Goal: Task Accomplishment & Management: Manage account settings

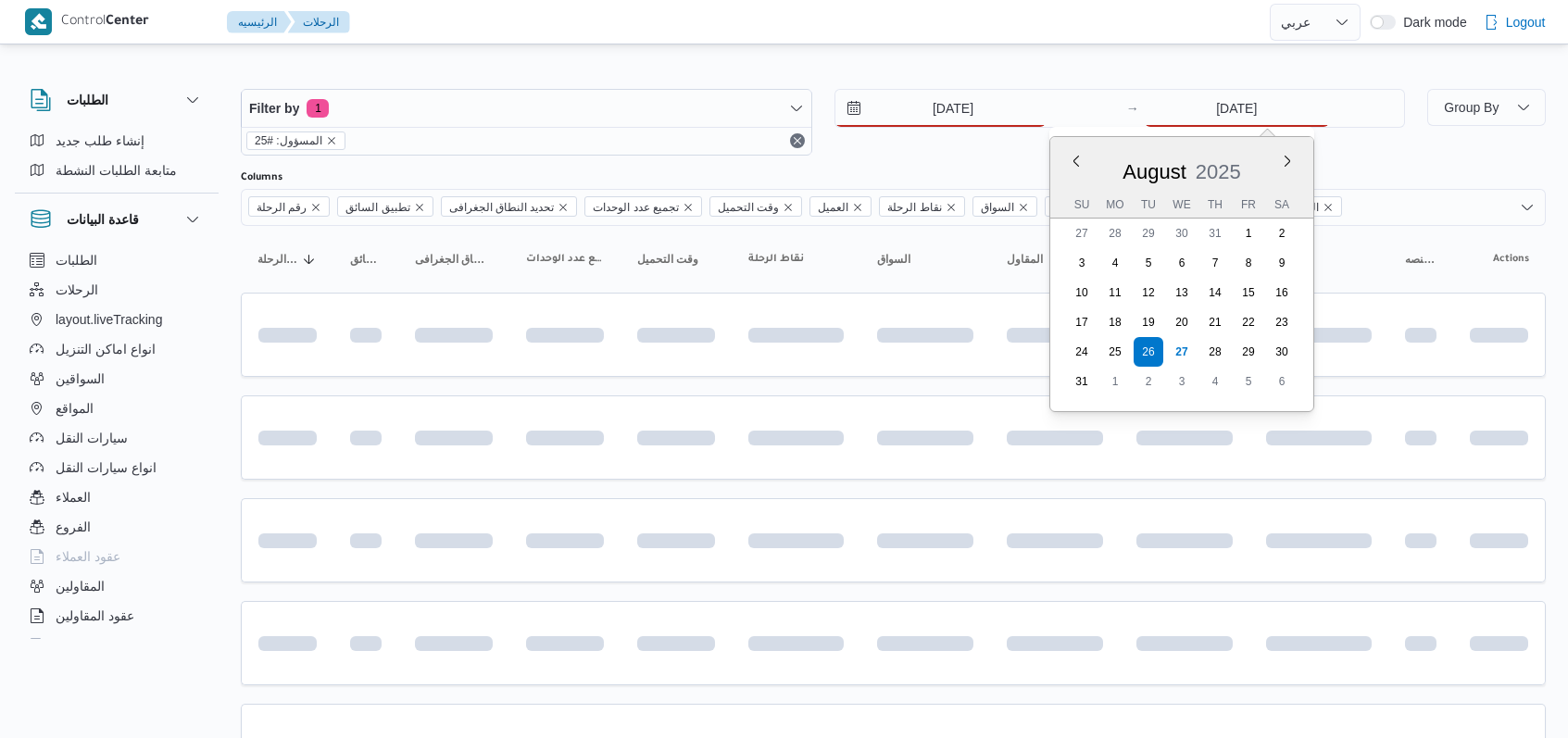
select select "ar"
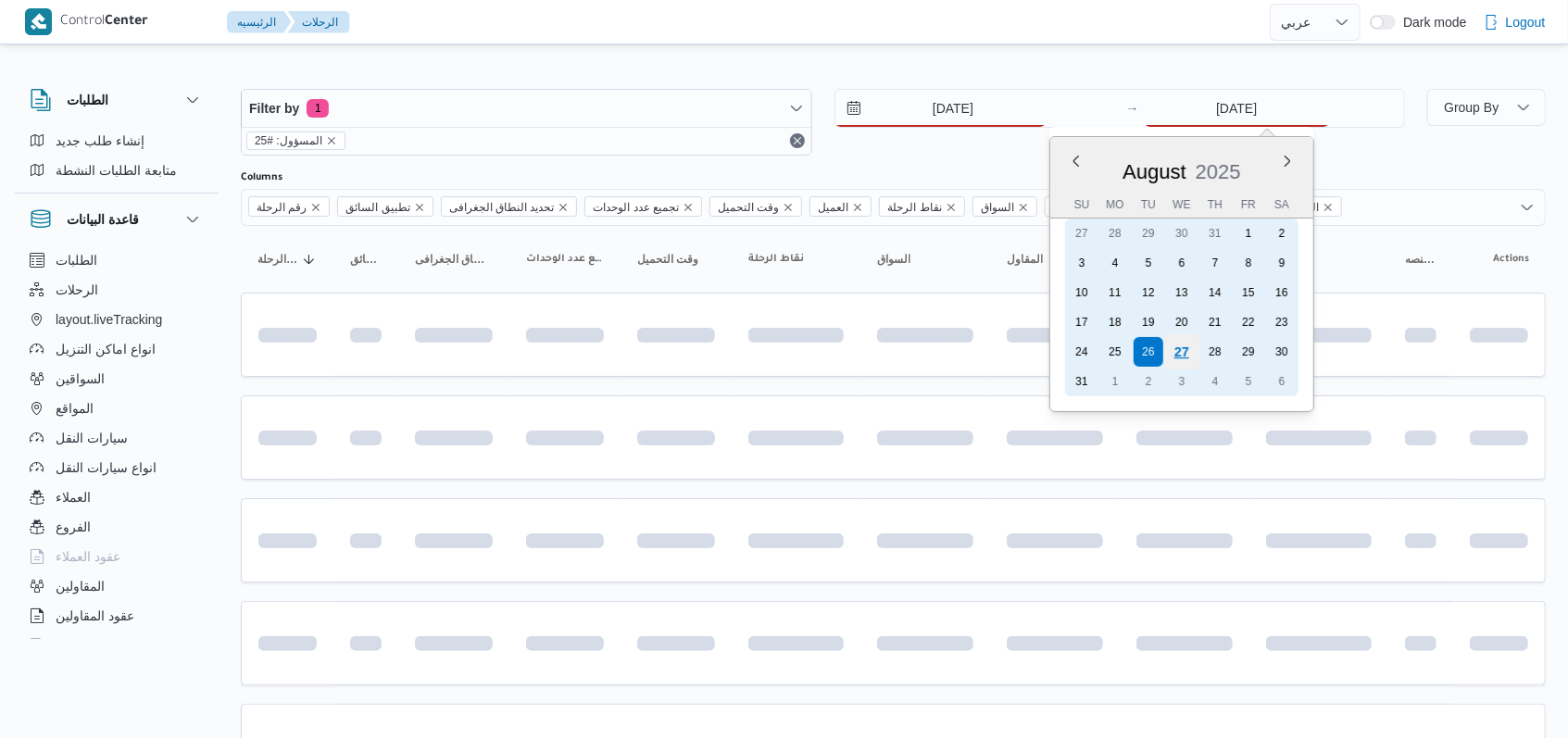
click at [1181, 359] on div "27" at bounding box center [1182, 352] width 35 height 35
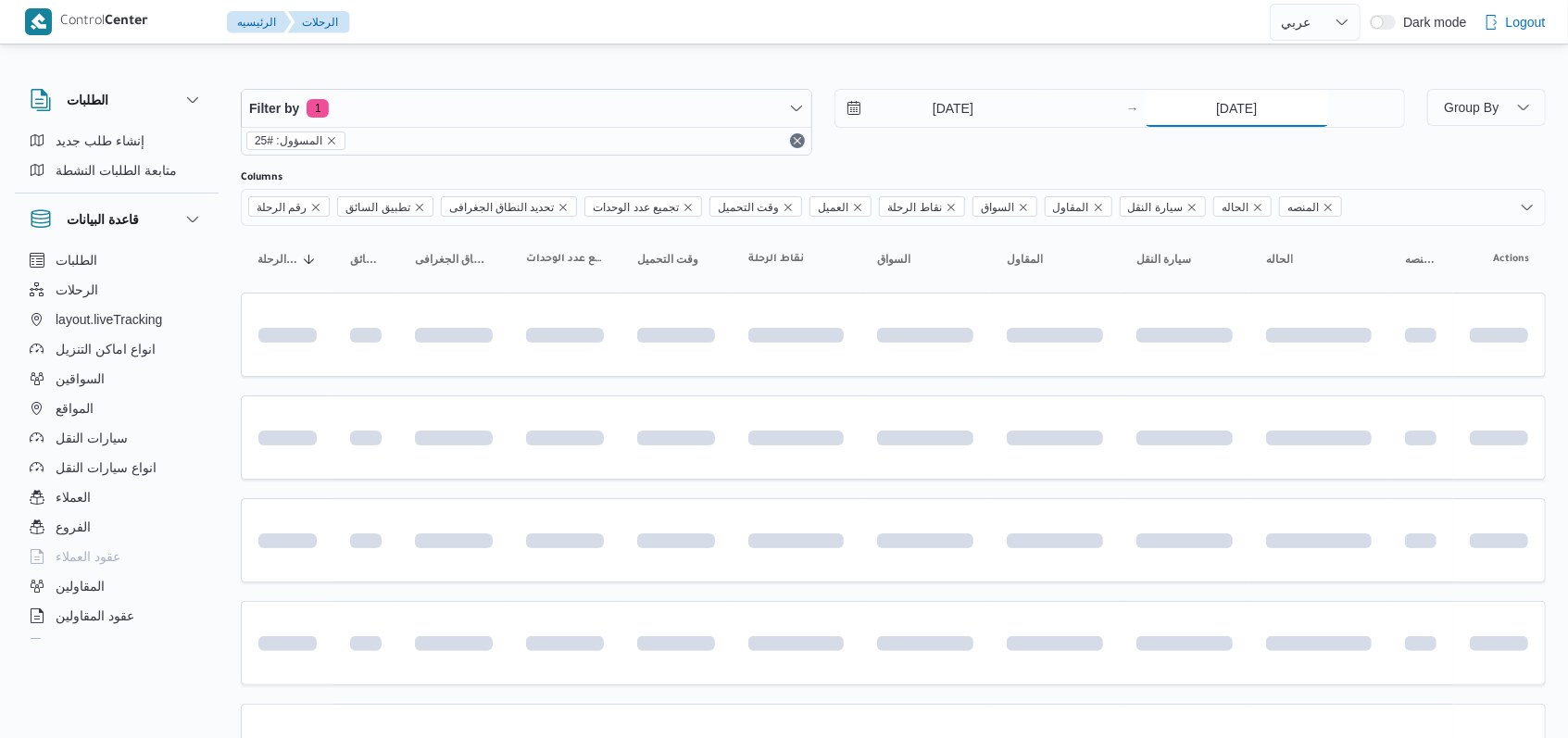
type input "[DATE]"
click at [969, 148] on div "[DATE] → [DATE]" at bounding box center [1120, 122] width 571 height 66
click at [915, 159] on div "Filter by 1 المسؤول: [EMAIL_ADDRESS][DOMAIN_NAME] [DATE] → [DATE]" at bounding box center [823, 122] width 1187 height 89
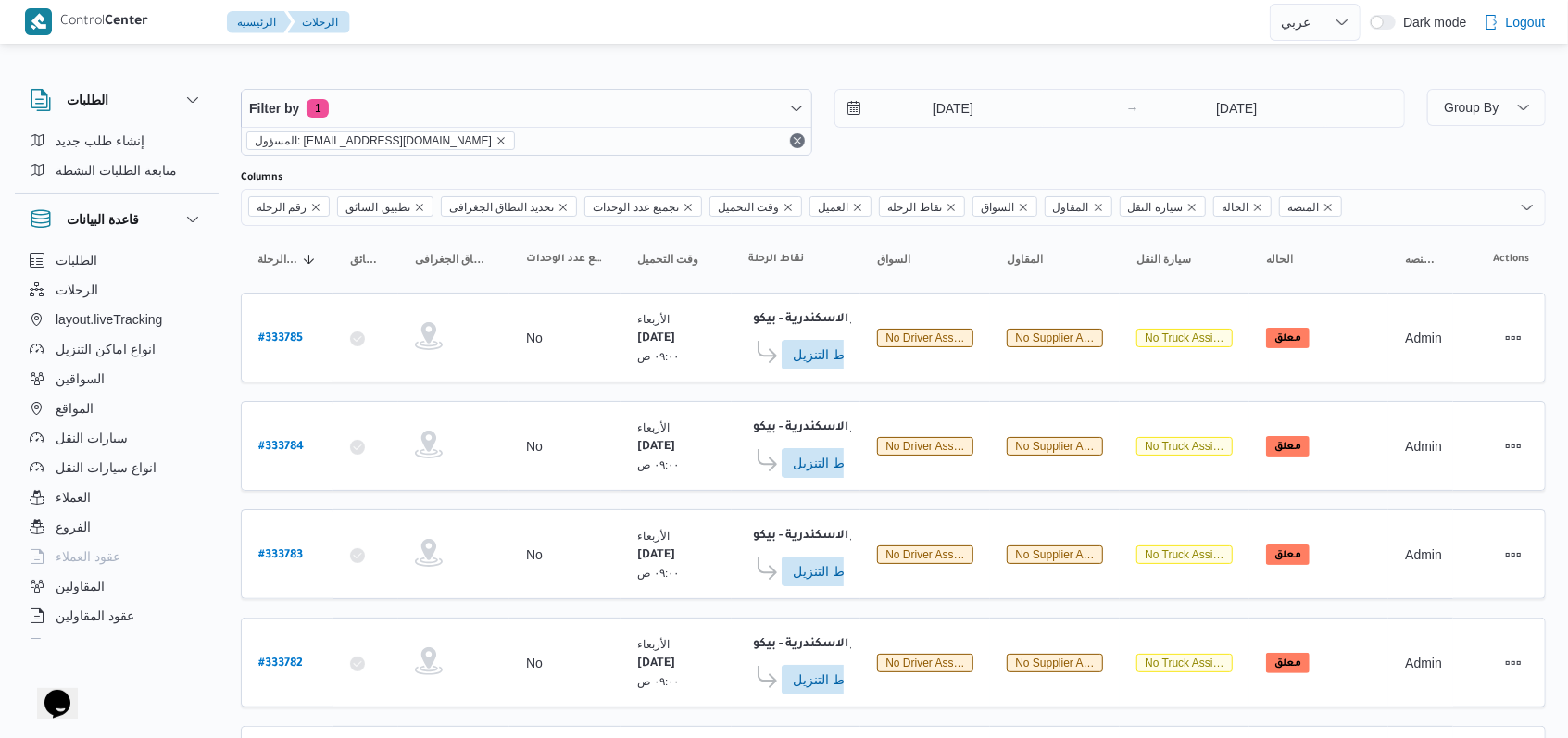
click at [954, 154] on div "[DATE] → [DATE]" at bounding box center [1120, 122] width 571 height 66
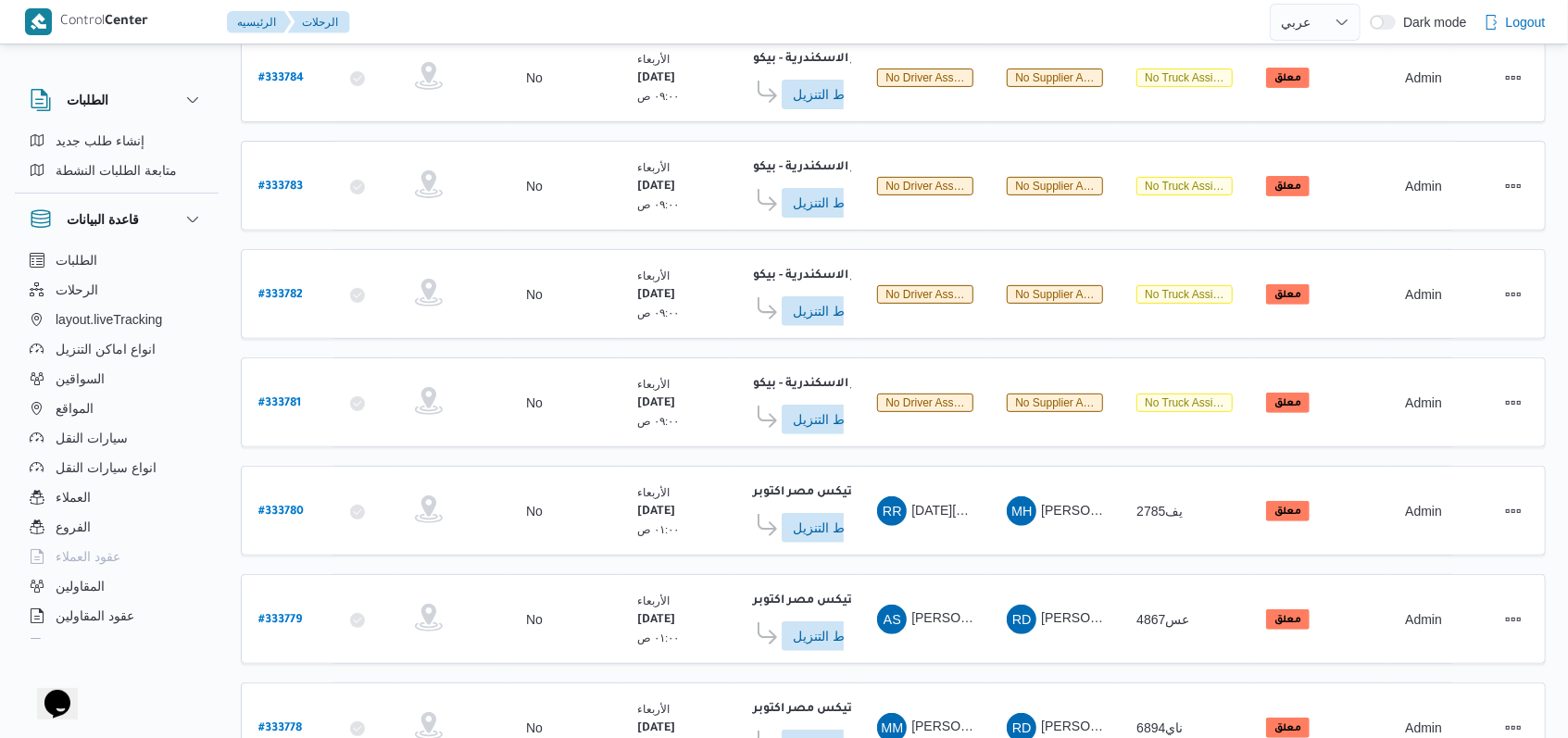
scroll to position [652, 0]
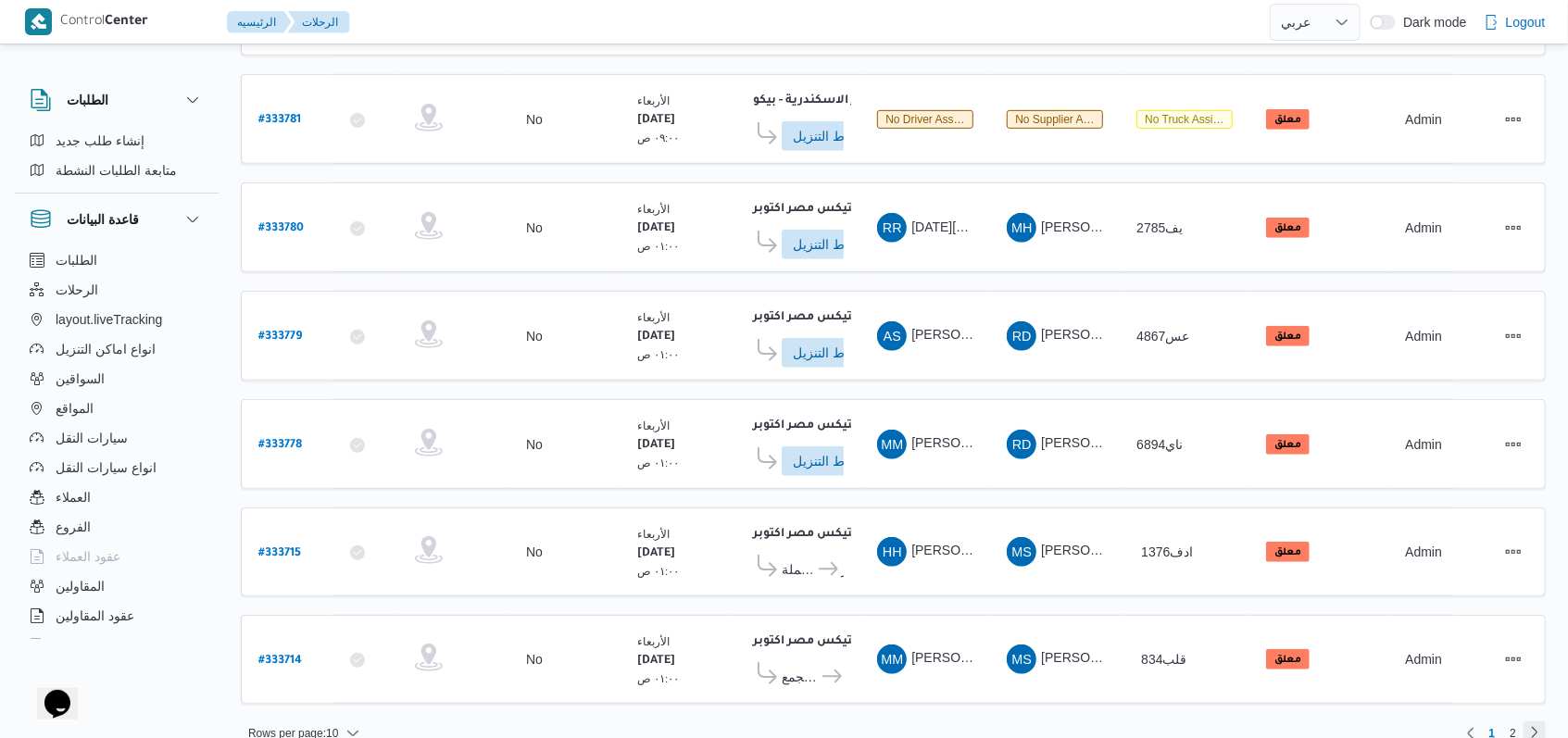
click at [1526, 721] on link "Next page, 2" at bounding box center [1534, 732] width 22 height 22
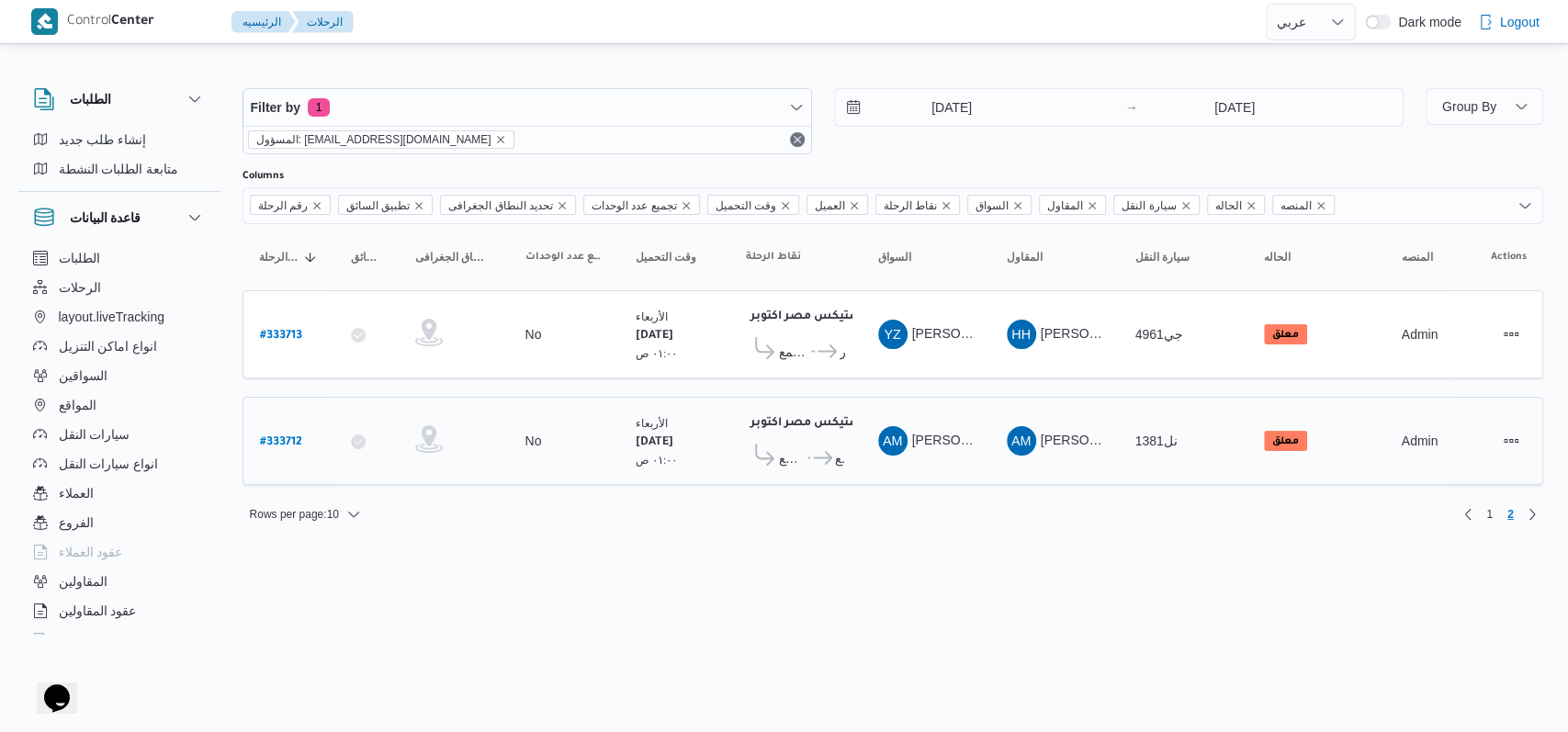
click at [277, 441] on b "# 333712" at bounding box center [281, 442] width 43 height 13
select select "ar"
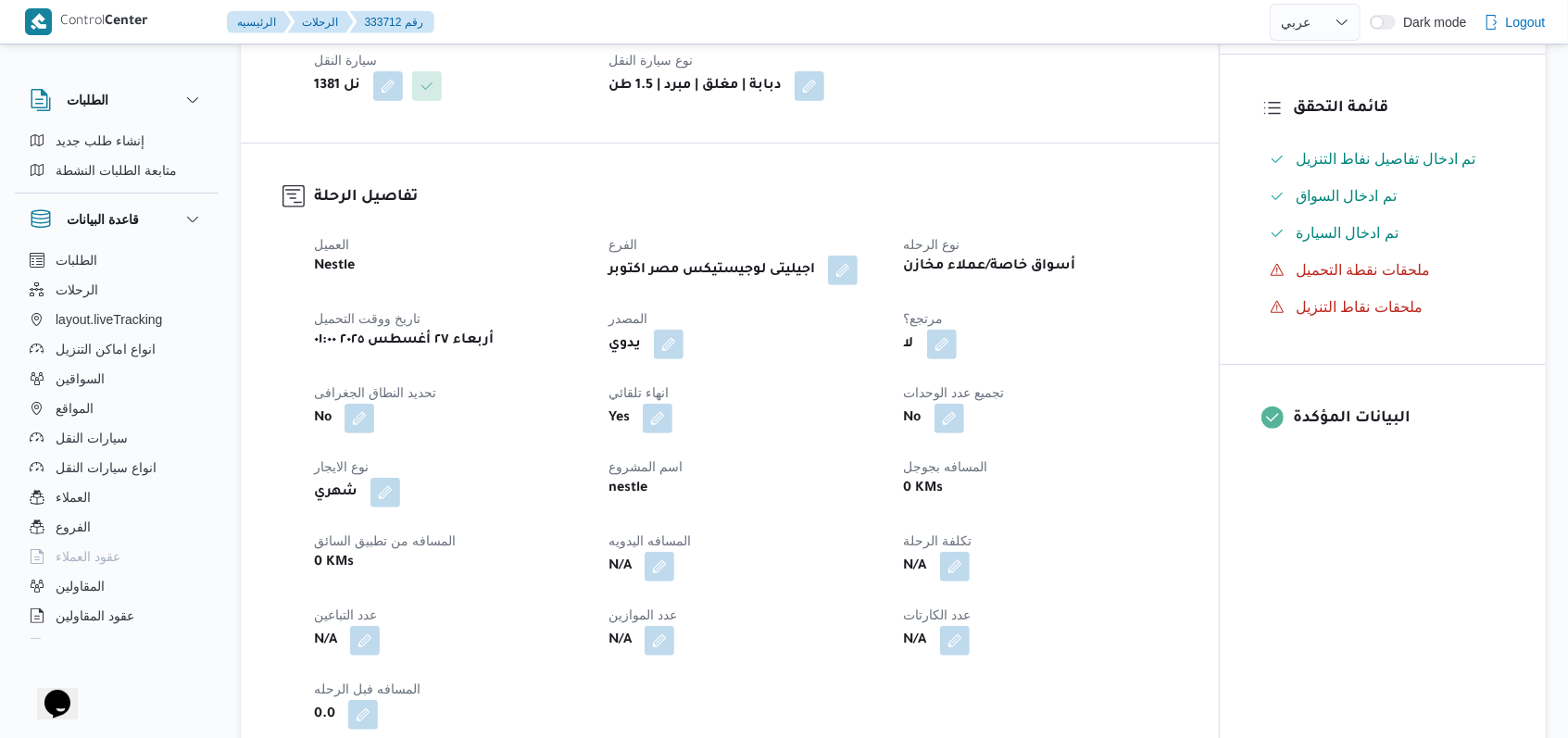
scroll to position [741, 0]
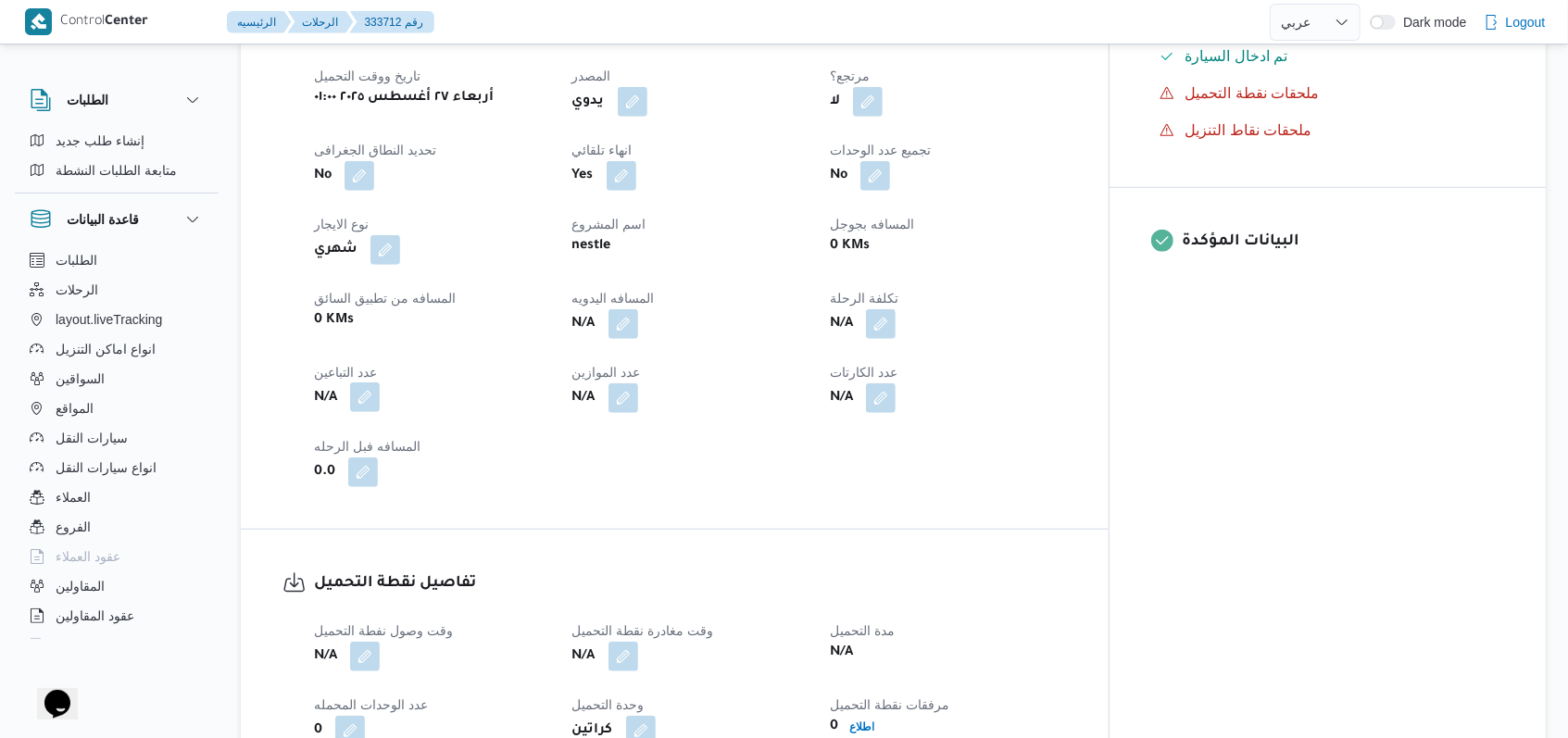
click at [373, 389] on button "button" at bounding box center [365, 397] width 29 height 29
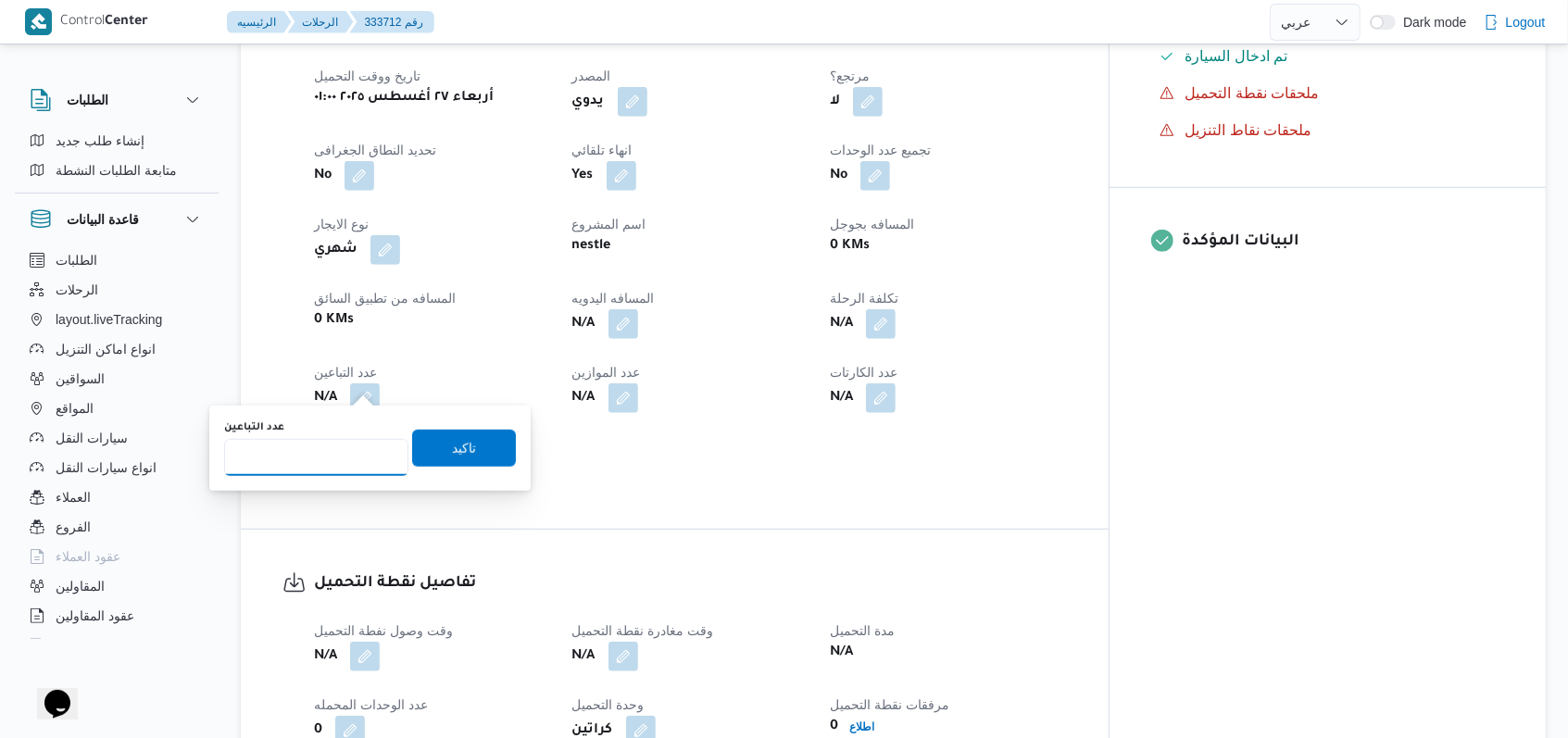
click at [333, 453] on input "عدد التباعين" at bounding box center [316, 457] width 184 height 37
type input "1"
click at [419, 451] on span "تاكيد" at bounding box center [464, 447] width 103 height 37
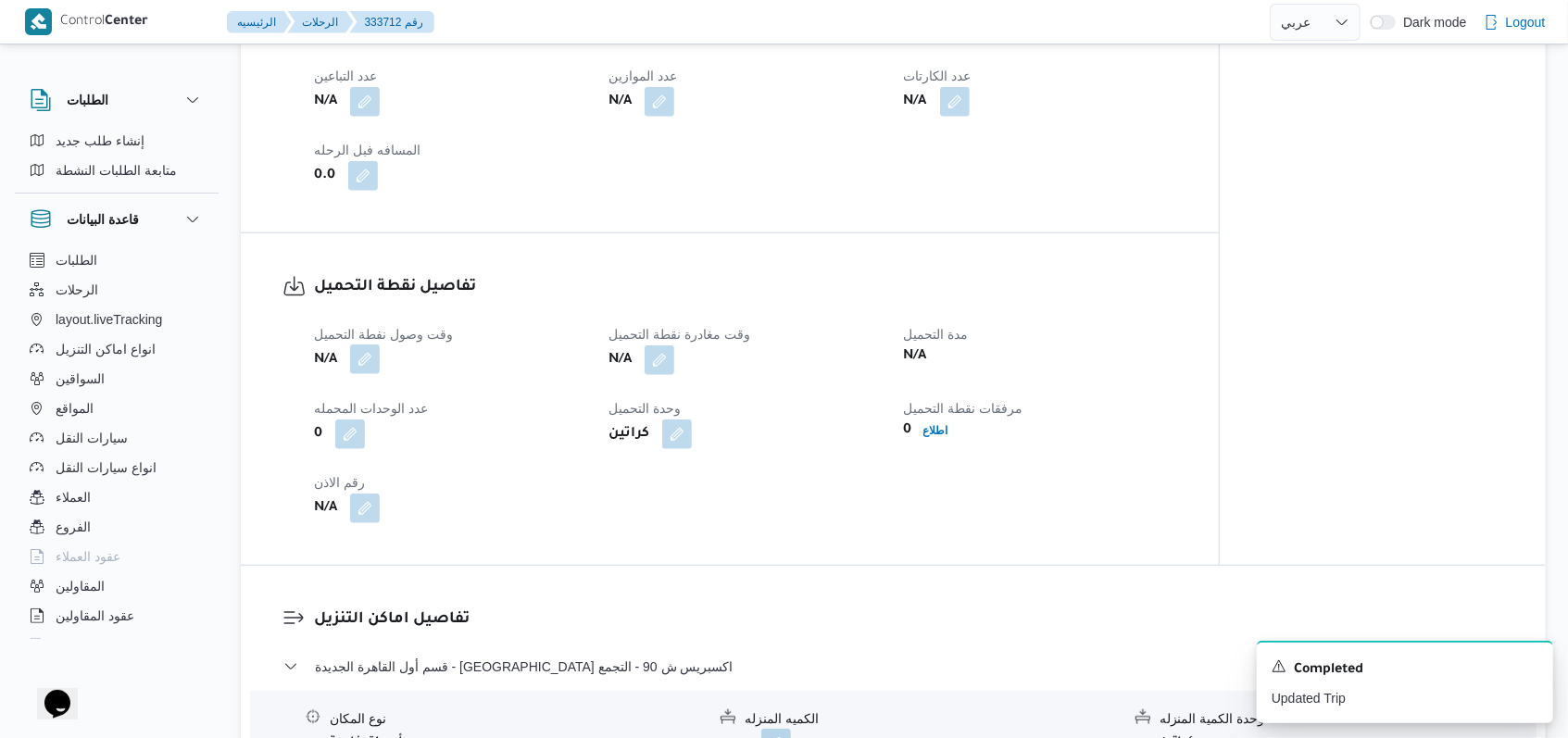
scroll to position [1111, 0]
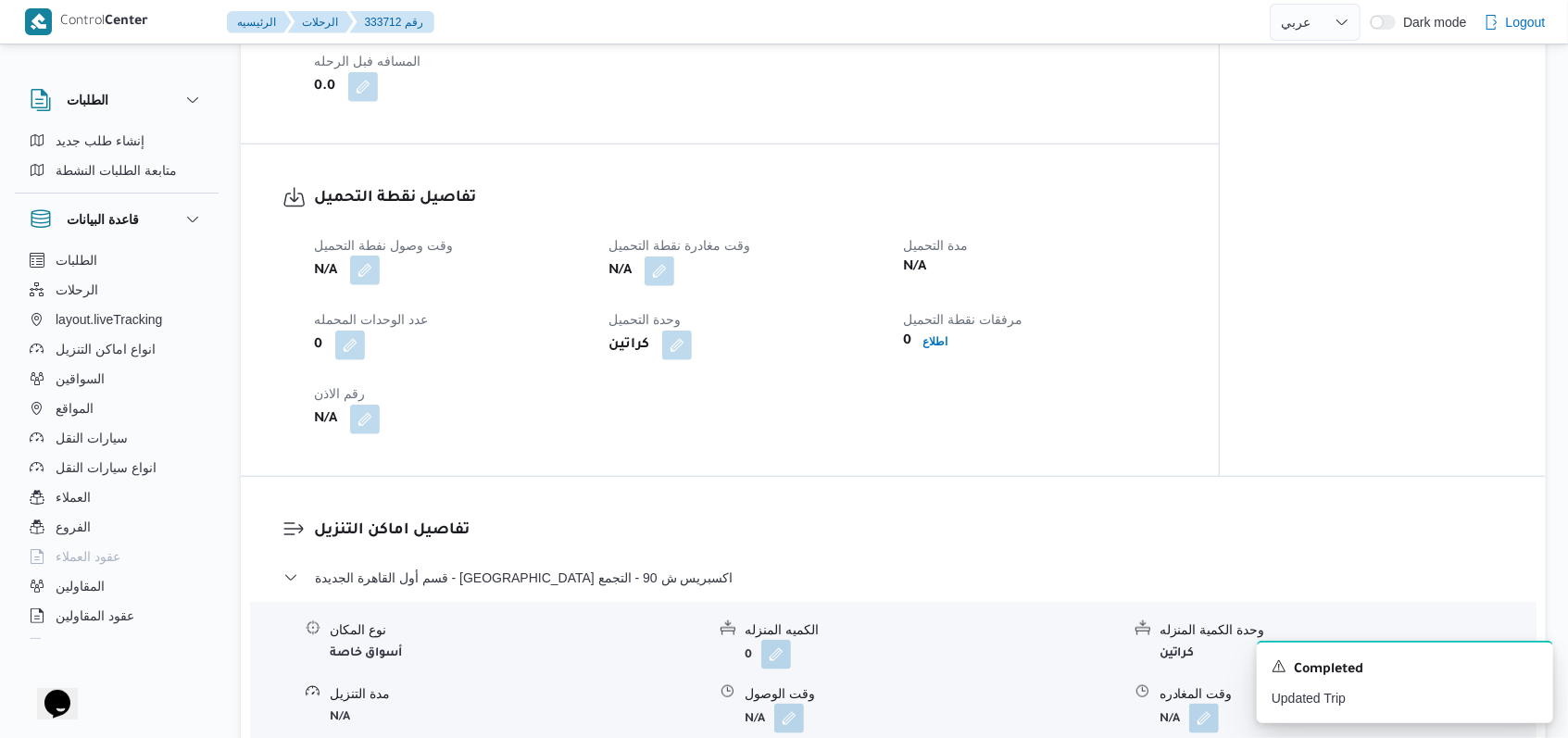
click at [370, 278] on button "button" at bounding box center [365, 270] width 29 height 29
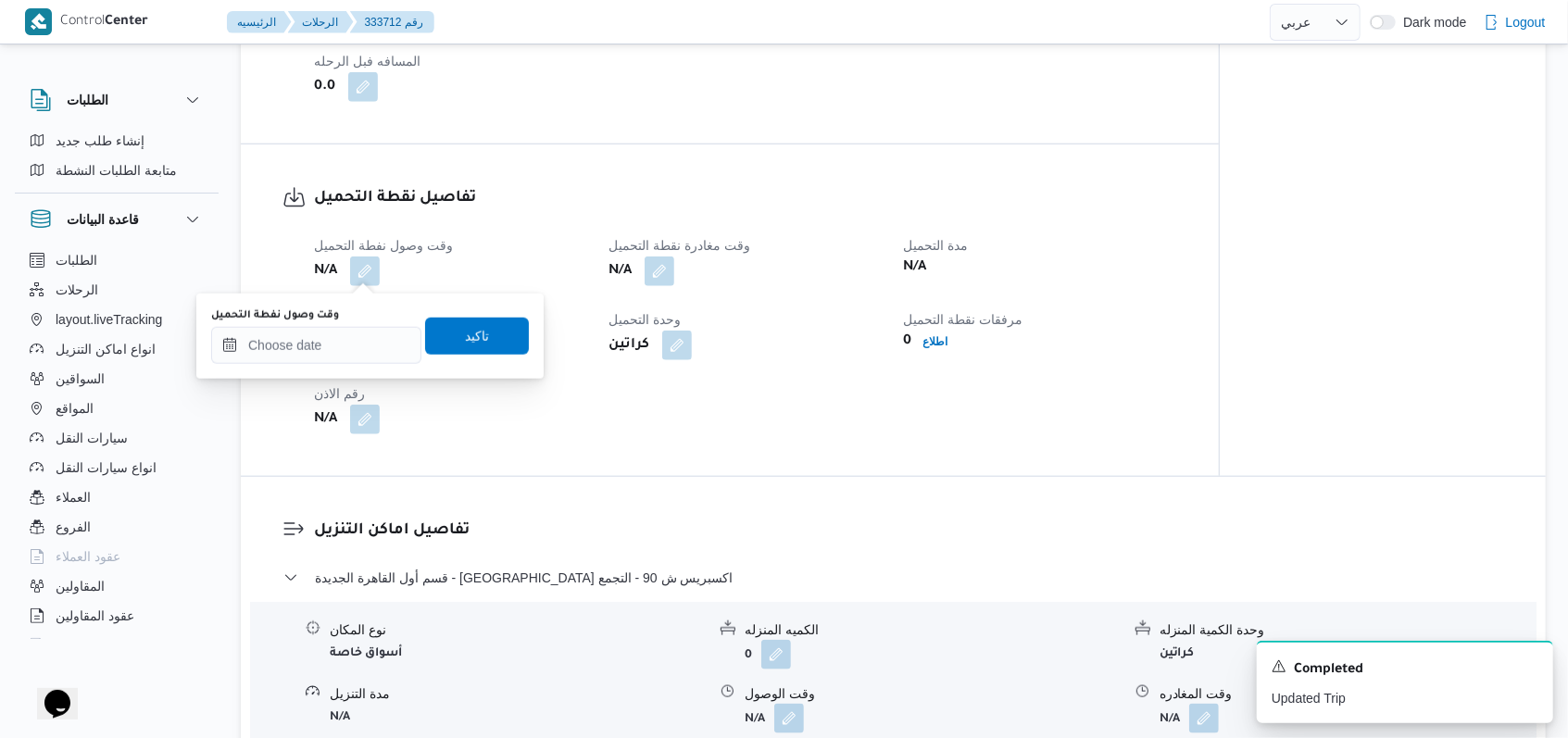
click at [336, 367] on div "You are in a dialog. To close this dialog, hit escape. وقت وصول نفطة التحميل تا…" at bounding box center [370, 335] width 347 height 85
click at [356, 348] on input "وقت وصول نفطة التحميل" at bounding box center [317, 345] width 211 height 37
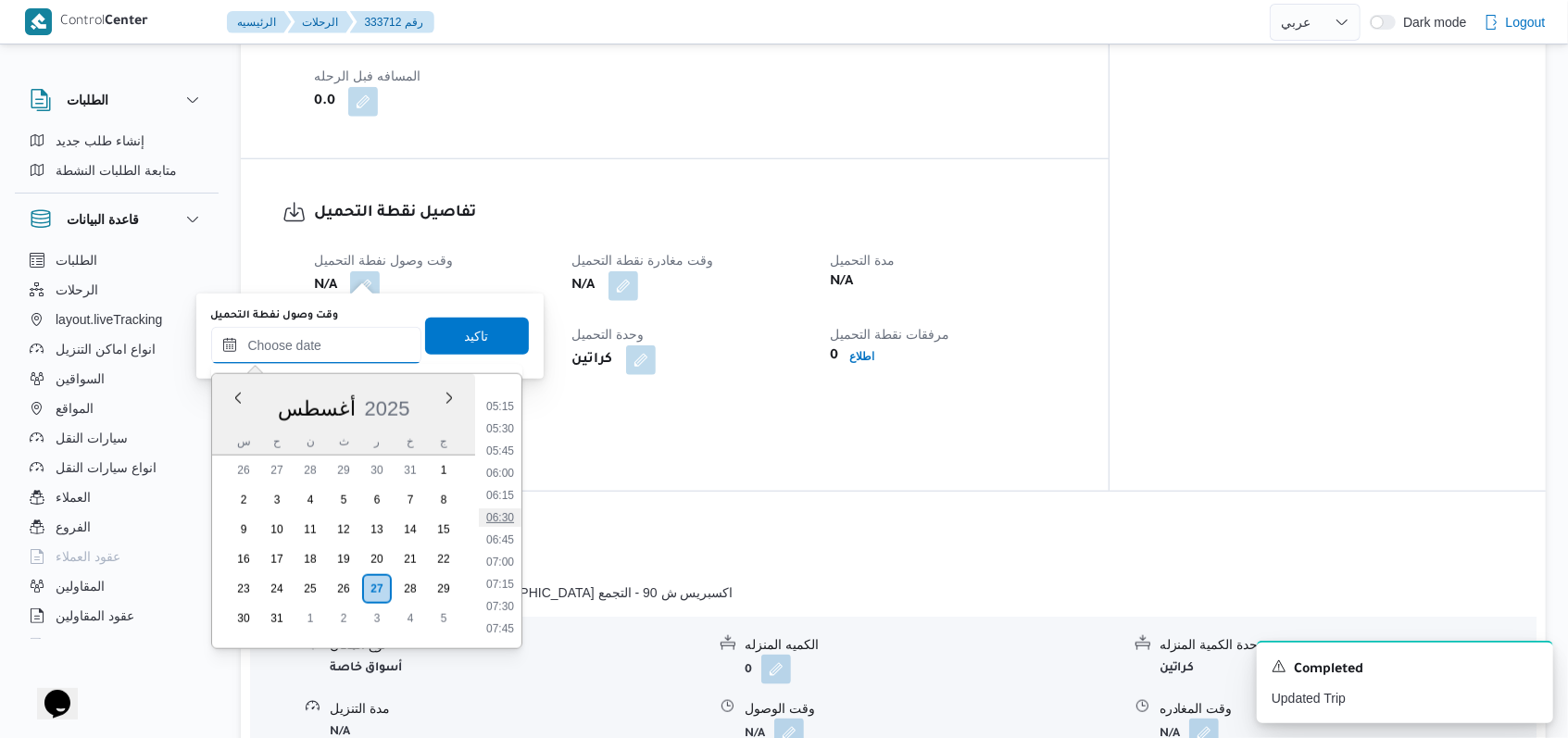
scroll to position [334, 0]
click at [507, 478] on li "04:45" at bounding box center [500, 486] width 43 height 19
type input "[DATE] ٠٤:٤٥"
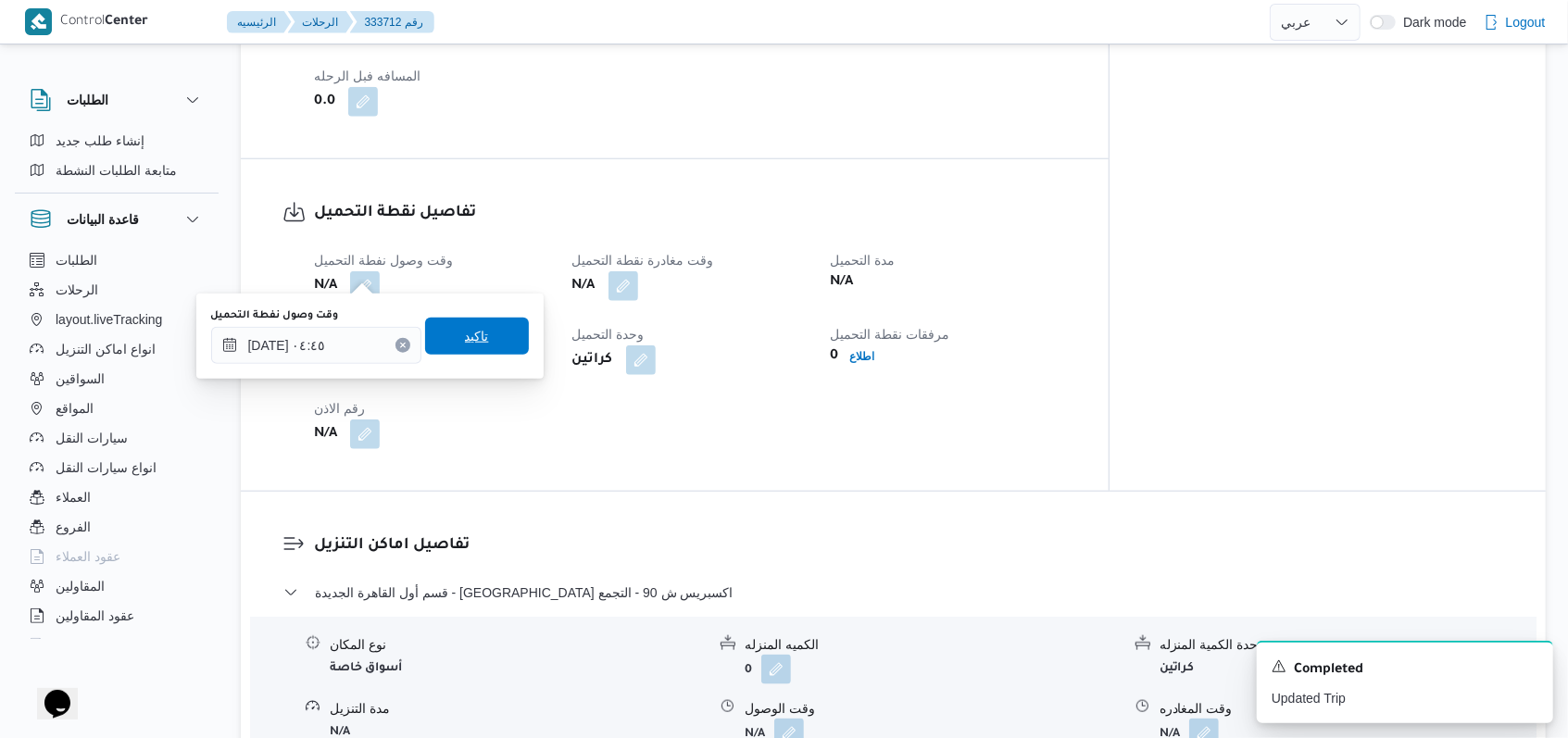
drag, startPoint x: 439, startPoint y: 330, endPoint x: 451, endPoint y: 327, distance: 12.4
click at [440, 330] on span "تاكيد" at bounding box center [477, 336] width 103 height 37
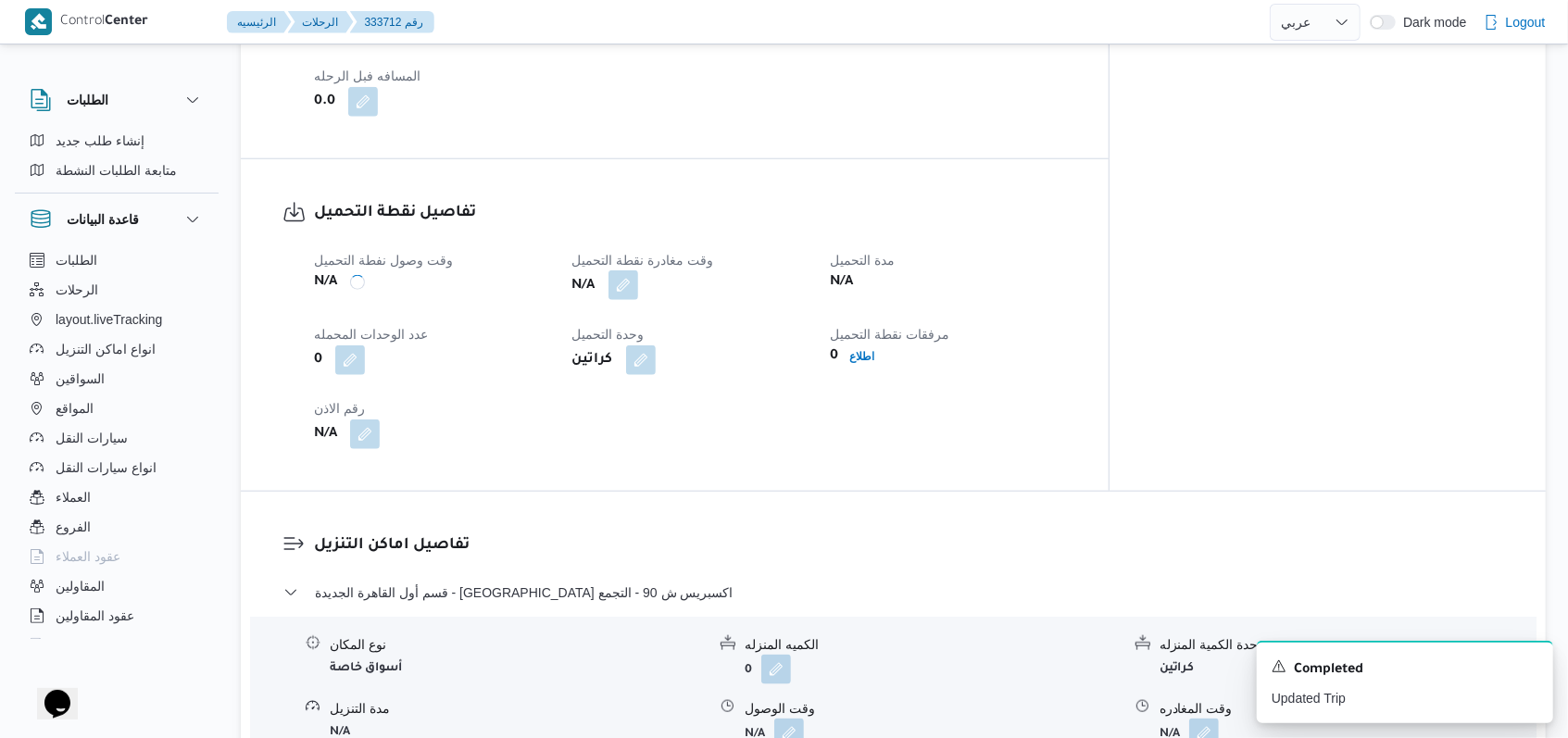
click at [638, 270] on button "button" at bounding box center [623, 285] width 29 height 29
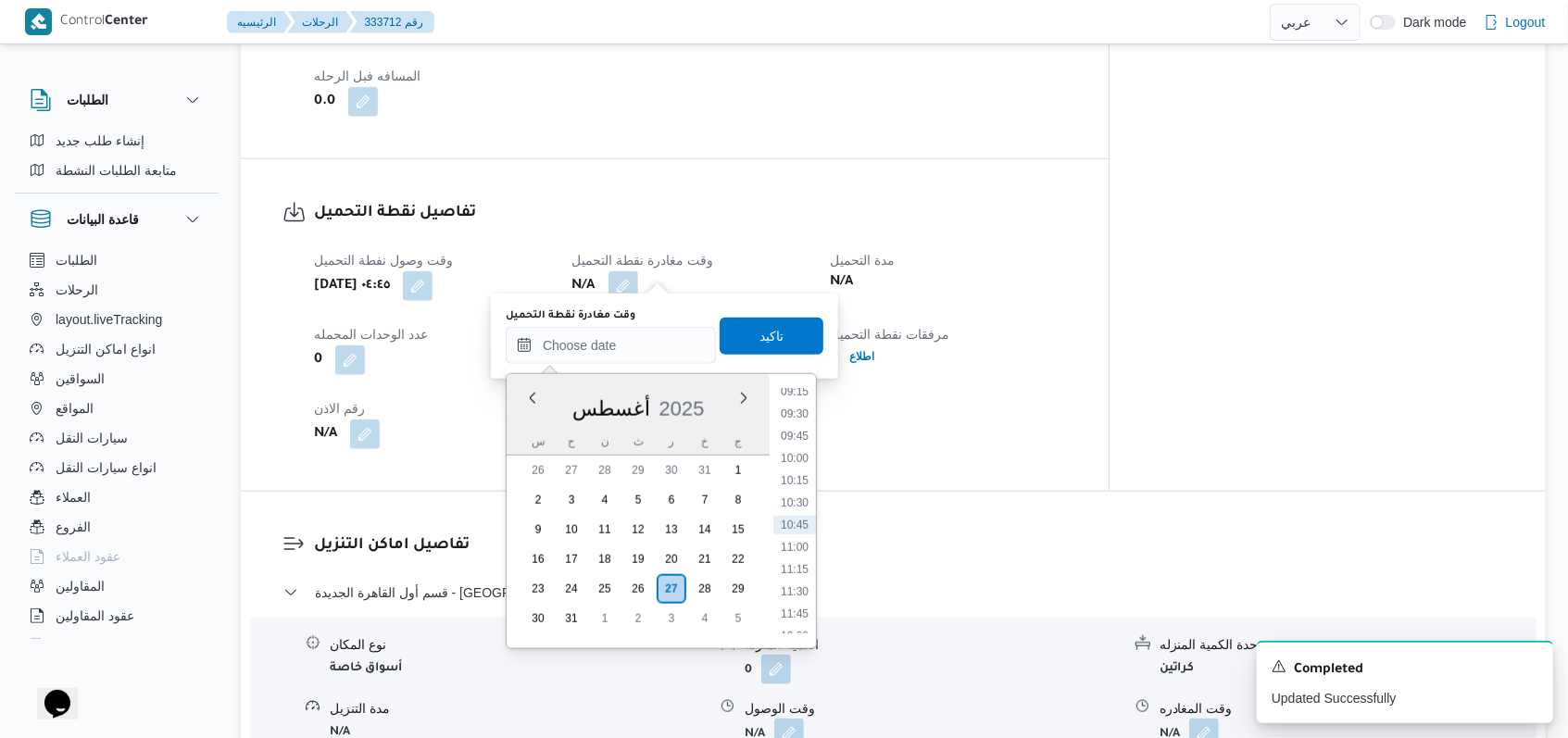
scroll to position [458, 0]
click at [808, 577] on li "07:15" at bounding box center [795, 584] width 43 height 19
type input "[DATE] ٠٧:١٥"
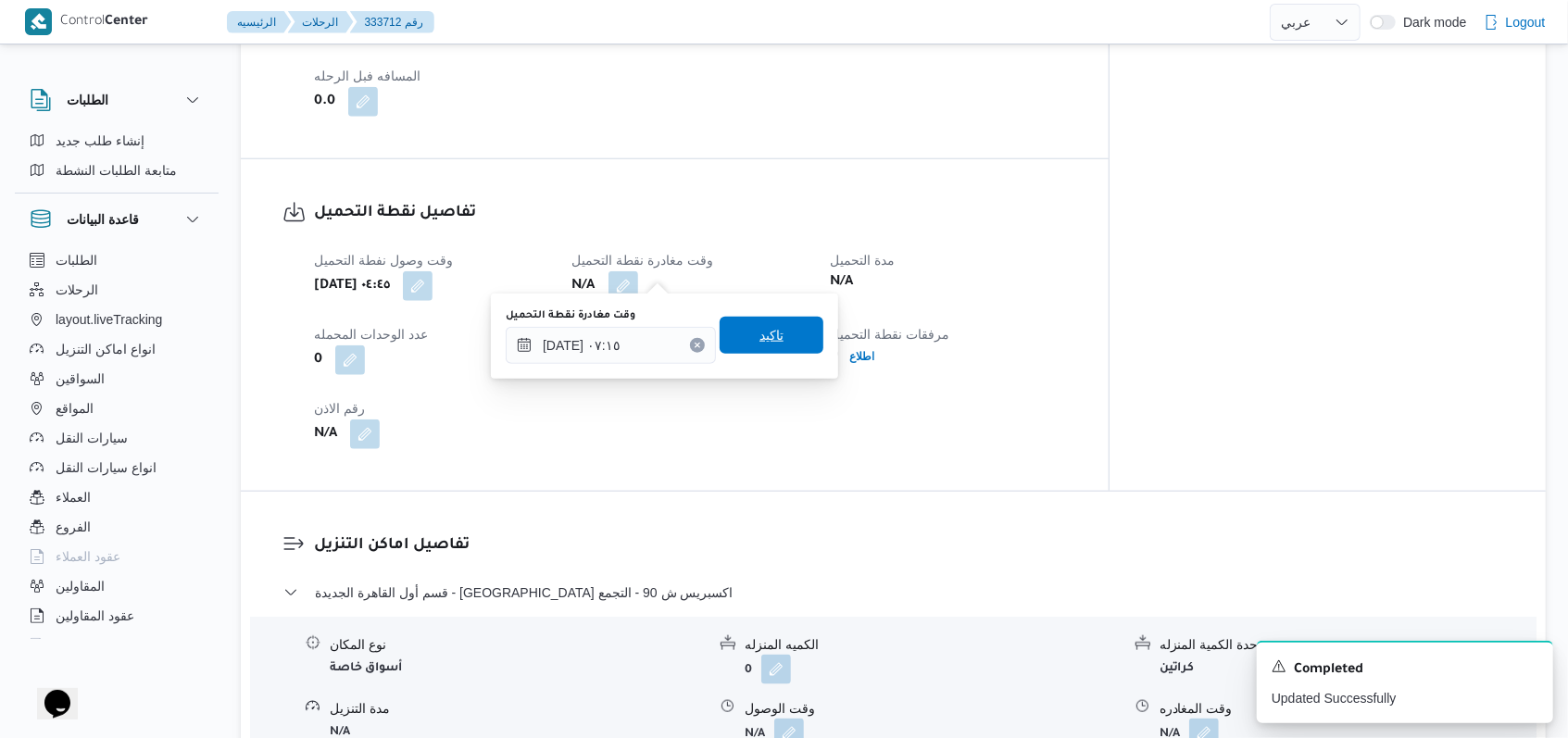
click at [779, 340] on span "تاكيد" at bounding box center [771, 335] width 103 height 37
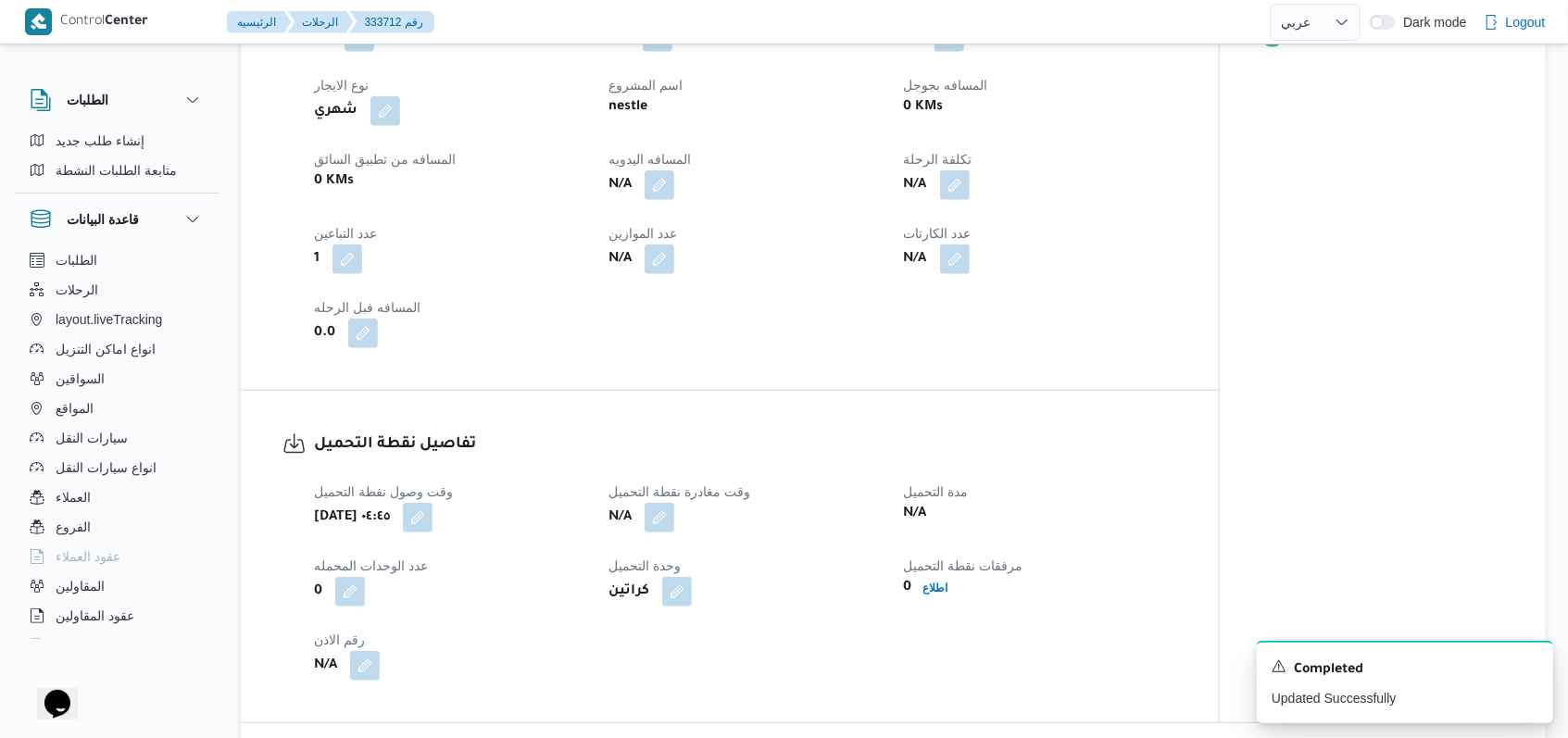
scroll to position [864, 0]
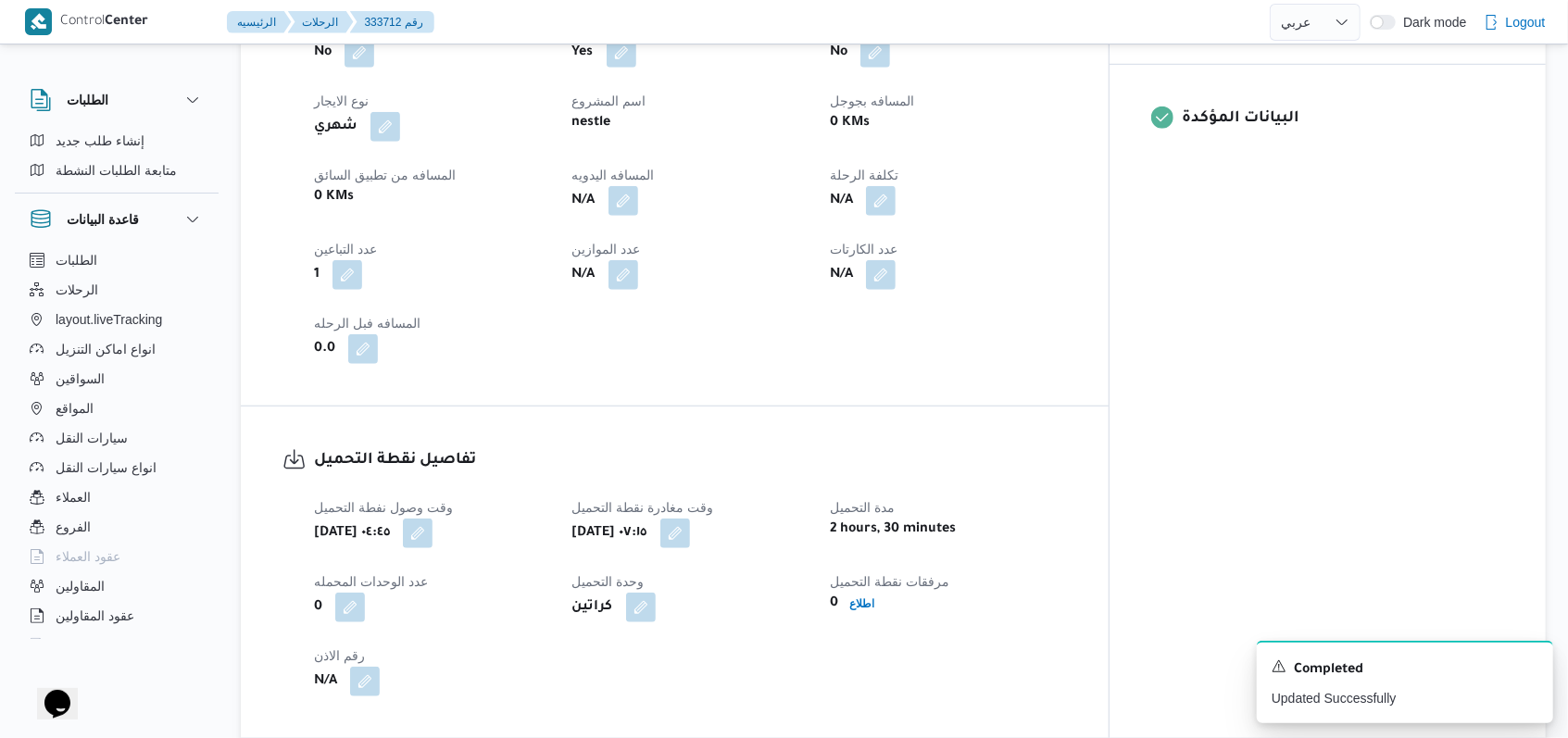
click at [955, 407] on div "تفاصيل نقطة التحميل وقت وصول نفطة التحميل [DATE] ٠٤:٤٥ وقت مغادرة نقطة التحميل …" at bounding box center [675, 572] width 868 height 331
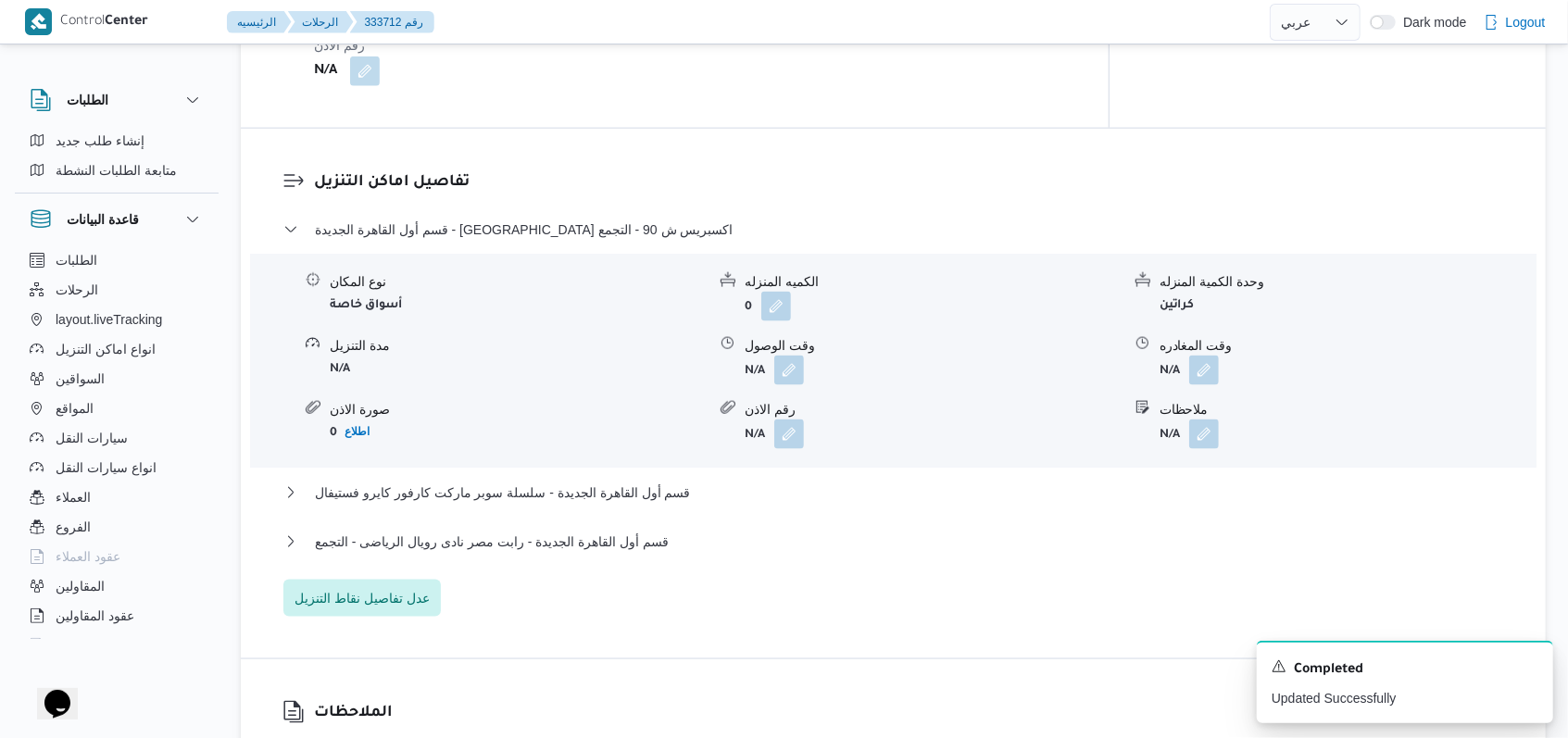
scroll to position [1482, 0]
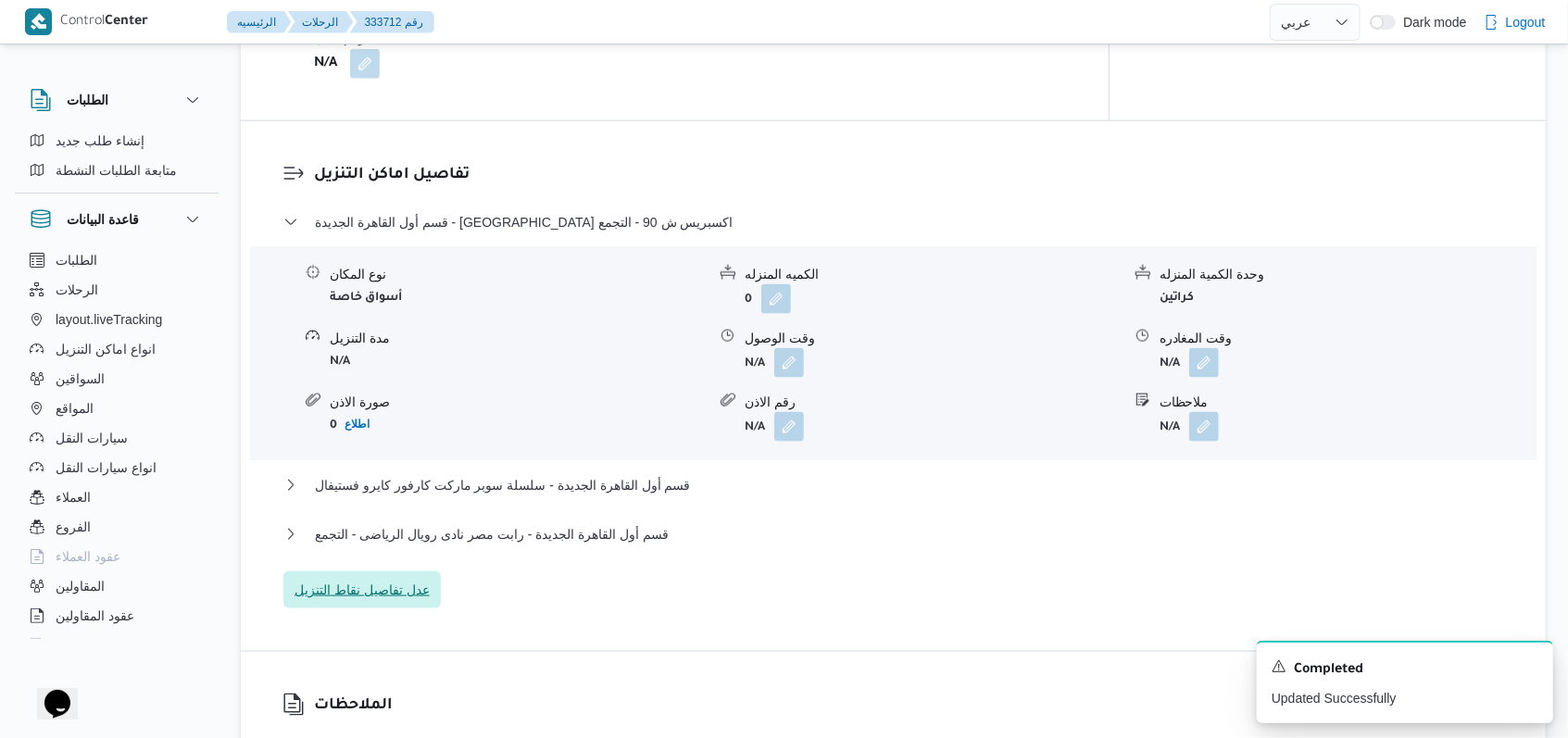
click at [403, 579] on span "عدل تفاصيل نقاط التنزيل" at bounding box center [362, 590] width 136 height 22
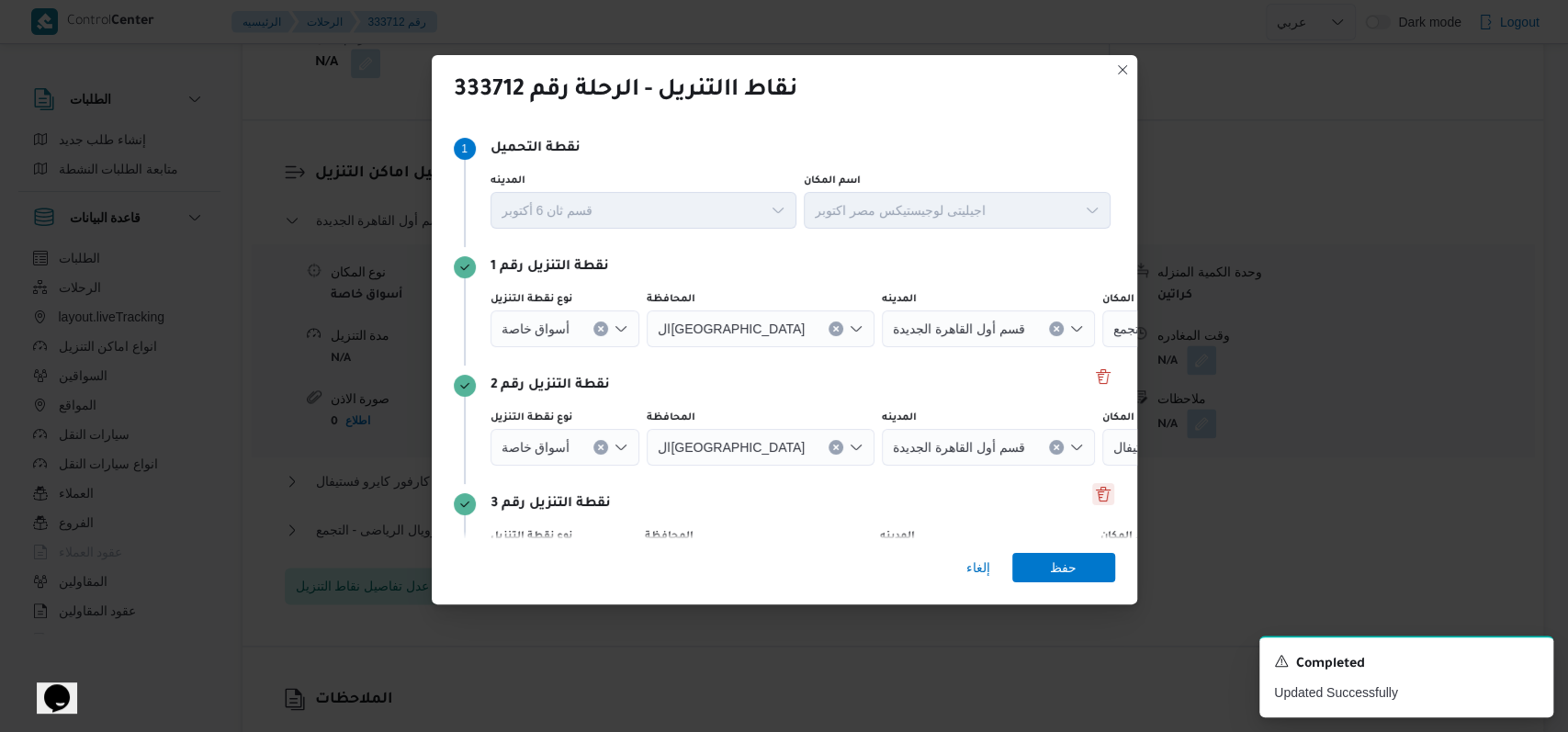
click at [1092, 483] on button "Delete" at bounding box center [1103, 494] width 22 height 22
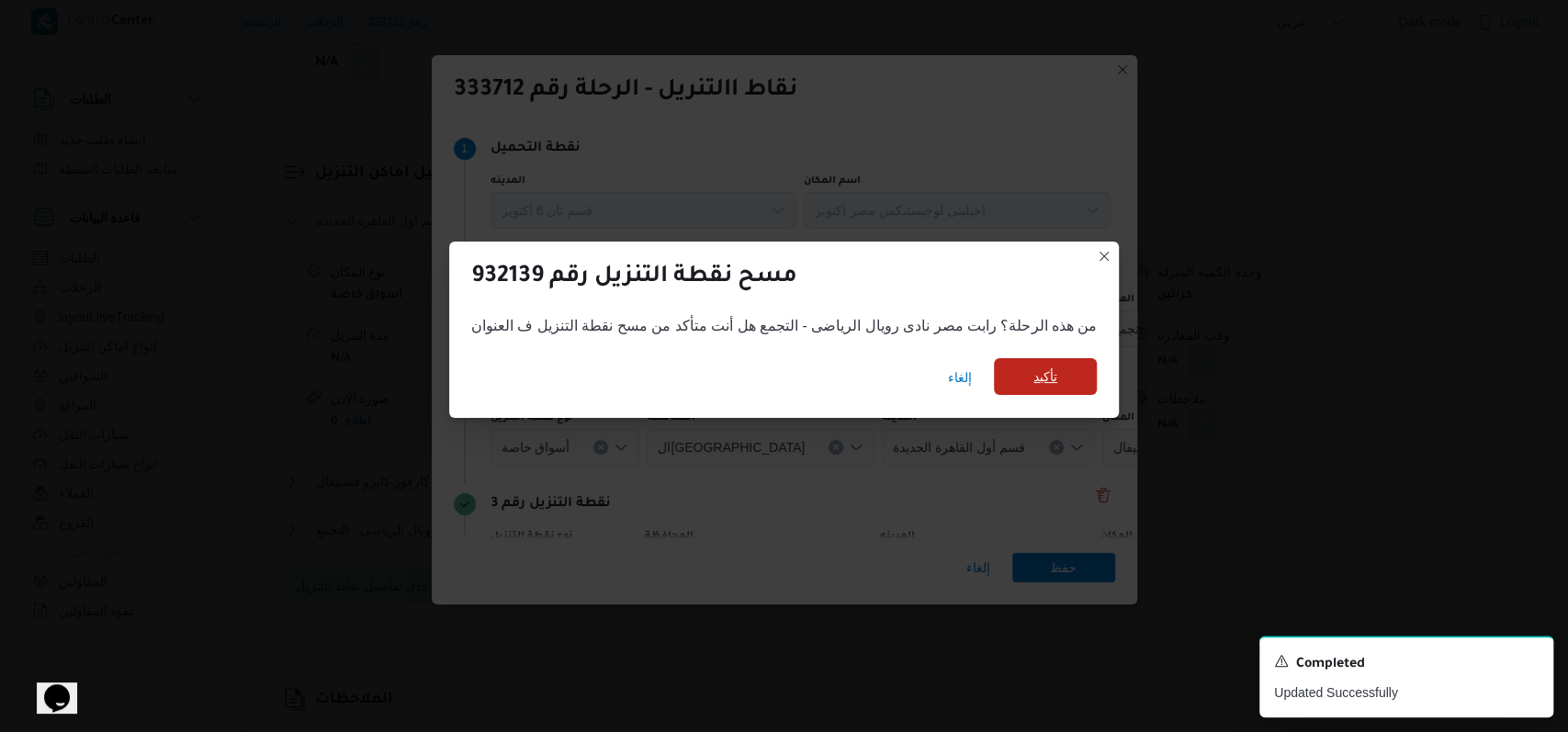
click at [1022, 382] on span "تأكيد" at bounding box center [1046, 376] width 103 height 37
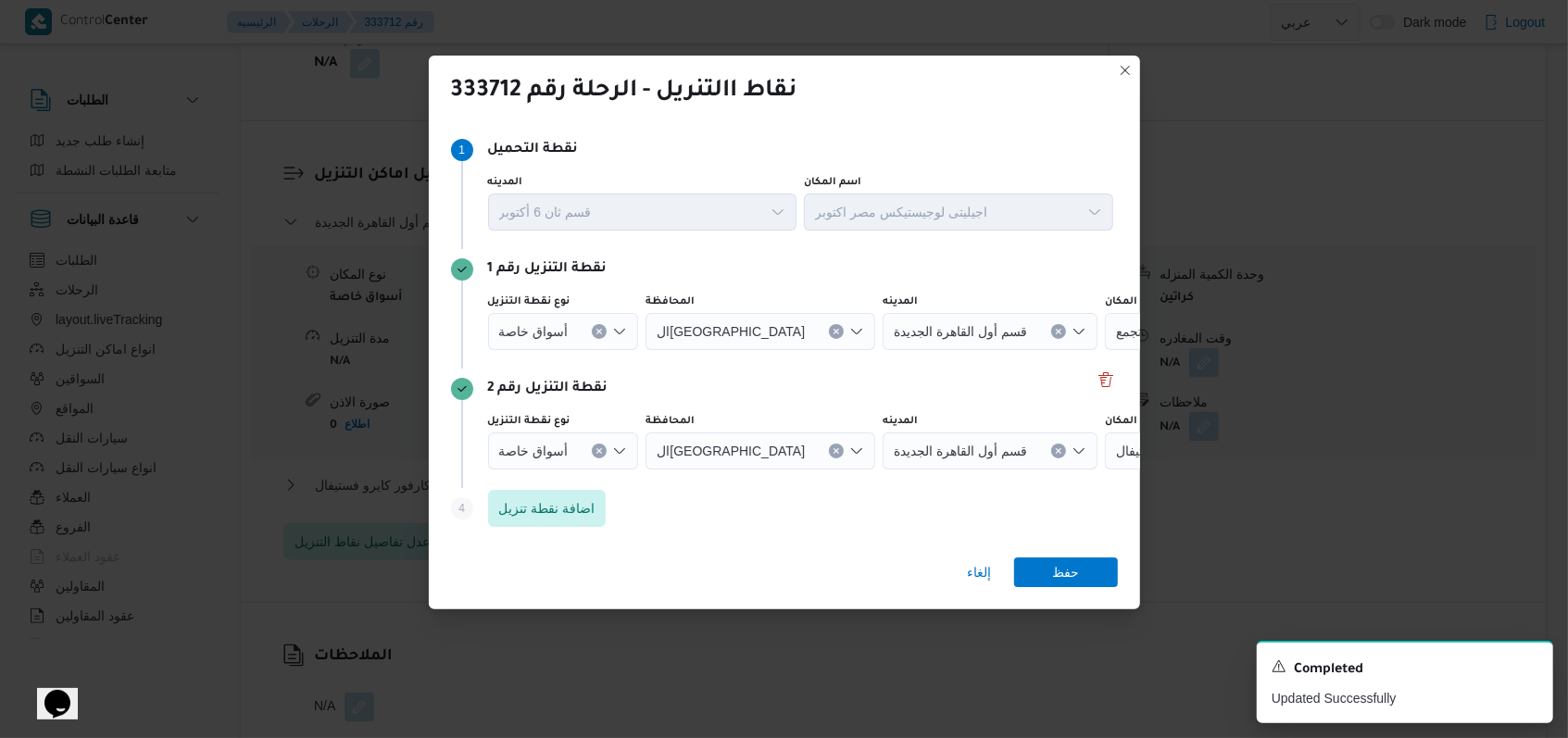
click at [598, 454] on button "Clear input" at bounding box center [599, 450] width 15 height 15
click at [596, 328] on icon "Clear input" at bounding box center [600, 331] width 8 height 8
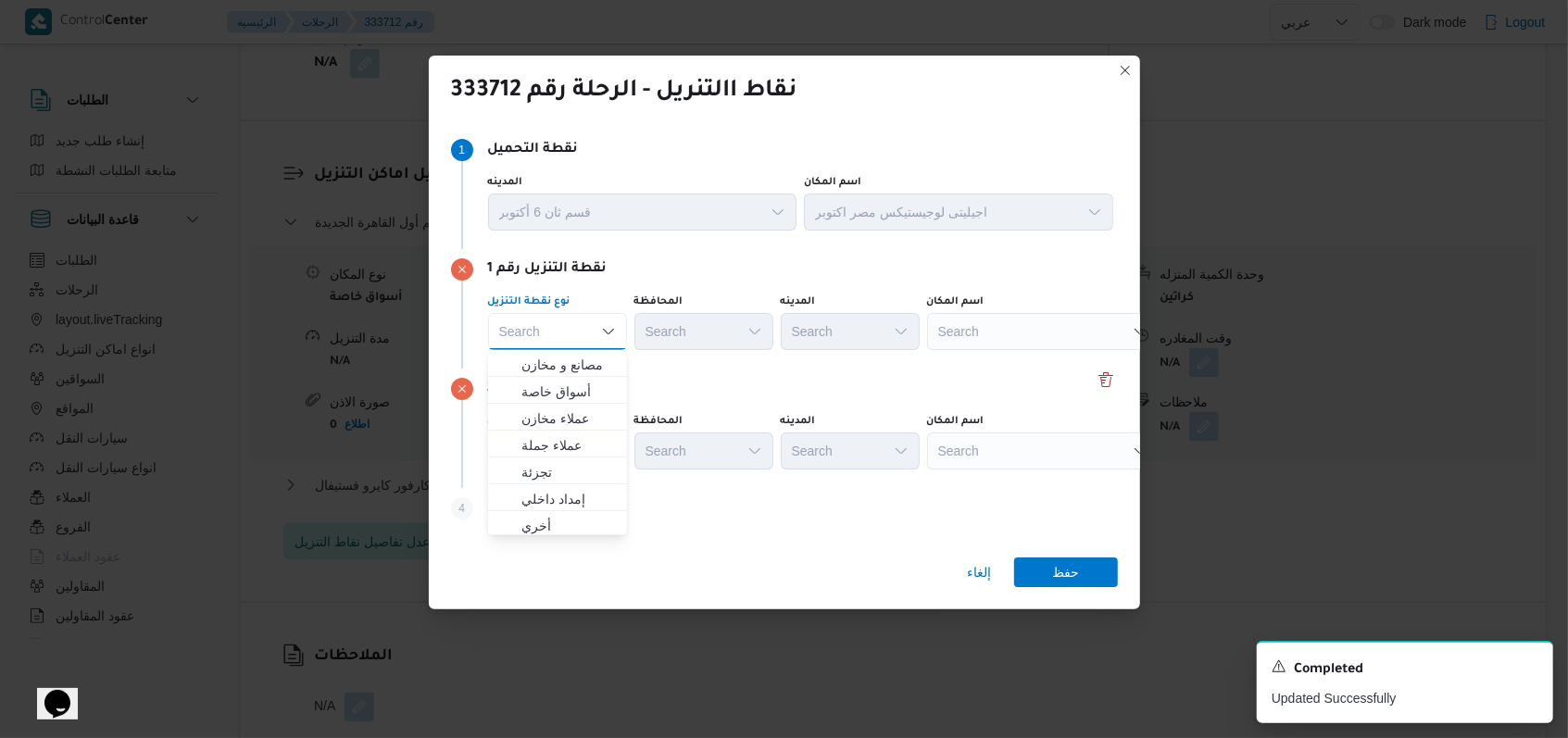
click at [960, 366] on div "نقطة التنزيل رقم 1 نوع نقطة التنزيل Search Combo box. Selected. Combo box input…" at bounding box center [785, 308] width 667 height 120
click at [1027, 332] on div "Search" at bounding box center [1042, 331] width 231 height 37
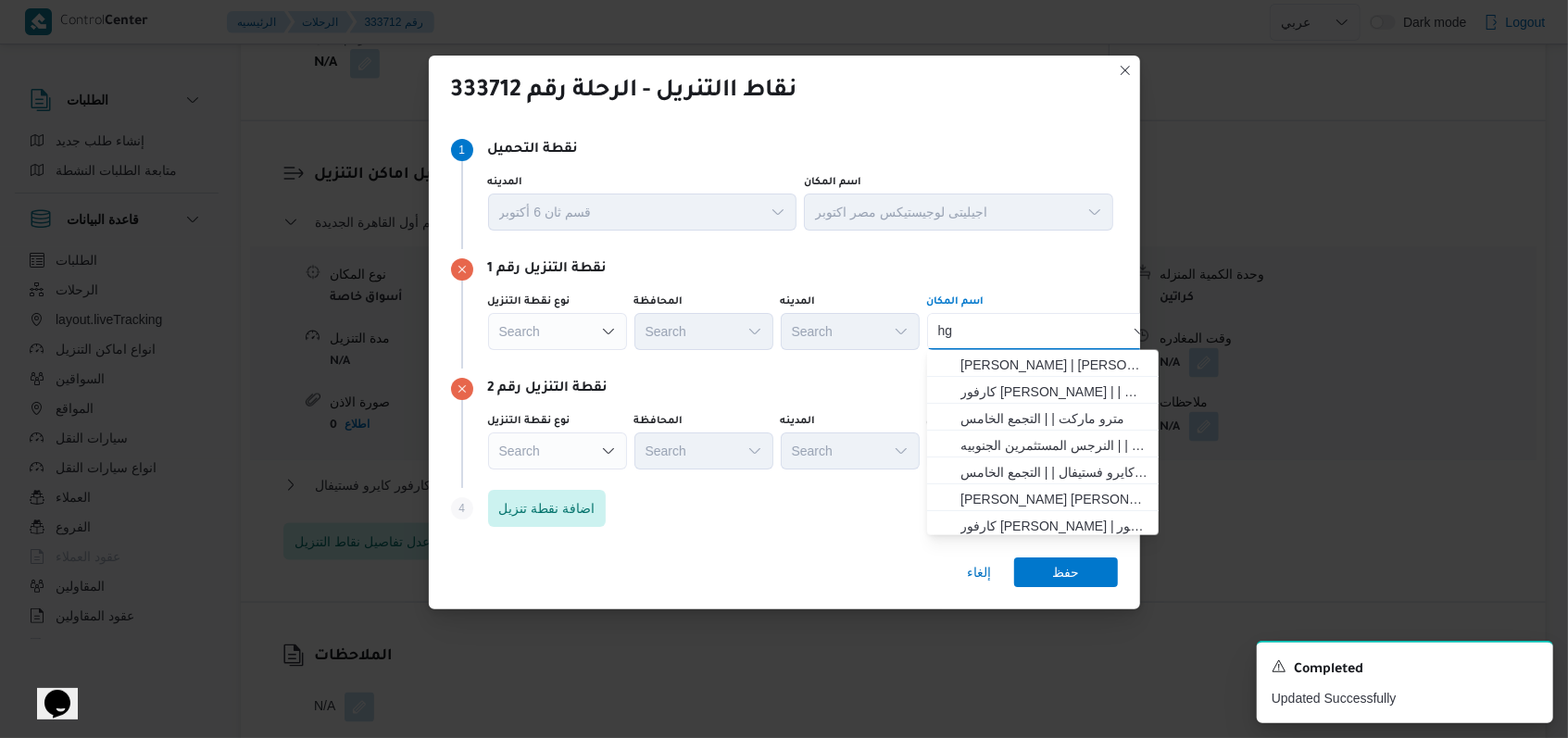
type input "h"
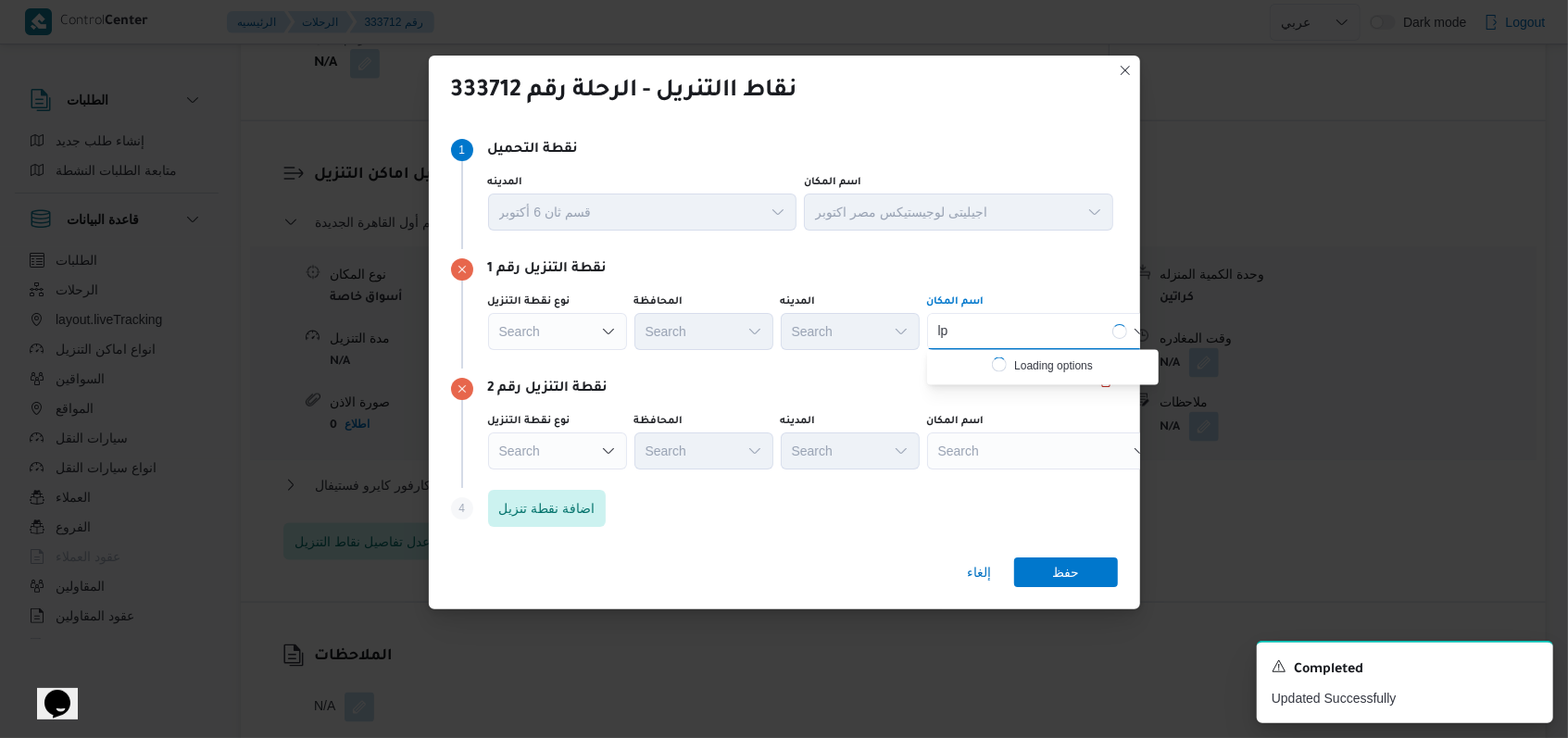
type input "l"
type input "محطة الرمل"
click at [1016, 357] on span "جملة ماركت محطة [GEOGRAPHIC_DATA] | | المسلة شرق" at bounding box center [1054, 365] width 187 height 22
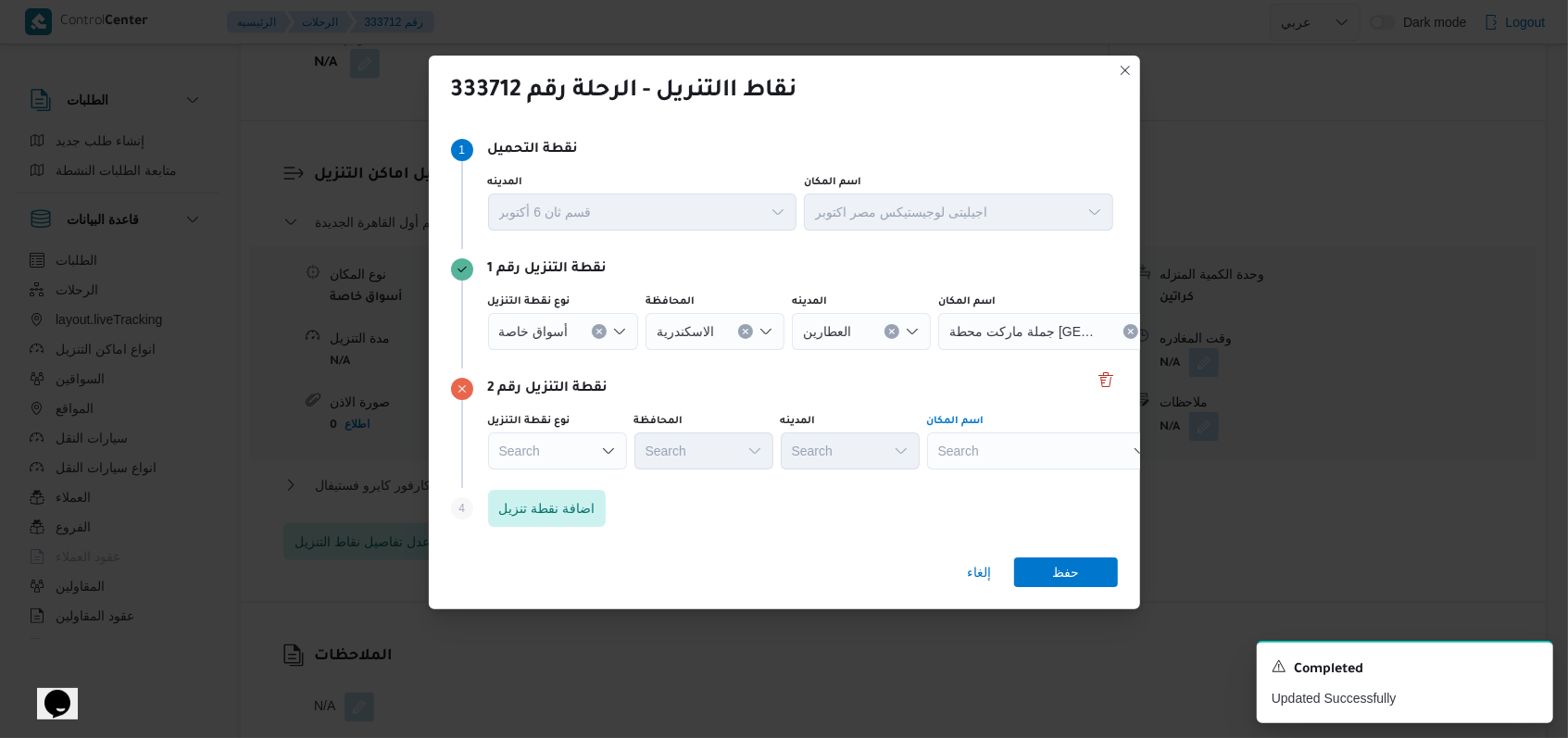
click at [1022, 448] on div "Search" at bounding box center [1042, 451] width 231 height 37
type input "كارفور مصطف"
click at [1075, 477] on span "كارفور مصطف ى كامل اسكندرية | كارفور [PERSON_NAME] | قطاع الطريق الصحراوي" at bounding box center [1054, 484] width 187 height 22
click at [1074, 566] on span "حفظ" at bounding box center [1066, 571] width 27 height 29
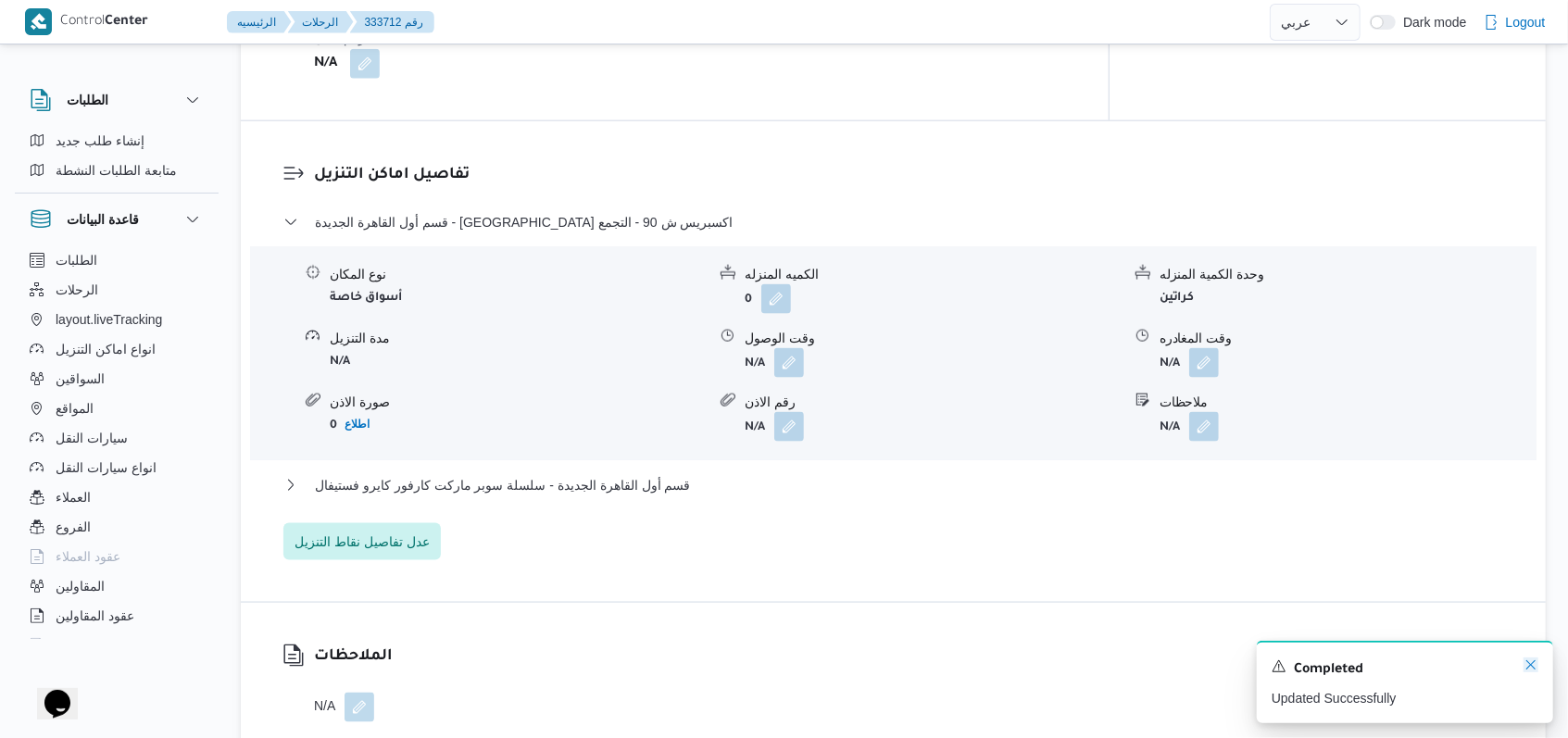
click at [1535, 669] on icon "Dismiss toast" at bounding box center [1530, 664] width 15 height 15
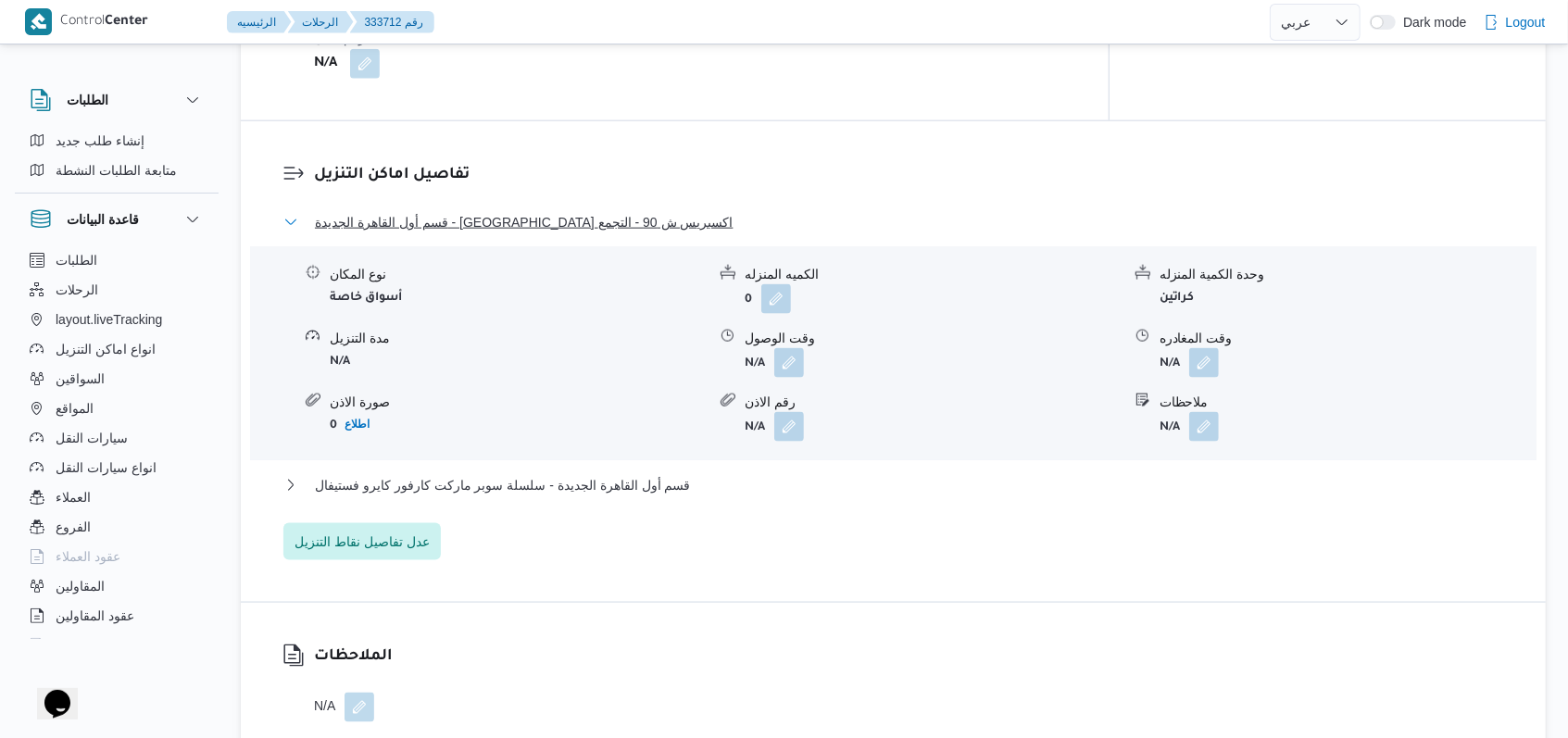
click at [519, 212] on span "قسم أول القاهرة الجديدة - [GEOGRAPHIC_DATA] اكسبريس ش 90 - التجمع" at bounding box center [524, 222] width 418 height 22
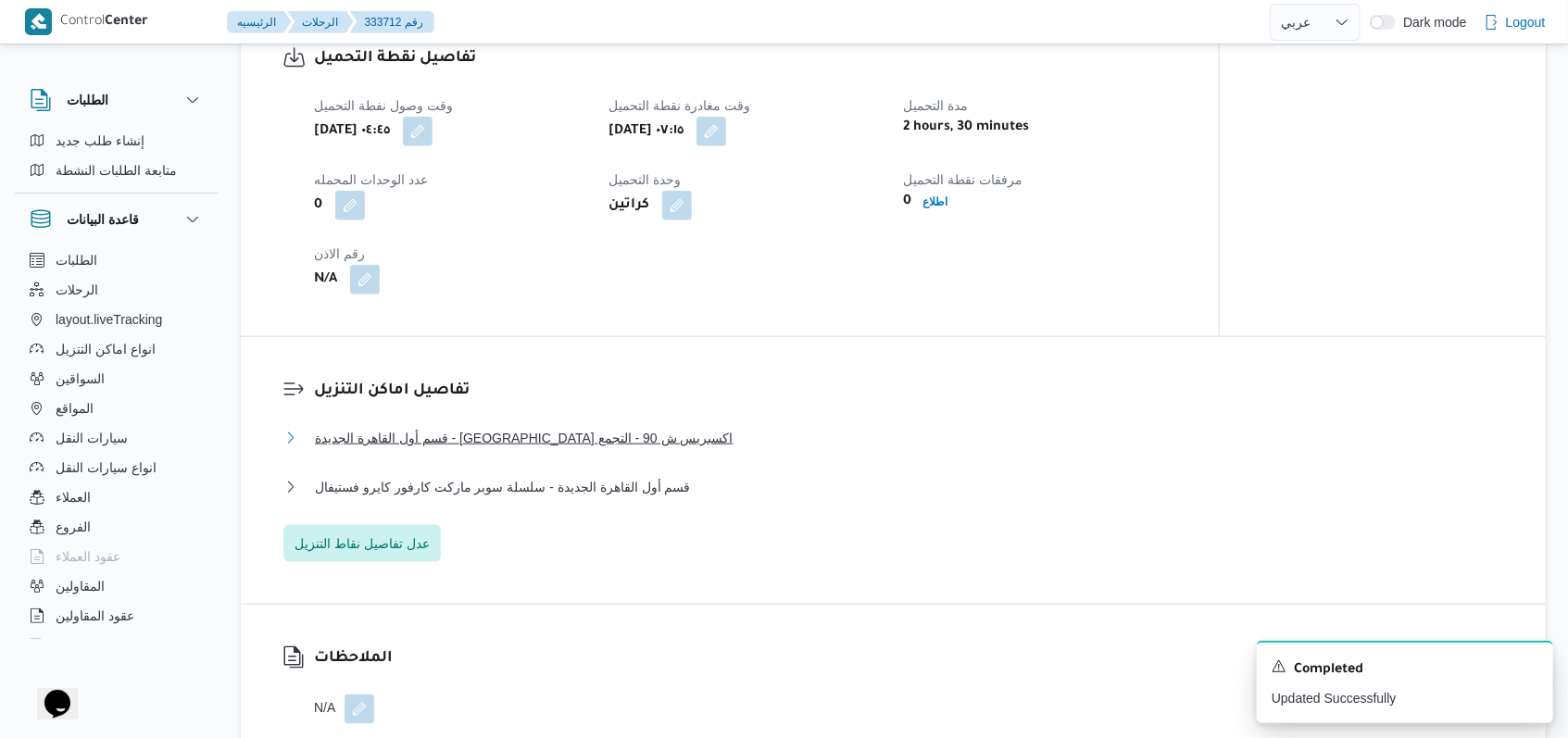
scroll to position [987, 0]
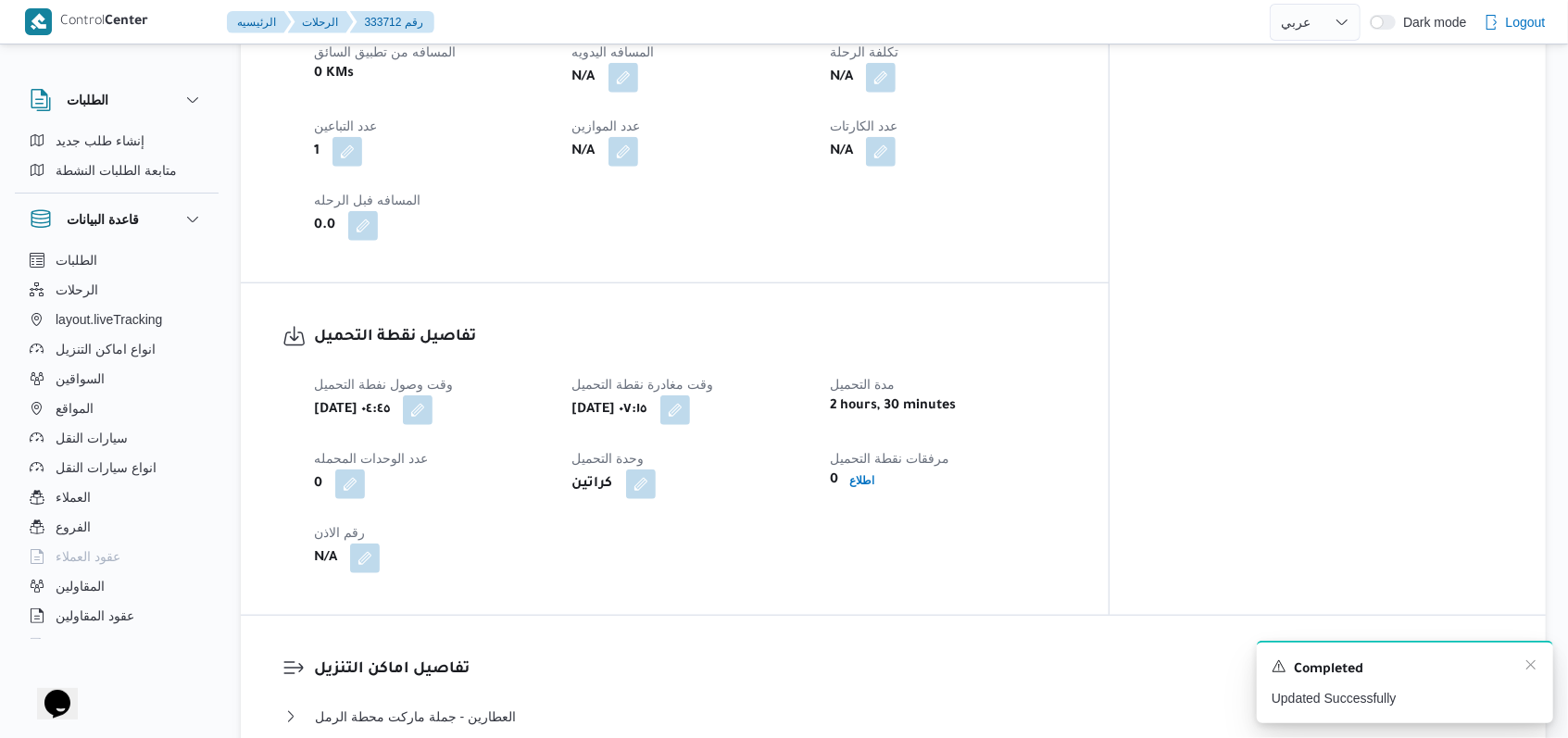
click at [1519, 662] on div "Completed" at bounding box center [1405, 669] width 267 height 24
click at [1526, 667] on icon "Dismiss toast" at bounding box center [1530, 664] width 15 height 15
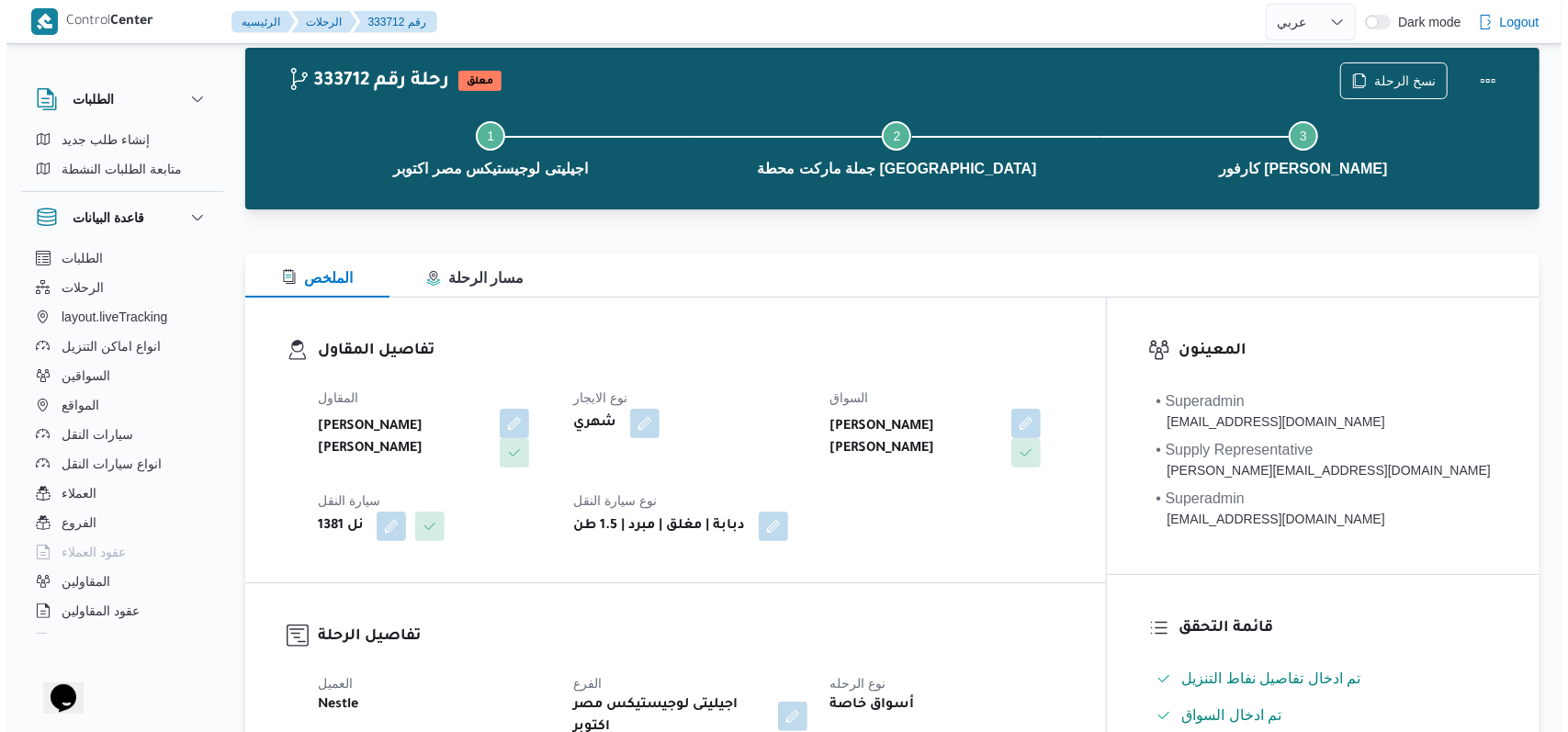
scroll to position [0, 0]
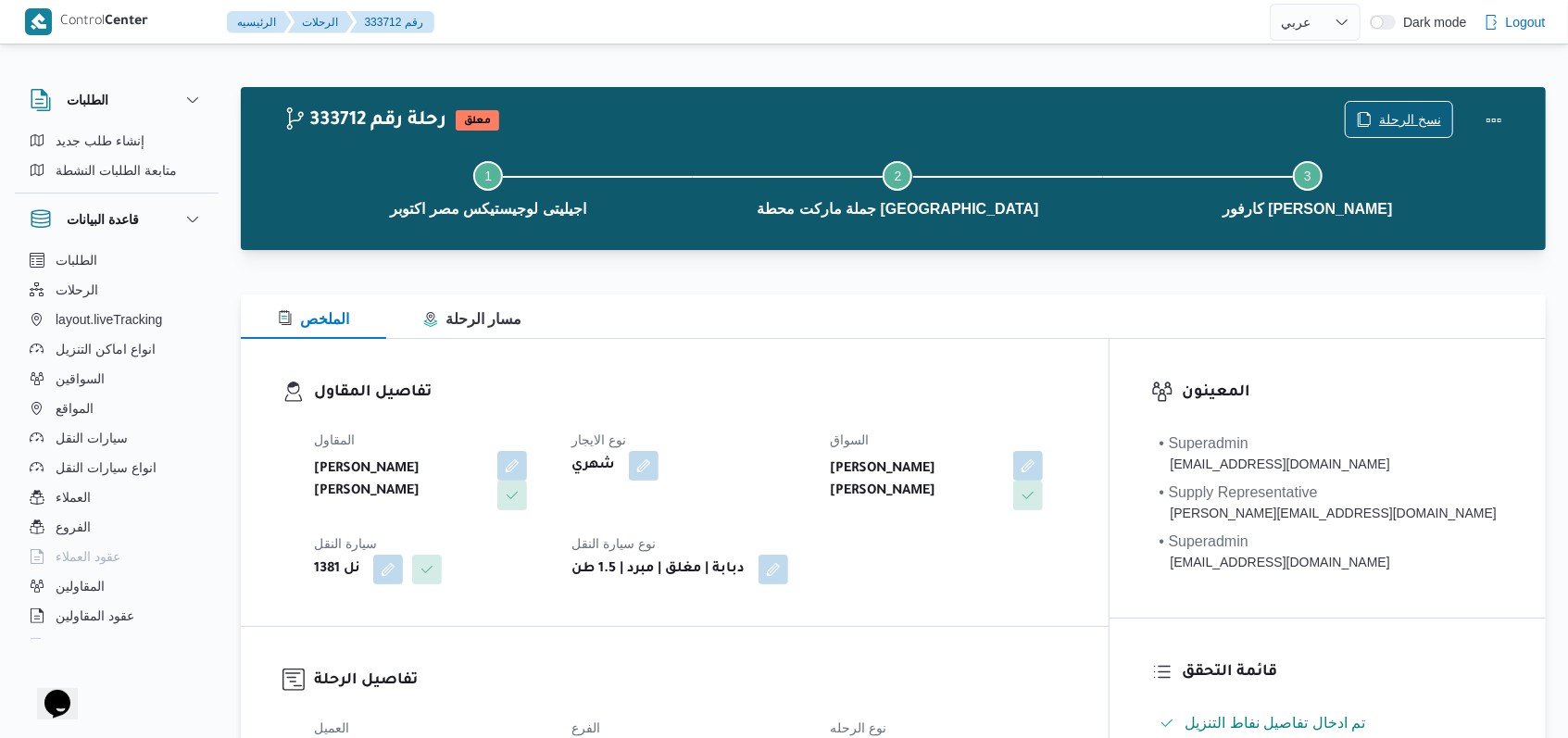
click at [1410, 107] on span "نسخ الرحلة" at bounding box center [1398, 119] width 106 height 35
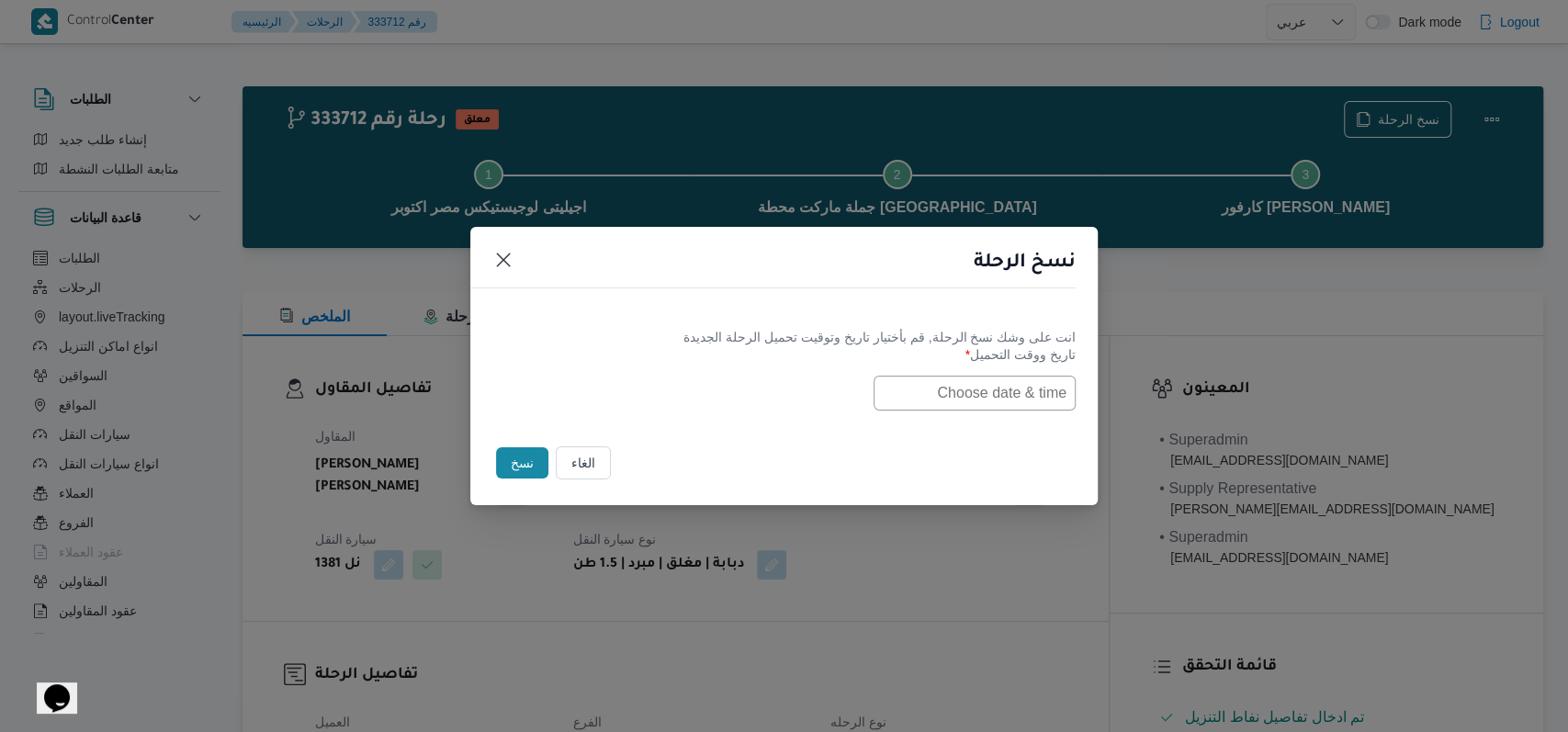
click at [991, 365] on label "تاريخ ووقت التحميل *" at bounding box center [784, 361] width 583 height 28
click at [975, 408] on input "text" at bounding box center [974, 393] width 202 height 35
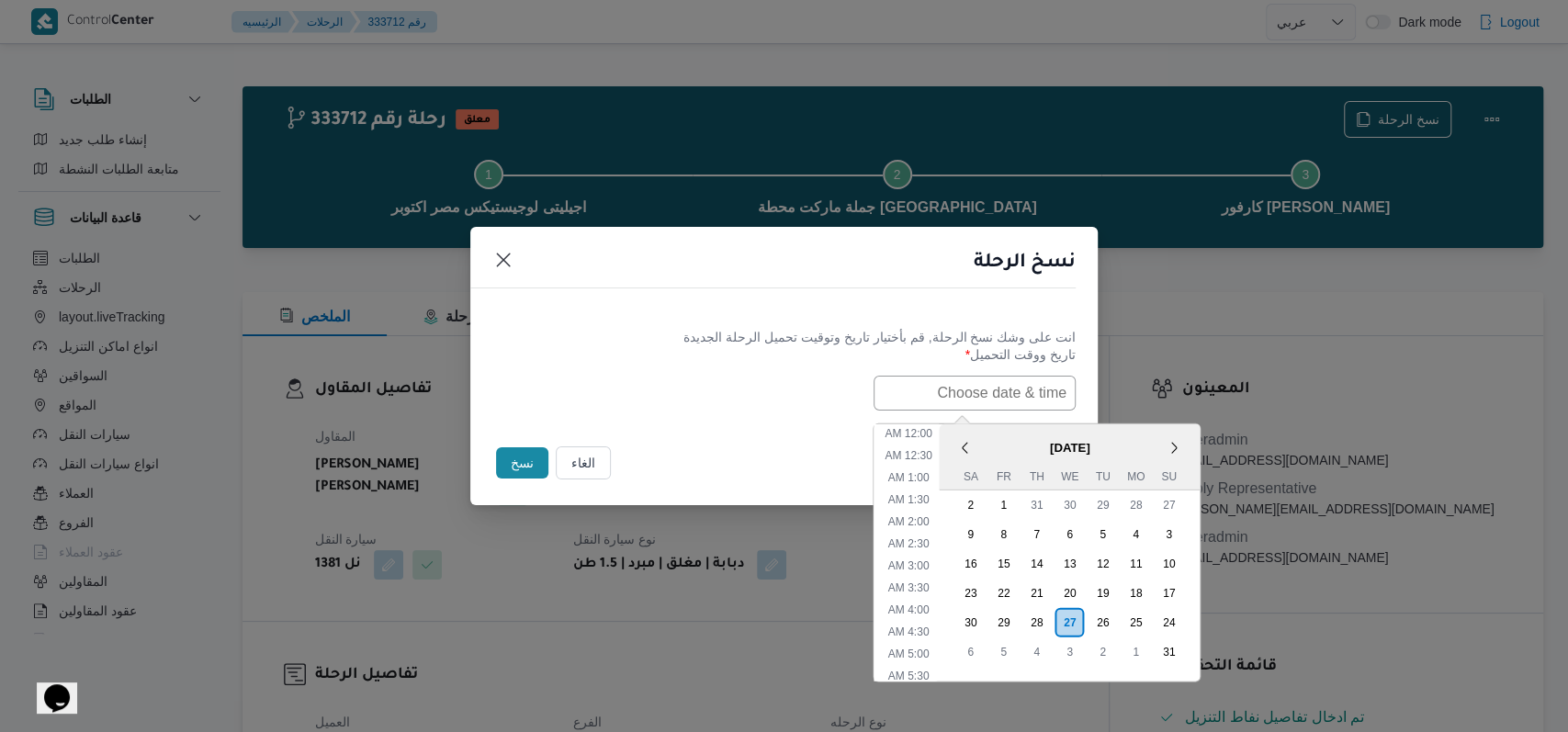
scroll to position [344, 0]
click at [1053, 623] on div "28" at bounding box center [1036, 622] width 35 height 35
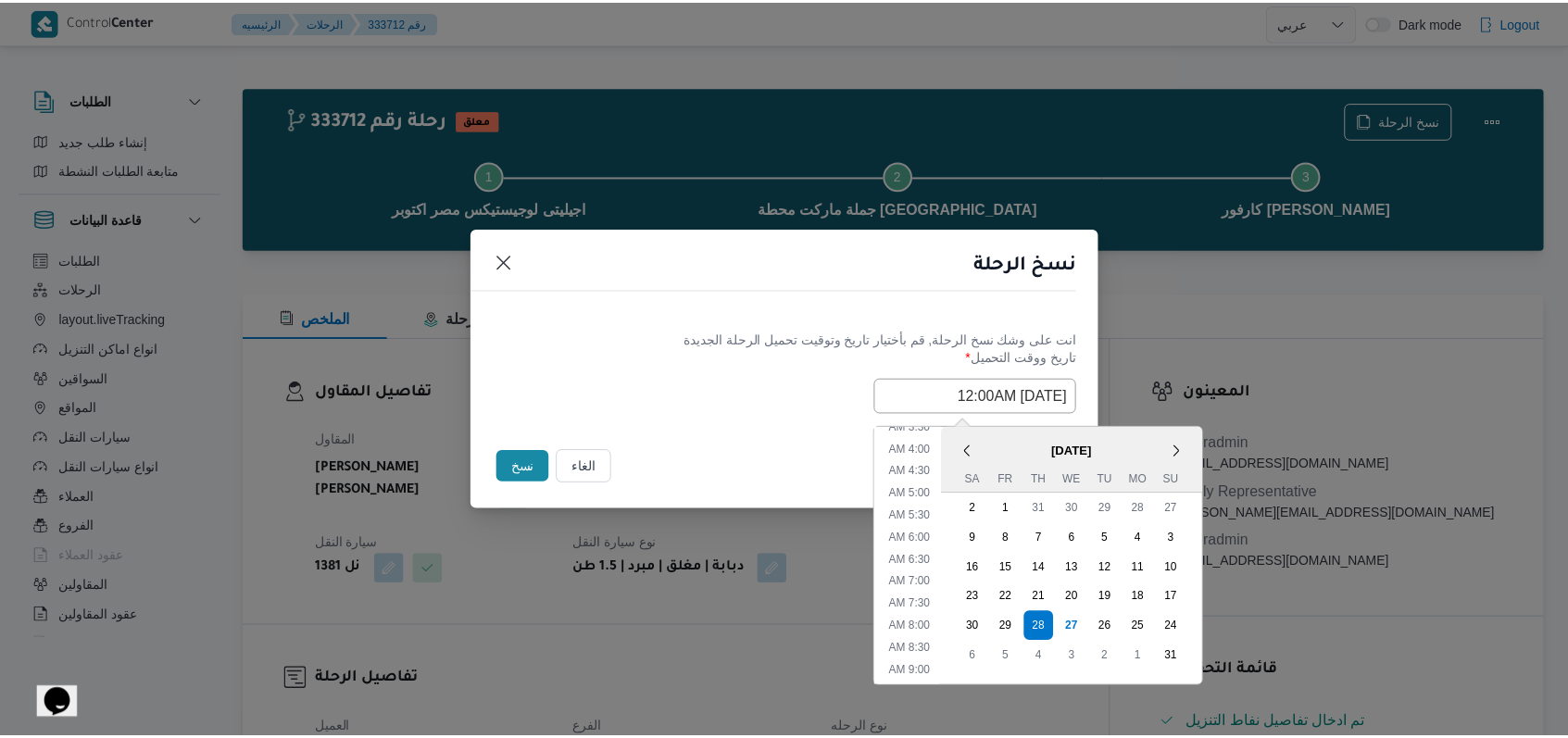
scroll to position [0, 0]
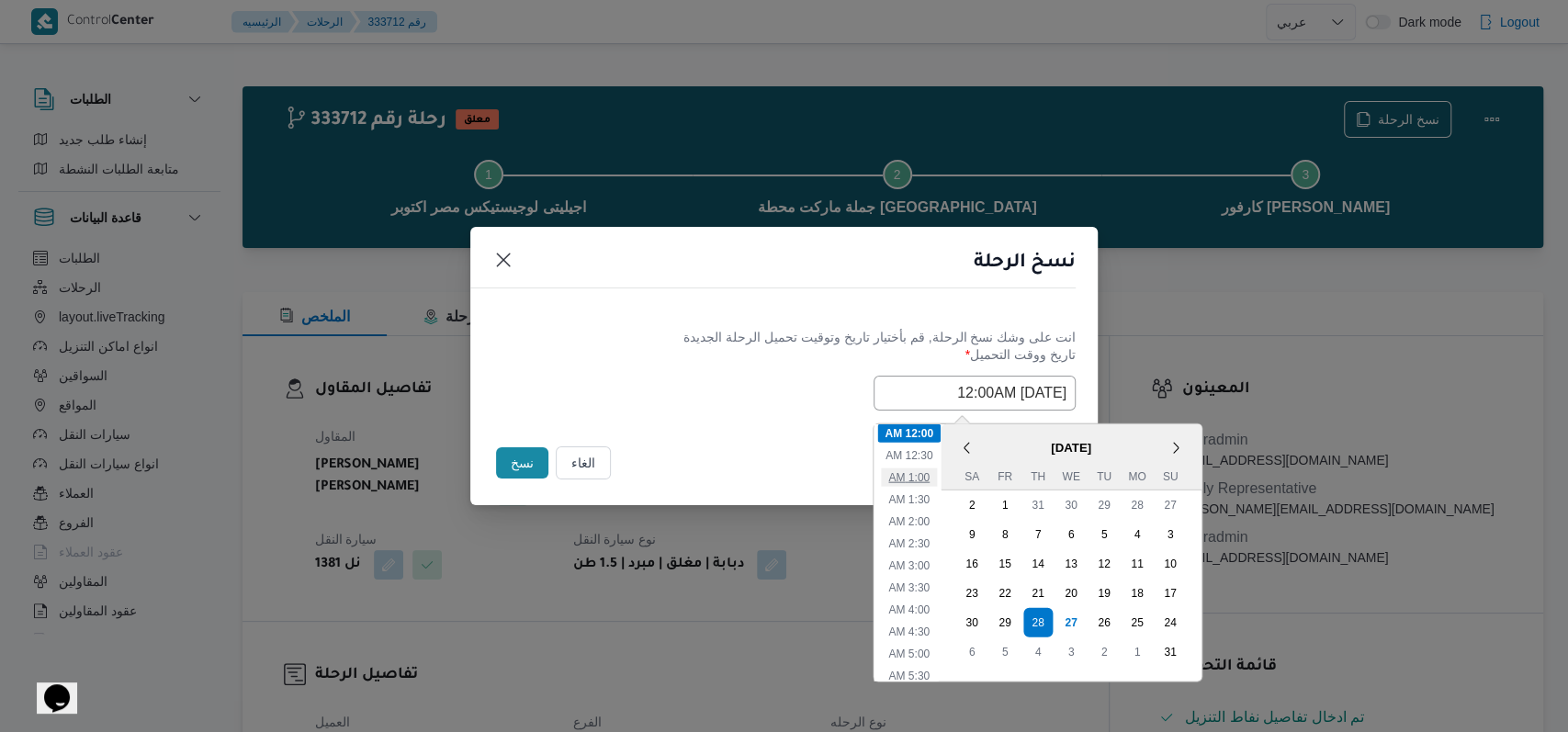
click at [915, 483] on li "1:00 AM" at bounding box center [909, 476] width 56 height 18
type input "[DATE] 1:00AM"
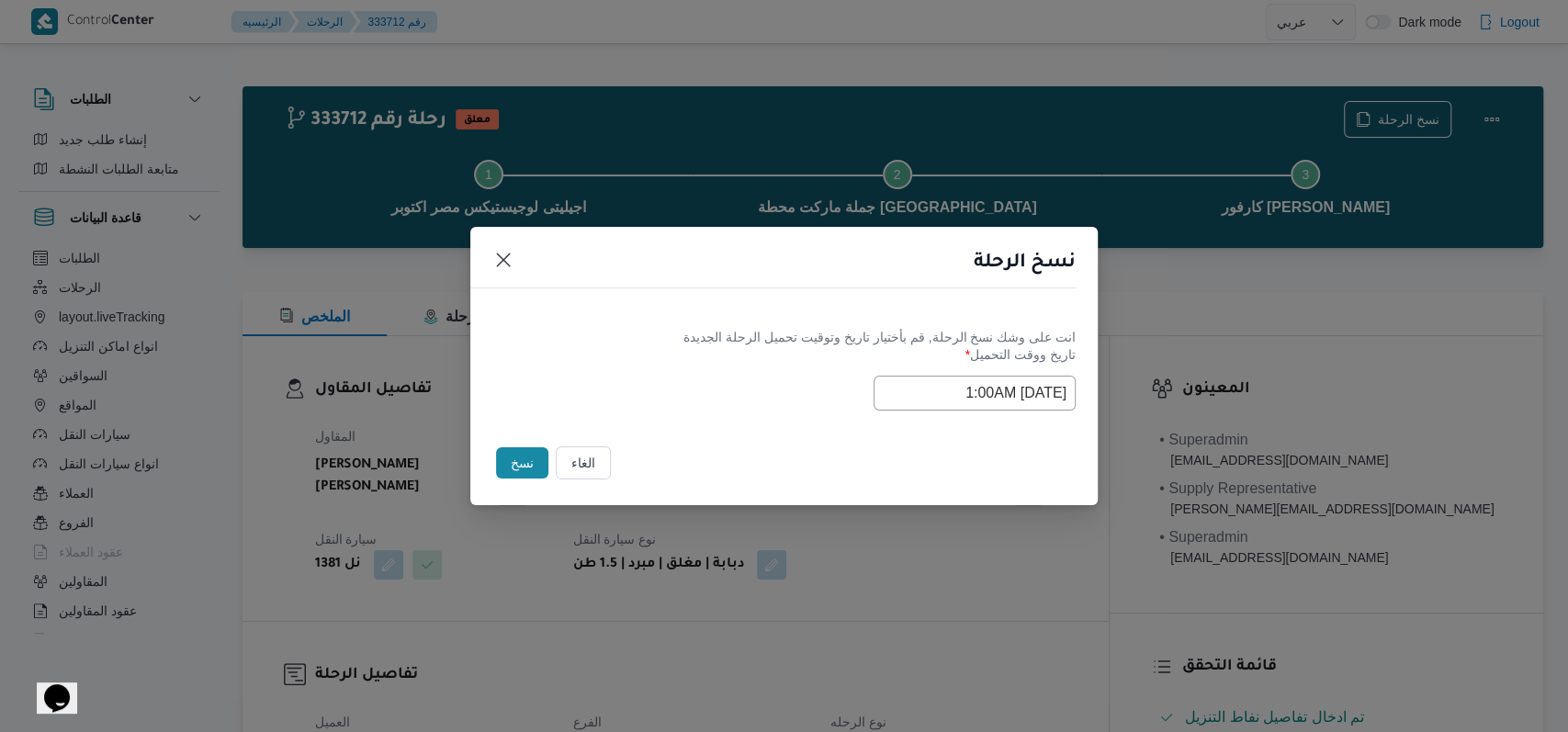
click at [705, 402] on div "Selected date: [DATE] 1:00 AM [DATE] 1:00AM" at bounding box center [784, 393] width 583 height 35
click at [501, 465] on button "نسخ" at bounding box center [522, 463] width 52 height 31
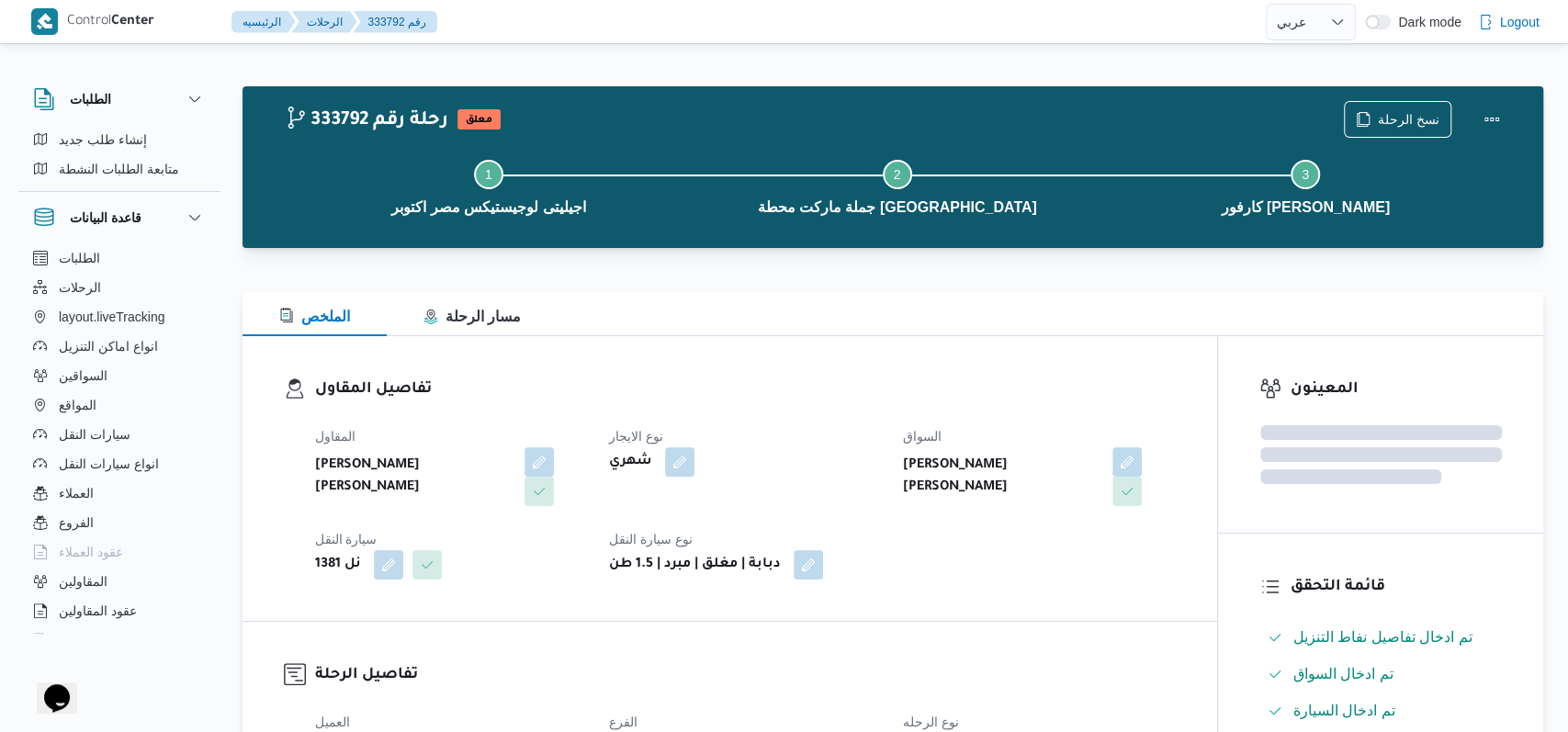
select select "ar"
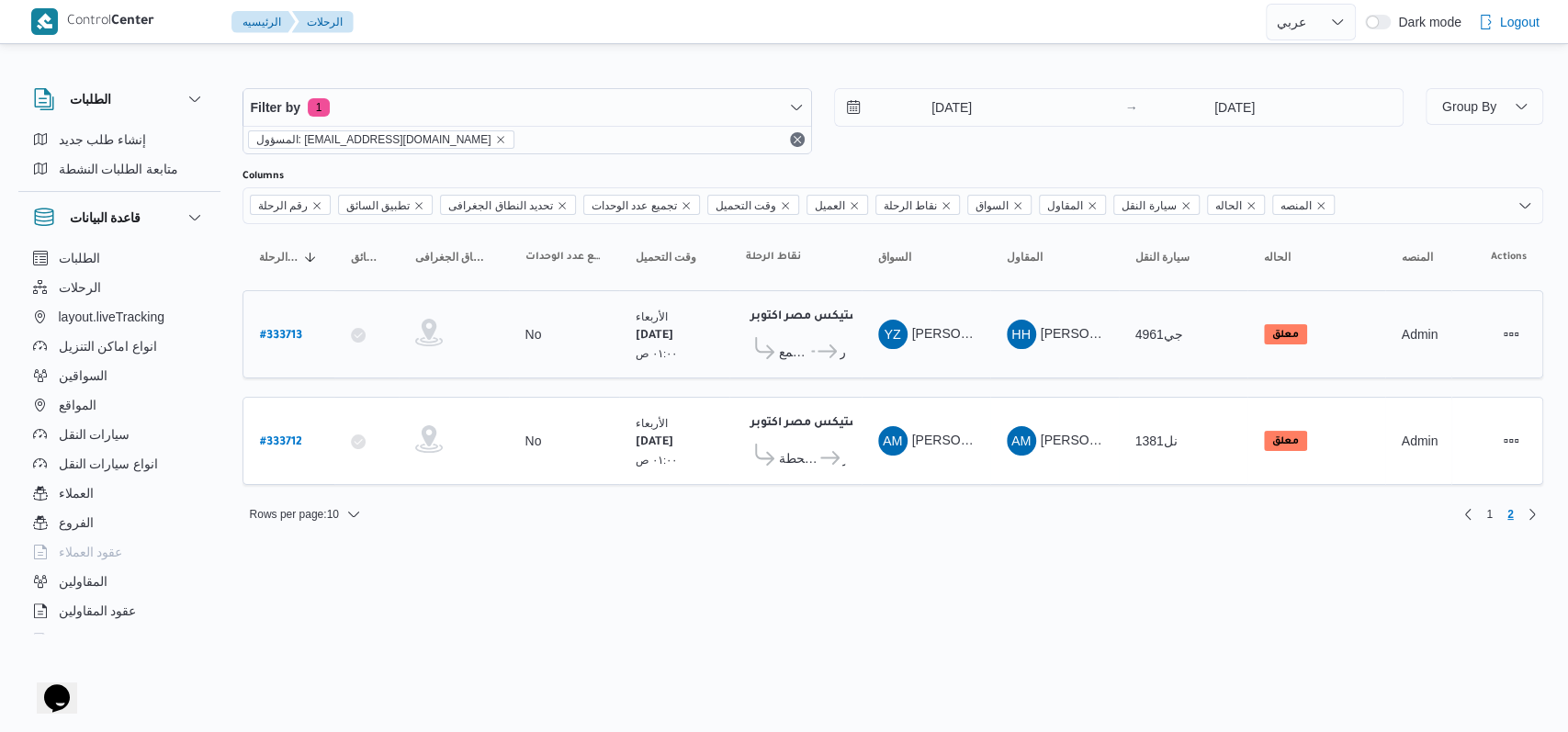
click at [281, 330] on b "# 333713" at bounding box center [281, 336] width 43 height 13
select select "ar"
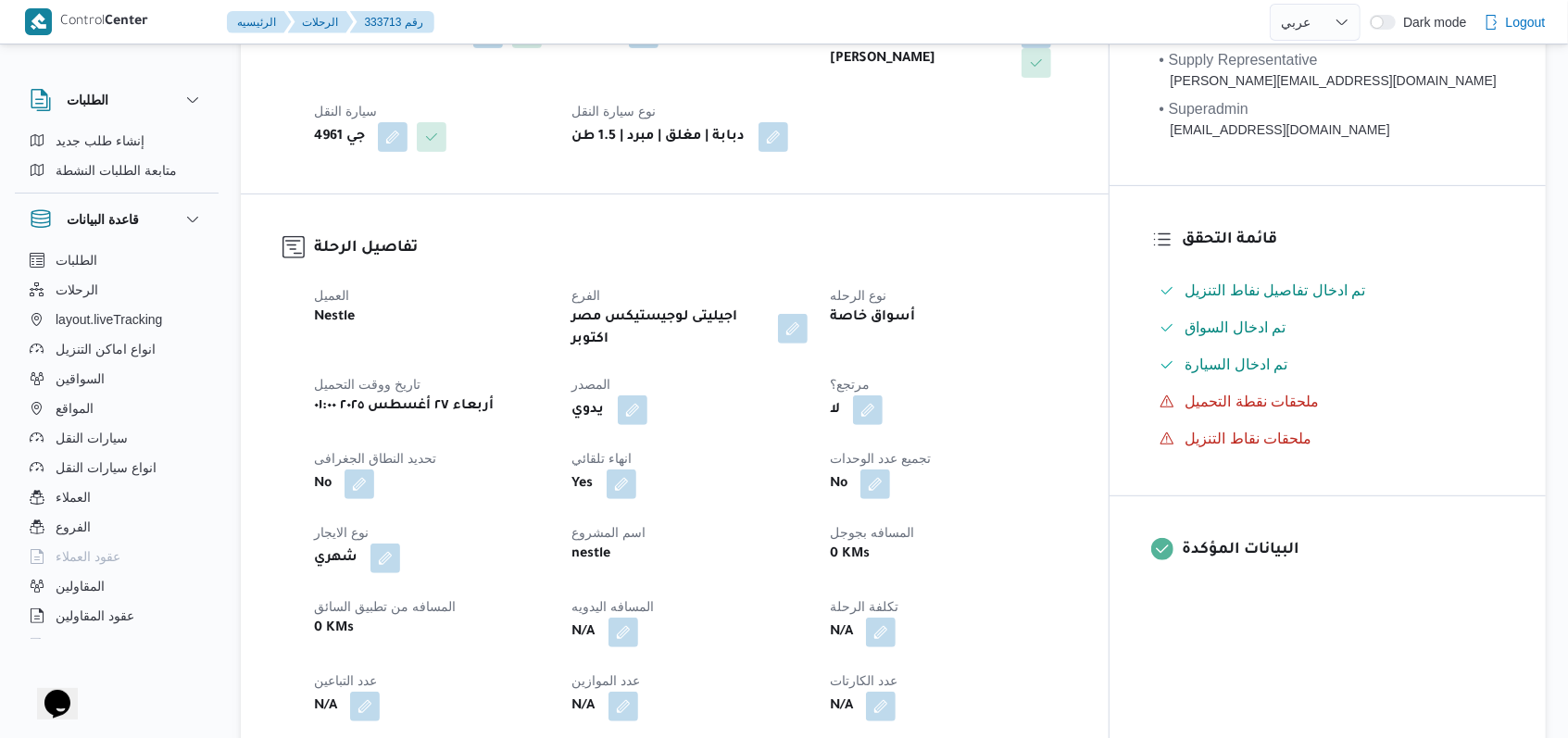
scroll to position [617, 0]
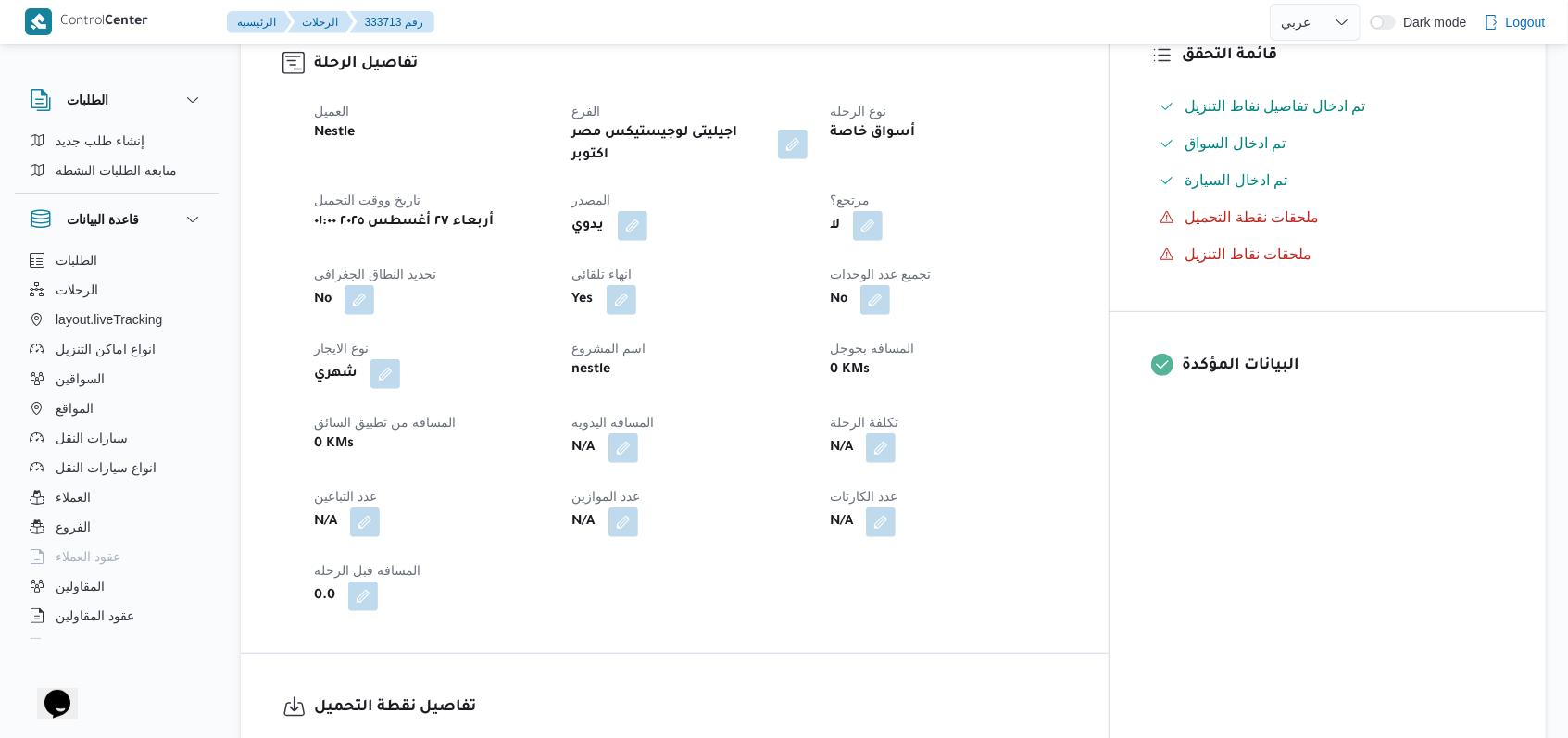
click at [321, 511] on b "N/A" at bounding box center [326, 522] width 23 height 22
click at [374, 506] on button "button" at bounding box center [365, 521] width 29 height 29
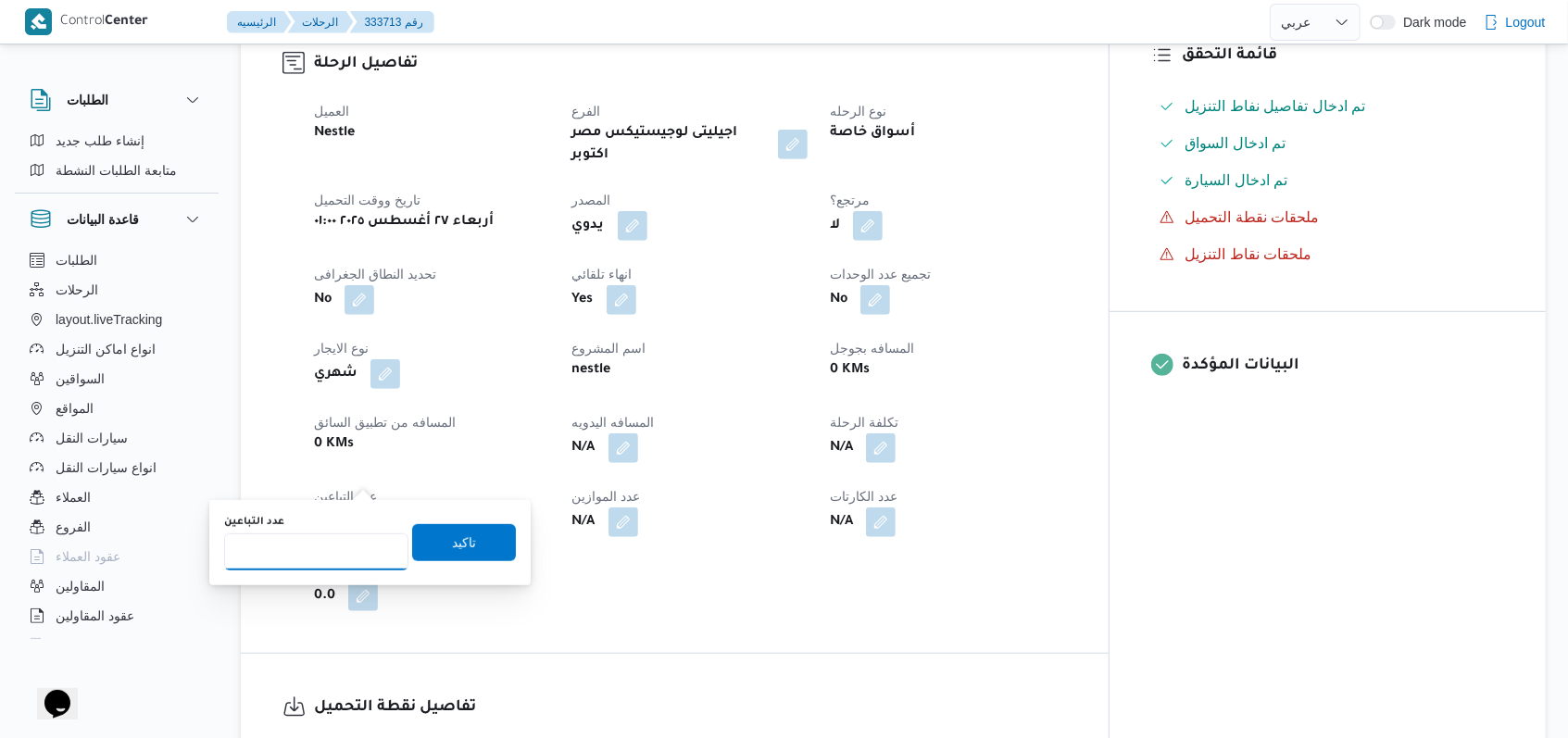
click at [346, 546] on input "عدد التباعين" at bounding box center [316, 552] width 184 height 37
type input "1"
click at [514, 531] on div "You are in a dialog. To close this dialog, hit escape. عدد التباعين 1 تاكيد" at bounding box center [371, 542] width 322 height 85
click at [505, 532] on div "You are in a dialog. To close this dialog, hit escape. عدد التباعين 1 تاكيد" at bounding box center [371, 542] width 322 height 85
click at [467, 539] on span "تاكيد" at bounding box center [464, 542] width 103 height 37
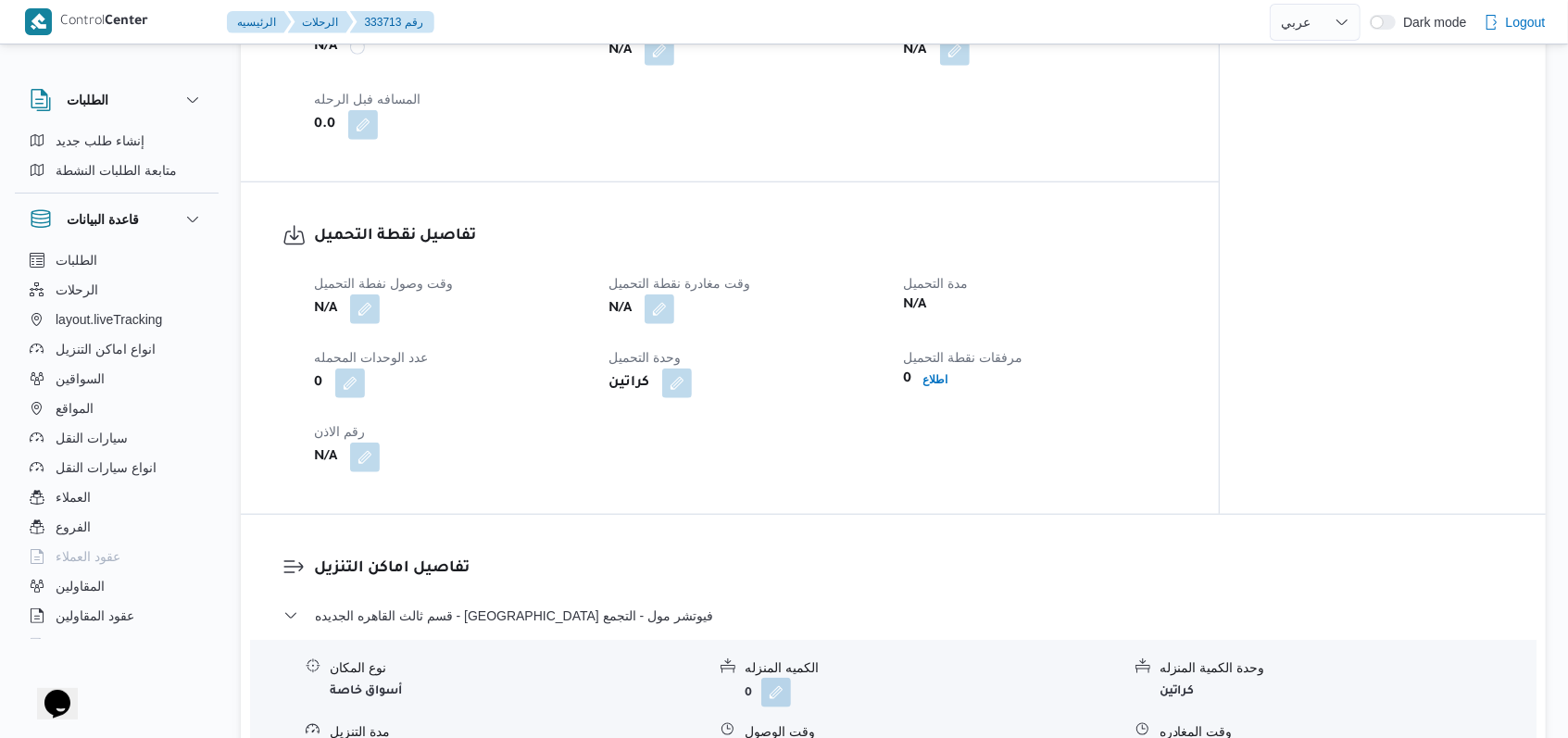
scroll to position [1111, 0]
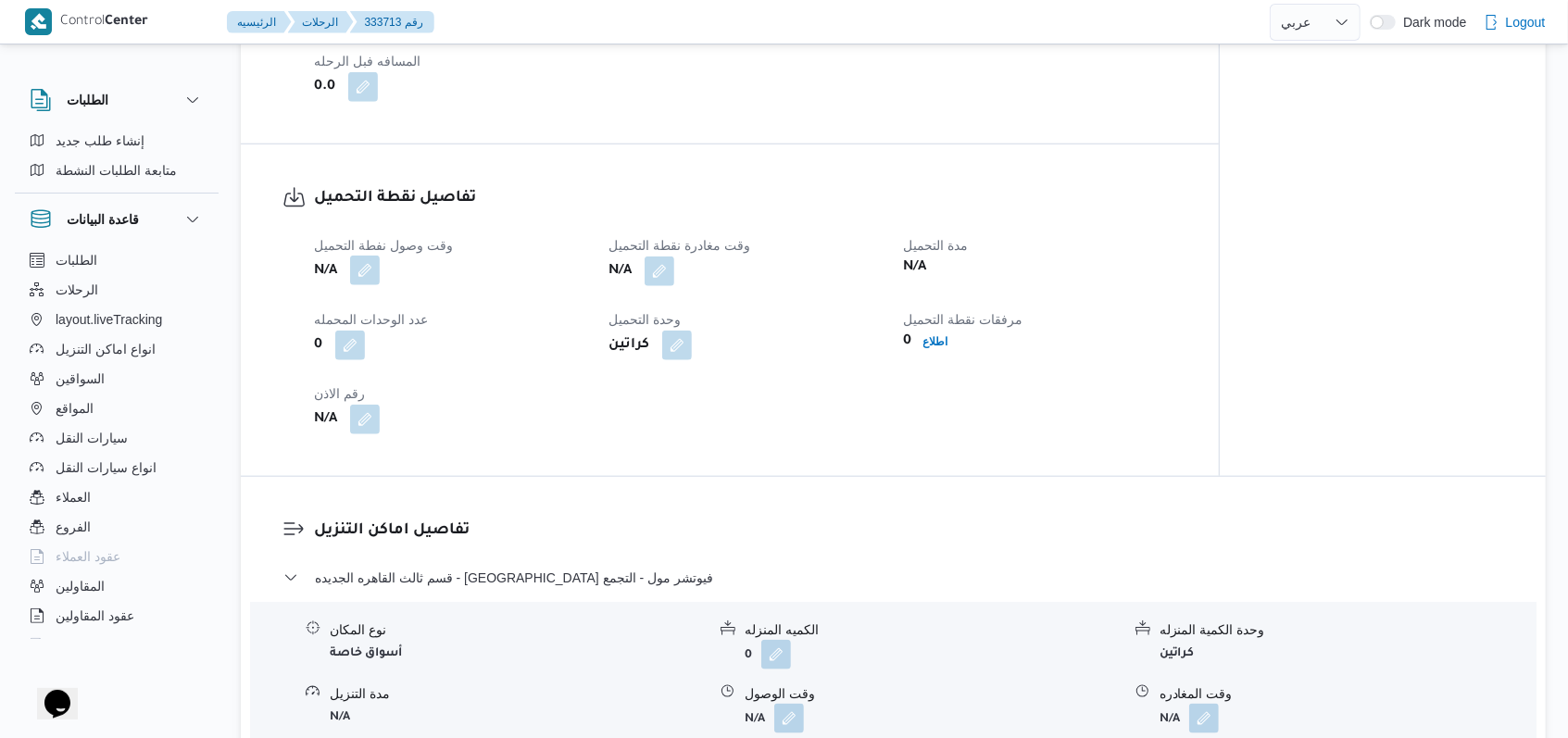
click at [376, 255] on button "button" at bounding box center [365, 270] width 29 height 29
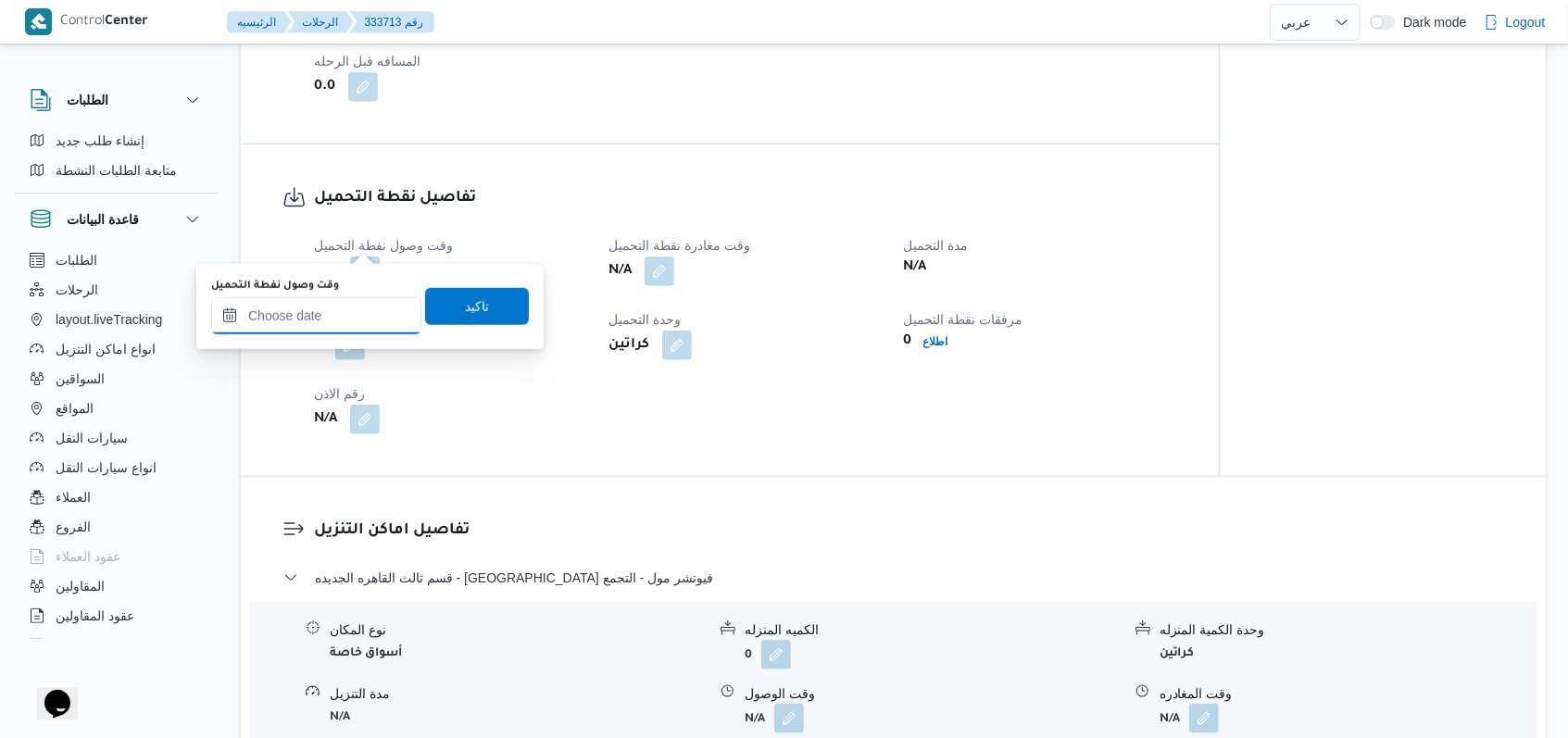
click at [344, 304] on input "وقت وصول نفطة التحميل" at bounding box center [317, 316] width 211 height 37
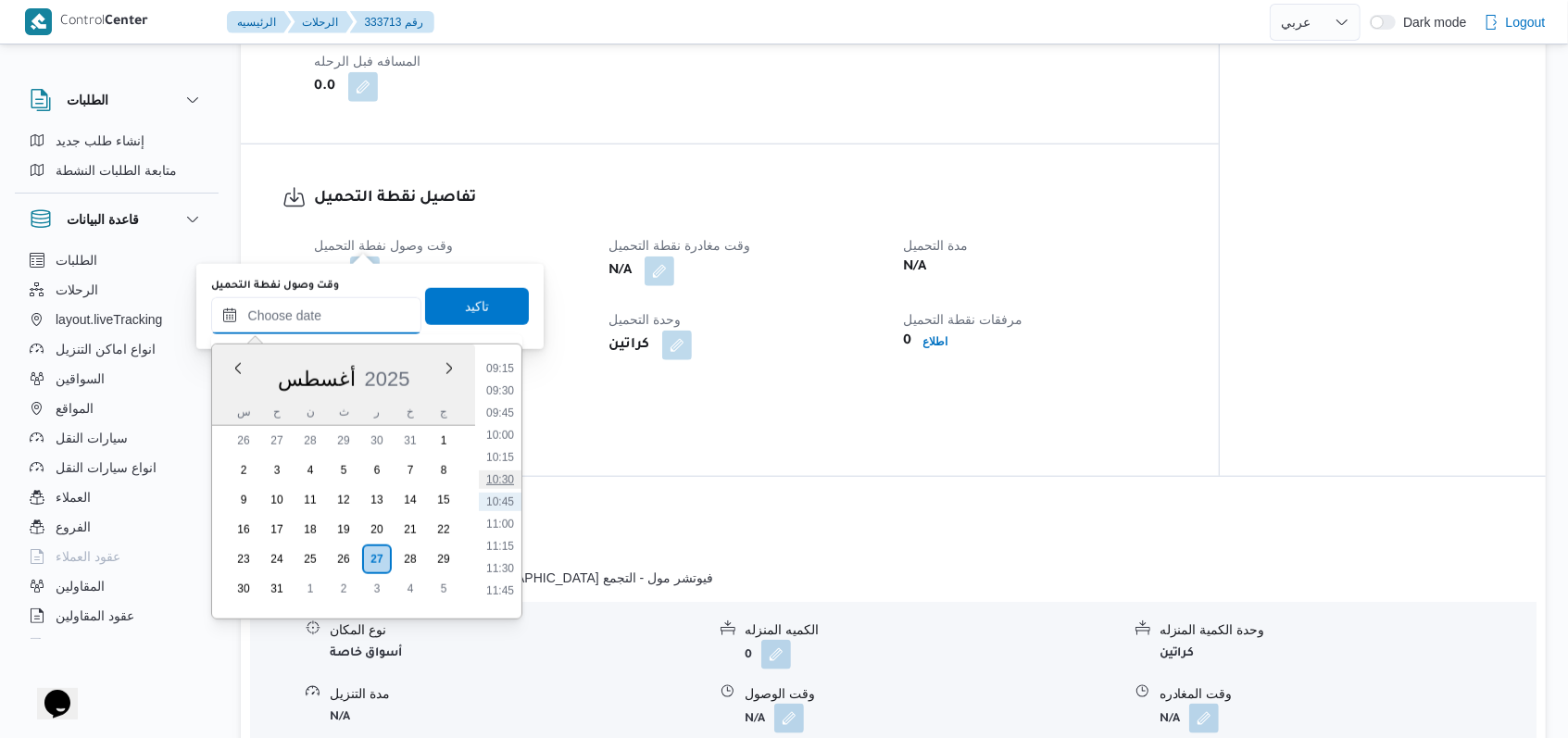
scroll to position [458, 0]
click at [501, 404] on li "05:30" at bounding box center [500, 399] width 43 height 19
type input "٢٧/٠٨/٢٠٢٥ ٠٥:٣٠"
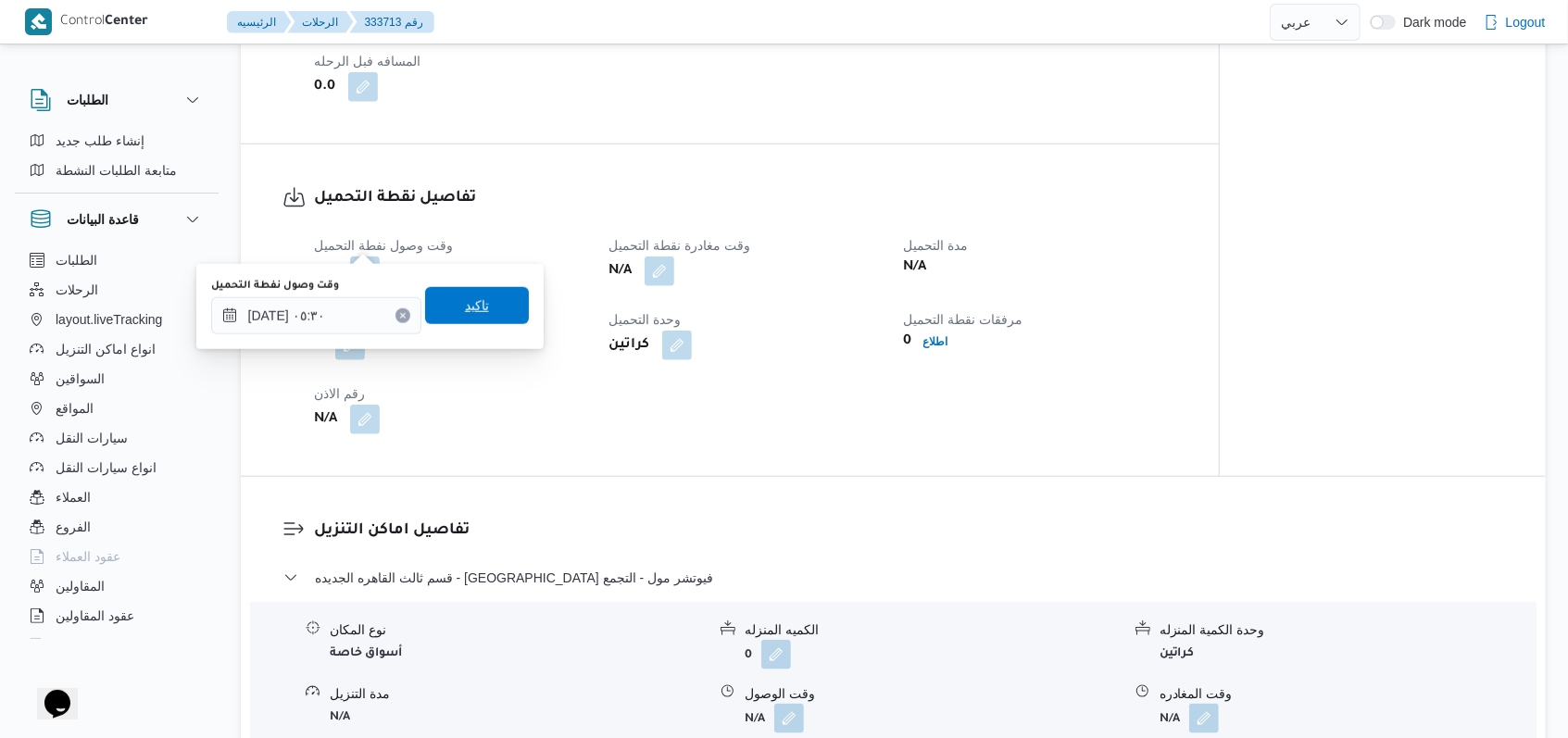
click at [496, 315] on span "تاكيد" at bounding box center [477, 305] width 103 height 37
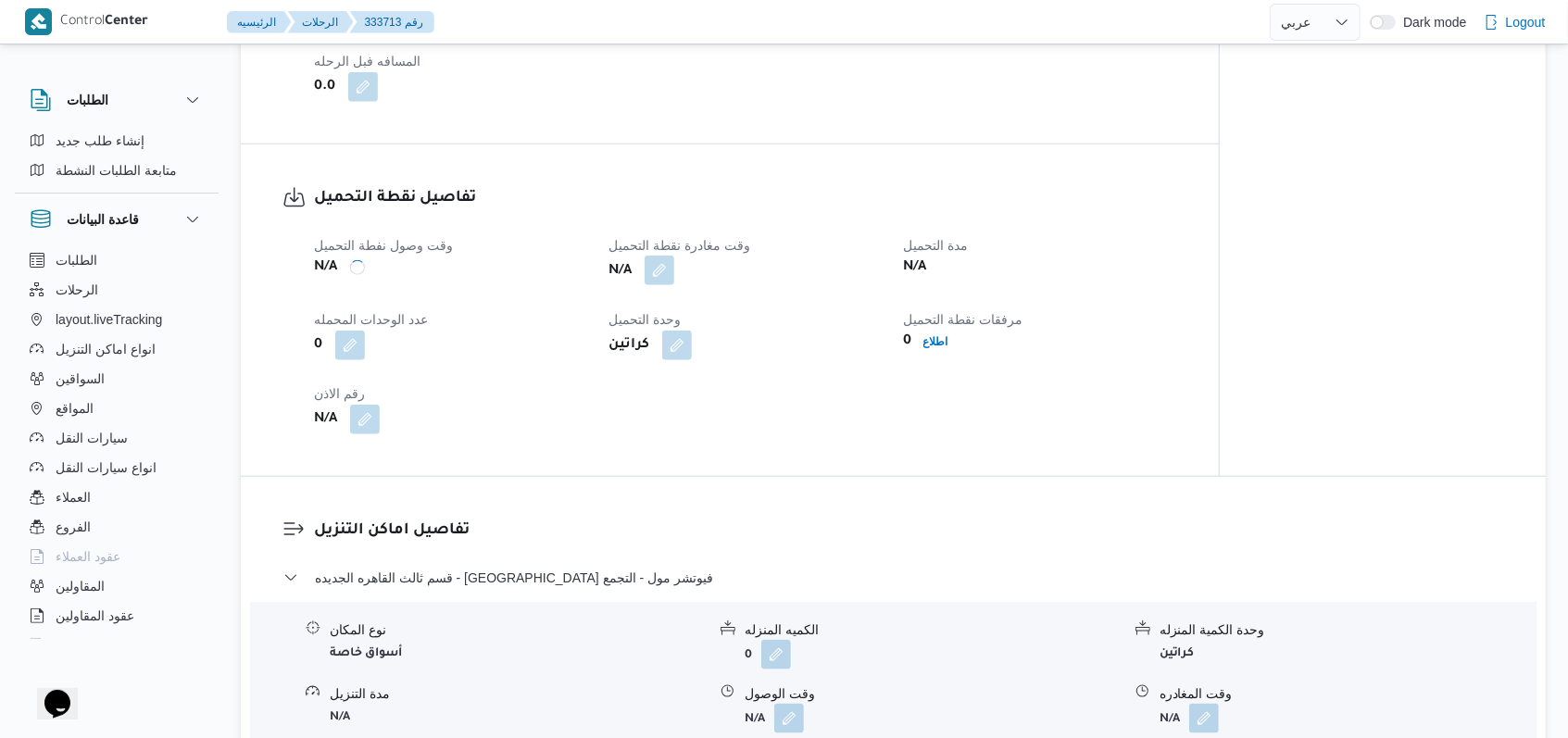
click at [653, 255] on button "button" at bounding box center [659, 270] width 29 height 29
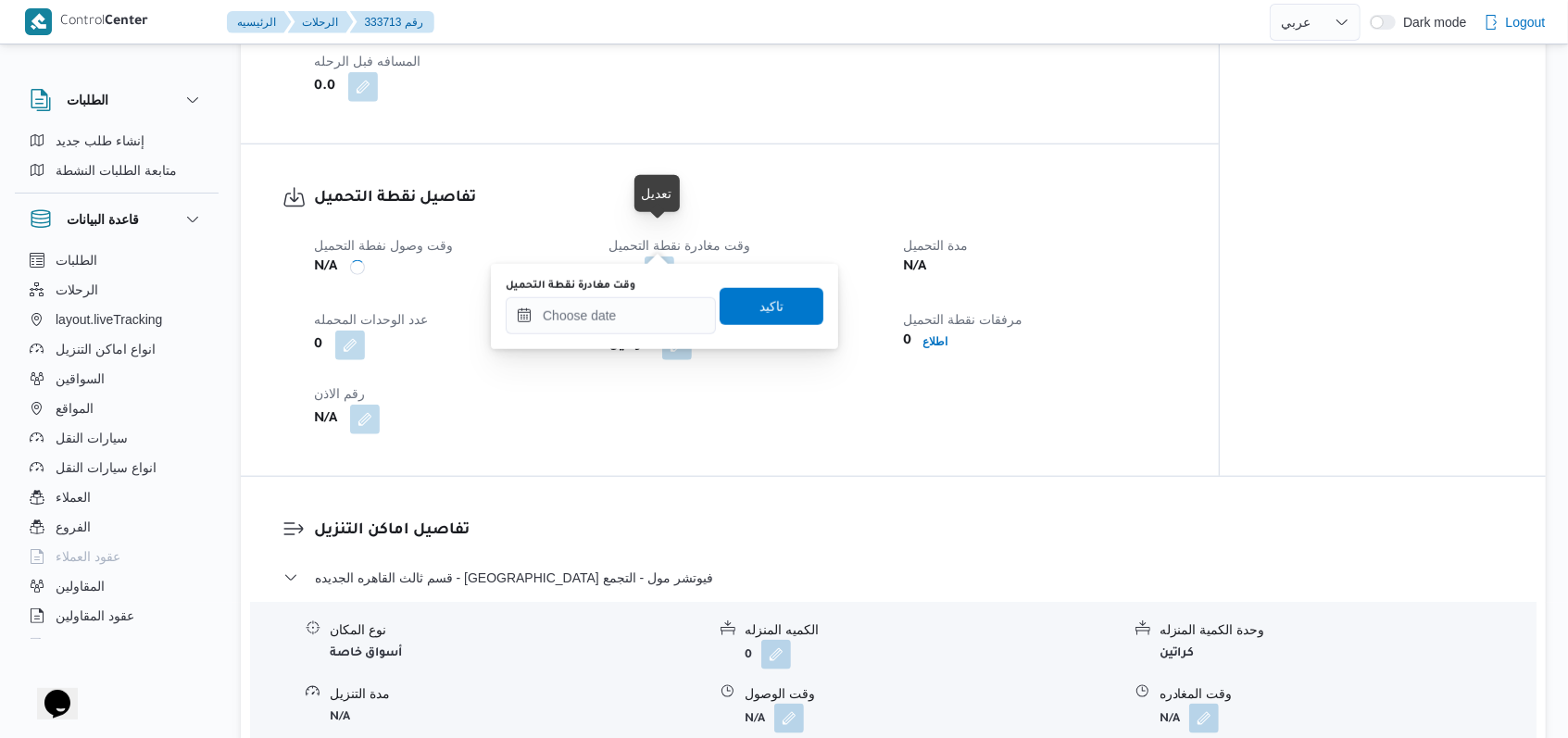
click at [611, 335] on div "وقت مغادرة نقطة التحميل تاكيد" at bounding box center [665, 306] width 322 height 59
click at [675, 330] on input "وقت مغادرة نقطة التحميل" at bounding box center [611, 316] width 211 height 37
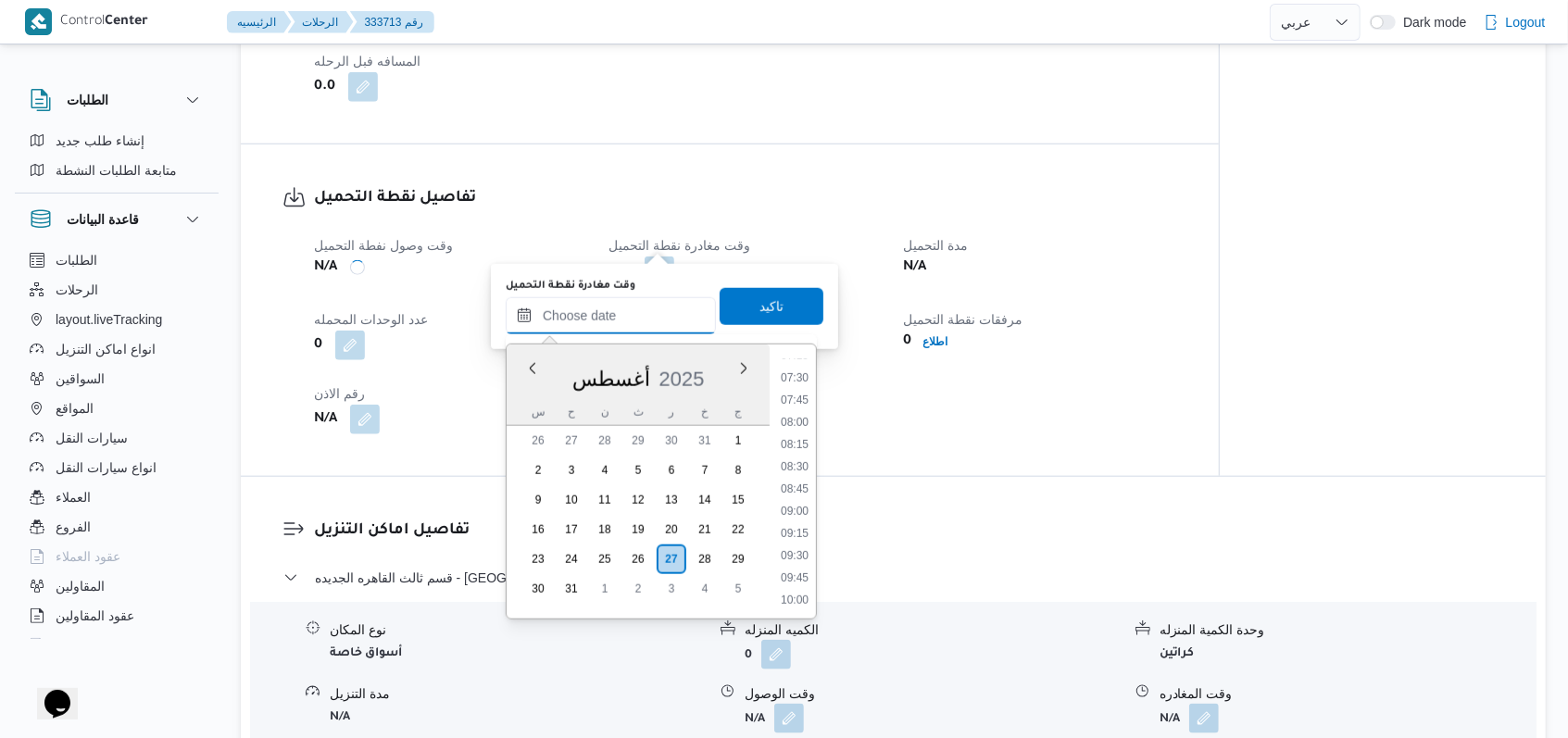
scroll to position [581, 0]
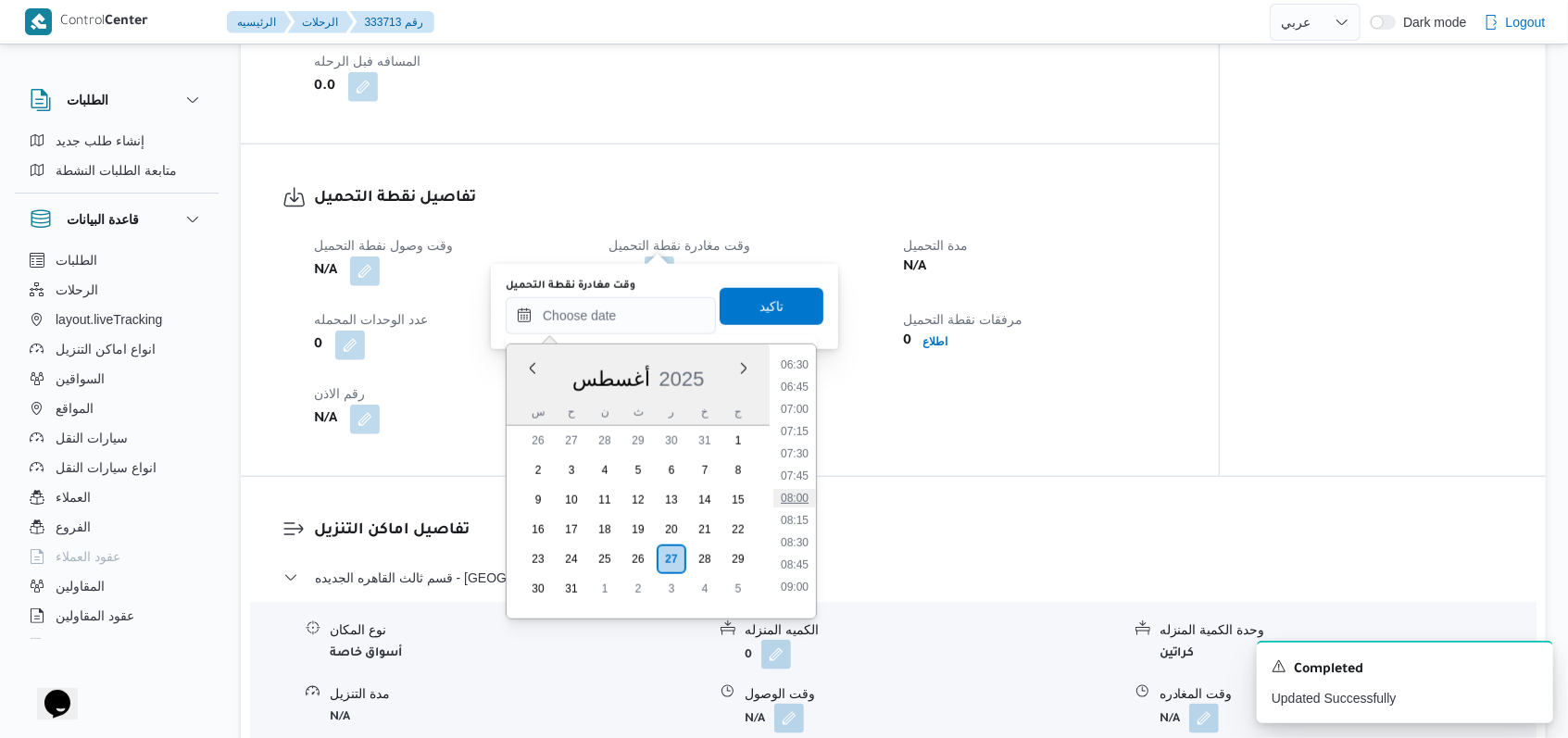
click at [800, 488] on li "08:00" at bounding box center [795, 497] width 43 height 19
type input "٢٧/٠٨/٢٠٢٥ ٠٨:٠٠"
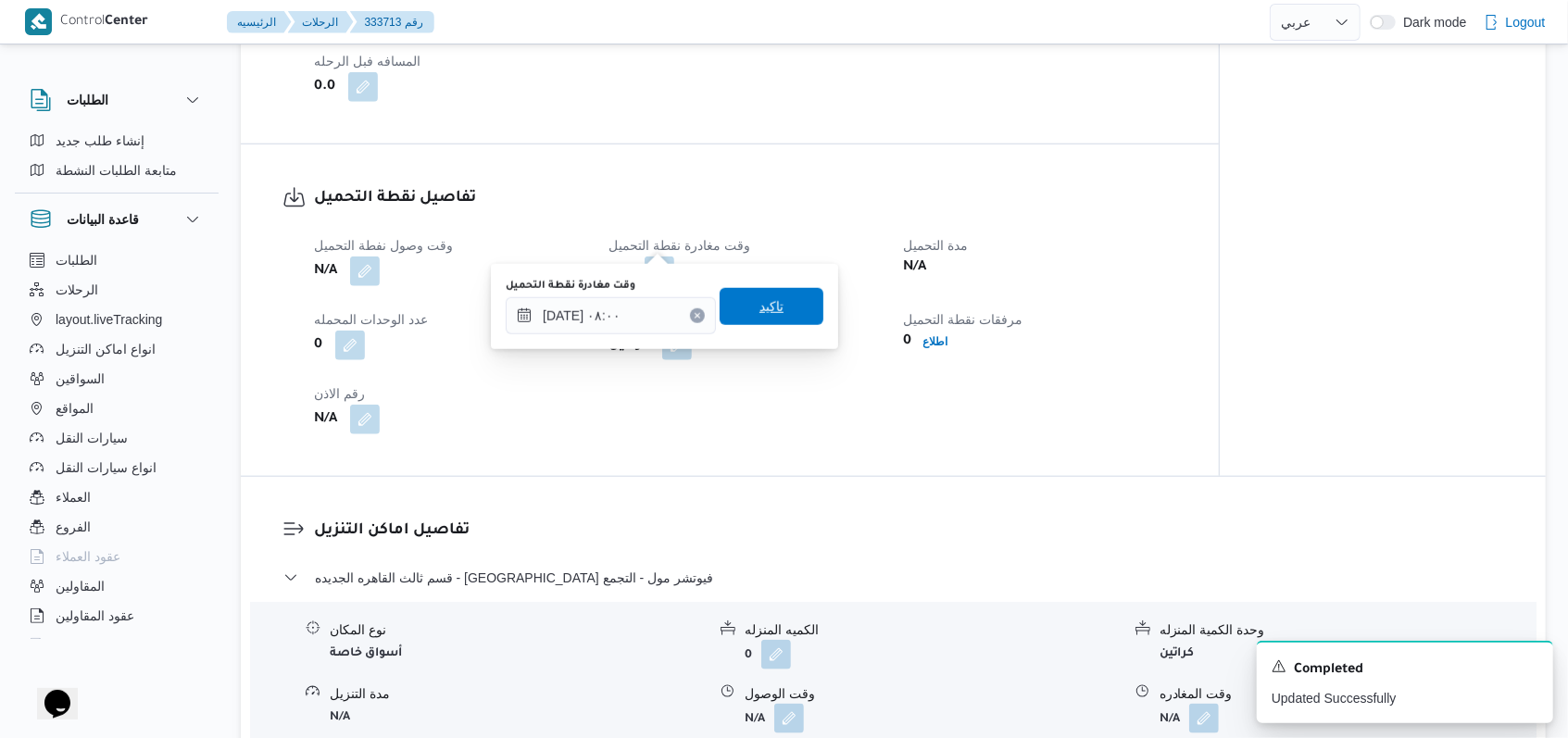
click at [795, 308] on span "تاكيد" at bounding box center [771, 306] width 103 height 37
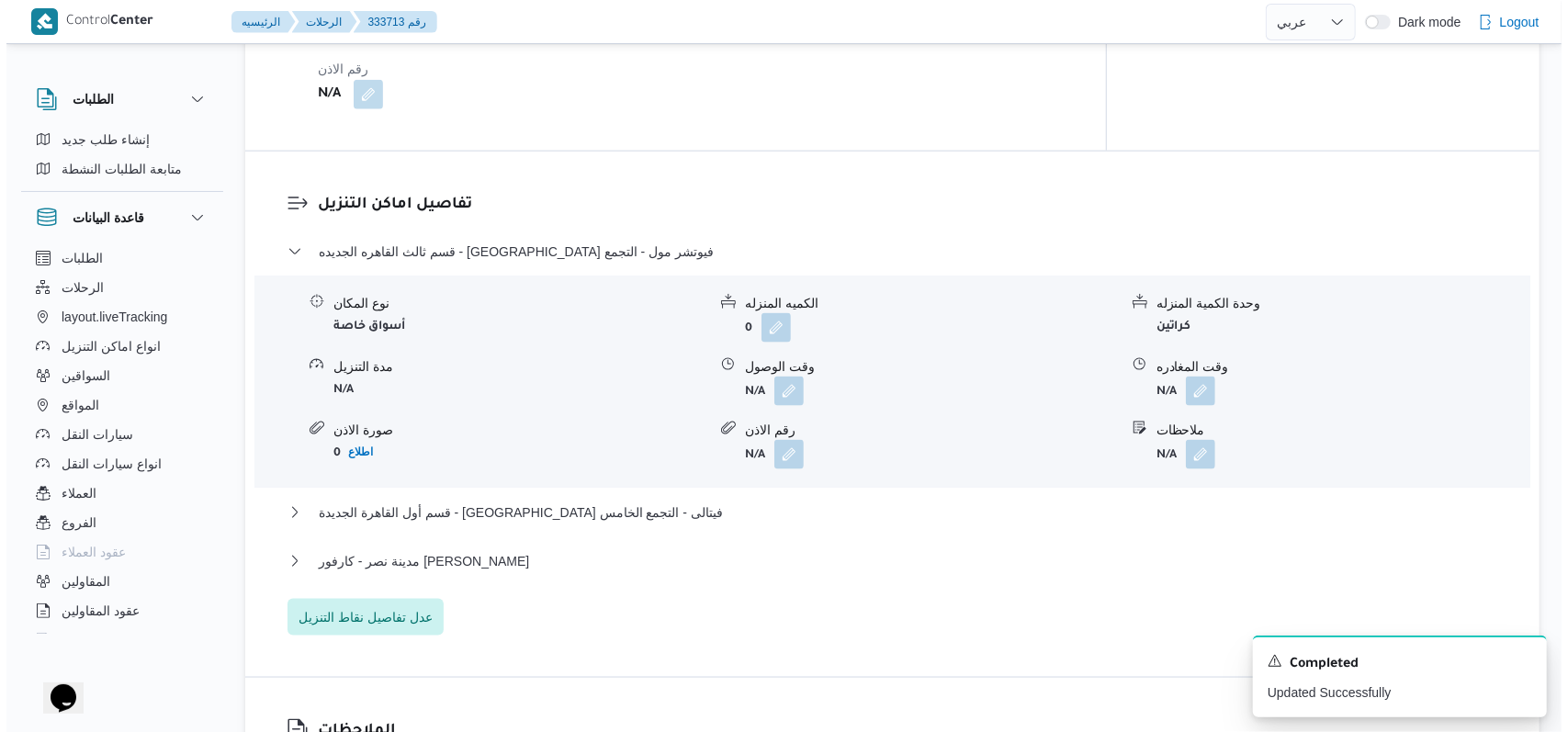
scroll to position [1470, 0]
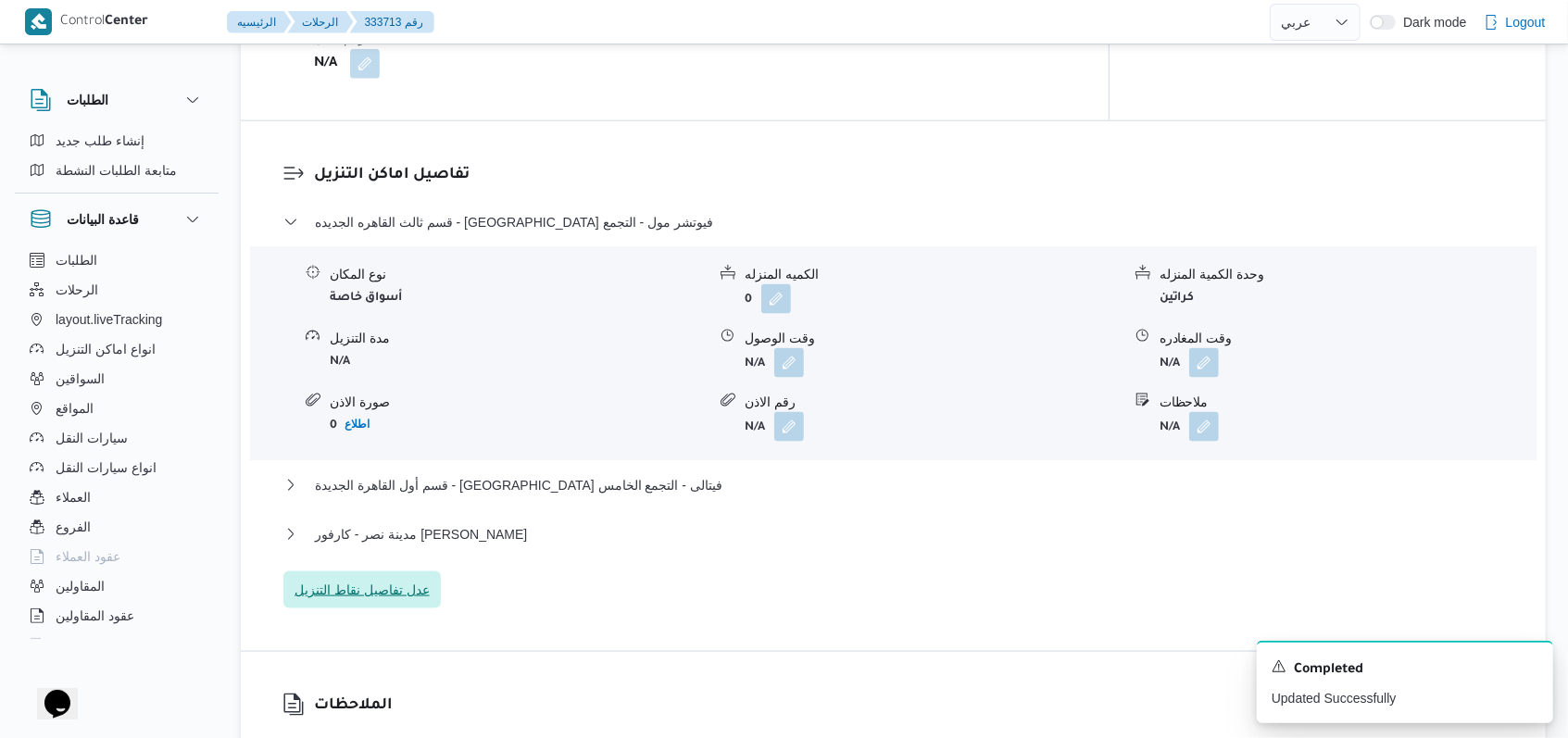
click at [415, 579] on span "عدل تفاصيل نقاط التنزيل" at bounding box center [362, 590] width 136 height 22
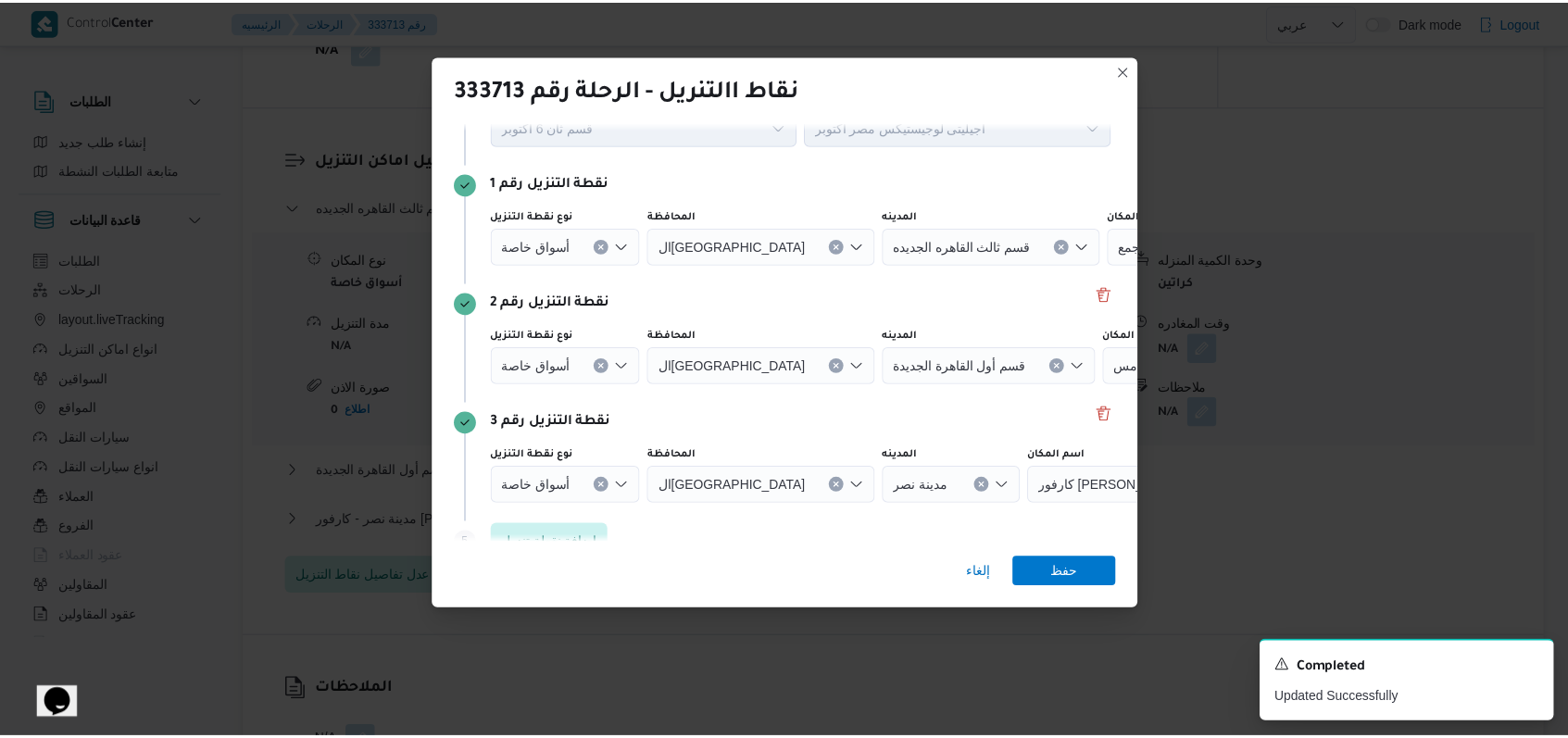
scroll to position [120, 0]
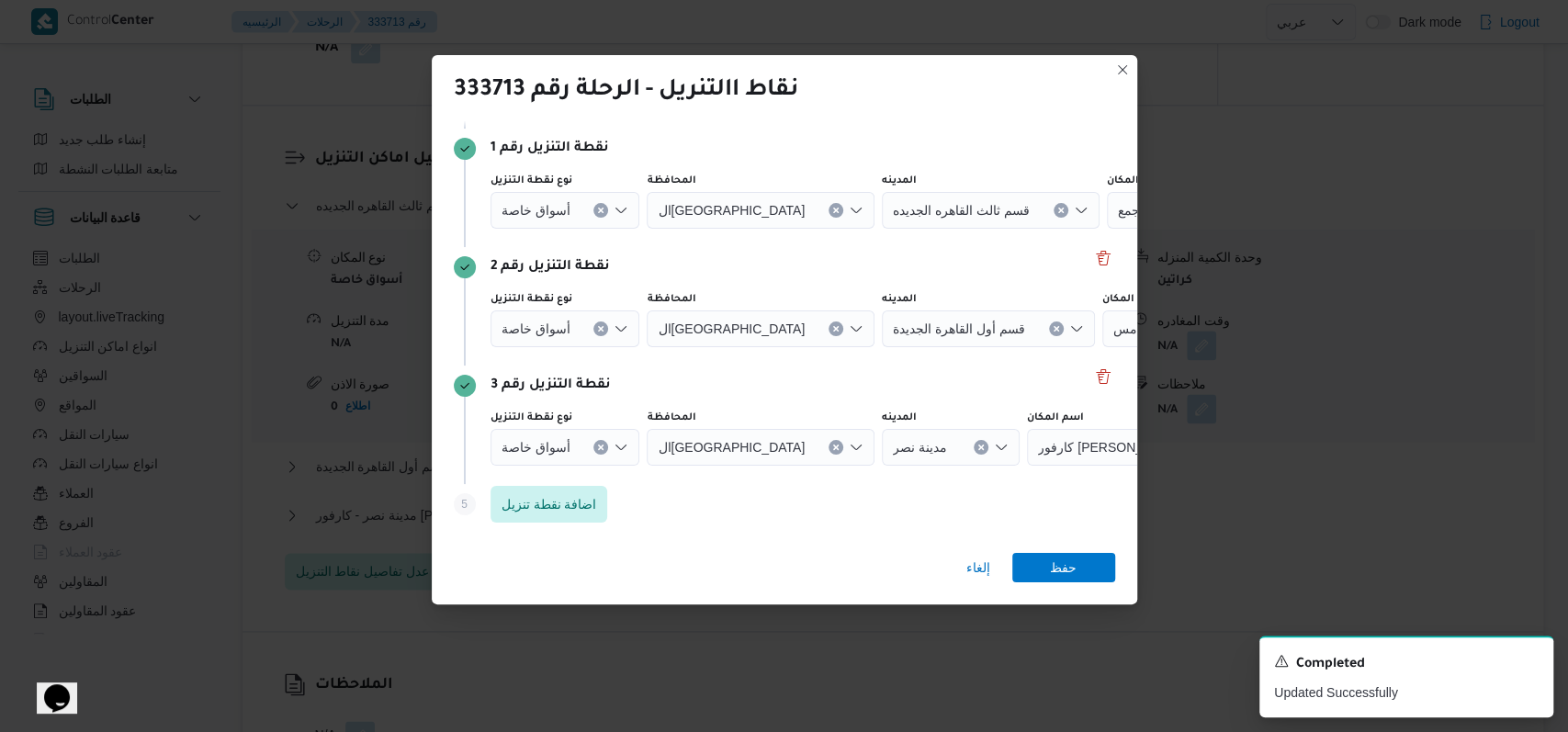
click at [598, 454] on div "أسواق خاصة" at bounding box center [565, 448] width 150 height 37
click at [599, 450] on button "Clear input" at bounding box center [601, 447] width 15 height 15
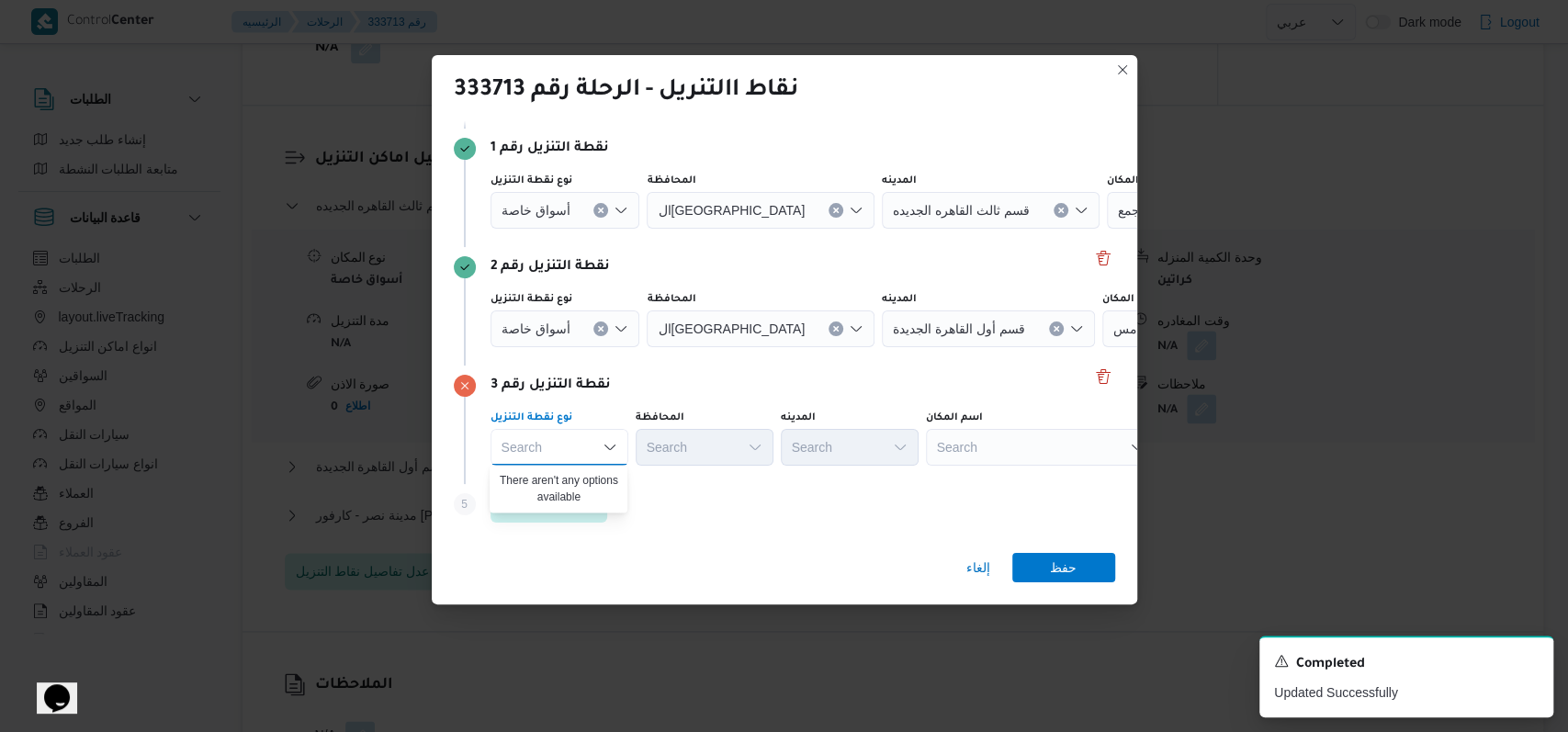
click at [602, 326] on icon "Clear input" at bounding box center [601, 329] width 8 height 8
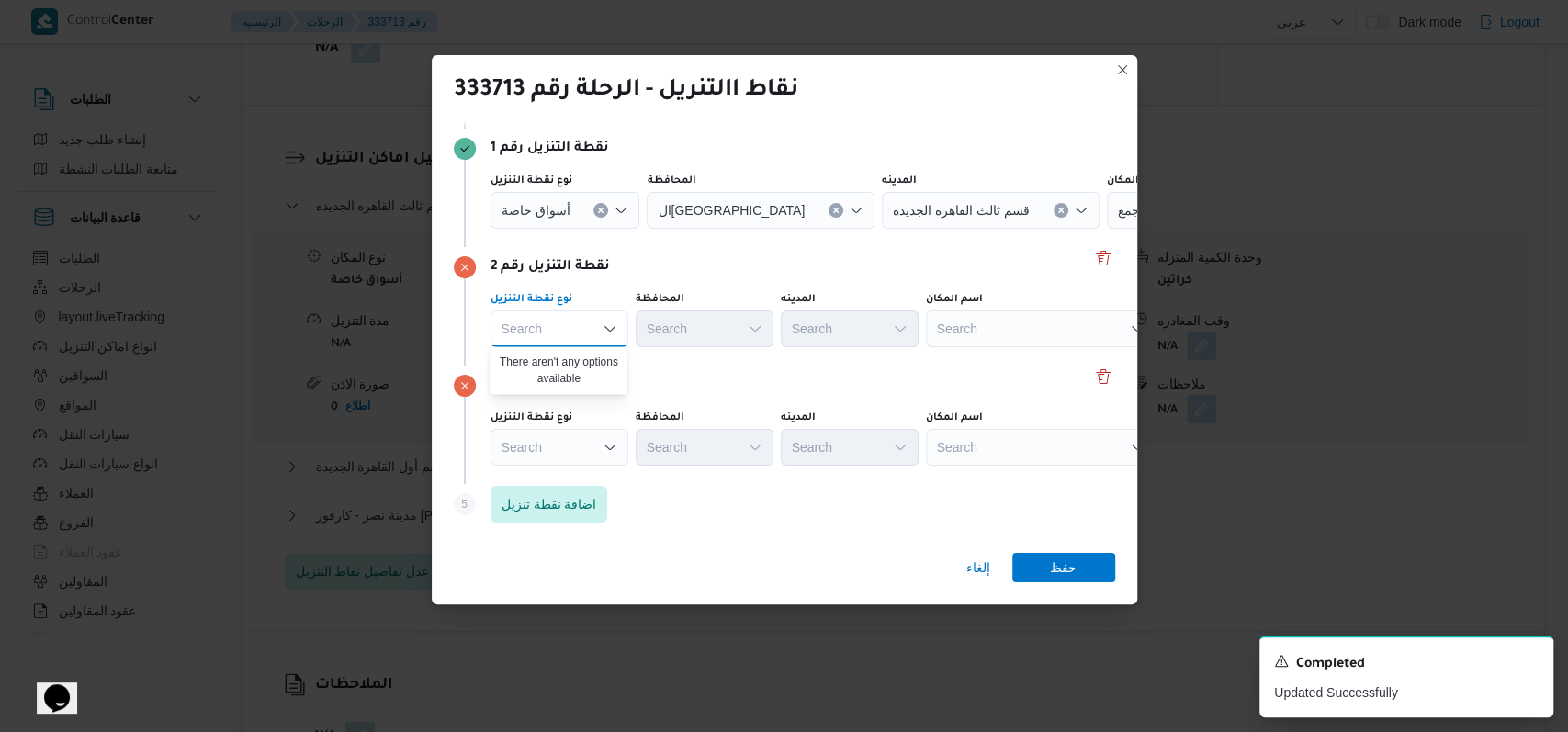
click at [602, 208] on icon "Clear input" at bounding box center [601, 211] width 8 height 8
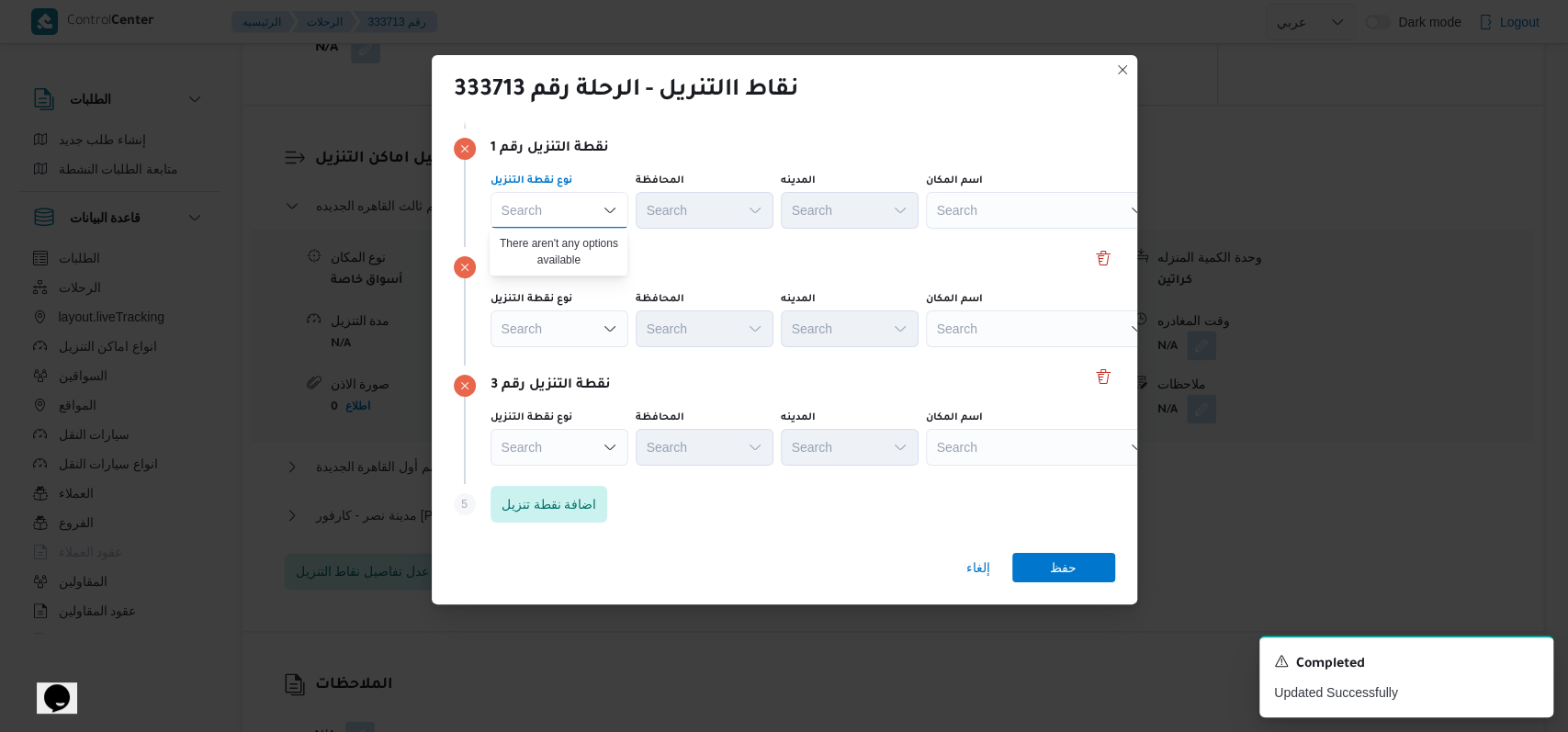
click at [1029, 214] on div "Search" at bounding box center [1040, 210] width 229 height 37
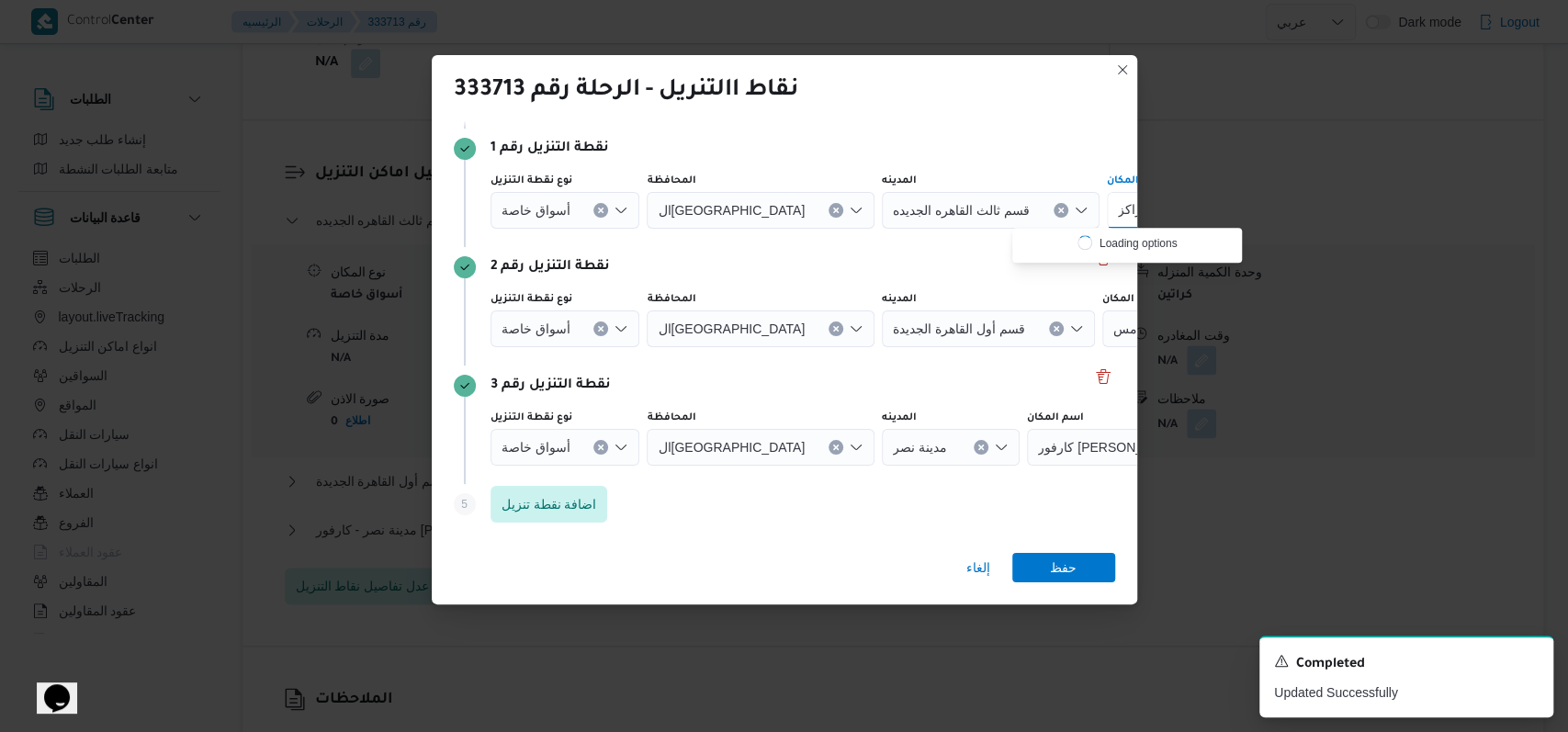
click at [598, 448] on icon "Clear input" at bounding box center [601, 448] width 8 height 8
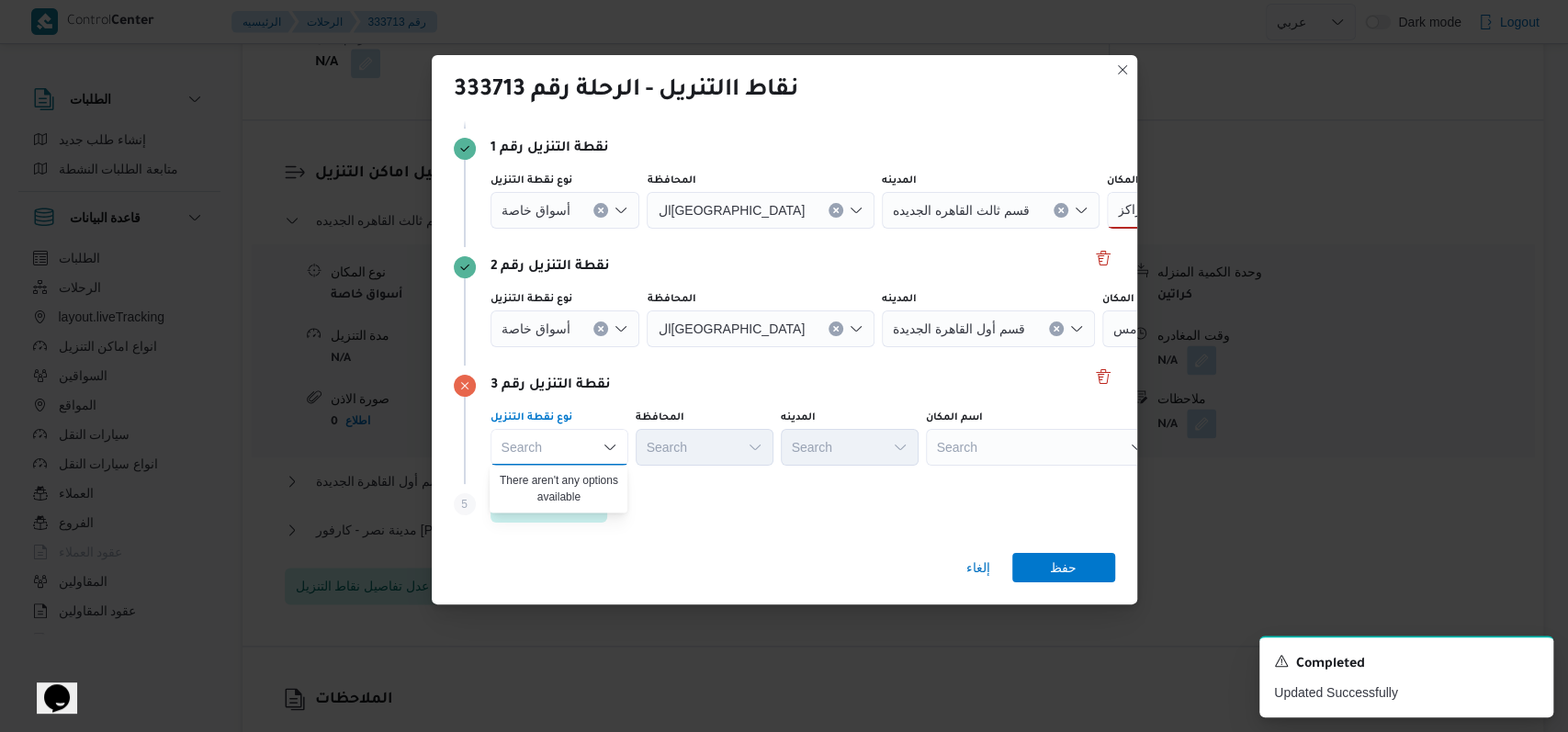
click at [597, 328] on icon "Clear input" at bounding box center [601, 329] width 8 height 8
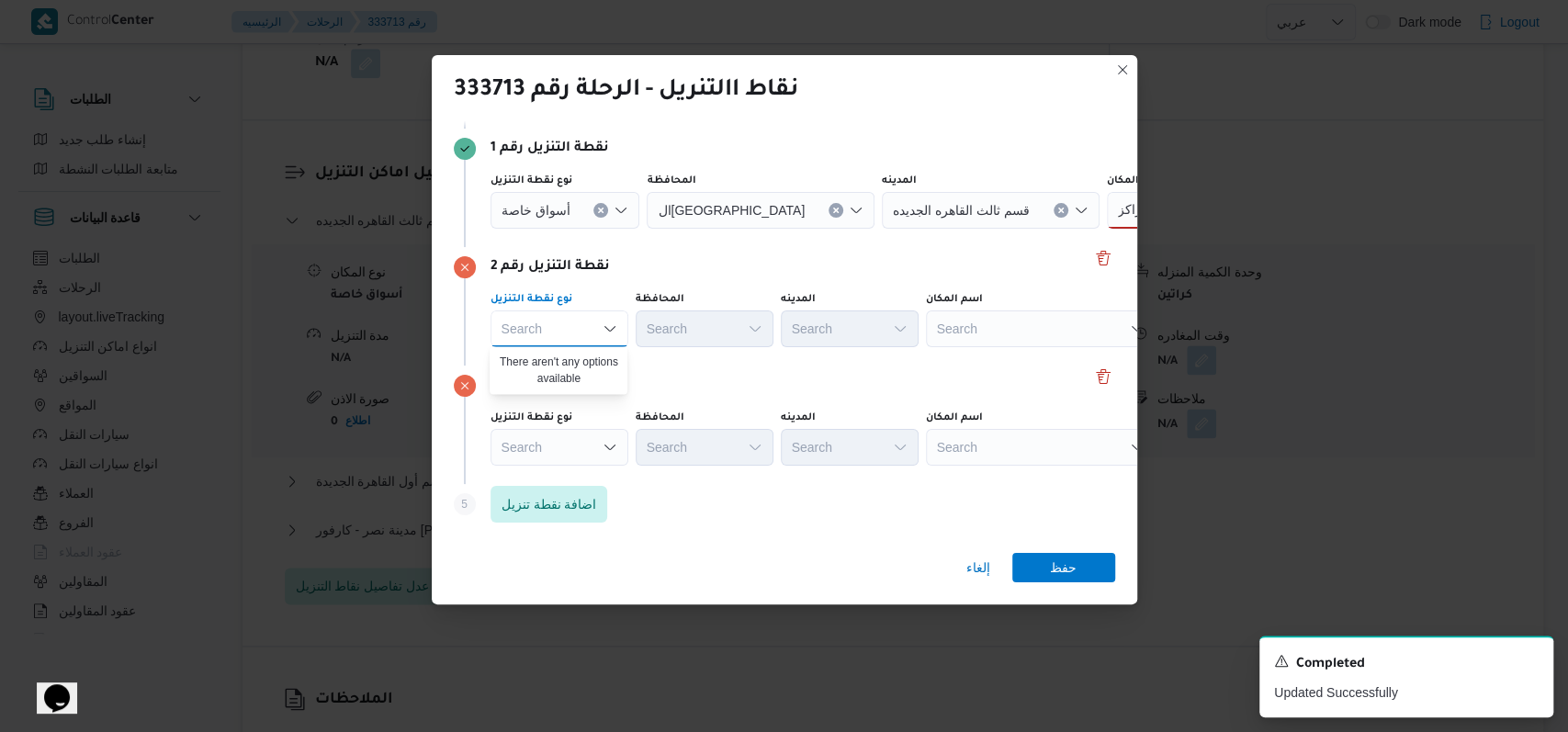
click at [605, 209] on button "Clear input" at bounding box center [601, 210] width 15 height 15
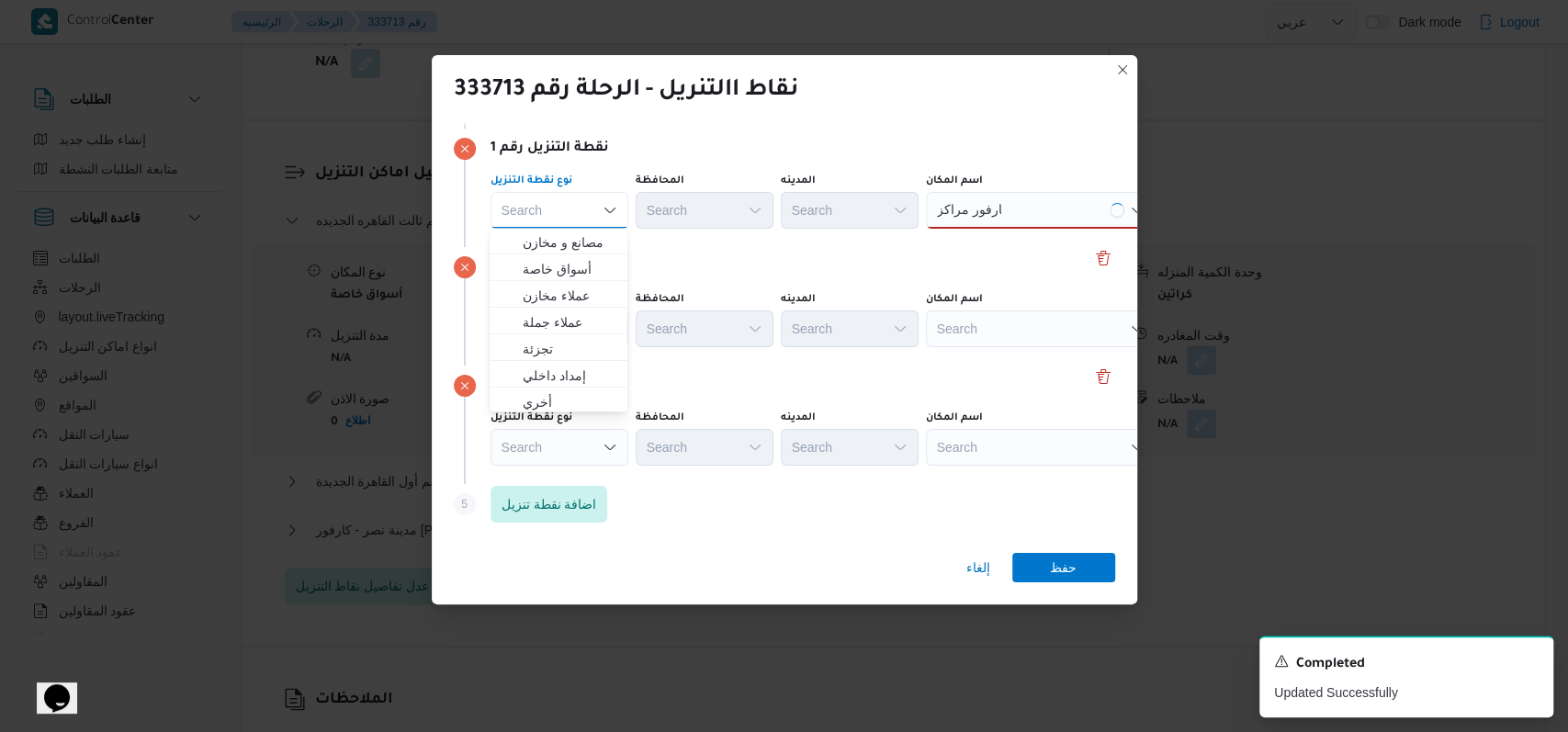
click at [841, 257] on div "نقطة التنزيل رقم 2" at bounding box center [784, 267] width 662 height 22
click at [1039, 210] on div "كارفور مراكز كارفور مراكز" at bounding box center [1040, 210] width 229 height 37
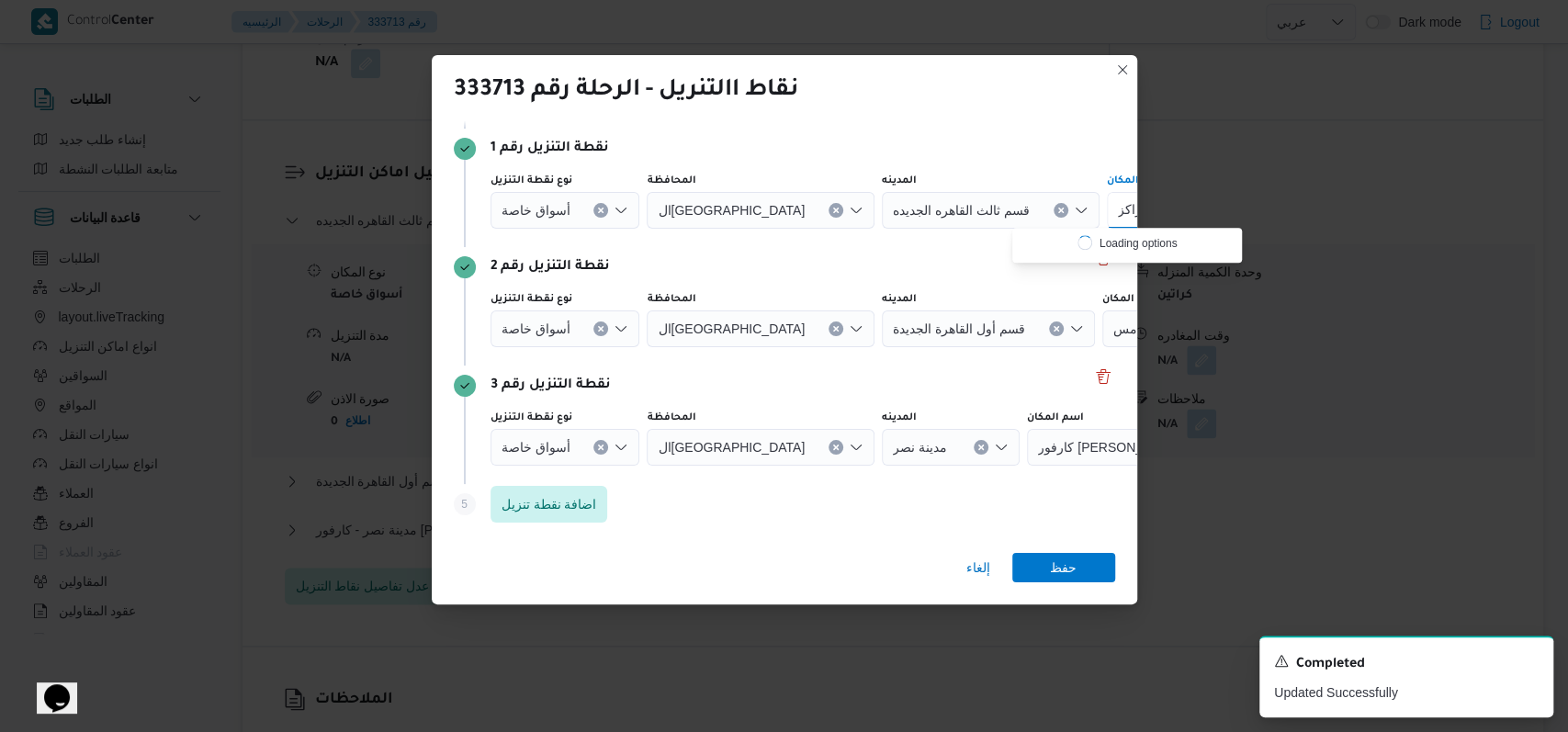
click at [598, 449] on icon "Clear input" at bounding box center [601, 448] width 8 height 8
click at [600, 330] on icon "Clear input" at bounding box center [601, 329] width 8 height 8
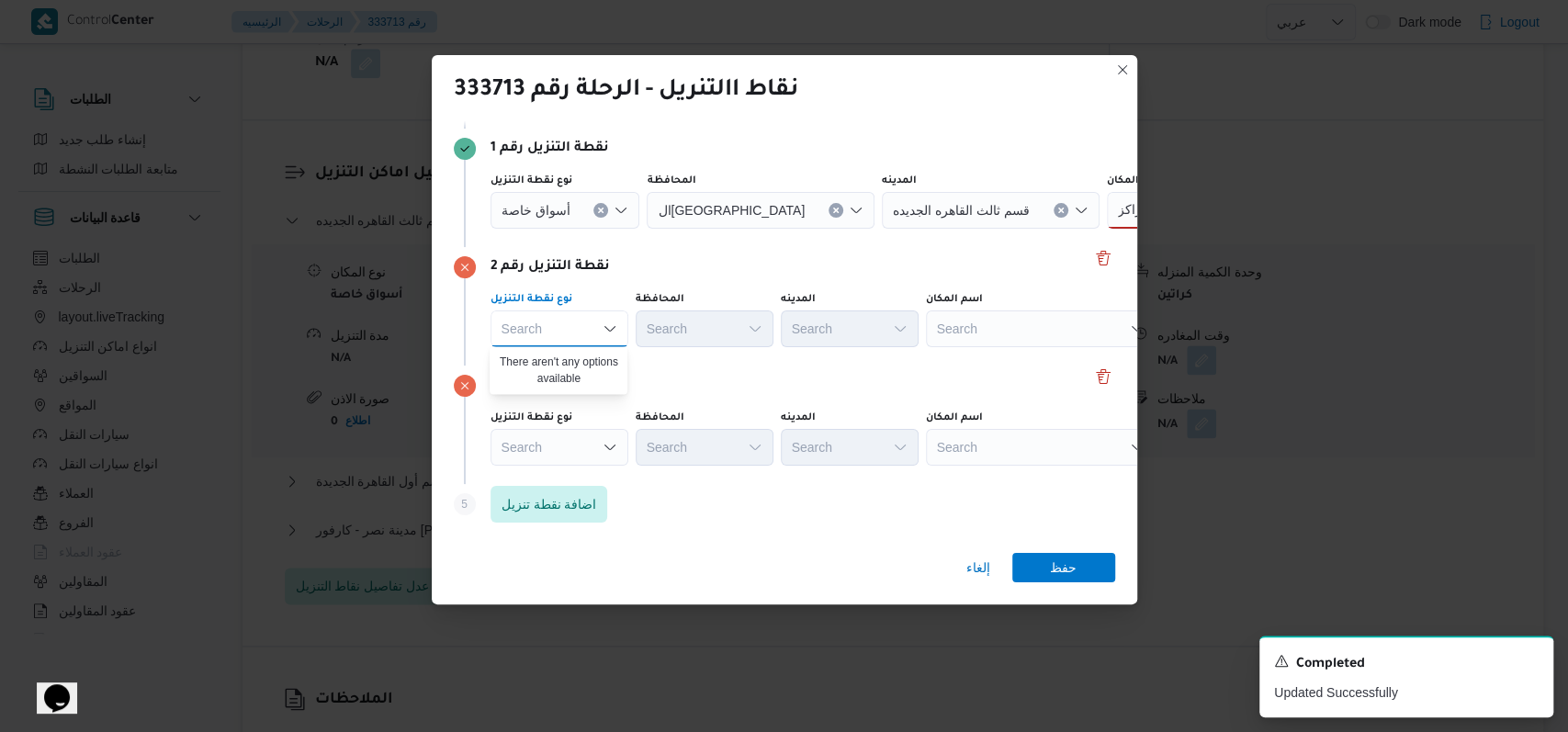
click at [601, 208] on icon "Clear input" at bounding box center [601, 210] width 5 height 5
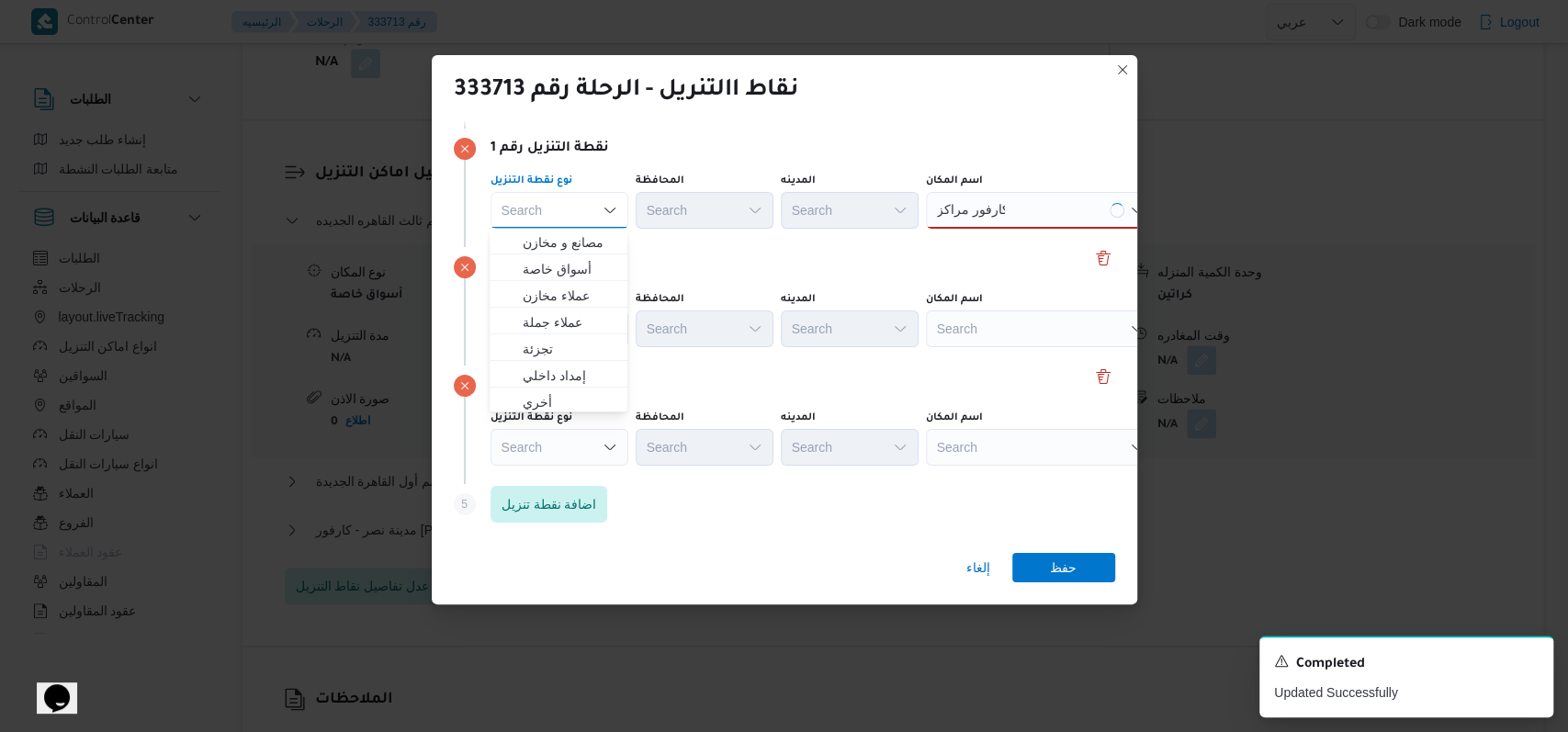
click at [839, 261] on div "نقطة التنزيل رقم 2" at bounding box center [784, 267] width 662 height 22
click at [1028, 202] on div "كارفور مراكز كارفور مراكز" at bounding box center [1040, 210] width 229 height 37
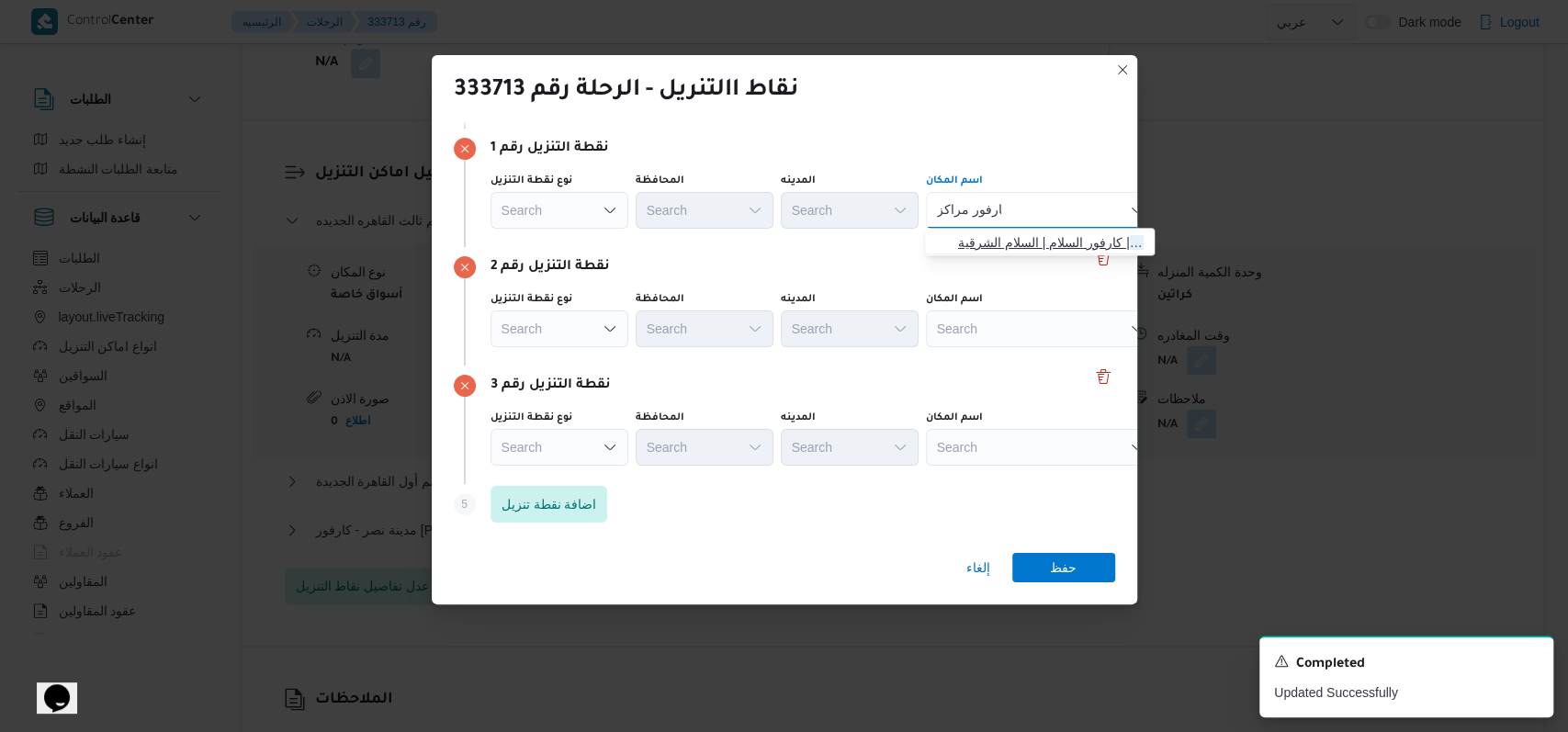
type input "كارفور مراكز"
click at [1008, 243] on span "كارفور مراكز | كارفور السلام | السلام الشرقية" at bounding box center [1051, 242] width 186 height 22
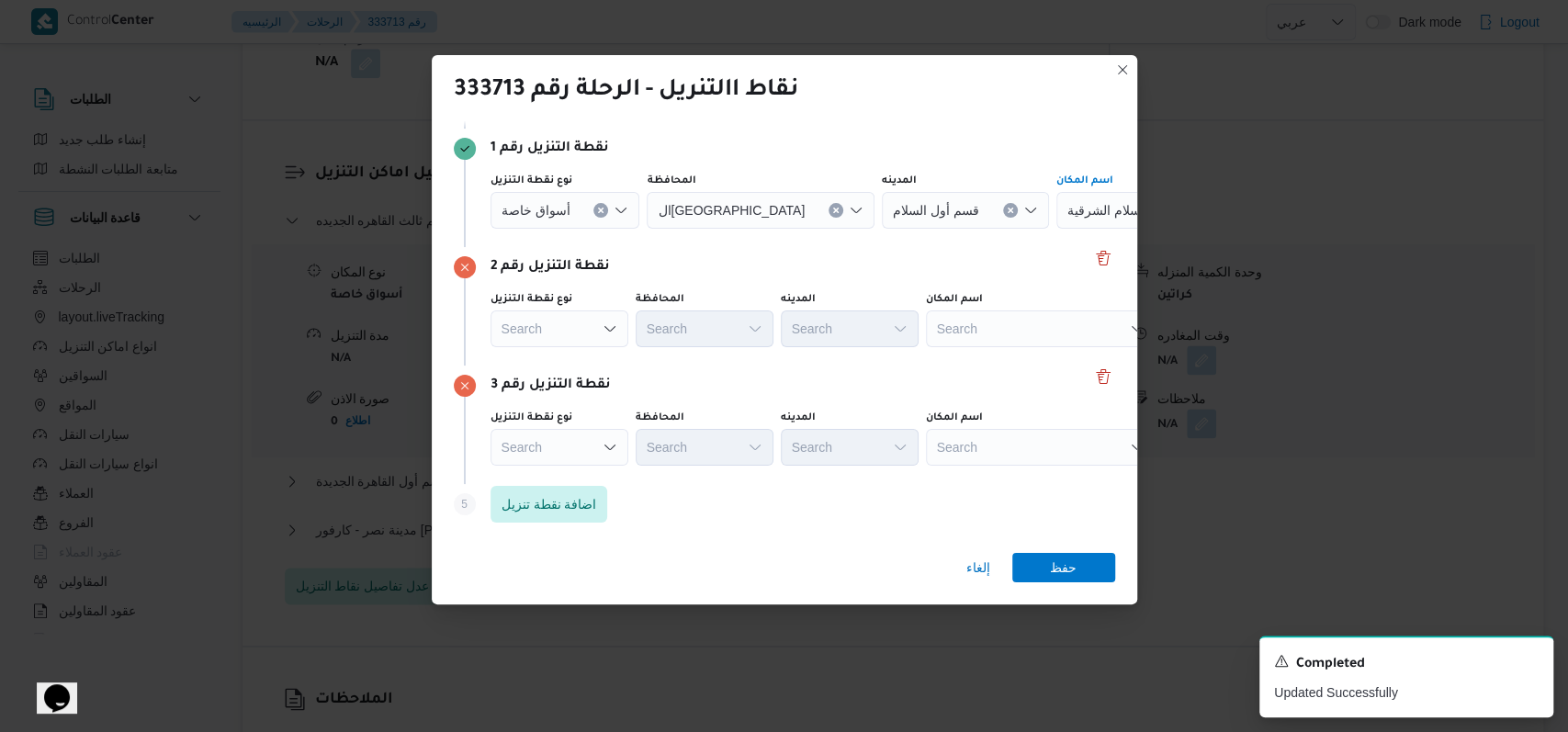
click at [989, 331] on div "Search" at bounding box center [1040, 329] width 229 height 37
type input "الهدا"
click at [974, 455] on div "Search" at bounding box center [1040, 448] width 229 height 37
type input "الهدا"
click at [982, 313] on div "الهدا الهدا" at bounding box center [1040, 329] width 229 height 37
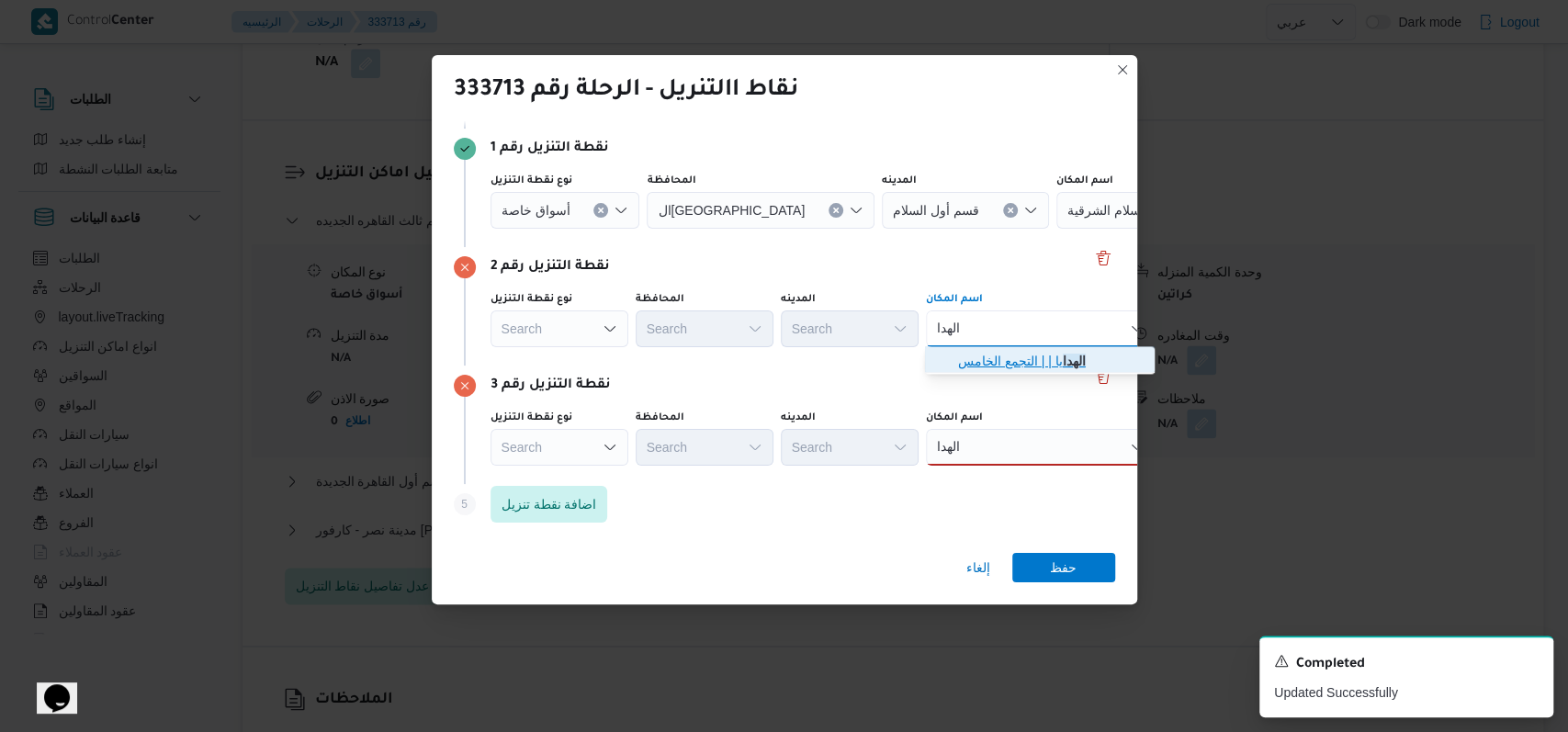
click at [1006, 373] on span "الهدا يا | | التجمع الخامس" at bounding box center [1040, 361] width 215 height 29
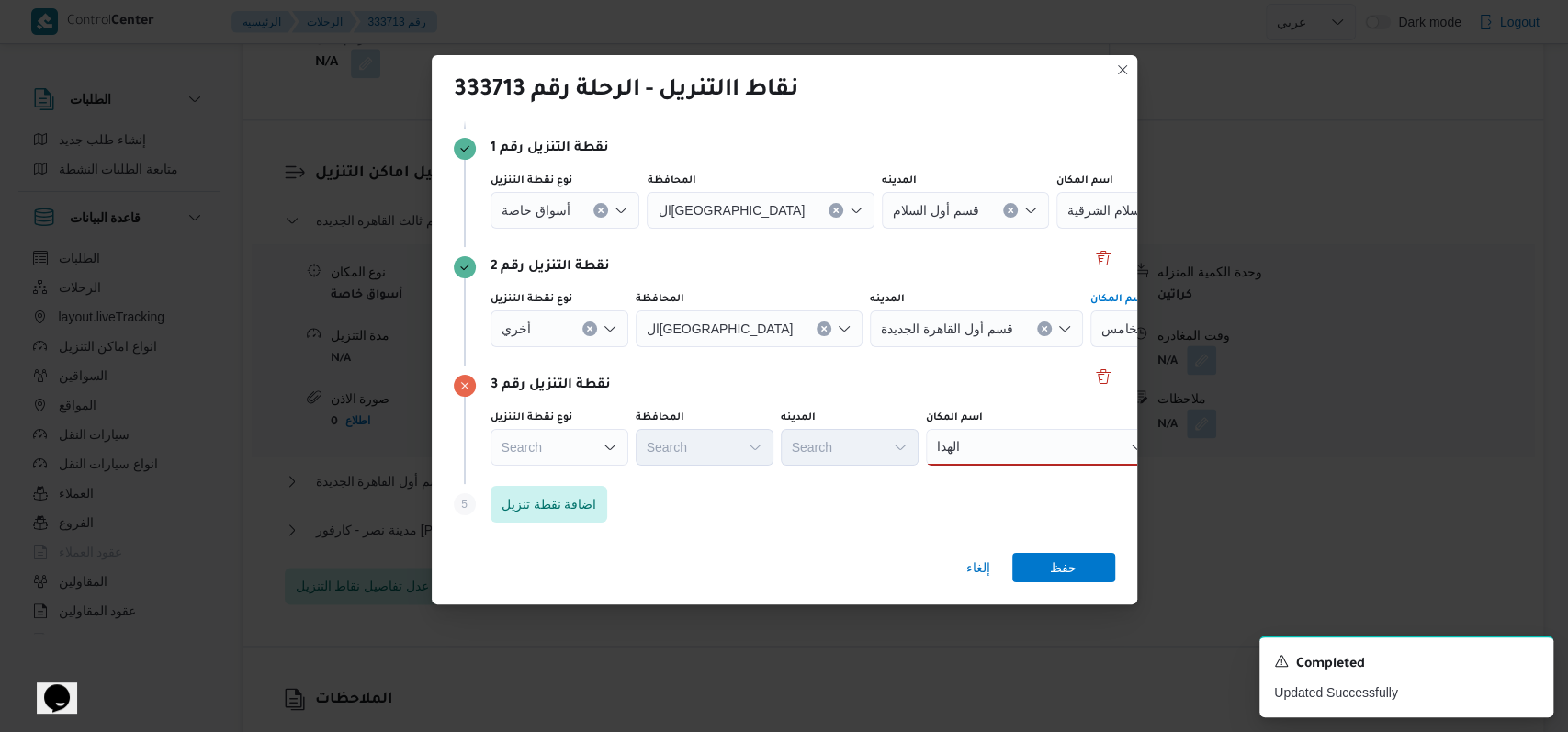
click at [987, 471] on div "نقطة التنزيل رقم 3 نوع نقطة التنزيل Search المحافظة Search المدينه Search اسم ا…" at bounding box center [784, 425] width 662 height 119
click at [991, 454] on div "الهدا الهدا" at bounding box center [1040, 448] width 229 height 37
drag, startPoint x: 991, startPoint y: 470, endPoint x: 1069, endPoint y: 536, distance: 102.2
click at [991, 470] on span "الهدا يا | | التجمع الخامس" at bounding box center [1051, 479] width 186 height 22
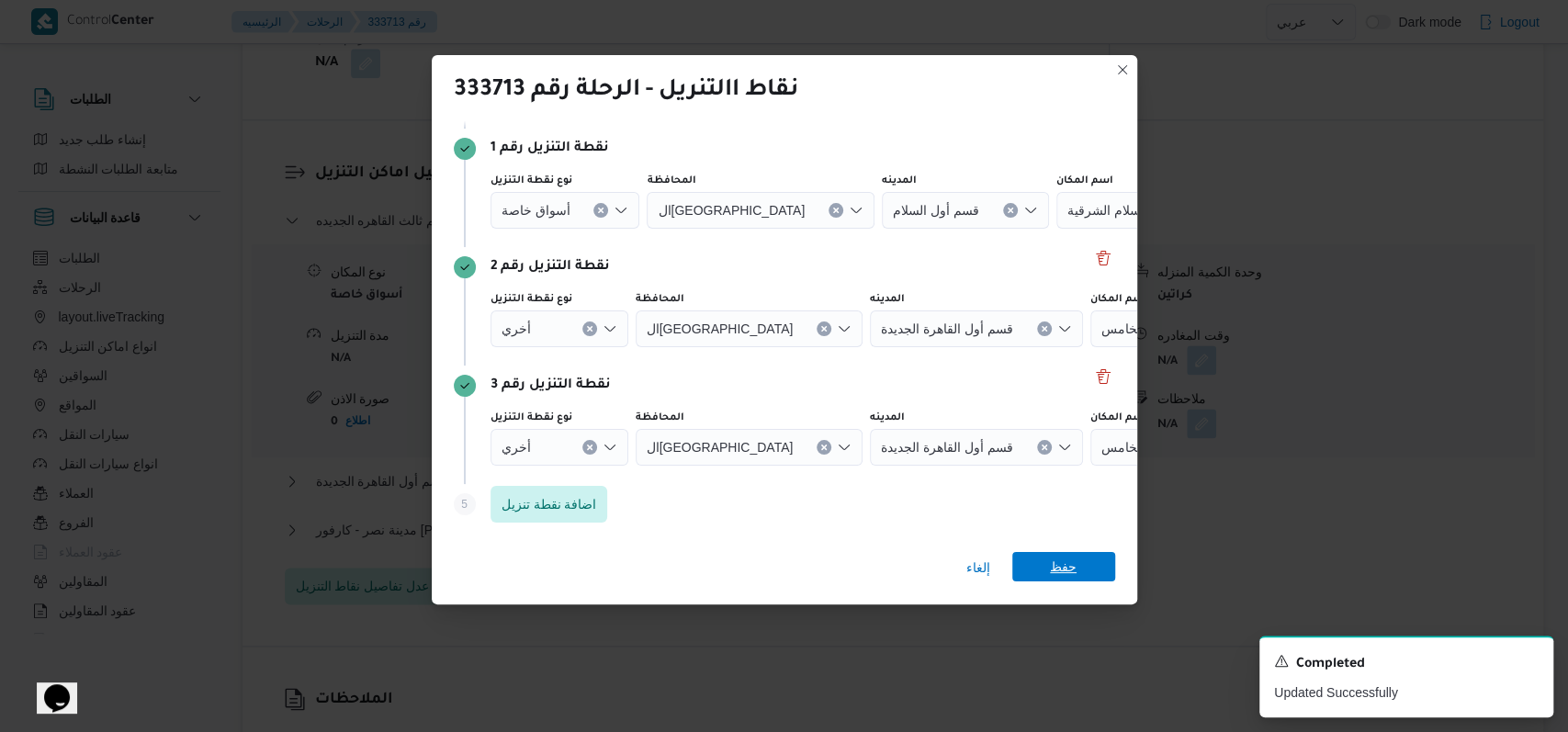
click at [1073, 555] on span "حفظ" at bounding box center [1064, 567] width 27 height 29
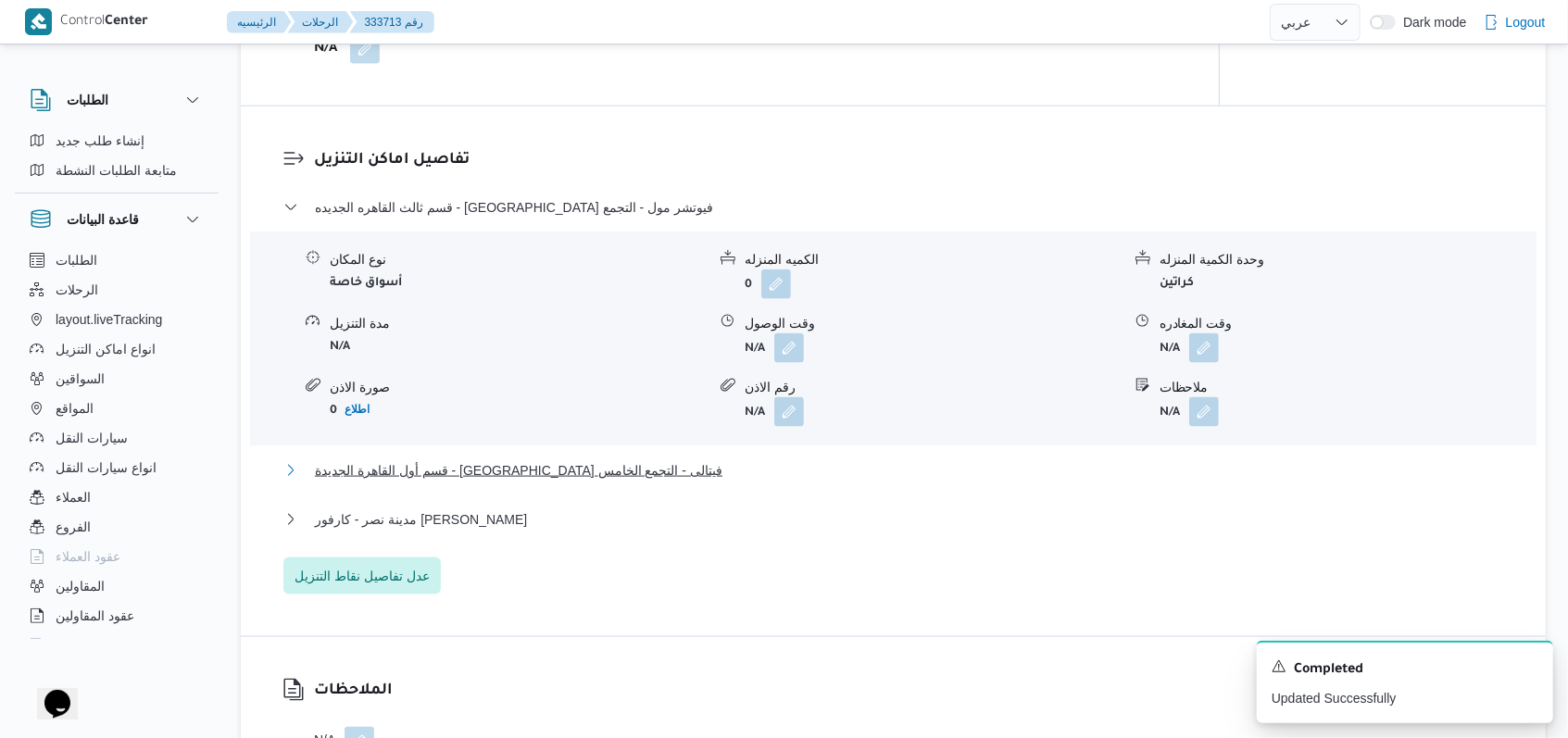
click at [519, 459] on span "قسم أول القاهرة الجديدة - كارفور فيتالى - التجمع الخامس" at bounding box center [519, 470] width 408 height 22
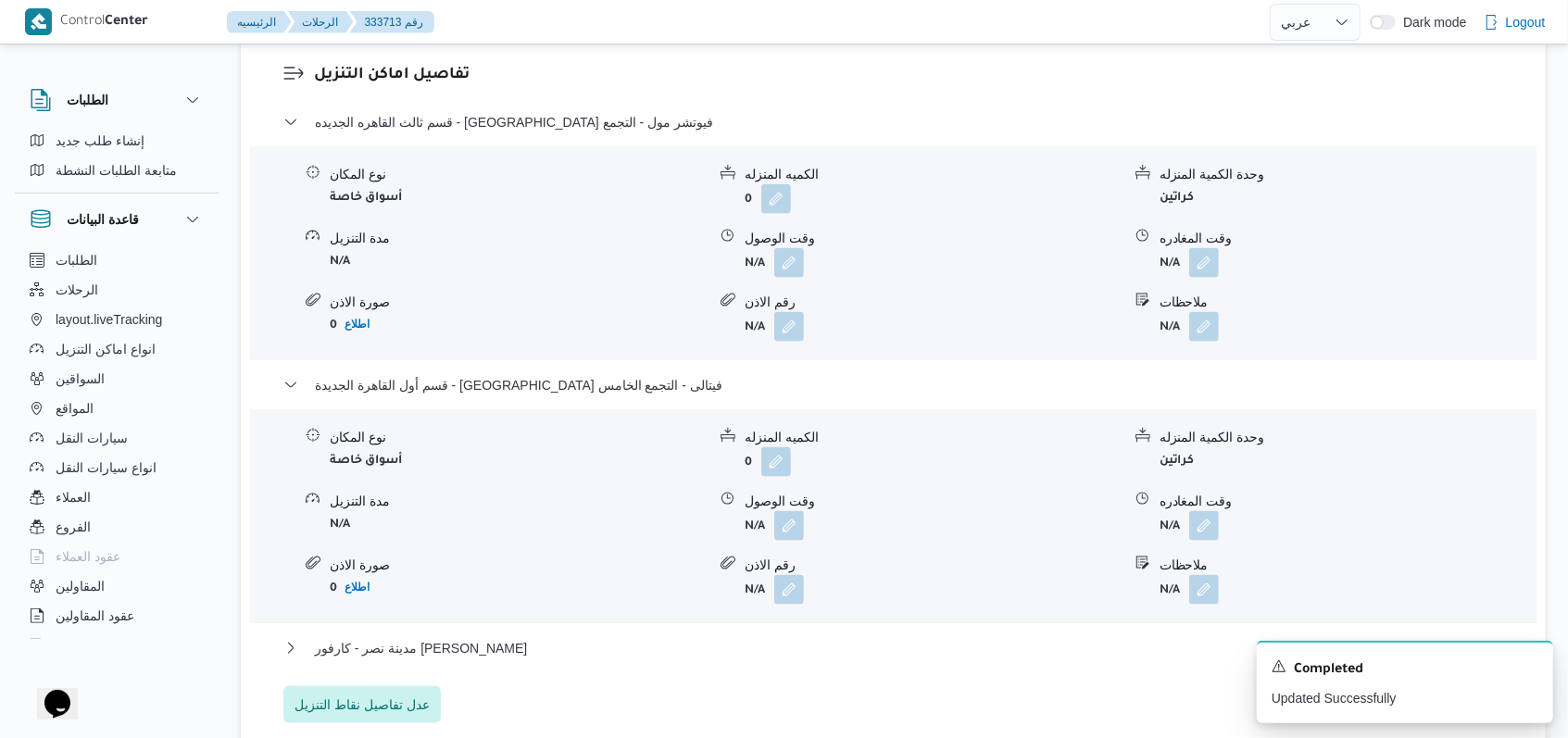
scroll to position [1605, 0]
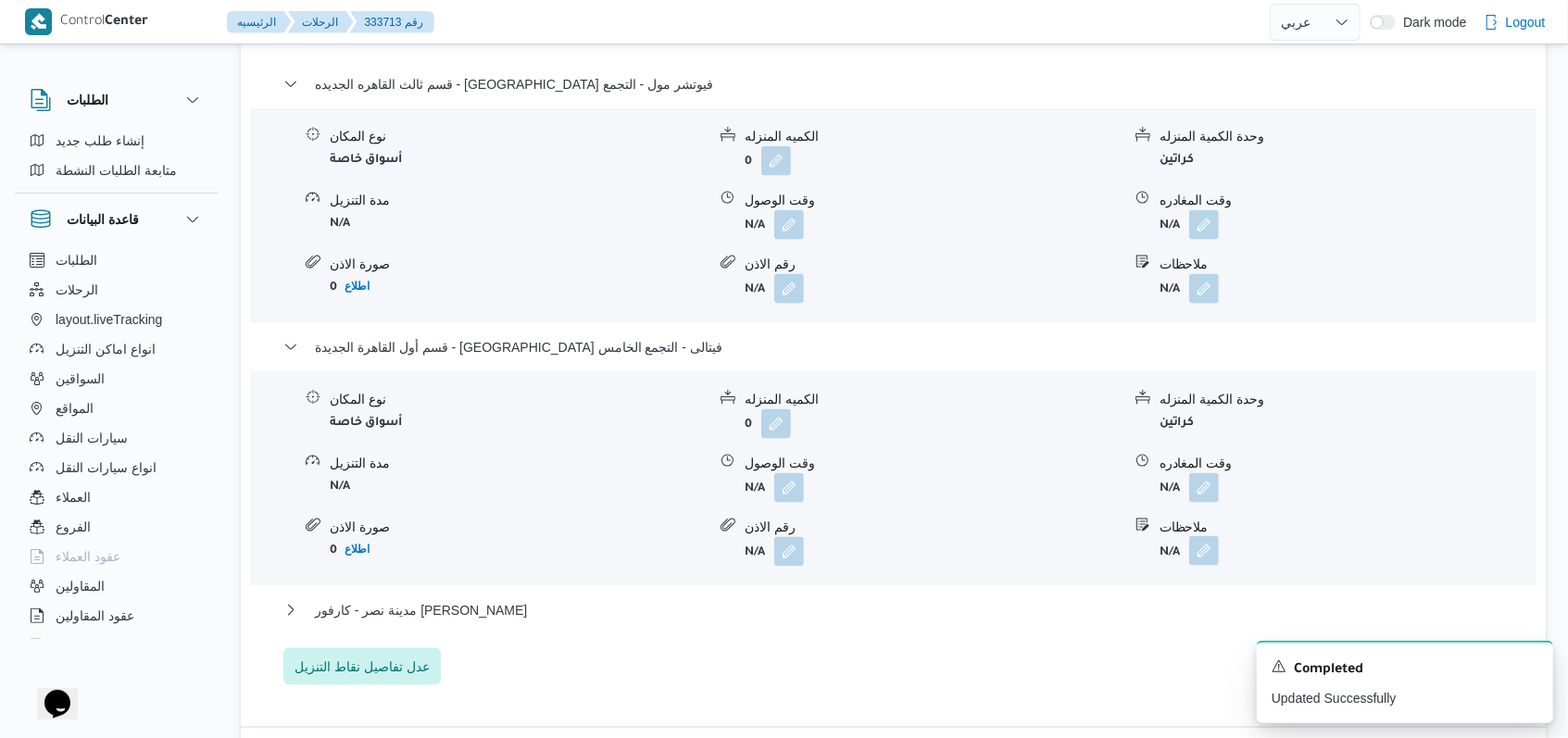
click at [1200, 536] on button "button" at bounding box center [1203, 551] width 29 height 29
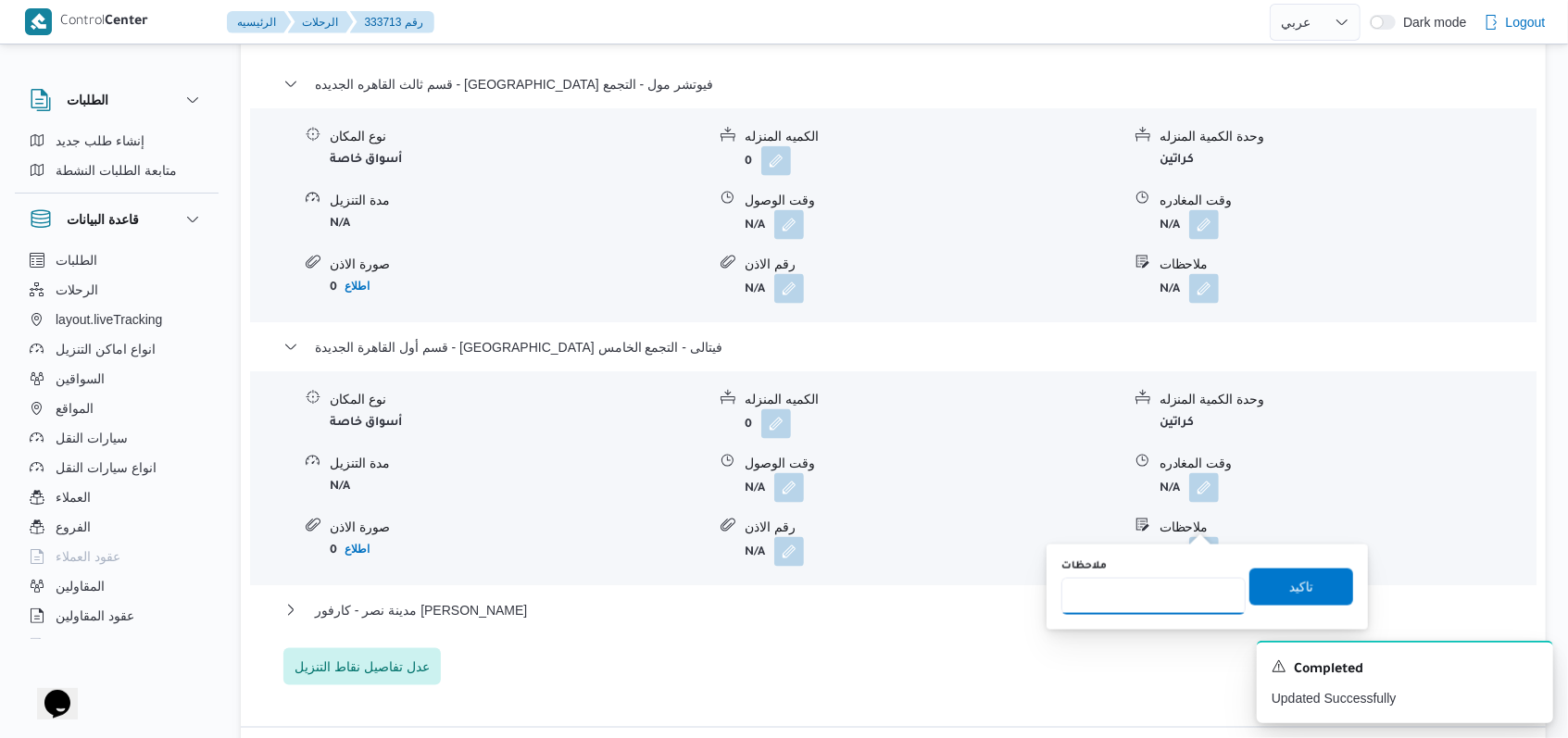
click at [1159, 594] on input "ملاحظات" at bounding box center [1153, 597] width 184 height 37
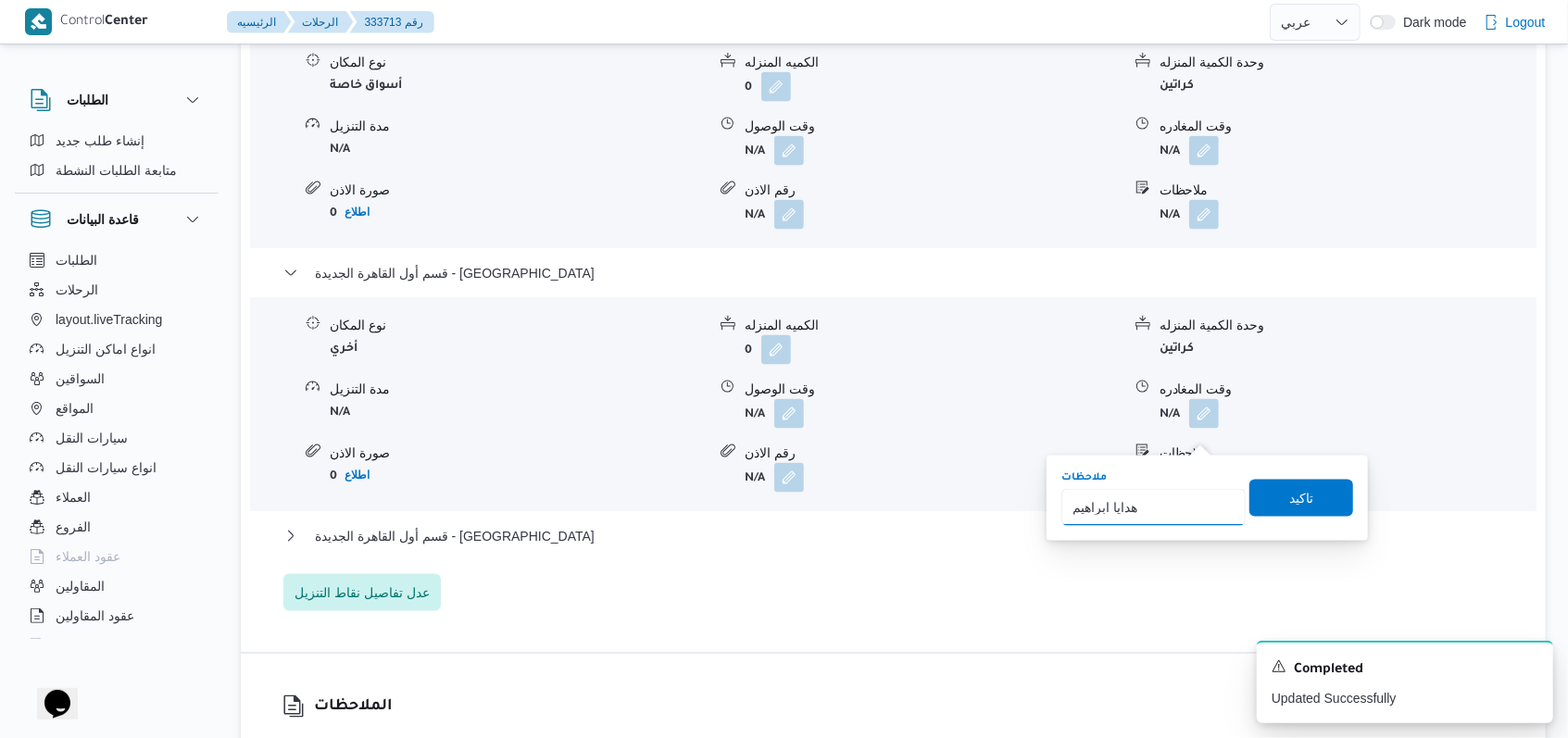
scroll to position [1728, 0]
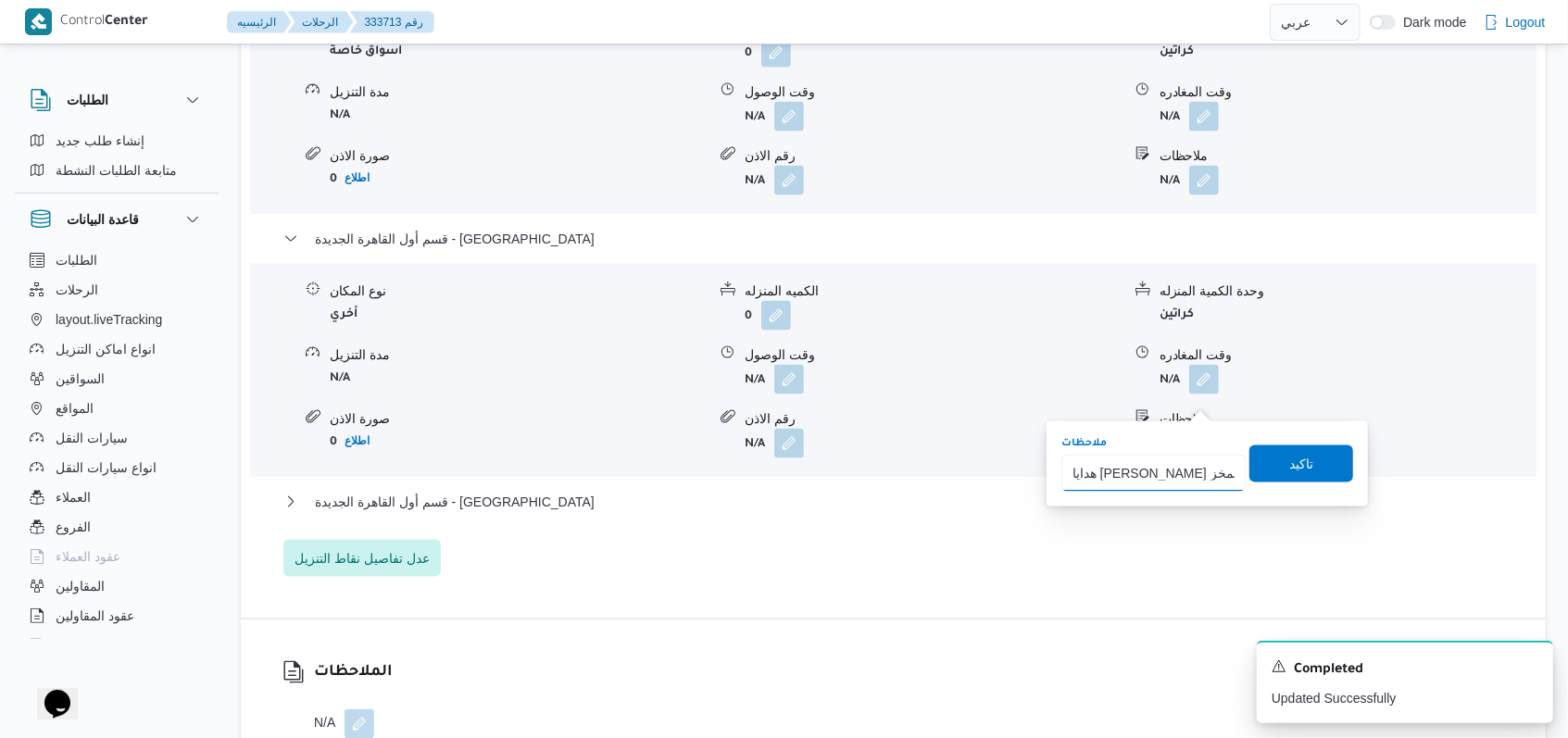
type input "هدايا ابراهيم مسؤل المخزن"
click at [1289, 464] on span "تاكيد" at bounding box center [1301, 462] width 24 height 22
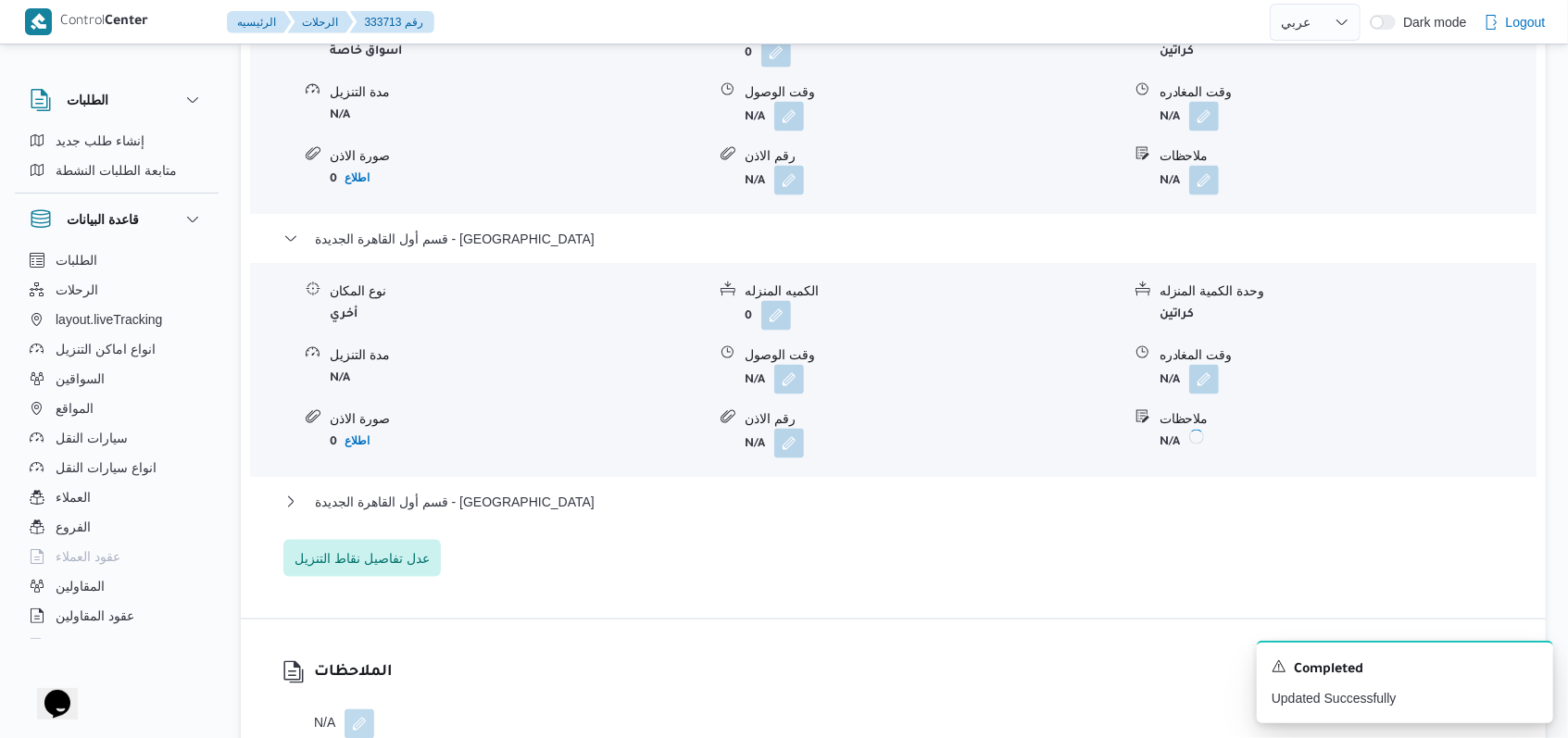
click at [451, 490] on div "قسم أول القاهرة الجديدة - الهدايا" at bounding box center [894, 508] width 1221 height 35
click at [456, 490] on span "قسم أول القاهرة الجديدة - الهدايا" at bounding box center [454, 501] width 280 height 22
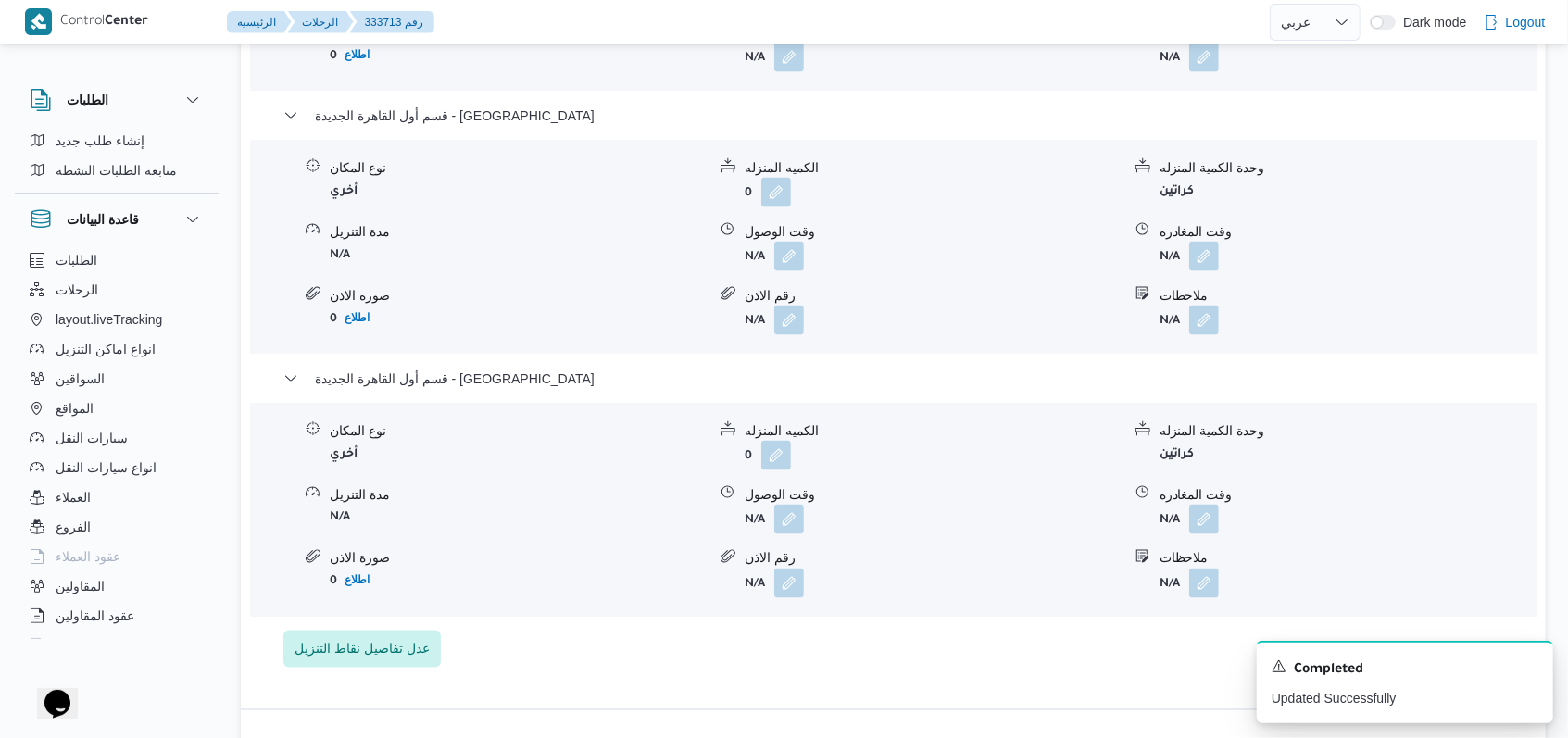
scroll to position [1975, 0]
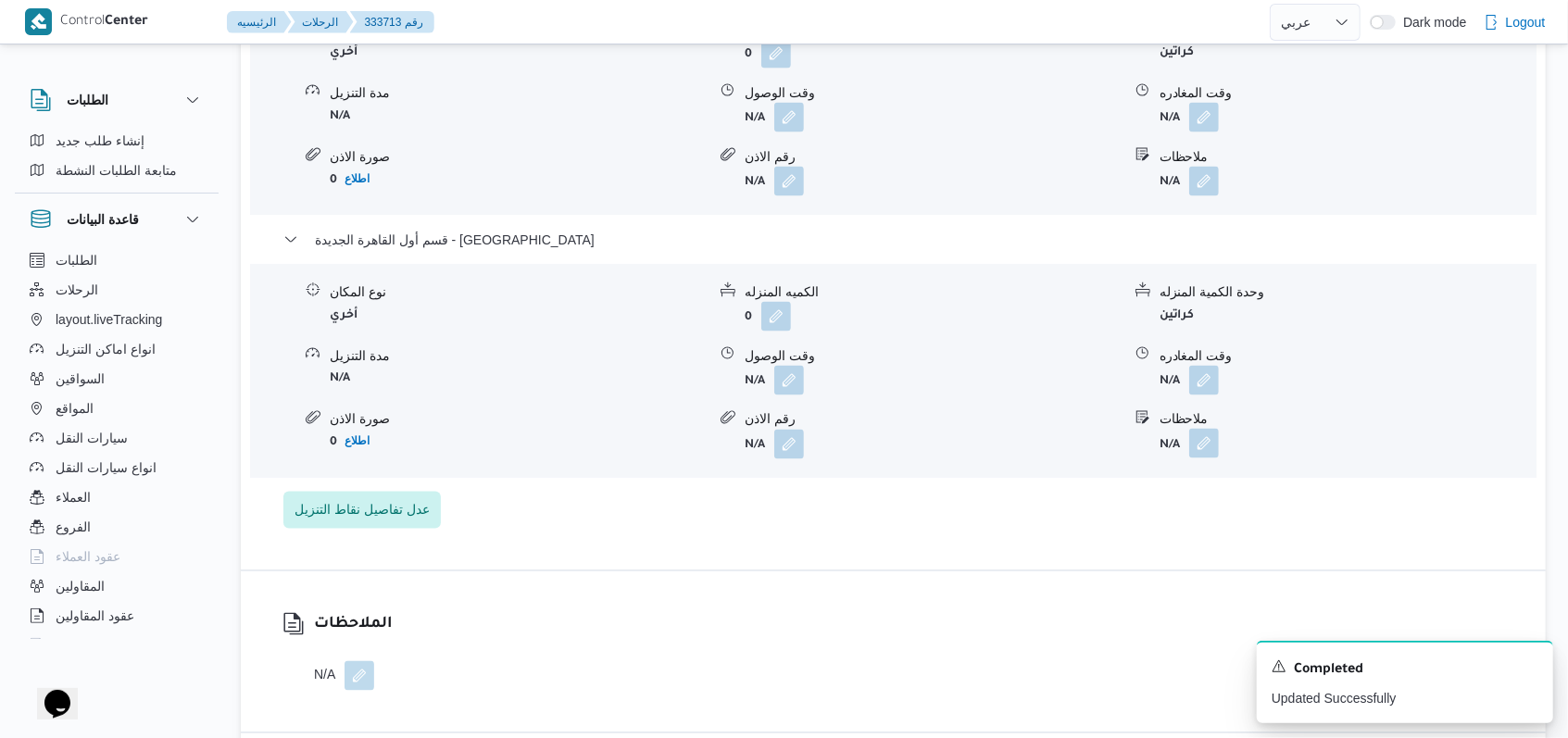
click at [1198, 429] on button "button" at bounding box center [1203, 444] width 29 height 29
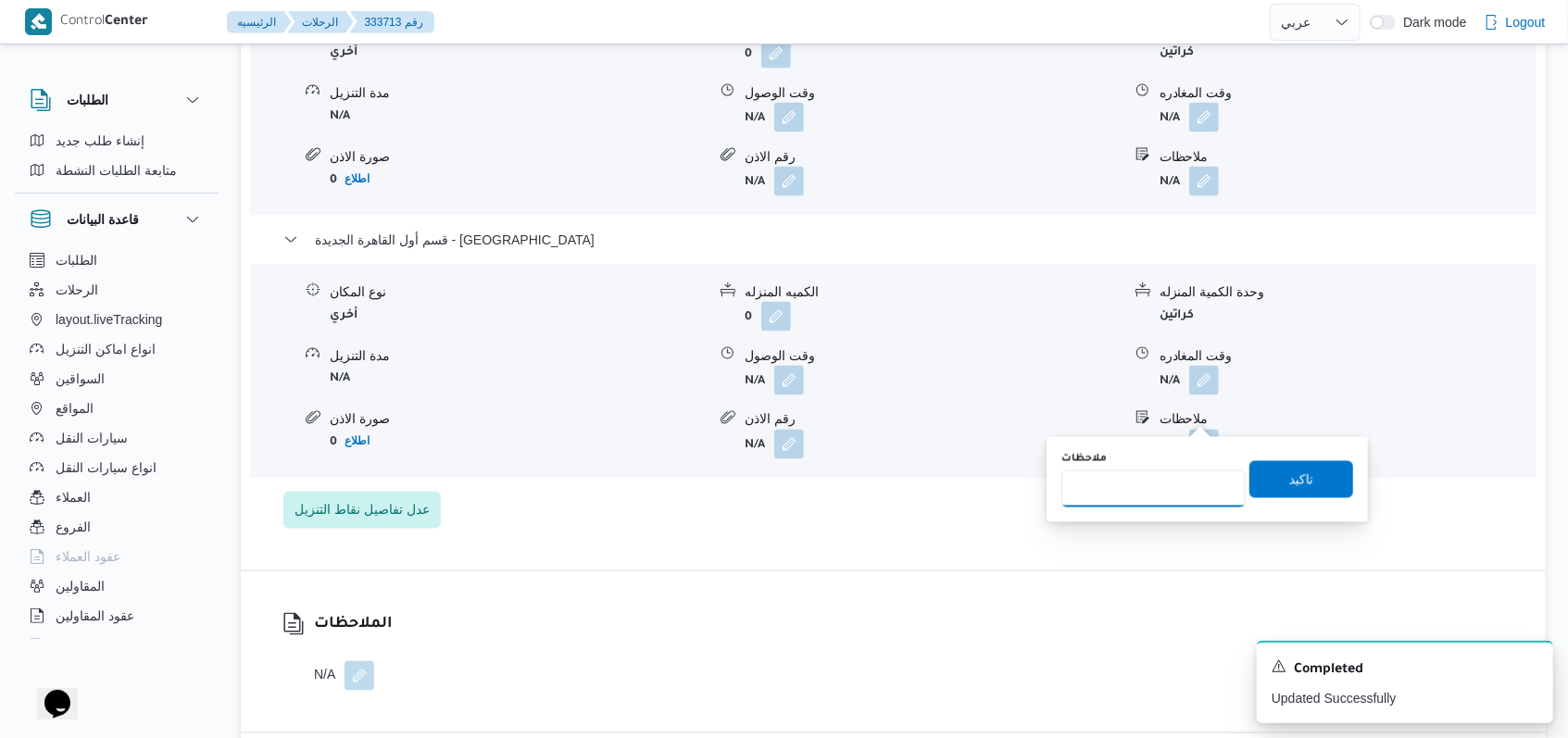
click at [1164, 495] on input "ملاحظات" at bounding box center [1153, 488] width 184 height 37
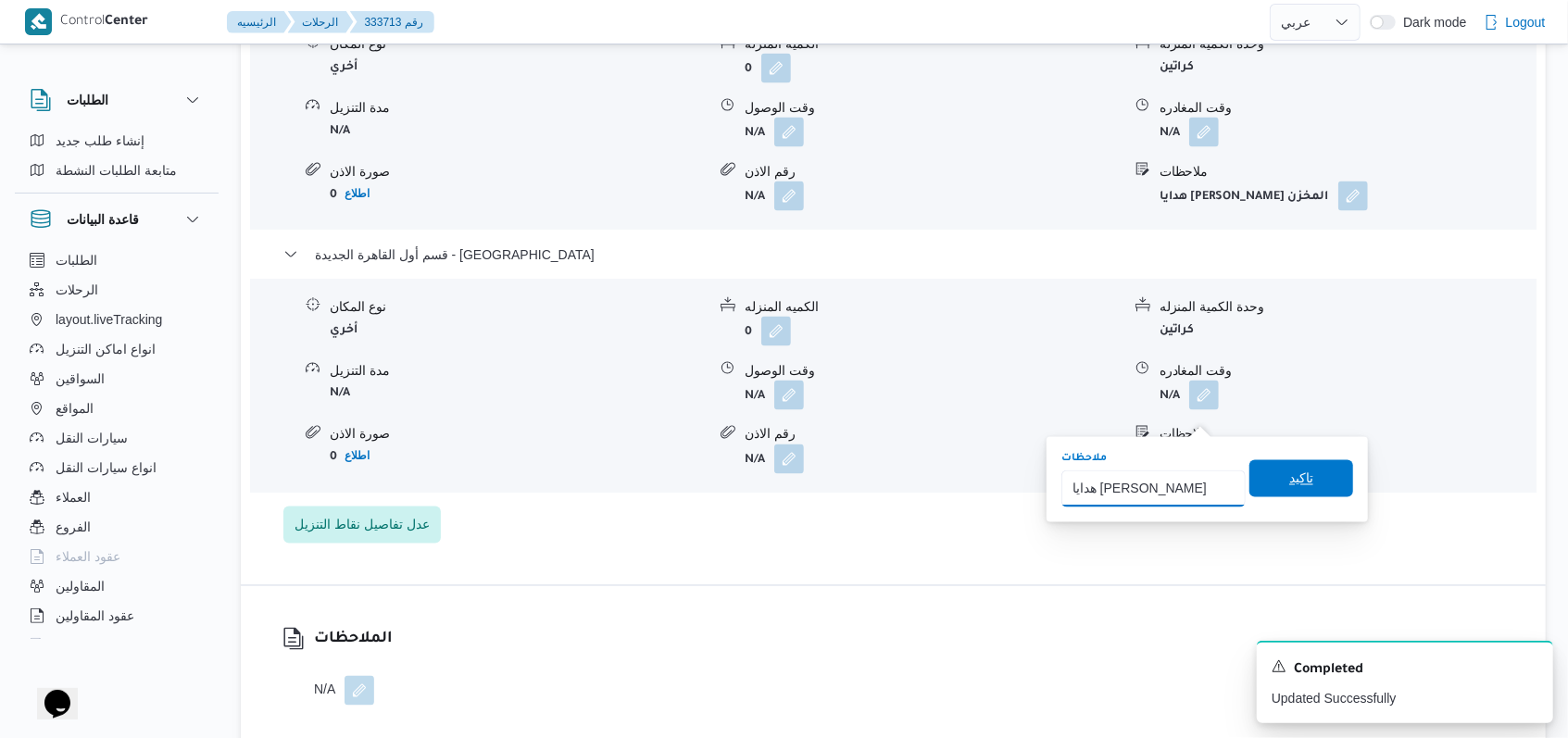
type input "هدايا راندا حسين الادارة"
click at [1263, 481] on span "تاكيد" at bounding box center [1301, 479] width 103 height 37
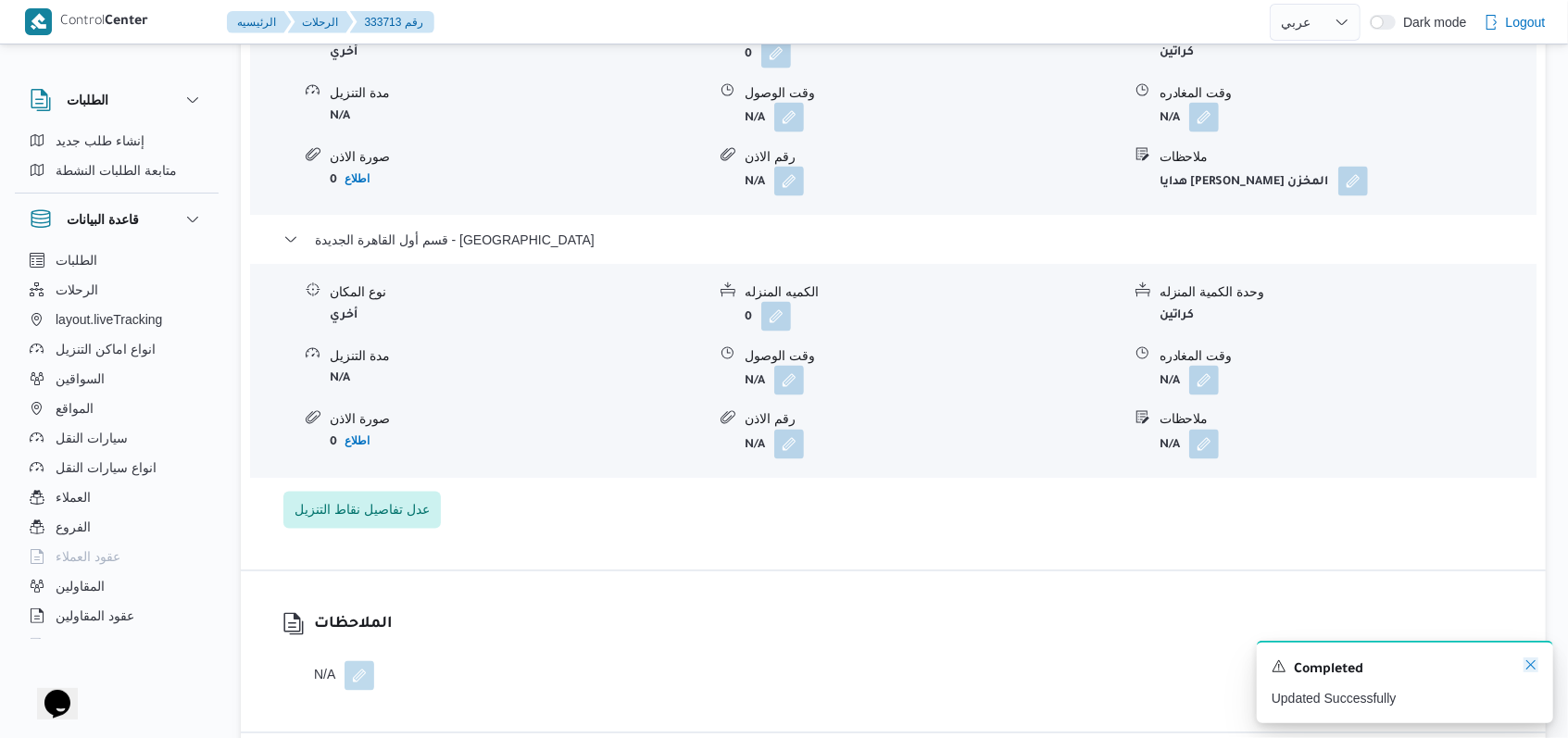
click at [1527, 665] on icon "Dismiss toast" at bounding box center [1530, 664] width 15 height 15
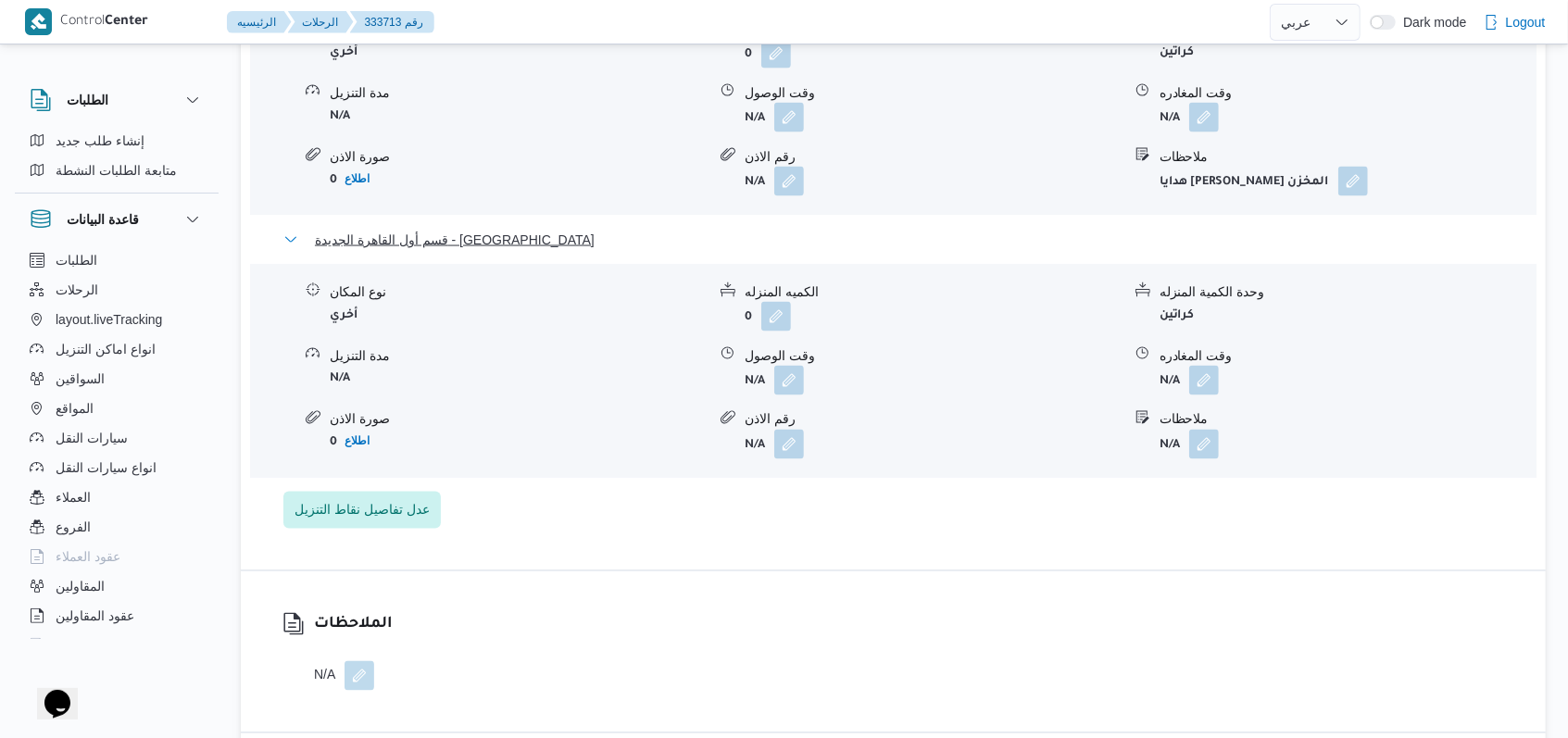
click at [355, 229] on span "قسم أول القاهرة الجديدة - الهدايا" at bounding box center [454, 240] width 280 height 22
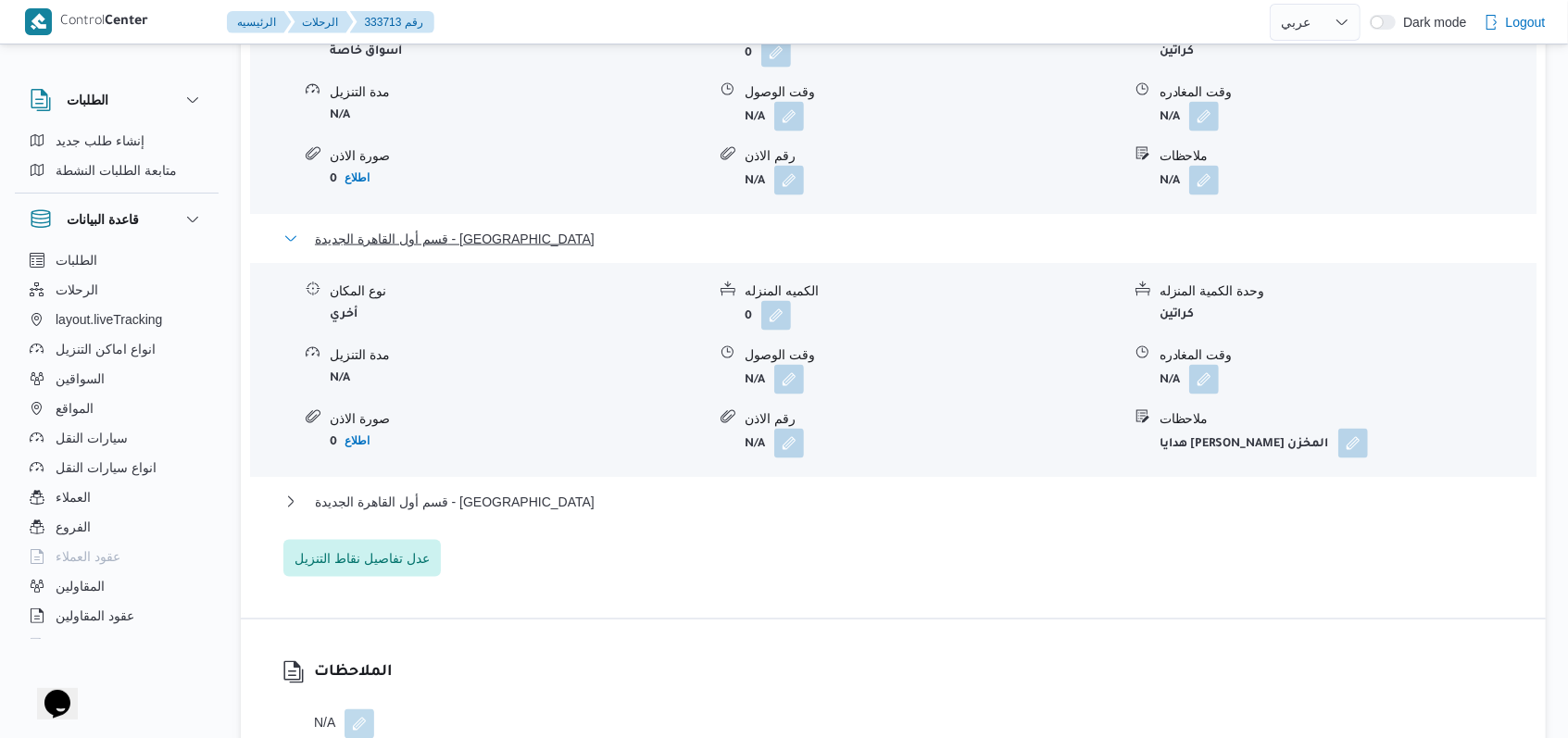
click at [467, 228] on span "قسم أول القاهرة الجديدة - الهدايا" at bounding box center [454, 239] width 280 height 22
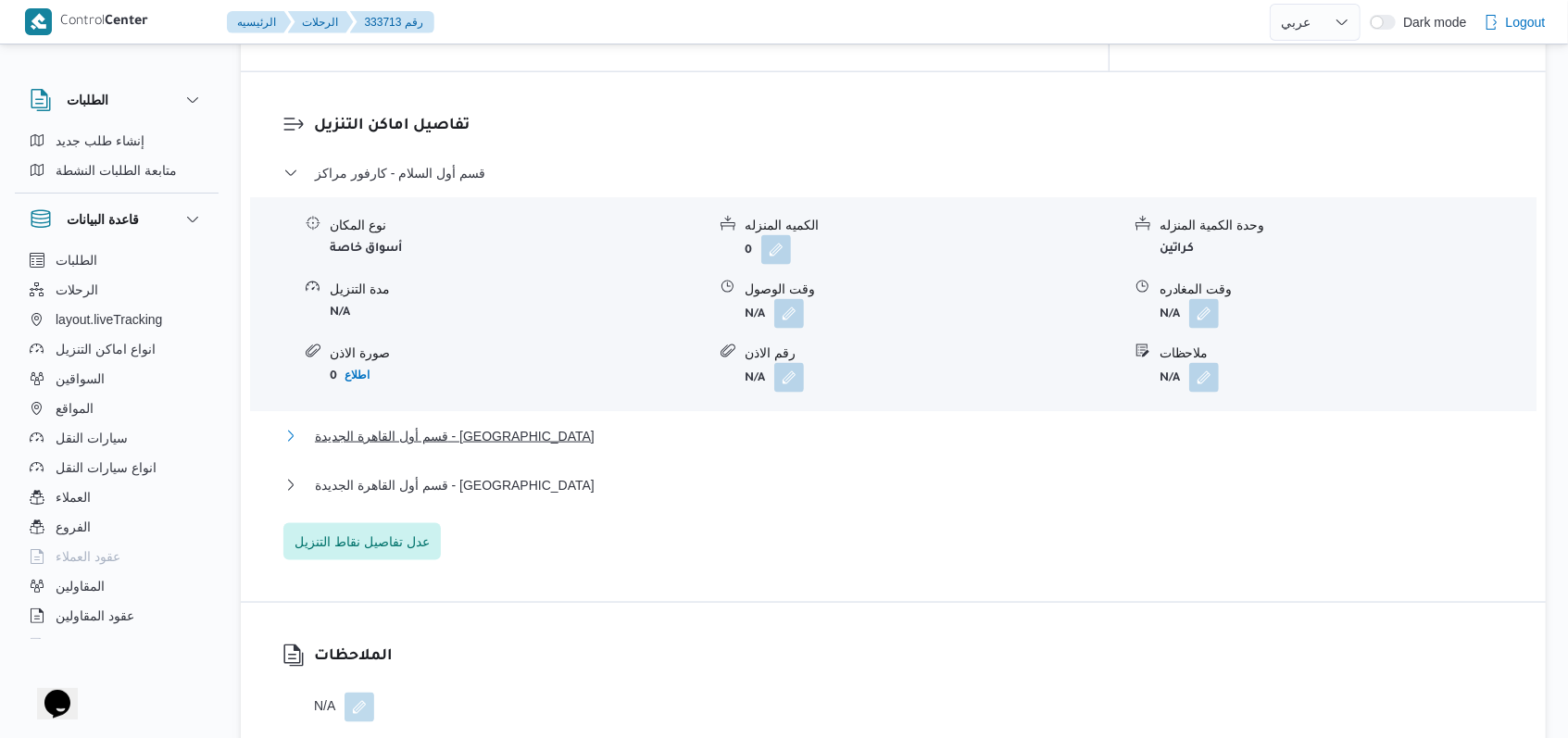
scroll to position [1357, 0]
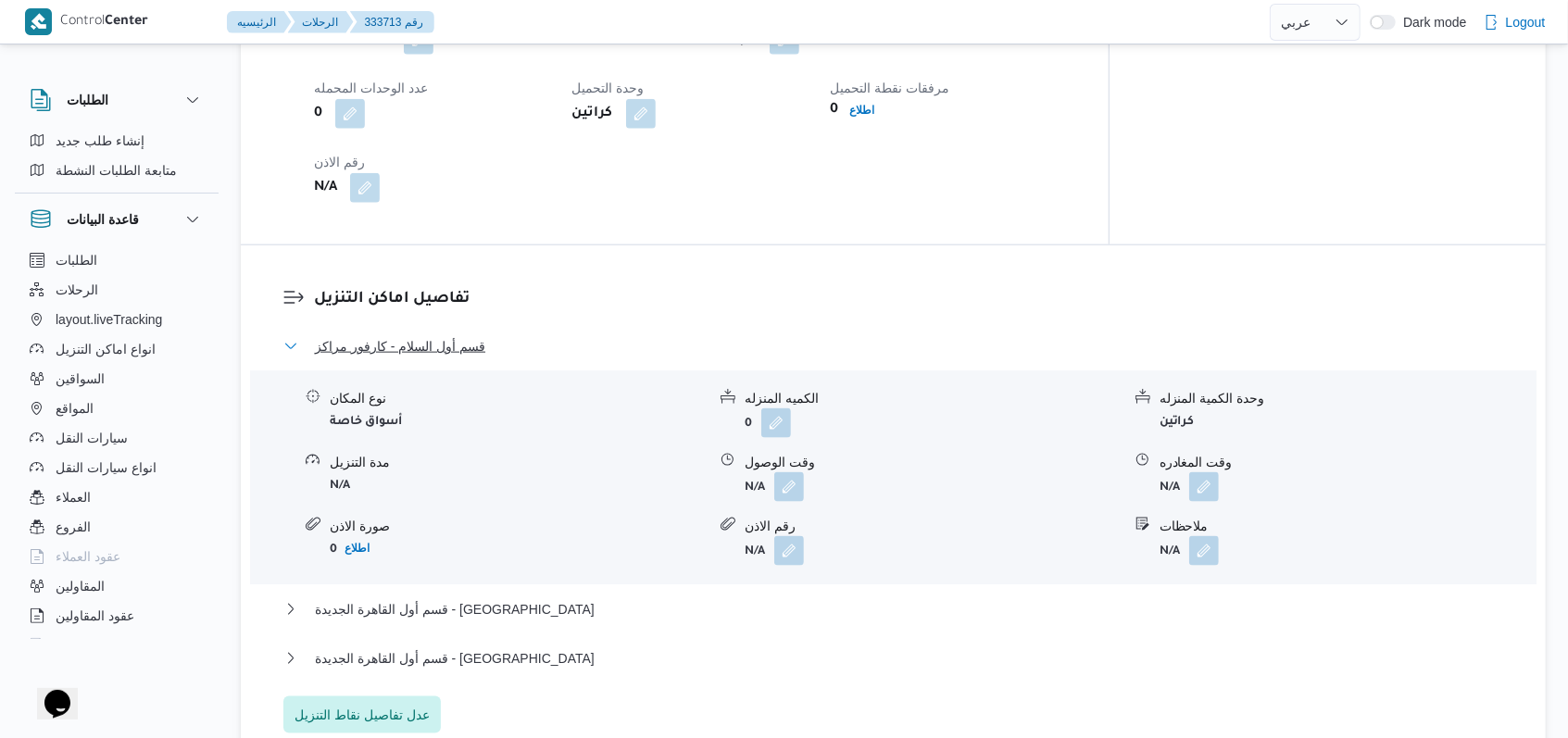
click at [428, 335] on span "قسم أول السلام - كارفور مراكز" at bounding box center [400, 346] width 171 height 22
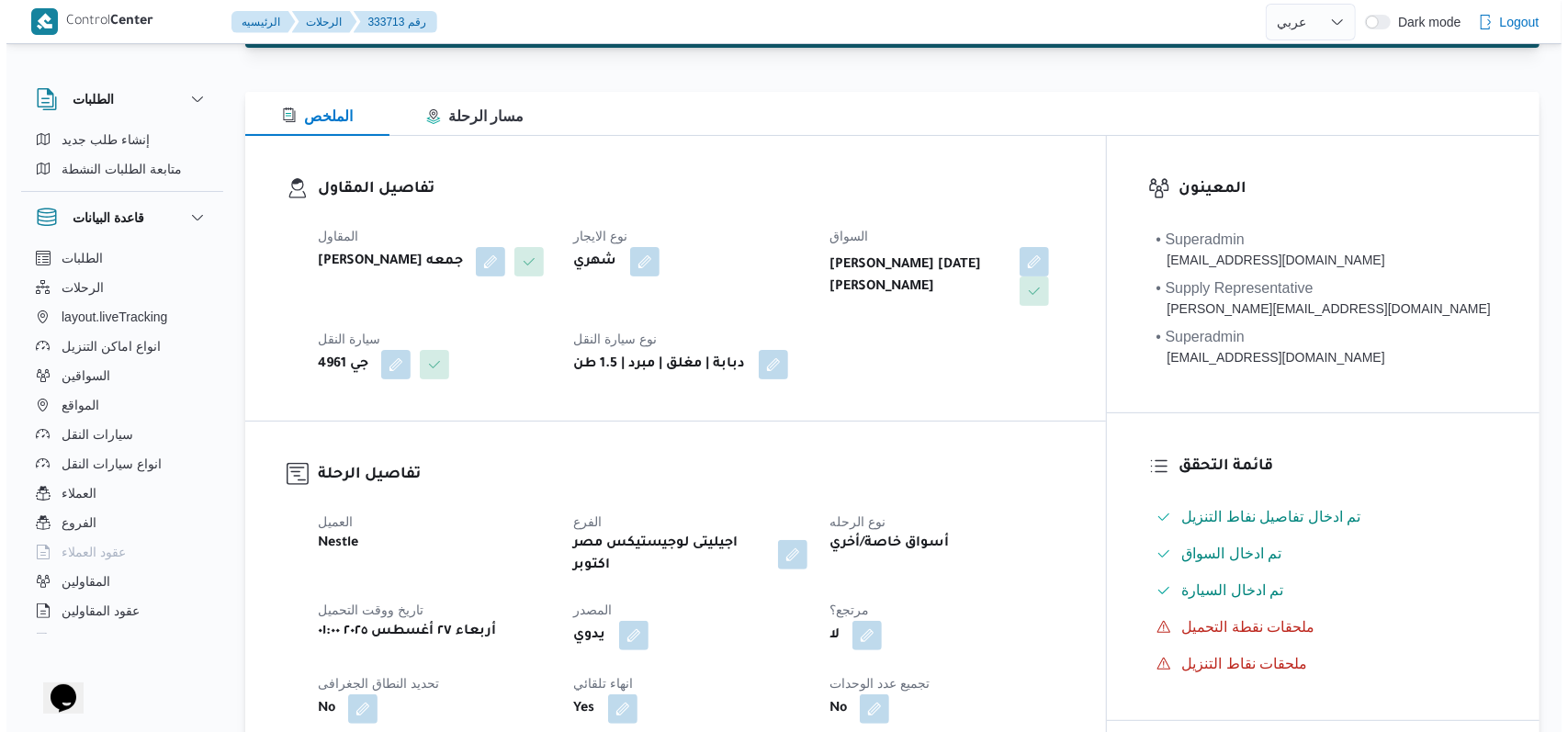
scroll to position [0, 0]
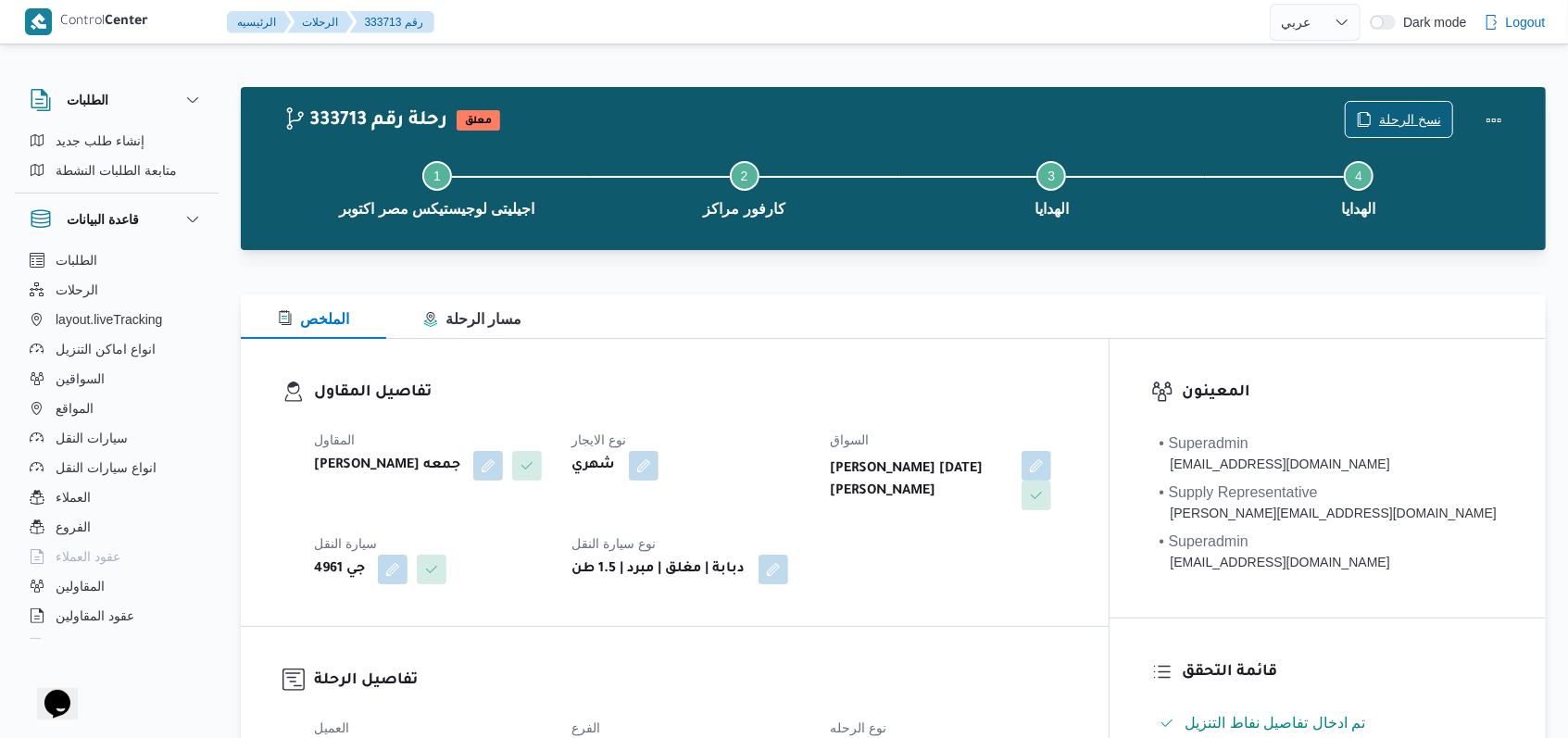
click at [1429, 122] on span "نسخ الرحلة" at bounding box center [1410, 119] width 62 height 22
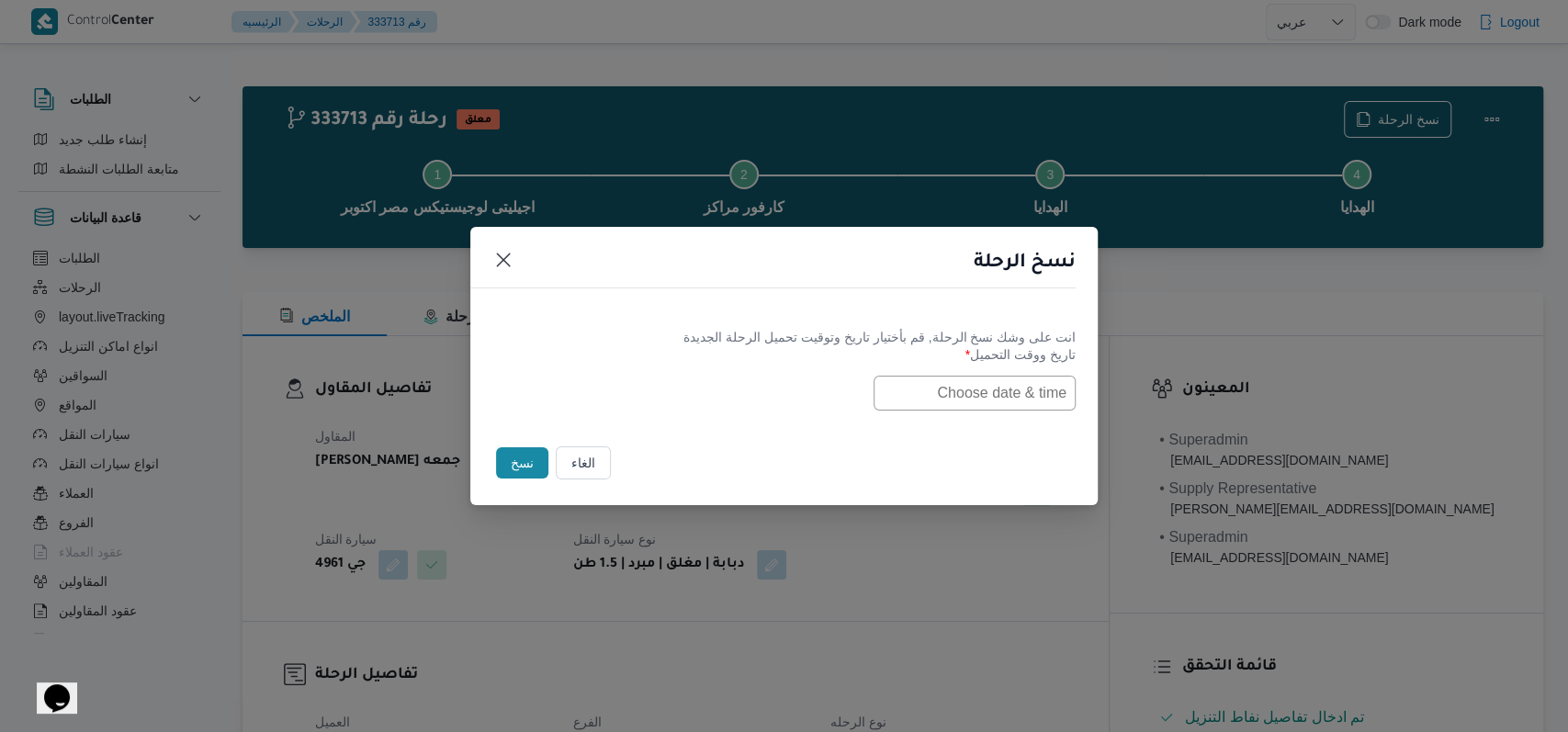
click at [992, 381] on input "text" at bounding box center [974, 393] width 202 height 35
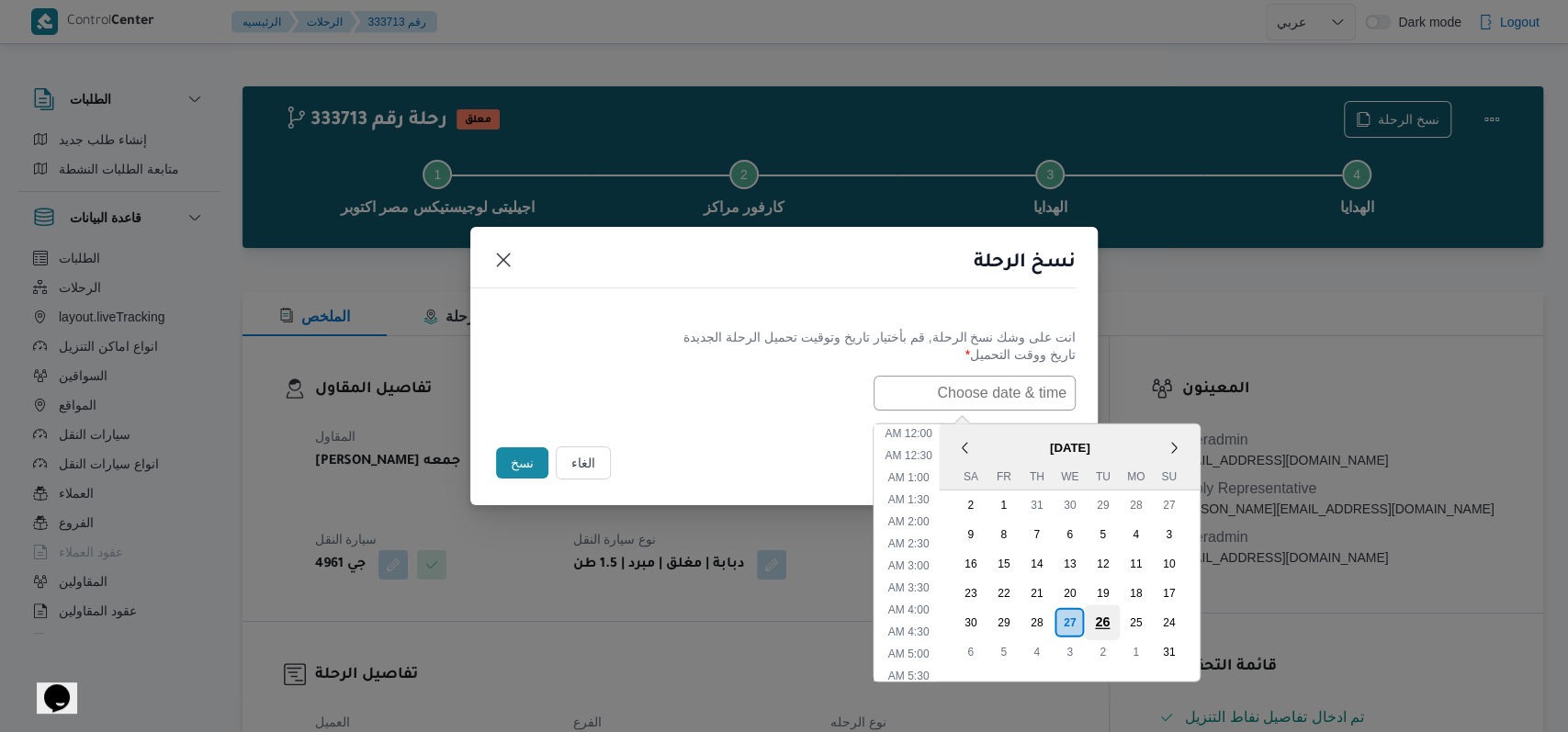
scroll to position [344, 0]
click at [1053, 617] on div "28" at bounding box center [1036, 622] width 35 height 35
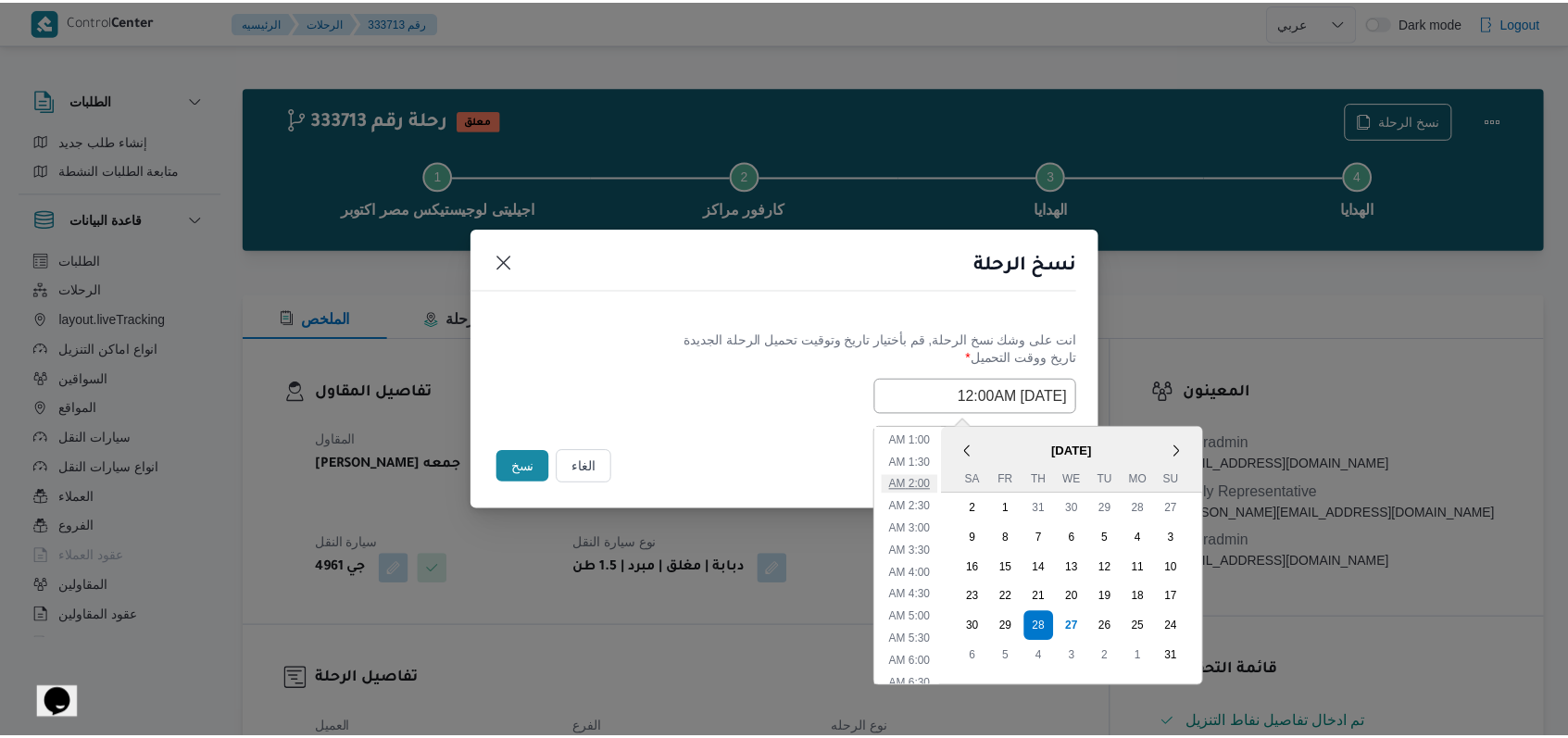
scroll to position [0, 0]
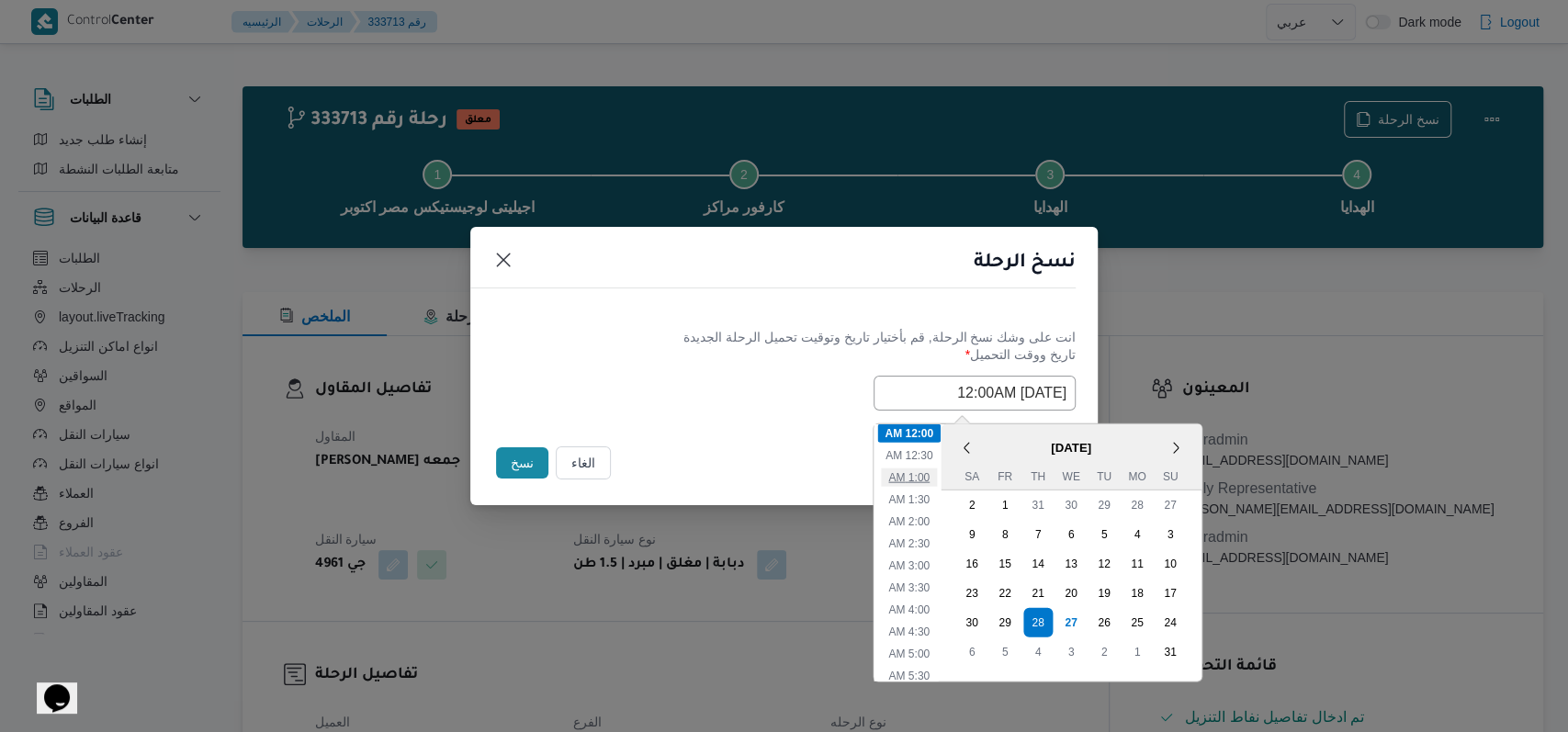
click at [929, 479] on li "1:00 AM" at bounding box center [909, 476] width 56 height 18
type input "28/08/2025 1:00AM"
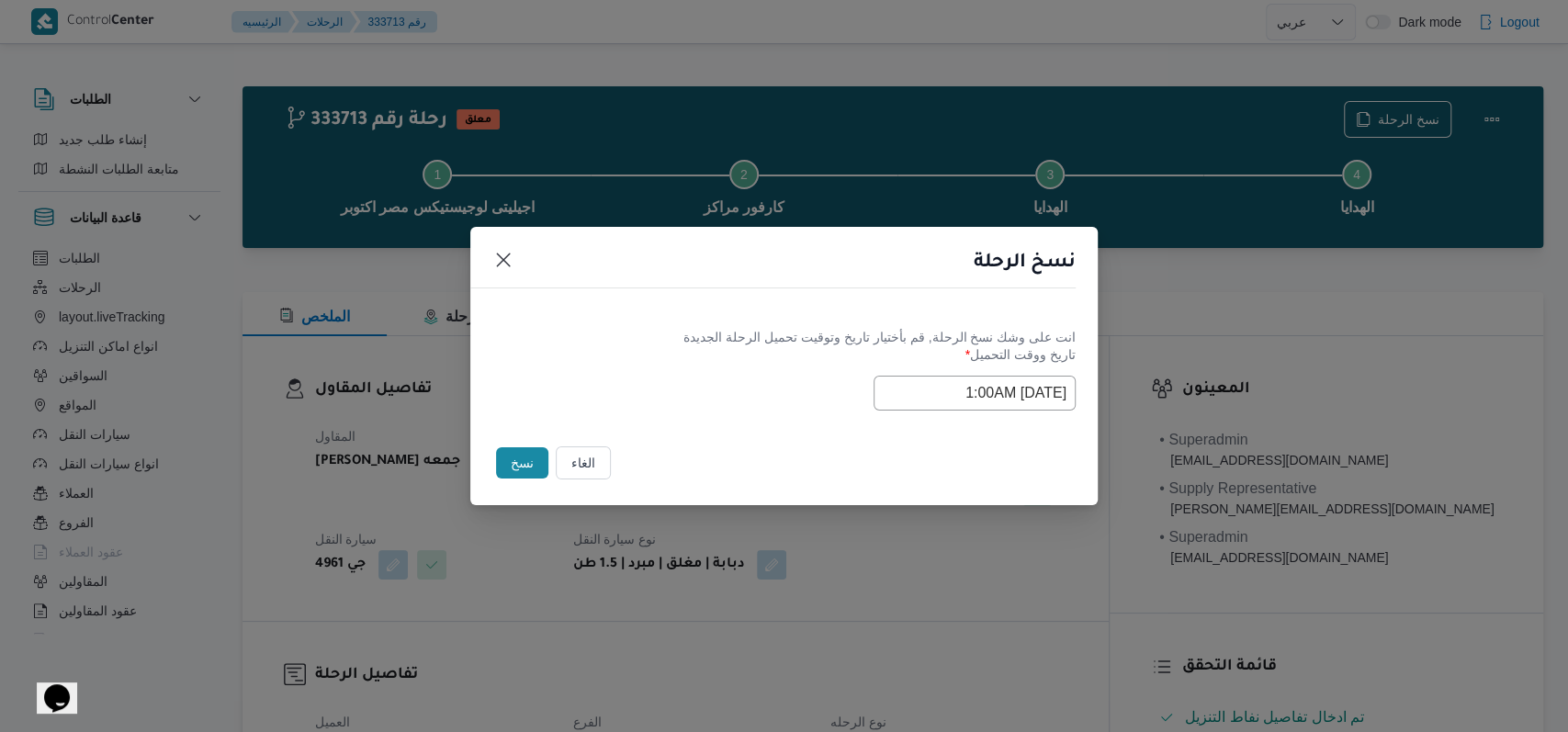
click at [757, 439] on div "الغاء نسخ" at bounding box center [784, 467] width 628 height 77
click at [529, 466] on button "نسخ" at bounding box center [522, 463] width 52 height 31
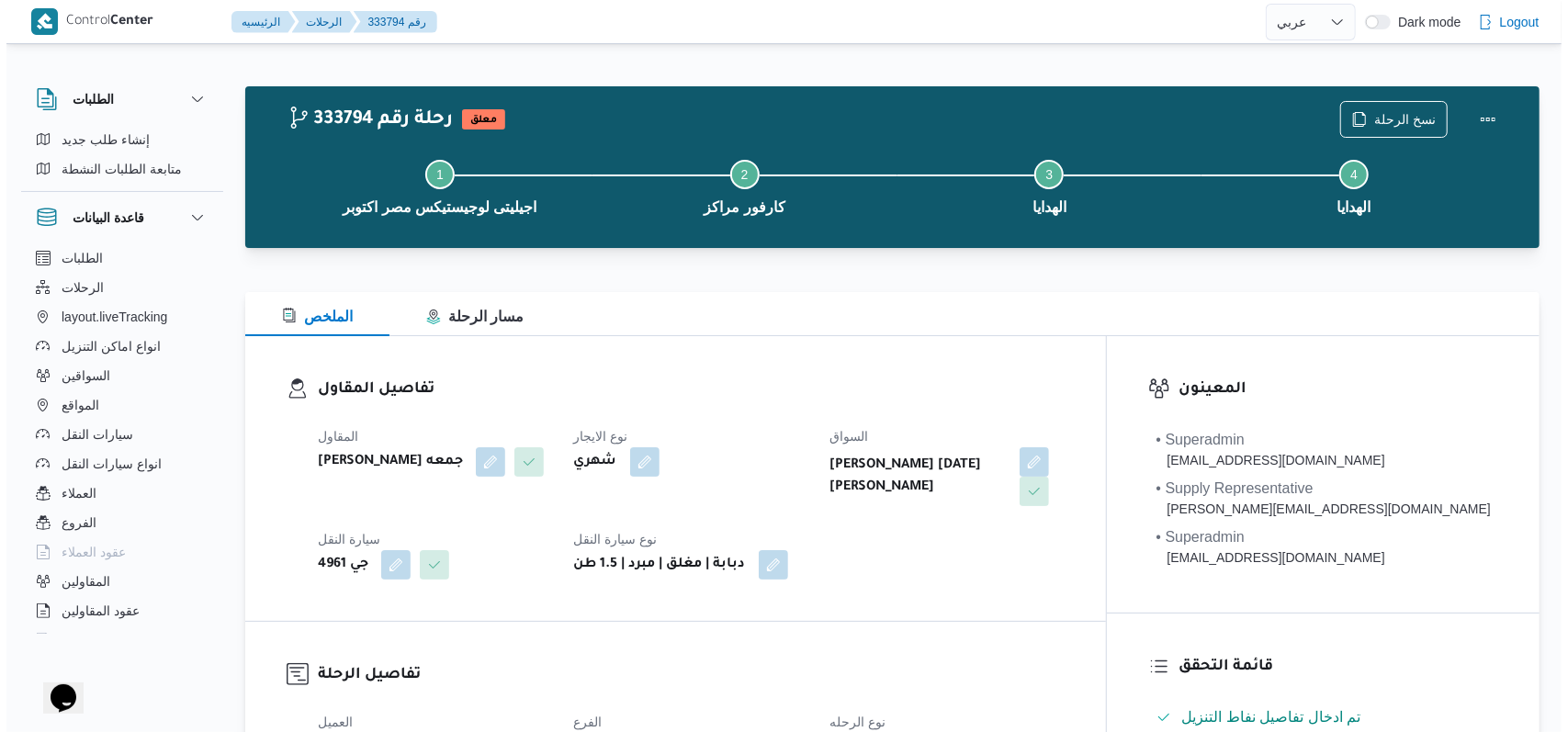
select select "ar"
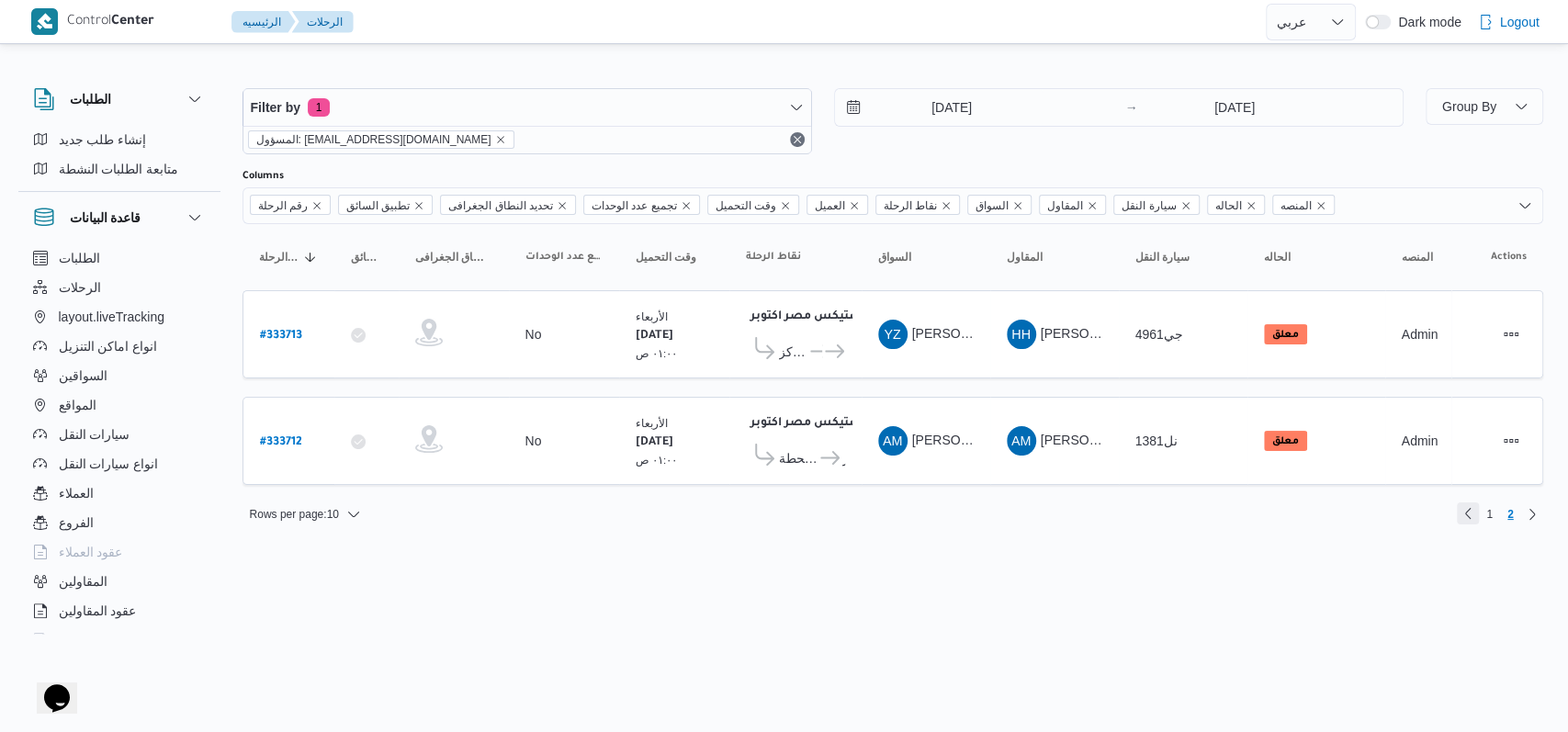
click at [1459, 512] on link "Previous page, 1" at bounding box center [1467, 512] width 22 height 22
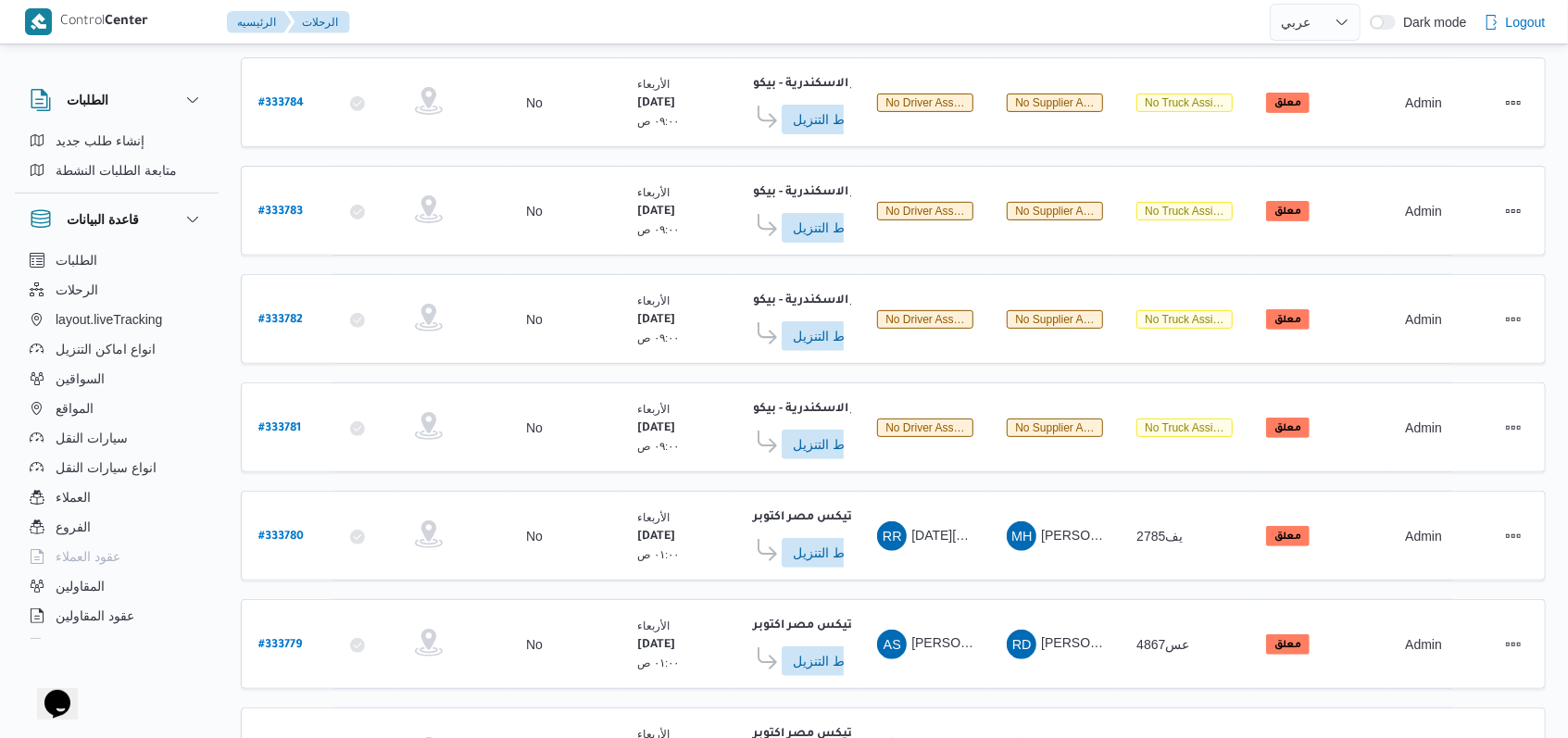
scroll to position [652, 0]
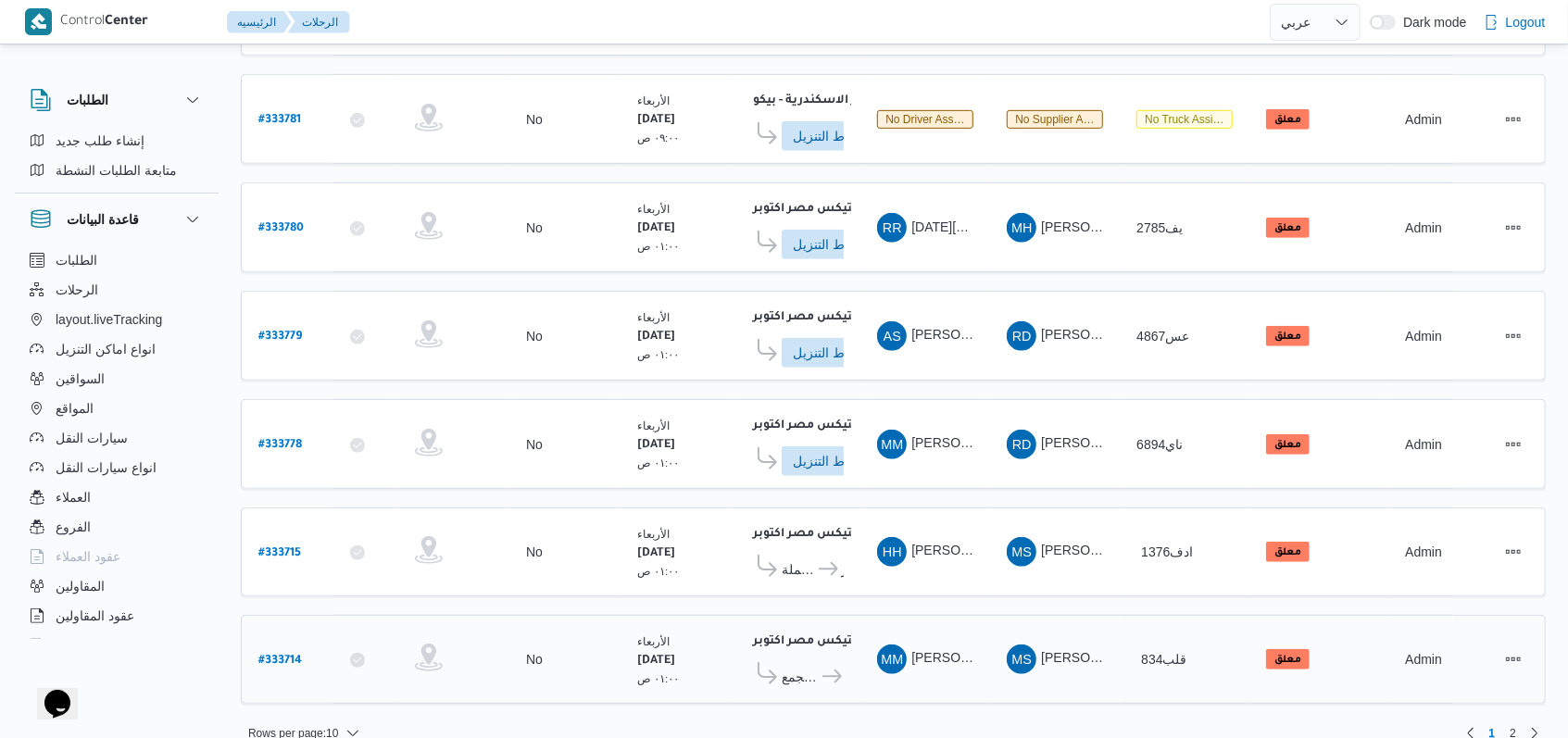
click at [302, 640] on div "# 333714" at bounding box center [287, 659] width 73 height 40
click at [294, 654] on b "# 333714" at bounding box center [280, 660] width 44 height 13
select select "ar"
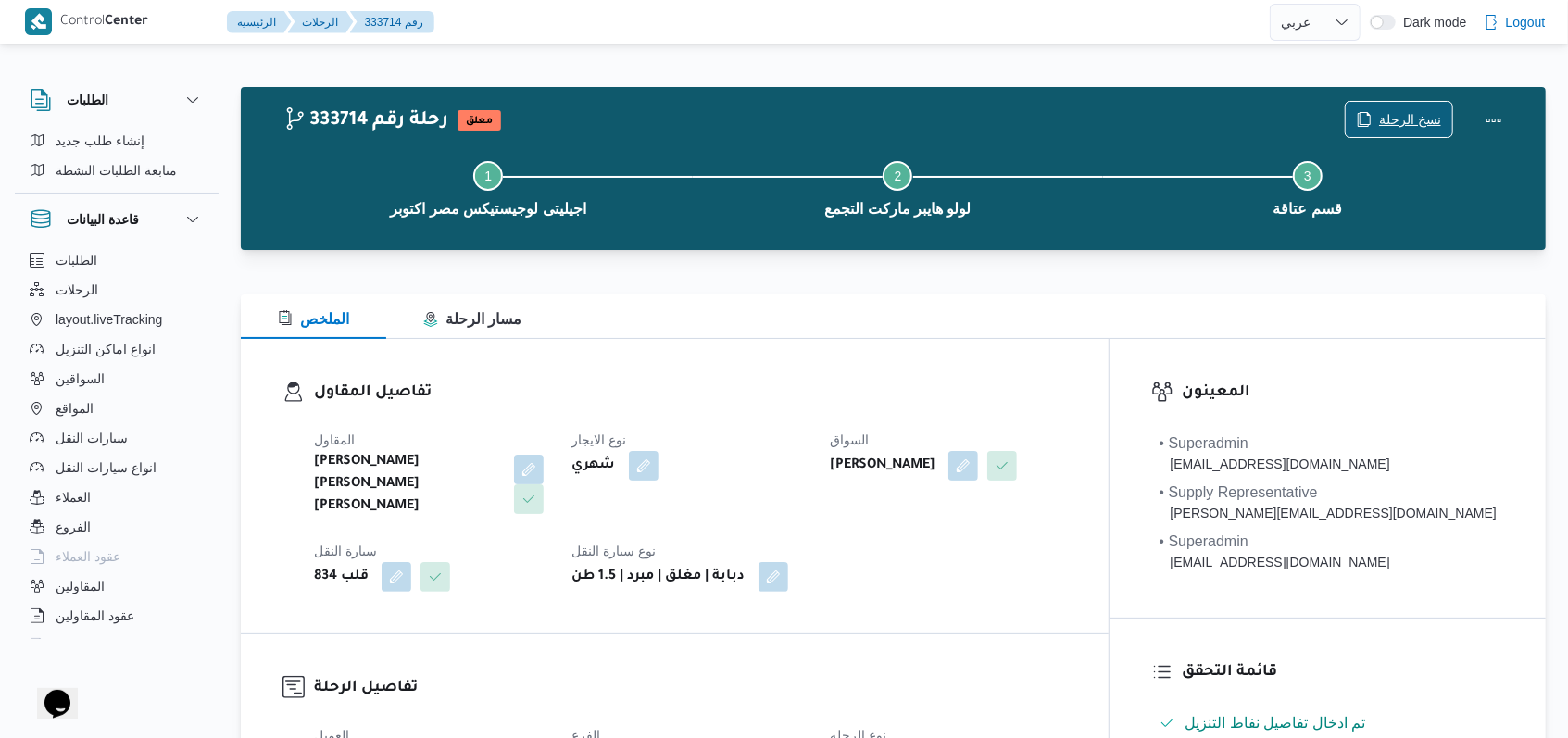
click at [1392, 121] on span "نسخ الرحلة" at bounding box center [1410, 119] width 62 height 22
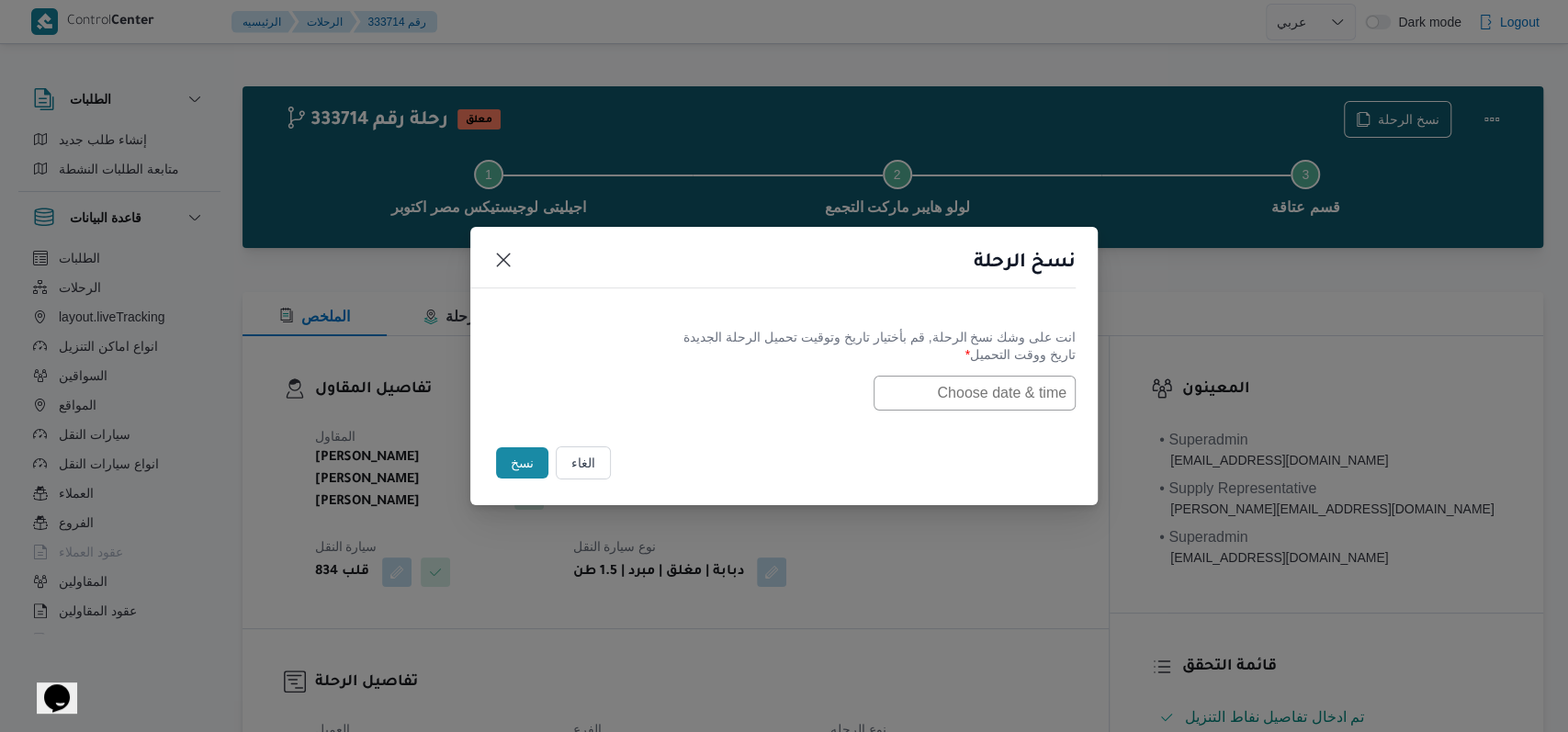
click at [991, 396] on input "text" at bounding box center [974, 393] width 202 height 35
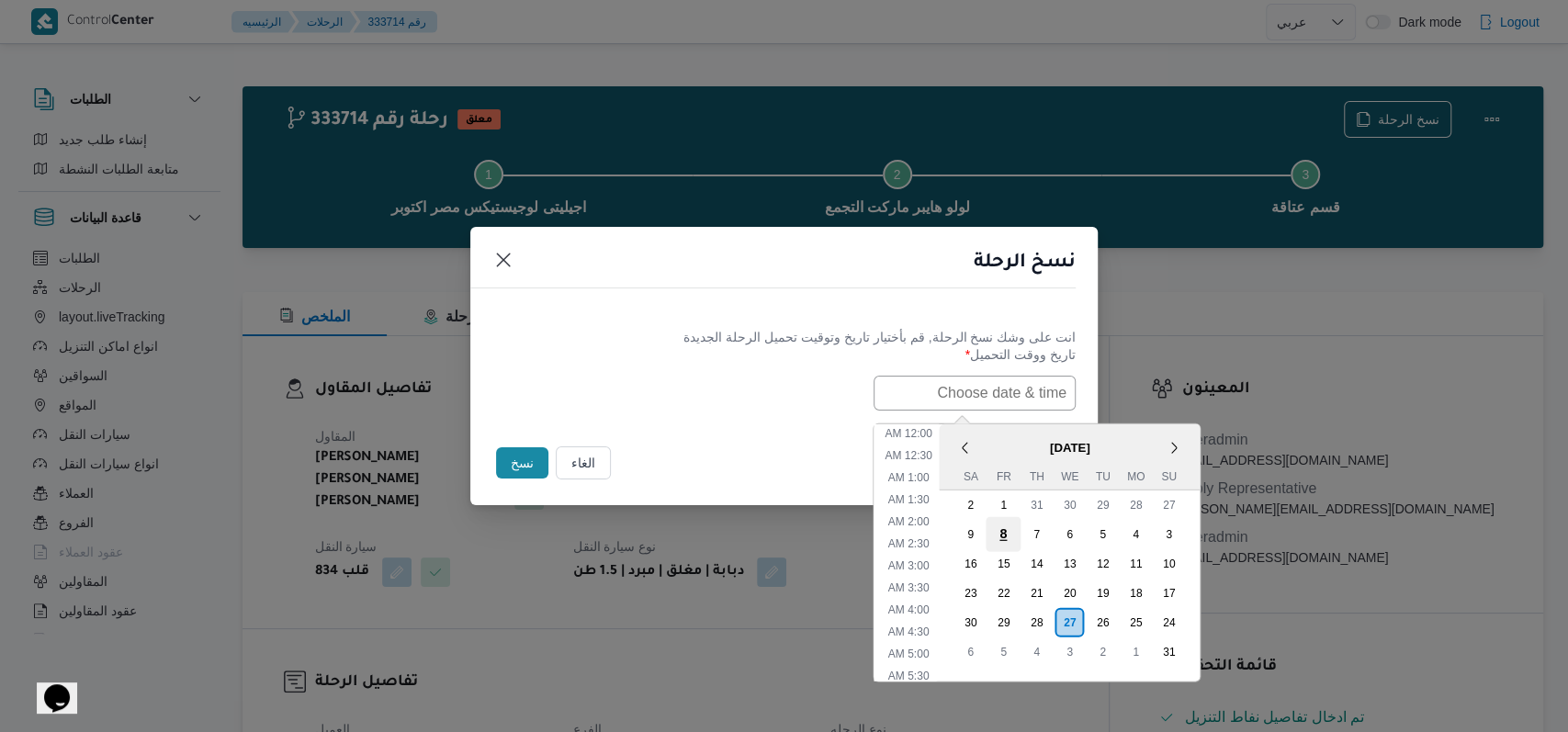
scroll to position [344, 0]
click at [1050, 608] on div "28" at bounding box center [1036, 622] width 35 height 35
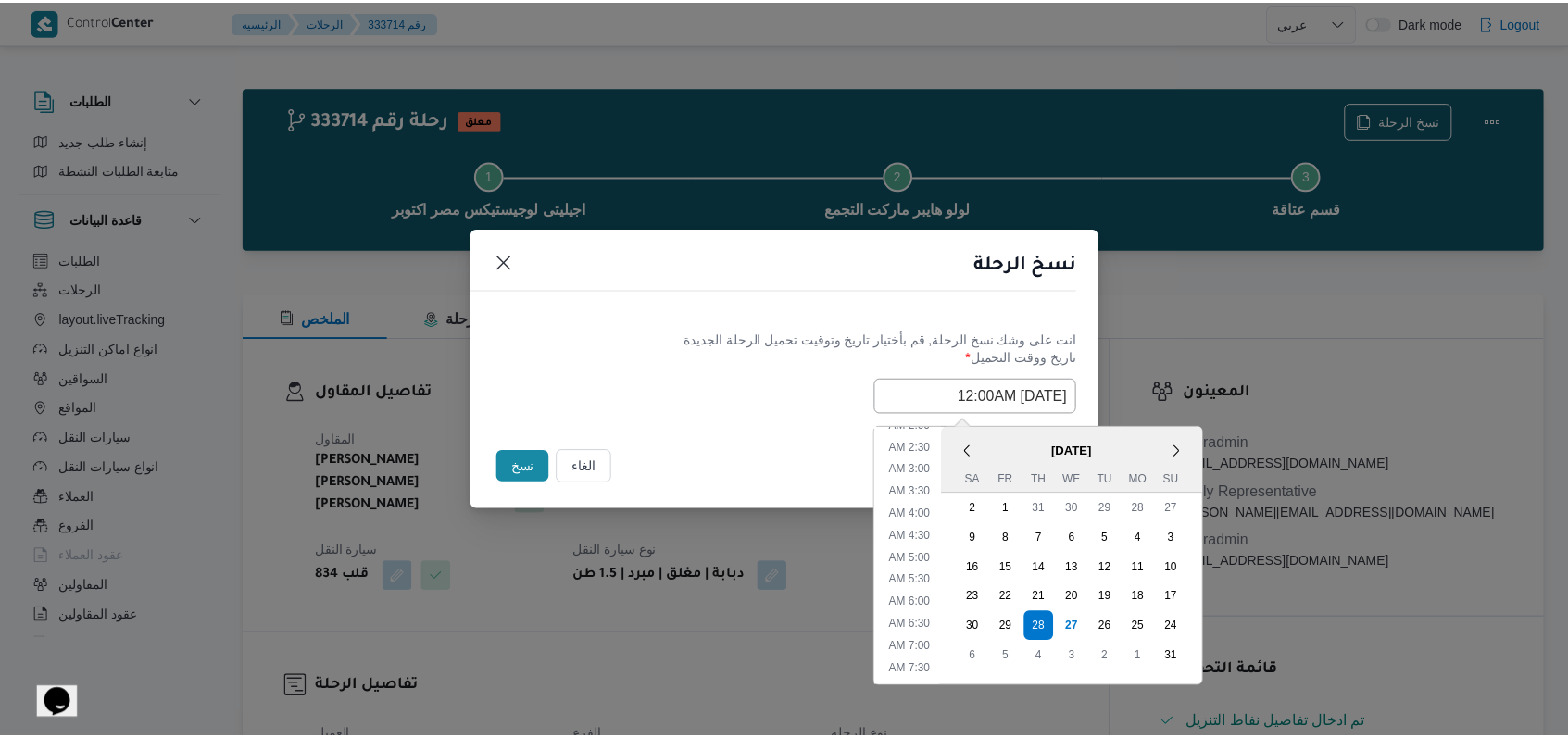
scroll to position [0, 0]
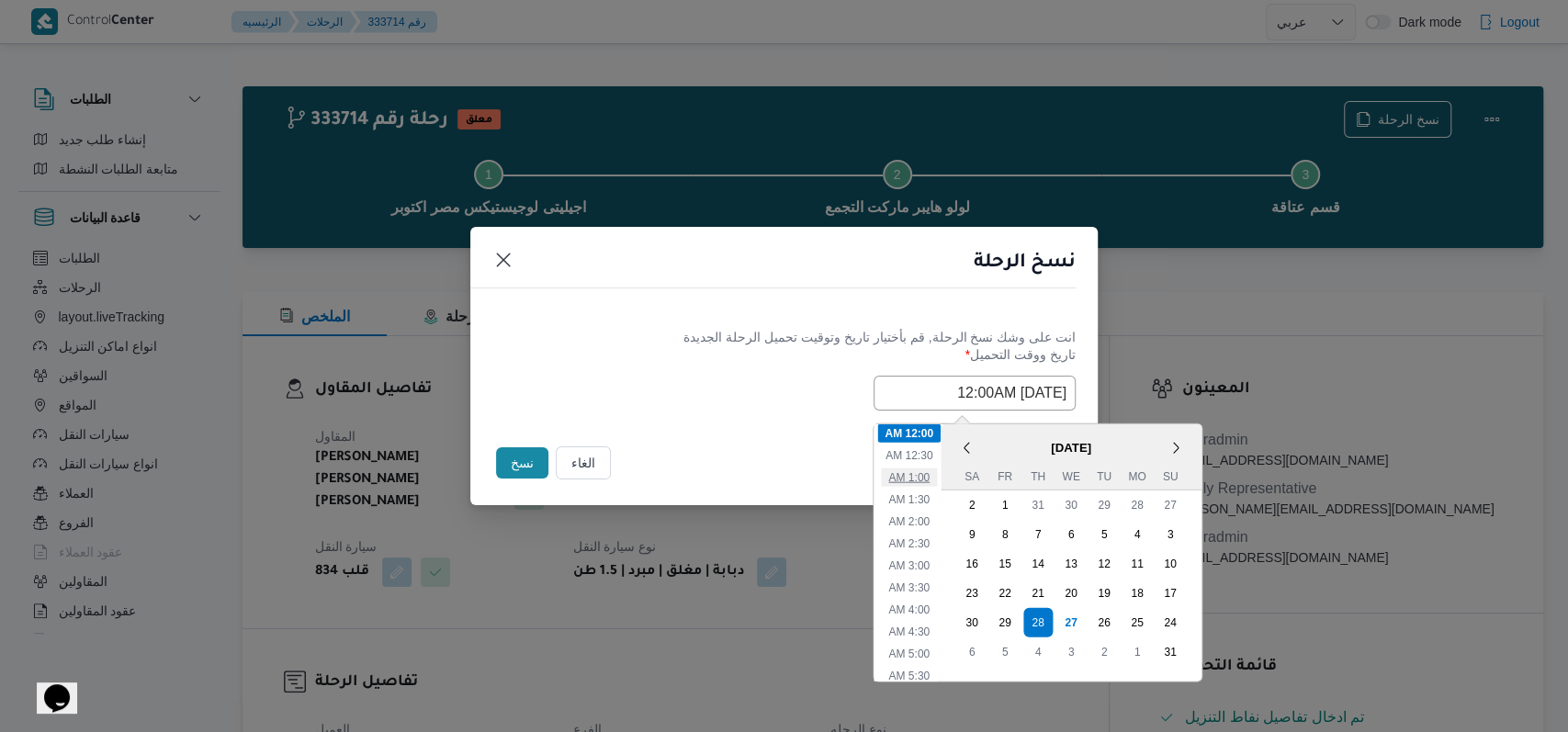
click at [934, 476] on li "1:00 AM" at bounding box center [909, 476] width 56 height 18
type input "28/08/2025 1:00AM"
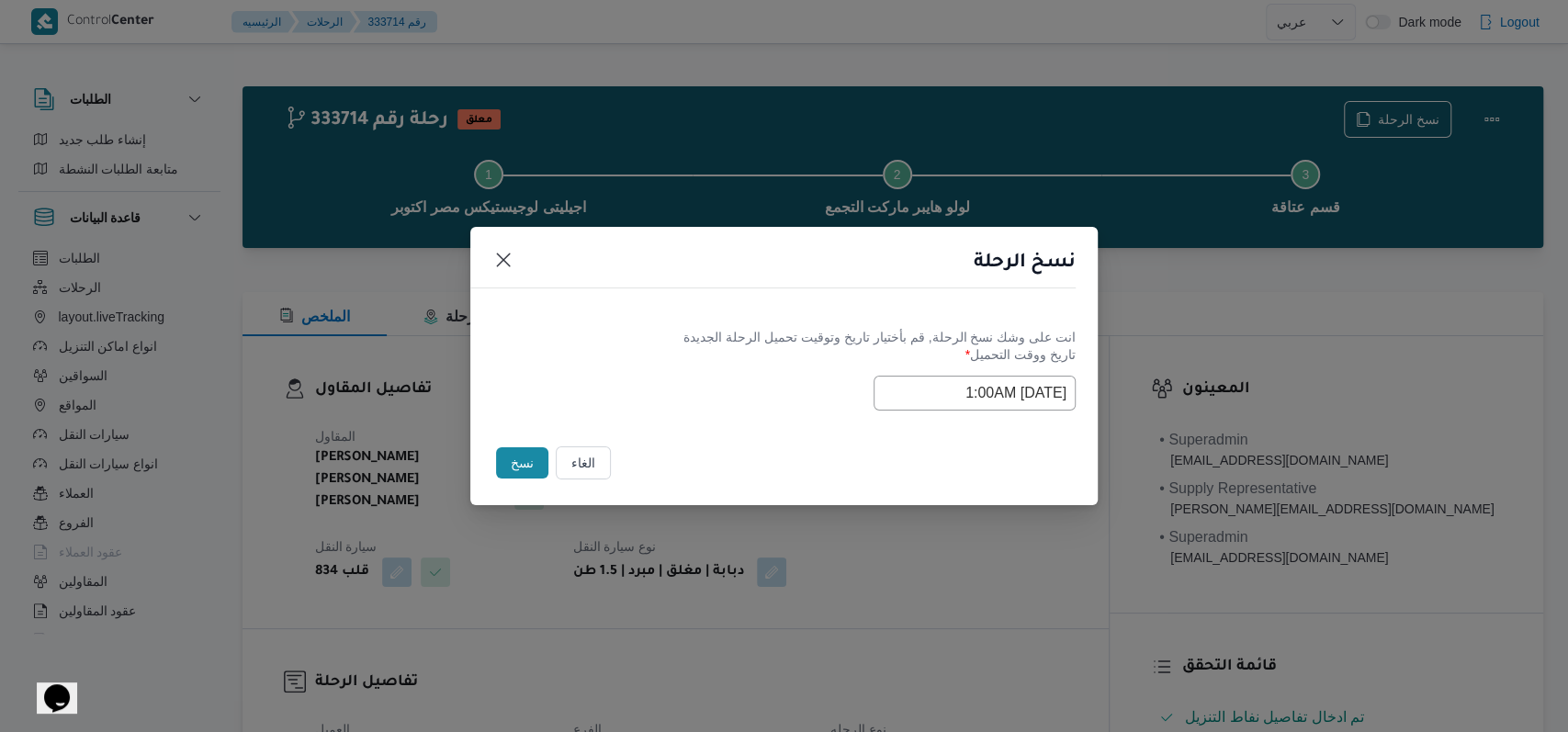
click at [815, 411] on div "انت على وشك نسخ الرحلة, قم بأختيار تاريخ وتوقيت تحميل الرحلة الجديدة تاريخ ووقت…" at bounding box center [784, 369] width 628 height 118
click at [522, 460] on button "نسخ" at bounding box center [522, 463] width 52 height 31
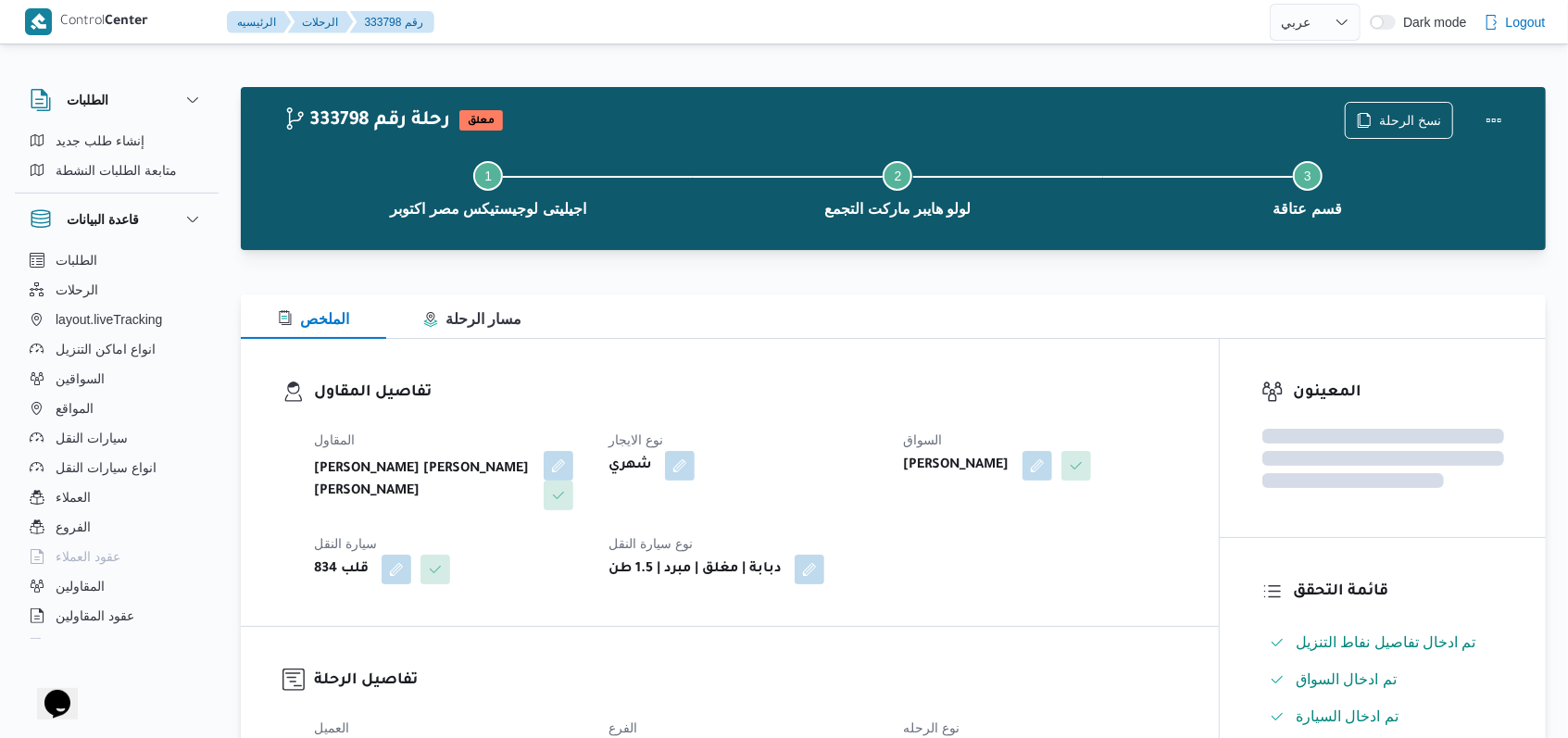
select select "ar"
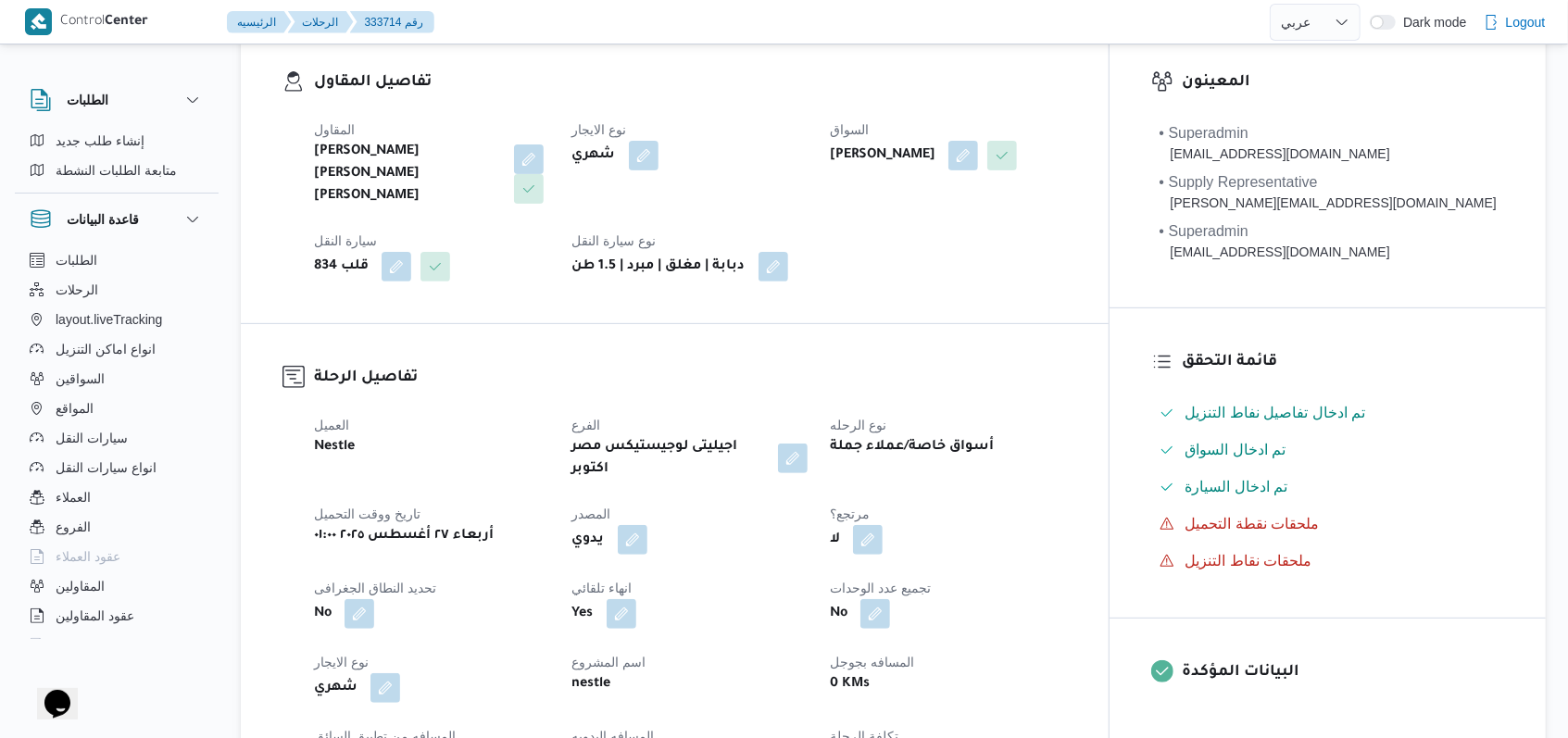
scroll to position [123, 0]
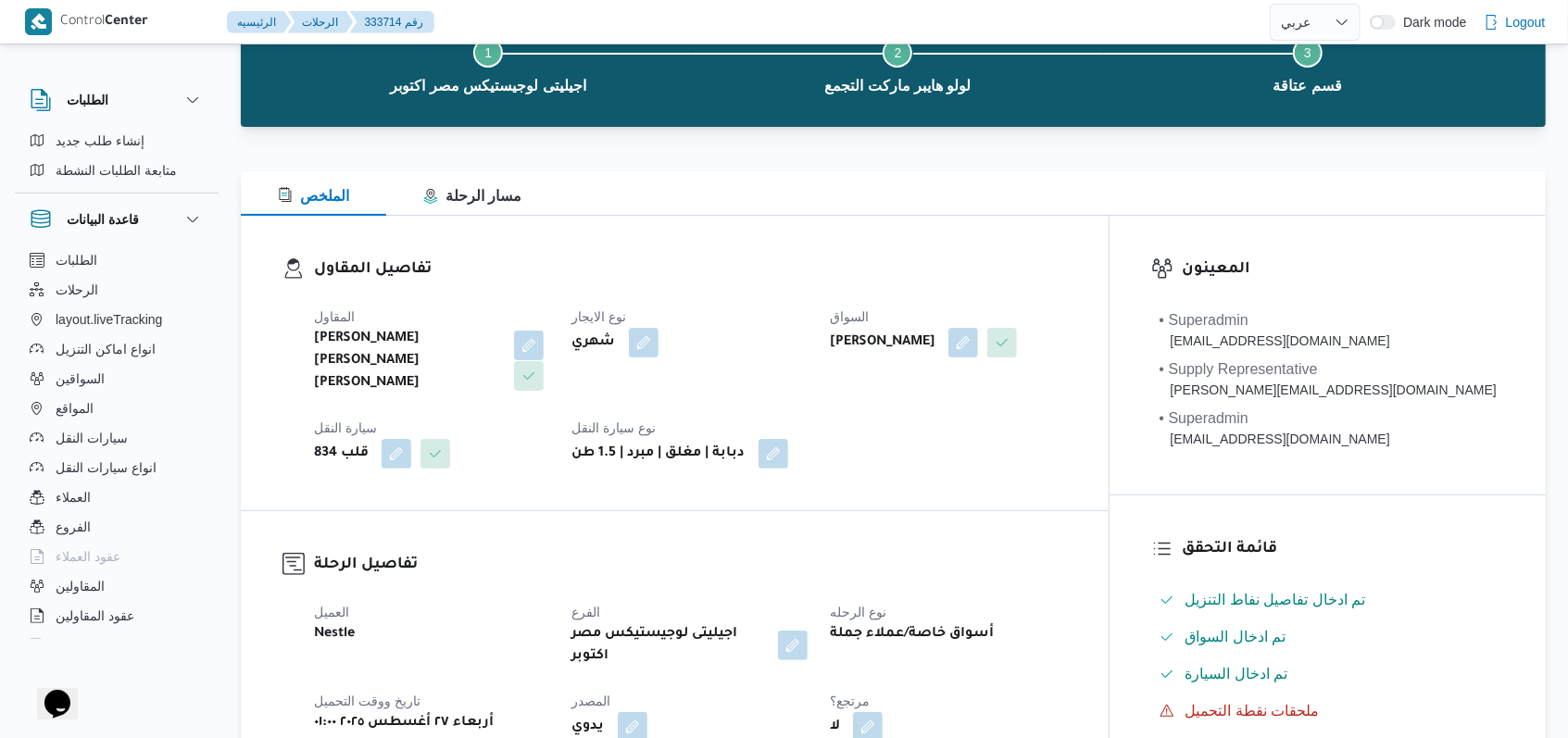
click at [542, 346] on button "button" at bounding box center [529, 345] width 29 height 29
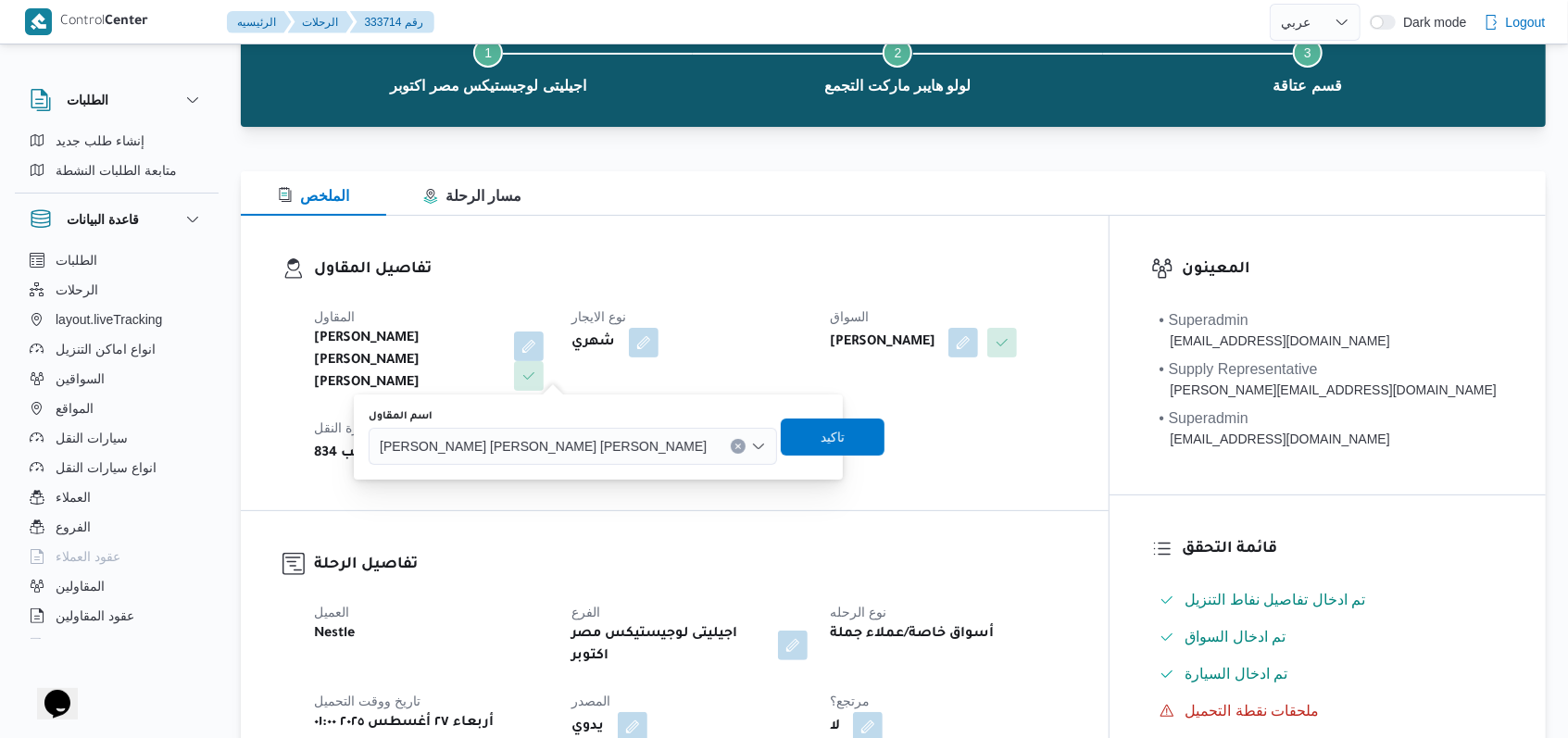
click at [525, 442] on span "محمد صلاح عبد الهادى عبد الحميد" at bounding box center [542, 445] width 327 height 20
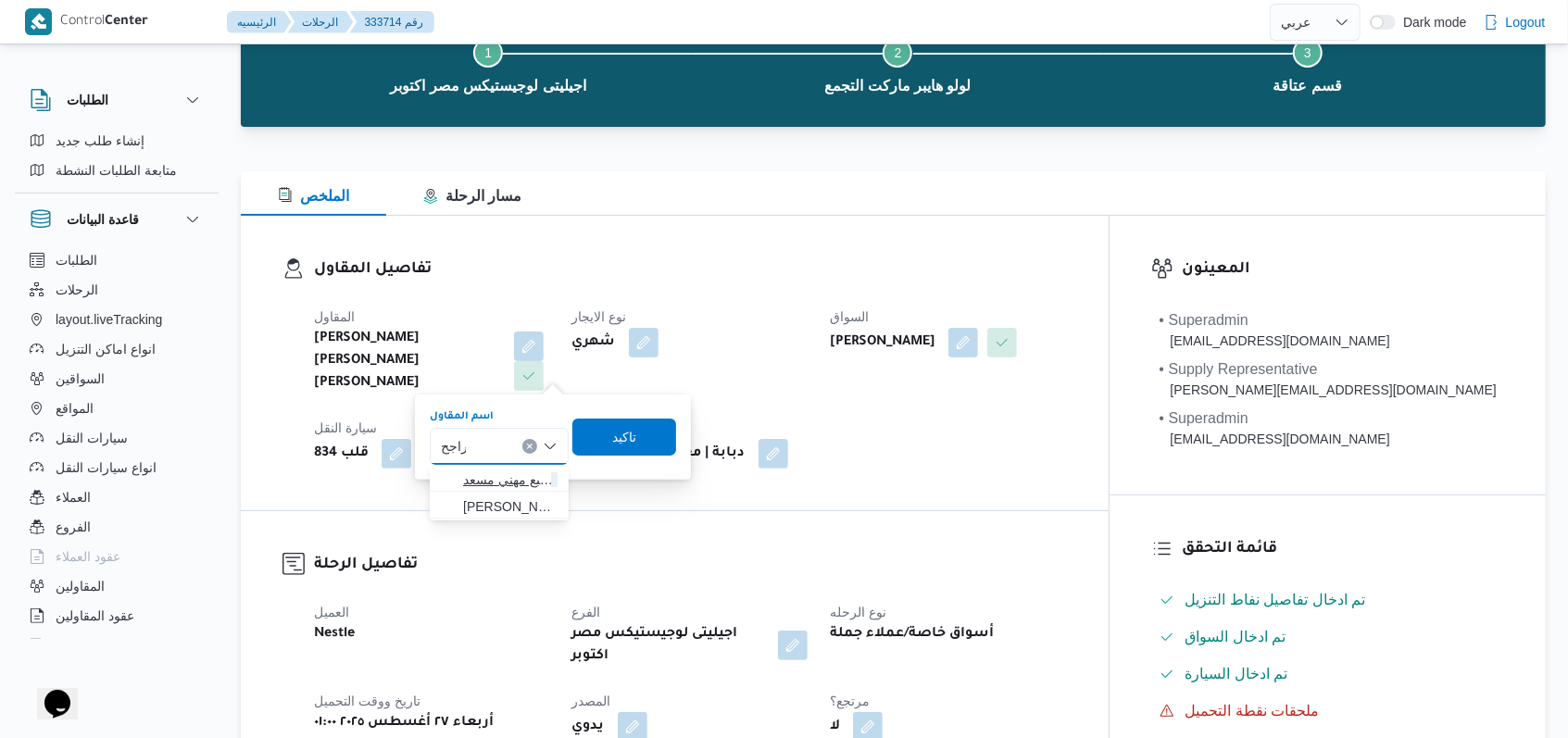
type input "راجح"
drag, startPoint x: 494, startPoint y: 486, endPoint x: 563, endPoint y: 463, distance: 72.7
click at [495, 486] on span "راجح ضبع مهني مسعد" at bounding box center [510, 480] width 95 height 22
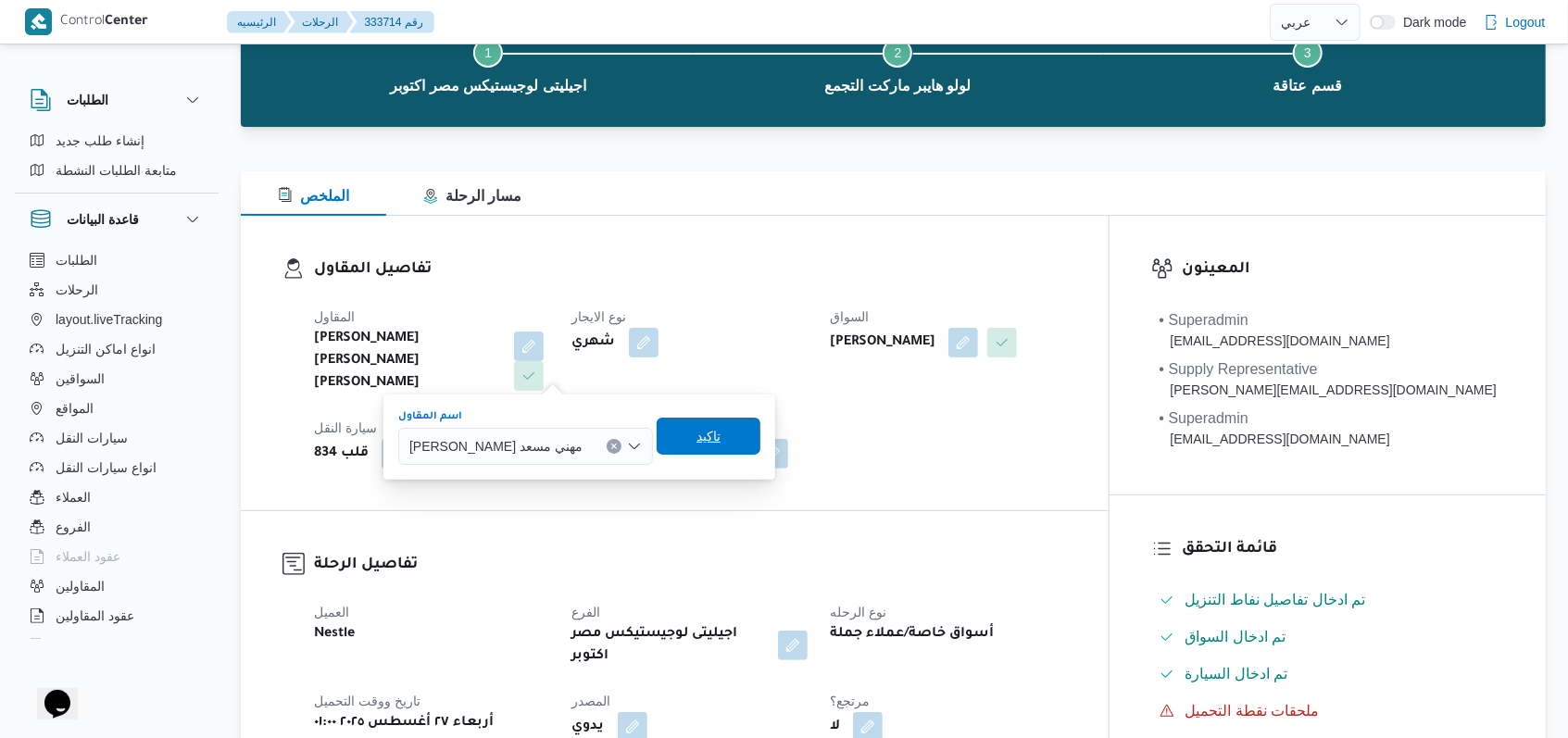
click at [656, 433] on span "تاكيد" at bounding box center [708, 436] width 103 height 37
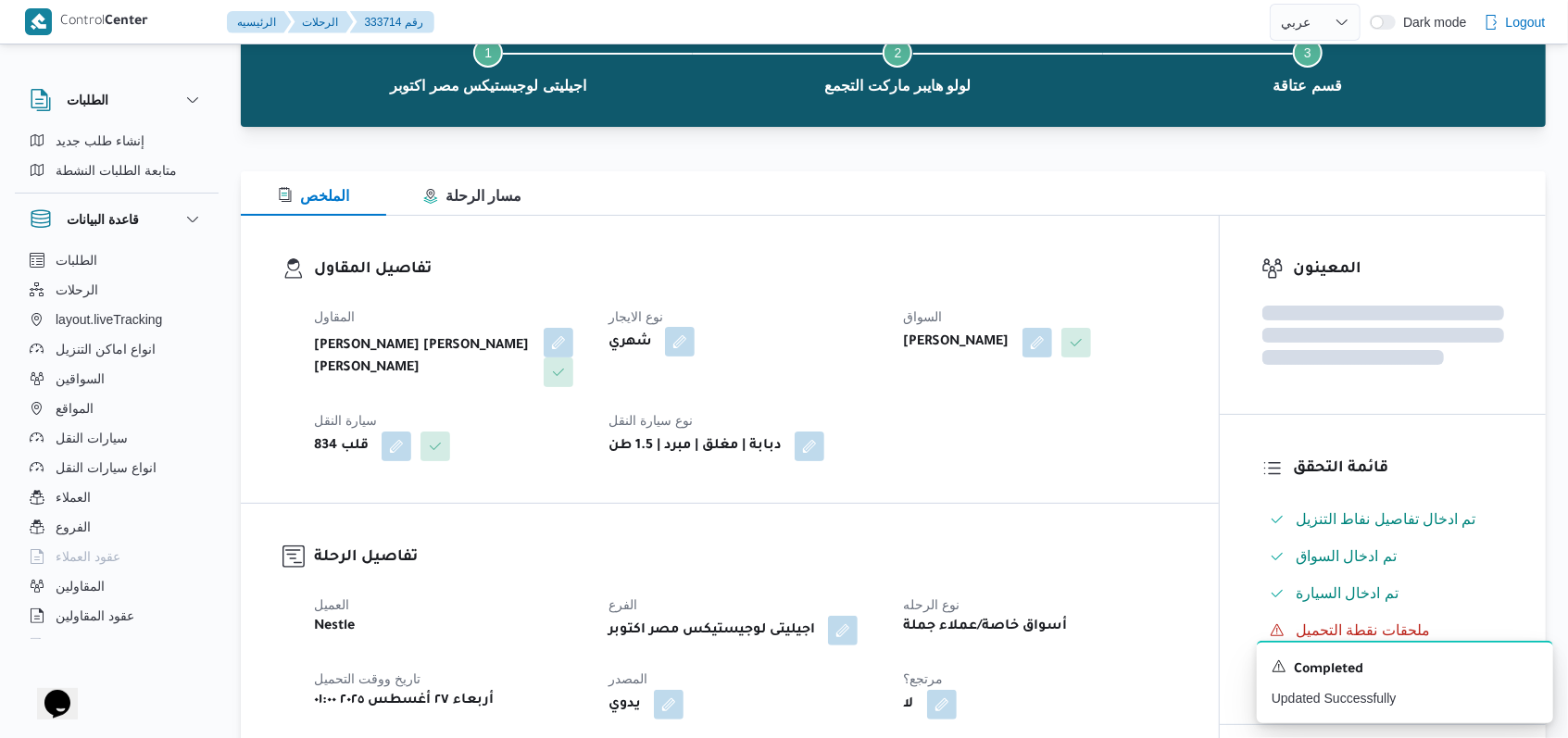
click at [682, 331] on button "button" at bounding box center [680, 341] width 29 height 29
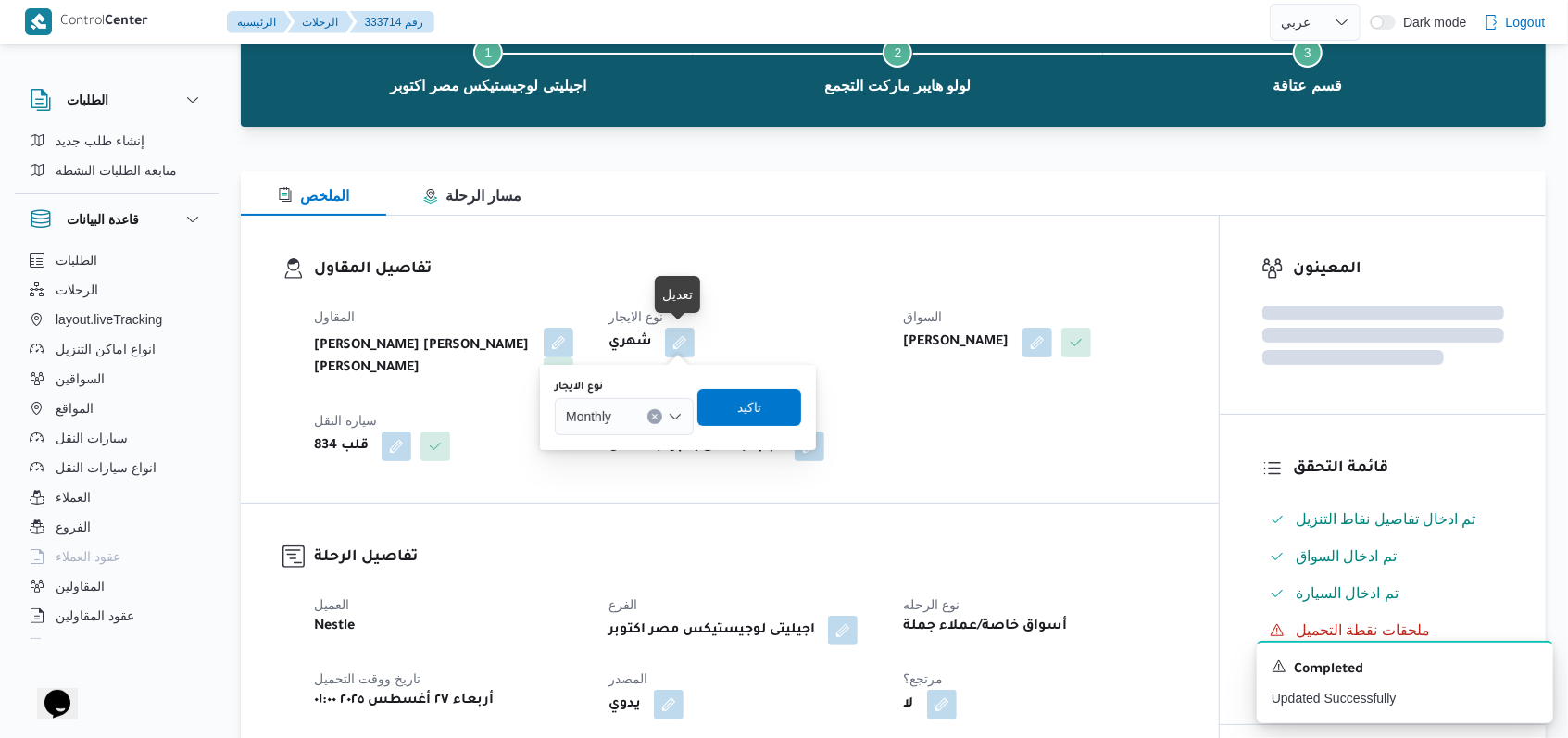
click at [655, 413] on icon "Clear input" at bounding box center [655, 417] width 8 height 8
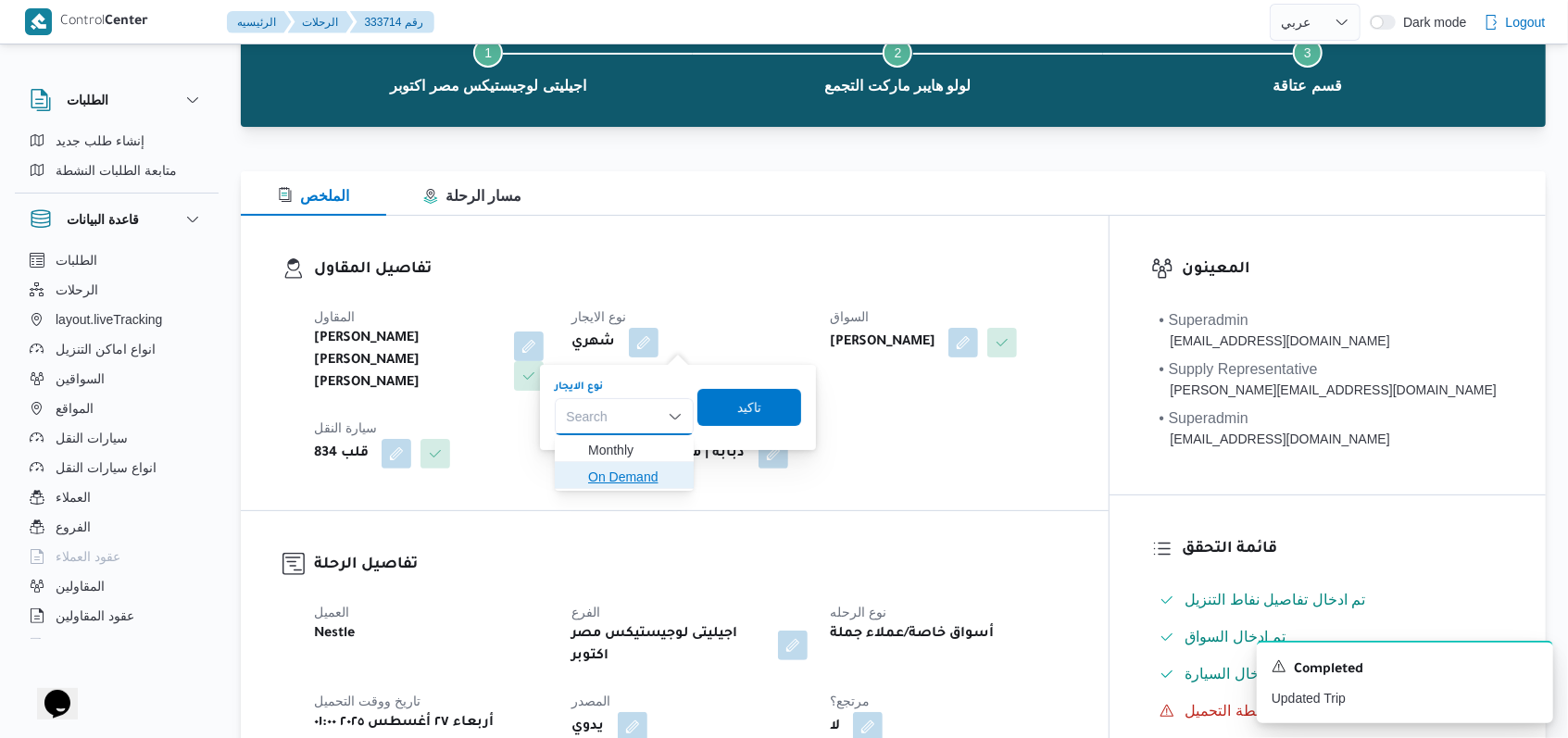
click at [618, 462] on span "On Demand" at bounding box center [623, 477] width 124 height 29
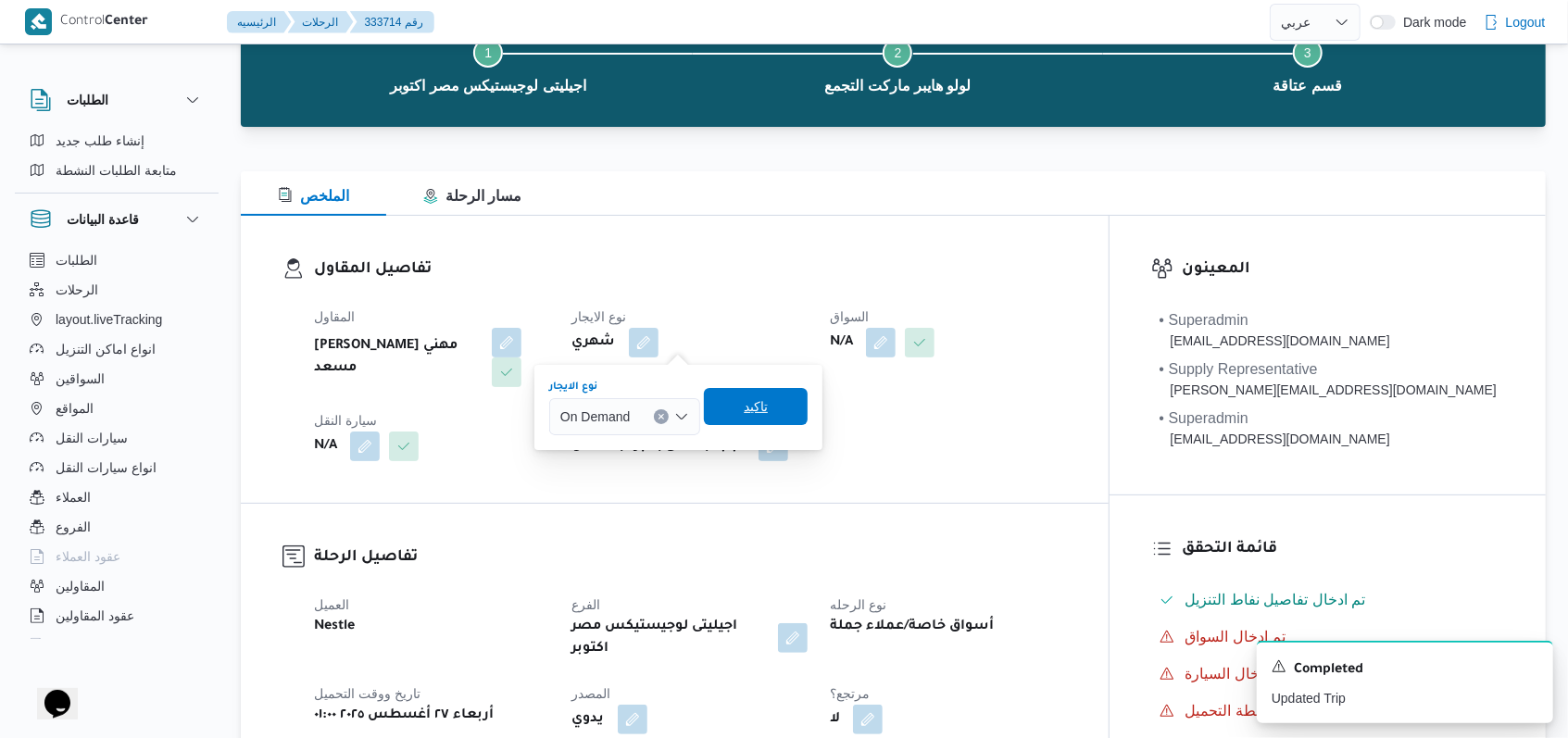
click at [731, 417] on span "تاكيد" at bounding box center [756, 407] width 103 height 37
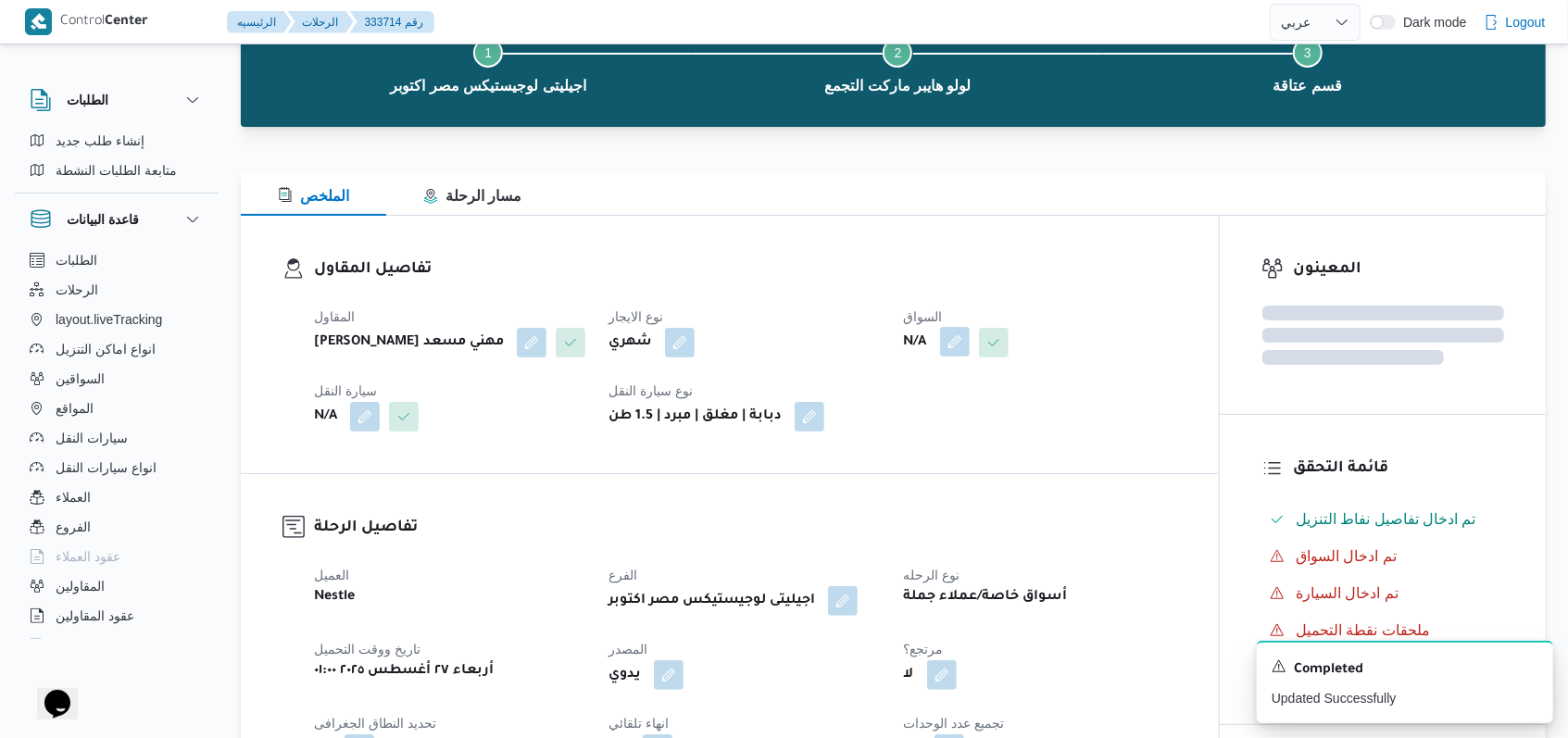
click at [966, 346] on button "button" at bounding box center [955, 341] width 29 height 29
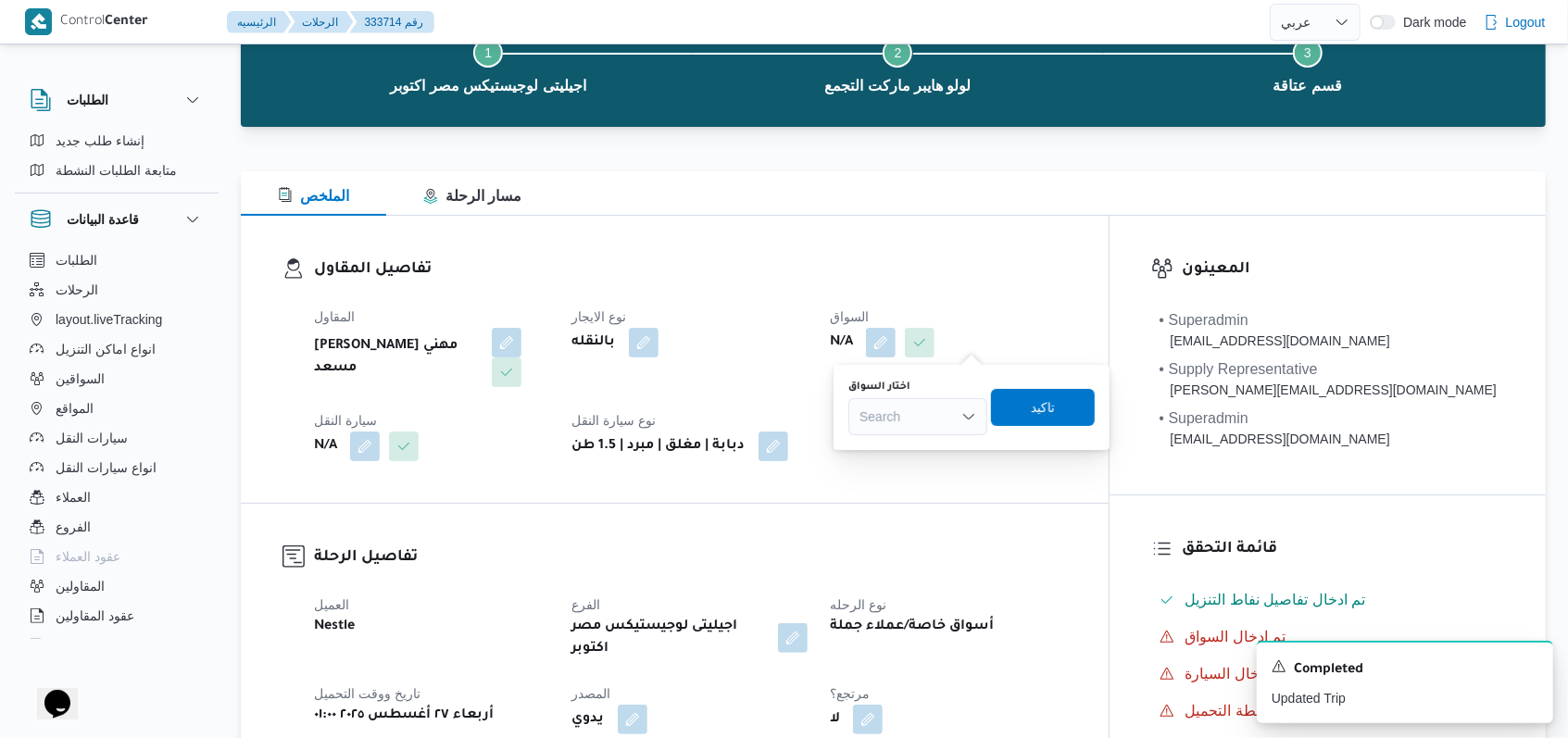
click at [912, 412] on div "Search" at bounding box center [918, 416] width 138 height 37
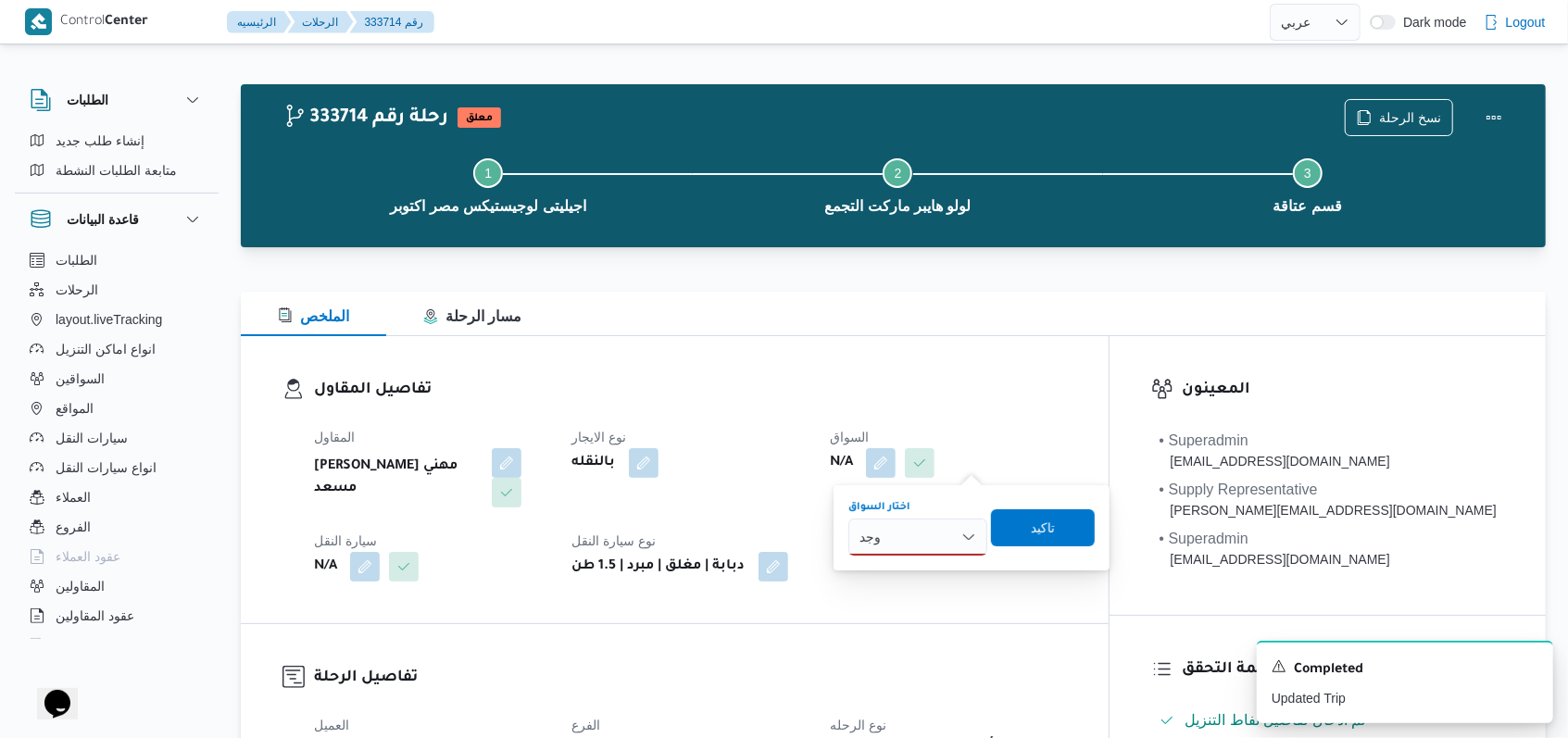
scroll to position [0, 0]
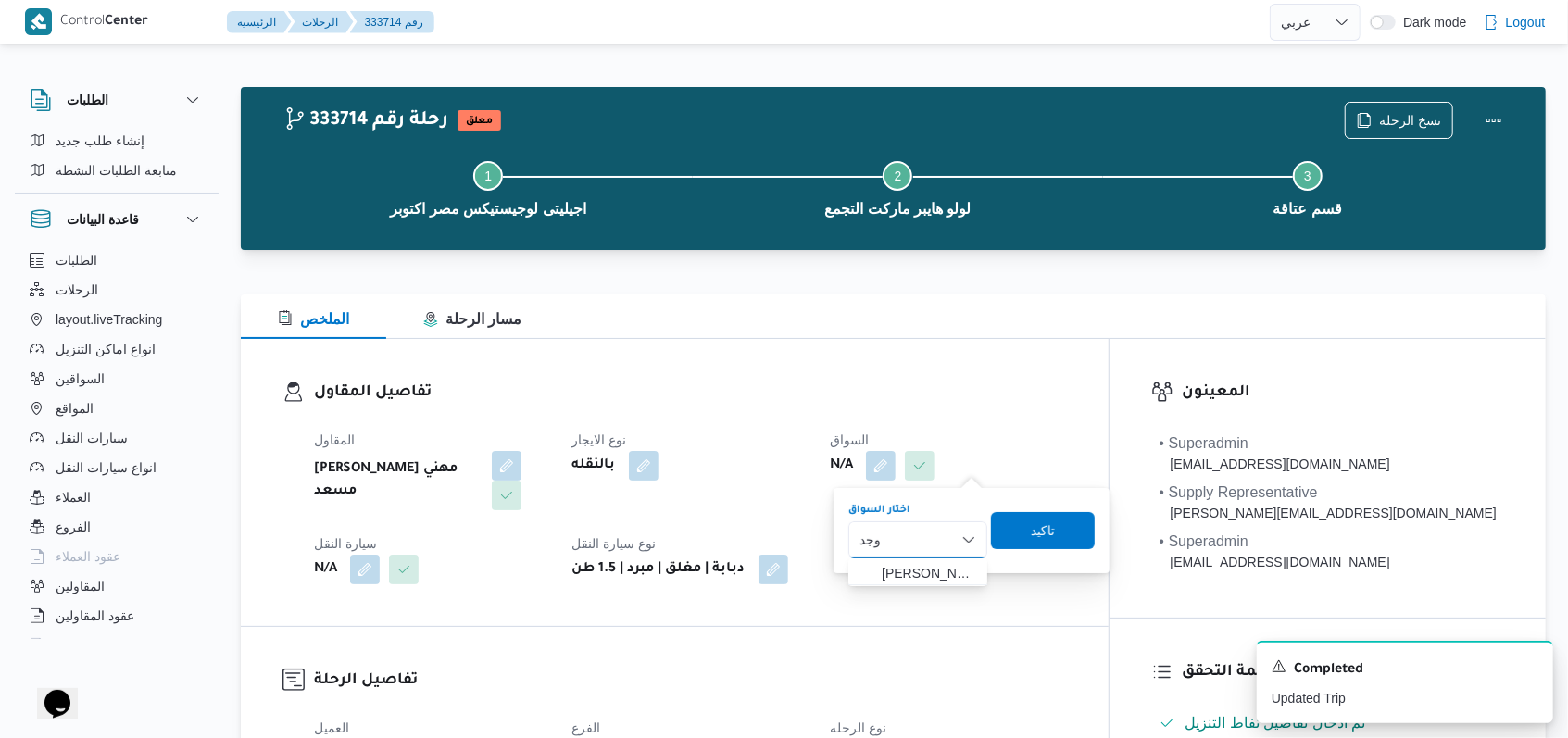
type input "وجد"
click at [937, 543] on div "وجد وجد" at bounding box center [918, 540] width 138 height 37
click at [928, 582] on span "وجدى كريمان محمد محمد حسن" at bounding box center [928, 572] width 95 height 22
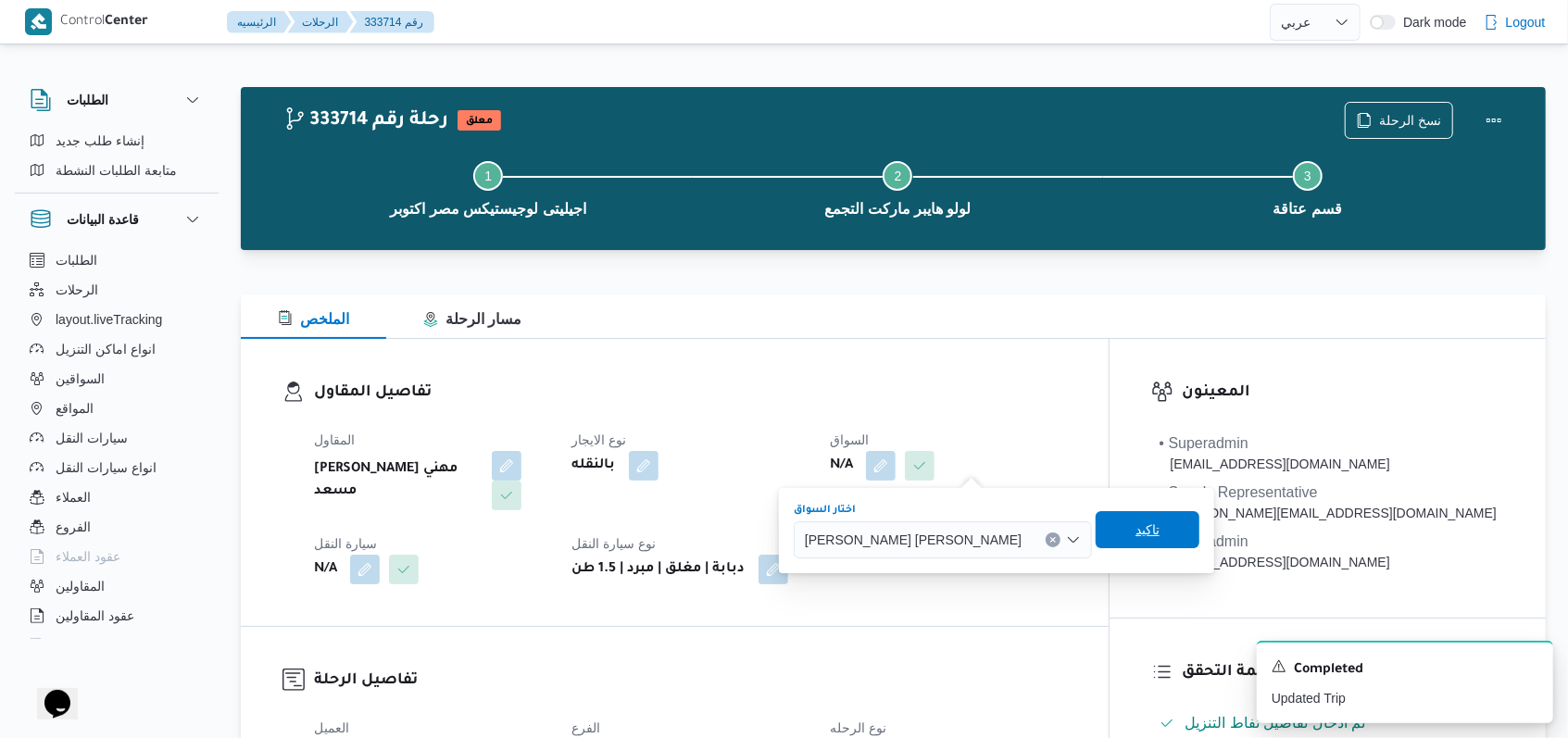
click at [1095, 534] on span "تاكيد" at bounding box center [1147, 529] width 103 height 37
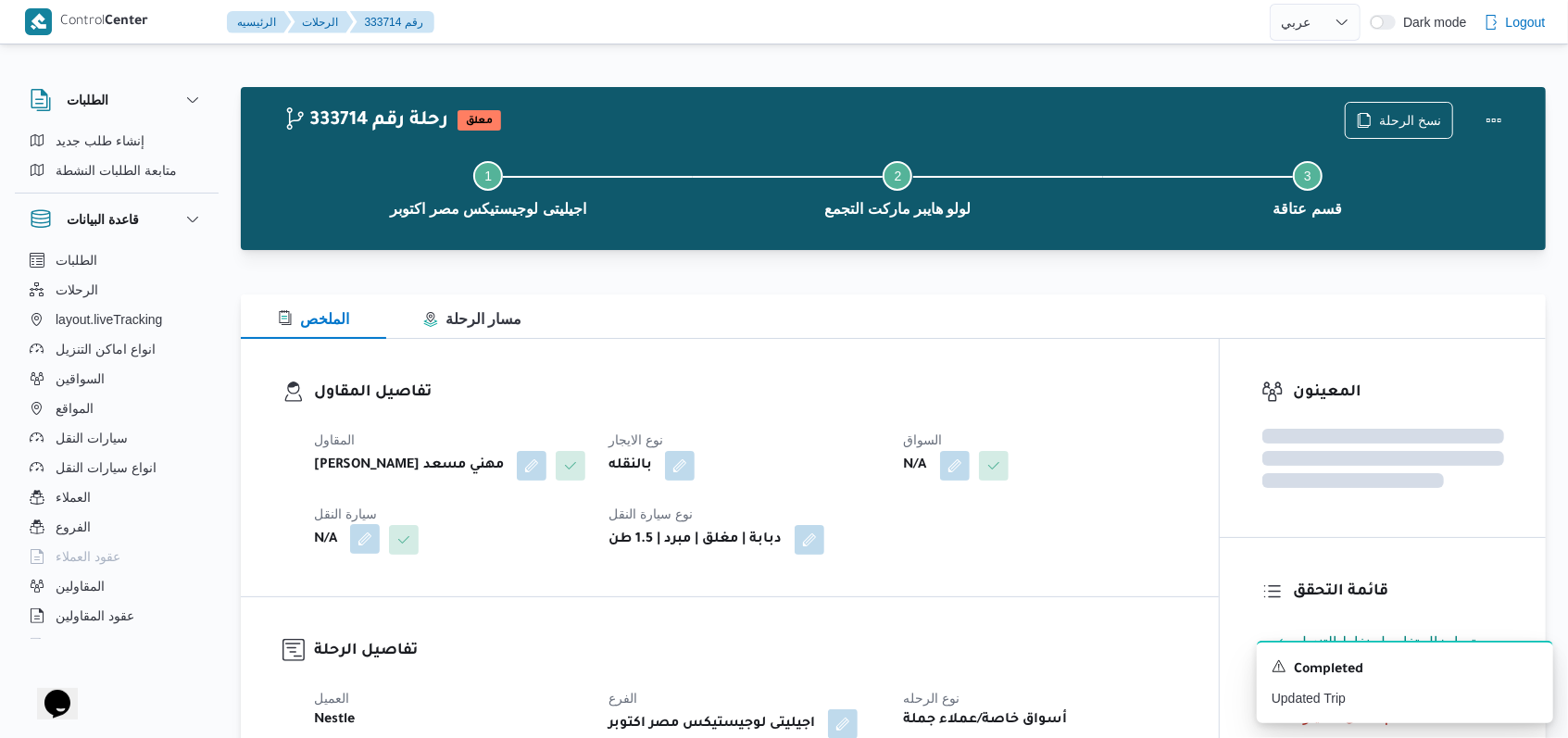
click at [372, 549] on button "button" at bounding box center [365, 539] width 29 height 29
click at [344, 601] on div "Search" at bounding box center [328, 614] width 138 height 37
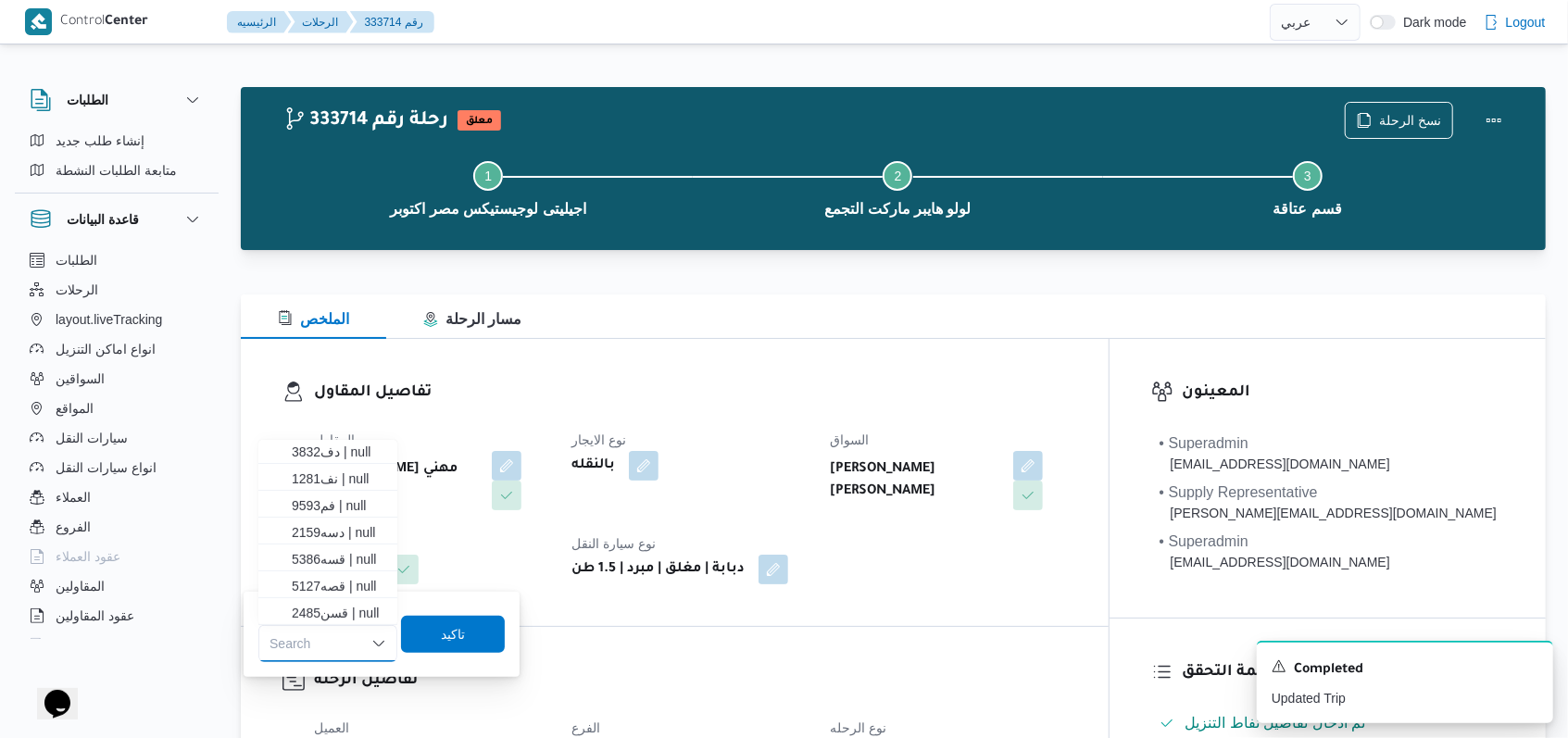
scroll to position [488, 0]
click at [355, 447] on span "دف3832 | null" at bounding box center [338, 448] width 95 height 22
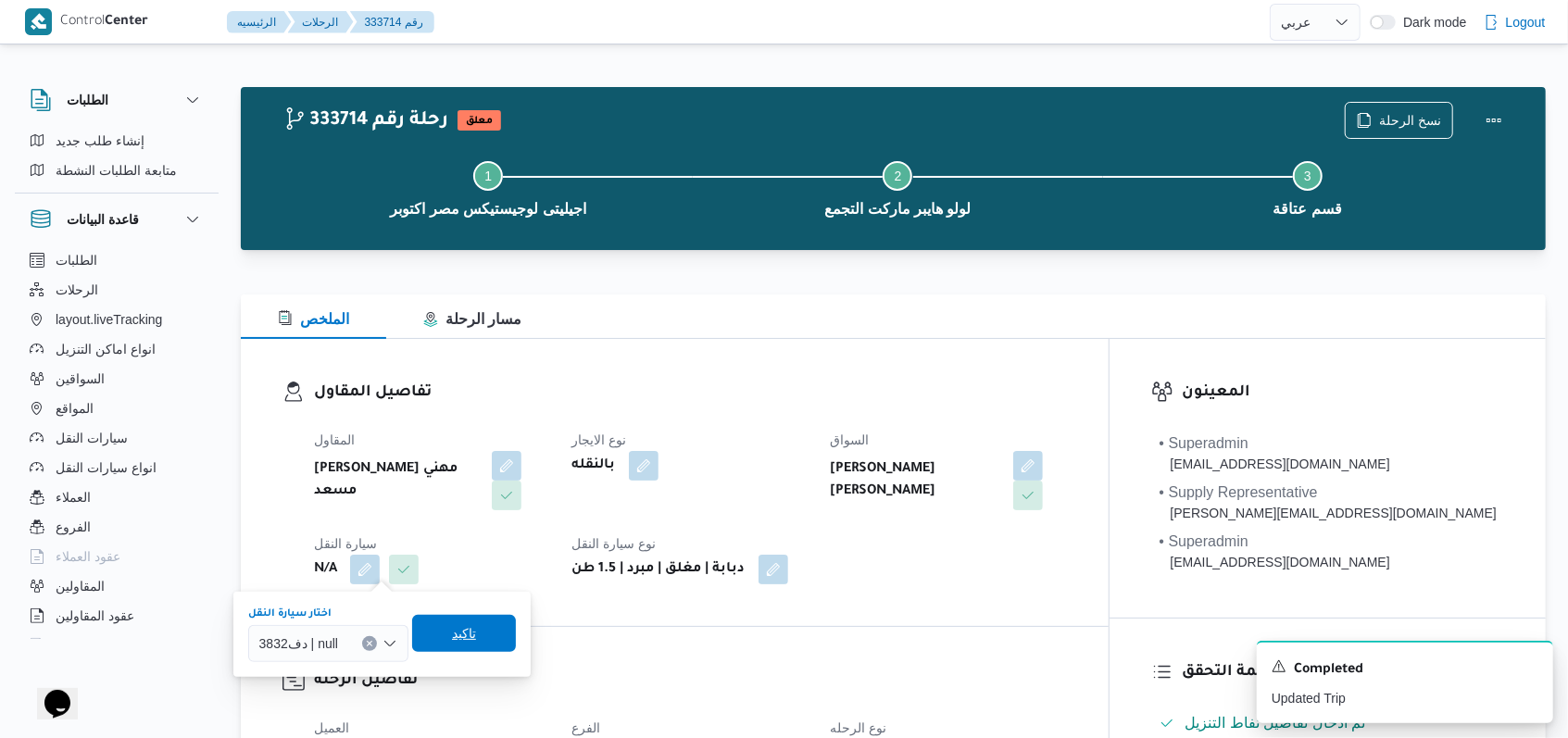
click at [477, 634] on span "تاكيد" at bounding box center [464, 634] width 103 height 37
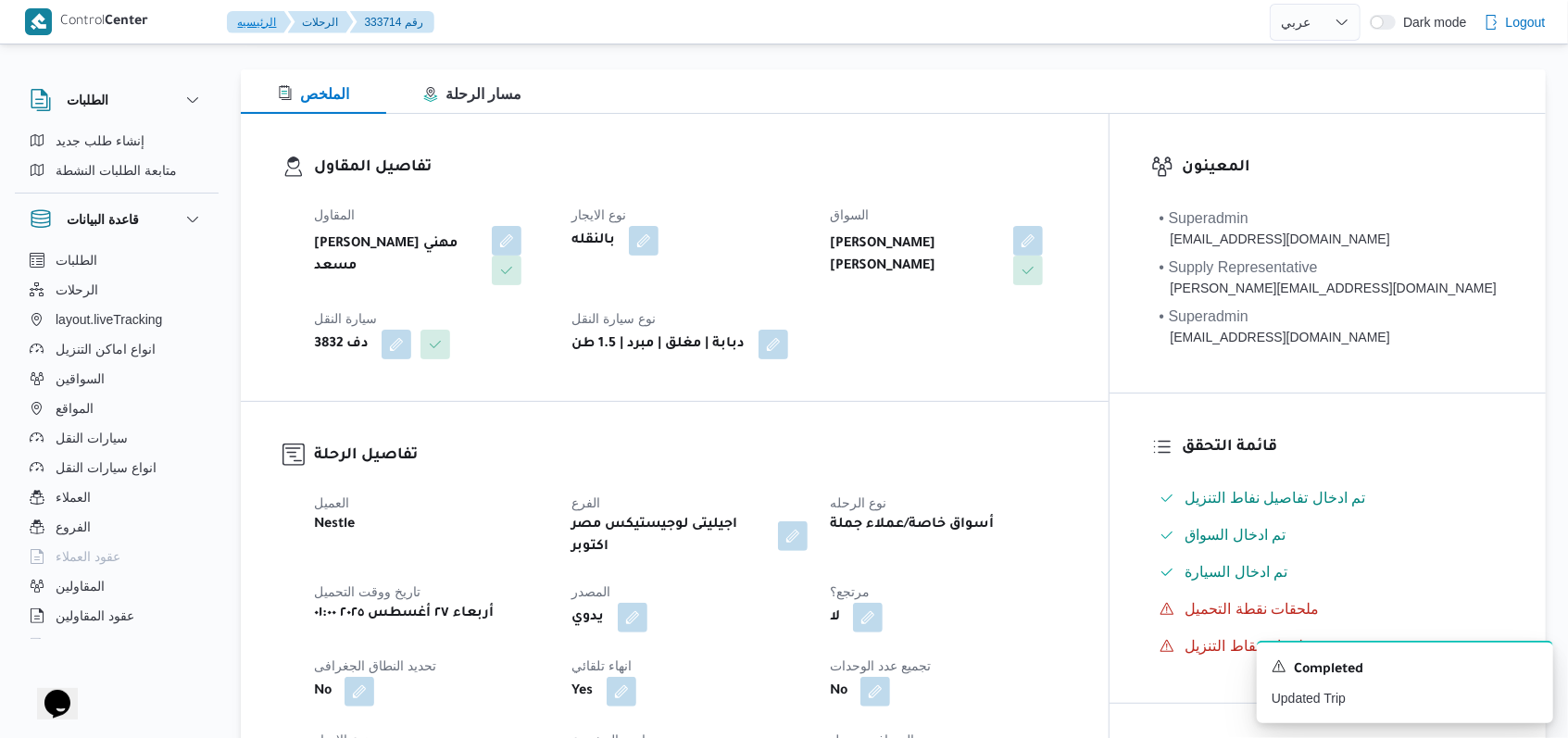
scroll to position [247, 0]
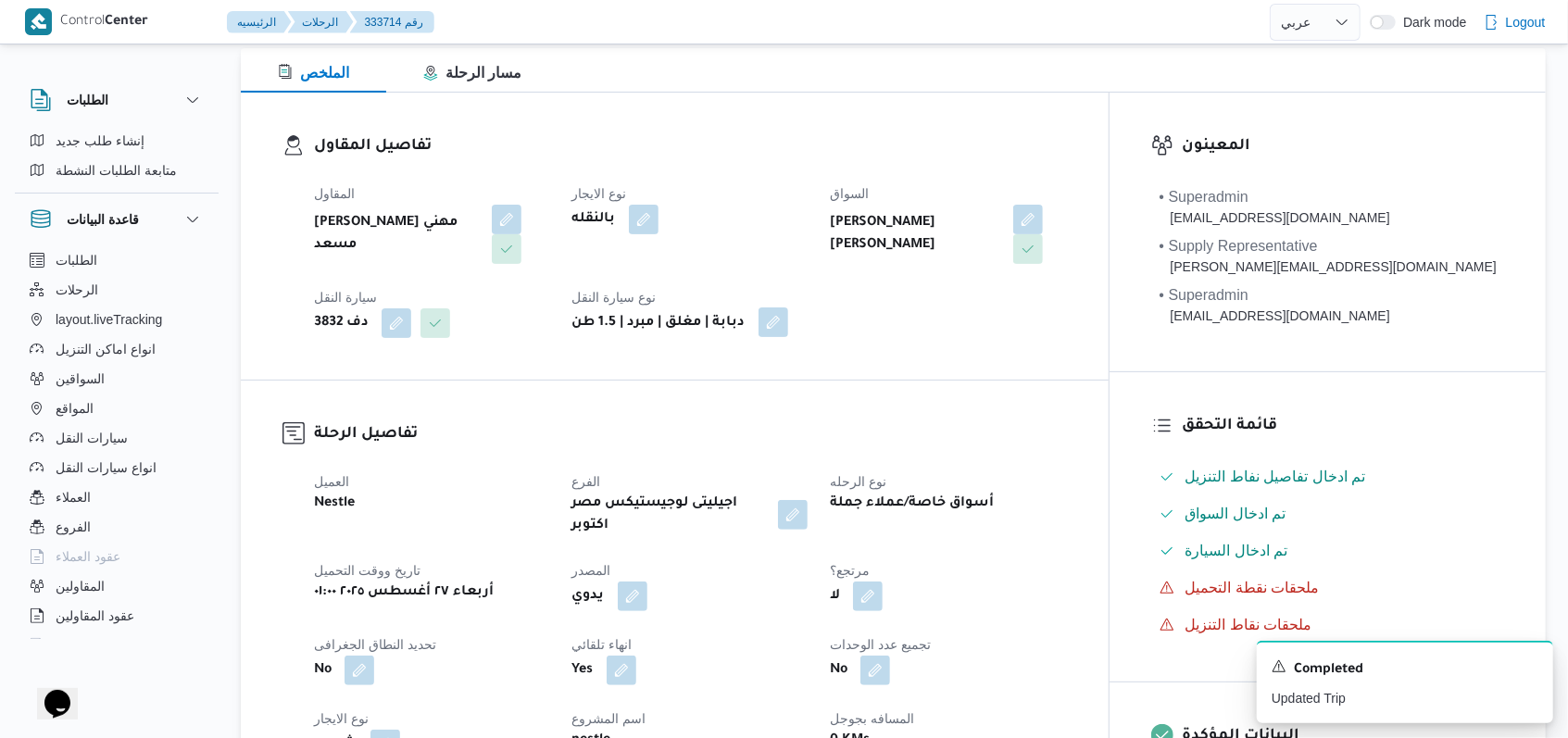
click at [788, 326] on button "button" at bounding box center [773, 322] width 29 height 29
click at [769, 399] on div "You are in a dialog. To close this dialog, hit escape. تاكيد" at bounding box center [813, 378] width 137 height 66
click at [756, 429] on h3 "تفاصيل الرحلة" at bounding box center [690, 435] width 753 height 25
click at [1526, 675] on div "Completed" at bounding box center [1405, 669] width 267 height 24
click at [1533, 670] on icon "Dismiss toast" at bounding box center [1530, 664] width 15 height 15
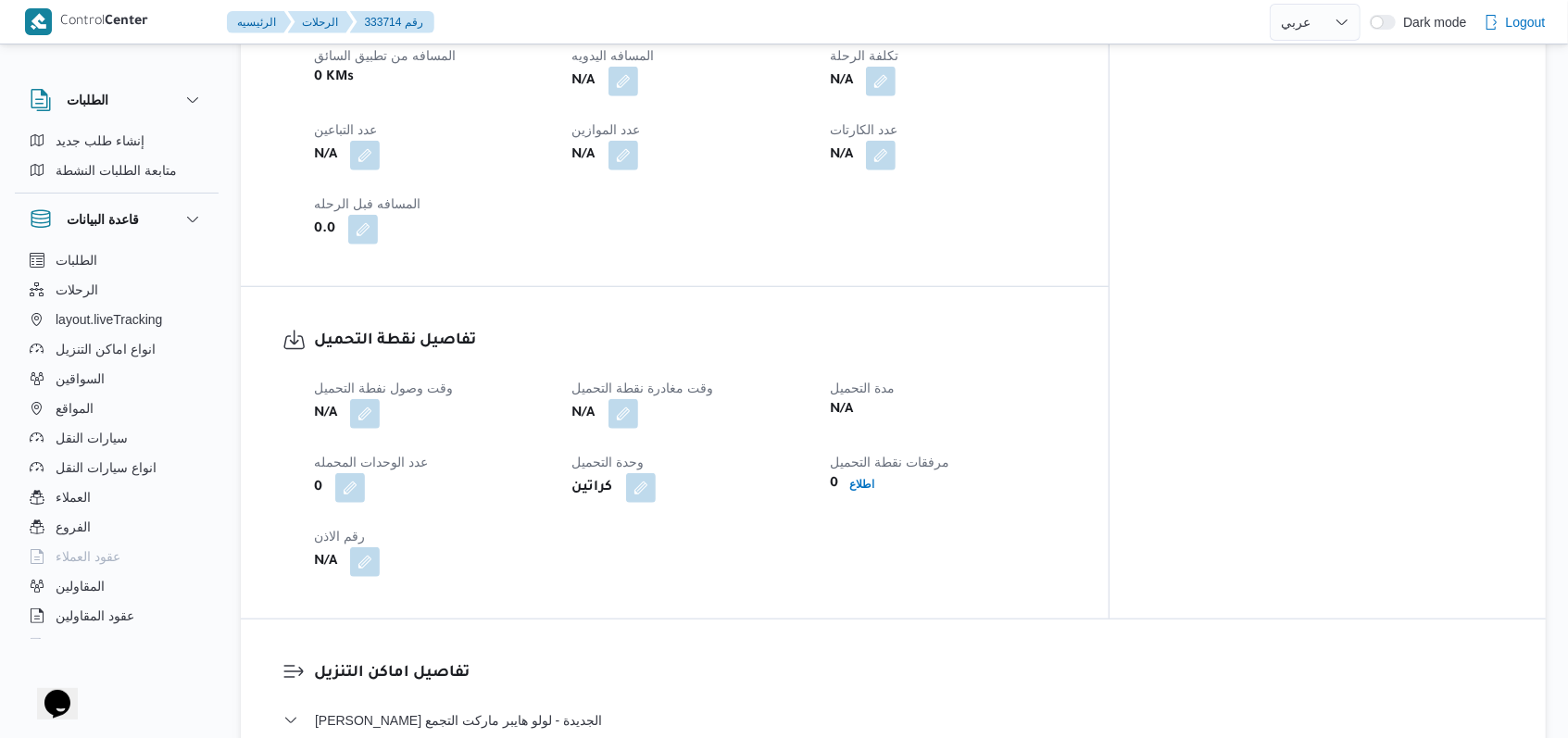
scroll to position [987, 0]
click at [357, 396] on button "button" at bounding box center [365, 409] width 29 height 29
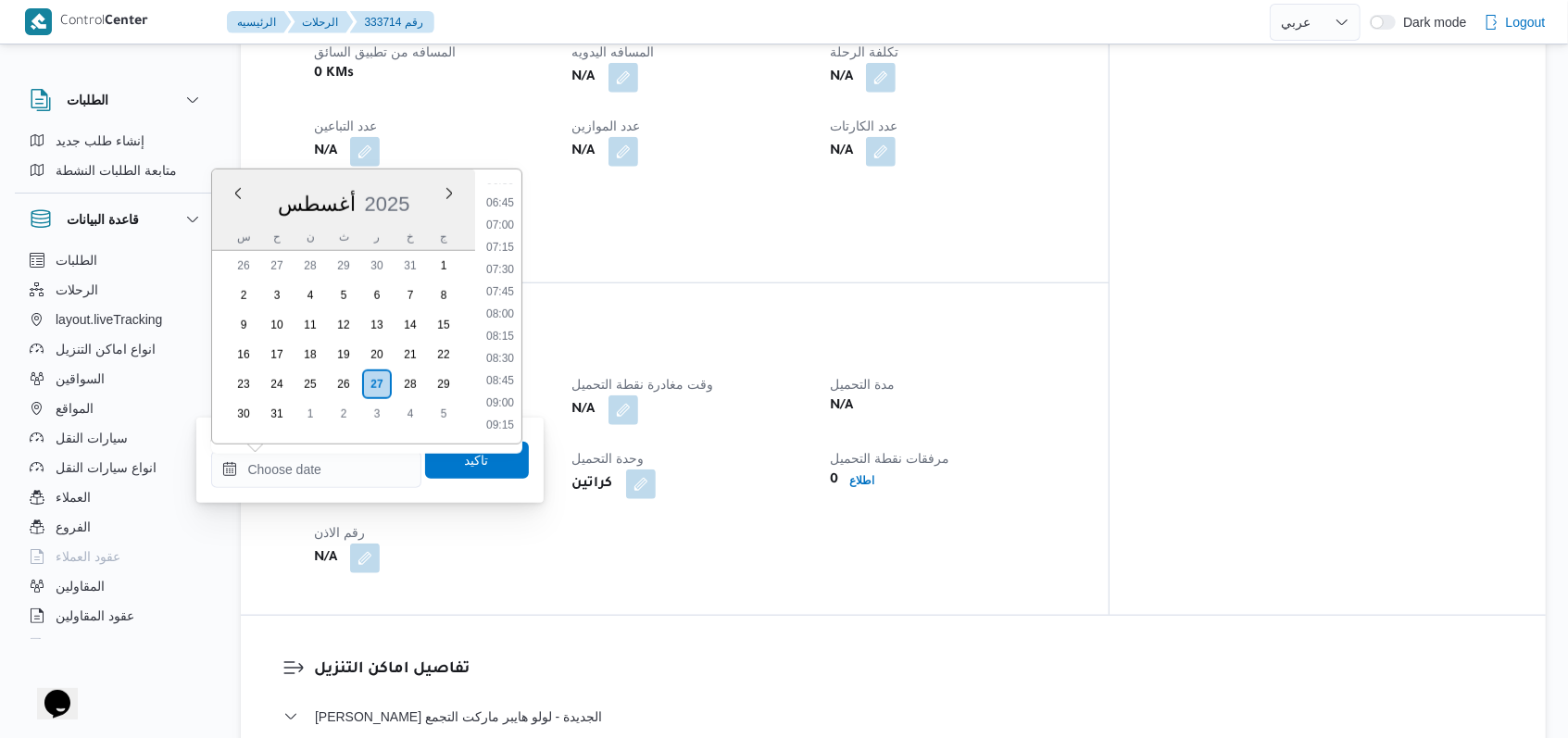
scroll to position [334, 0]
click at [509, 190] on li "03:45" at bounding box center [500, 192] width 43 height 19
type input "٢٧/٠٨/٢٠٢٥ ٠٣:٤٥"
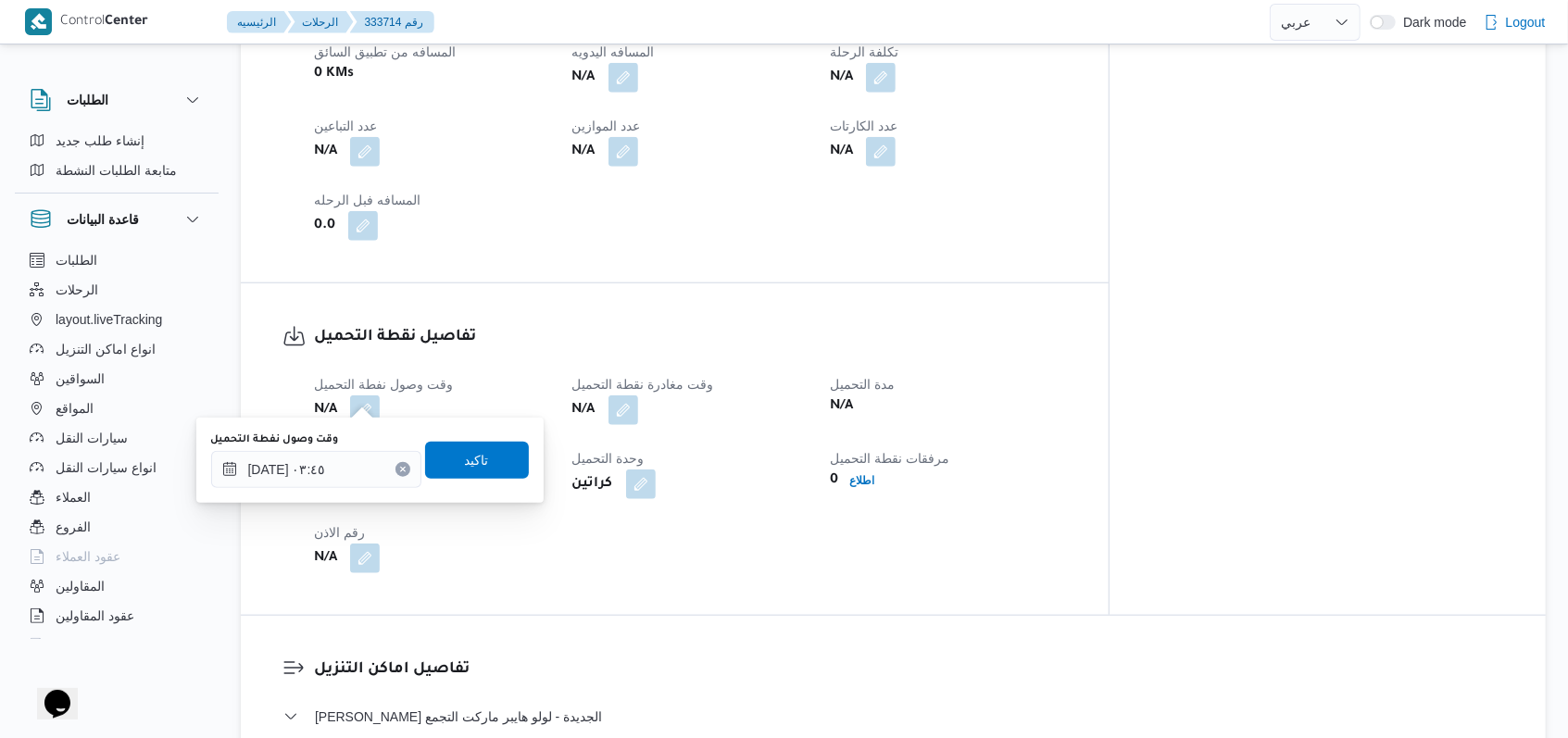
click at [458, 433] on div "وقت وصول نفطة التحميل ٢٧/٠٨/٢٠٢٥ ٠٣:٤٥ تاكيد" at bounding box center [371, 460] width 322 height 59
click at [466, 447] on span "تاكيد" at bounding box center [477, 459] width 103 height 37
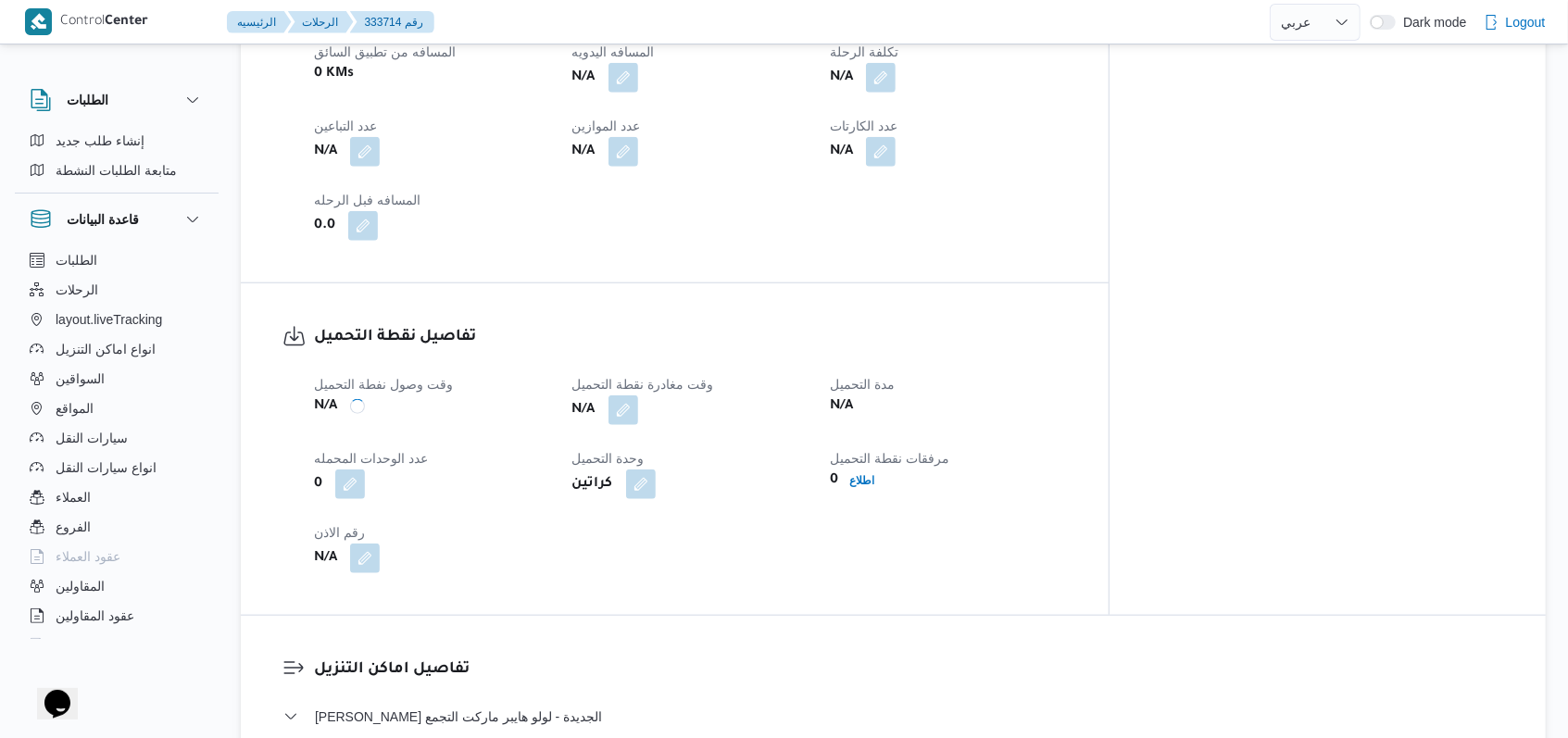
click at [667, 377] on span "وقت مغادرة نقطة التحميل" at bounding box center [643, 384] width 141 height 15
click at [638, 397] on button "button" at bounding box center [623, 409] width 29 height 29
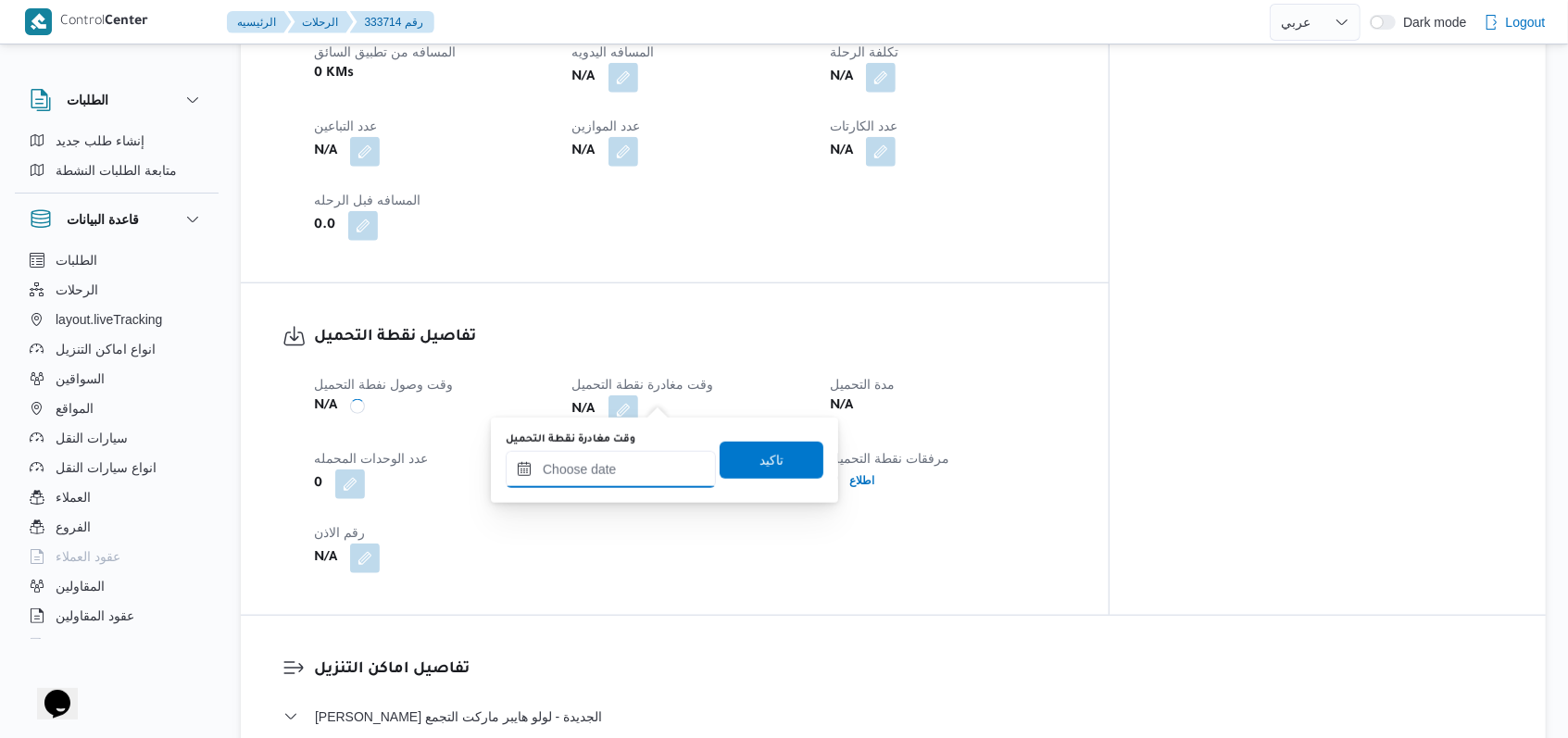
click at [635, 452] on div at bounding box center [611, 470] width 211 height 37
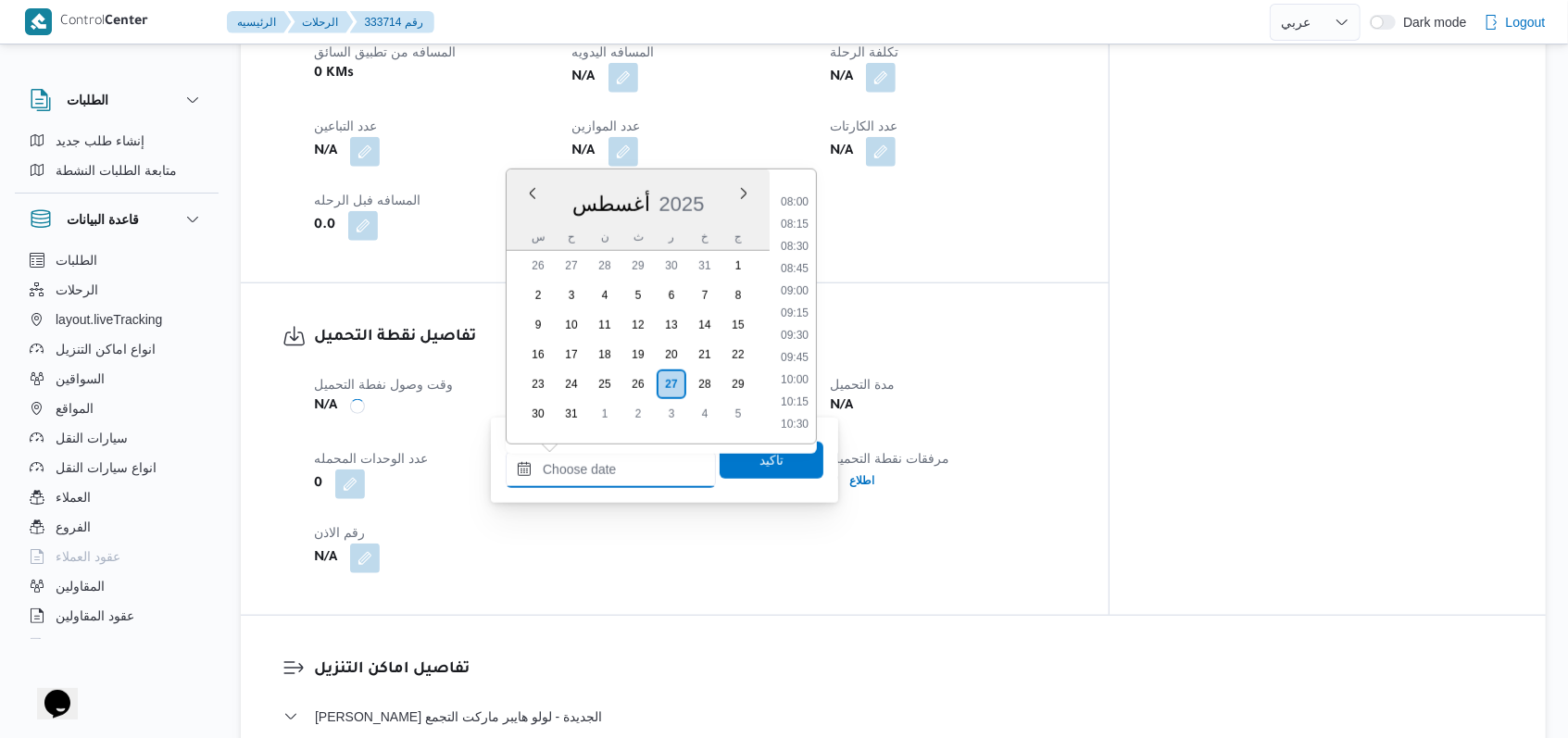
scroll to position [581, 0]
click at [804, 237] on li "07:00" at bounding box center [795, 234] width 43 height 19
type input "٢٧/٠٨/٢٠٢٥ ٠٧:٠٠"
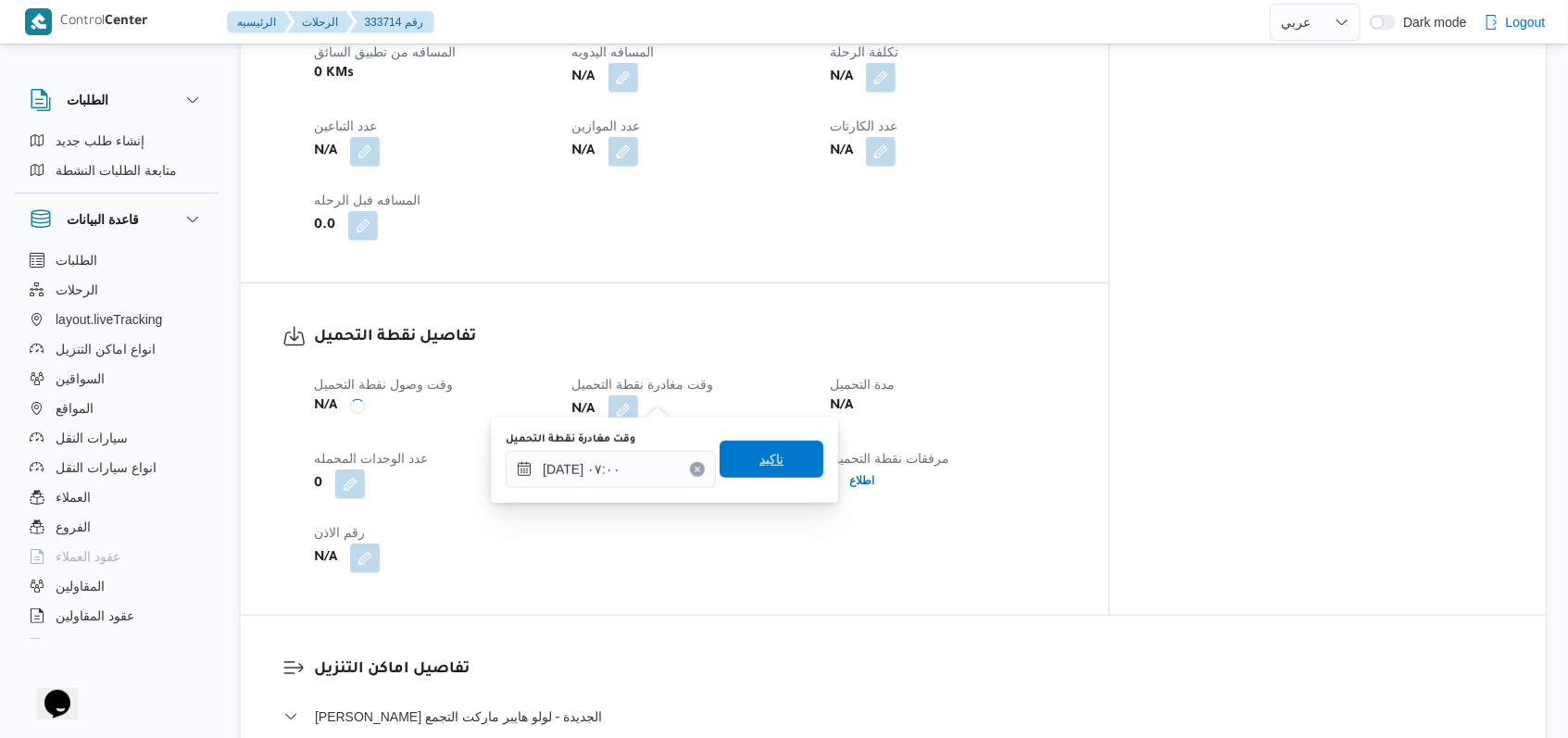
click at [781, 452] on span "تاكيد" at bounding box center [771, 459] width 103 height 37
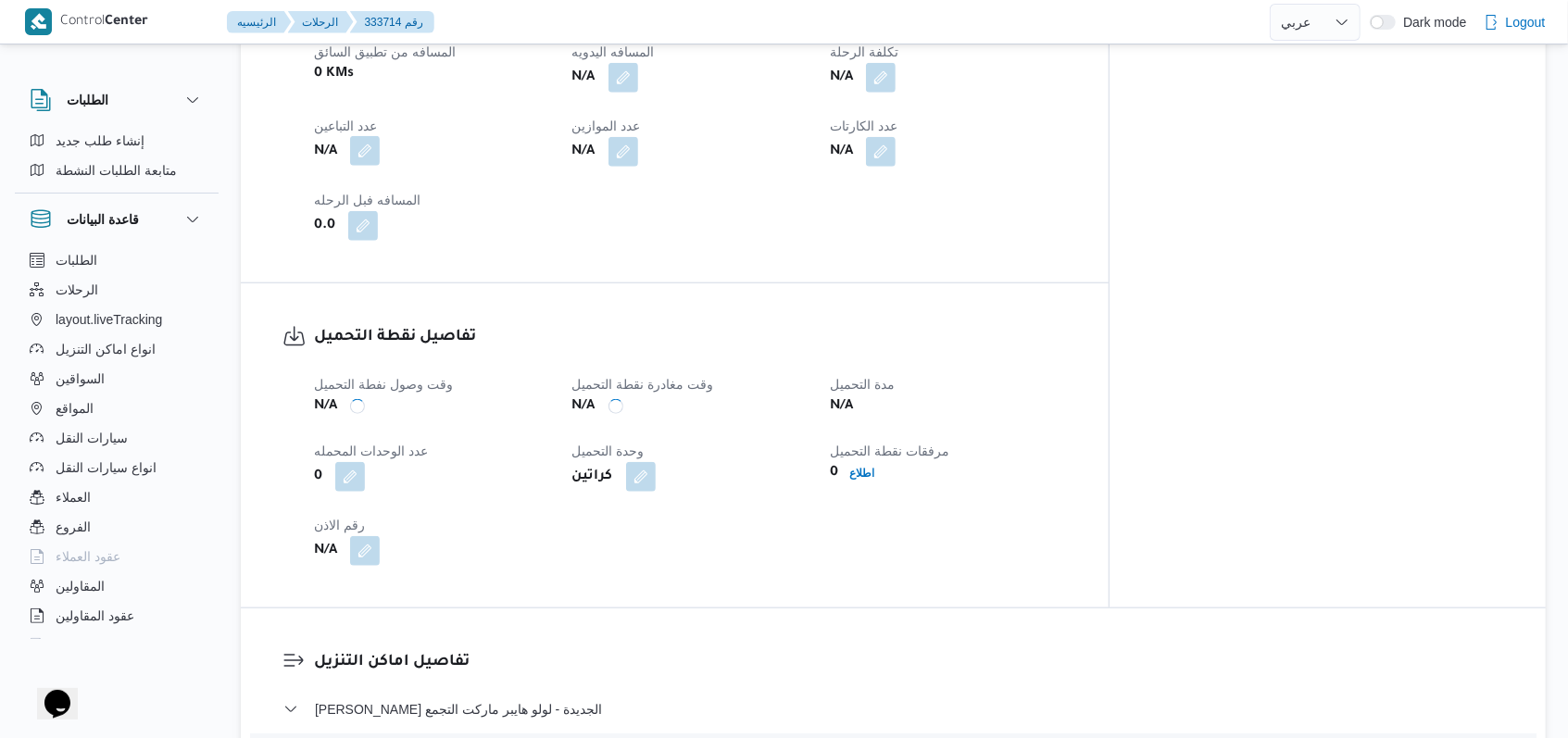
click at [358, 138] on button "button" at bounding box center [365, 151] width 29 height 29
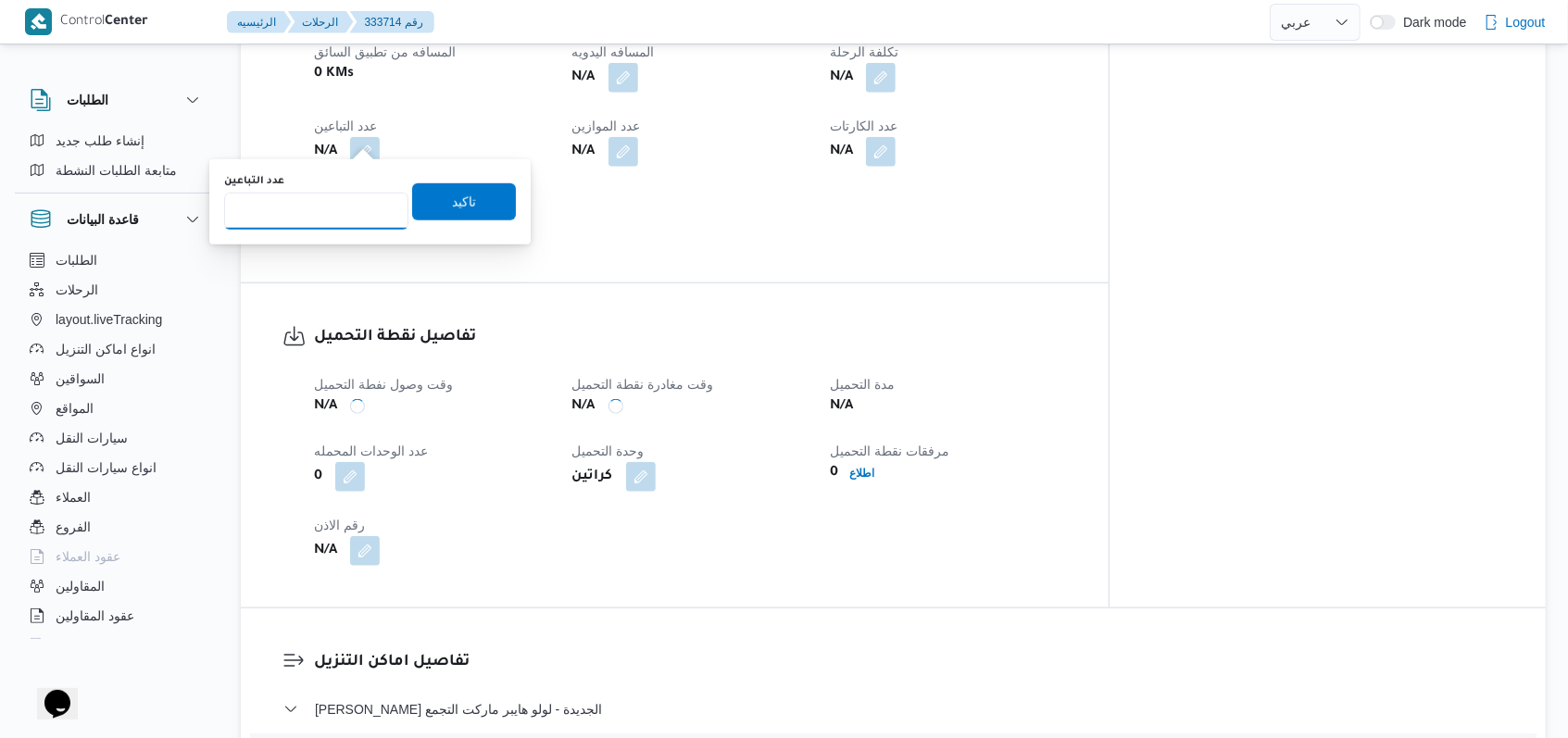
click at [311, 198] on input "عدد التباعين" at bounding box center [316, 212] width 184 height 37
type input "1"
click at [420, 183] on div "تاكيد" at bounding box center [464, 202] width 103 height 37
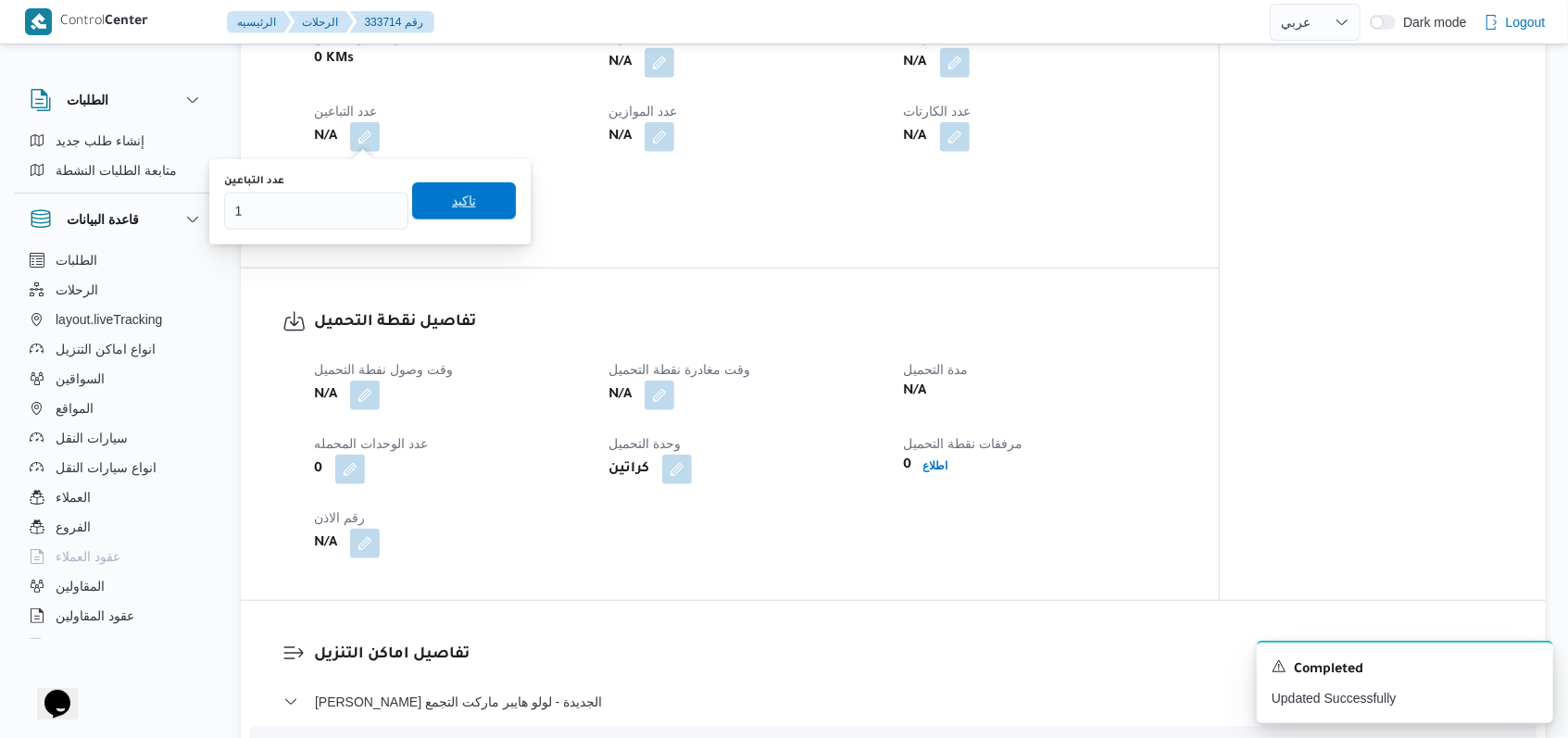
click at [466, 192] on span "تاكيد" at bounding box center [464, 201] width 103 height 37
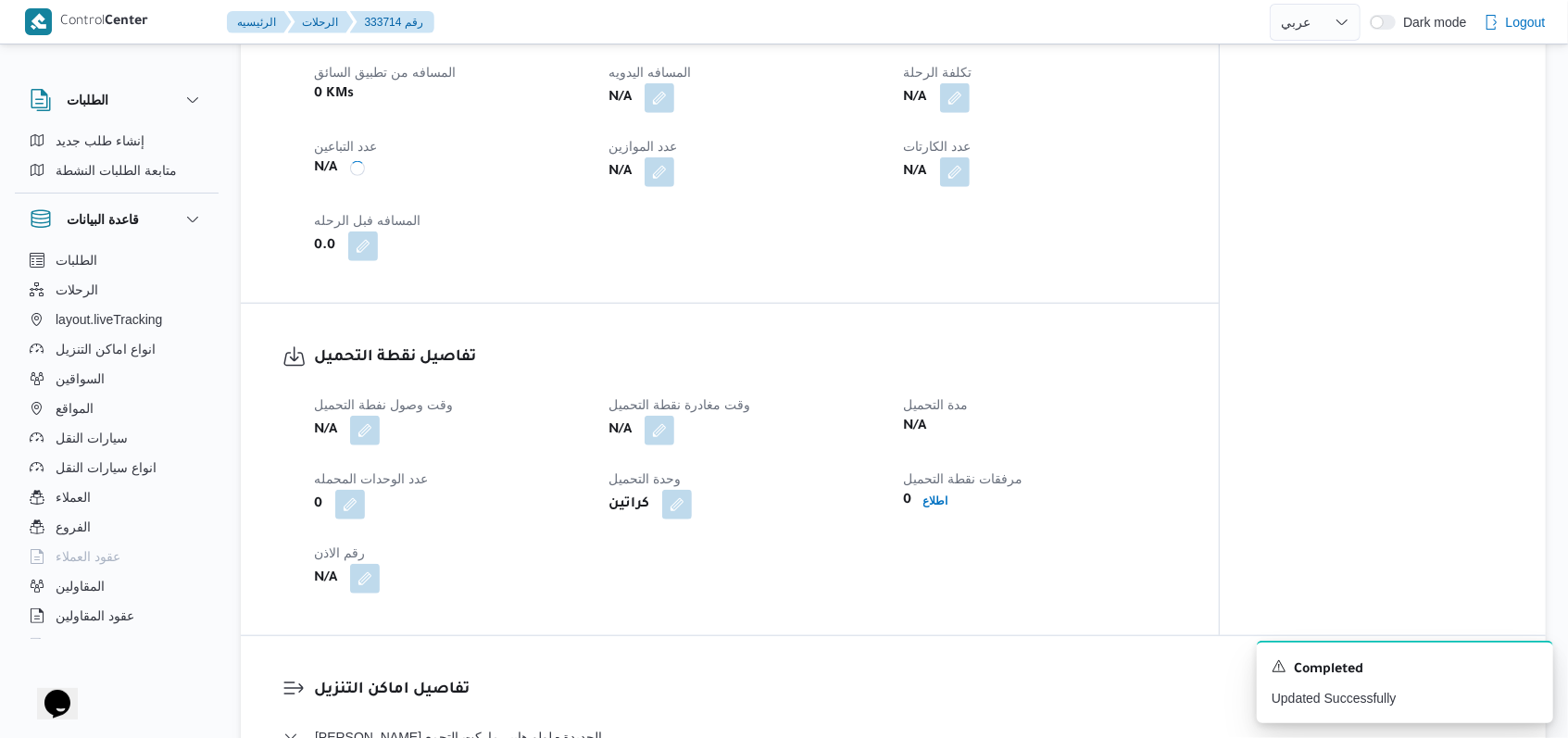
scroll to position [741, 0]
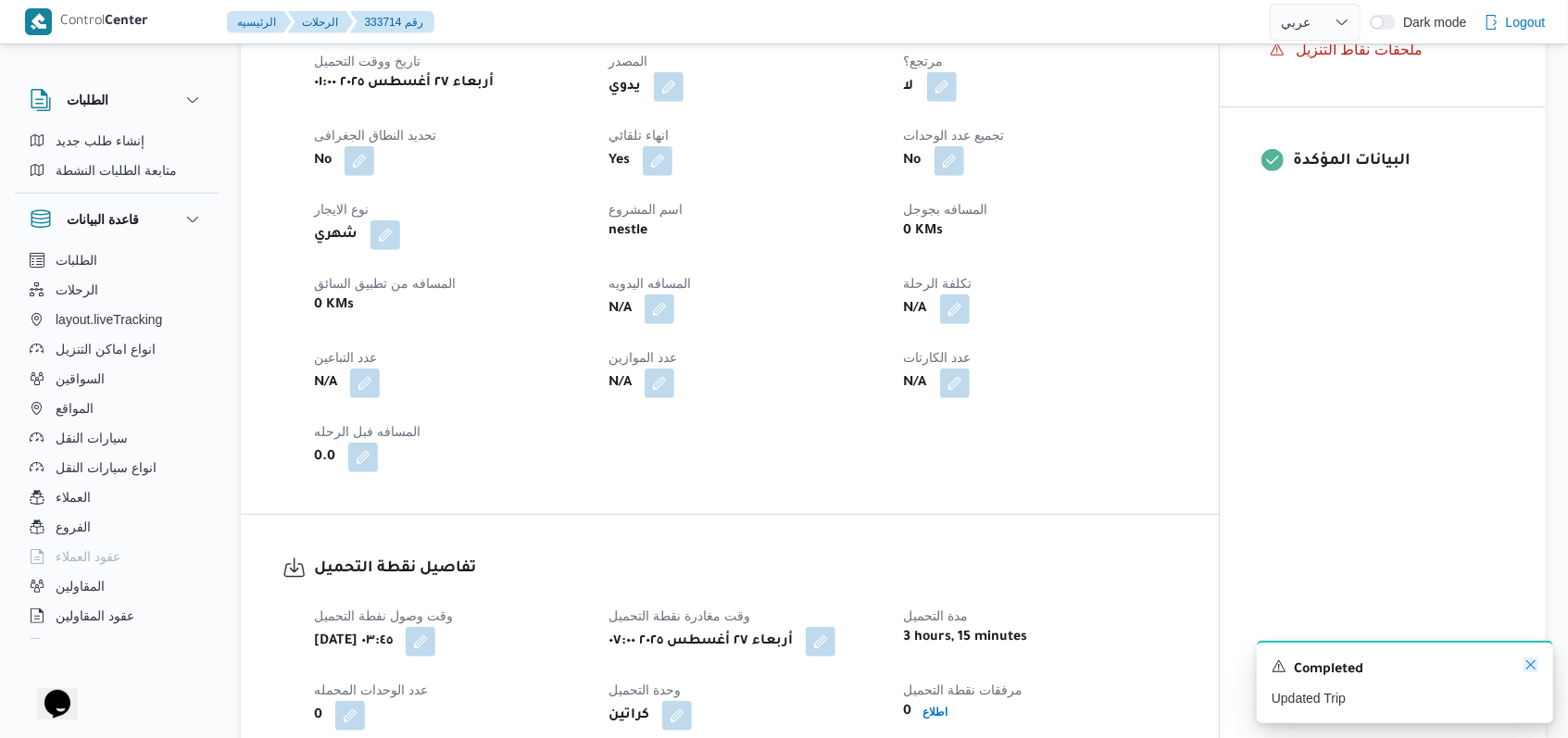
click at [1528, 668] on icon "Dismiss toast" at bounding box center [1530, 664] width 15 height 15
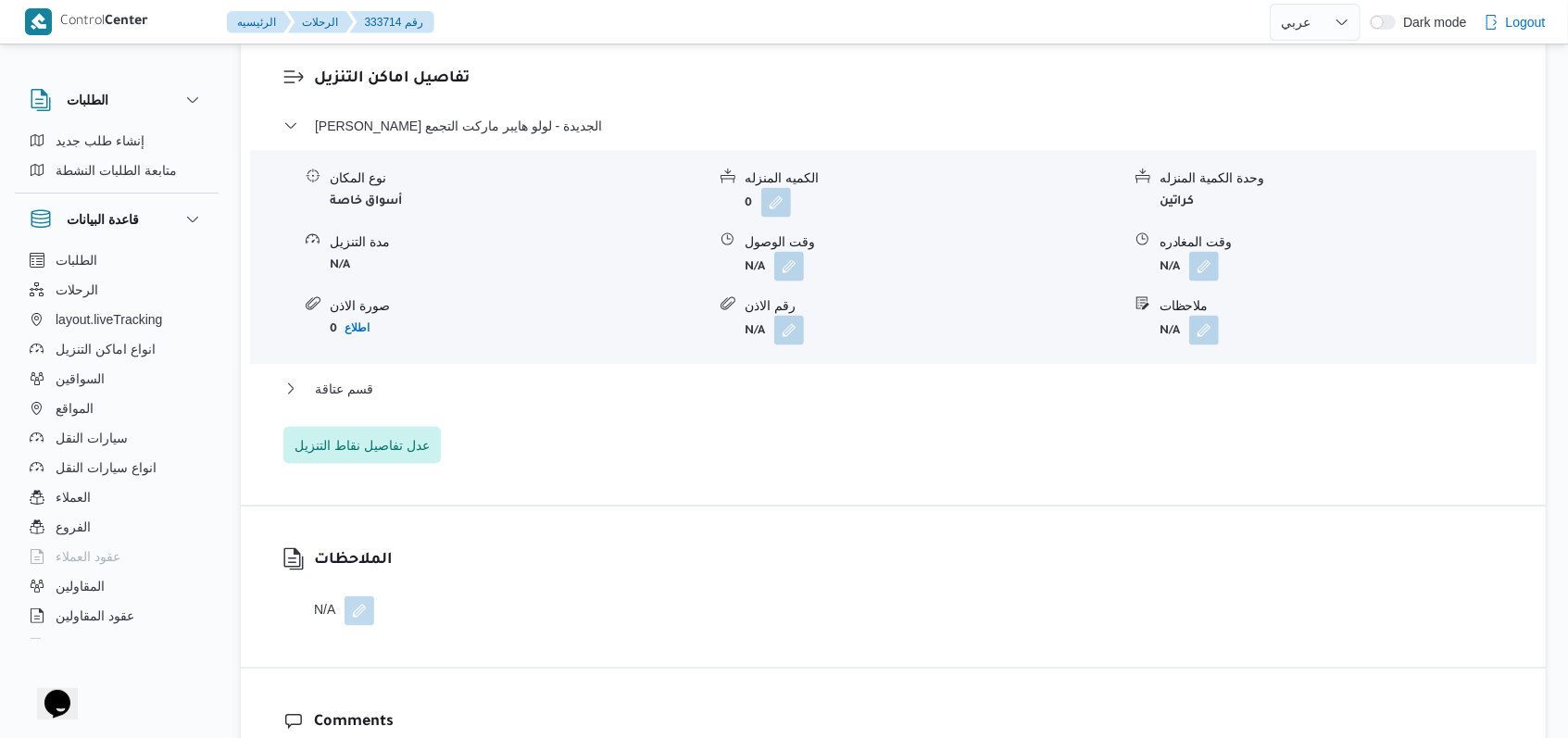
scroll to position [1605, 0]
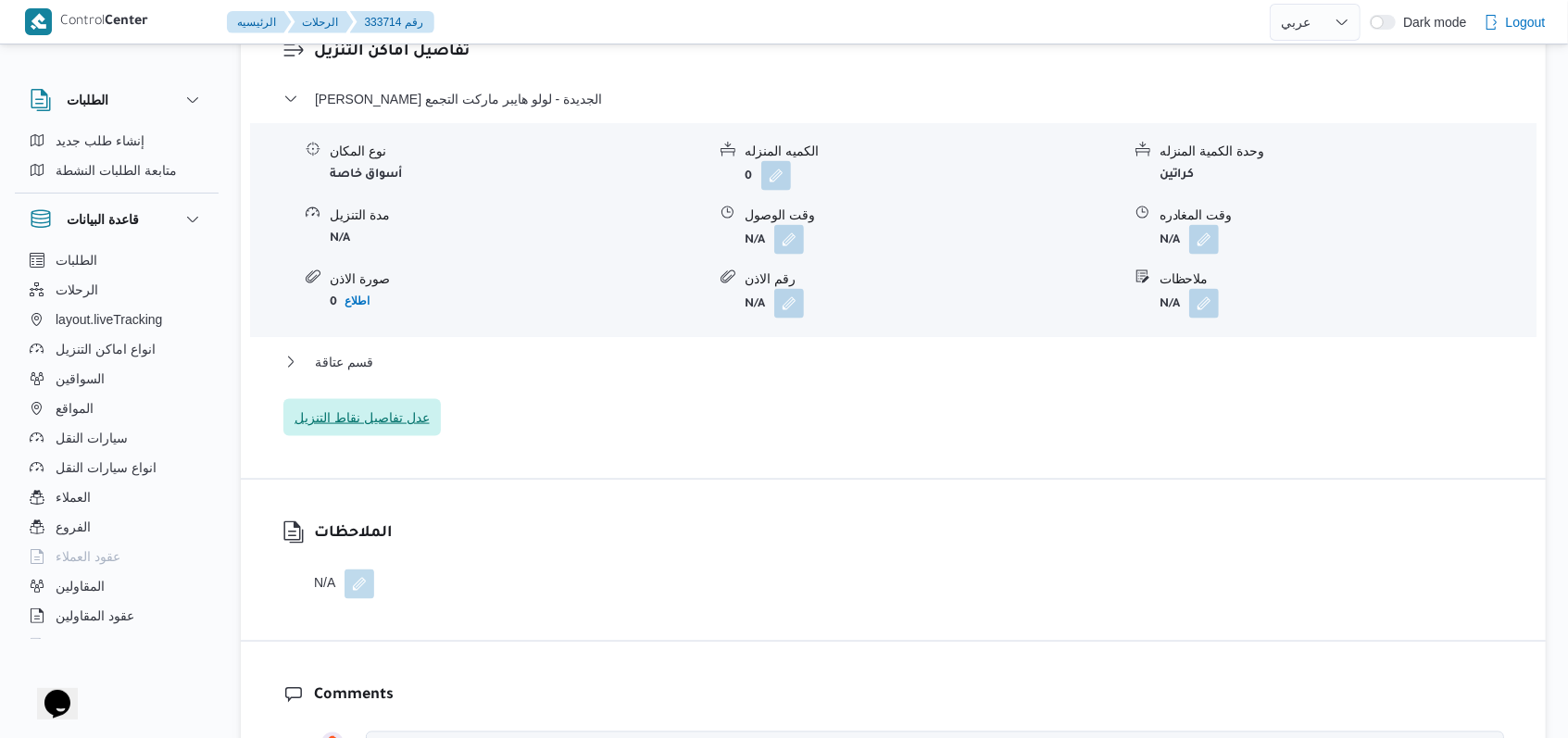
click at [408, 407] on span "عدل تفاصيل نقاط التنزيل" at bounding box center [362, 417] width 136 height 22
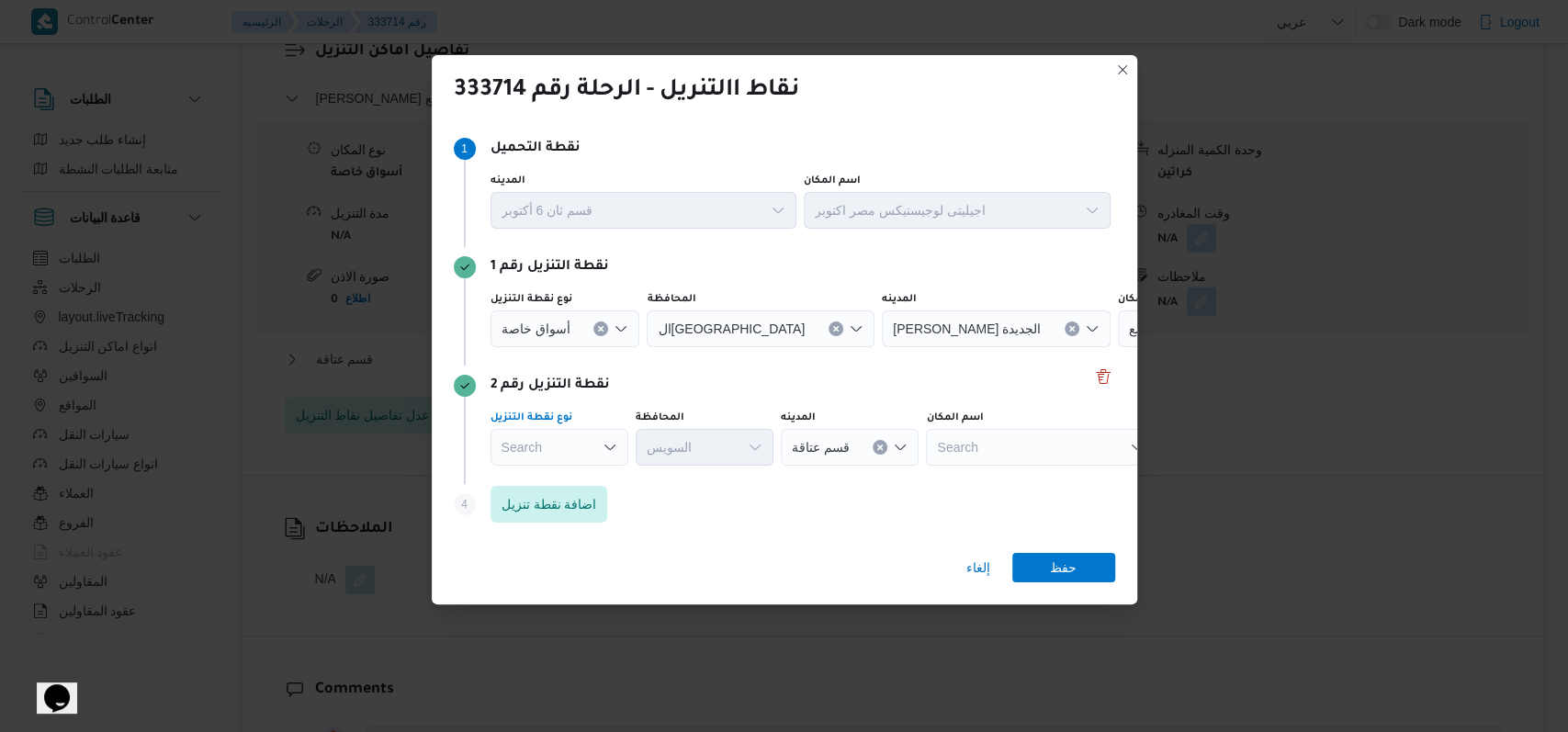
click at [609, 444] on icon "Open list of options" at bounding box center [609, 447] width 15 height 15
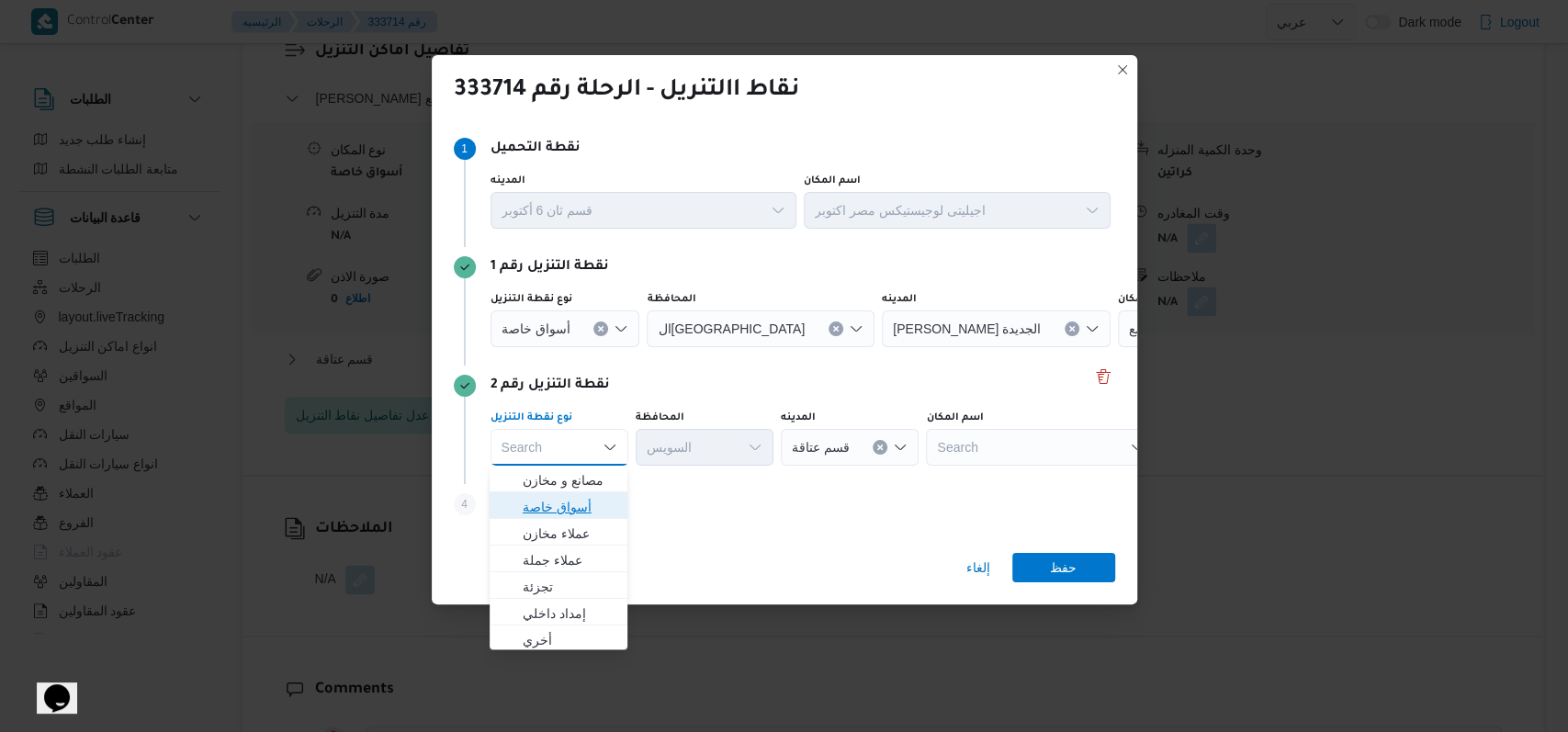
click at [585, 502] on span "أسواق خاصة" at bounding box center [569, 507] width 94 height 22
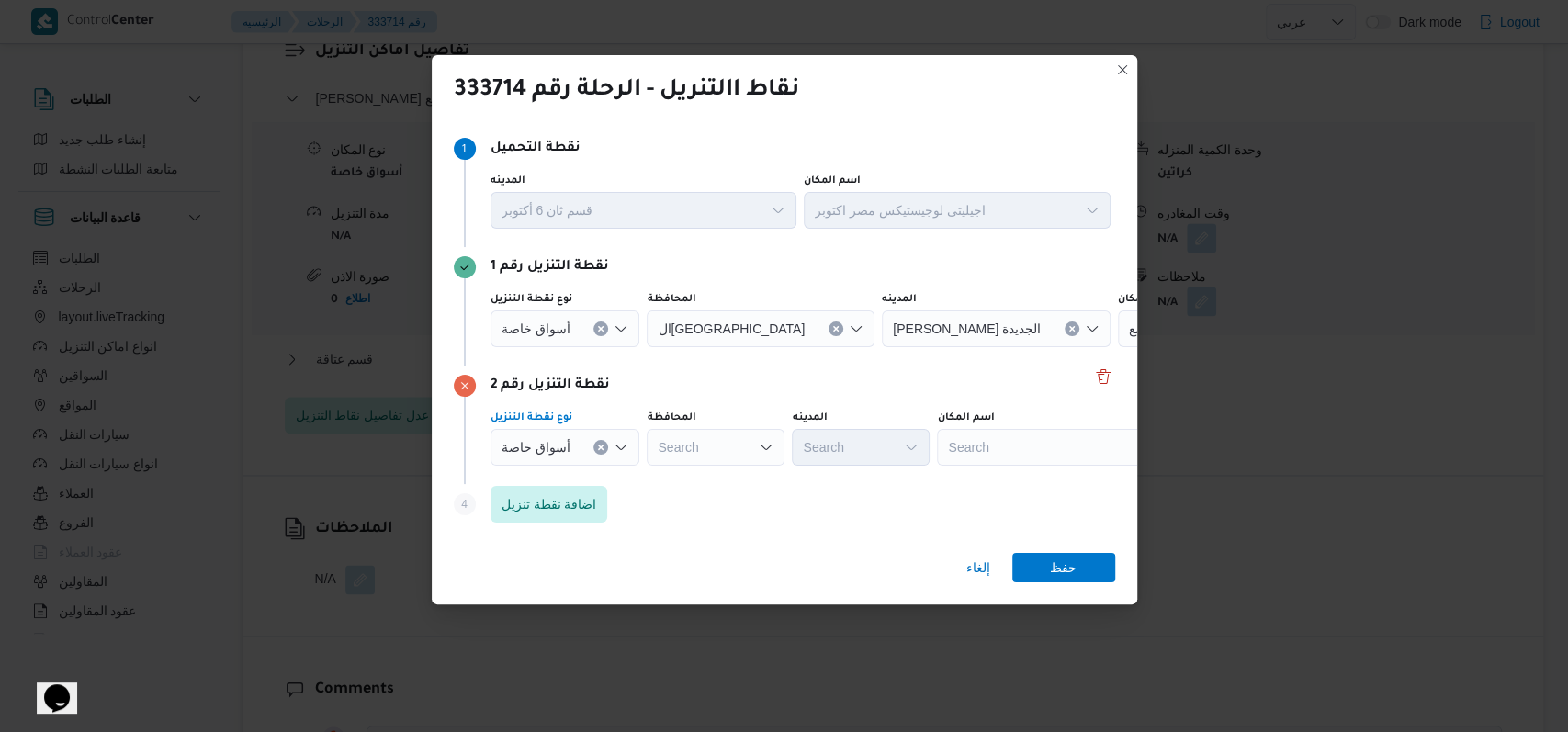
click at [598, 337] on div "أسواق خاصة" at bounding box center [565, 329] width 150 height 37
click at [598, 332] on icon "Clear input" at bounding box center [601, 329] width 8 height 8
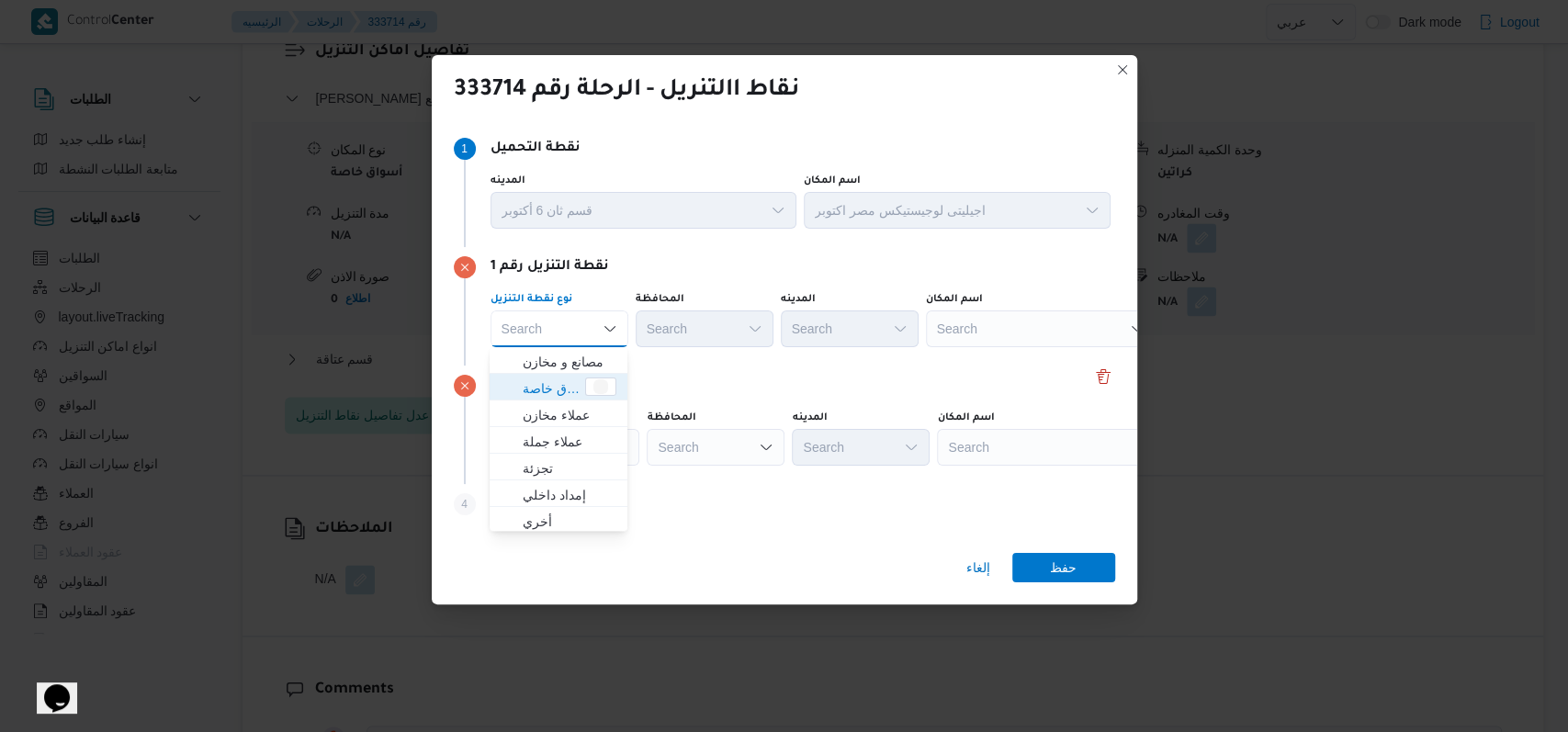
click at [1096, 330] on div "Search" at bounding box center [1040, 329] width 229 height 37
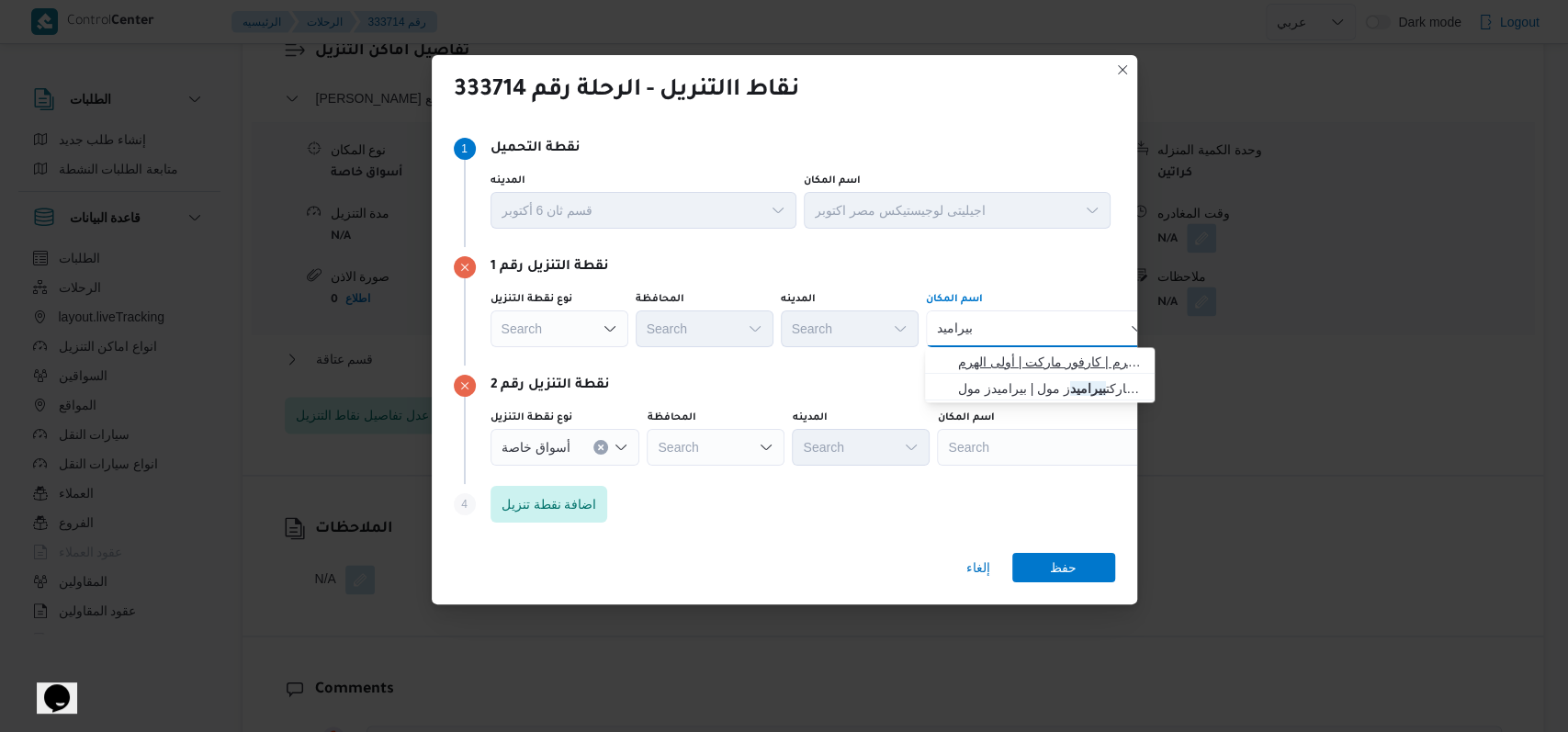
type input "بيراميد"
click at [972, 356] on span "كارفور بيراميد ز مول الهرم | كارفور ماركت | أولى الهرم" at bounding box center [1051, 362] width 186 height 22
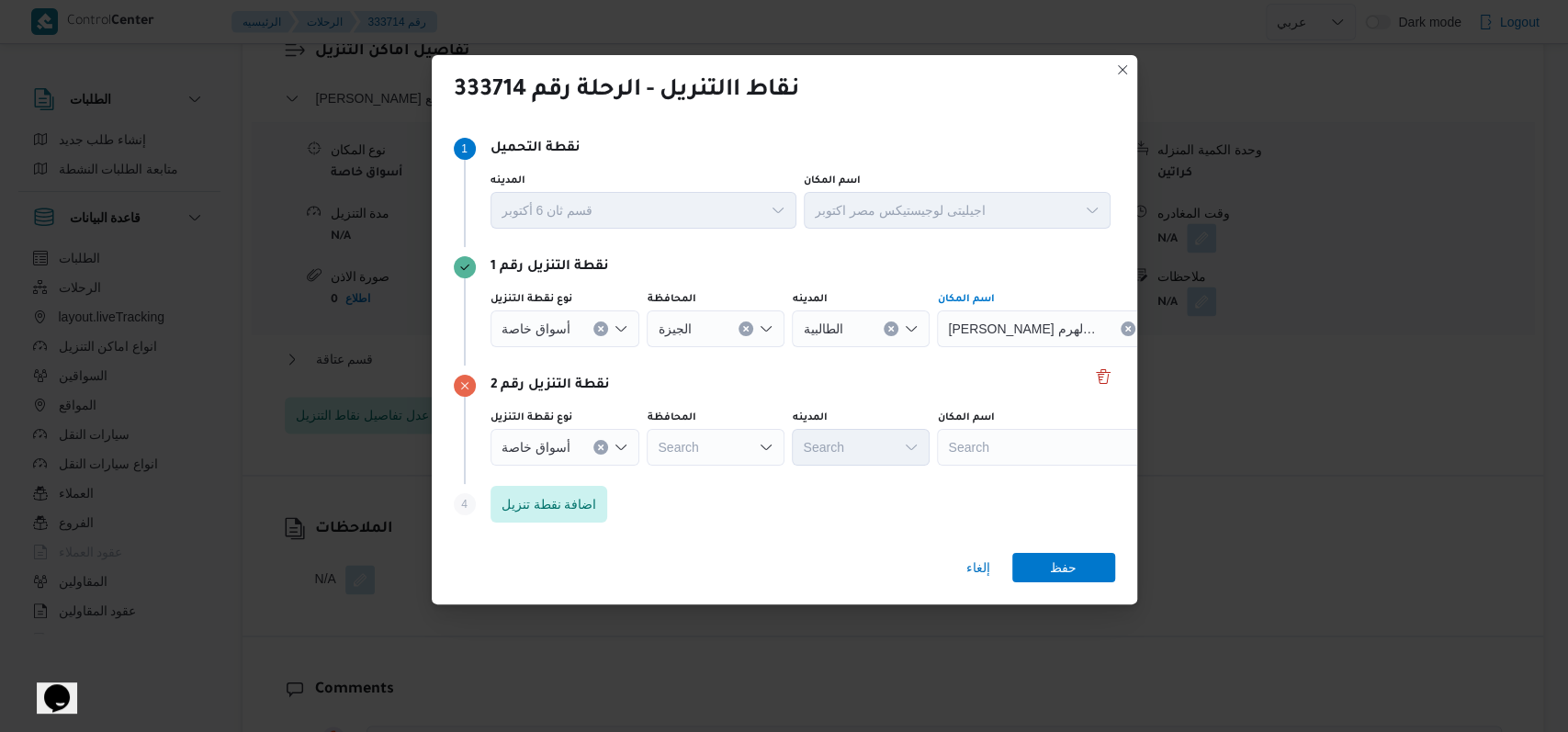
click at [962, 434] on div "Search" at bounding box center [1051, 448] width 229 height 37
click at [599, 445] on icon "Clear input" at bounding box center [601, 448] width 8 height 8
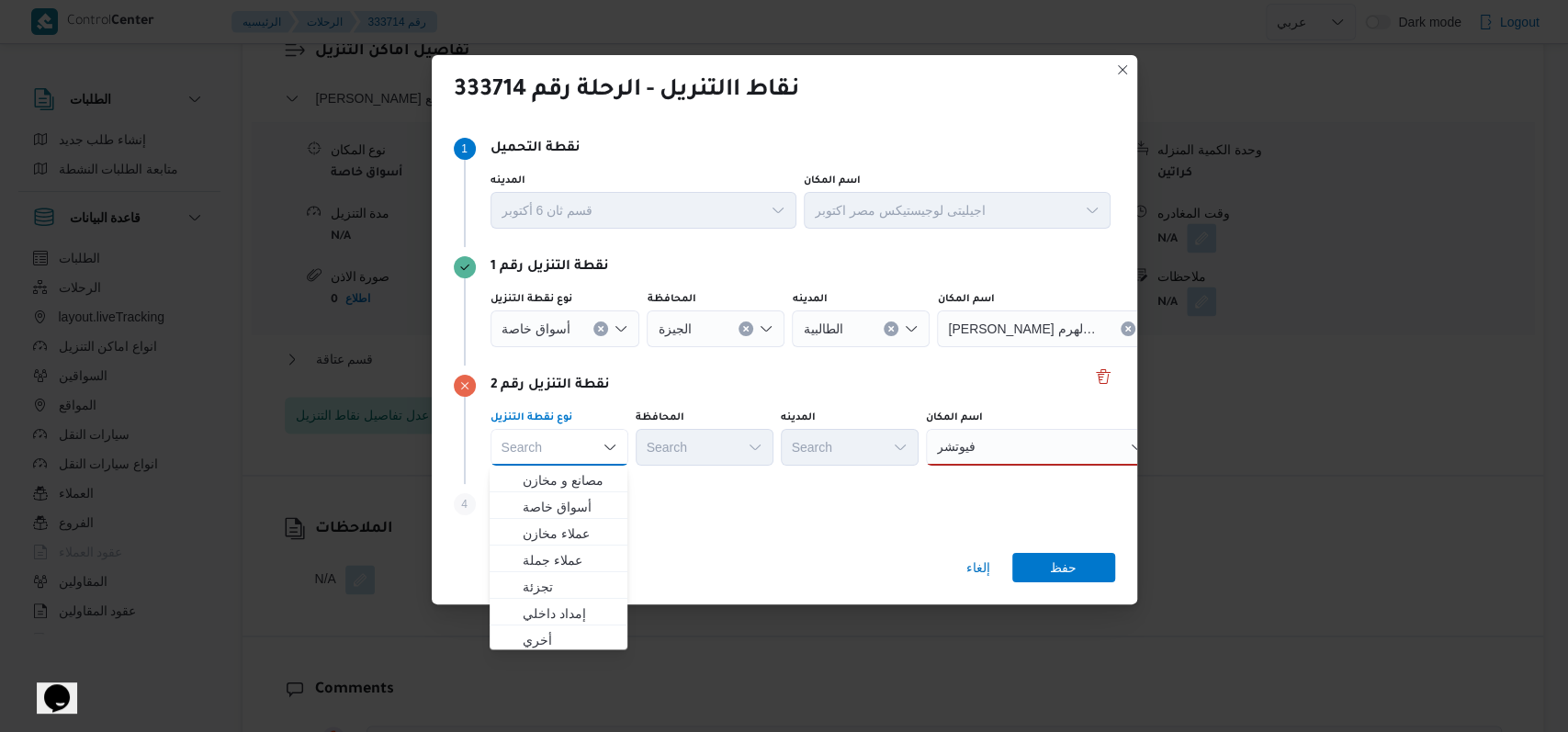
click at [1007, 460] on div "فيوتشر فيوتشر" at bounding box center [1040, 448] width 229 height 37
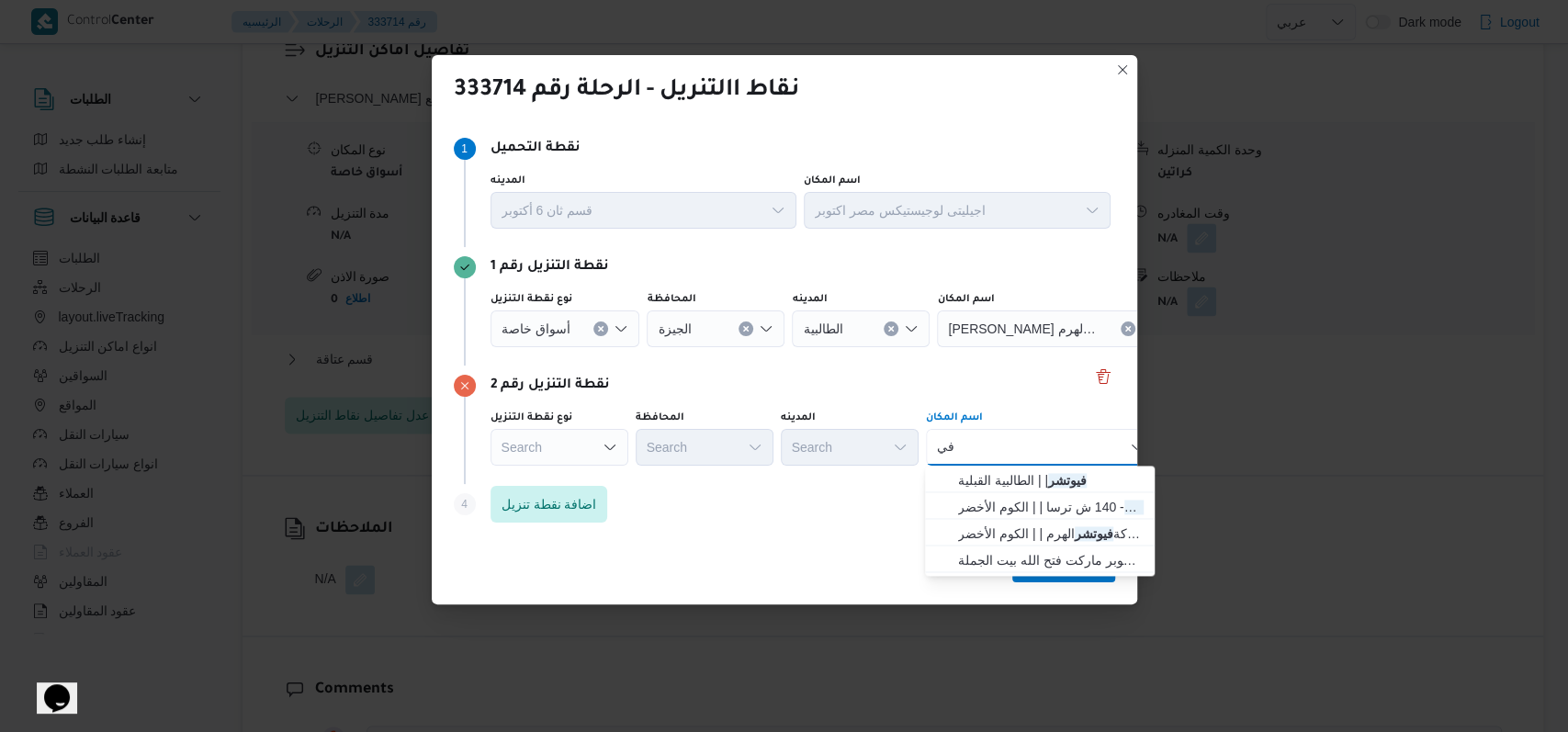
type input "ف"
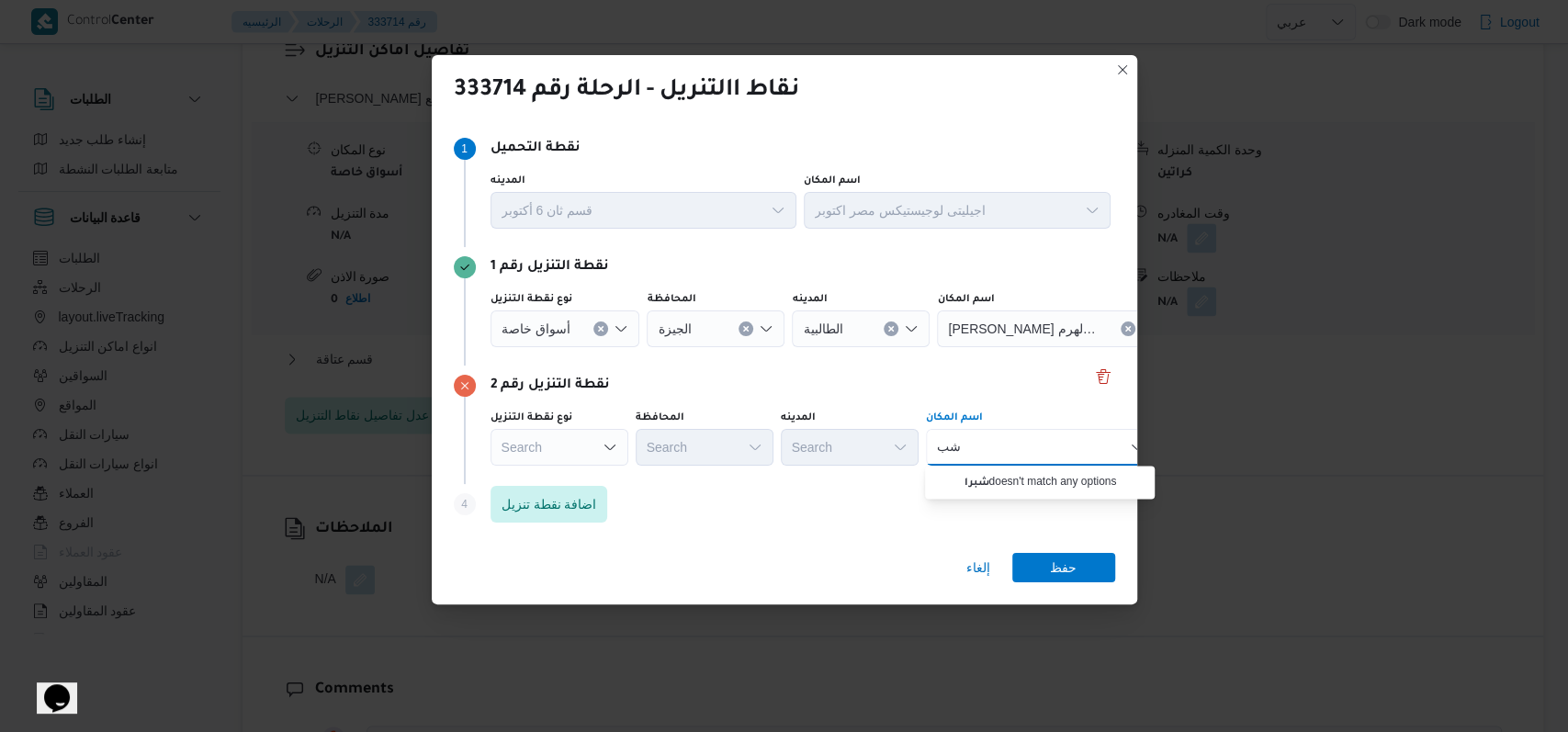
type input "ش"
type input "فيوتشر"
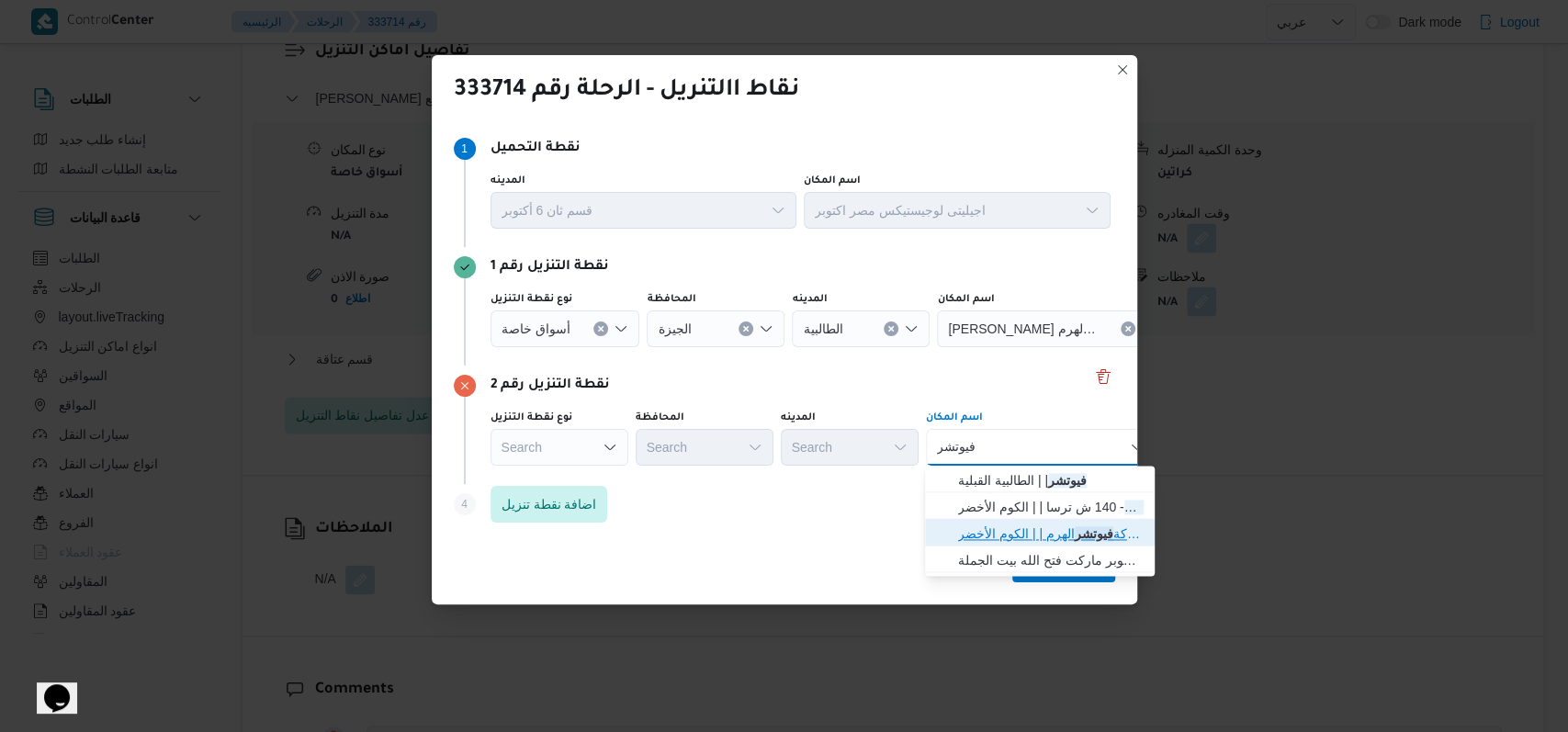
click at [1073, 520] on span "شركة فيوتشر الهرم | | الكوم الأخضر" at bounding box center [1040, 534] width 215 height 29
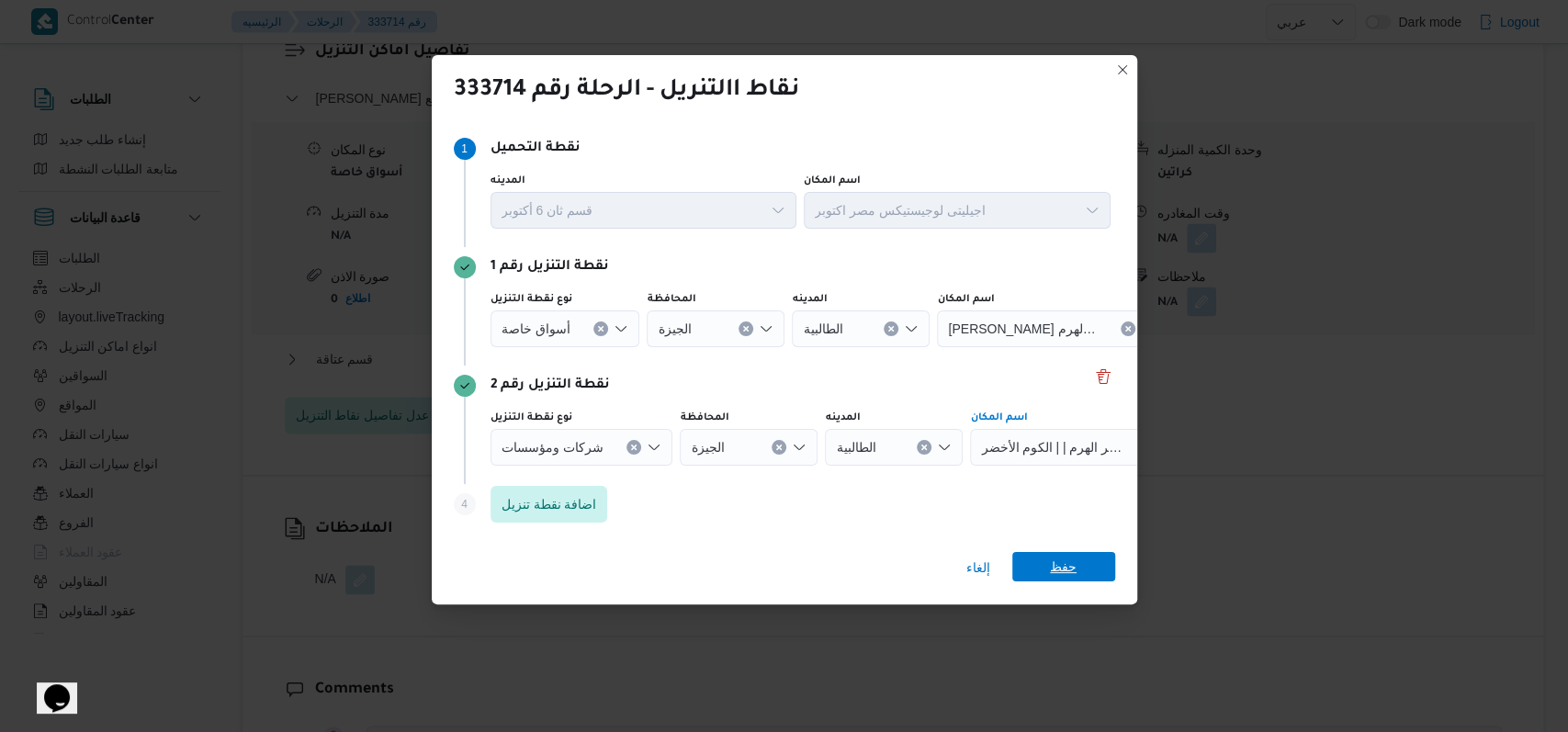
click at [1091, 553] on span "حفظ" at bounding box center [1064, 567] width 103 height 29
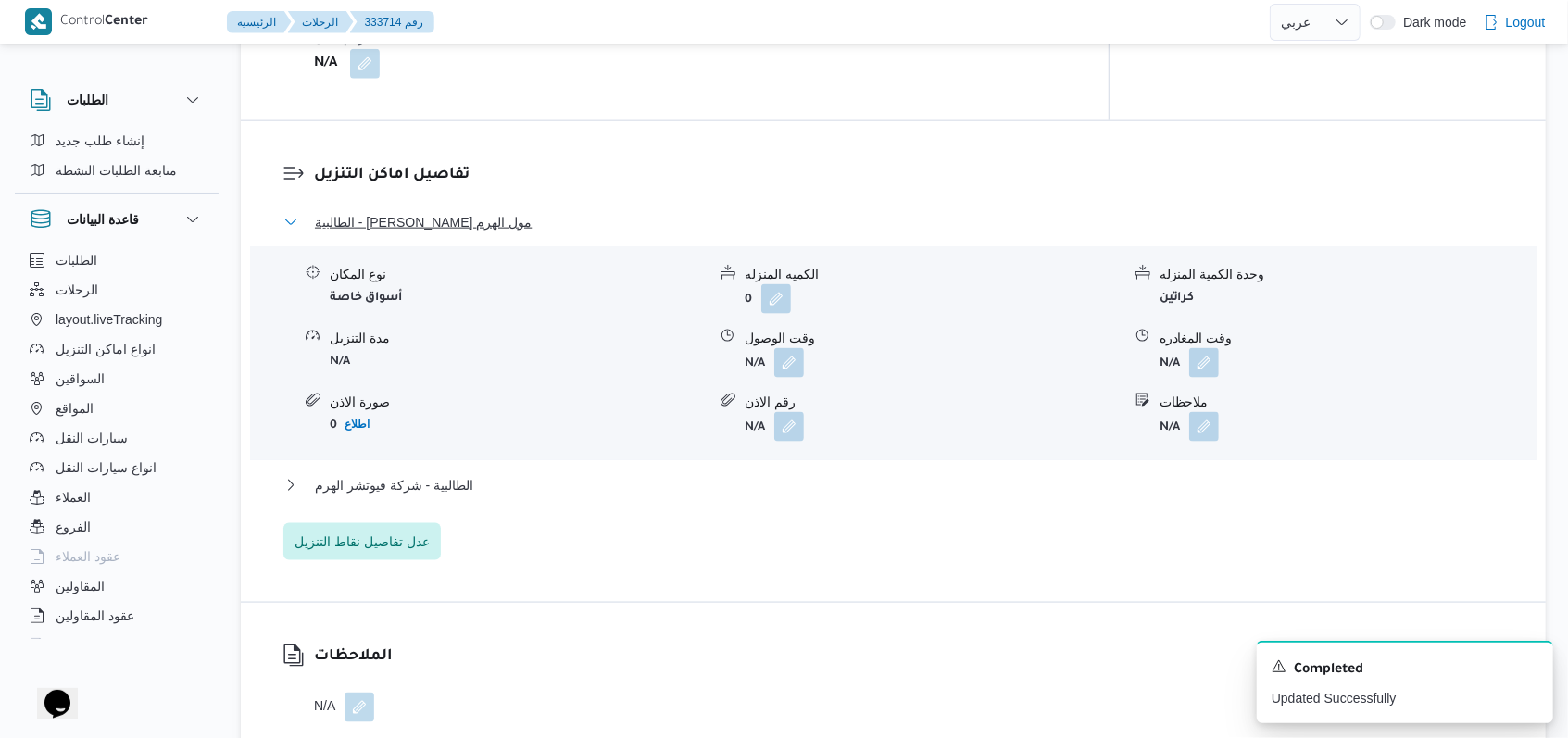
click at [467, 212] on span "الطالبية - كارفور بيراميدز مول الهرم" at bounding box center [423, 222] width 216 height 22
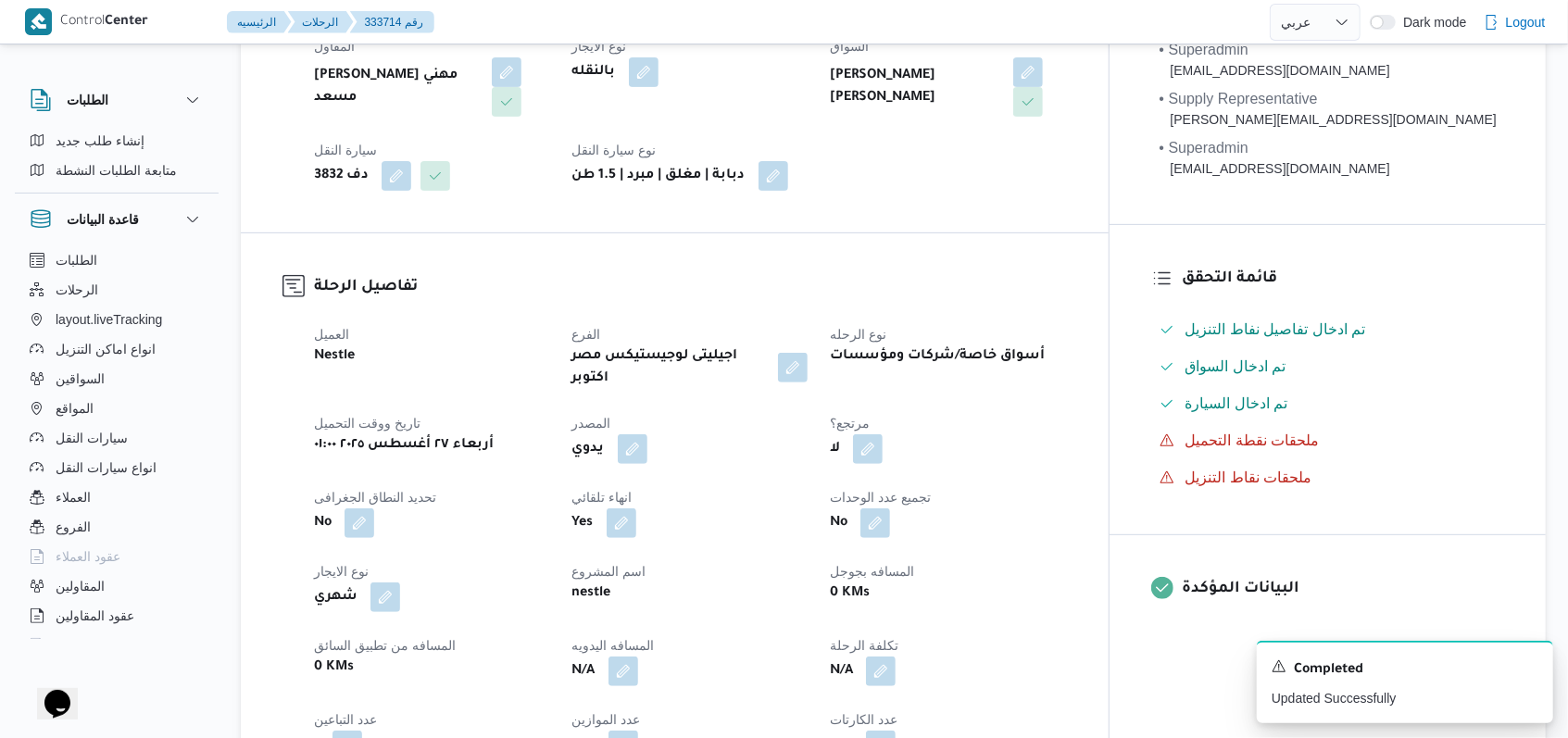
scroll to position [0, 0]
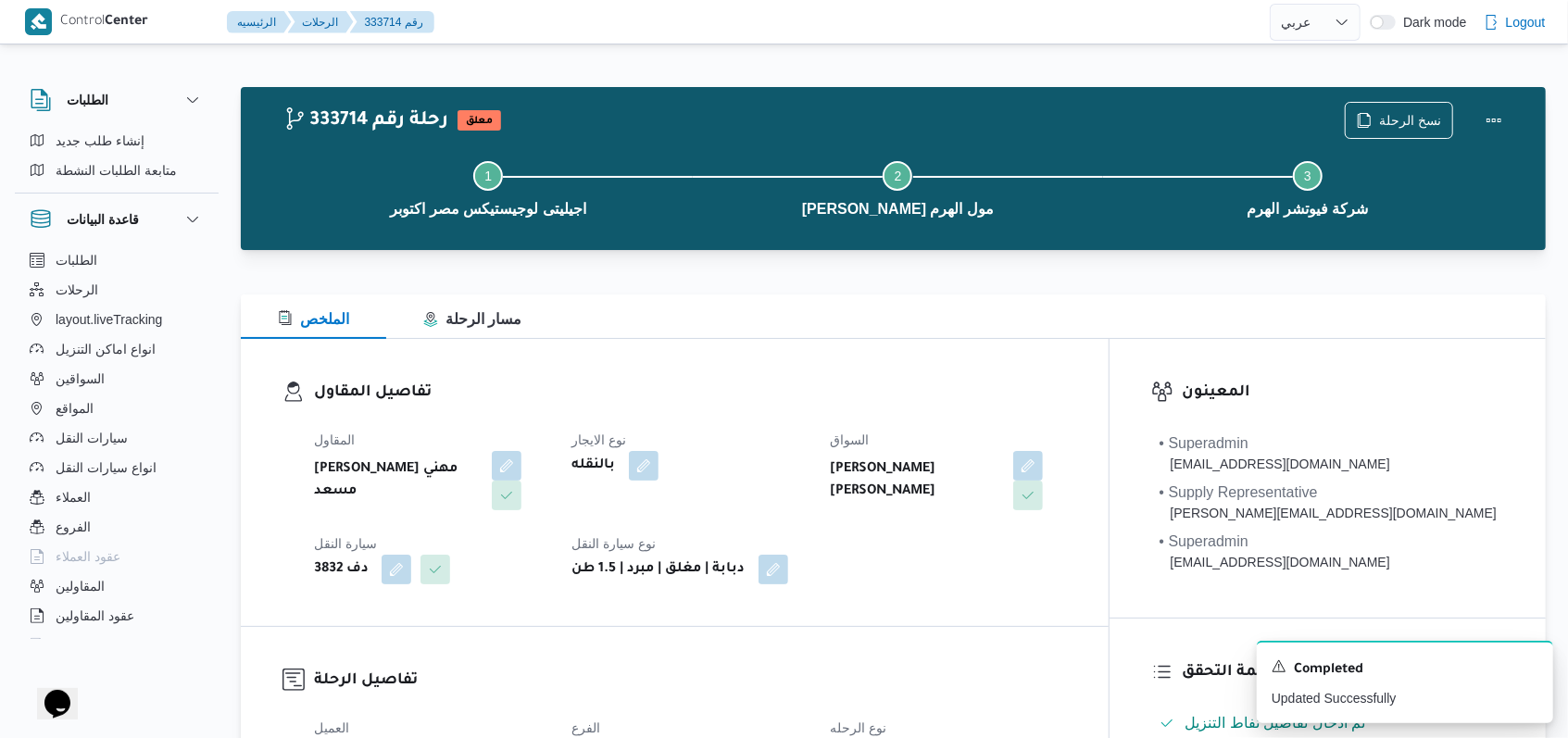
select select "ar"
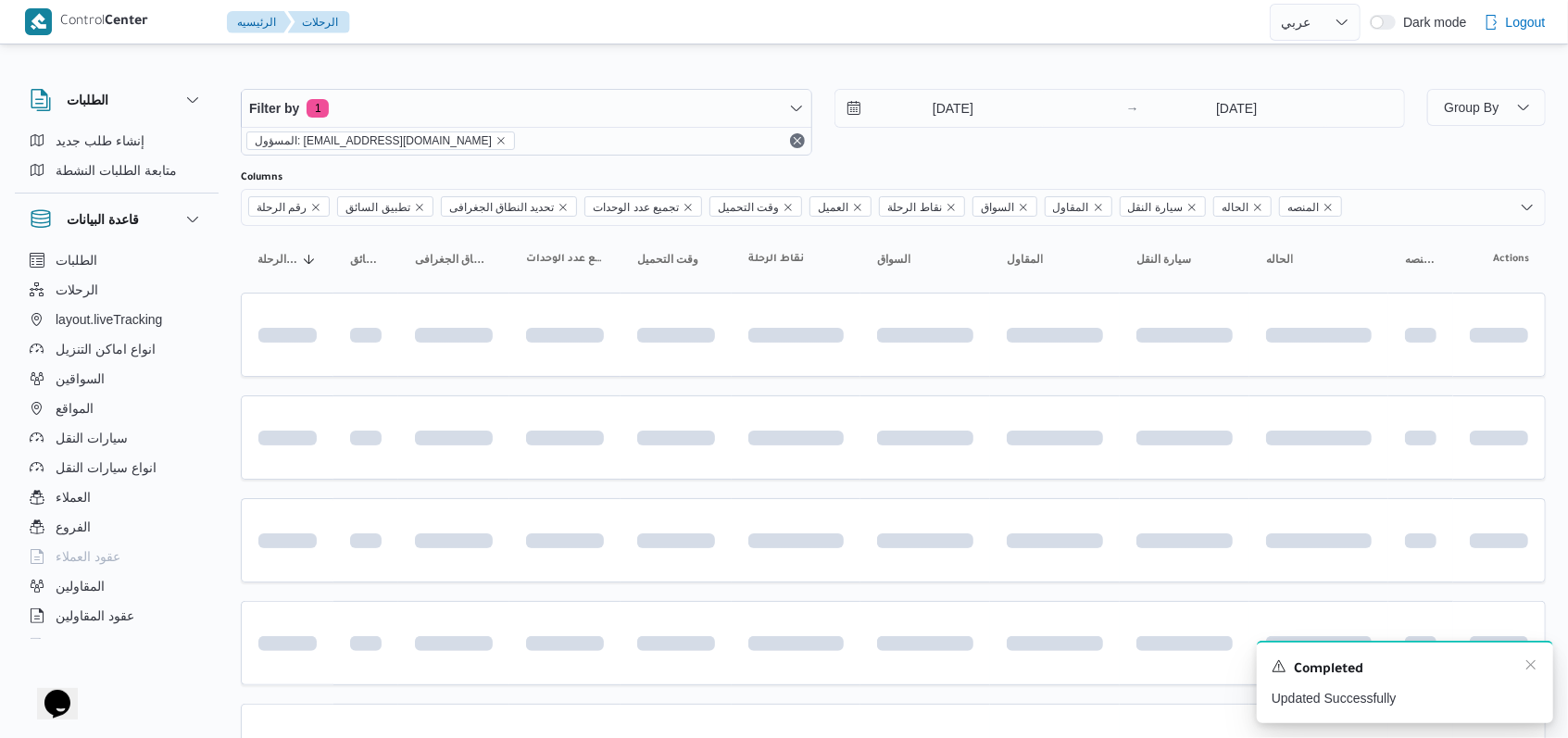
scroll to position [619, 0]
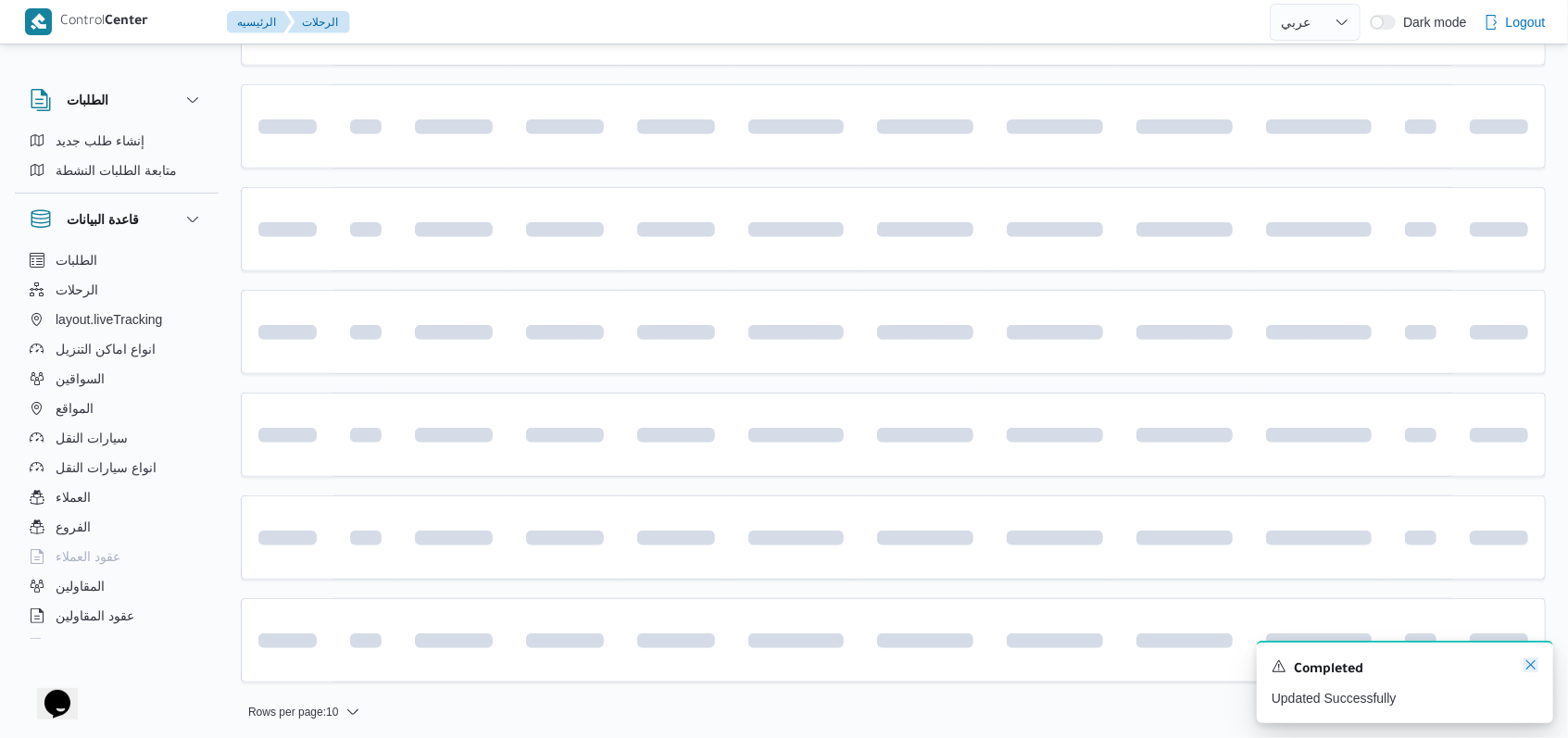
click at [1531, 669] on icon "Dismiss toast" at bounding box center [1530, 664] width 15 height 15
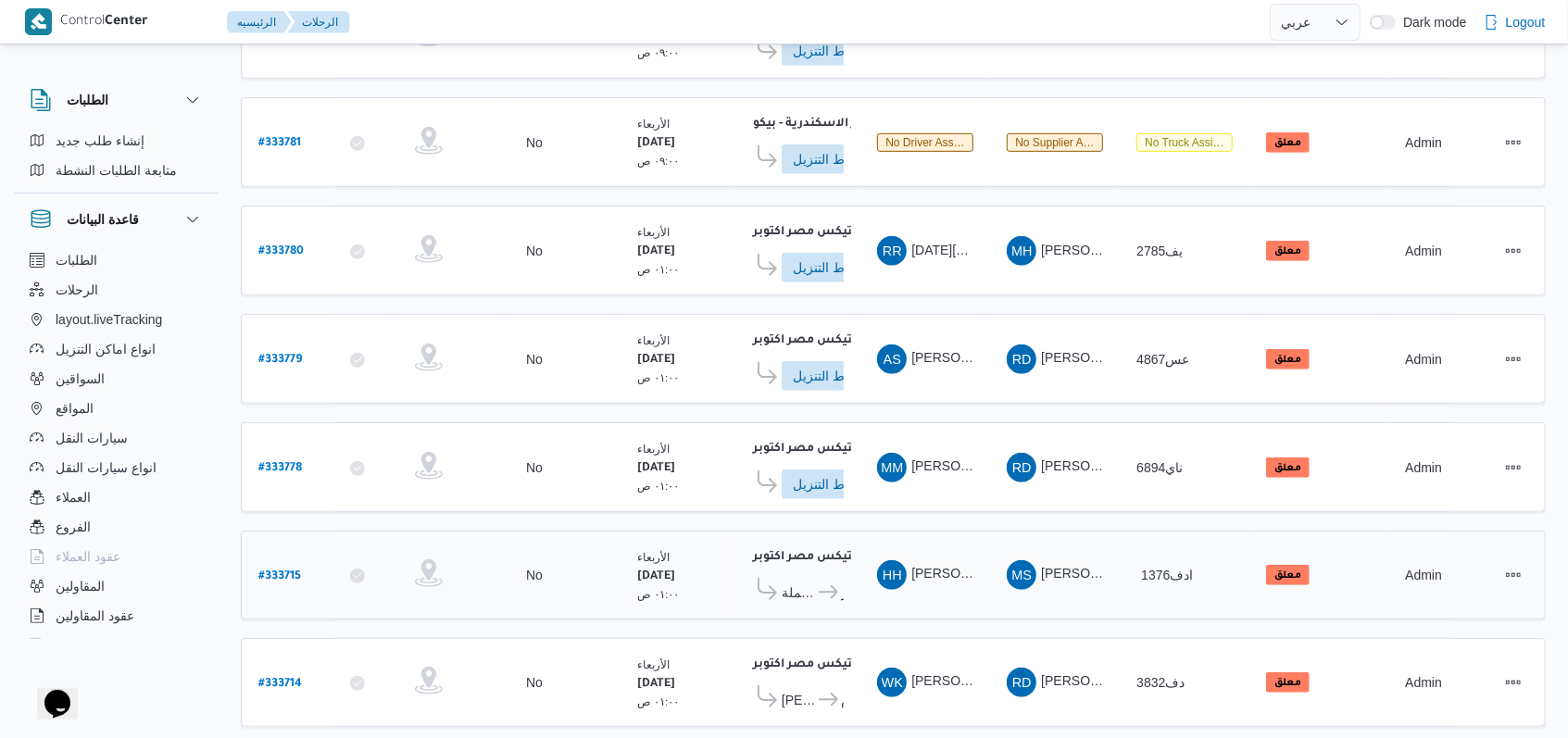
scroll to position [652, 0]
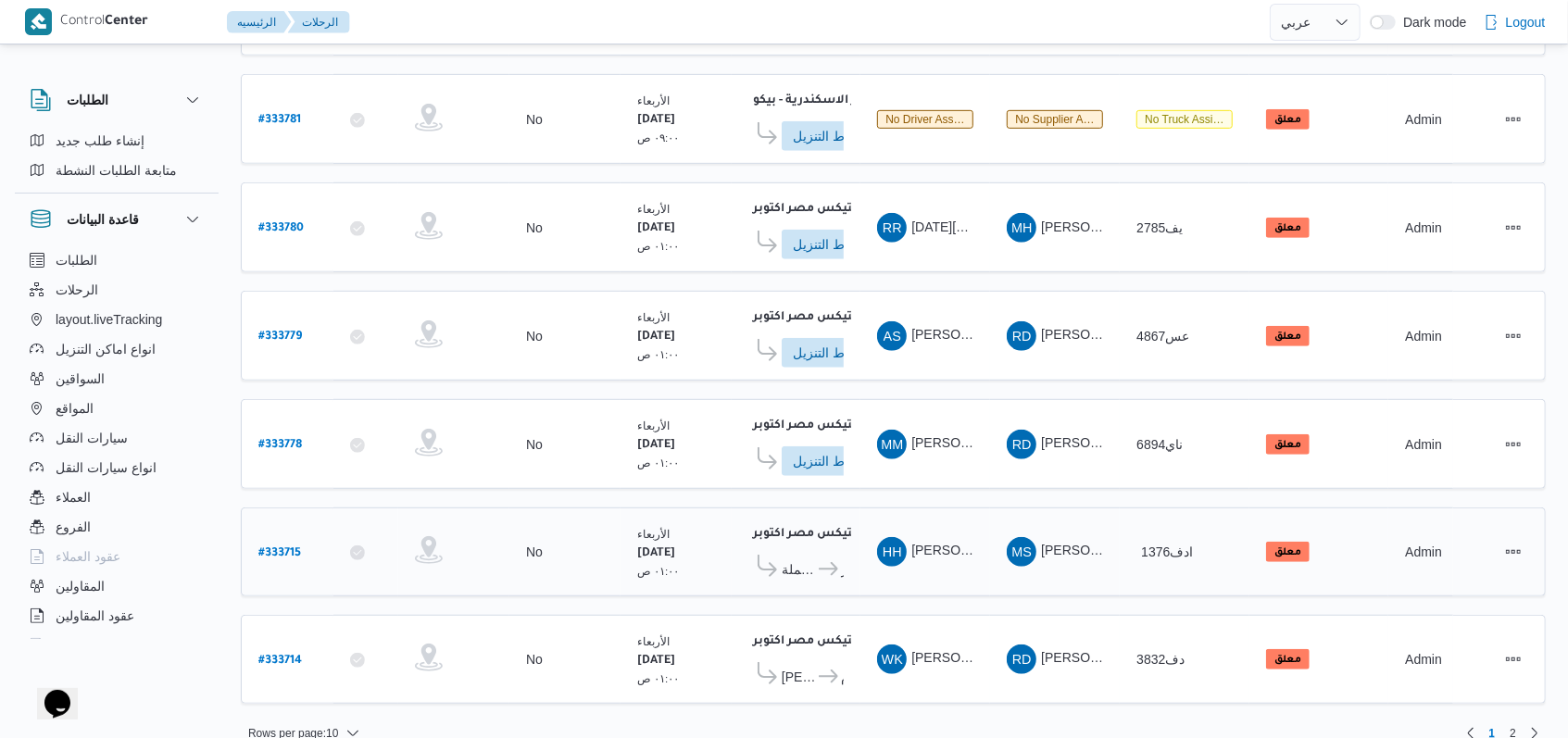
click at [277, 547] on b "# 333715" at bounding box center [280, 553] width 43 height 13
select select "ar"
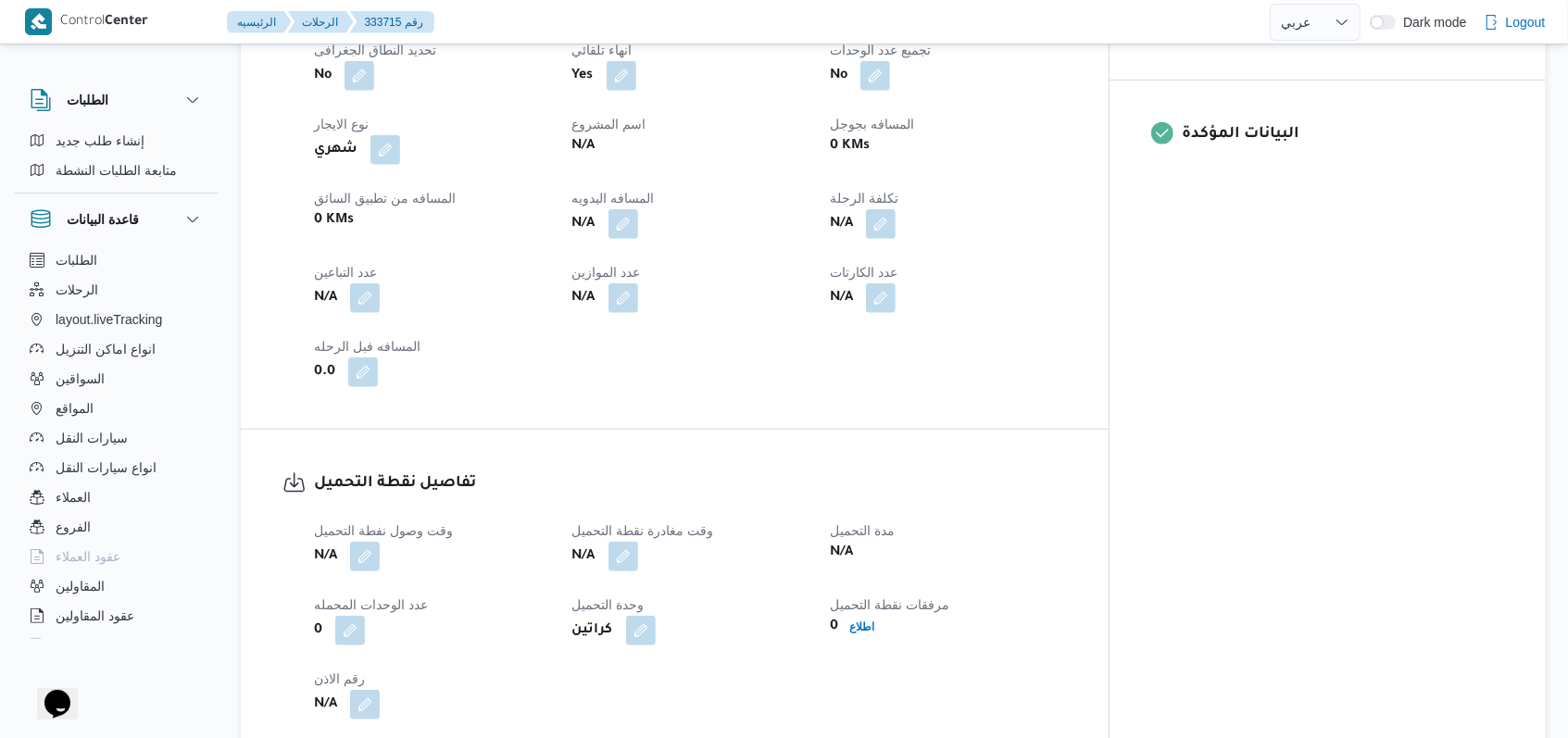
scroll to position [864, 0]
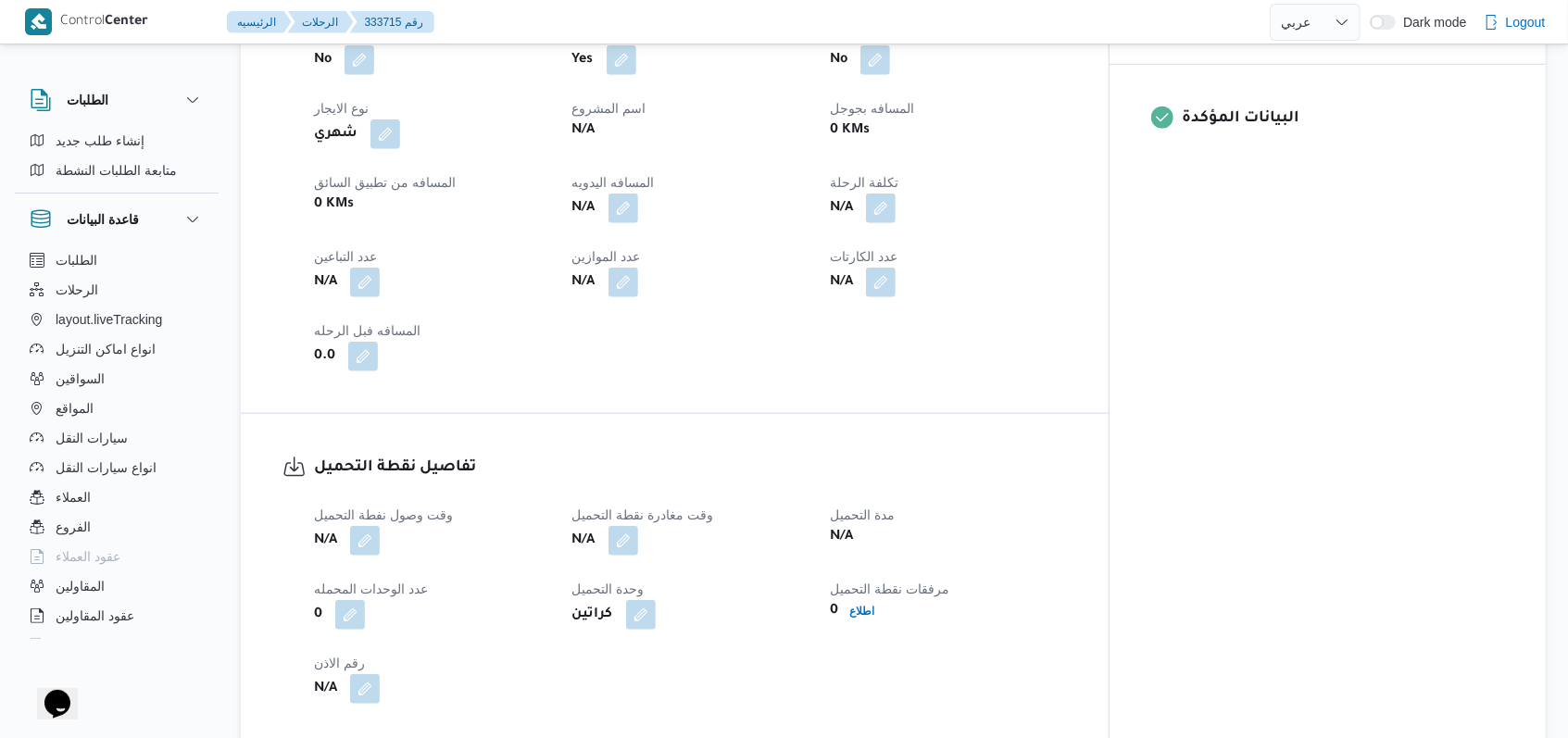
click at [350, 267] on span at bounding box center [360, 282] width 39 height 29
click at [355, 267] on button "button" at bounding box center [365, 282] width 29 height 29
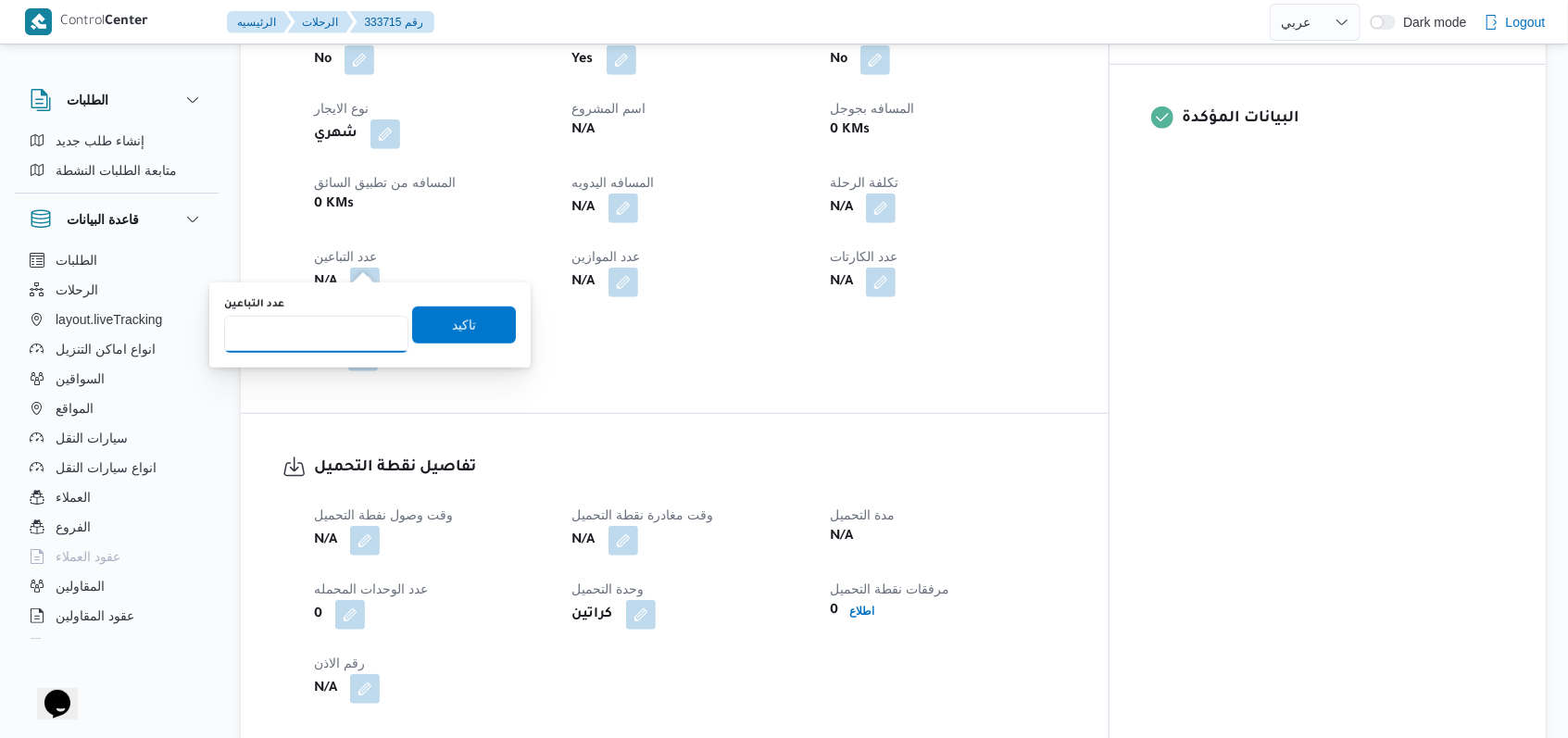
click at [324, 323] on input "عدد التباعين" at bounding box center [316, 334] width 184 height 37
type input "1"
click at [451, 322] on span "تاكيد" at bounding box center [463, 324] width 24 height 22
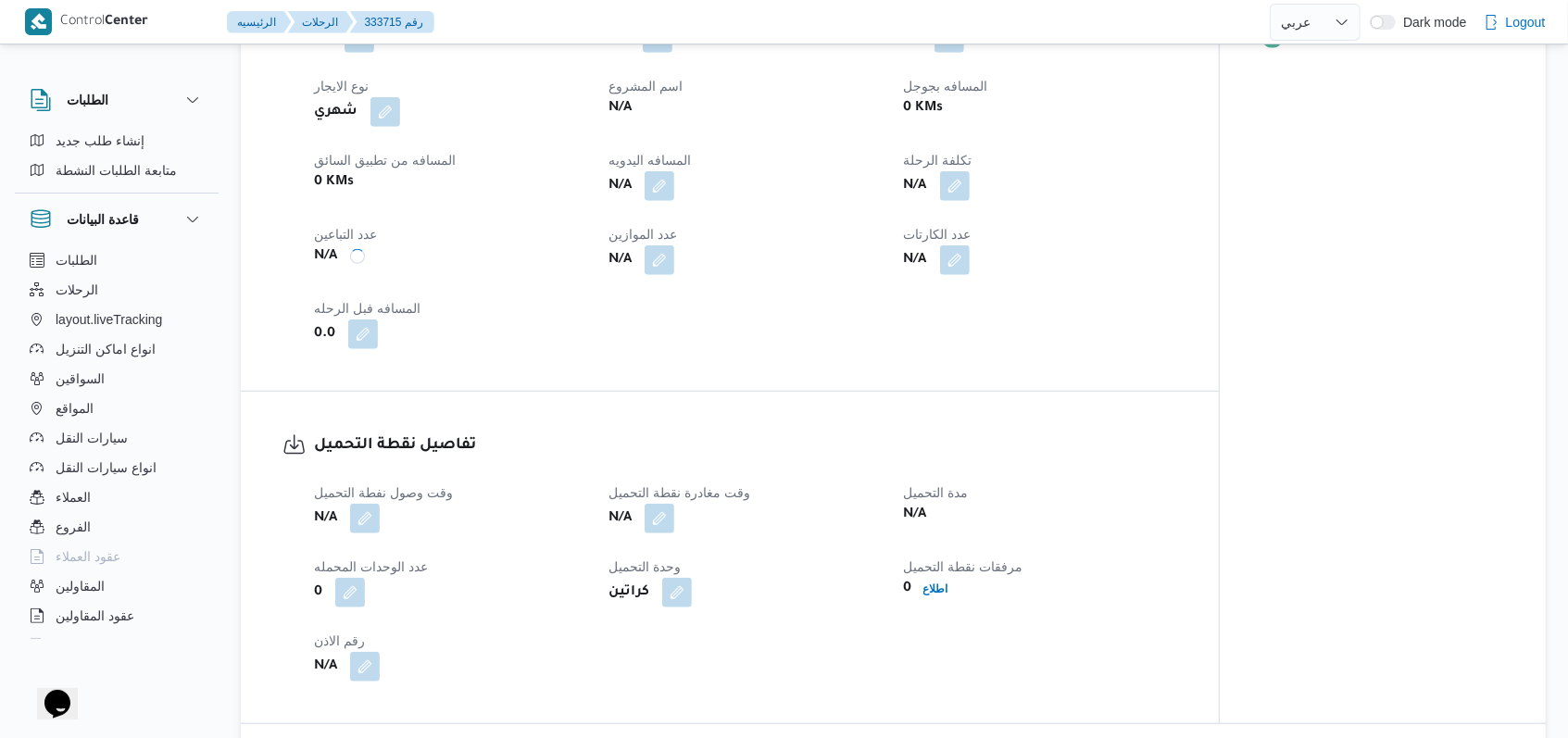
click at [372, 498] on span "وقت وصول نفطة التحميل" at bounding box center [383, 492] width 138 height 15
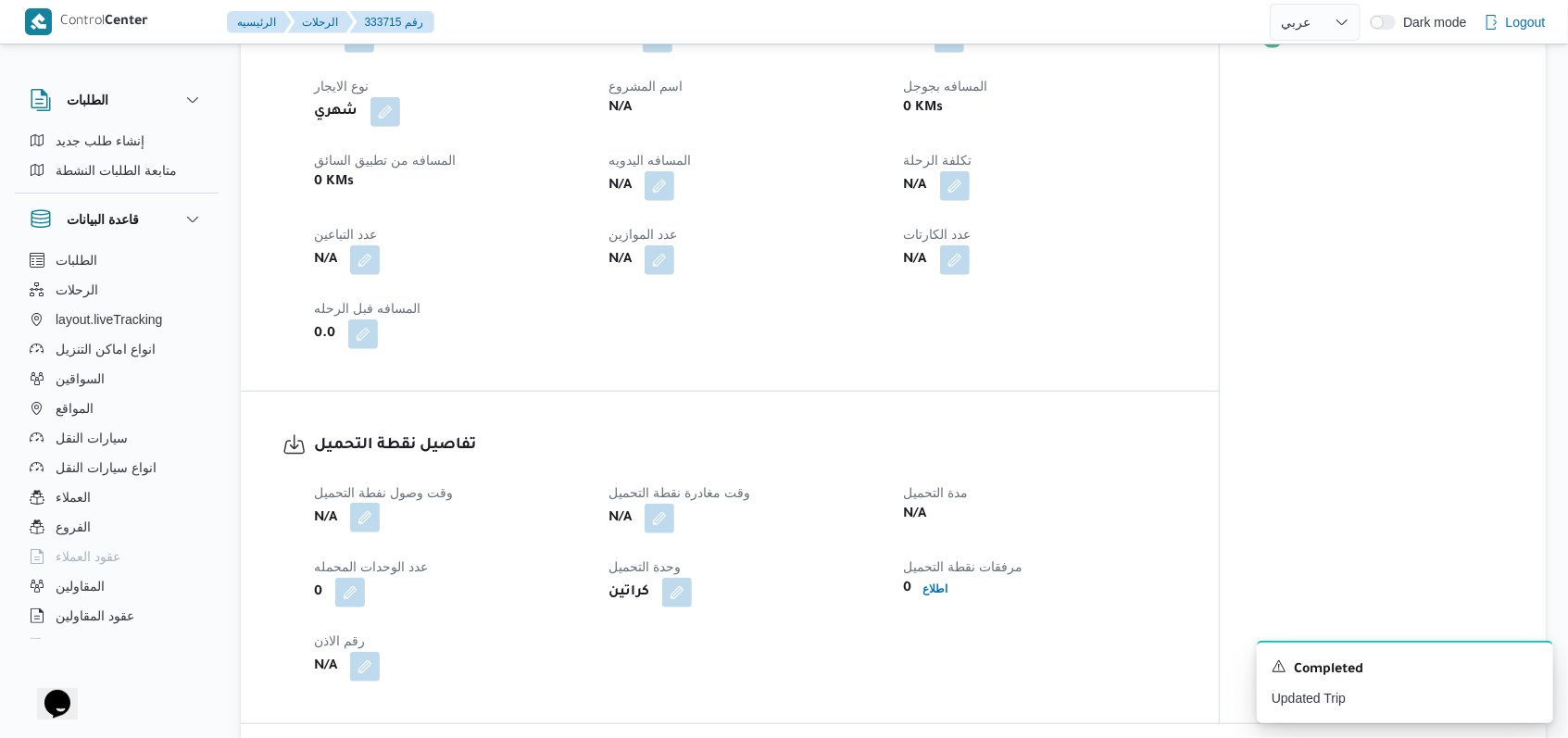
click at [372, 515] on button "button" at bounding box center [365, 518] width 29 height 29
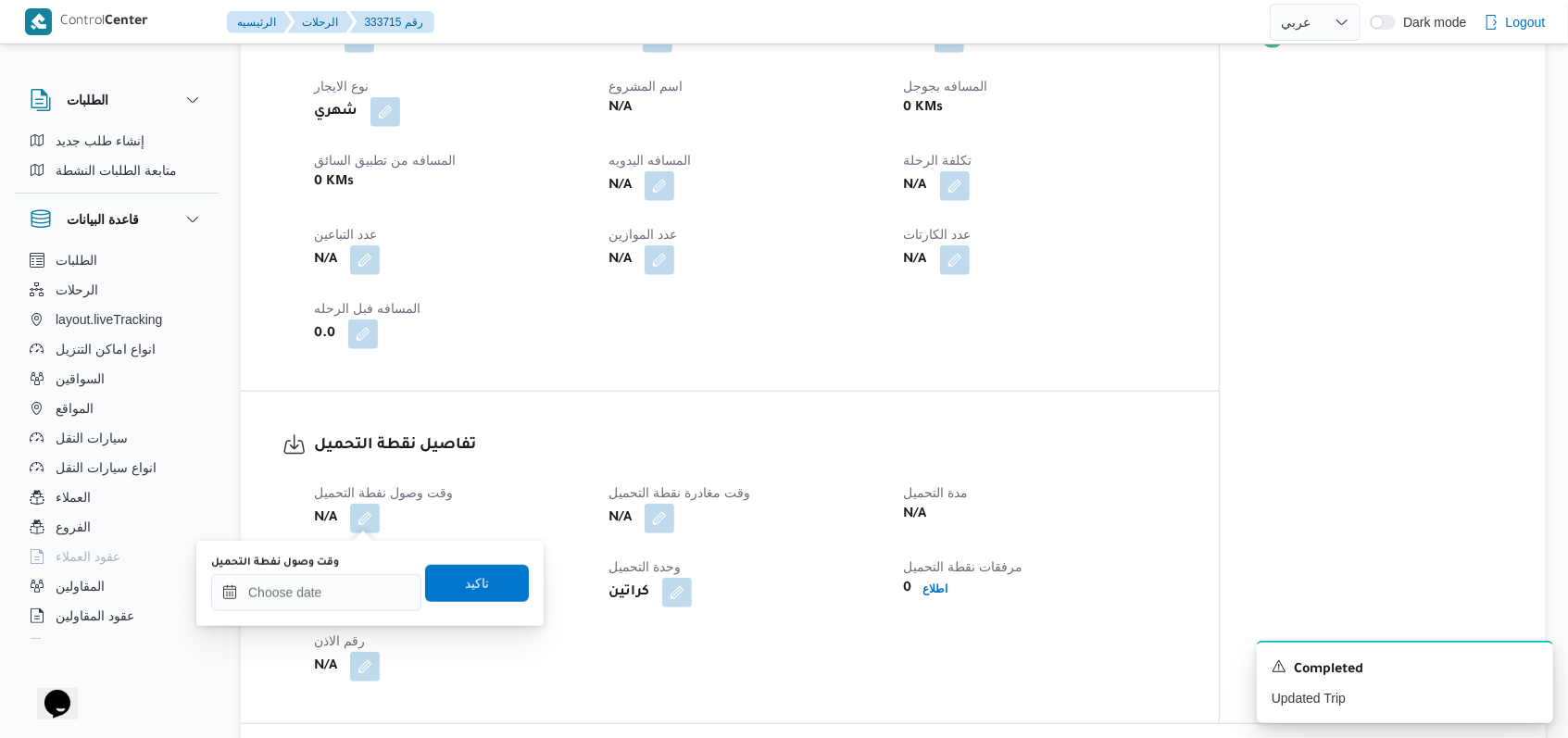
click at [350, 569] on div "وقت وصول نفطة التحميل" at bounding box center [317, 583] width 211 height 56
click at [348, 584] on input "وقت وصول نفطة التحميل" at bounding box center [317, 593] width 211 height 37
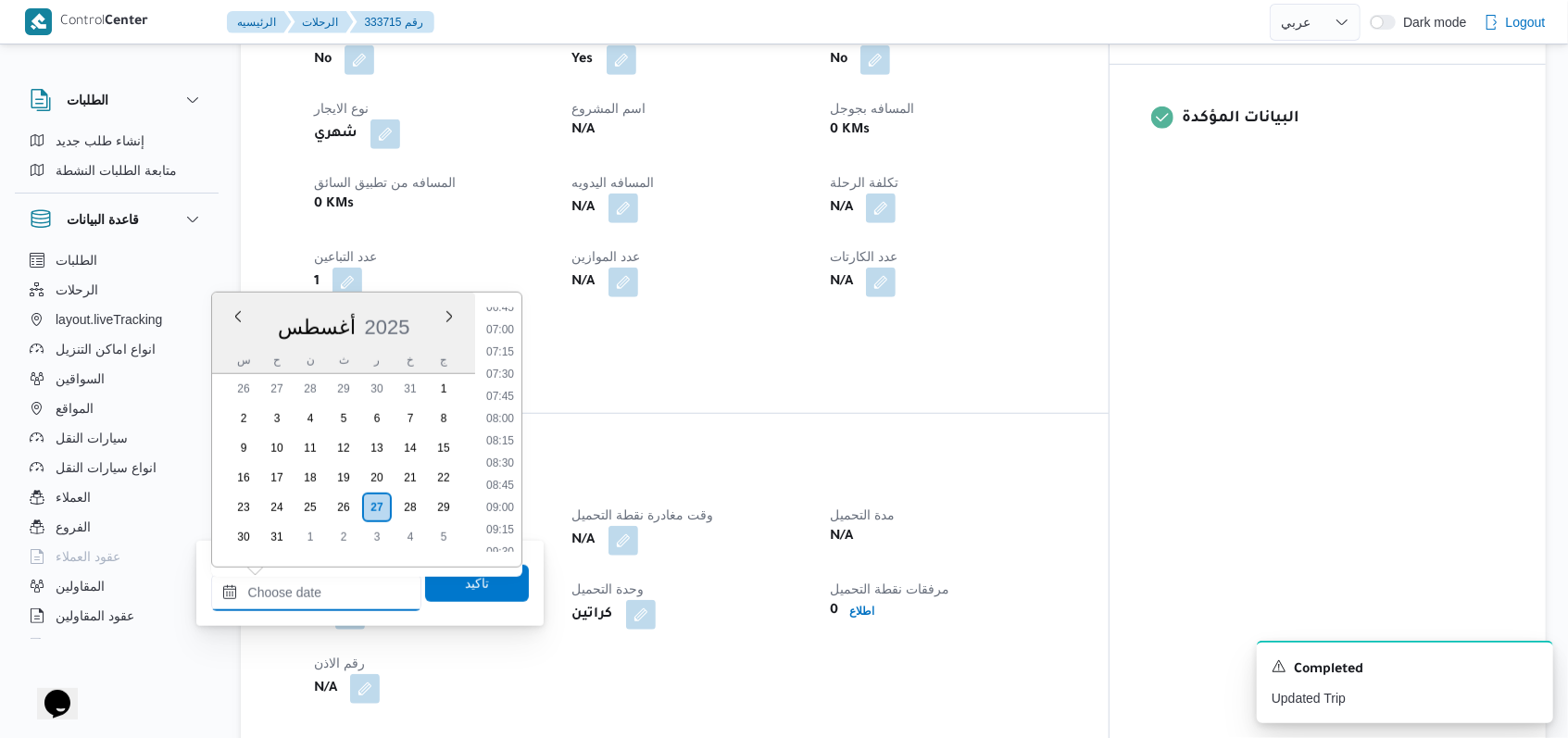
scroll to position [458, 0]
click at [511, 346] on li "05:30" at bounding box center [500, 347] width 43 height 19
type input "٢٧/٠٨/٢٠٢٥ ٠٥:٣٠"
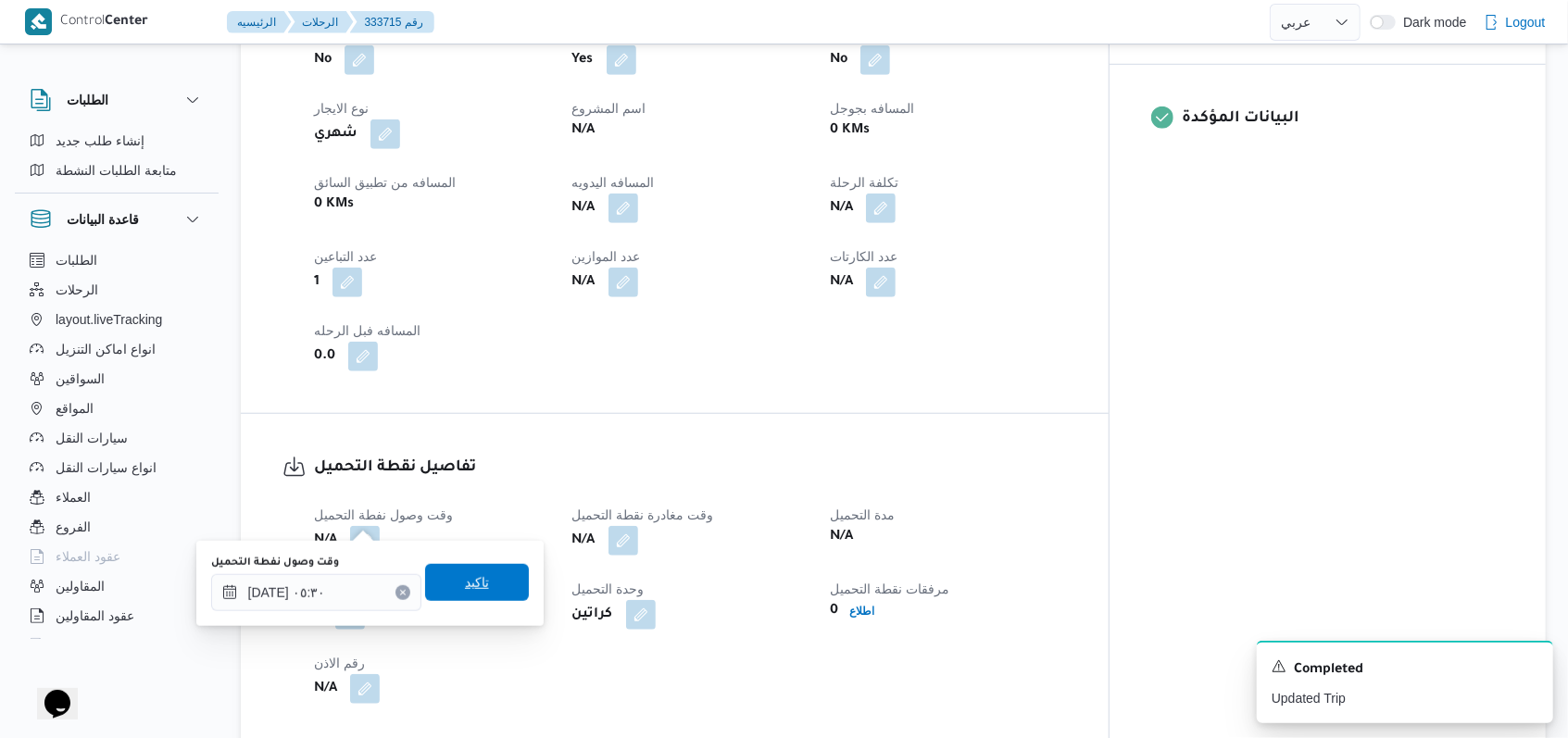
click at [500, 585] on span "تاكيد" at bounding box center [477, 582] width 103 height 37
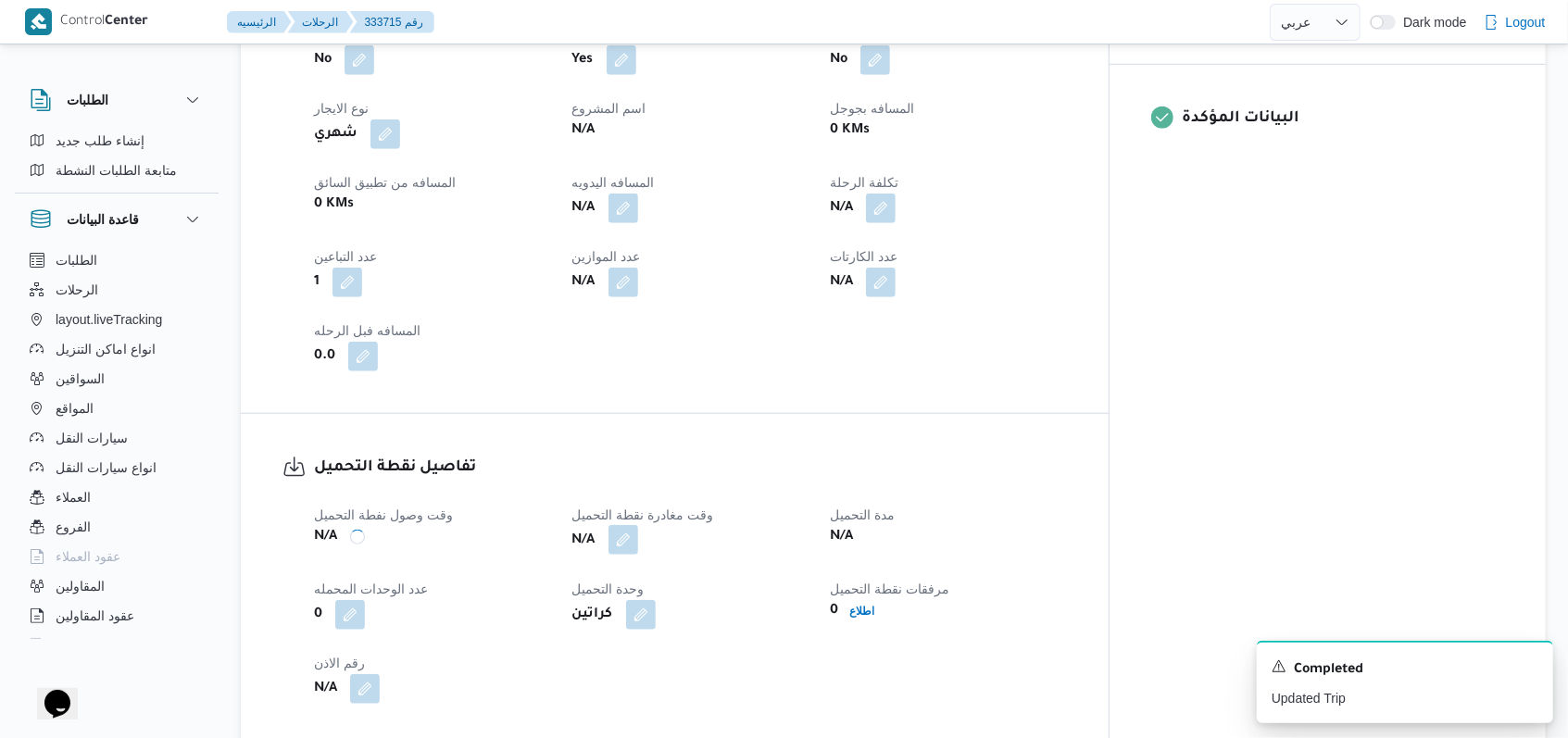
click at [638, 524] on button "button" at bounding box center [623, 539] width 29 height 29
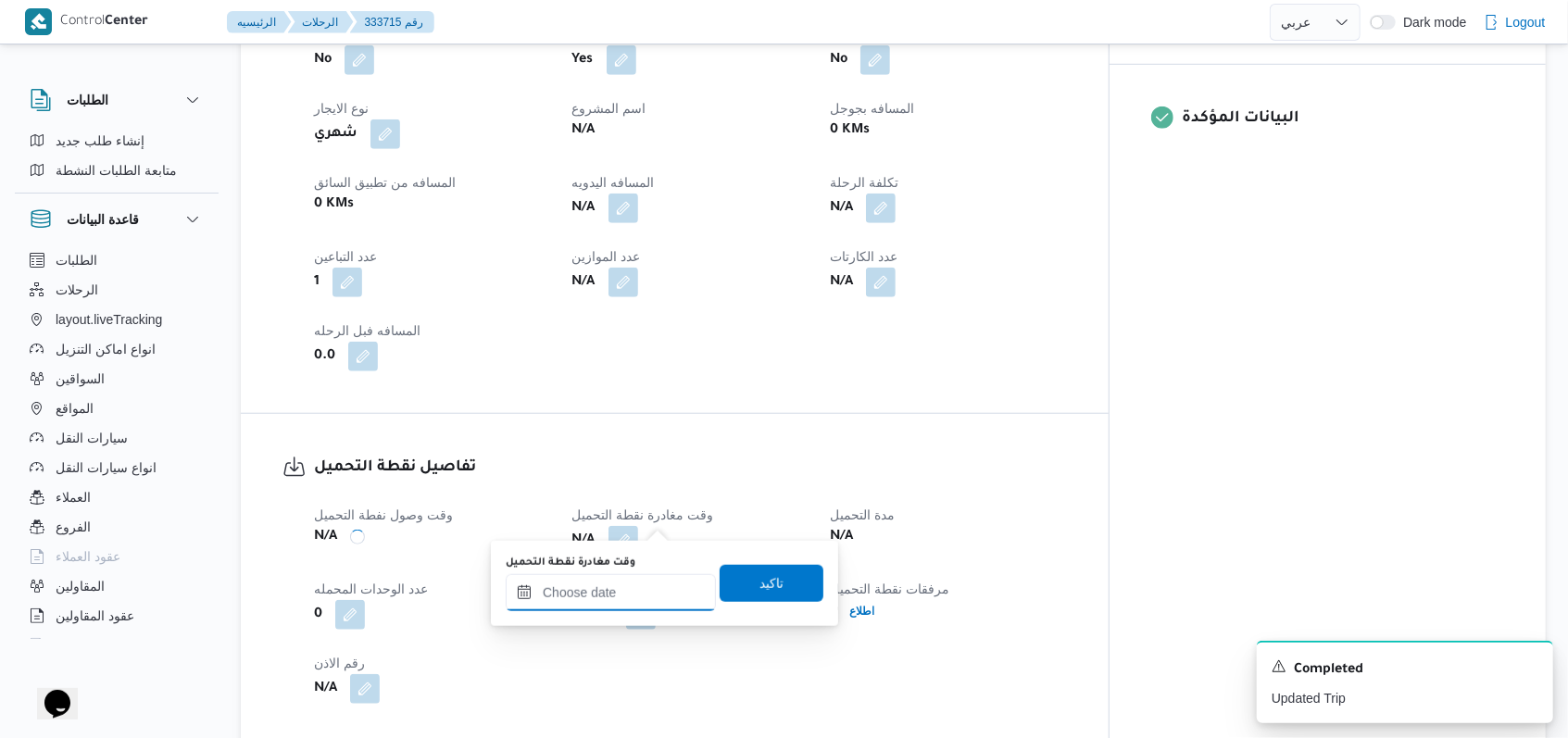
click at [623, 594] on input "وقت مغادرة نقطة التحميل" at bounding box center [611, 593] width 211 height 37
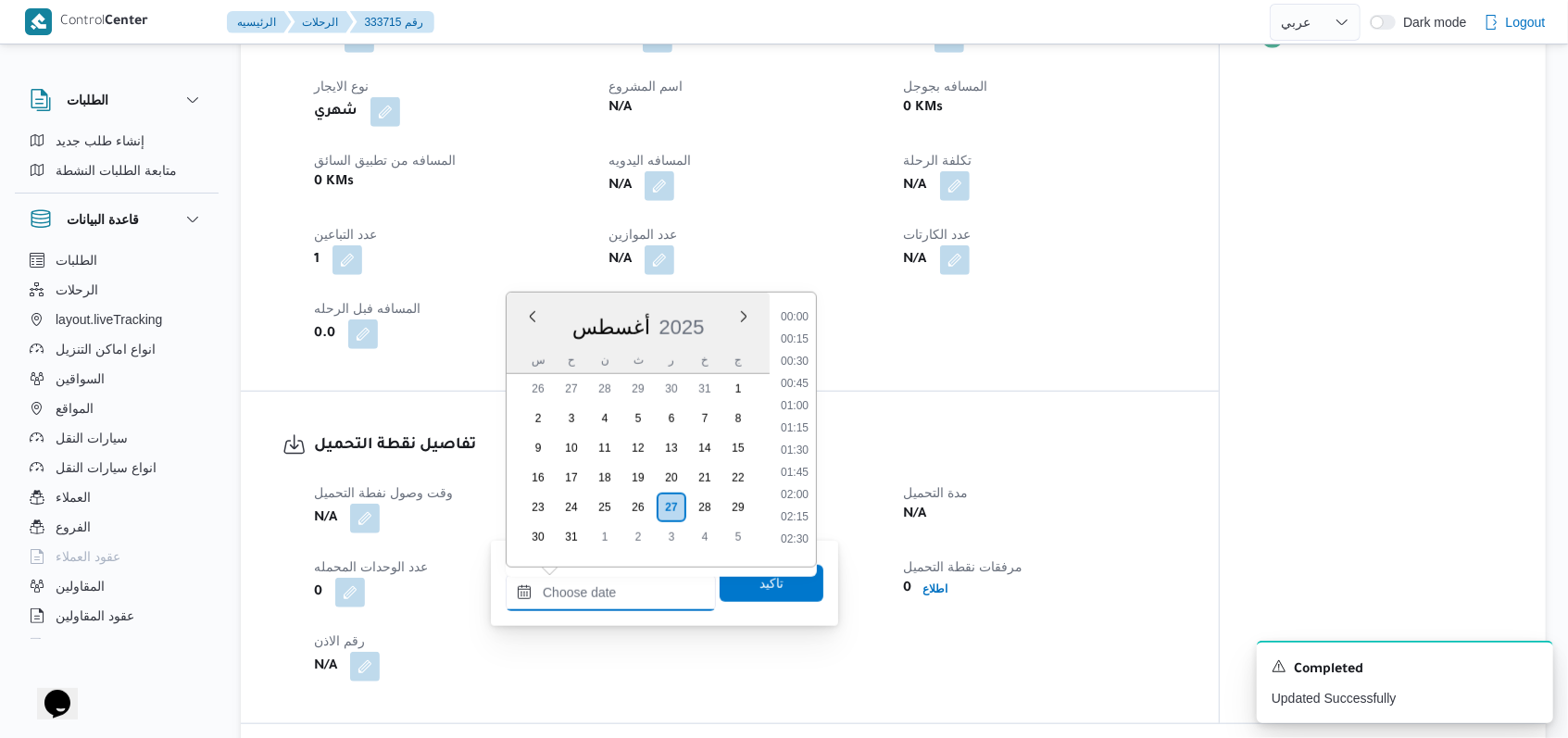
scroll to position [705, 0]
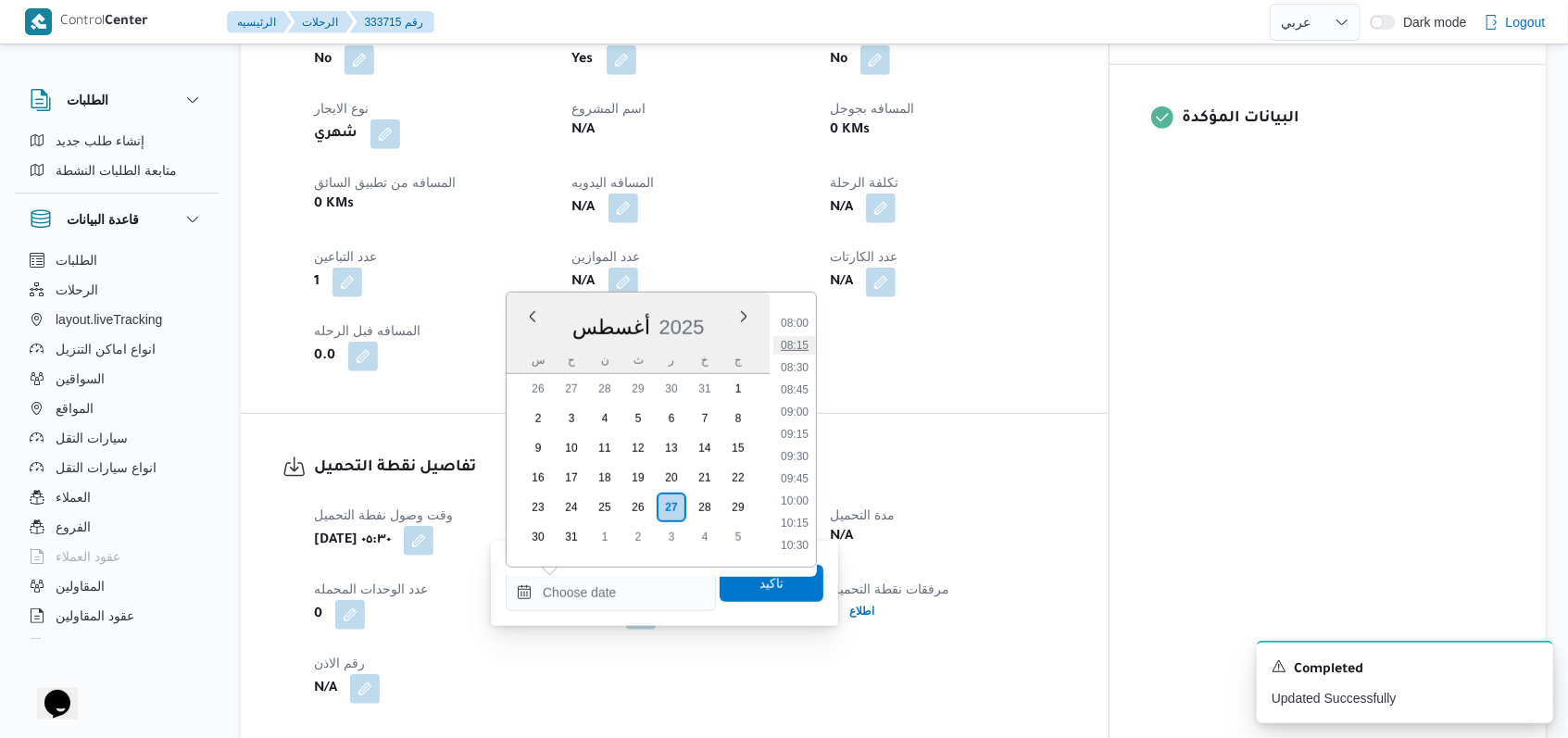
click at [804, 342] on li "08:15" at bounding box center [795, 345] width 43 height 19
type input "٢٧/٠٨/٢٠٢٥ ٠٨:١٥"
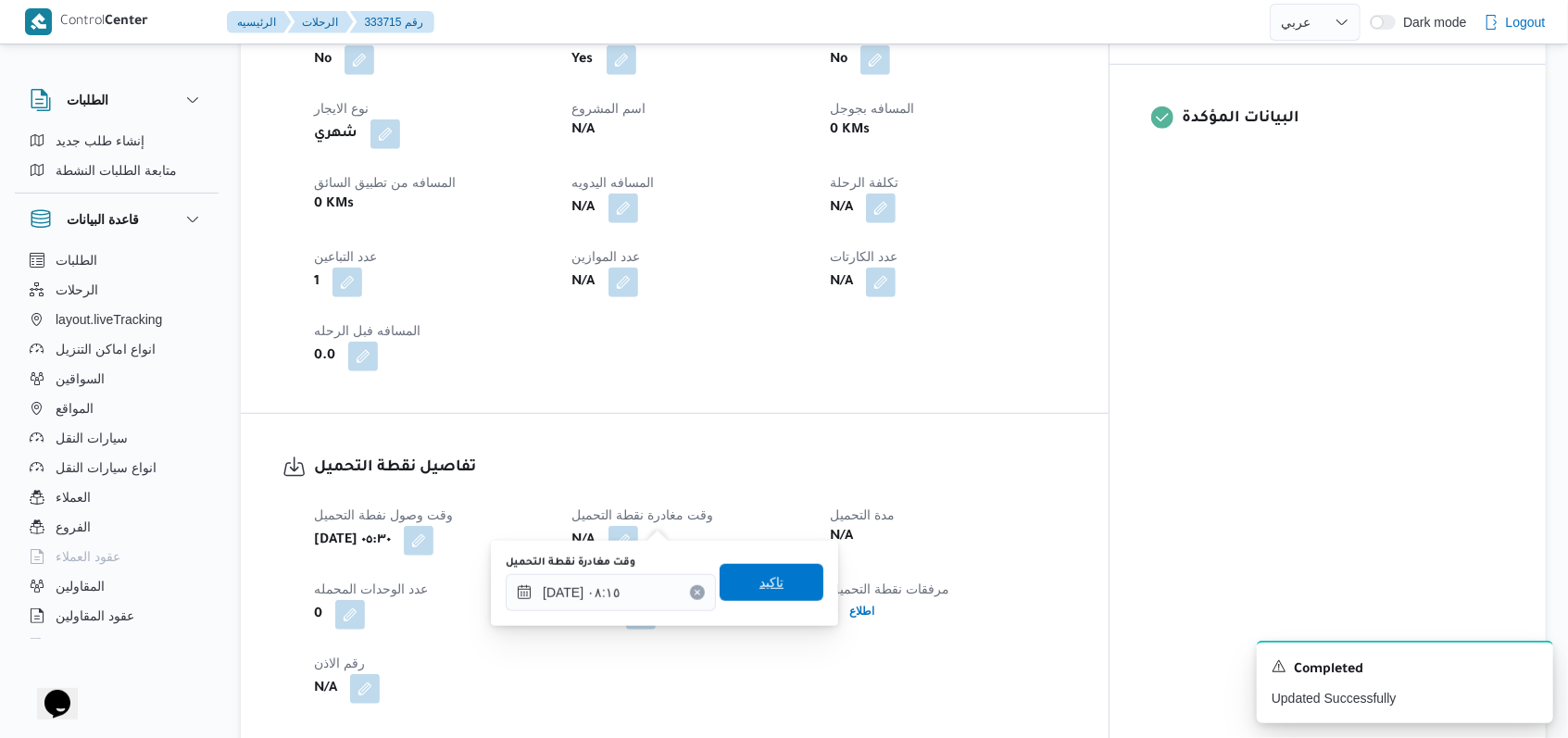
click at [770, 593] on span "تاكيد" at bounding box center [771, 582] width 103 height 37
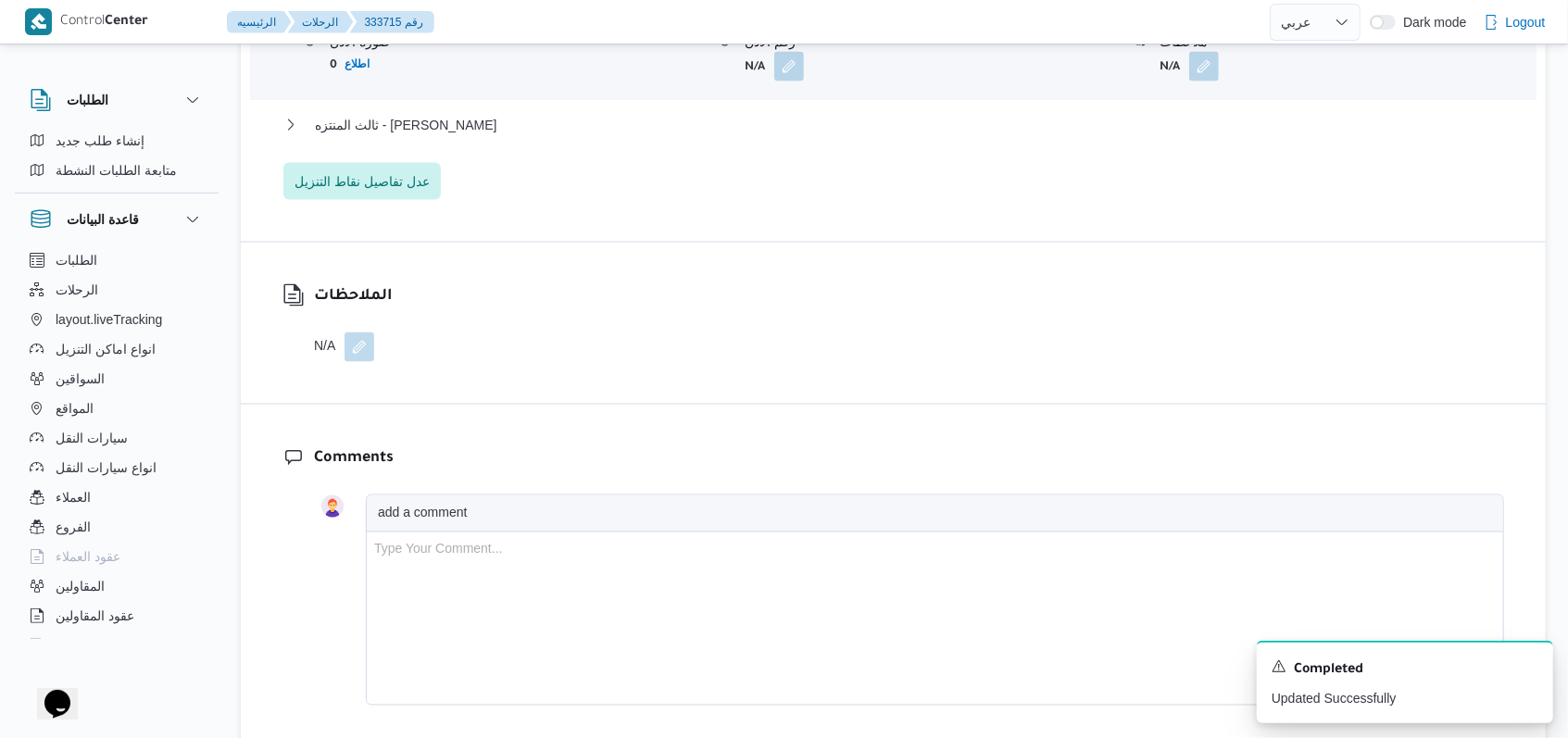
scroll to position [1851, 0]
click at [414, 167] on span "عدل تفاصيل نقاط التنزيل" at bounding box center [362, 177] width 136 height 22
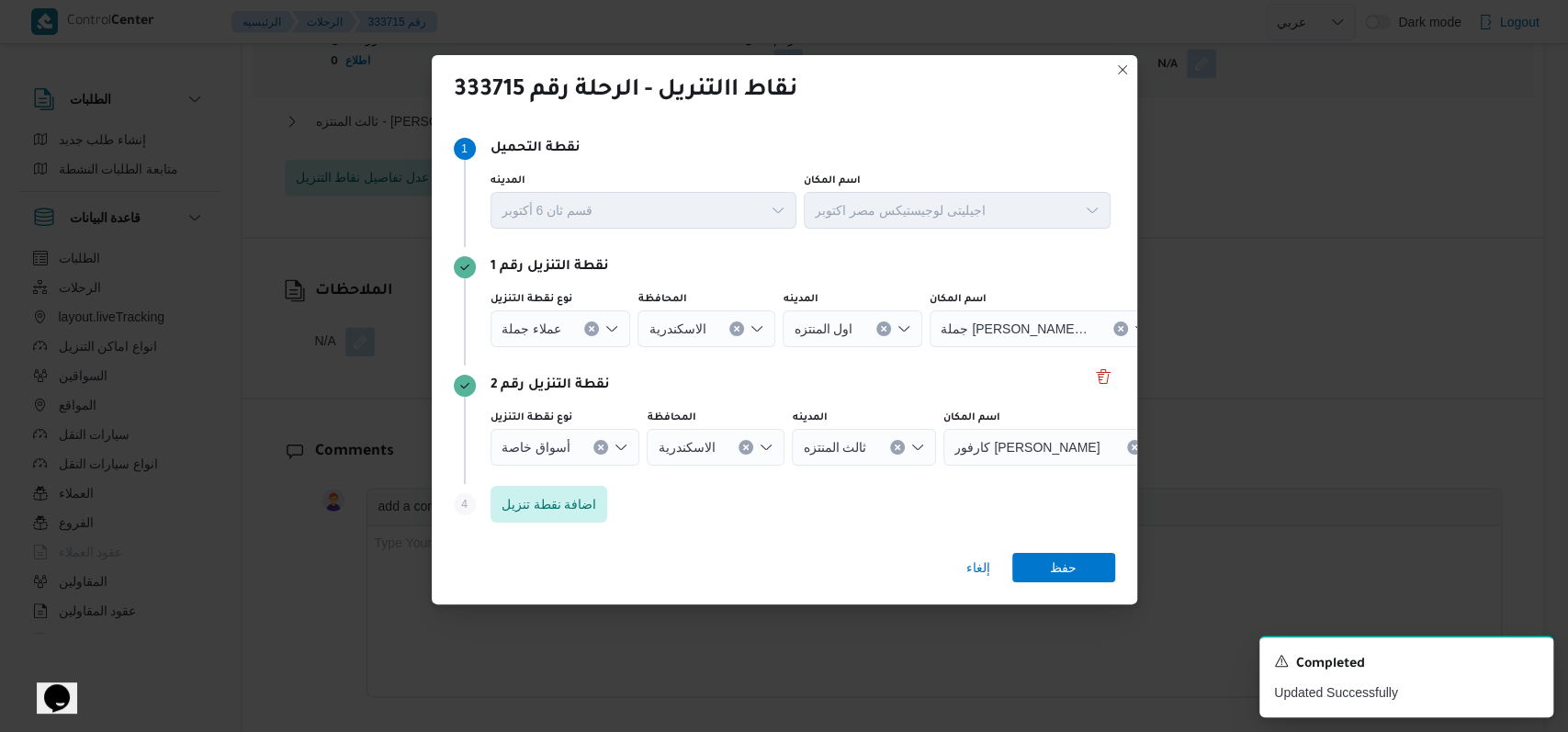
click at [602, 445] on icon "Clear input" at bounding box center [601, 448] width 8 height 8
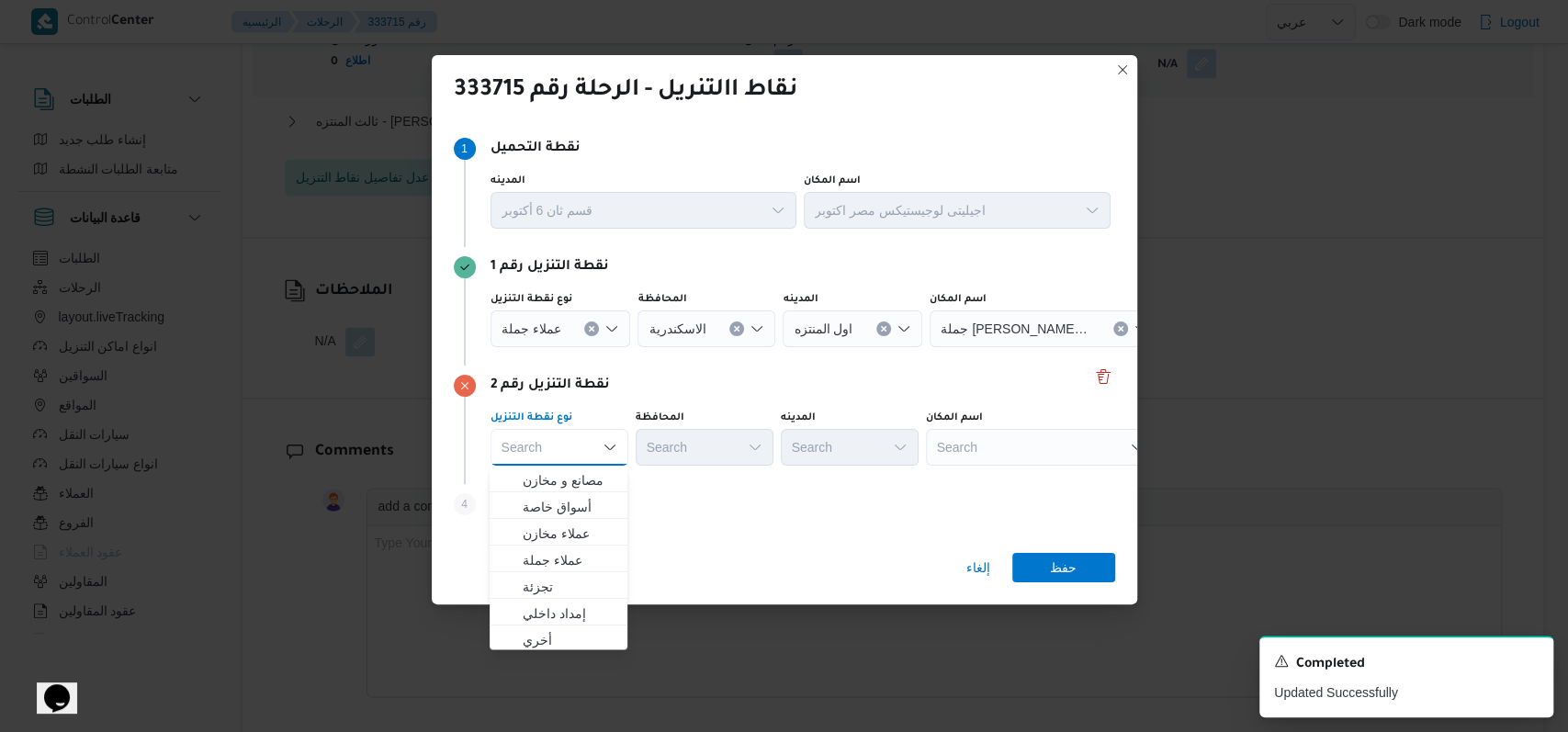
click at [597, 333] on div "عملاء جملة" at bounding box center [560, 329] width 140 height 37
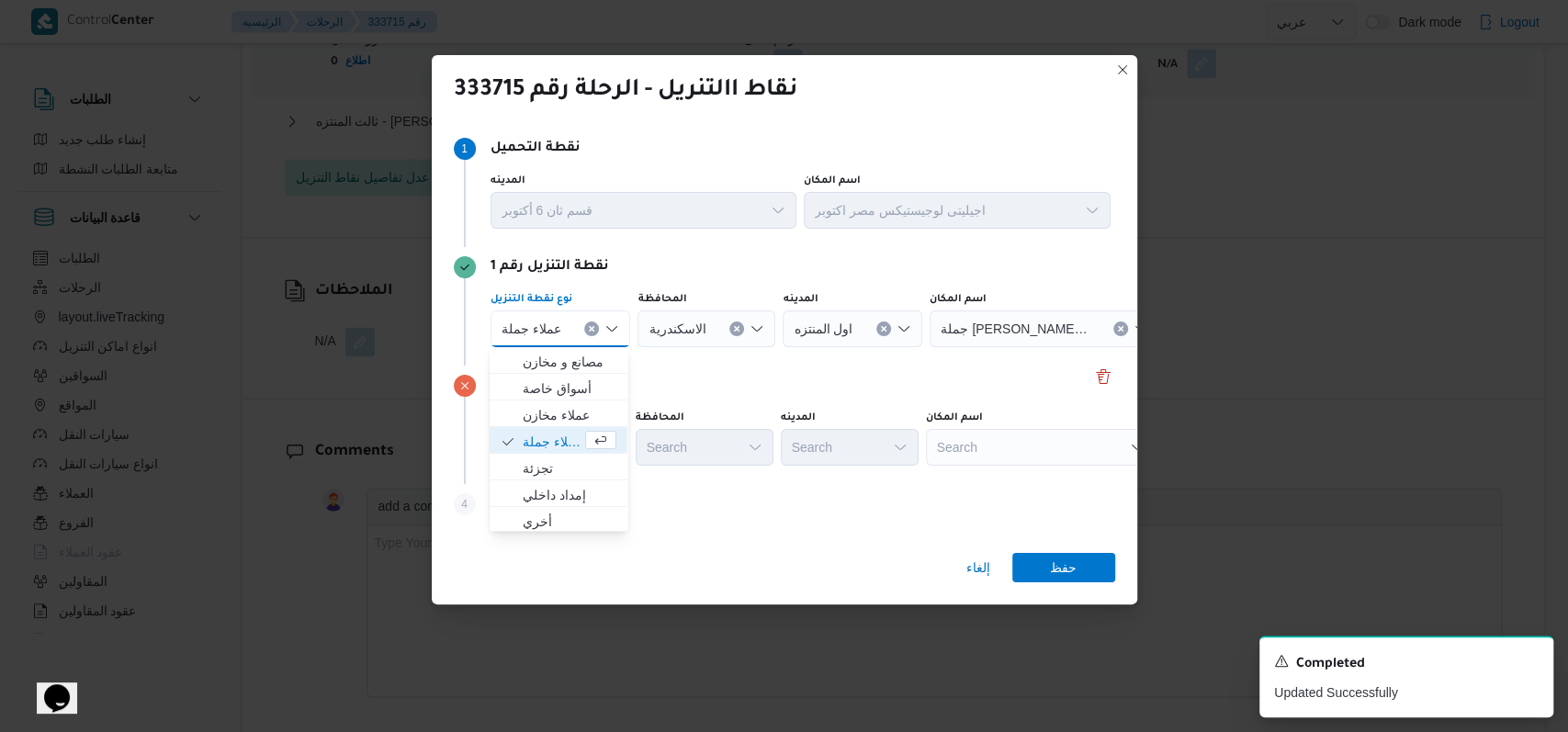
click at [592, 327] on icon "Clear input" at bounding box center [592, 329] width 8 height 8
click at [986, 330] on div "Search" at bounding box center [1040, 329] width 229 height 37
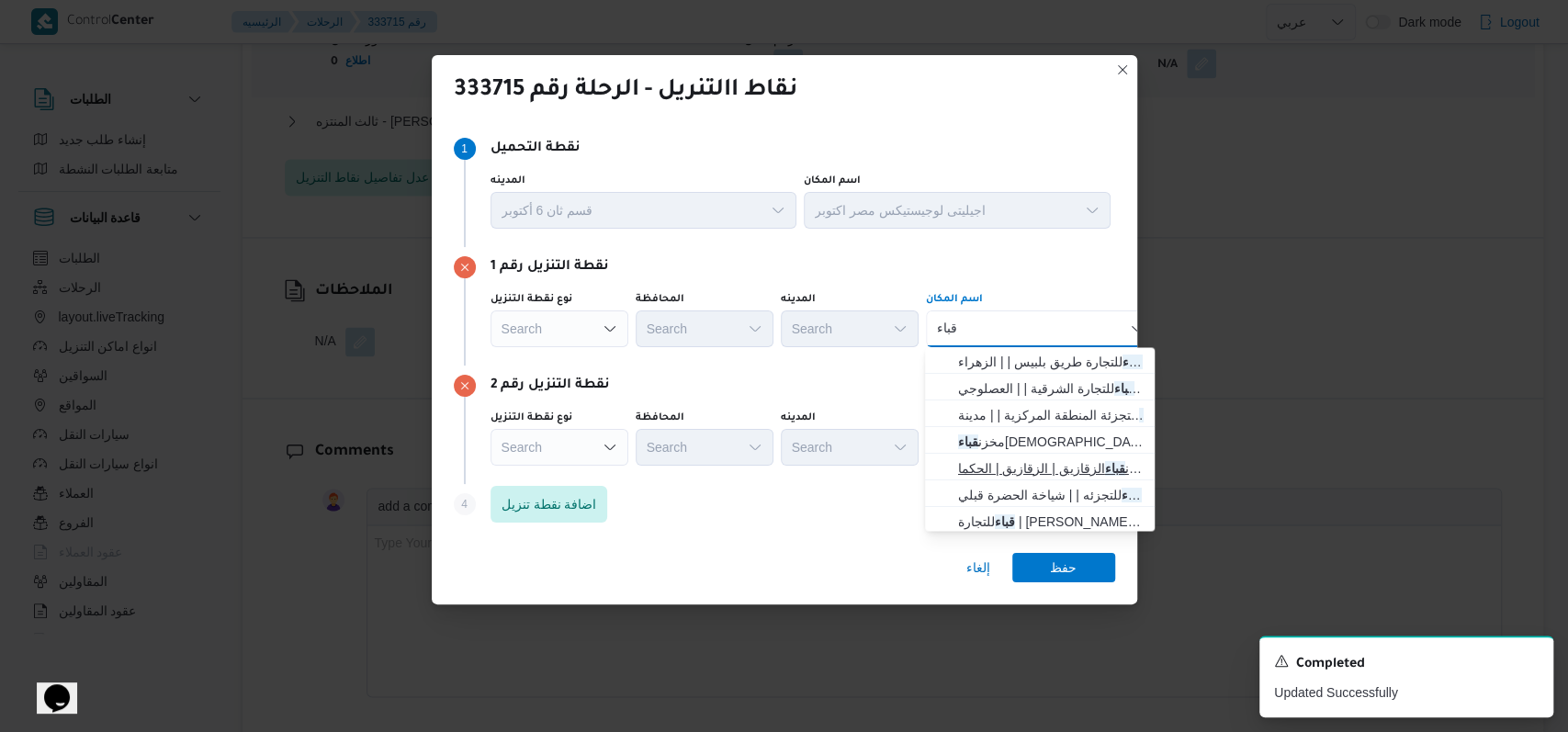
type input "قباء"
click at [1052, 457] on span "مخزن قباء الزقازيق | الزقازيق | الحكما" at bounding box center [1051, 468] width 186 height 22
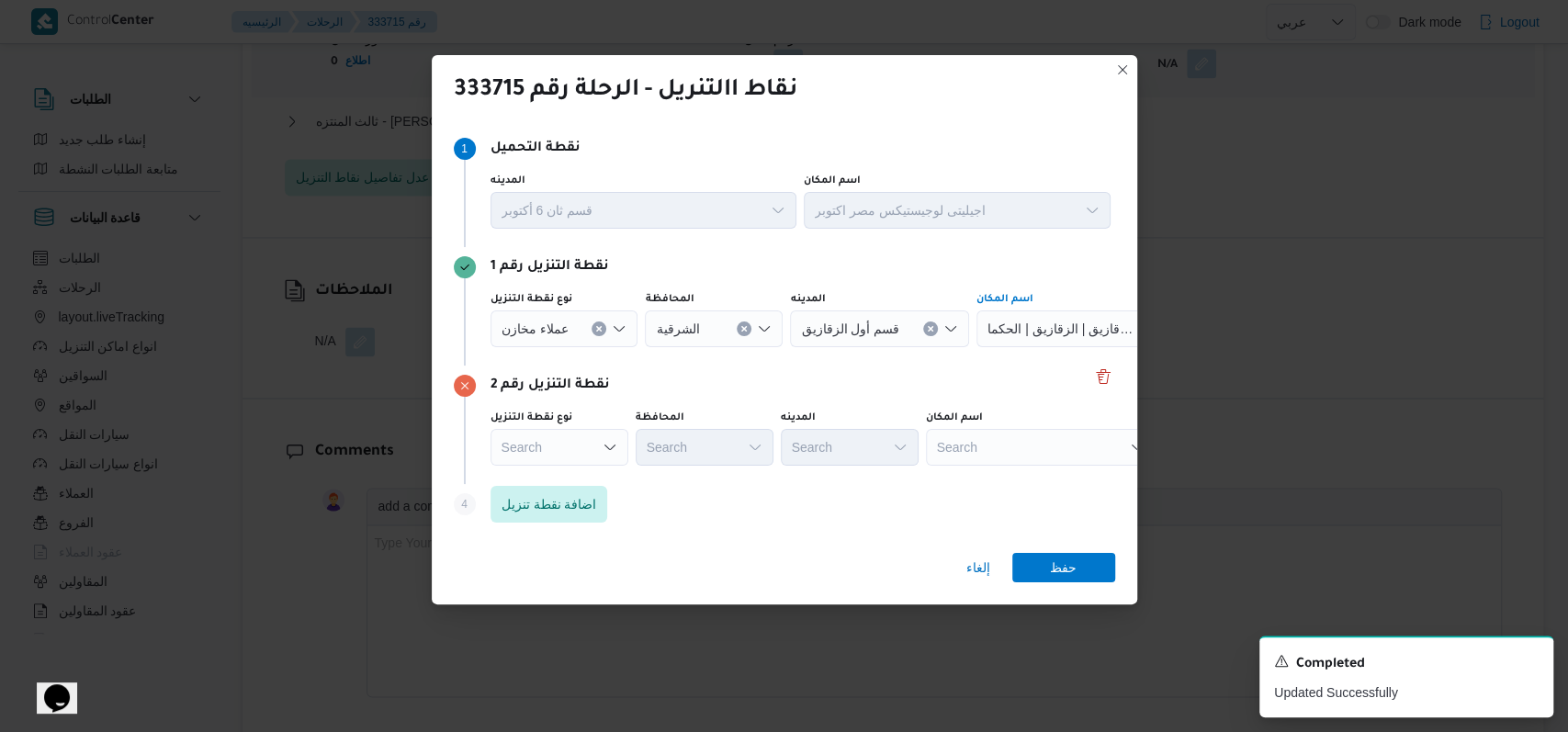
click at [1032, 446] on div "Search" at bounding box center [1040, 448] width 229 height 37
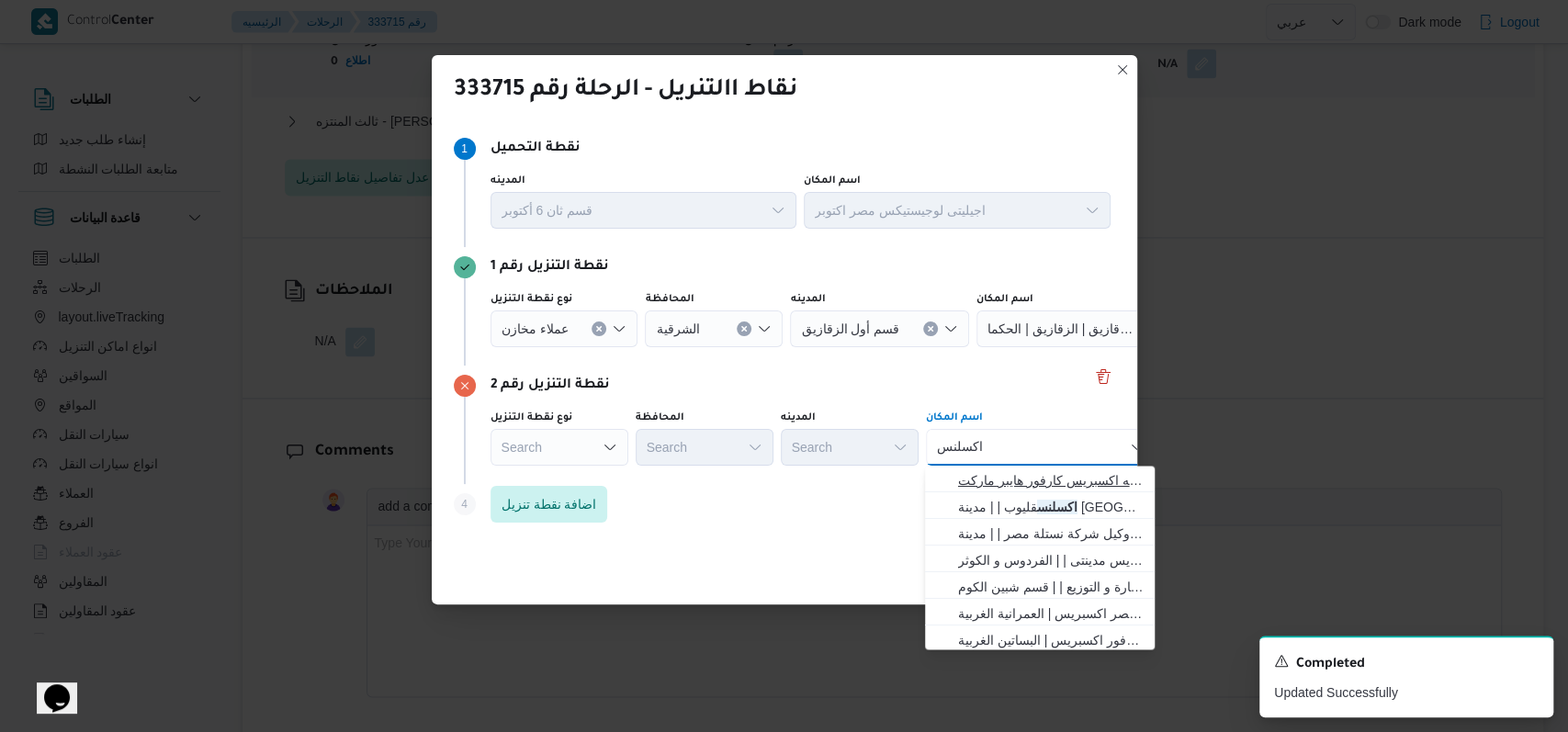
type input "اكسلنس"
click at [1050, 471] on span "سلسله اكسبريس كارفور هايبر ماركت 15 مايو | | الشياخة الأولى" at bounding box center [1051, 480] width 186 height 22
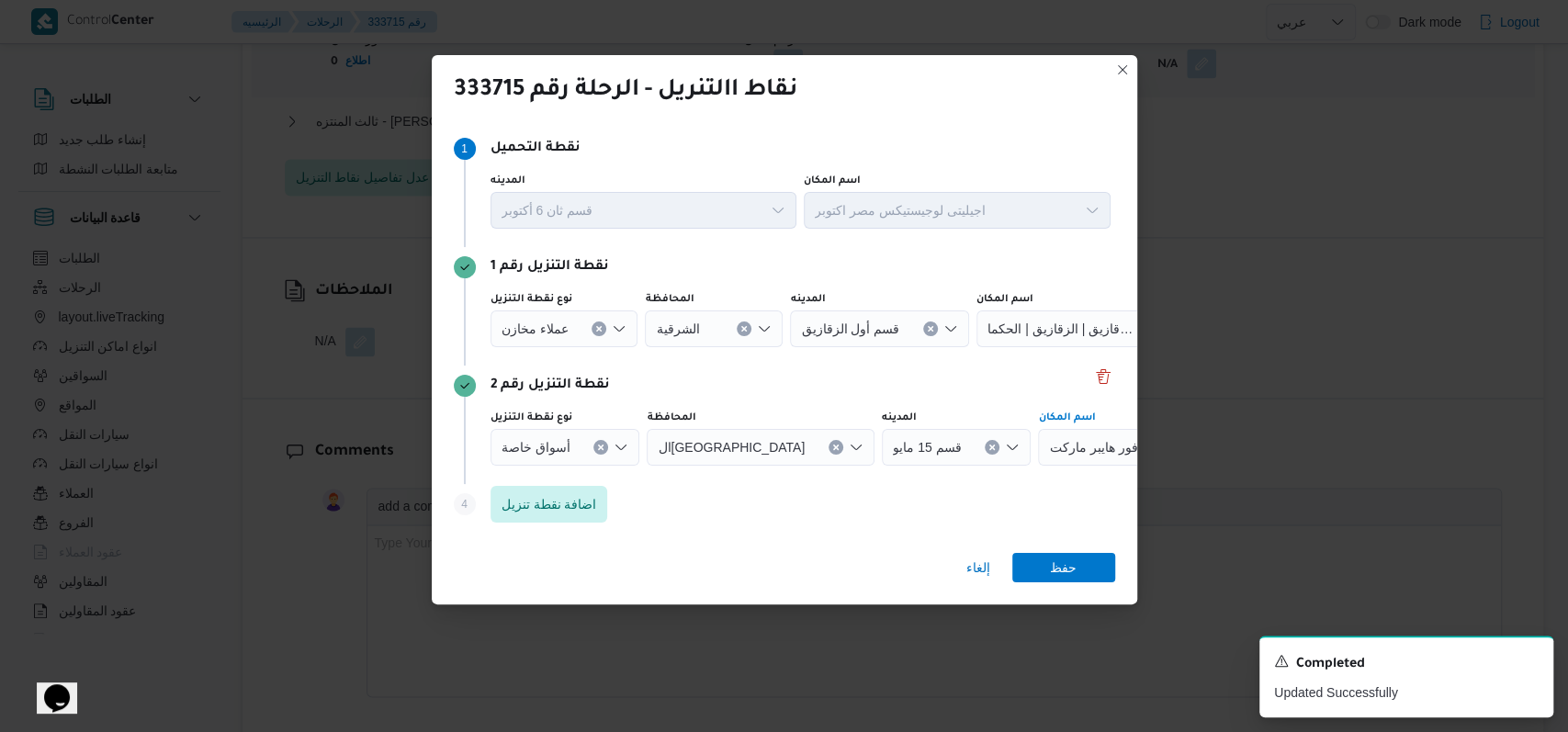
click at [599, 448] on icon "Clear input" at bounding box center [601, 448] width 8 height 8
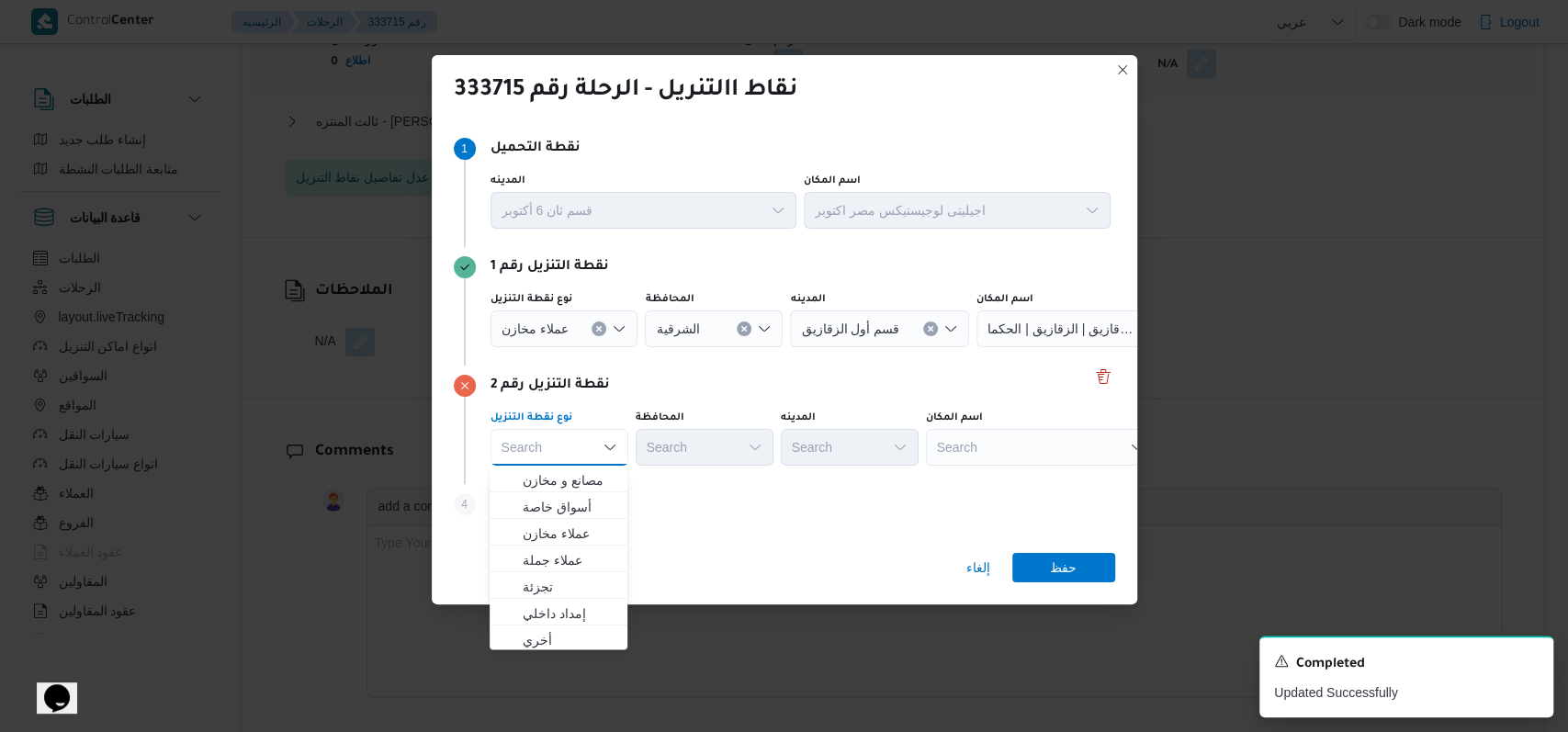
click at [1059, 443] on div "Search" at bounding box center [1040, 448] width 229 height 37
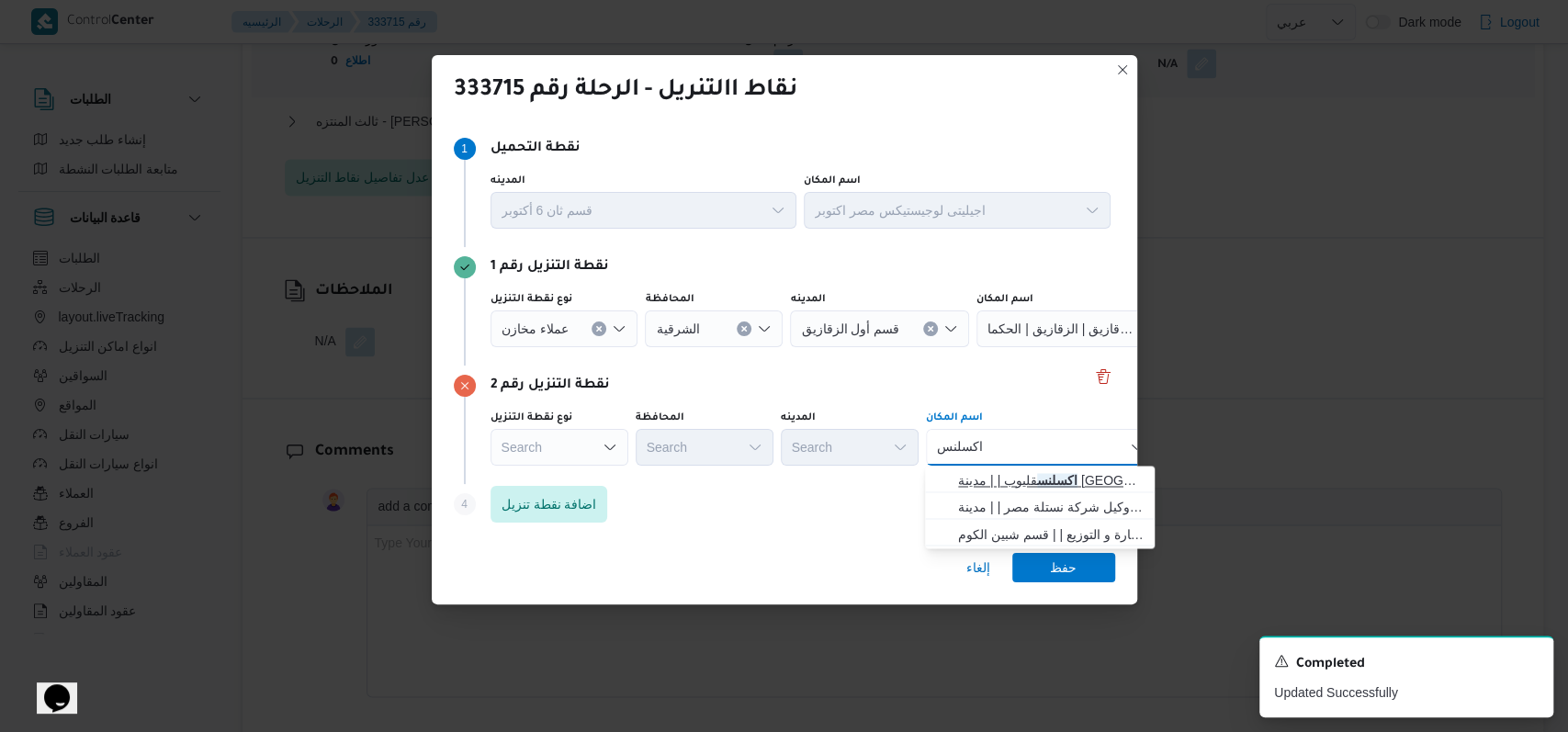
type input "اكسلنس"
click at [1051, 474] on span "اكسلنس قليوب | | مدينة قليوب" at bounding box center [1051, 480] width 186 height 22
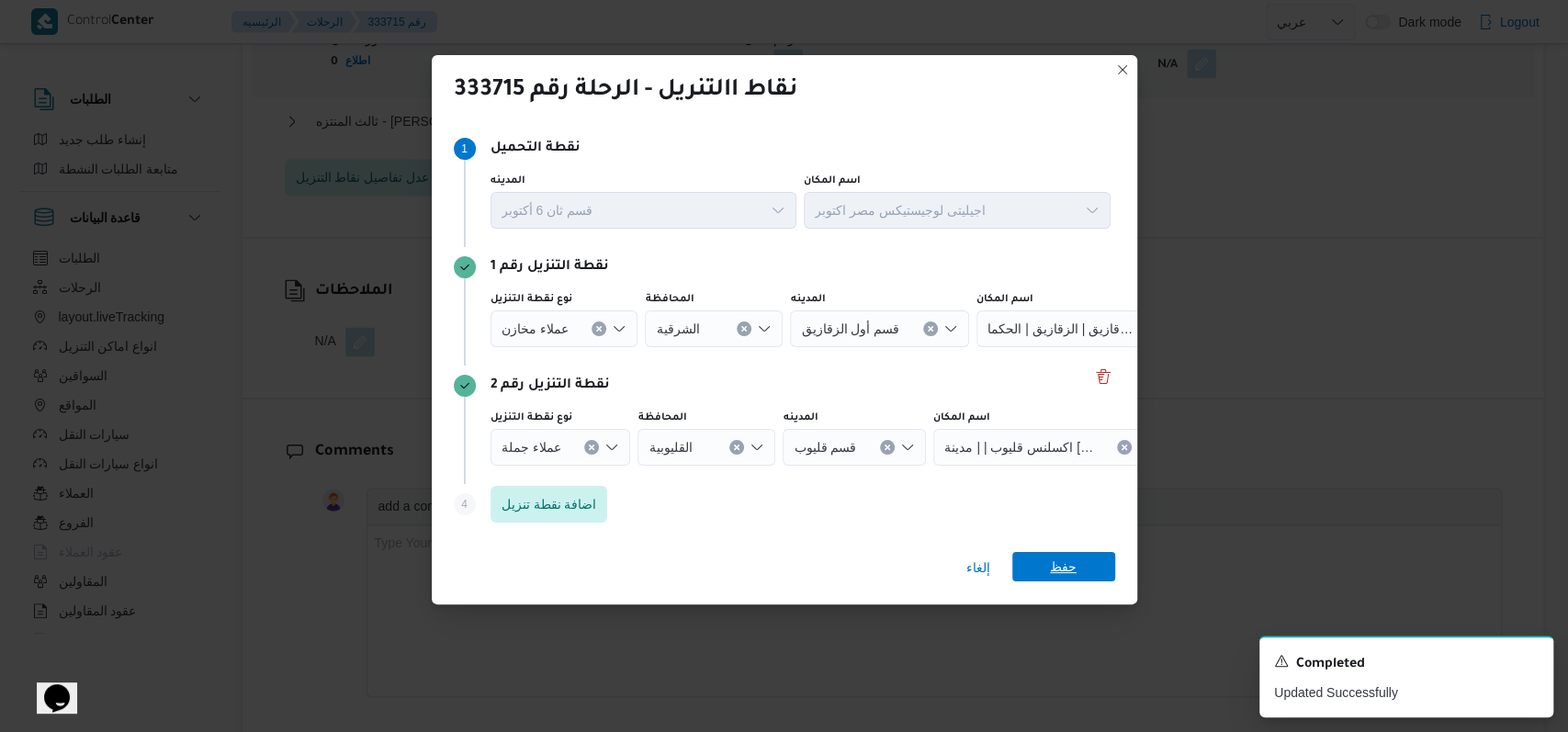
click at [1054, 563] on span "حفظ" at bounding box center [1064, 567] width 27 height 29
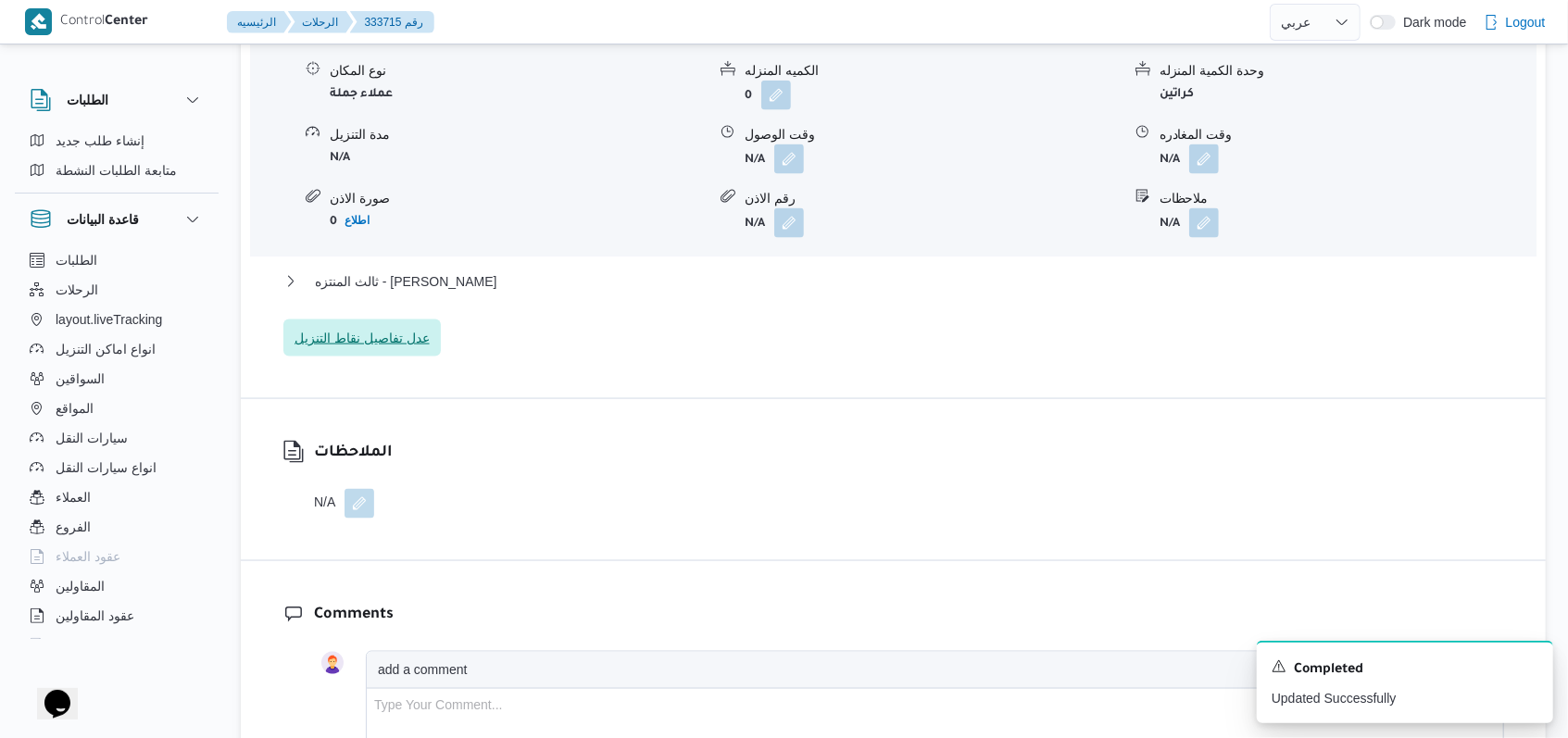
scroll to position [1482, 0]
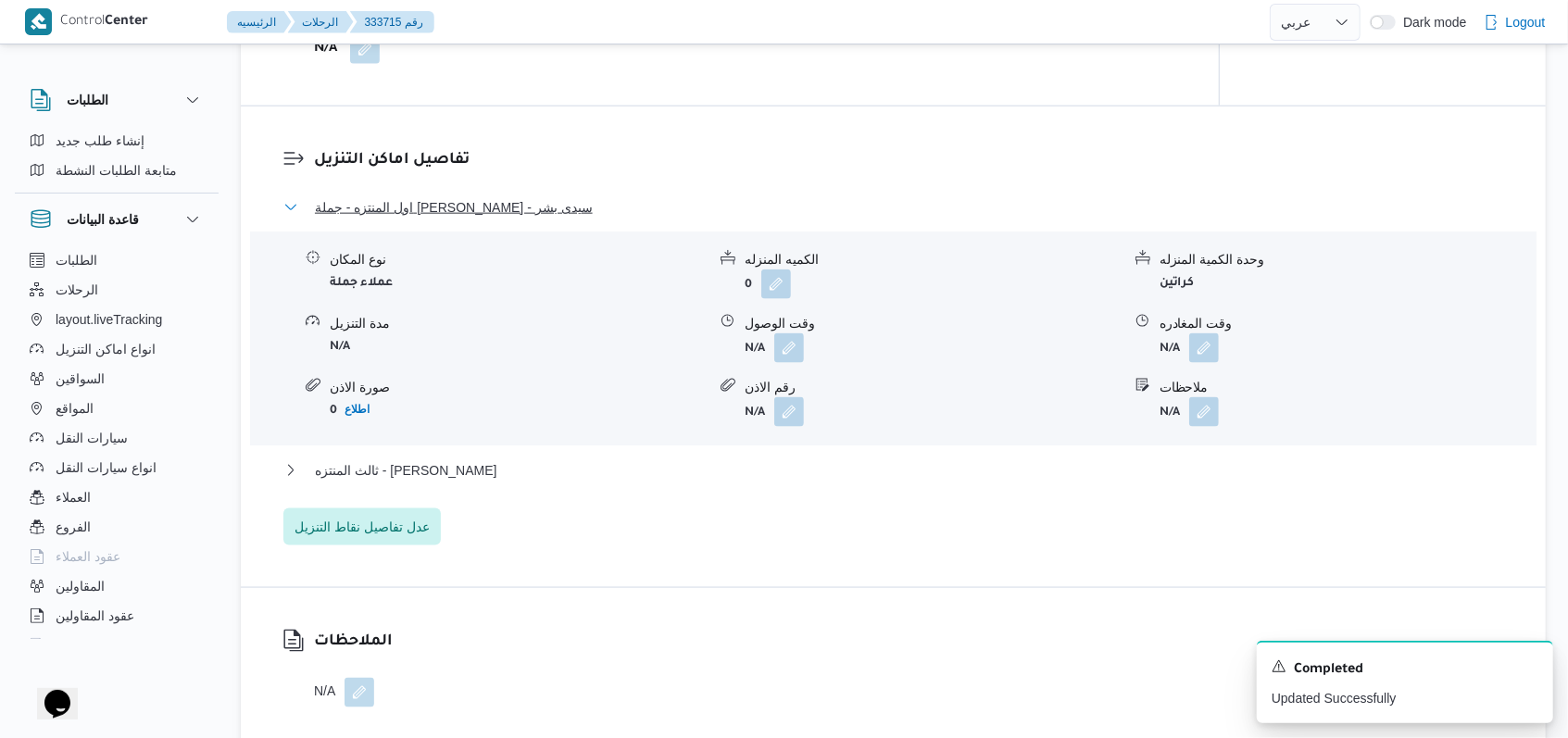
click at [495, 212] on span "اول المنتزه - جملة ماركت سبورتنج - سيدى بشر" at bounding box center [453, 207] width 278 height 22
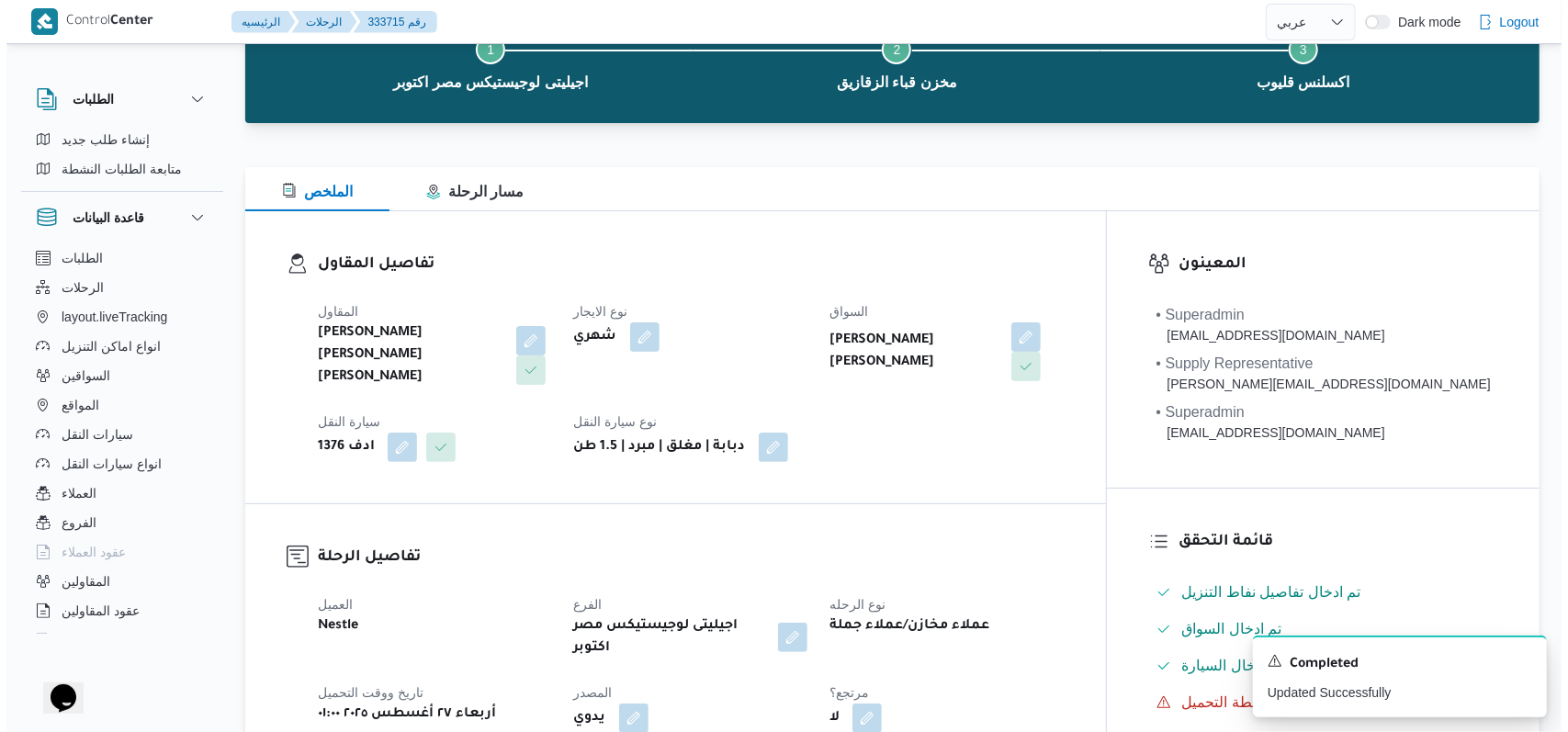
scroll to position [0, 0]
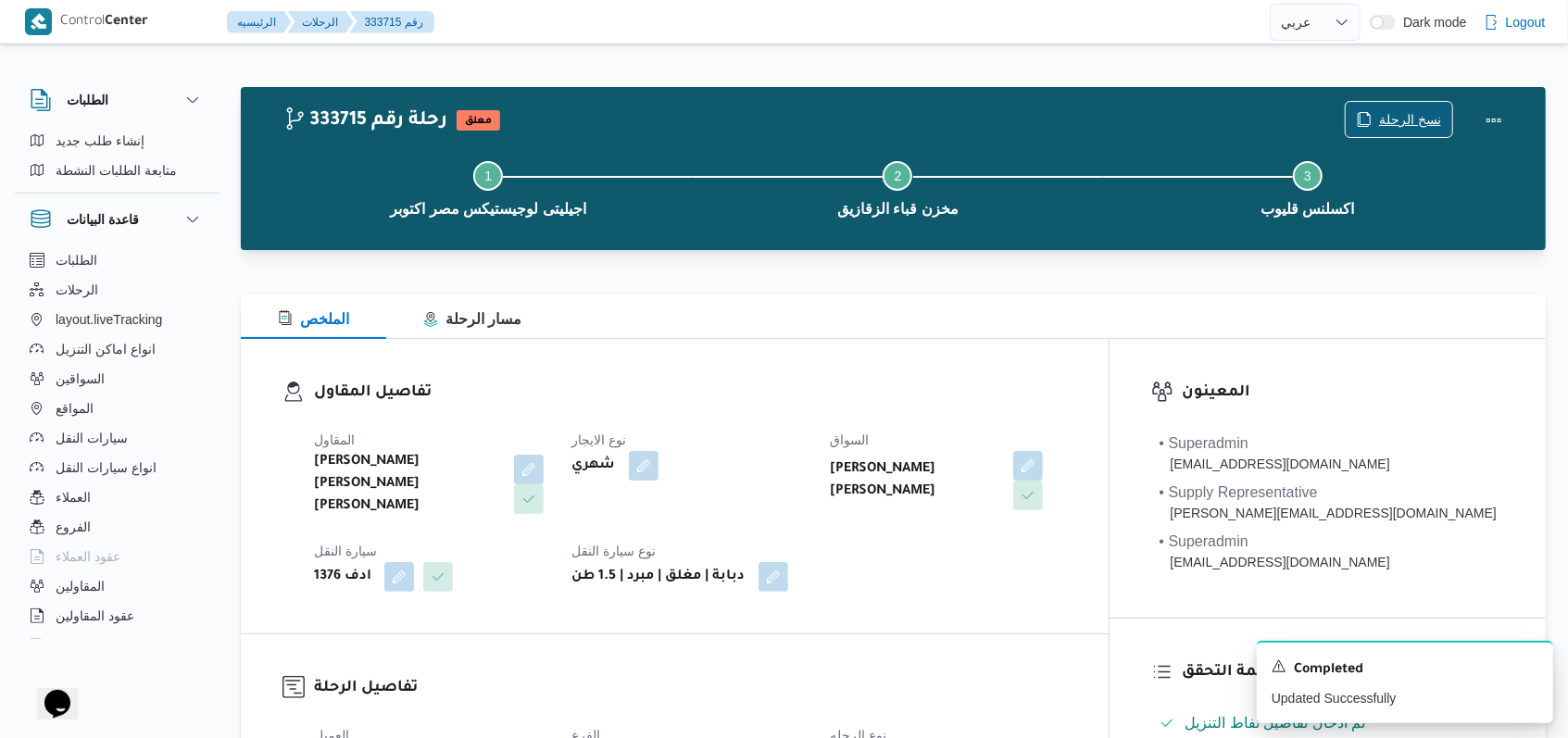
click at [1412, 118] on span "نسخ الرحلة" at bounding box center [1410, 119] width 62 height 22
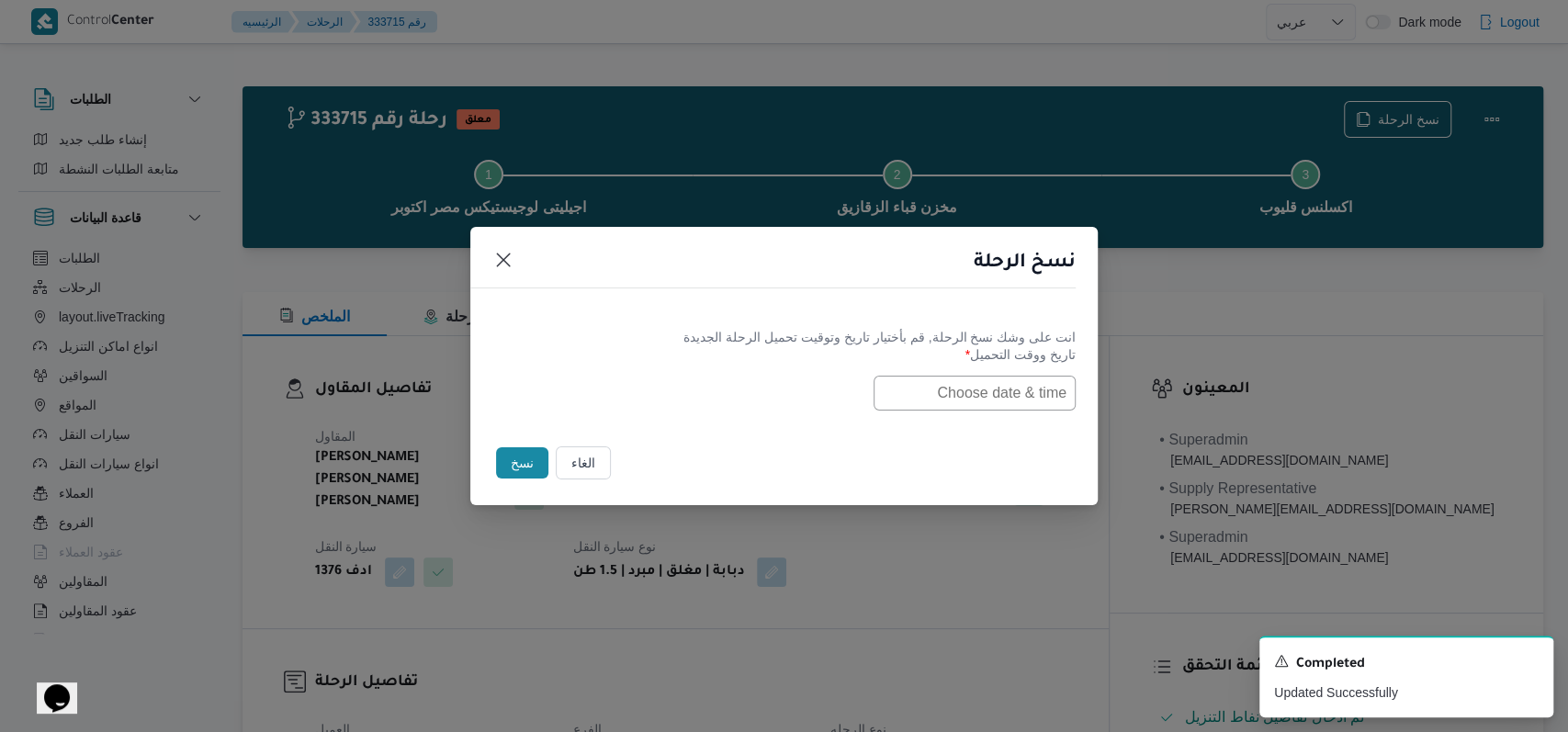
click at [985, 386] on input "text" at bounding box center [974, 393] width 202 height 35
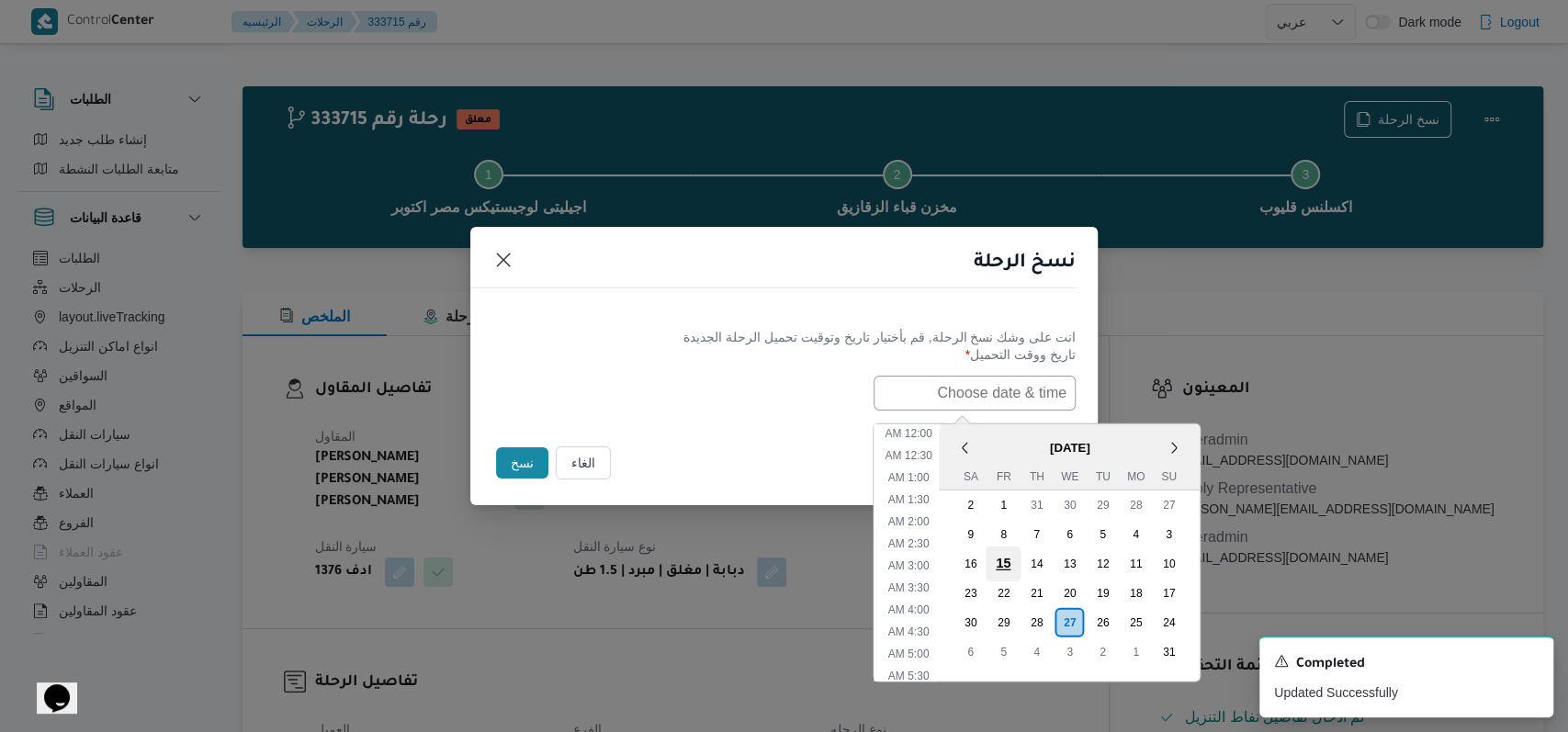
scroll to position [344, 0]
click at [1052, 618] on div "28" at bounding box center [1036, 622] width 35 height 35
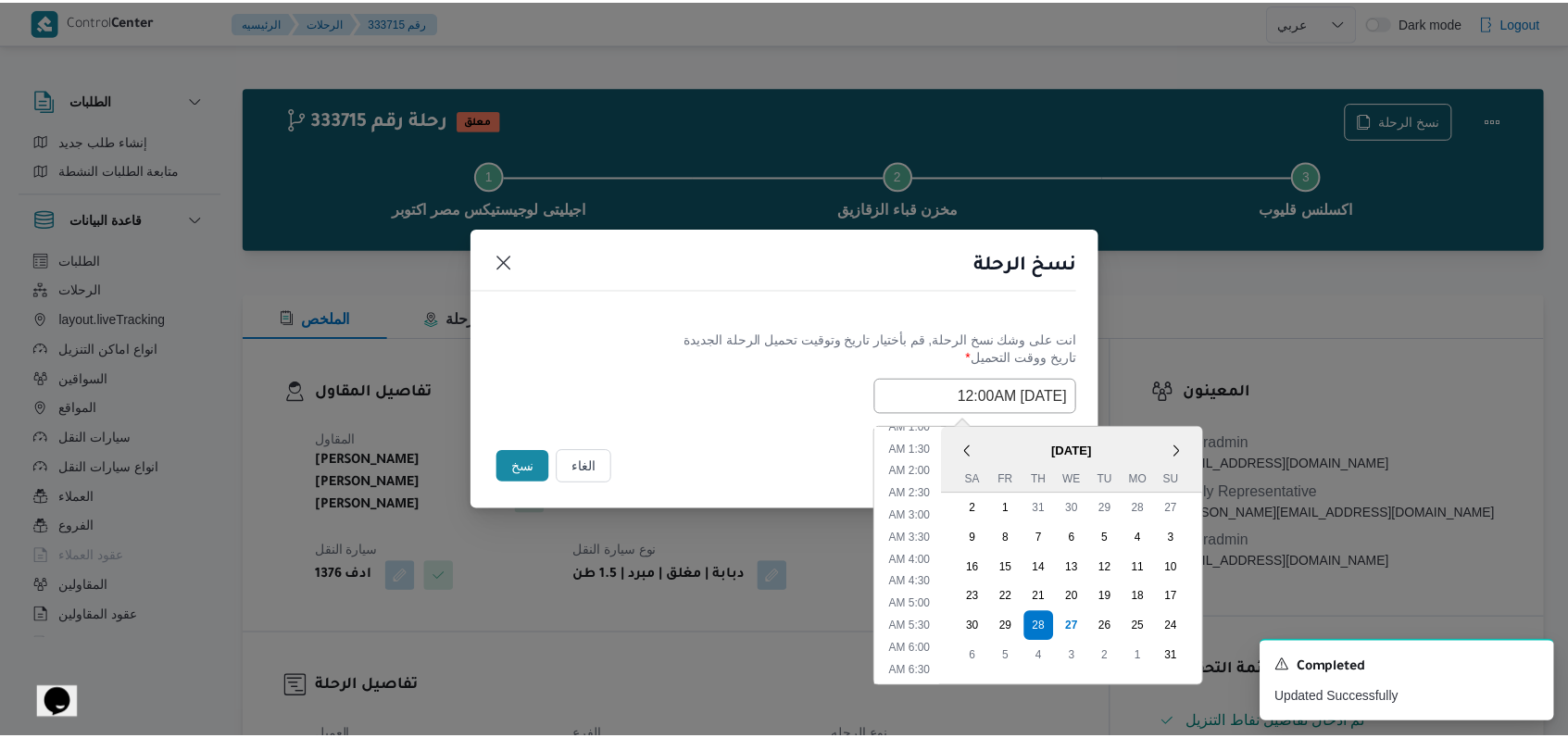
scroll to position [0, 0]
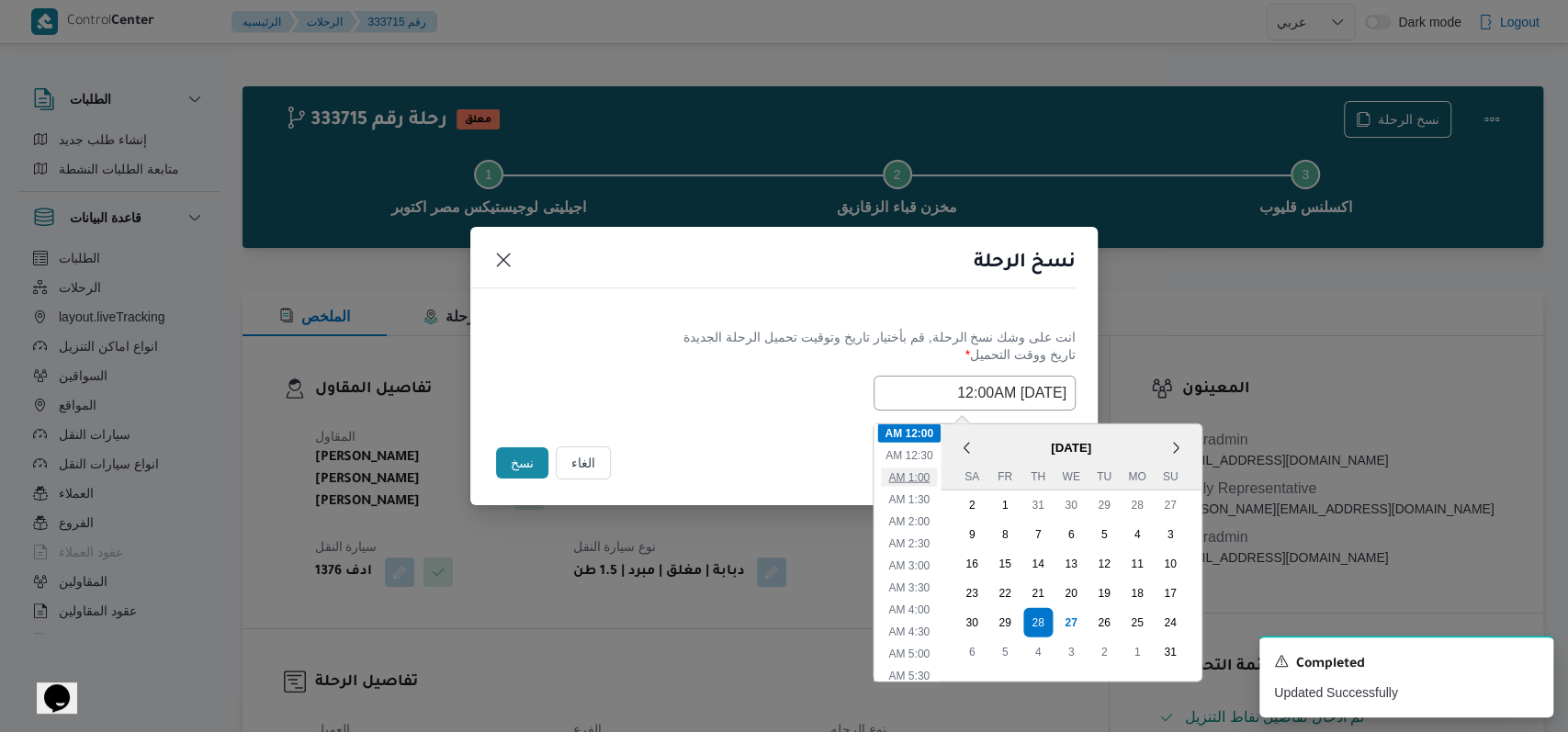
click at [922, 481] on li "1:00 AM" at bounding box center [909, 476] width 56 height 18
type input "28/08/2025 1:00AM"
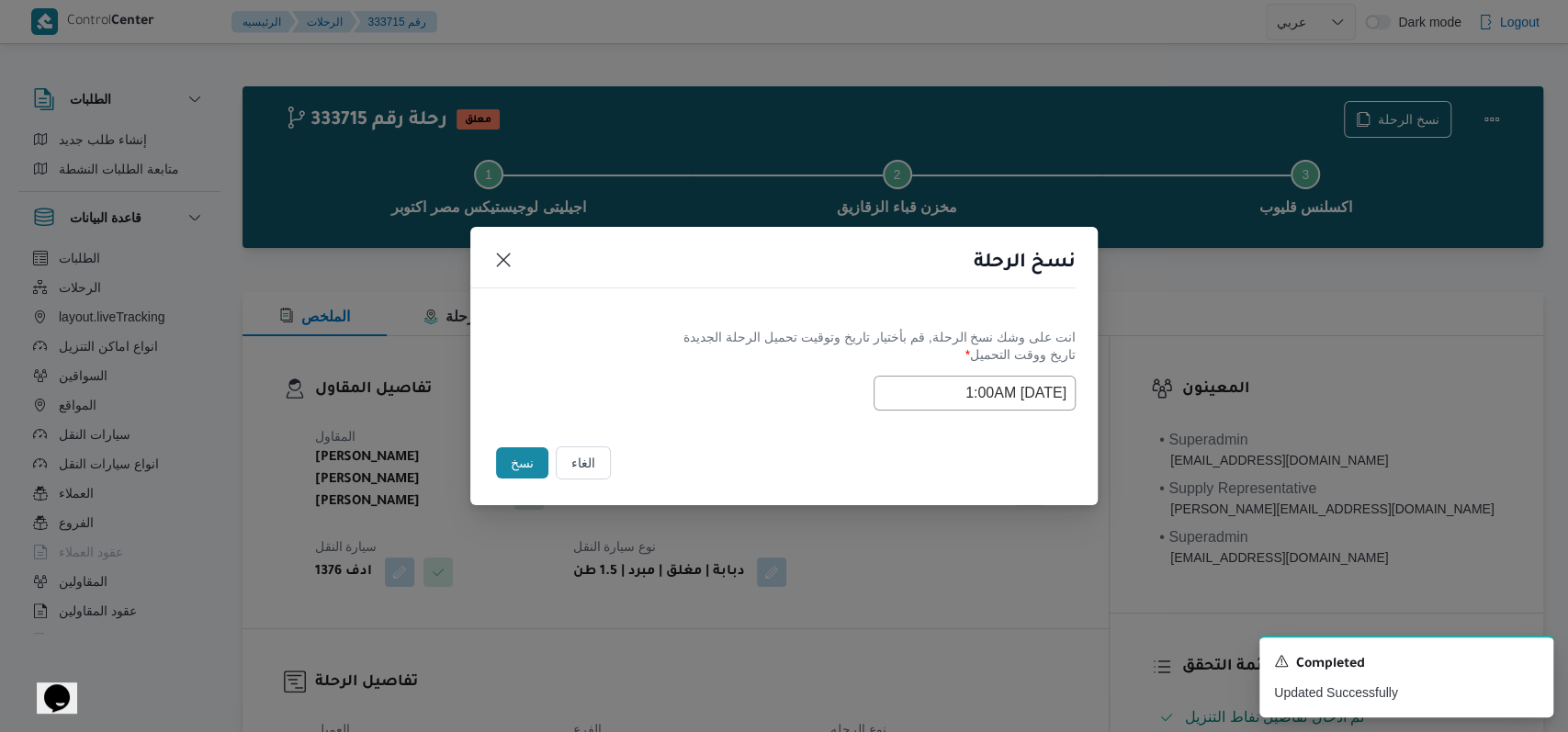
click at [695, 390] on div "Selected date: Thursday, August 28th, 2025 at 1:00 AM 28/08/2025 1:00AM" at bounding box center [784, 393] width 583 height 35
click at [521, 461] on button "نسخ" at bounding box center [522, 463] width 52 height 31
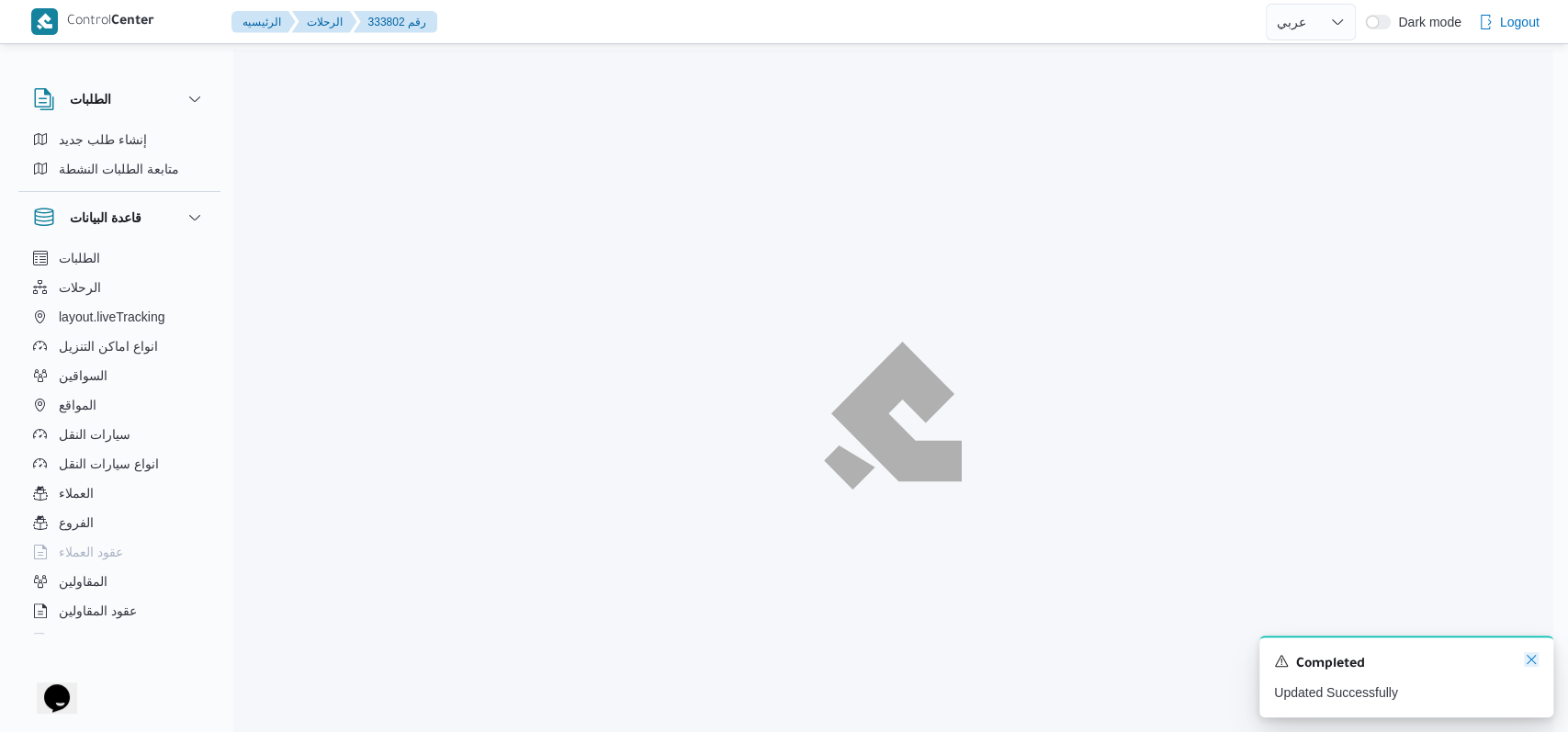
click at [1528, 666] on icon "Dismiss toast" at bounding box center [1531, 659] width 15 height 15
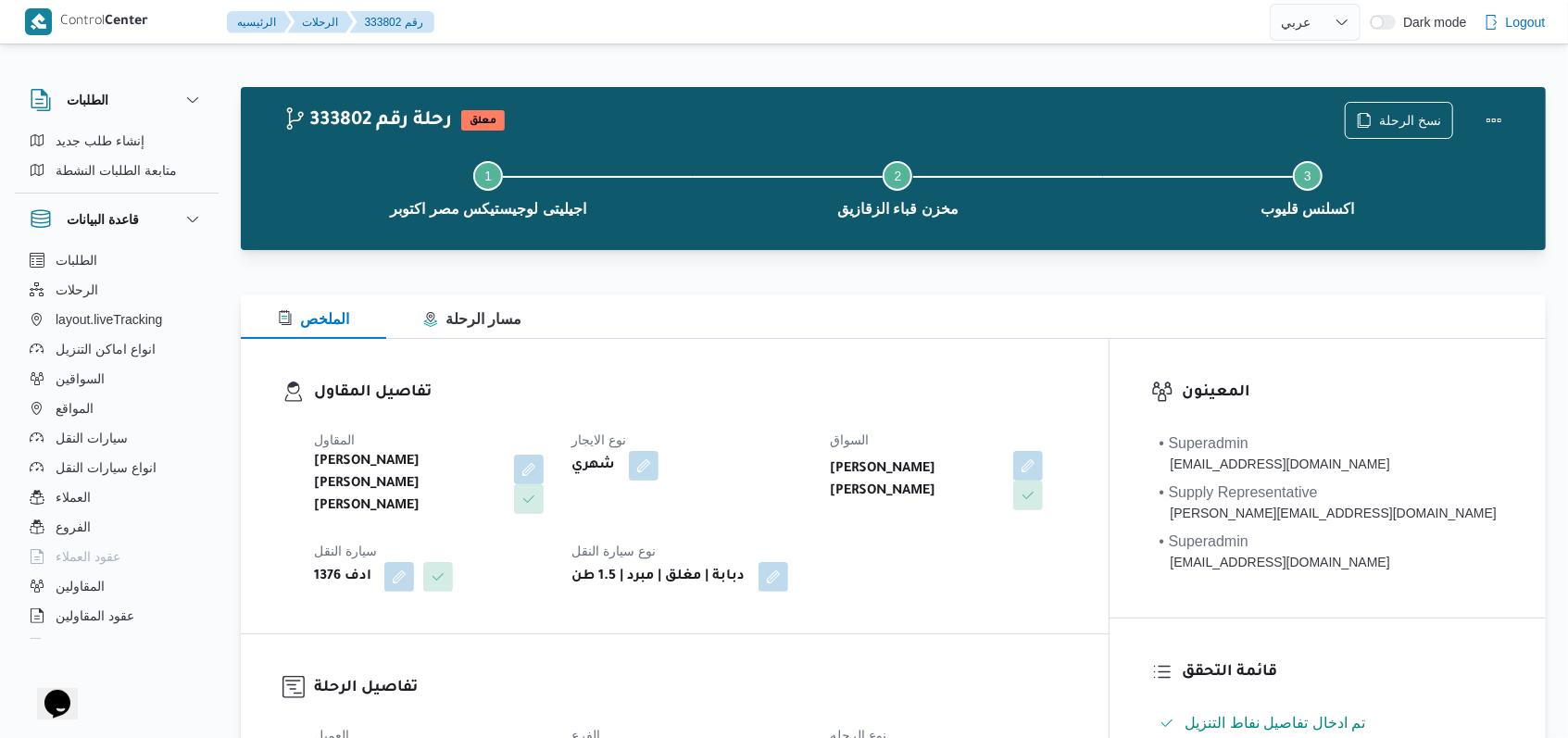
select select "ar"
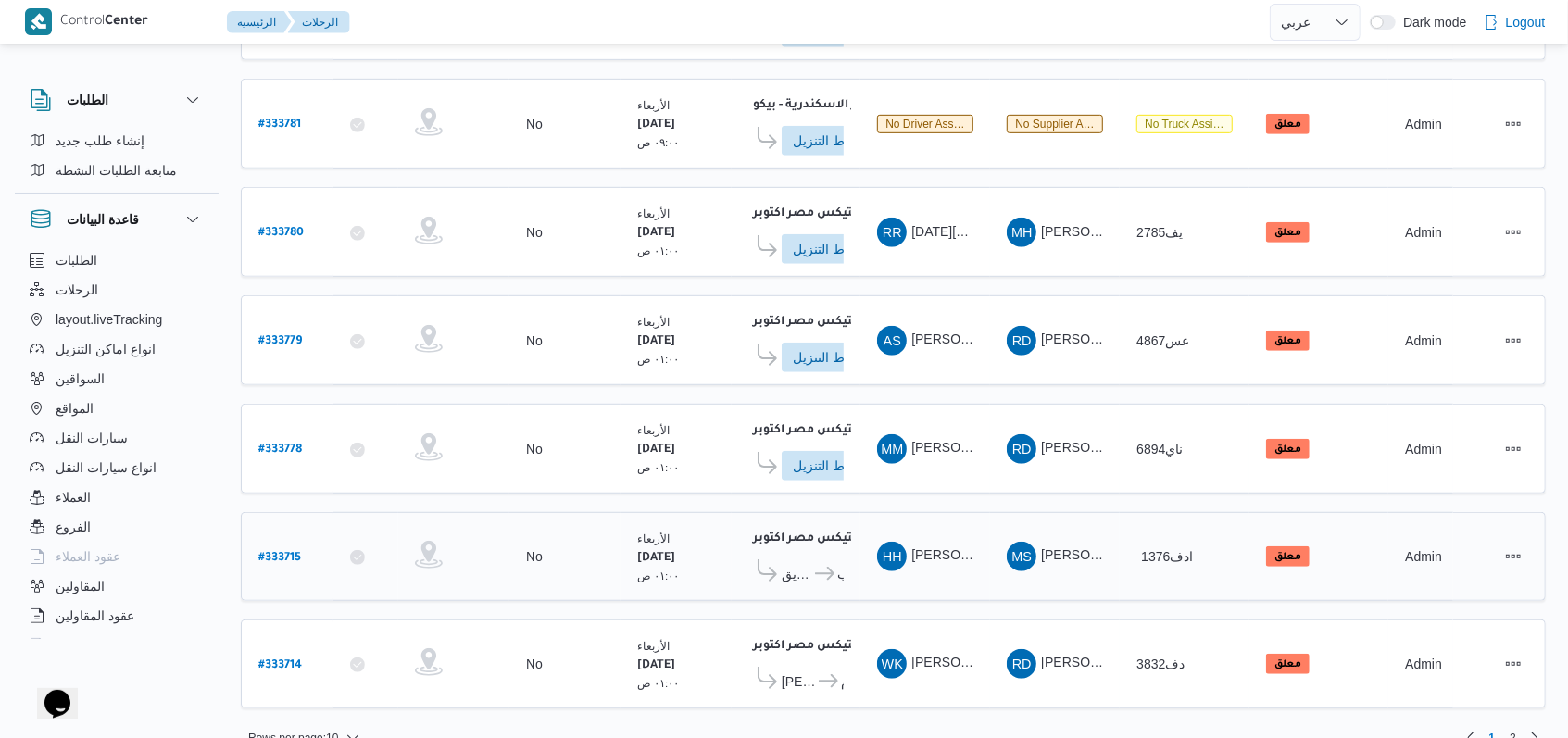
scroll to position [652, 0]
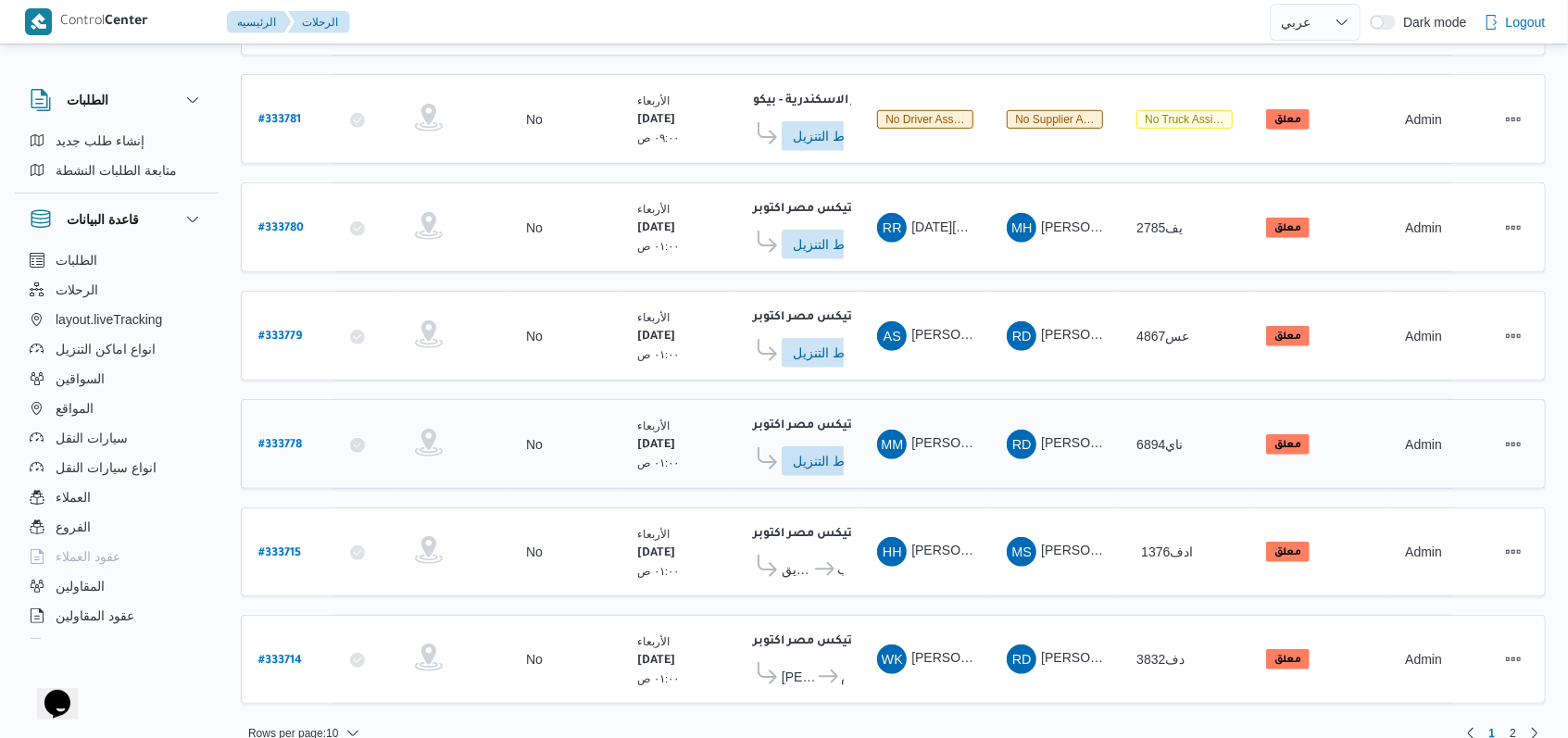
click at [280, 439] on b "# 333778" at bounding box center [280, 445] width 44 height 13
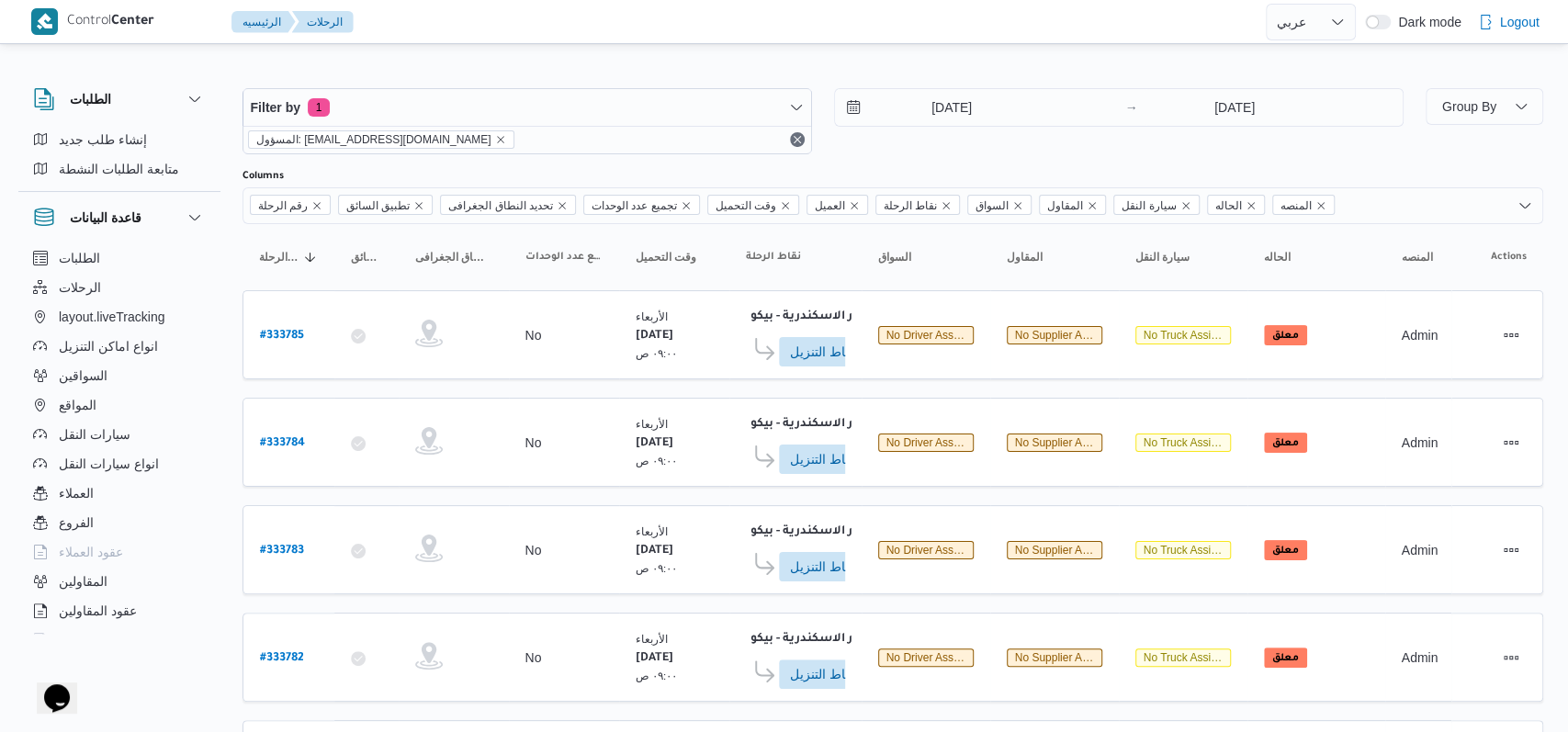
select select "ar"
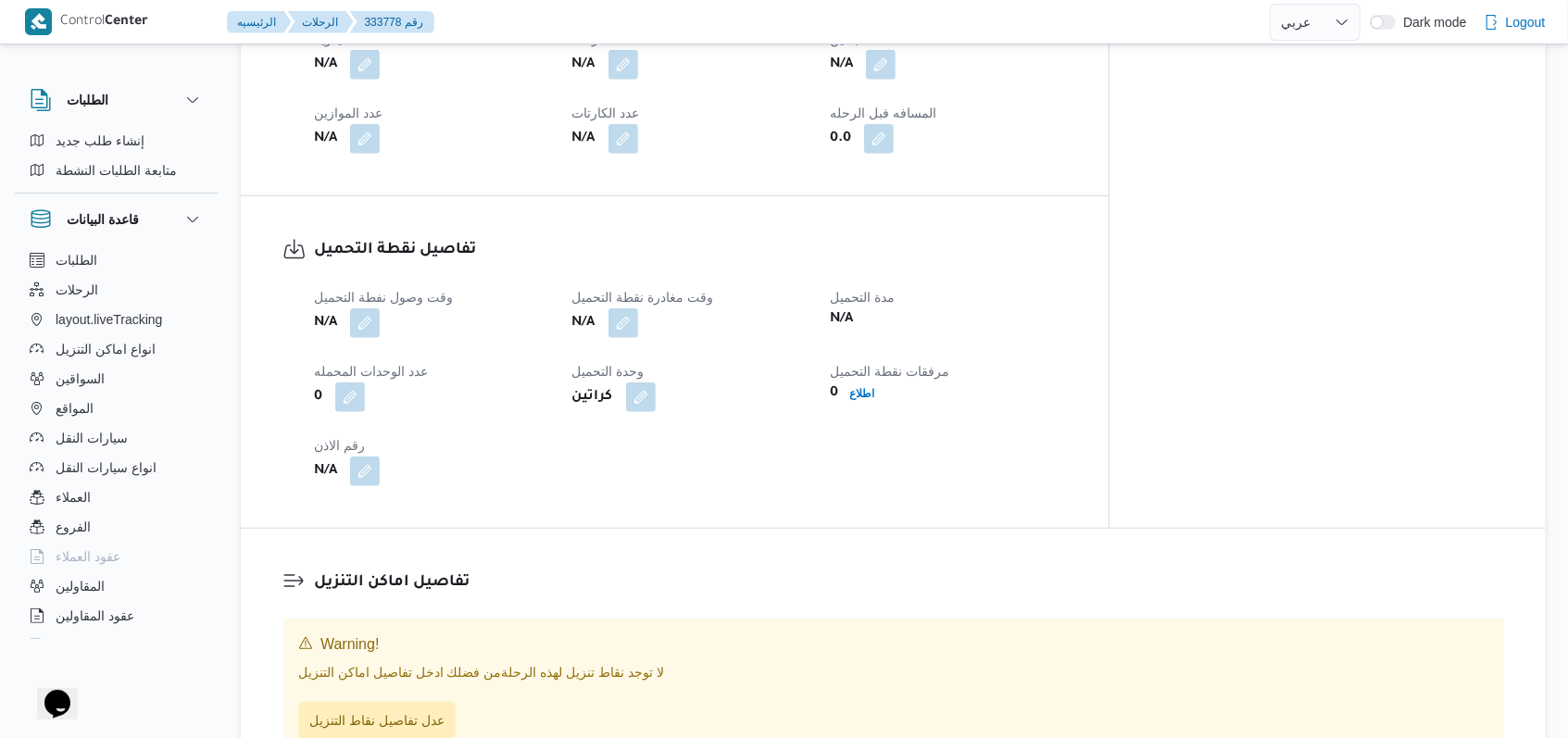
scroll to position [987, 0]
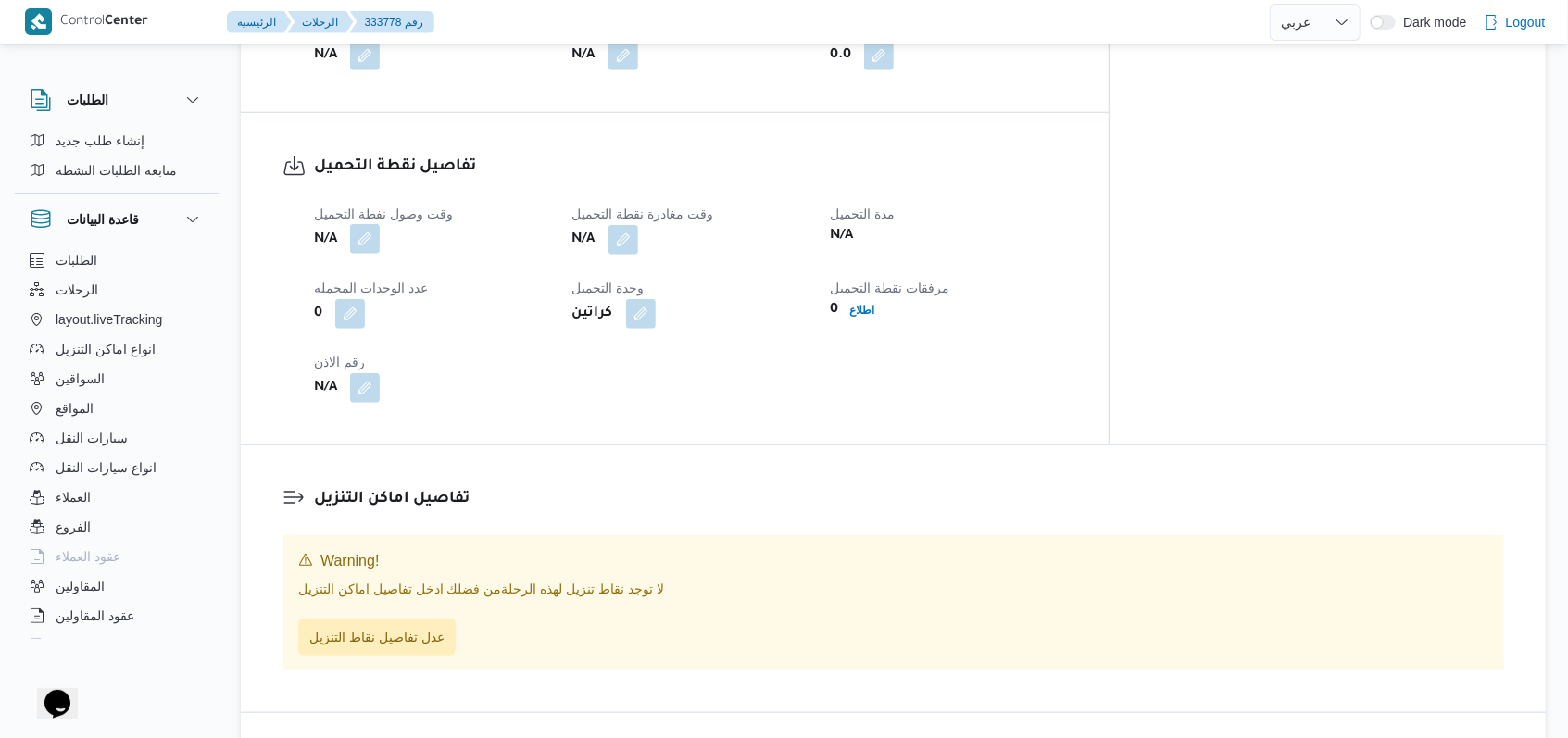
click at [371, 224] on button "button" at bounding box center [365, 239] width 29 height 29
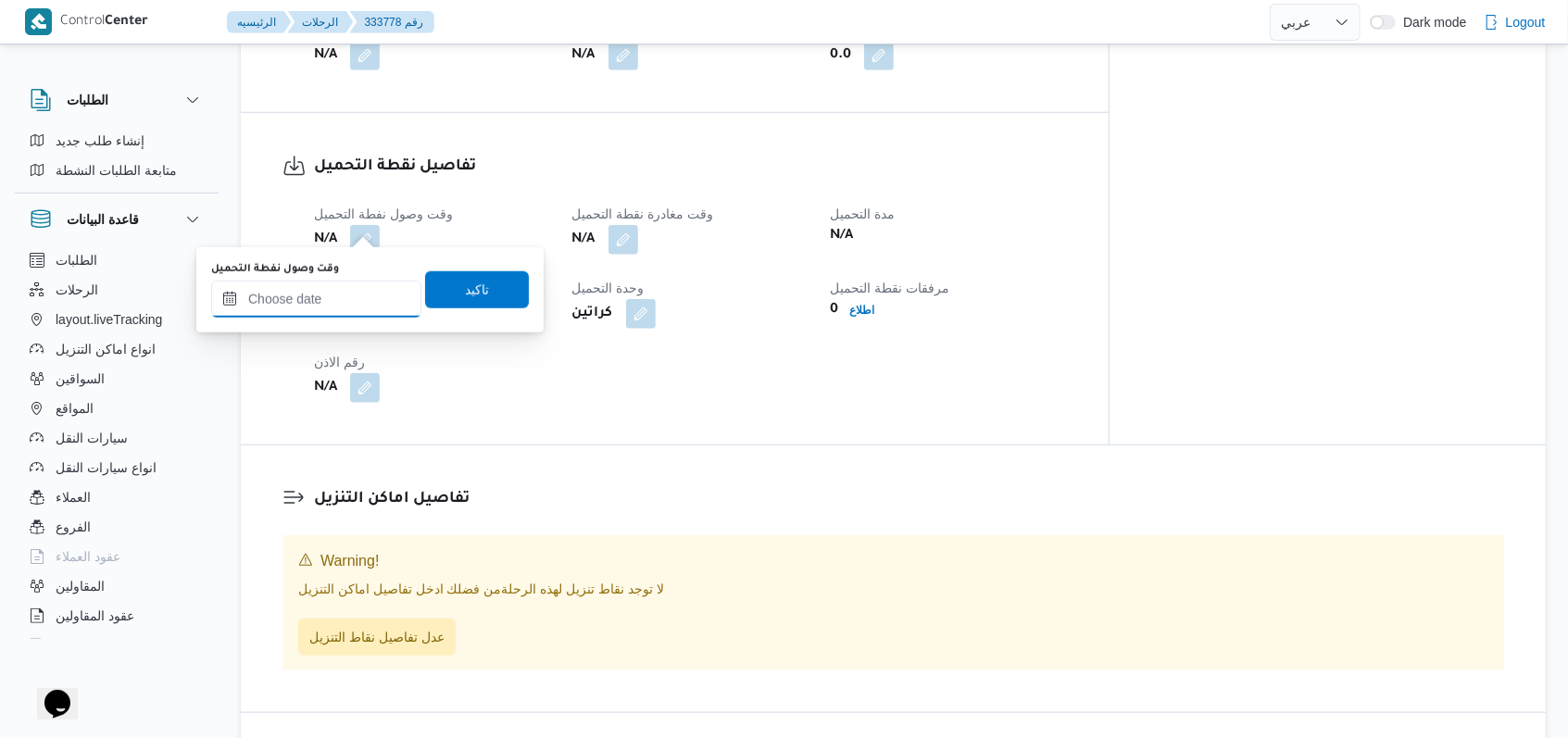
click at [340, 301] on input "وقت وصول نفطة التحميل" at bounding box center [317, 299] width 211 height 37
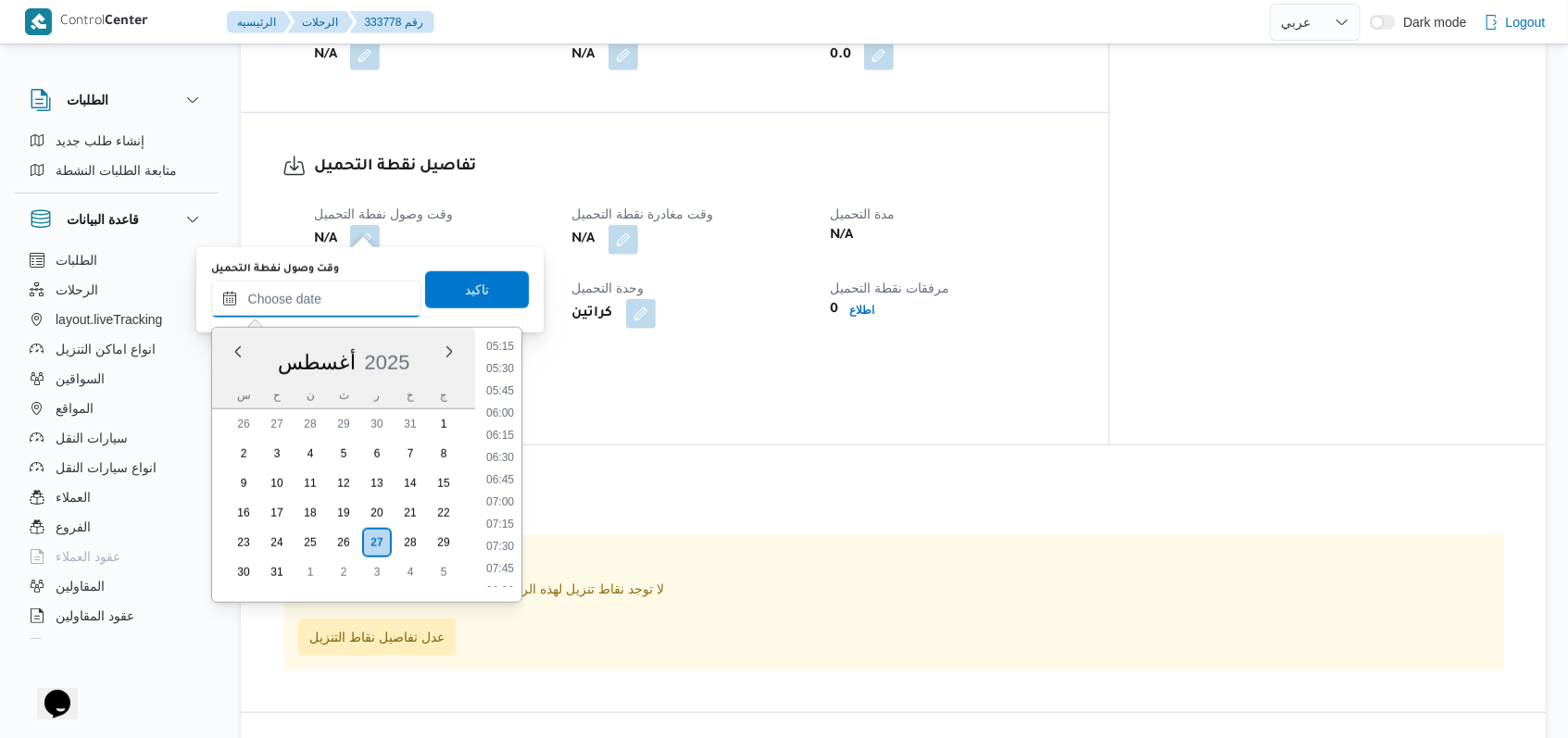
scroll to position [212, 0]
click at [504, 451] on li "03:30" at bounding box center [500, 451] width 43 height 19
type input "٢٧/٠٨/٢٠٢٥ ٠٣:٣٠"
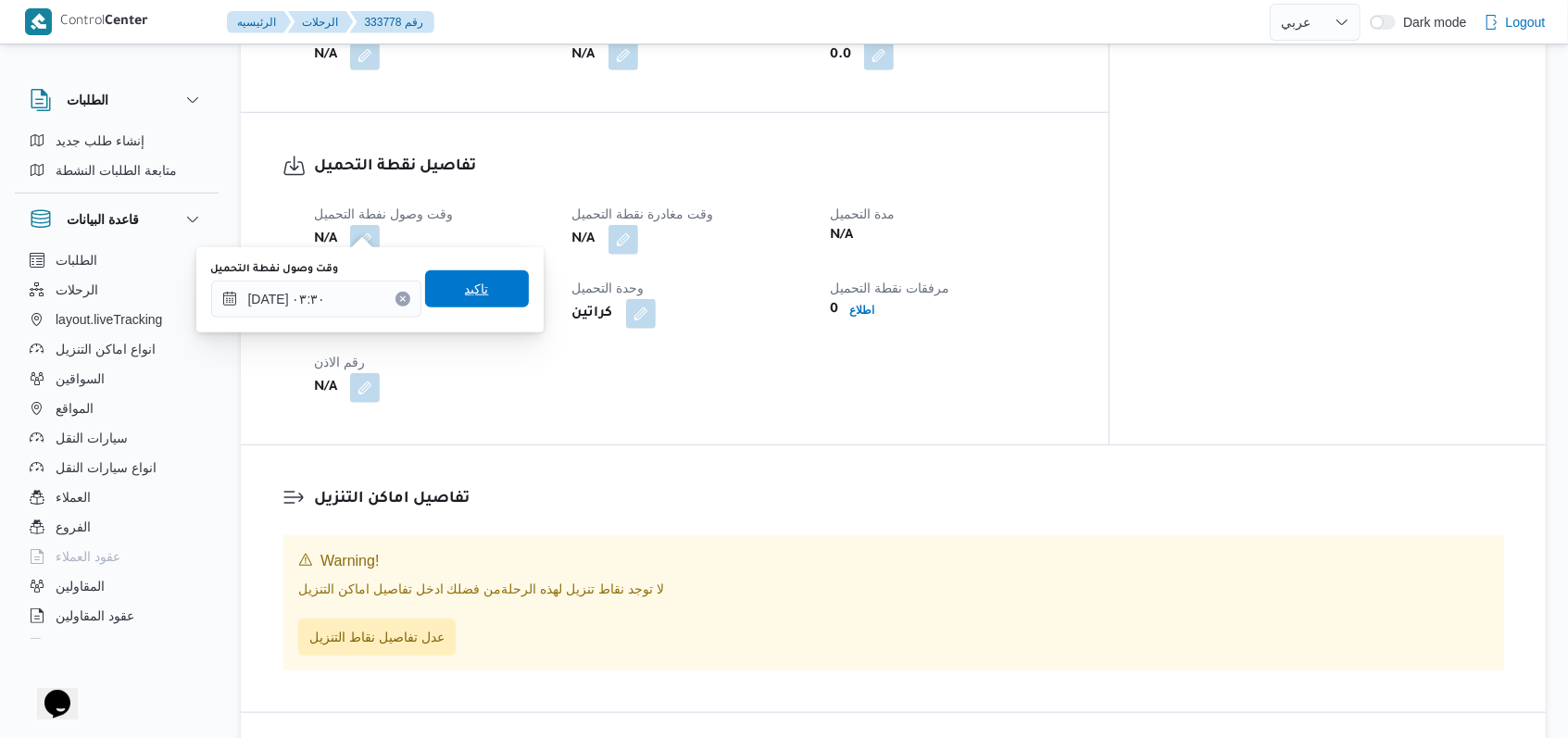
click at [472, 290] on span "تاكيد" at bounding box center [477, 289] width 24 height 22
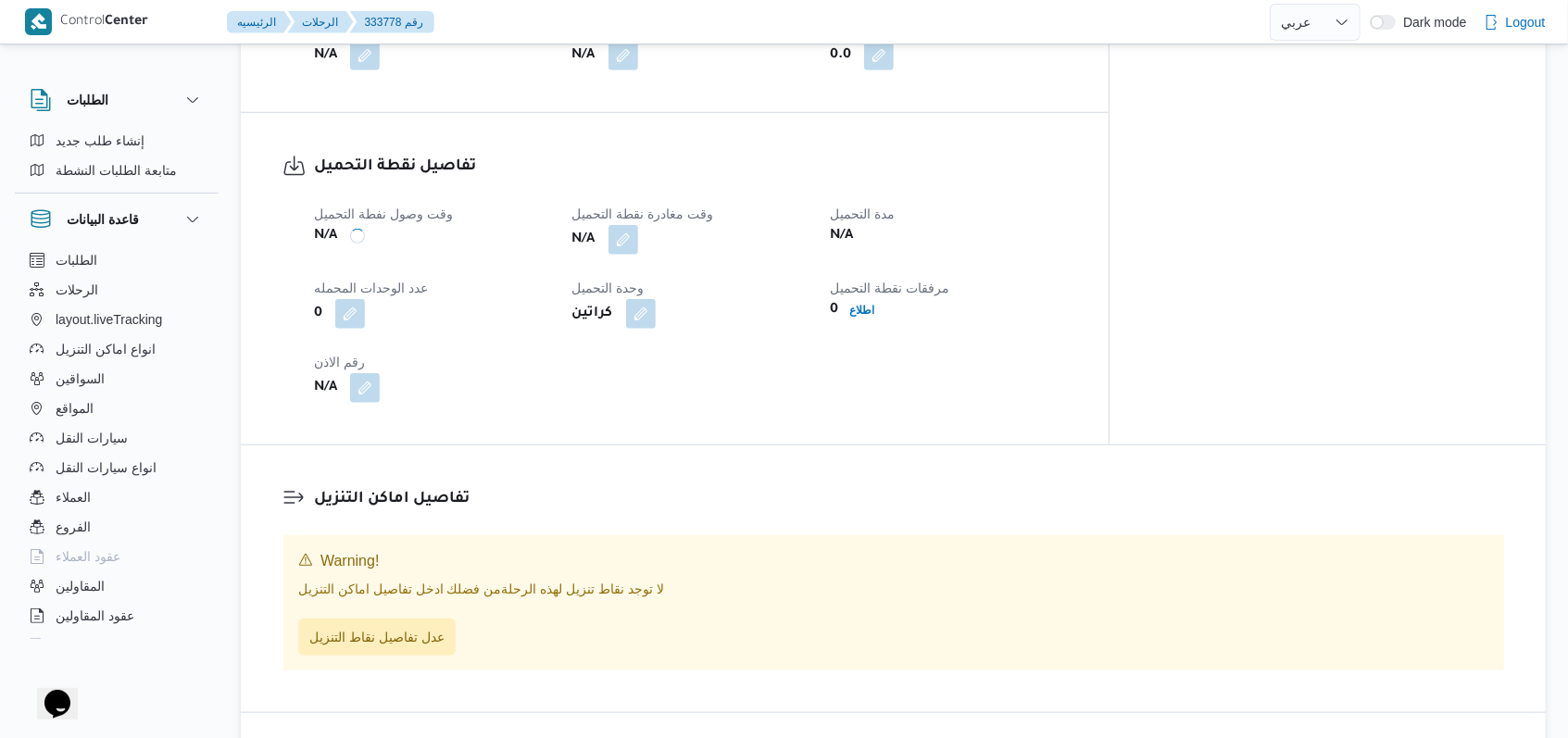
click at [679, 223] on div "N/A" at bounding box center [690, 240] width 240 height 33
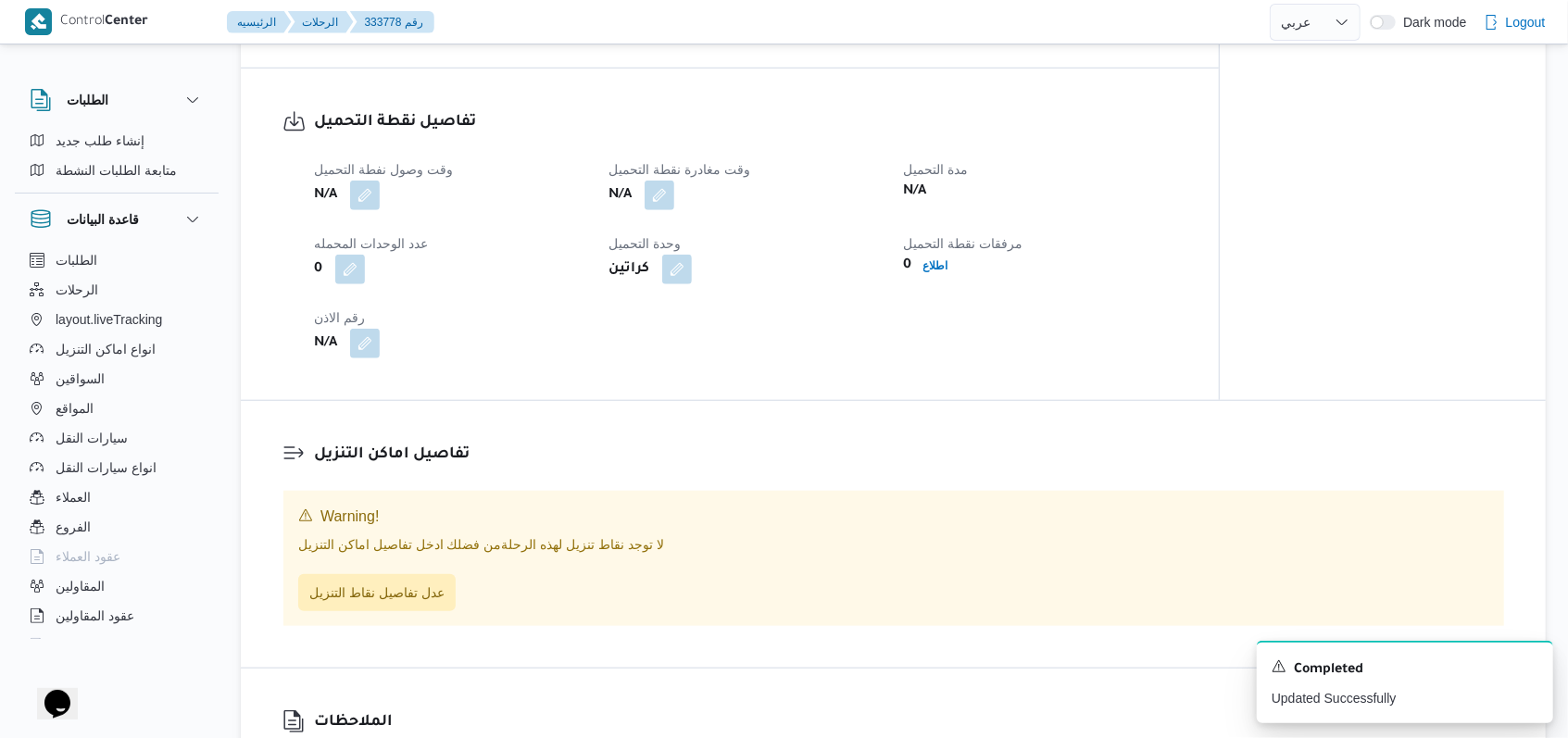
click at [676, 212] on div "N/A" at bounding box center [744, 195] width 276 height 33
click at [667, 210] on button "button" at bounding box center [659, 194] width 29 height 29
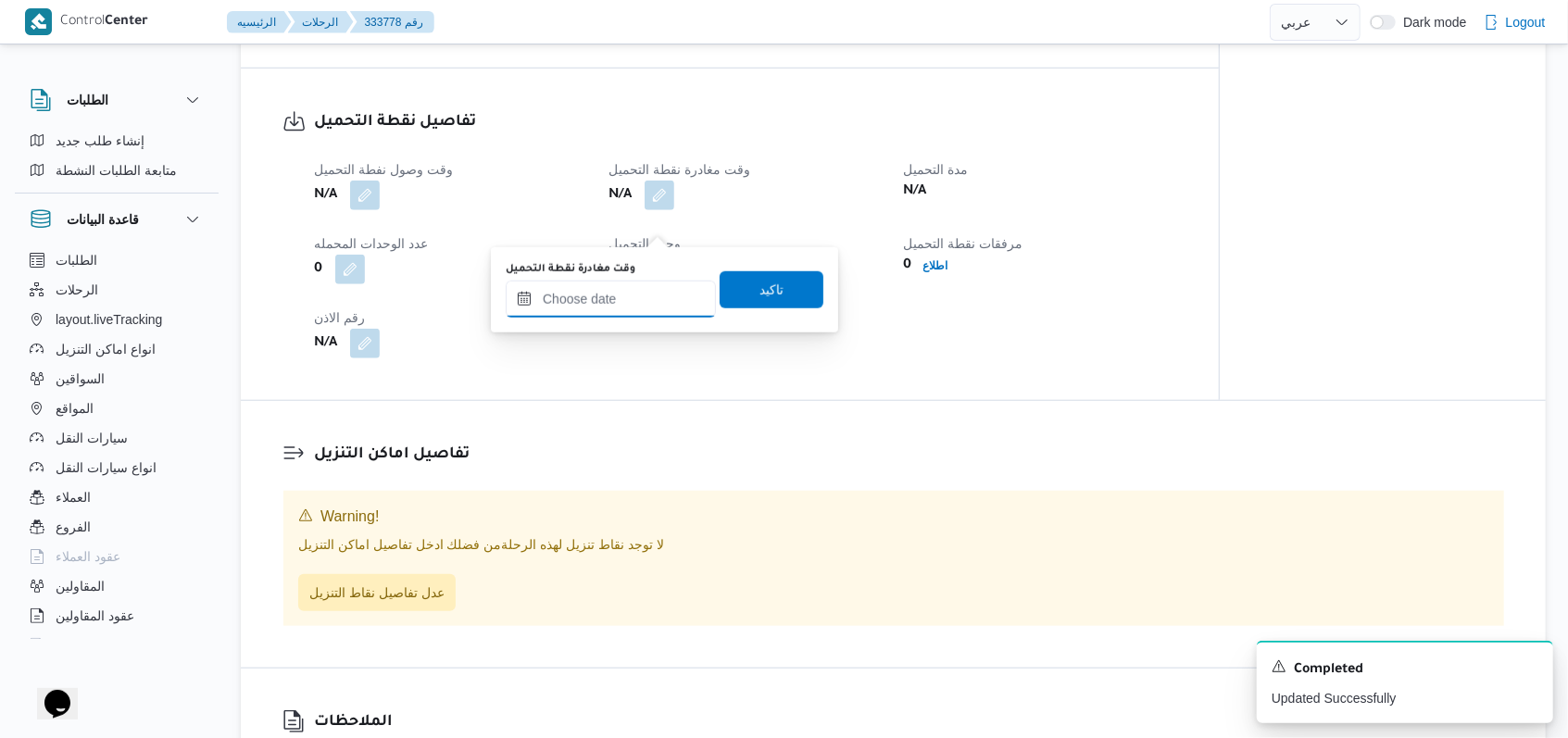
click at [637, 308] on input "وقت مغادرة نقطة التحميل" at bounding box center [611, 299] width 211 height 37
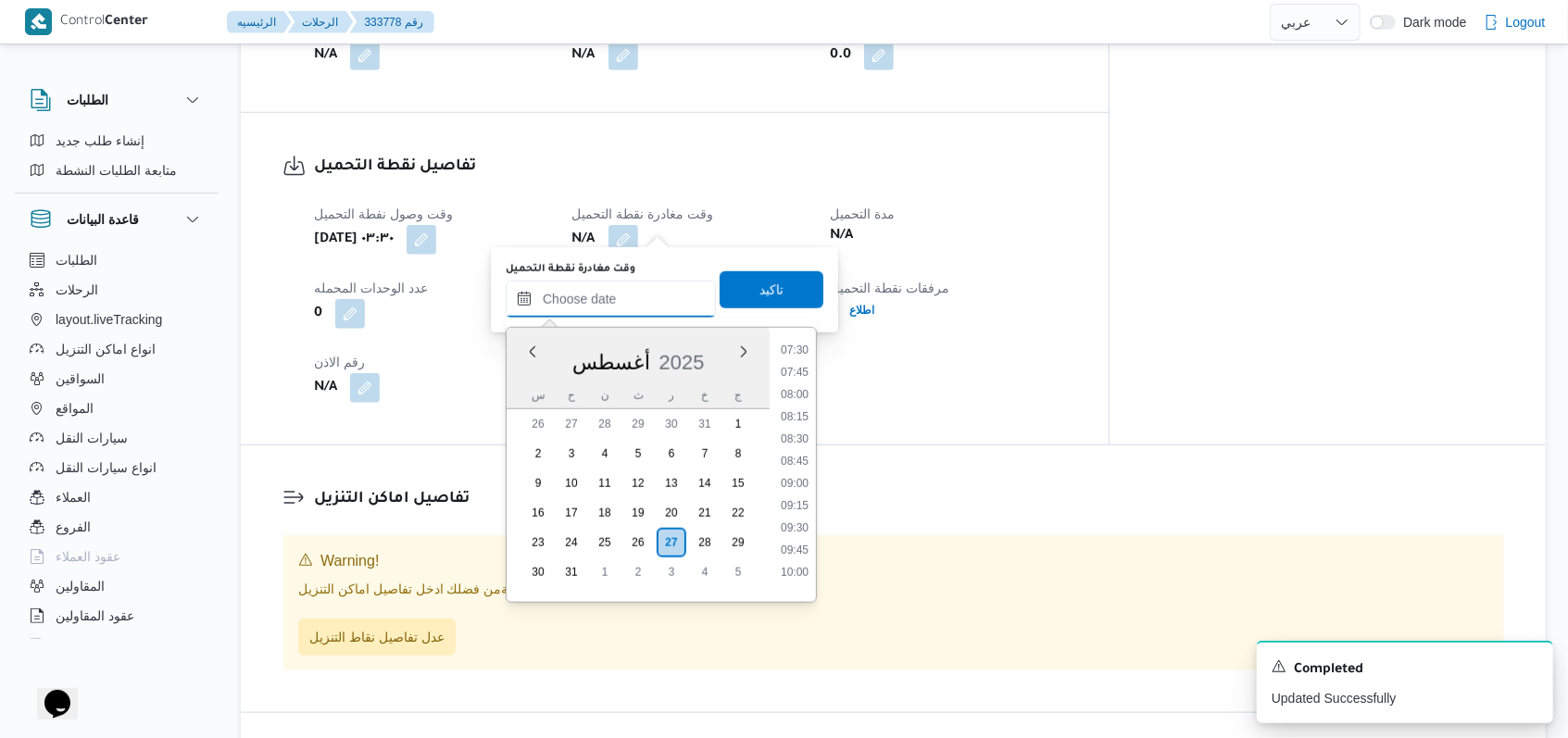
scroll to position [581, 0]
click at [792, 433] on li "07:30" at bounding box center [795, 437] width 43 height 19
type input "٢٧/٠٨/٢٠٢٥ ٠٧:٣٠"
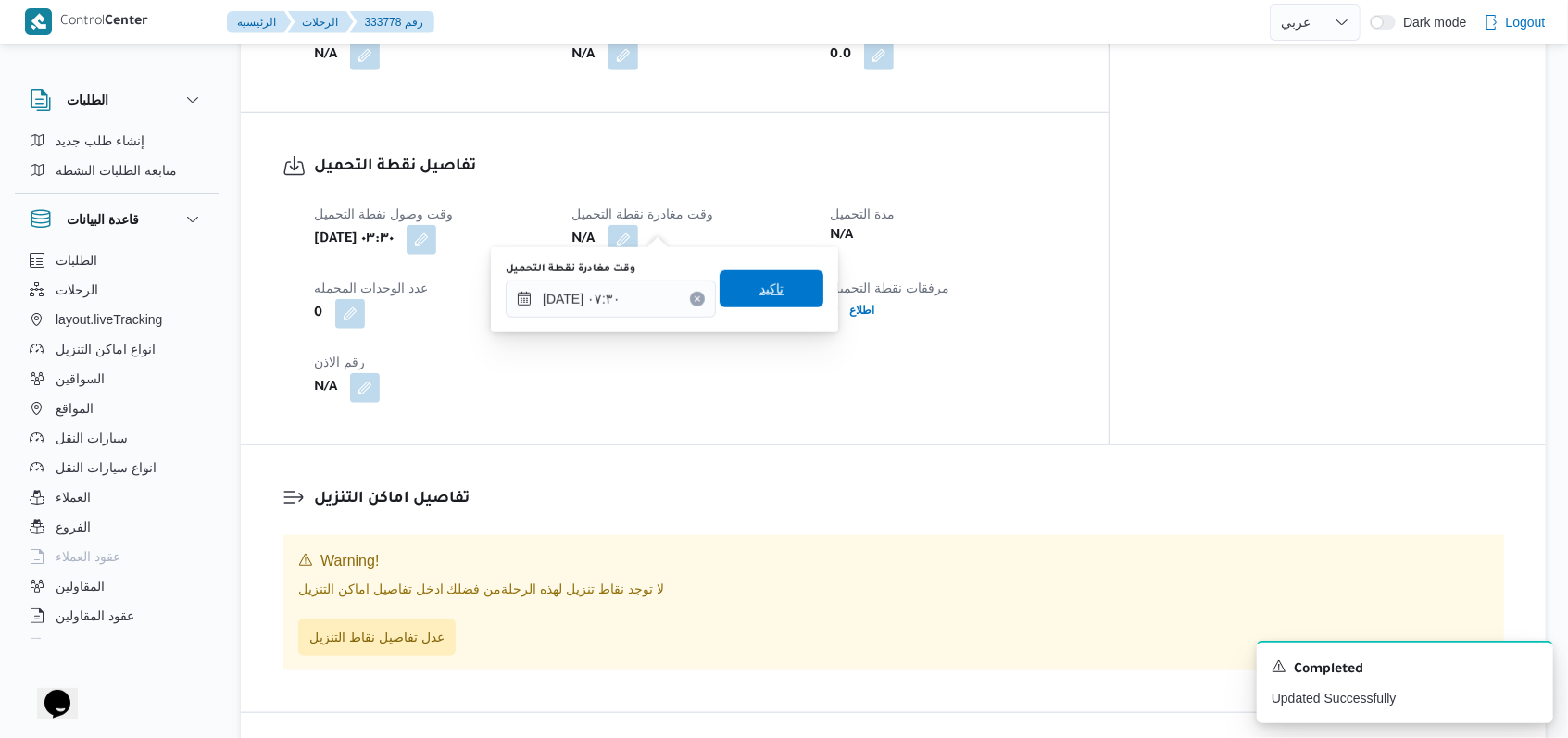
click at [784, 286] on span "تاكيد" at bounding box center [771, 289] width 103 height 37
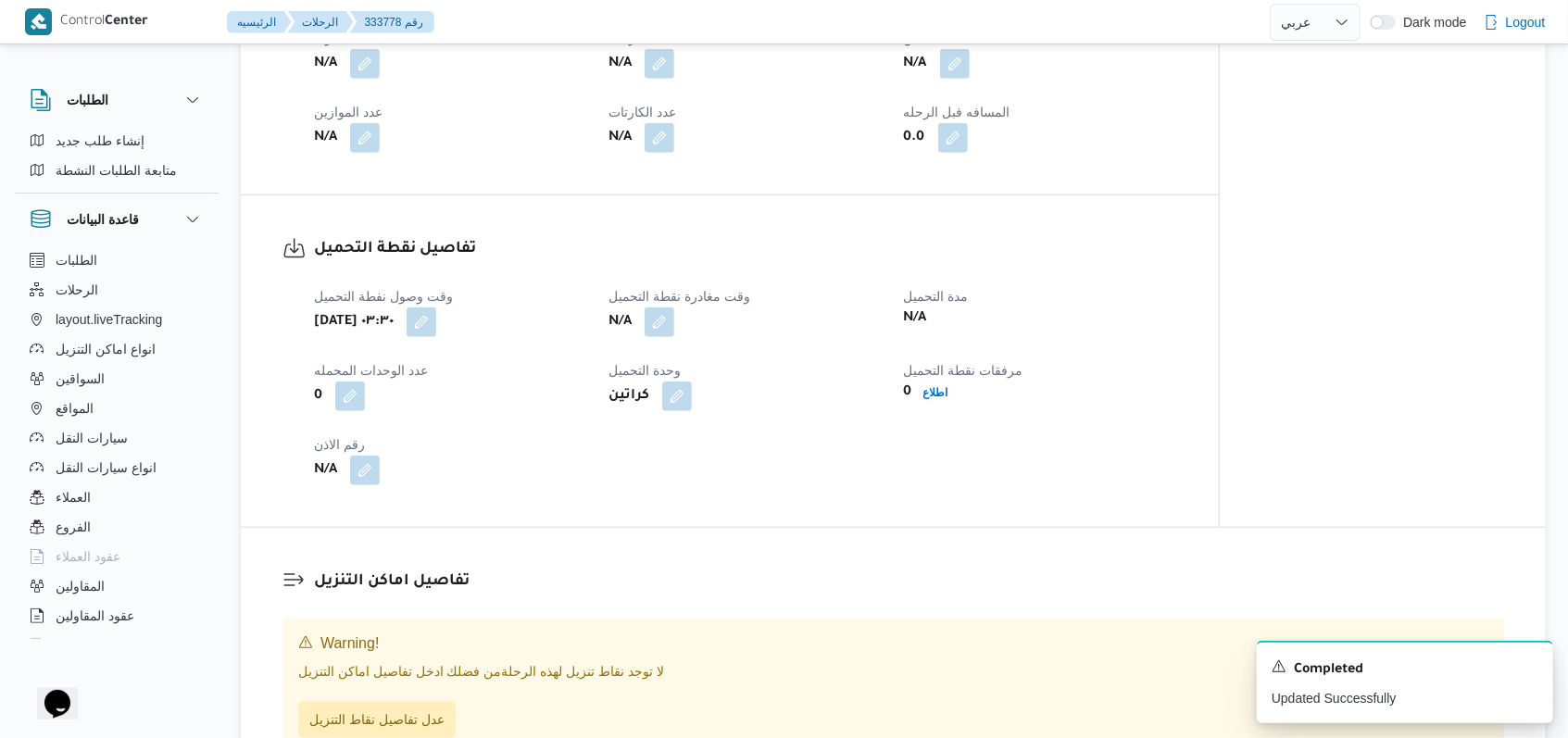
scroll to position [741, 0]
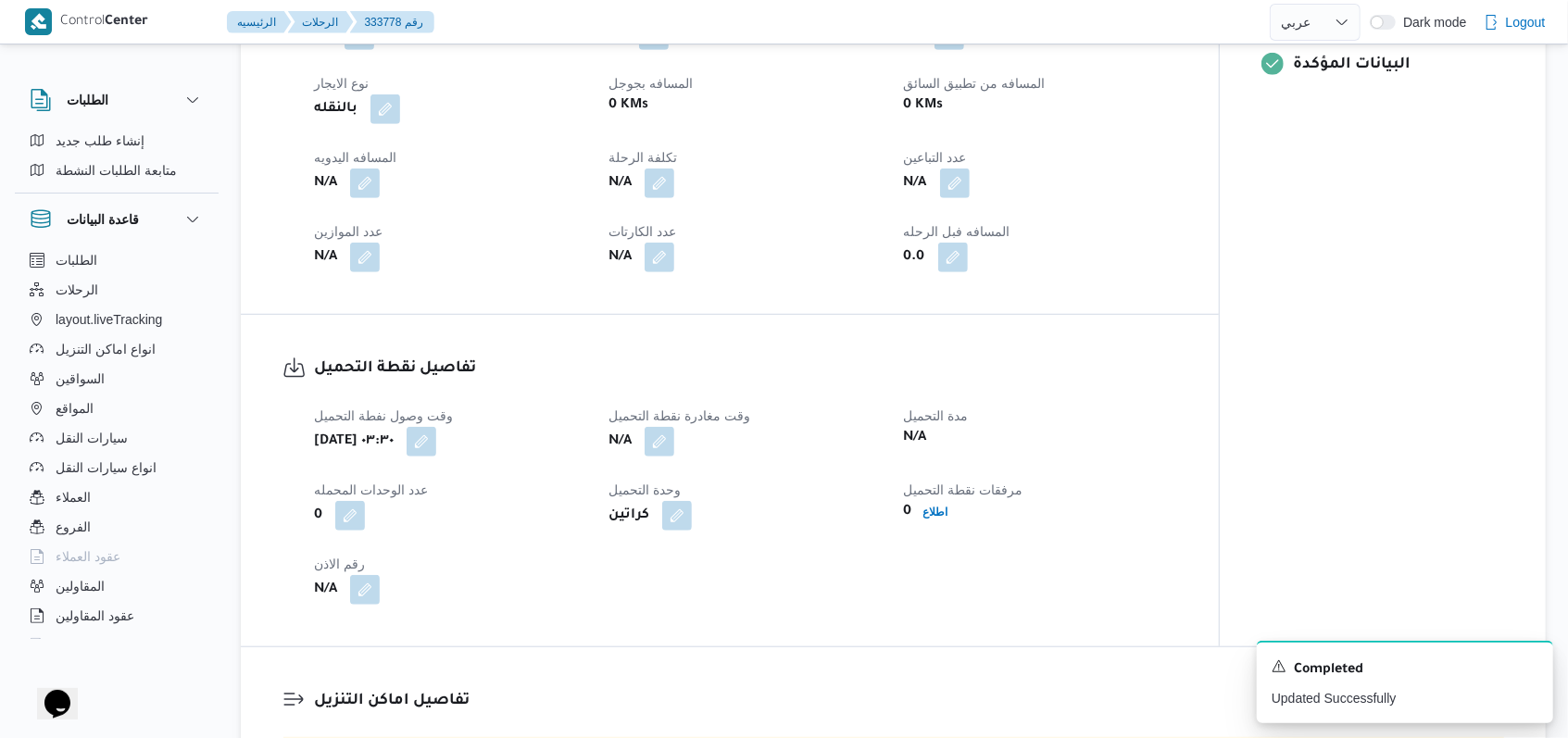
click at [955, 200] on div "N/A" at bounding box center [1039, 183] width 276 height 33
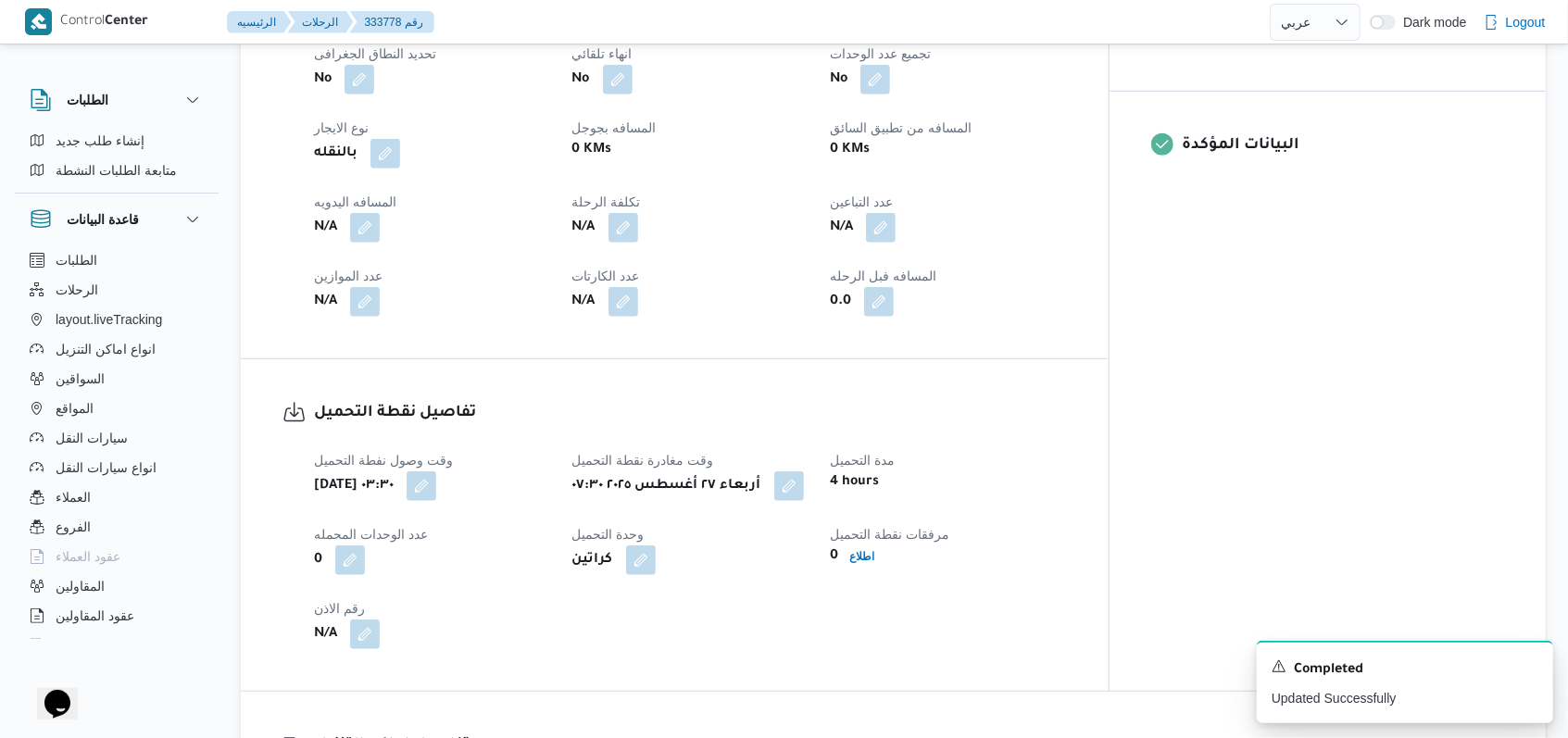
click at [957, 230] on div "العميل Nestle الفرع اجيليتى لوجيستيكس مصر اكتوبر نوع الرحله N/A تاريخ ووقت التح…" at bounding box center [690, 97] width 775 height 459
click at [895, 215] on button "button" at bounding box center [881, 226] width 29 height 29
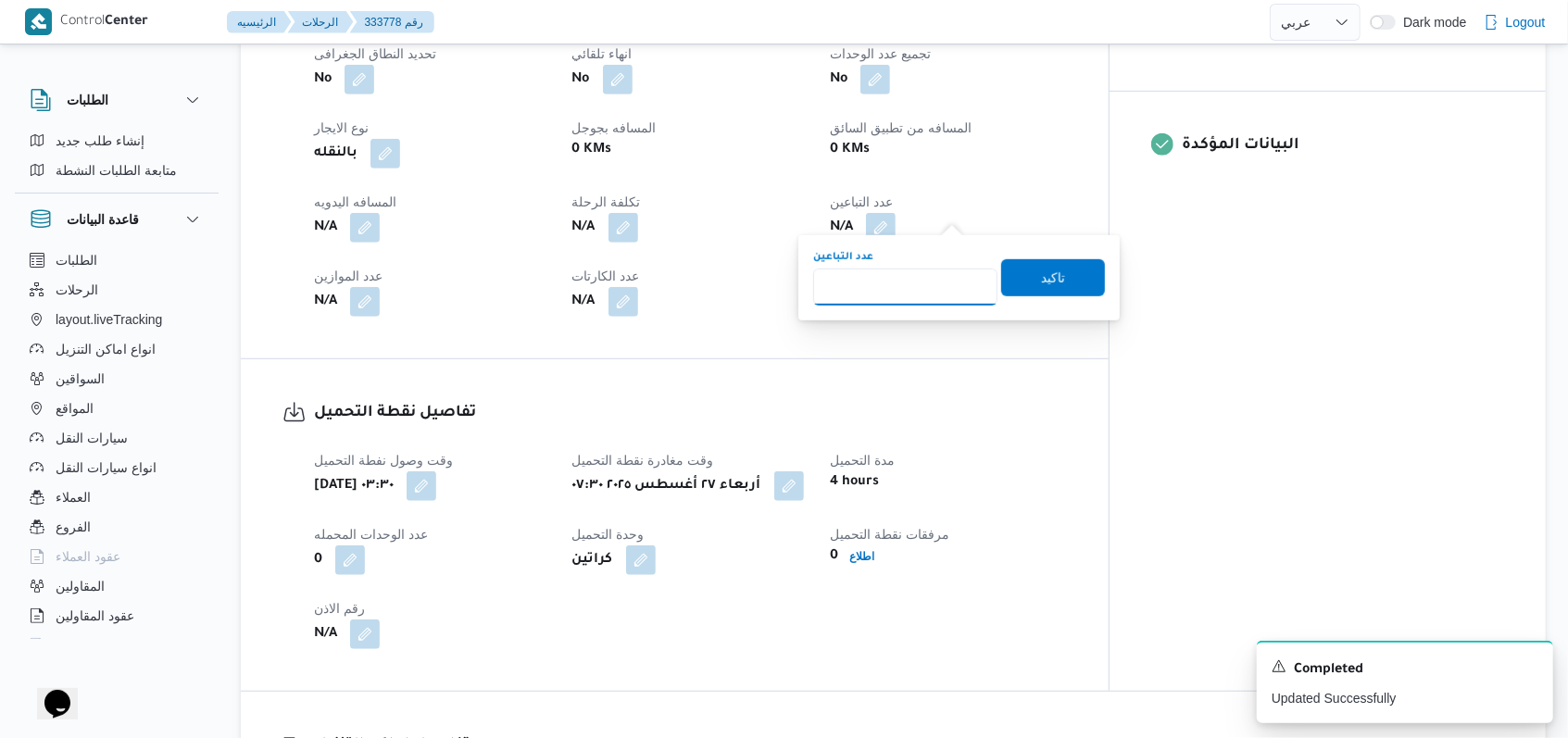
click at [908, 289] on input "عدد التباعين" at bounding box center [905, 287] width 184 height 37
type input "1"
click at [1040, 276] on span "تاكيد" at bounding box center [1052, 277] width 24 height 22
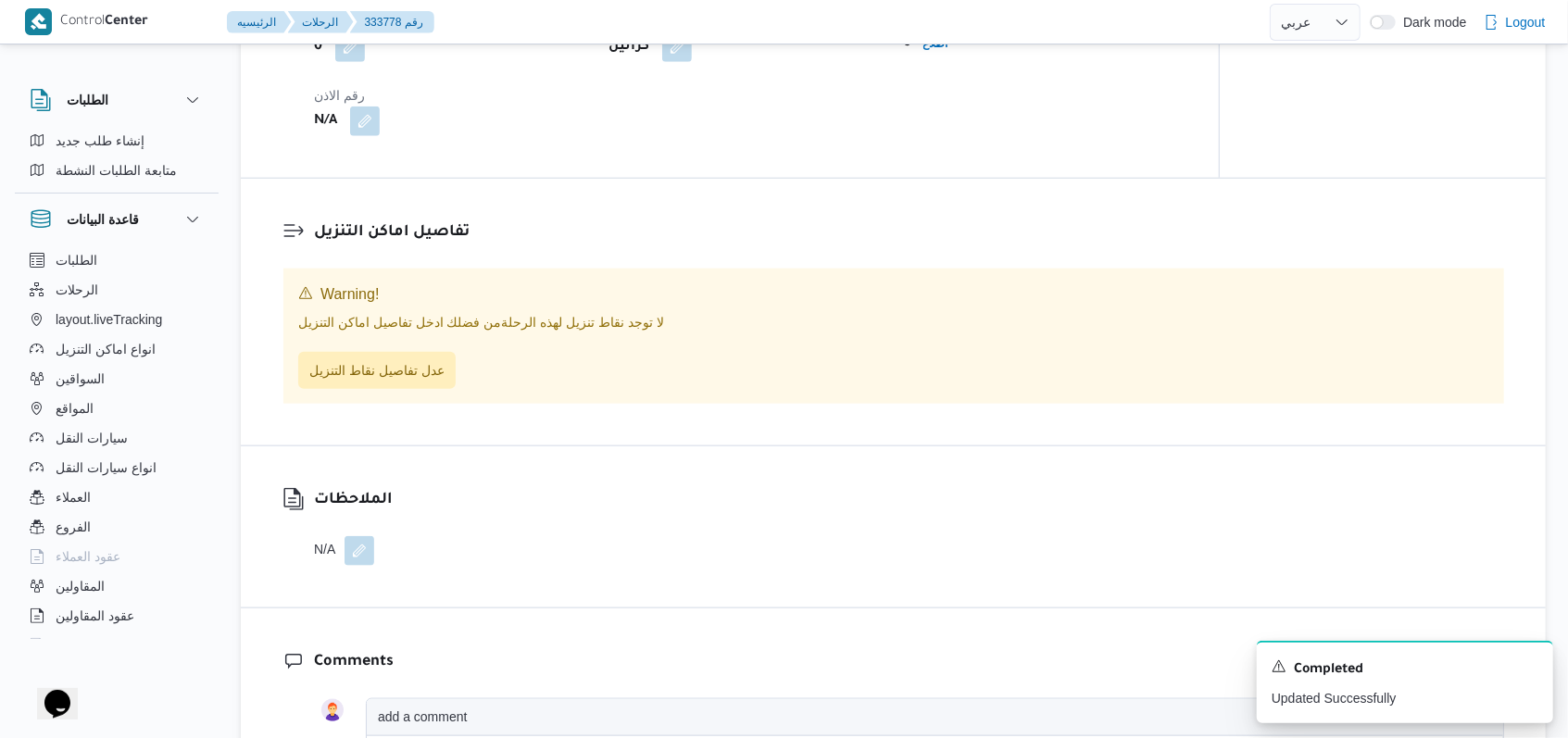
scroll to position [1234, 0]
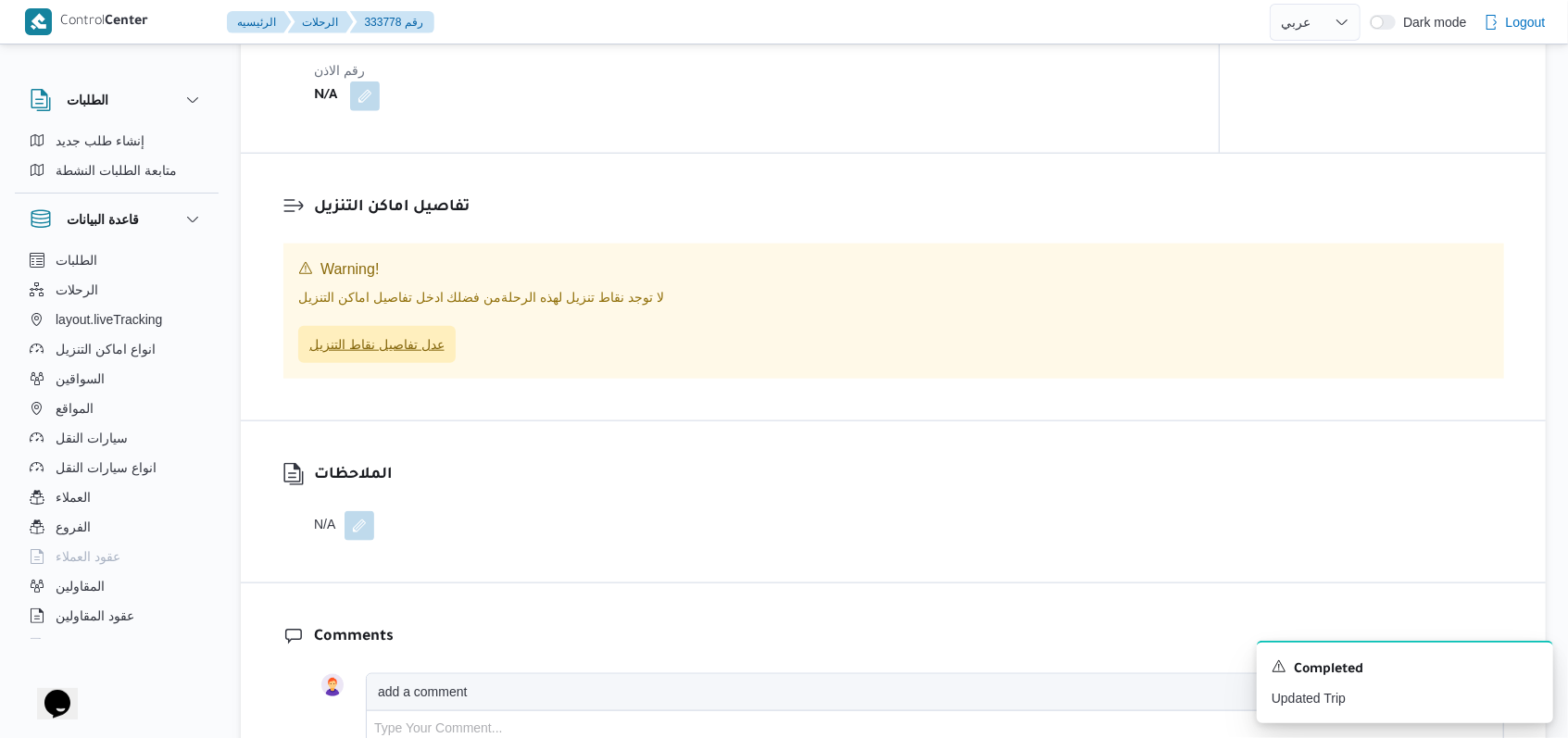
click at [412, 363] on span "عدل تفاصيل نقاط التنزيل" at bounding box center [376, 344] width 157 height 37
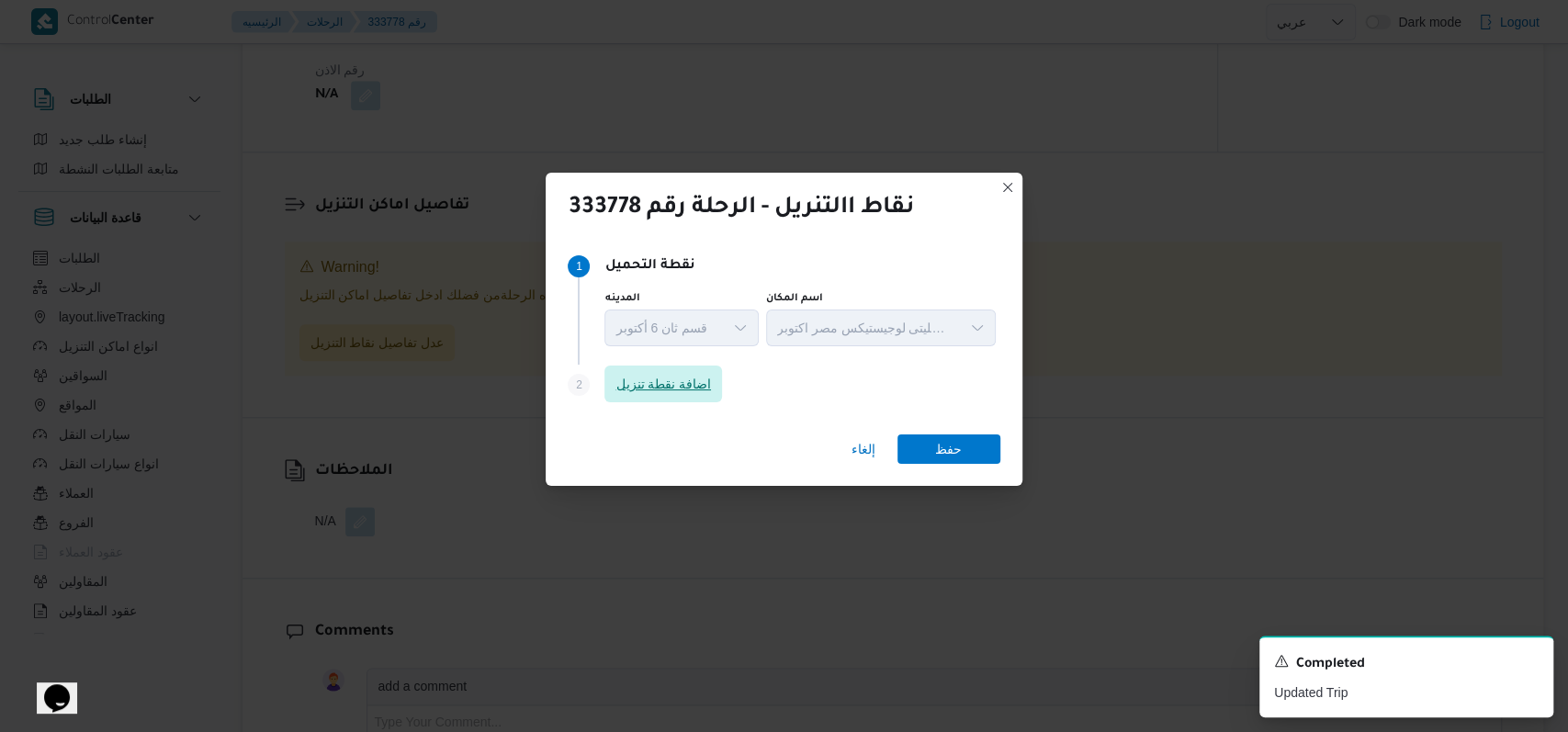
click at [679, 381] on span "اضافة نقطة تنزيل" at bounding box center [663, 384] width 96 height 22
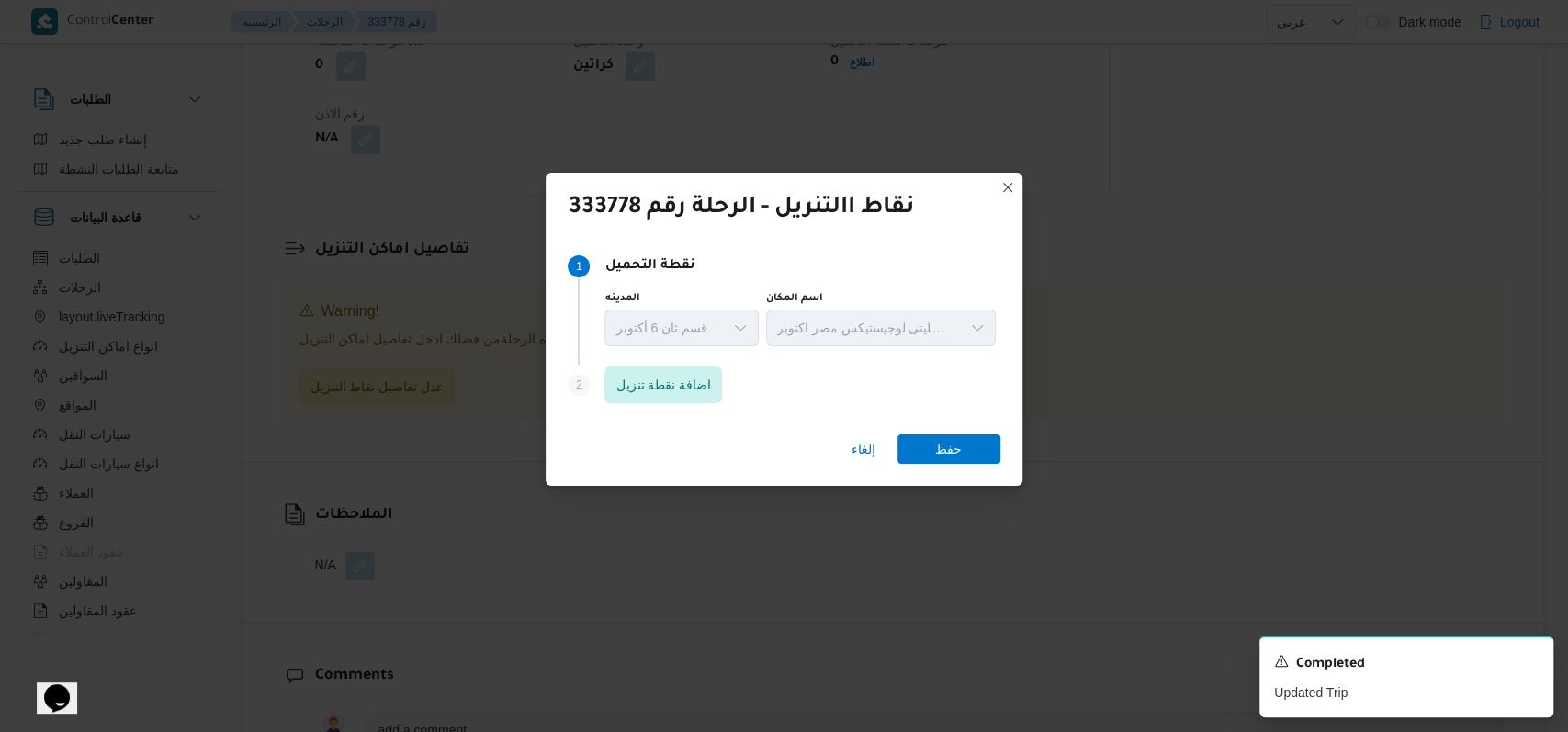
click at [593, 445] on div "إلغاء حفظ" at bounding box center [784, 453] width 476 height 66
click at [679, 400] on span "اضافة نقطة تنزيل" at bounding box center [664, 384] width 118 height 37
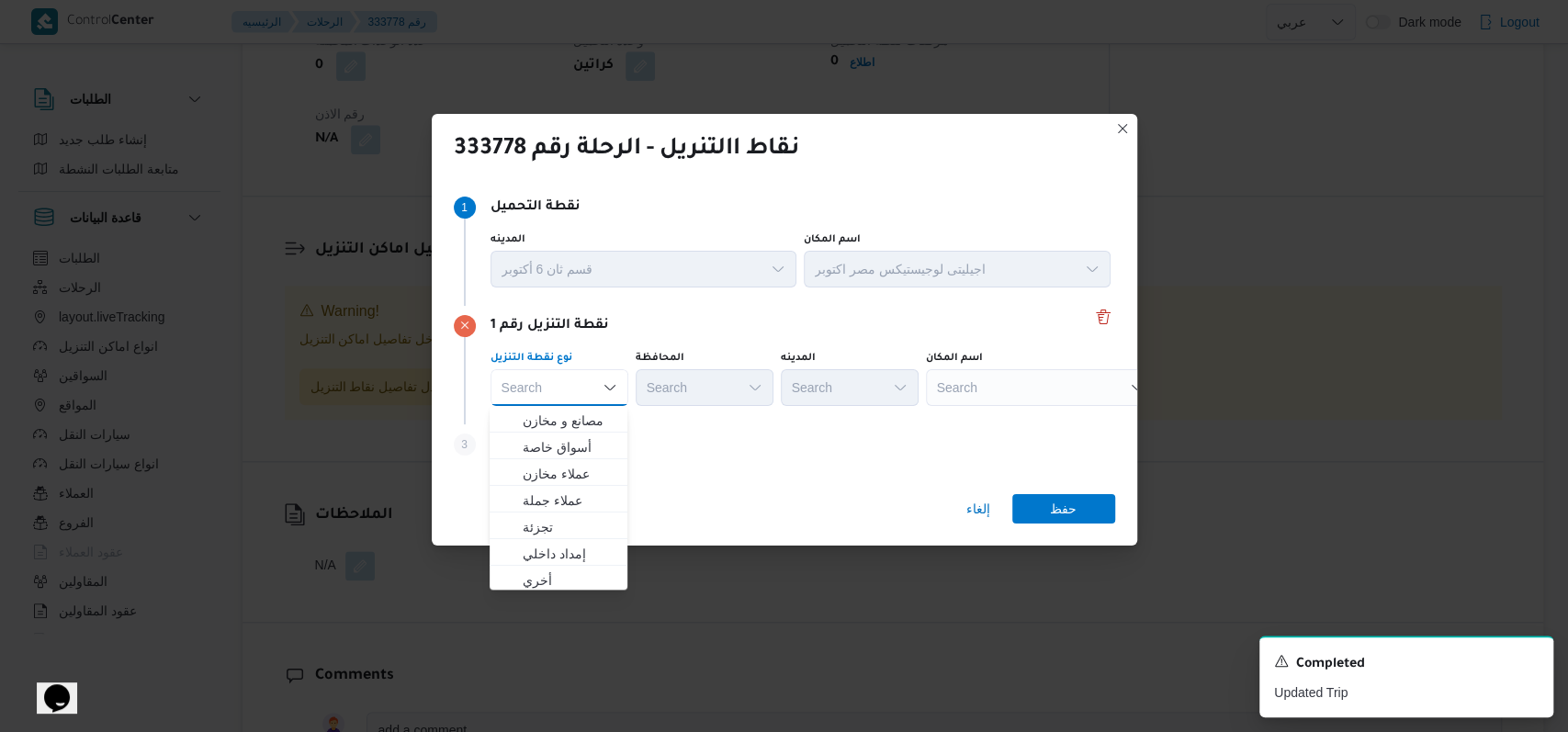
click at [668, 447] on div "Step 3 is disabled 3 اضافة نقطة تنزيل" at bounding box center [784, 448] width 662 height 47
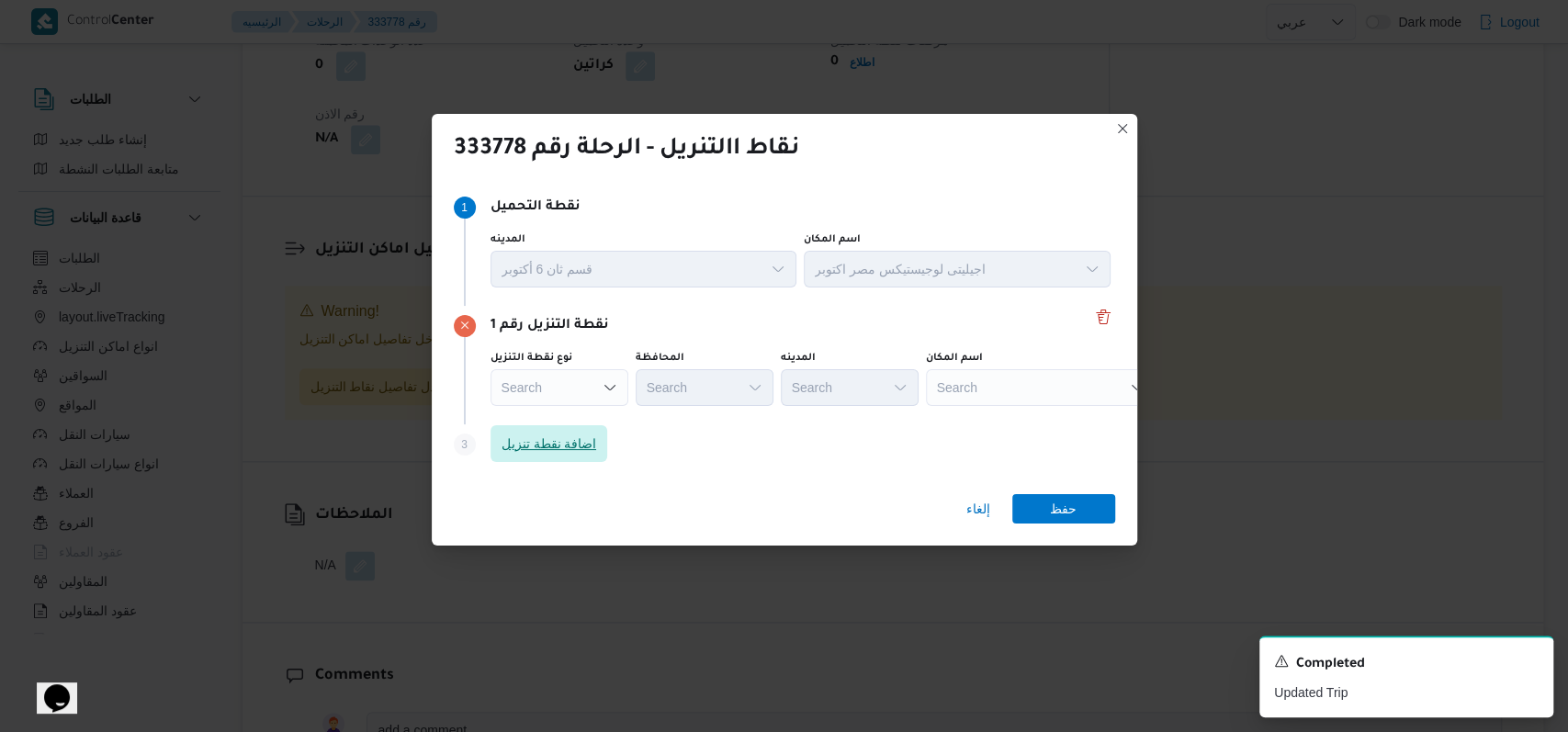
click at [555, 447] on span "اضافة نقطة تنزيل" at bounding box center [549, 443] width 96 height 22
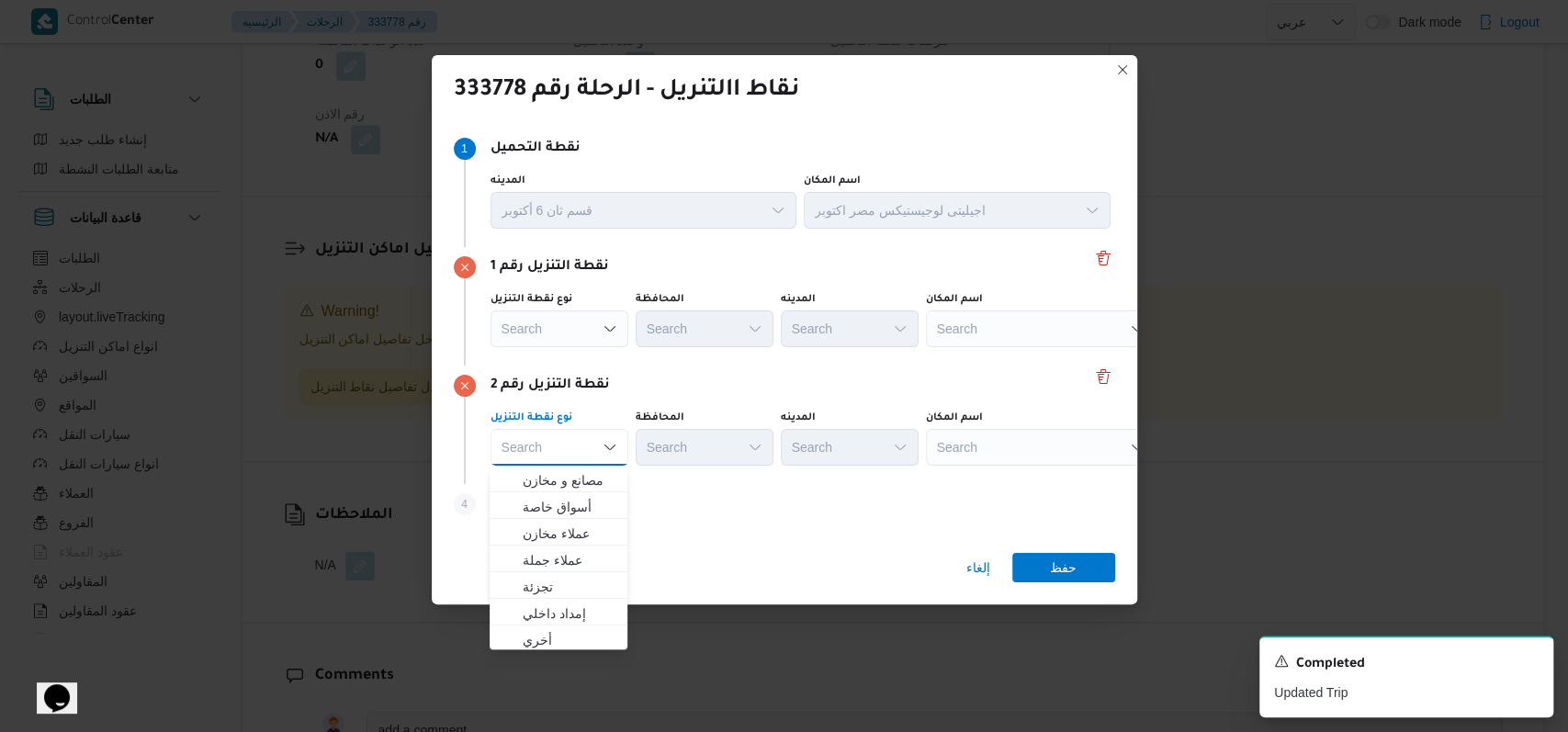
click at [831, 371] on div "نقطة التنزيل رقم 2 نوع نقطة التنزيل Search Combo box. Selected. Combo box input…" at bounding box center [784, 425] width 662 height 119
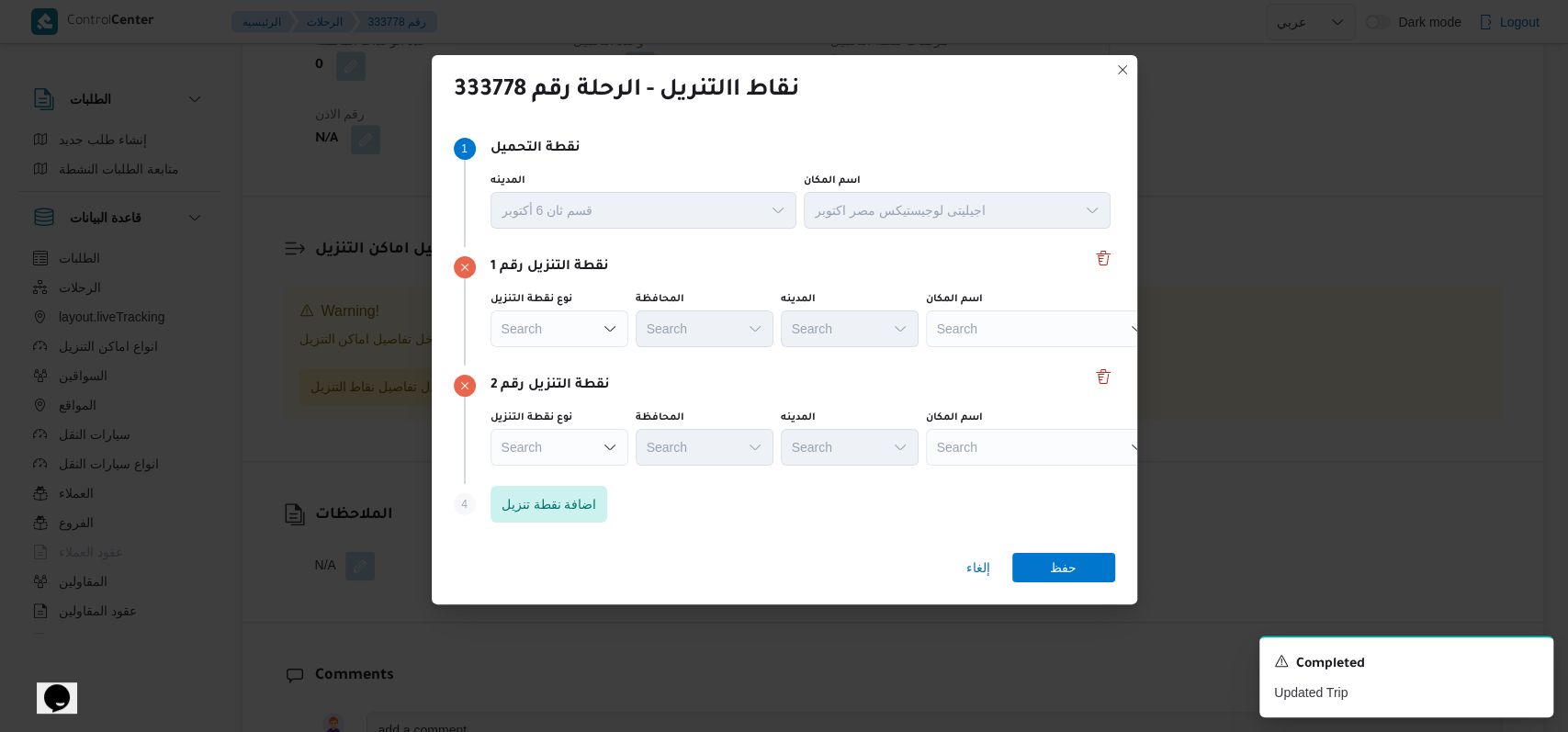
click at [965, 332] on div "Search" at bounding box center [1040, 329] width 229 height 37
type input "راغب باش"
click at [1036, 393] on span "جملة ماركت فرع راغب باش ا | جملة ماركت - راغب | نوبار" at bounding box center [1051, 388] width 186 height 22
click at [1026, 429] on div "Search" at bounding box center [1040, 448] width 229 height 37
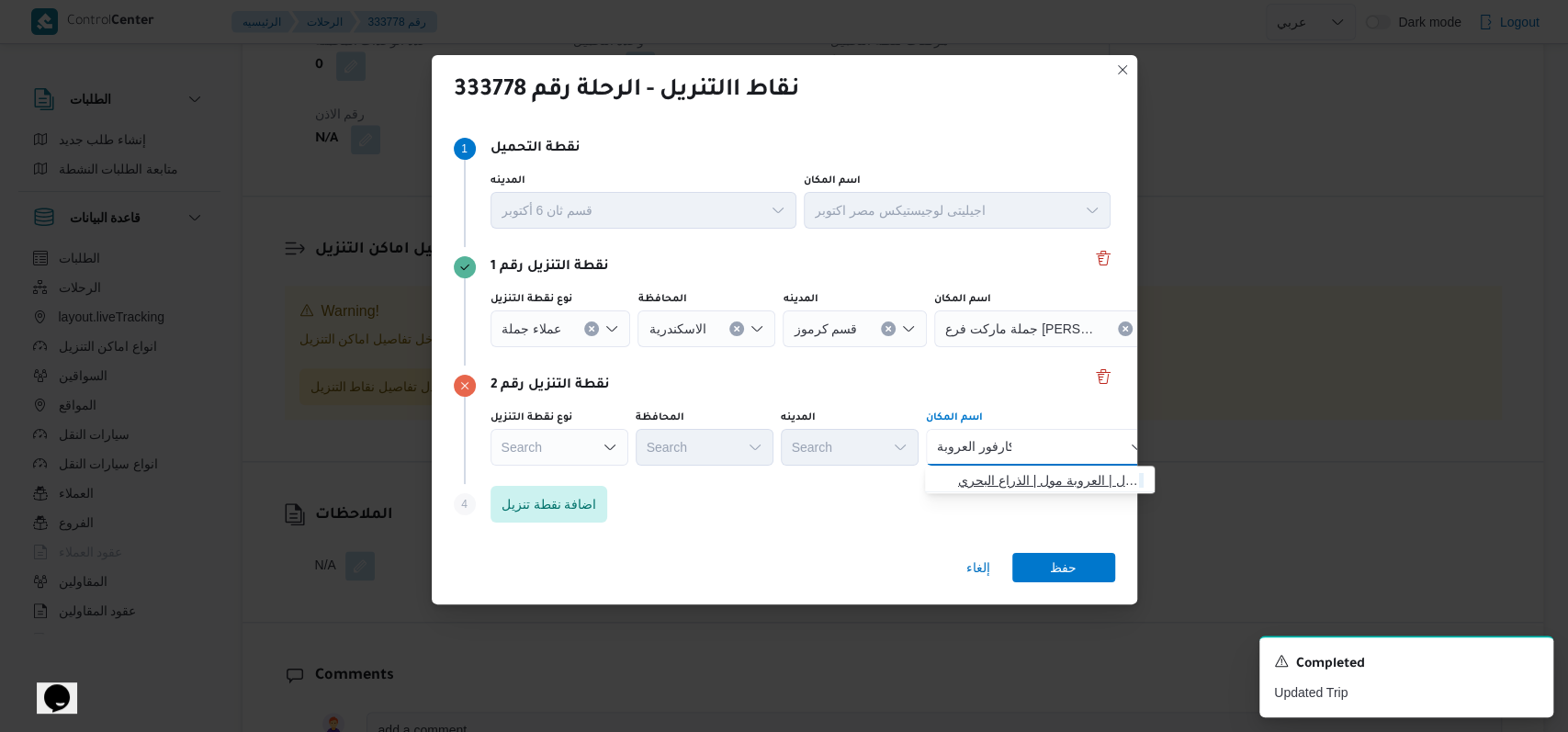
type input "كارفور العروبة"
click at [1024, 483] on span "كارفور العروبة مول | العروبة مول | الذراع البحري" at bounding box center [1051, 480] width 186 height 22
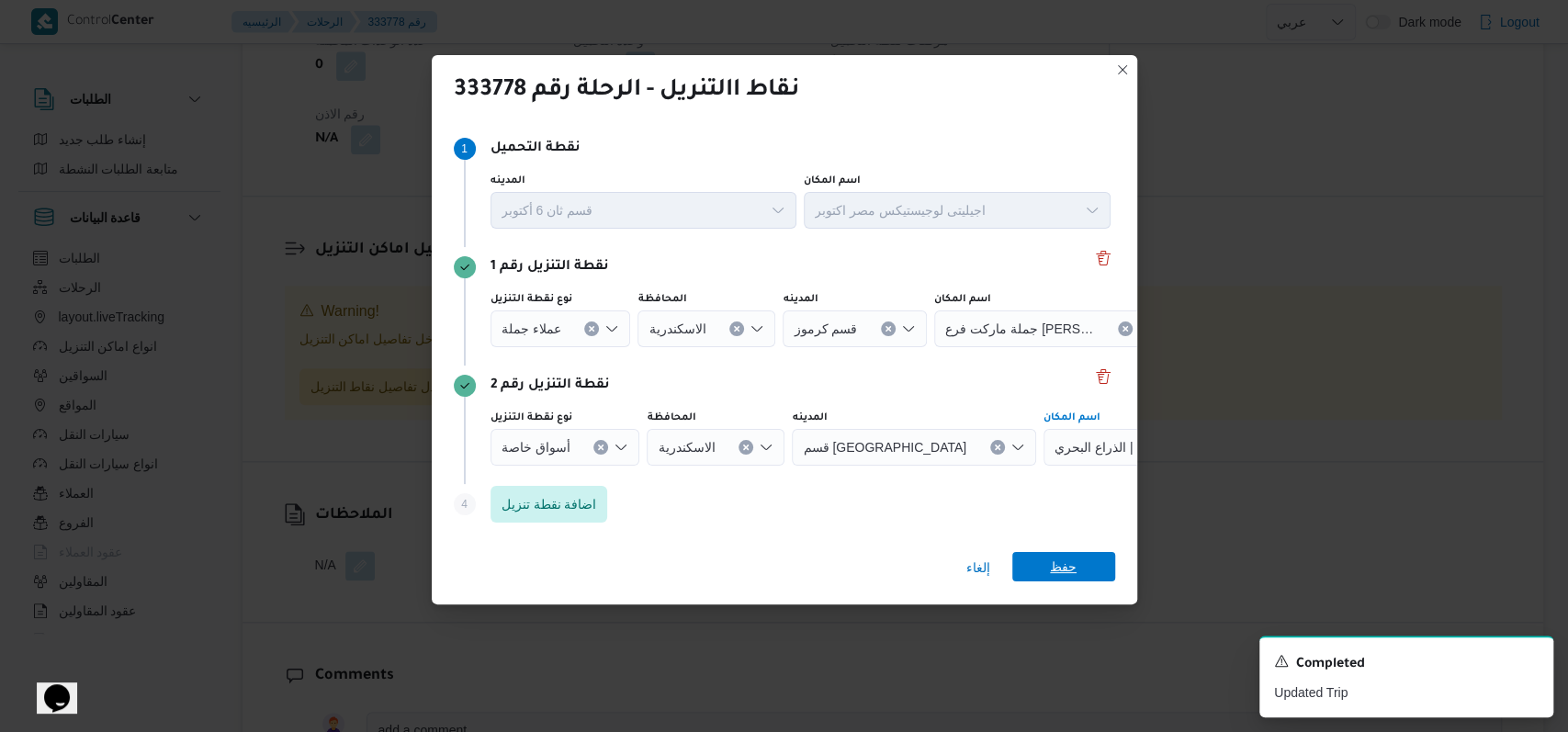
click at [1070, 562] on span "حفظ" at bounding box center [1064, 567] width 27 height 29
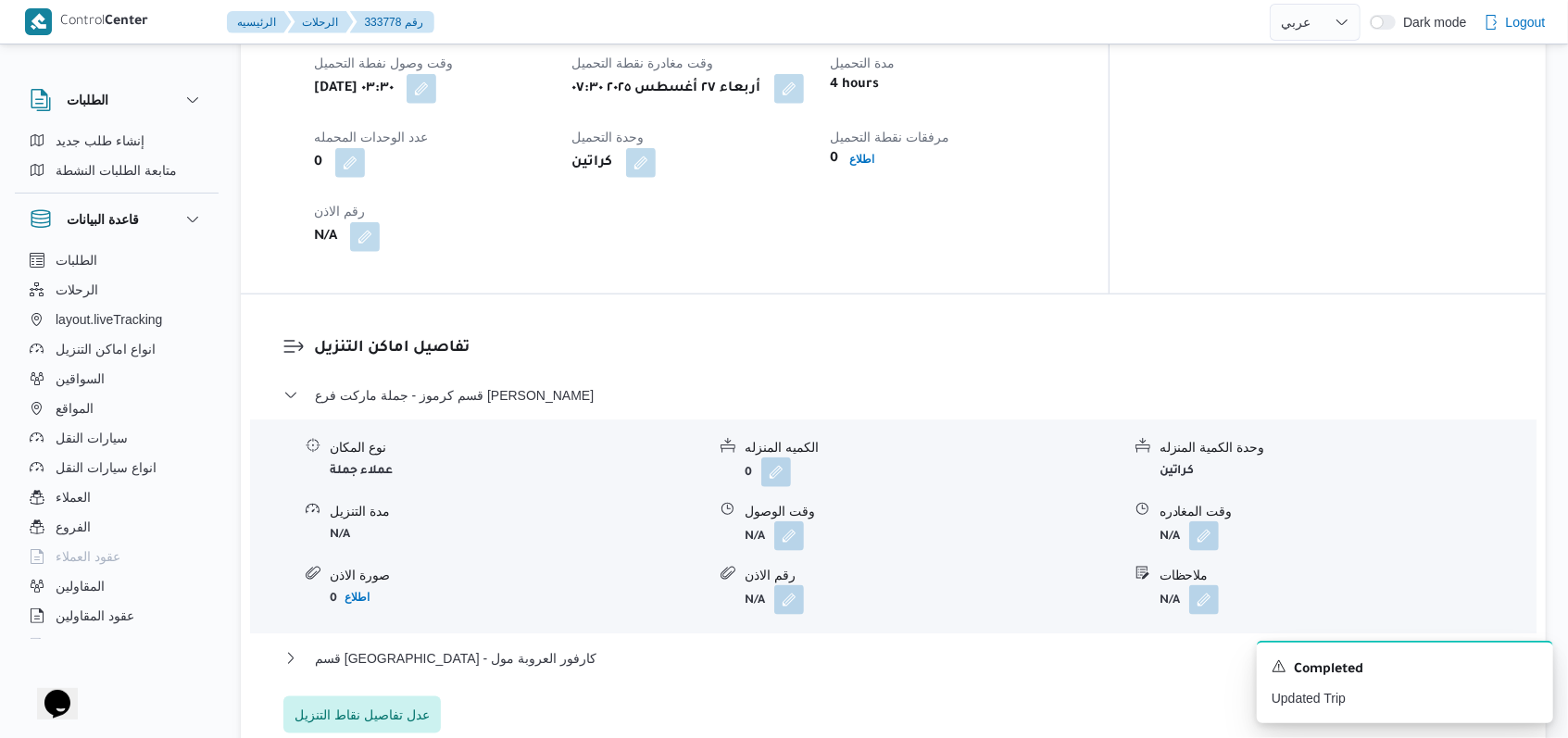
scroll to position [1331, 0]
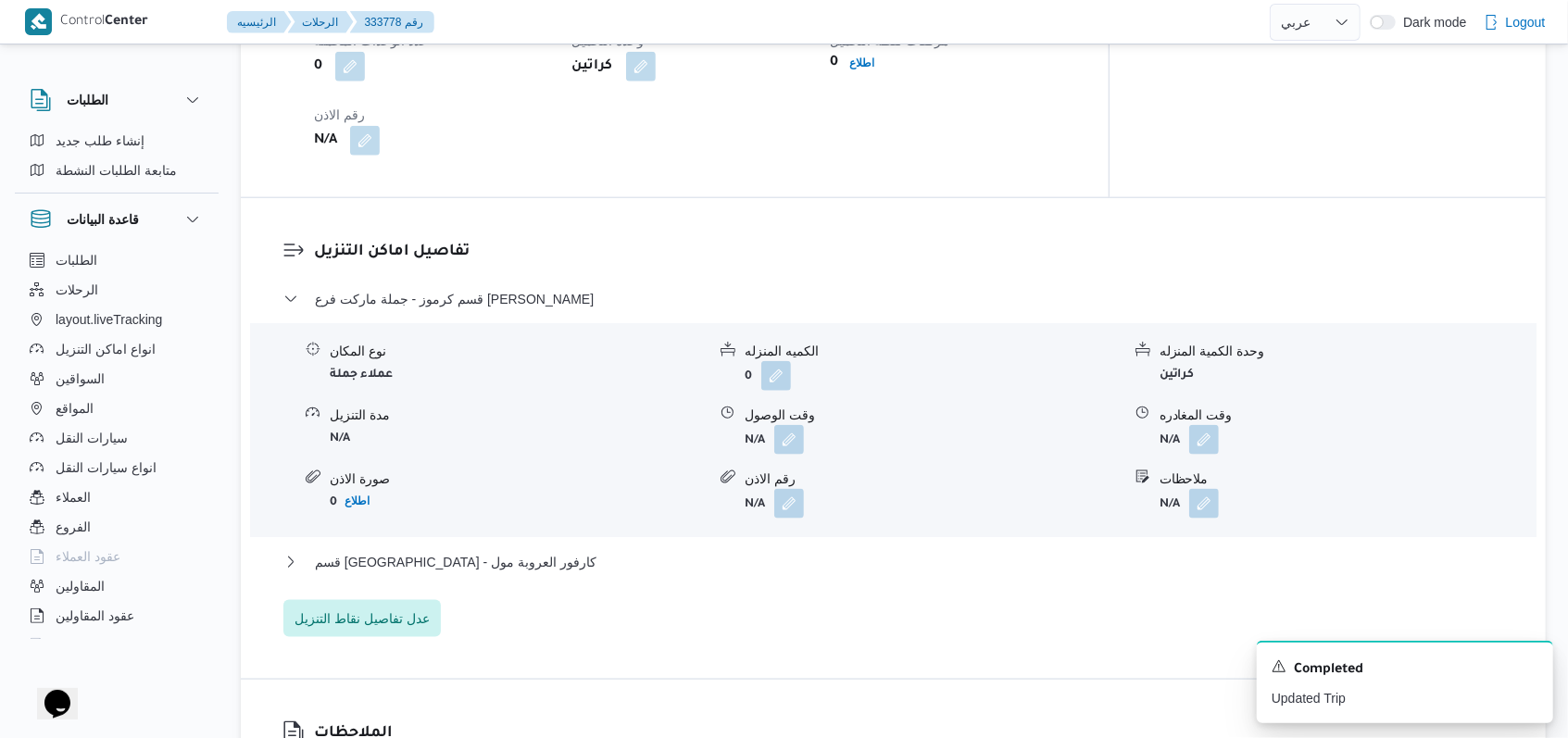
click at [478, 296] on div "قسم كرموز - جملة ماركت فرع راغب باشا" at bounding box center [894, 305] width 1221 height 35
click at [485, 291] on span "قسم كرموز - جملة ماركت فرع راغب باشا" at bounding box center [454, 298] width 279 height 22
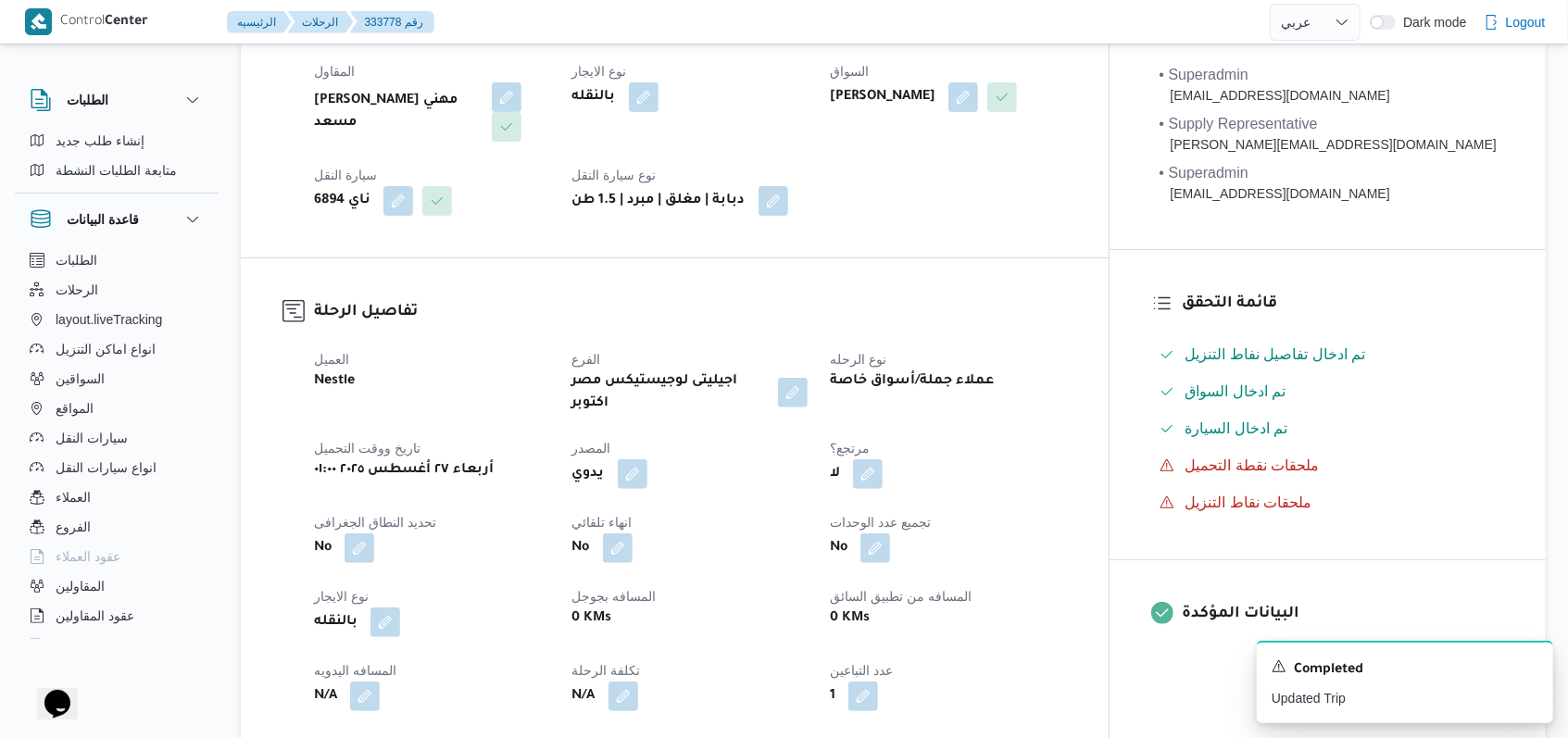
scroll to position [97, 0]
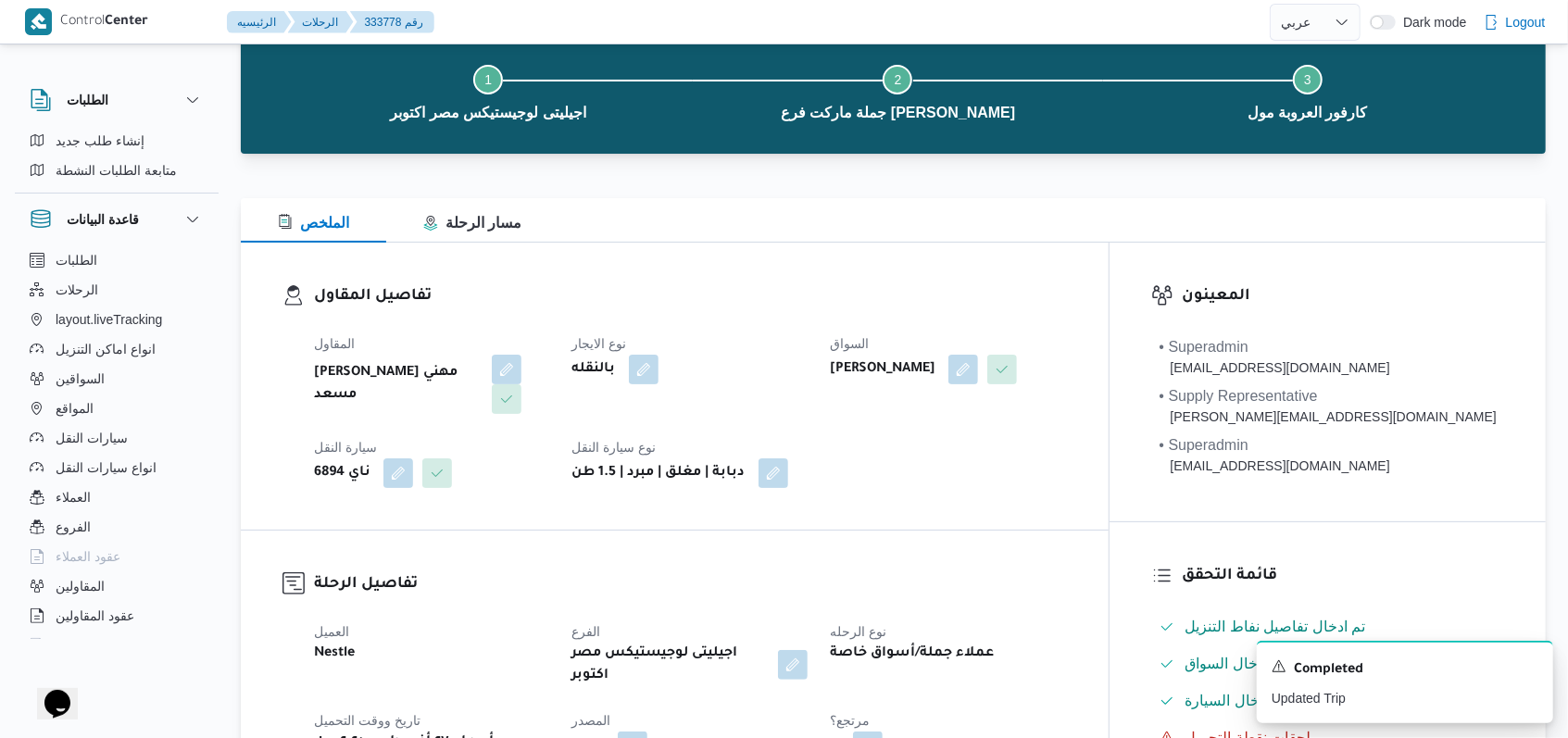
select select "ar"
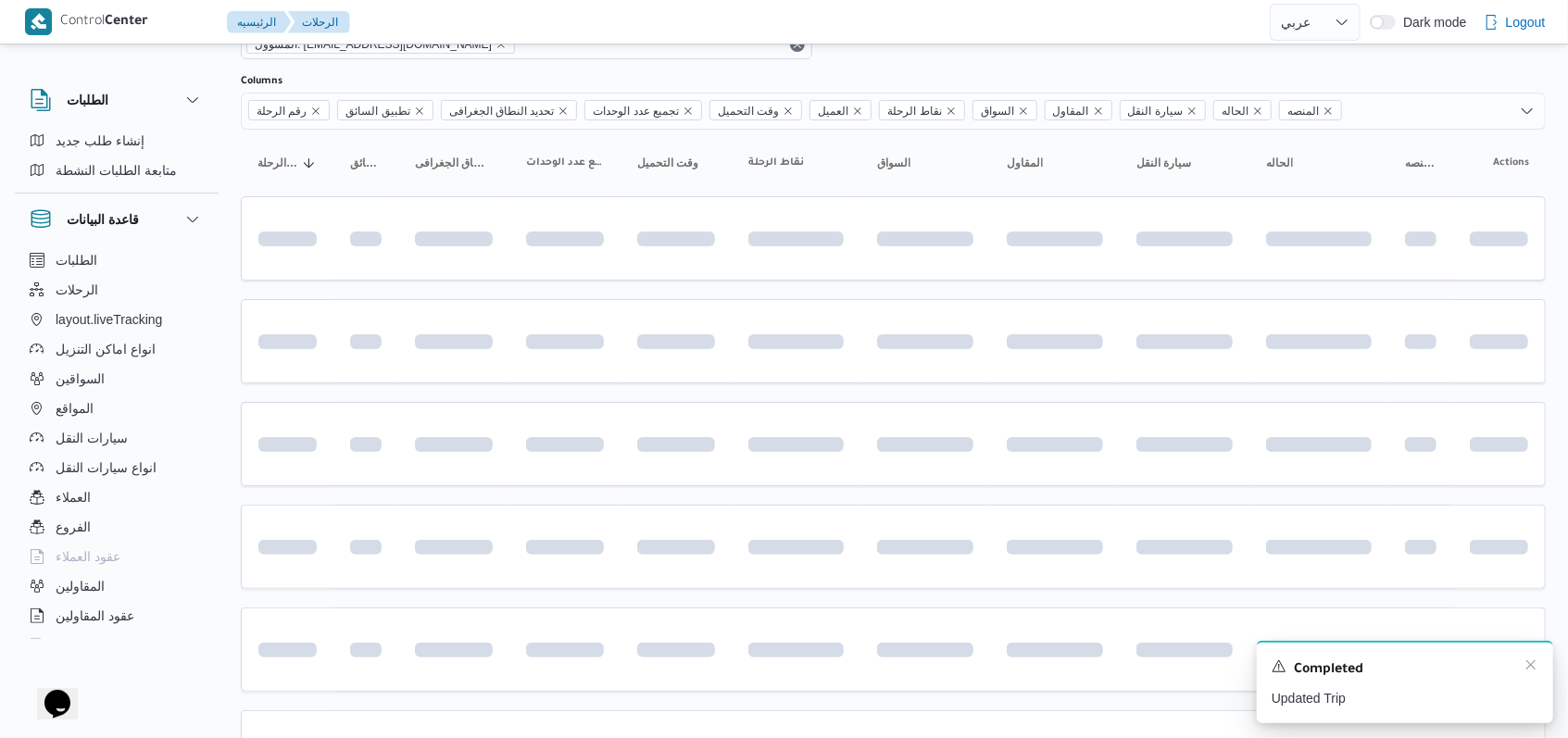
scroll to position [619, 0]
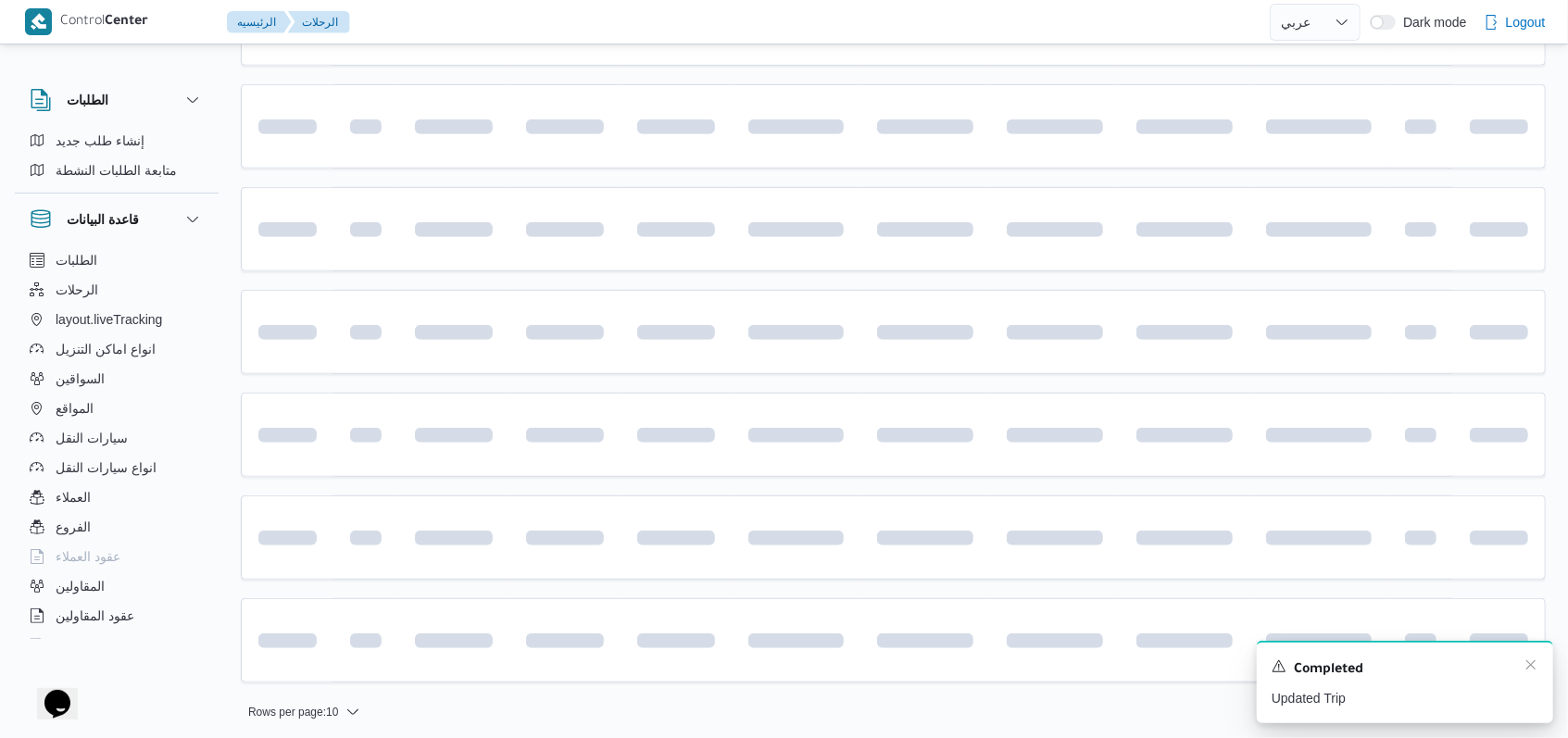
click at [1516, 672] on div "Completed" at bounding box center [1405, 669] width 267 height 24
click at [1534, 672] on icon "Dismiss toast" at bounding box center [1530, 664] width 15 height 15
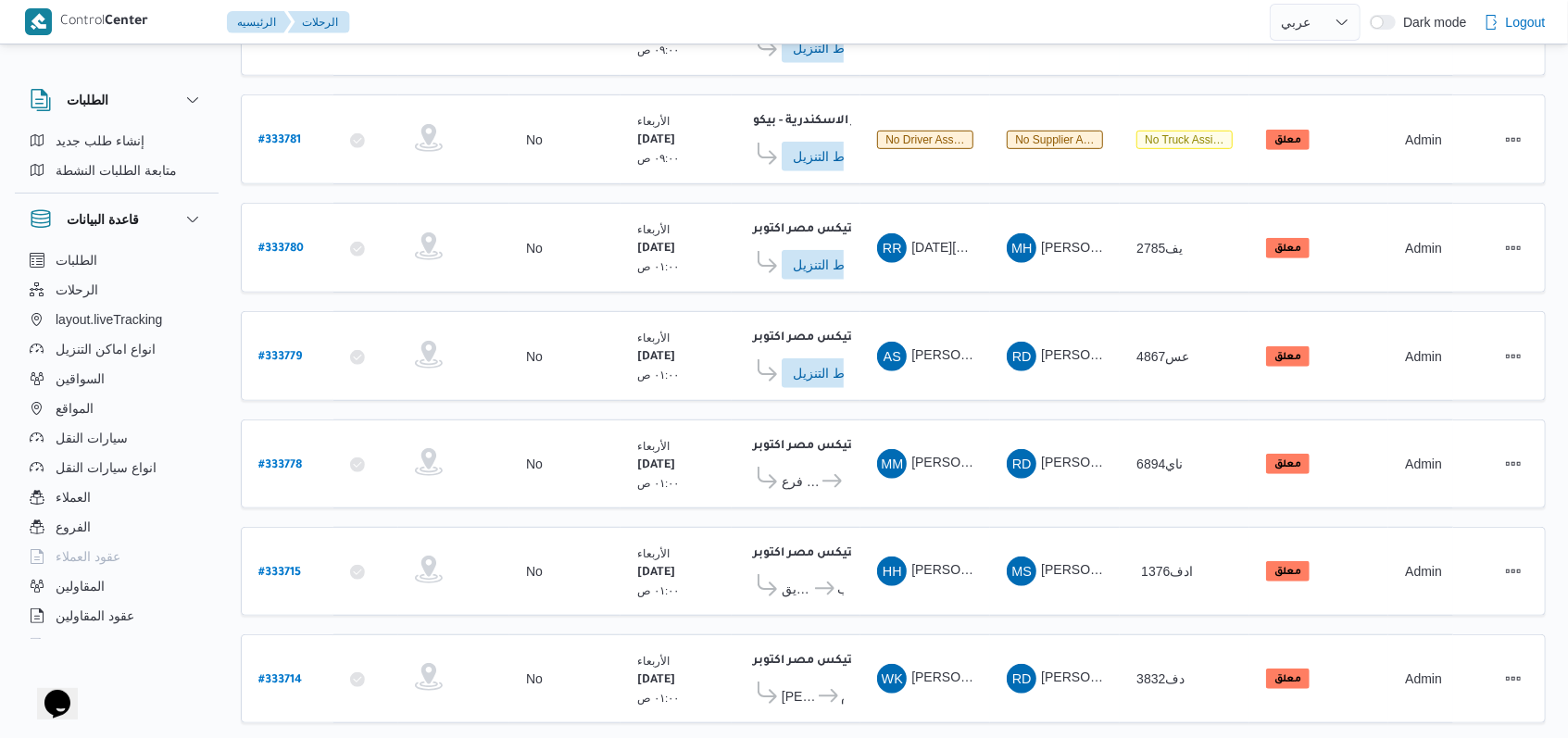
scroll to position [651, 0]
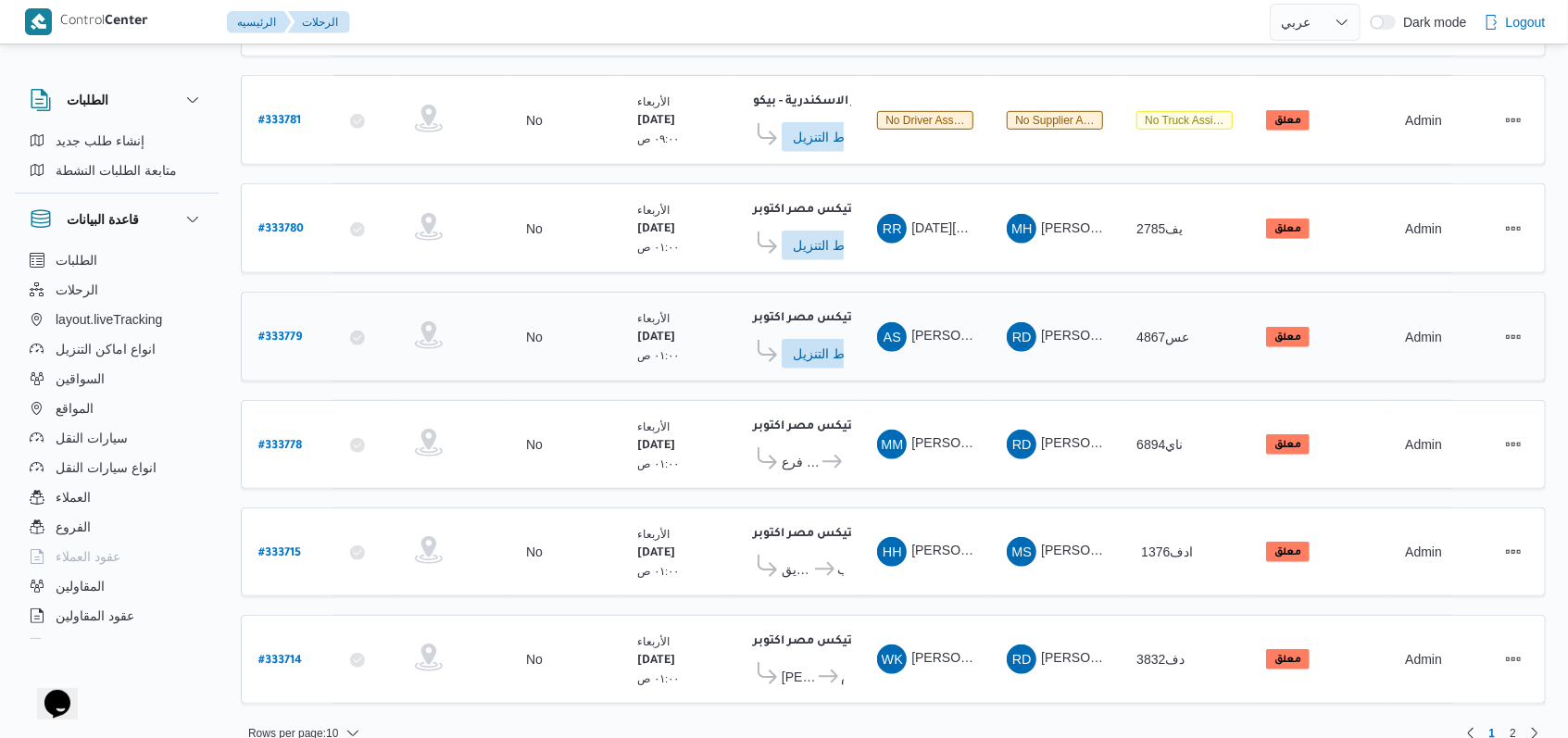
click at [280, 331] on b "# 333779" at bounding box center [280, 337] width 44 height 13
select select "ar"
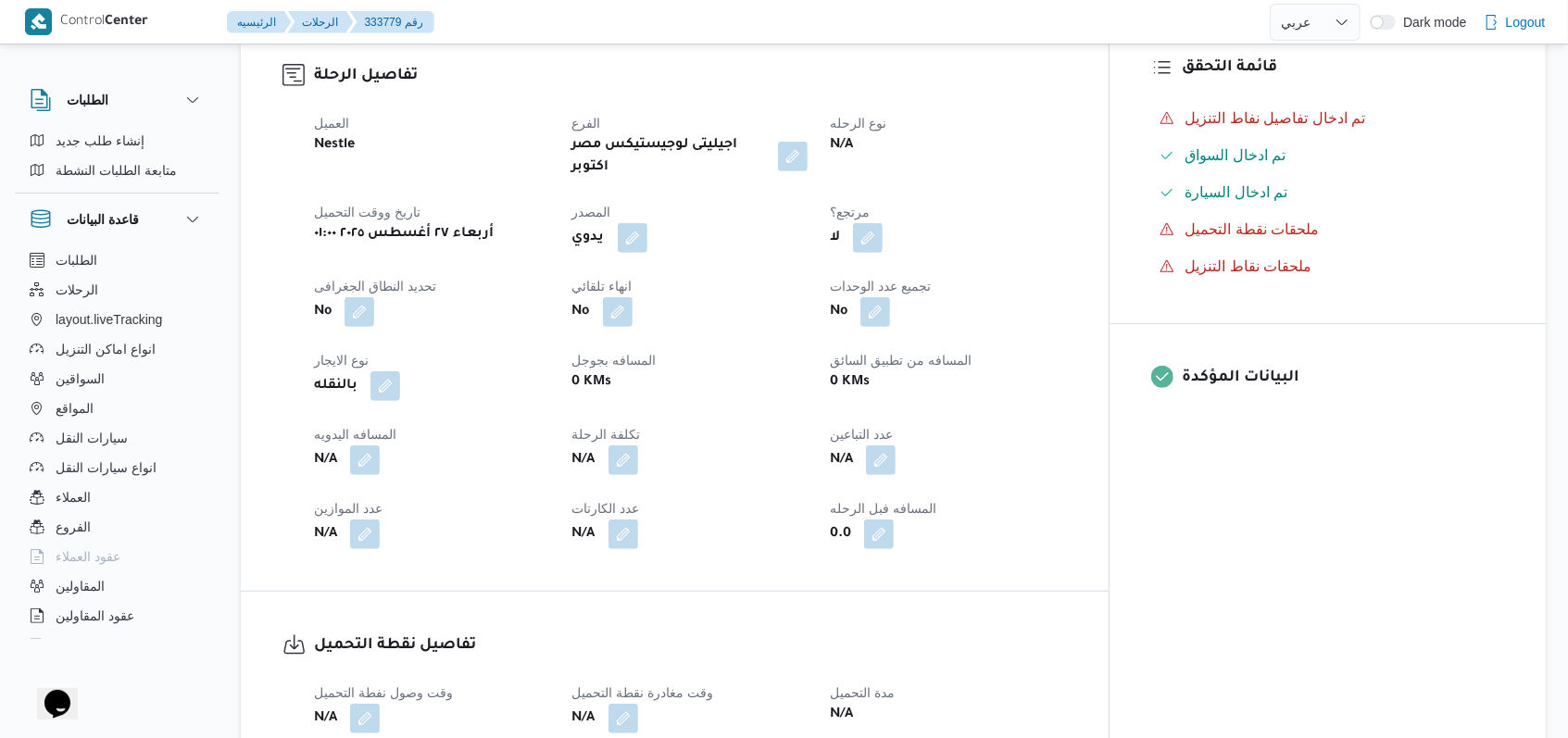
scroll to position [741, 0]
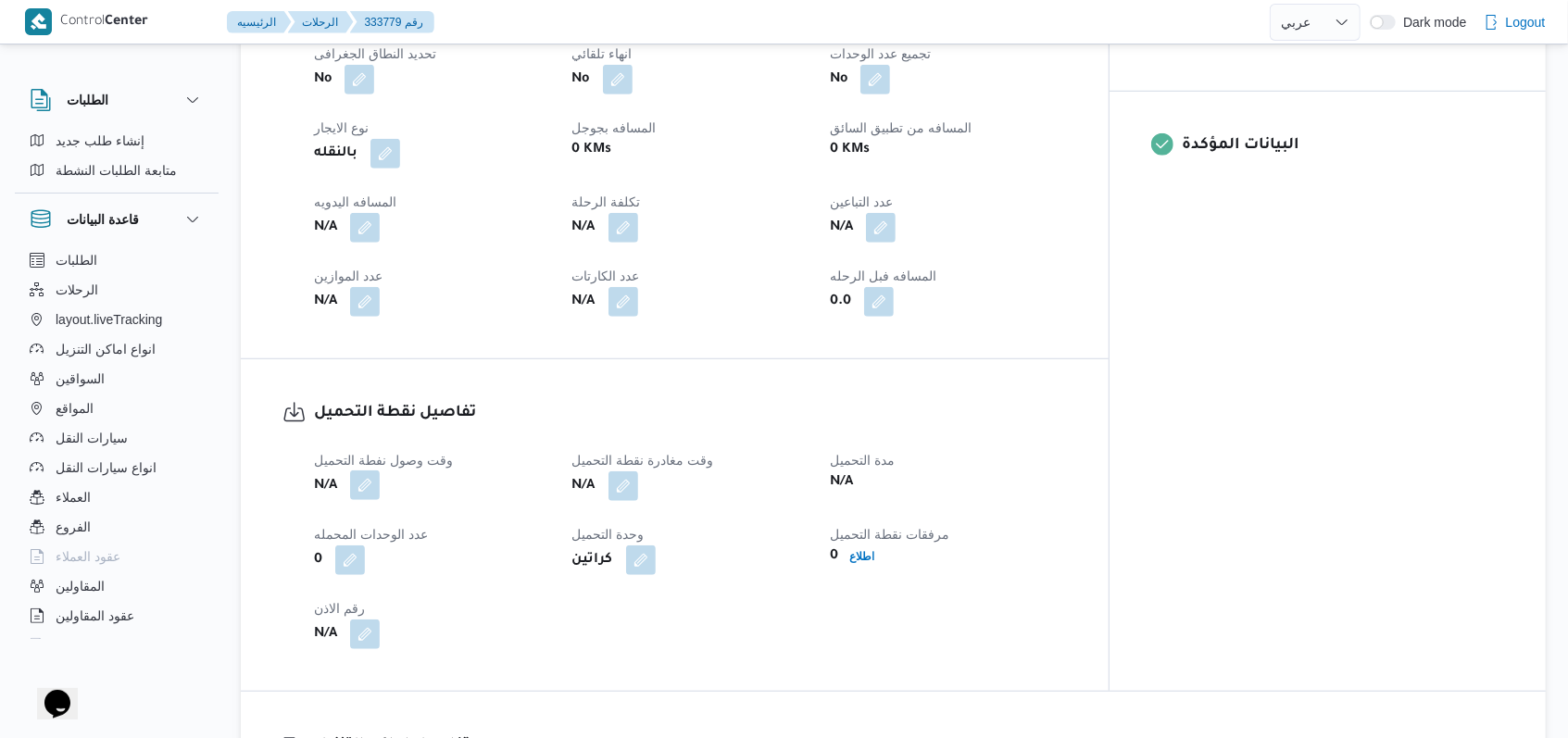
click at [353, 470] on button "button" at bounding box center [365, 485] width 29 height 29
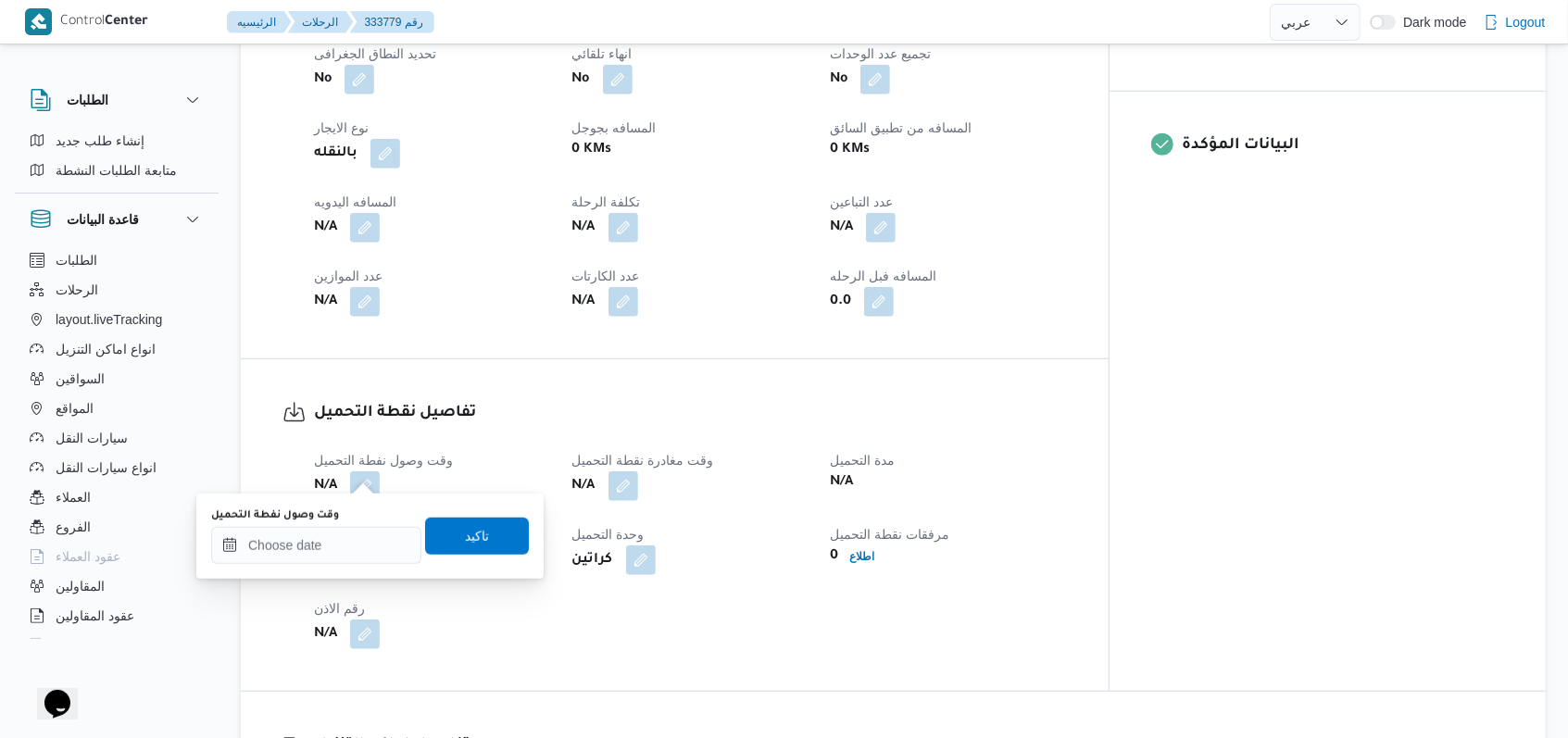
click at [317, 565] on div "You are in a dialog. To close this dialog, hit escape. وقت وصول نفطة التحميل تا…" at bounding box center [370, 535] width 347 height 85
click at [316, 561] on input "وقت وصول نفطة التحميل" at bounding box center [317, 545] width 211 height 37
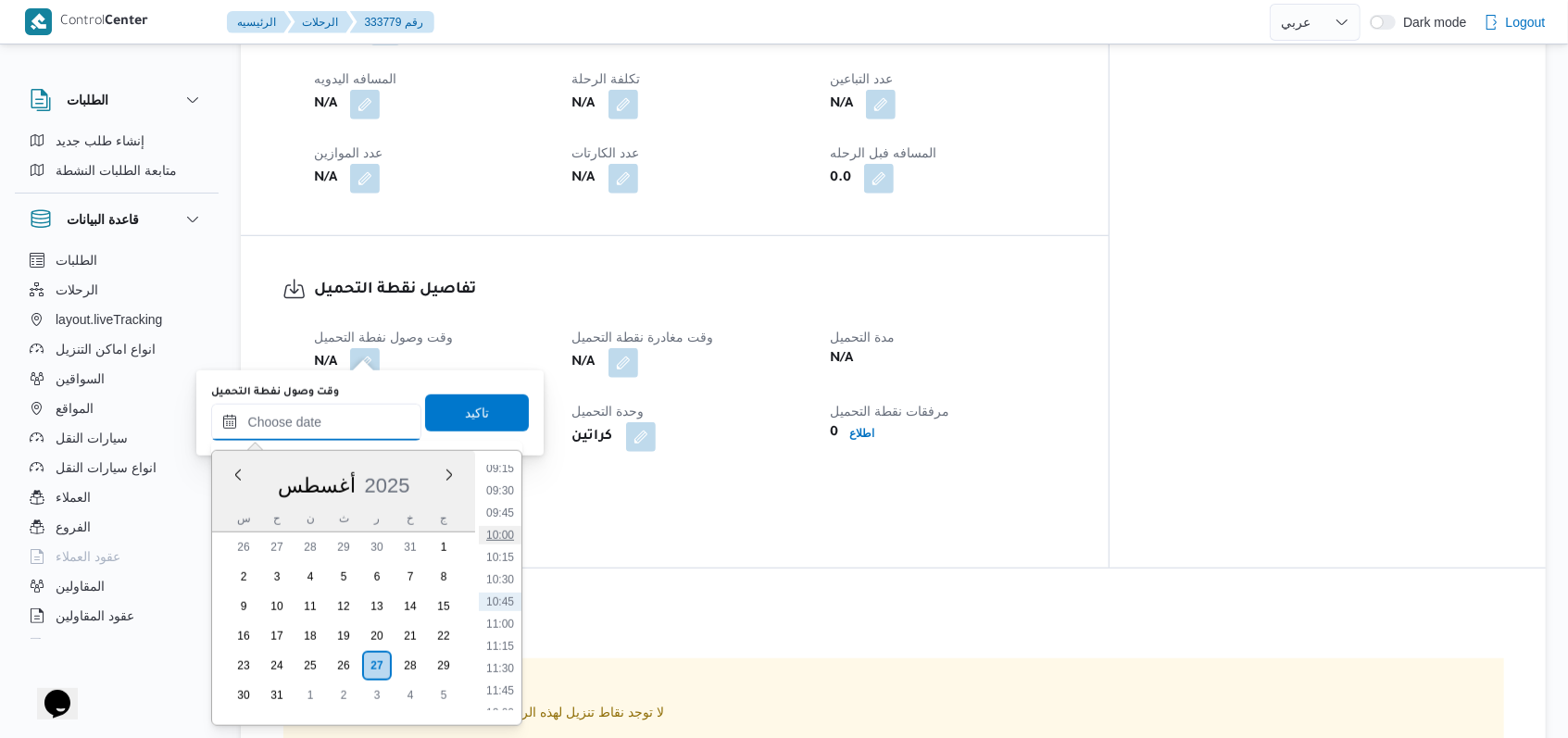
scroll to position [212, 0]
click at [506, 613] on li "04:00" at bounding box center [500, 619] width 43 height 19
type input "٢٧/٠٨/٢٠٢٥ ٠٤:٠٠"
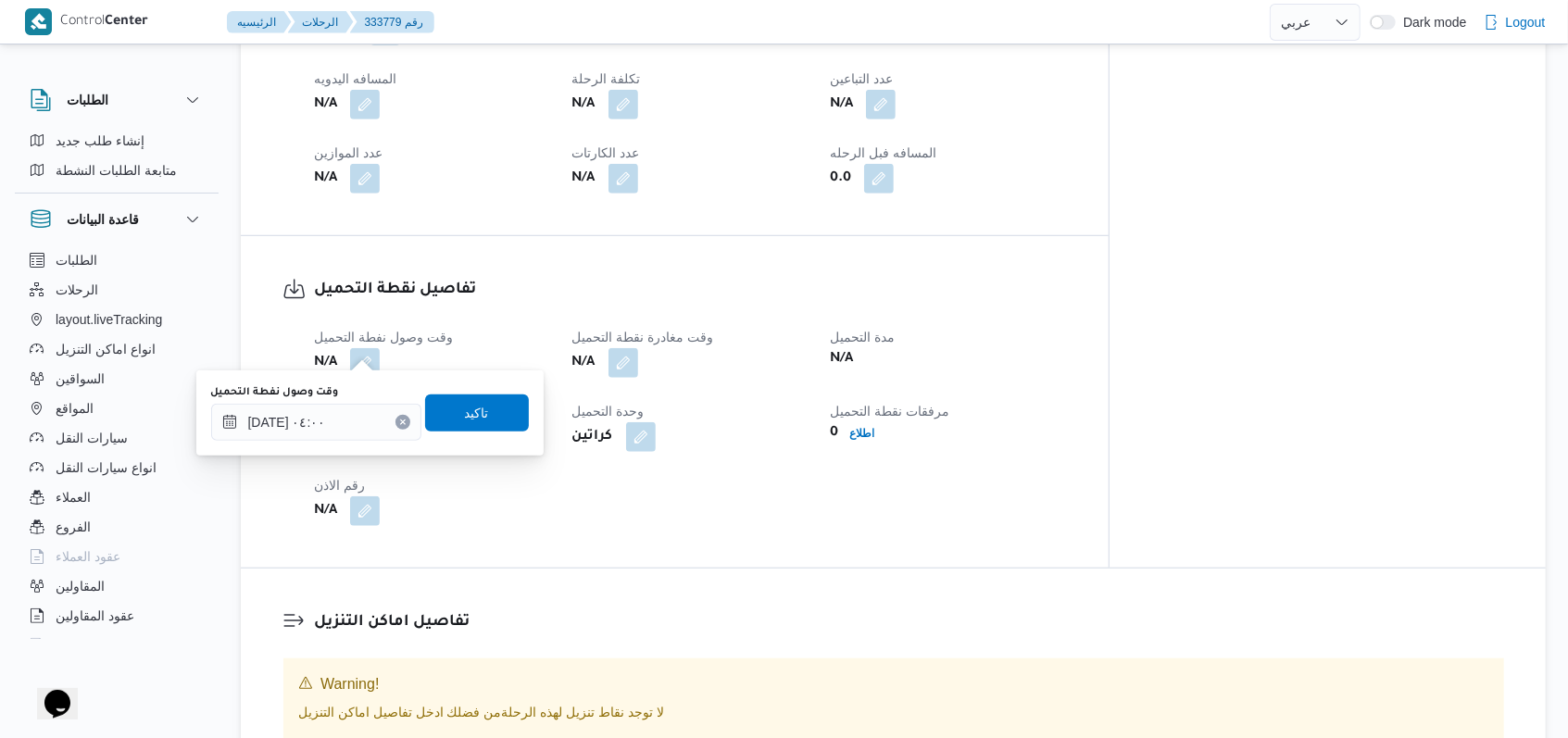
click at [490, 447] on div "You are in a dialog. To close this dialog, hit escape. وقت وصول نفطة التحميل ٢٧…" at bounding box center [370, 412] width 347 height 85
click at [477, 414] on span "تاكيد" at bounding box center [477, 412] width 103 height 37
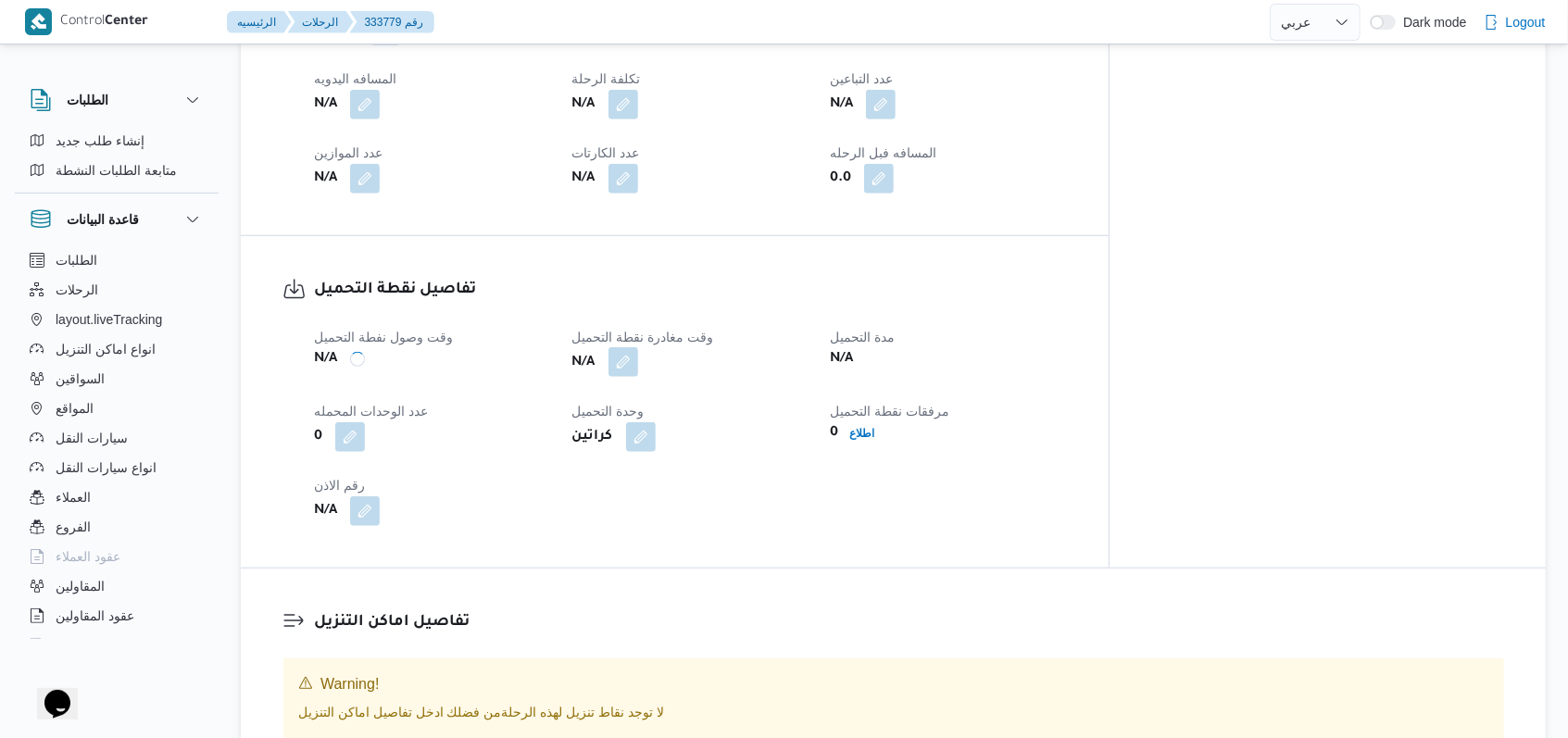
click at [638, 347] on button "button" at bounding box center [623, 362] width 29 height 29
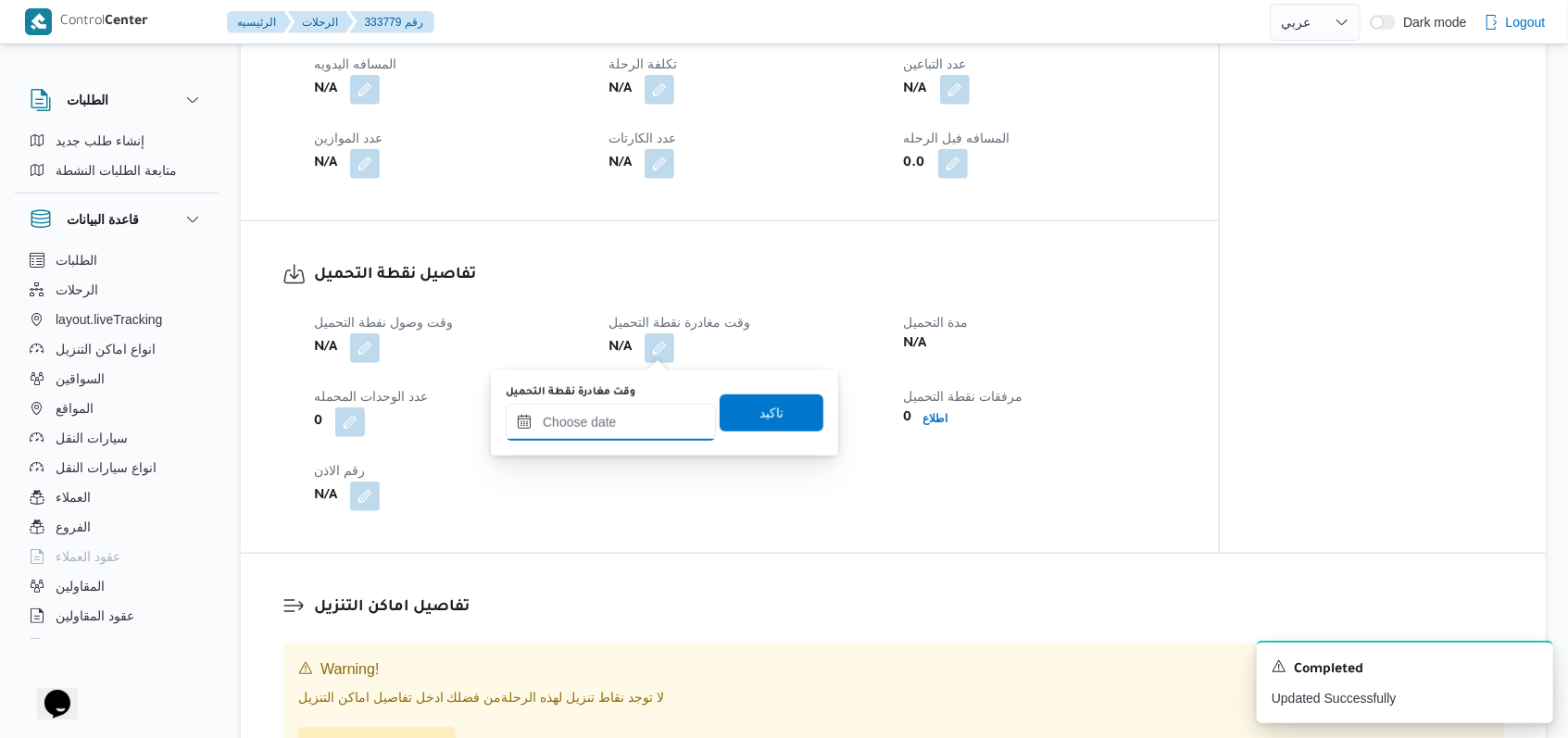
click at [649, 404] on input "وقت مغادرة نقطة التحميل" at bounding box center [611, 422] width 211 height 37
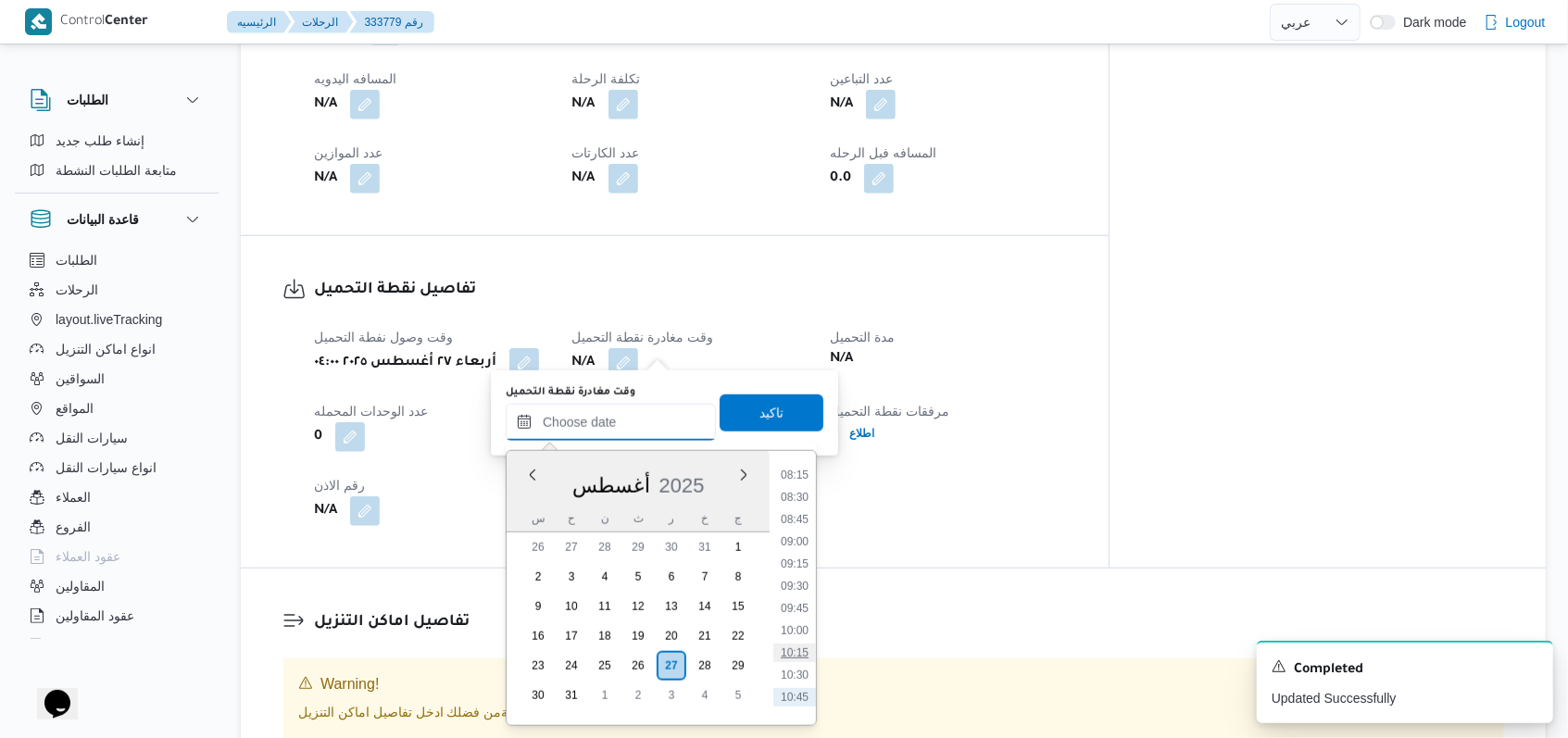
scroll to position [581, 0]
click at [804, 546] on ul "00:00 00:15 00:30 00:45 01:00 01:15 01:30 01:45 02:00 02:15 02:30 02:45 03:00 0…" at bounding box center [795, 588] width 43 height 245
click at [804, 551] on li "07:30" at bounding box center [795, 560] width 43 height 19
type input "٢٧/٠٨/٢٠٢٥ ٠٧:٣٠"
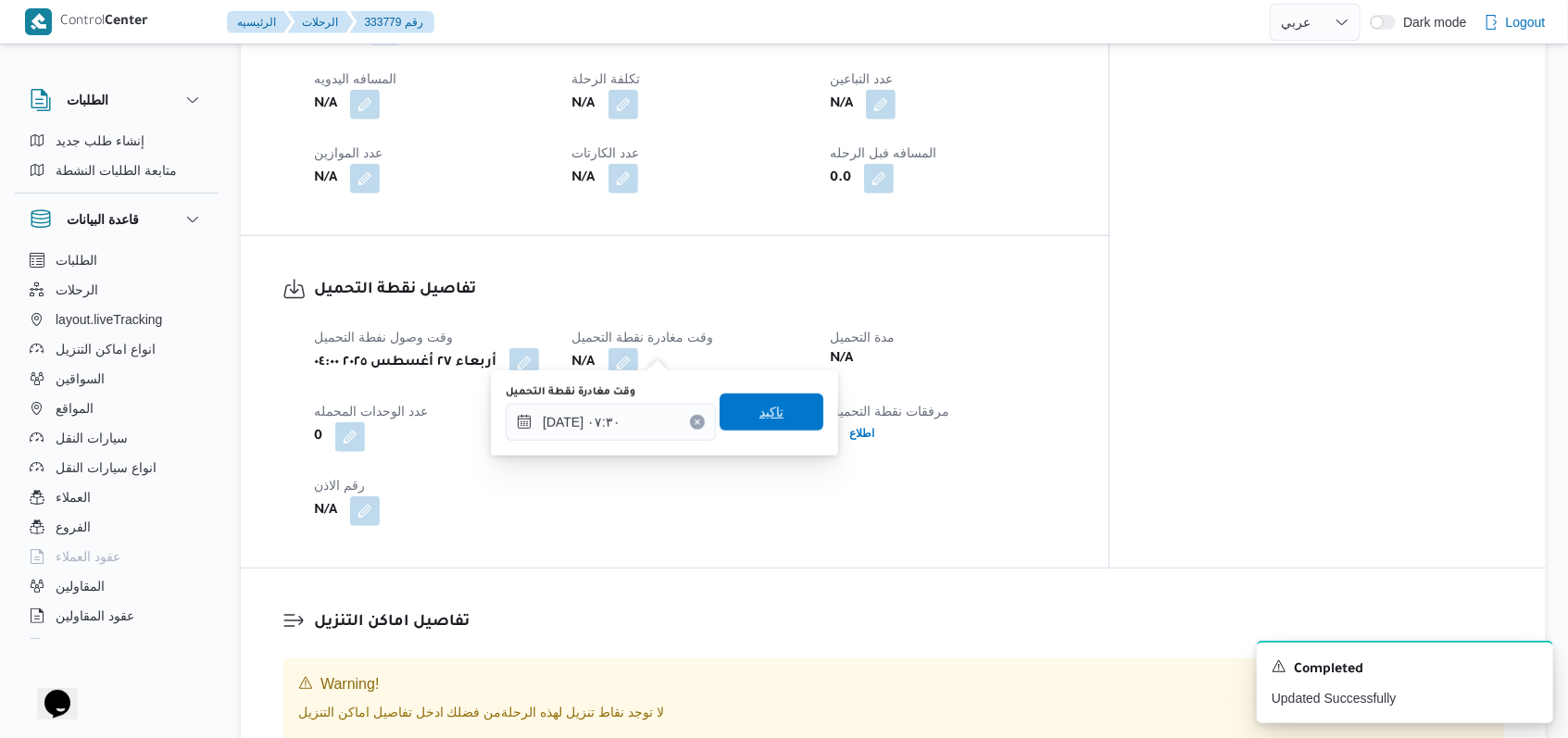
click at [802, 406] on span "تاكيد" at bounding box center [771, 412] width 103 height 37
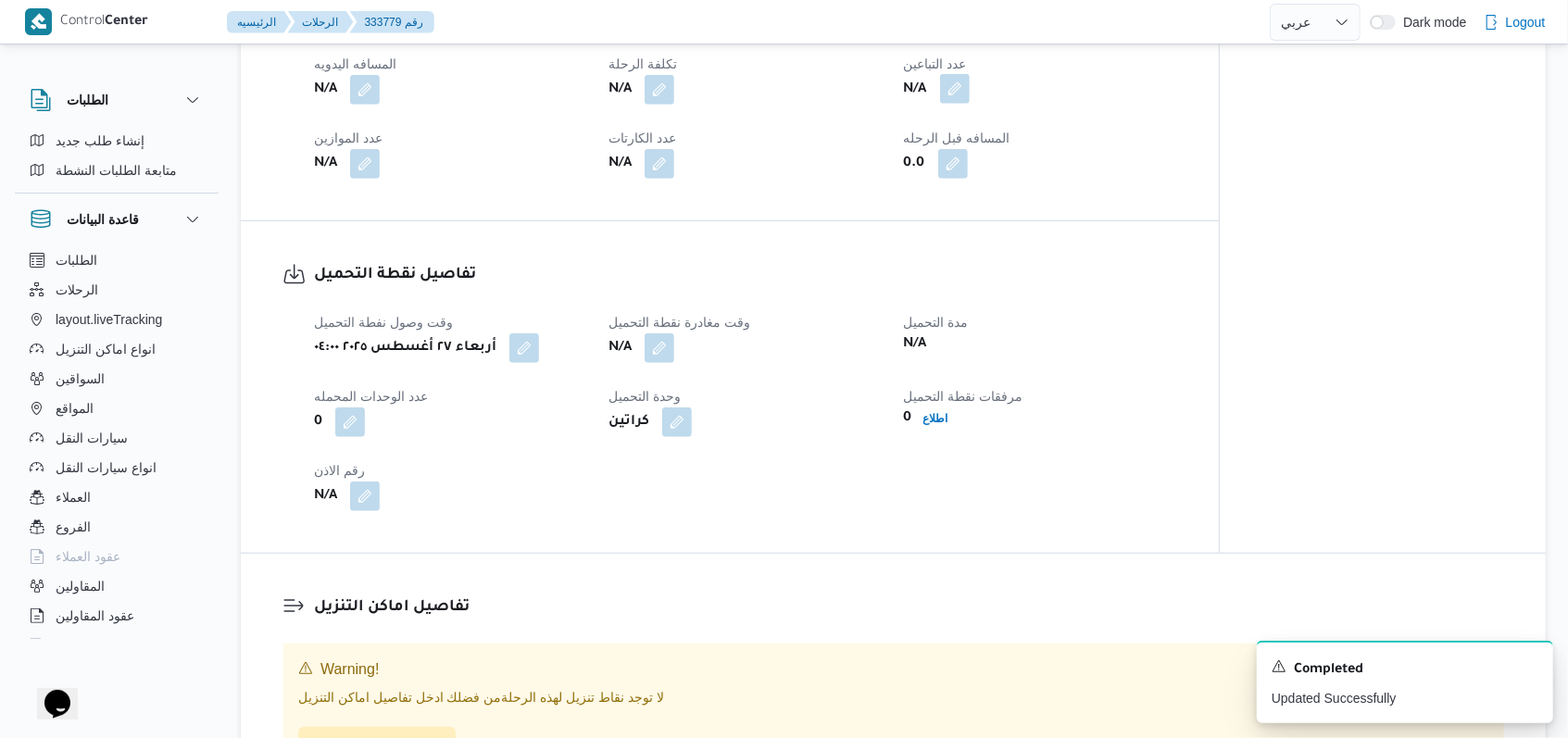
click at [961, 85] on button "button" at bounding box center [955, 89] width 29 height 29
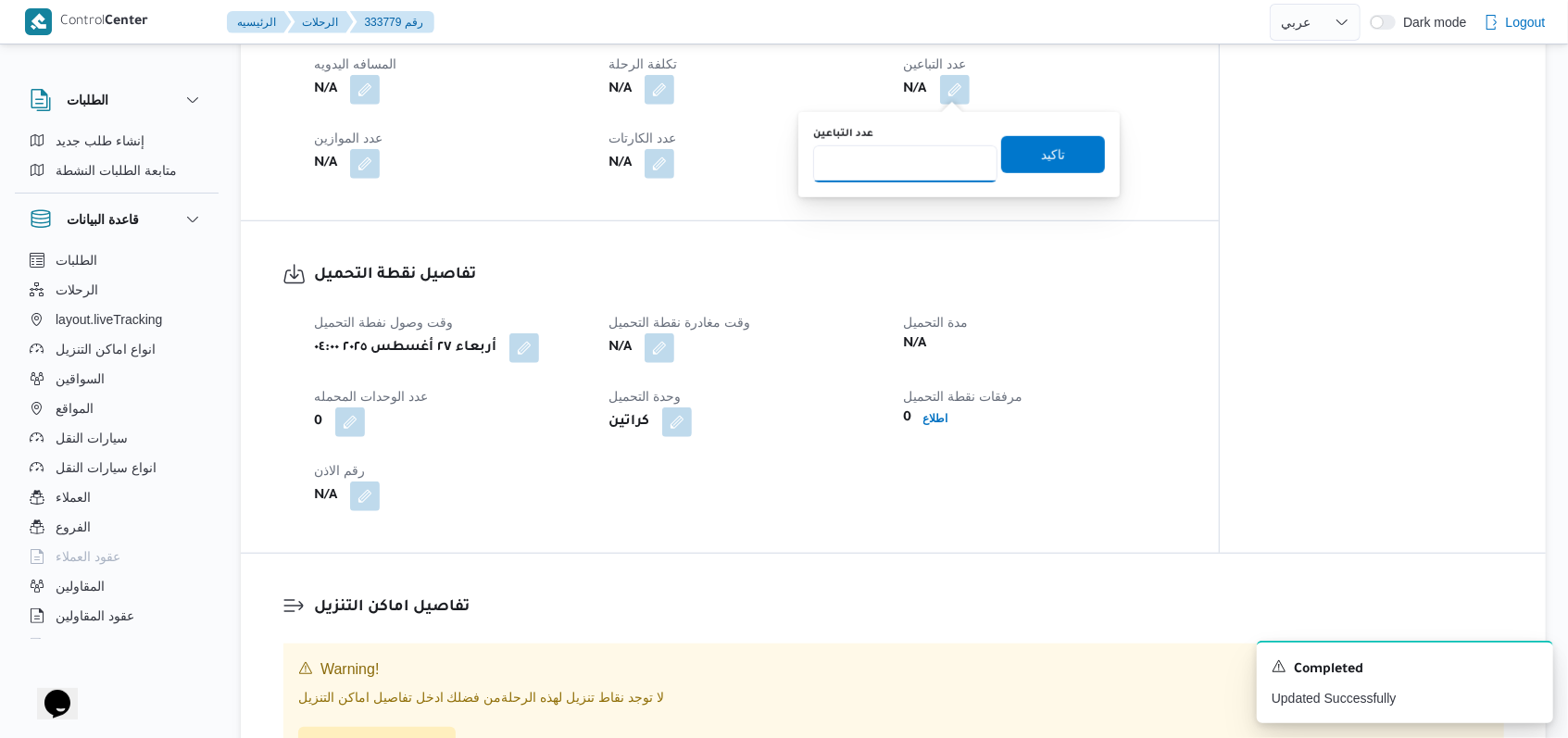
click at [919, 171] on input "عدد التباعين" at bounding box center [905, 164] width 184 height 37
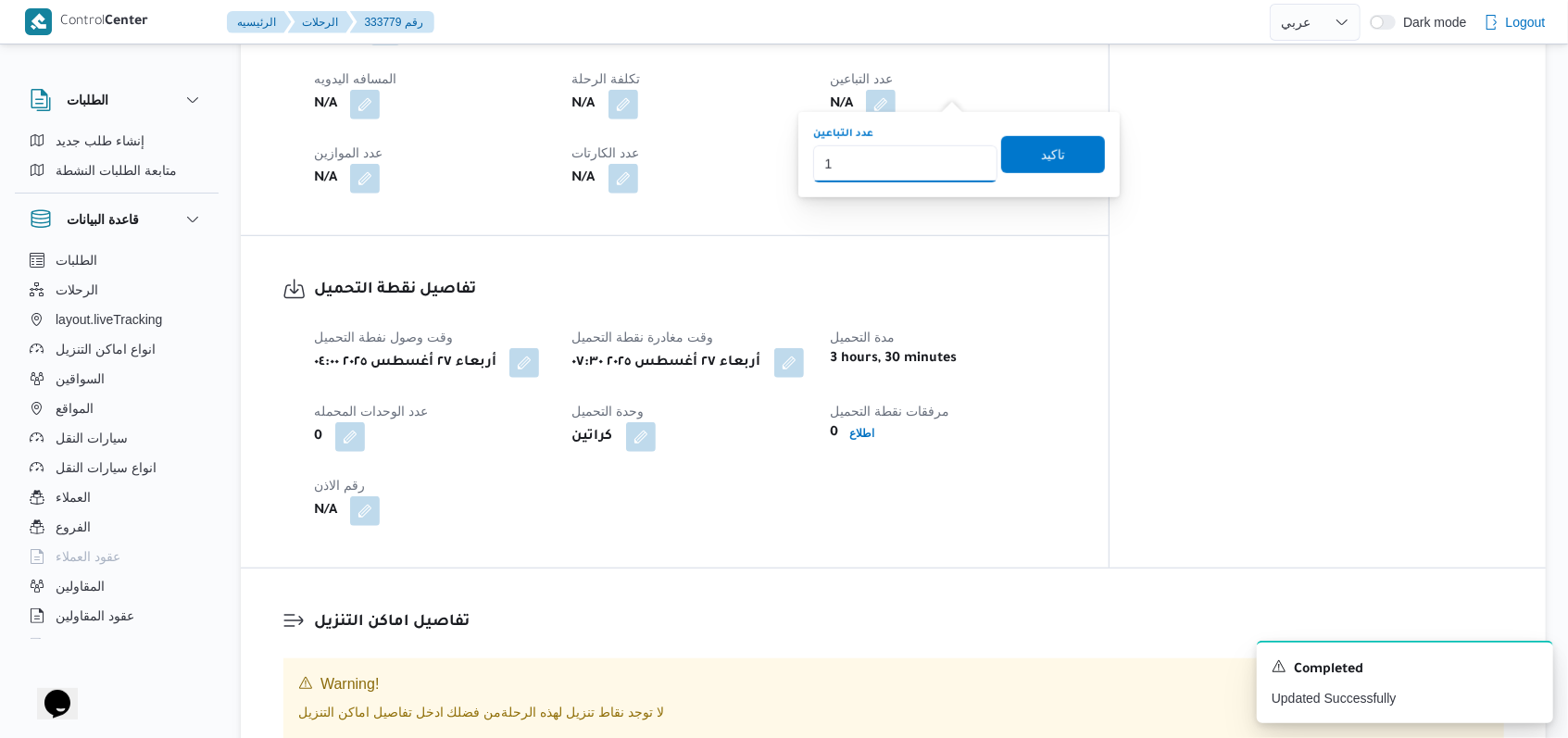
type input "1"
click at [1022, 134] on div "عدد التباعين 1 تاكيد" at bounding box center [959, 154] width 295 height 59
click at [1040, 159] on span "تاكيد" at bounding box center [1052, 153] width 24 height 22
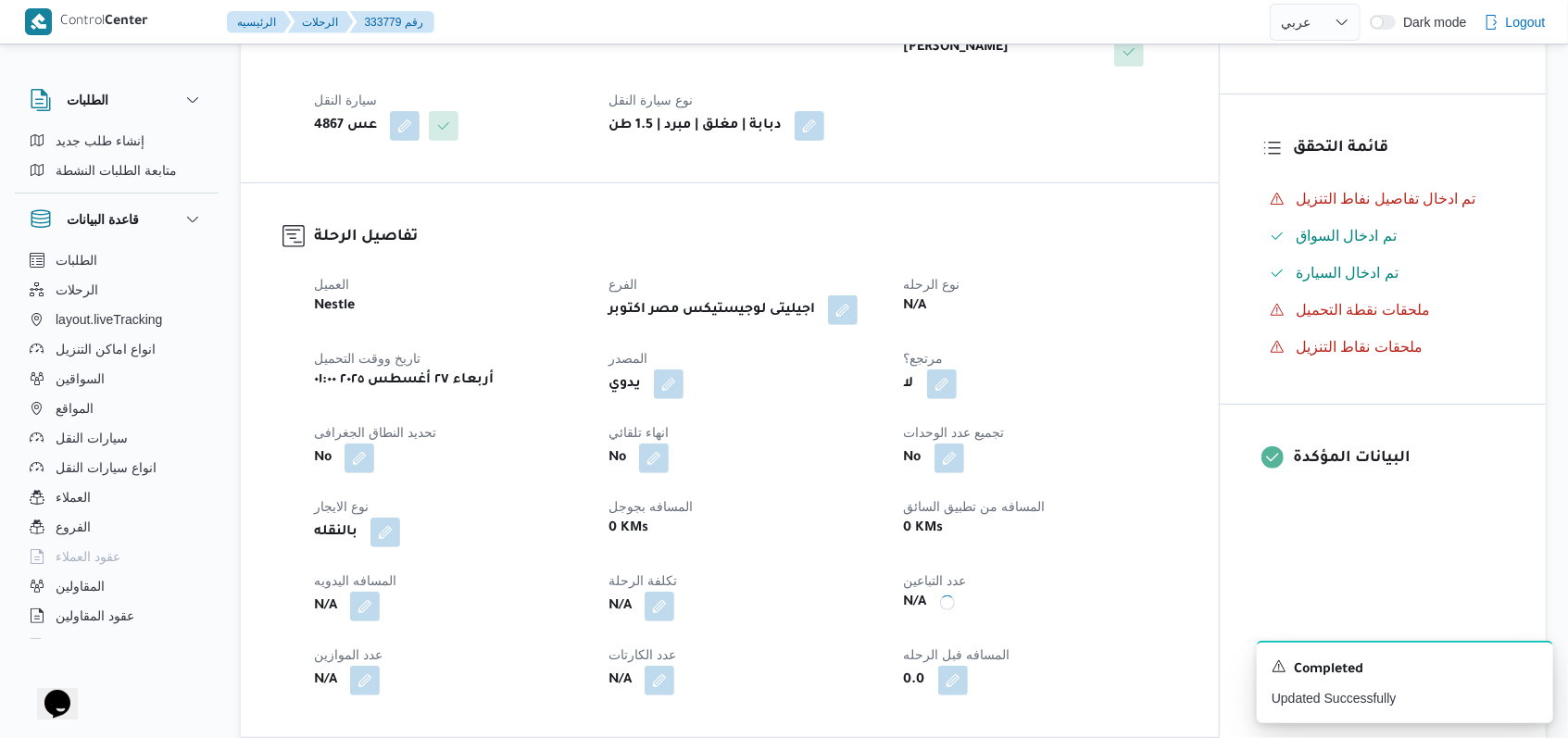
scroll to position [247, 0]
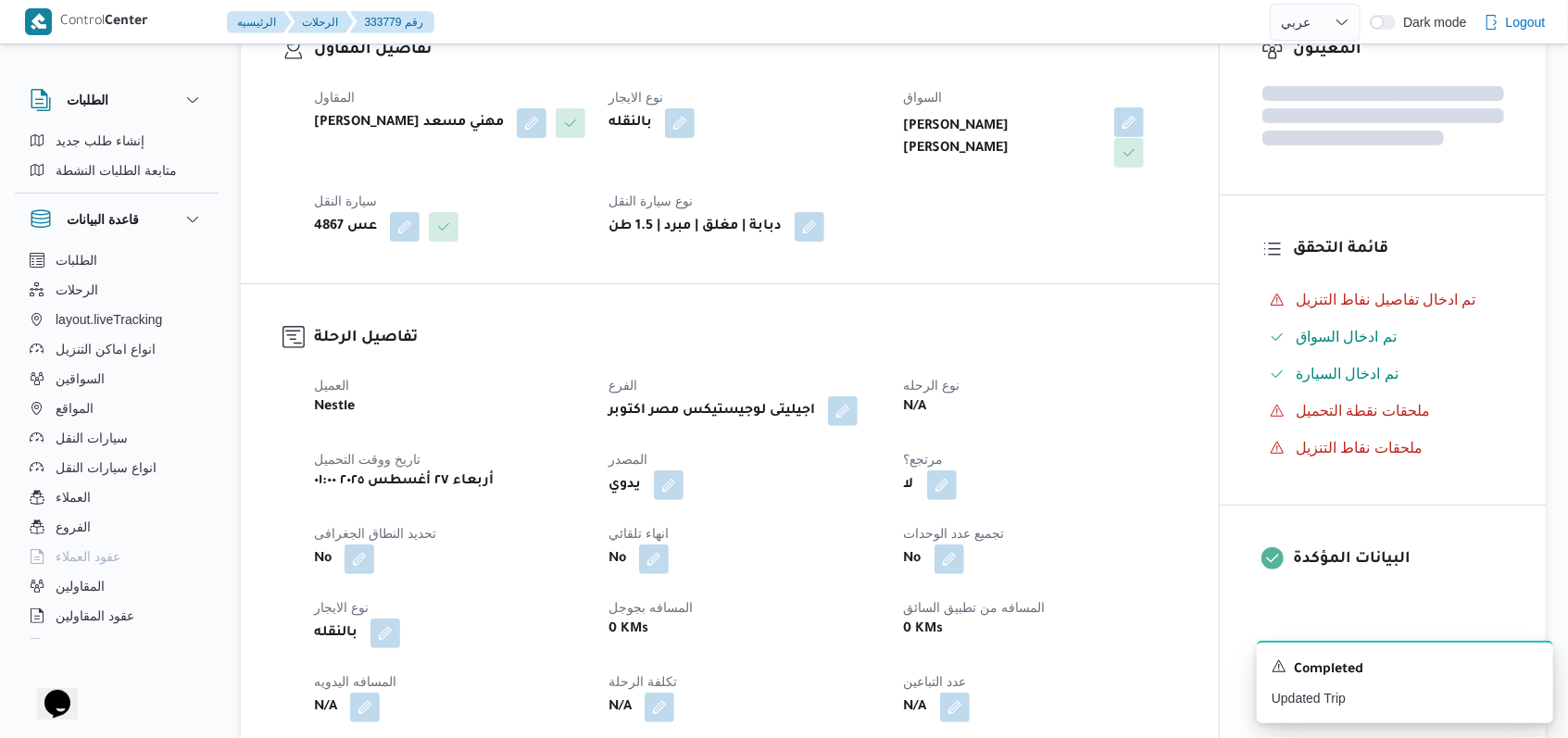
click at [1130, 117] on button "button" at bounding box center [1128, 122] width 29 height 29
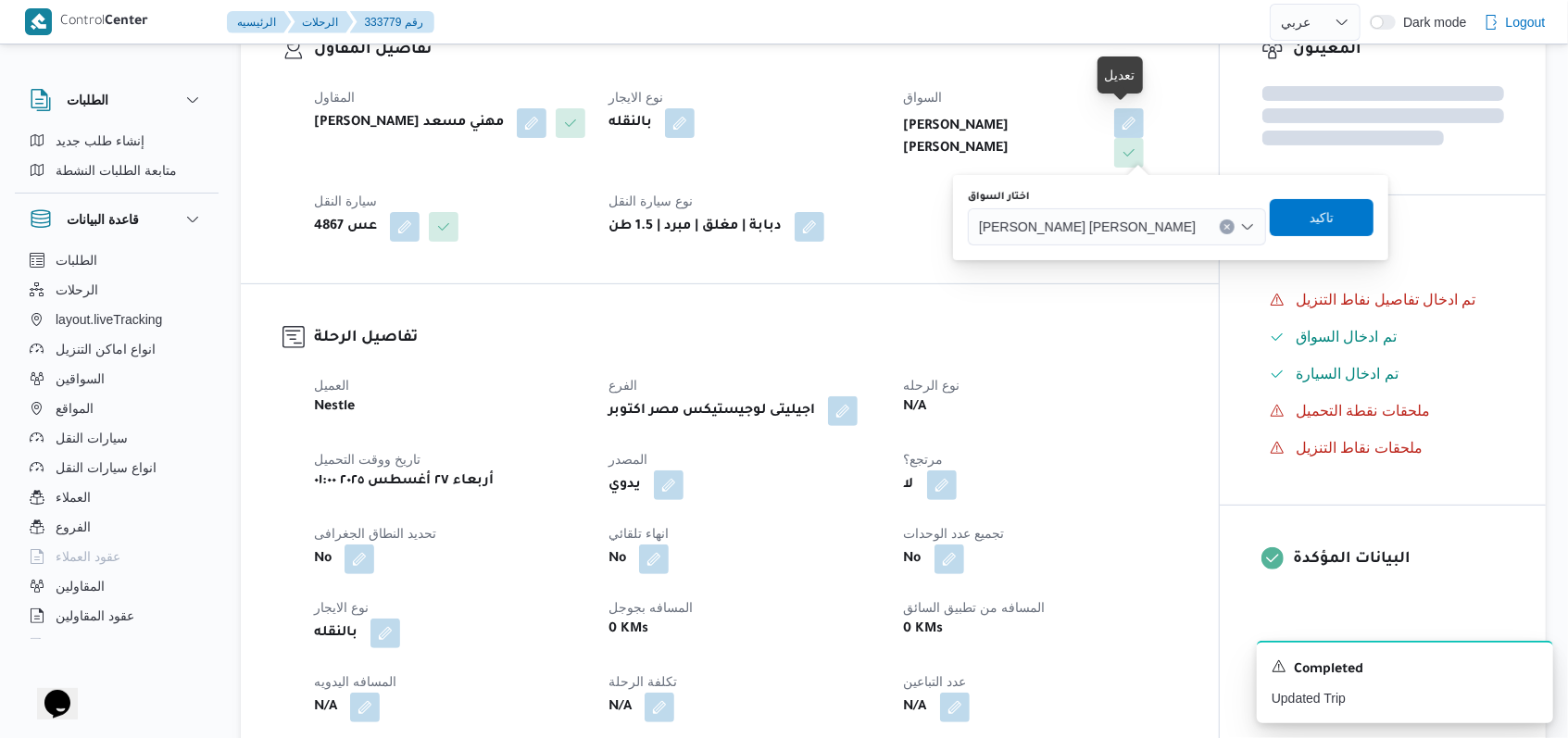
click at [1090, 230] on span "[PERSON_NAME] [PERSON_NAME]" at bounding box center [1087, 225] width 216 height 20
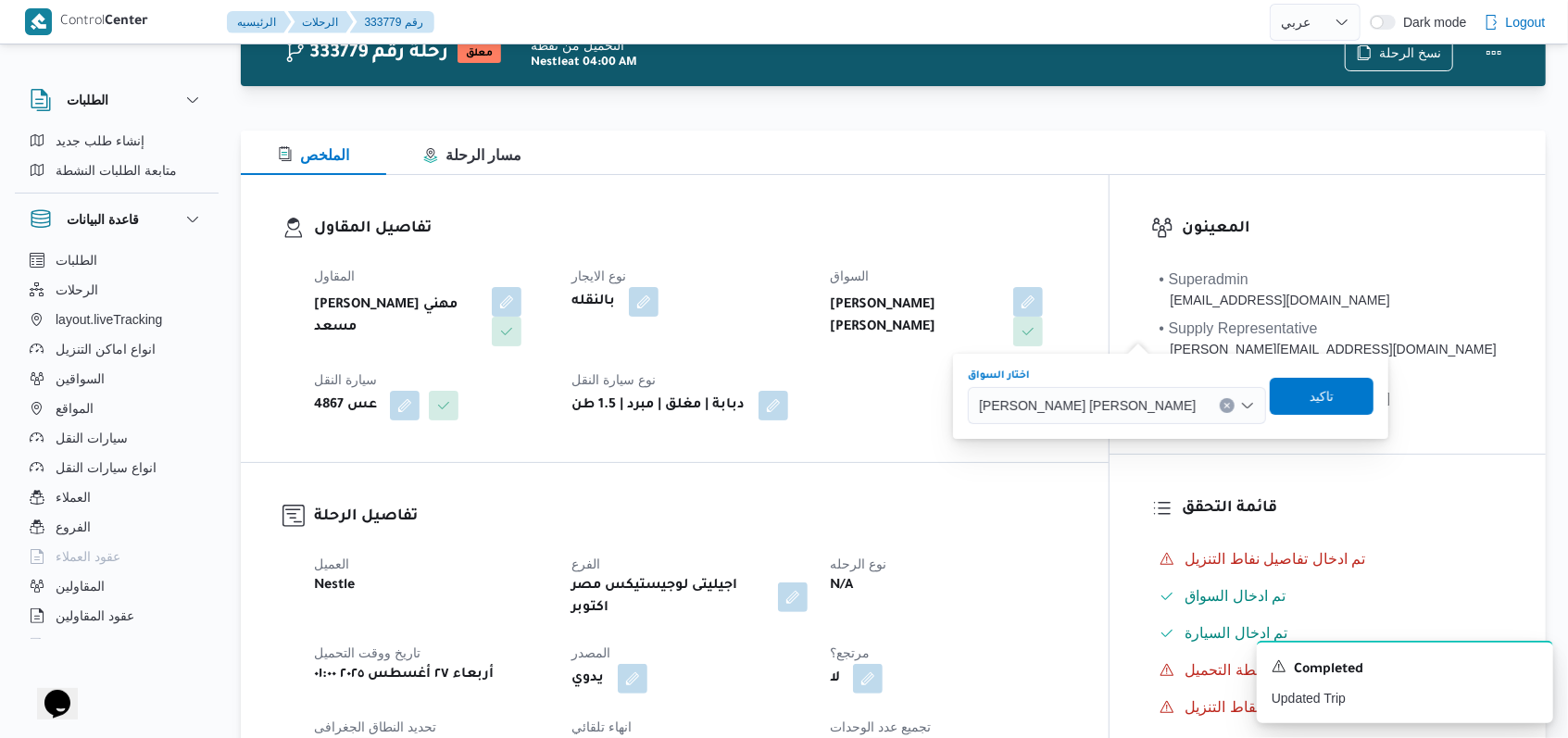
scroll to position [123, 0]
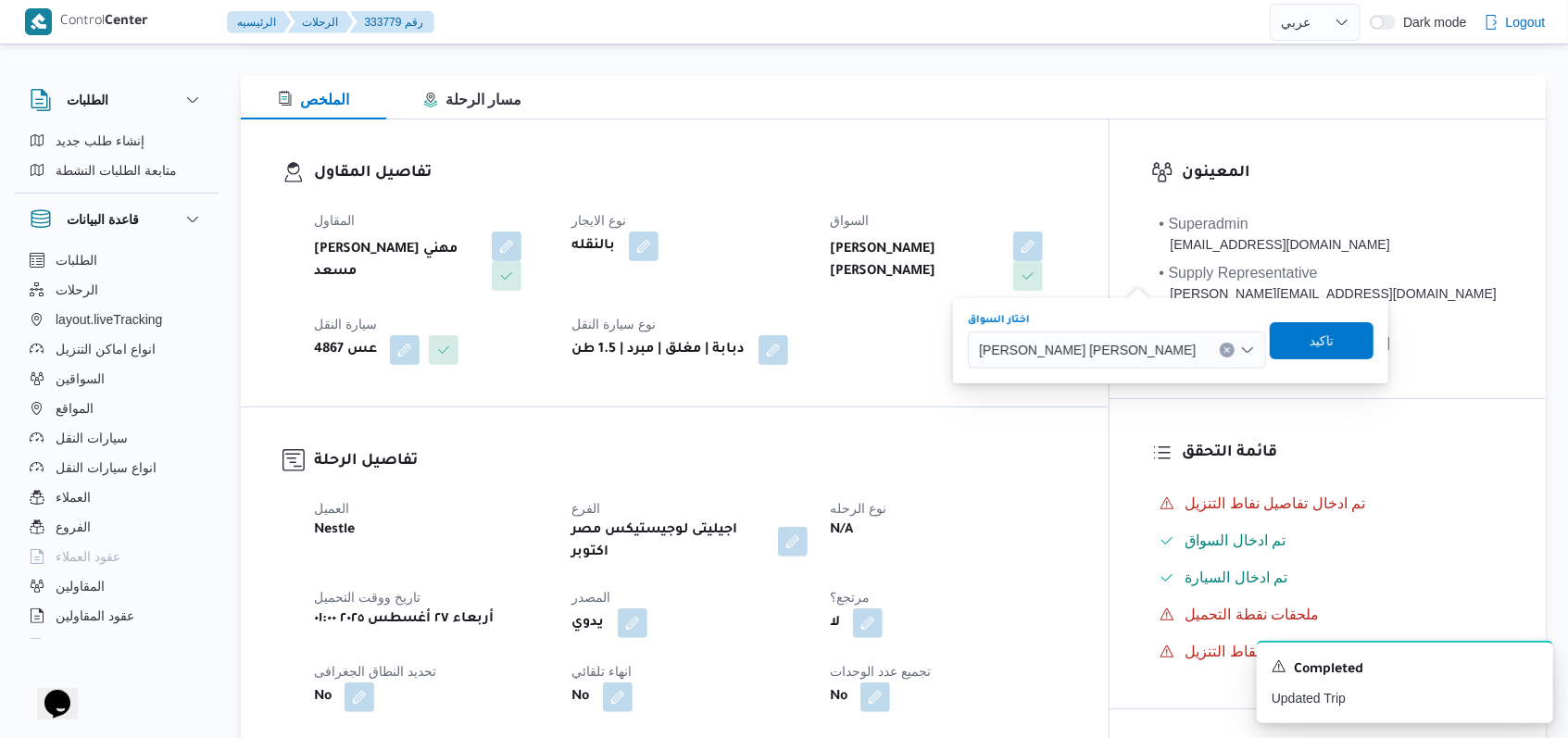
click at [893, 378] on div "تفاصيل المقاول المقاول راجح ضبع مهني مسعد نوع الايجار بالنقله السواق عبدالرحمن …" at bounding box center [675, 263] width 868 height 287
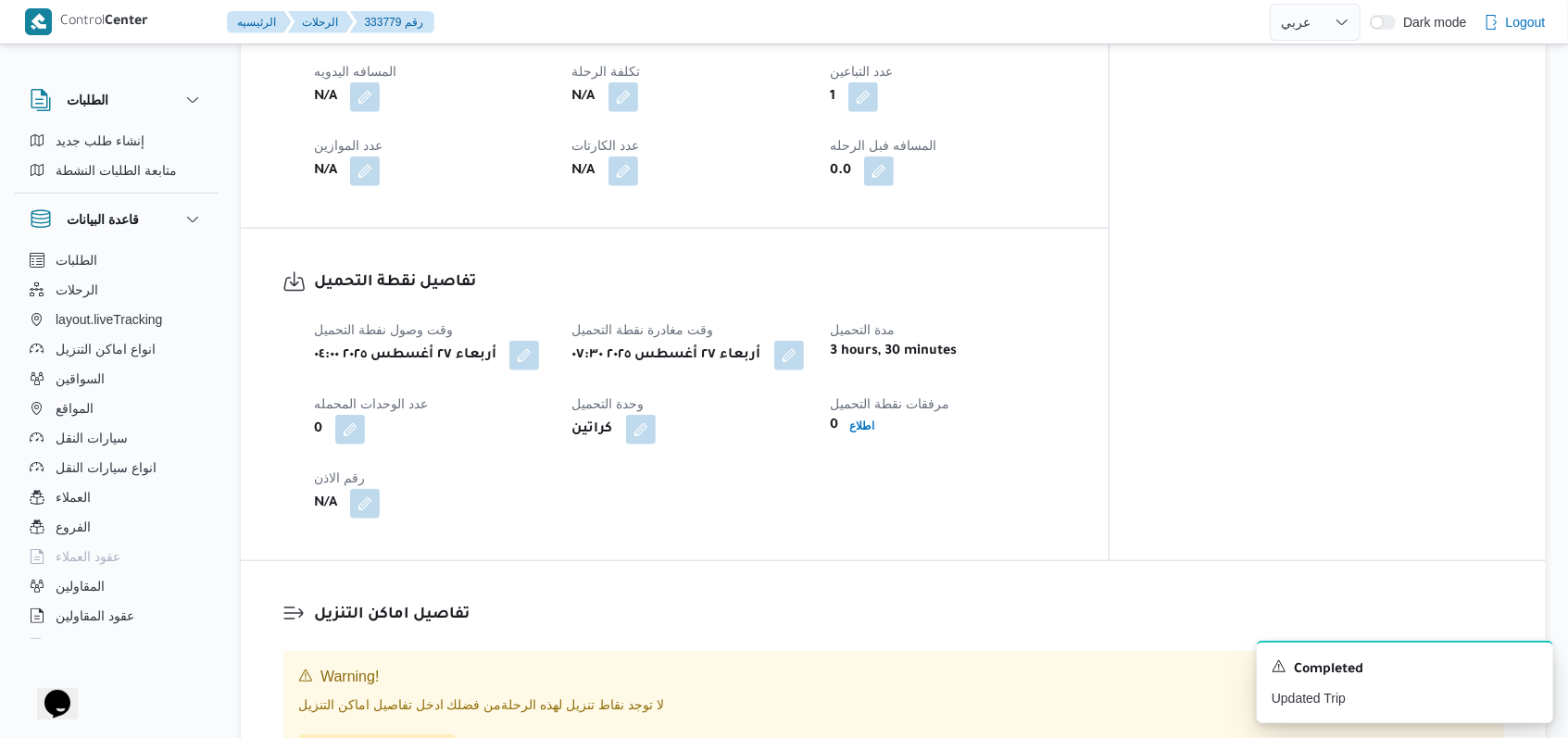
scroll to position [1111, 0]
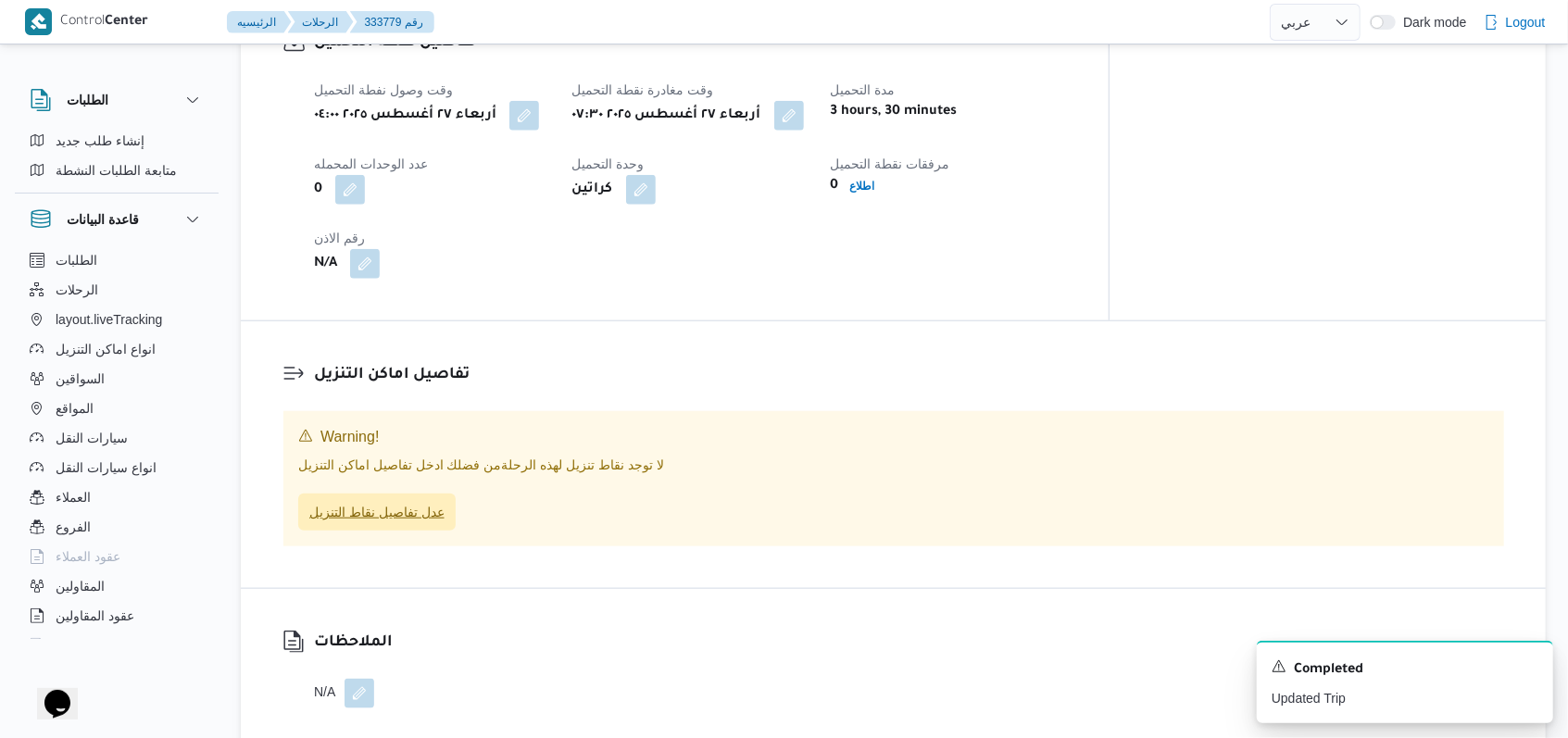
click at [401, 501] on span "عدل تفاصيل نقاط التنزيل" at bounding box center [376, 512] width 136 height 22
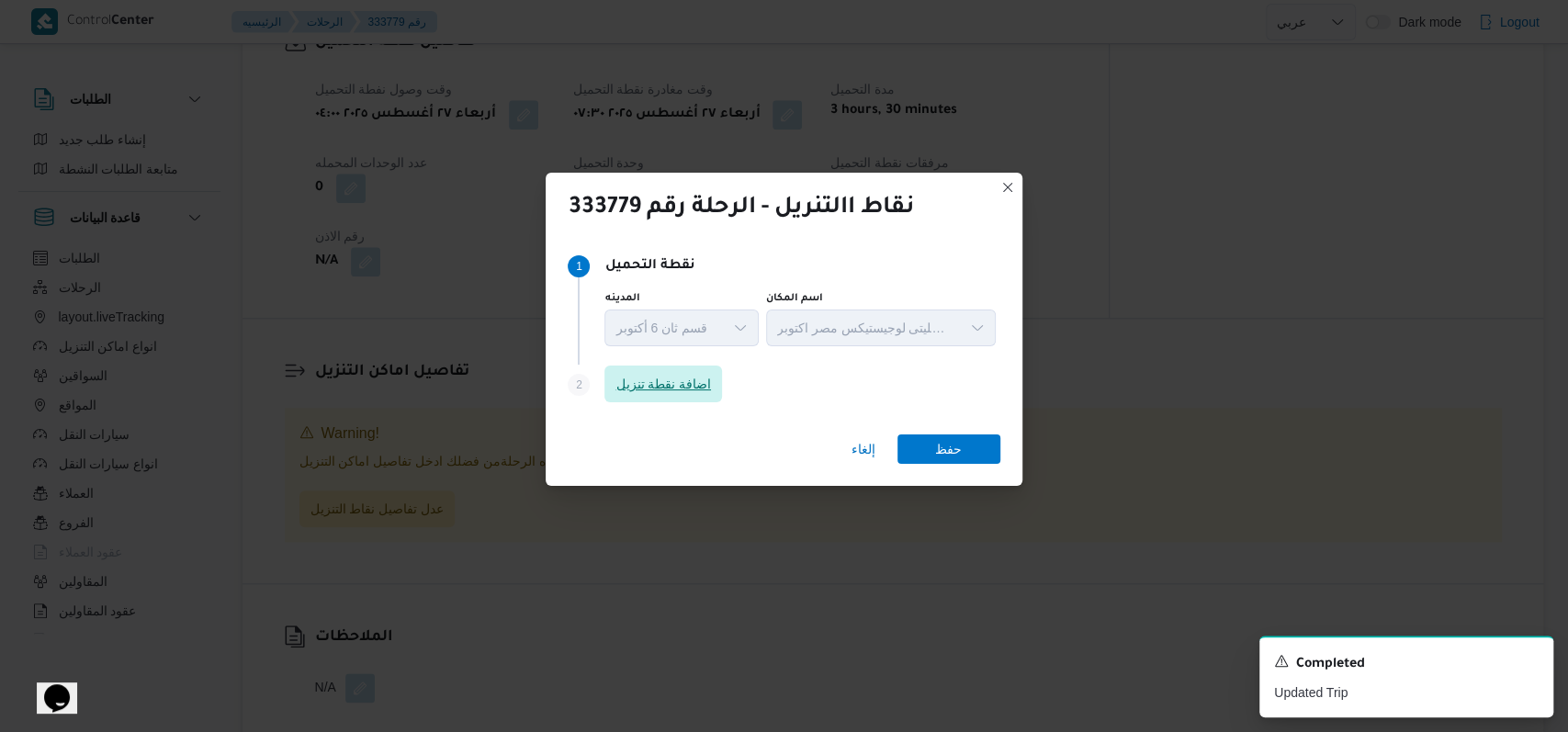
click at [686, 367] on span "اضافة نقطة تنزيل" at bounding box center [664, 384] width 118 height 37
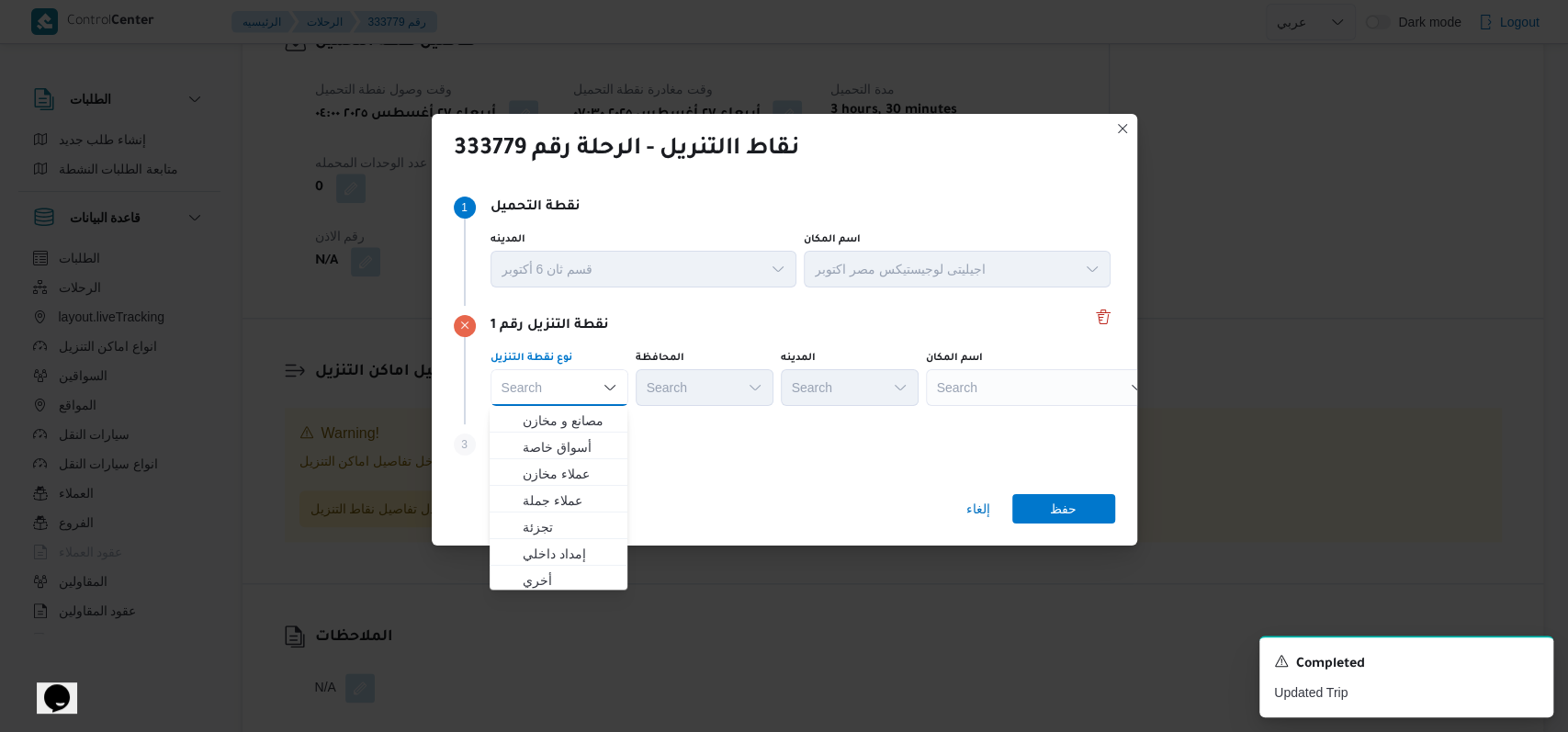
click at [685, 447] on div "Step 3 is disabled 3 اضافة نقطة تنزيل" at bounding box center [784, 448] width 662 height 47
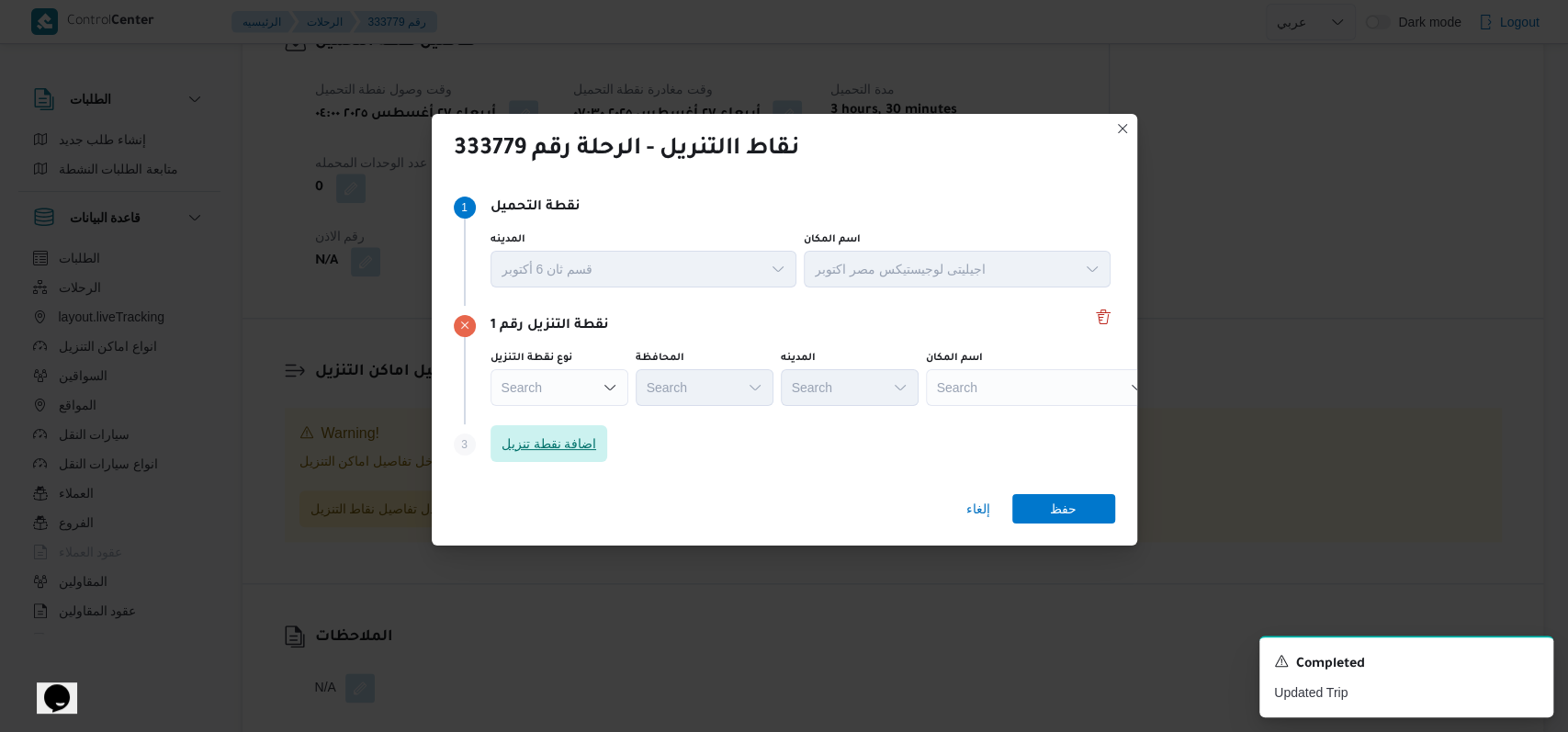
click at [565, 454] on span "اضافة نقطة تنزيل" at bounding box center [549, 444] width 118 height 37
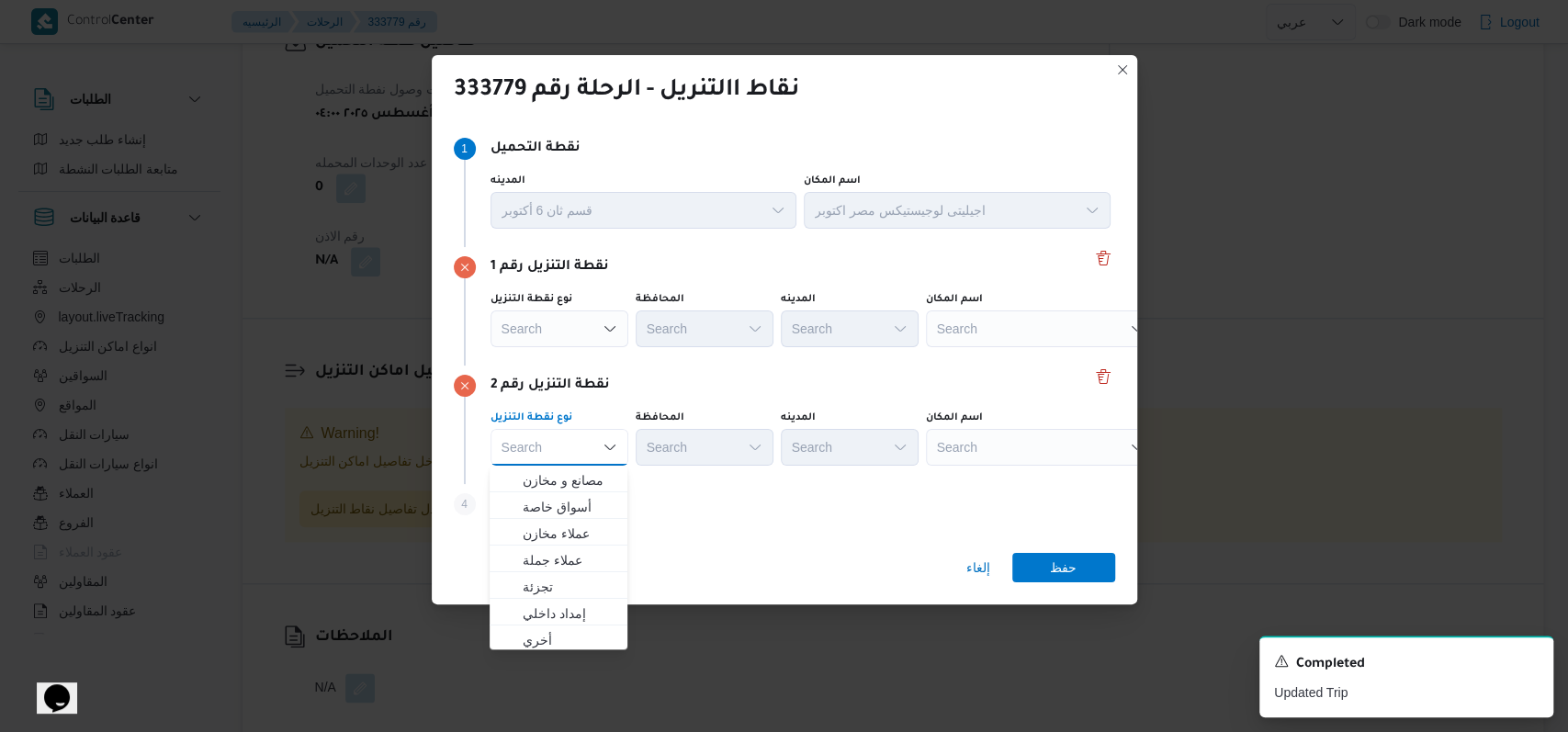
click at [594, 332] on div "Search" at bounding box center [559, 329] width 137 height 37
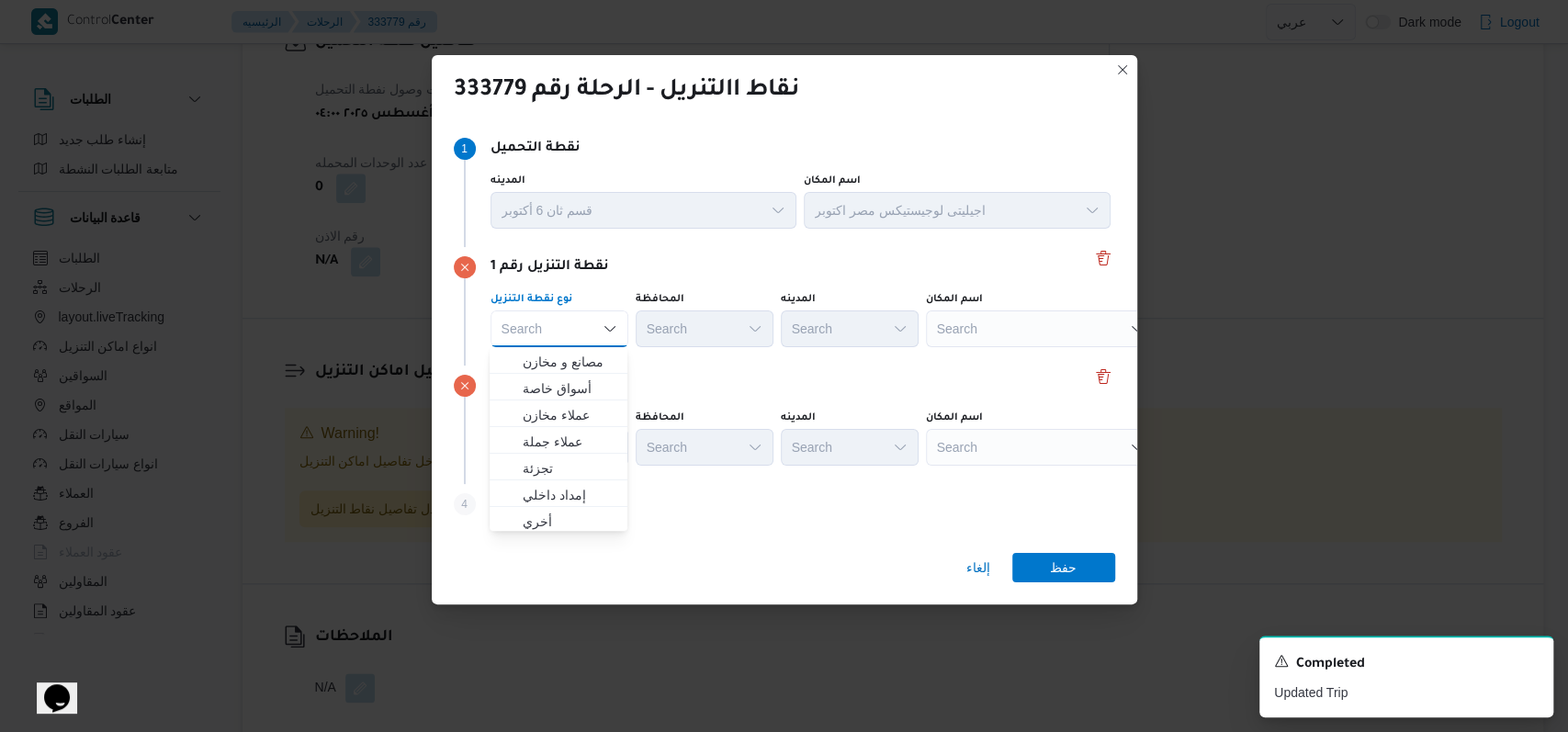
click at [1036, 325] on div "Search" at bounding box center [1040, 329] width 229 height 37
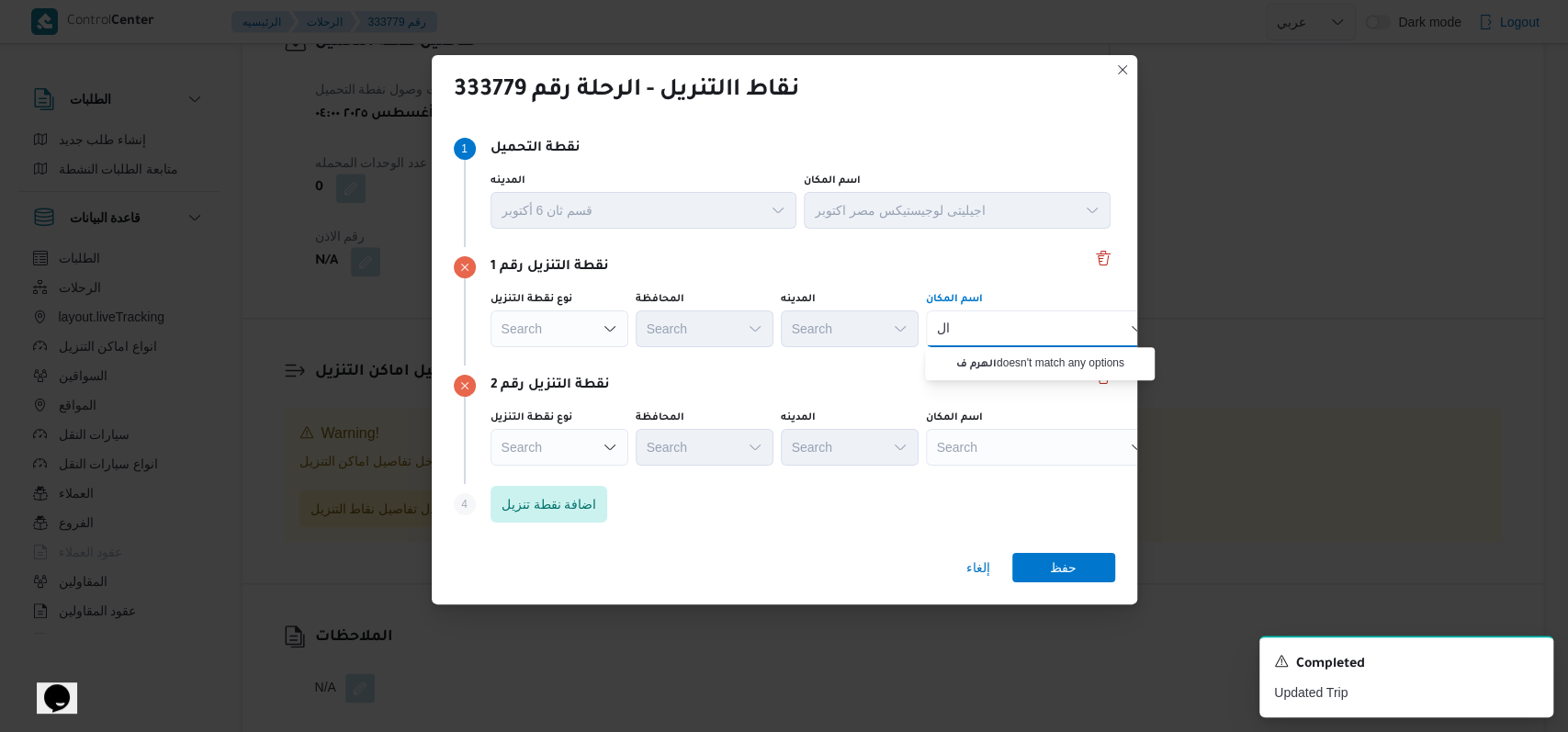
type input "ا"
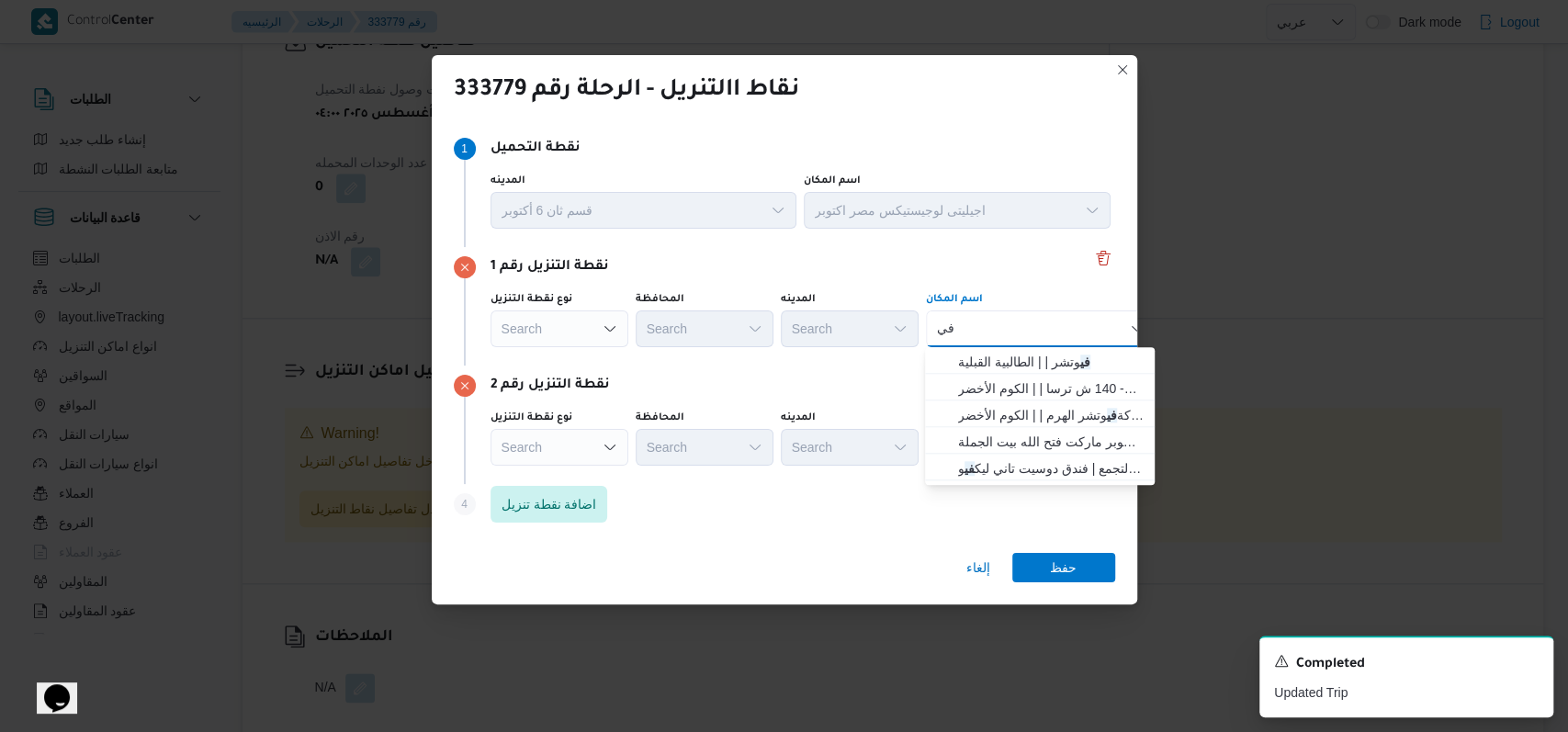
type input "ف"
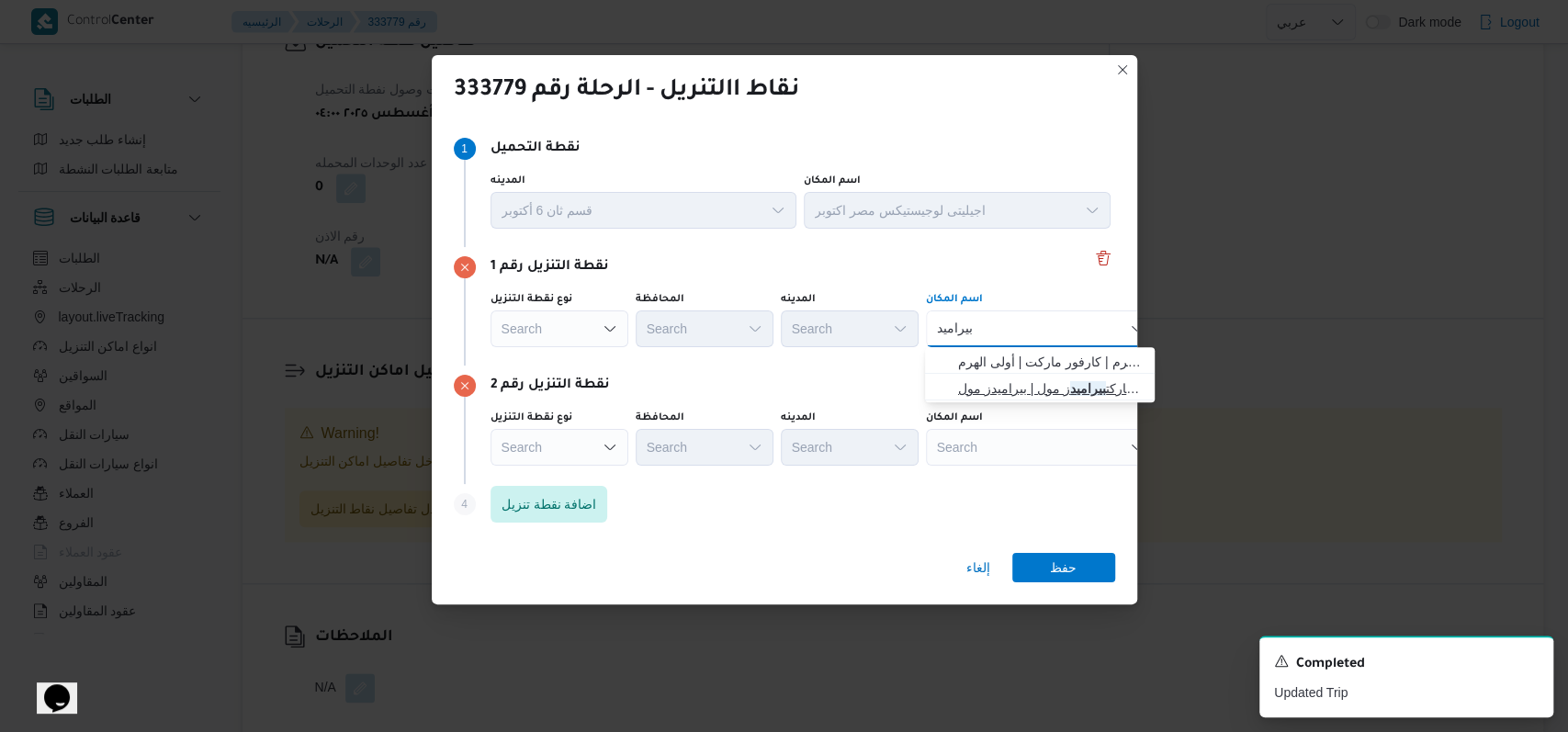
type input "بيراميد"
click at [1045, 390] on span "كارفور ماركت بيراميد ز مول | بيراميدز مول | st" at bounding box center [1051, 388] width 186 height 22
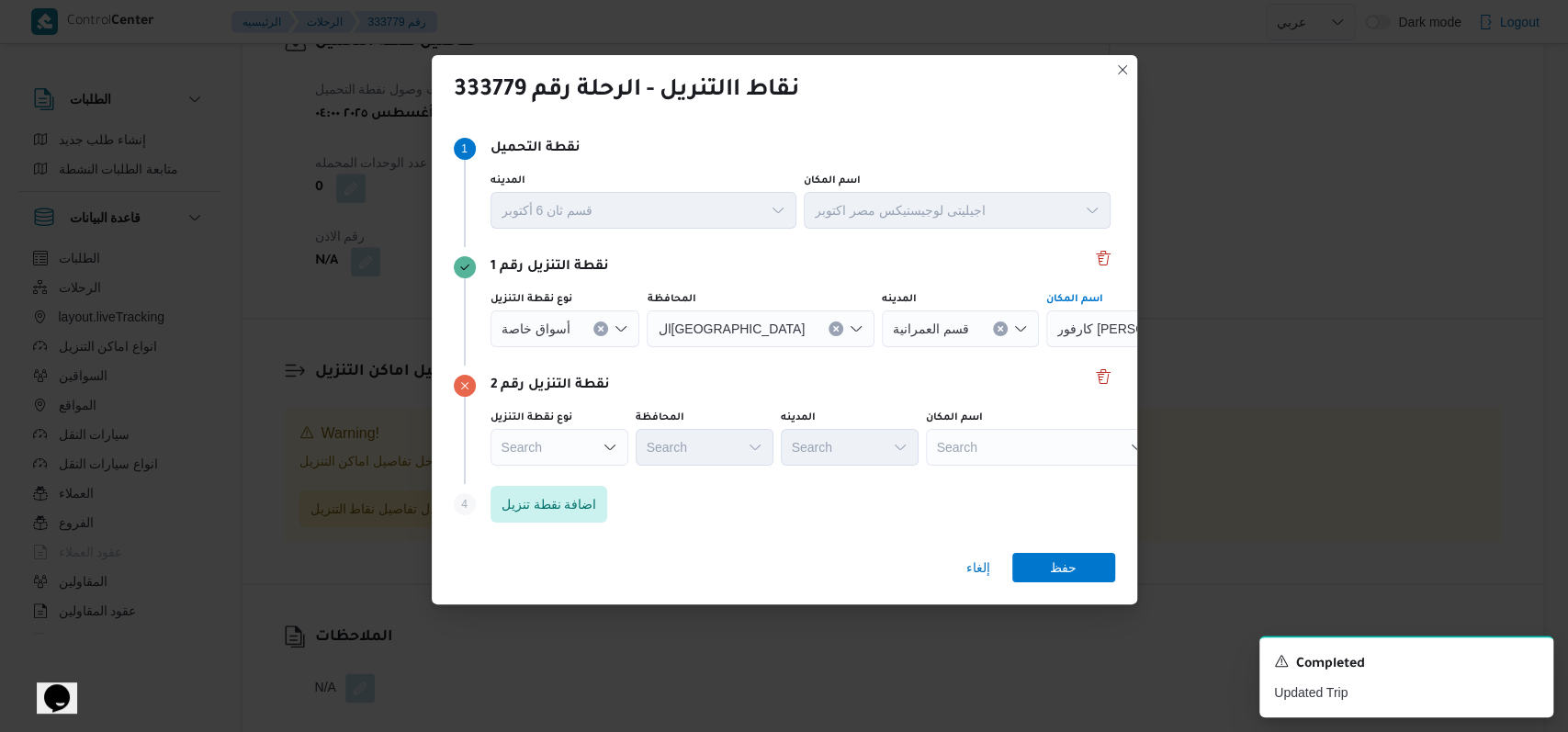
click at [1006, 445] on div "Search" at bounding box center [1040, 448] width 229 height 37
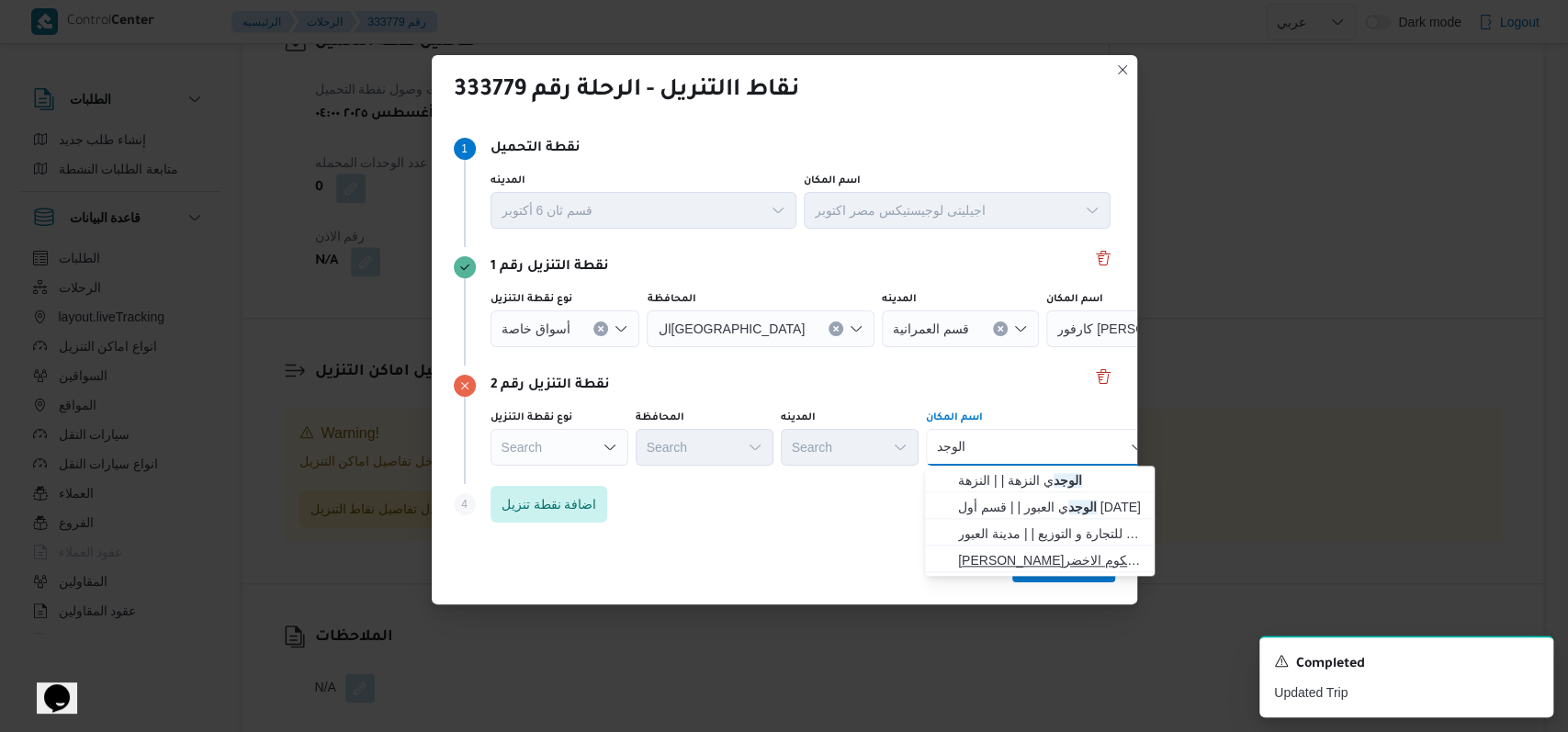
type input "الوجد"
click at [1043, 555] on span "احمد ضيف الله الوجد ى الكوم الاخضر | | الكنيسة" at bounding box center [1051, 560] width 186 height 22
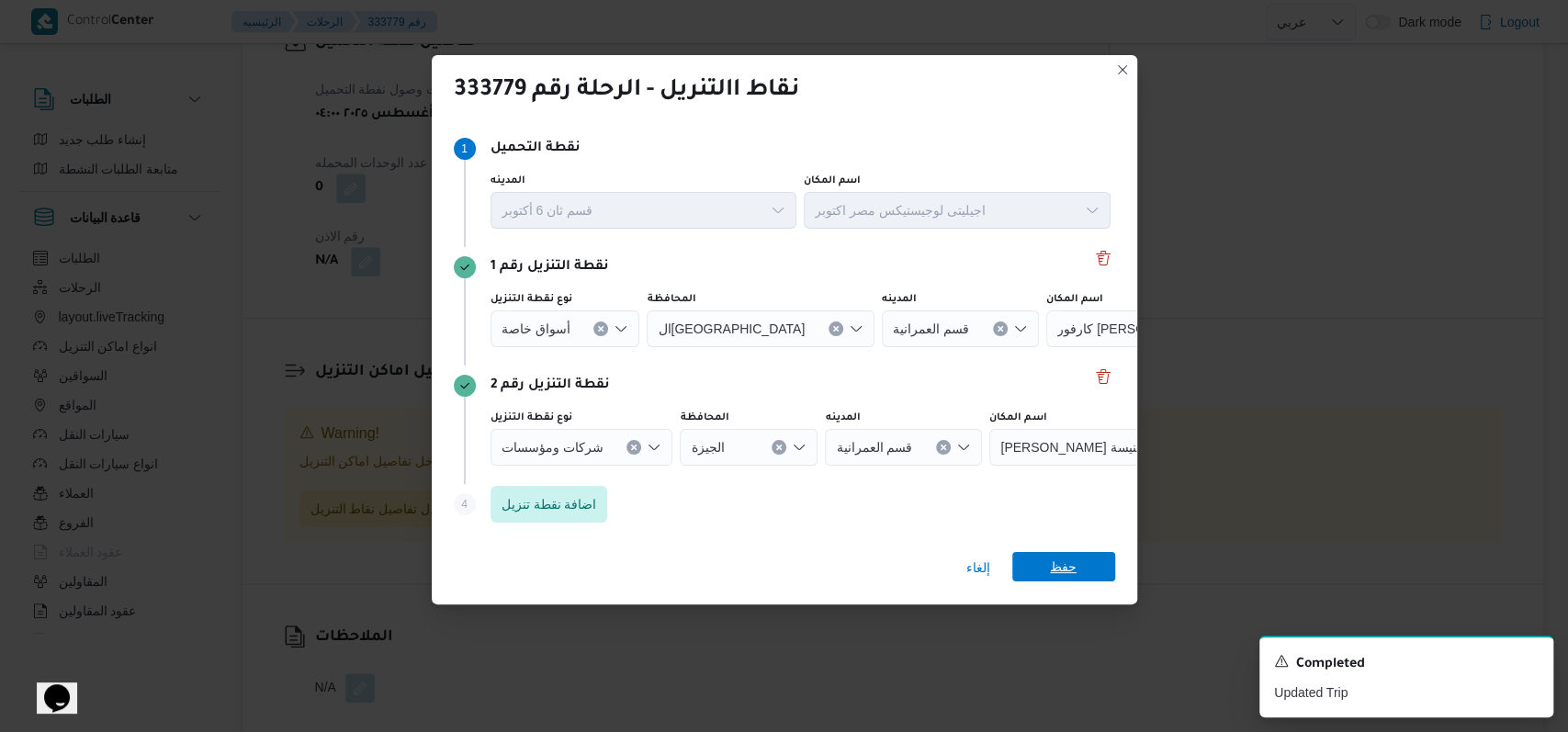
click at [1044, 556] on span "حفظ" at bounding box center [1064, 567] width 103 height 29
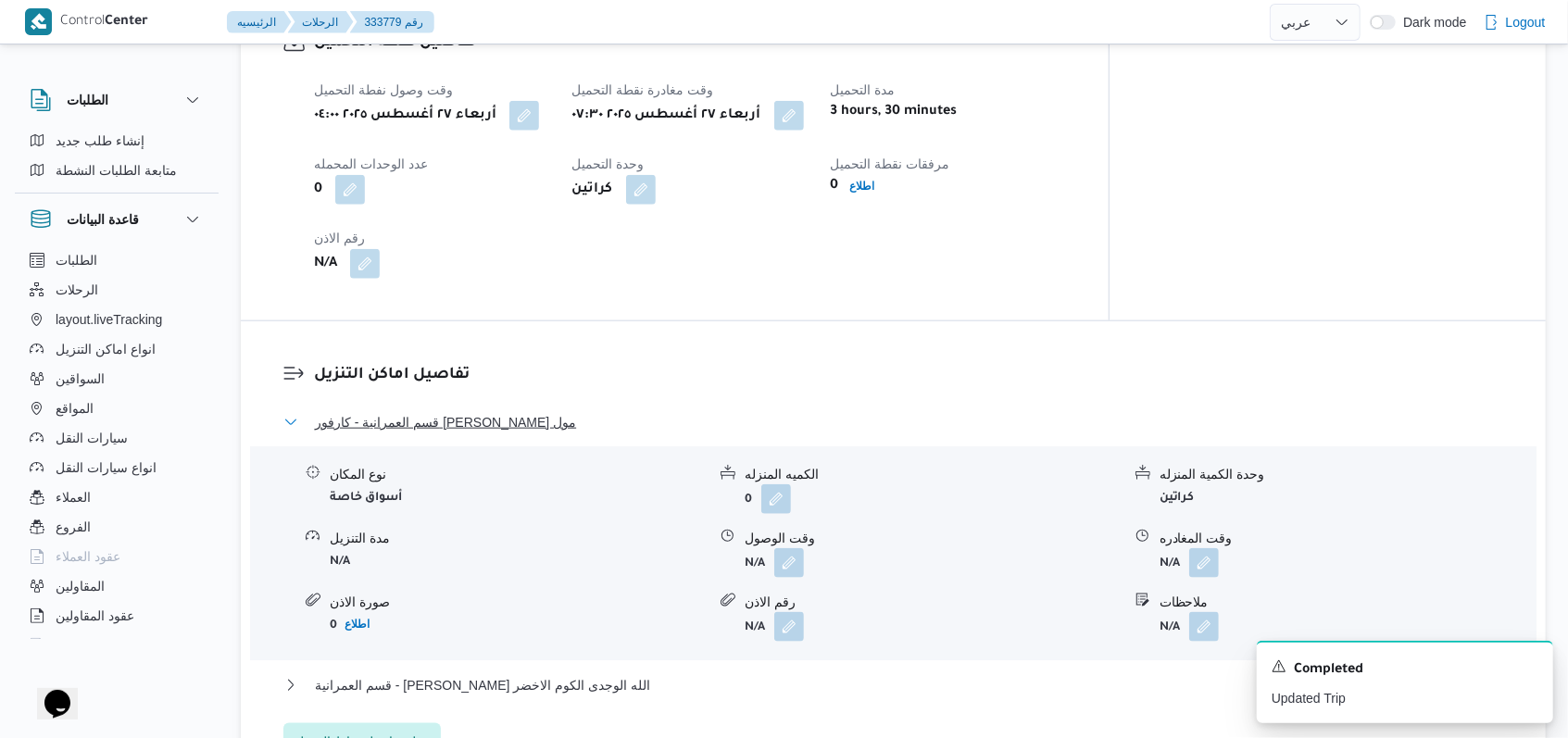
click at [445, 411] on span "قسم العمرانية - كارفور ماركت بيراميدز مول" at bounding box center [446, 422] width 261 height 22
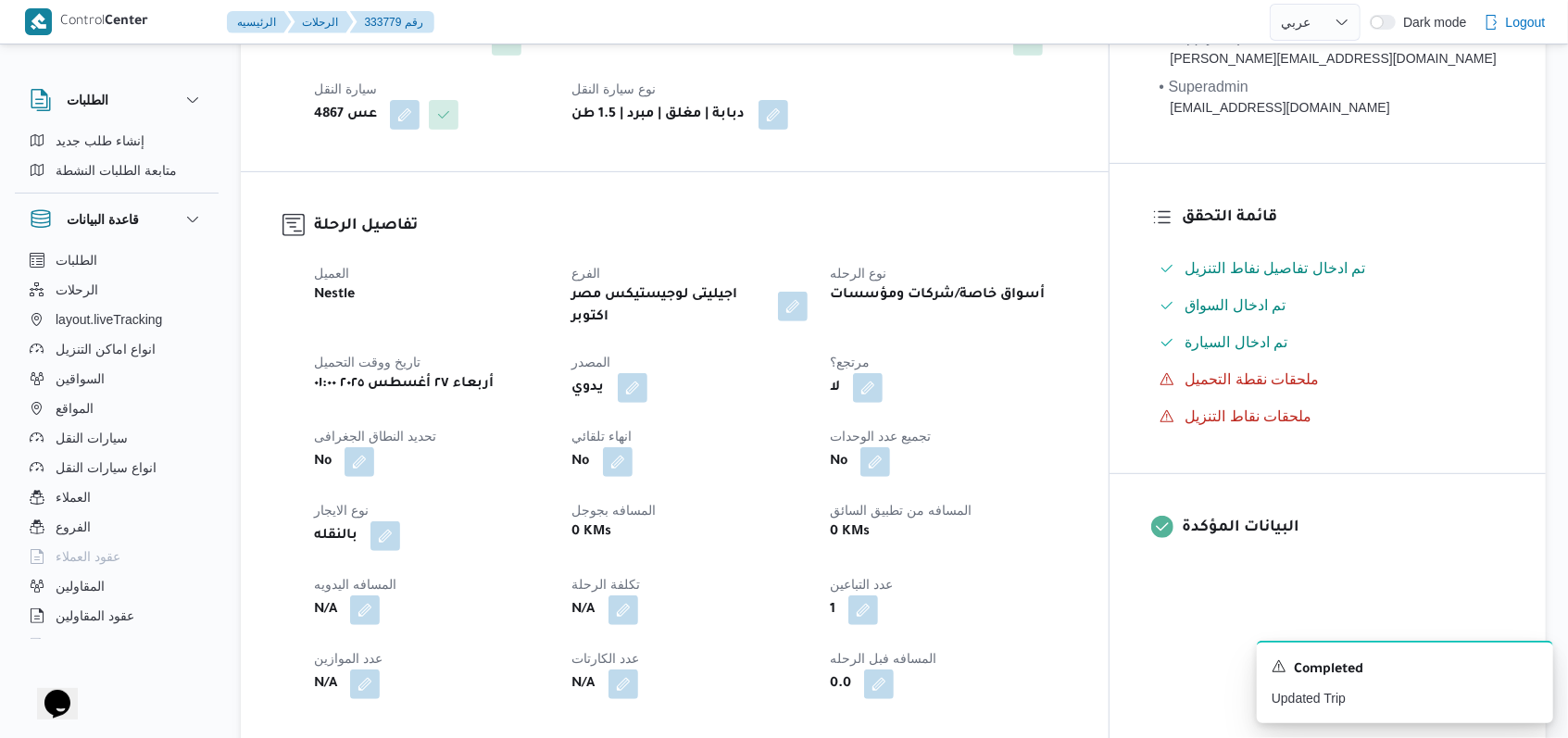
scroll to position [97, 0]
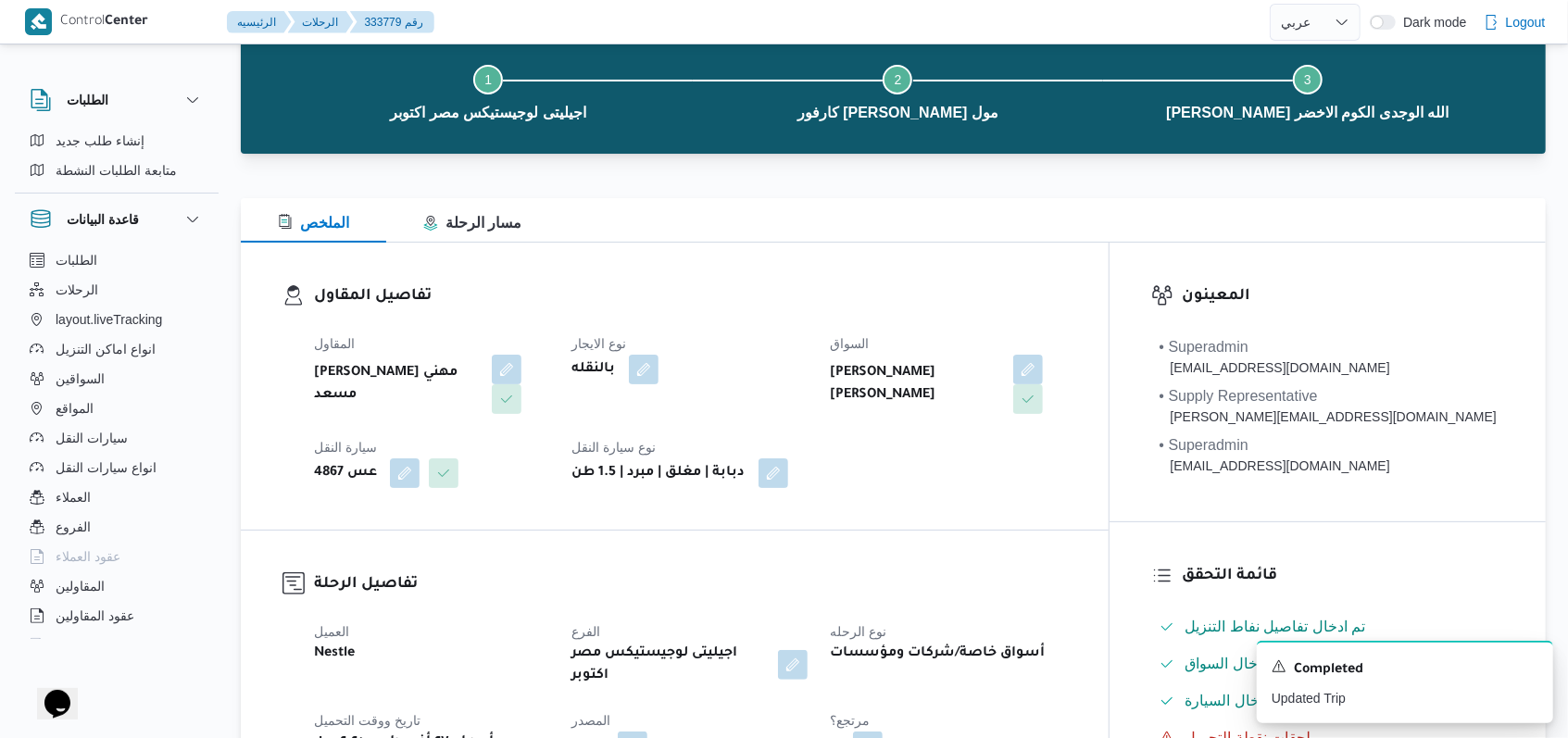
select select "ar"
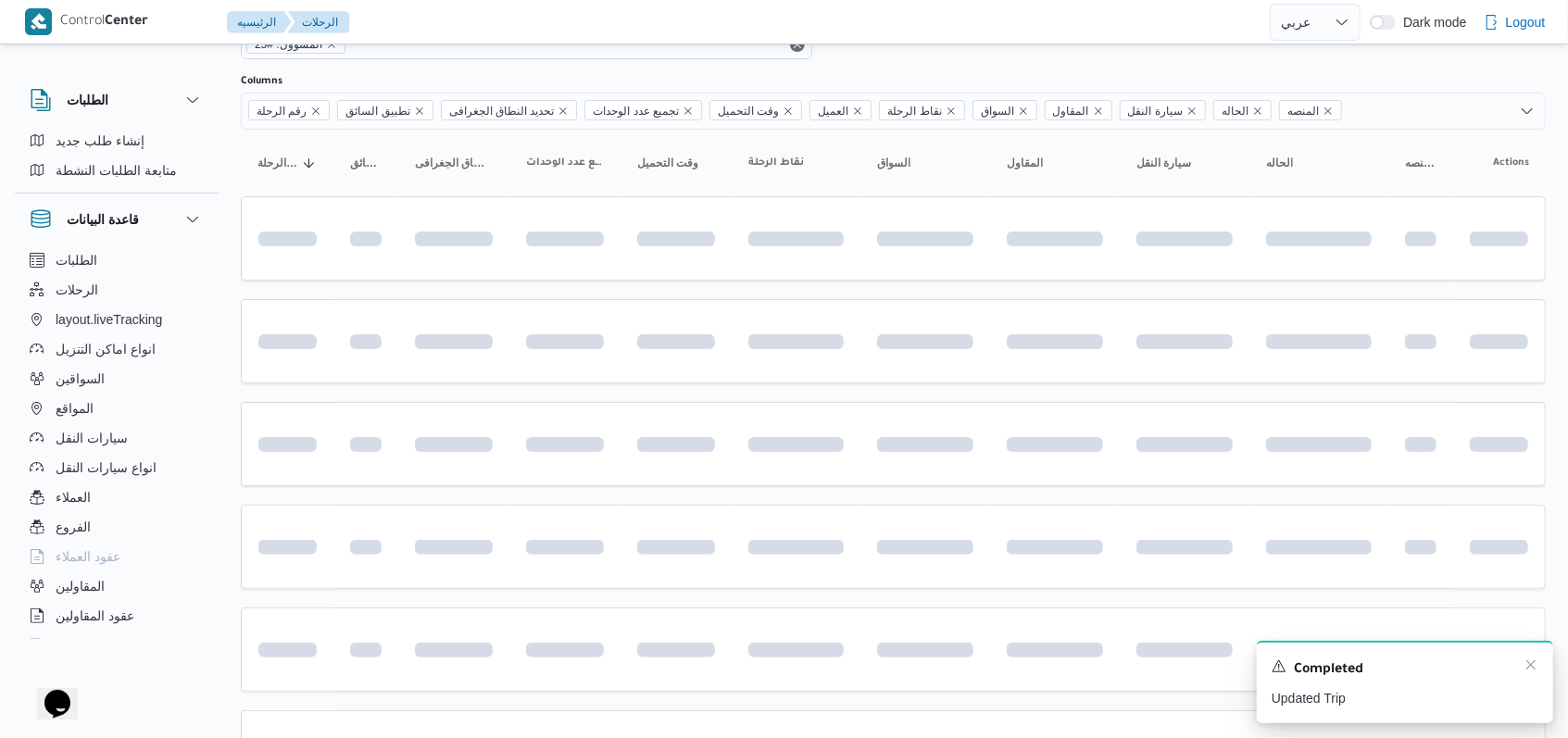
scroll to position [619, 0]
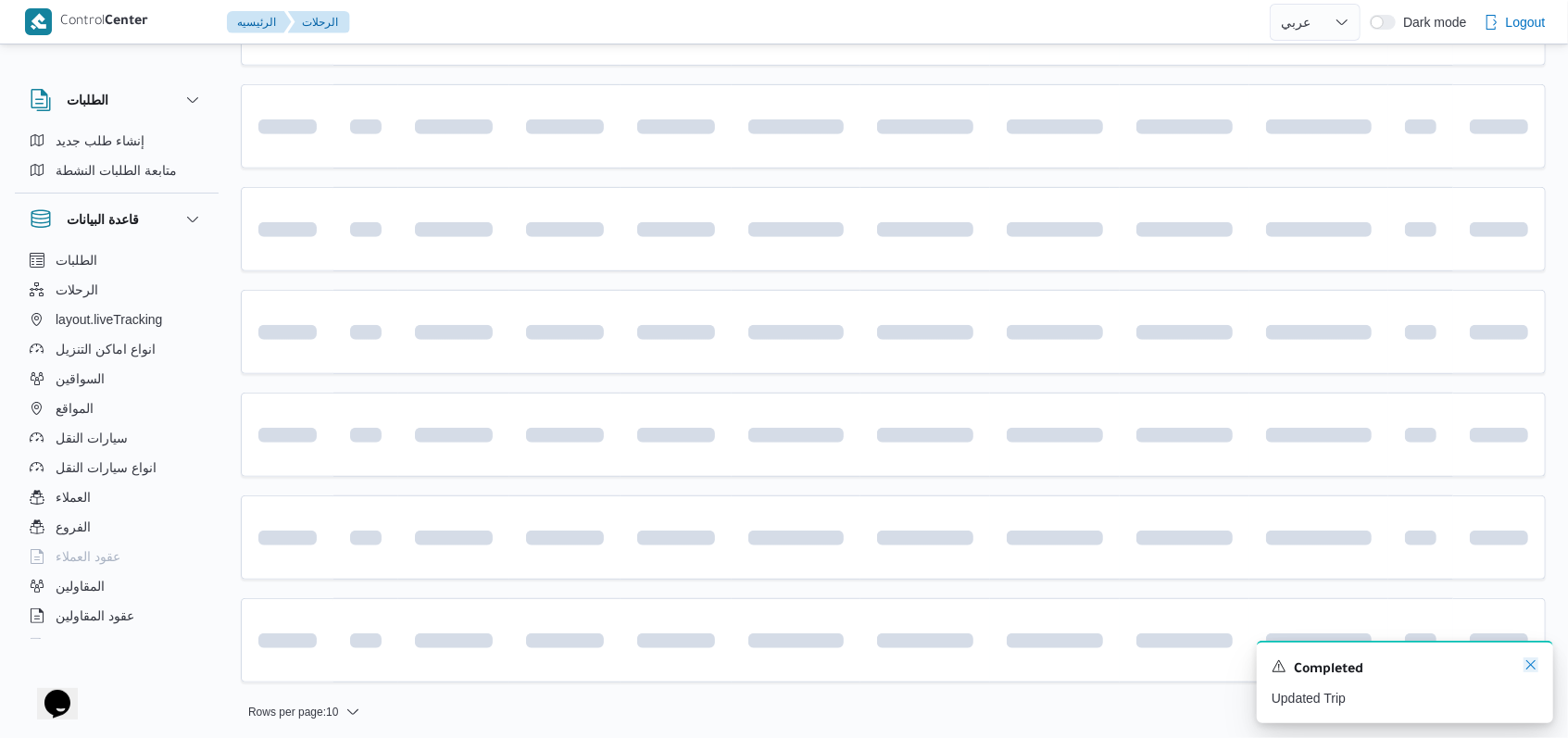
click at [1526, 672] on icon "Dismiss toast" at bounding box center [1530, 664] width 15 height 15
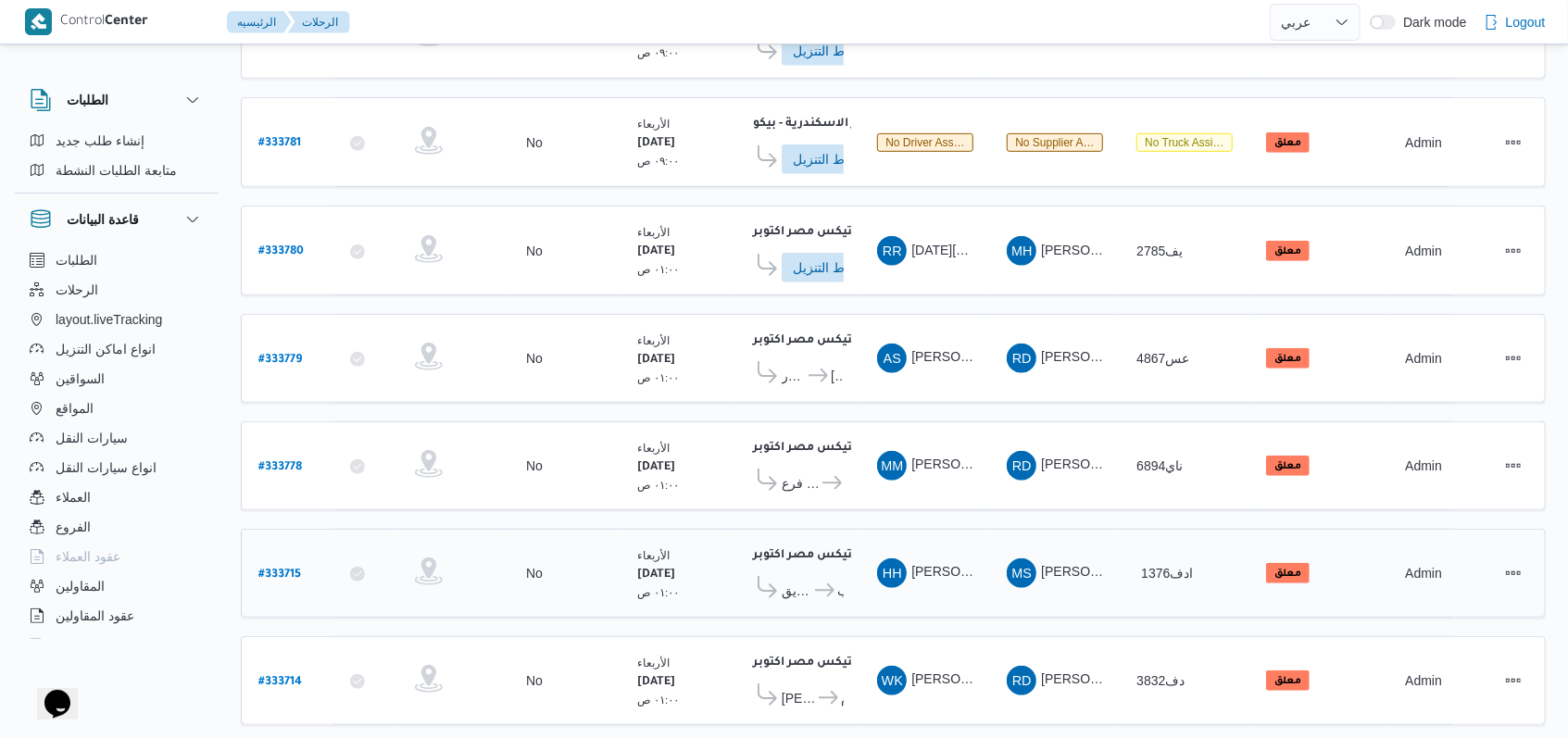
scroll to position [505, 0]
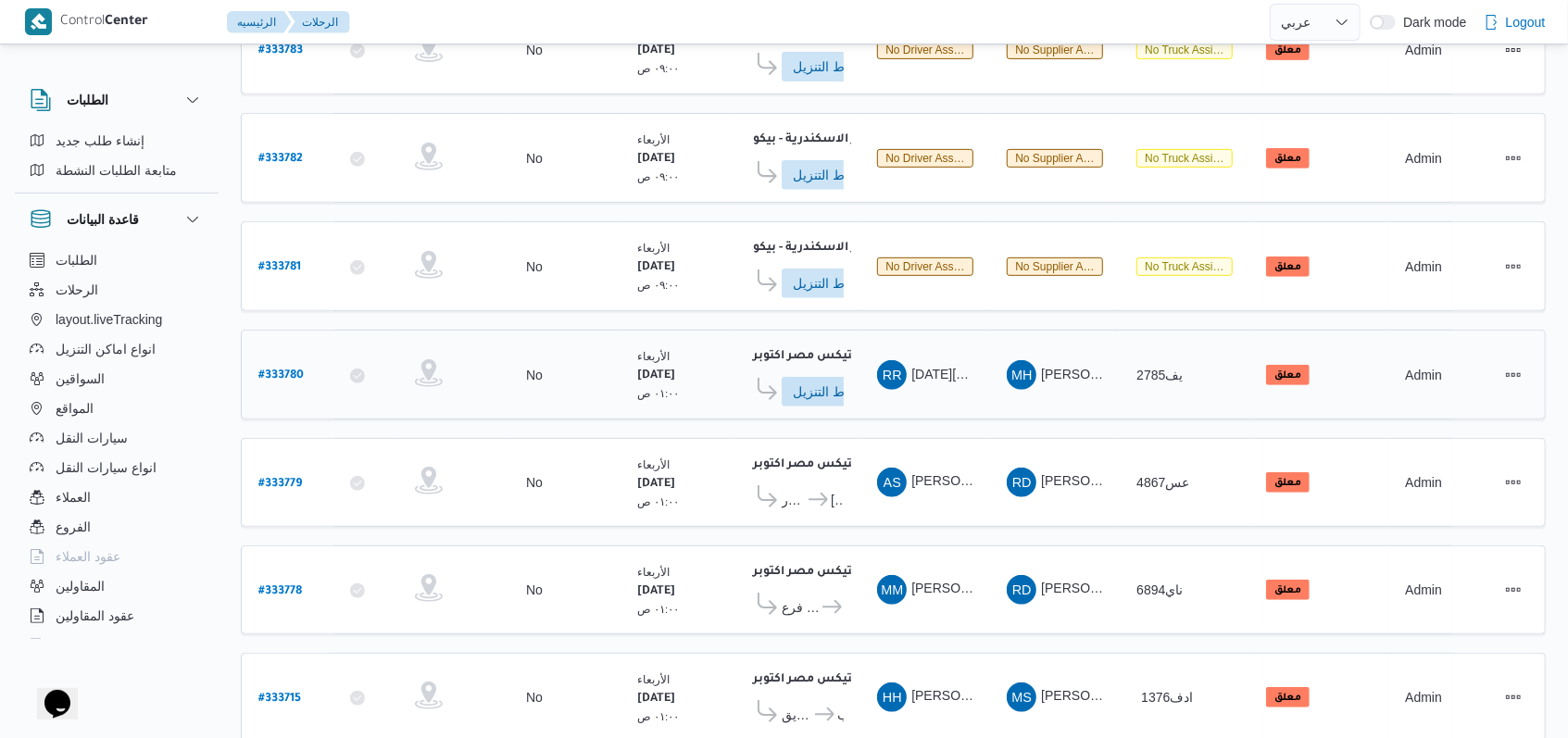
click at [289, 369] on b "# 333780" at bounding box center [281, 375] width 46 height 13
select select "ar"
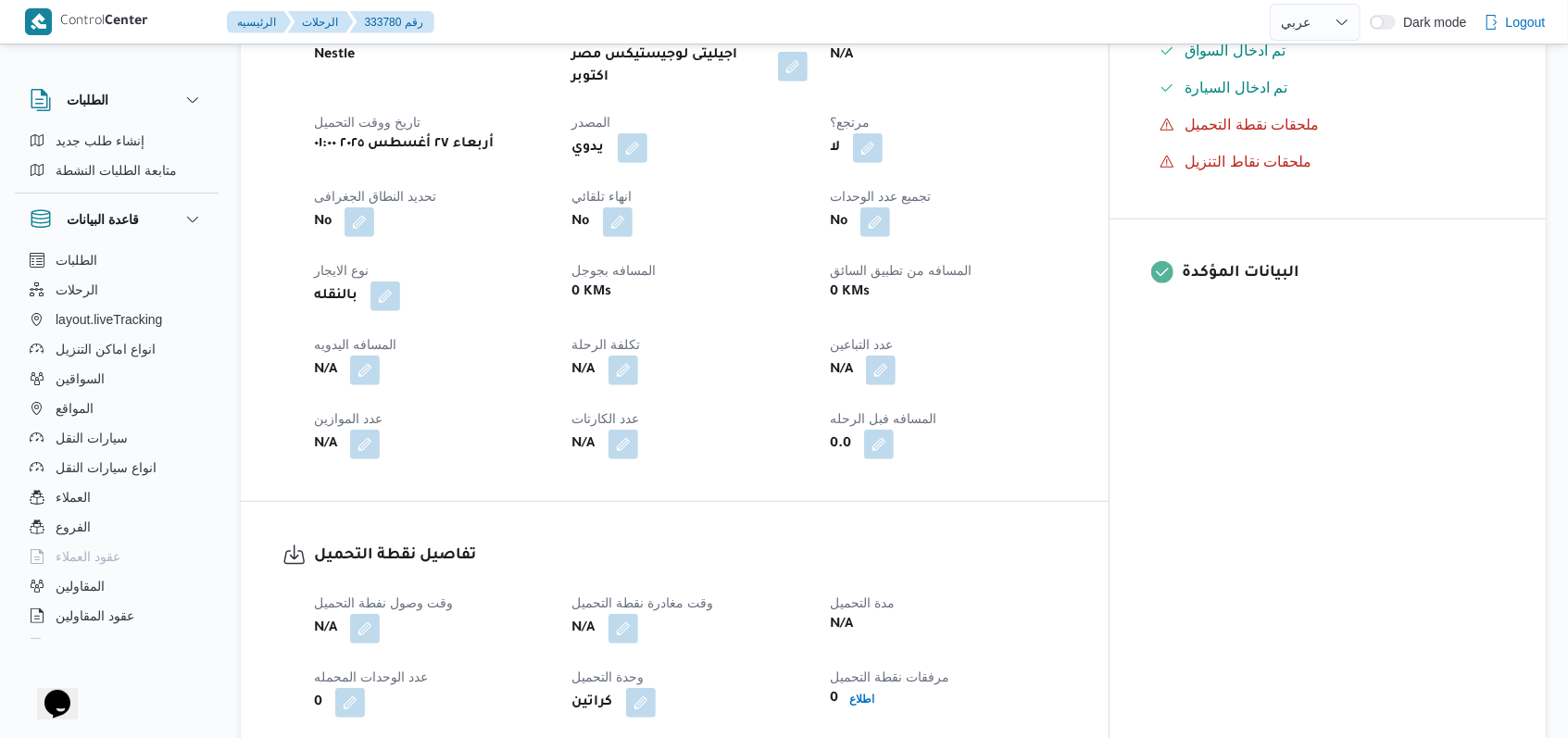
scroll to position [617, 0]
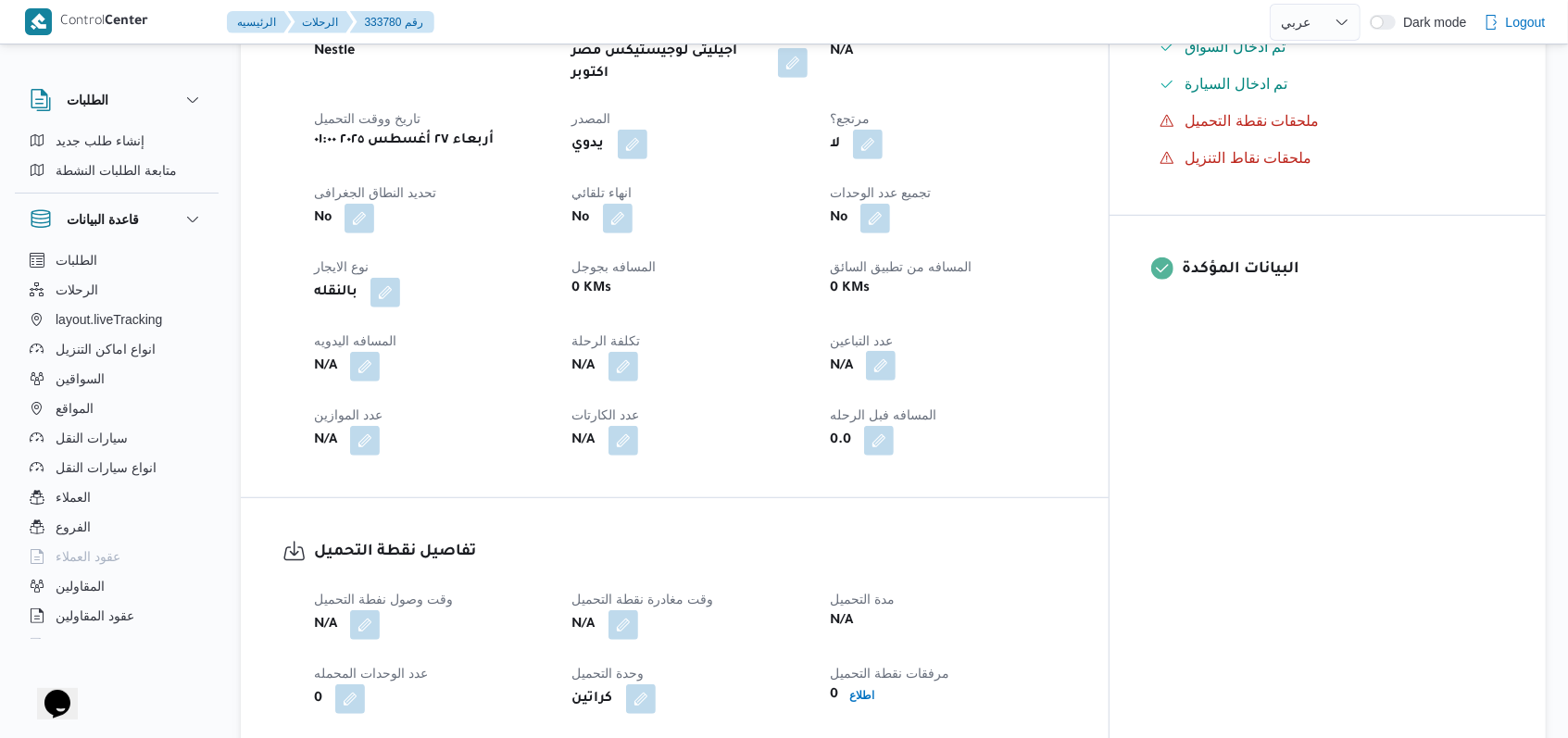
click at [895, 351] on button "button" at bounding box center [881, 366] width 29 height 29
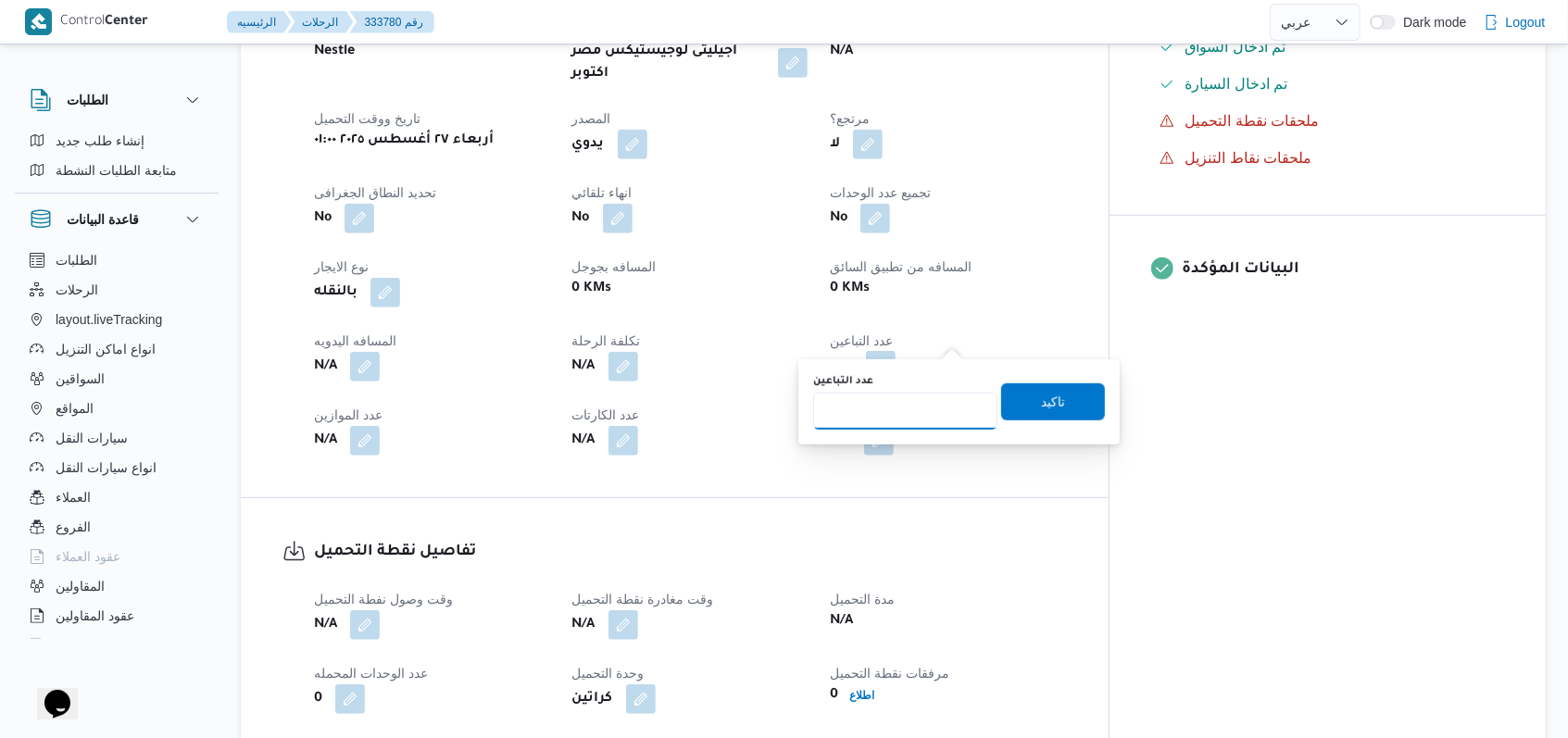
click at [930, 398] on input "عدد التباعين" at bounding box center [905, 411] width 184 height 37
click at [808, 330] on dt "تكلفة الرحلة" at bounding box center [690, 340] width 236 height 22
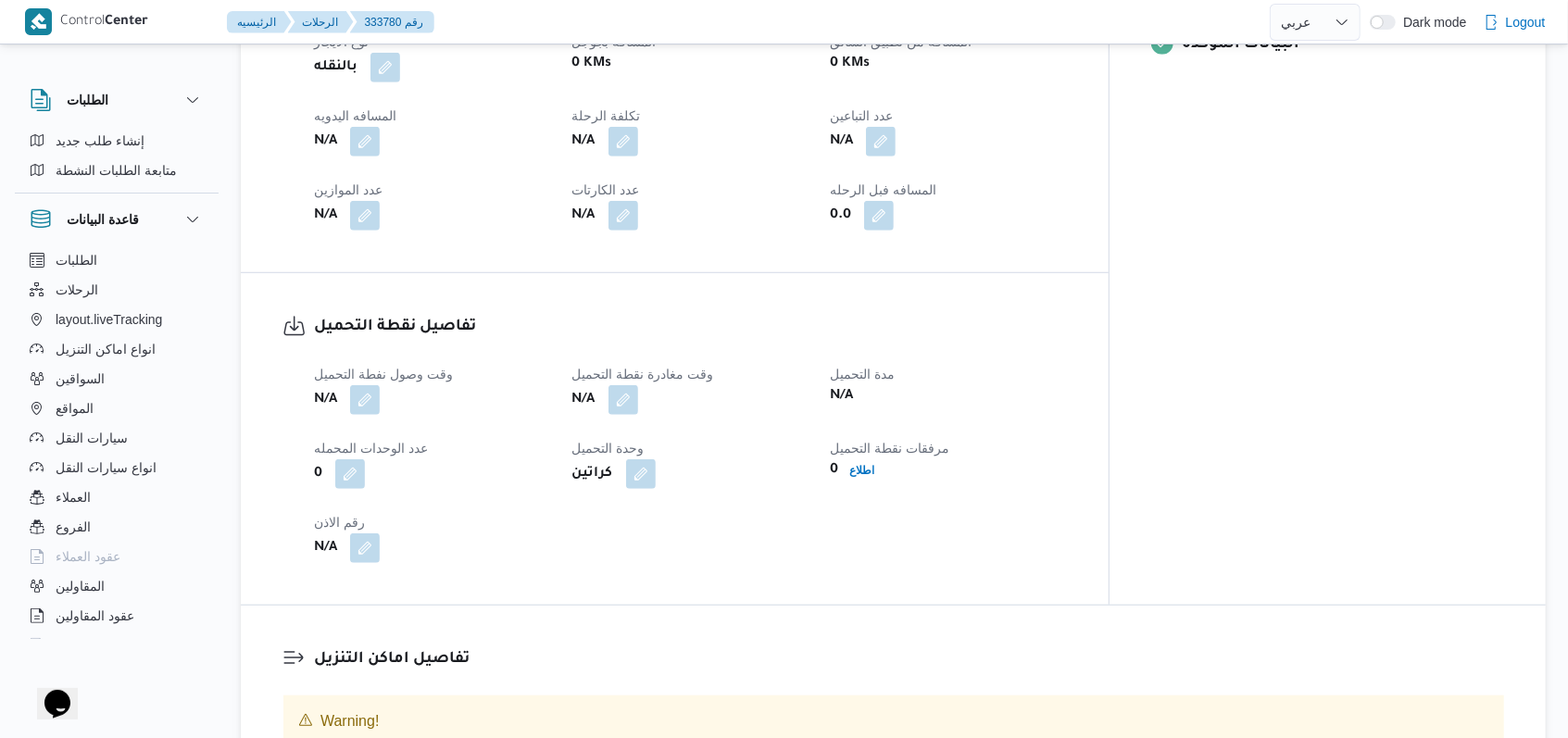
scroll to position [987, 0]
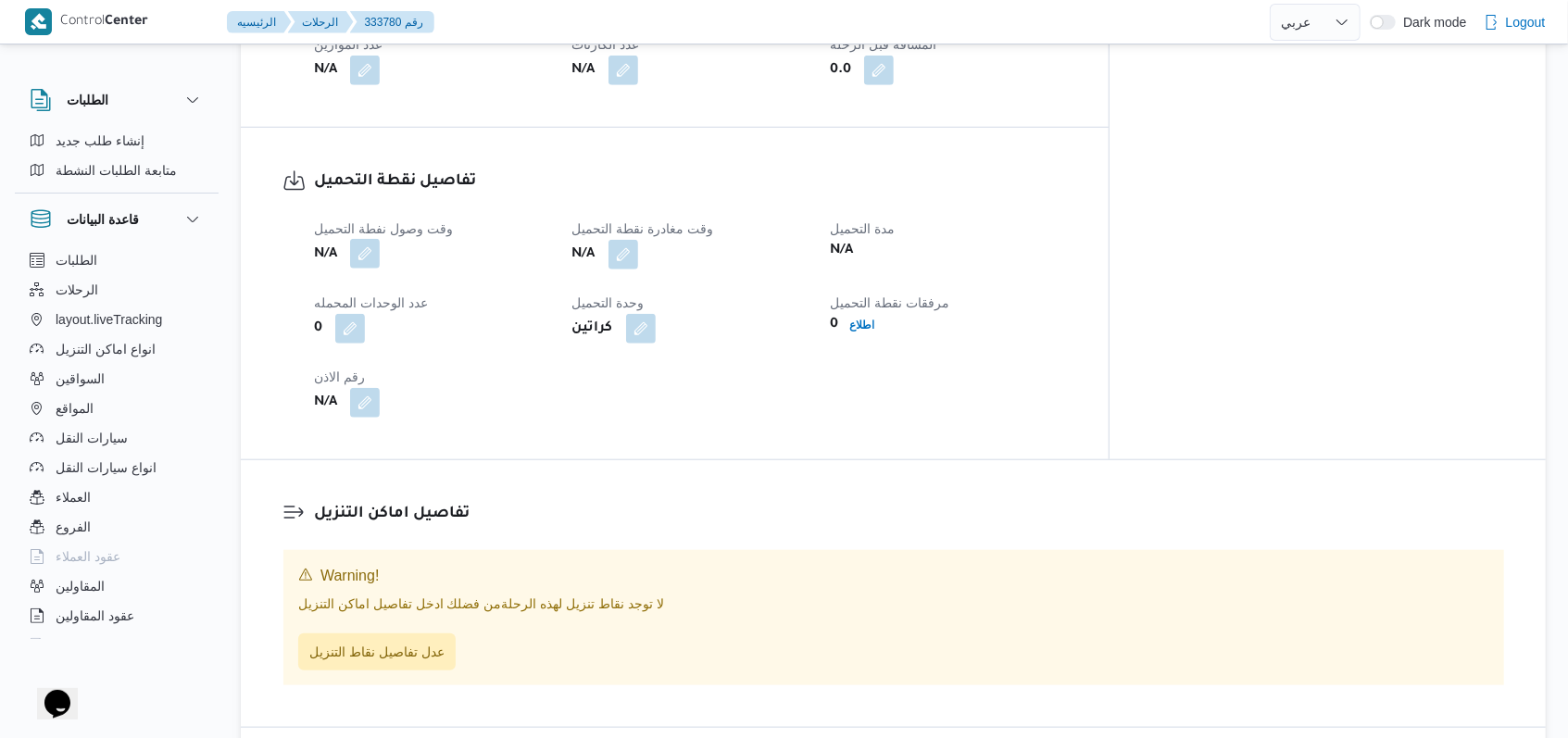
click at [374, 239] on button "button" at bounding box center [365, 253] width 29 height 29
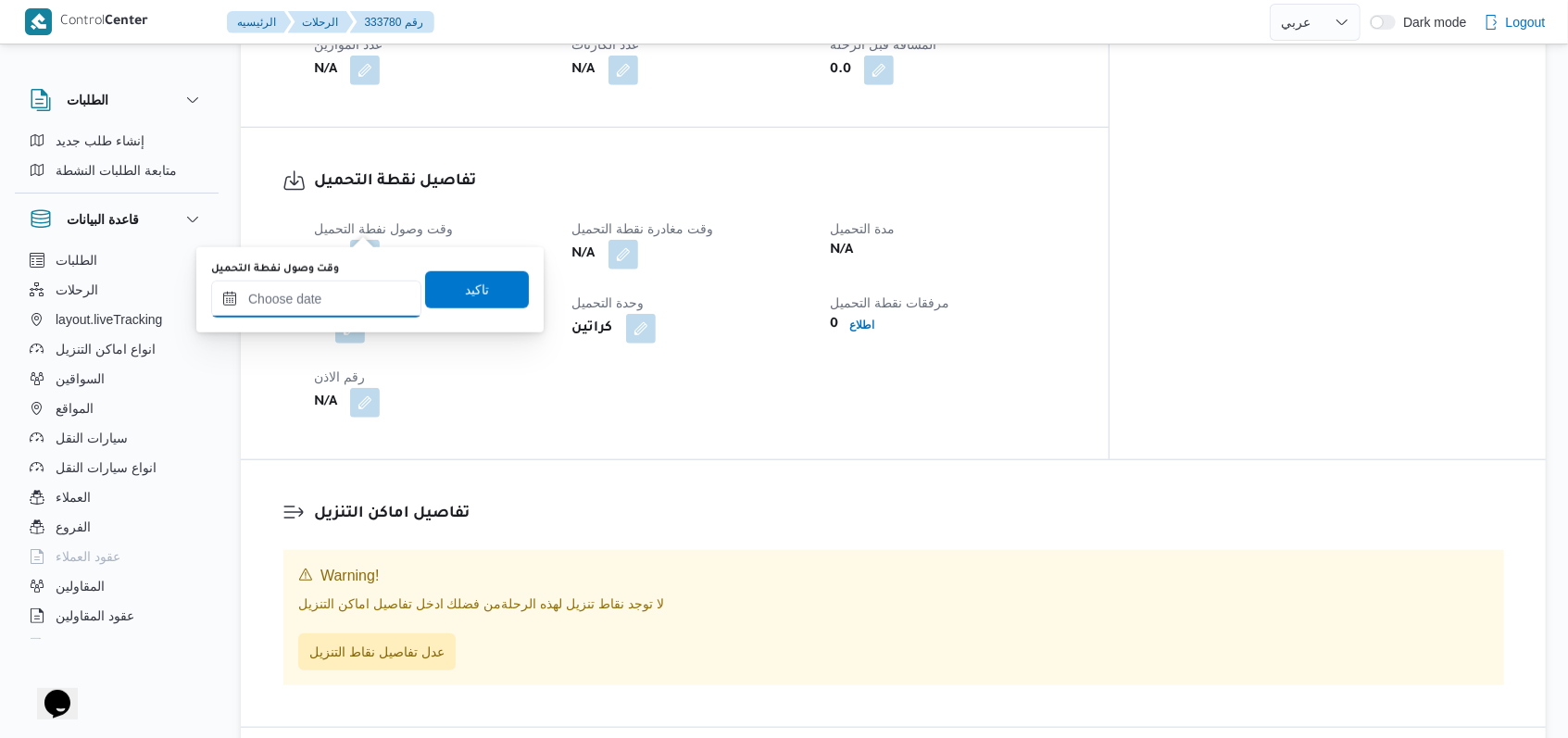
click at [340, 299] on input "وقت وصول نفطة التحميل" at bounding box center [317, 299] width 211 height 37
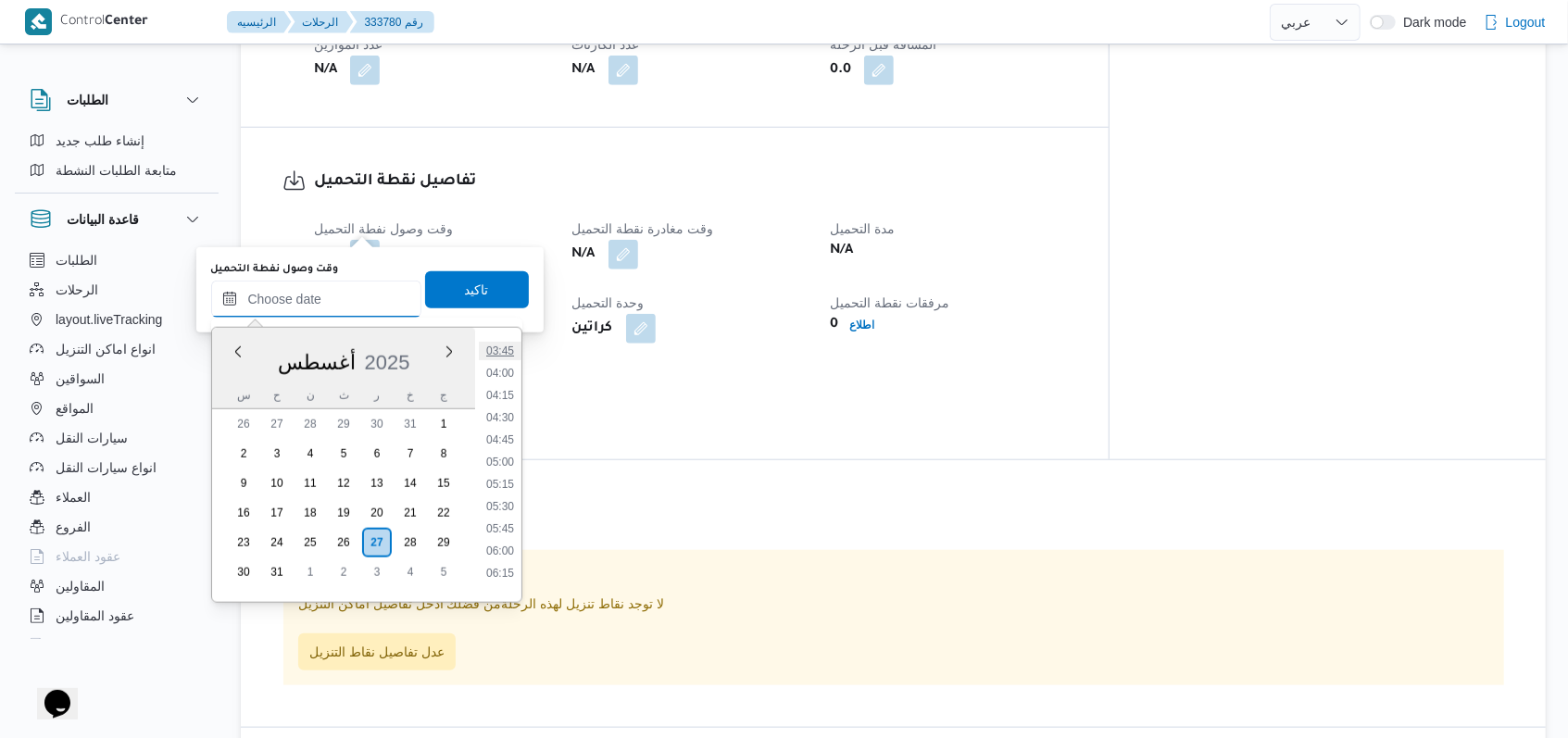
scroll to position [212, 0]
click at [508, 403] on li "03:00" at bounding box center [500, 407] width 43 height 19
type input "٢٧/٠٨/٢٠٢٥ ٠٣:٠٠"
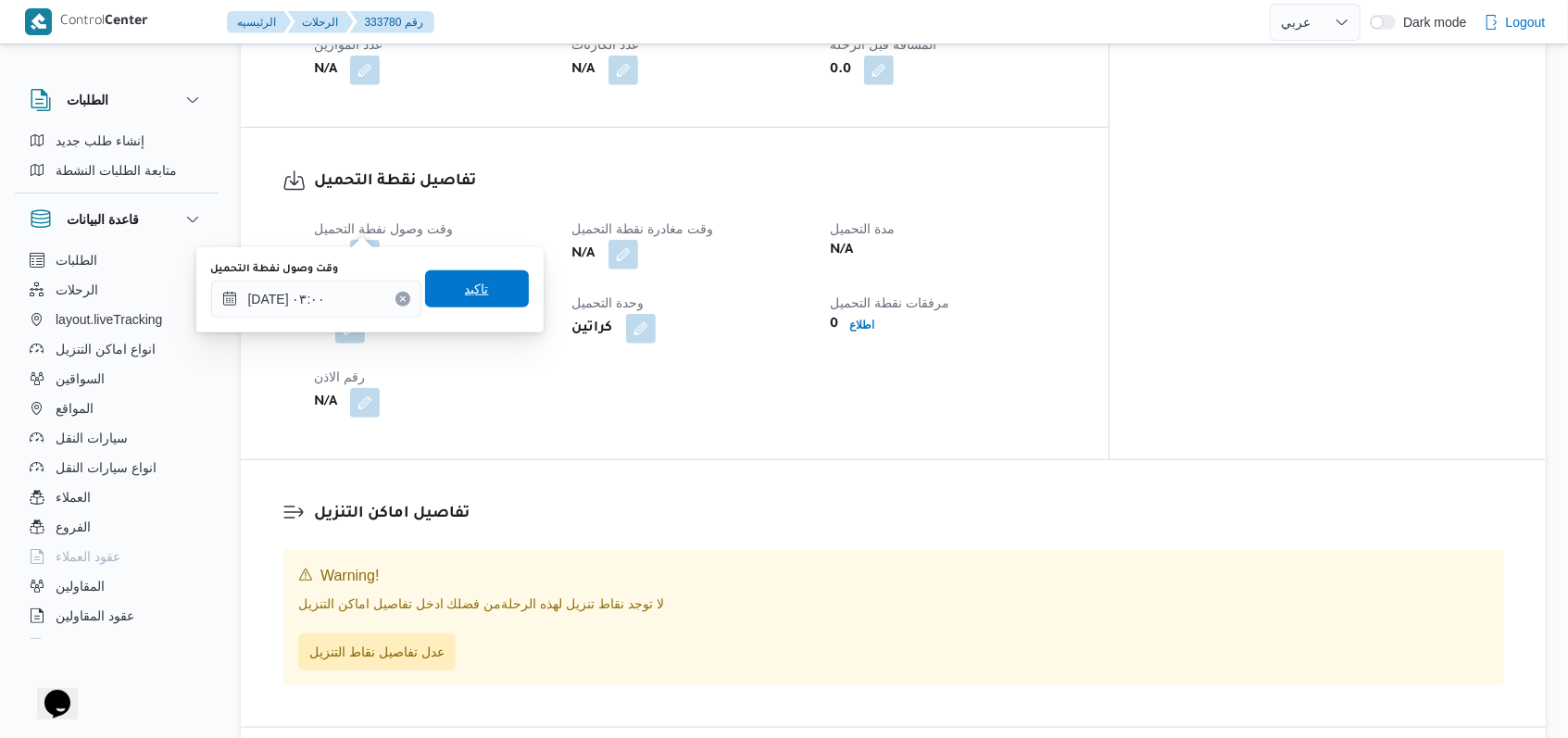
click at [484, 297] on span "تاكيد" at bounding box center [477, 289] width 103 height 37
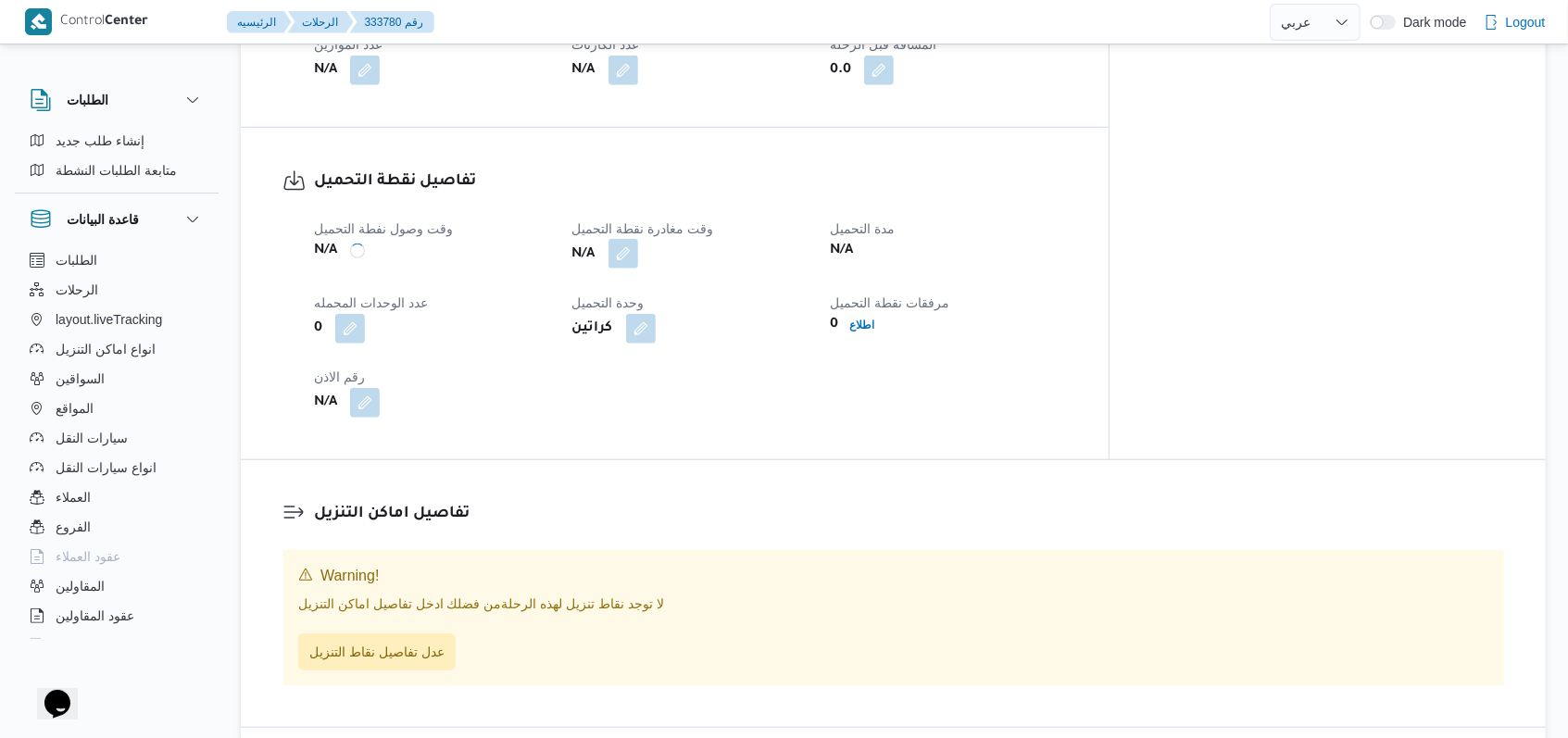
click at [638, 239] on button "button" at bounding box center [623, 253] width 29 height 29
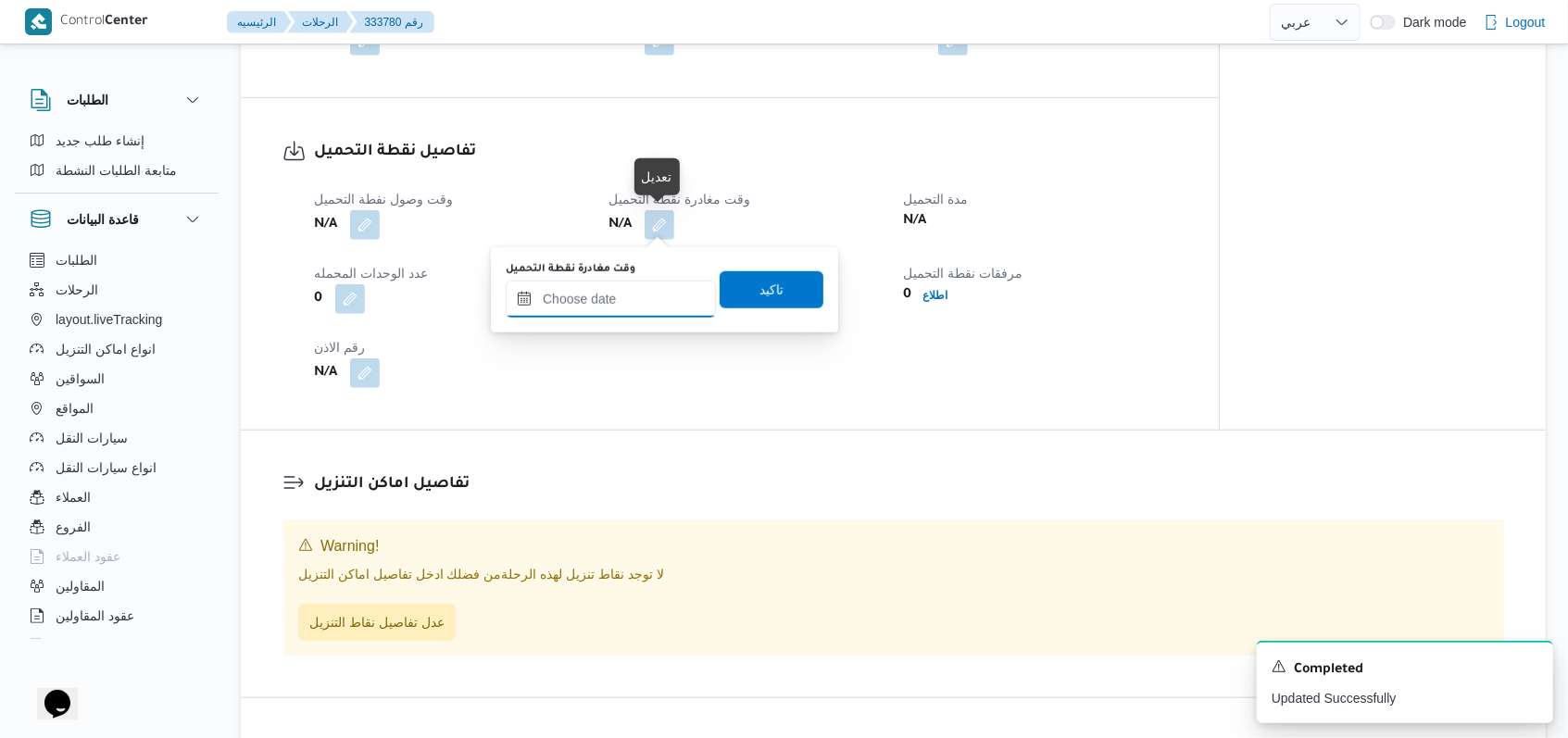
click at [608, 307] on input "وقت مغادرة نقطة التحميل" at bounding box center [611, 299] width 211 height 37
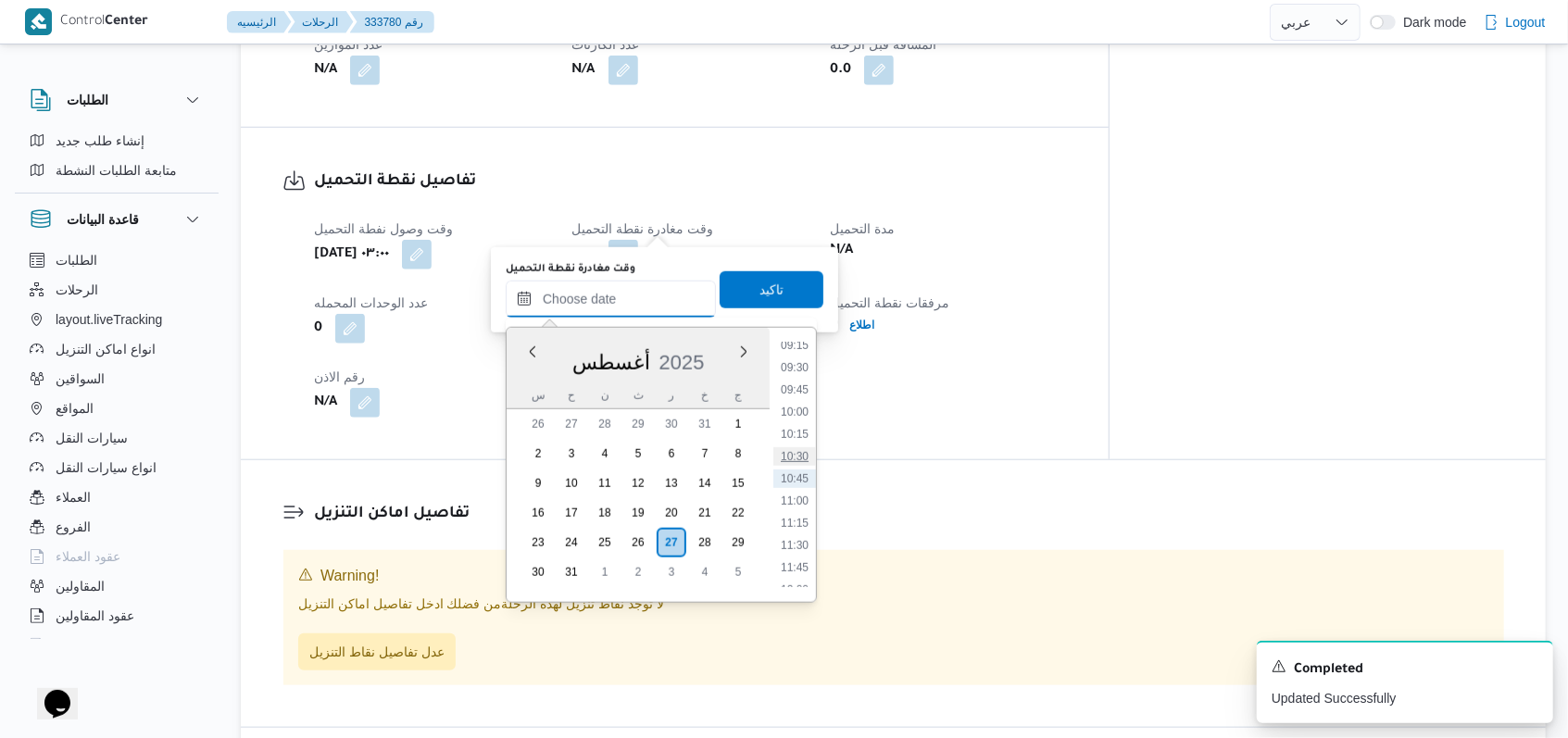
scroll to position [581, 0]
click at [804, 395] on li "07:00" at bounding box center [795, 392] width 43 height 19
type input "٢٧/٠٨/٢٠٢٥ ٠٧:٠٠"
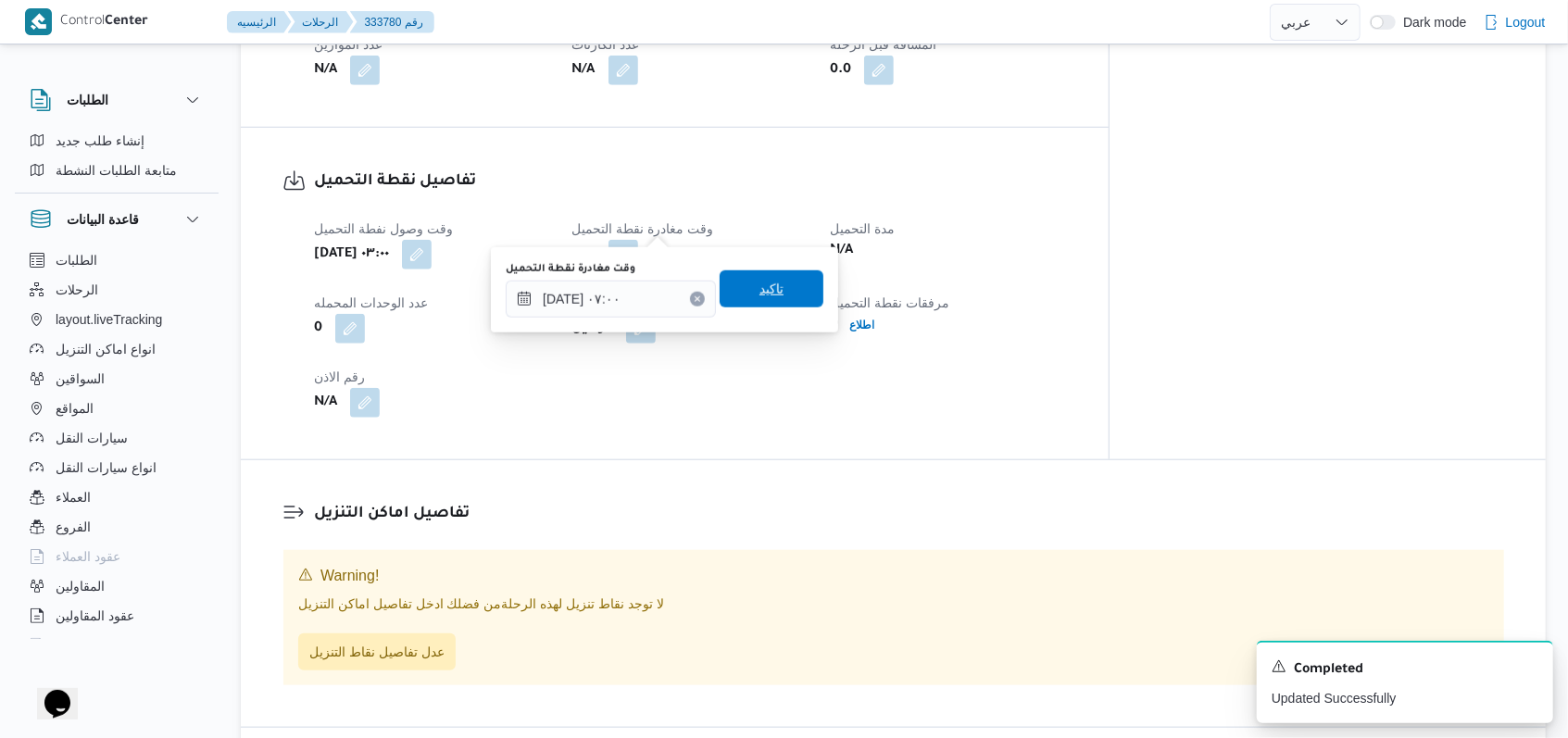
click at [780, 280] on span "تاكيد" at bounding box center [771, 289] width 103 height 37
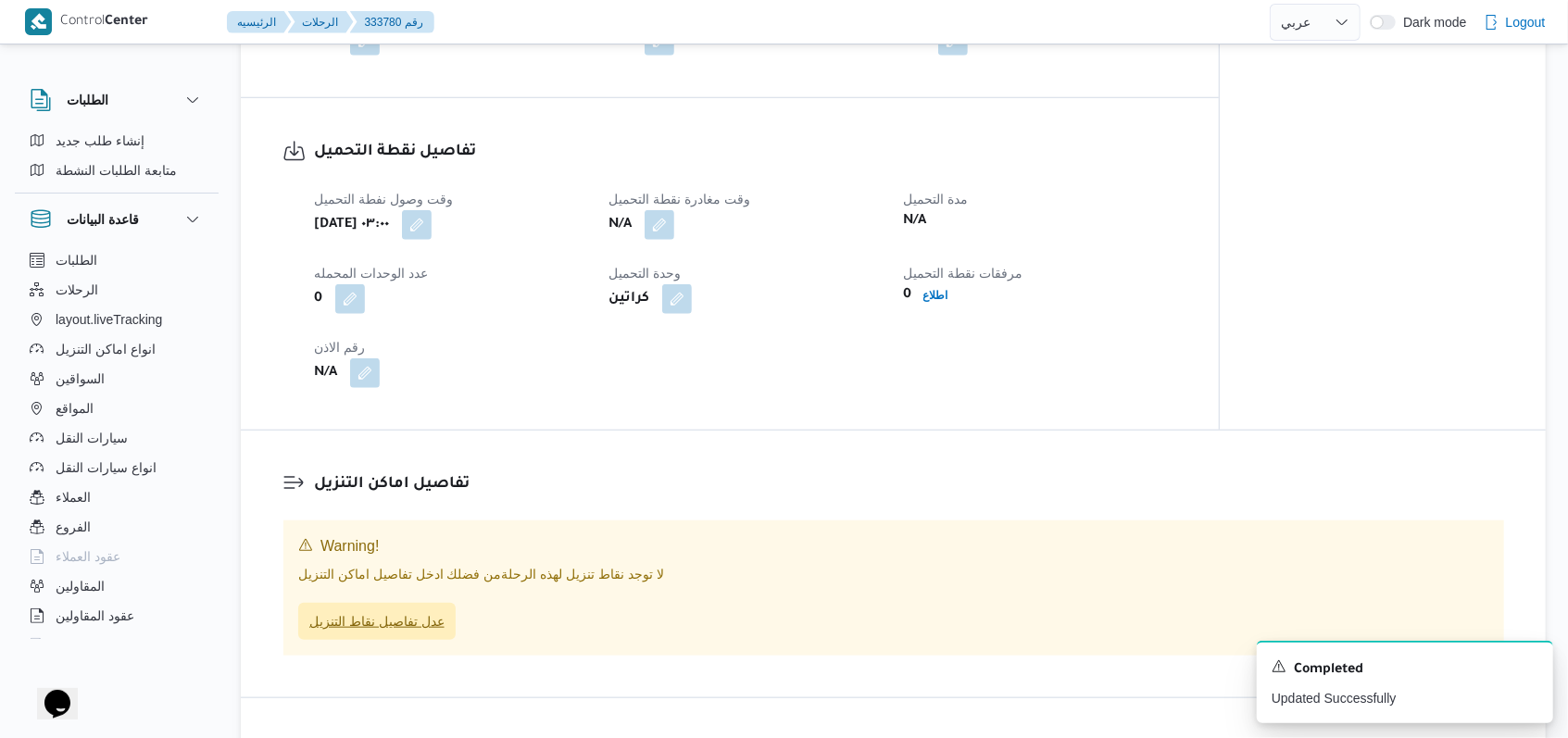
click at [414, 628] on span "عدل تفاصيل نقاط التنزيل" at bounding box center [376, 621] width 136 height 22
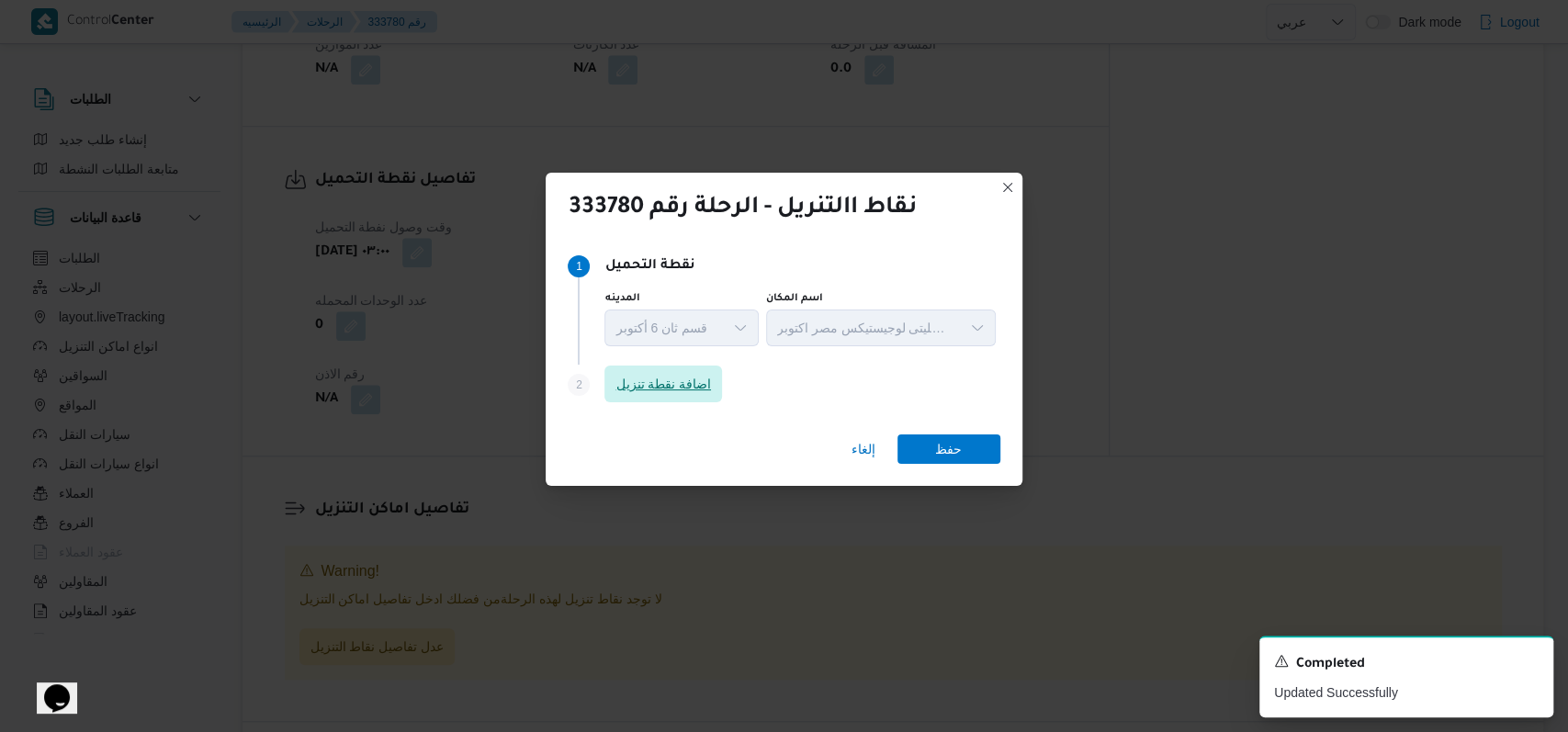
click at [668, 370] on span "اضافة نقطة تنزيل" at bounding box center [664, 384] width 118 height 37
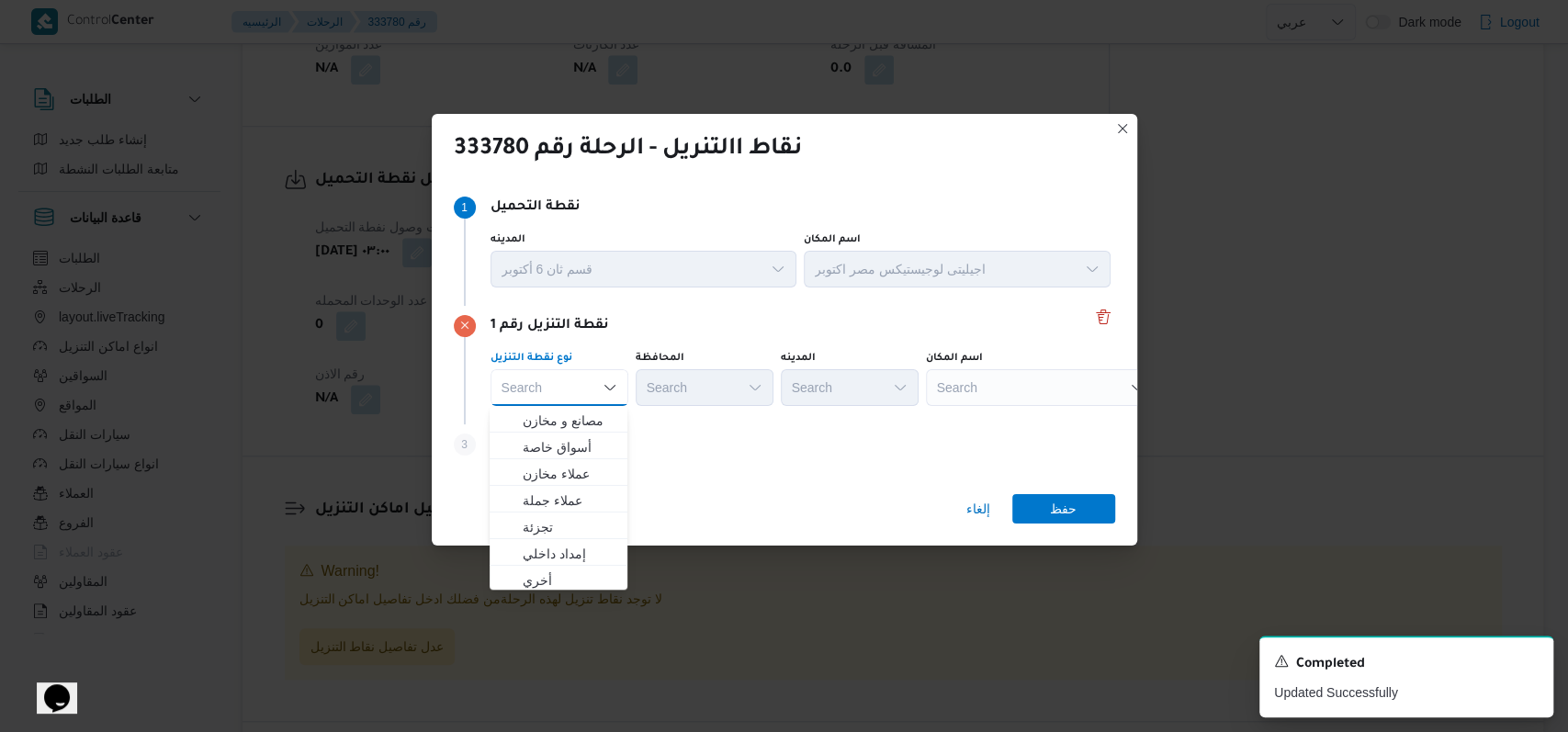
click at [660, 434] on div "Step 3 is disabled 3 اضافة نقطة تنزيل" at bounding box center [784, 448] width 662 height 47
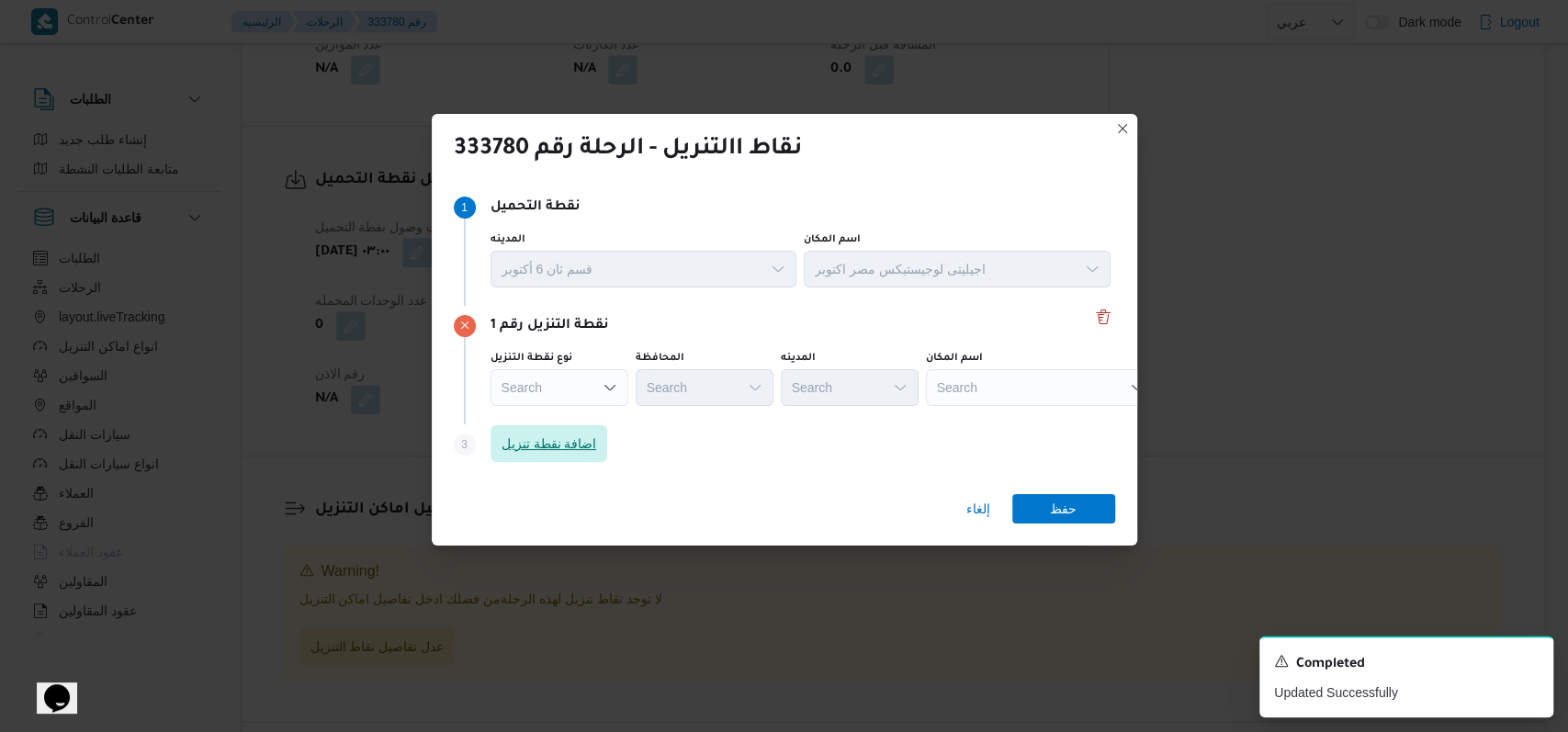
click at [527, 430] on span "اضافة نقطة تنزيل" at bounding box center [549, 444] width 118 height 37
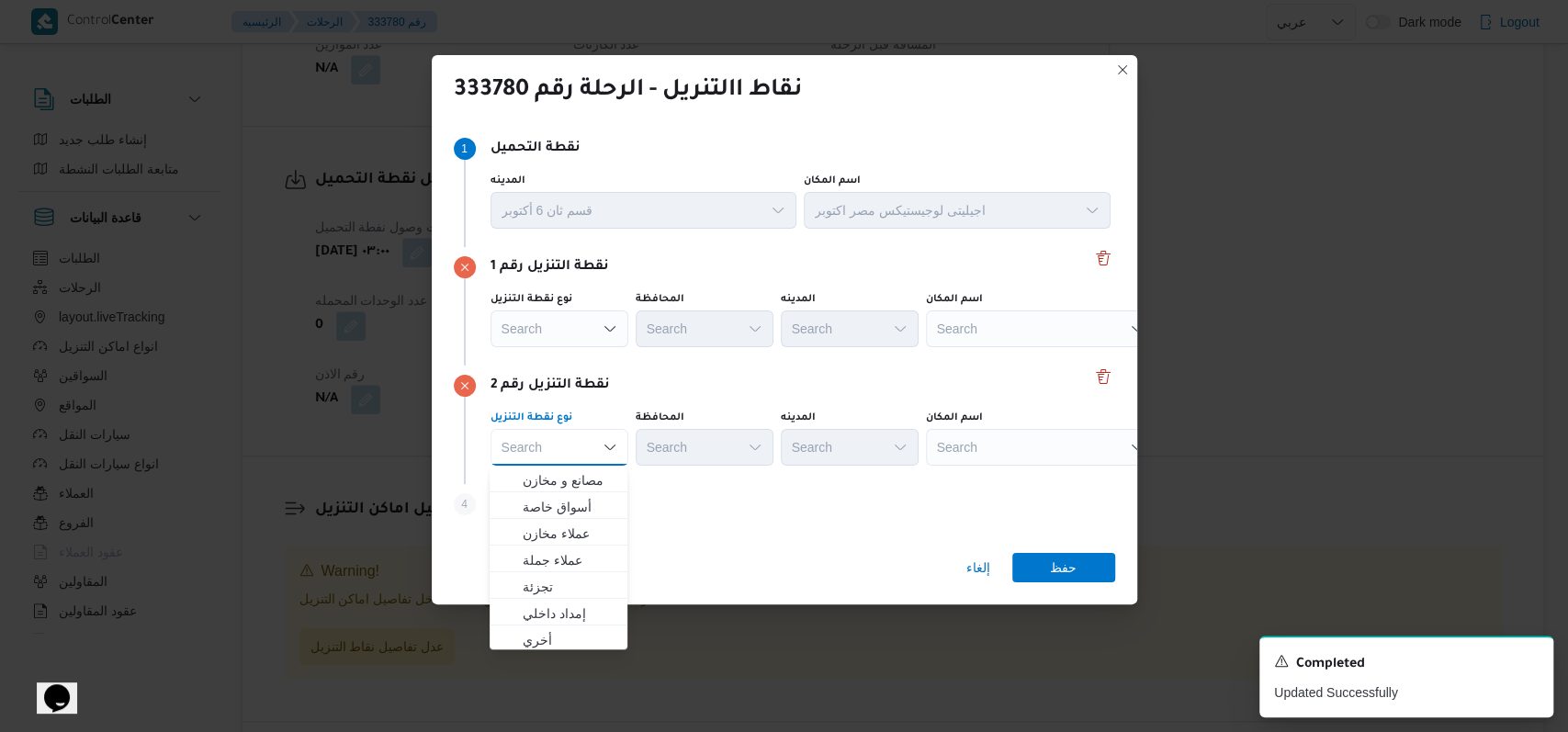
click at [754, 390] on div "نقطة التنزيل رقم 2" at bounding box center [784, 385] width 662 height 22
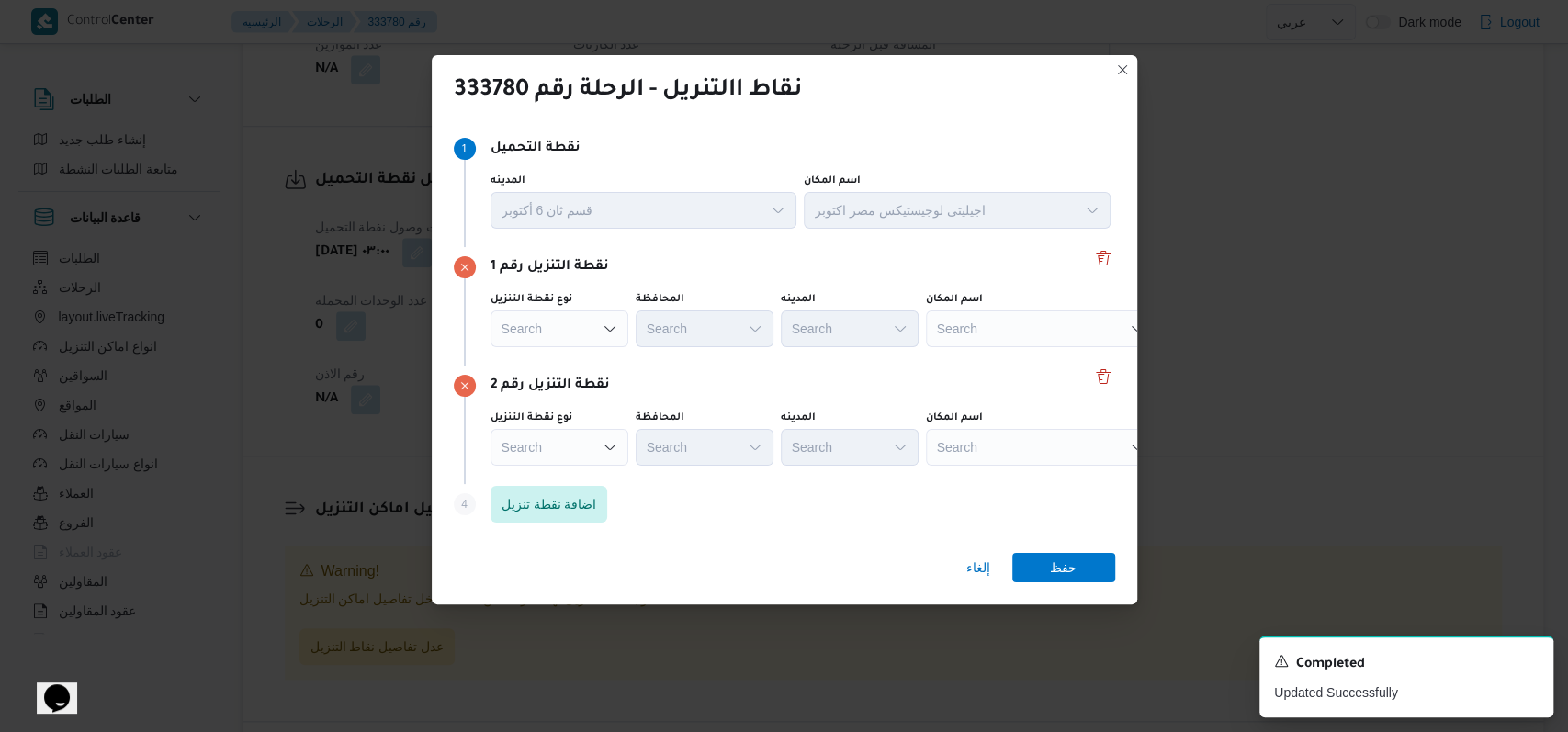
click at [1009, 317] on div "Search" at bounding box center [1040, 329] width 229 height 37
type input "الهد"
click at [1020, 358] on span "الهد ف الوراق | قسم الوراق | جزيرة وراق الحضر" at bounding box center [1051, 362] width 186 height 22
click at [1020, 453] on div "Search" at bounding box center [1040, 448] width 229 height 37
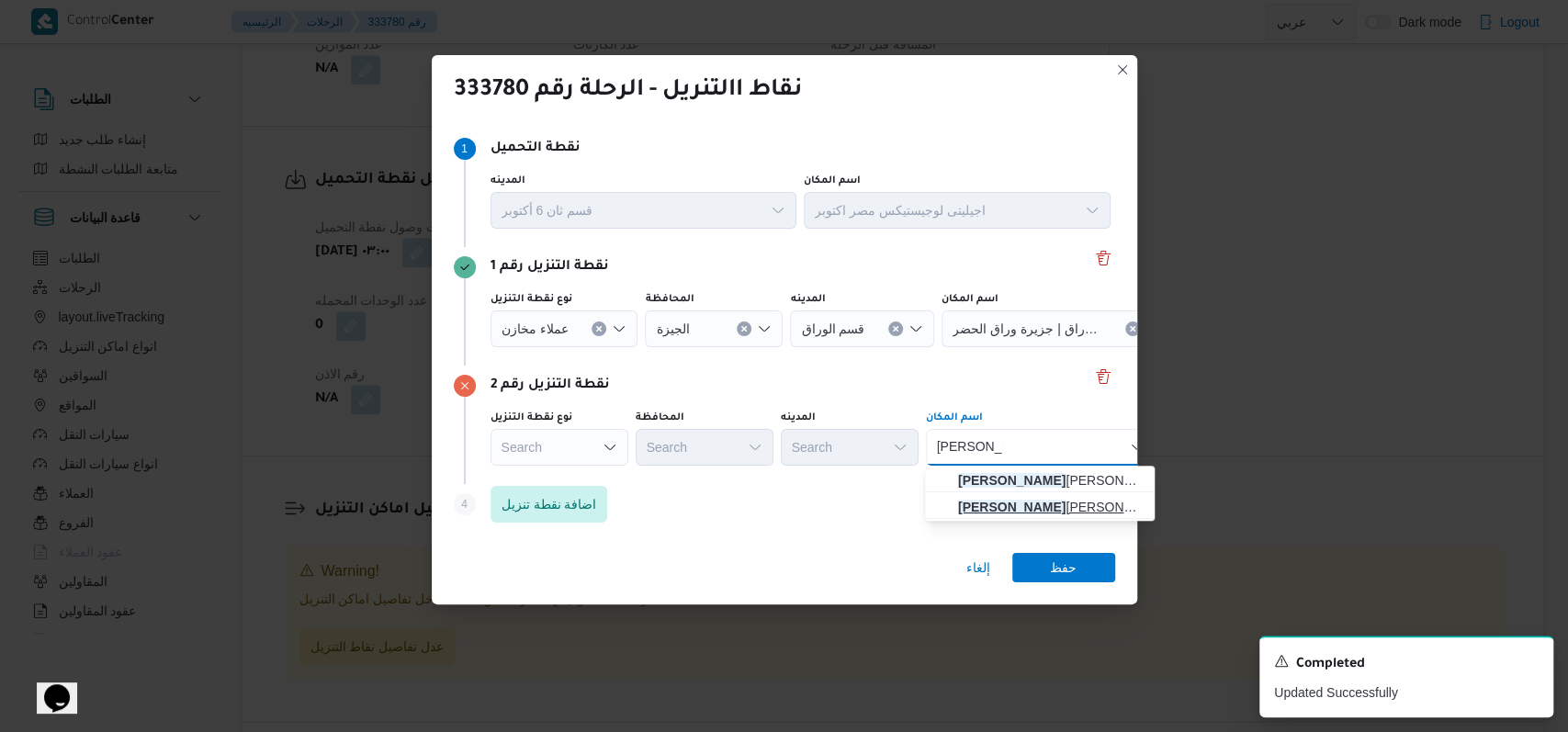
type input "محمد توفيق"
click at [1056, 501] on span "محمد توفيق الشيخ عتمان - الحوامدية | الشيخ عثمان | الشيخ عثمان" at bounding box center [1051, 507] width 186 height 22
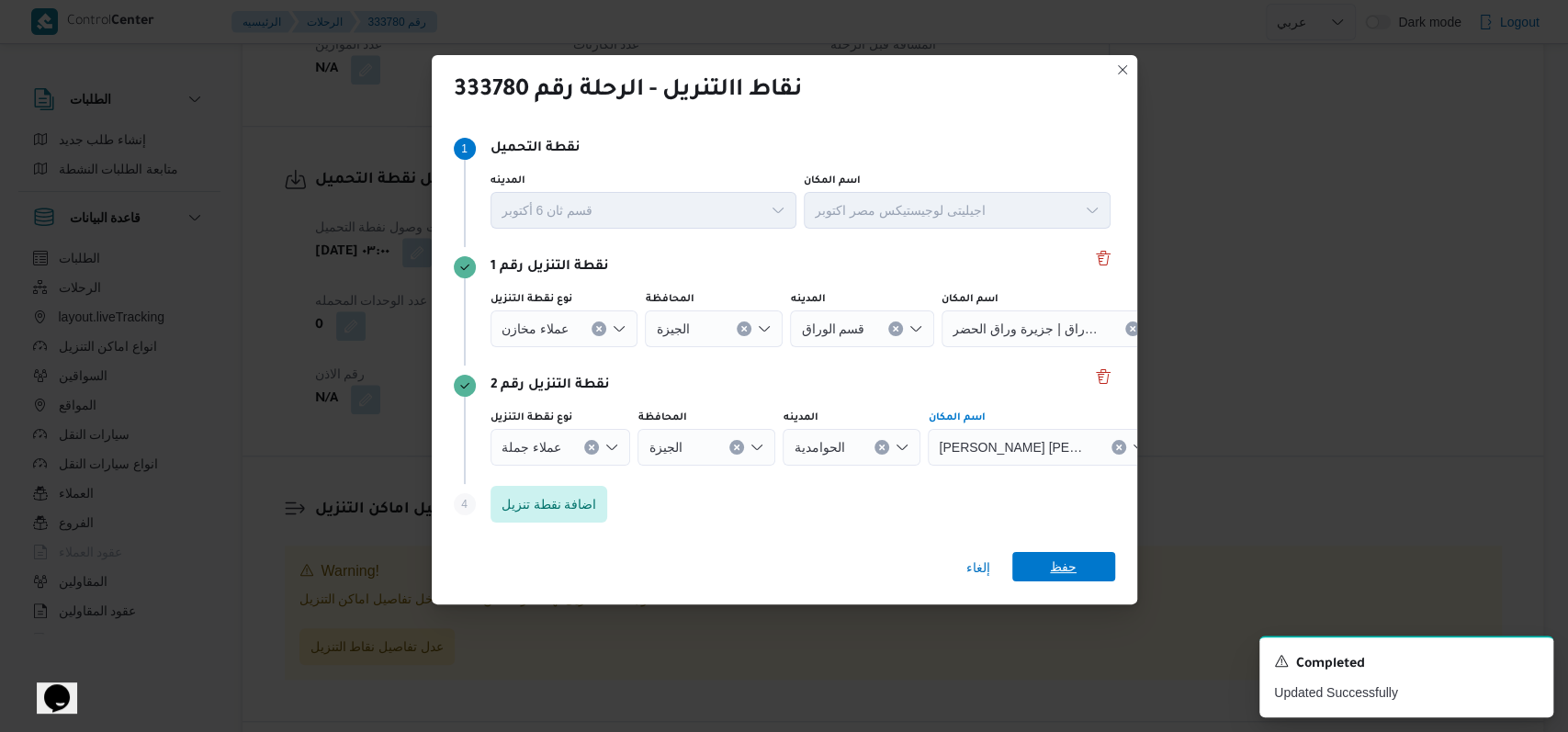
click at [1055, 570] on span "حفظ" at bounding box center [1064, 567] width 27 height 29
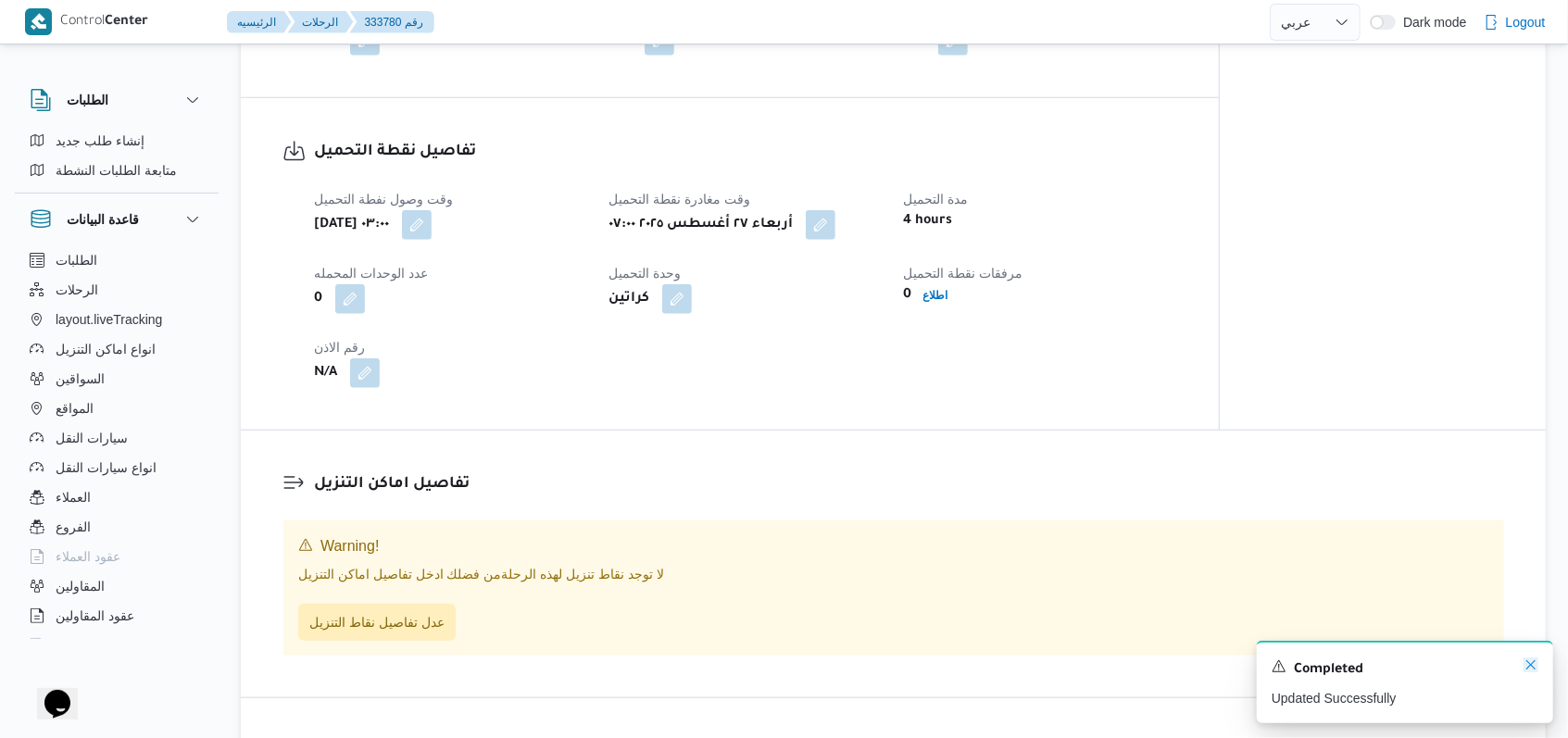
click at [1530, 668] on icon "Dismiss toast" at bounding box center [1530, 664] width 9 height 9
select select "ar"
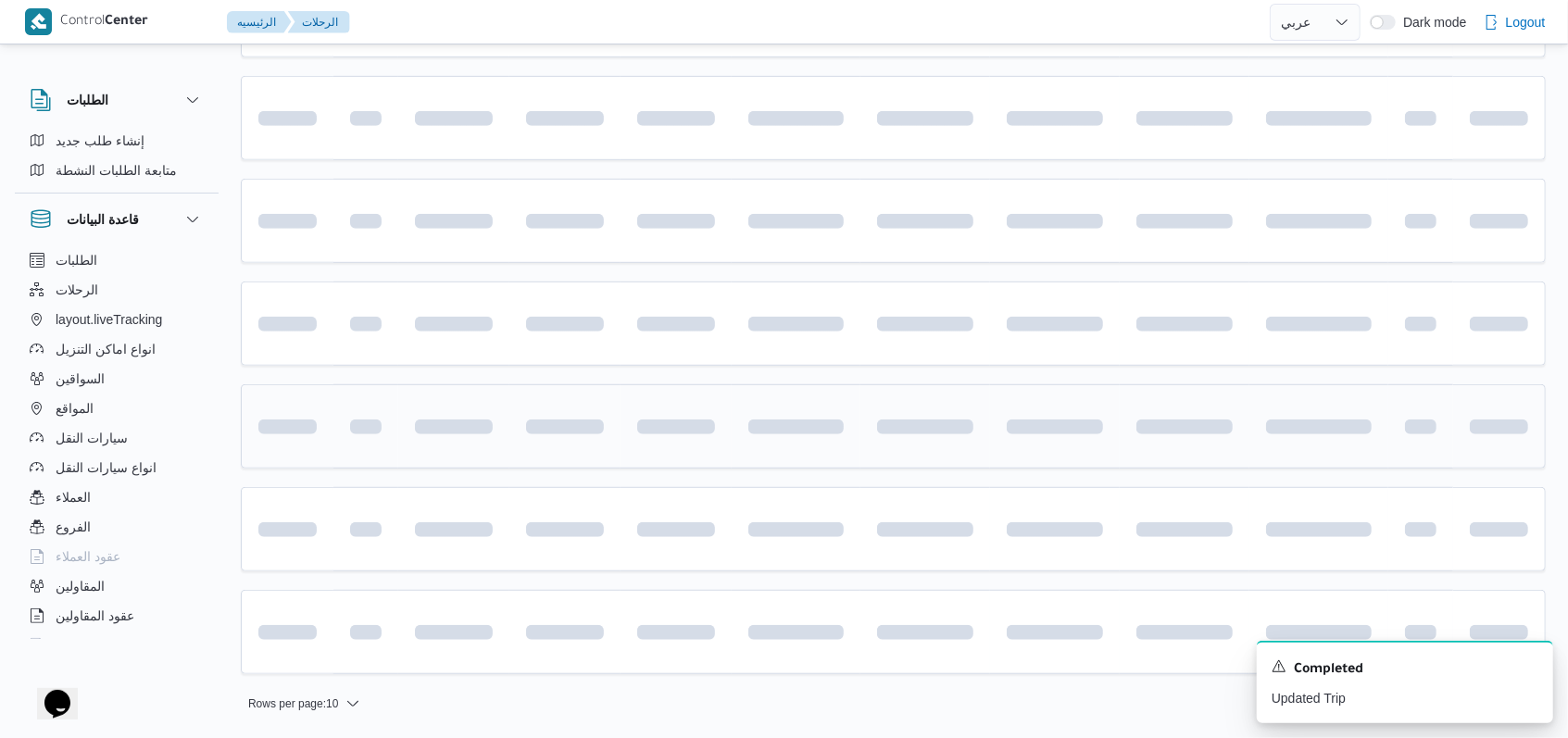
scroll to position [505, 0]
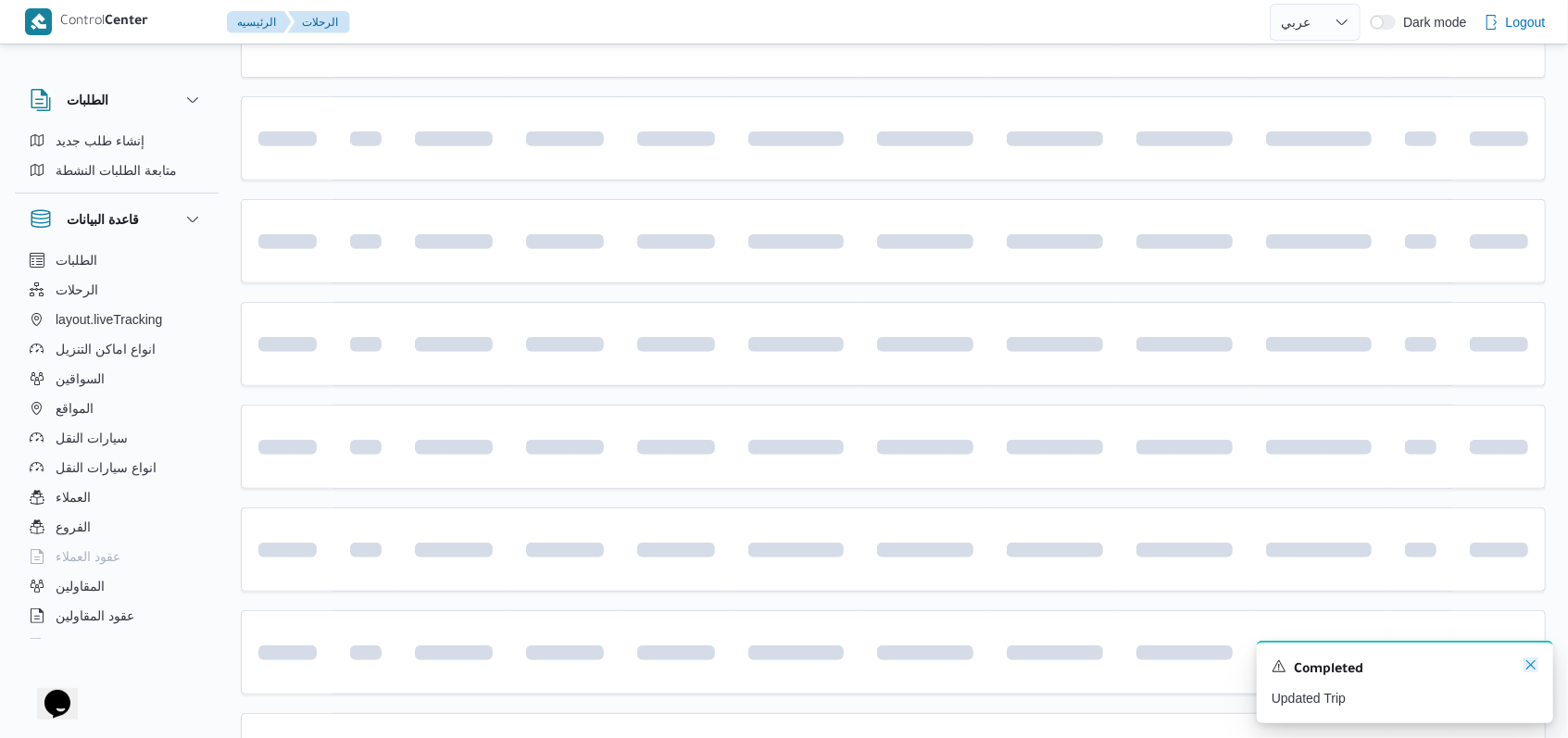
click at [1527, 671] on icon "Dismiss toast" at bounding box center [1530, 664] width 15 height 15
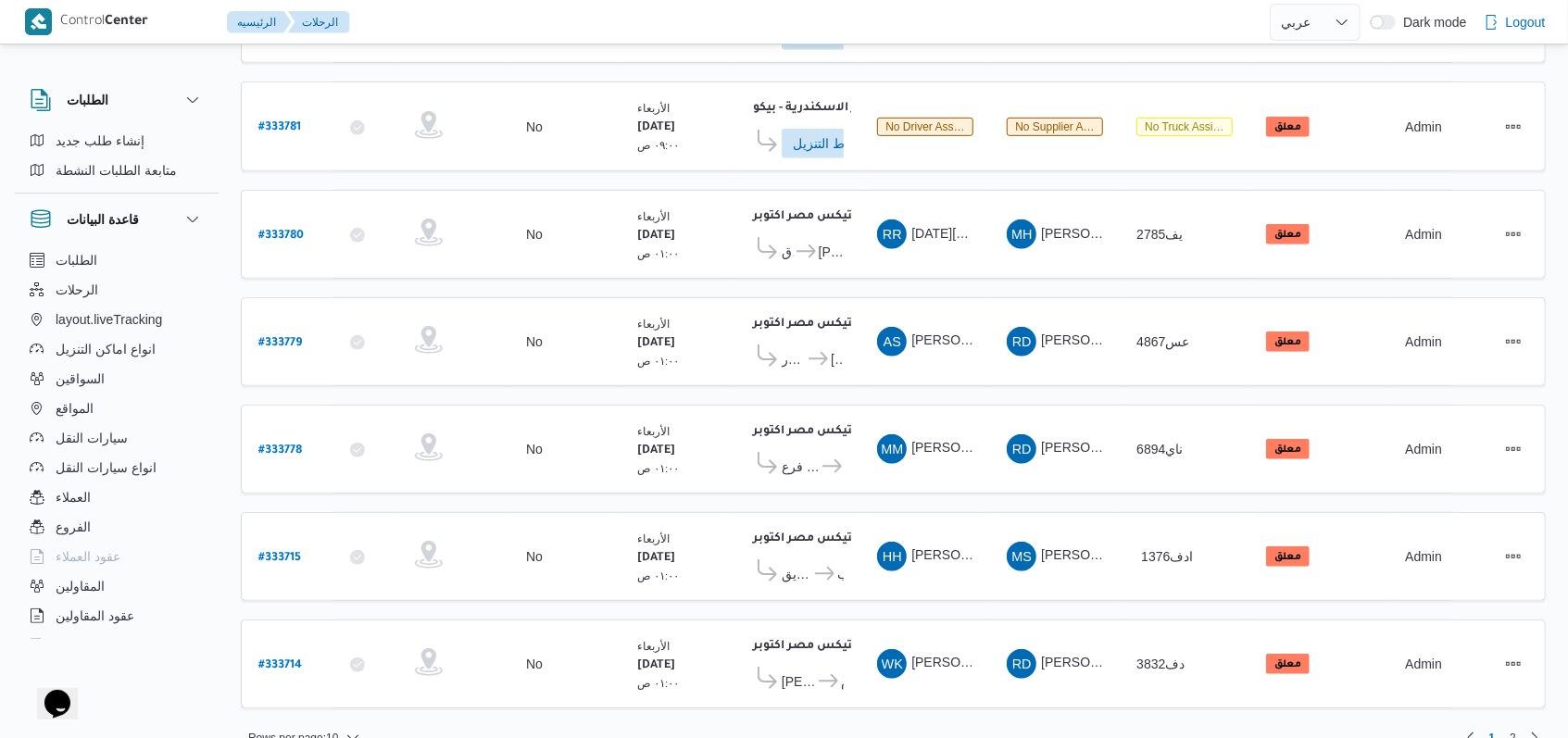
scroll to position [647, 0]
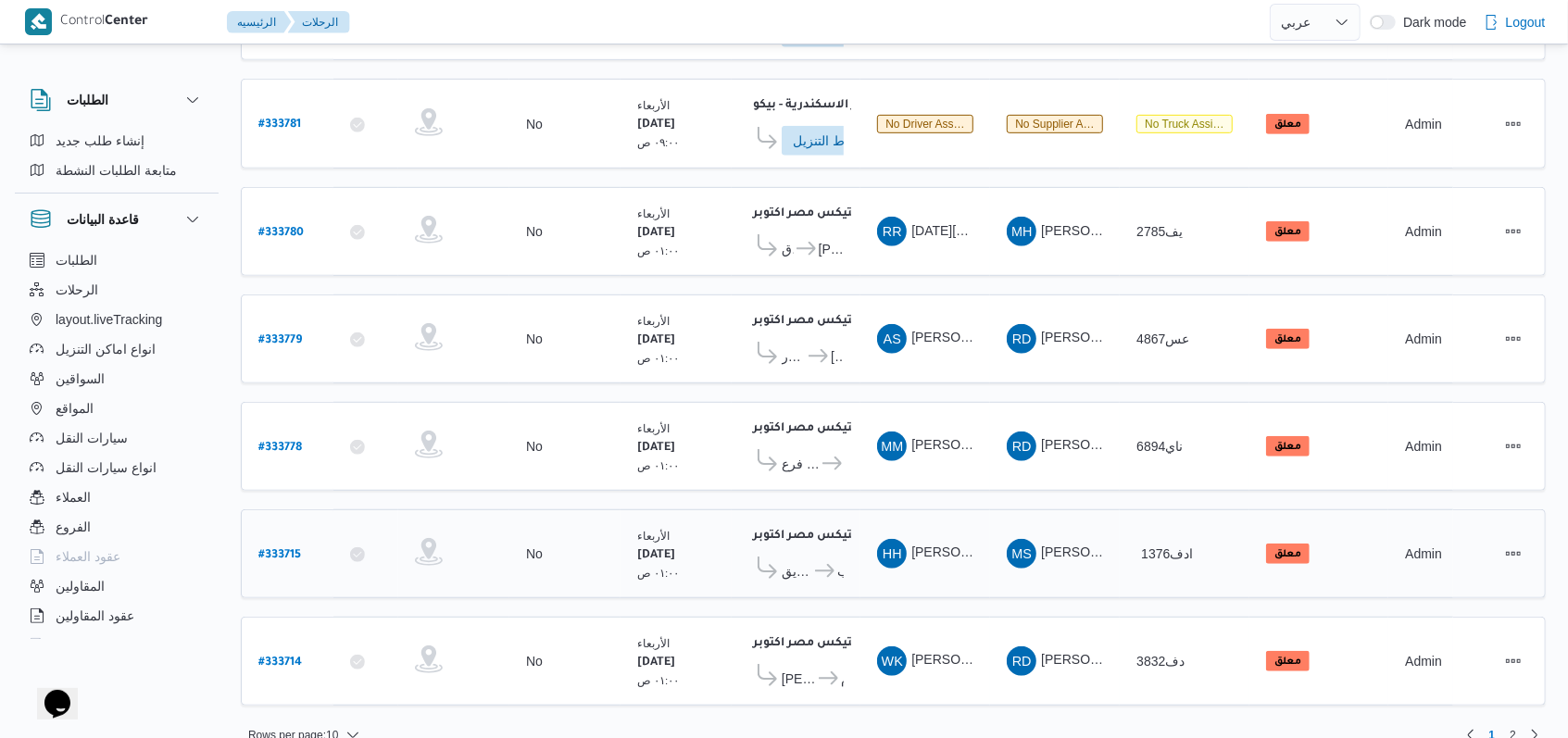
click at [283, 549] on b "# 333715" at bounding box center [280, 555] width 43 height 13
select select "ar"
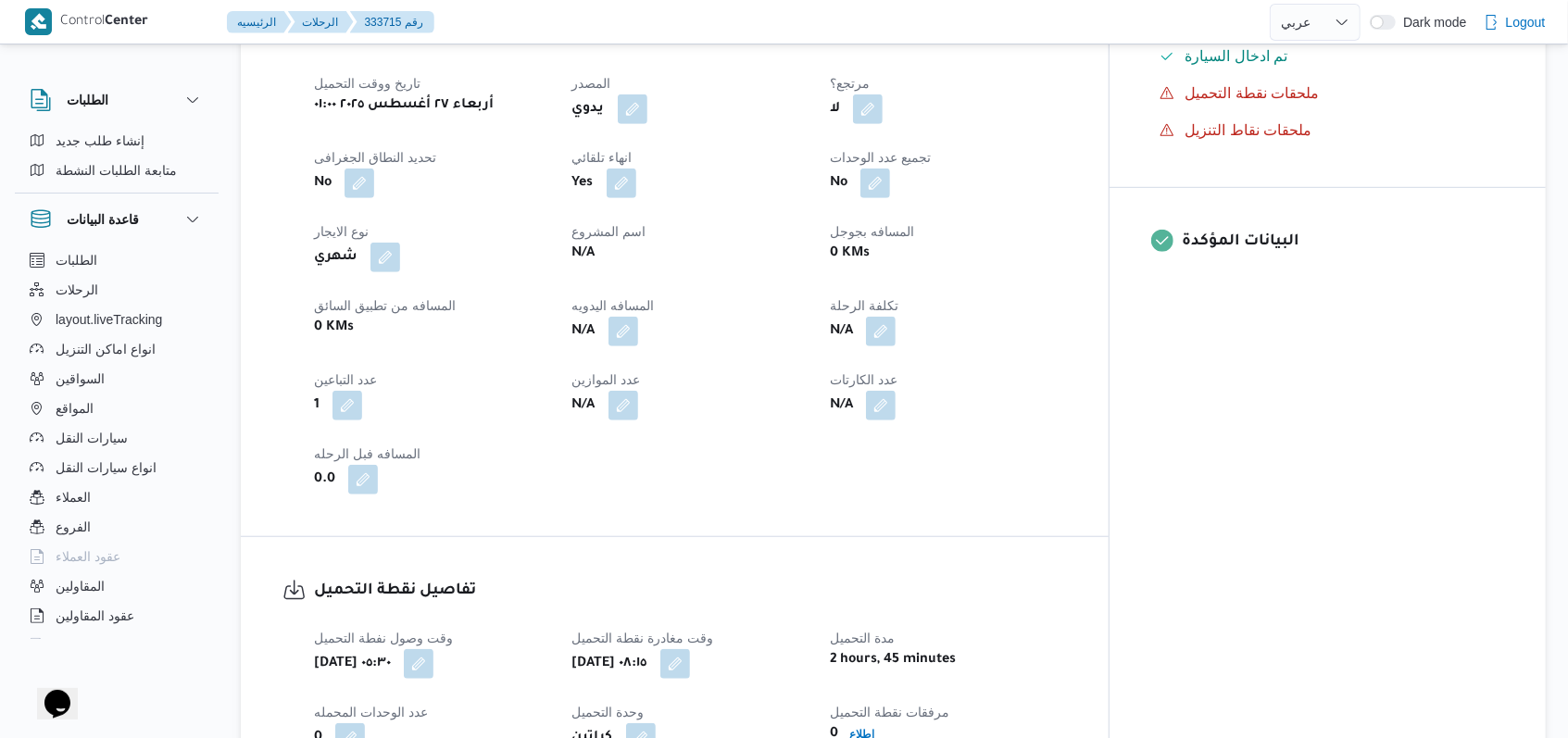
scroll to position [864, 0]
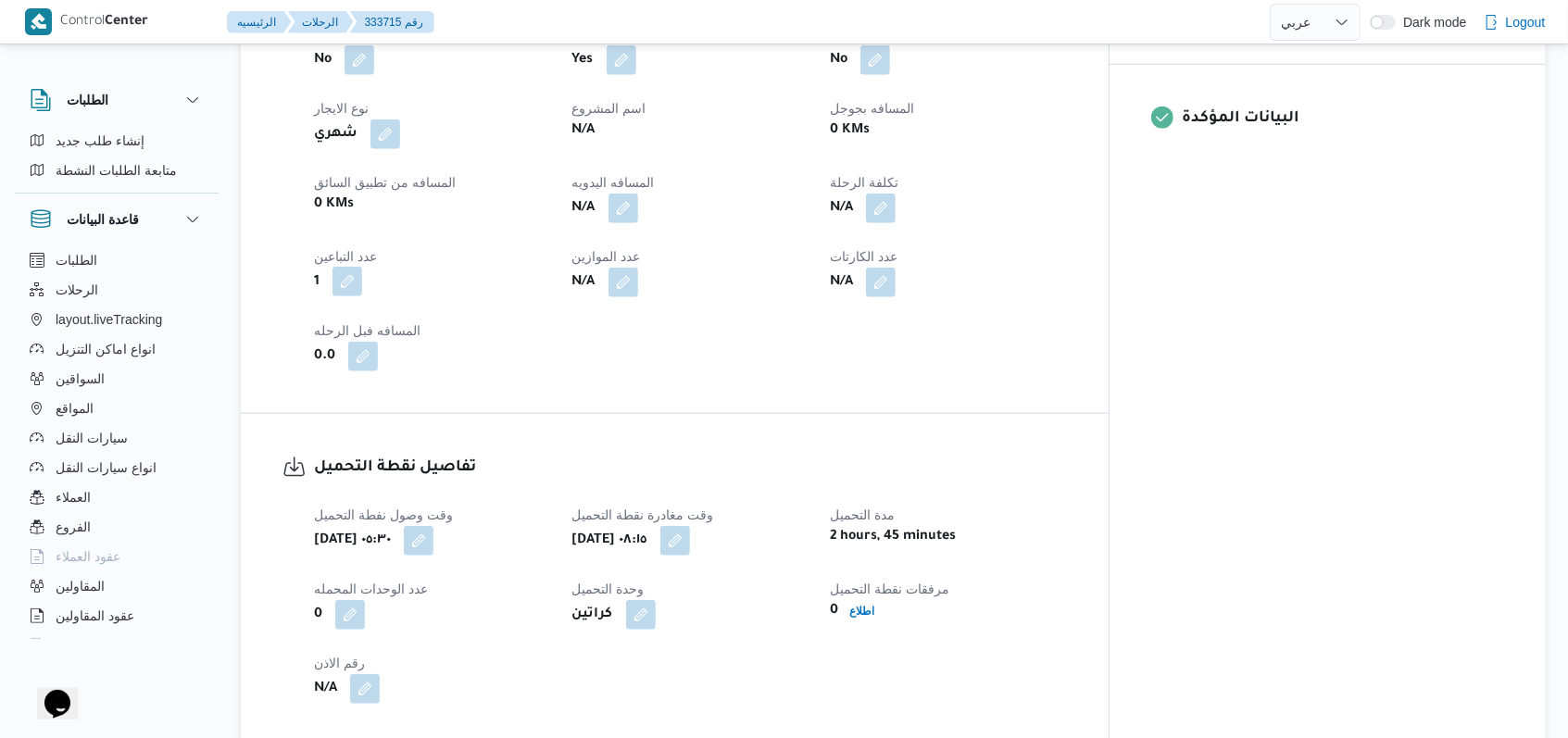
click at [345, 267] on button "button" at bounding box center [347, 282] width 29 height 29
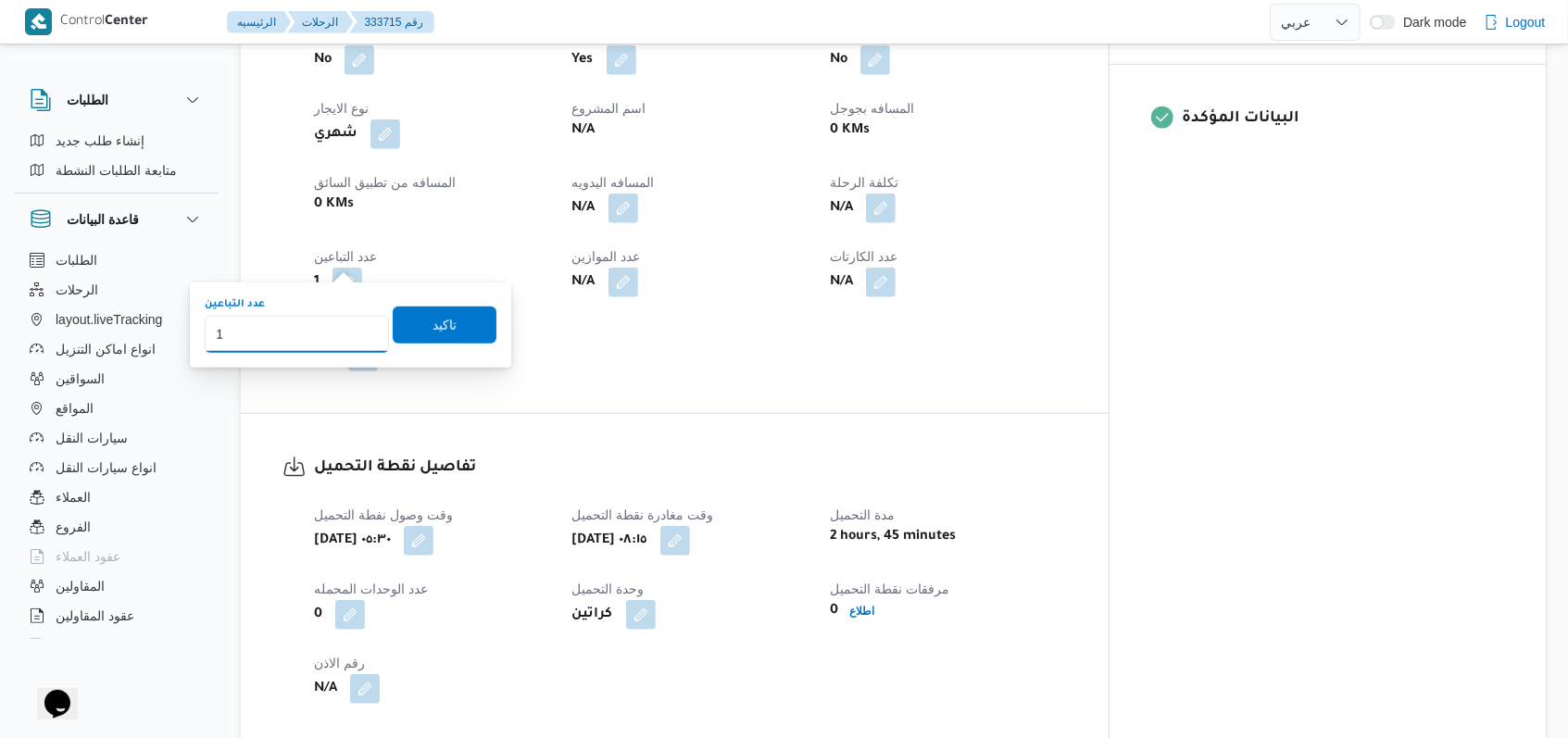
click at [194, 367] on div "You are in a dialog. To close this dialog, hit escape. عدد التباعين 1 تاكيد" at bounding box center [351, 325] width 322 height 85
click at [393, 333] on span "تاكيد" at bounding box center [445, 324] width 103 height 37
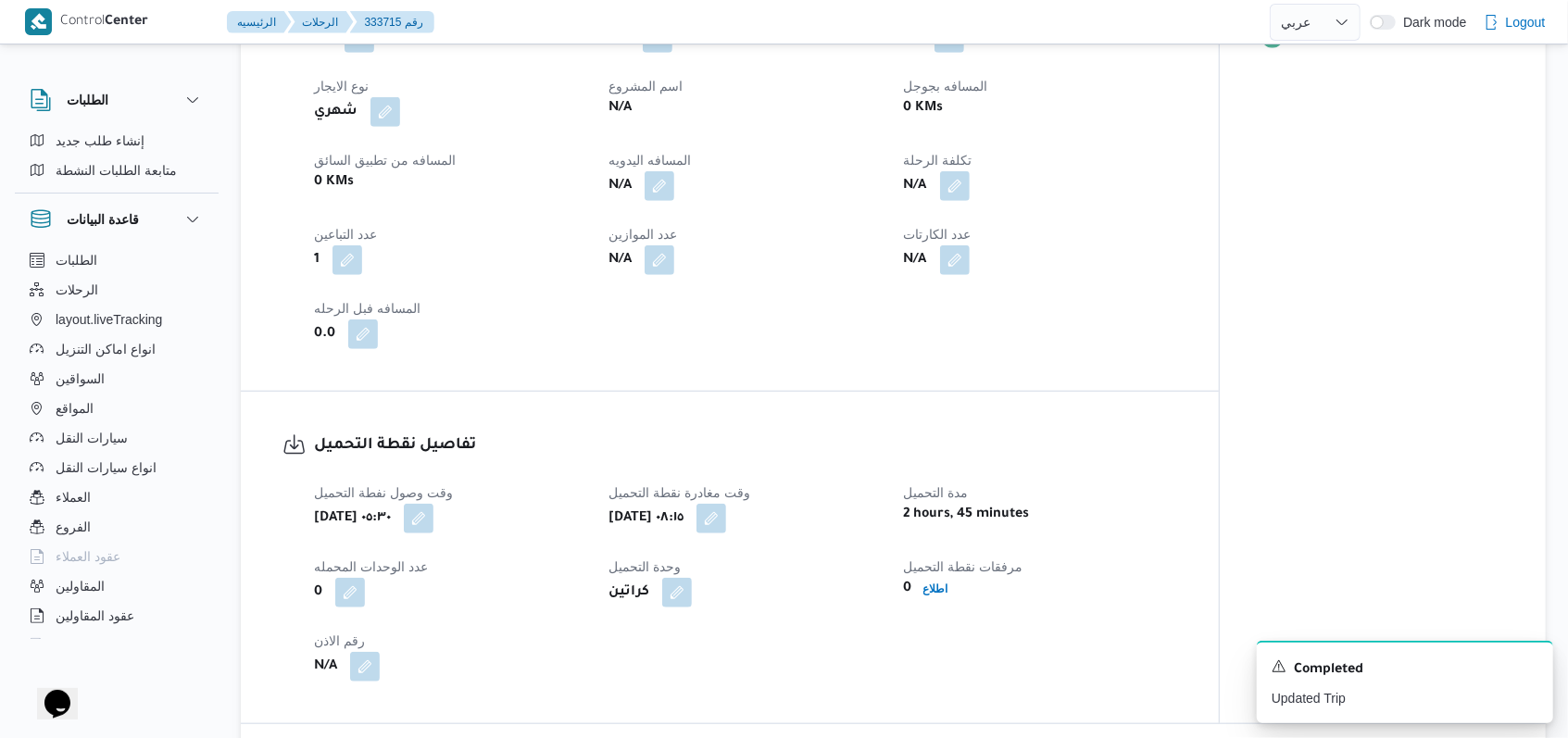
click at [510, 272] on div "1" at bounding box center [450, 260] width 276 height 33
select select "ar"
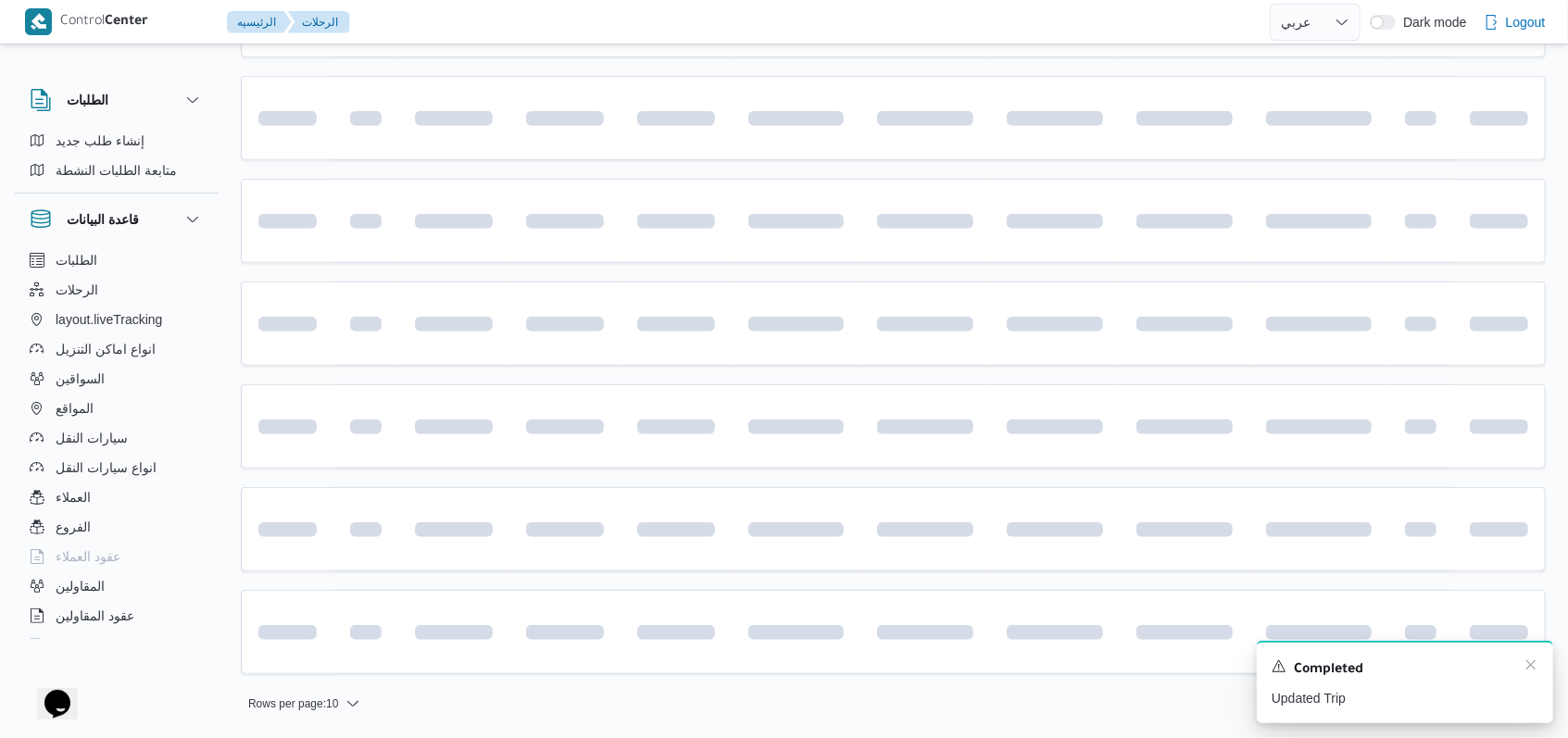
scroll to position [619, 0]
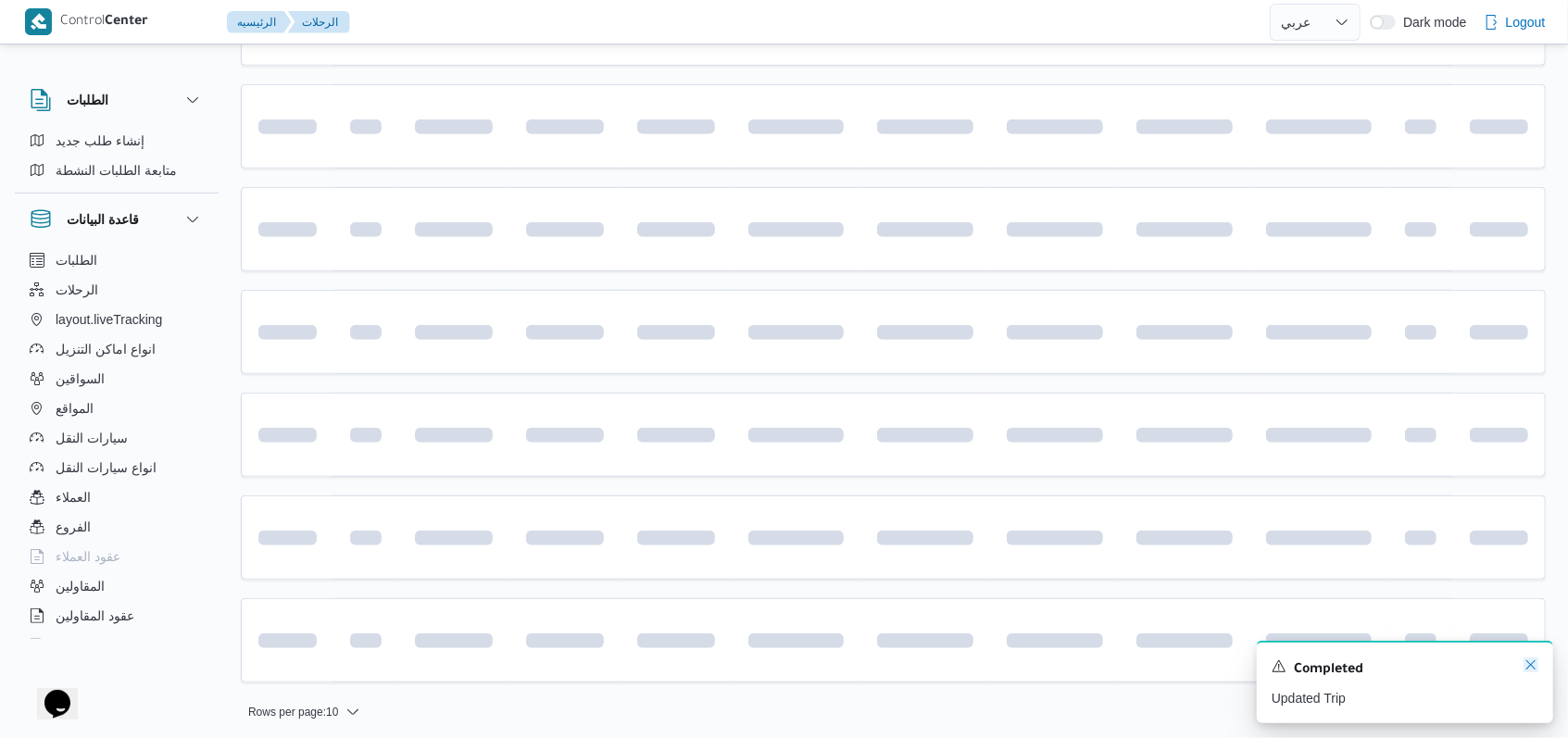
click at [1527, 663] on icon "Dismiss toast" at bounding box center [1530, 664] width 9 height 9
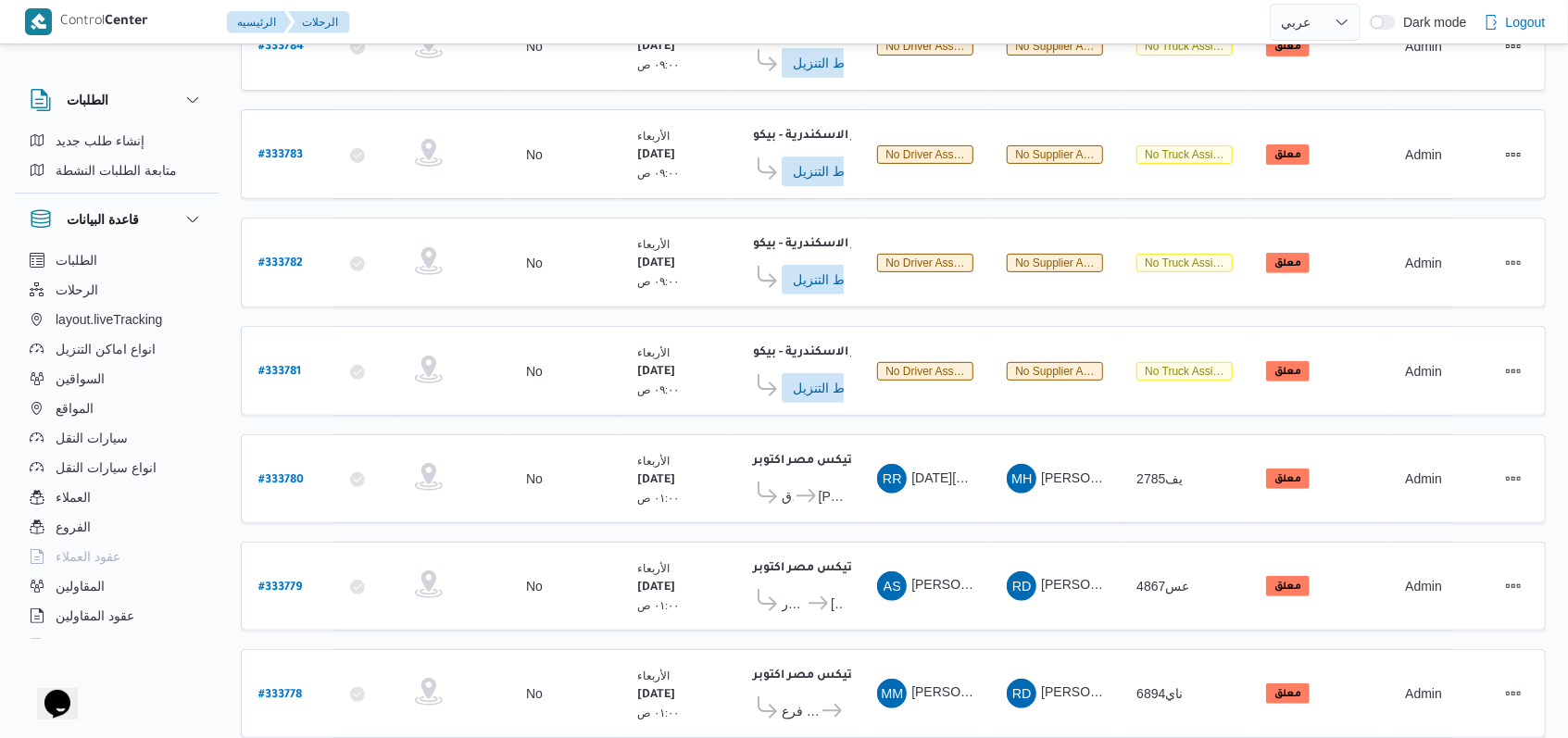
scroll to position [277, 0]
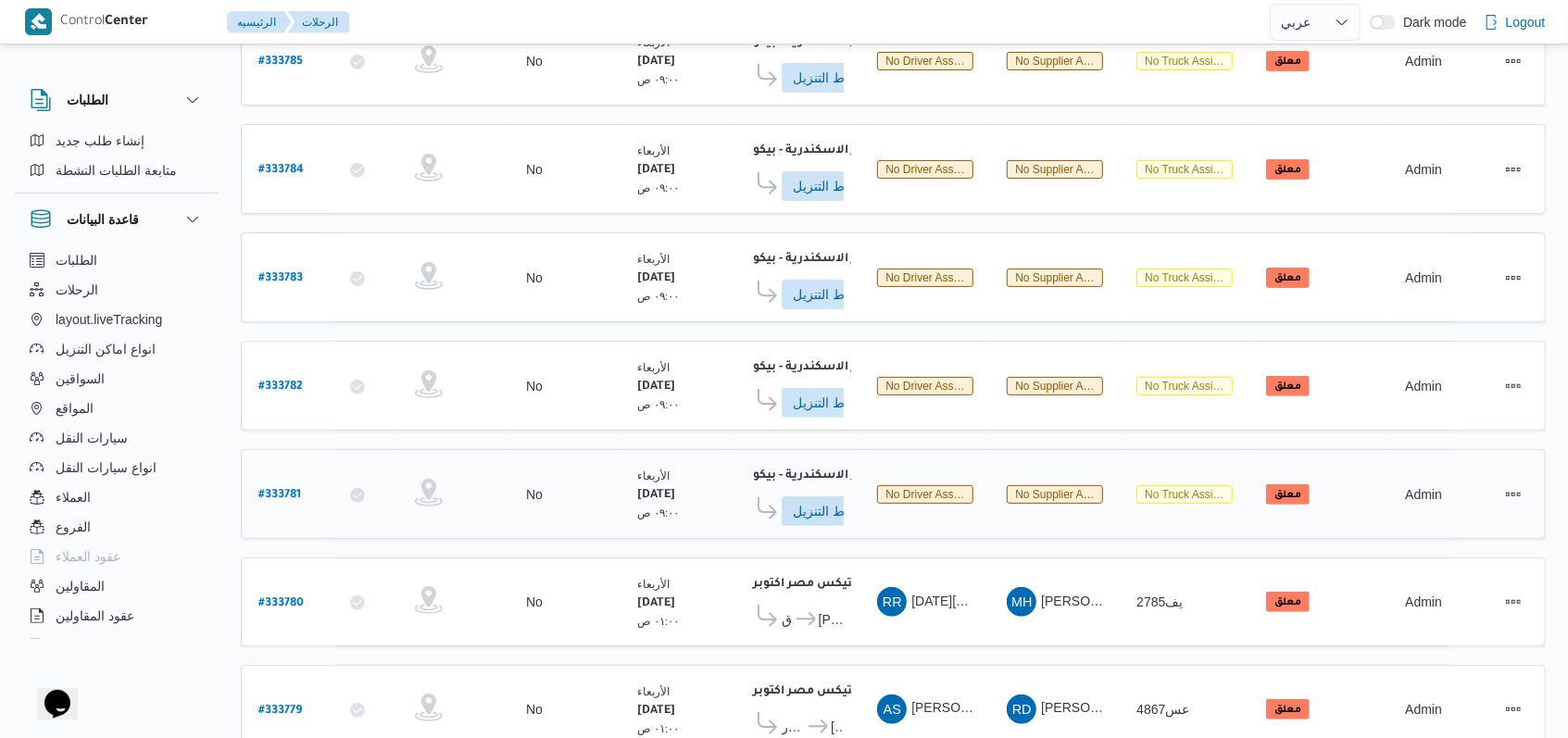
click at [278, 488] on b "# 333781" at bounding box center [280, 494] width 43 height 13
select select "ar"
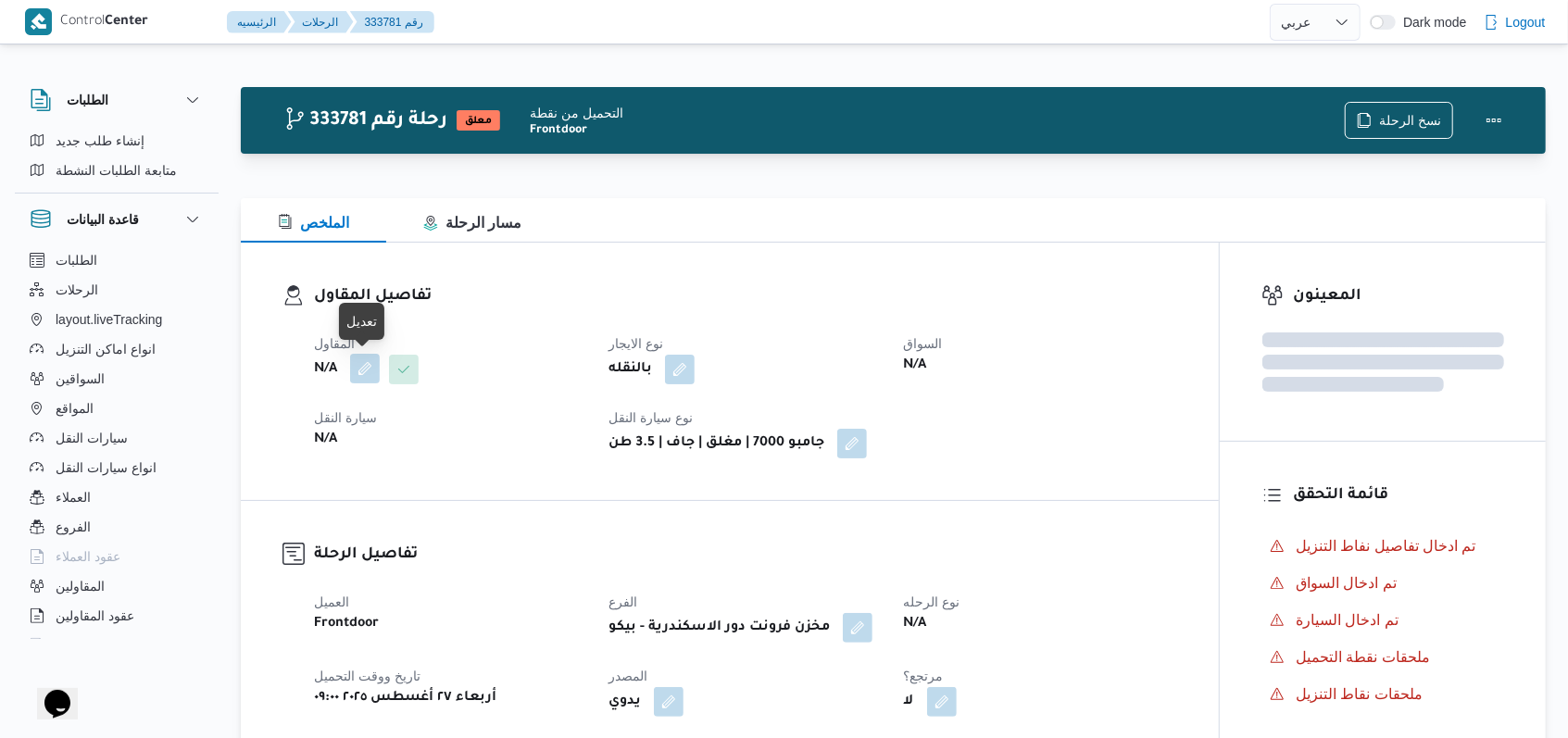
click at [372, 366] on button "button" at bounding box center [365, 369] width 29 height 29
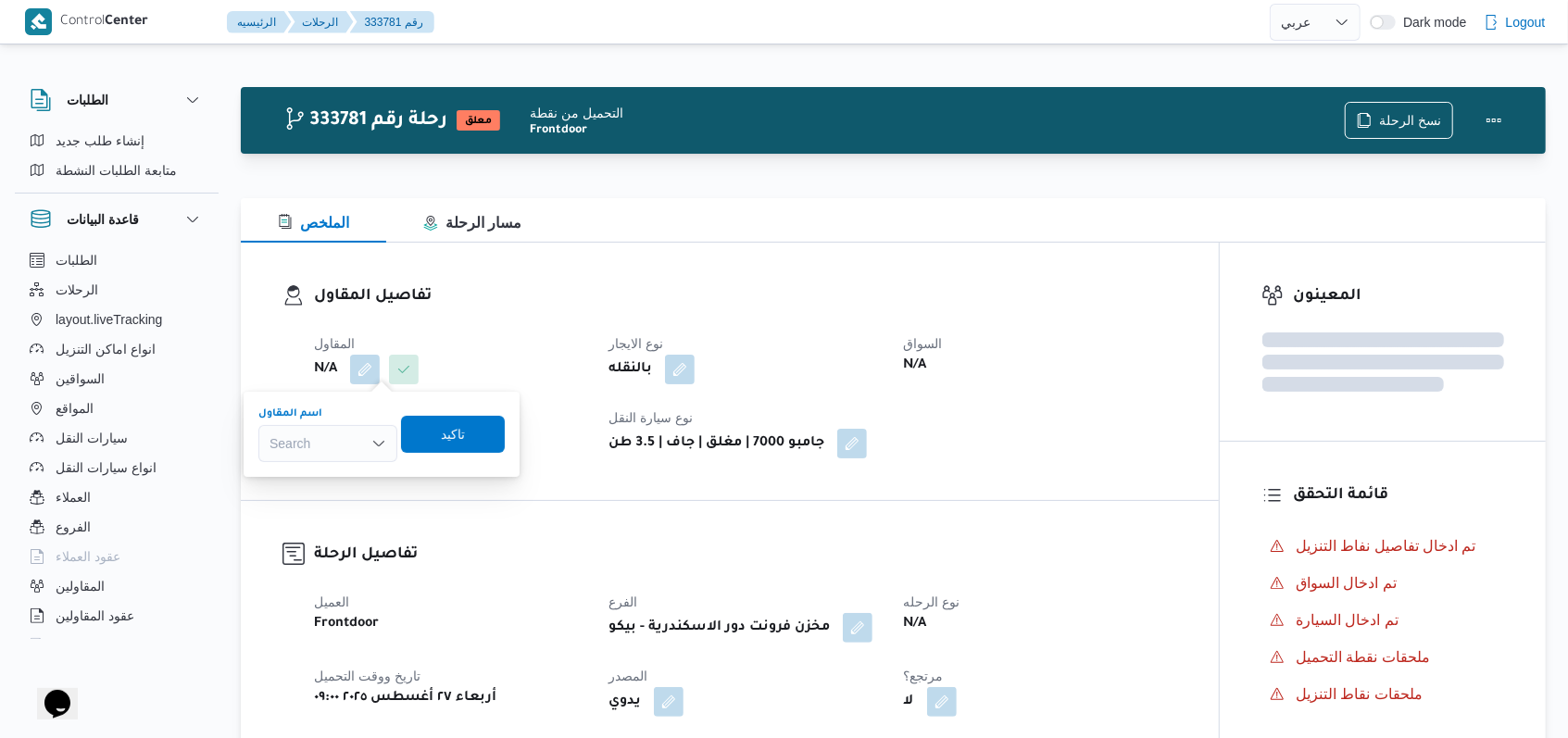
click at [356, 443] on div "Search" at bounding box center [328, 444] width 138 height 37
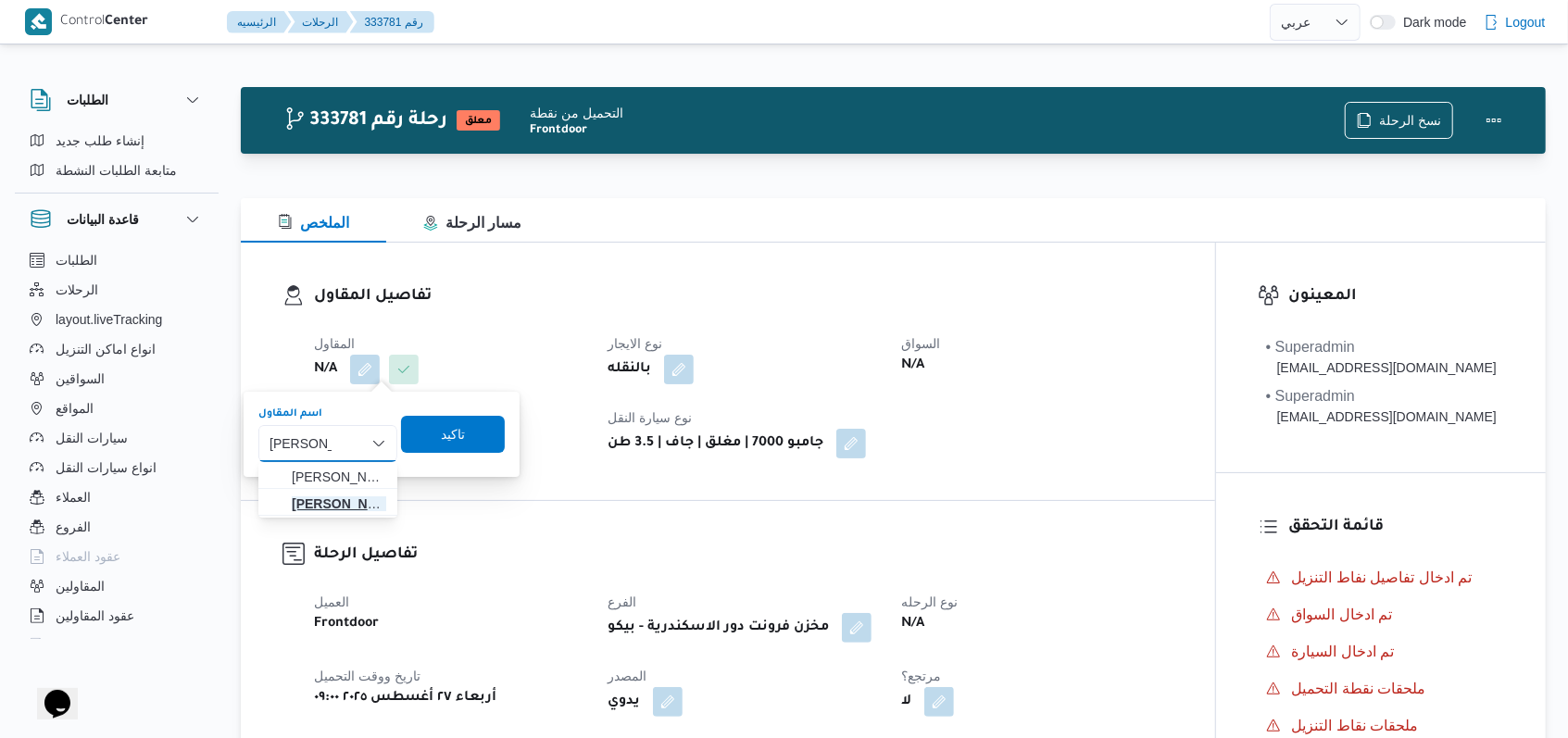
type input "فتحى حسن"
click at [334, 506] on span "فتحى حسن جلال ابو الحسن شركه تربو" at bounding box center [338, 503] width 95 height 22
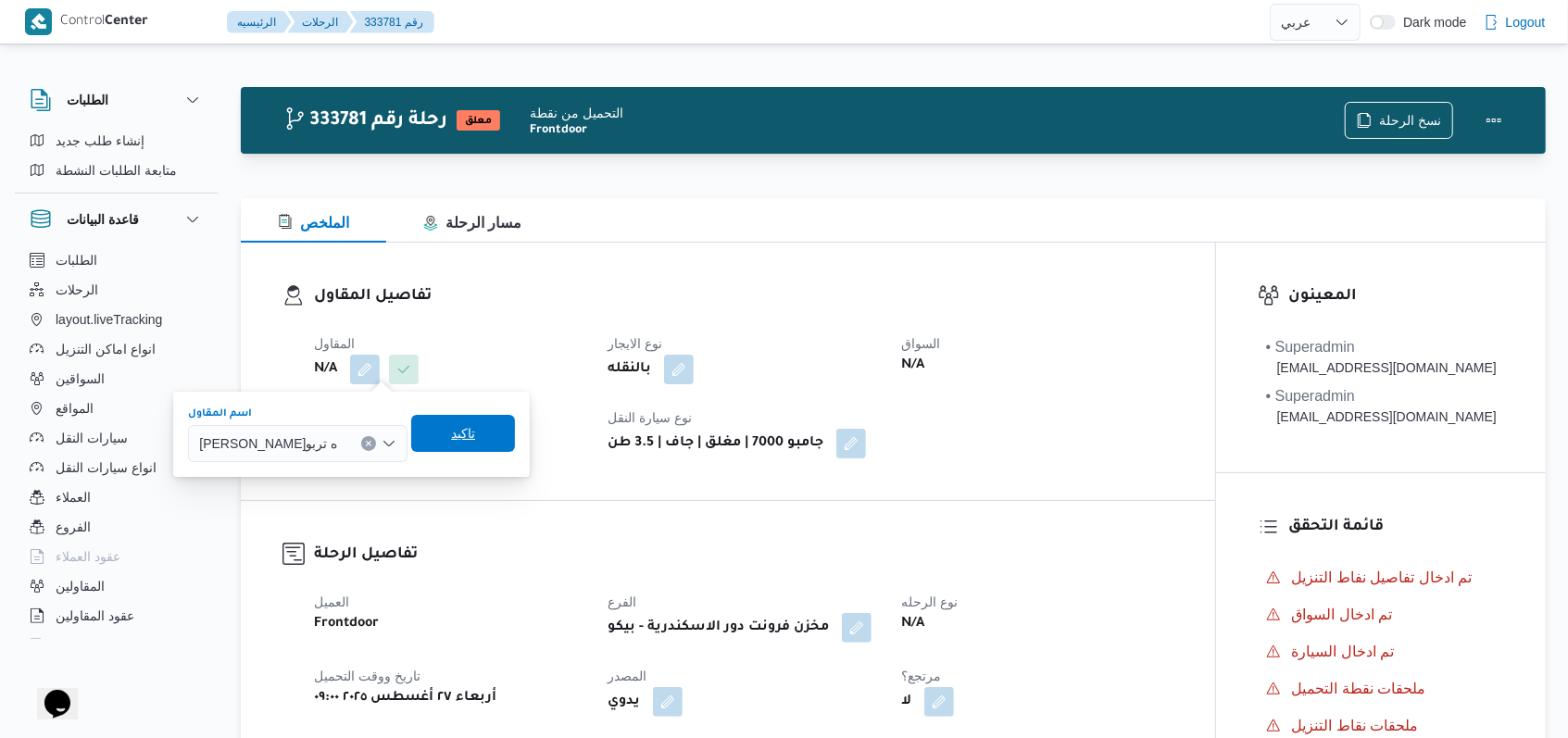
click at [482, 433] on span "تاكيد" at bounding box center [463, 433] width 103 height 37
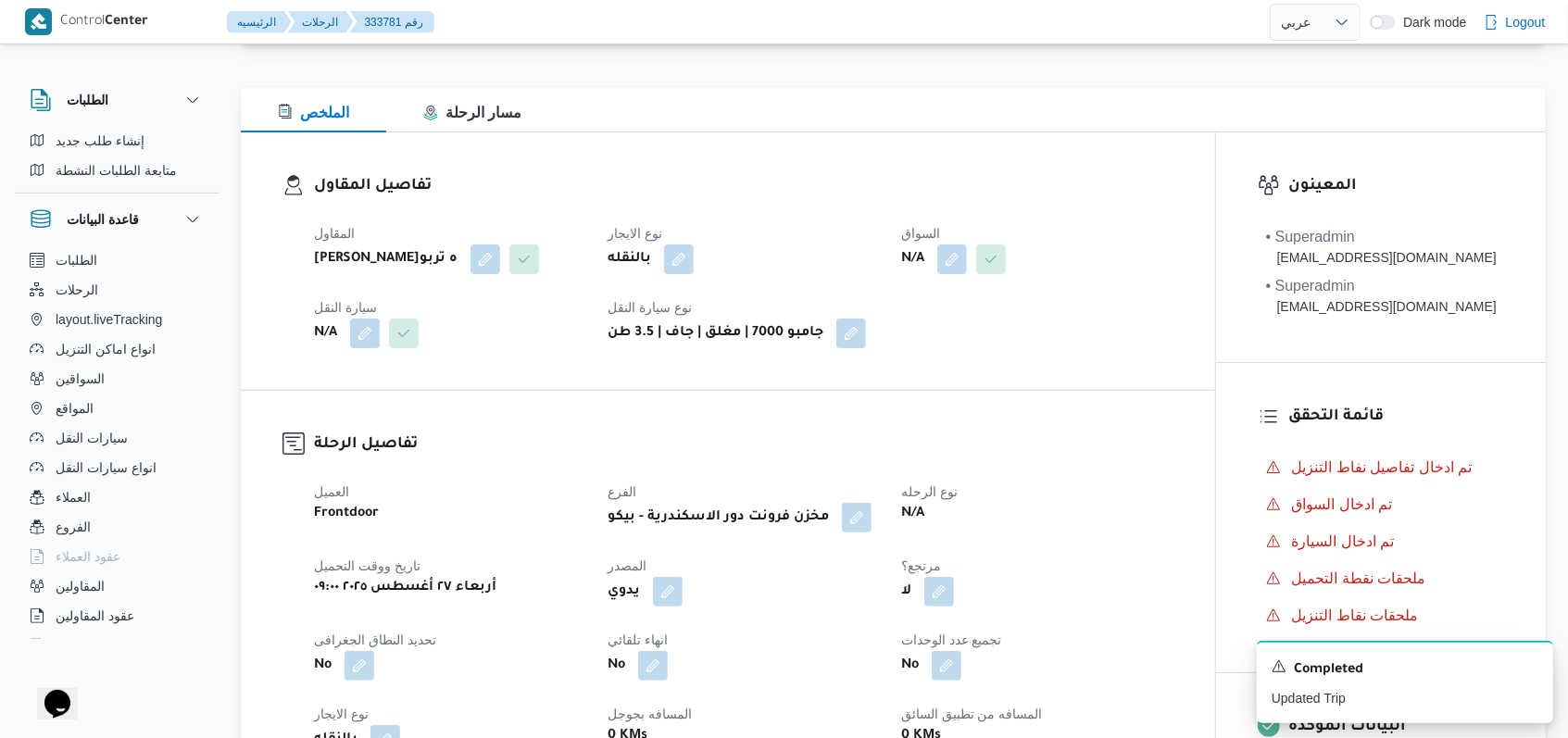
scroll to position [247, 0]
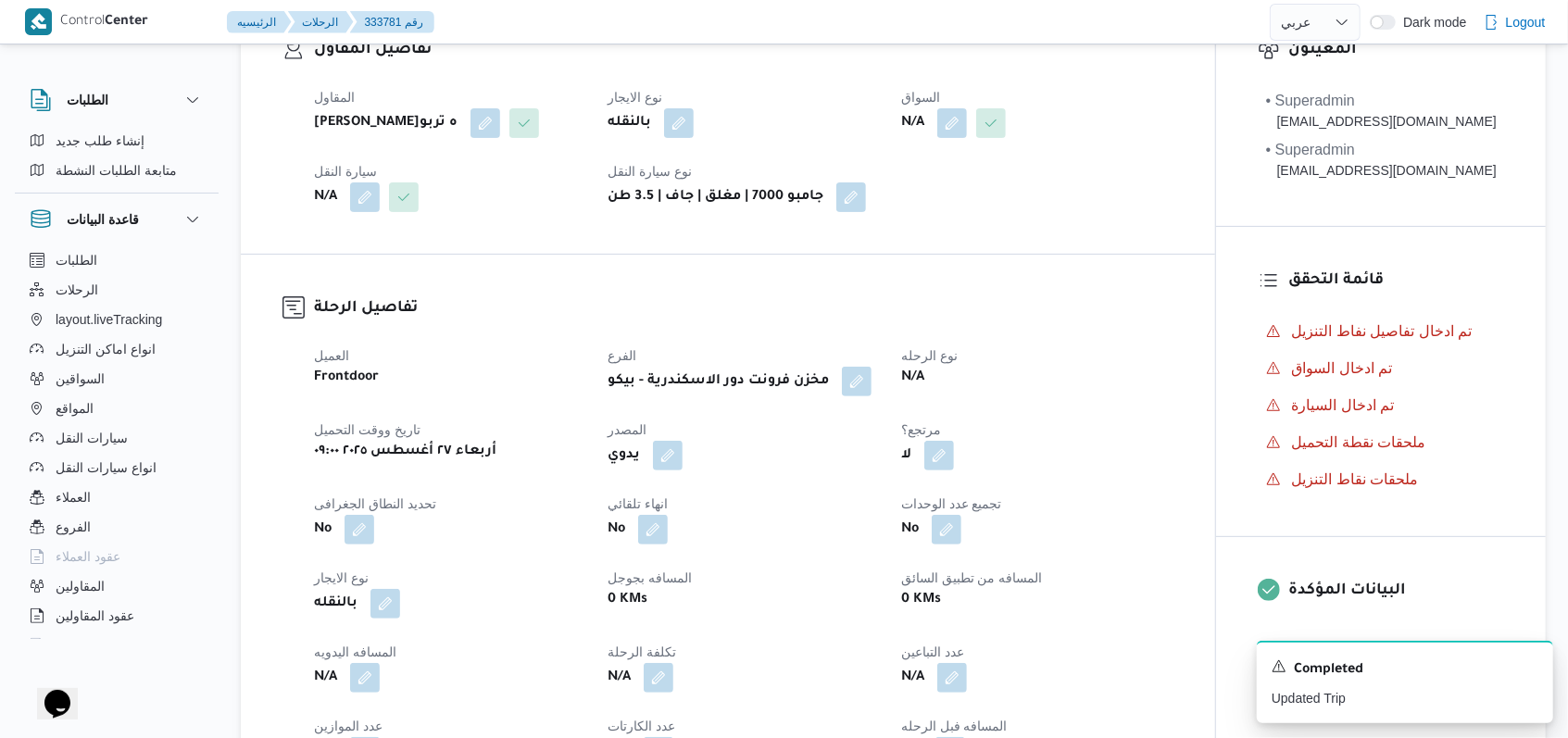
select select "ar"
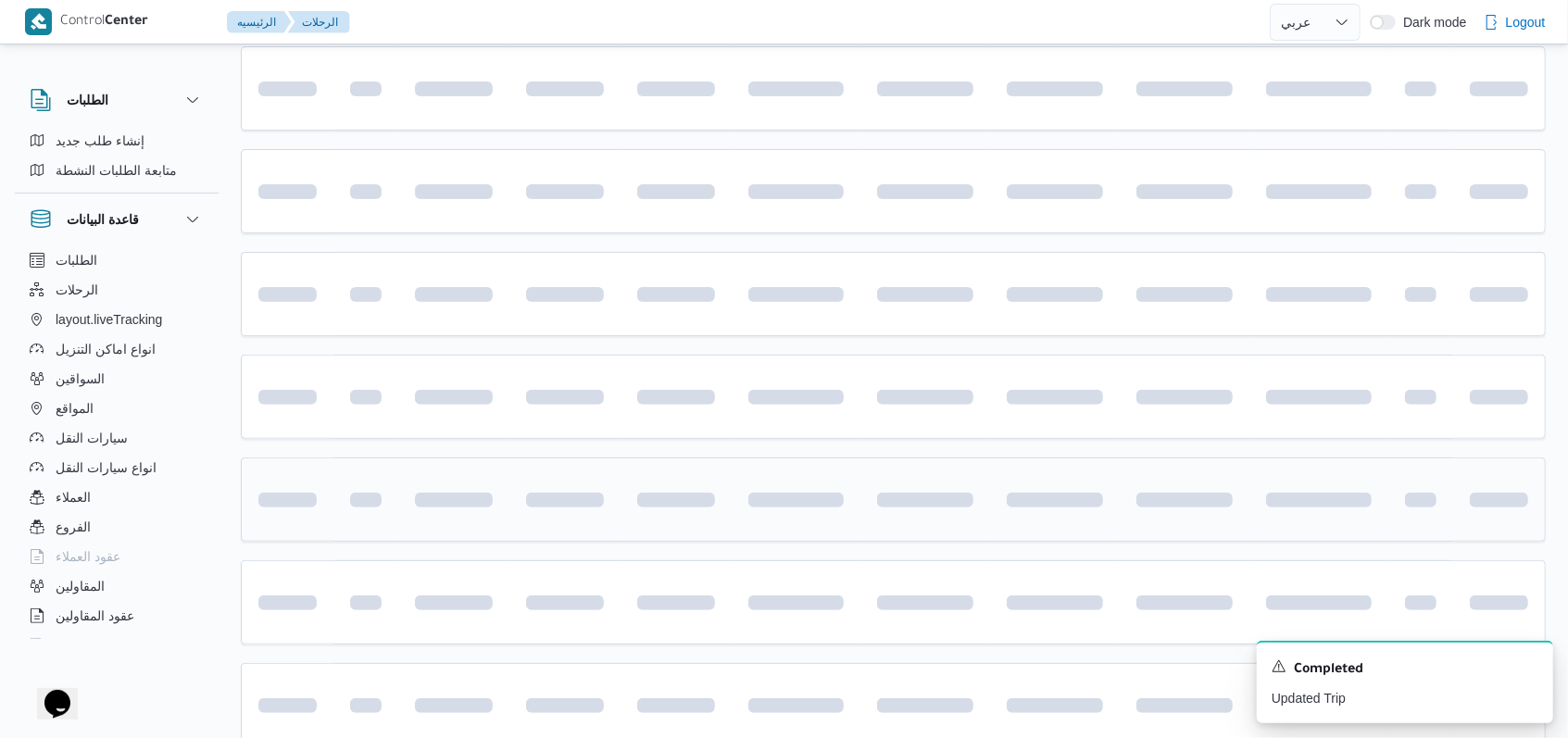
scroll to position [277, 0]
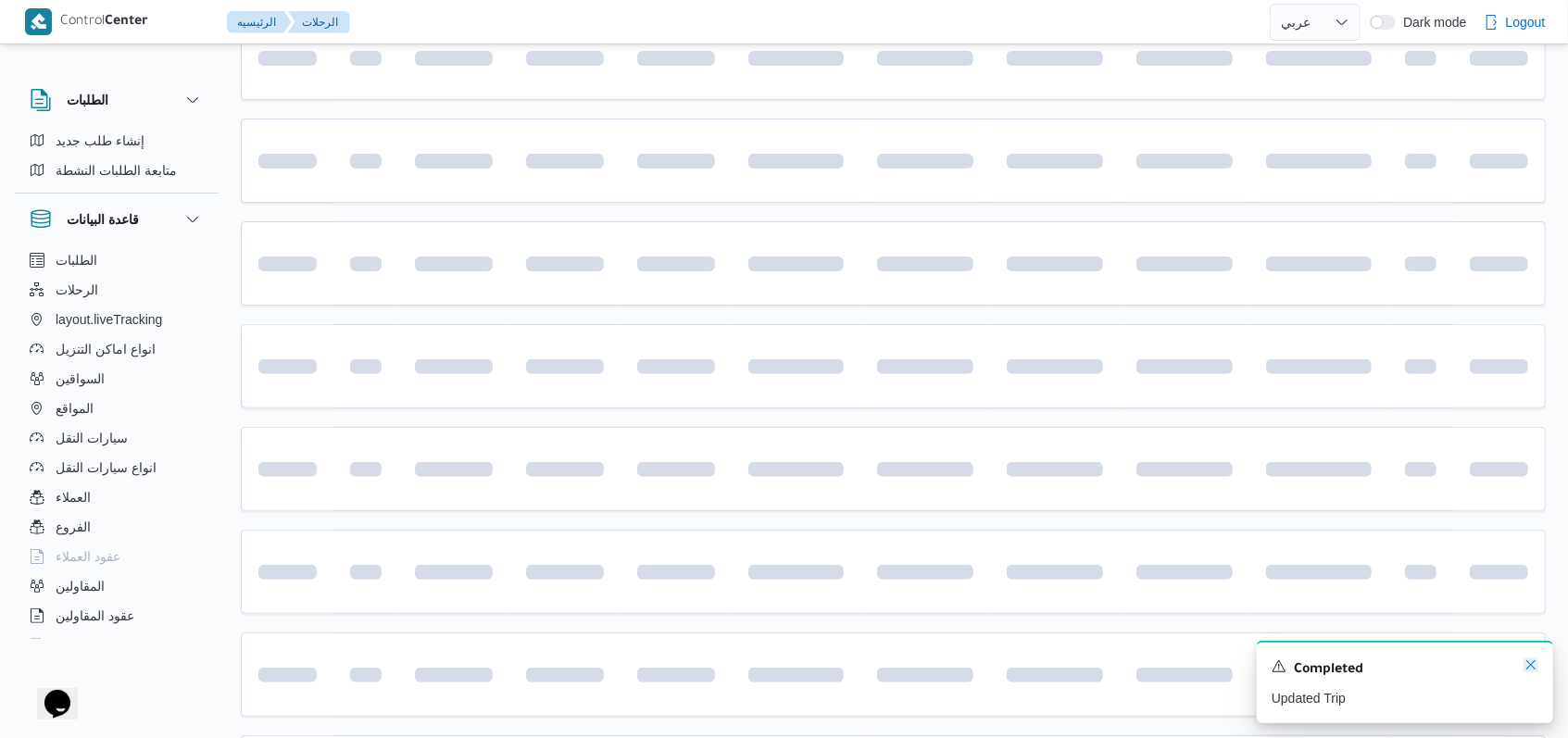
click at [1531, 667] on icon "Dismiss toast" at bounding box center [1530, 664] width 9 height 9
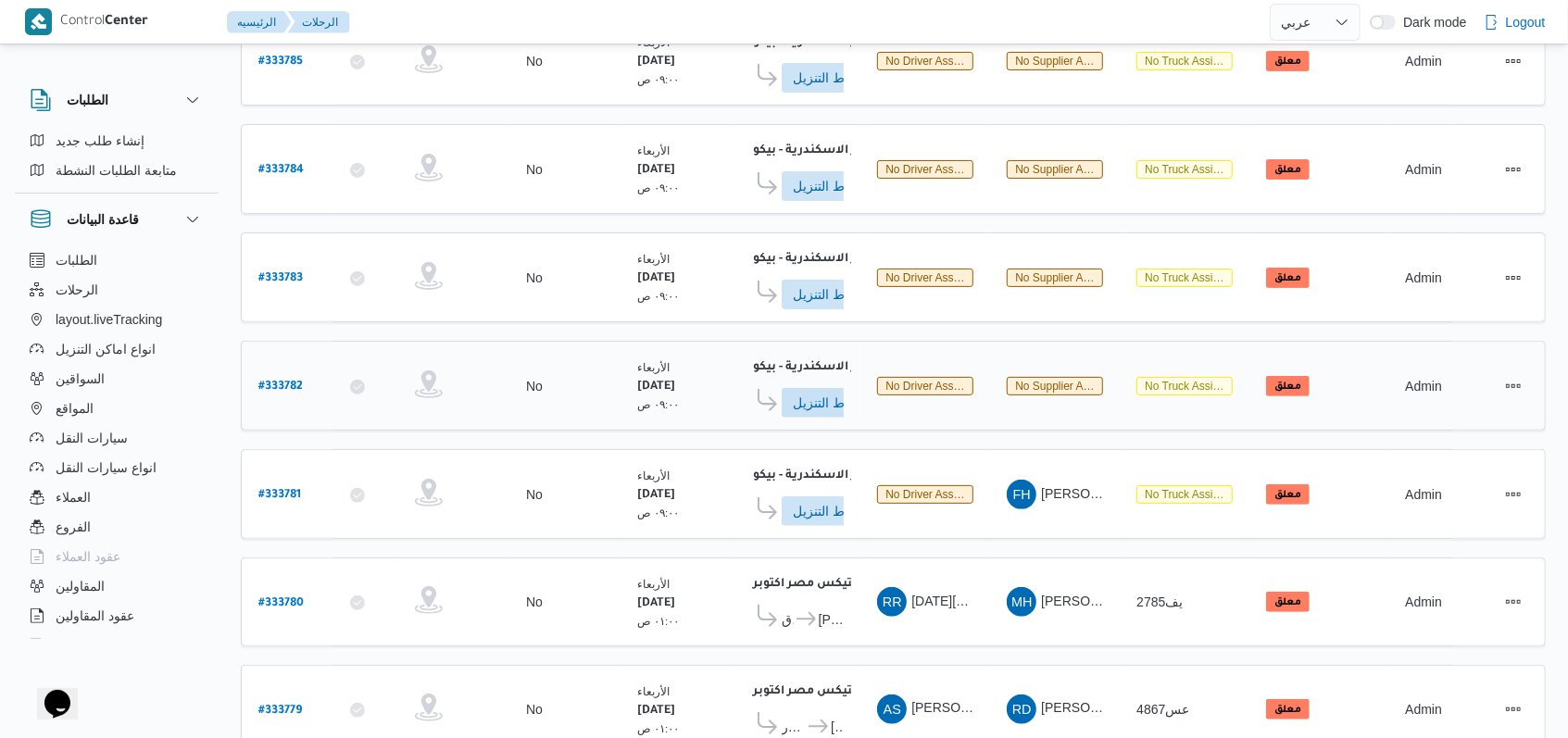
click at [285, 380] on b "# 333782" at bounding box center [281, 386] width 45 height 13
select select "ar"
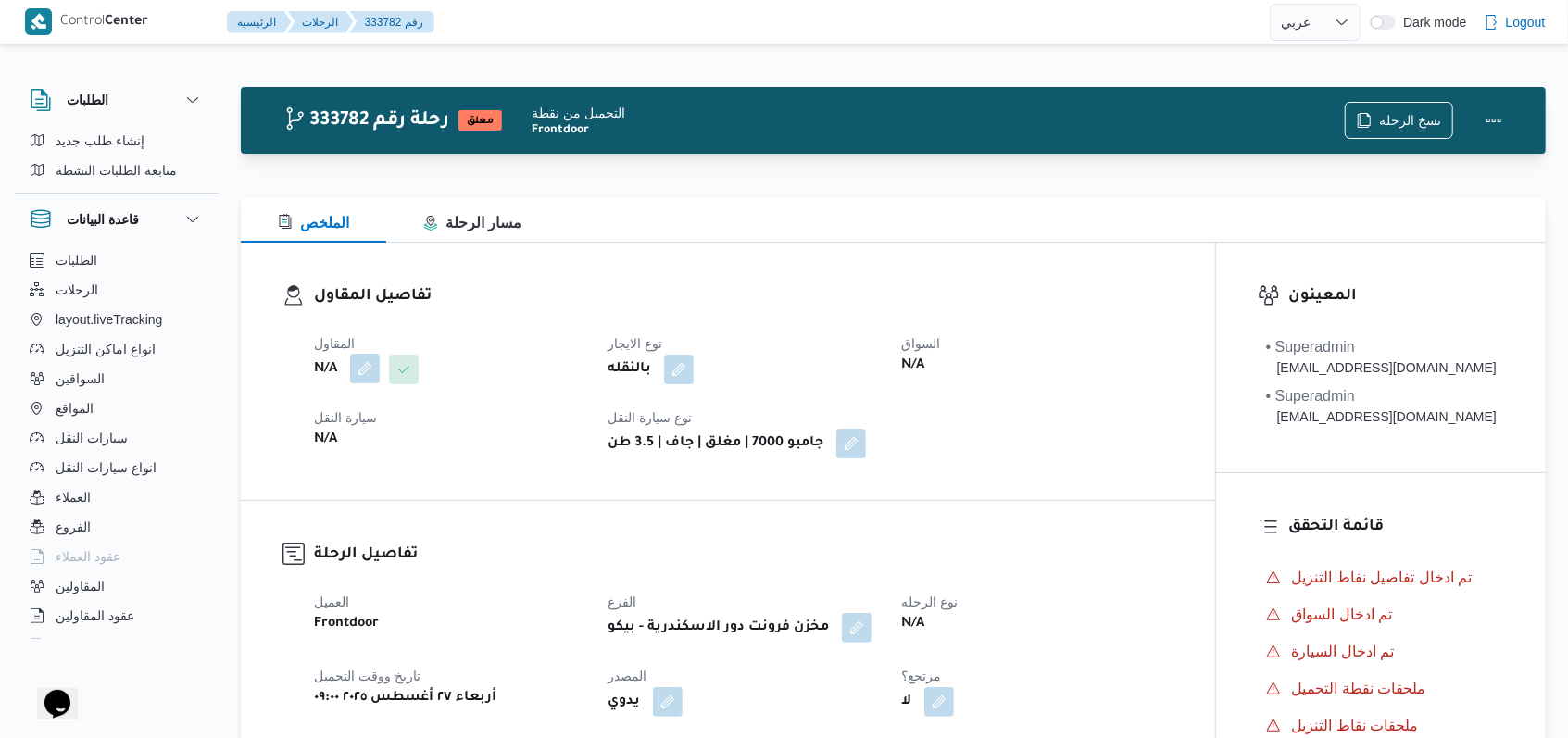
click at [355, 372] on button "button" at bounding box center [365, 369] width 29 height 29
click at [356, 433] on div "Search" at bounding box center [328, 444] width 138 height 37
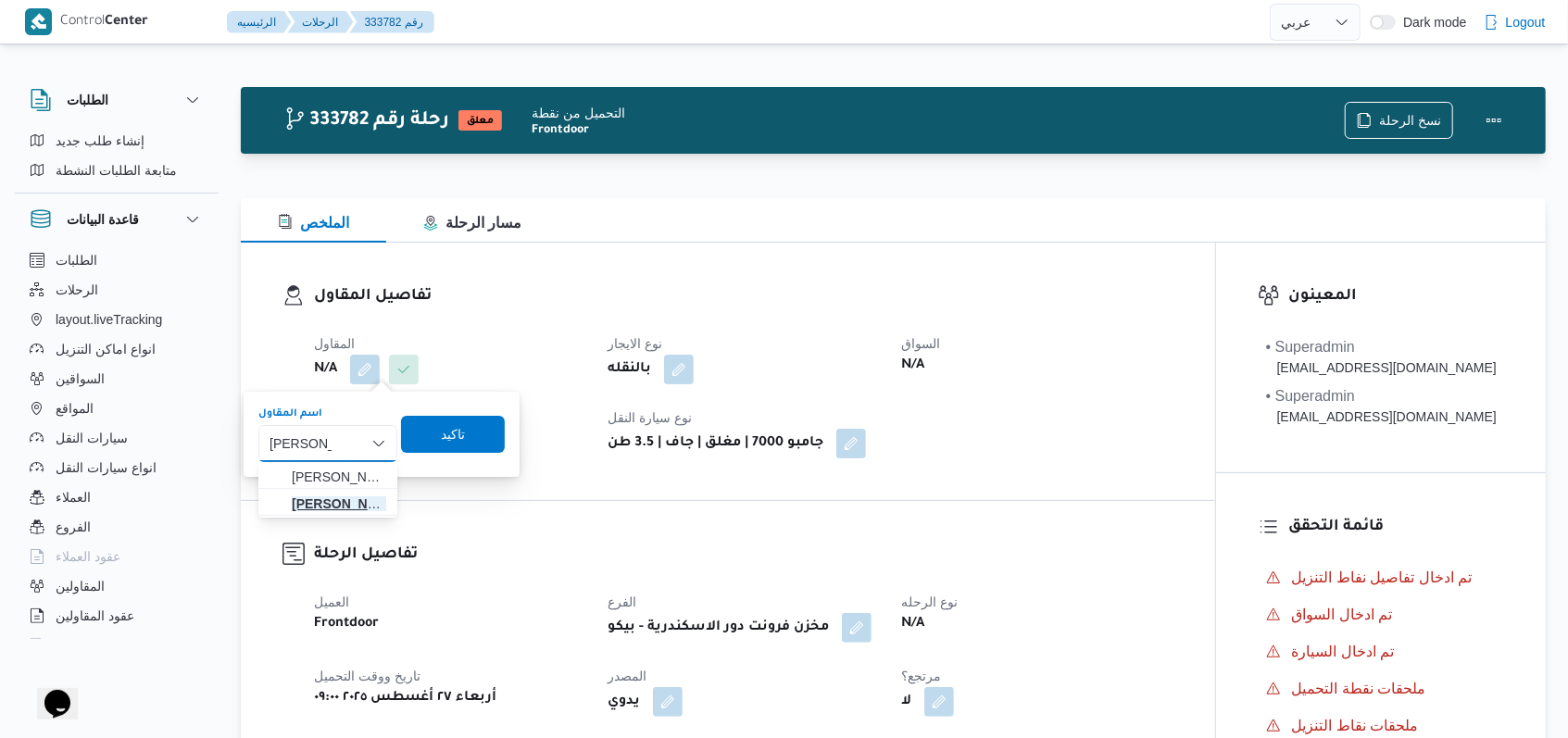
type input "فتحى حسن"
click at [340, 514] on span "فتحى حسن جلال ابو الحسن شركه تربو" at bounding box center [338, 503] width 95 height 22
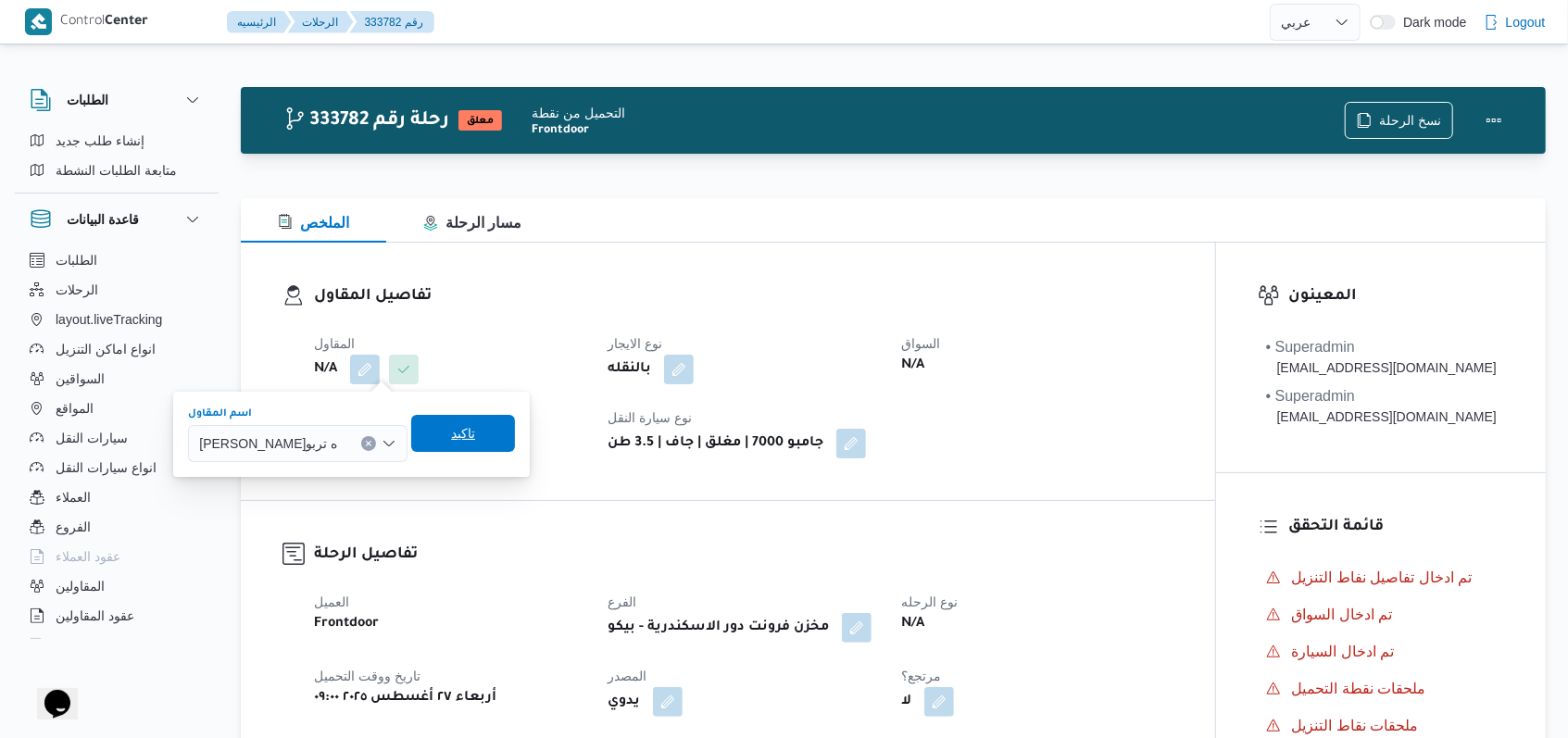
click at [480, 447] on span "تاكيد" at bounding box center [463, 433] width 103 height 37
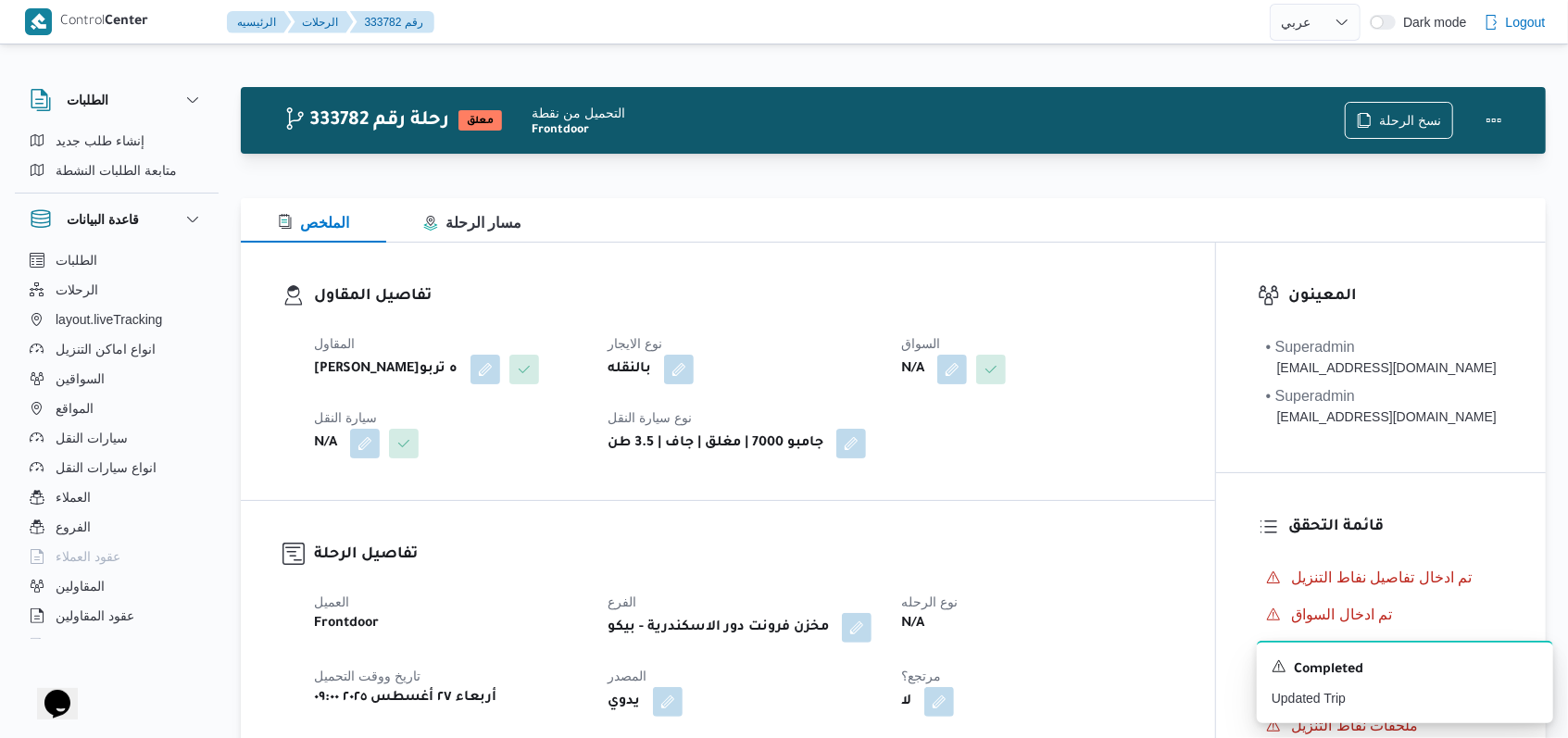
select select "ar"
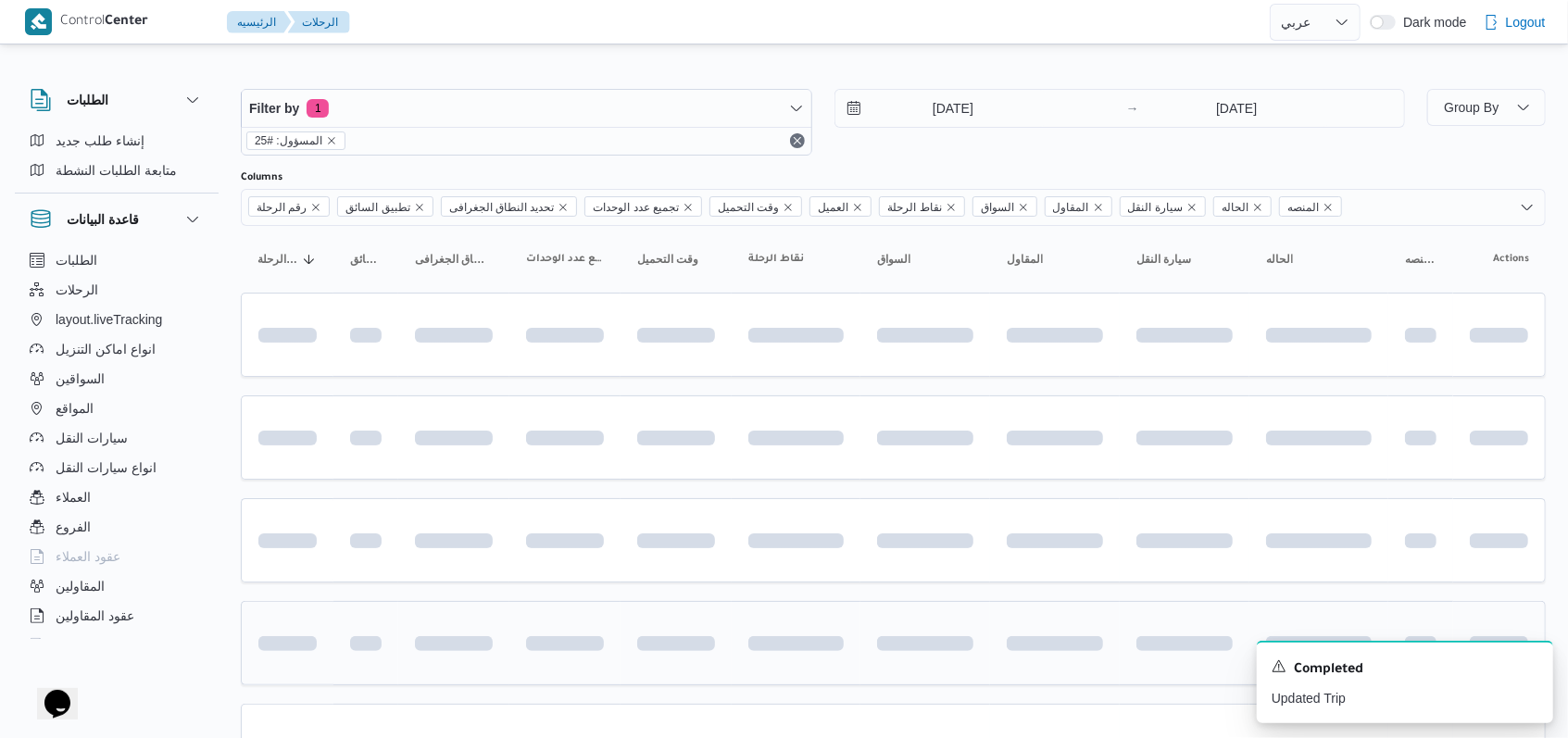
scroll to position [277, 0]
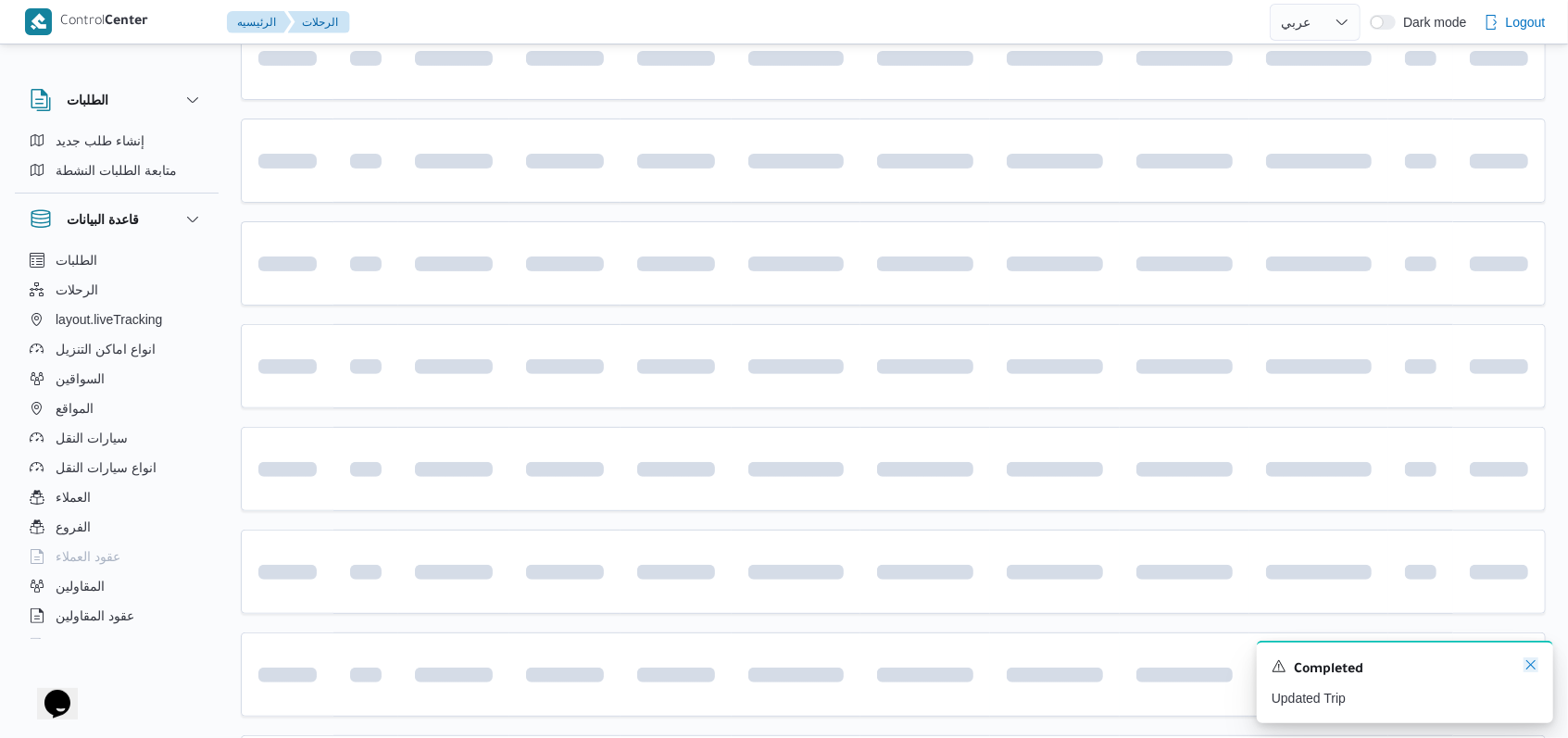
click at [1529, 672] on icon "Dismiss toast" at bounding box center [1530, 664] width 15 height 15
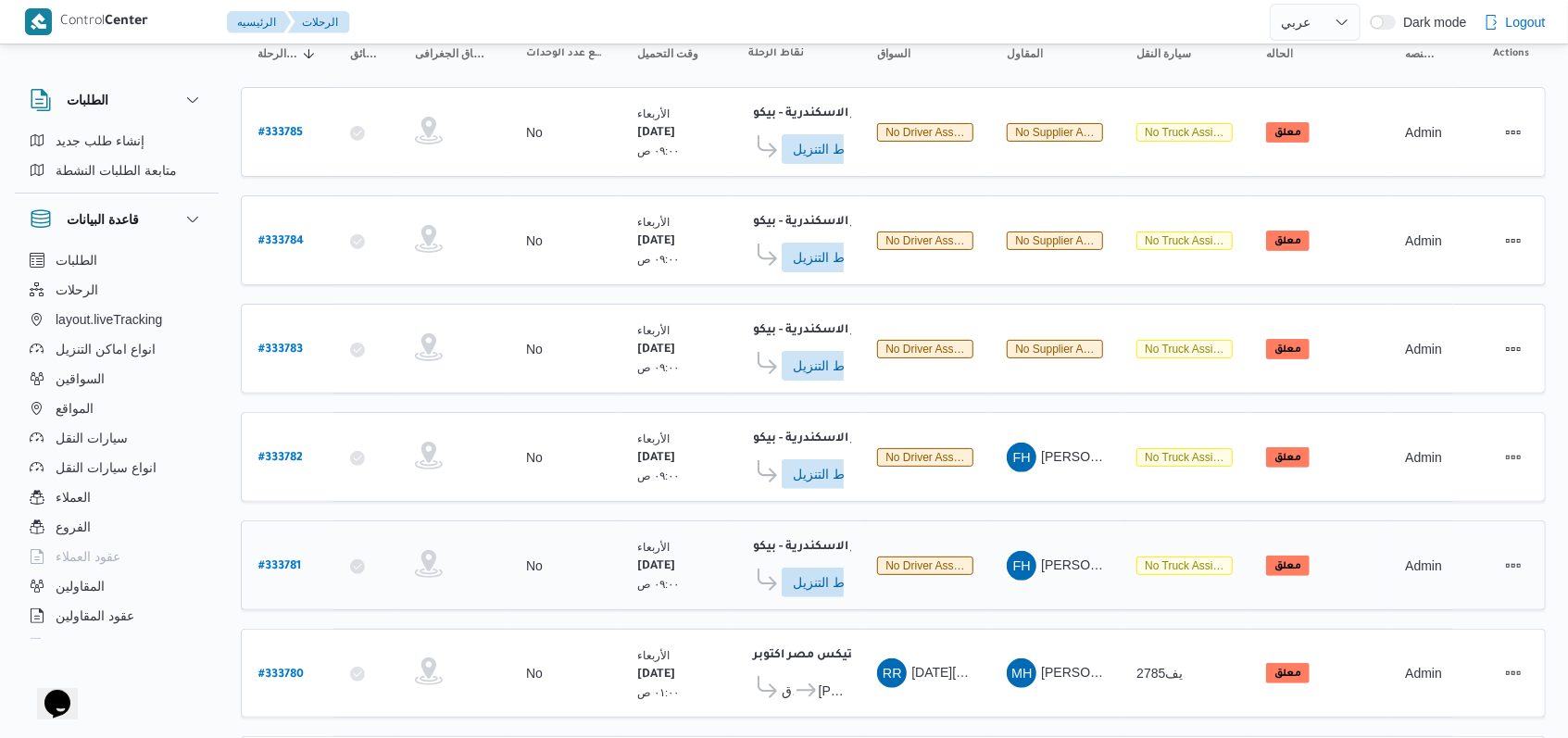
scroll to position [154, 0]
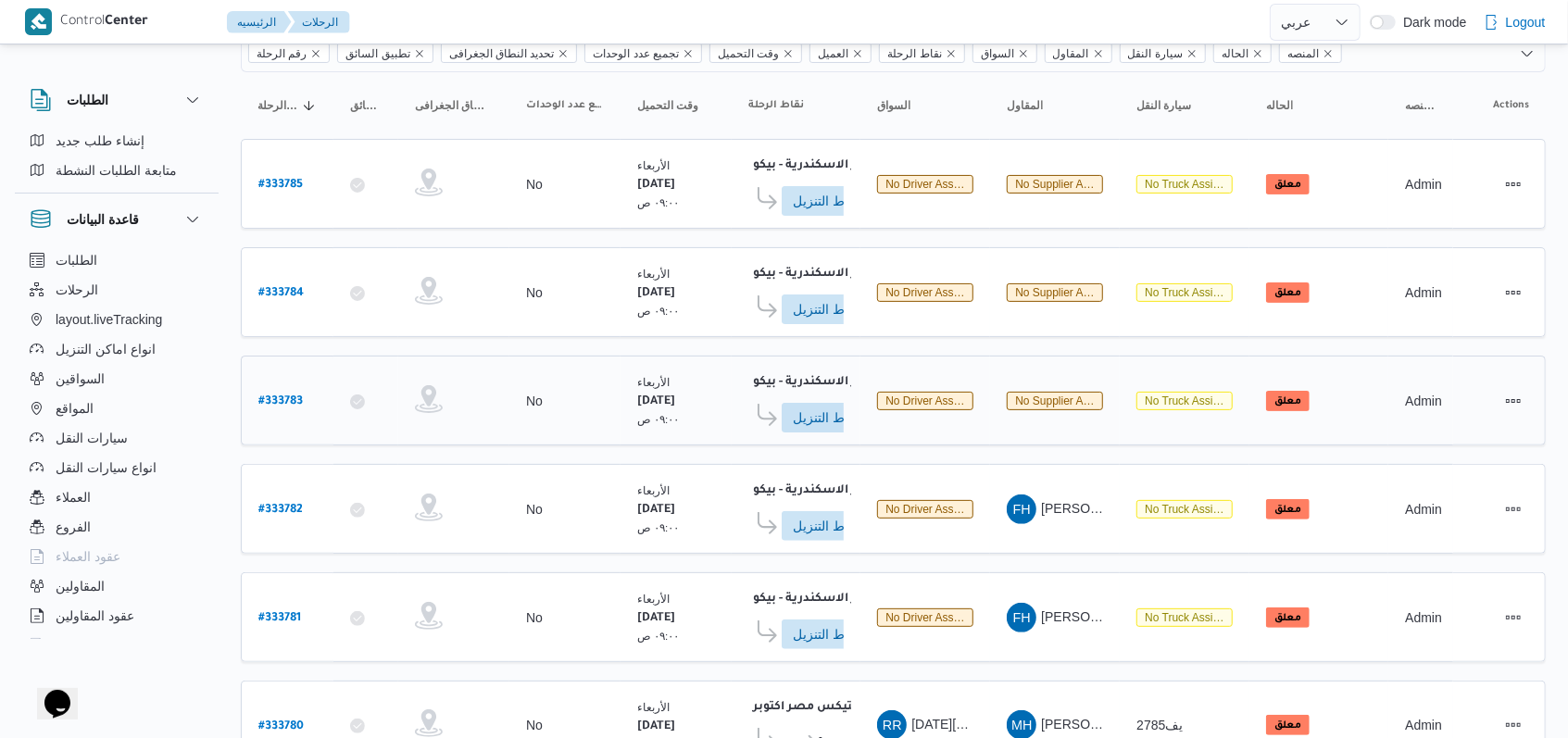
click at [285, 396] on b "# 333783" at bounding box center [281, 402] width 45 height 13
select select "ar"
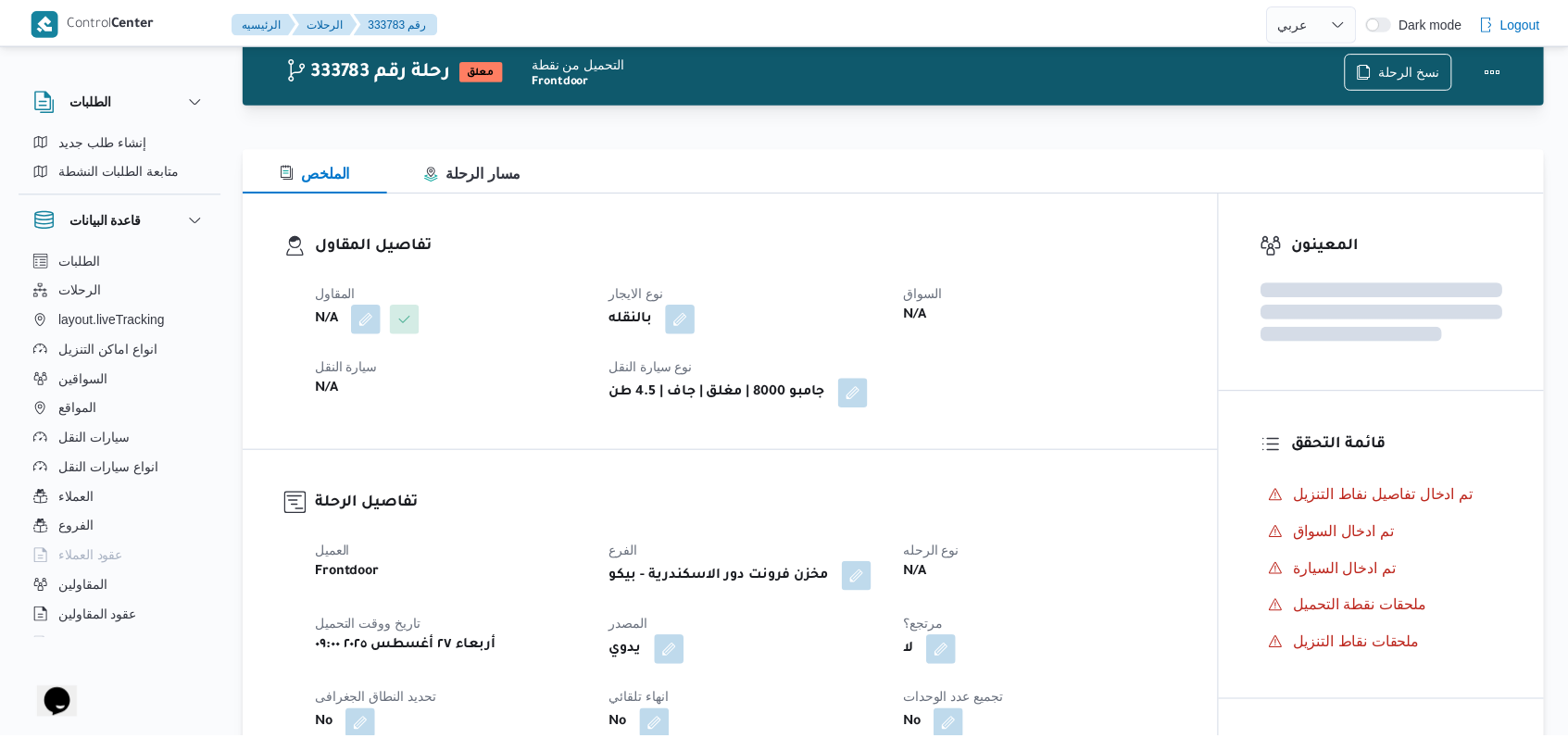
scroll to position [154, 0]
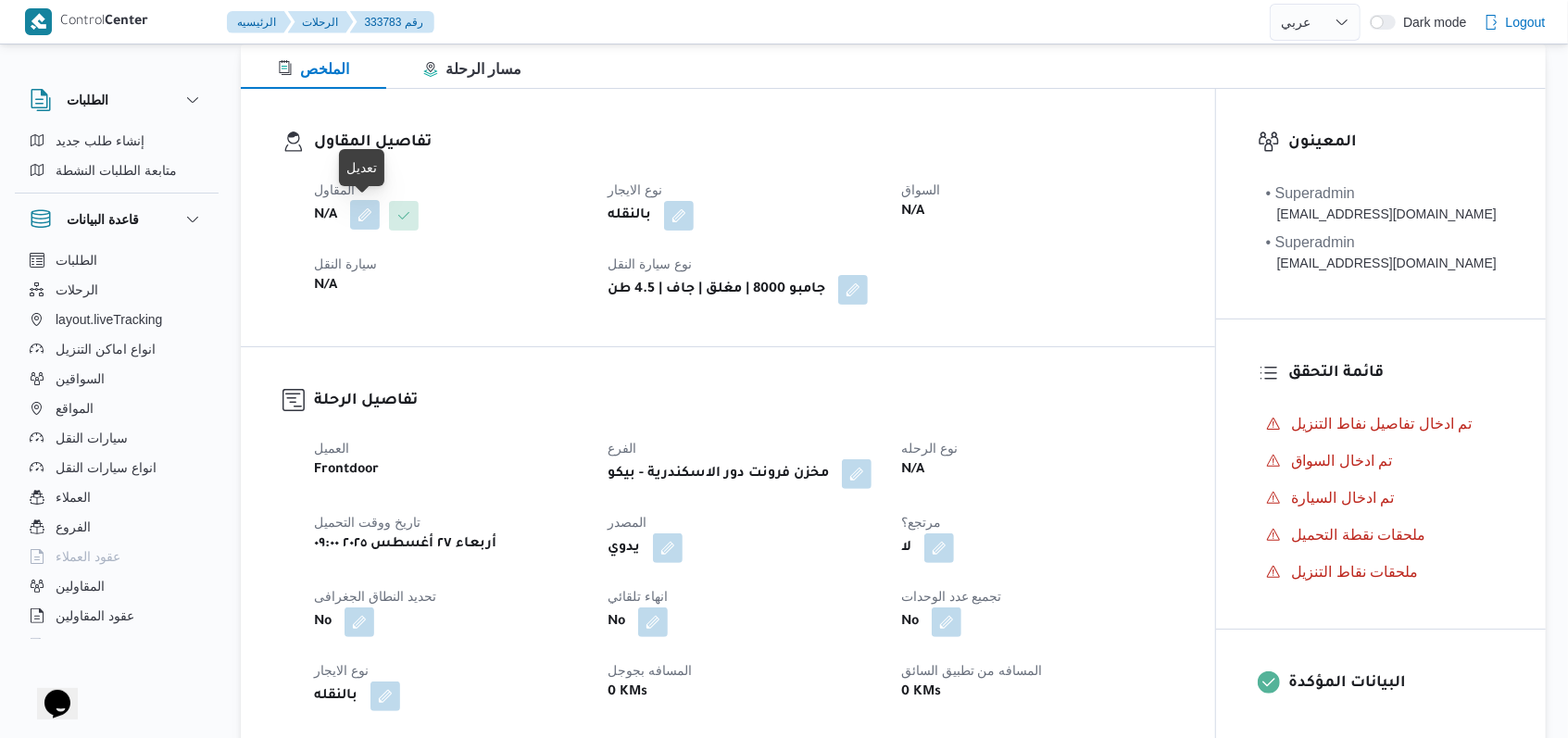
click at [365, 211] on button "button" at bounding box center [365, 214] width 29 height 29
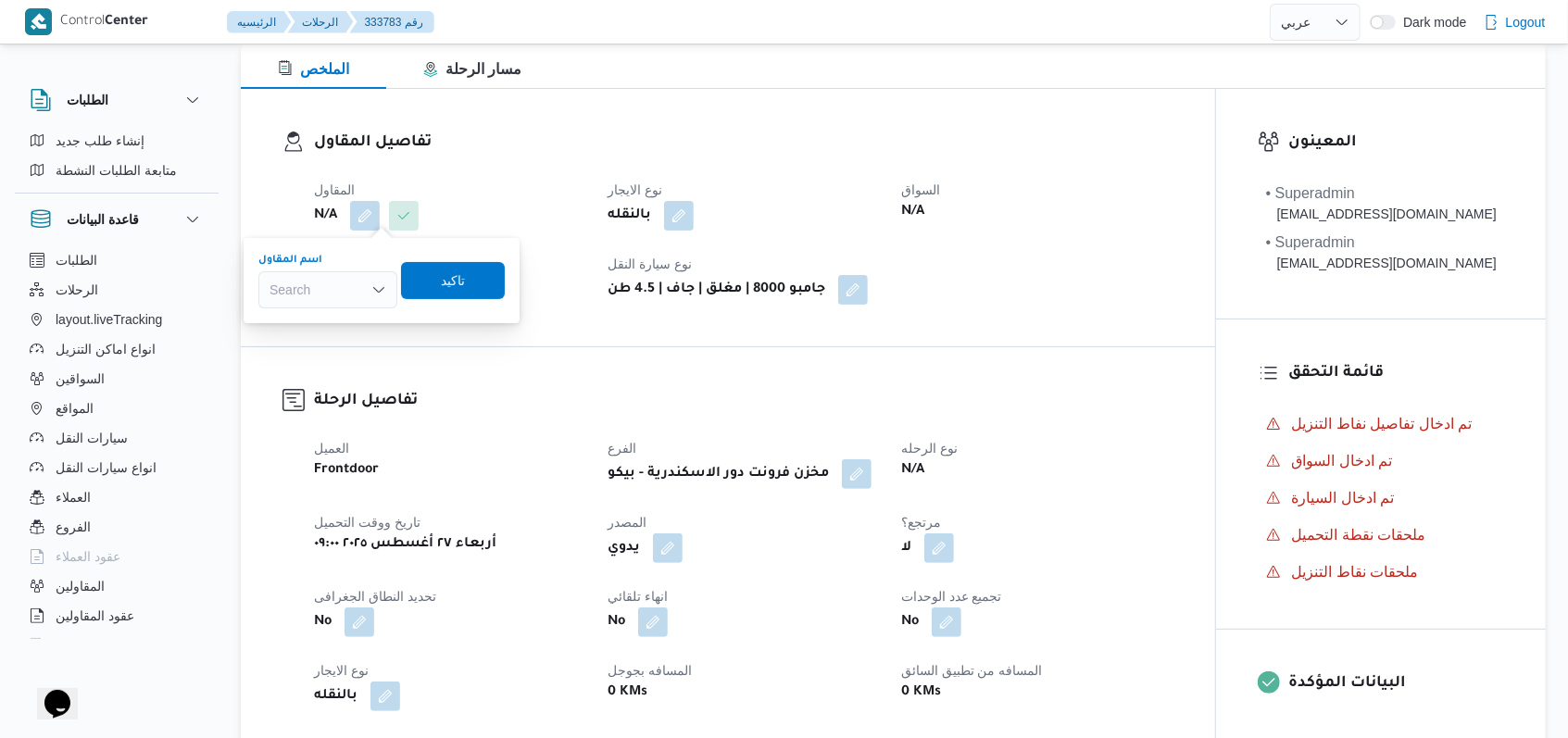
click at [355, 289] on div "Search" at bounding box center [328, 290] width 138 height 37
type input "مروه"
click at [333, 320] on span "مروه حسام الدين سعد على" at bounding box center [338, 323] width 95 height 22
click at [458, 291] on span "تاكيد" at bounding box center [486, 281] width 103 height 37
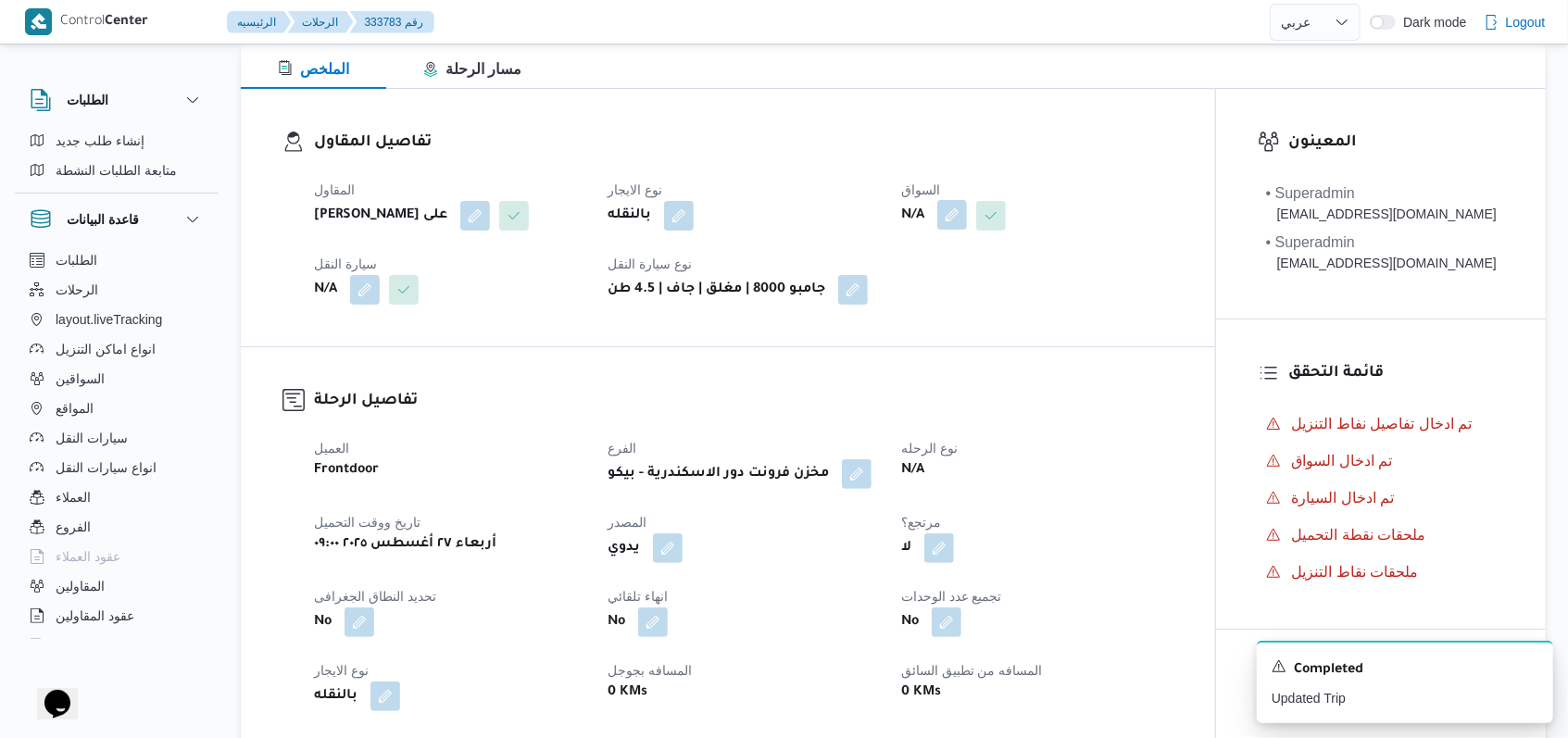
click at [952, 226] on button "button" at bounding box center [952, 214] width 29 height 29
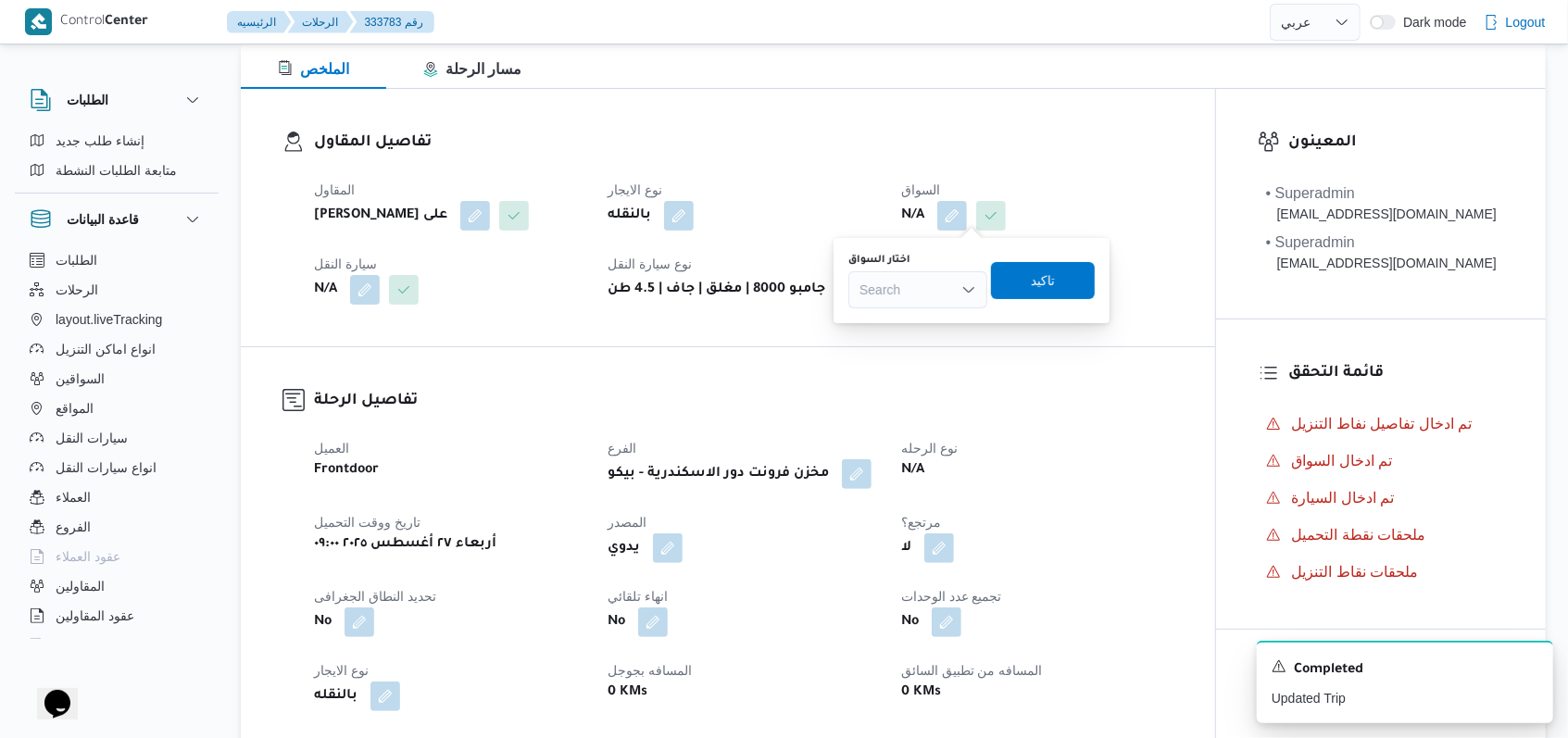
click at [929, 304] on div "Search" at bounding box center [918, 290] width 138 height 37
type input "محمد محمود"
click at [930, 326] on span "محمد محمود عوض حسن" at bounding box center [928, 323] width 98 height 22
click at [1066, 285] on span "تاكيد" at bounding box center [1053, 279] width 24 height 22
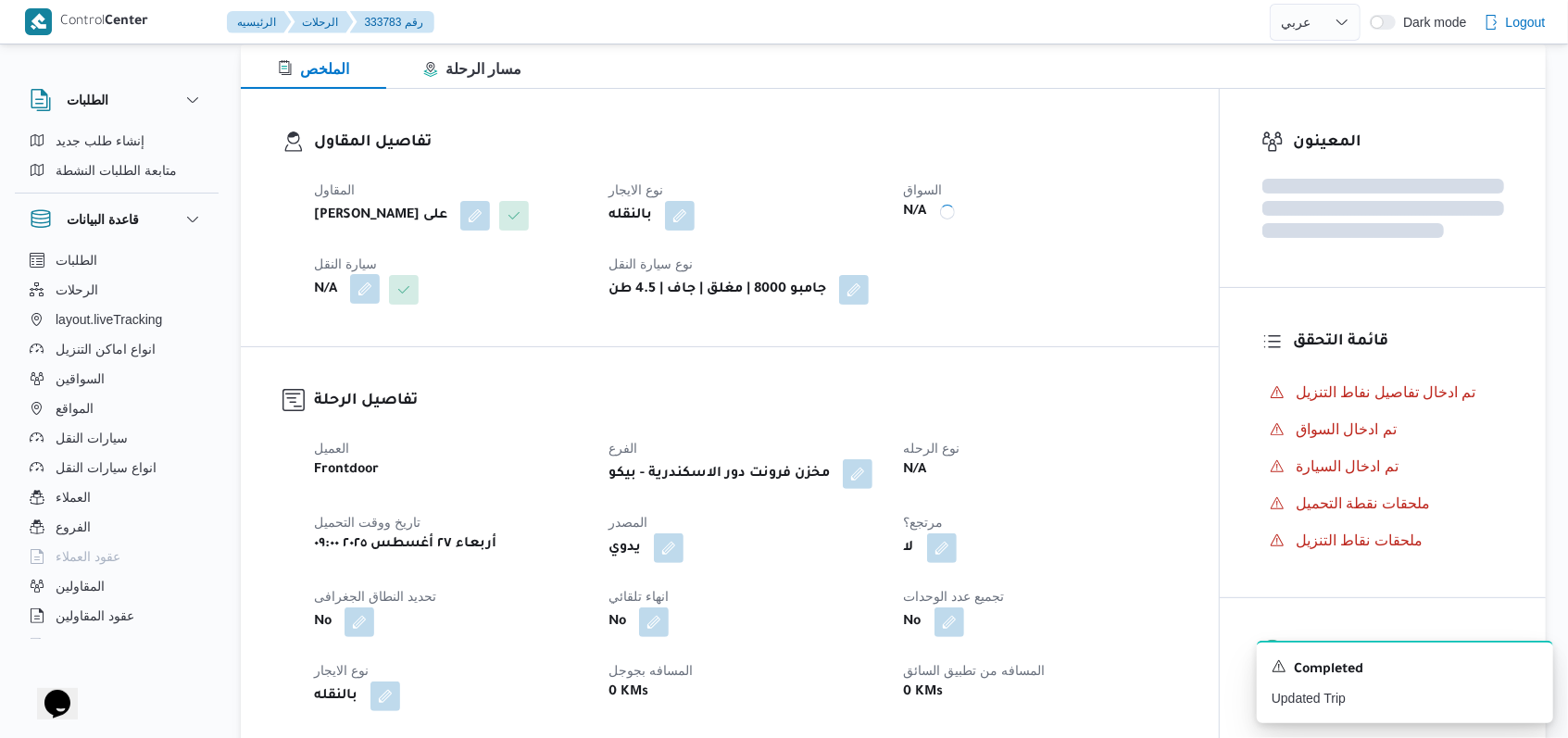
click at [358, 283] on button "button" at bounding box center [365, 289] width 29 height 29
click at [327, 365] on div "Search" at bounding box center [328, 364] width 138 height 37
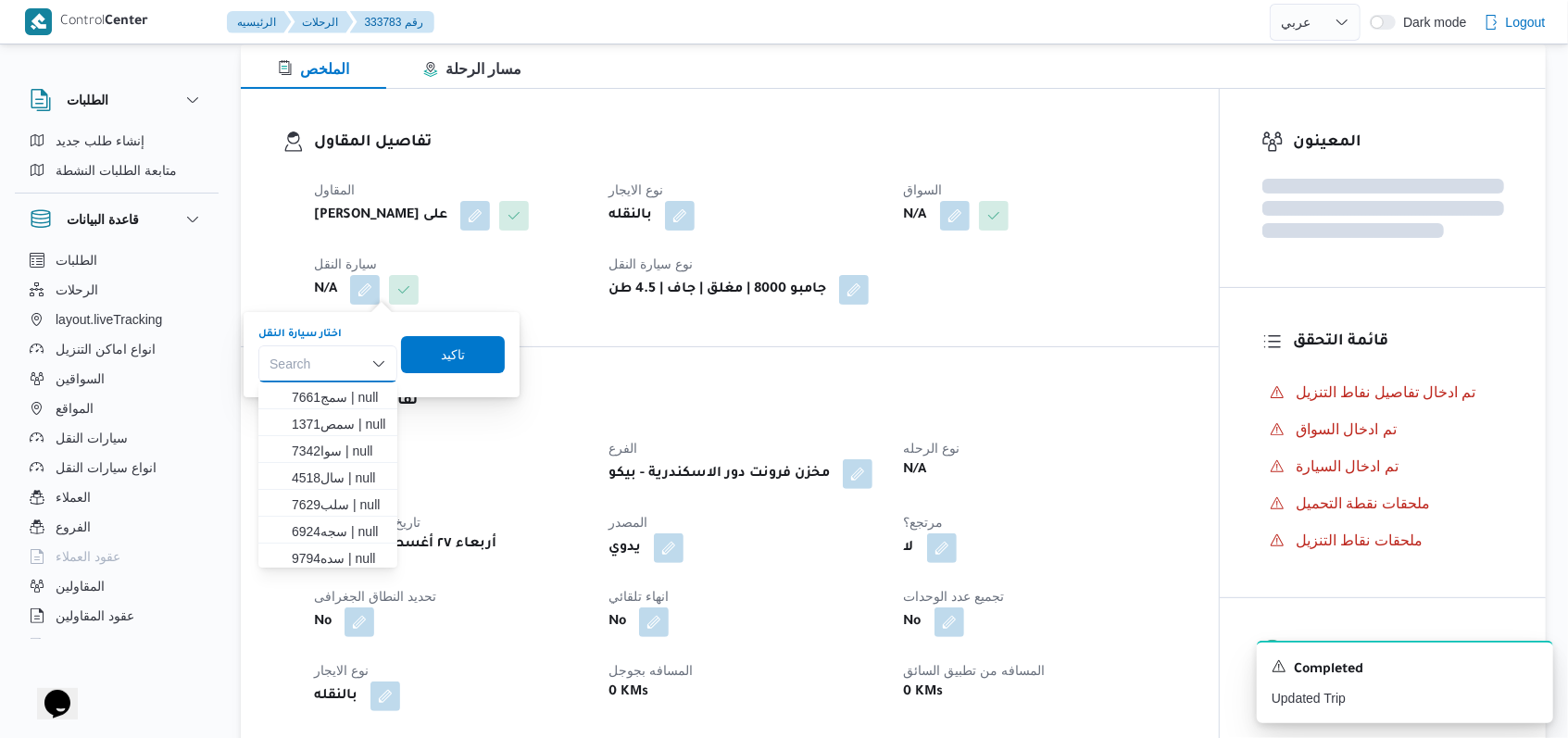
click at [488, 448] on dt "العميل" at bounding box center [450, 447] width 272 height 22
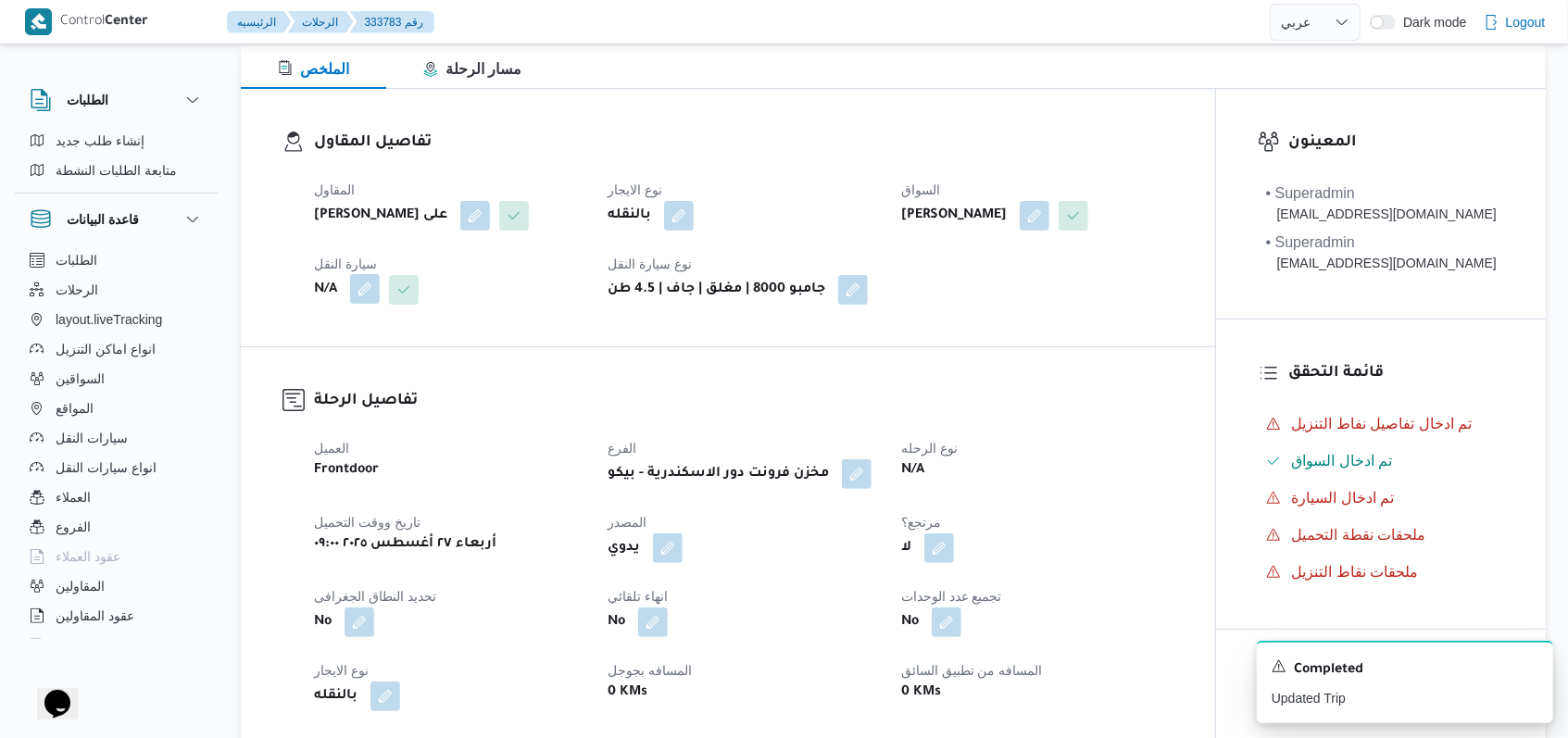
click at [354, 288] on button "button" at bounding box center [365, 289] width 29 height 29
click at [333, 372] on div "Search" at bounding box center [328, 364] width 138 height 37
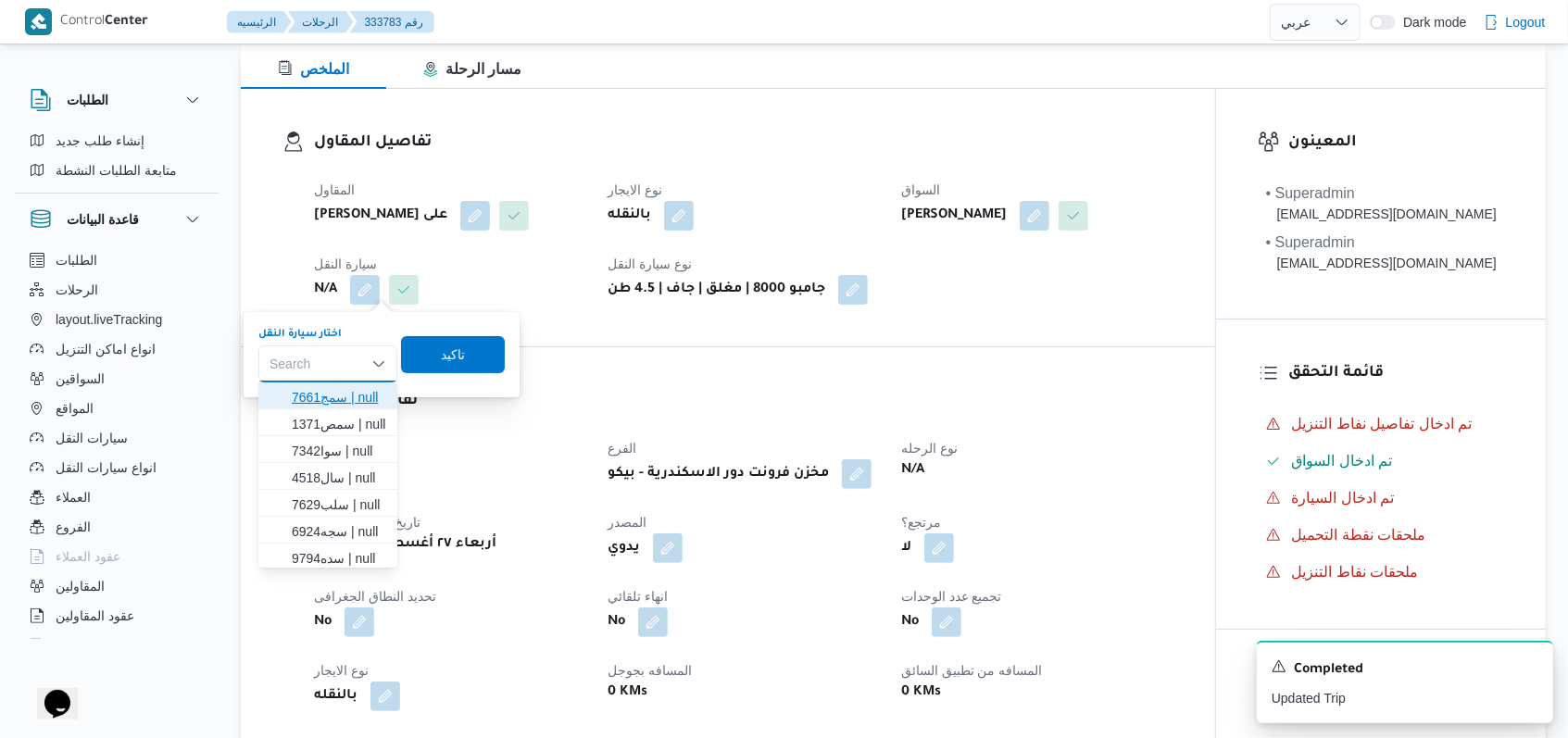
click at [333, 394] on span "سمج7661 | null" at bounding box center [338, 397] width 95 height 22
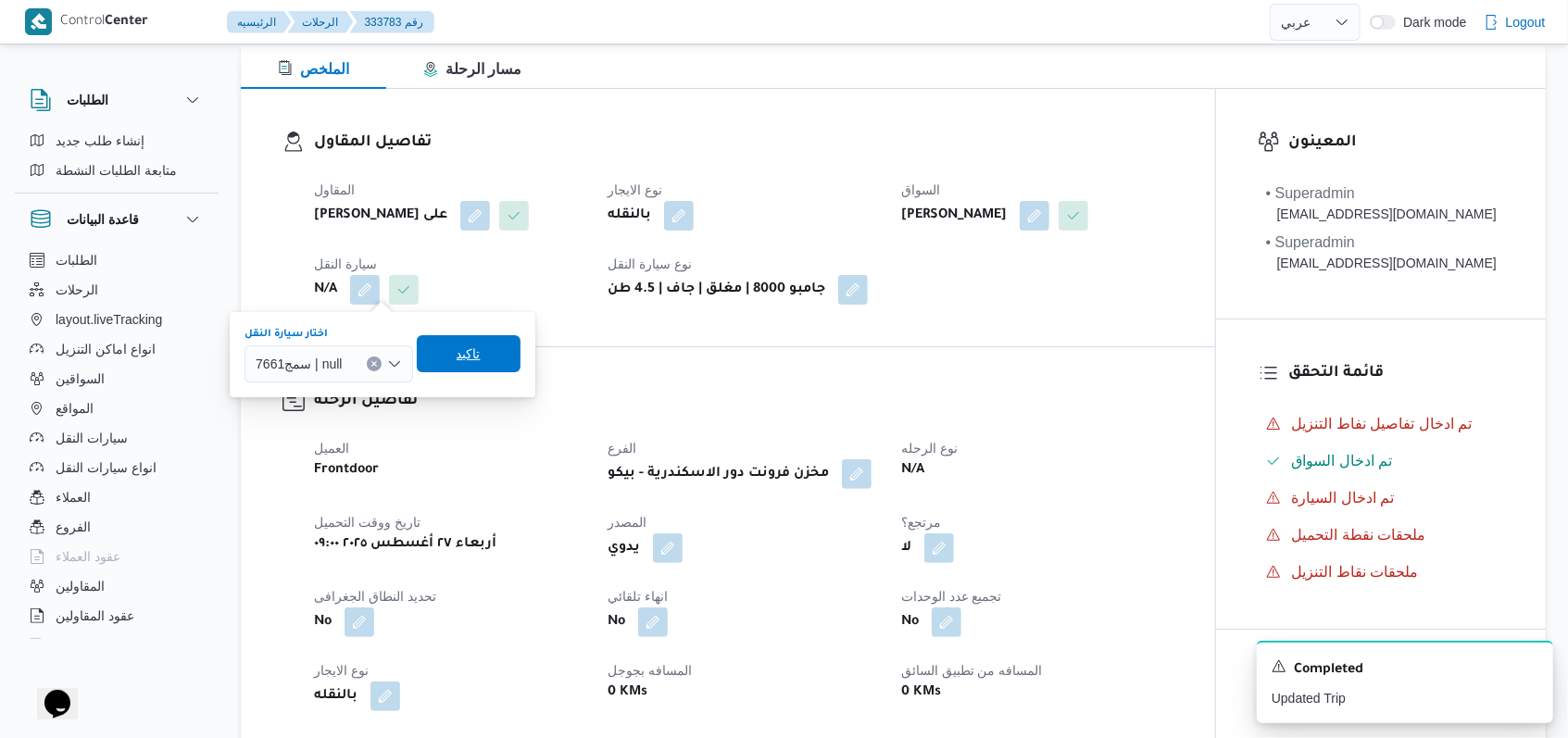
click at [454, 367] on span "تاكيد" at bounding box center [468, 354] width 103 height 37
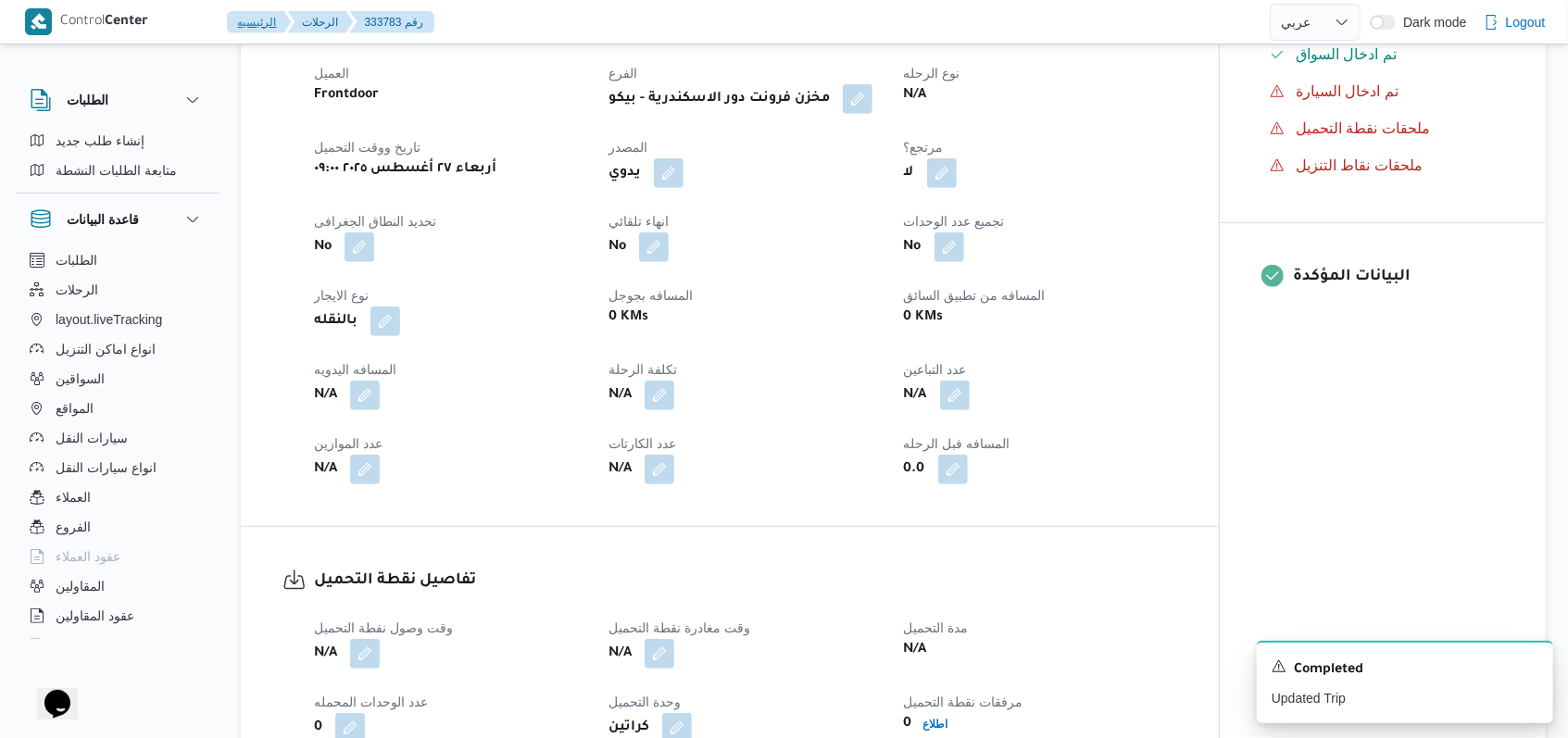
scroll to position [770, 0]
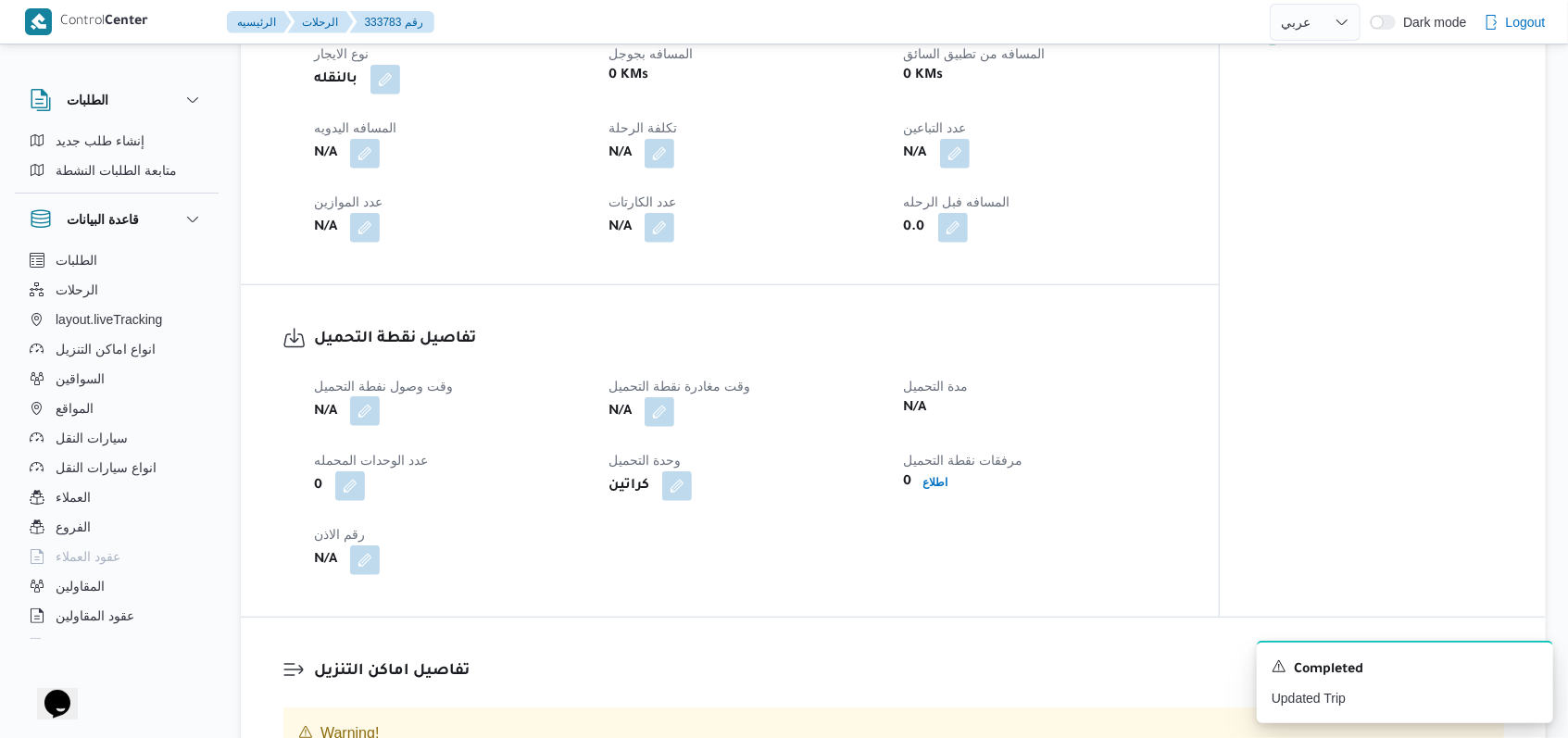
click at [365, 409] on button "button" at bounding box center [365, 410] width 29 height 29
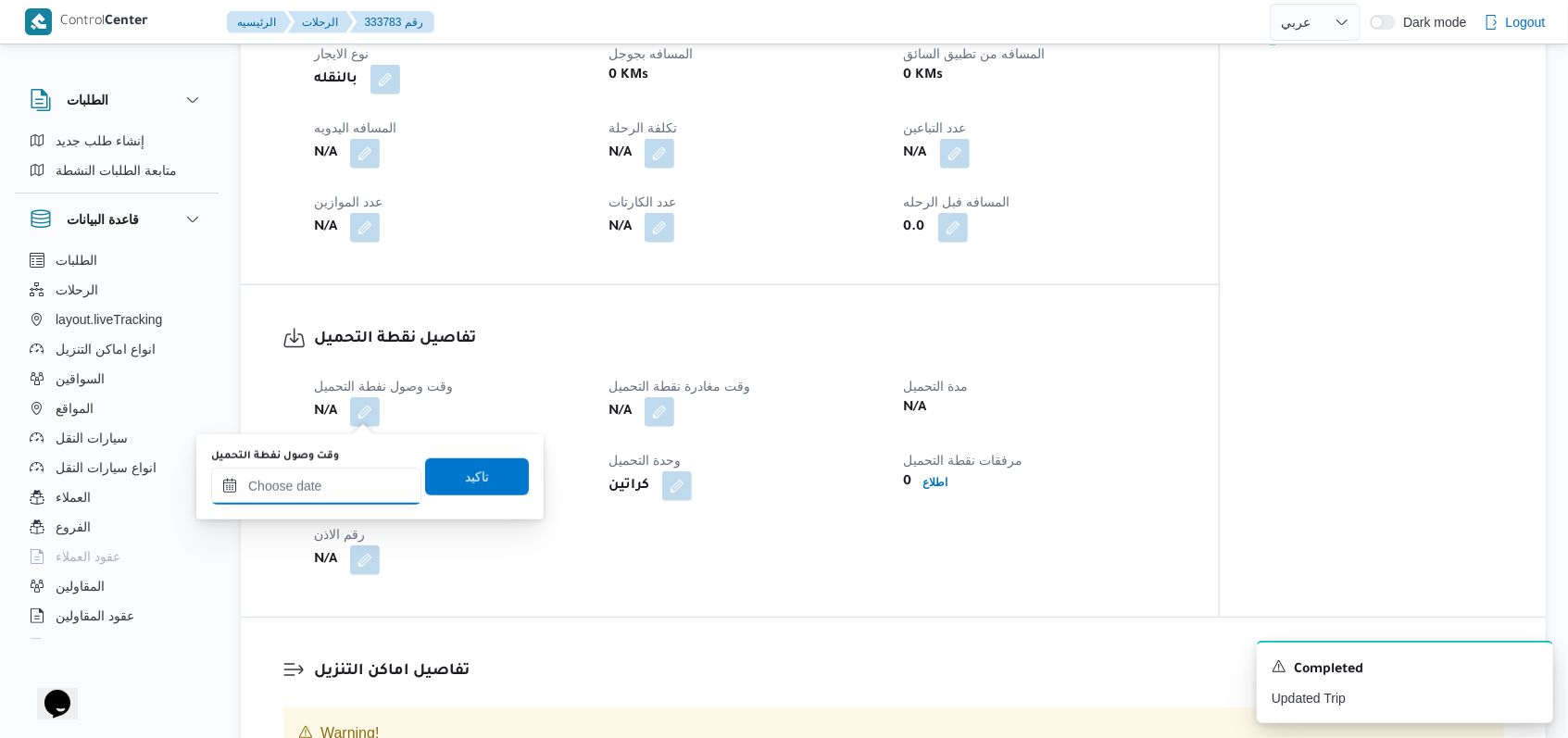
click at [333, 491] on input "وقت وصول نفطة التحميل" at bounding box center [317, 486] width 211 height 37
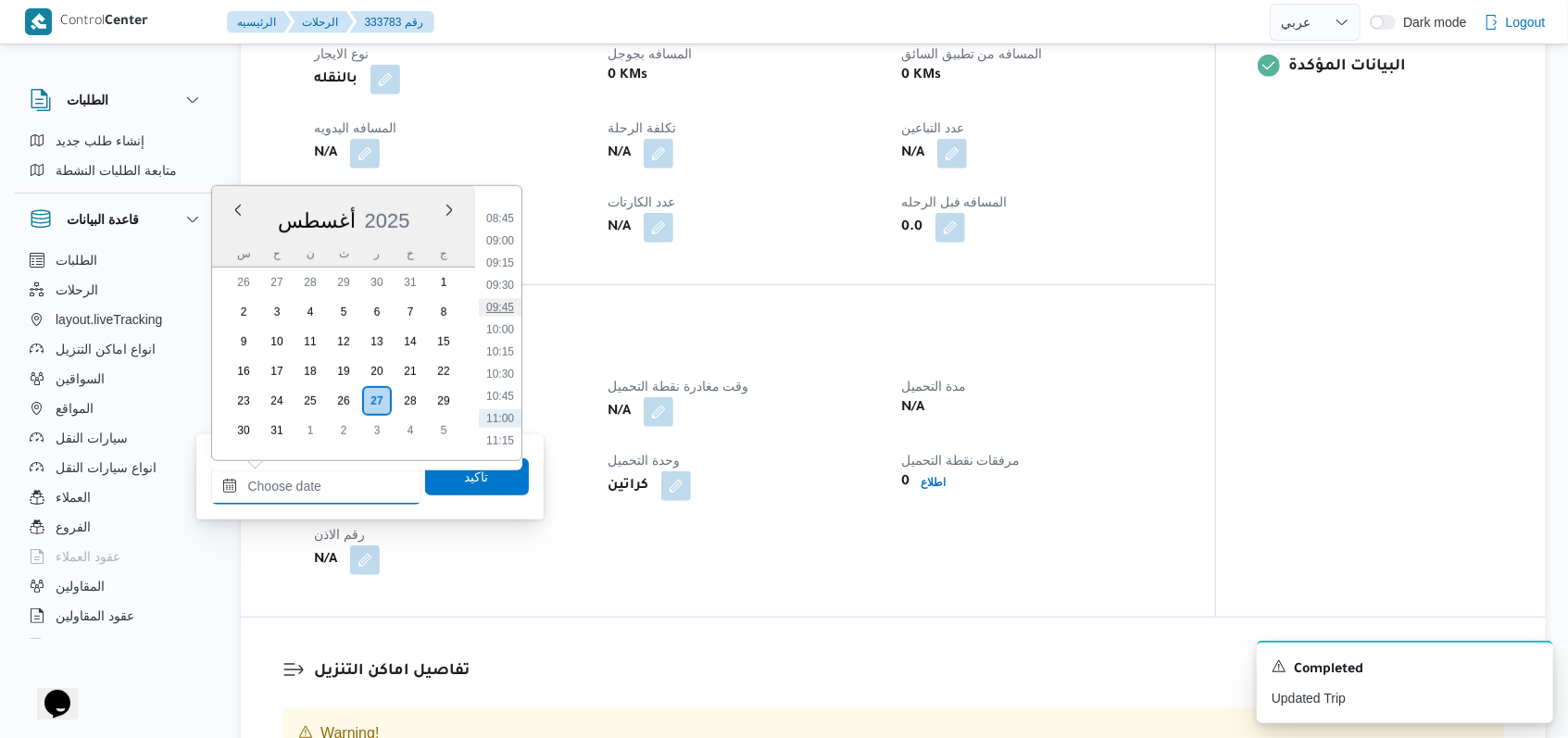
scroll to position [727, 0]
click at [511, 319] on li "09:30" at bounding box center [500, 328] width 43 height 19
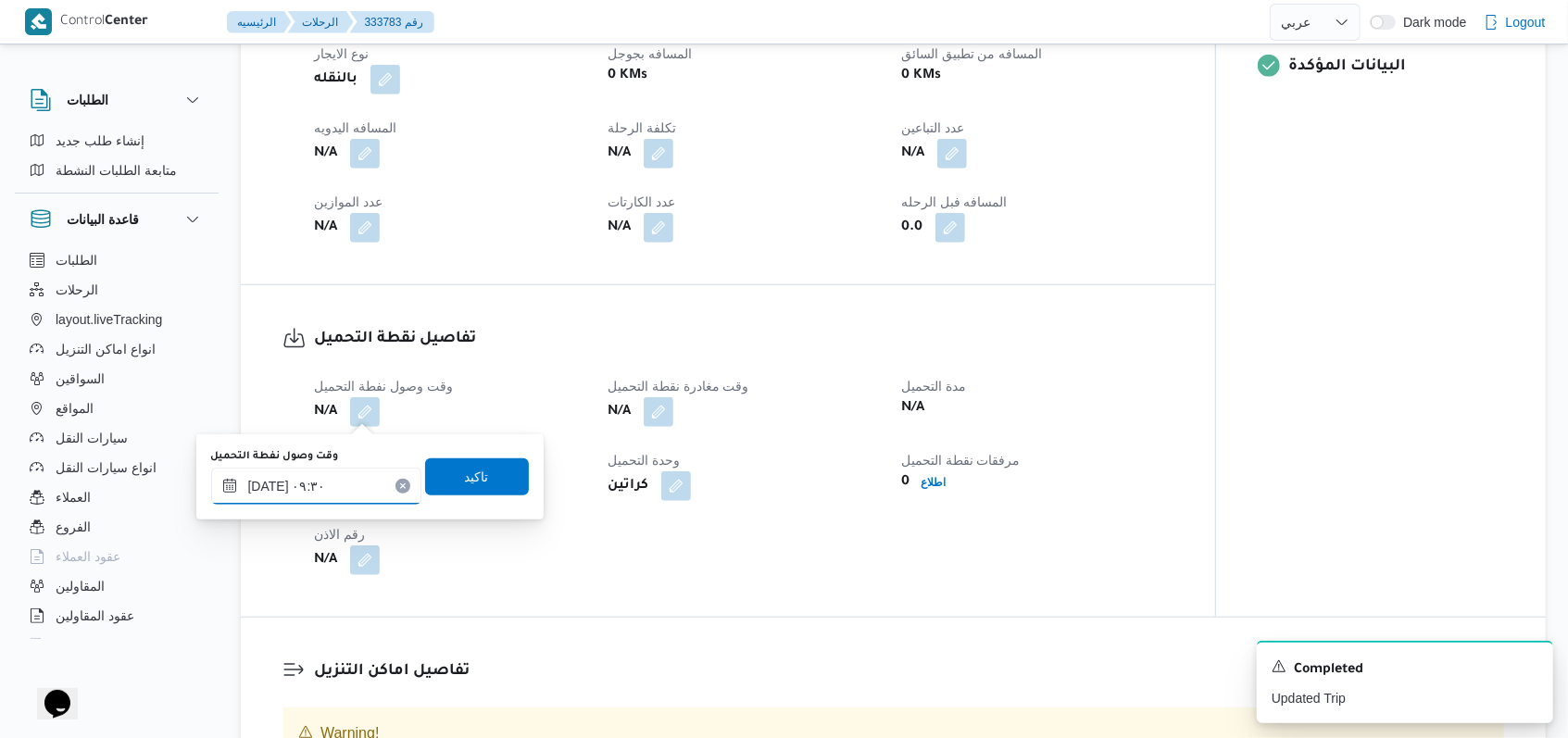
click at [370, 481] on input "٢٧/٠٨/٢٠٢٥ ٠٩:٣٠" at bounding box center [317, 486] width 211 height 37
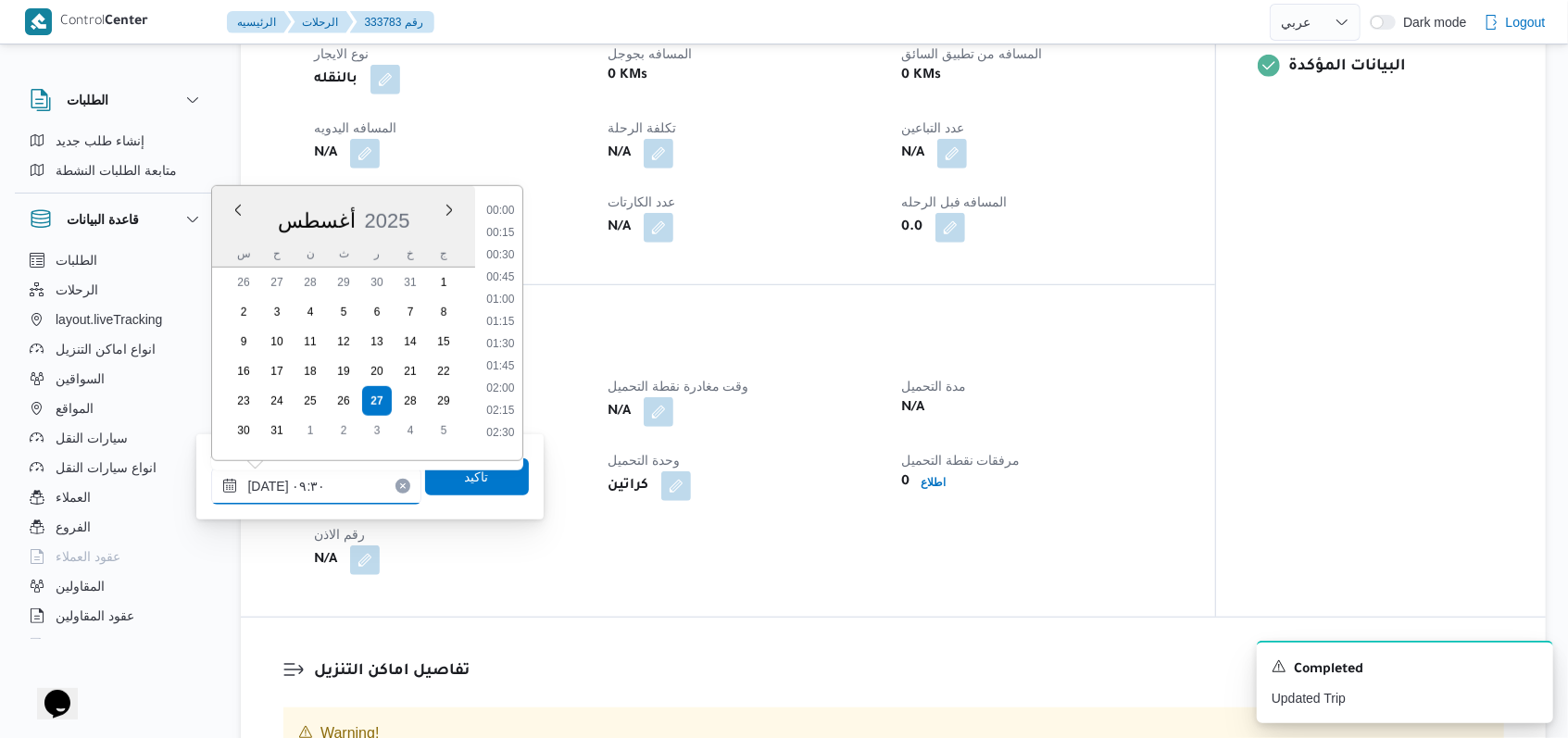
scroll to position [718, 0]
click at [506, 289] on li "09:00" at bounding box center [500, 292] width 43 height 19
type input "٢٧/٠٨/٢٠٢٥ ٠٩:٠٠"
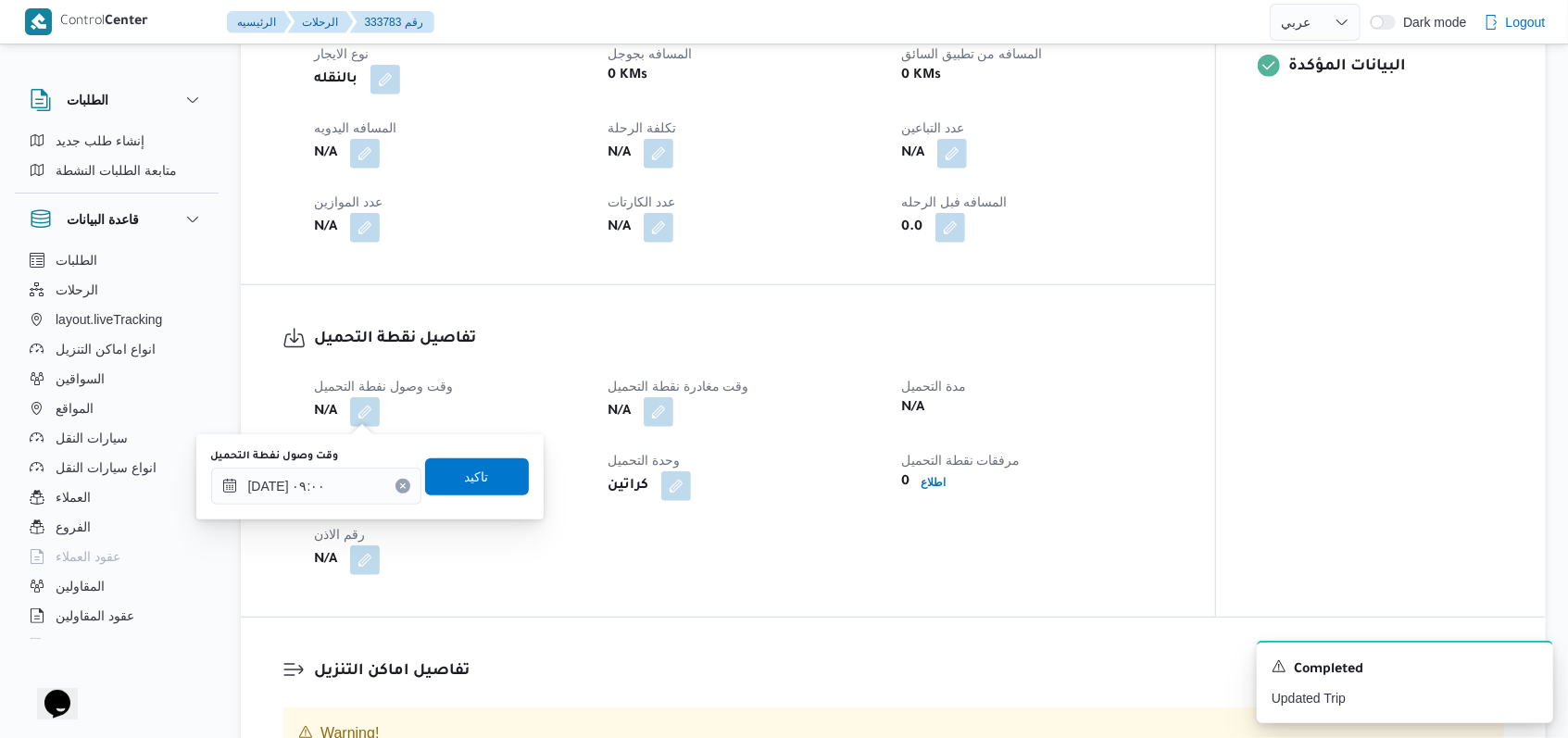
click at [465, 493] on div "تاكيد" at bounding box center [477, 477] width 103 height 37
click at [503, 468] on span "تاكيد" at bounding box center [477, 476] width 103 height 37
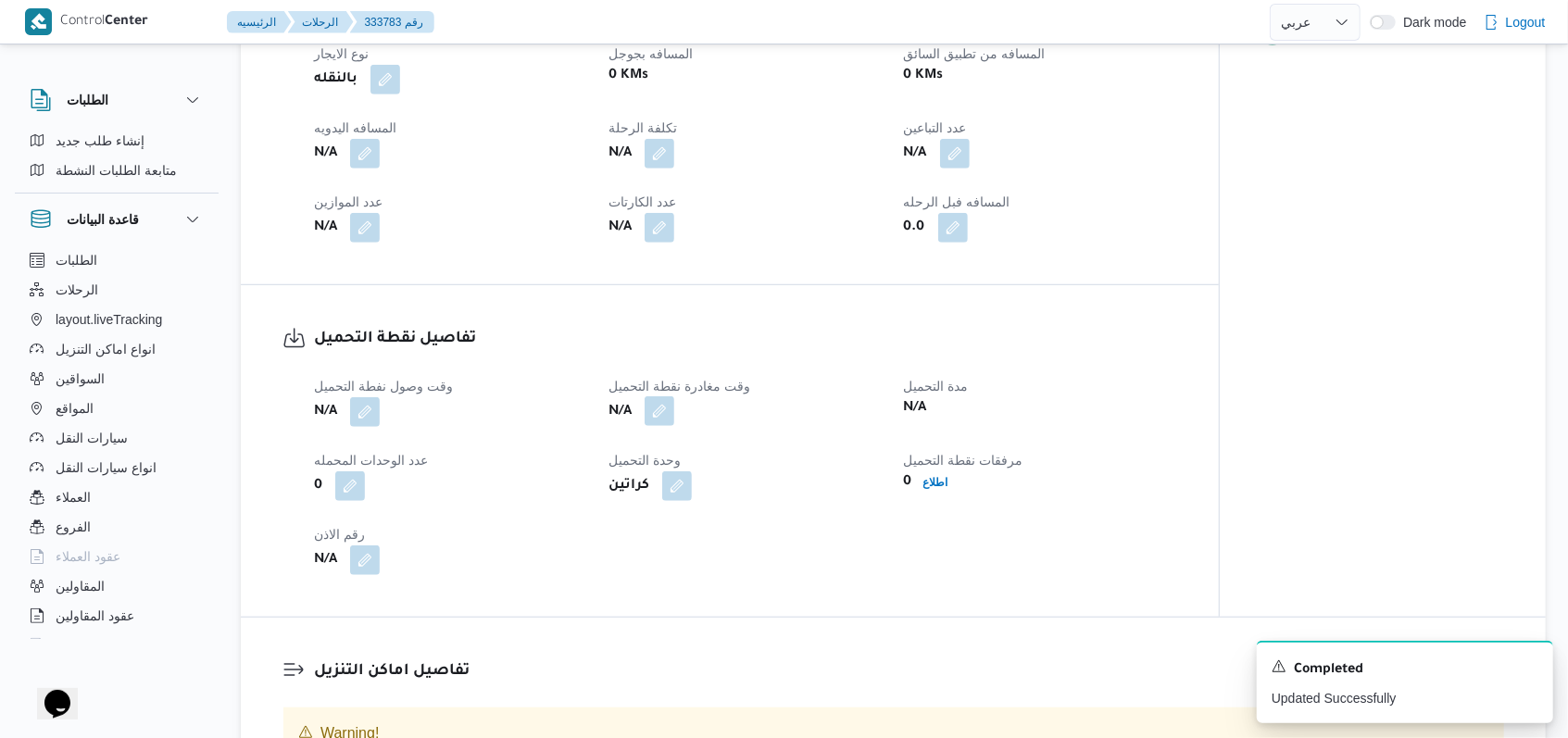
click at [650, 422] on button "button" at bounding box center [659, 410] width 29 height 29
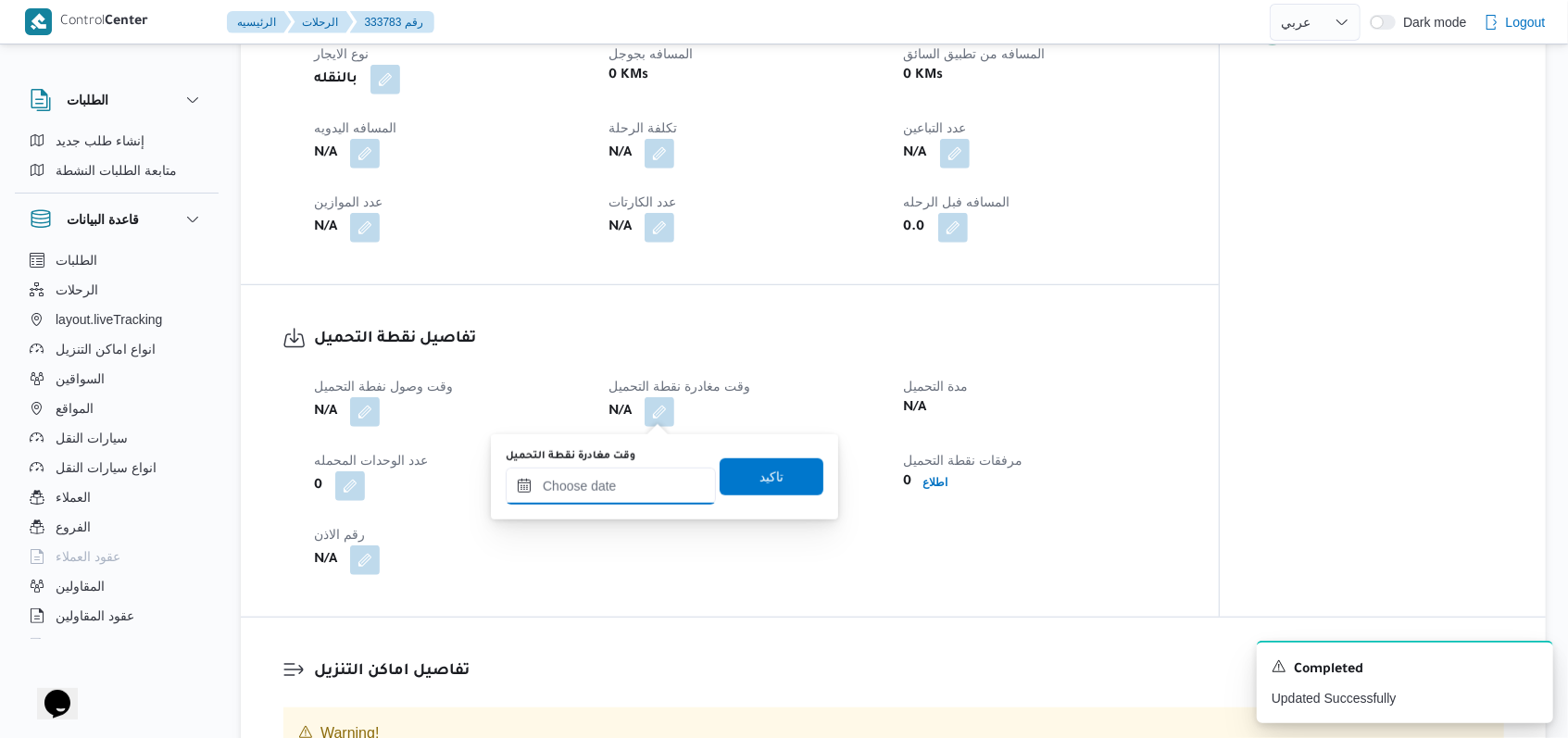
click at [648, 468] on div at bounding box center [611, 486] width 211 height 37
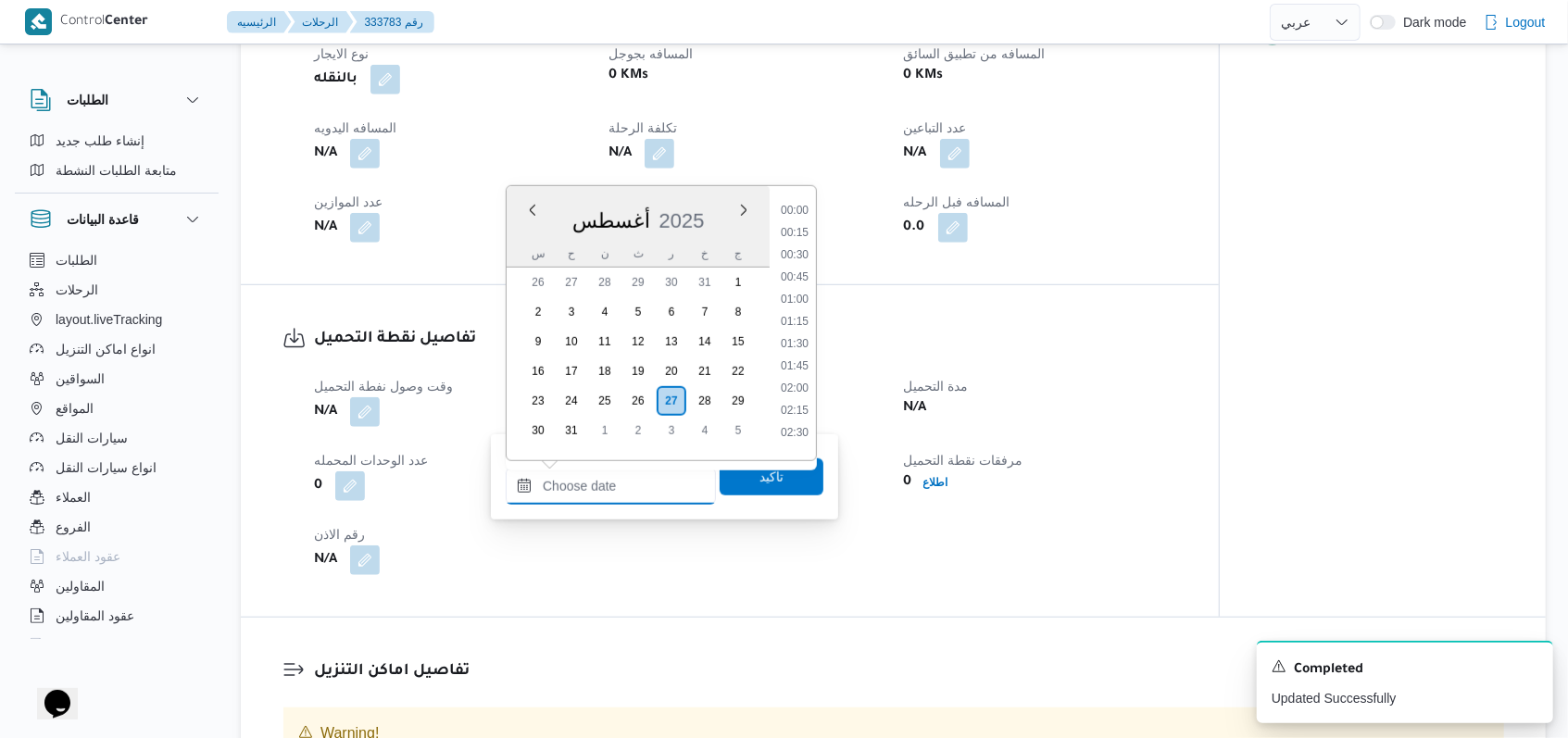
scroll to position [851, 0]
click at [878, 323] on div "تفاصيل نقطة التحميل وقت وصول نفطة التحميل أربعاء ٢٧ أغسطس ٢٠٢٥ ٠٩:٠٠ وقت مغادرة…" at bounding box center [727, 451] width 974 height 331
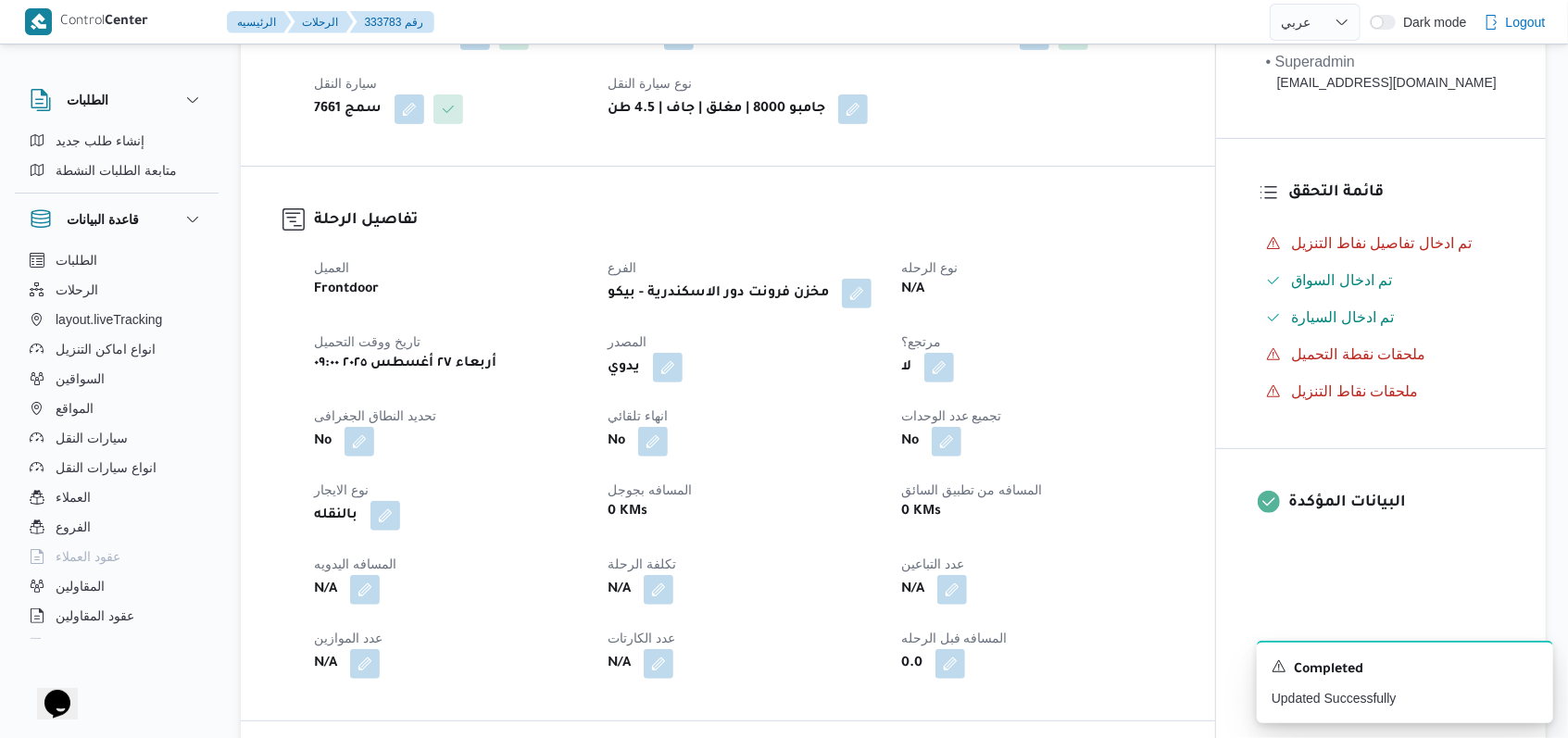
scroll to position [154, 0]
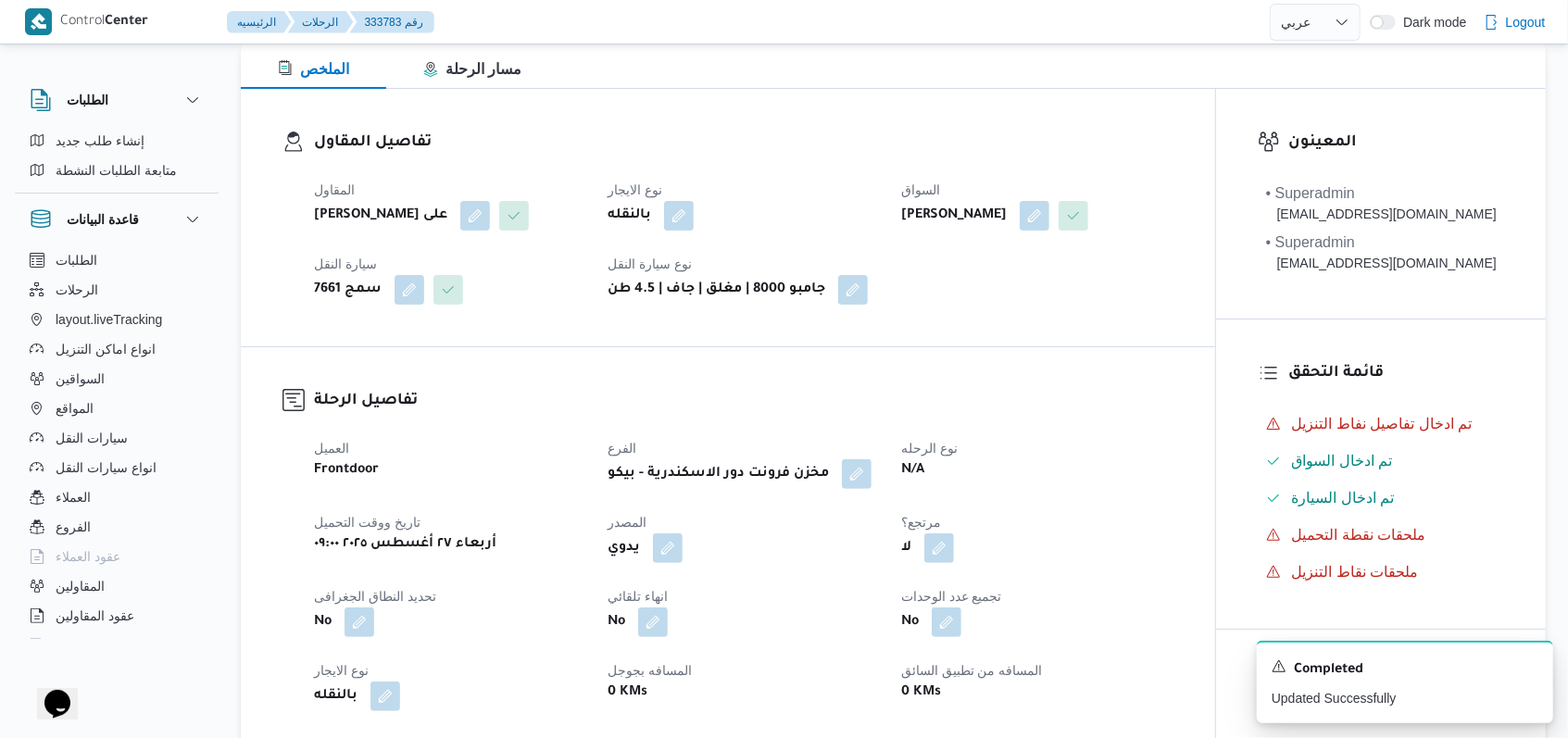
click at [373, 226] on b "مروه حسام الدين سعد على" at bounding box center [380, 215] width 134 height 22
select select "ar"
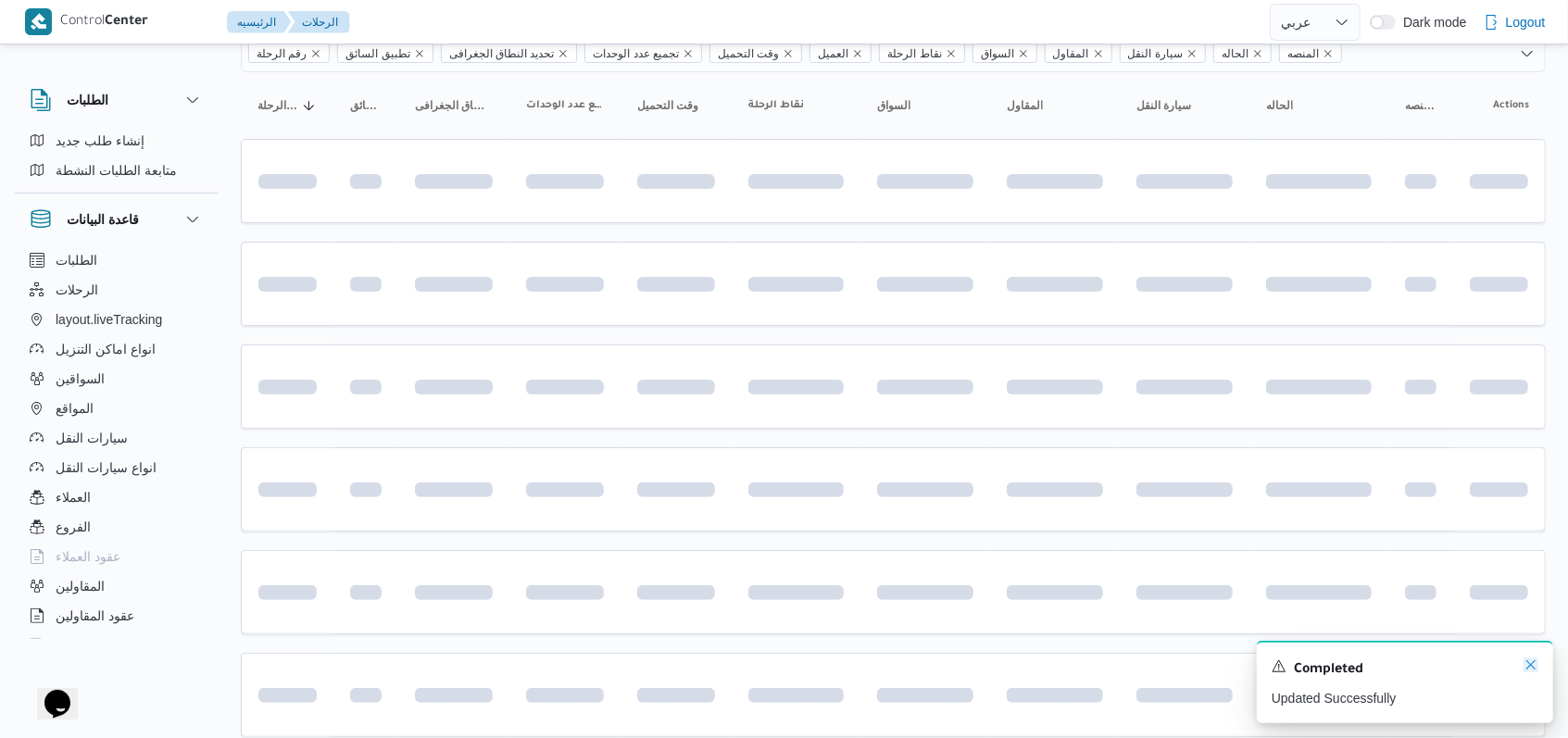
click at [1535, 665] on icon "Dismiss toast" at bounding box center [1530, 664] width 15 height 15
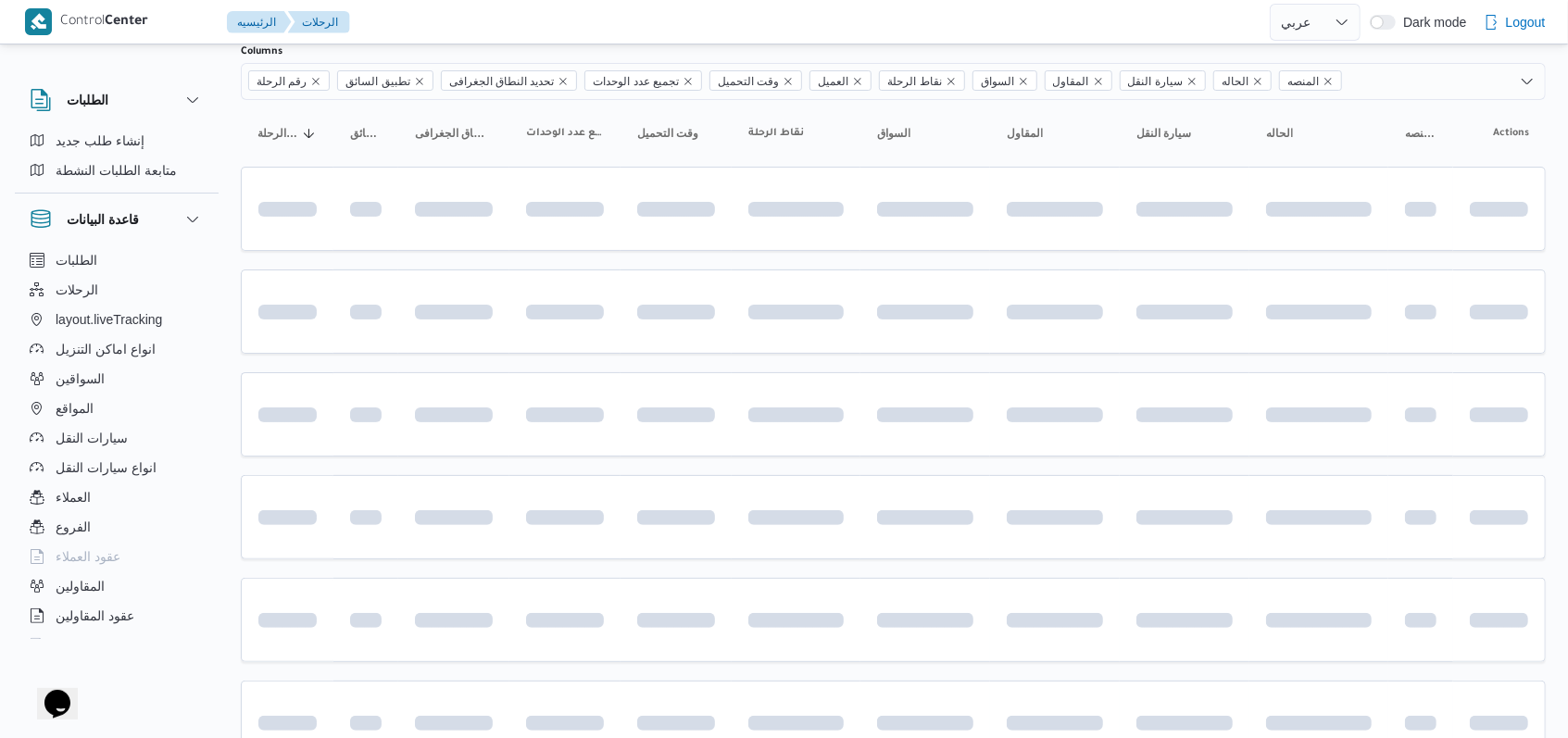
scroll to position [2, 0]
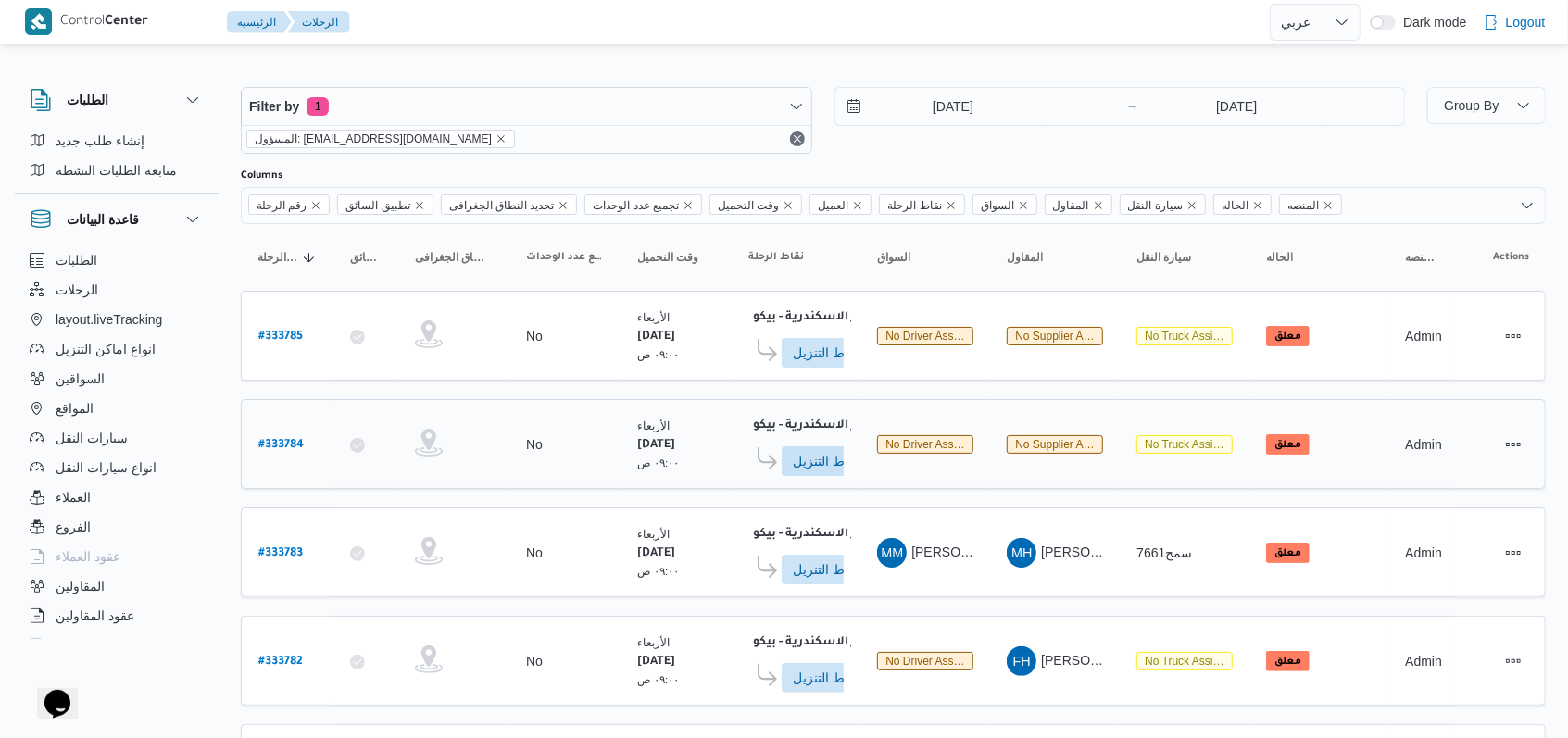
click at [280, 439] on b "# 333784" at bounding box center [281, 445] width 46 height 13
select select "ar"
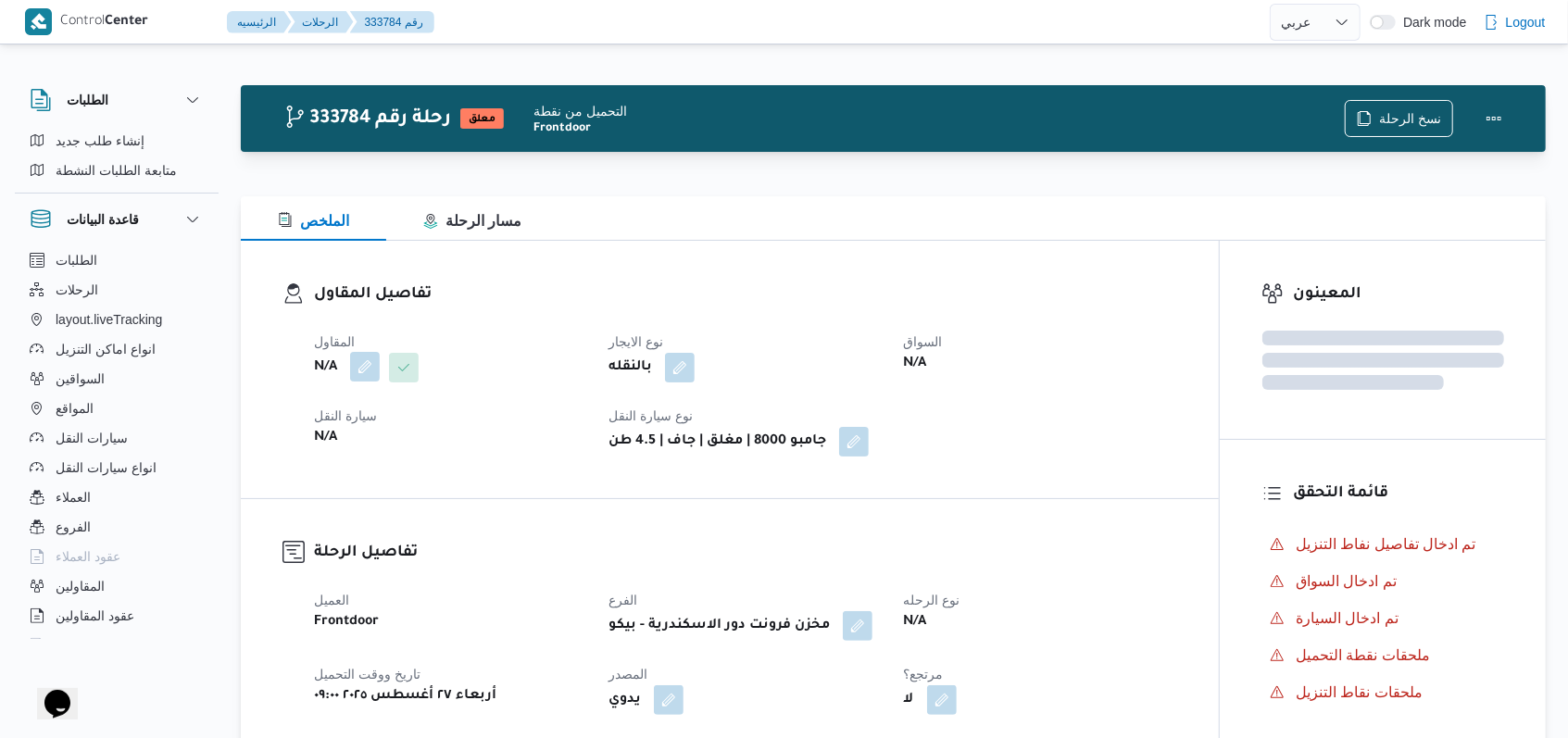
click at [367, 370] on button "button" at bounding box center [365, 367] width 29 height 29
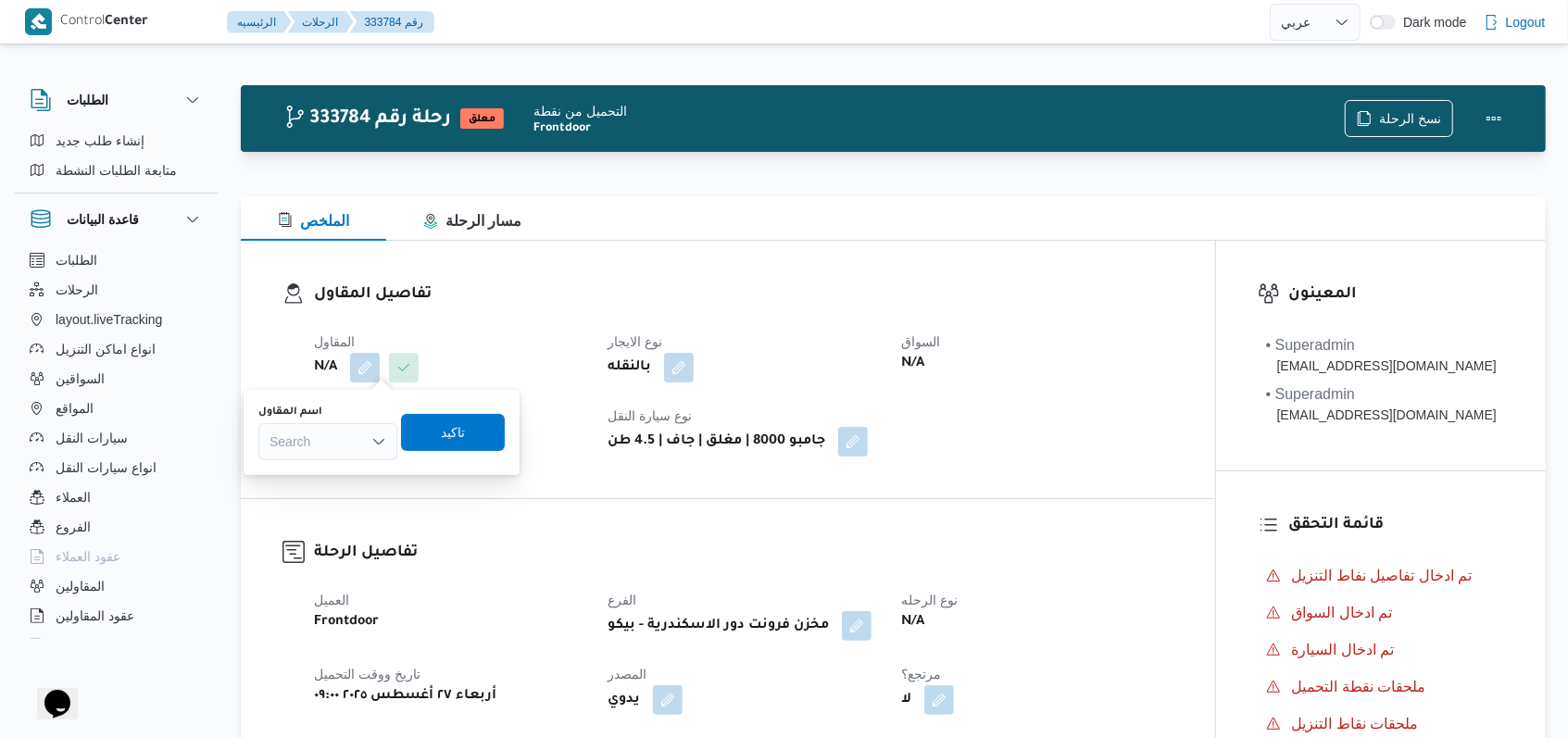
click at [341, 449] on div "Search" at bounding box center [328, 442] width 138 height 37
type input "مروه"
click at [360, 479] on span "مروه حسام الدين سعد على" at bounding box center [338, 475] width 95 height 22
drag, startPoint x: 469, startPoint y: 437, endPoint x: 739, endPoint y: 464, distance: 271.3
click at [470, 437] on span "تاكيد" at bounding box center [486, 433] width 103 height 37
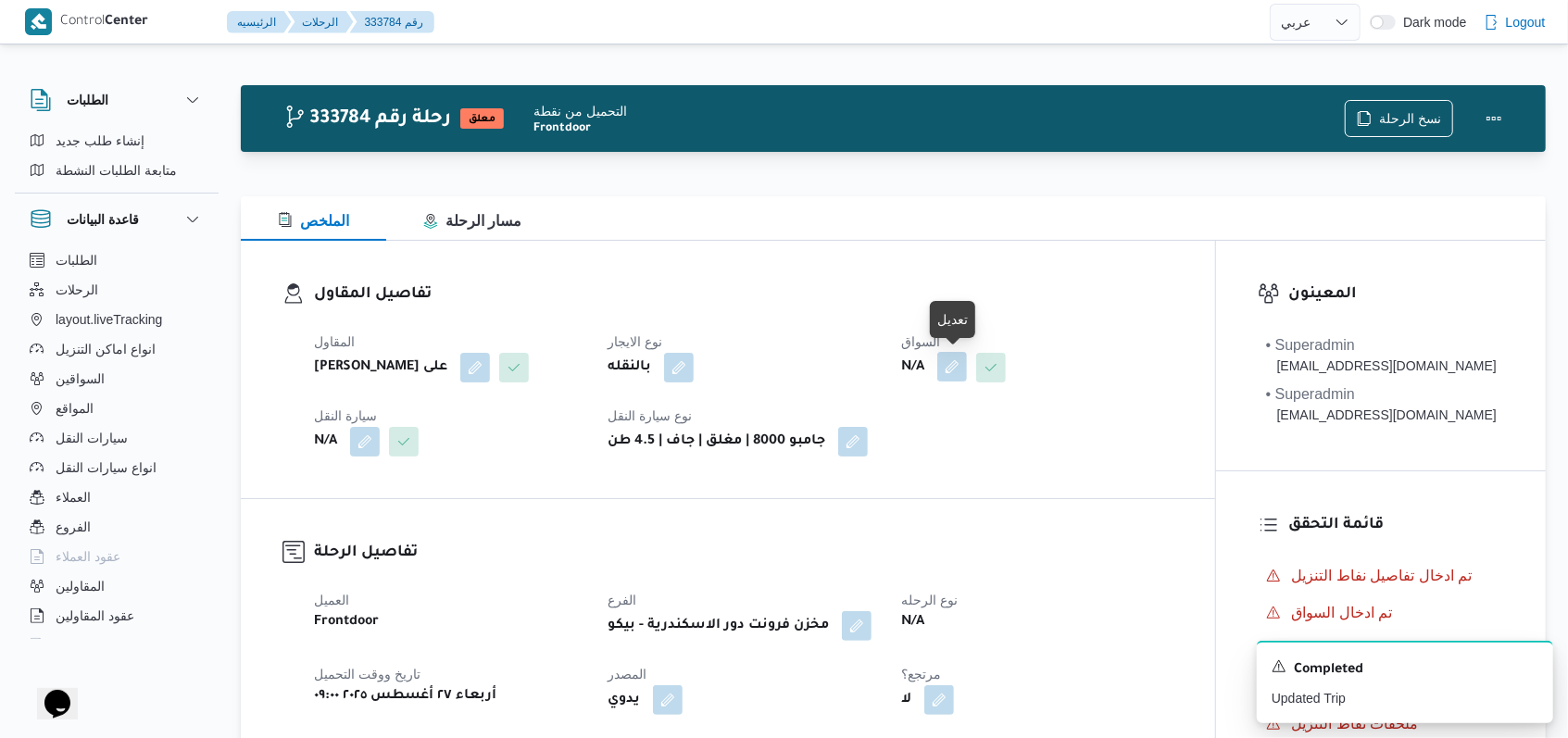
click at [942, 374] on button "button" at bounding box center [952, 367] width 29 height 29
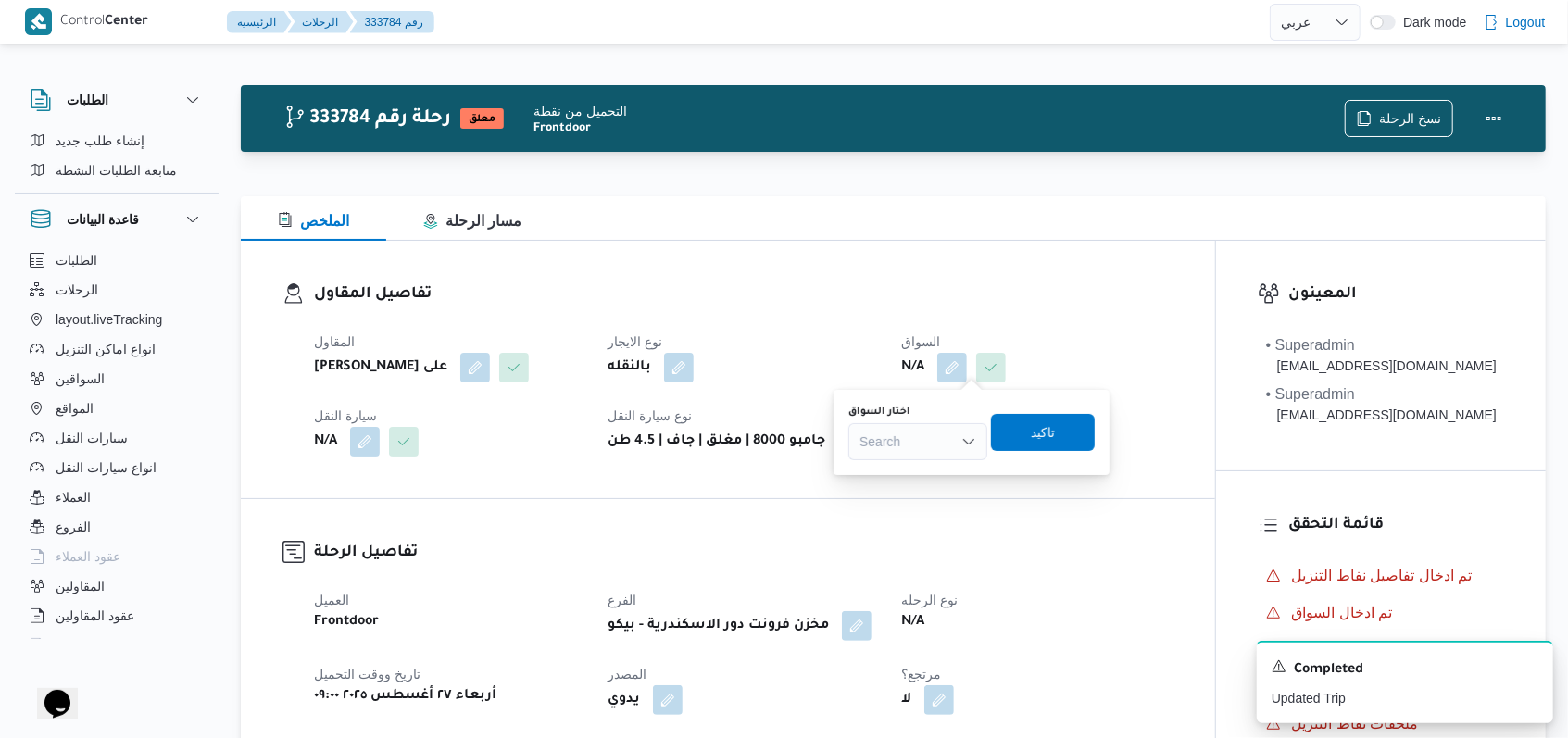
click at [929, 428] on div "Search" at bounding box center [918, 442] width 138 height 37
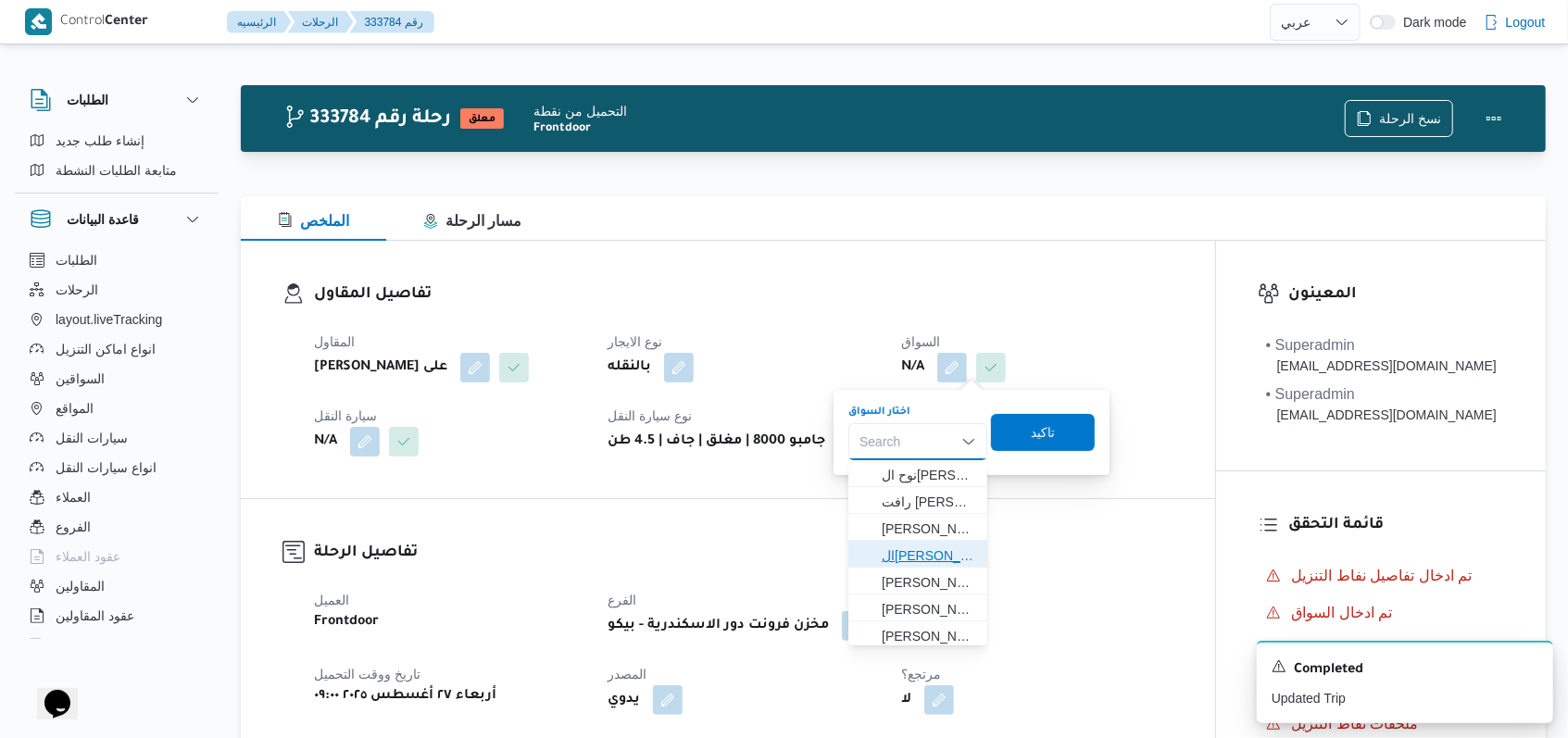
click at [919, 541] on span "السعيد عبدالعال خليل كمال" at bounding box center [918, 556] width 124 height 29
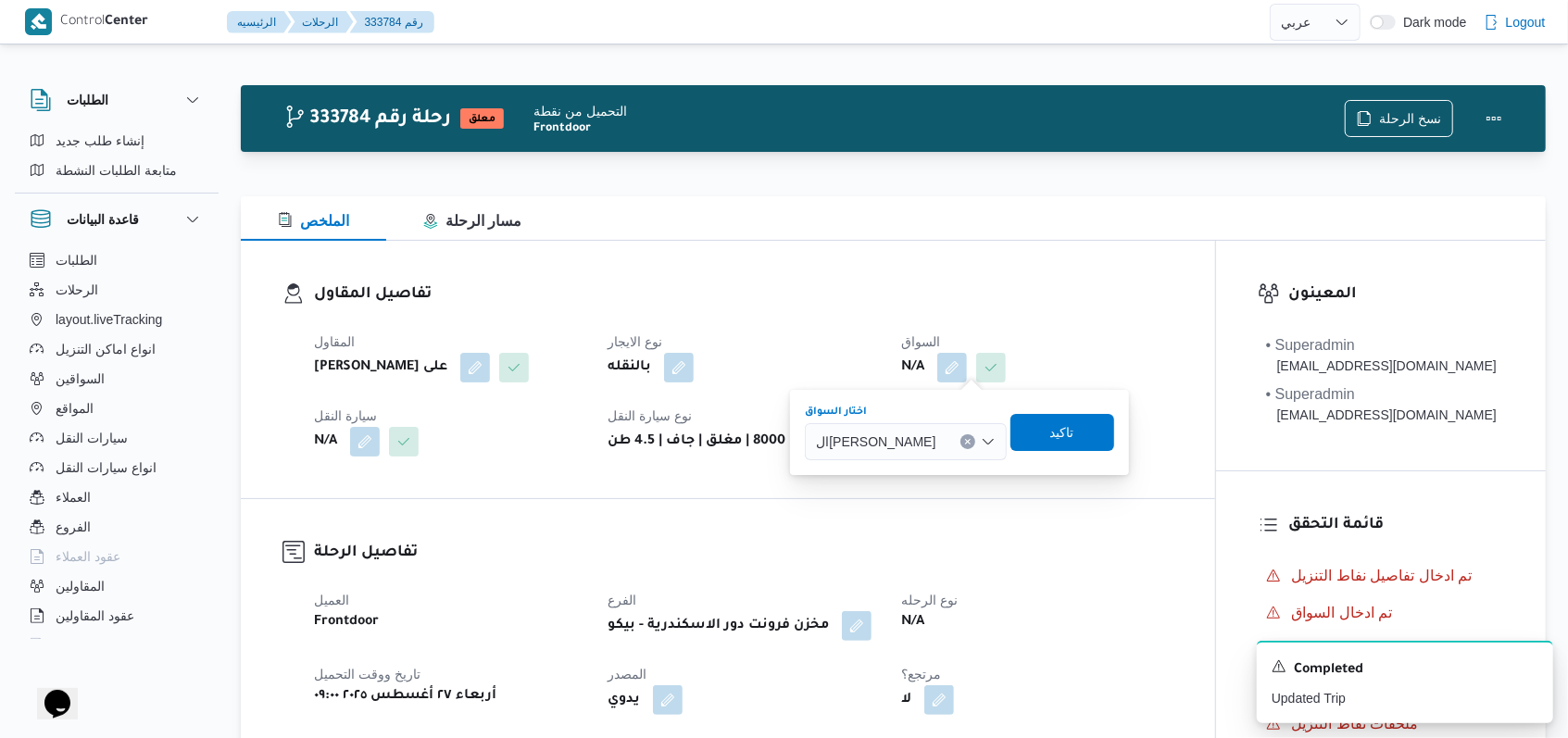
click at [1105, 451] on div "اختار السواق السعيد عبدالعال خليل كمال Combo box. Selected. السعيد عبدالعال خلي…" at bounding box center [959, 432] width 312 height 59
click at [1108, 431] on span "تاكيد" at bounding box center [1062, 432] width 103 height 37
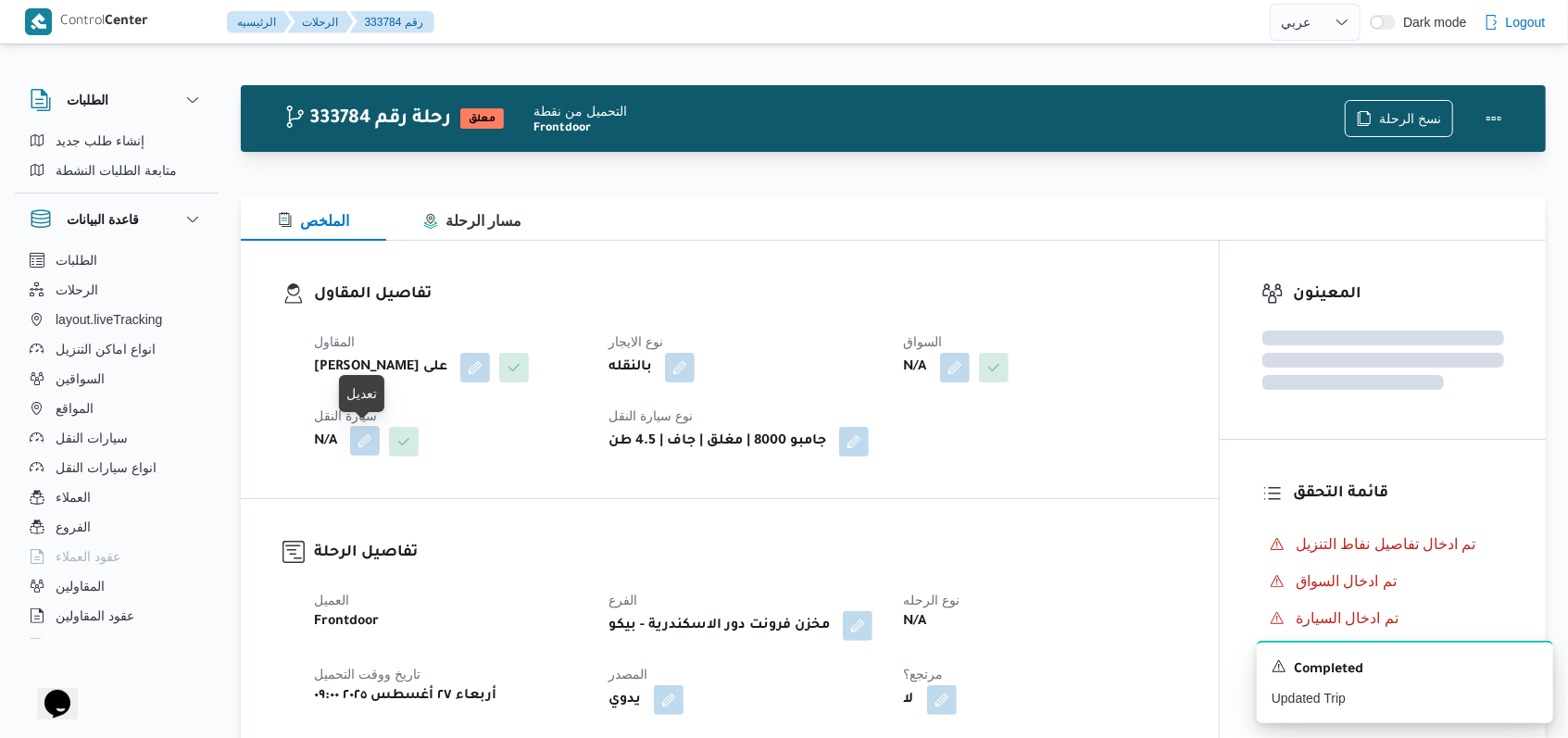
click at [356, 423] on span "سيارة النقل" at bounding box center [345, 415] width 63 height 15
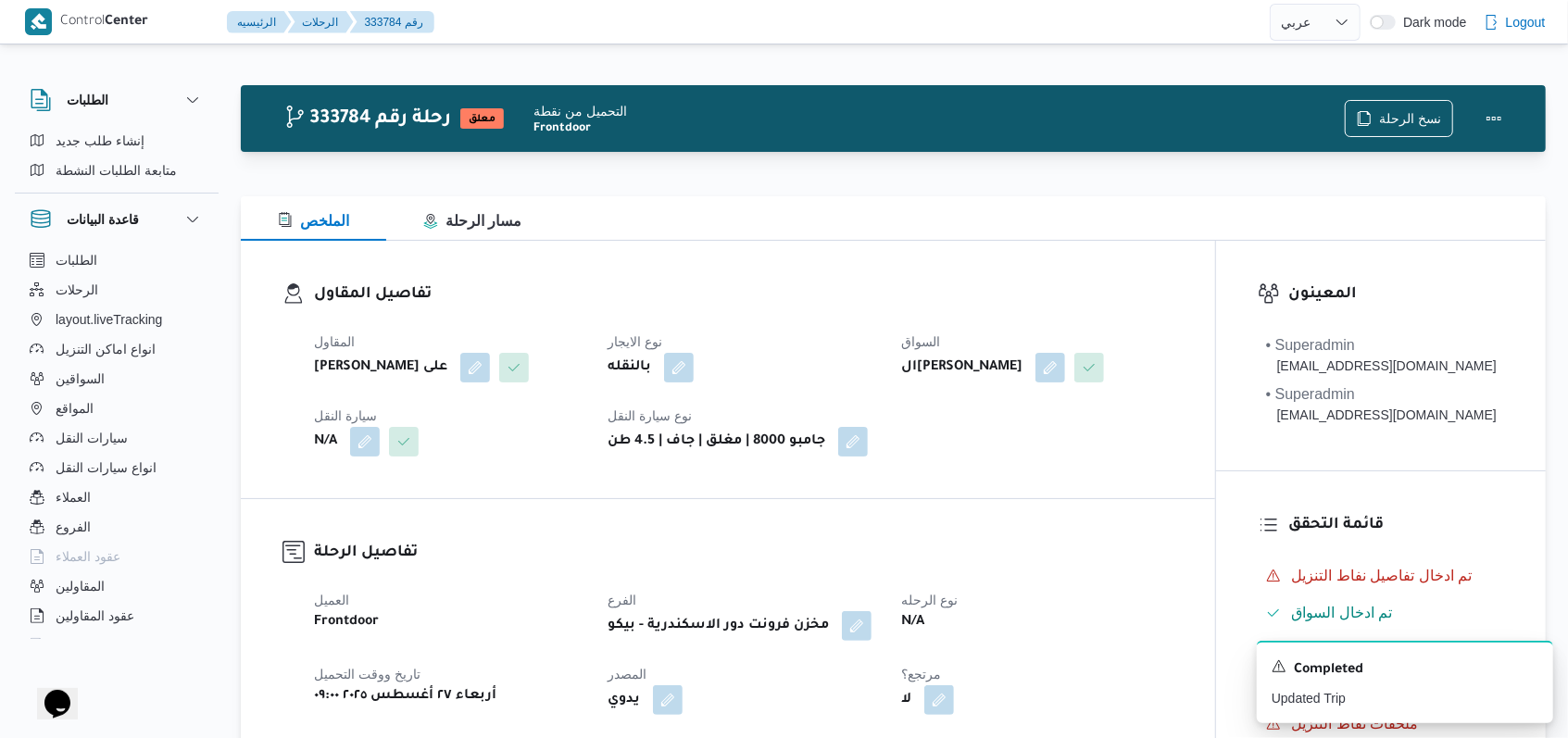
click at [332, 498] on div "تفاصيل المقاول المقاول مروه حسام الدين سعد على نوع الايجار بالنقله السواق السعي…" at bounding box center [727, 369] width 974 height 257
click at [359, 455] on button "button" at bounding box center [365, 441] width 29 height 29
click at [340, 533] on div "Search" at bounding box center [328, 545] width 138 height 37
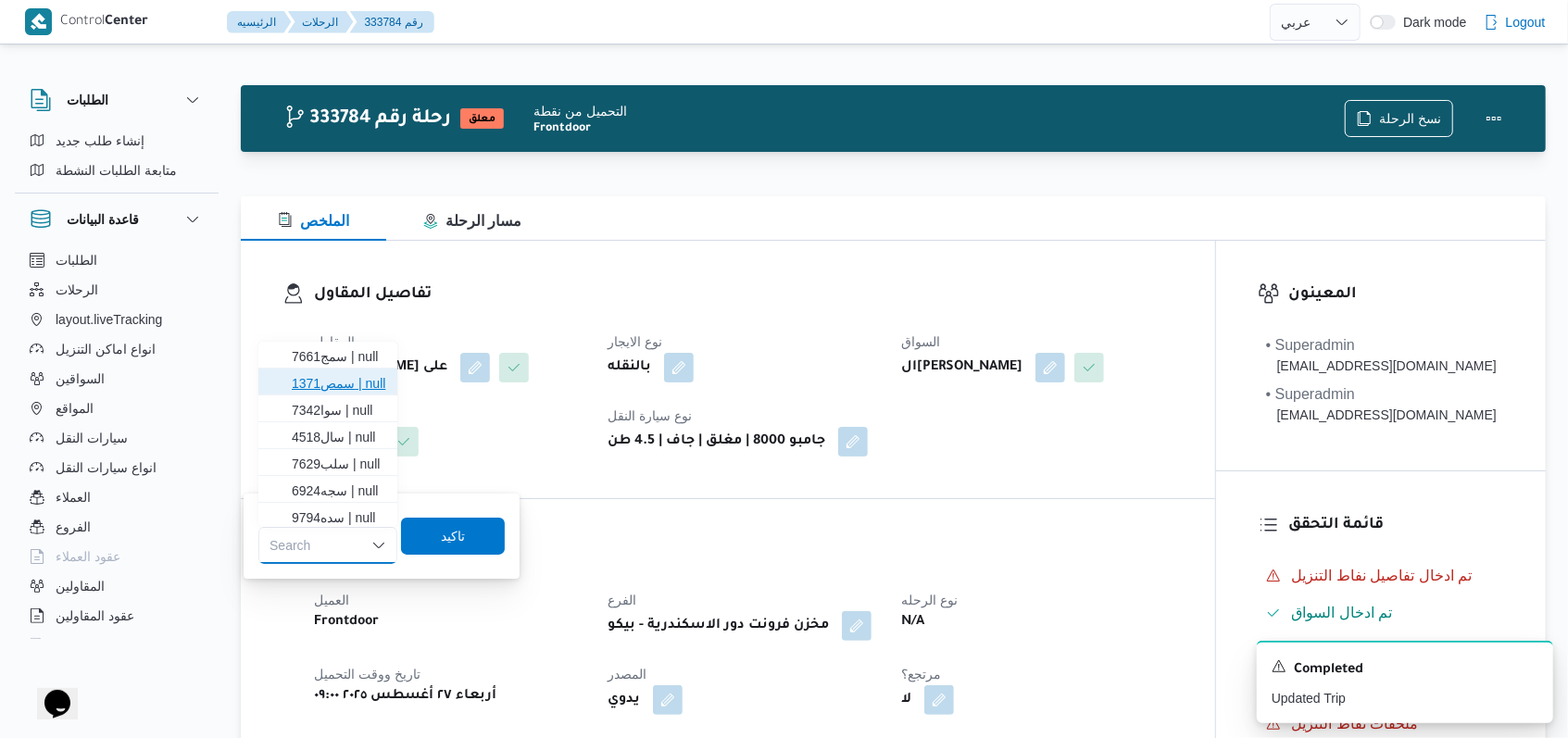
click at [355, 381] on span "سمص1371 | null" at bounding box center [338, 383] width 95 height 22
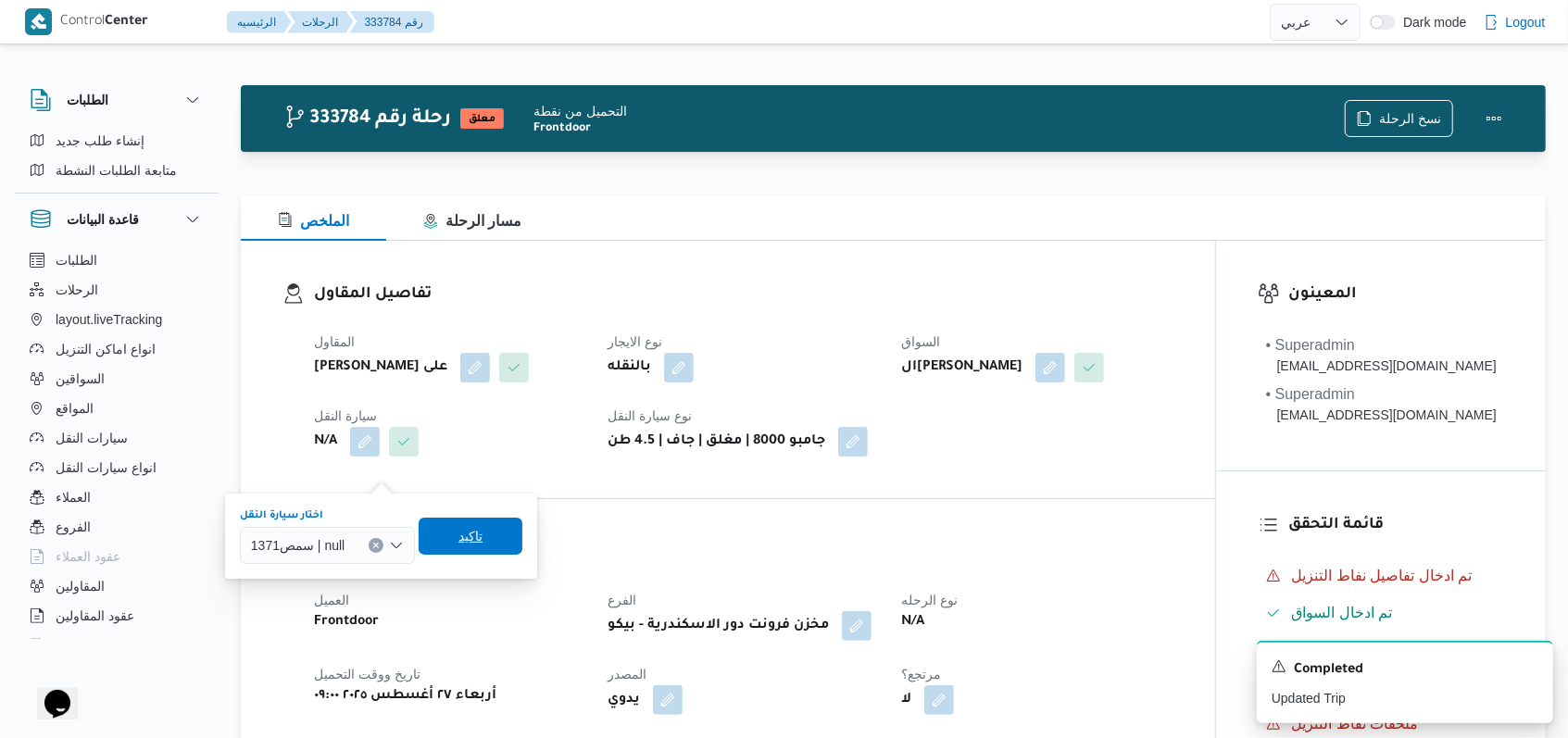
click at [439, 529] on span "تاكيد" at bounding box center [470, 536] width 103 height 37
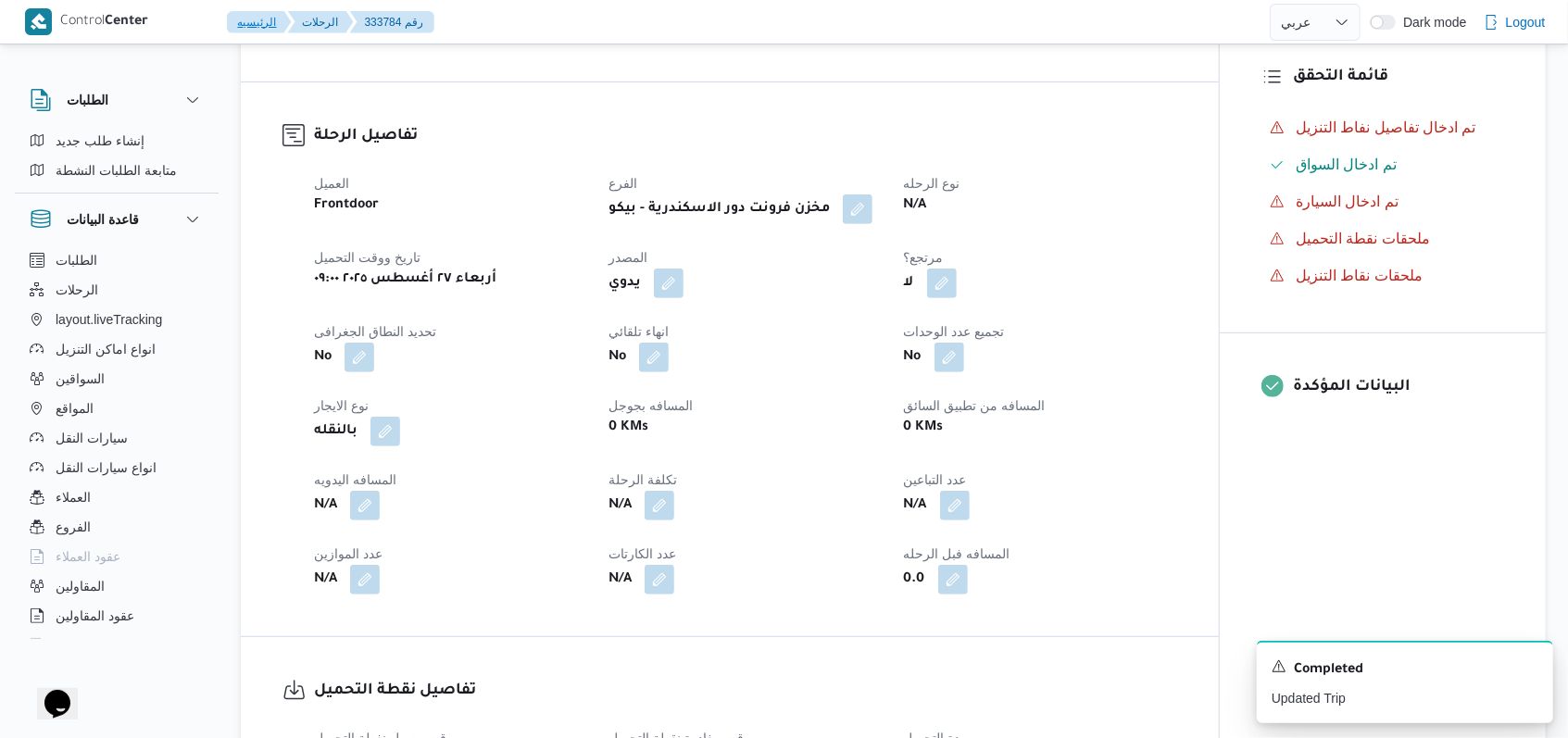
scroll to position [619, 0]
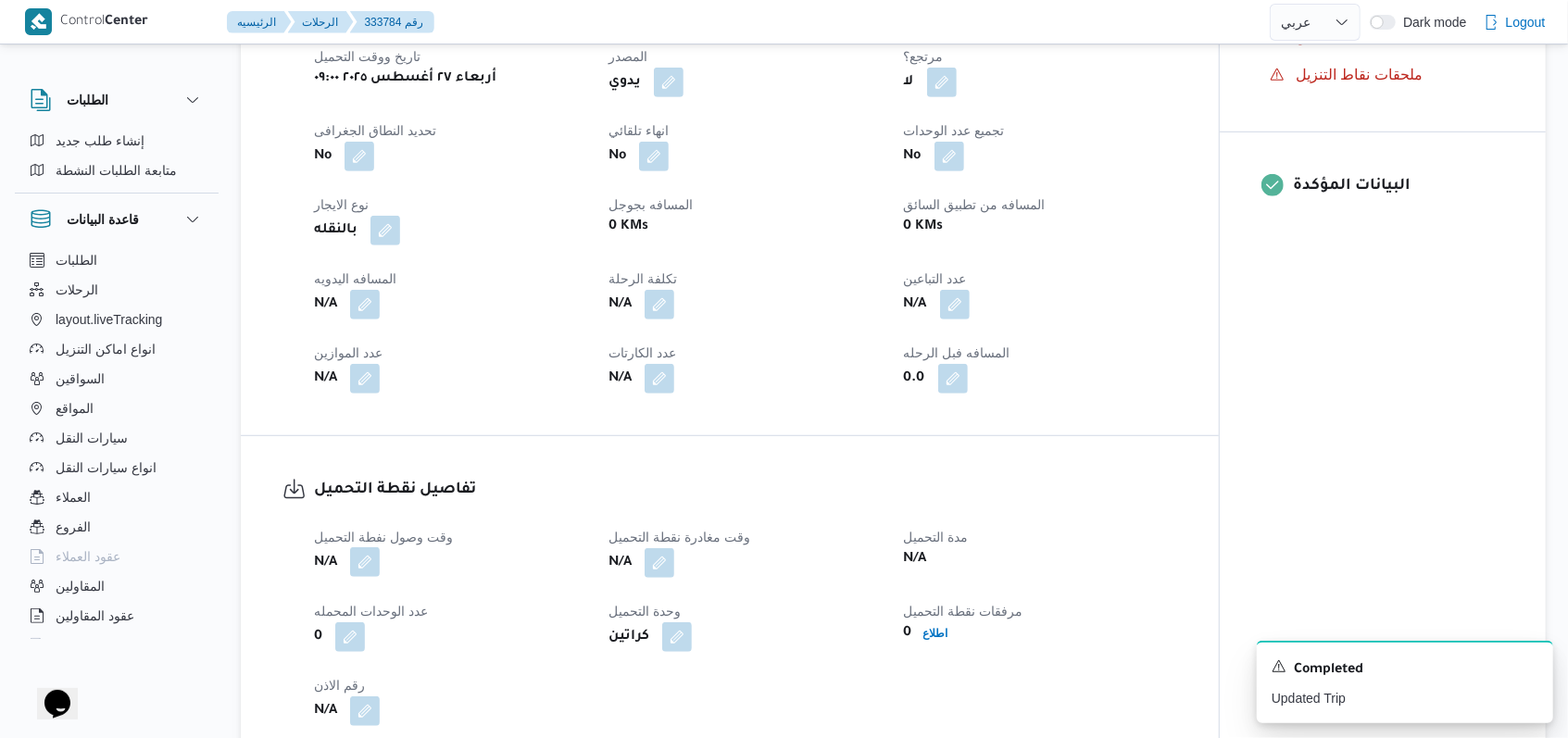
click at [367, 577] on button "button" at bounding box center [365, 562] width 29 height 29
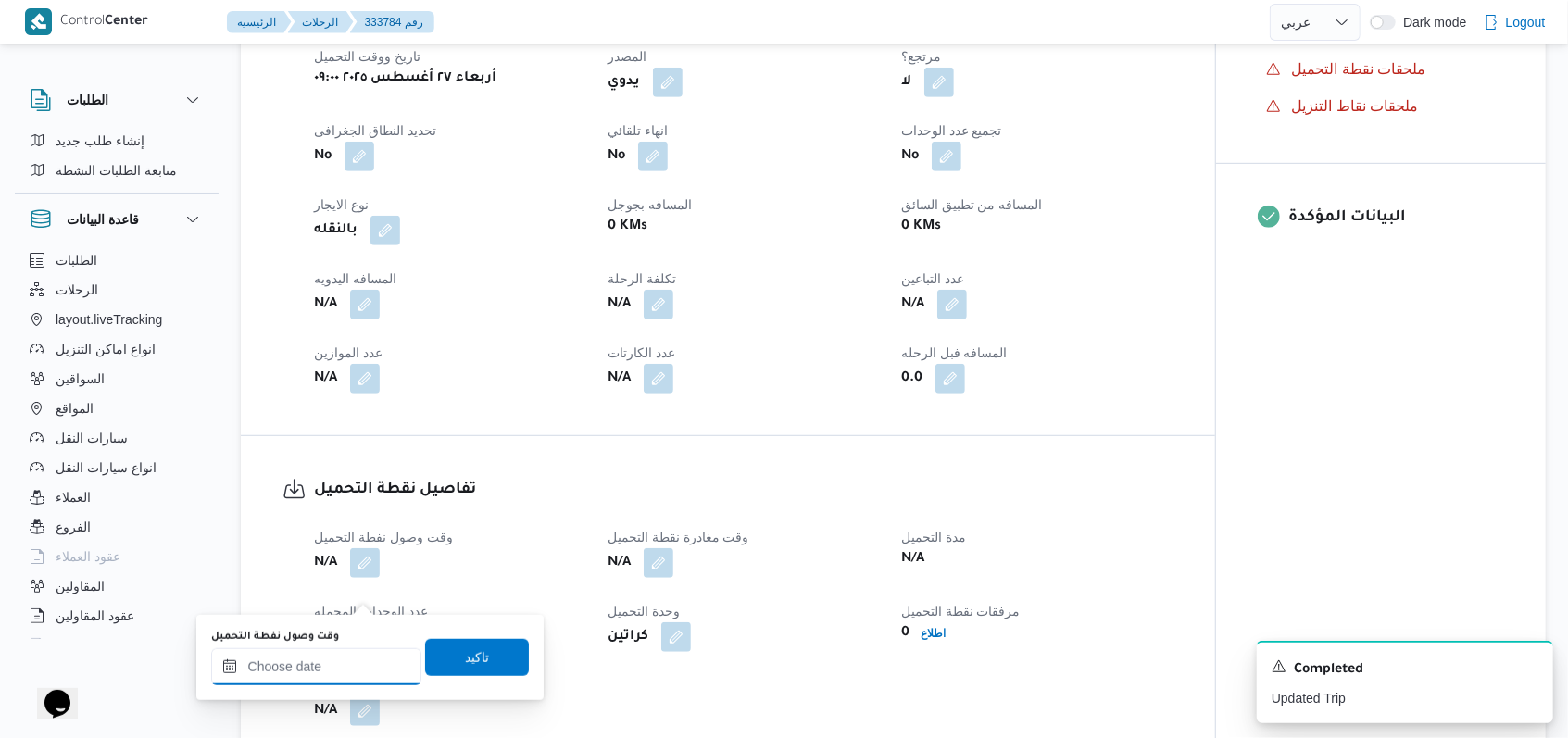
click at [336, 669] on input "وقت وصول نفطة التحميل" at bounding box center [317, 667] width 211 height 37
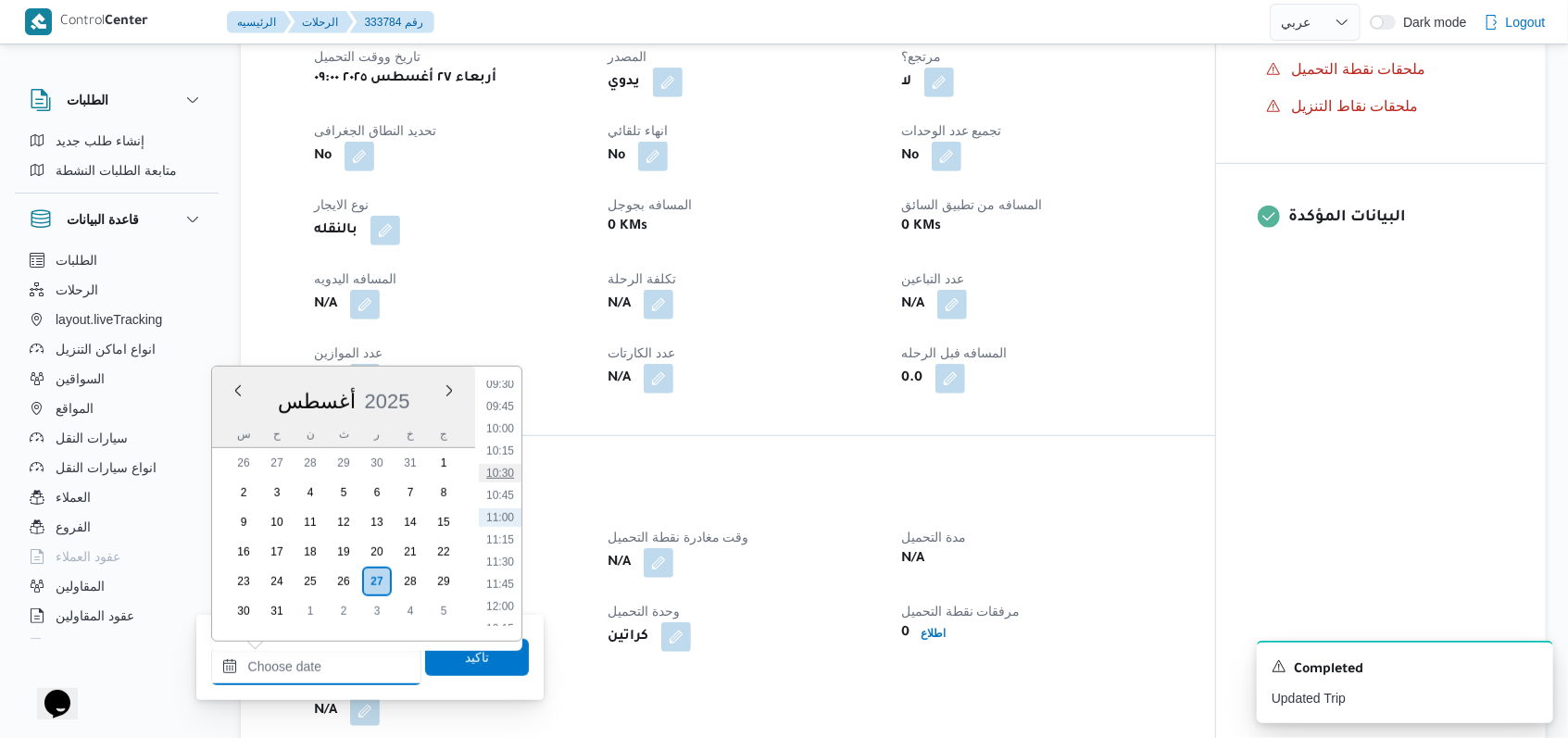
scroll to position [727, 0]
click at [505, 465] on li "09:00" at bounding box center [500, 463] width 43 height 19
type input "٢٧/٠٨/٢٠٢٥ ٠٩:٠٠"
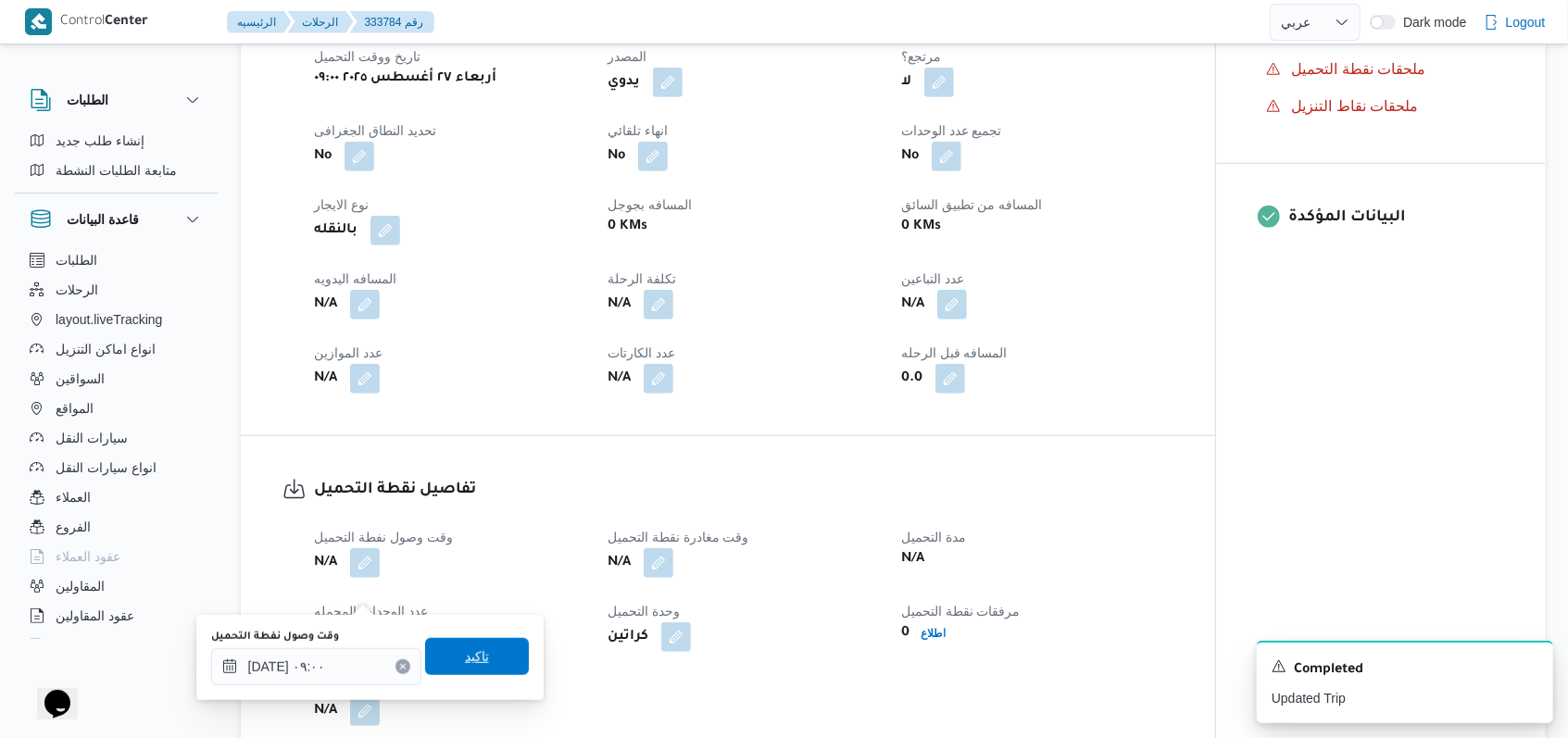
click at [485, 655] on span "تاكيد" at bounding box center [477, 656] width 103 height 37
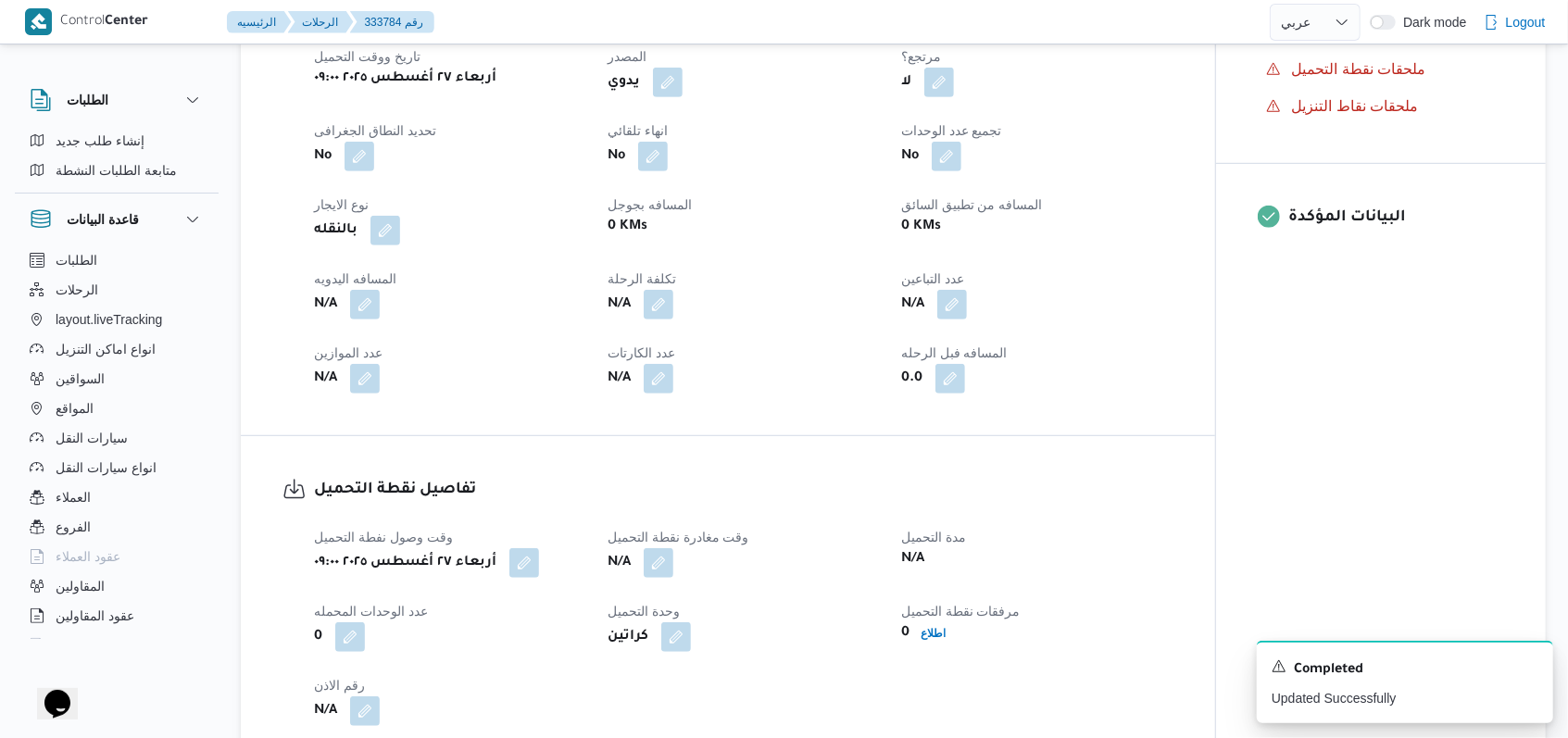
scroll to position [2, 0]
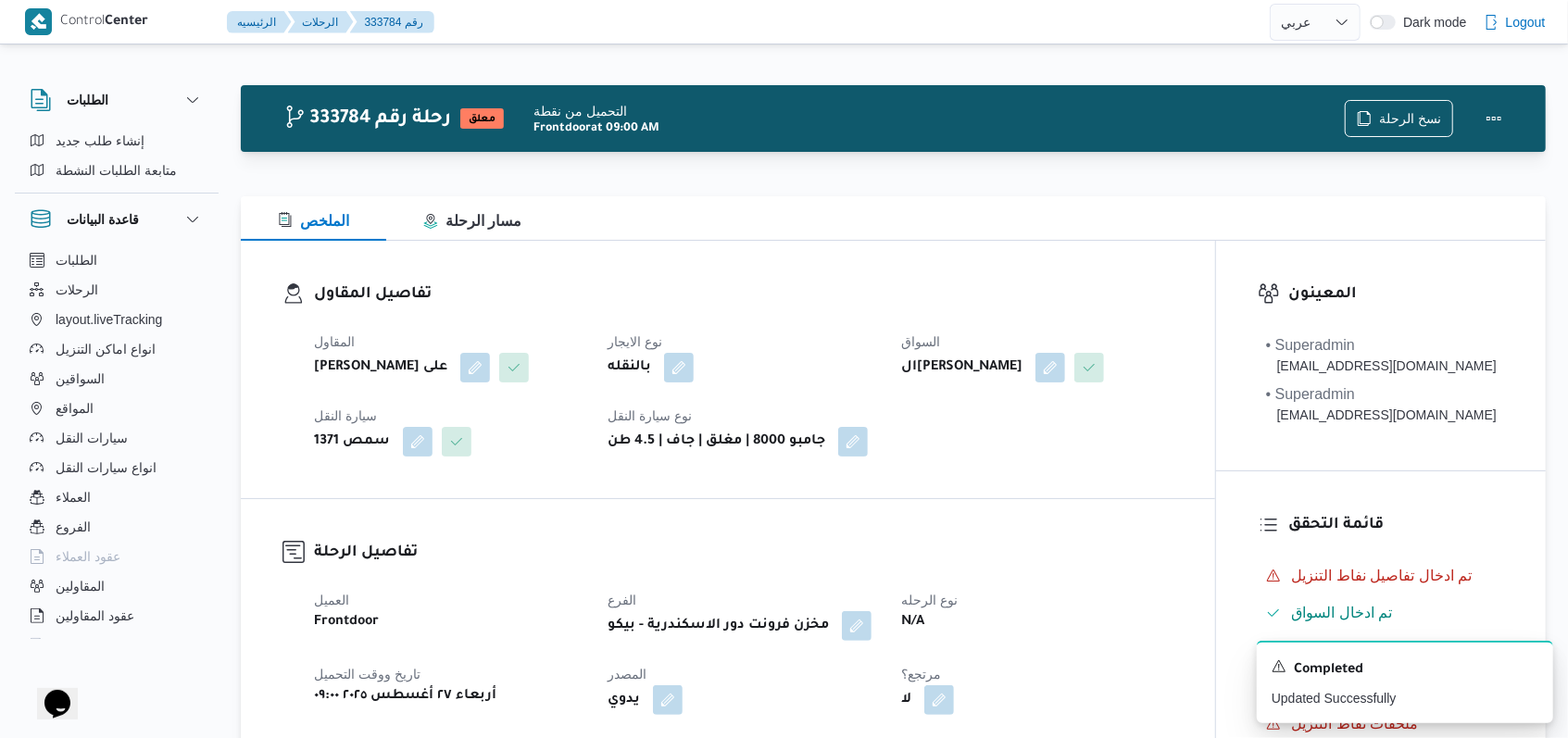
select select "ar"
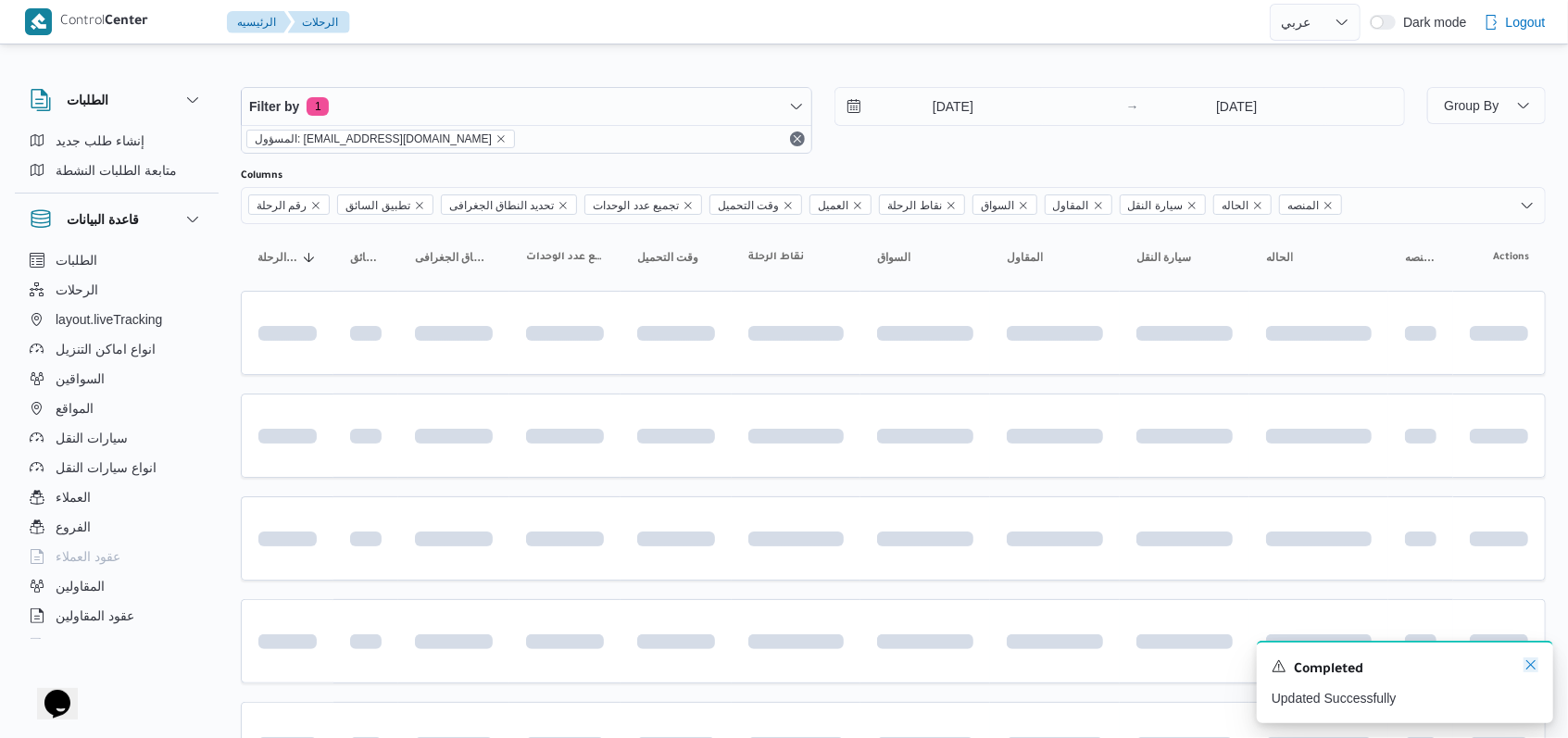
click at [1528, 671] on icon "Dismiss toast" at bounding box center [1530, 664] width 15 height 15
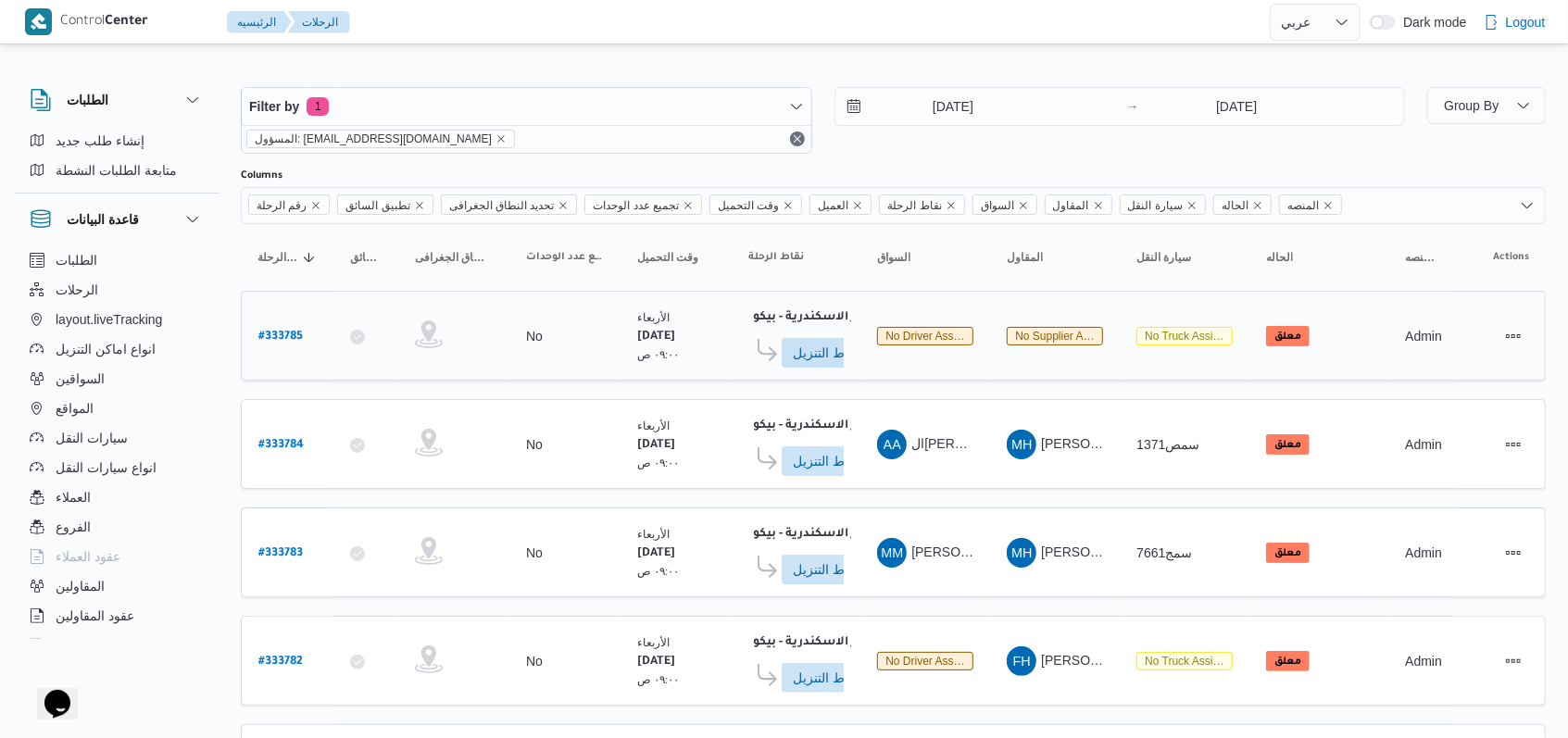
click at [288, 330] on b "# 333785" at bounding box center [281, 336] width 45 height 13
select select "ar"
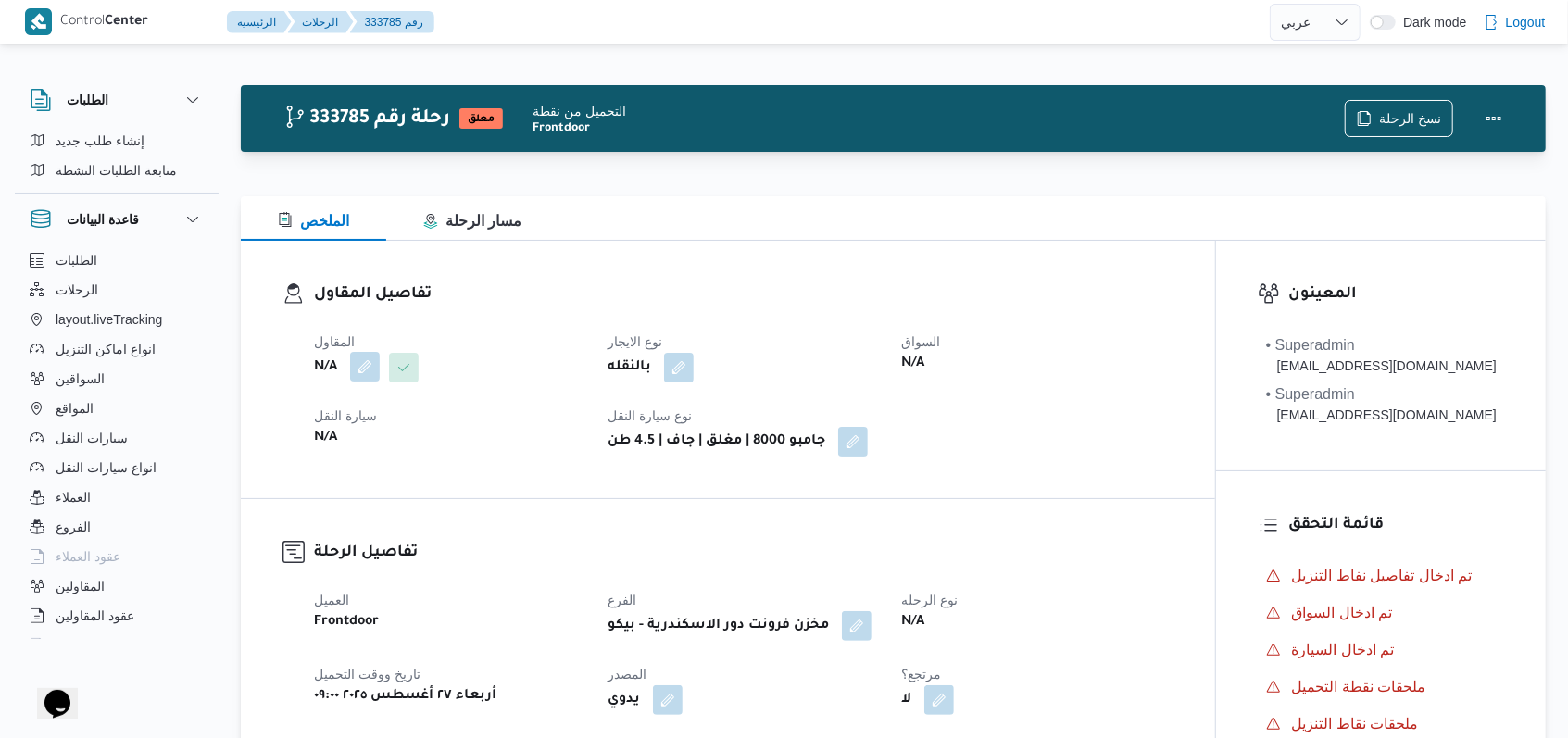
click at [376, 369] on button "button" at bounding box center [365, 367] width 29 height 29
click at [344, 442] on div "Search" at bounding box center [328, 442] width 138 height 37
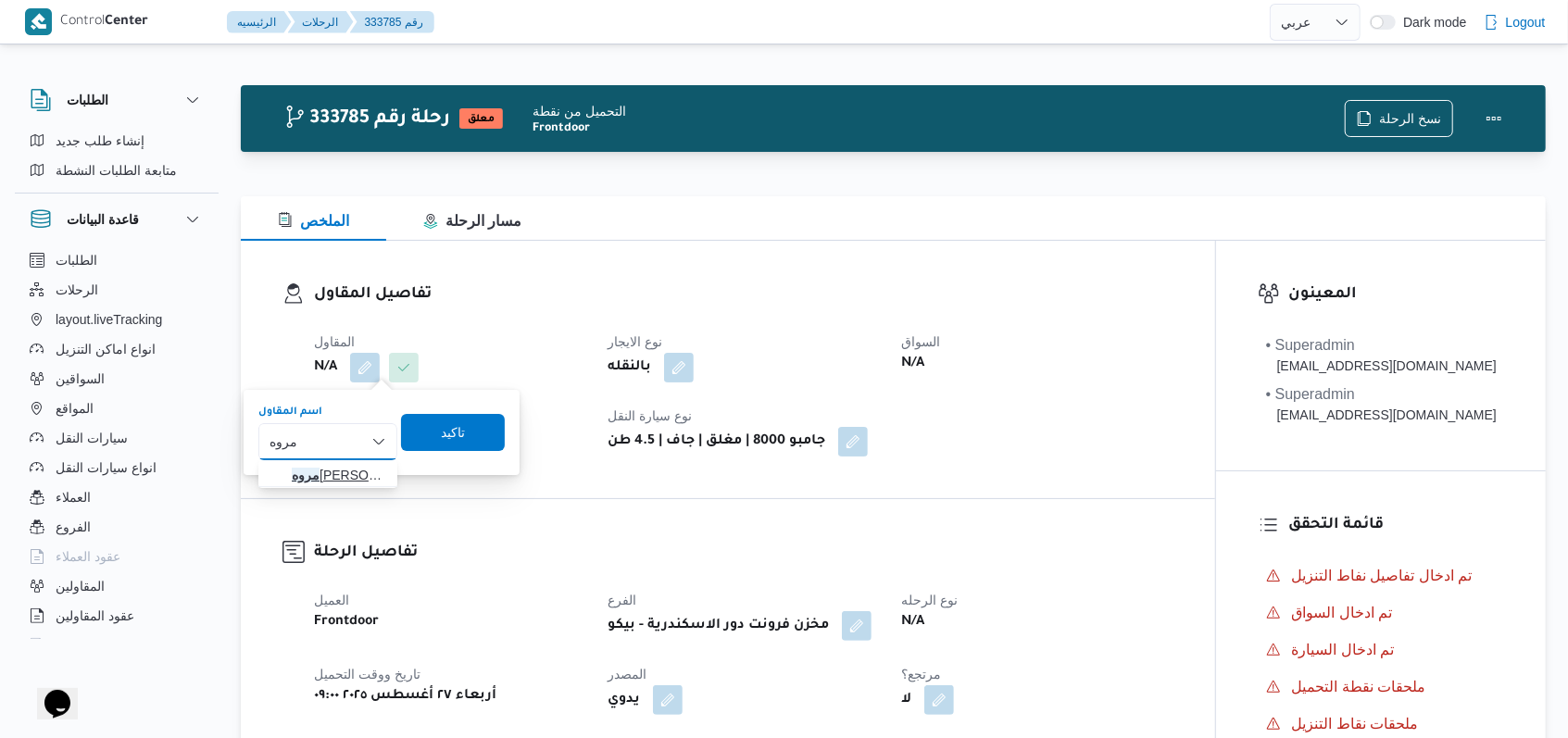
type input "مروه"
click at [343, 467] on span "مروه حسام الدين سعد على" at bounding box center [338, 475] width 95 height 22
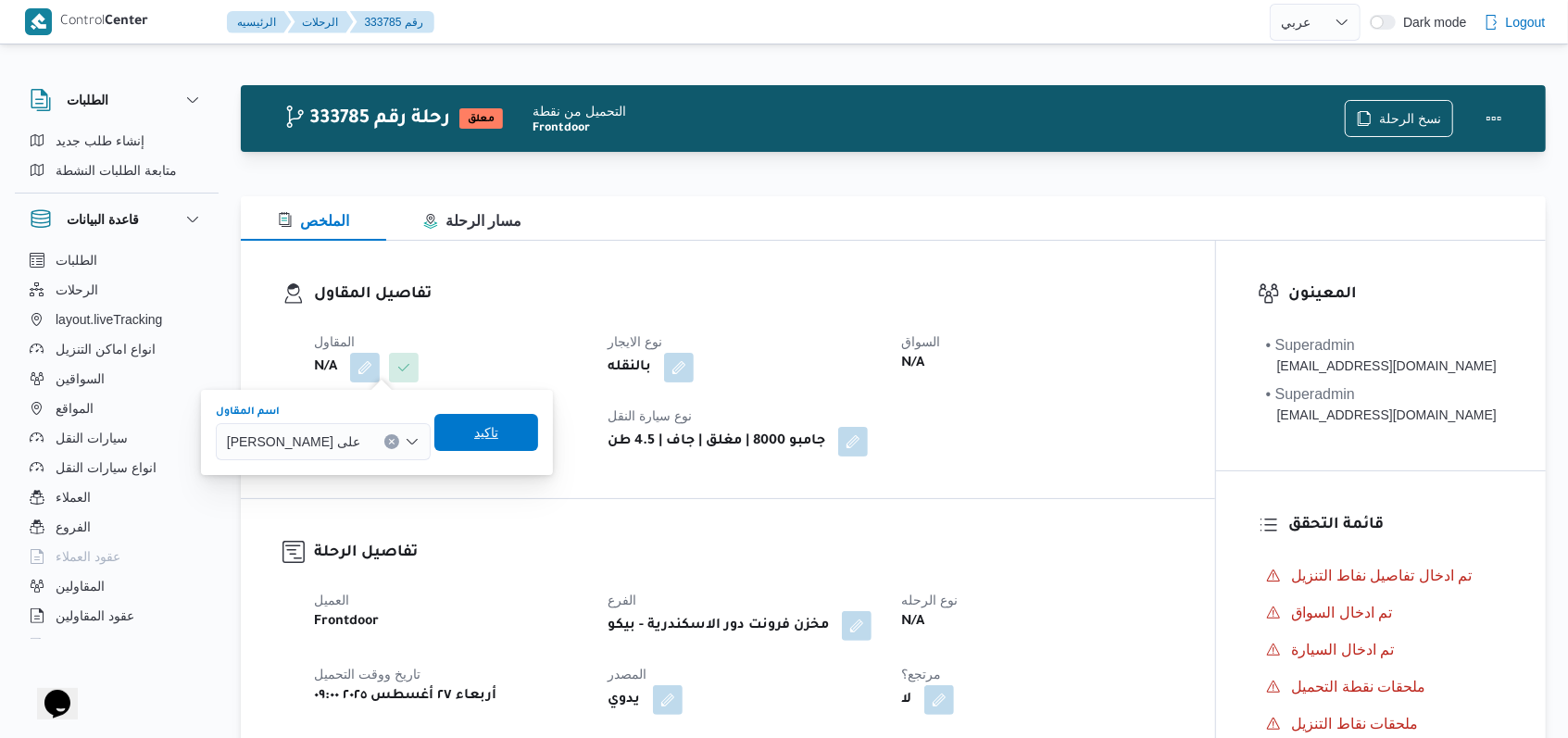
click at [455, 427] on span "تاكيد" at bounding box center [486, 433] width 103 height 37
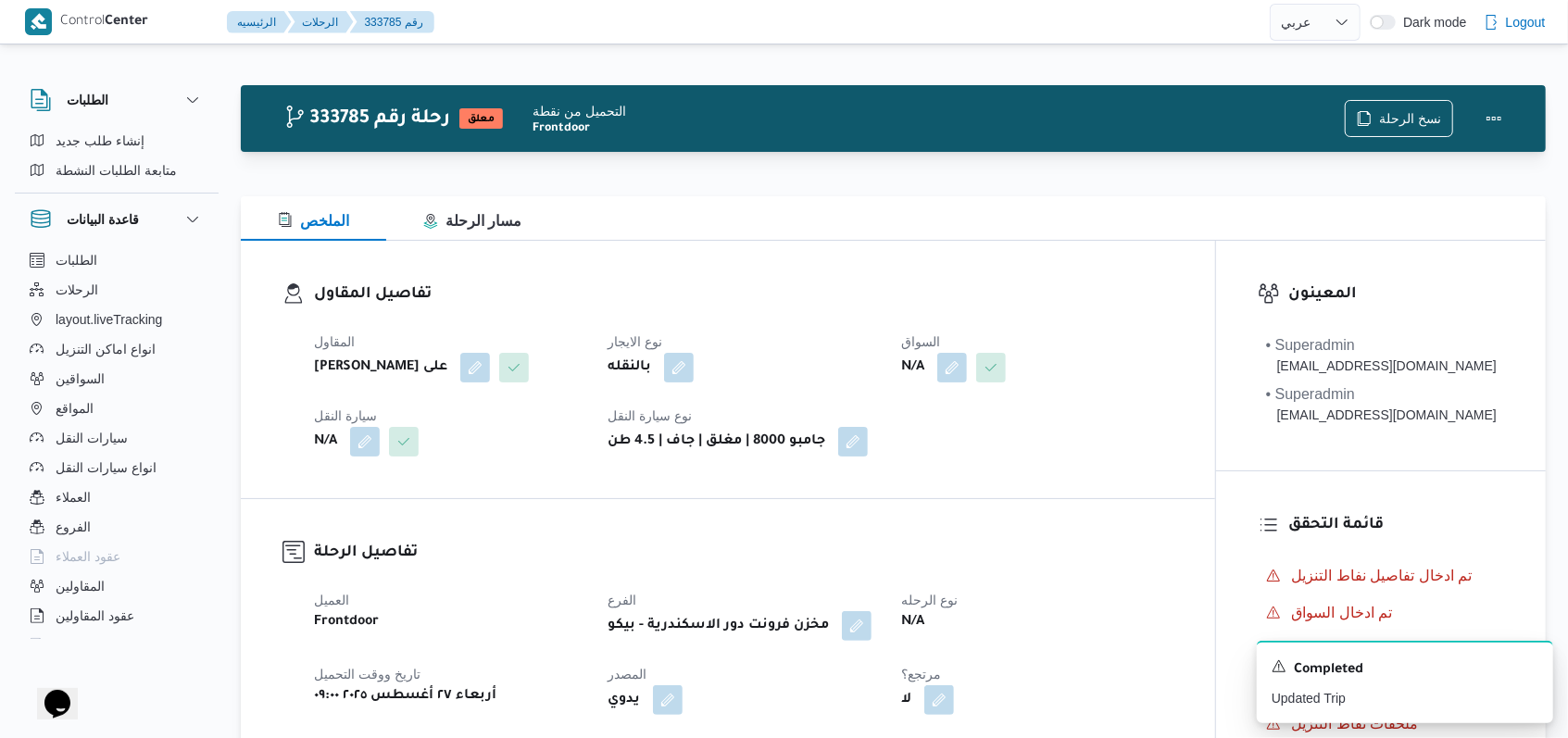
click at [947, 385] on div "المقاول مروه حسام الدين سعد على نوع الايجار بالنقله السواق N/A سيارة النقل N/A …" at bounding box center [744, 394] width 882 height 148
click at [948, 377] on button "button" at bounding box center [952, 367] width 29 height 29
click at [917, 423] on div "Search" at bounding box center [918, 442] width 138 height 37
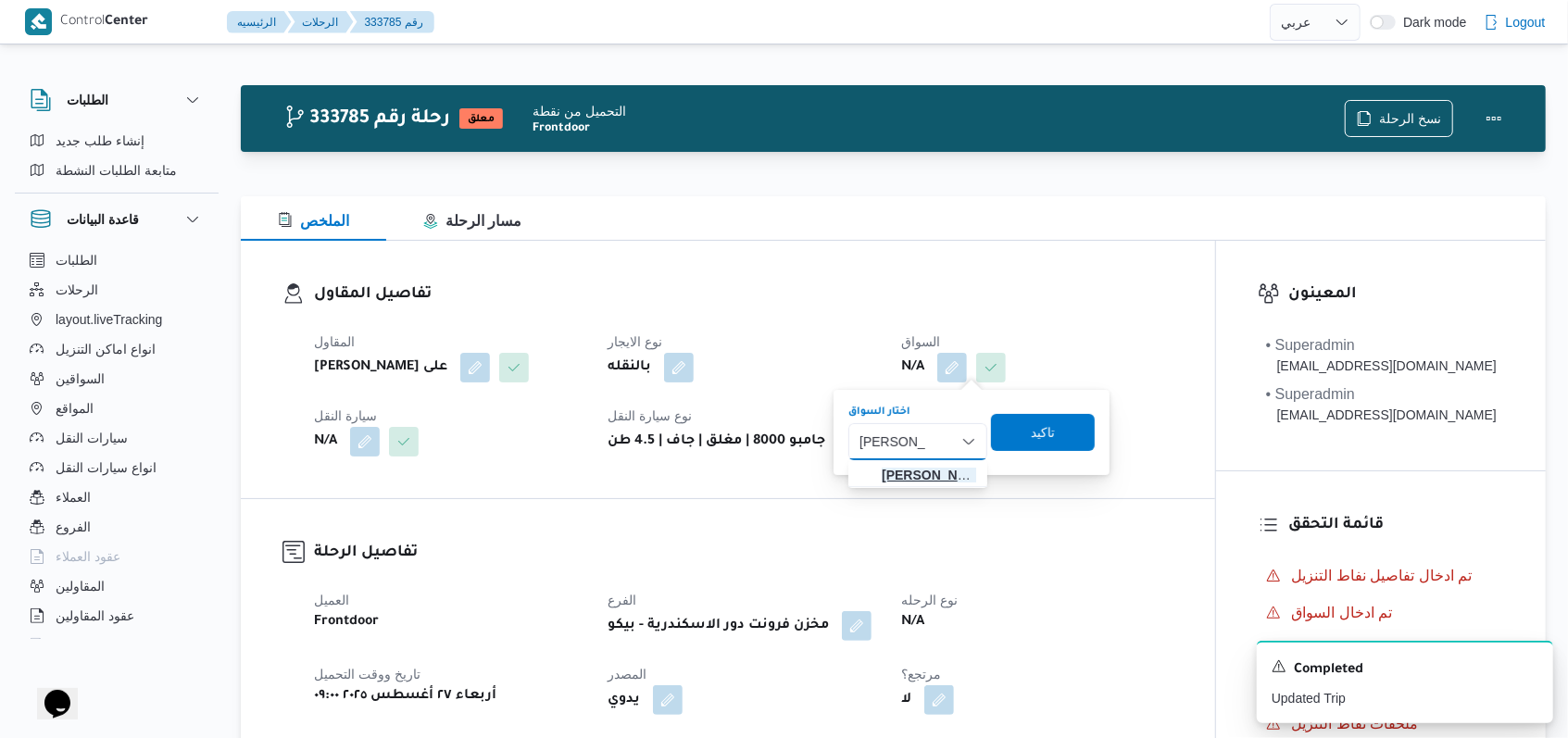
type input "احمد ابراهيم"
click at [925, 469] on span "احمد ابراهيم حسن علي" at bounding box center [928, 475] width 95 height 22
click at [1040, 441] on span "تاكيد" at bounding box center [1060, 432] width 103 height 37
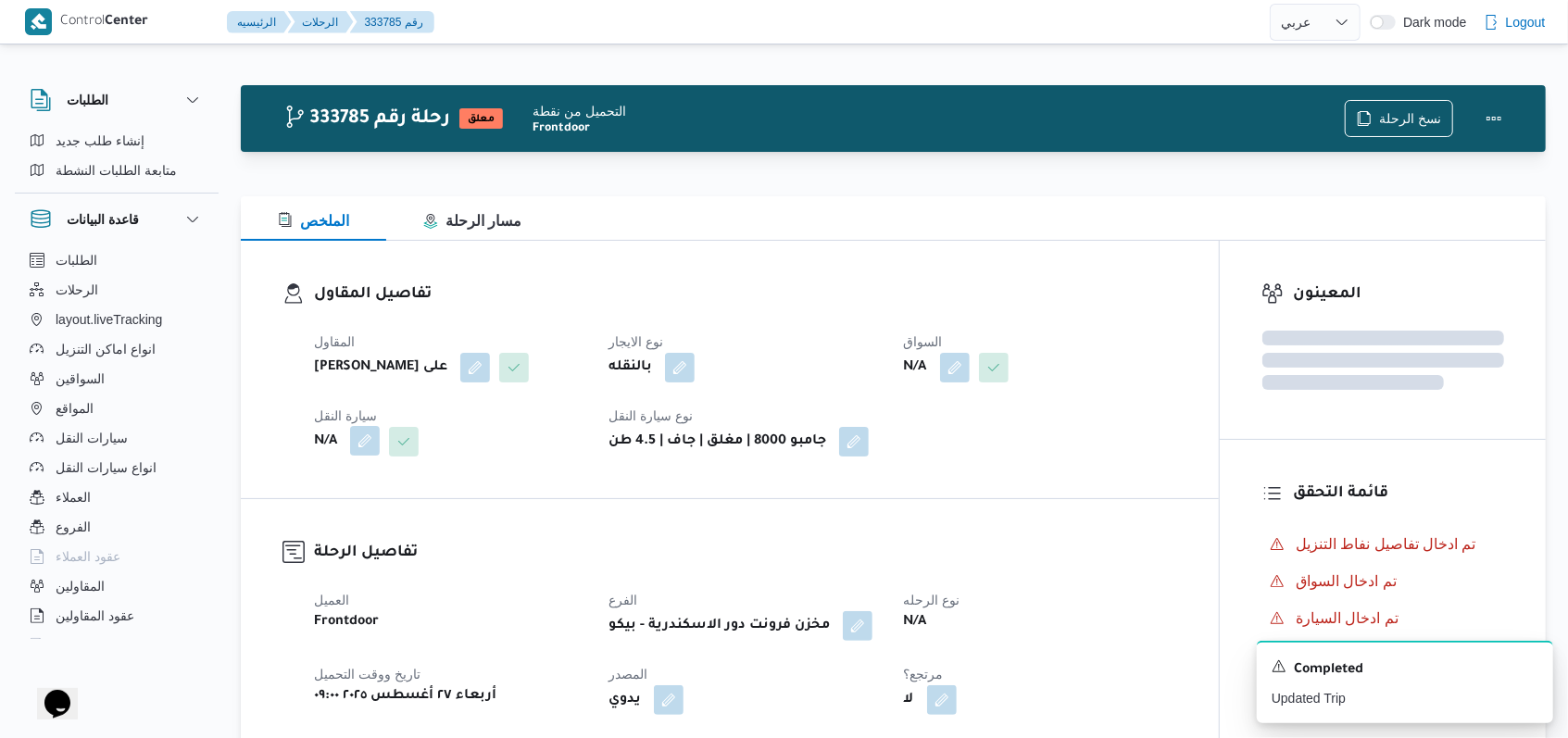
click at [375, 444] on button "button" at bounding box center [365, 441] width 29 height 29
click at [352, 508] on div "Search" at bounding box center [328, 516] width 138 height 37
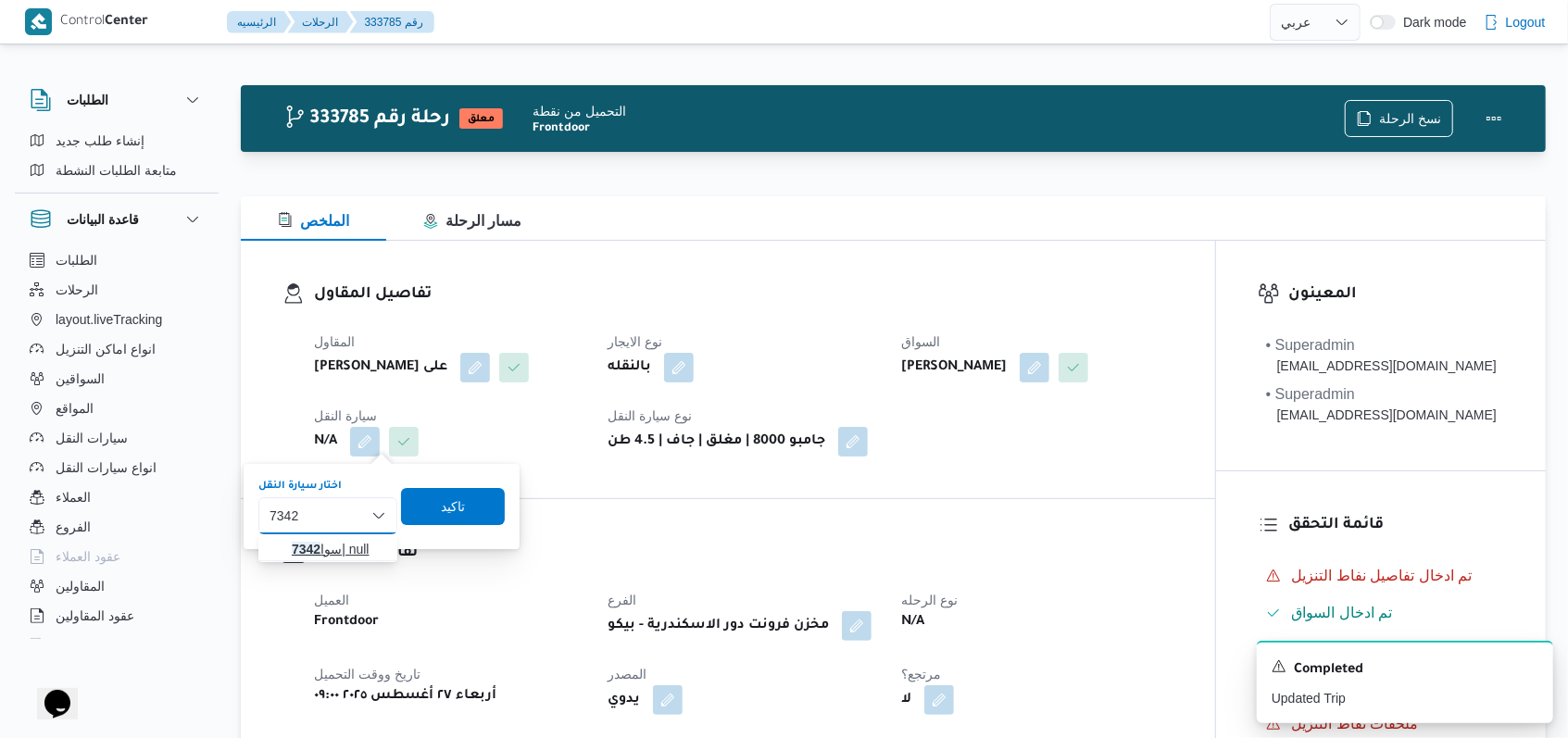
type input "7342"
click at [332, 545] on span "سوا 7342 | null" at bounding box center [338, 549] width 95 height 22
click at [425, 521] on span "تاكيد" at bounding box center [465, 506] width 103 height 37
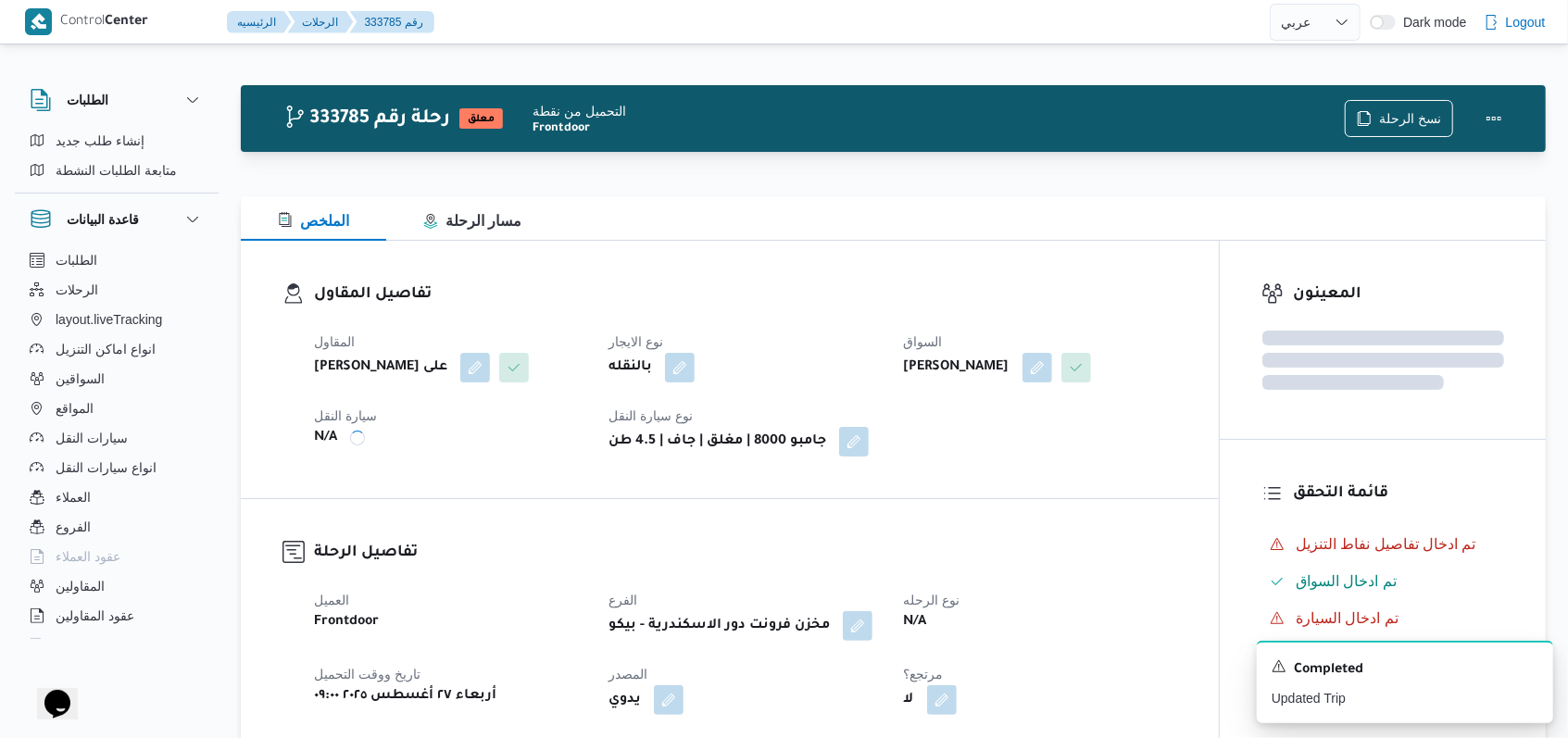
scroll to position [743, 0]
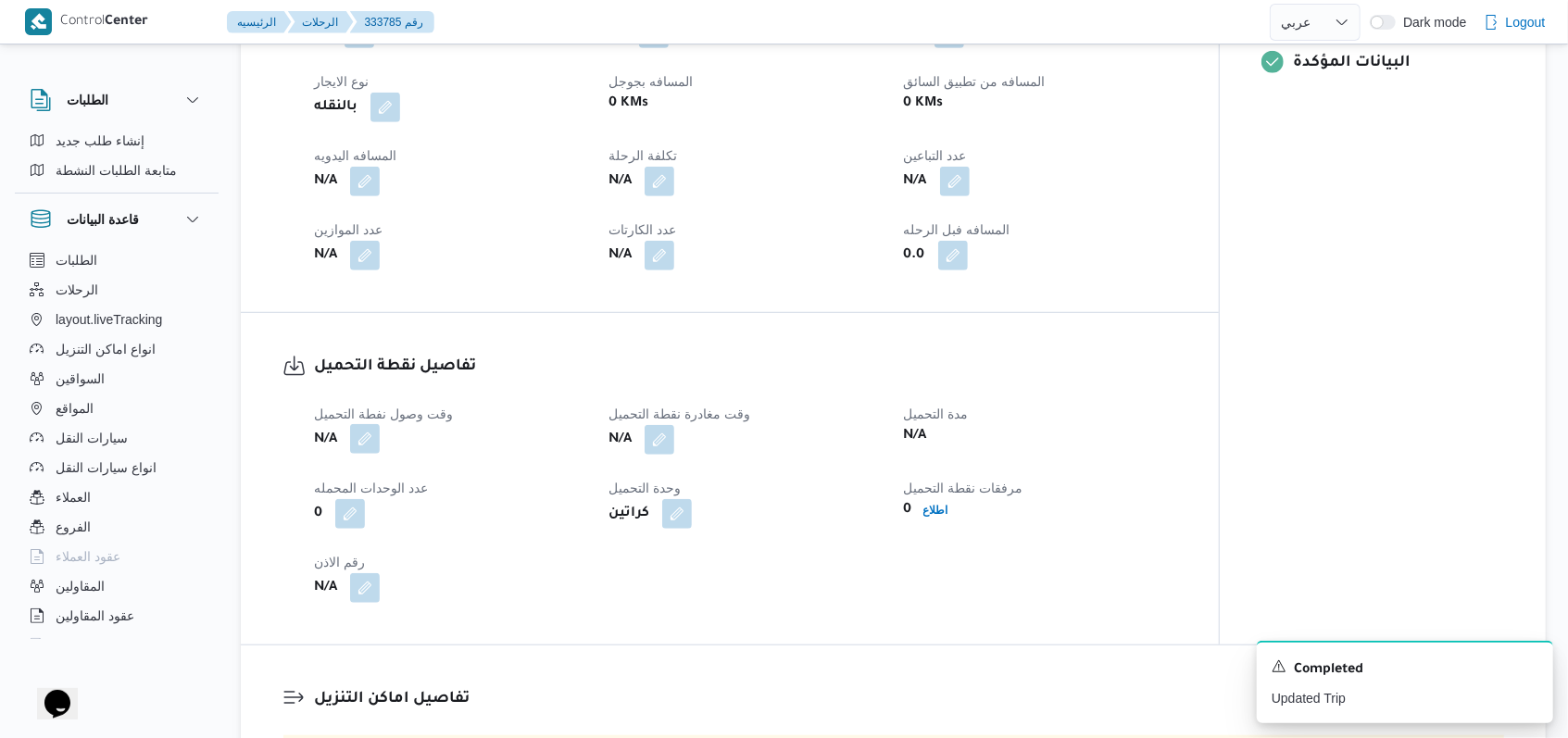
click at [377, 440] on button "button" at bounding box center [365, 439] width 29 height 29
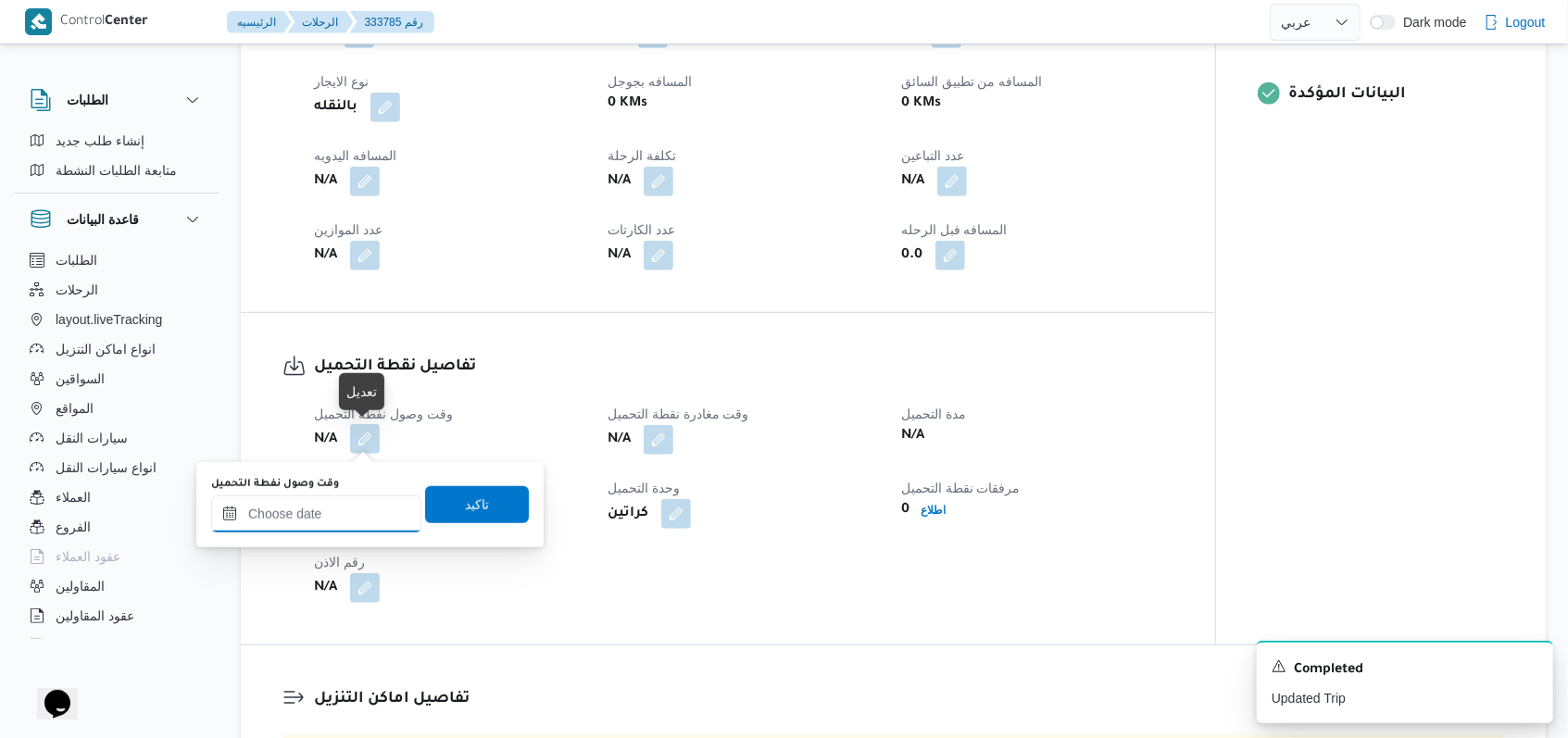
click at [335, 527] on input "وقت وصول نفطة التحميل" at bounding box center [317, 514] width 211 height 37
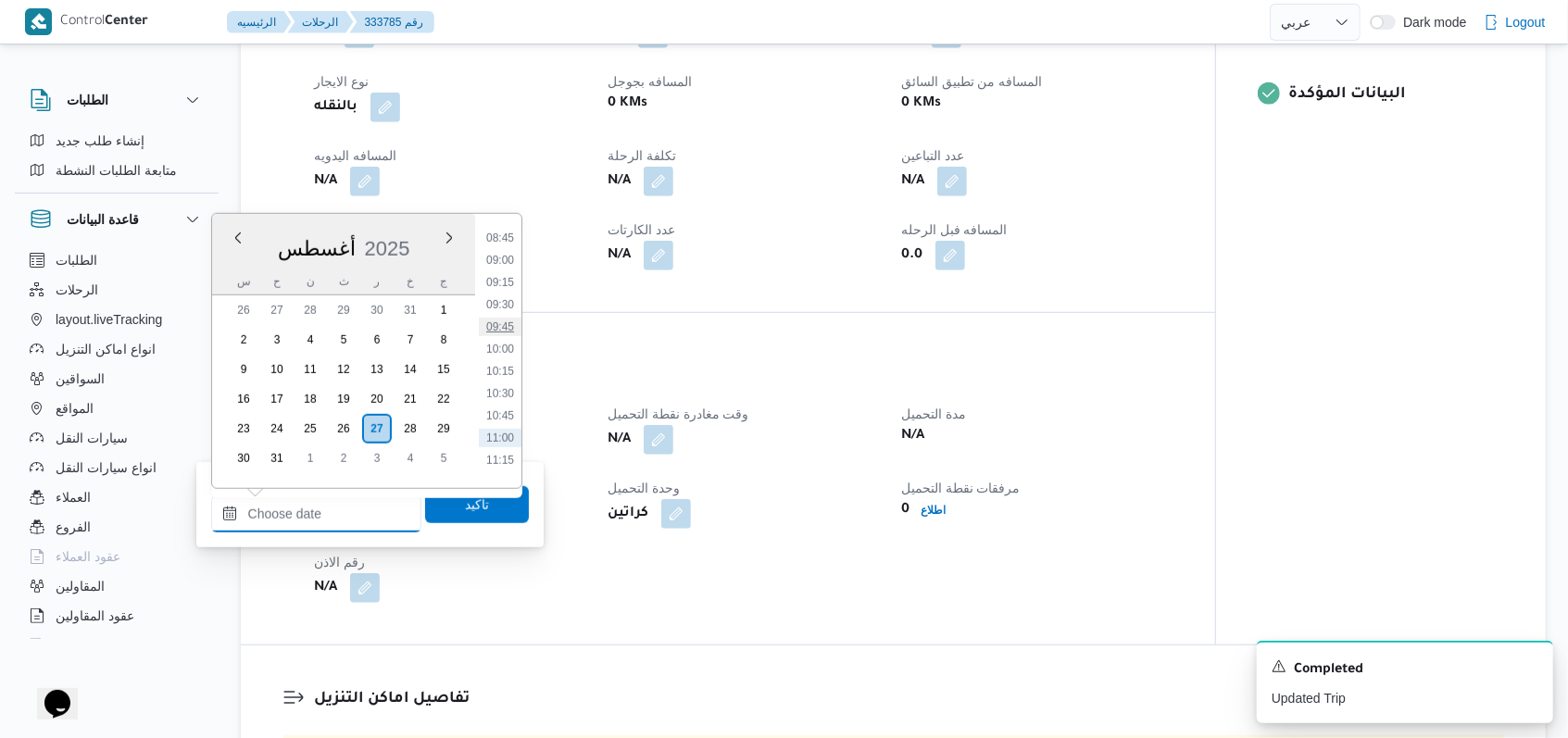
scroll to position [727, 0]
click at [502, 324] on li "09:15" at bounding box center [500, 332] width 43 height 19
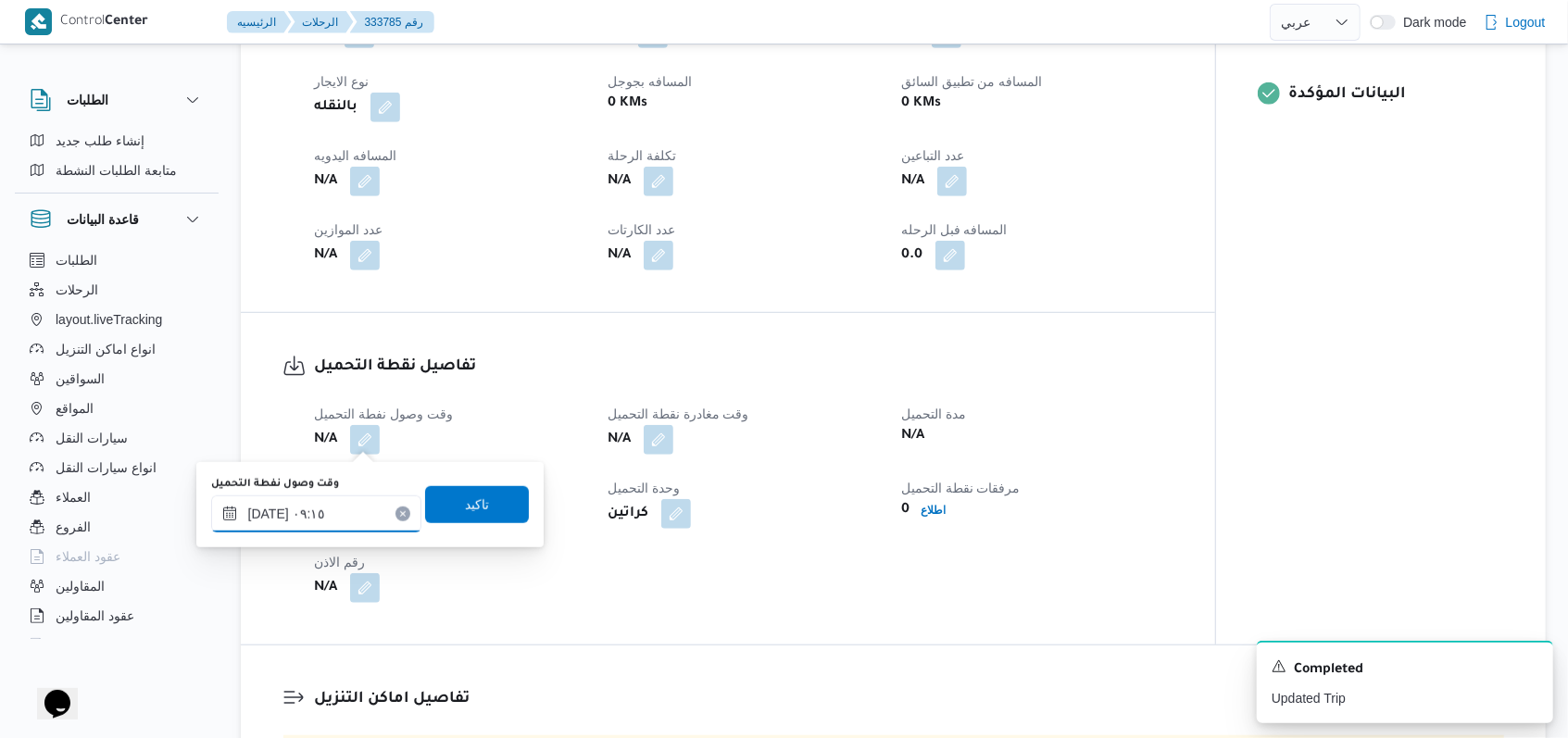
click at [346, 507] on input "٢٧/٠٨/٢٠٢٥ ٠٩:١٥" at bounding box center [317, 514] width 211 height 37
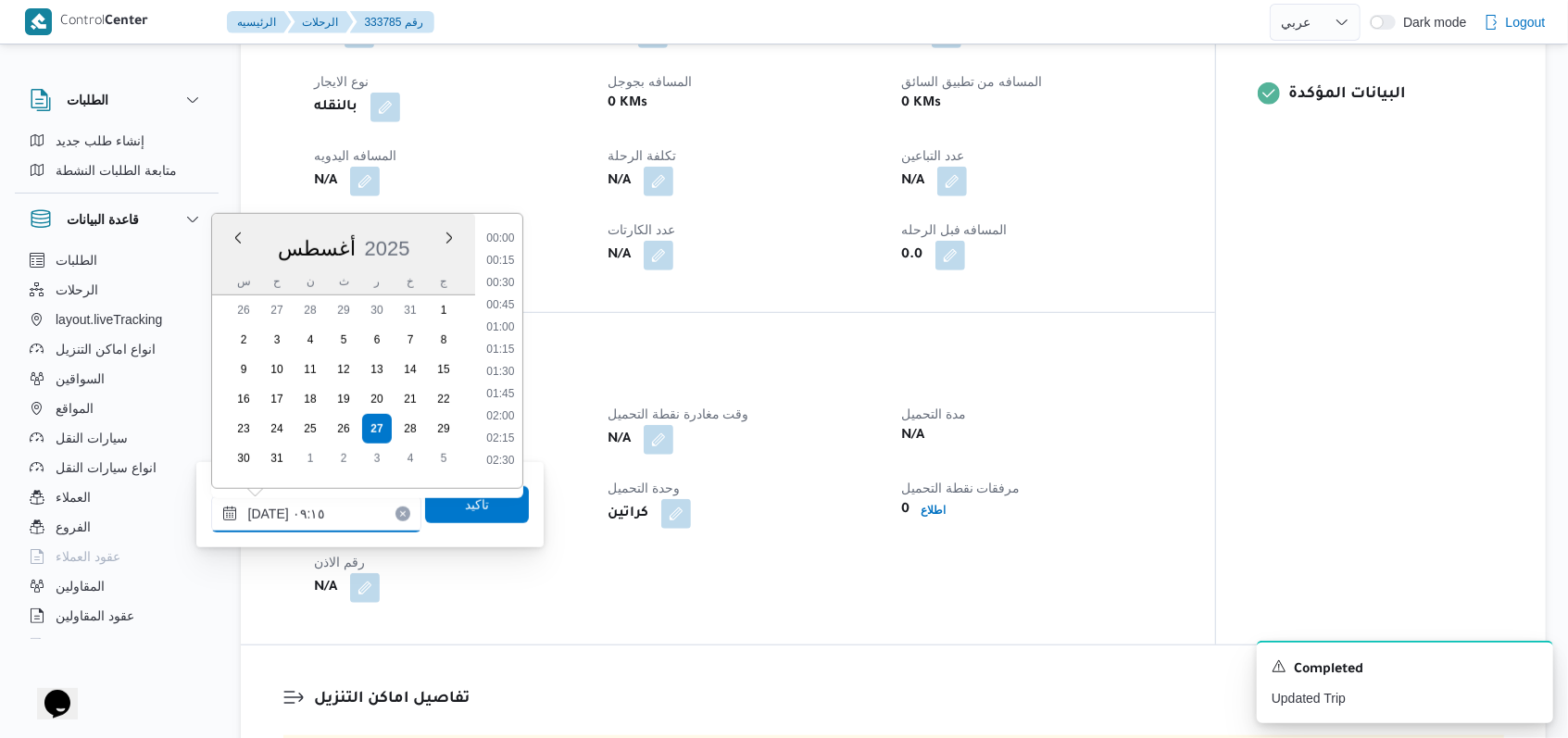
scroll to position [695, 0]
click at [507, 350] on li "09:00" at bounding box center [500, 342] width 43 height 19
type input "٢٧/٠٨/٢٠٢٥ ٠٩:٠٠"
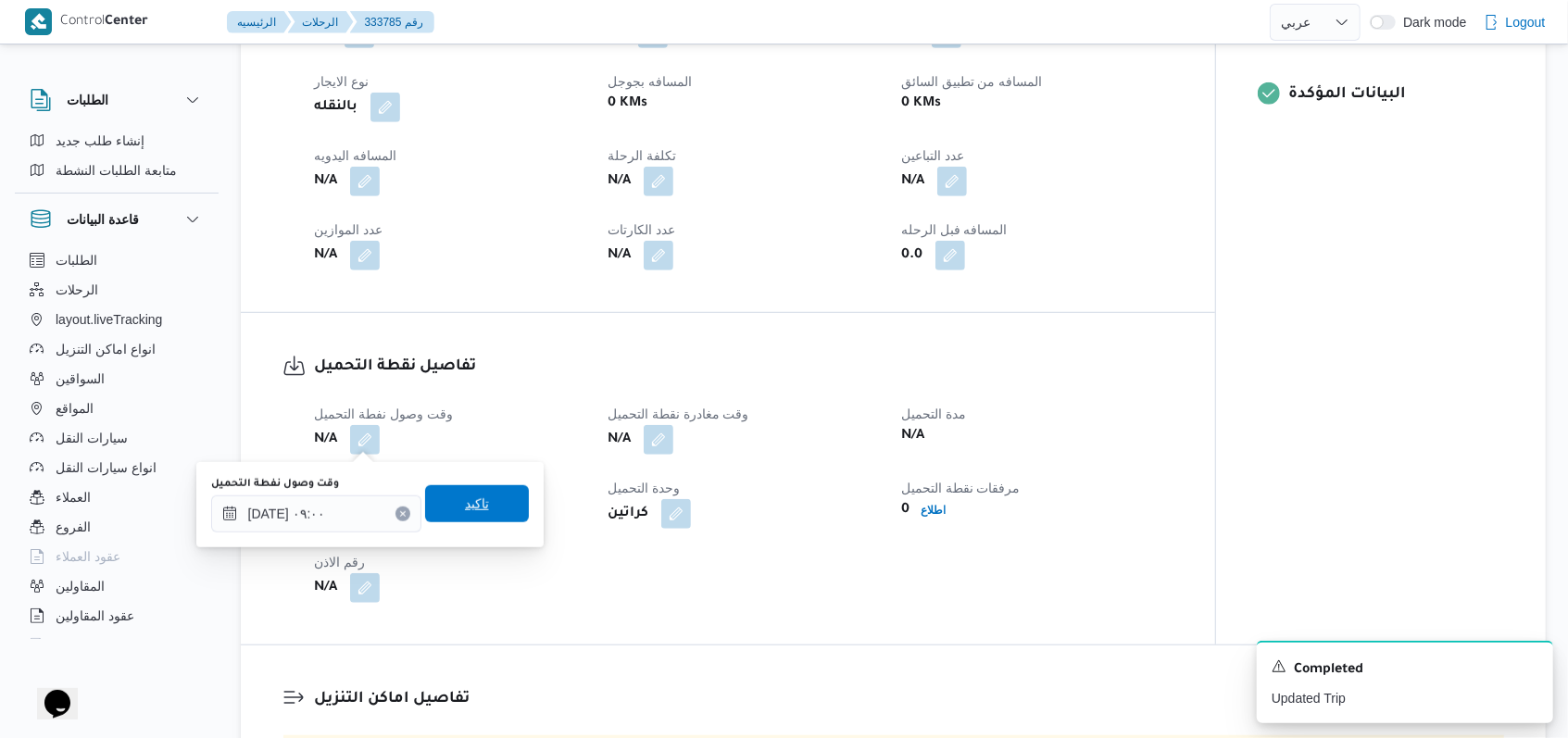
click at [476, 493] on span "تاكيد" at bounding box center [477, 504] width 103 height 37
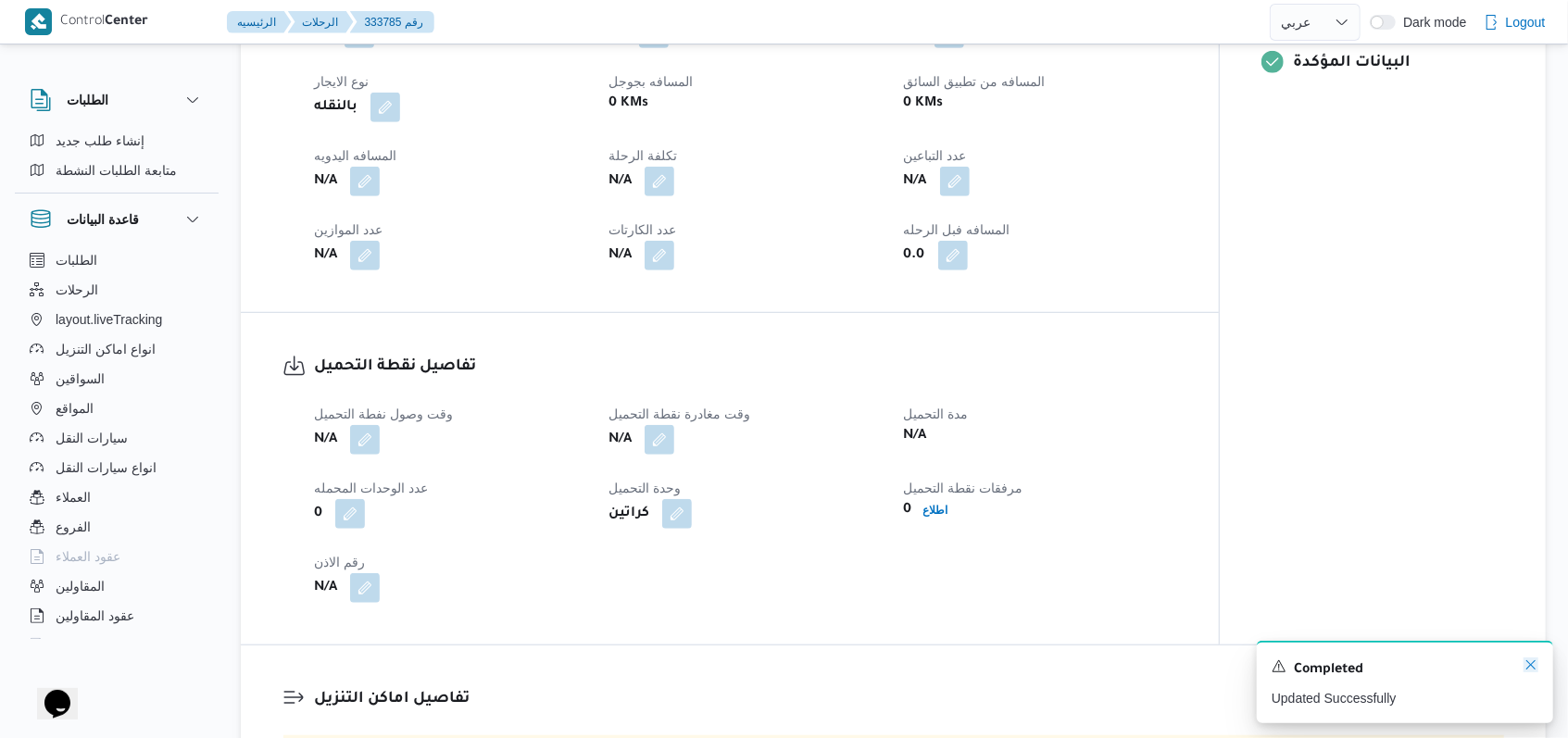
click at [1525, 671] on icon "Dismiss toast" at bounding box center [1530, 664] width 15 height 15
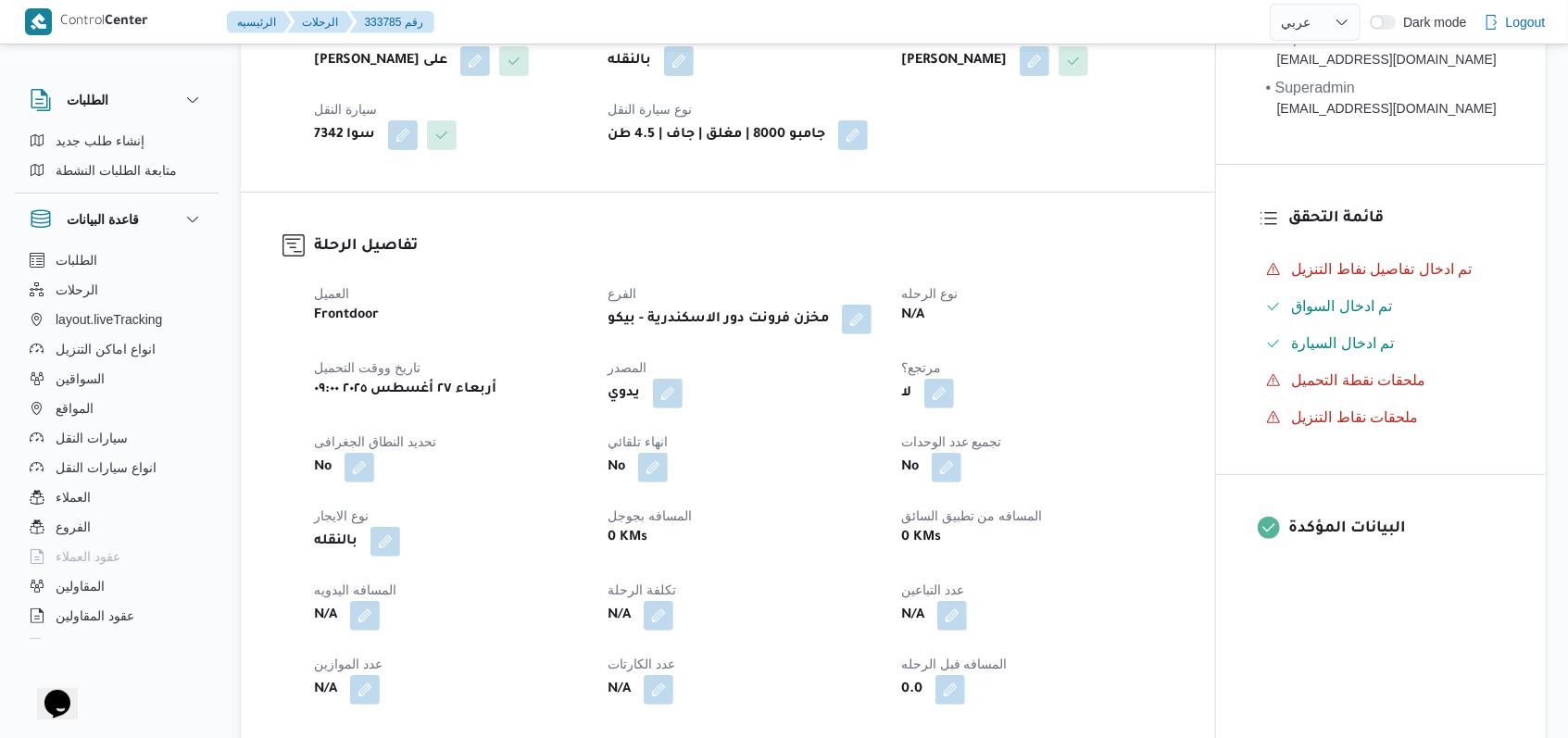
scroll to position [0, 0]
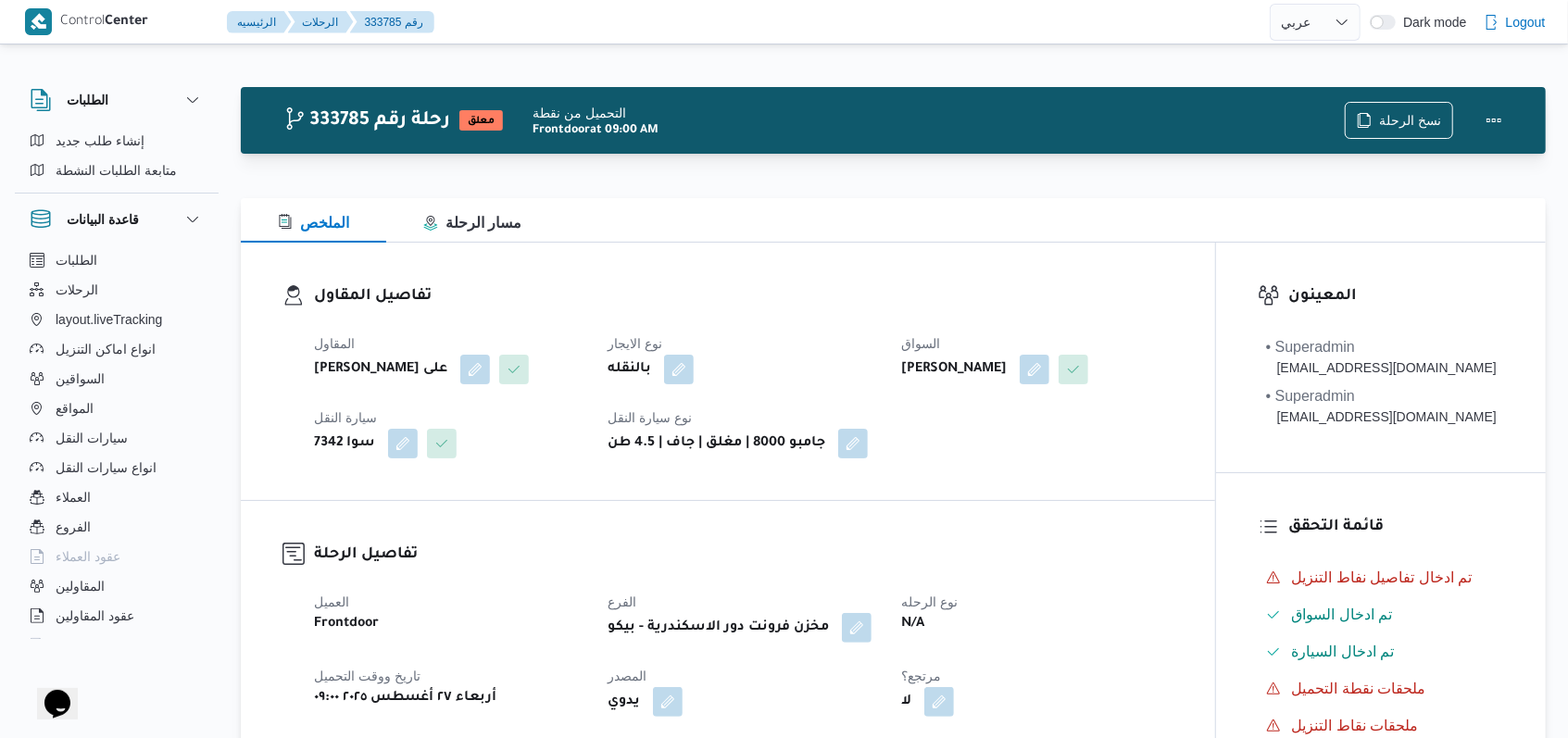
select select "ar"
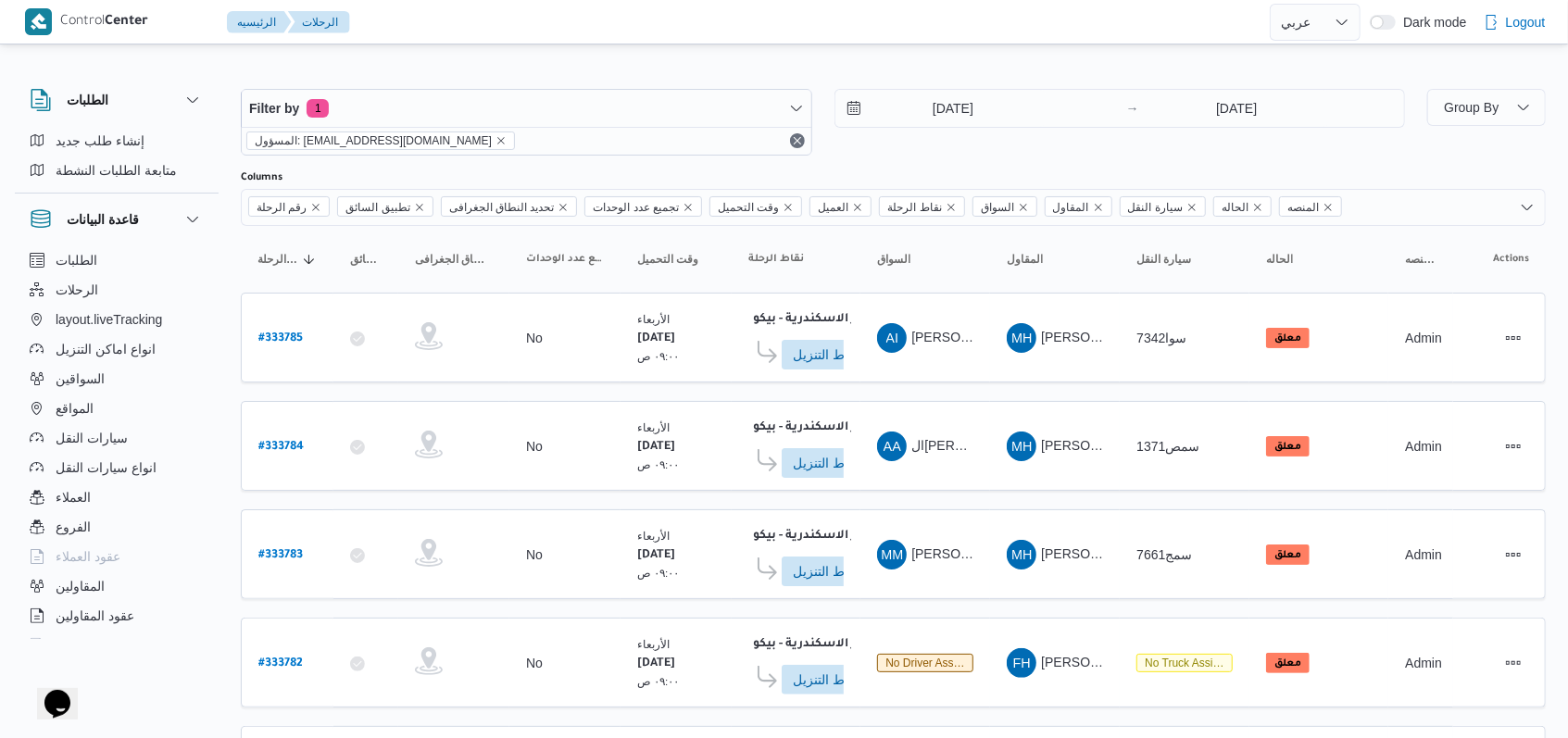
click at [881, 147] on div "27/8/2025 → 27/8/2025" at bounding box center [1120, 122] width 571 height 66
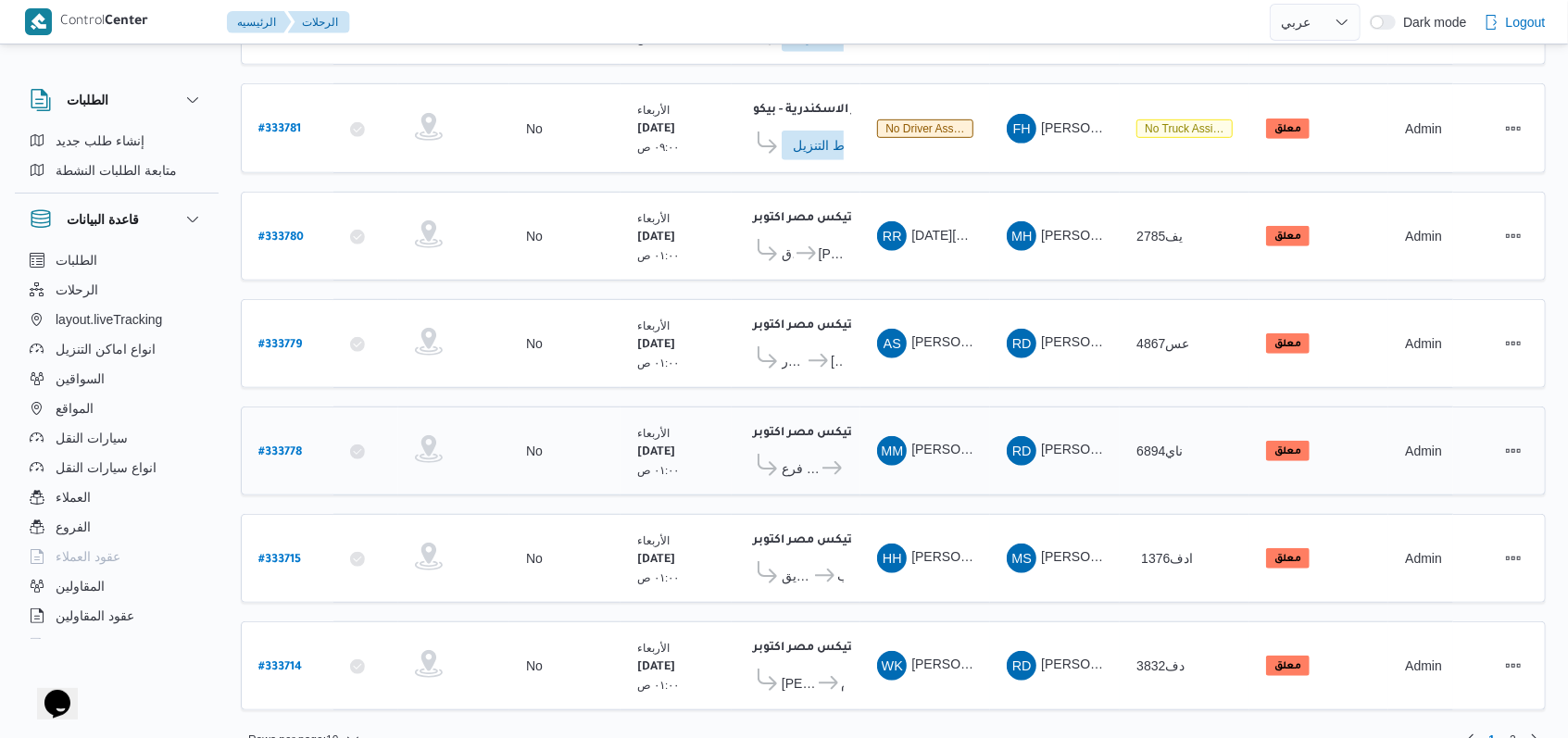
scroll to position [647, 0]
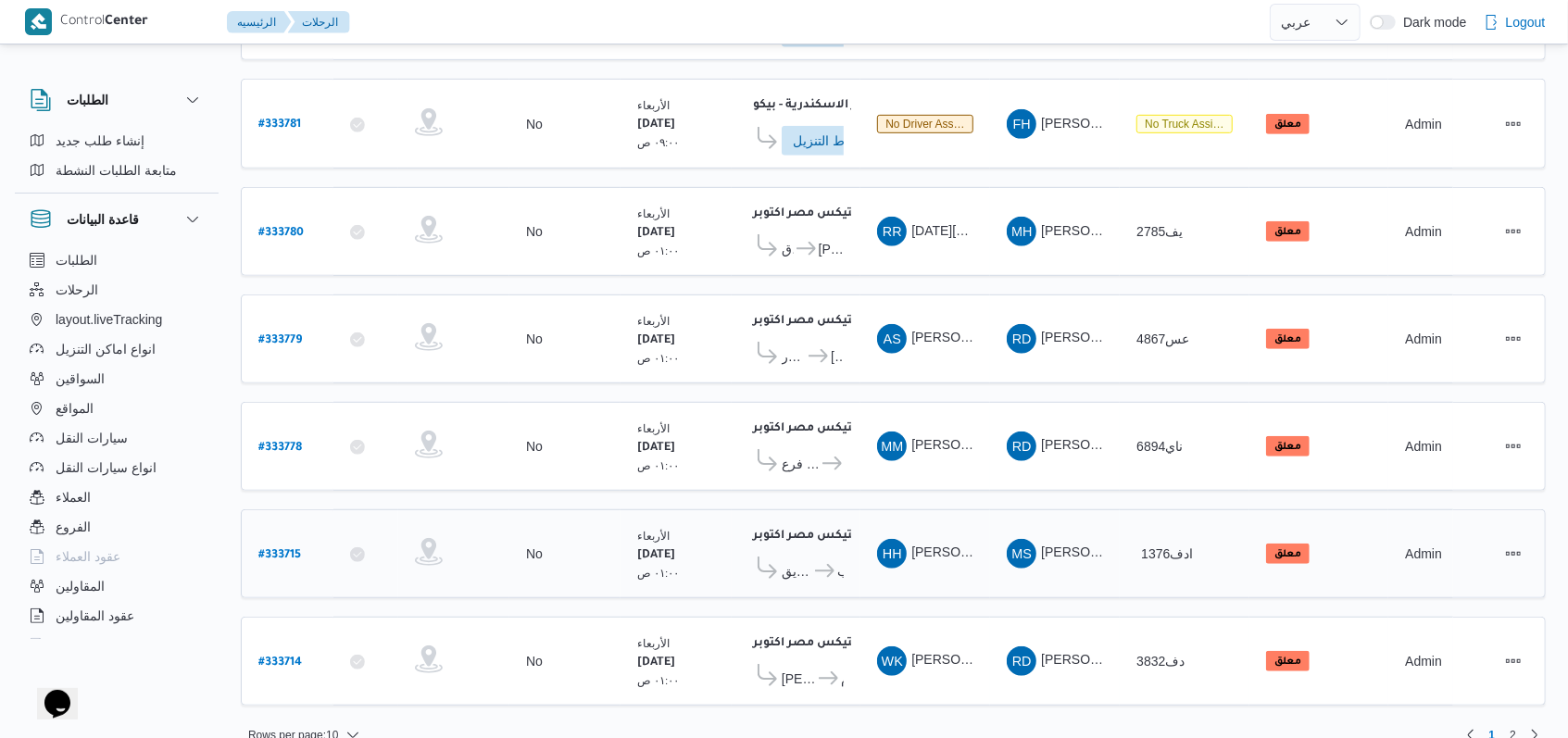
click at [269, 549] on b "# 333715" at bounding box center [280, 555] width 43 height 13
select select "ar"
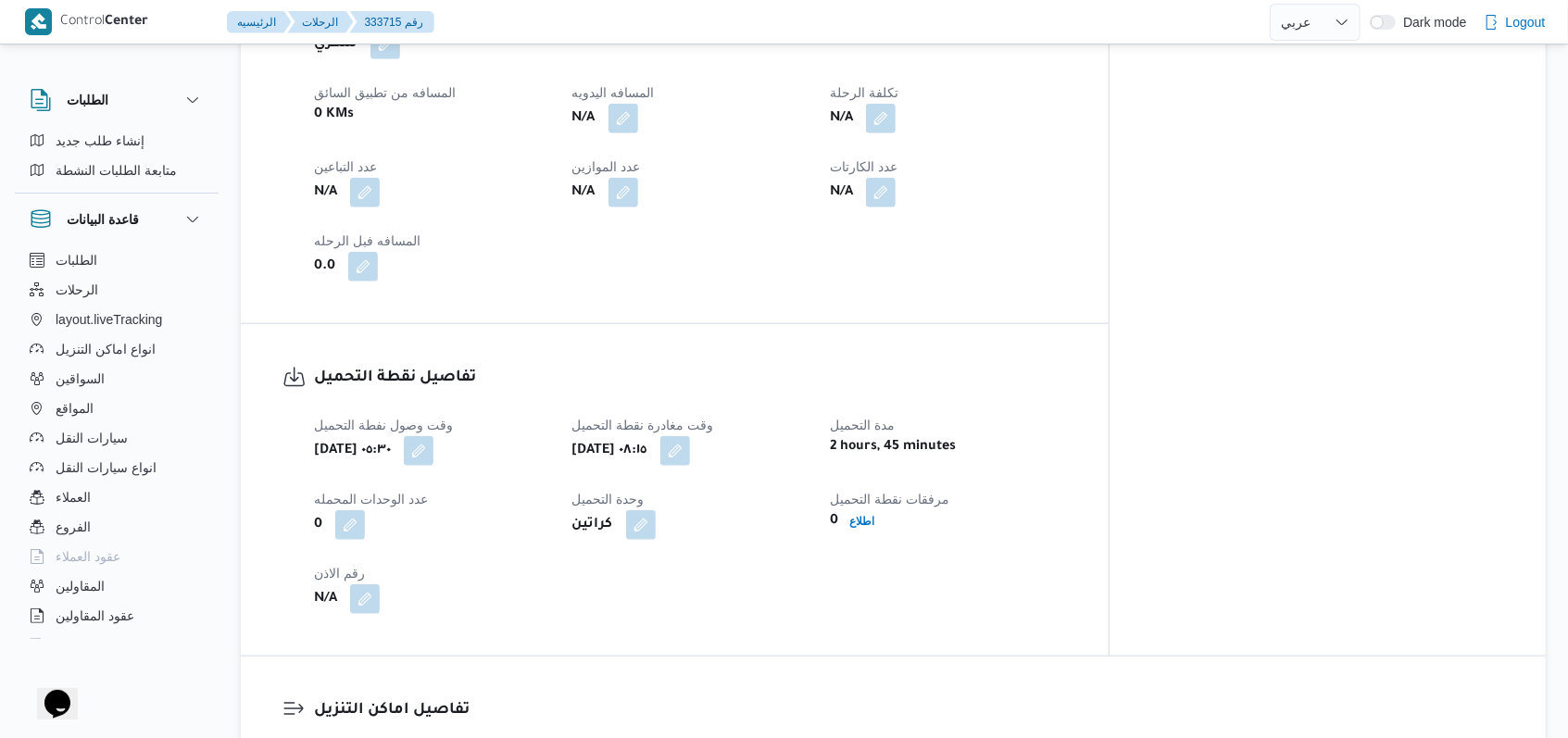
scroll to position [1111, 0]
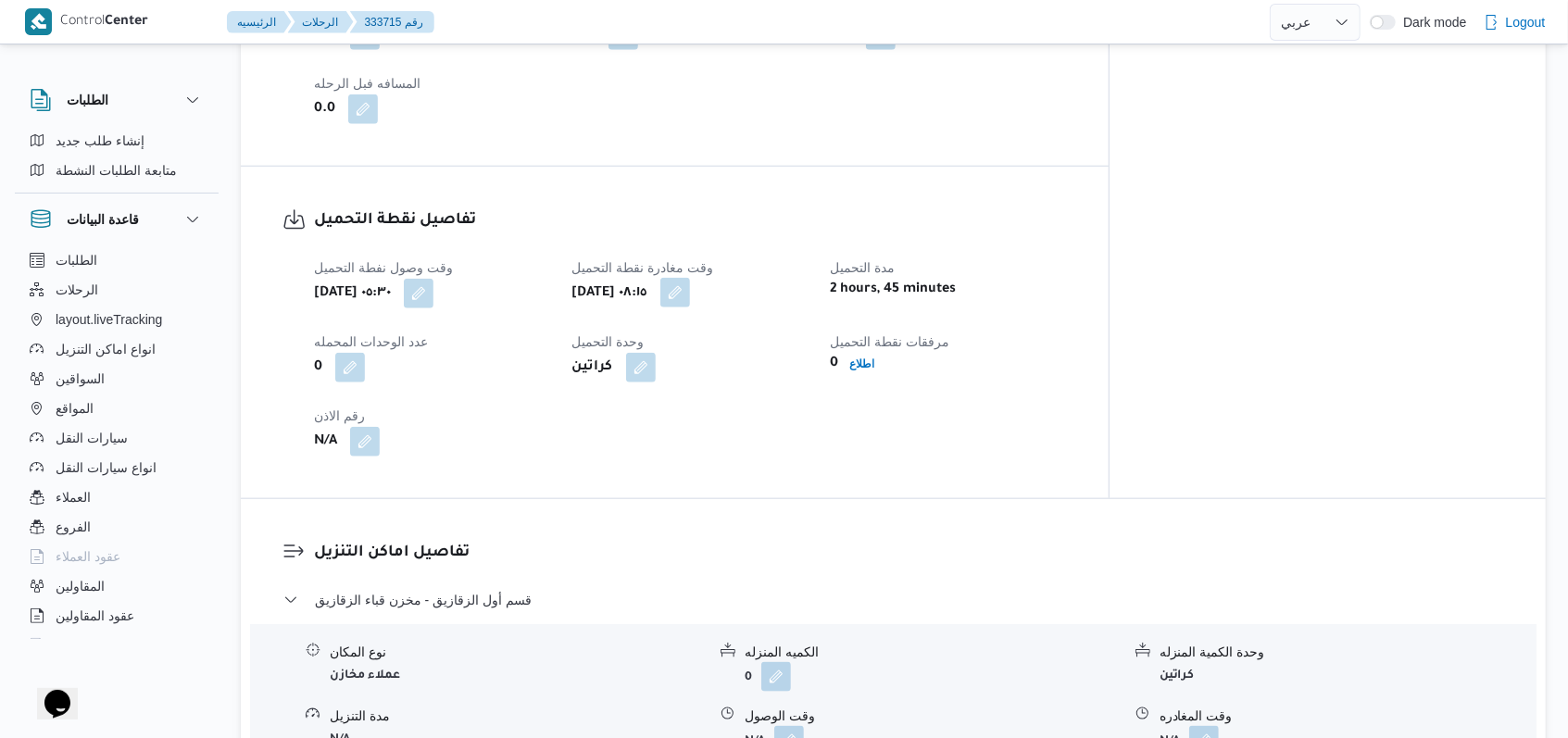
click at [690, 278] on button "button" at bounding box center [675, 292] width 29 height 29
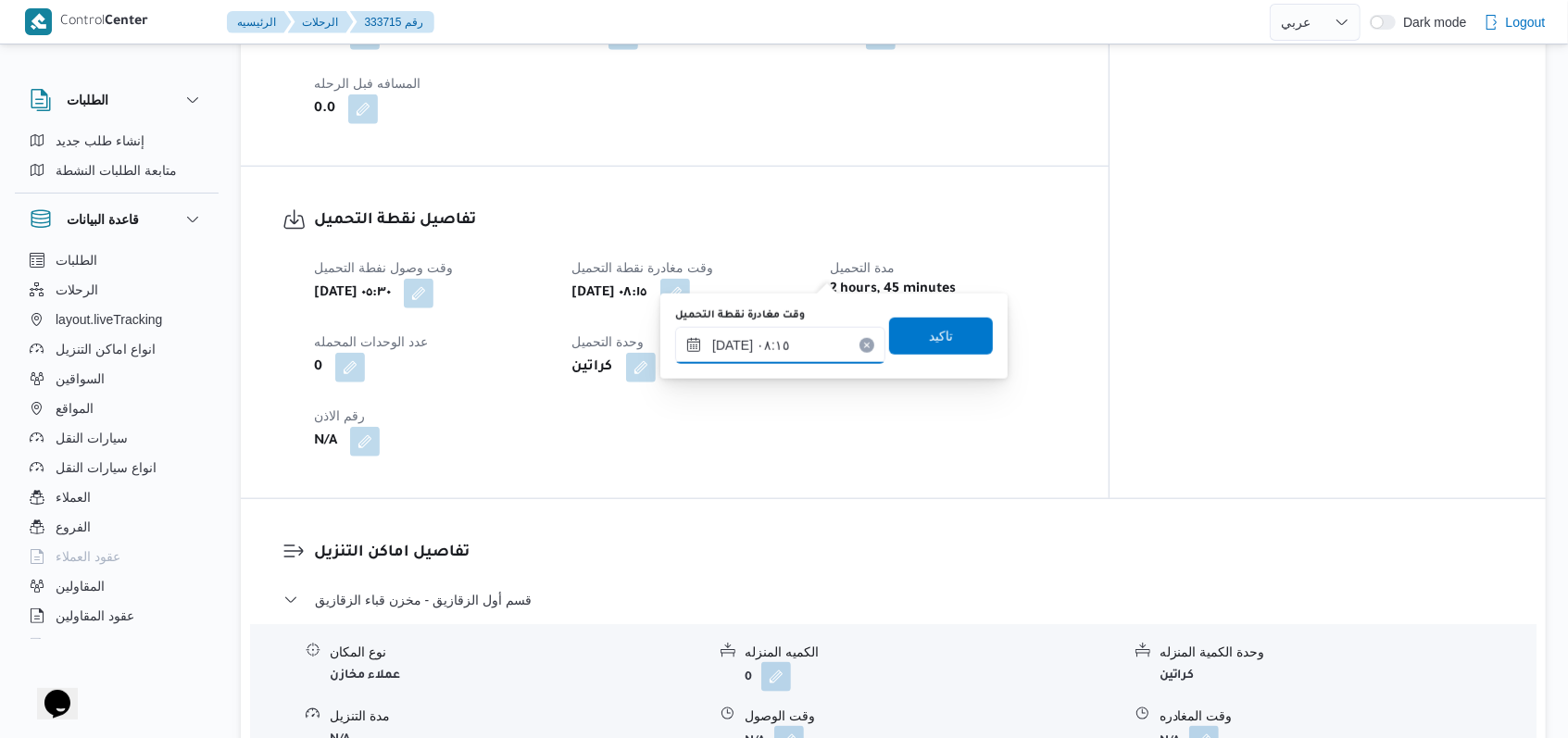
click at [824, 333] on input "٢٧/٠٨/٢٠٢٥ ٠٨:١٥" at bounding box center [780, 345] width 211 height 37
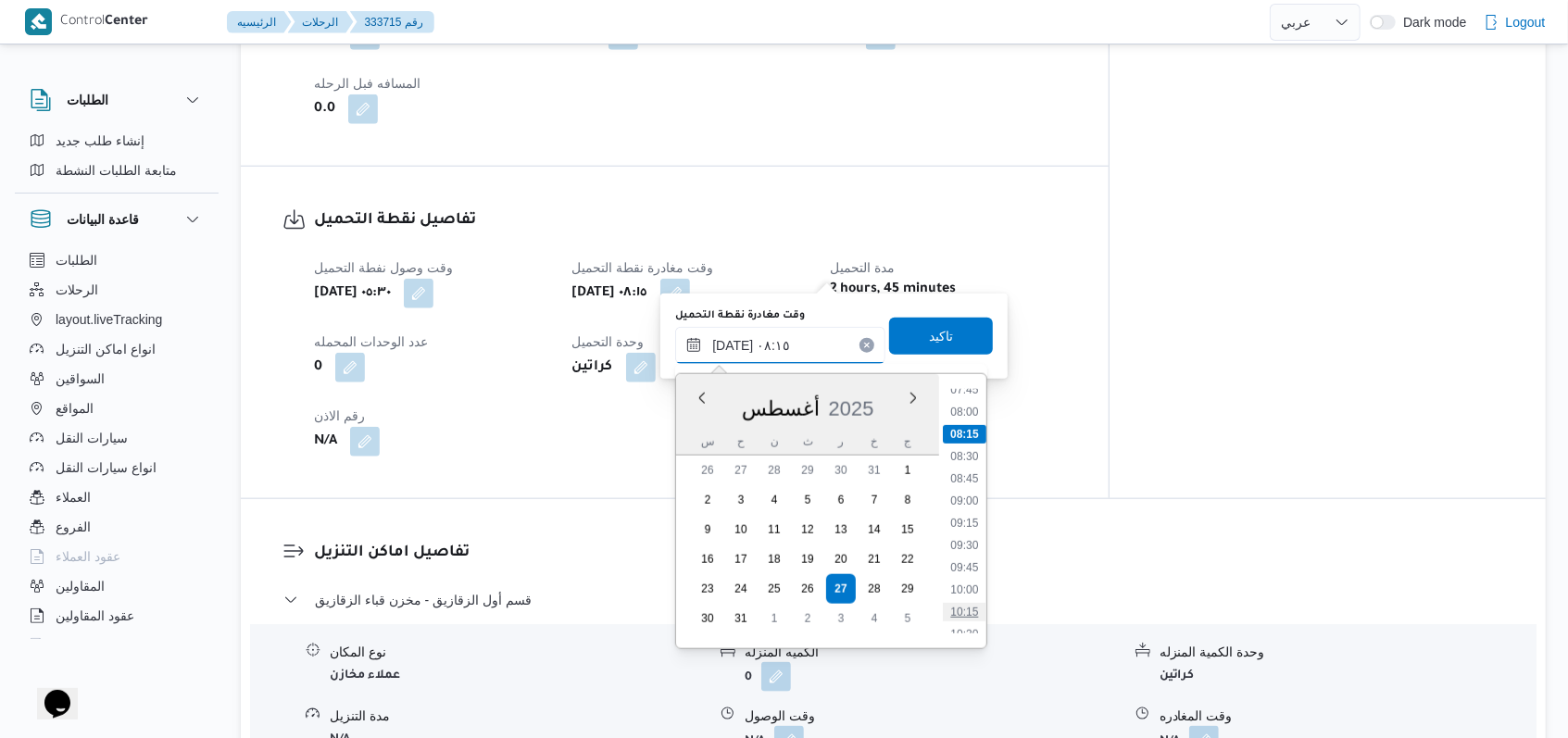
scroll to position [729, 0]
click at [970, 560] on li "10:00" at bounding box center [965, 557] width 43 height 19
type input "٢٧/٠٨/٢٠٢٥ ١٠:٠٠"
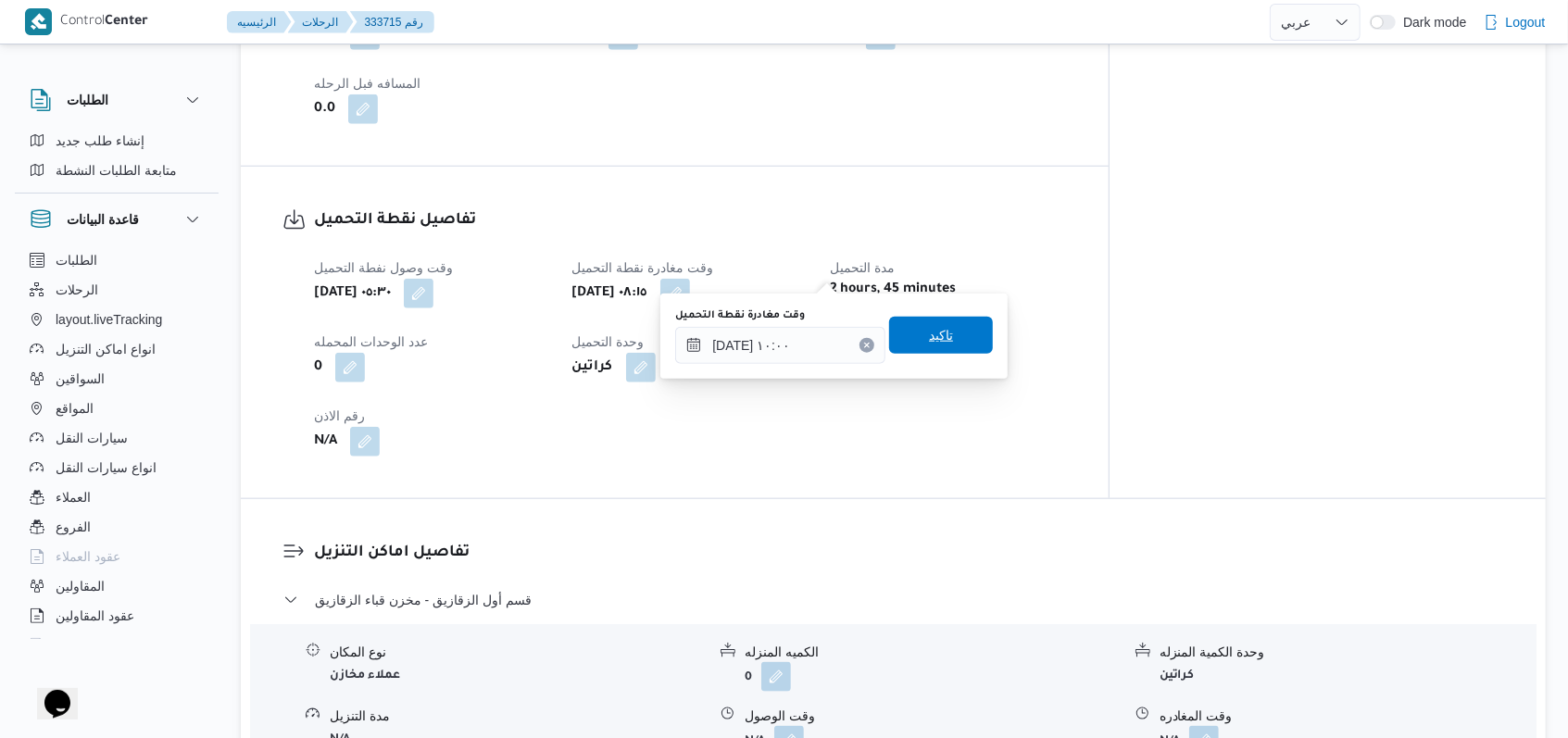
click at [934, 352] on span "تاكيد" at bounding box center [941, 335] width 103 height 37
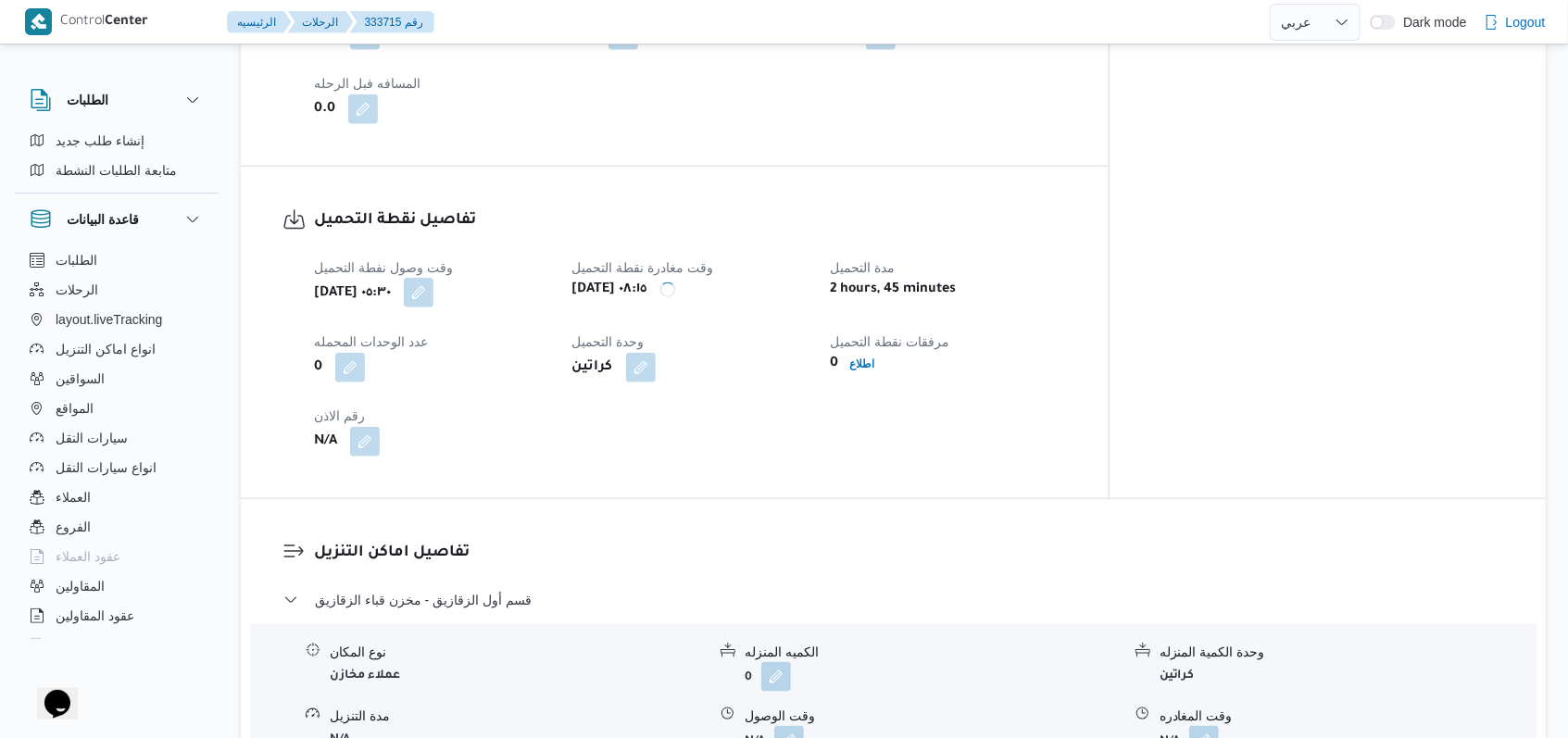
click at [433, 278] on button "button" at bounding box center [418, 292] width 29 height 29
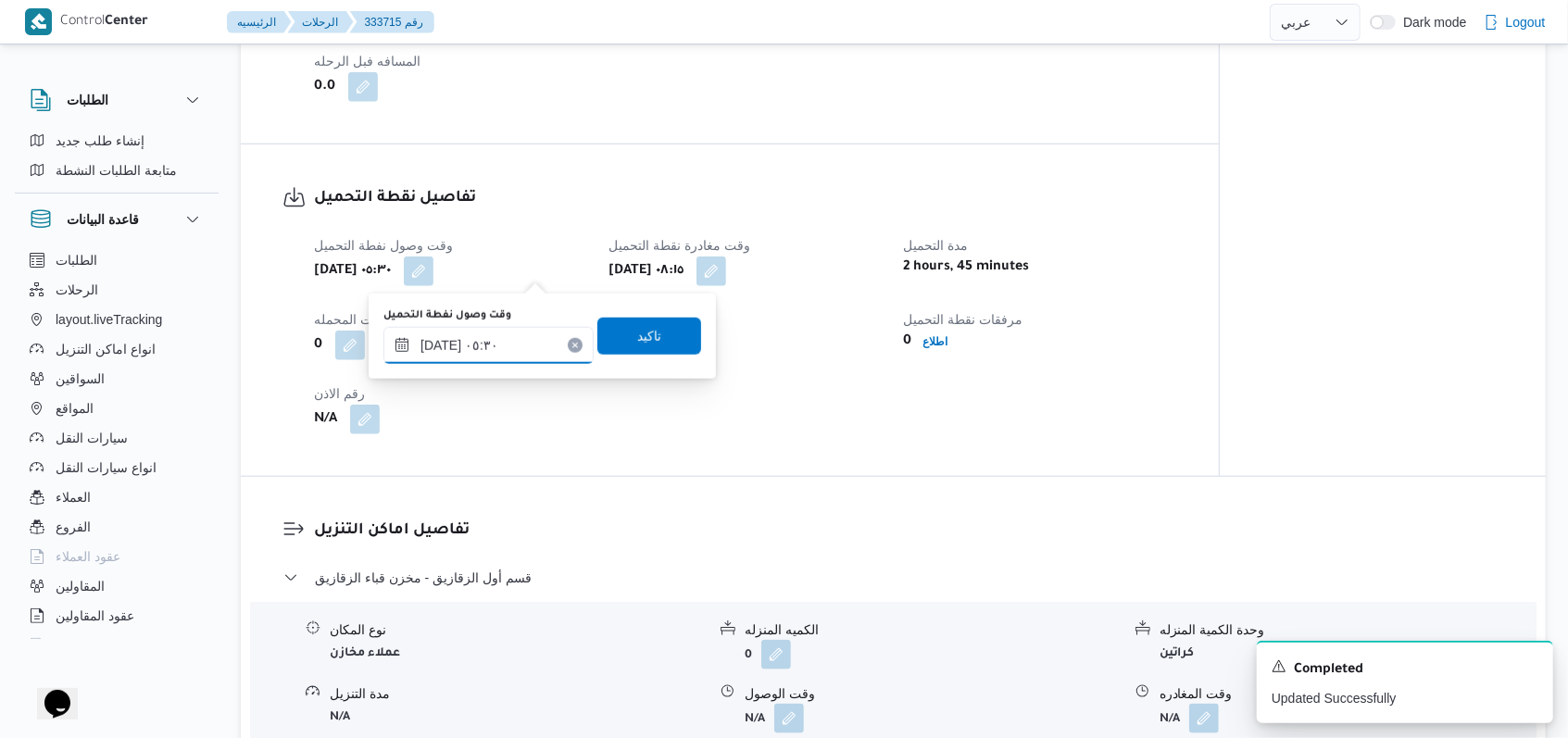
click at [506, 339] on input "٢٧/٠٨/٢٠٢٥ ٠٥:٣٠" at bounding box center [489, 345] width 211 height 37
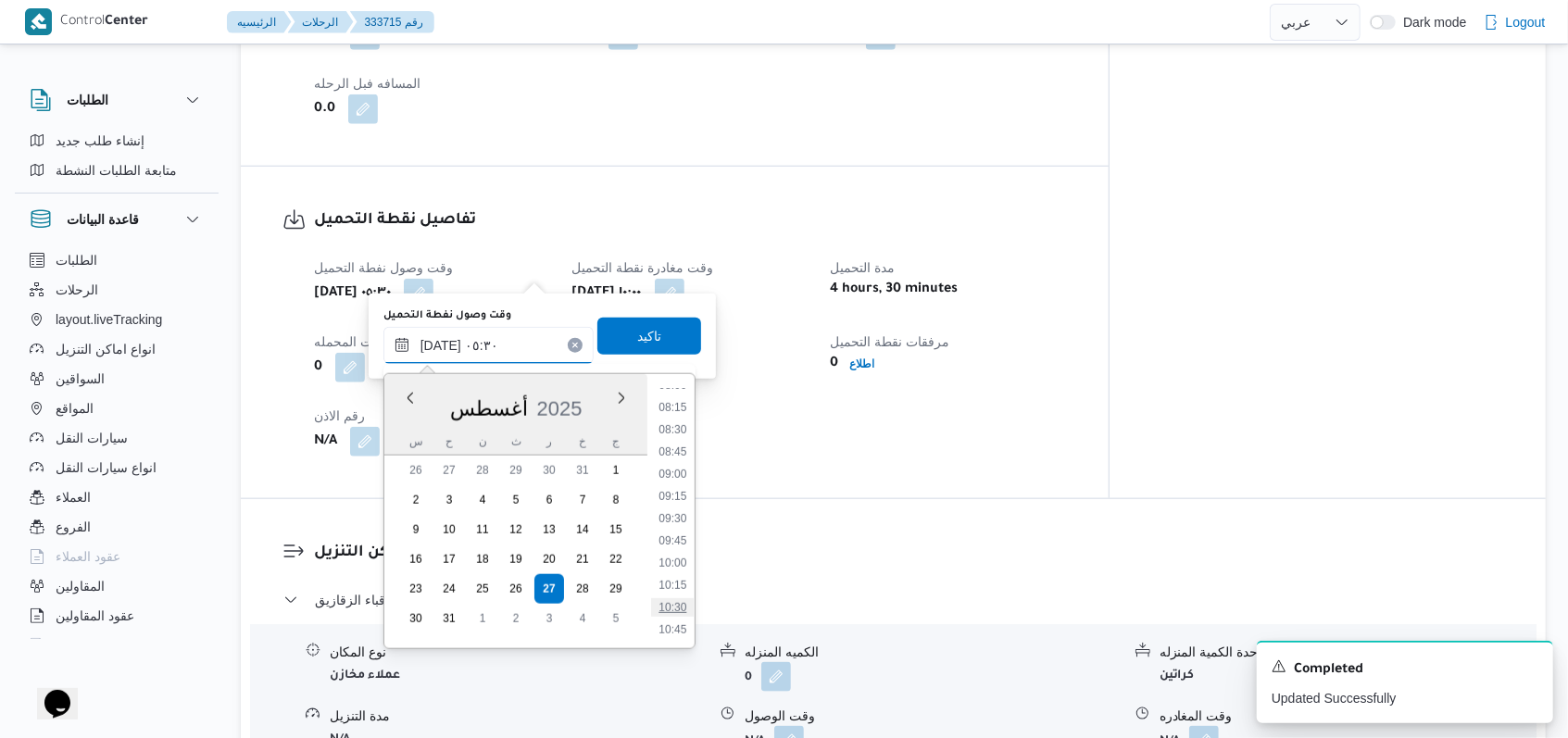
scroll to position [732, 0]
click at [681, 419] on li "08:30" at bounding box center [673, 421] width 43 height 19
type input "٢٧/٠٨/٢٠٢٥ ٠٨:٣٠"
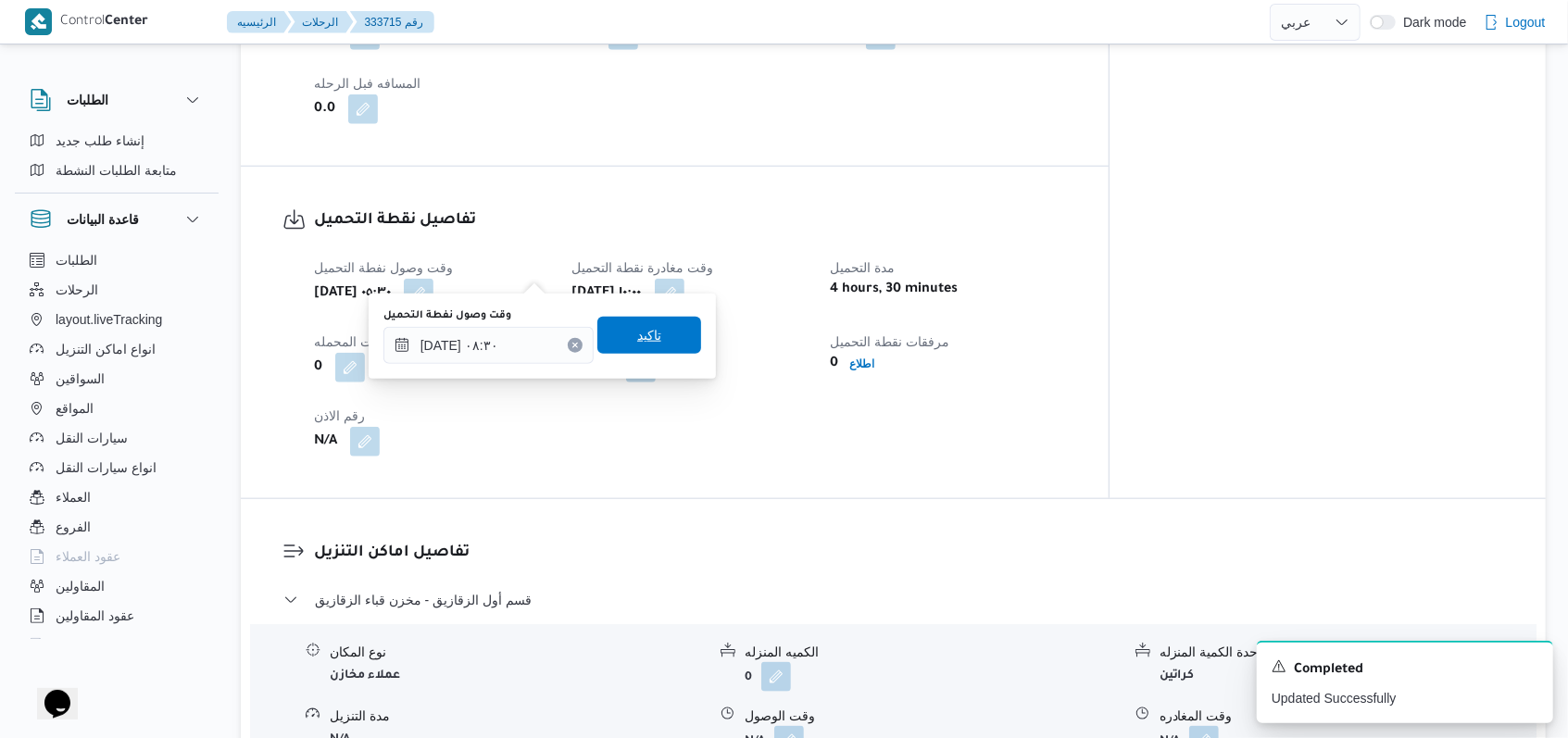
click at [653, 332] on span "تاكيد" at bounding box center [649, 335] width 103 height 37
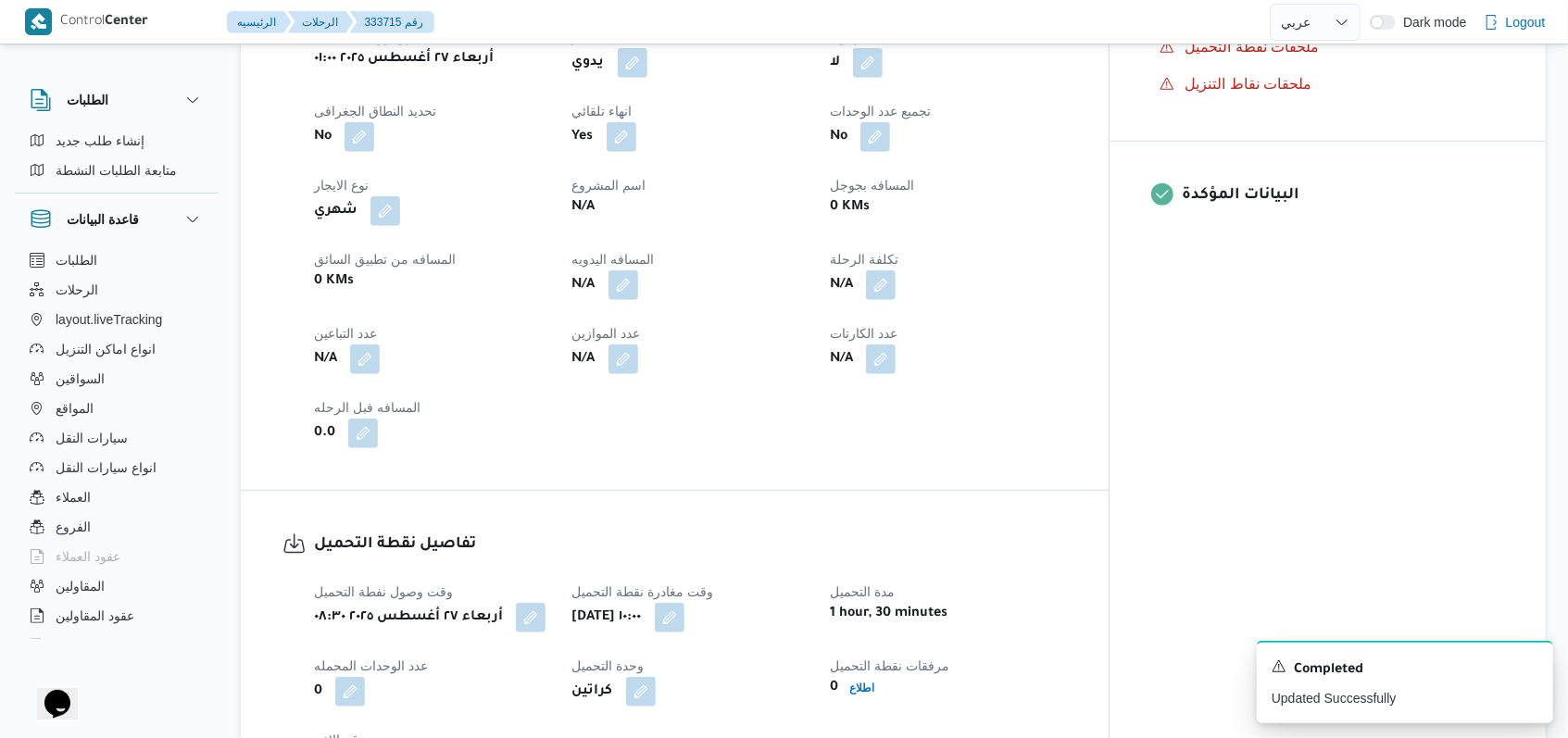
scroll to position [864, 0]
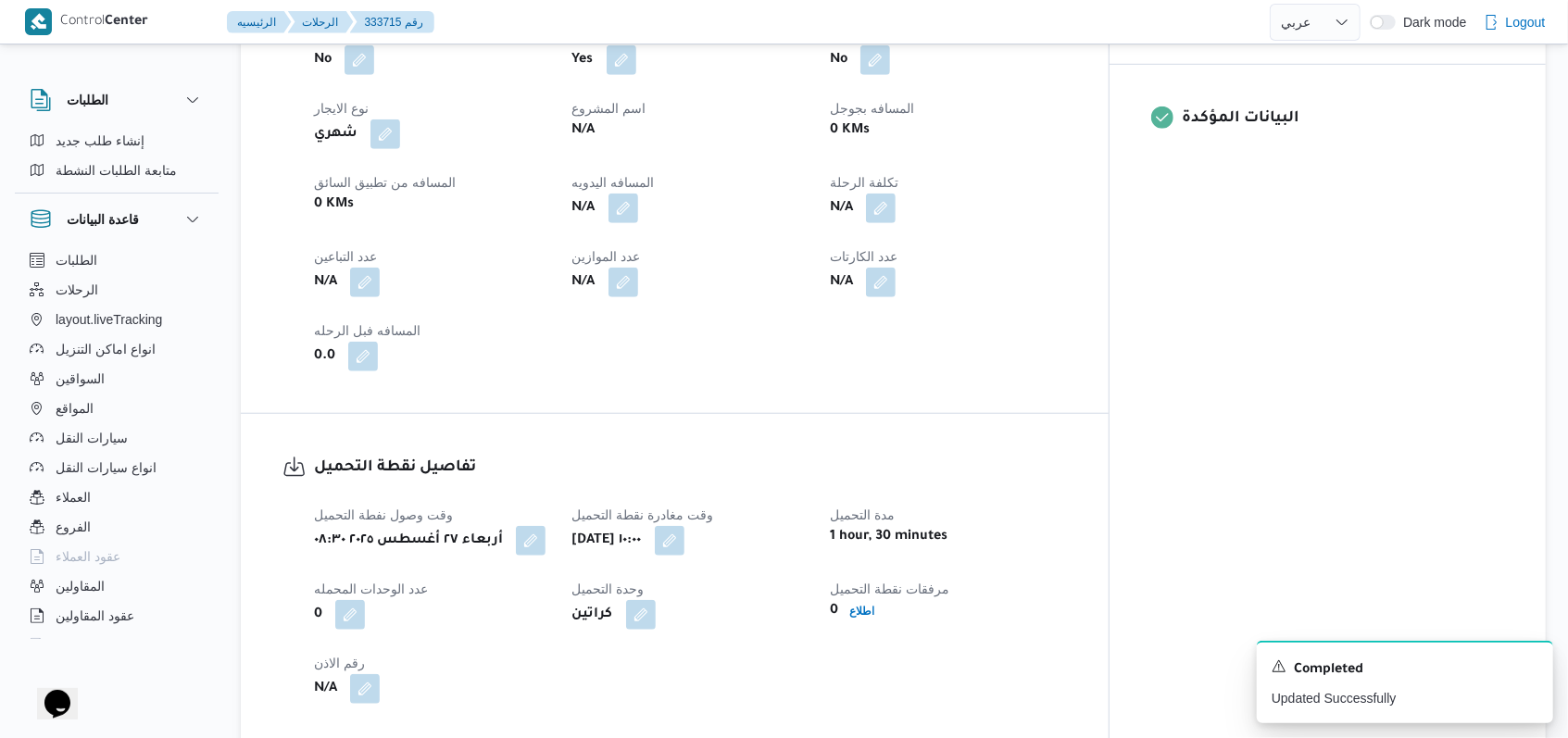
select select "ar"
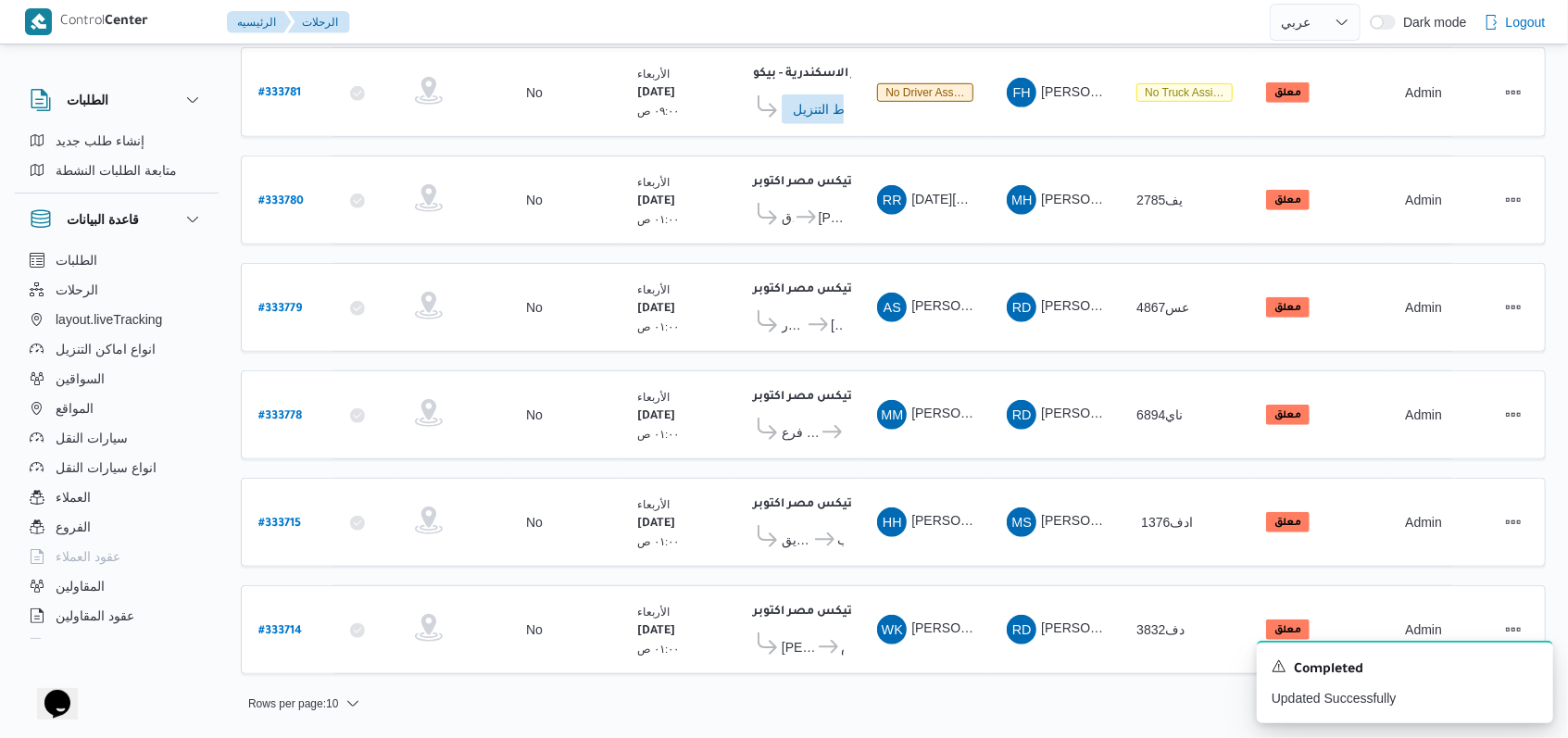
scroll to position [647, 0]
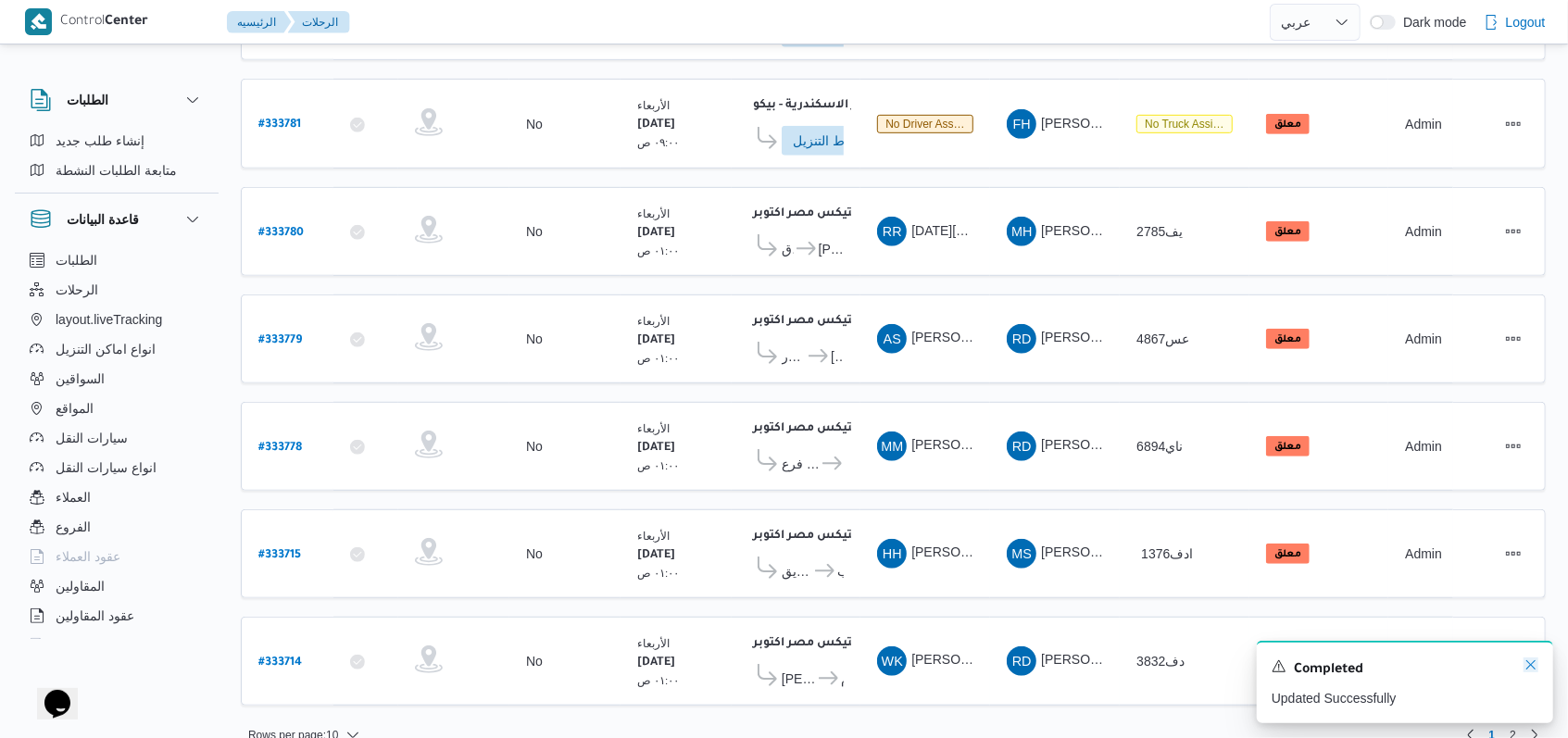
click at [1528, 668] on icon "Dismiss toast" at bounding box center [1530, 664] width 15 height 15
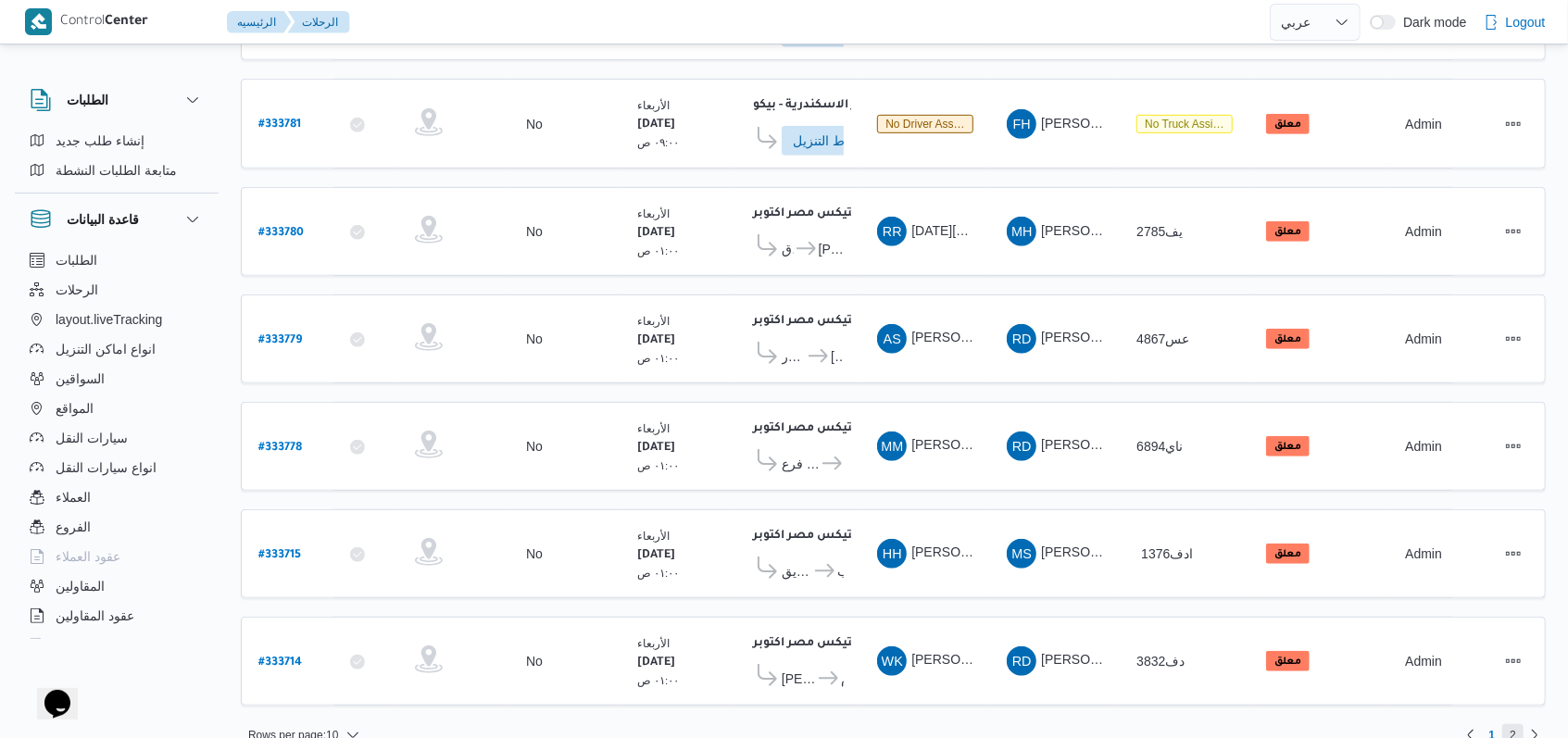
click at [1514, 724] on span "2" at bounding box center [1512, 735] width 7 height 22
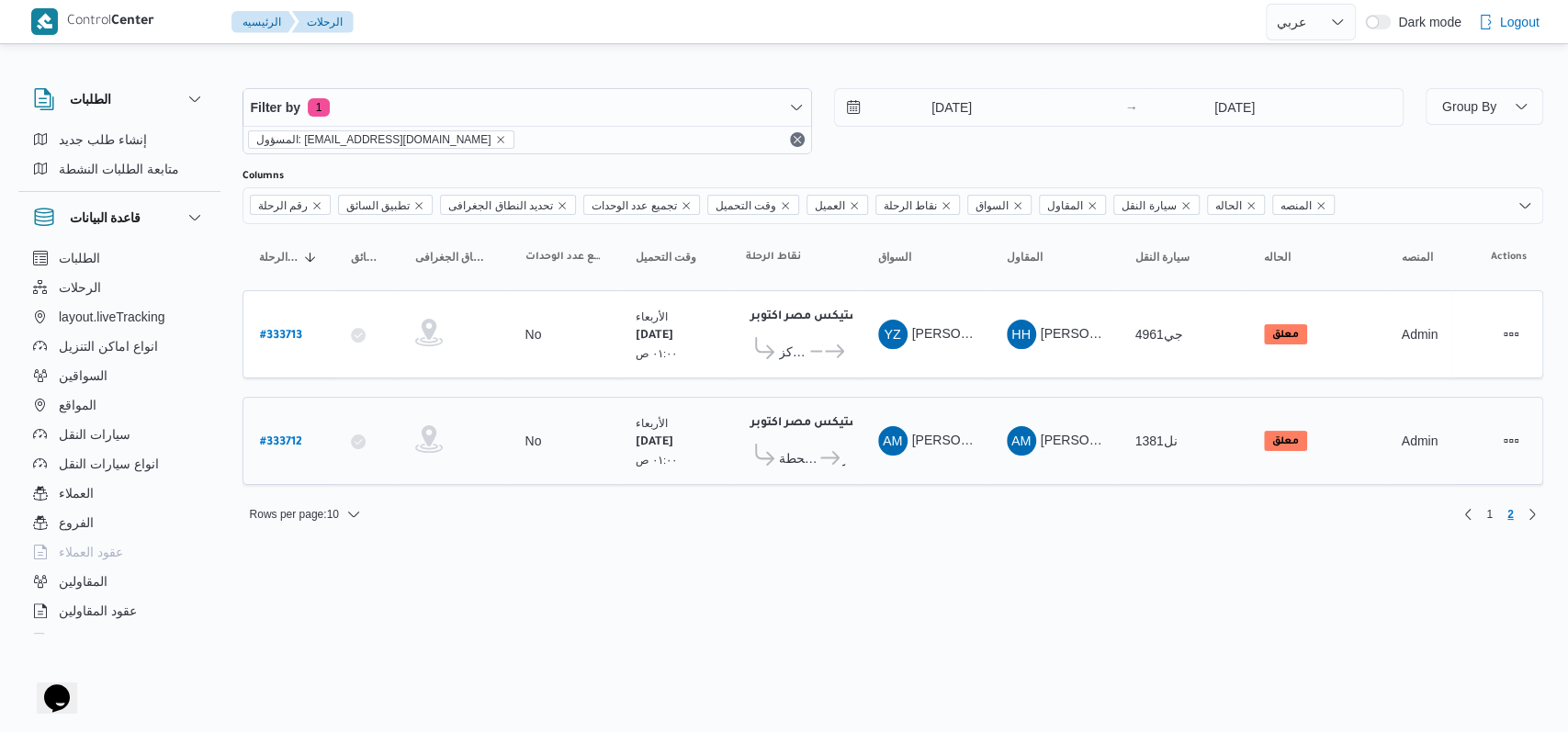
click at [274, 438] on b "# 333712" at bounding box center [281, 442] width 43 height 13
select select "ar"
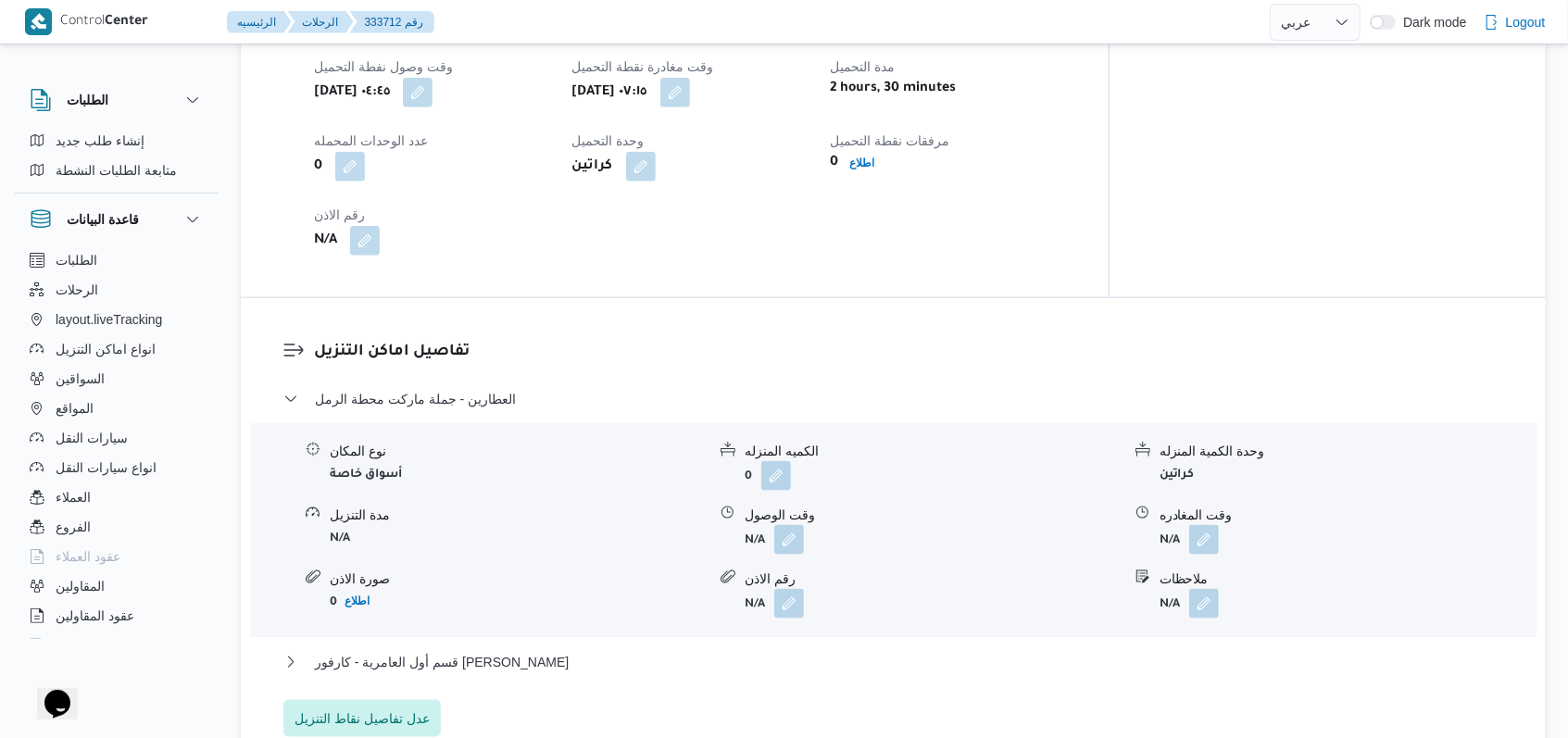
scroll to position [1234, 0]
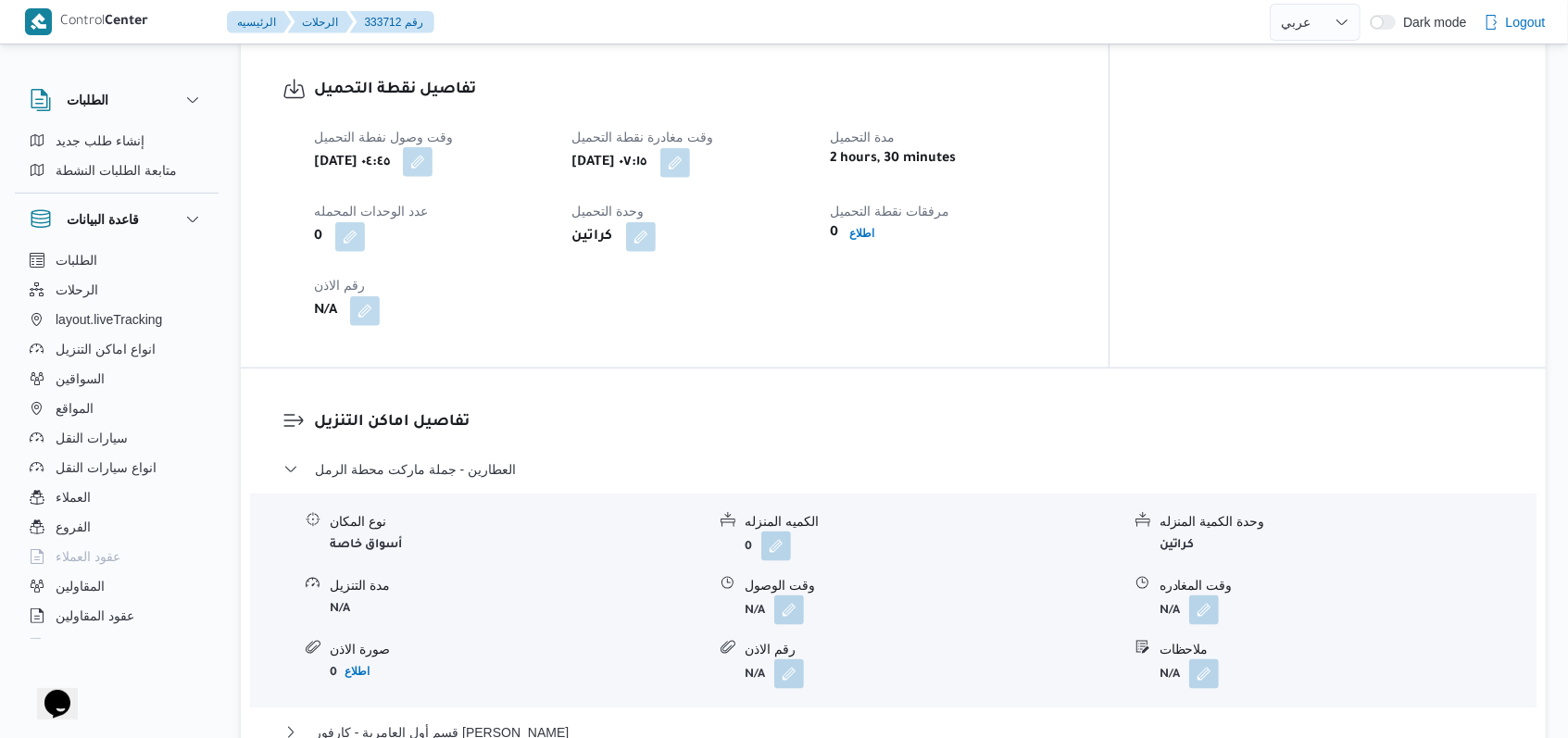
click at [433, 152] on button "button" at bounding box center [417, 162] width 29 height 29
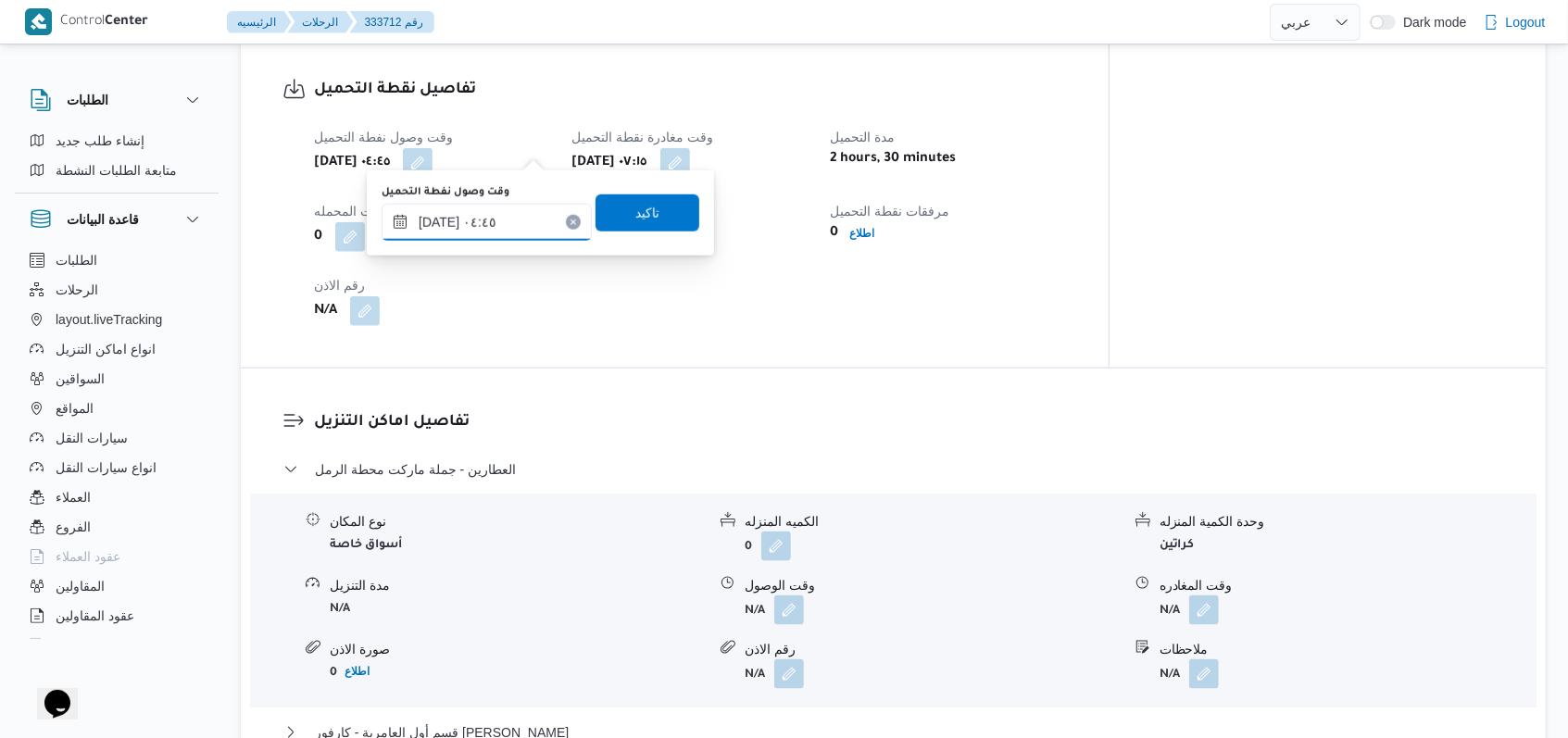
click at [500, 231] on input "٢٧/٠٨/٢٠٢٥ ٠٤:٤٥" at bounding box center [487, 222] width 211 height 37
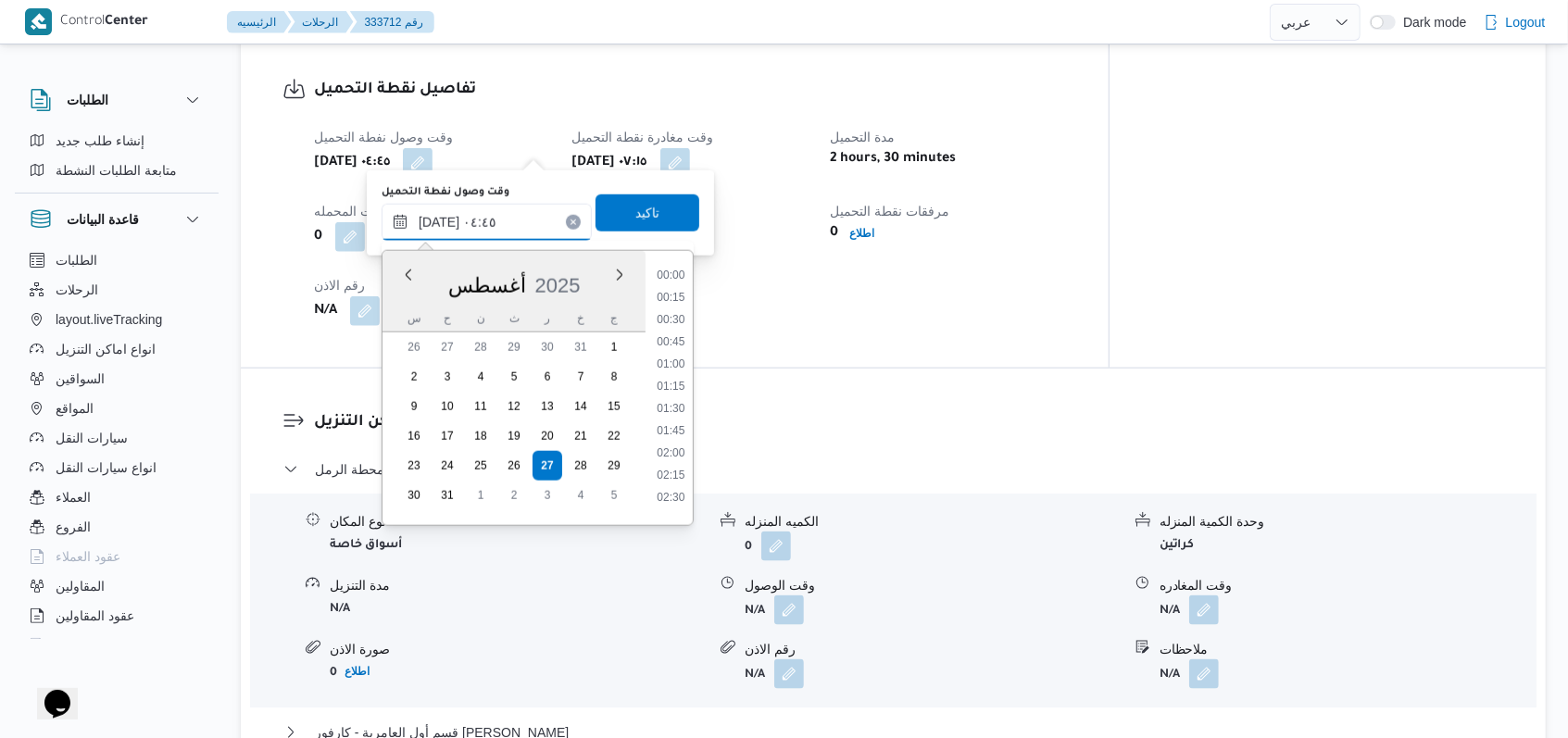
scroll to position [295, 0]
click at [673, 316] on li "03:45" at bounding box center [671, 313] width 43 height 19
type input "٢٧/٠٨/٢٠٢٥ ٠٣:٤٥"
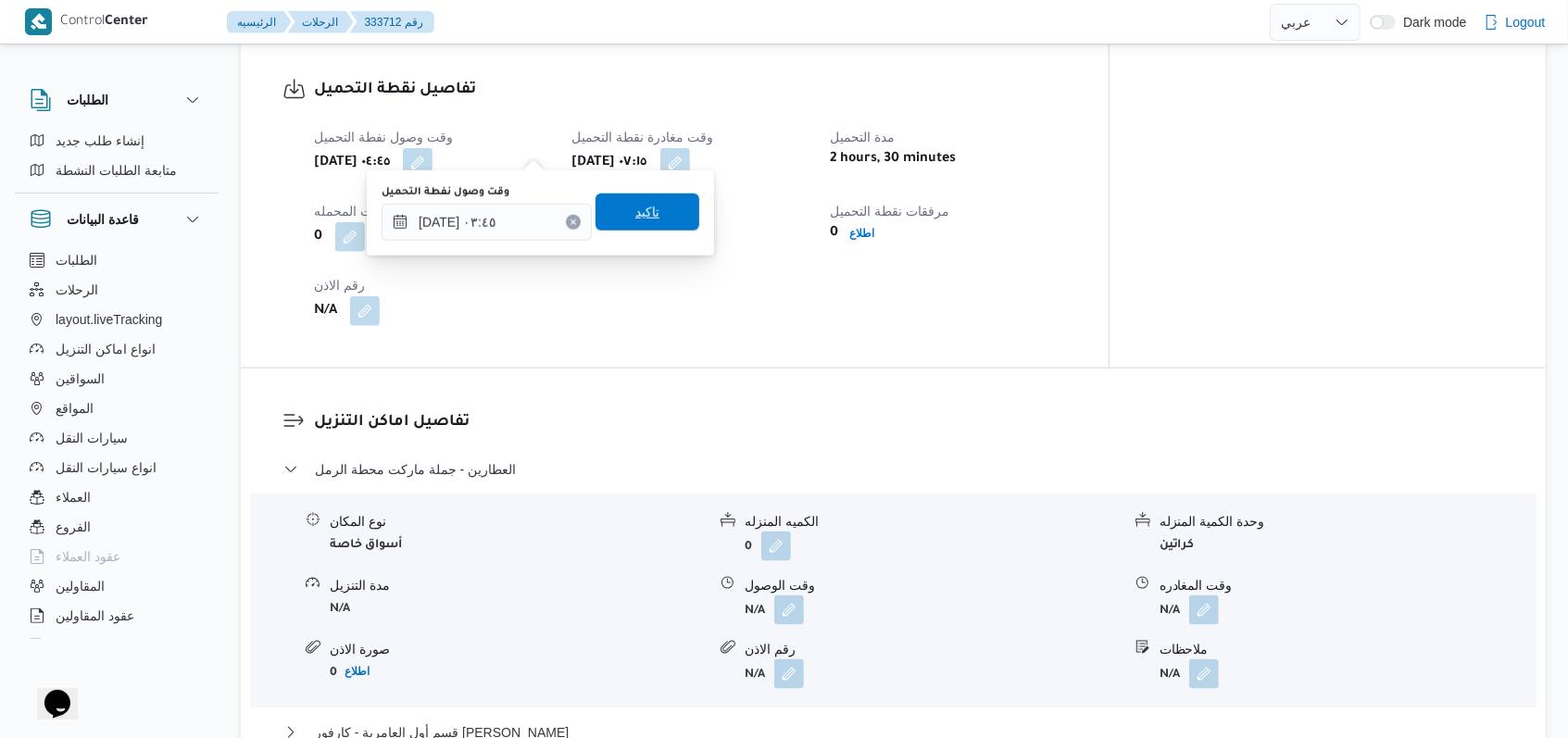
click at [668, 227] on span "تاكيد" at bounding box center [647, 212] width 103 height 37
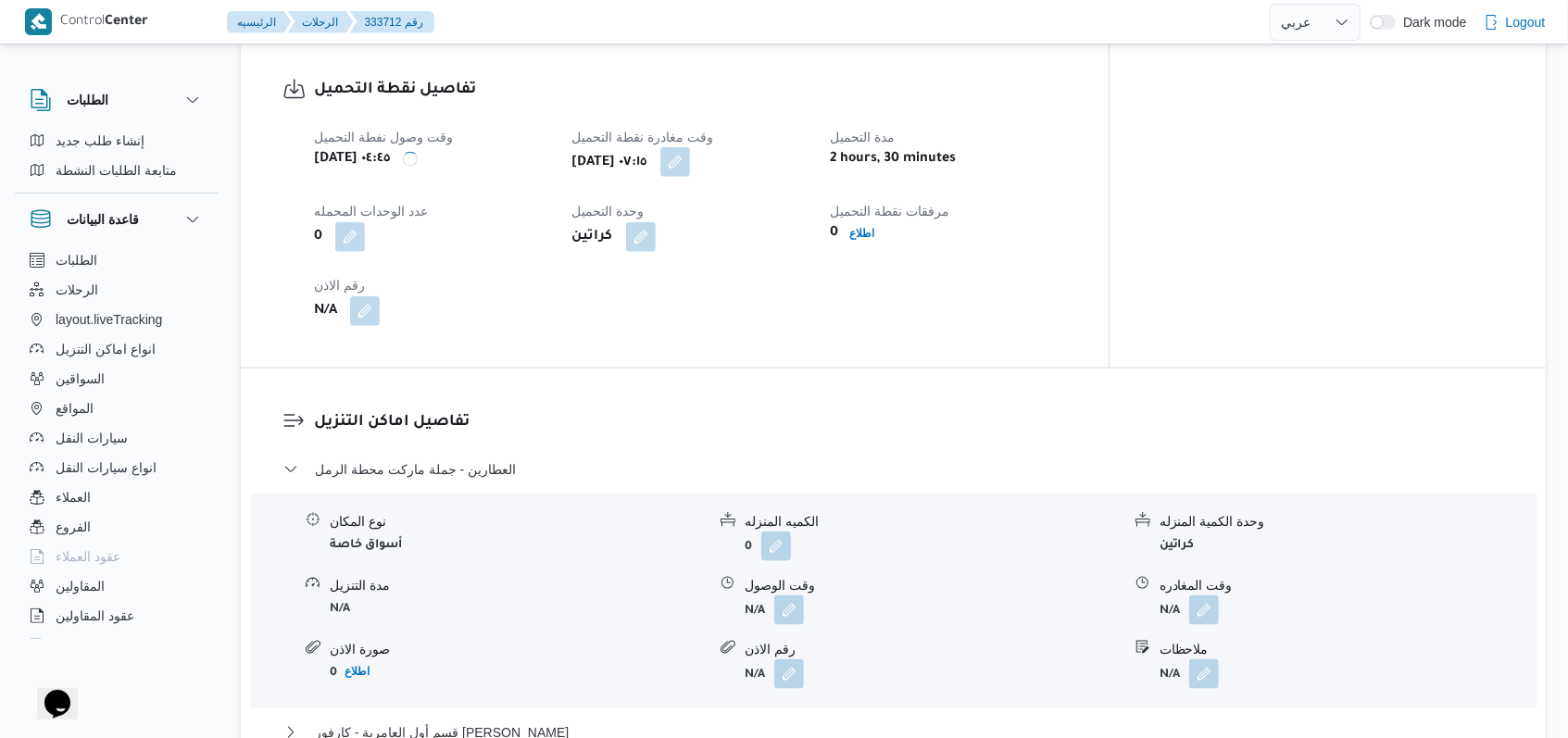
click at [690, 153] on button "button" at bounding box center [675, 162] width 29 height 29
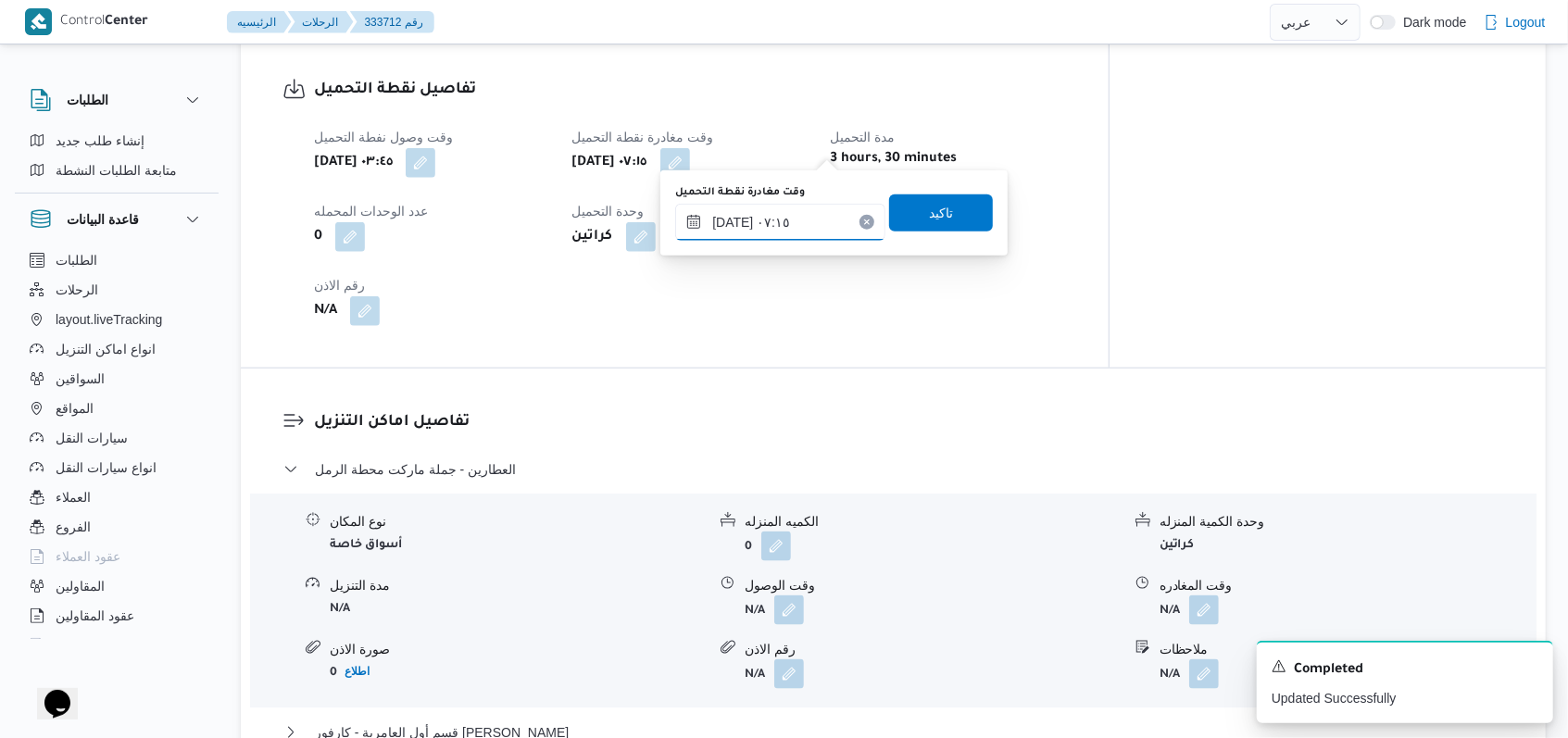
click at [825, 238] on input "٢٧/٠٨/٢٠٢٥ ٠٧:١٥" at bounding box center [780, 222] width 211 height 37
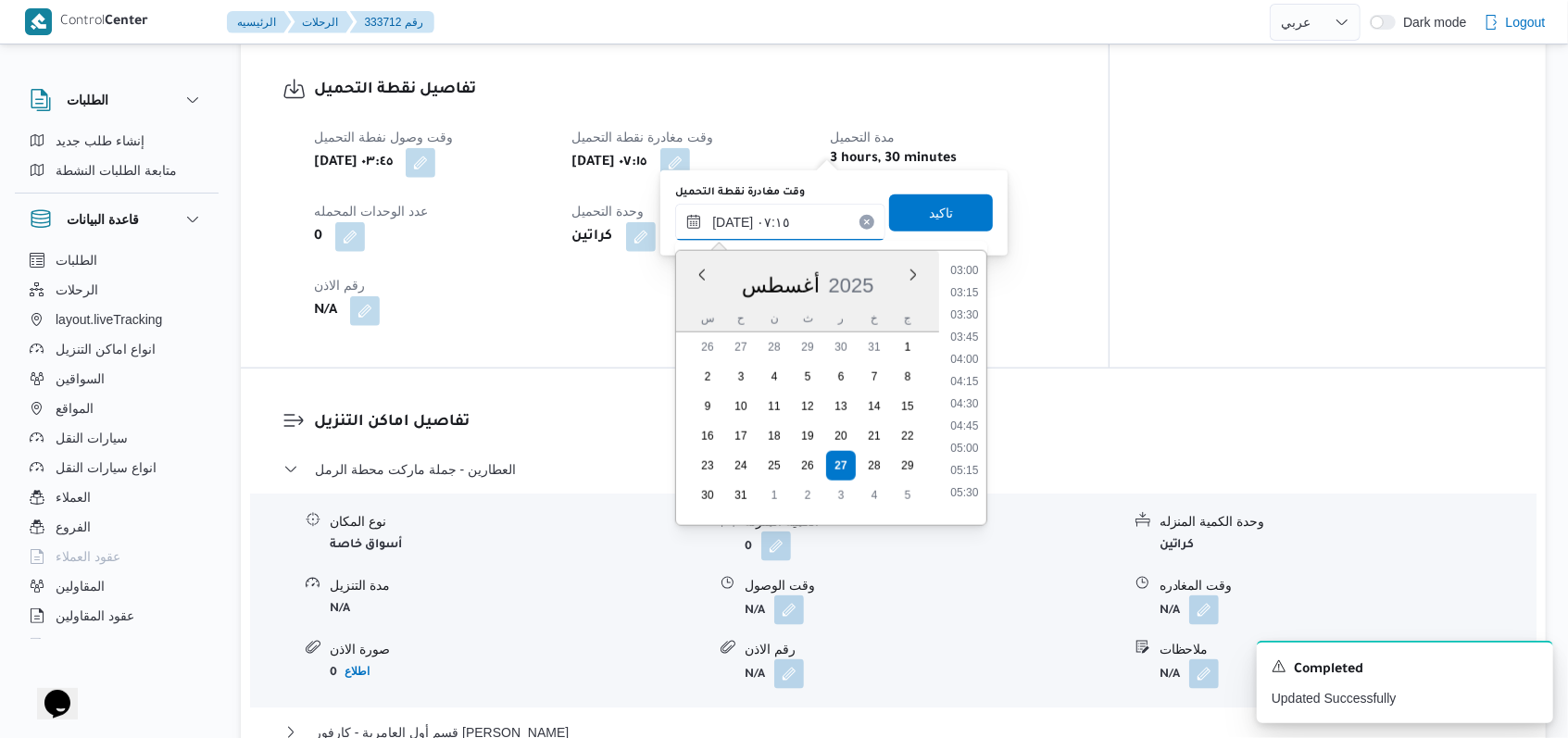
scroll to position [270, 0]
click at [975, 493] on li "05:30" at bounding box center [965, 493] width 43 height 19
type input "٢٧/٠٨/٢٠٢٥ ٠٥:٣٠"
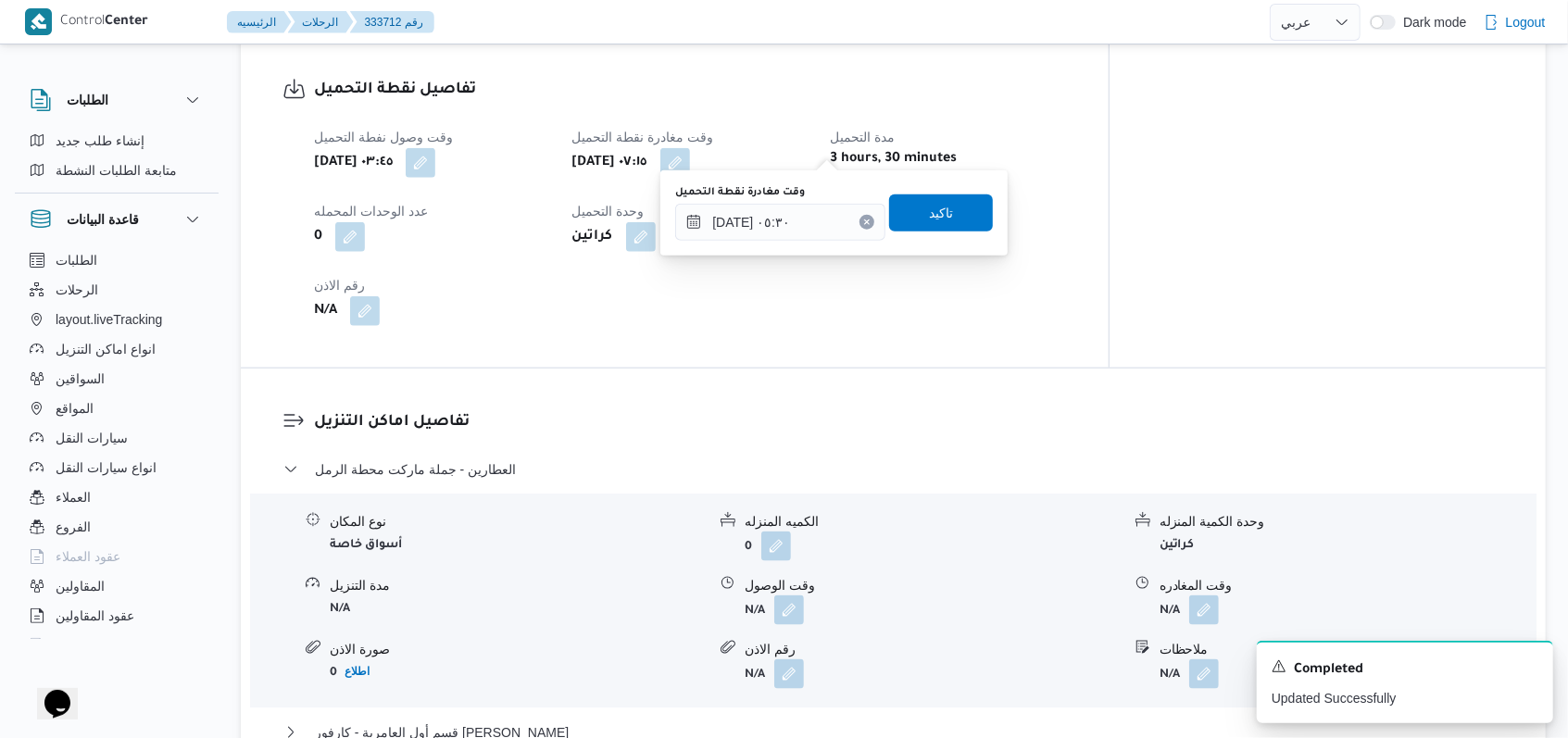
click at [962, 232] on div "وقت مغادرة نقطة التحميل ٢٧/٠٨/٢٠٢٥ ٠٥:٣٠ تاكيد" at bounding box center [834, 213] width 322 height 59
click at [929, 214] on span "تاكيد" at bounding box center [941, 212] width 24 height 22
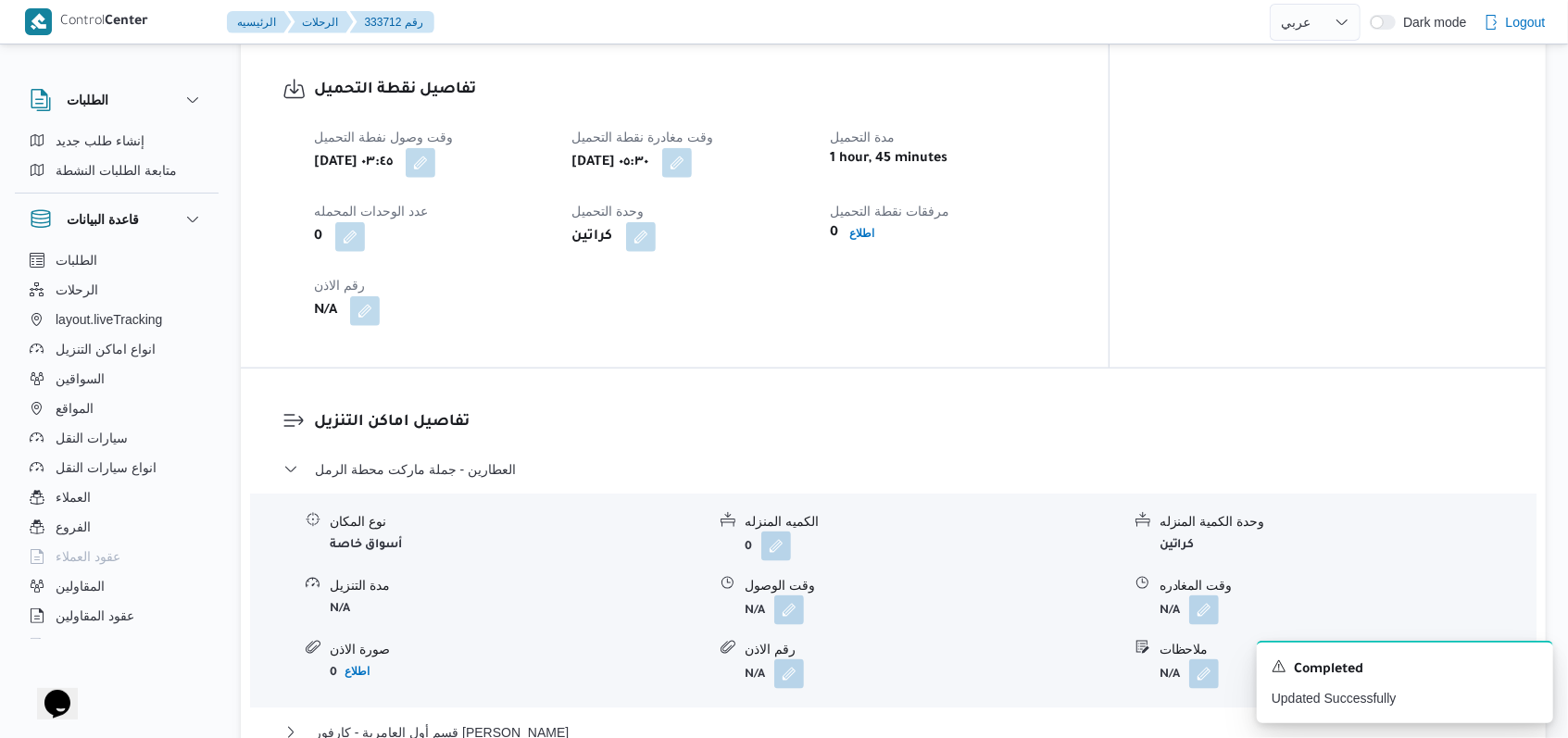
select select "ar"
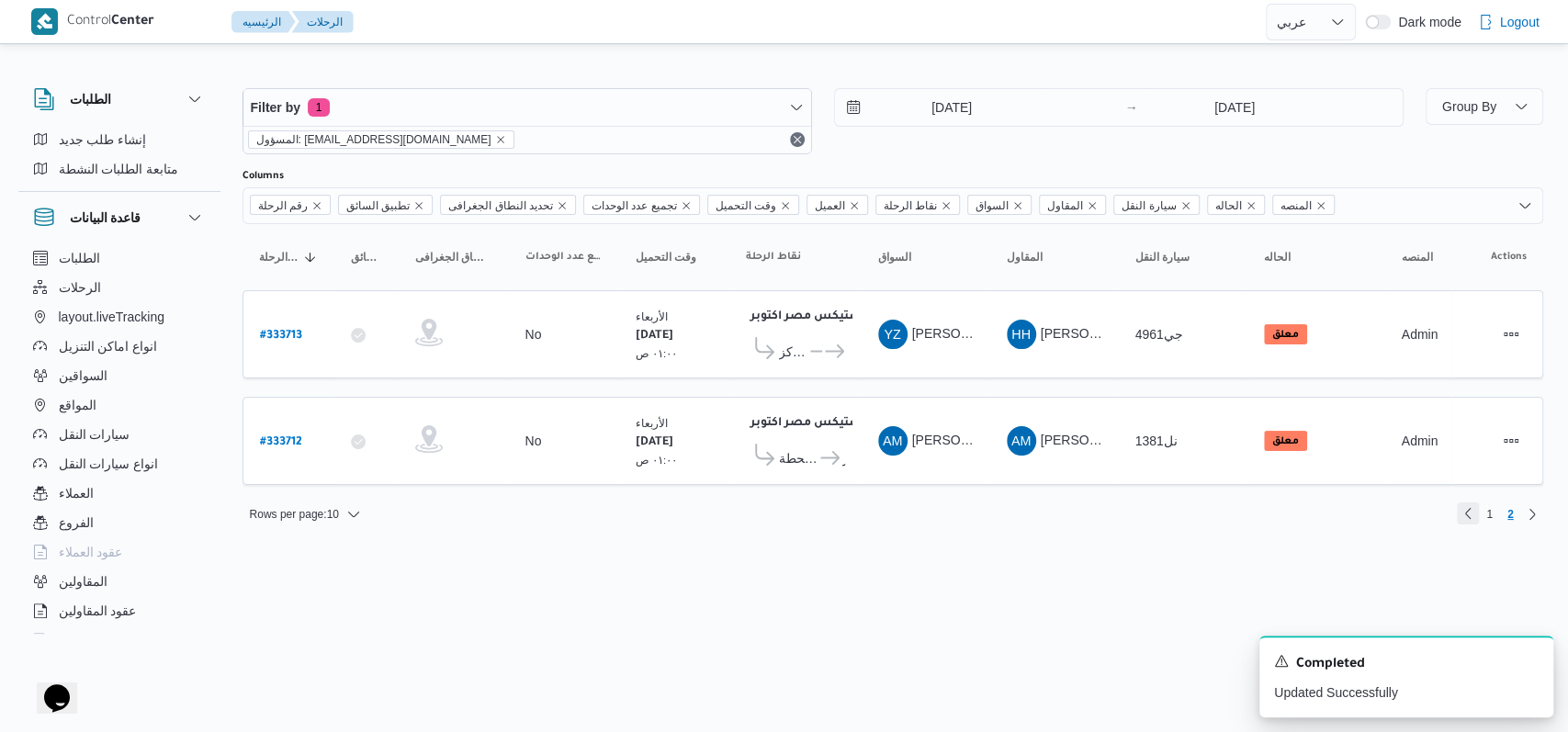
click at [1472, 516] on link "Previous page, 1" at bounding box center [1467, 512] width 22 height 22
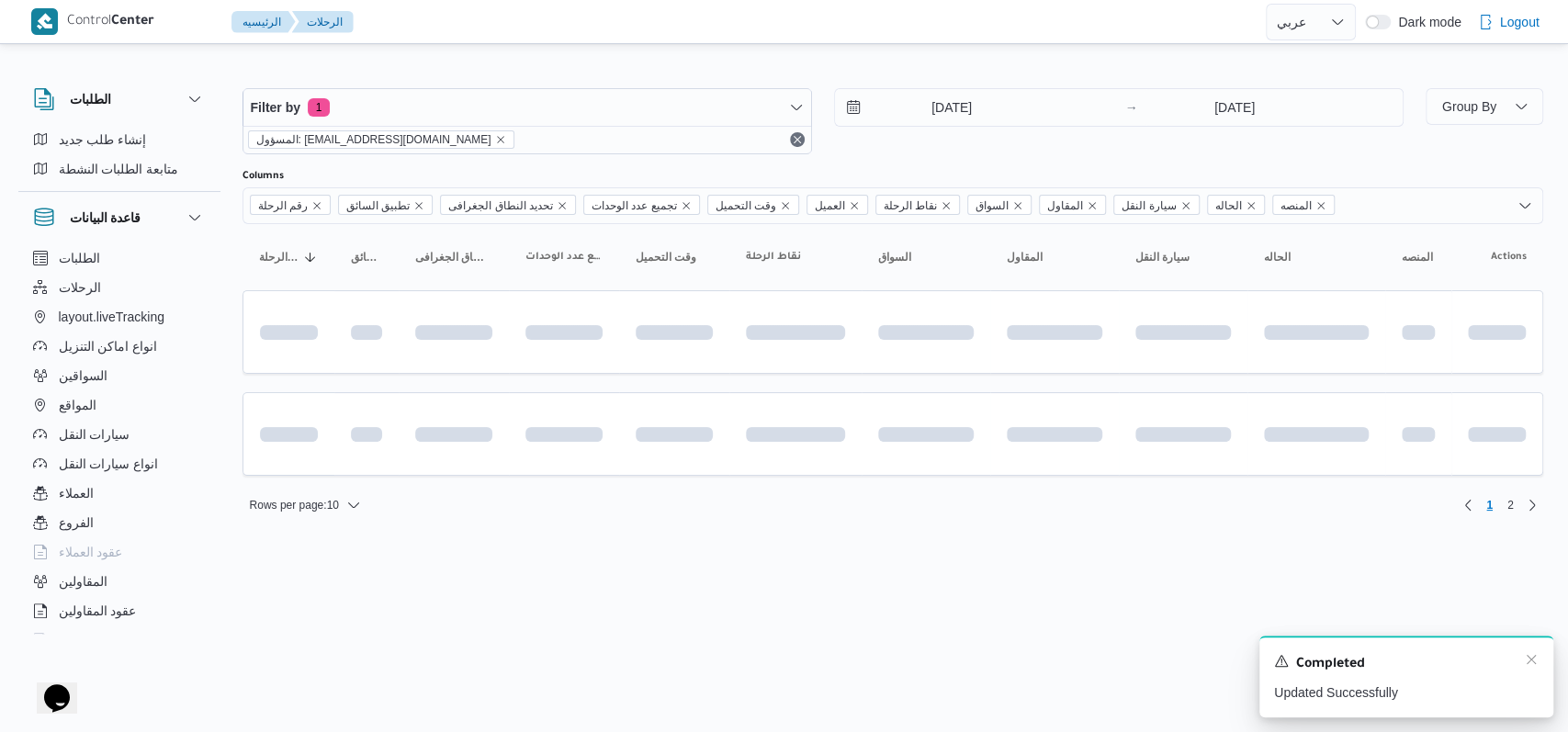
click at [1533, 672] on div "Completed" at bounding box center [1406, 663] width 265 height 24
click at [1534, 670] on div "A new notification appears Completed Updated Successfully" at bounding box center [1406, 676] width 294 height 82
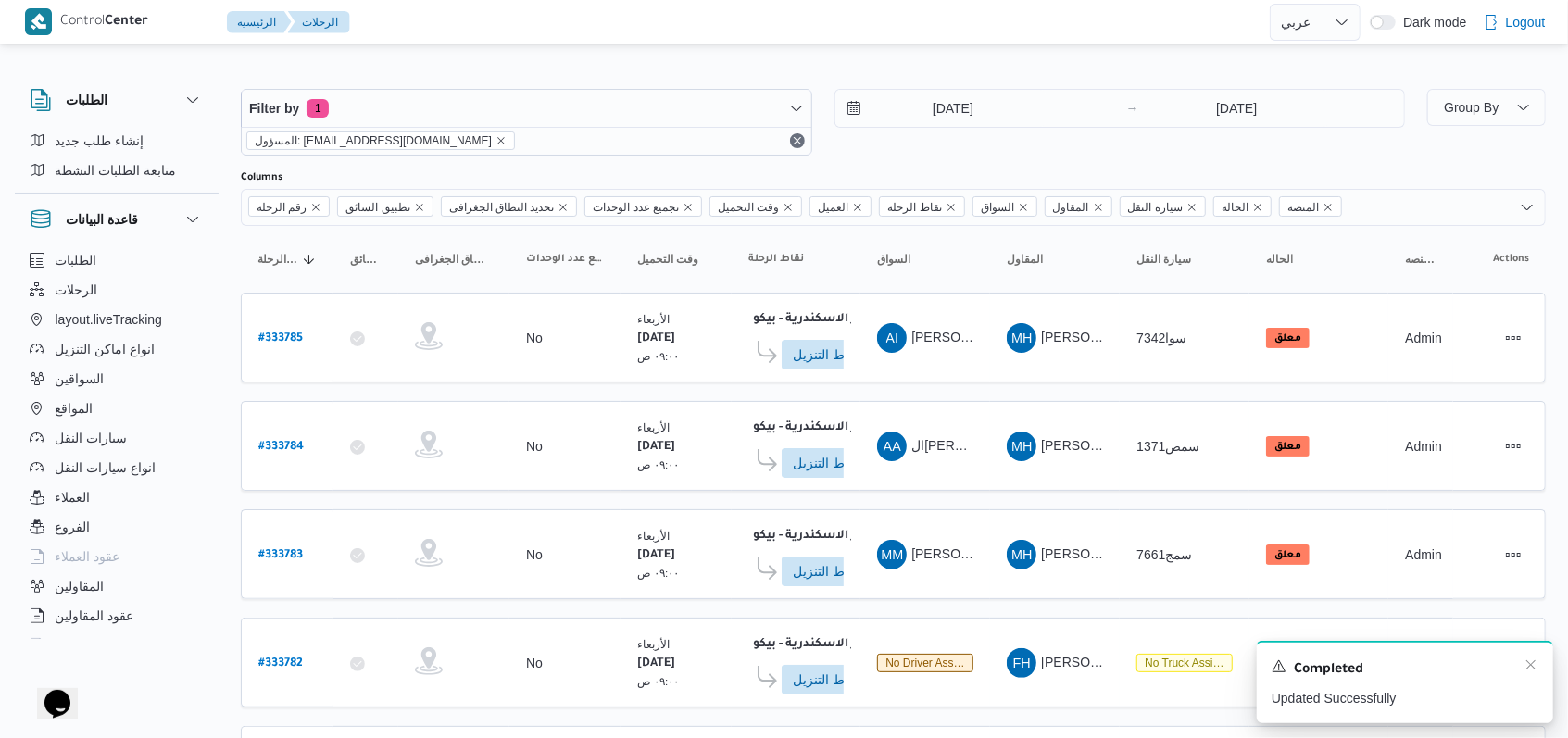
click at [1543, 668] on div "A new notification appears Completed Updated Successfully" at bounding box center [1405, 681] width 296 height 83
click at [1529, 668] on icon "Dismiss toast" at bounding box center [1530, 664] width 15 height 15
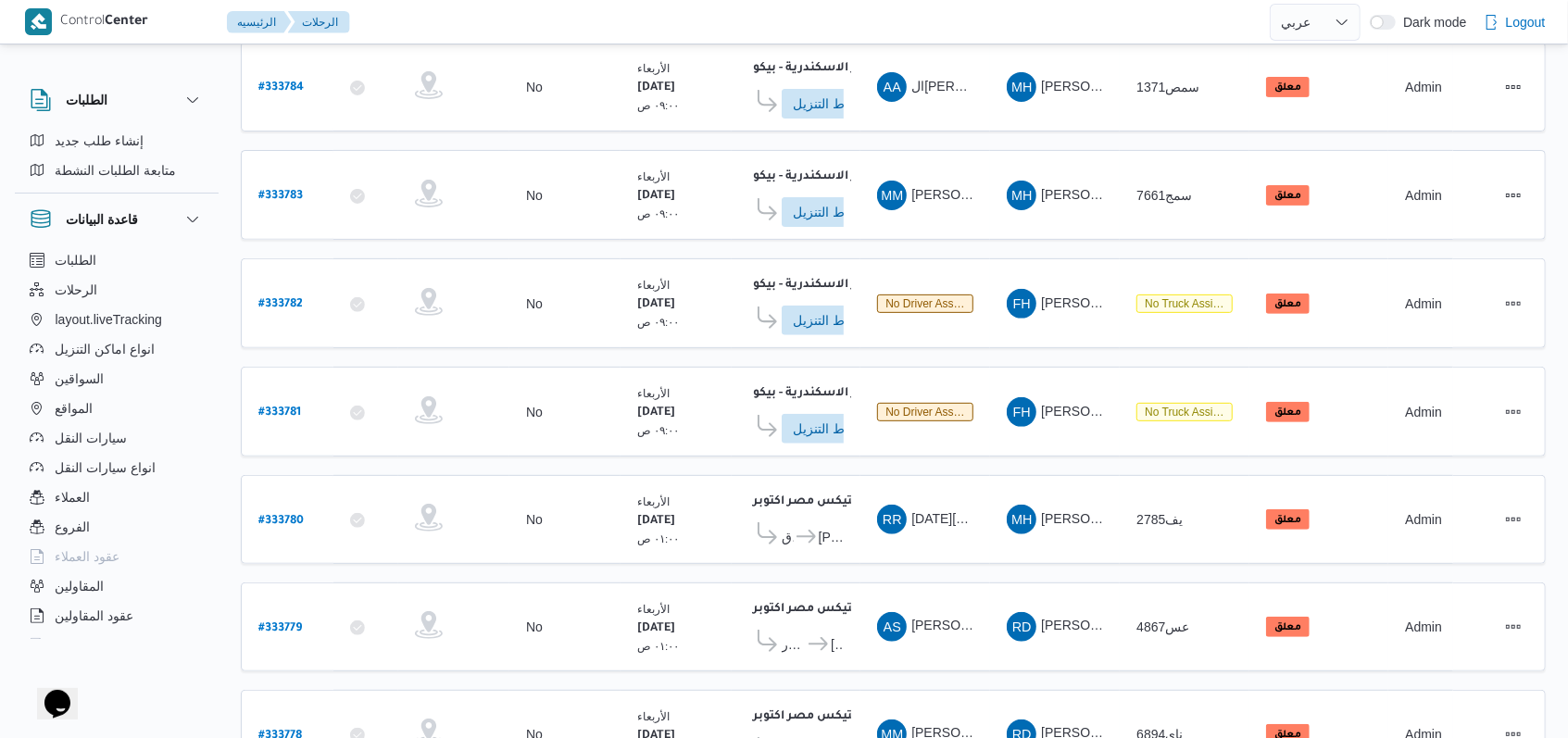
scroll to position [647, 0]
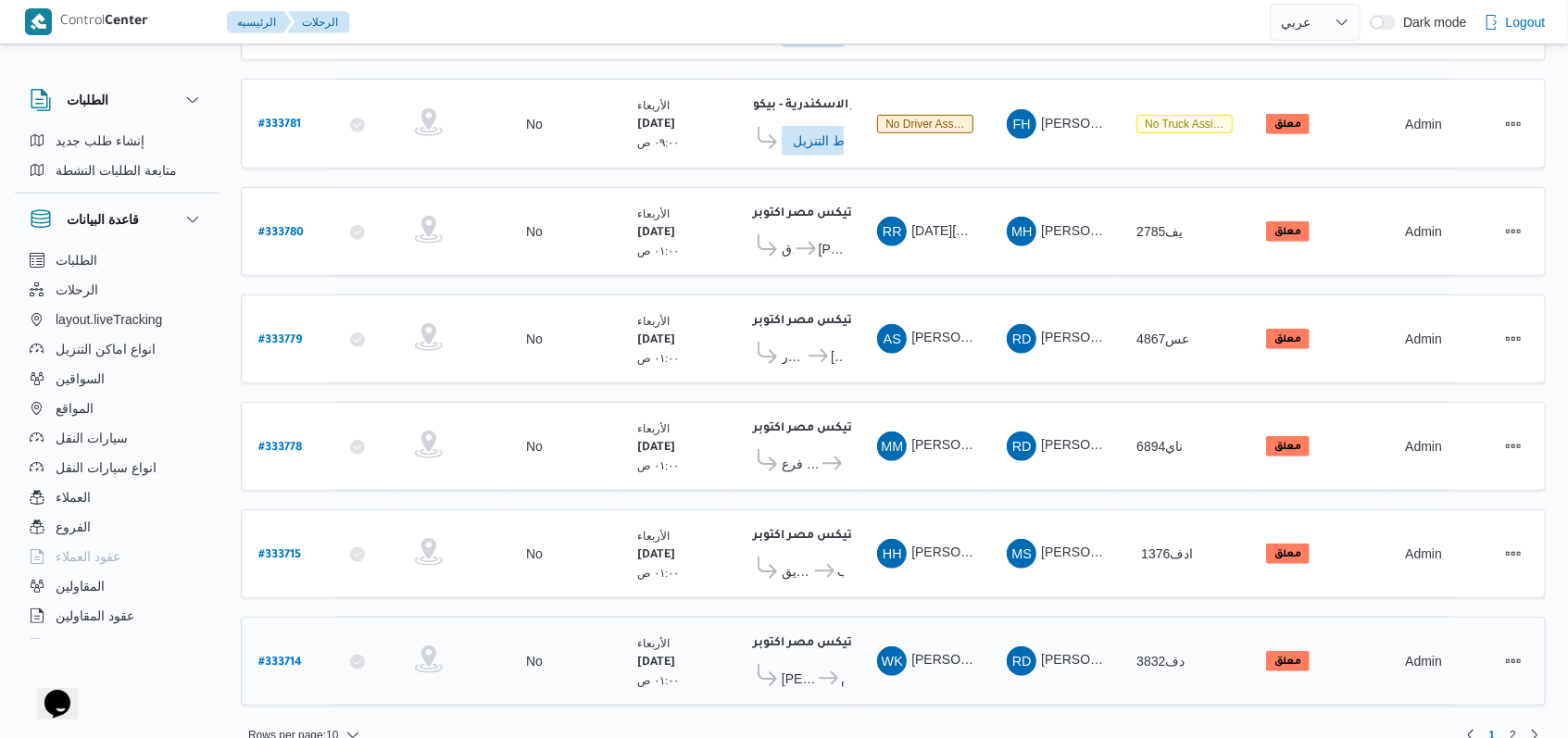
click at [294, 656] on b "# 333714" at bounding box center [280, 662] width 44 height 13
select select "ar"
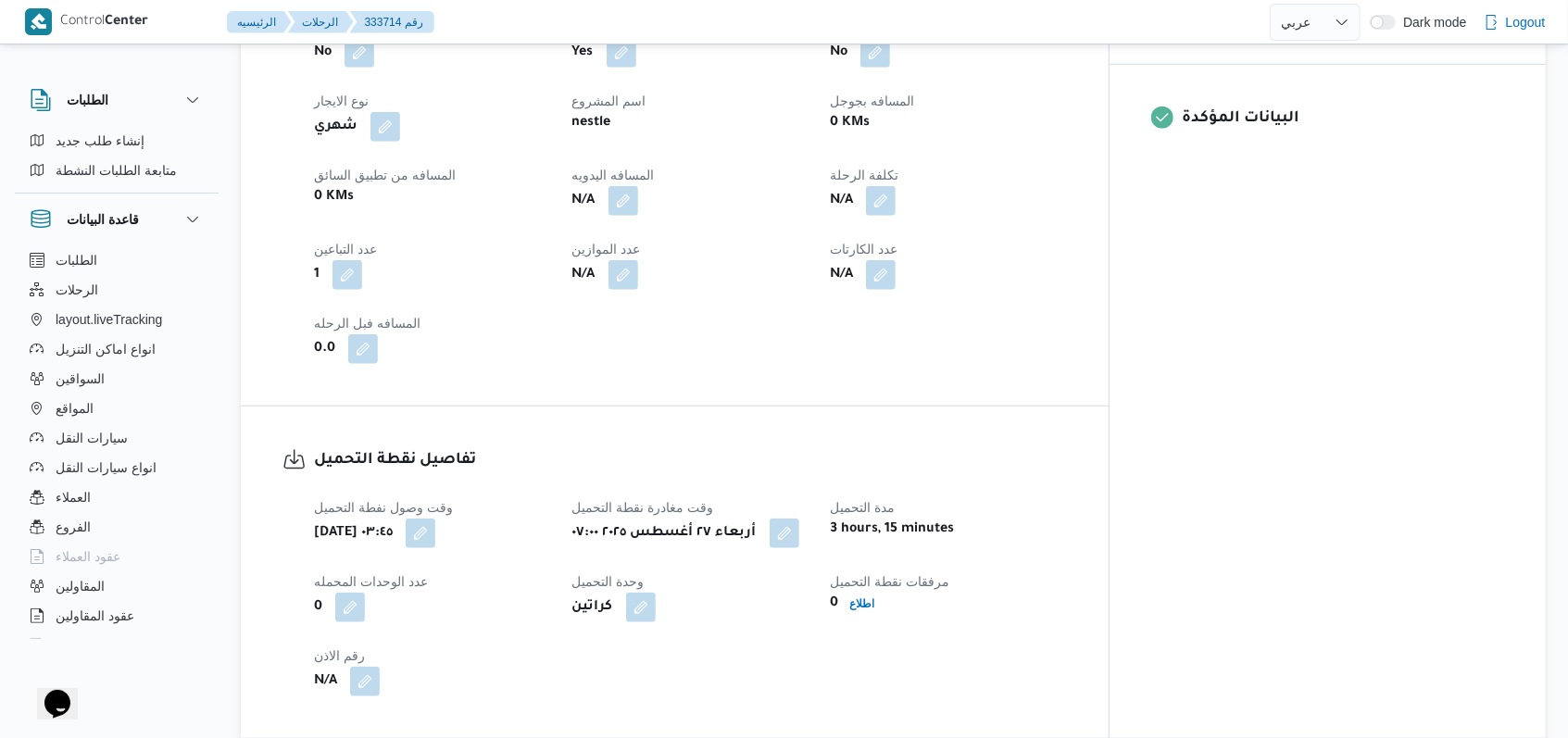
scroll to position [1111, 0]
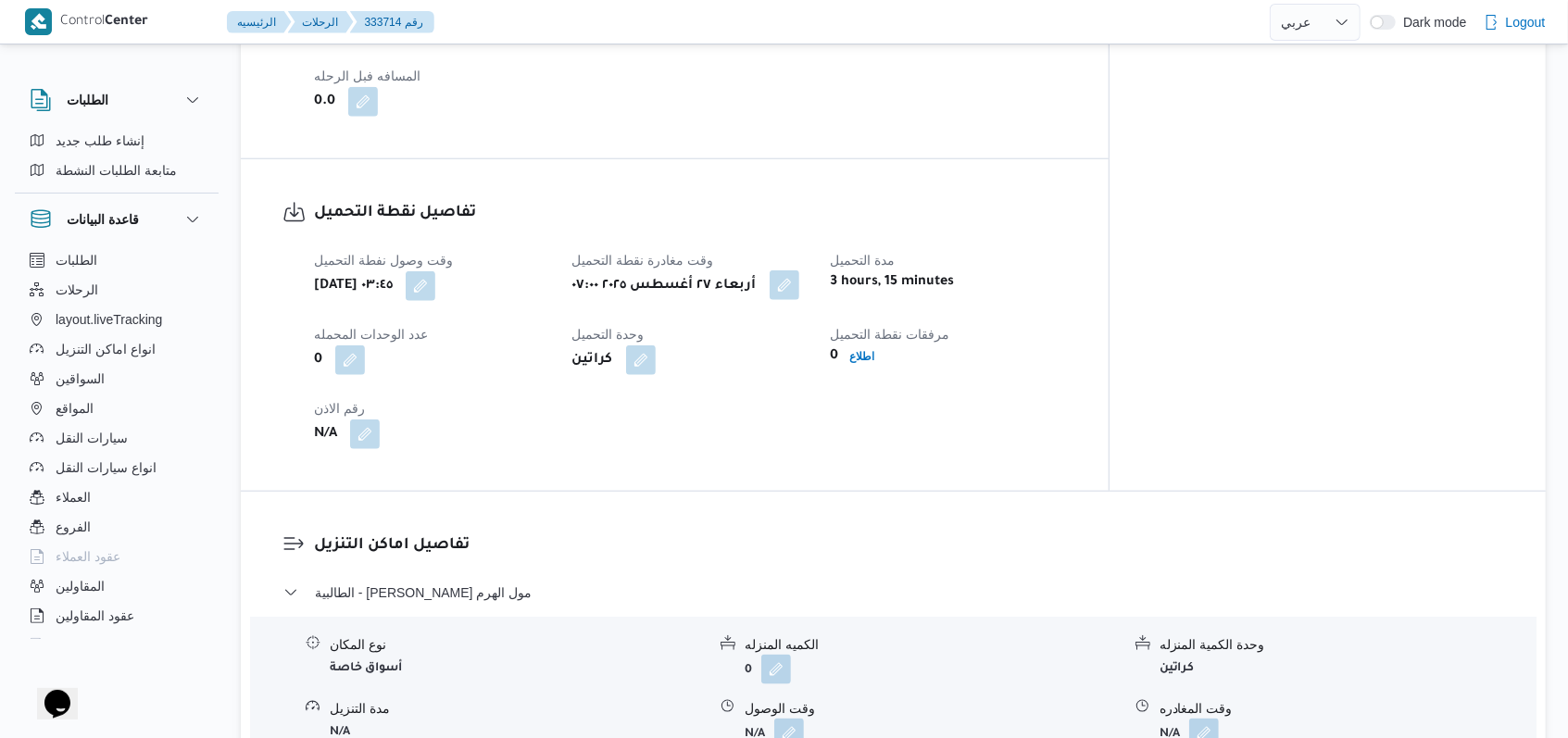
click at [800, 270] on button "button" at bounding box center [784, 285] width 29 height 29
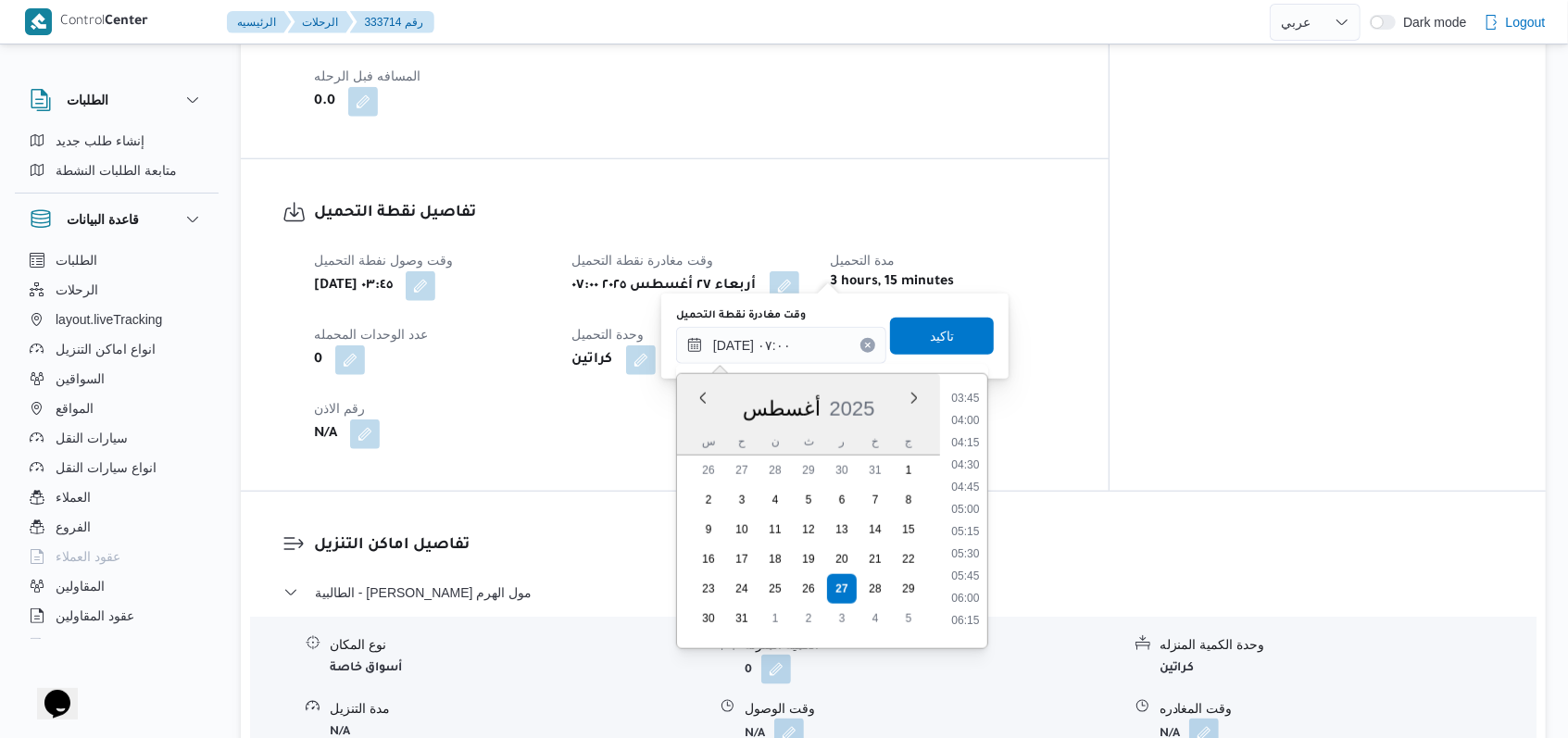
scroll to position [371, 0]
click at [977, 508] on li "05:30" at bounding box center [965, 515] width 43 height 19
type input "٢٧/٠٨/٢٠٢٥ ٠٥:٣٠"
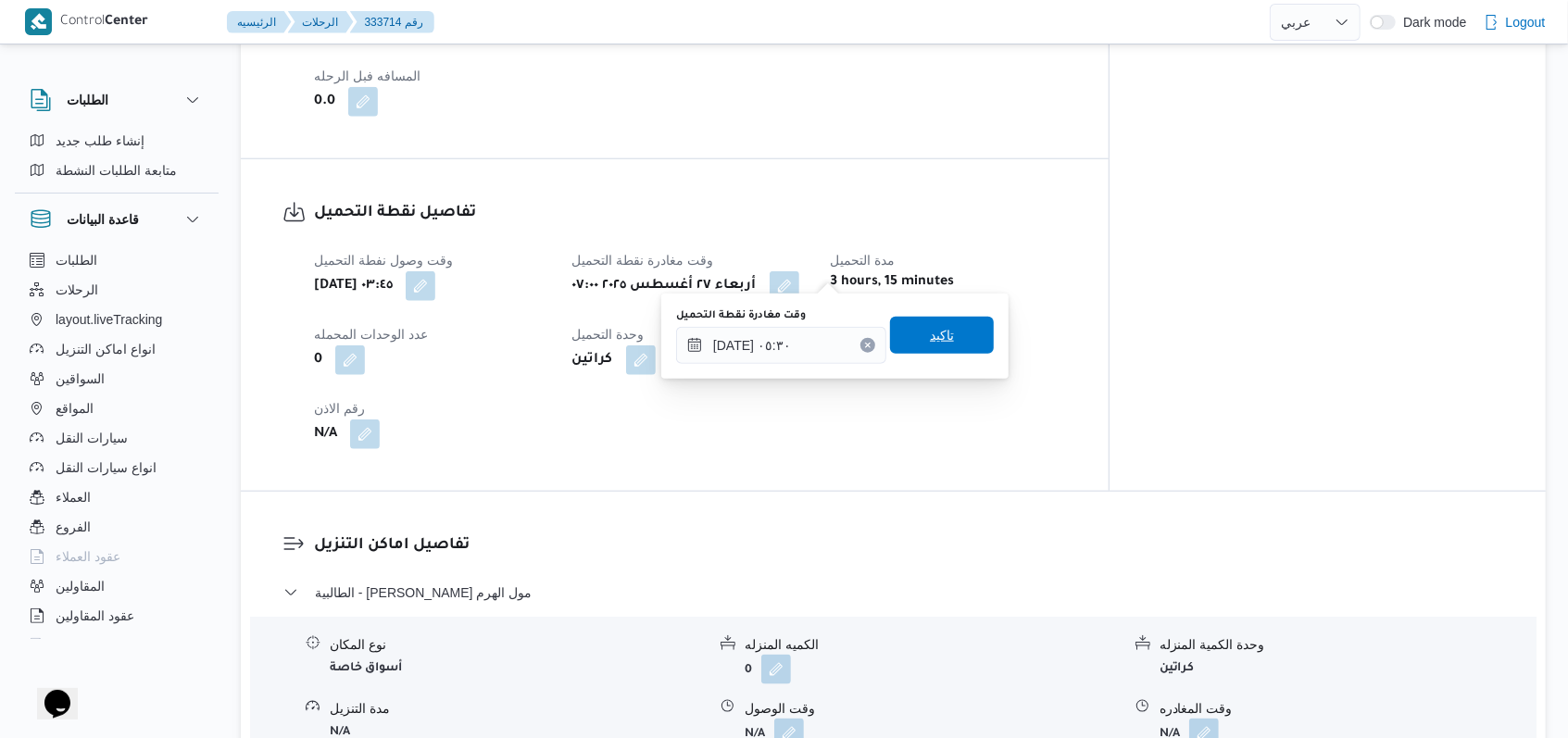
click at [948, 331] on span "تاكيد" at bounding box center [942, 335] width 103 height 37
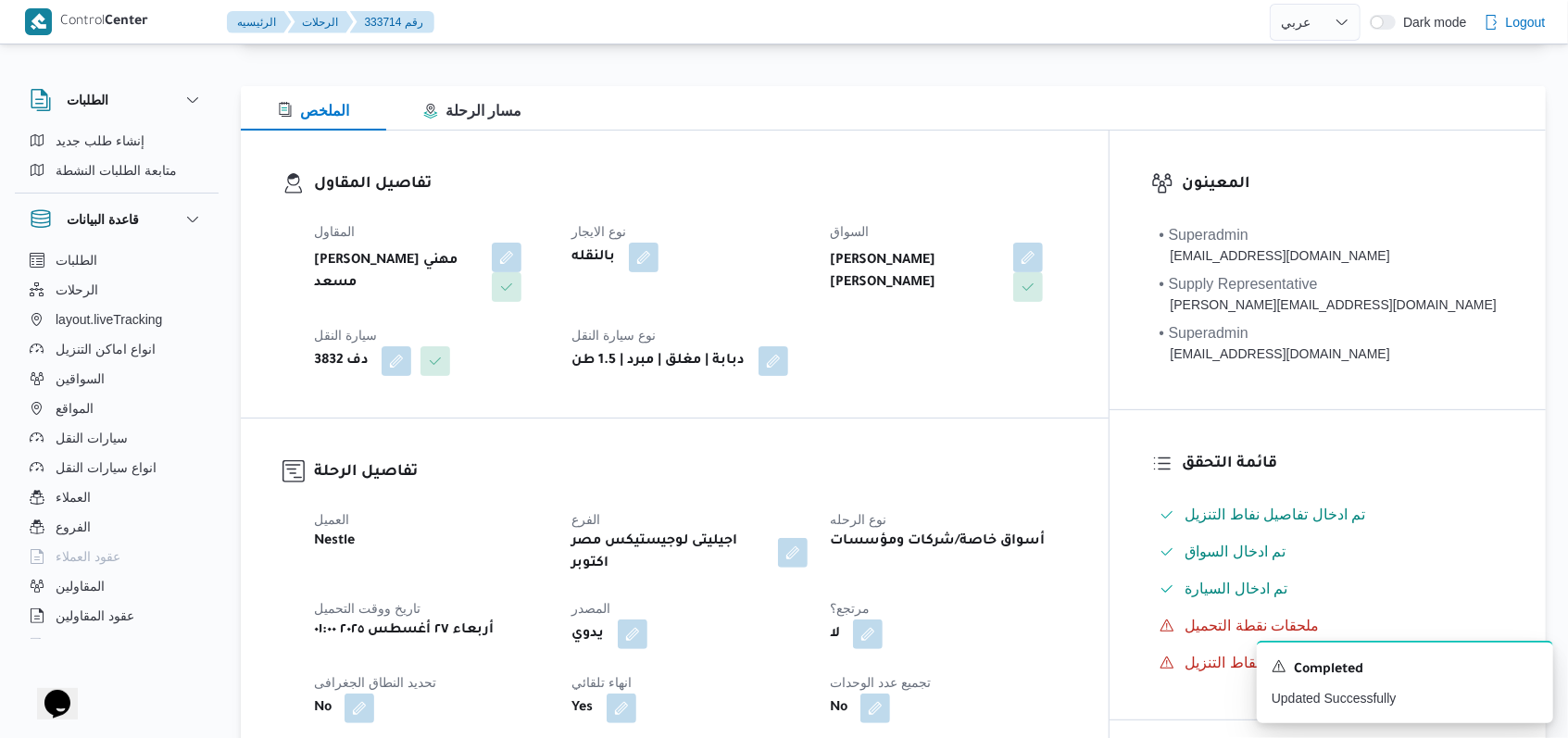
scroll to position [0, 0]
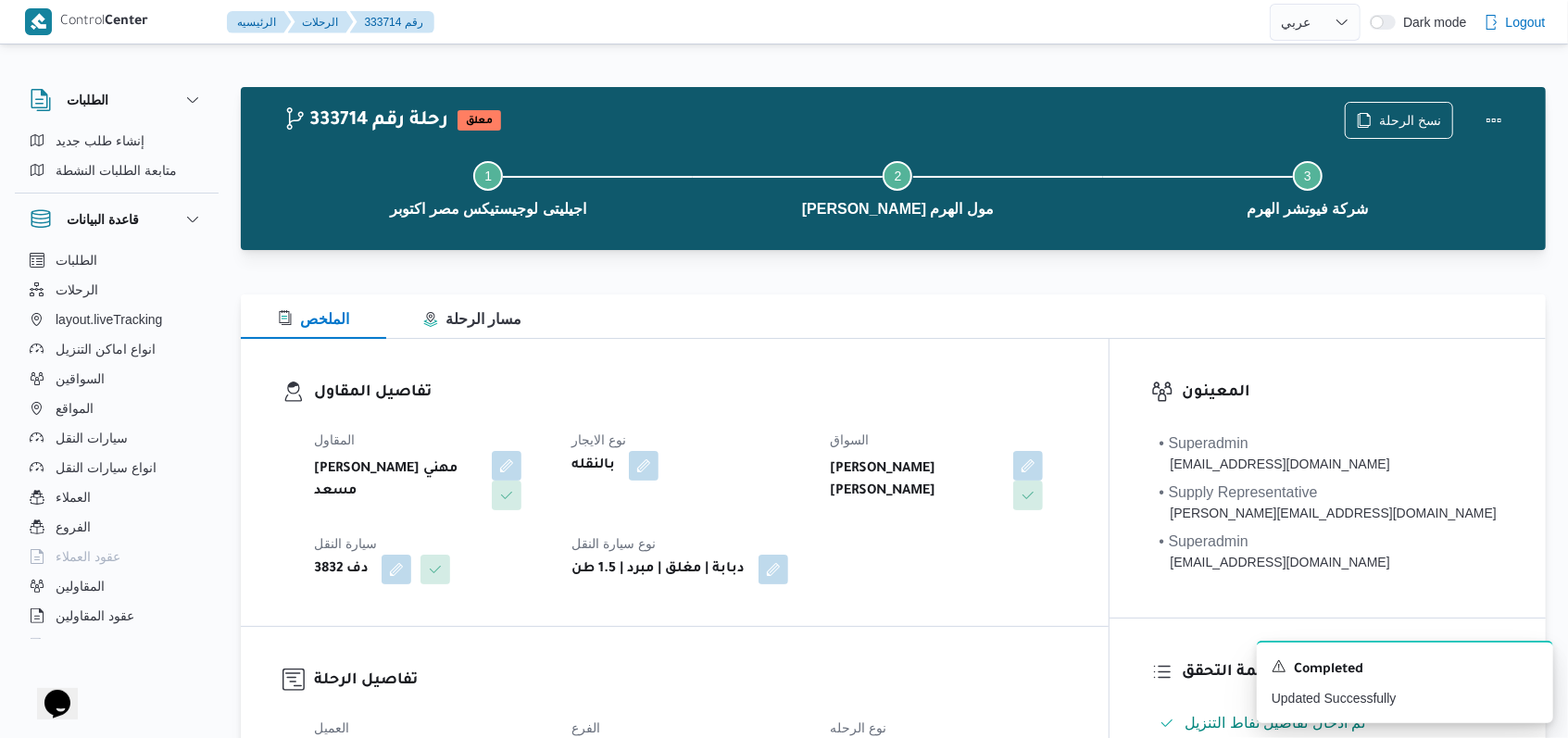
select select "ar"
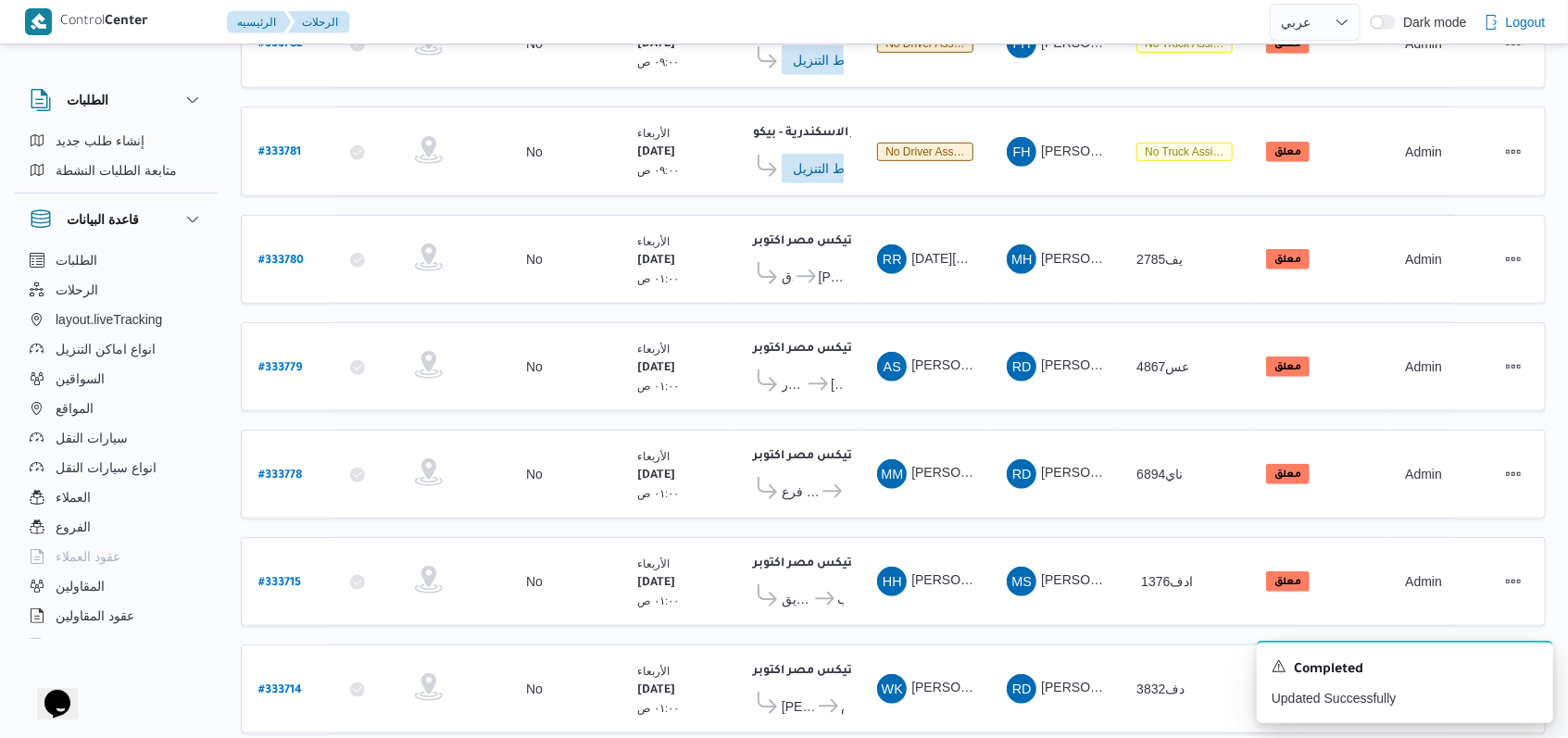
scroll to position [629, 0]
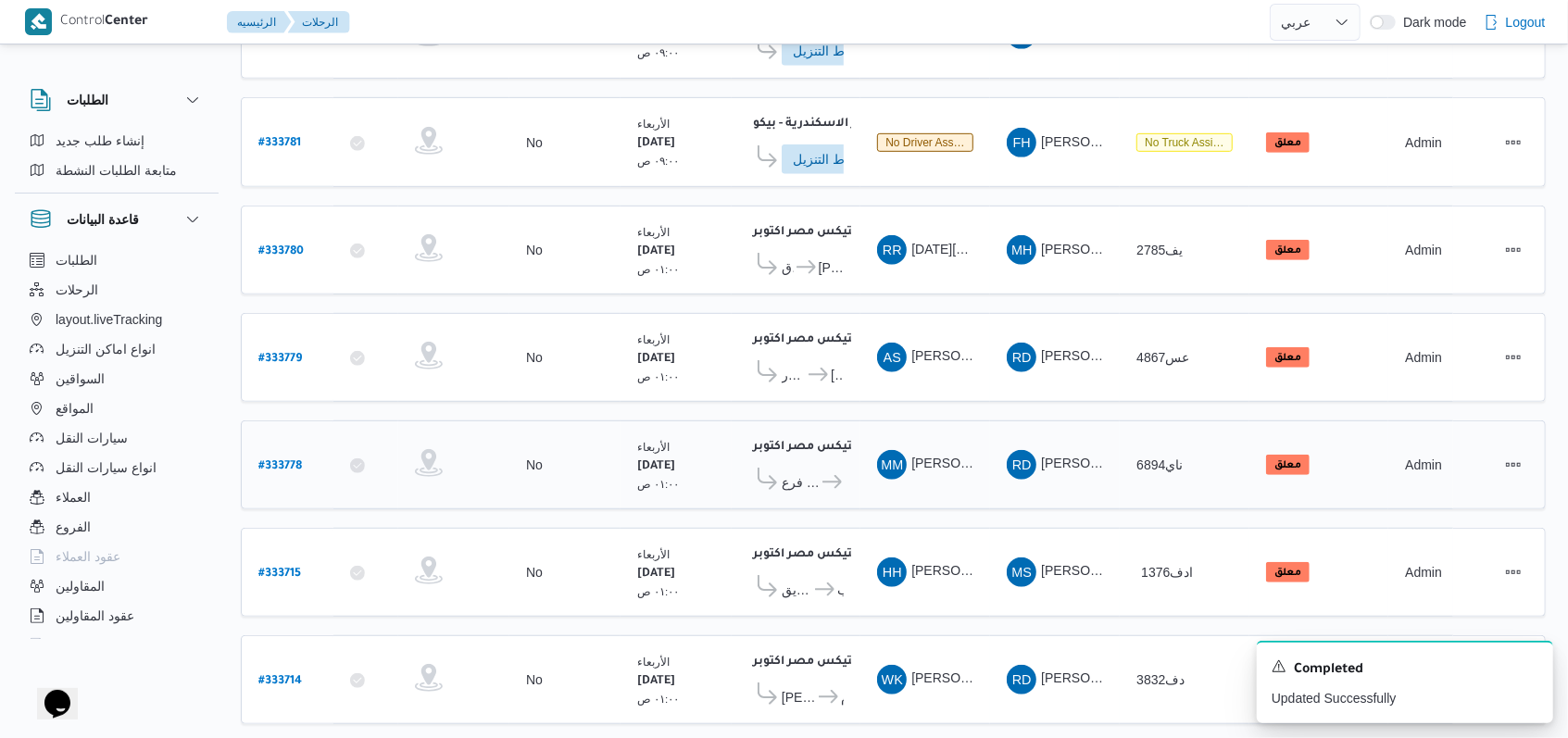
click at [285, 460] on b "# 333778" at bounding box center [280, 466] width 44 height 13
select select "ar"
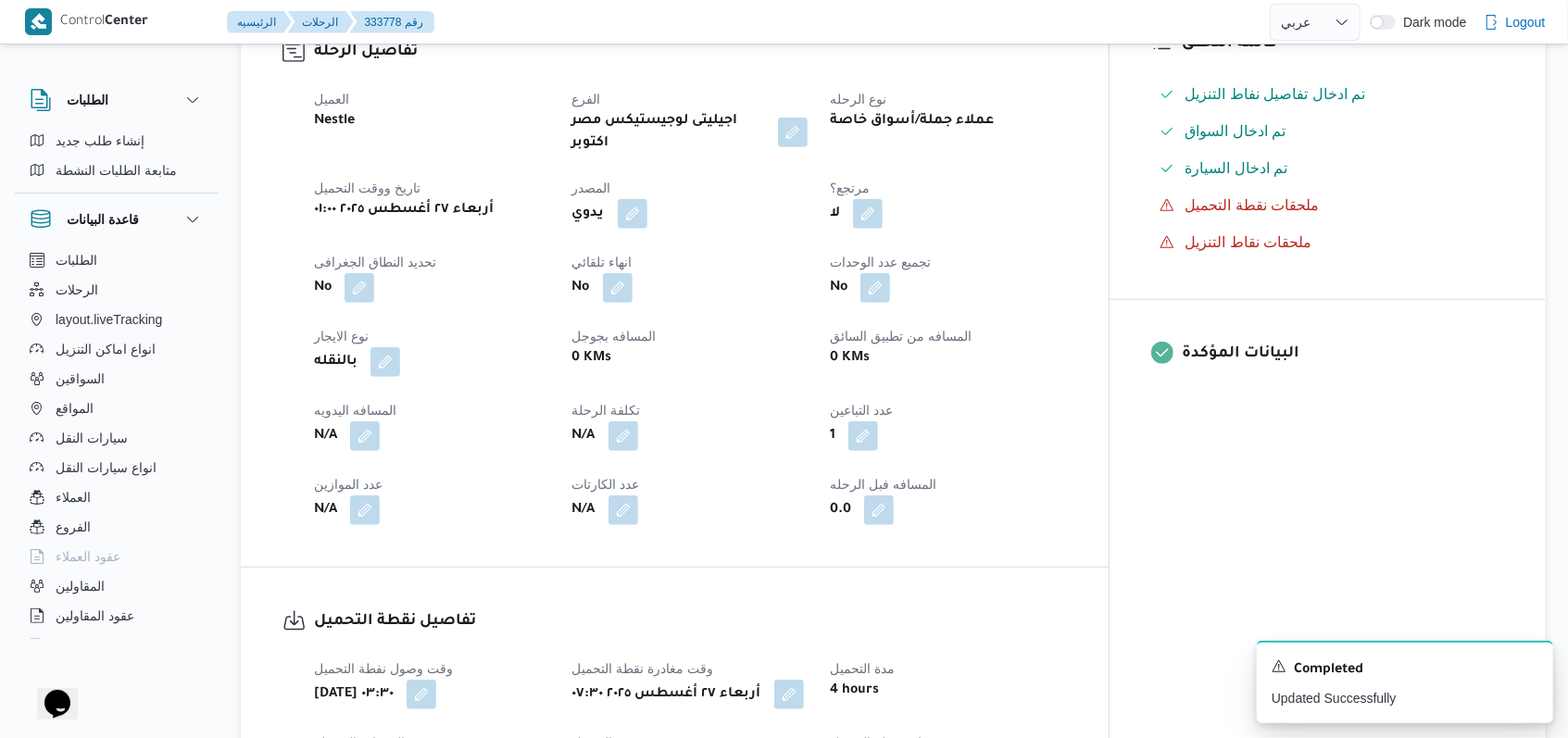
scroll to position [1122, 0]
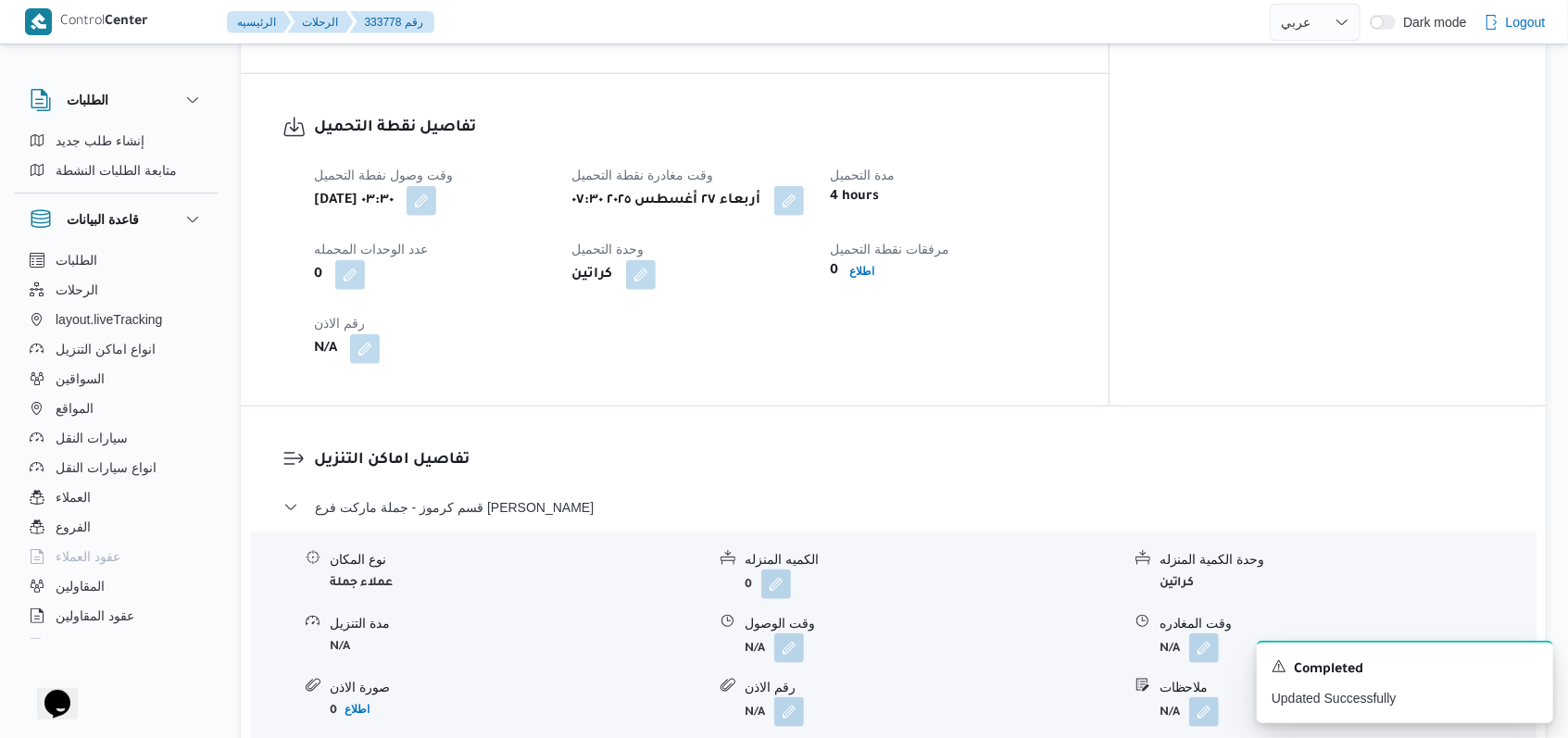
select select "ar"
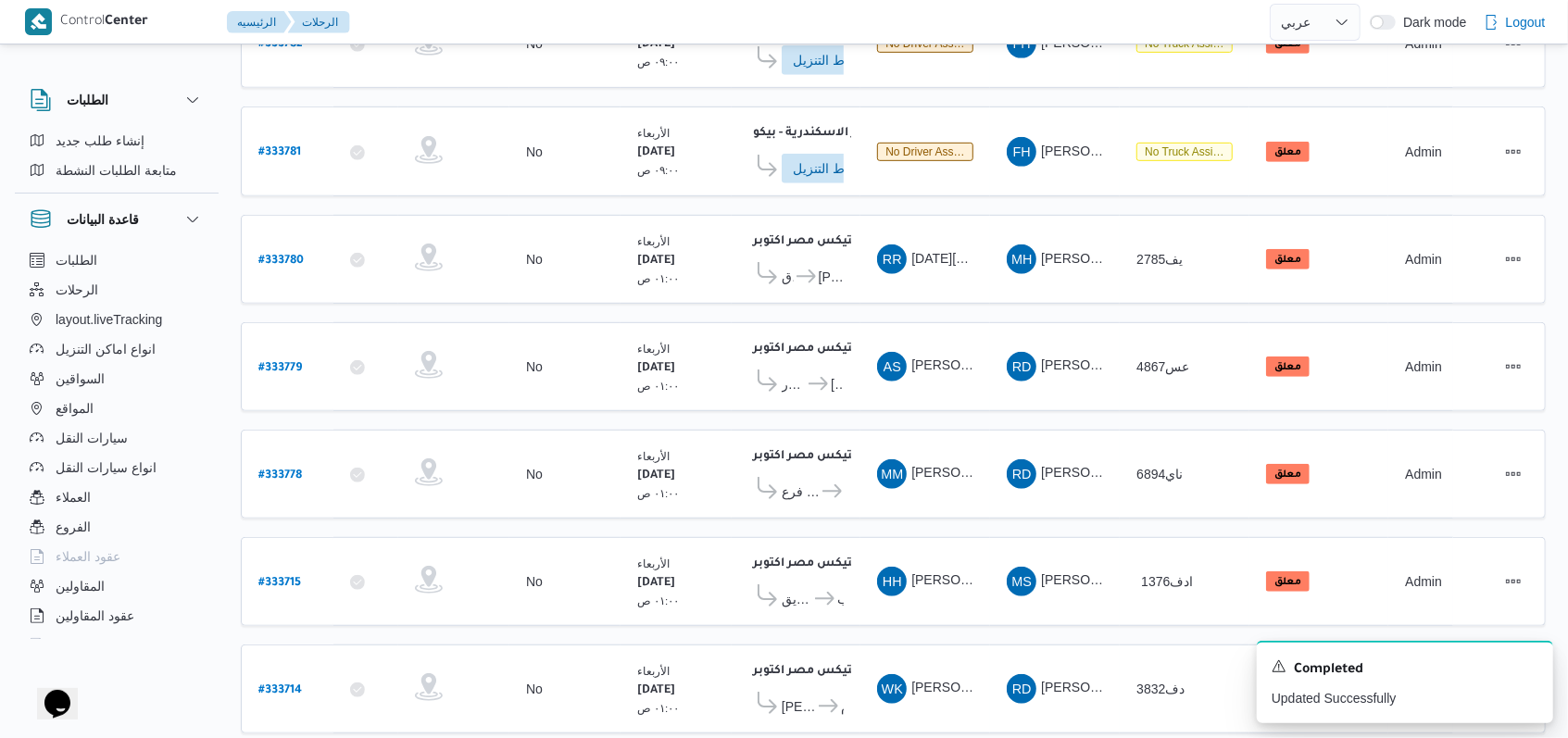
scroll to position [647, 0]
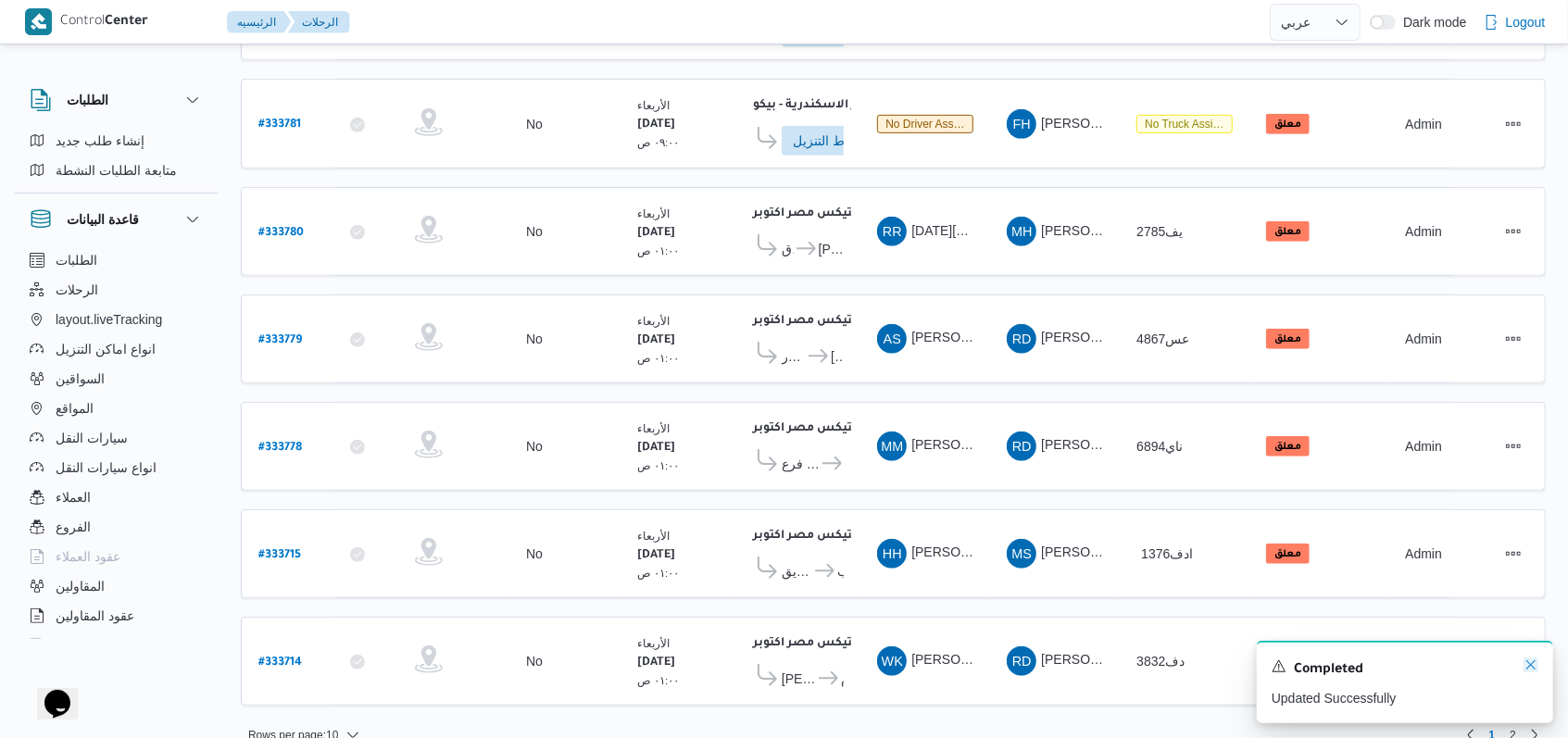
click at [1529, 664] on icon "Dismiss toast" at bounding box center [1530, 664] width 15 height 15
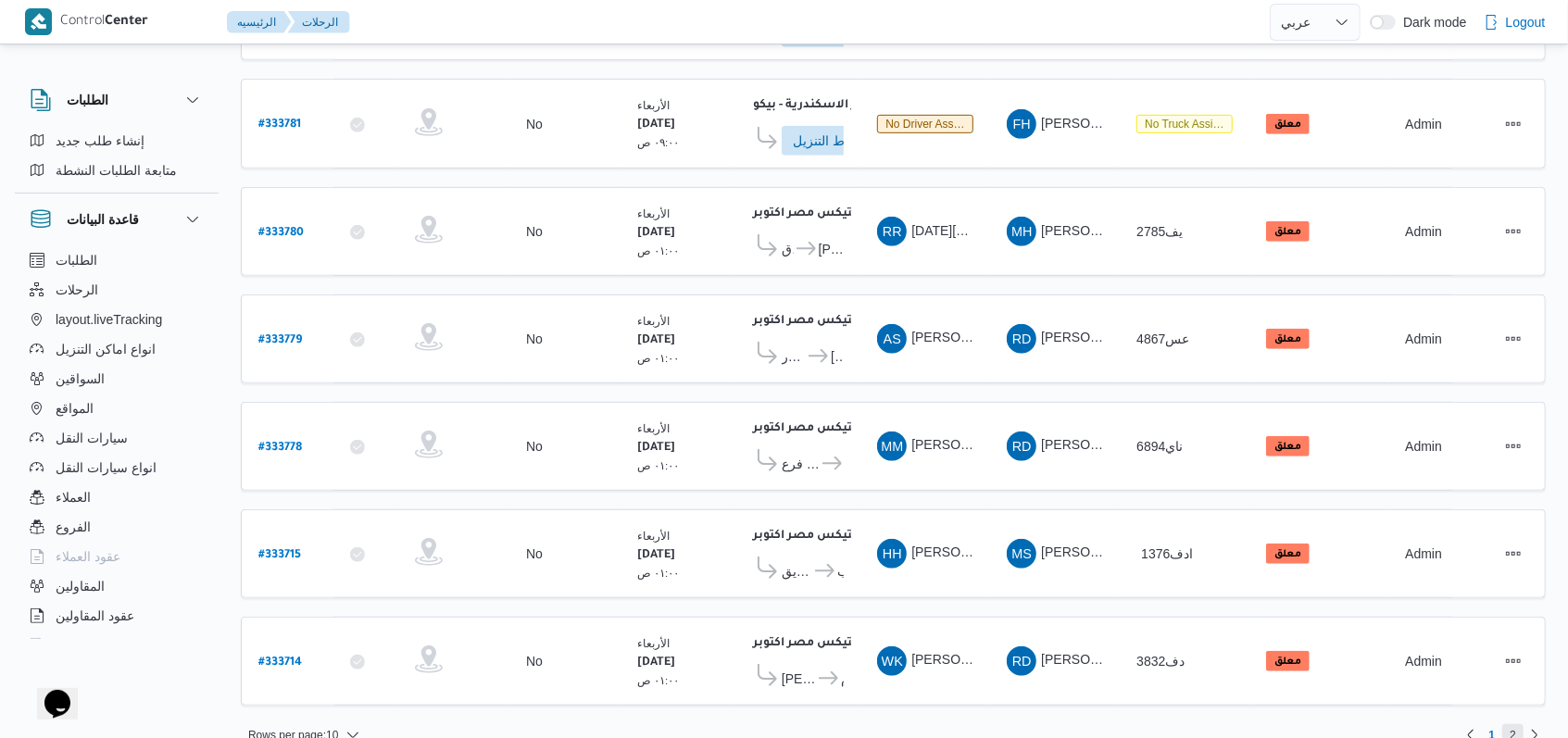
click at [1509, 724] on span "2" at bounding box center [1512, 735] width 7 height 22
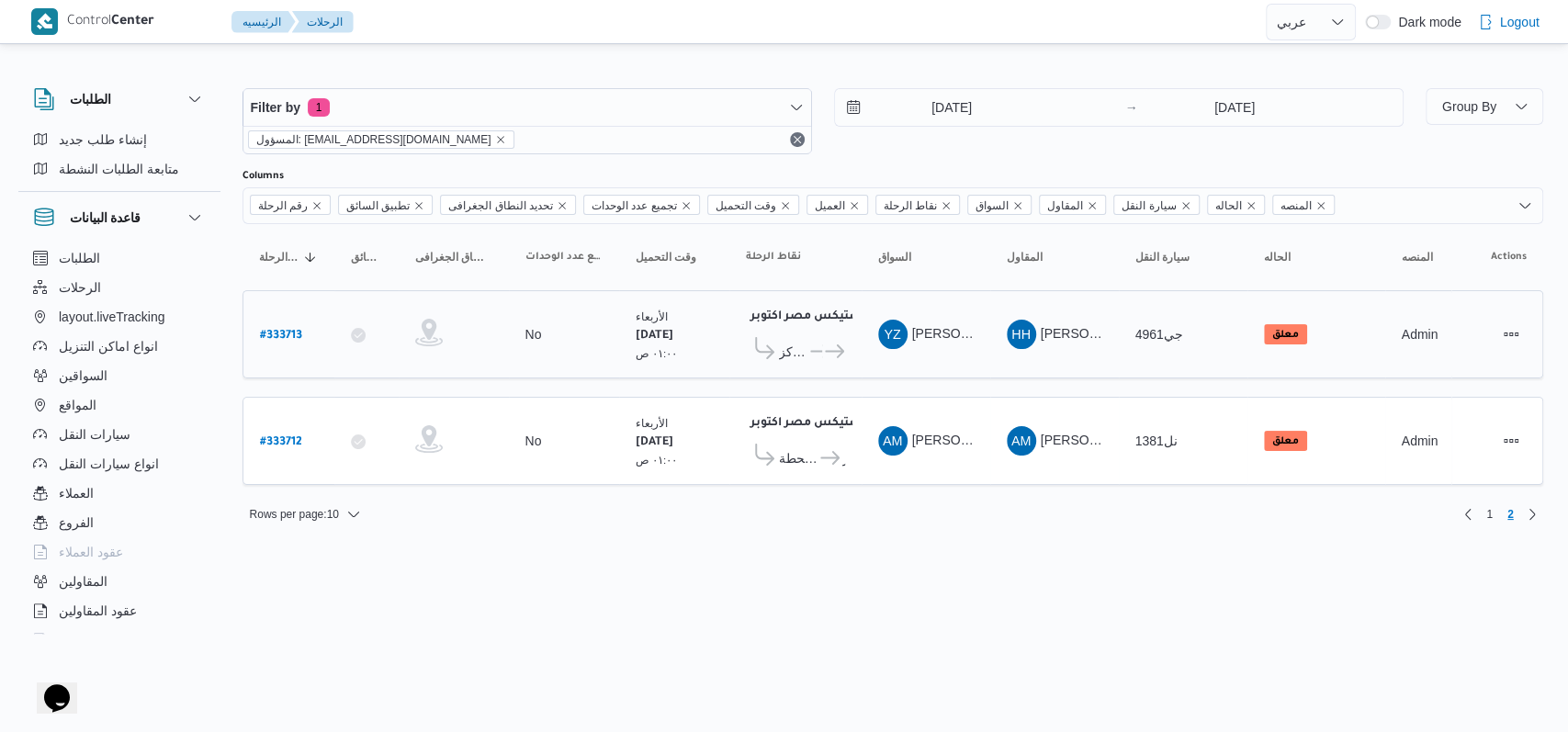
click at [299, 333] on b "# 333713" at bounding box center [281, 336] width 43 height 13
select select "ar"
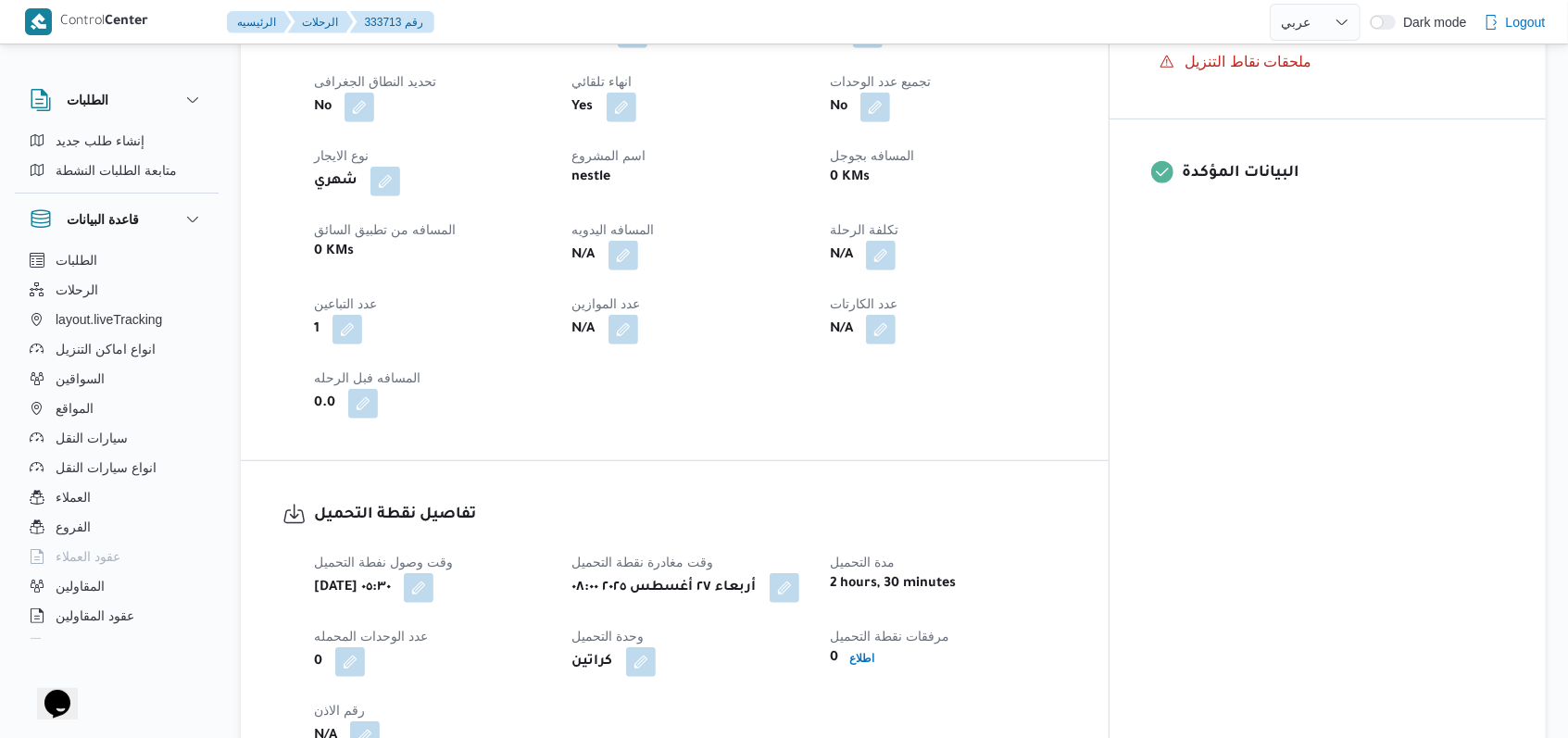
scroll to position [864, 0]
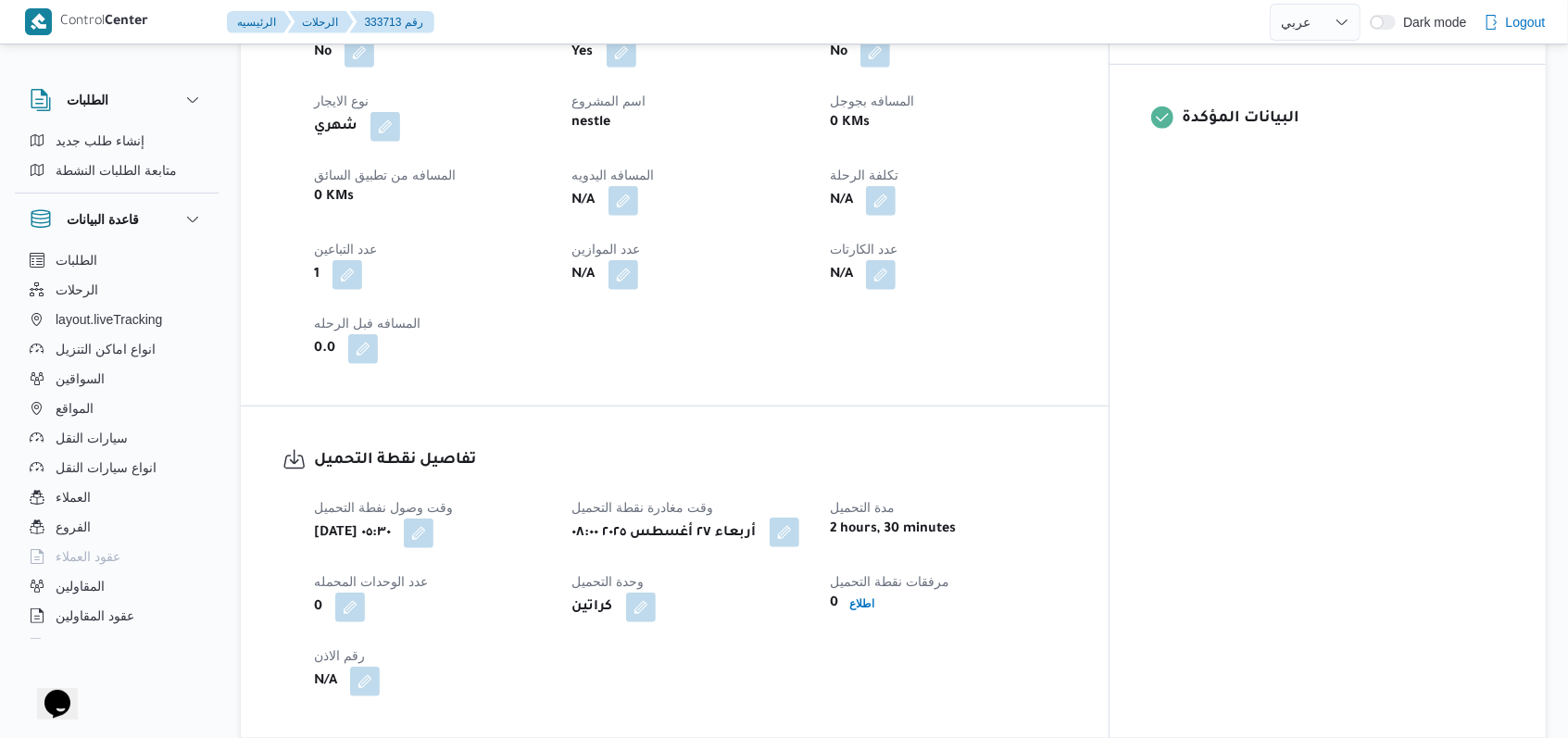
click at [800, 518] on button "button" at bounding box center [784, 532] width 29 height 29
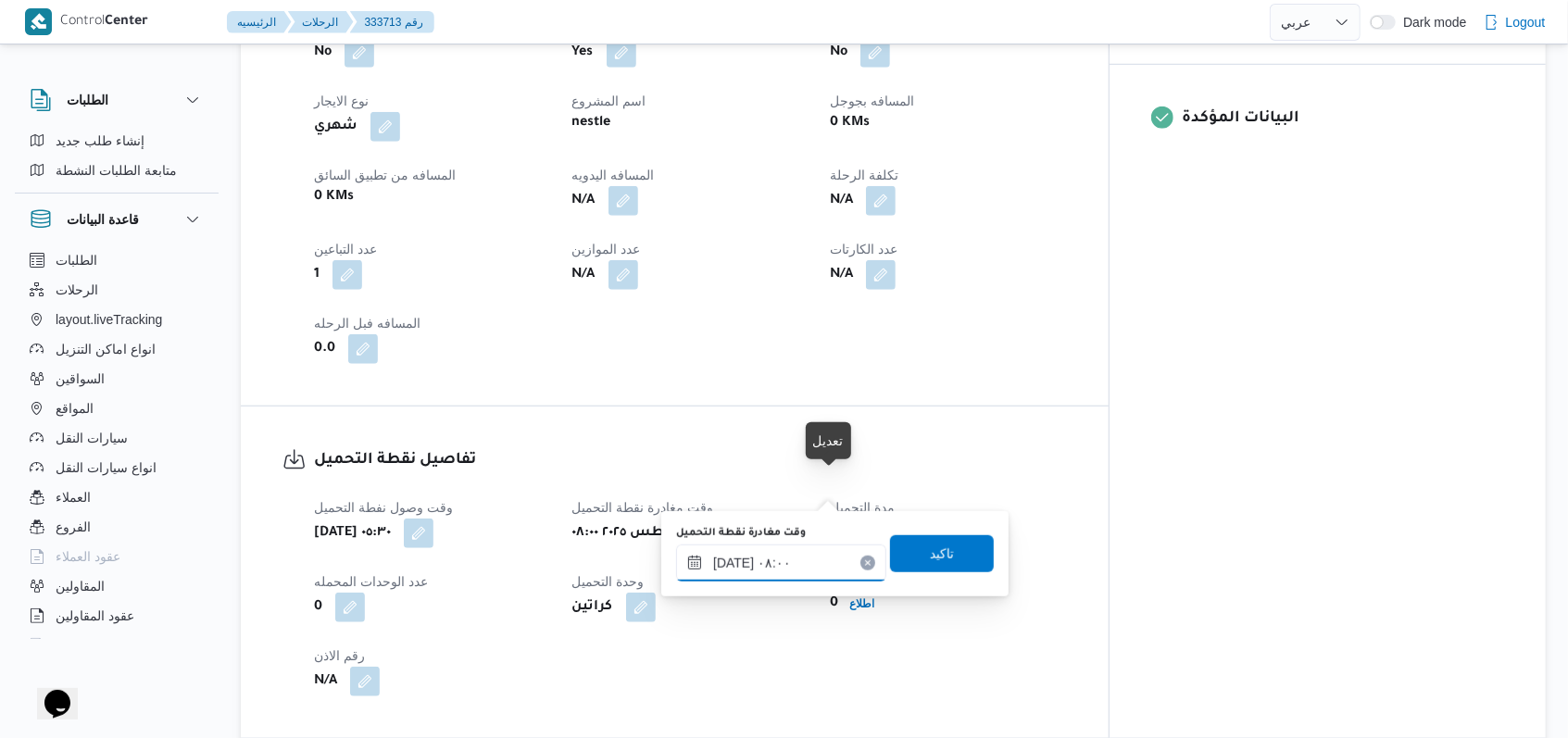
click at [801, 566] on input "٢٧/٠٨/٢٠٢٥ ٠٨:٠٠" at bounding box center [781, 563] width 211 height 37
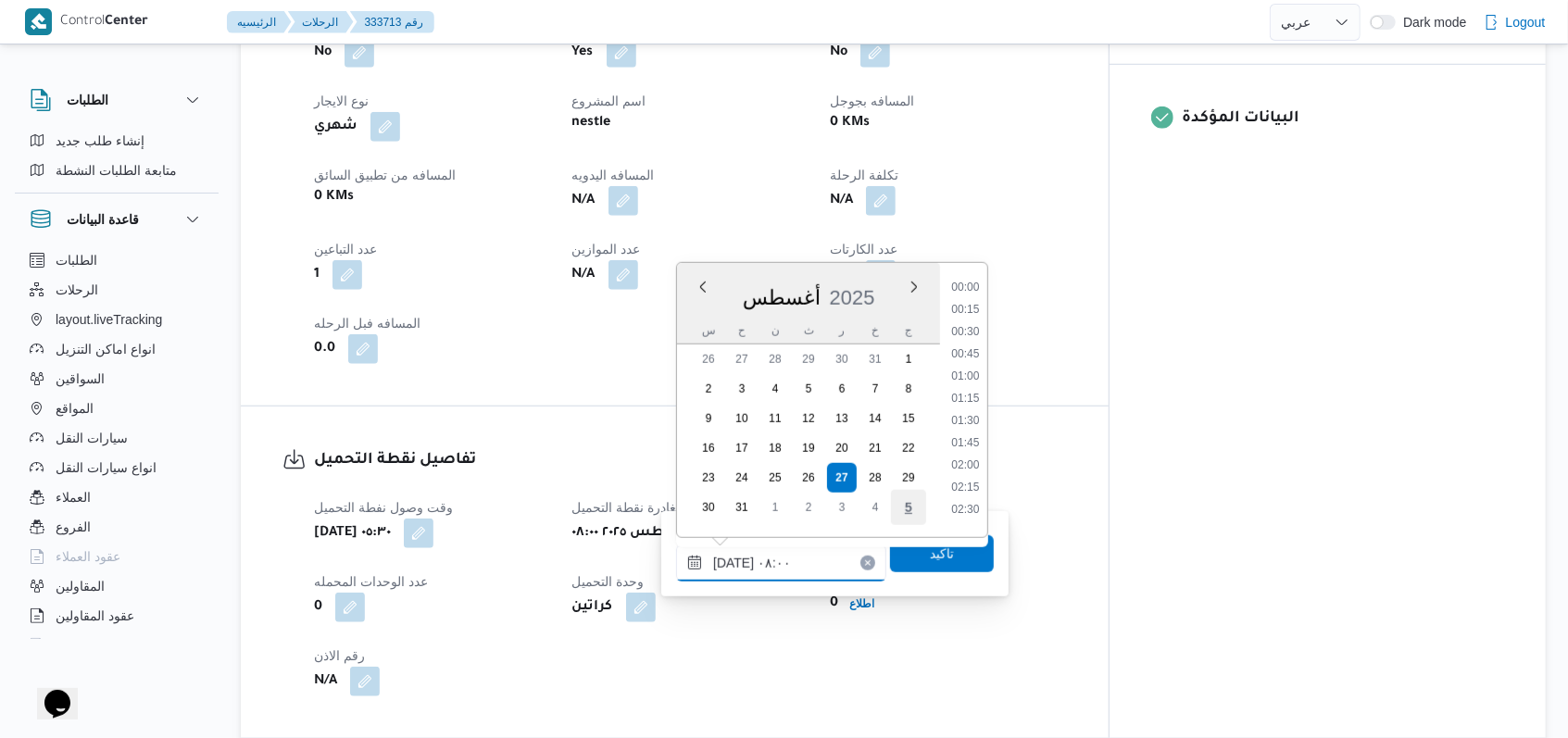
scroll to position [584, 0]
click at [960, 376] on li "07:30" at bounding box center [965, 369] width 43 height 19
type input "٢٧/٠٨/٢٠٢٥ ٠٧:٣٠"
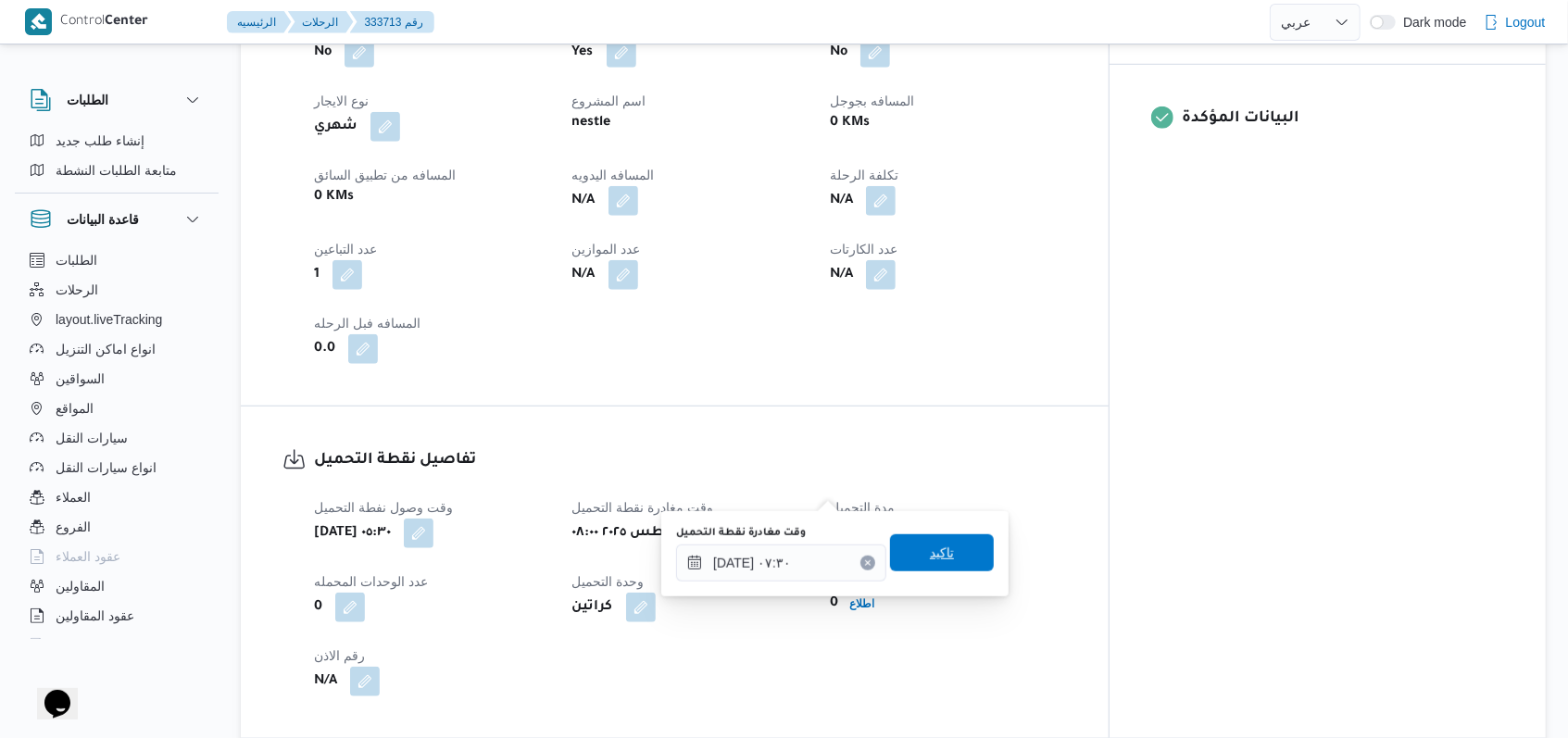
click at [921, 563] on span "تاكيد" at bounding box center [942, 553] width 103 height 37
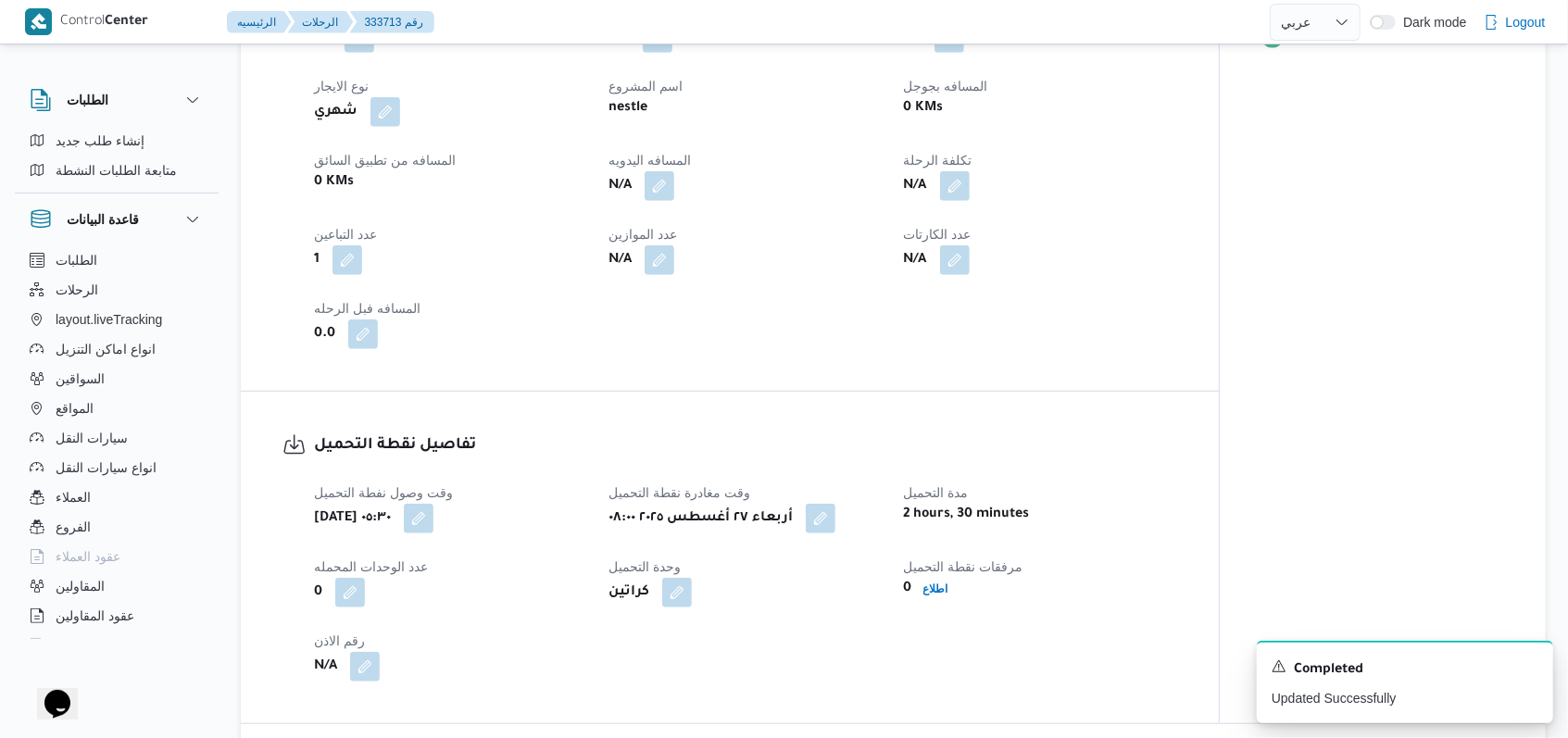
select select "ar"
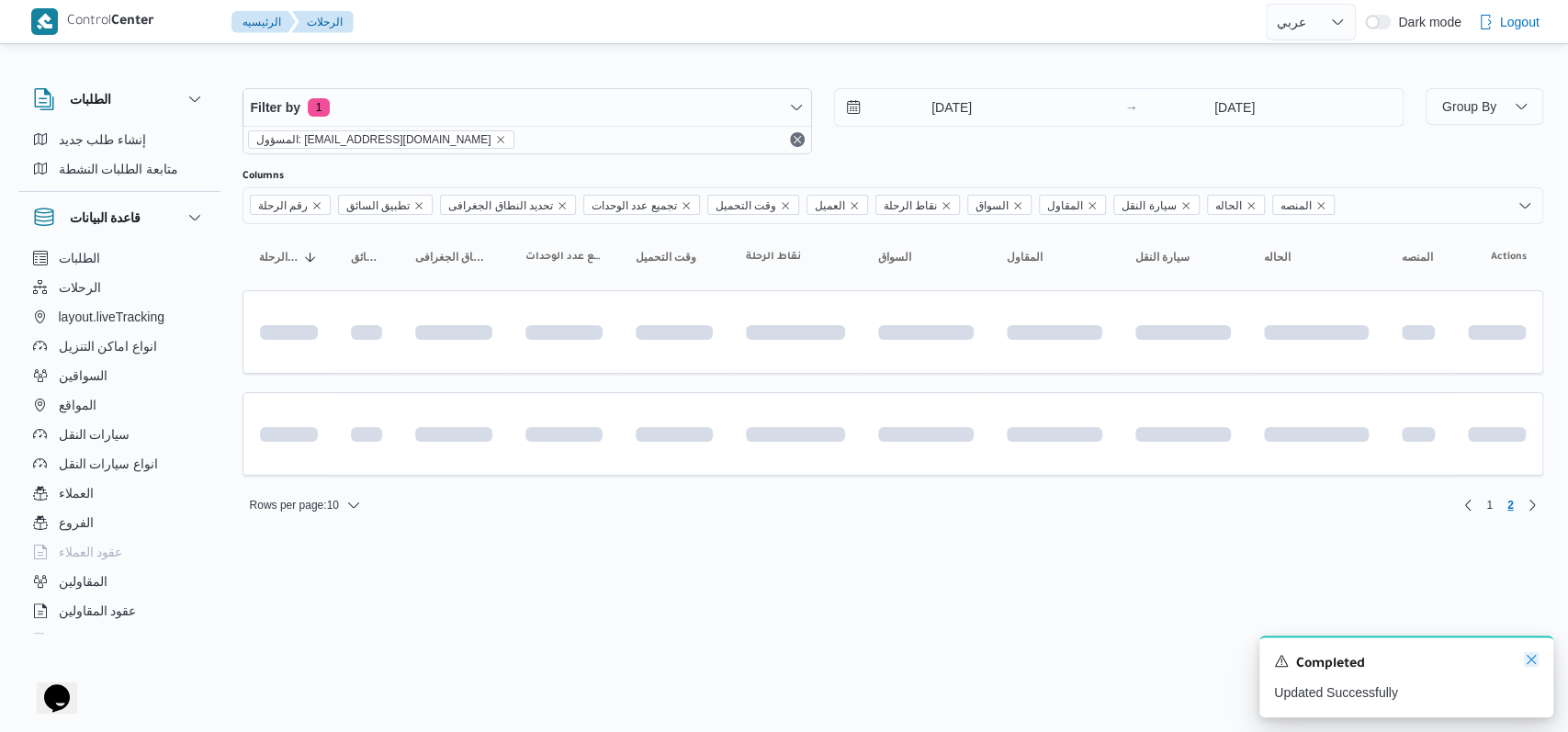
click at [1528, 661] on icon "Dismiss toast" at bounding box center [1531, 659] width 15 height 15
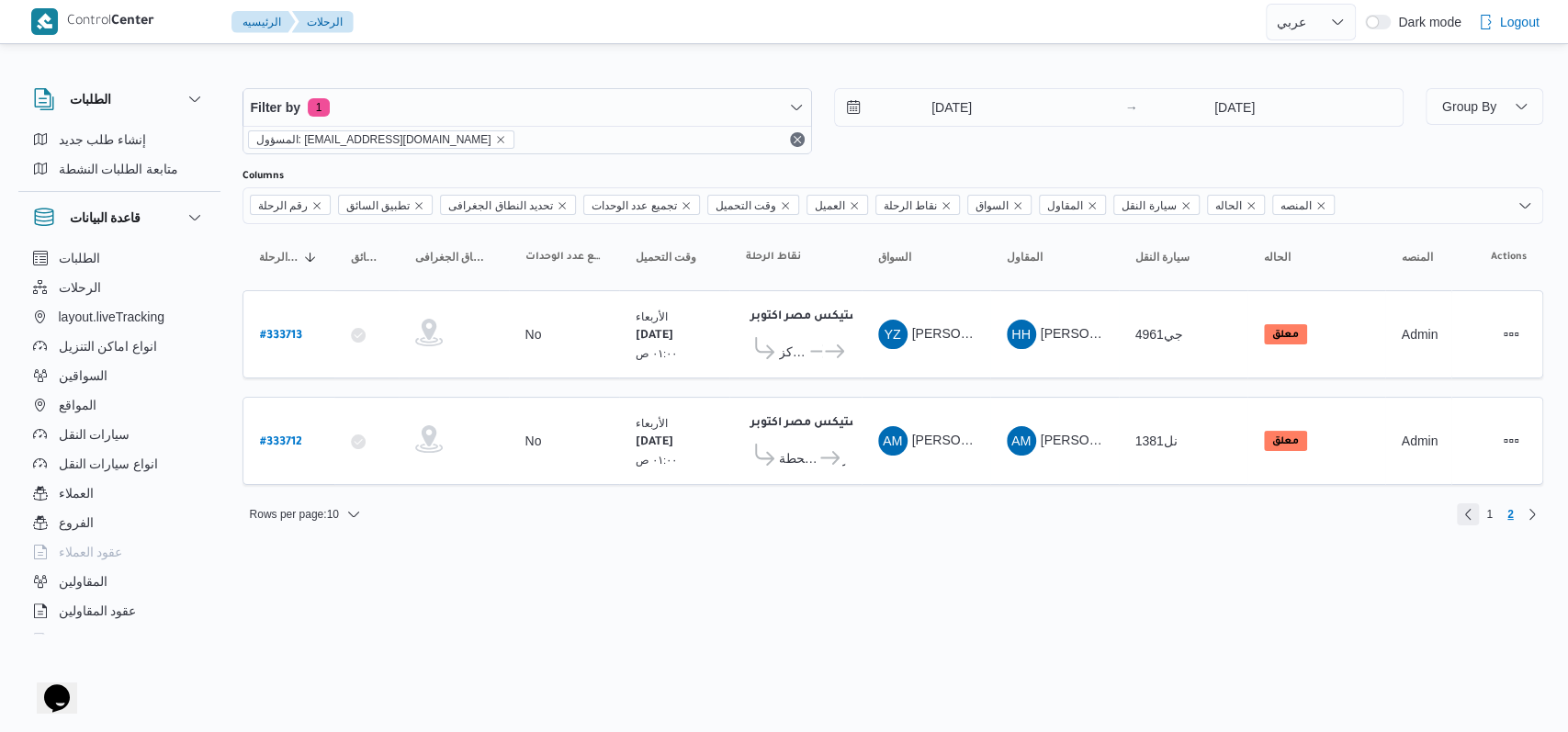
click at [1477, 505] on link "Previous page, 1" at bounding box center [1467, 513] width 22 height 22
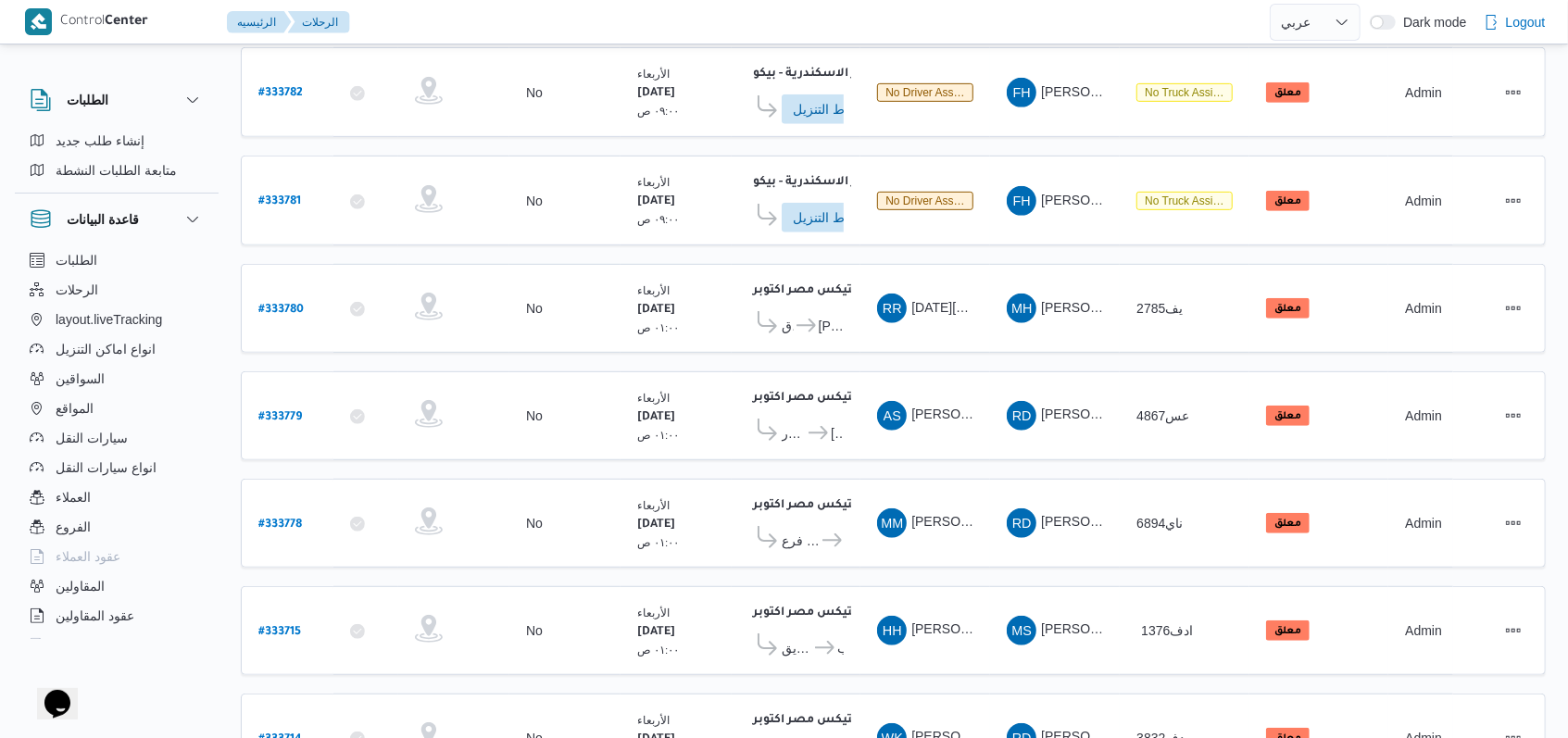
scroll to position [617, 0]
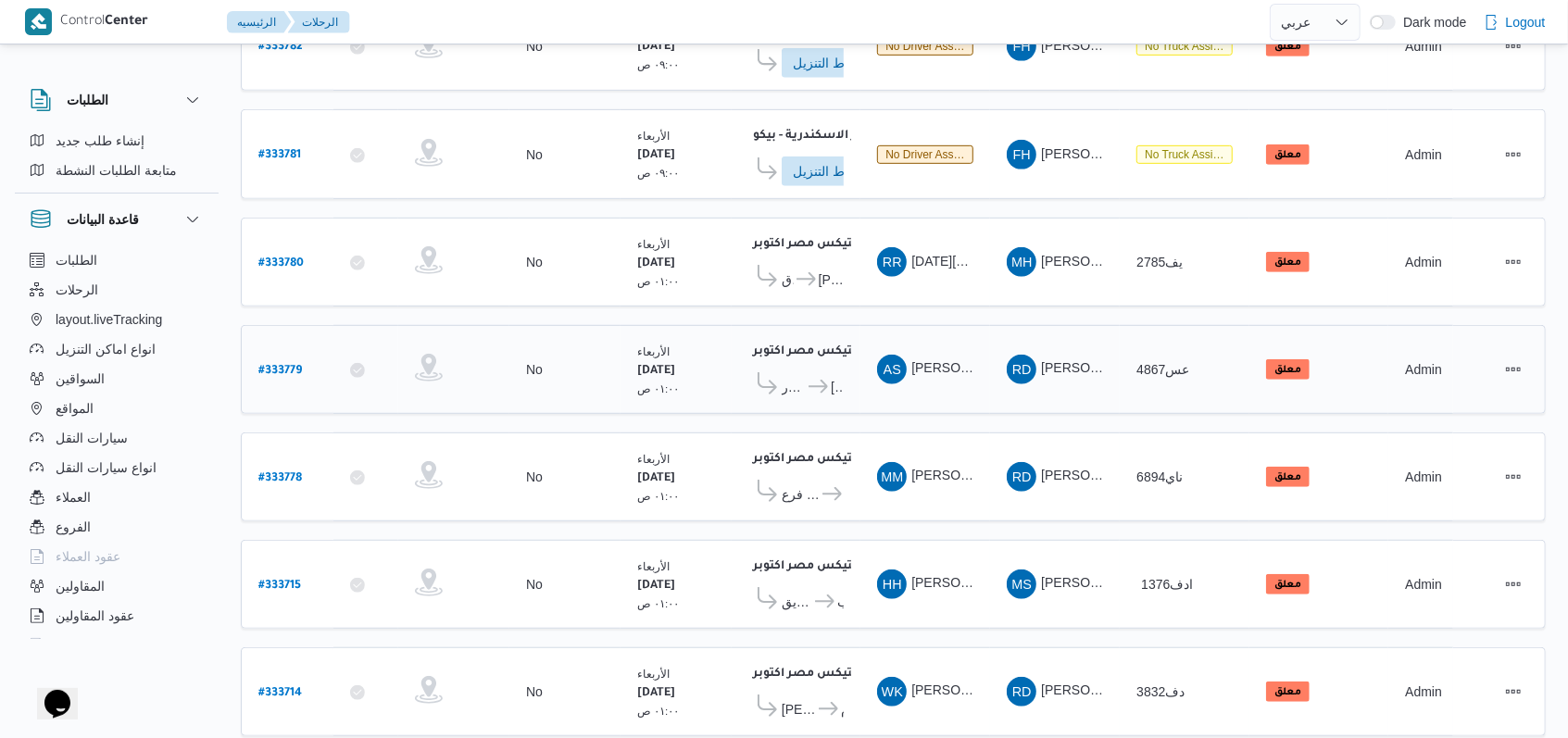
click at [289, 365] on b "# 333779" at bounding box center [280, 370] width 44 height 13
select select "ar"
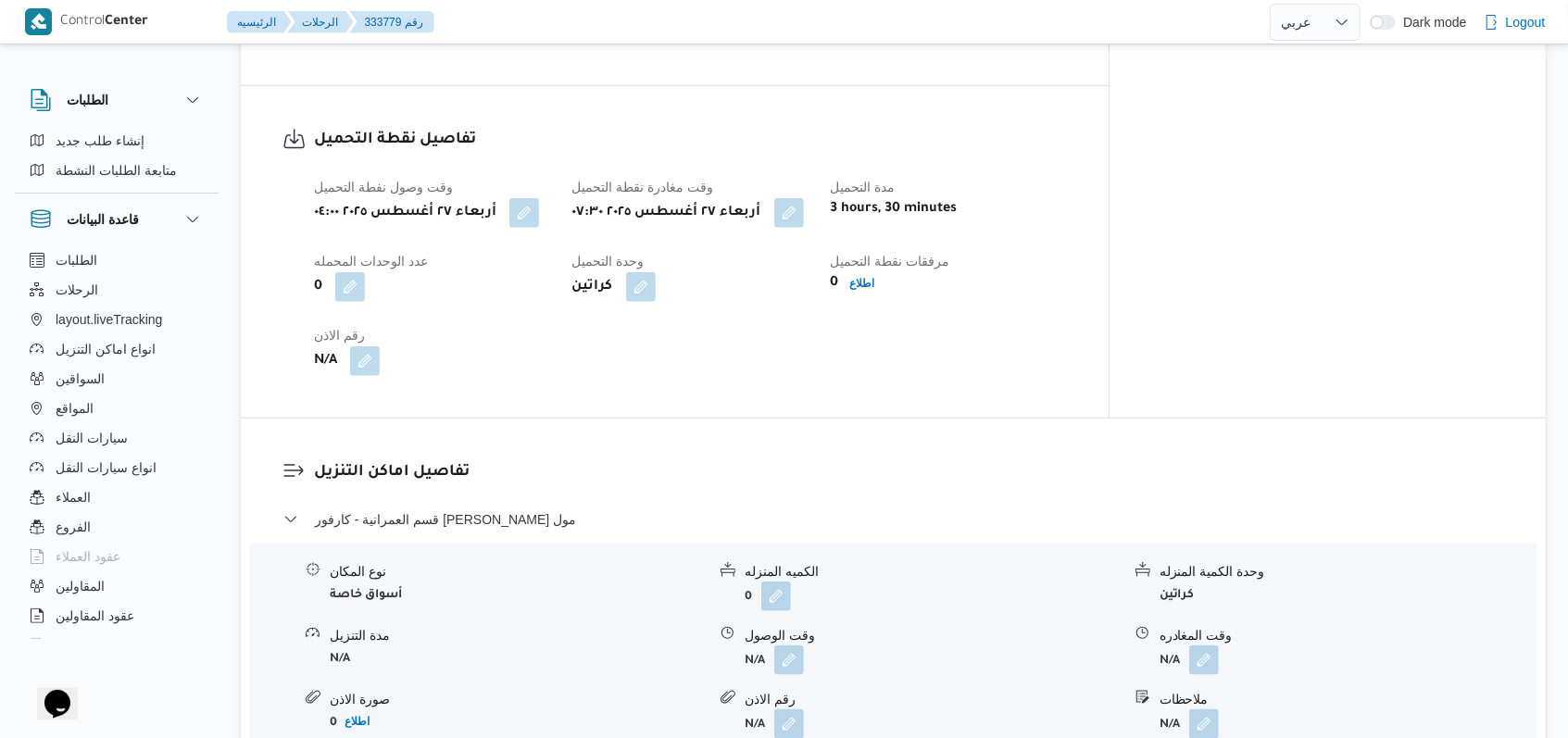
scroll to position [1111, 0]
click at [804, 198] on button "button" at bounding box center [789, 211] width 29 height 29
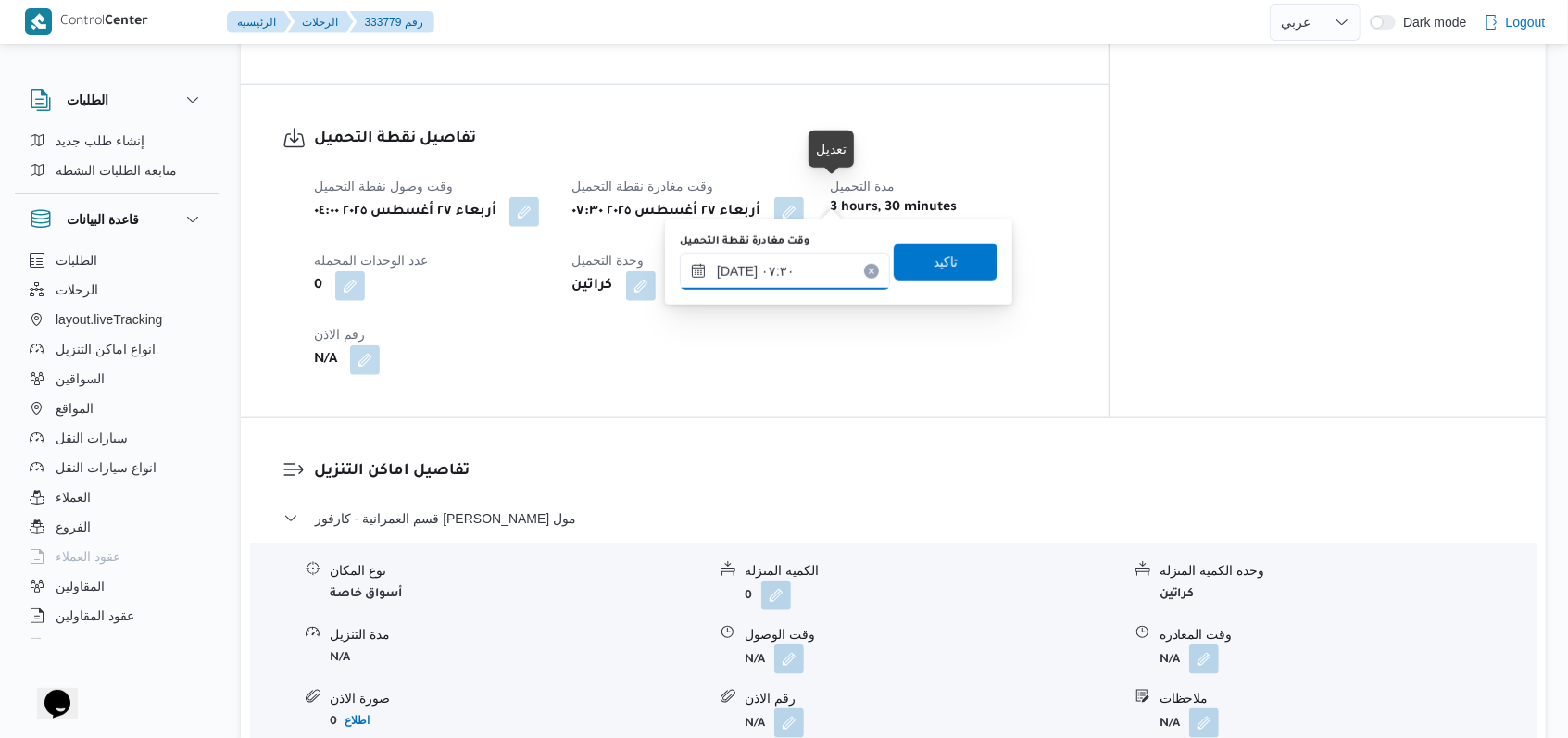
click at [806, 283] on input "٢٧/٠٨/٢٠٢٥ ٠٧:٣٠" at bounding box center [785, 271] width 211 height 37
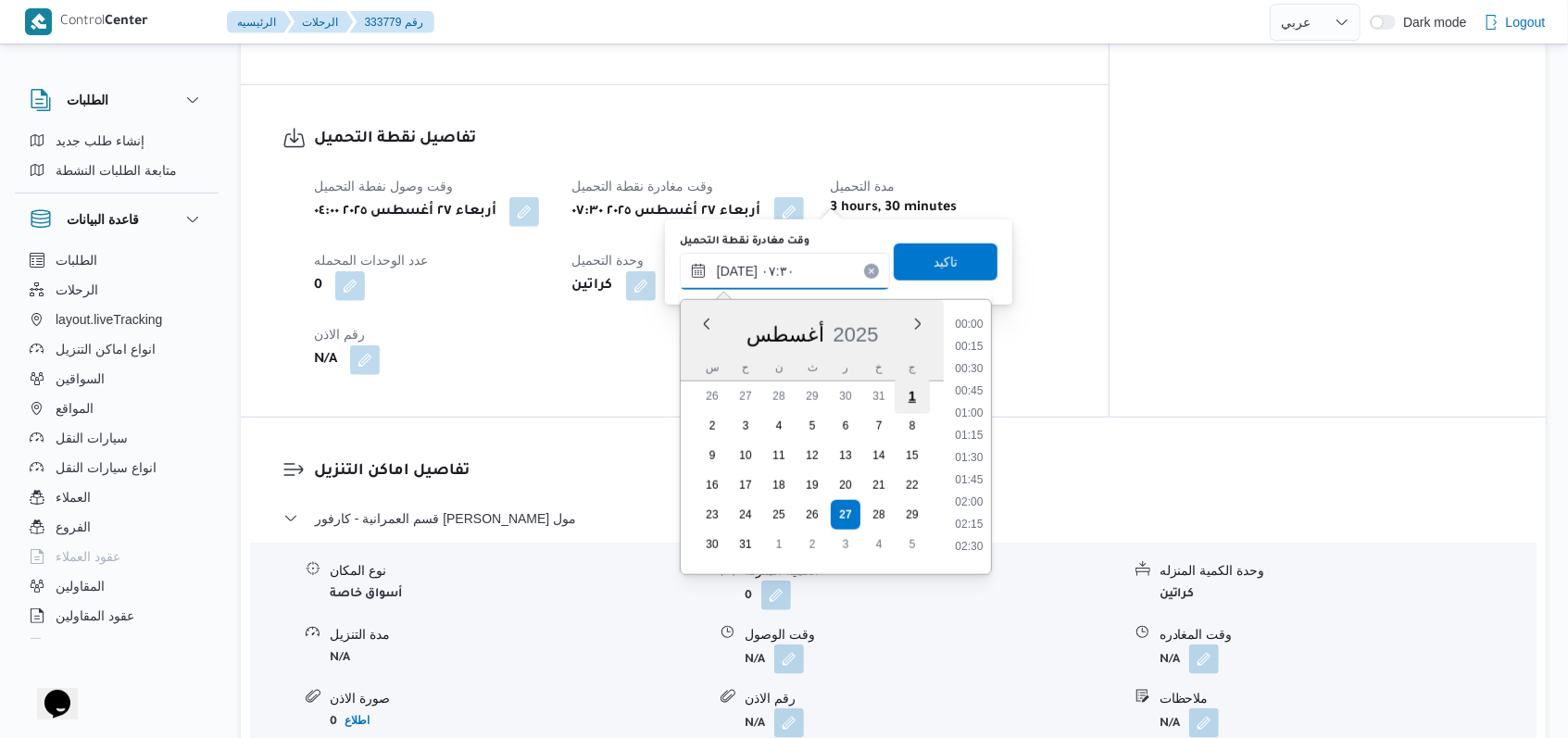
scroll to position [540, 0]
click at [964, 480] on li "07:45" at bounding box center [969, 473] width 43 height 19
type input "٢٧/٠٨/٢٠٢٥ ٠٧:٤٥"
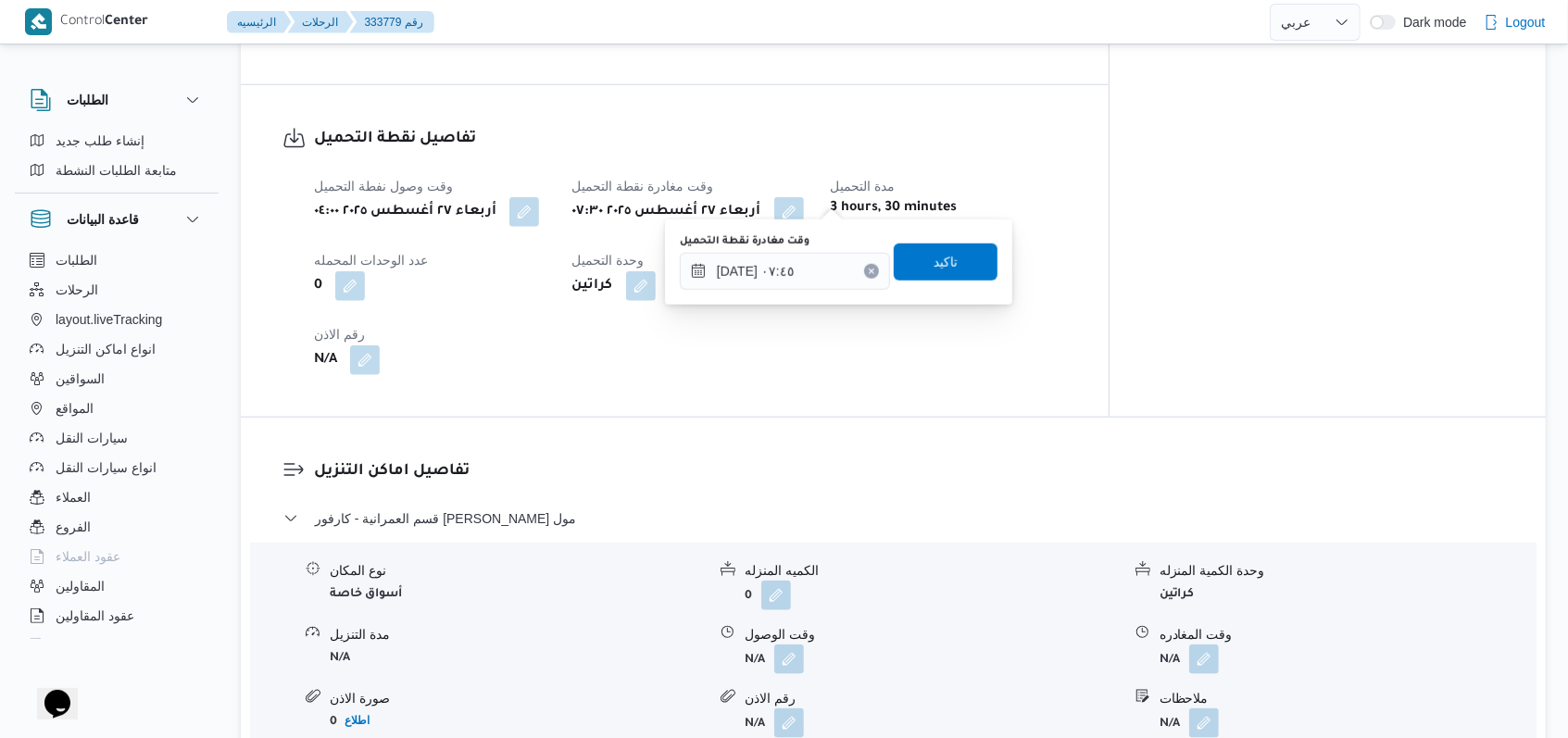
click at [948, 286] on div "وقت مغادرة نقطة التحميل ٢٧/٠٨/٢٠٢٥ ٠٧:٤٥ تاكيد" at bounding box center [839, 261] width 322 height 59
click at [941, 270] on span "تاكيد" at bounding box center [945, 260] width 24 height 22
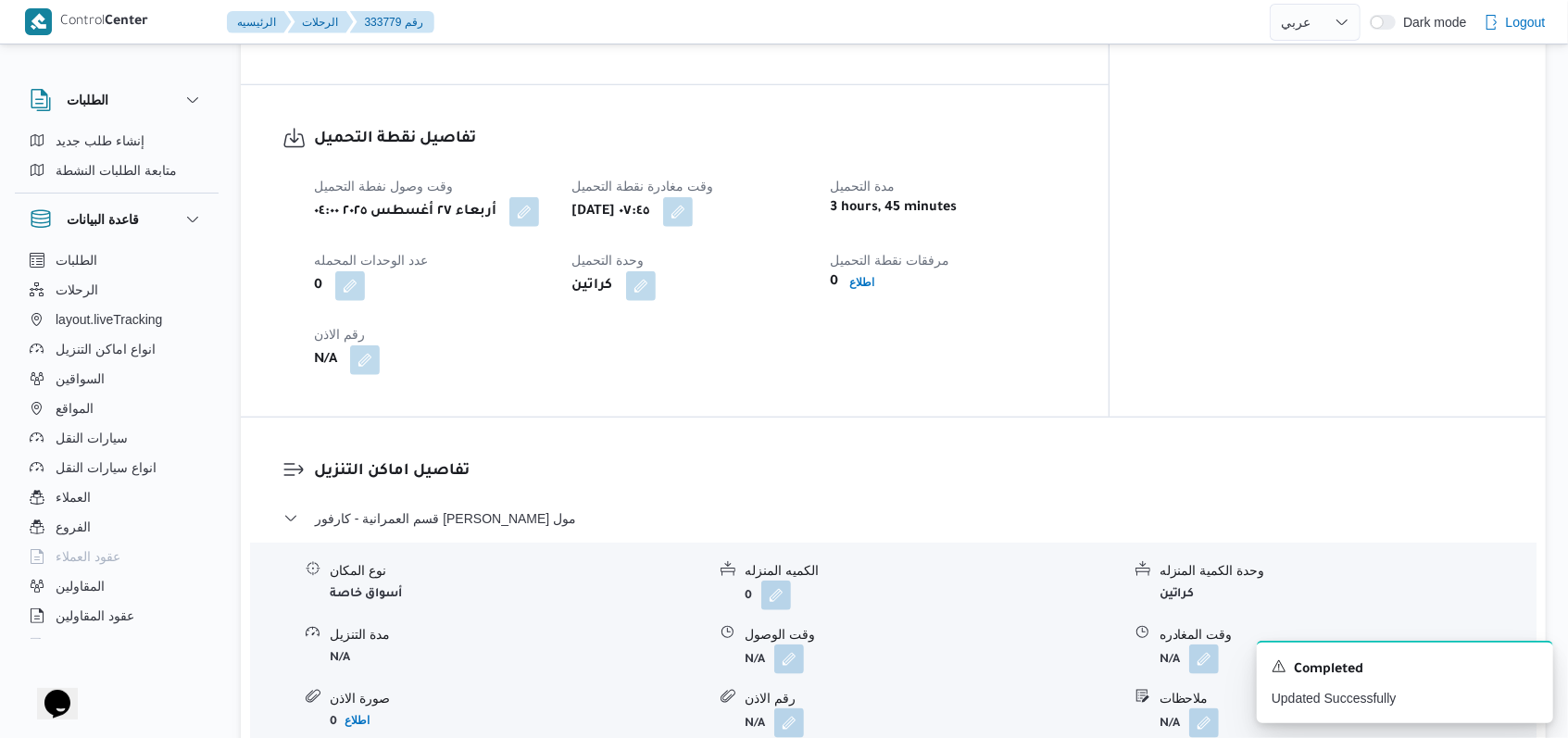
select select "ar"
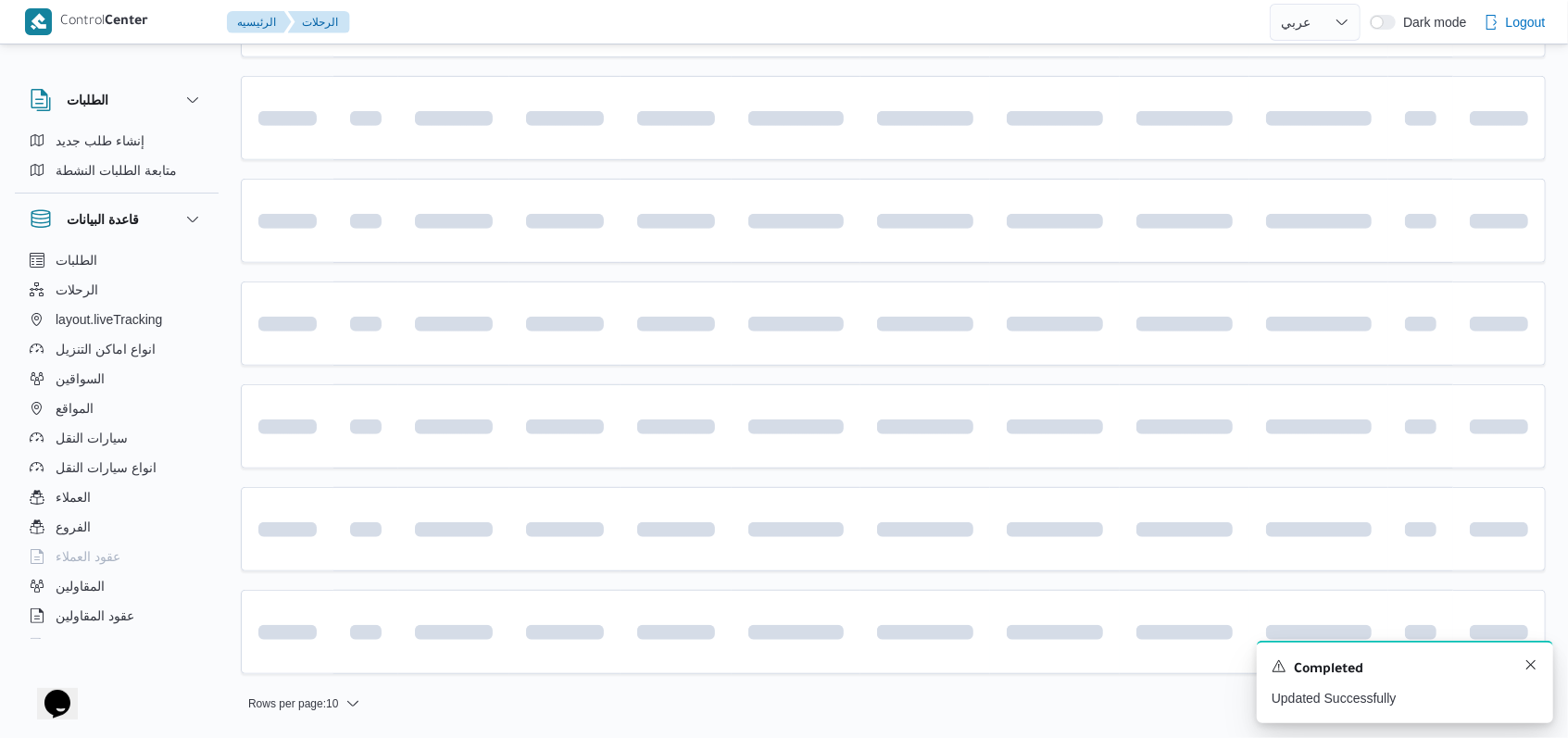
scroll to position [617, 0]
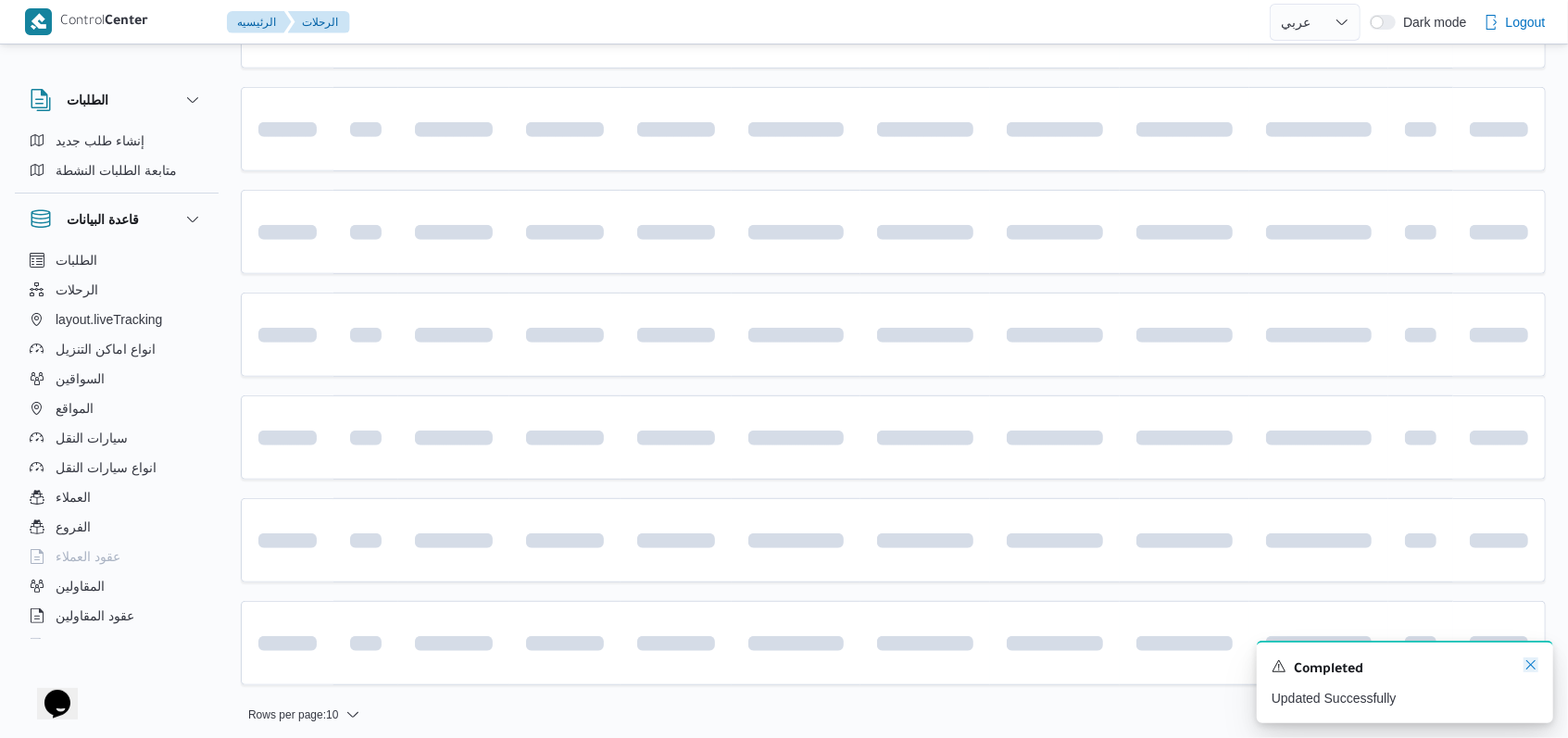
click at [1526, 672] on icon "Dismiss toast" at bounding box center [1530, 664] width 15 height 15
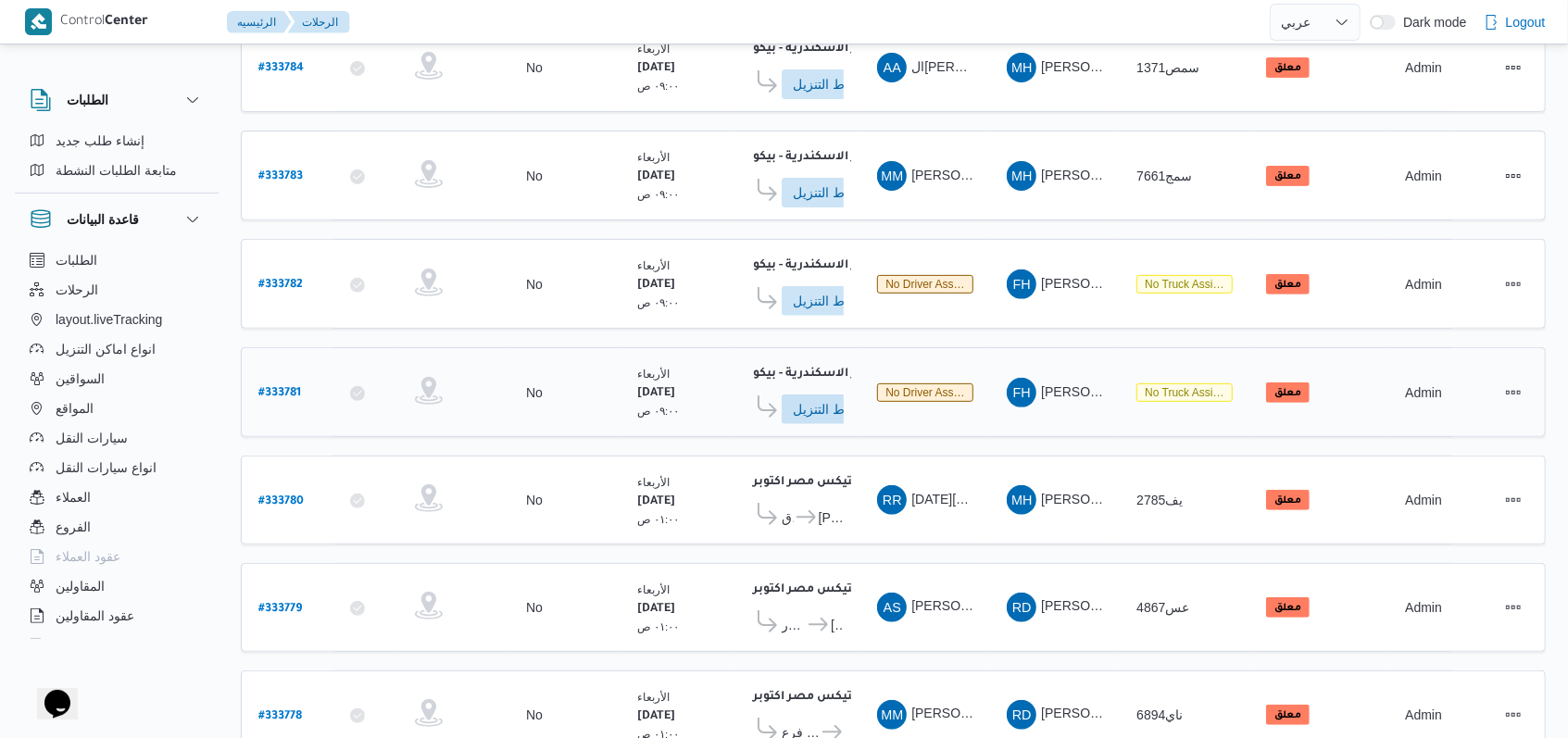
scroll to position [255, 0]
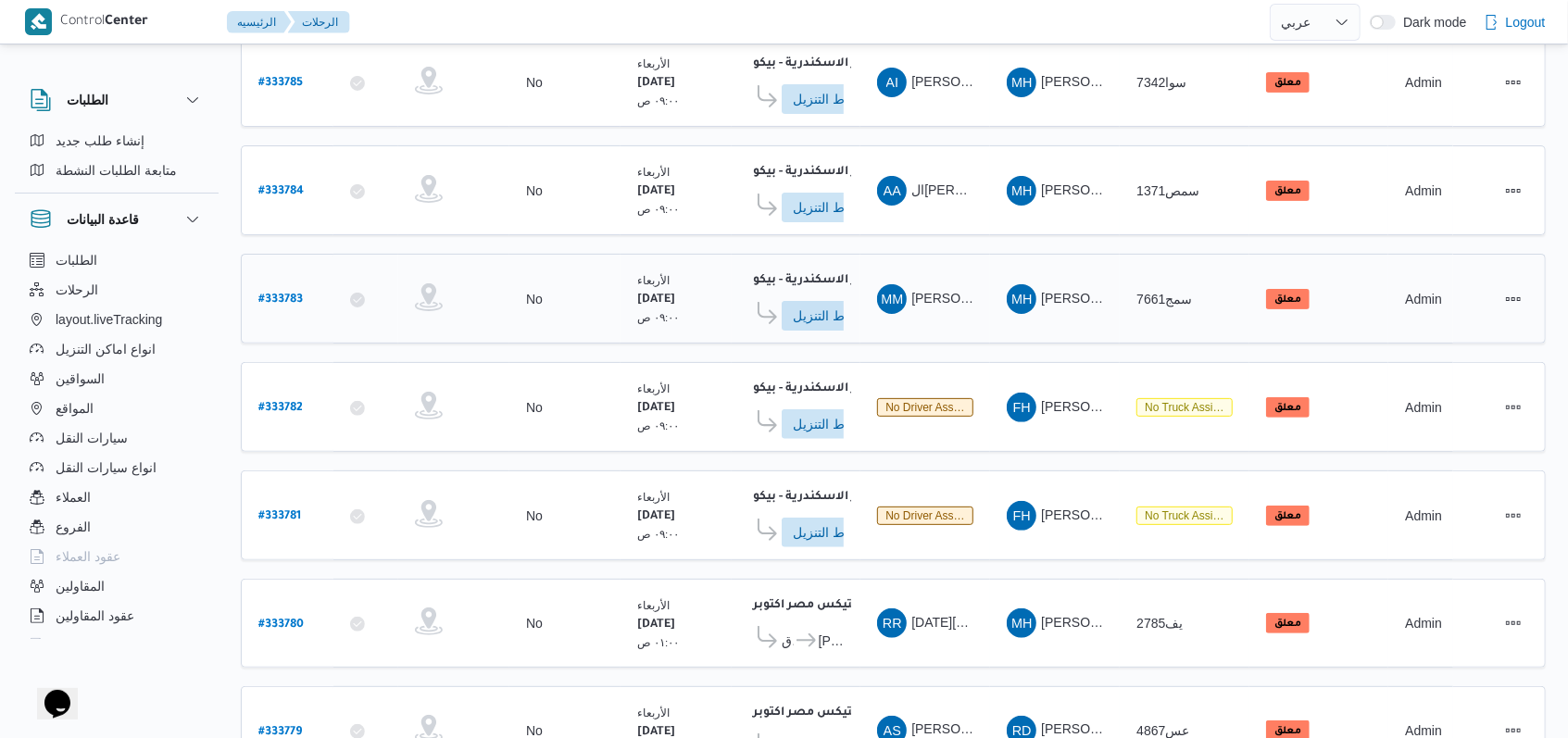
click at [280, 293] on b "# 333783" at bounding box center [281, 299] width 45 height 13
select select "ar"
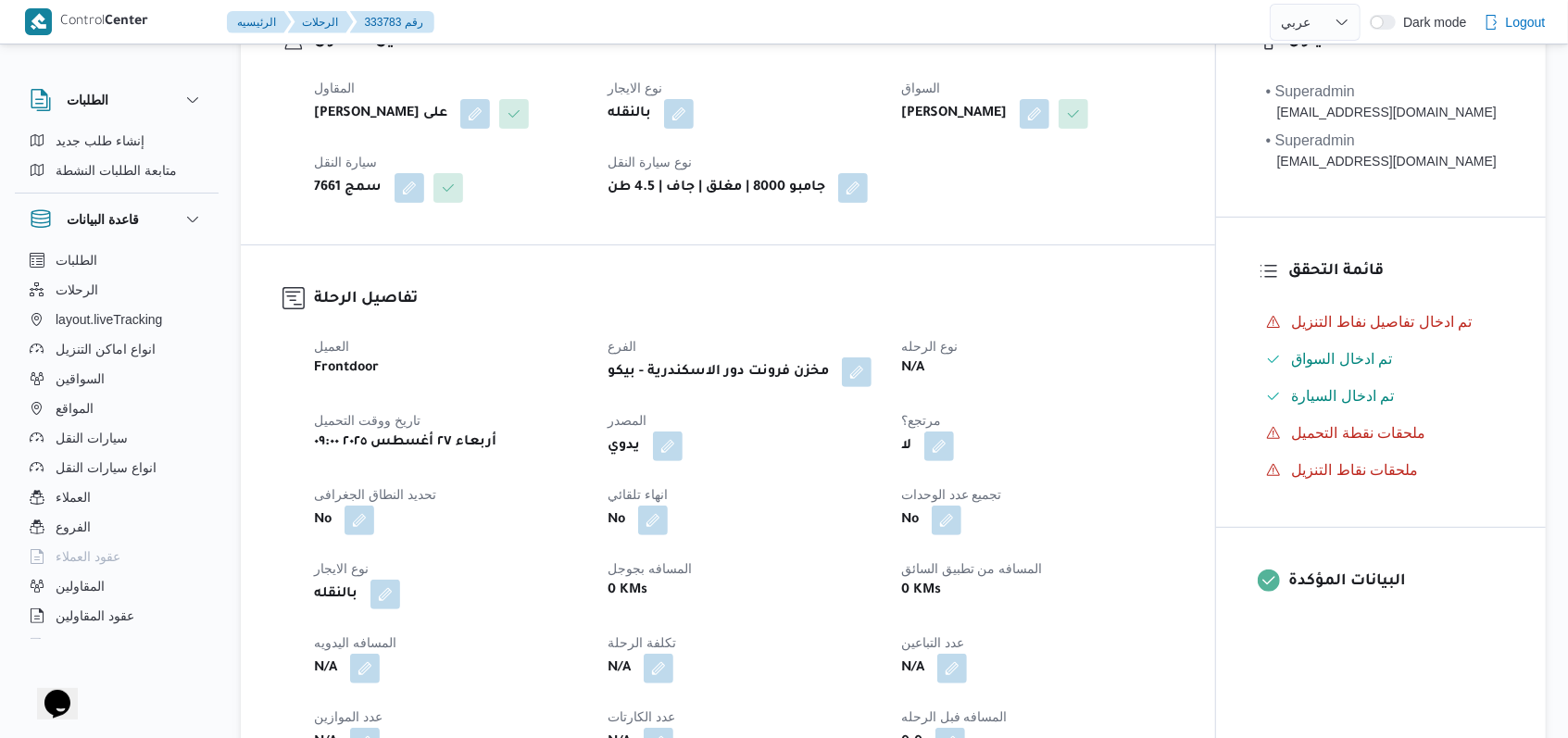
scroll to position [874, 0]
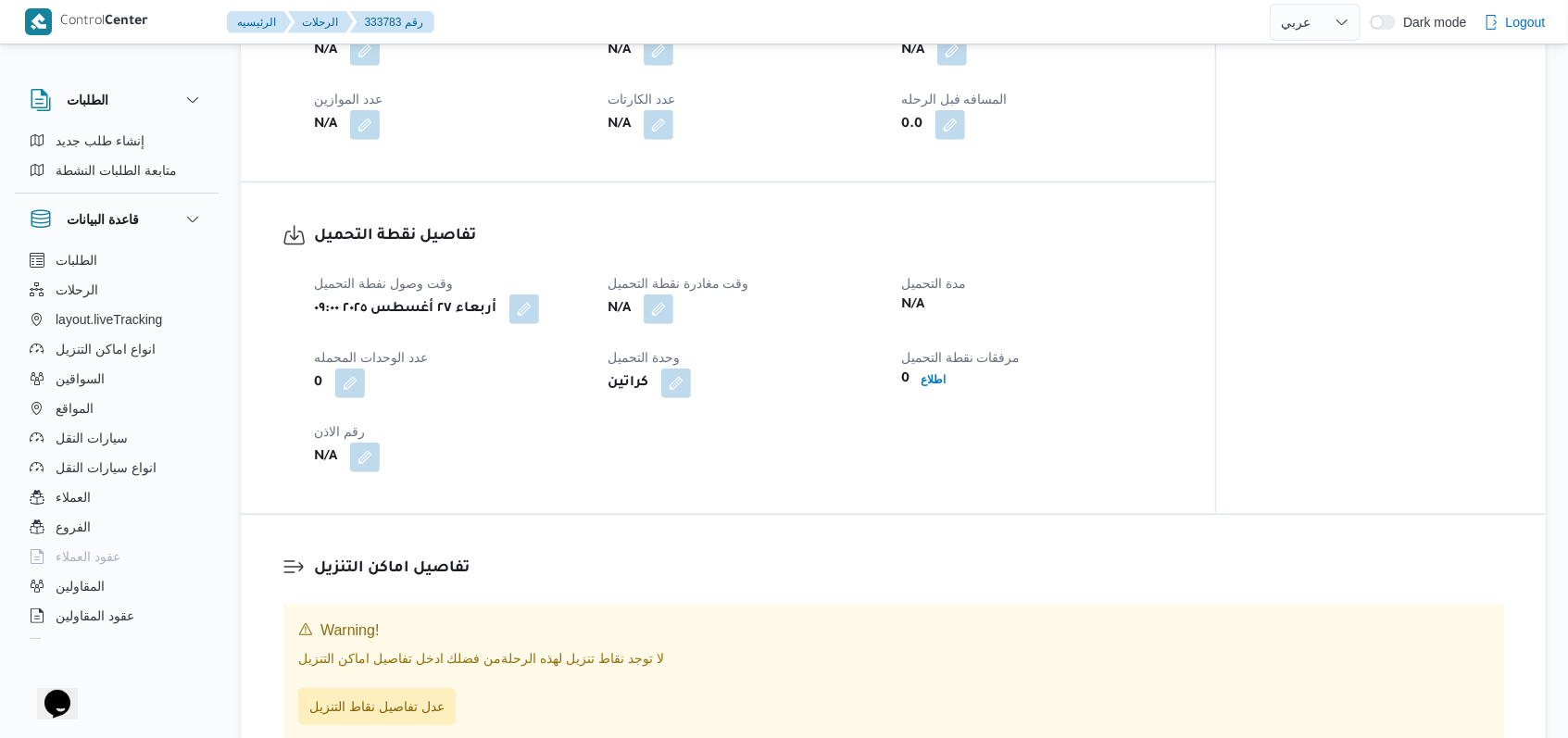
click at [929, 394] on div "مرفقات نقطة التحميل 0 اطلاع" at bounding box center [1037, 371] width 271 height 52
click at [935, 385] on b "اطلاع" at bounding box center [933, 379] width 25 height 13
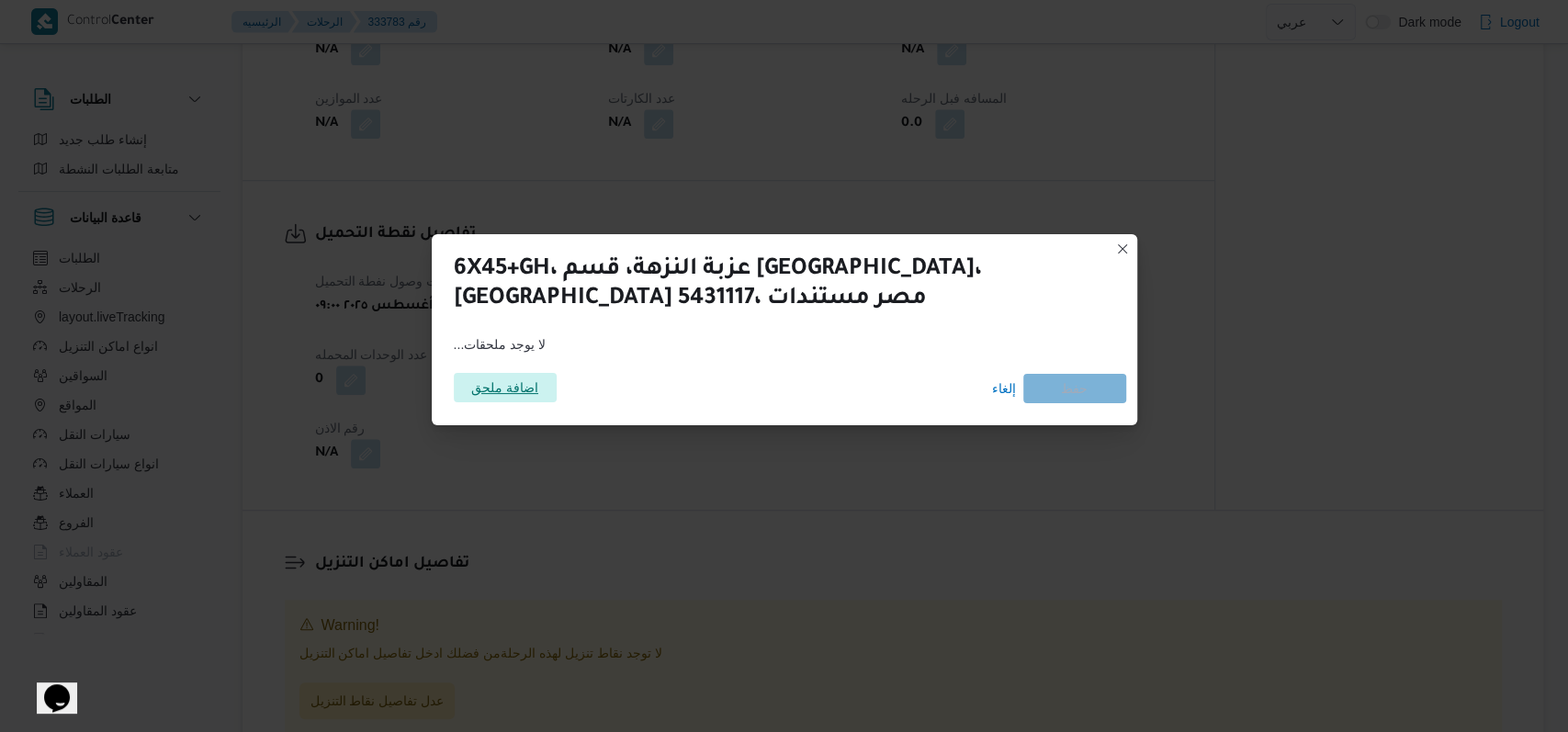
click at [544, 379] on span "اضافة ملحق" at bounding box center [505, 388] width 103 height 29
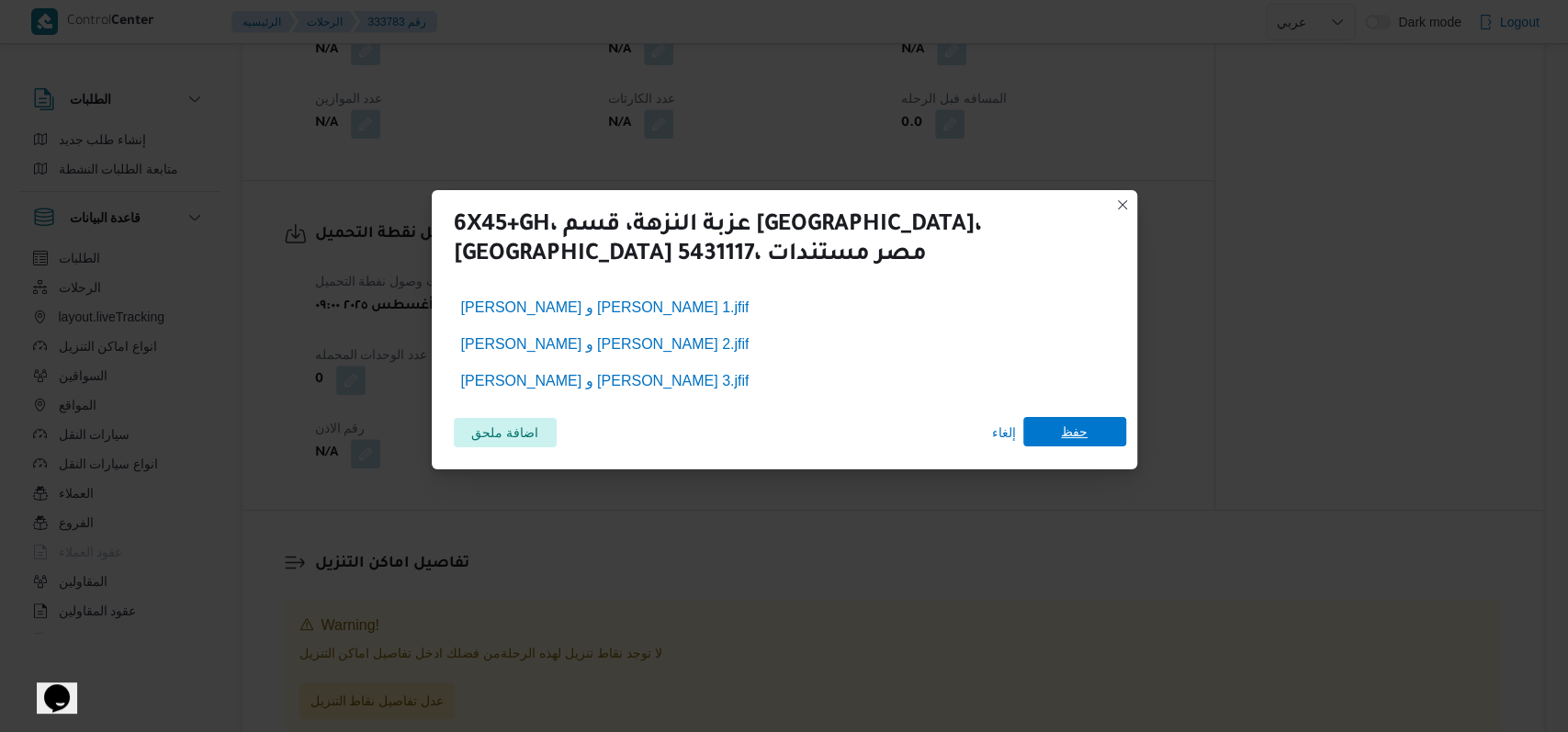
click at [1100, 437] on span "حفظ" at bounding box center [1075, 431] width 103 height 29
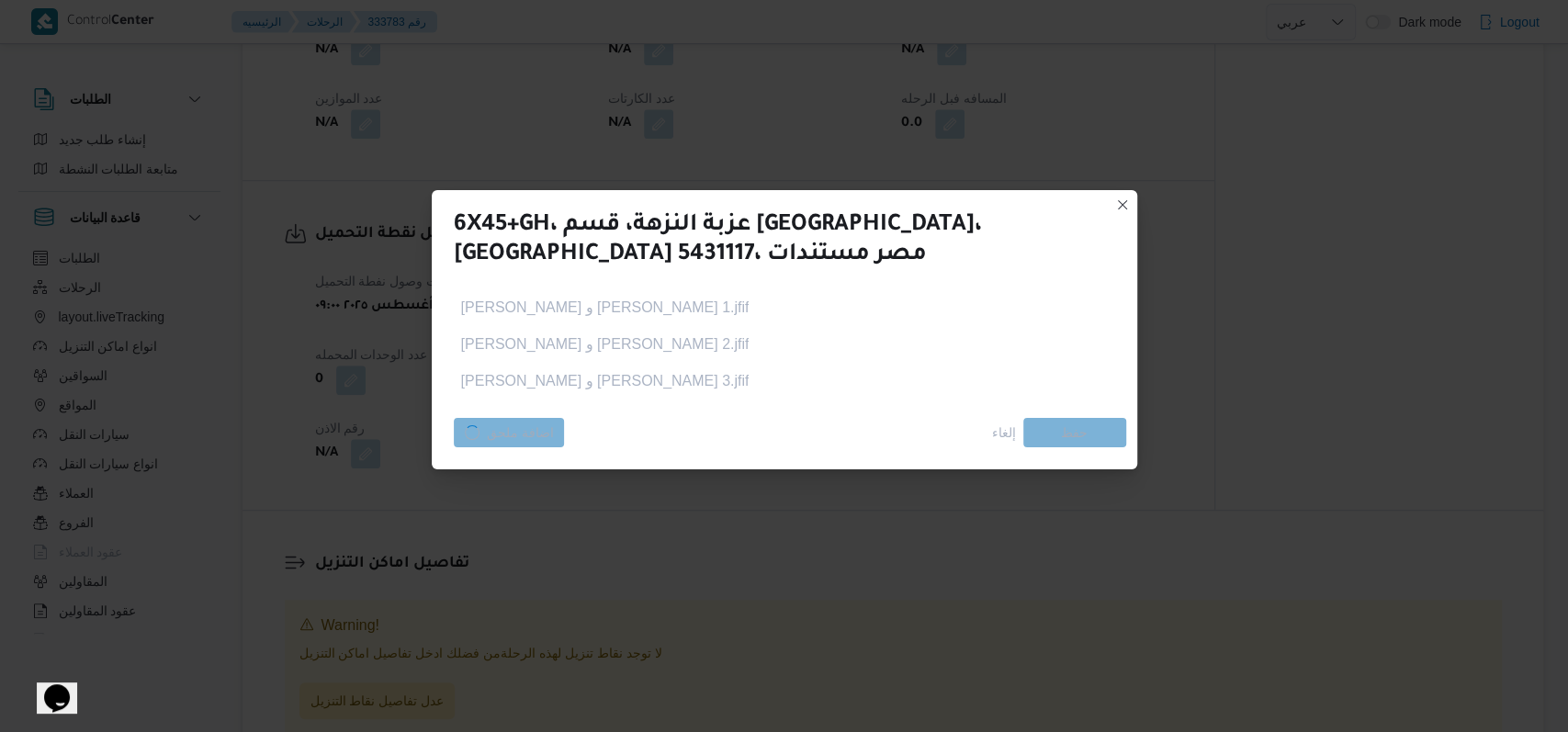
click at [713, 511] on div "6X45+GH، عزبة النزهة، قسم سيدى جابر، محافظة الإسكندرية 5431117، مصر مستندات محم…" at bounding box center [784, 366] width 1568 height 732
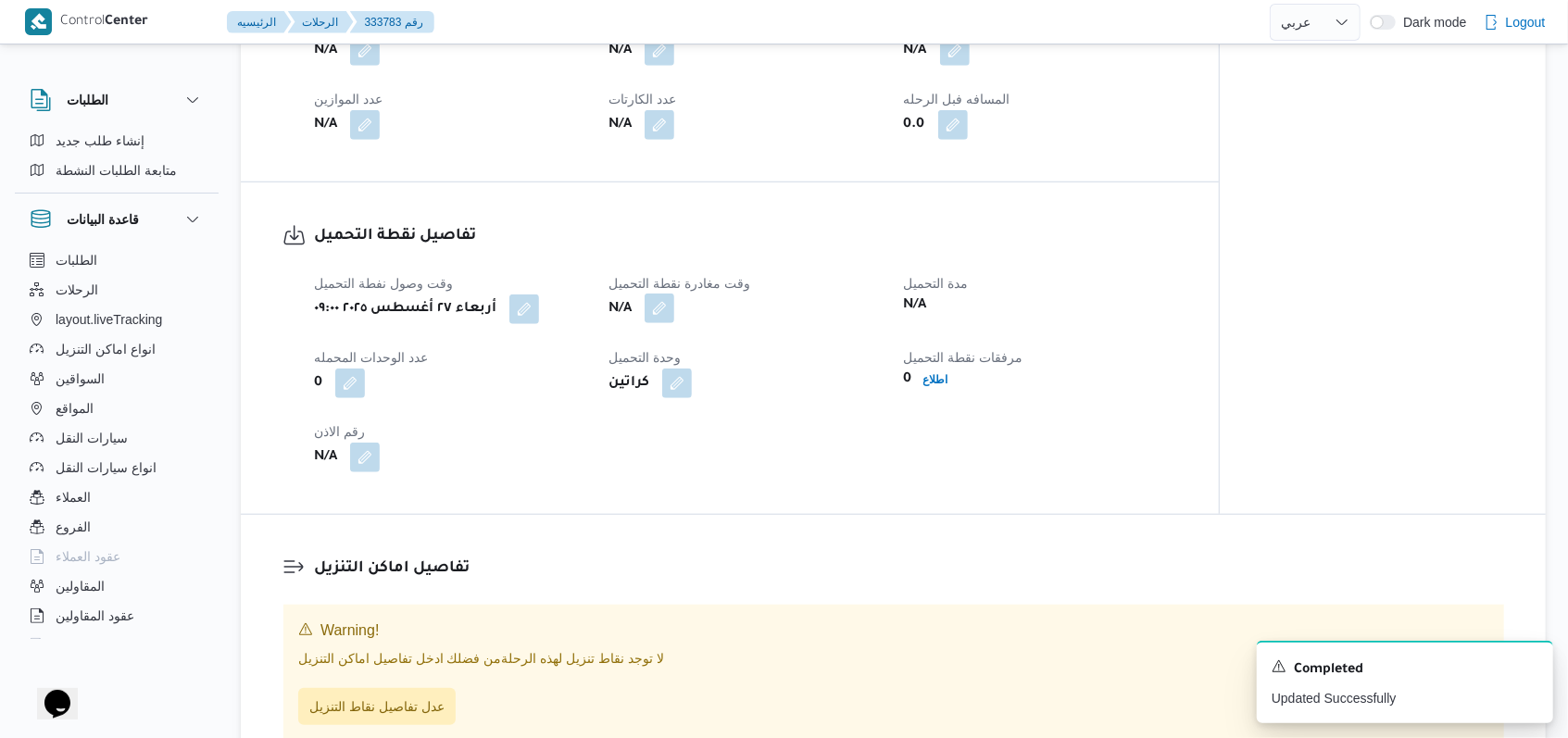
click at [670, 317] on button "button" at bounding box center [659, 308] width 29 height 29
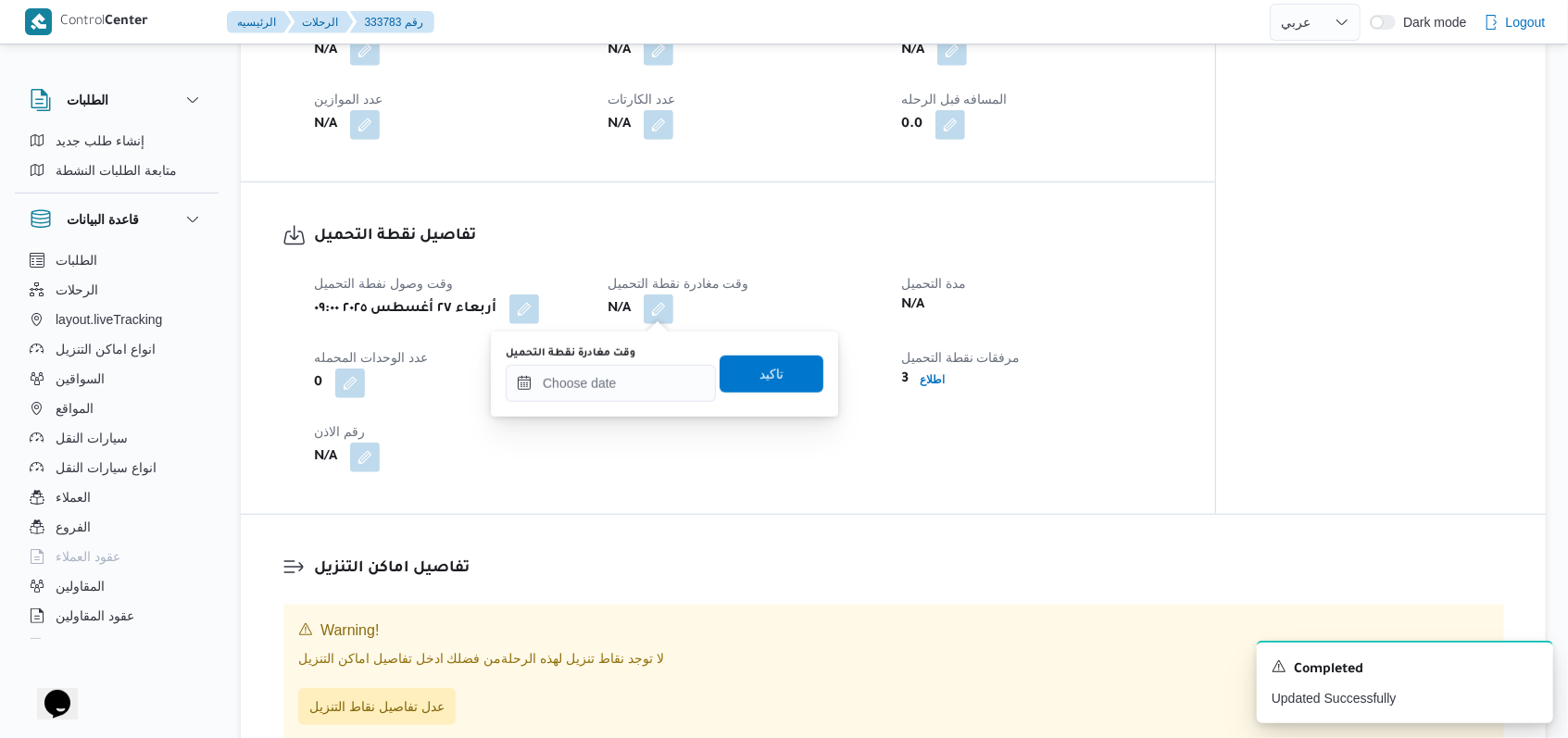
click at [640, 404] on div "You are in a dialog. To close this dialog, hit escape. وقت مغادرة نقطة التحميل …" at bounding box center [664, 373] width 347 height 85
click at [645, 385] on input "وقت مغادرة نقطة التحميل" at bounding box center [611, 383] width 211 height 37
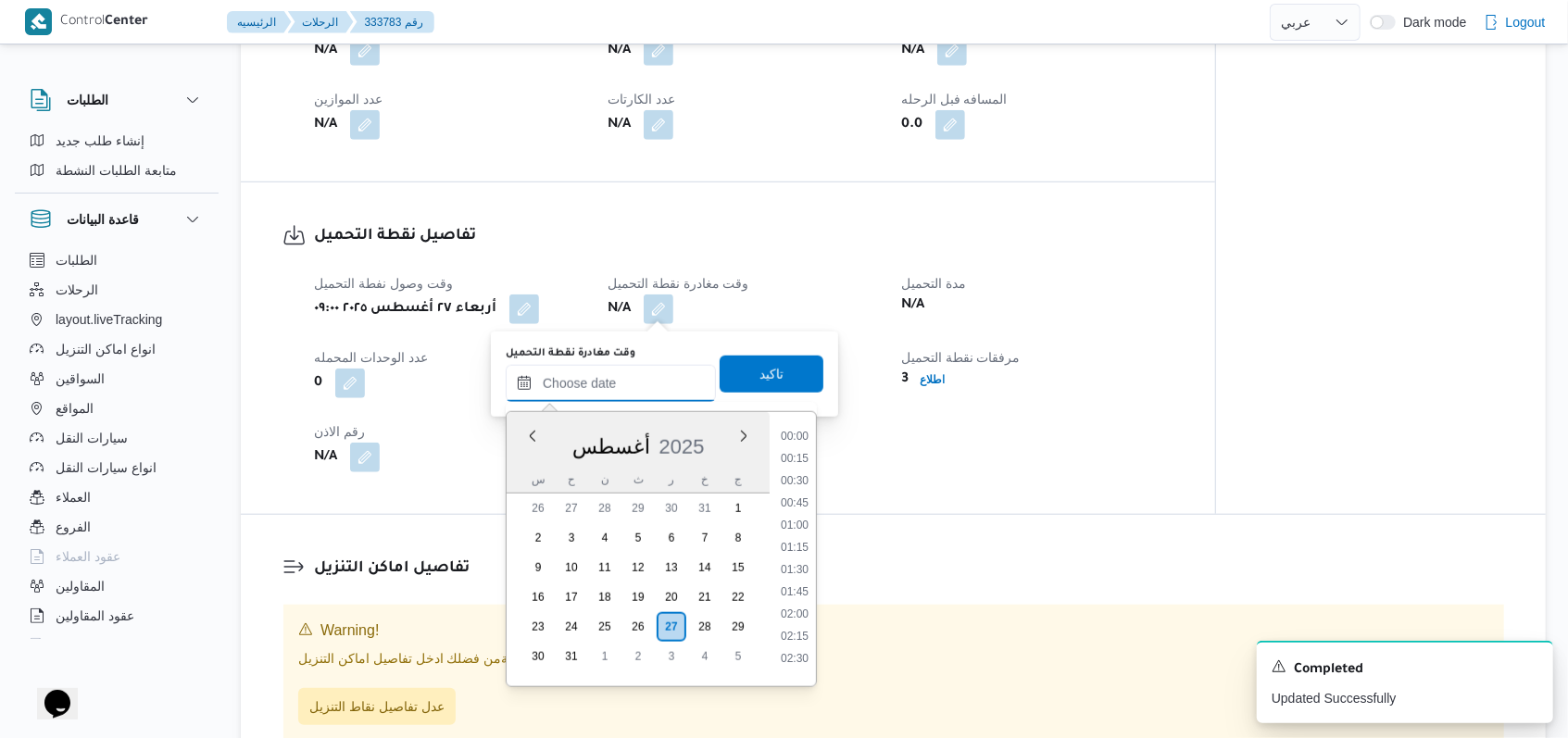
scroll to position [895, 0]
click at [792, 567] on li "11:30" at bounding box center [795, 563] width 43 height 19
type input "٢٧/٠٨/٢٠٢٥ ١١:٣٠"
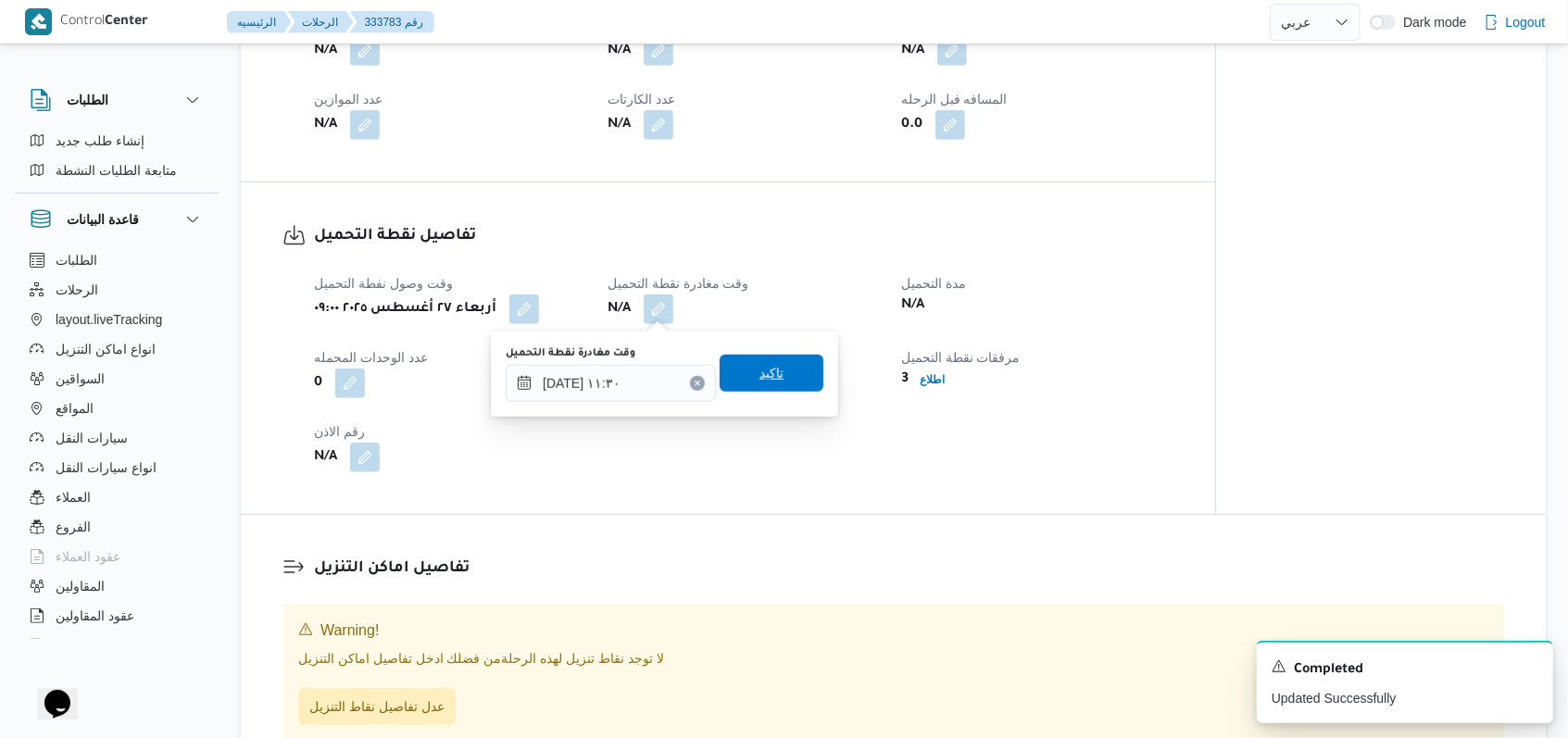
click at [785, 373] on span "تاكيد" at bounding box center [771, 373] width 103 height 37
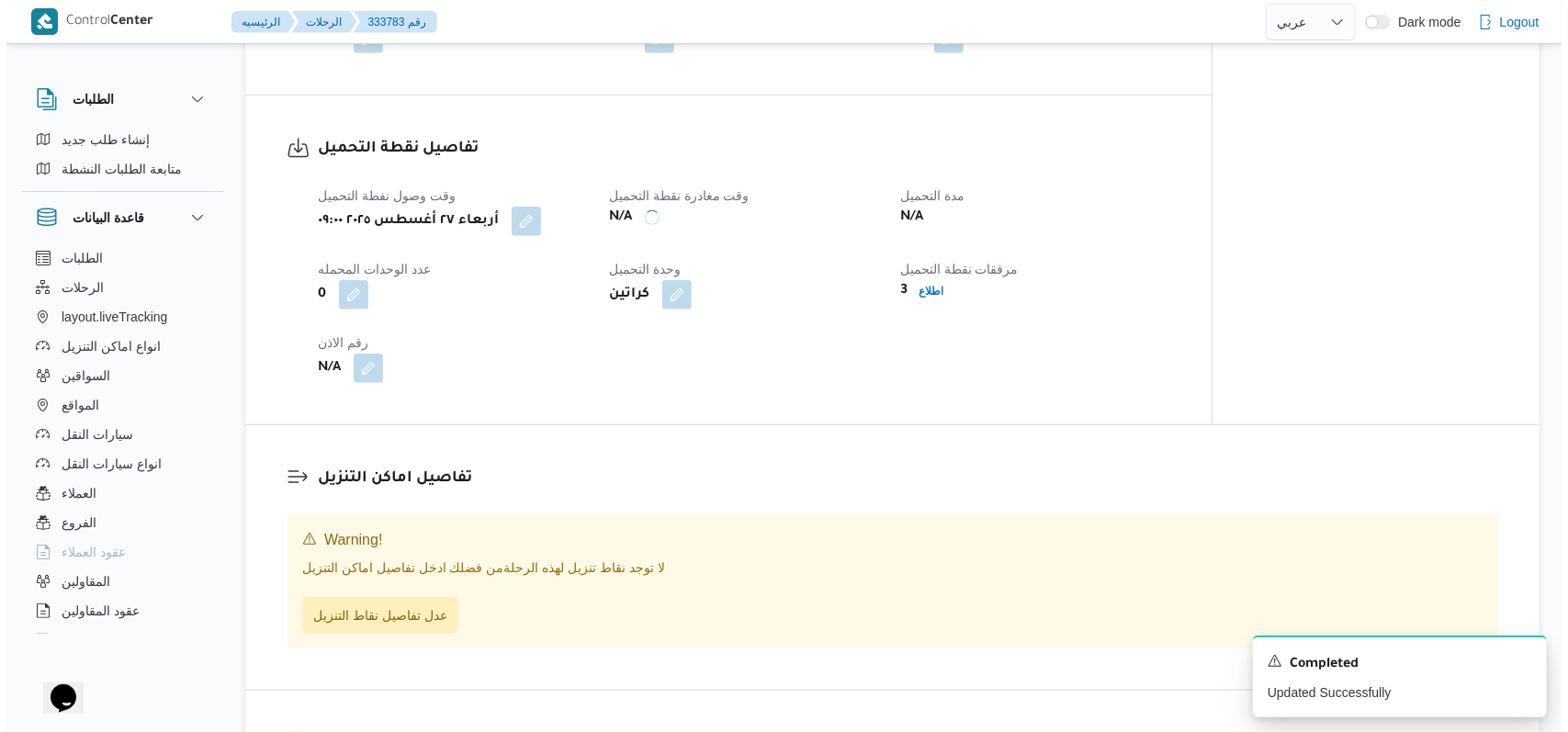
scroll to position [988, 0]
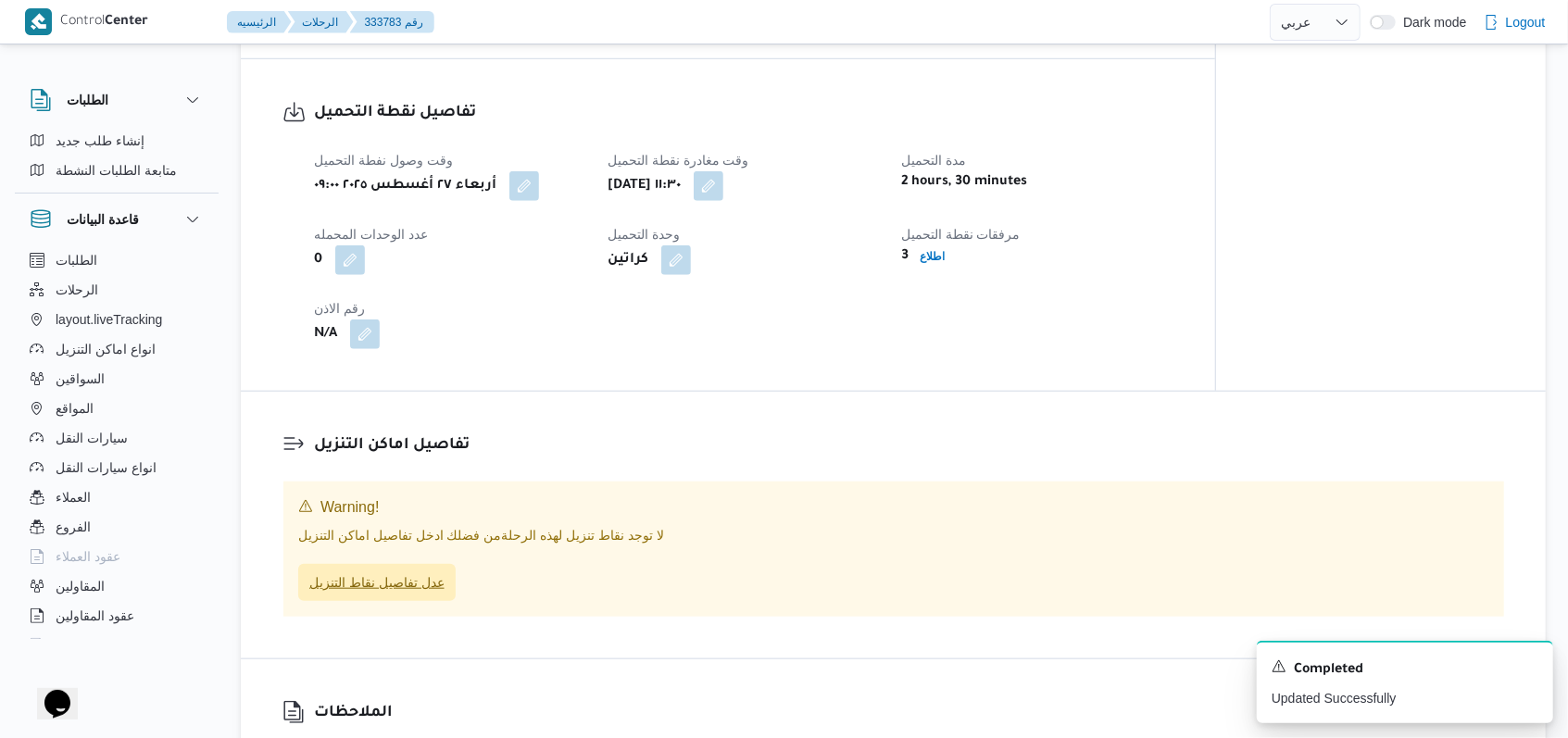
click at [402, 574] on span "عدل تفاصيل نقاط التنزيل" at bounding box center [376, 582] width 136 height 22
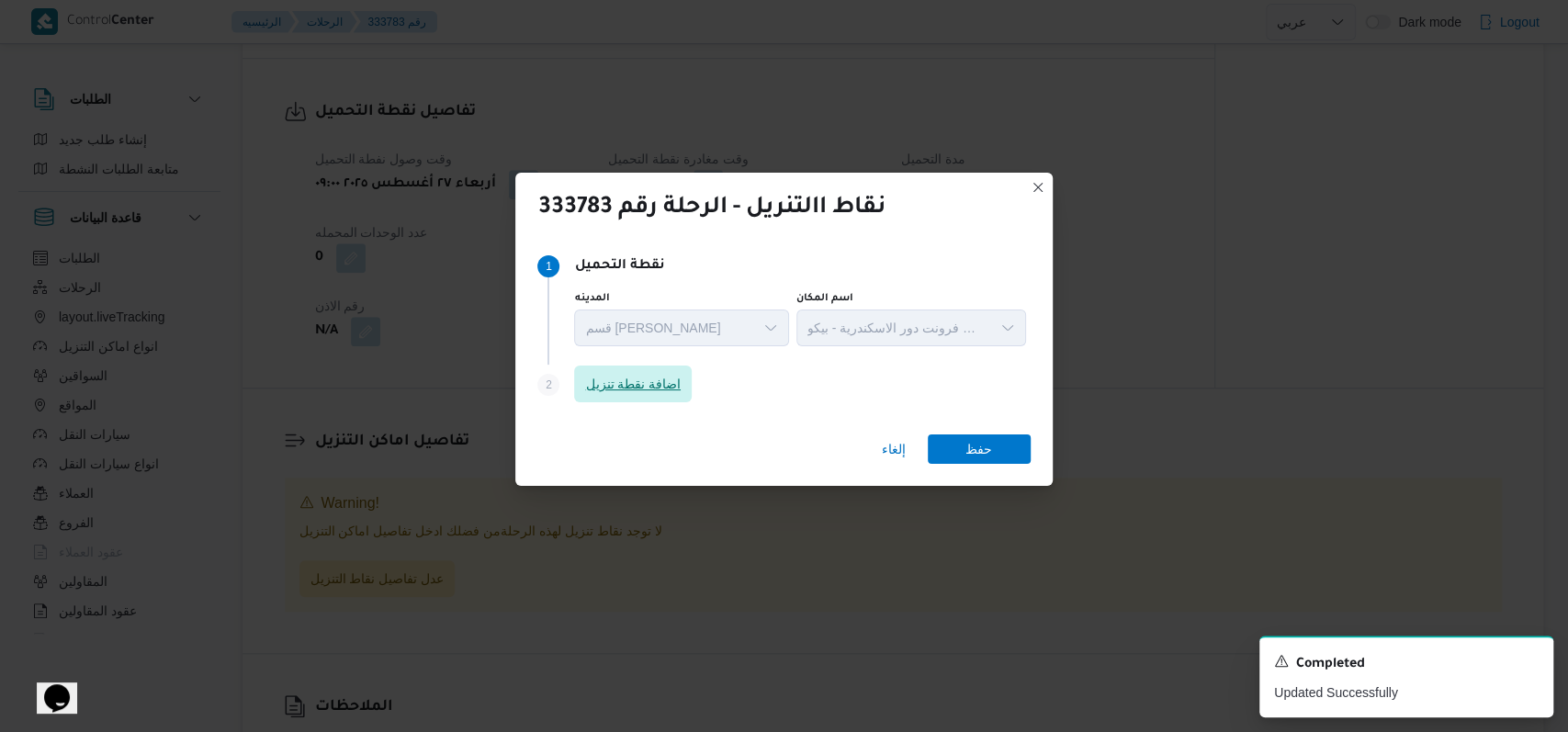
click at [632, 397] on span "اضافة نقطة تنزيل" at bounding box center [634, 384] width 118 height 37
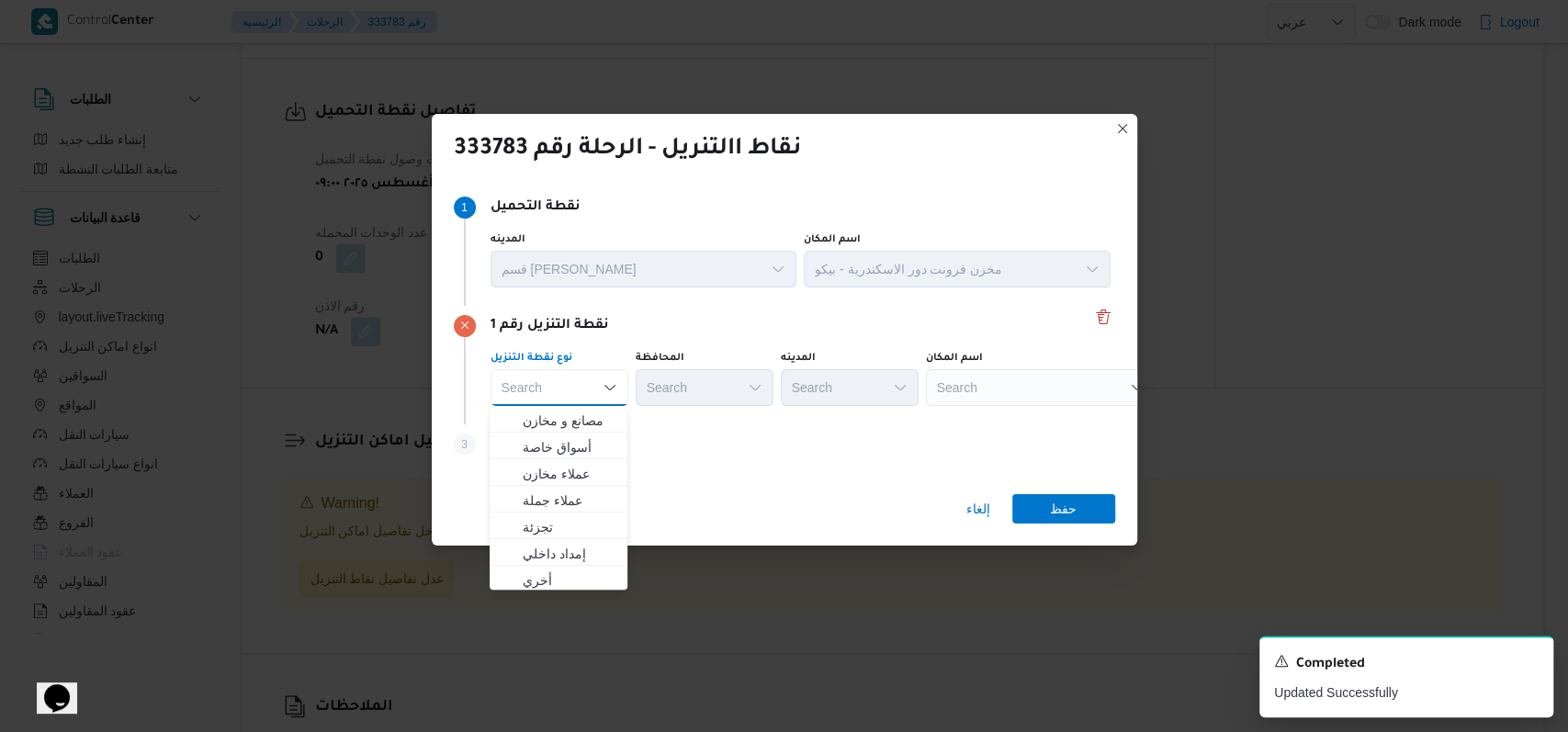
scroll to position [483, 0]
click at [559, 579] on span "متجر أجهزة" at bounding box center [569, 577] width 94 height 22
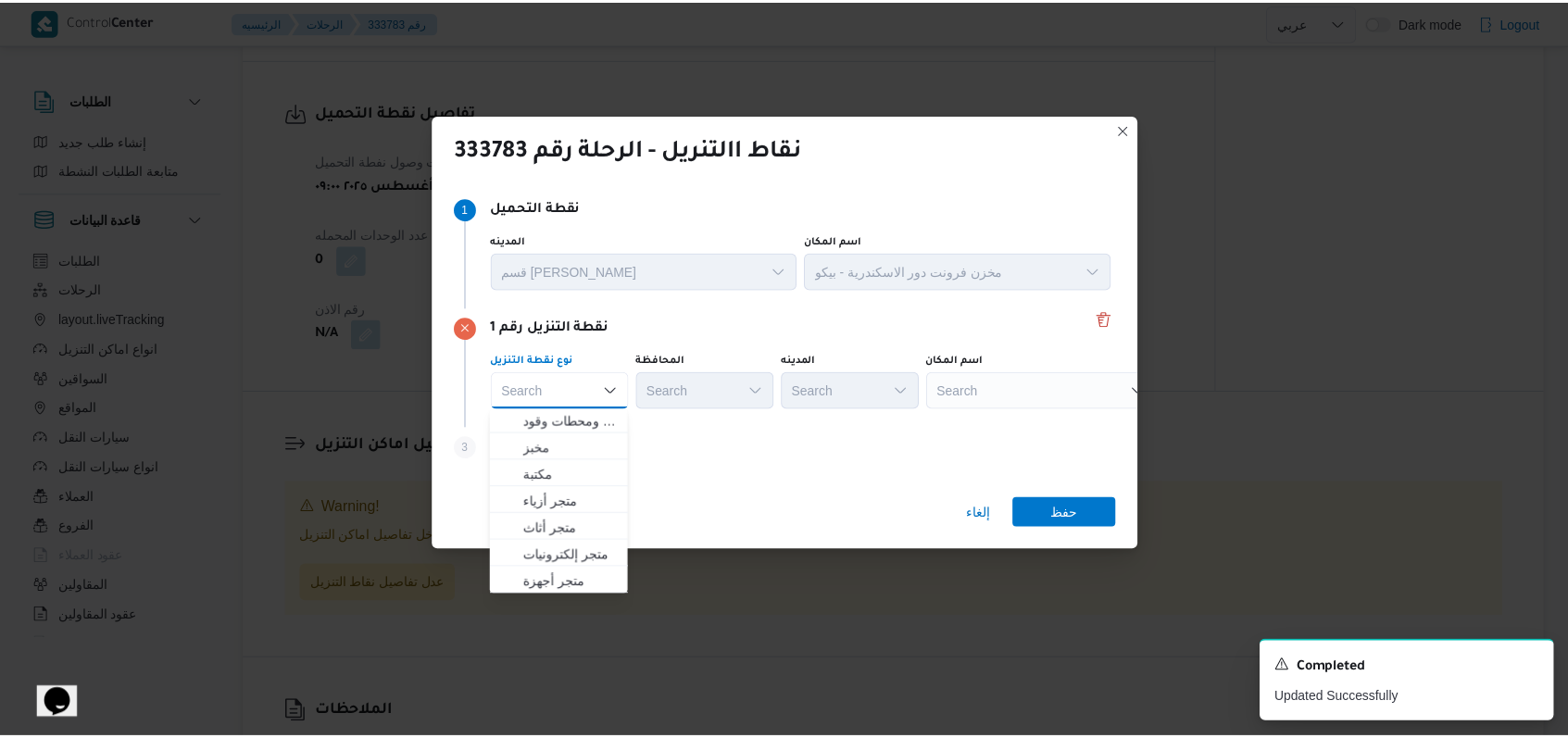
scroll to position [0, 0]
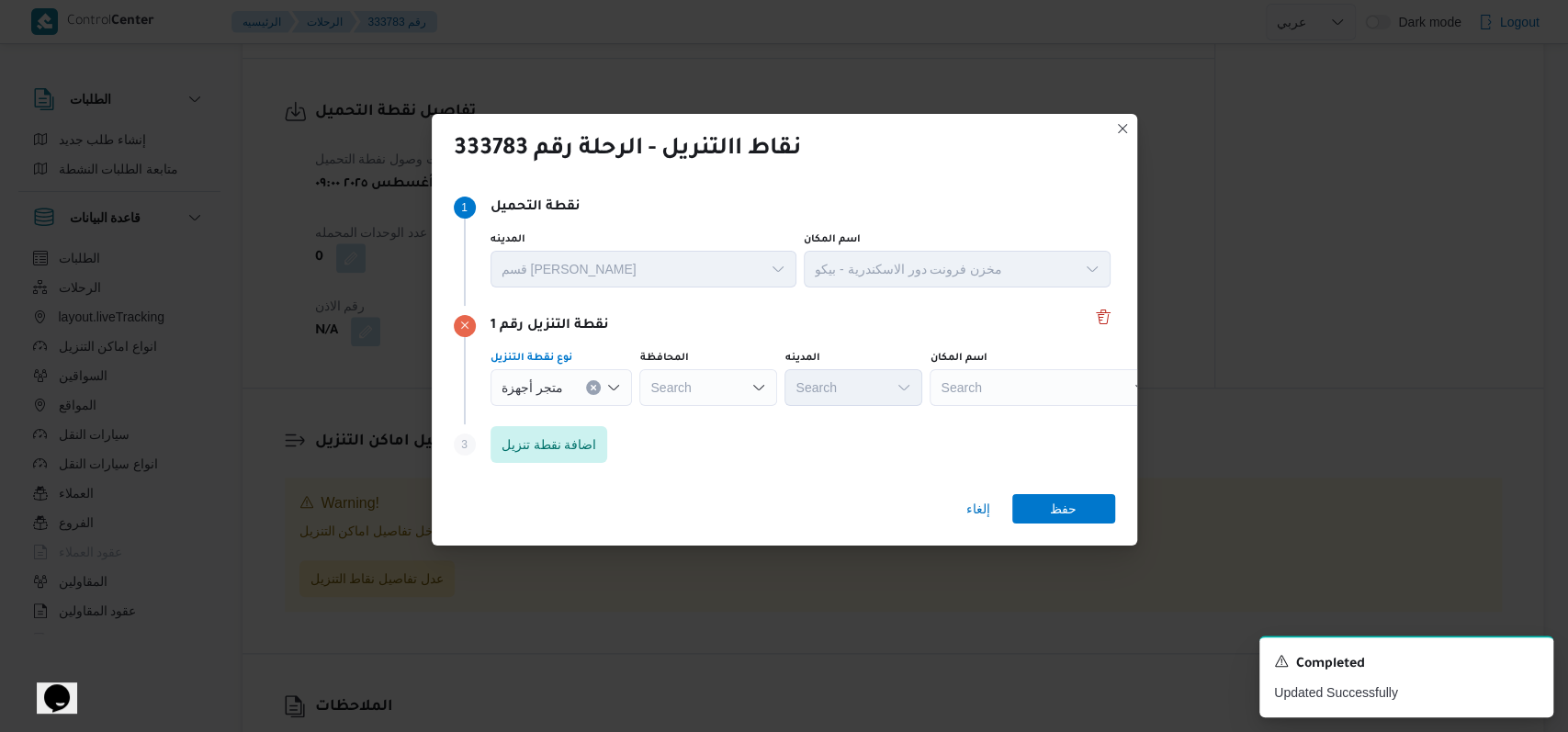
click at [1009, 386] on div "Search" at bounding box center [1044, 388] width 229 height 37
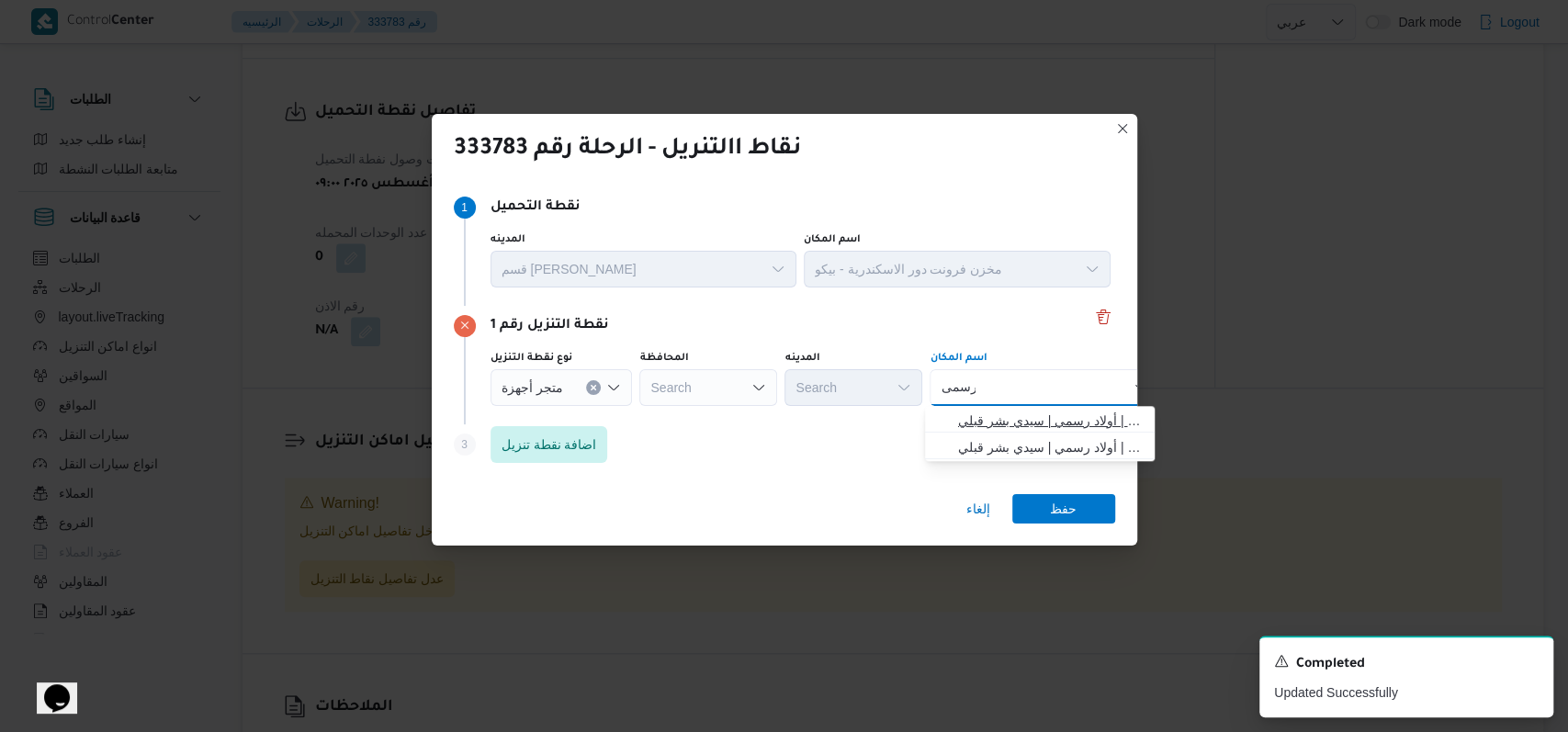
type input "رسمى"
click at [1030, 425] on span "معرض رسمى سيدى بشر | أولاد رسمي | سيدي بشر قبلي" at bounding box center [1051, 421] width 186 height 22
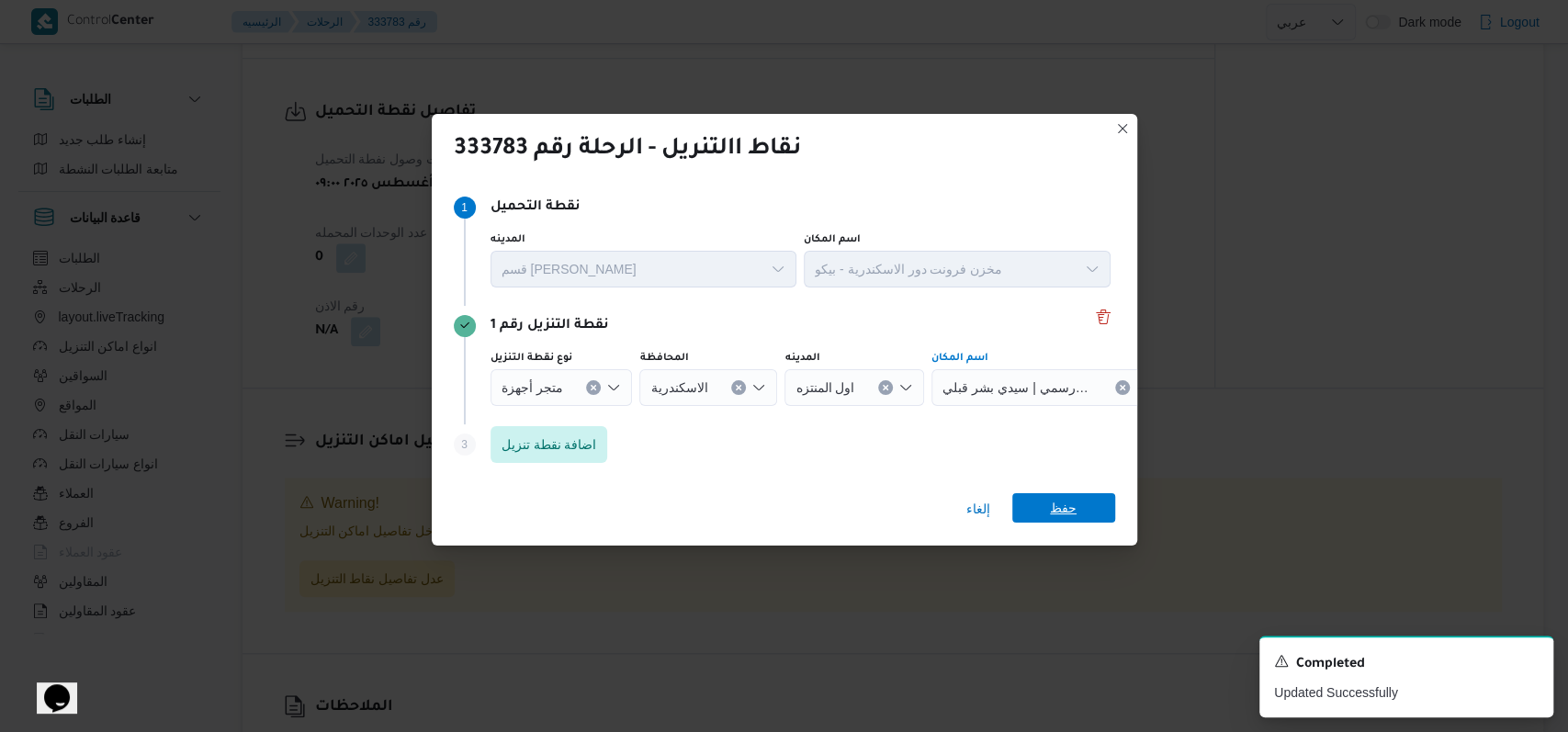
click at [1061, 502] on span "حفظ" at bounding box center [1064, 508] width 27 height 29
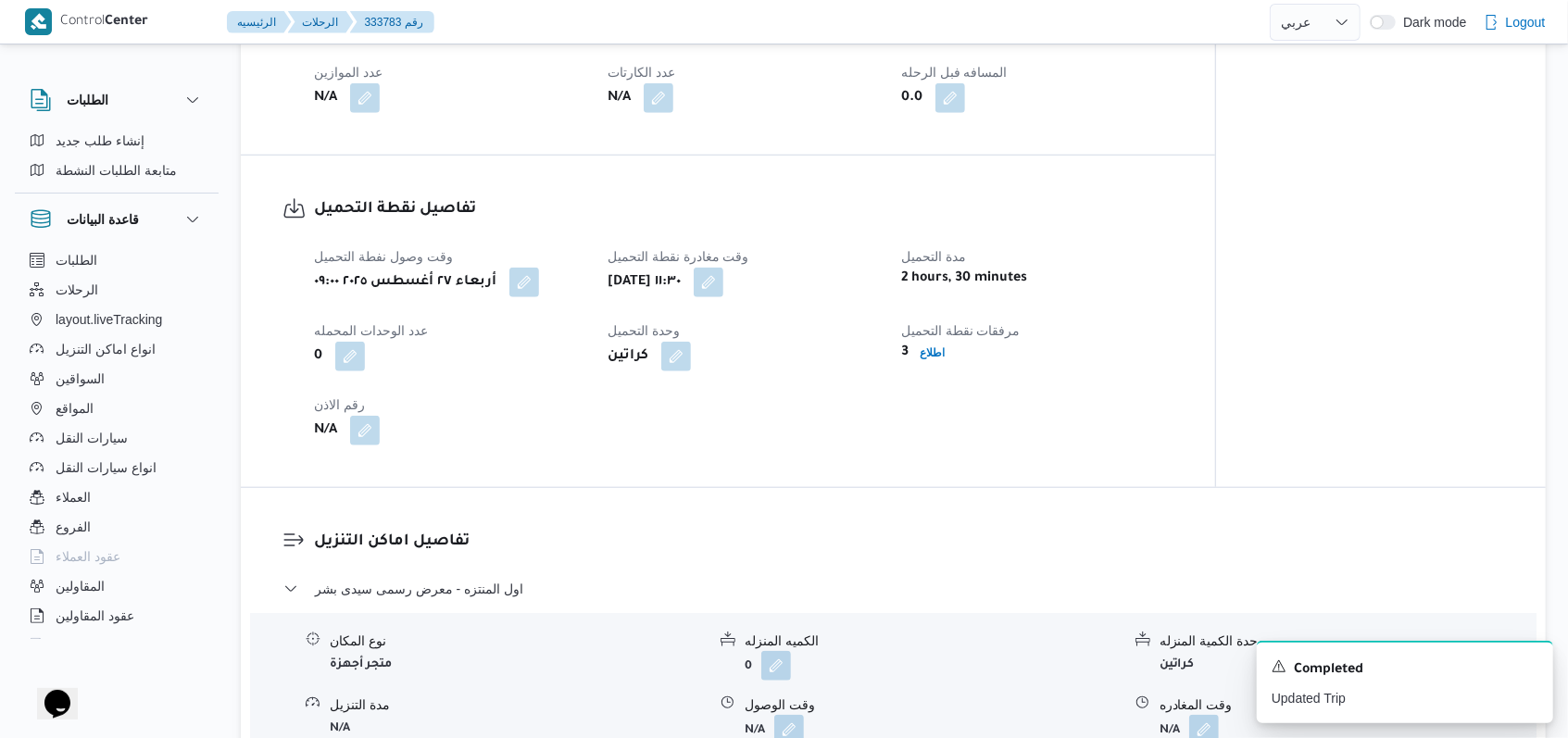
scroll to position [1093, 0]
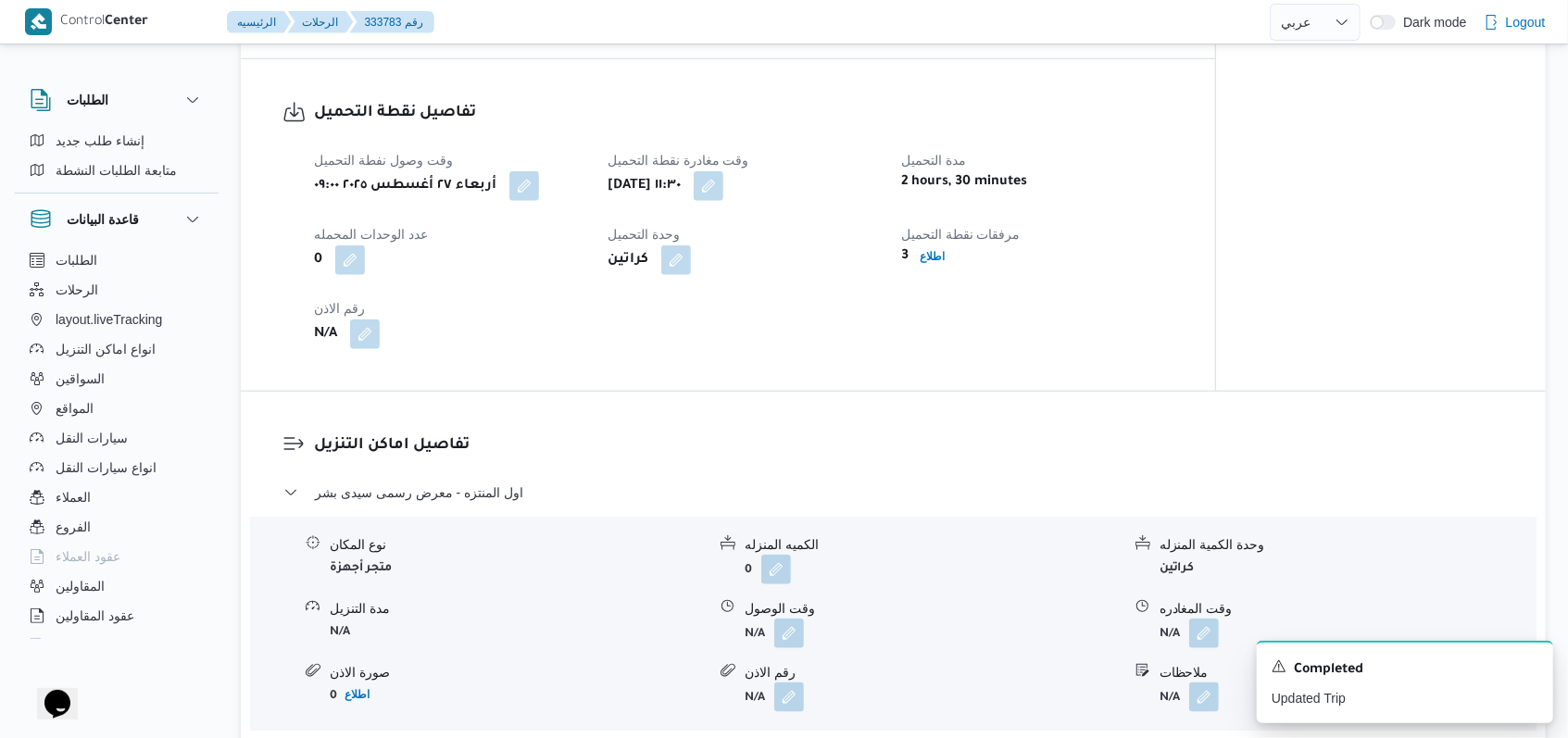
select select "ar"
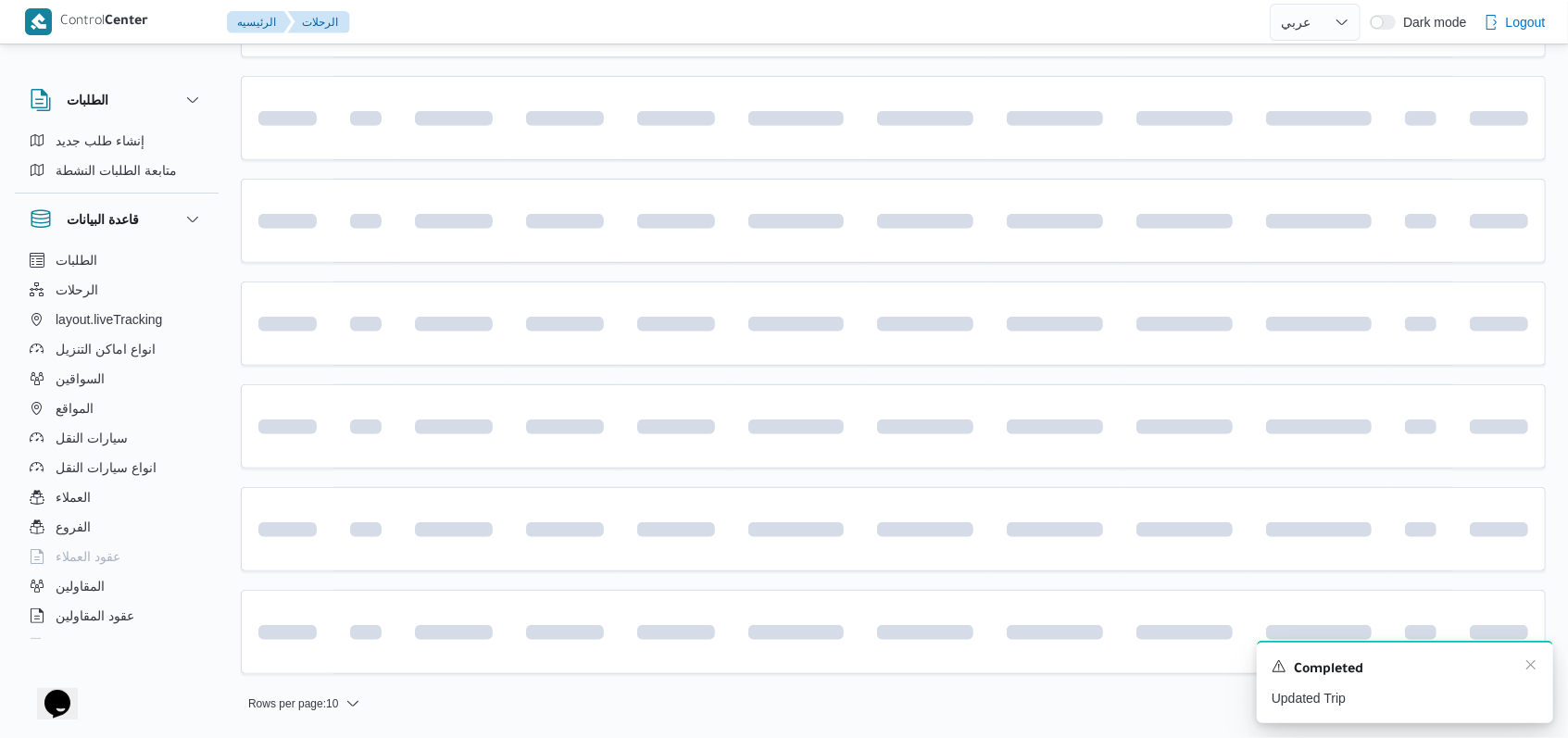
scroll to position [255, 0]
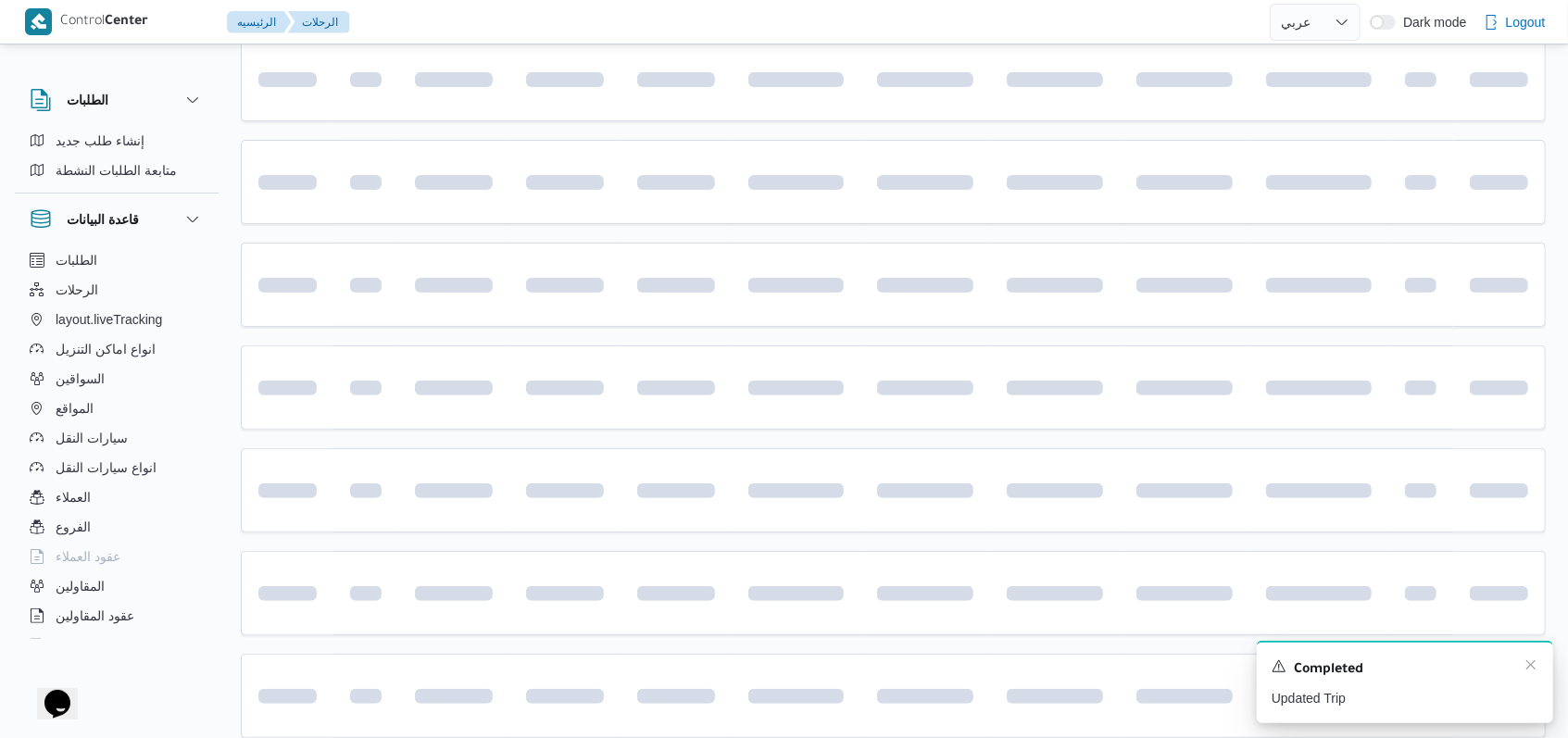
click at [1522, 664] on div "Completed" at bounding box center [1405, 669] width 267 height 24
click at [1527, 671] on icon "Dismiss toast" at bounding box center [1530, 664] width 15 height 15
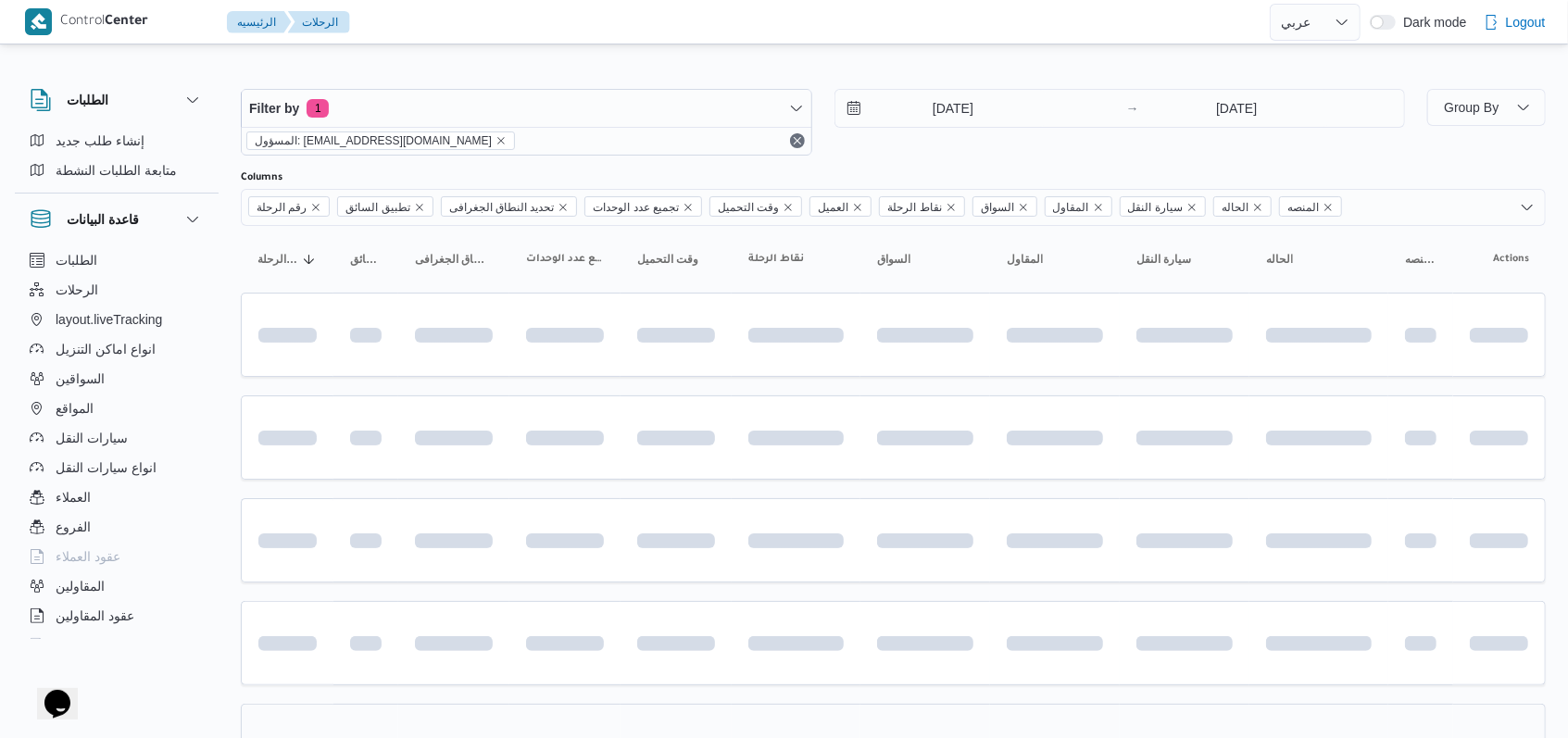
scroll to position [123, 0]
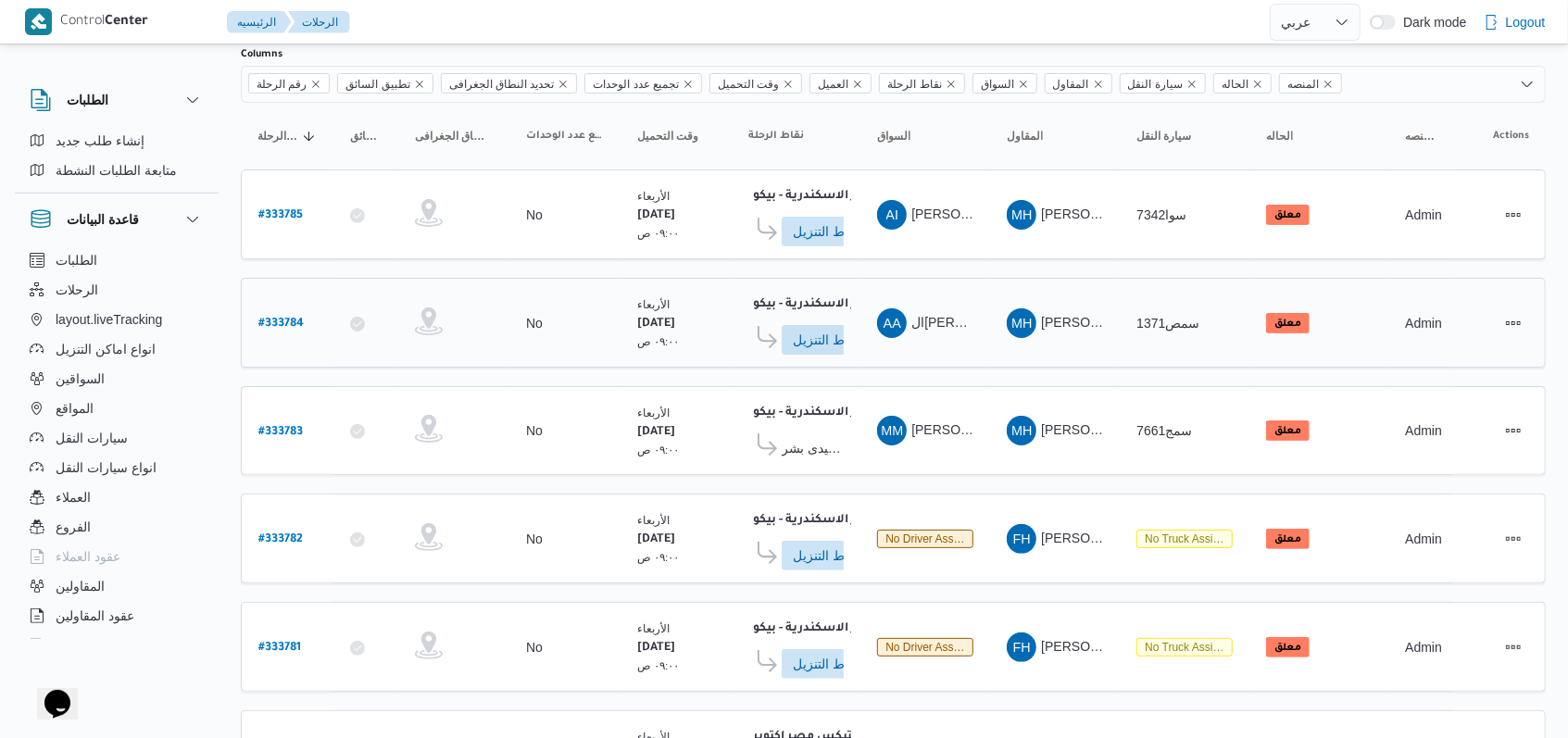
click at [266, 318] on b "# 333784" at bounding box center [281, 324] width 46 height 13
select select "ar"
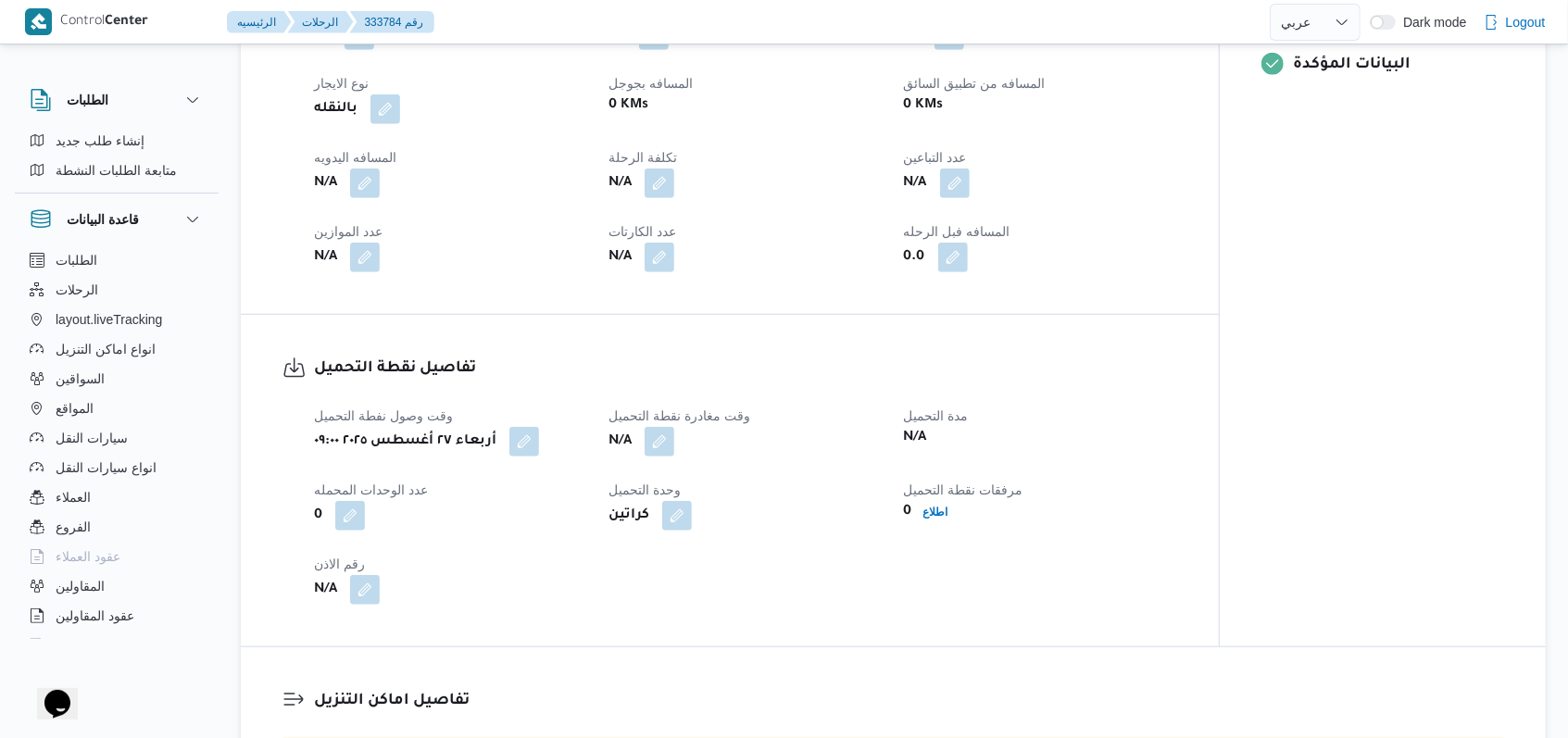
scroll to position [987, 0]
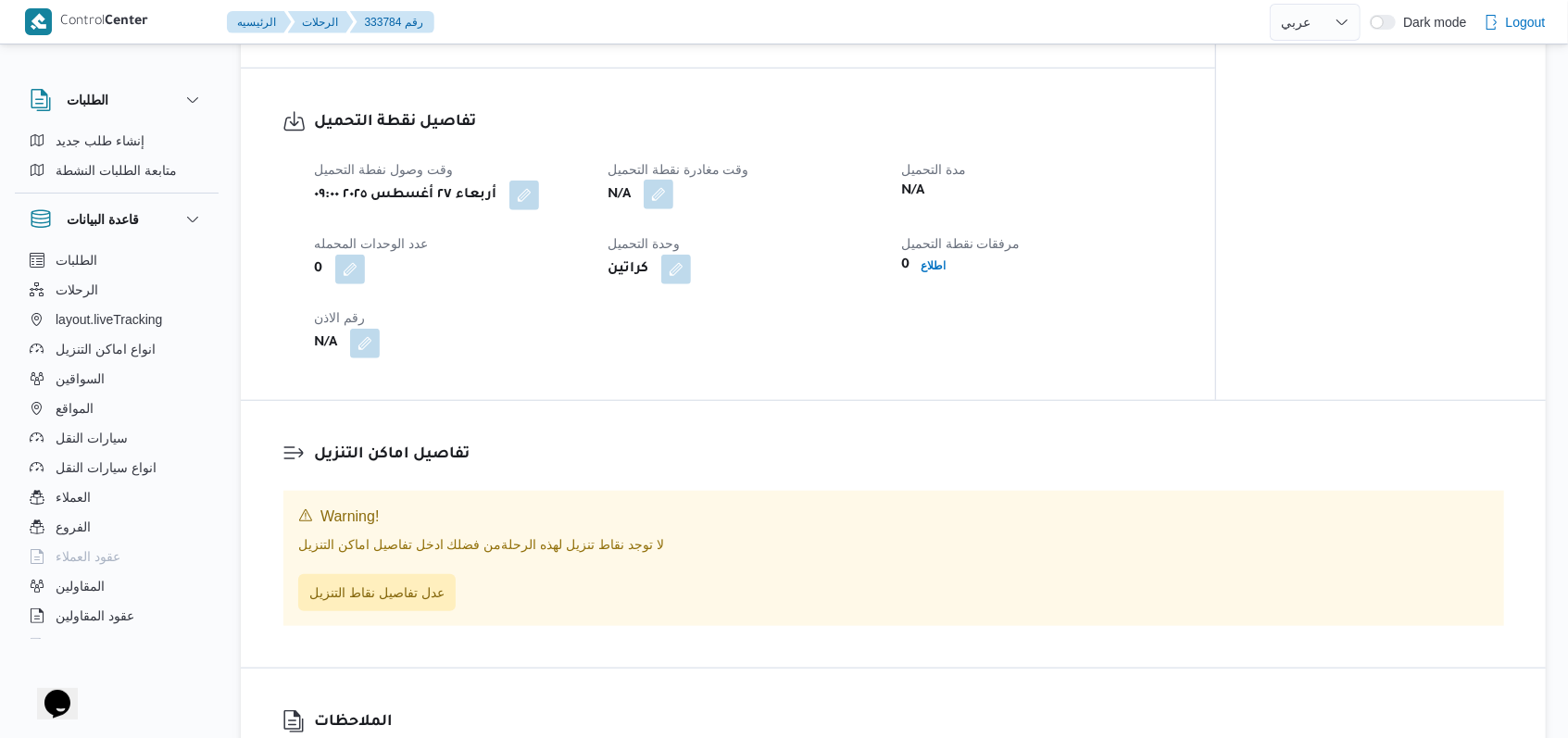
click at [659, 210] on button "button" at bounding box center [658, 194] width 29 height 29
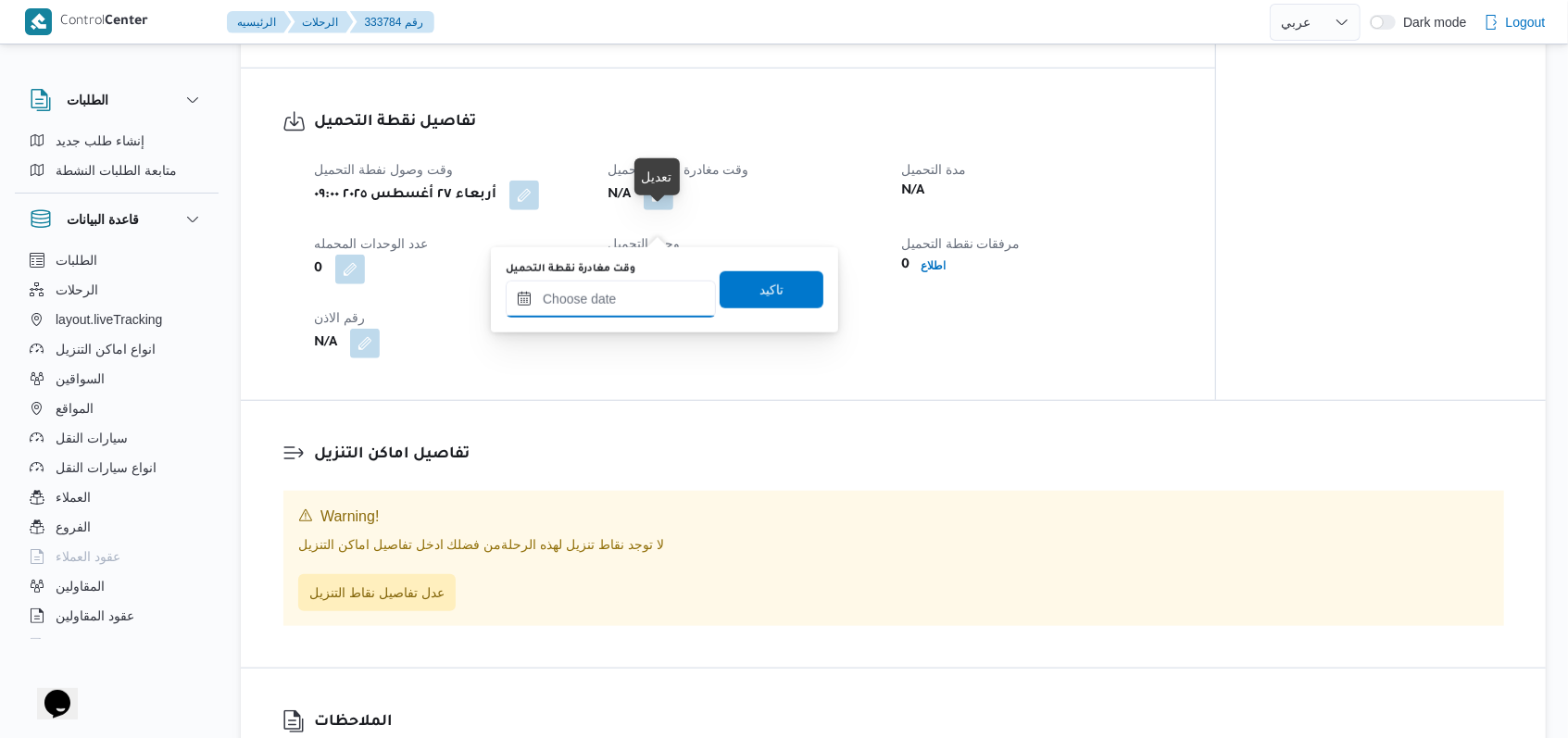
click at [623, 300] on input "وقت مغادرة نقطة التحميل" at bounding box center [611, 299] width 211 height 37
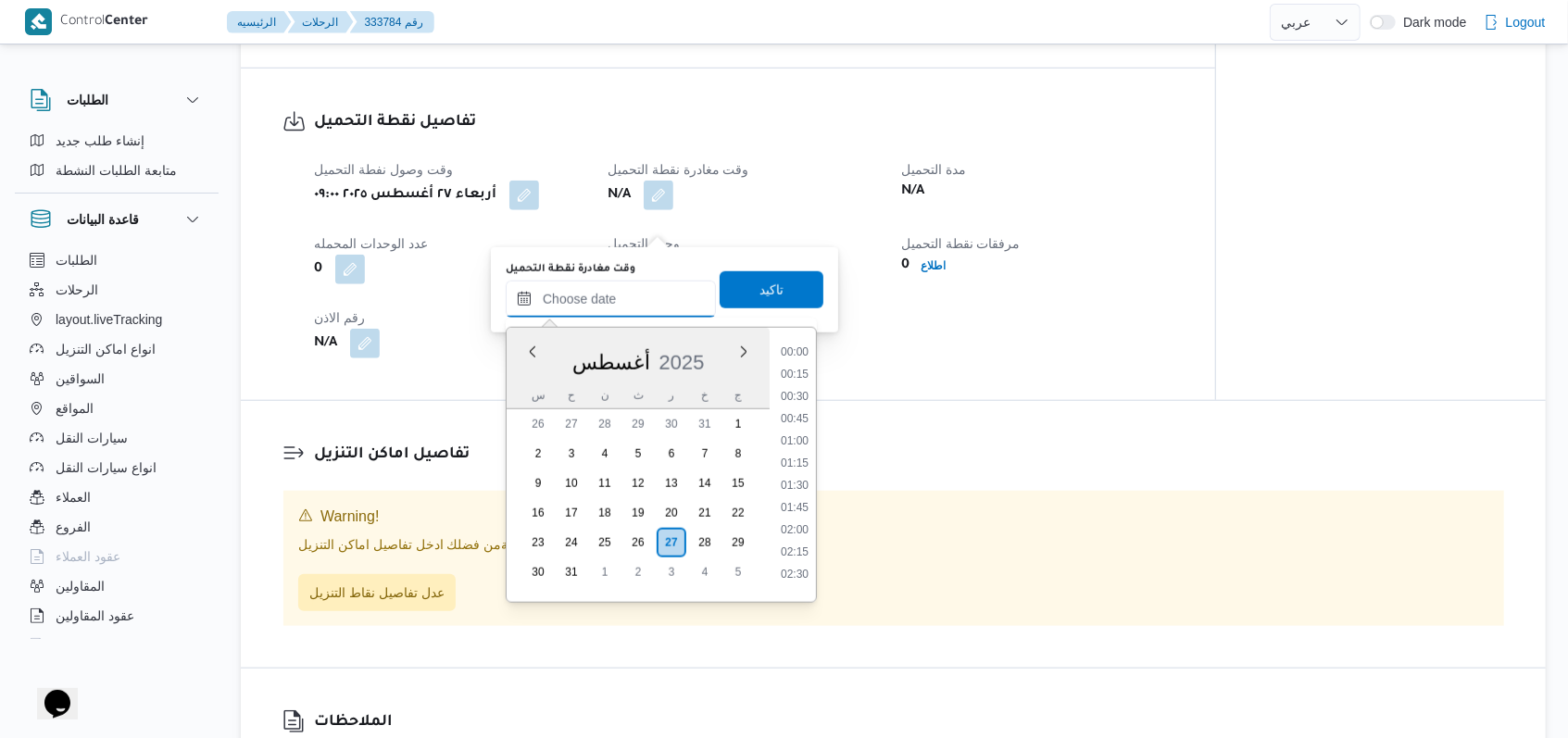
scroll to position [895, 0]
click at [796, 473] on li "11:30" at bounding box center [795, 478] width 43 height 19
type input "٢٧/٠٨/٢٠٢٥ ١١:٣٠"
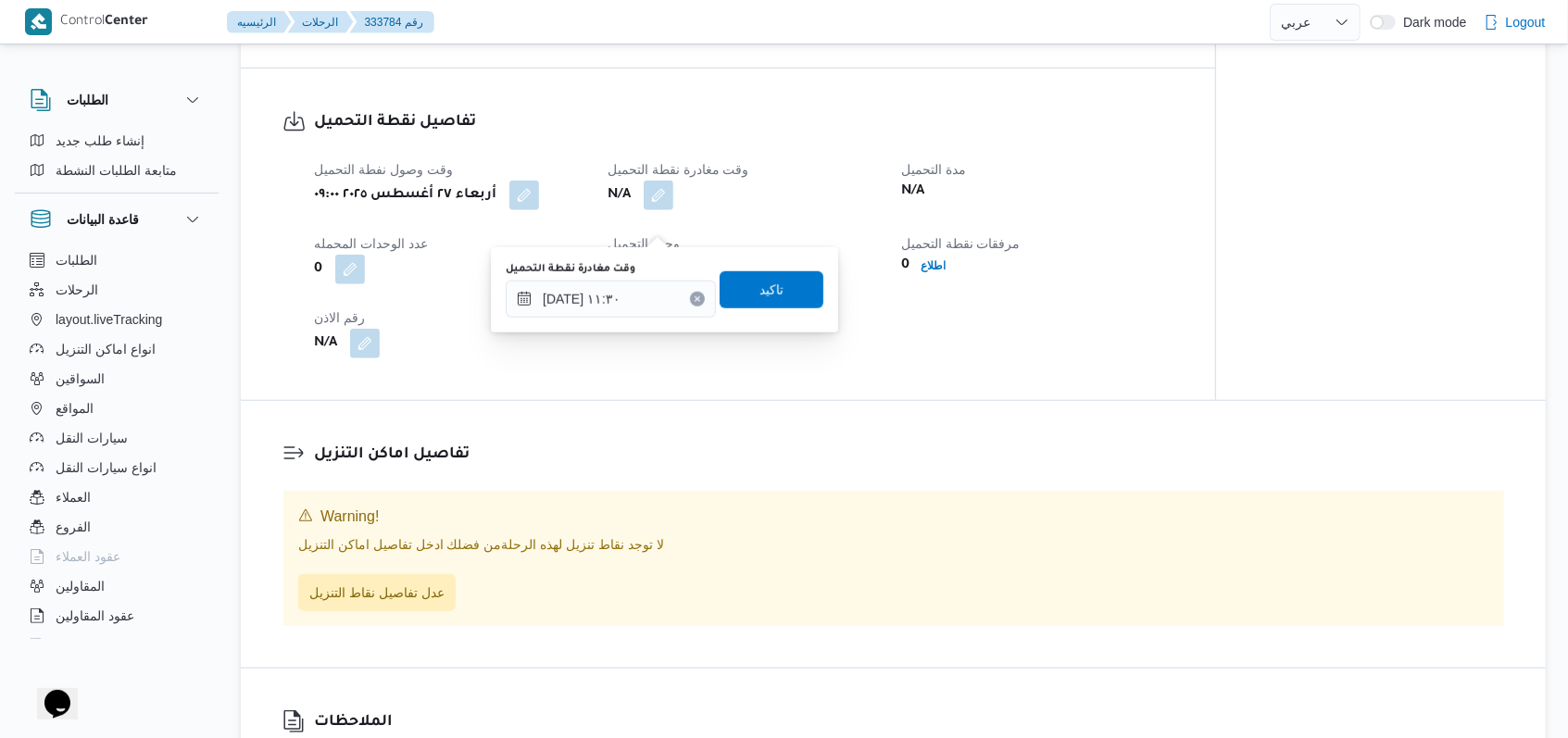
click at [774, 307] on div "وقت مغادرة نقطة التحميل ٢٧/٠٨/٢٠٢٥ ١١:٣٠ تاكيد" at bounding box center [665, 290] width 322 height 59
click at [774, 296] on span "تاكيد" at bounding box center [771, 289] width 103 height 37
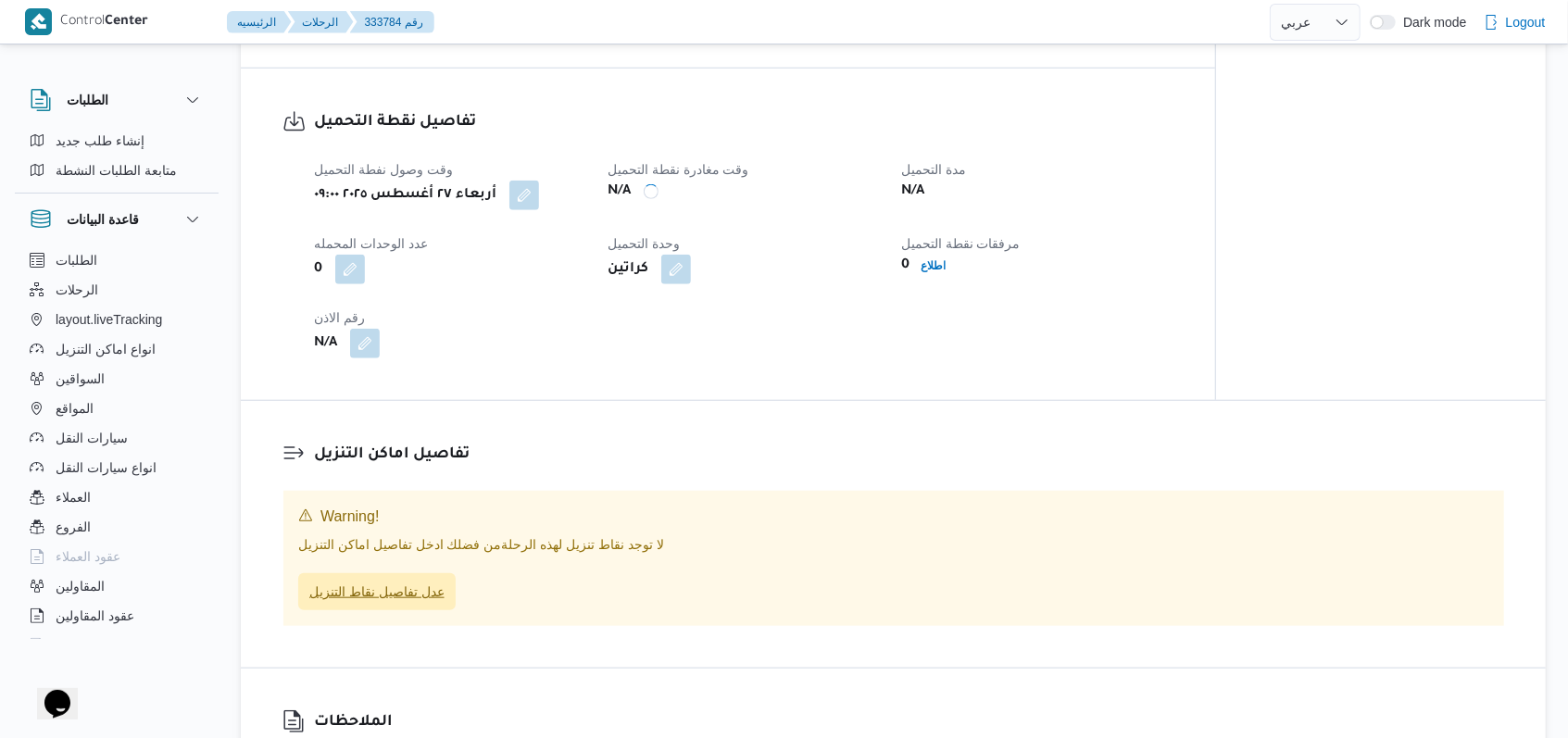
click at [437, 603] on span "عدل تفاصيل نقاط التنزيل" at bounding box center [376, 592] width 157 height 37
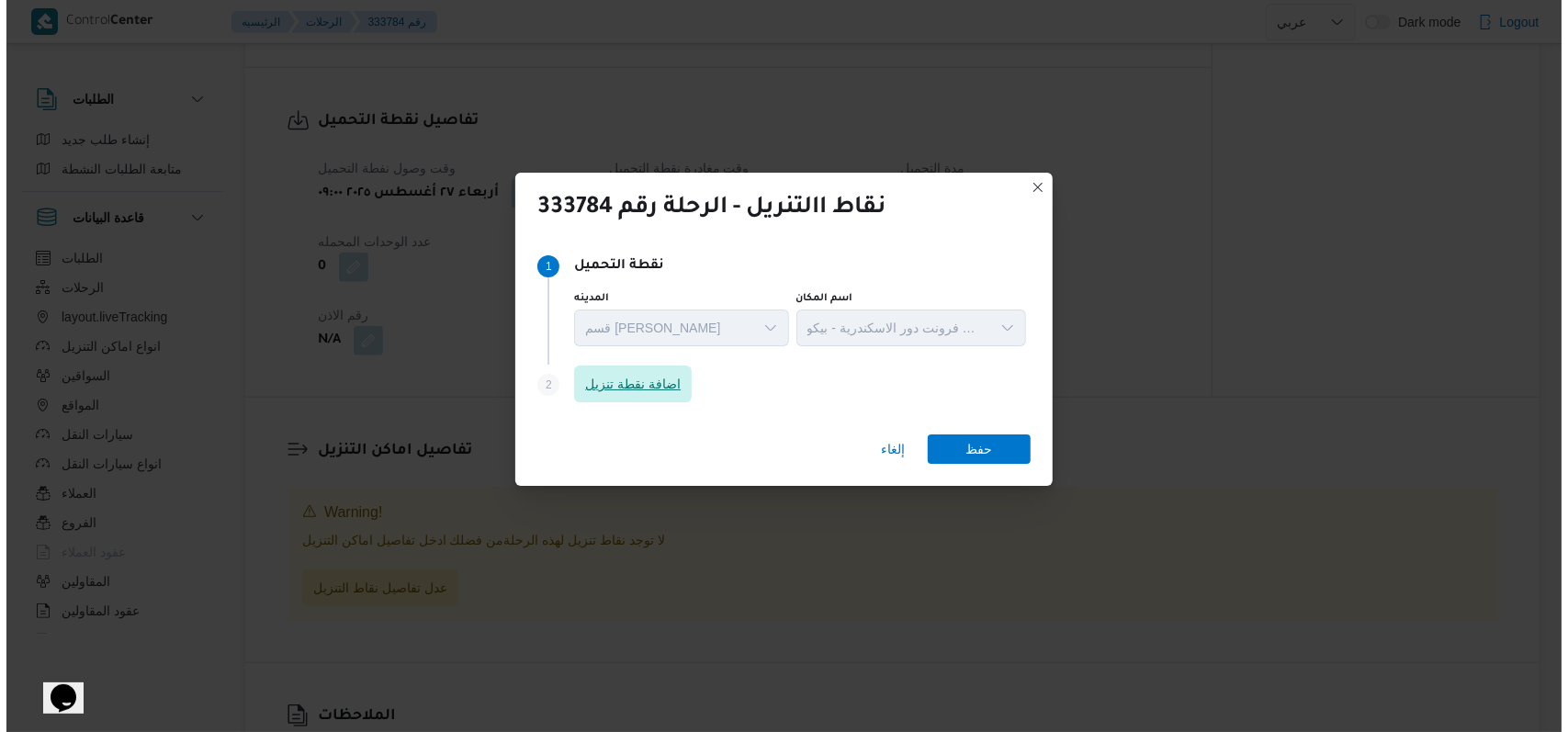
scroll to position [950, 0]
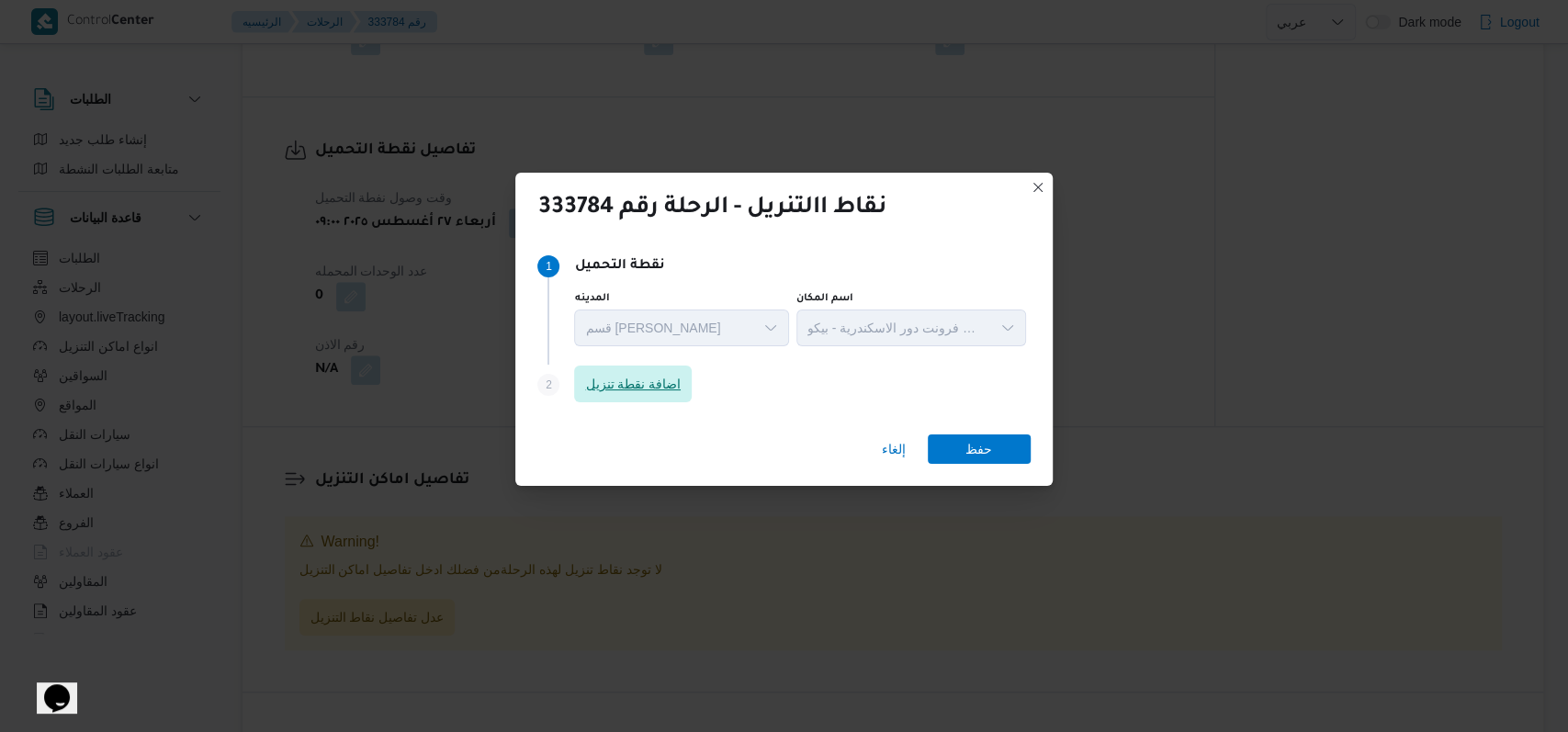
click at [619, 368] on span "اضافة نقطة تنزيل" at bounding box center [634, 384] width 118 height 37
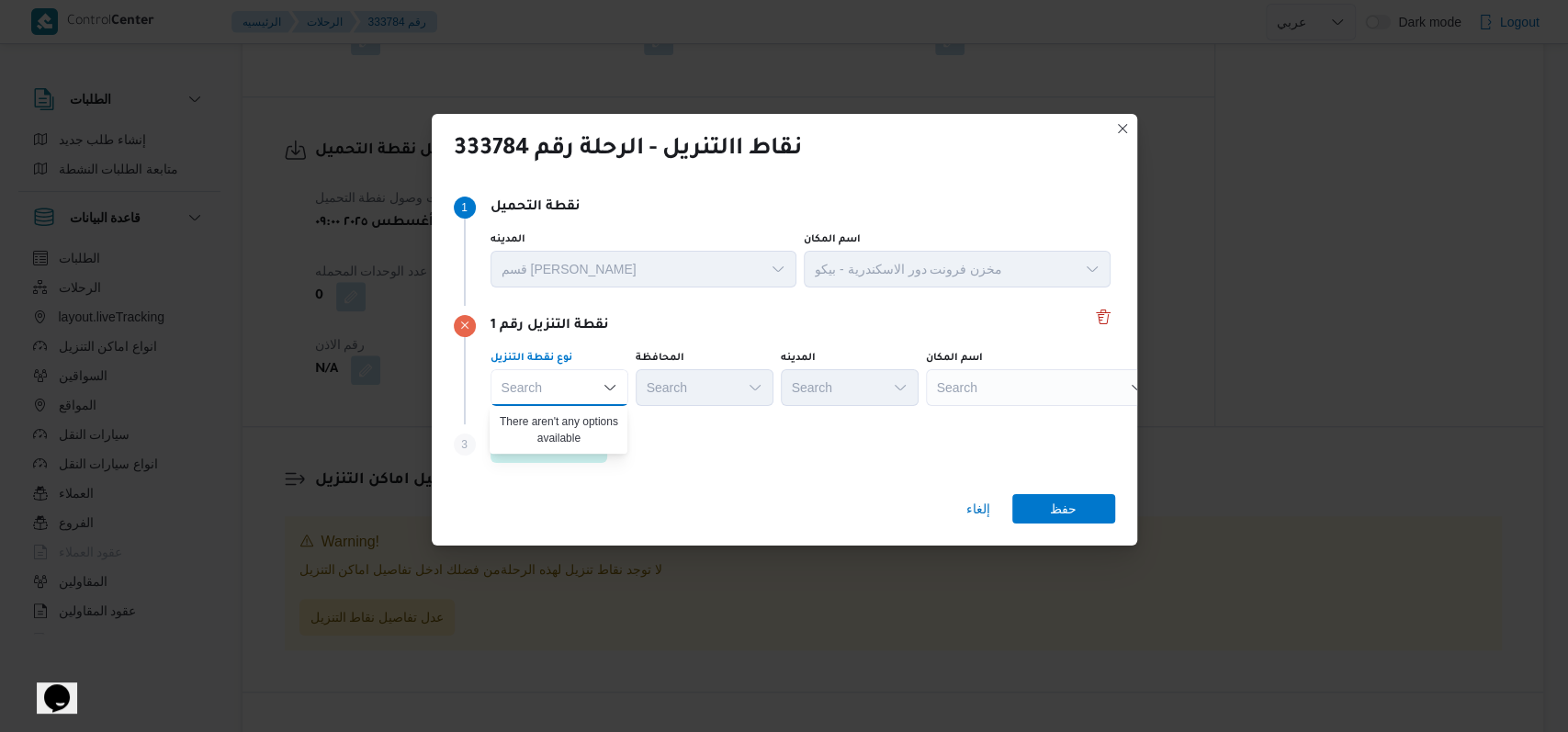
click at [670, 425] on div "Step 3 is disabled 3 اضافة نقطة تنزيل" at bounding box center [784, 448] width 662 height 47
click at [546, 375] on div "Search" at bounding box center [559, 388] width 137 height 37
click at [723, 460] on div "Step 3 is disabled 3 اضافة نقطة تنزيل" at bounding box center [784, 448] width 662 height 47
click at [515, 392] on div "Search" at bounding box center [559, 388] width 137 height 37
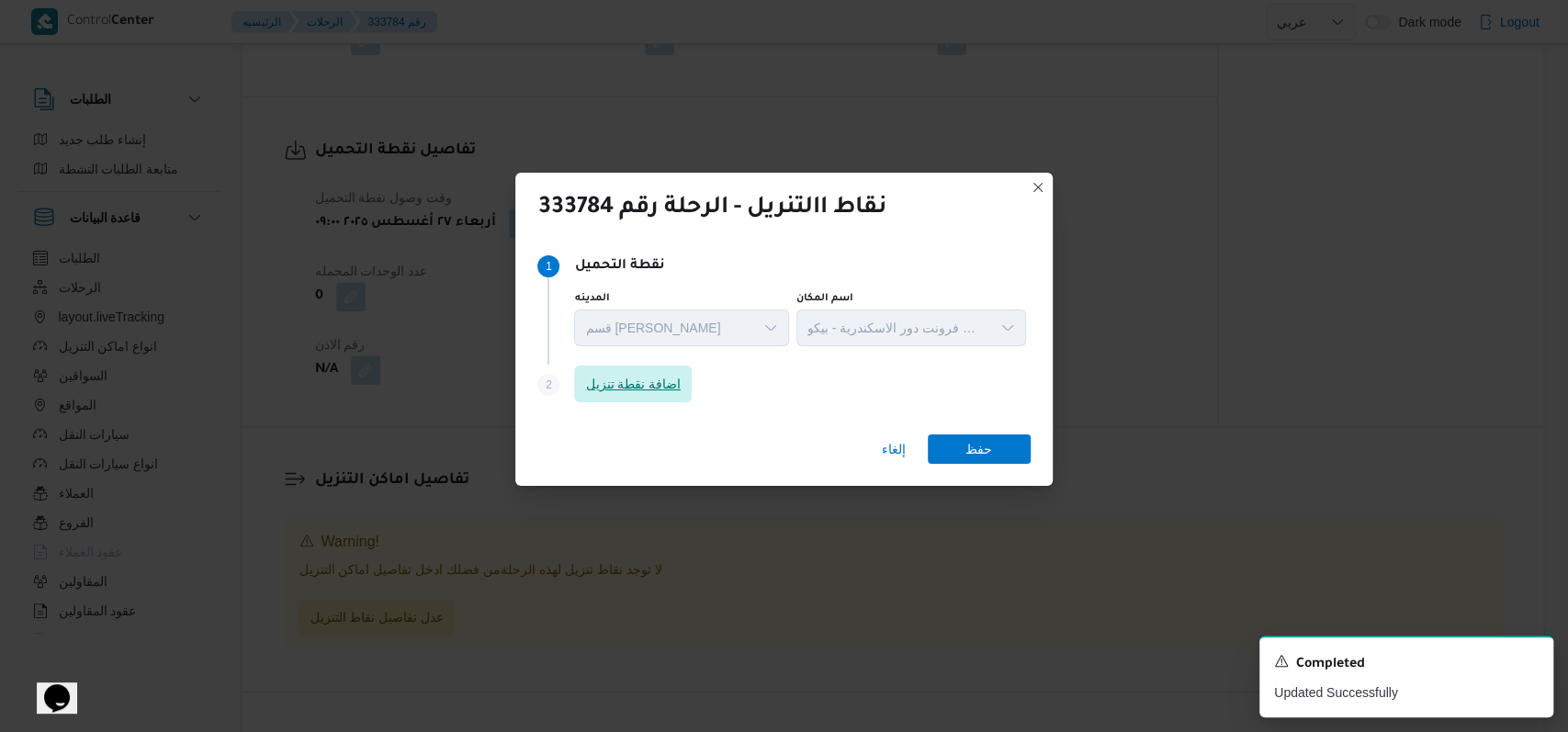
click at [654, 397] on span "اضافة نقطة تنزيل" at bounding box center [634, 384] width 118 height 37
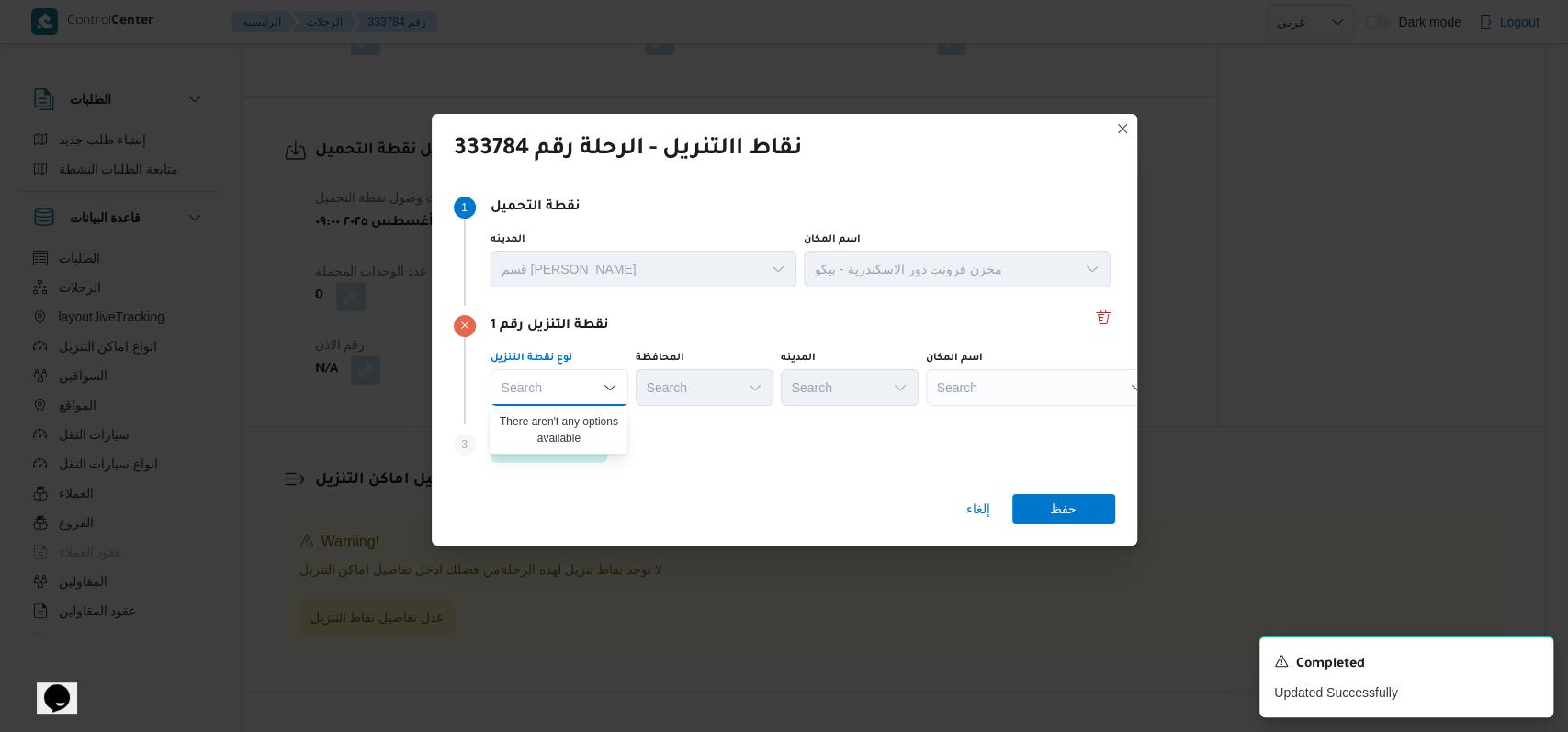
click at [659, 455] on div "Step 3 is disabled 3 اضافة نقطة تنزيل" at bounding box center [784, 448] width 662 height 47
click at [598, 366] on div "نوع نقطة التنزيل Search" at bounding box center [559, 378] width 137 height 55
click at [589, 373] on div "Search" at bounding box center [559, 388] width 137 height 37
type input "متجر"
click at [1539, 658] on div "A new notification appears Completed Updated Successfully" at bounding box center [1406, 676] width 294 height 82
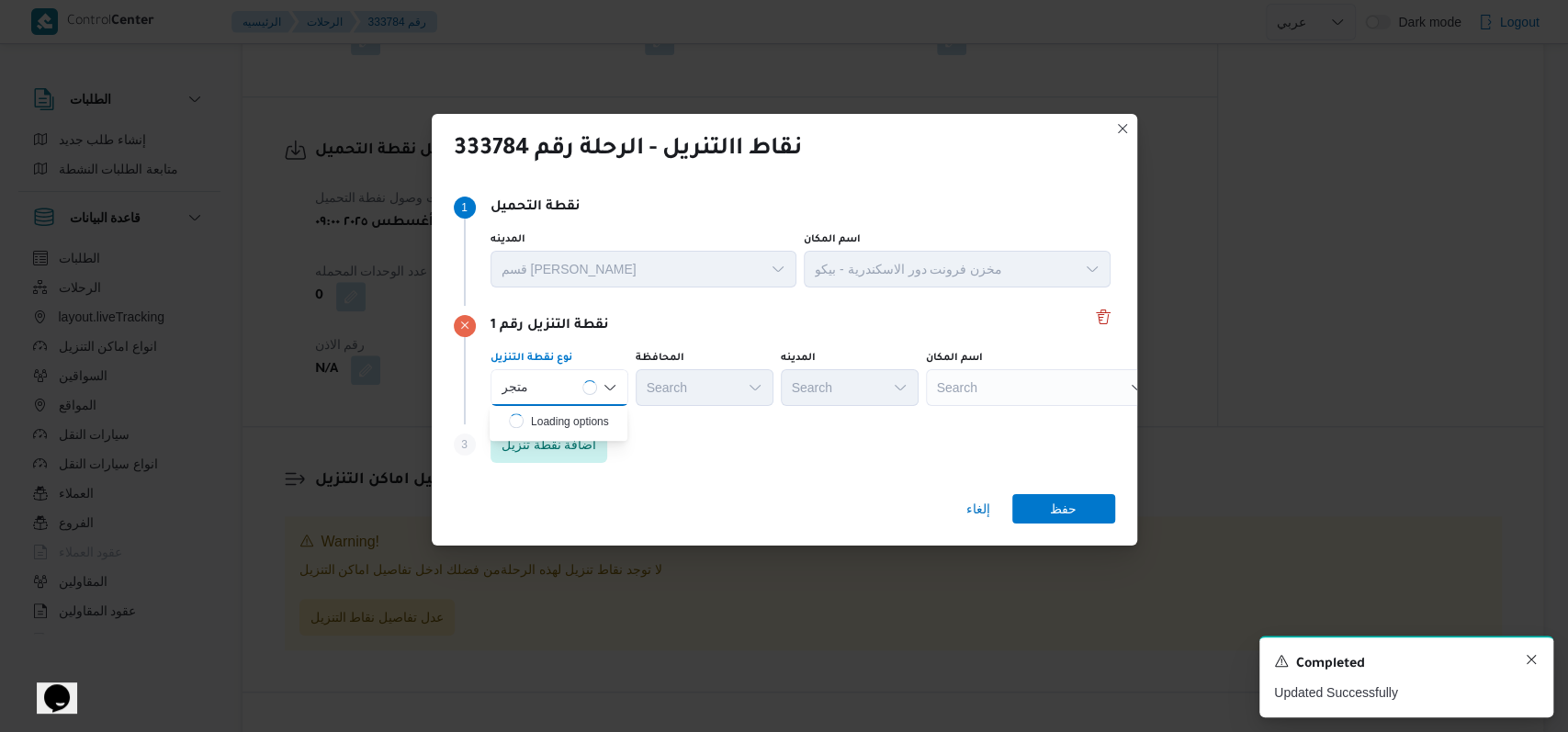
click at [1536, 655] on icon "Dismiss toast" at bounding box center [1531, 659] width 15 height 15
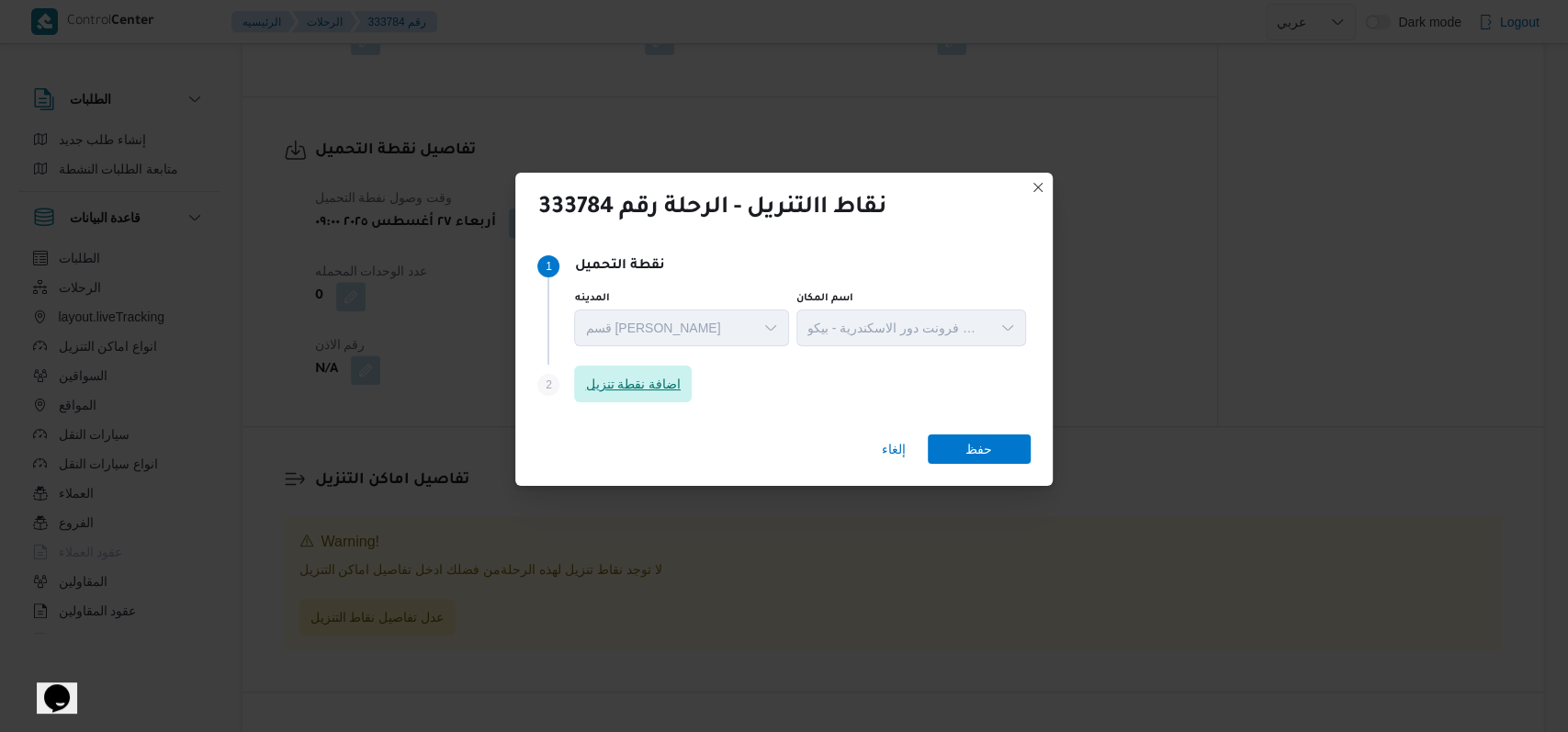
click at [676, 384] on span "اضافة نقطة تنزيل" at bounding box center [633, 384] width 96 height 22
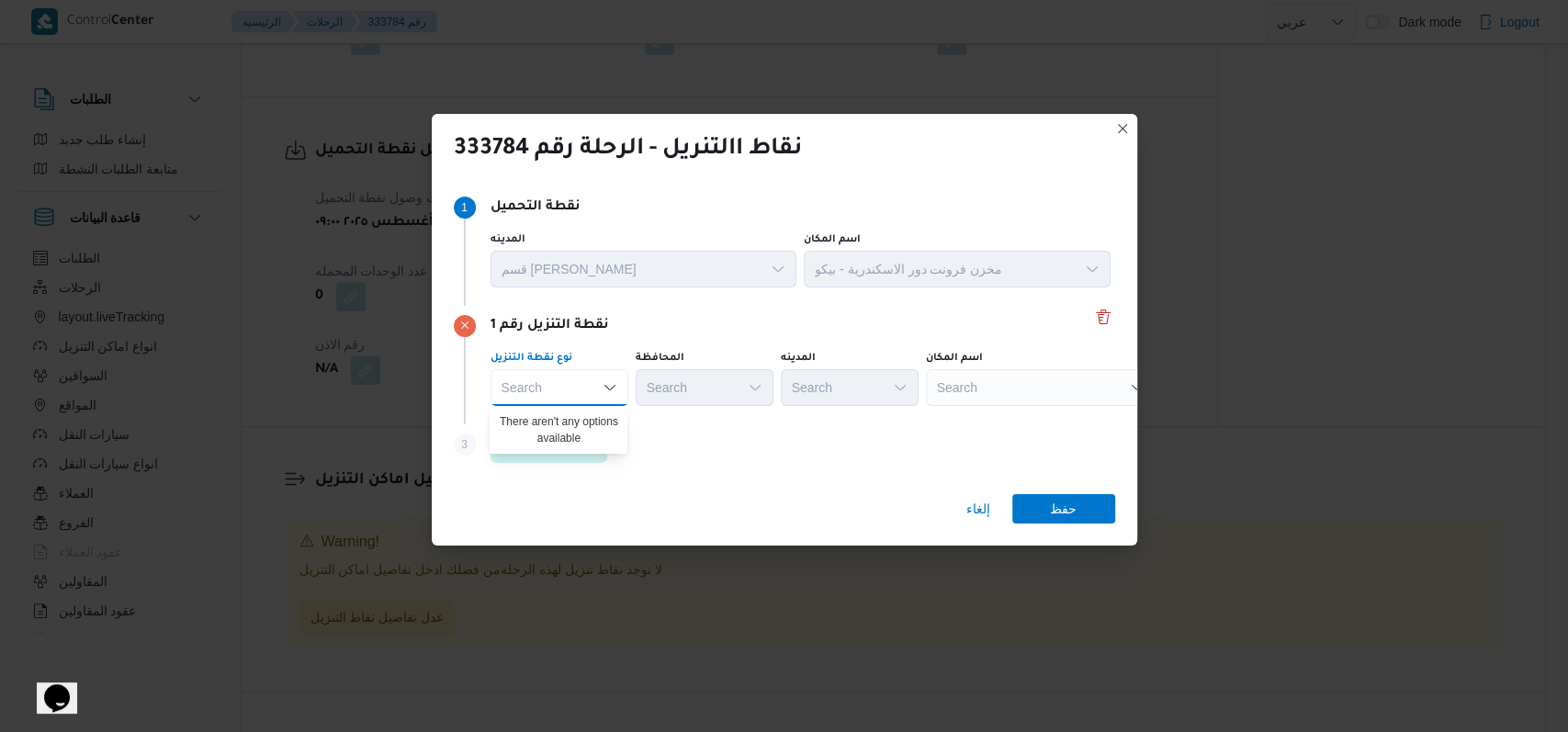
click at [592, 386] on div "Search Combo box. Selected. Combo box input. Search. Type some text or, to disp…" at bounding box center [559, 388] width 137 height 37
click at [735, 458] on div "Step 3 is disabled 3 اضافة نقطة تنزيل" at bounding box center [784, 448] width 662 height 47
click at [595, 387] on div "Search" at bounding box center [559, 388] width 137 height 37
click at [977, 515] on span "إلغاء" at bounding box center [978, 509] width 24 height 22
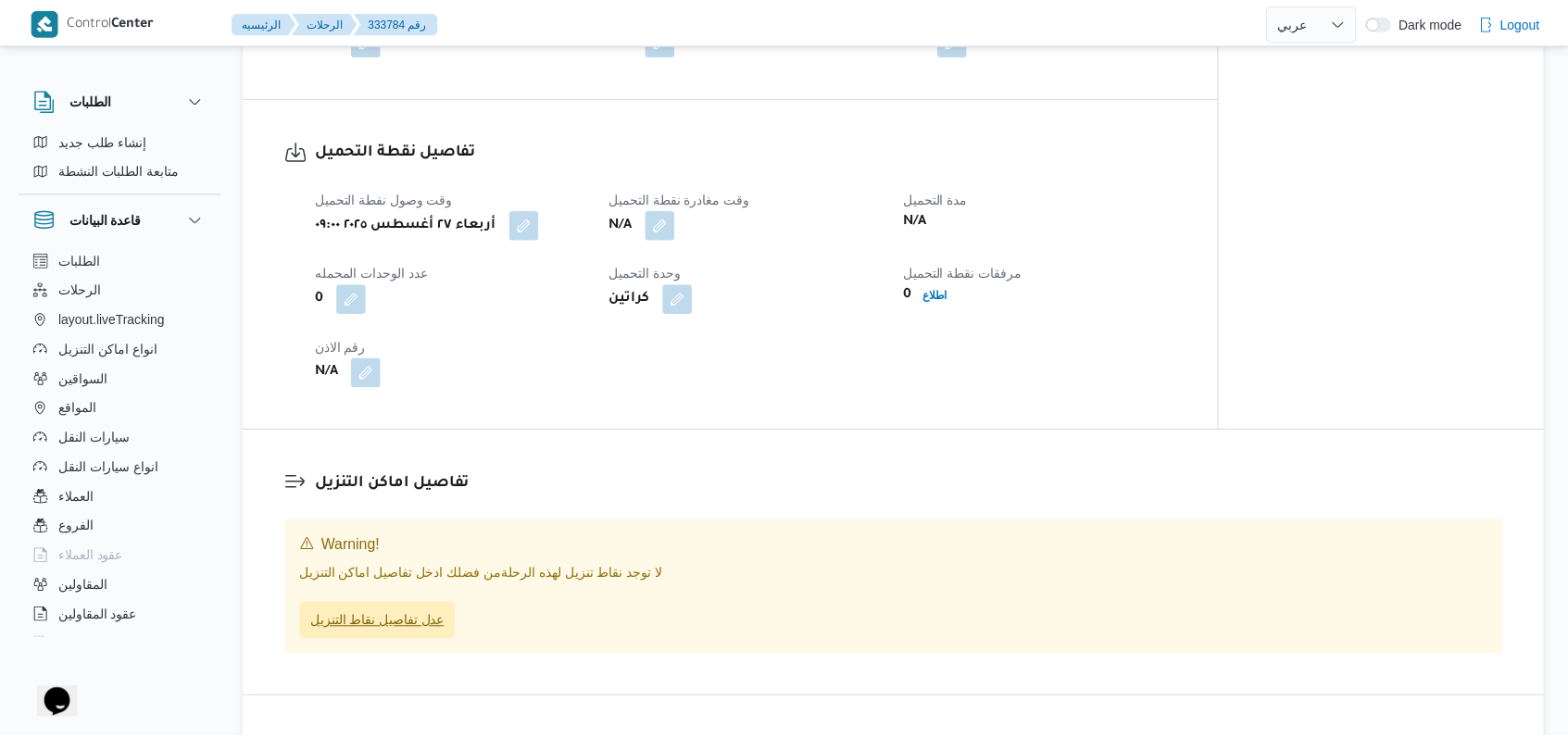
scroll to position [987, 0]
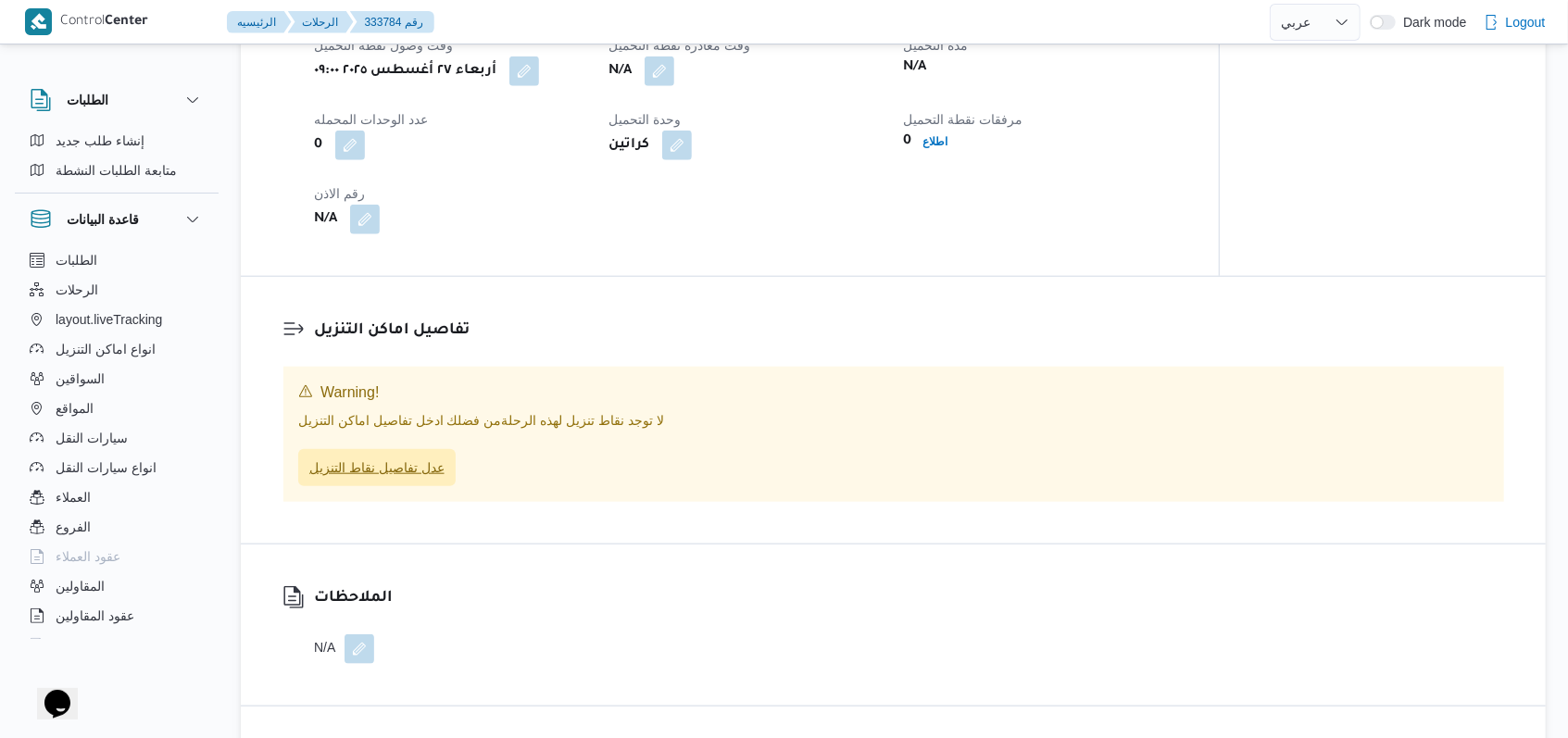
click at [439, 479] on span "عدل تفاصيل نقاط التنزيل" at bounding box center [376, 467] width 136 height 22
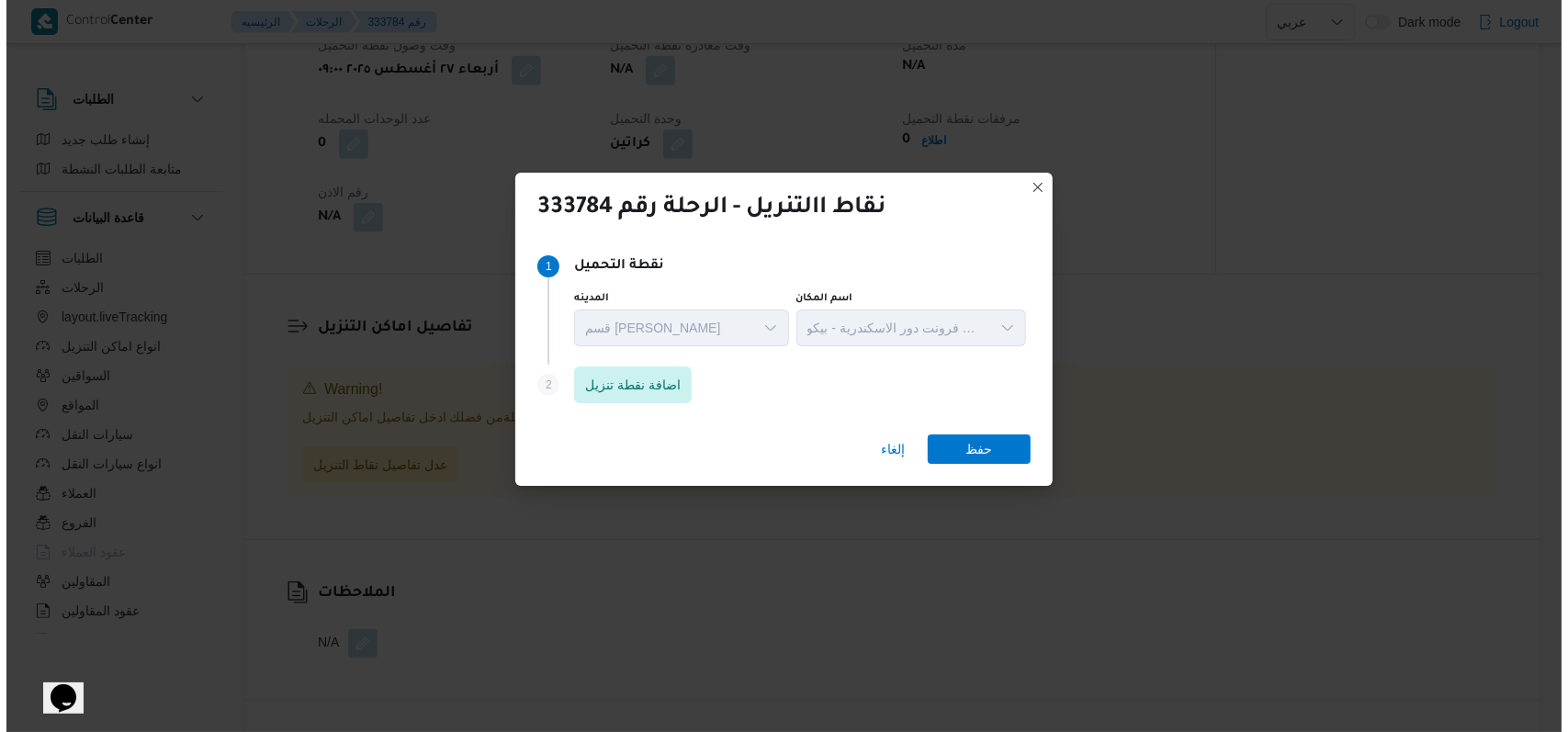
scroll to position [1072, 0]
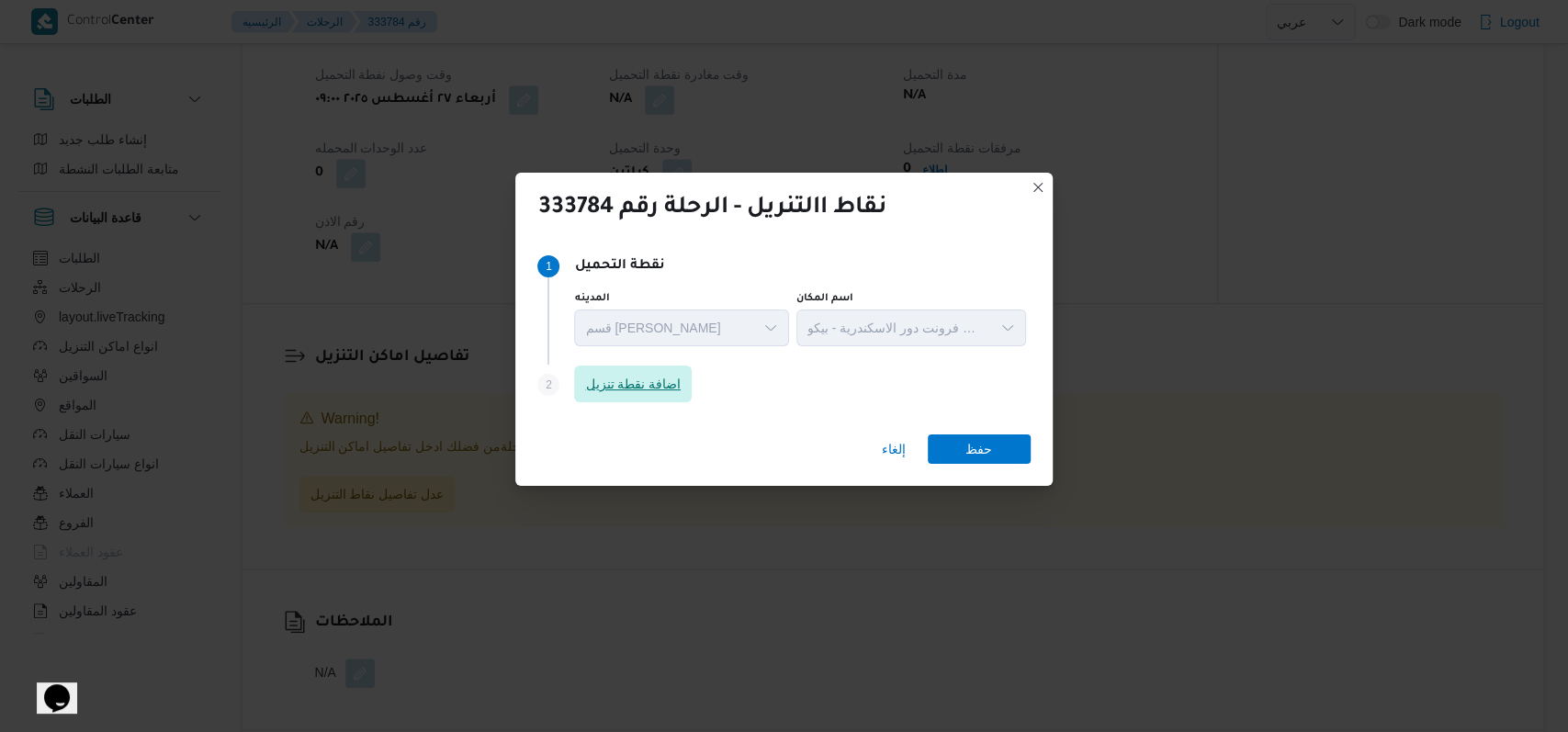
click at [654, 371] on span "اضافة نقطة تنزيل" at bounding box center [634, 384] width 118 height 37
click at [649, 382] on span "اضافة نقطة تنزيل" at bounding box center [633, 384] width 96 height 22
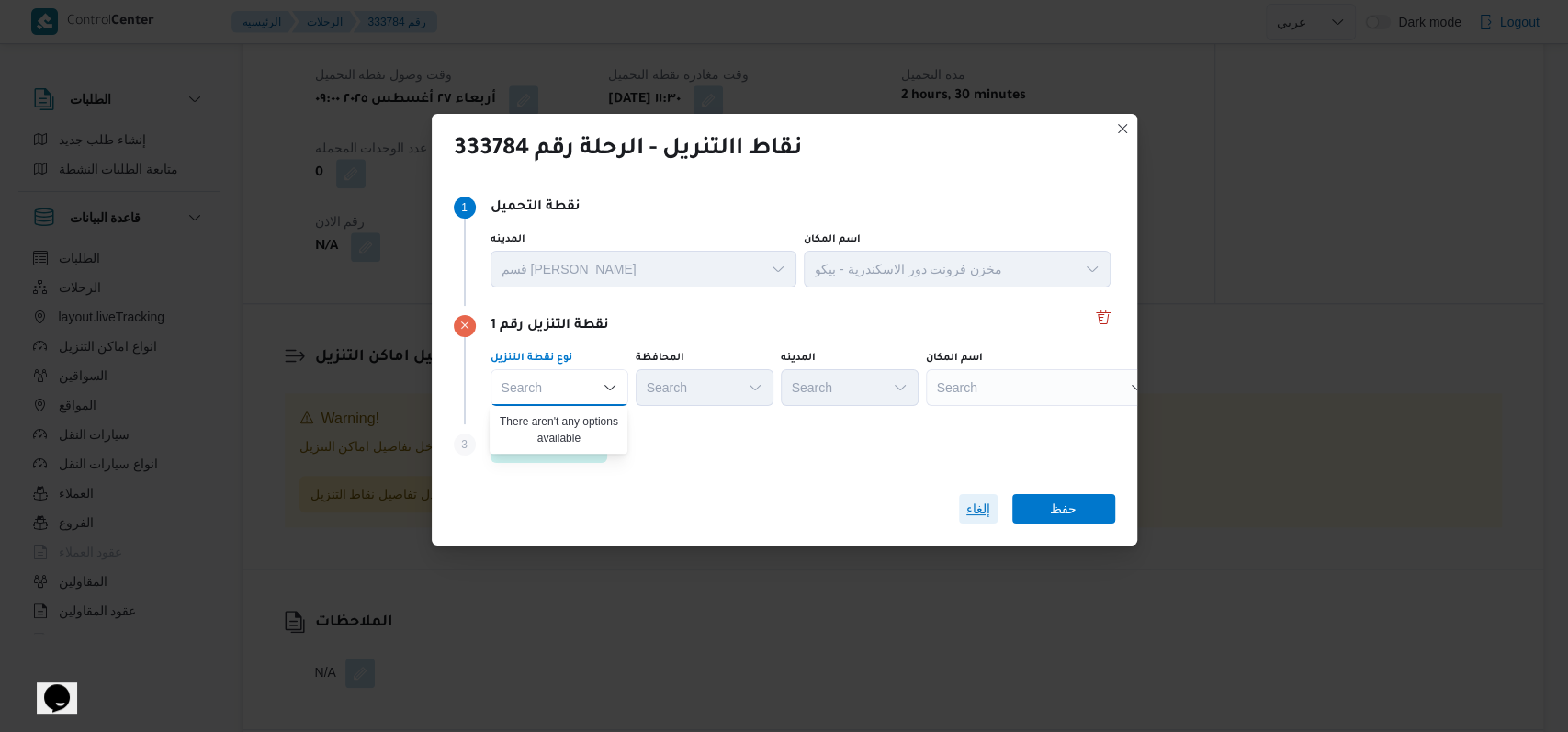
click at [967, 512] on span "إلغاء" at bounding box center [978, 509] width 24 height 22
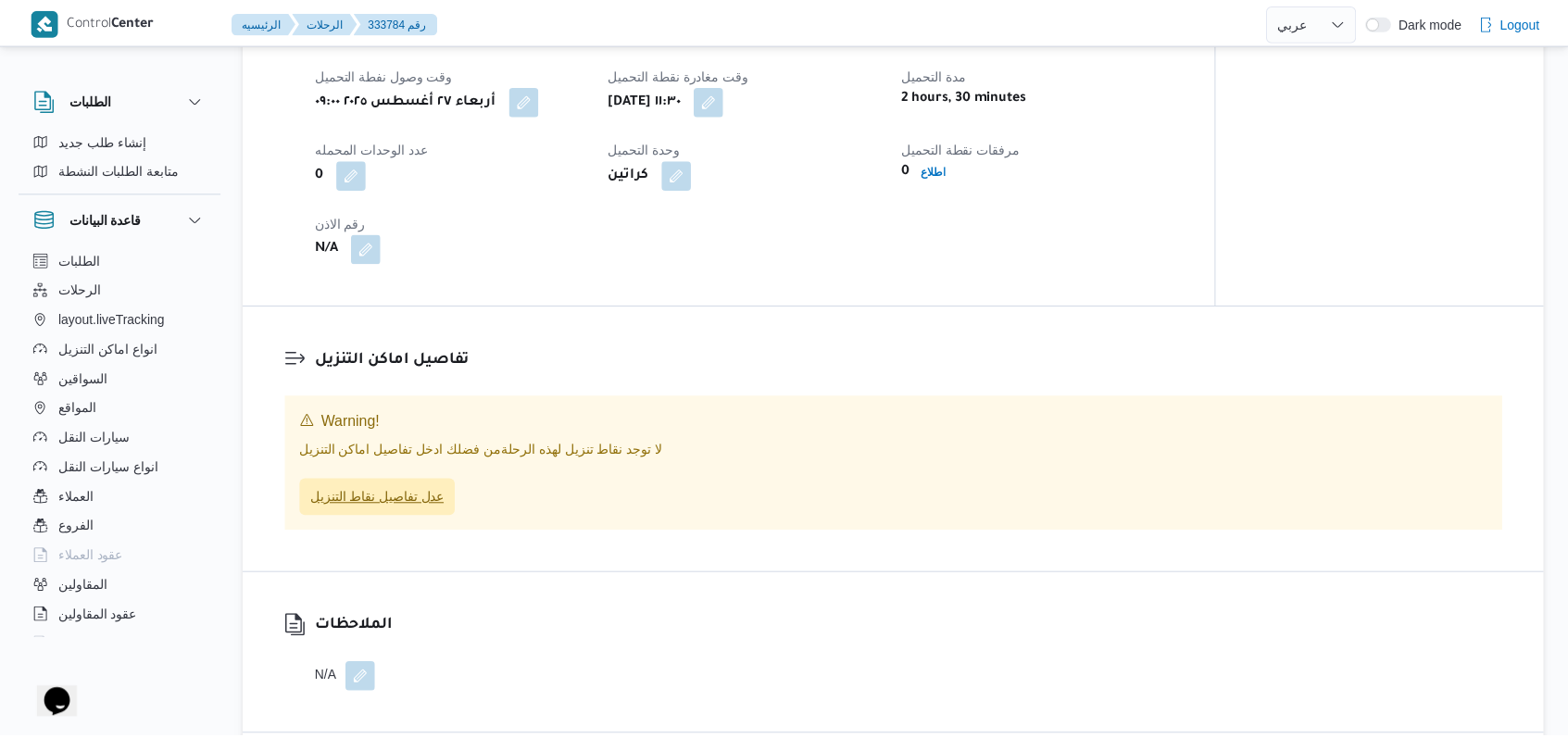
scroll to position [1111, 0]
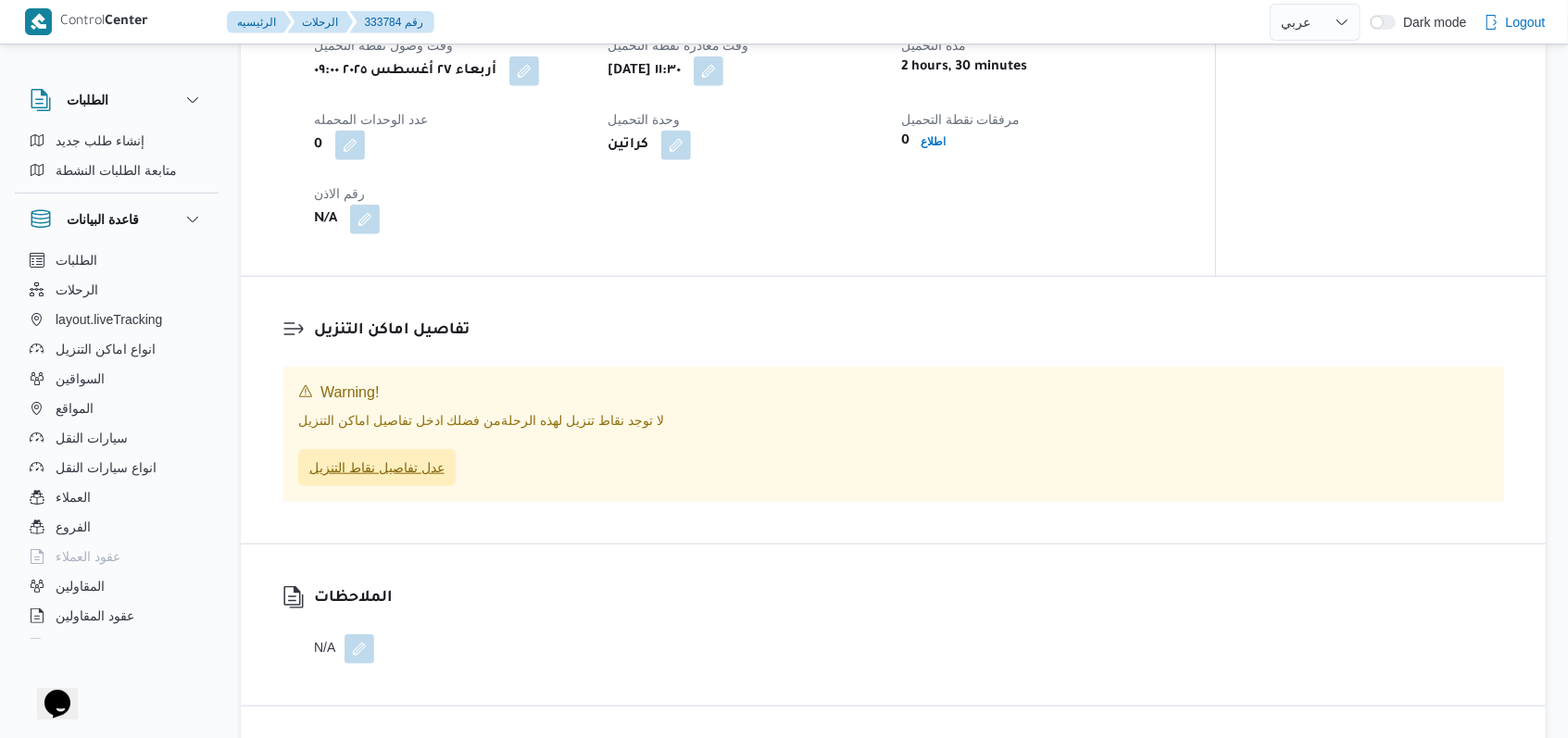
click at [443, 479] on span "عدل تفاصيل نقاط التنزيل" at bounding box center [376, 467] width 136 height 22
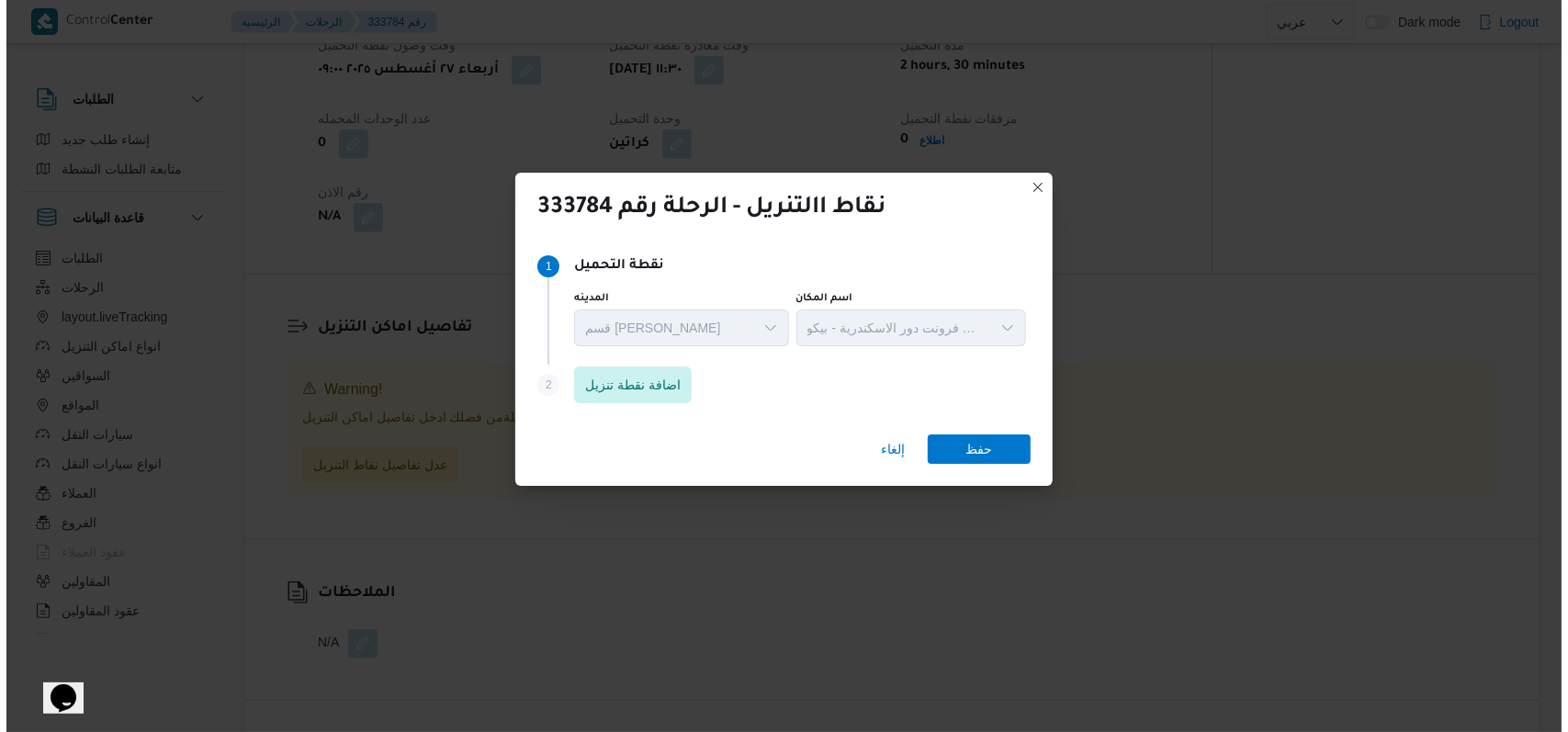
scroll to position [1072, 0]
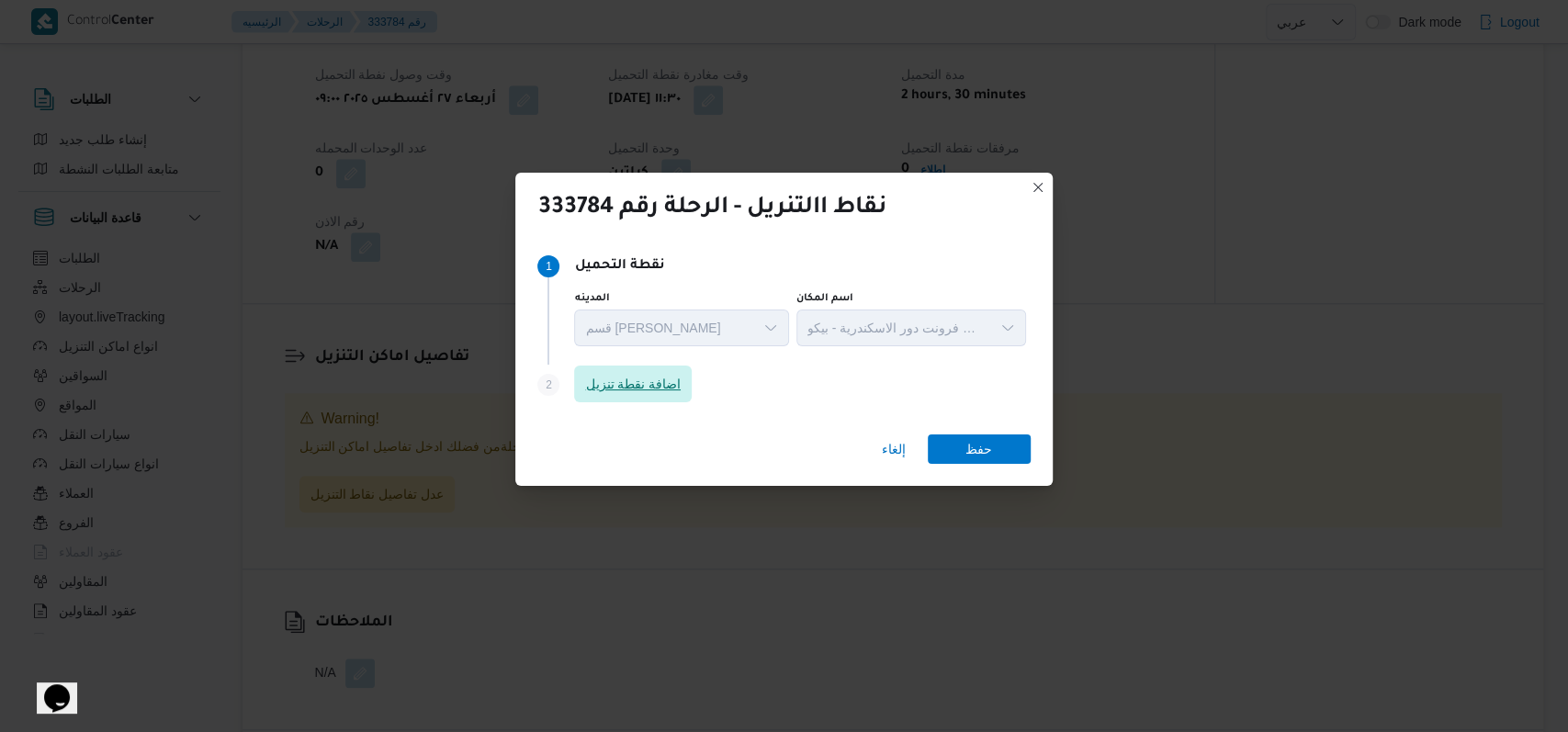
click at [615, 386] on span "اضافة نقطة تنزيل" at bounding box center [633, 384] width 96 height 22
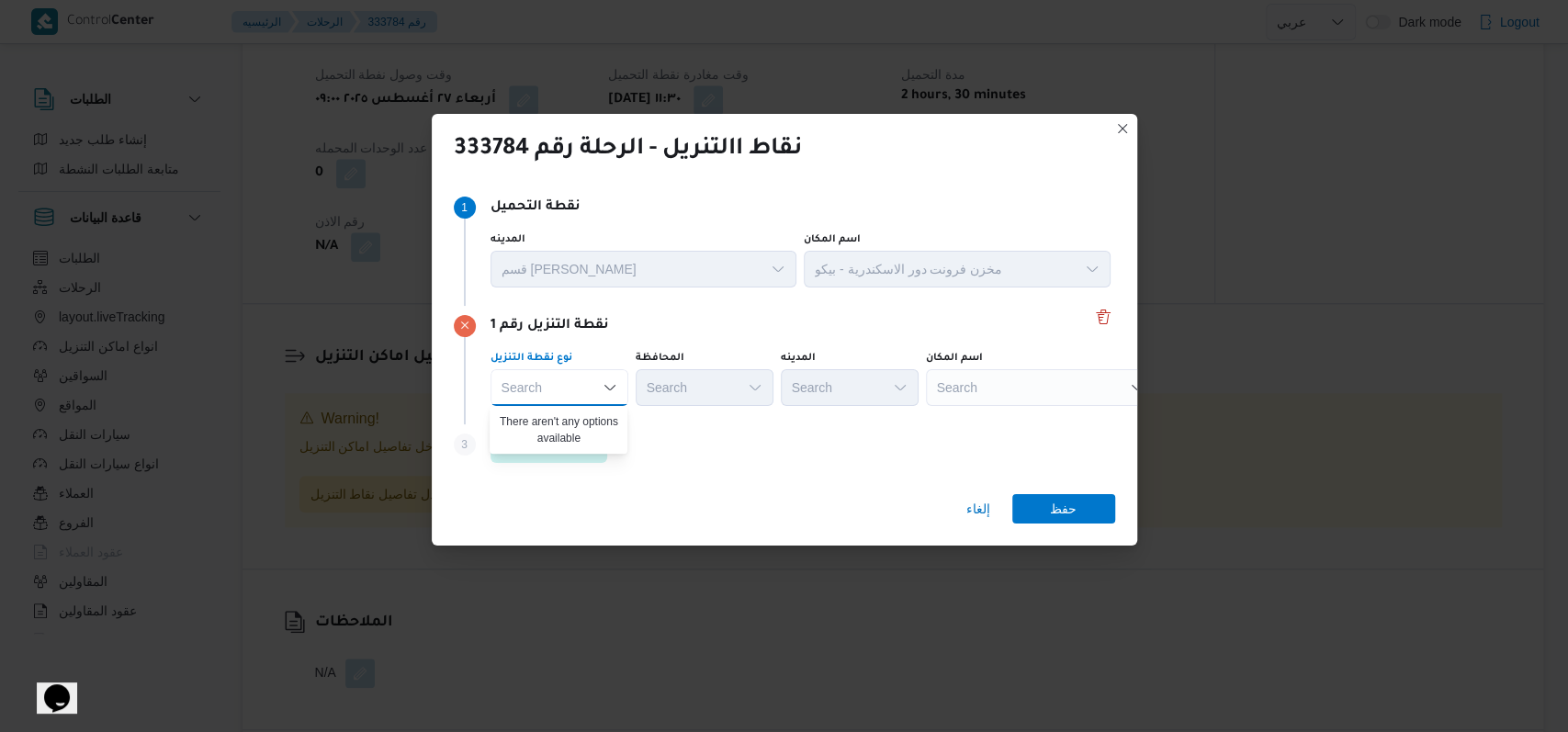
click at [603, 389] on icon "Close list of options" at bounding box center [609, 387] width 15 height 15
click at [603, 389] on icon "Open list of options" at bounding box center [609, 387] width 15 height 15
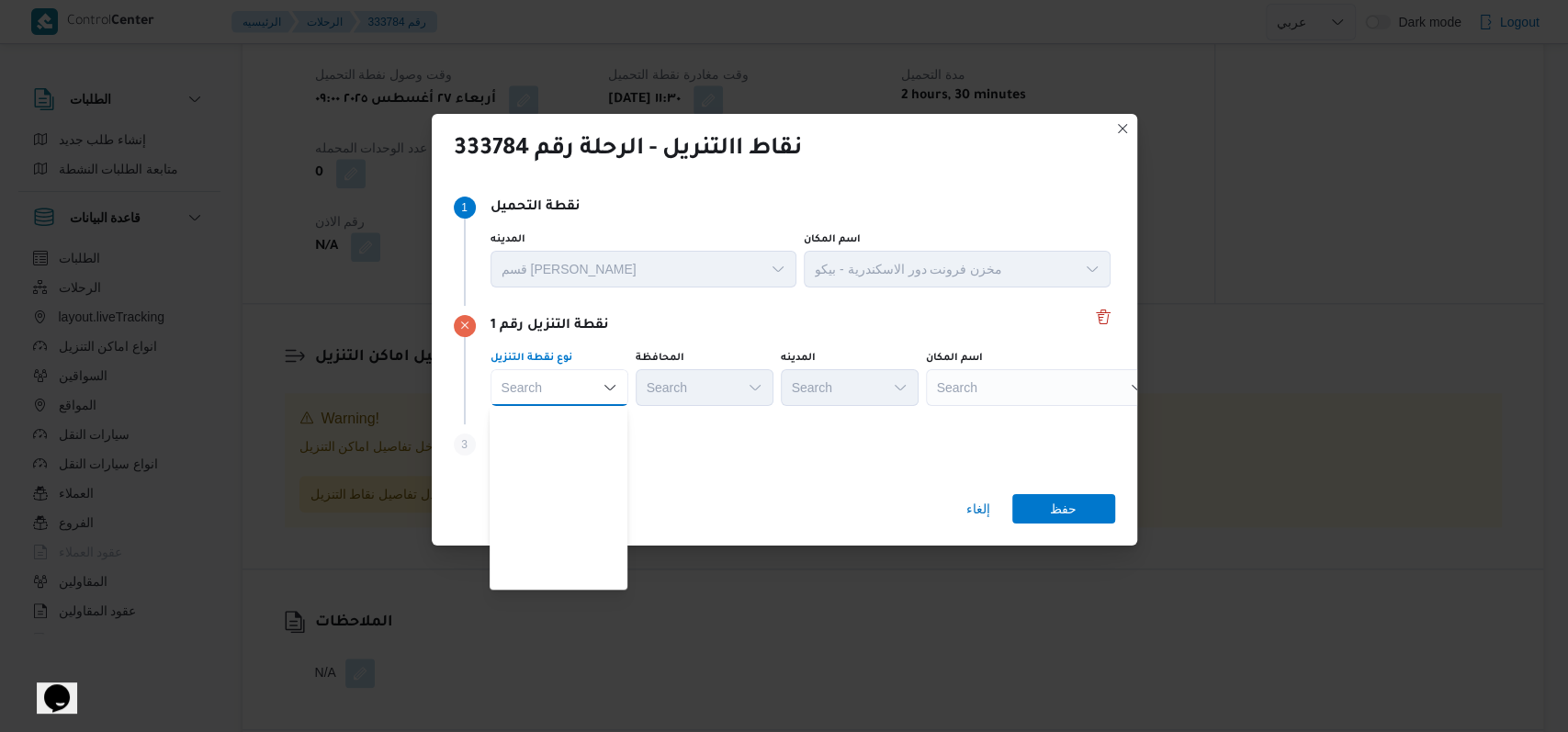
scroll to position [484, 0]
click at [563, 592] on div "نقاط االتنريل - الرحلة رقم 333784 Step 1 1 نقطة التحميل المدينه قسم سيدى جابر ا…" at bounding box center [784, 366] width 1568 height 732
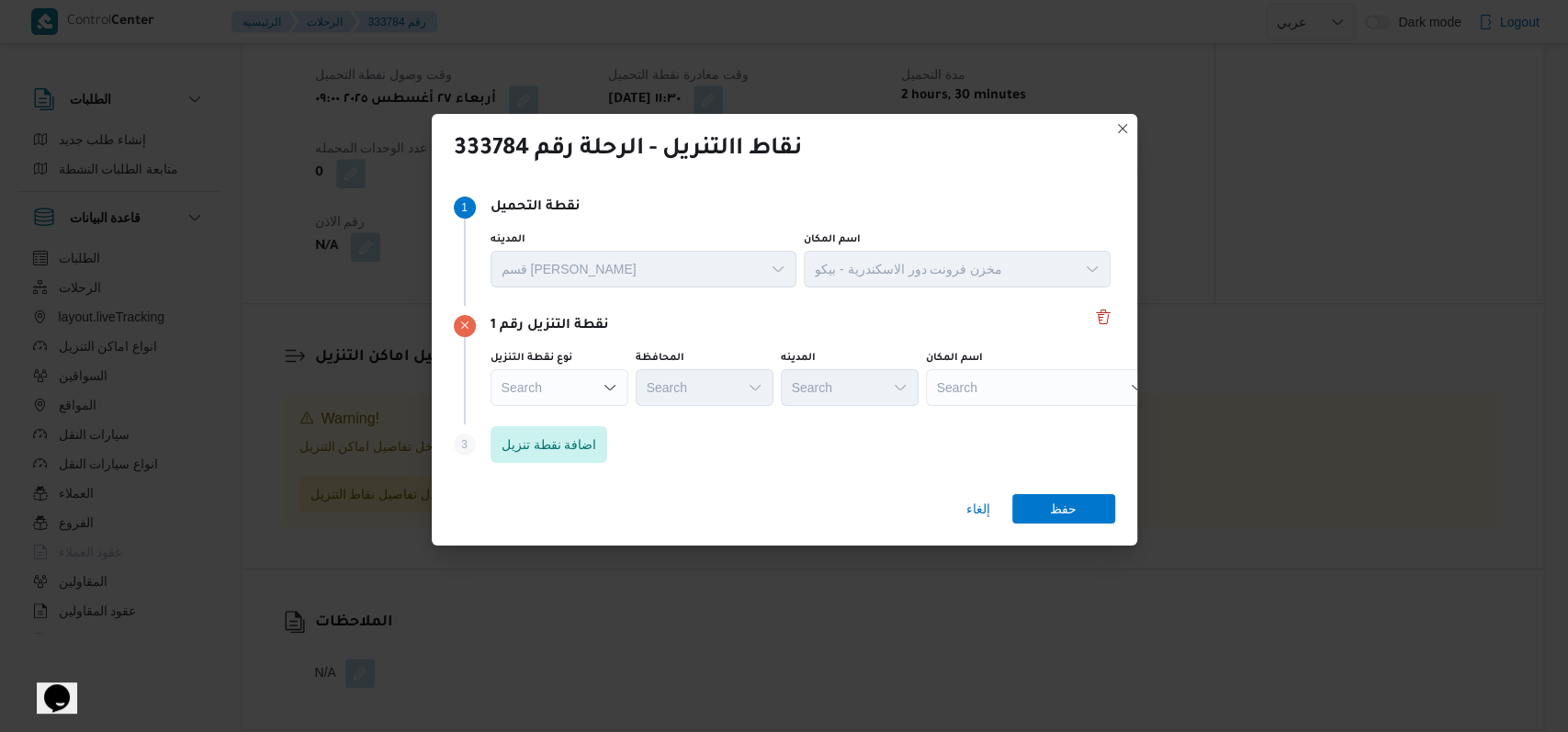
click at [566, 583] on div "نقاط االتنريل - الرحلة رقم 333784 Step 1 1 نقطة التحميل المدينه قسم سيدى جابر ا…" at bounding box center [784, 366] width 1568 height 732
click at [551, 408] on div "نوع نقطة التنزيل Search المحافظة Search المدينه Search اسم المكان Search" at bounding box center [800, 378] width 628 height 63
click at [565, 395] on div "Search" at bounding box center [559, 388] width 137 height 37
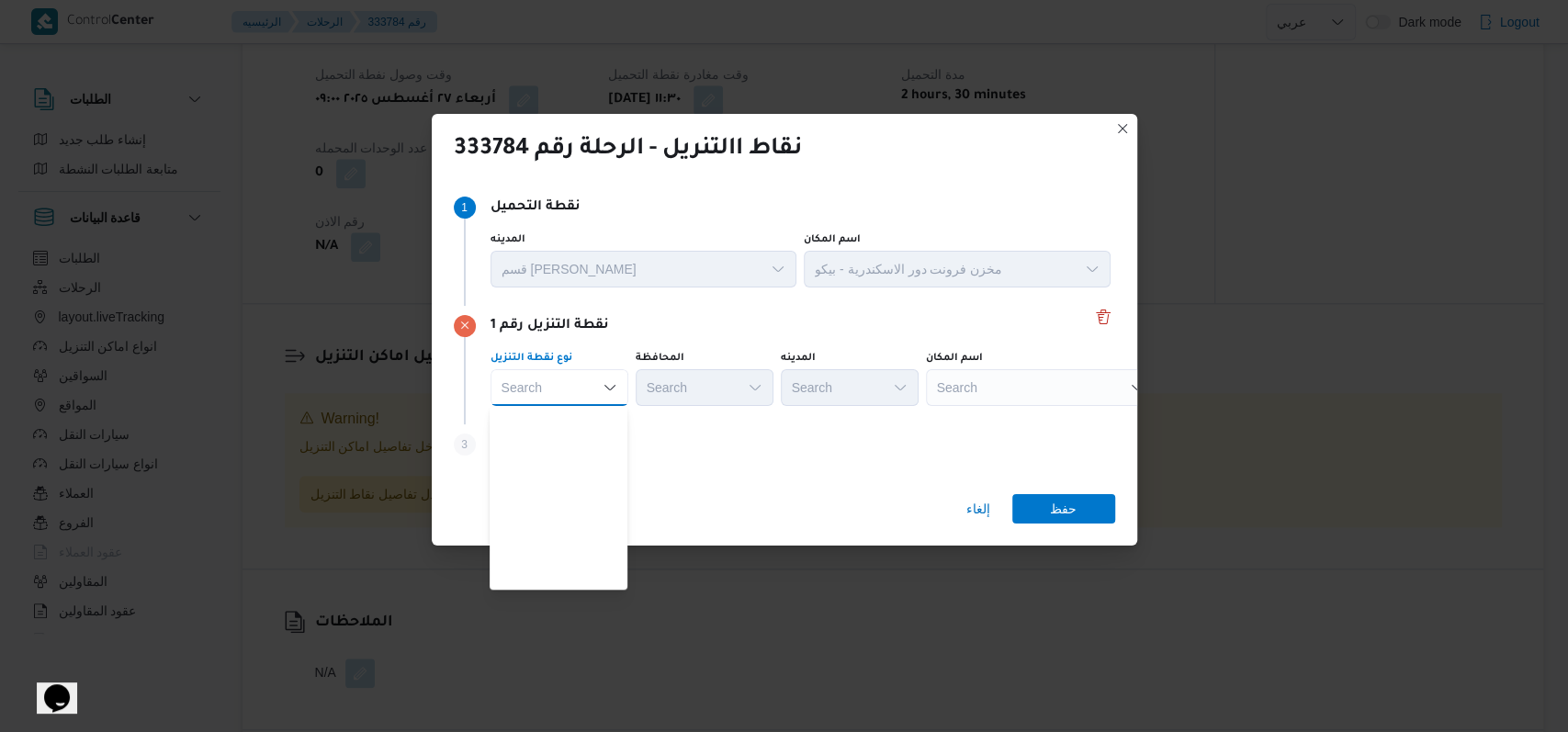
scroll to position [483, 0]
click at [568, 573] on span "متجر أجهزة" at bounding box center [569, 577] width 94 height 22
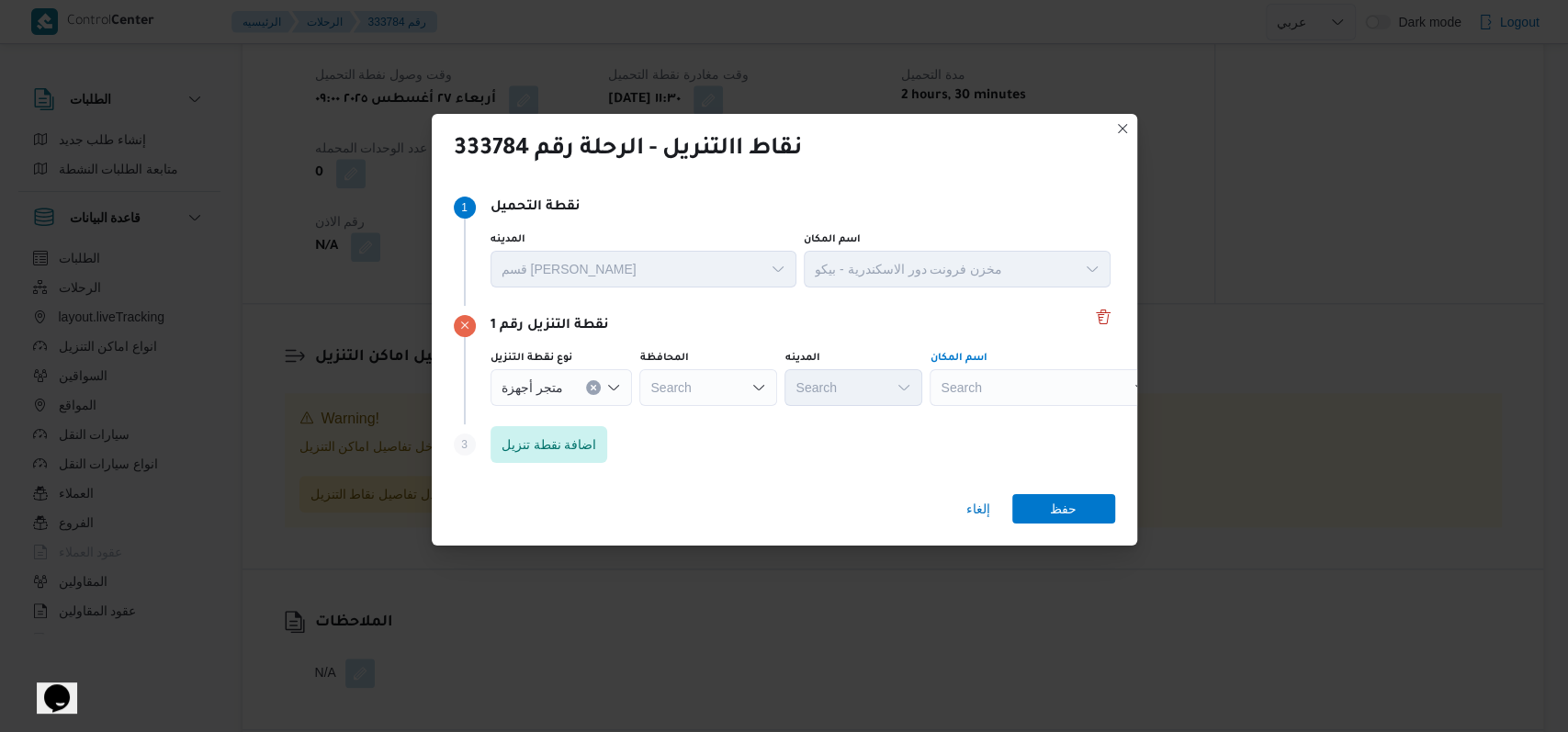
click at [991, 389] on div "Search" at bounding box center [1044, 388] width 229 height 37
type input "رسمى"
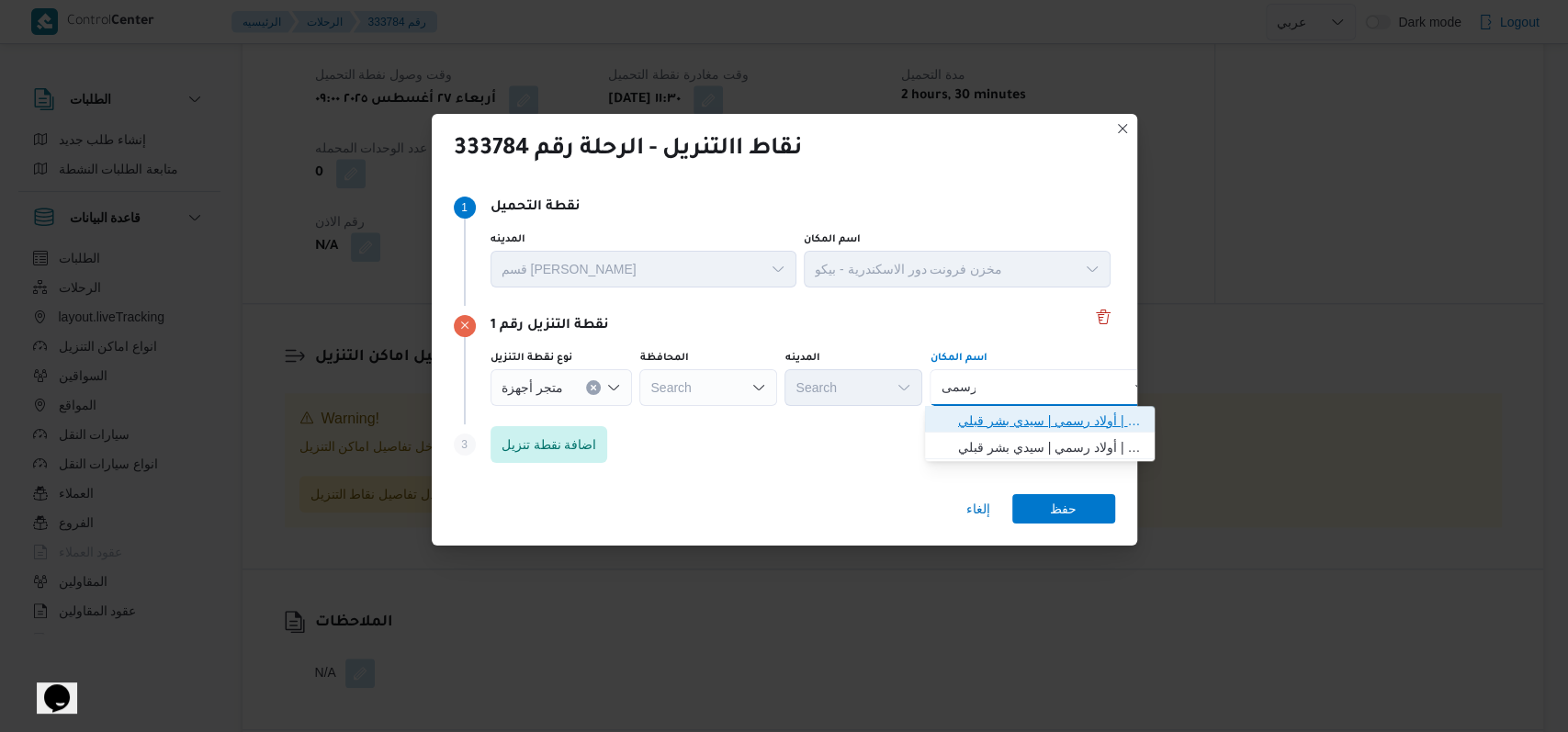
click at [1048, 421] on span "معرض رسمى سيدى بشر | أولاد رسمي | سيدي بشر قبلي" at bounding box center [1051, 421] width 186 height 22
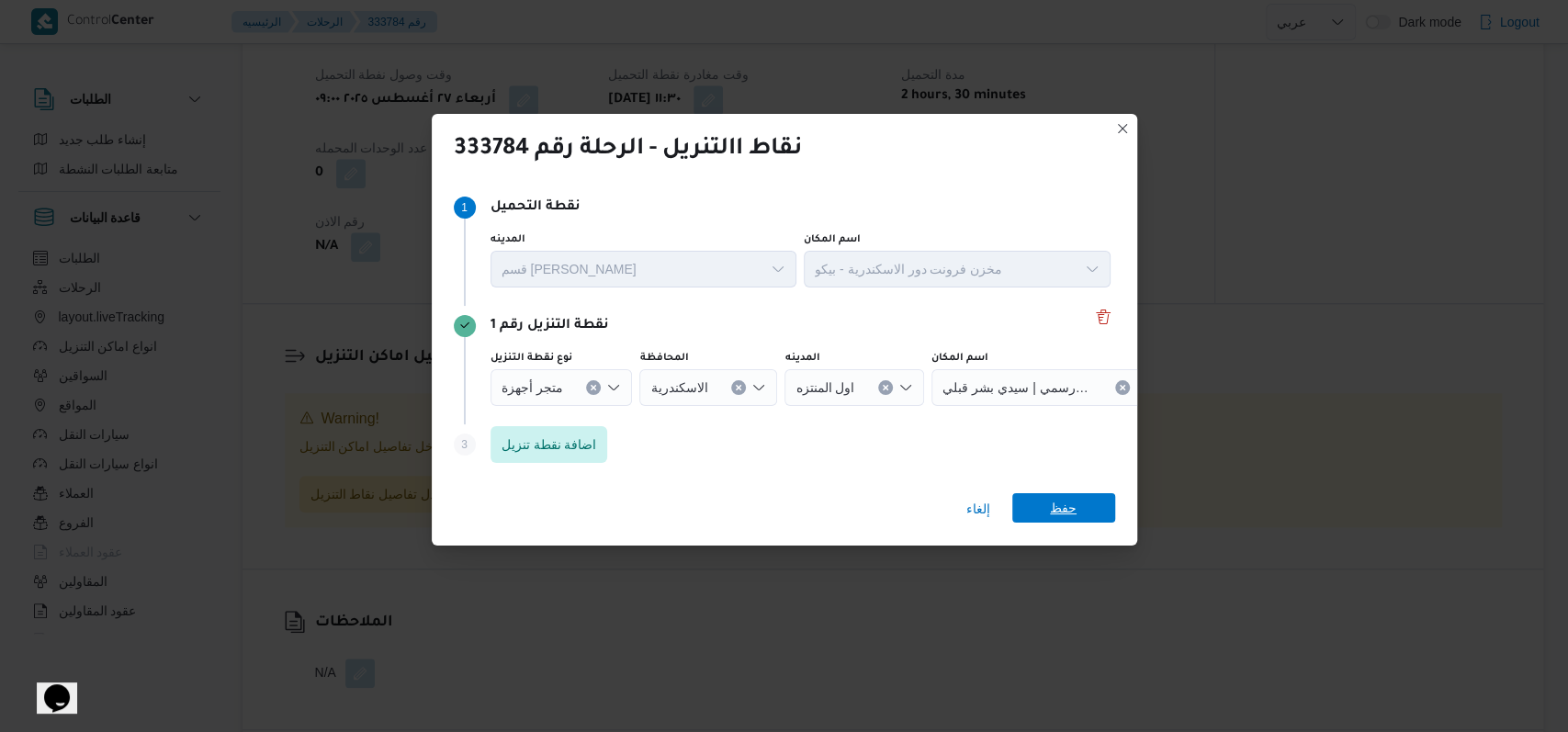
click at [1072, 508] on span "حفظ" at bounding box center [1064, 508] width 27 height 29
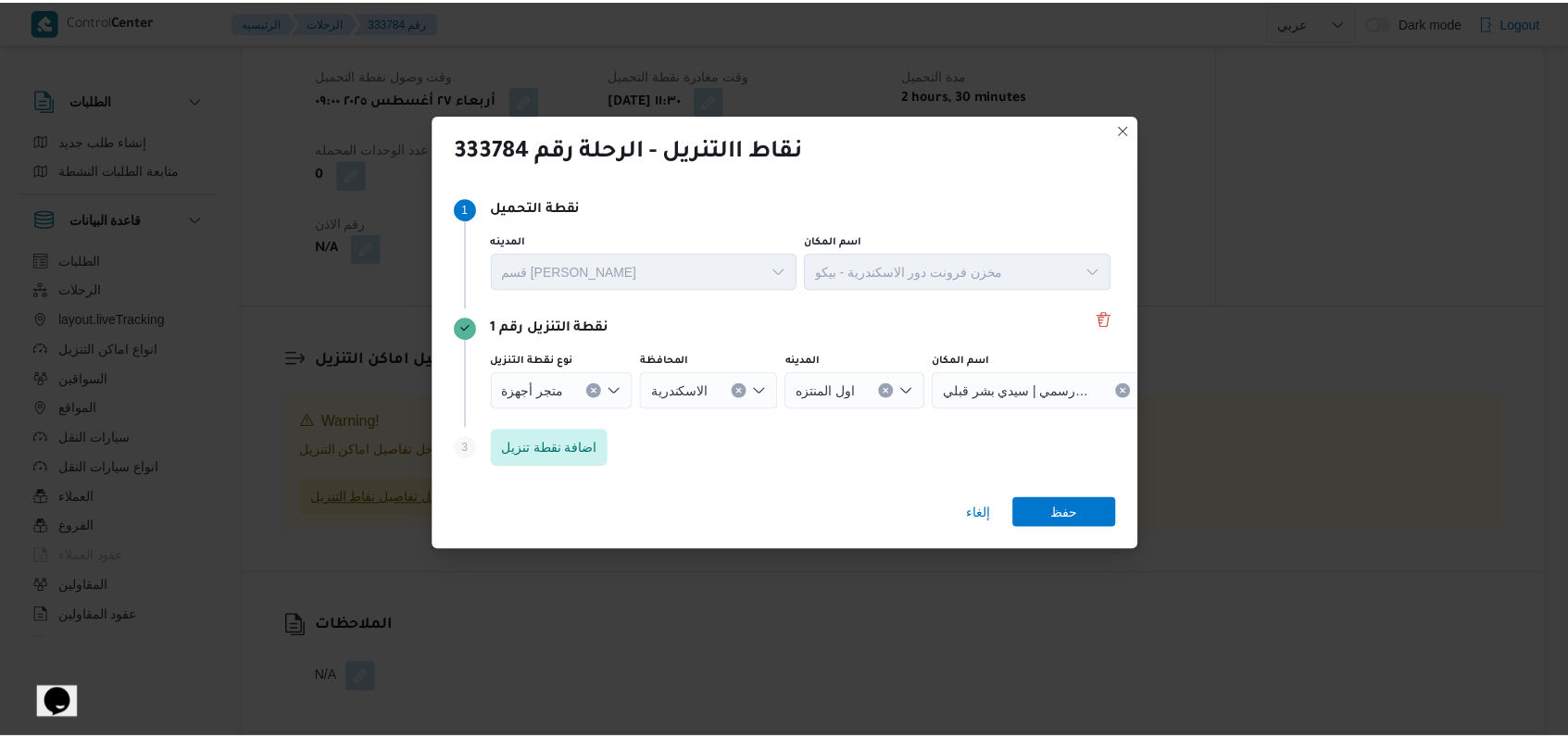
scroll to position [1111, 0]
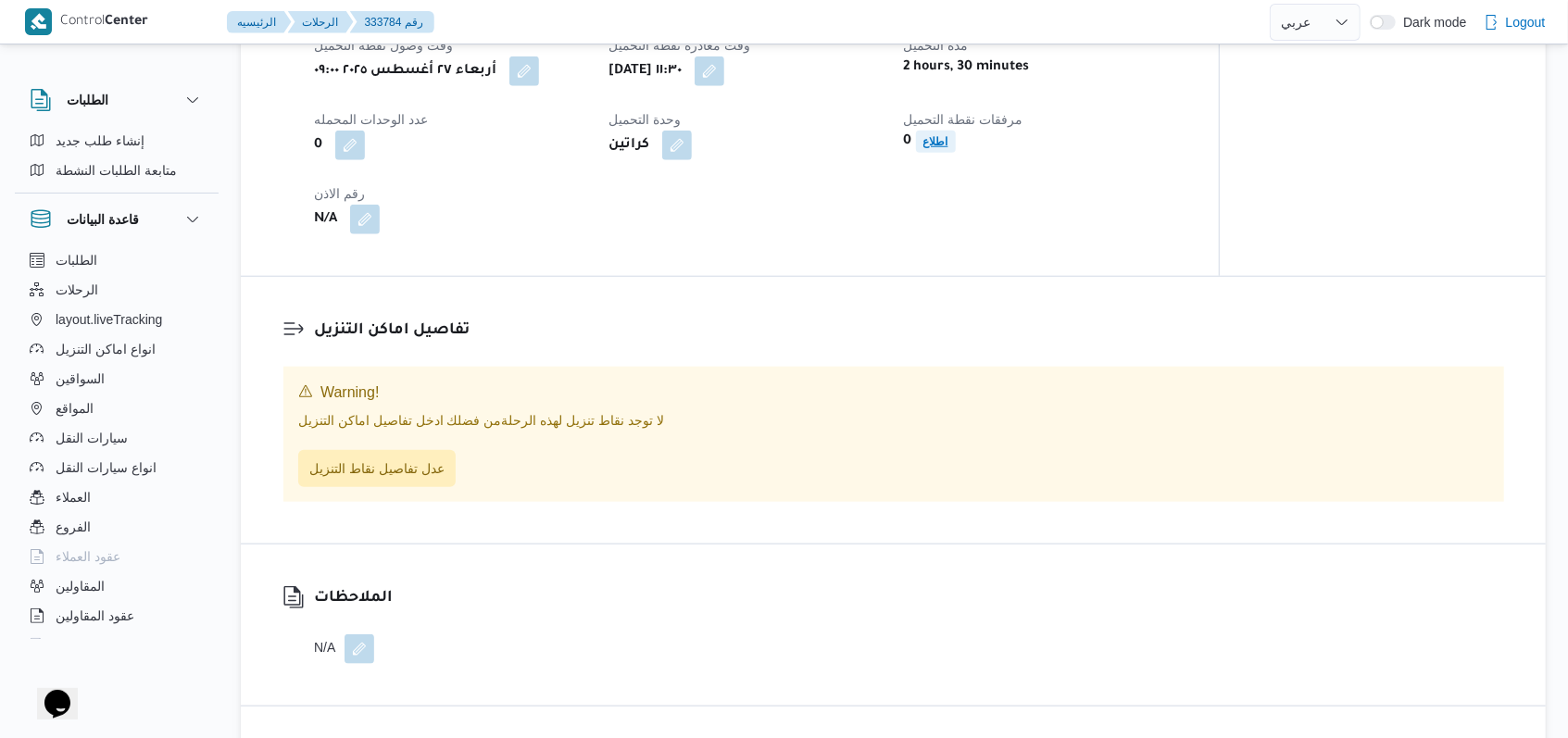
click at [926, 148] on b "اطلاع" at bounding box center [936, 141] width 25 height 13
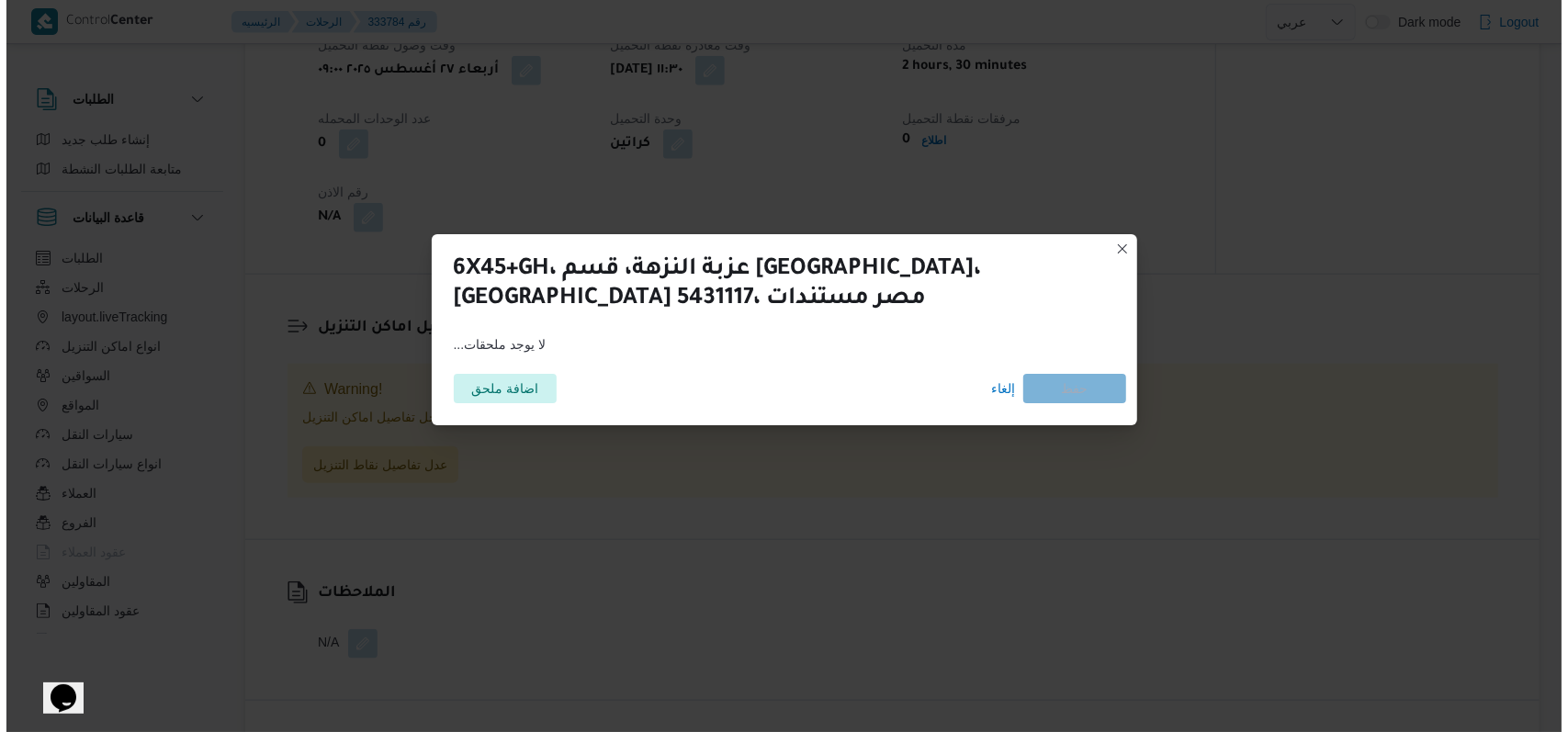
scroll to position [1072, 0]
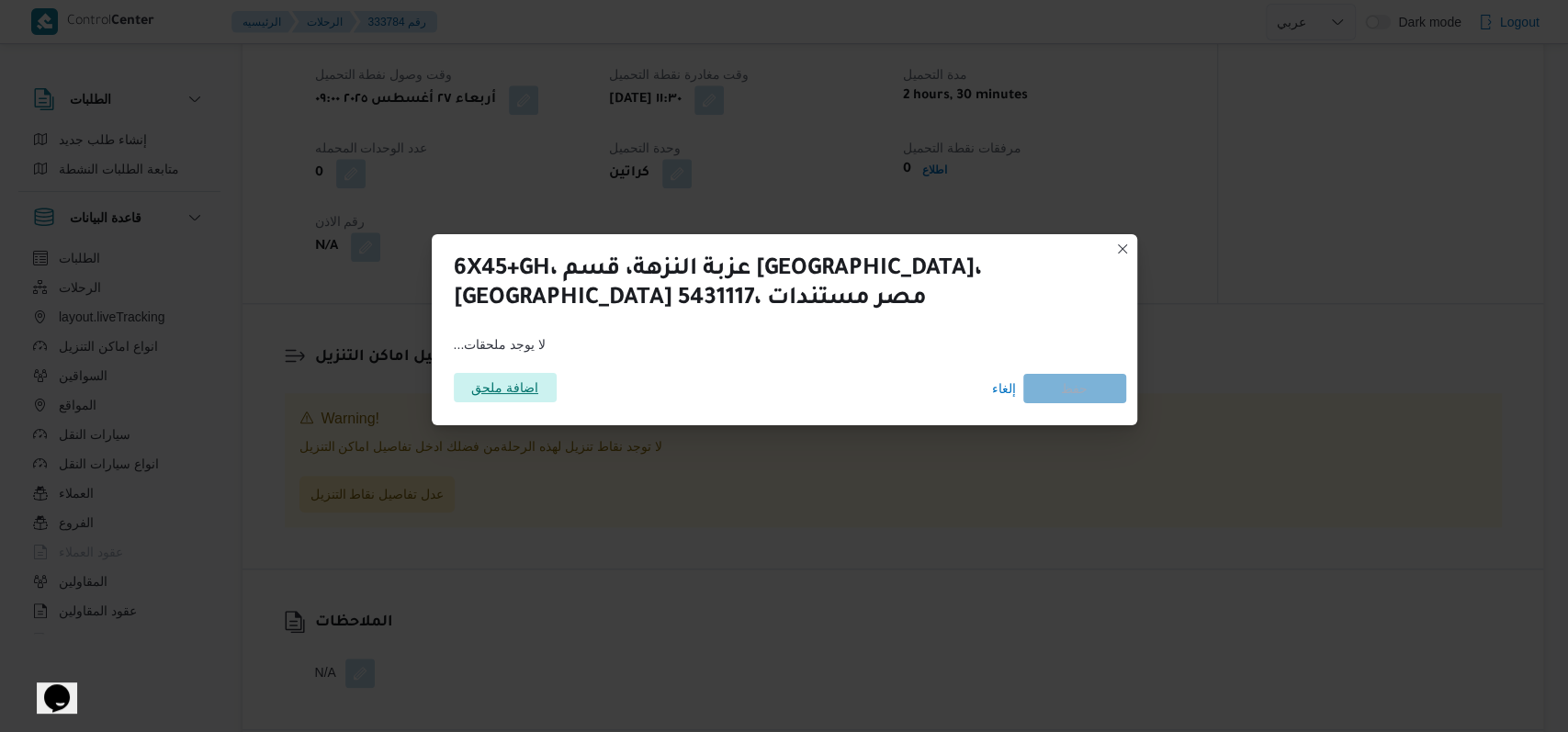
click at [518, 378] on span "اضافة ملحق" at bounding box center [504, 388] width 67 height 29
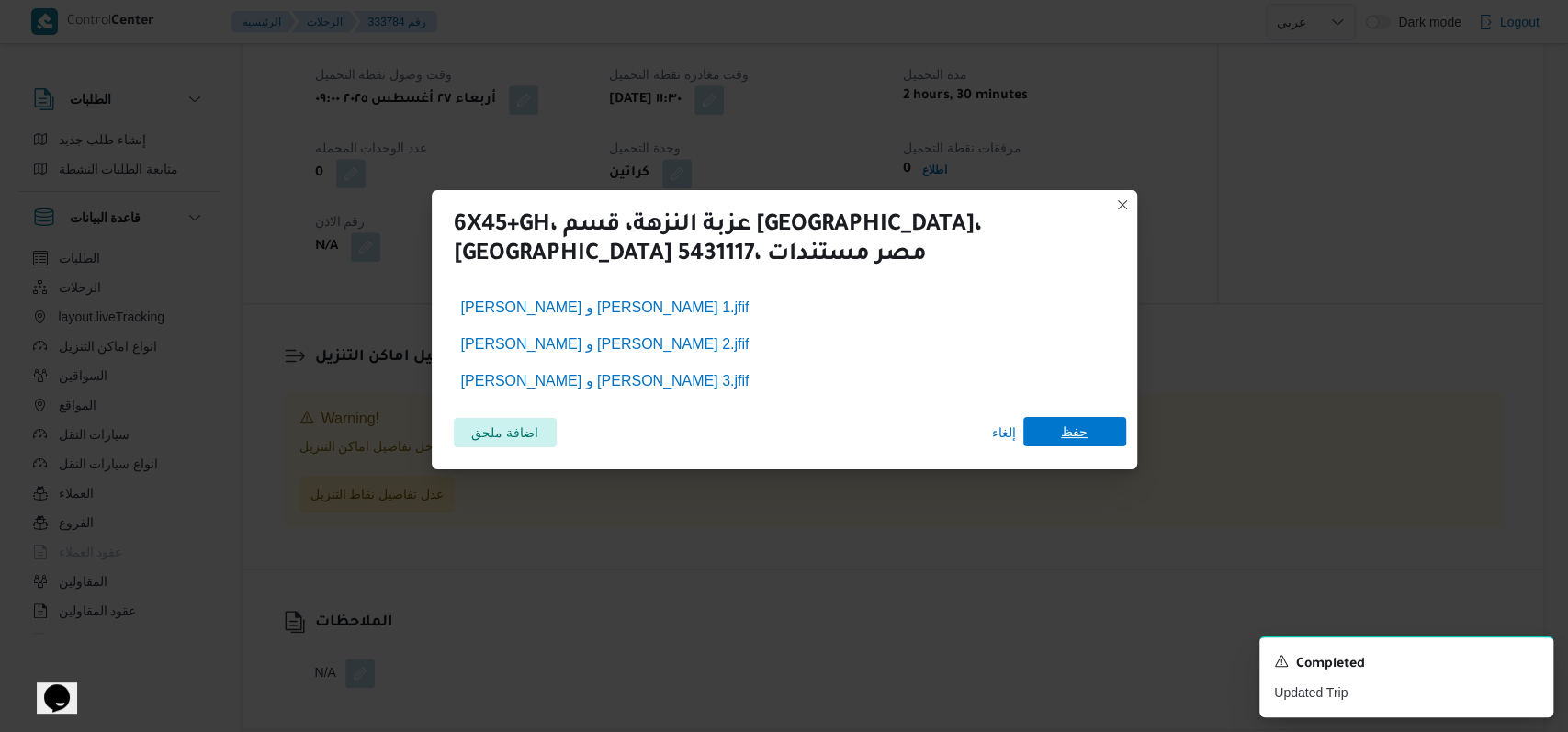
click at [1065, 425] on span "حفظ" at bounding box center [1075, 431] width 27 height 29
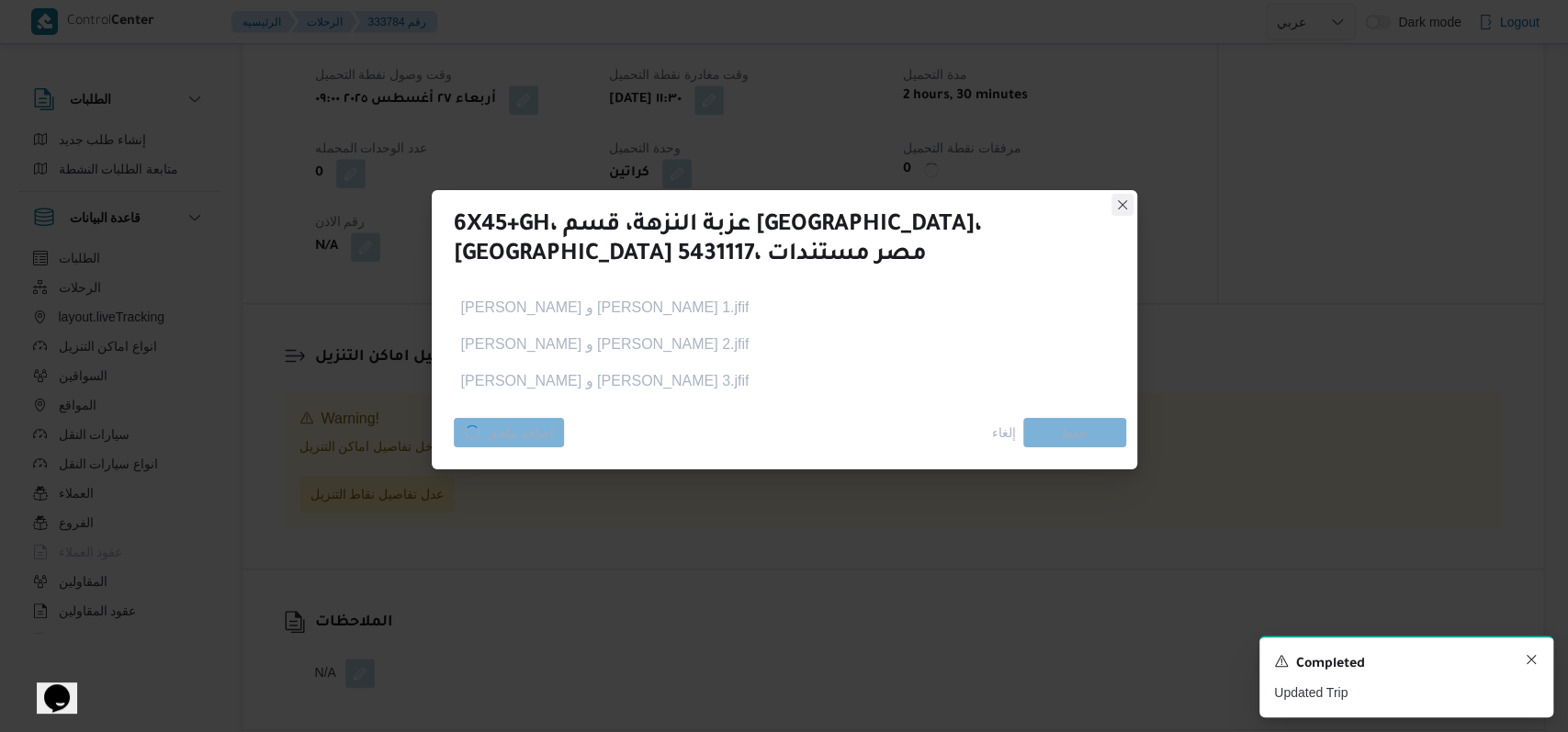
click at [1529, 662] on icon "Dismiss toast" at bounding box center [1530, 659] width 9 height 9
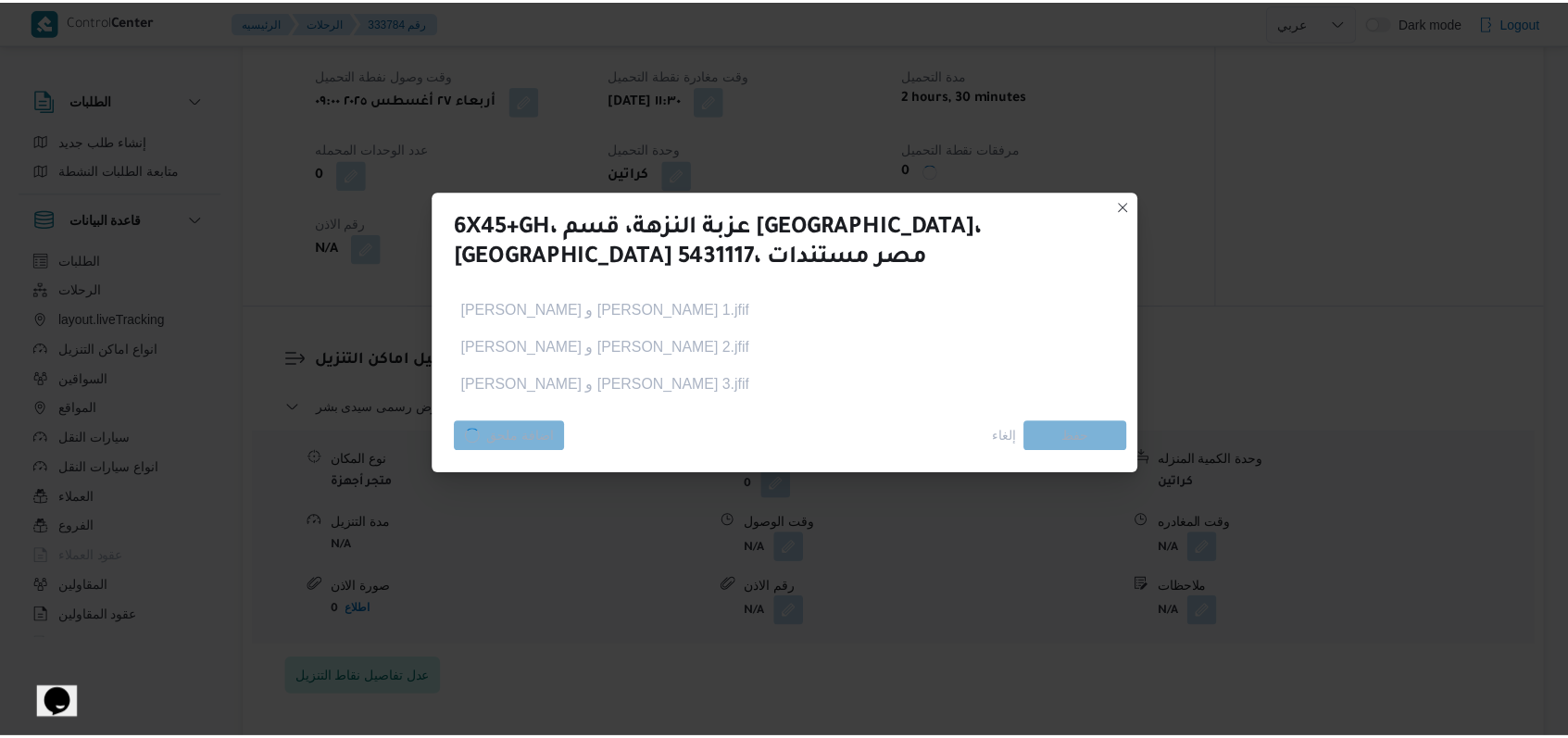
scroll to position [1207, 0]
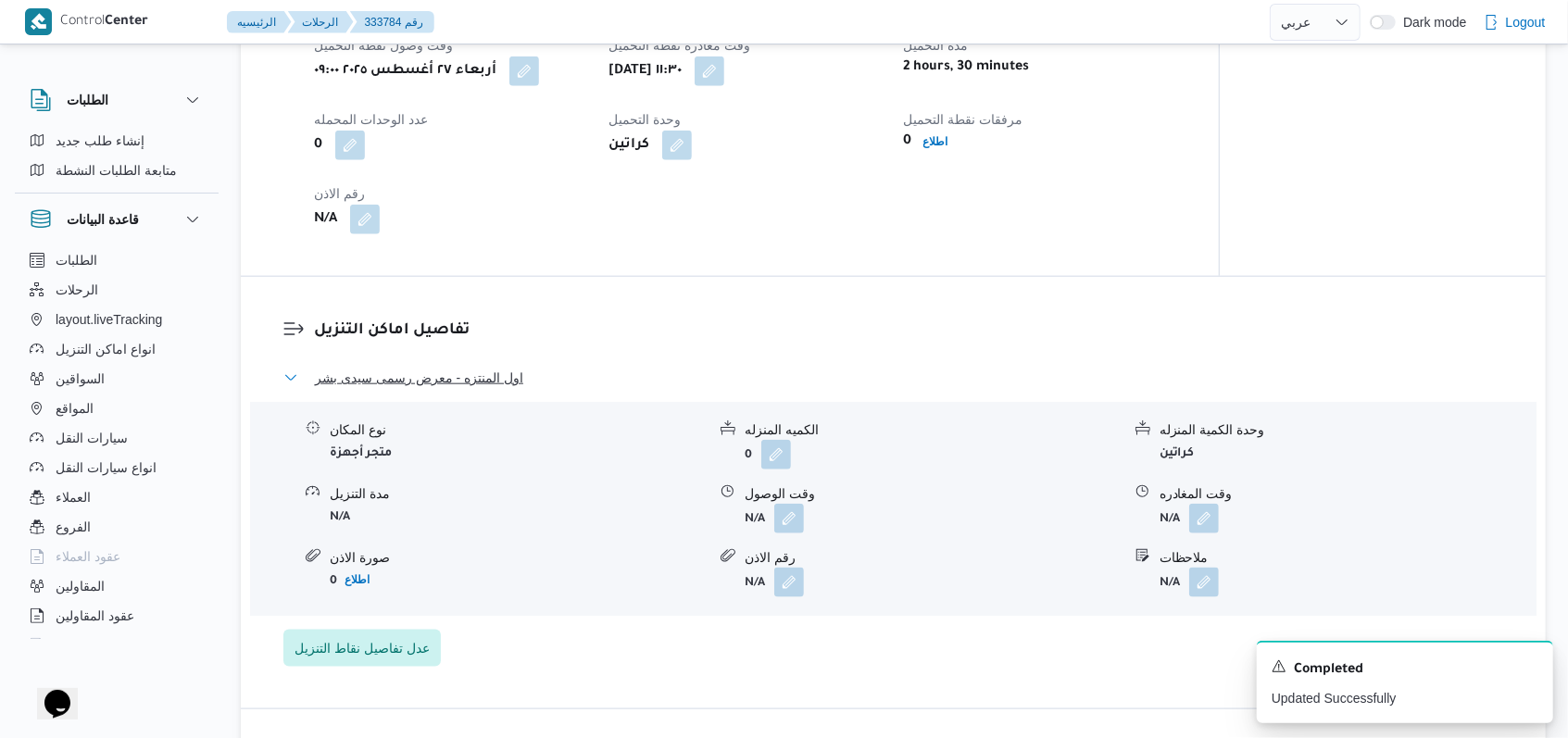
click at [472, 389] on span "اول المنتزه - معرض رسمى سيدى بشر" at bounding box center [419, 377] width 209 height 22
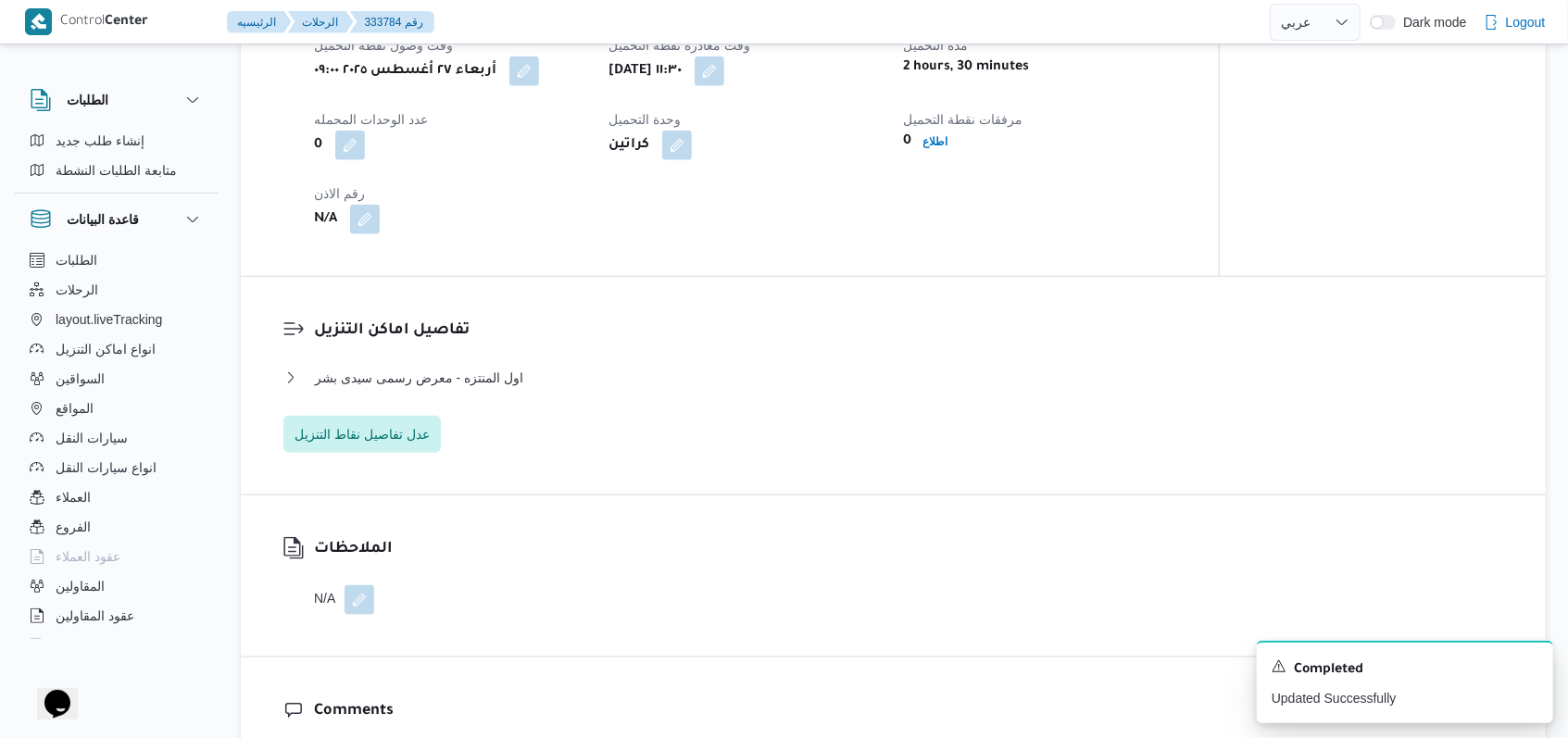
click at [638, 343] on h3 "تفاصيل اماكن التنزيل" at bounding box center [909, 331] width 1190 height 25
click at [503, 389] on span "اول المنتزه - معرض رسمى سيدى بشر" at bounding box center [419, 377] width 209 height 22
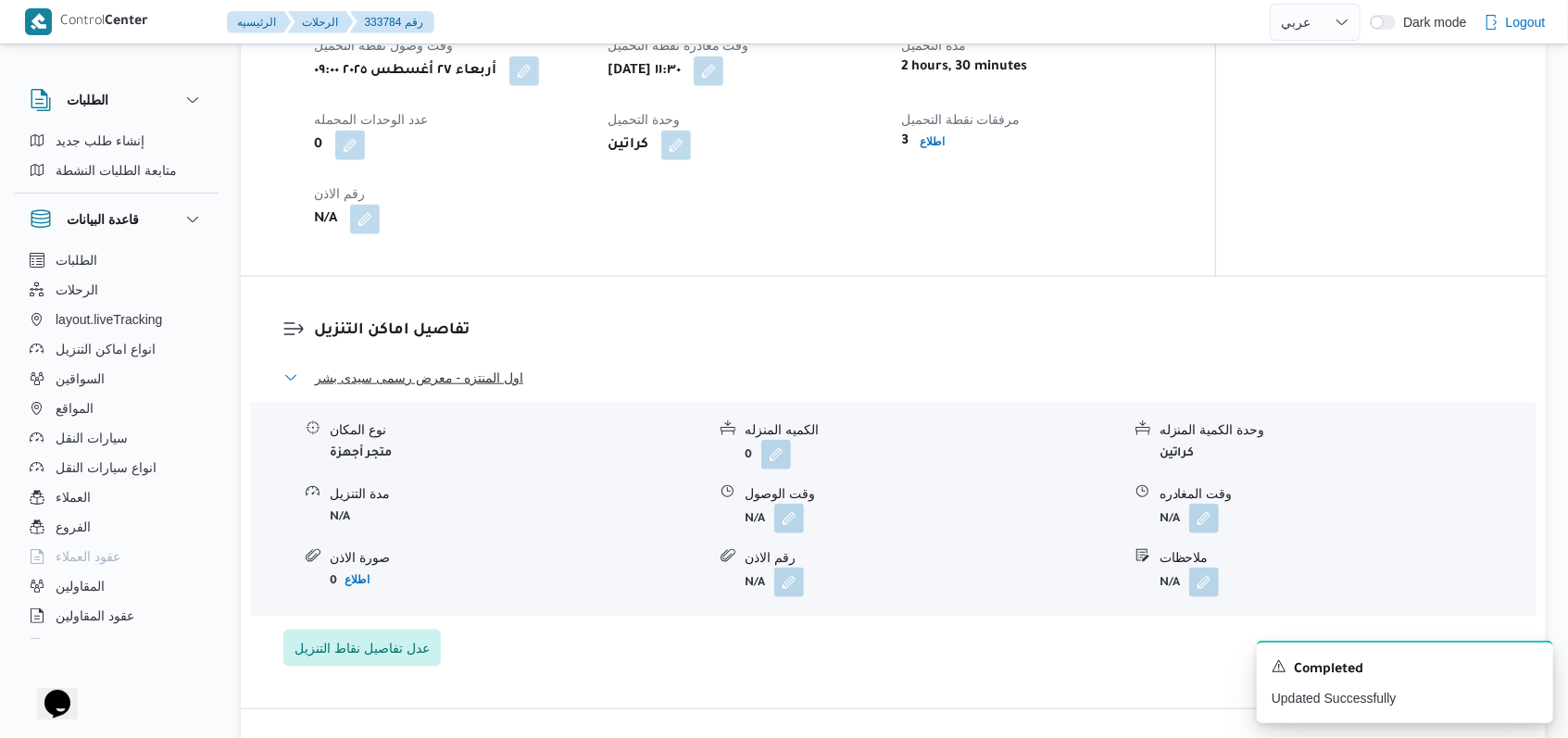
click at [503, 389] on span "اول المنتزه - معرض رسمى سيدى بشر" at bounding box center [419, 377] width 209 height 22
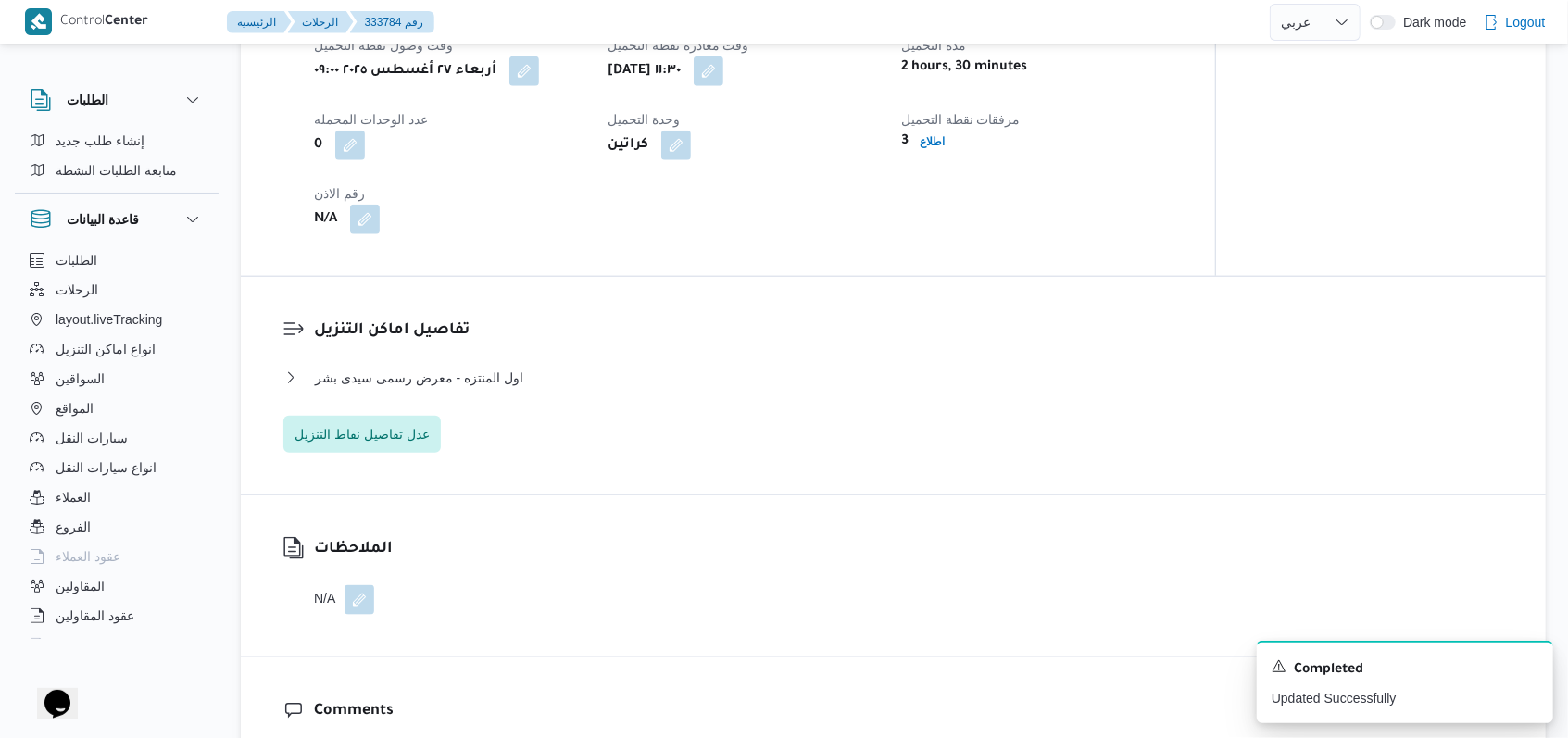
select select "ar"
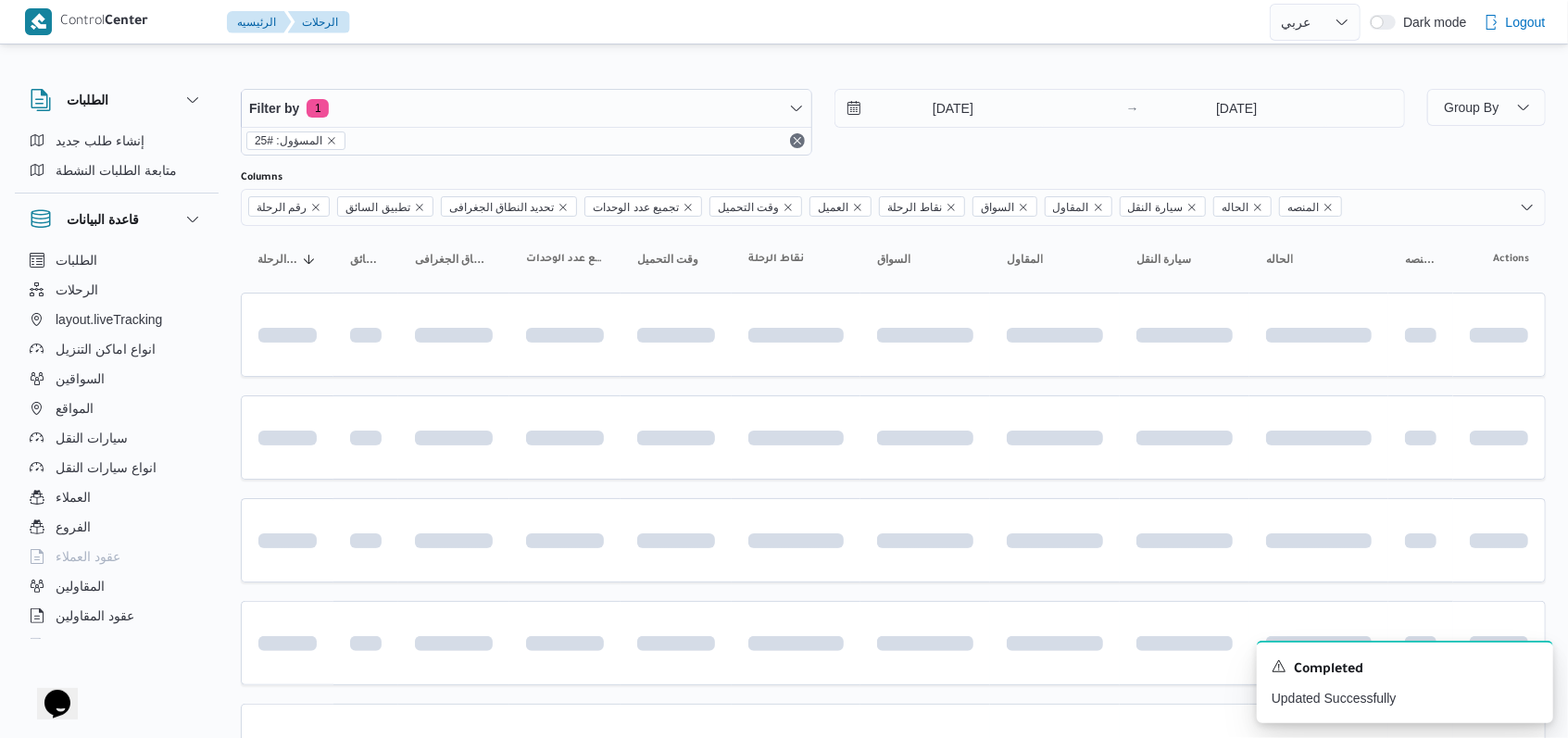
scroll to position [493, 0]
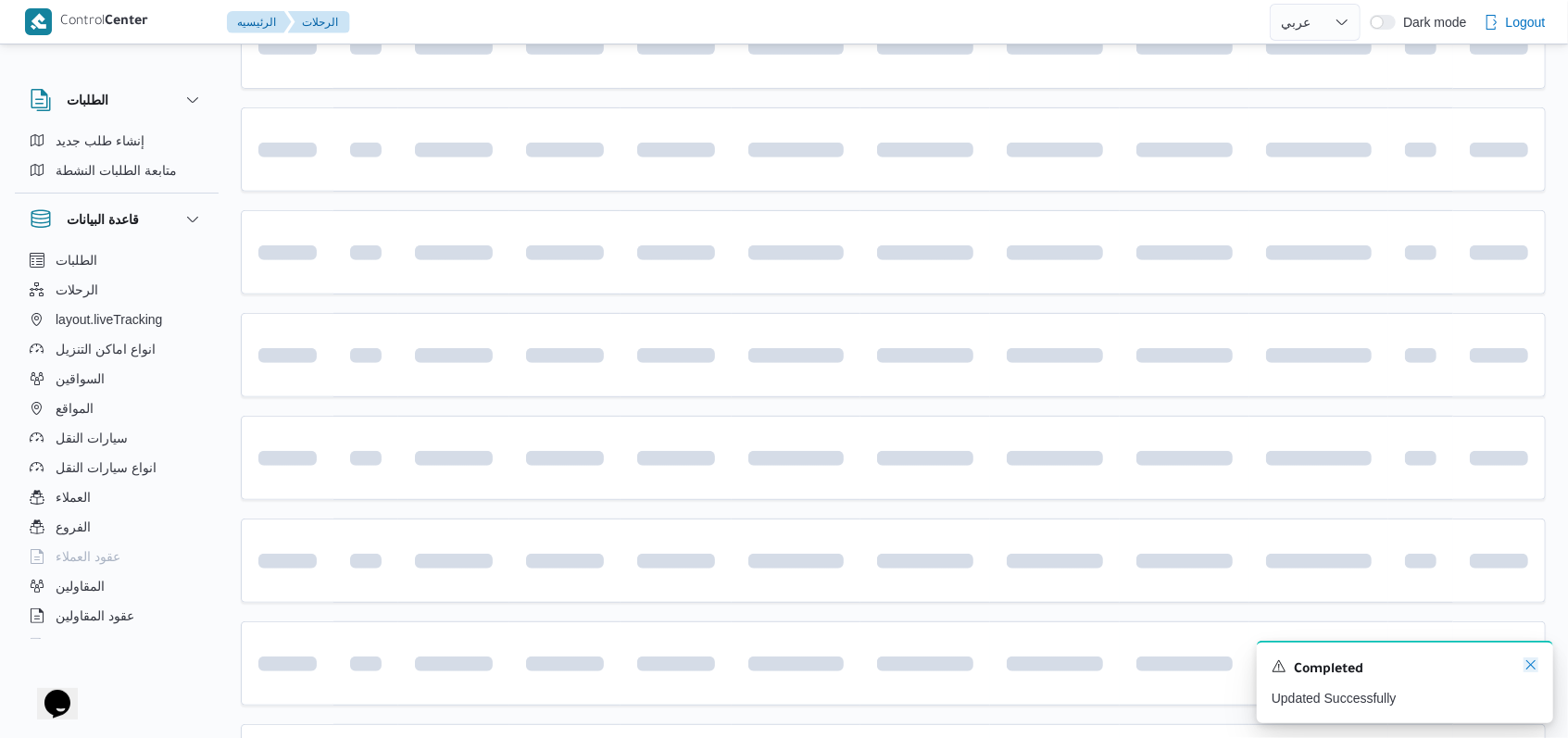
click at [1524, 668] on icon "Dismiss toast" at bounding box center [1530, 664] width 15 height 15
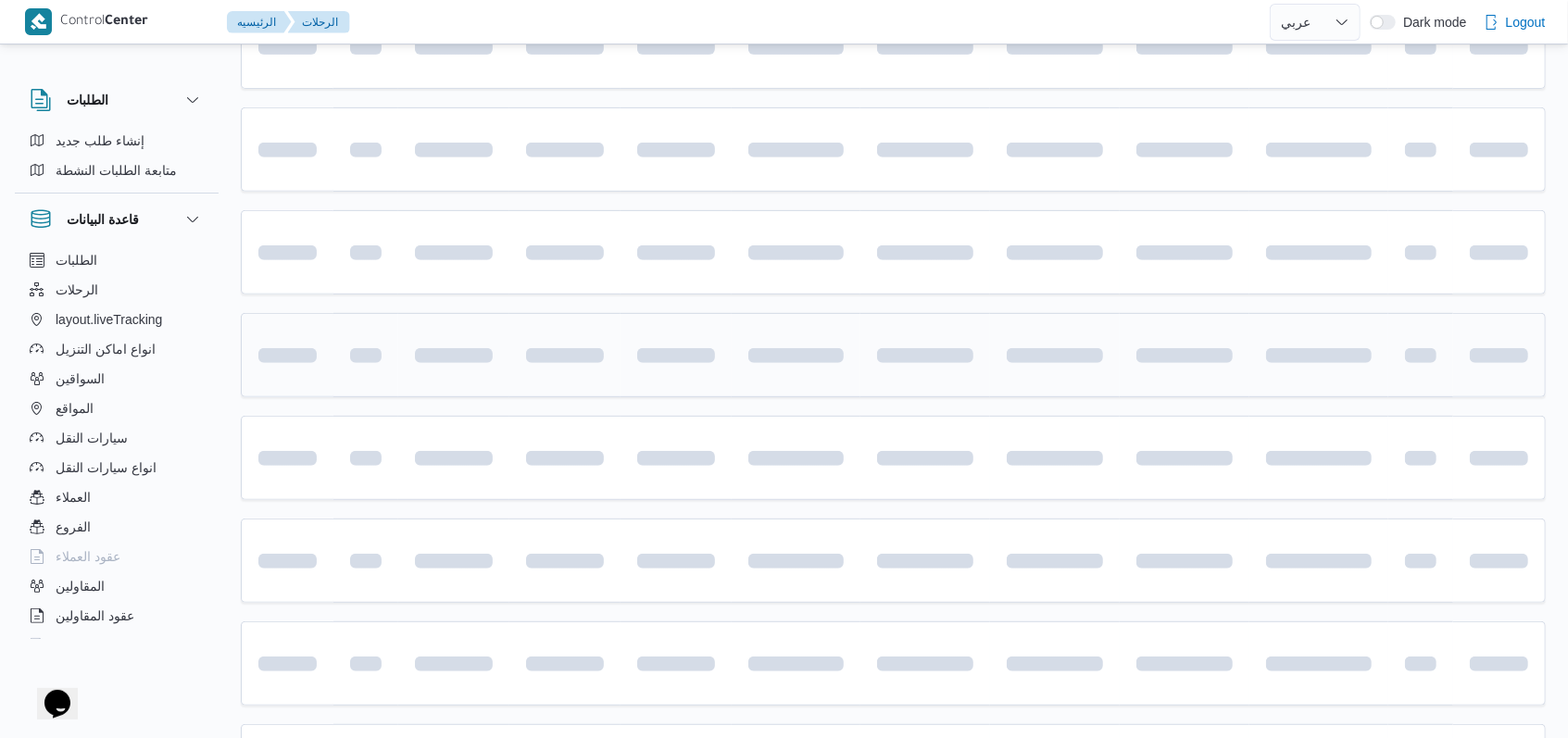
scroll to position [0, 0]
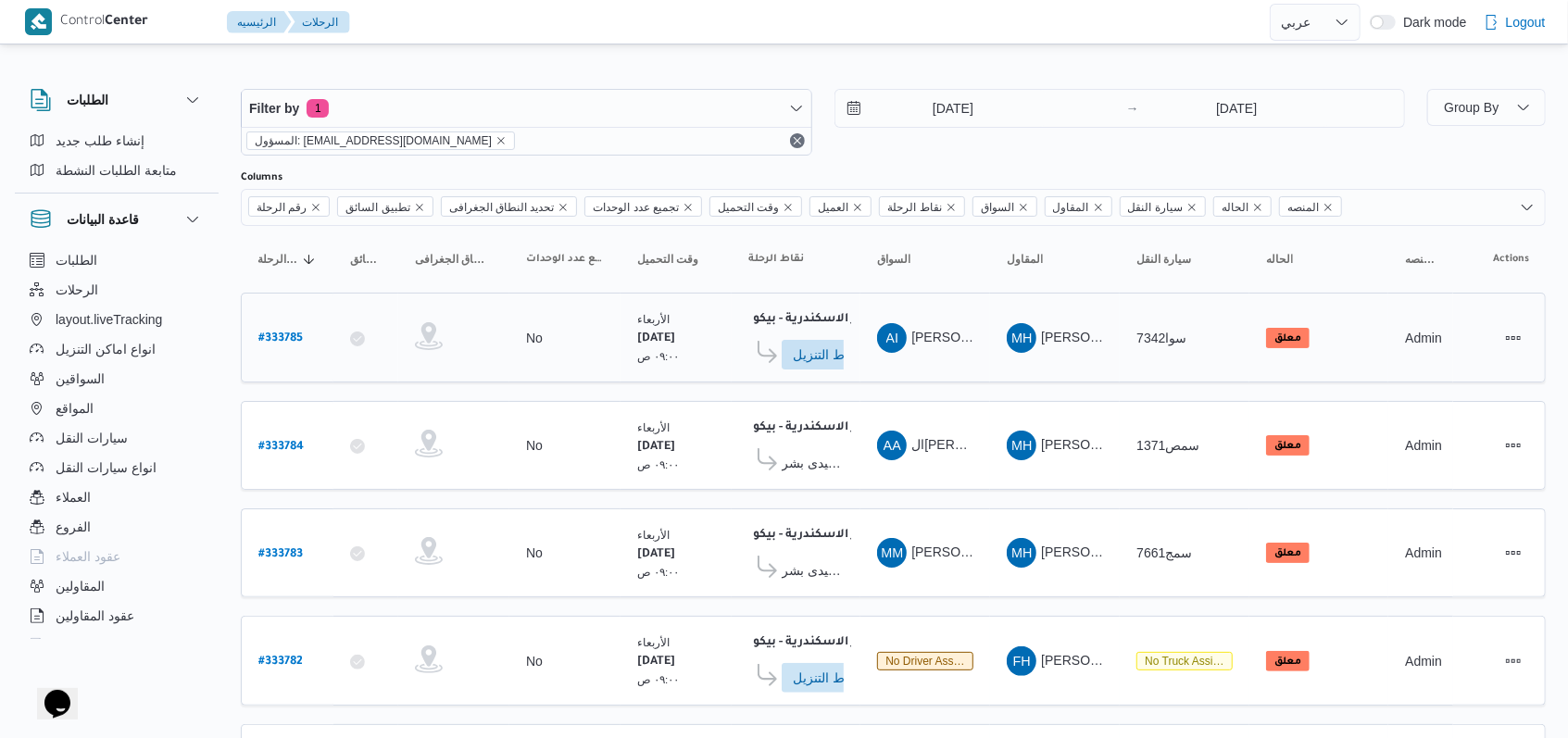
click at [259, 340] on b "# 333785" at bounding box center [281, 338] width 45 height 13
select select "ar"
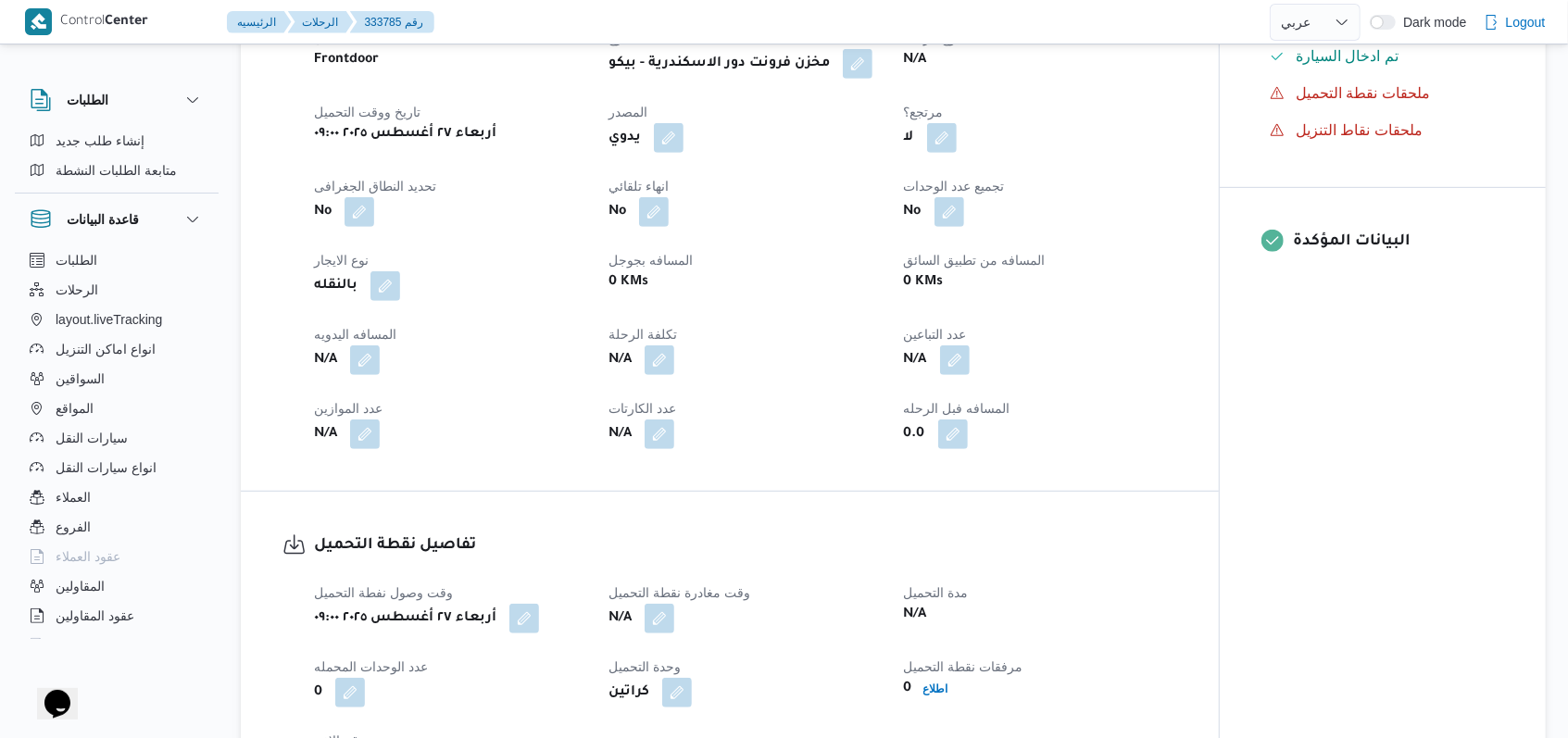
scroll to position [864, 0]
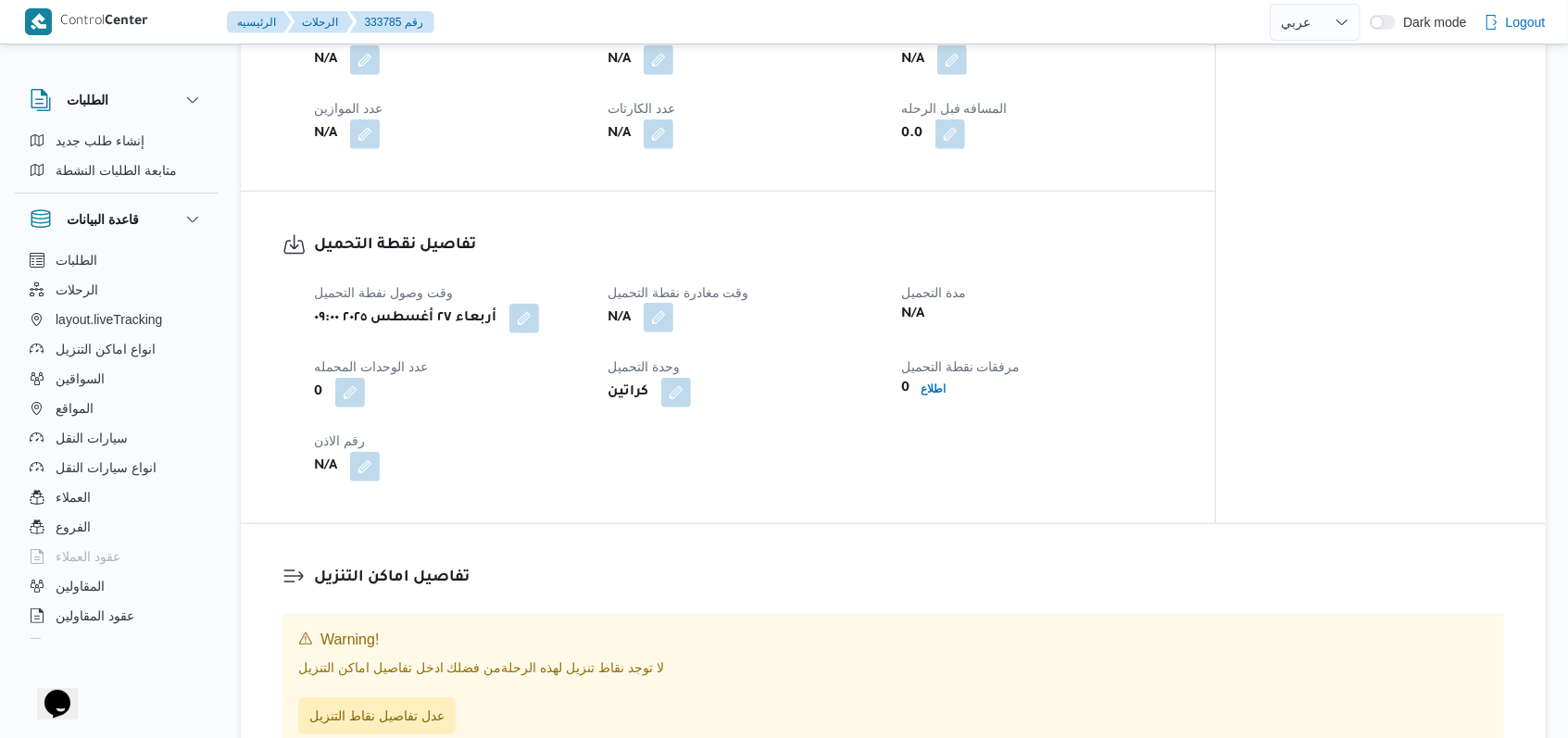
click at [656, 307] on button "button" at bounding box center [658, 318] width 29 height 29
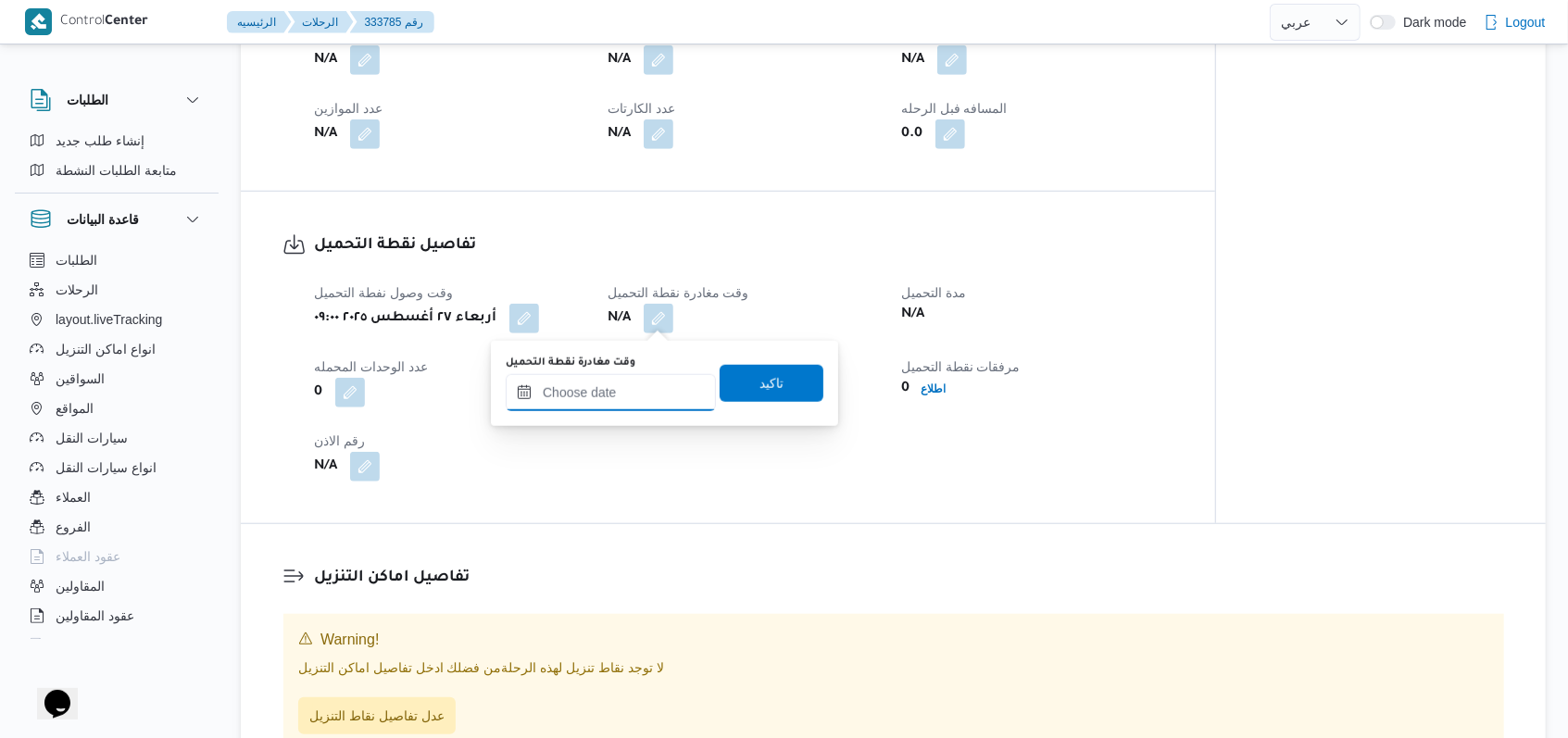
click at [630, 395] on input "وقت مغادرة نقطة التحميل" at bounding box center [611, 393] width 211 height 37
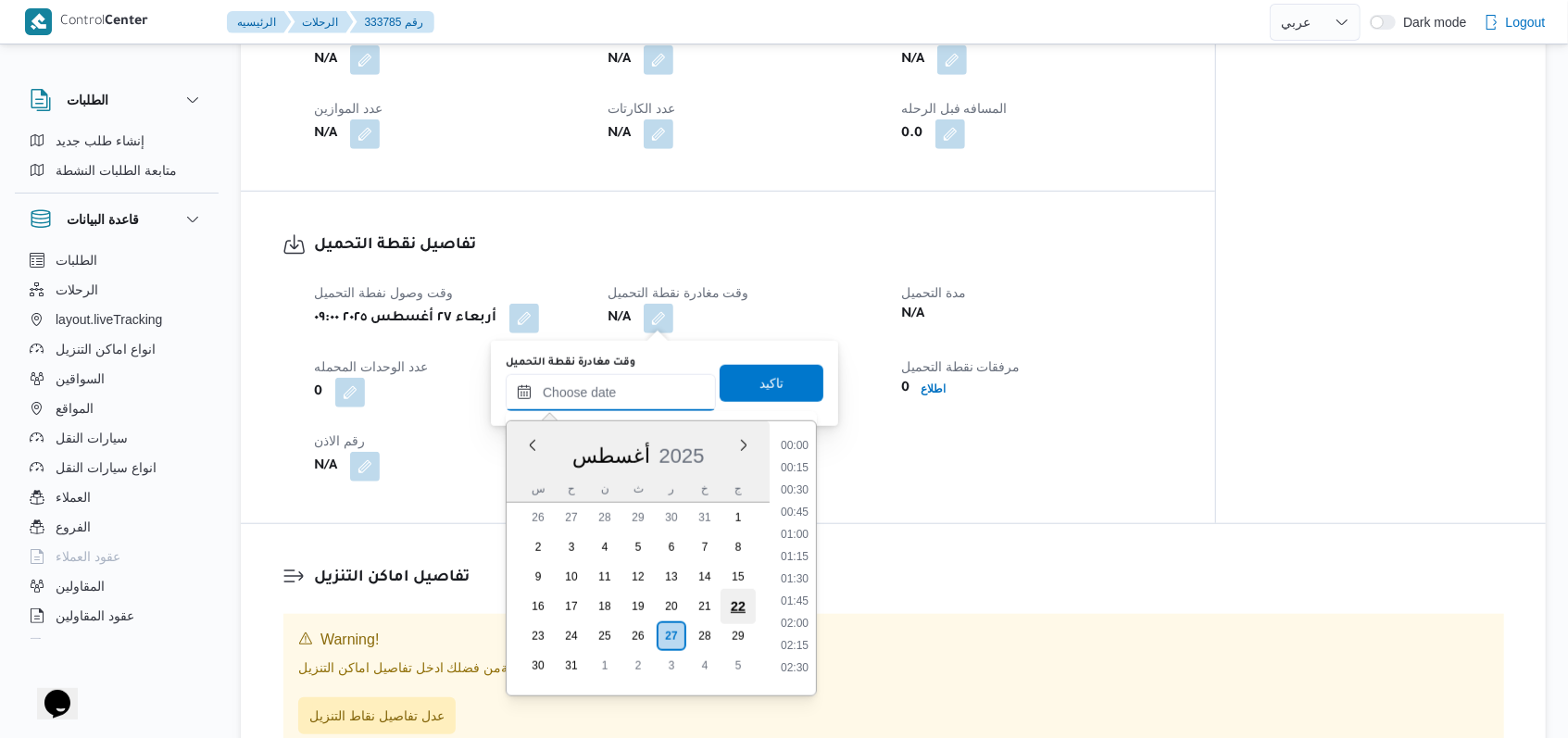
scroll to position [895, 0]
click at [801, 576] on li "11:30" at bounding box center [795, 571] width 43 height 19
type input "٢٧/٠٨/٢٠٢٥ ١١:٣٠"
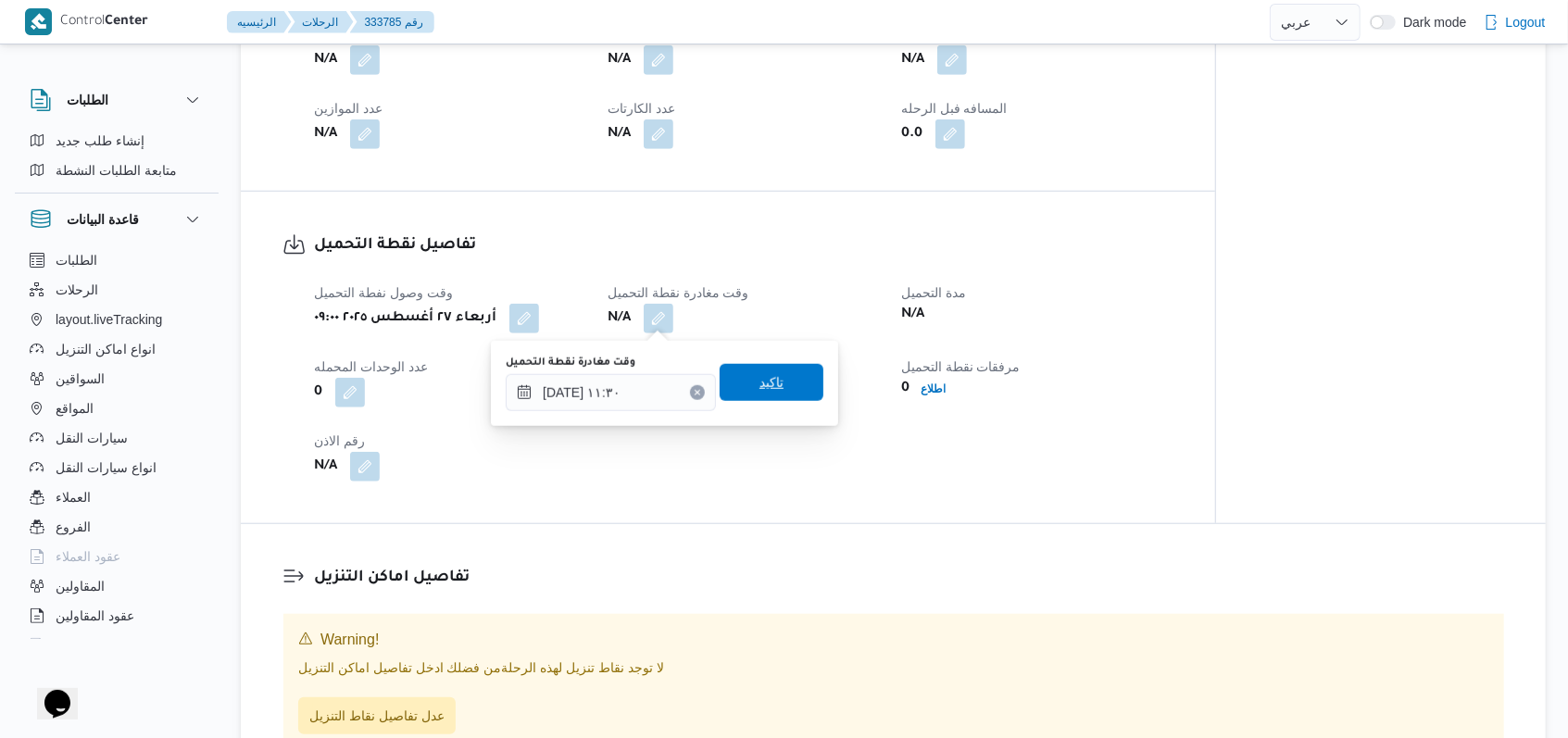
click at [787, 389] on span "تاكيد" at bounding box center [771, 382] width 103 height 37
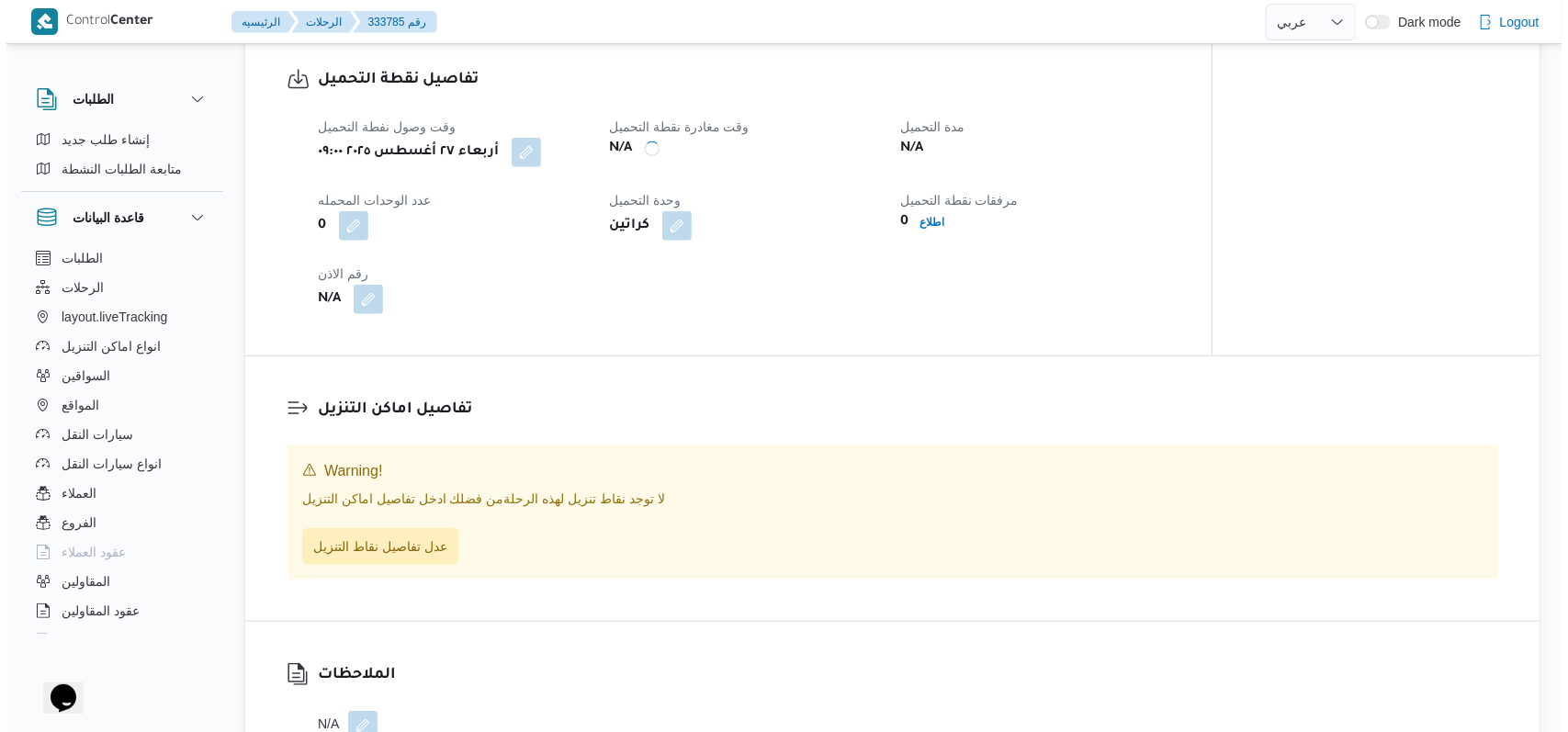
scroll to position [1102, 0]
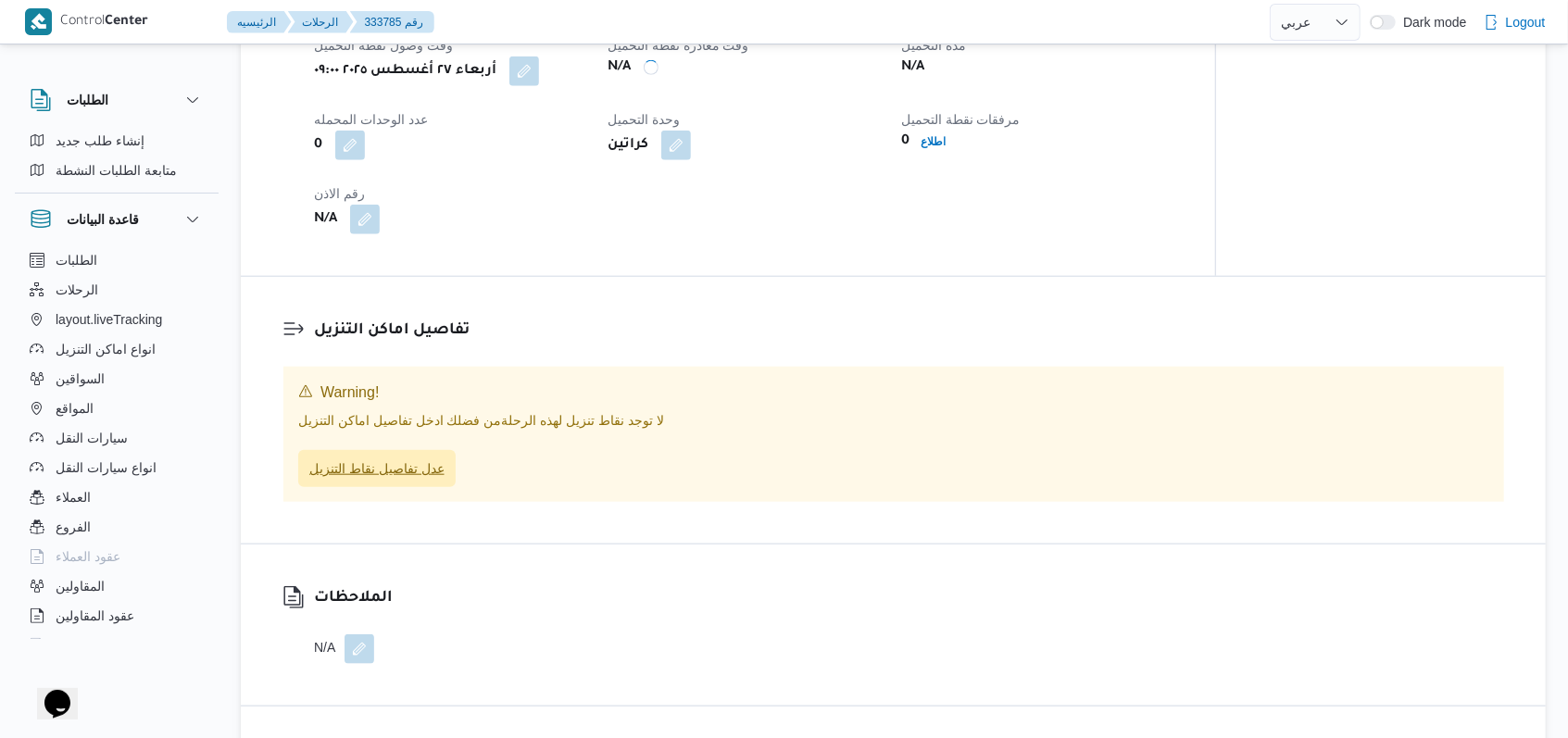
drag, startPoint x: 400, startPoint y: 467, endPoint x: 467, endPoint y: 465, distance: 67.0
click at [400, 466] on span "عدل تفاصيل نقاط التنزيل" at bounding box center [376, 468] width 136 height 22
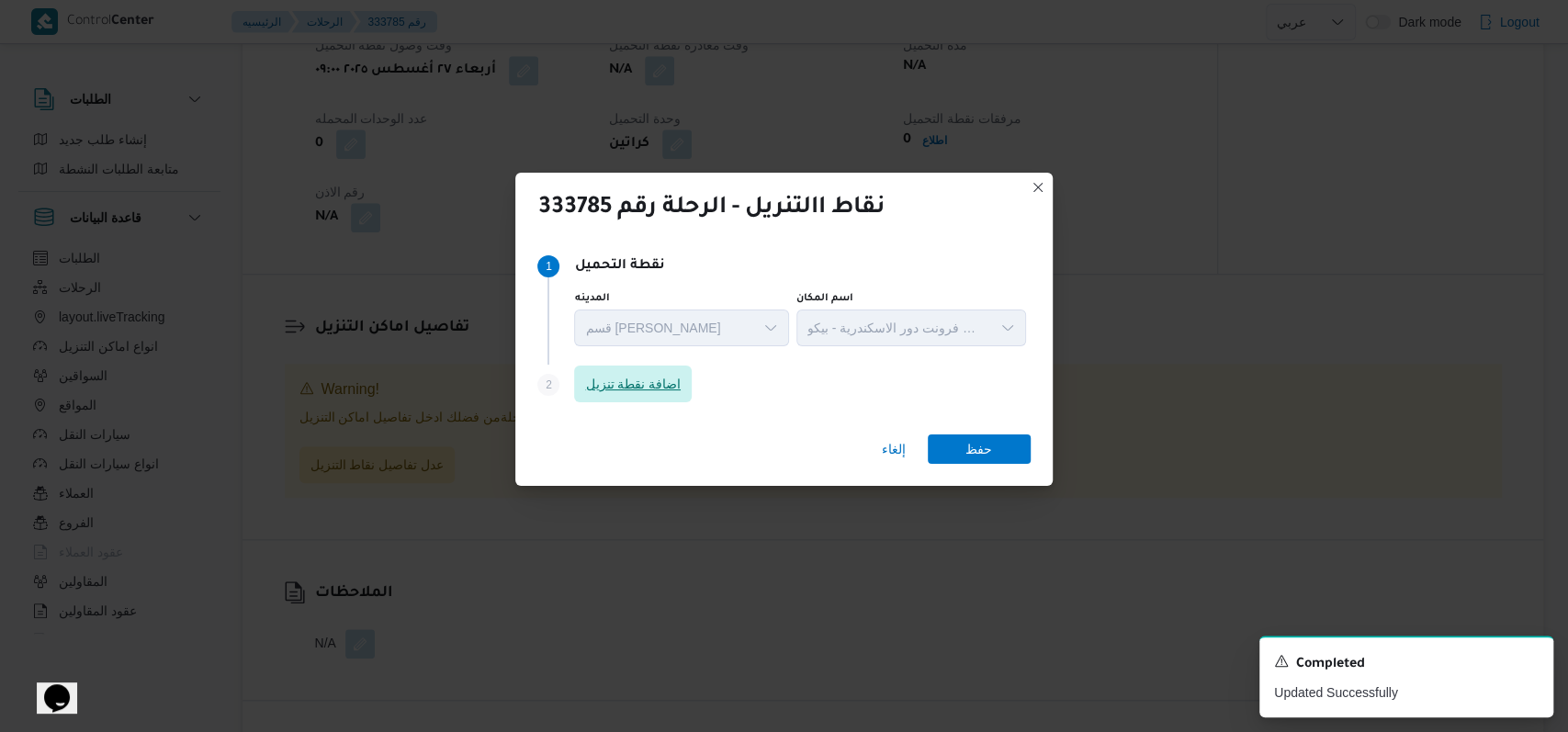
click at [663, 401] on span "اضافة نقطة تنزيل" at bounding box center [634, 384] width 118 height 37
click at [628, 385] on span "اضافة نقطة تنزيل" at bounding box center [633, 384] width 96 height 22
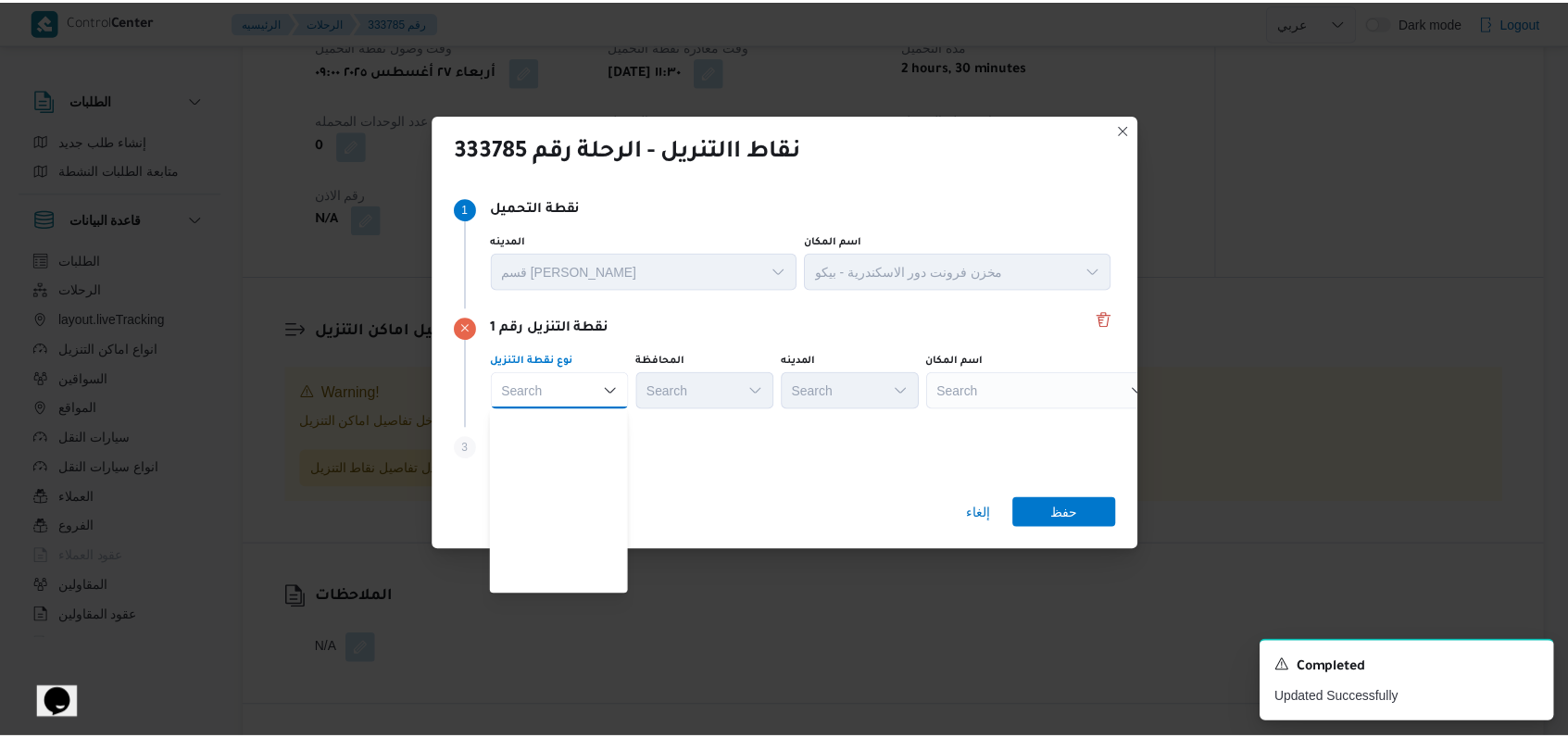
scroll to position [486, 0]
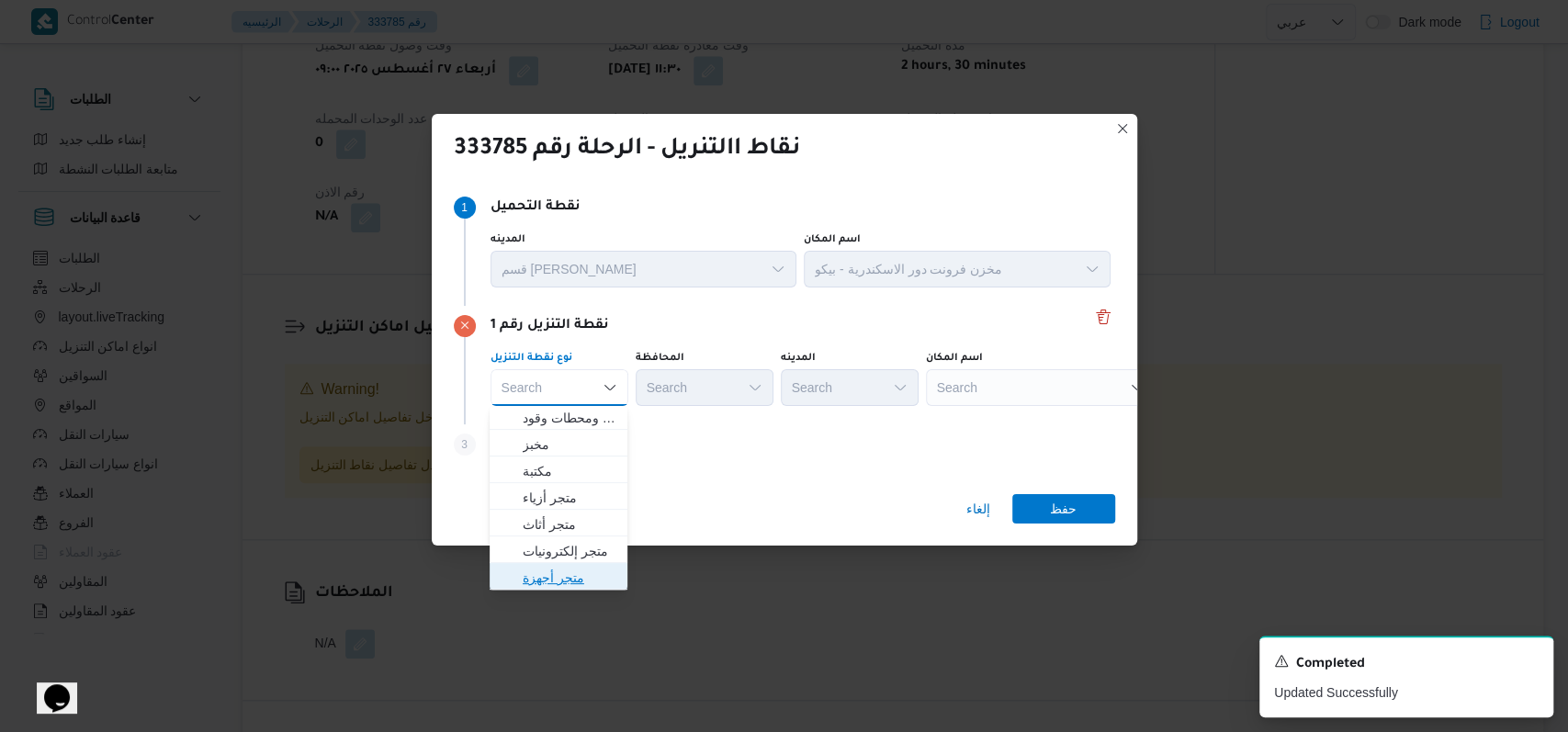
click at [561, 576] on span "متجر أجهزة" at bounding box center [569, 577] width 94 height 22
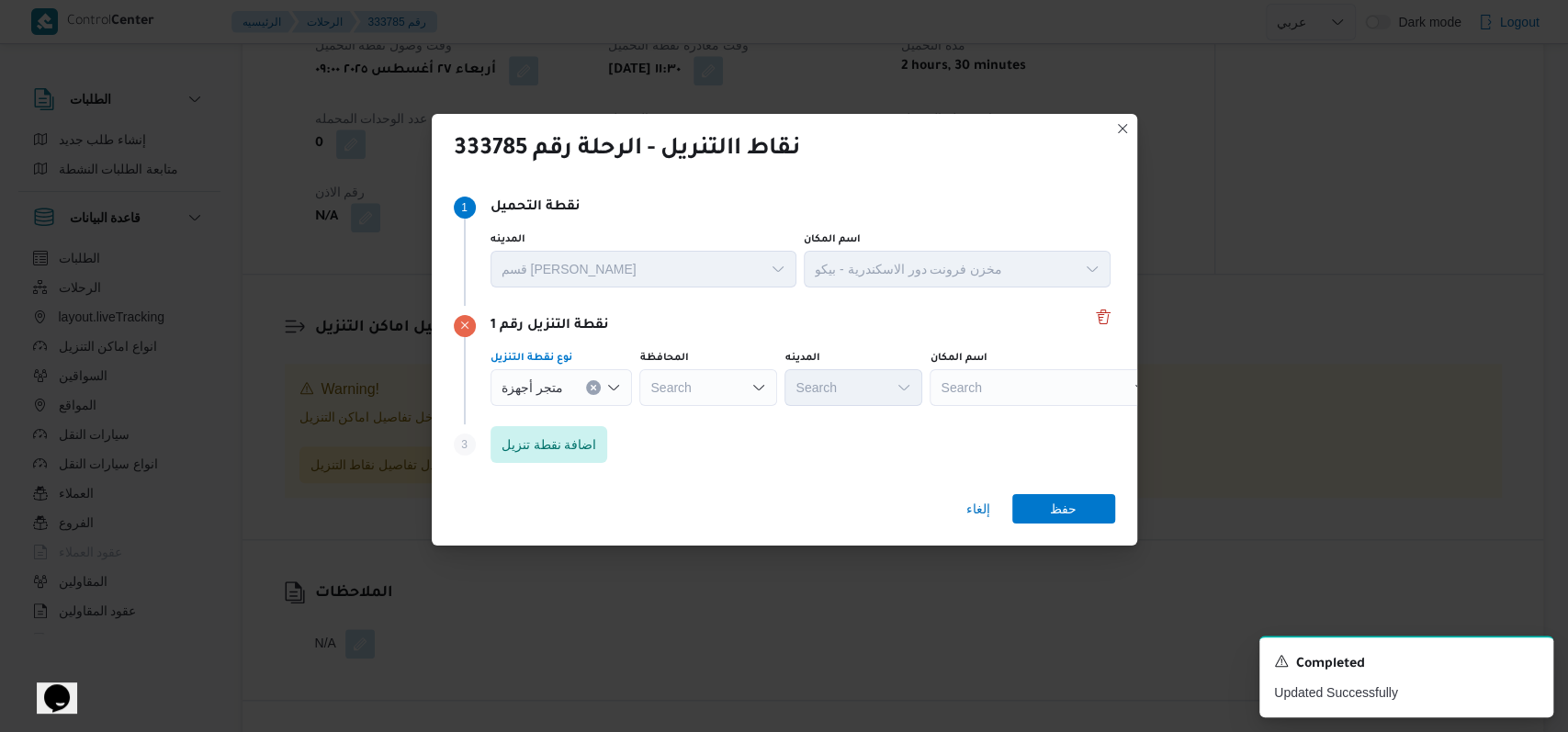
click at [742, 390] on div "Search" at bounding box center [708, 388] width 137 height 37
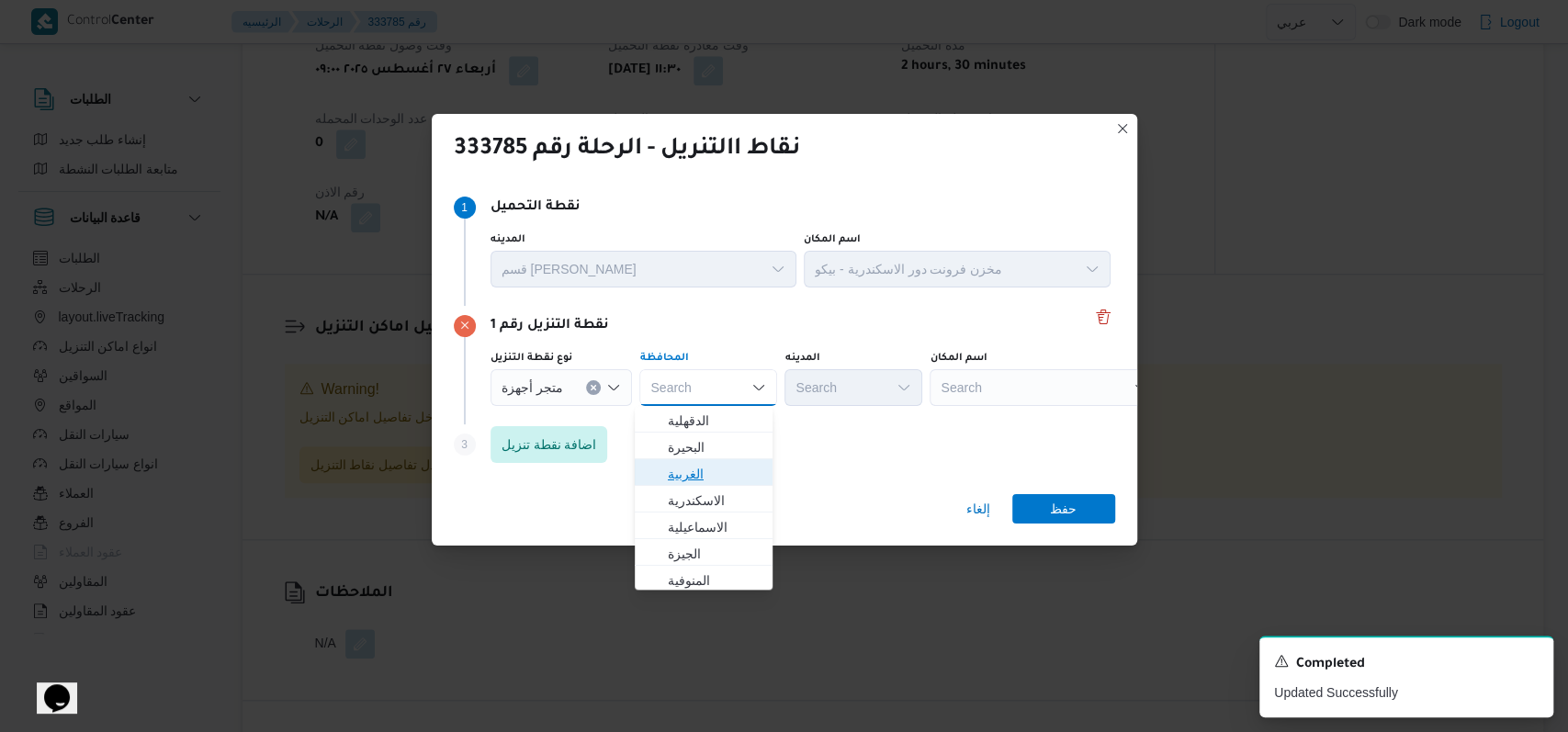
click at [728, 466] on span "الغربية" at bounding box center [714, 474] width 94 height 22
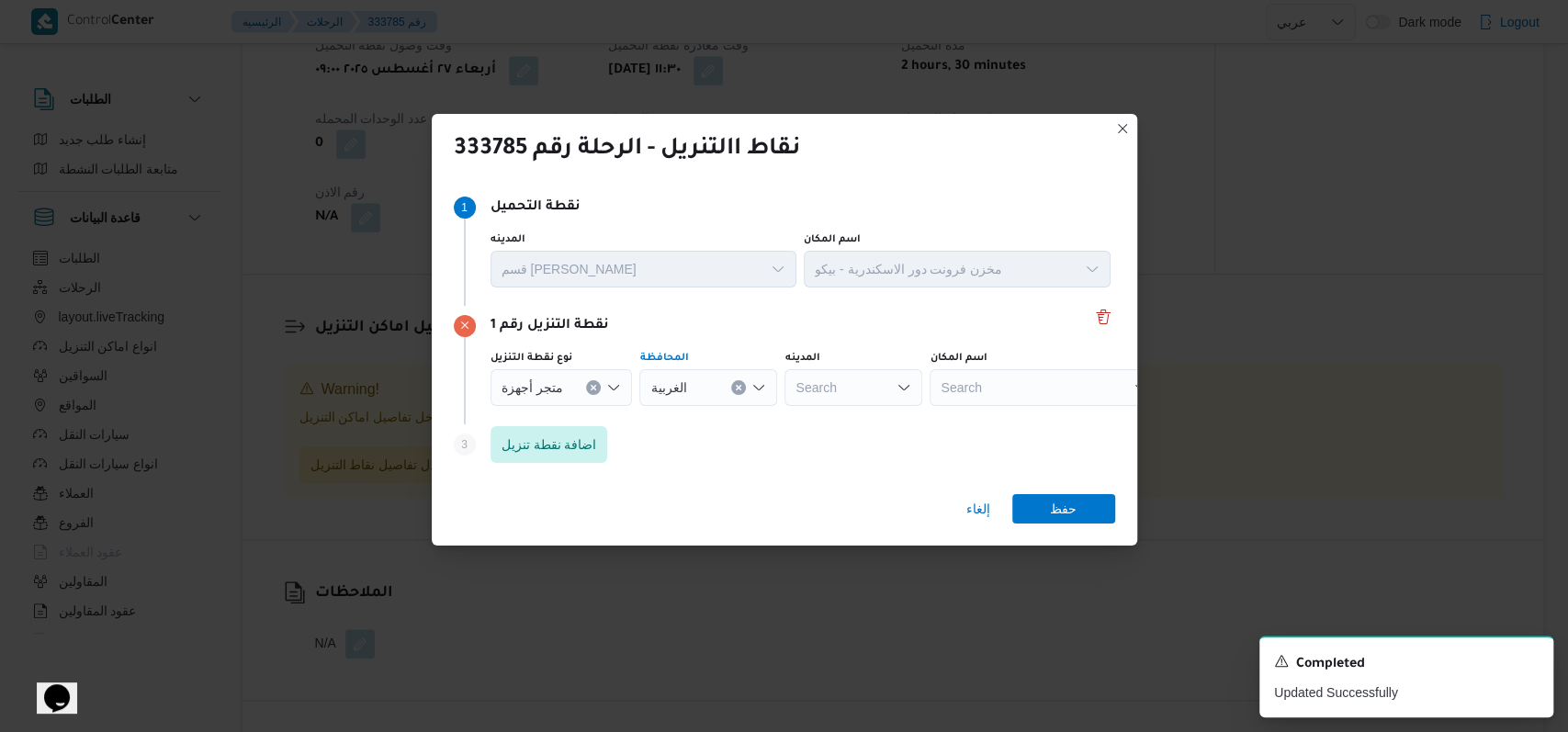
click at [1002, 385] on div "Search" at bounding box center [1044, 388] width 229 height 37
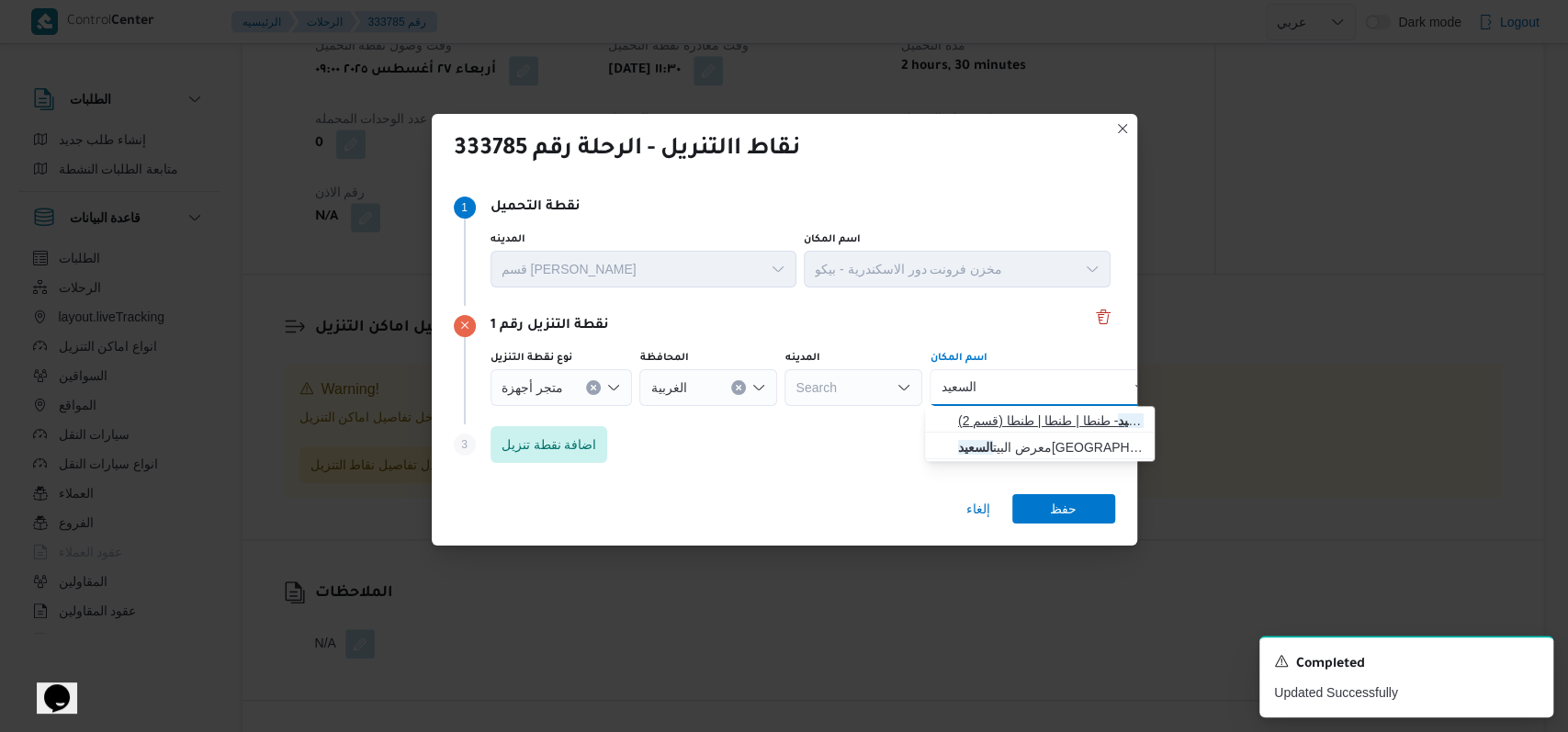
type input "السعيد"
click at [1050, 423] on span "معرض ياسر السعيد - طنطا | طنطا | طنطا (قسم 2)" at bounding box center [1051, 421] width 186 height 22
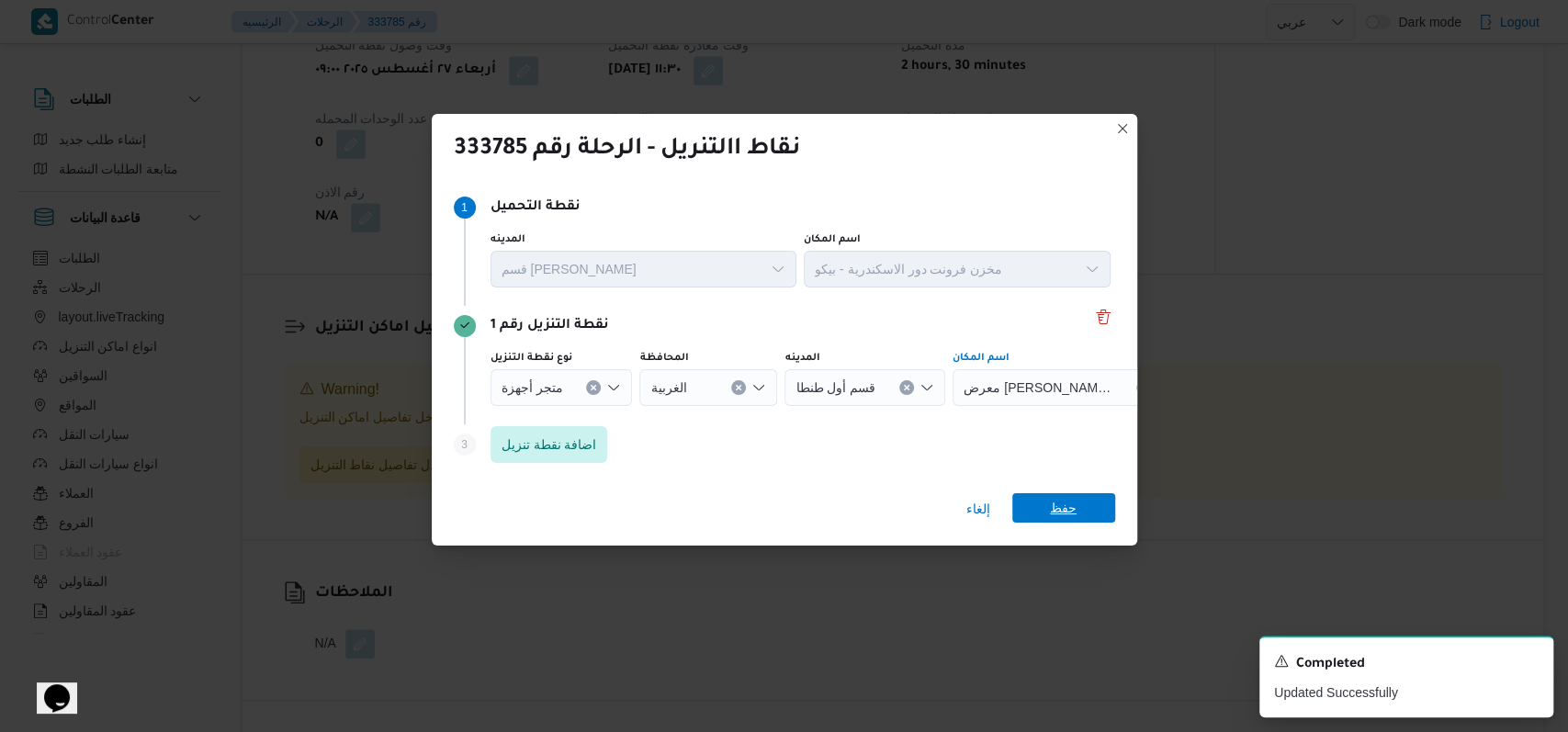
click at [1044, 502] on span "حفظ" at bounding box center [1064, 508] width 103 height 29
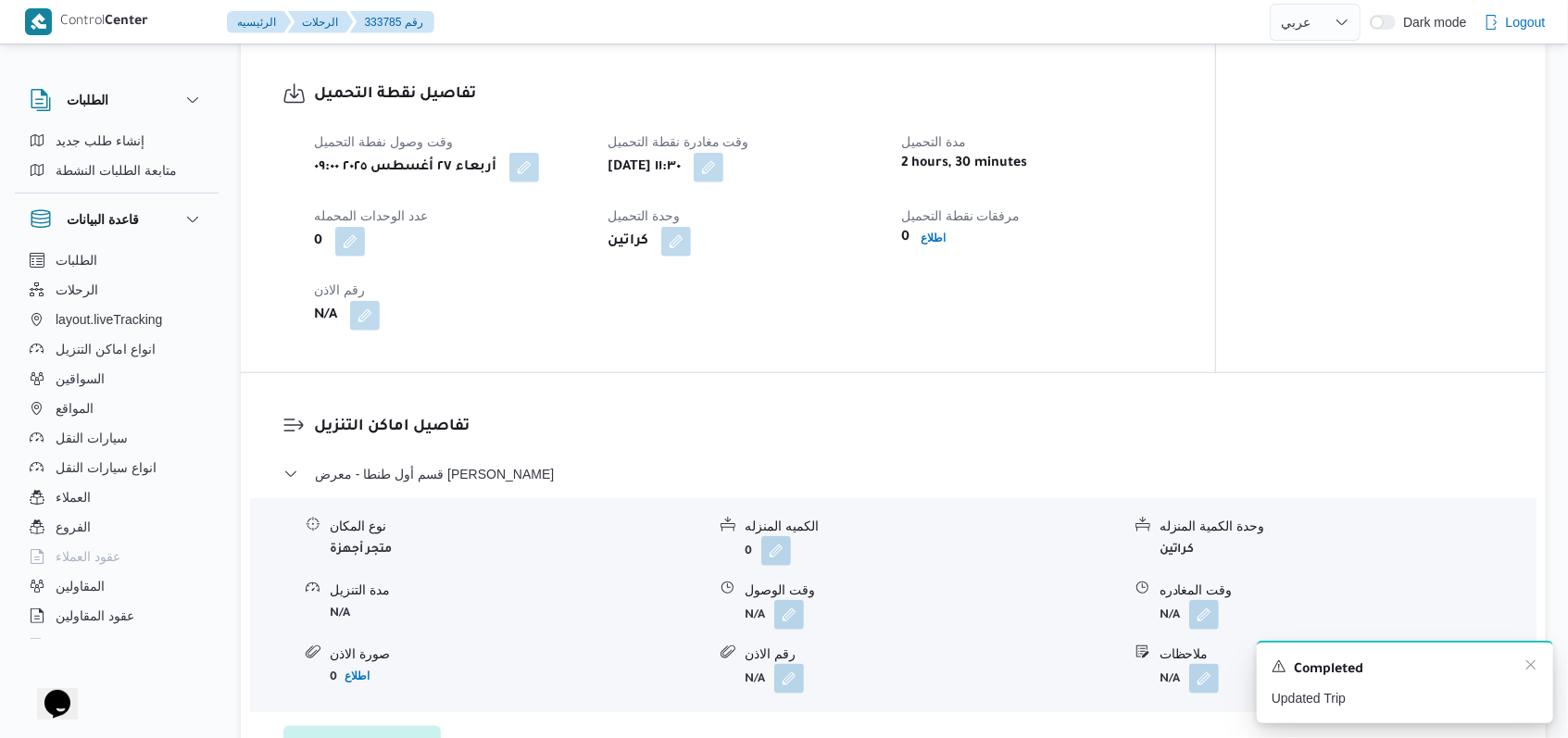
scroll to position [1207, 0]
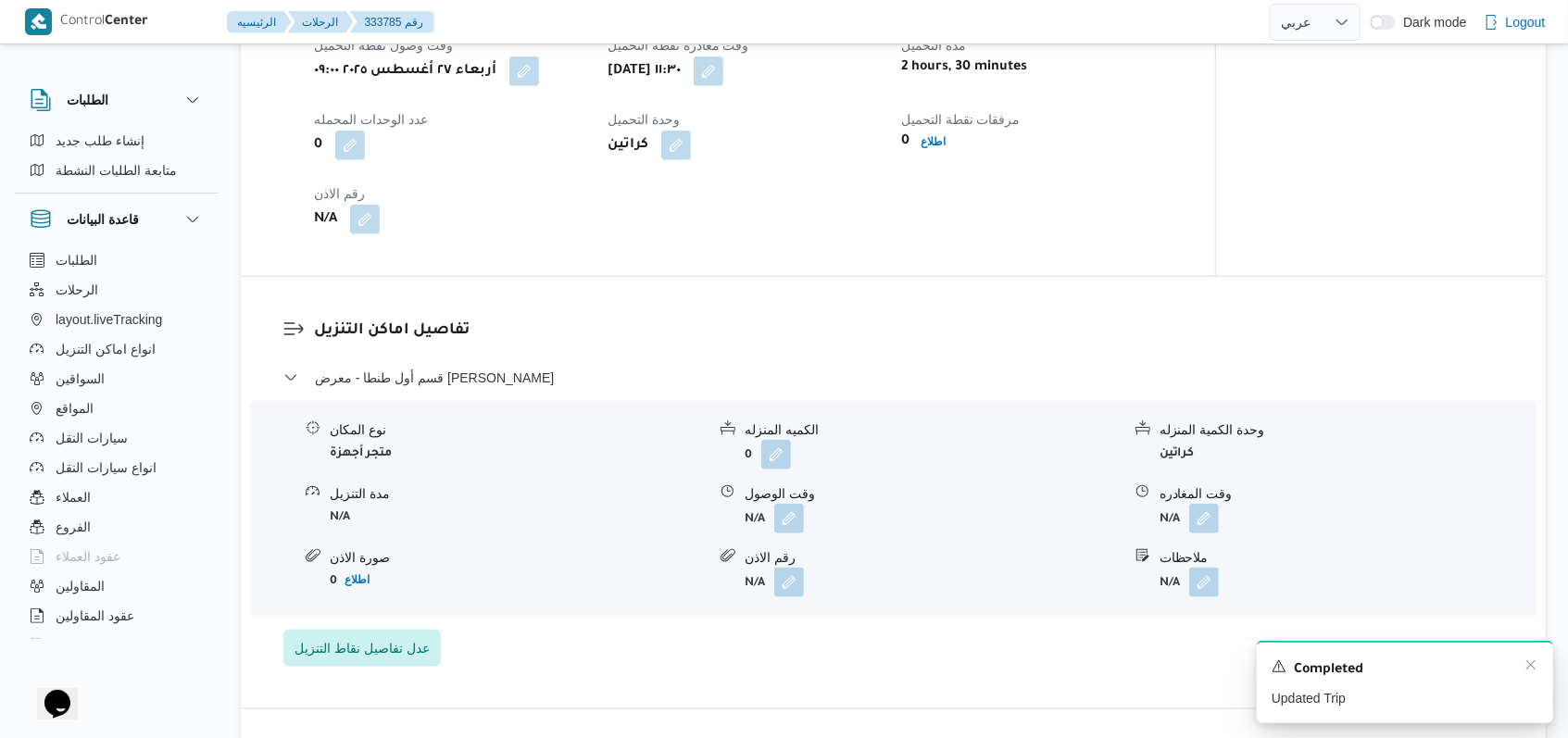
click at [1522, 672] on div "Completed" at bounding box center [1405, 669] width 267 height 24
click at [1534, 664] on icon "Dismiss toast" at bounding box center [1530, 664] width 9 height 9
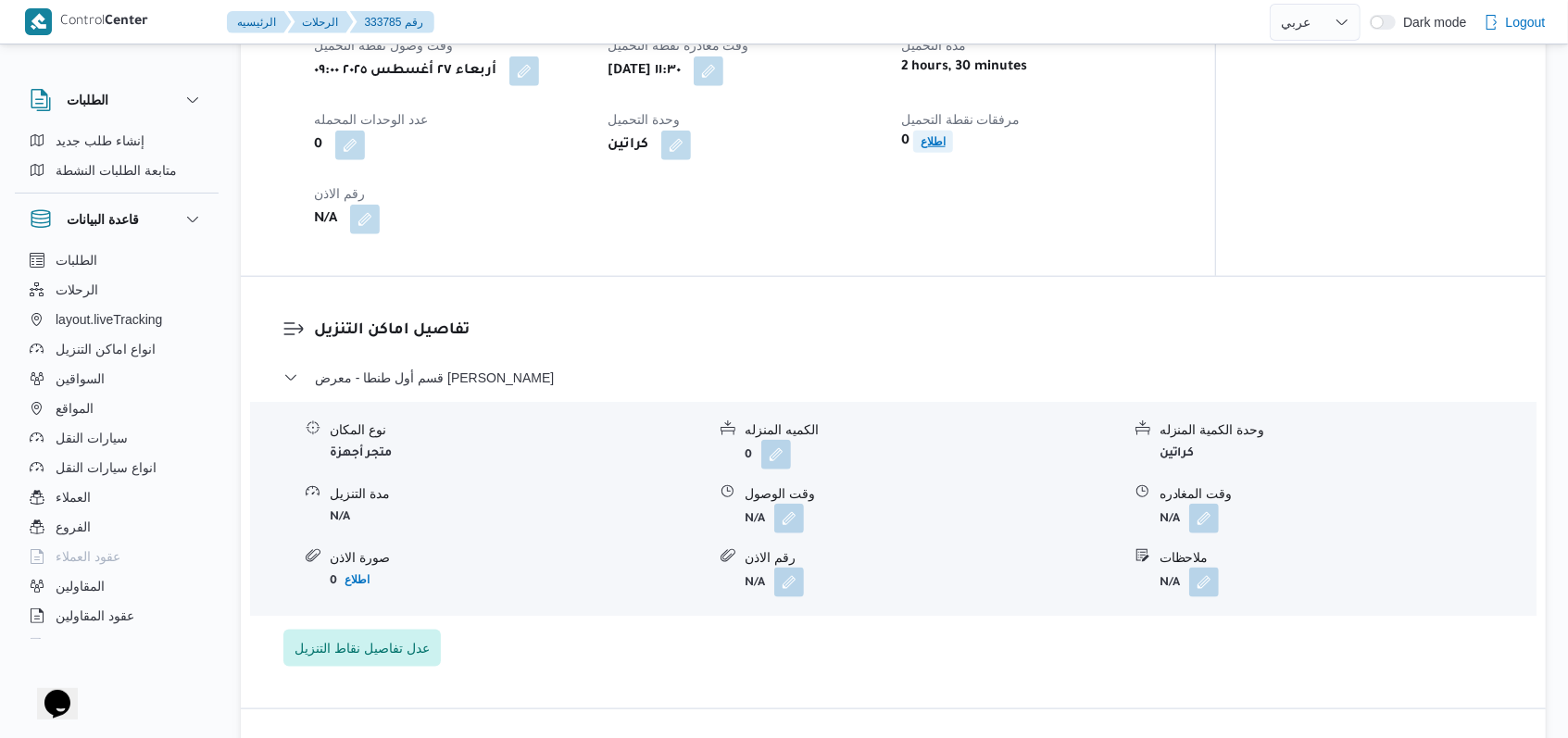
click at [935, 141] on b "اطلاع" at bounding box center [933, 141] width 25 height 13
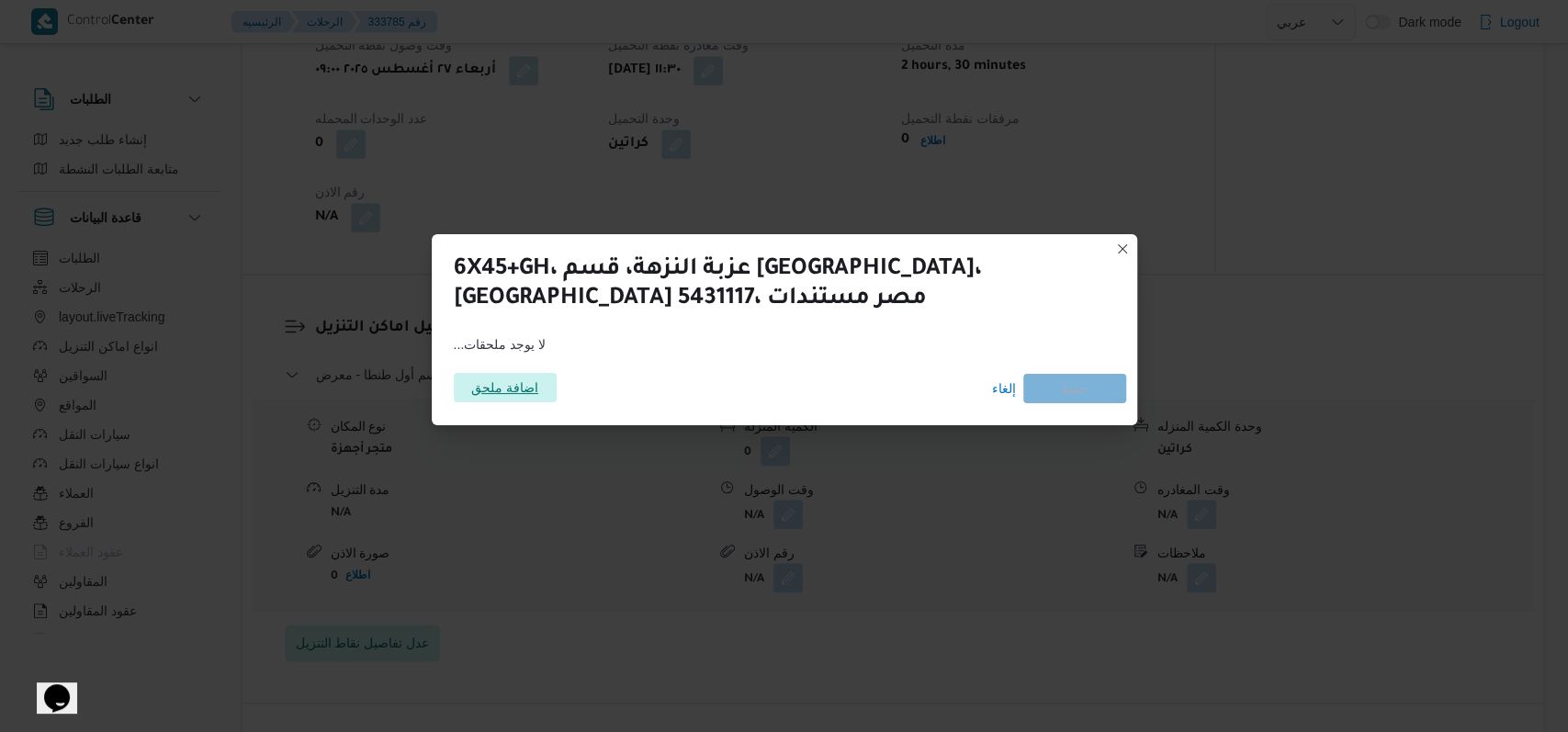
click at [537, 378] on span "اضافة ملحق" at bounding box center [504, 388] width 67 height 29
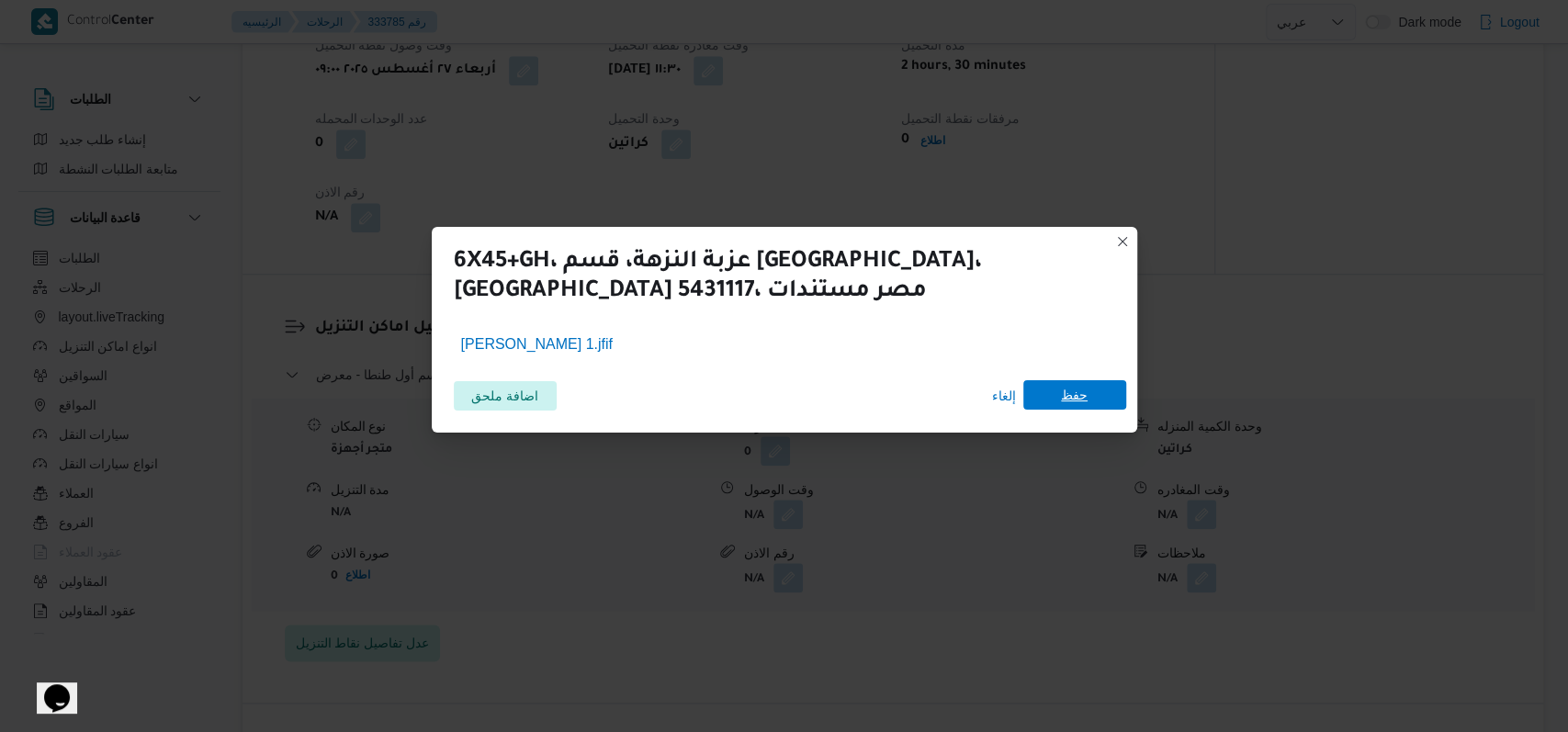
click at [1083, 401] on span "حفظ" at bounding box center [1075, 395] width 27 height 29
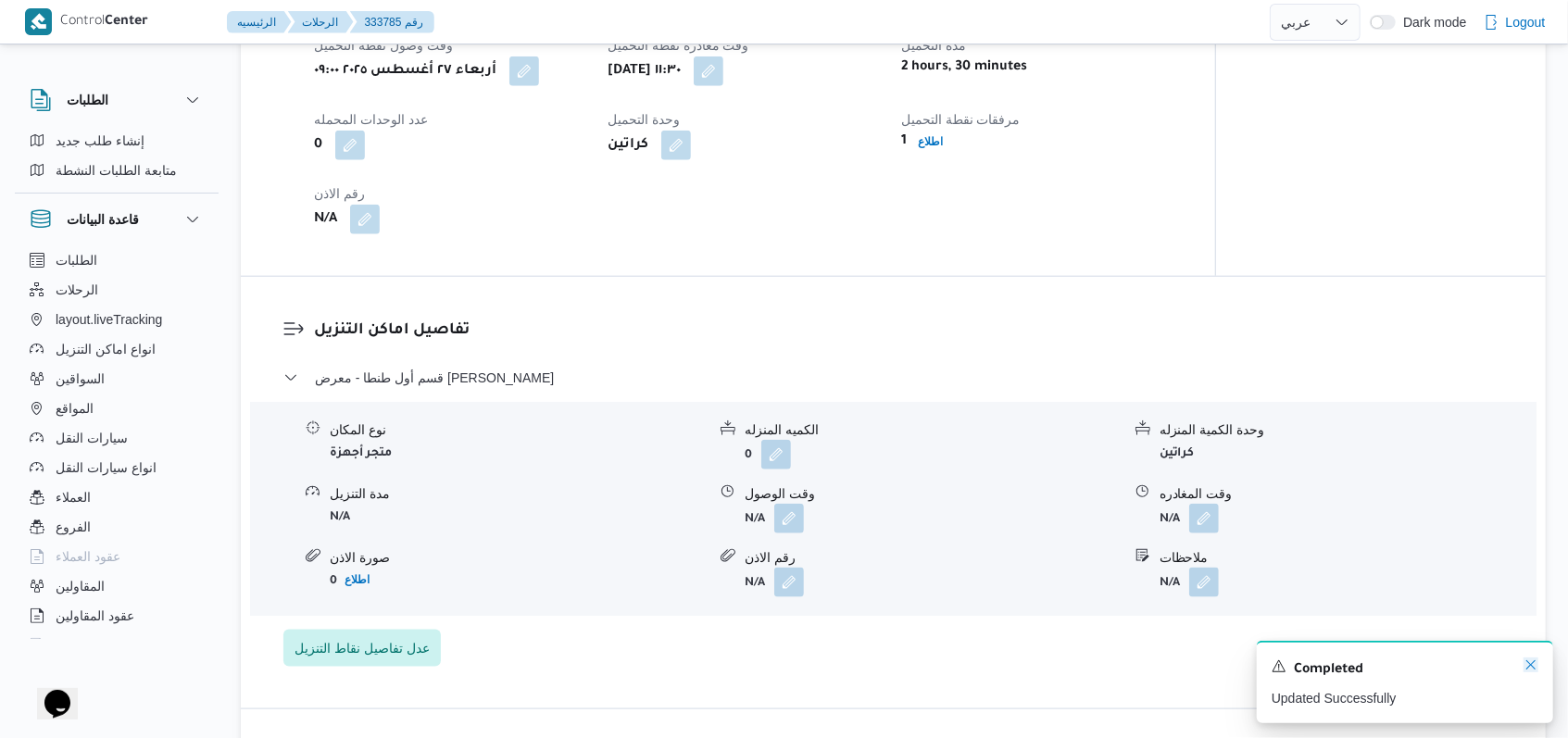
click at [1530, 668] on icon "Dismiss toast" at bounding box center [1530, 664] width 9 height 9
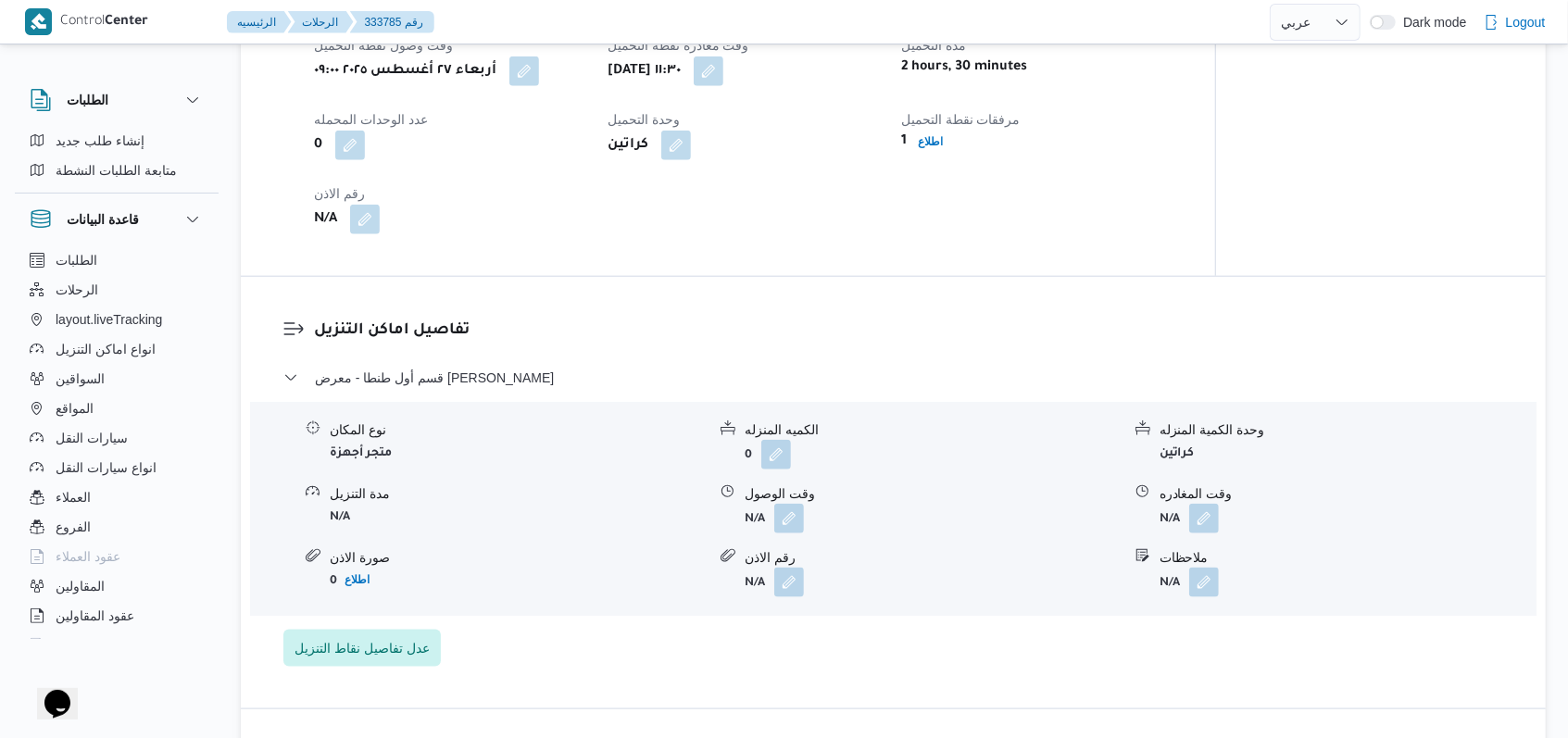
click at [783, 270] on div "تفاصيل نقطة التحميل وقت وصول نفطة التحميل أربعاء ٢٧ أغسطس ٢٠٢٥ ٠٩:٠٠ وقت مغادرة…" at bounding box center [727, 110] width 974 height 331
select select "ar"
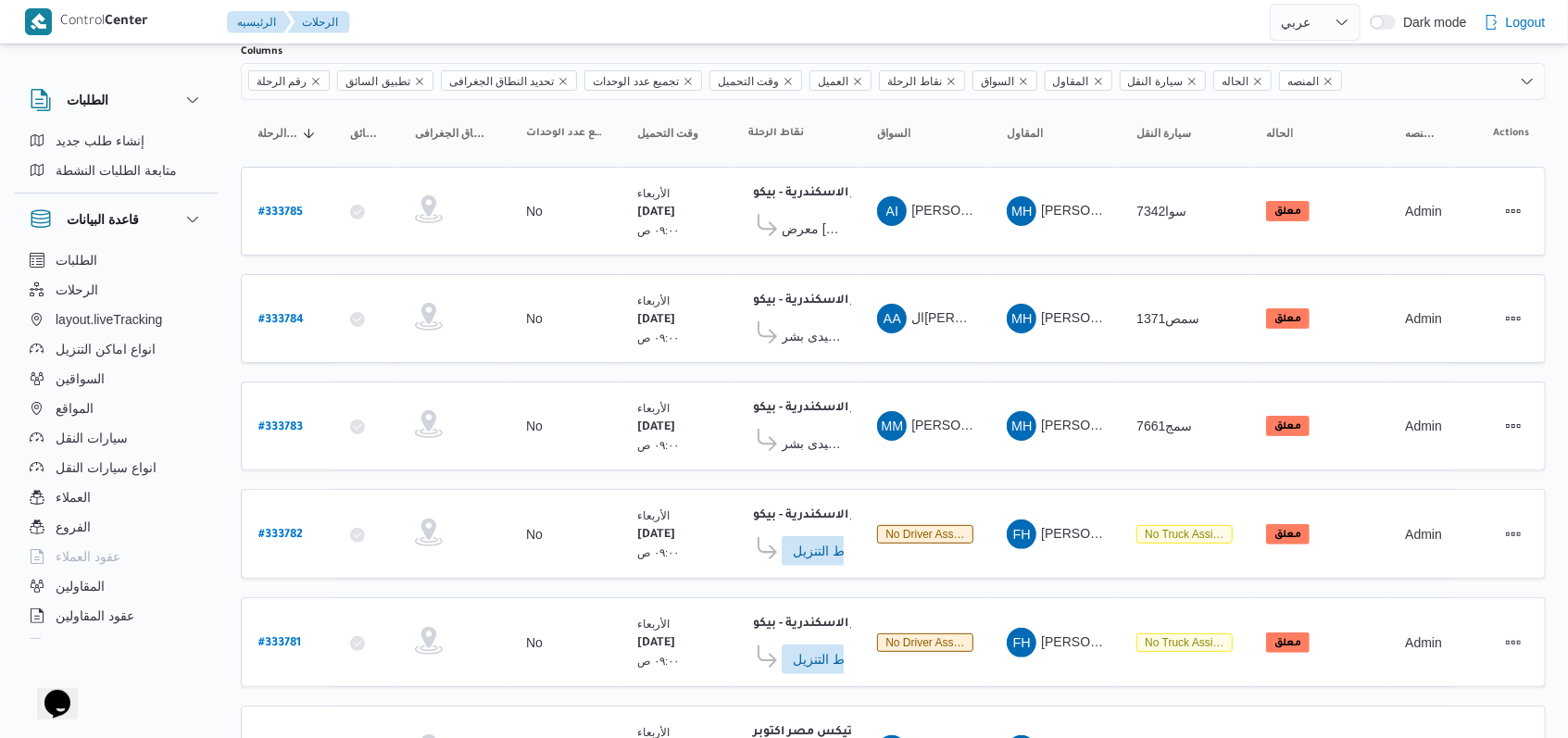
scroll to position [247, 0]
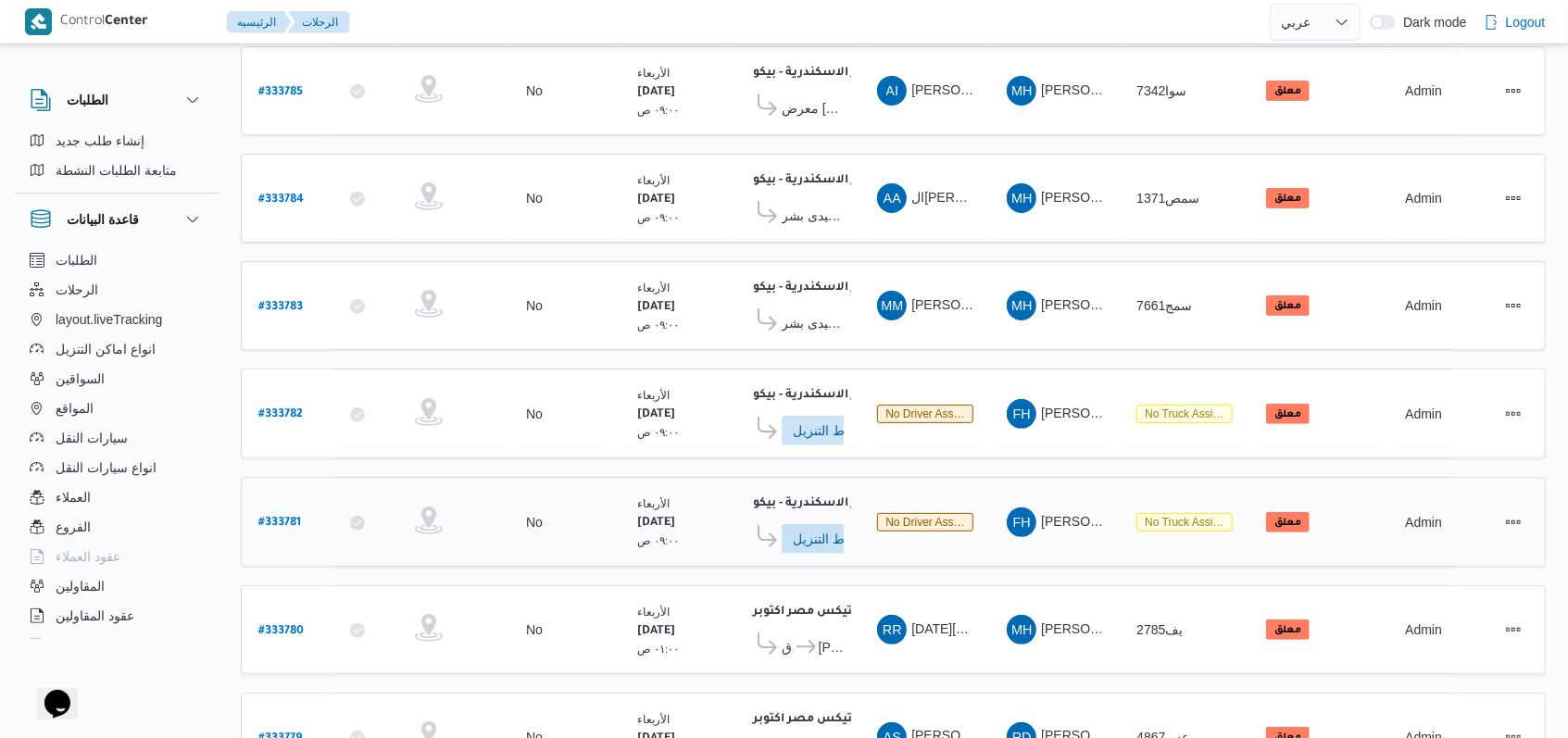
click at [273, 517] on b "# 333781" at bounding box center [280, 523] width 43 height 13
select select "ar"
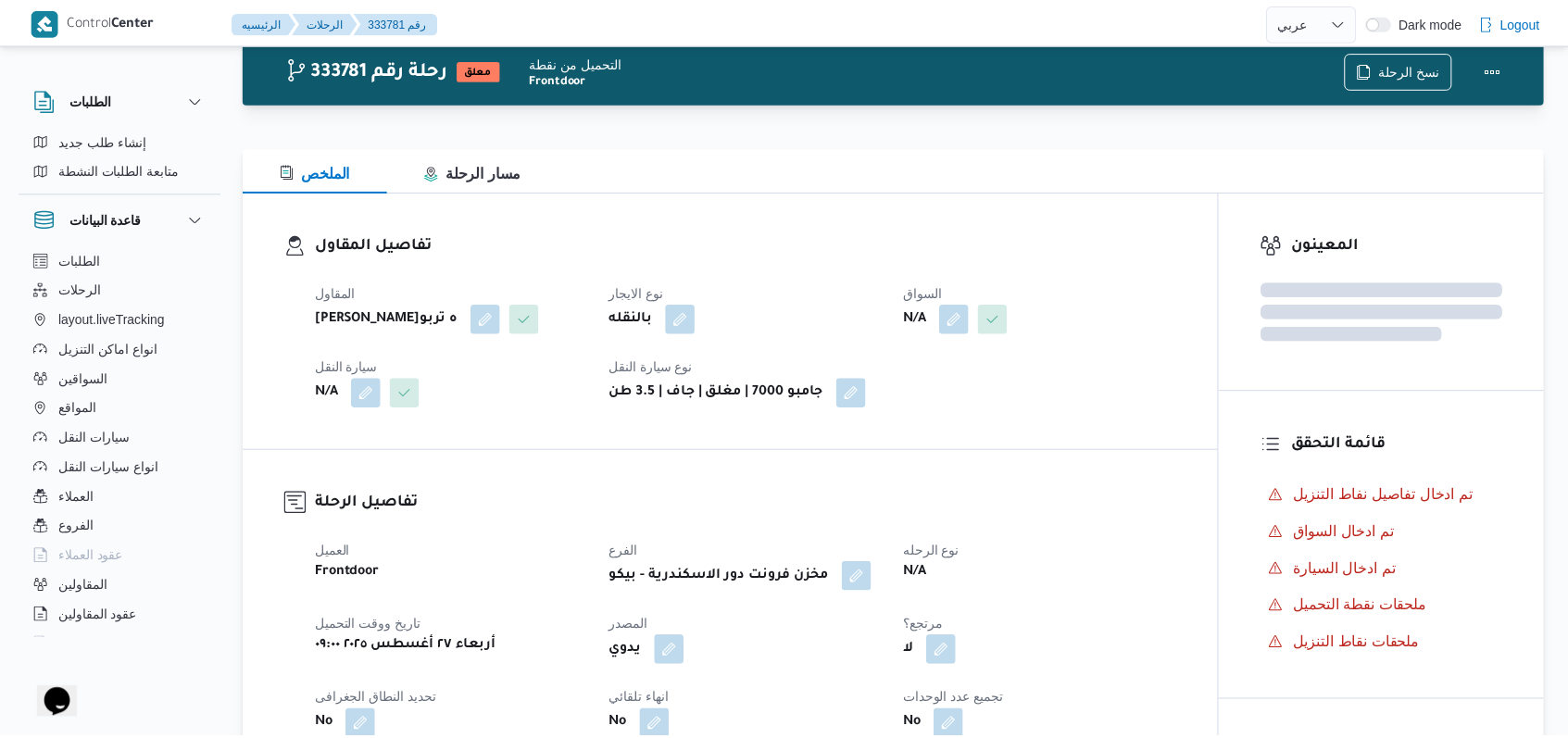
scroll to position [247, 0]
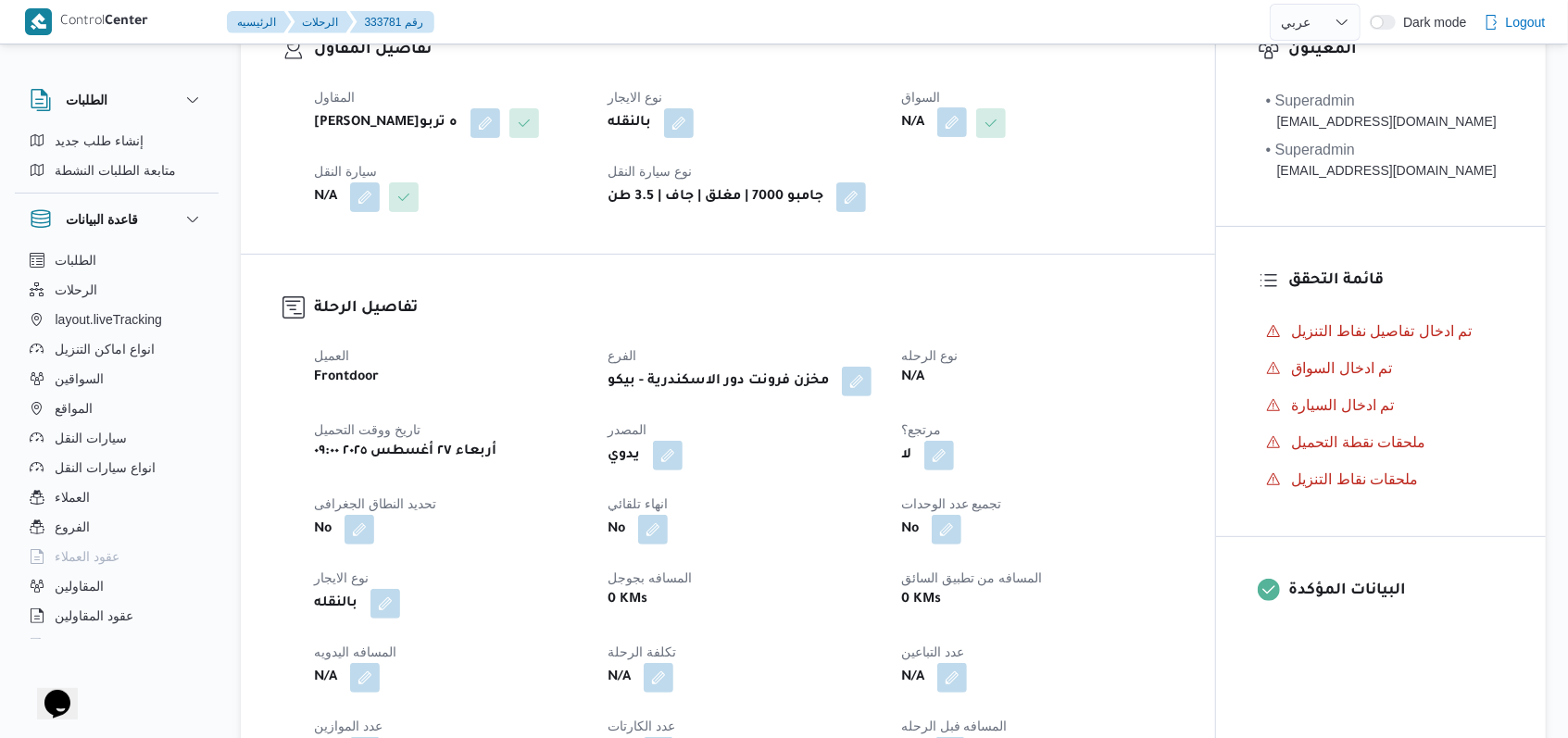
click at [953, 128] on button "button" at bounding box center [952, 122] width 29 height 29
click at [929, 179] on div "Search" at bounding box center [918, 197] width 138 height 37
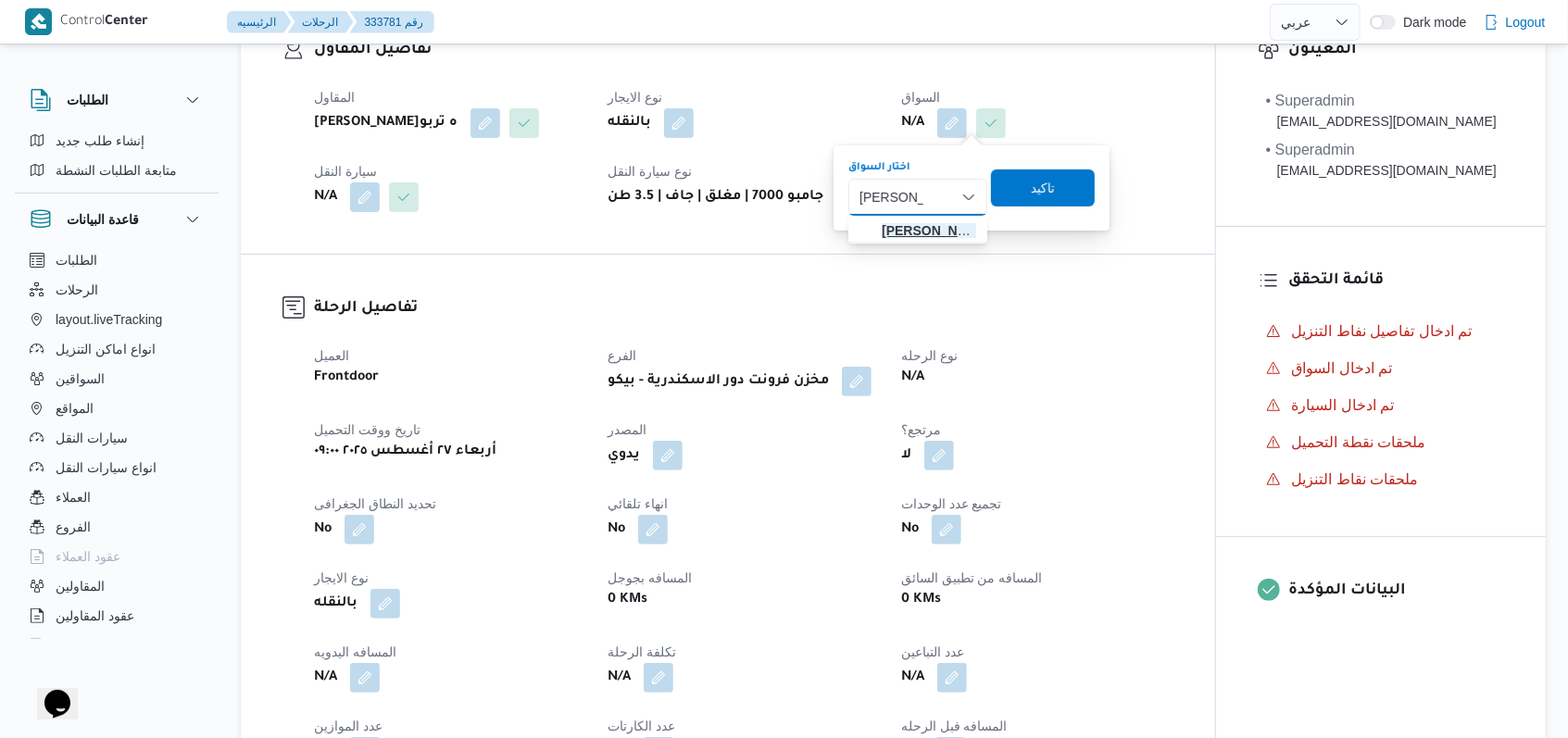
type input "ايمن خميس"
click at [918, 231] on span "ايمن خميس رفاعى محمد" at bounding box center [928, 230] width 95 height 22
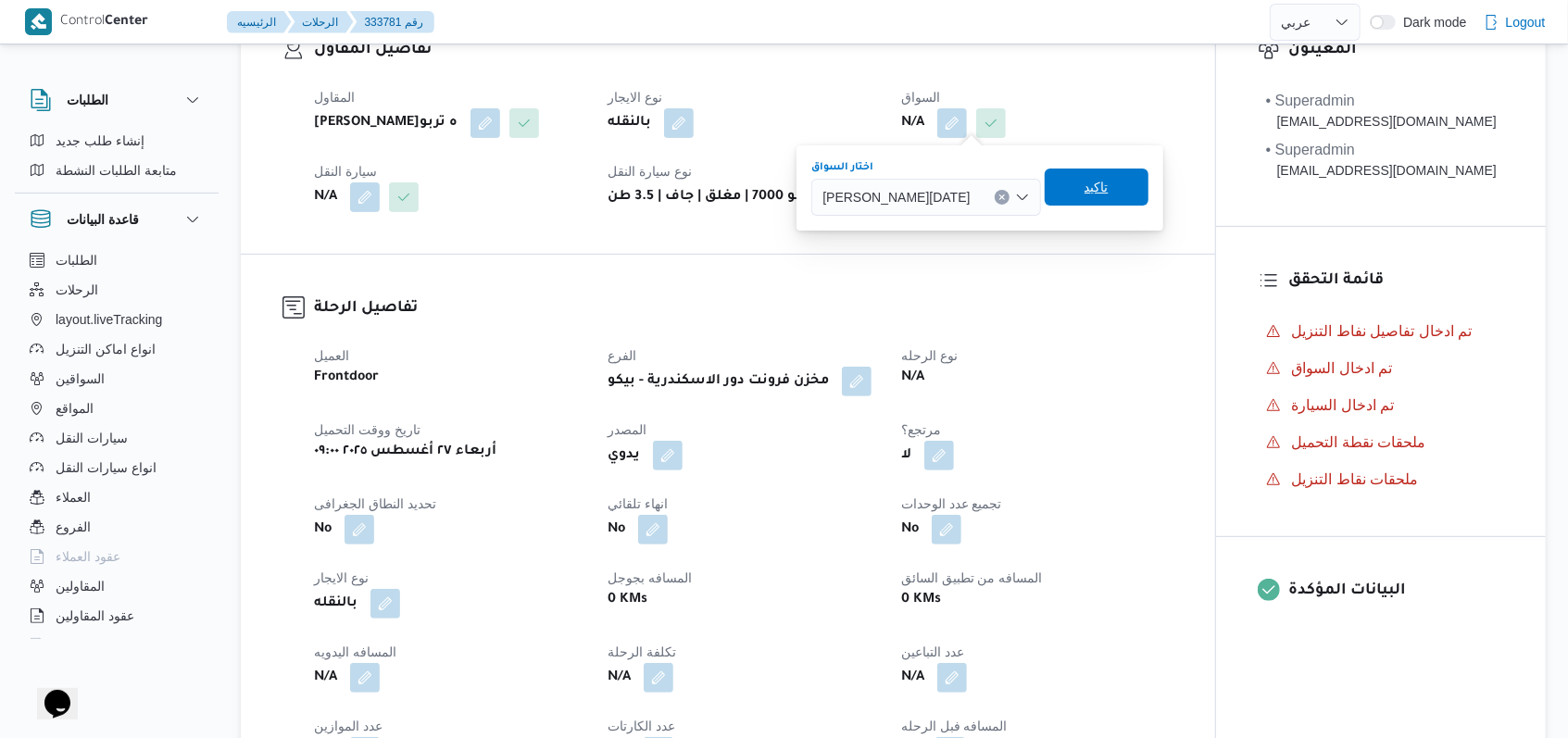
click at [1123, 195] on span "تاكيد" at bounding box center [1096, 187] width 103 height 37
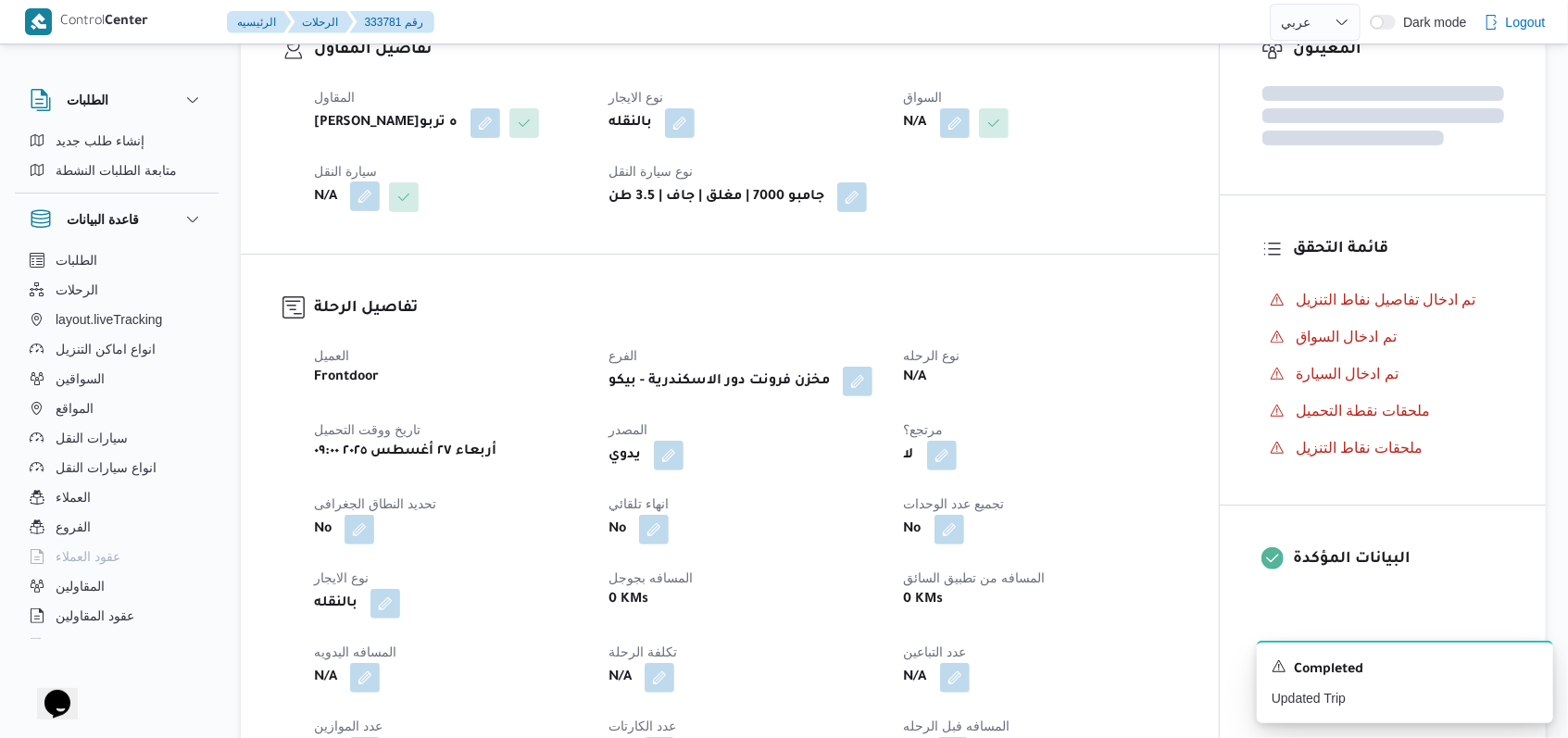
click at [377, 212] on button "button" at bounding box center [365, 196] width 29 height 29
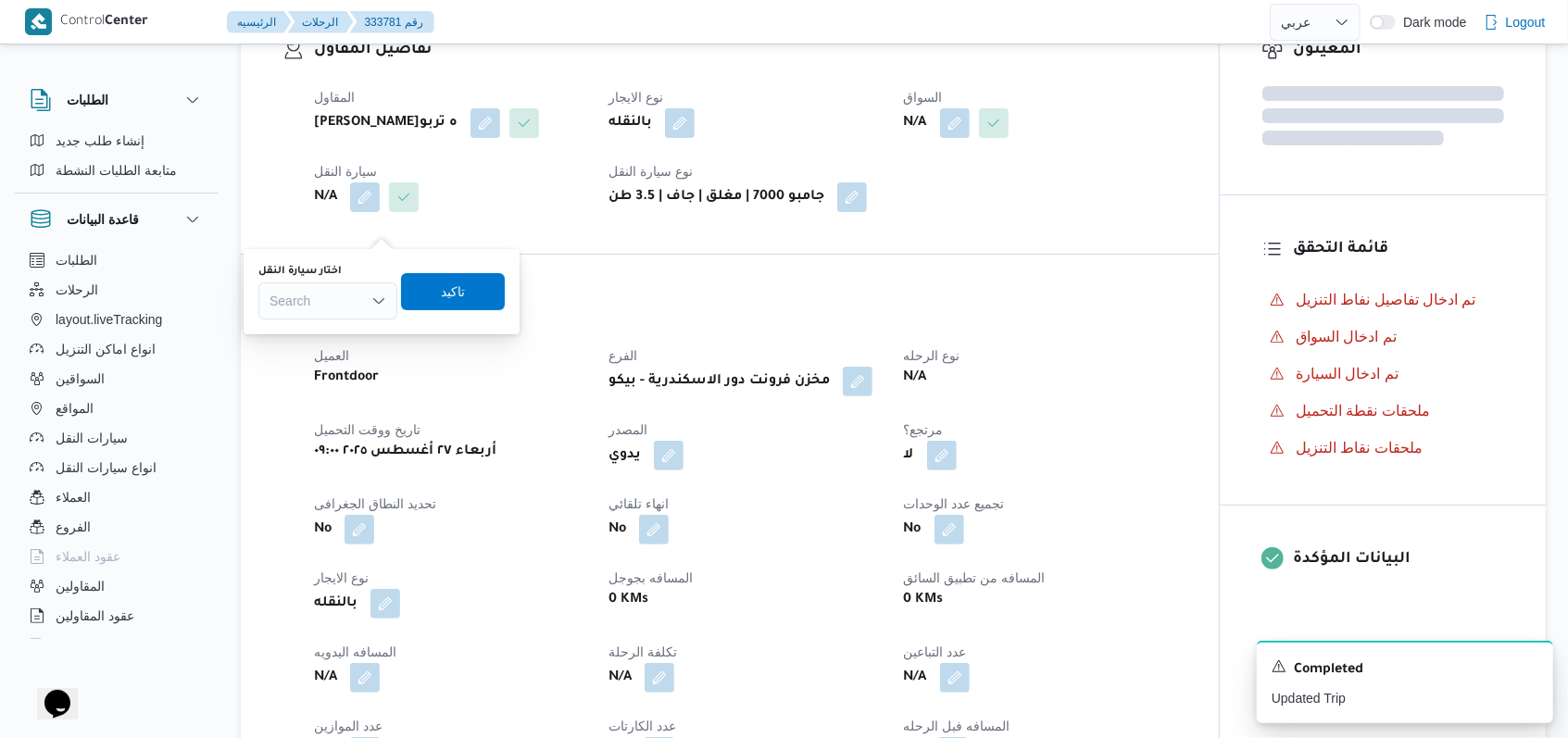
click at [331, 290] on div "Search" at bounding box center [328, 301] width 138 height 37
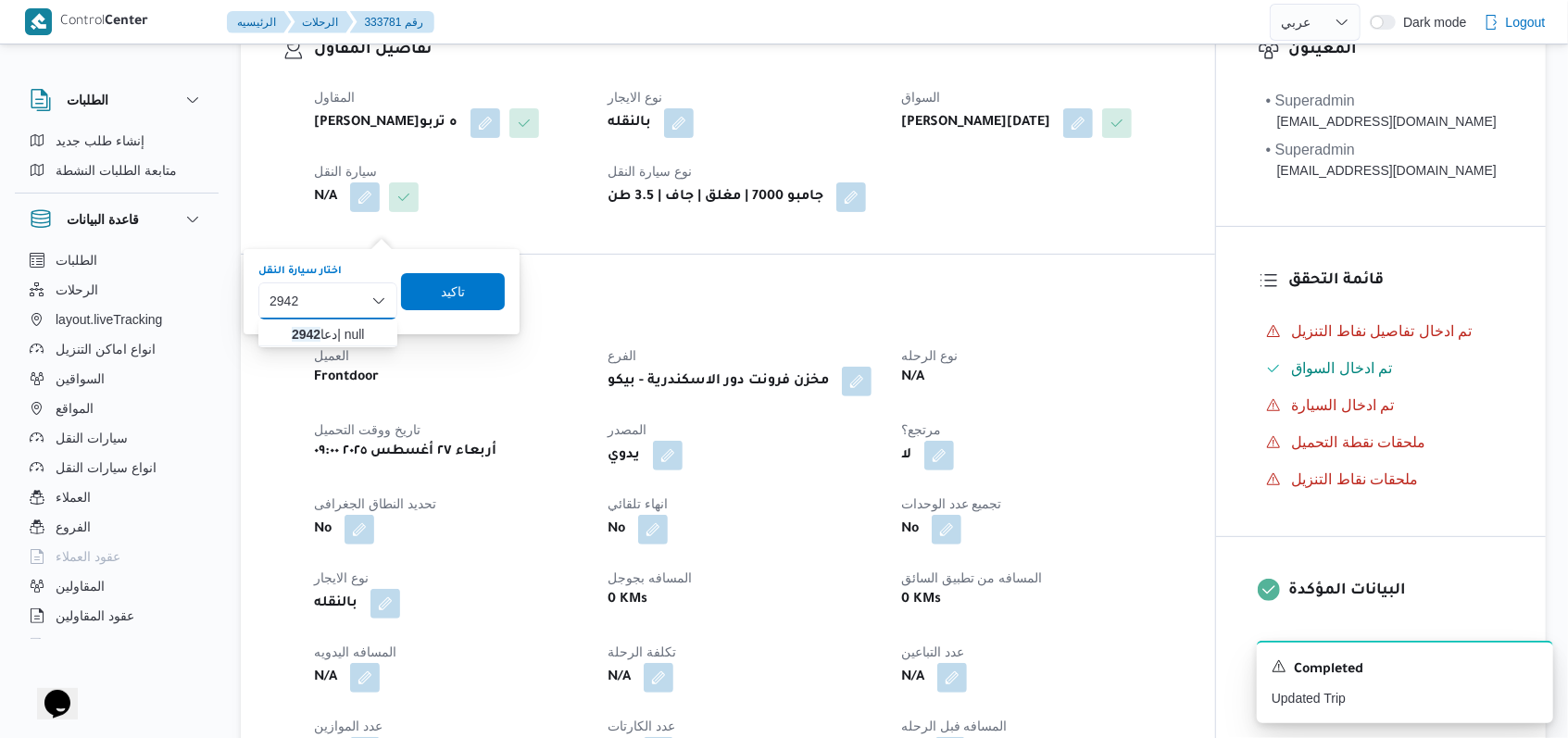
type input "2942"
click at [339, 327] on span "دعا 2942 | null" at bounding box center [338, 333] width 95 height 22
click at [437, 291] on span "تاكيد" at bounding box center [462, 291] width 103 height 37
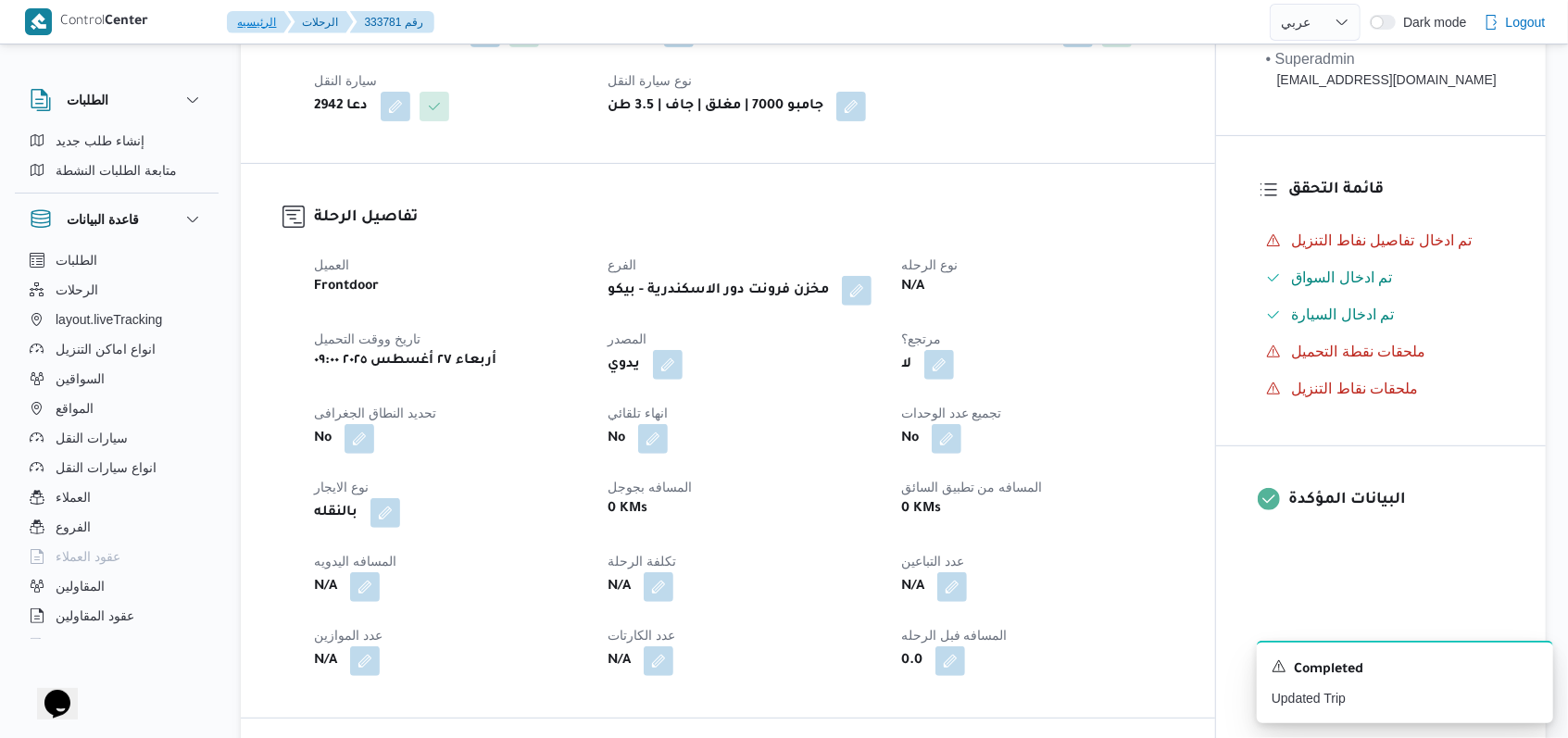
scroll to position [493, 0]
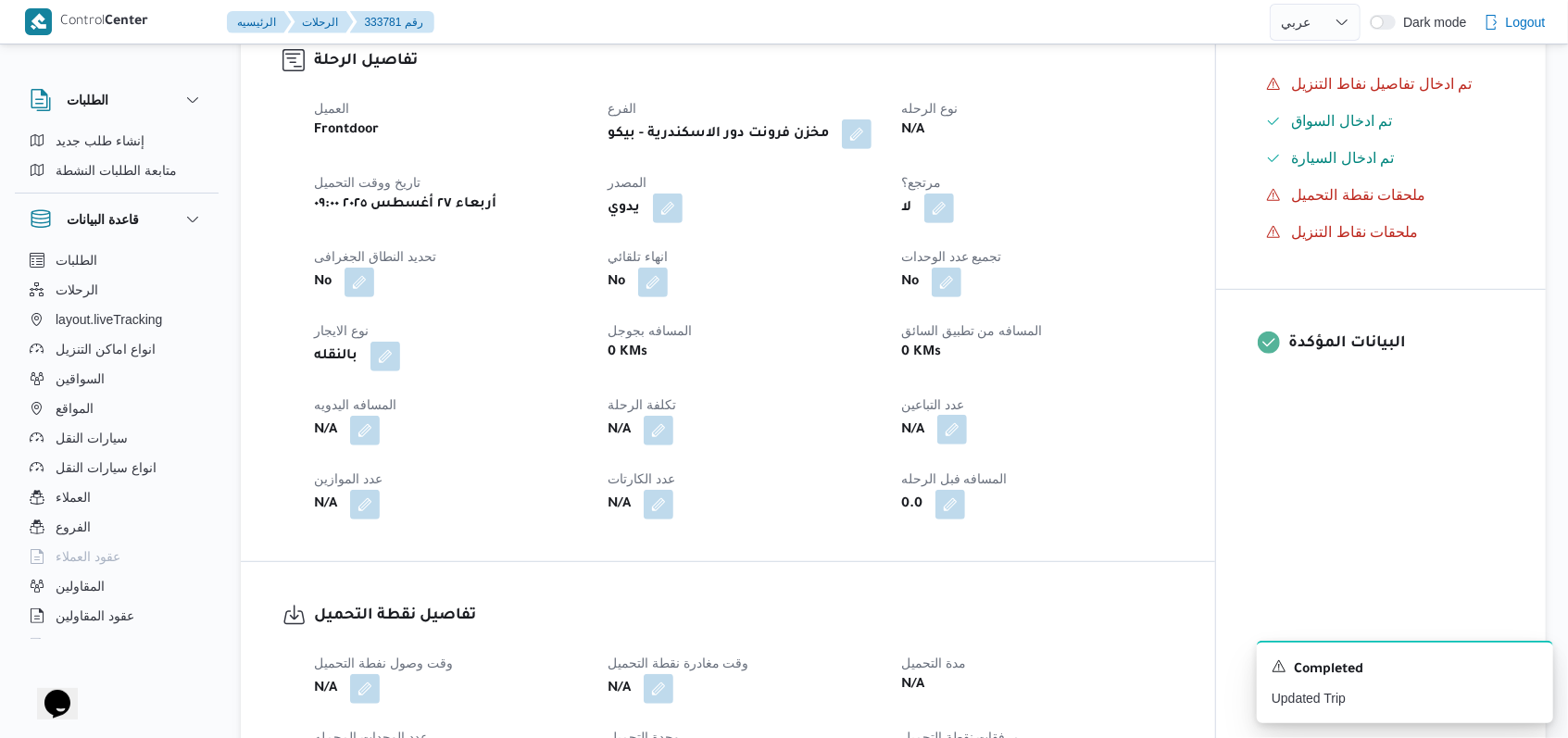
click at [960, 445] on button "button" at bounding box center [952, 429] width 29 height 29
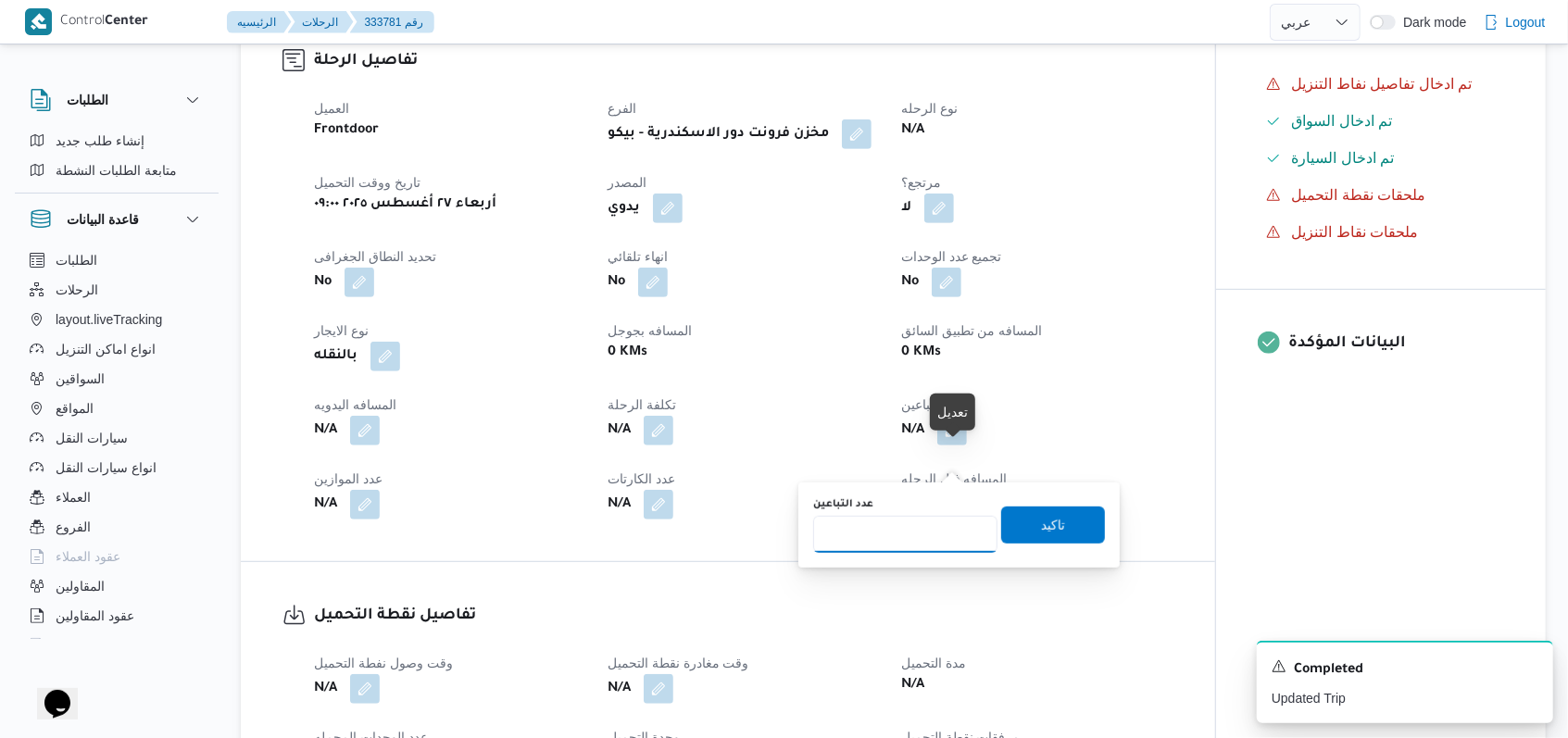
click at [910, 534] on input "عدد التباعين" at bounding box center [905, 534] width 184 height 37
type input "1"
click at [1040, 522] on span "تاكيد" at bounding box center [1052, 524] width 24 height 22
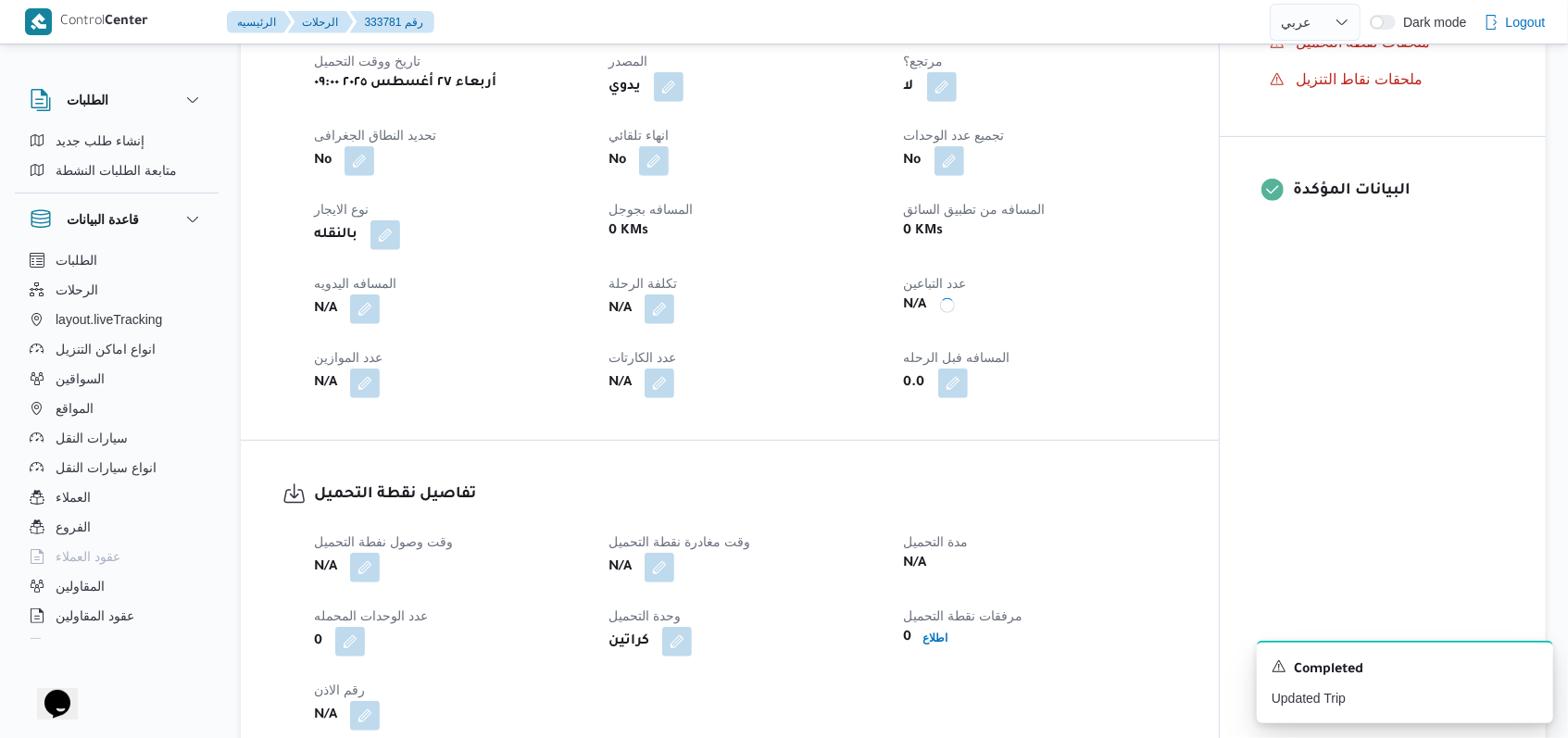
scroll to position [864, 0]
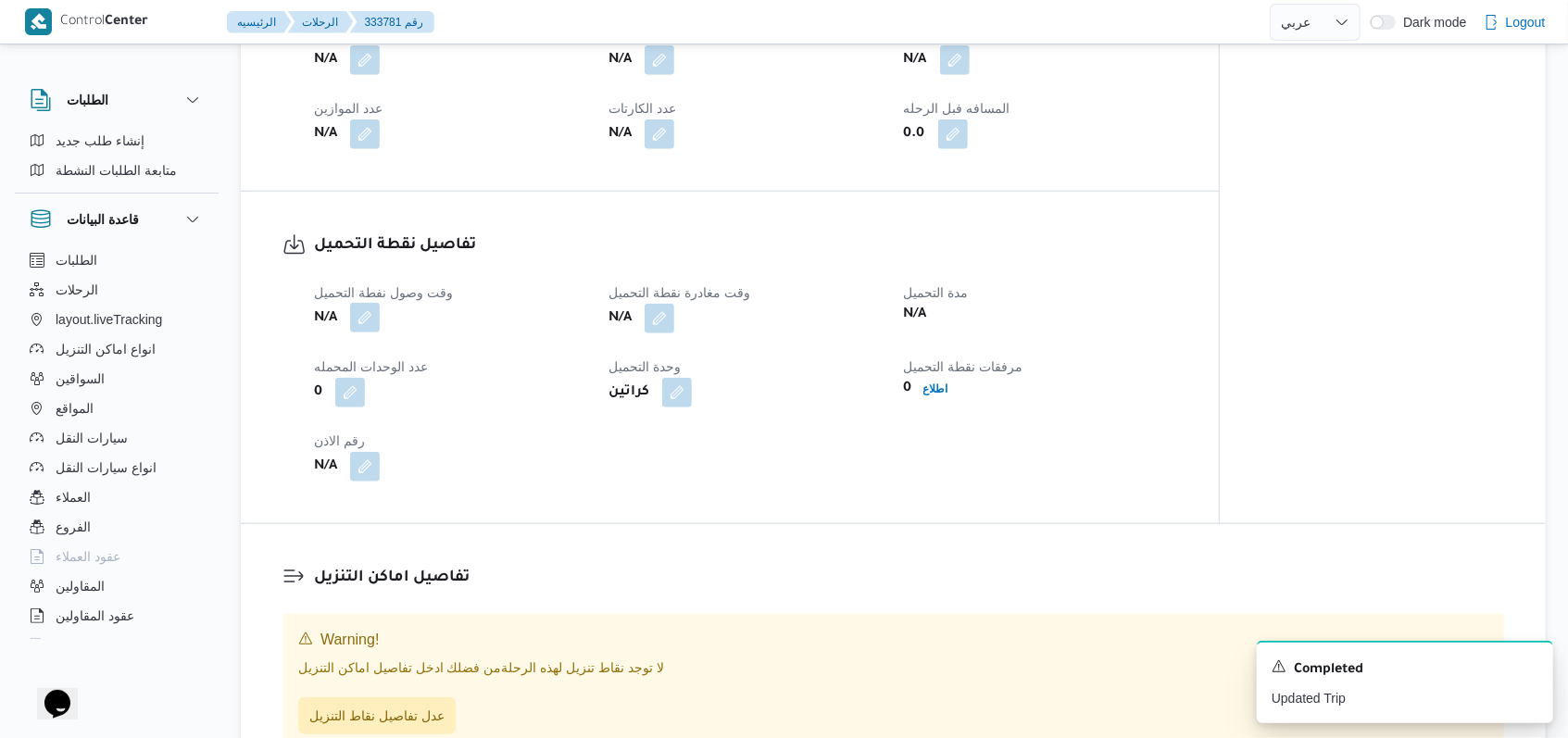
click at [369, 332] on button "button" at bounding box center [365, 318] width 29 height 29
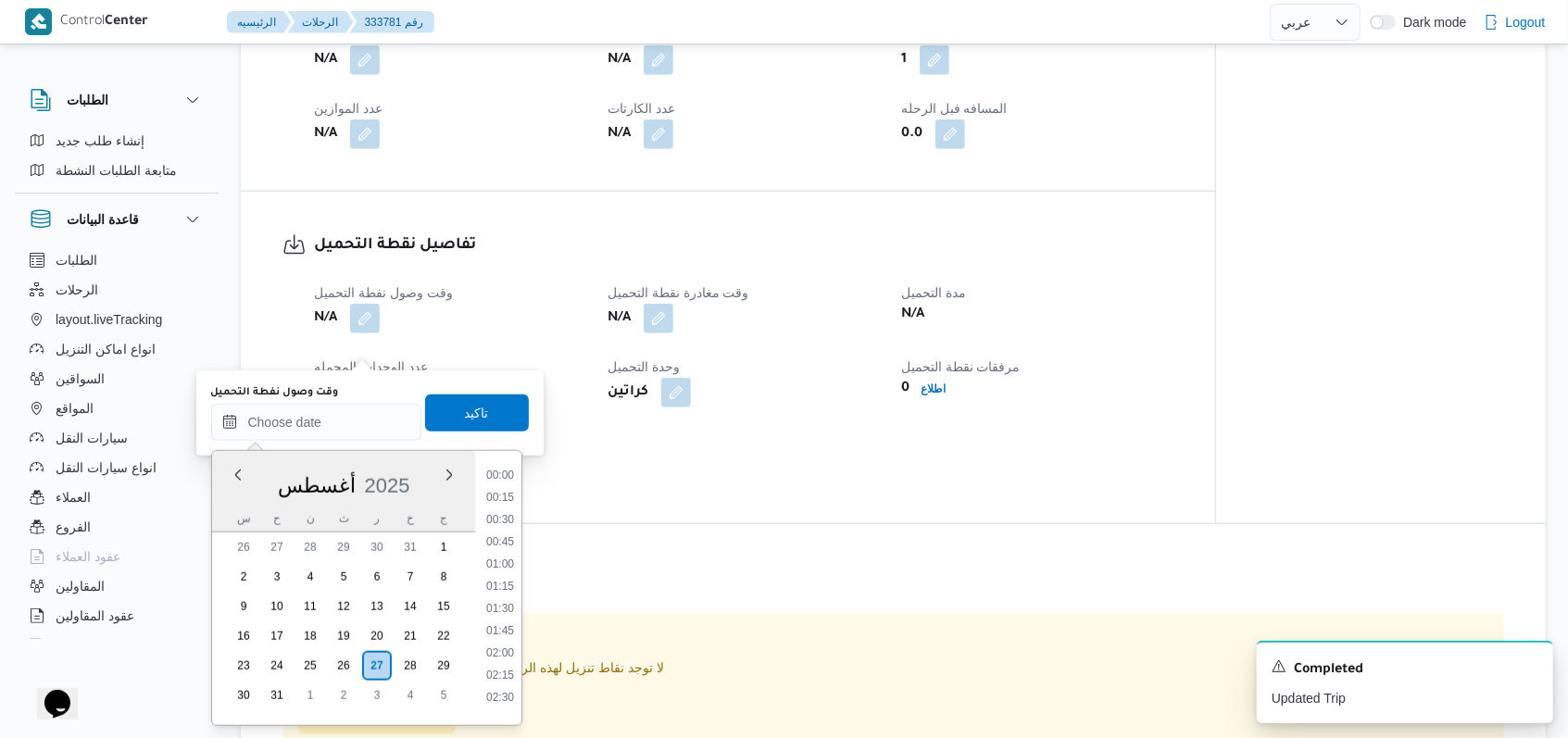
scroll to position [895, 0]
click at [510, 515] on li "10:30" at bounding box center [500, 513] width 43 height 19
type input "٢٧/٠٨/٢٠٢٥ ١٠:٣٠"
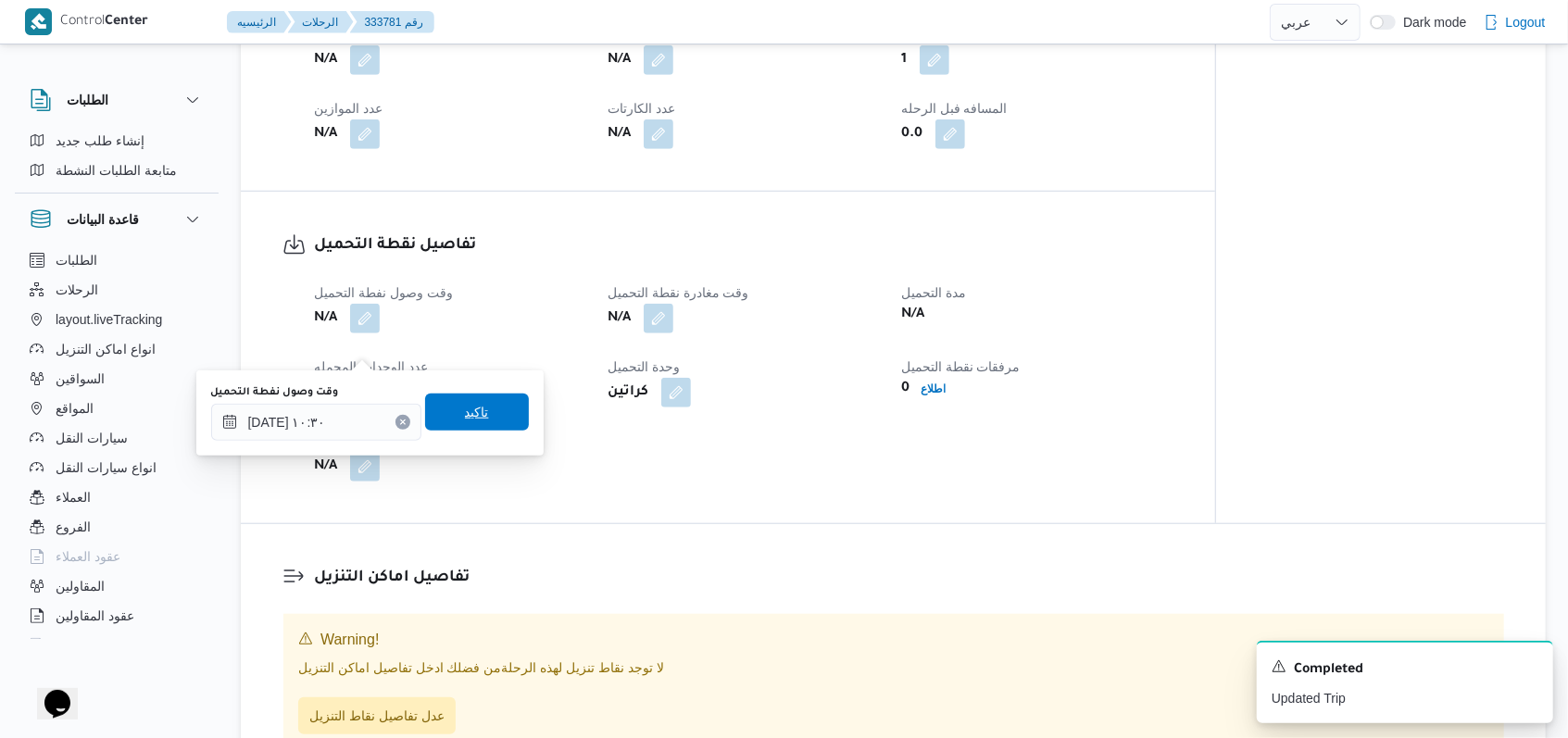
click at [485, 416] on span "تاكيد" at bounding box center [477, 412] width 103 height 37
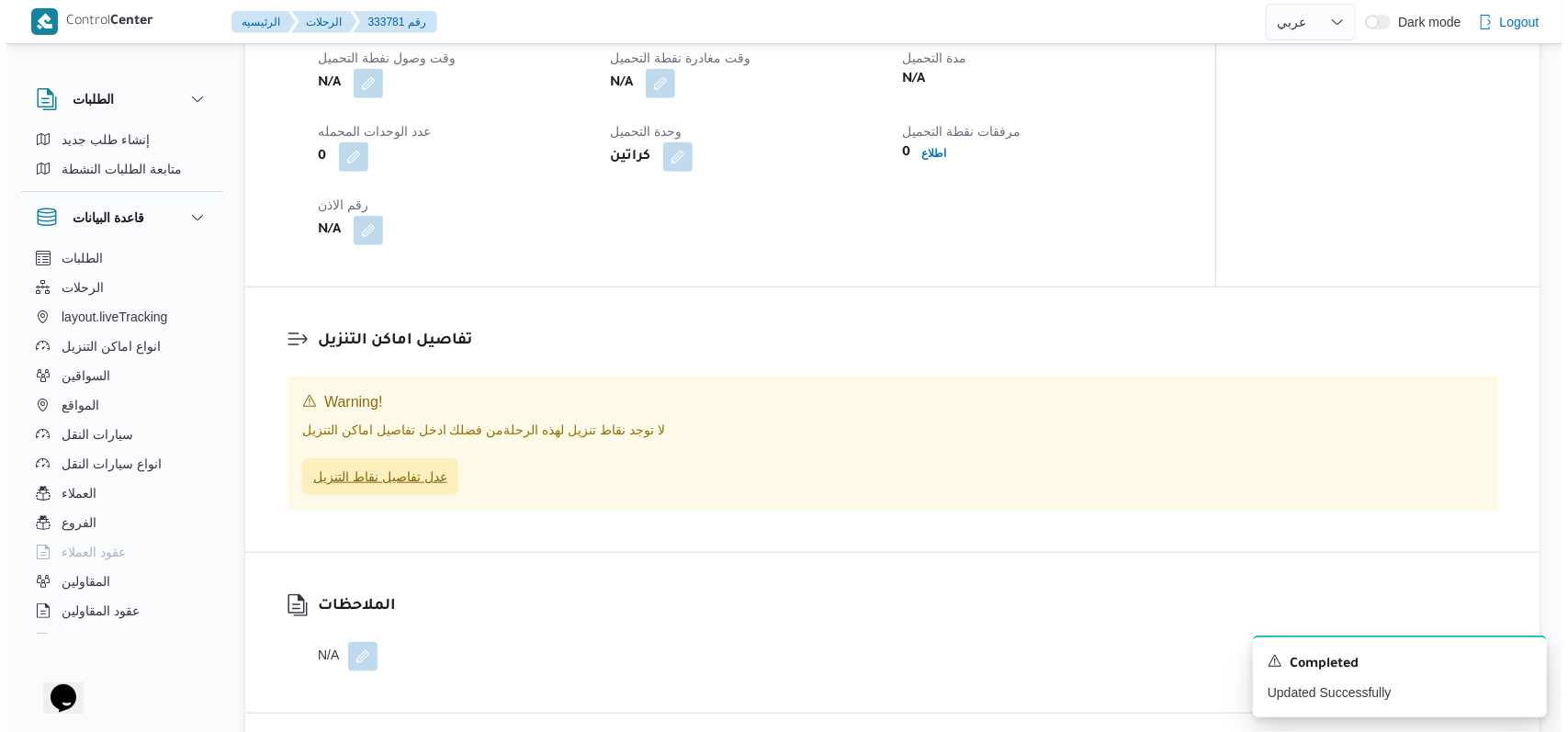
scroll to position [1102, 0]
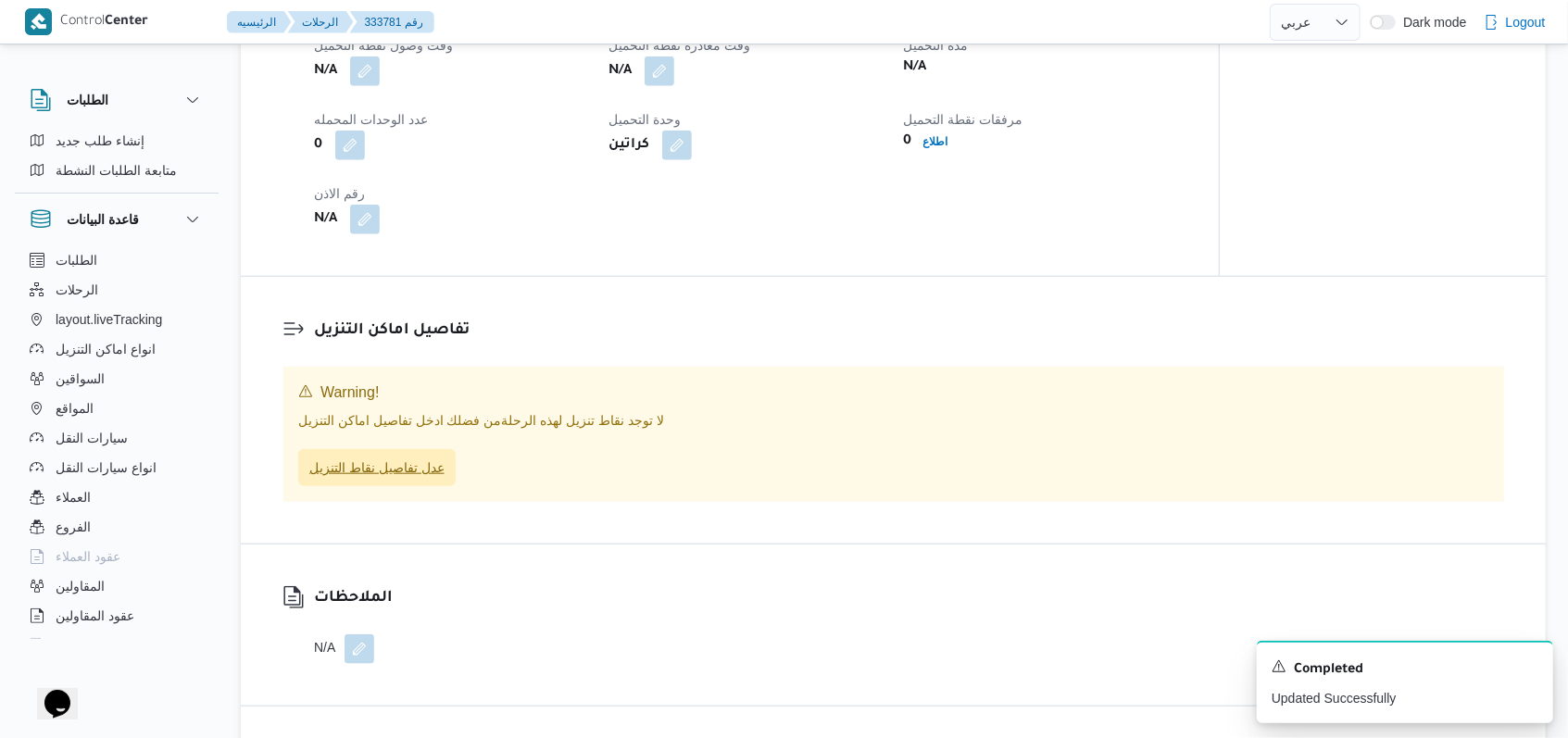
click at [408, 479] on span "عدل تفاصيل نقاط التنزيل" at bounding box center [376, 467] width 136 height 22
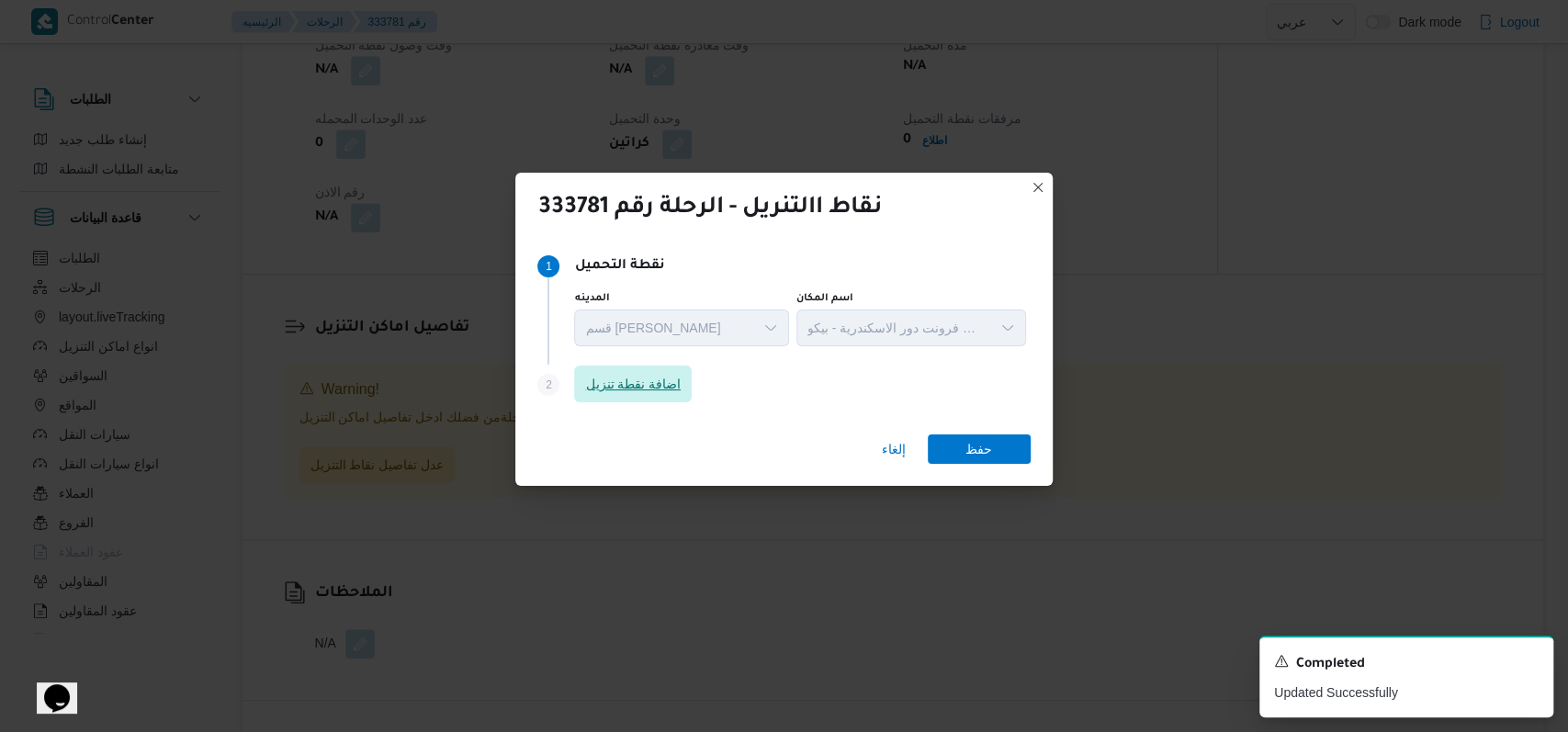
click at [654, 387] on span "اضافة نقطة تنزيل" at bounding box center [633, 384] width 96 height 22
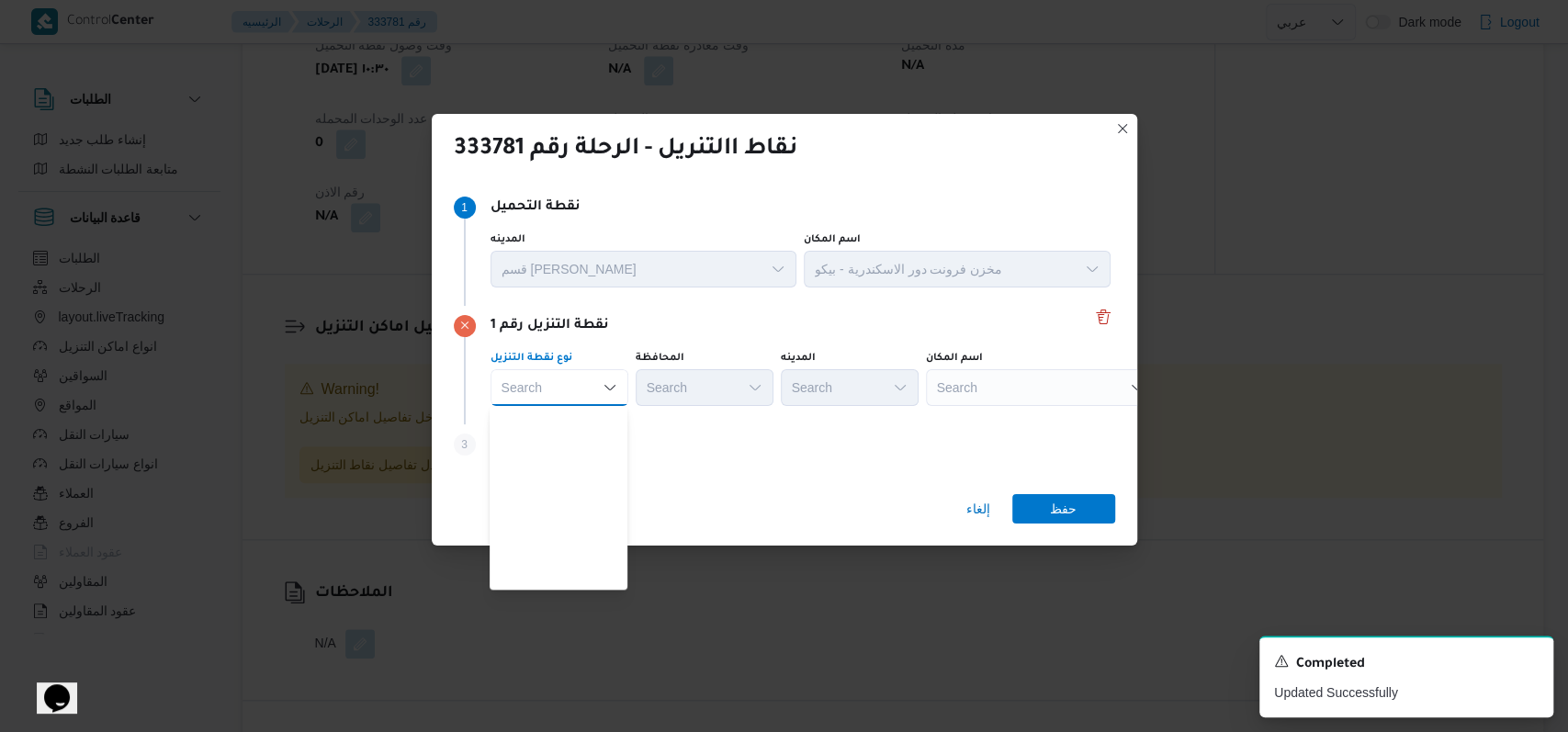
scroll to position [483, 0]
click at [574, 567] on span "متجر أجهزة" at bounding box center [569, 577] width 94 height 22
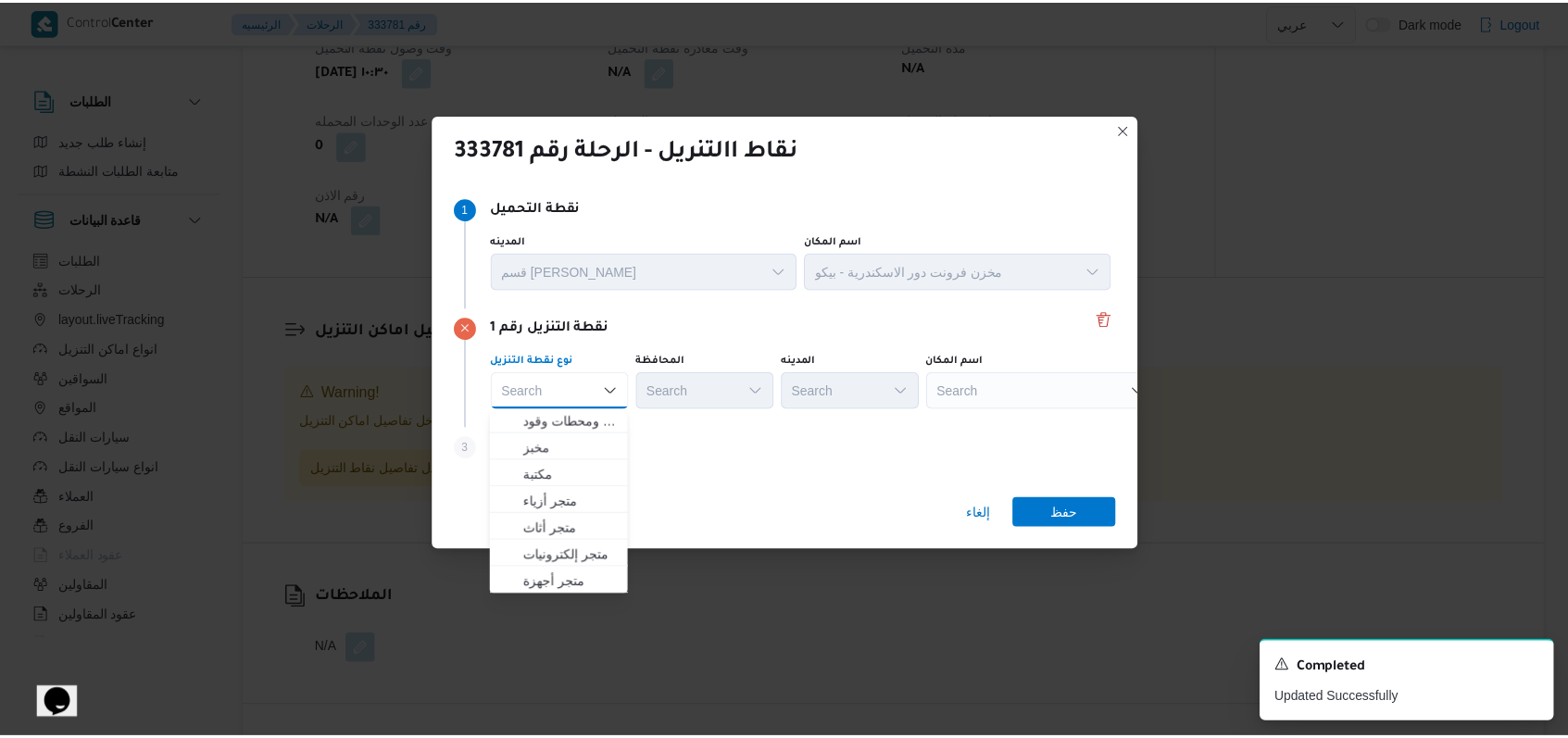
scroll to position [0, 0]
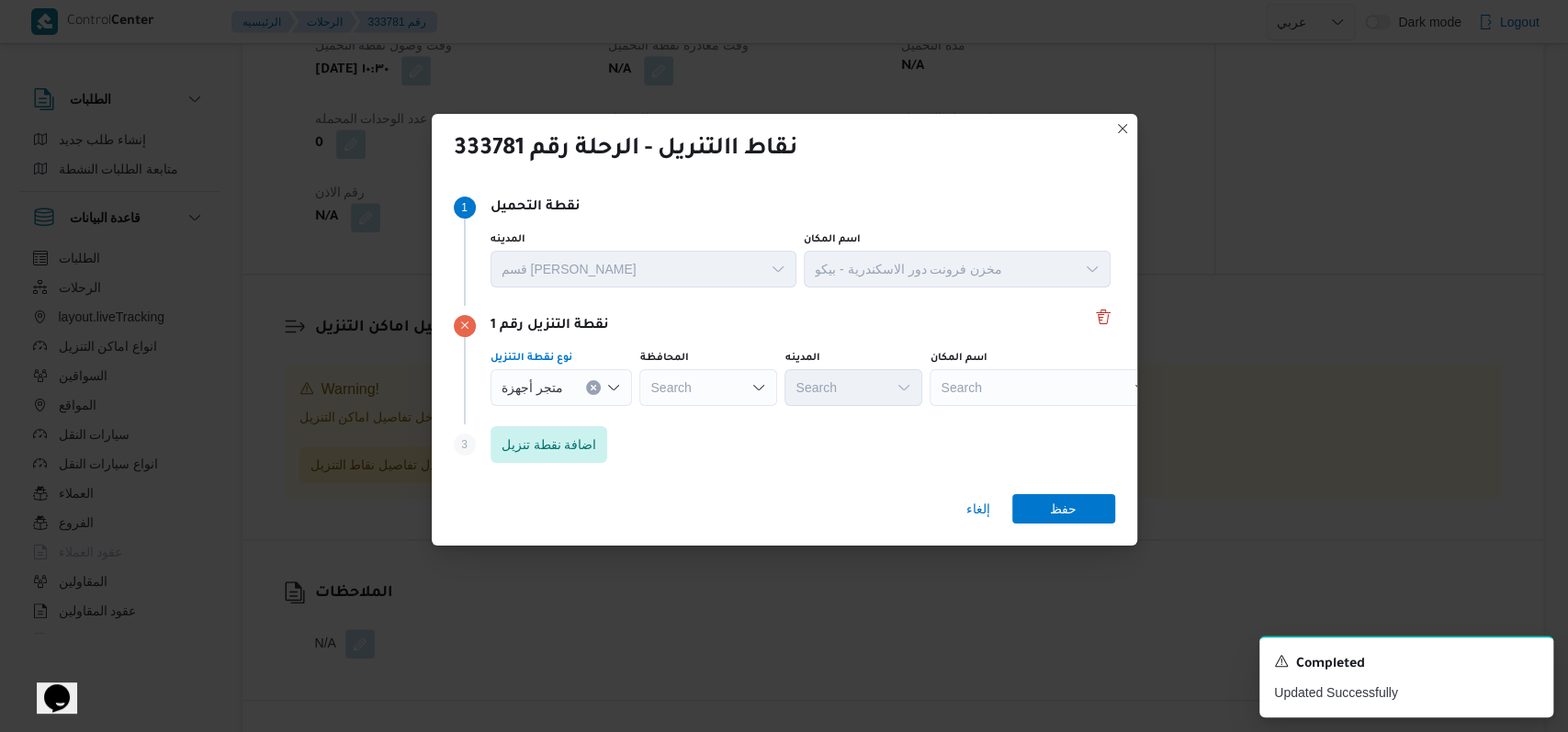
click at [717, 385] on div "Search" at bounding box center [708, 388] width 137 height 37
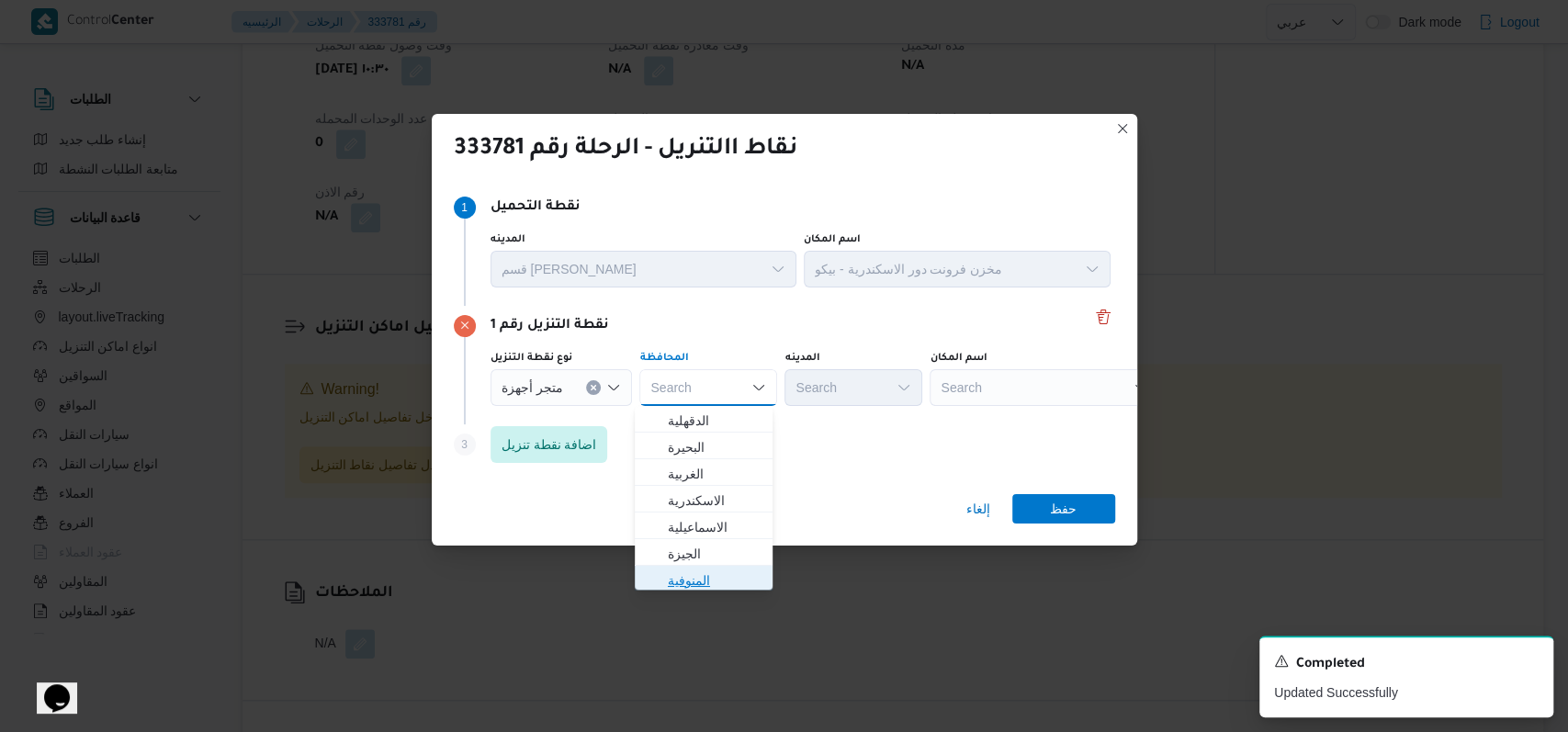
click at [710, 576] on span "المنوفية" at bounding box center [714, 580] width 94 height 22
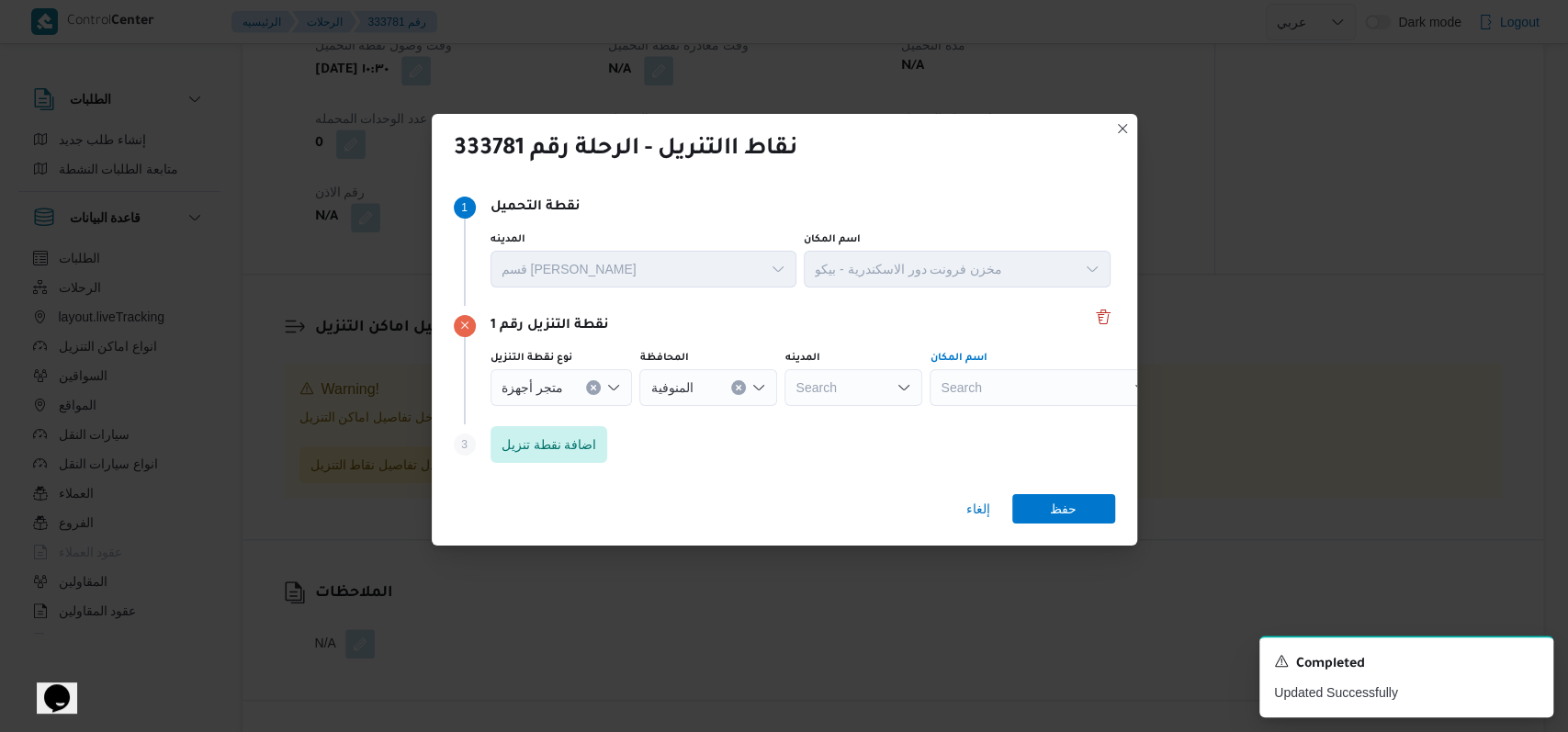
click at [970, 378] on div "Search" at bounding box center [1044, 388] width 229 height 37
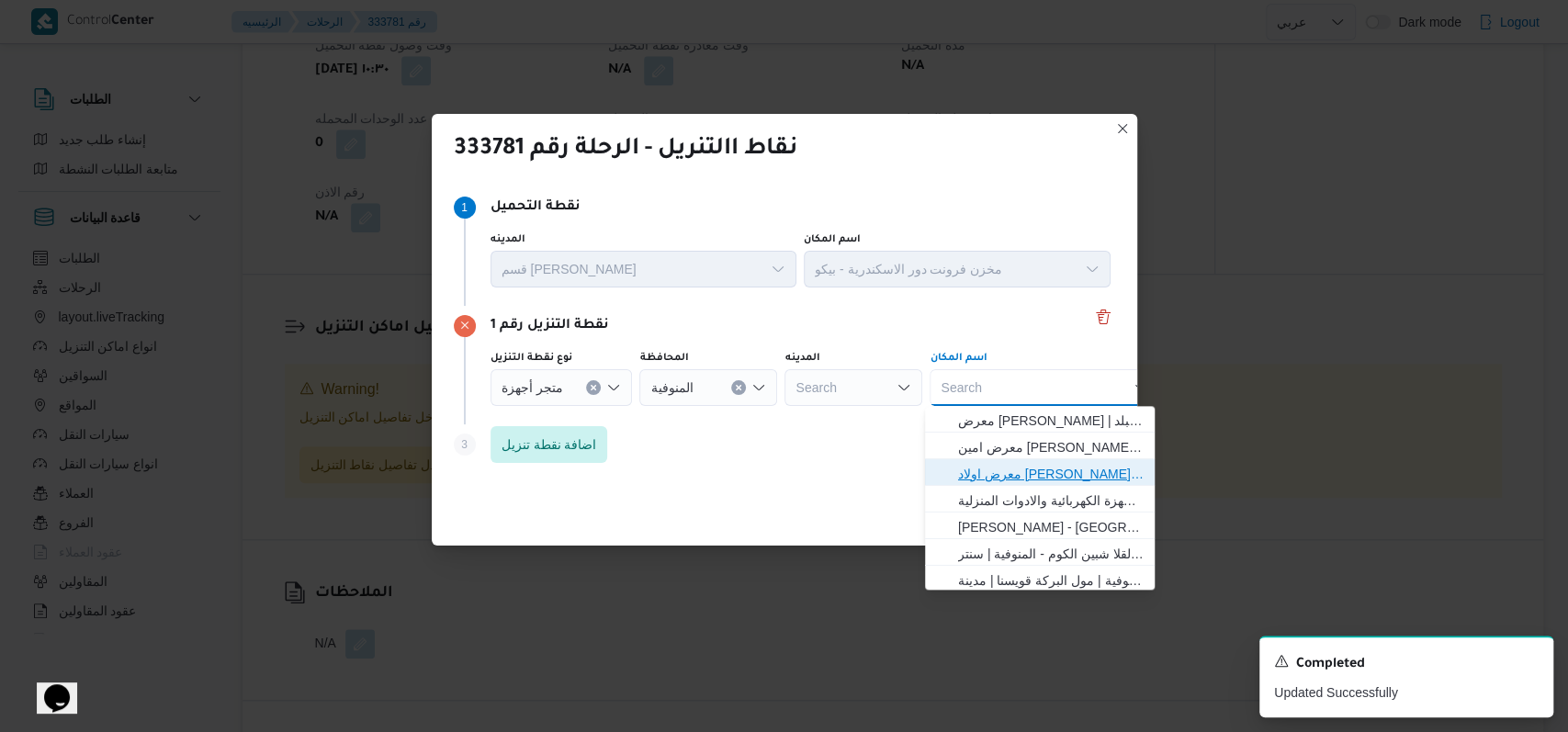
click at [995, 468] on span "معرض اولاد عبدالغفار مول العشماوى - المنوفية | | زوير ومنشأة إبراهيم حبشي" at bounding box center [1051, 474] width 186 height 22
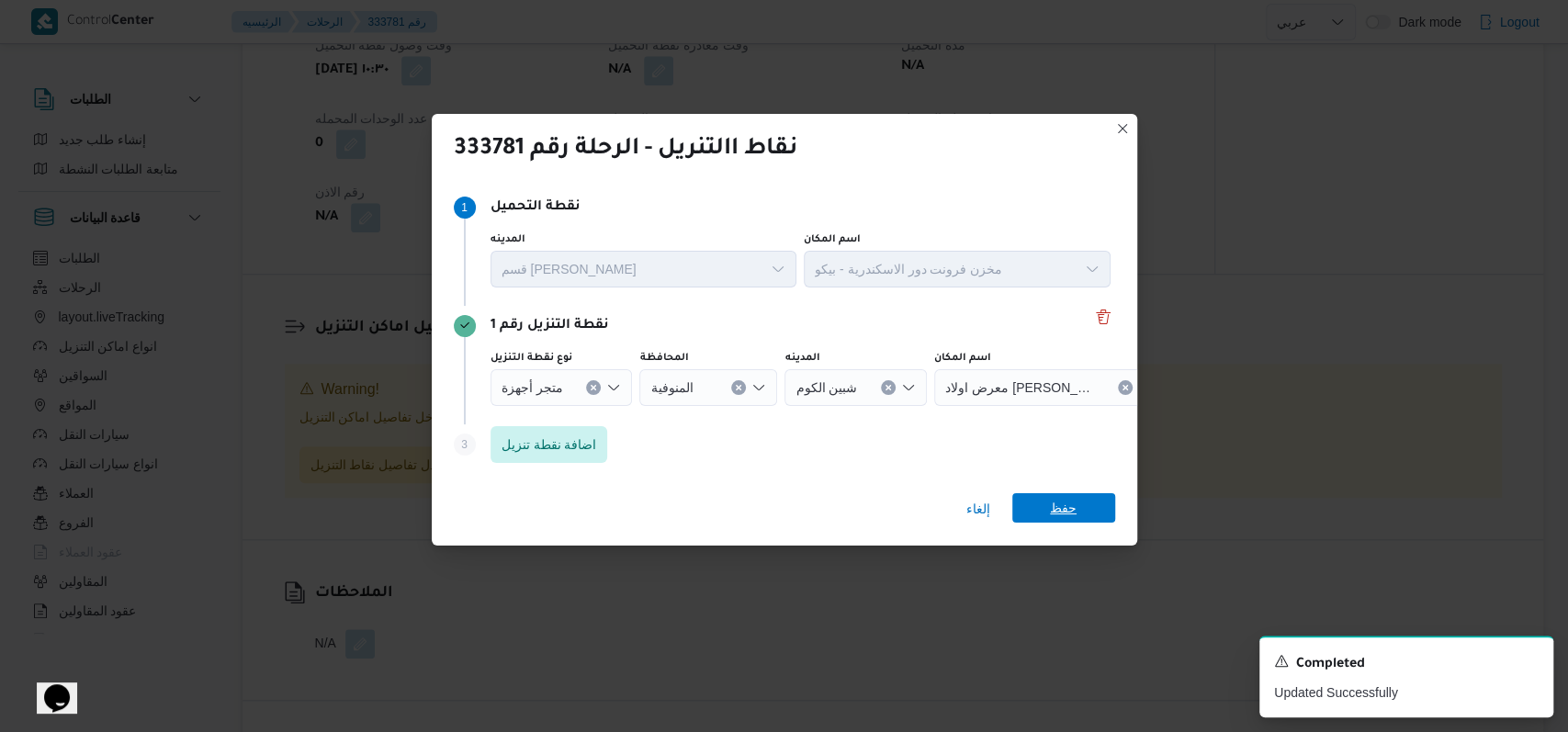
click at [1078, 523] on div "إلغاء حفظ" at bounding box center [784, 512] width 705 height 66
click at [1072, 502] on span "حفظ" at bounding box center [1064, 508] width 27 height 29
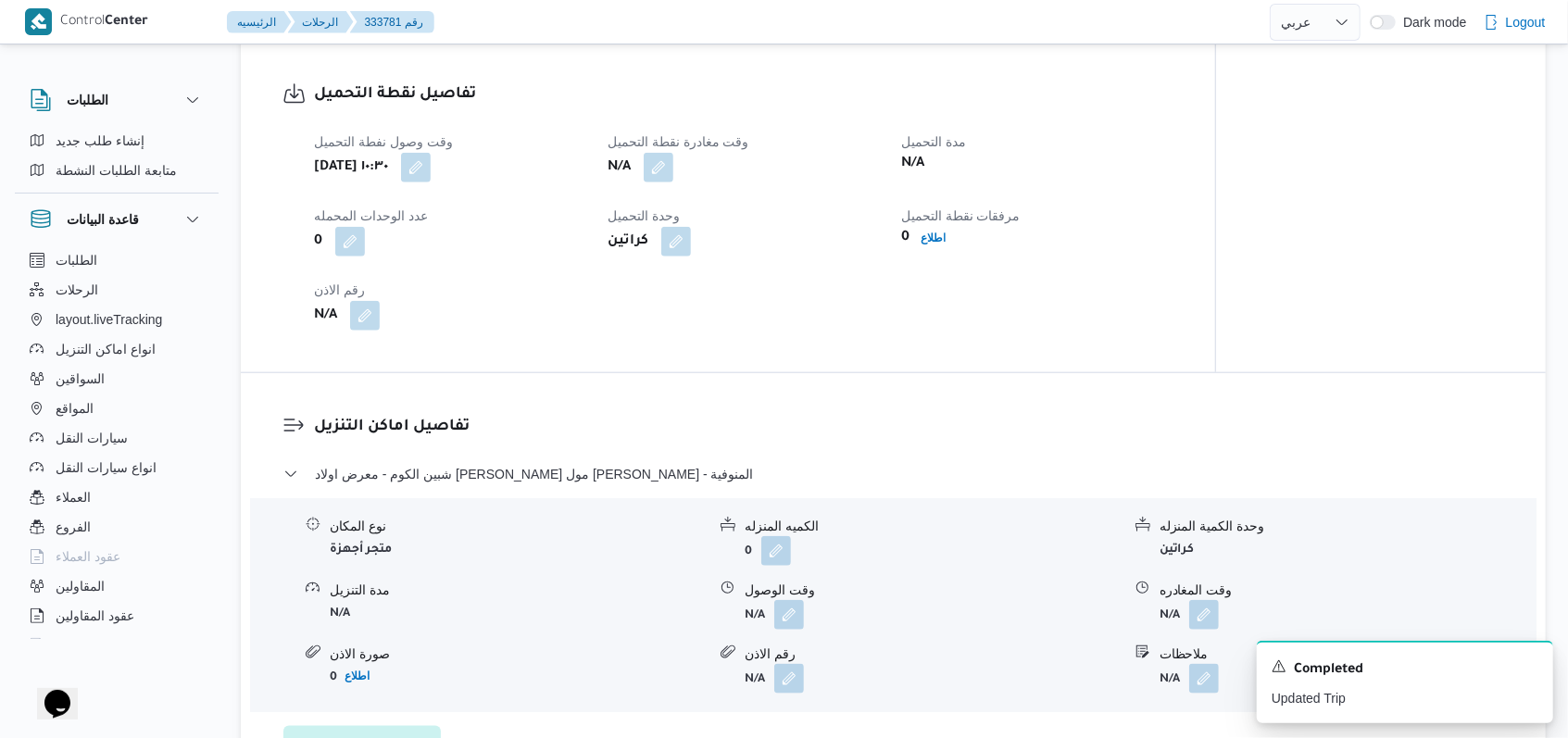
scroll to position [1207, 0]
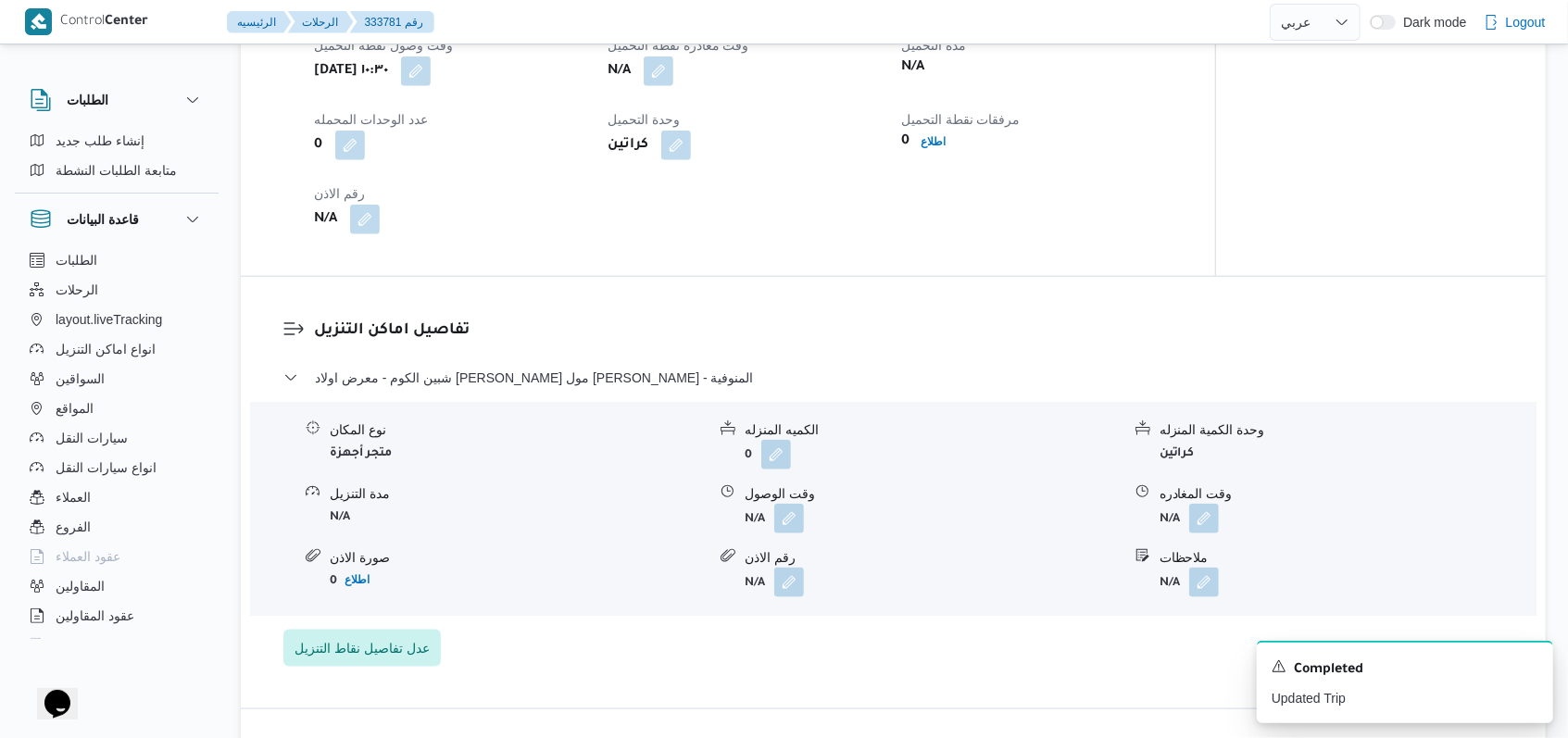
select select "ar"
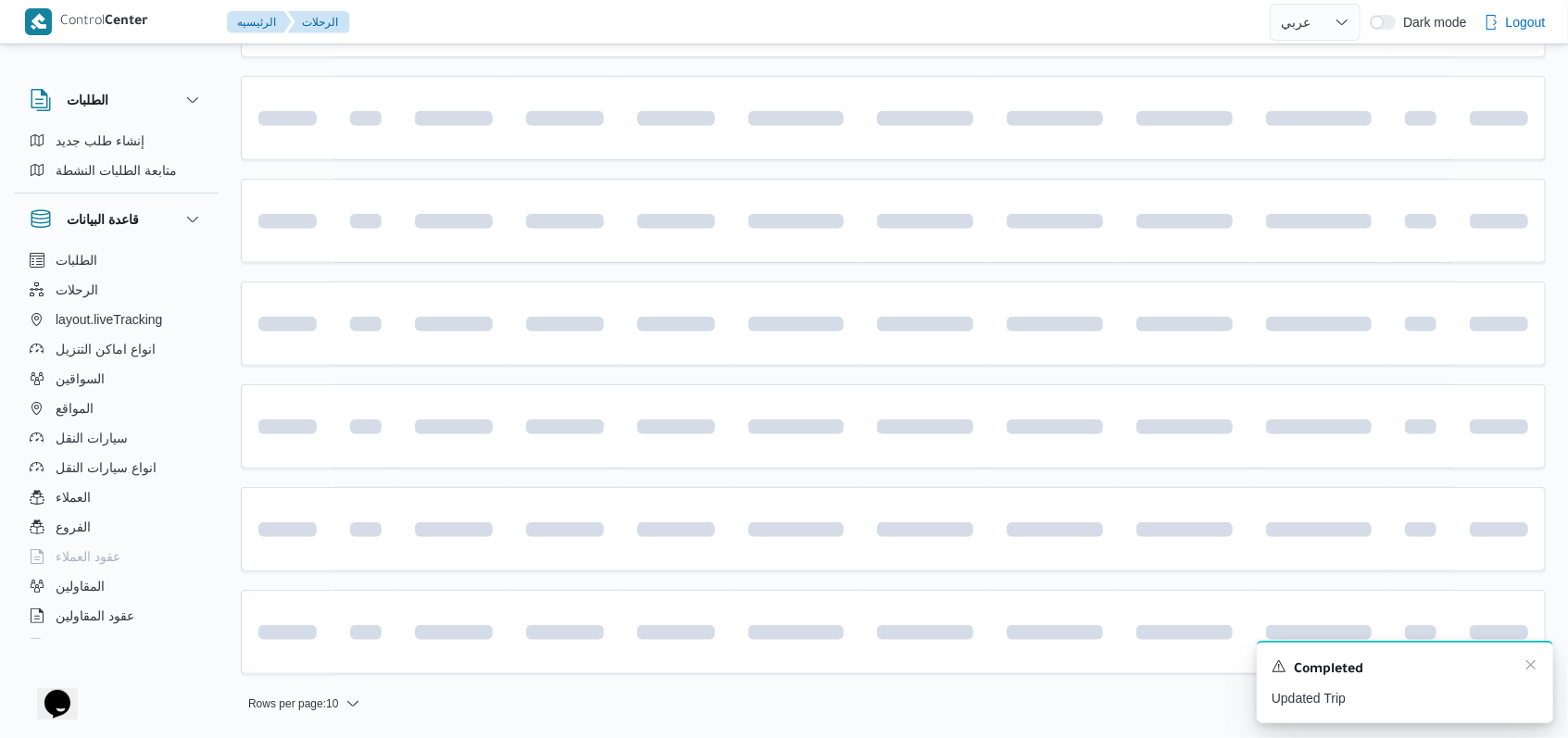
scroll to position [247, 0]
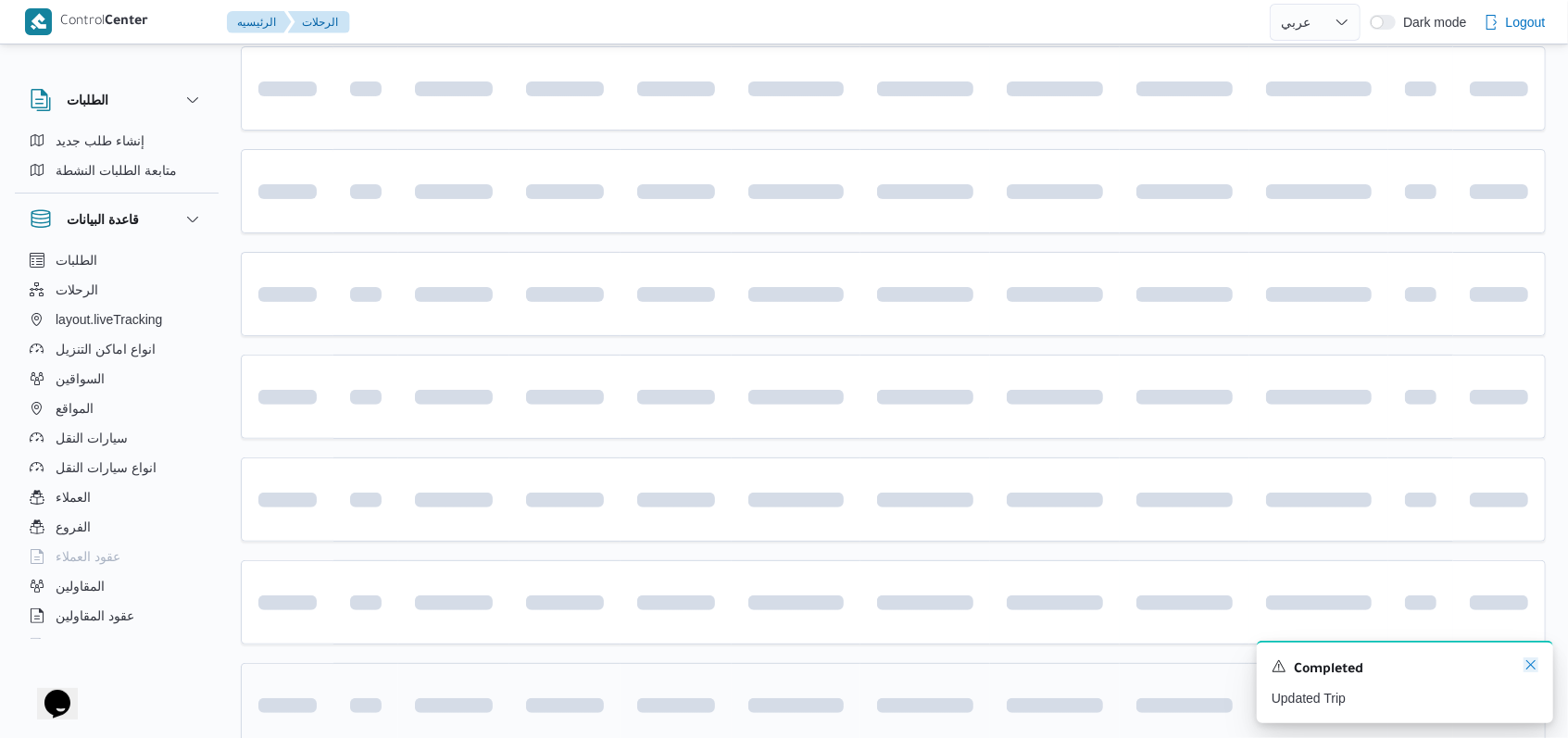
click at [1528, 670] on icon "Dismiss toast" at bounding box center [1530, 664] width 9 height 9
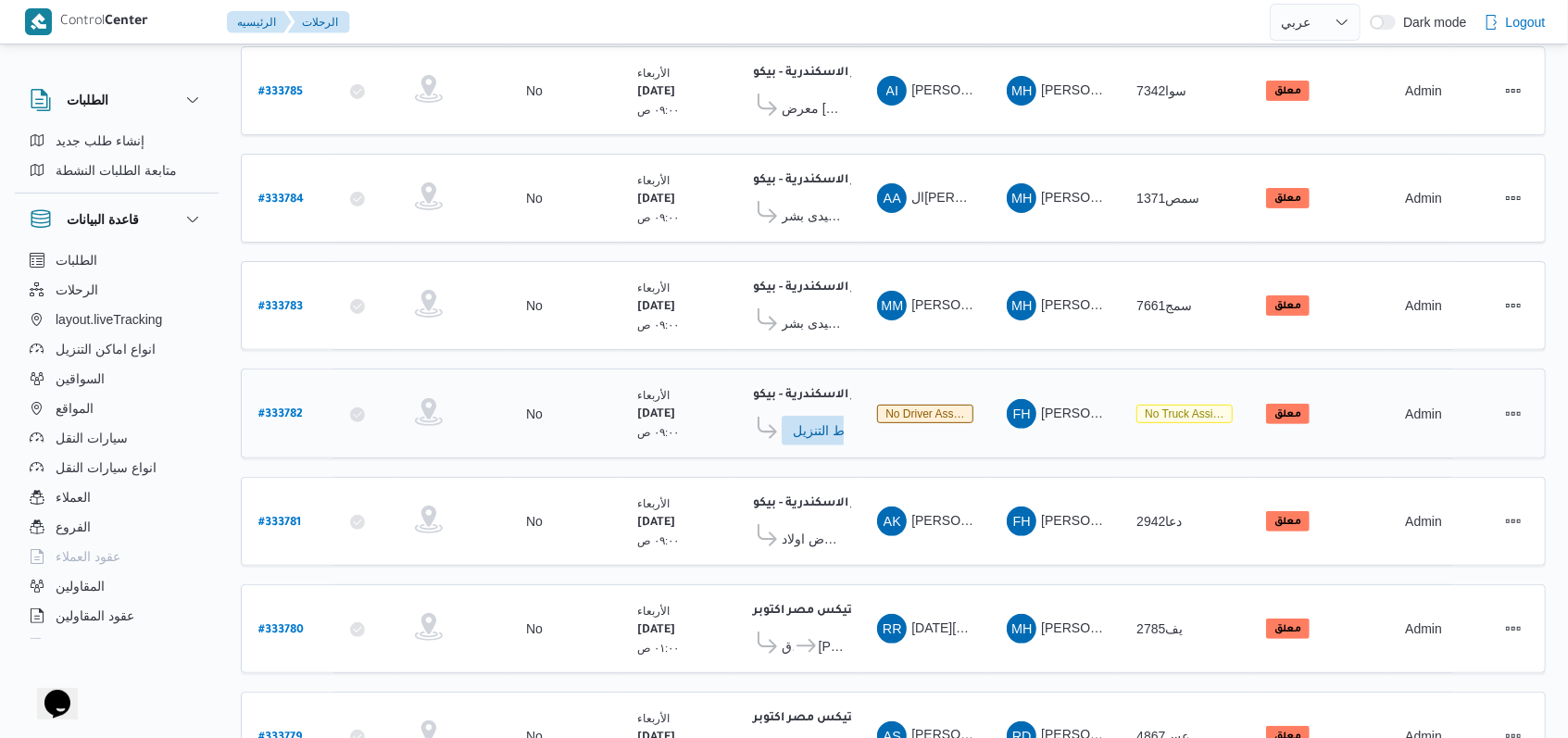
click at [282, 414] on div "# 333782" at bounding box center [287, 413] width 73 height 40
click at [291, 408] on b "# 333782" at bounding box center [281, 414] width 45 height 13
select select "ar"
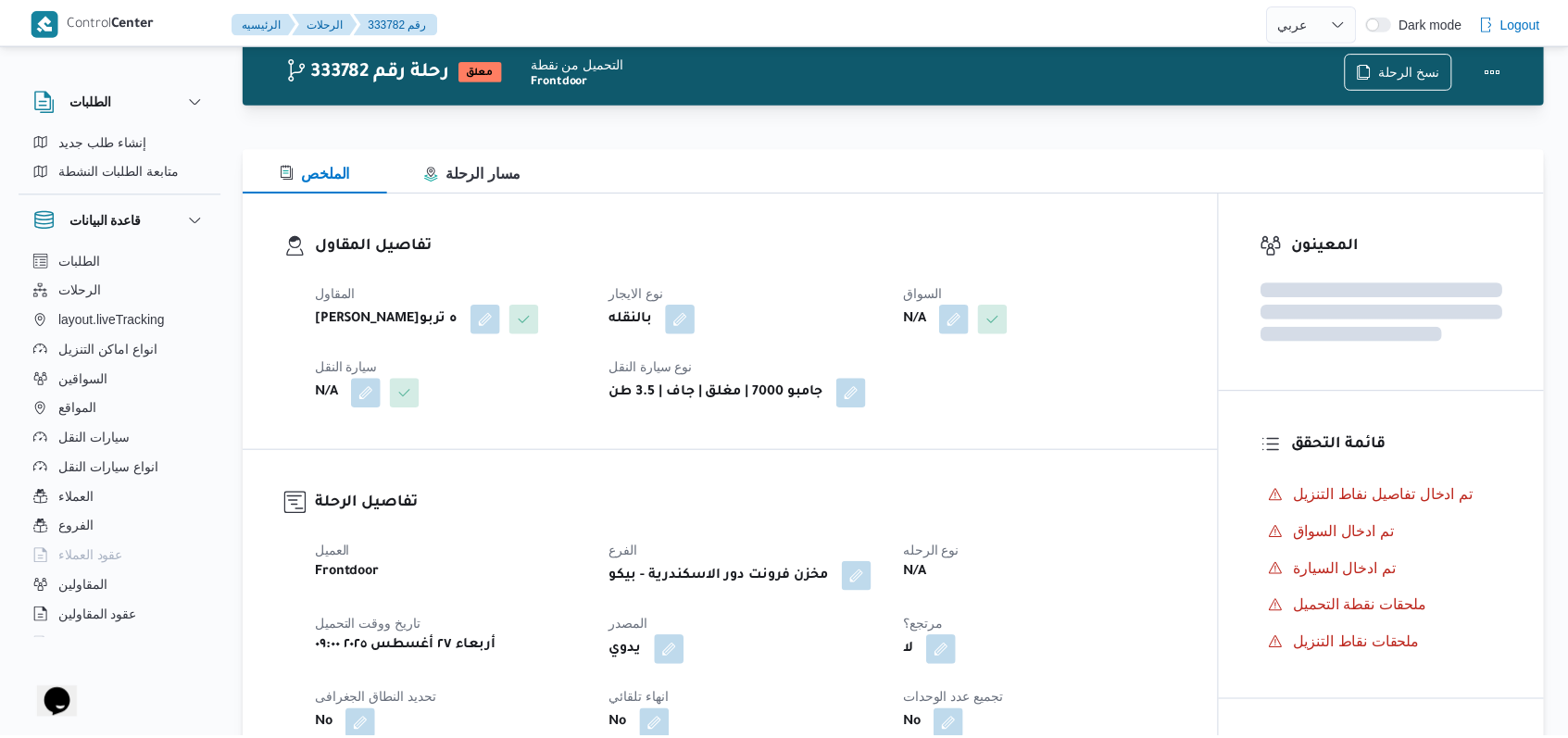
scroll to position [247, 0]
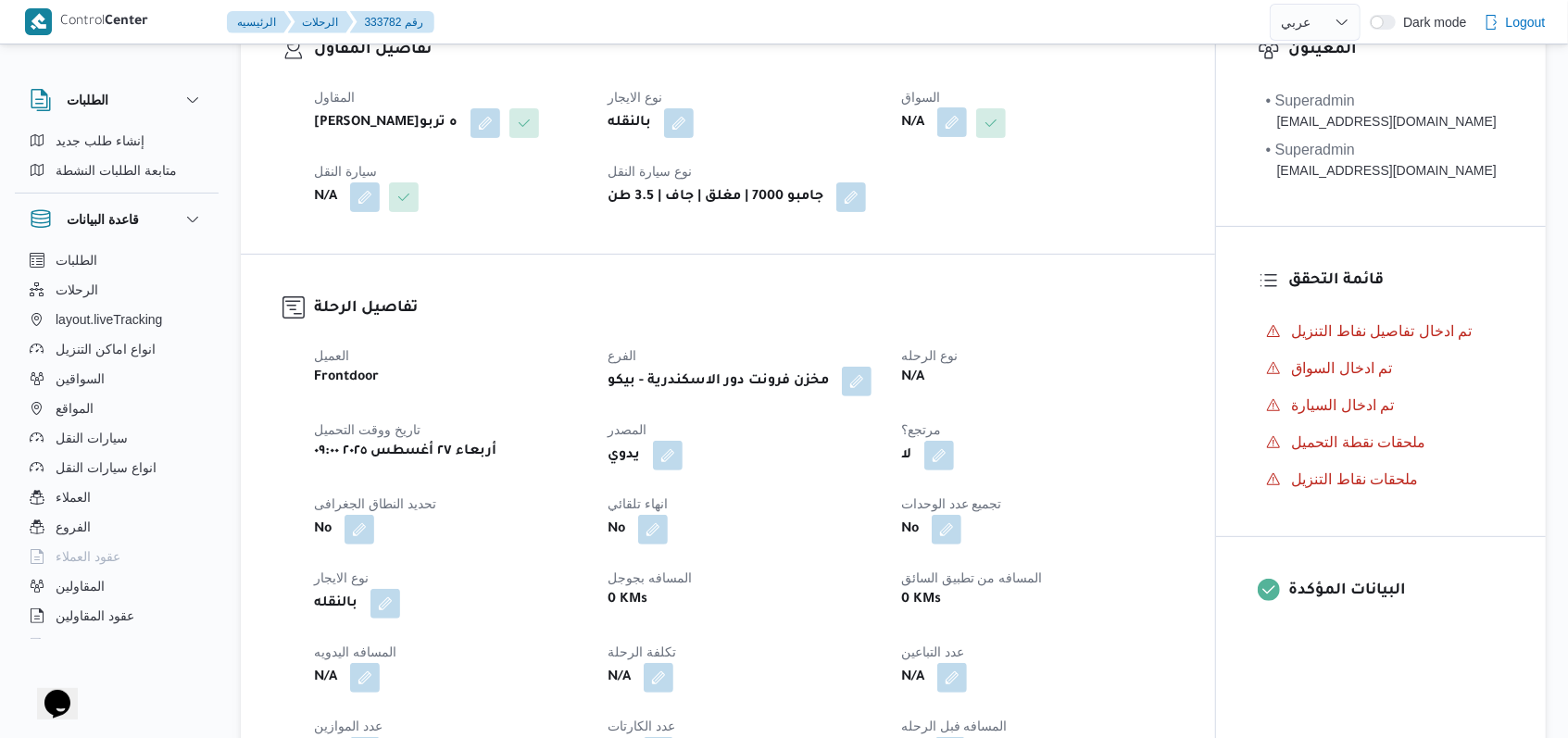
click at [952, 122] on button "button" at bounding box center [952, 122] width 29 height 29
click at [927, 204] on div "Search" at bounding box center [918, 197] width 138 height 37
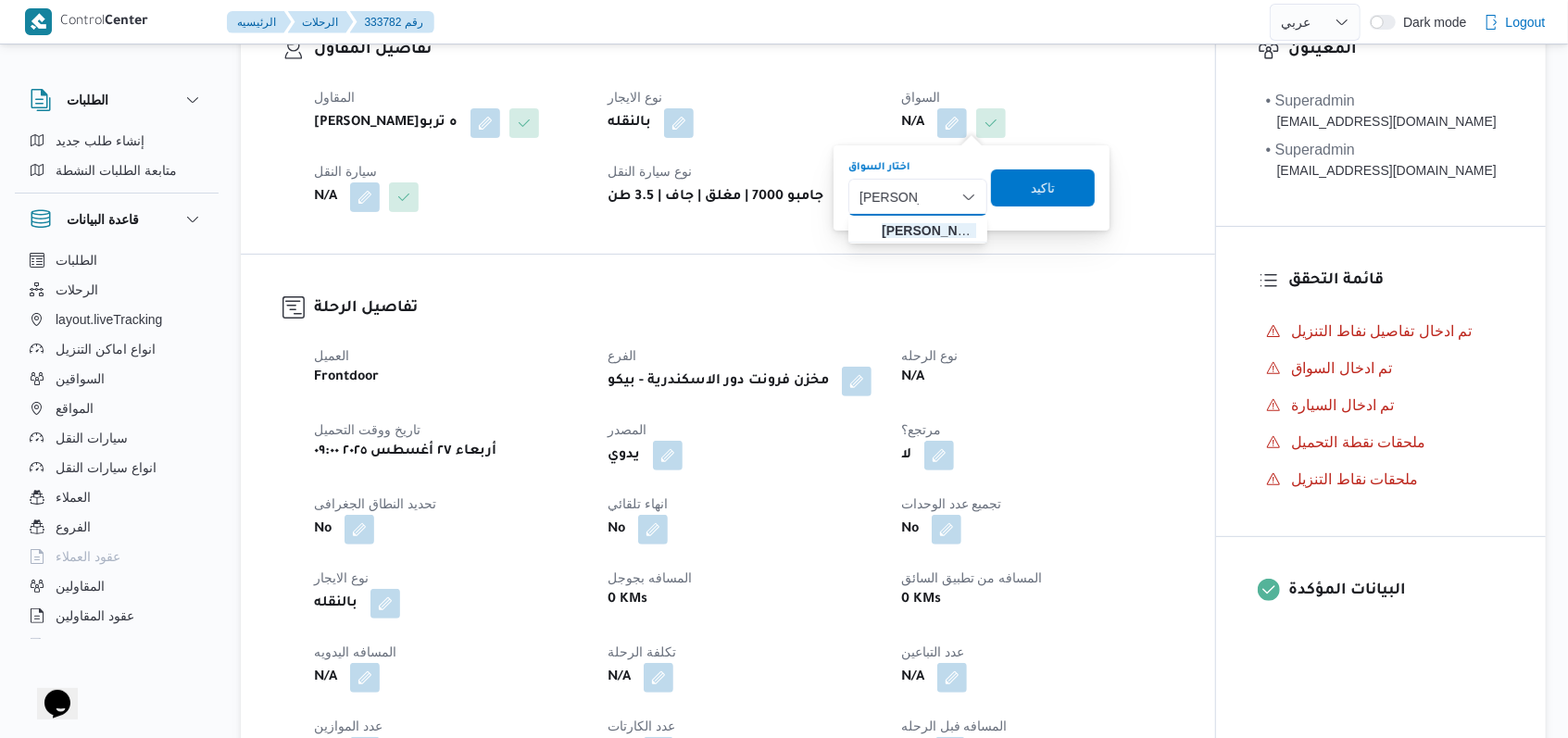
type input "محمد زكري"
click at [926, 224] on span "محمد زكري ا غريب محمد" at bounding box center [928, 230] width 95 height 22
click at [1071, 194] on span "تاكيد" at bounding box center [1058, 186] width 24 height 22
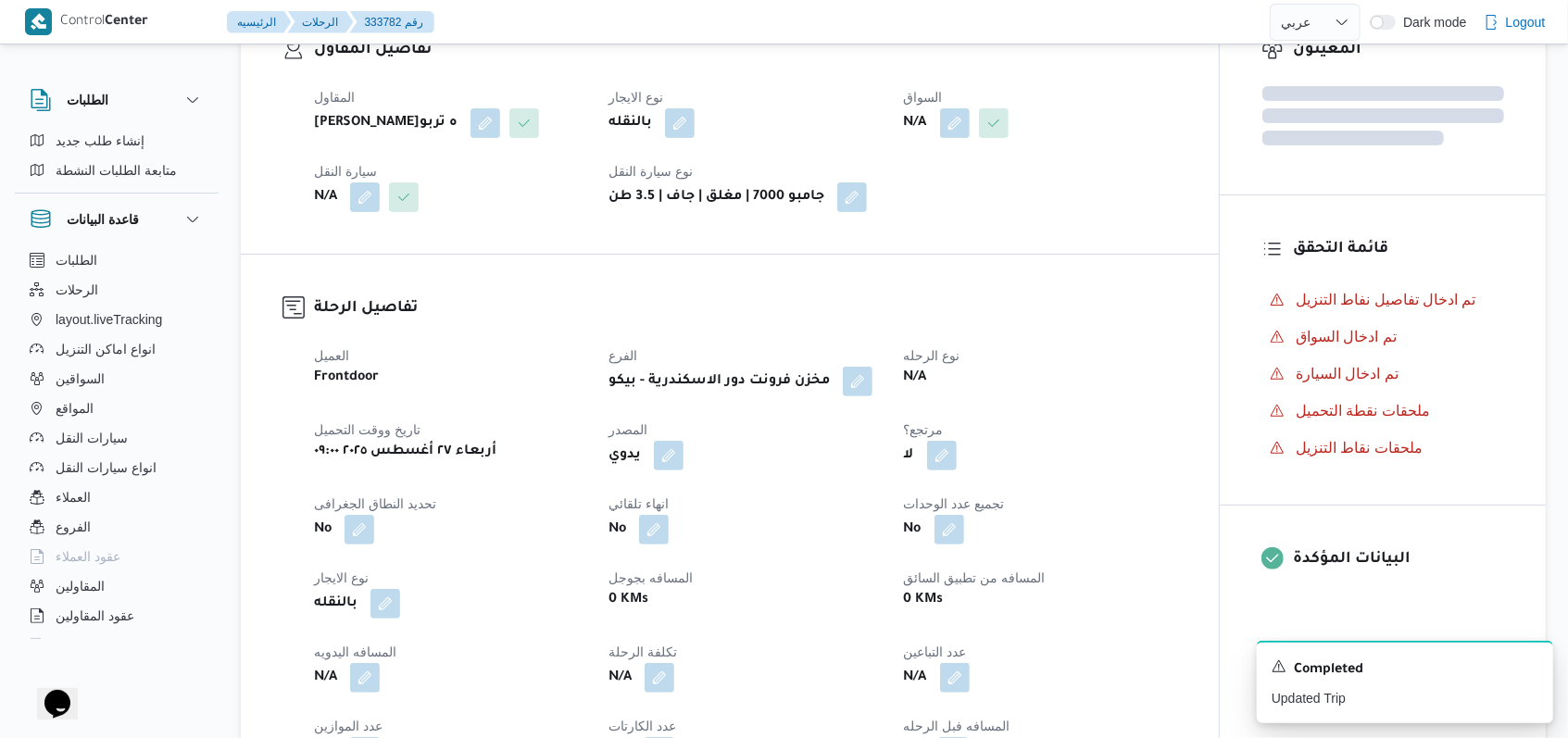
click at [348, 212] on span at bounding box center [360, 197] width 39 height 29
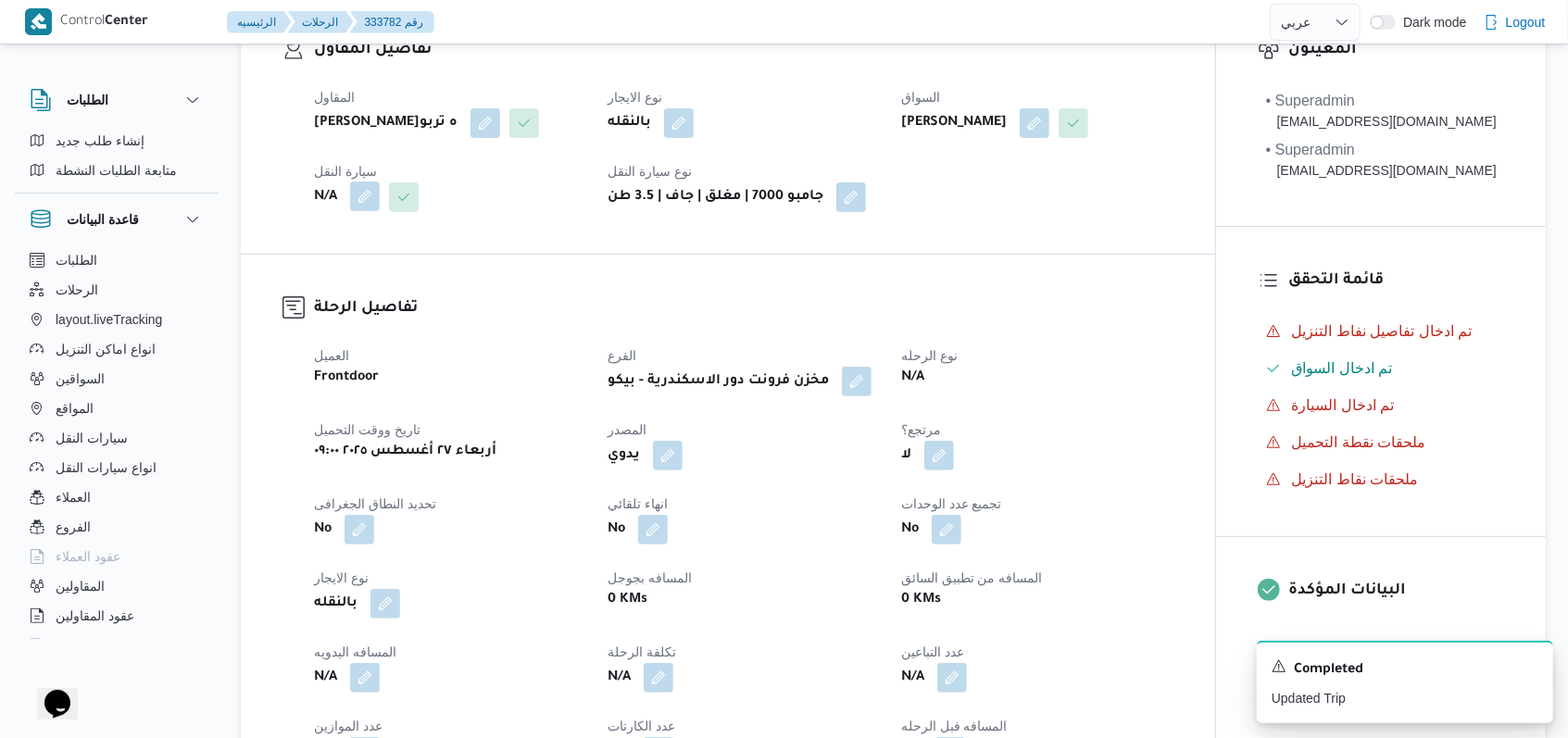
click at [352, 212] on button "button" at bounding box center [365, 196] width 29 height 29
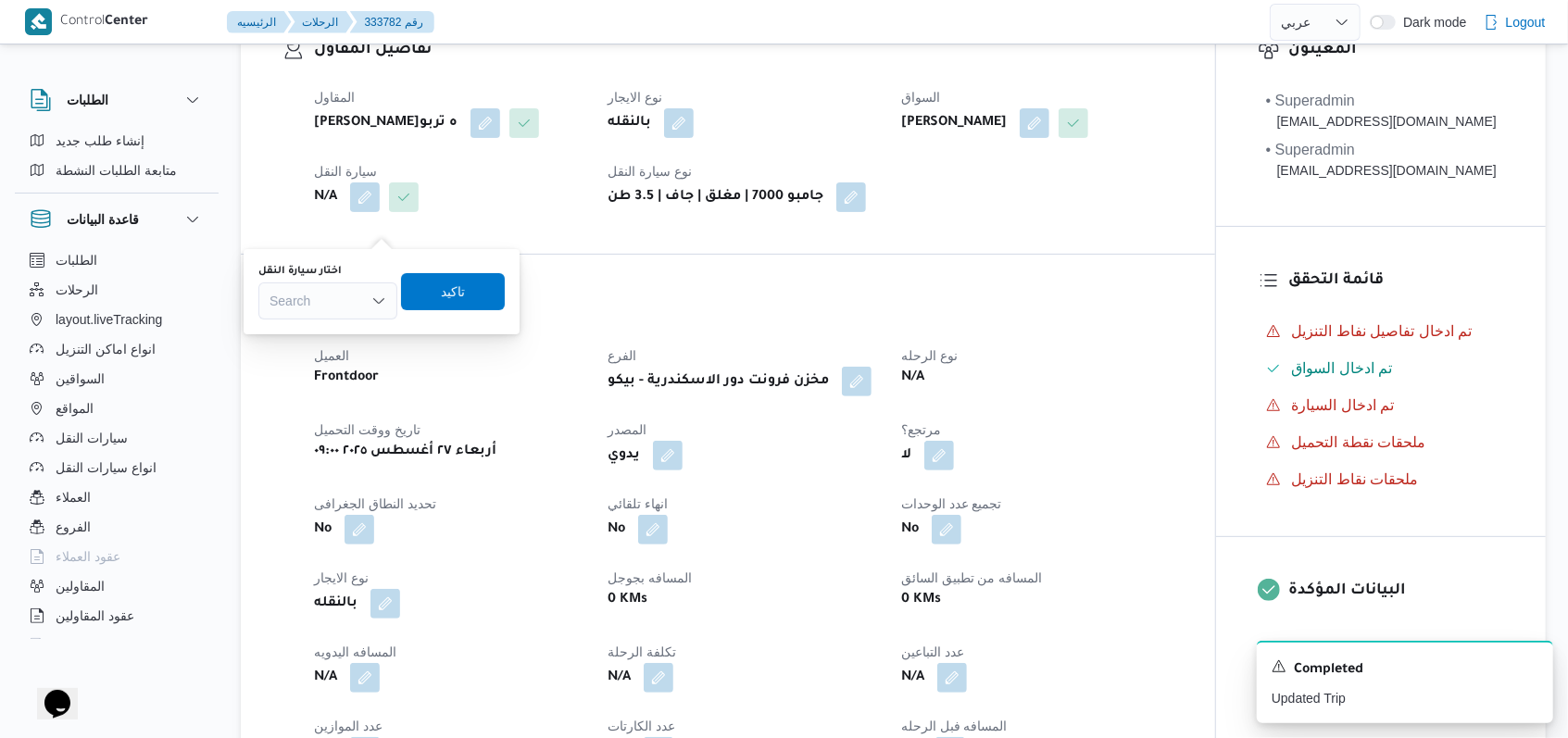
click at [333, 311] on div "Search" at bounding box center [328, 301] width 138 height 37
type input "8683"
click at [345, 336] on span "سدن 8683 | null" at bounding box center [338, 333] width 95 height 22
click at [456, 298] on span "تاكيد" at bounding box center [468, 291] width 24 height 22
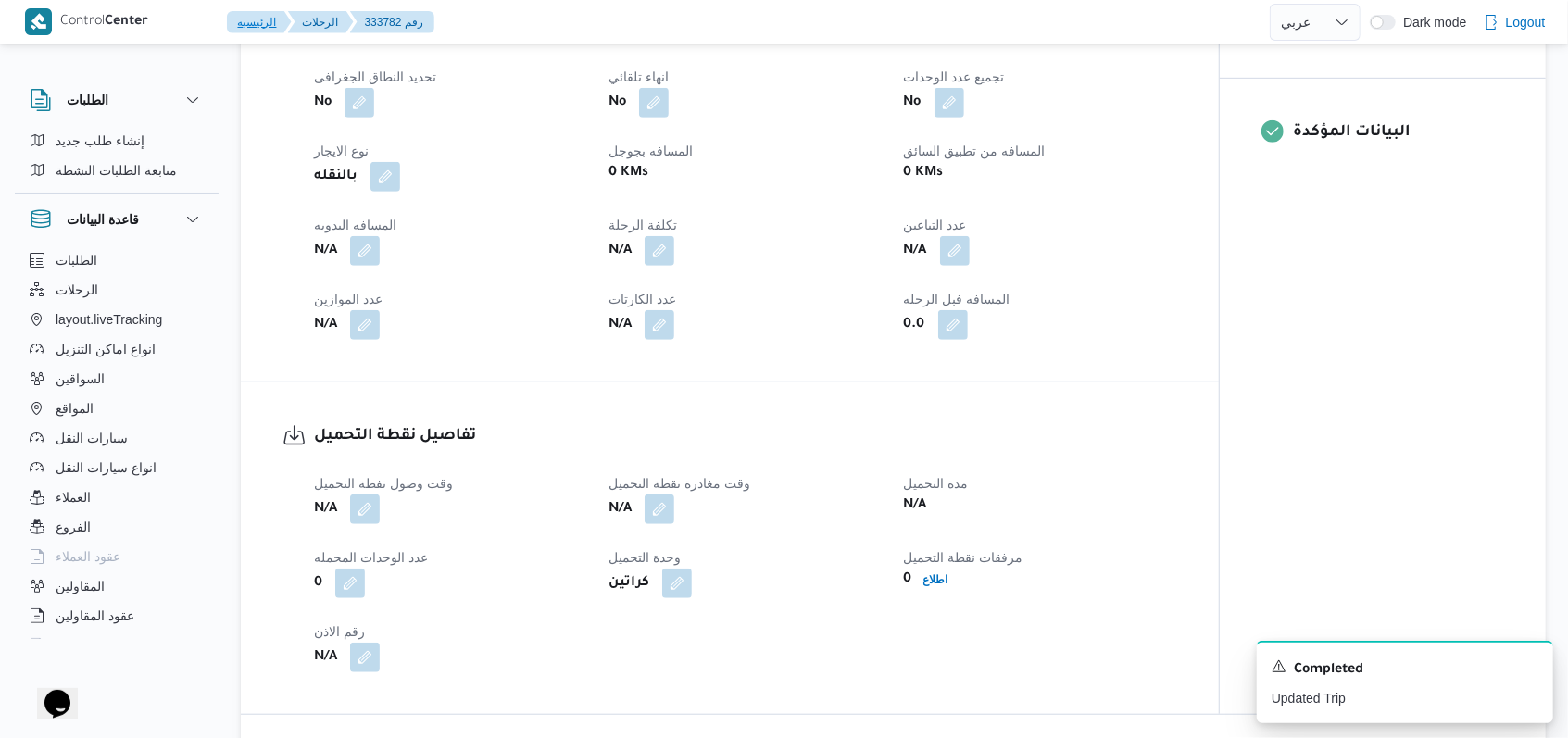
scroll to position [741, 0]
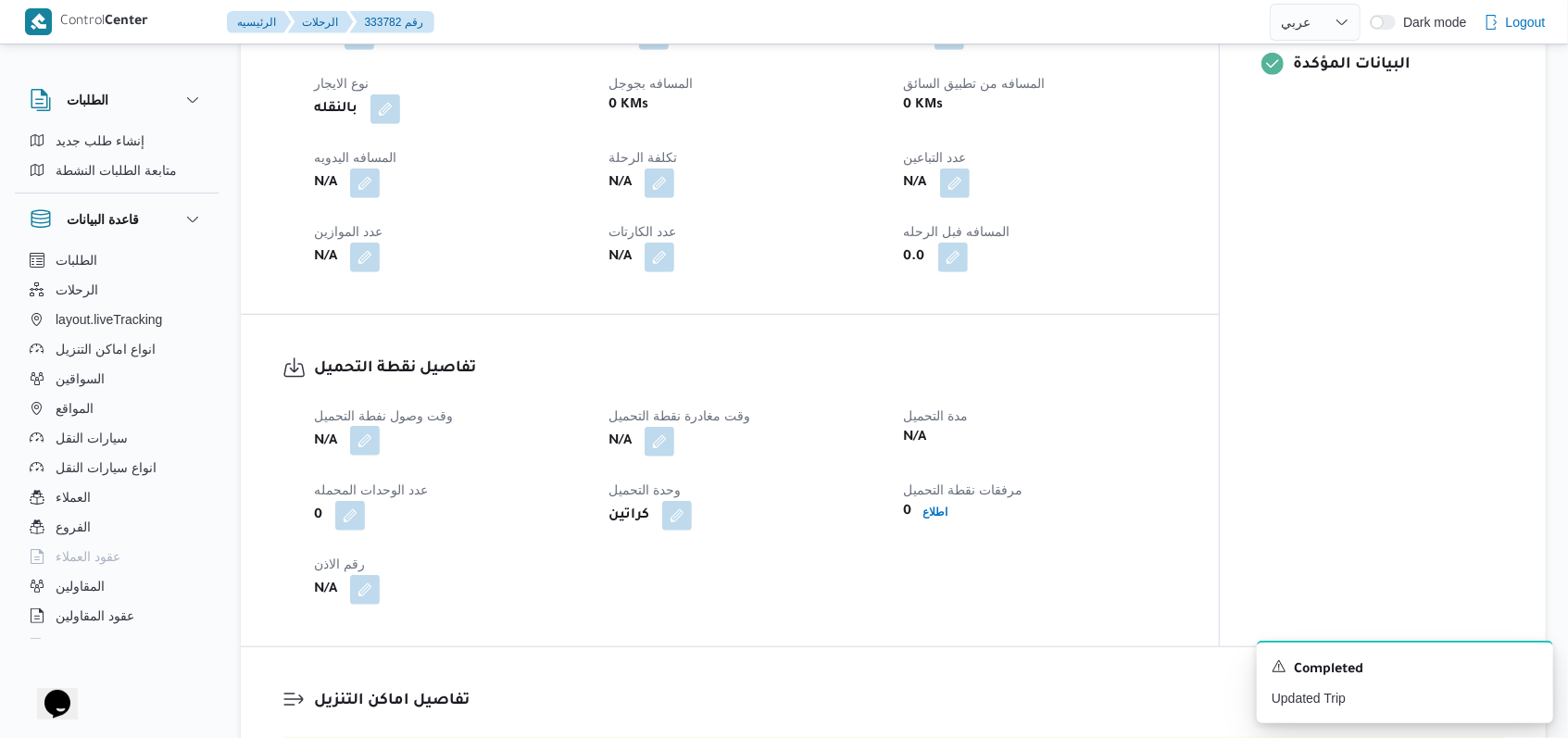
click at [370, 455] on button "button" at bounding box center [365, 441] width 29 height 29
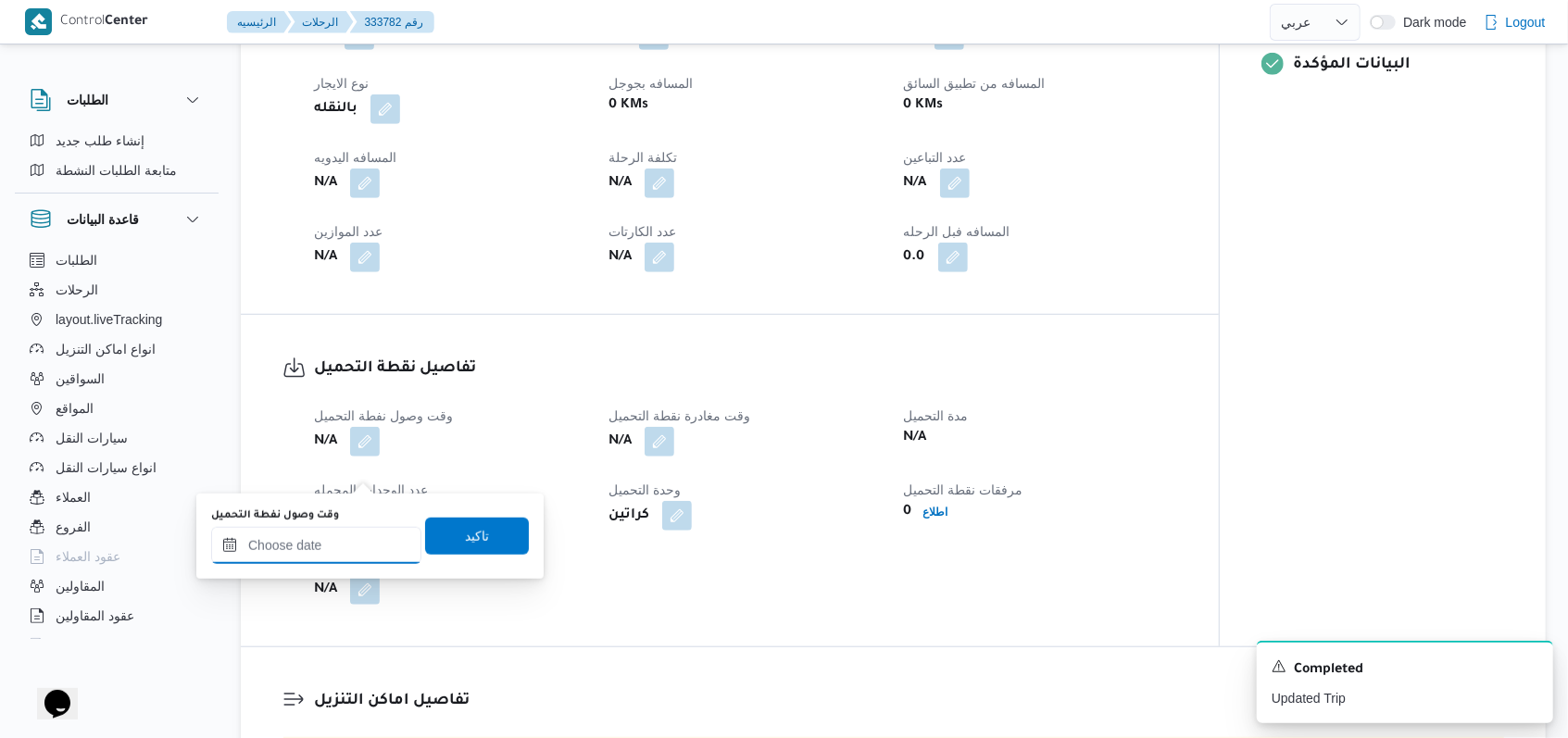
click at [321, 554] on input "وقت وصول نفطة التحميل" at bounding box center [317, 545] width 211 height 37
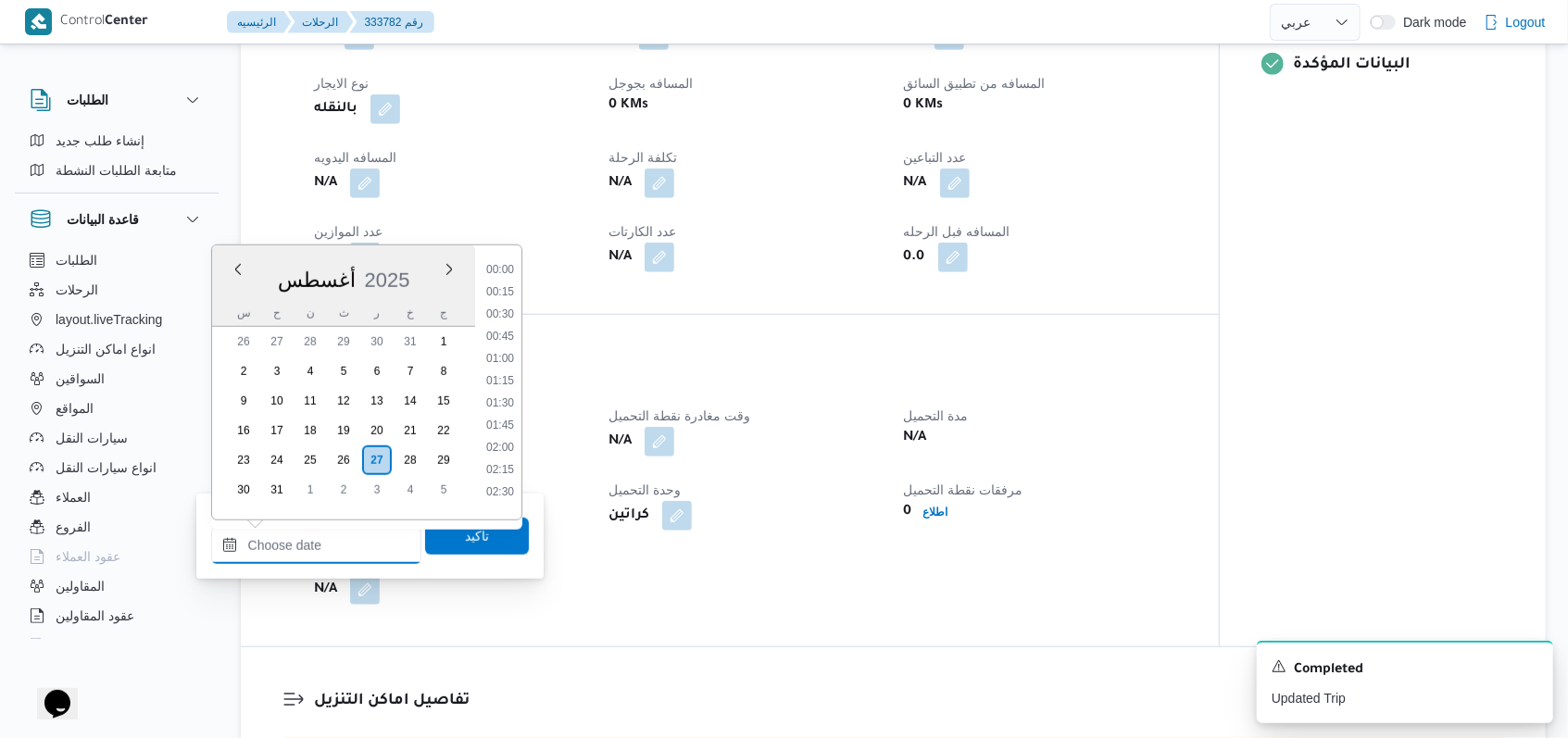
scroll to position [895, 0]
click at [506, 304] on li "10:30" at bounding box center [500, 307] width 43 height 19
type input "٢٧/٠٨/٢٠٢٥ ١٠:٣٠"
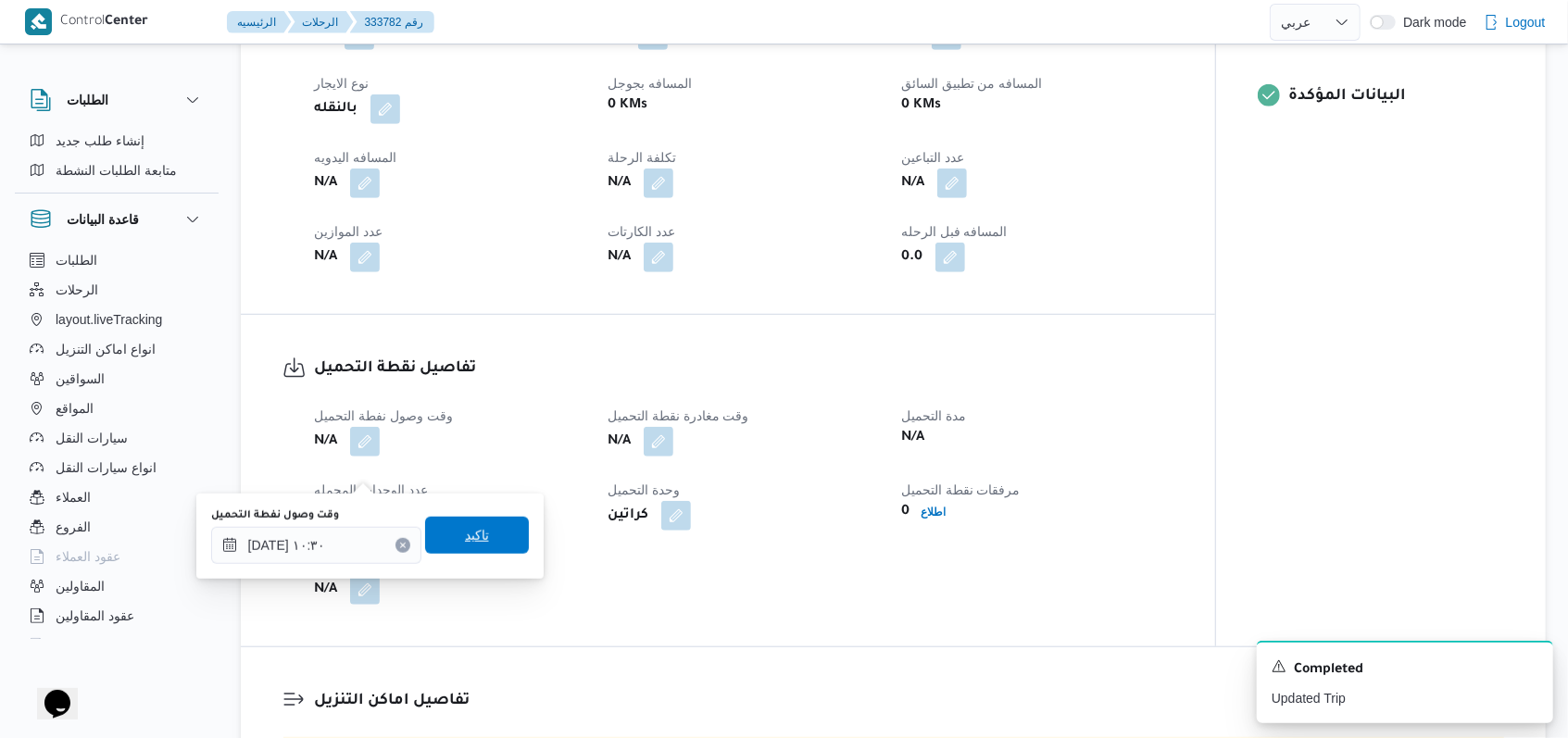
click at [470, 524] on span "تاكيد" at bounding box center [477, 535] width 103 height 37
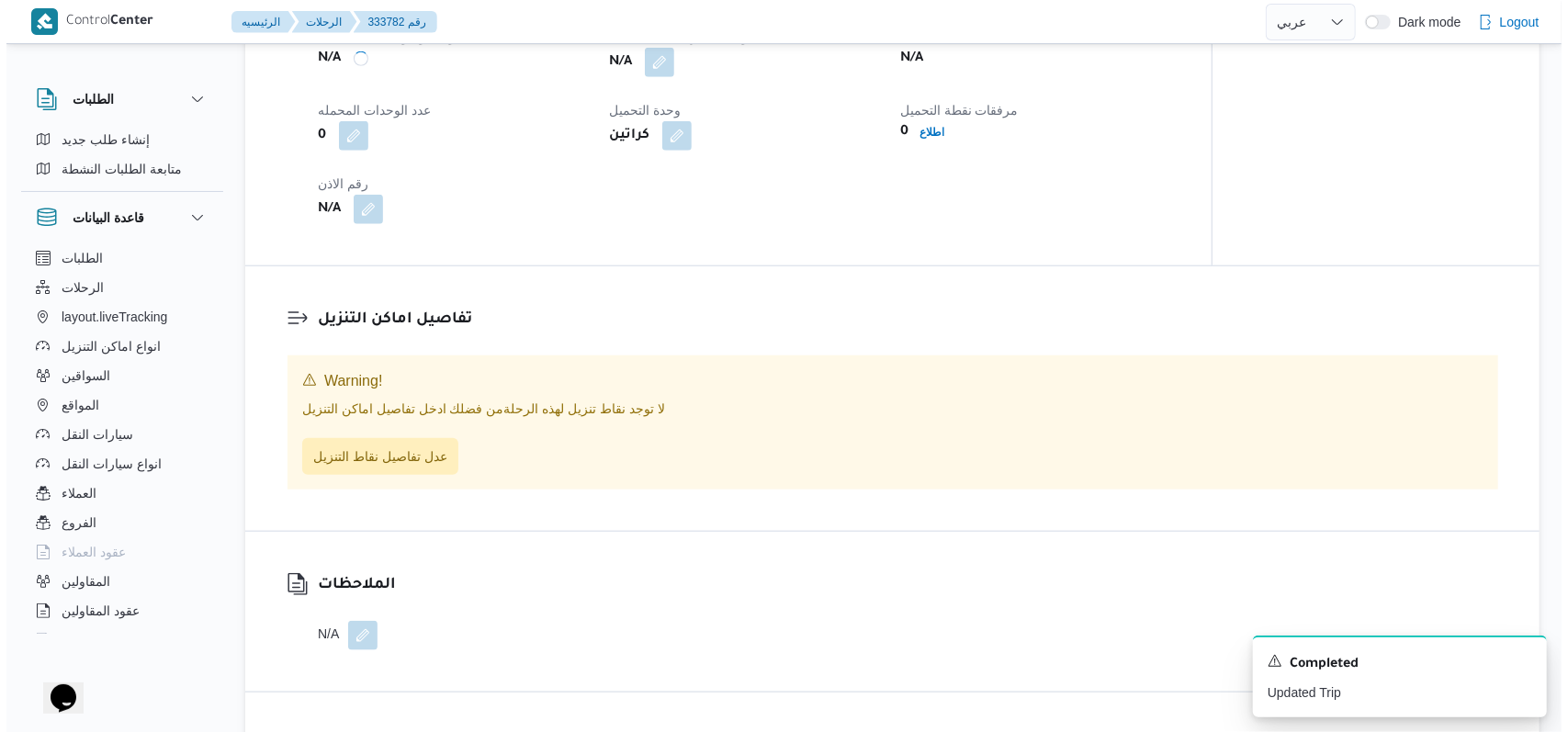
scroll to position [1224, 0]
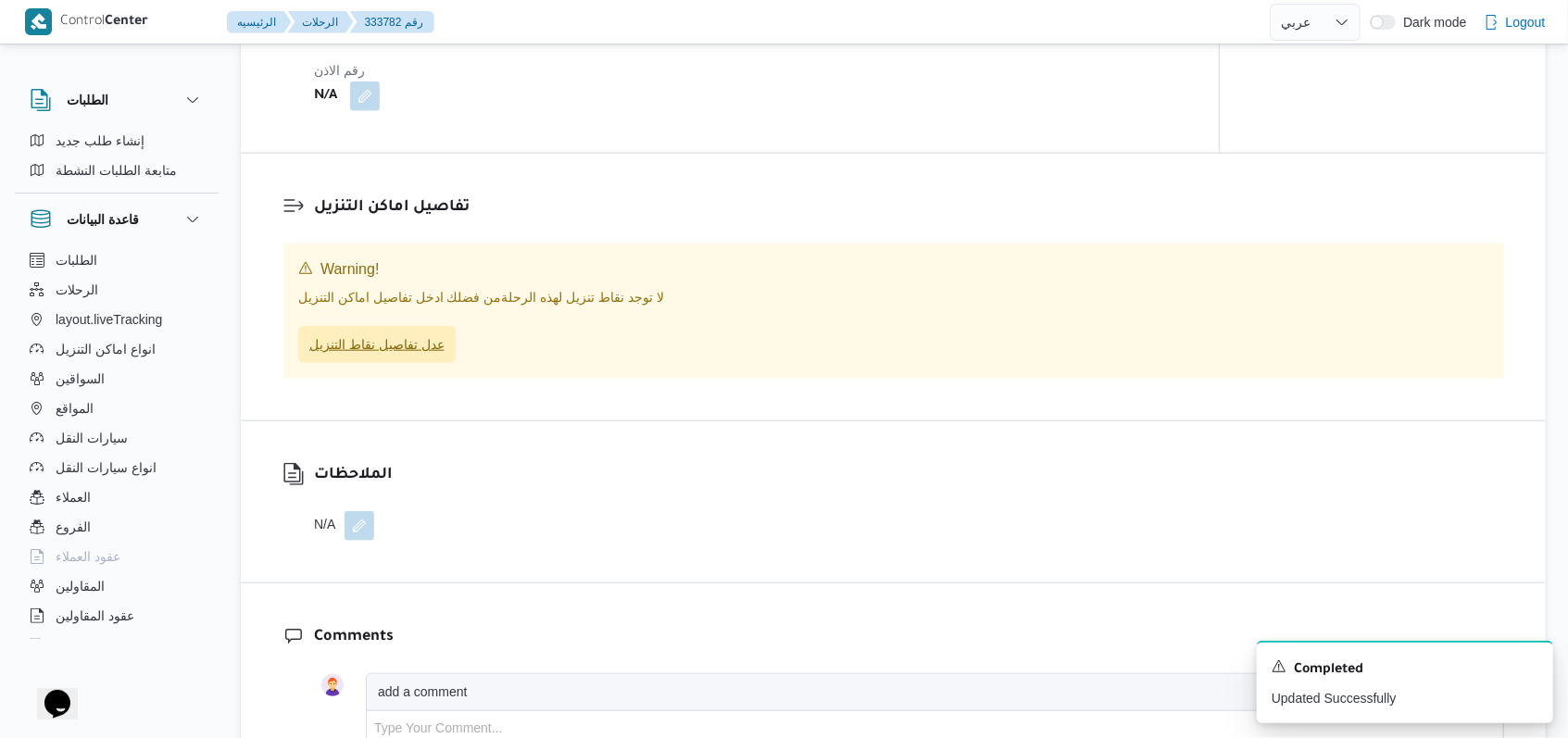
click at [393, 356] on span "عدل تفاصيل نقاط التنزيل" at bounding box center [376, 344] width 136 height 22
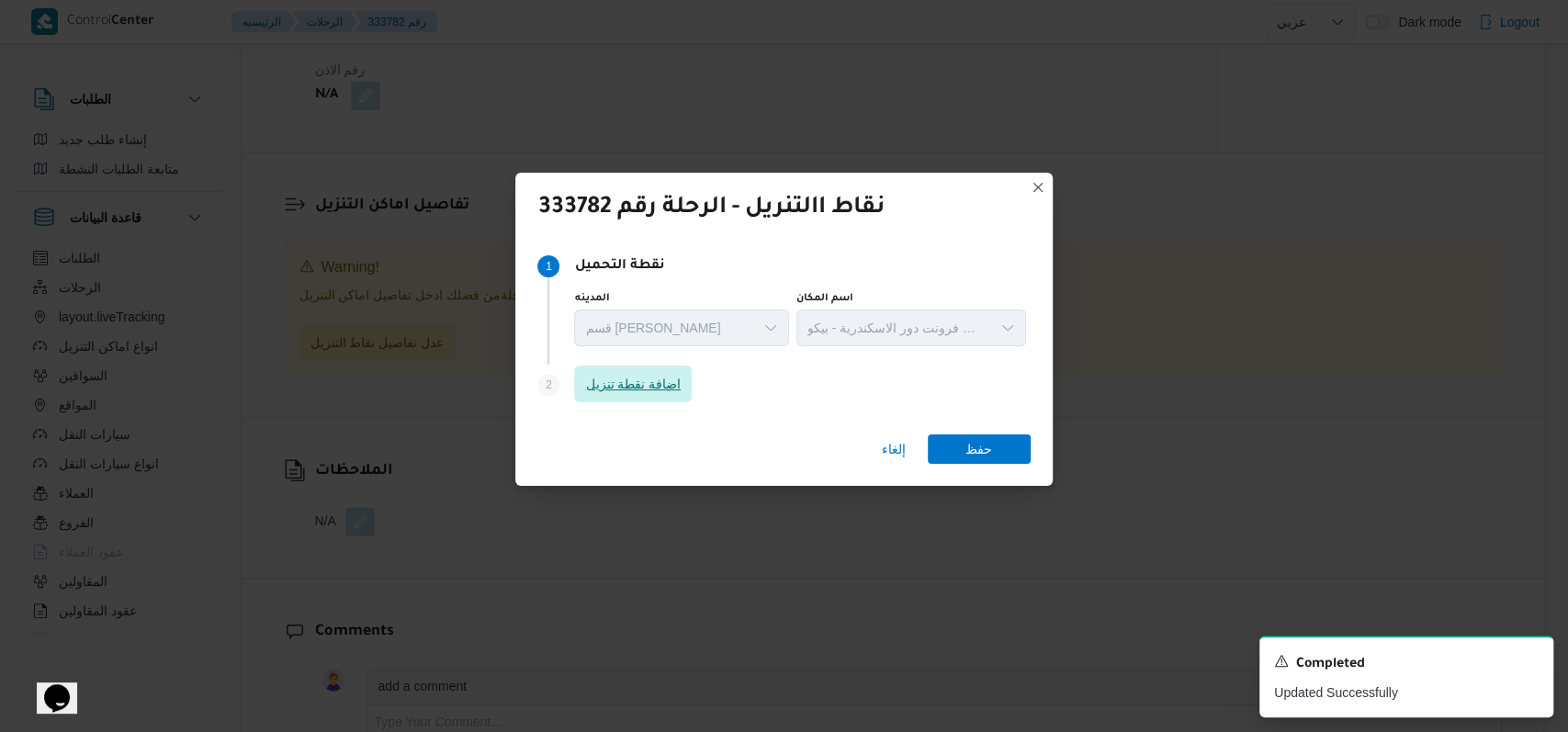
click at [619, 378] on span "اضافة نقطة تنزيل" at bounding box center [633, 384] width 96 height 22
click at [644, 366] on span "اضافة نقطة تنزيل" at bounding box center [634, 384] width 118 height 37
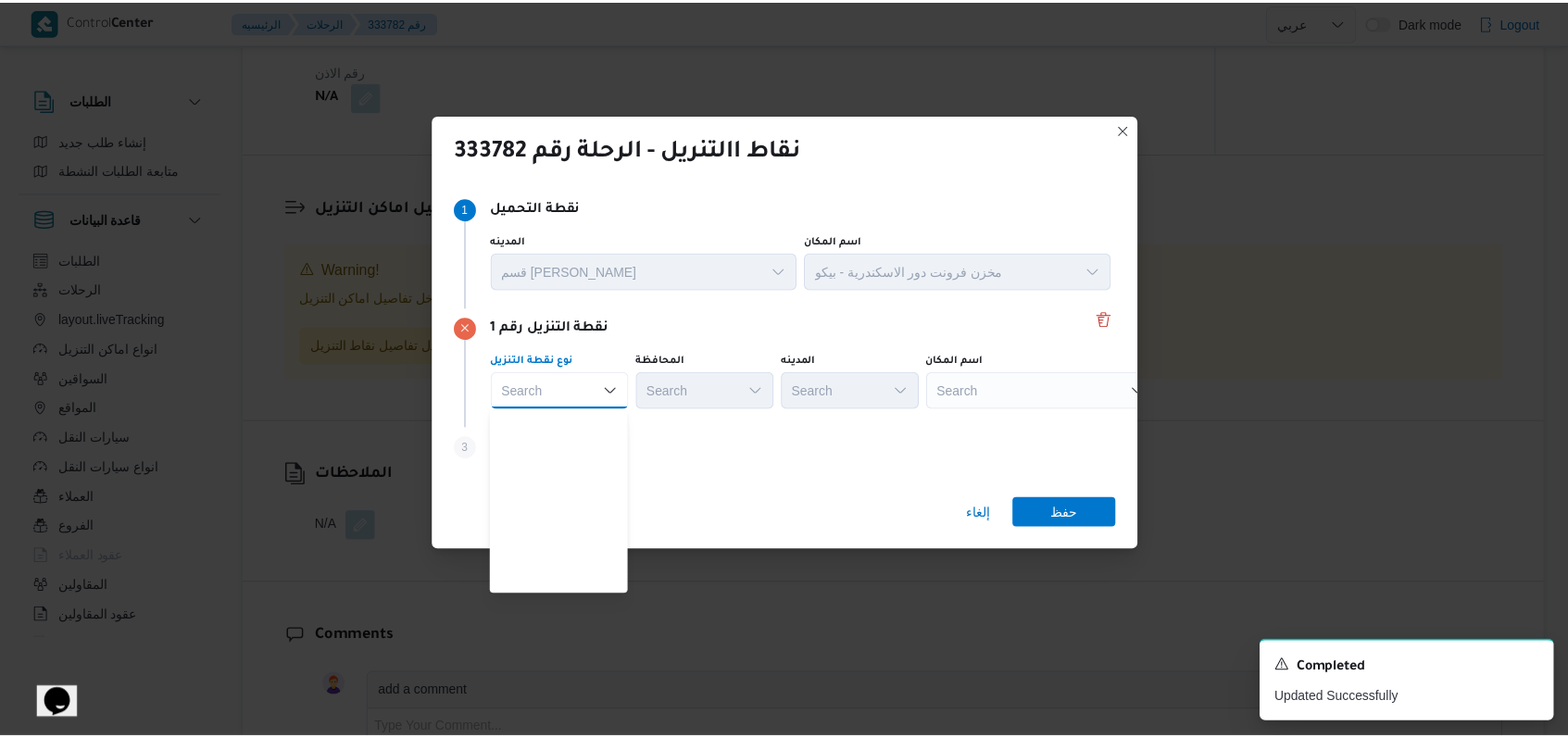
scroll to position [486, 0]
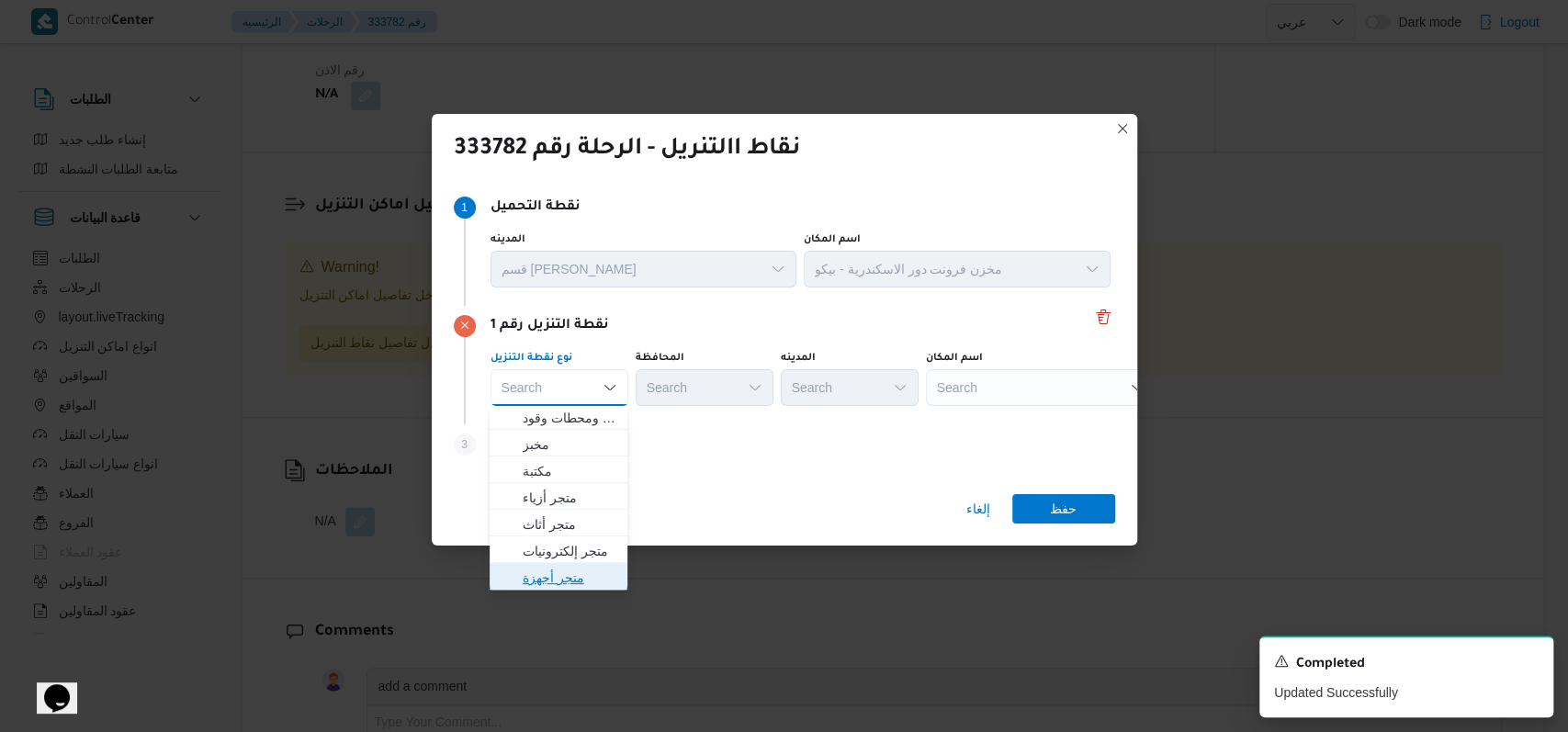
click at [568, 571] on span "متجر أجهزة" at bounding box center [569, 577] width 94 height 22
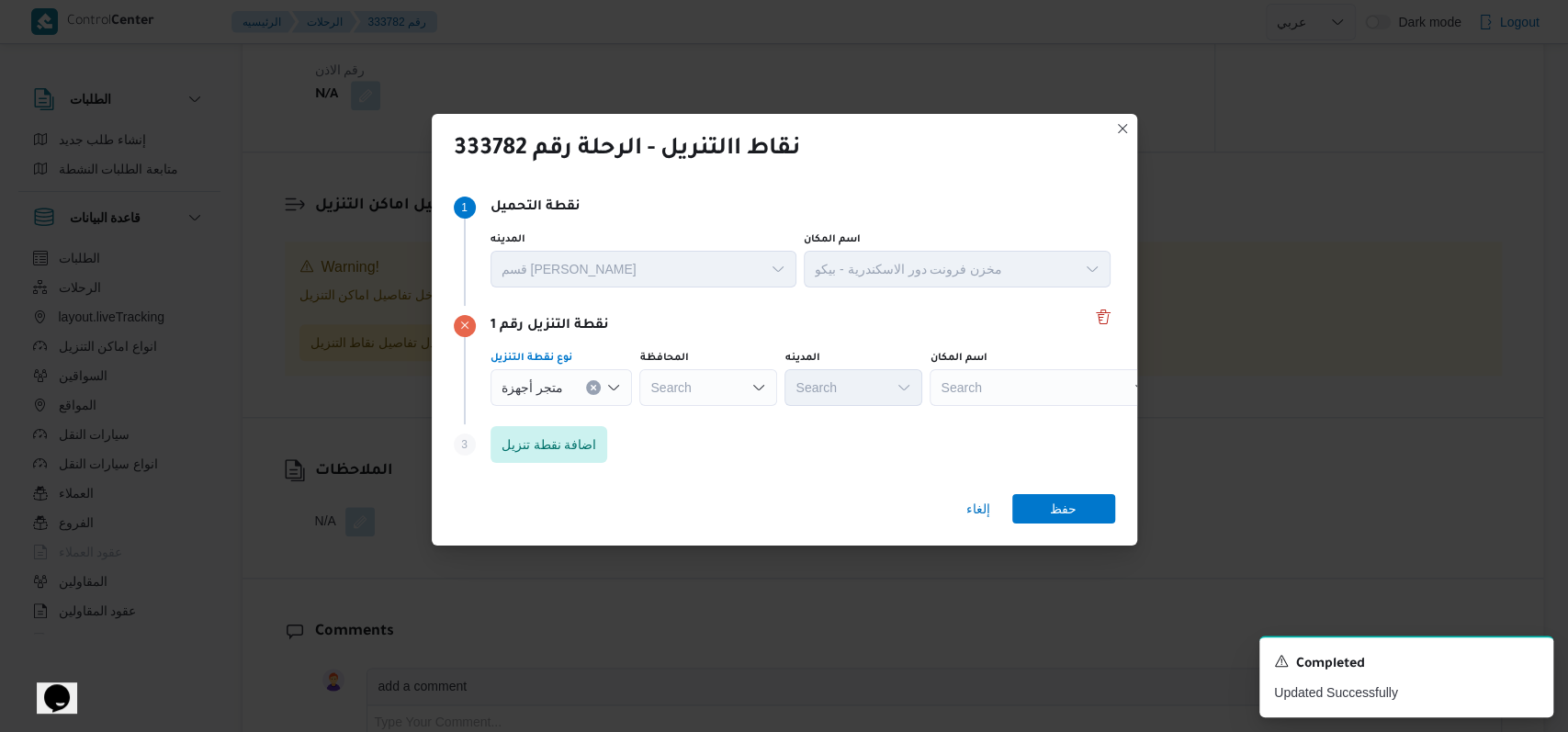
click at [717, 380] on div "Search" at bounding box center [708, 388] width 137 height 37
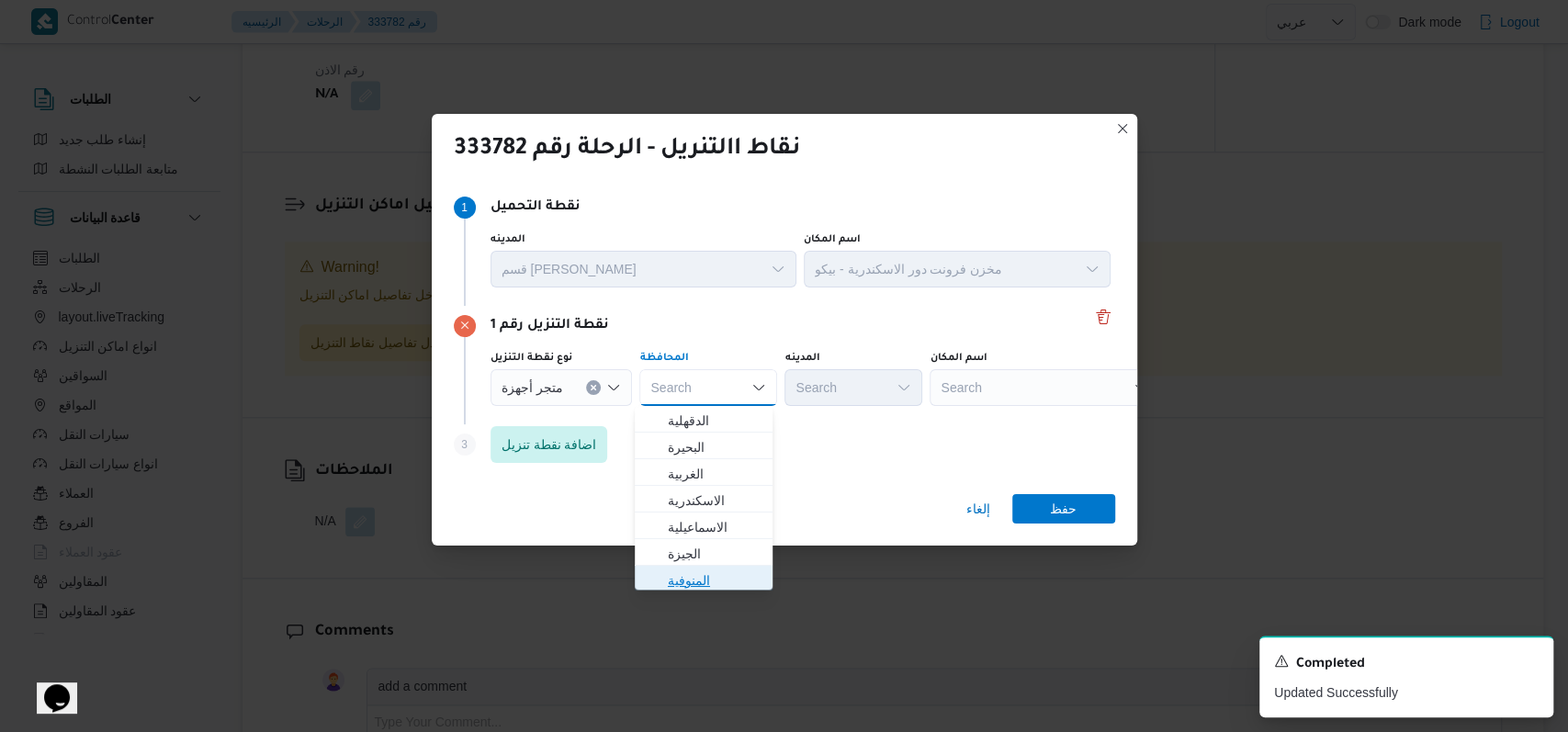
click at [707, 576] on span "المنوفية" at bounding box center [714, 580] width 94 height 22
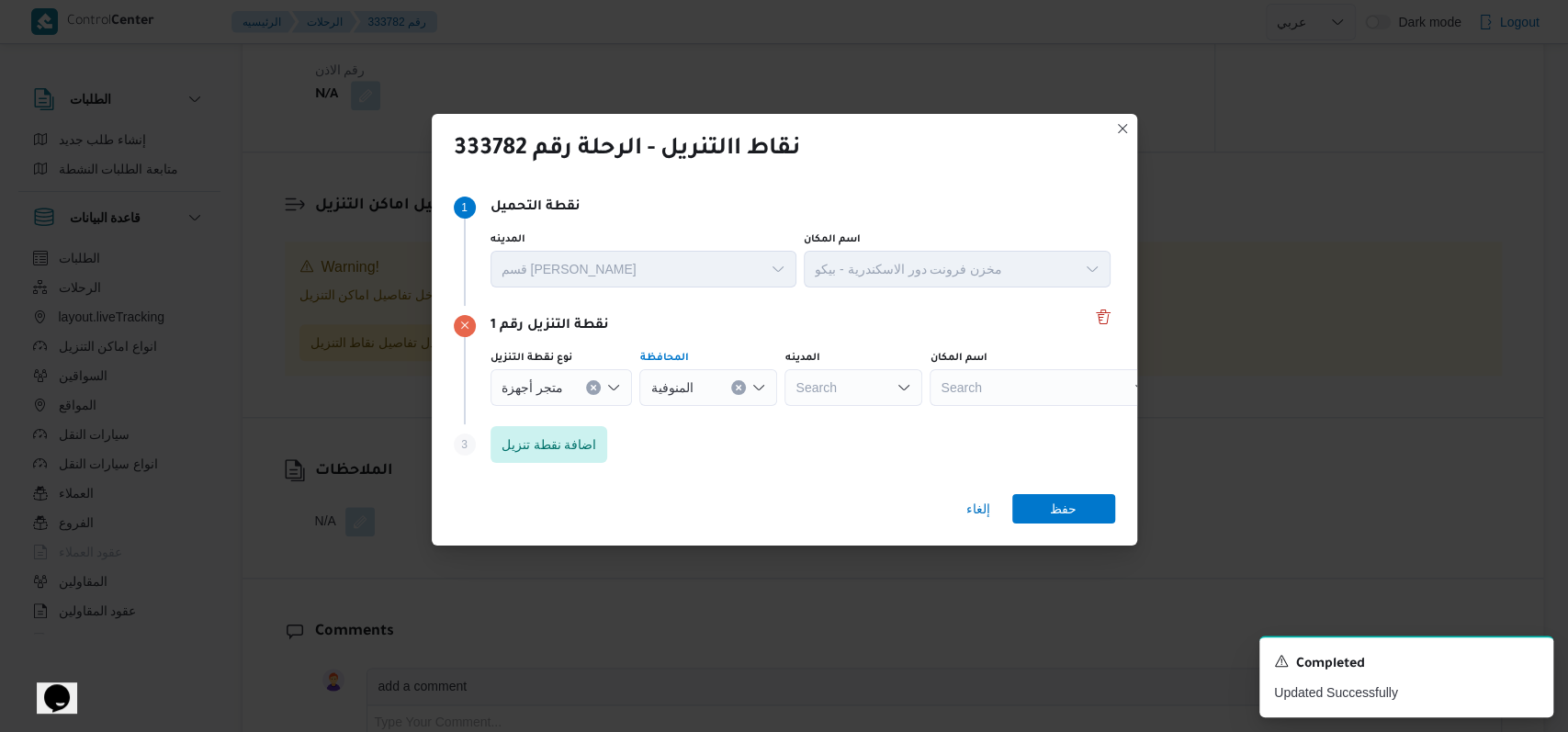
click at [1030, 386] on div "Search" at bounding box center [1044, 388] width 229 height 37
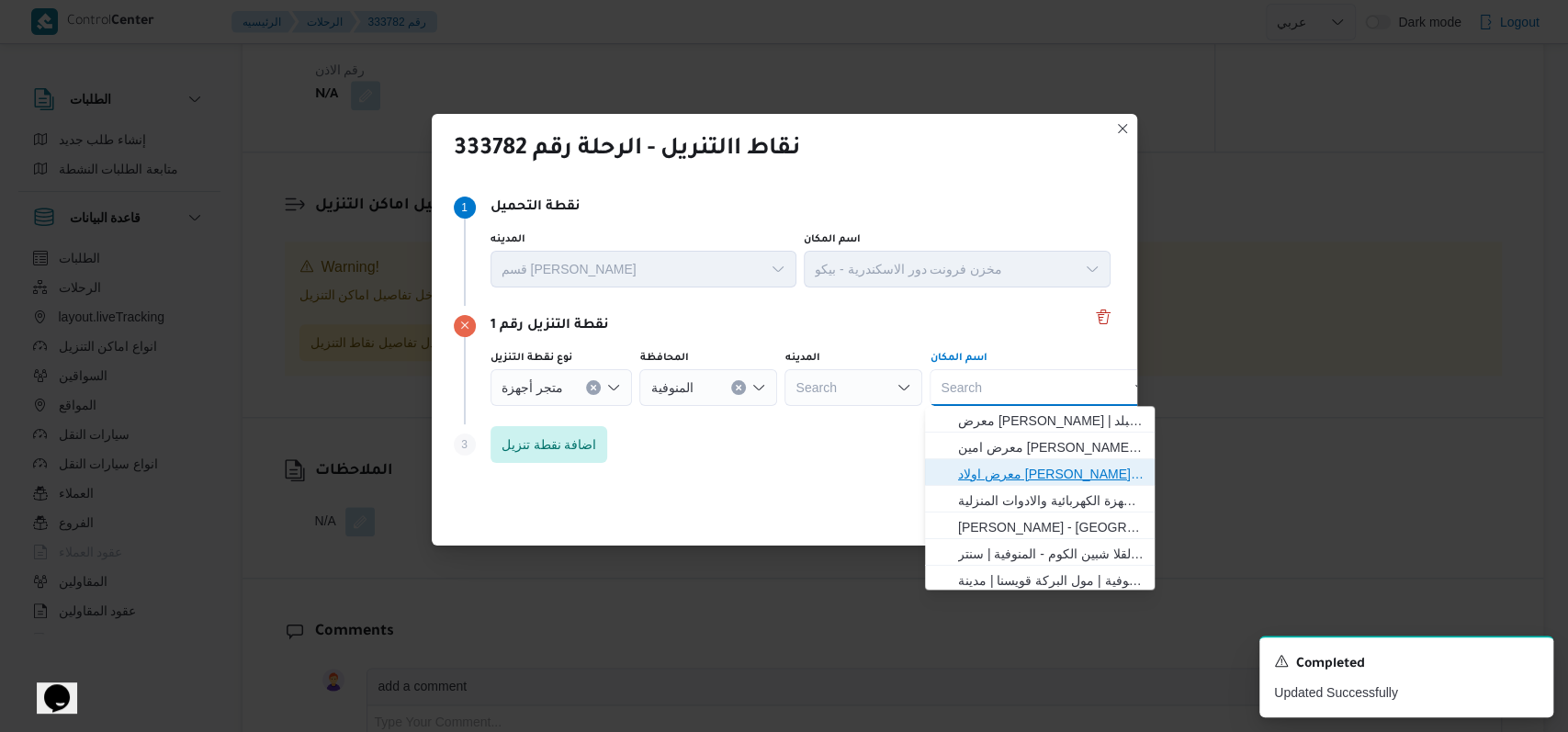
click at [1040, 463] on span "معرض اولاد عبدالغفار مول العشماوى - المنوفية | | زوير ومنشأة إبراهيم حبشي" at bounding box center [1051, 474] width 186 height 22
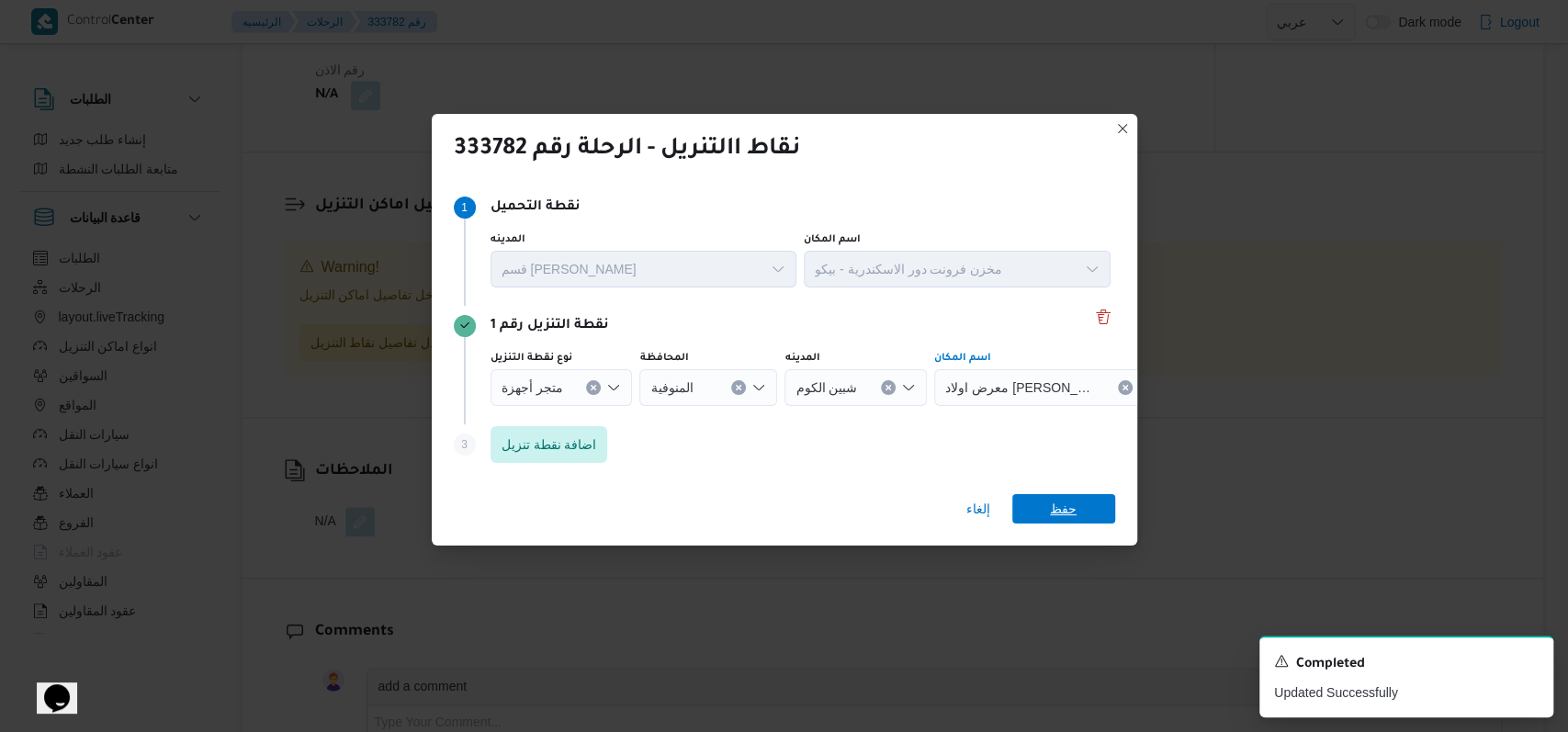
click at [1084, 497] on span "حفظ" at bounding box center [1064, 509] width 103 height 29
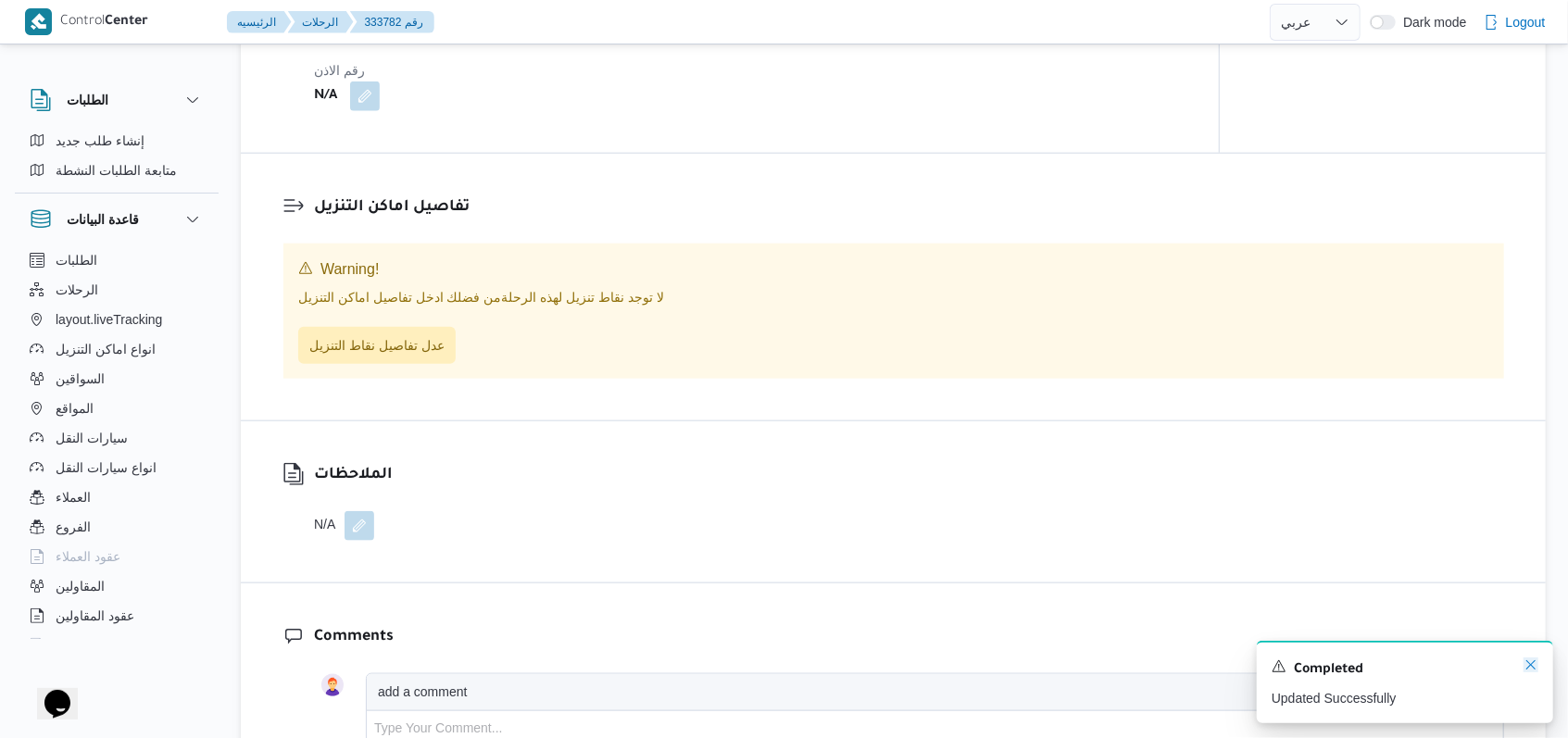
click at [1535, 670] on icon "Dismiss toast" at bounding box center [1530, 664] width 9 height 9
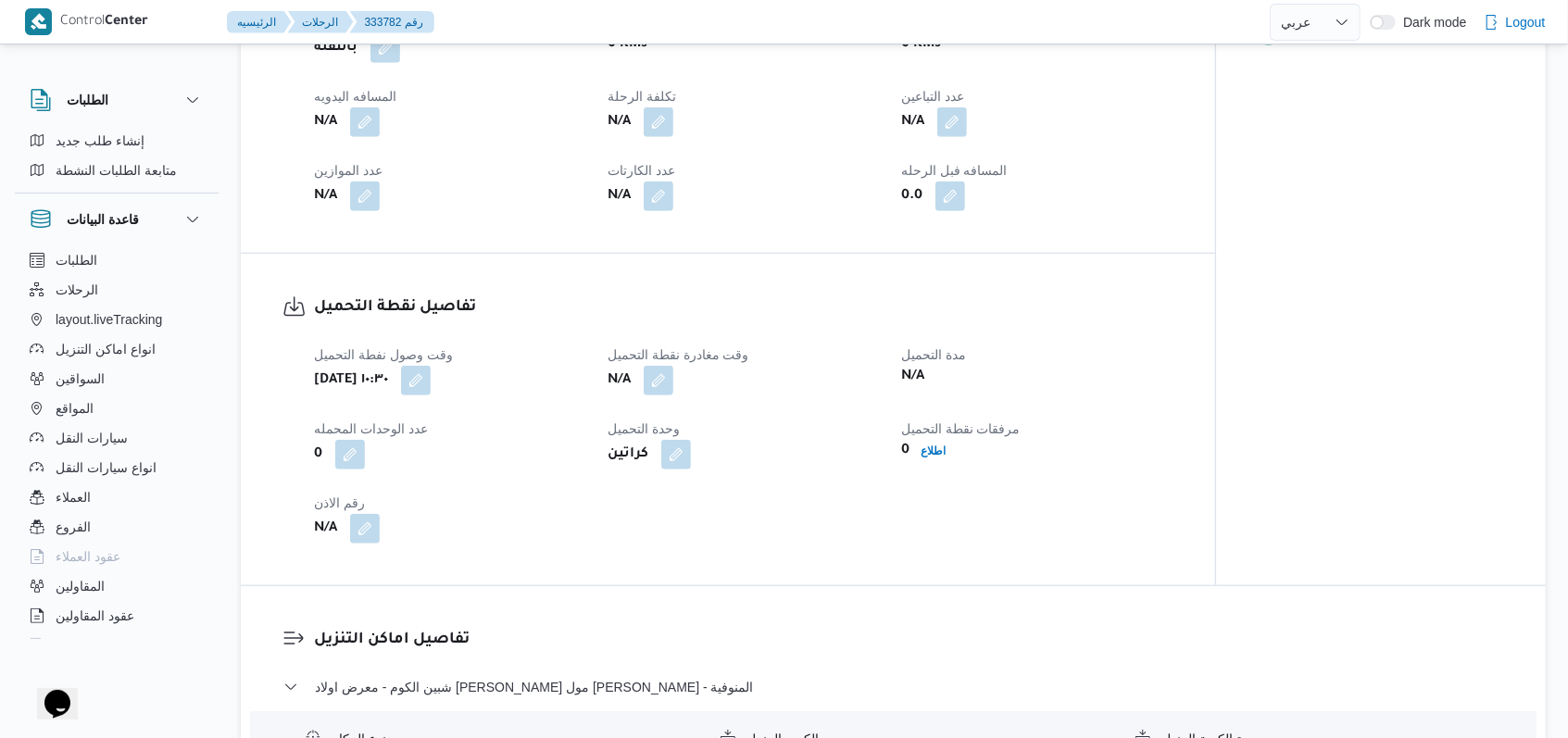
scroll to position [97, 0]
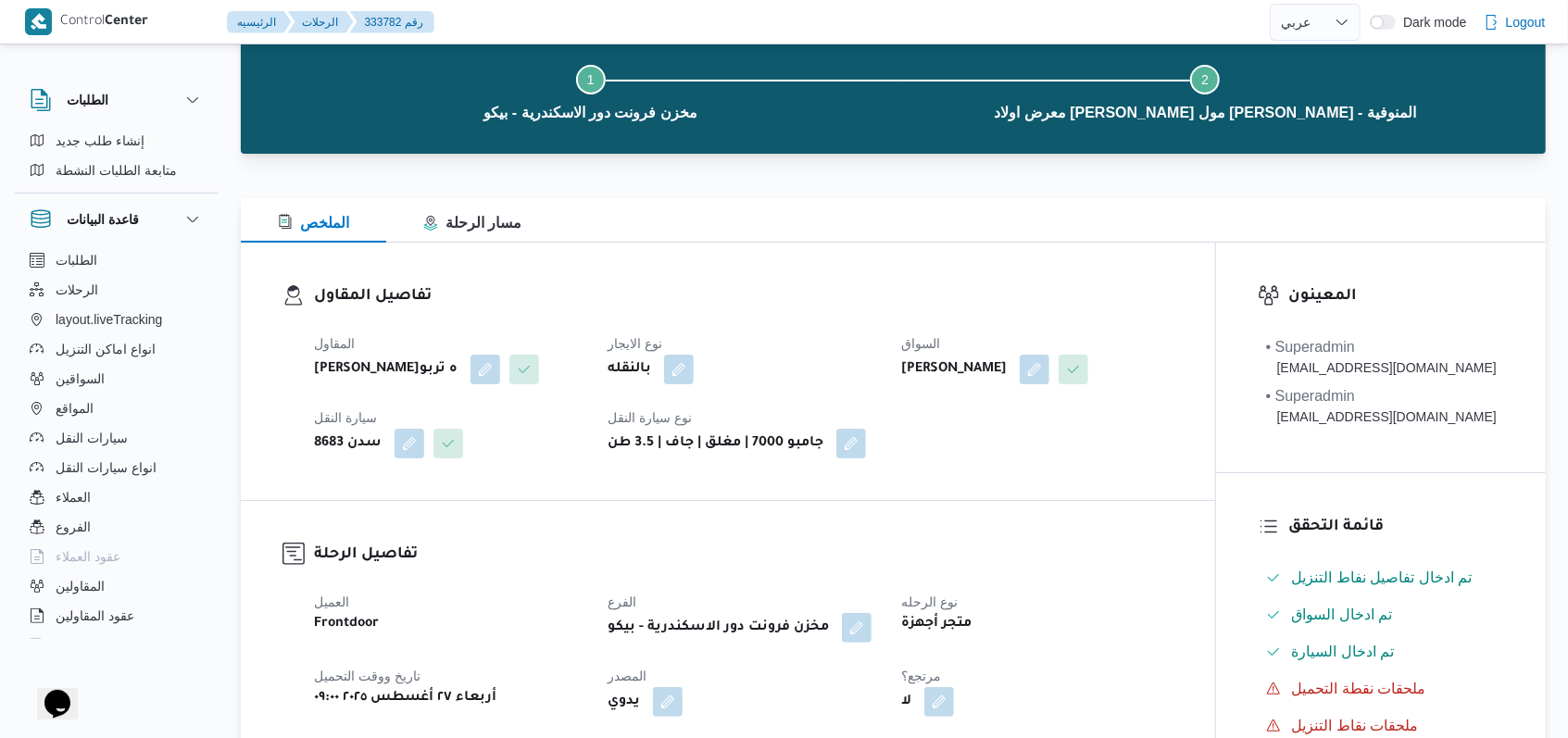
select select "ar"
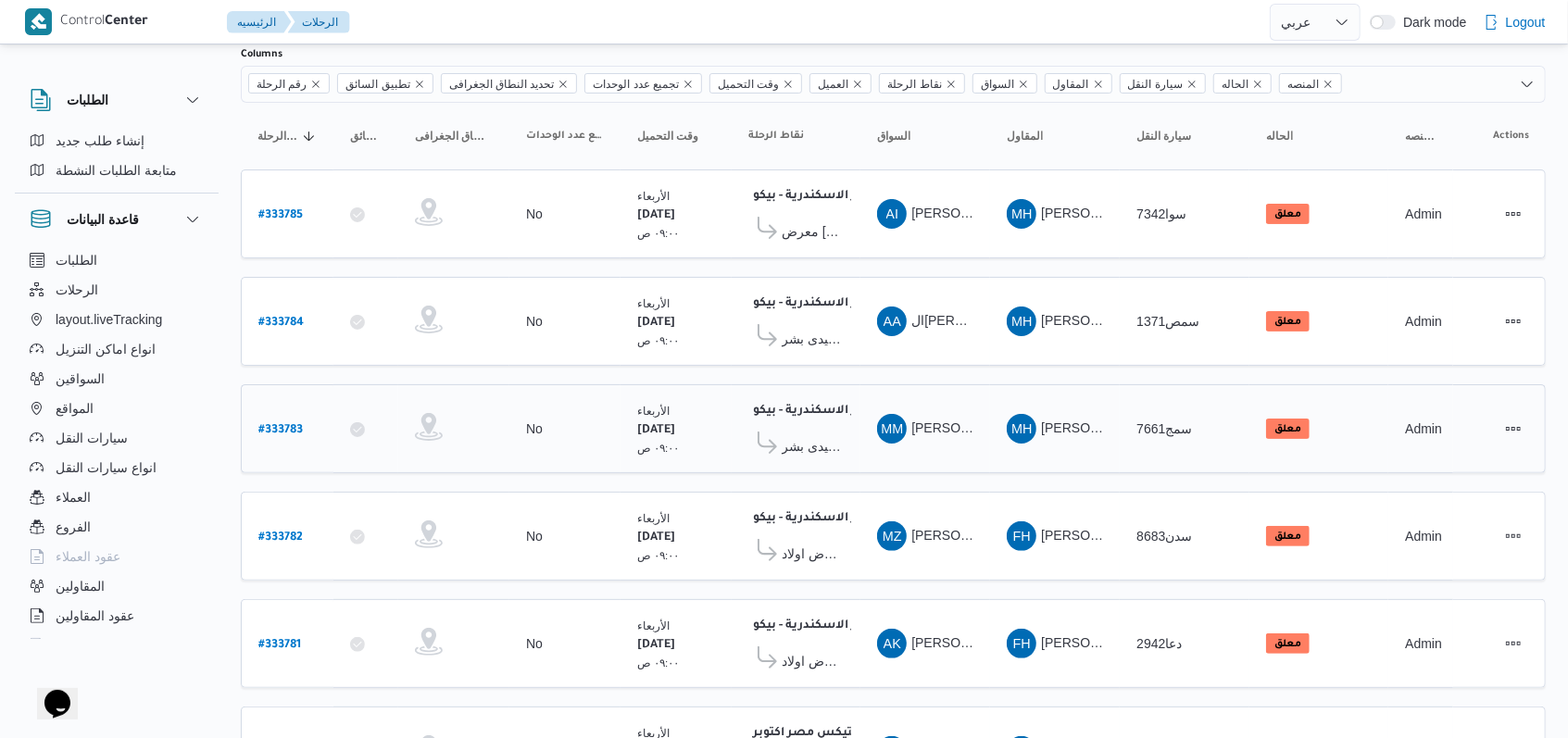
scroll to position [247, 0]
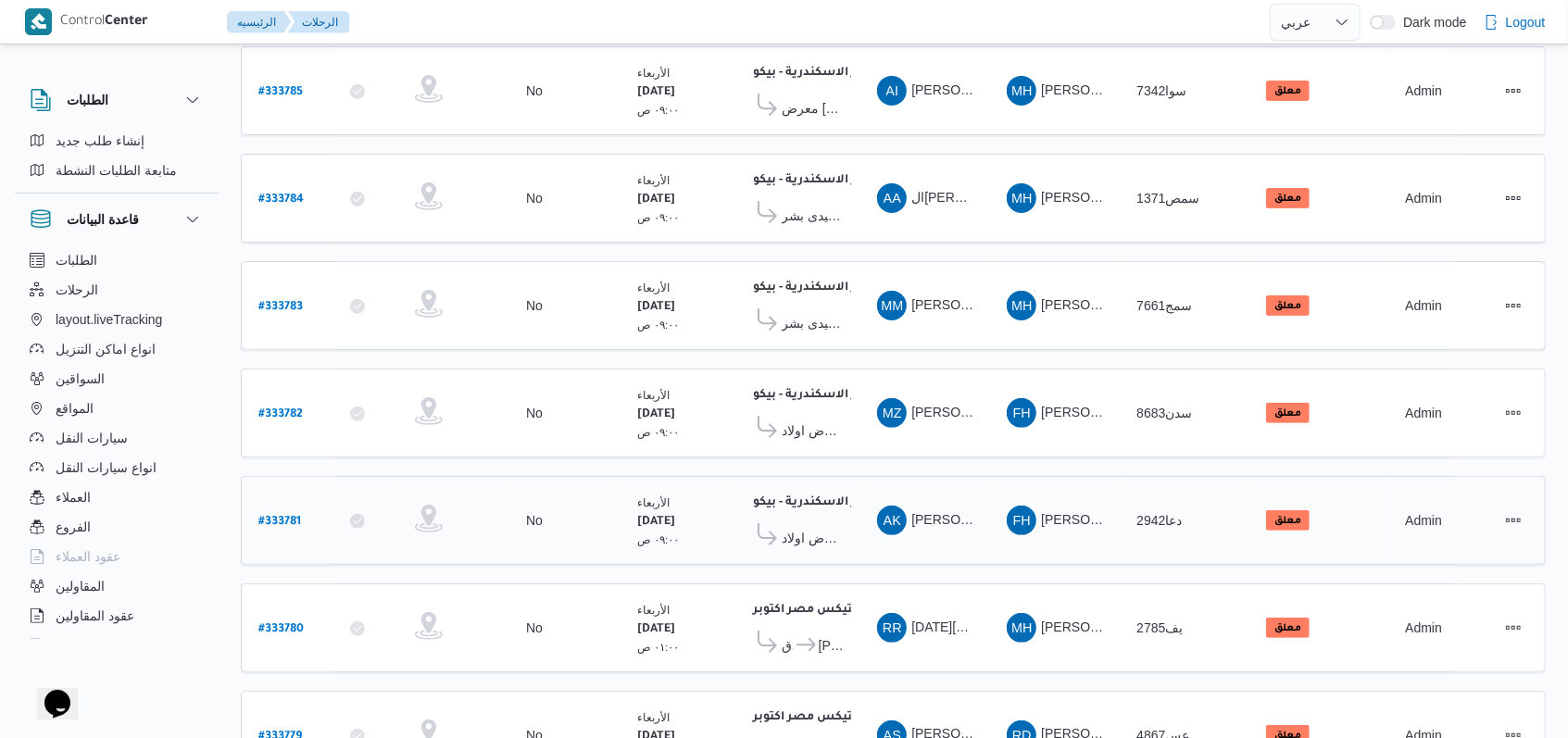
click at [293, 516] on b "# 333781" at bounding box center [280, 522] width 43 height 13
select select "ar"
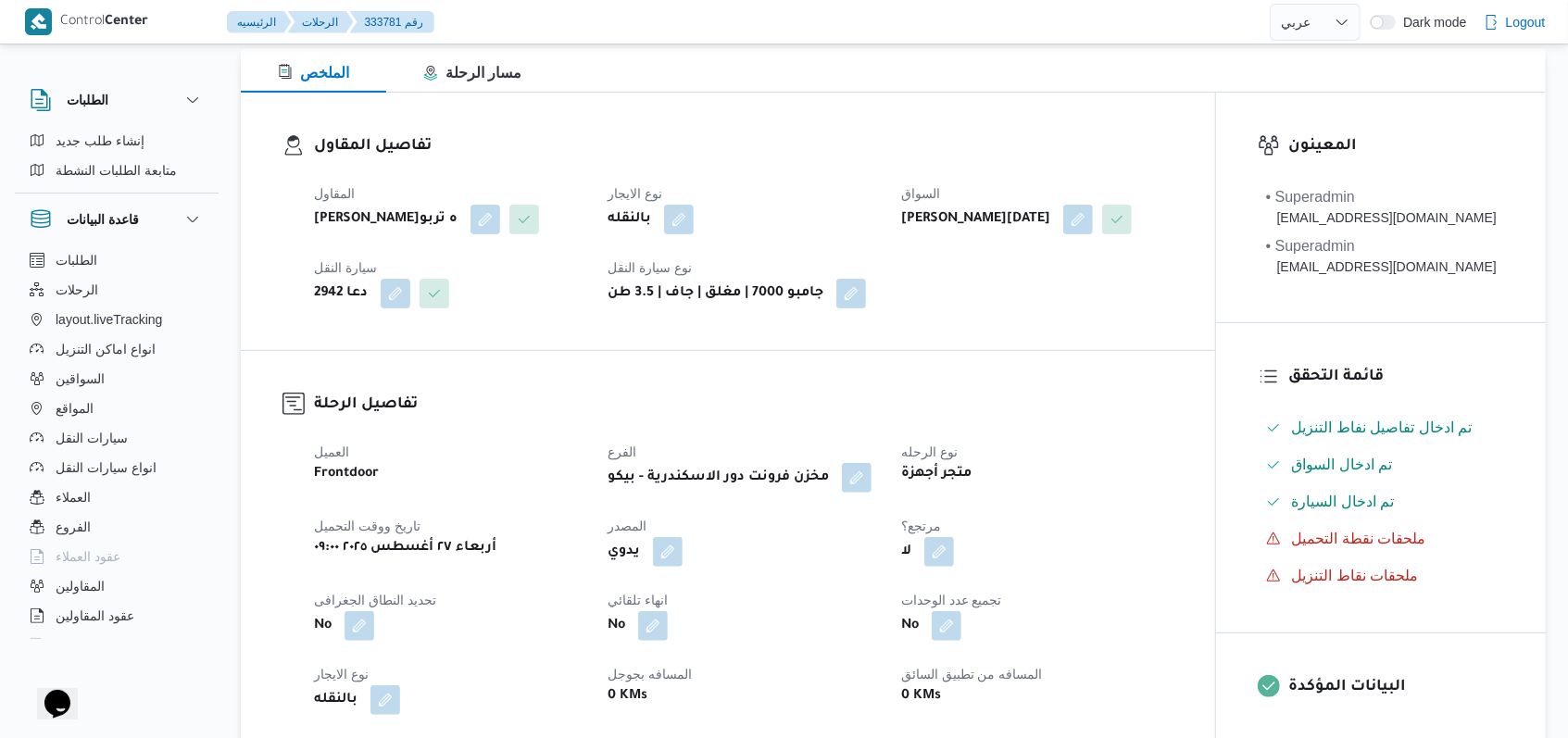
scroll to position [987, 0]
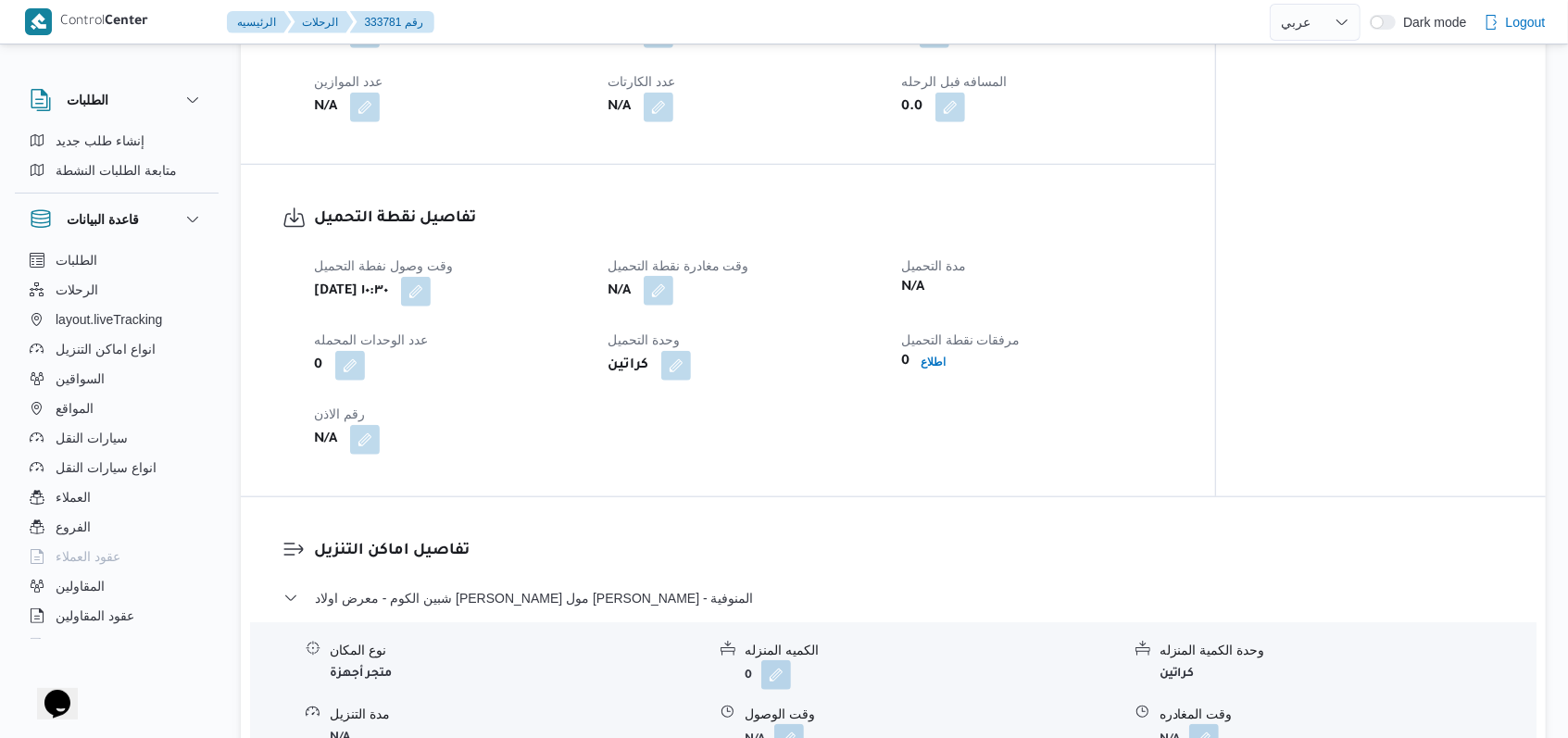
click at [672, 305] on button "button" at bounding box center [658, 291] width 29 height 29
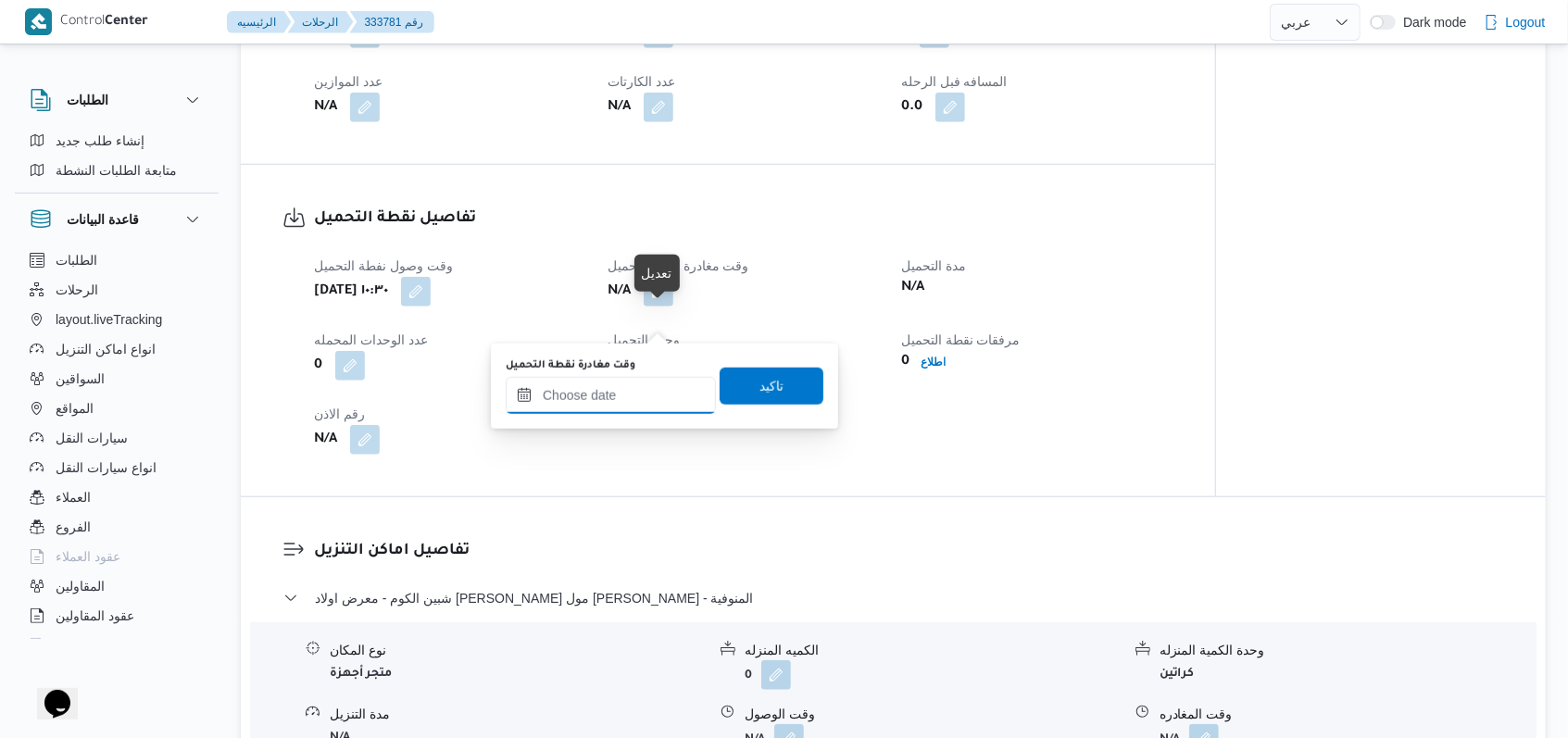
click at [629, 378] on input "وقت مغادرة نقطة التحميل" at bounding box center [611, 396] width 211 height 37
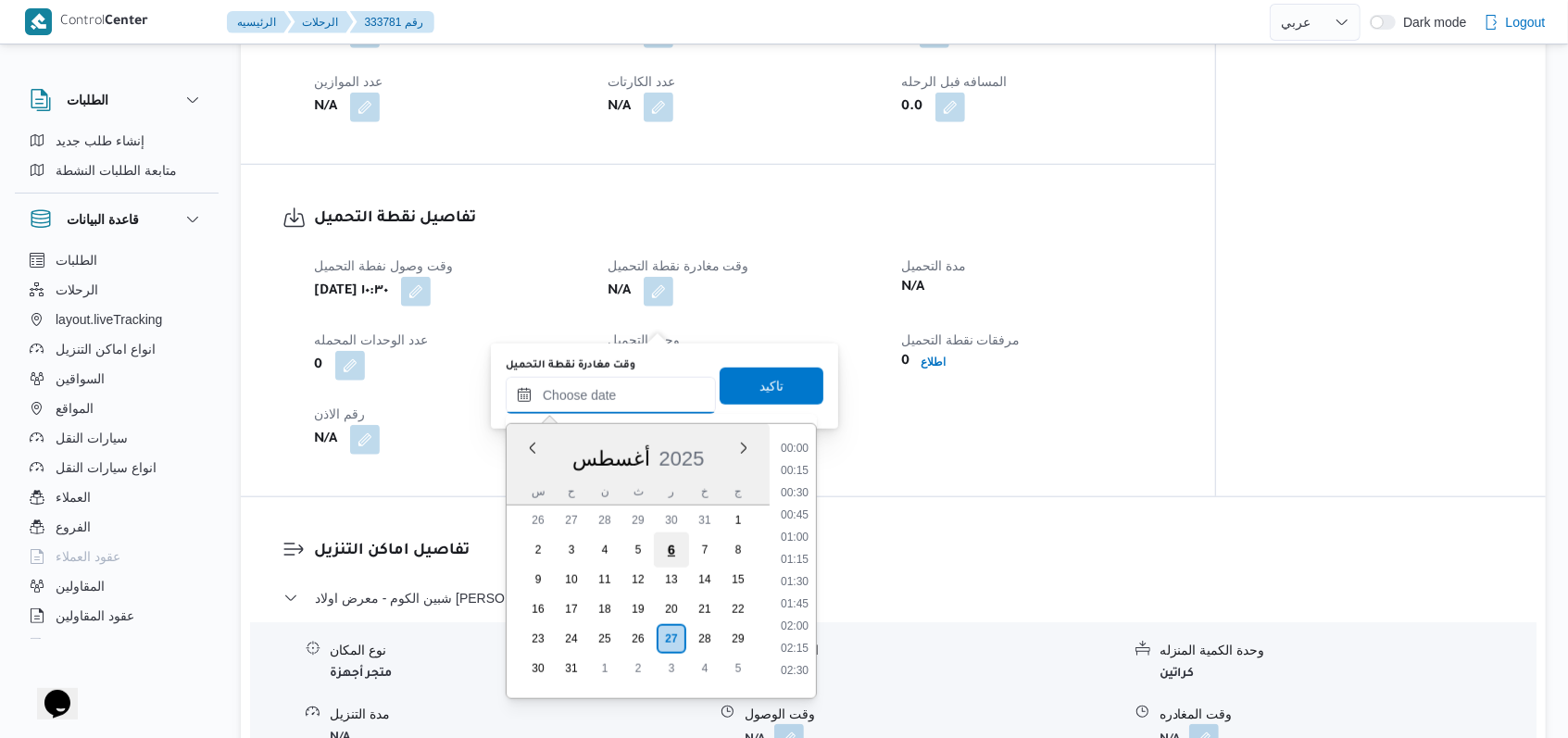
scroll to position [895, 0]
click at [794, 604] on li "11:45" at bounding box center [795, 597] width 43 height 19
type input "٢٧/٠٨/٢٠٢٥ ١١:٤٥"
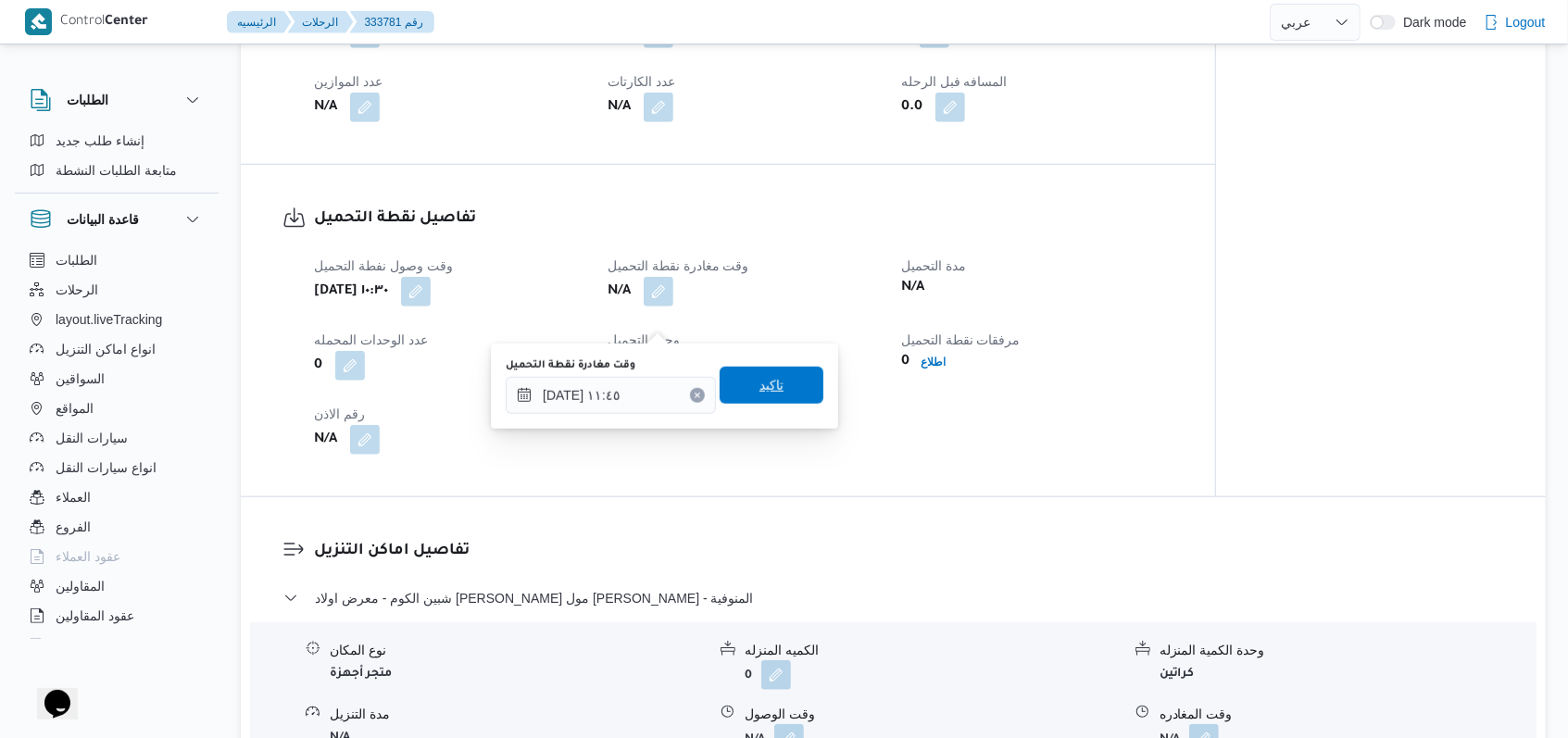
click at [771, 390] on span "تاكيد" at bounding box center [771, 385] width 103 height 37
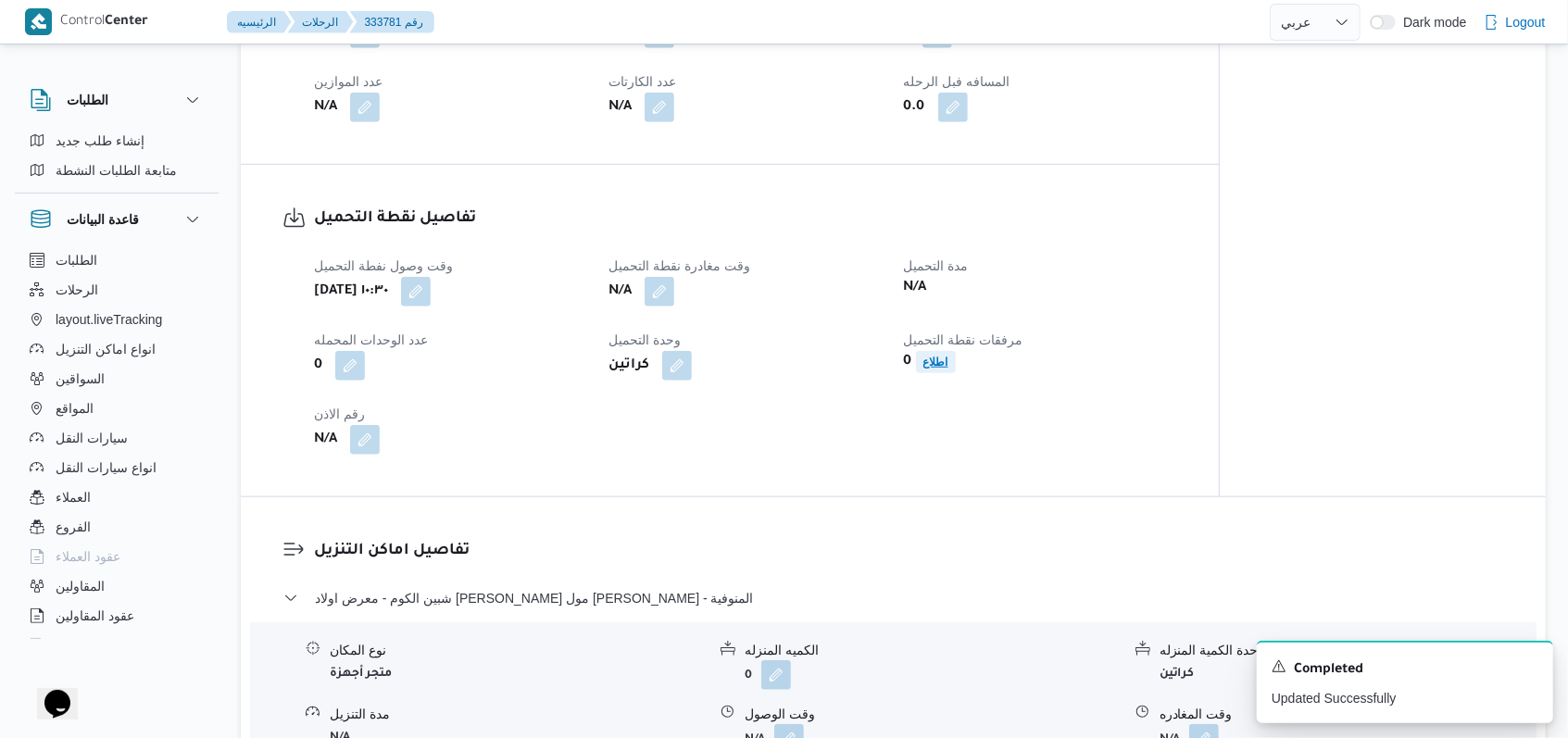
click at [948, 373] on span "اطلاع" at bounding box center [935, 362] width 40 height 22
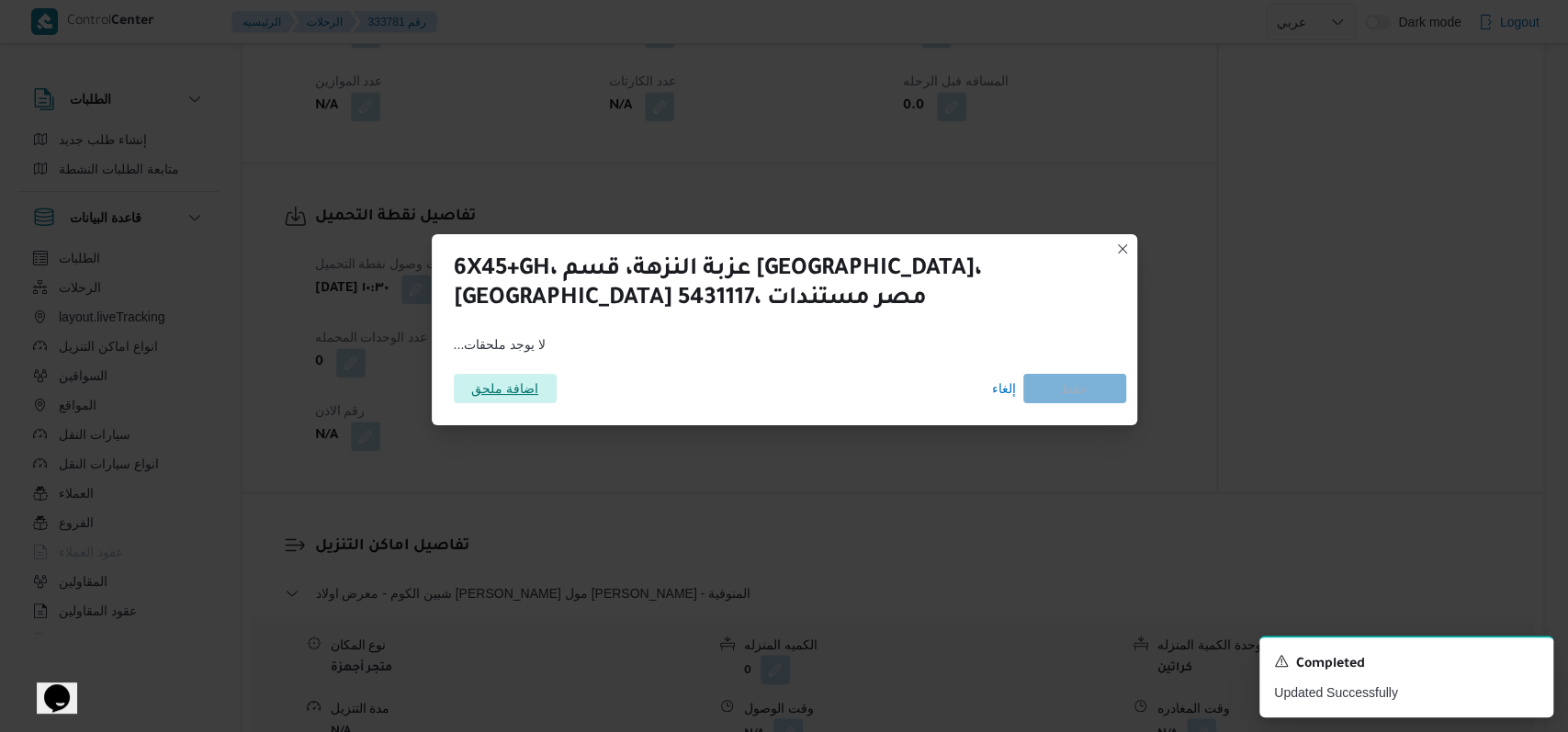
click at [492, 381] on span "اضافة ملحق" at bounding box center [504, 389] width 67 height 29
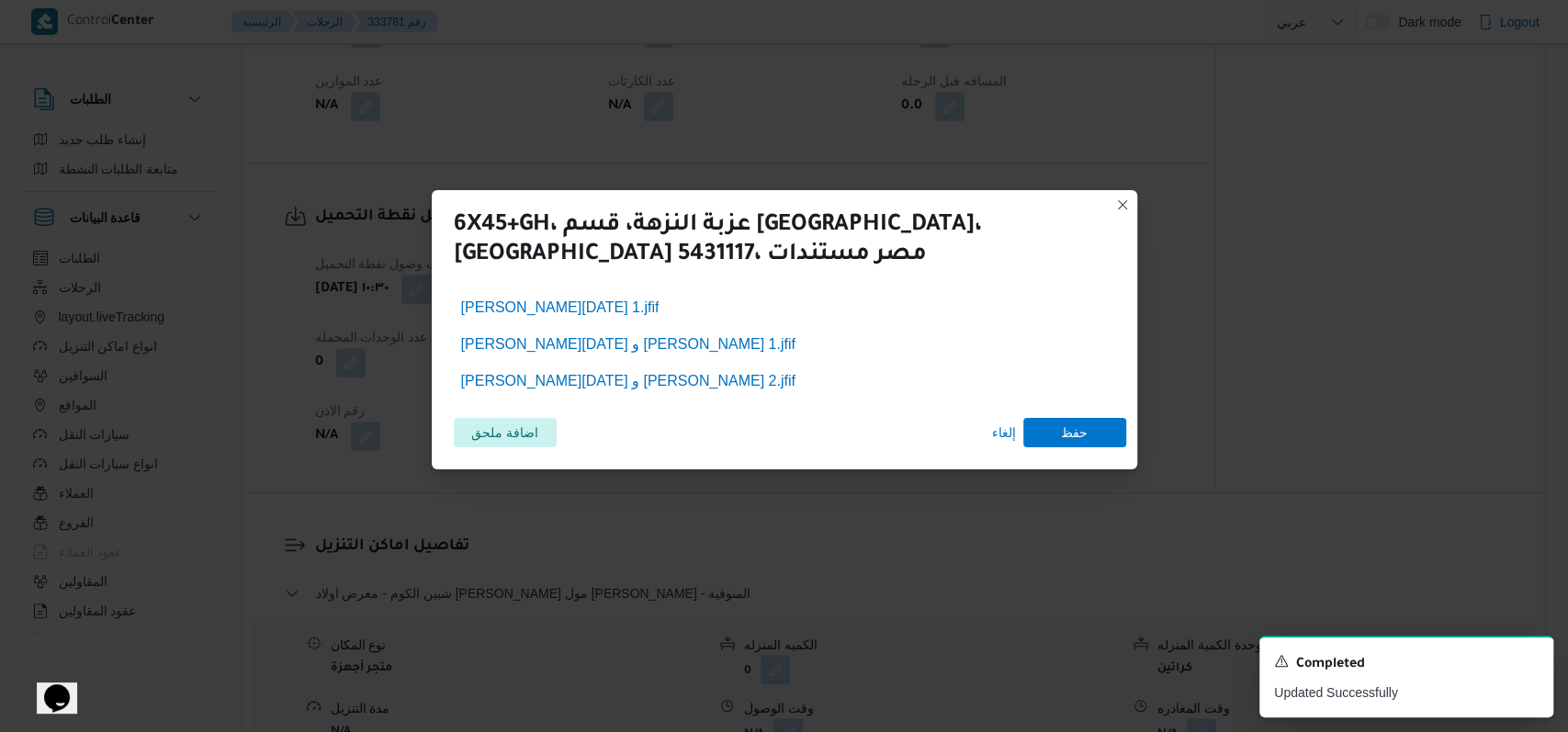
click at [1073, 407] on div "اضافة ملحق إلغاء حفظ" at bounding box center [784, 432] width 684 height 51
click at [1069, 432] on span "حفظ" at bounding box center [1075, 431] width 27 height 29
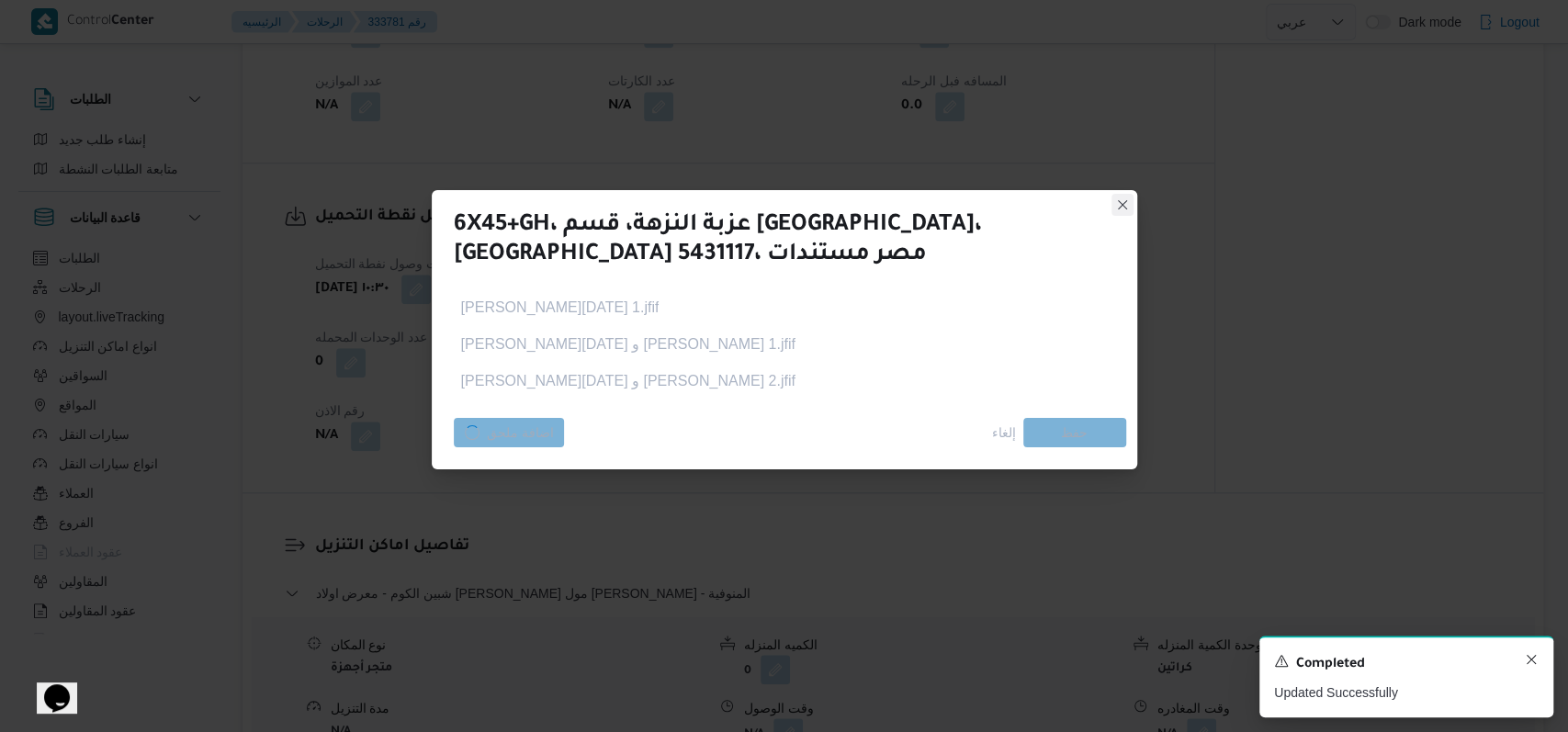
click at [1528, 662] on icon "Dismiss toast" at bounding box center [1531, 659] width 15 height 15
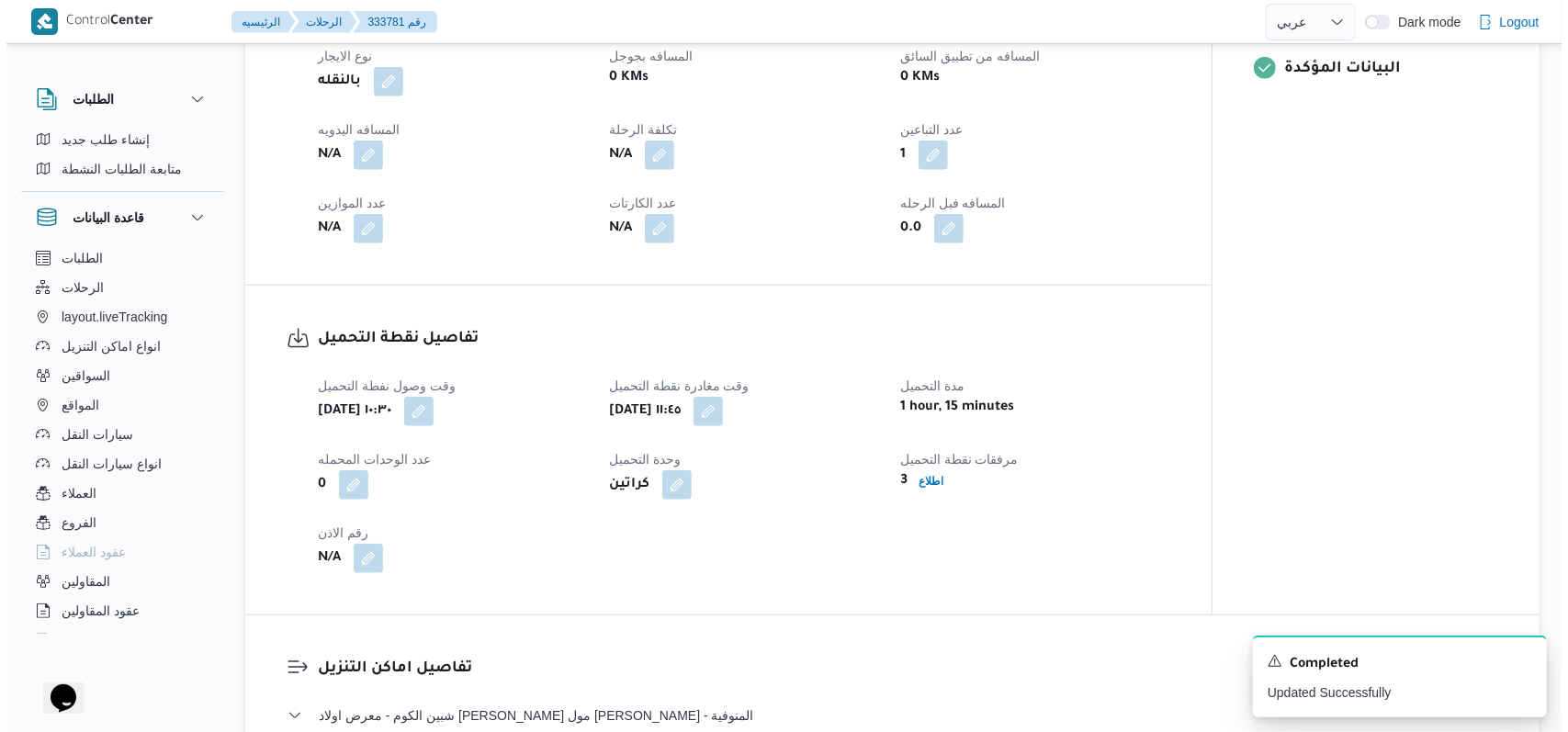
scroll to position [1224, 0]
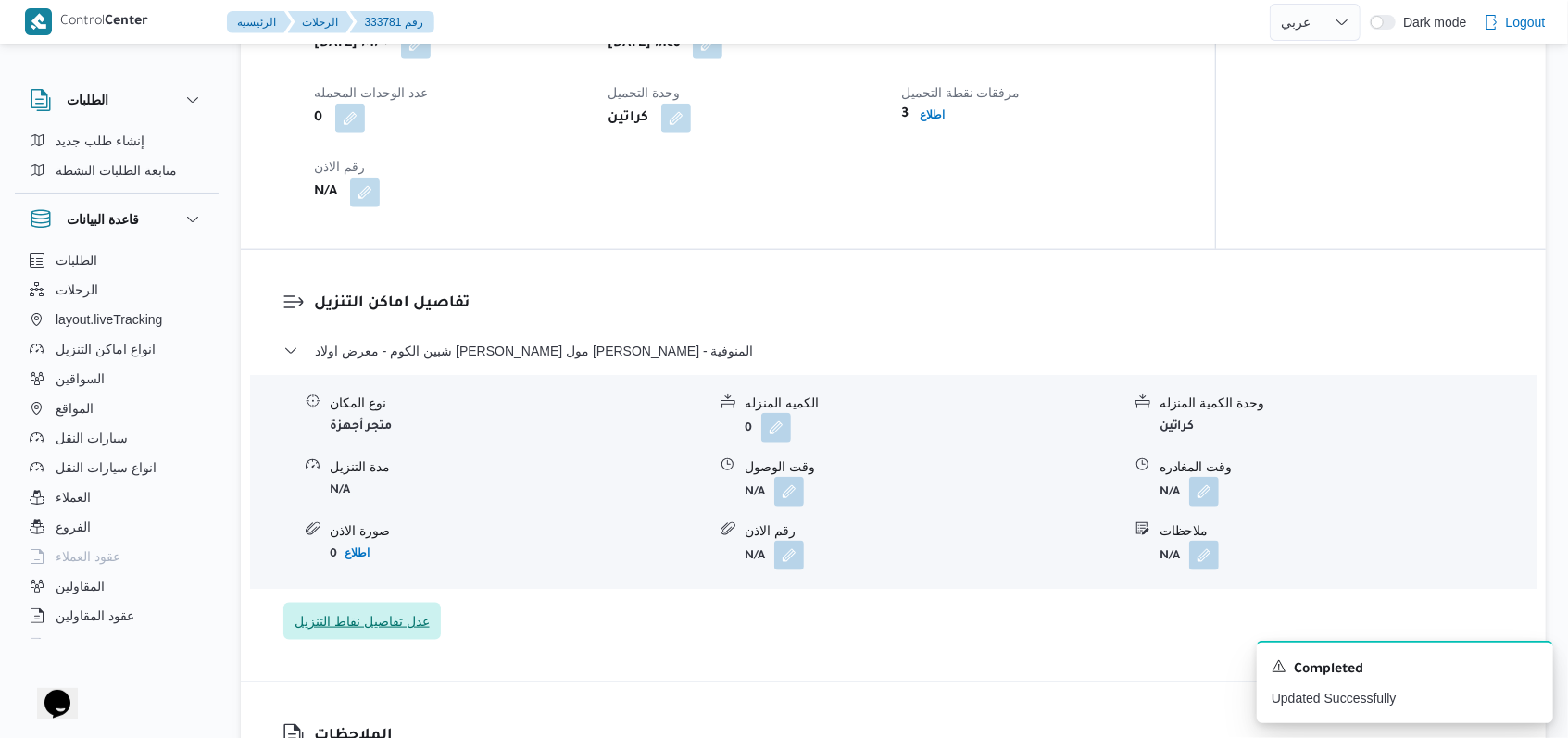
drag, startPoint x: 402, startPoint y: 638, endPoint x: 414, endPoint y: 629, distance: 15.0
click at [408, 635] on span "عدل تفاصيل نقاط التنزيل" at bounding box center [362, 621] width 157 height 37
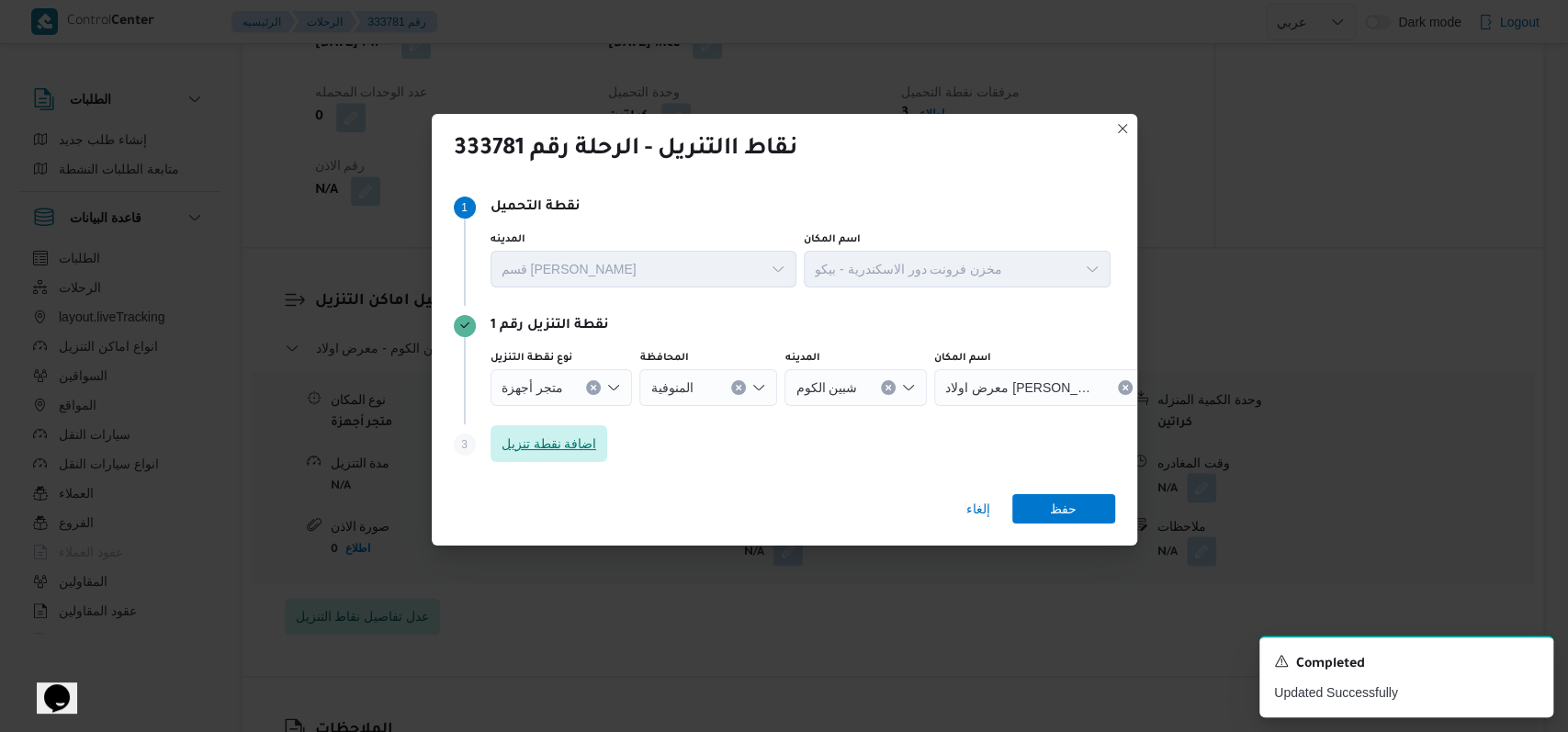
click at [563, 446] on span "اضافة نقطة تنزيل" at bounding box center [549, 443] width 96 height 22
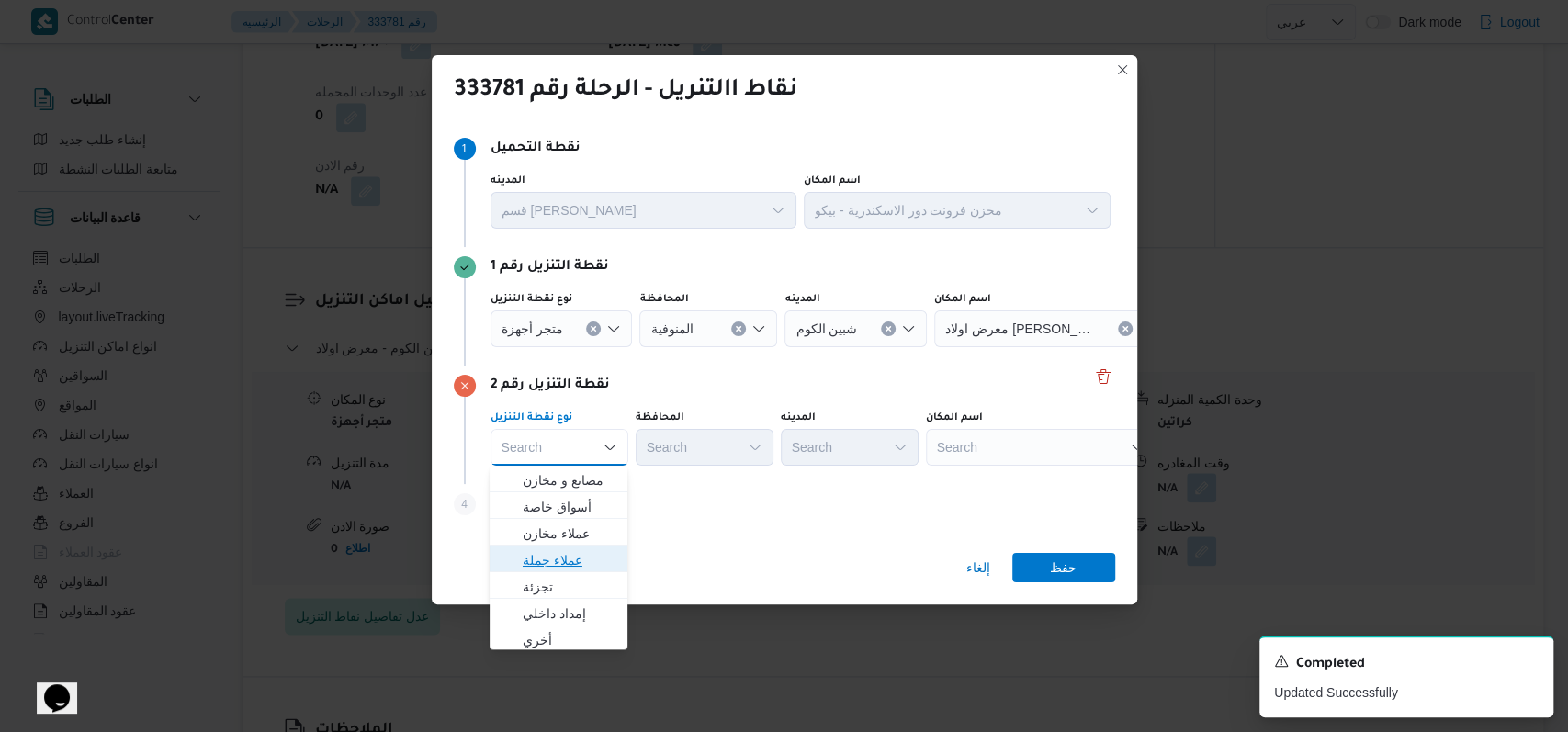
click at [578, 566] on span "عملاء جملة" at bounding box center [569, 560] width 94 height 22
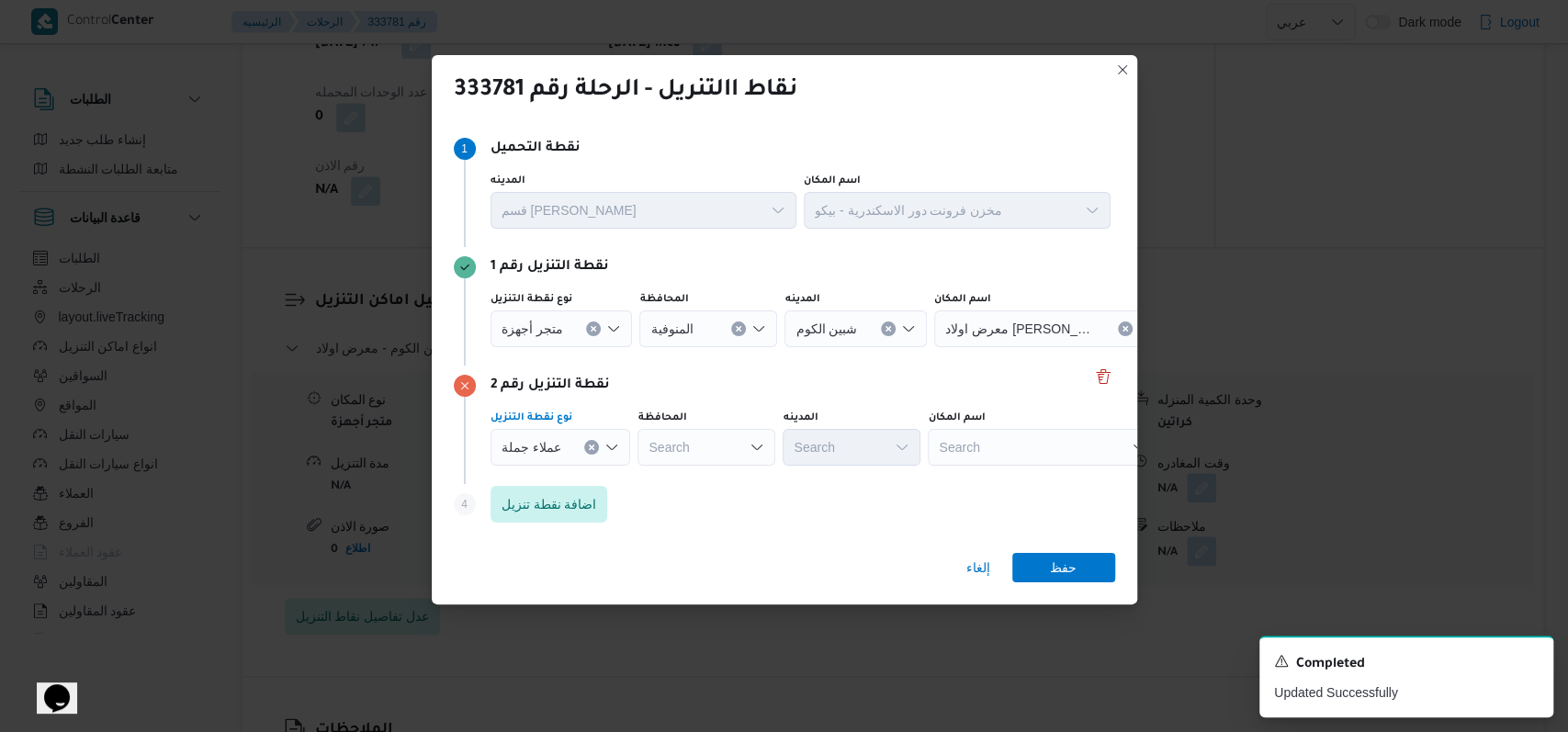
click at [681, 452] on div "Search" at bounding box center [706, 448] width 137 height 37
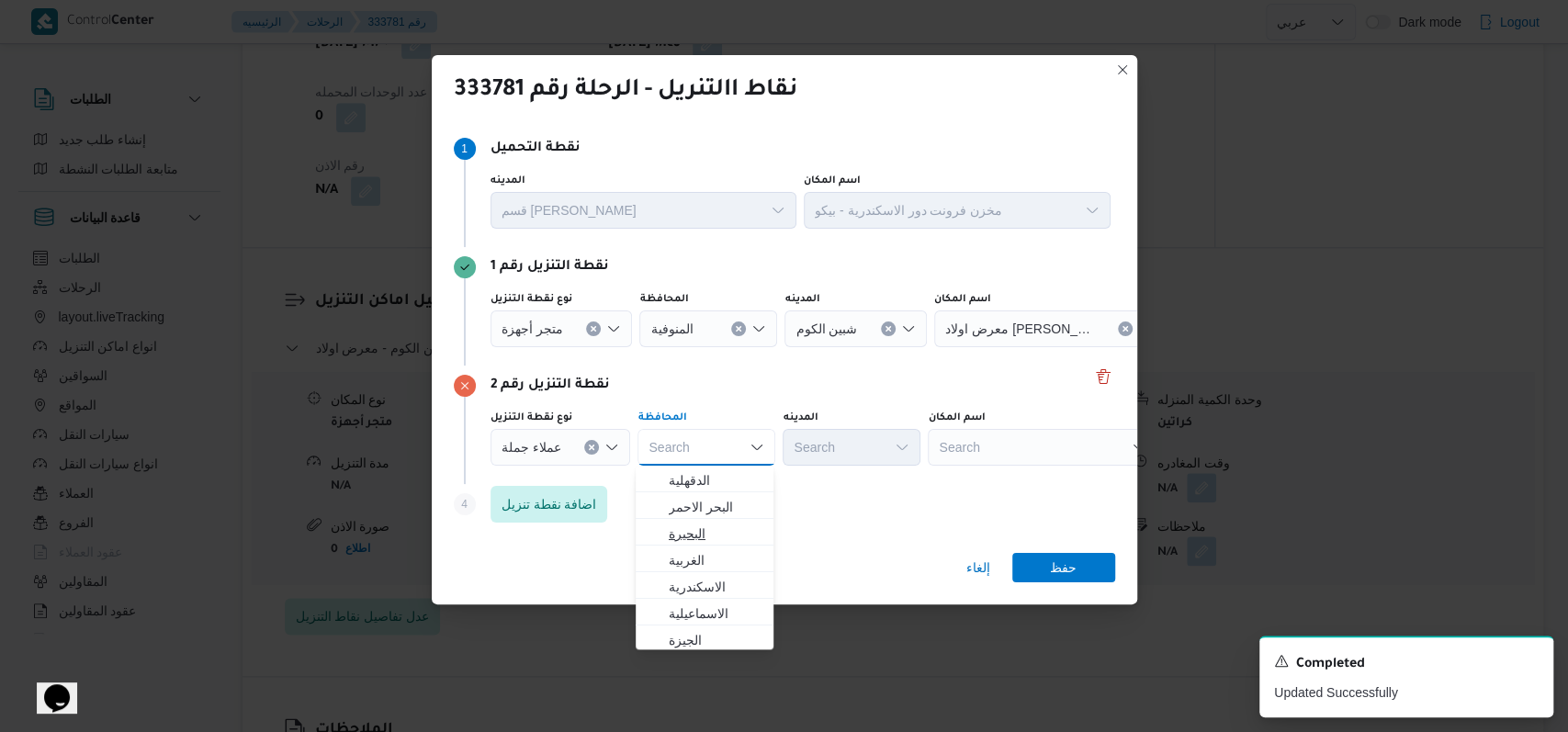
scroll to position [122, 0]
click at [713, 545] on span "المنوفية" at bounding box center [715, 544] width 94 height 22
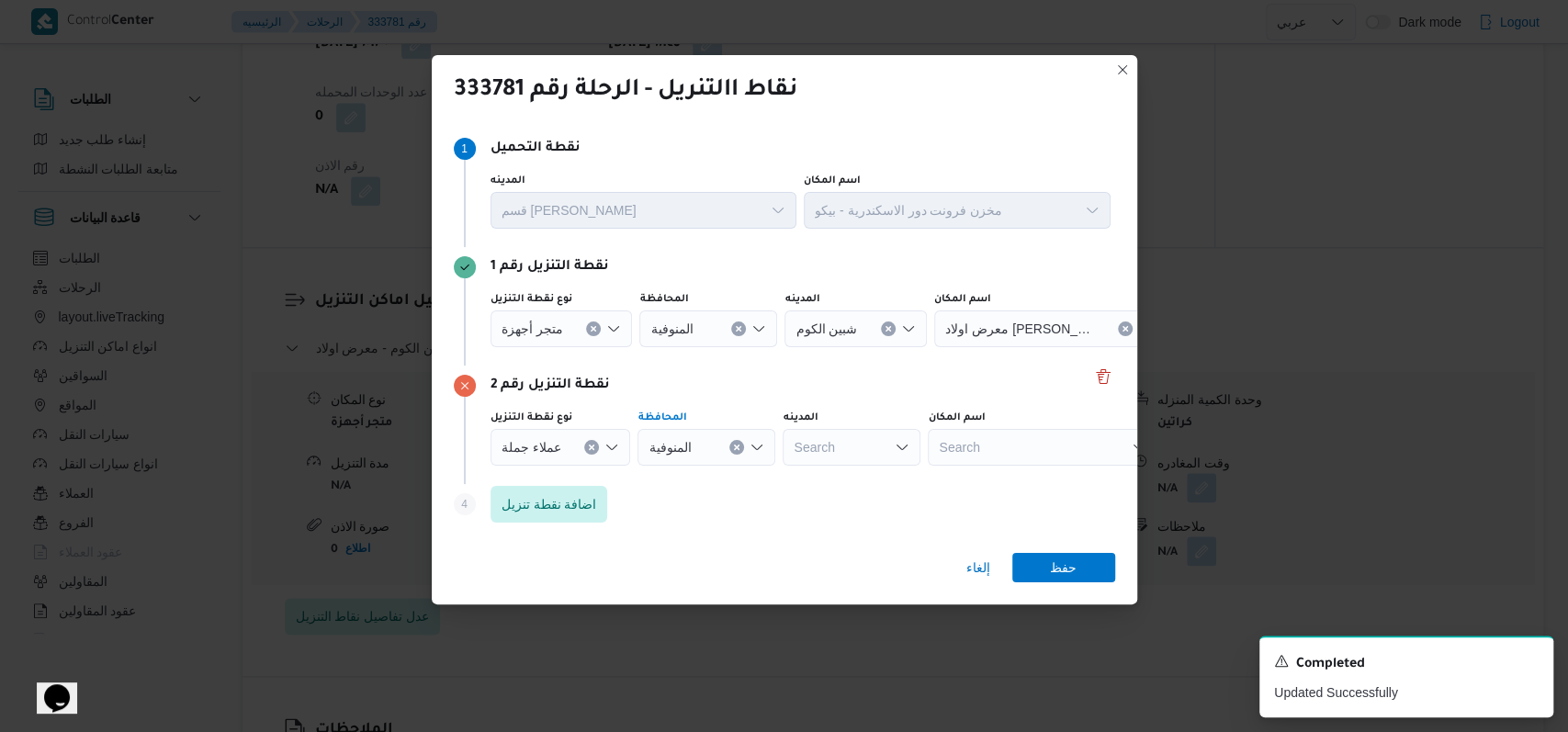
click at [854, 458] on div "Search" at bounding box center [851, 448] width 137 height 37
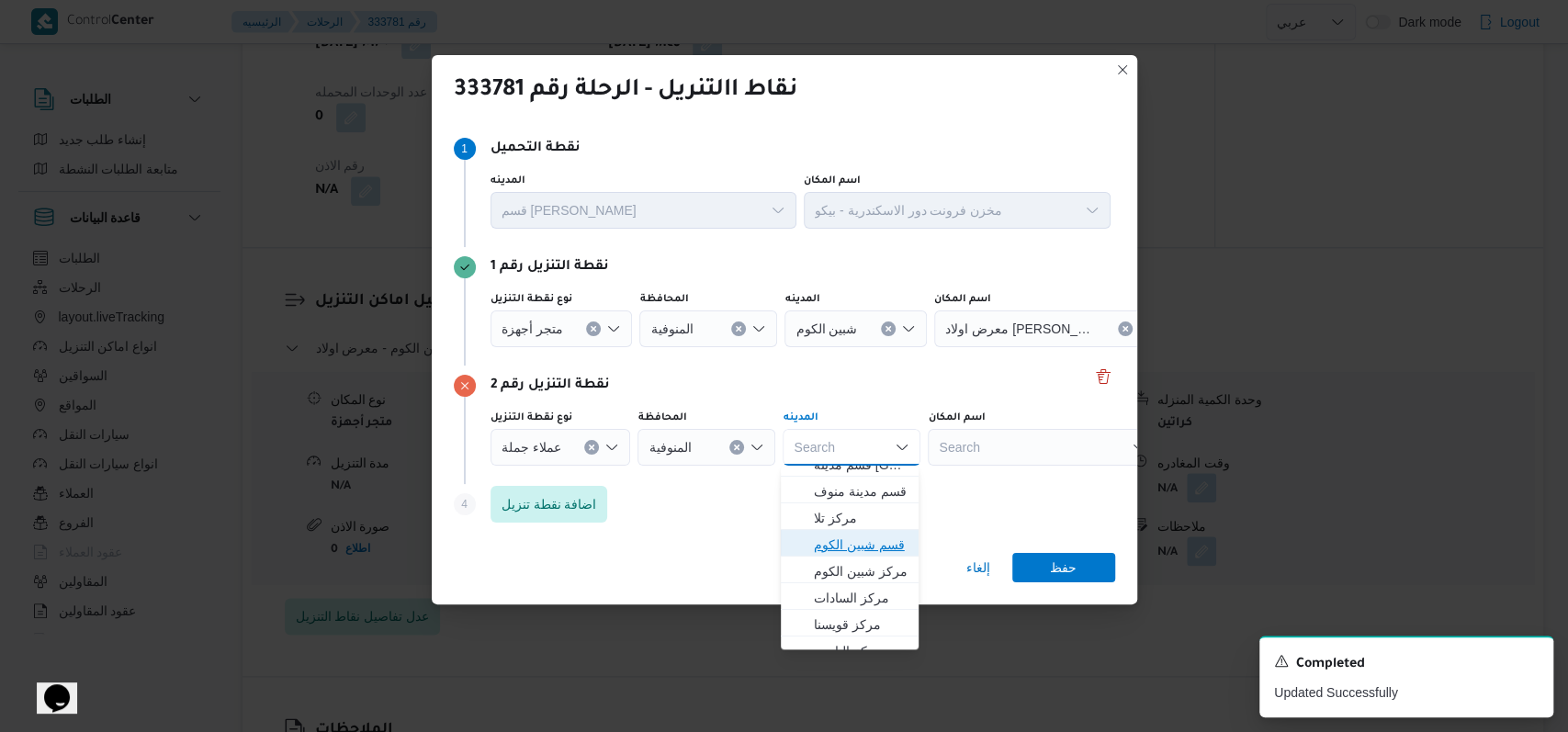
click at [872, 547] on span "قسم شبين الكوم" at bounding box center [860, 544] width 94 height 22
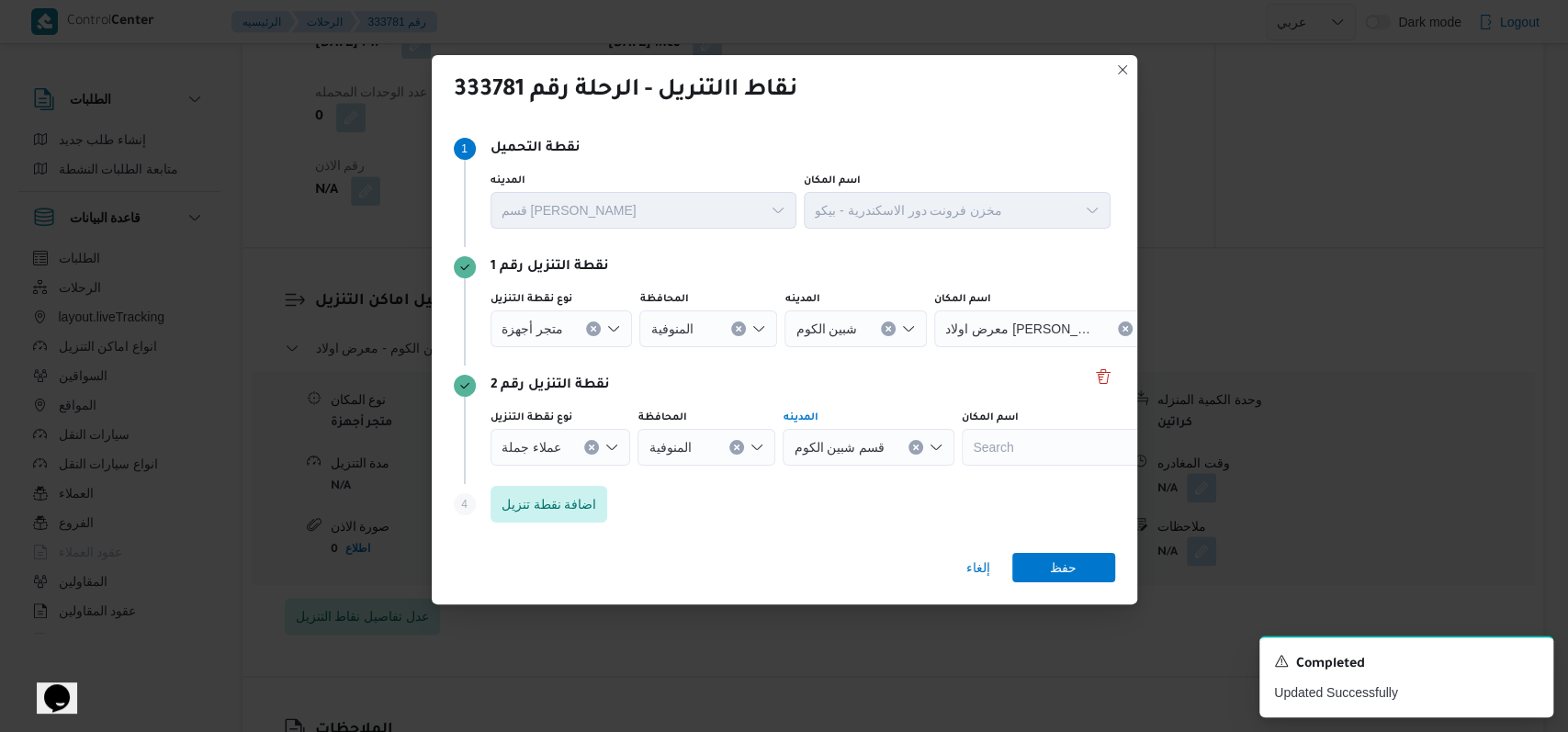
click at [821, 361] on div "نقطة التنزيل رقم 1 نوع نقطة التنزيل متجر أجهزة المحافظة المنوفية المدينه شبين ا…" at bounding box center [784, 306] width 662 height 119
click at [887, 327] on button "Clear input" at bounding box center [888, 328] width 15 height 15
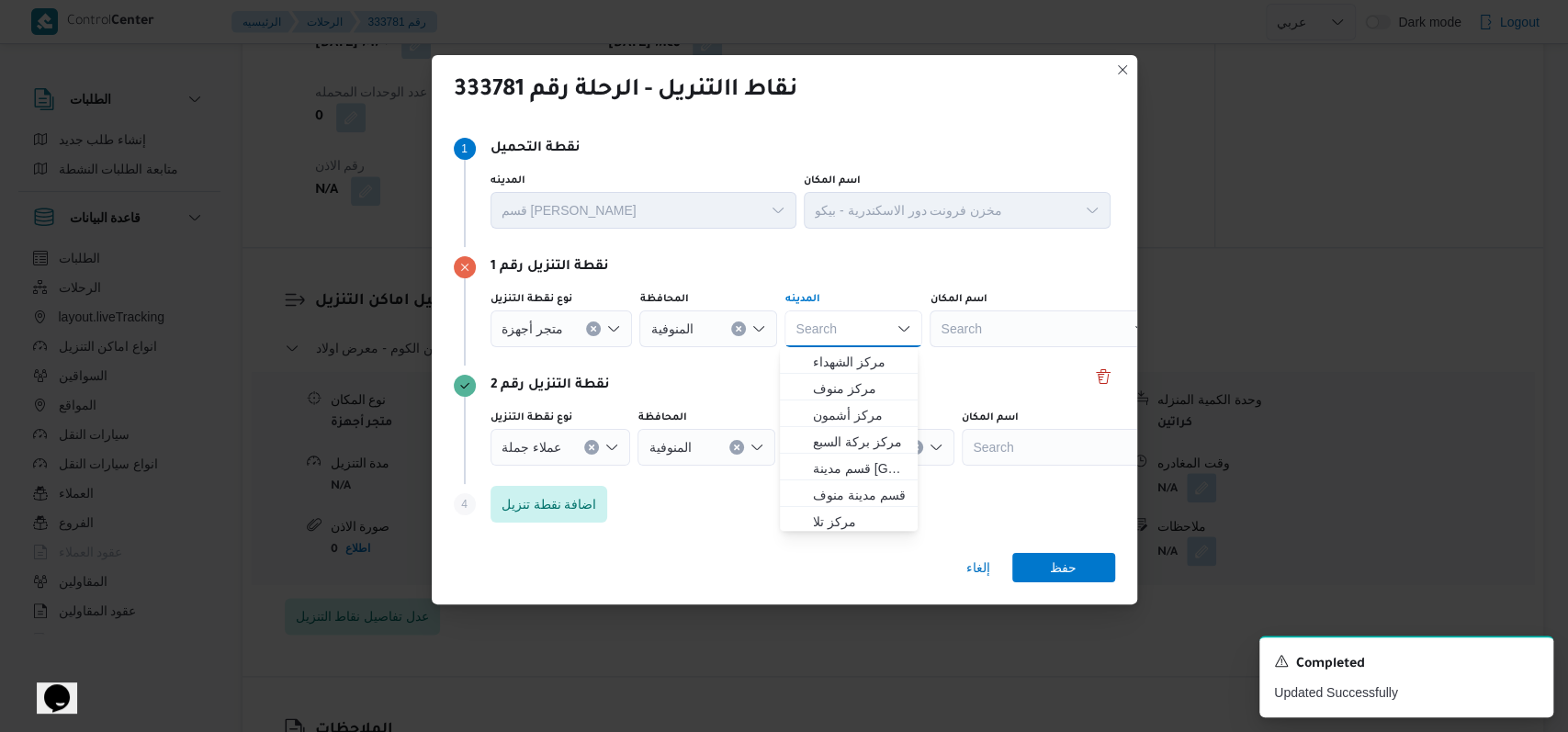
click at [962, 333] on div "Search" at bounding box center [1044, 329] width 229 height 37
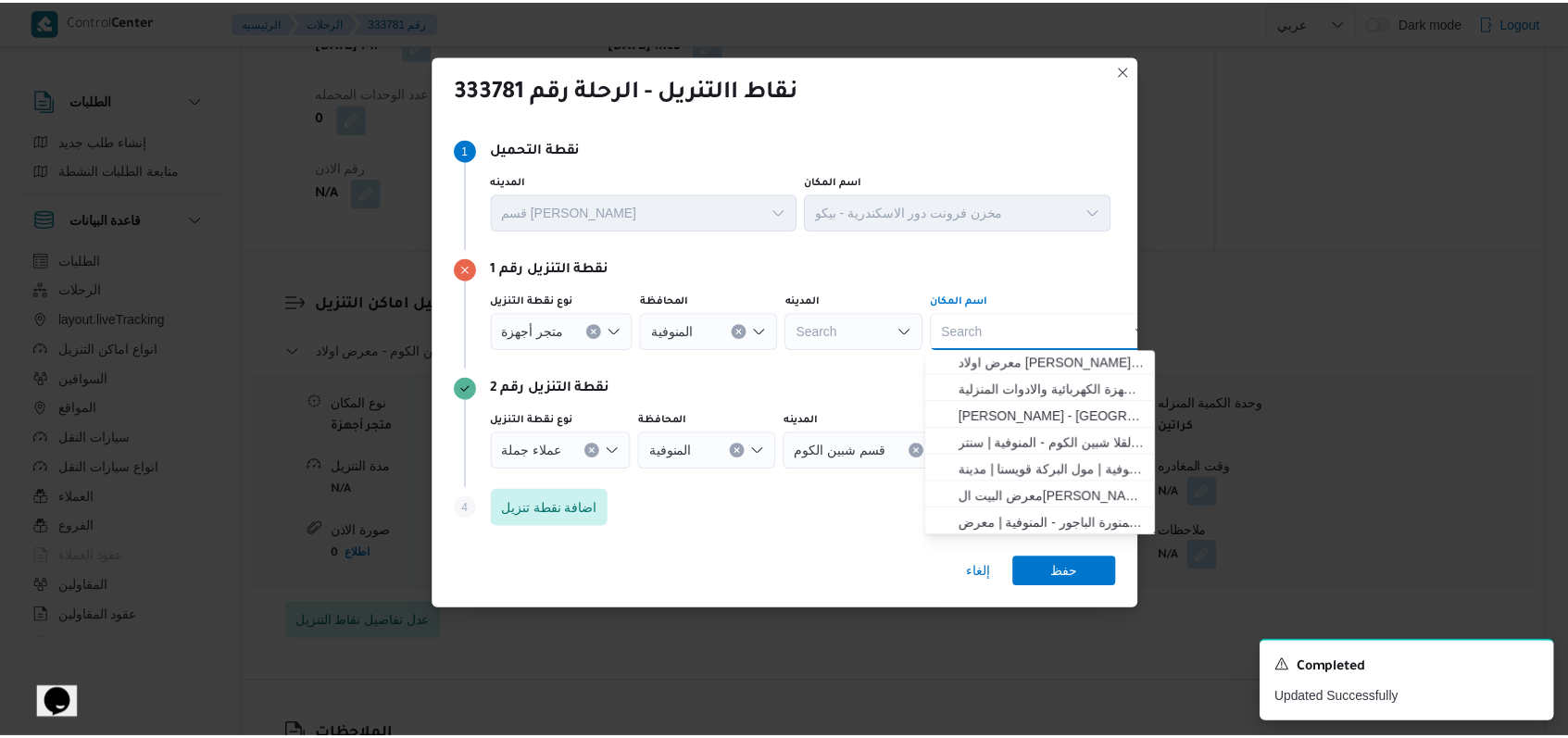
scroll to position [86, 0]
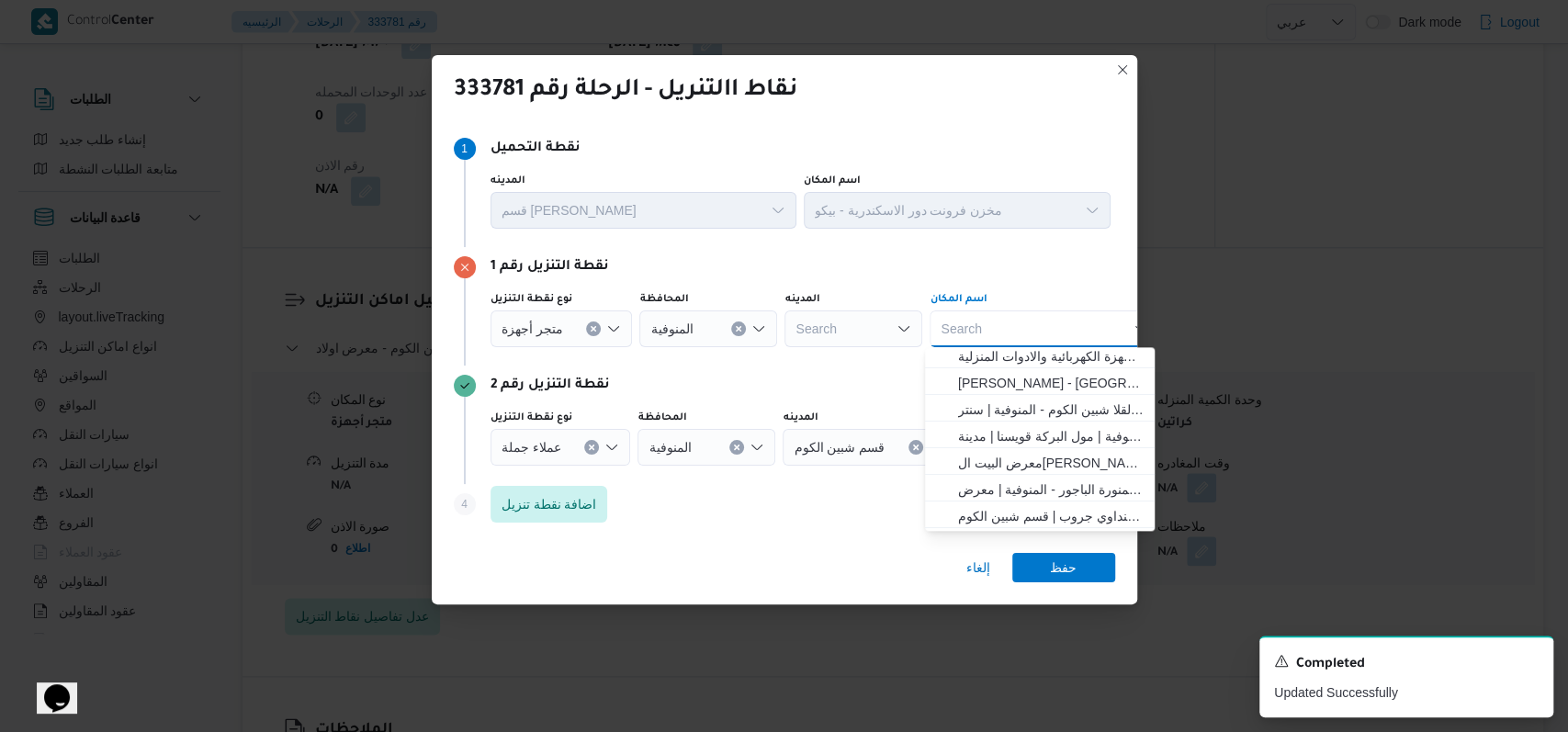
click at [800, 377] on div "نقطة التنزيل رقم 2" at bounding box center [784, 385] width 662 height 22
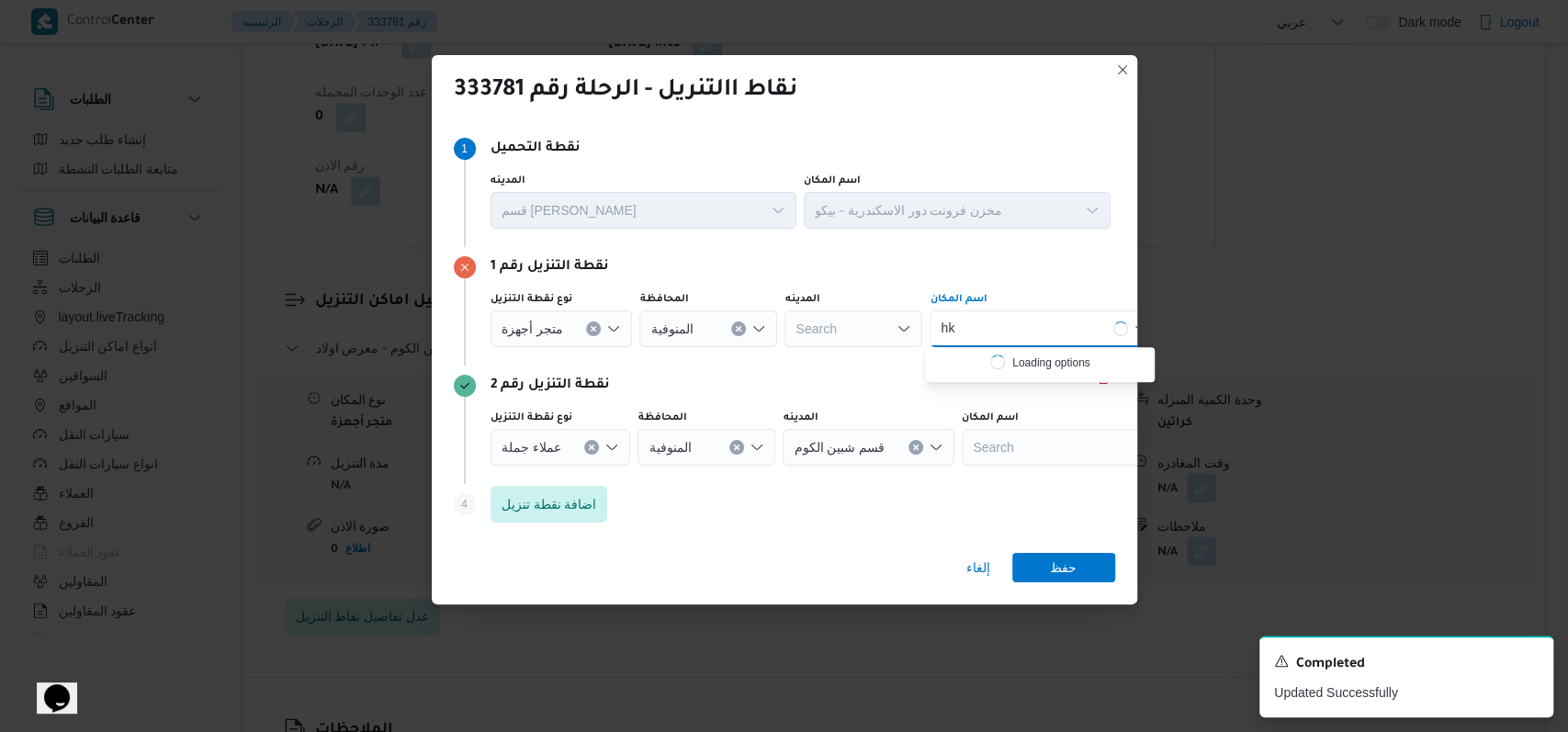
type input "h"
type input "انوار"
click at [1021, 361] on span "معرض انوار المدينة بالبتانون - شبين الكوم المنوفية | العيادة البيطرية بالبتانون…" at bounding box center [1051, 362] width 186 height 22
click at [1045, 568] on span "حفظ" at bounding box center [1064, 567] width 103 height 29
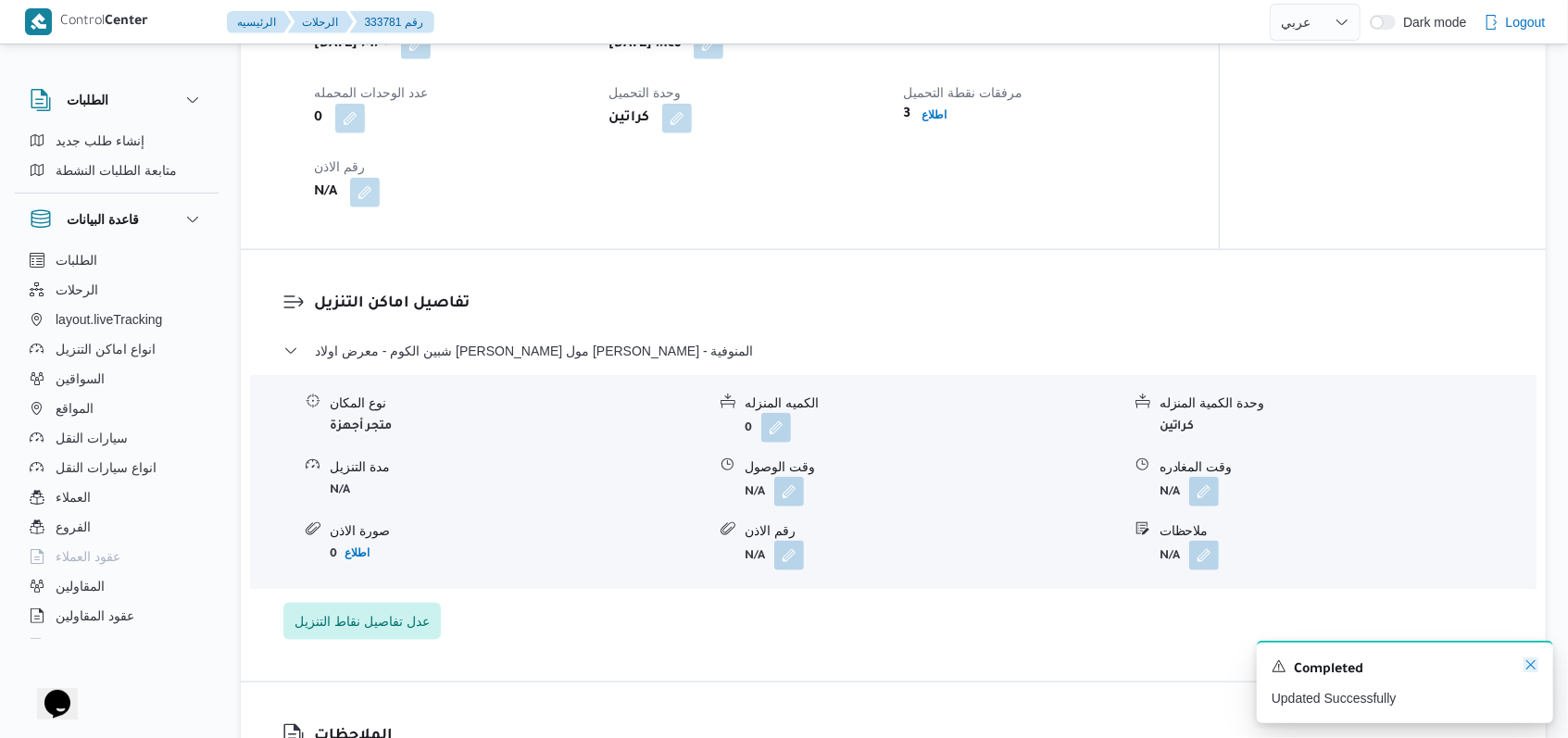
click at [1532, 667] on icon "Dismiss toast" at bounding box center [1530, 664] width 15 height 15
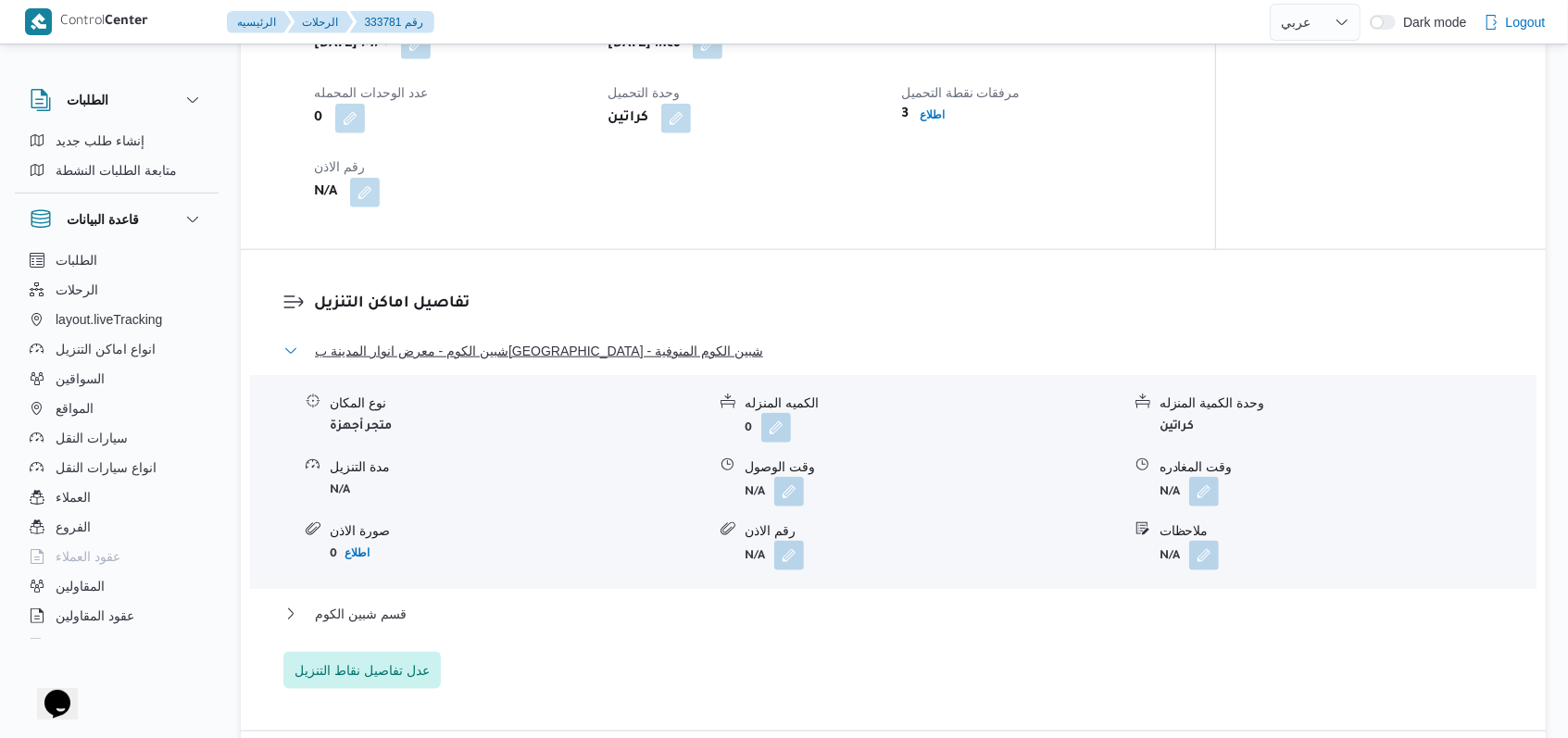
click at [528, 362] on span "شبين الكوم - معرض انوار المدينة بالبتانون - شبين الكوم المنوفية" at bounding box center [539, 351] width 449 height 22
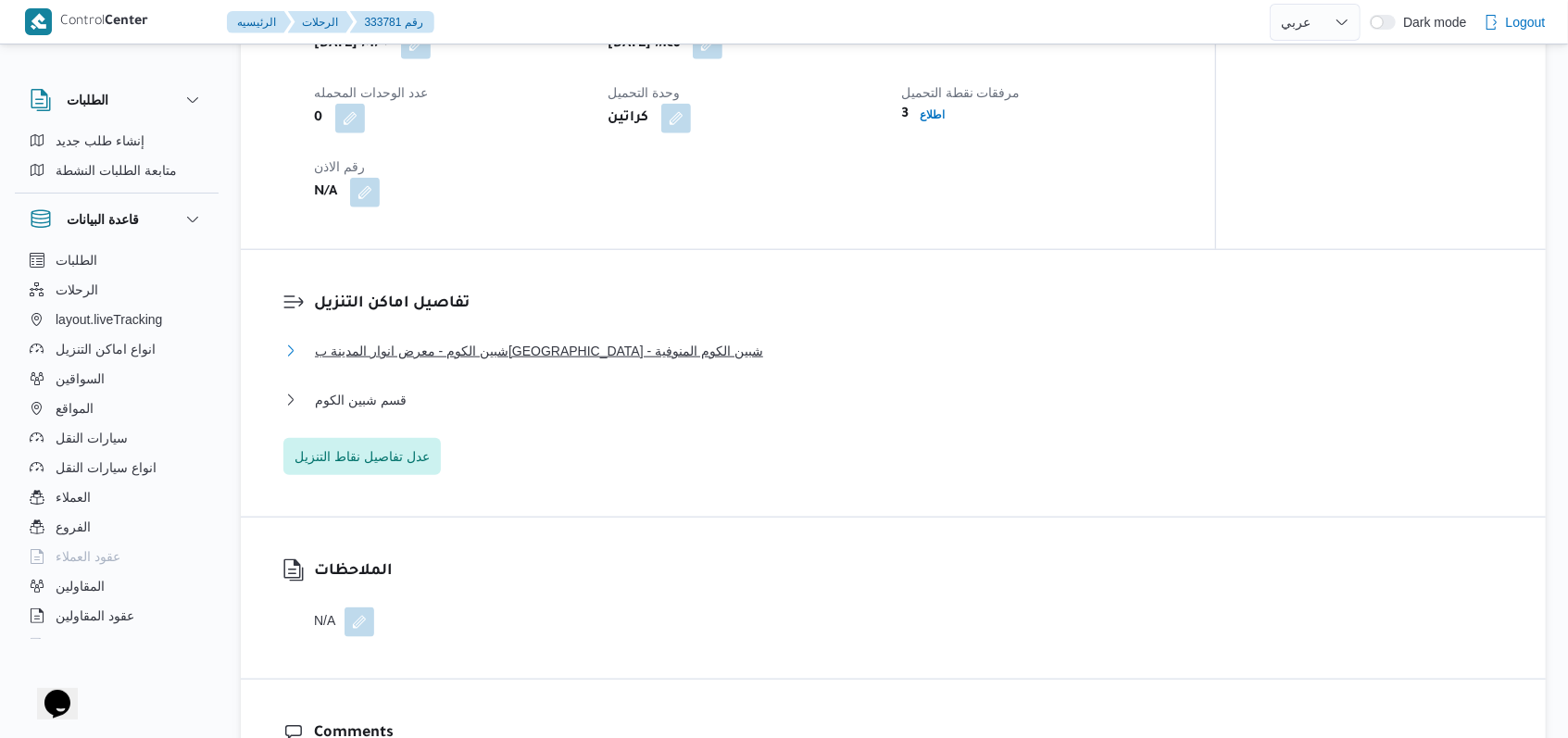
scroll to position [1111, 0]
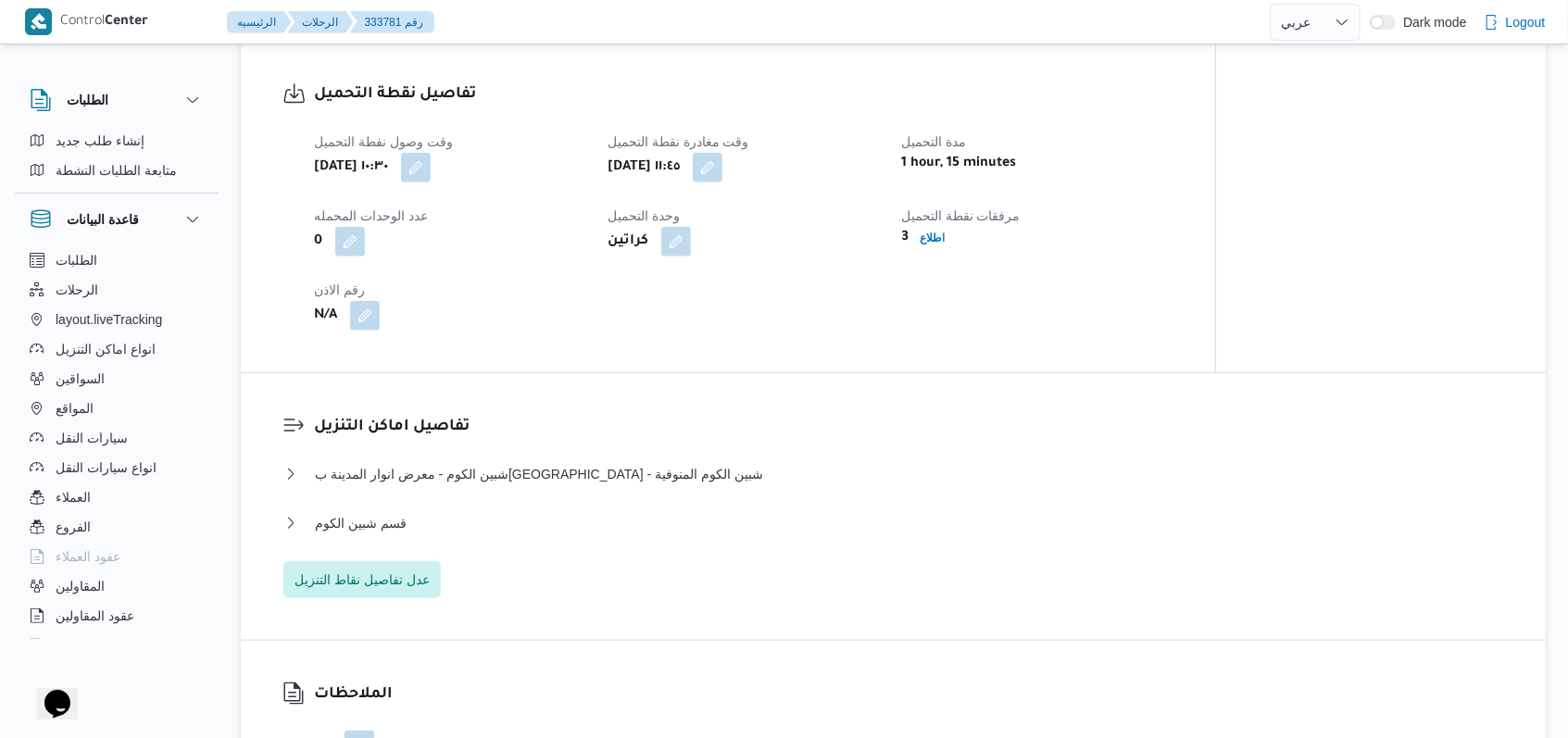
select select "ar"
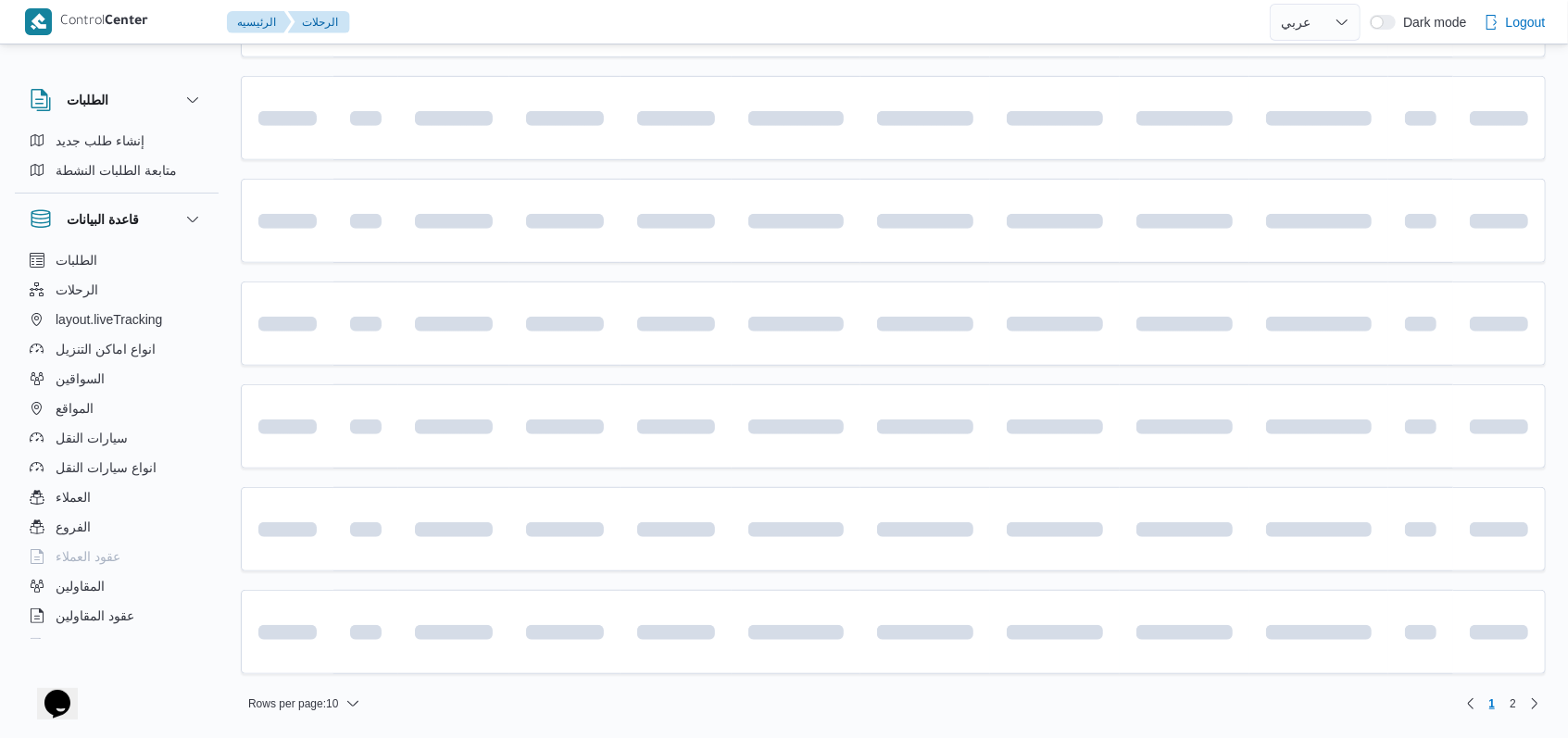
scroll to position [247, 0]
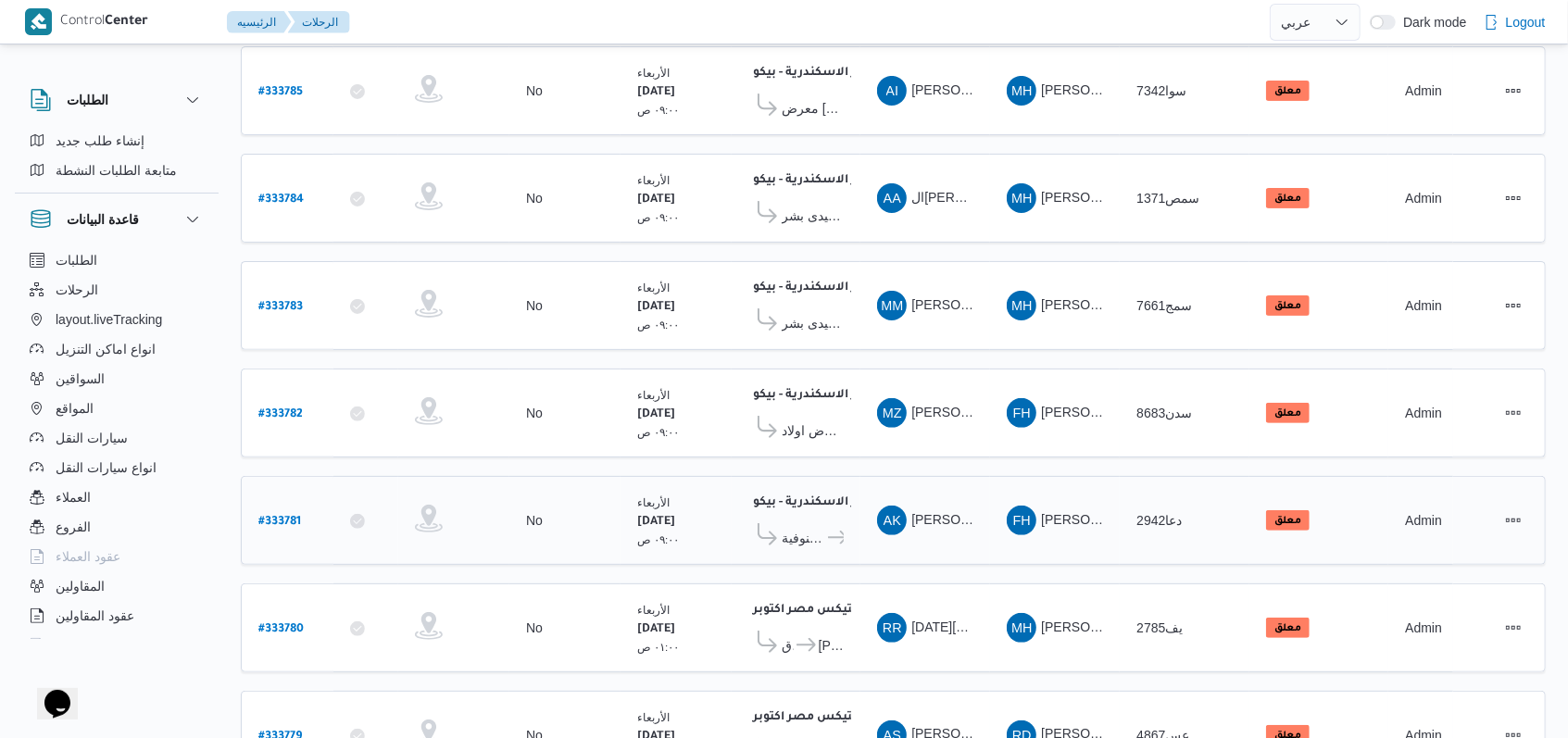
click at [793, 526] on span "معرض انوار المدينة بالبتانون - شبين الكوم المنوفية" at bounding box center [804, 537] width 44 height 22
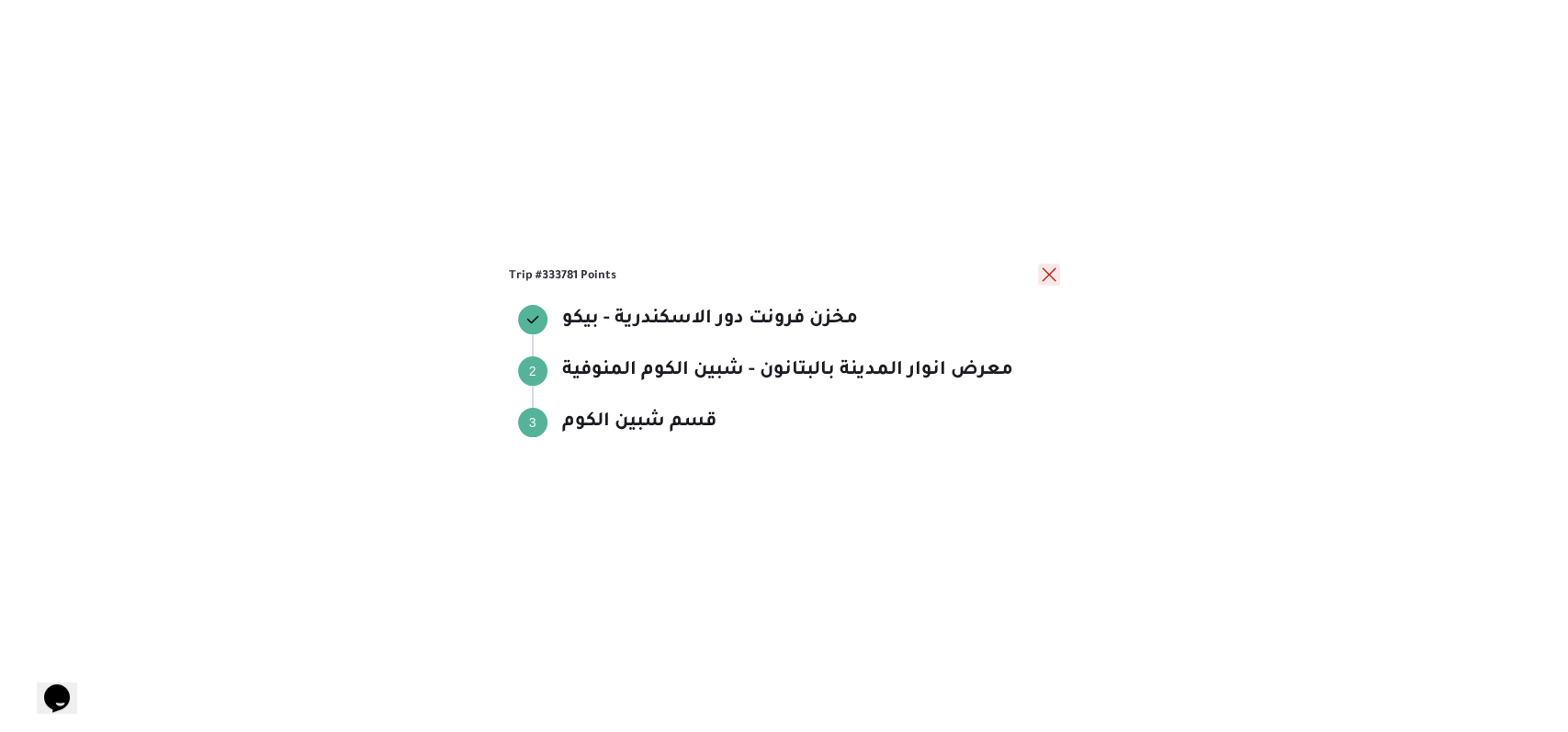
click at [1039, 278] on button "close" at bounding box center [1049, 275] width 22 height 22
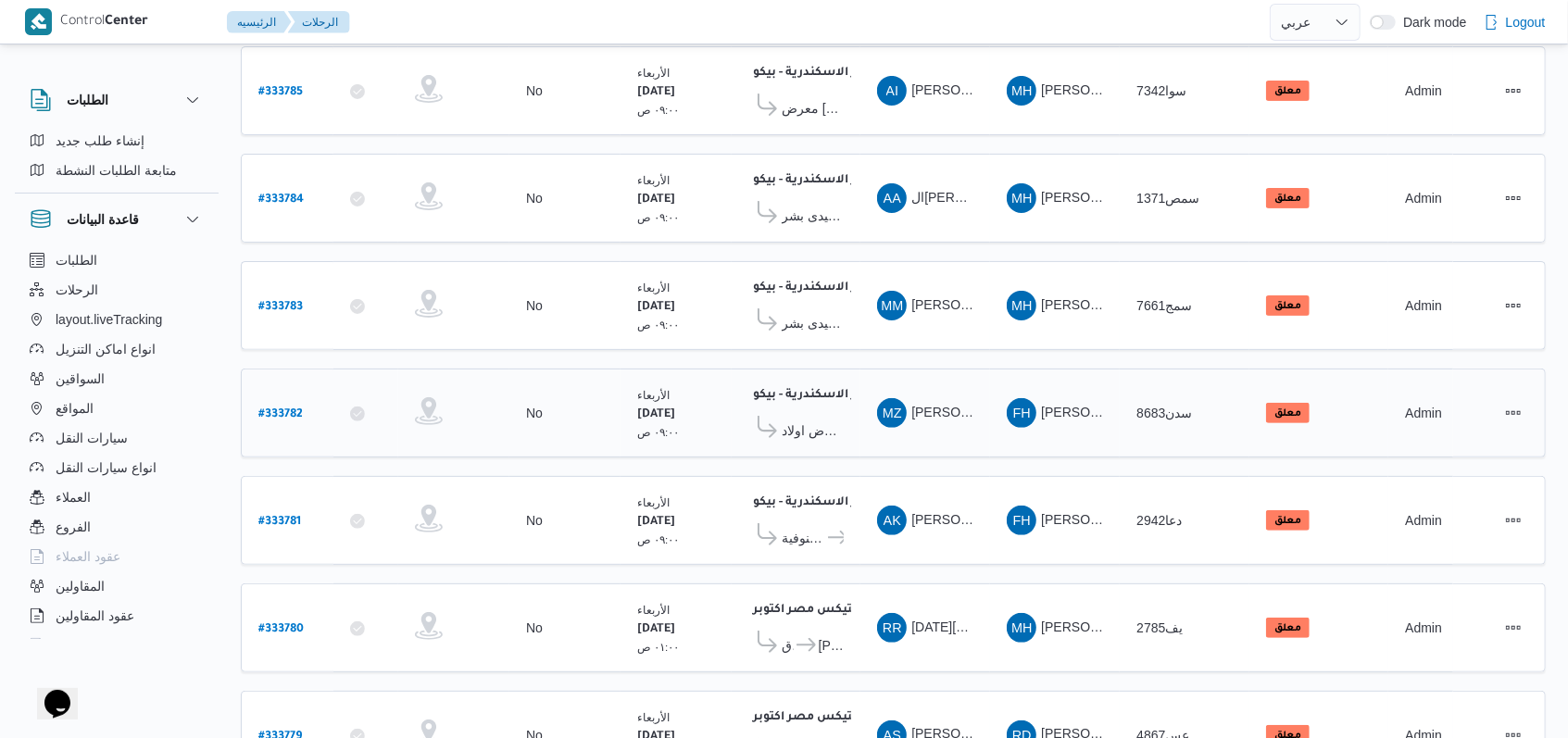
click at [269, 408] on b "# 333782" at bounding box center [281, 414] width 45 height 13
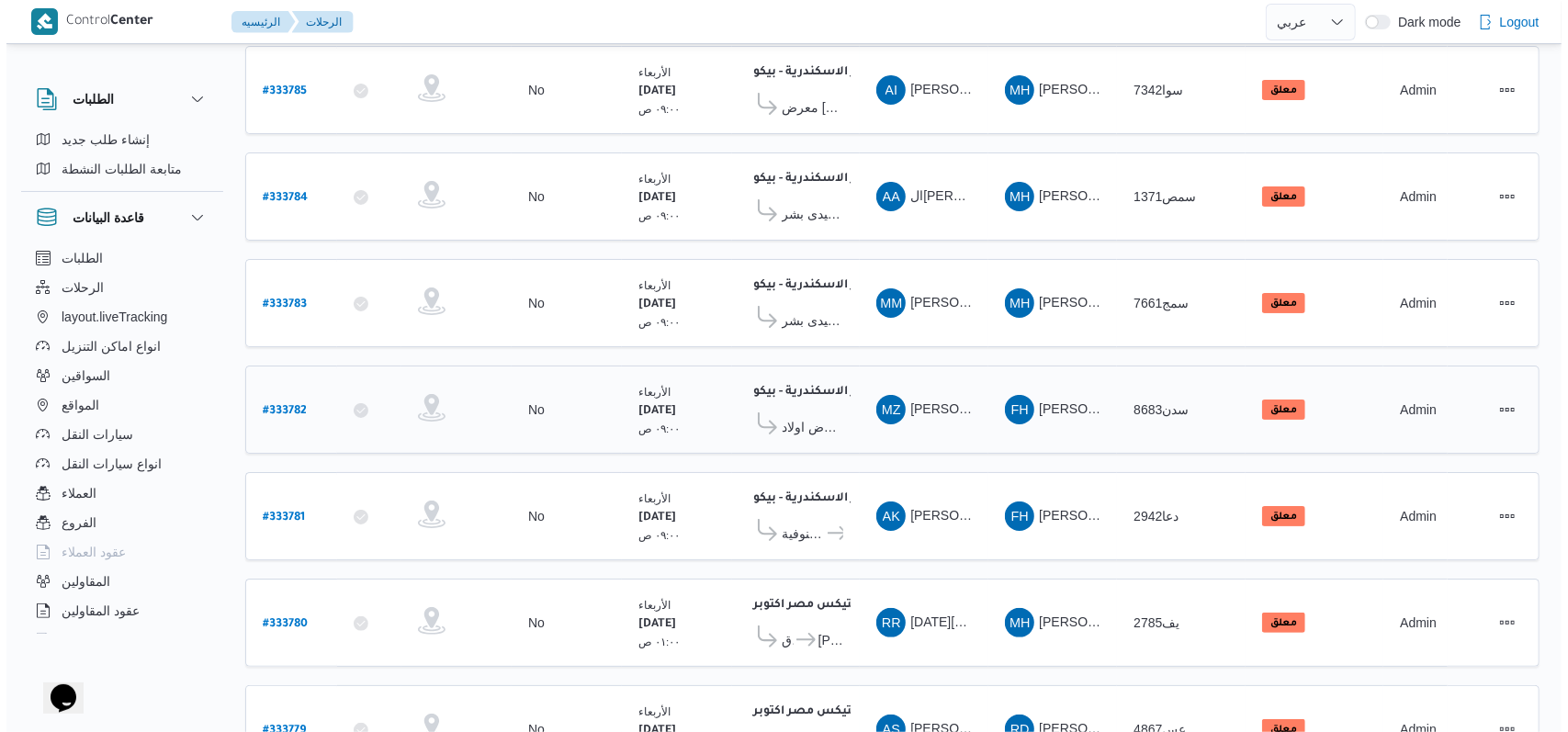
scroll to position [49, 0]
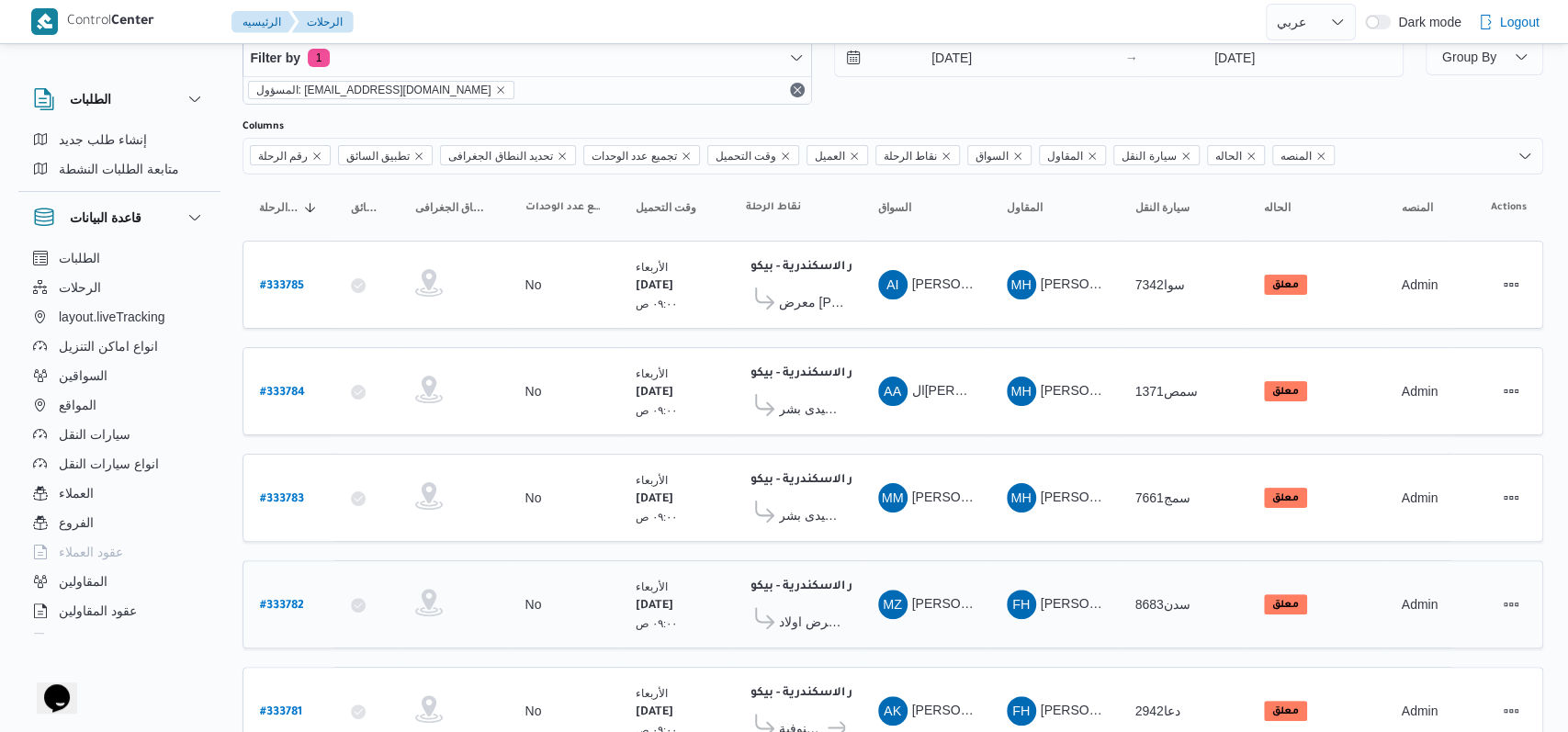
select select "ar"
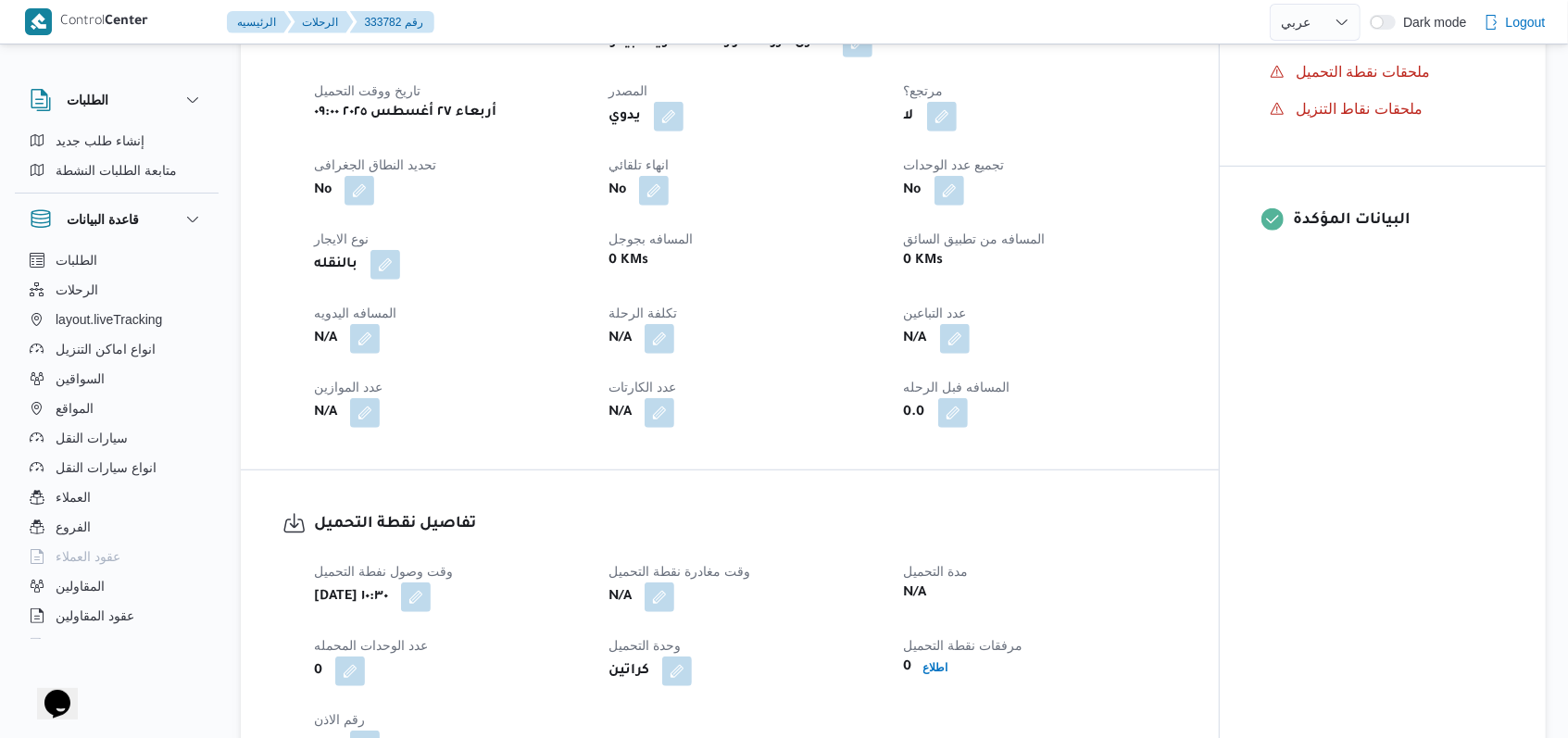
scroll to position [1111, 0]
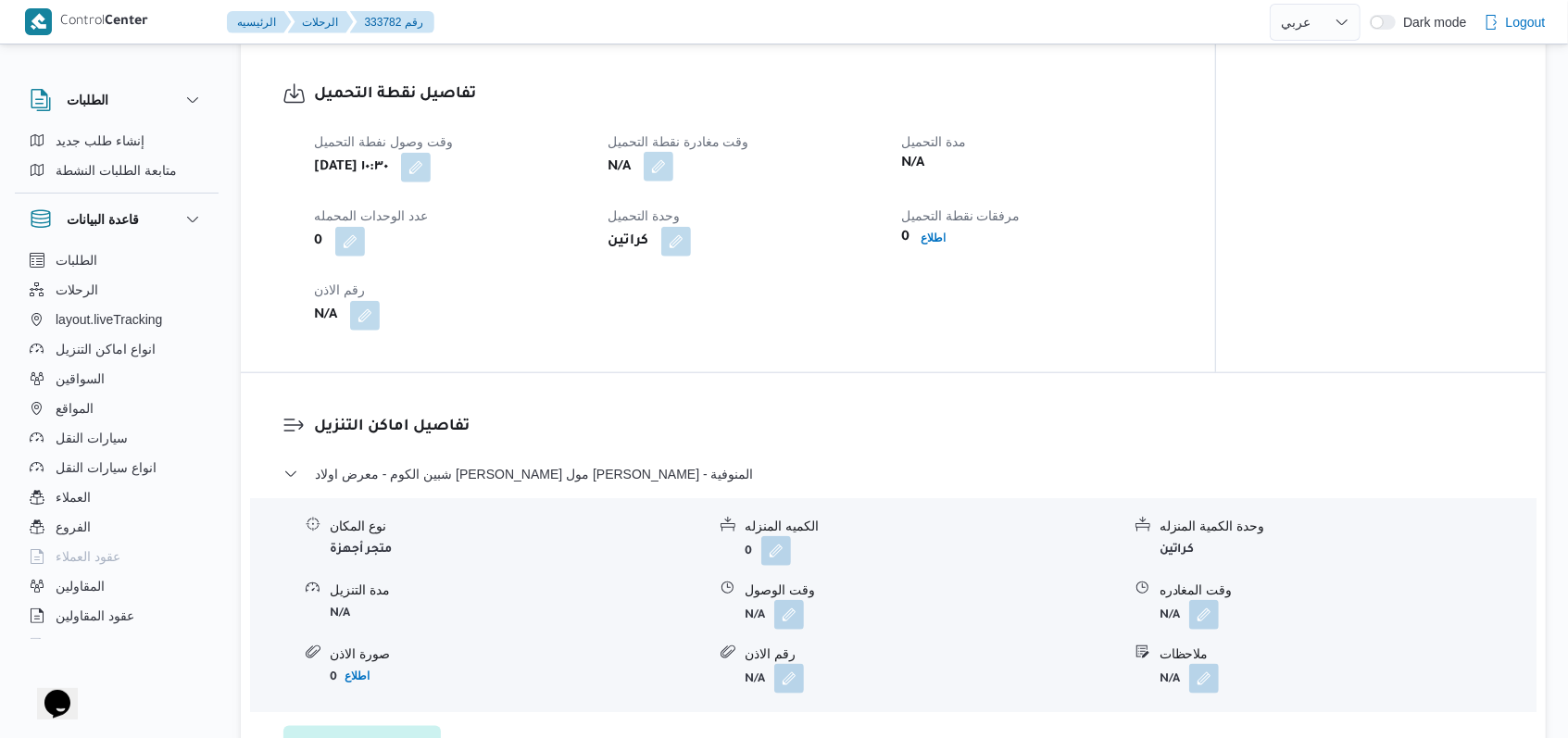
click at [660, 181] on button "button" at bounding box center [658, 167] width 29 height 29
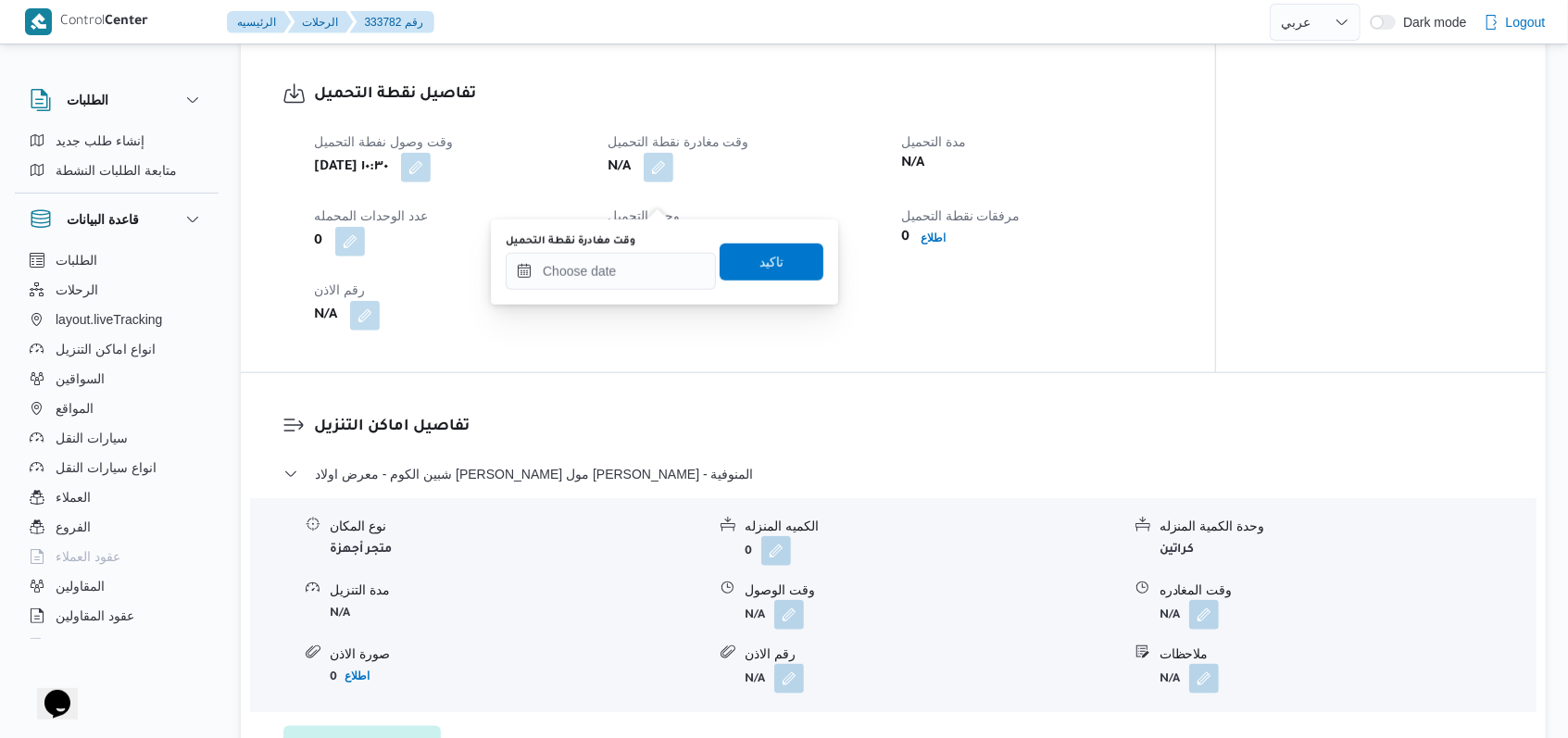
click at [620, 238] on label "وقت مغادرة نقطة التحميل" at bounding box center [570, 241] width 130 height 15
click at [620, 252] on input "وقت مغادرة نقطة التحميل" at bounding box center [611, 271] width 211 height 37
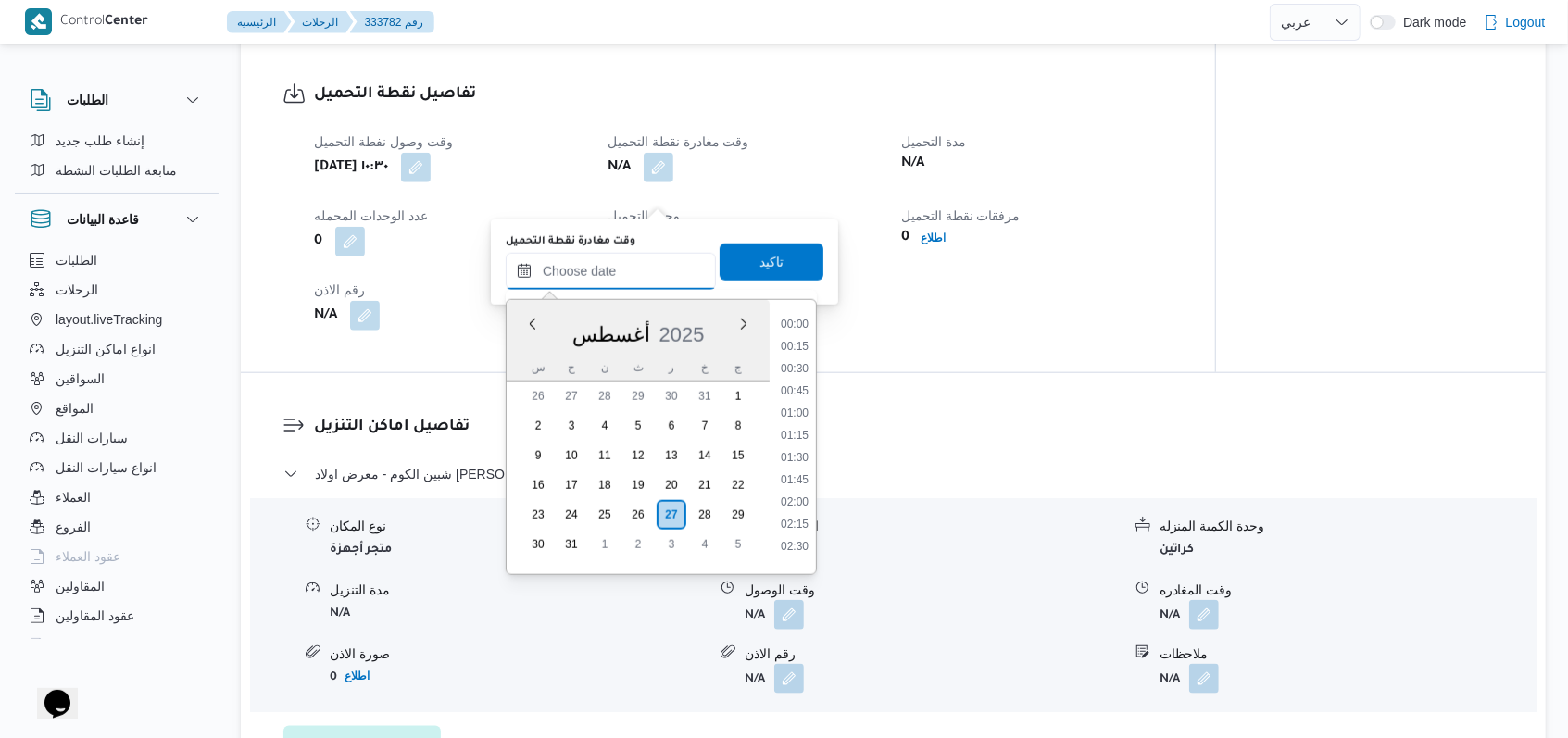
scroll to position [917, 0]
click at [619, 267] on input "وقت مغادرة نقطة التحميل" at bounding box center [611, 271] width 211 height 37
click at [801, 433] on li "11:30" at bounding box center [795, 428] width 43 height 19
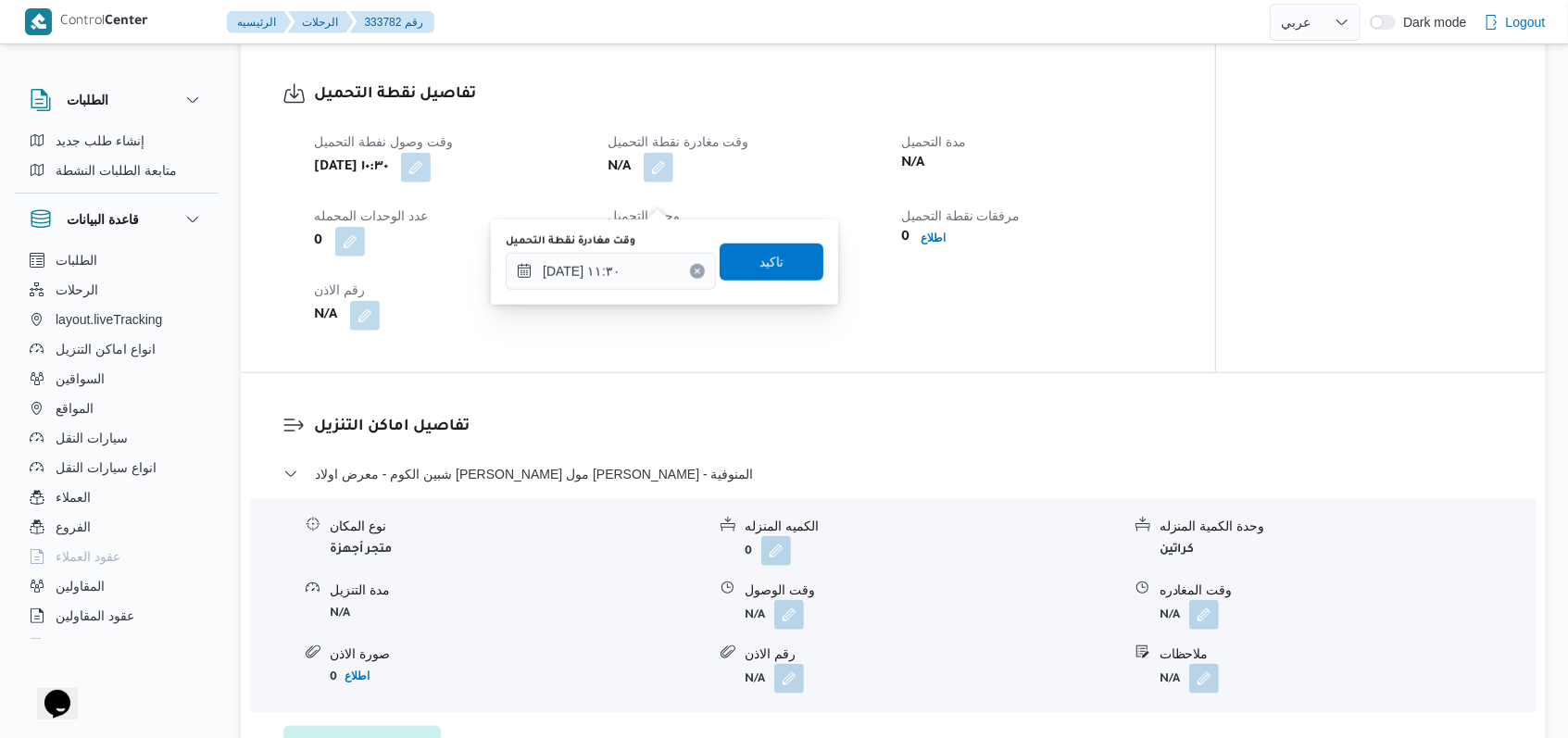
click at [638, 292] on div "You are in a dialog. To close this dialog, hit escape. وقت مغادرة نقطة التحميل …" at bounding box center [664, 261] width 347 height 85
click at [643, 282] on input "٢٧/٠٨/٢٠٢٥ ١١:٣٠" at bounding box center [611, 271] width 211 height 37
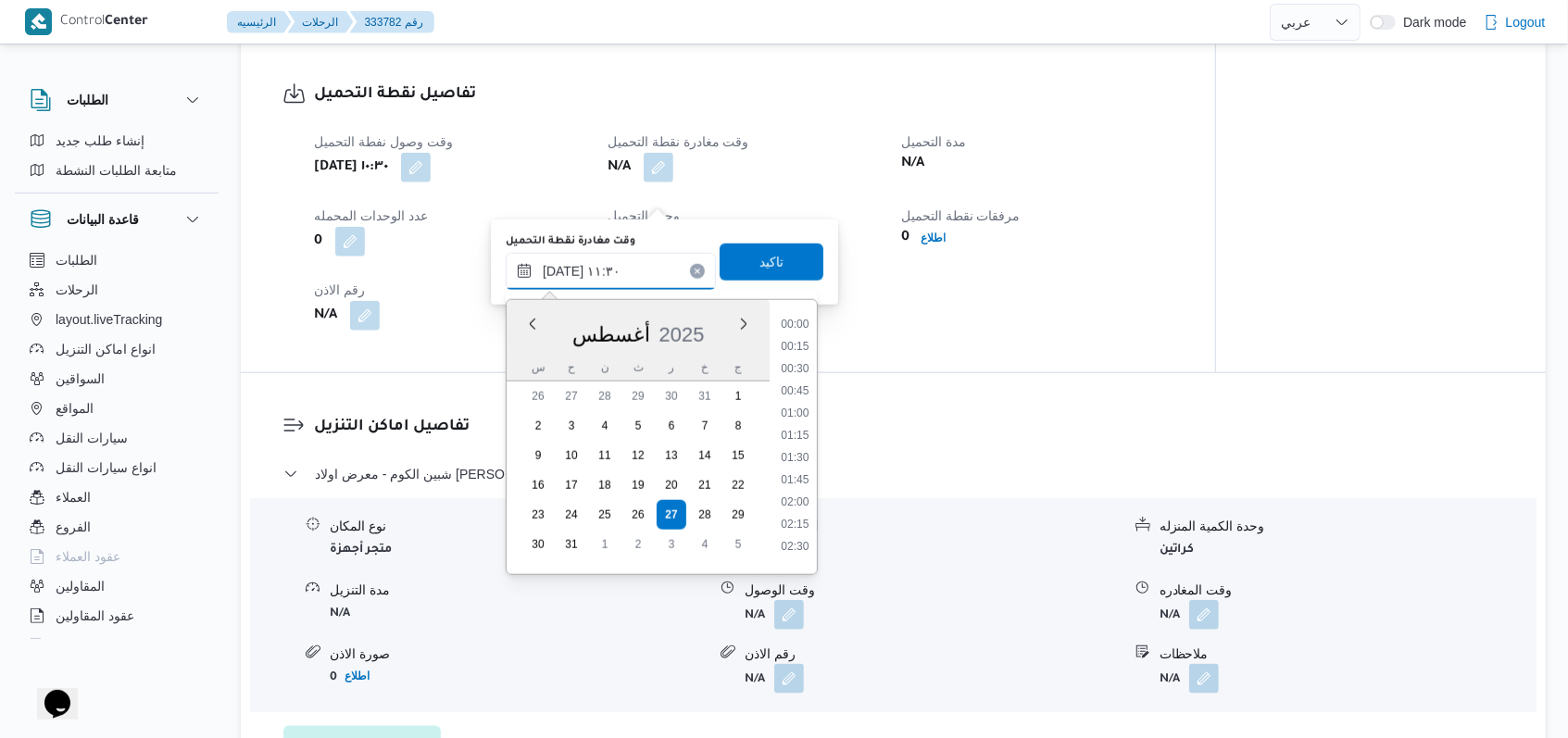
scroll to position [895, 0]
click at [800, 478] on li "11:45" at bounding box center [795, 473] width 43 height 19
type input "٢٧/٠٨/٢٠٢٥ ١١:٤٥"
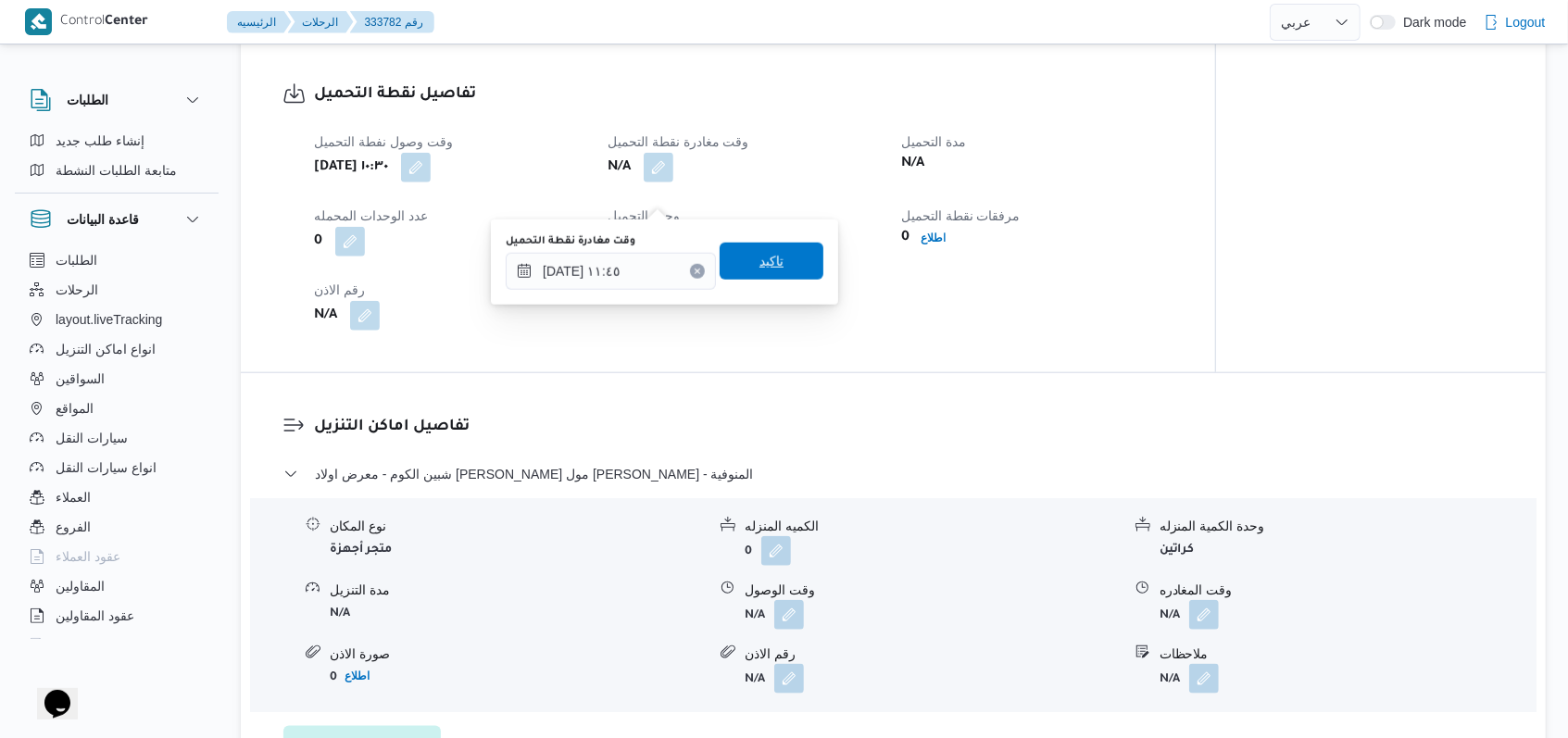
click at [770, 271] on span "تاكيد" at bounding box center [771, 261] width 103 height 37
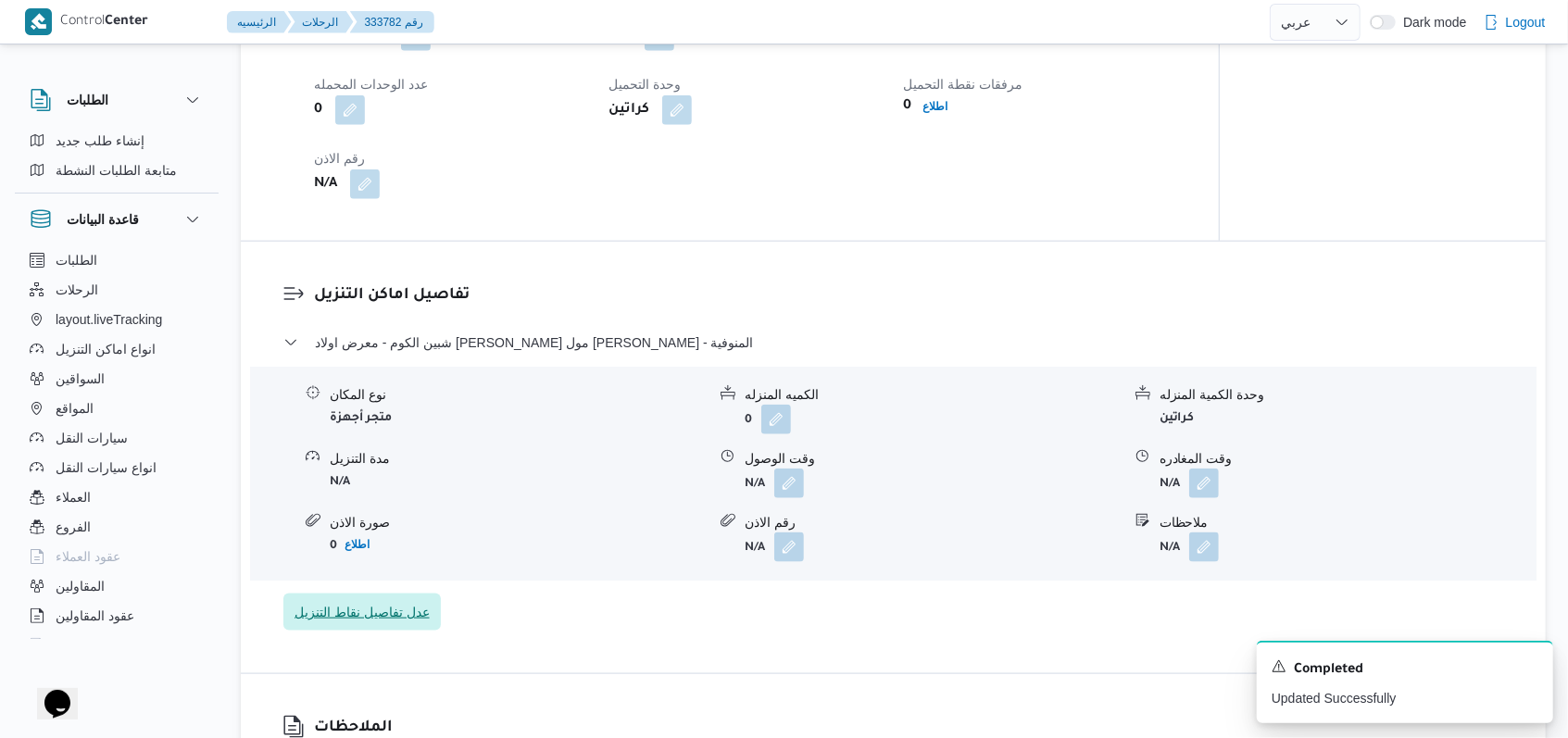
scroll to position [1357, 0]
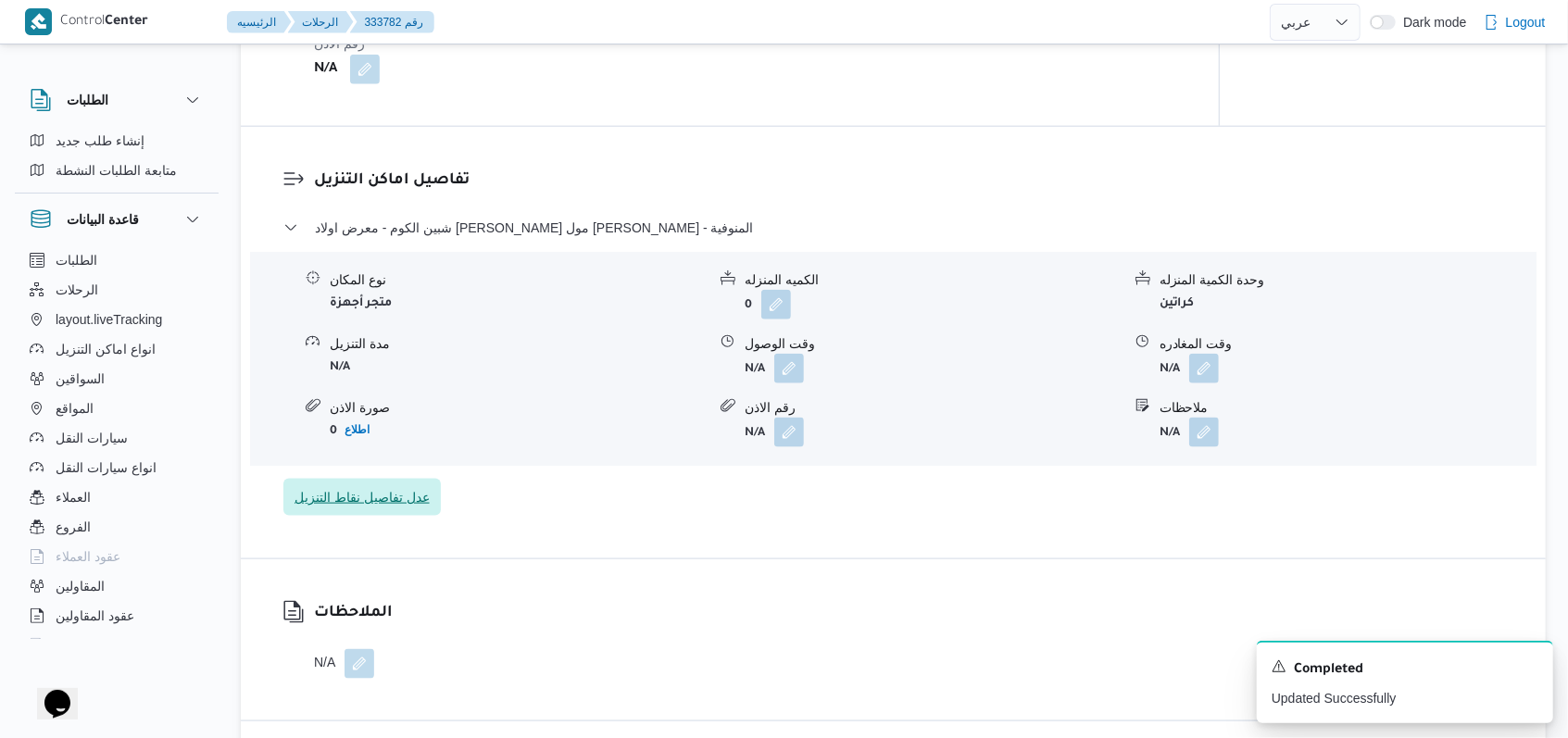
click at [391, 516] on span "عدل تفاصيل نقاط التنزيل" at bounding box center [362, 497] width 157 height 37
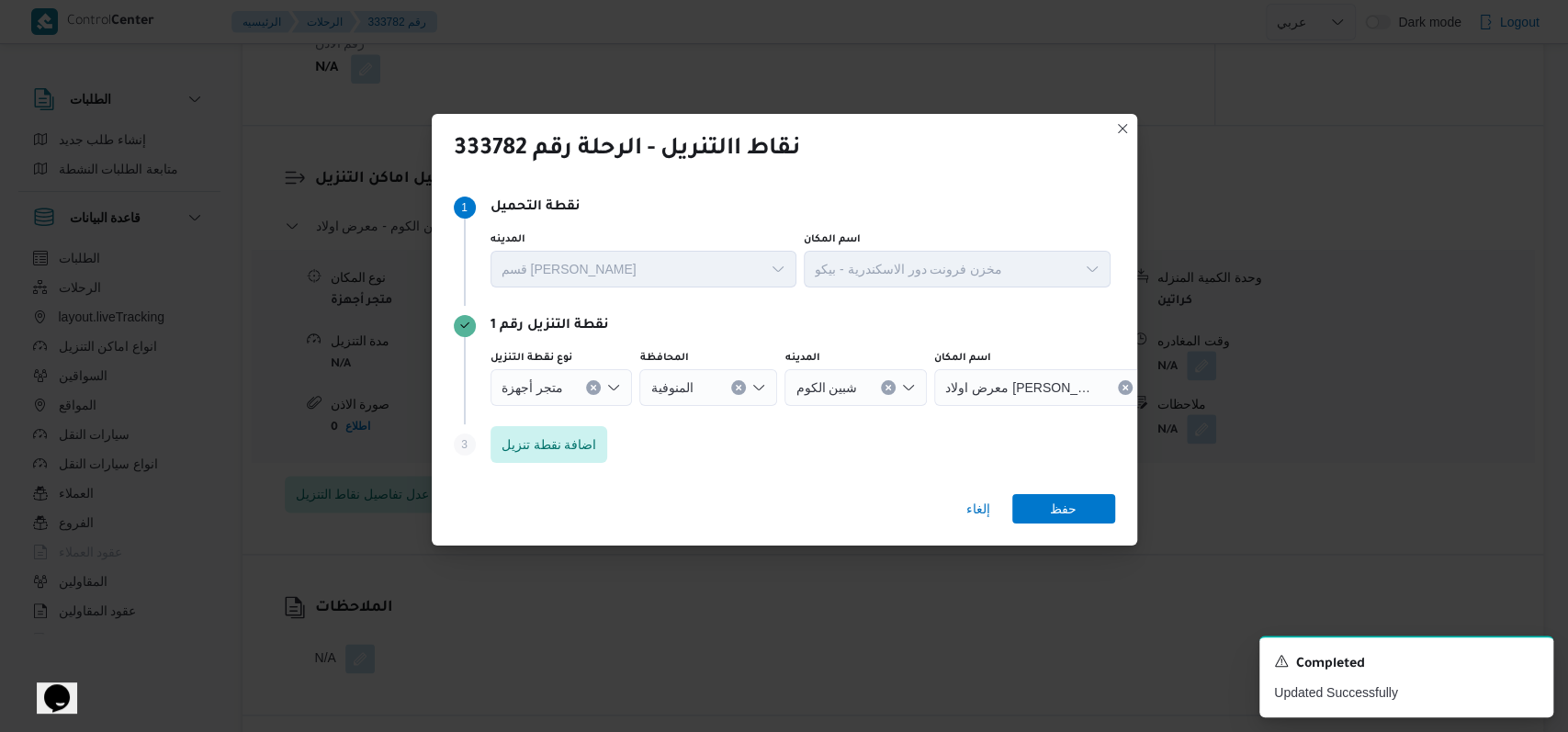
click at [881, 387] on button "Clear input" at bounding box center [888, 387] width 15 height 15
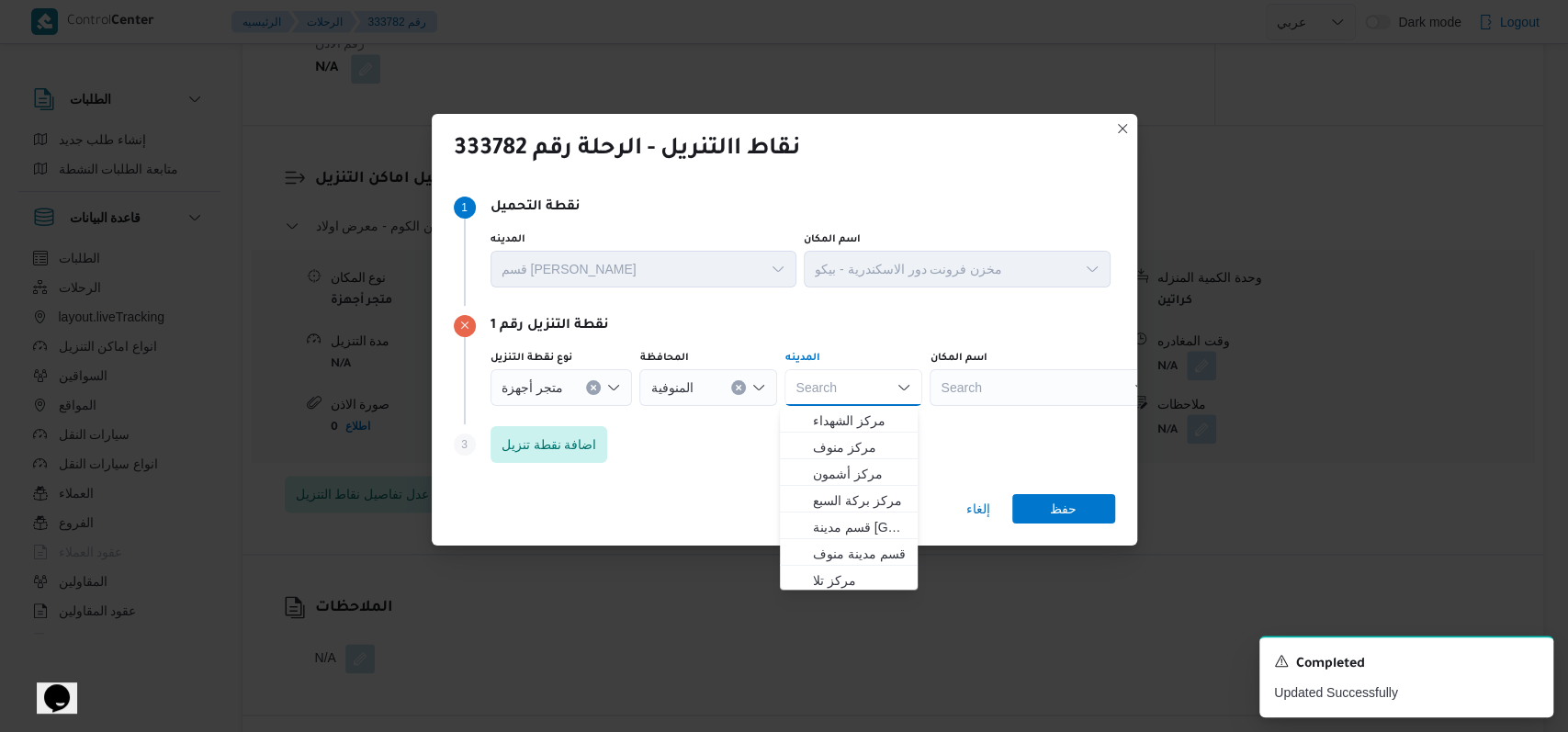
click at [1055, 385] on div "Search" at bounding box center [1044, 388] width 229 height 37
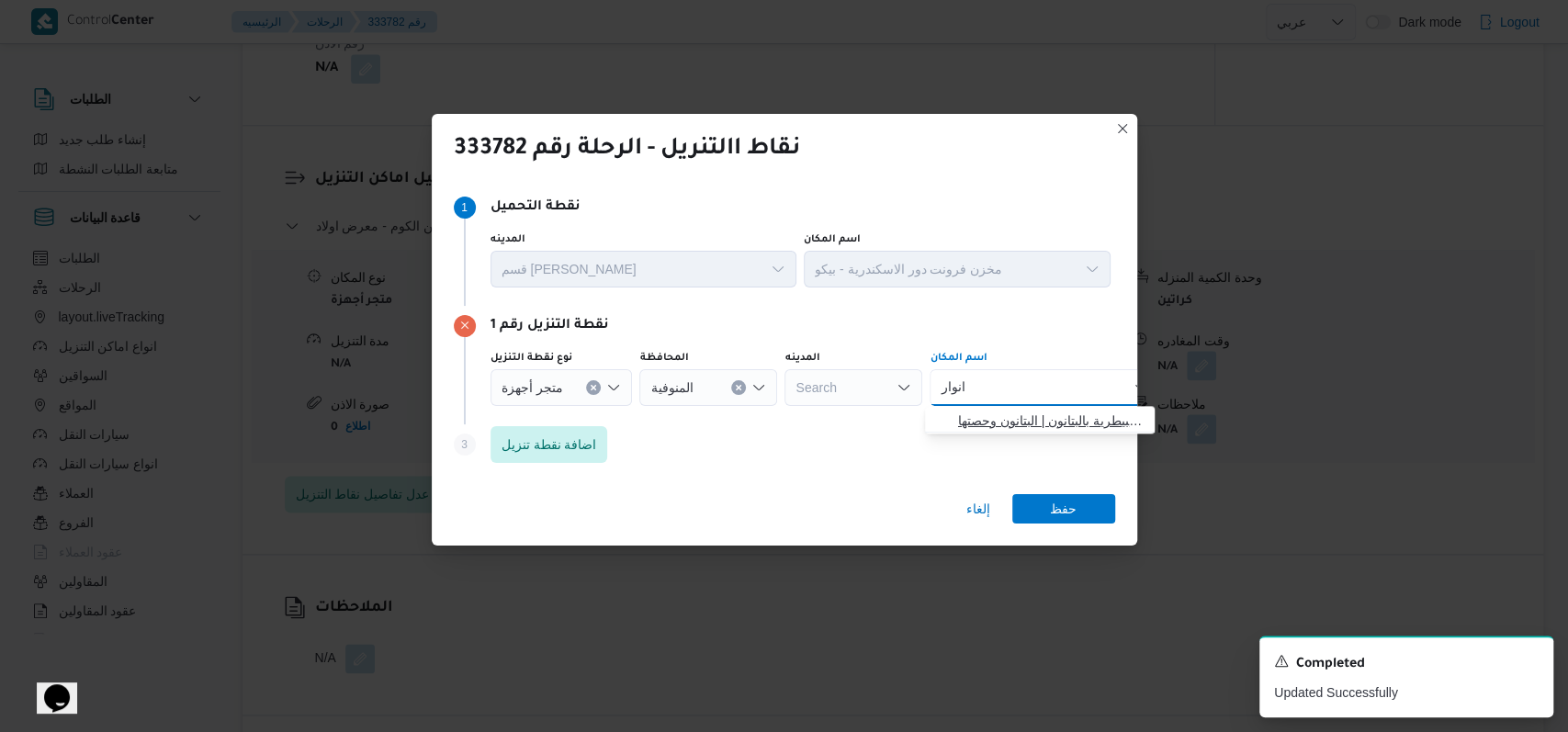
type input "انوار"
click at [1050, 406] on span "معرض انوار المدينة بالبتانون - شبين الكوم المنوفية | العيادة البيطرية بالبتانون…" at bounding box center [1040, 421] width 215 height 29
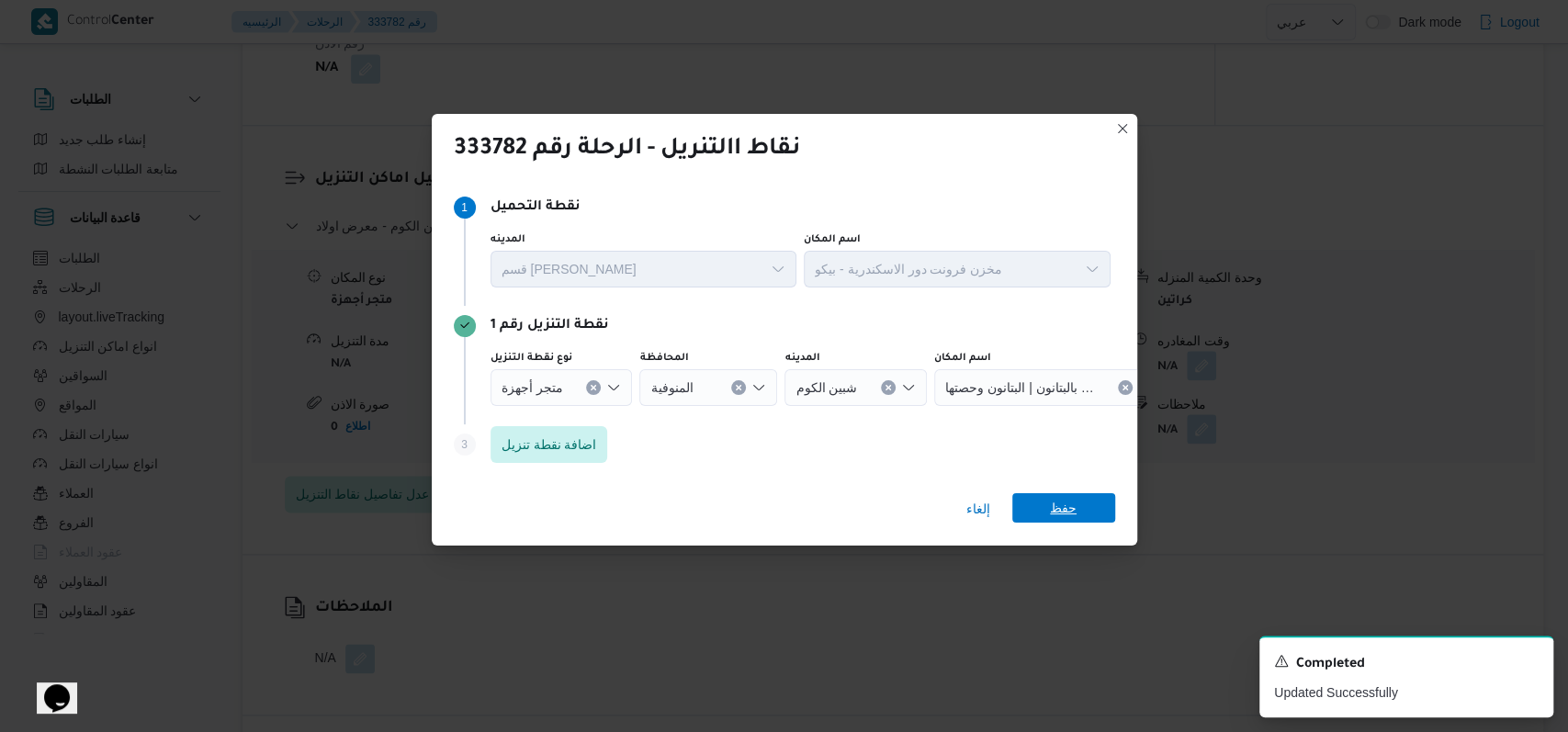
click at [1082, 515] on span "حفظ" at bounding box center [1064, 508] width 103 height 29
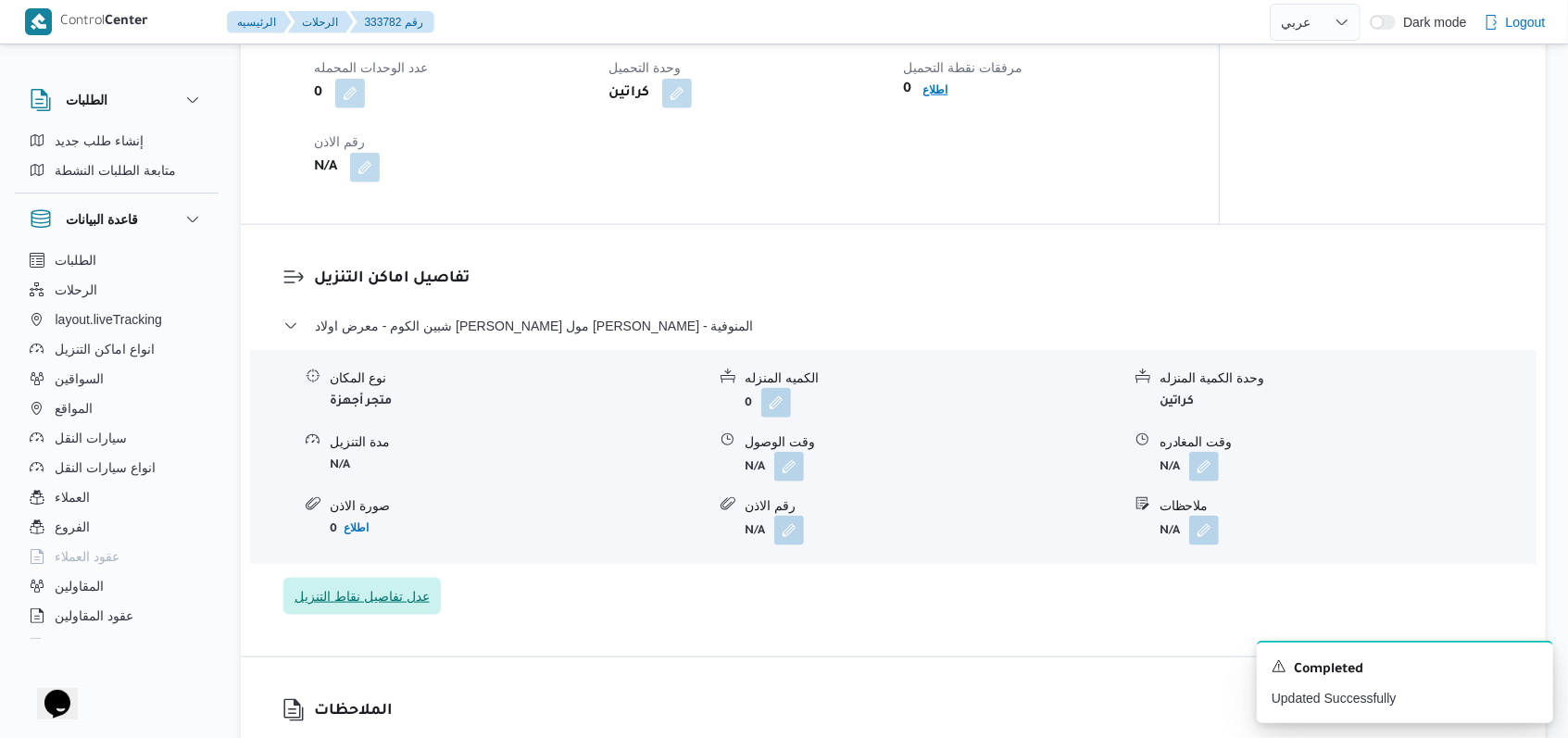
scroll to position [1111, 0]
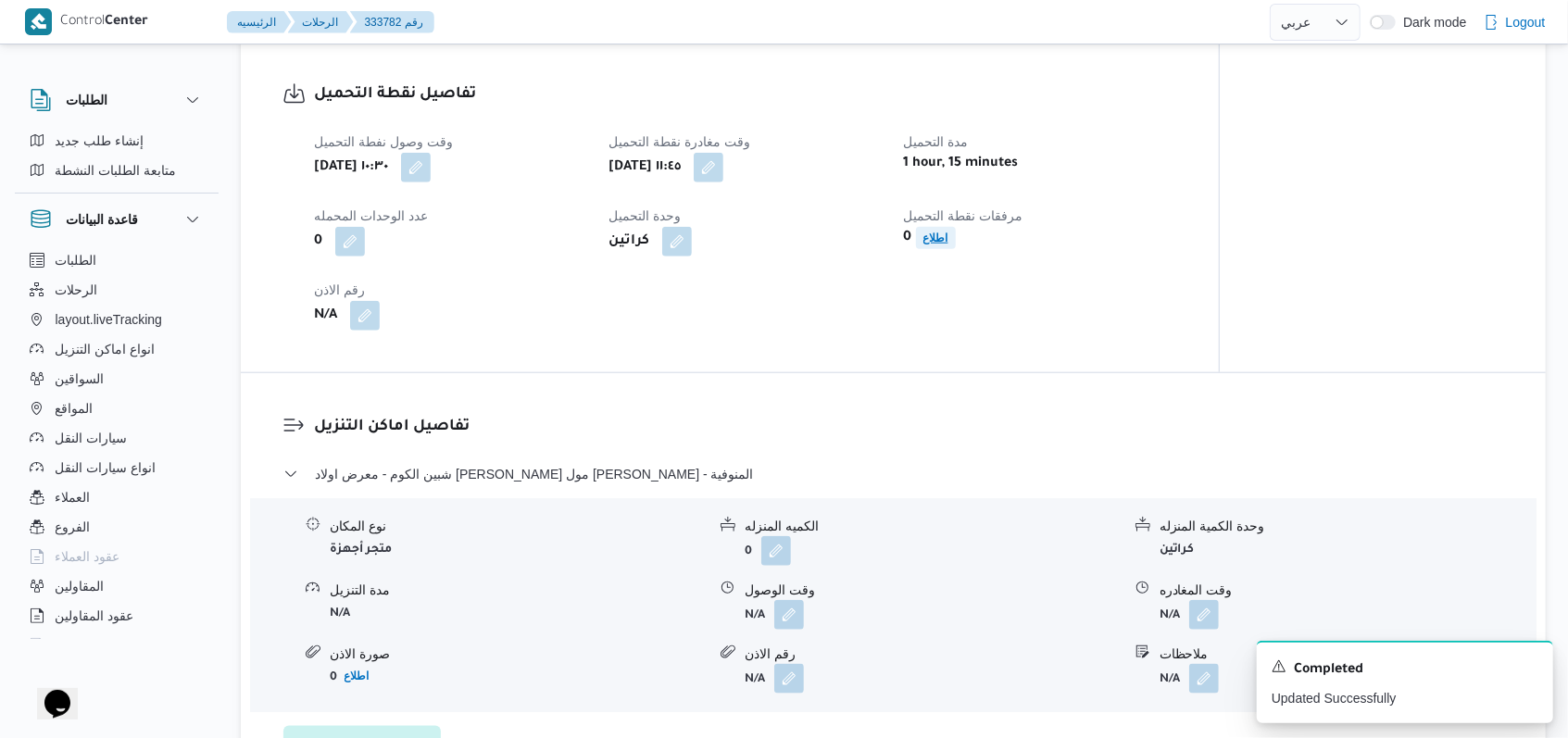
click at [929, 245] on b "اطلاع" at bounding box center [936, 237] width 25 height 13
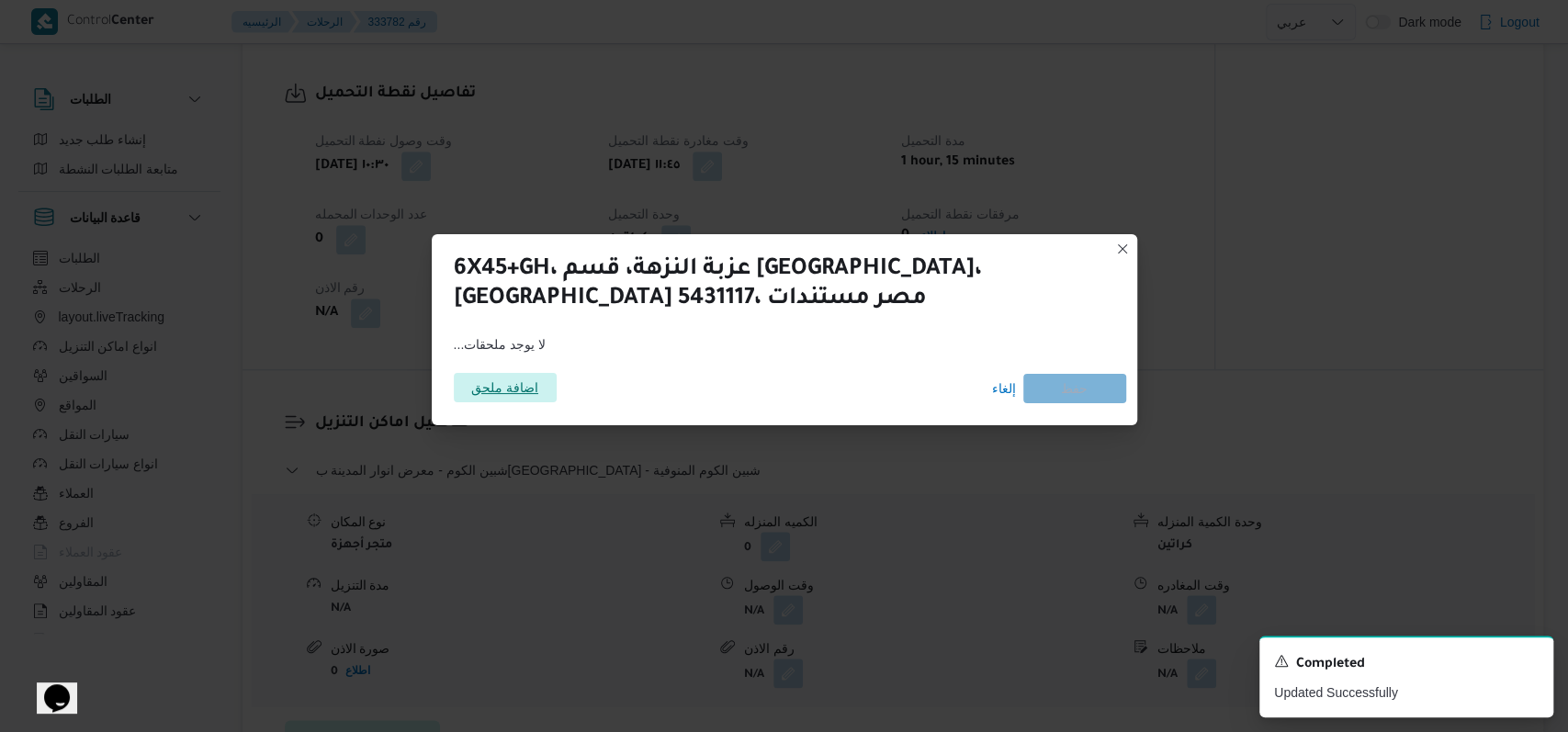
click at [509, 394] on span "اضافة ملحق" at bounding box center [504, 388] width 67 height 29
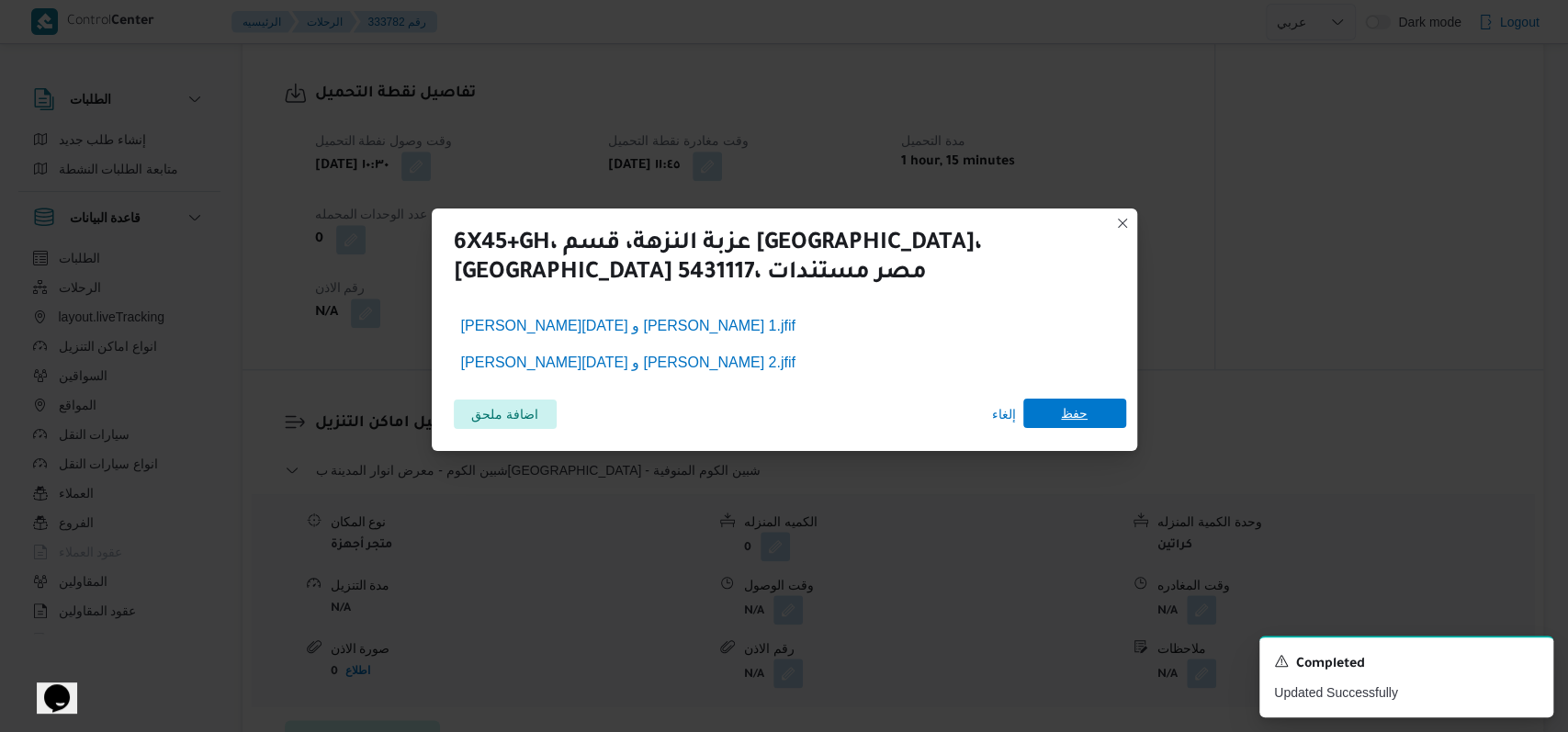
click at [1074, 414] on span "حفظ" at bounding box center [1075, 413] width 27 height 29
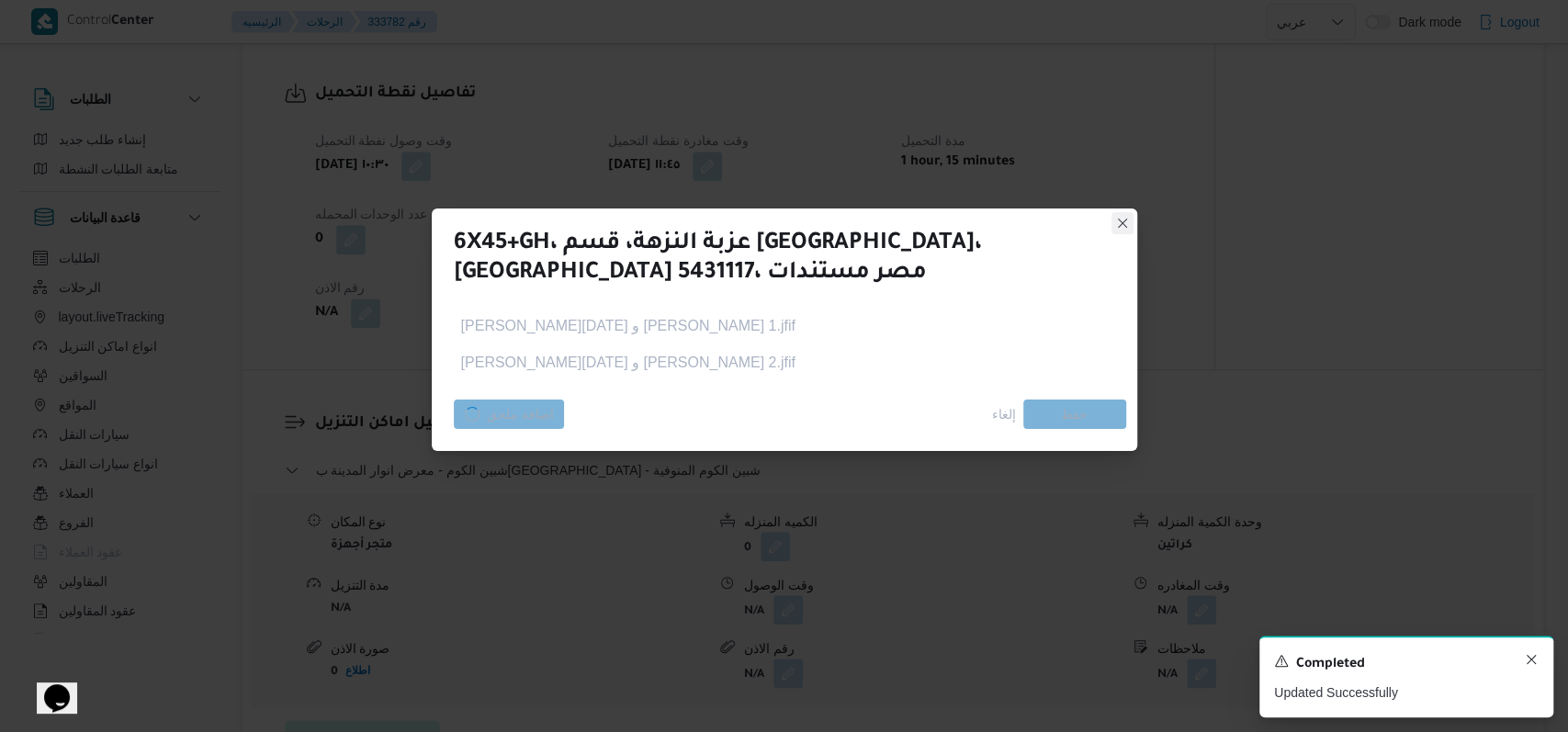
click at [1524, 661] on icon "Dismiss toast" at bounding box center [1531, 659] width 15 height 15
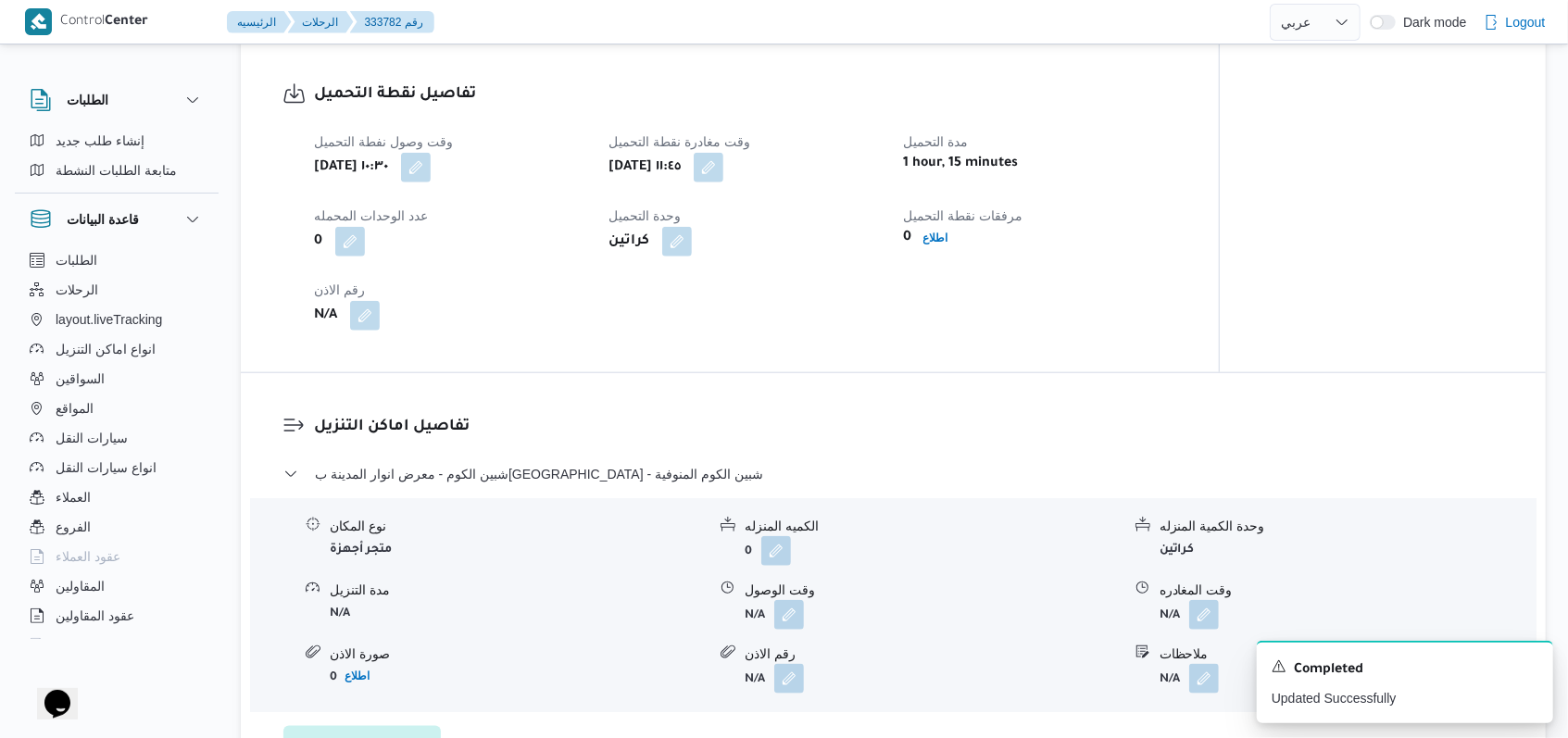
click at [824, 434] on div "تفاصيل اماكن التنزيل شبين الكوم - معرض انوار المدينة بالبتانون - شبين الكوم الم…" at bounding box center [893, 589] width 1305 height 432
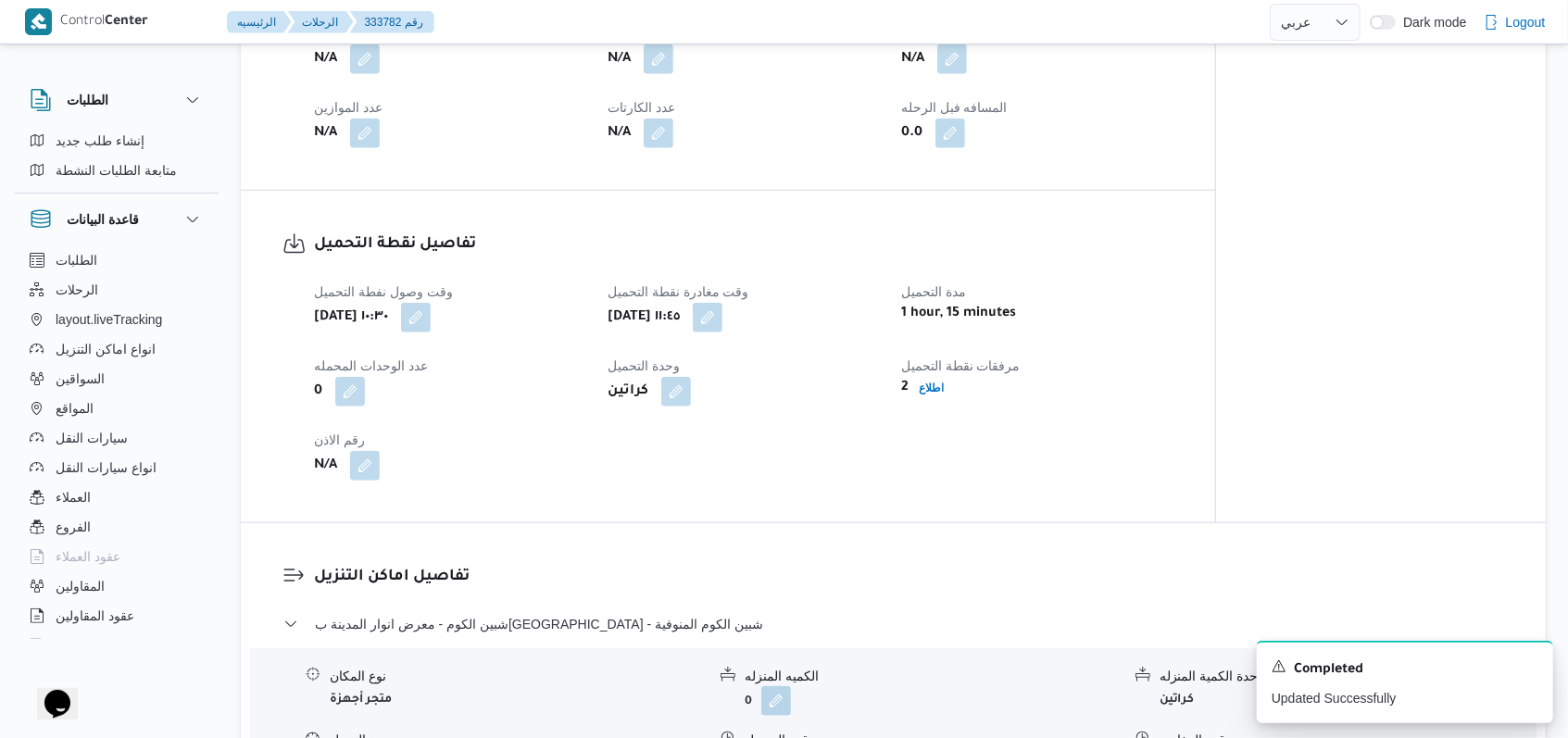
scroll to position [987, 0]
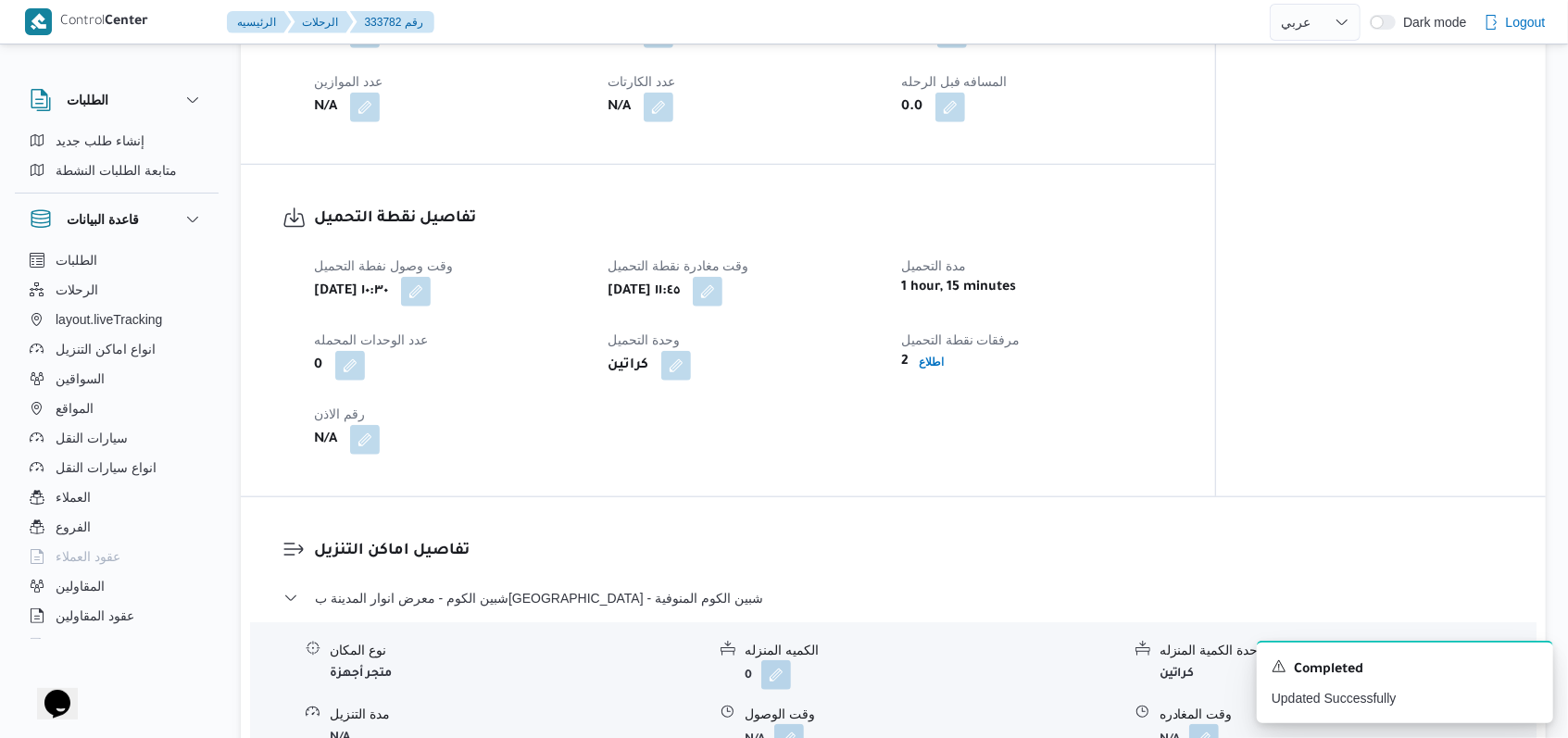
select select "ar"
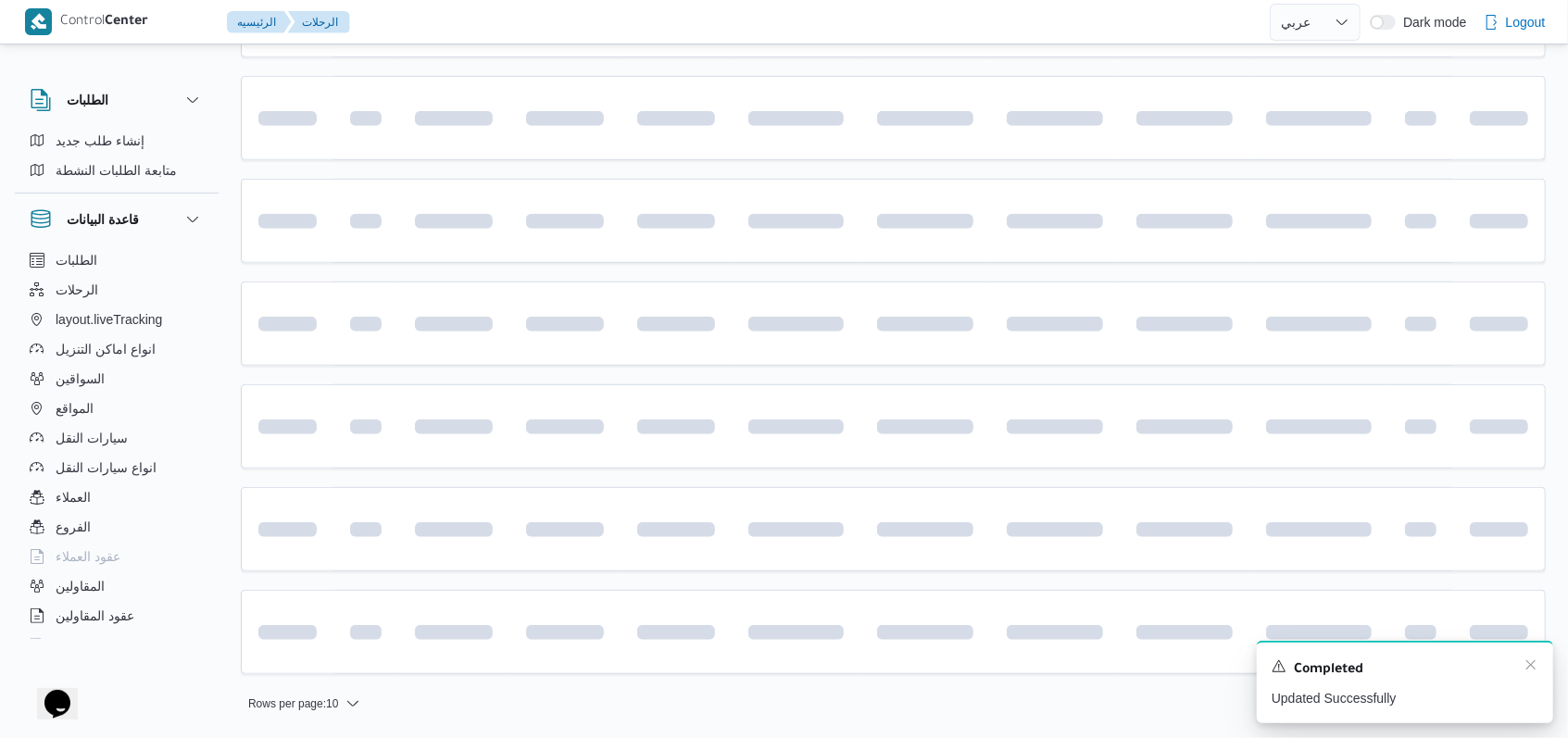
scroll to position [247, 0]
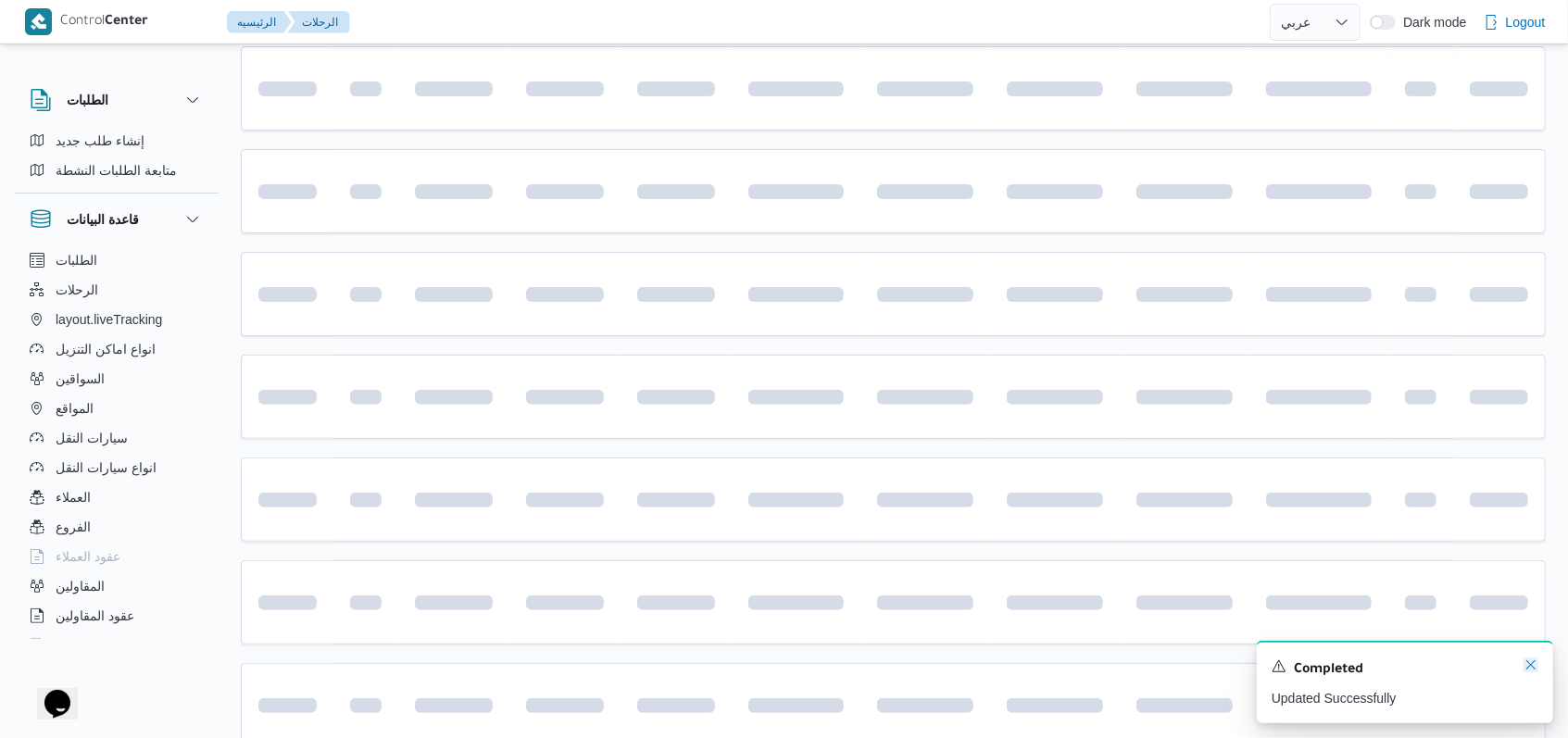
click at [1530, 671] on icon "Dismiss toast" at bounding box center [1530, 664] width 15 height 15
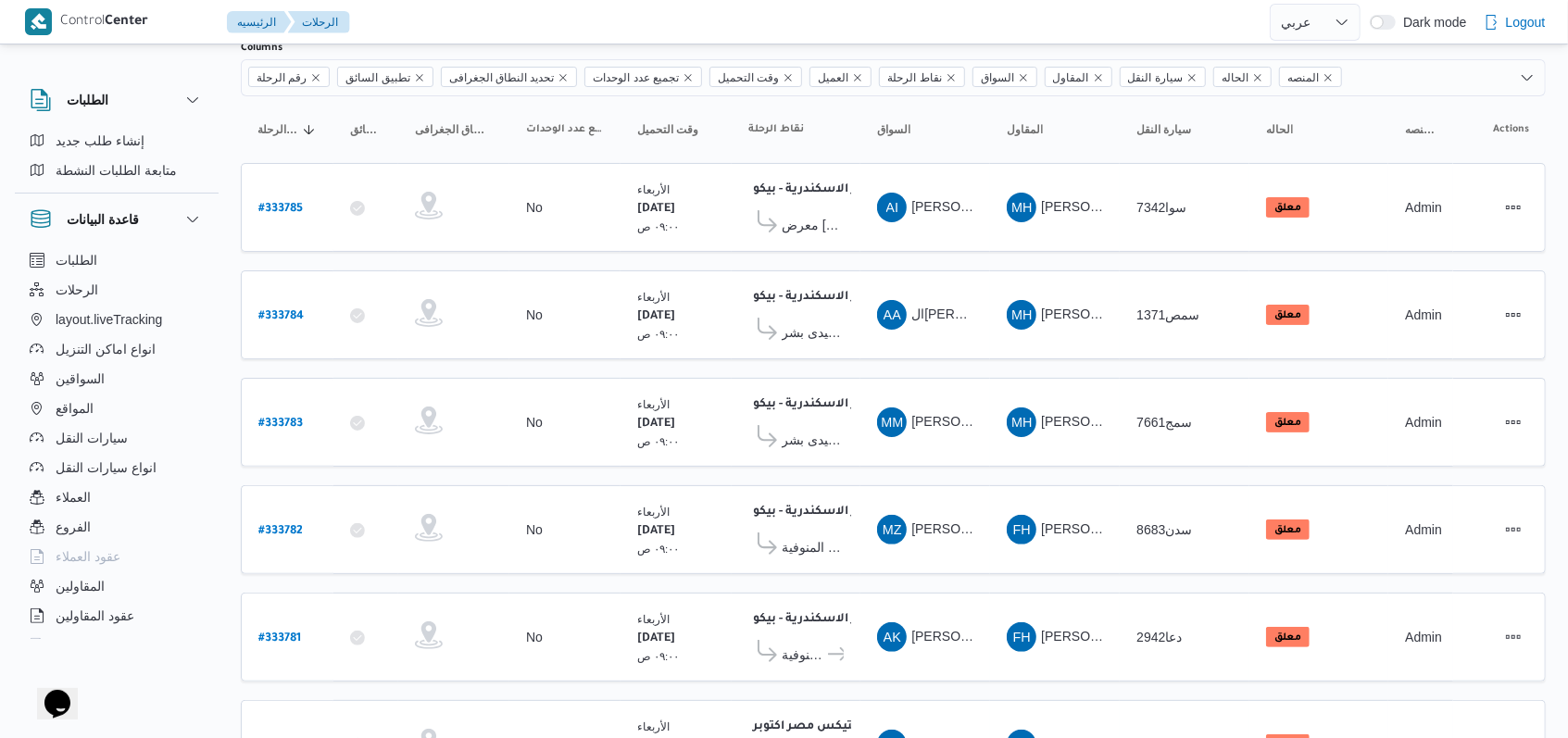
scroll to position [0, 0]
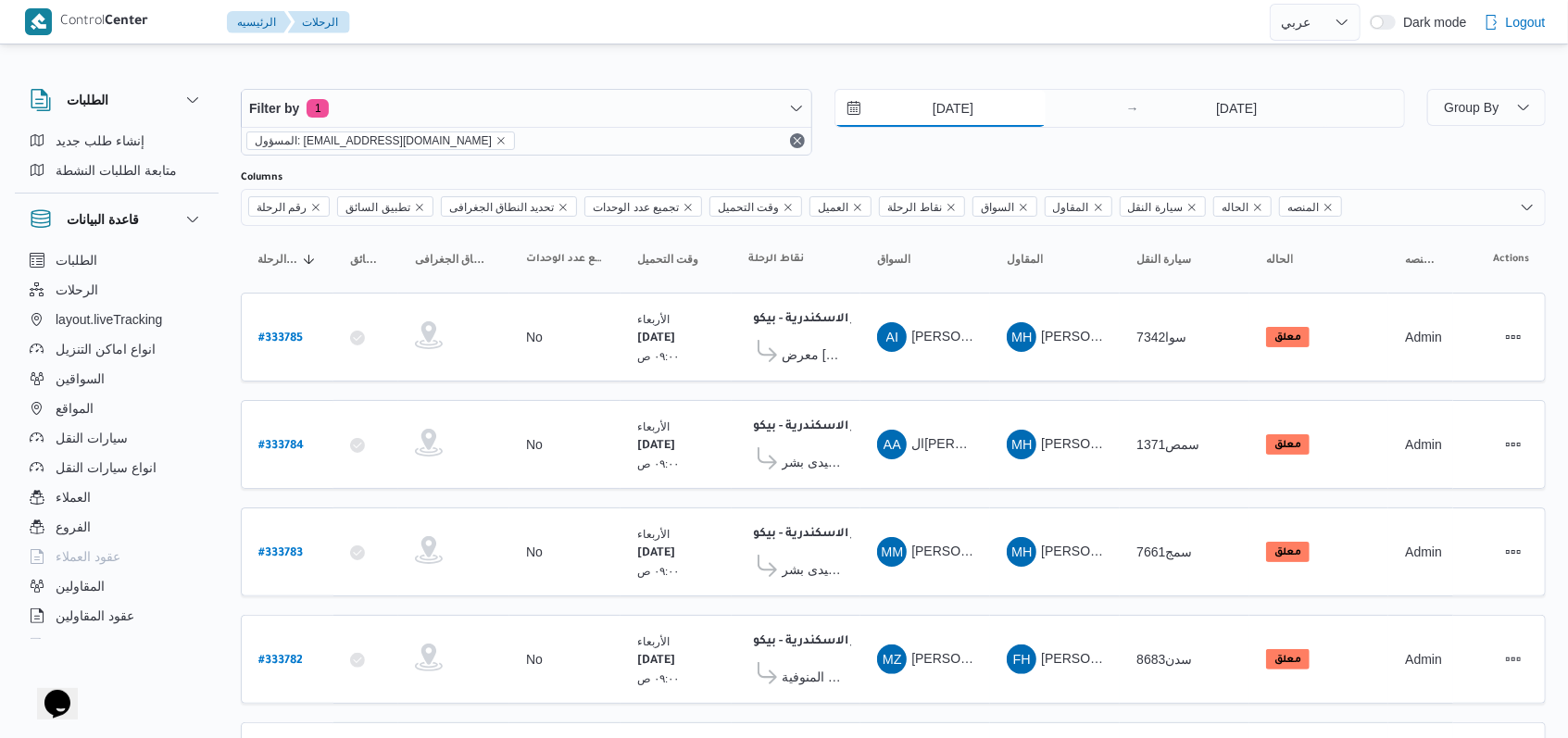
click at [935, 115] on input "27/8/2025" at bounding box center [941, 108] width 211 height 37
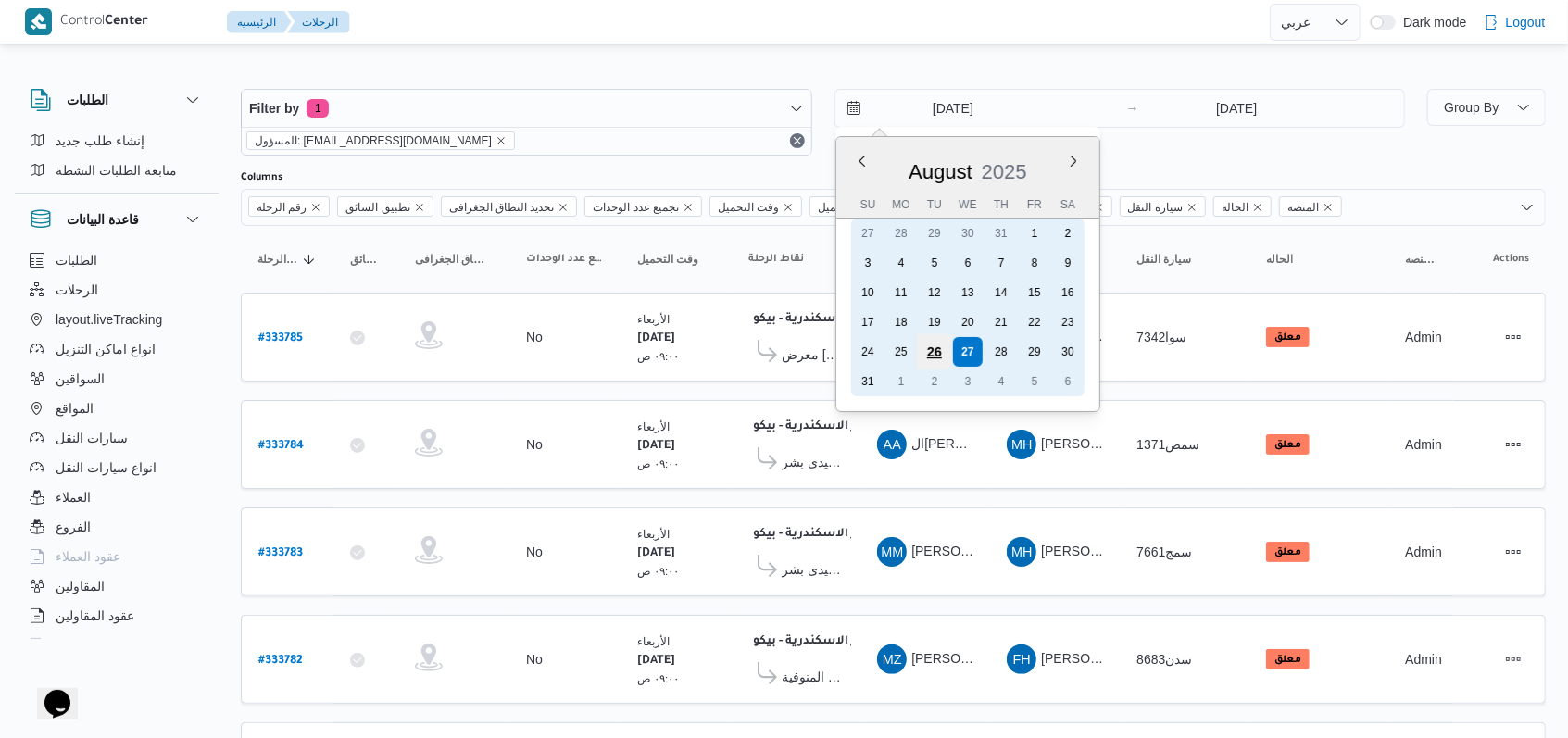
click at [937, 338] on div "26" at bounding box center [933, 352] width 35 height 35
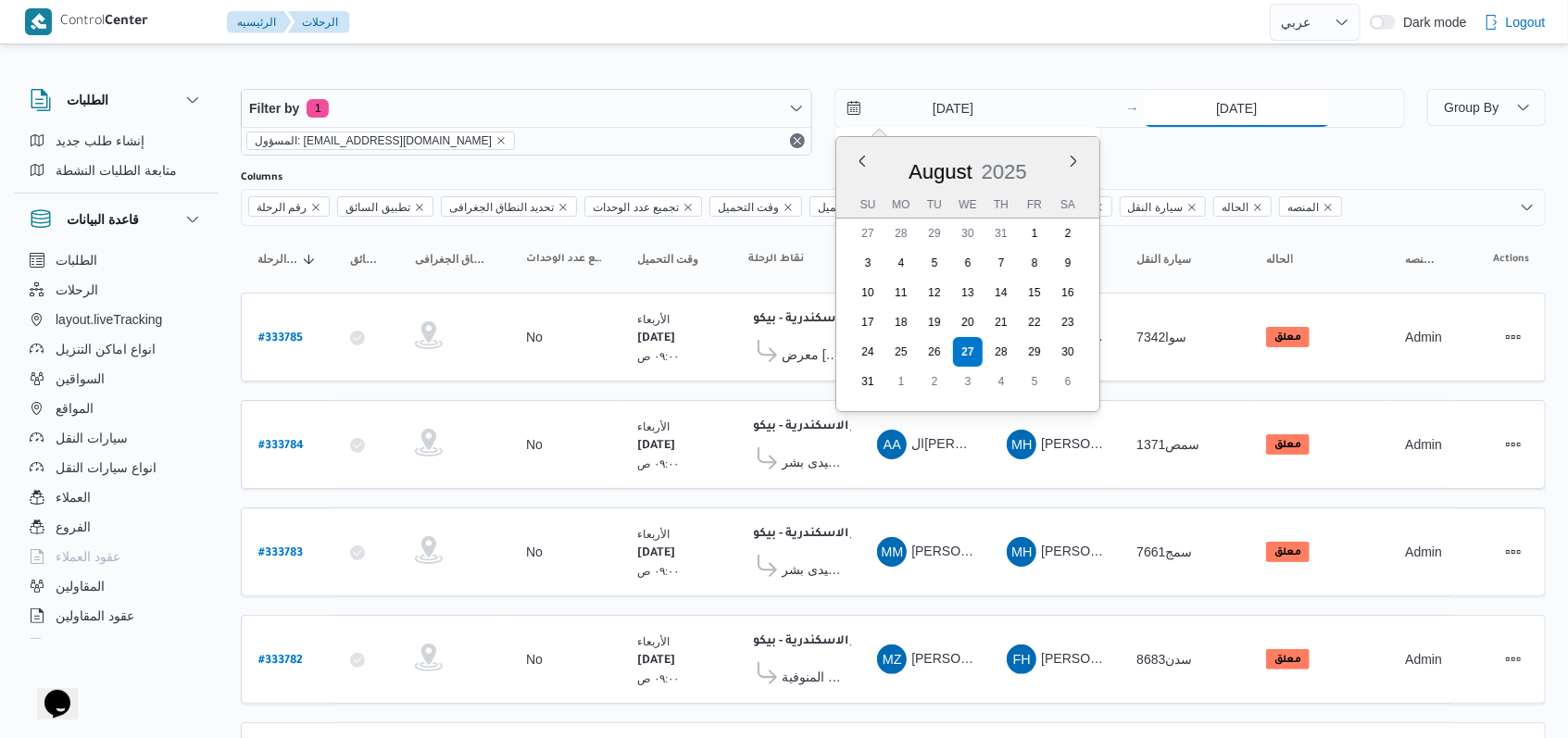
click at [1210, 105] on input "27/8/2025" at bounding box center [1236, 108] width 184 height 37
type input "26/8/2025"
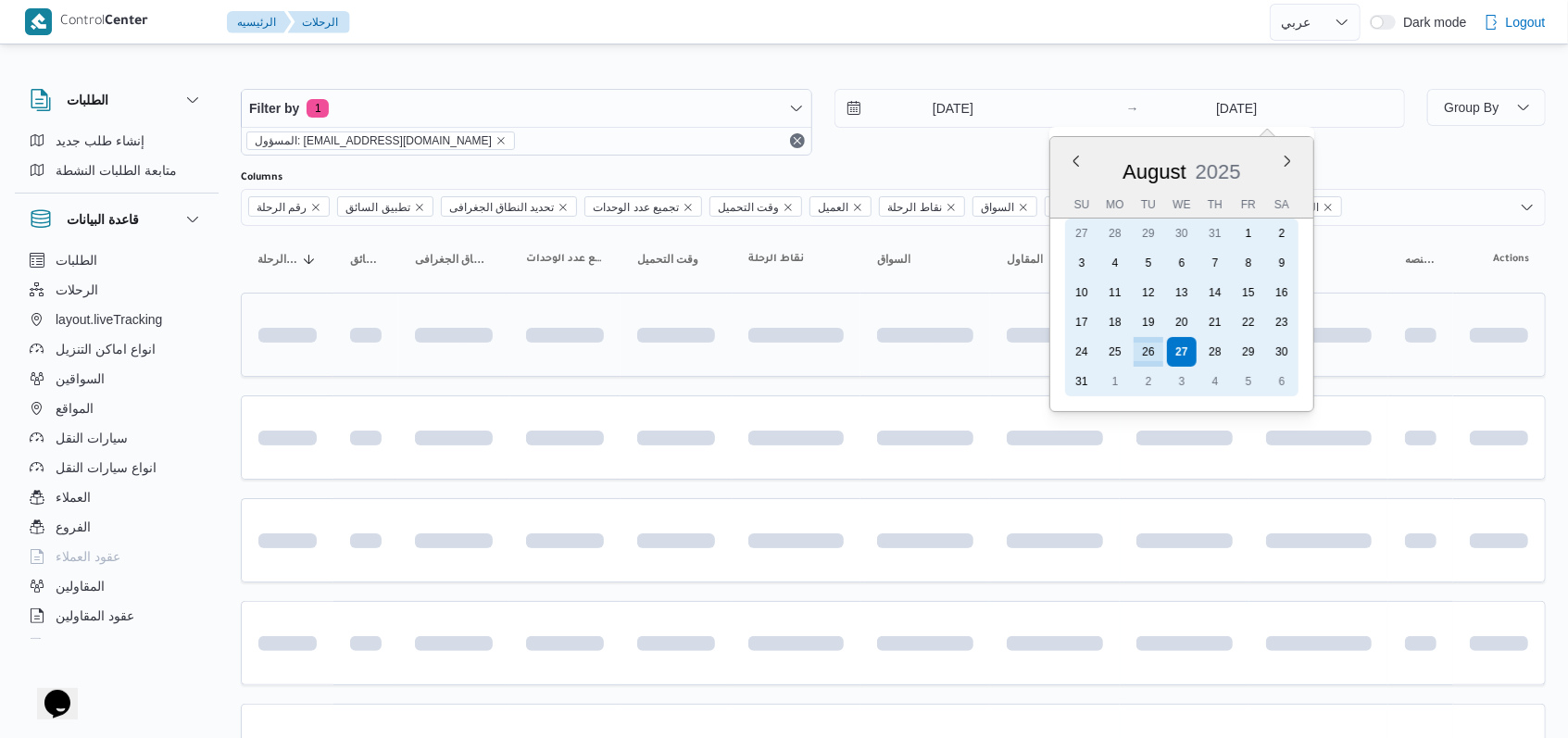
click at [1154, 350] on div "26" at bounding box center [1148, 352] width 29 height 29
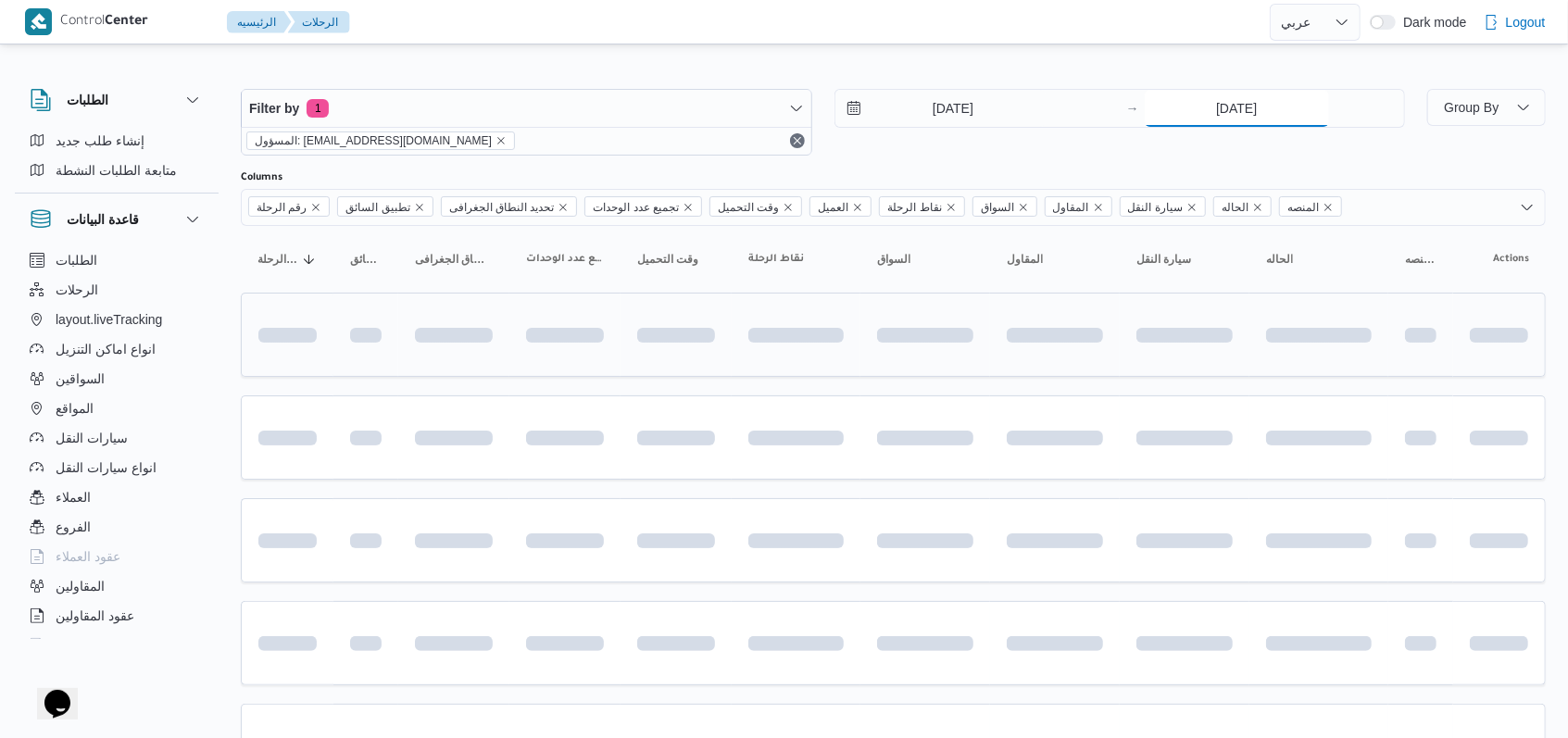
type input "26/8/2025"
click at [953, 130] on div "26/8/2025 → 26/8/2025" at bounding box center [1120, 122] width 571 height 66
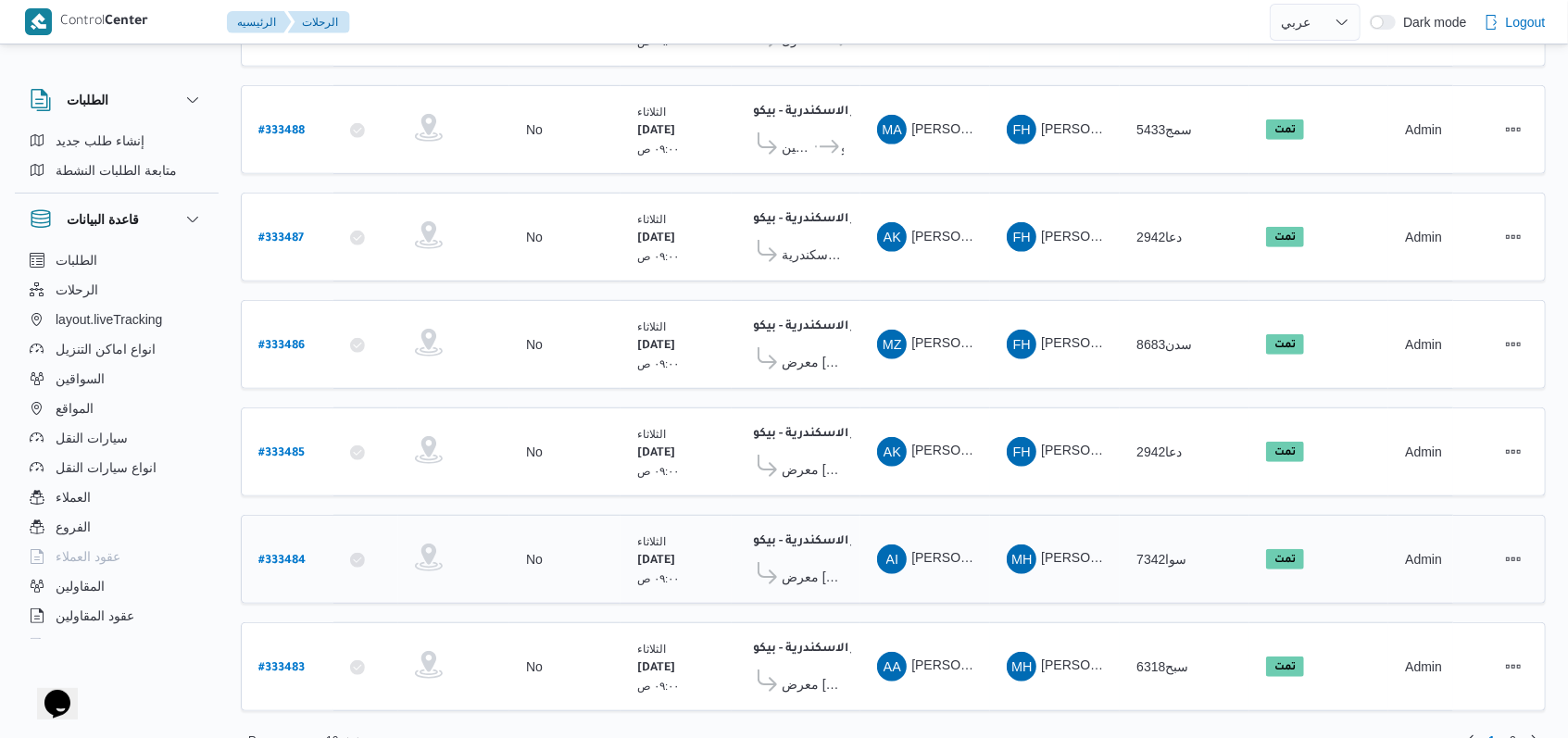
scroll to position [639, 0]
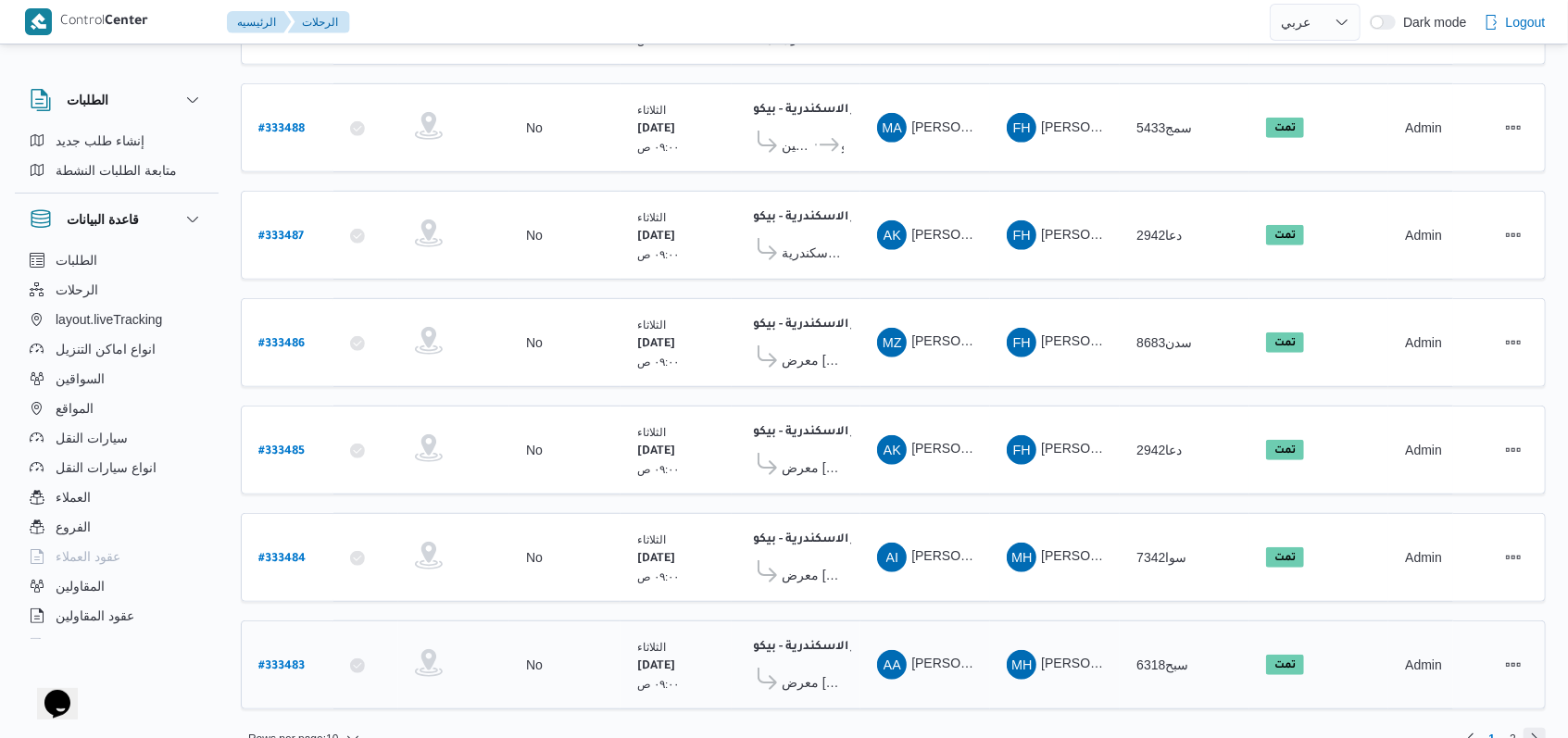
click at [1533, 727] on link "Next page, 2" at bounding box center [1534, 738] width 22 height 22
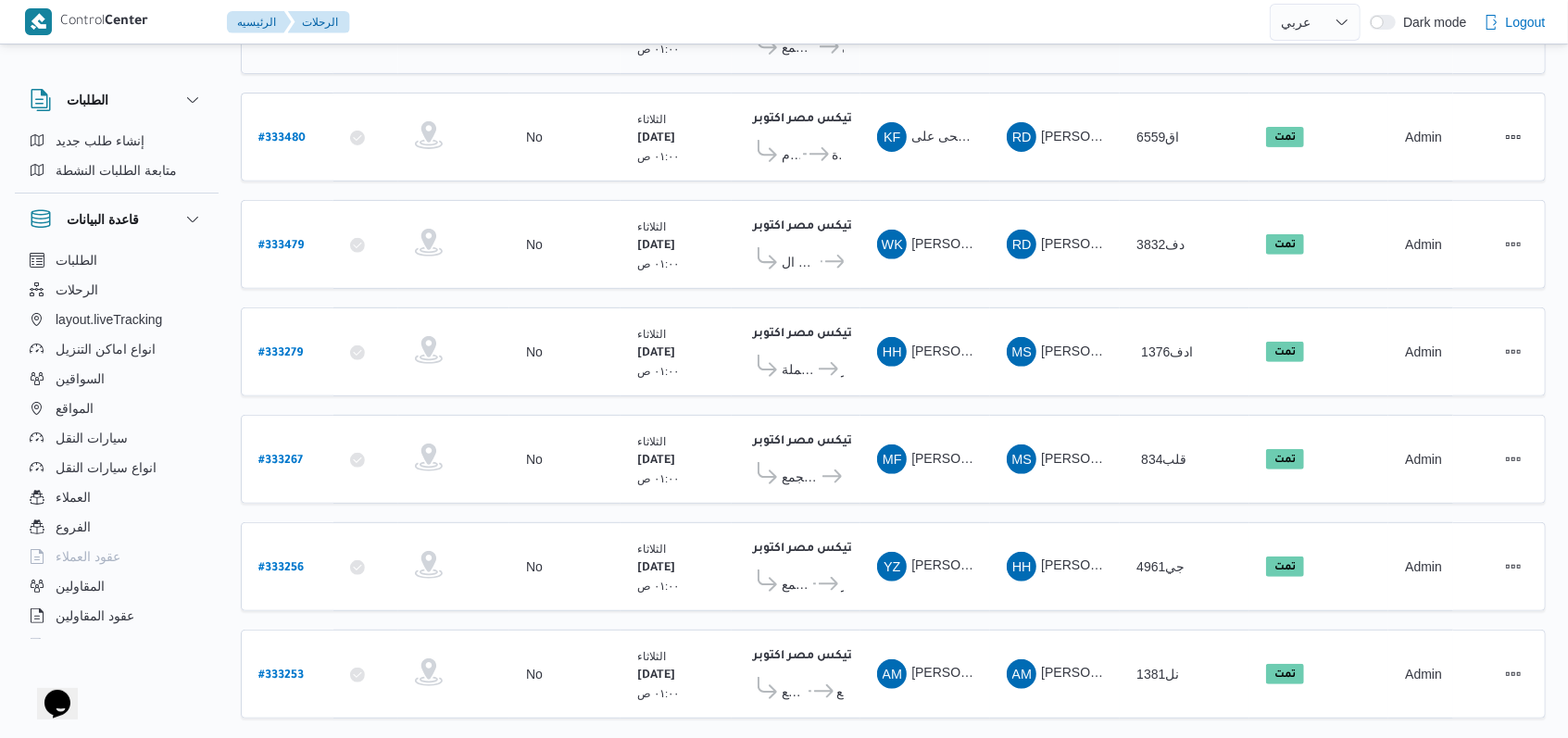
scroll to position [431, 0]
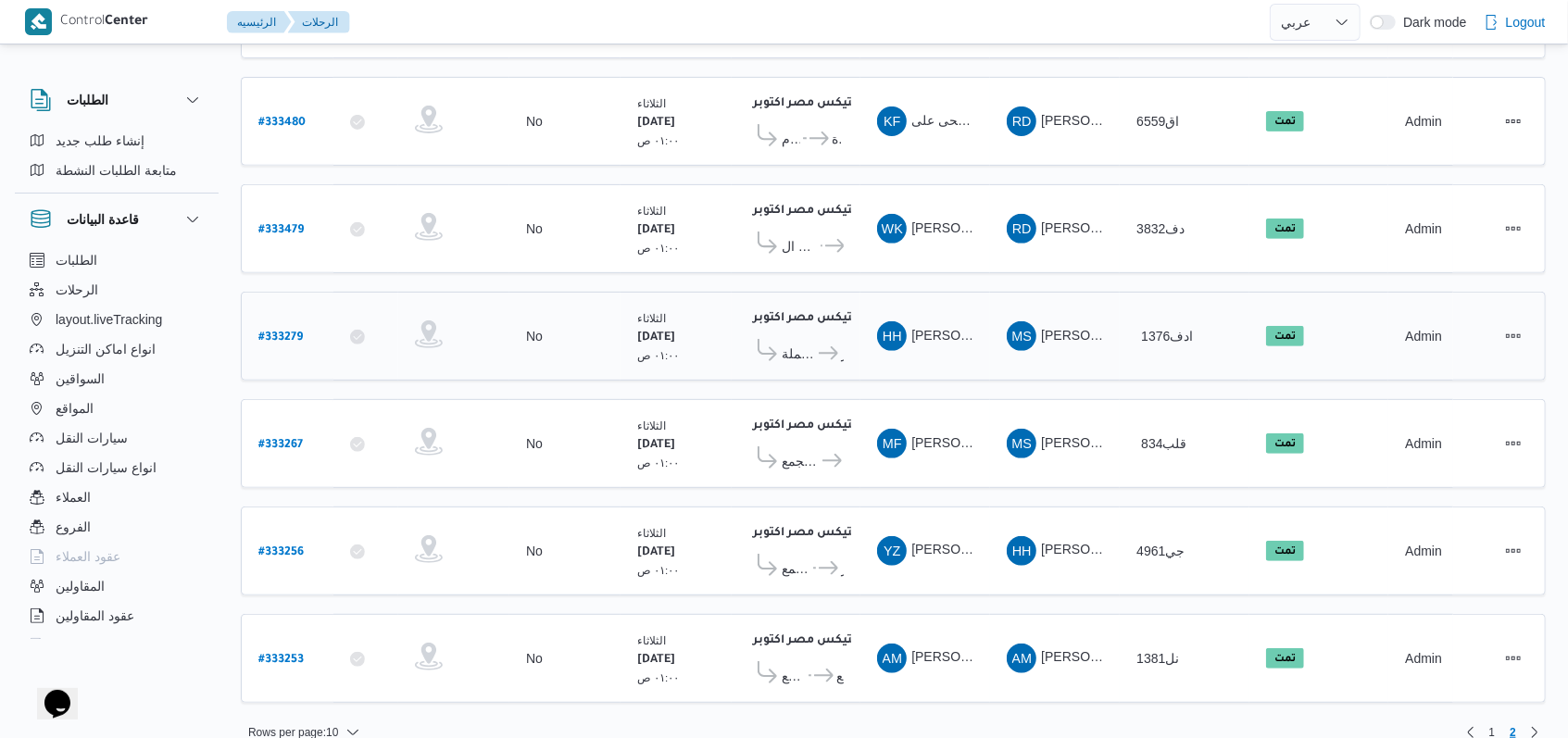
click at [289, 331] on b "# 333279" at bounding box center [281, 337] width 45 height 13
select select "ar"
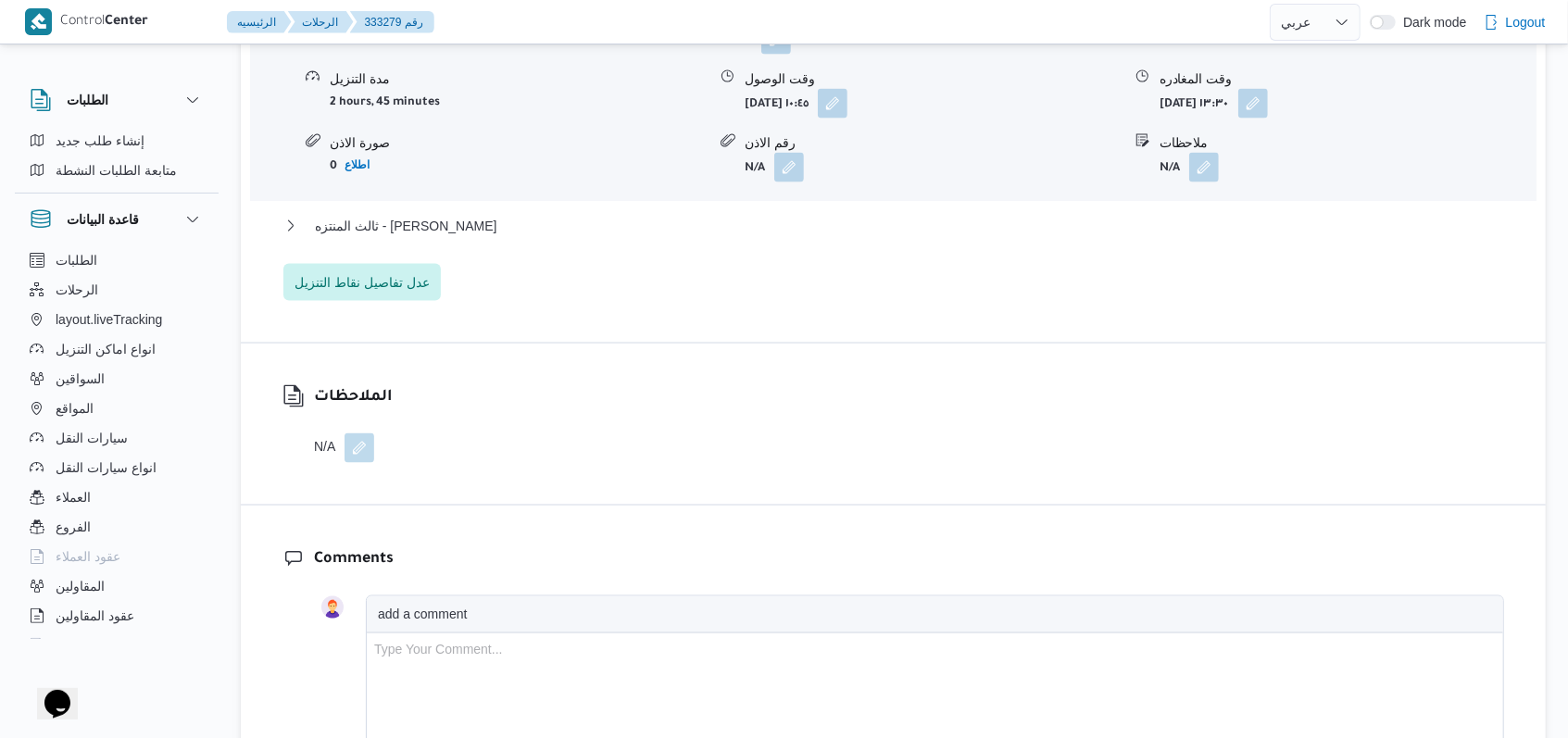
scroll to position [1728, 0]
click at [439, 219] on span "ثالث المنتزه - كارفور رويال بلازا" at bounding box center [406, 223] width 181 height 22
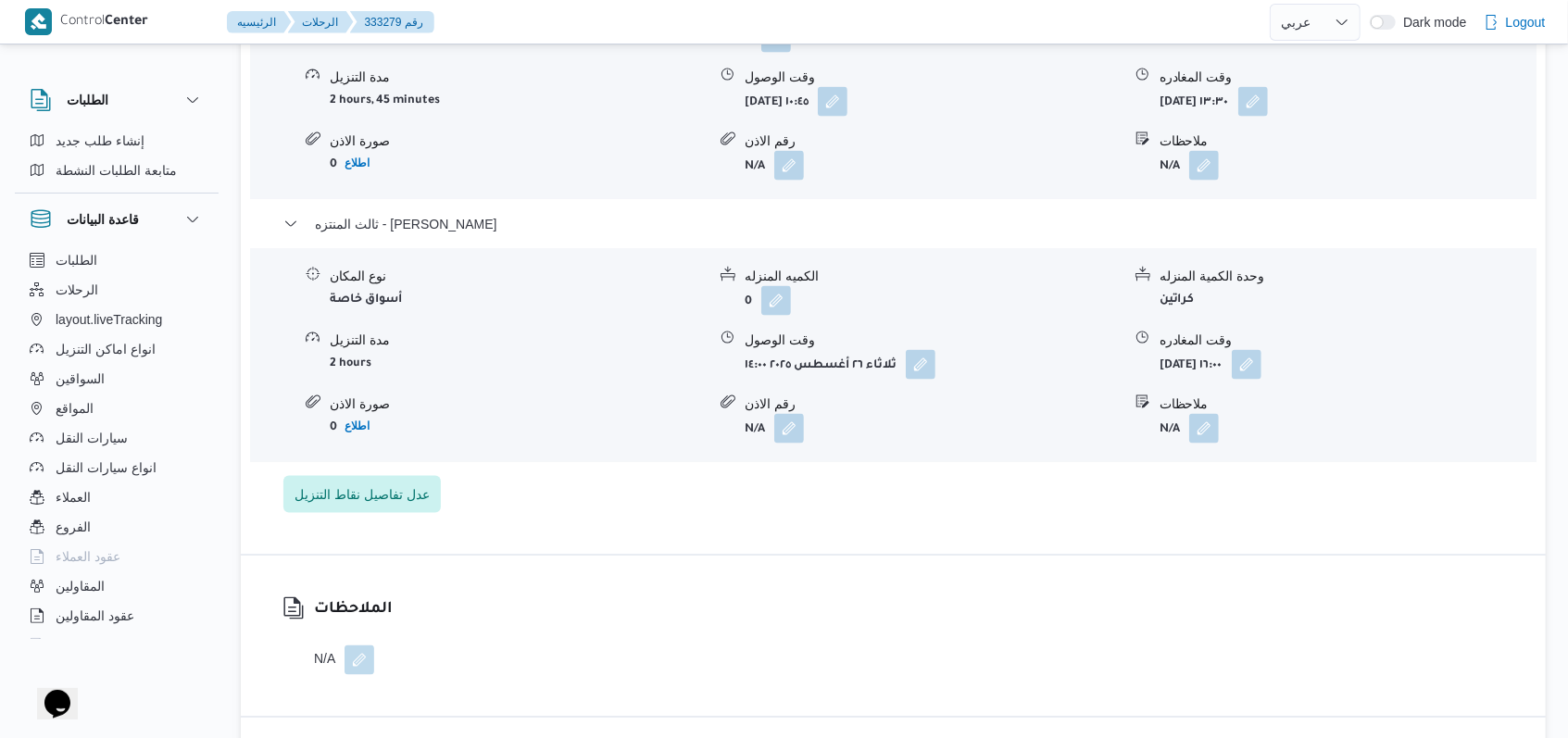
select select "ar"
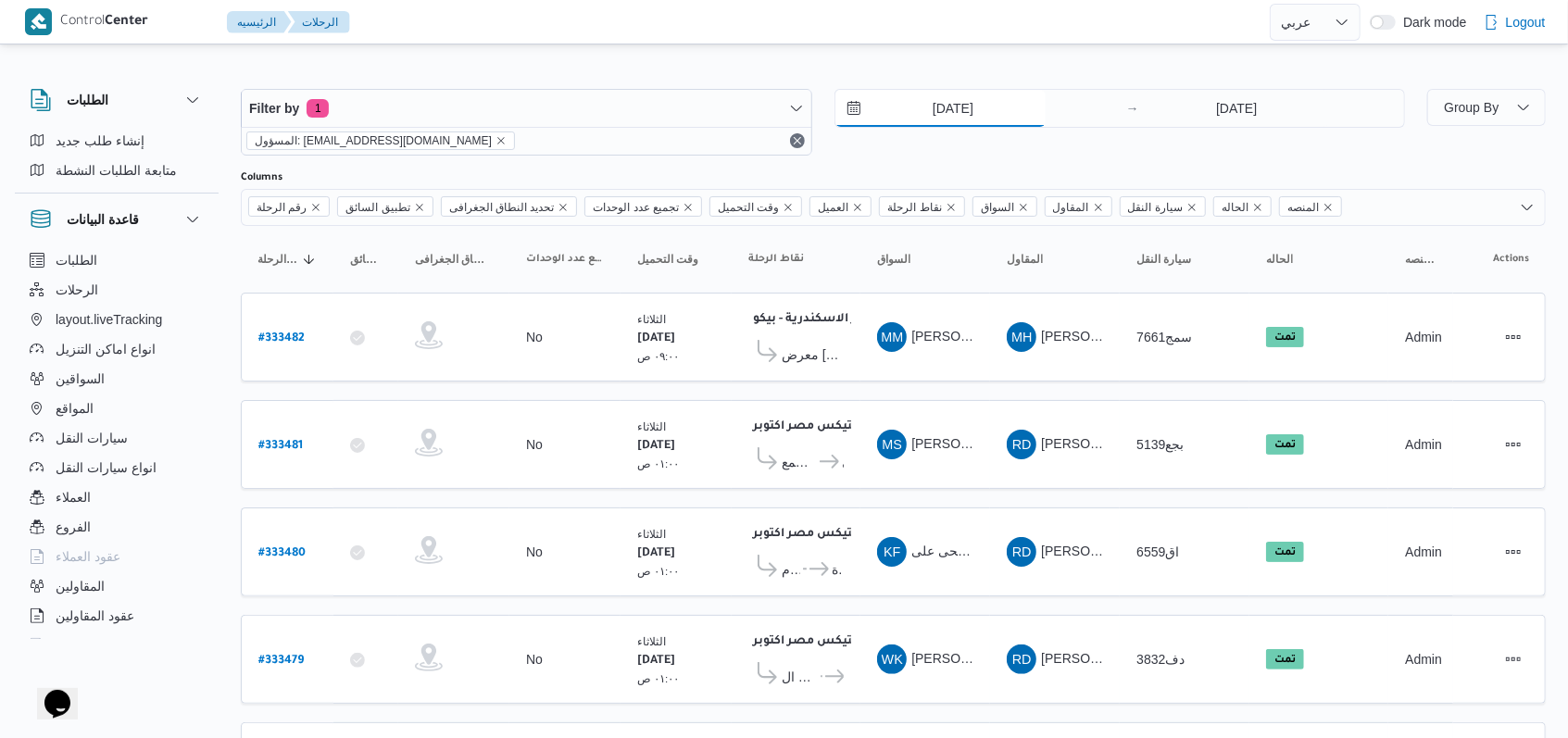
click at [931, 107] on input "26/8/2025" at bounding box center [941, 108] width 211 height 37
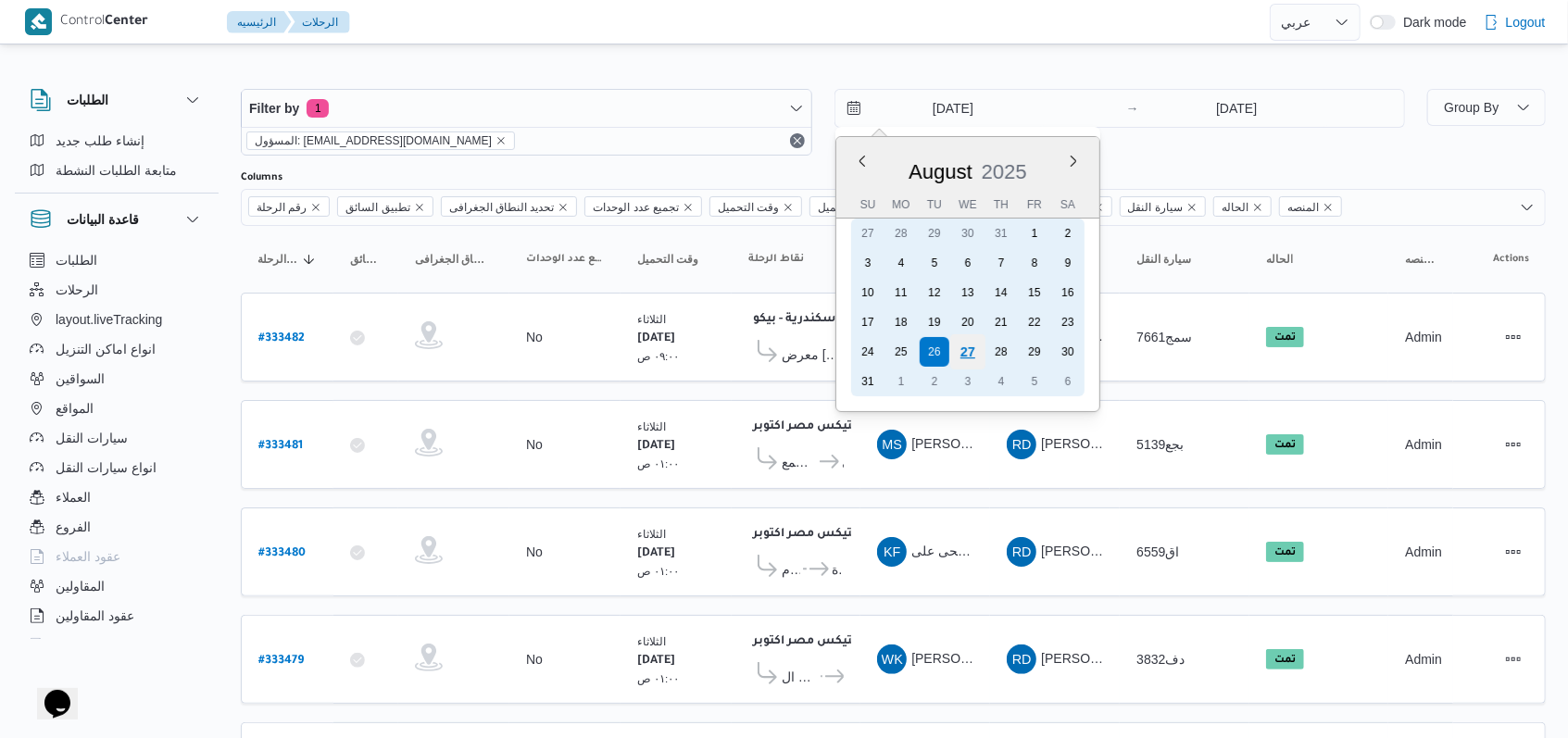
click at [972, 354] on div "27" at bounding box center [966, 352] width 35 height 35
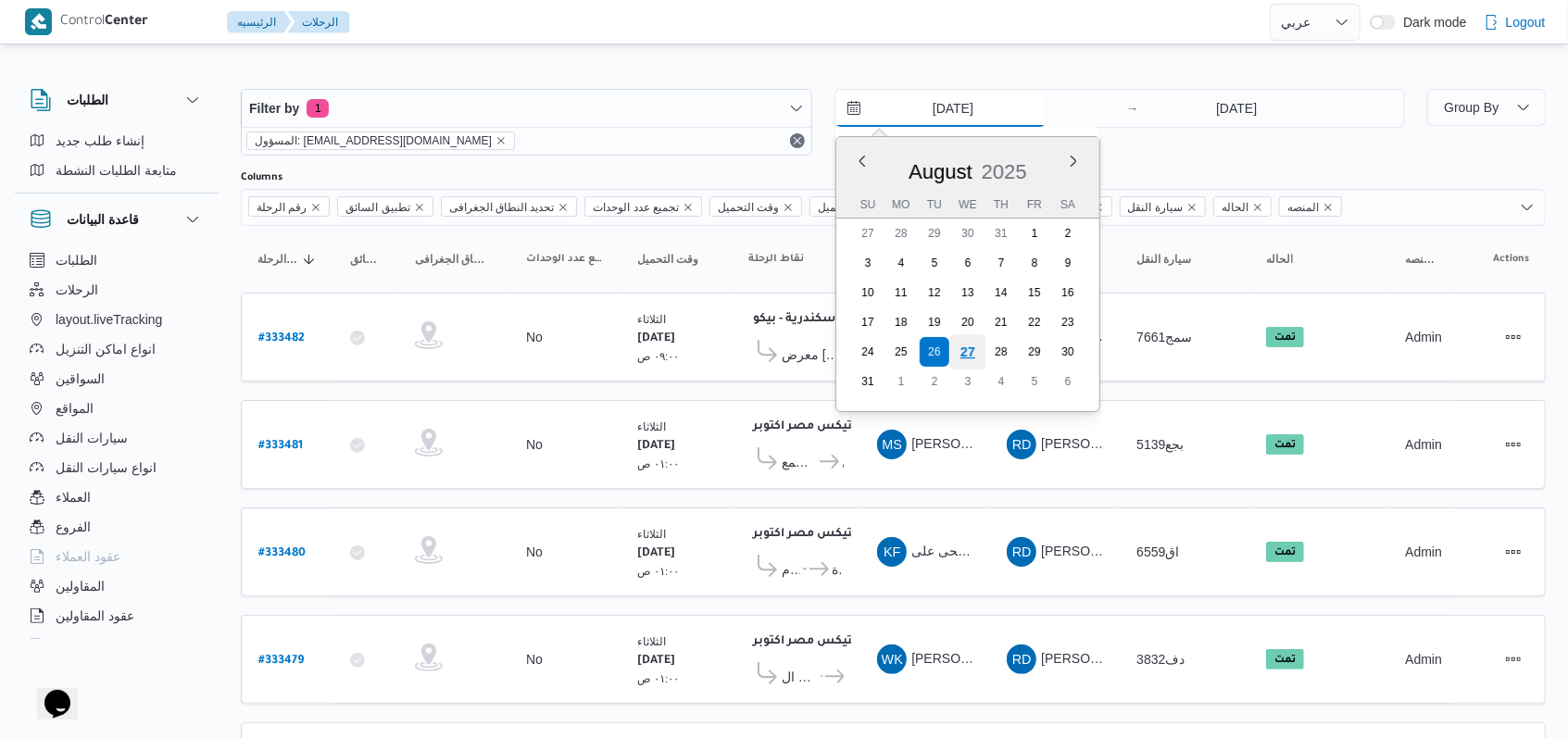
type input "27/8/2025"
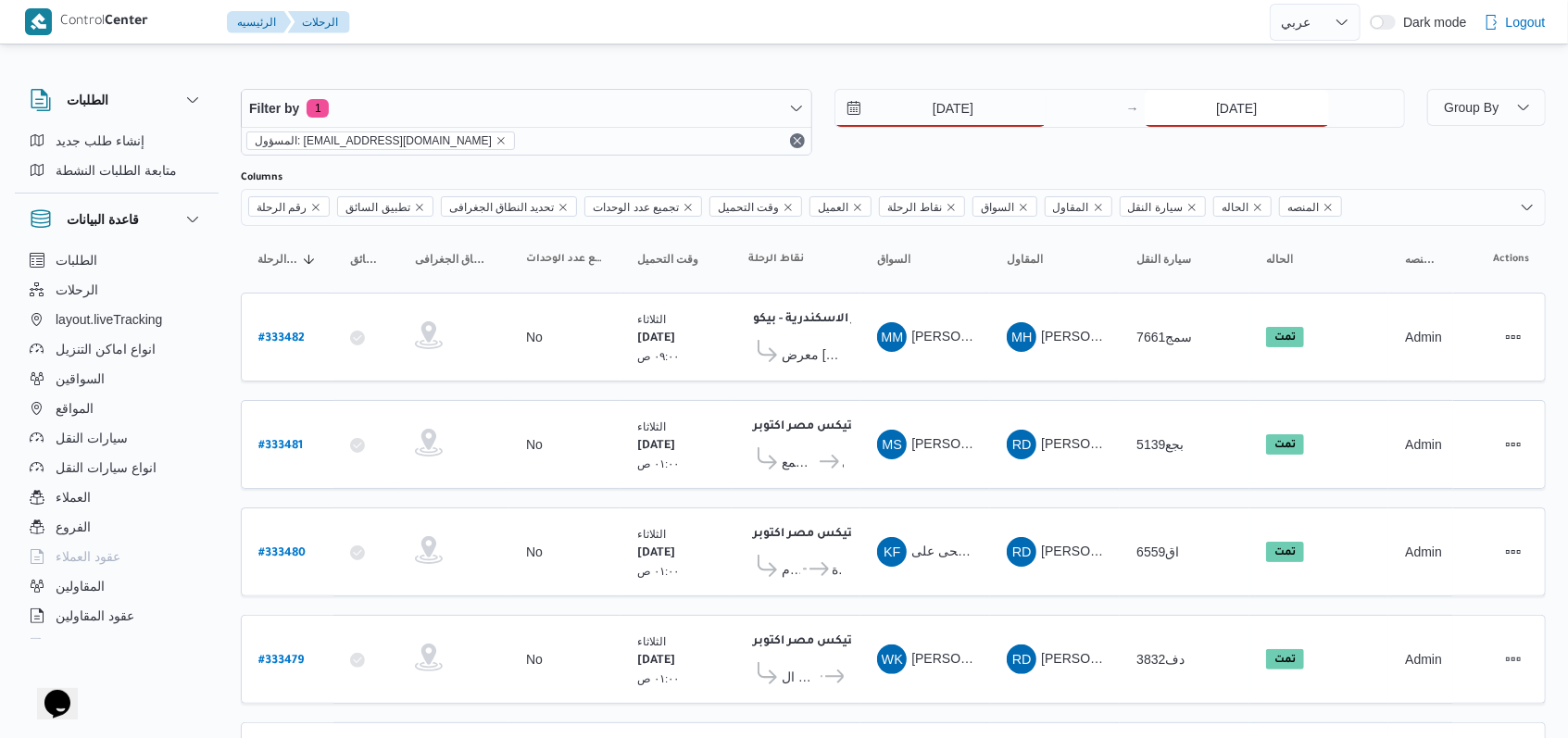
click at [1223, 120] on input "26/8/2025" at bounding box center [1236, 108] width 184 height 37
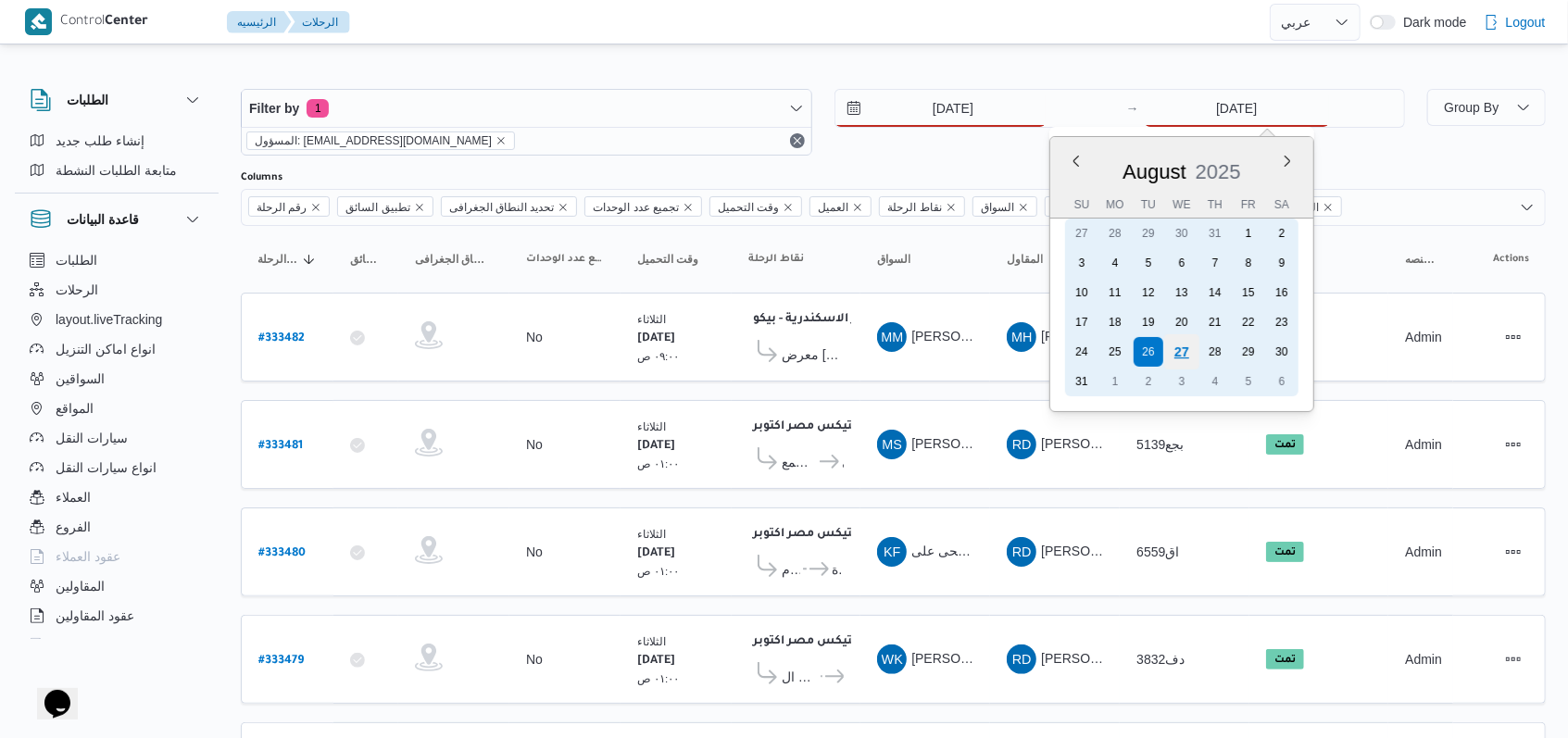
click at [1176, 358] on div "27" at bounding box center [1182, 352] width 35 height 35
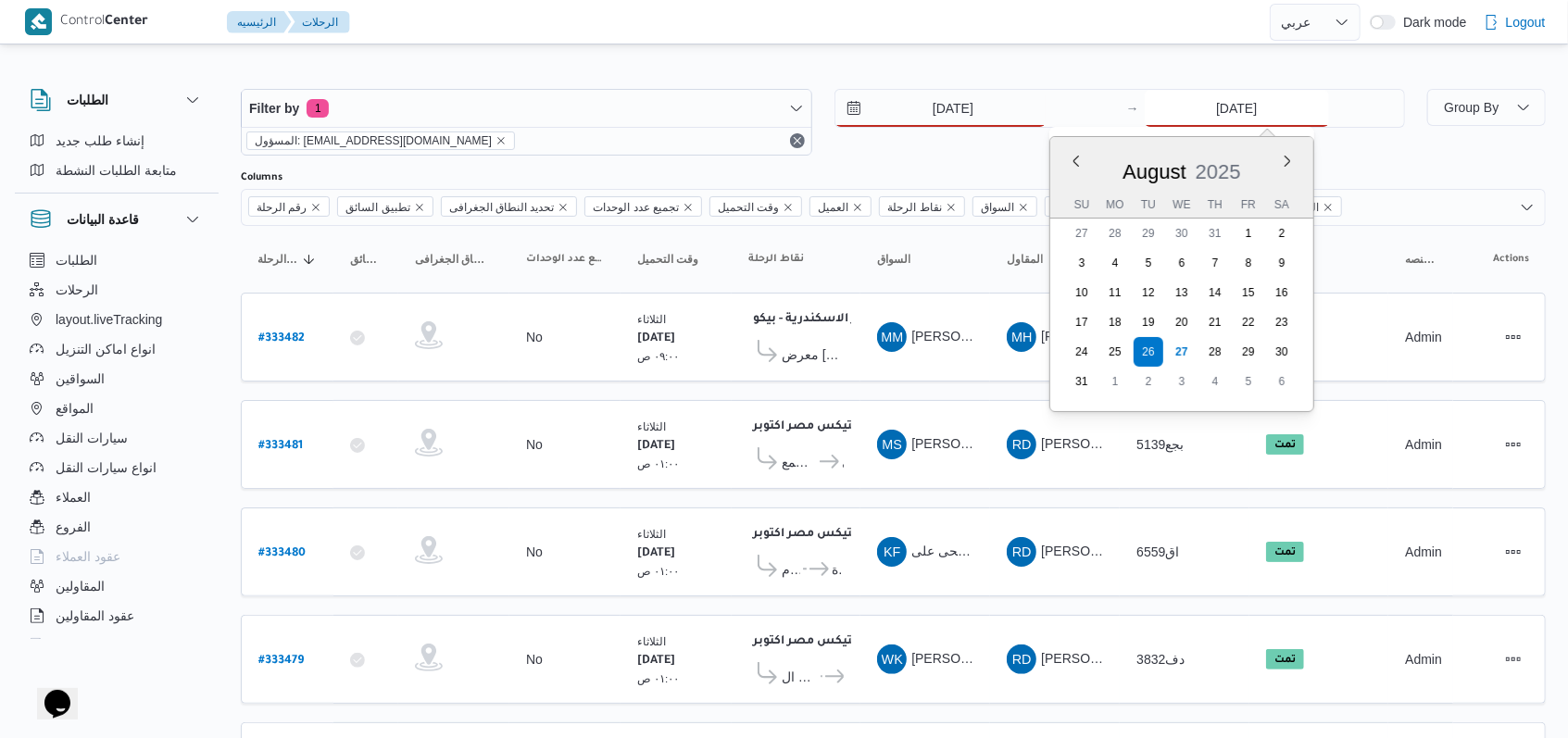
type input "27/8/2025"
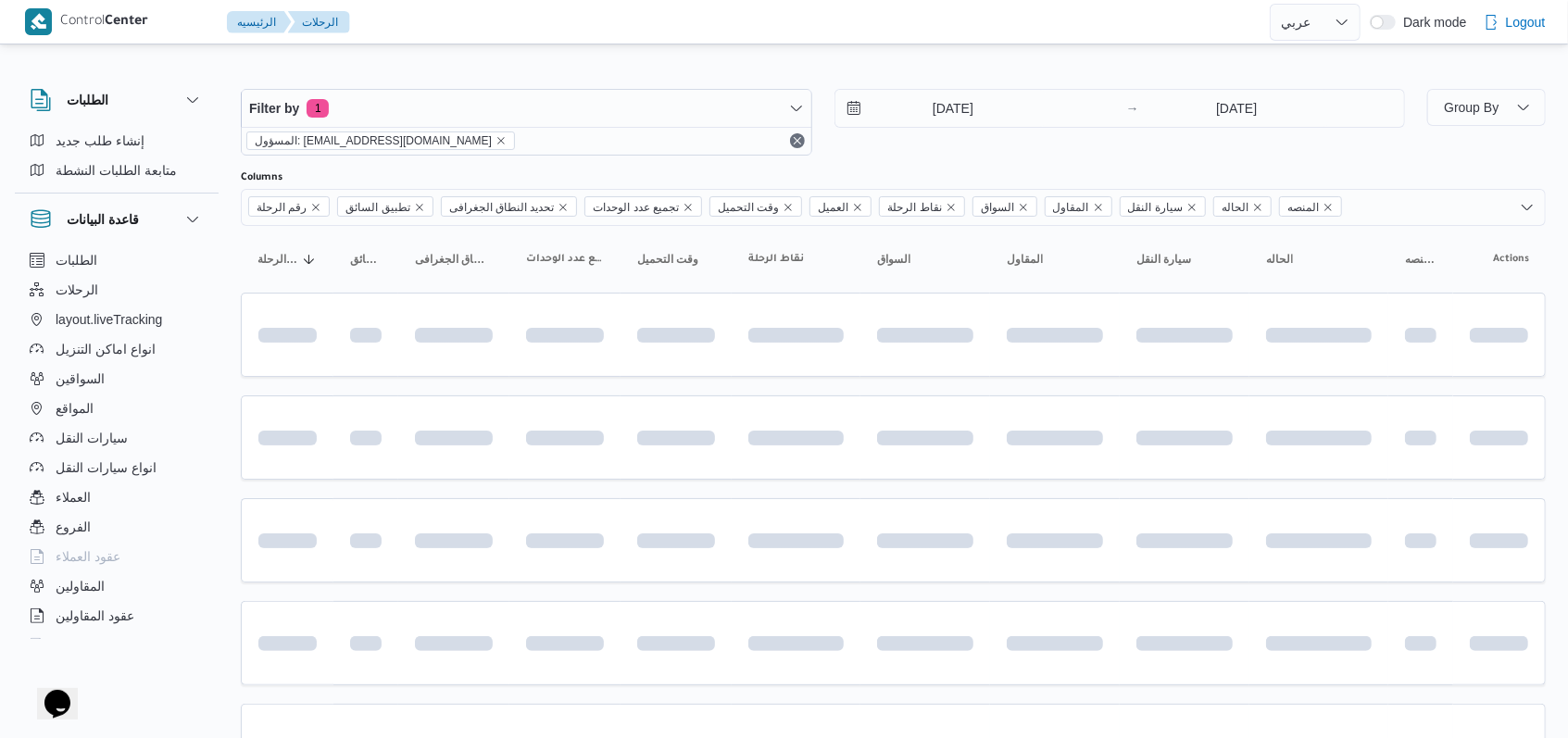
click at [965, 151] on div "27/8/2025 → 27/8/2025" at bounding box center [1120, 122] width 571 height 66
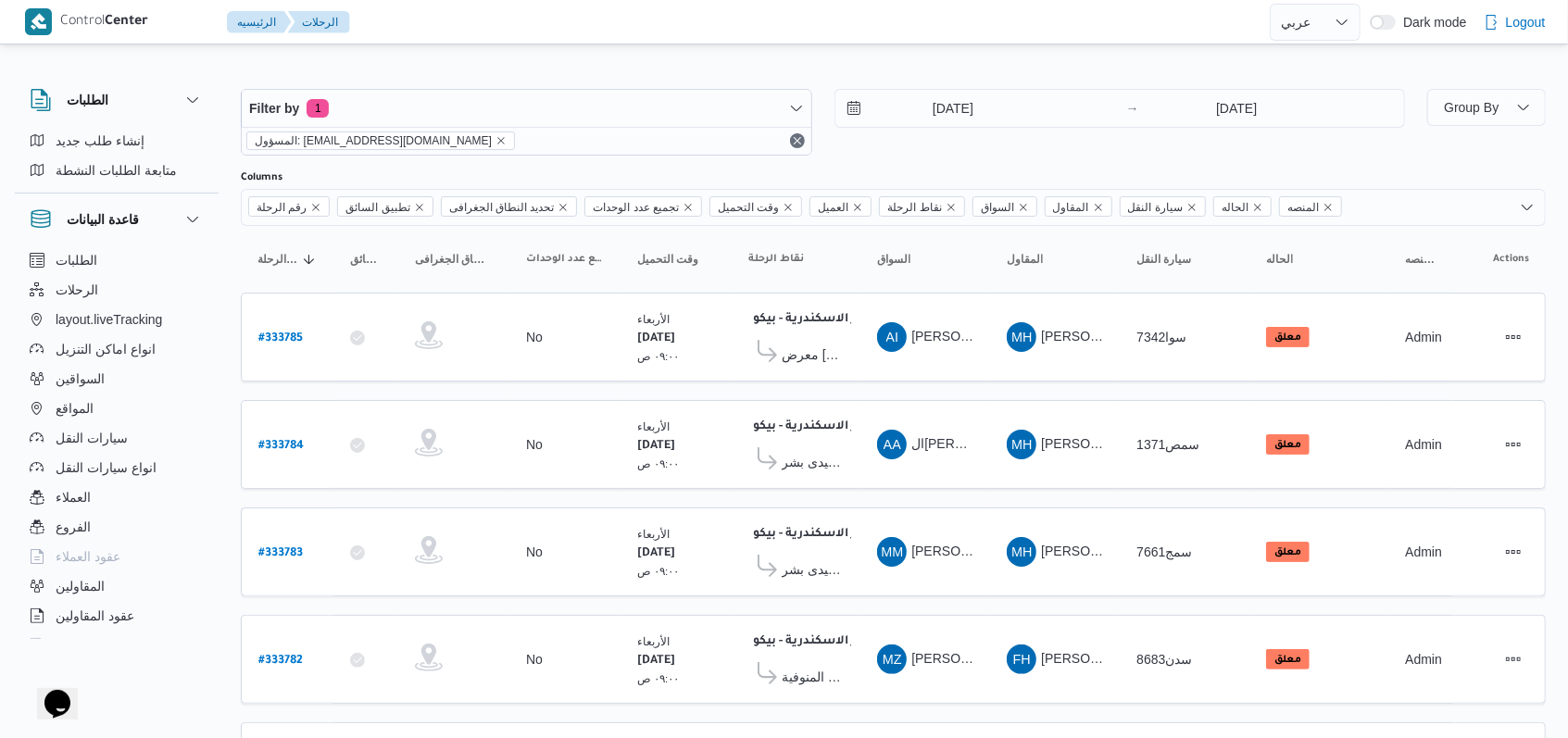
click at [882, 154] on div "27/8/2025 → 27/8/2025" at bounding box center [1120, 122] width 571 height 66
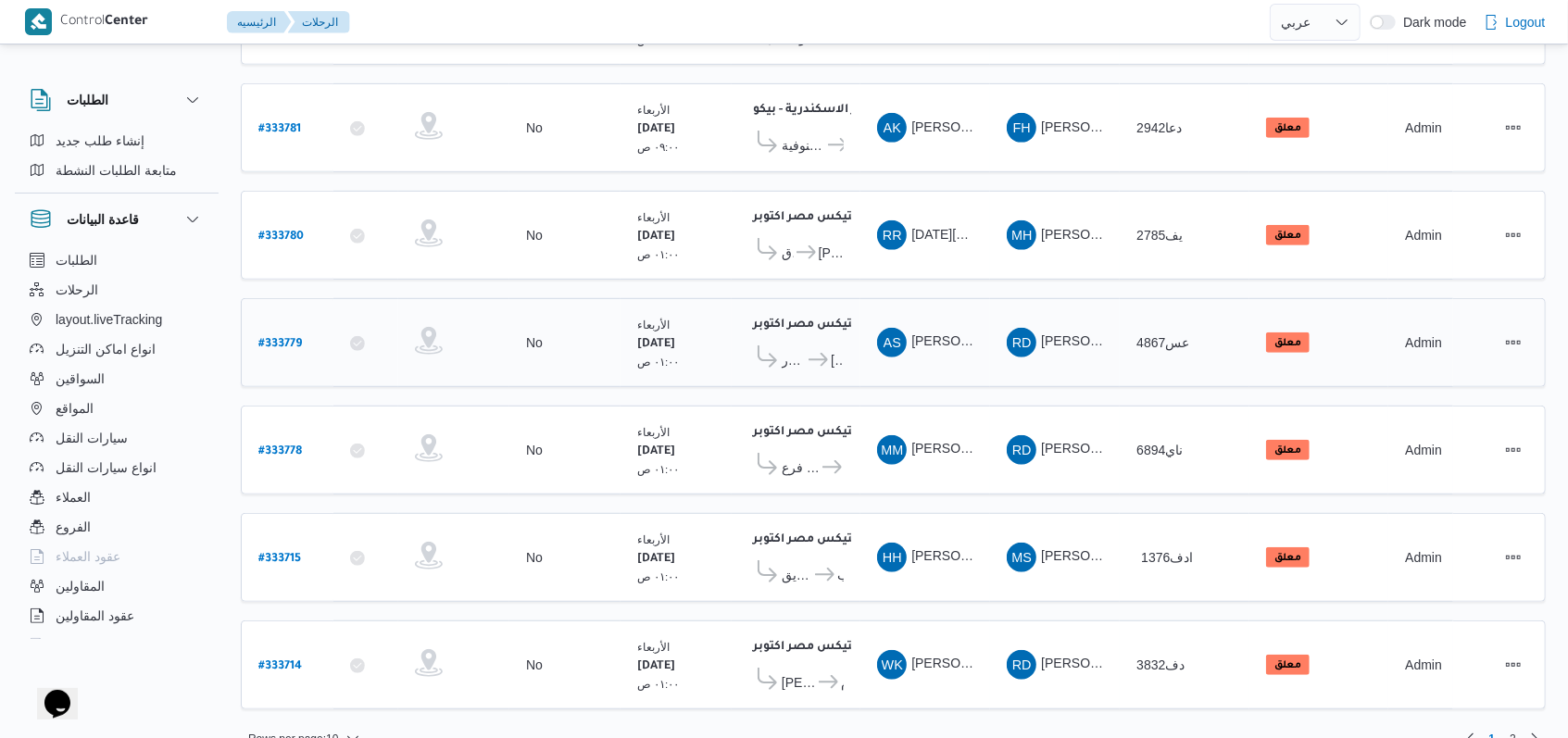
scroll to position [22, 0]
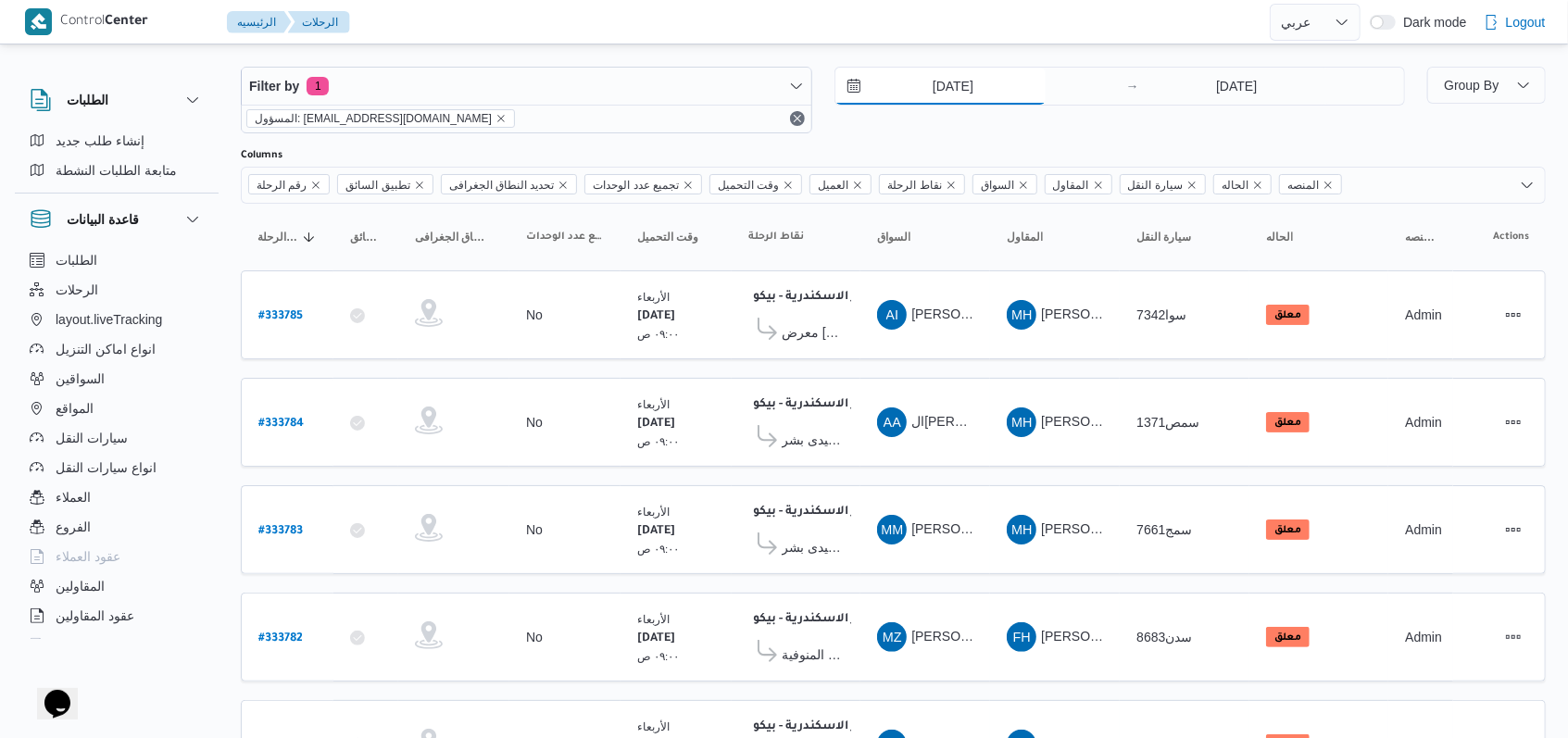
click at [962, 95] on input "27/8/2025" at bounding box center [941, 86] width 211 height 37
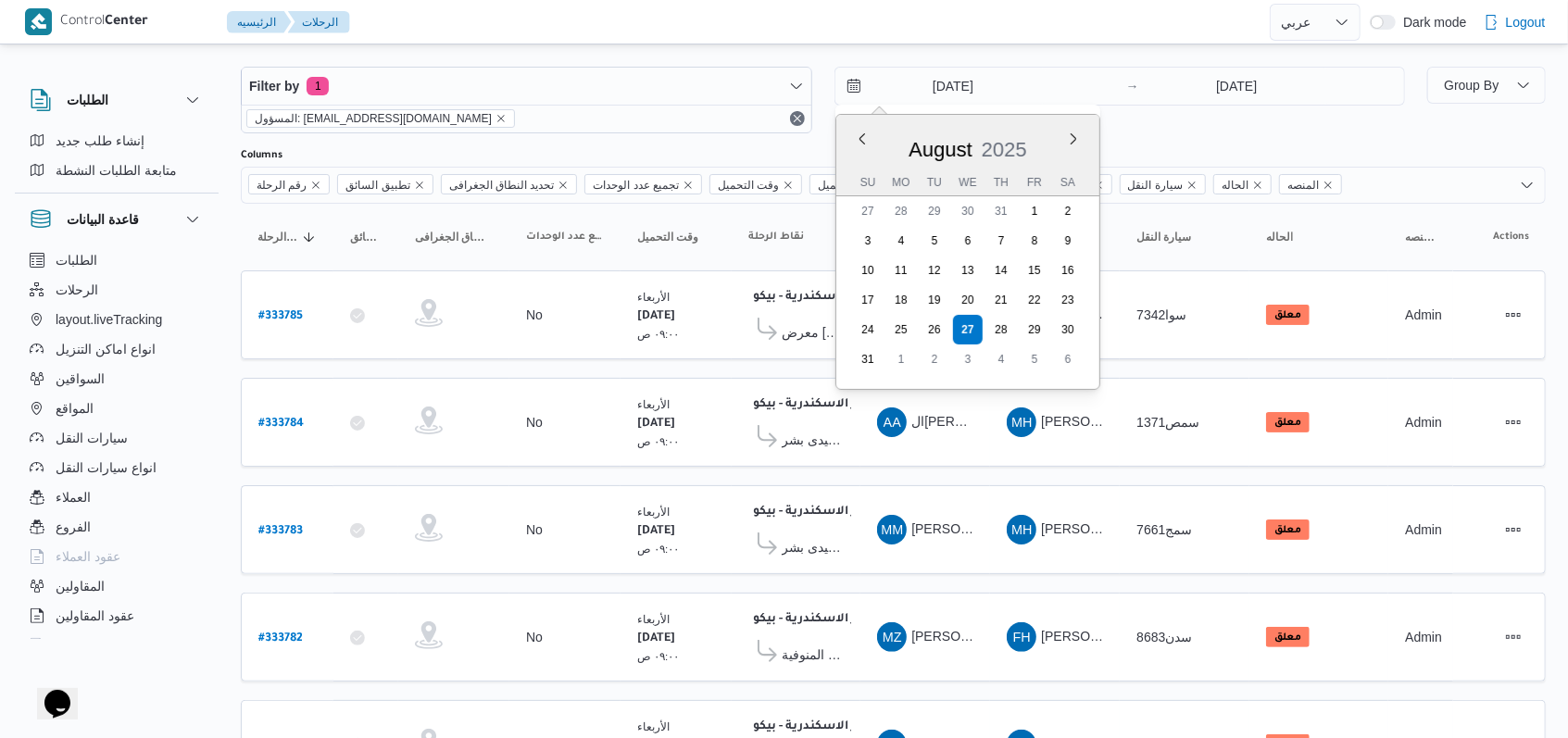
click at [1133, 138] on div "Filter by 1 المسؤول: mostafa.elrouby@illa.com.eg 27/8/2025 Previous Month Next …" at bounding box center [823, 99] width 1187 height 89
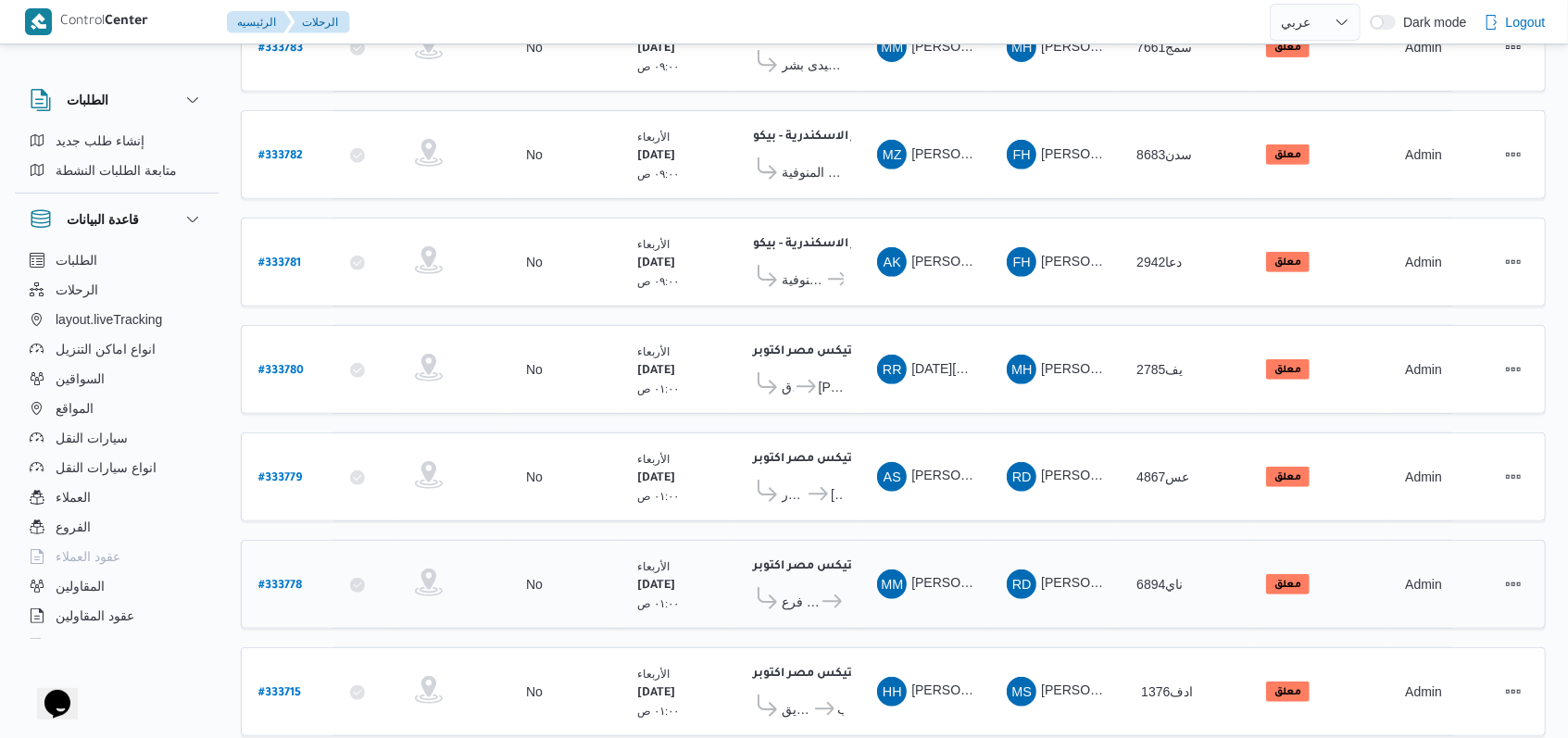
scroll to position [639, 0]
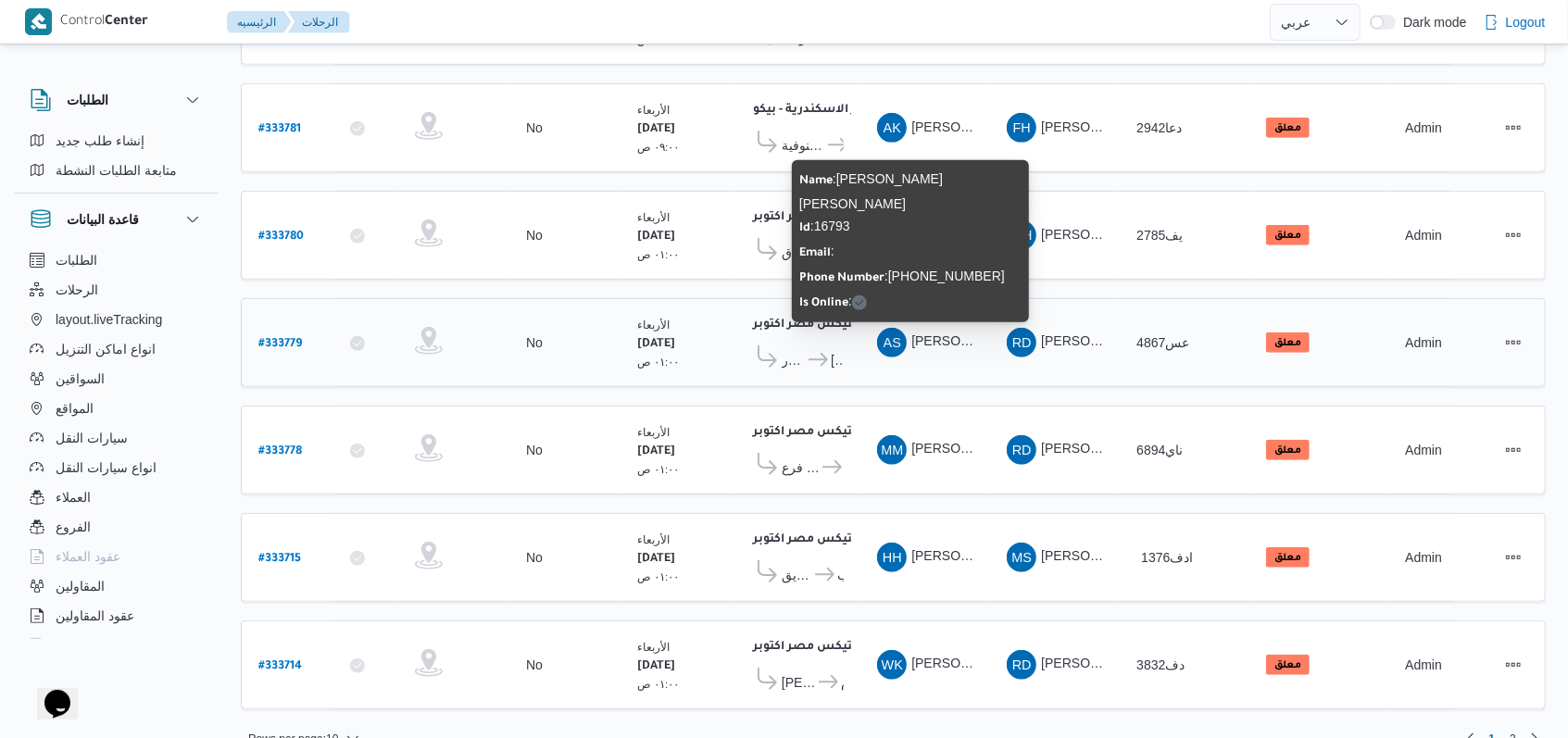
click at [942, 328] on span "AS عبدالرحمن سيد محمد يوسف" at bounding box center [924, 342] width 97 height 29
copy tr "عبدالرحمن سيد محمد يوسف المقاول"
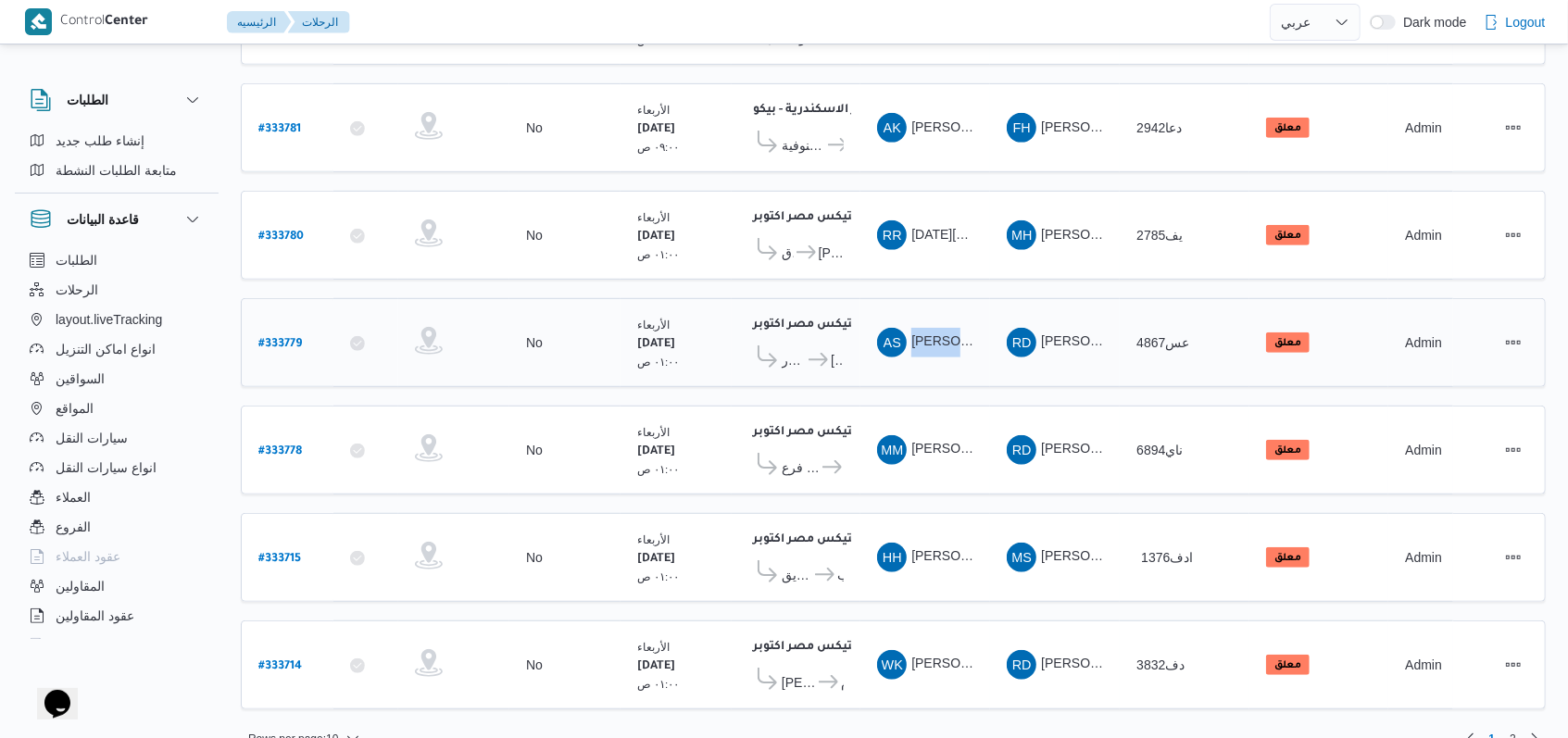
click at [274, 338] on b "# 333779" at bounding box center [280, 344] width 44 height 13
select select "ar"
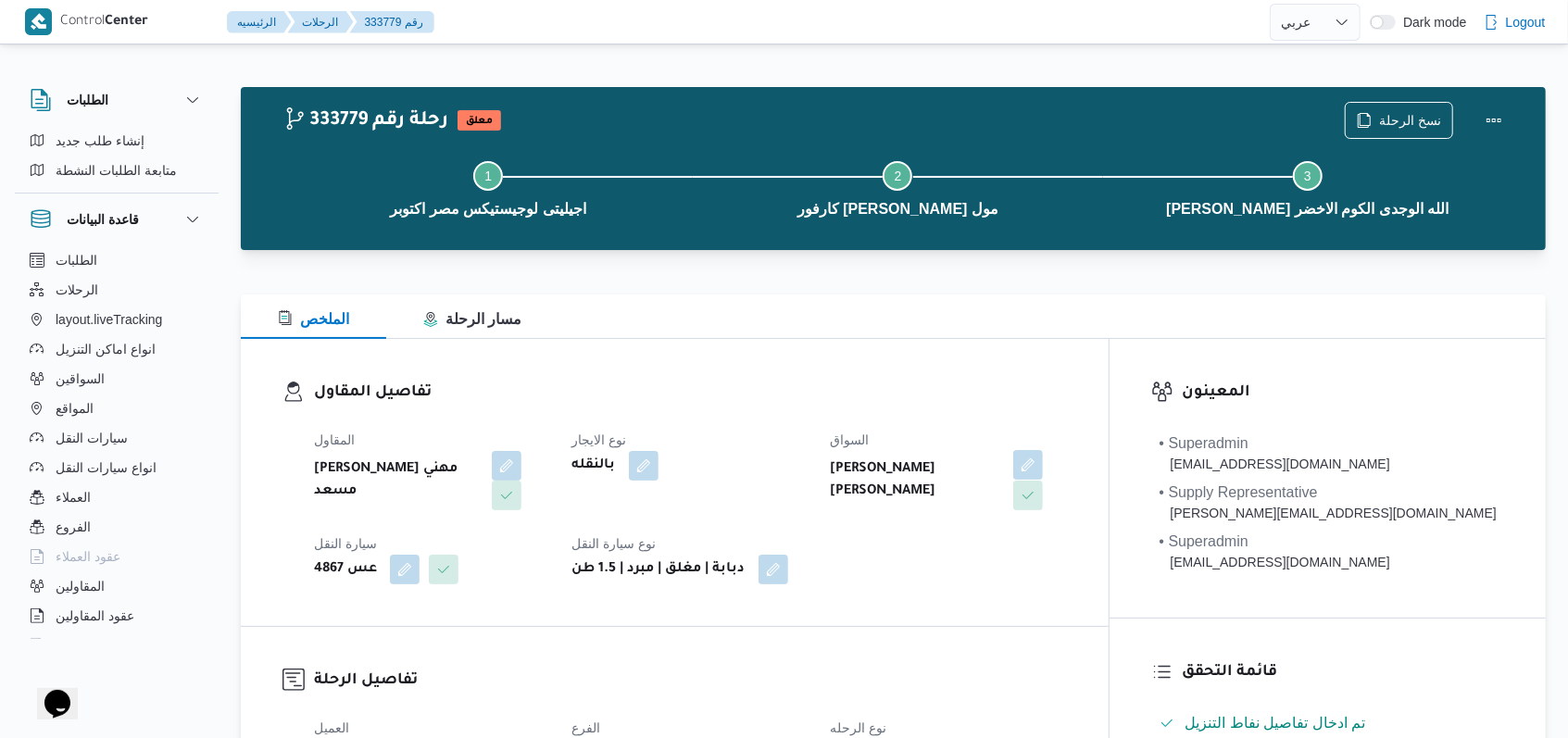
click at [1042, 462] on button "button" at bounding box center [1028, 465] width 29 height 29
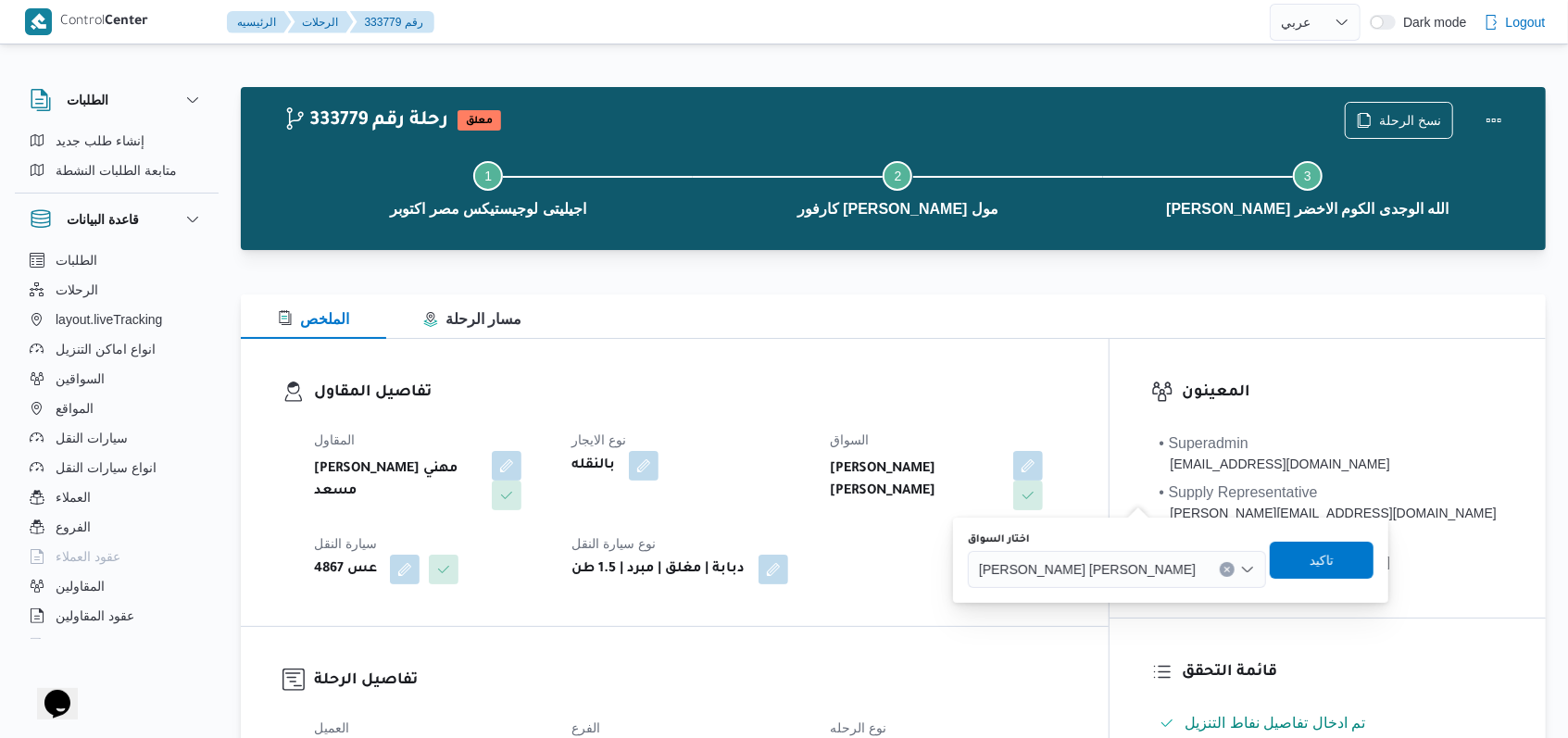
click at [1078, 565] on span "عبدالرحمن سيد محمد يوسف" at bounding box center [1087, 568] width 216 height 20
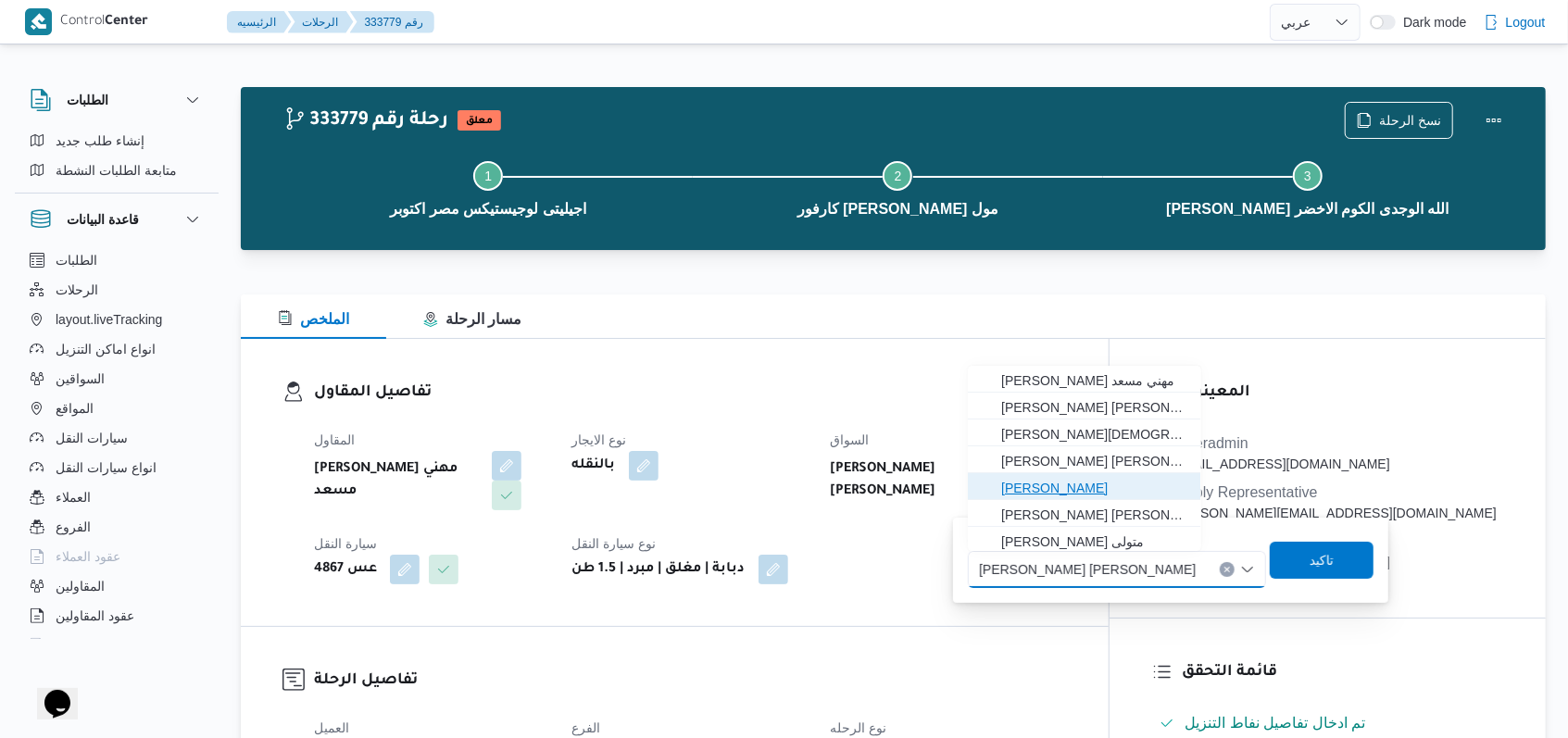
click at [1115, 483] on span "عبدالرحيم محمد حامد عبداللطيف" at bounding box center [1095, 487] width 188 height 22
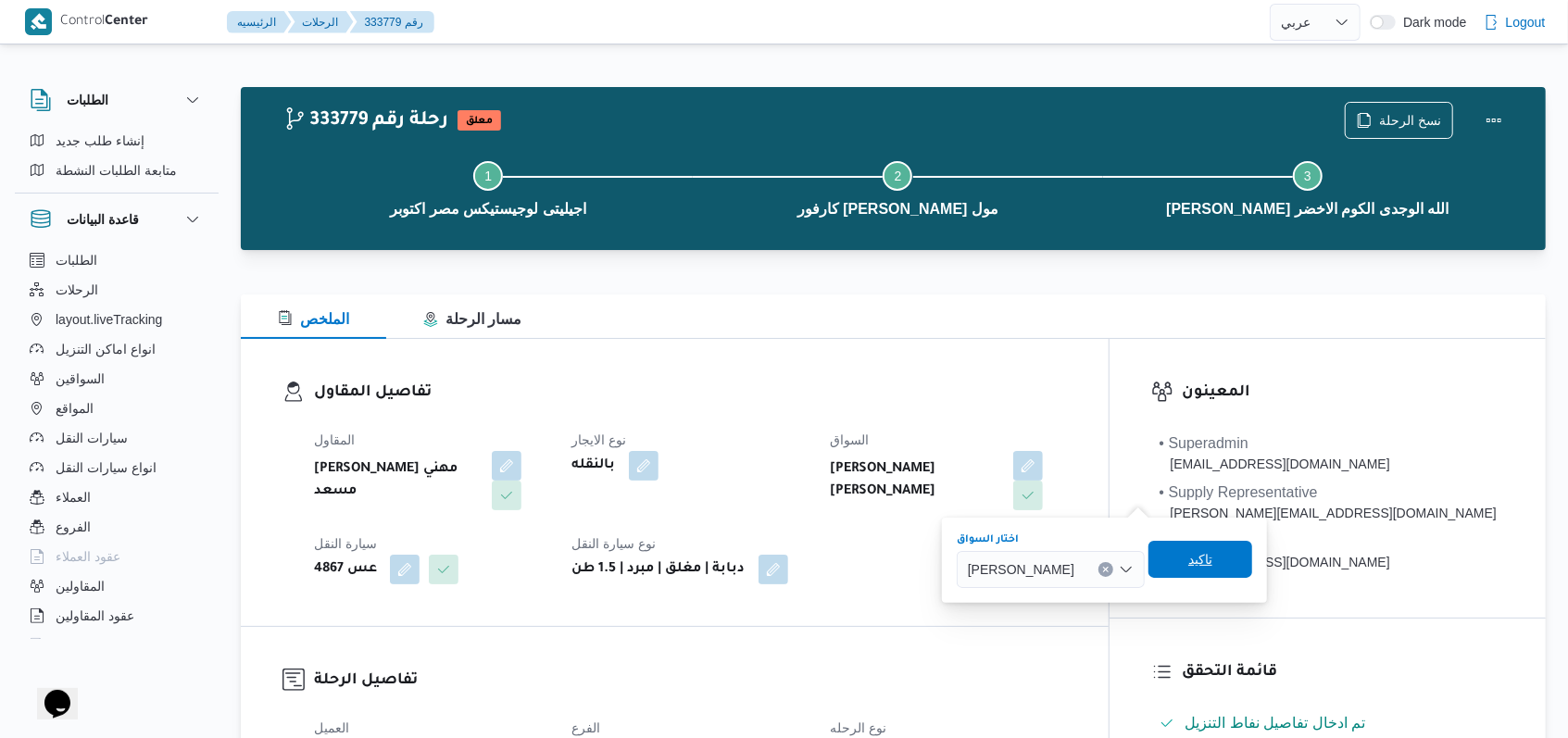
click at [1232, 566] on span "تاكيد" at bounding box center [1200, 560] width 103 height 37
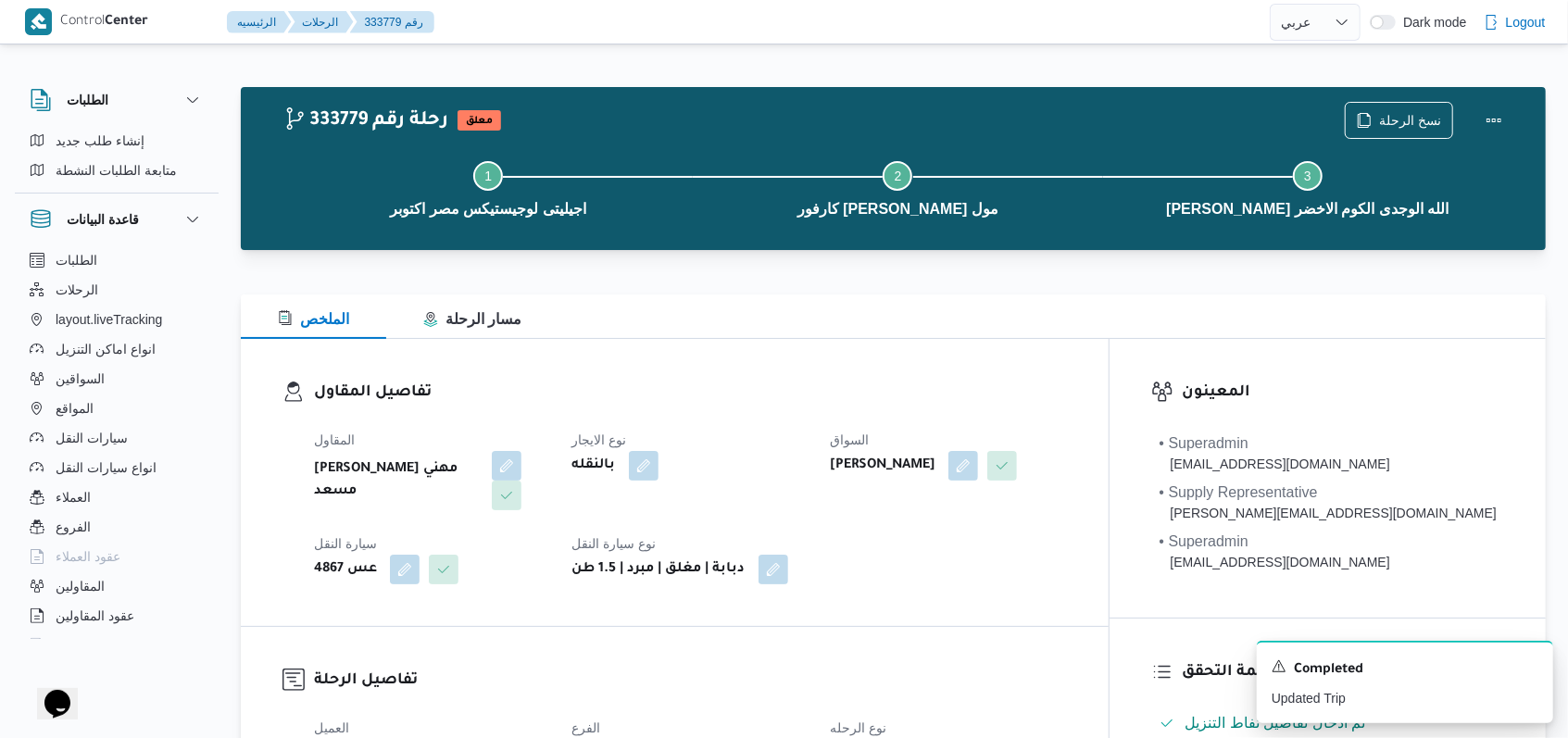
click at [935, 466] on b "عبدالرحيم محمد حامد عبداللطيف" at bounding box center [882, 465] width 105 height 22
copy div "عبدالرحيم محمد حامد عبداللطيف"
click at [808, 492] on div "نوع الايجار بالنقله" at bounding box center [690, 470] width 236 height 82
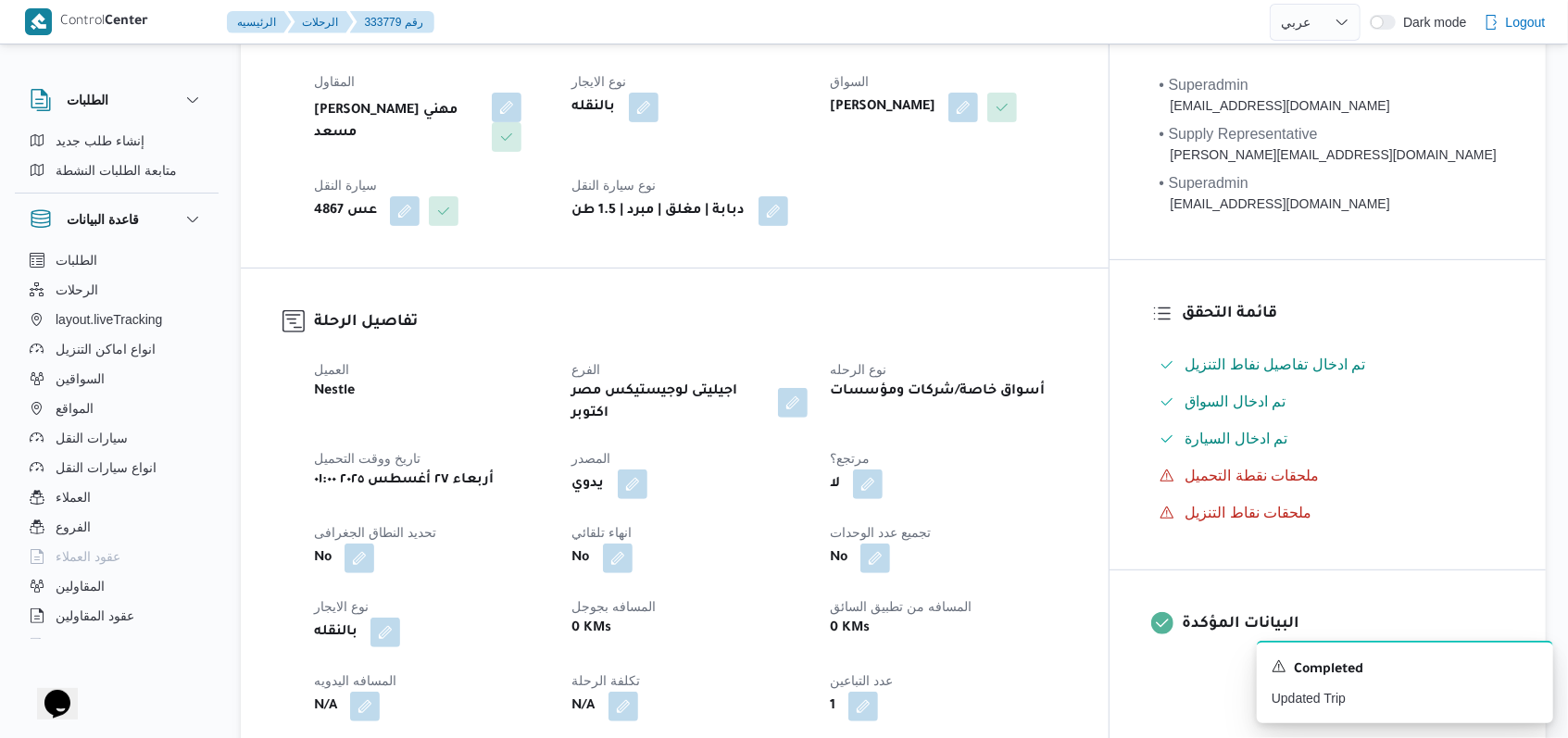
scroll to position [247, 0]
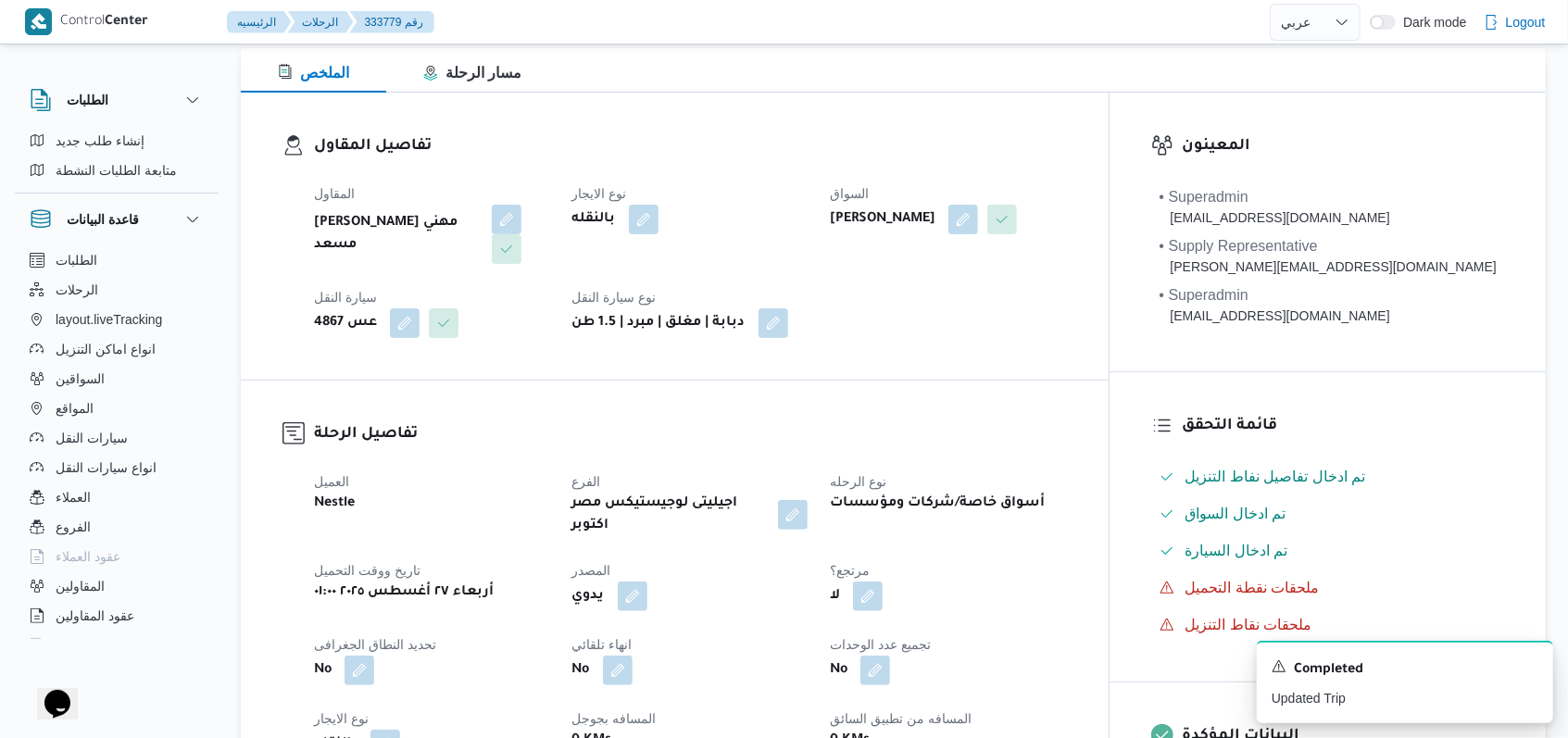
select select "ar"
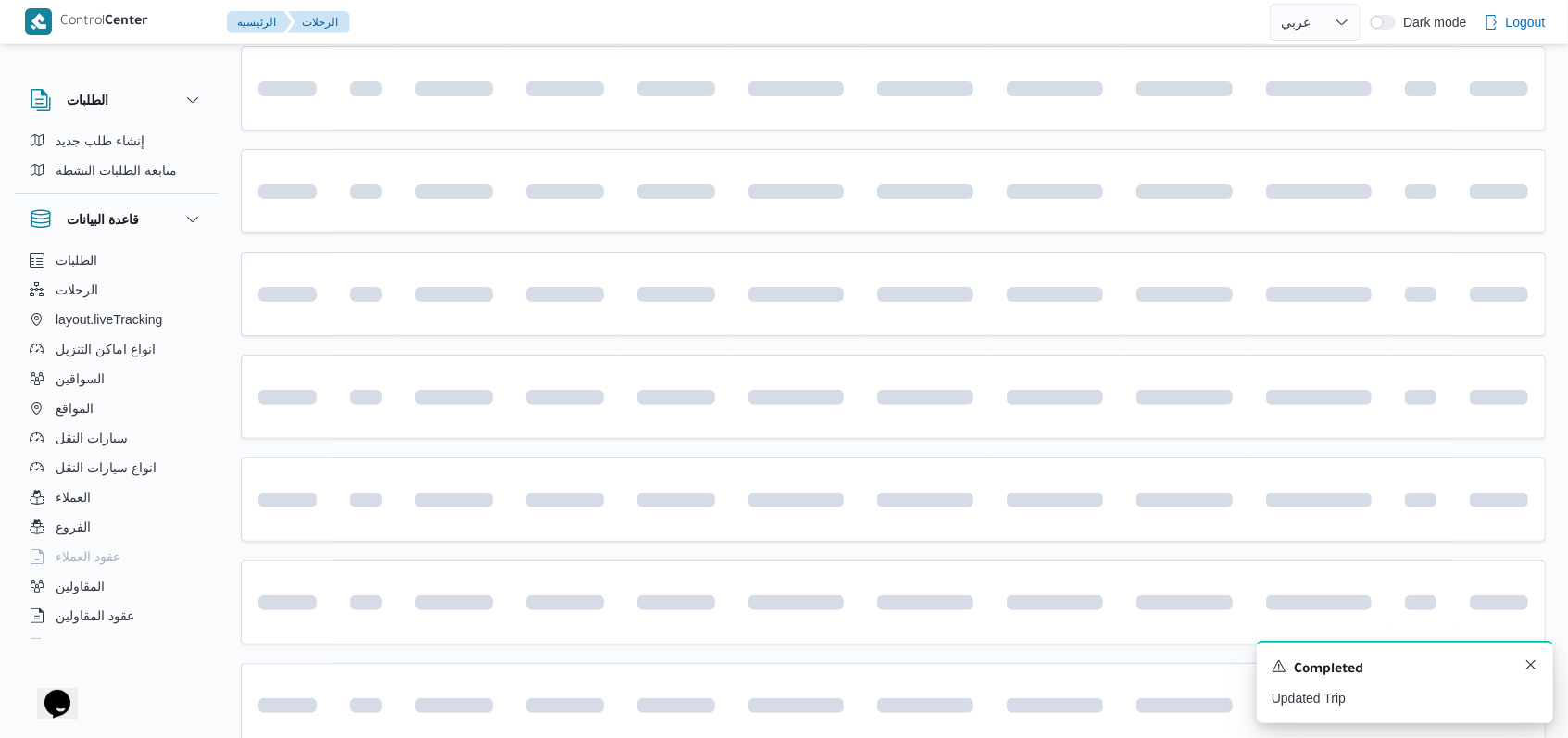
scroll to position [619, 0]
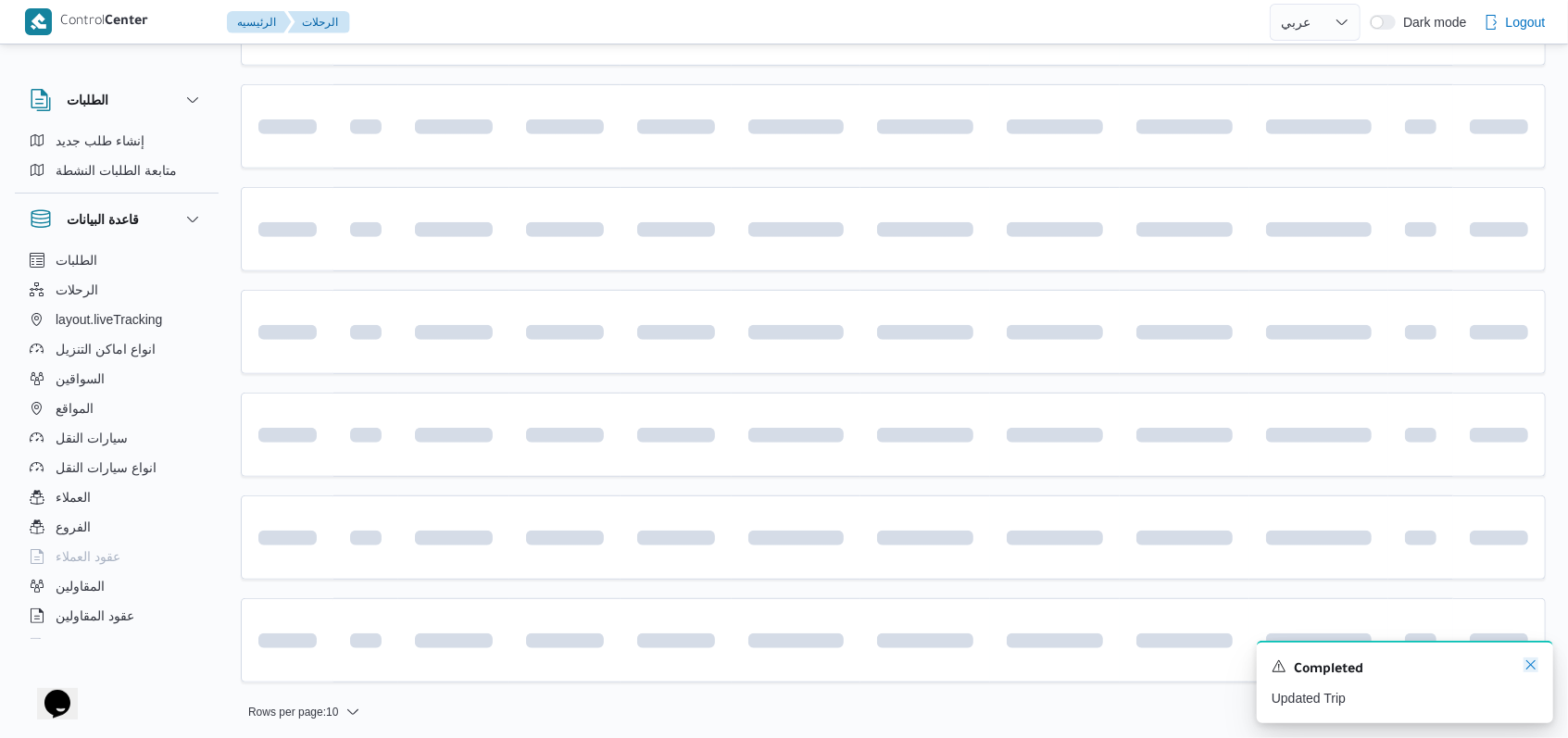
click at [1530, 671] on icon "Dismiss toast" at bounding box center [1530, 664] width 15 height 15
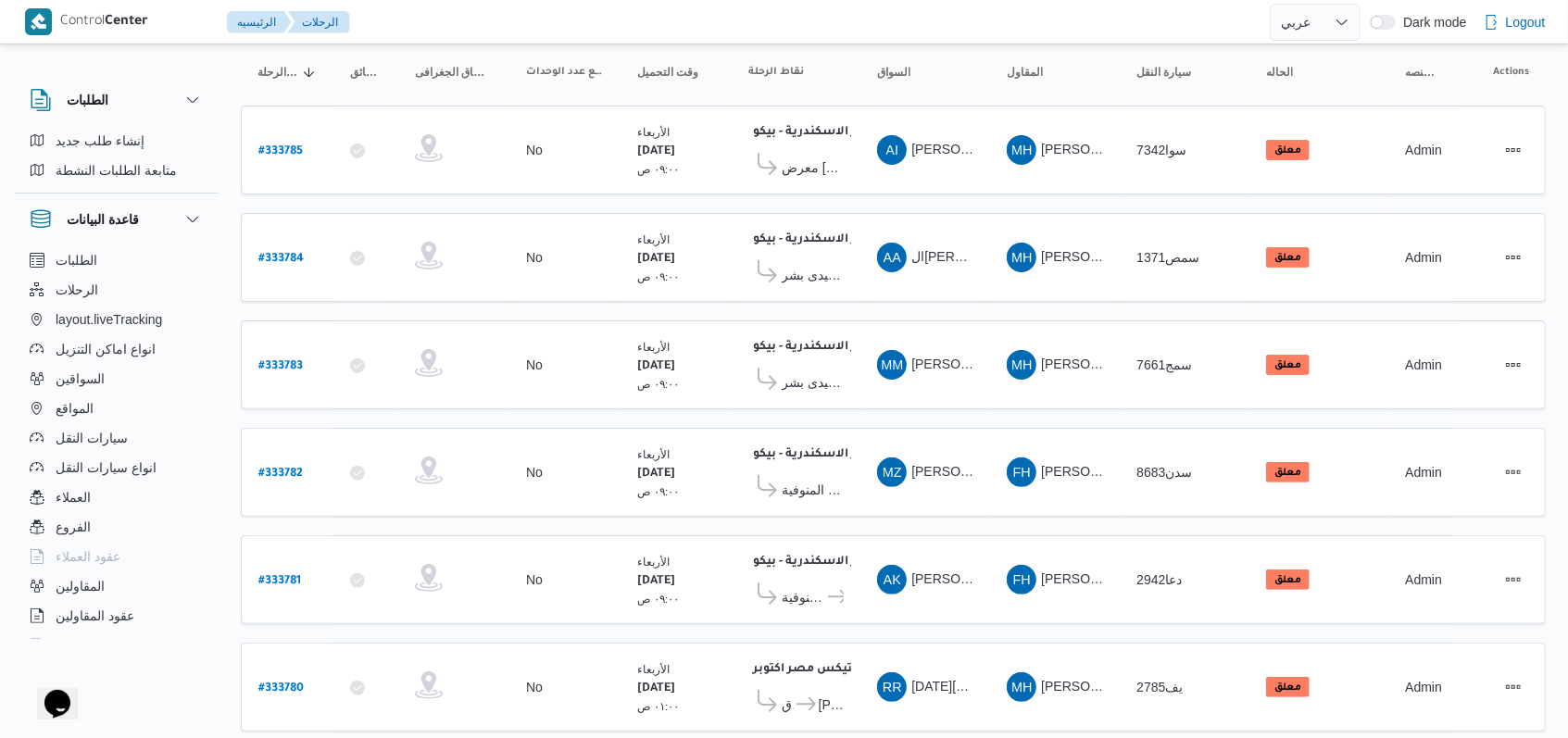
scroll to position [0, 0]
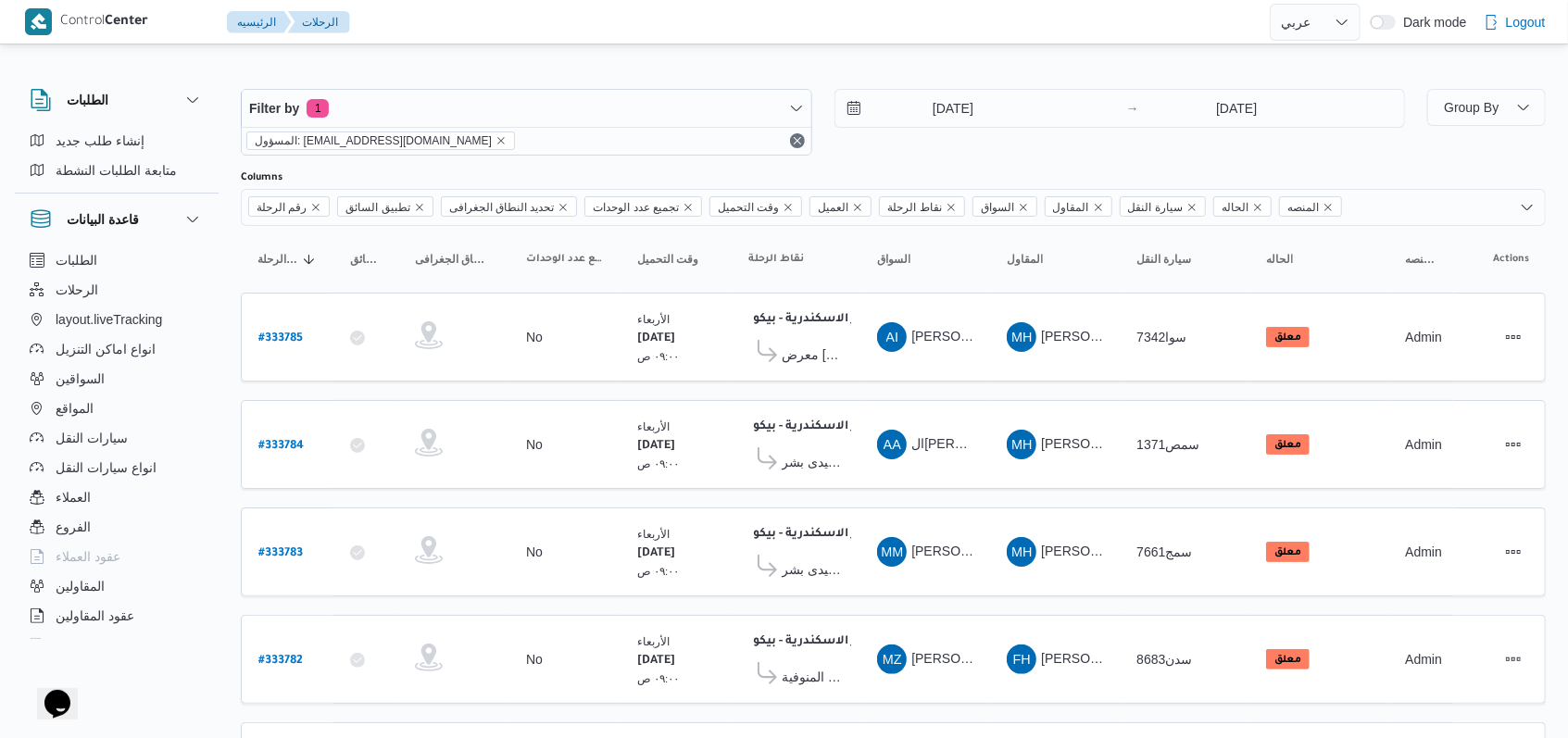
click at [869, 159] on div "Filter by 1 المسؤول: mostafa.elrouby@illa.com.eg 27/8/2025 → 27/8/2025" at bounding box center [823, 122] width 1187 height 89
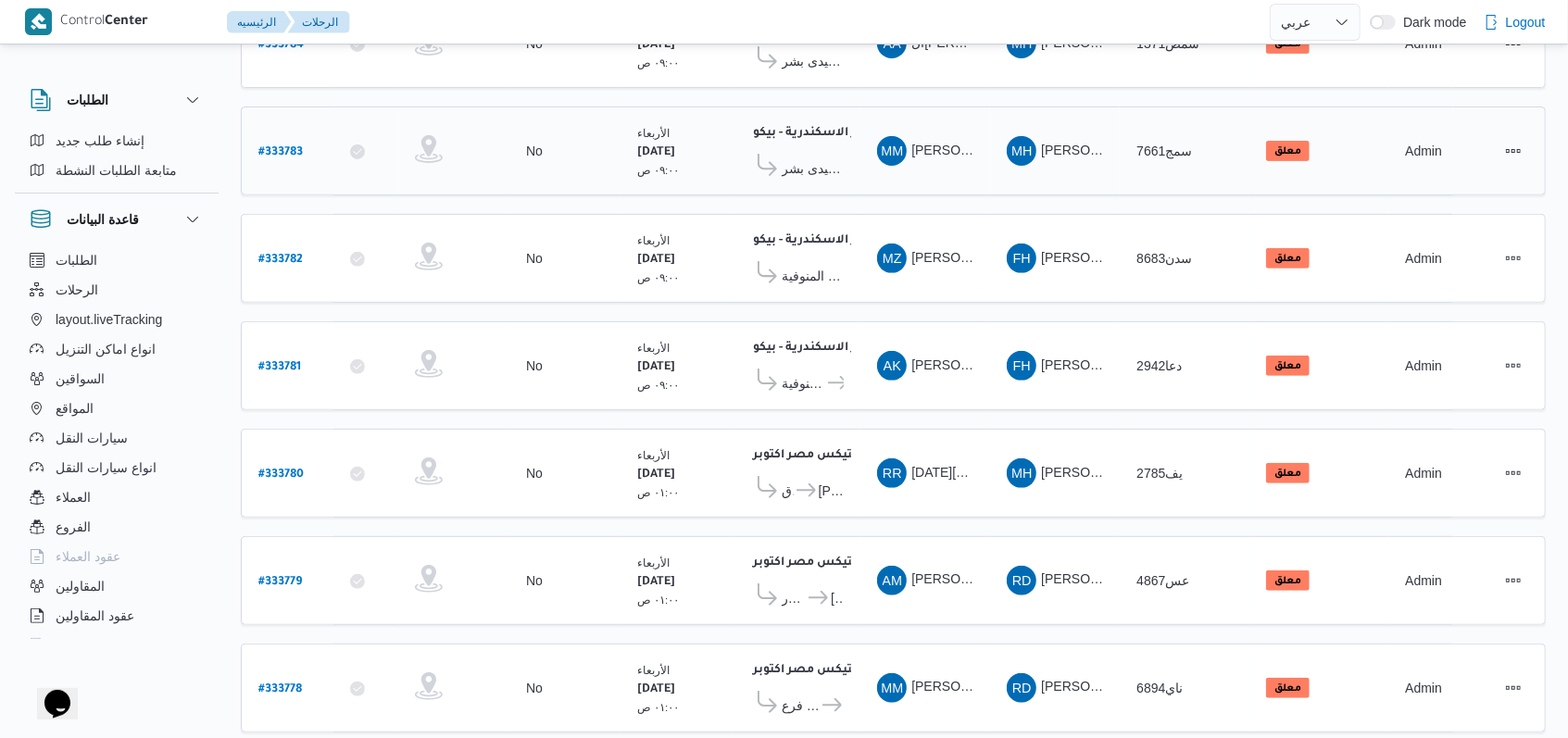
scroll to position [639, 0]
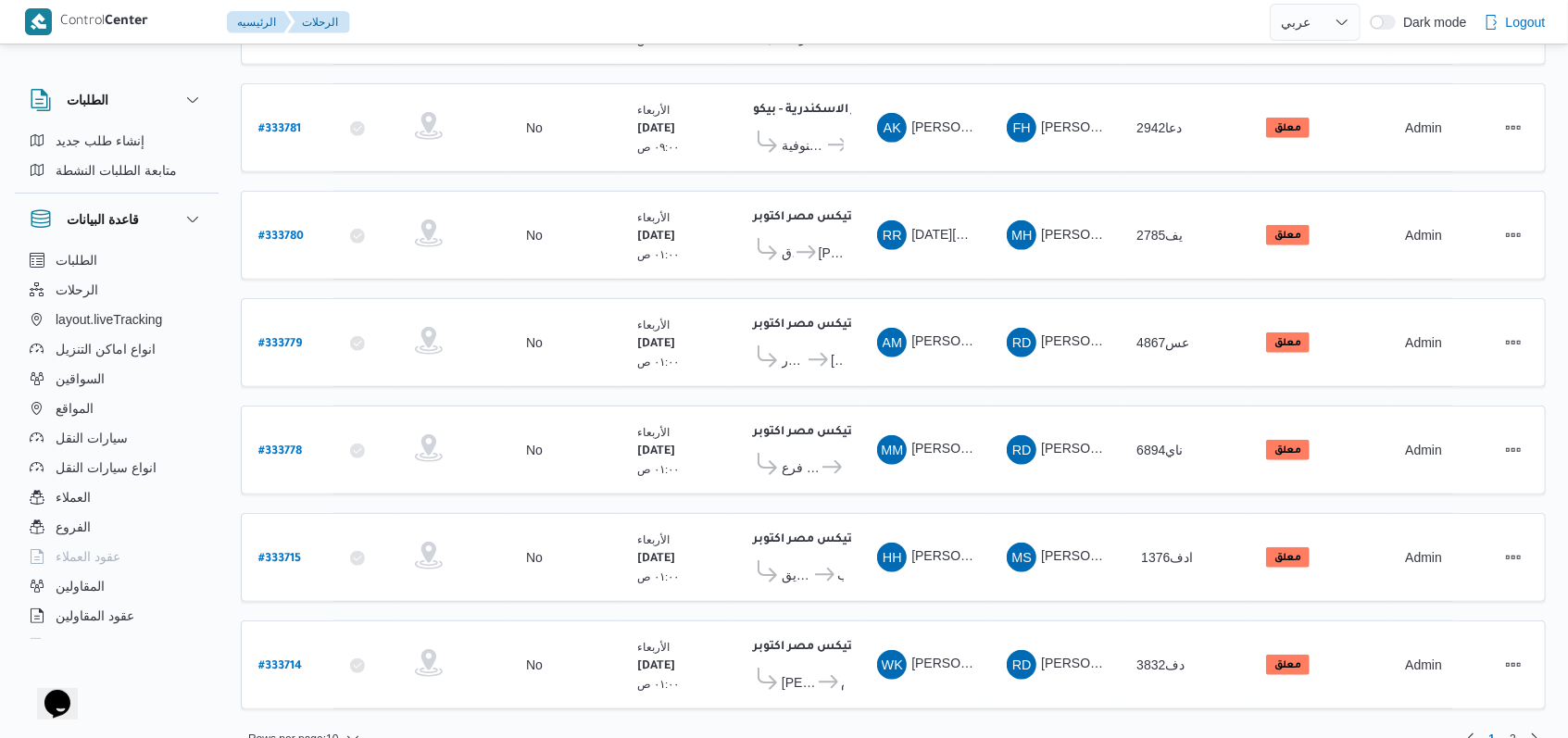
click at [980, 555] on td "السواق HH هادى حسن حسن محمد يوسف" at bounding box center [924, 557] width 130 height 89
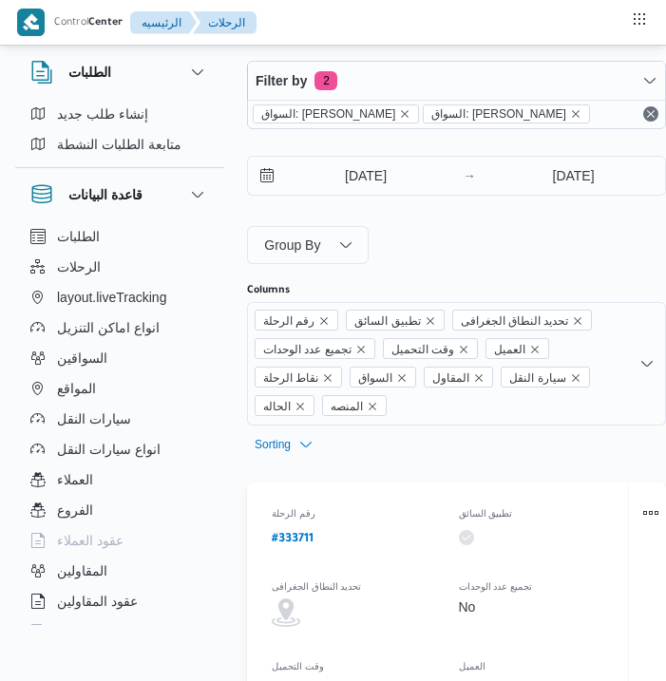
select select "ar"
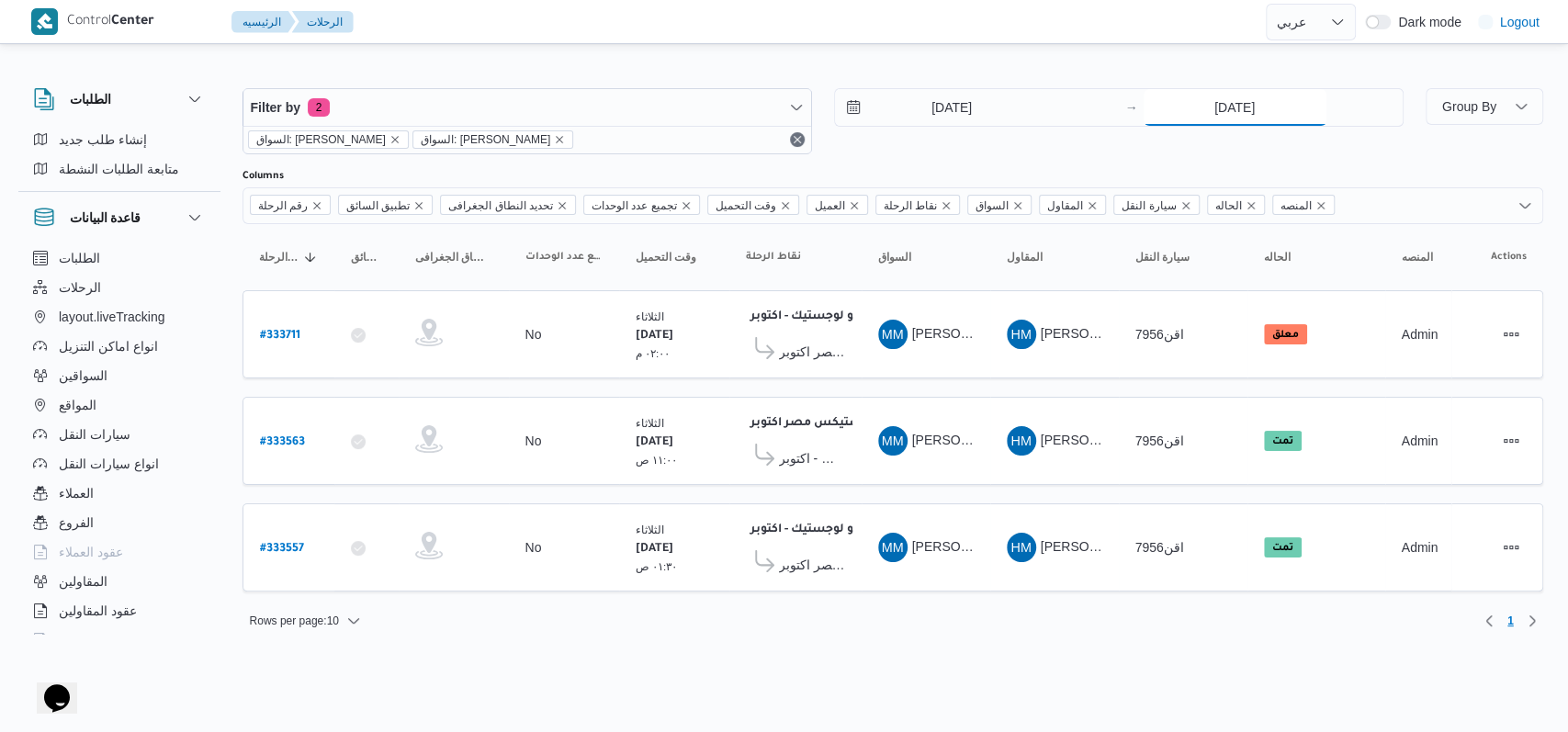
click at [643, 96] on input "26/8/2025" at bounding box center [1234, 107] width 183 height 37
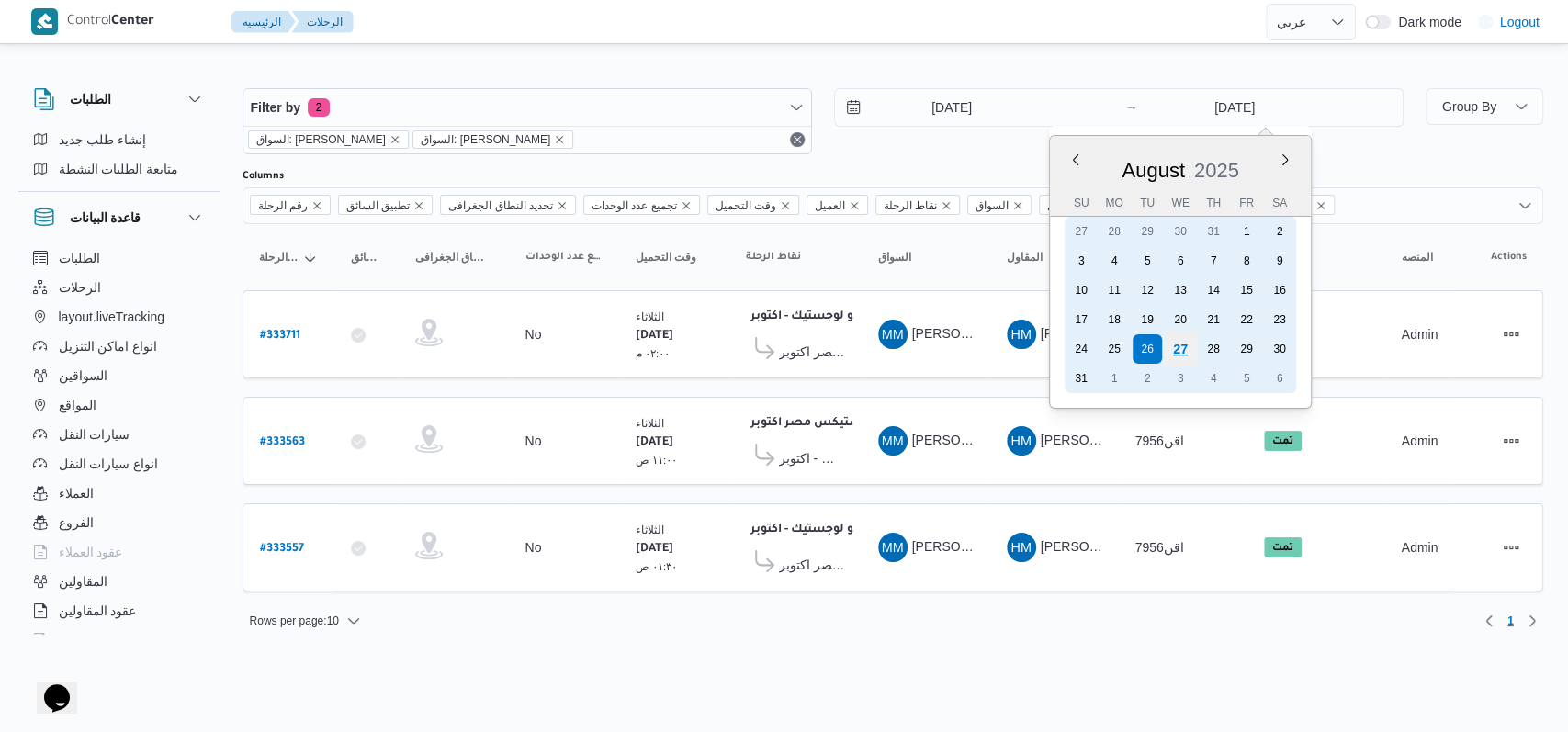
click at [643, 345] on div "27" at bounding box center [1179, 349] width 35 height 35
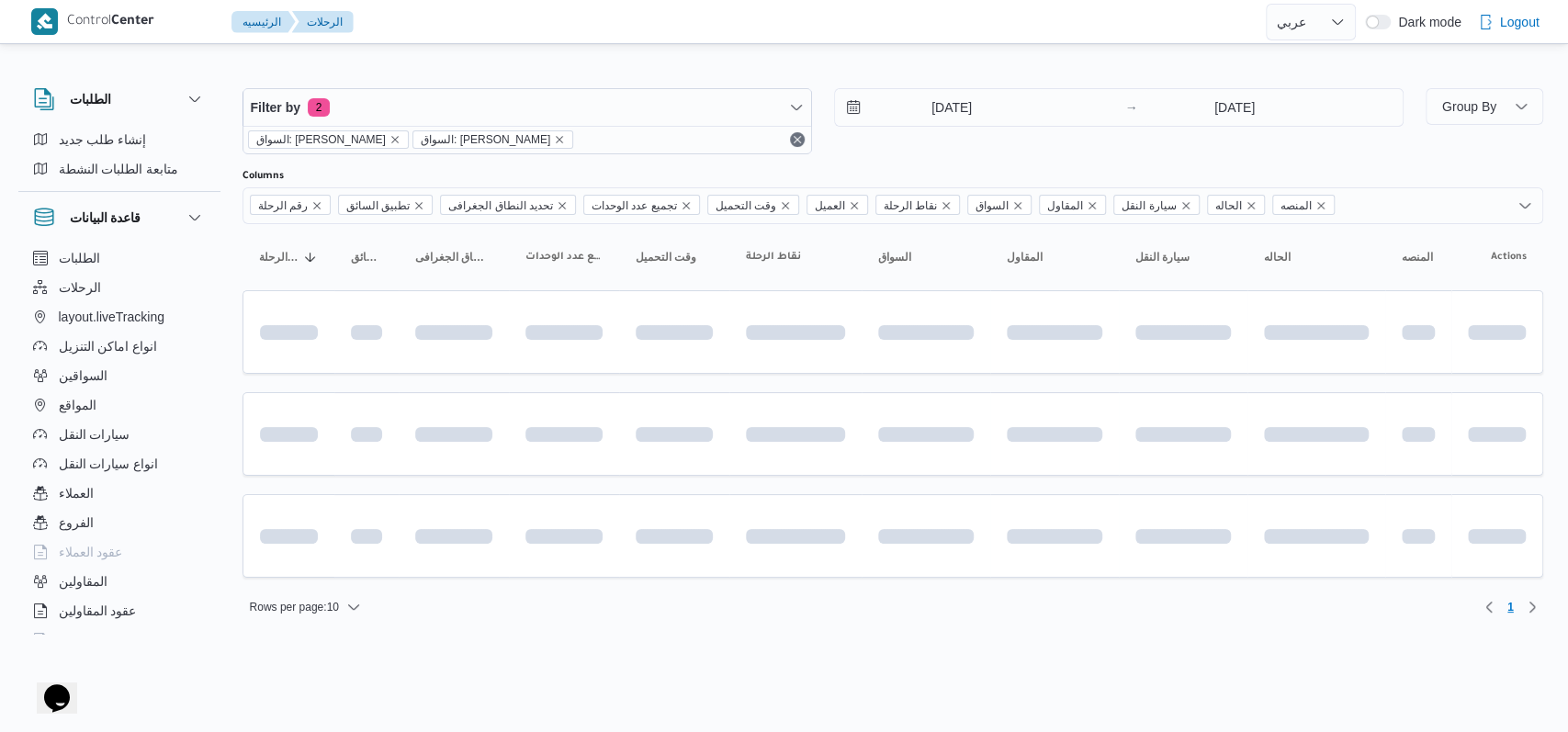
click at [643, 155] on div "Filter by 2 السواق: محمد مروان دياب السواق: محمد مروان دياب 26/8/2025 → 27/8/20…" at bounding box center [822, 121] width 1183 height 88
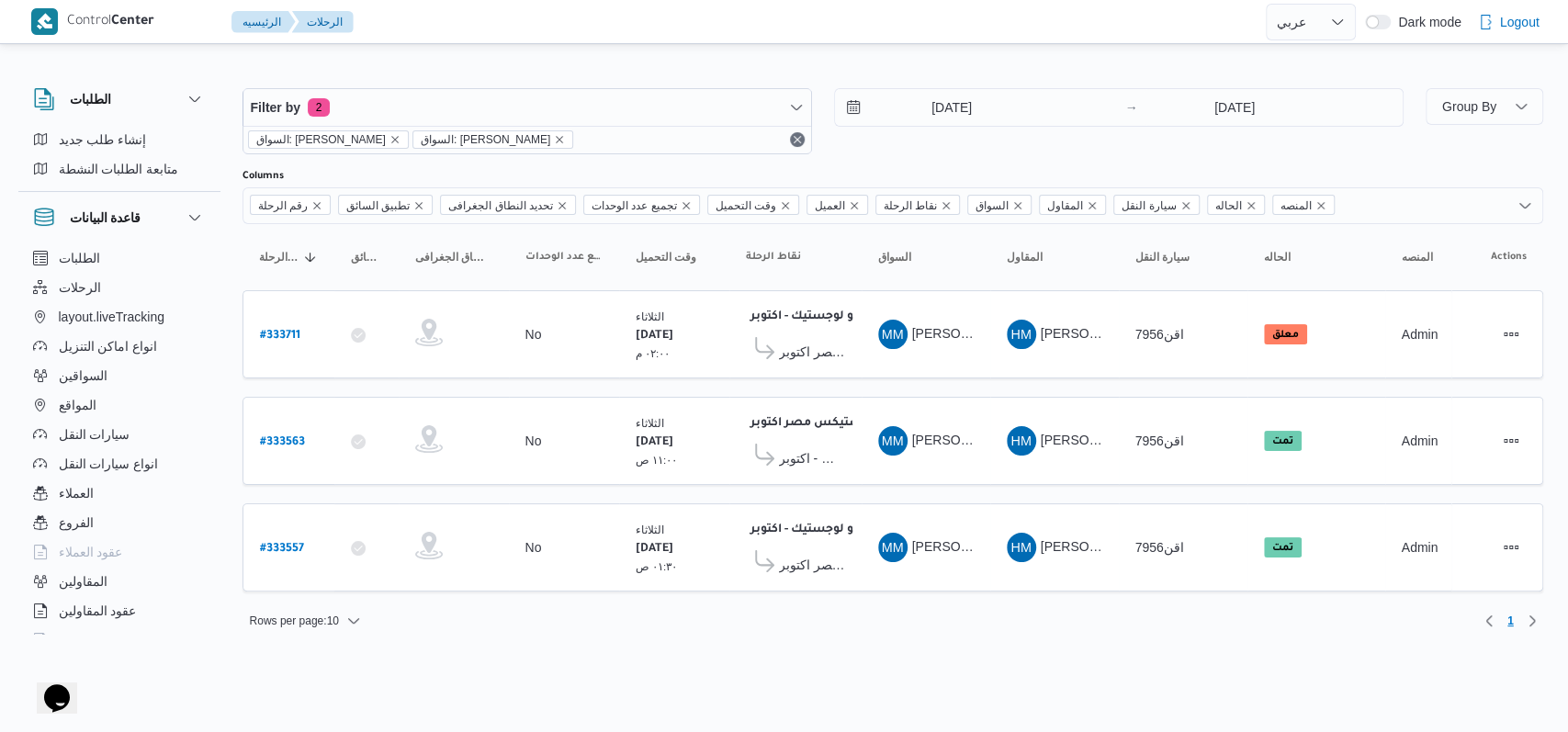
click at [643, 132] on div "26/8/2025 → 27/8/2025" at bounding box center [1118, 121] width 570 height 66
click at [643, 111] on input "[DATE]" at bounding box center [1234, 107] width 183 height 37
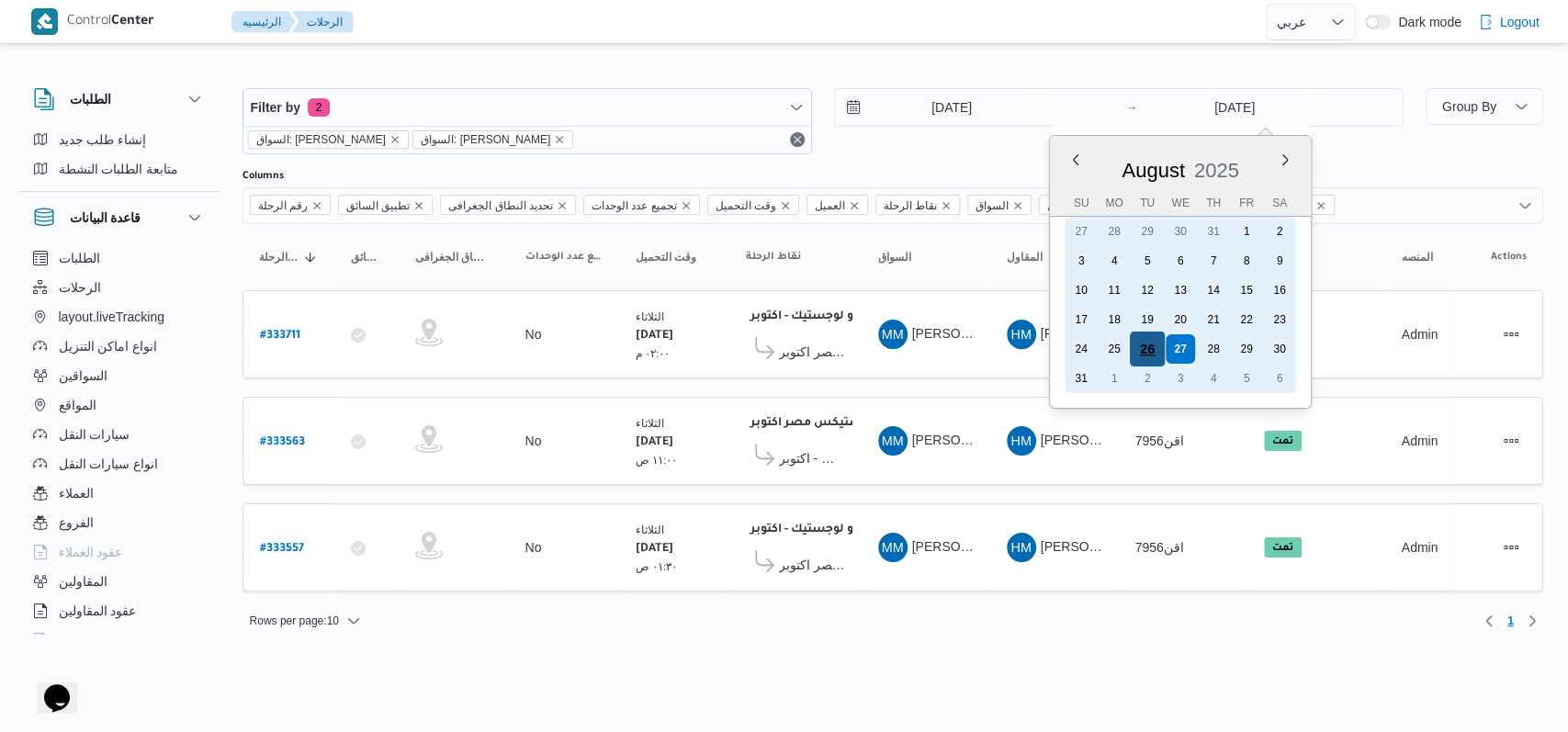
click at [643, 338] on div "26" at bounding box center [1146, 349] width 35 height 35
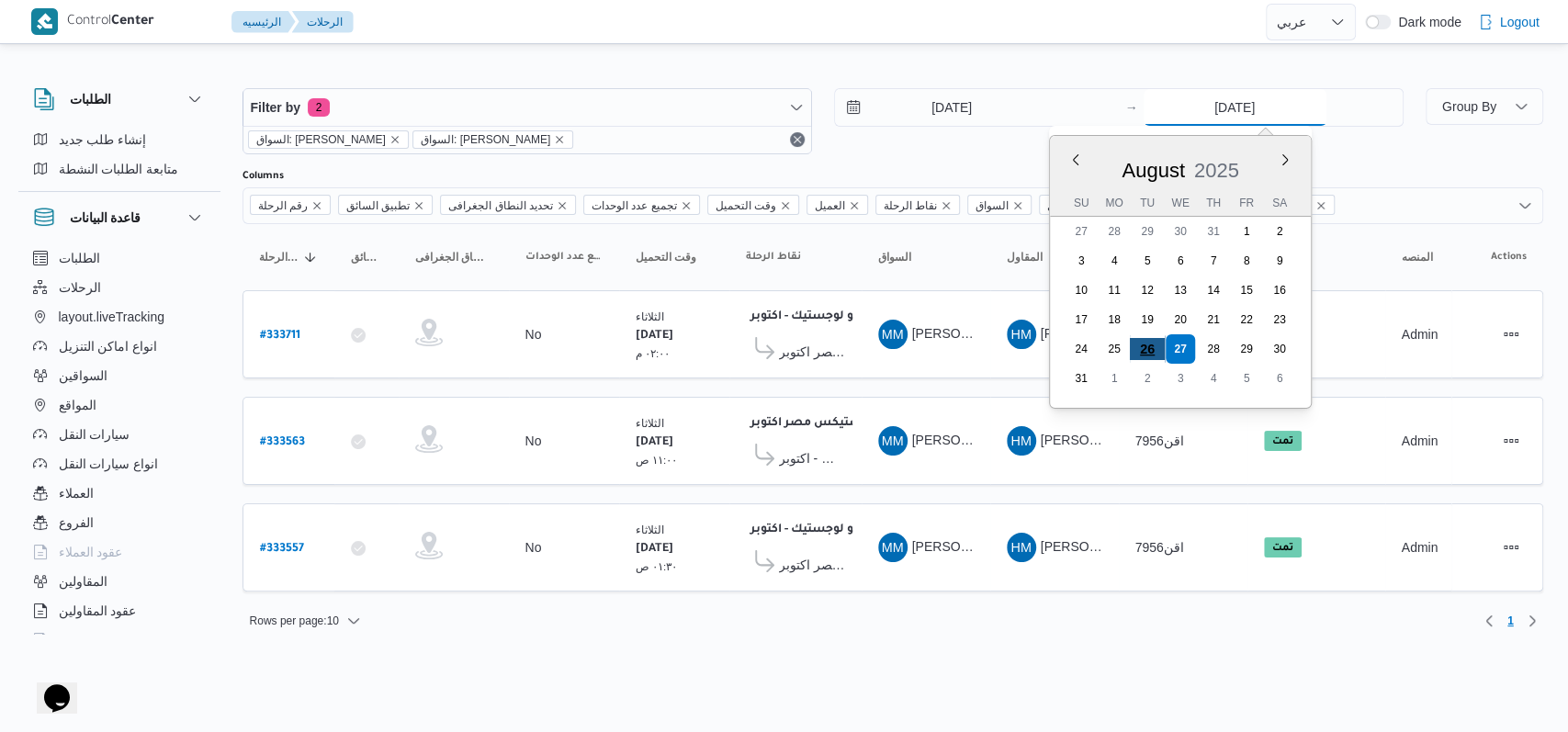
type input "[DATE]"
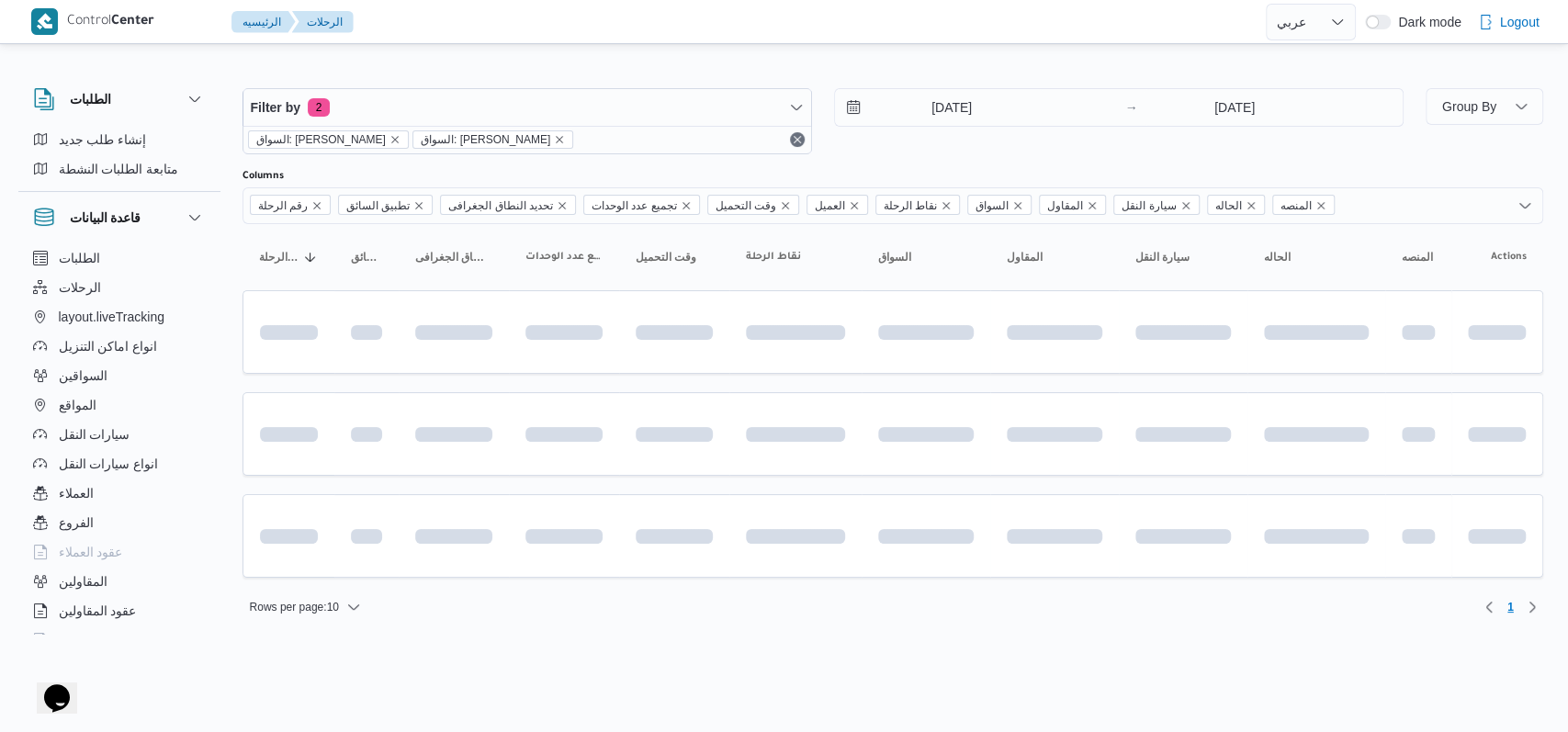
click at [643, 142] on div "[DATE] → [DATE]" at bounding box center [1118, 121] width 570 height 66
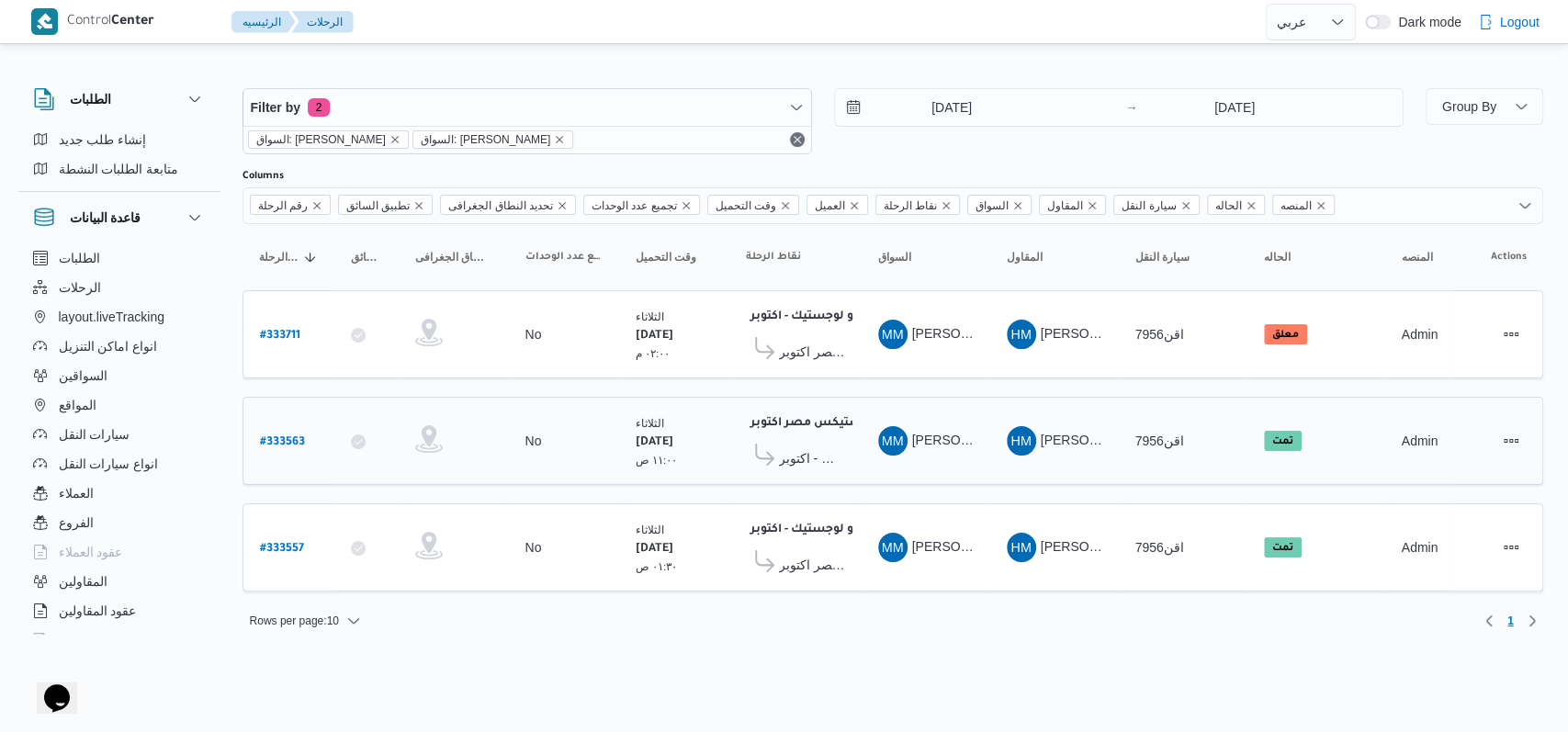
click at [286, 436] on b "# 333563" at bounding box center [282, 442] width 45 height 13
select select "ar"
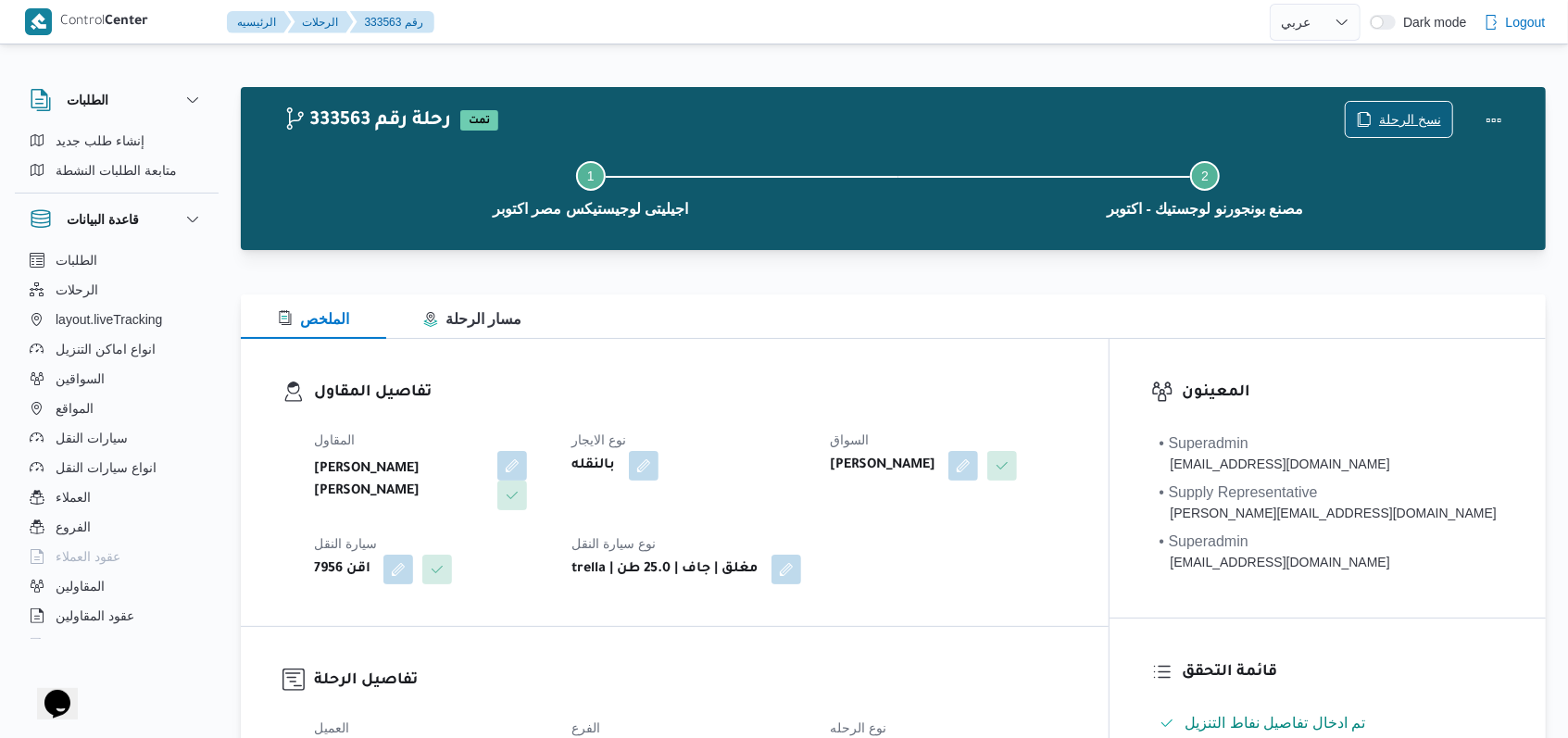
click at [648, 123] on span "نسخ الرحلة" at bounding box center [1410, 119] width 62 height 22
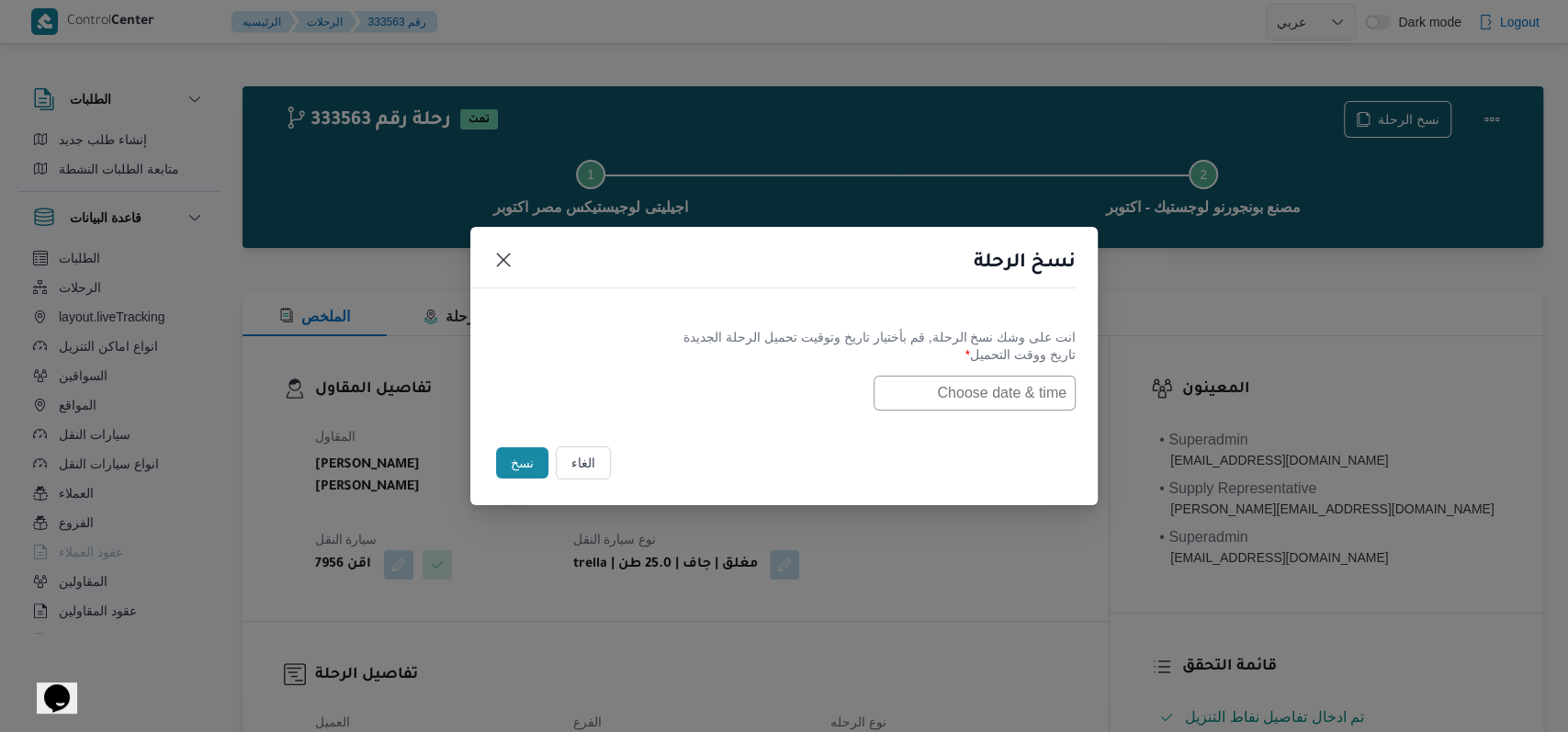
click at [643, 400] on input "text" at bounding box center [974, 393] width 202 height 35
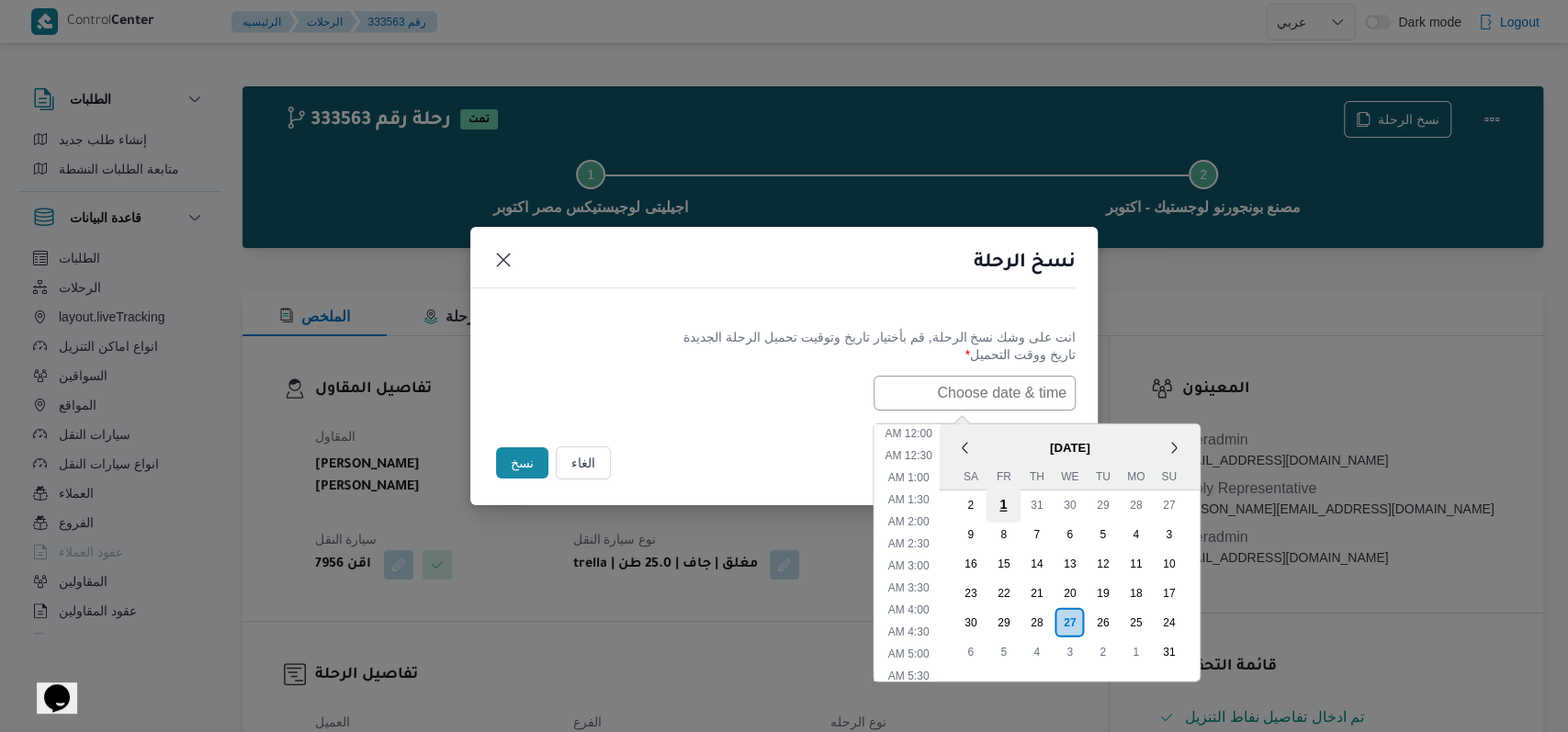
scroll to position [366, 0]
click at [643, 619] on div "26" at bounding box center [1103, 622] width 35 height 35
click at [643, 613] on div "26" at bounding box center [1104, 622] width 35 height 35
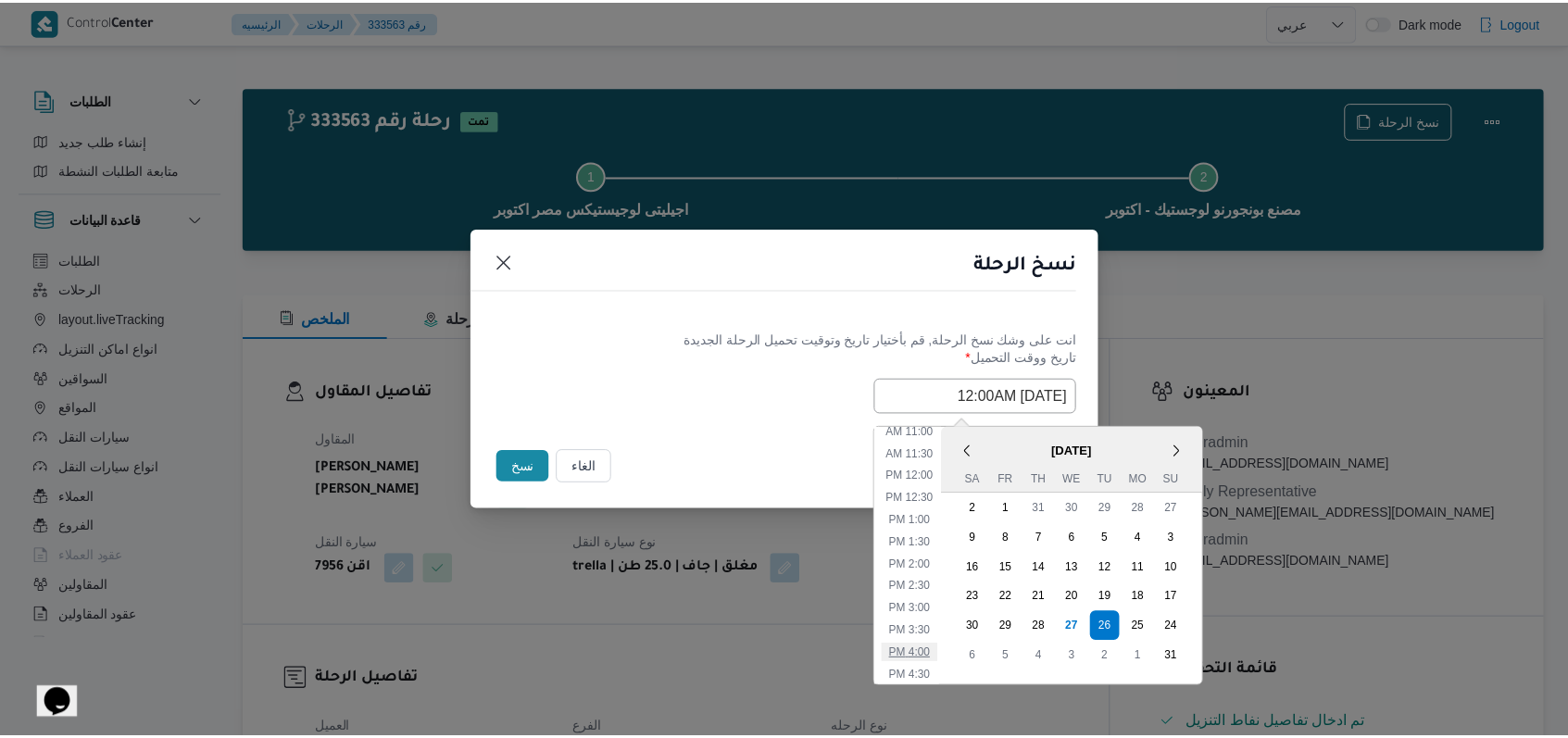
scroll to position [617, 0]
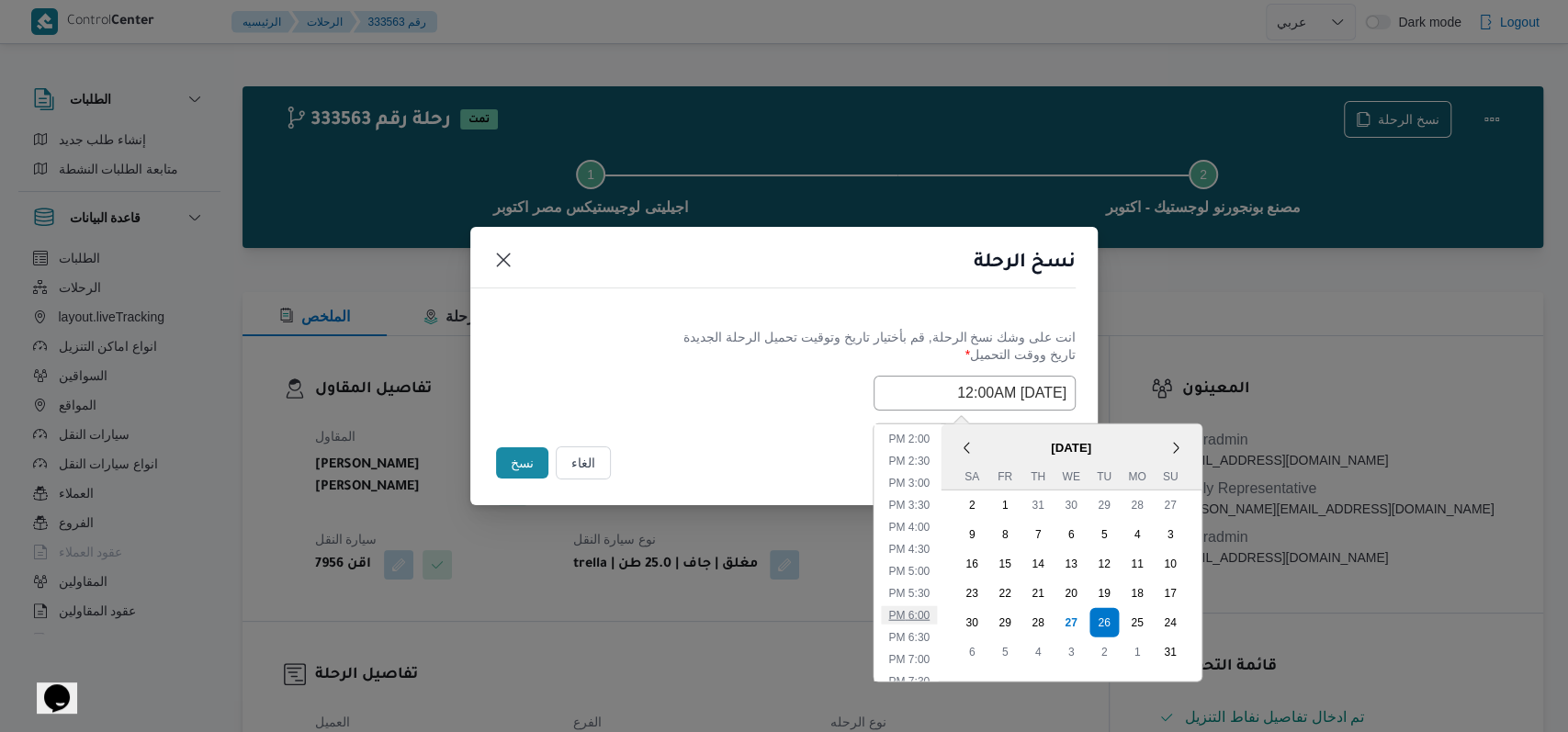
click at [643, 612] on li "6:00 PM" at bounding box center [909, 614] width 56 height 18
type input "26/08/2025 6:00PM"
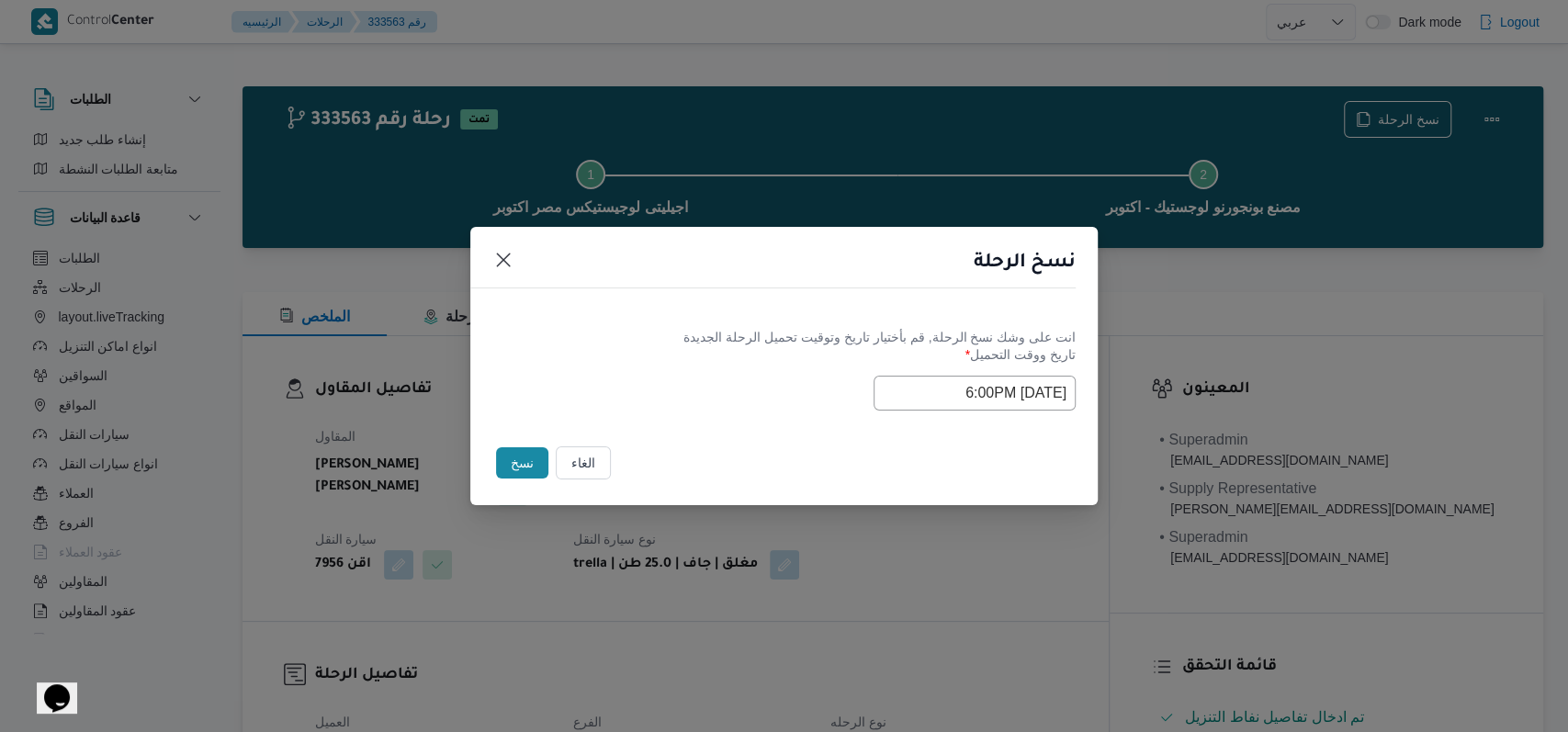
click at [643, 440] on div "الغاء نسخ" at bounding box center [784, 467] width 628 height 77
click at [508, 459] on button "نسخ" at bounding box center [522, 463] width 52 height 31
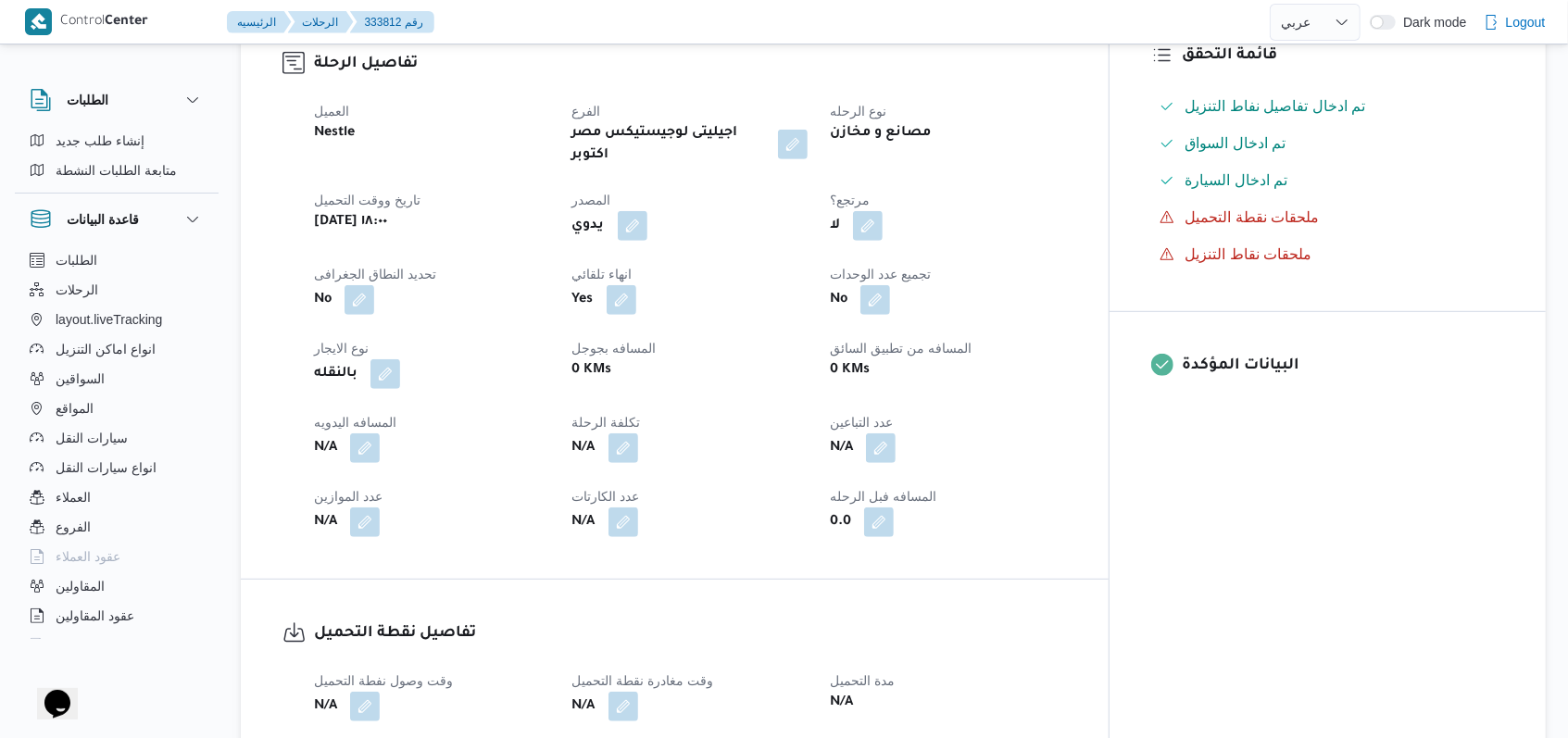
scroll to position [864, 0]
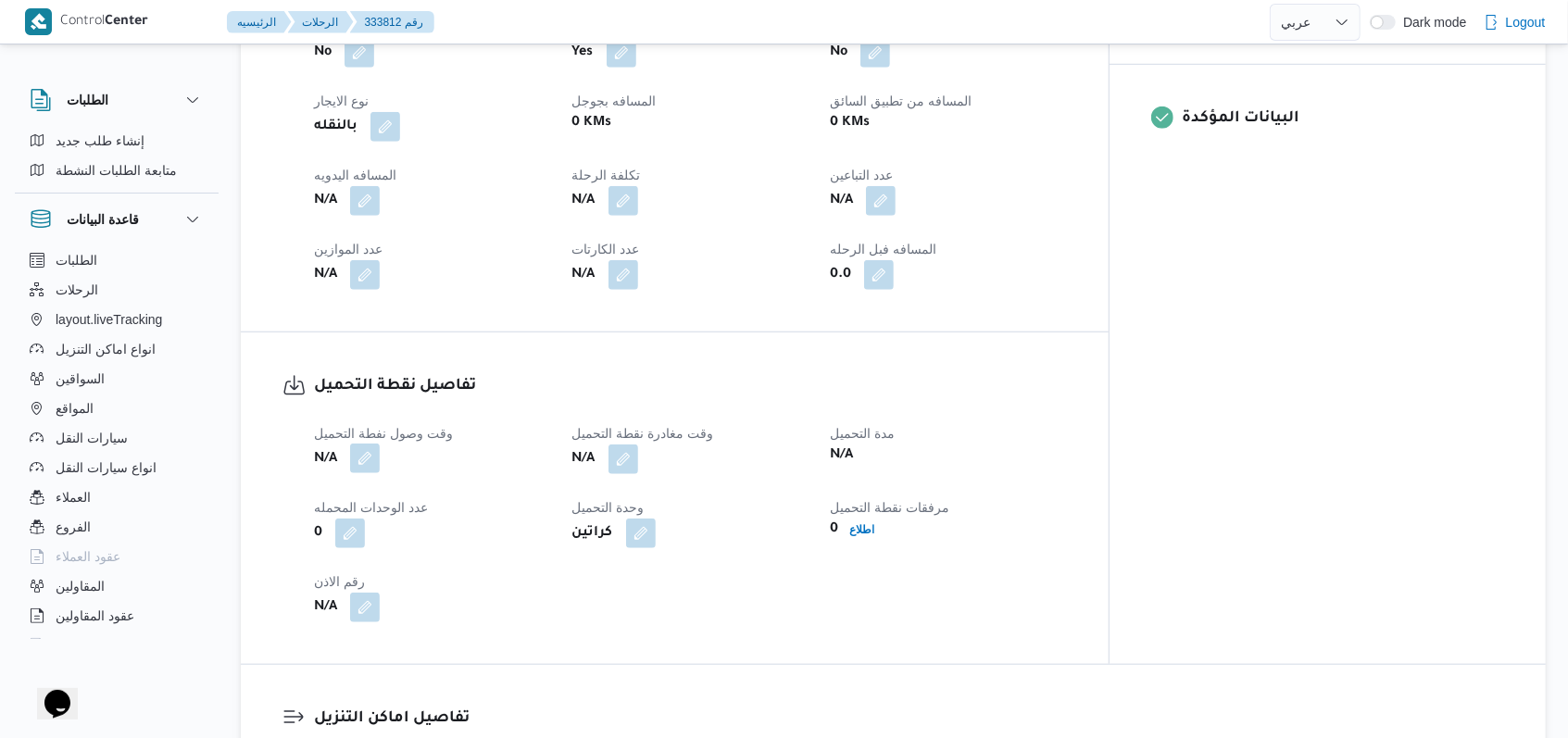
click at [373, 444] on button "button" at bounding box center [365, 458] width 29 height 29
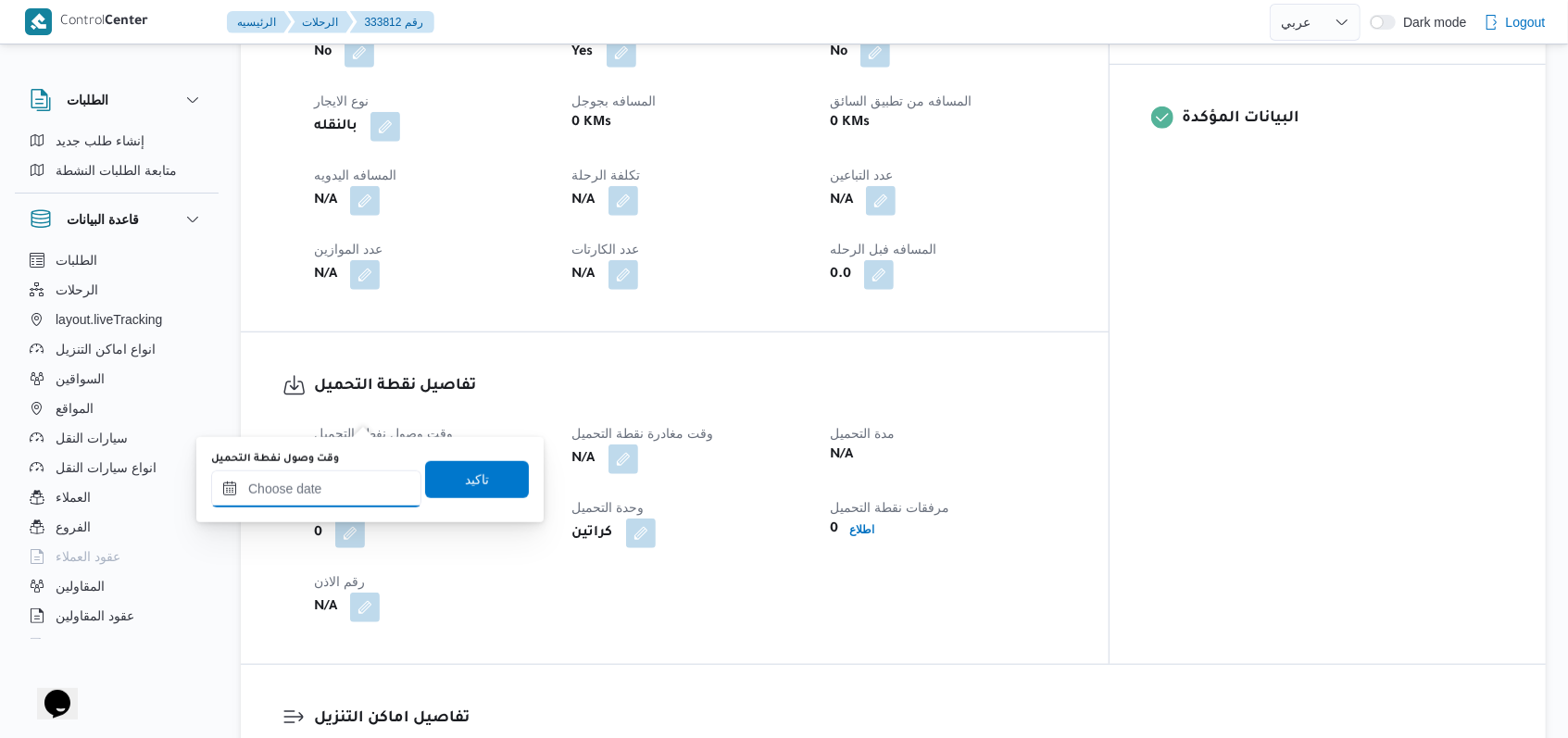
click at [352, 484] on input "وقت وصول نفطة التحميل" at bounding box center [317, 488] width 211 height 37
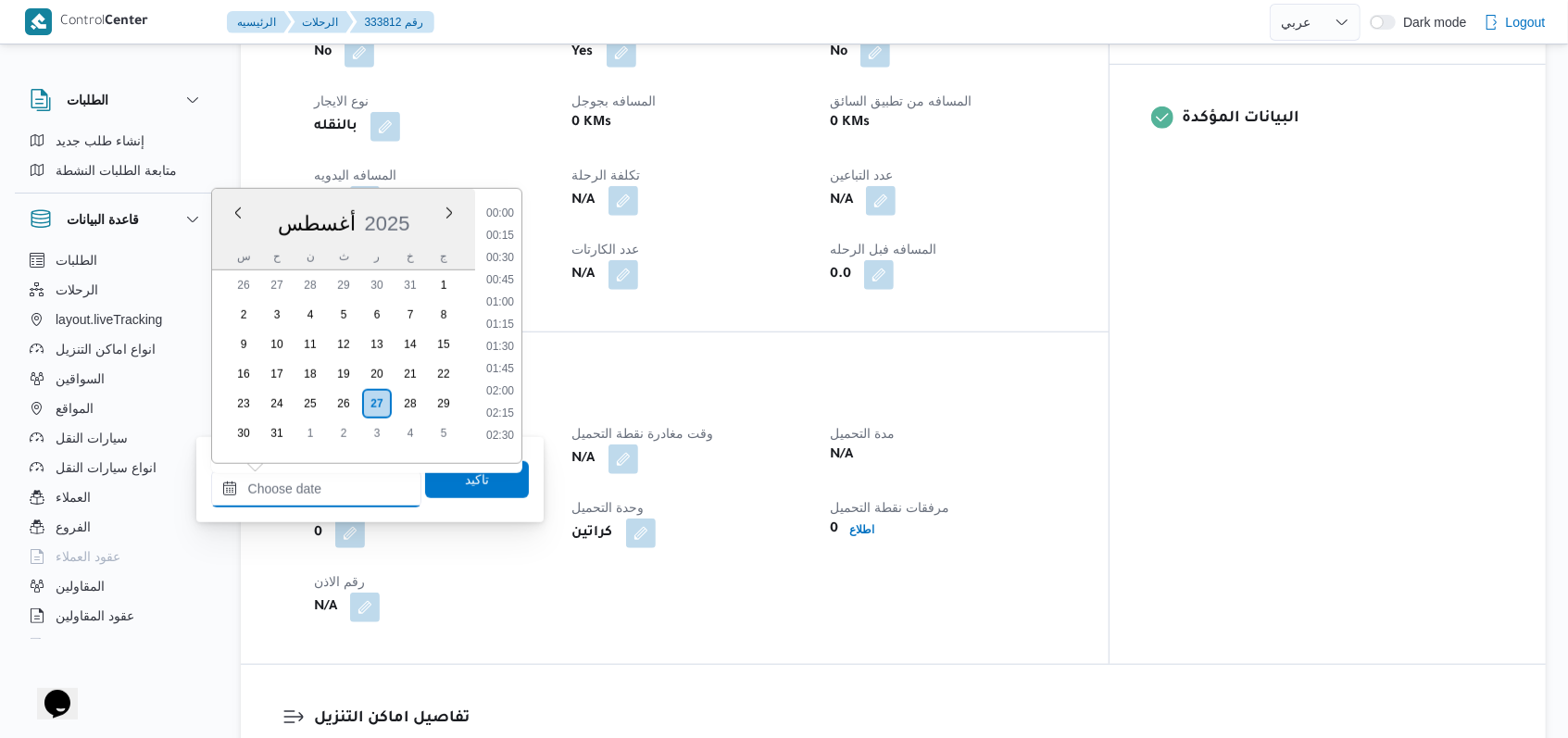
scroll to position [851, 0]
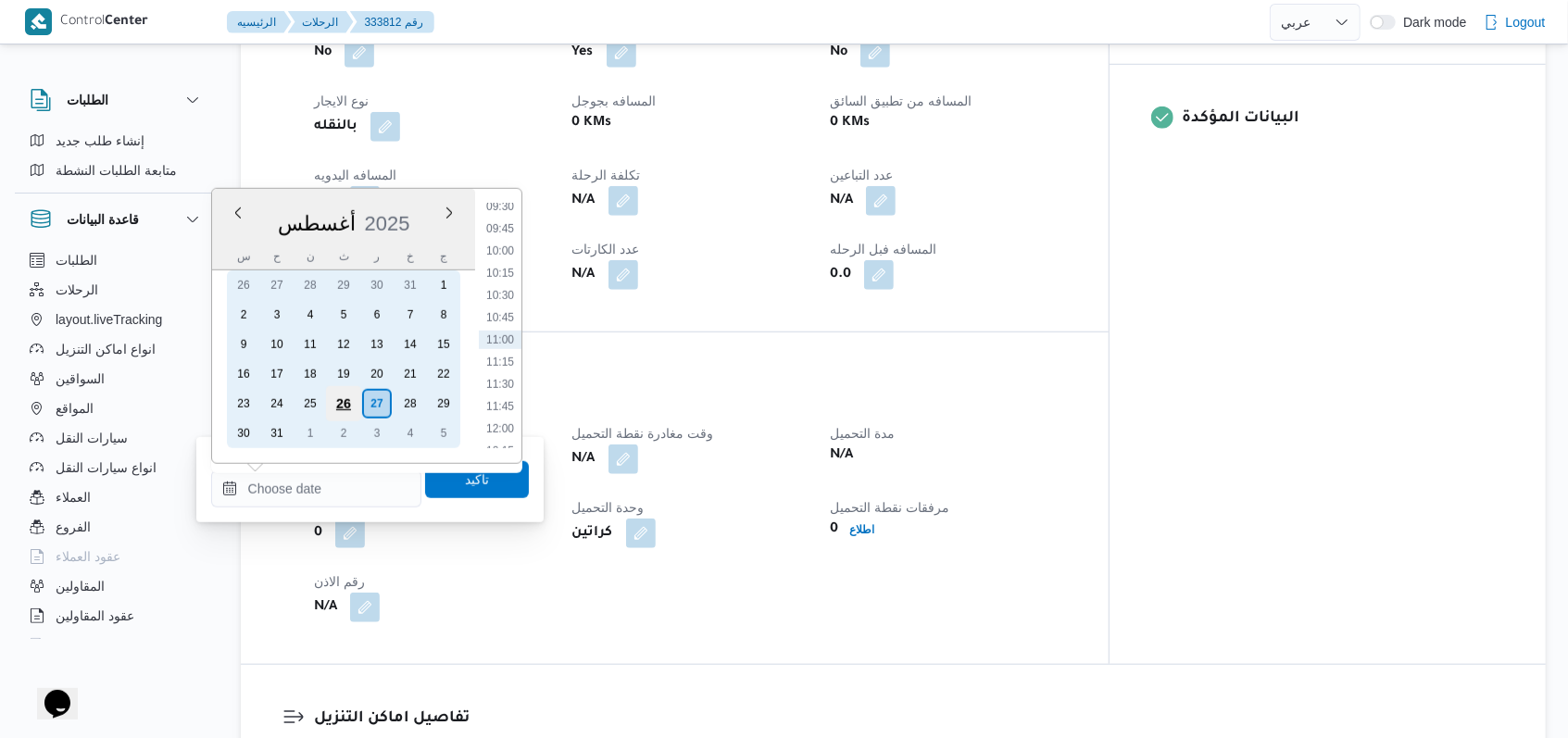
click at [344, 409] on div "26" at bounding box center [342, 404] width 35 height 35
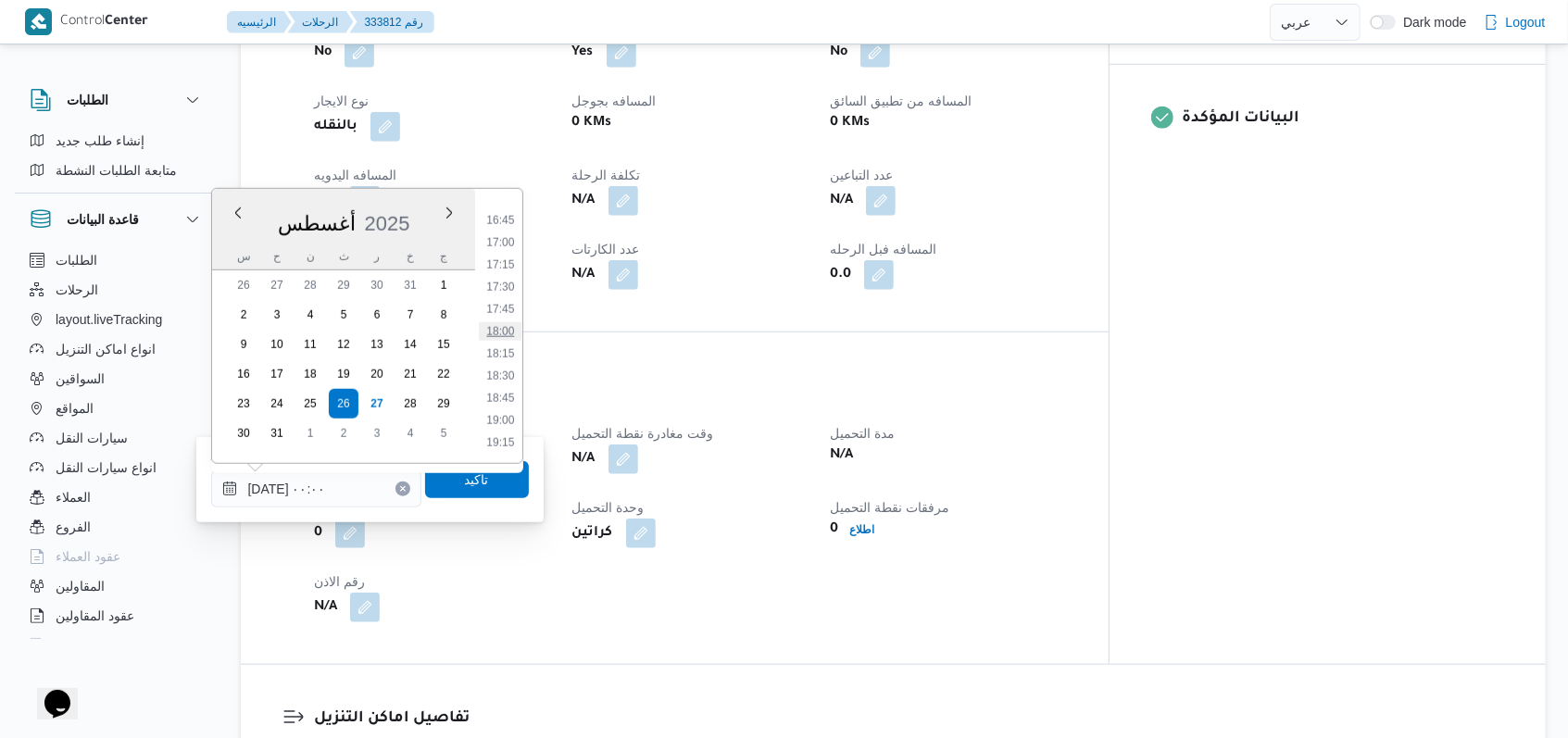
click at [503, 333] on li "18:00" at bounding box center [500, 330] width 43 height 19
type input "٢٦/٠٨/٢٠٢٥ ١٨:٠٠"
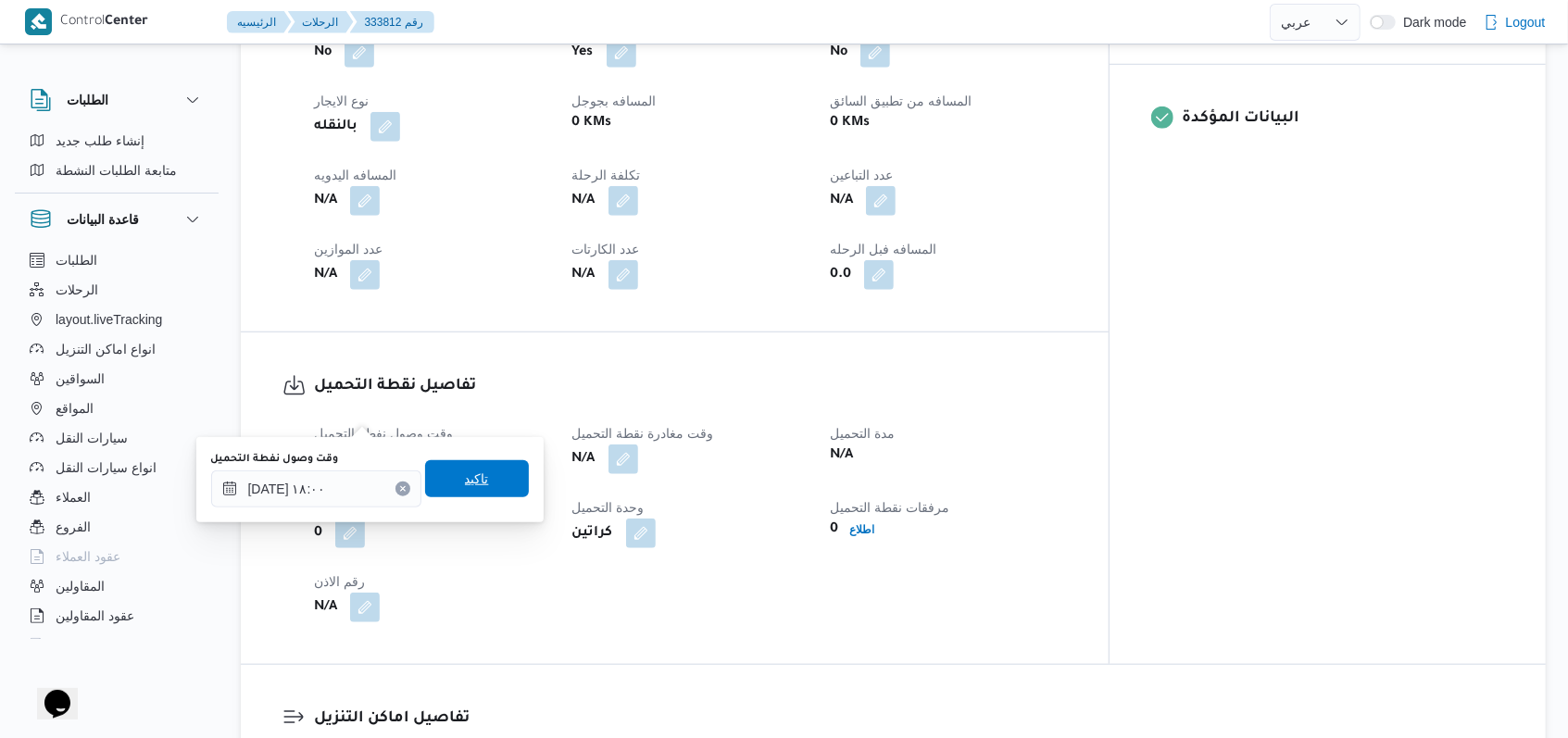
click at [480, 486] on span "تاكيد" at bounding box center [477, 479] width 103 height 37
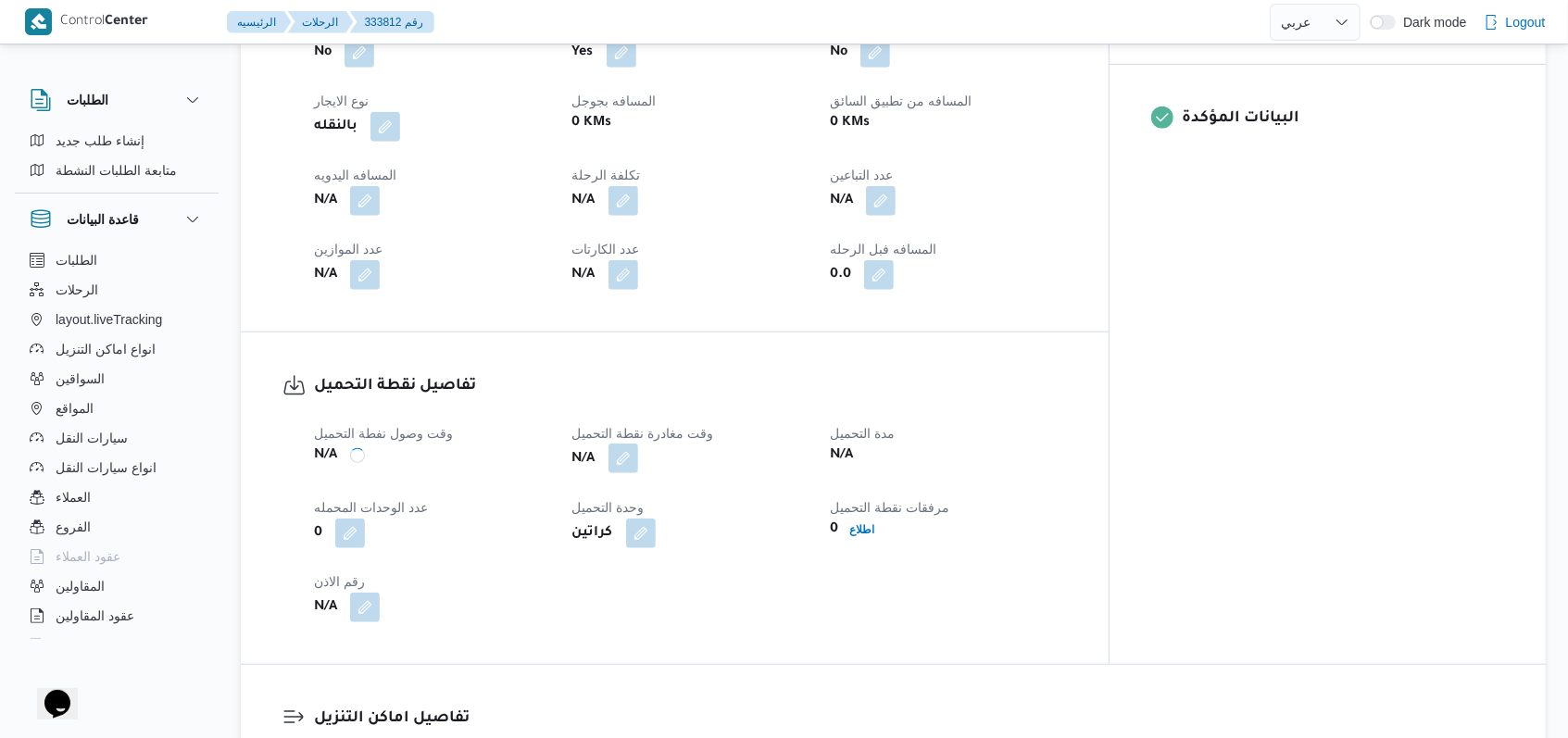
click at [638, 444] on button "button" at bounding box center [623, 458] width 29 height 29
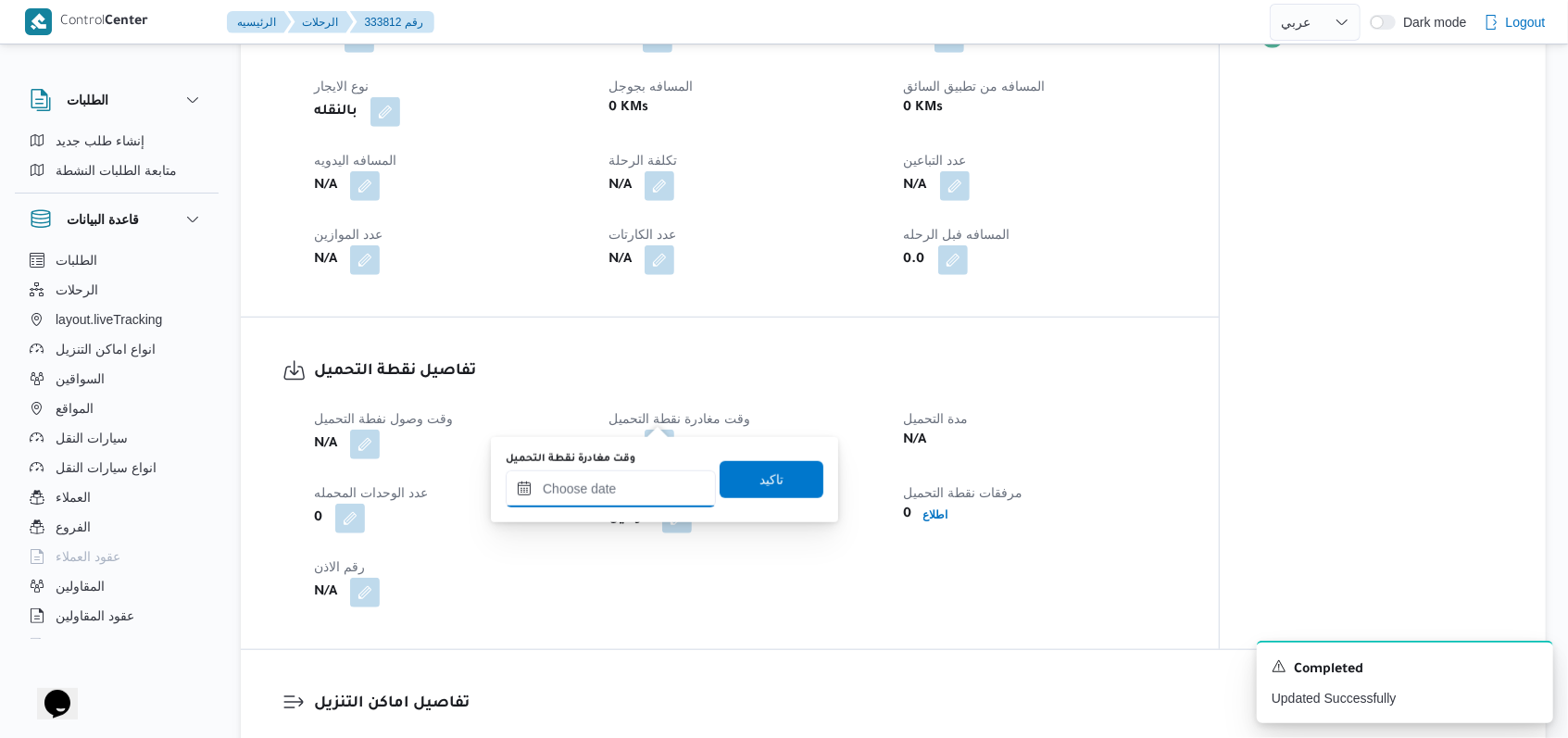
click at [640, 490] on input "وقت مغادرة نقطة التحميل" at bounding box center [611, 488] width 211 height 37
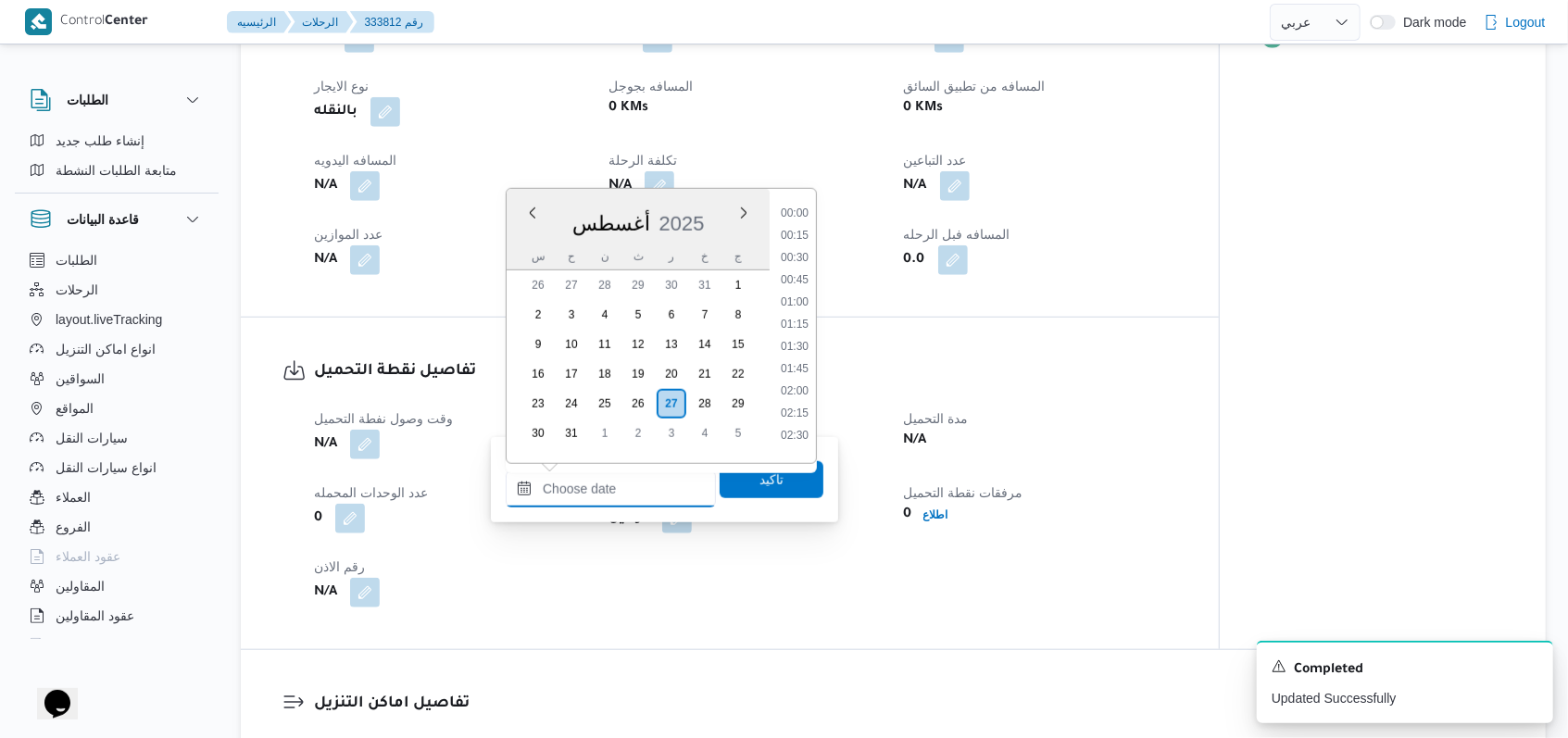
scroll to position [851, 0]
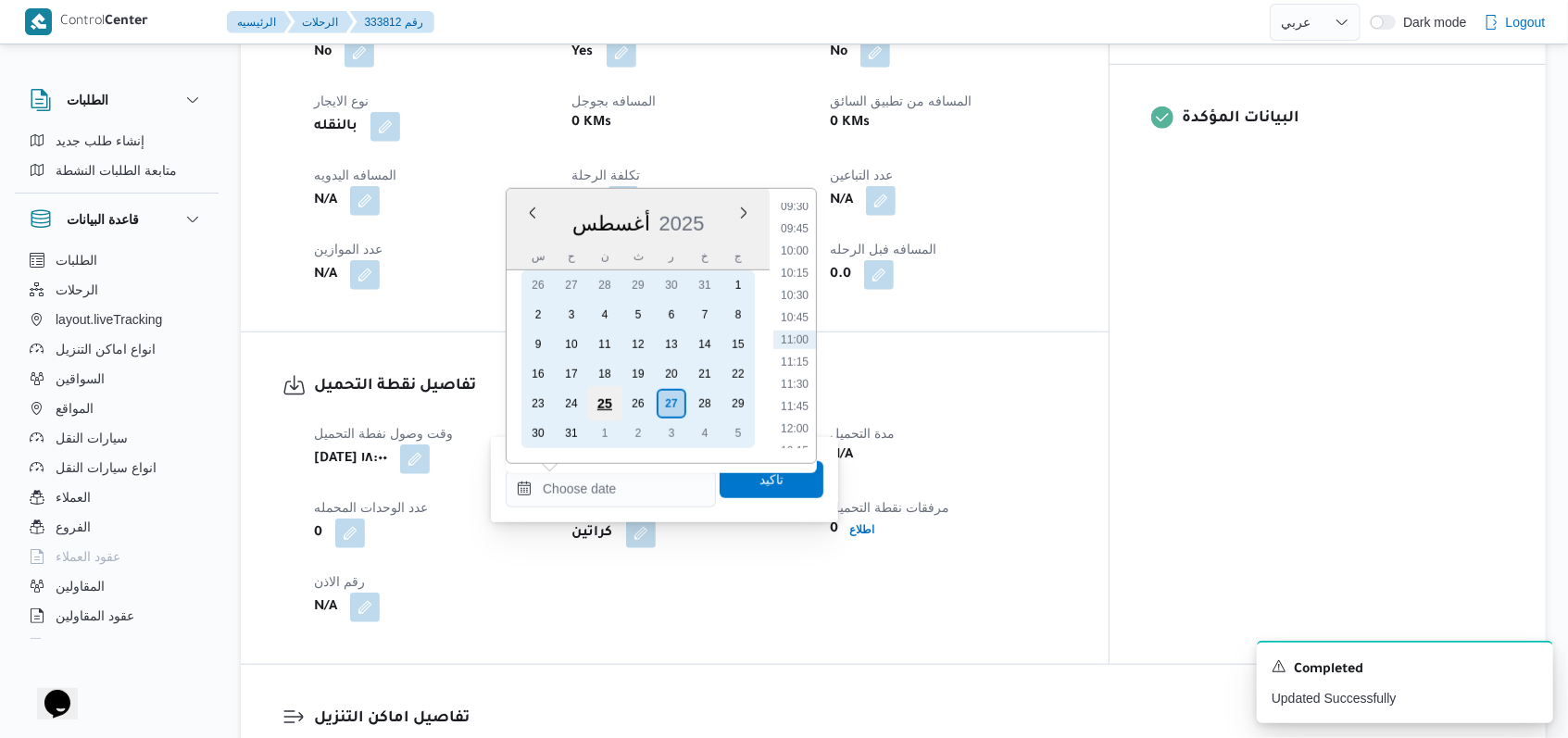
click at [617, 394] on div "25" at bounding box center [605, 404] width 35 height 35
click at [640, 399] on div "26" at bounding box center [638, 404] width 35 height 35
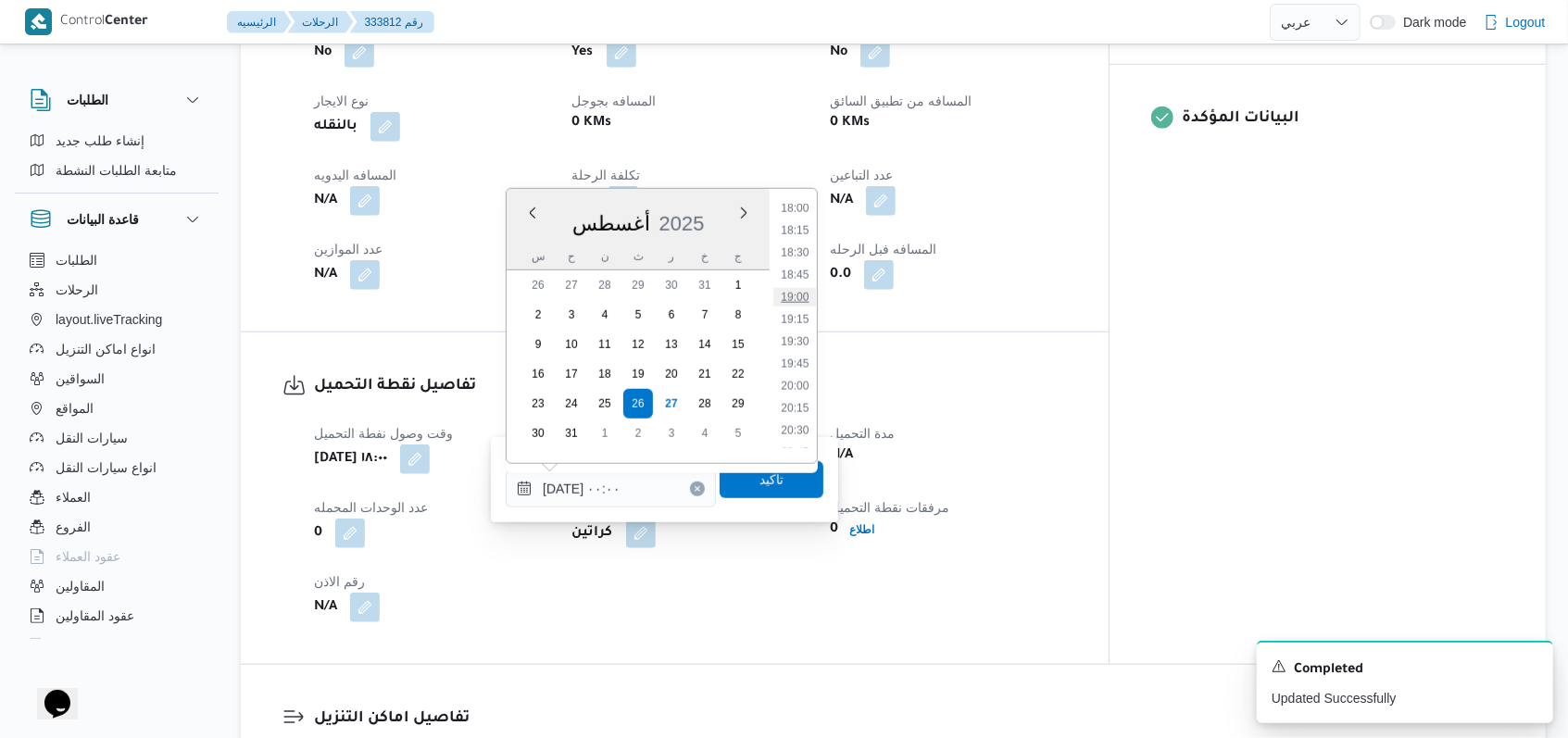
click at [648, 299] on li "19:00" at bounding box center [795, 296] width 43 height 19
type input "٢٦/٠٨/٢٠٢٥ ١٩:٠٠"
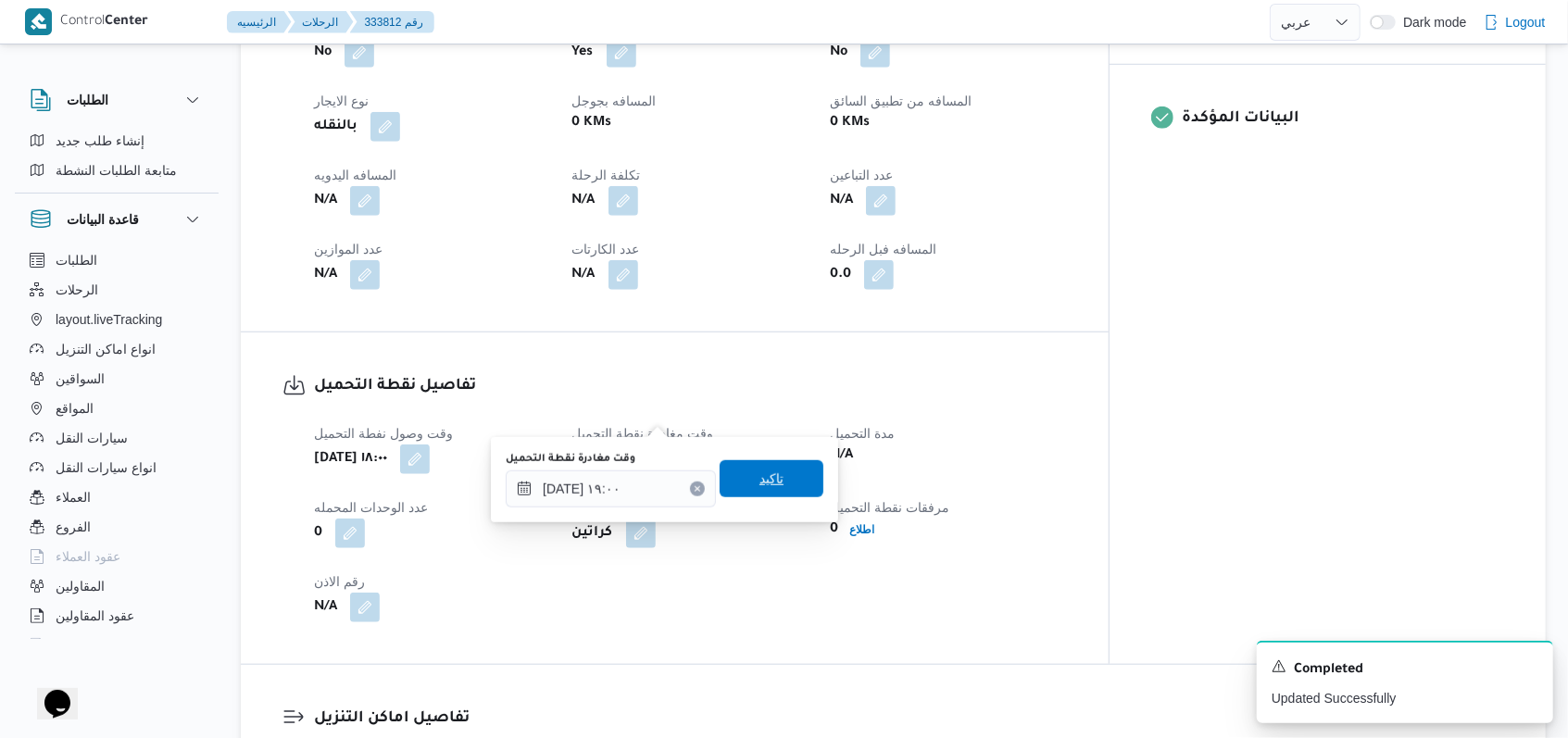
click at [648, 468] on span "تاكيد" at bounding box center [771, 479] width 103 height 37
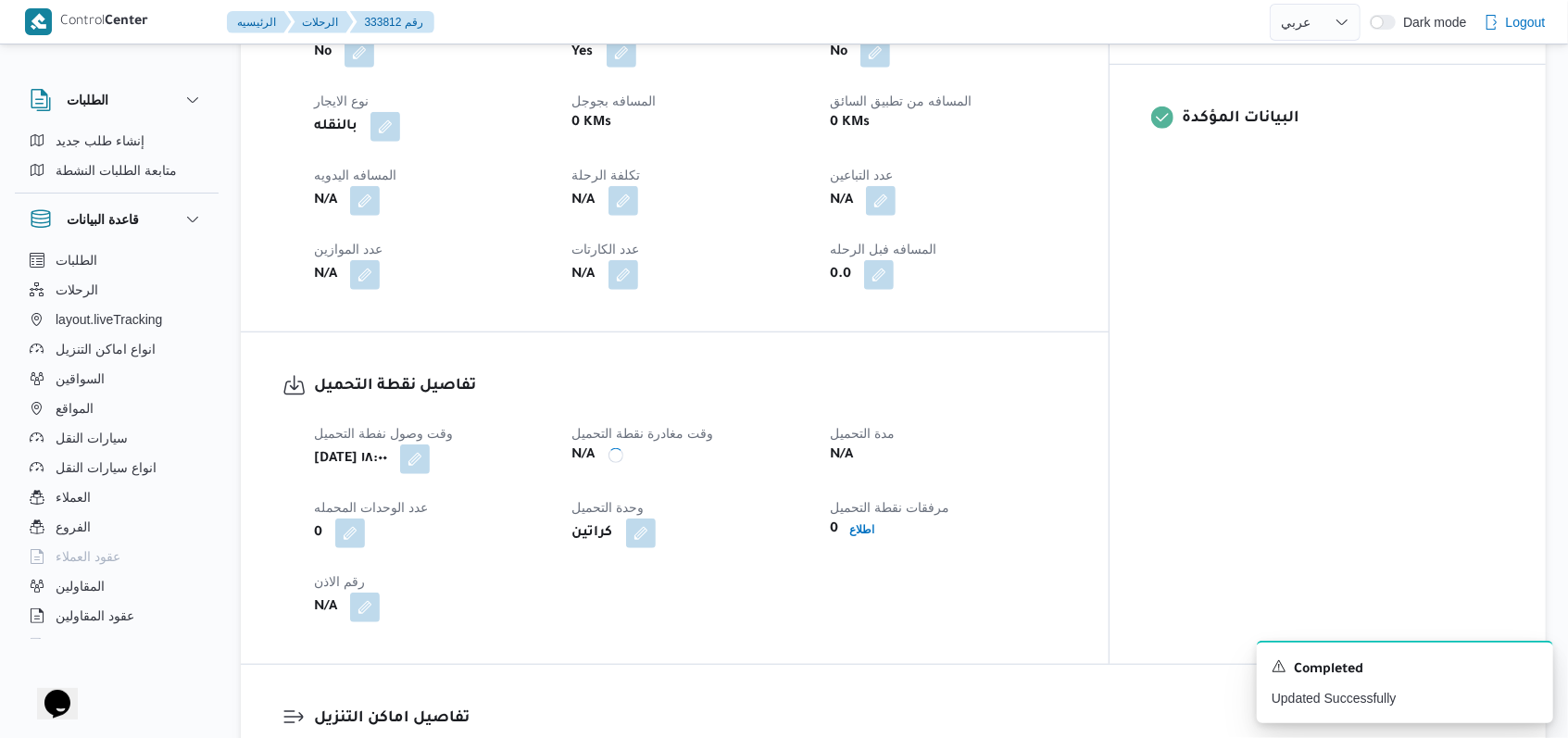
scroll to position [1234, 0]
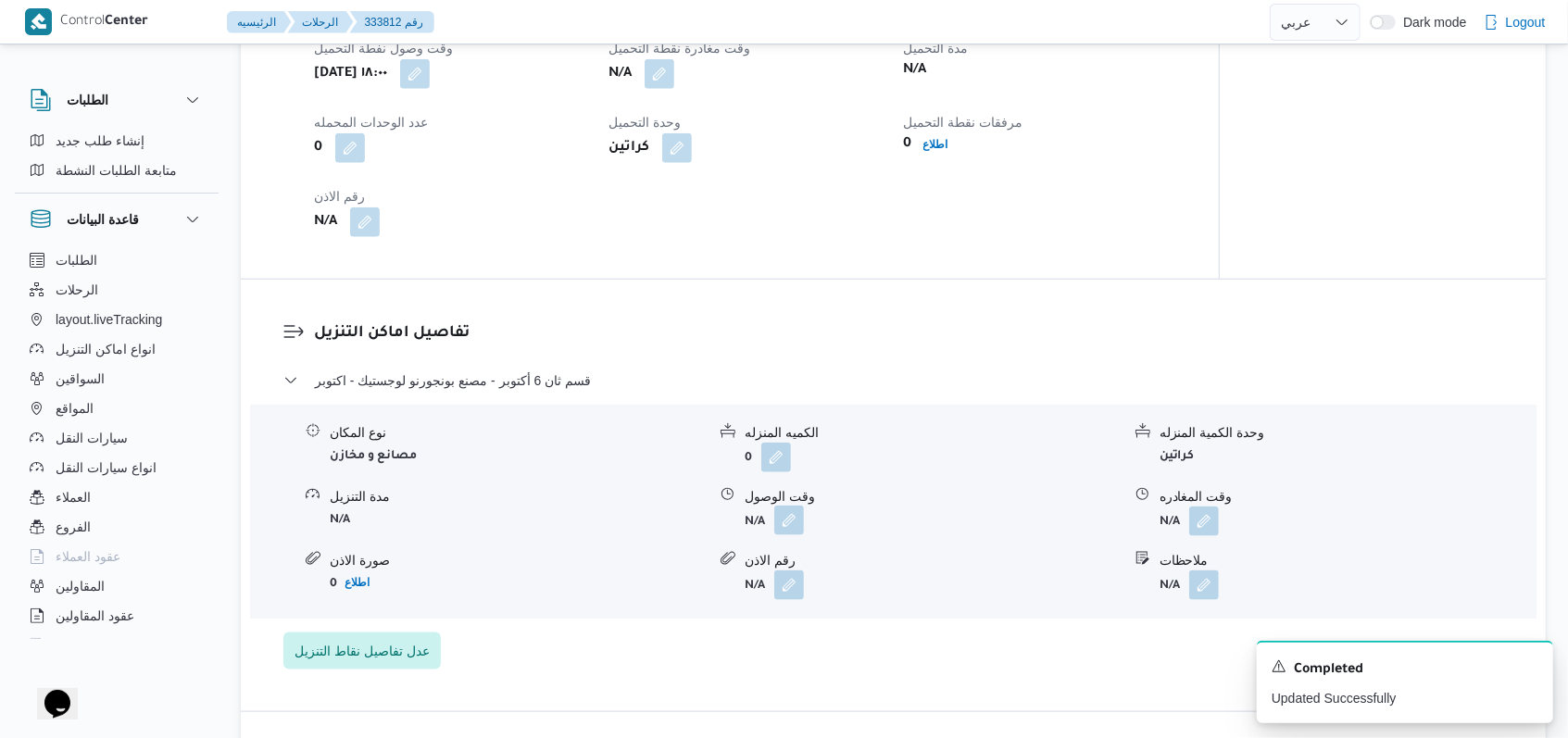
click at [648, 506] on button "button" at bounding box center [789, 521] width 29 height 29
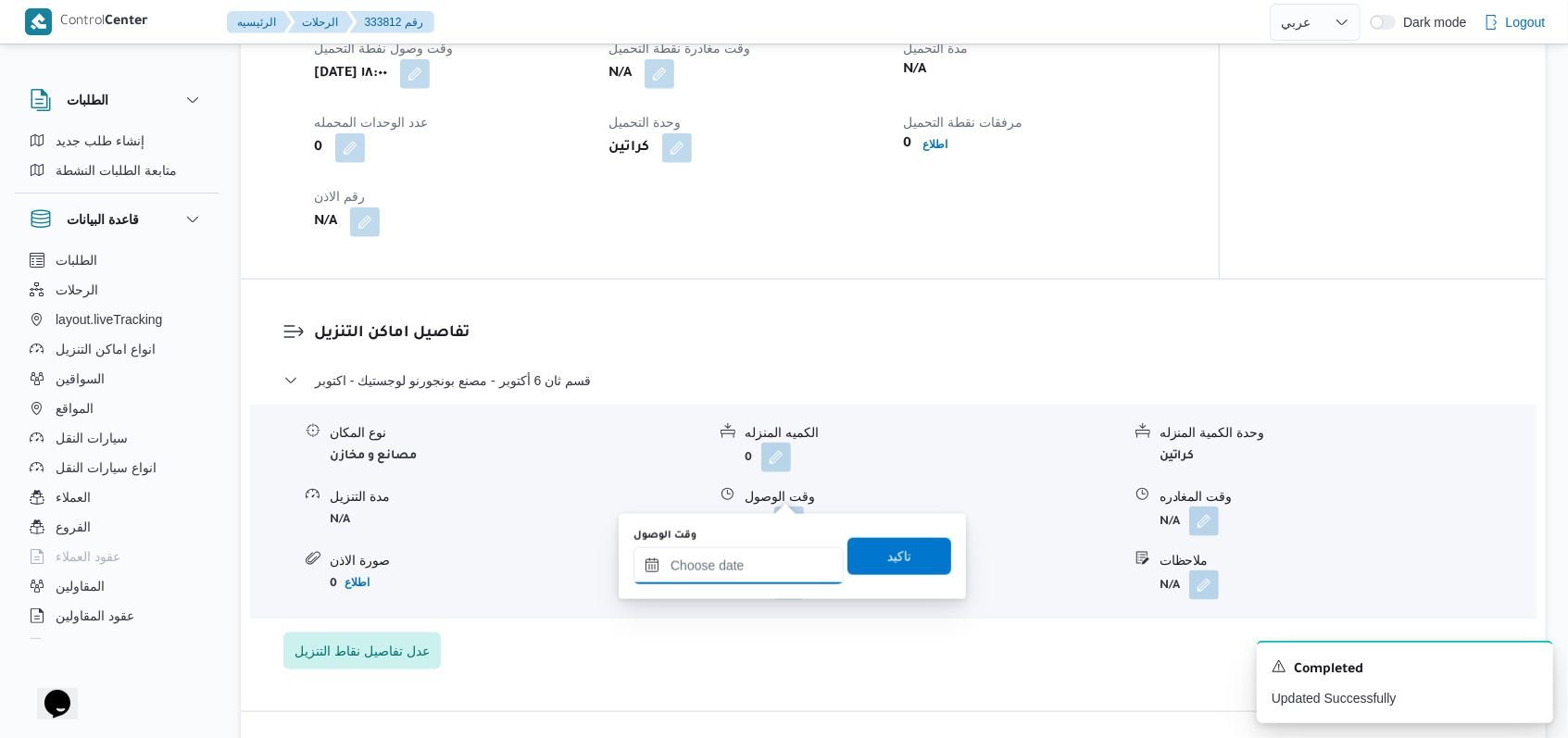
click at [648, 556] on div at bounding box center [739, 565] width 211 height 37
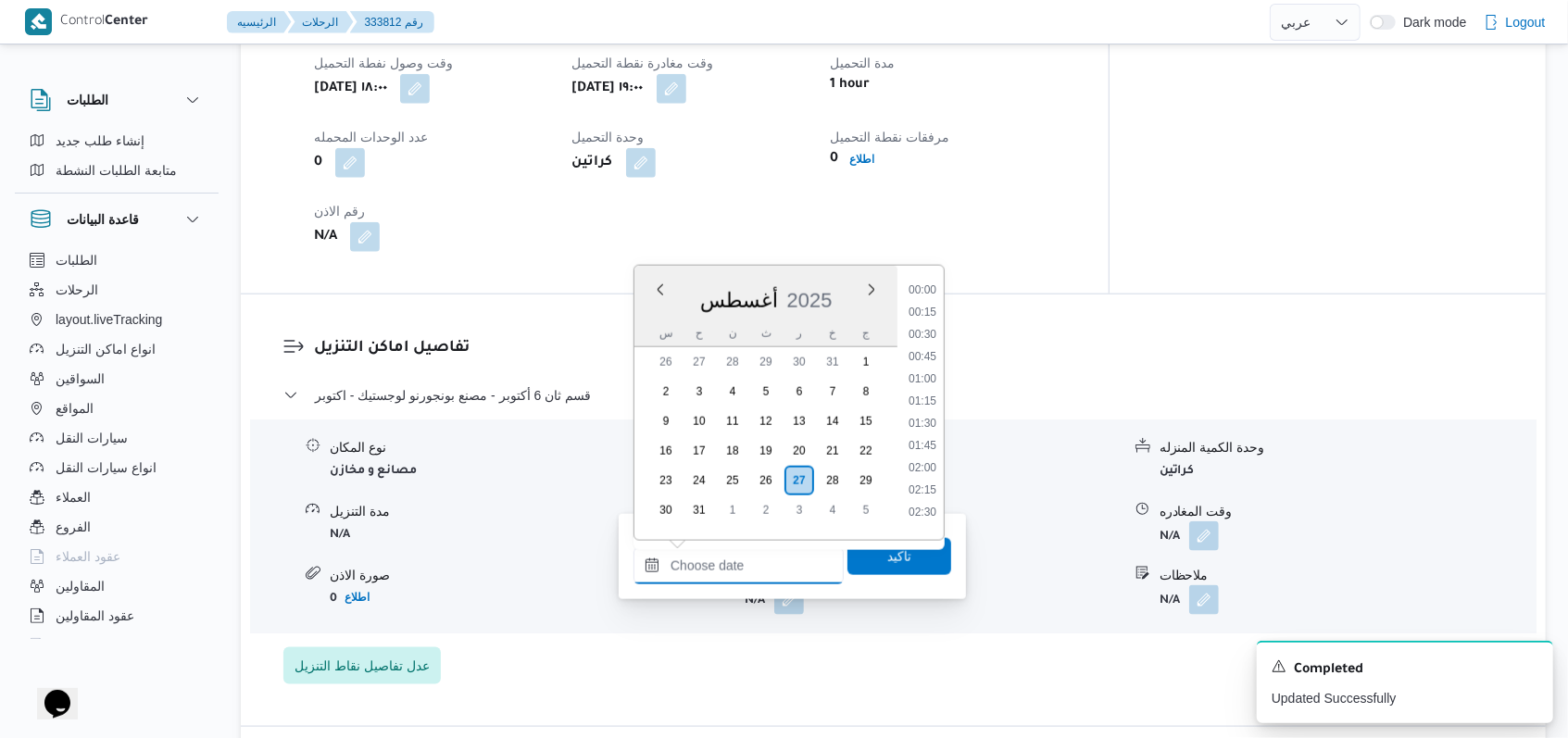
scroll to position [851, 0]
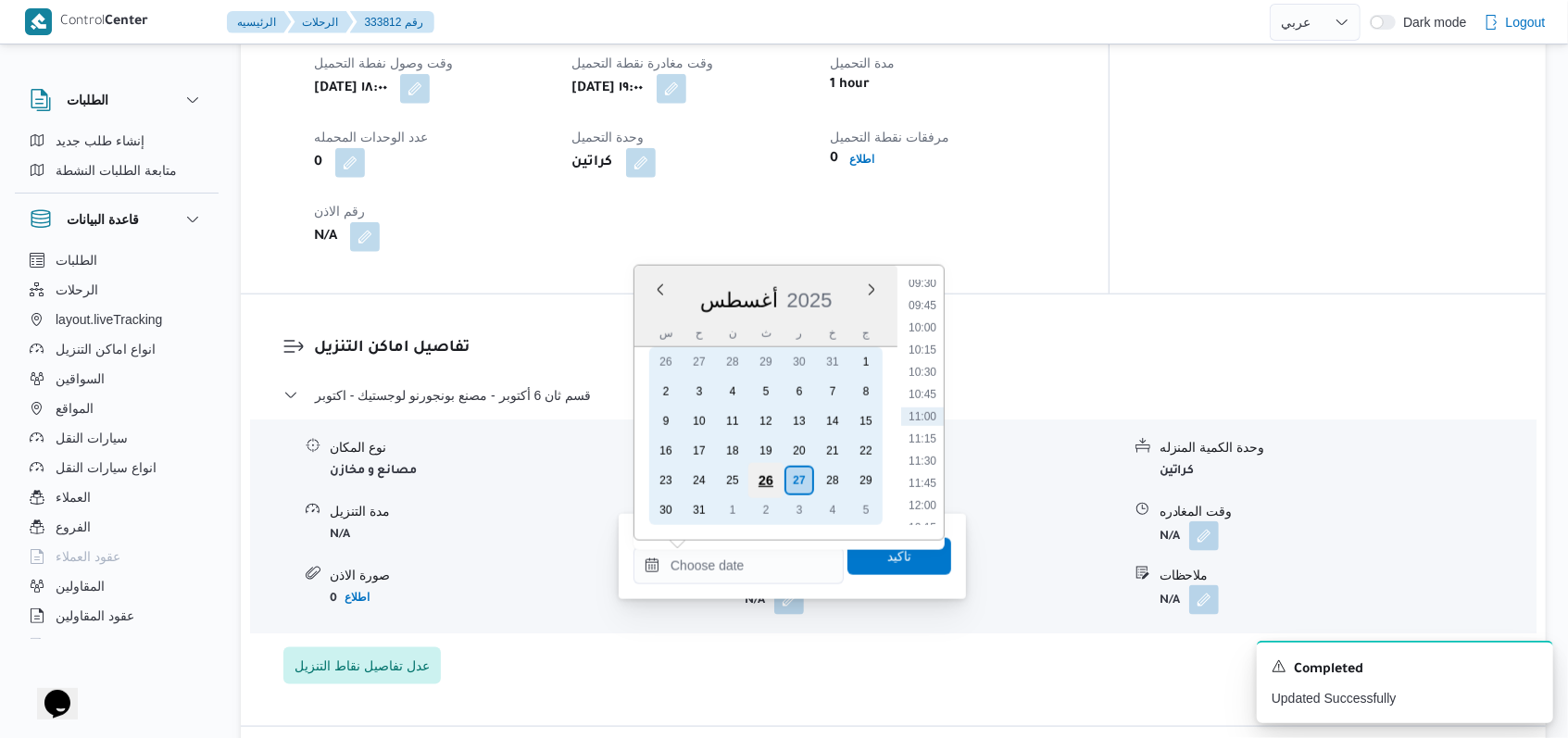
click at [648, 480] on div "26" at bounding box center [765, 481] width 35 height 35
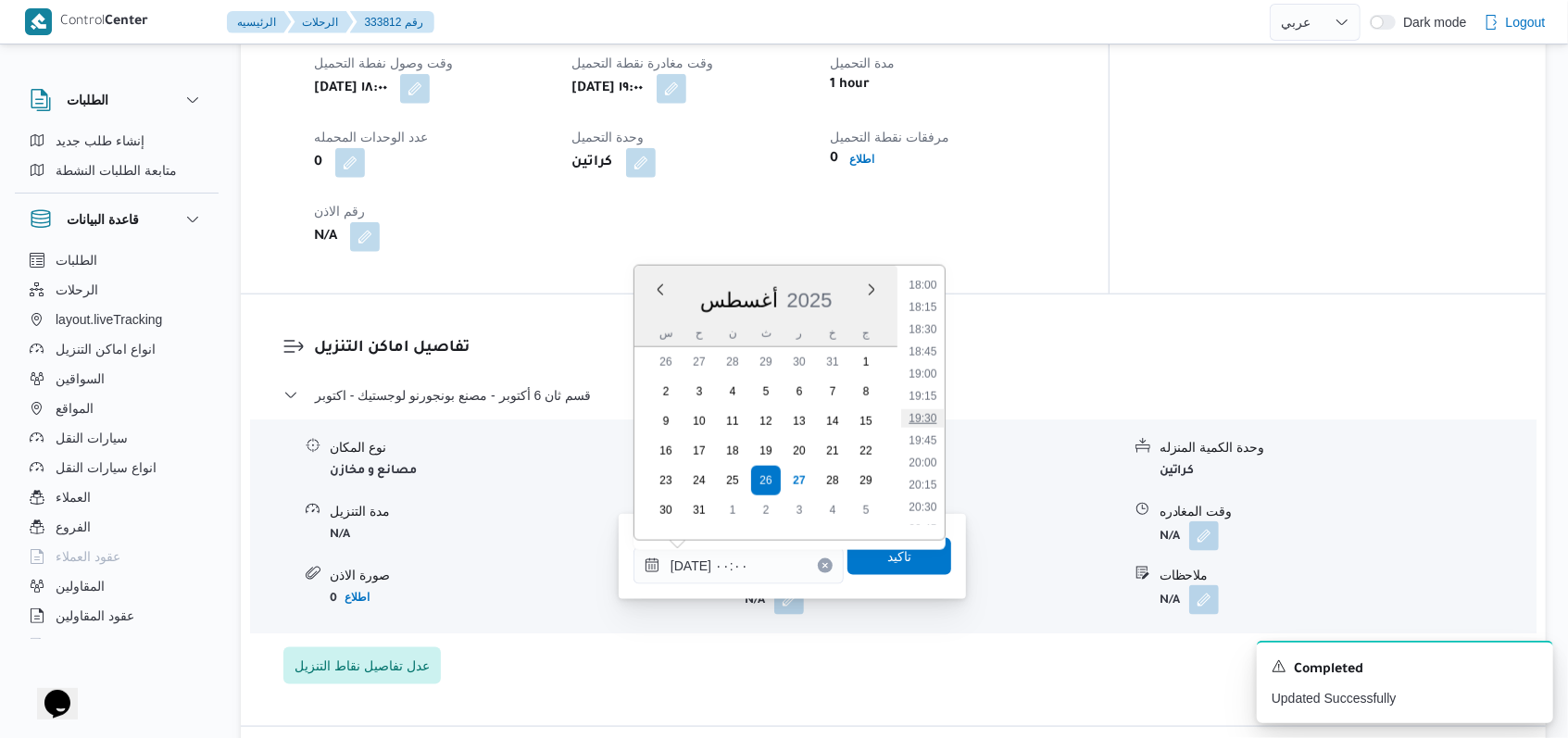
click at [648, 425] on li "19:30" at bounding box center [922, 418] width 43 height 19
type input "٢٦/٠٨/٢٠٢٥ ١٩:٣٠"
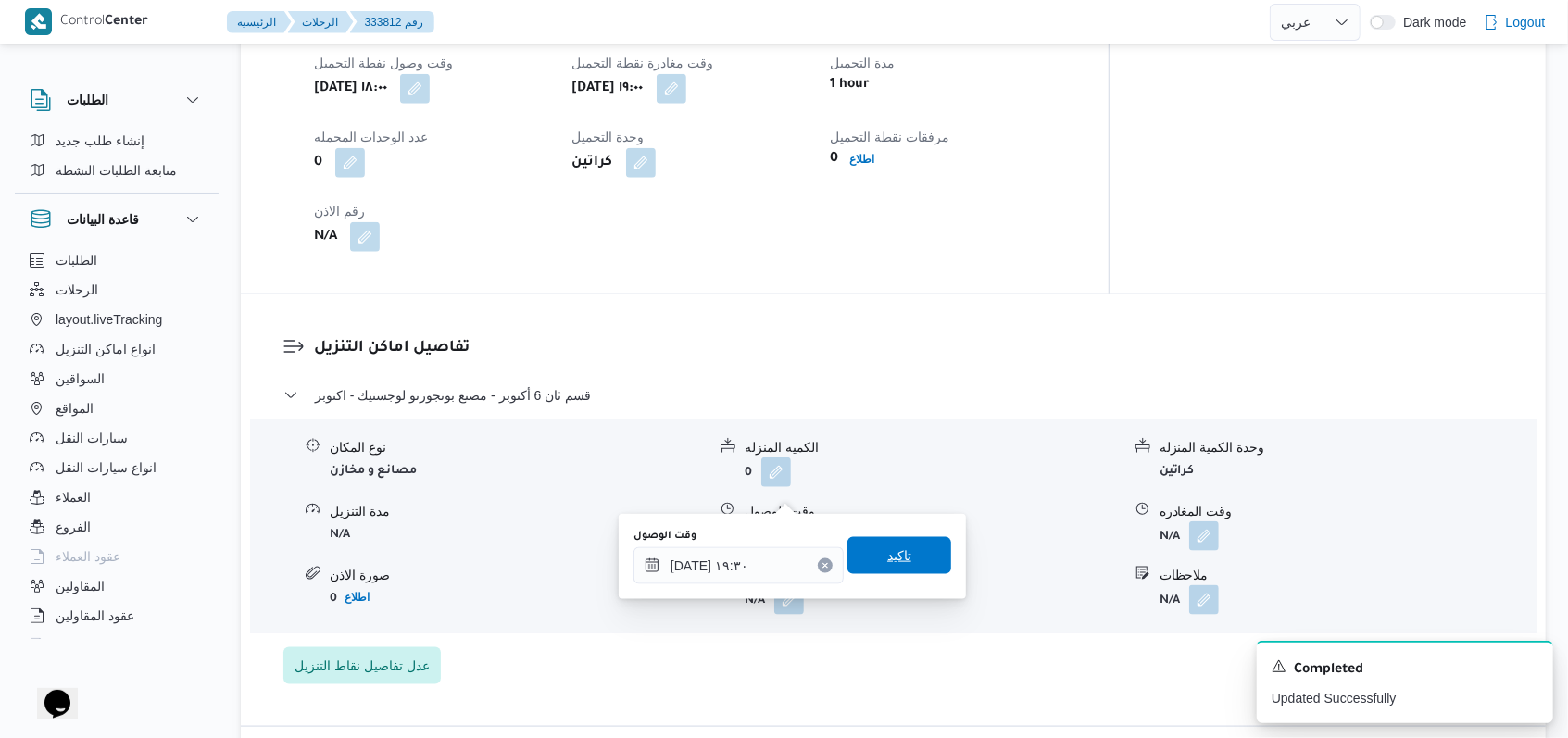
click at [648, 560] on span "تاكيد" at bounding box center [899, 555] width 24 height 22
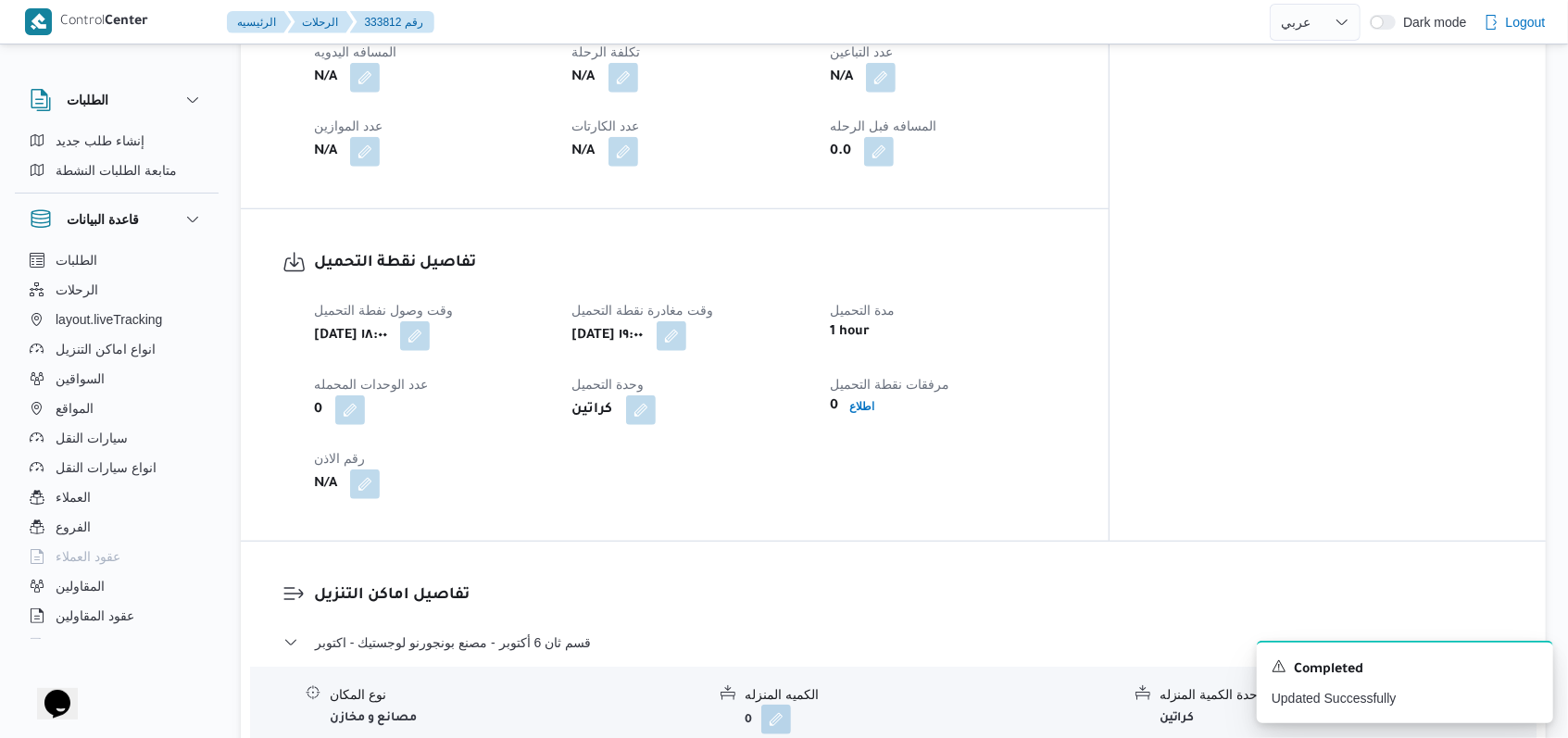
scroll to position [1234, 0]
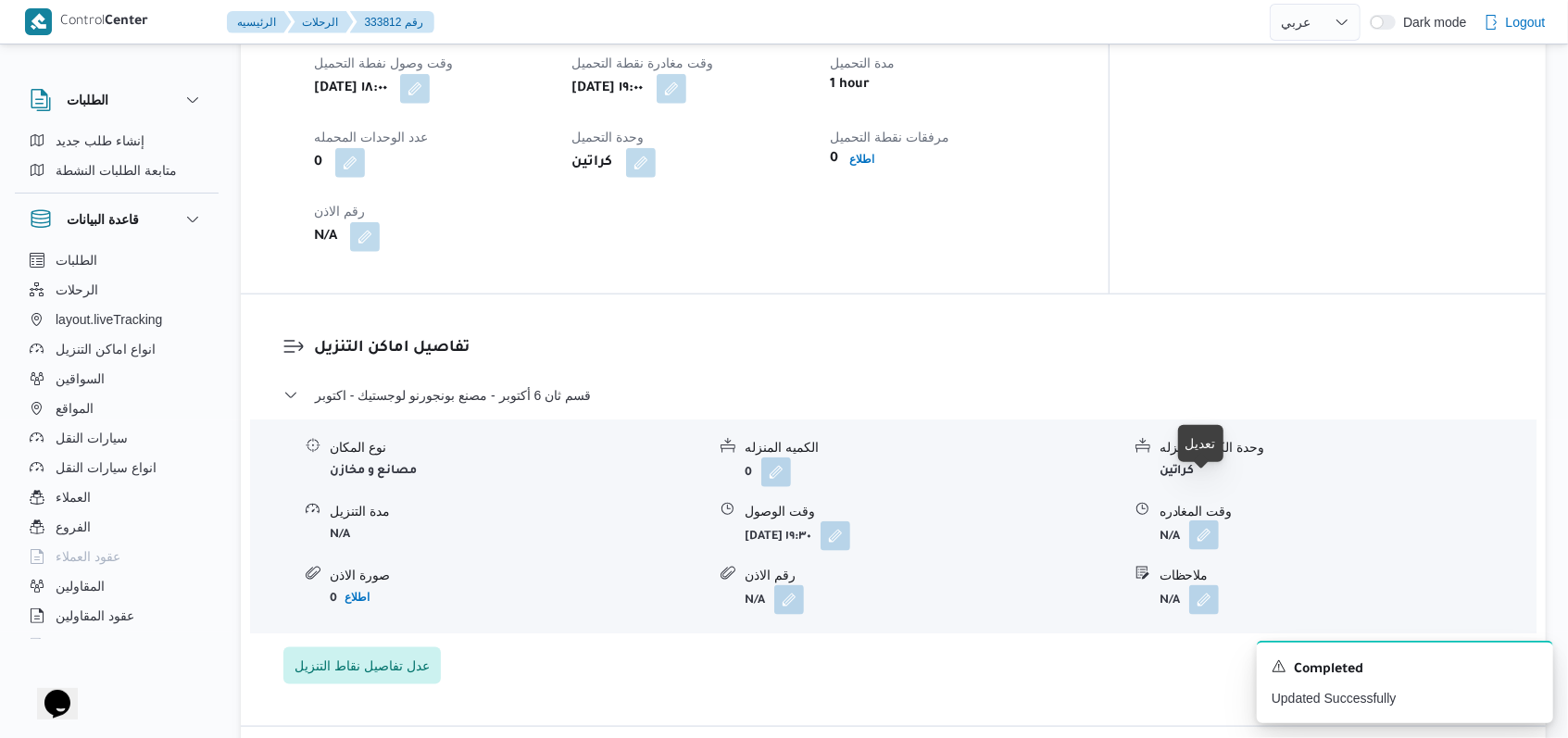
click at [648, 521] on button "button" at bounding box center [1203, 535] width 29 height 29
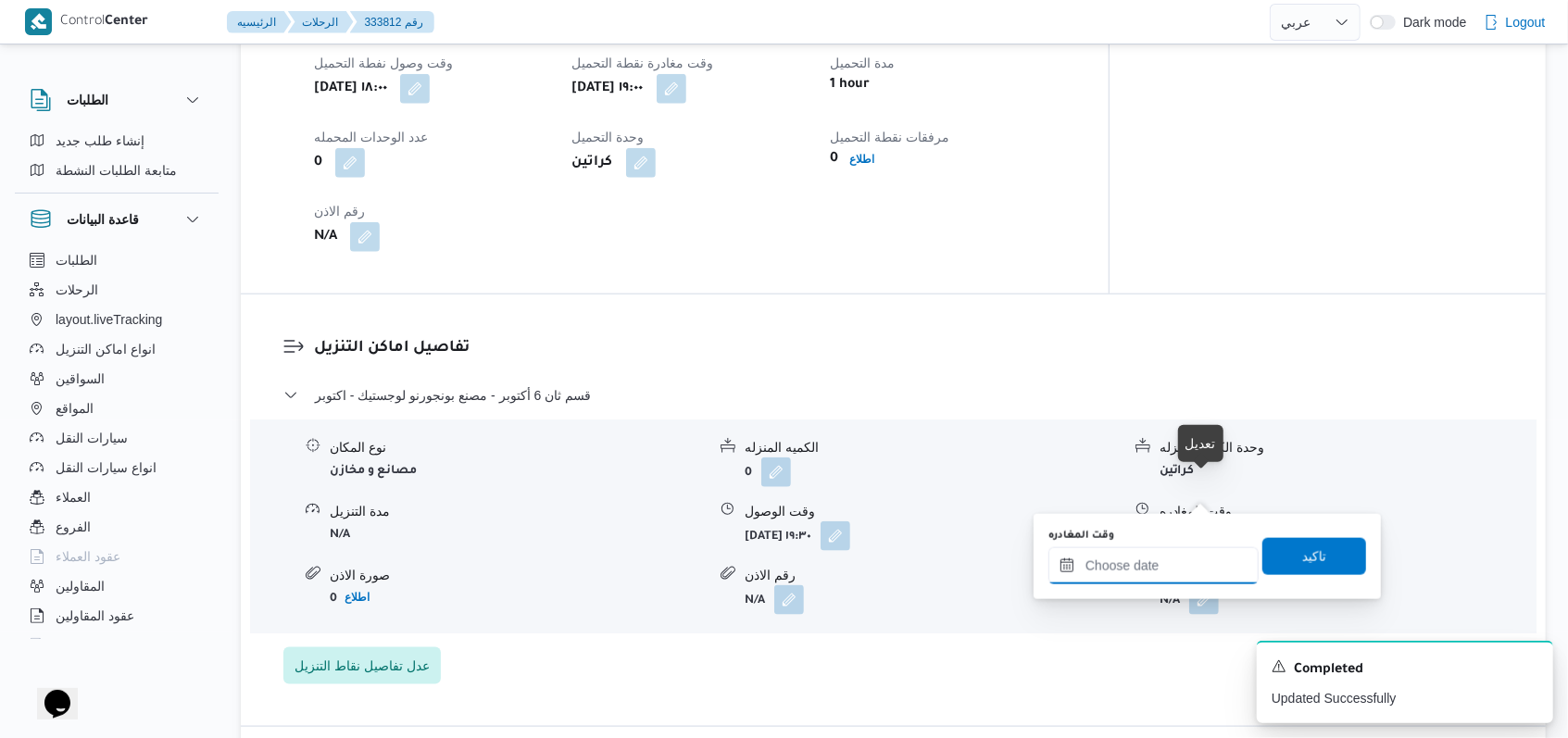
click at [648, 560] on input "وقت المغادره" at bounding box center [1154, 565] width 211 height 37
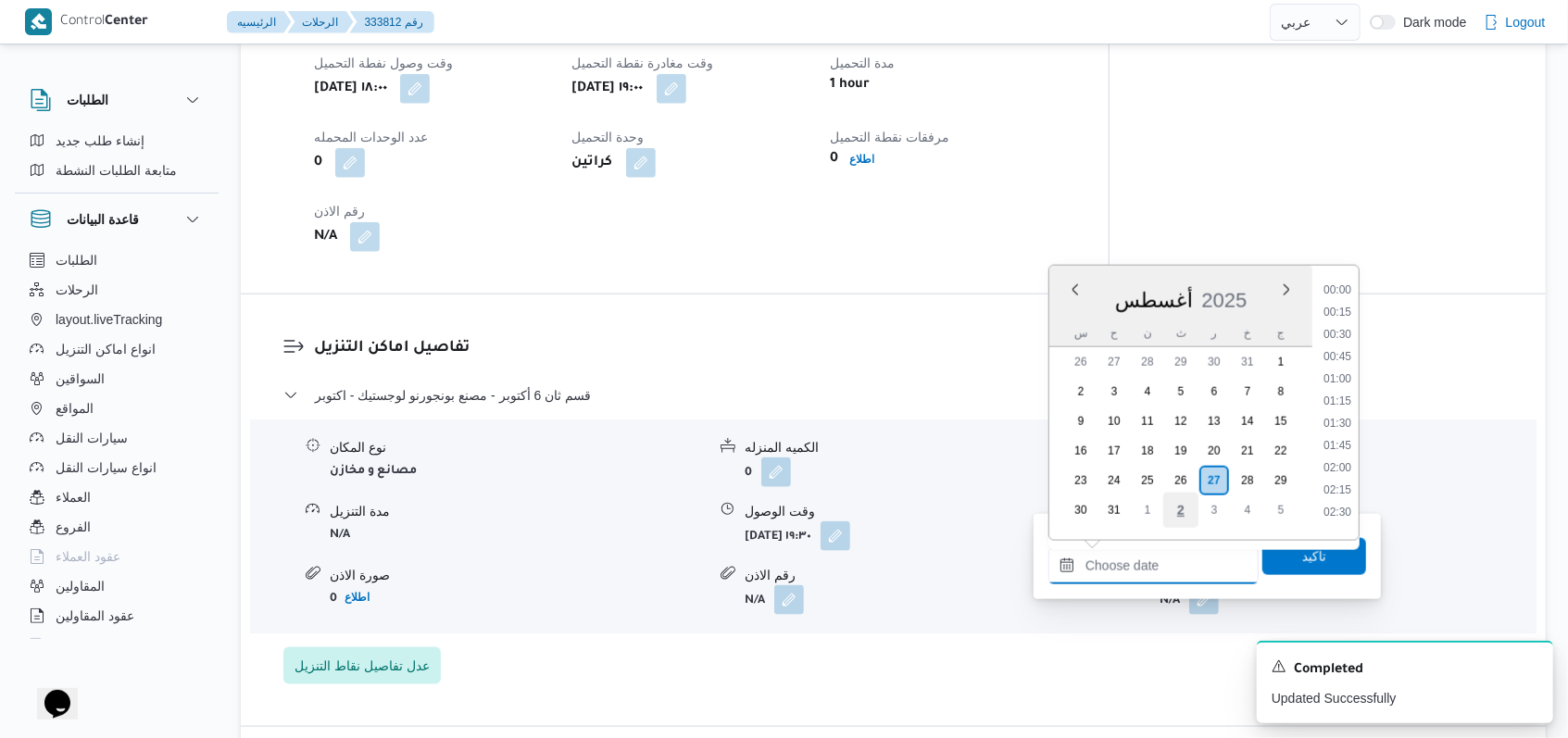
scroll to position [851, 0]
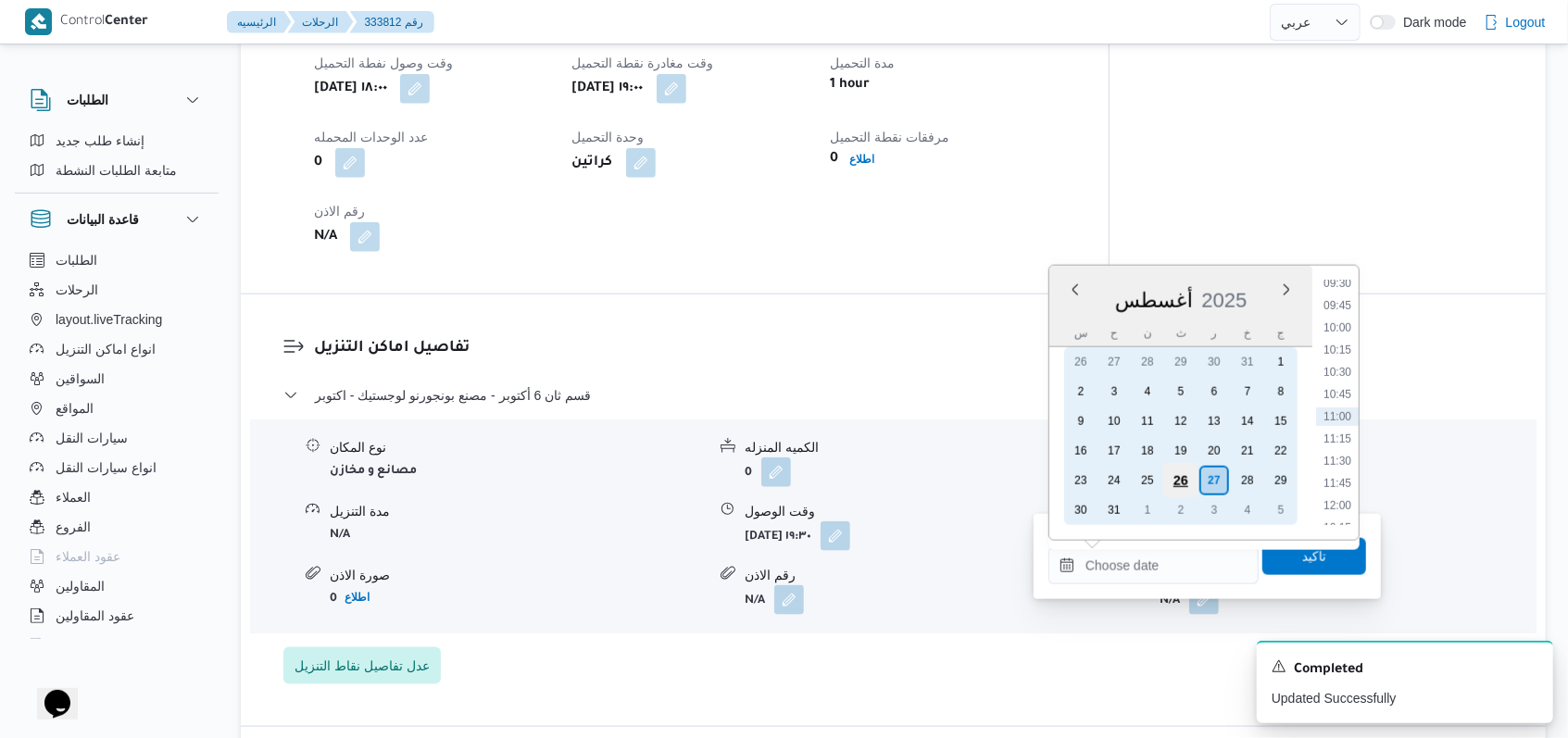
click at [648, 479] on div "26" at bounding box center [1181, 481] width 35 height 35
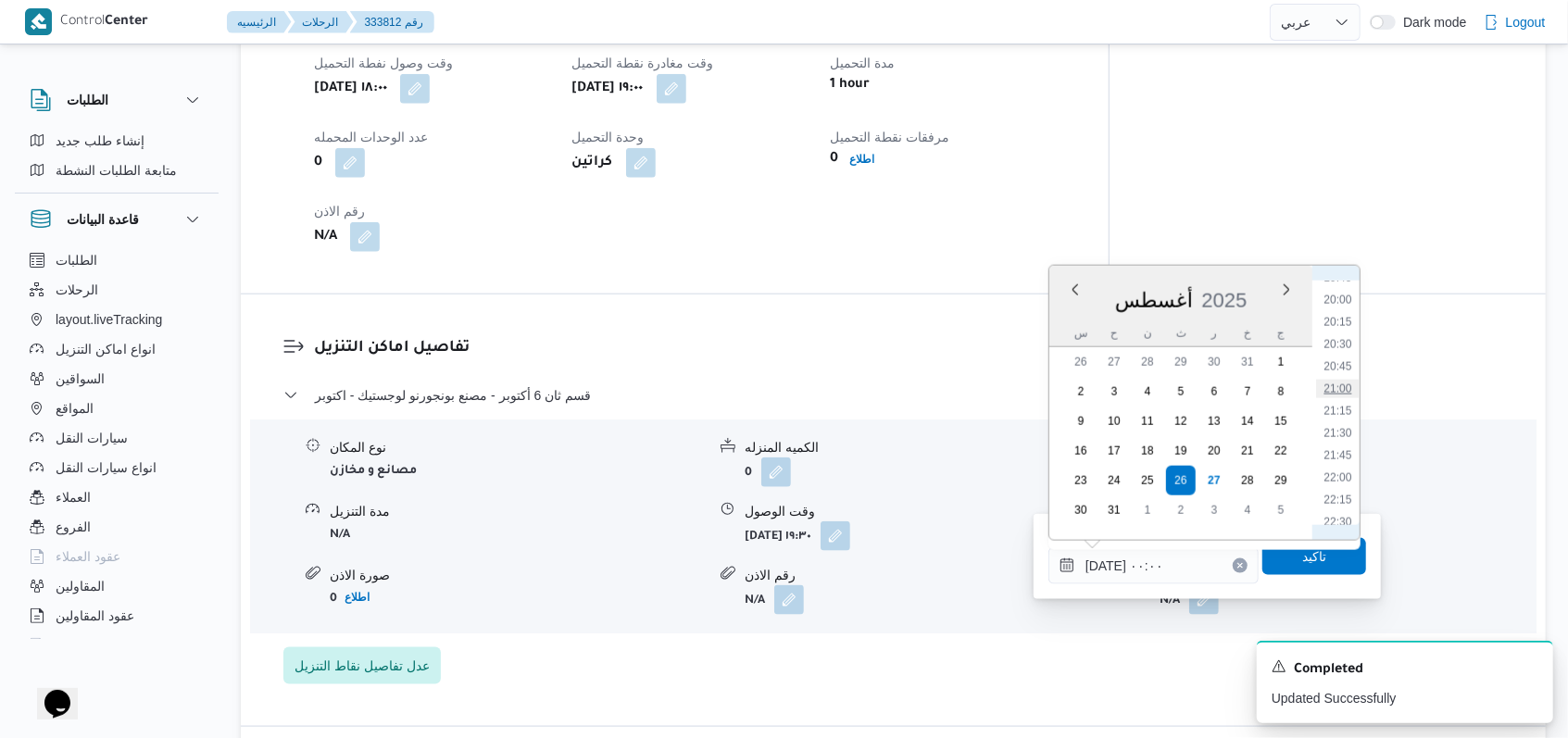
click at [648, 381] on li "21:00" at bounding box center [1338, 388] width 43 height 19
type input "٢٦/٠٨/٢٠٢٥ ٢١:٠٠"
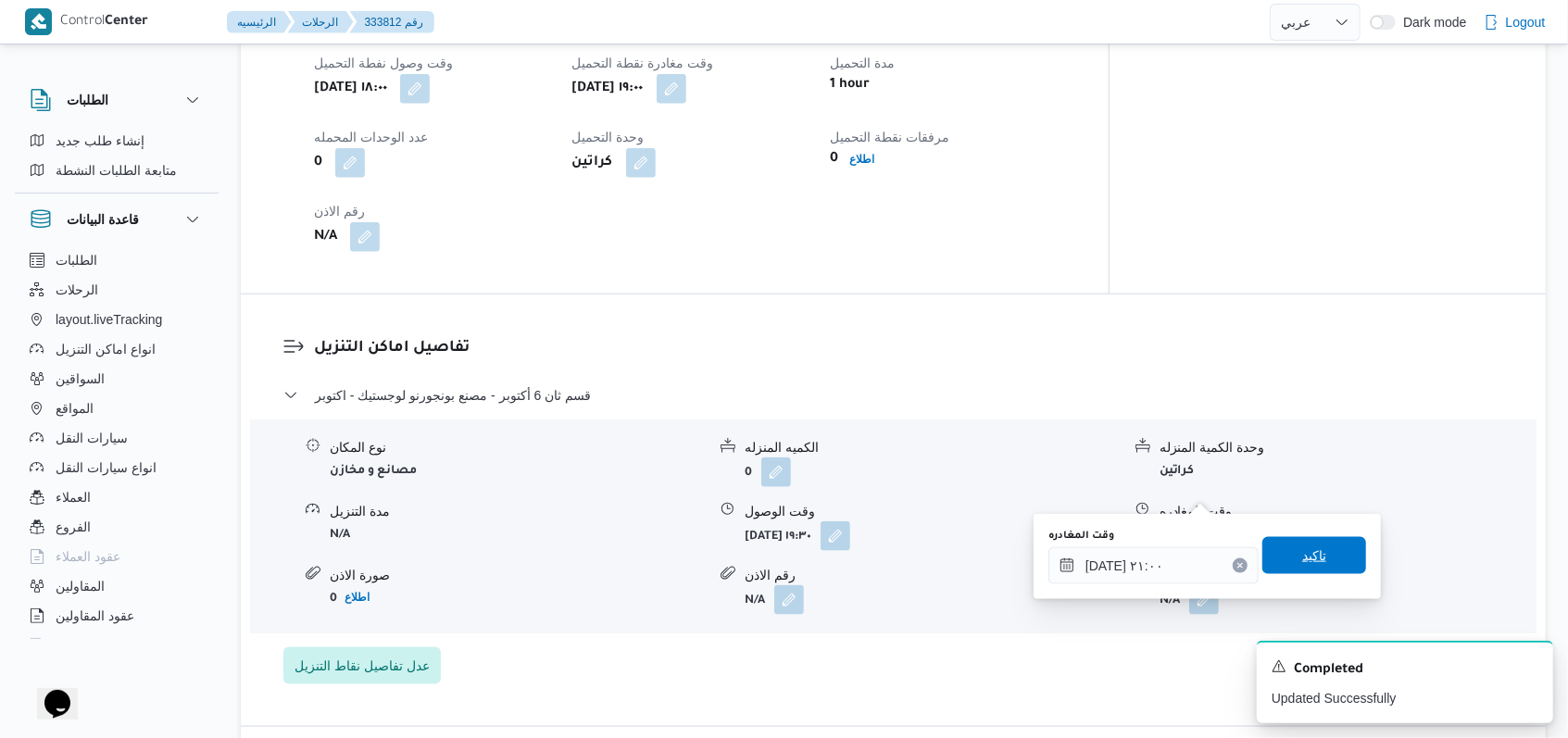
click at [648, 552] on span "تاكيد" at bounding box center [1313, 556] width 103 height 37
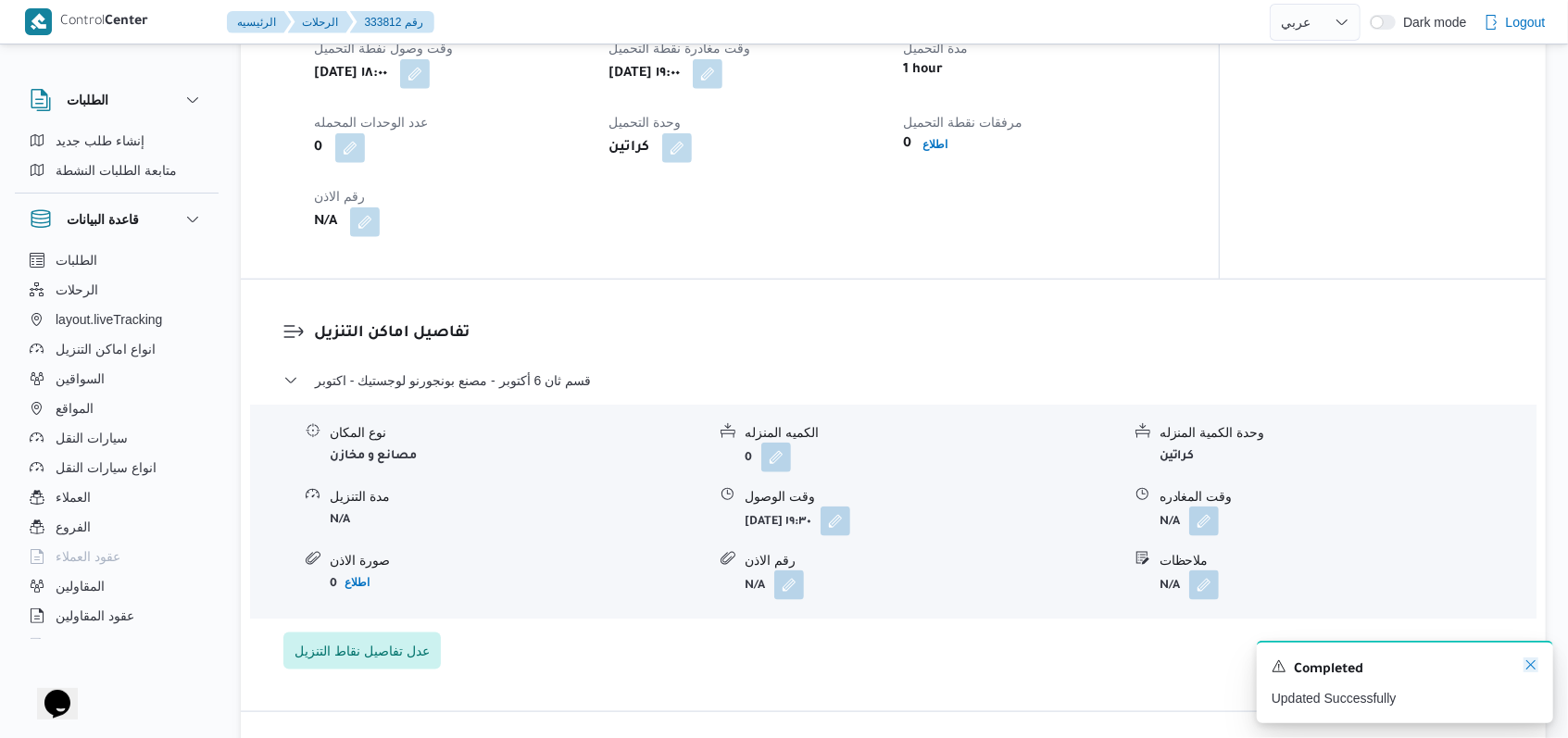
click at [648, 663] on icon "Dismiss toast" at bounding box center [1530, 664] width 15 height 15
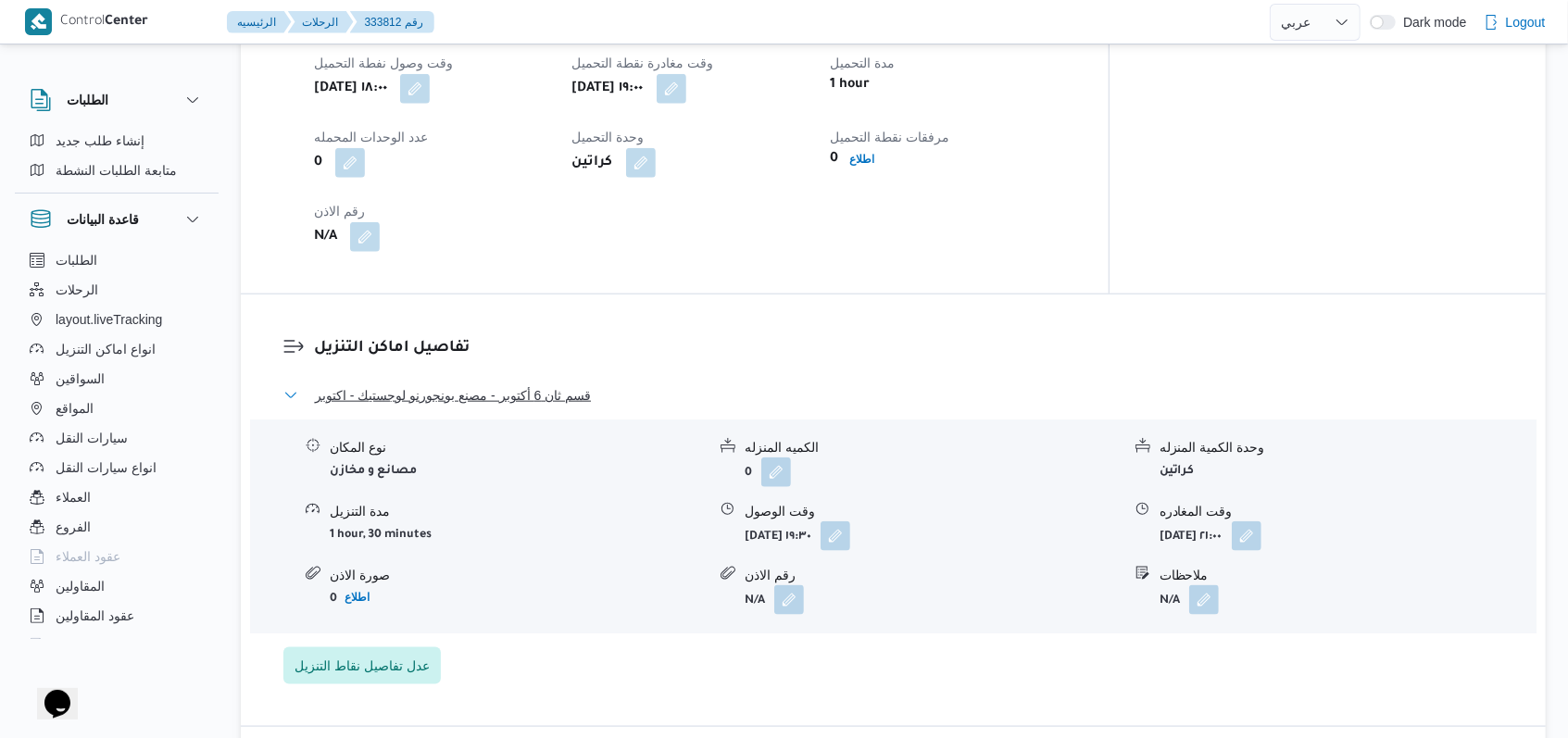
click at [534, 384] on span "قسم ثان 6 أكتوبر - مصنع بونجورنو لوجستيك - اكتوبر" at bounding box center [452, 395] width 276 height 22
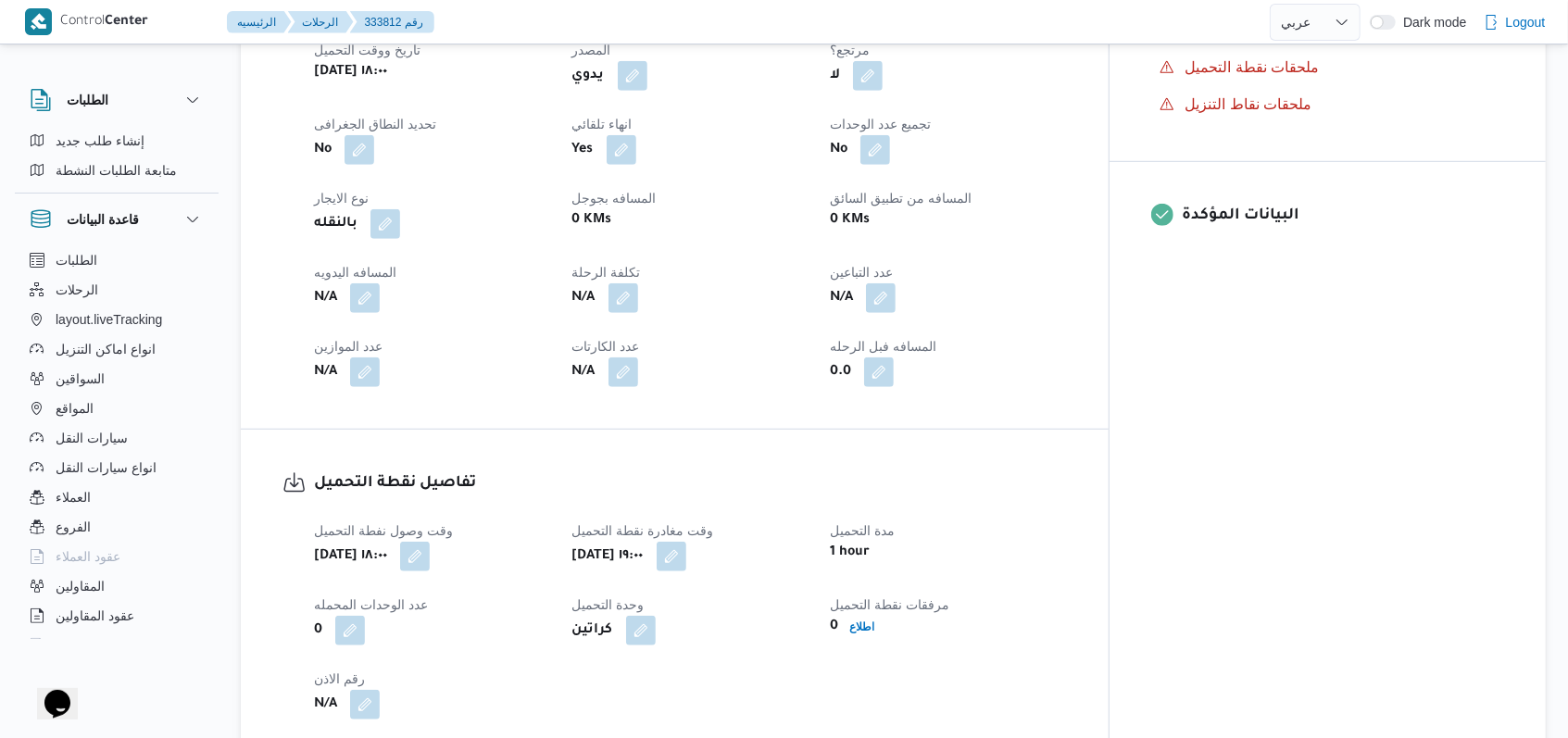
scroll to position [741, 0]
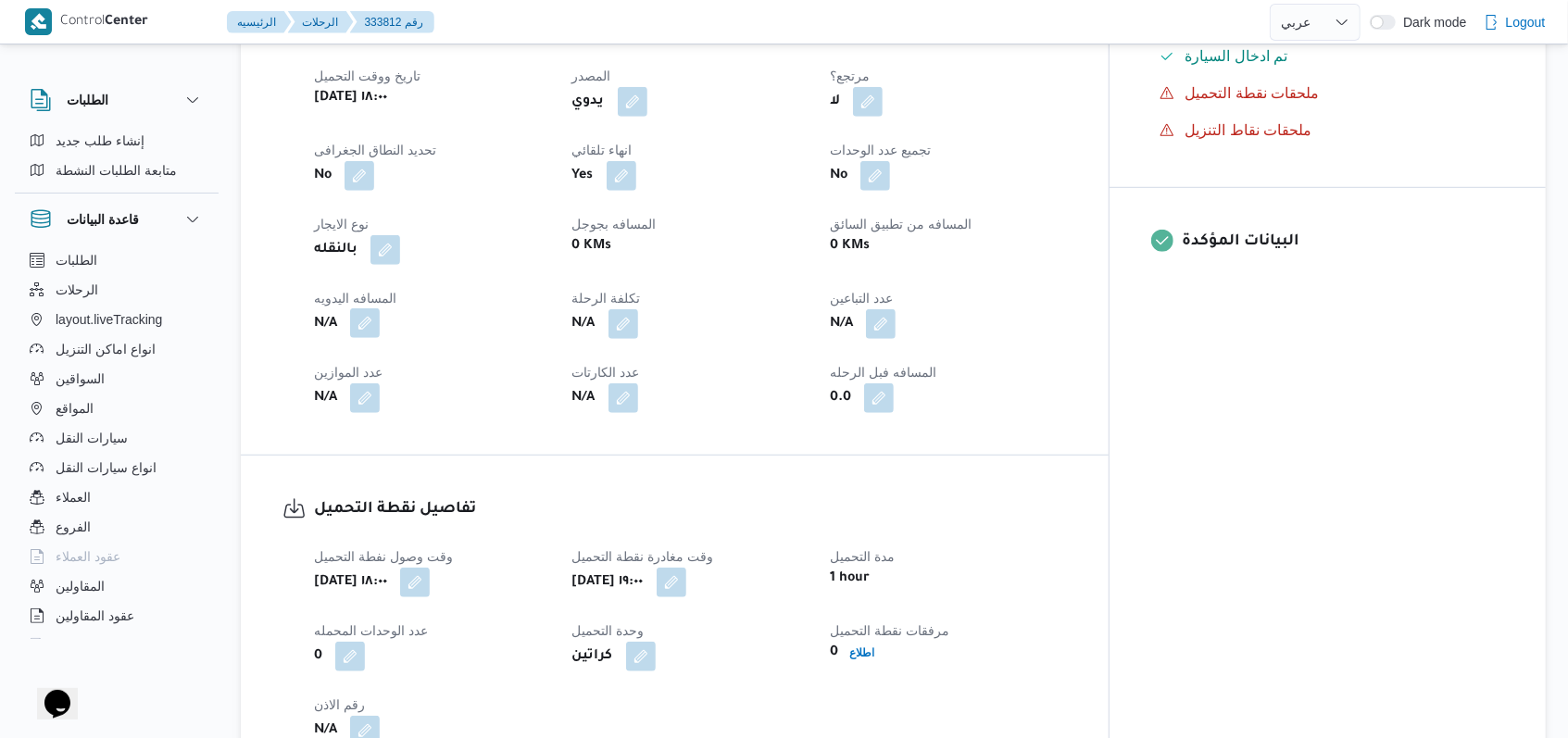
click at [377, 308] on button "button" at bounding box center [365, 323] width 29 height 29
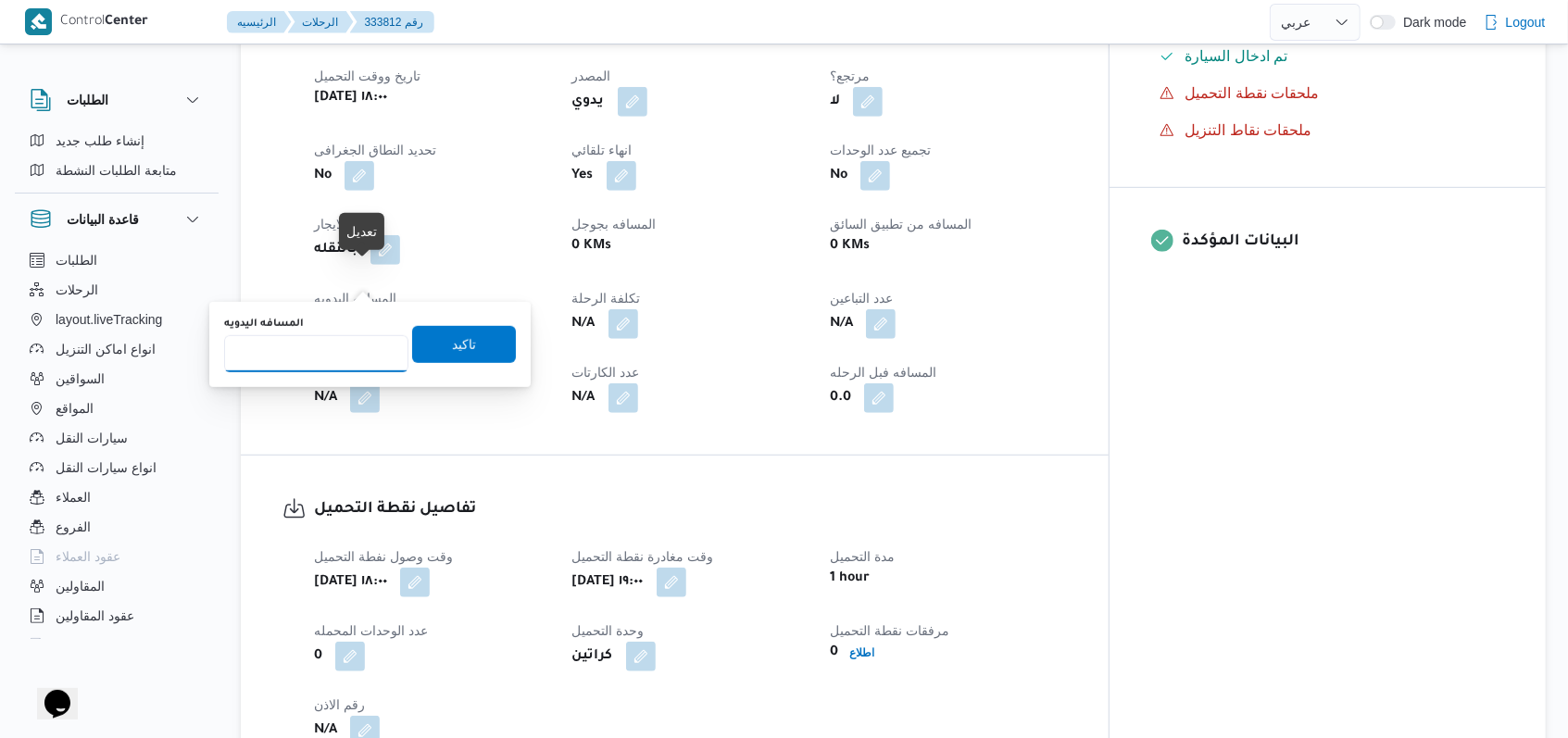
click at [319, 365] on input "المسافه اليدويه" at bounding box center [316, 354] width 184 height 37
type input "8"
click at [412, 351] on span "تاكيد" at bounding box center [464, 343] width 103 height 37
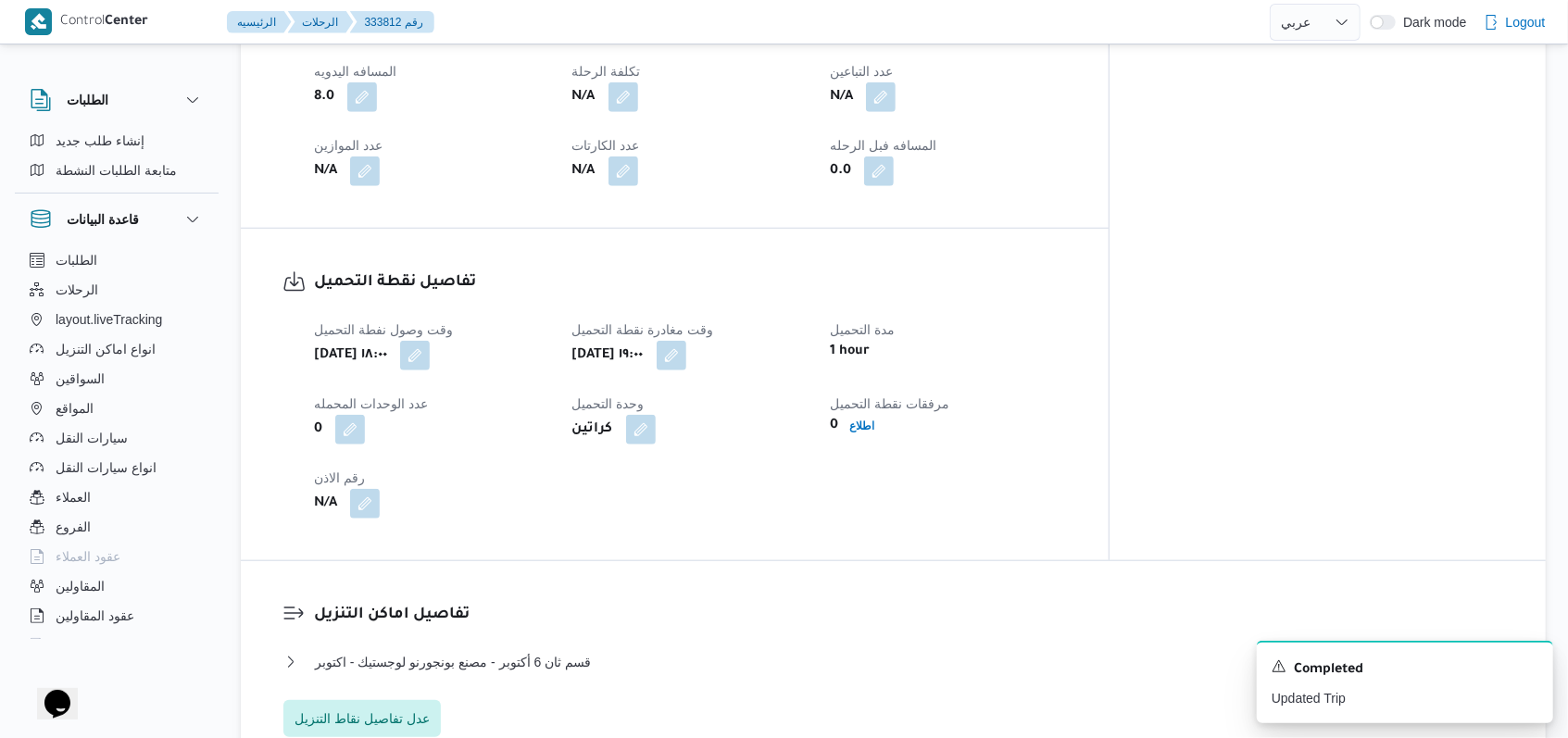
scroll to position [987, 0]
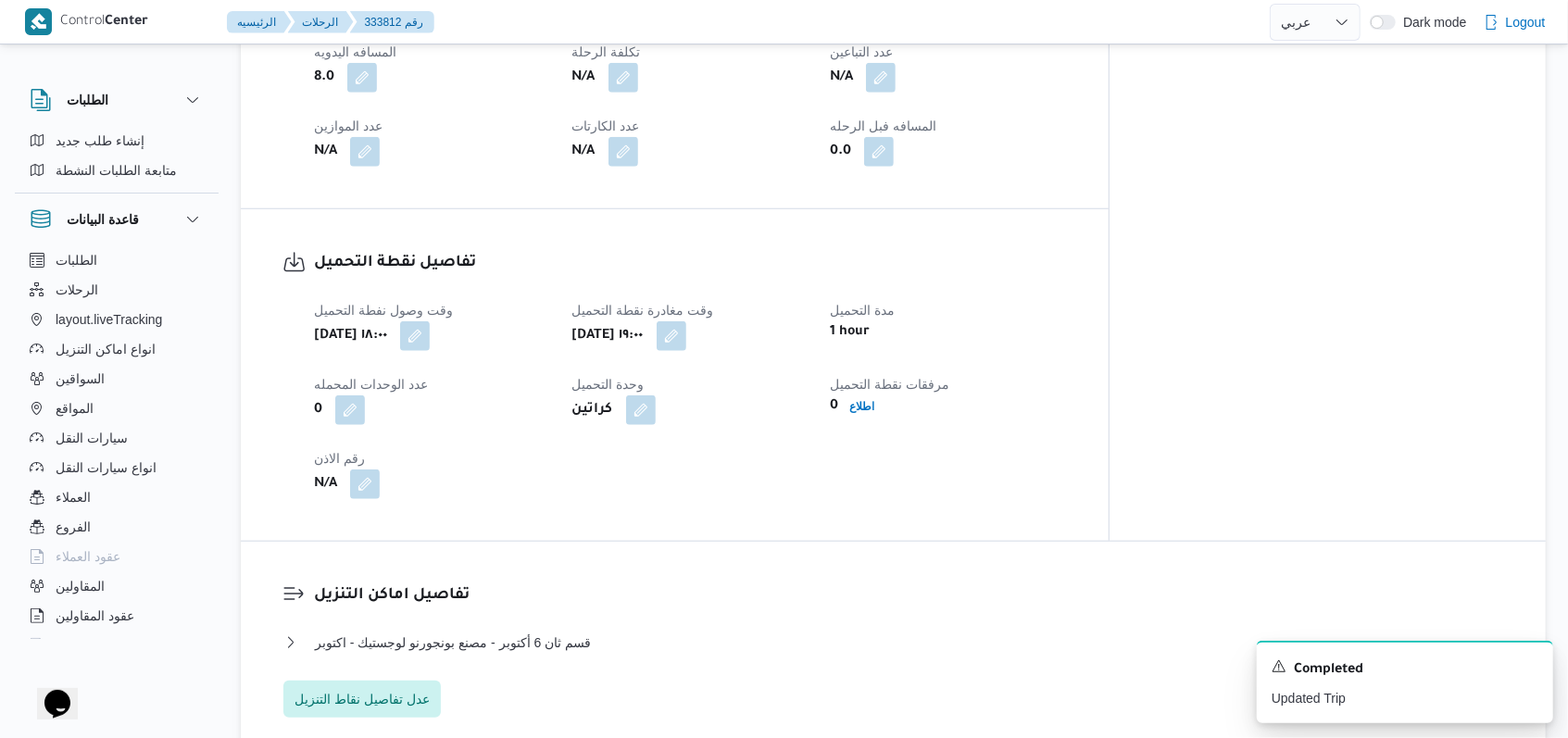
click at [372, 456] on div "وقت وصول نفطة التحميل ثلاثاء ٢٦ أغسطس ٢٠٢٥ ١٨:٠٠ وقت مغادرة نقطة التحميل ثلاثاء…" at bounding box center [690, 399] width 775 height 222
click at [370, 469] on button "button" at bounding box center [365, 484] width 29 height 29
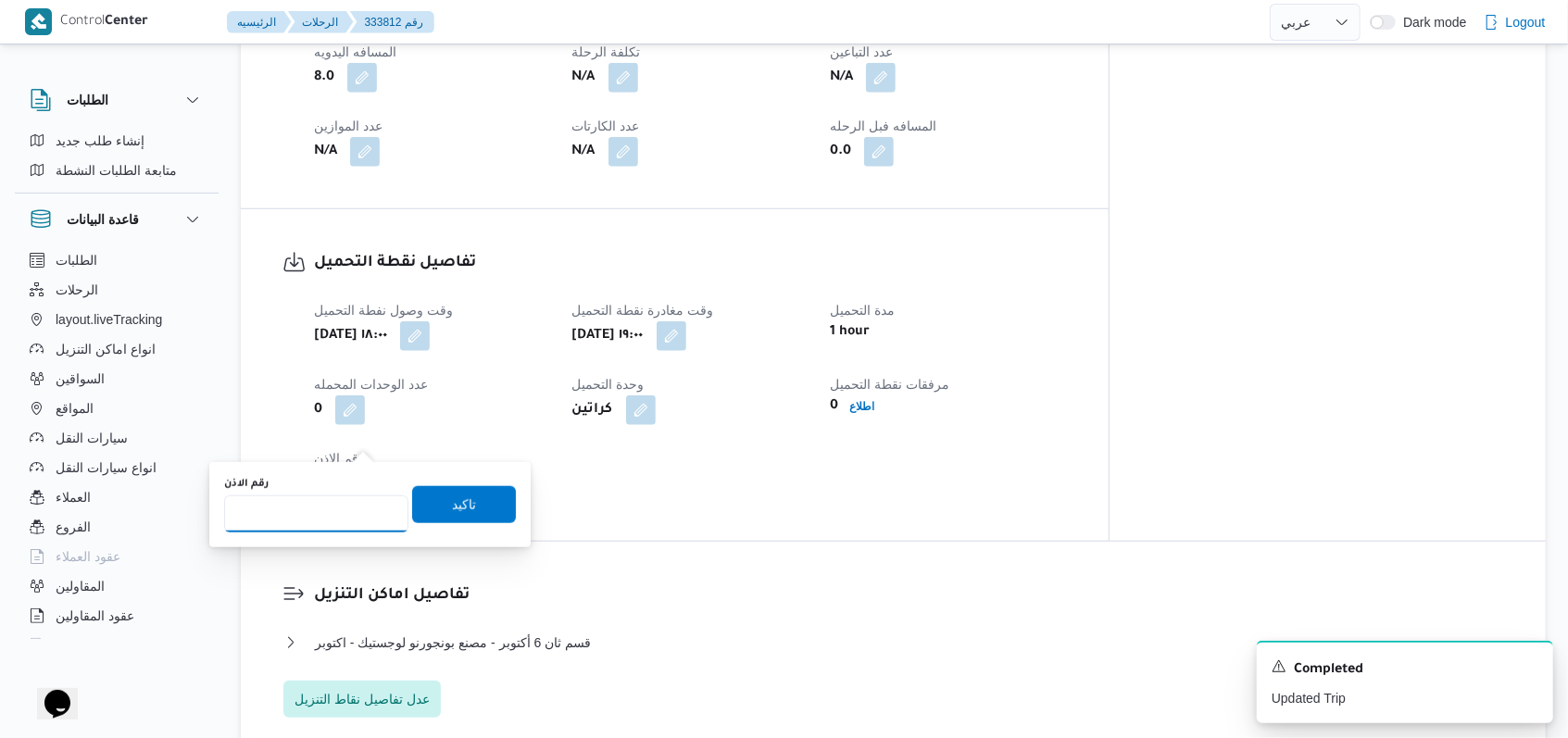
click at [340, 518] on input "رقم الاذن" at bounding box center [316, 514] width 184 height 37
type input "1072291"
click at [454, 501] on span "تاكيد" at bounding box center [463, 503] width 24 height 22
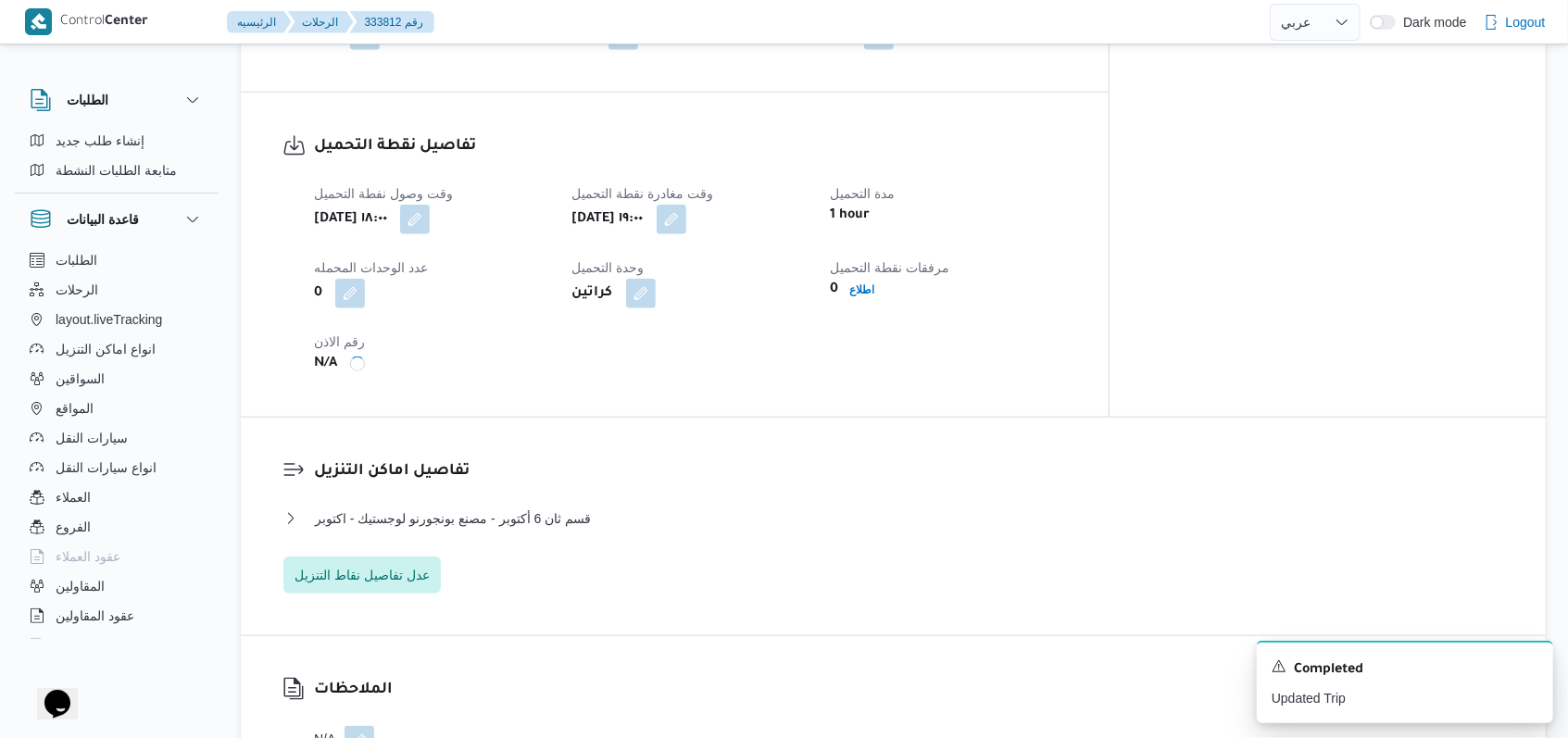
scroll to position [1234, 0]
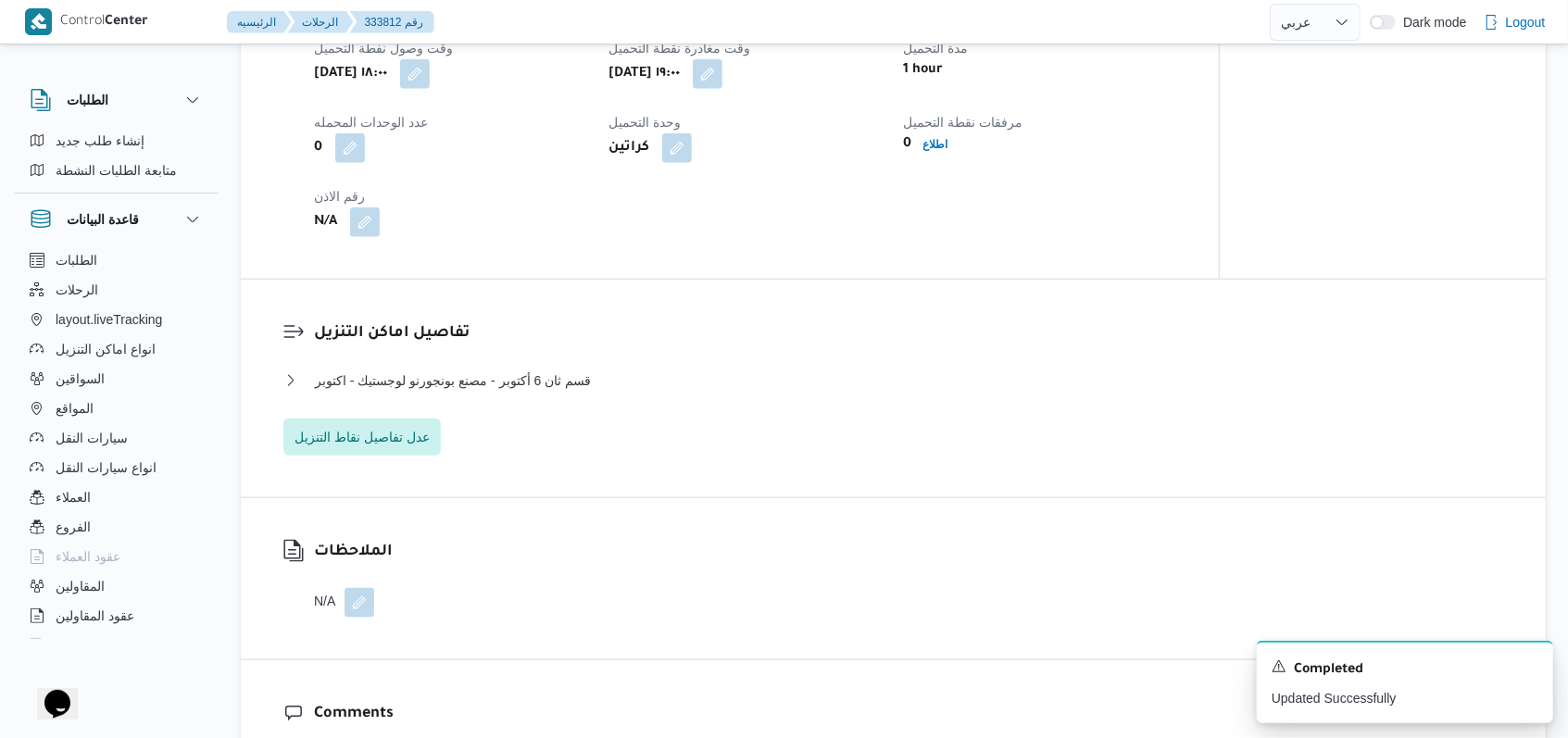
click at [556, 338] on dl "تفاصيل اماكن التنزيل قسم ثان 6 أكتوبر - مصنع بونجورنو لوجستيك - اكتوبر نوع المك…" at bounding box center [909, 389] width 1190 height 135
click at [550, 369] on span "قسم ثان 6 أكتوبر - مصنع بونجورنو لوجستيك - اكتوبر" at bounding box center [452, 380] width 276 height 22
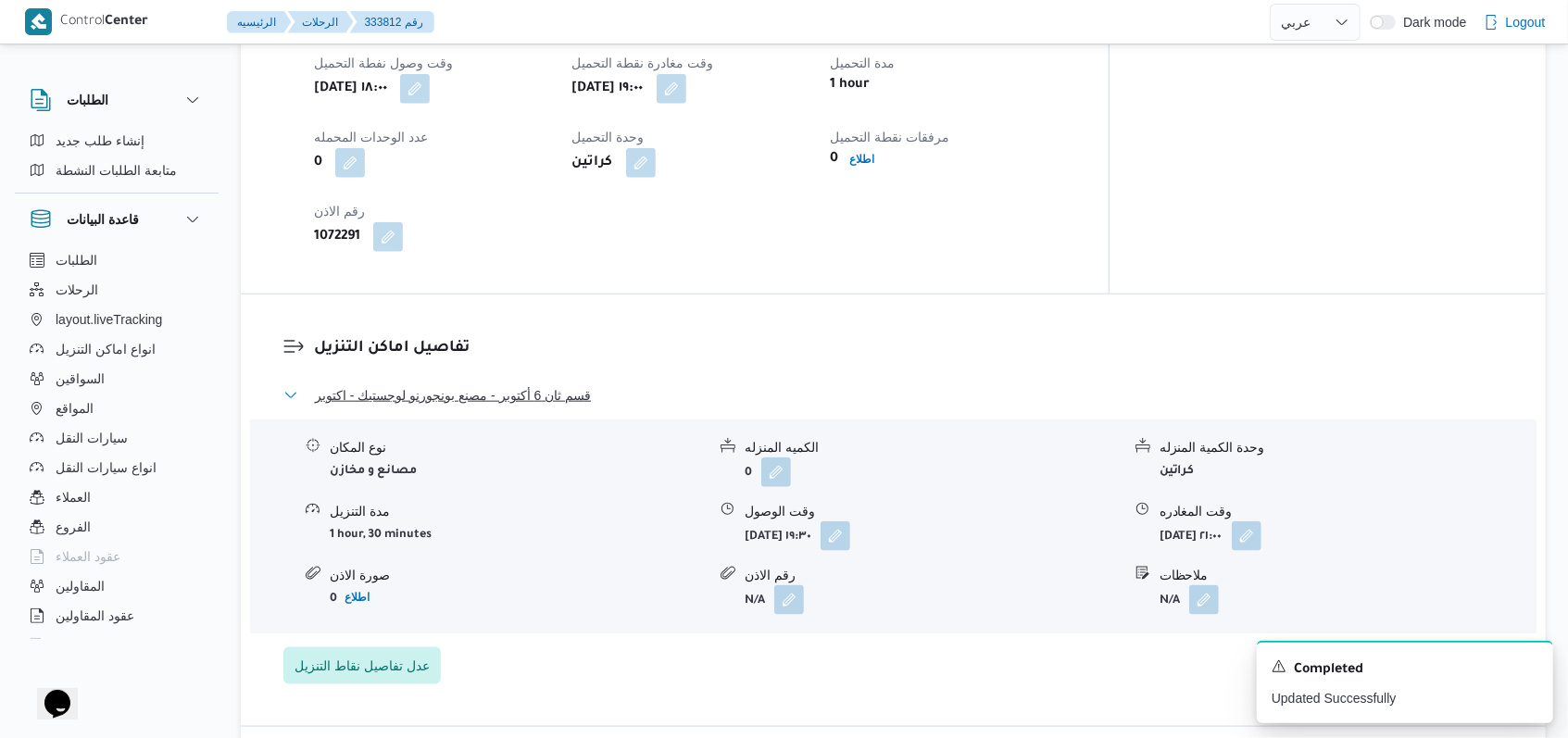
click at [550, 384] on span "قسم ثان 6 أكتوبر - مصنع بونجورنو لوجستيك - اكتوبر" at bounding box center [452, 395] width 276 height 22
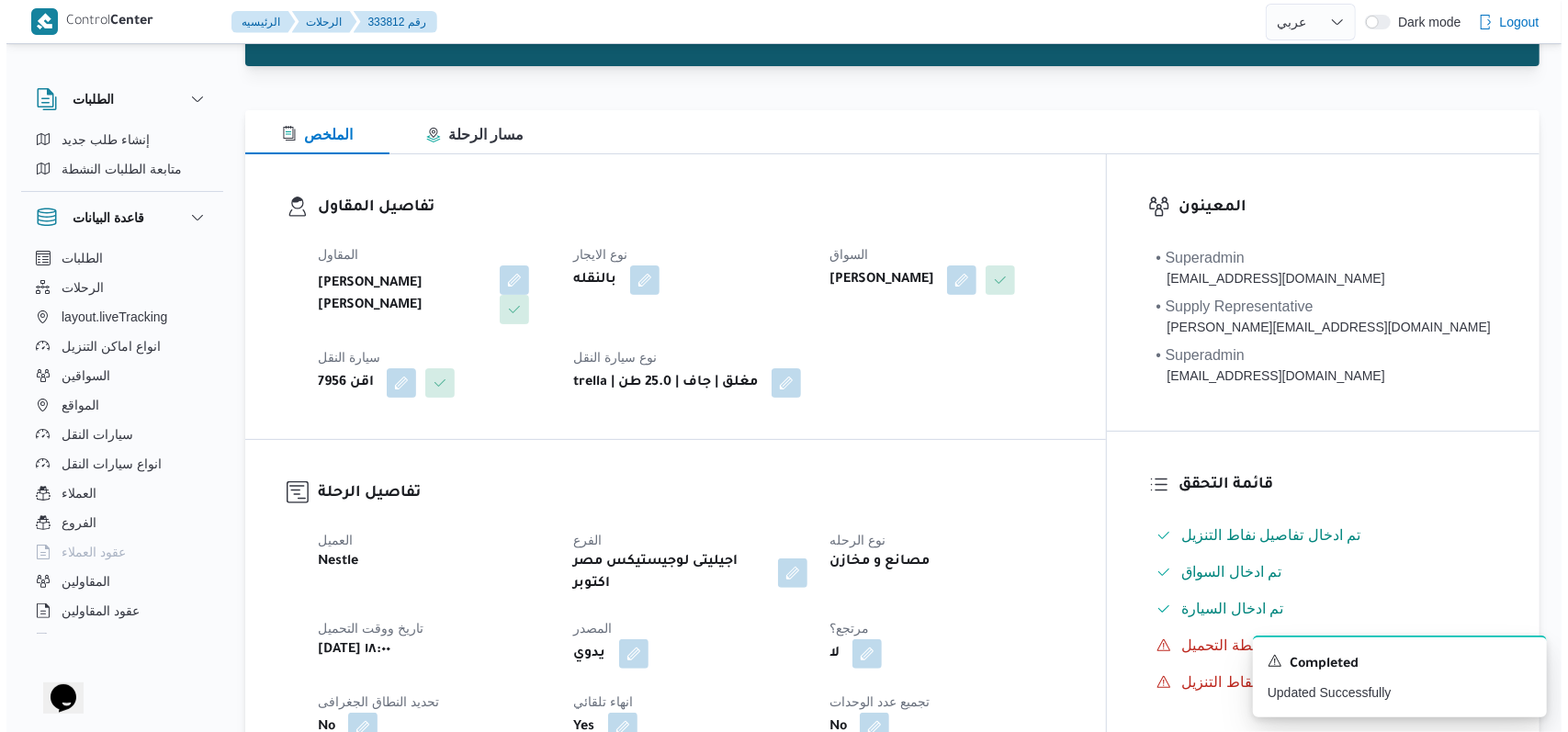
scroll to position [0, 0]
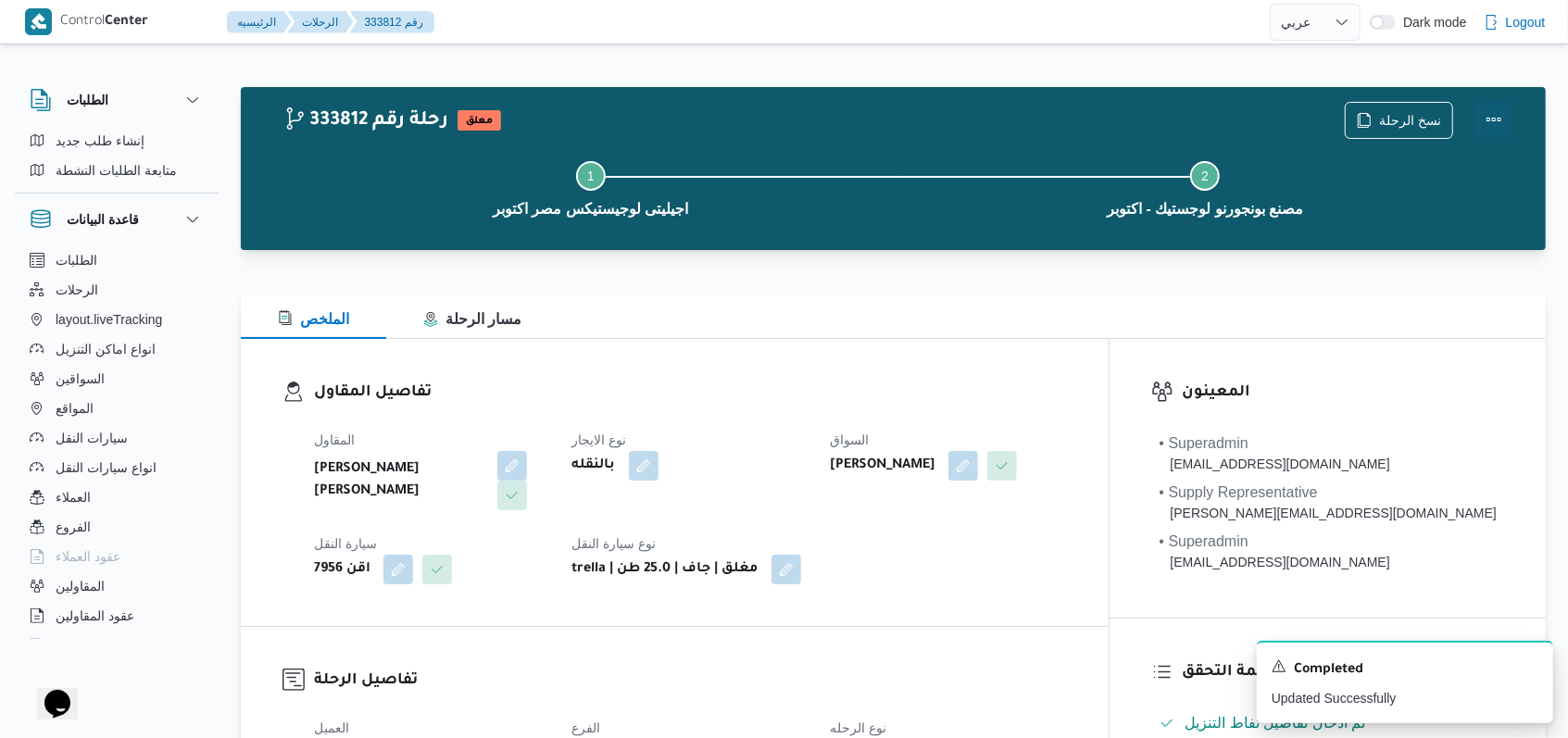
click at [648, 122] on button "Actions" at bounding box center [1494, 120] width 37 height 37
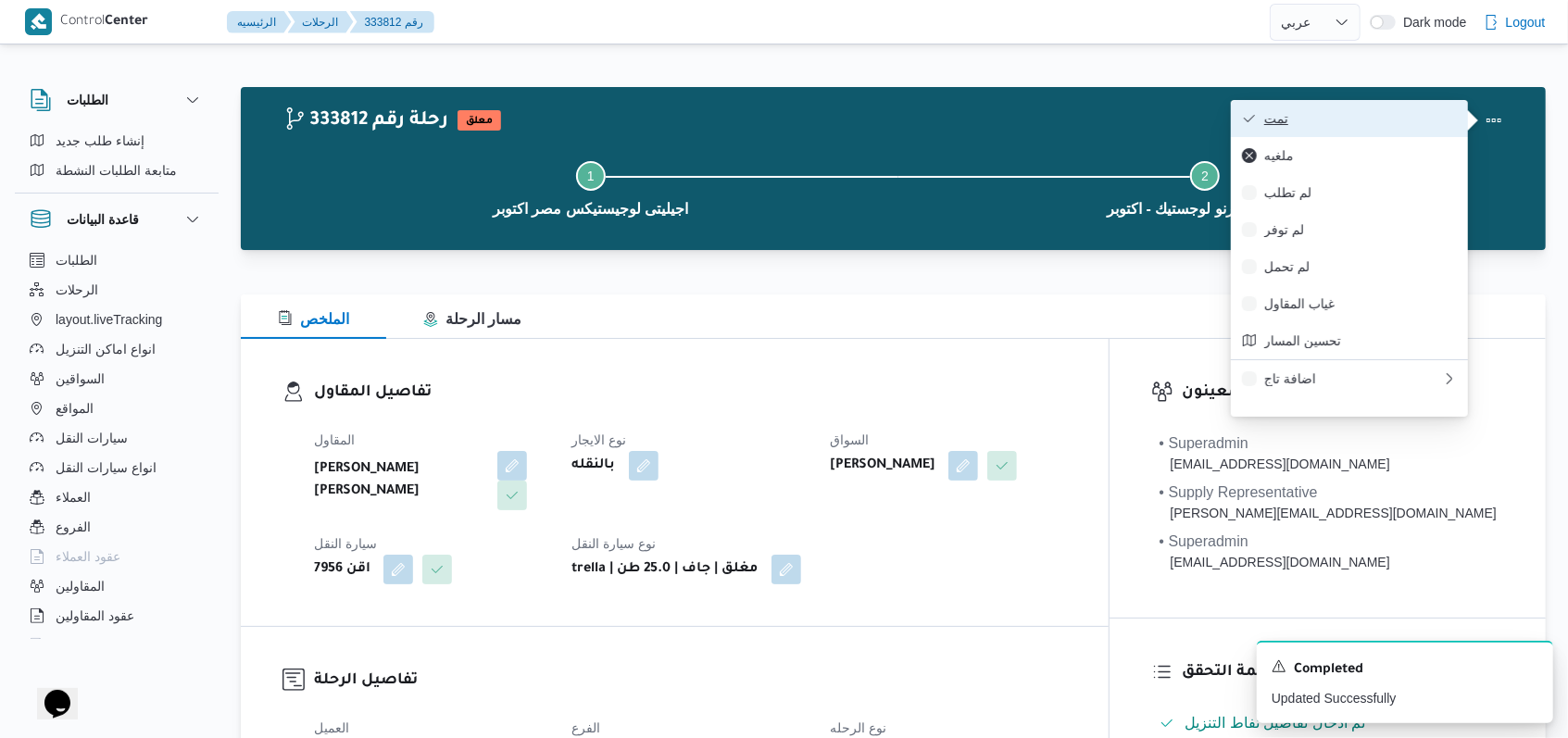
click at [648, 122] on span "تمت" at bounding box center [1360, 118] width 193 height 15
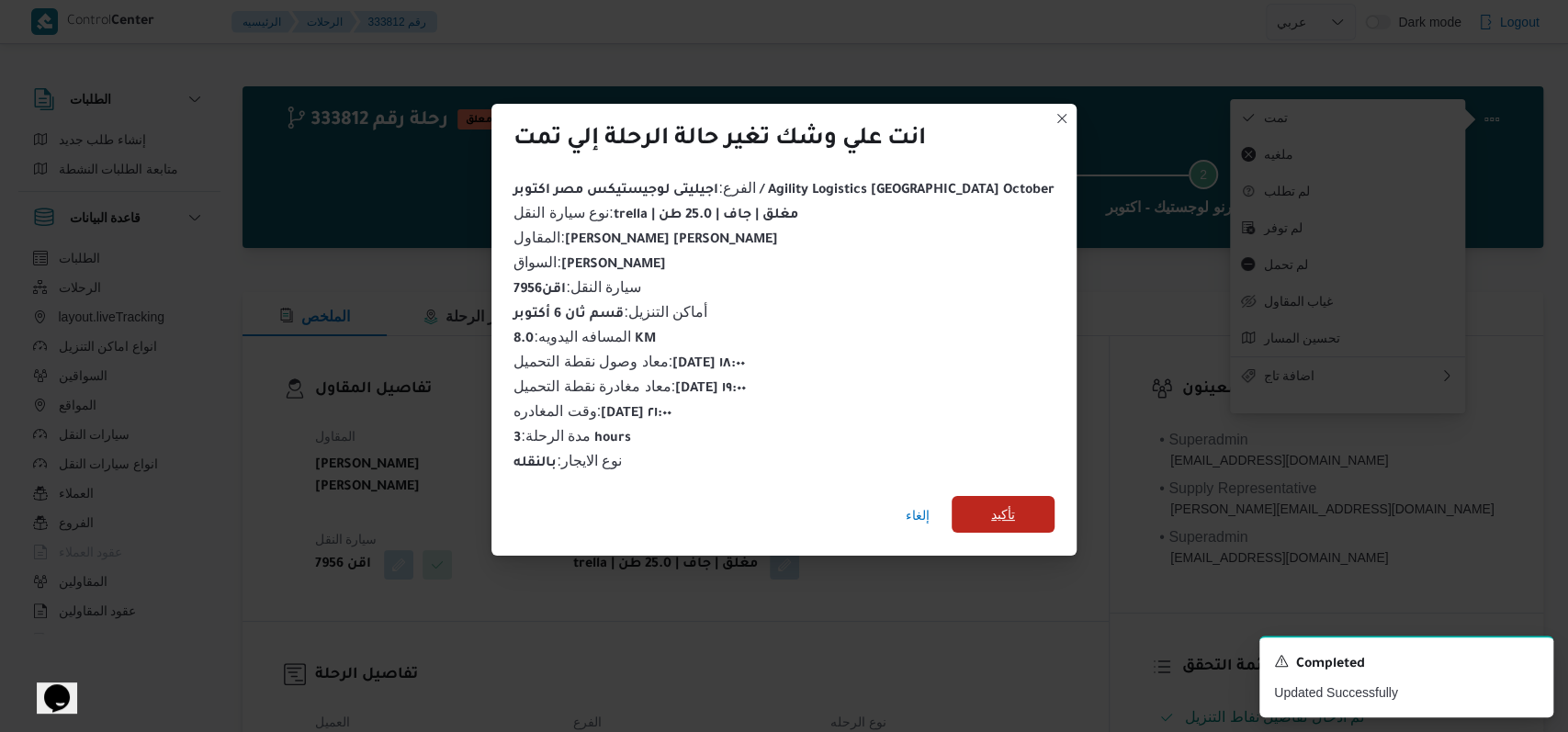
click at [643, 503] on span "تأكيد" at bounding box center [1003, 513] width 24 height 22
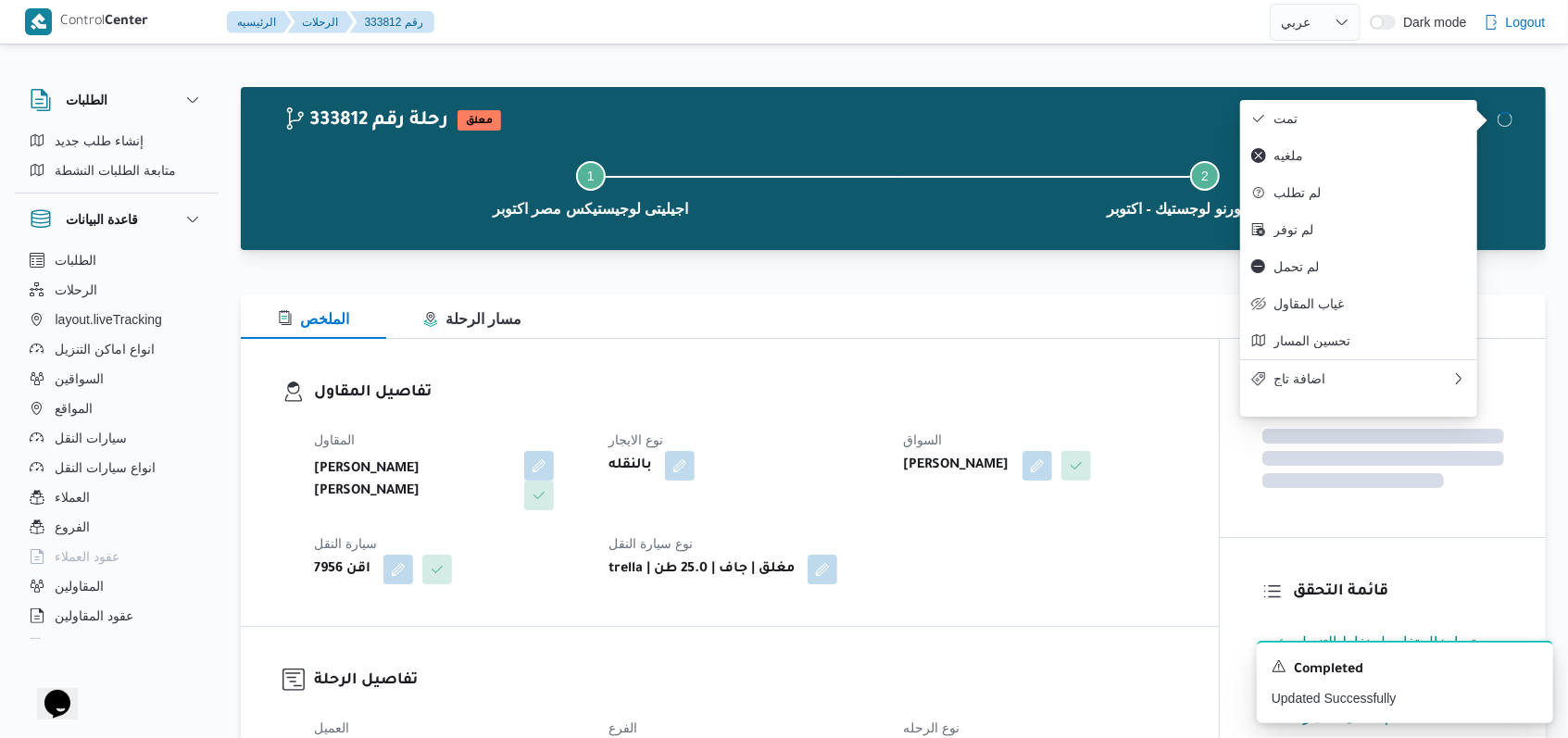
click at [648, 429] on dt "نوع الايجار" at bounding box center [744, 440] width 272 height 22
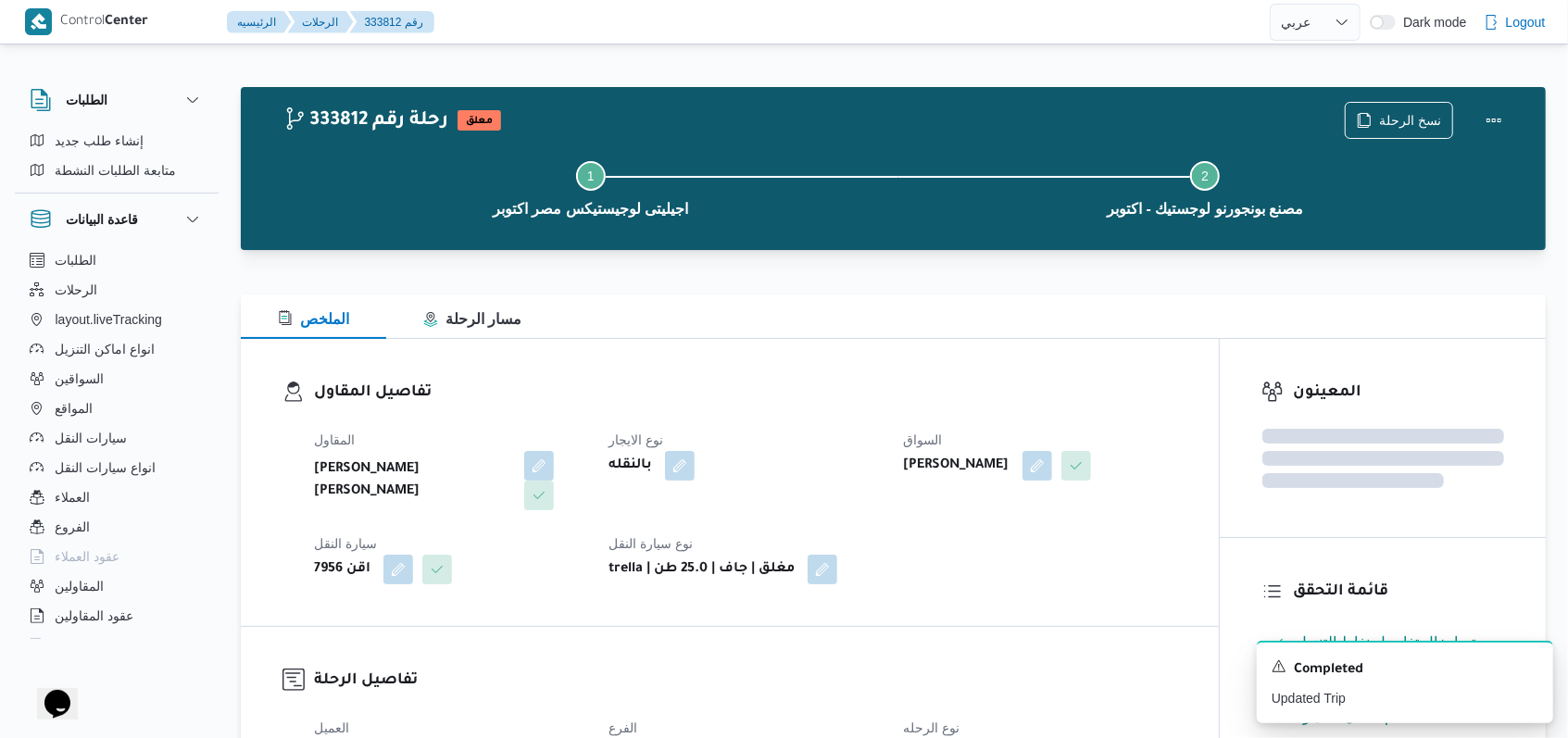
select select "ar"
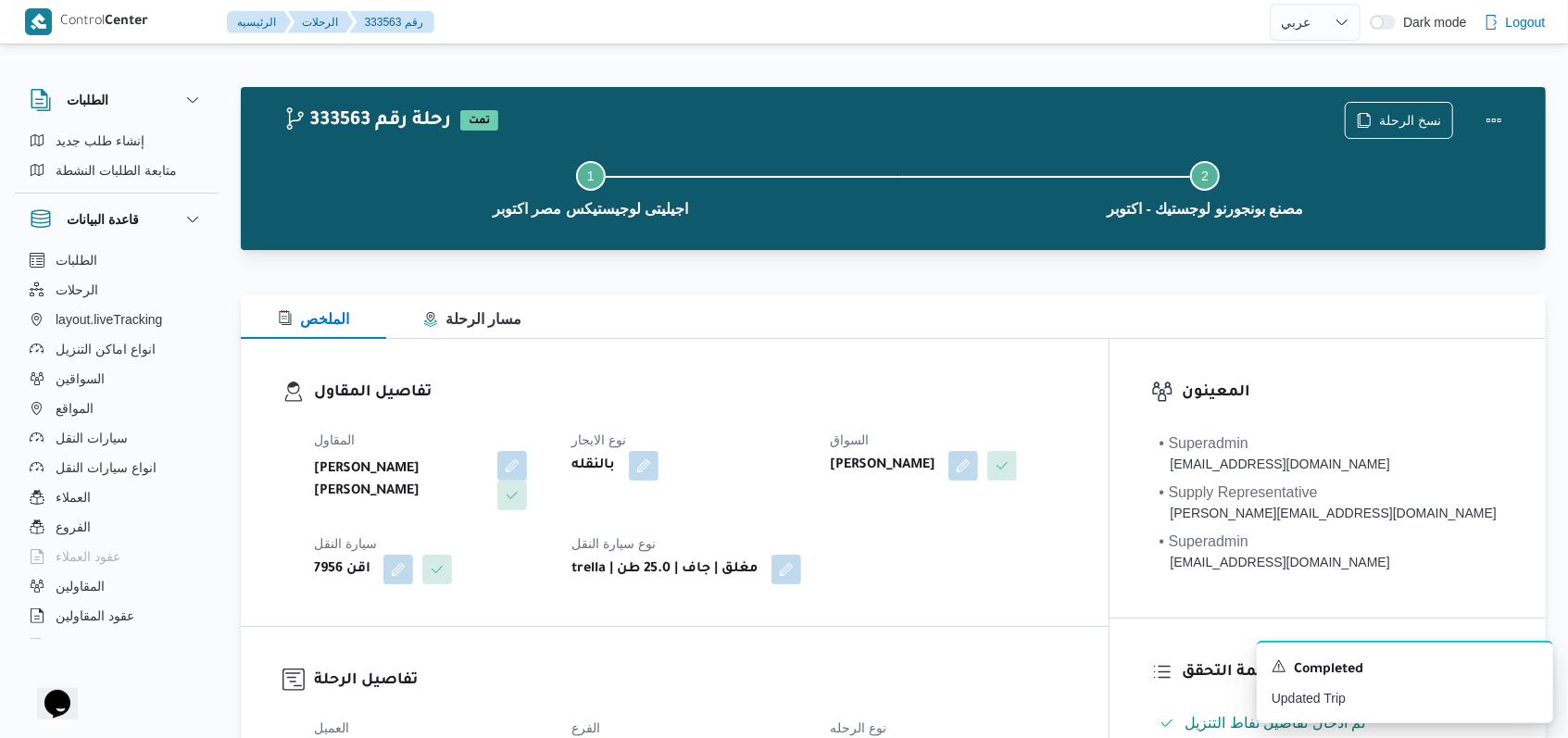
select select "ar"
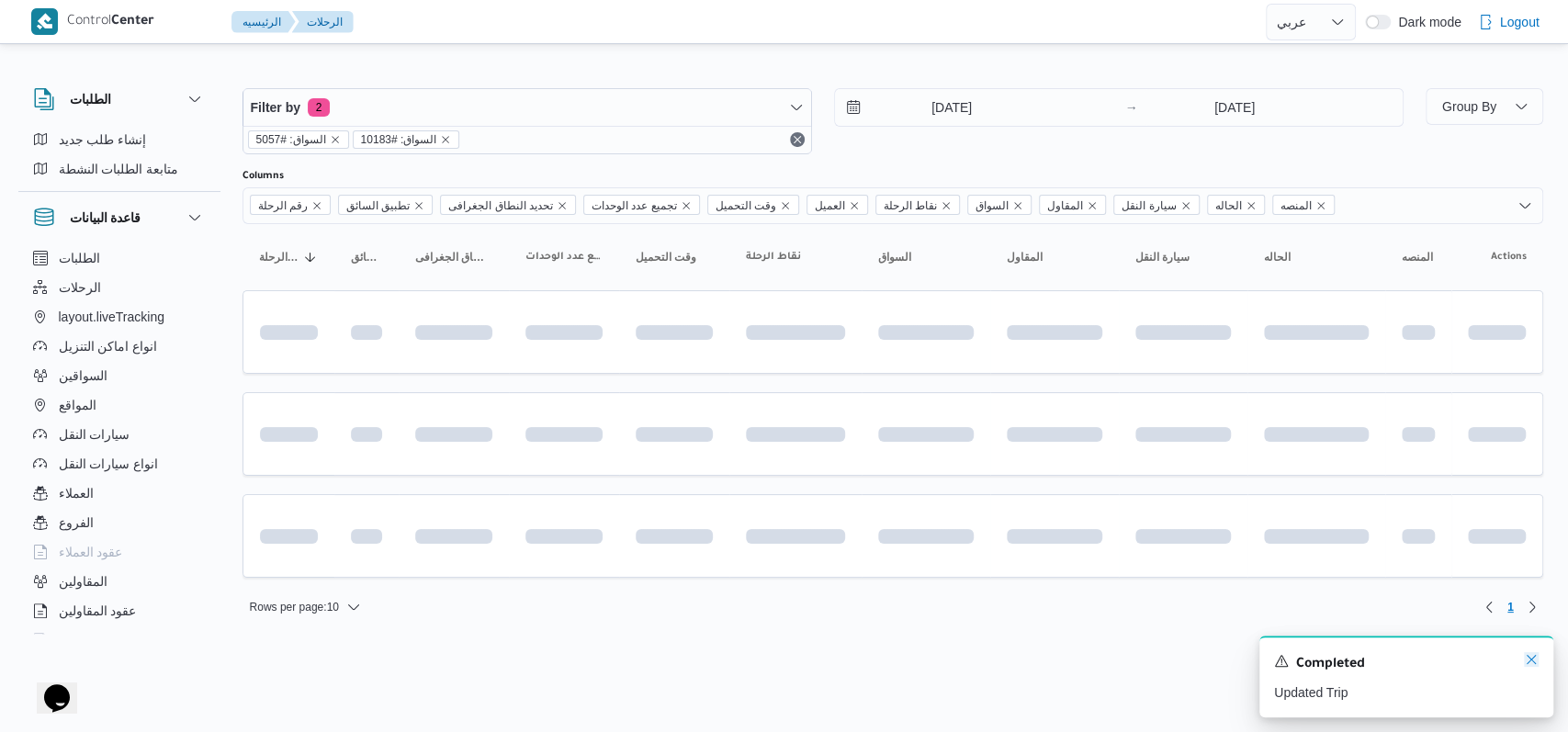
click at [643, 658] on icon "Dismiss toast" at bounding box center [1531, 659] width 15 height 15
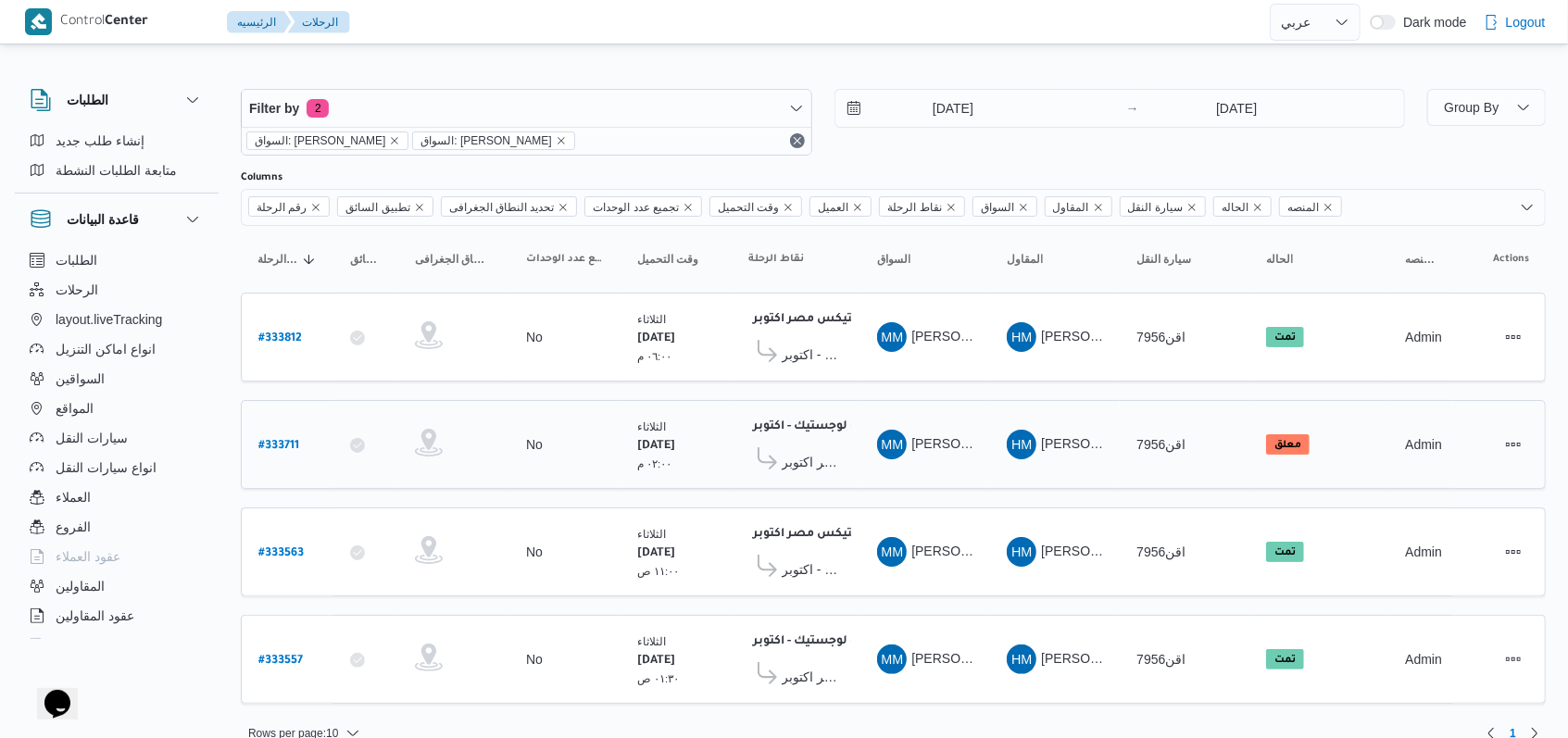
click at [286, 440] on b "# 333711" at bounding box center [279, 446] width 41 height 13
select select "ar"
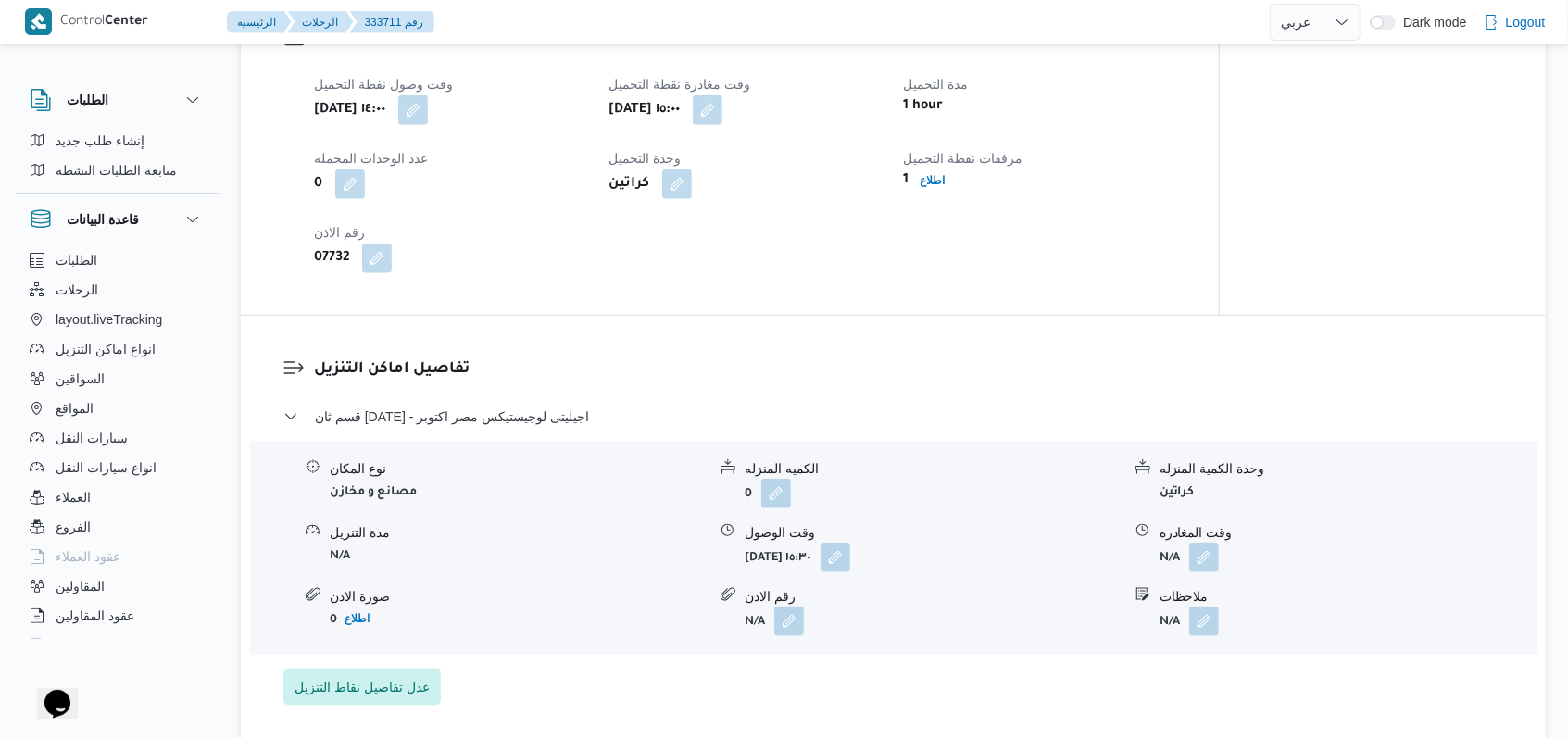
scroll to position [1111, 0]
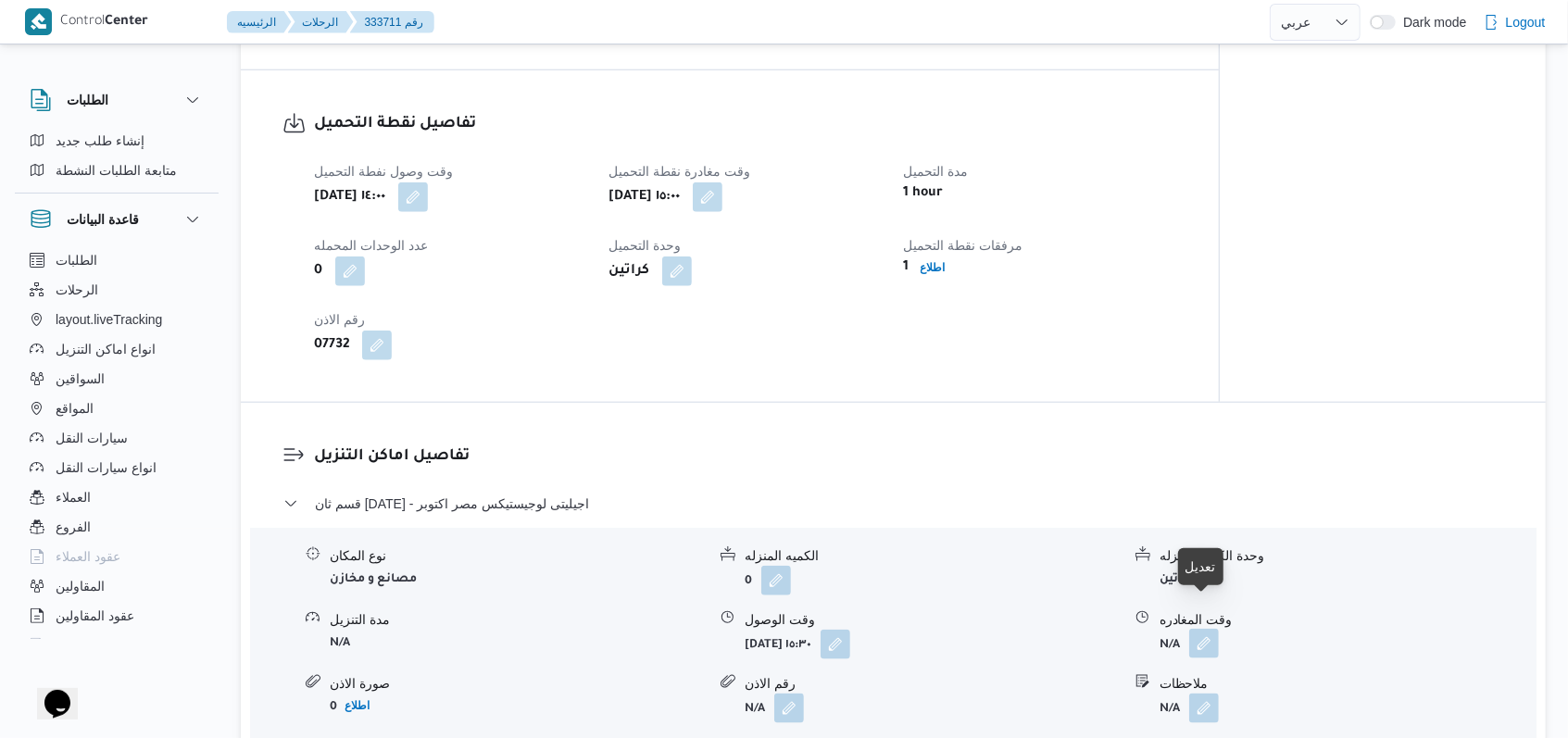
click at [648, 629] on button "button" at bounding box center [1203, 643] width 29 height 29
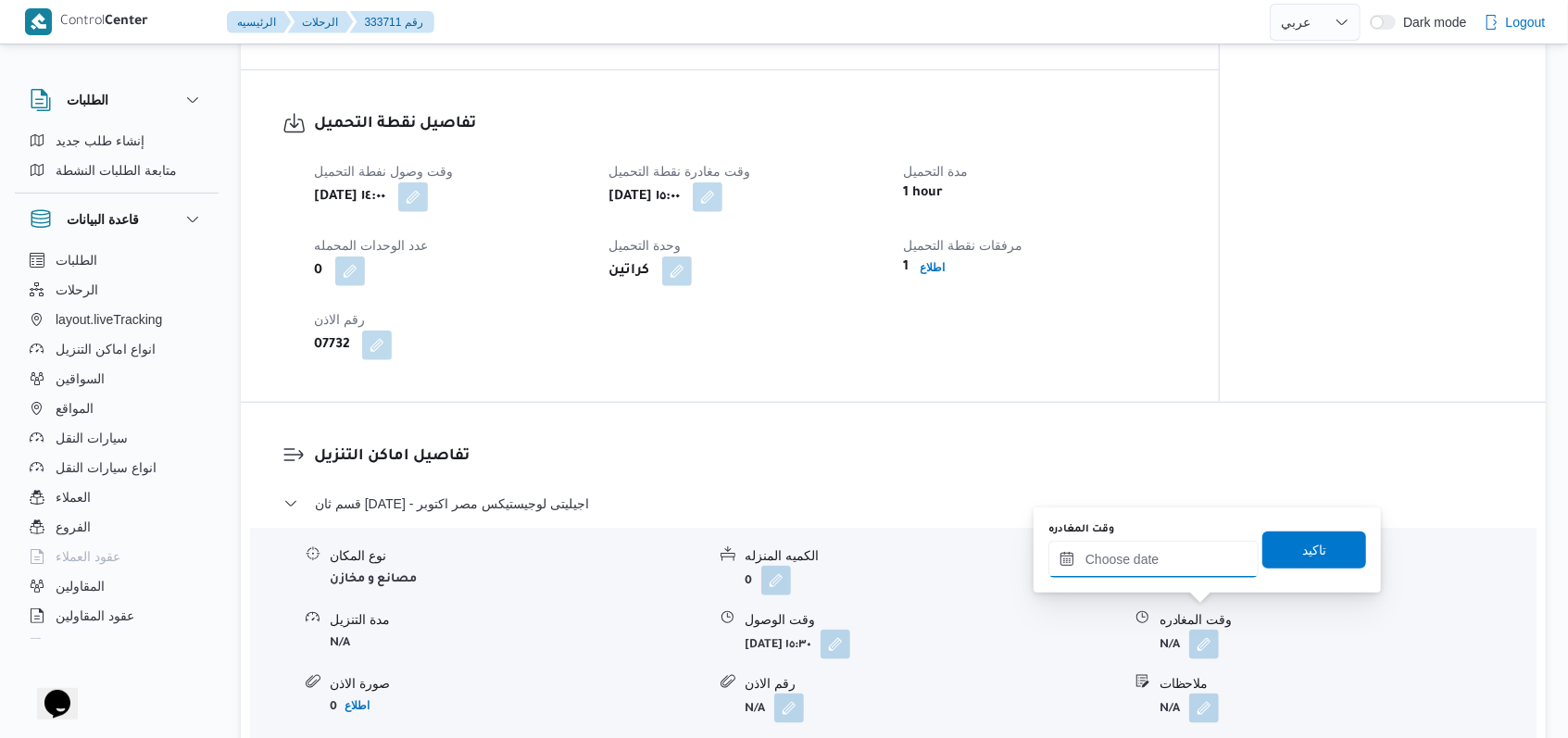
click at [648, 569] on input "وقت المغادره" at bounding box center [1154, 560] width 211 height 37
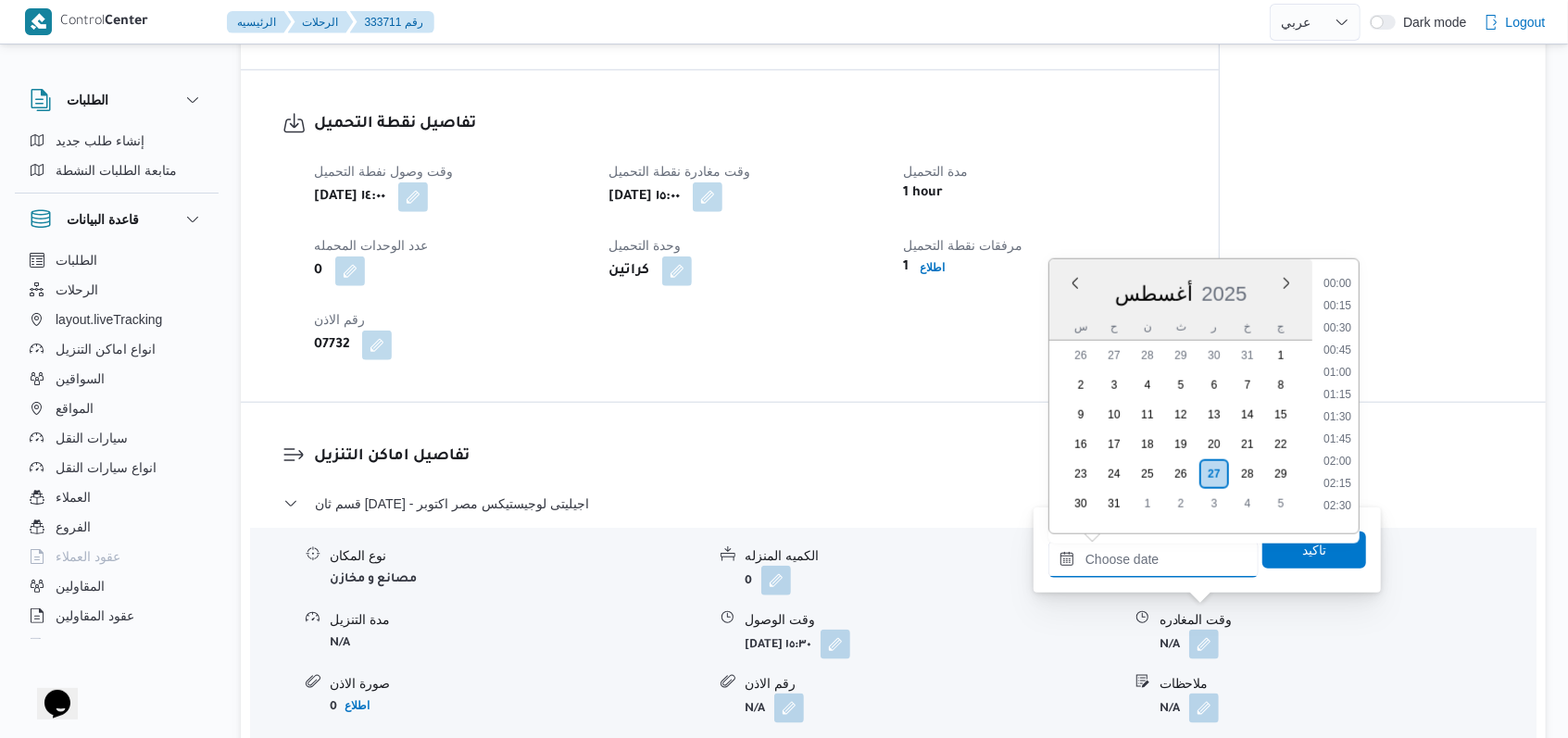
scroll to position [851, 0]
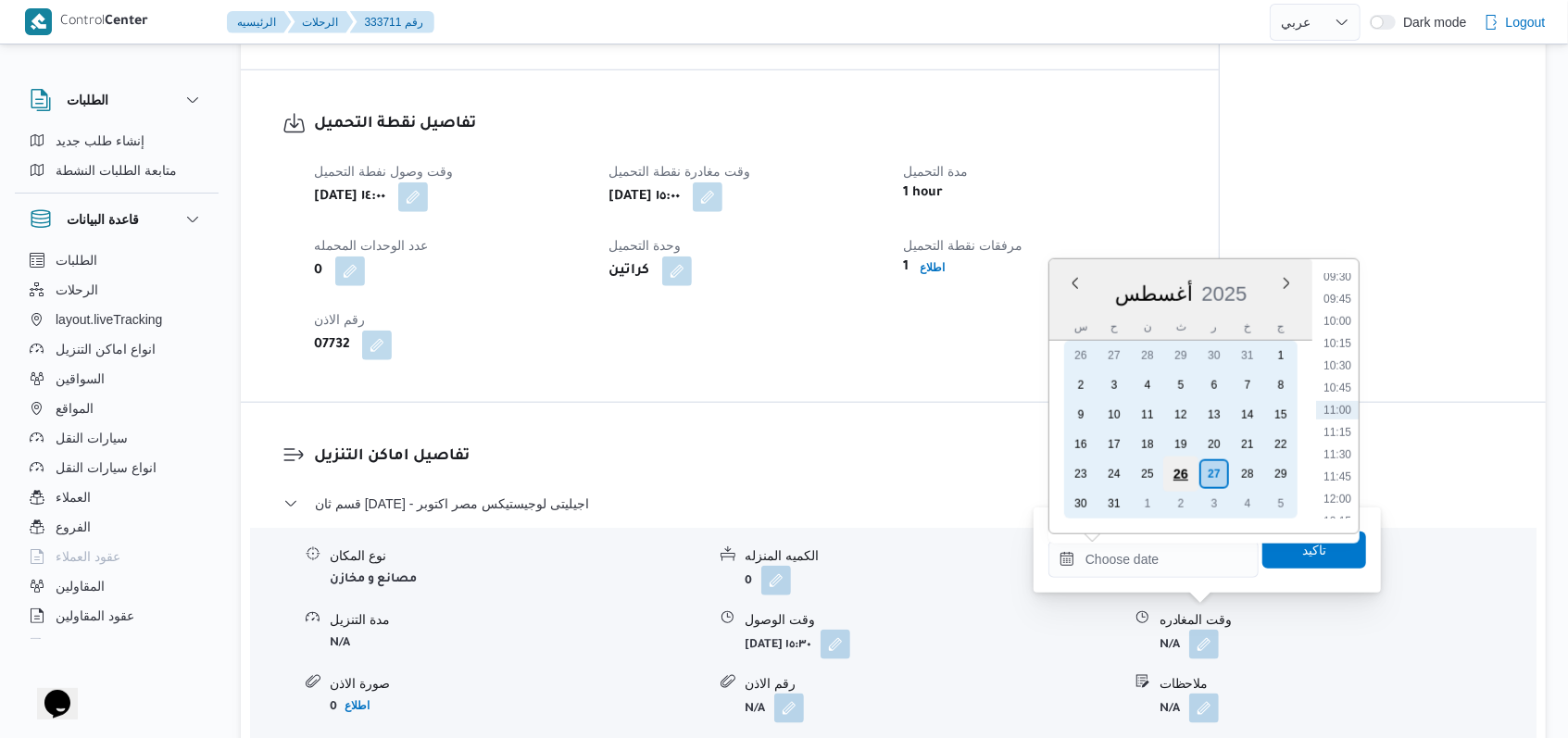
click at [648, 476] on div "26" at bounding box center [1181, 474] width 35 height 35
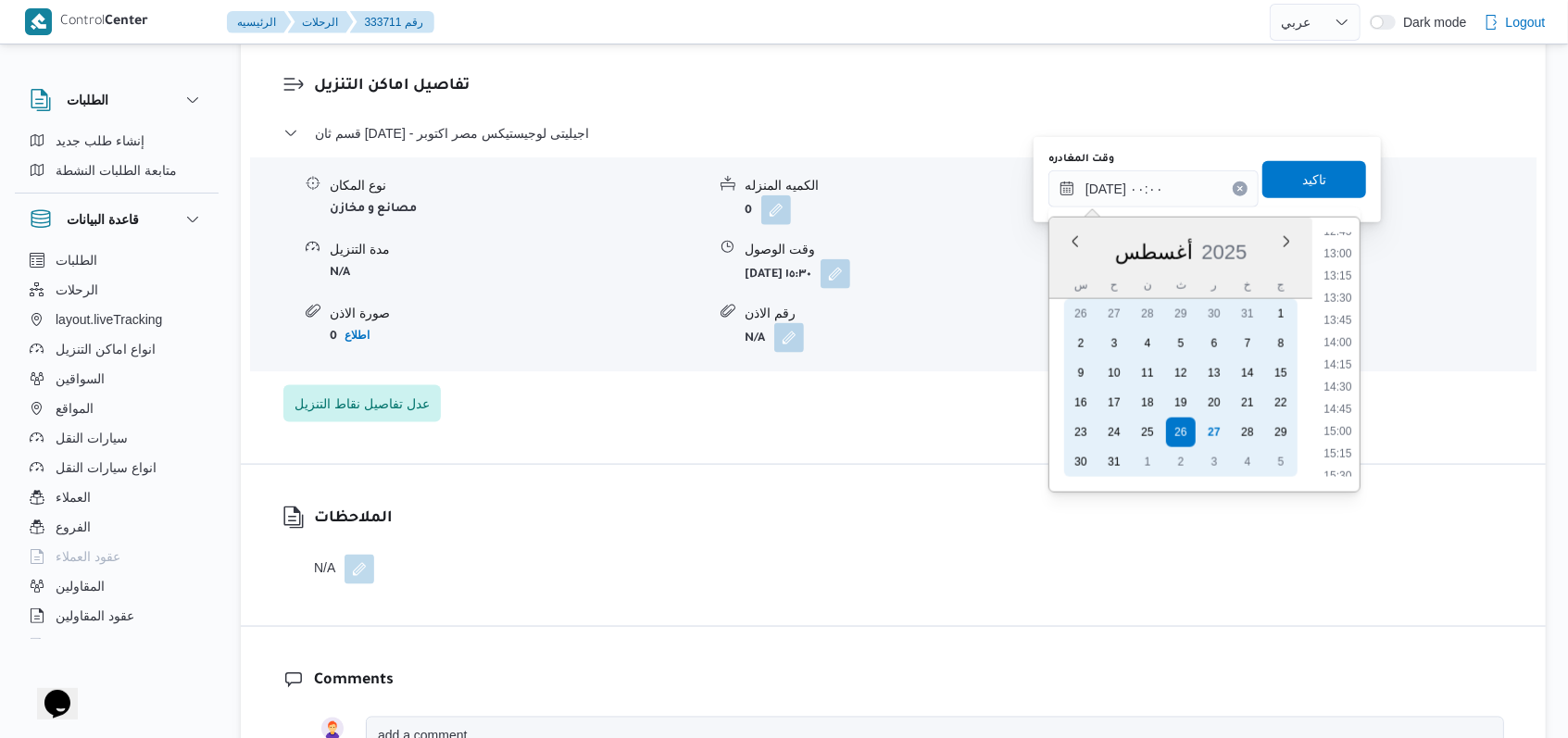
scroll to position [1357, 0]
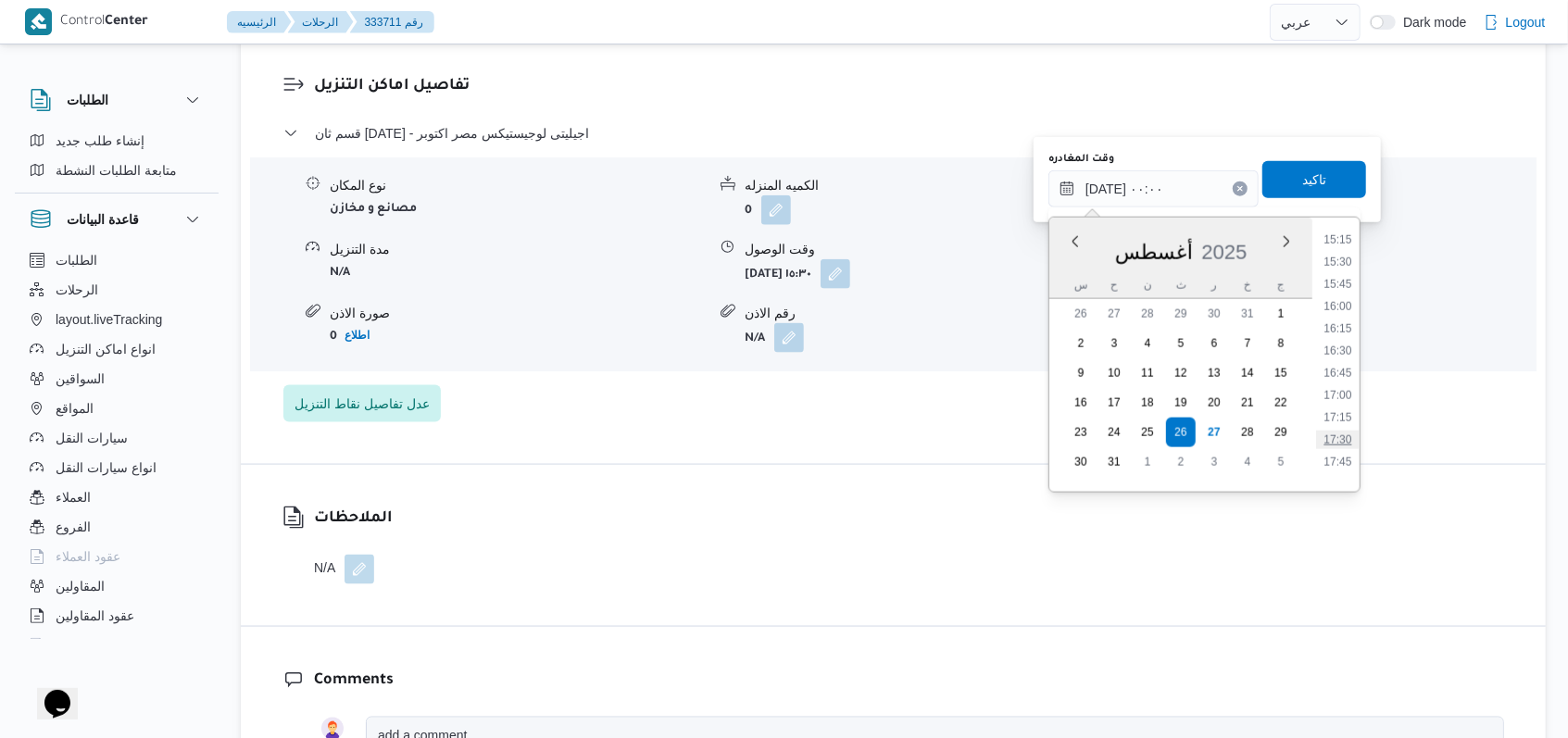
click at [648, 431] on li "17:30" at bounding box center [1338, 440] width 43 height 19
type input "٢٦/٠٨/٢٠٢٥ ١٧:٣٠"
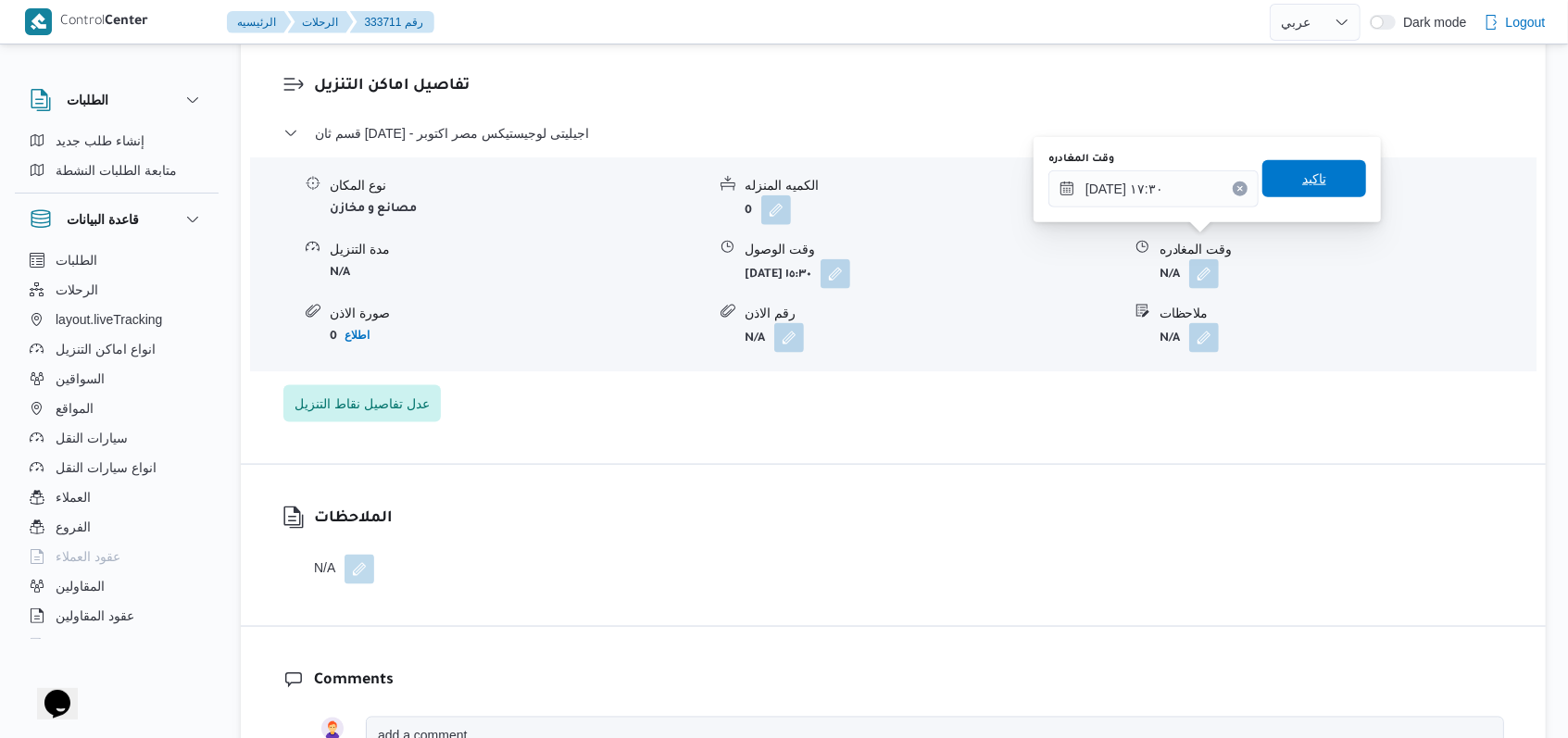
click at [648, 179] on span "تاكيد" at bounding box center [1313, 178] width 103 height 37
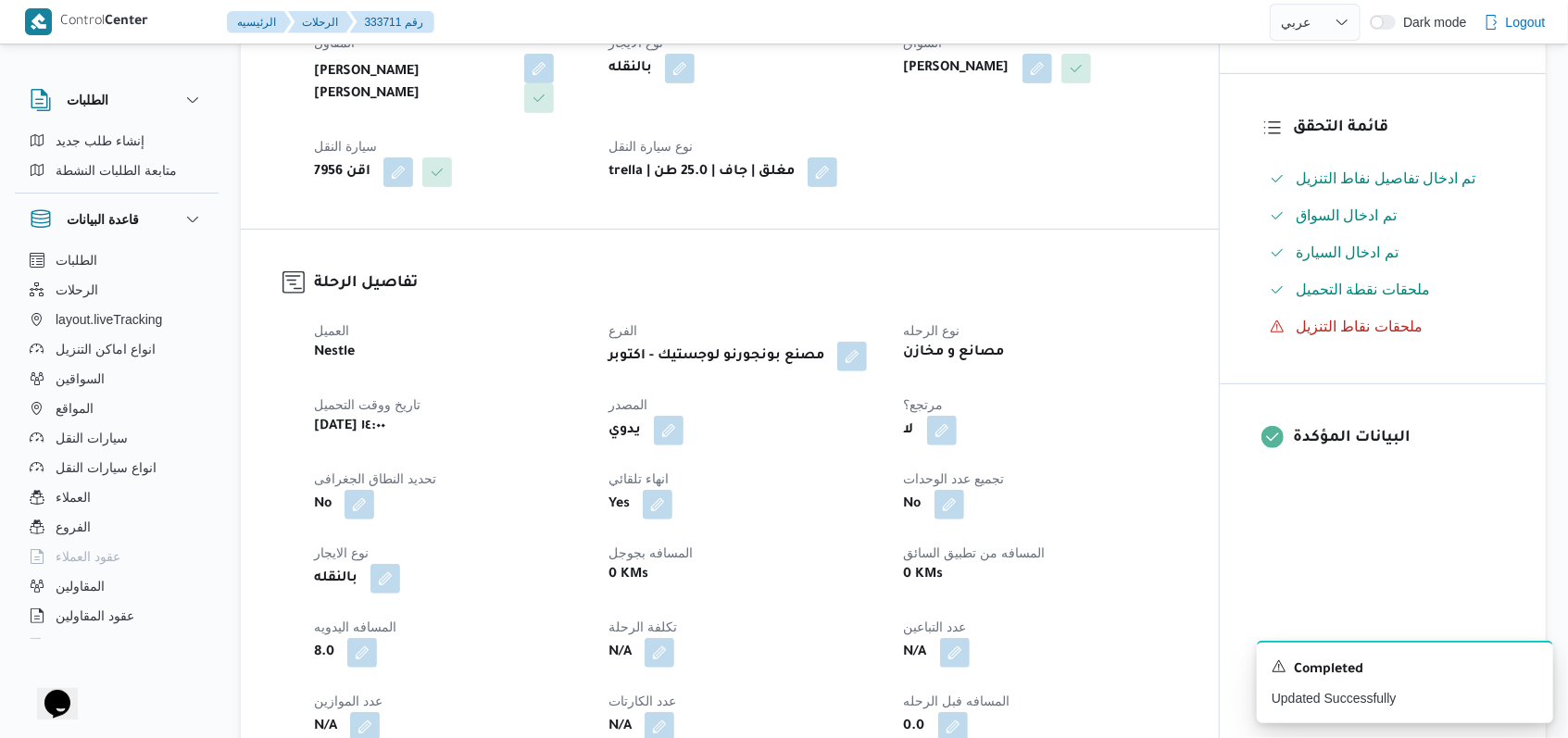
scroll to position [0, 0]
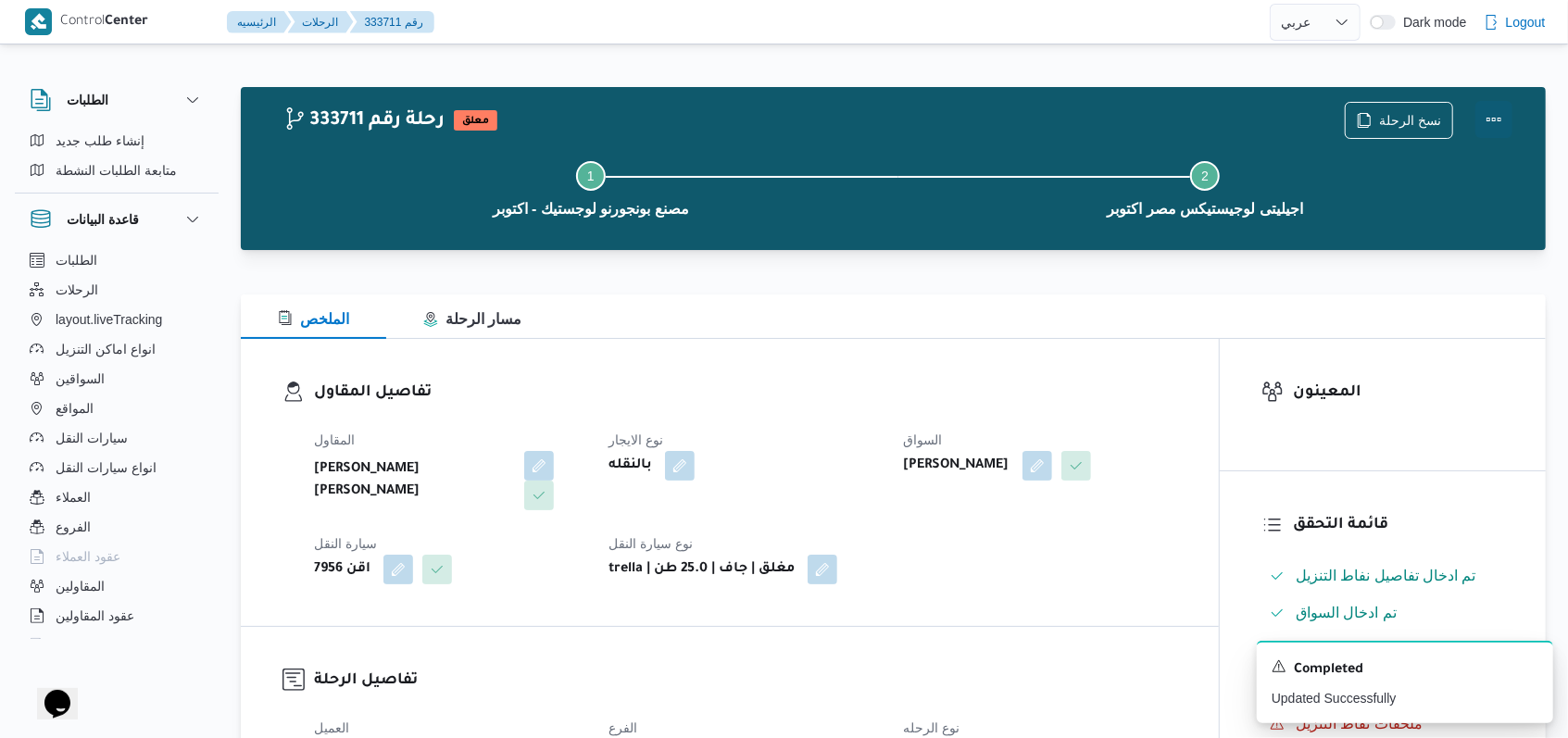
click at [648, 121] on button "Actions" at bounding box center [1494, 120] width 37 height 37
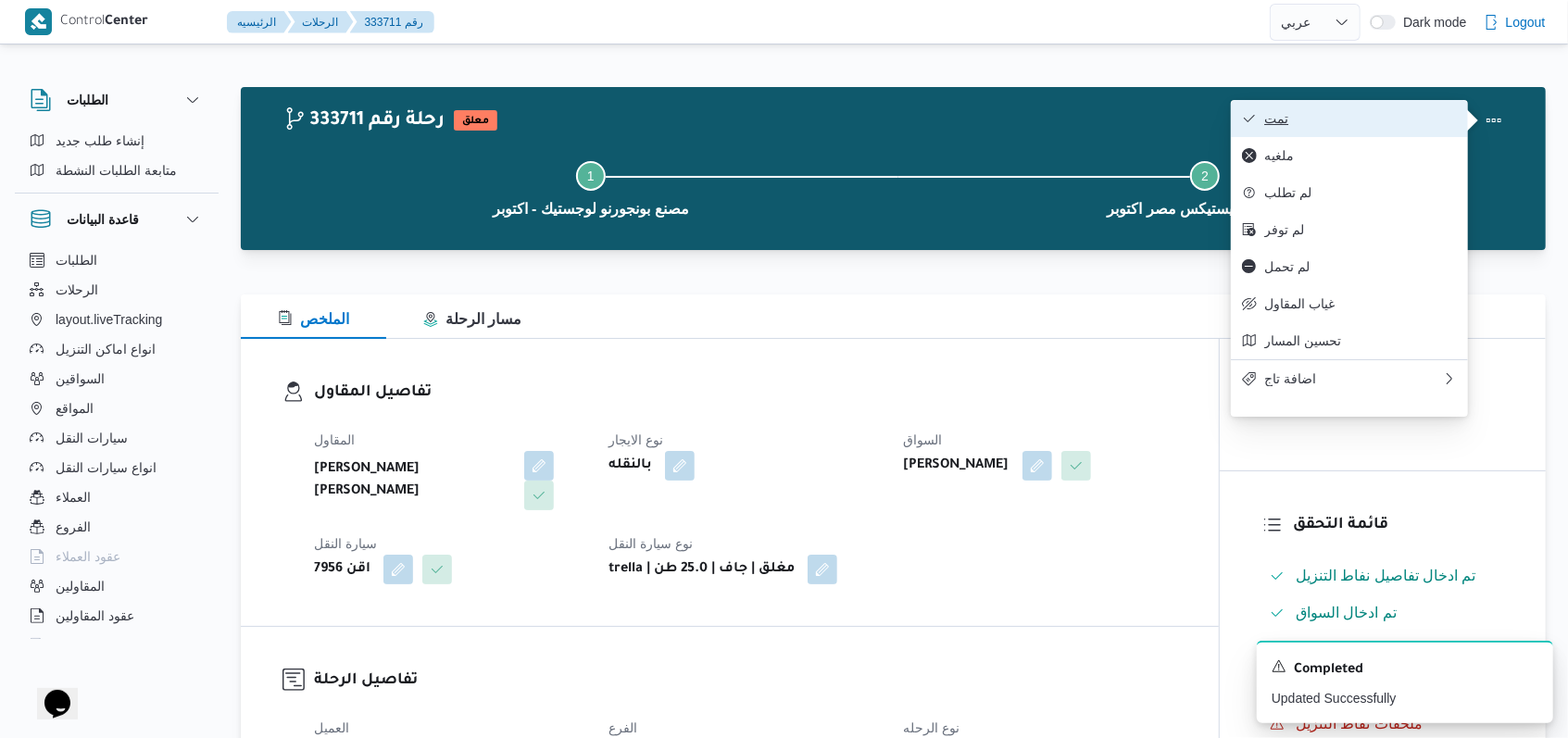
click at [648, 126] on span "تمت" at bounding box center [1360, 118] width 193 height 15
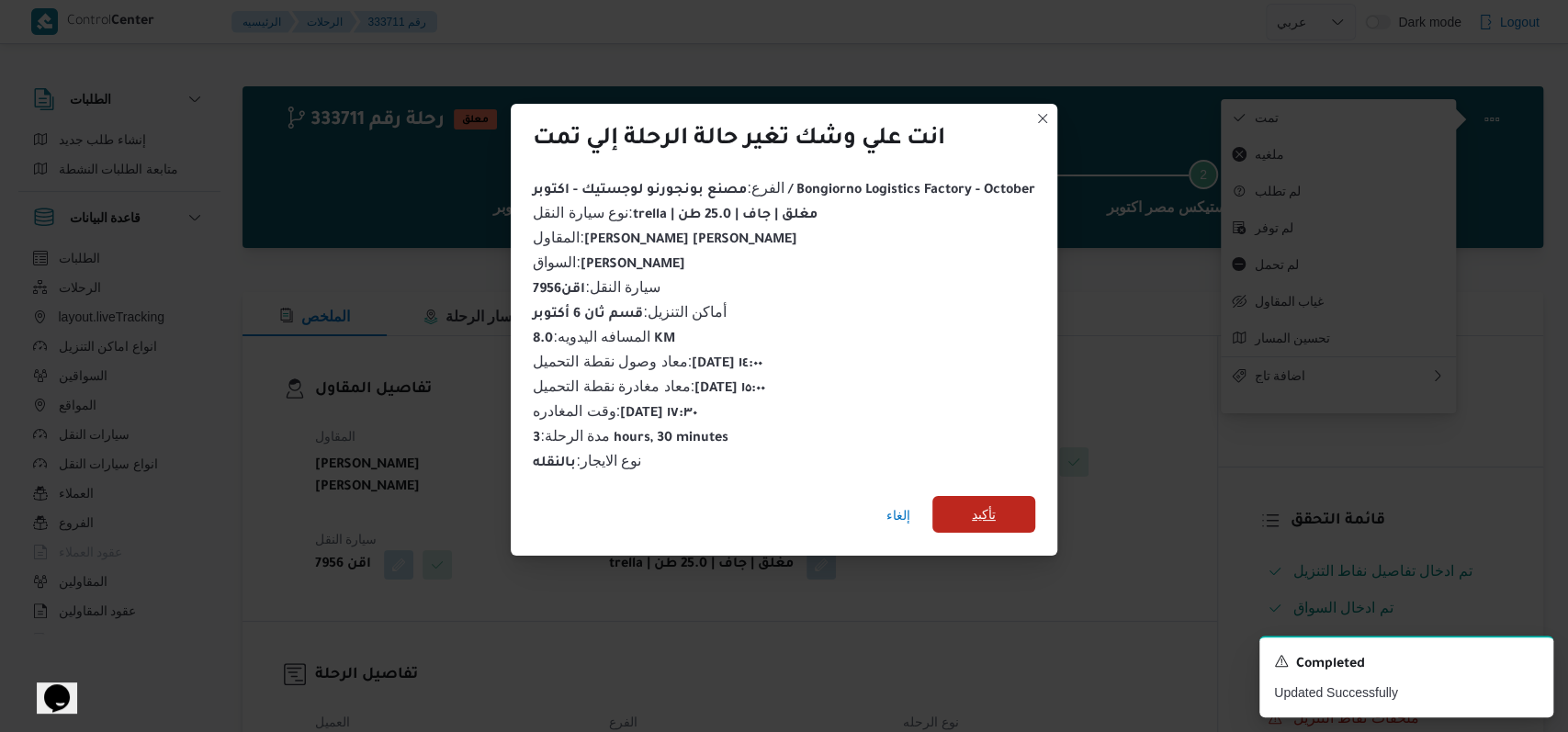
click at [643, 499] on span "تأكيد" at bounding box center [984, 514] width 103 height 37
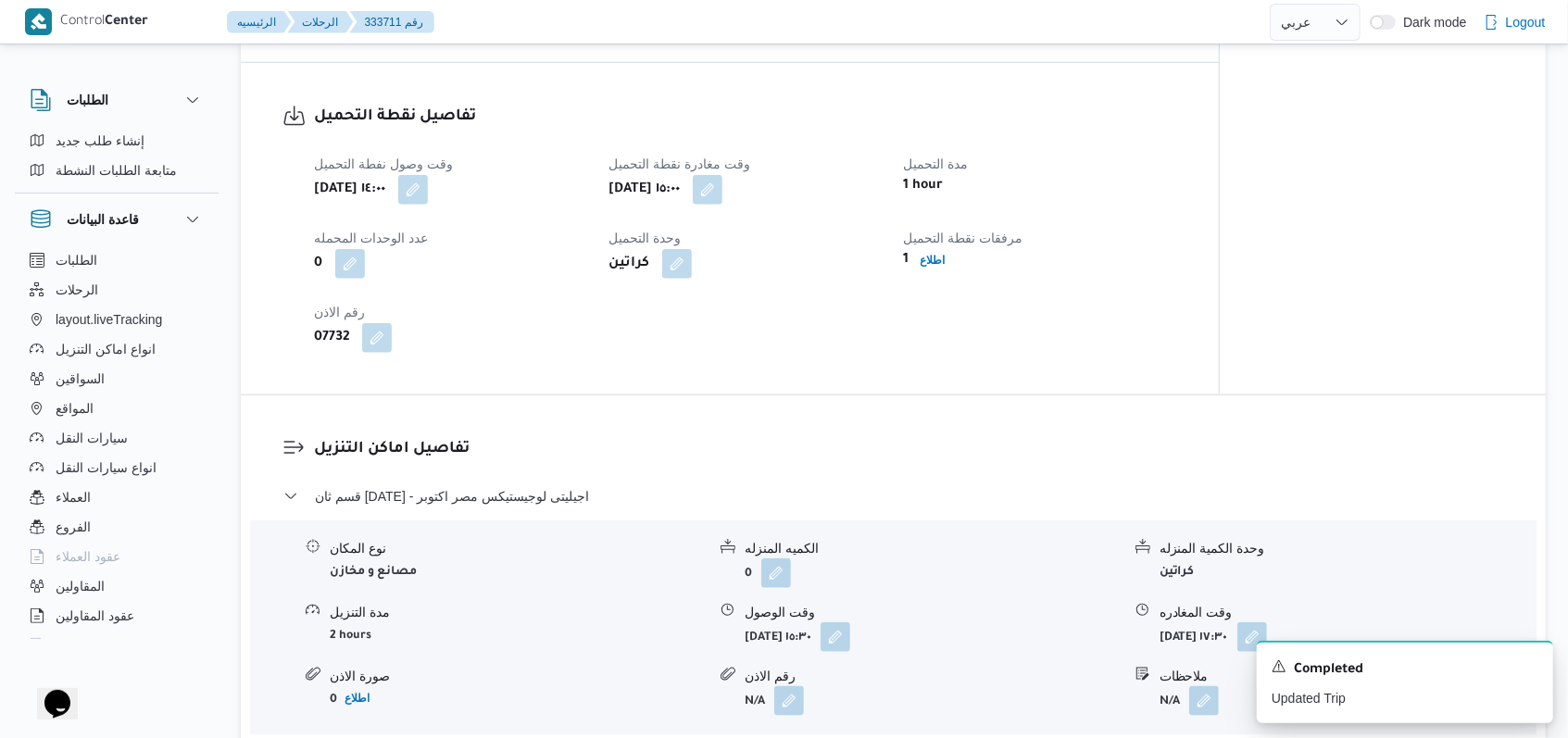
scroll to position [1234, 0]
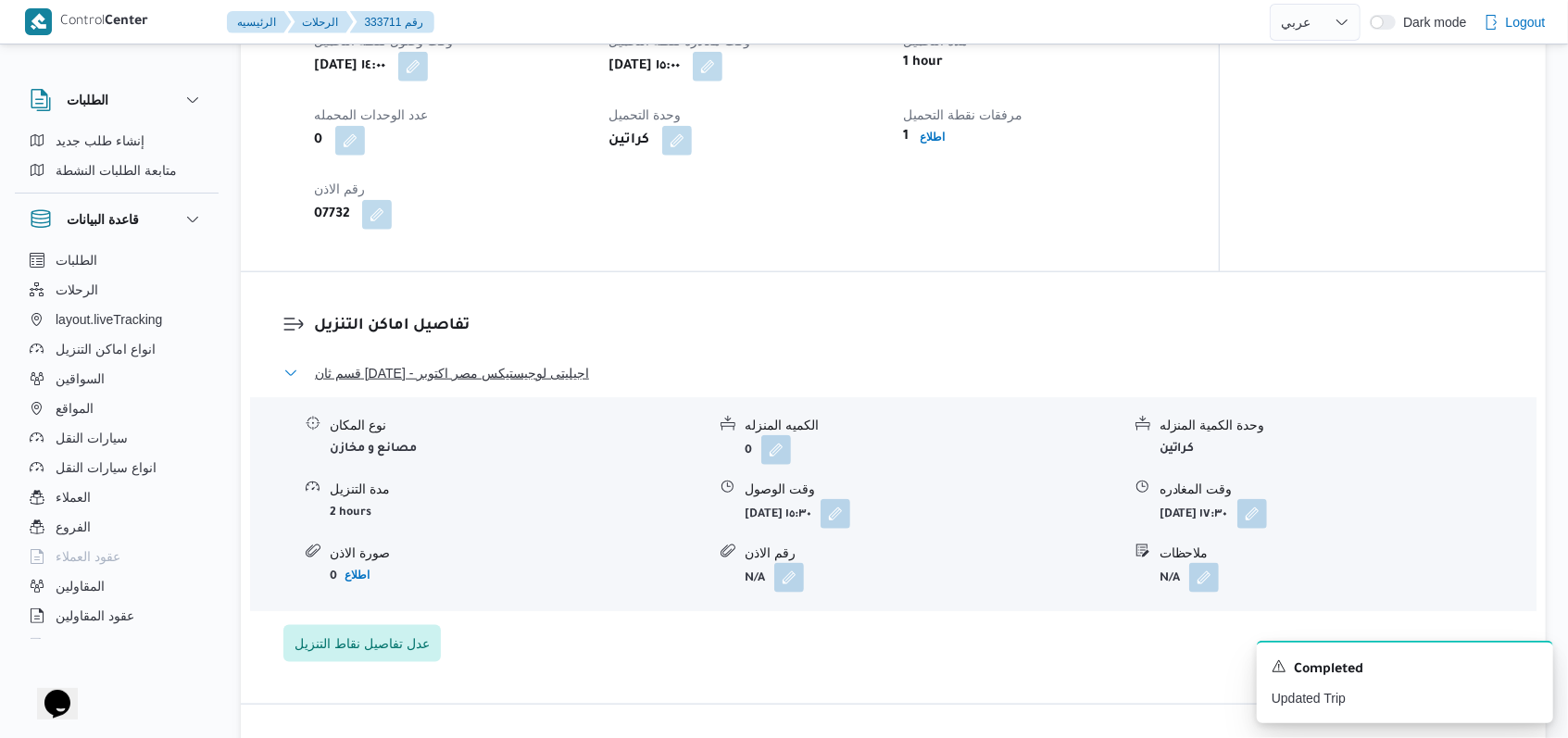
click at [523, 362] on span "قسم ثان 6 أكتوبر - اجيليتى لوجيستيكس مصر اكتوبر" at bounding box center [451, 372] width 274 height 22
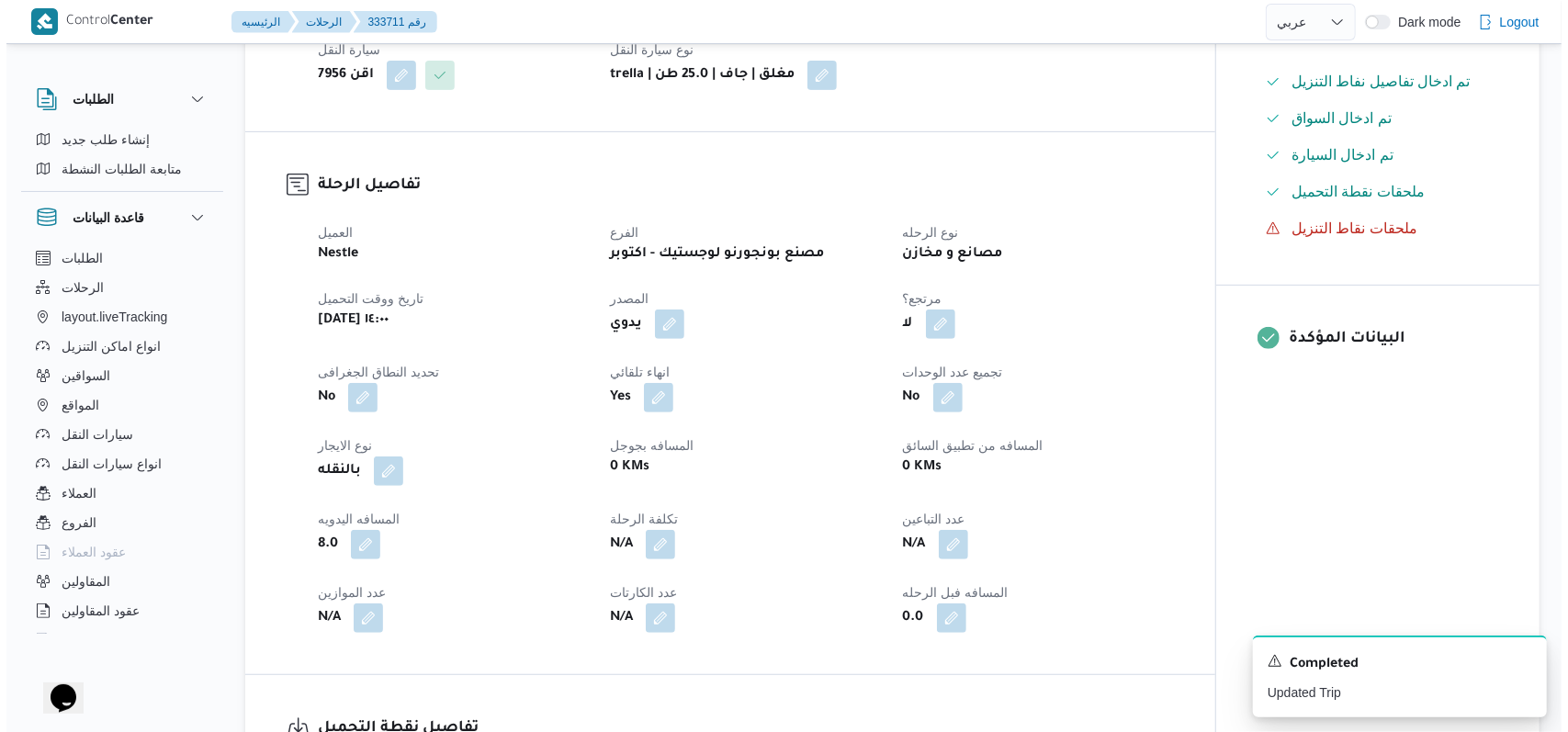
scroll to position [0, 0]
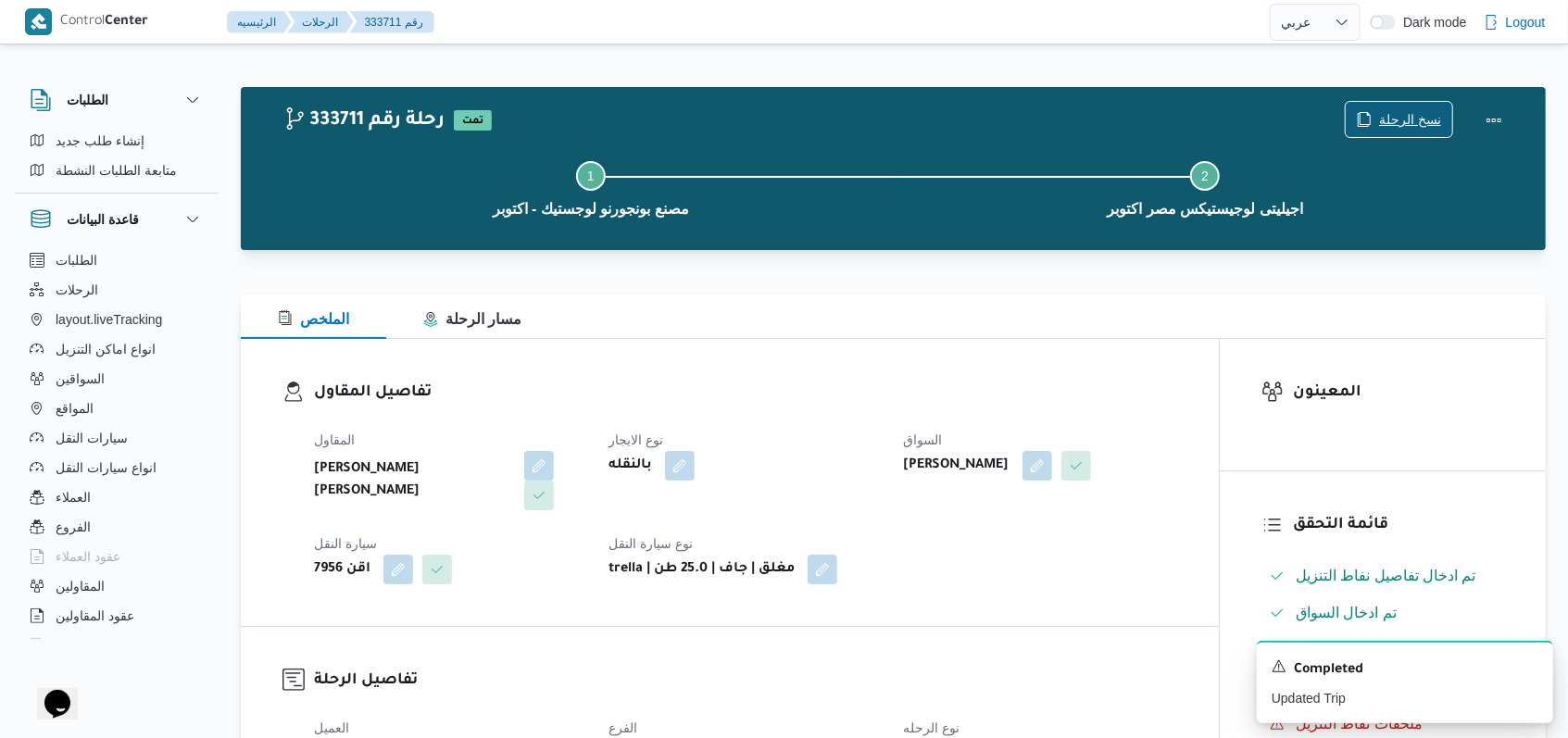
click at [648, 106] on span "نسخ الرحلة" at bounding box center [1398, 119] width 106 height 35
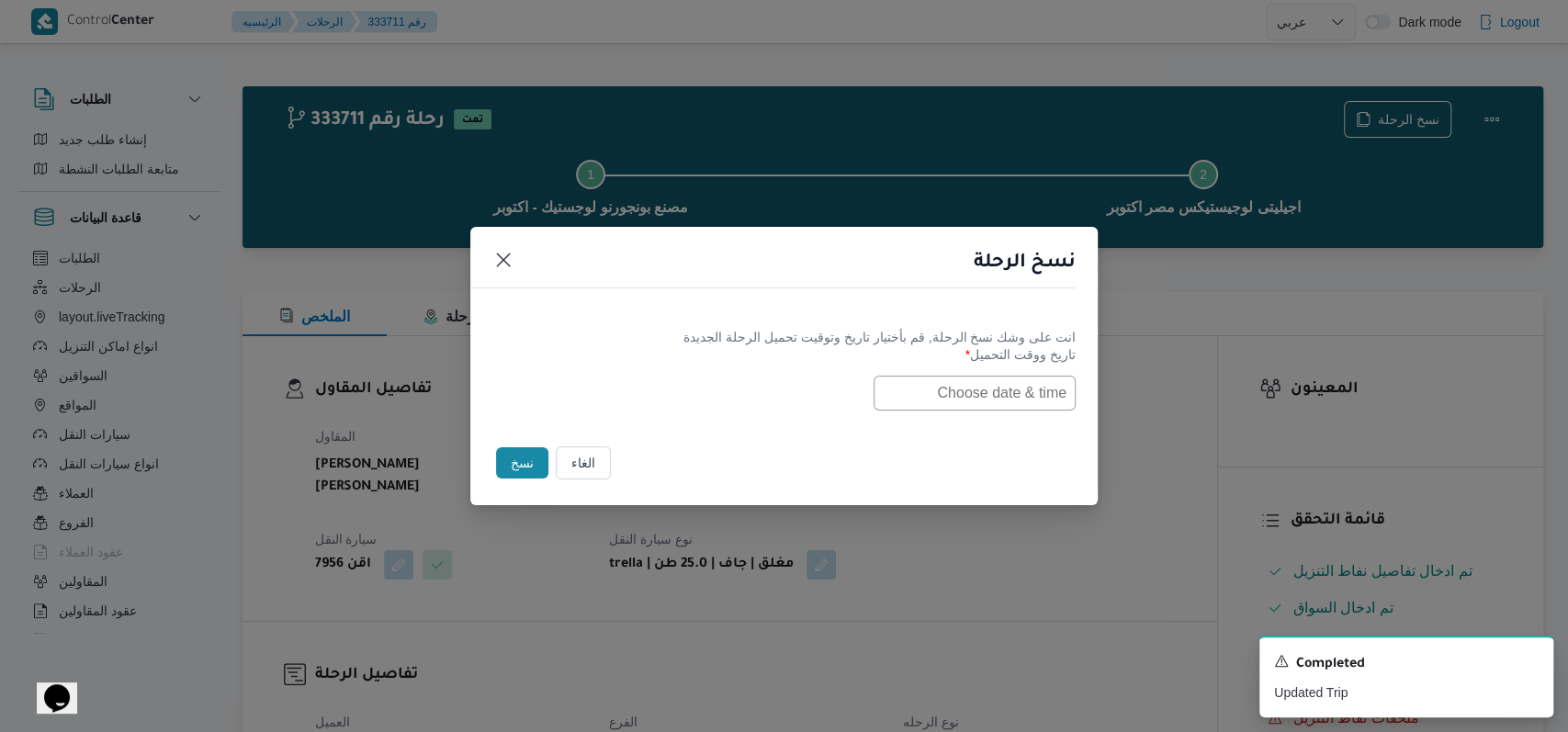
click at [643, 393] on input "text" at bounding box center [974, 393] width 202 height 35
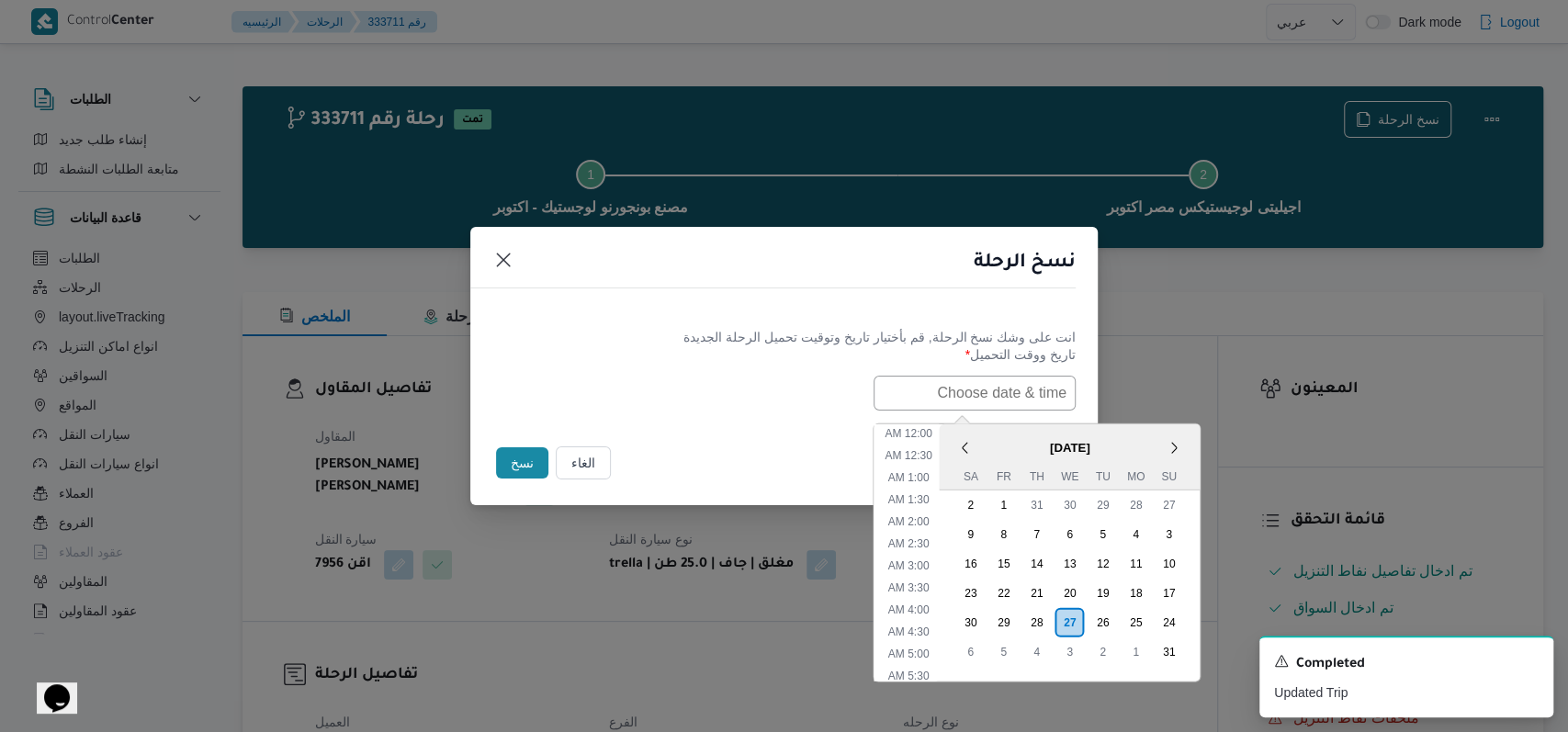
scroll to position [366, 0]
click at [643, 615] on div "26" at bounding box center [1103, 622] width 35 height 35
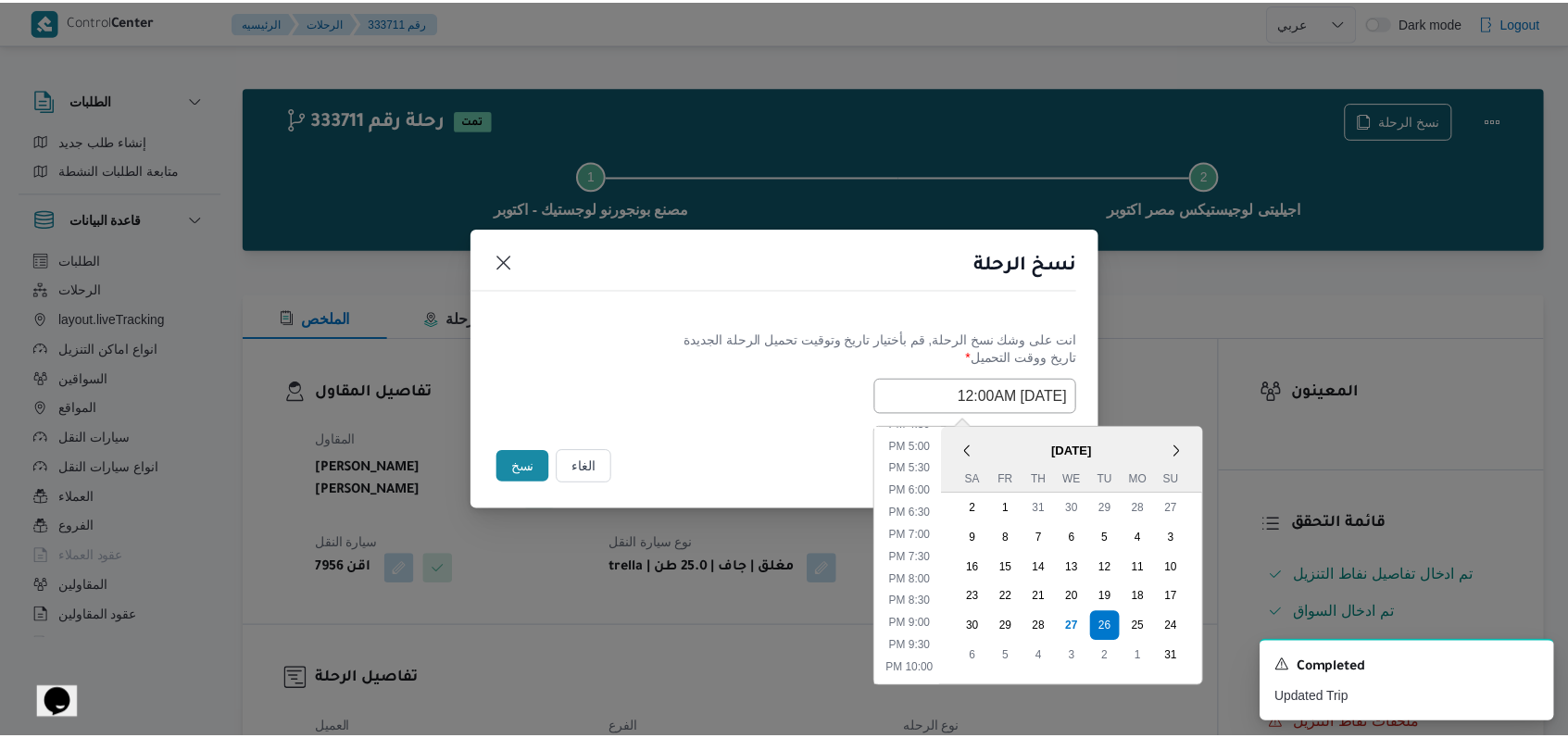
scroll to position [808, 0]
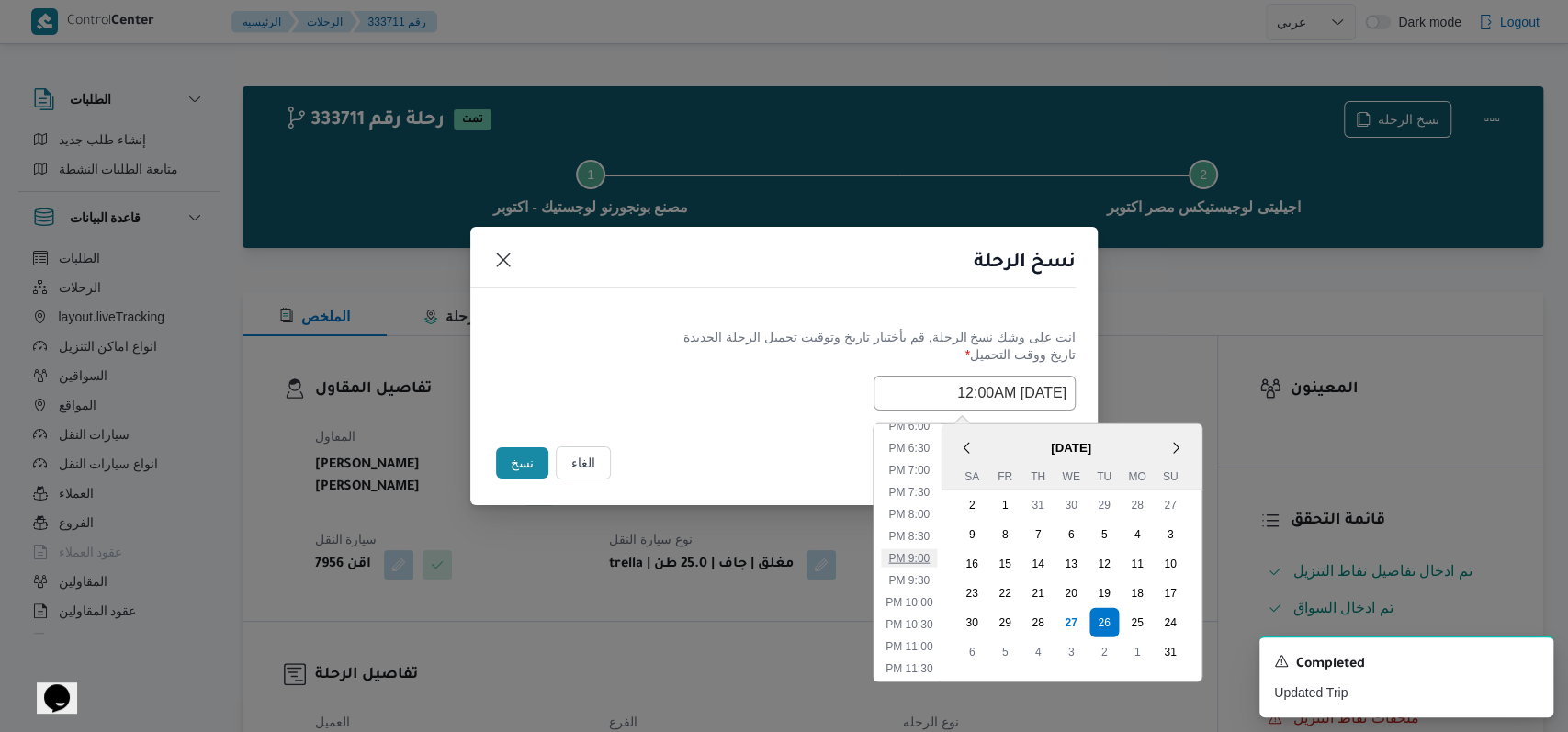
click at [643, 556] on li "9:00 PM" at bounding box center [909, 557] width 56 height 18
type input "26/08/2025 9:00PM"
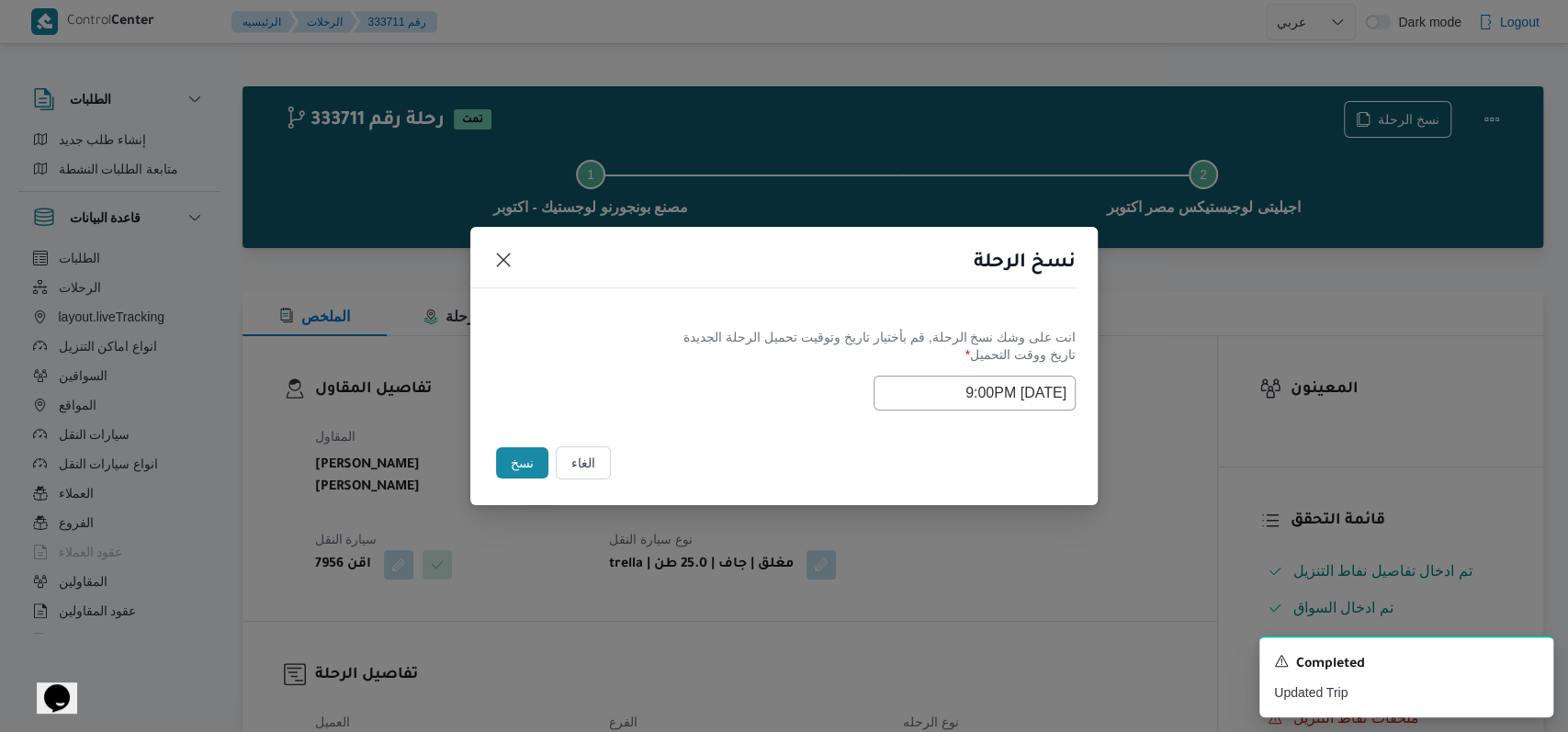
click at [643, 402] on div "Selected date: Tuesday, August 26th, 2025 at 9:00 PM 26/08/2025 9:00PM" at bounding box center [784, 393] width 583 height 35
click at [529, 462] on button "نسخ" at bounding box center [522, 463] width 52 height 31
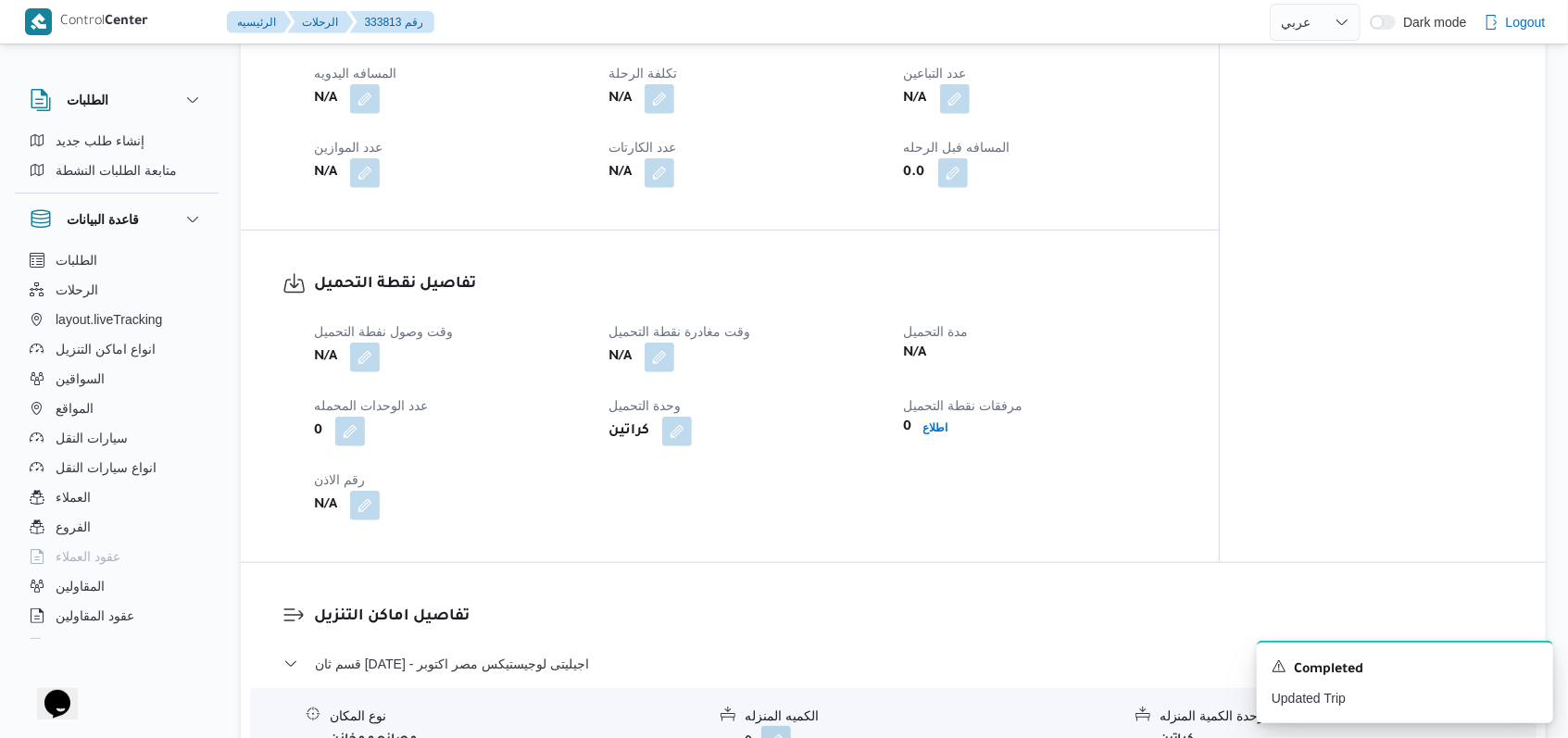
scroll to position [987, 0]
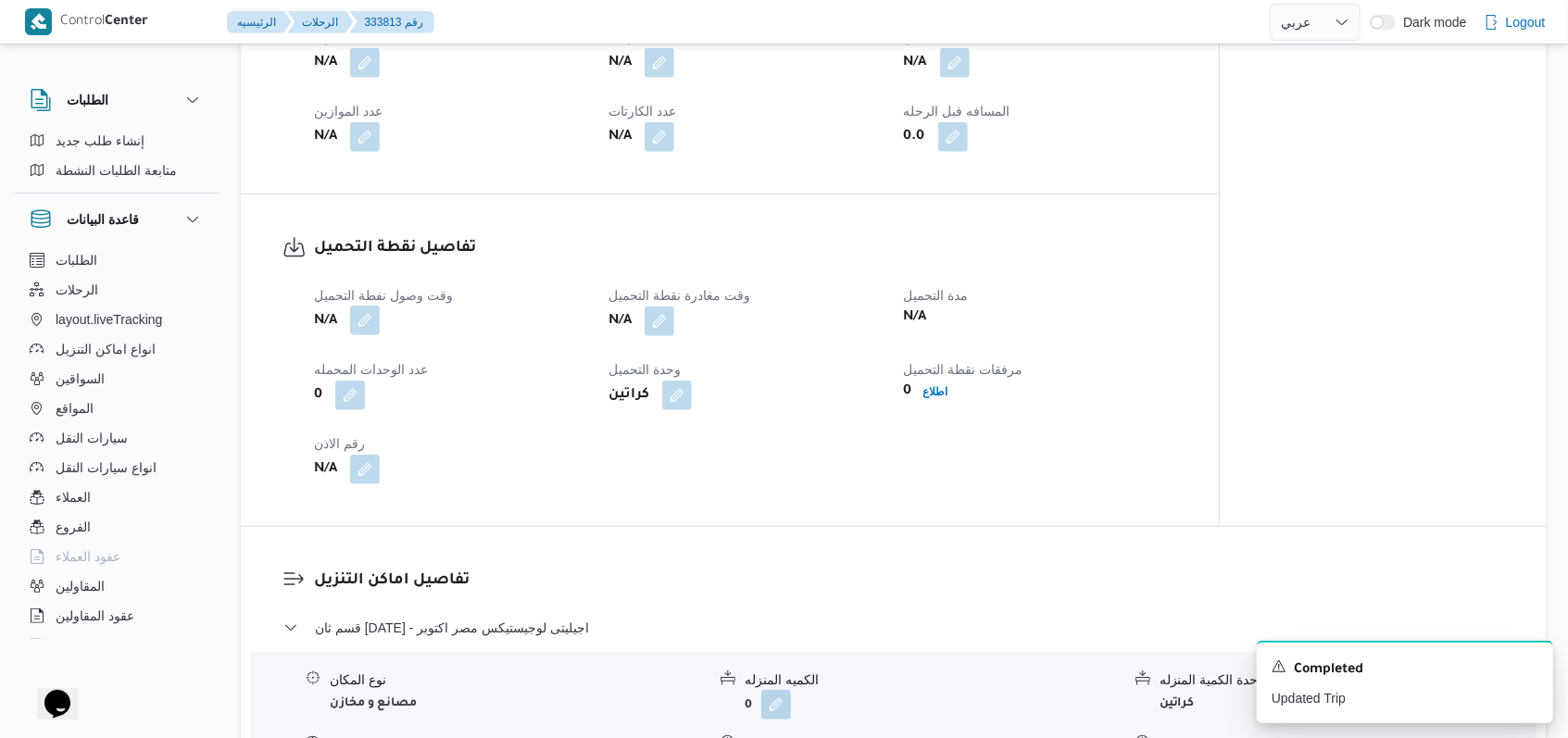
click at [362, 305] on button "button" at bounding box center [365, 320] width 29 height 29
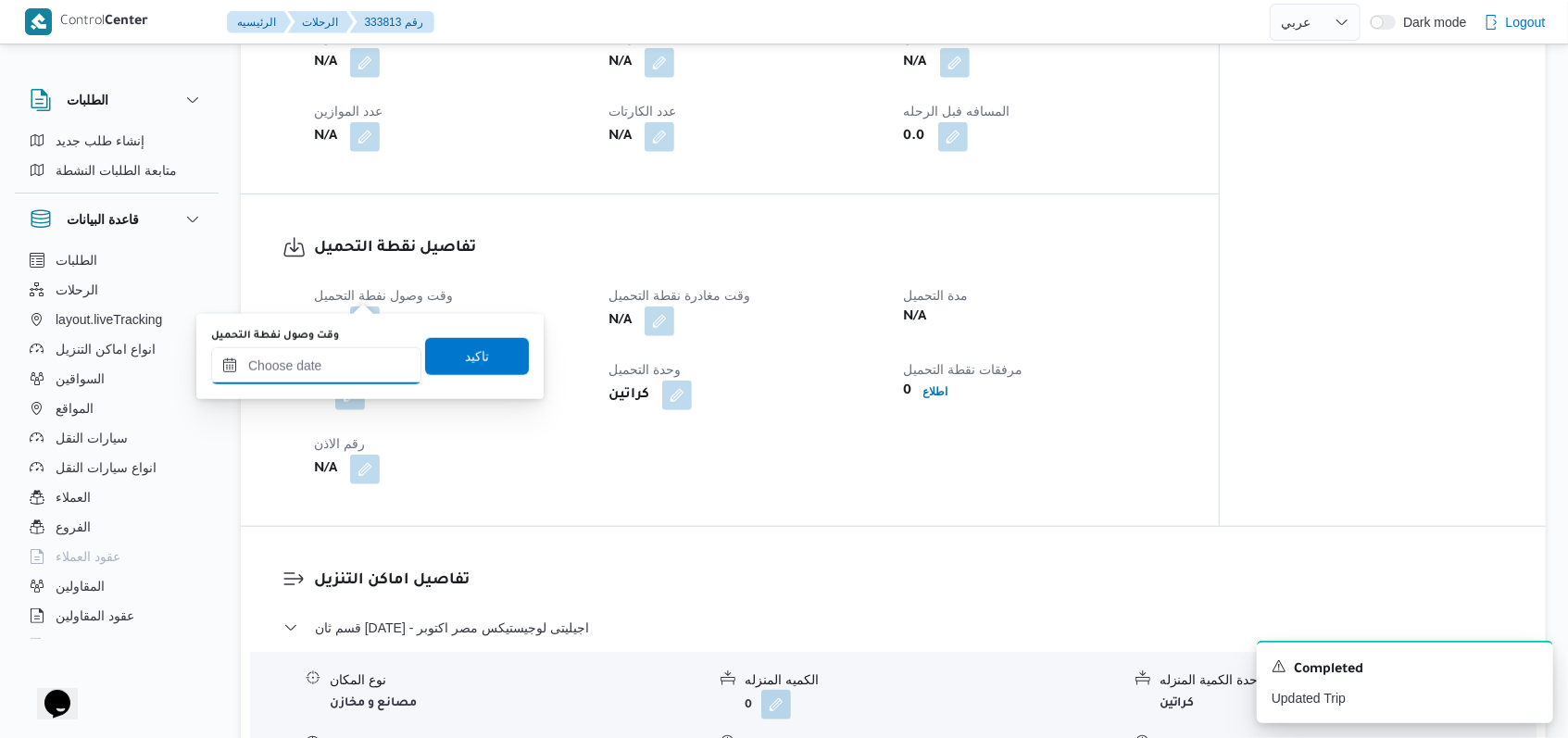
click at [338, 349] on input "وقت وصول نفطة التحميل" at bounding box center [317, 366] width 211 height 37
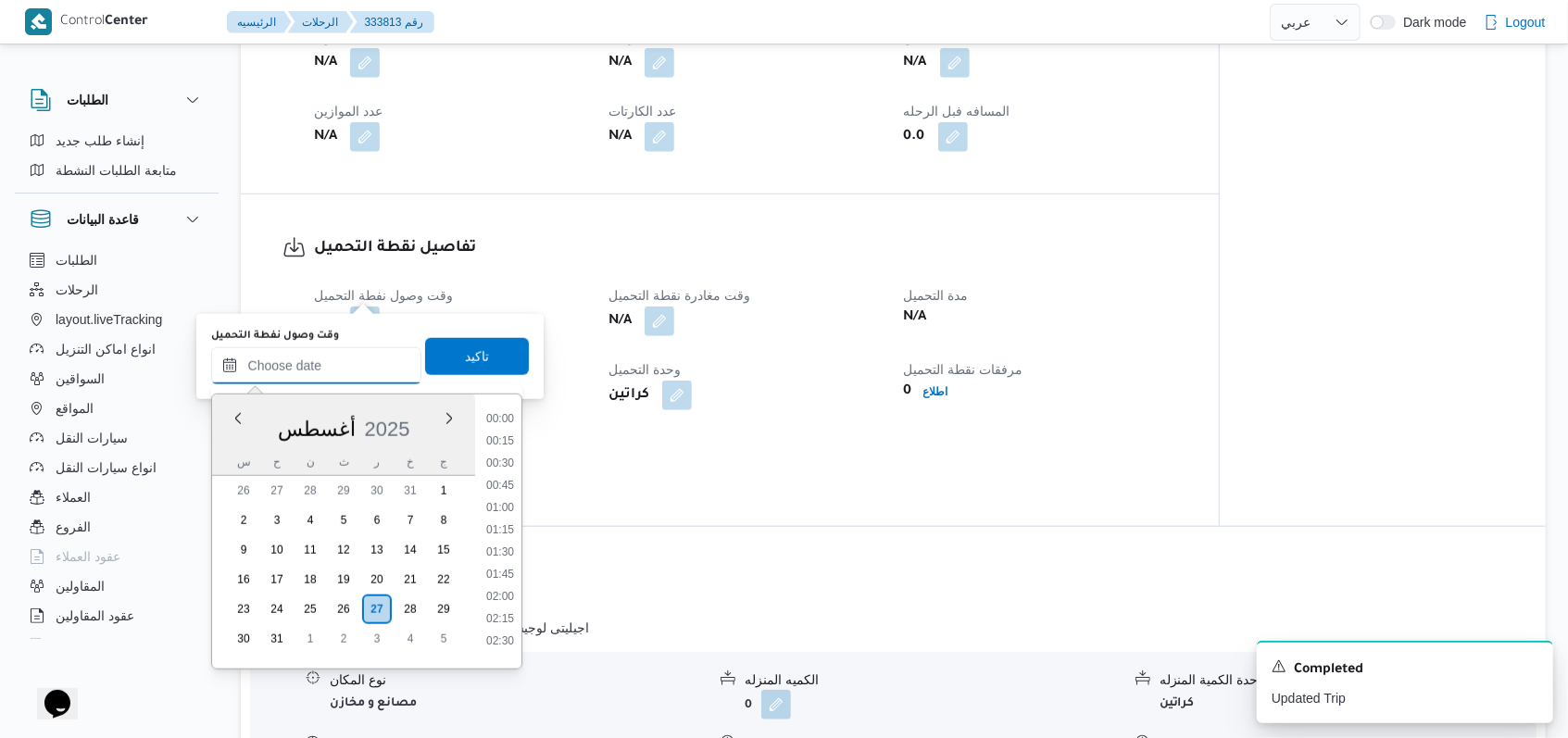
scroll to position [851, 0]
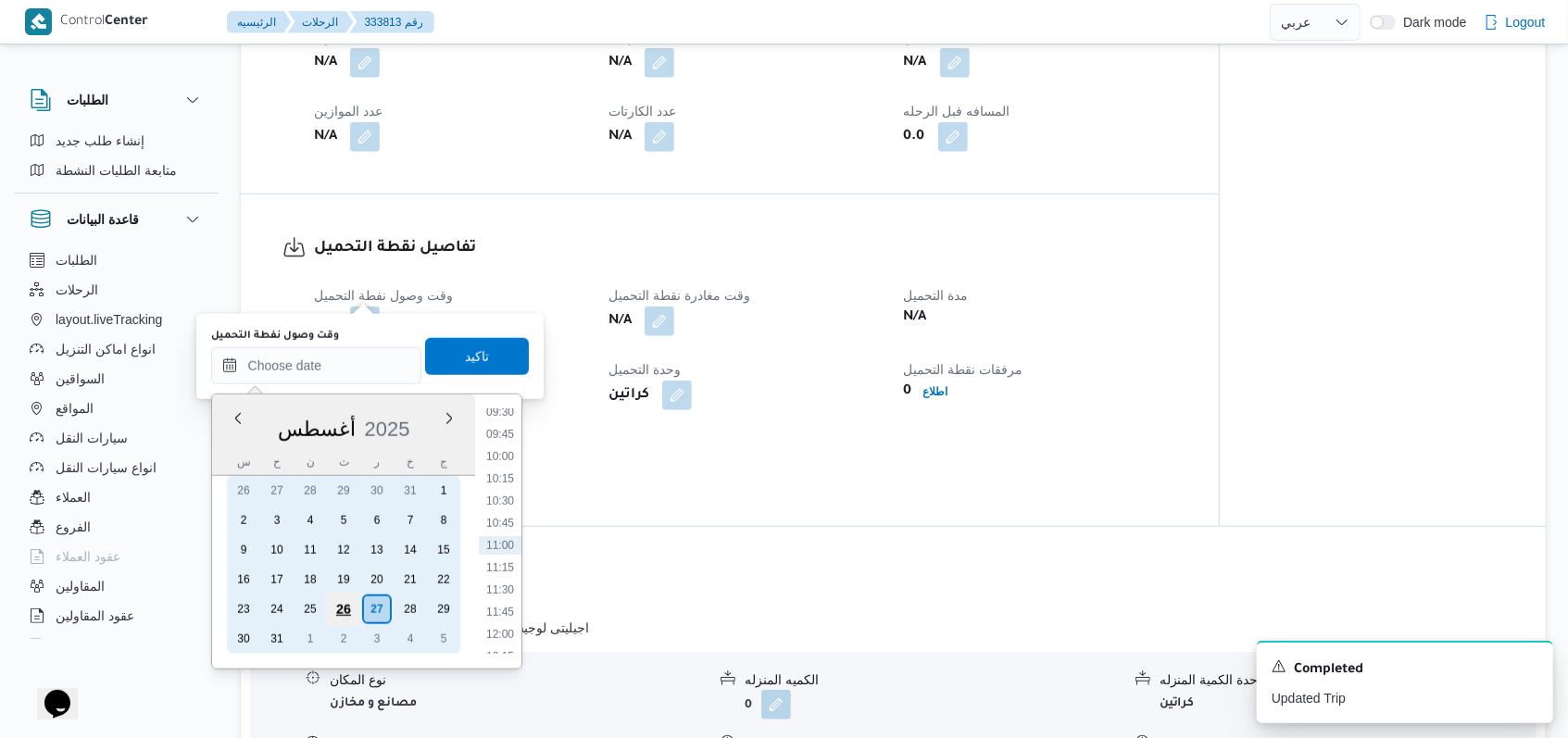
click at [345, 602] on div "26" at bounding box center [342, 609] width 35 height 35
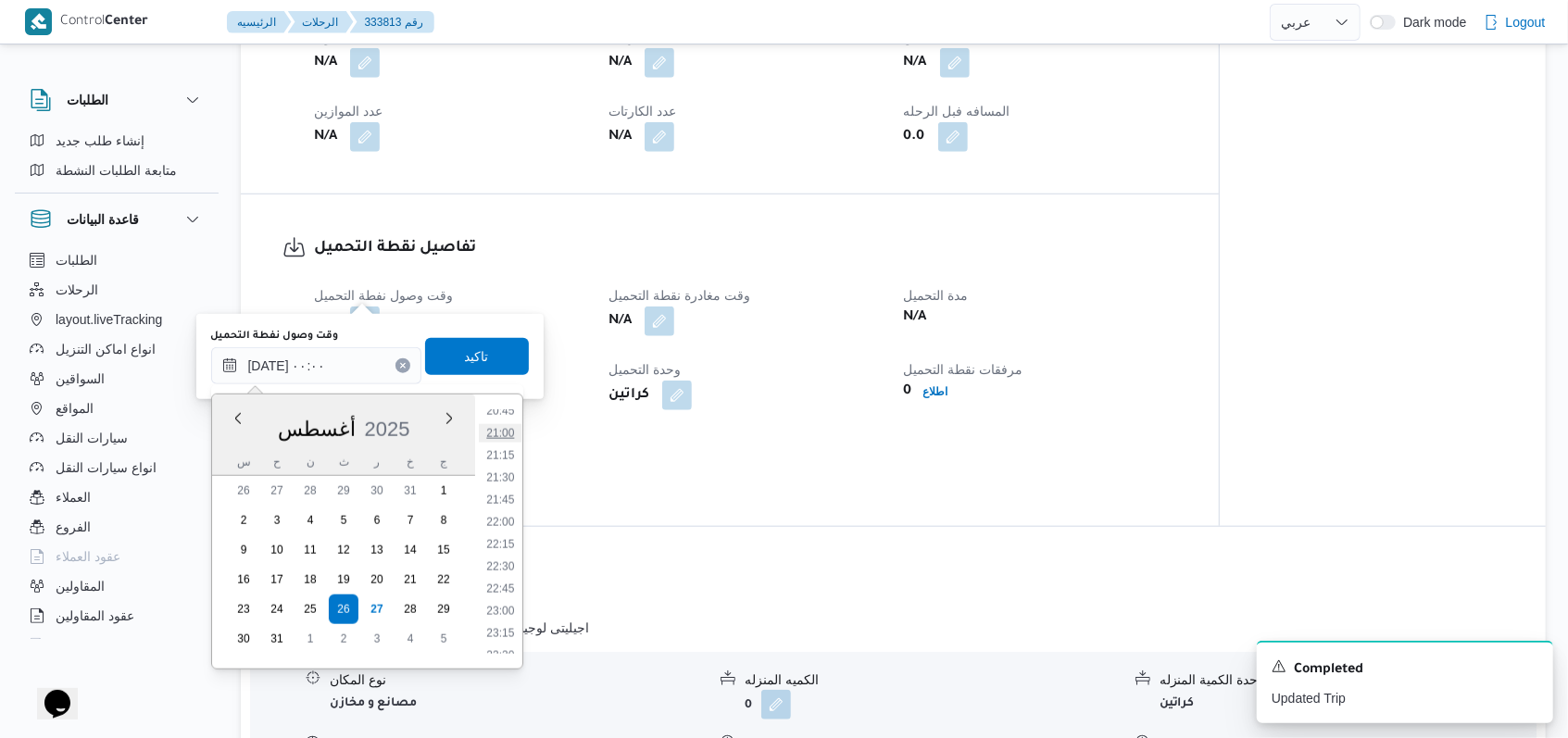
click at [501, 435] on li "21:00" at bounding box center [500, 433] width 43 height 19
type input "٢٦/٠٨/٢٠٢٥ ٢١:٠٠"
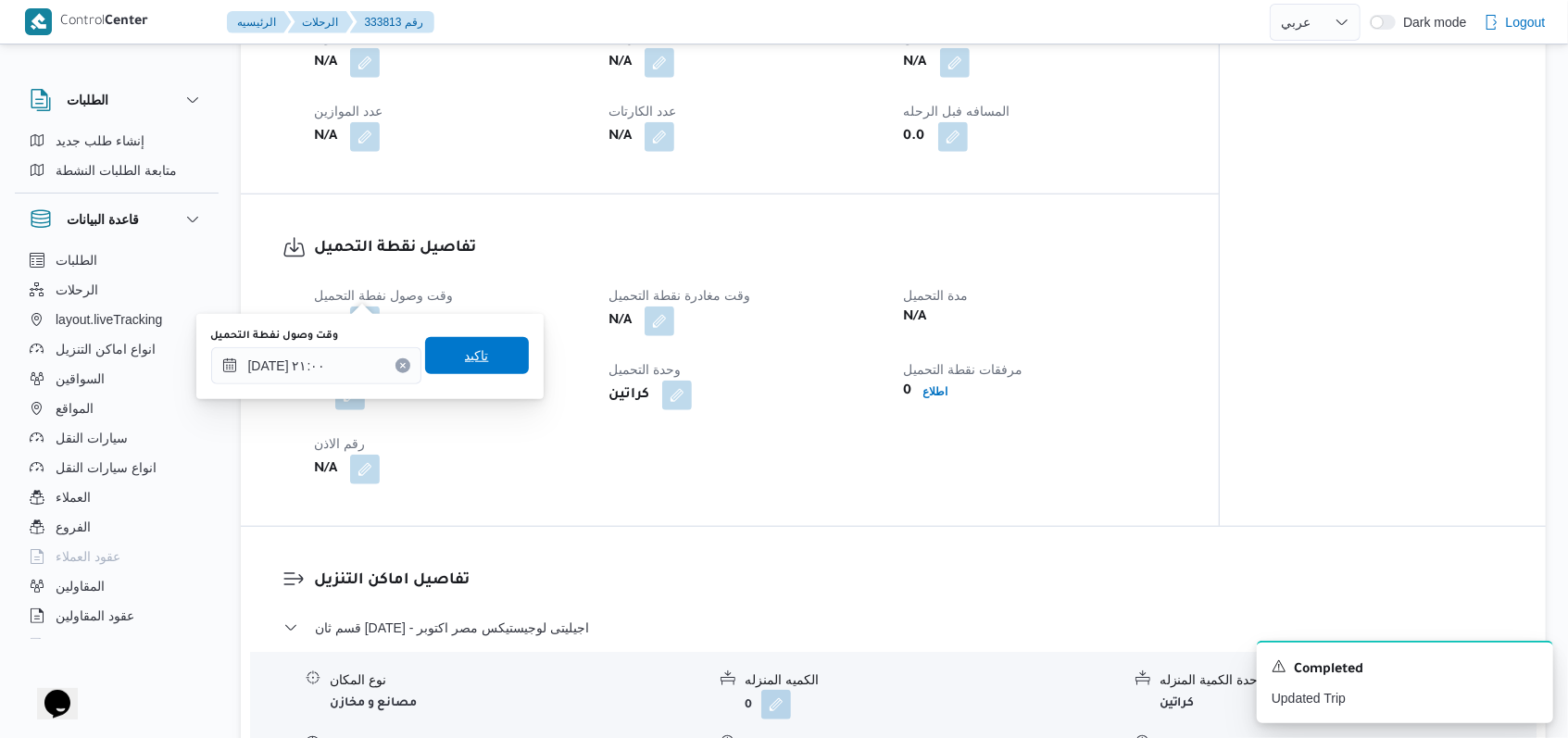
click at [488, 367] on span "تاكيد" at bounding box center [477, 356] width 103 height 37
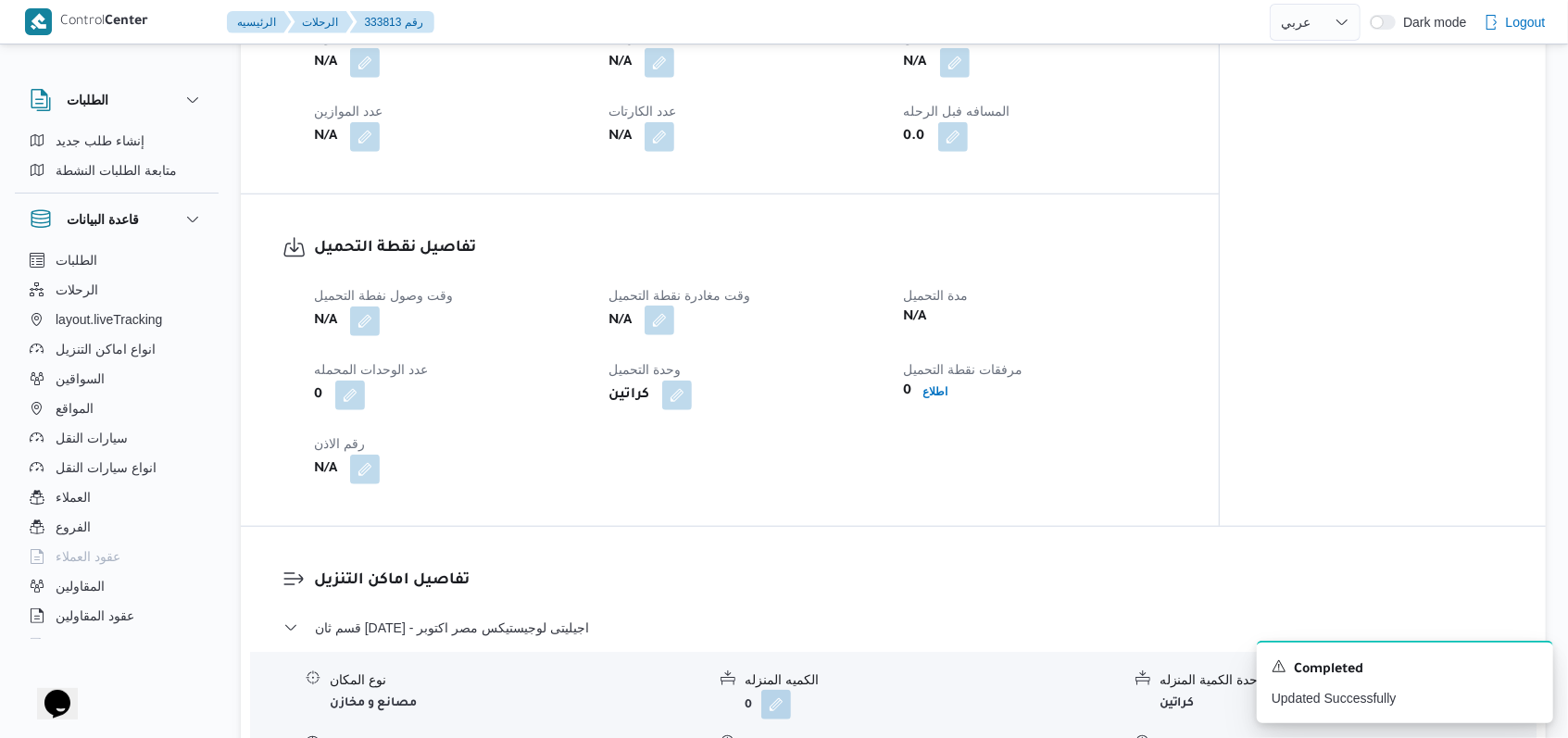
click at [648, 305] on button "button" at bounding box center [659, 320] width 29 height 29
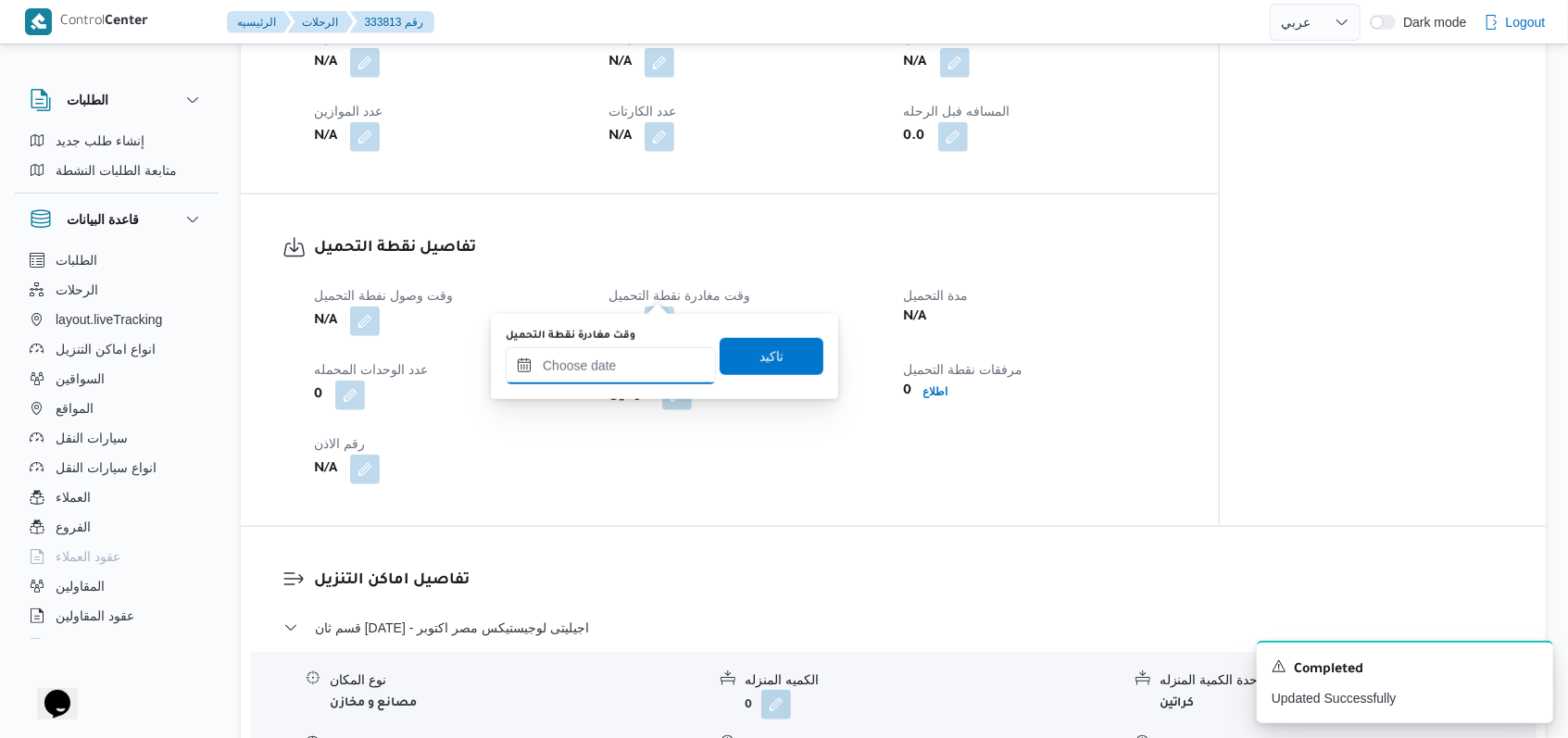
click at [641, 356] on input "وقت مغادرة نقطة التحميل" at bounding box center [611, 366] width 211 height 37
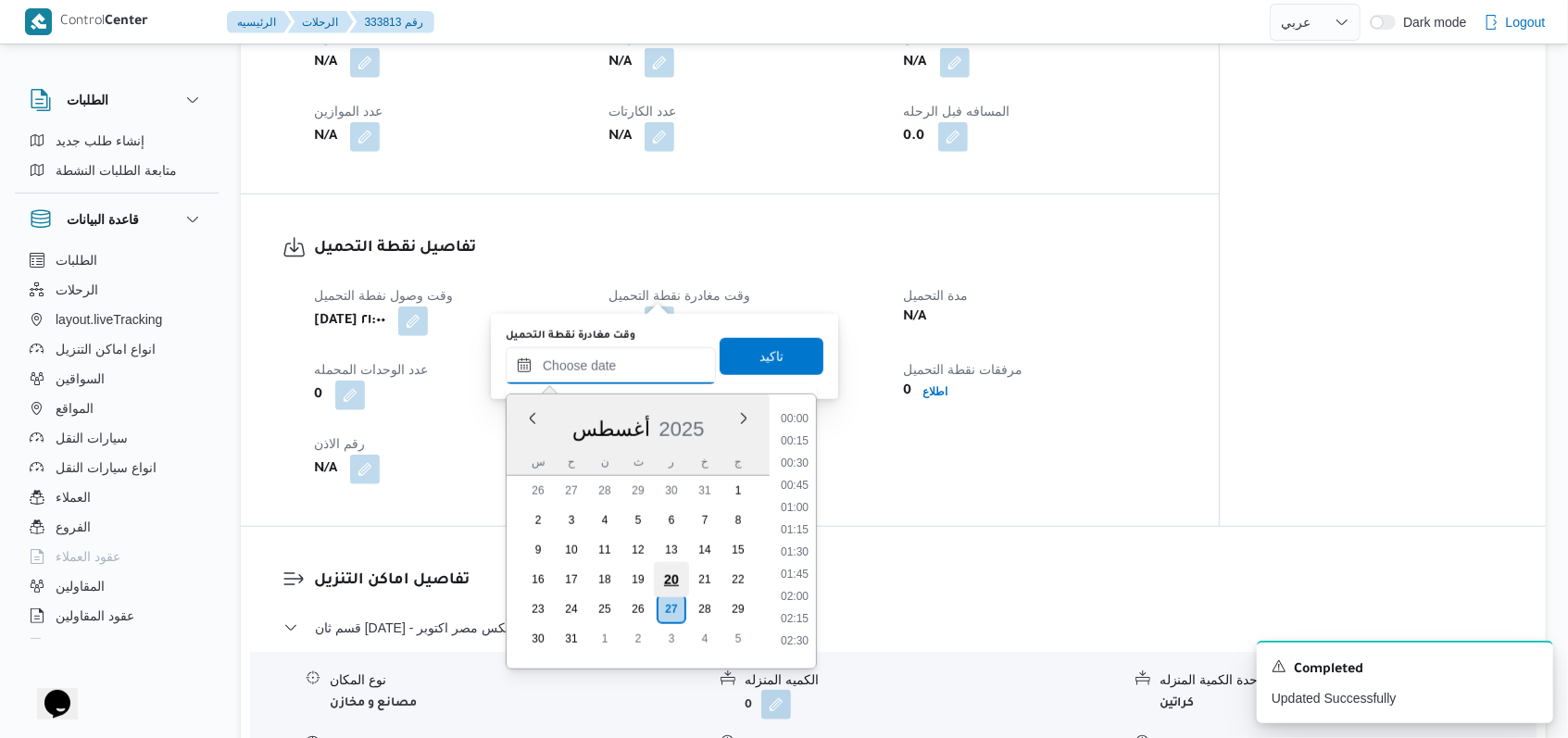
scroll to position [851, 0]
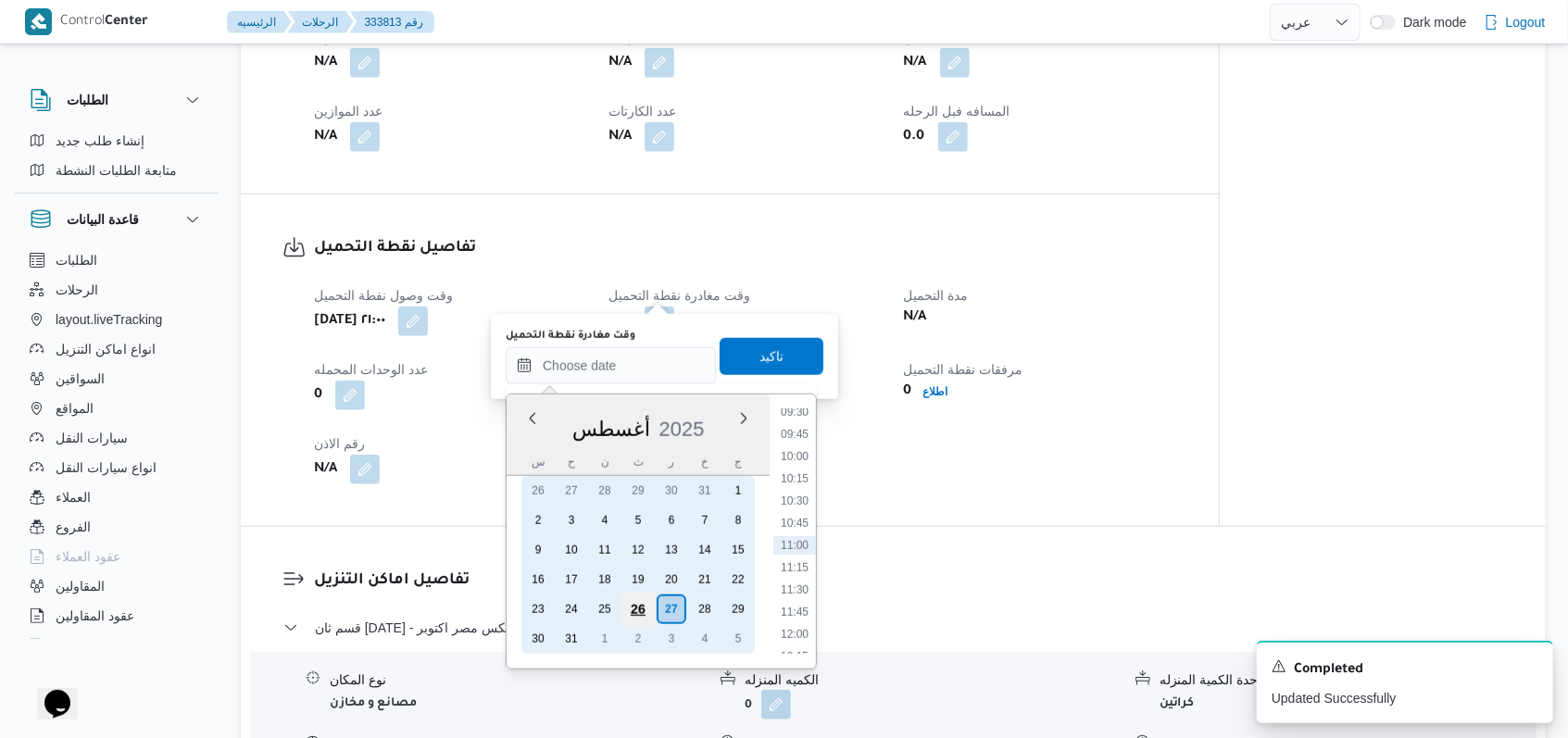
click at [640, 602] on div "26" at bounding box center [638, 609] width 35 height 35
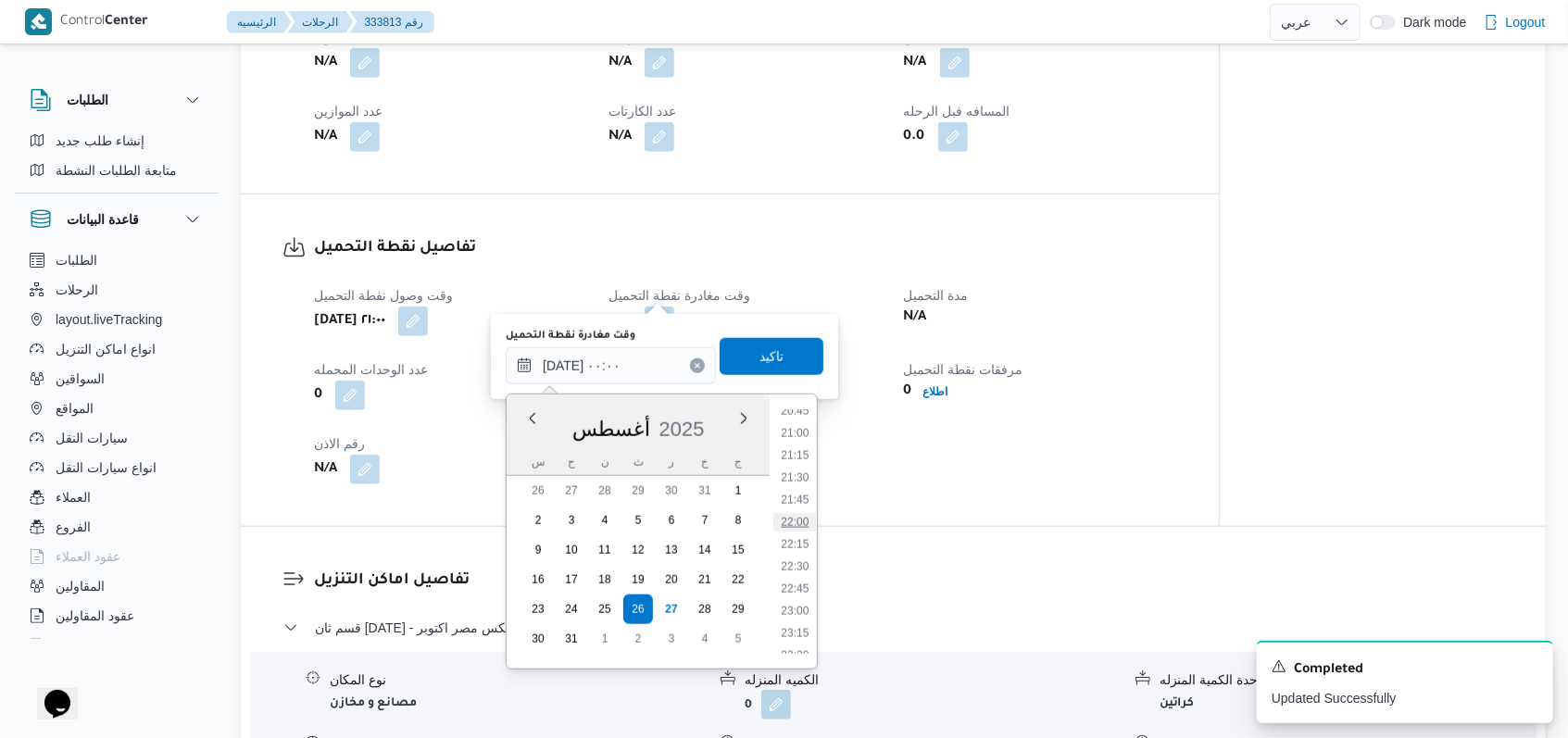
click at [648, 523] on li "22:00" at bounding box center [795, 522] width 43 height 19
type input "٢٦/٠٨/٢٠٢٥ ٢٢:٠٠"
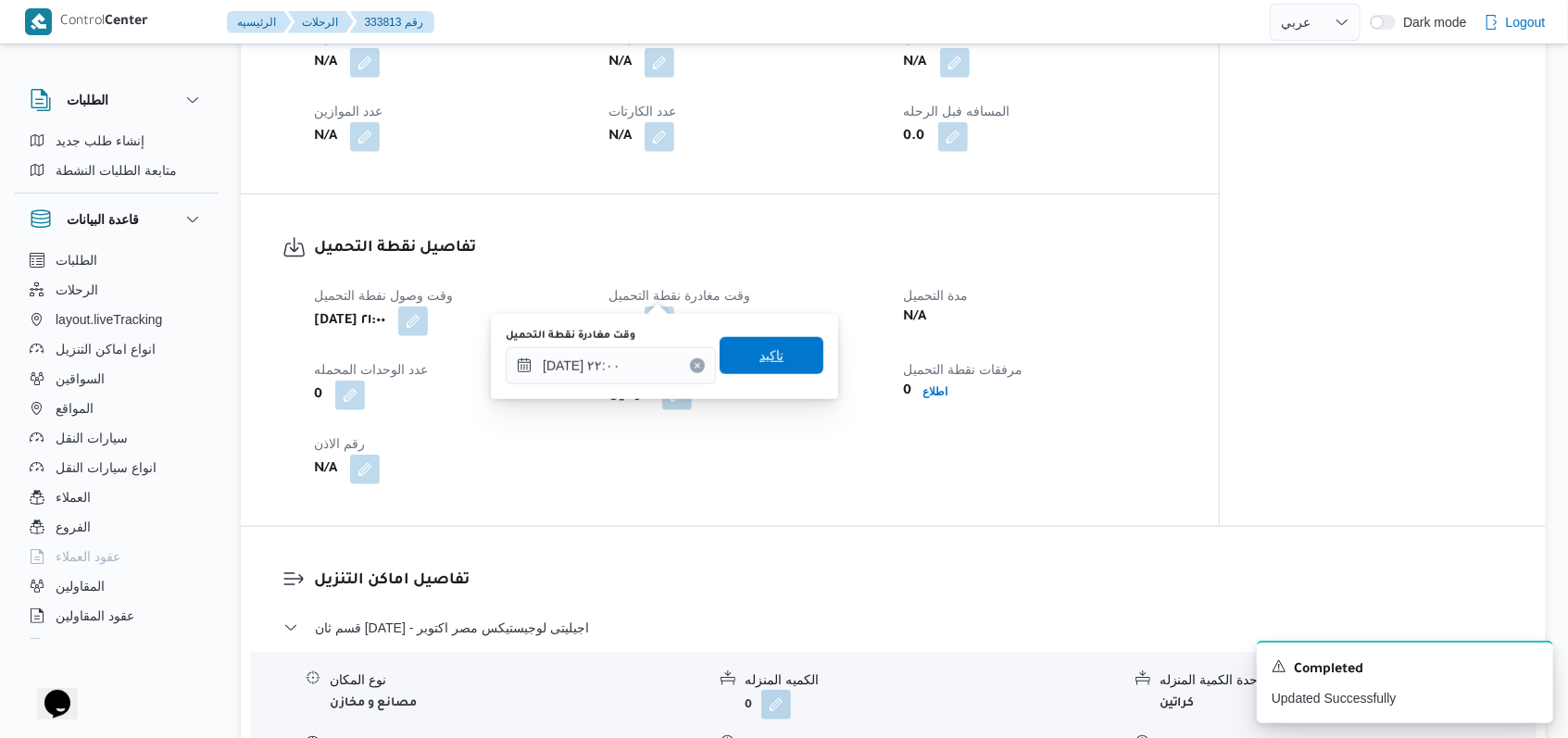
click at [648, 362] on span "تاكيد" at bounding box center [771, 356] width 103 height 37
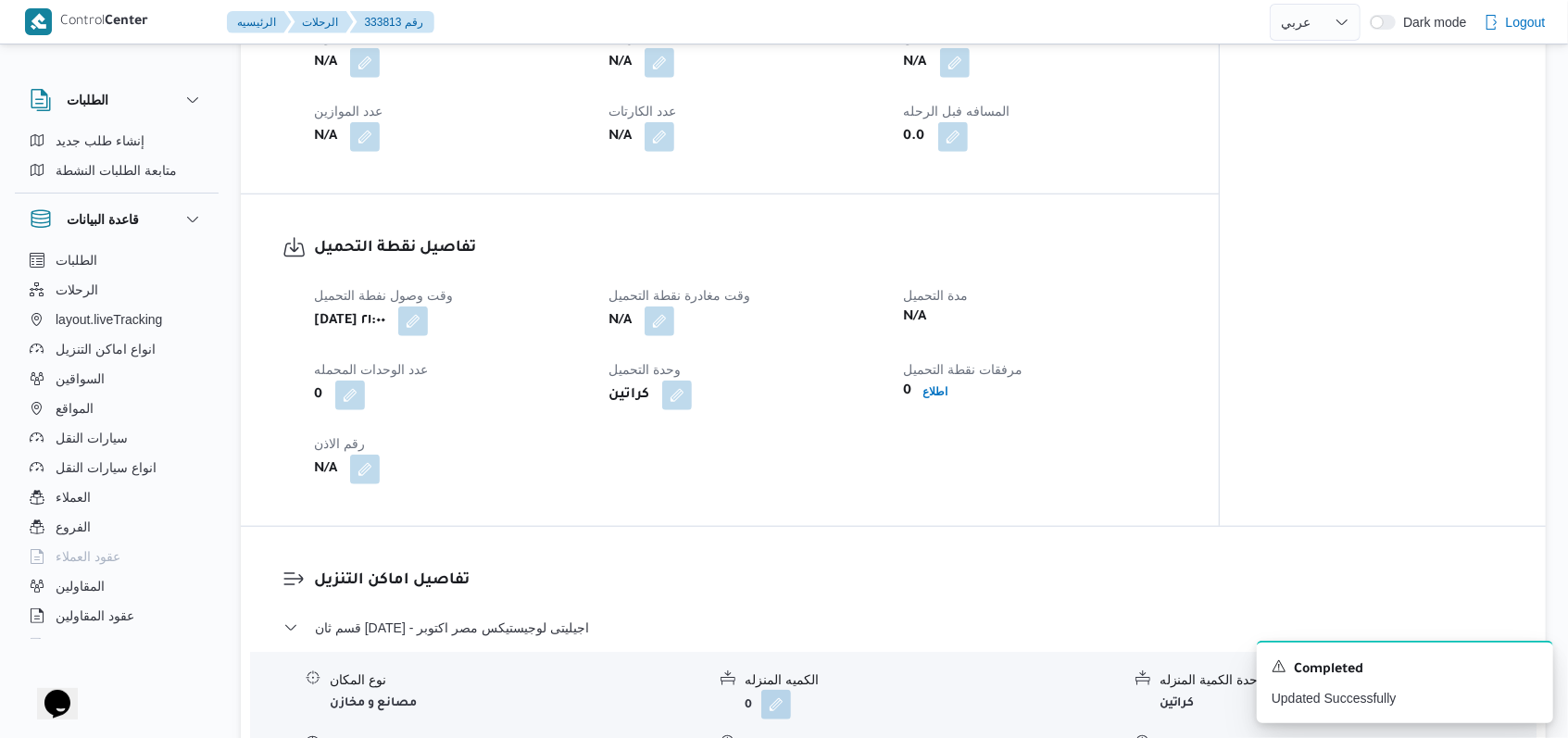
scroll to position [1234, 0]
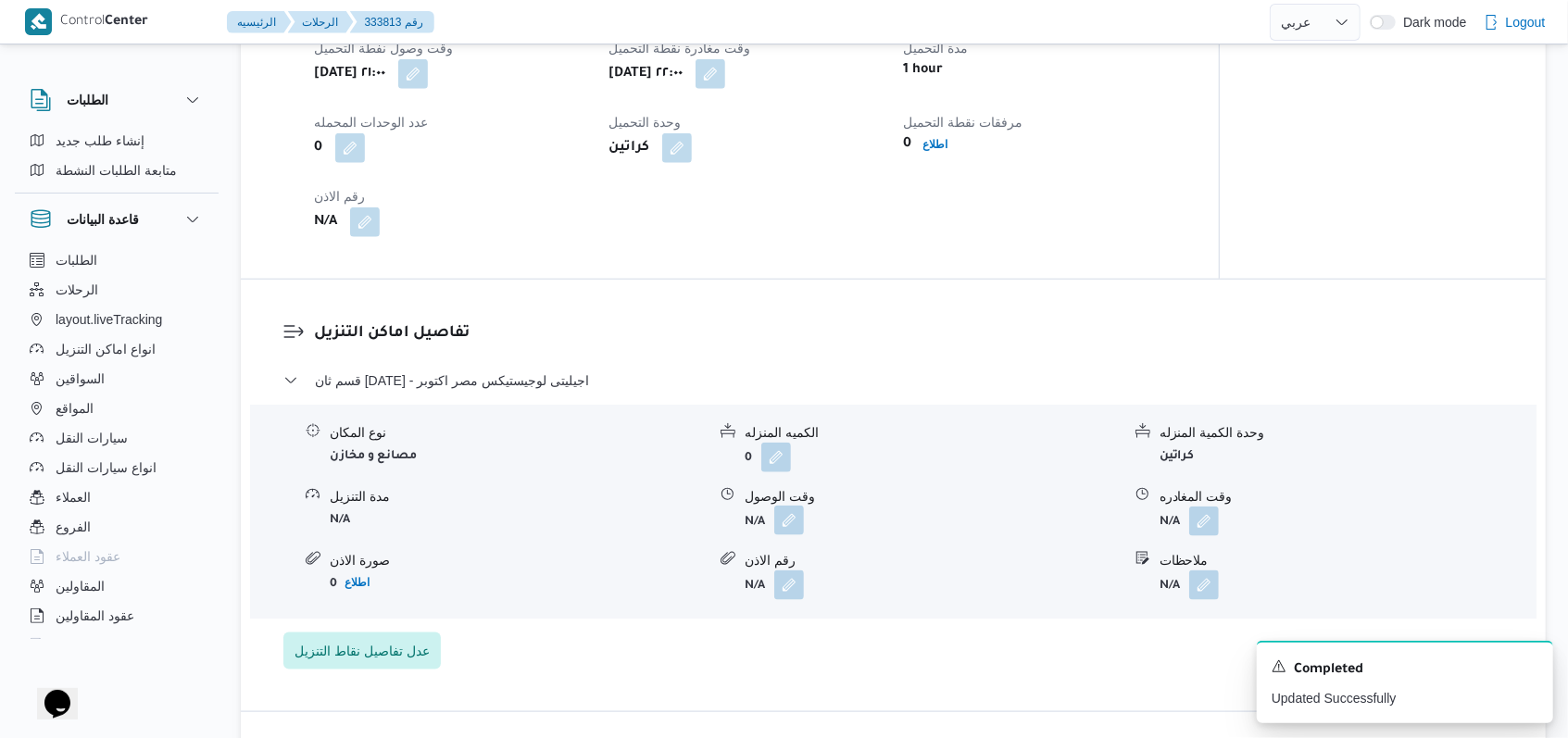
click at [648, 506] on button "button" at bounding box center [789, 521] width 29 height 29
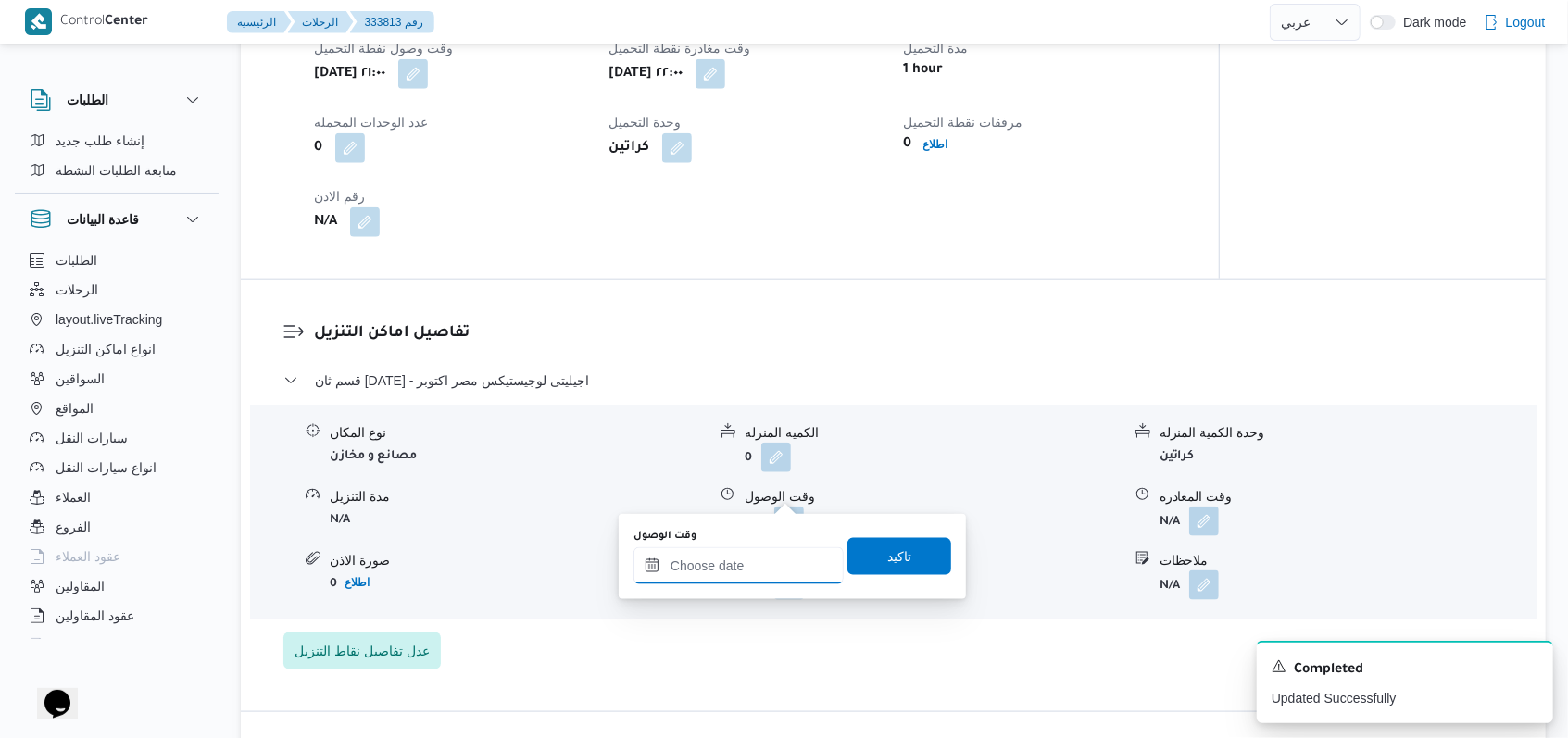
click at [648, 583] on div "وقت الوصول تاكيد" at bounding box center [793, 556] width 322 height 59
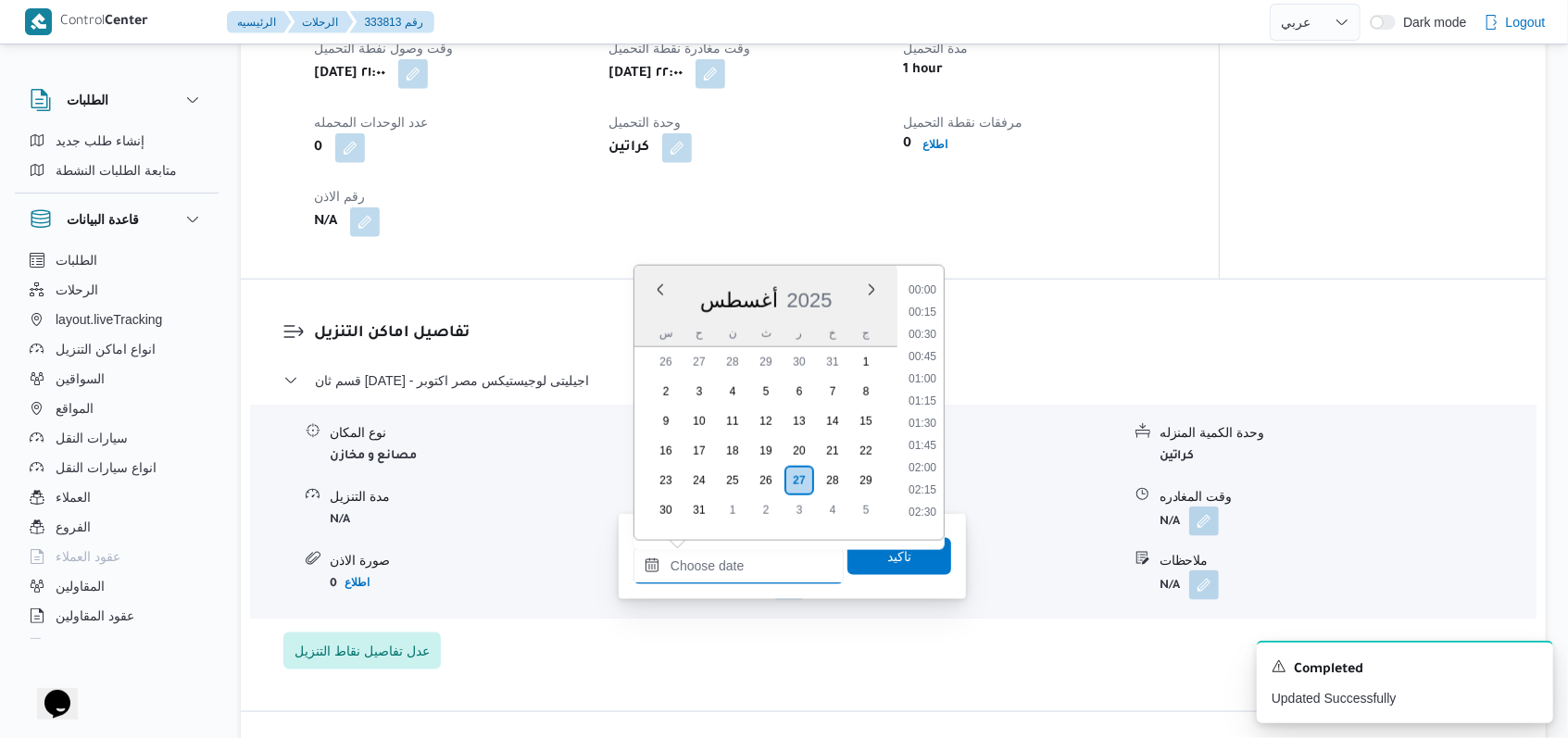
scroll to position [851, 0]
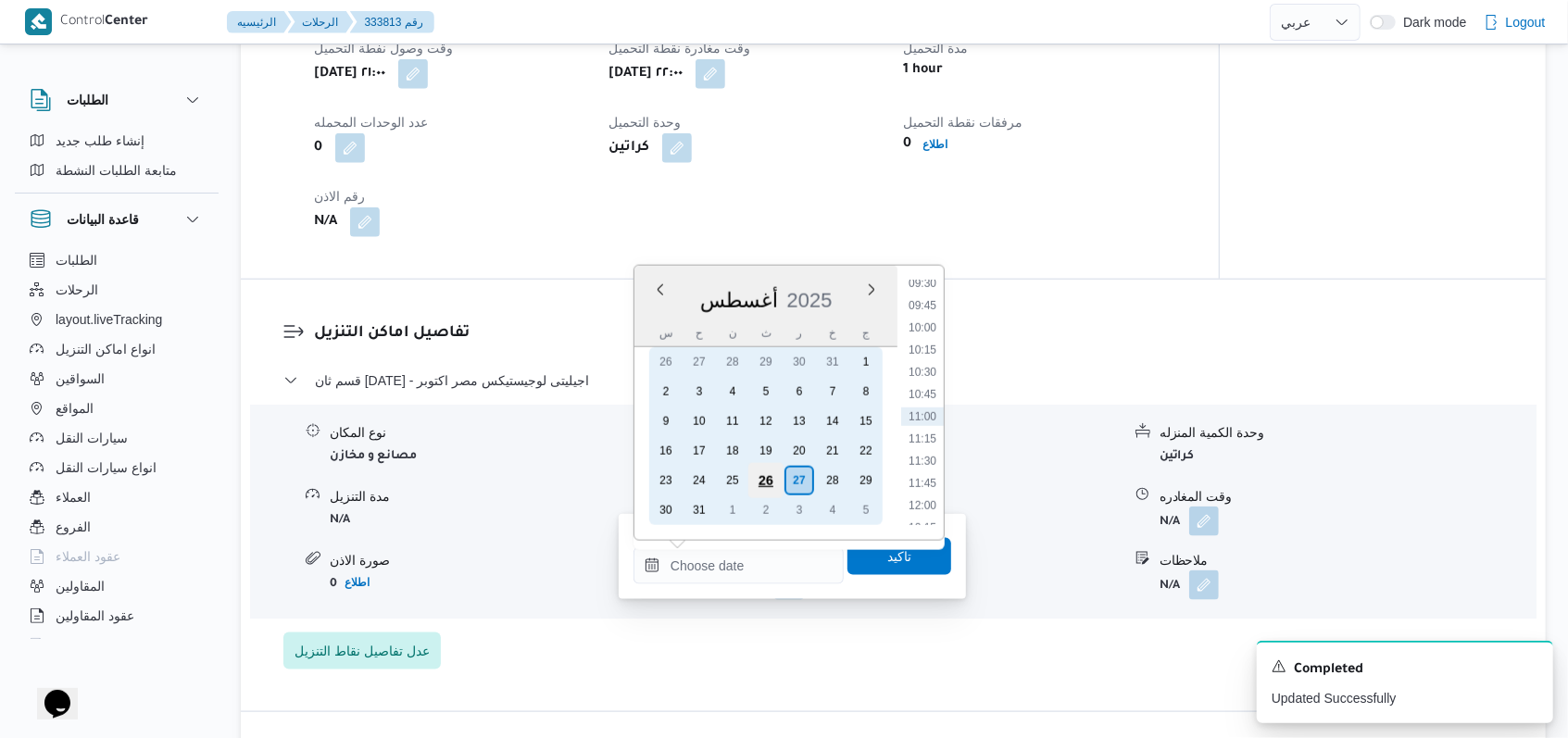
click at [648, 472] on div "26" at bounding box center [765, 481] width 35 height 35
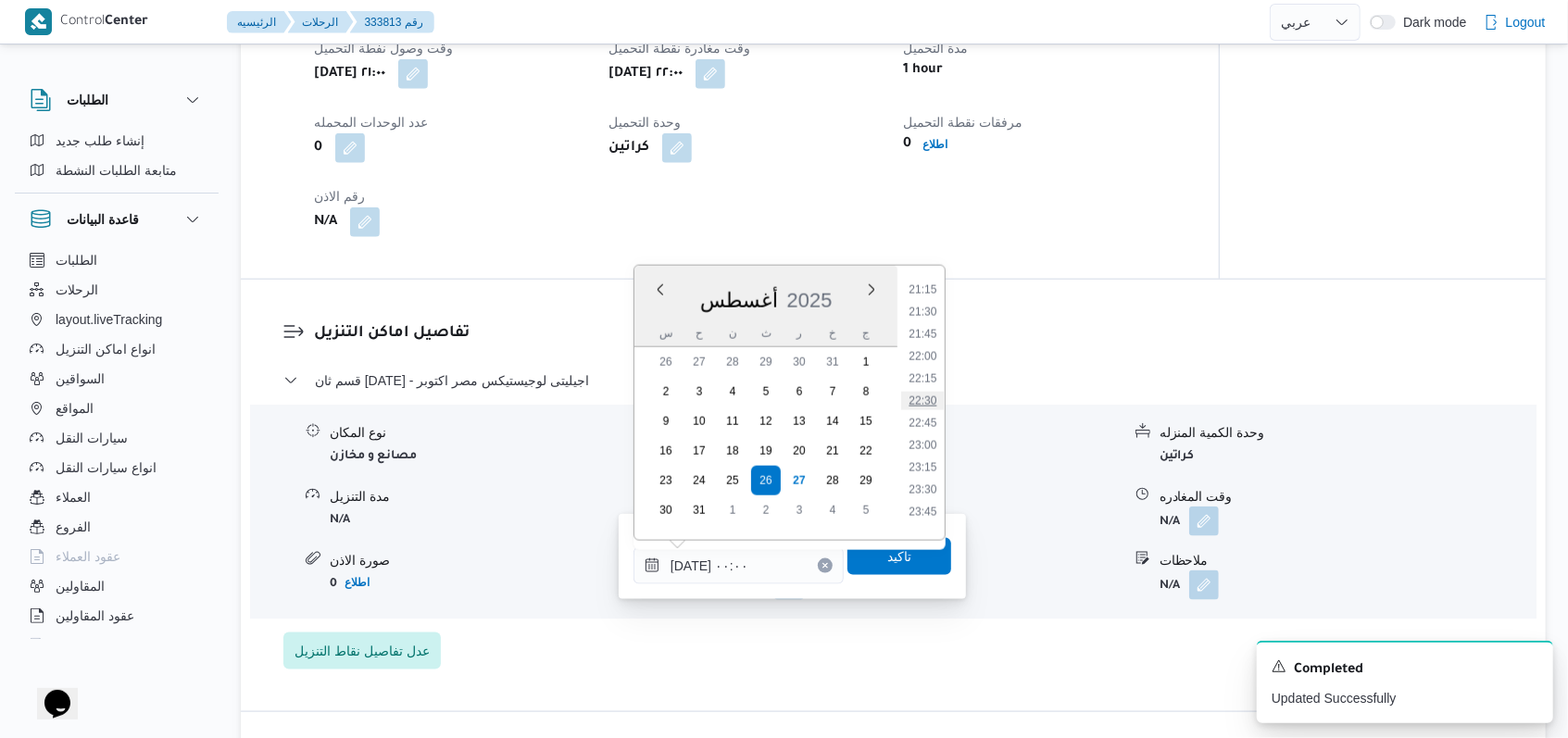
click at [648, 404] on li "22:30" at bounding box center [922, 401] width 43 height 19
type input "٢٦/٠٨/٢٠٢٥ ٢٢:٣٠"
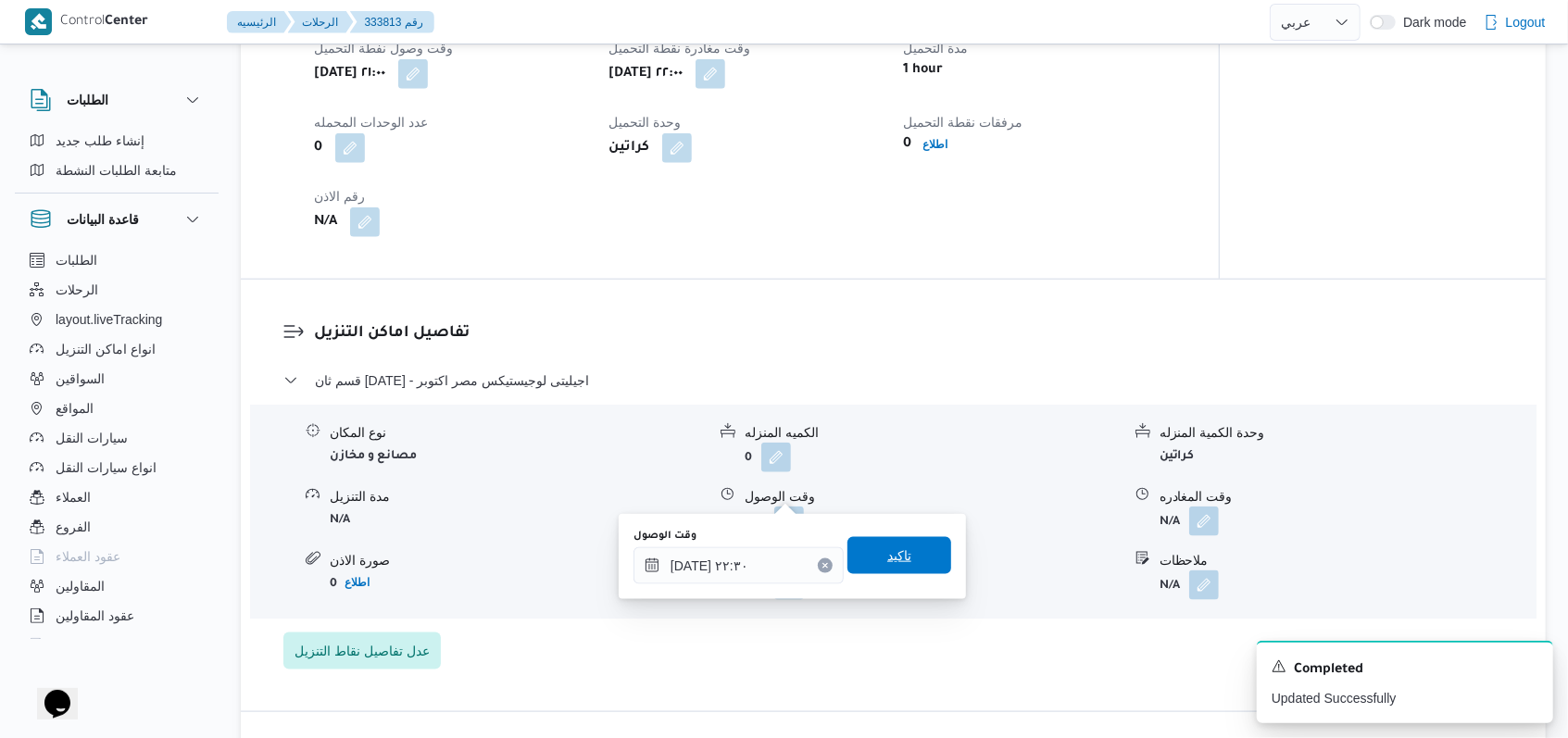
click at [648, 546] on span "تاكيد" at bounding box center [899, 556] width 103 height 37
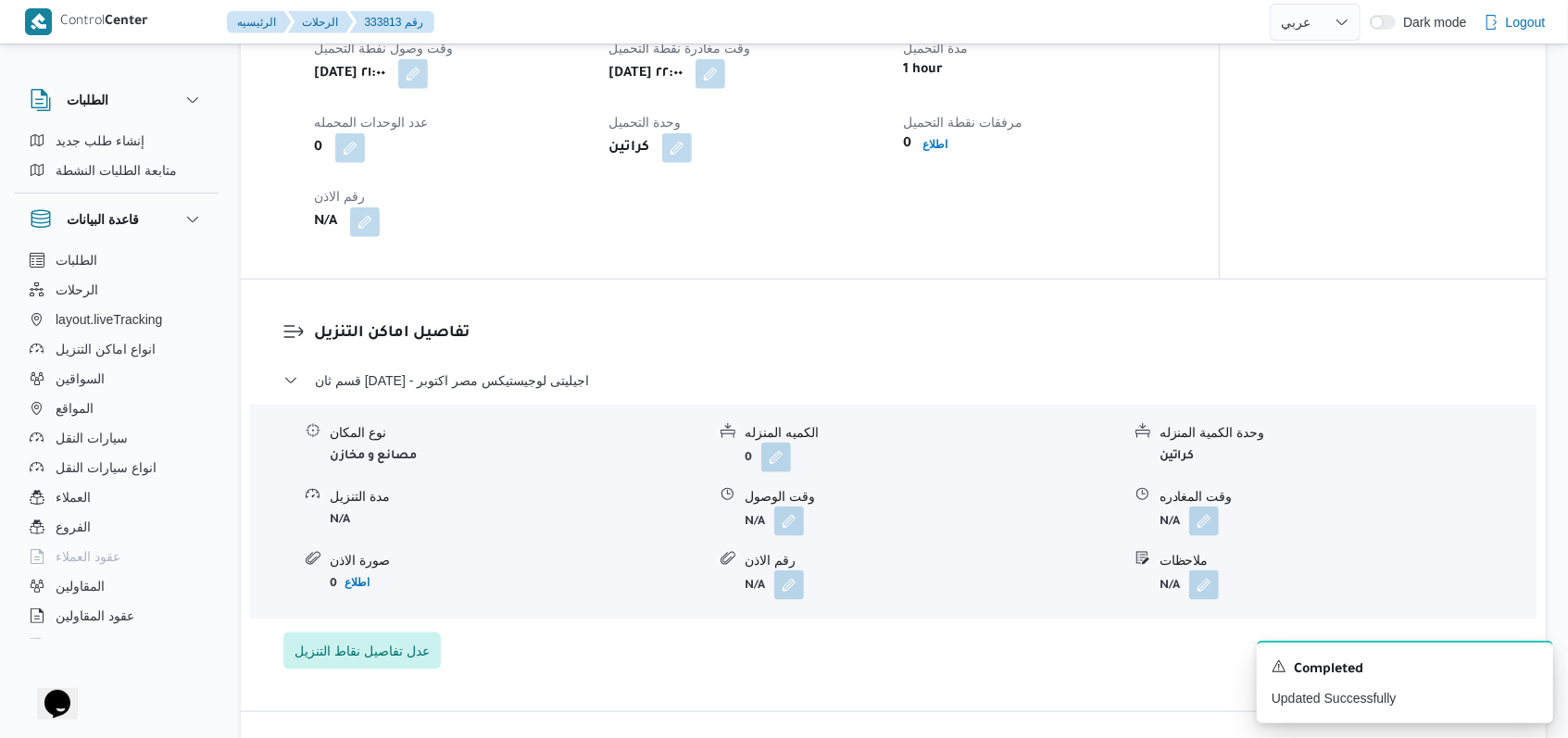
click at [648, 506] on span at bounding box center [1199, 521] width 39 height 29
click at [578, 369] on span "قسم ثان 6 أكتوبر - اجيليتى لوجيستيكس مصر اكتوبر" at bounding box center [451, 380] width 274 height 22
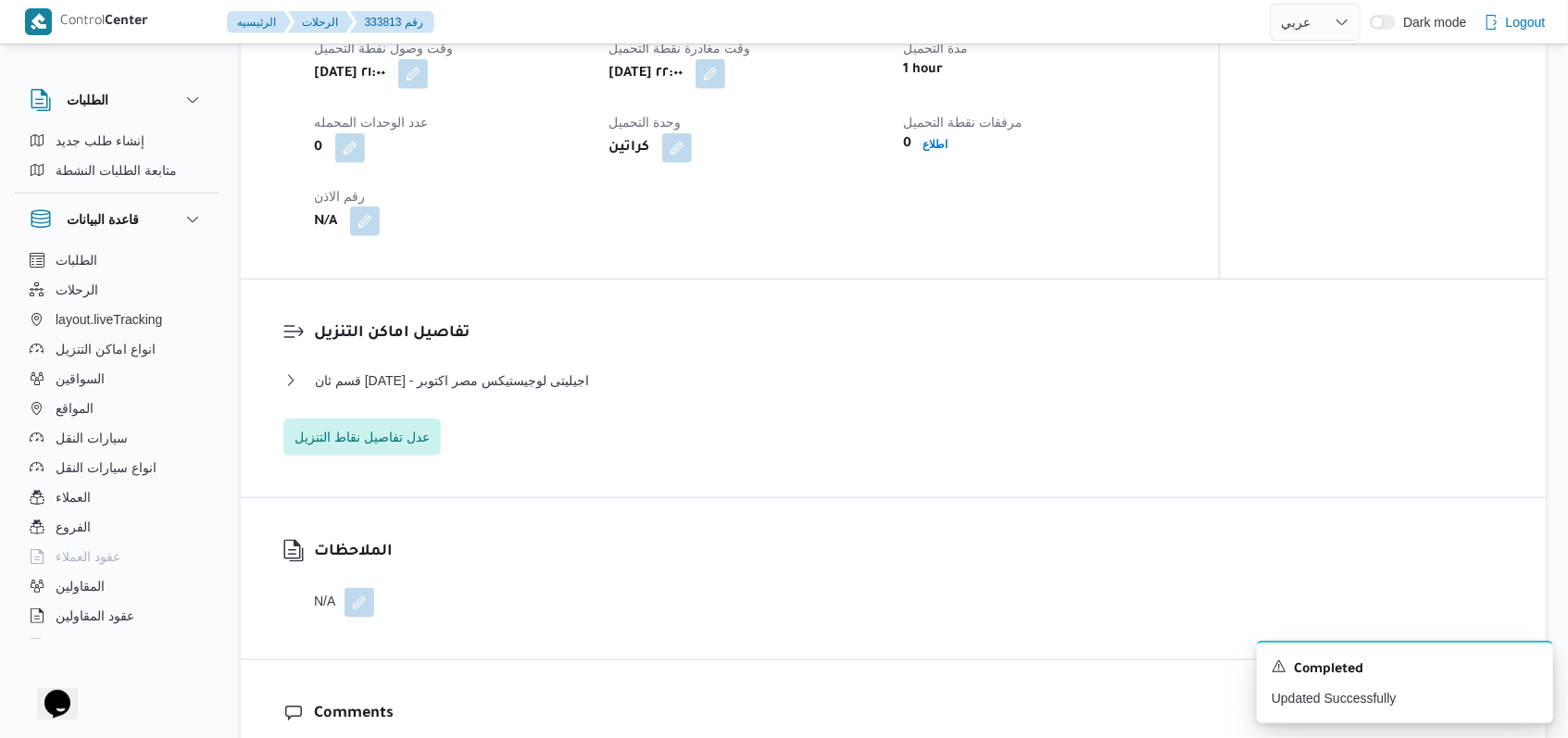
click at [377, 207] on button "button" at bounding box center [365, 221] width 29 height 29
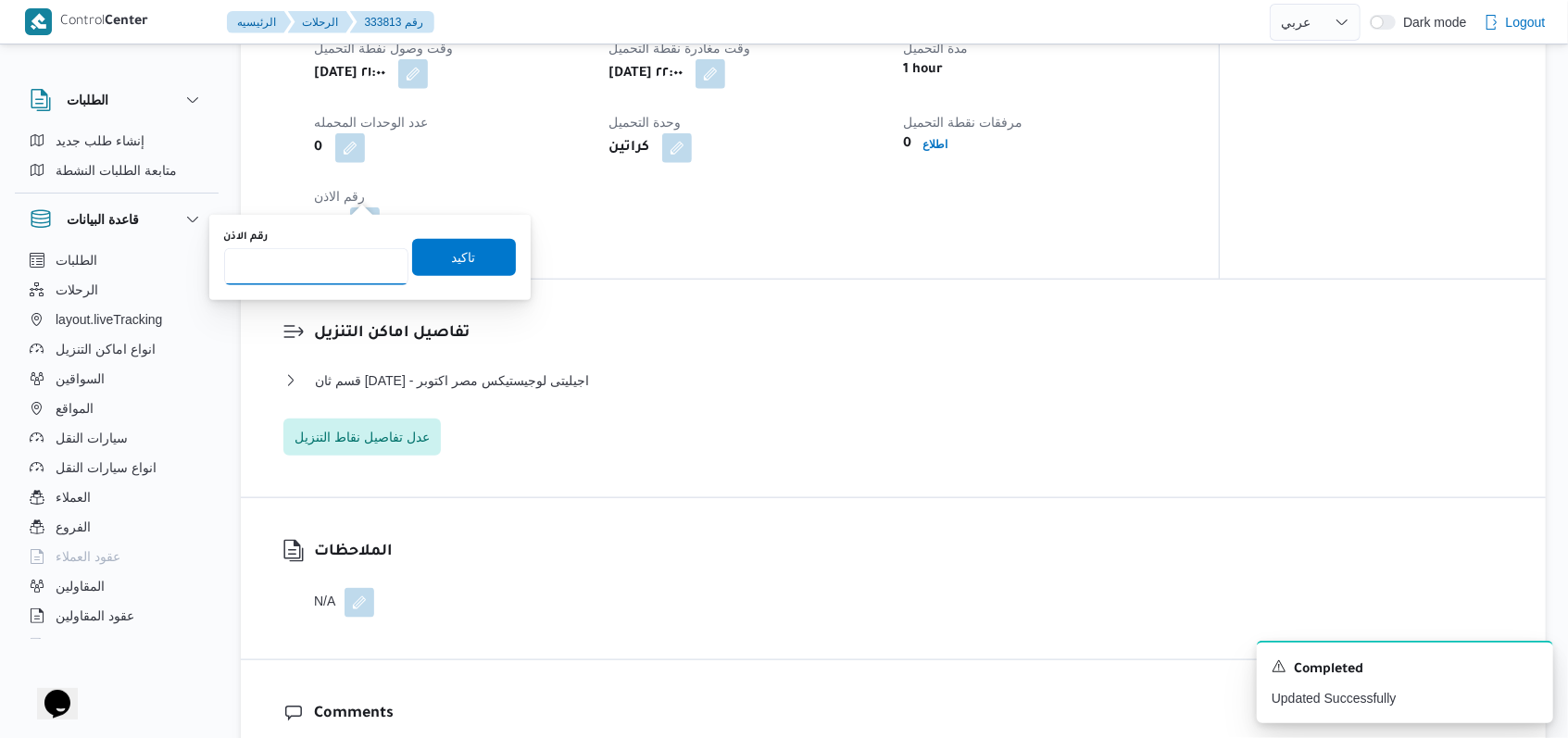
click at [331, 277] on input "رقم الاذن" at bounding box center [316, 267] width 184 height 37
type input "07735"
click at [458, 262] on span "تاكيد" at bounding box center [463, 256] width 24 height 22
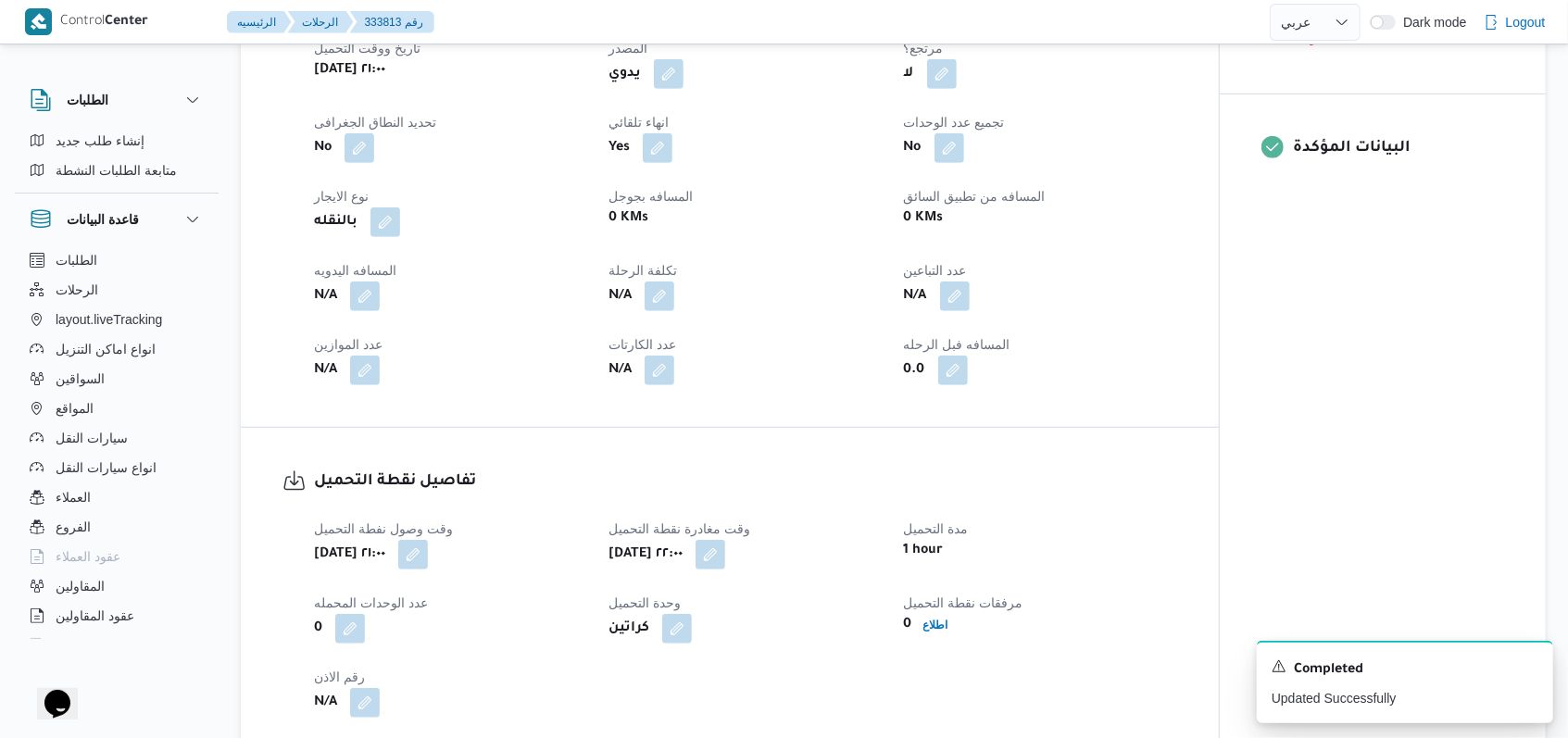
scroll to position [741, 0]
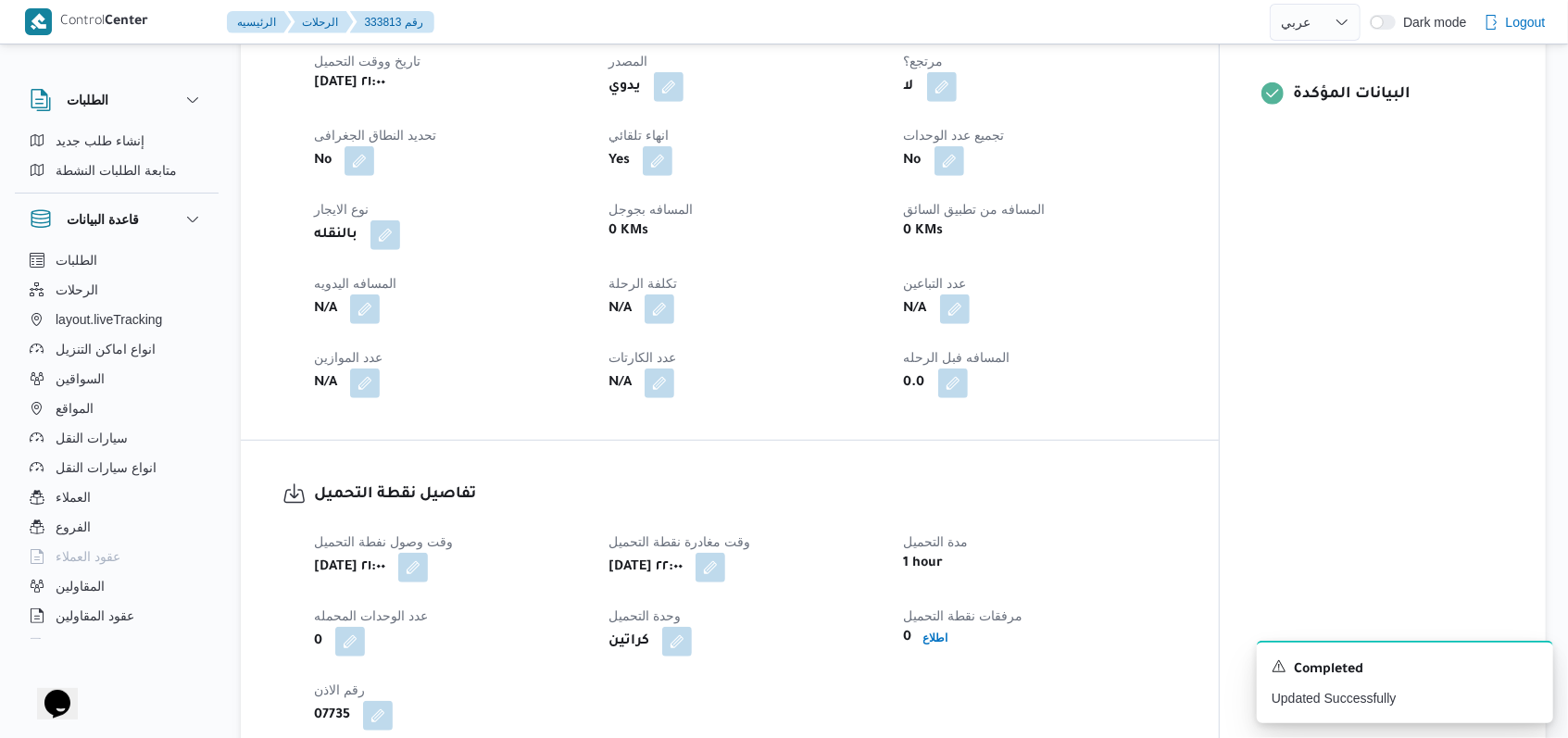
click at [359, 294] on span at bounding box center [360, 309] width 39 height 29
click at [362, 293] on button "button" at bounding box center [365, 308] width 29 height 29
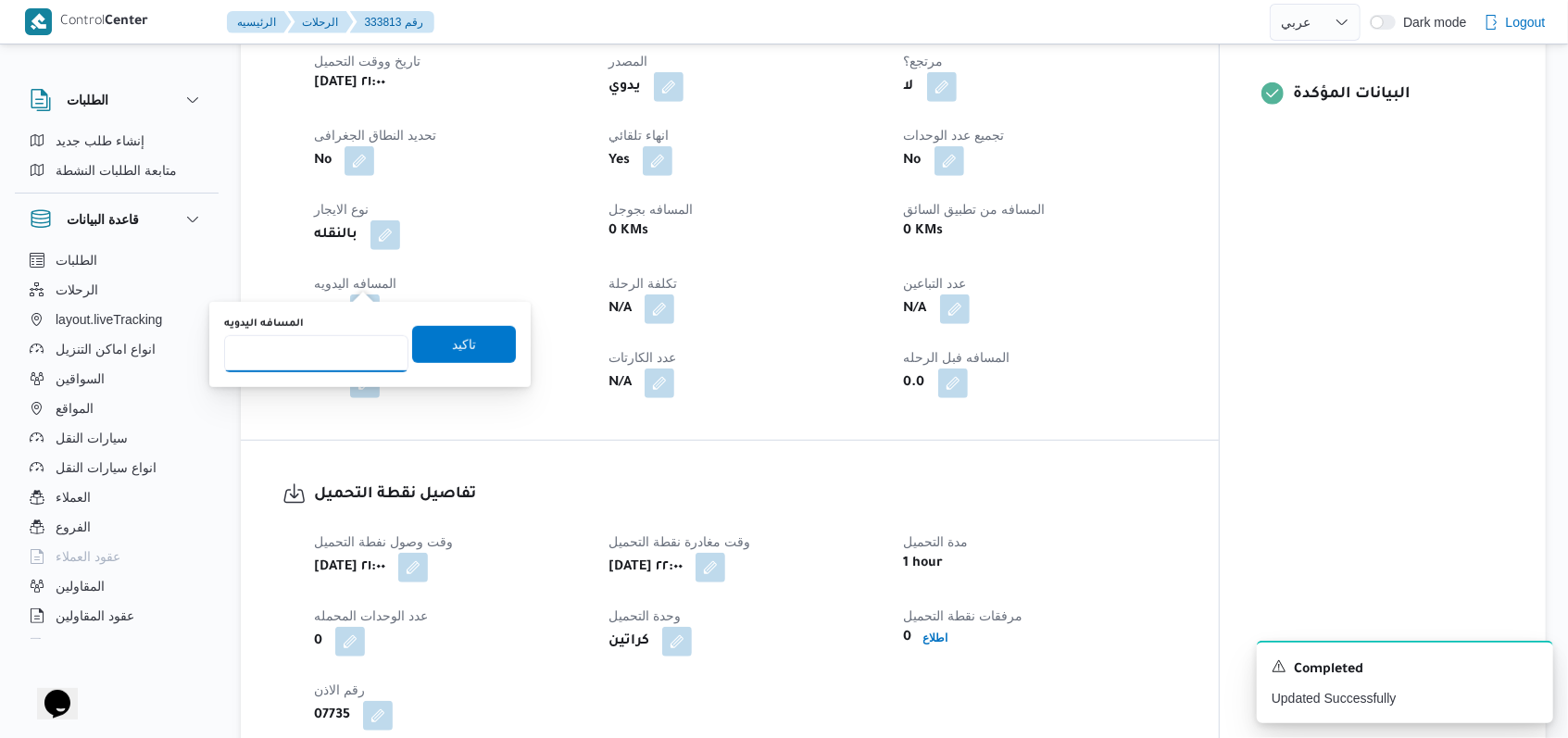
click at [326, 348] on input "المسافه اليدويه" at bounding box center [316, 354] width 184 height 37
type input "8"
click at [451, 349] on span "تاكيد" at bounding box center [463, 343] width 24 height 22
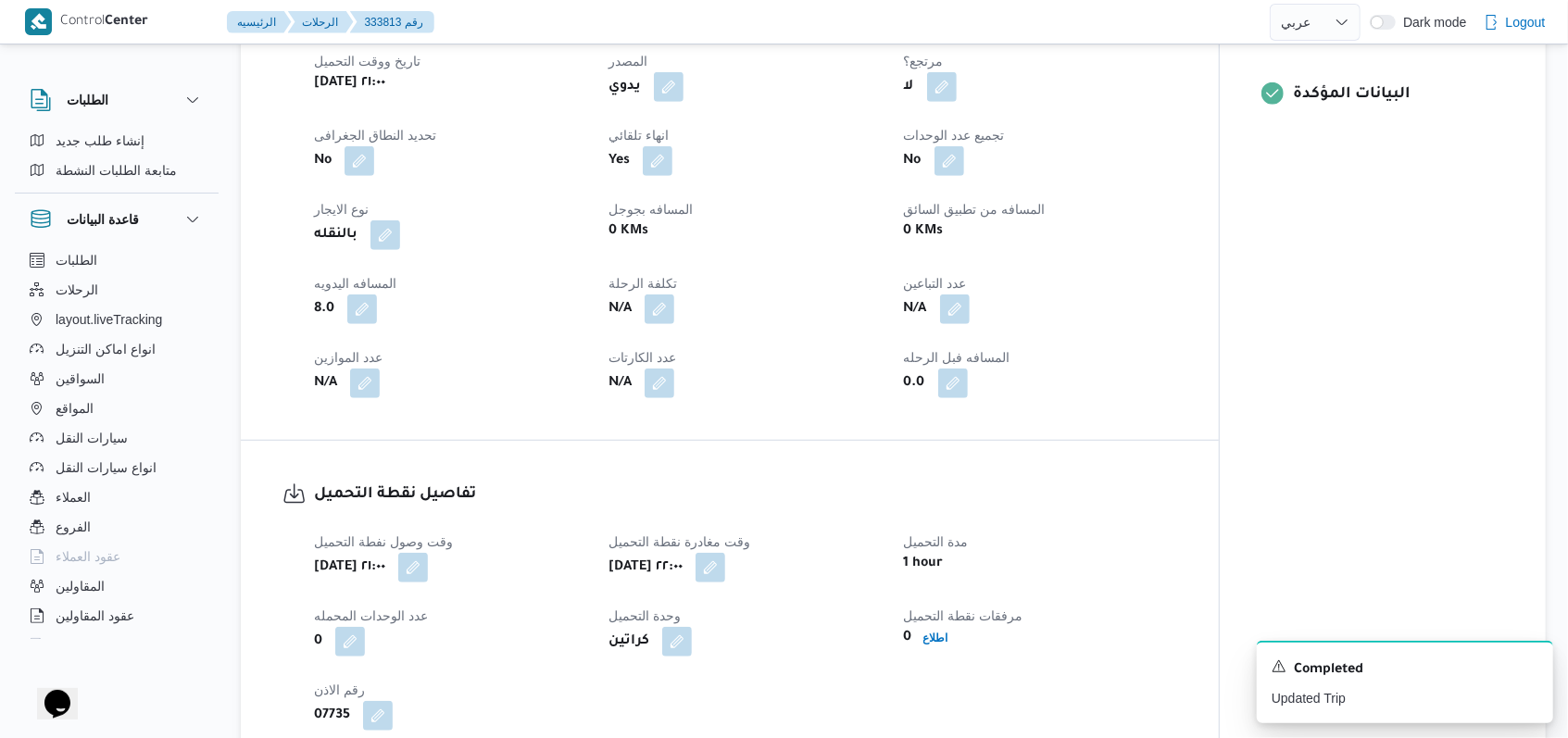
select select "ar"
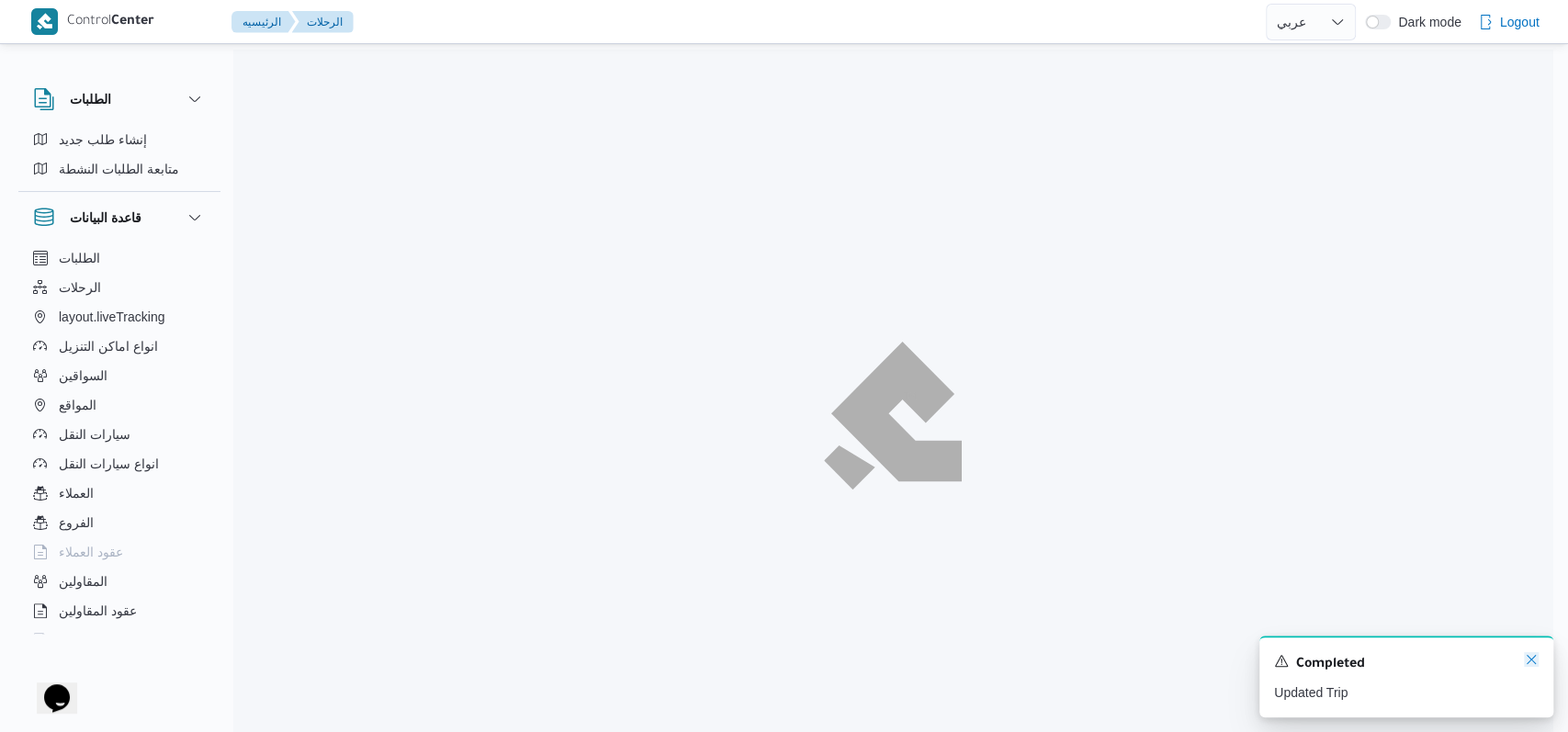
click at [643, 658] on icon "Dismiss toast" at bounding box center [1530, 659] width 9 height 9
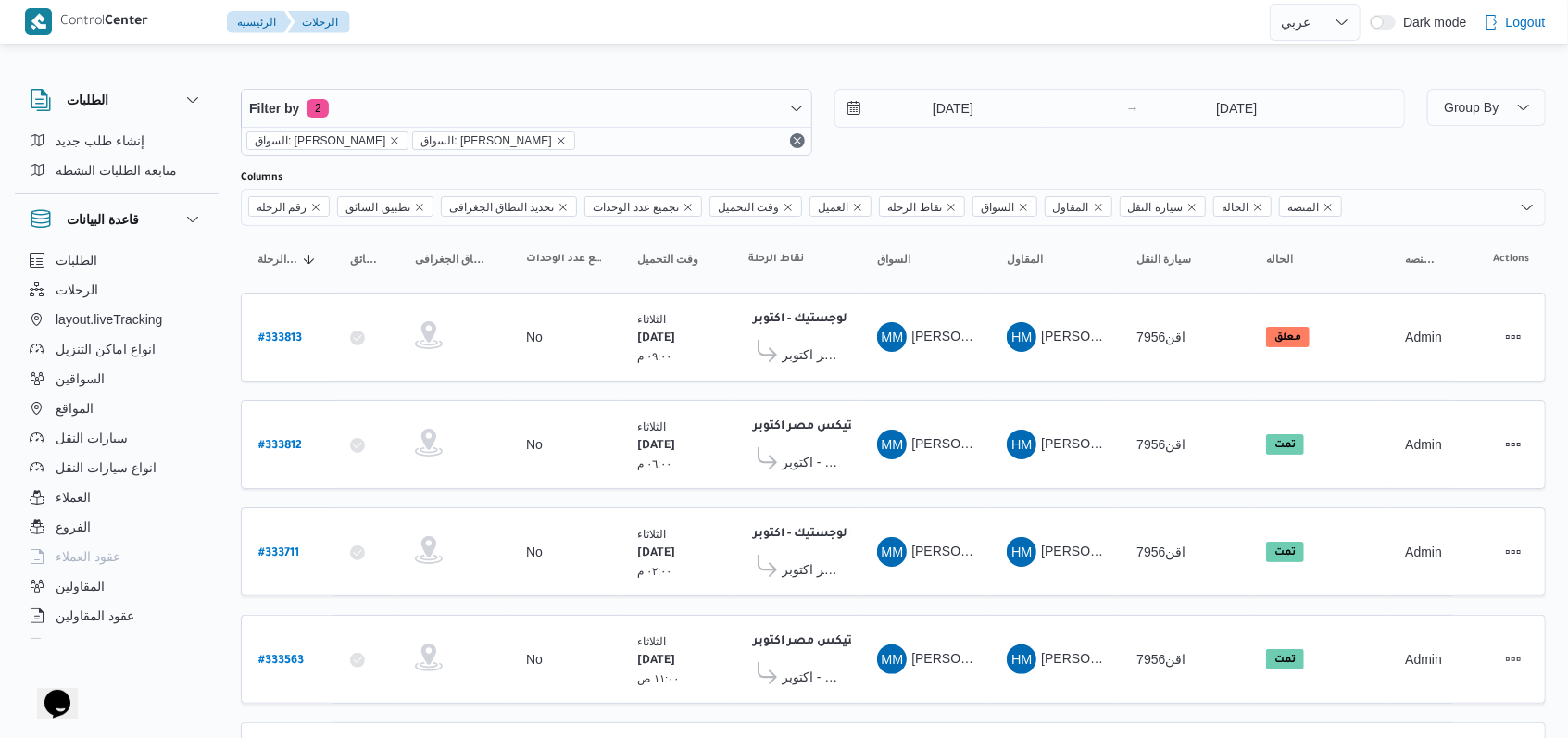
click at [648, 159] on div "Filter by 2 السواق: محمد مروان دياب السواق: محمد مروان دياب 26/8/2025 → 26/8/20…" at bounding box center [823, 122] width 1187 height 89
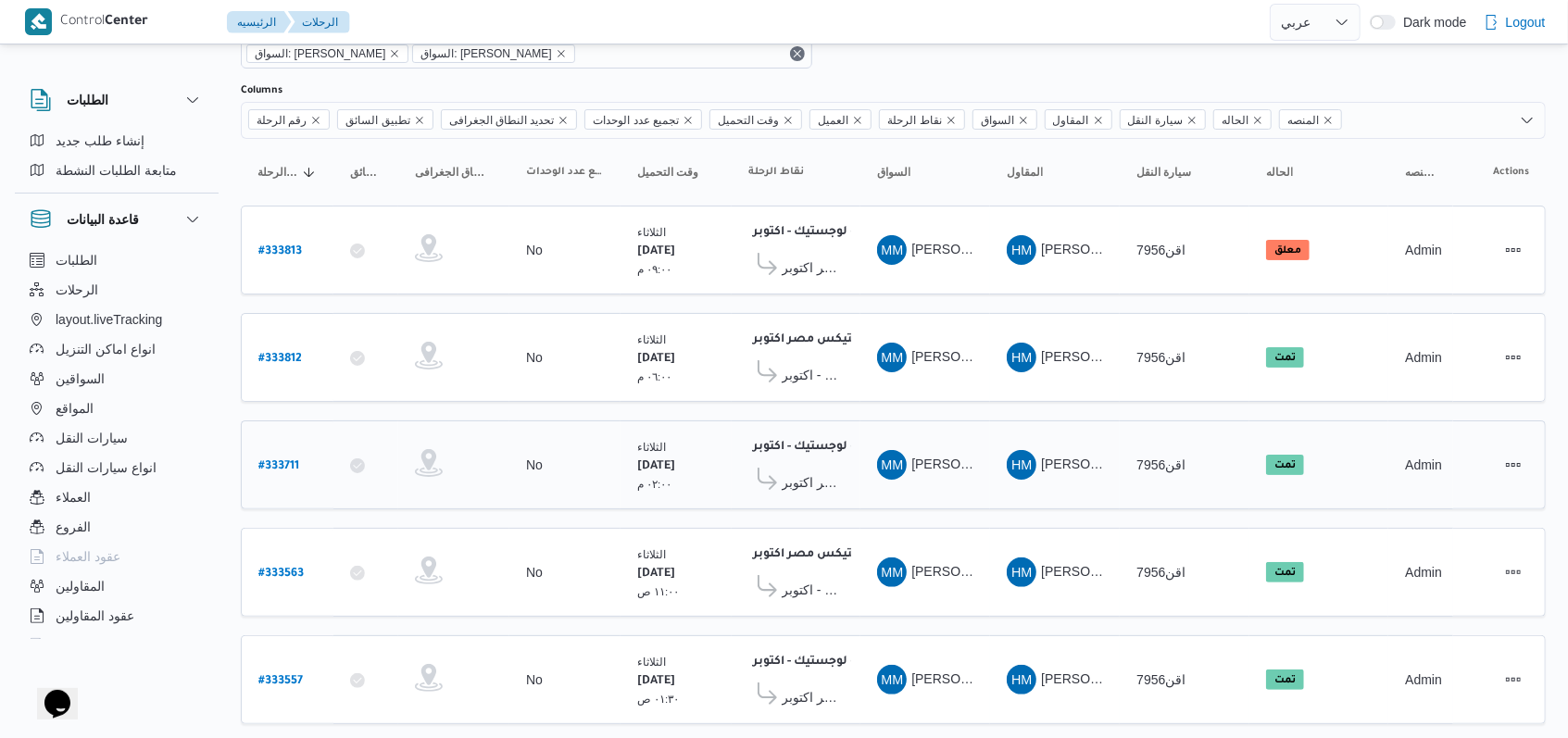
scroll to position [119, 0]
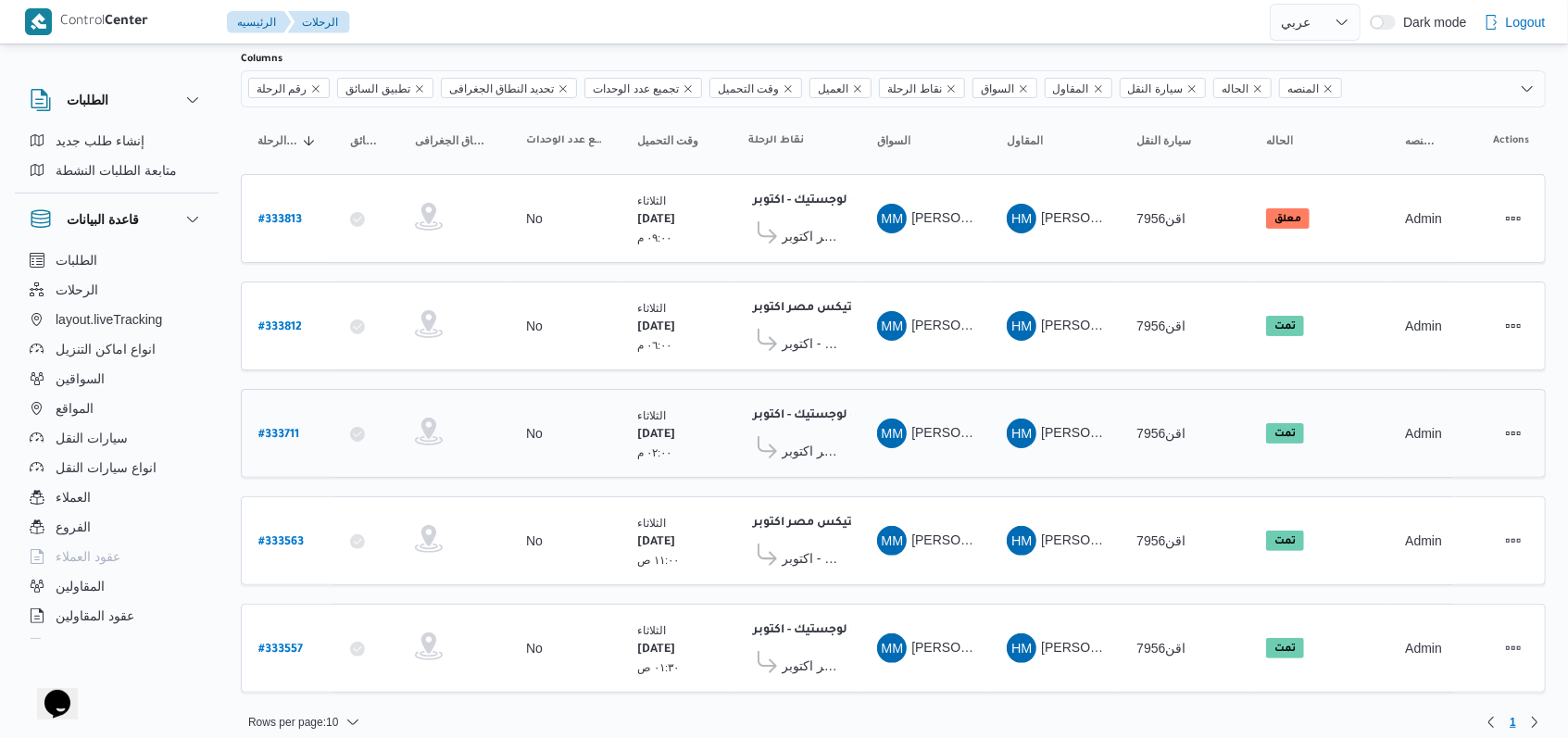
click at [289, 432] on b "# 333711" at bounding box center [279, 435] width 41 height 13
select select "ar"
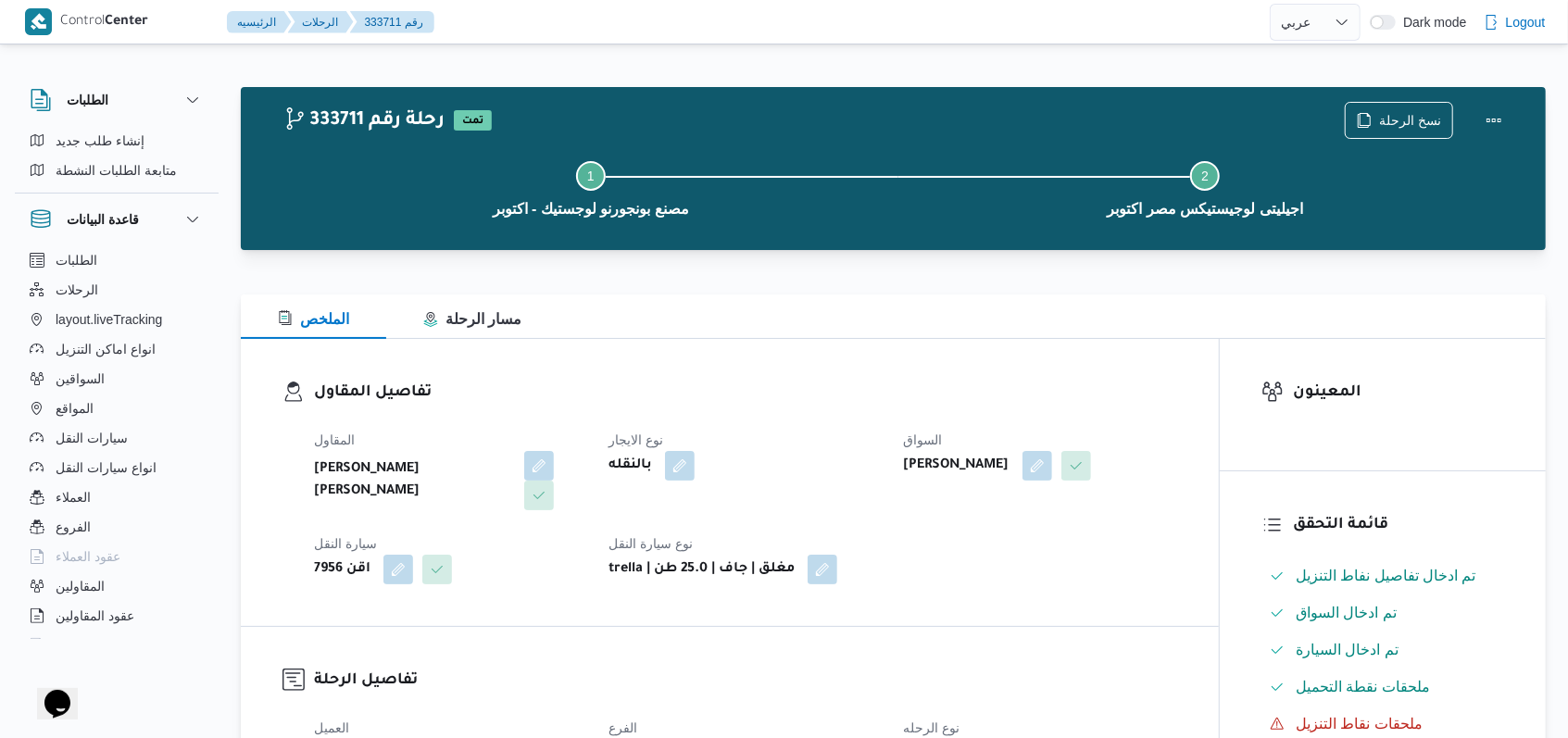
select select "ar"
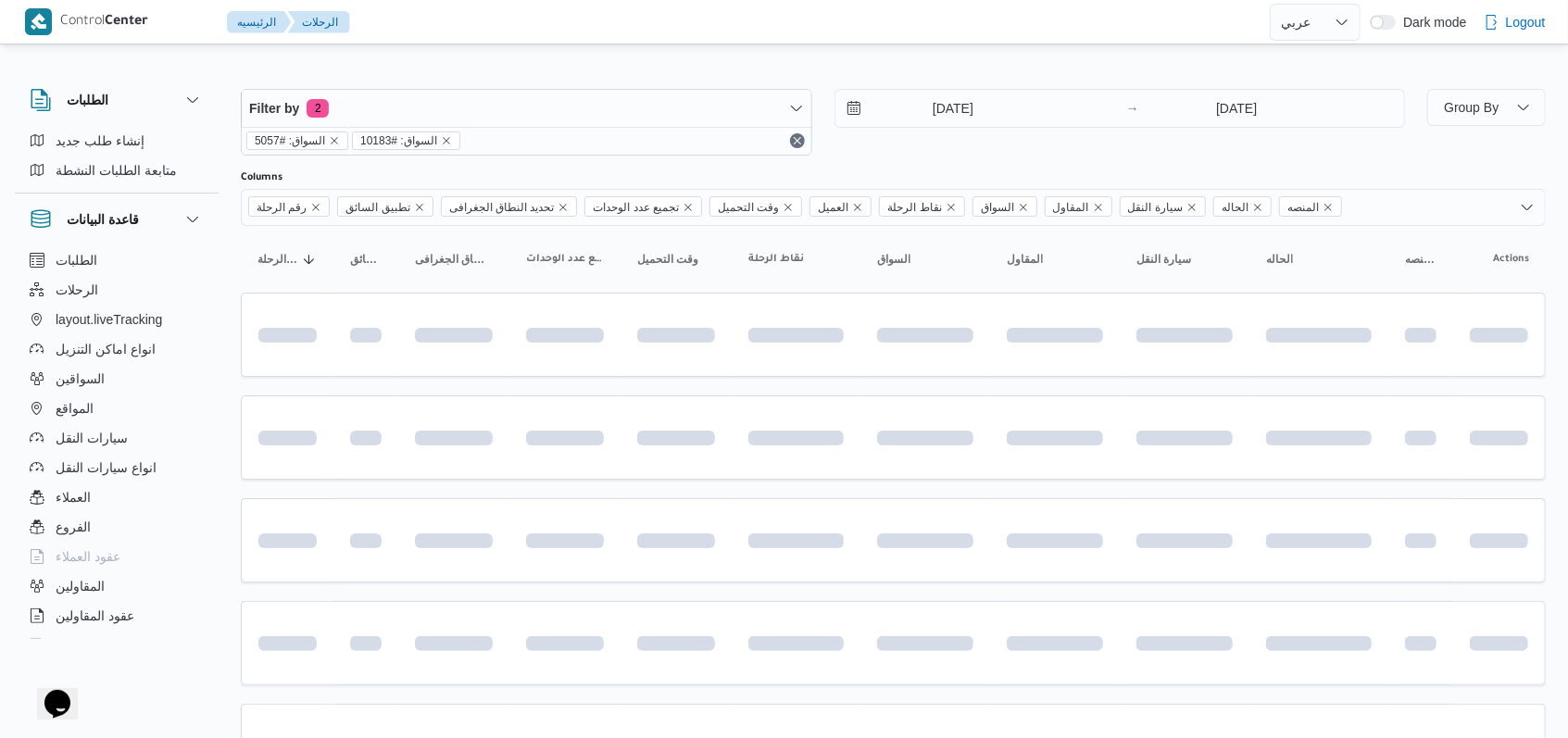
scroll to position [109, 0]
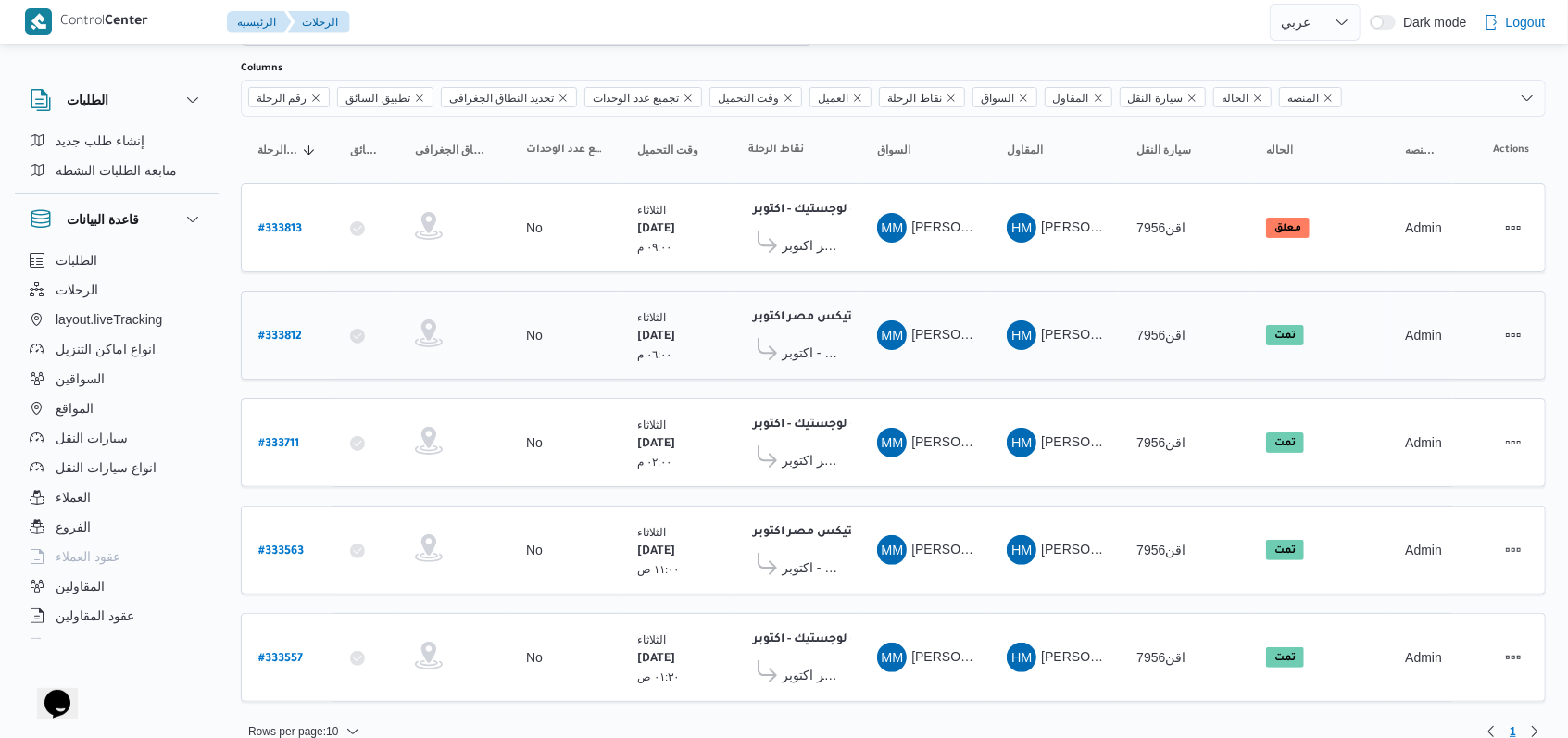
click at [270, 330] on b "# 333812" at bounding box center [280, 336] width 44 height 13
select select "ar"
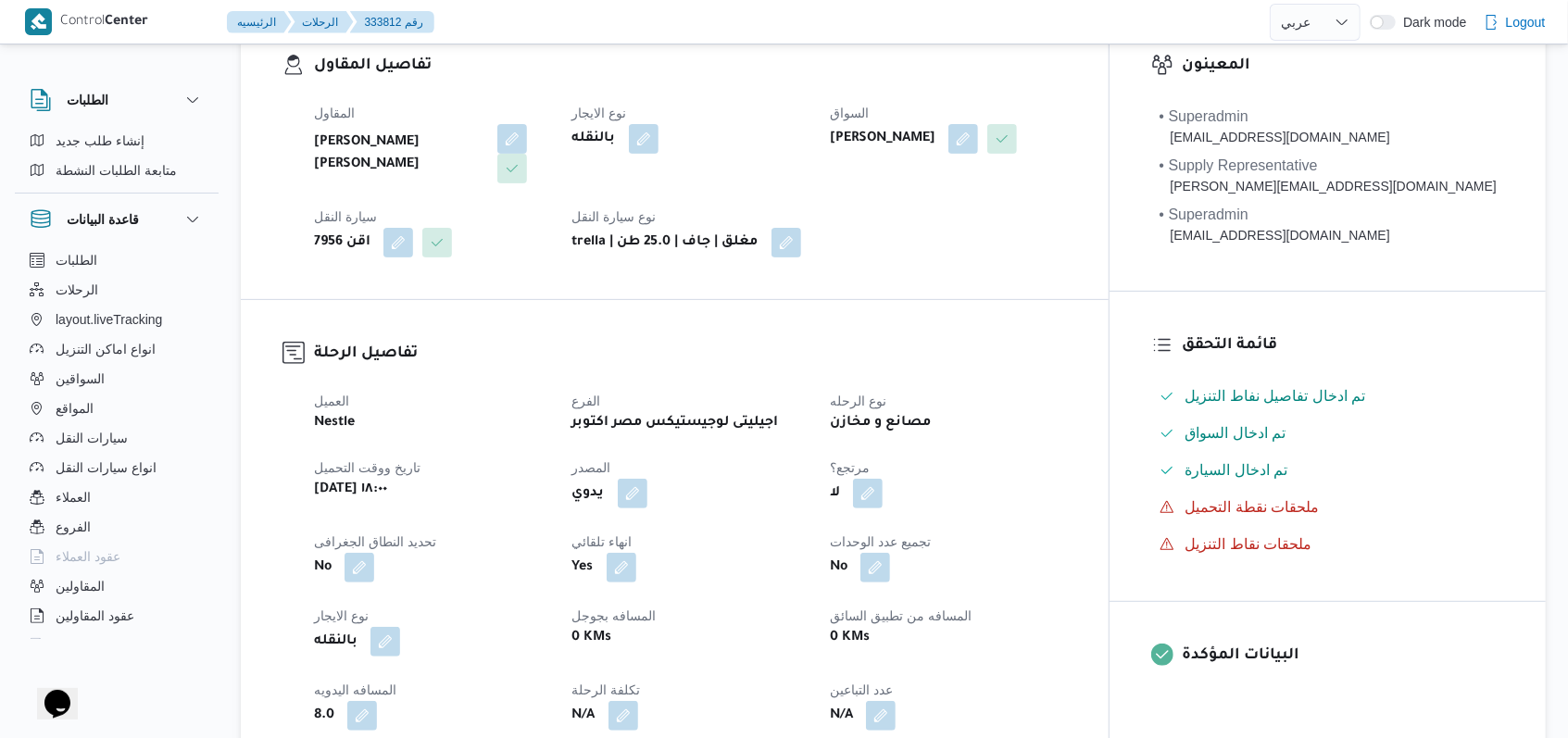
scroll to position [741, 0]
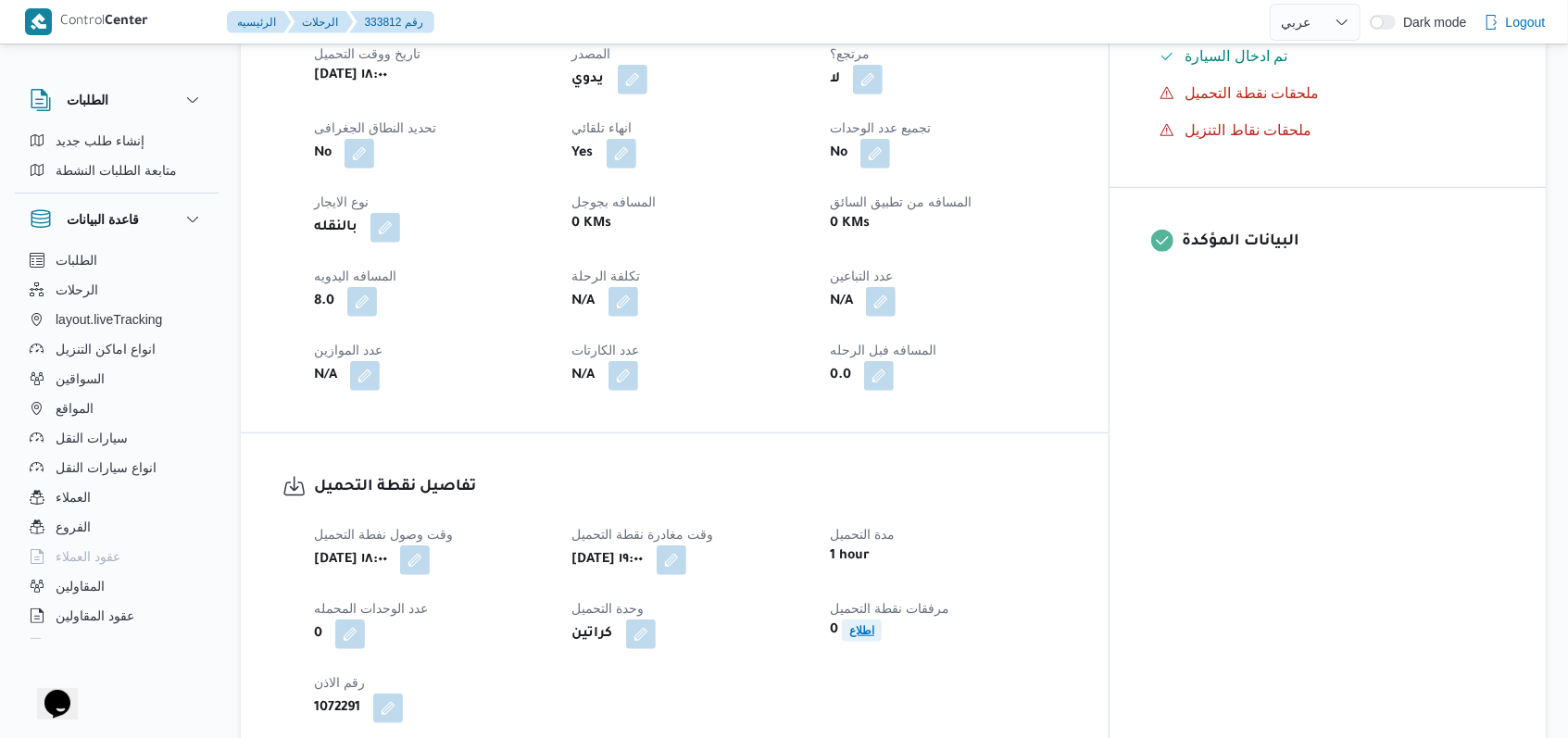
click at [648, 624] on b "اطلاع" at bounding box center [862, 630] width 25 height 13
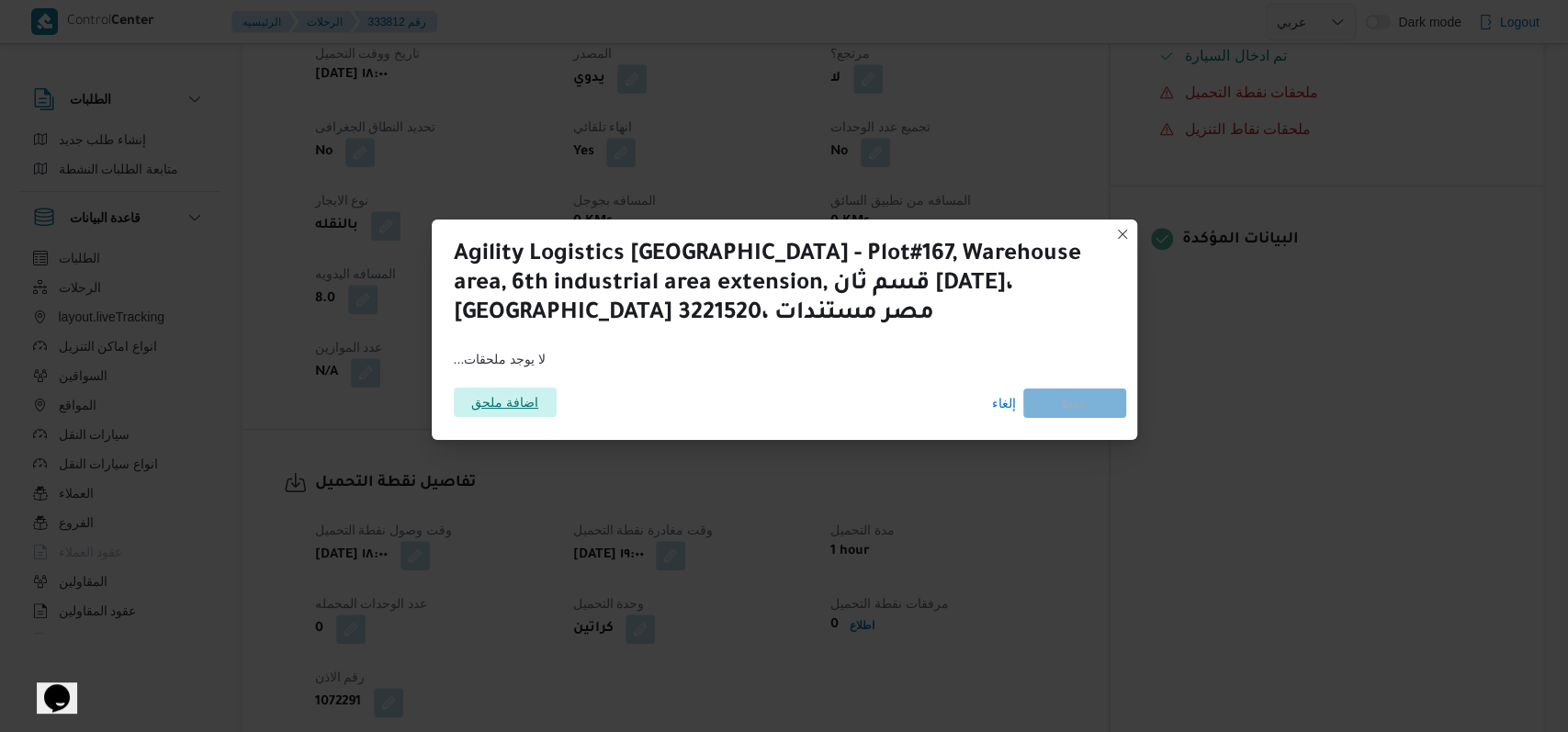
click at [501, 394] on span "اضافة ملحق" at bounding box center [504, 402] width 67 height 29
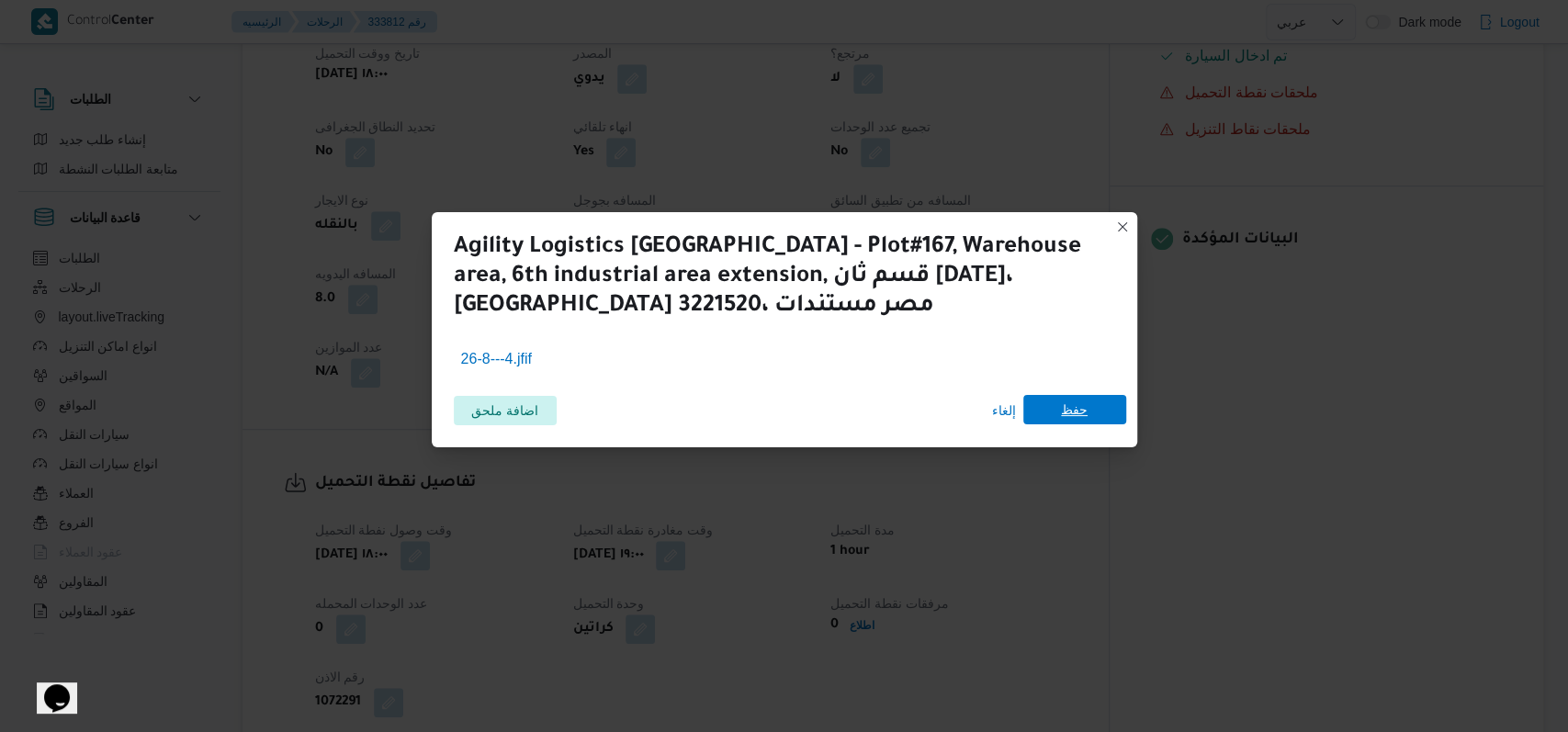
click at [643, 419] on span "حفظ" at bounding box center [1075, 409] width 103 height 29
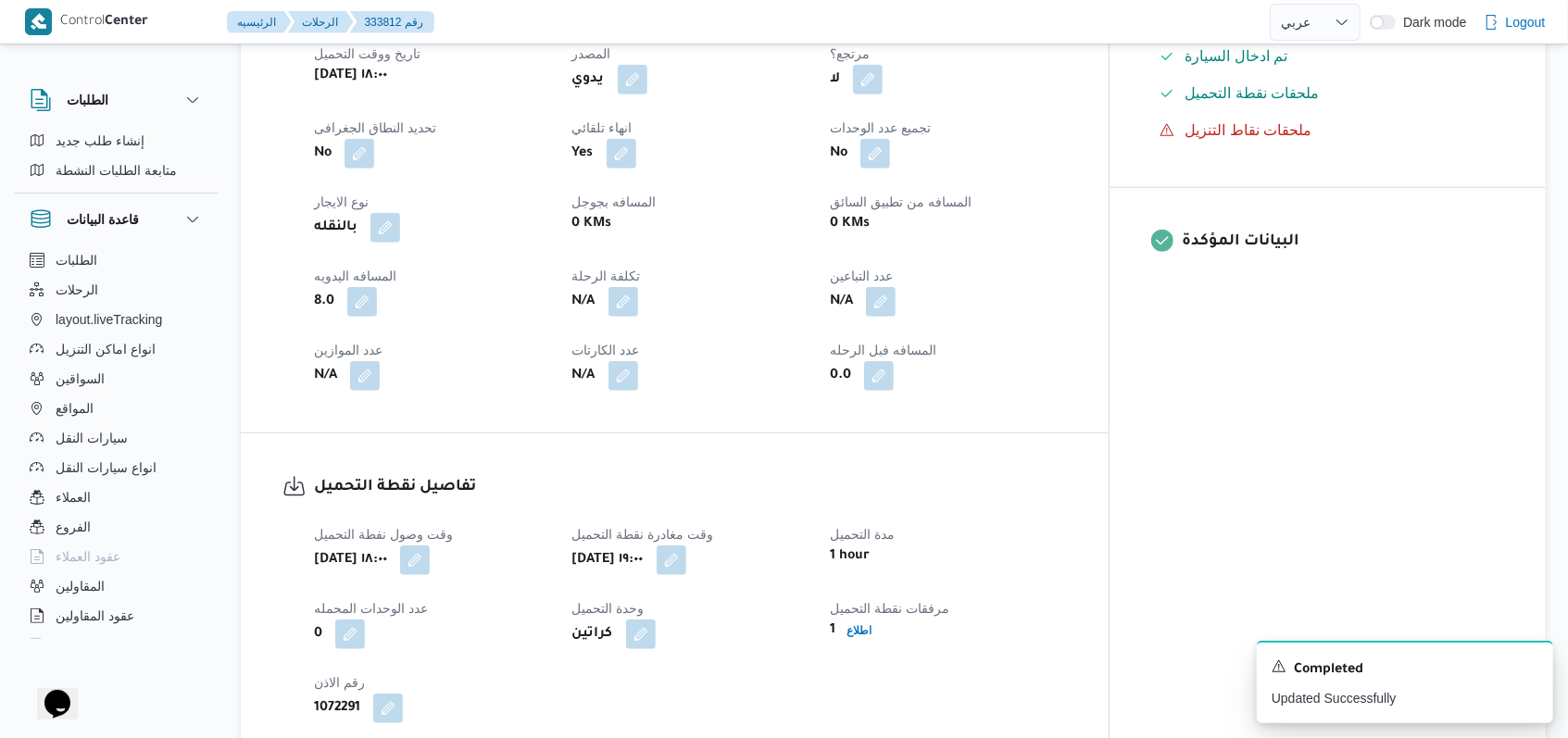
scroll to position [109, 0]
select select "ar"
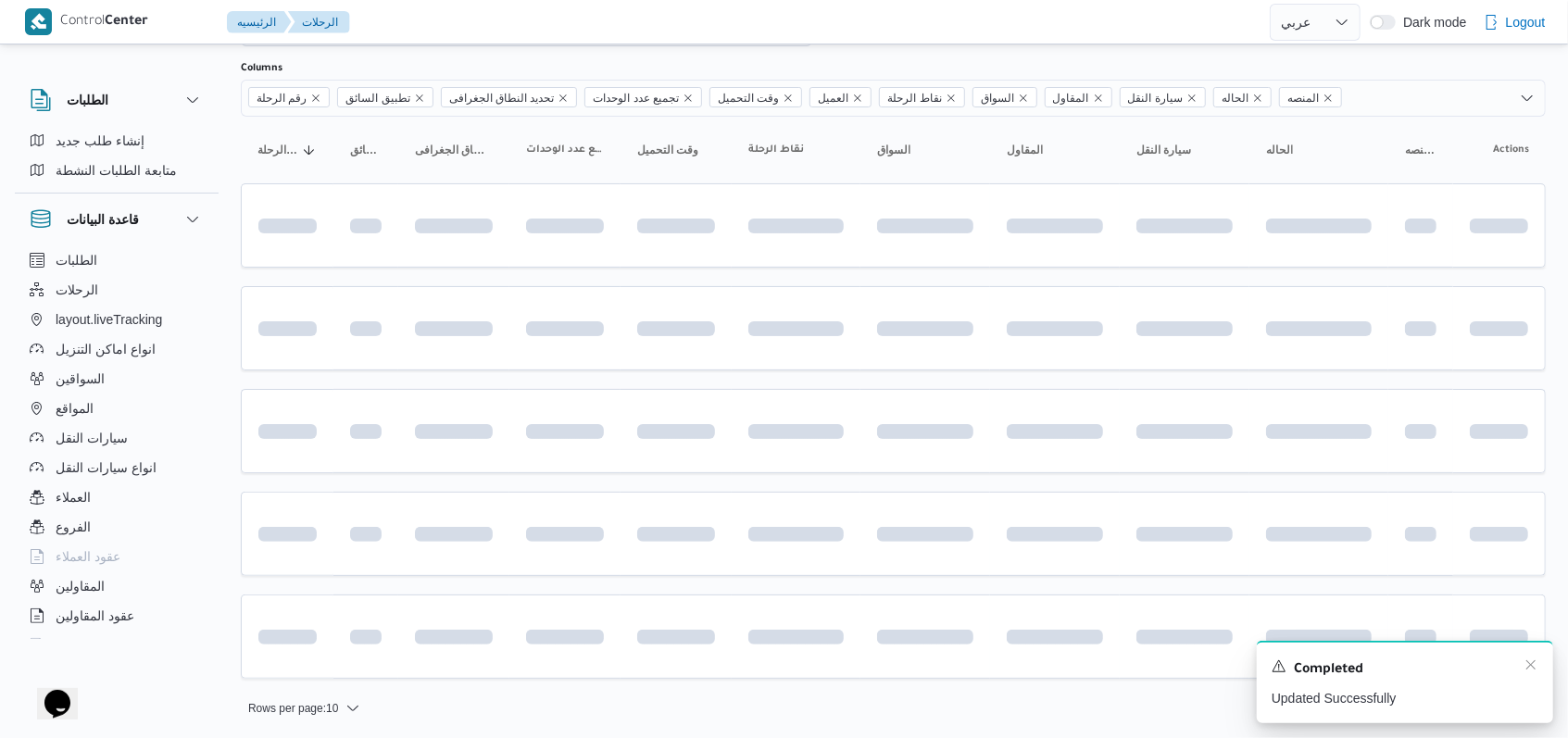
click at [648, 663] on div "A new notification appears Completed Updated Successfully" at bounding box center [1405, 681] width 296 height 83
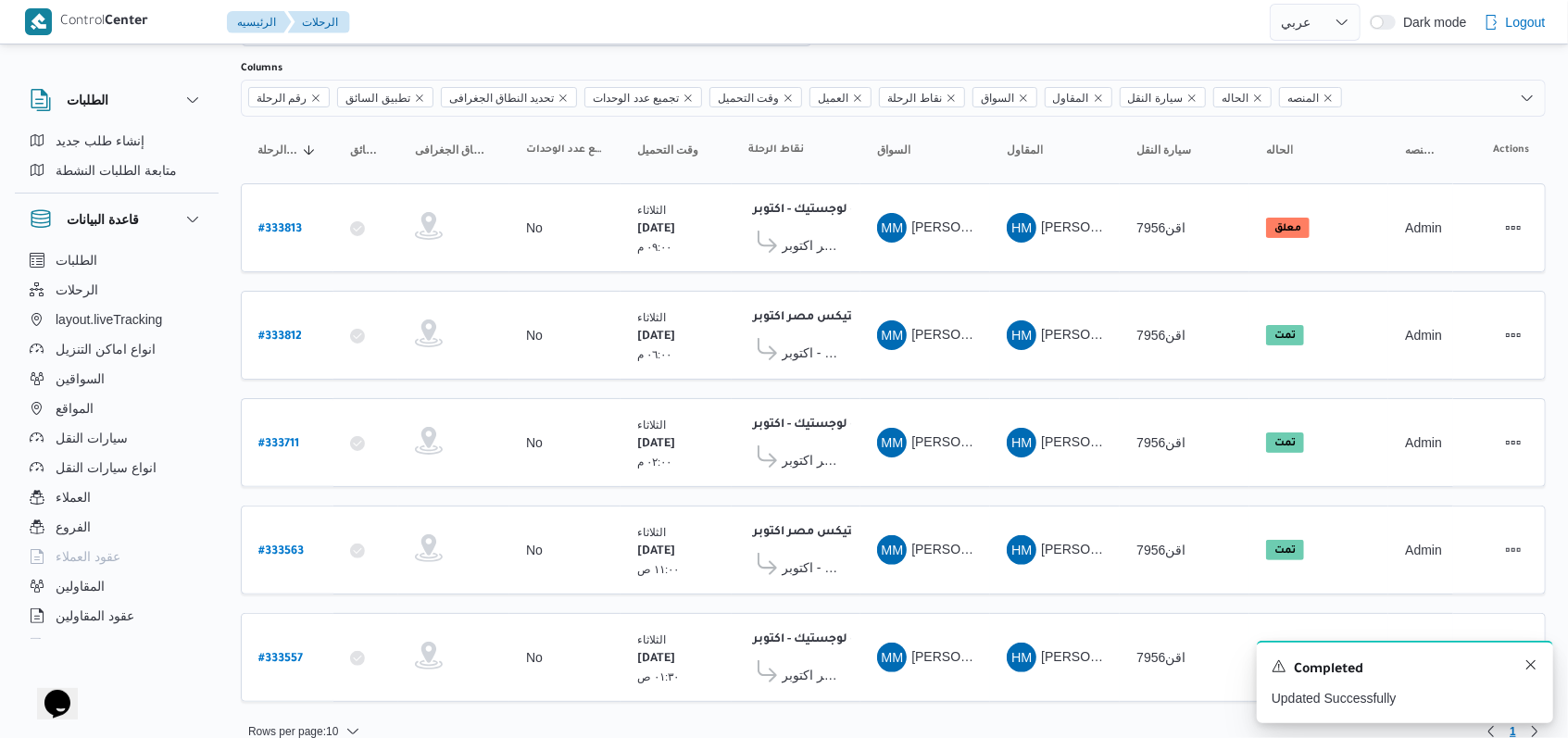
scroll to position [119, 0]
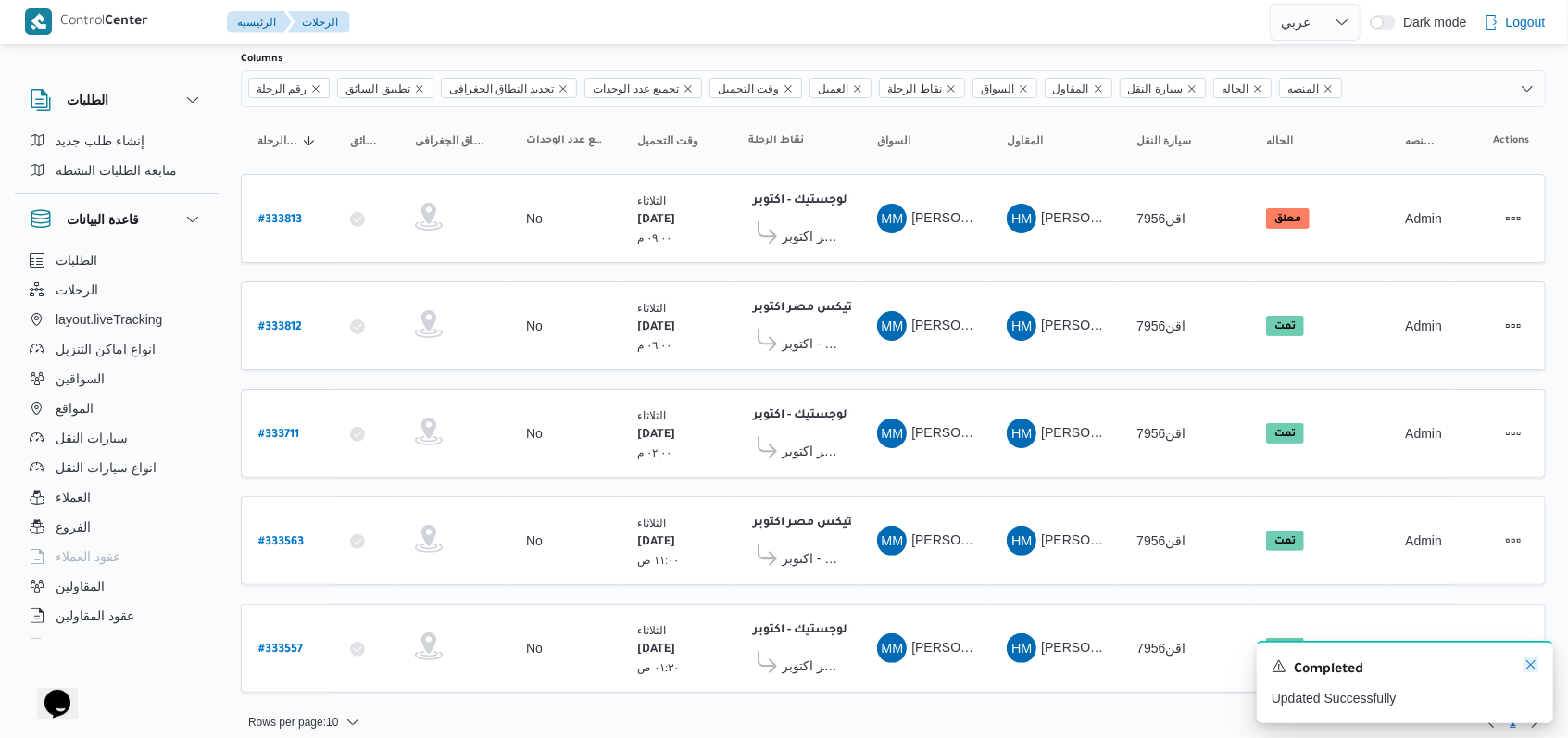
click at [648, 663] on icon "Dismiss toast" at bounding box center [1530, 664] width 15 height 15
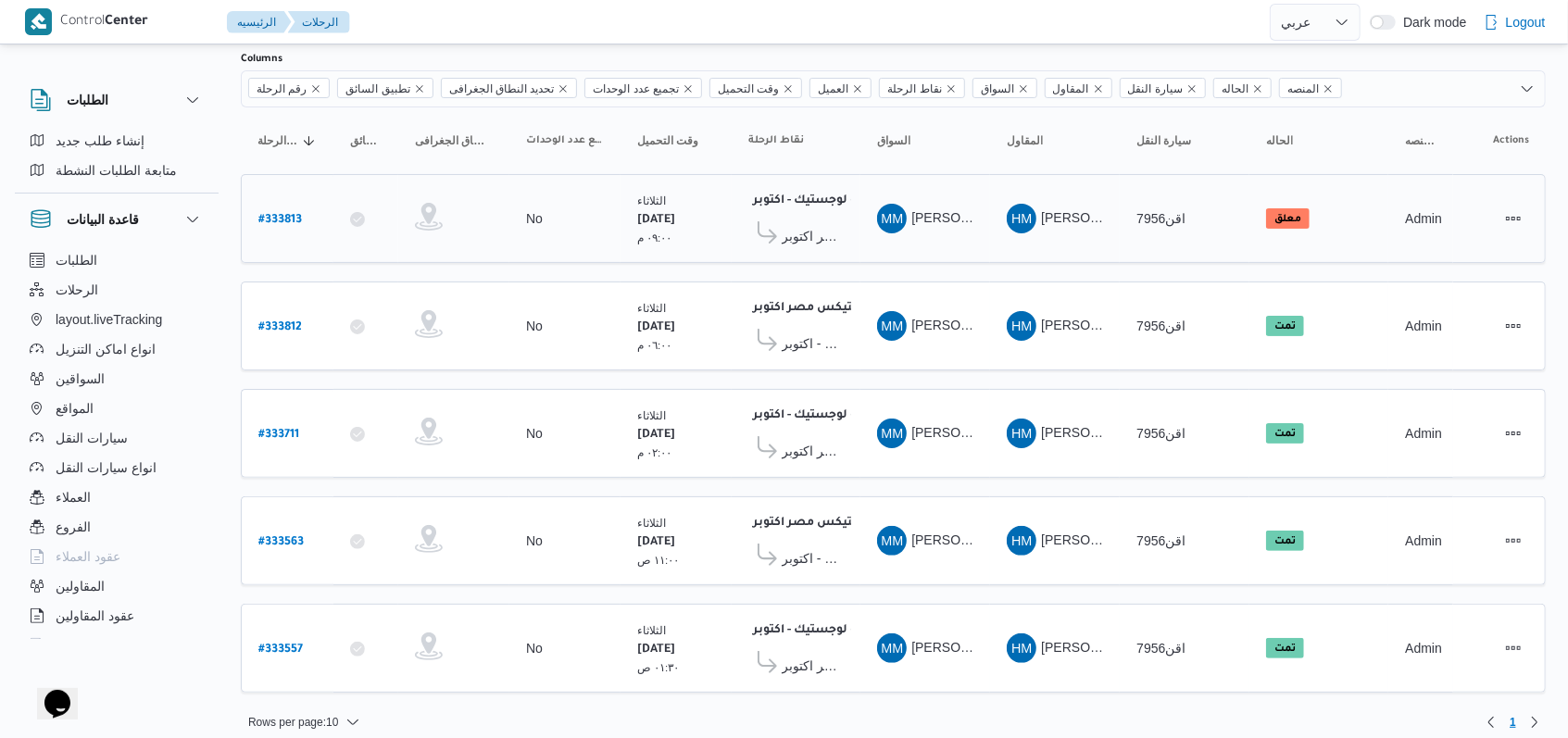
click at [300, 214] on b "# 333813" at bounding box center [280, 219] width 44 height 13
select select "ar"
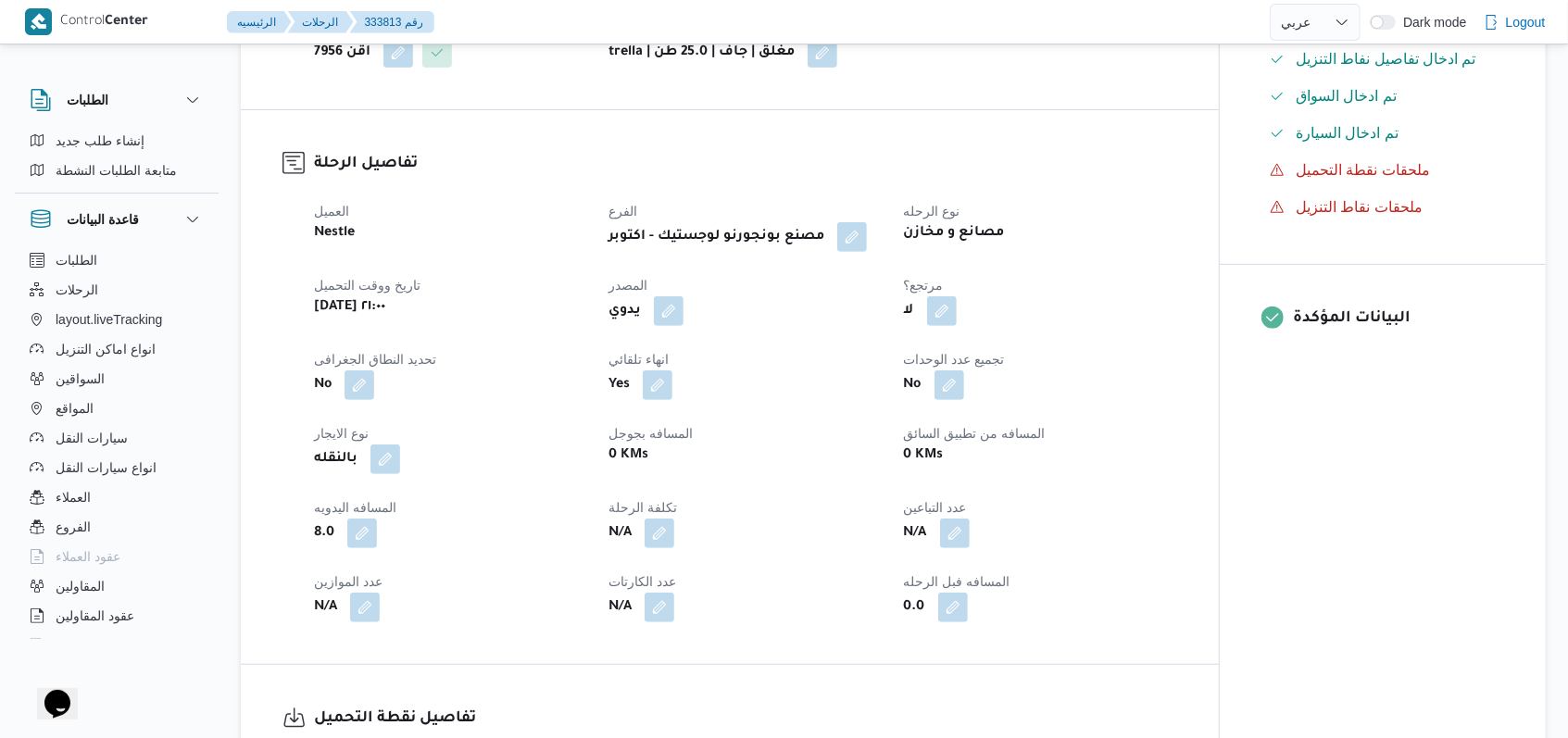
scroll to position [864, 0]
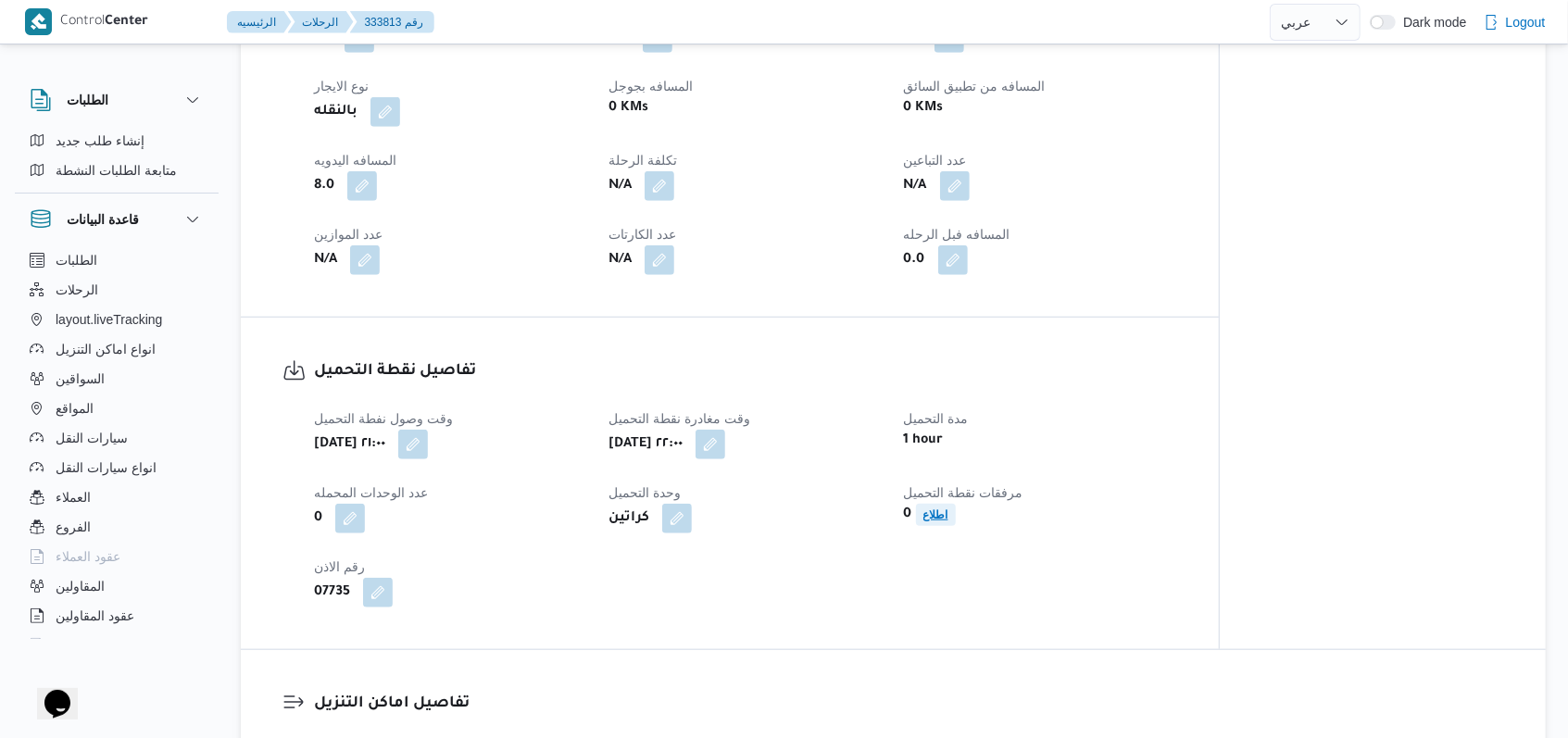
click at [648, 508] on b "اطلاع" at bounding box center [936, 514] width 25 height 13
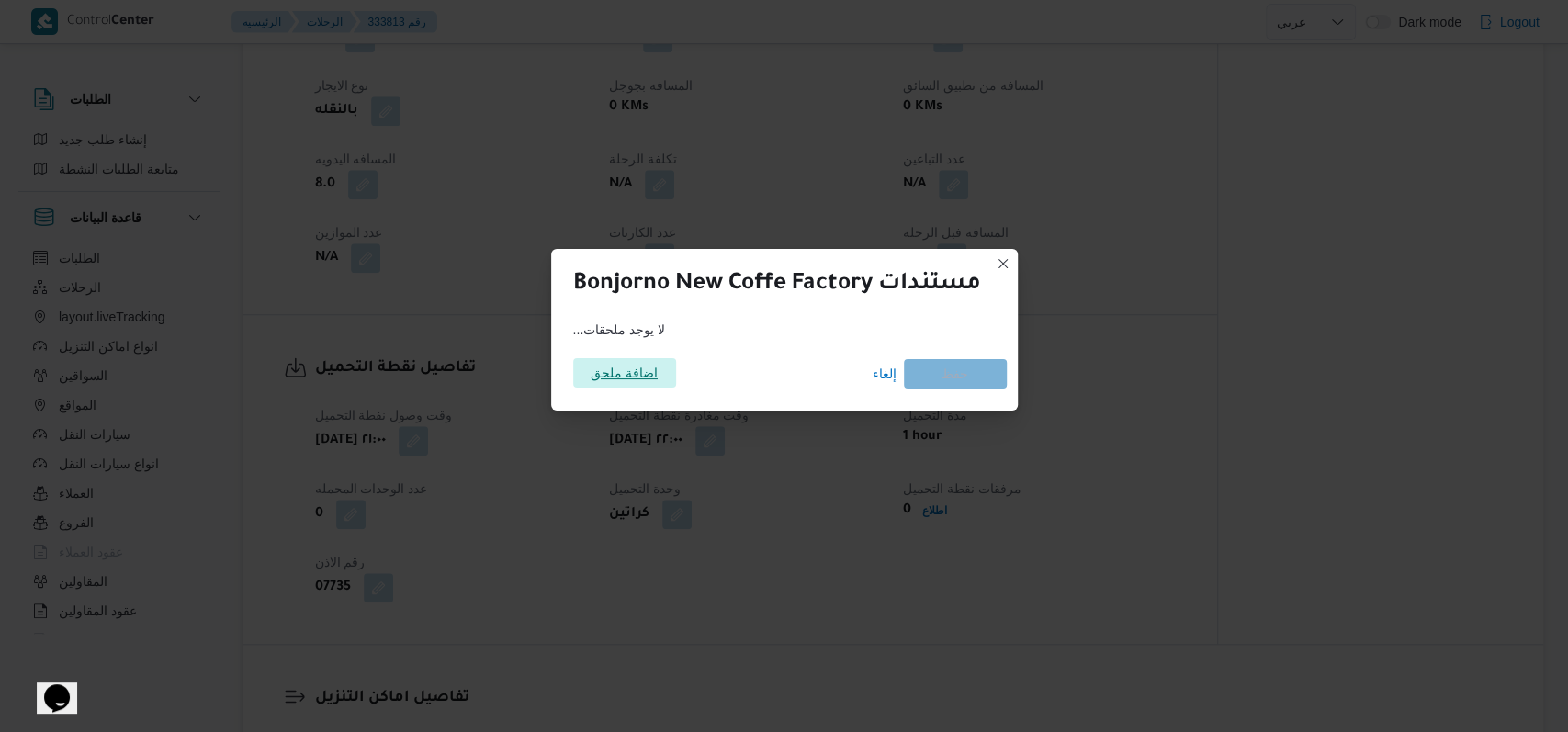
click at [621, 366] on span "اضافة ملحق" at bounding box center [624, 372] width 67 height 29
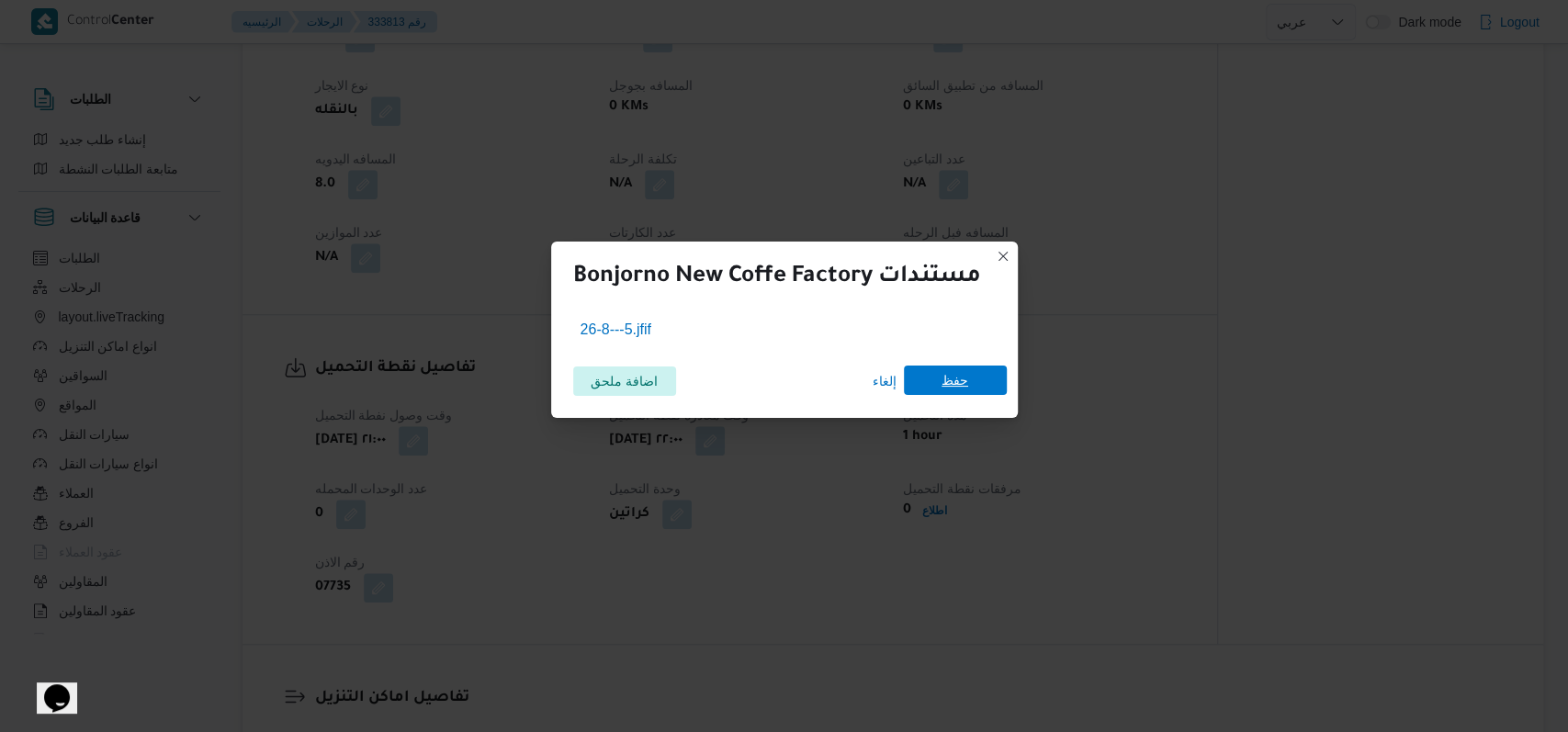
click at [643, 393] on span "حفظ" at bounding box center [956, 380] width 103 height 29
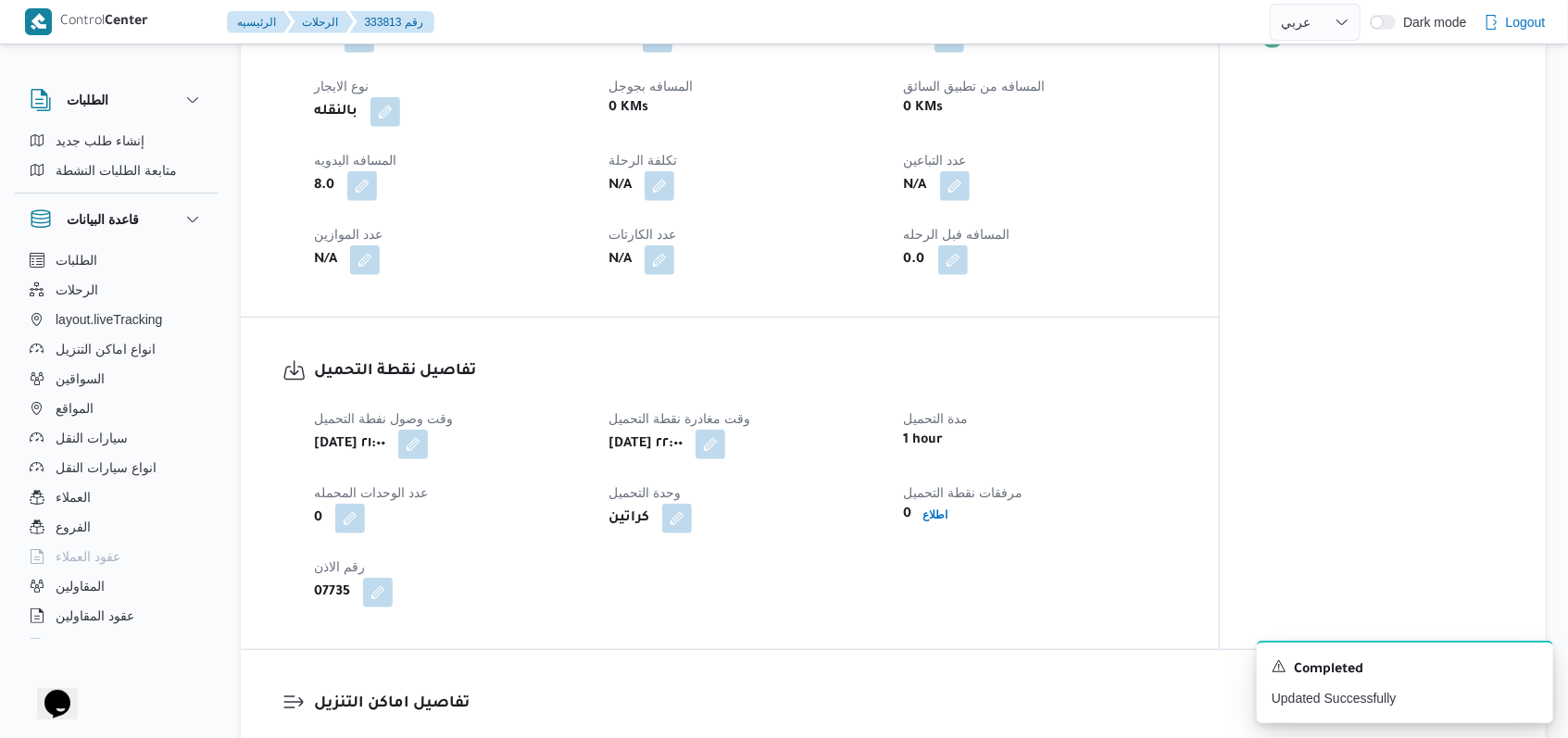
click at [648, 482] on dt "مرفقات نقطة التحميل" at bounding box center [1039, 492] width 272 height 22
select select "ar"
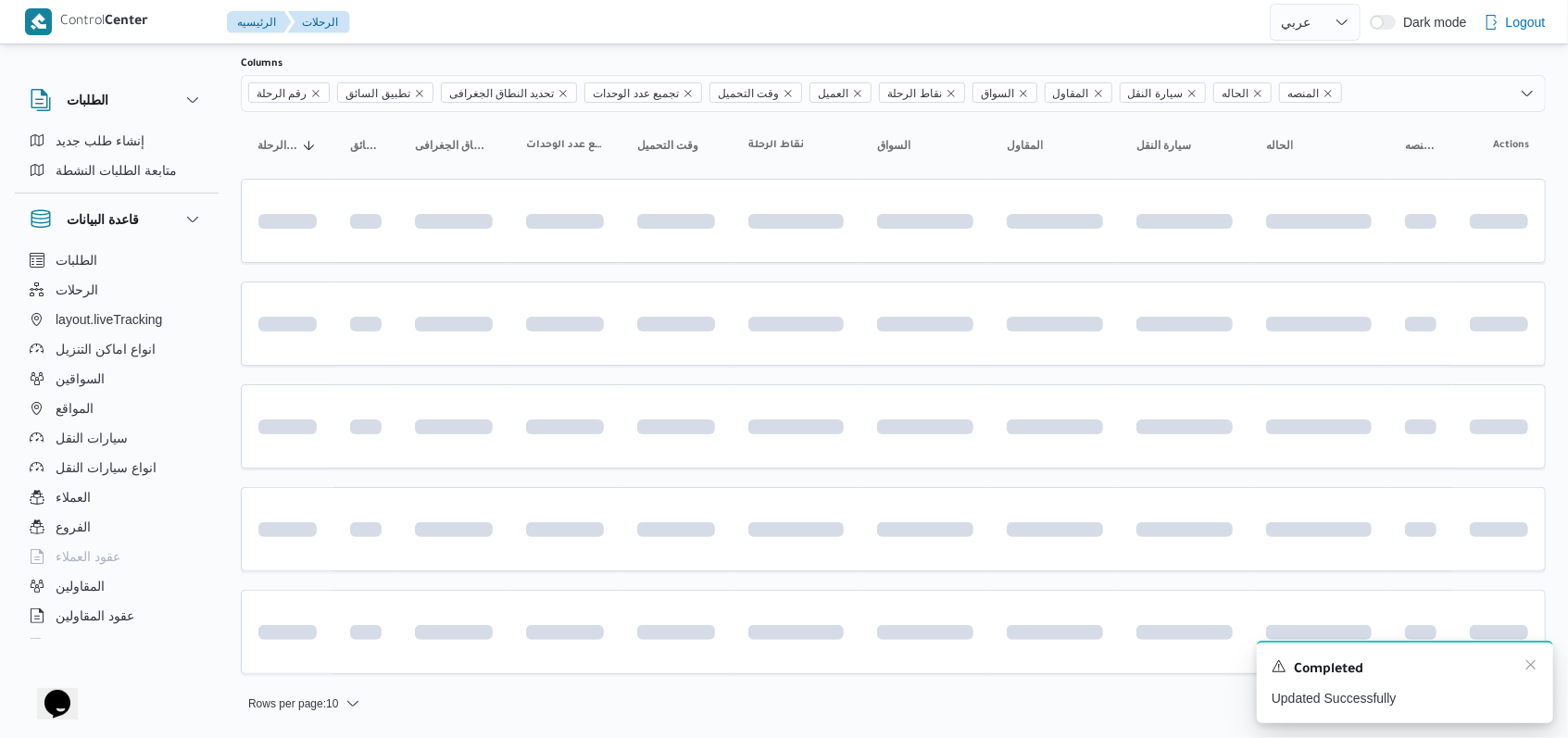
scroll to position [109, 0]
click at [648, 663] on icon "Dismiss toast" at bounding box center [1530, 664] width 15 height 15
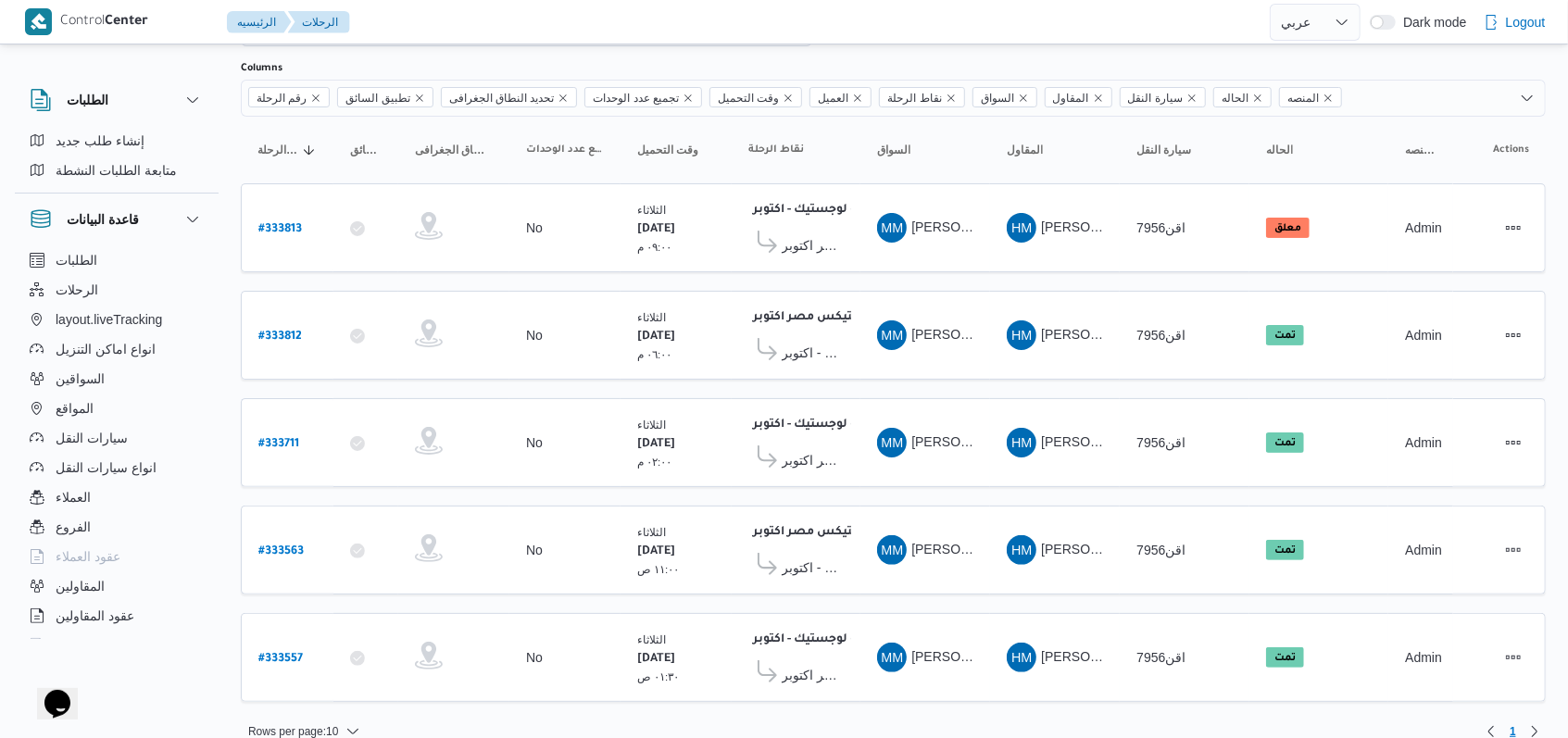
scroll to position [0, 0]
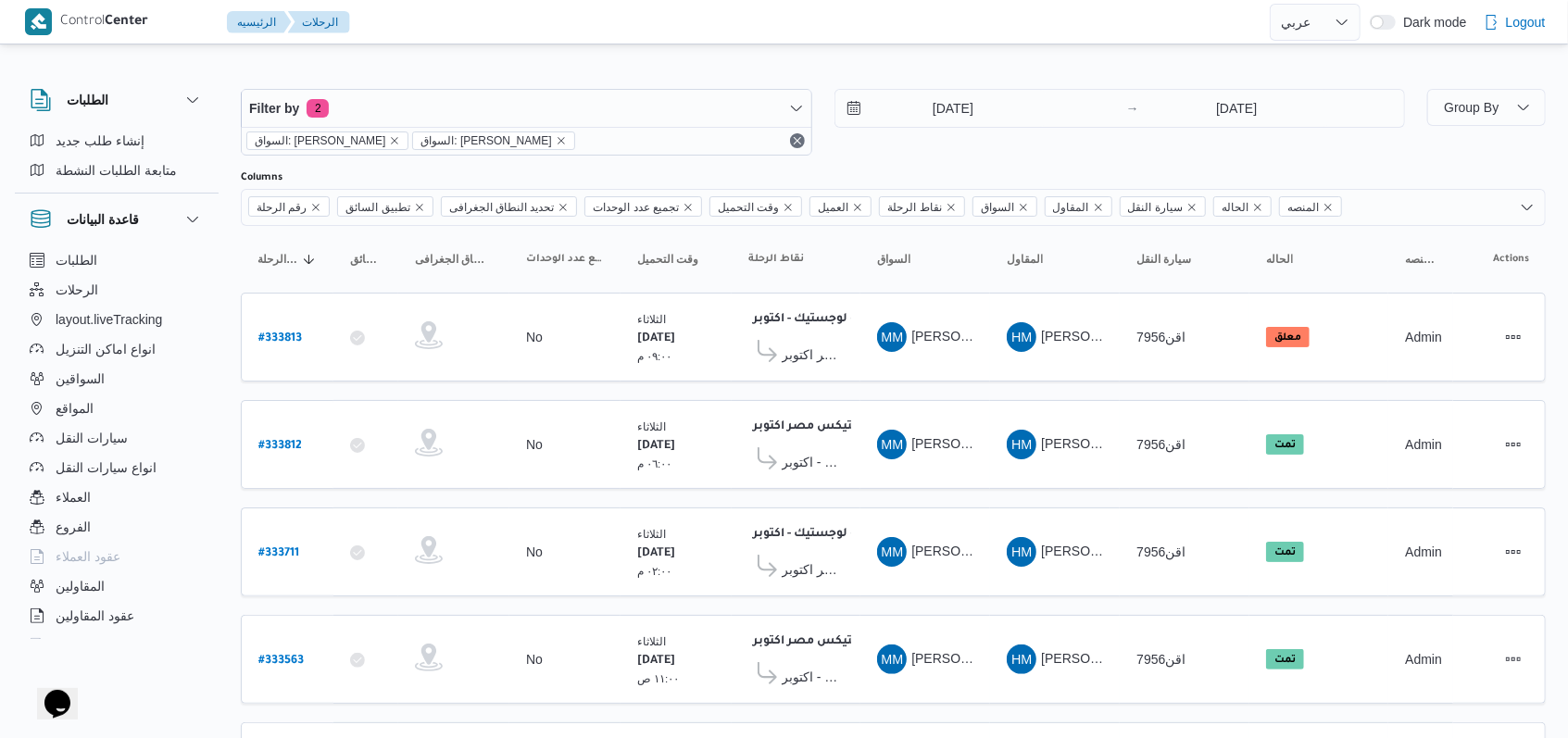
click at [648, 144] on div "26/8/2025 → 26/8/2025" at bounding box center [1120, 122] width 571 height 66
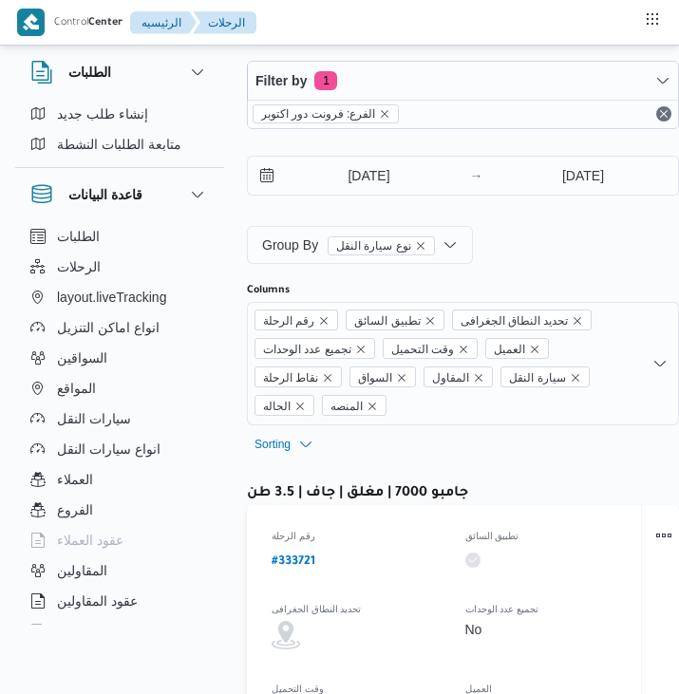
select select "ar"
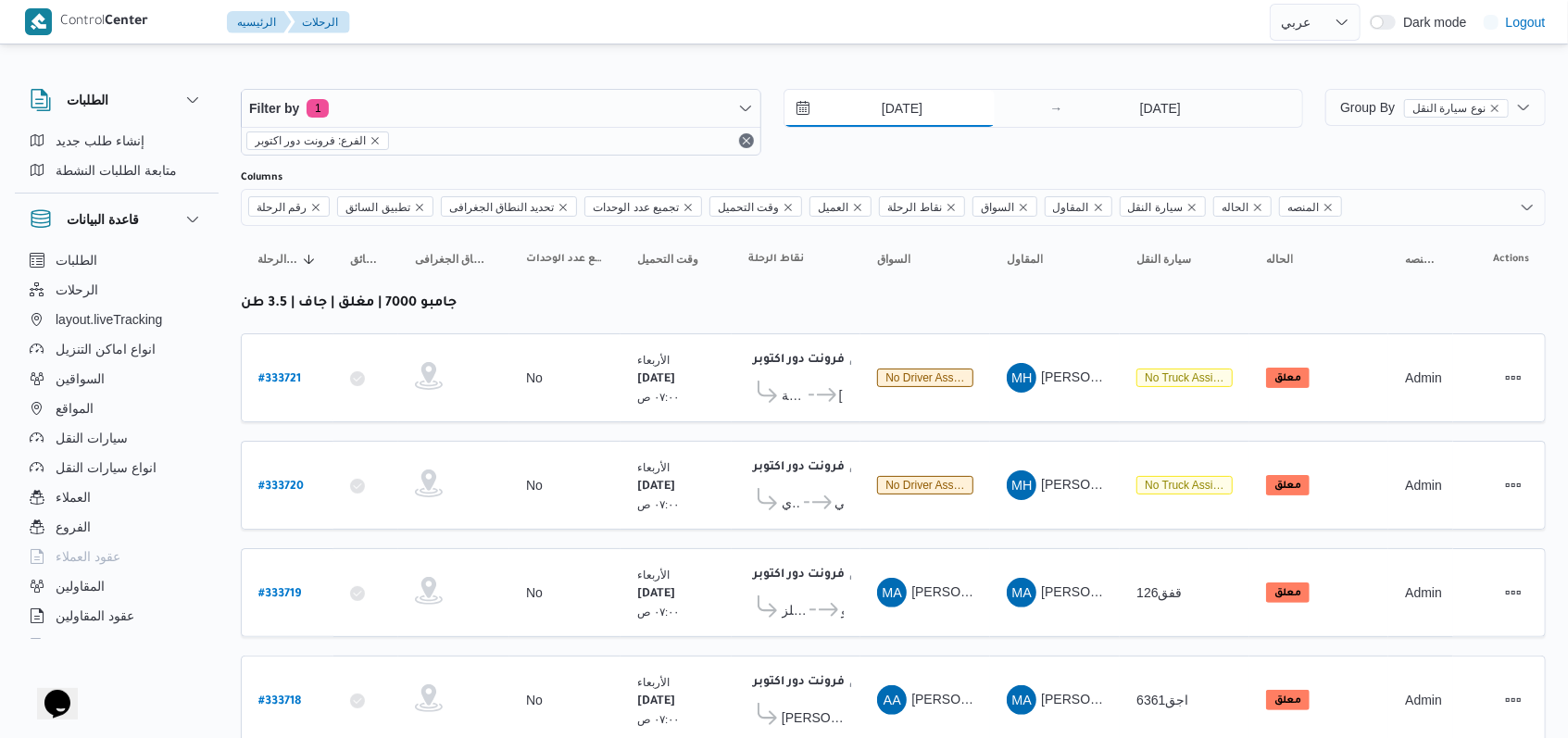
click at [661, 113] on input "[DATE]" at bounding box center [889, 108] width 211 height 37
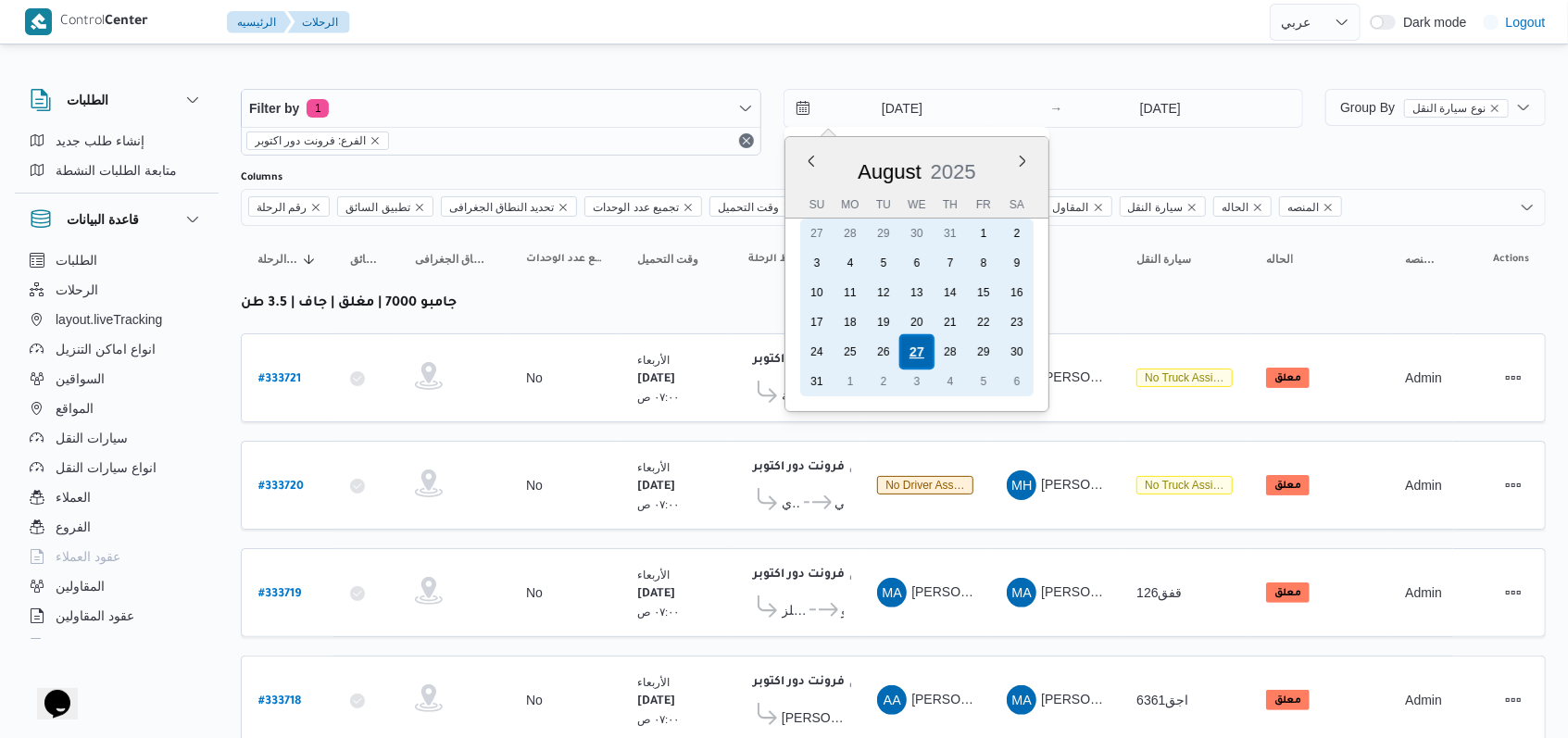
click at [661, 351] on div "27" at bounding box center [916, 352] width 35 height 35
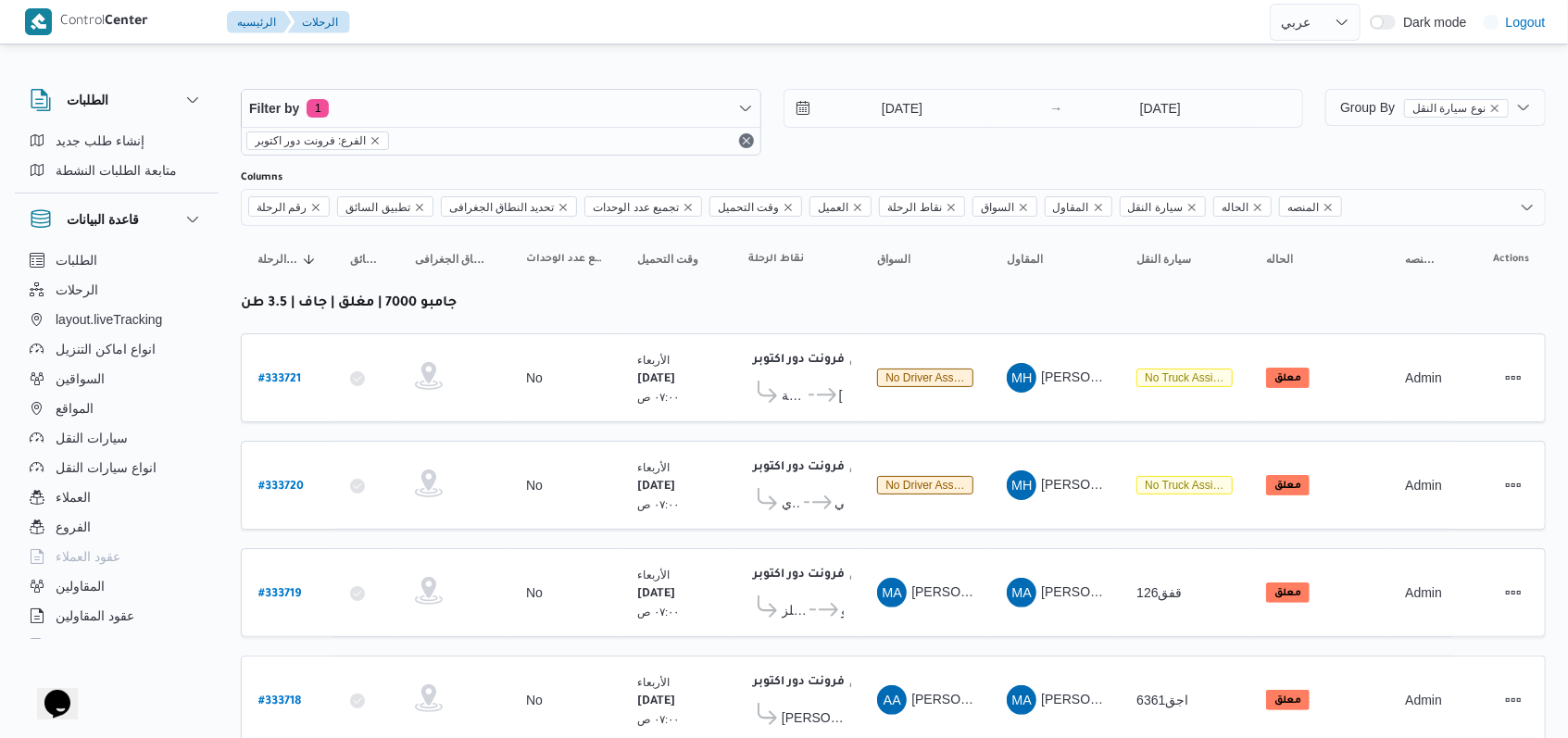
click at [661, 140] on div "[DATE] → [DATE]" at bounding box center [1043, 122] width 521 height 66
click at [661, 116] on input "[DATE]" at bounding box center [1159, 108] width 184 height 37
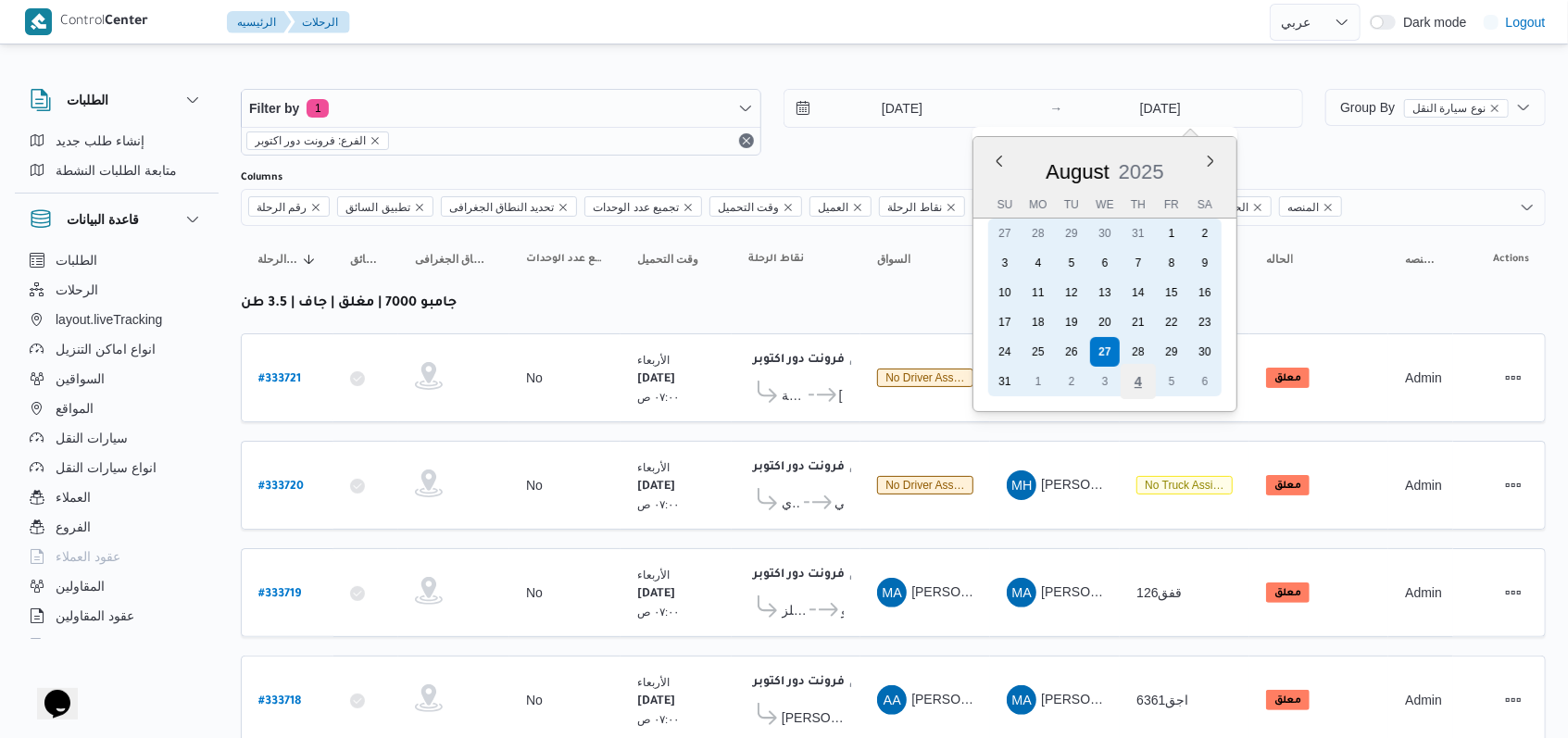
click at [661, 366] on div "4" at bounding box center [1138, 381] width 35 height 35
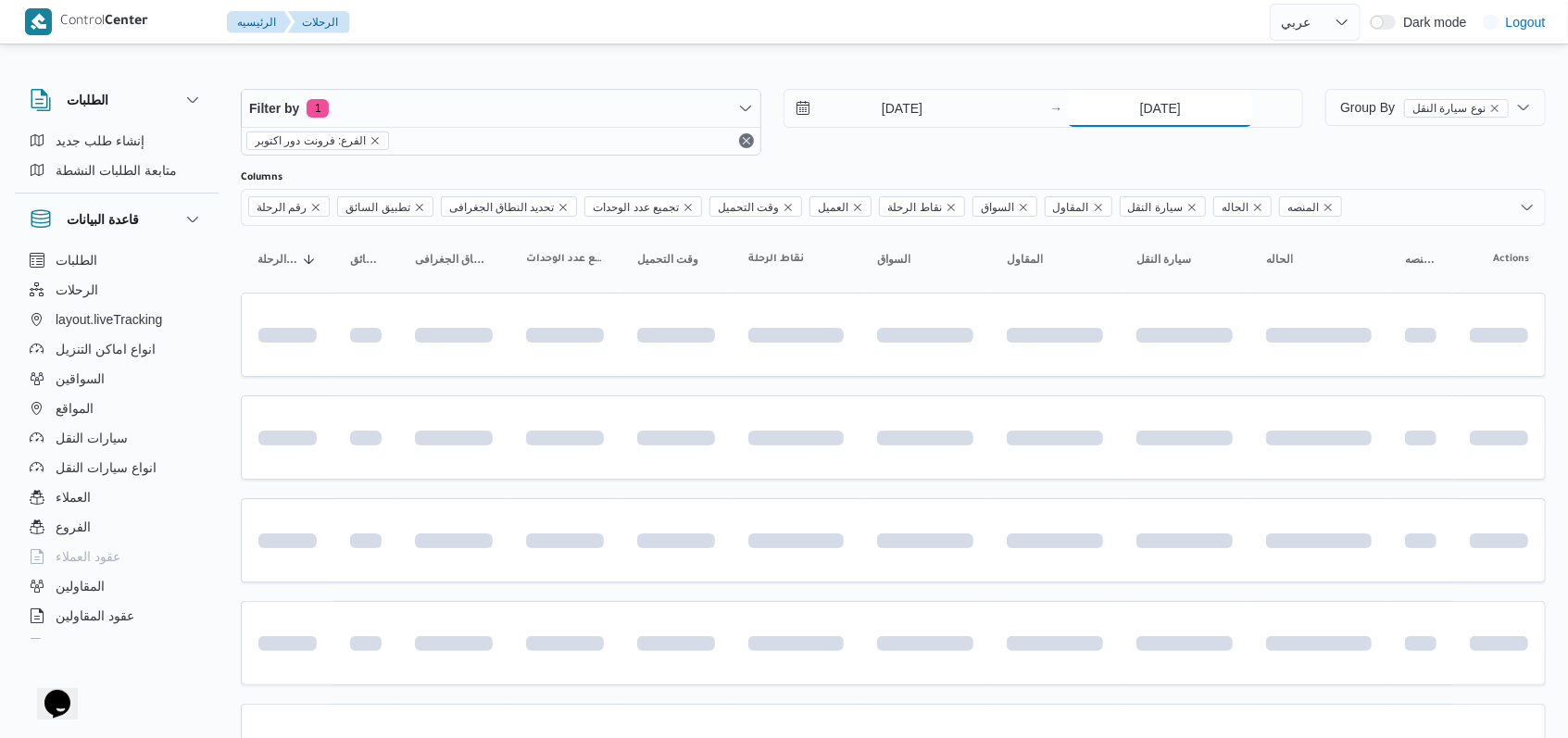
click at [661, 90] on input "4/9/2025" at bounding box center [1159, 108] width 184 height 37
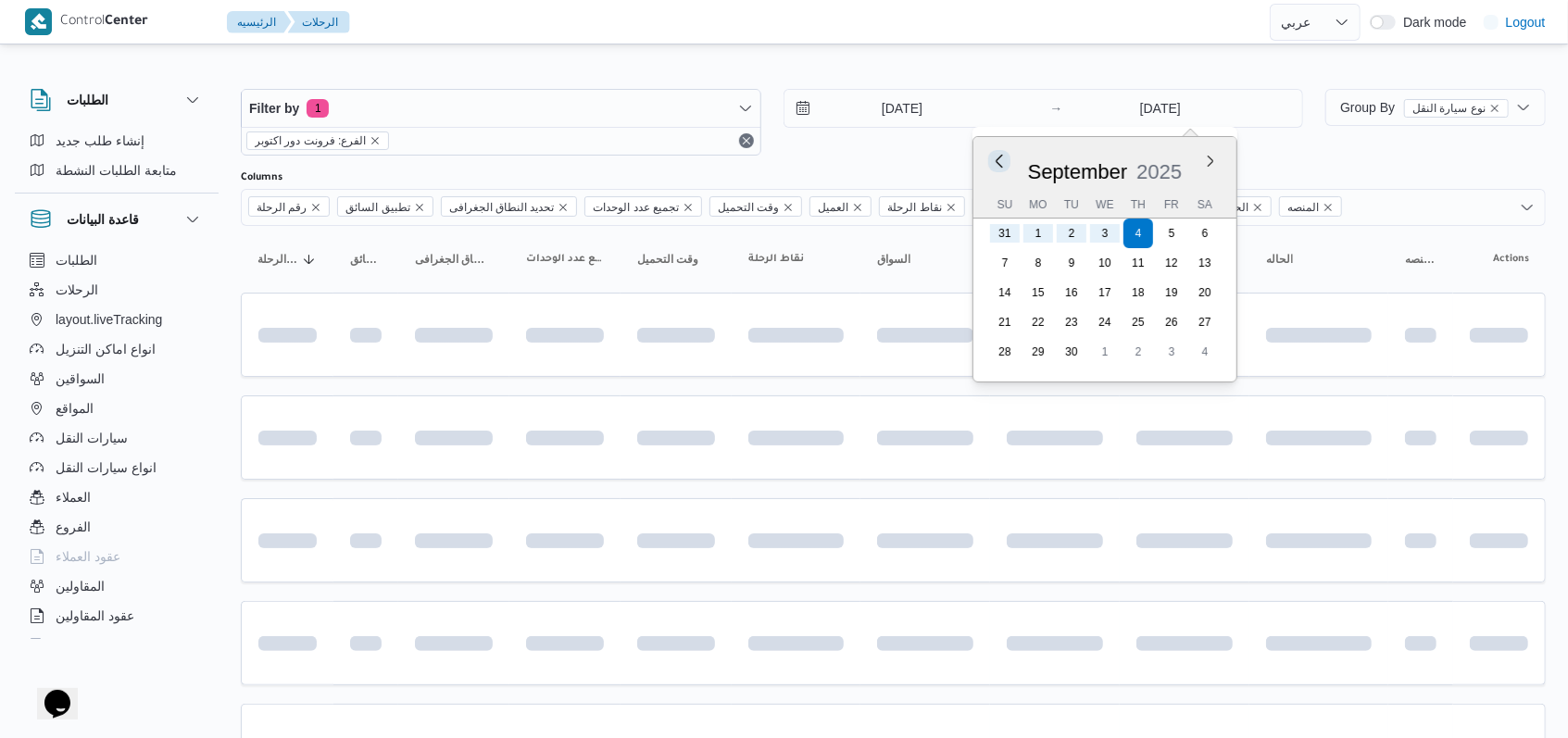
click at [661, 167] on button "Previous Month" at bounding box center [1000, 161] width 18 height 18
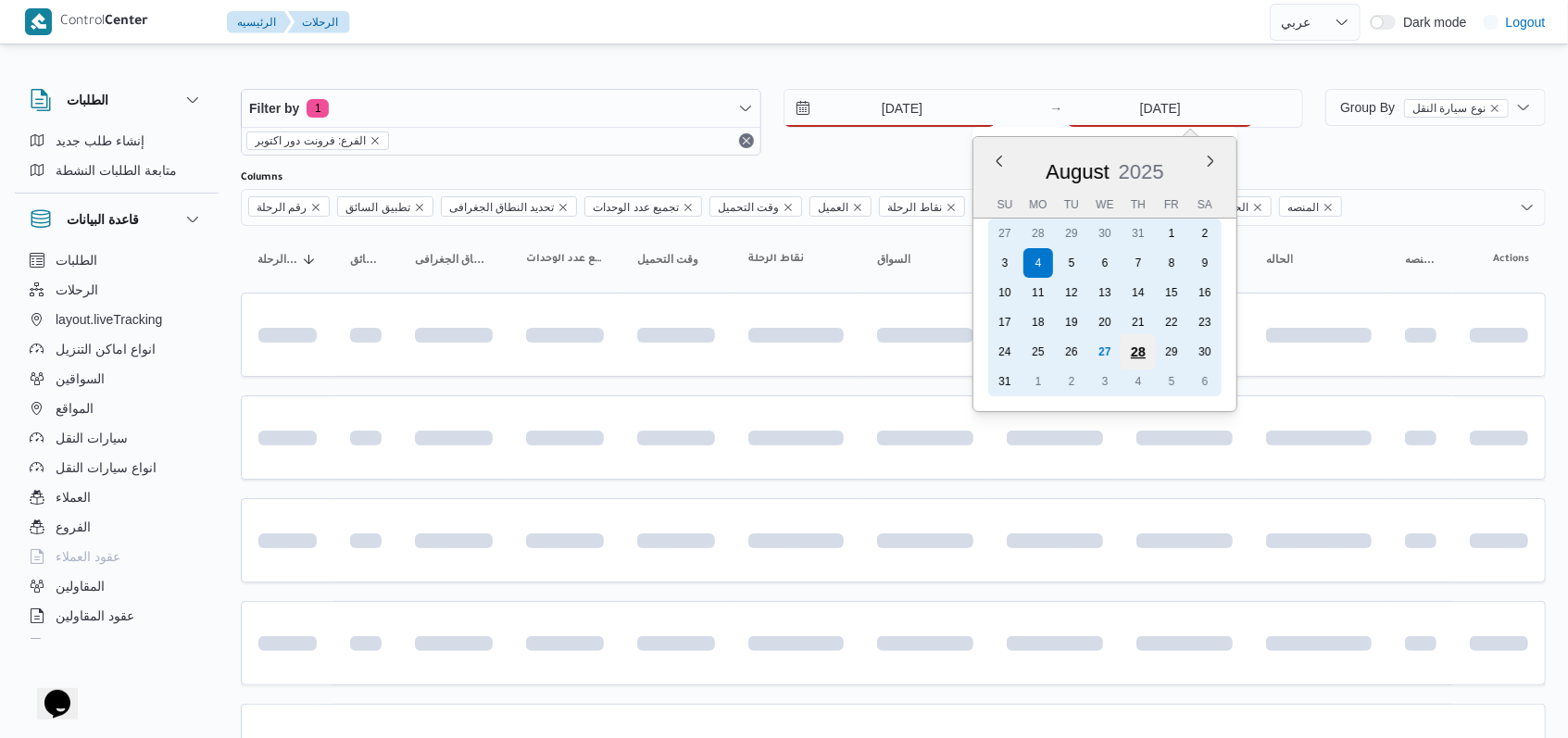
click at [661, 355] on div "28" at bounding box center [1138, 352] width 35 height 35
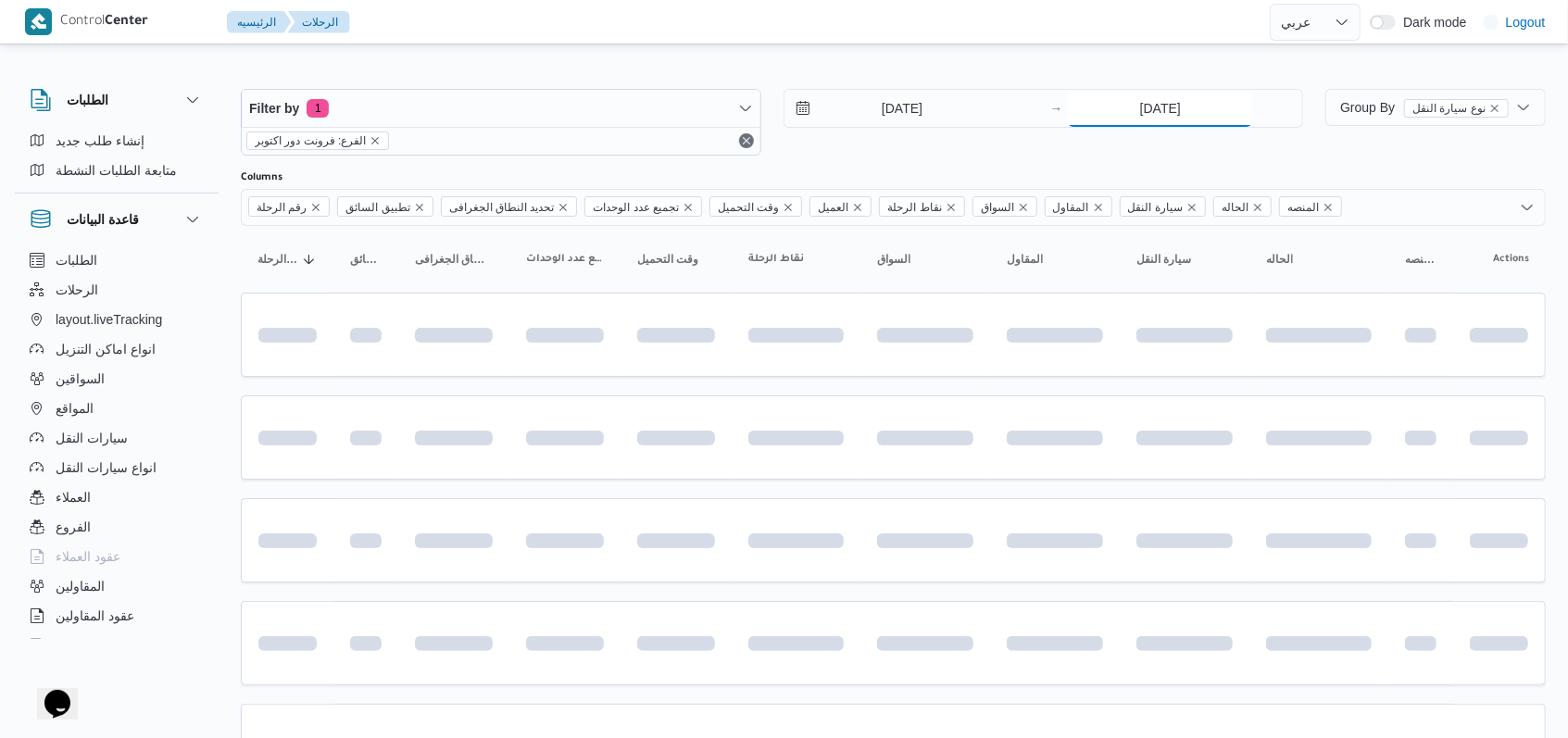
click at [661, 113] on input "28/8/2025" at bounding box center [1159, 108] width 184 height 37
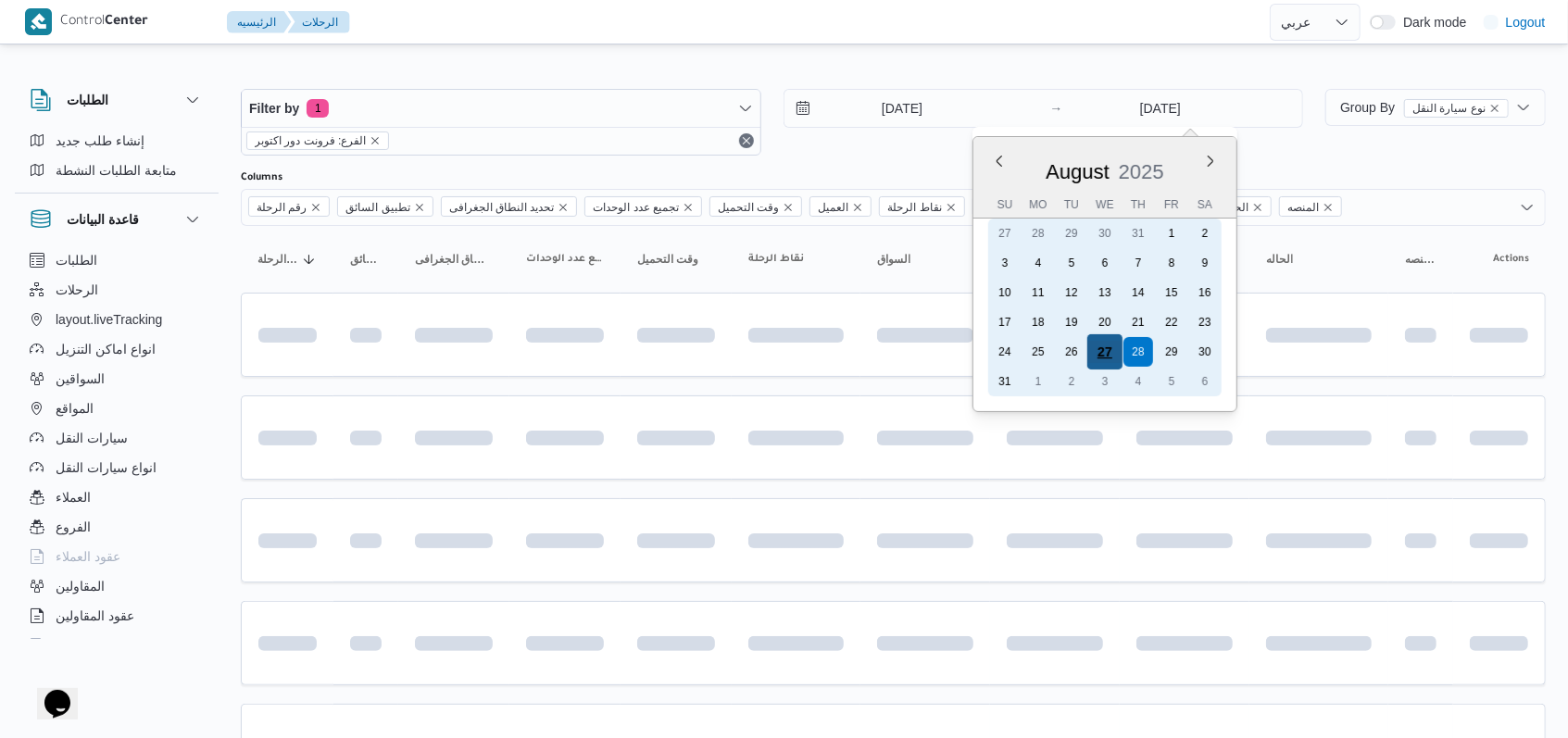
click at [661, 349] on div "27" at bounding box center [1105, 352] width 35 height 35
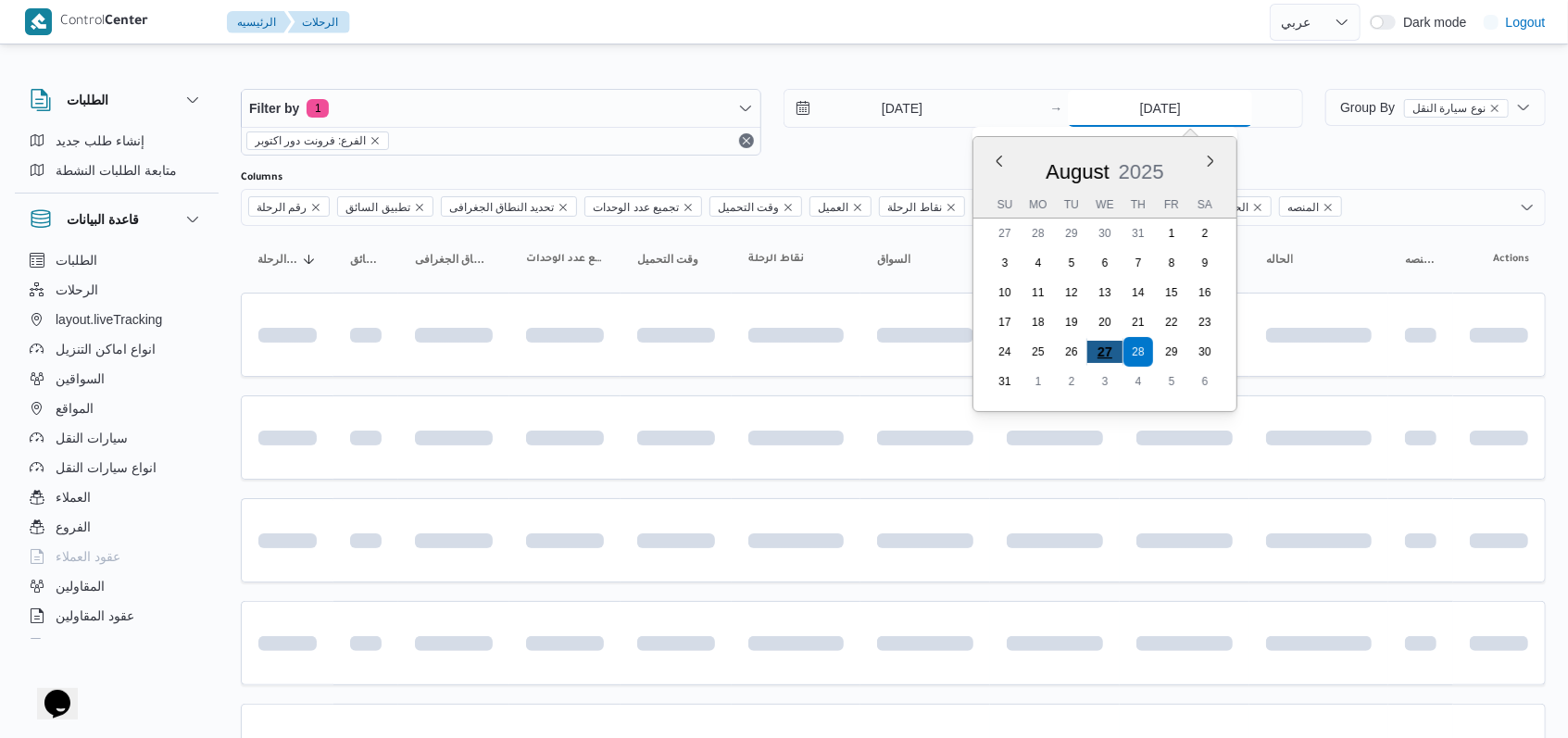
type input "[DATE]"
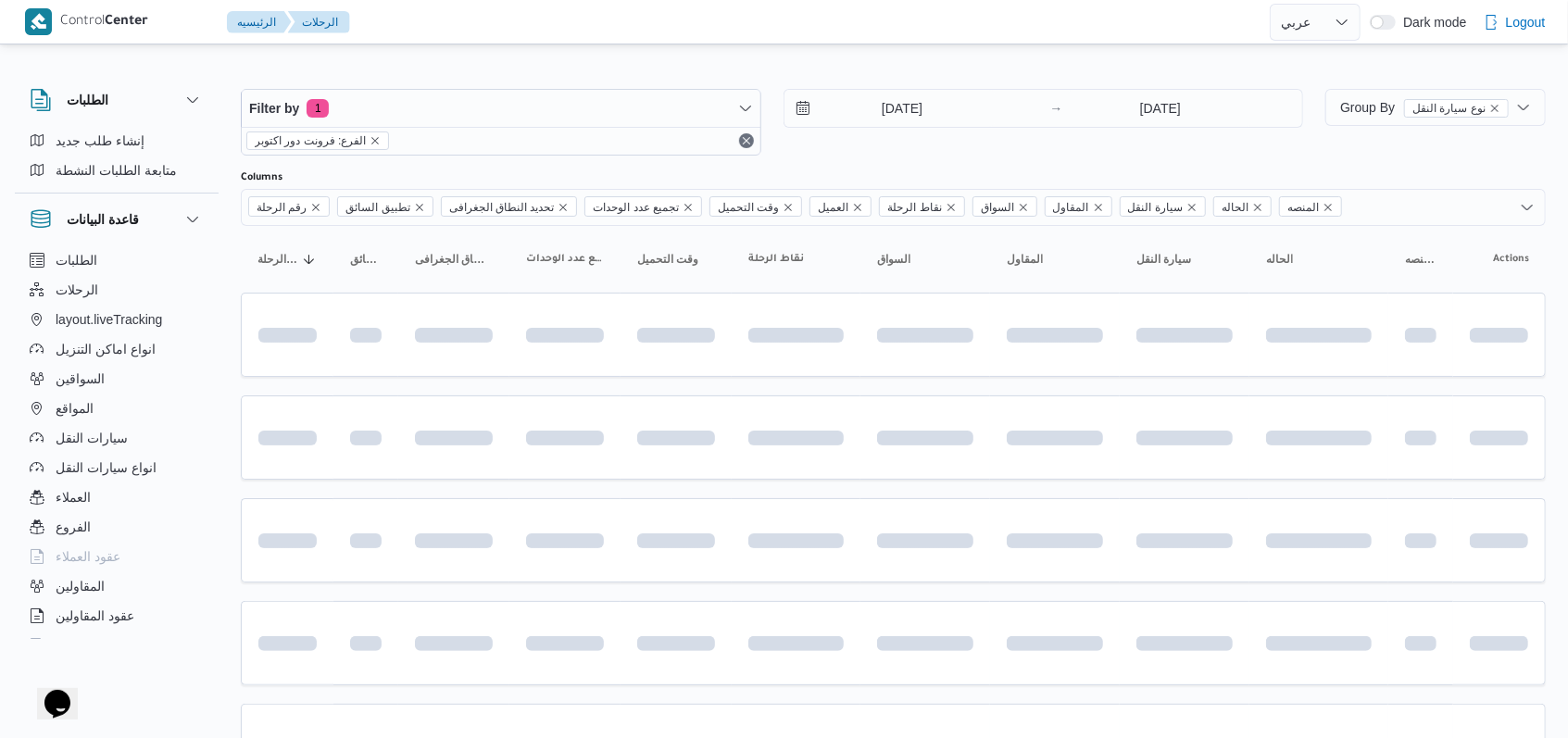
click at [661, 139] on div "27/8/2025 → 27/8/2025" at bounding box center [1043, 122] width 521 height 66
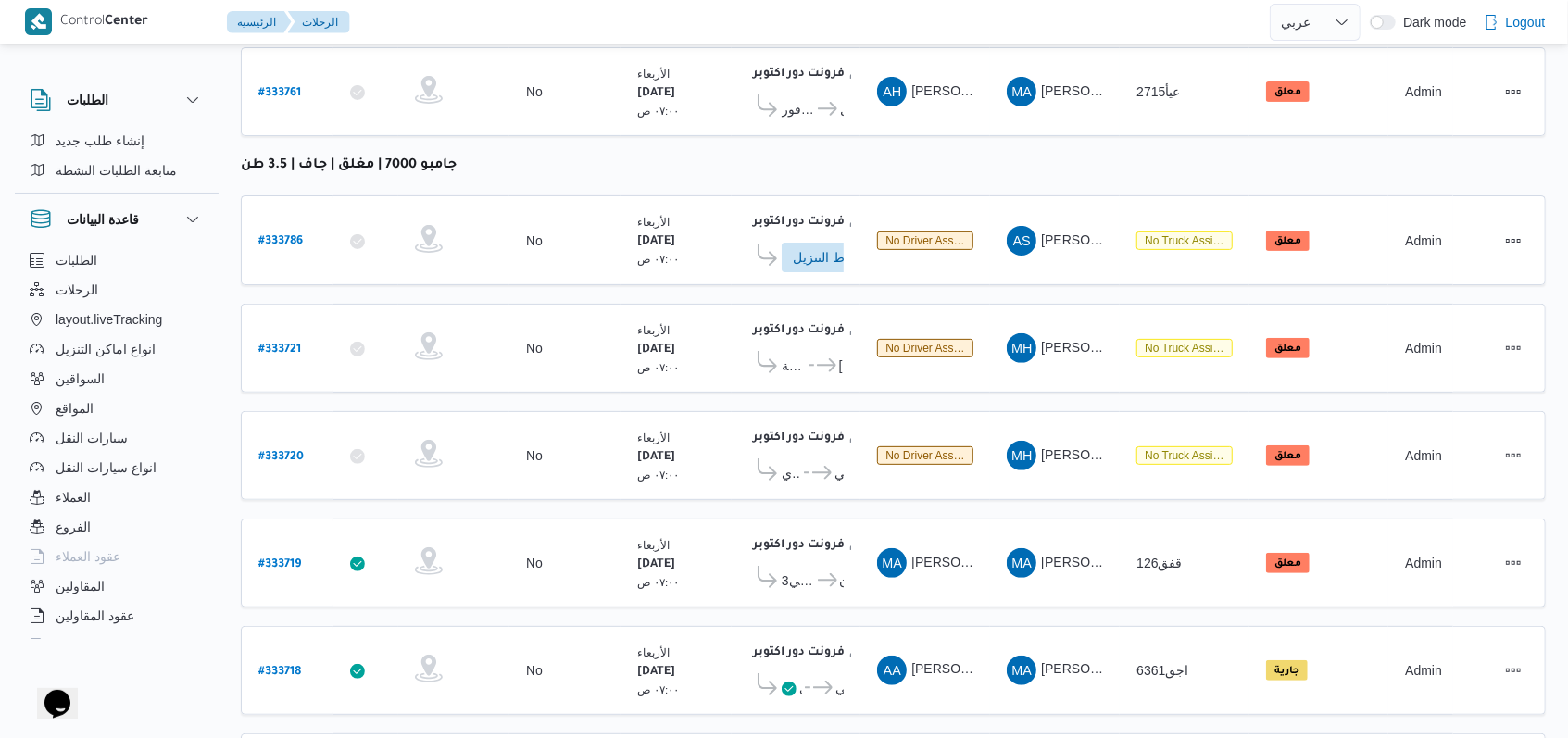
scroll to position [513, 0]
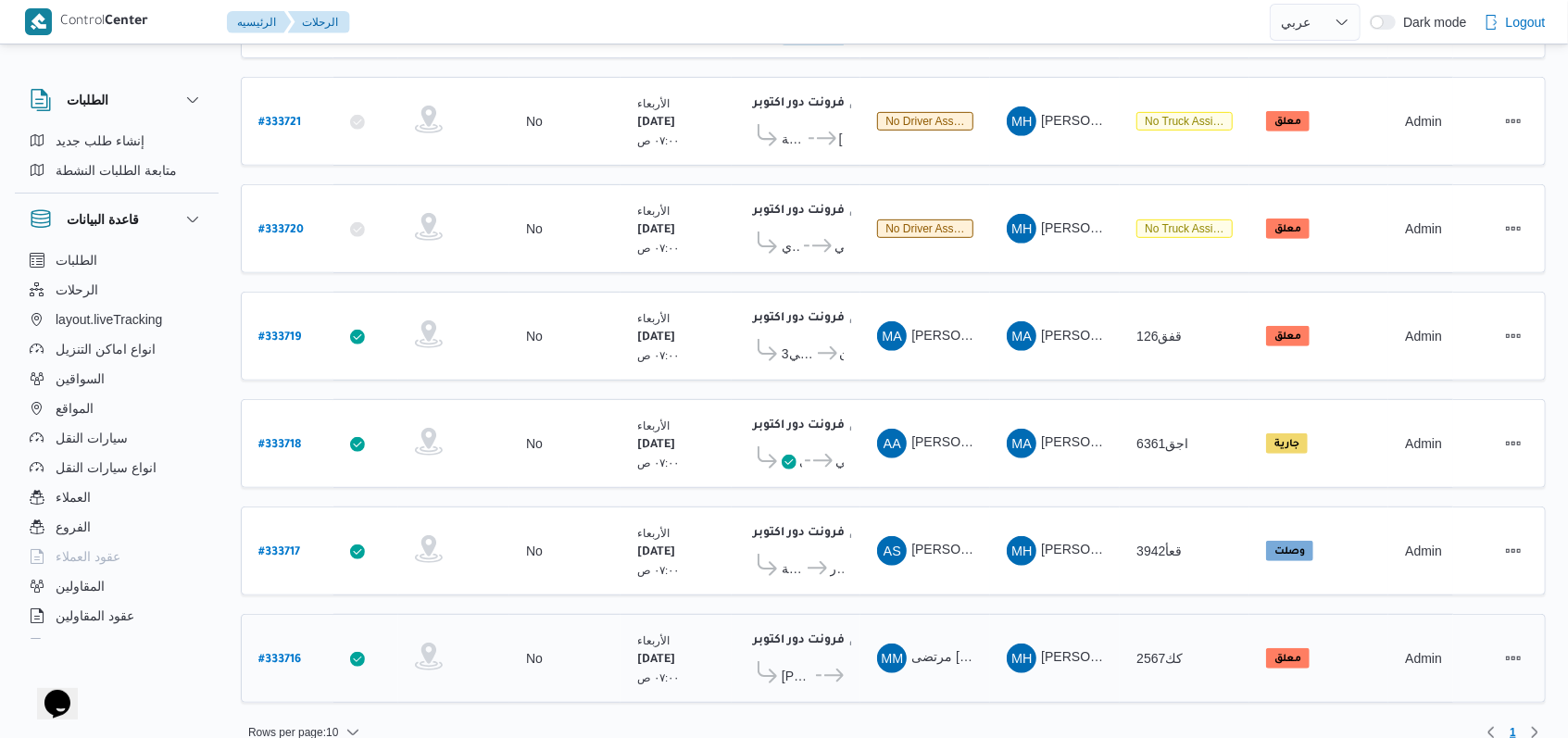
click at [291, 653] on b "# 333716" at bounding box center [280, 659] width 43 height 13
select select "ar"
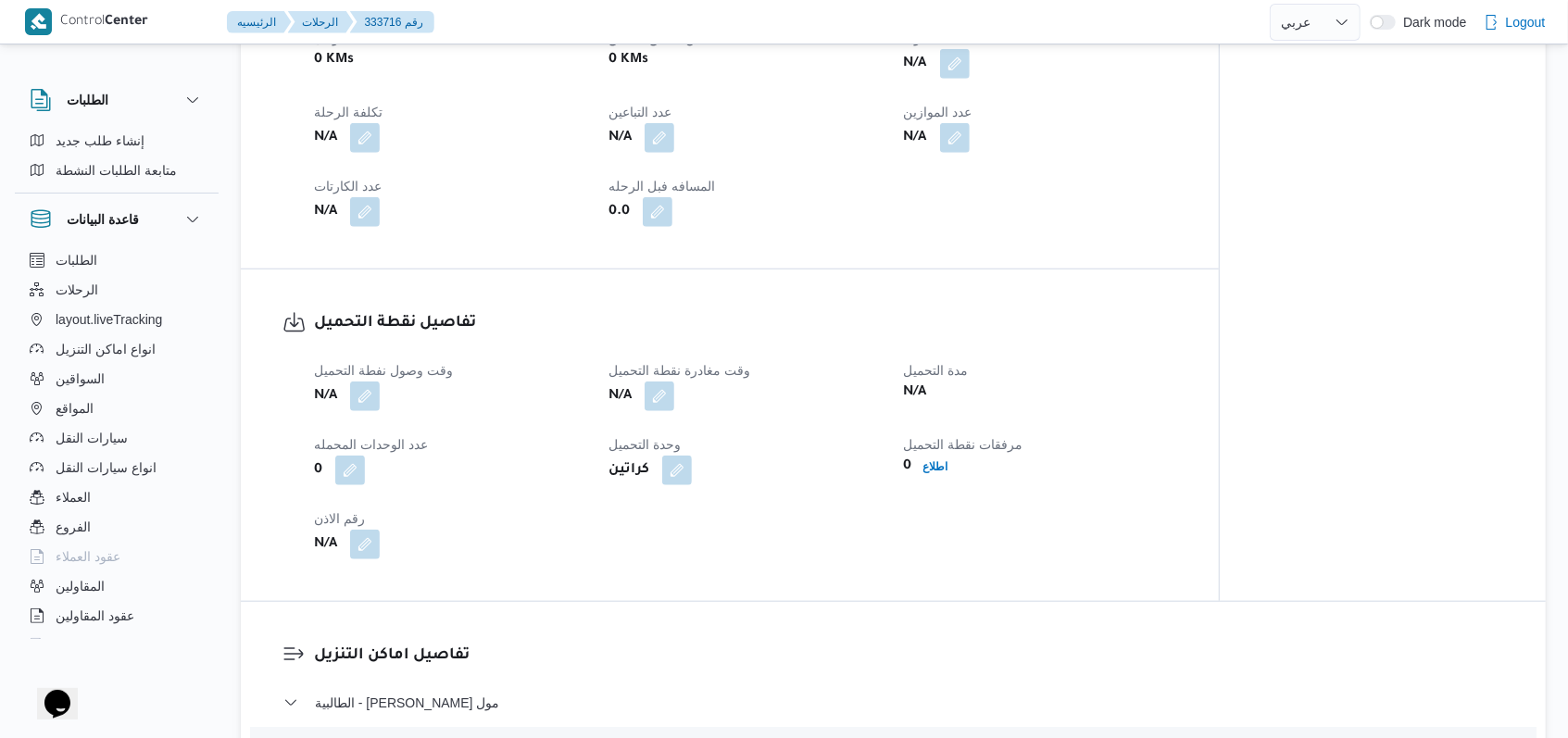
scroll to position [987, 0]
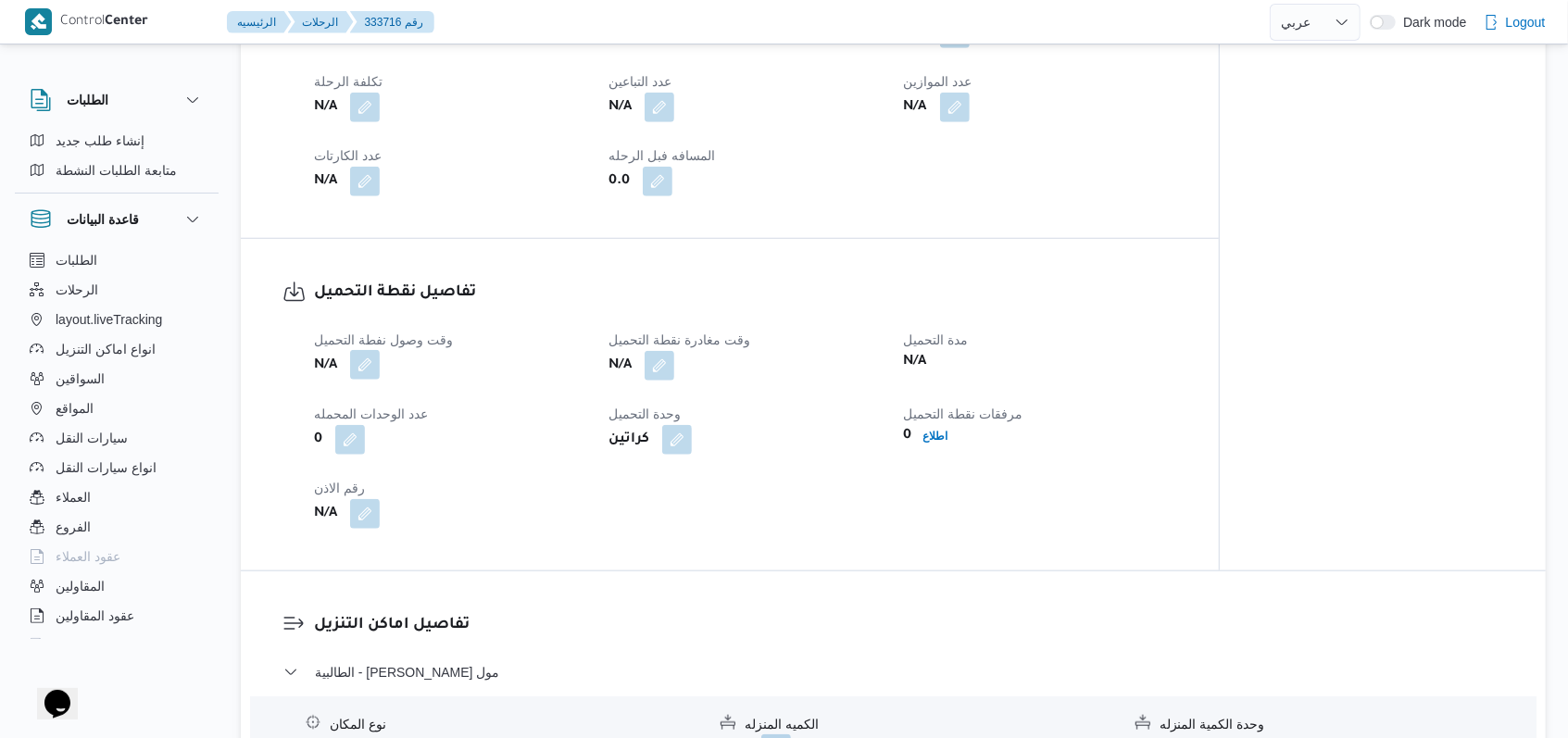
click at [361, 379] on button "button" at bounding box center [365, 365] width 29 height 29
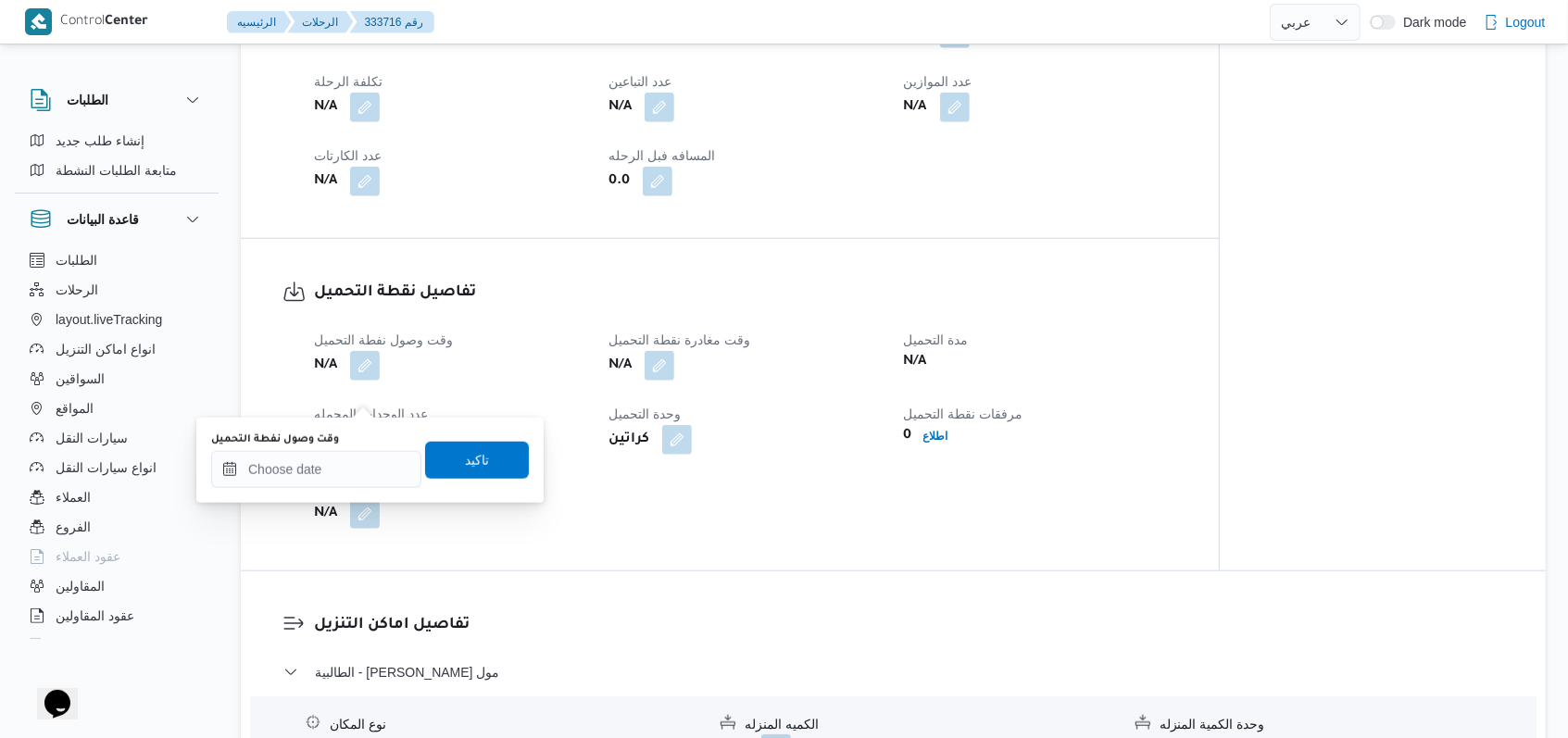
click at [331, 489] on div "You are in a dialog. To close this dialog, hit escape. وقت وصول نفطة التحميل تا…" at bounding box center [370, 459] width 347 height 85
click at [331, 484] on input "وقت وصول نفطة التحميل" at bounding box center [317, 470] width 211 height 37
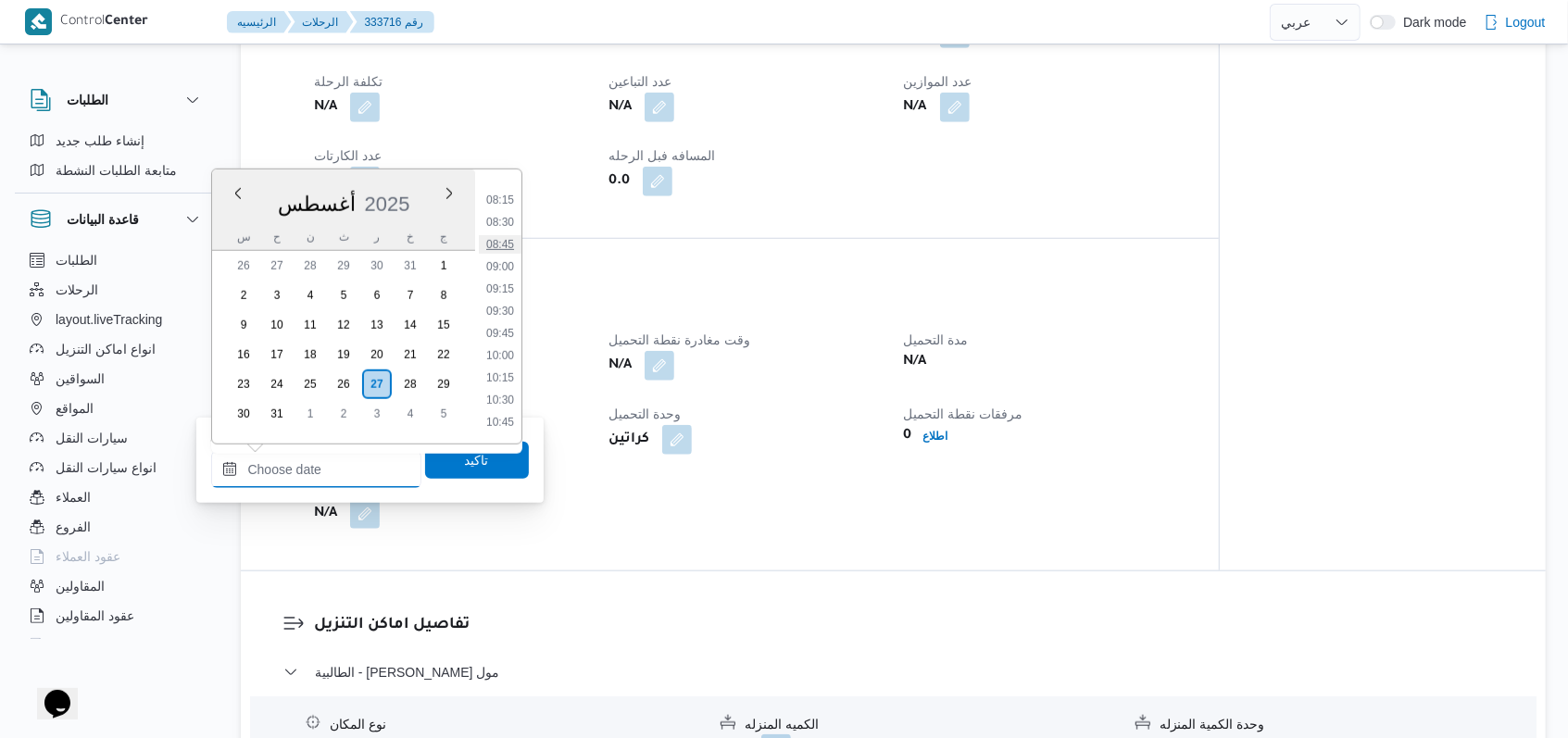
scroll to position [603, 0]
click at [497, 248] on li "07:30" at bounding box center [500, 256] width 43 height 19
type input "٢٧/٠٨/٢٠٢٥ ٠٧:٣٠"
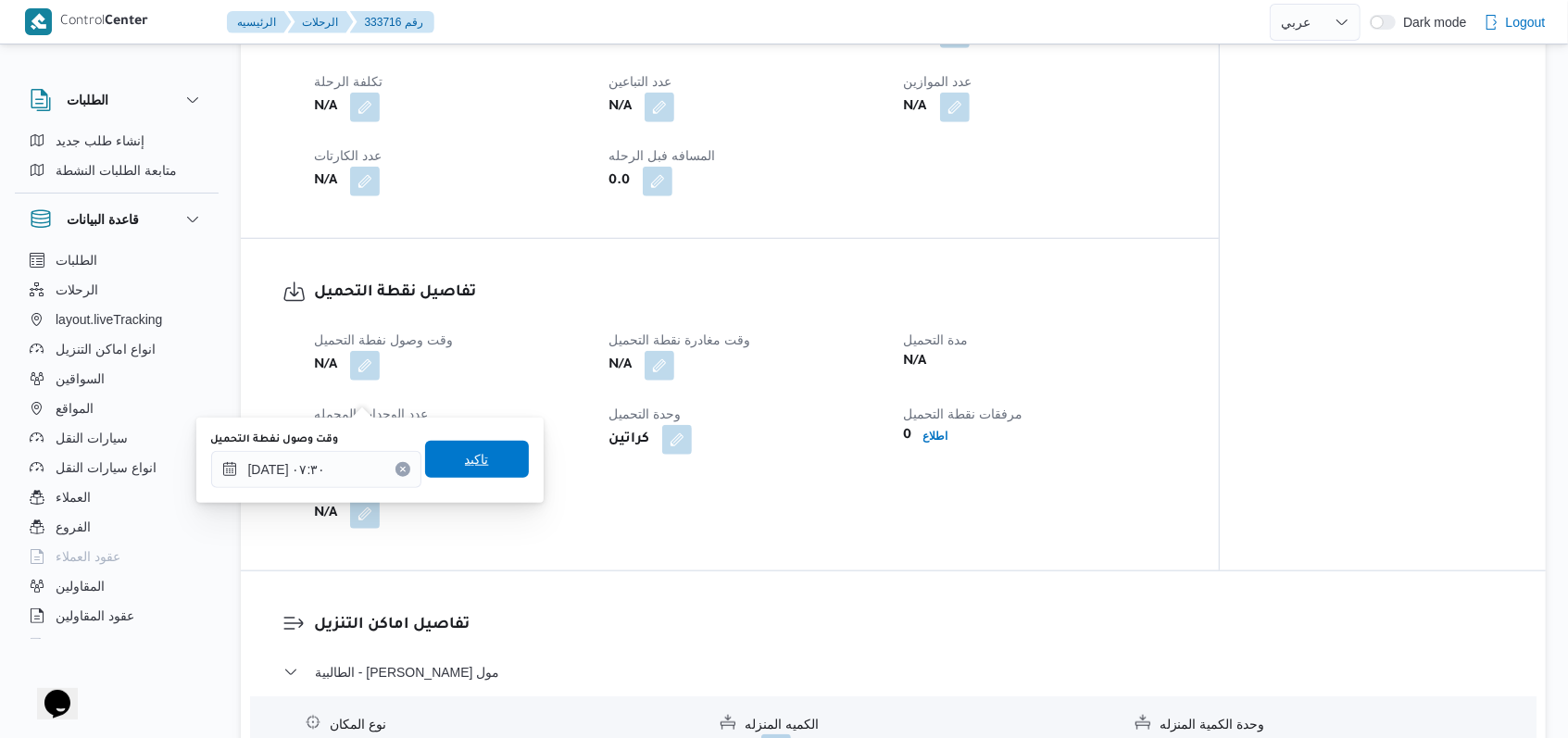
click at [487, 452] on span "تاكيد" at bounding box center [477, 459] width 103 height 37
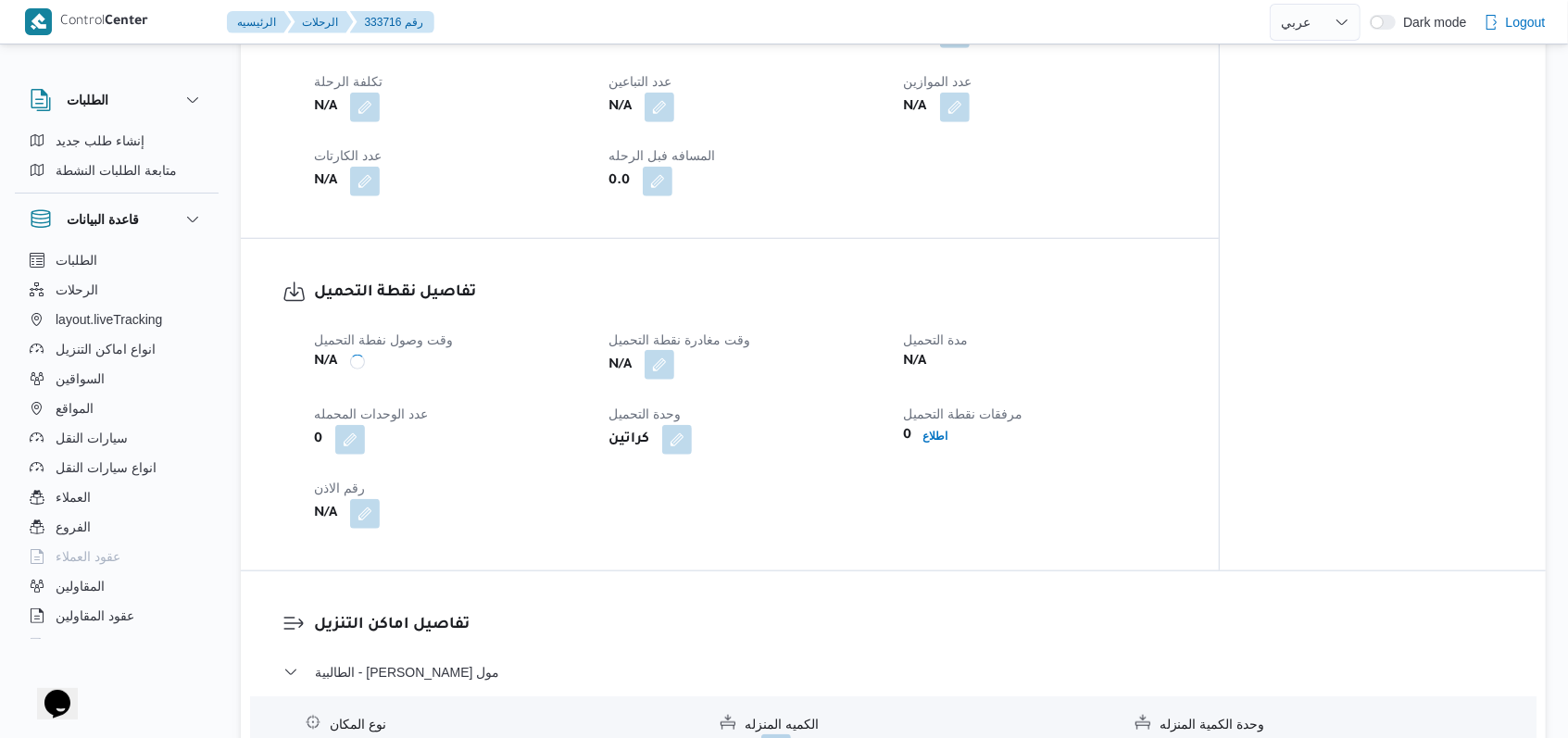
click at [661, 379] on button "button" at bounding box center [659, 365] width 29 height 29
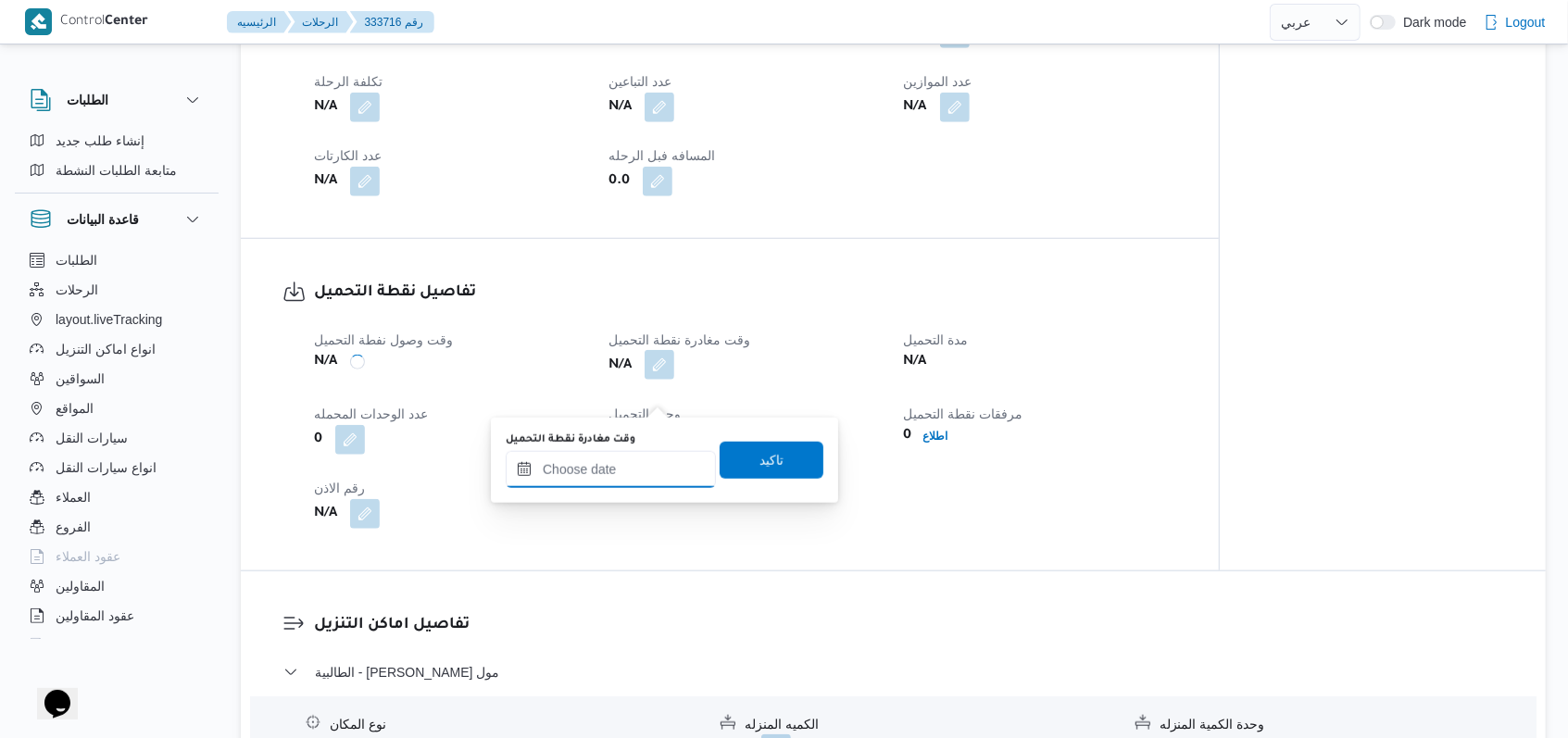
click at [622, 473] on input "وقت مغادرة نقطة التحميل" at bounding box center [611, 470] width 211 height 37
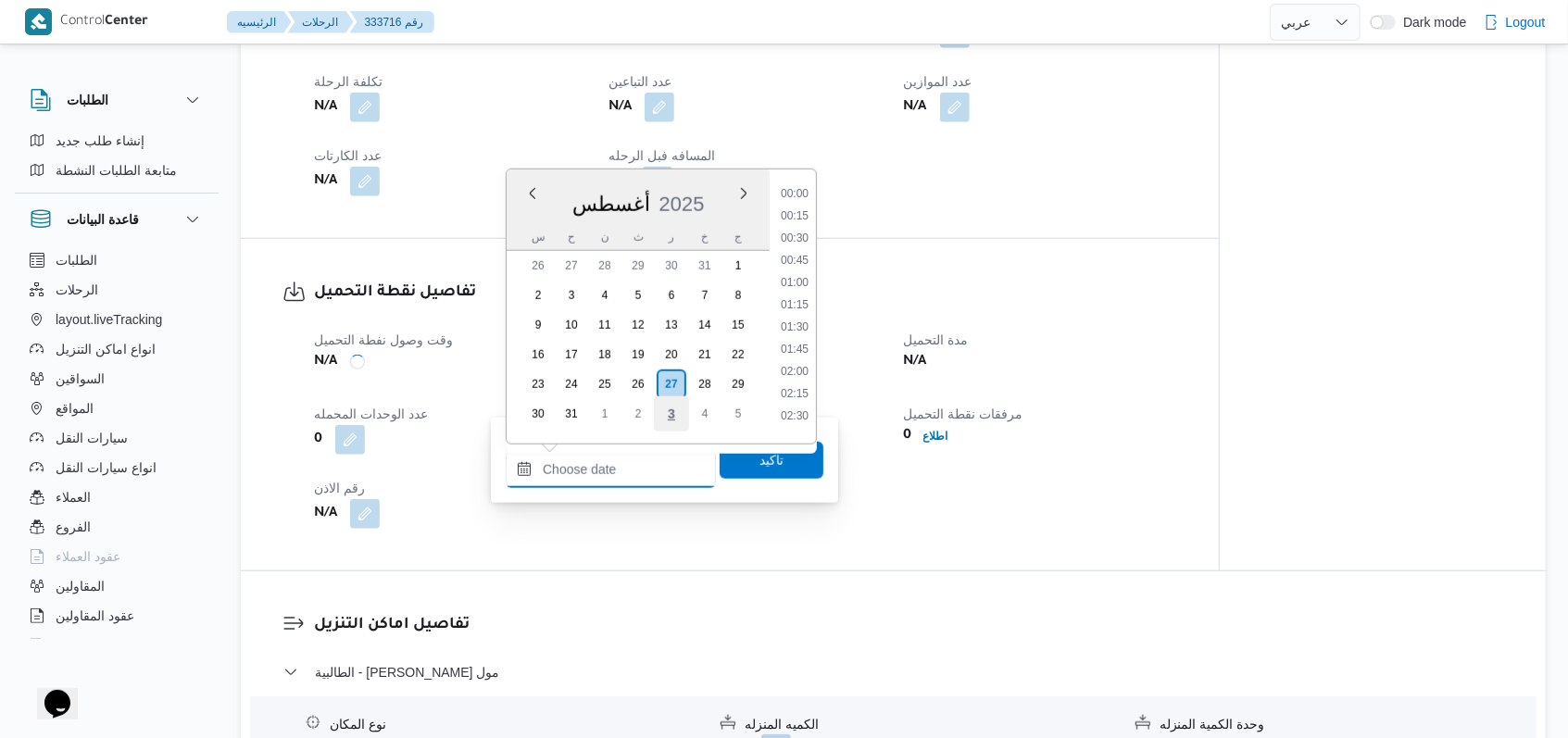
scroll to position [851, 0]
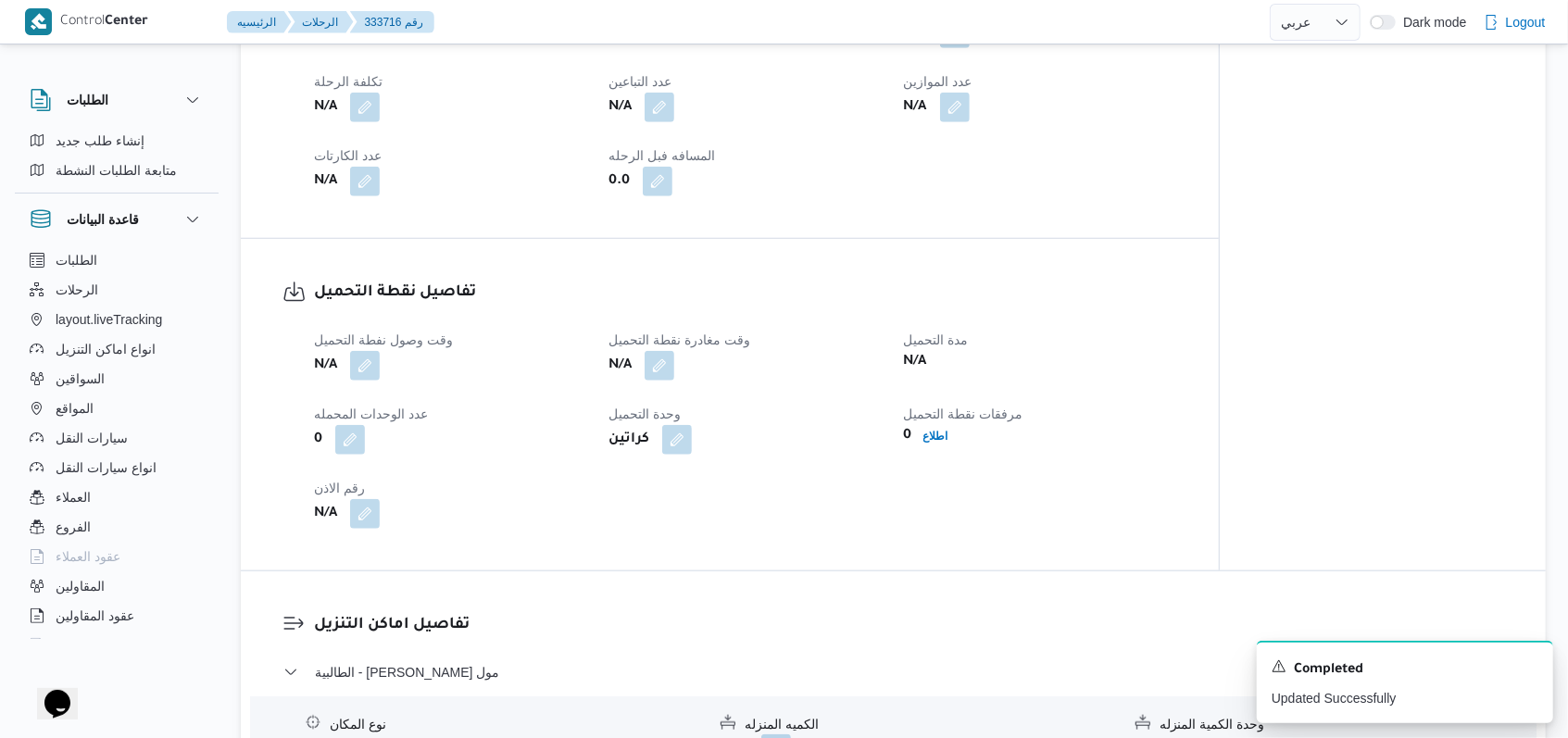
click at [661, 375] on div "N/A" at bounding box center [1039, 362] width 276 height 26
click at [661, 667] on div "Completed" at bounding box center [1405, 669] width 267 height 24
click at [661, 667] on icon "Dismiss toast" at bounding box center [1530, 664] width 15 height 15
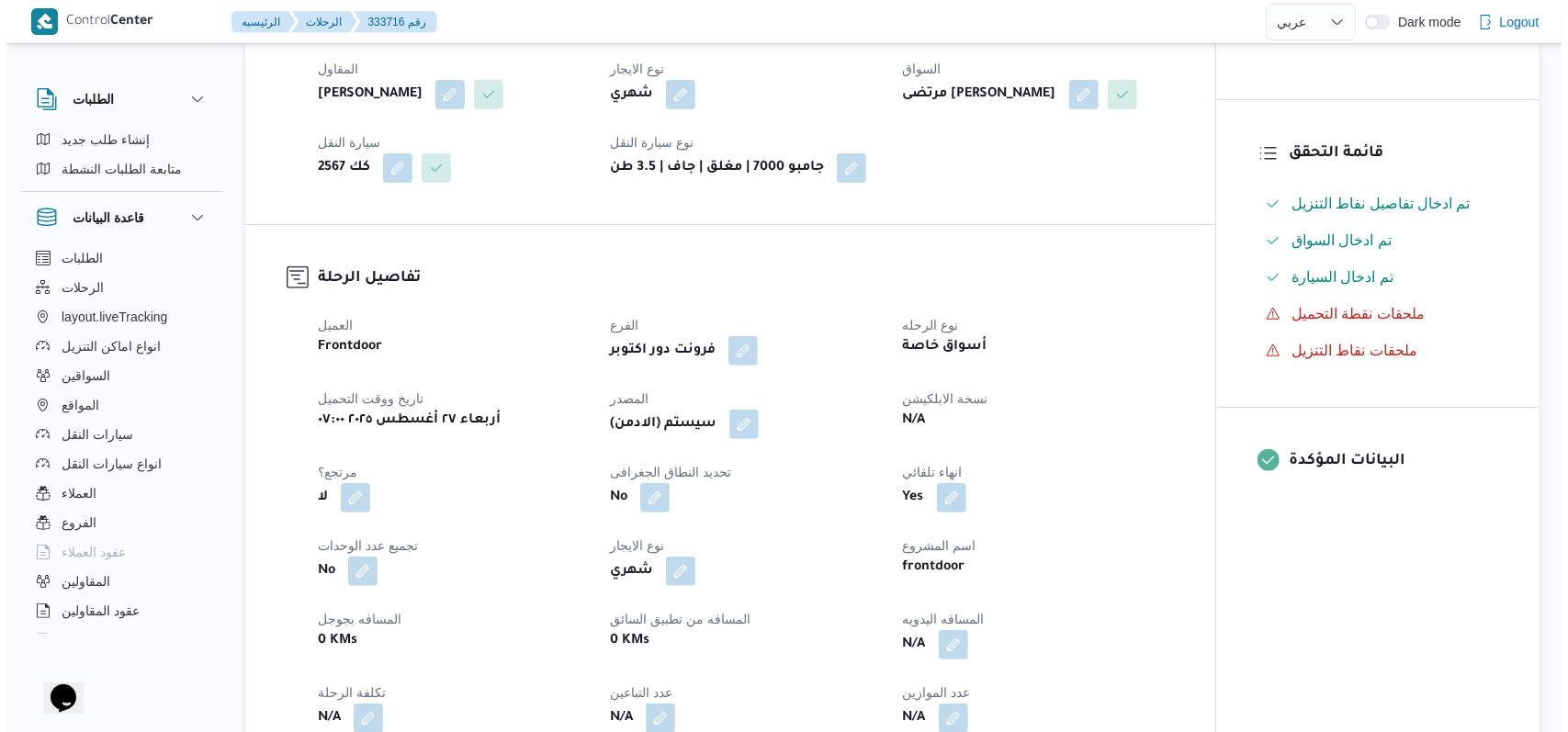
scroll to position [0, 0]
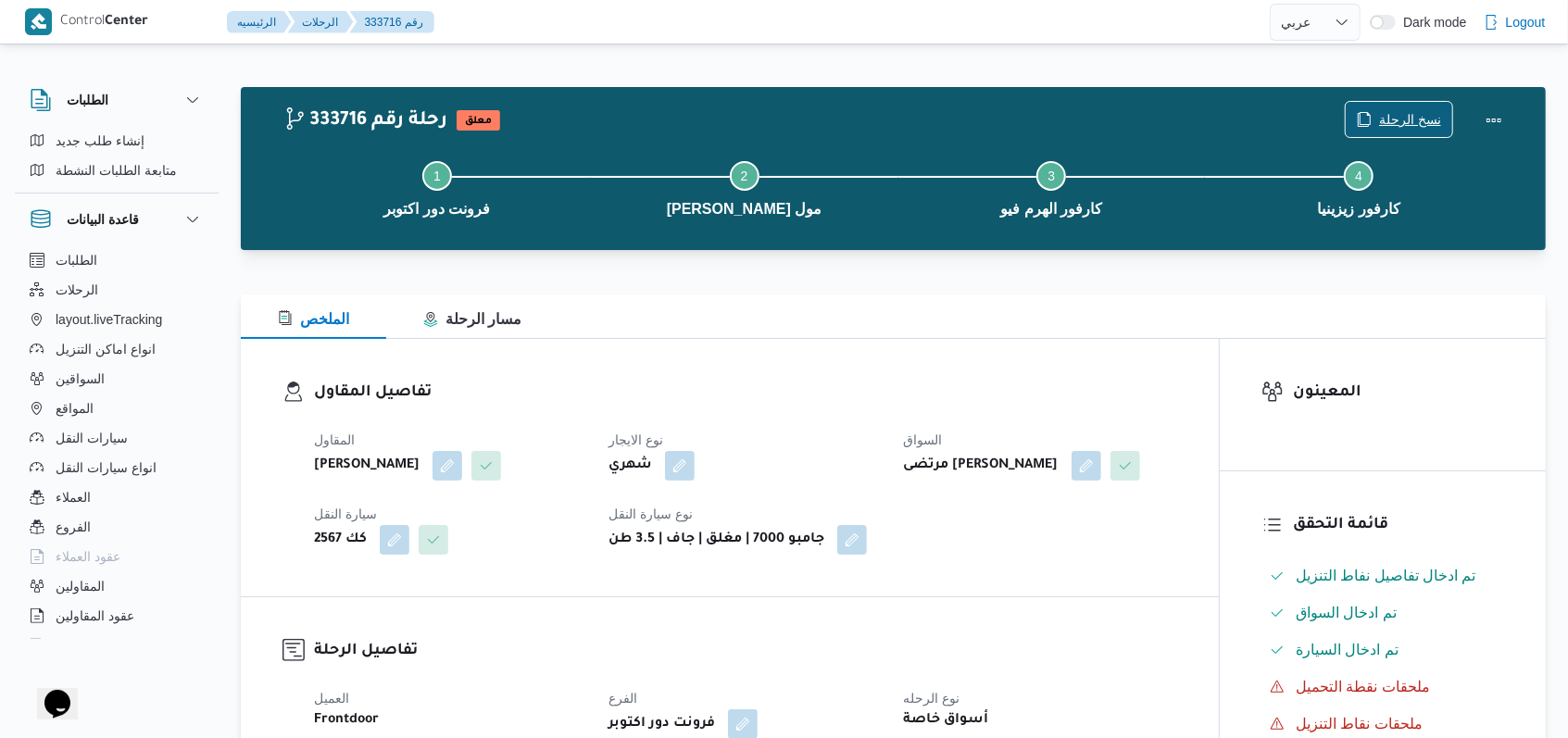
click at [661, 116] on span "نسخ الرحلة" at bounding box center [1410, 119] width 62 height 22
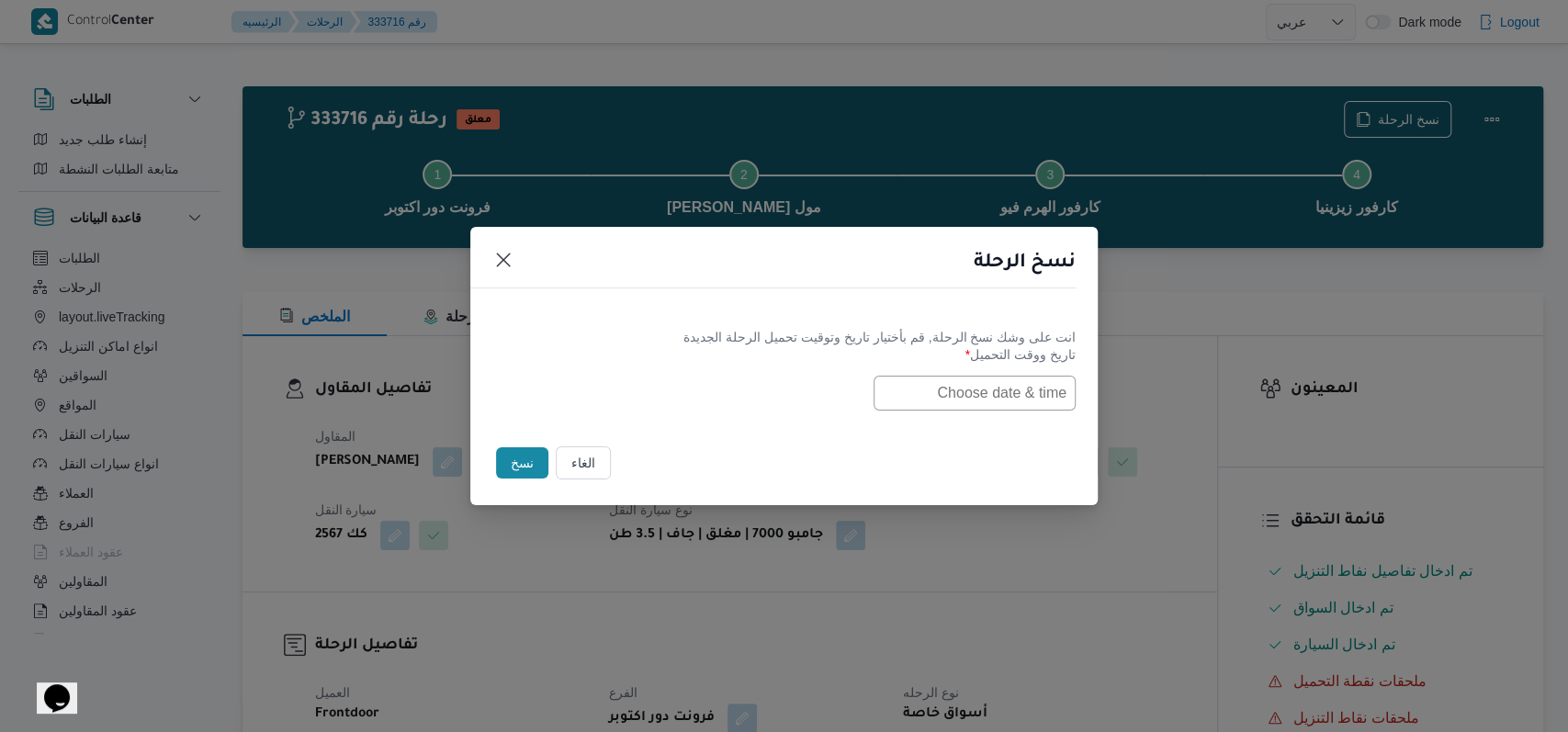
click at [656, 390] on input "text" at bounding box center [974, 393] width 202 height 35
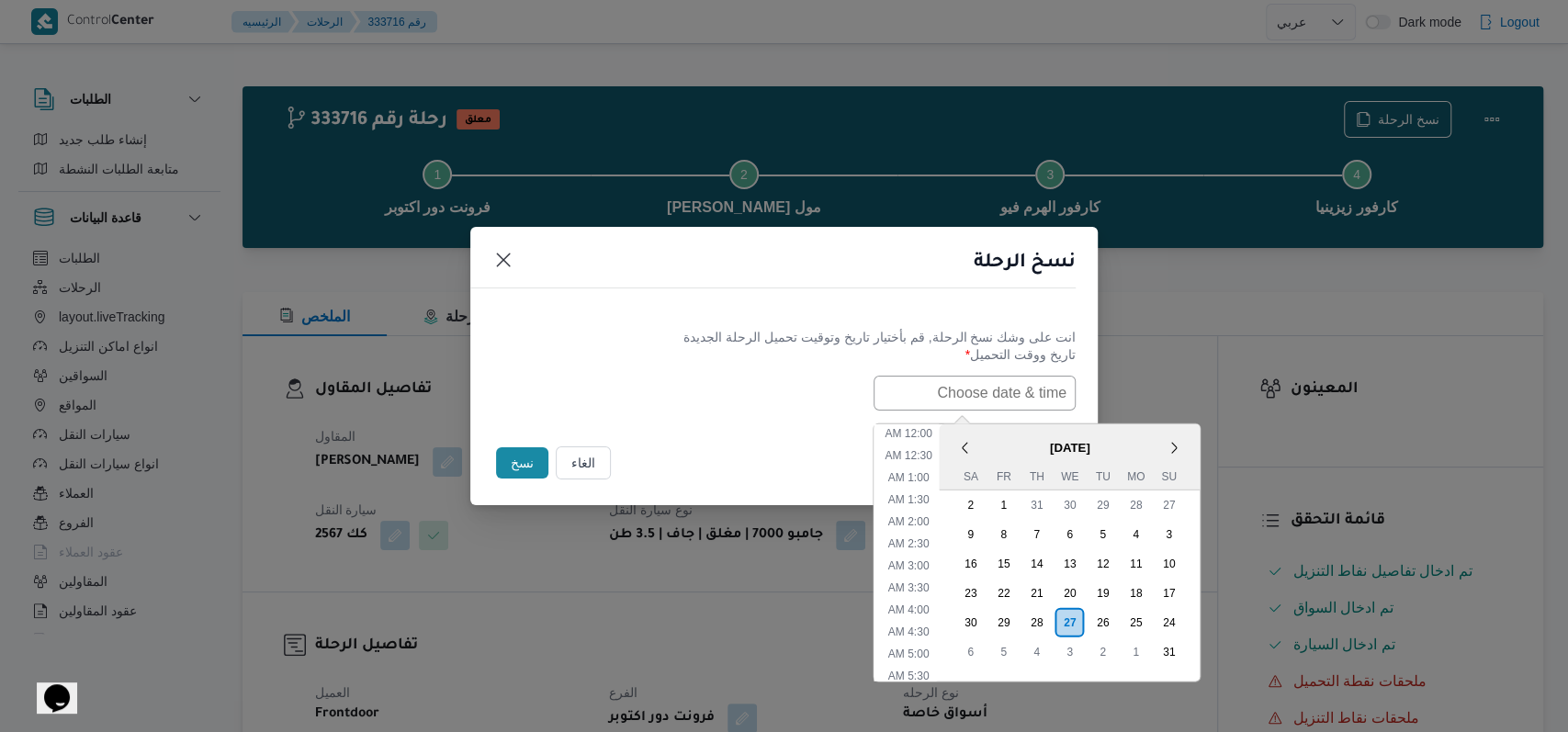
scroll to position [366, 0]
click at [656, 617] on div "28" at bounding box center [1036, 622] width 35 height 35
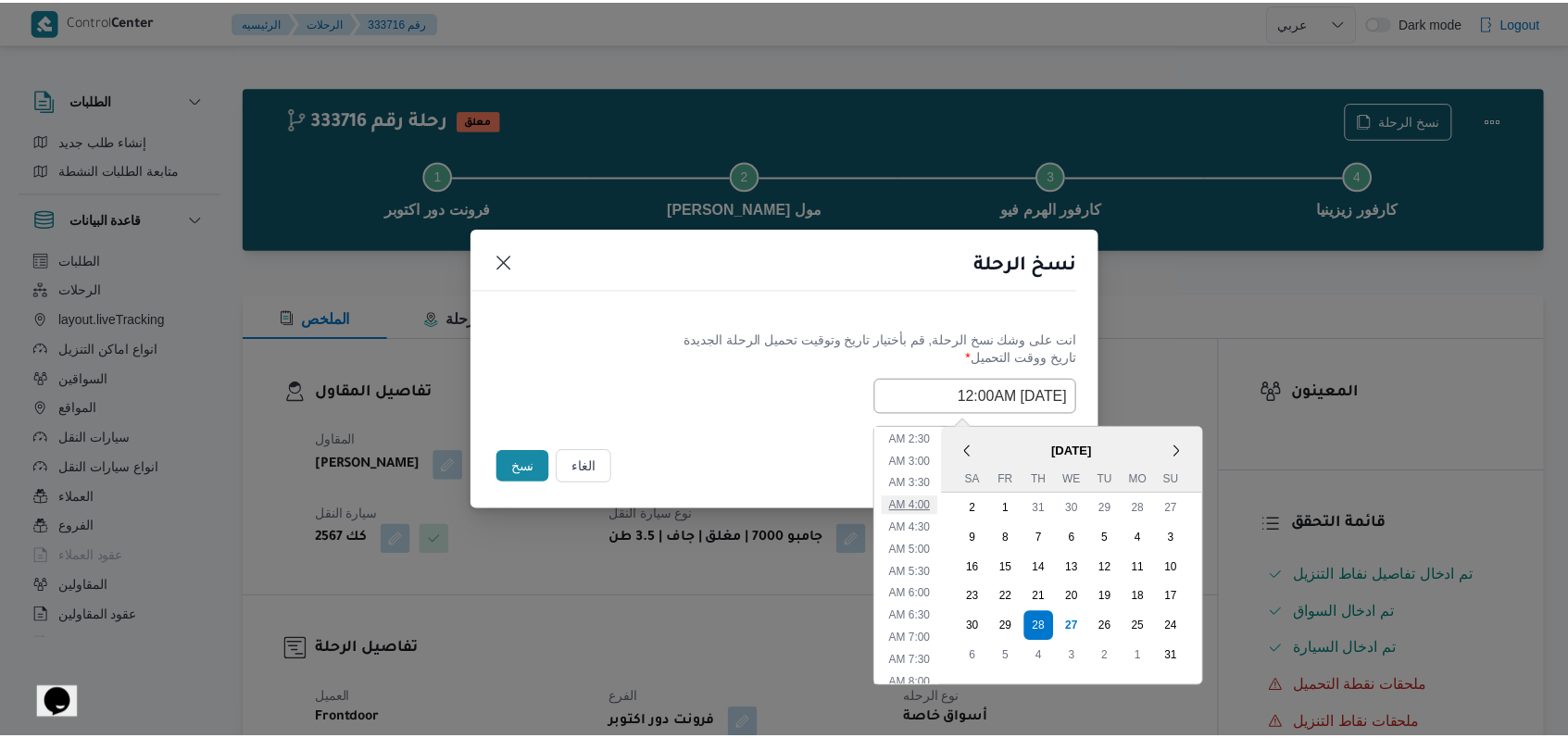
scroll to position [247, 0]
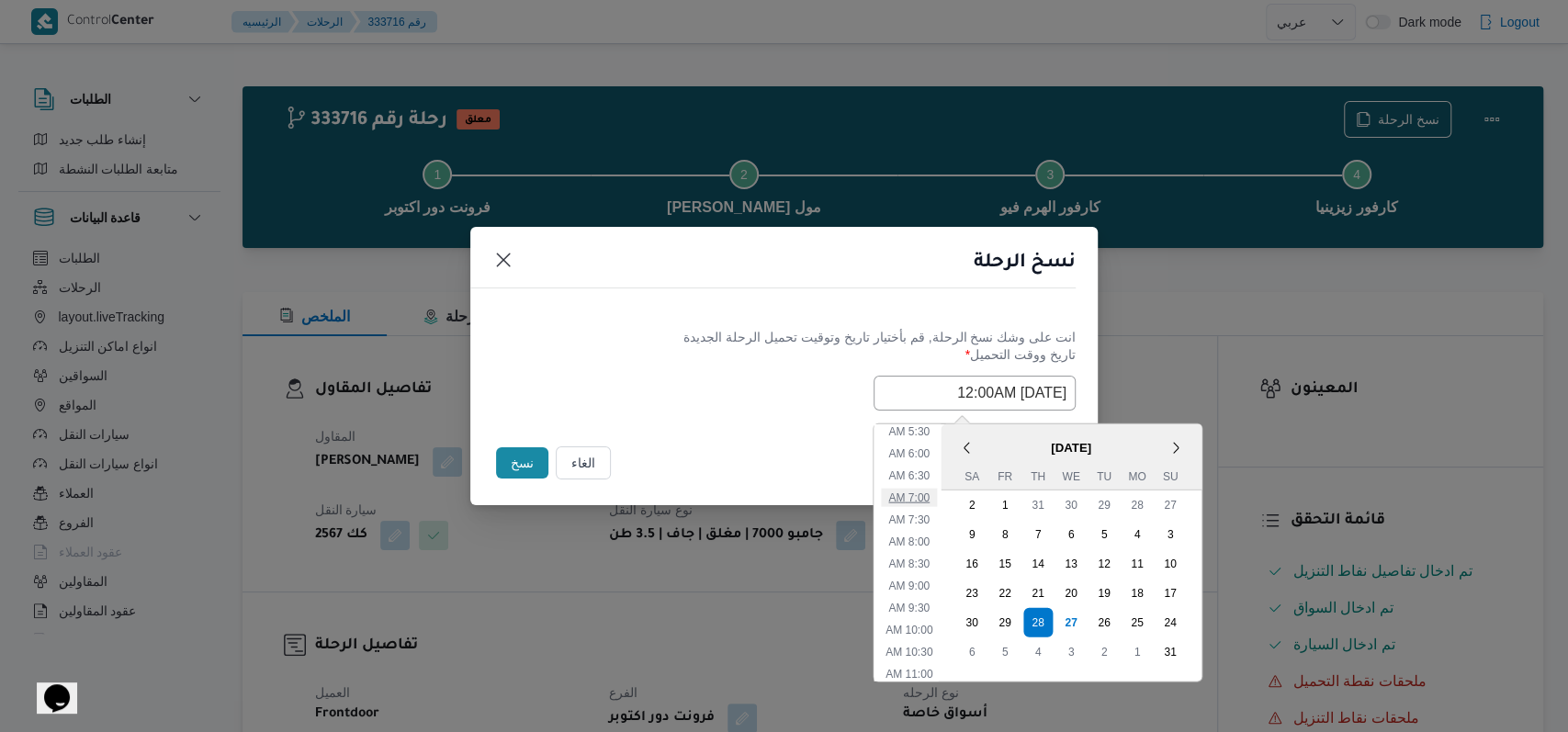
click at [656, 487] on li "7:00 AM" at bounding box center [909, 496] width 56 height 18
type input "28/08/2025 7:00AM"
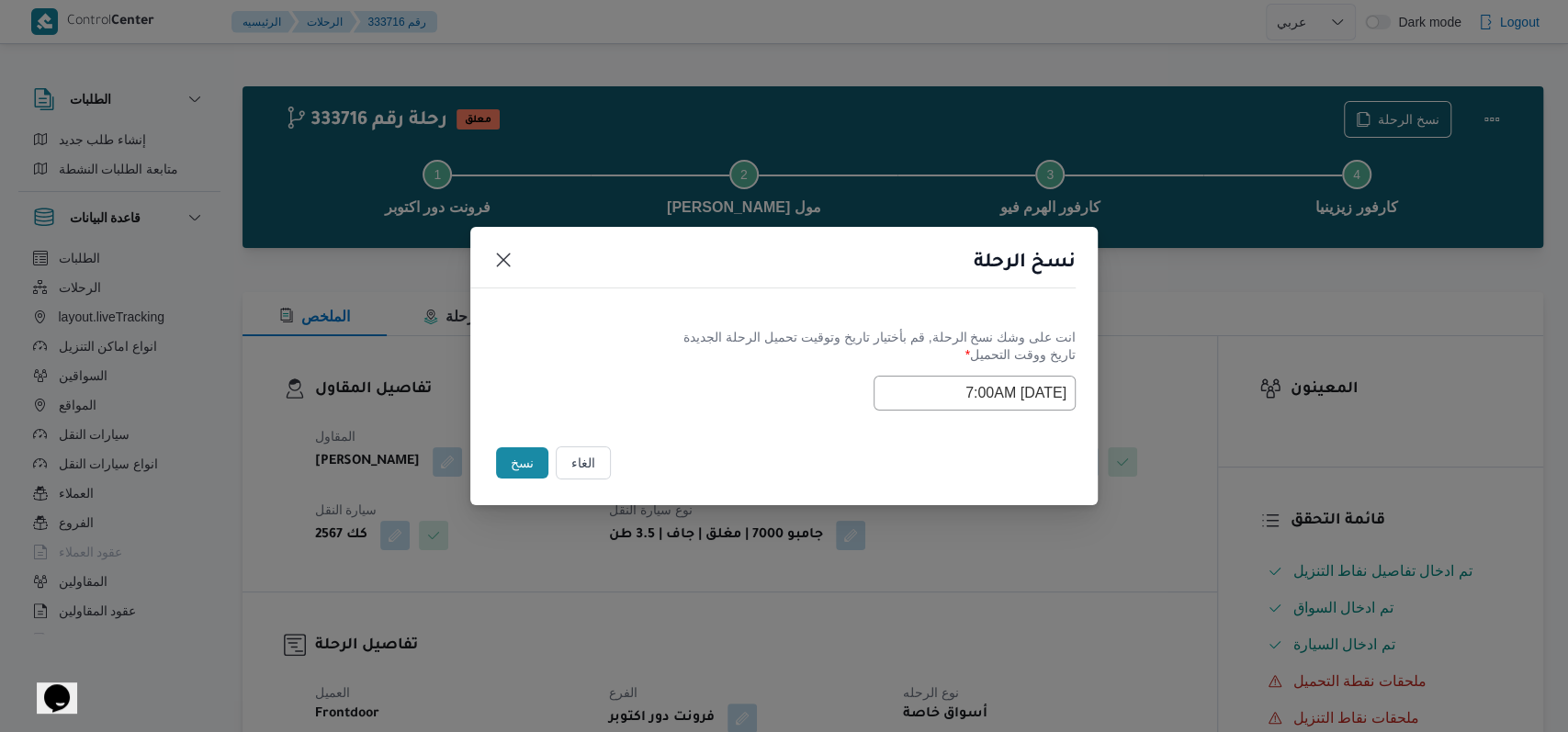
click at [645, 386] on div "Selected date: Thursday, August 28th, 2025 at 7:00 AM 28/08/2025 7:00AM" at bounding box center [784, 393] width 583 height 35
click at [517, 464] on button "نسخ" at bounding box center [522, 463] width 52 height 31
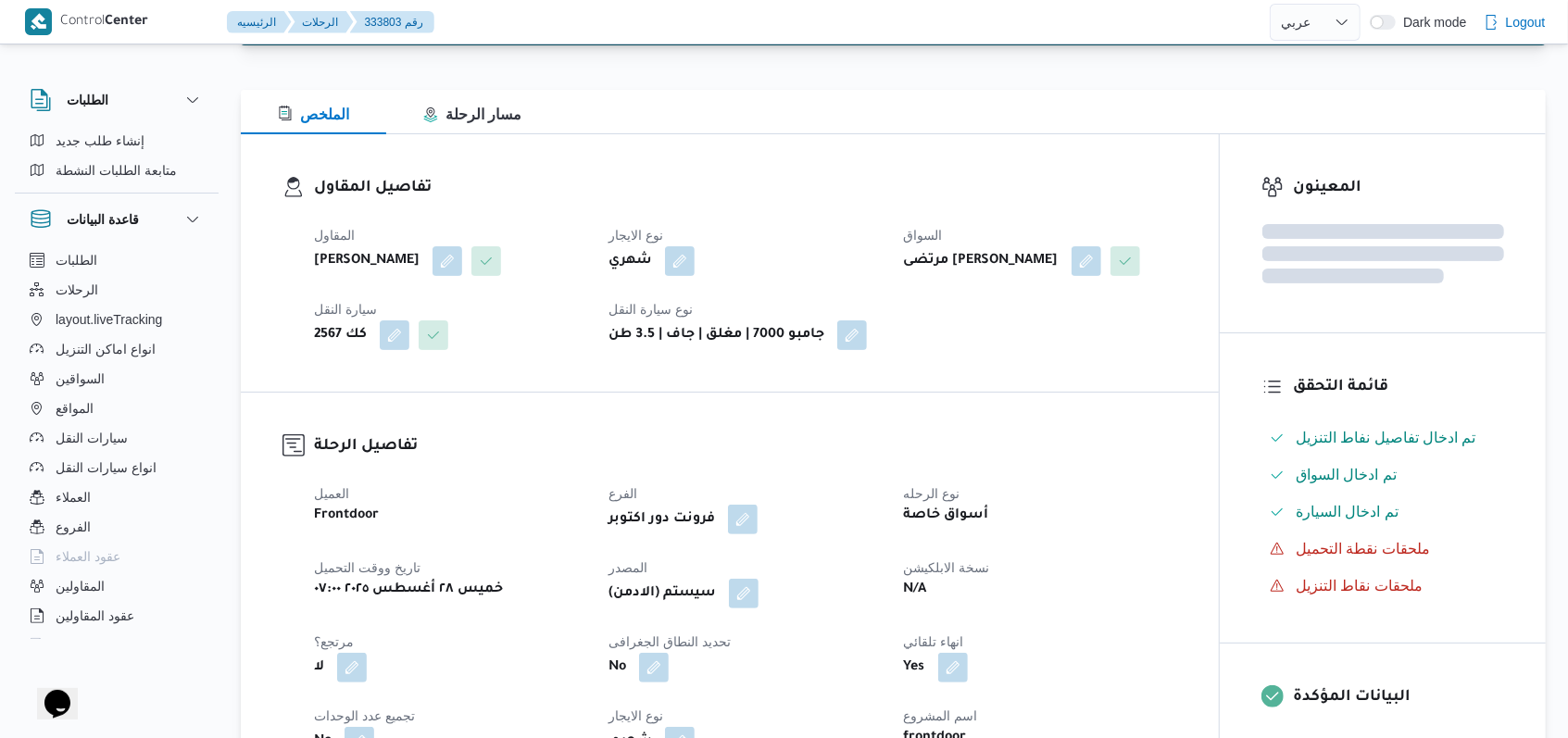
scroll to position [493, 0]
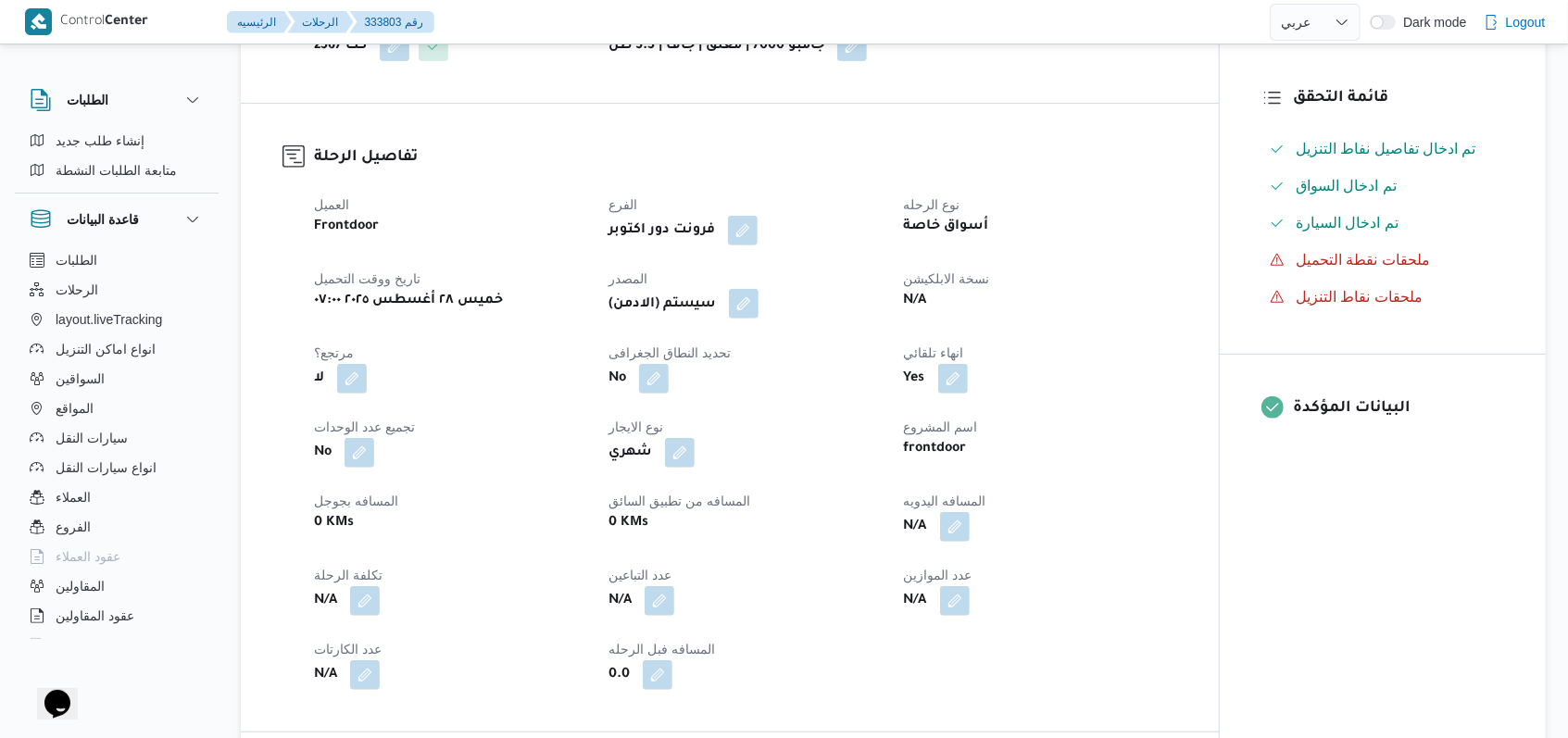
click at [661, 319] on button "button" at bounding box center [743, 303] width 29 height 29
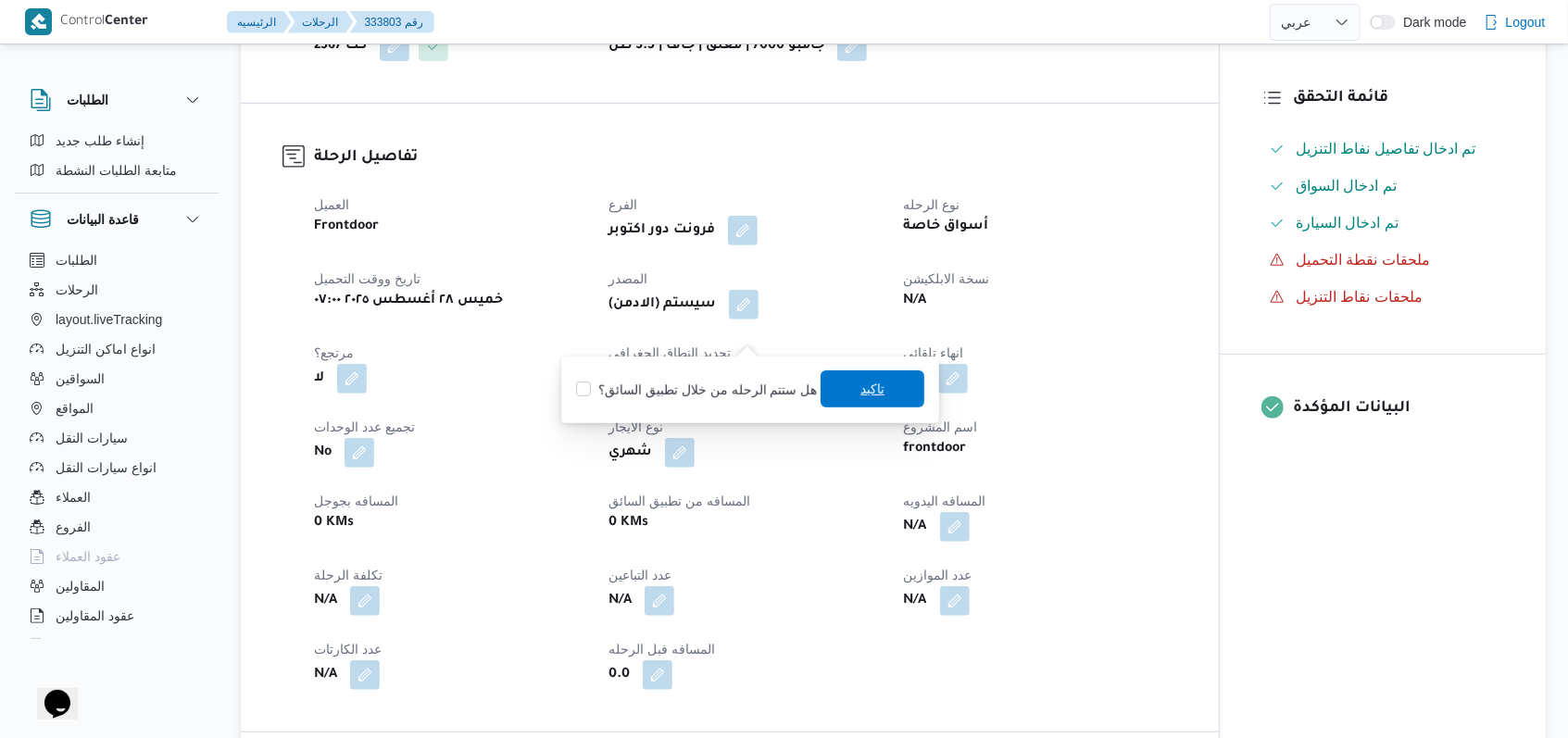
click at [661, 399] on span "تاكيد" at bounding box center [872, 389] width 103 height 37
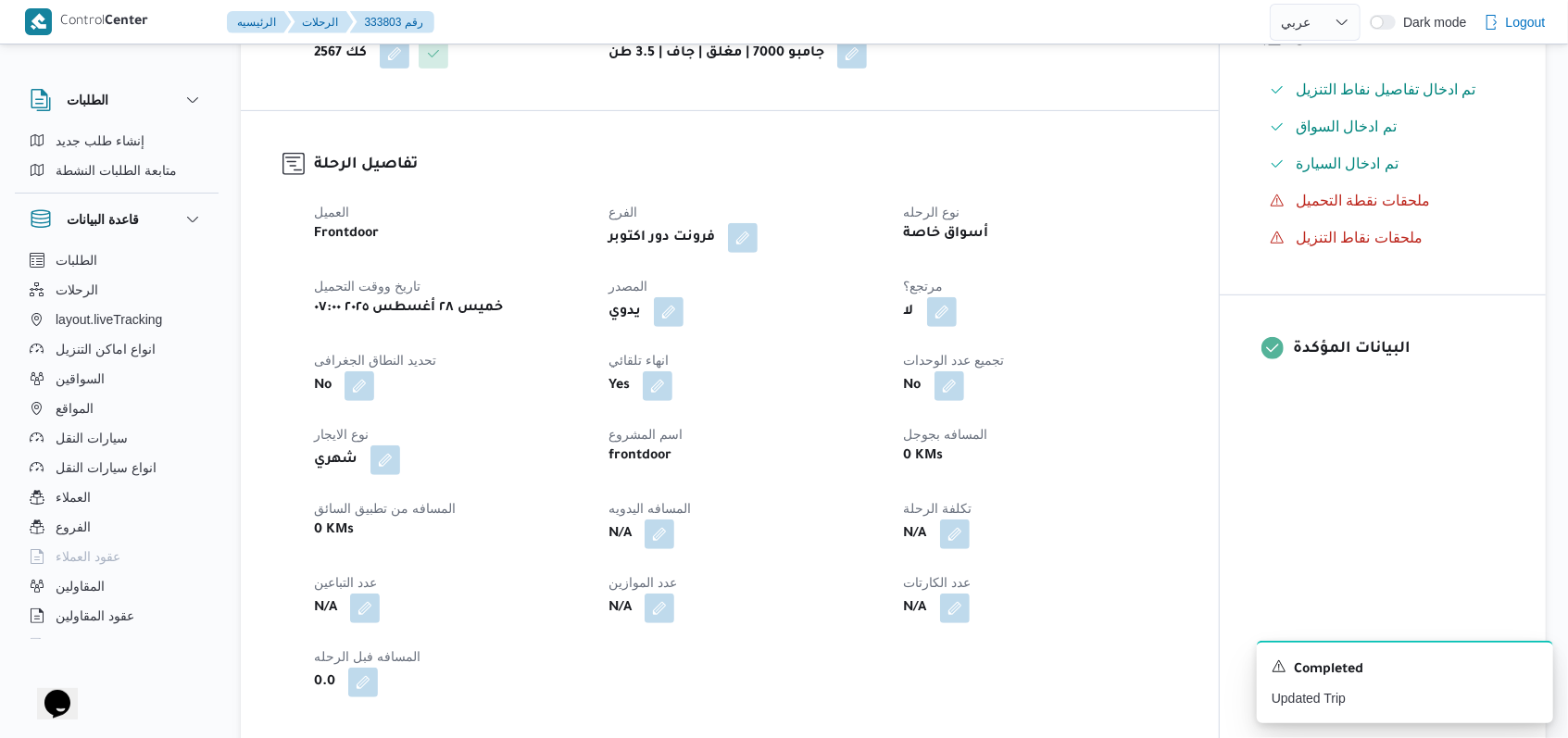
scroll to position [617, 0]
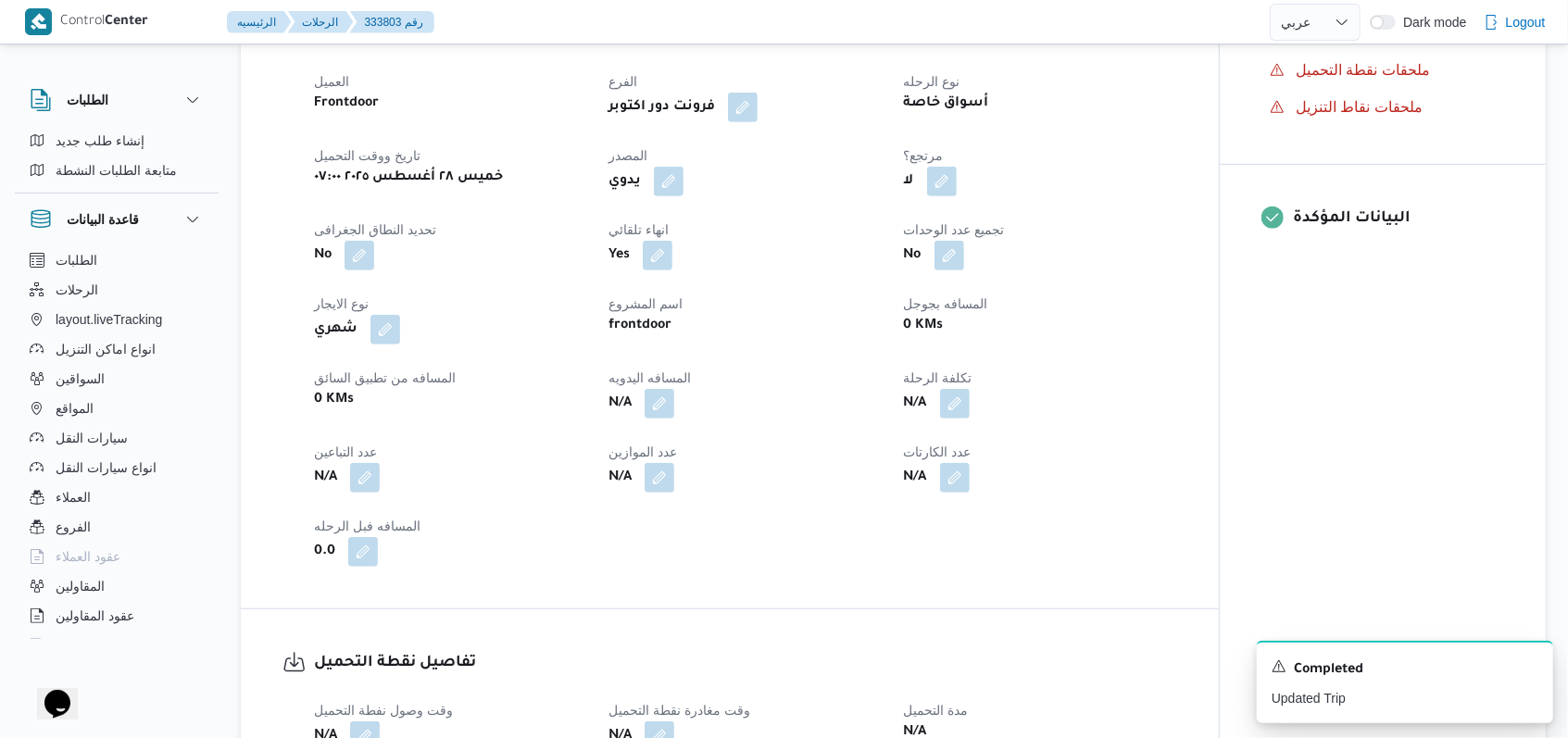
select select "ar"
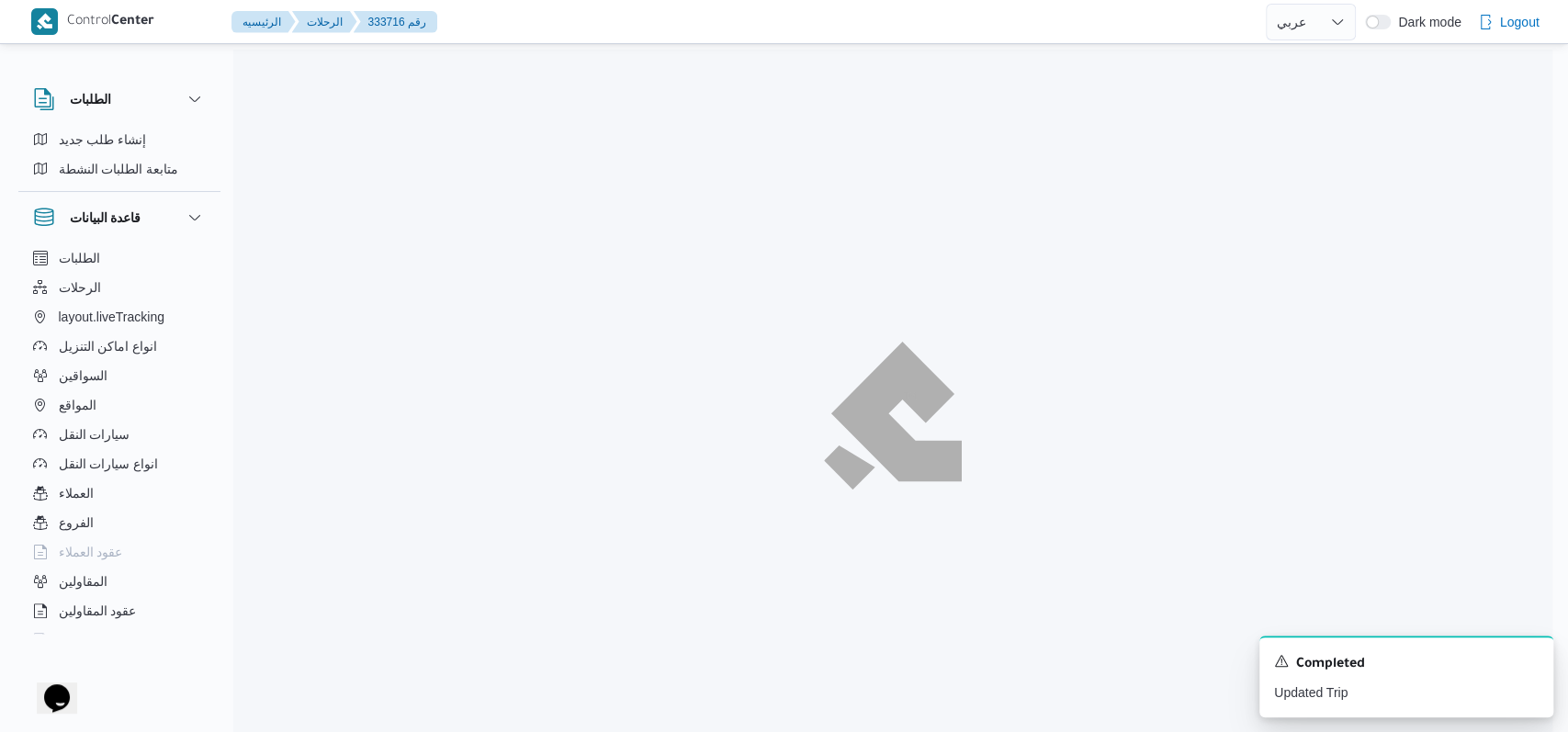
select select "ar"
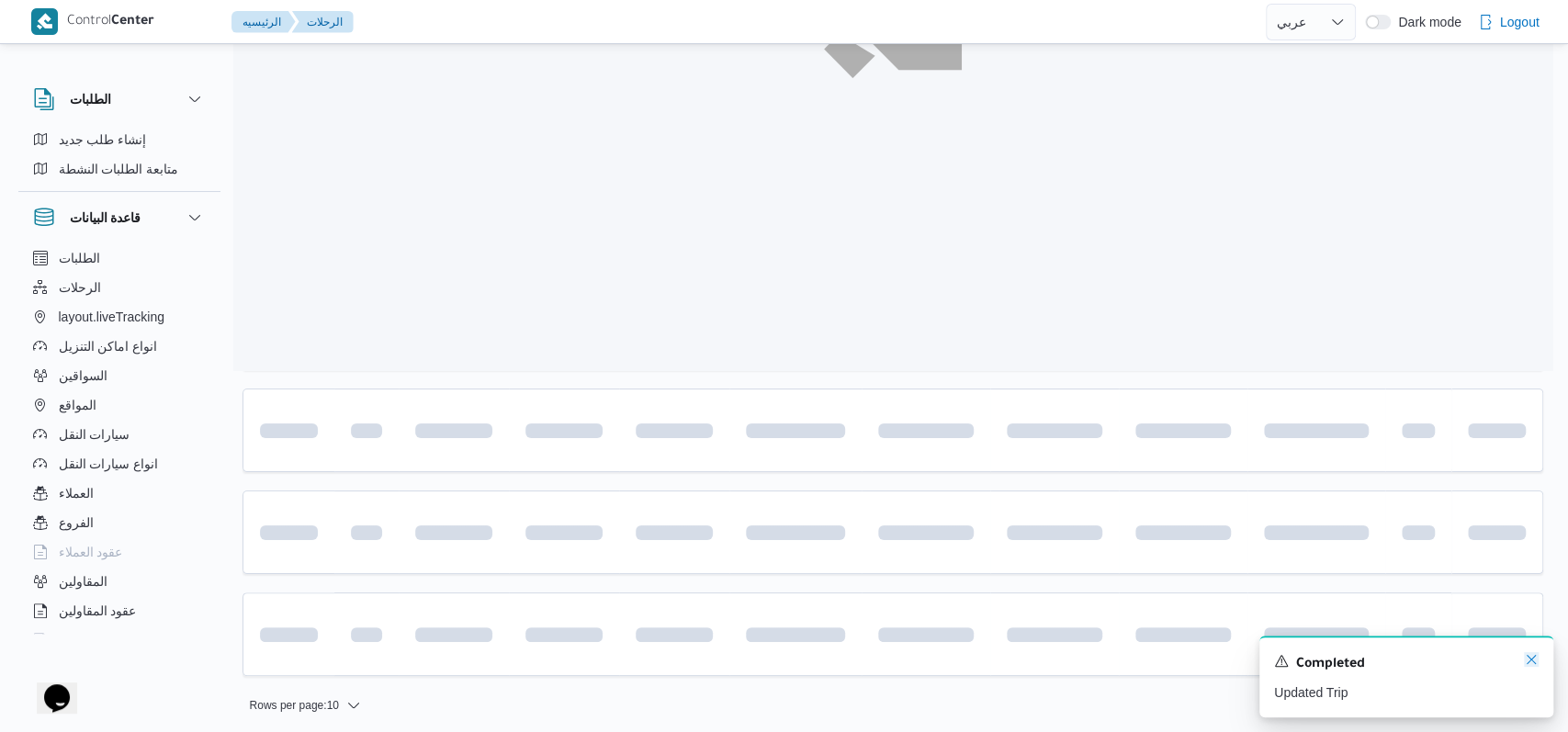
click at [656, 663] on icon "Dismiss toast" at bounding box center [1531, 659] width 15 height 15
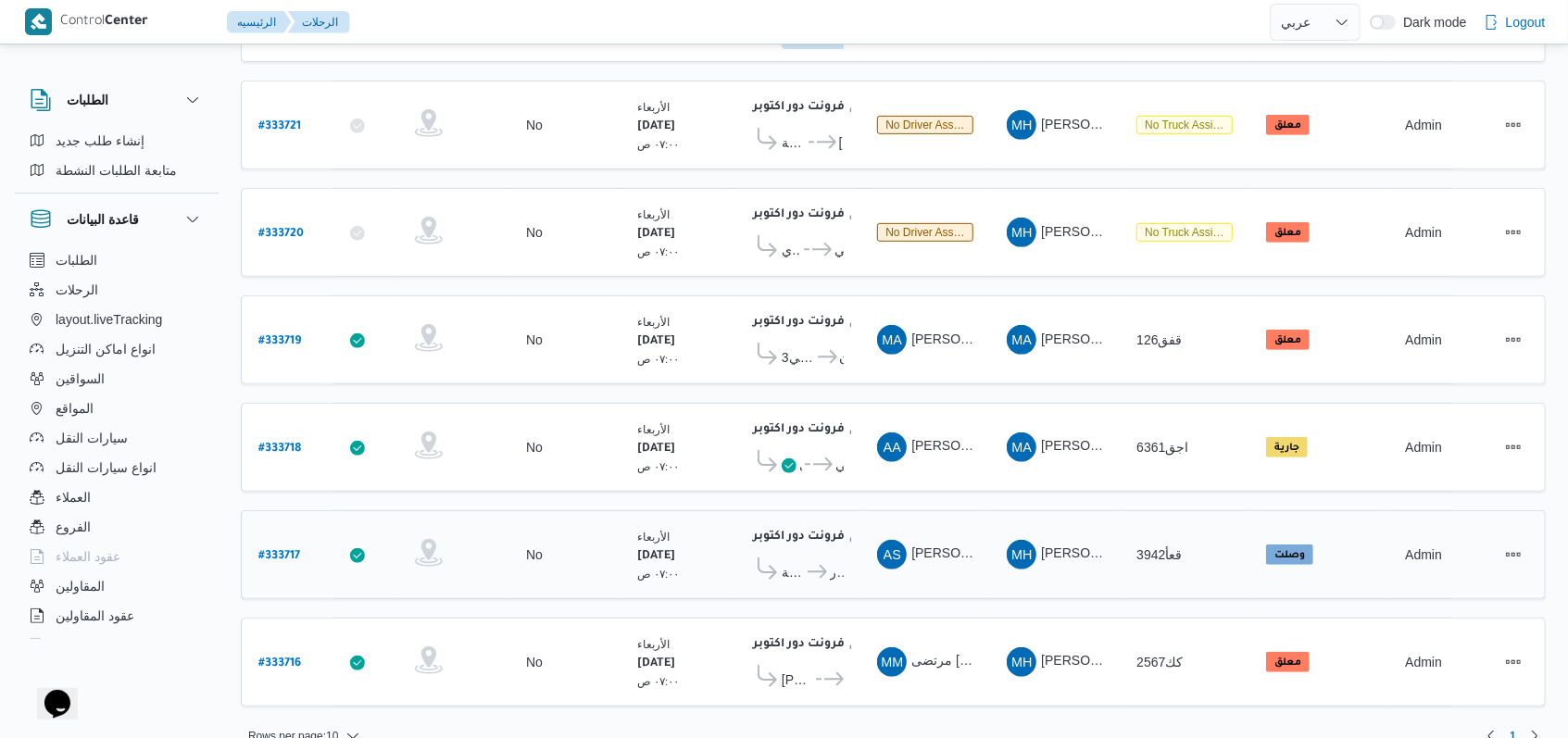
scroll to position [513, 0]
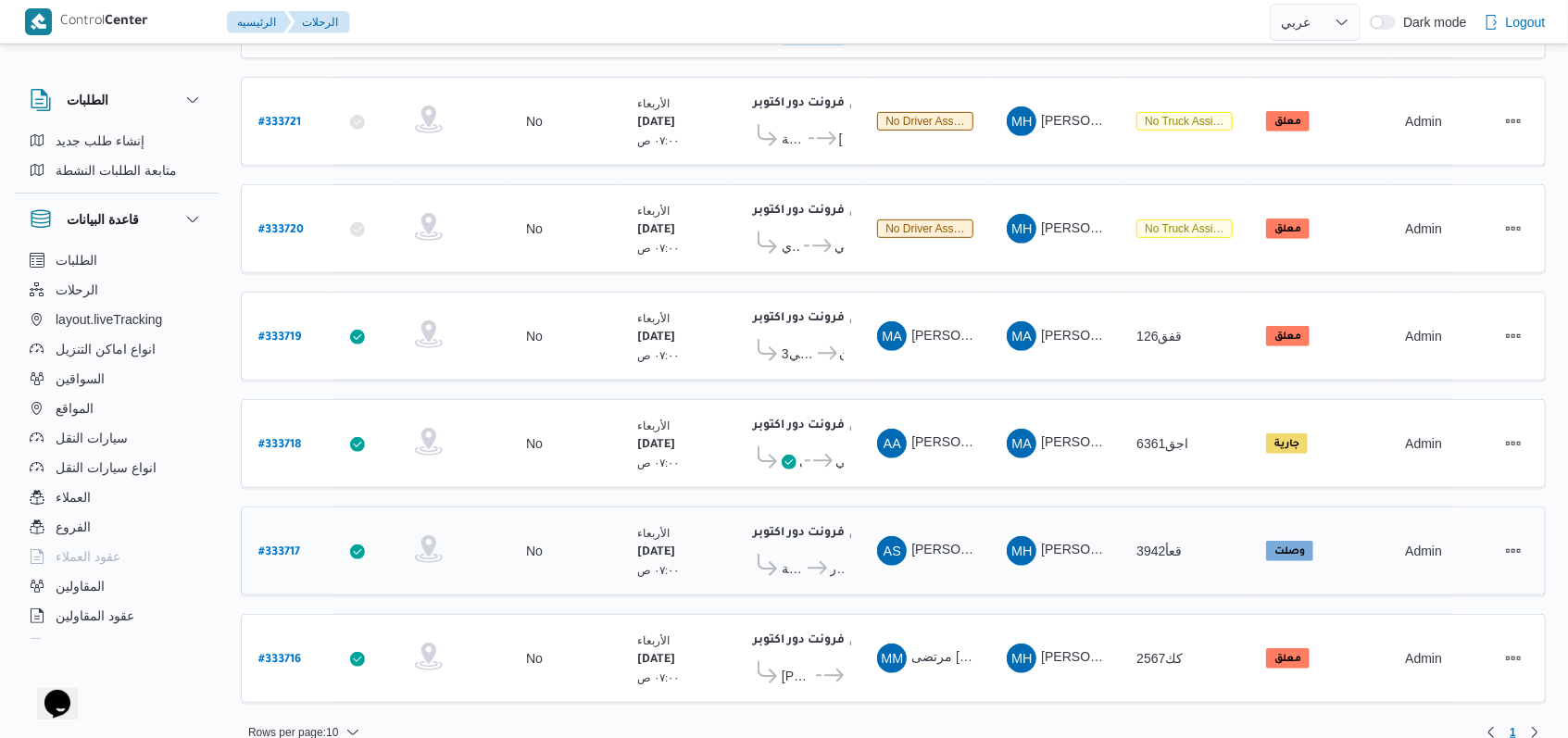
click at [283, 546] on b "# 333717" at bounding box center [279, 552] width 42 height 13
select select "ar"
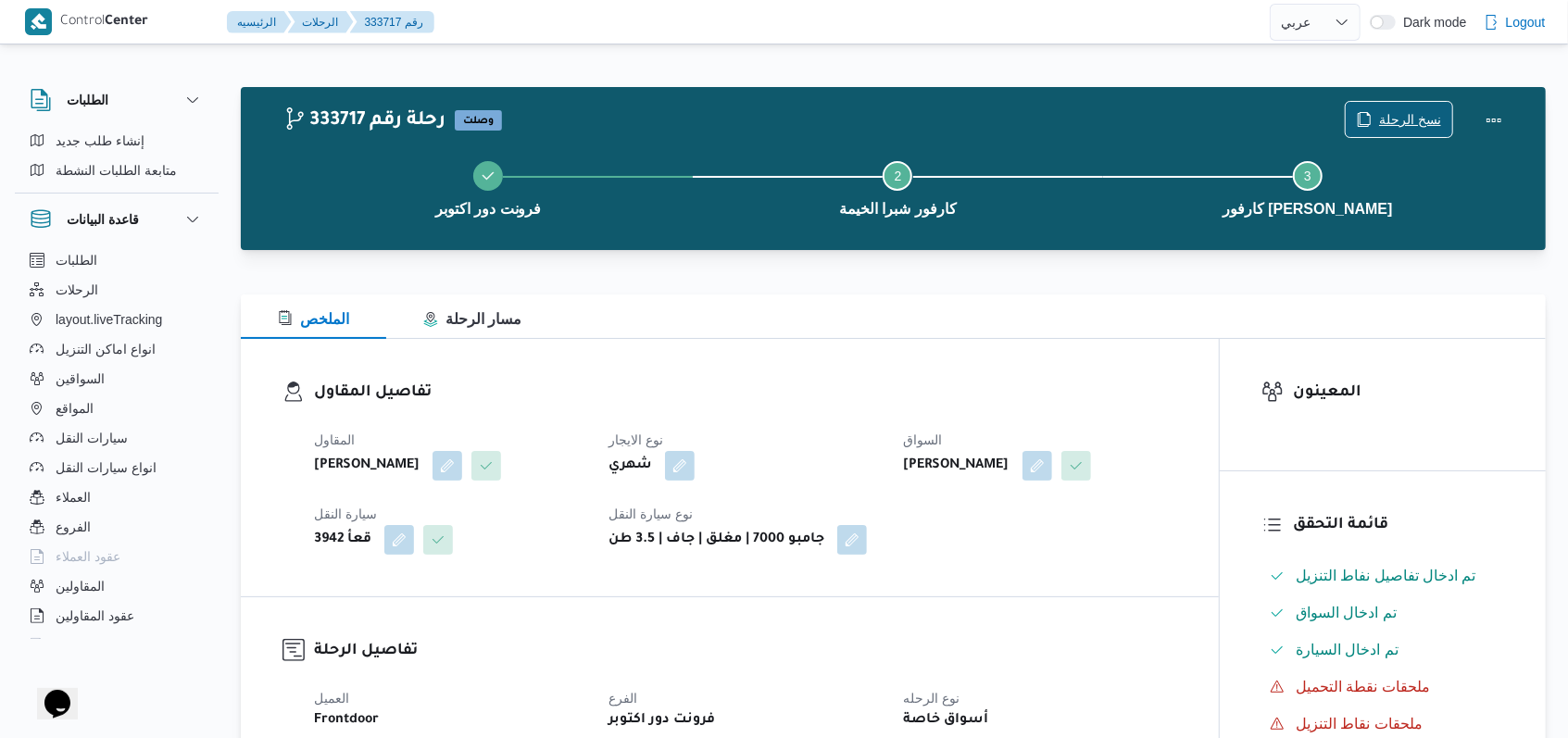
click at [661, 110] on span "نسخ الرحلة" at bounding box center [1410, 119] width 62 height 22
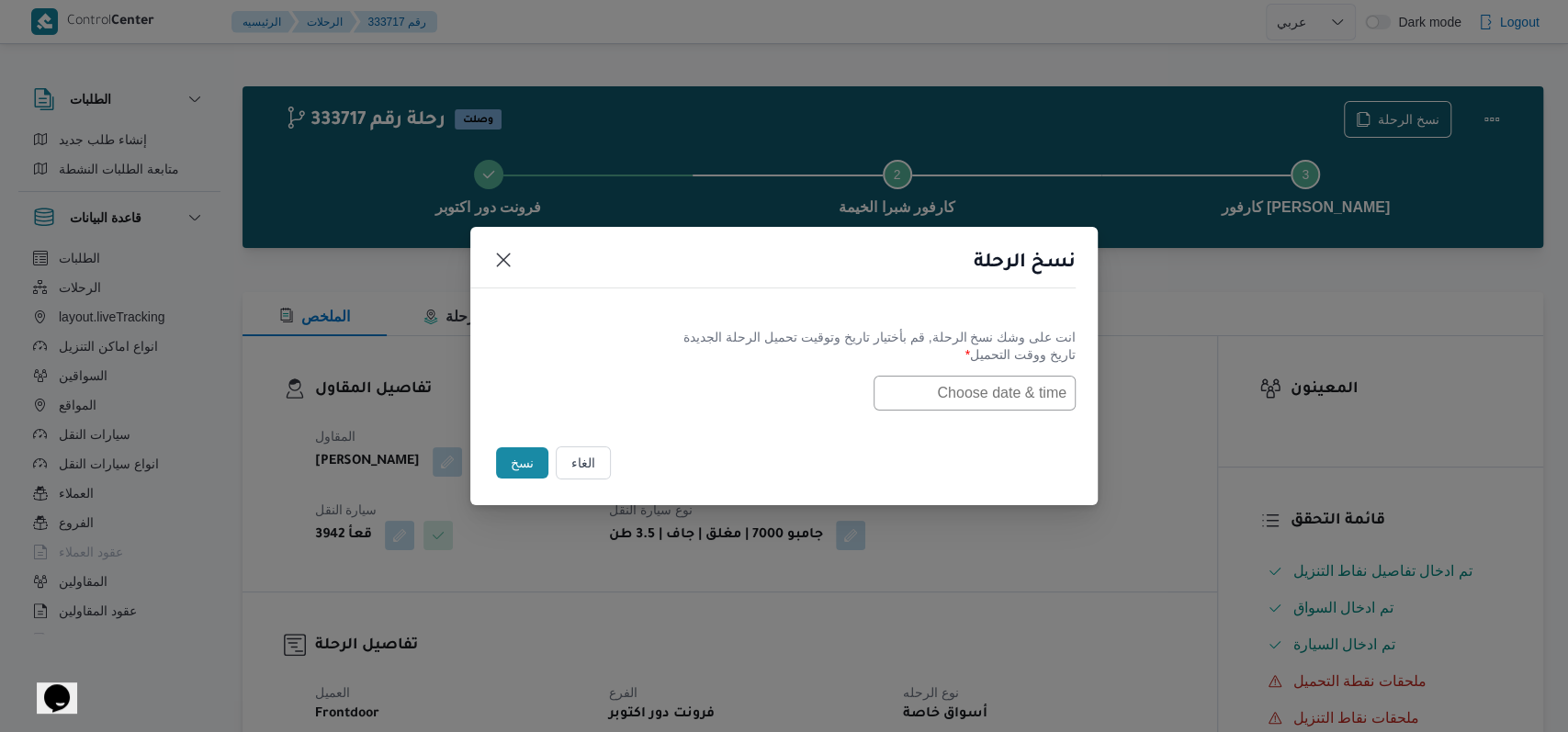
click at [656, 403] on input "text" at bounding box center [974, 393] width 202 height 35
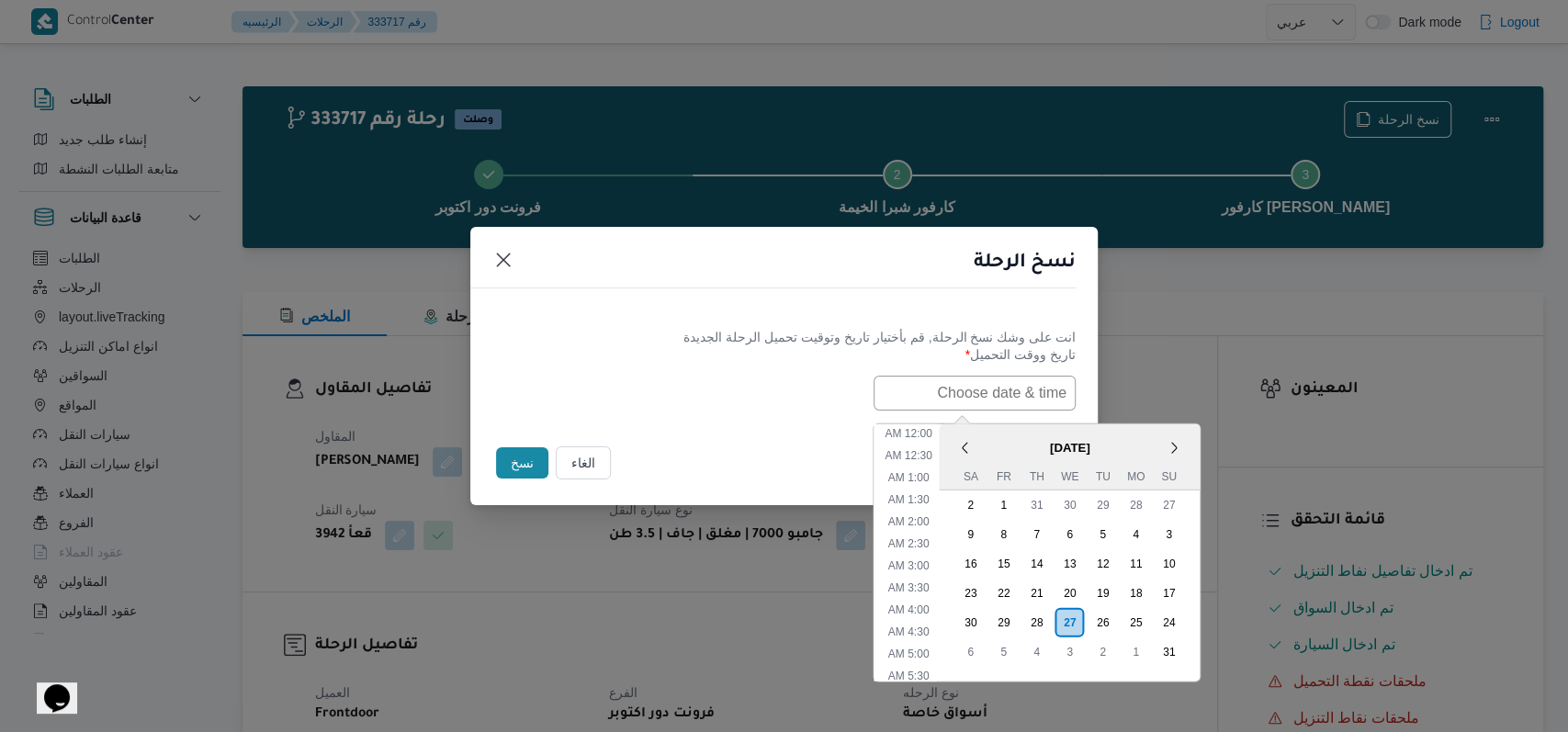
scroll to position [366, 0]
click at [656, 612] on div "28" at bounding box center [1036, 622] width 35 height 35
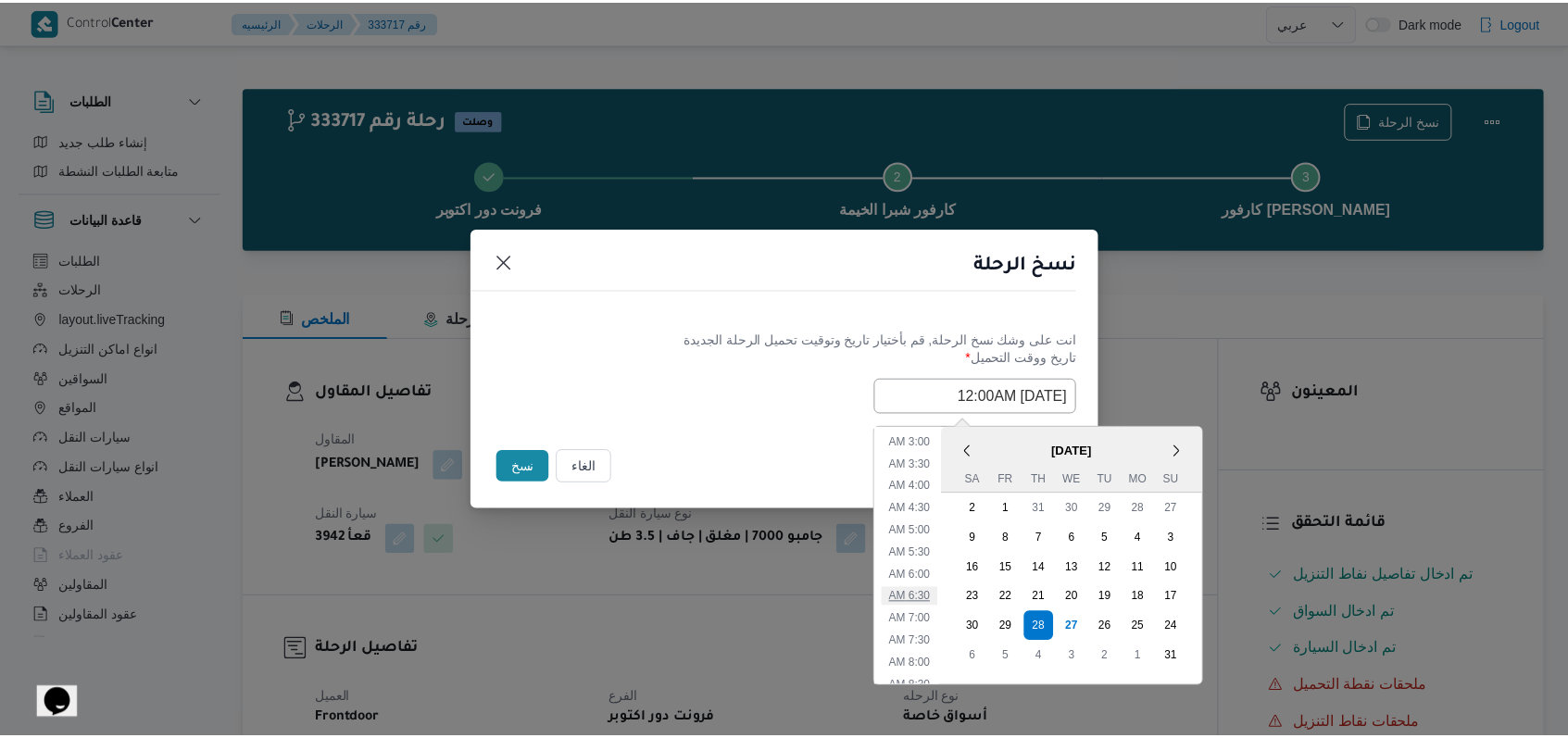
scroll to position [122, 0]
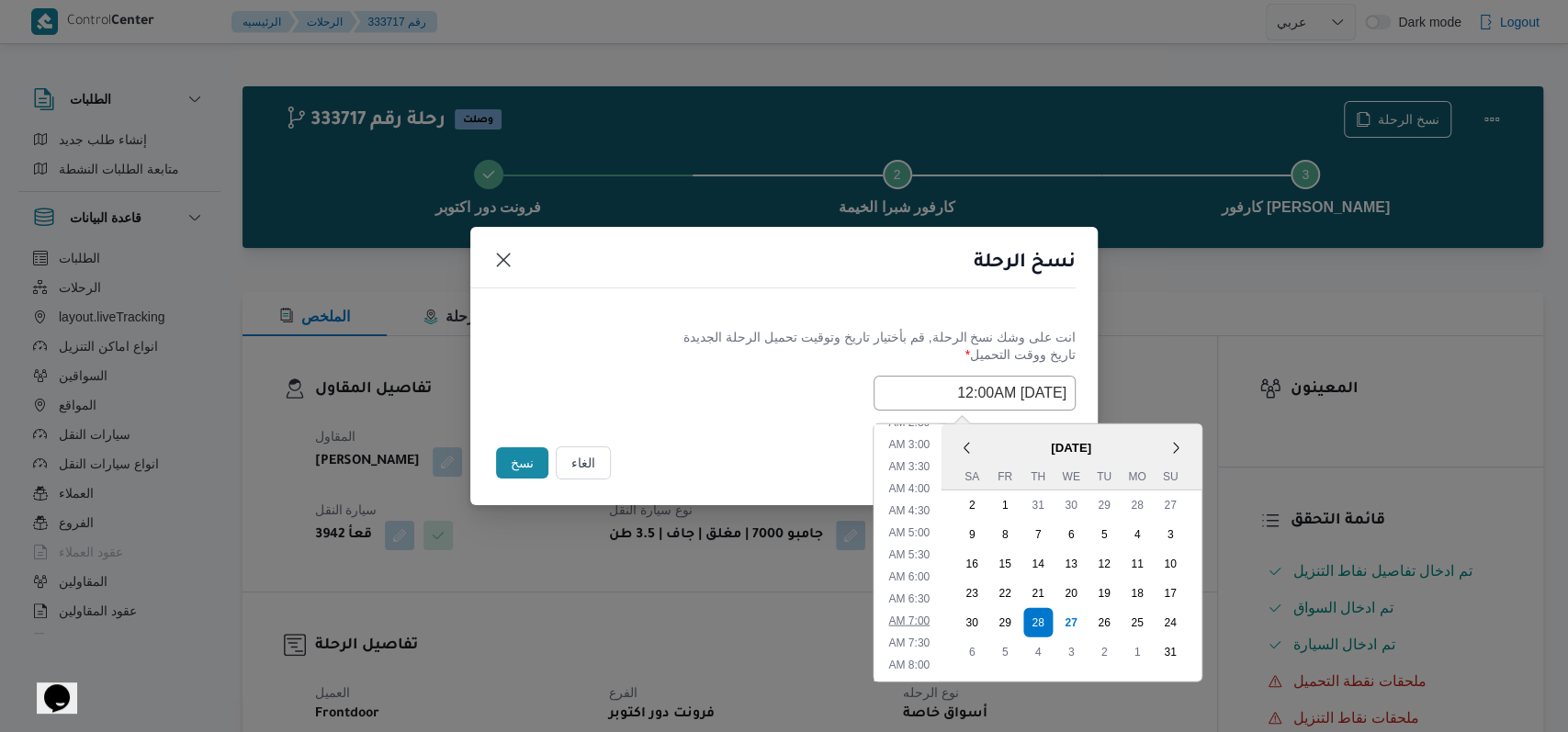
click at [656, 614] on li "7:00 AM" at bounding box center [909, 620] width 56 height 18
type input "28/08/2025 7:00AM"
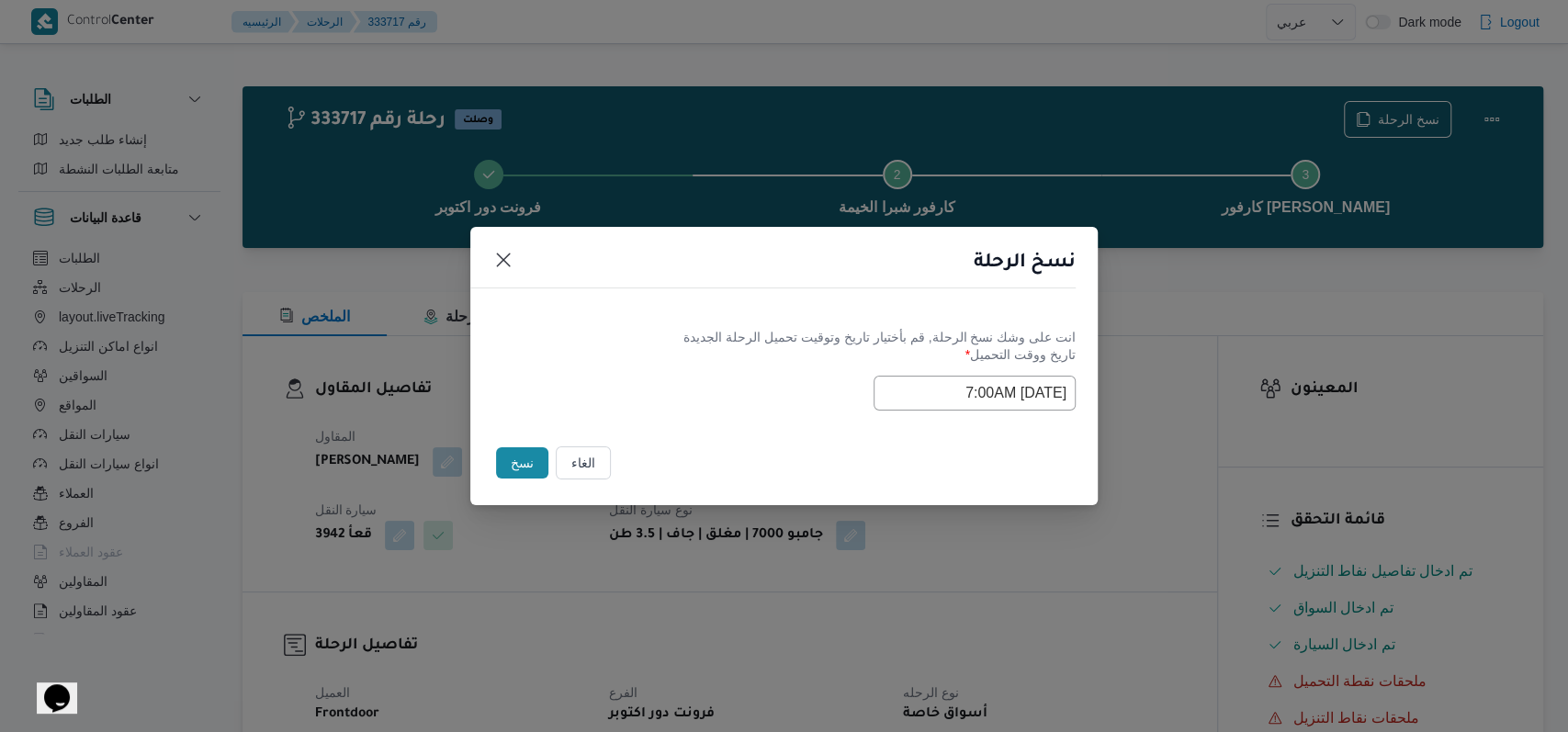
drag, startPoint x: 805, startPoint y: 452, endPoint x: 794, endPoint y: 442, distance: 14.9
click at [656, 450] on footer "الغاء نسخ" at bounding box center [784, 463] width 583 height 41
click at [537, 454] on button "نسخ" at bounding box center [522, 463] width 52 height 31
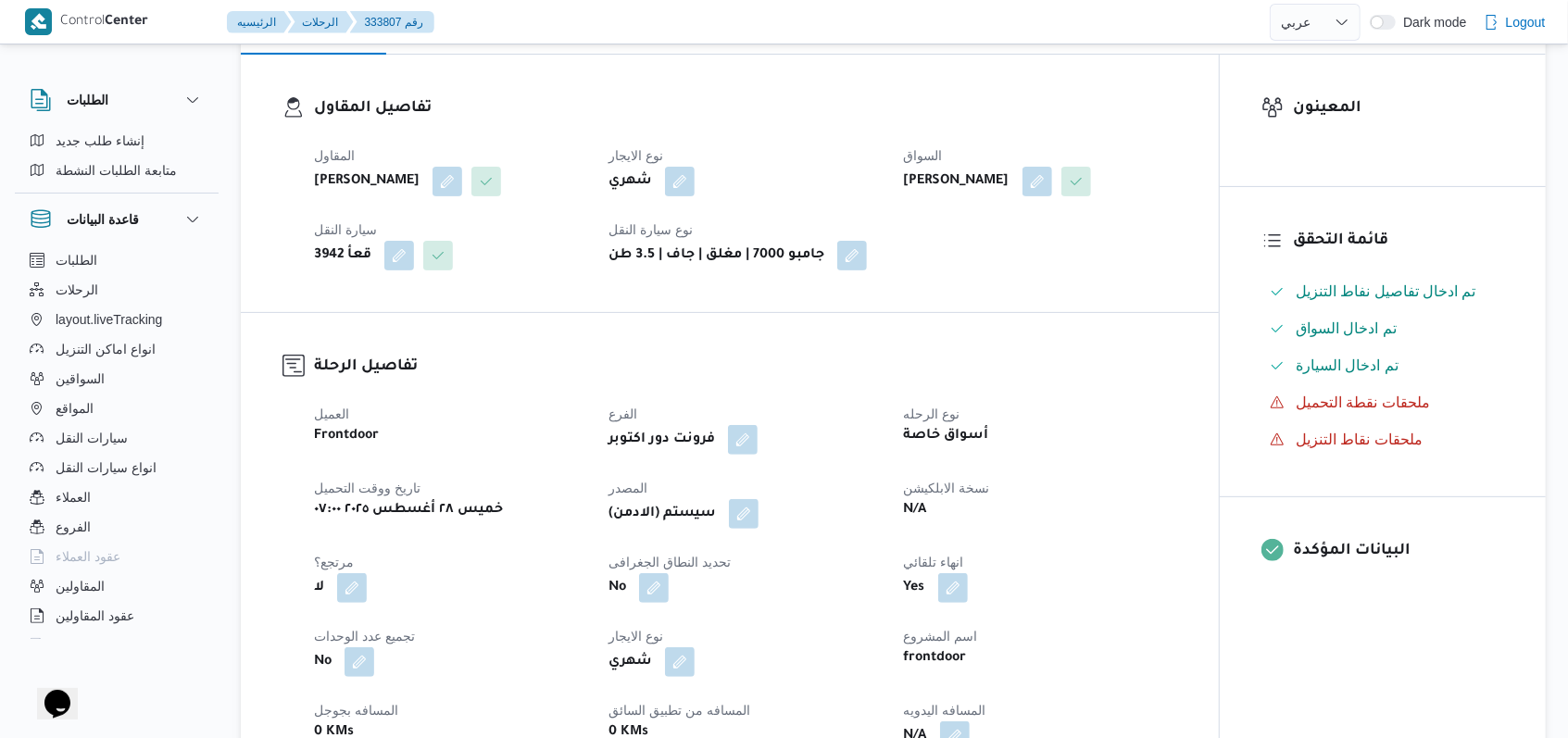
scroll to position [370, 0]
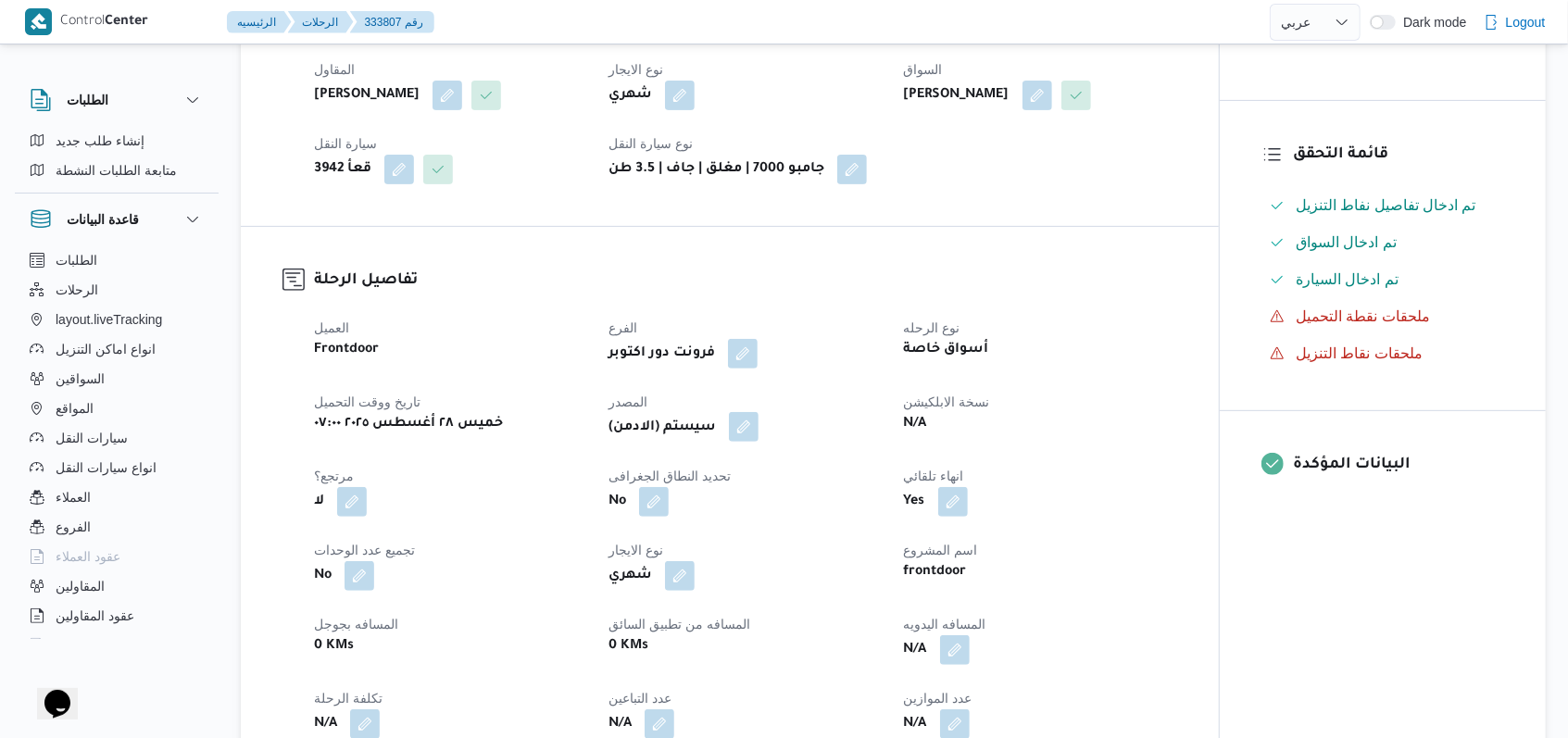
click at [661, 442] on button "button" at bounding box center [743, 427] width 29 height 29
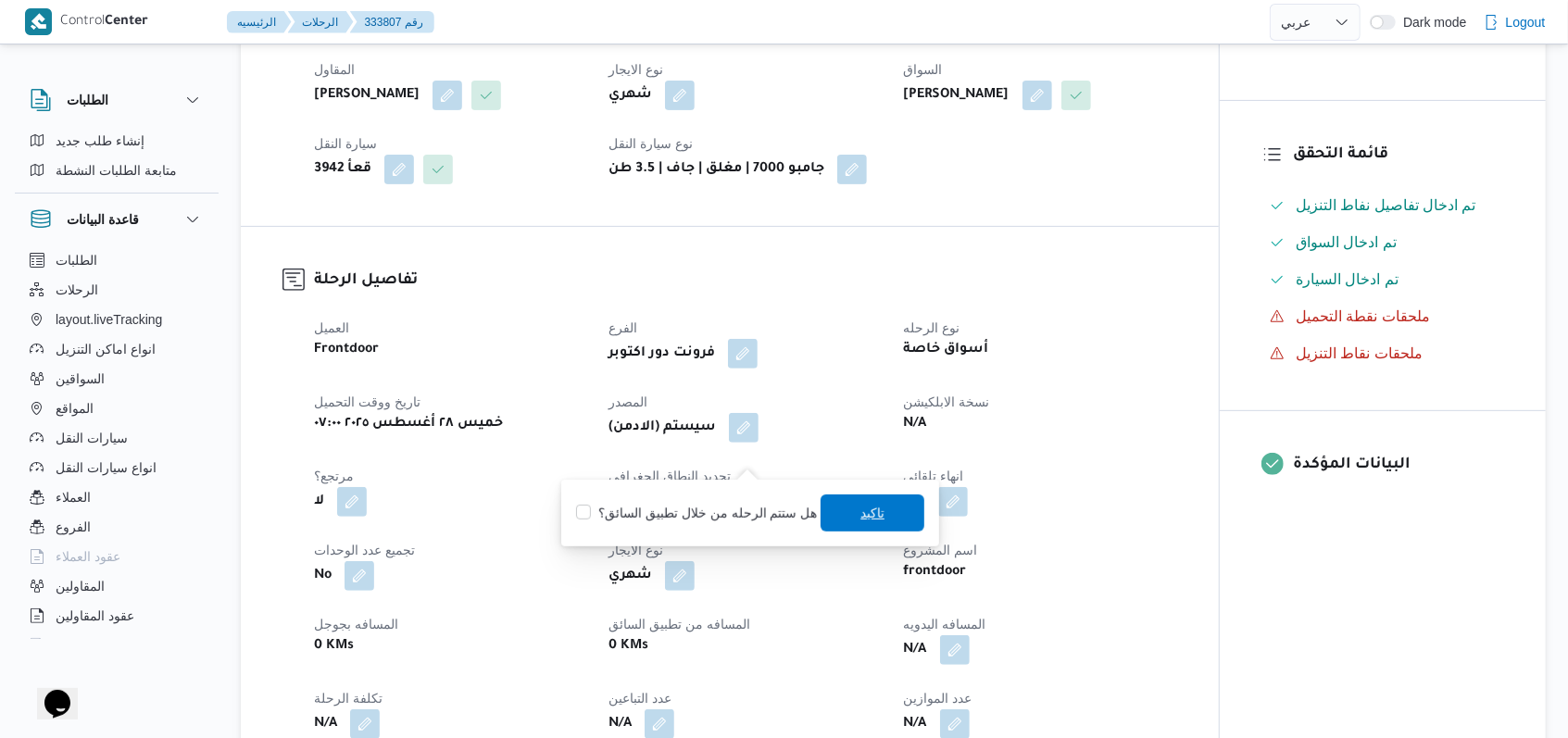
click at [661, 523] on span "تاكيد" at bounding box center [872, 513] width 103 height 37
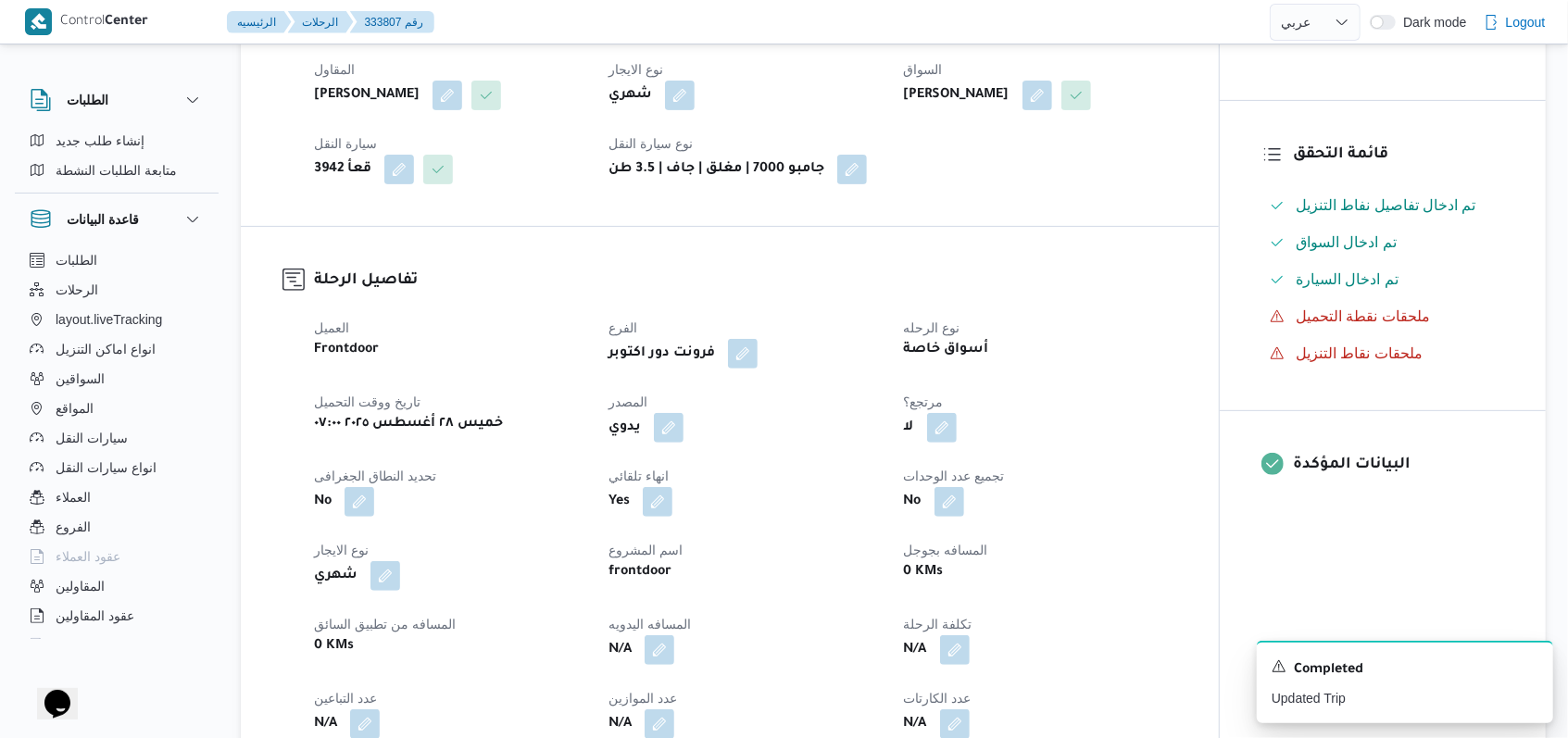
select select "ar"
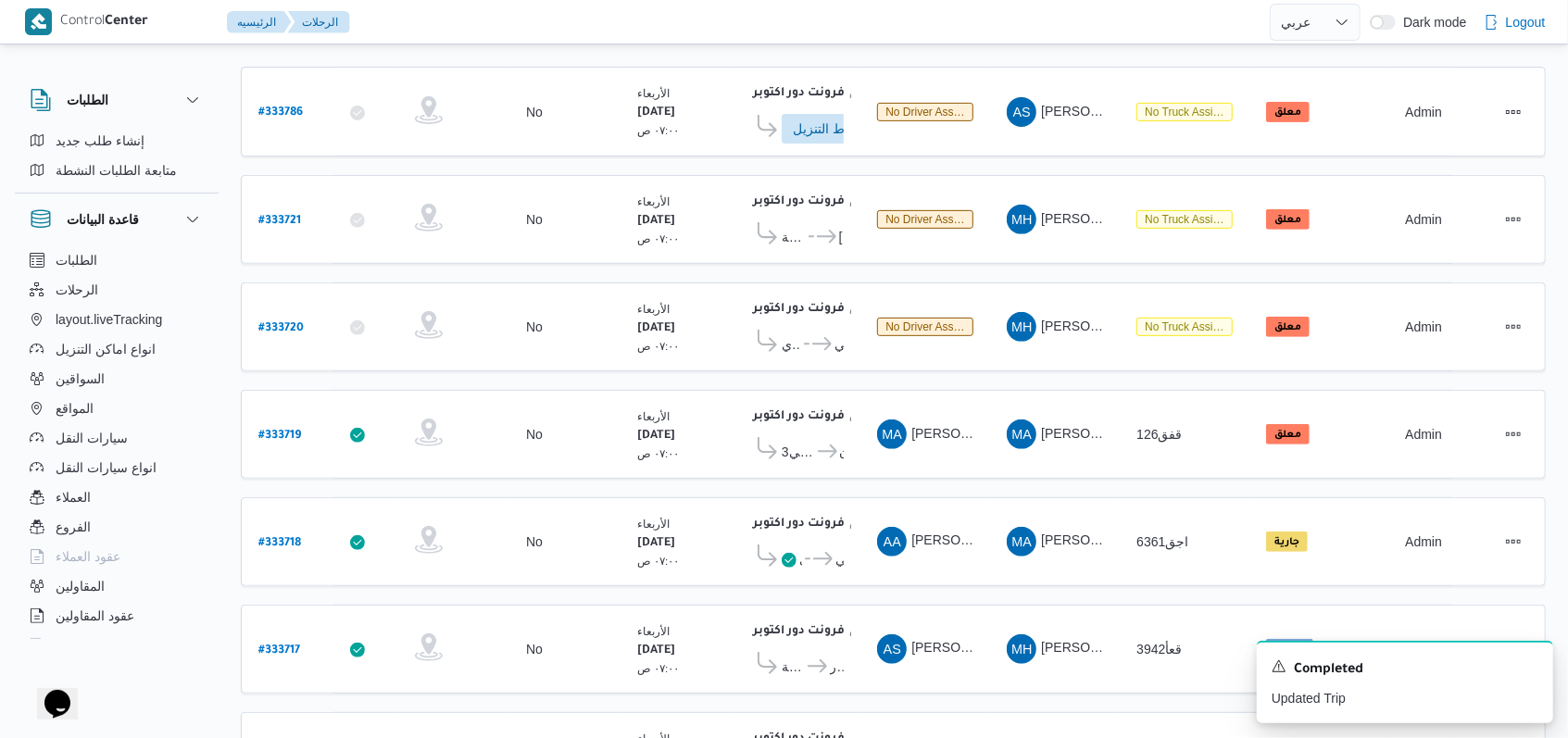
scroll to position [496, 0]
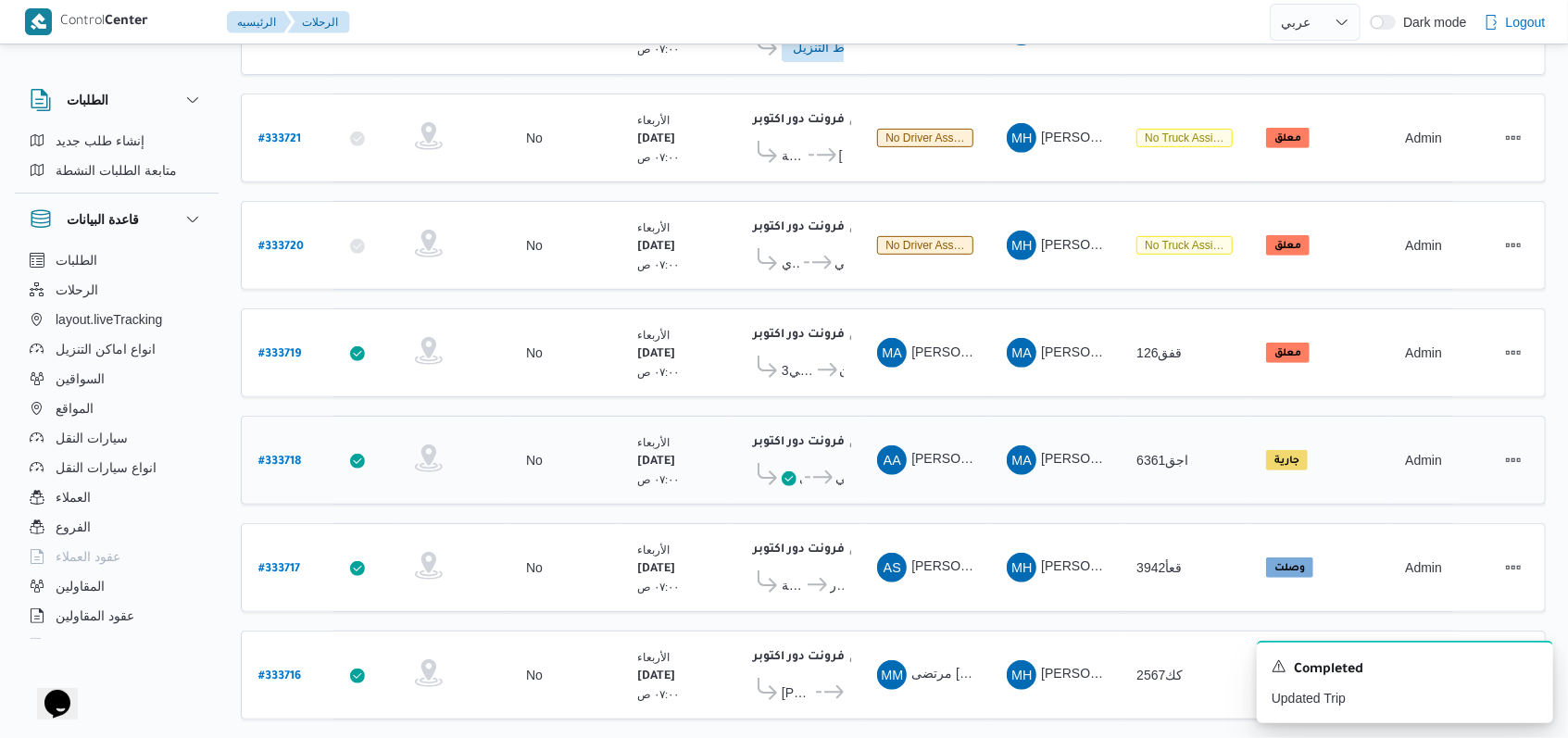
click at [280, 455] on b "# 333718" at bounding box center [280, 461] width 43 height 13
select select "ar"
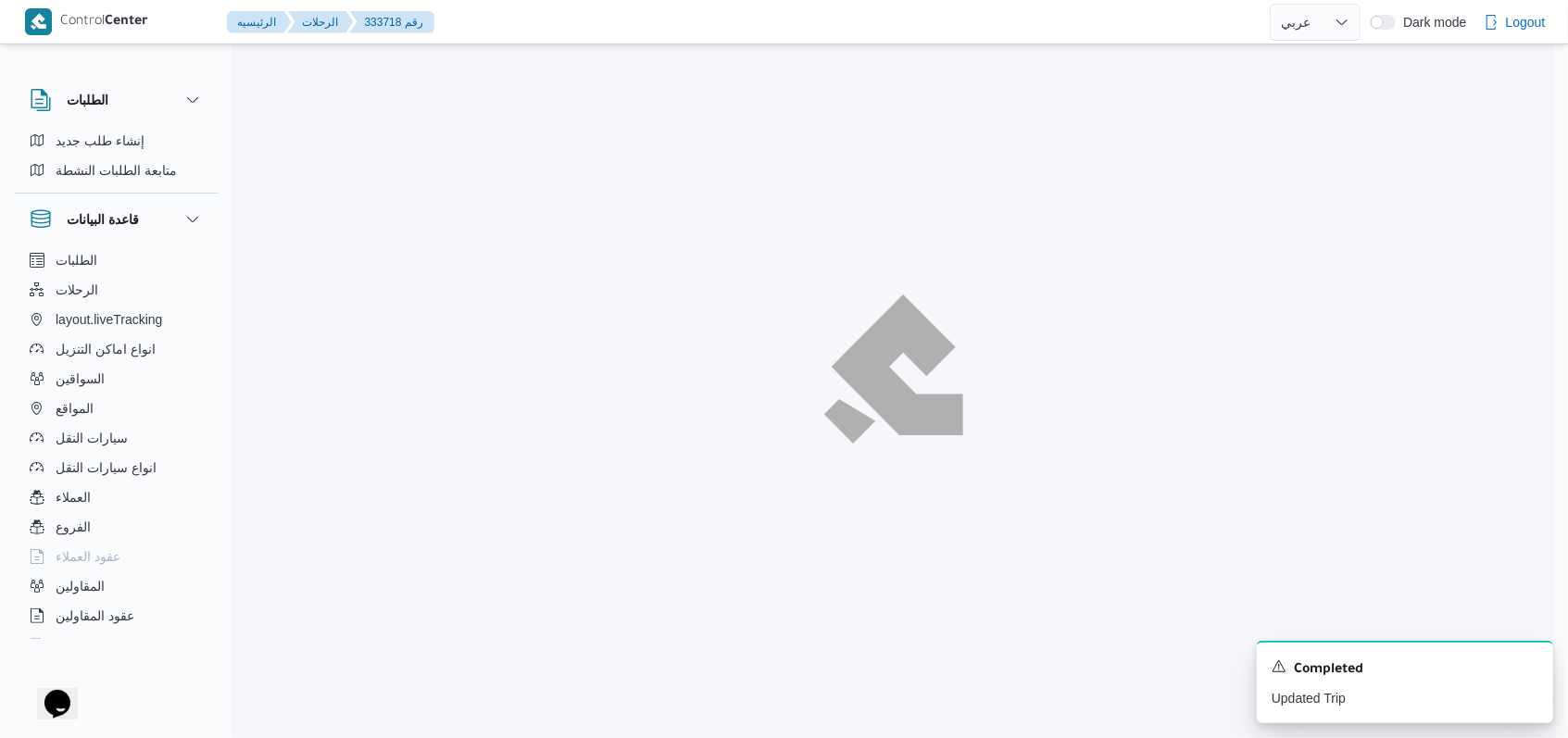
scroll to position [50, 0]
click at [661, 670] on icon "Dismiss toast" at bounding box center [1544, 664] width 15 height 15
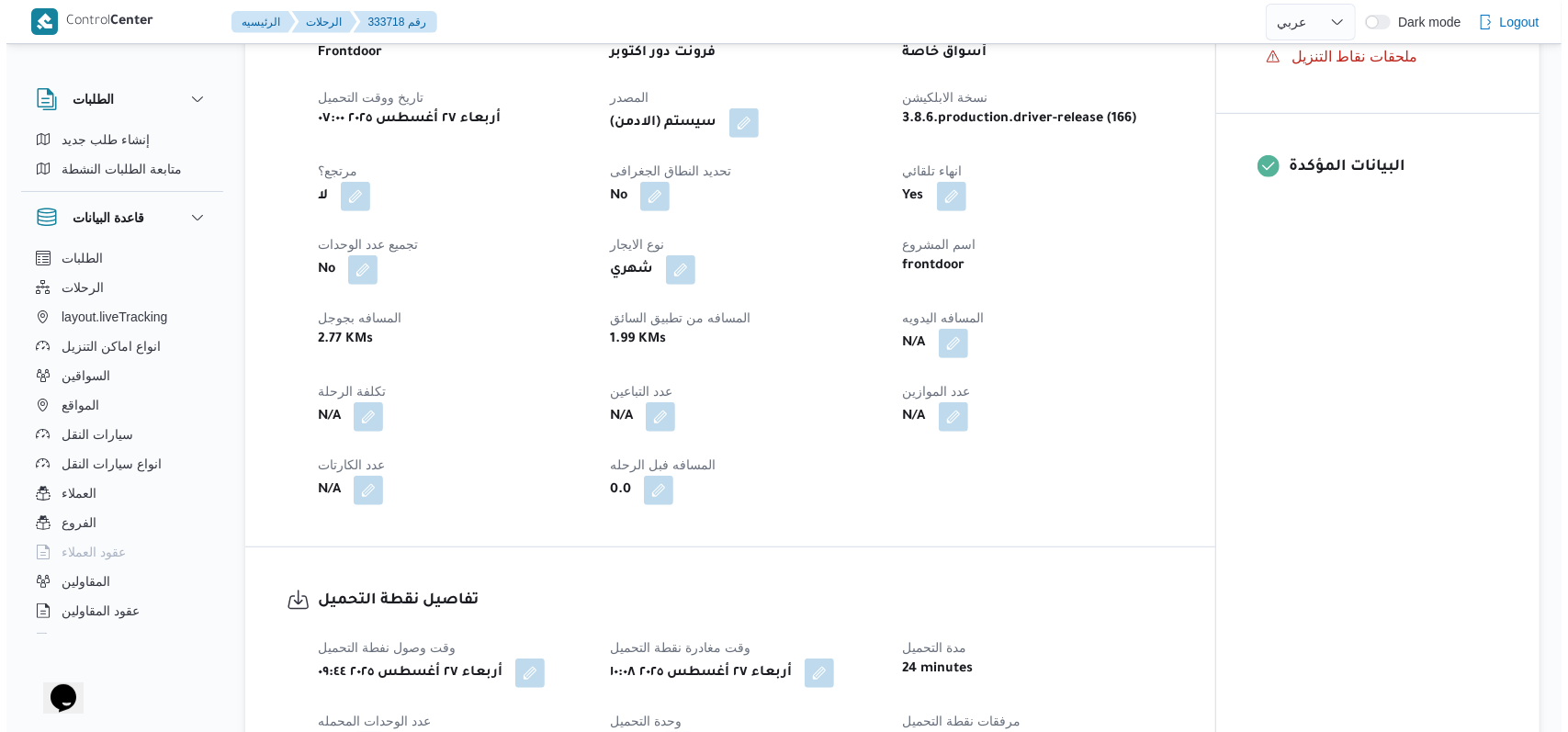
scroll to position [0, 0]
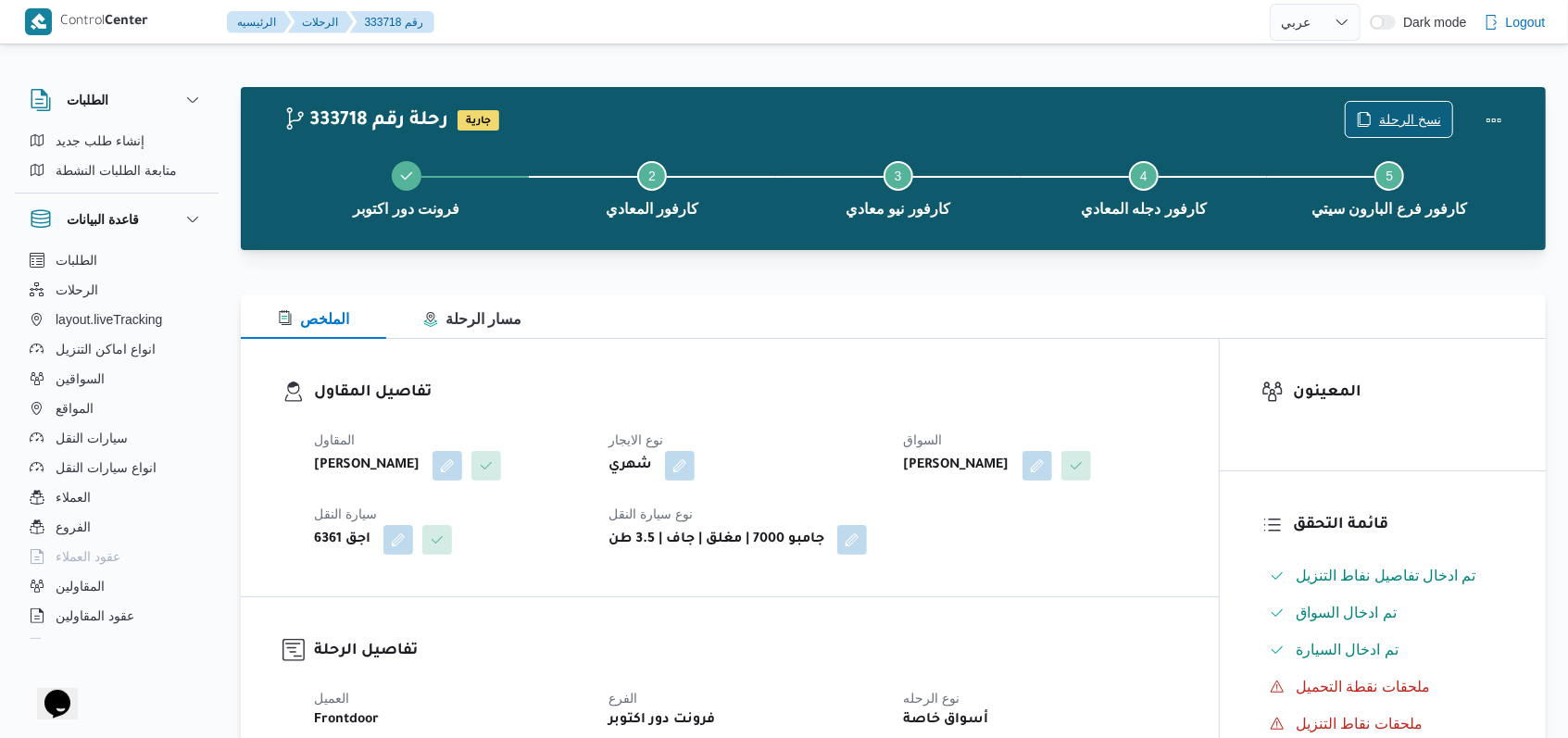
click at [661, 120] on span "نسخ الرحلة" at bounding box center [1410, 119] width 62 height 22
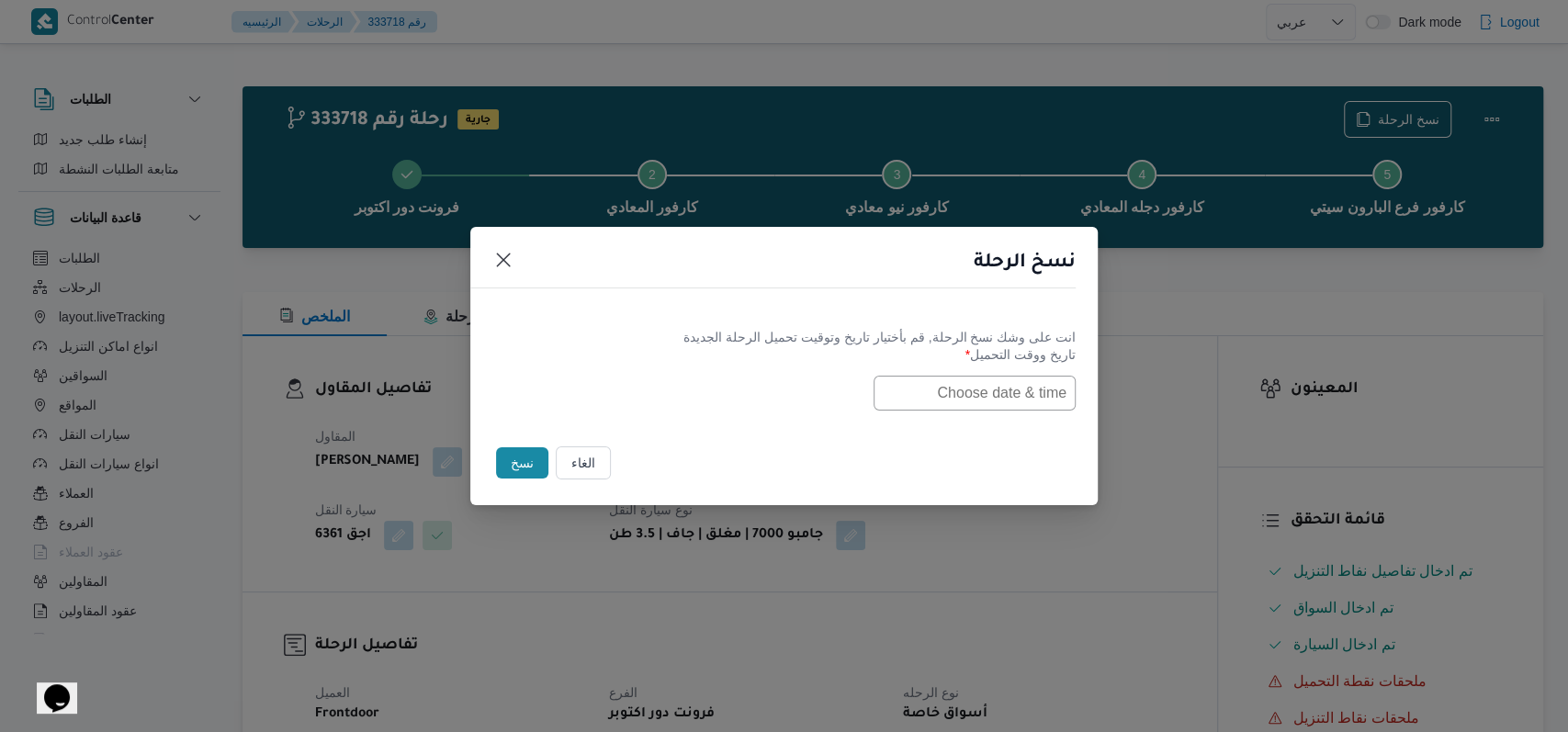
click at [656, 386] on input "text" at bounding box center [974, 393] width 202 height 35
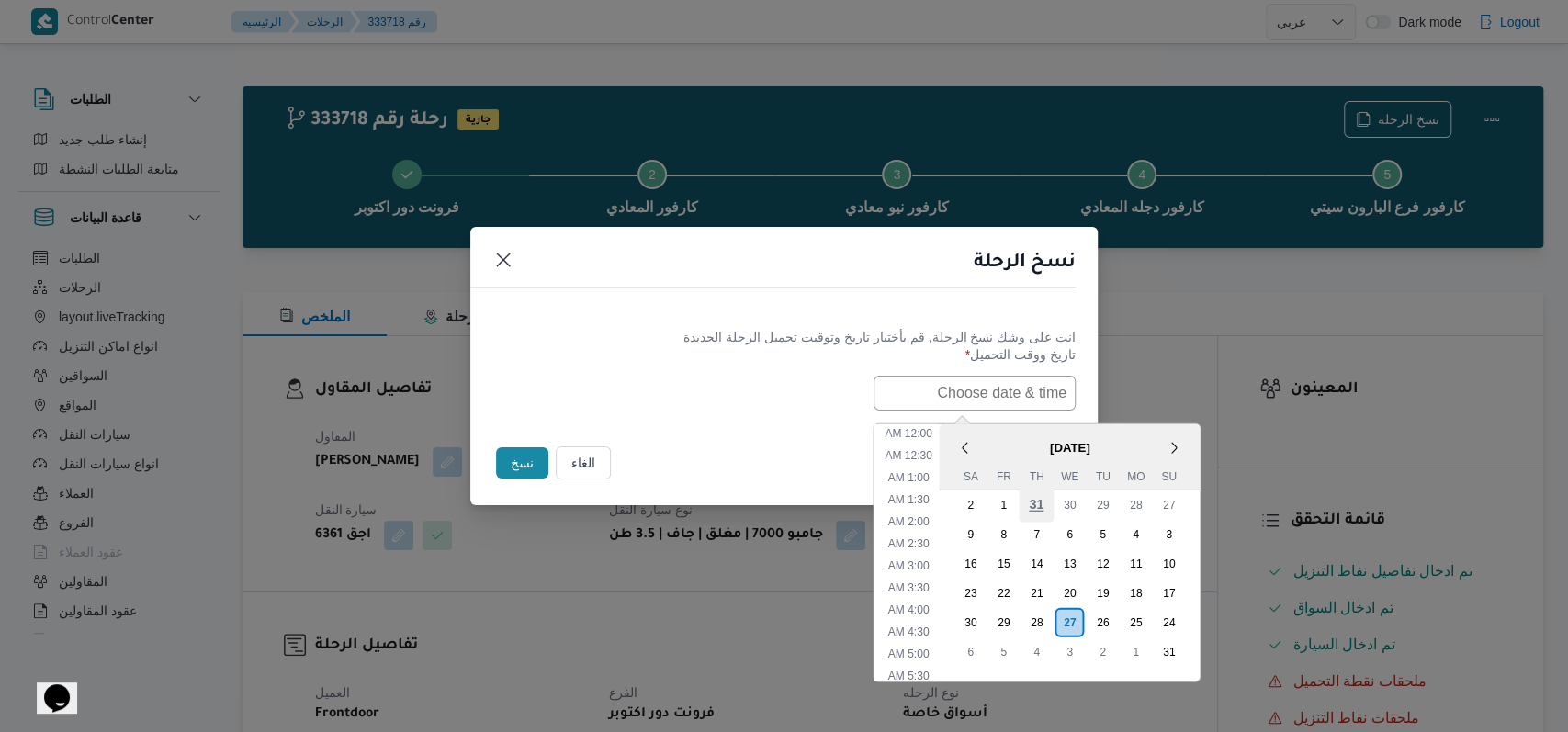
scroll to position [366, 0]
click at [656, 621] on div "28" at bounding box center [1036, 622] width 35 height 35
click at [656, 499] on li "7:00 AM" at bounding box center [909, 496] width 56 height 18
type input "28/08/2025 7:00AM"
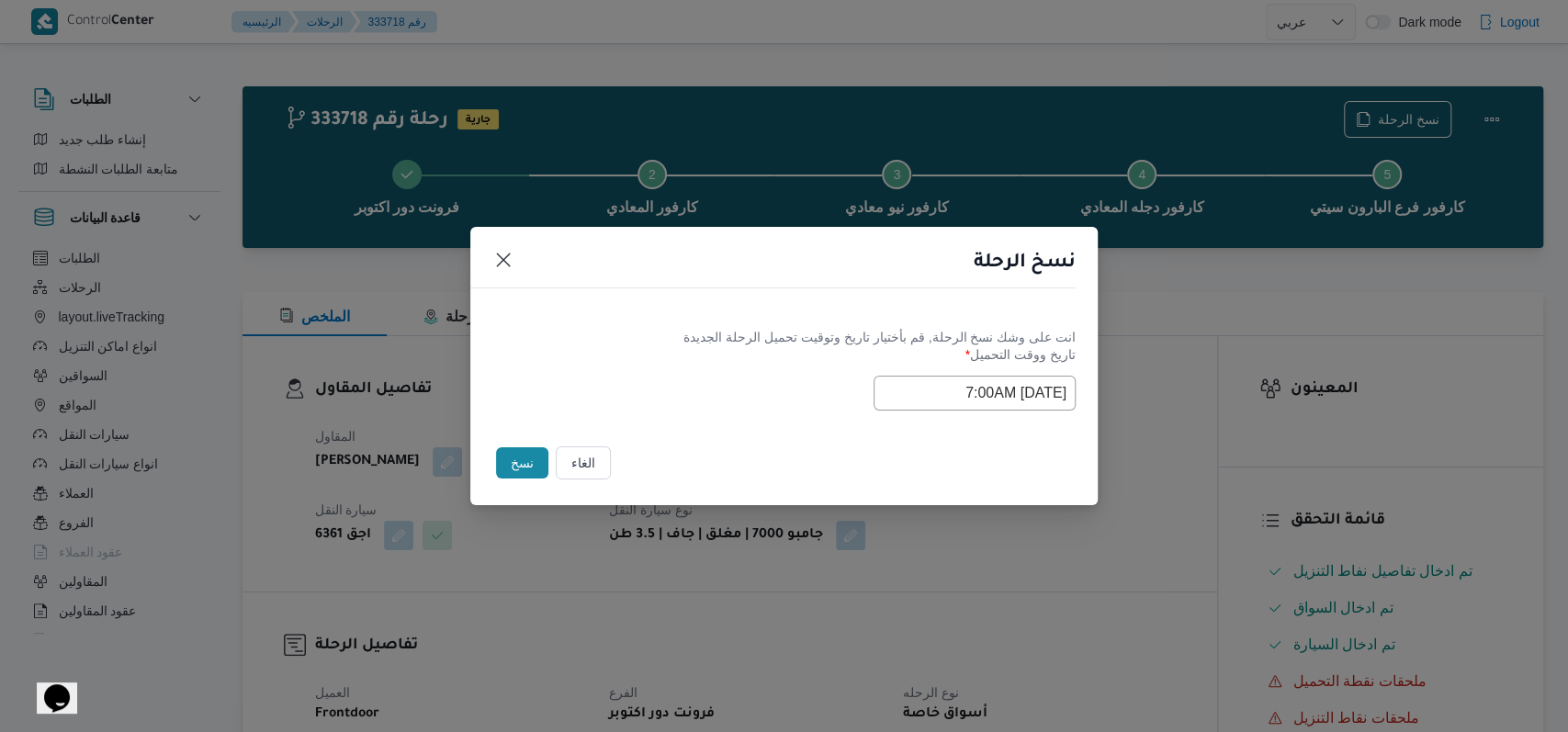
click at [656, 400] on div "Selected date: Thursday, August 28th, 2025 at 7:00 AM 28/08/2025 7:00AM" at bounding box center [784, 393] width 583 height 35
click at [505, 458] on button "نسخ" at bounding box center [522, 463] width 52 height 31
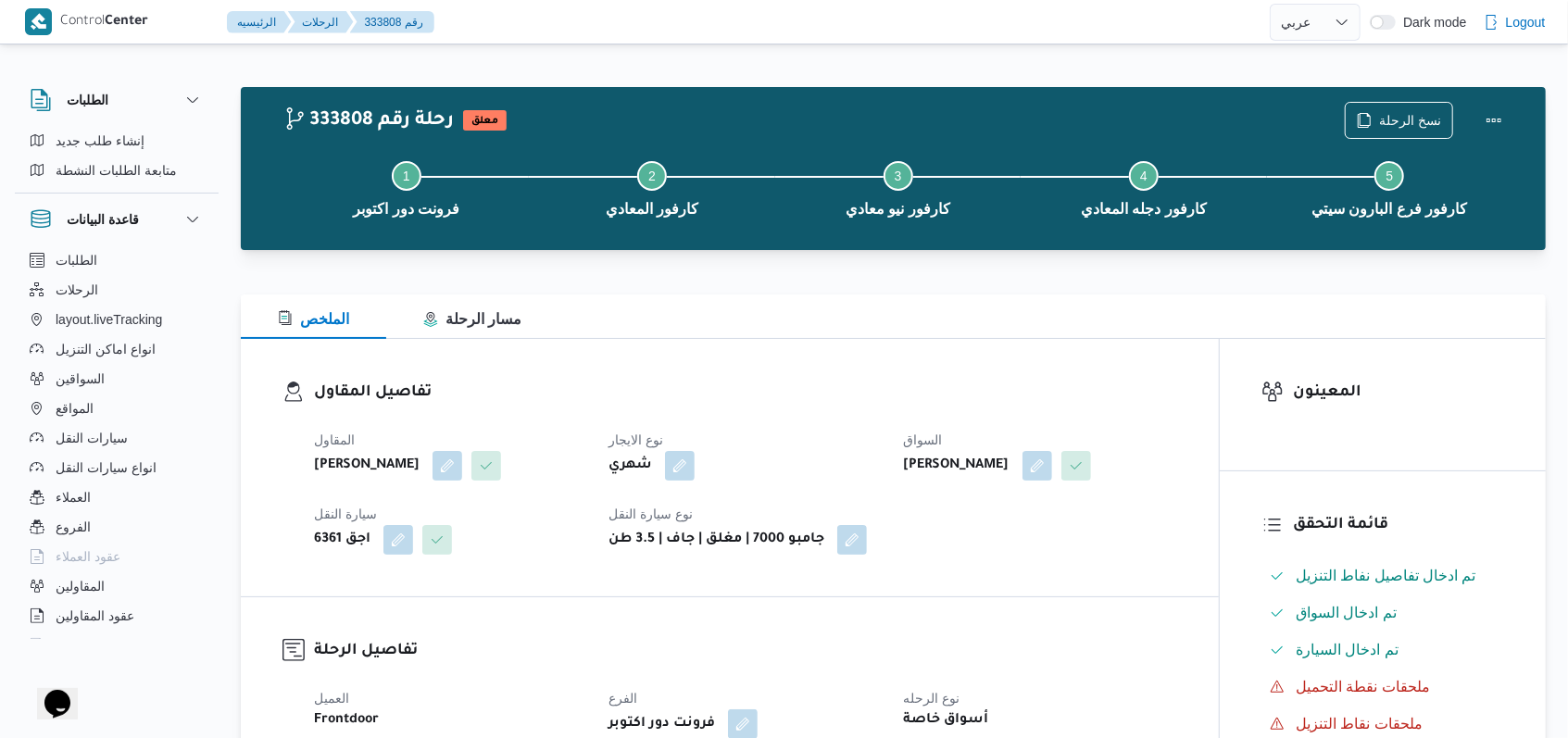
select select "ar"
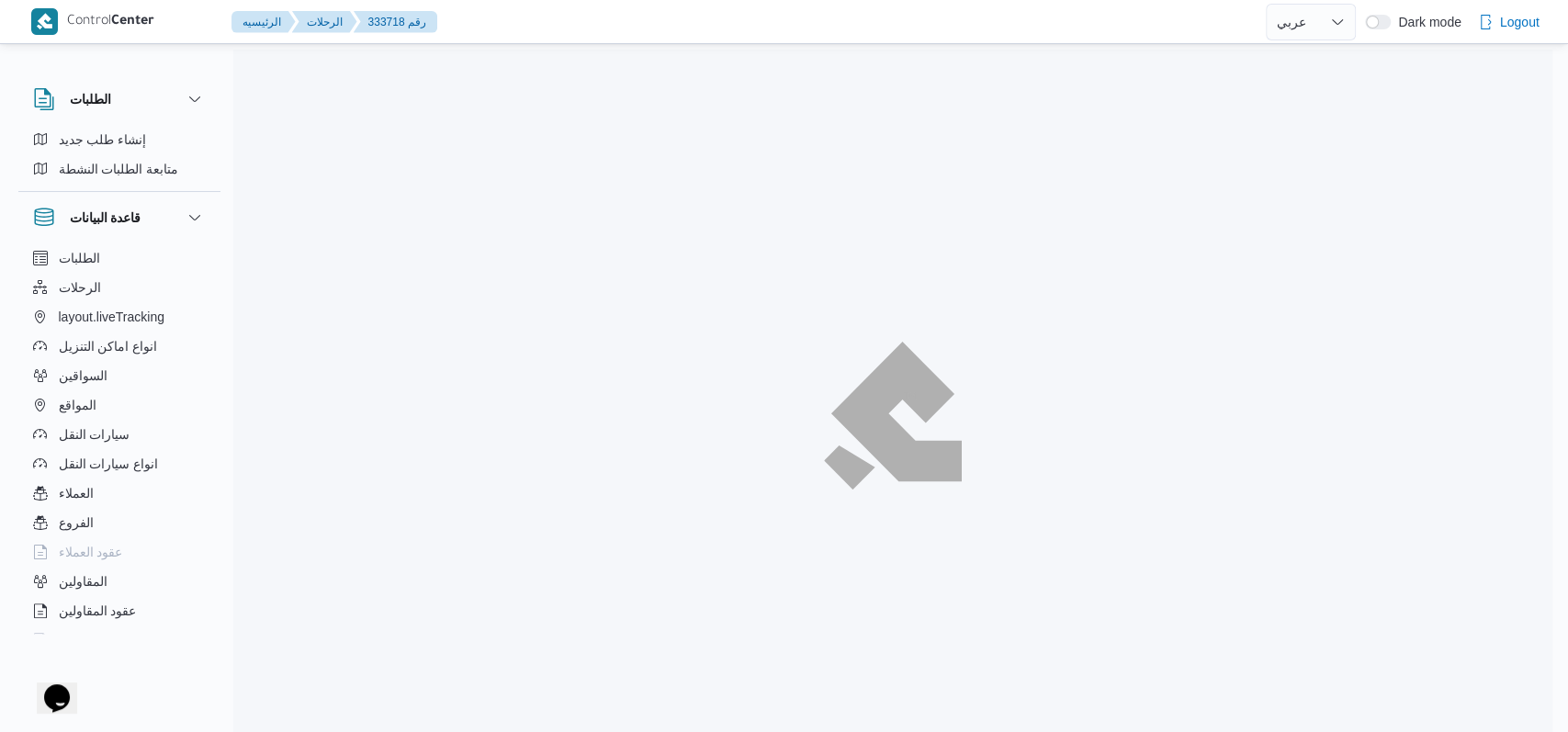
select select "ar"
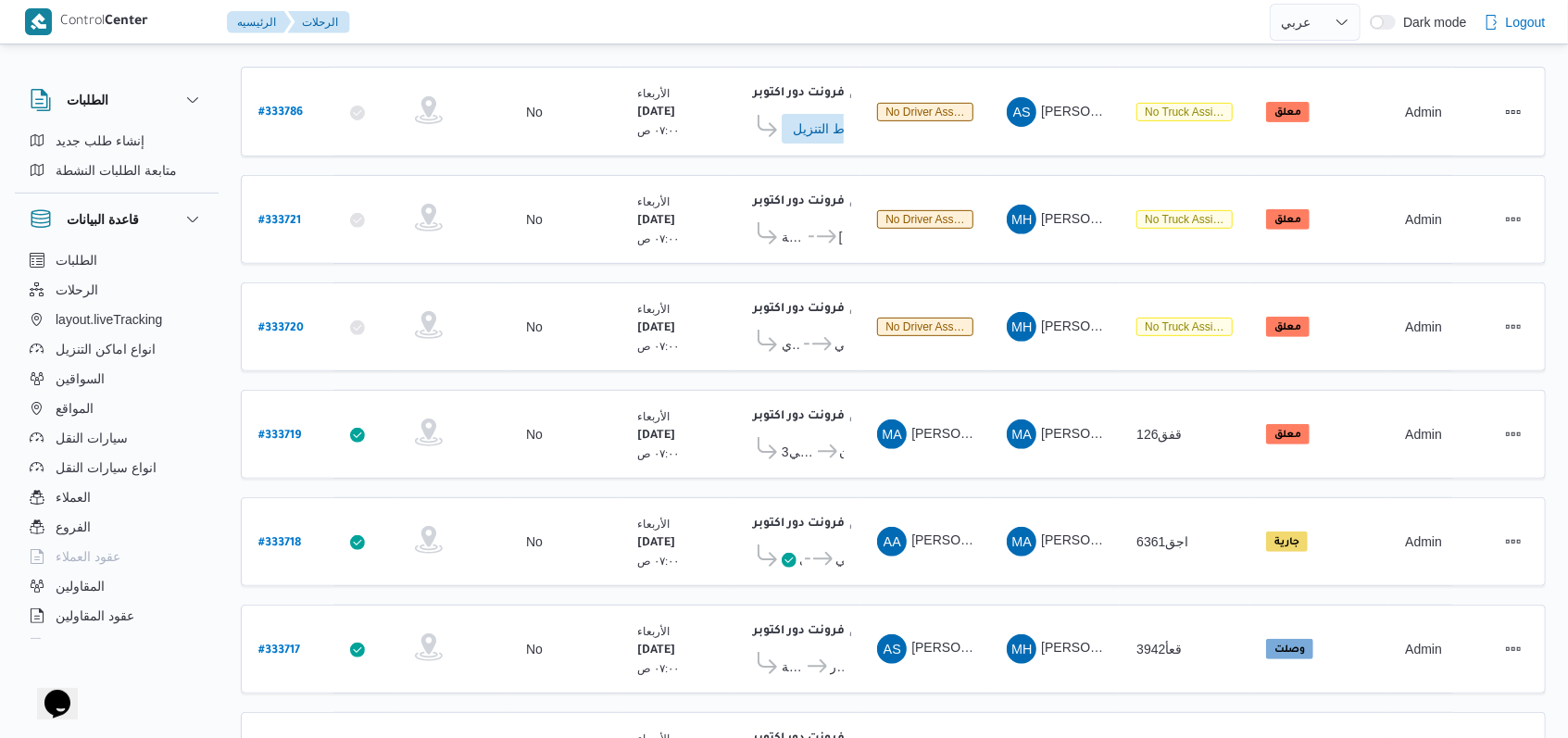
scroll to position [496, 0]
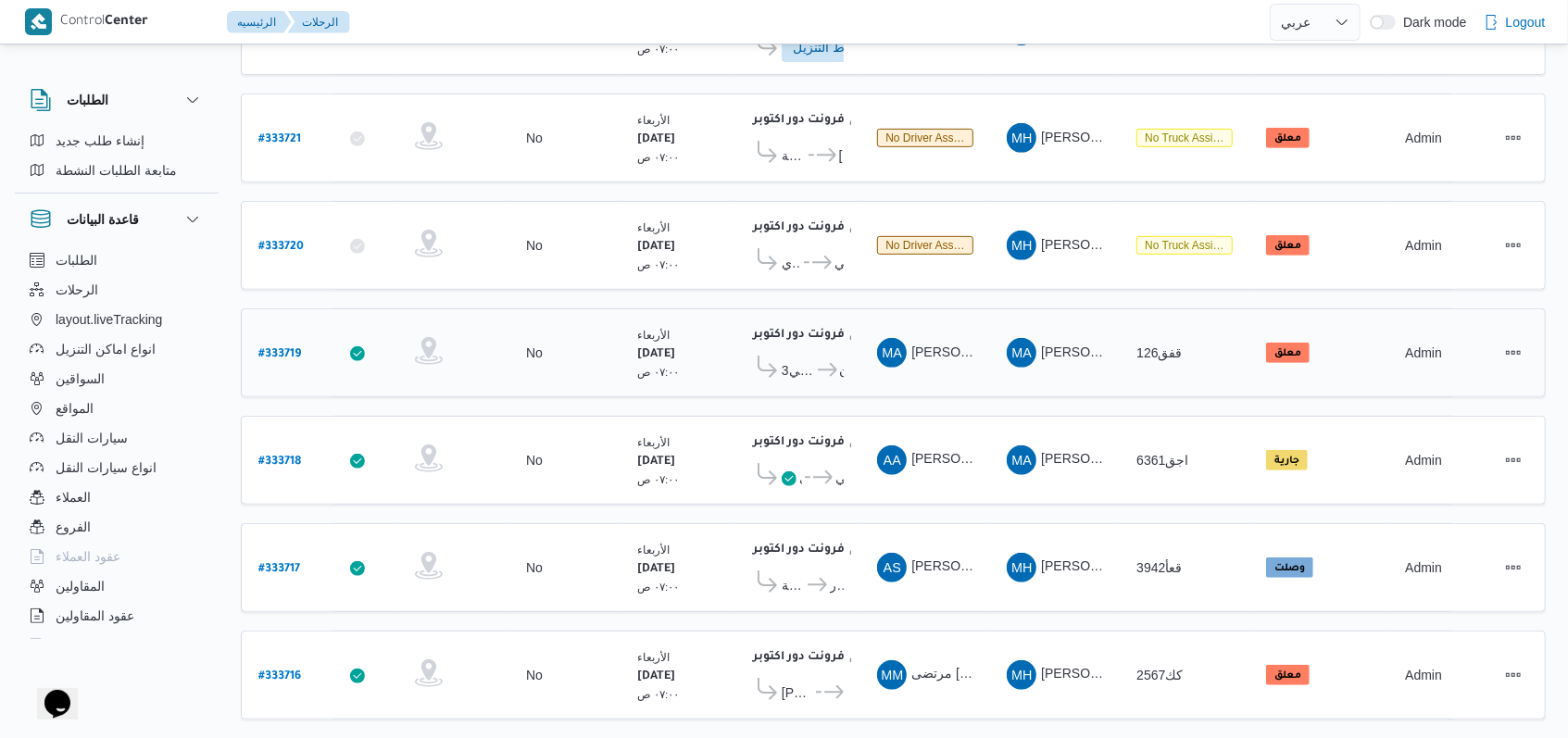
click at [263, 348] on b "# 333719" at bounding box center [280, 354] width 43 height 13
select select "ar"
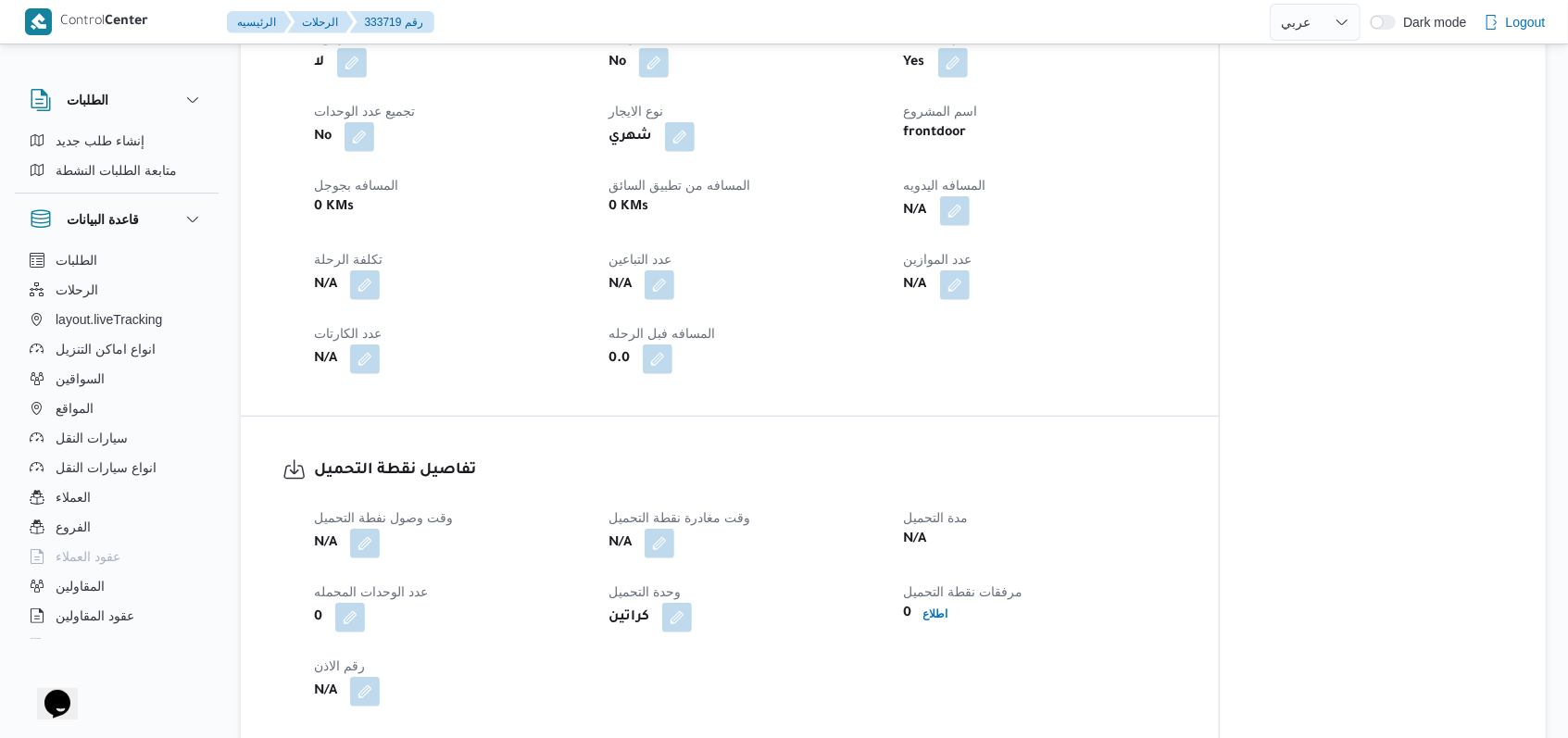
scroll to position [1113, 0]
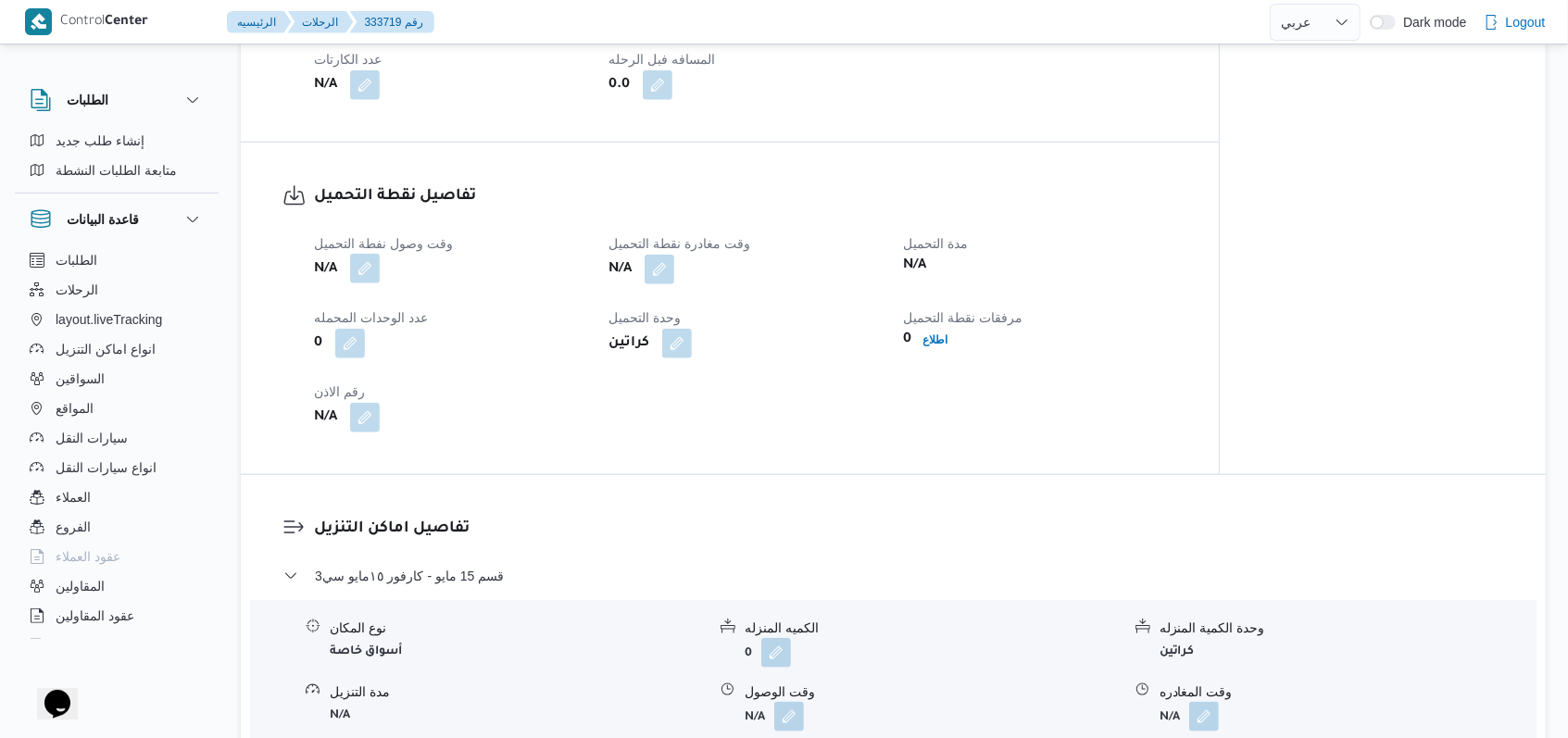
click at [378, 276] on button "button" at bounding box center [365, 268] width 29 height 29
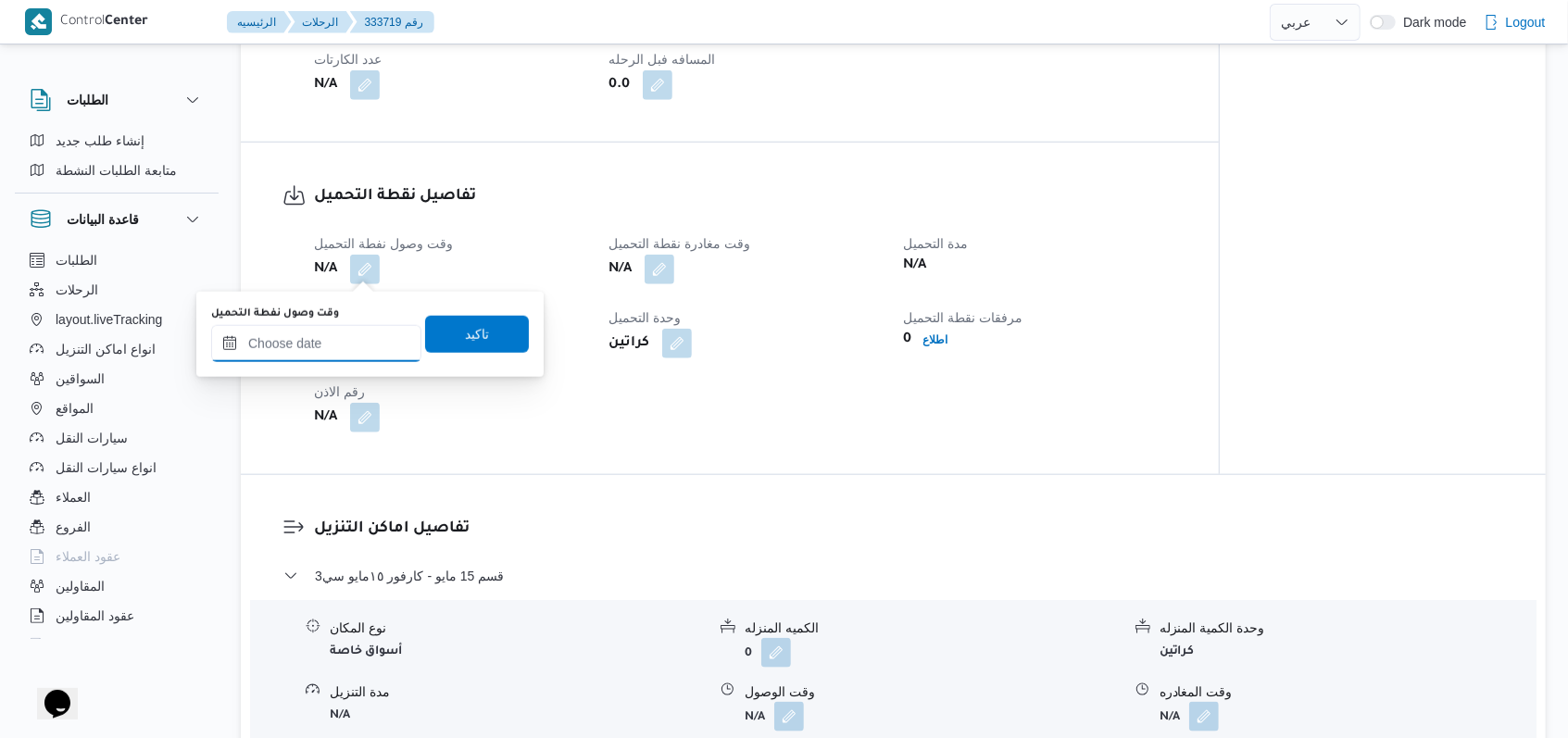
click at [345, 345] on input "وقت وصول نفطة التحميل" at bounding box center [317, 343] width 211 height 37
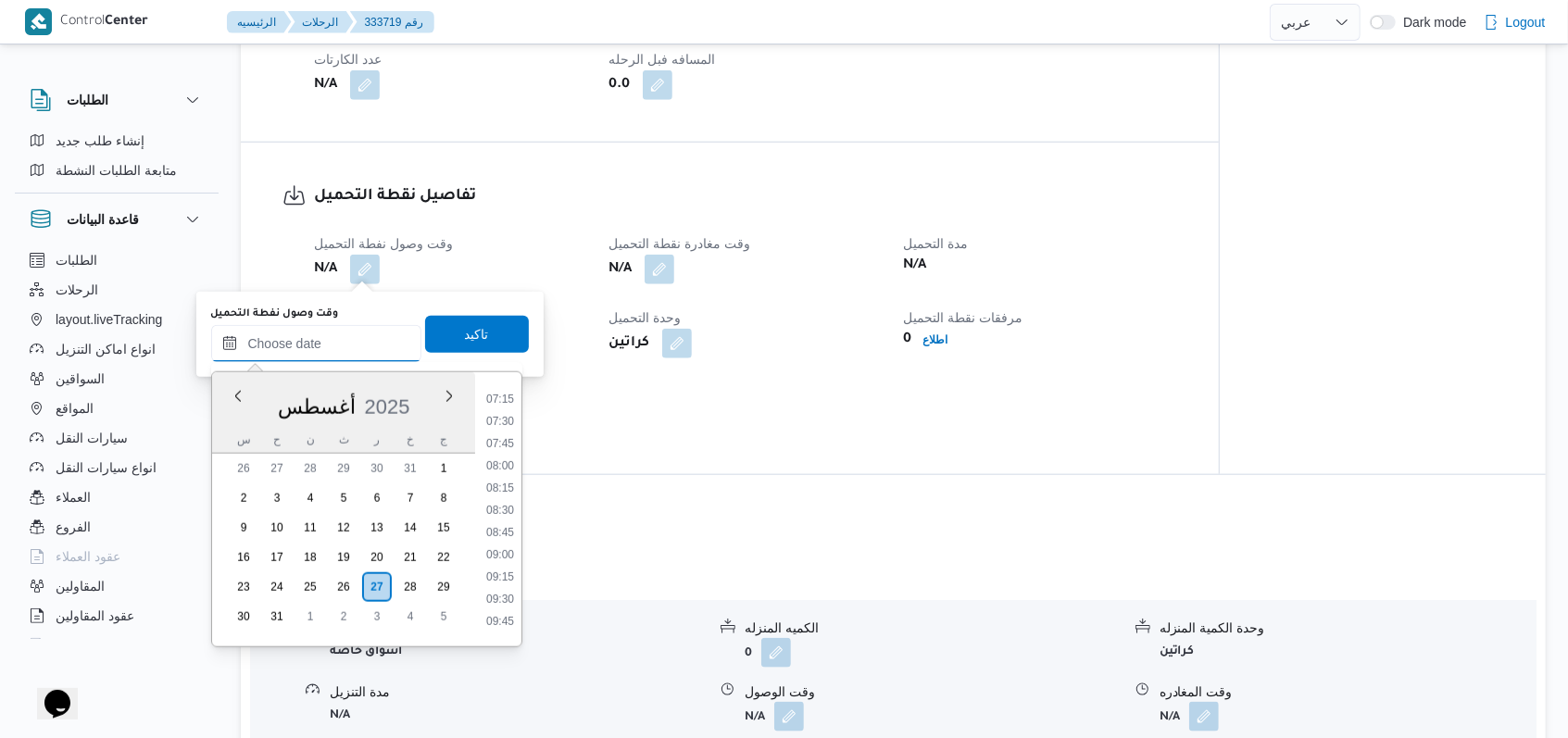
scroll to position [603, 0]
click at [504, 501] on li "08:00" at bounding box center [500, 503] width 43 height 19
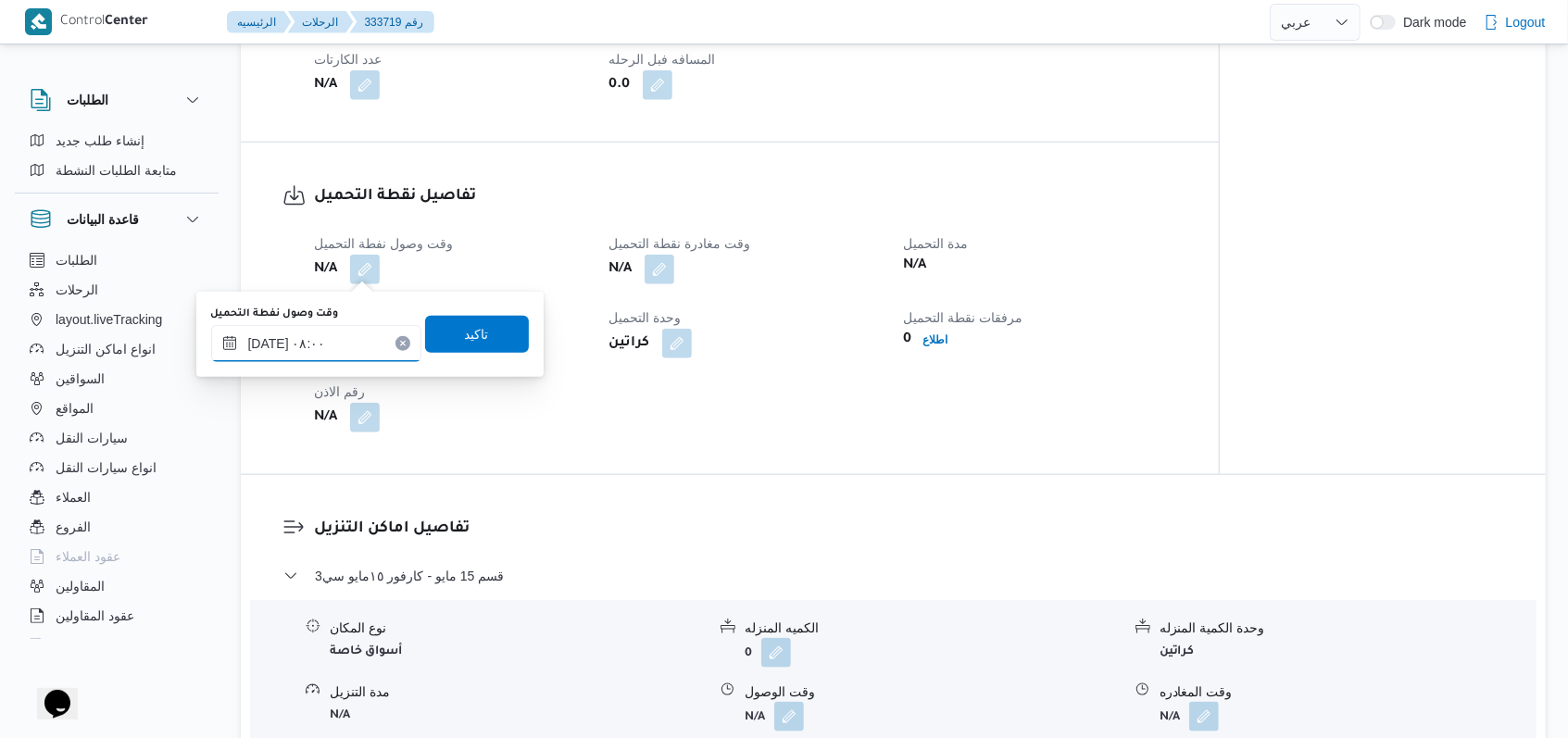
click at [365, 344] on input "٢٧/٠٨/٢٠٢٥ ٠٨:٠٠" at bounding box center [317, 343] width 211 height 37
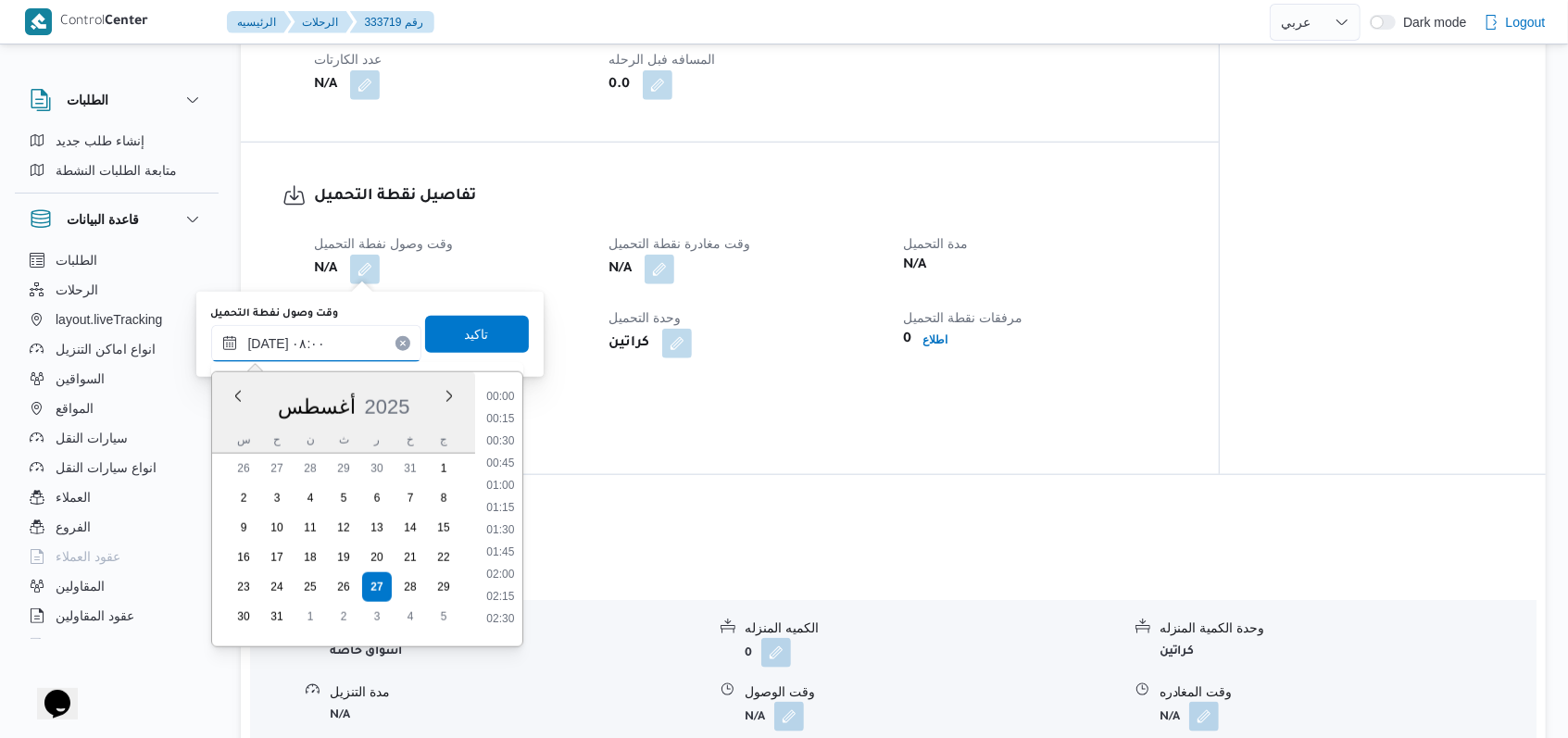
scroll to position [584, 0]
click at [508, 433] on li "07:00" at bounding box center [500, 434] width 43 height 19
type input "٢٧/٠٨/٢٠٢٥ ٠٧:٠٠"
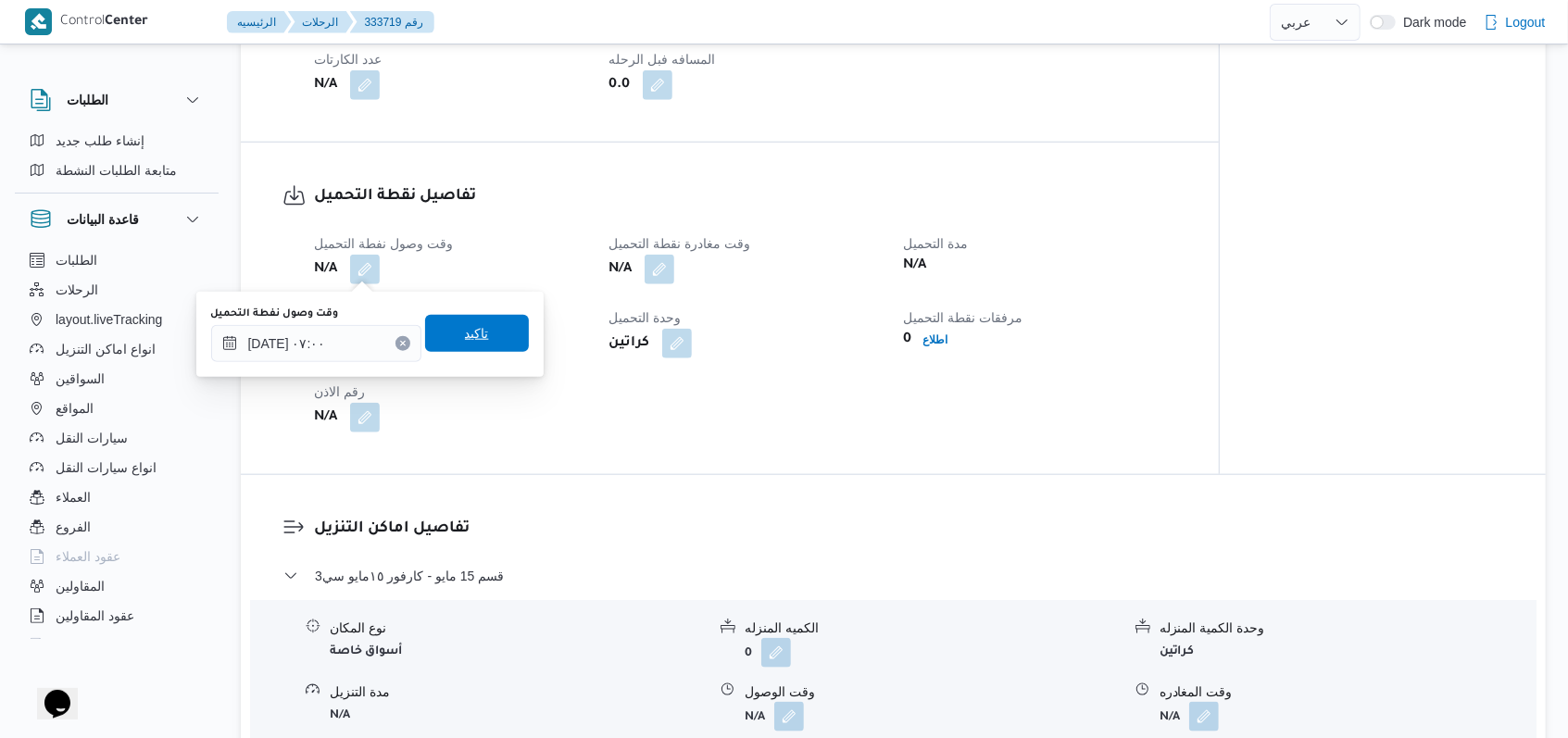
click at [488, 330] on span "تاكيد" at bounding box center [477, 333] width 103 height 37
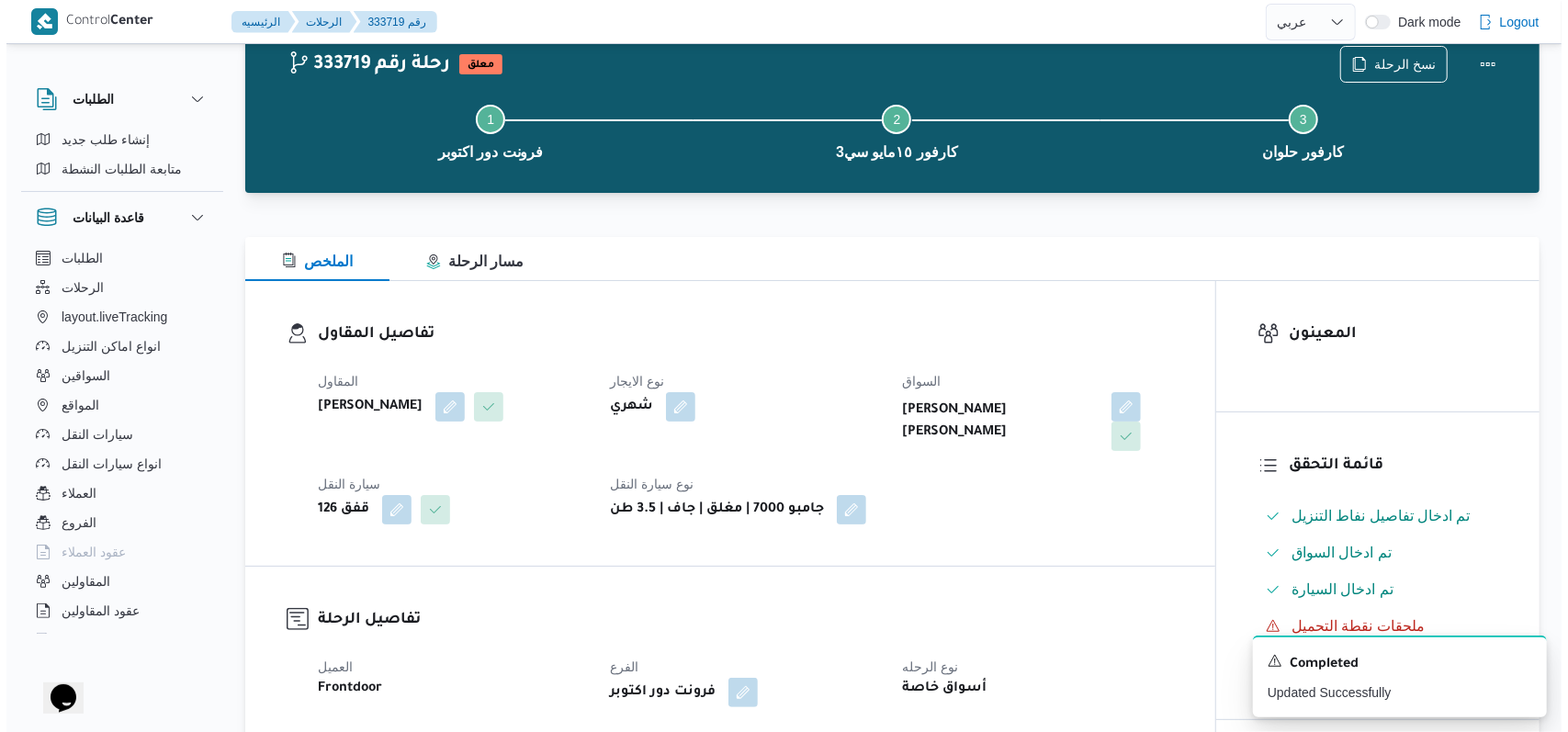
scroll to position [0, 0]
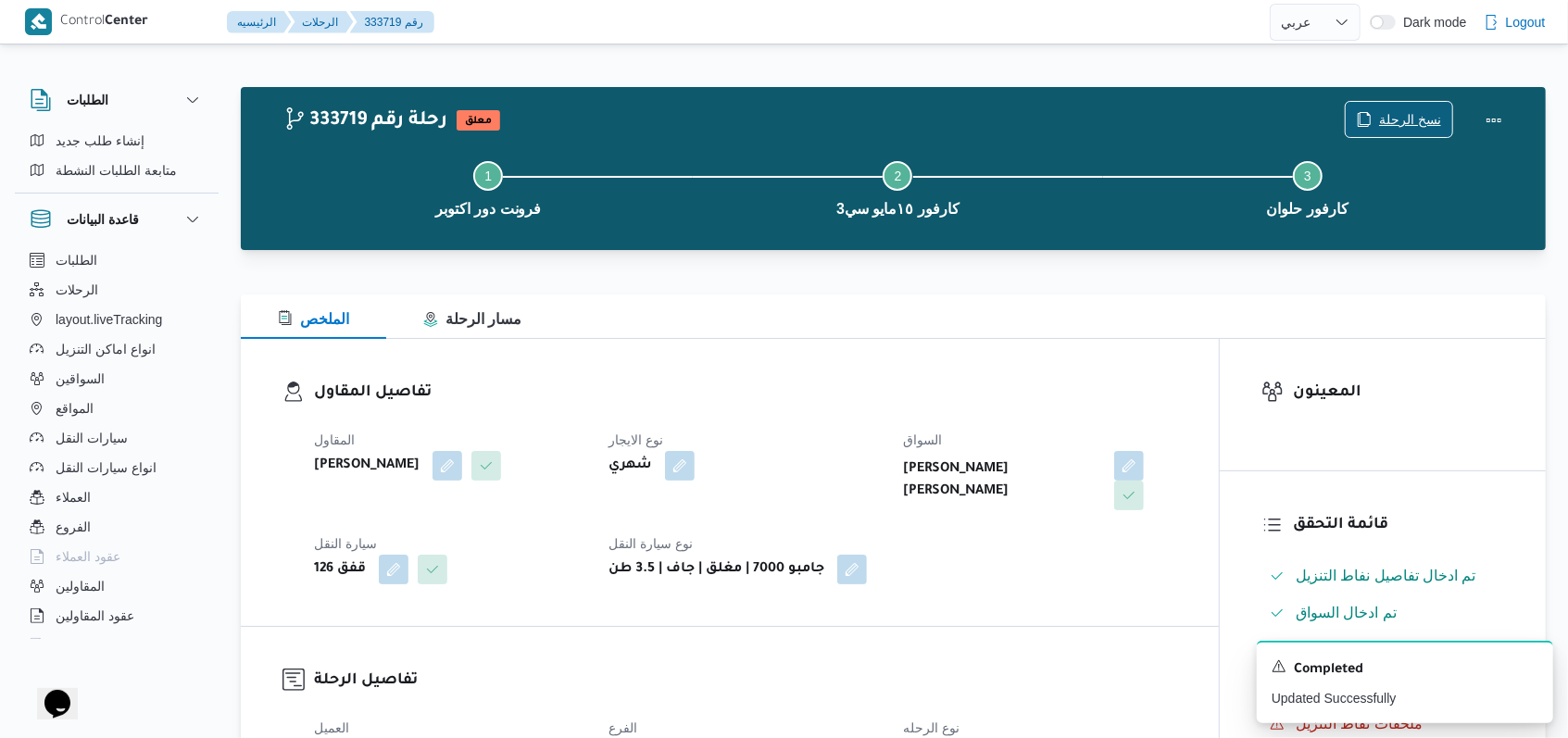
click at [661, 116] on span "نسخ الرحلة" at bounding box center [1410, 119] width 62 height 22
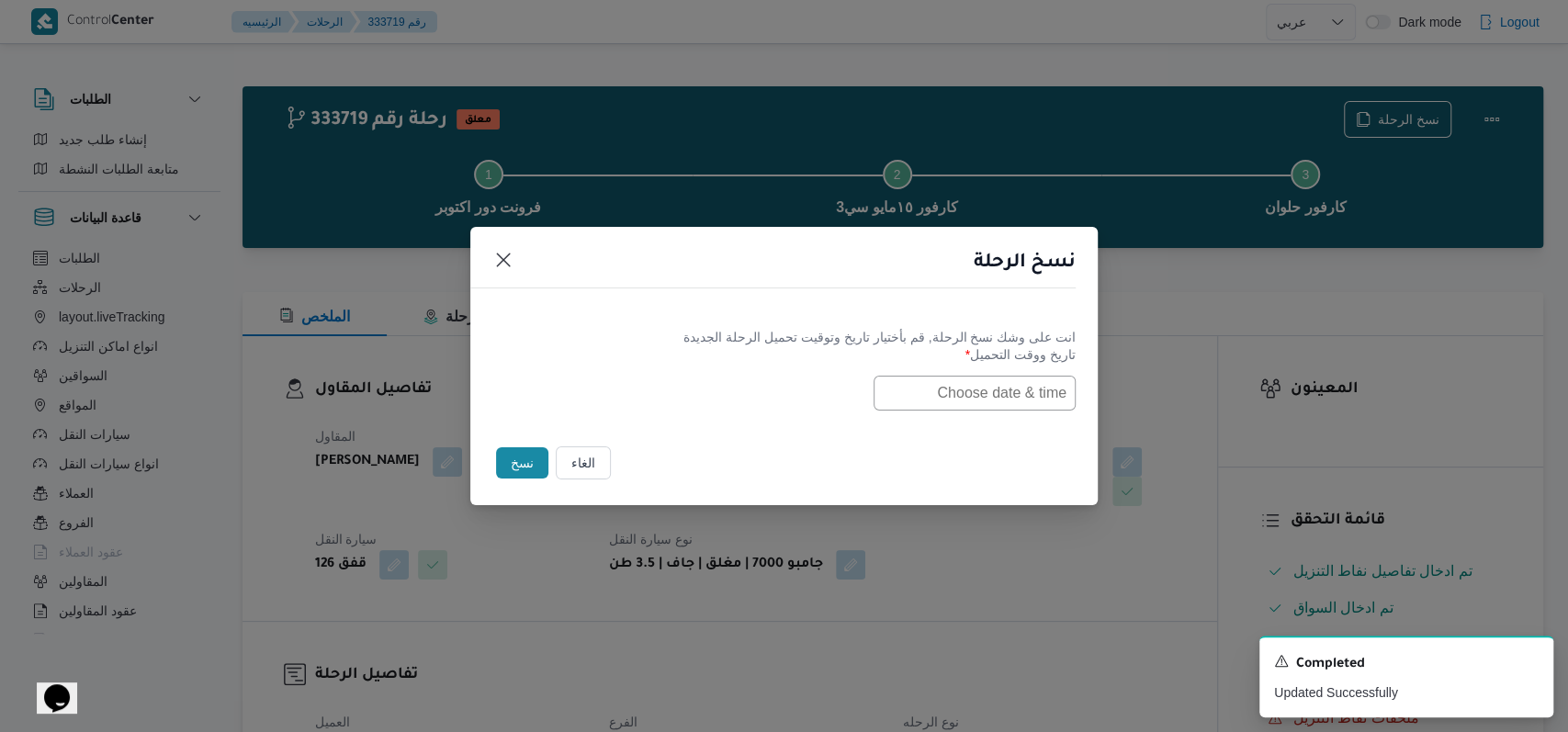
click at [656, 403] on input "text" at bounding box center [974, 393] width 202 height 35
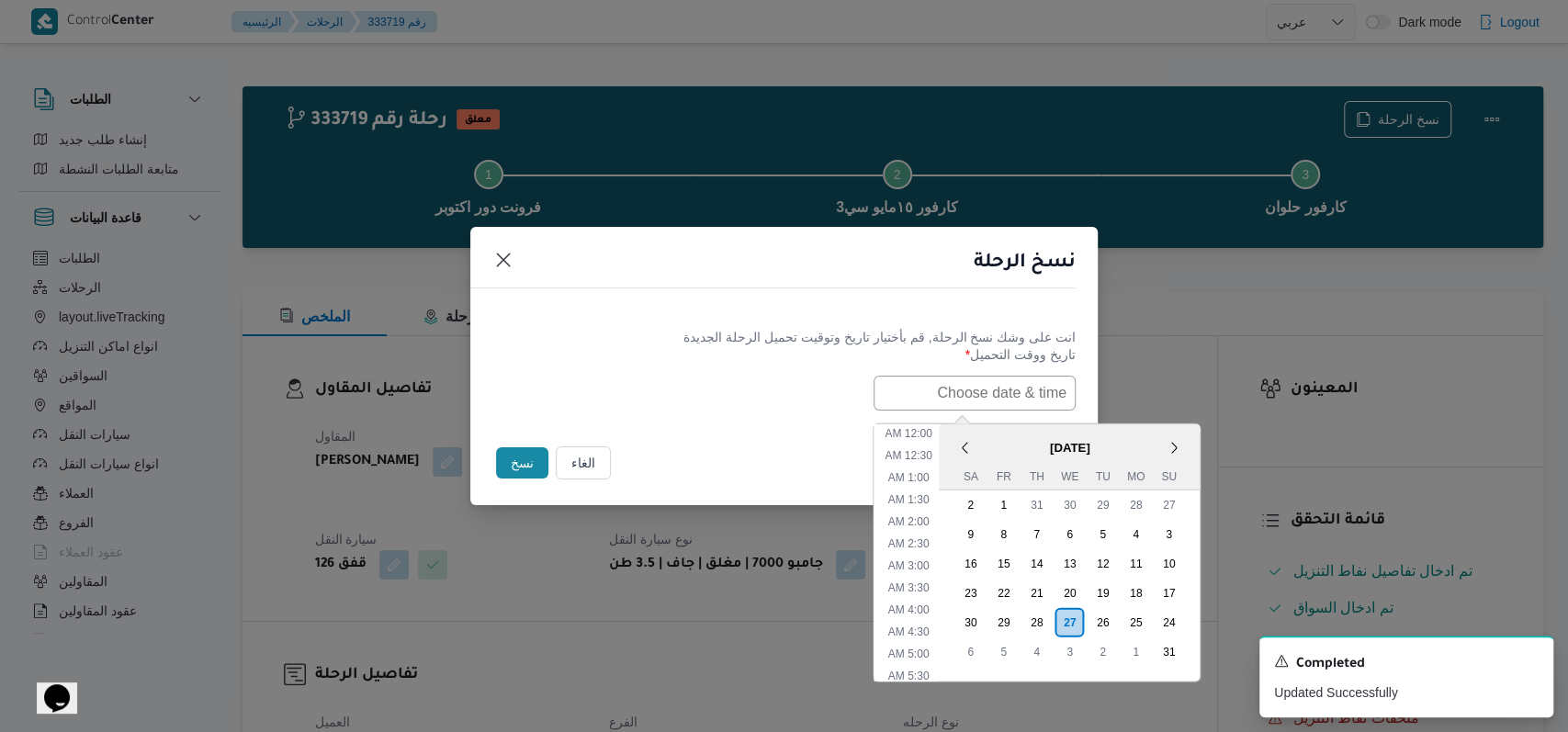
scroll to position [366, 0]
click at [656, 619] on div "28" at bounding box center [1036, 622] width 35 height 35
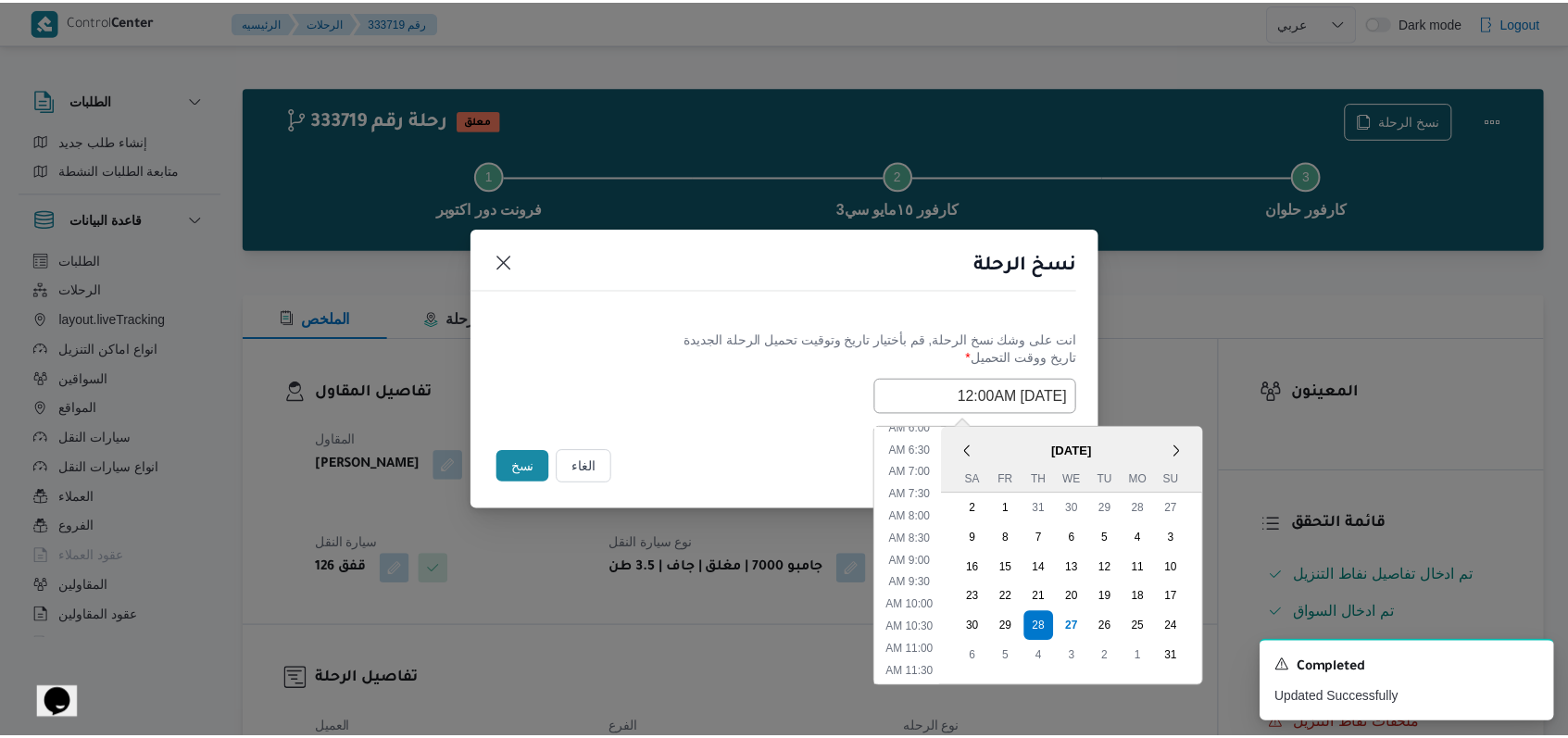
scroll to position [122, 0]
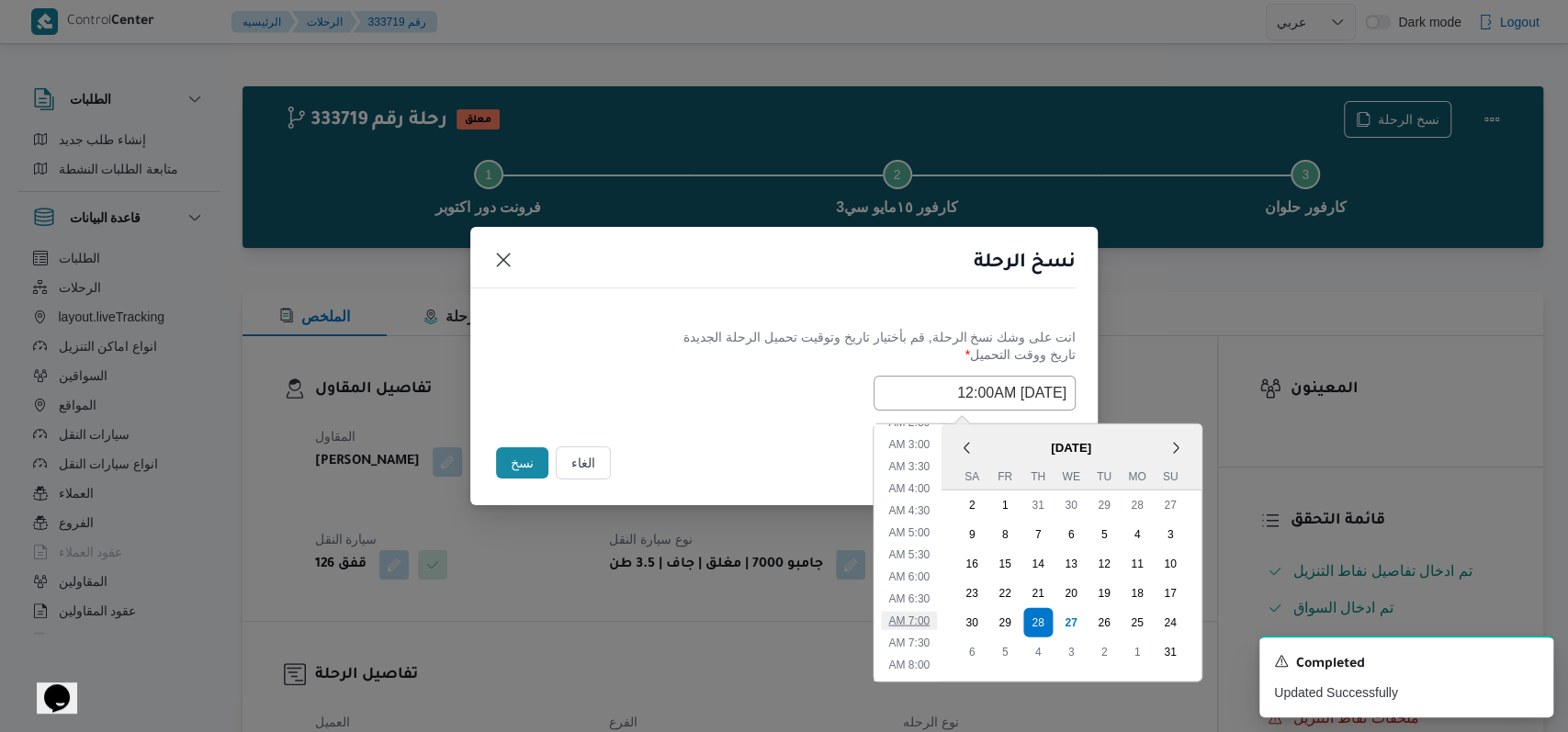
click at [656, 620] on li "7:00 AM" at bounding box center [909, 620] width 56 height 18
type input "28/08/2025 7:00AM"
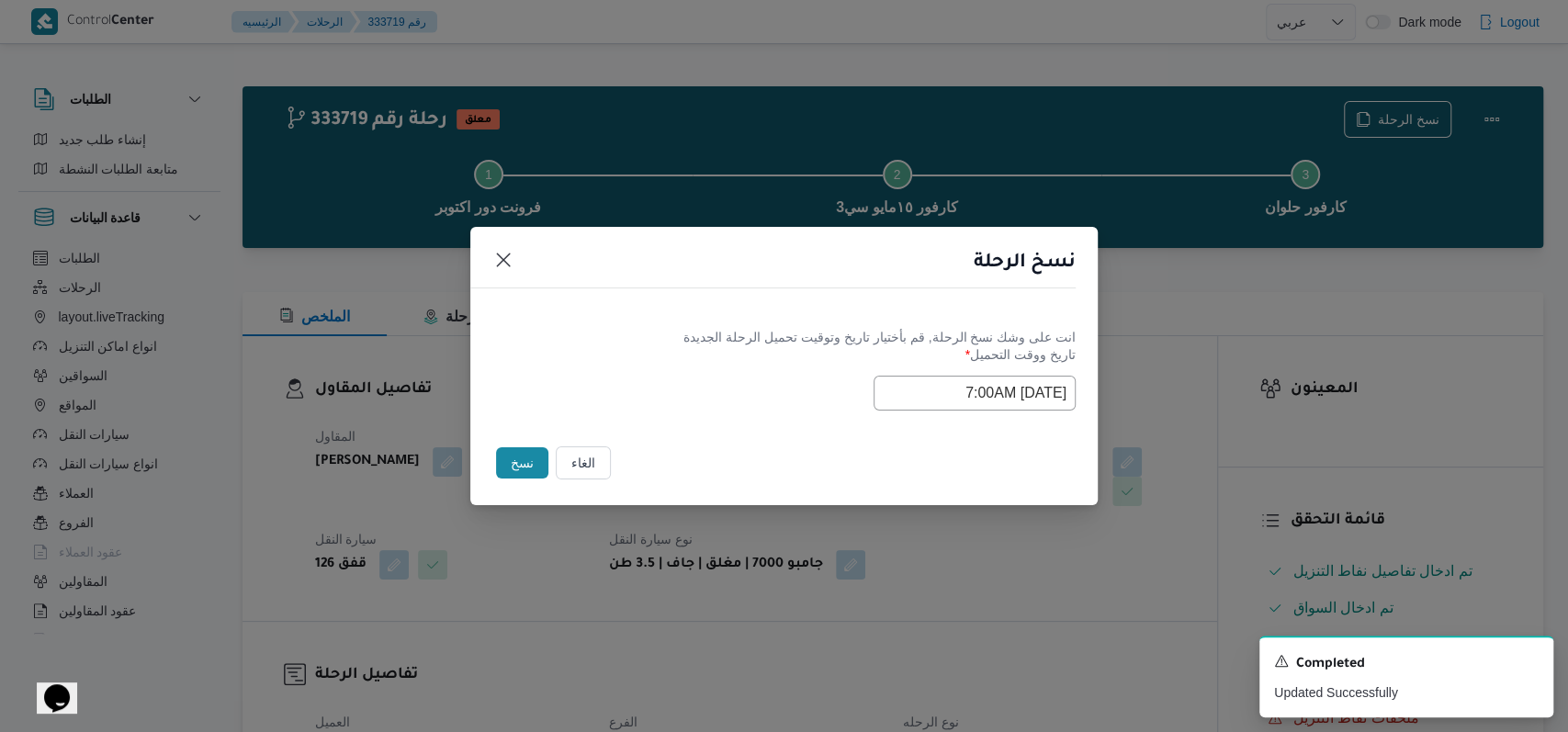
drag, startPoint x: 766, startPoint y: 435, endPoint x: 758, endPoint y: 428, distance: 10.6
click at [656, 432] on div "الغاء نسخ" at bounding box center [784, 467] width 628 height 77
click at [525, 461] on button "نسخ" at bounding box center [522, 463] width 52 height 31
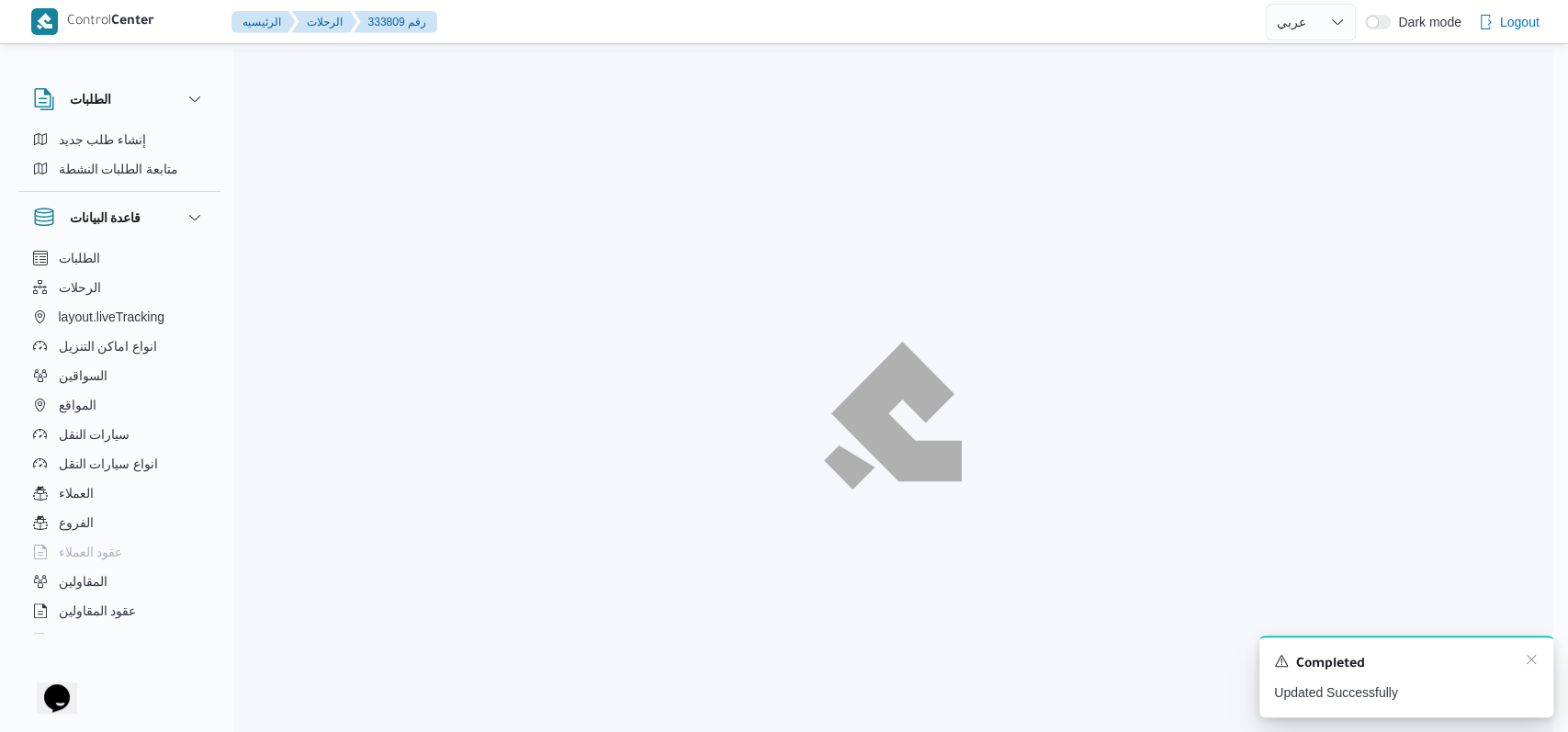
click at [656, 668] on div "Completed" at bounding box center [1406, 663] width 265 height 24
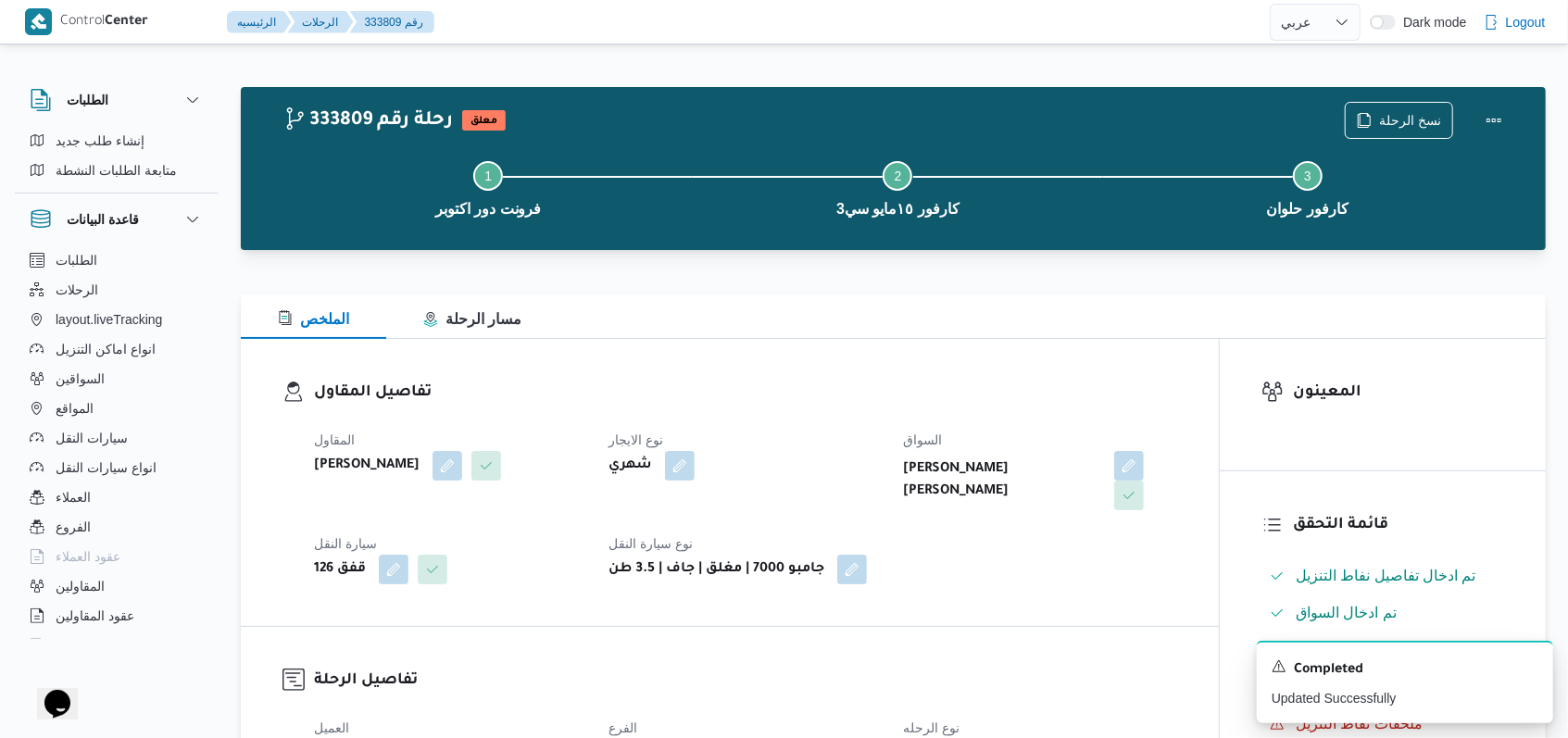
scroll to position [370, 0]
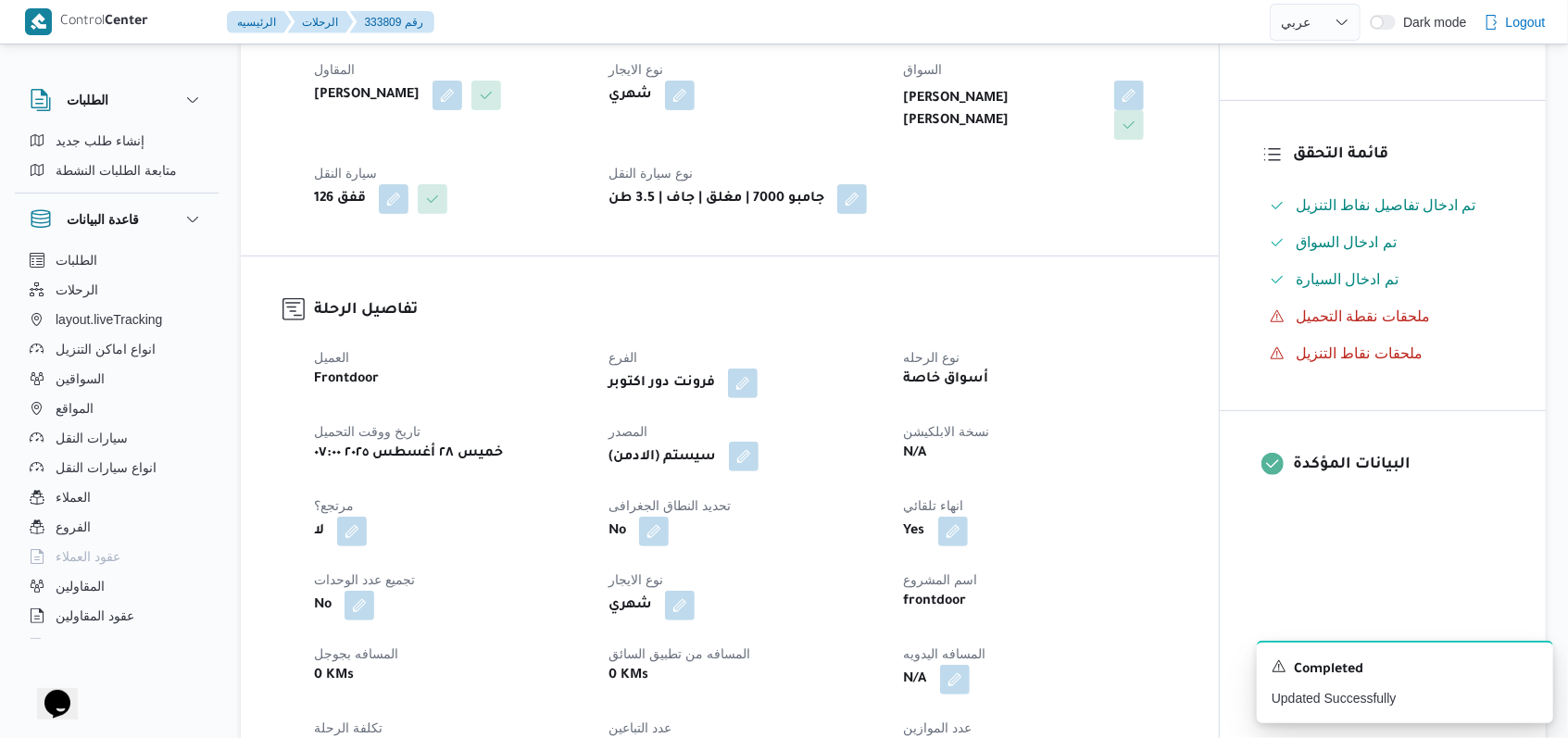
click at [661, 451] on button "button" at bounding box center [743, 456] width 29 height 29
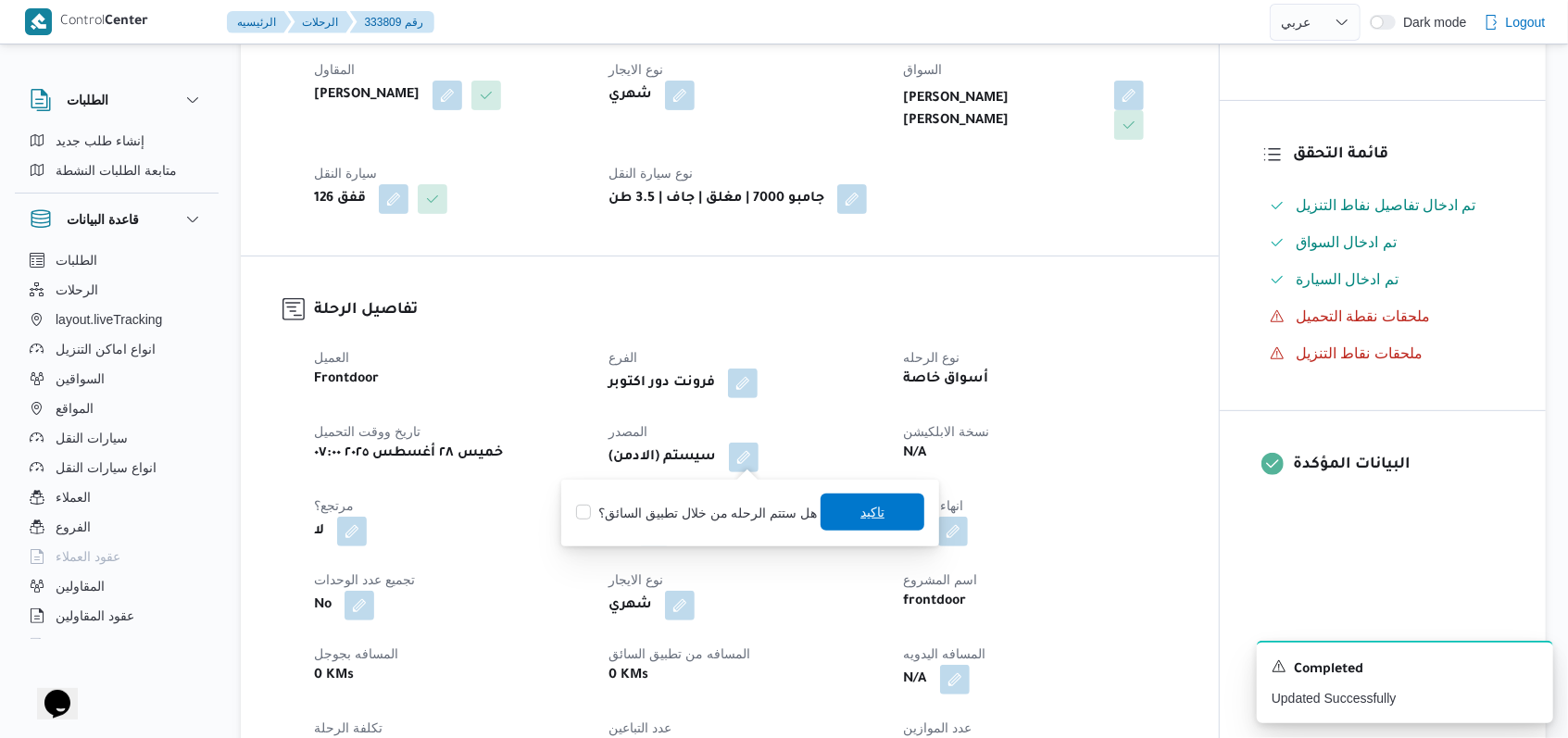
click at [661, 512] on span "تاكيد" at bounding box center [872, 512] width 103 height 37
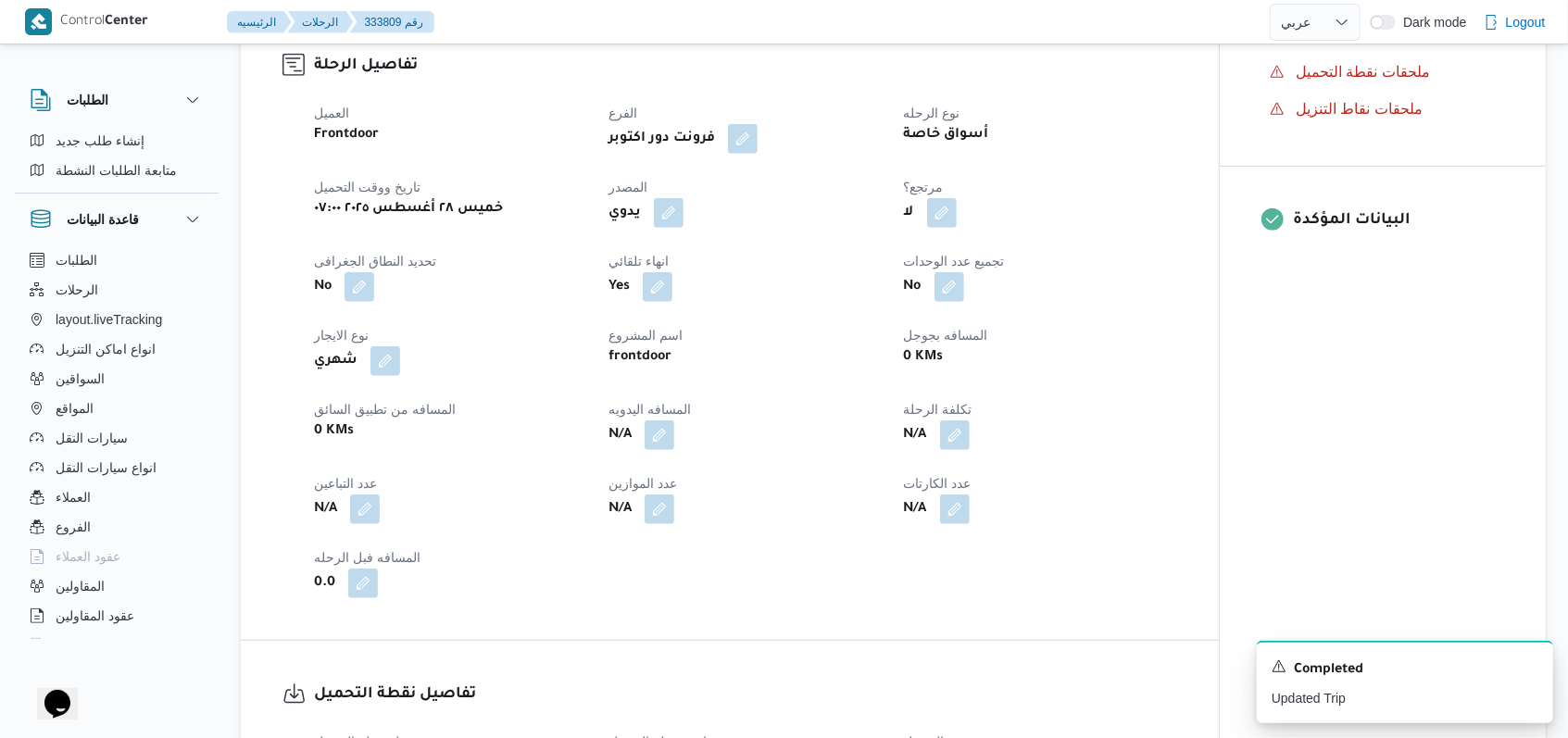
scroll to position [617, 0]
select select "ar"
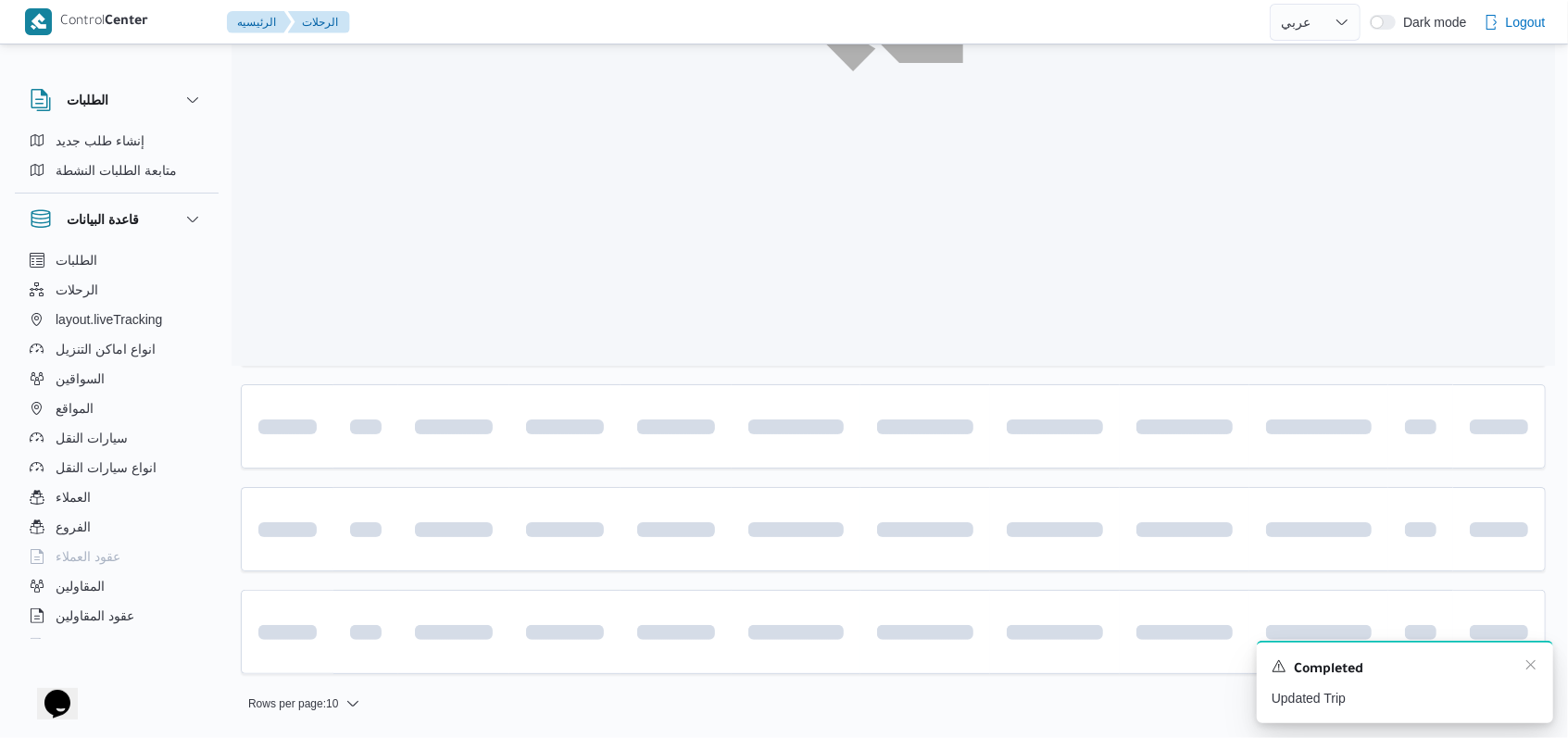
scroll to position [414, 0]
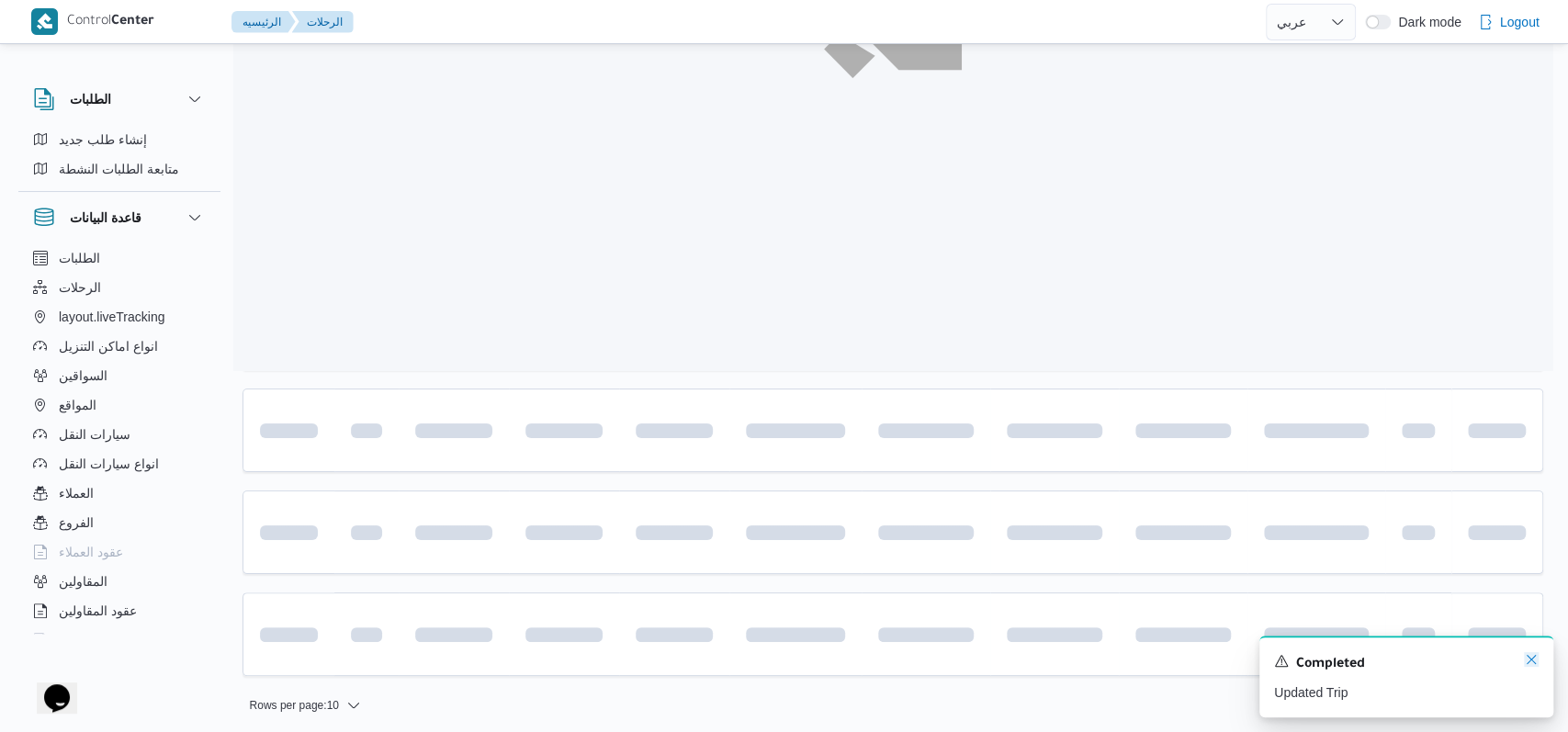
click at [656, 664] on icon "Dismiss toast" at bounding box center [1531, 659] width 15 height 15
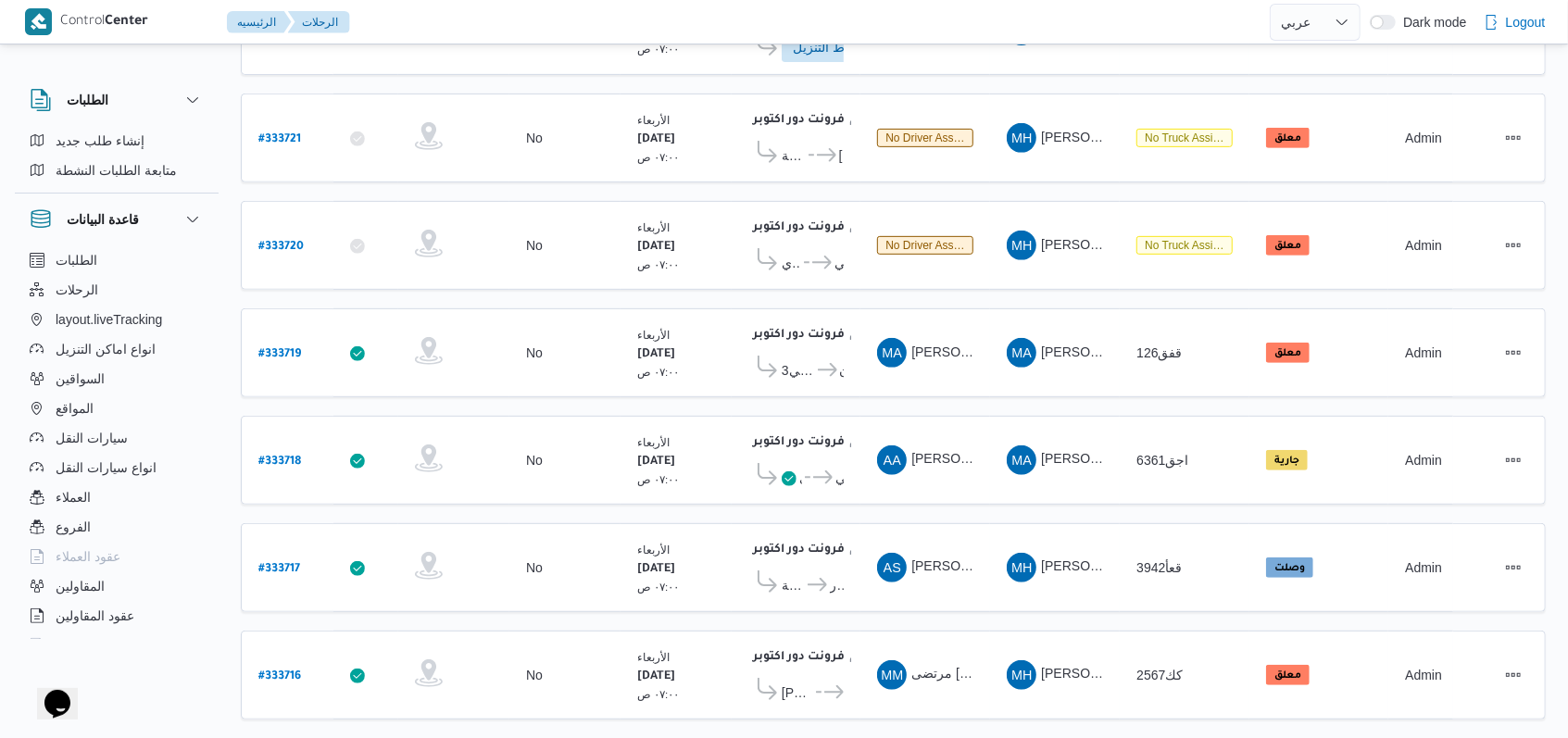
scroll to position [0, 0]
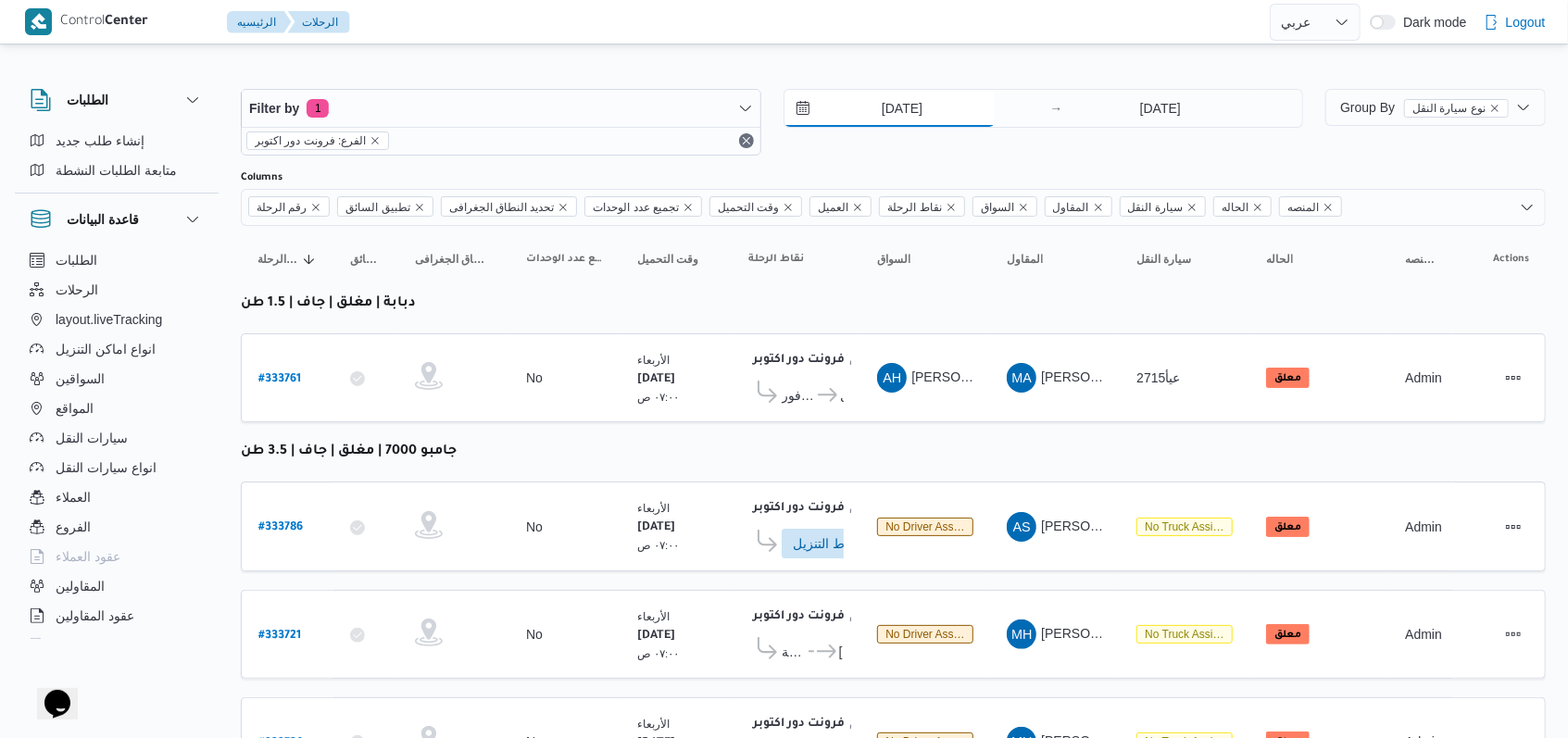
click at [661, 116] on input "27/8/2025" at bounding box center [889, 108] width 211 height 37
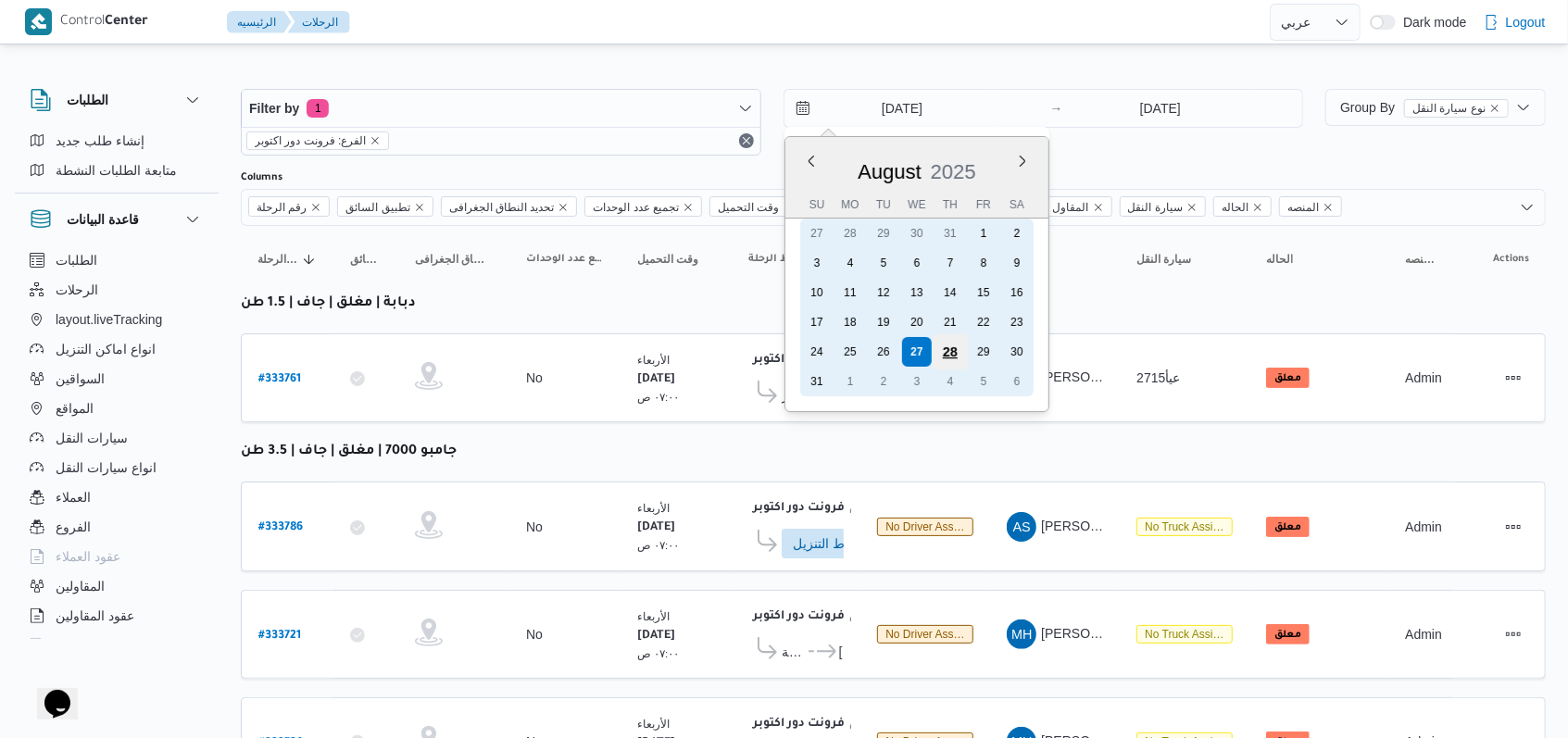
click at [661, 350] on div "28" at bounding box center [949, 352] width 35 height 35
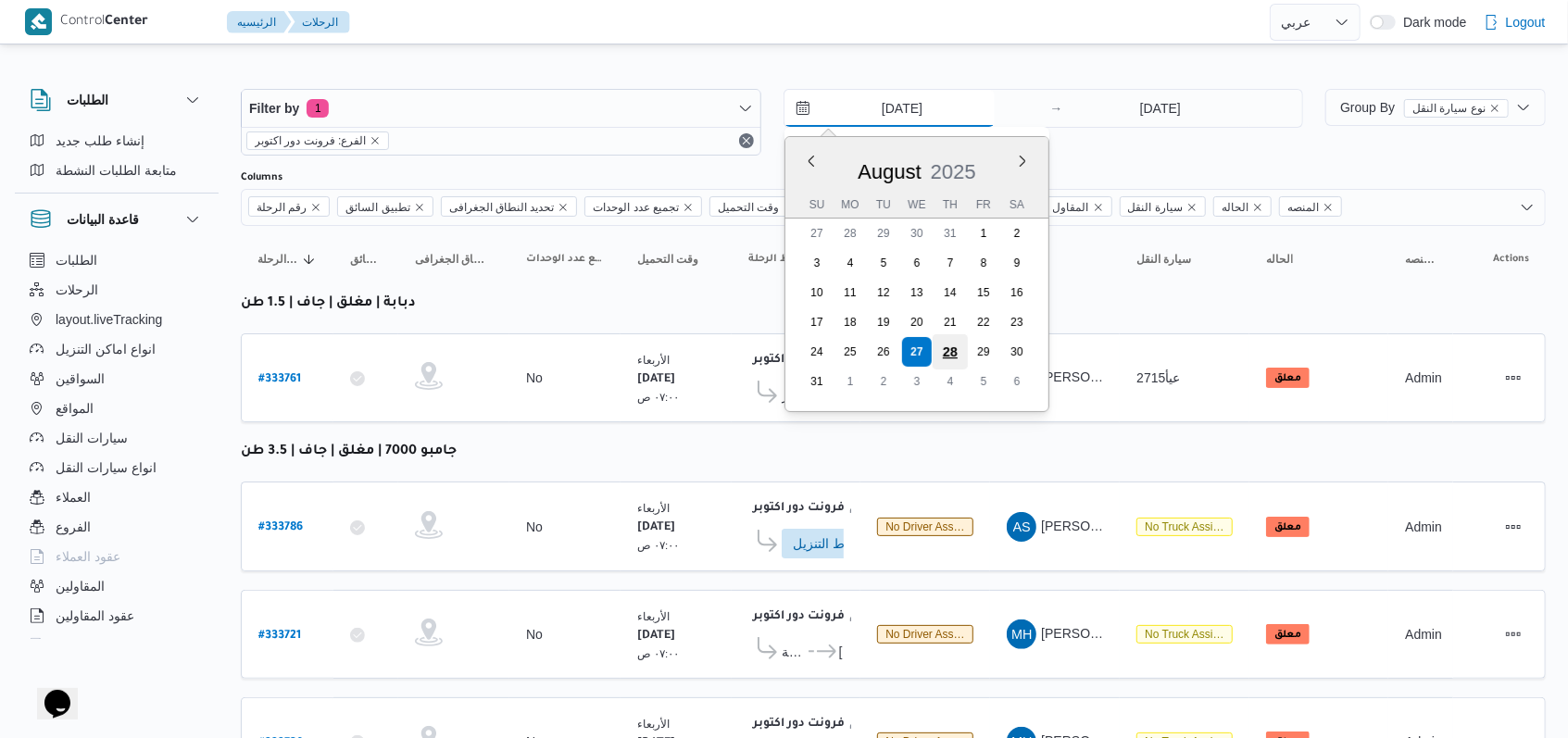
type input "28/8/2025"
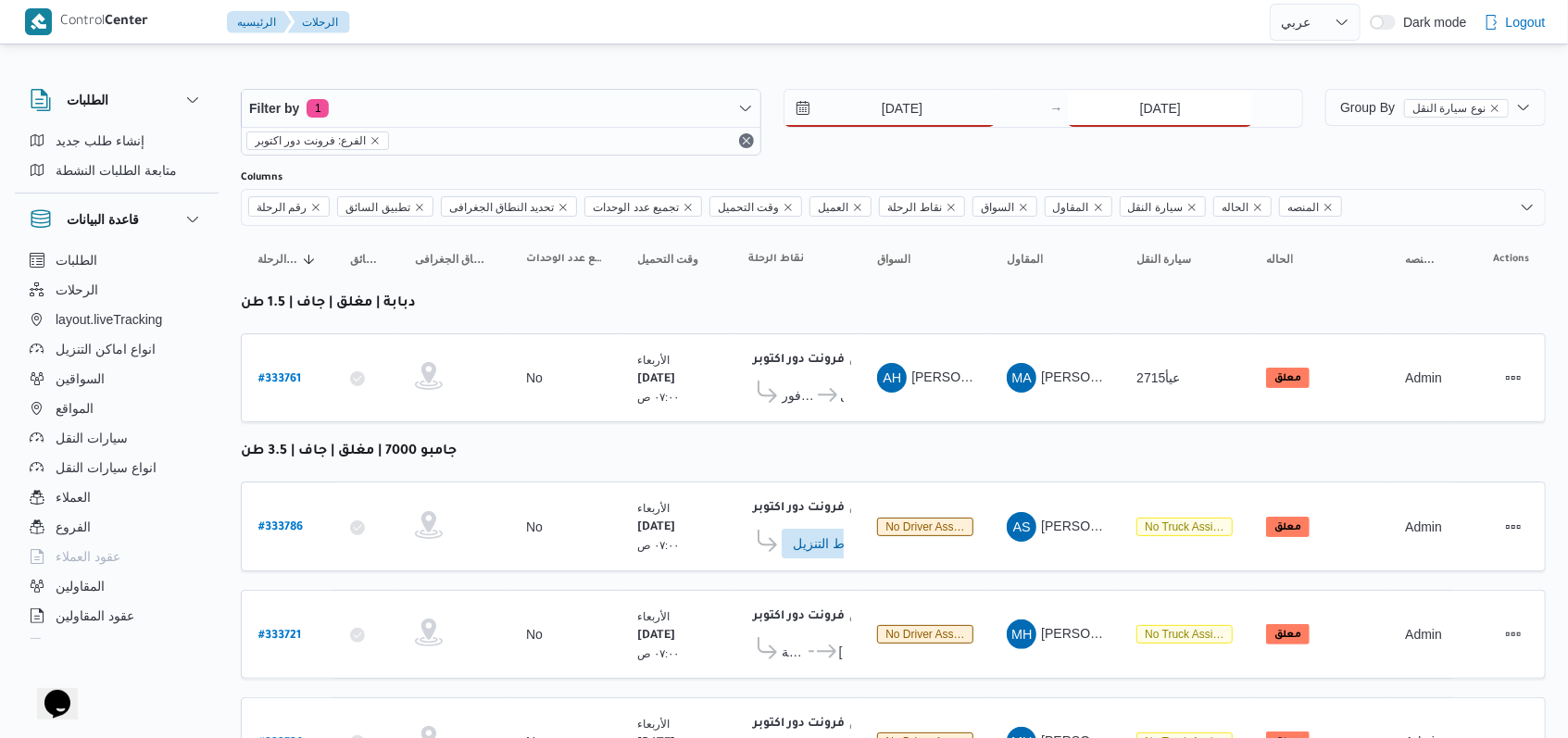
click at [661, 91] on input "27/8/2025" at bounding box center [1159, 108] width 184 height 37
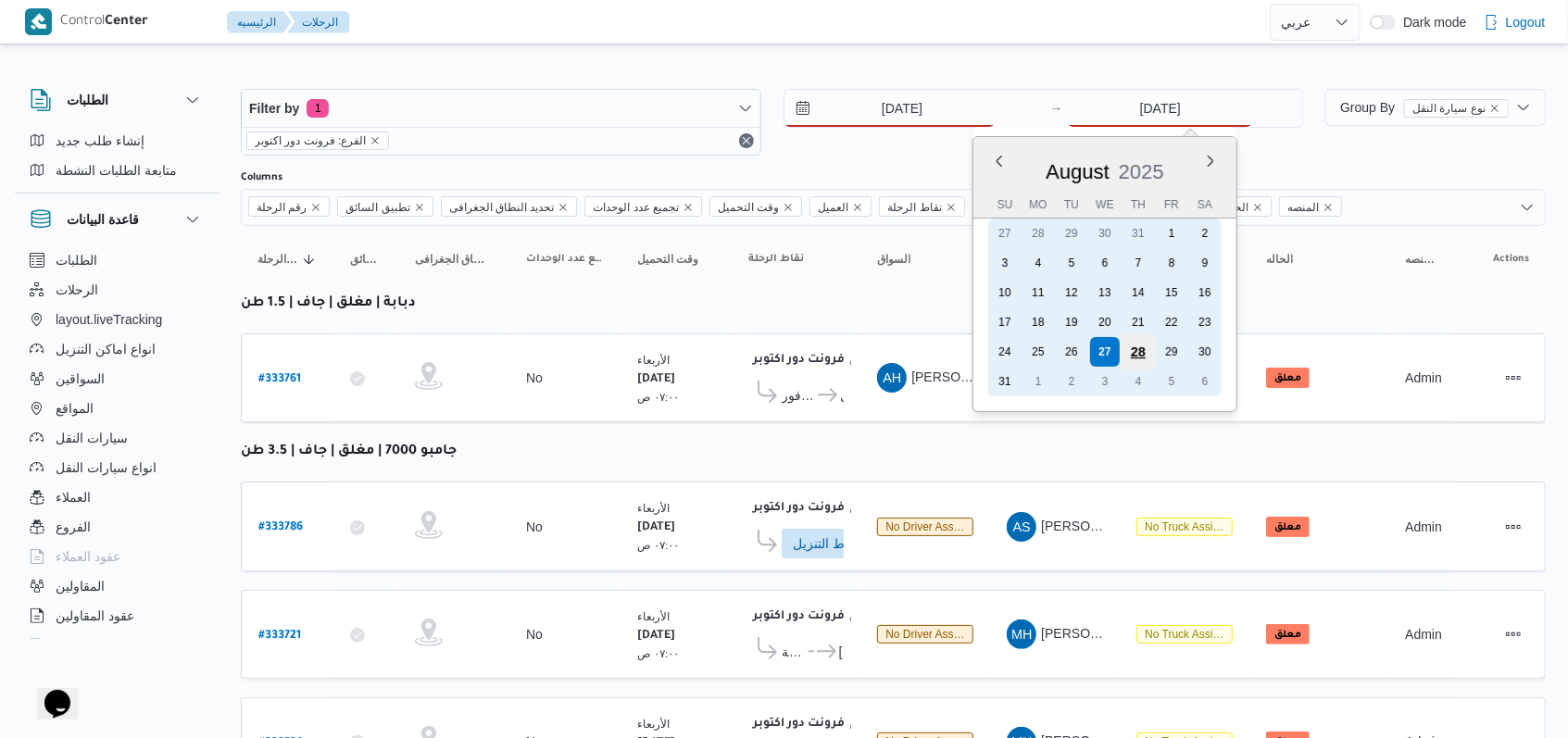
click at [661, 346] on div "28" at bounding box center [1138, 352] width 35 height 35
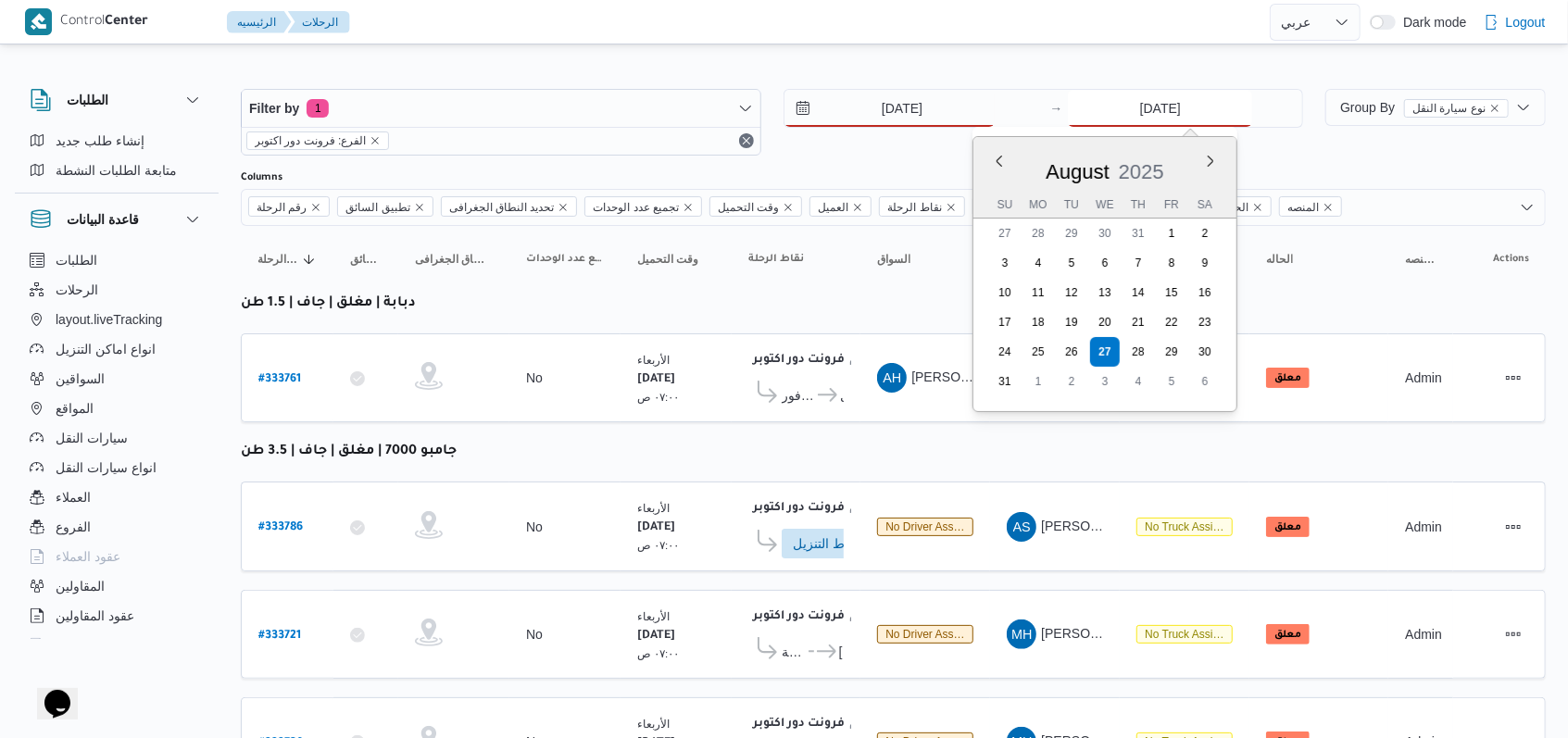
type input "28/8/2025"
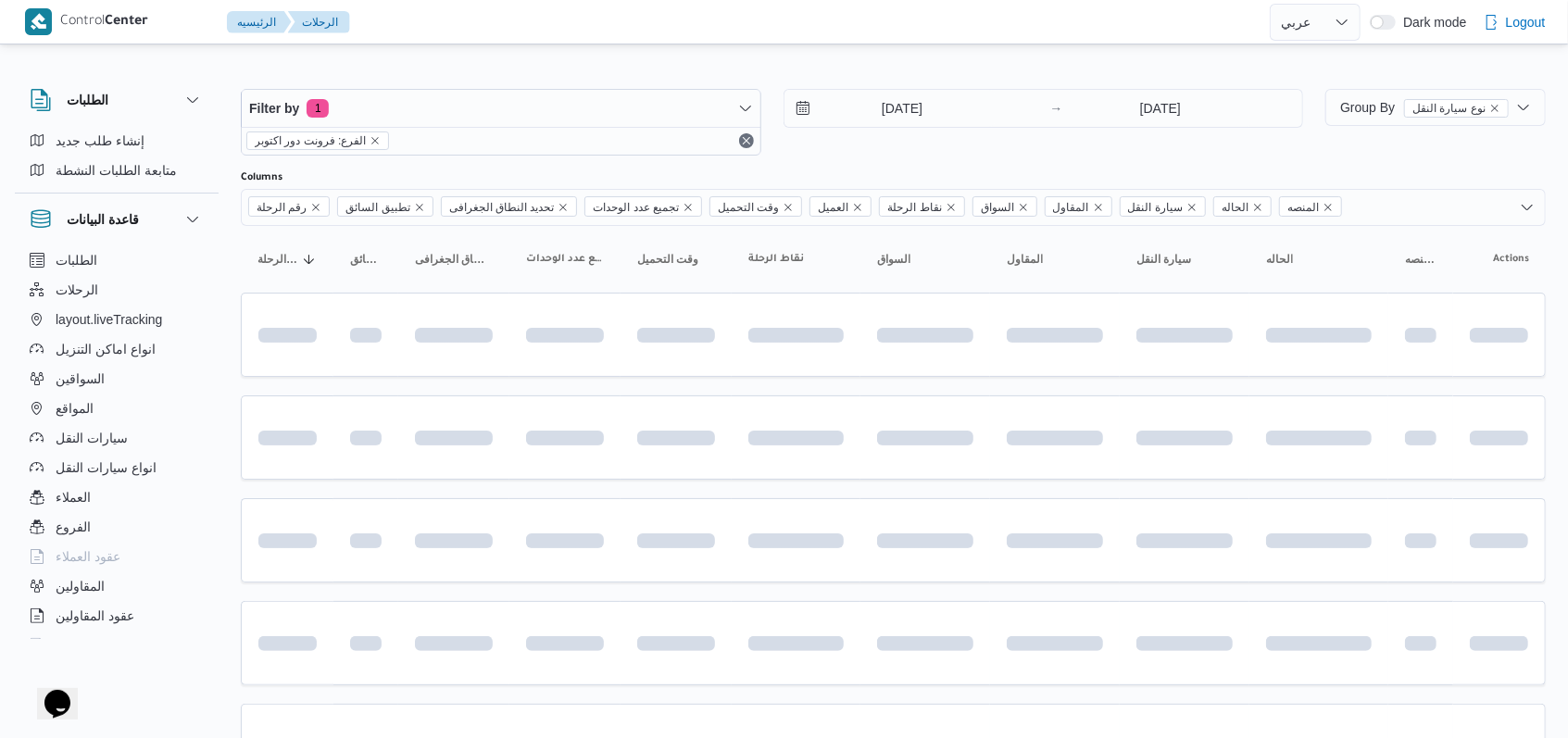
click at [661, 150] on div "28/8/2025 → 28/8/2025" at bounding box center [1043, 122] width 521 height 66
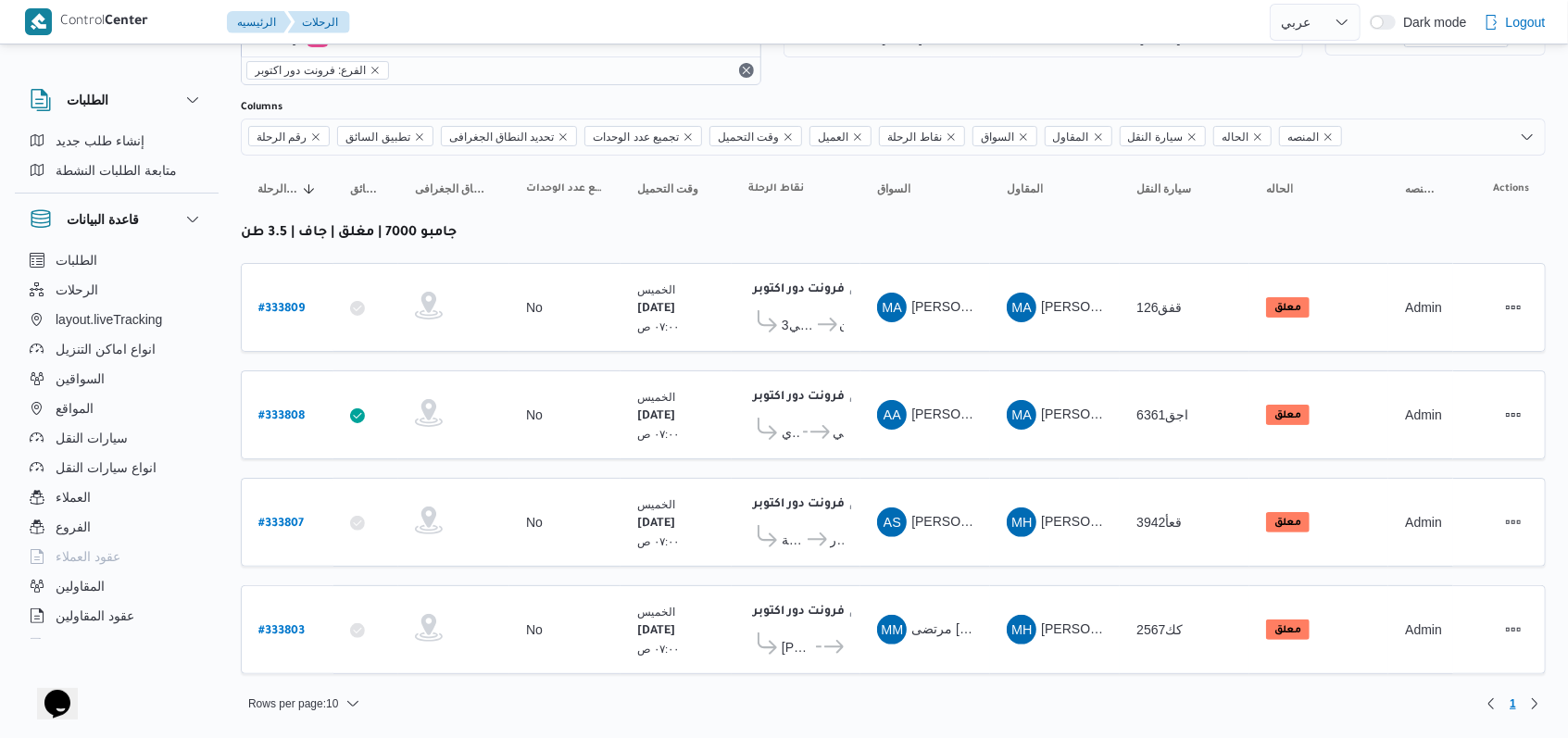
scroll to position [55, 0]
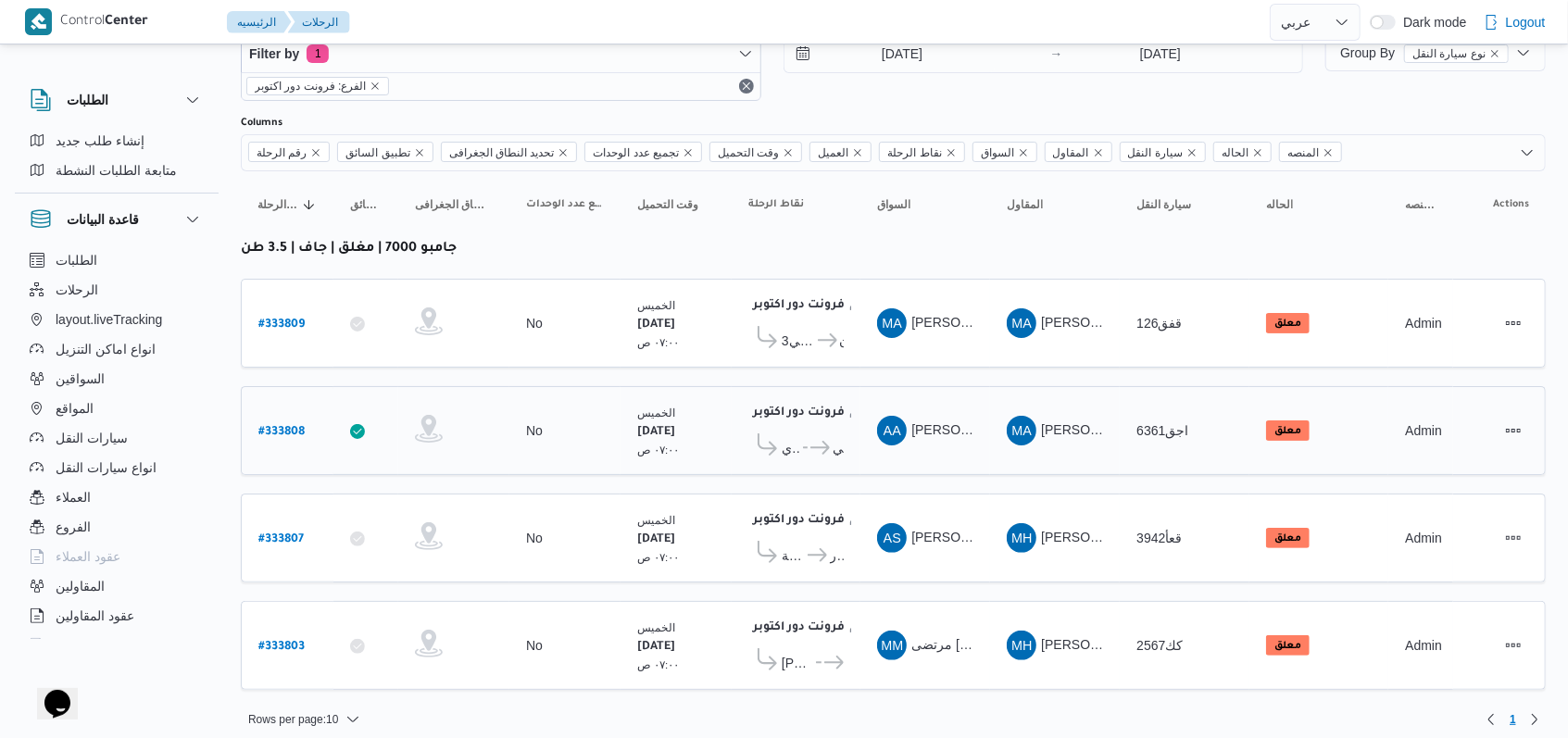
click at [289, 426] on b "# 333808" at bounding box center [281, 432] width 46 height 13
select select "ar"
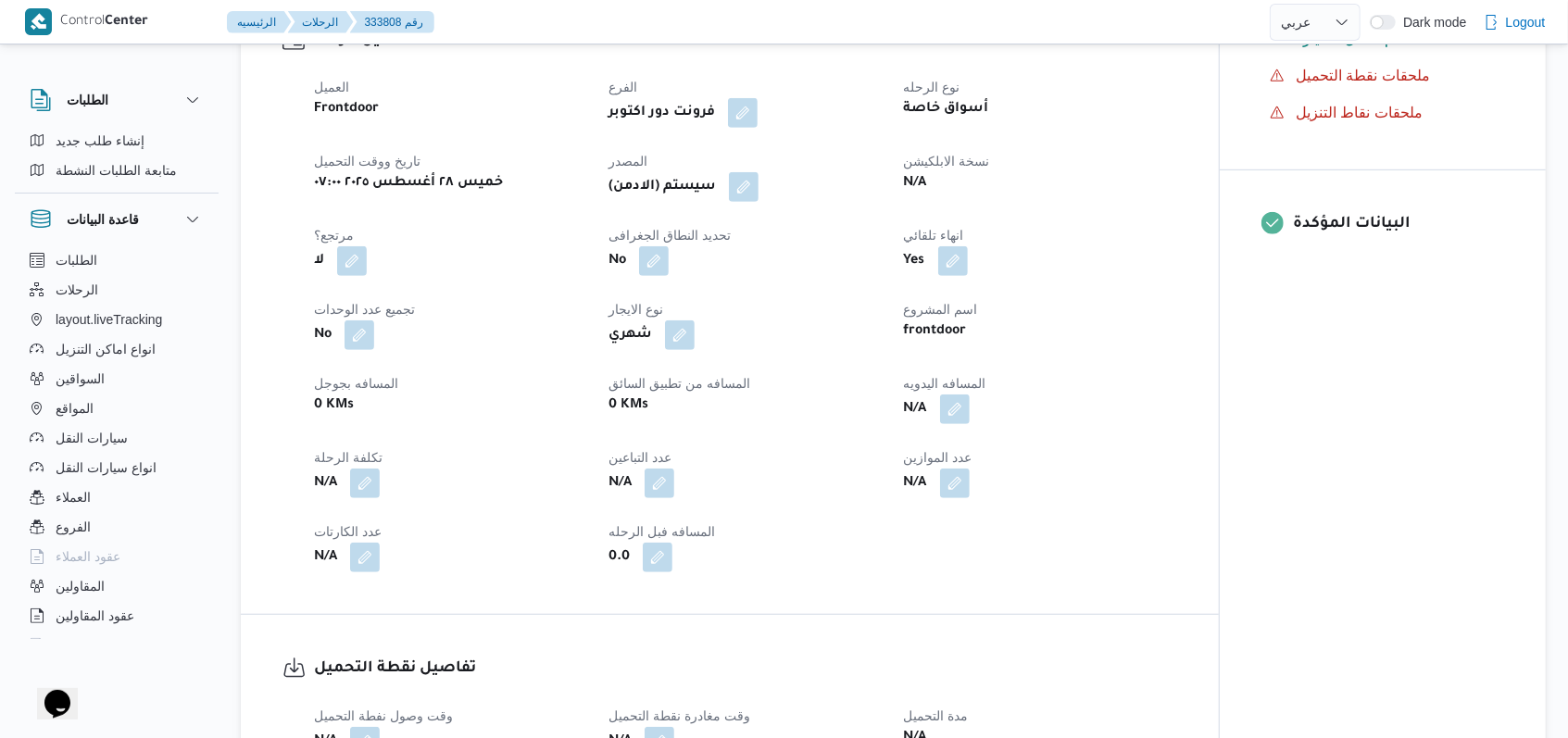
scroll to position [617, 0]
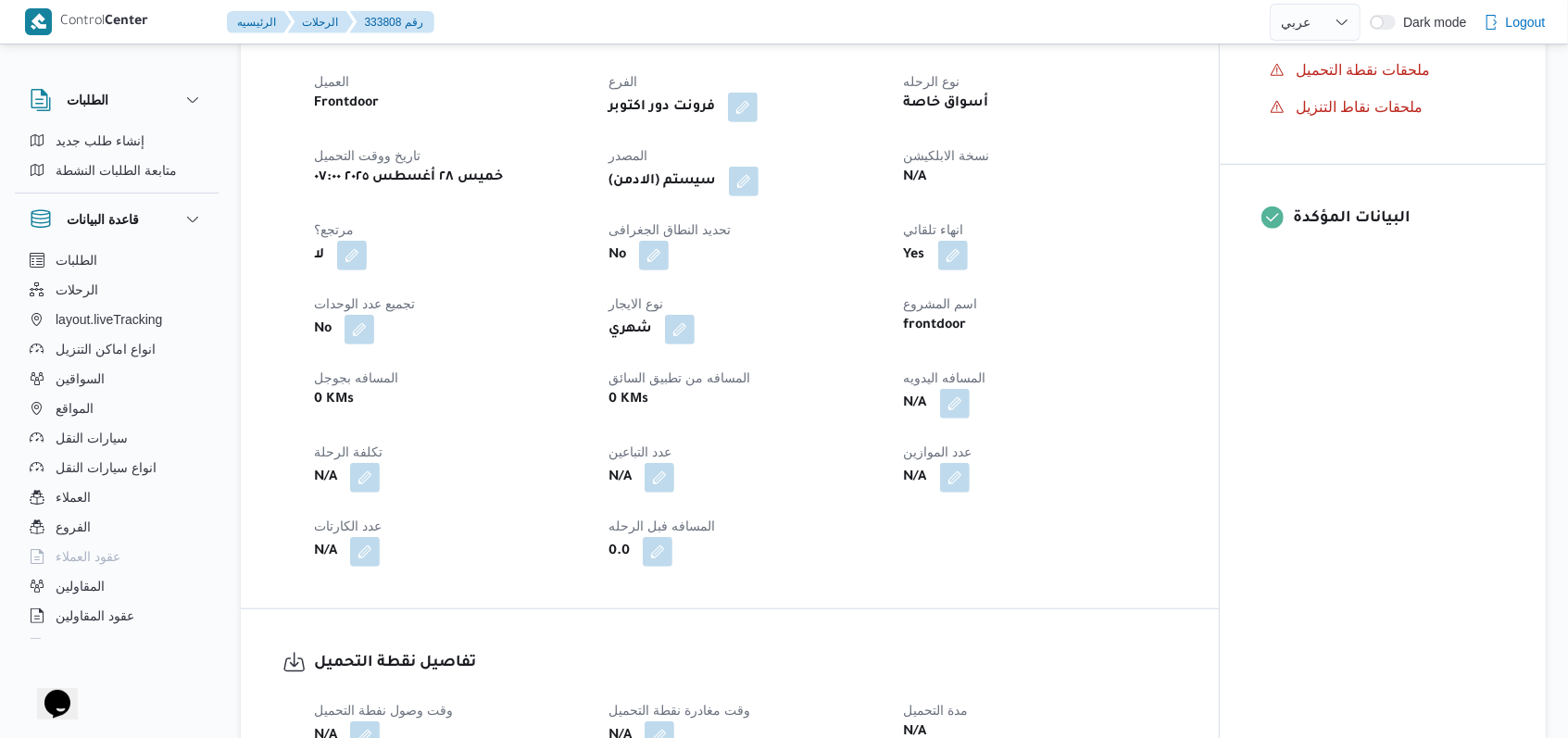
click at [661, 196] on span at bounding box center [739, 181] width 39 height 29
click at [661, 195] on button "button" at bounding box center [743, 180] width 29 height 29
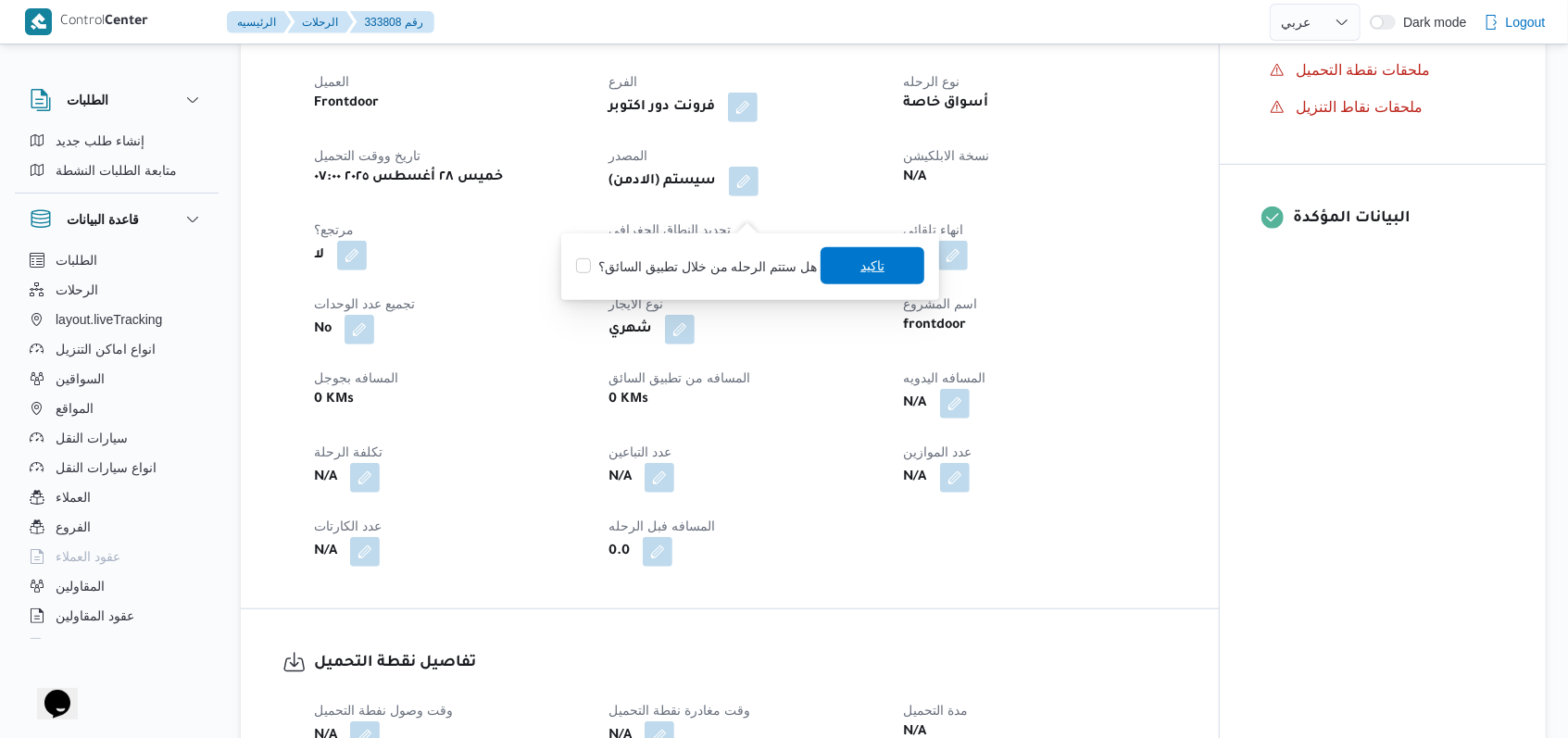
click at [661, 274] on span "تاكيد" at bounding box center [872, 266] width 103 height 37
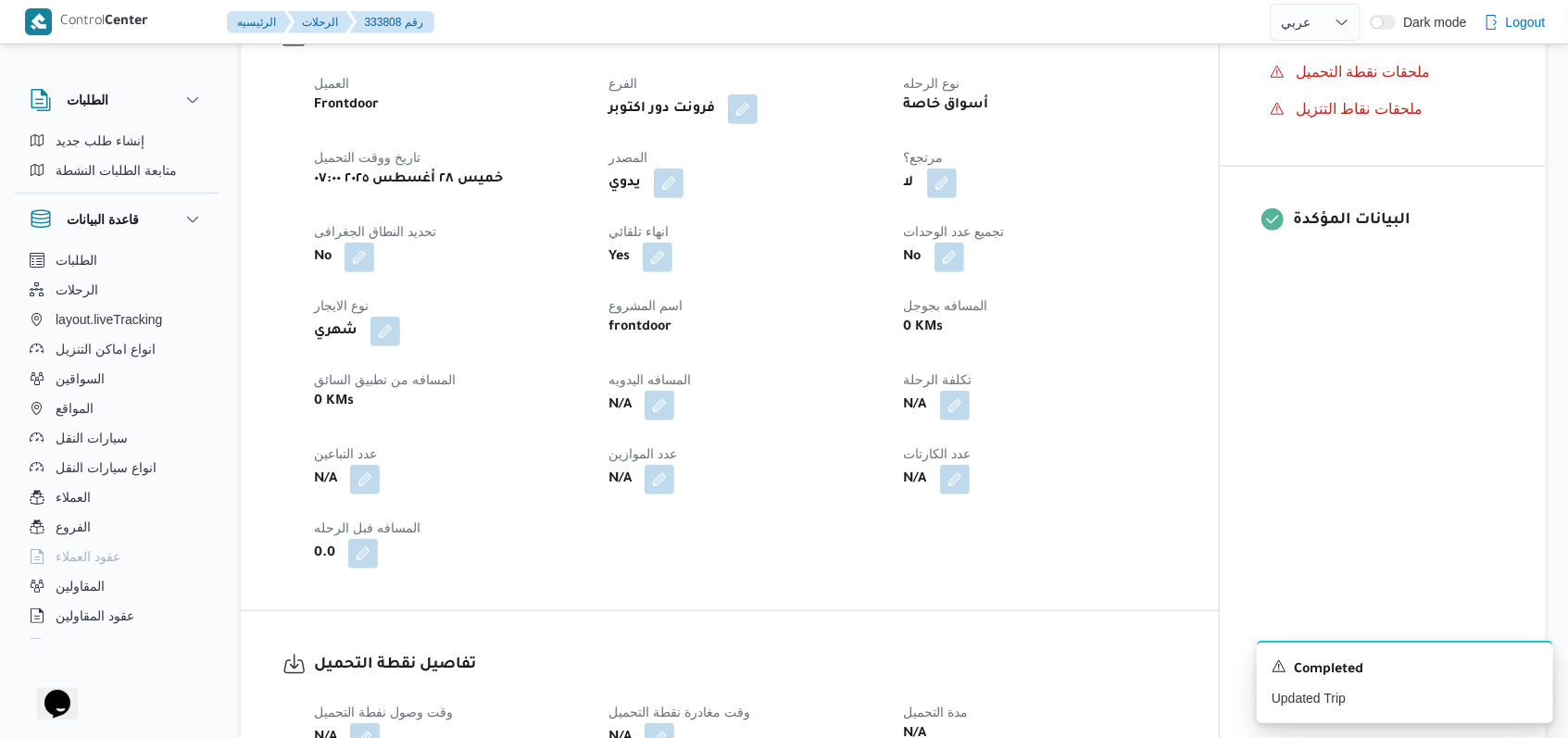
scroll to position [123, 0]
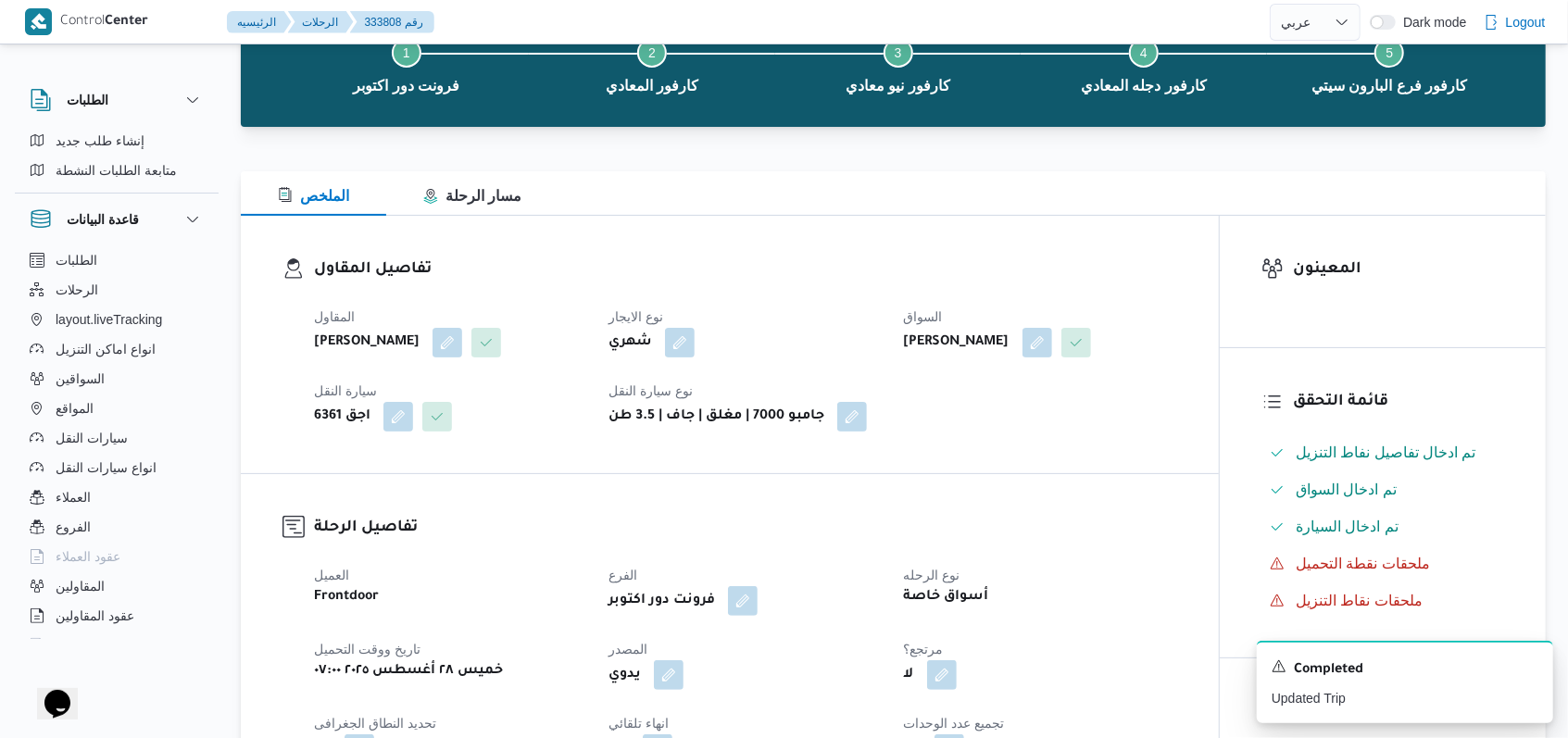
select select "ar"
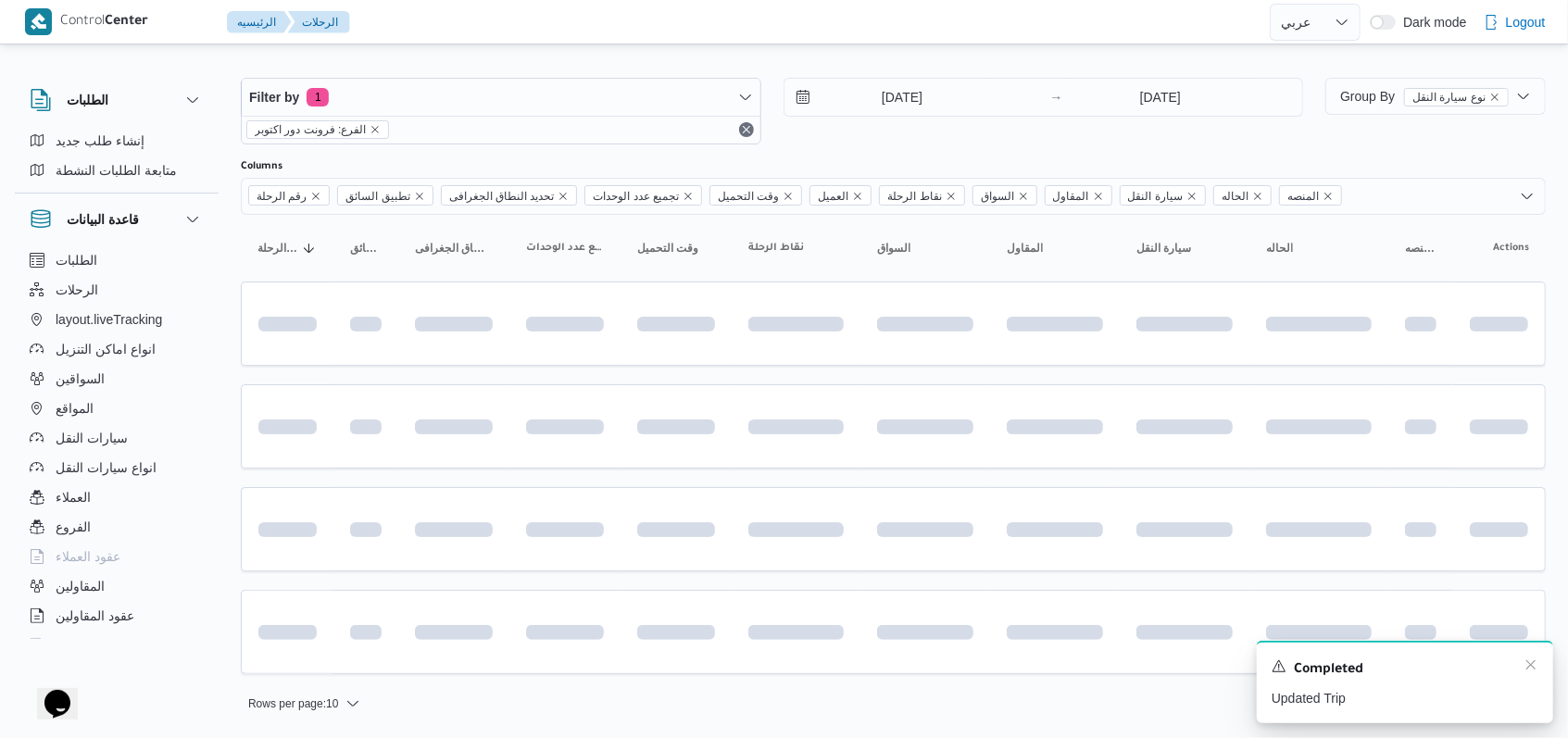
scroll to position [8, 0]
click at [661, 665] on div "Completed" at bounding box center [1405, 669] width 267 height 24
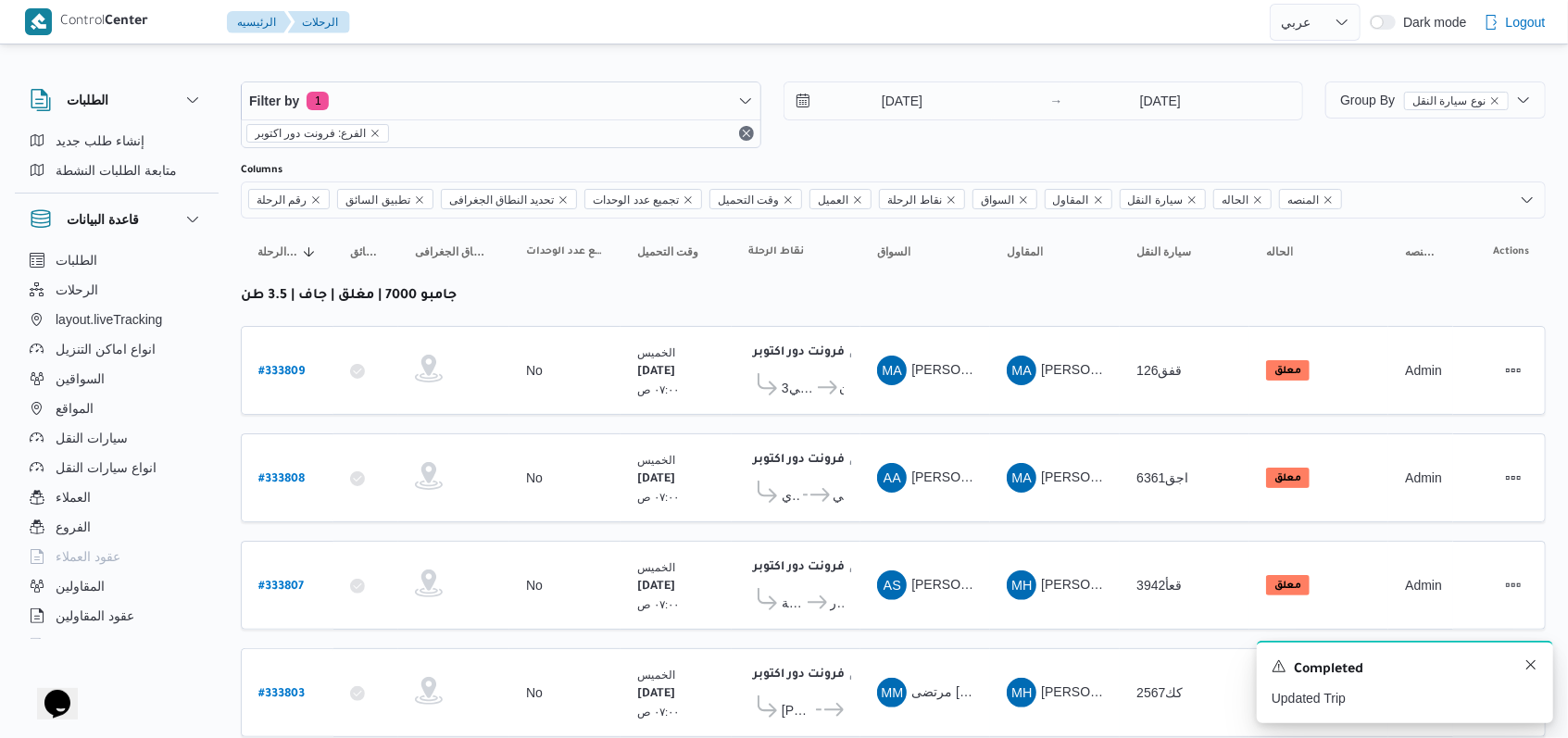
scroll to position [55, 0]
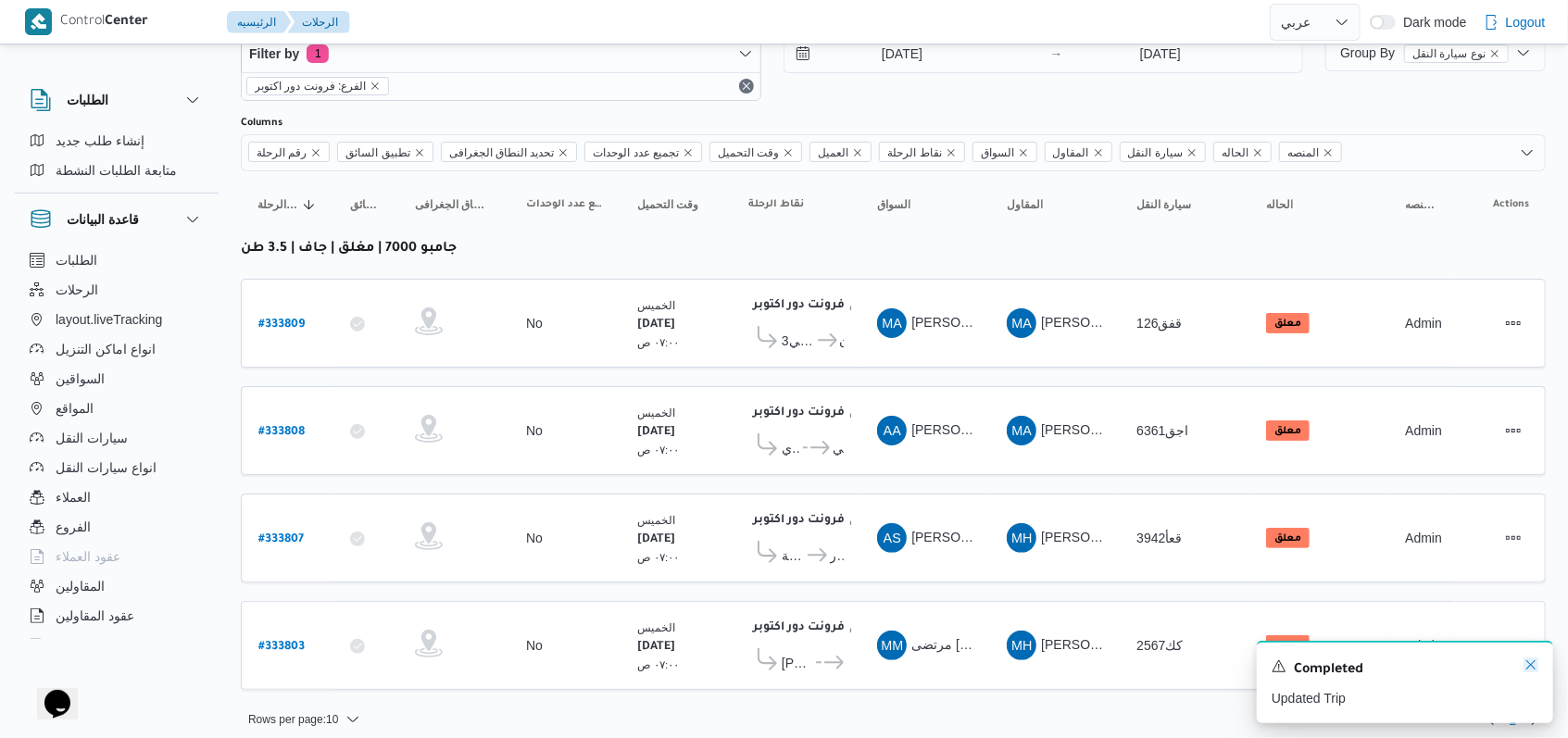
click at [661, 667] on icon "Dismiss toast" at bounding box center [1530, 664] width 15 height 15
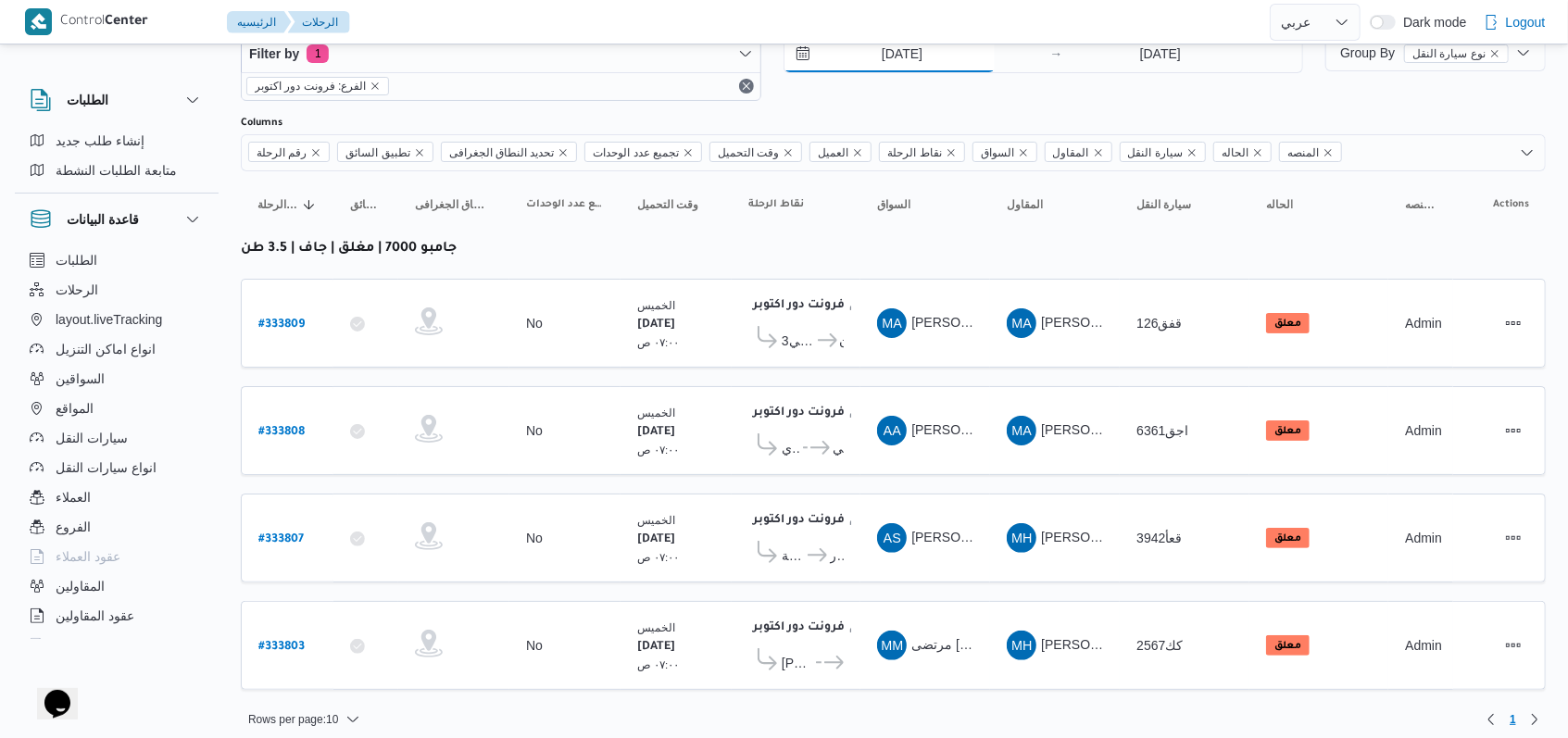
click at [661, 45] on input "28/8/2025" at bounding box center [889, 54] width 211 height 37
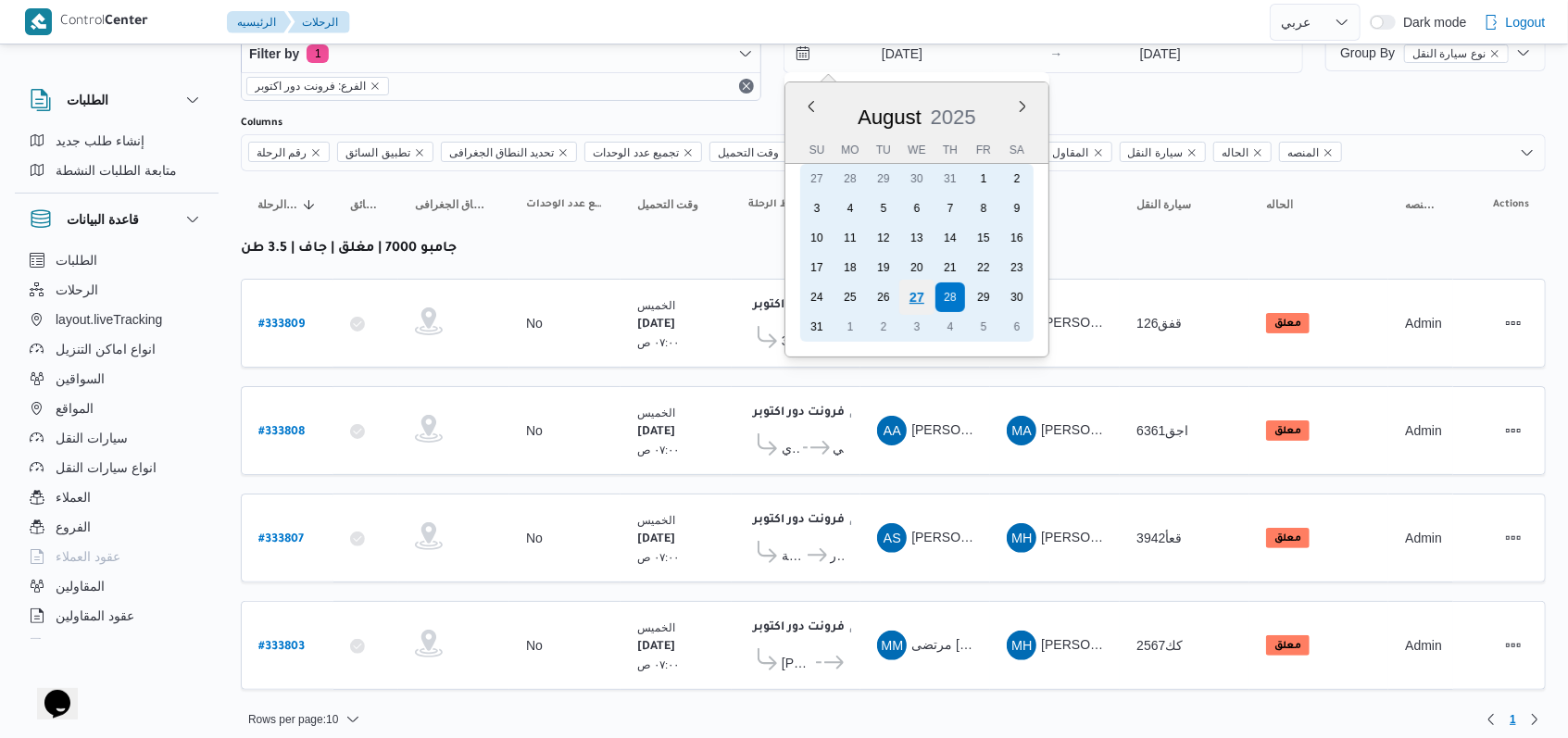
click at [661, 297] on div "27" at bounding box center [916, 297] width 35 height 35
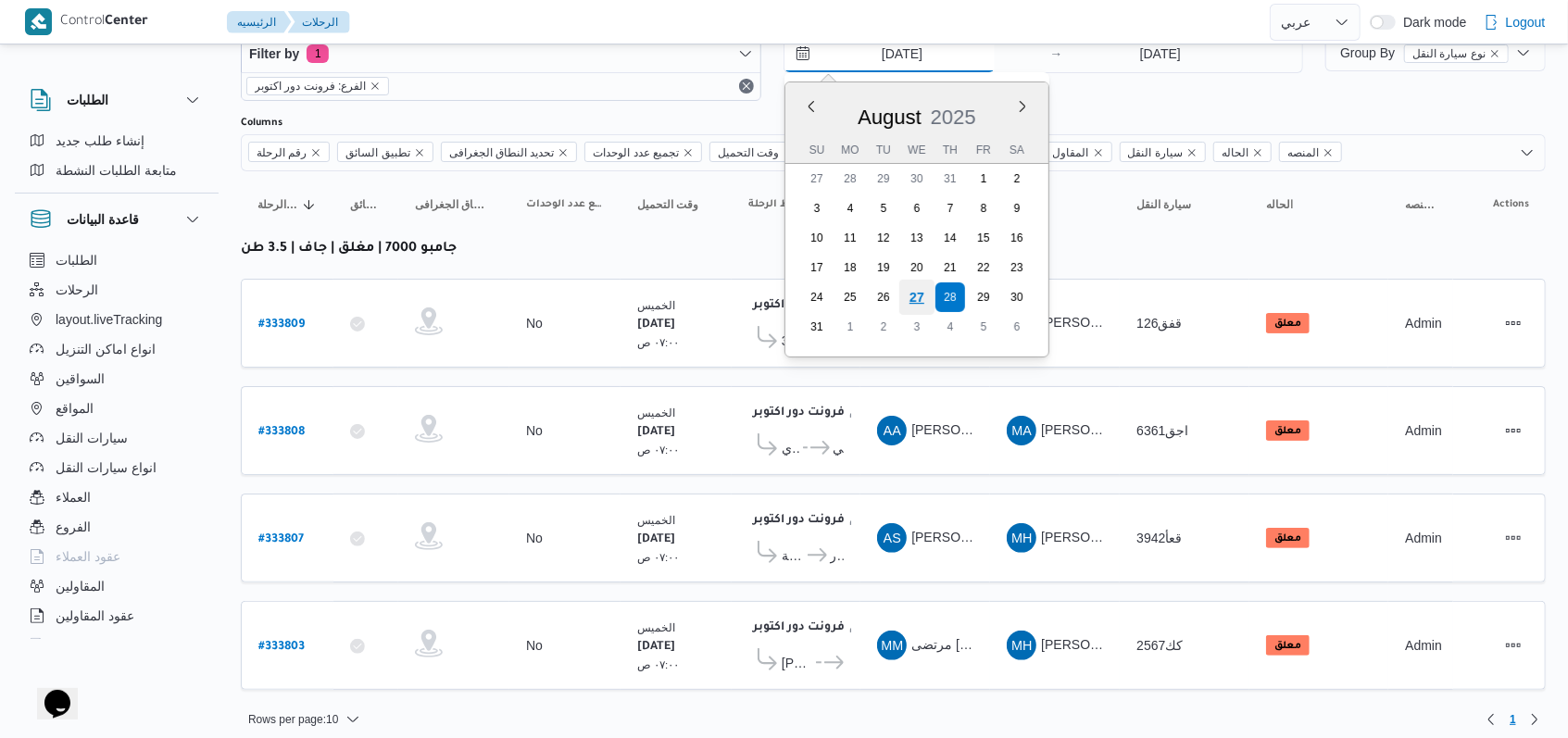
type input "27/8/2025"
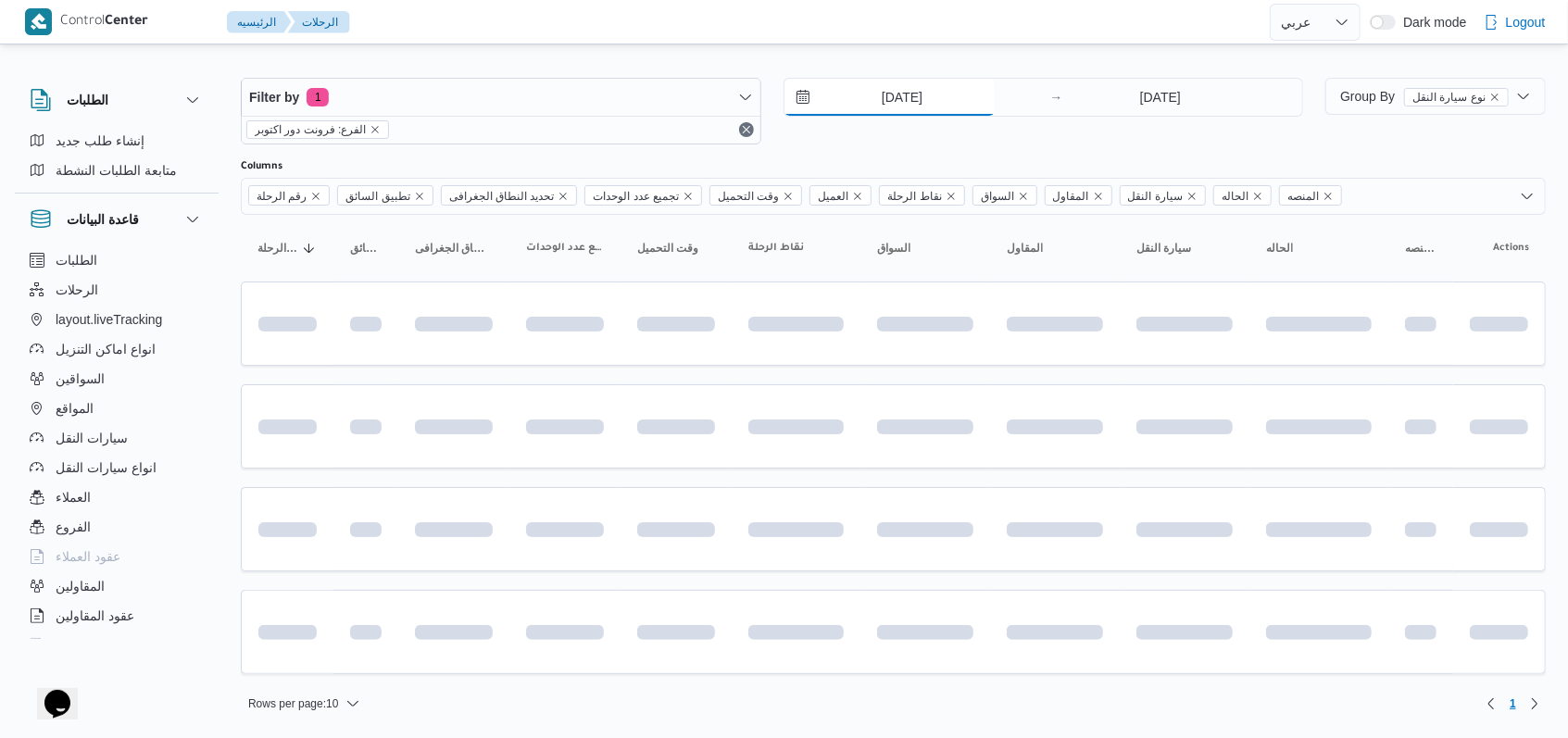
scroll to position [8, 0]
click at [661, 71] on div "Filter by 1 الفرع: فرونت دور اكتوبر 27/8/2025 → 28/8/2025" at bounding box center [772, 114] width 1084 height 89
click at [661, 93] on input "28/8/2025" at bounding box center [1159, 101] width 184 height 37
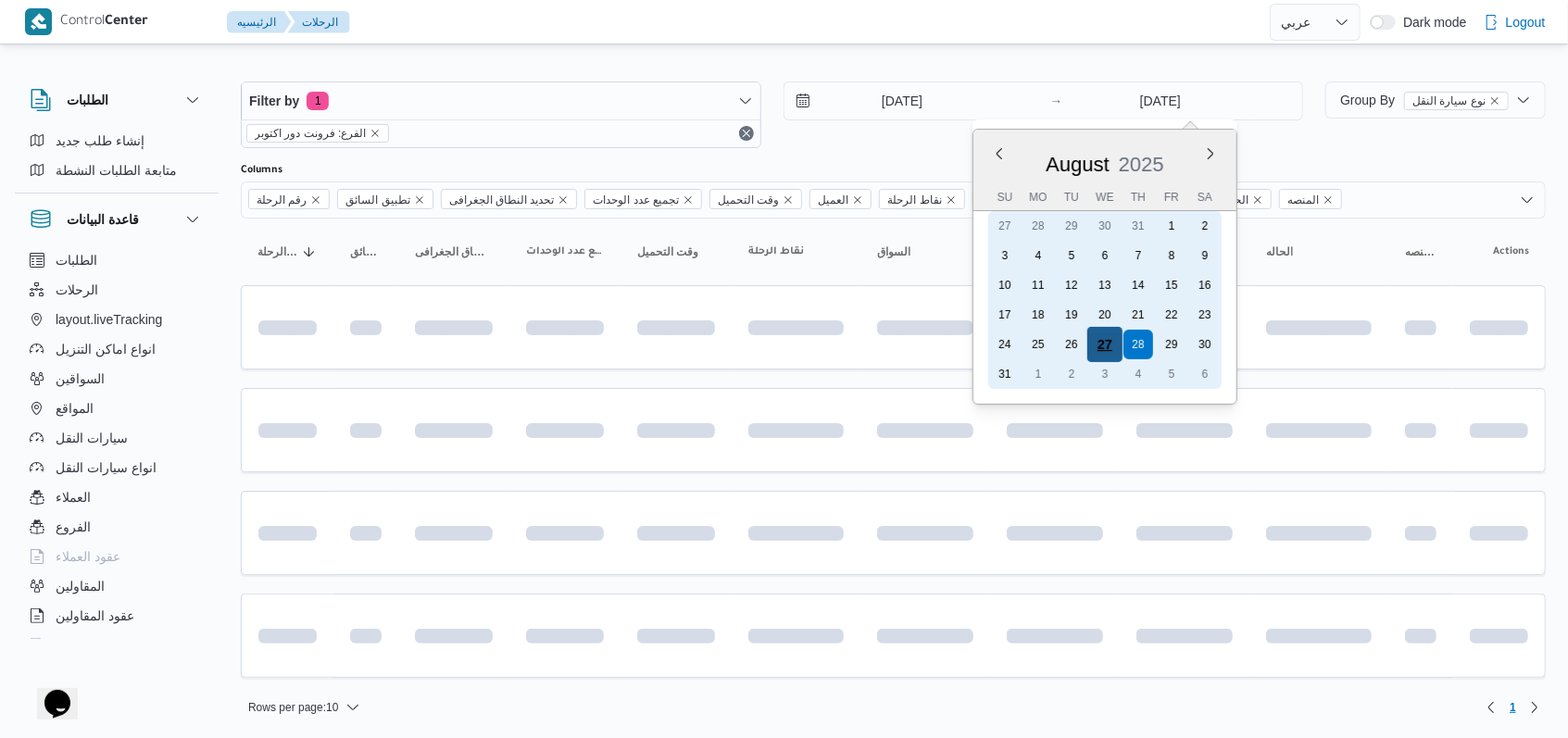
click at [661, 344] on div "27" at bounding box center [1105, 344] width 35 height 35
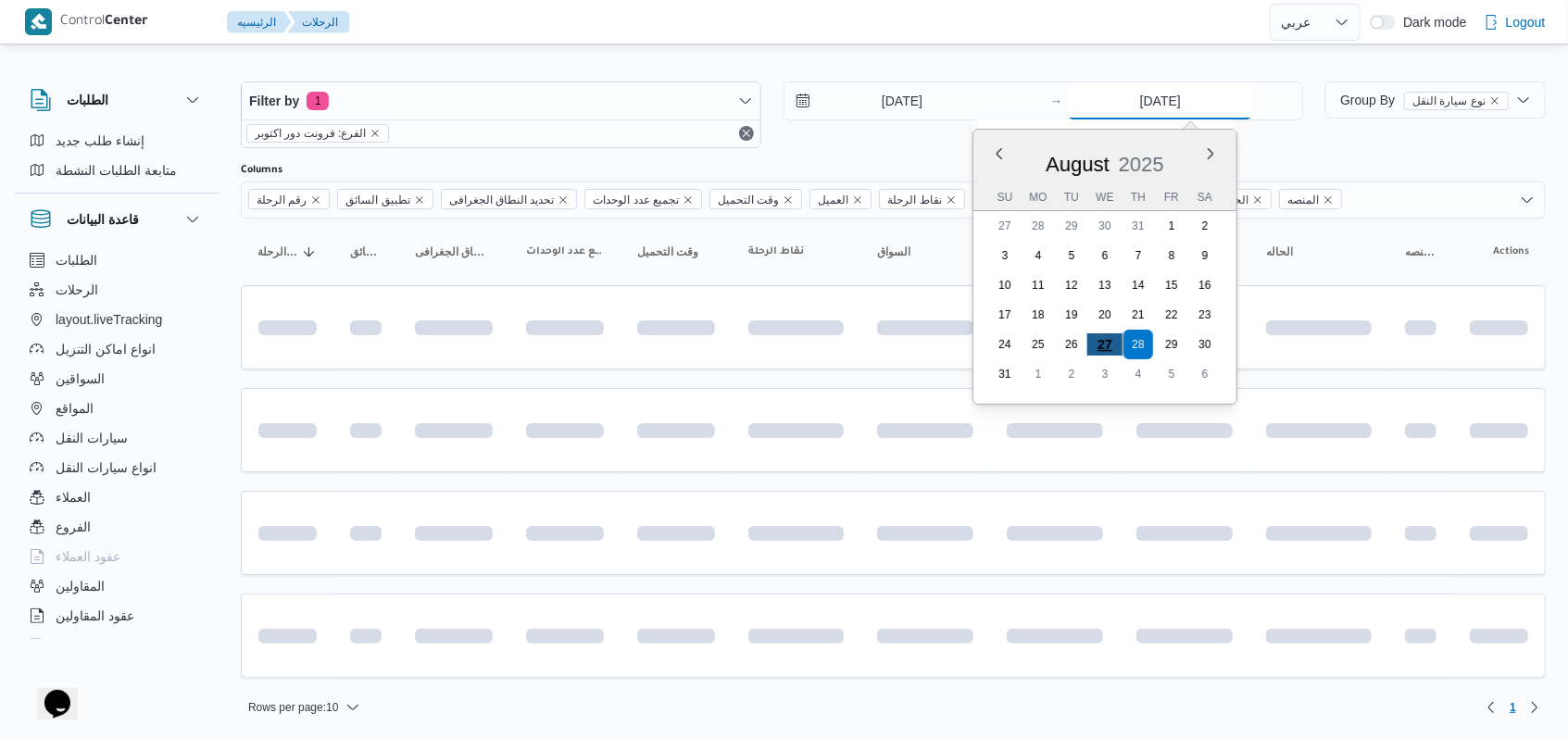
type input "27/8/2025"
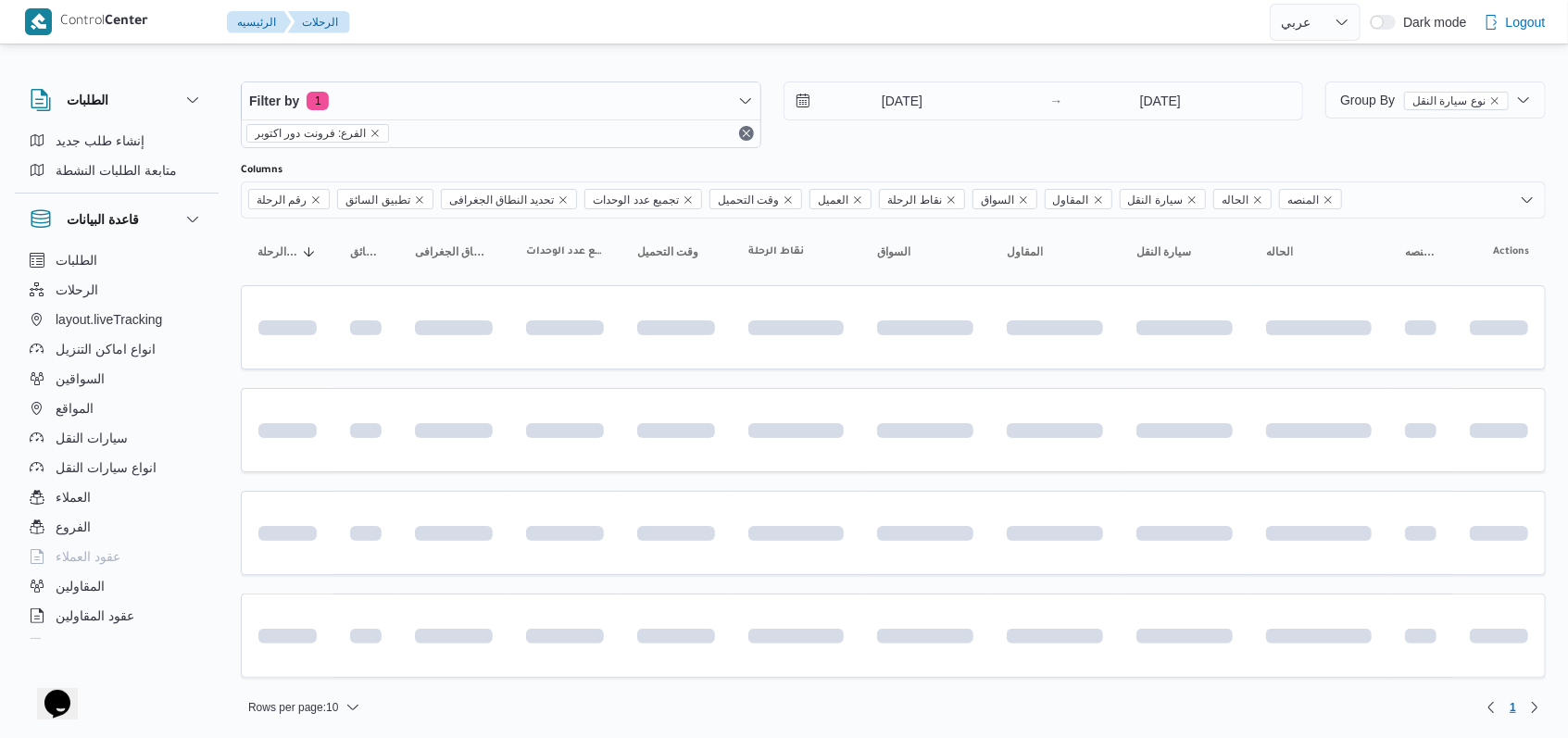
click at [661, 142] on div "27/8/2025 → 27/8/2025" at bounding box center [1043, 115] width 521 height 66
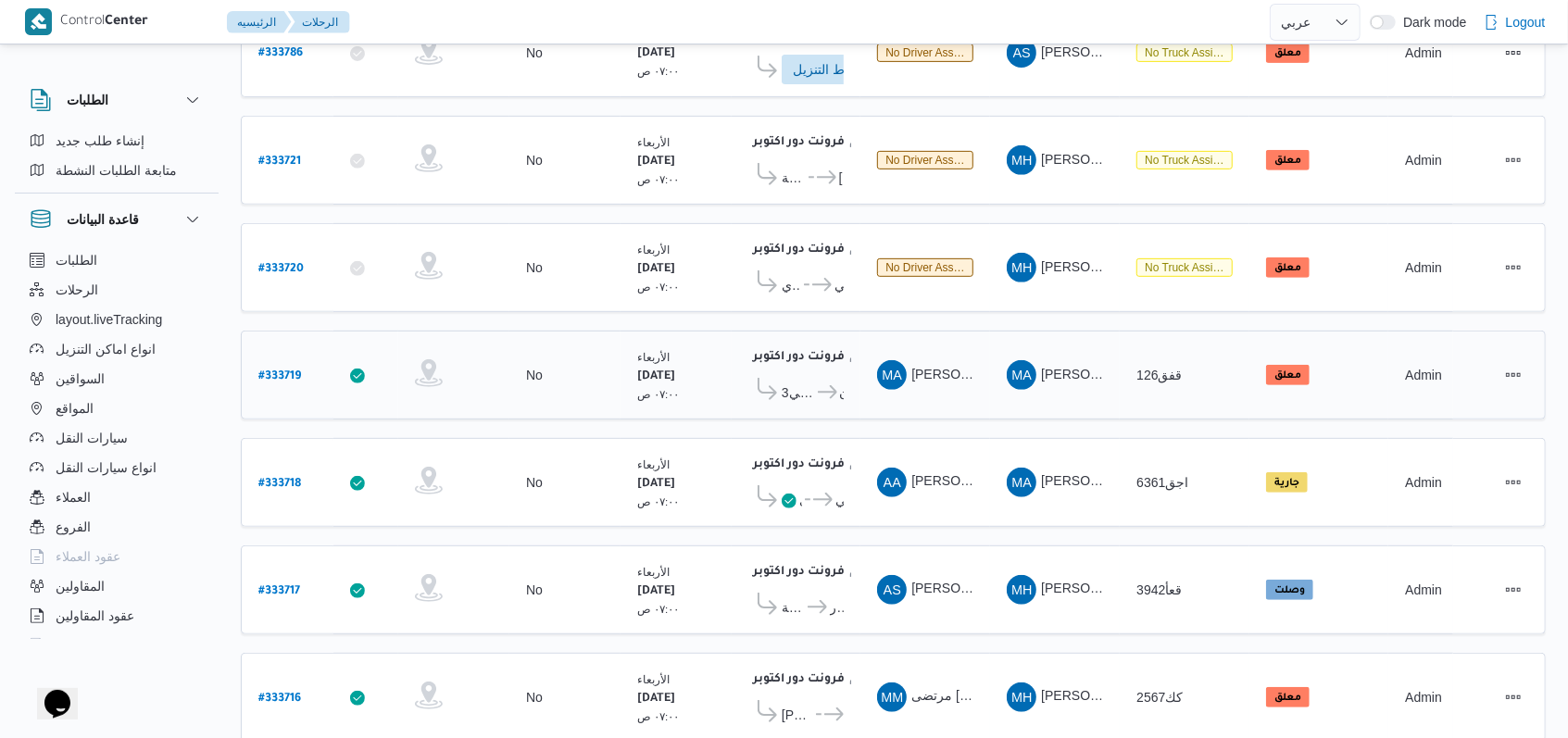
scroll to position [513, 0]
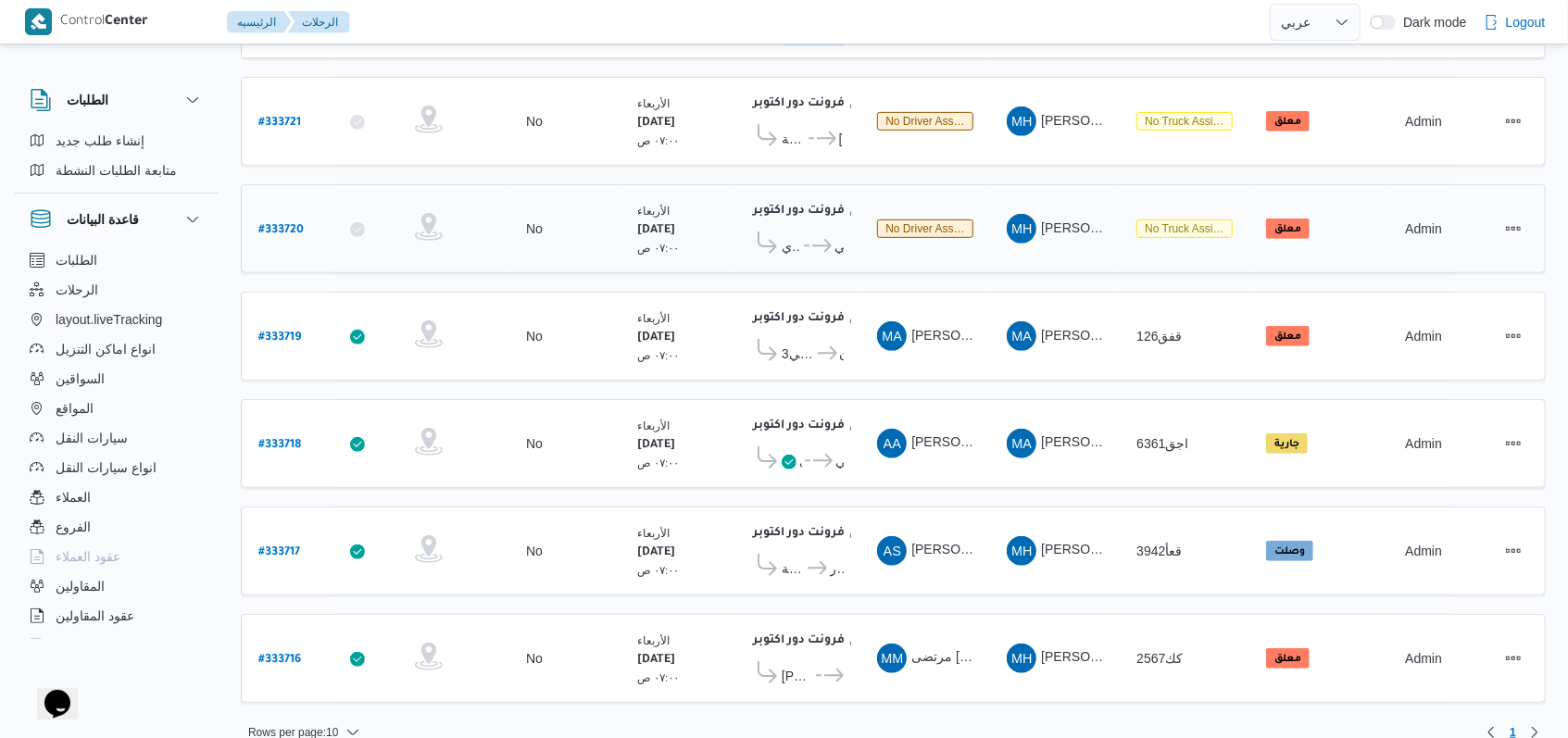
click at [289, 224] on b "# 333720" at bounding box center [281, 230] width 46 height 13
select select "ar"
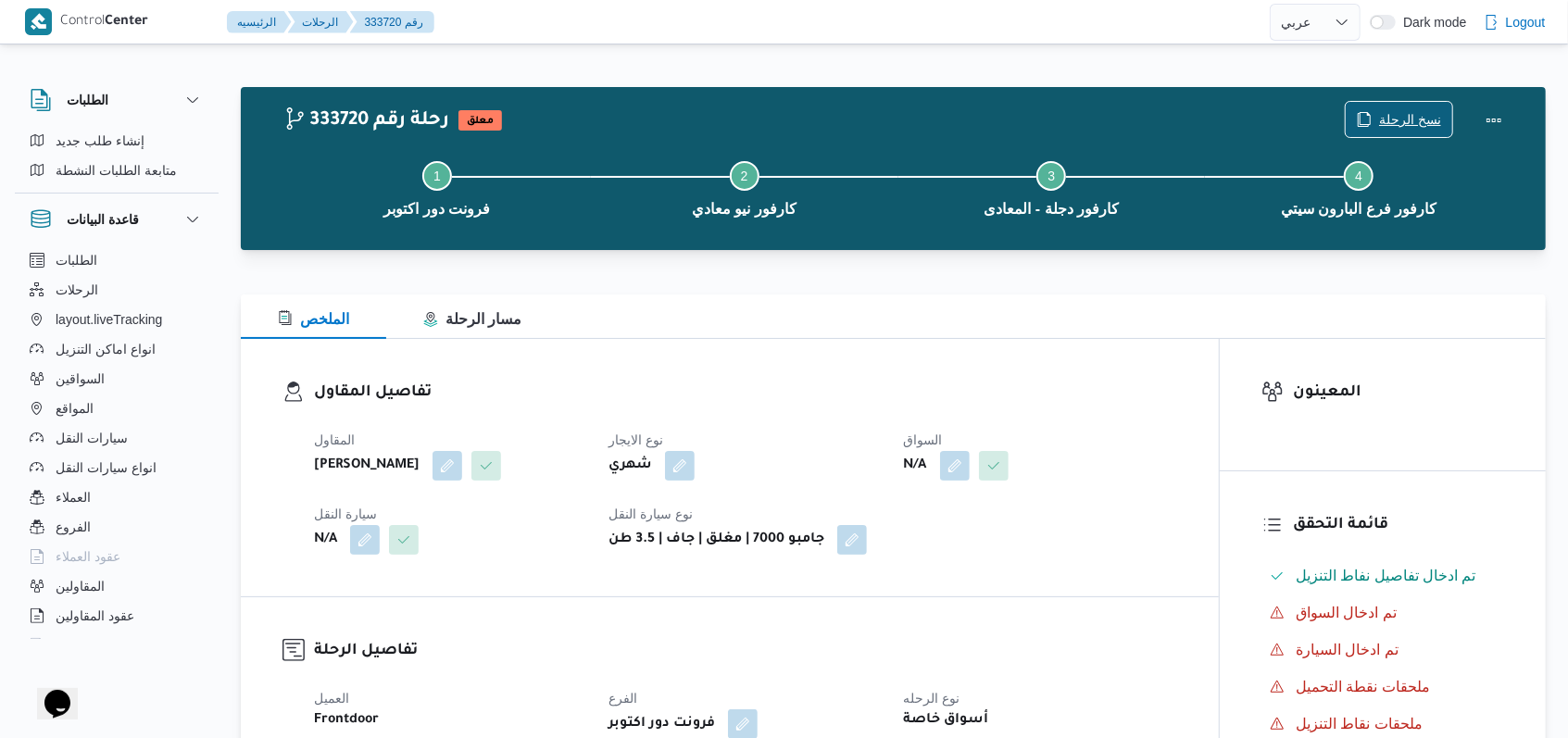
click at [661, 110] on span "نسخ الرحلة" at bounding box center [1410, 119] width 62 height 22
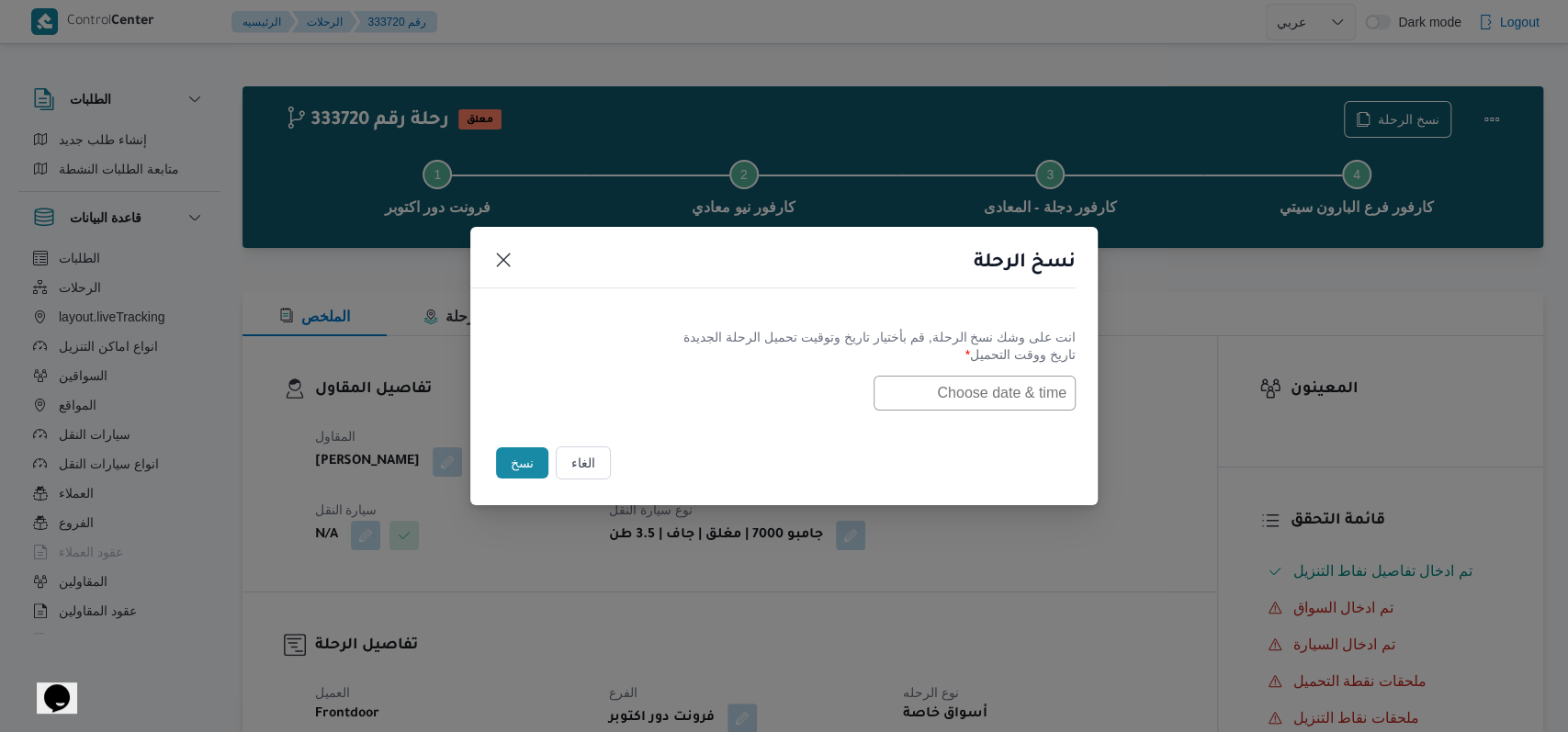
click at [656, 130] on div "نسخ الرحلة انت على وشك نسخ الرحلة, قم بأختيار تاريخ وتوقيت تحميل الرحلة الجديدة…" at bounding box center [784, 366] width 1568 height 732
click at [594, 445] on div "الغاء" at bounding box center [583, 463] width 63 height 41
click at [594, 454] on button "الغاء" at bounding box center [583, 463] width 55 height 33
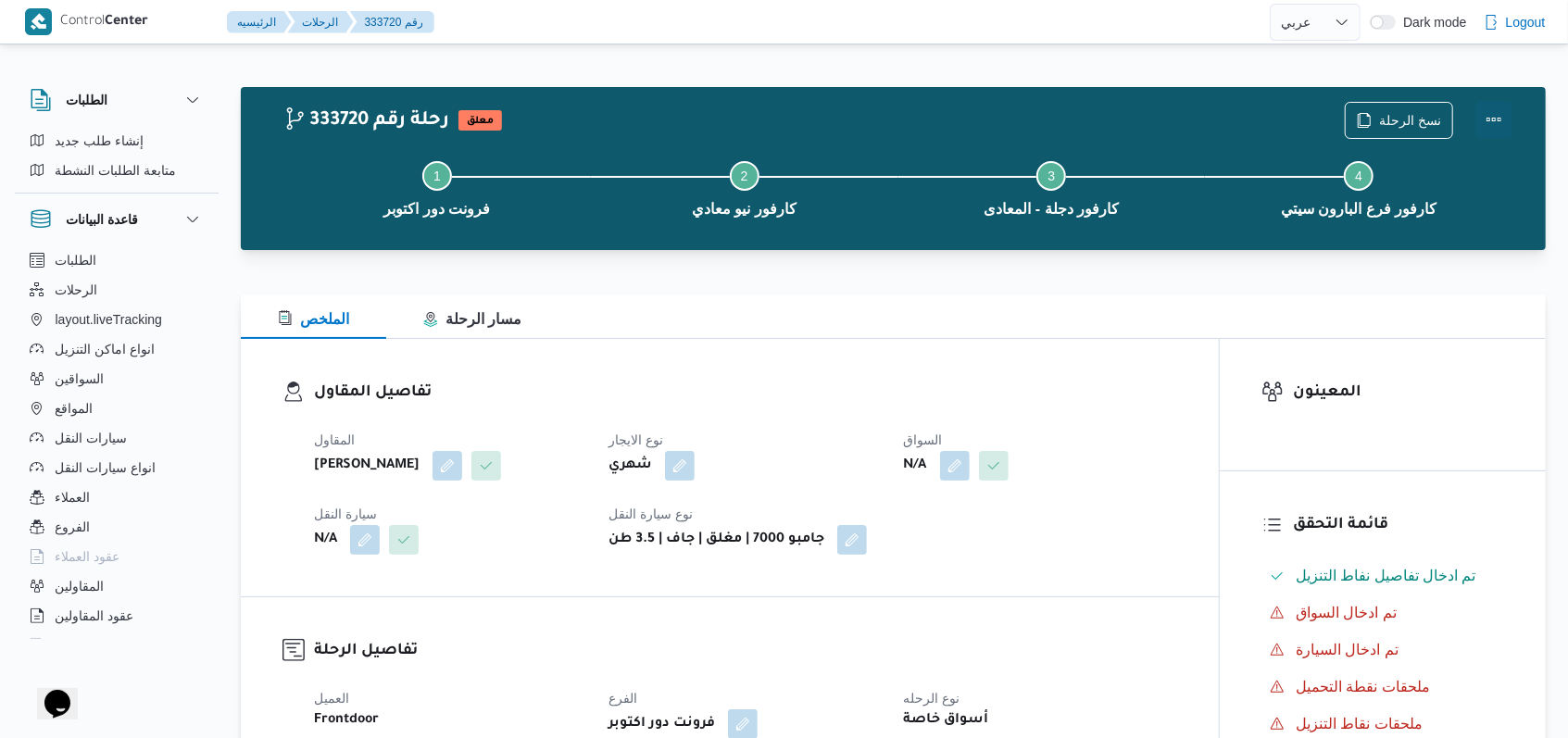
click at [661, 120] on button "Actions" at bounding box center [1494, 120] width 37 height 37
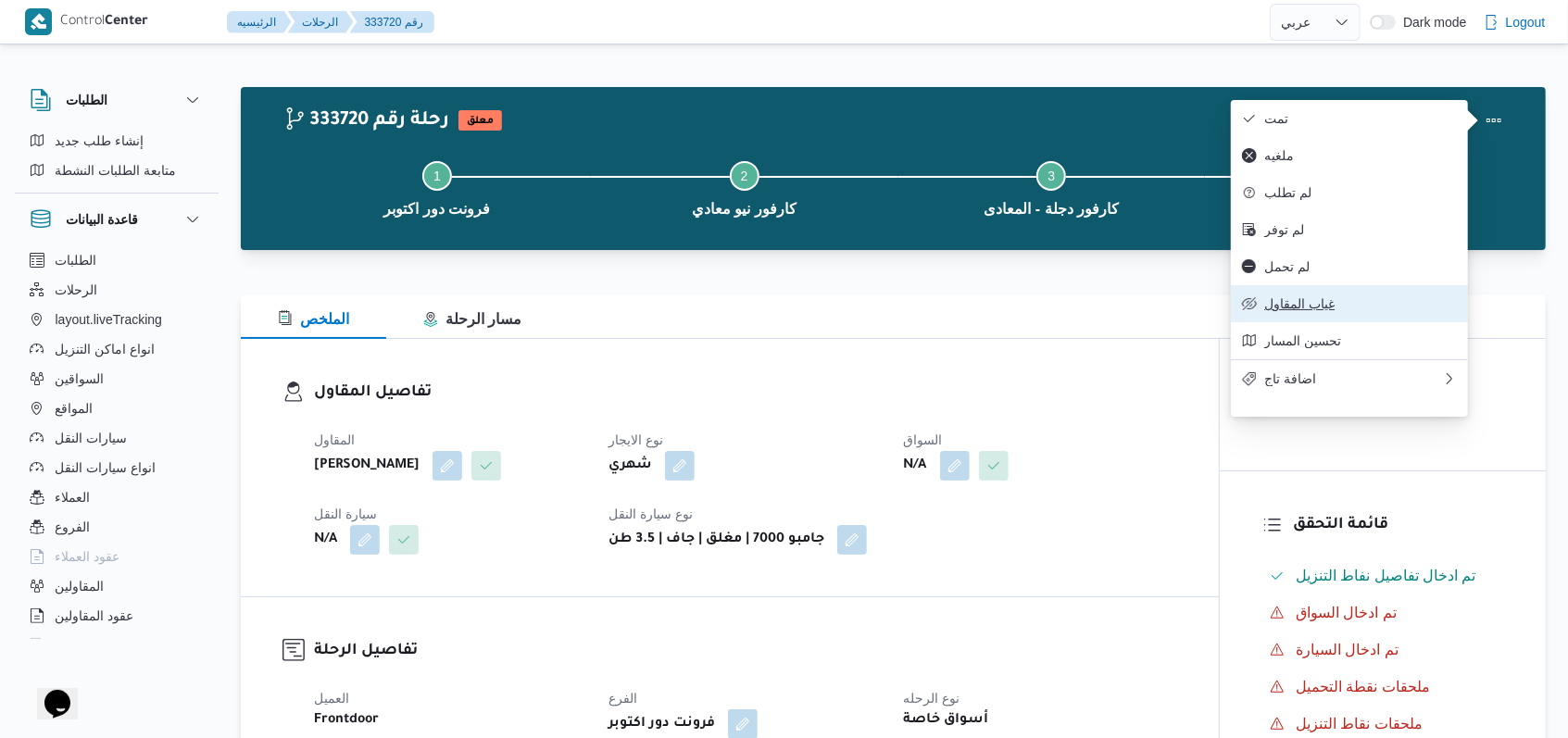
click at [661, 311] on span "غياب المقاول" at bounding box center [1360, 303] width 193 height 15
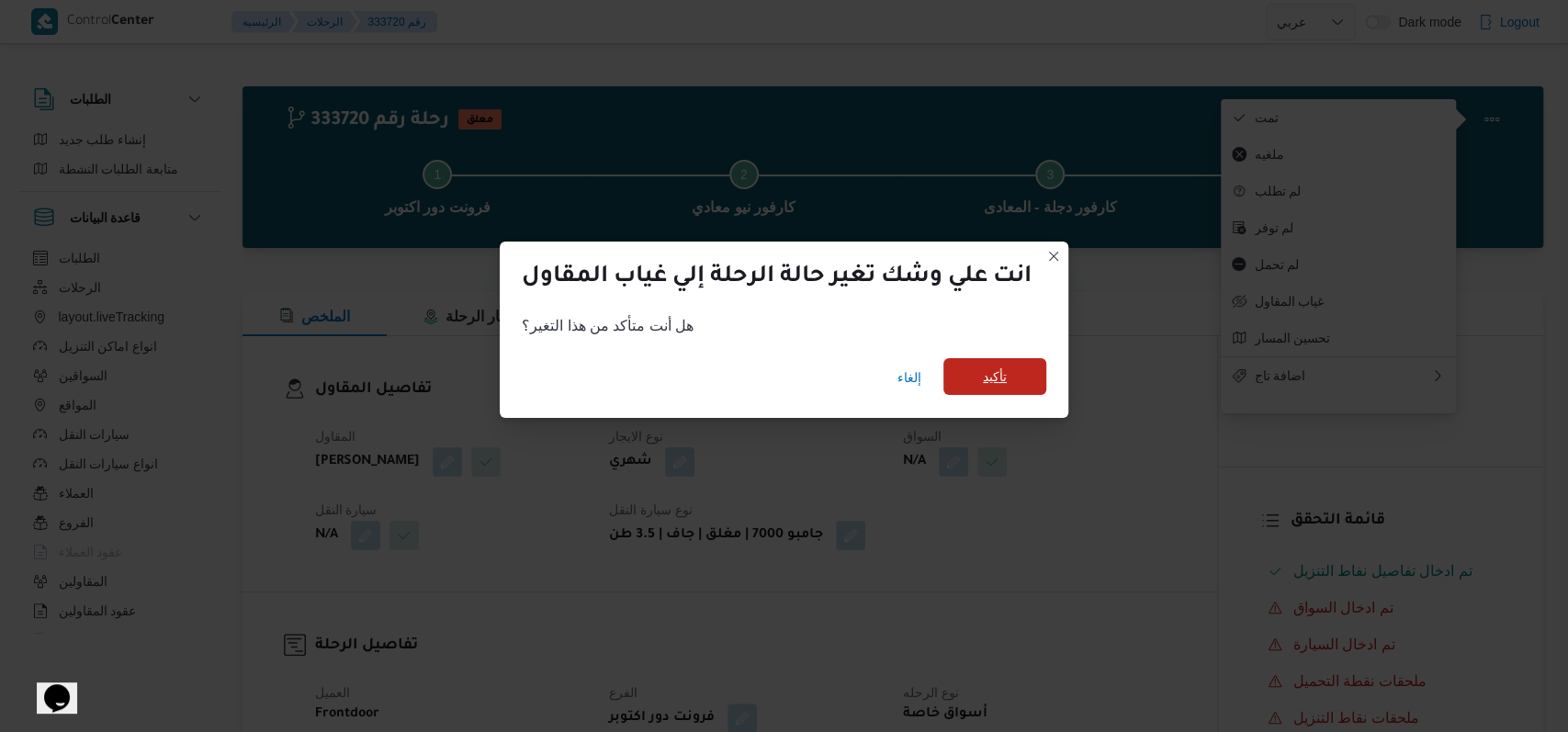
click at [656, 374] on span "تأكيد" at bounding box center [994, 376] width 103 height 37
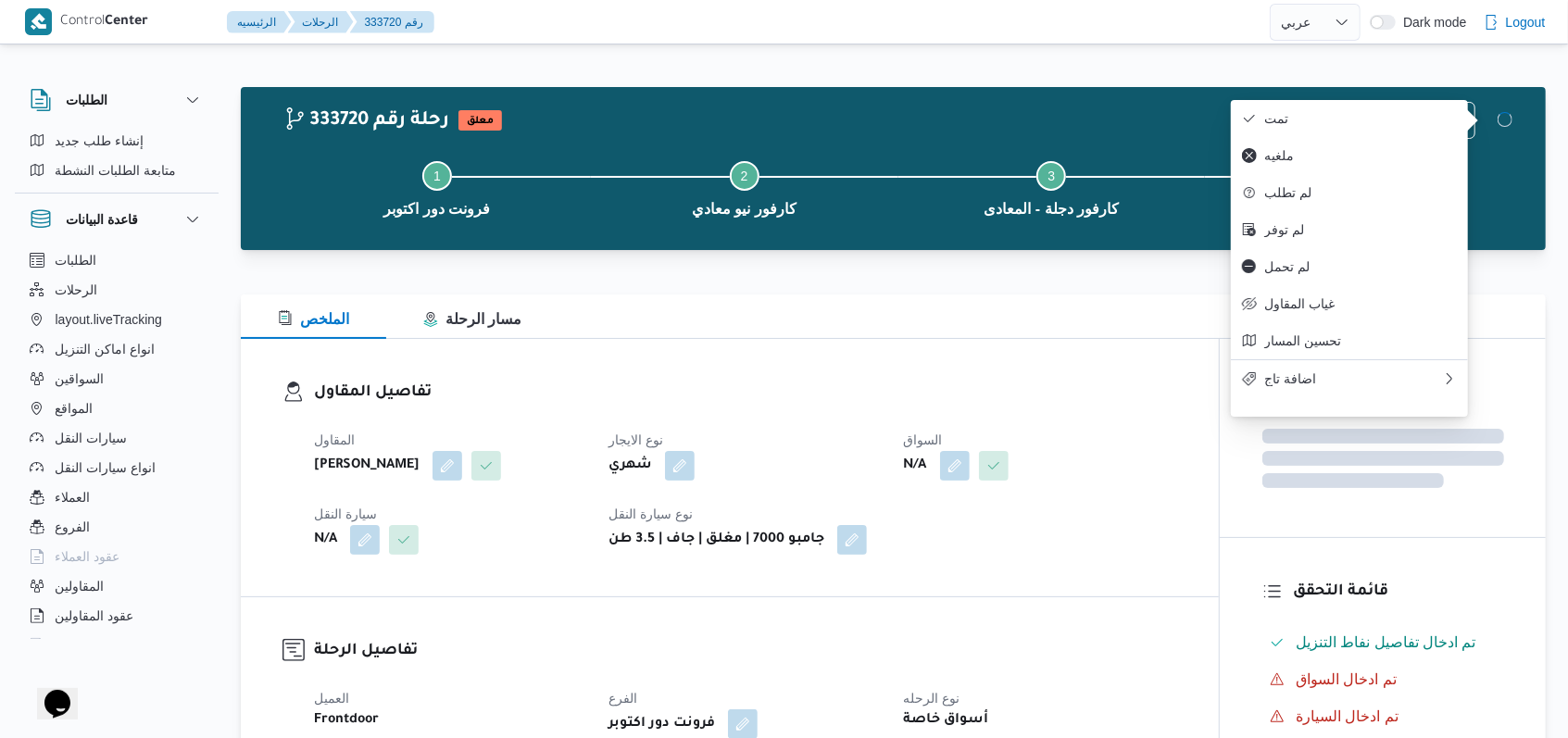
click at [661, 400] on h3 "تفاصيل المقاول" at bounding box center [745, 393] width 863 height 25
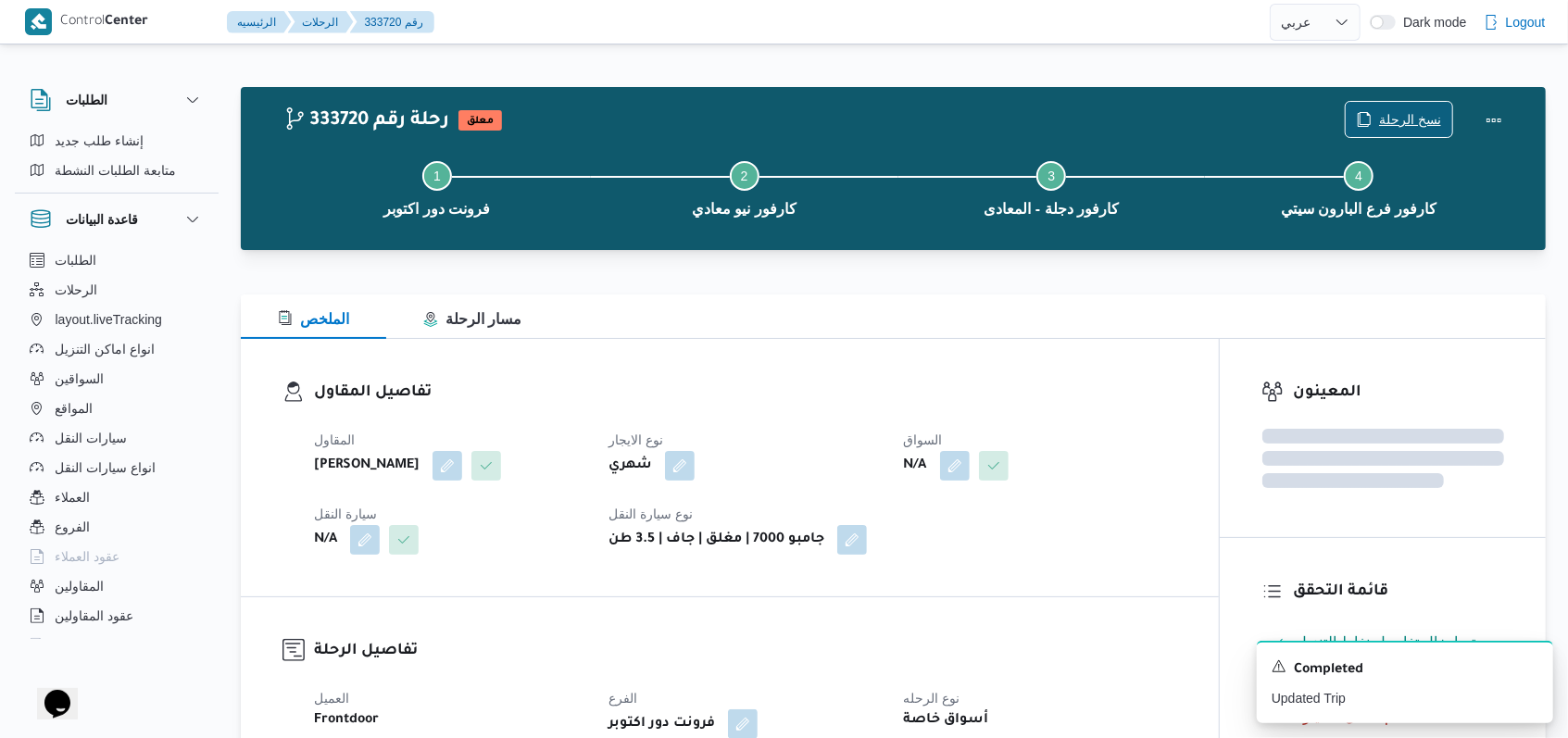
click at [661, 106] on span "نسخ الرحلة" at bounding box center [1398, 119] width 106 height 35
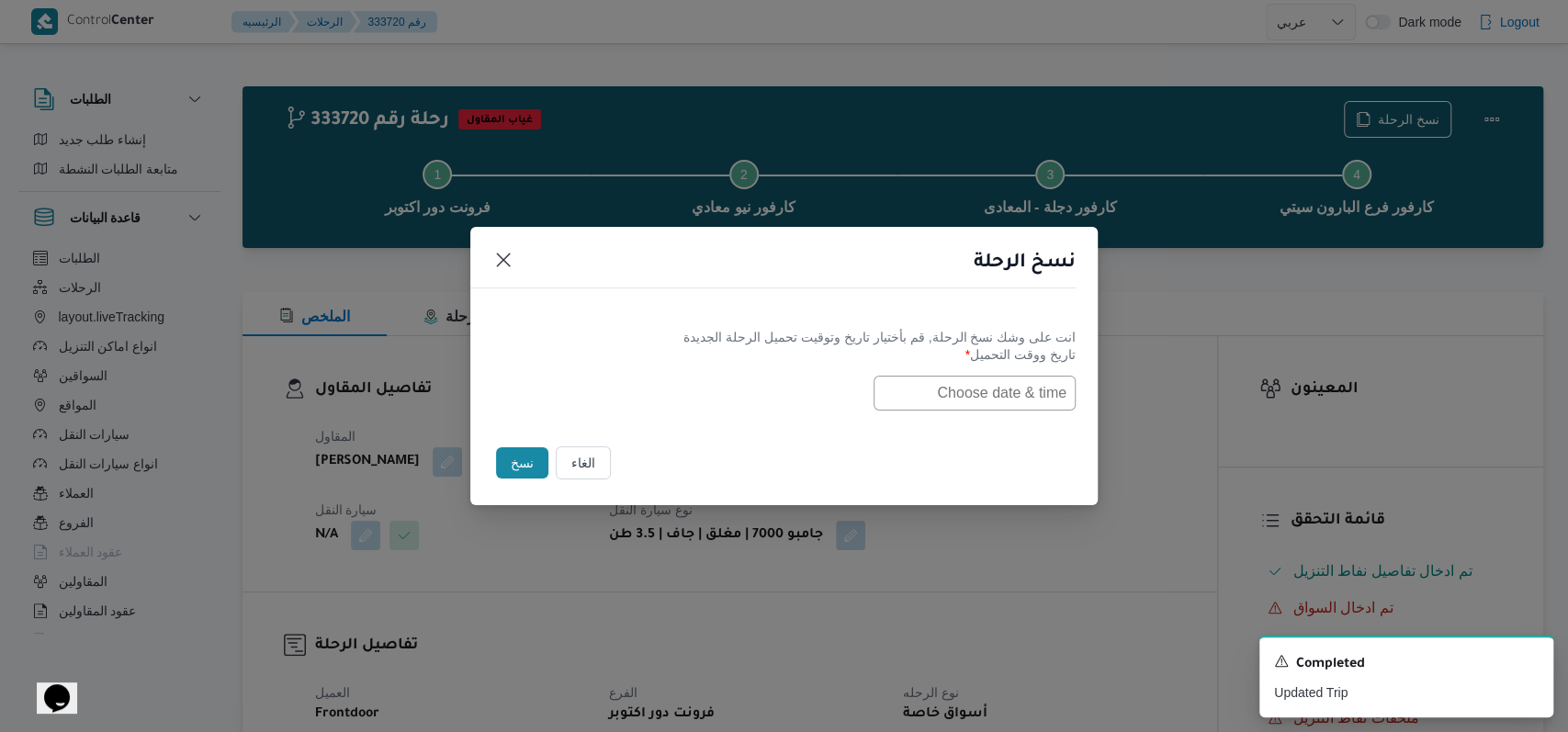
click at [656, 399] on input "text" at bounding box center [974, 393] width 202 height 35
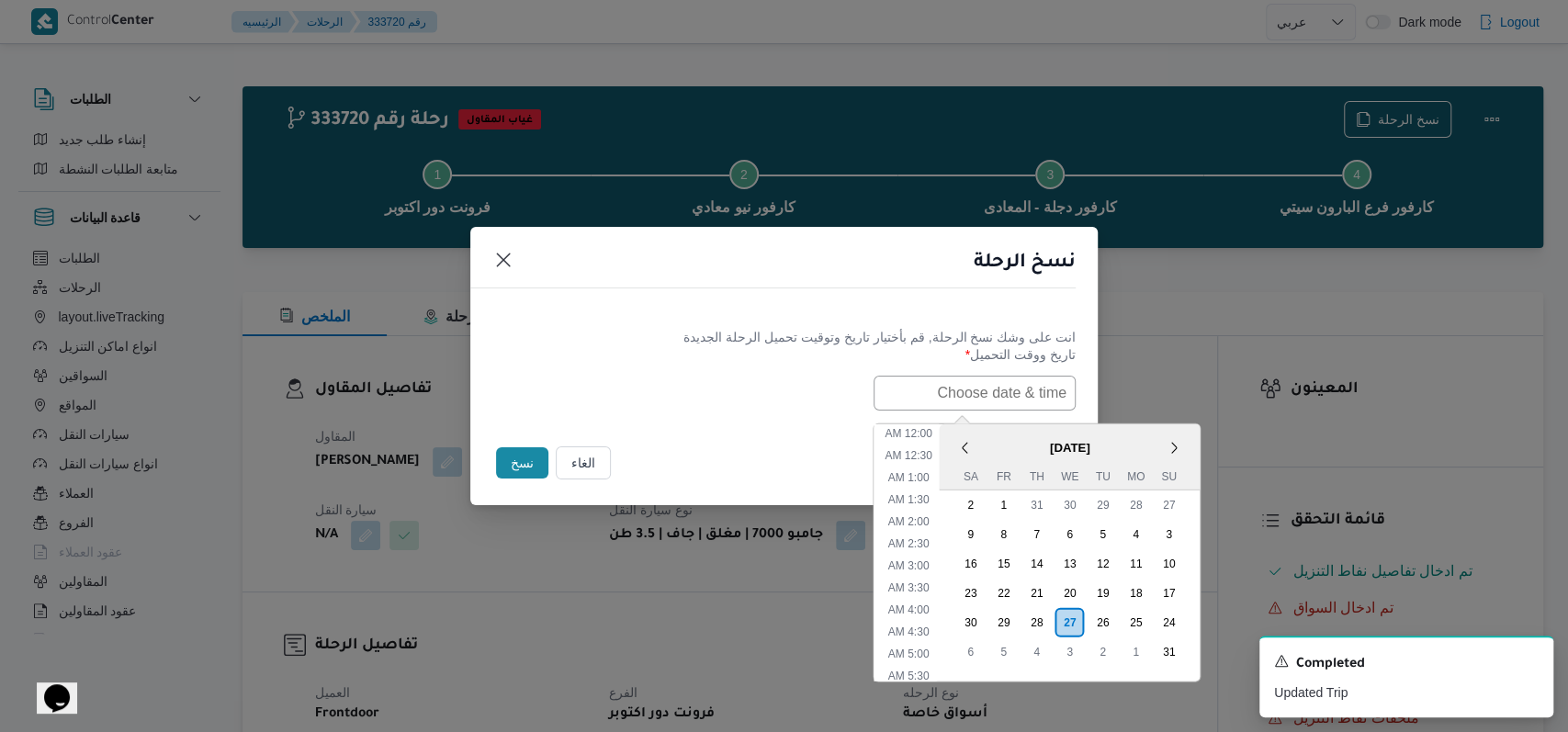
scroll to position [366, 0]
click at [656, 614] on div "28" at bounding box center [1036, 622] width 35 height 35
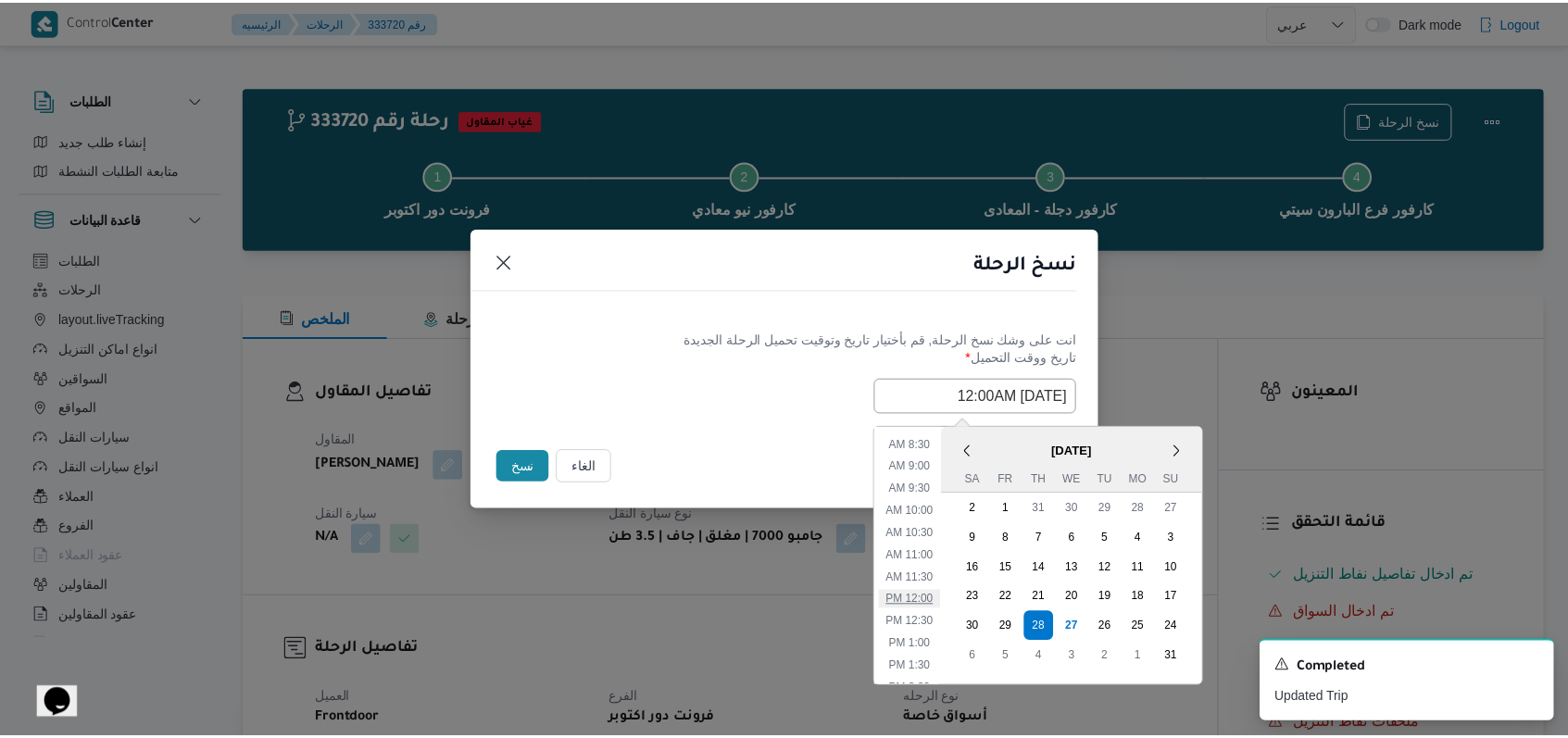
scroll to position [246, 0]
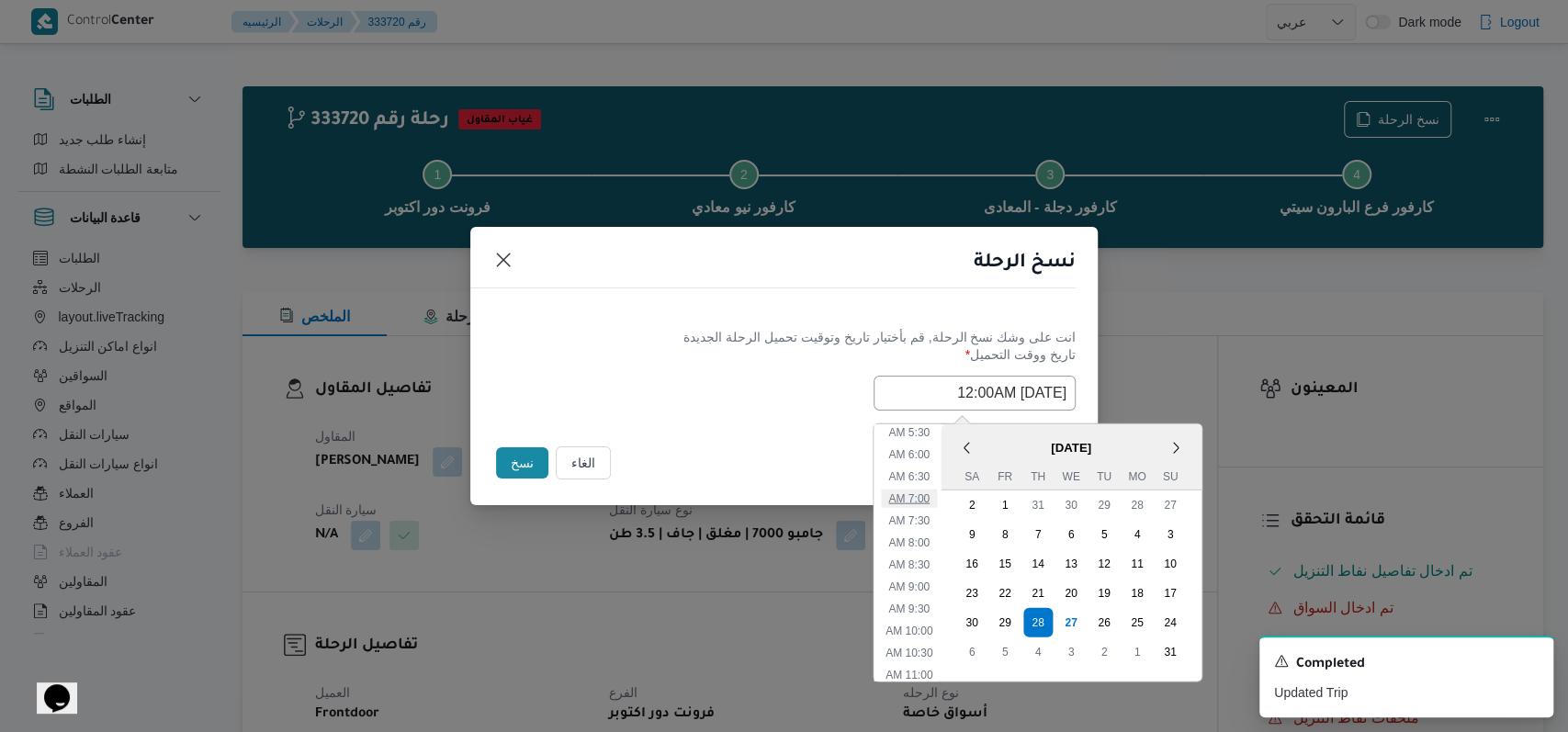
click at [656, 501] on li "7:00 AM" at bounding box center [909, 497] width 56 height 18
type input "28/08/2025 7:00AM"
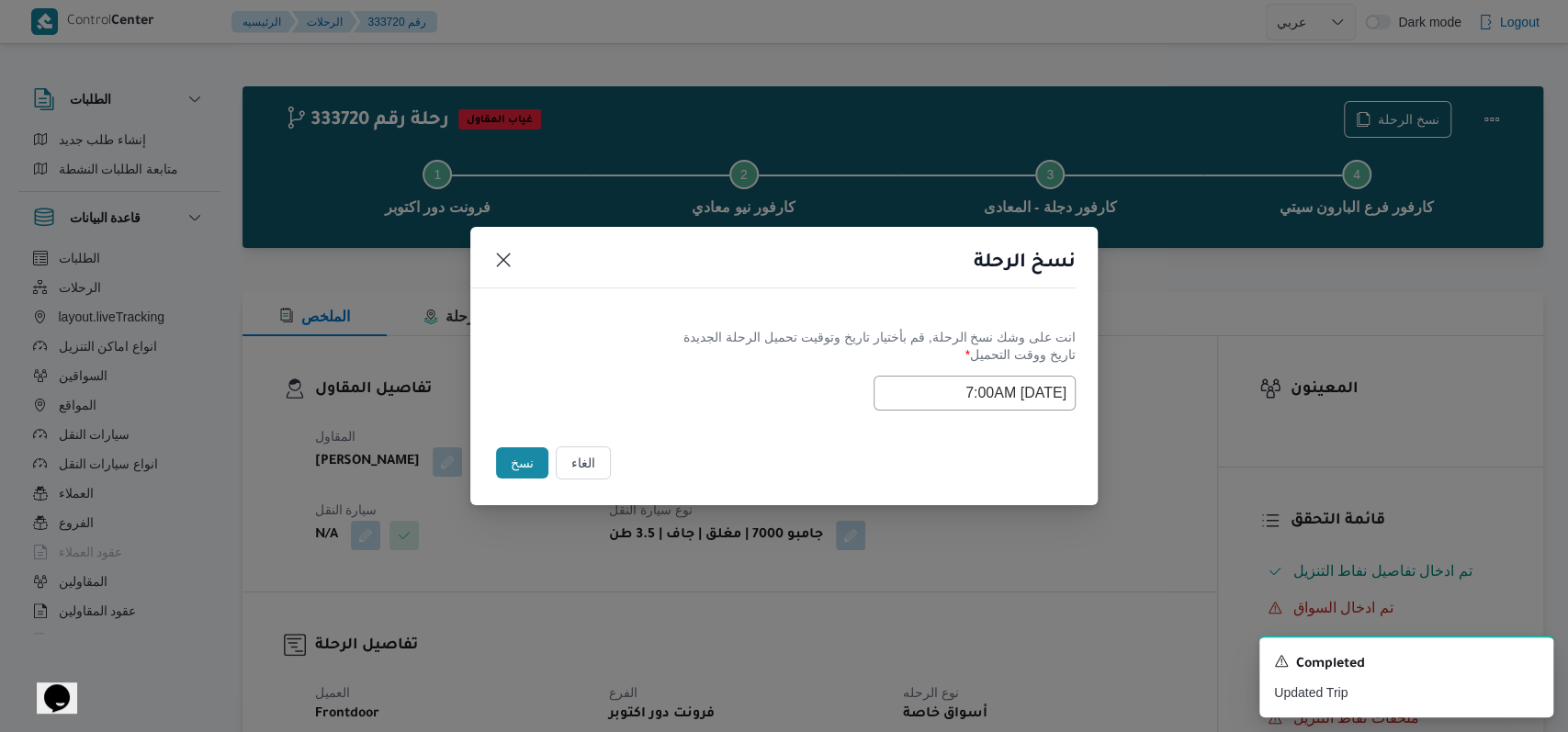
click at [656, 400] on div "Selected date: Thursday, August 28th, 2025 at 7:00 AM 28/08/2025 7:00AM" at bounding box center [784, 393] width 583 height 35
click at [523, 463] on button "نسخ" at bounding box center [522, 463] width 52 height 31
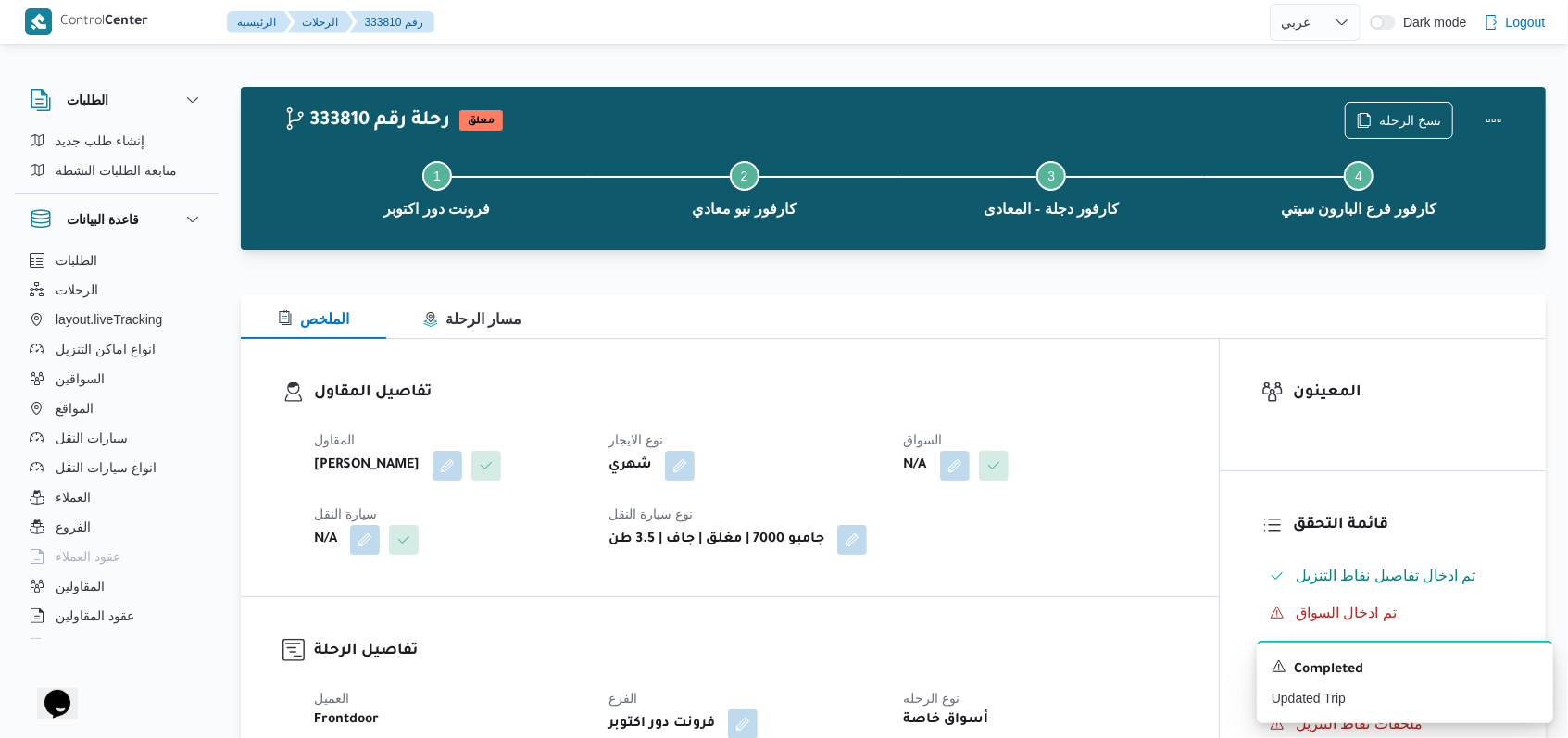
select select "ar"
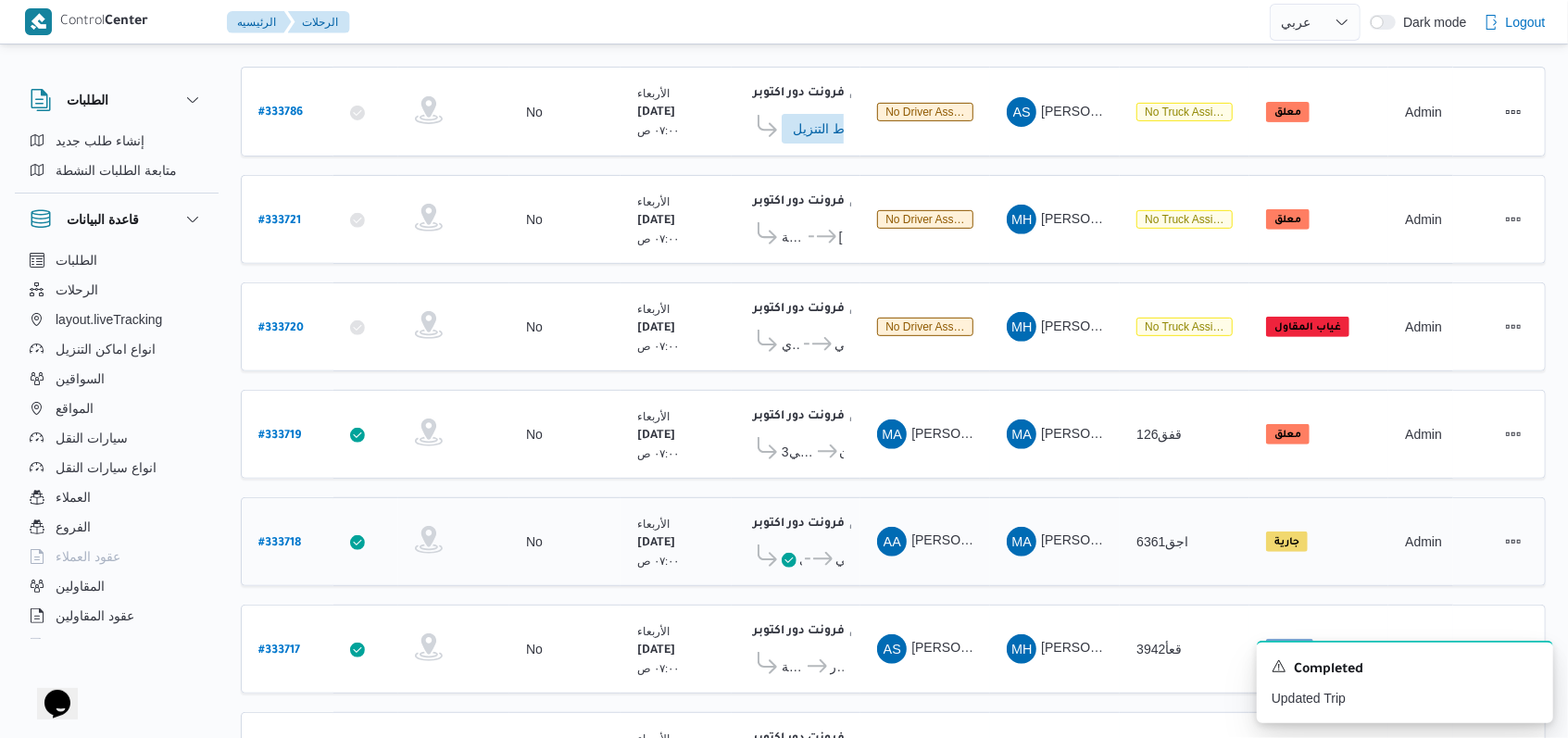
scroll to position [496, 0]
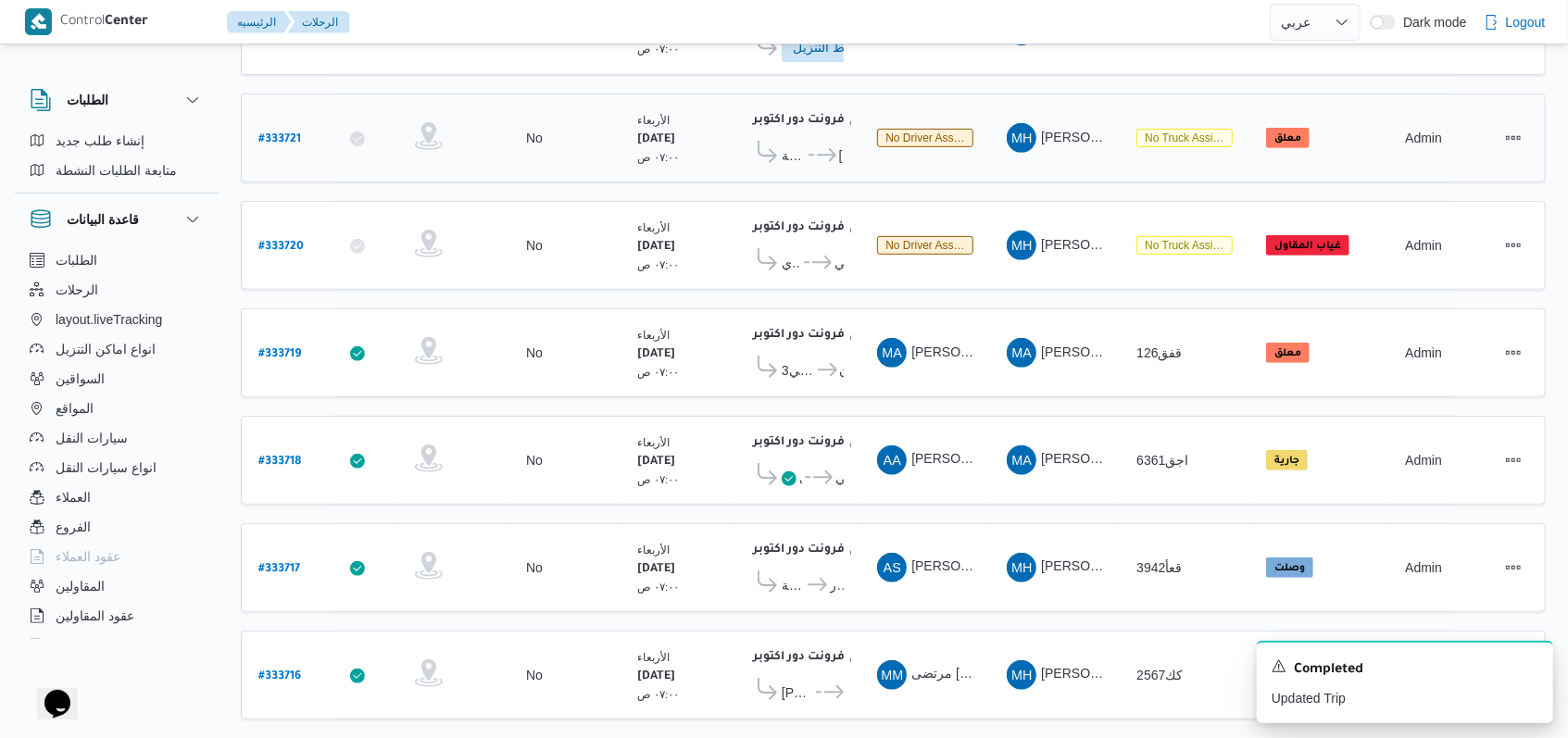
click at [294, 135] on b "# 333721" at bounding box center [280, 139] width 43 height 13
select select "ar"
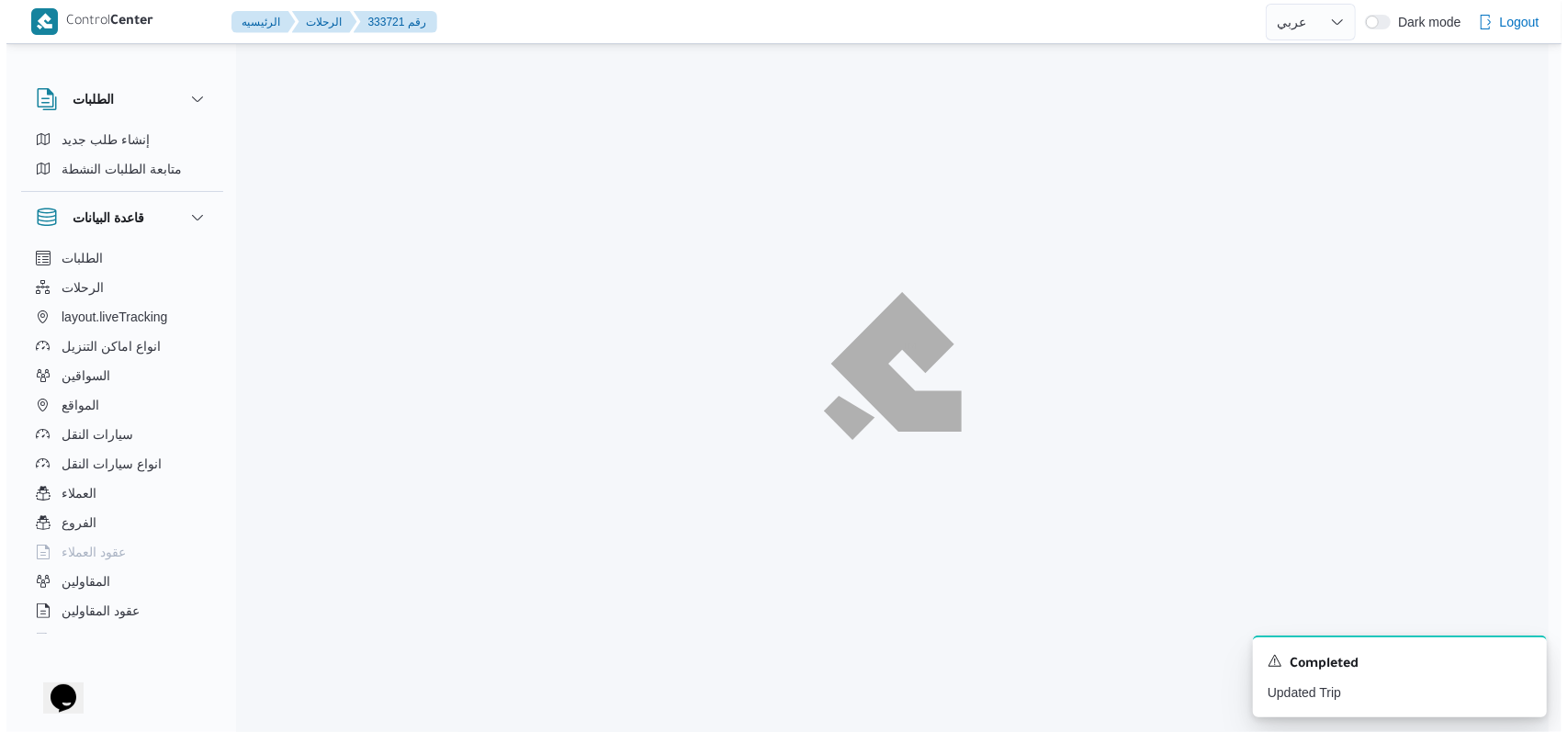
scroll to position [49, 0]
click at [656, 665] on div "A new notification appears Completed Updated Trip" at bounding box center [1406, 676] width 294 height 82
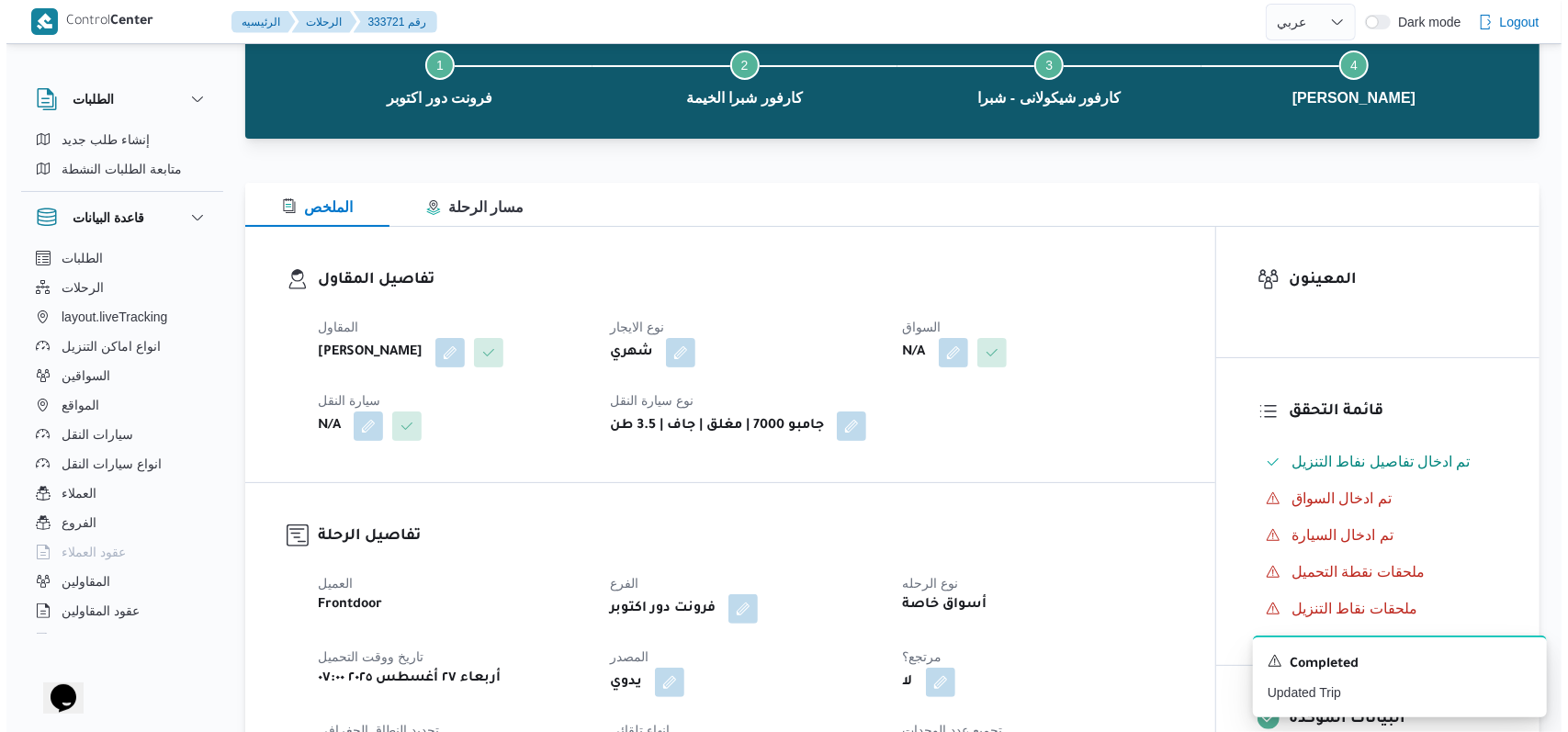
scroll to position [0, 0]
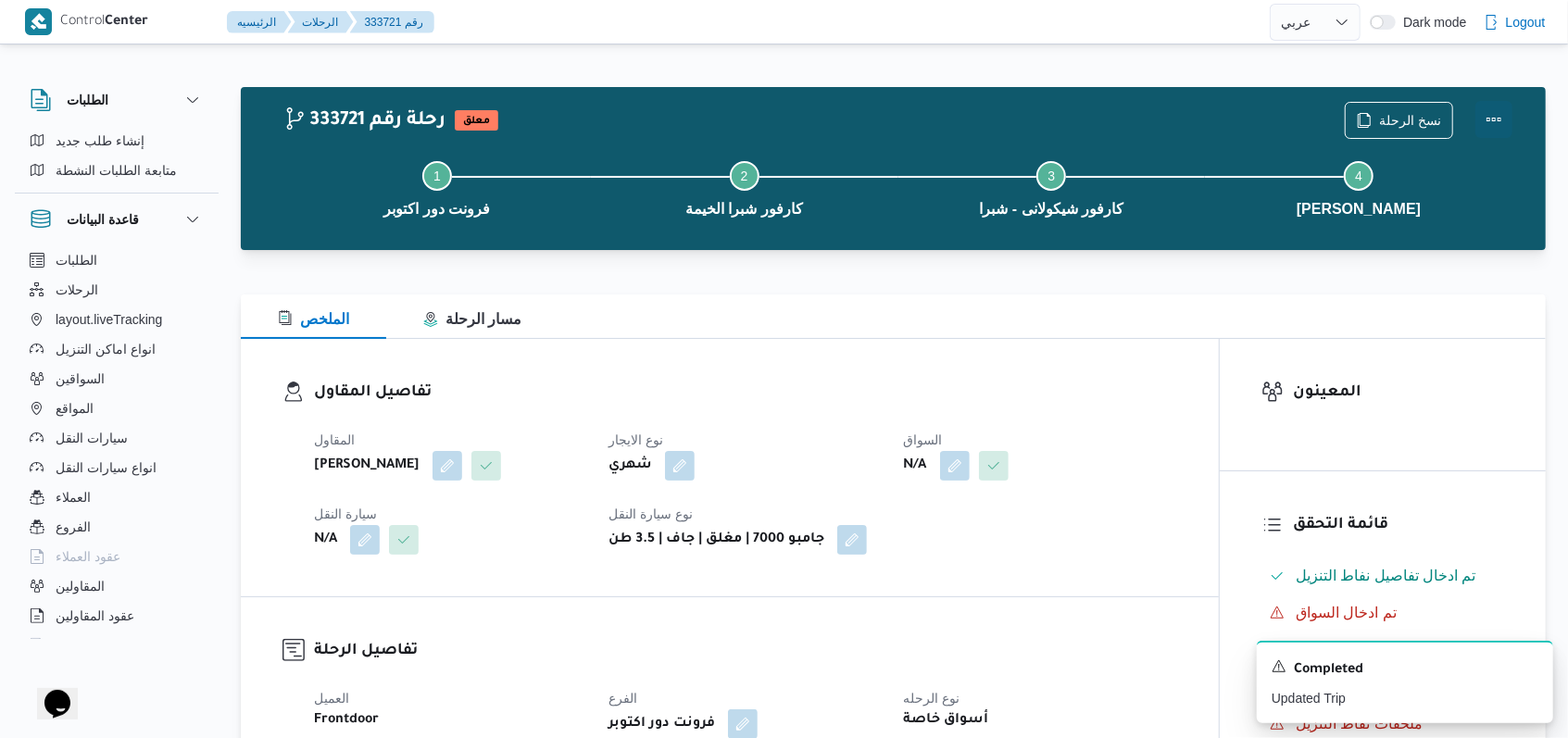
click at [661, 114] on button "Actions" at bounding box center [1494, 120] width 37 height 37
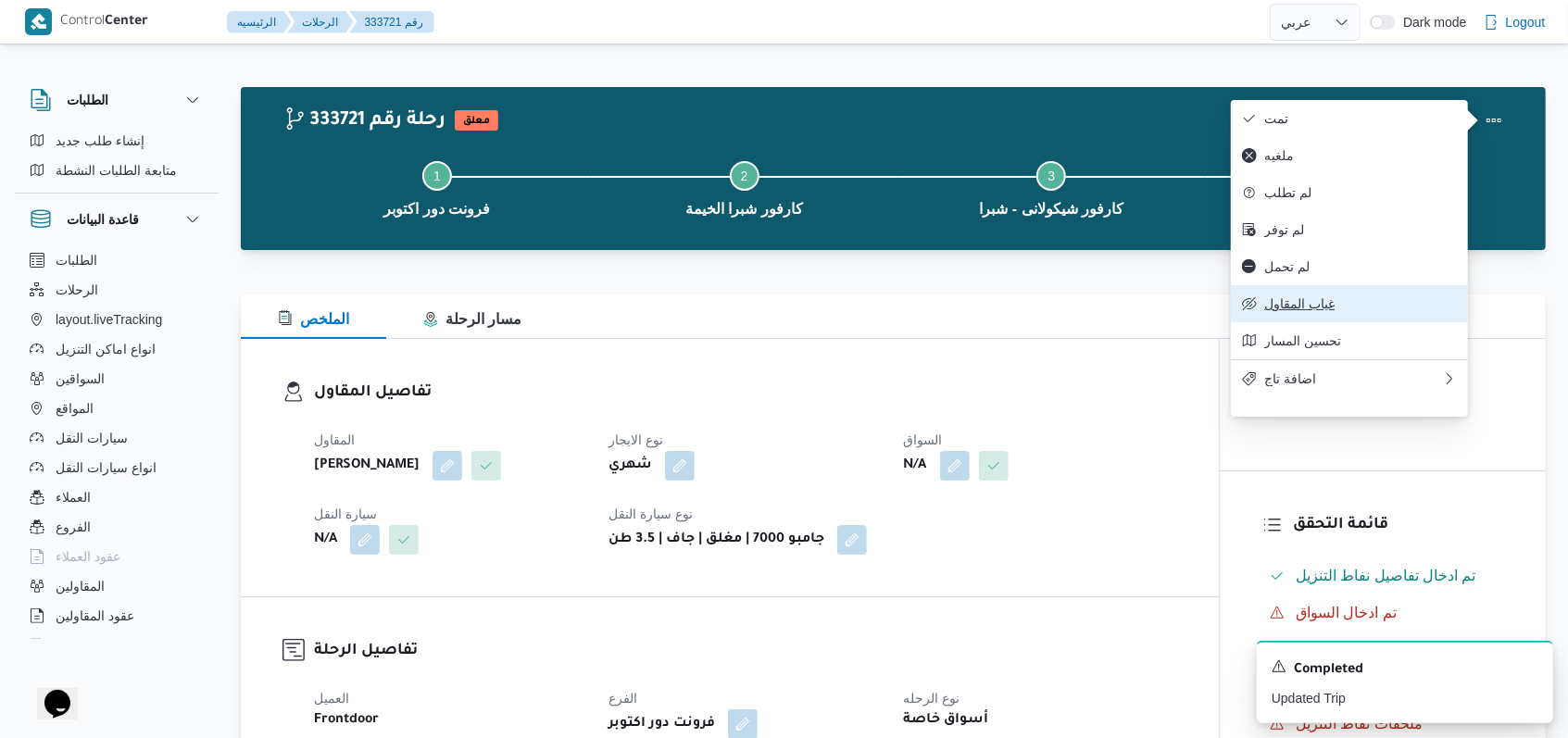
click at [661, 311] on span "غياب المقاول" at bounding box center [1360, 303] width 193 height 15
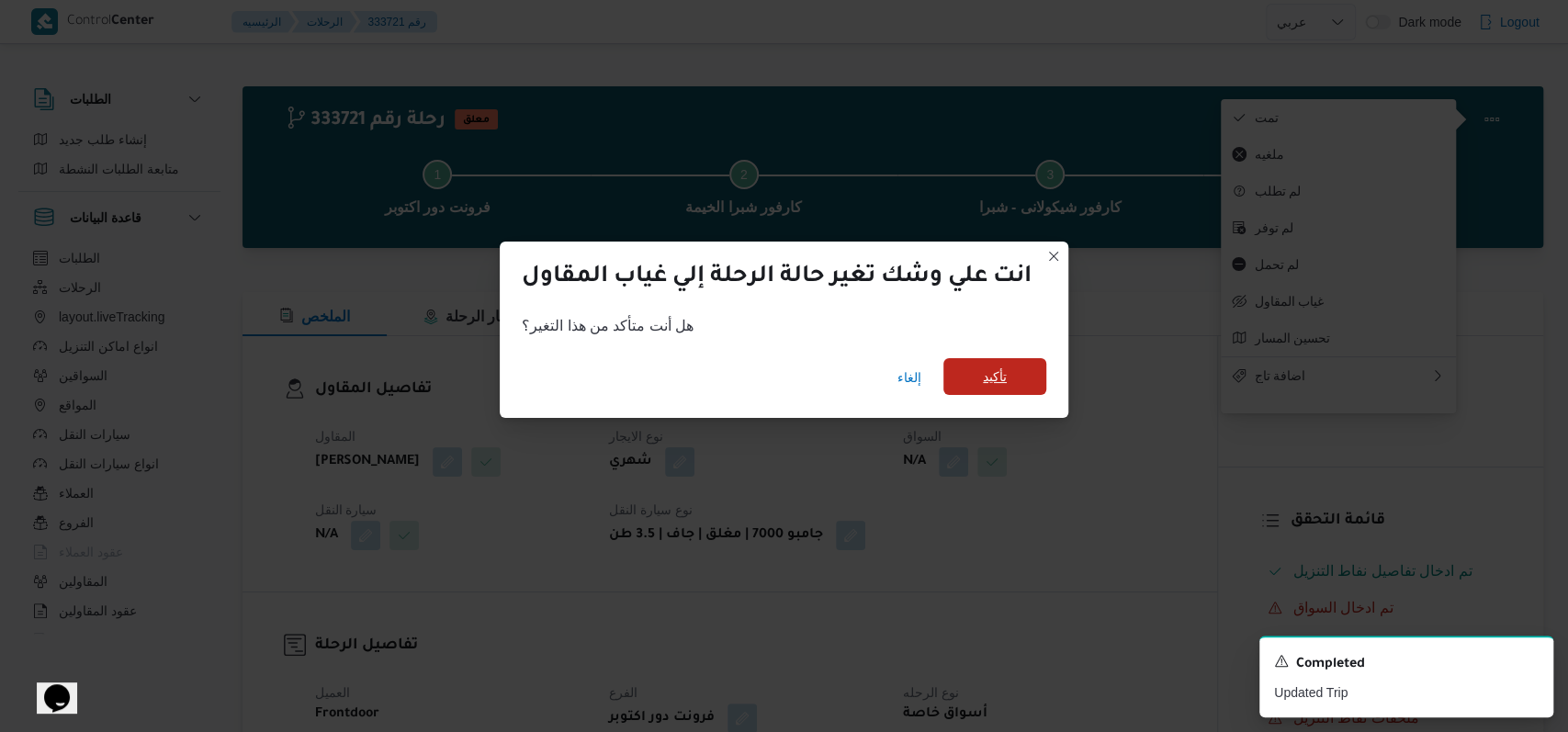
click at [656, 381] on span "تأكيد" at bounding box center [994, 376] width 103 height 37
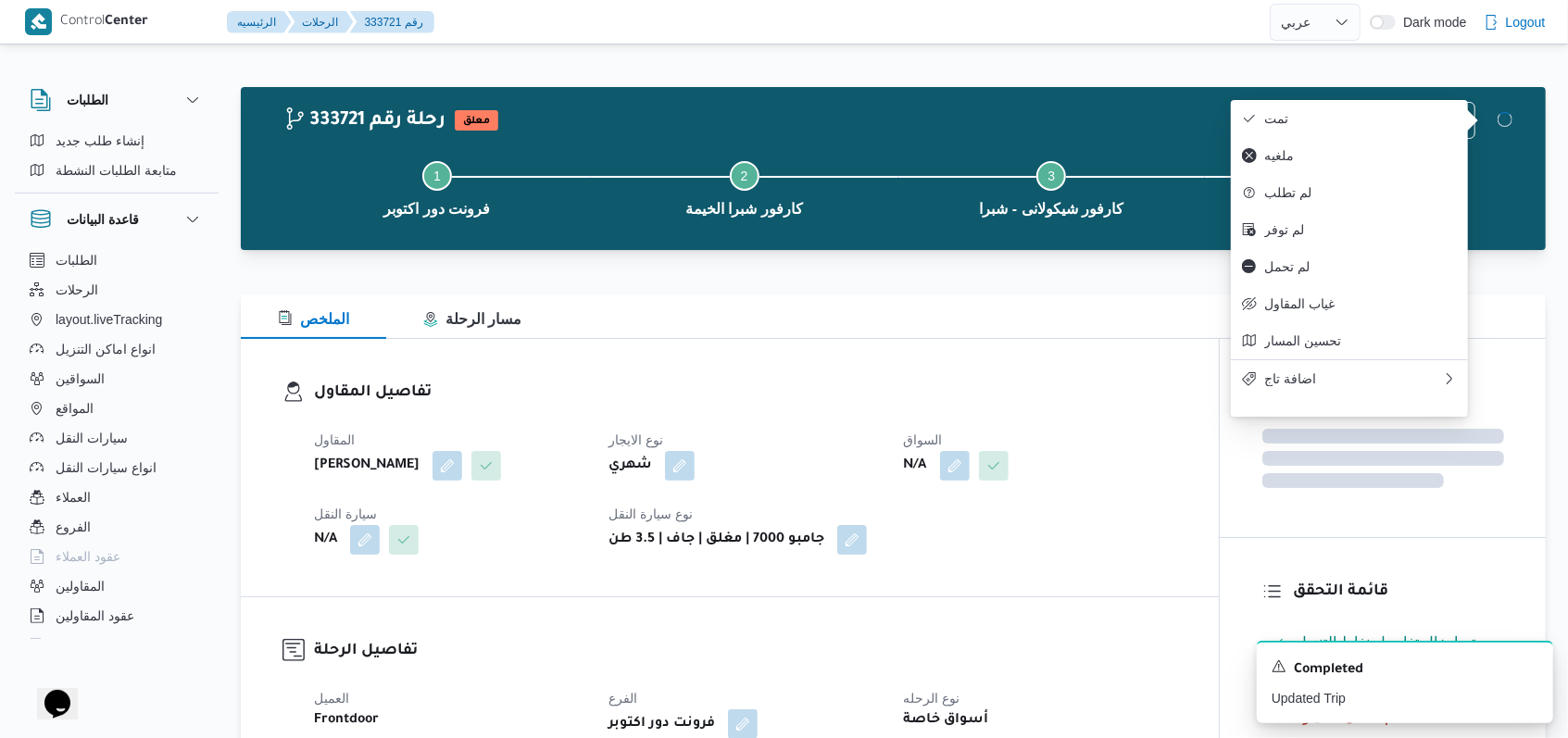
click at [661, 398] on h3 "تفاصيل المقاول" at bounding box center [745, 393] width 863 height 25
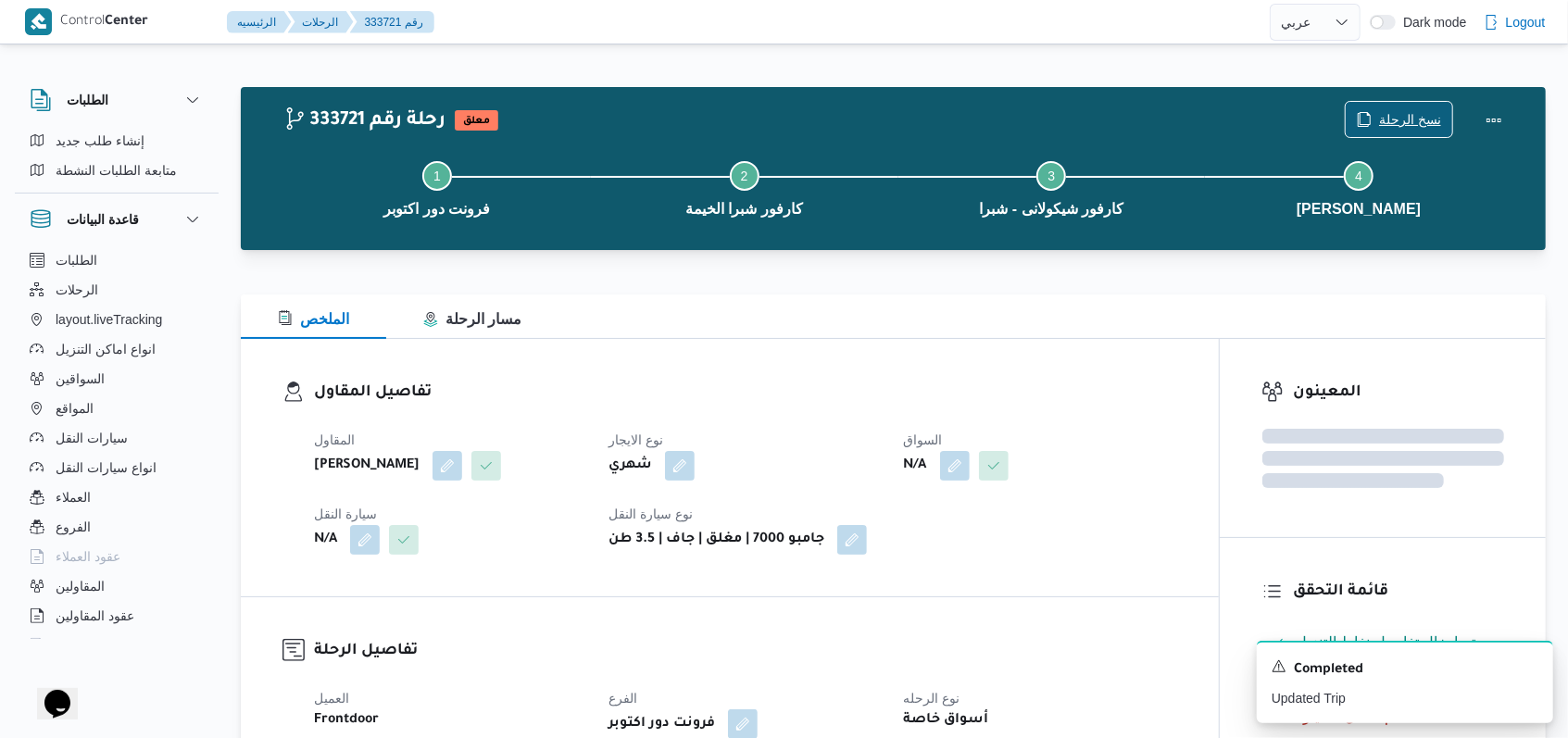
click at [661, 119] on span "نسخ الرحلة" at bounding box center [1410, 119] width 62 height 22
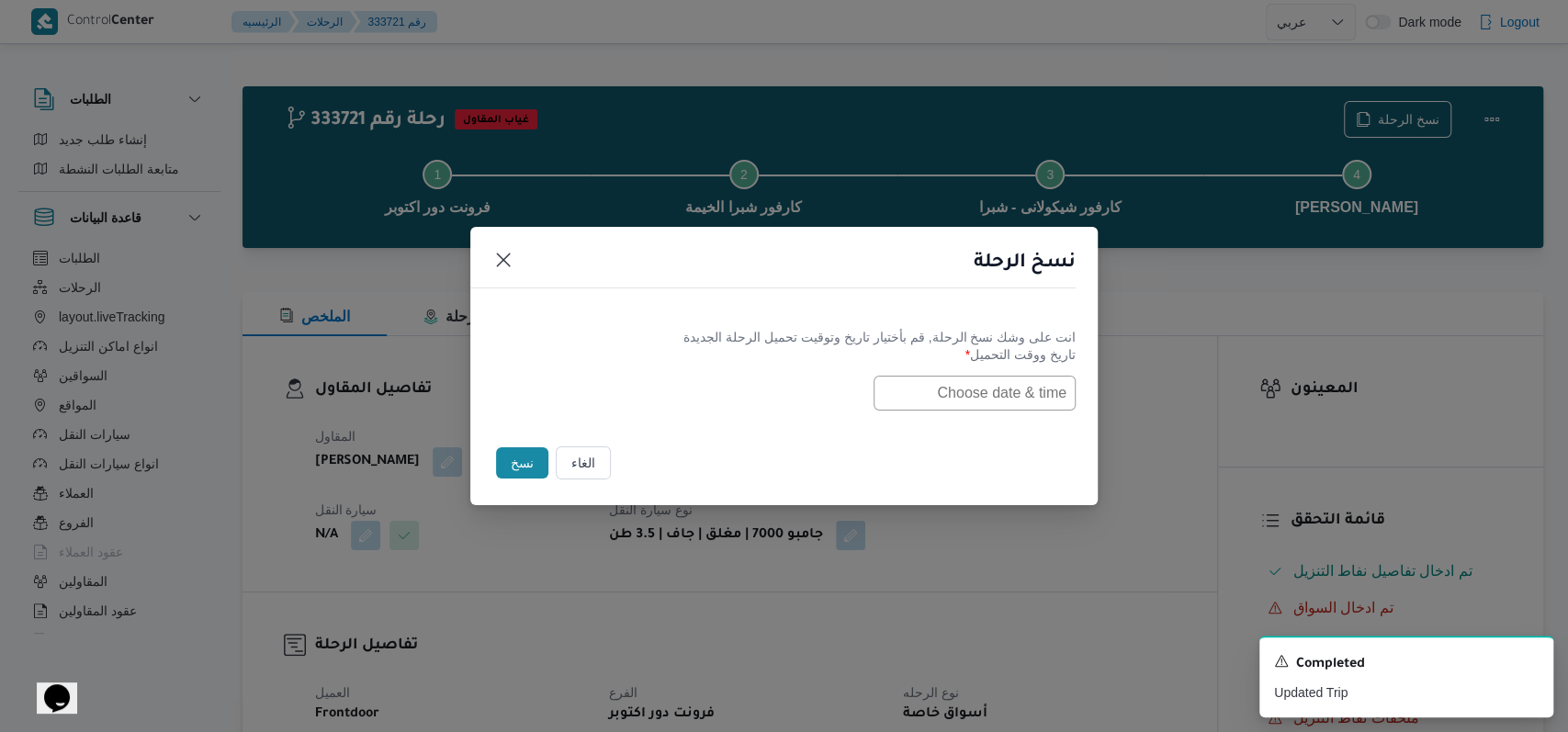
click at [656, 410] on input "text" at bounding box center [974, 393] width 202 height 35
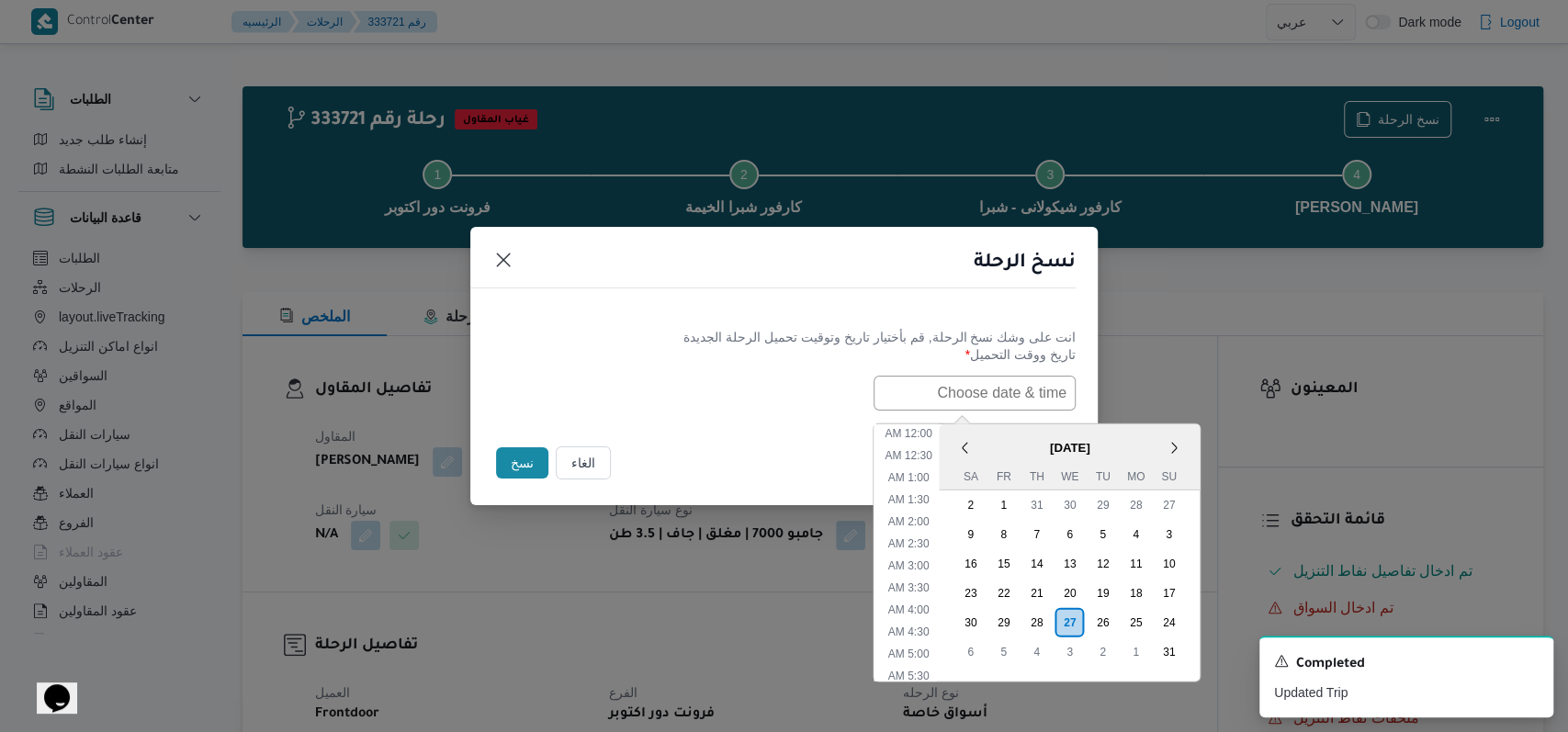
scroll to position [366, 0]
click at [656, 622] on div "28" at bounding box center [1036, 622] width 35 height 35
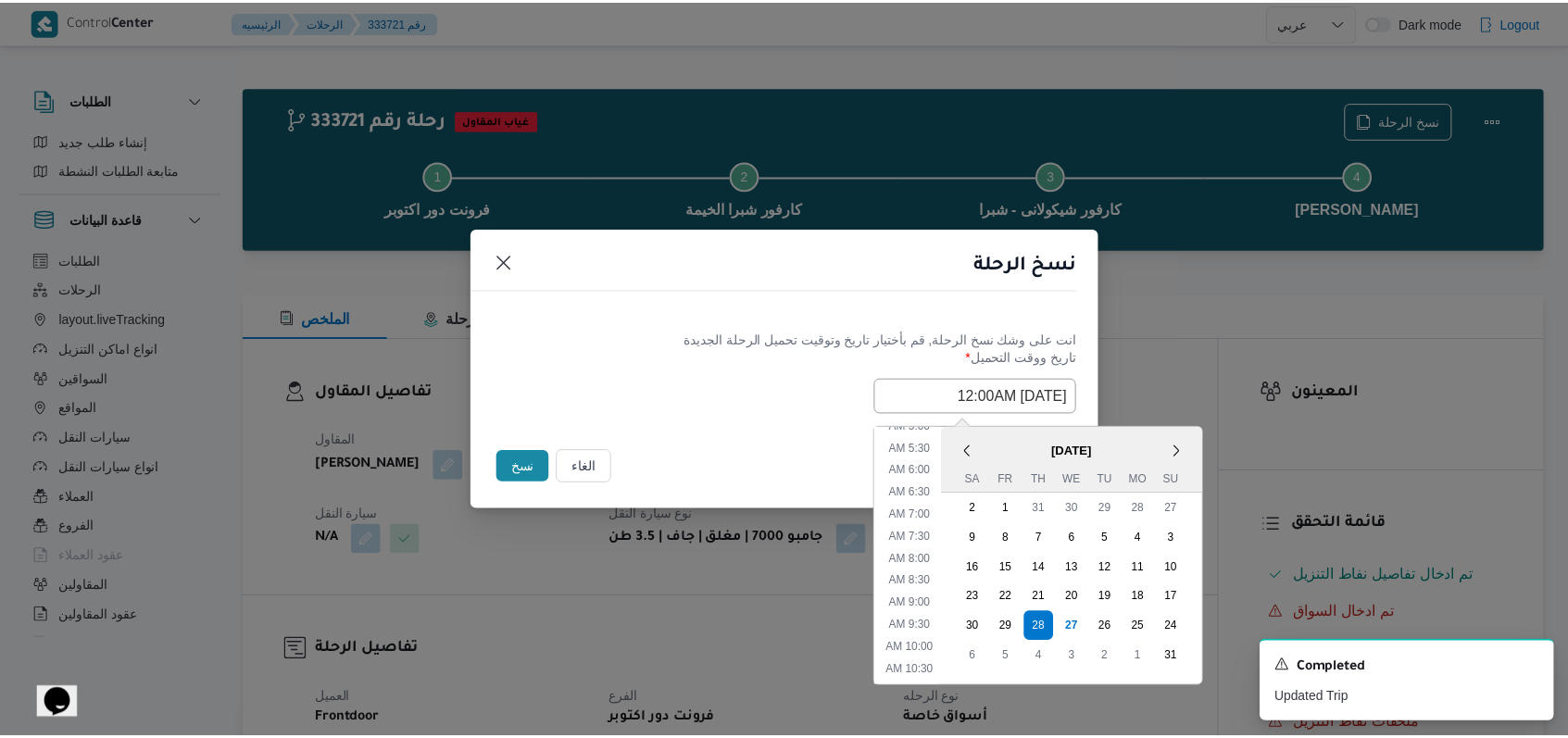
scroll to position [122, 0]
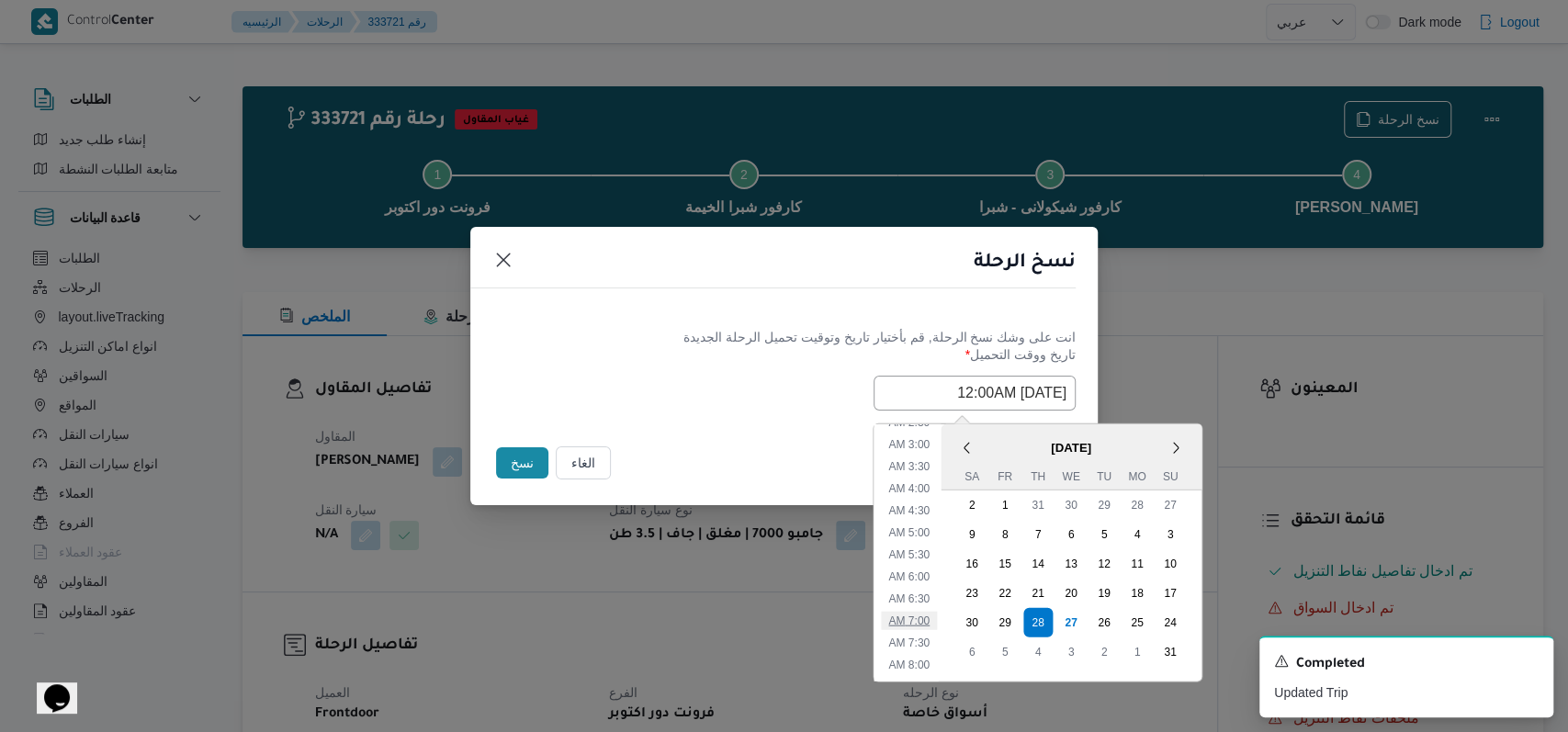
click at [656, 611] on li "7:00 AM" at bounding box center [909, 620] width 56 height 18
type input "28/08/2025 7:00AM"
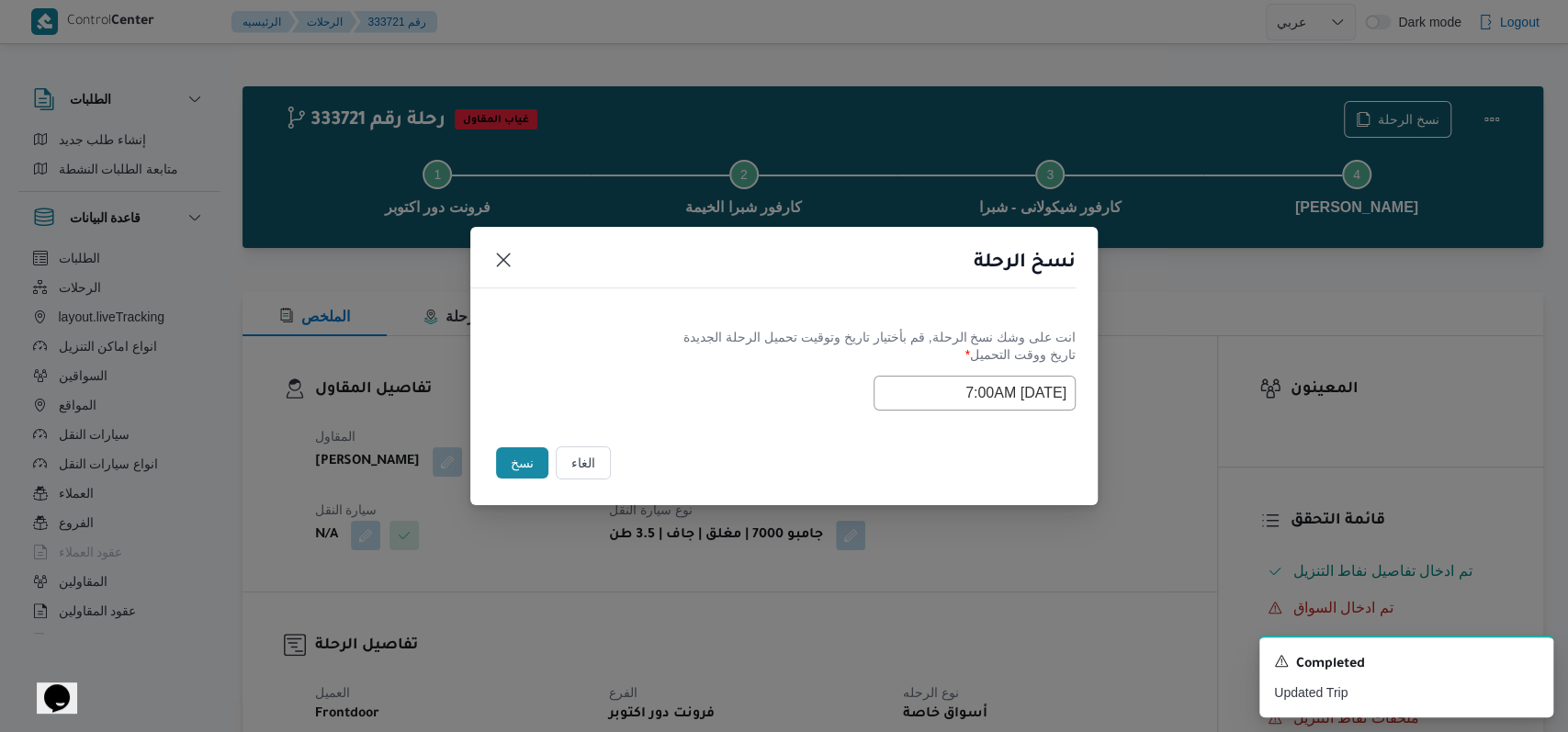
click at [625, 366] on label "تاريخ ووقت التحميل *" at bounding box center [784, 361] width 583 height 28
click at [525, 459] on button "نسخ" at bounding box center [522, 463] width 52 height 31
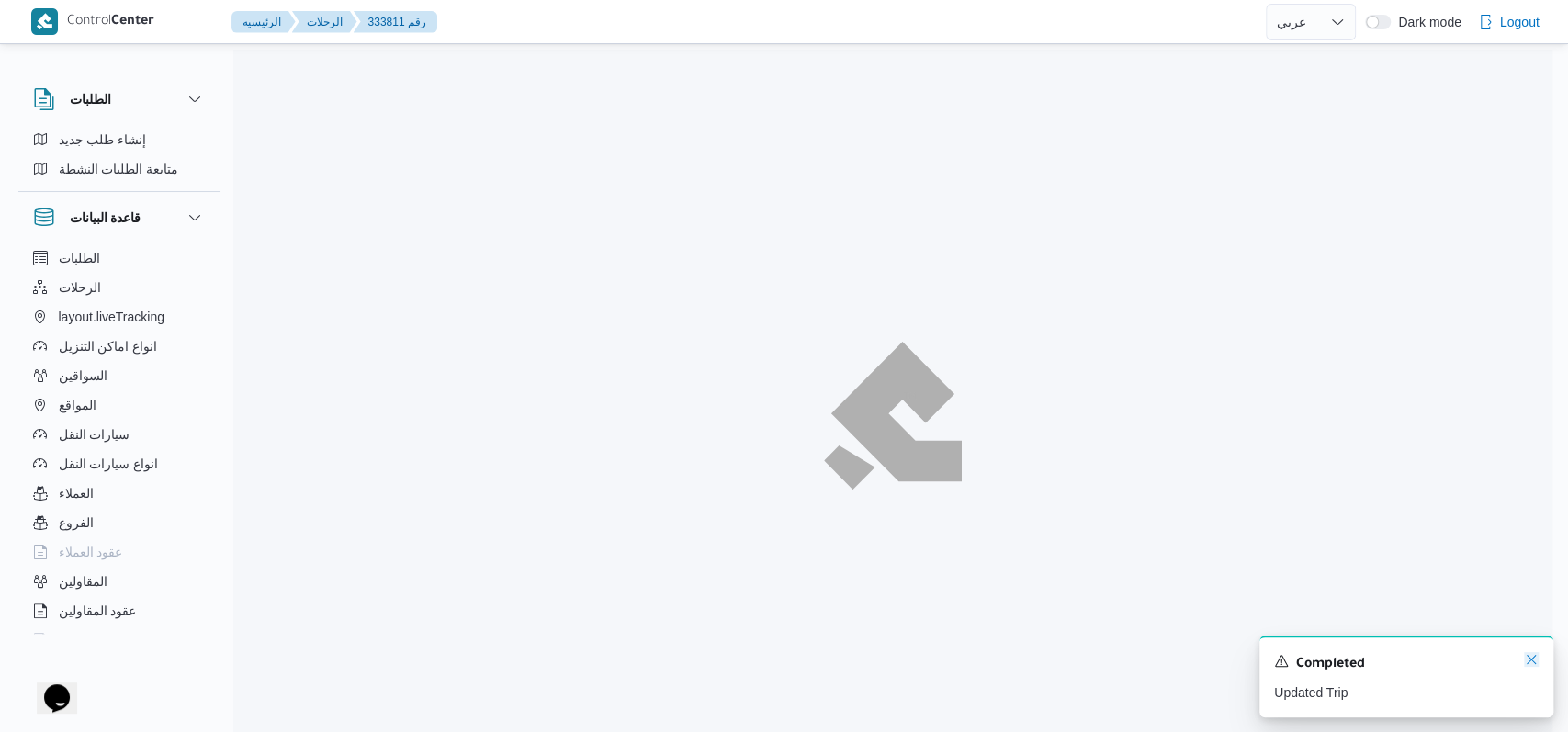
click at [656, 665] on icon "Dismiss toast" at bounding box center [1531, 659] width 15 height 15
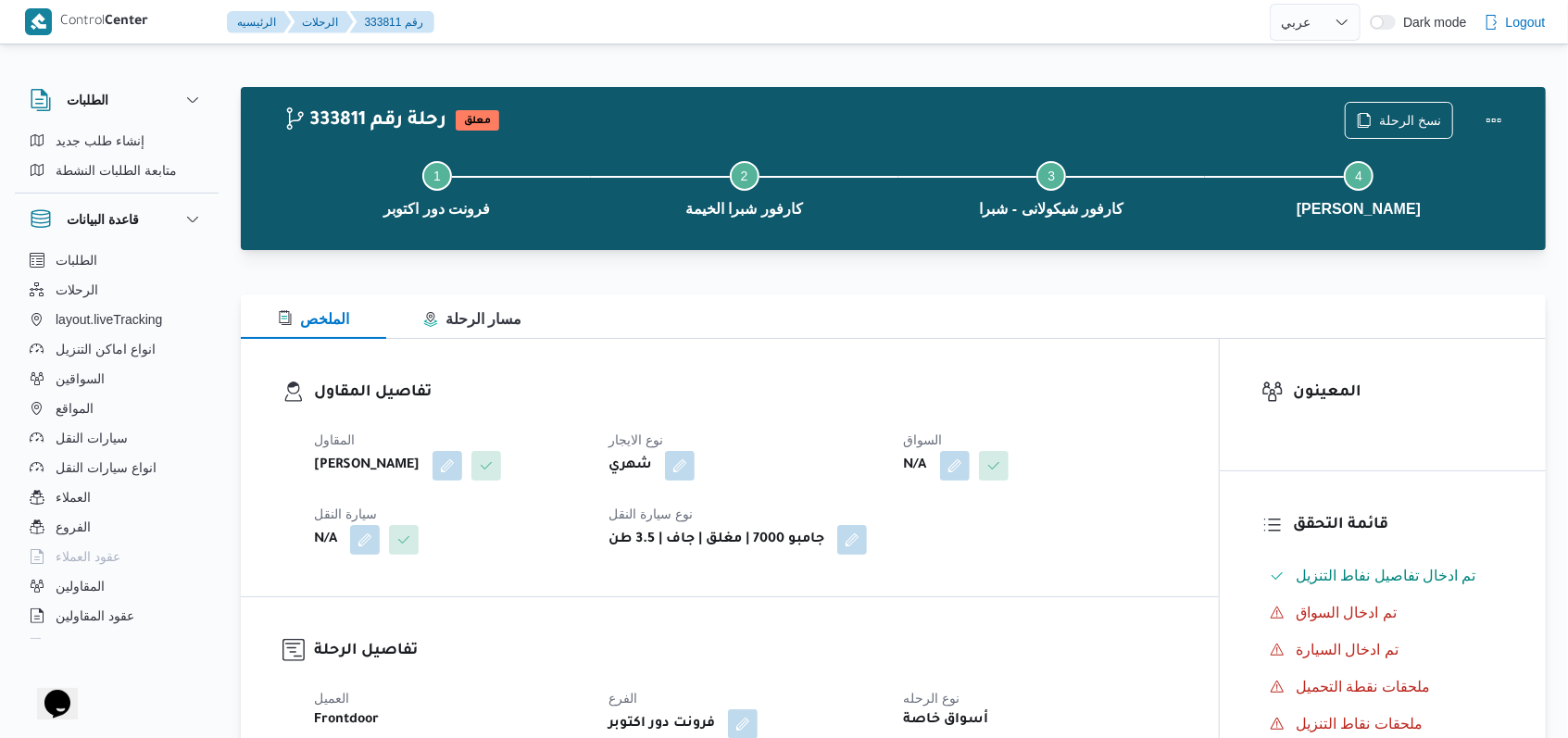
select select "ar"
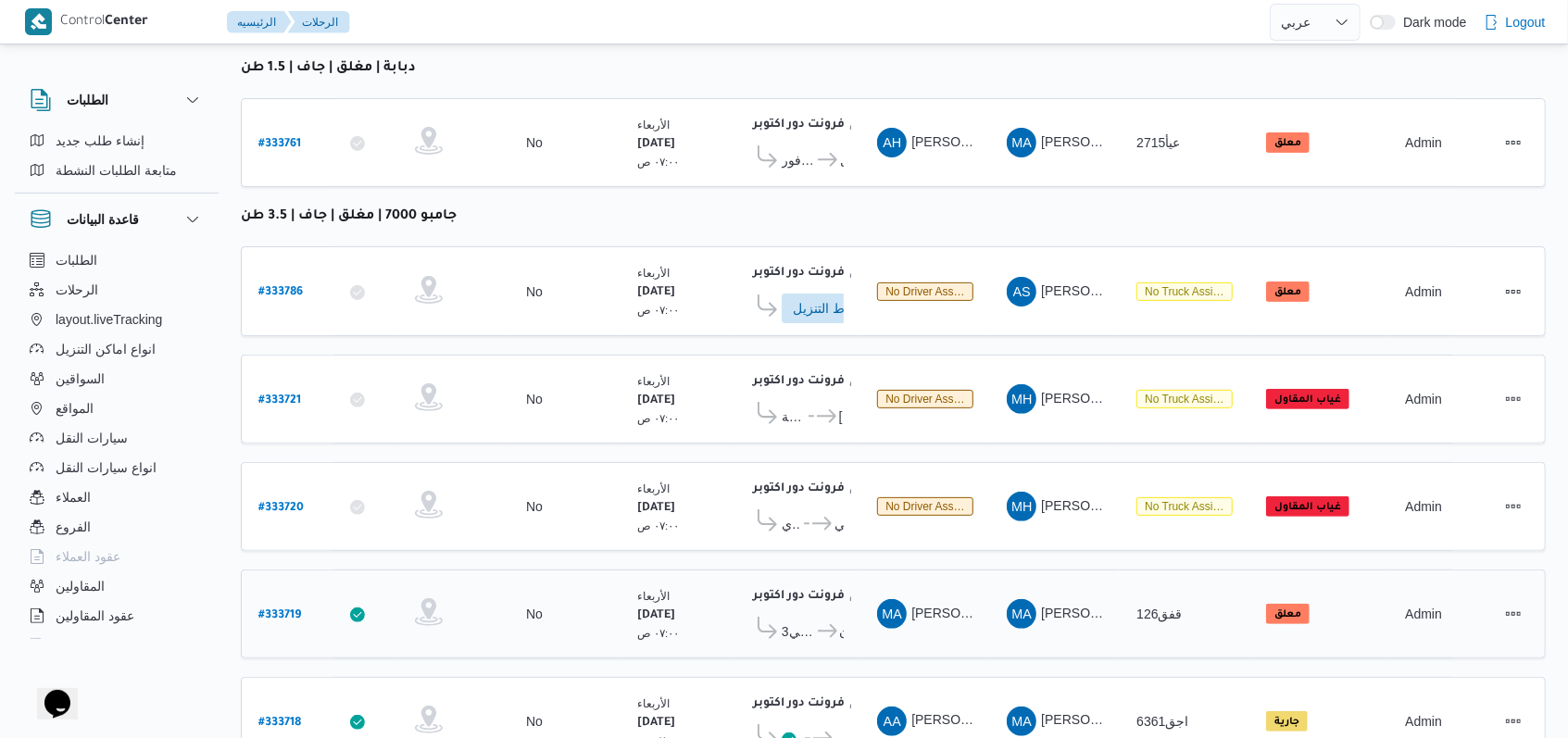
scroll to position [126, 0]
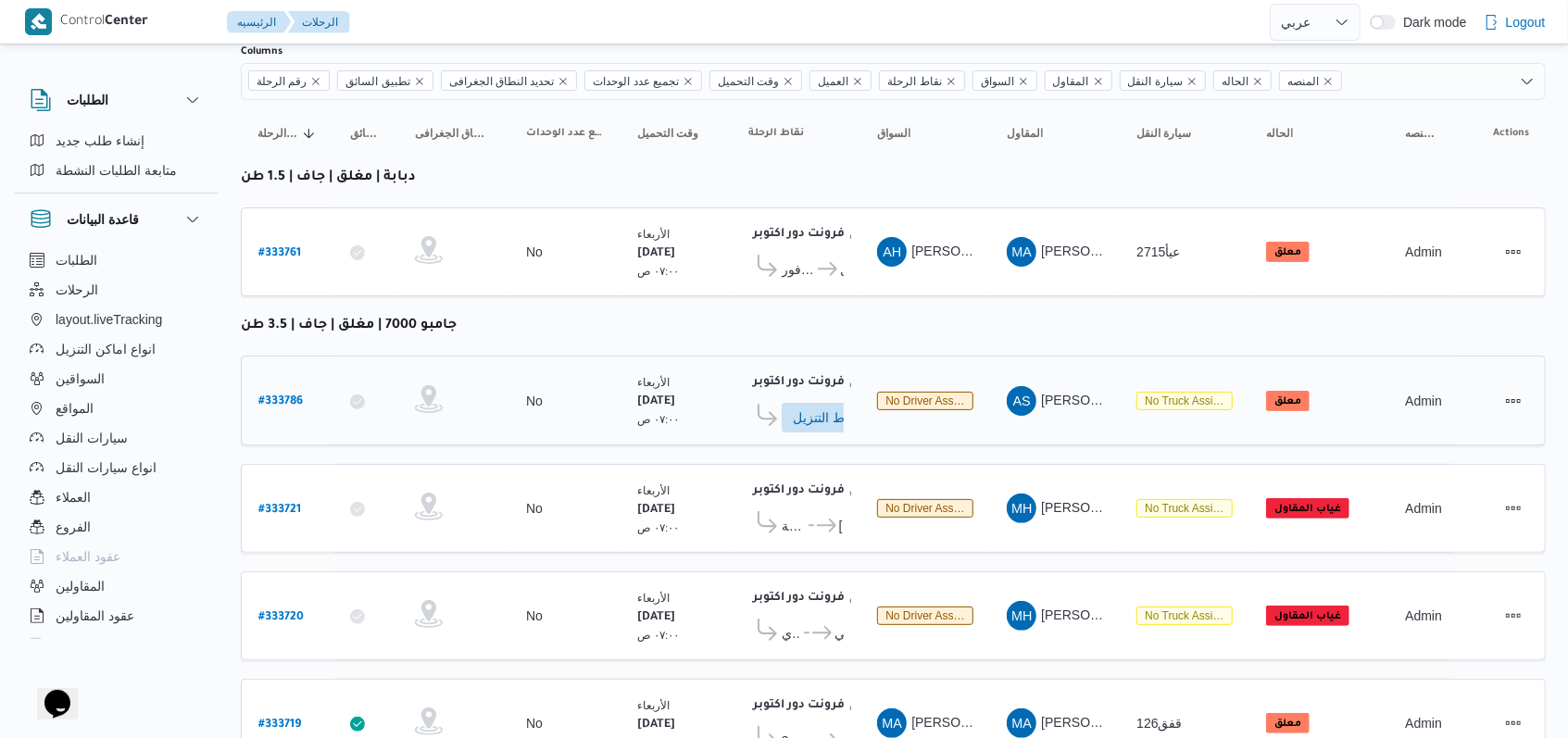
click at [285, 396] on b "# 333786" at bounding box center [281, 402] width 45 height 13
select select "ar"
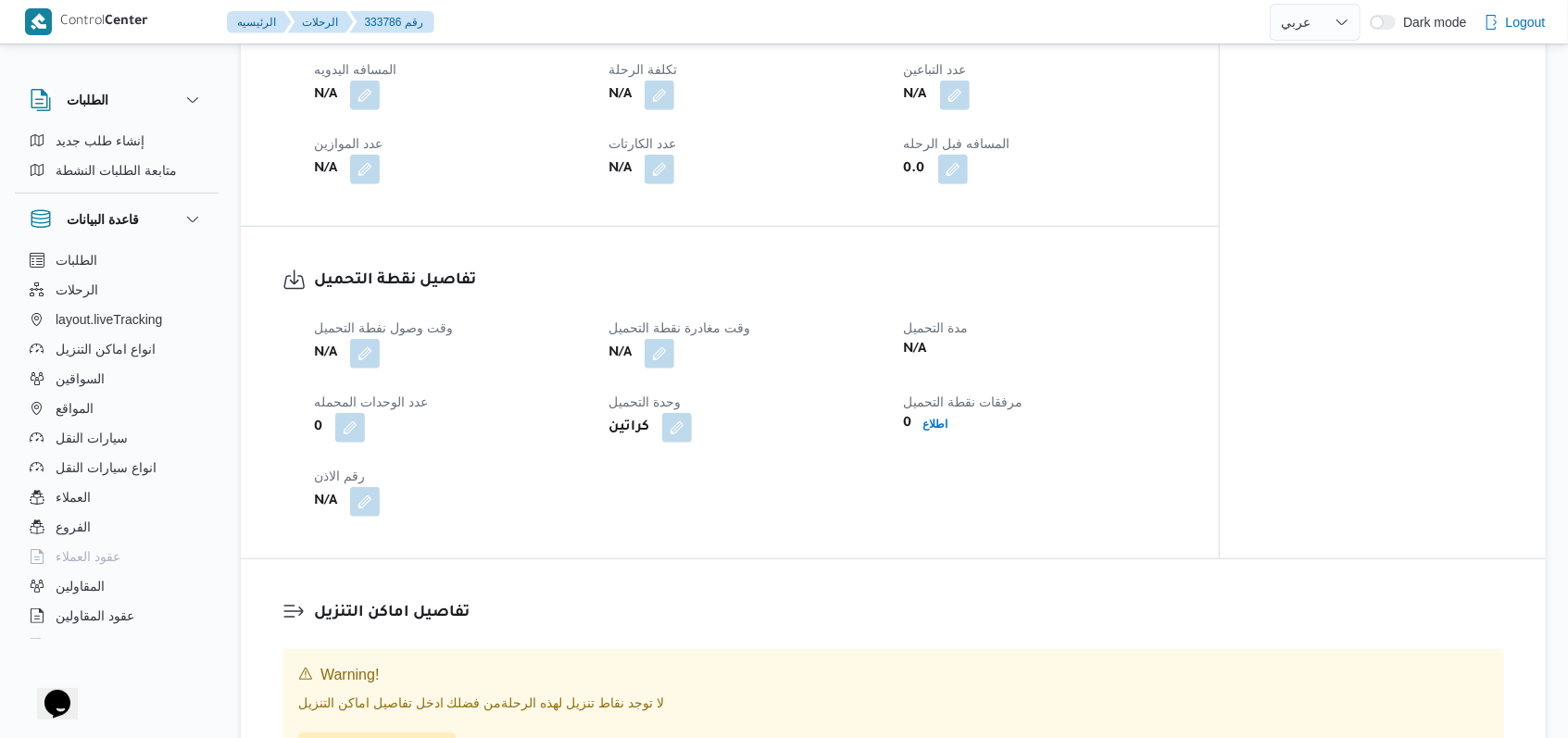
scroll to position [867, 0]
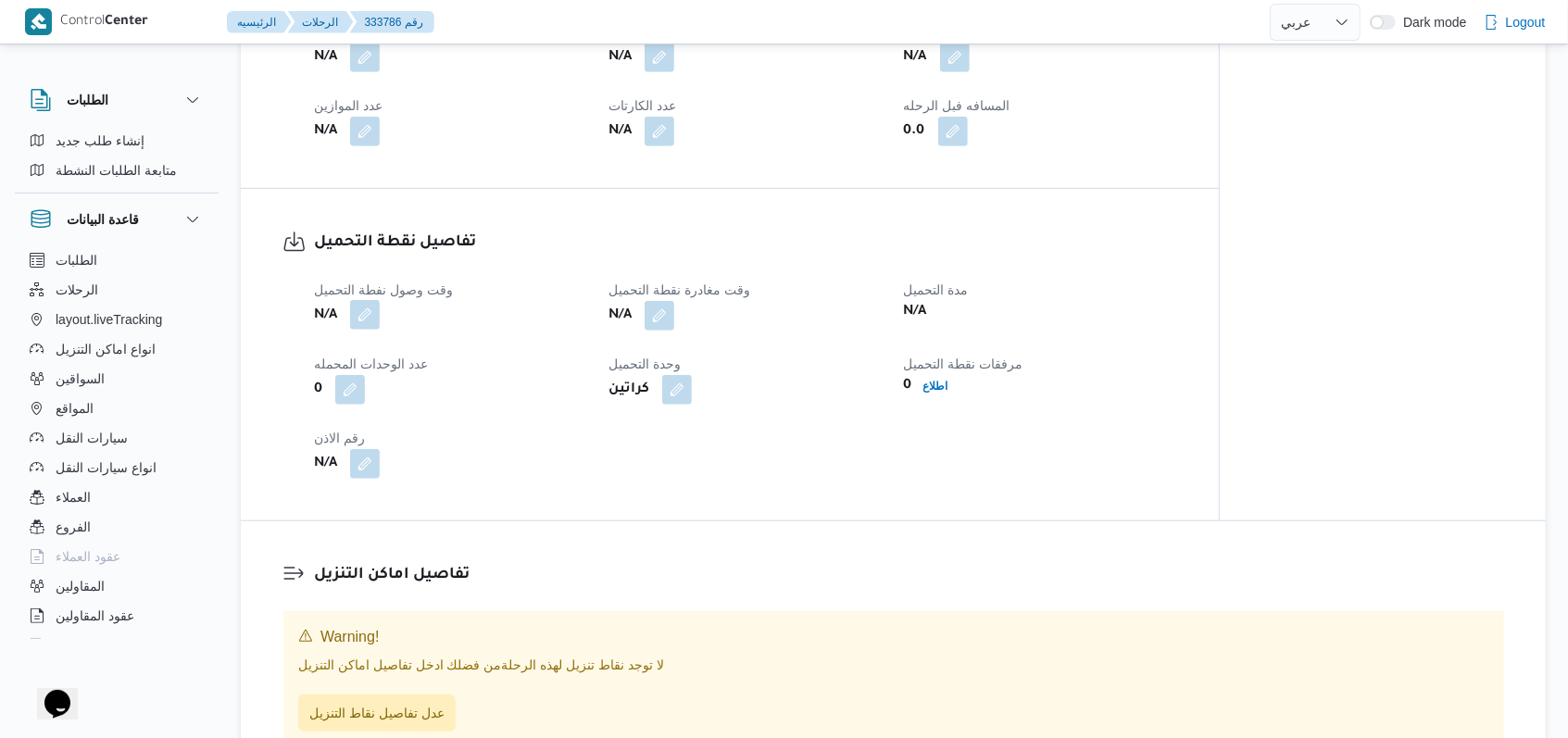
click at [372, 330] on button "button" at bounding box center [365, 315] width 29 height 29
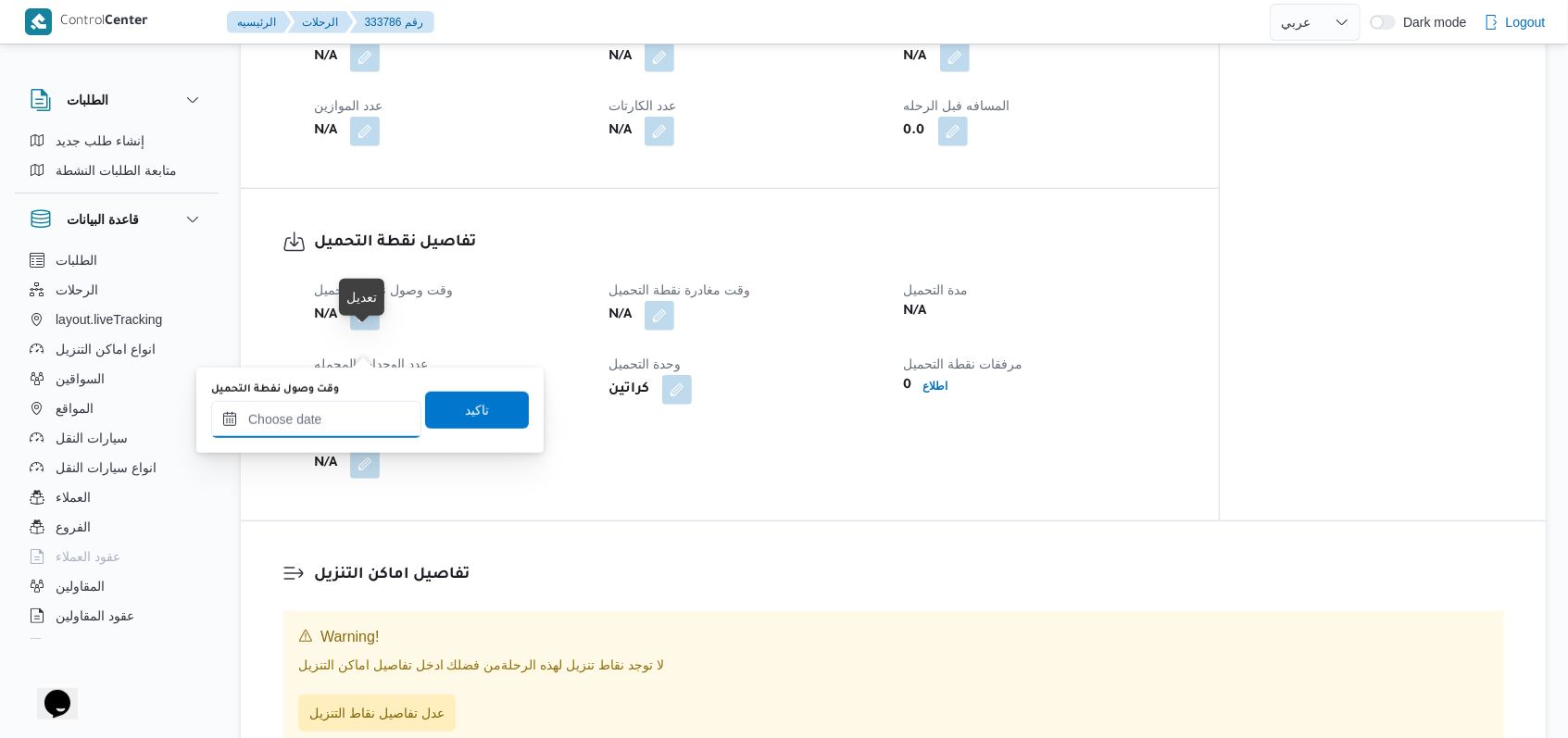
click at [326, 434] on input "وقت وصول نفطة التحميل" at bounding box center [317, 419] width 211 height 37
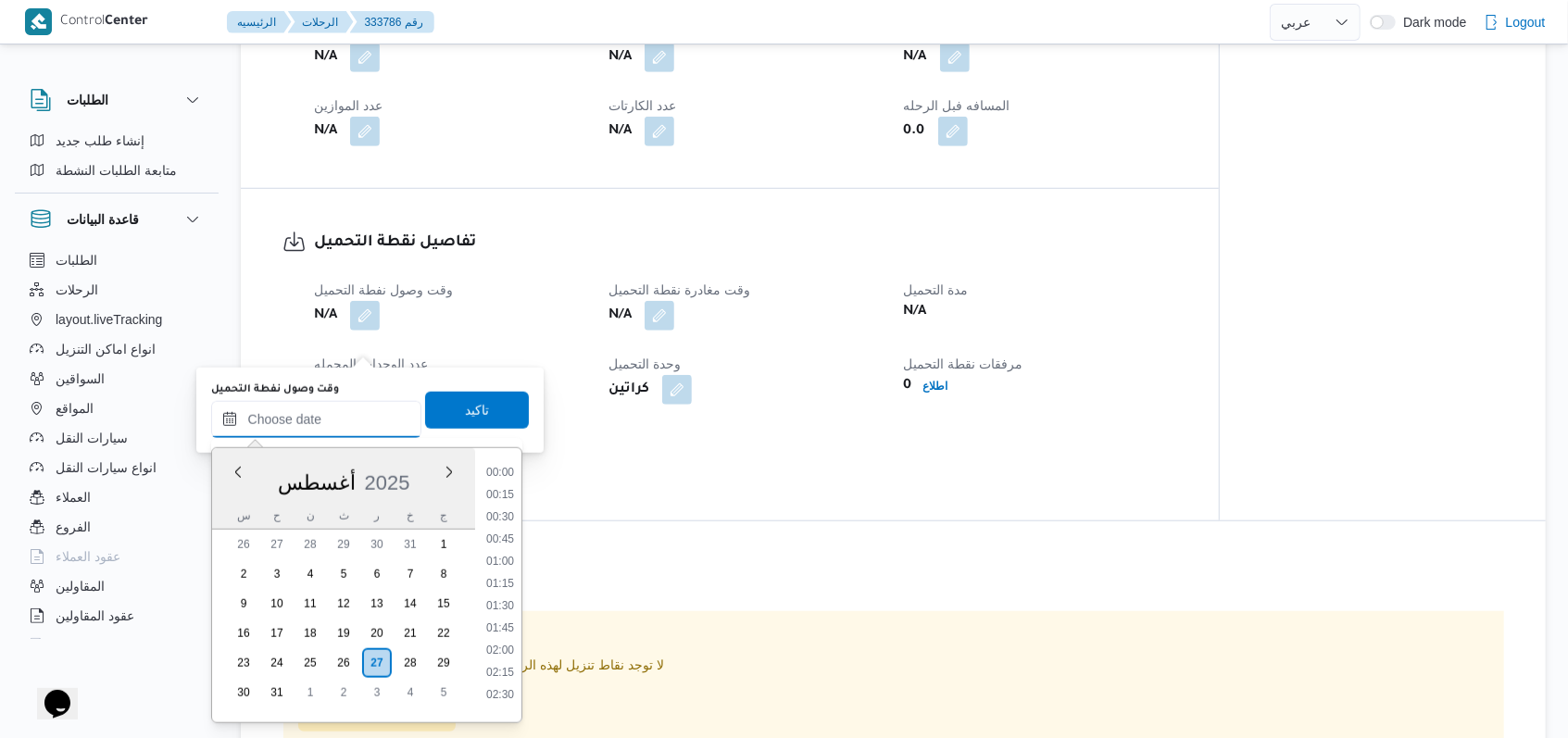
scroll to position [851, 0]
click at [501, 467] on li "09:30" at bounding box center [500, 465] width 43 height 19
type input "٢٧/٠٨/٢٠٢٥ ٠٩:٣٠"
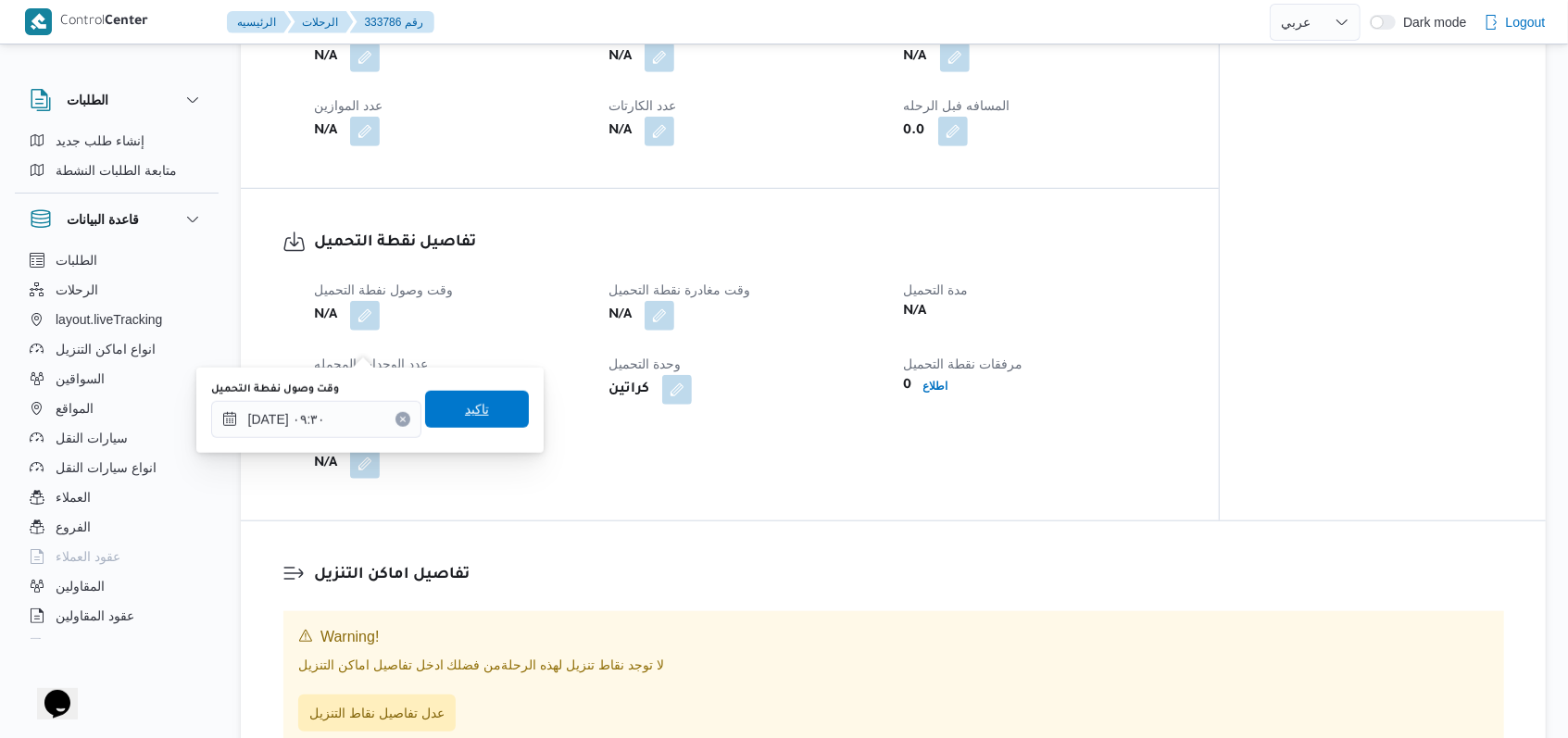
click at [490, 416] on span "تاكيد" at bounding box center [477, 409] width 103 height 37
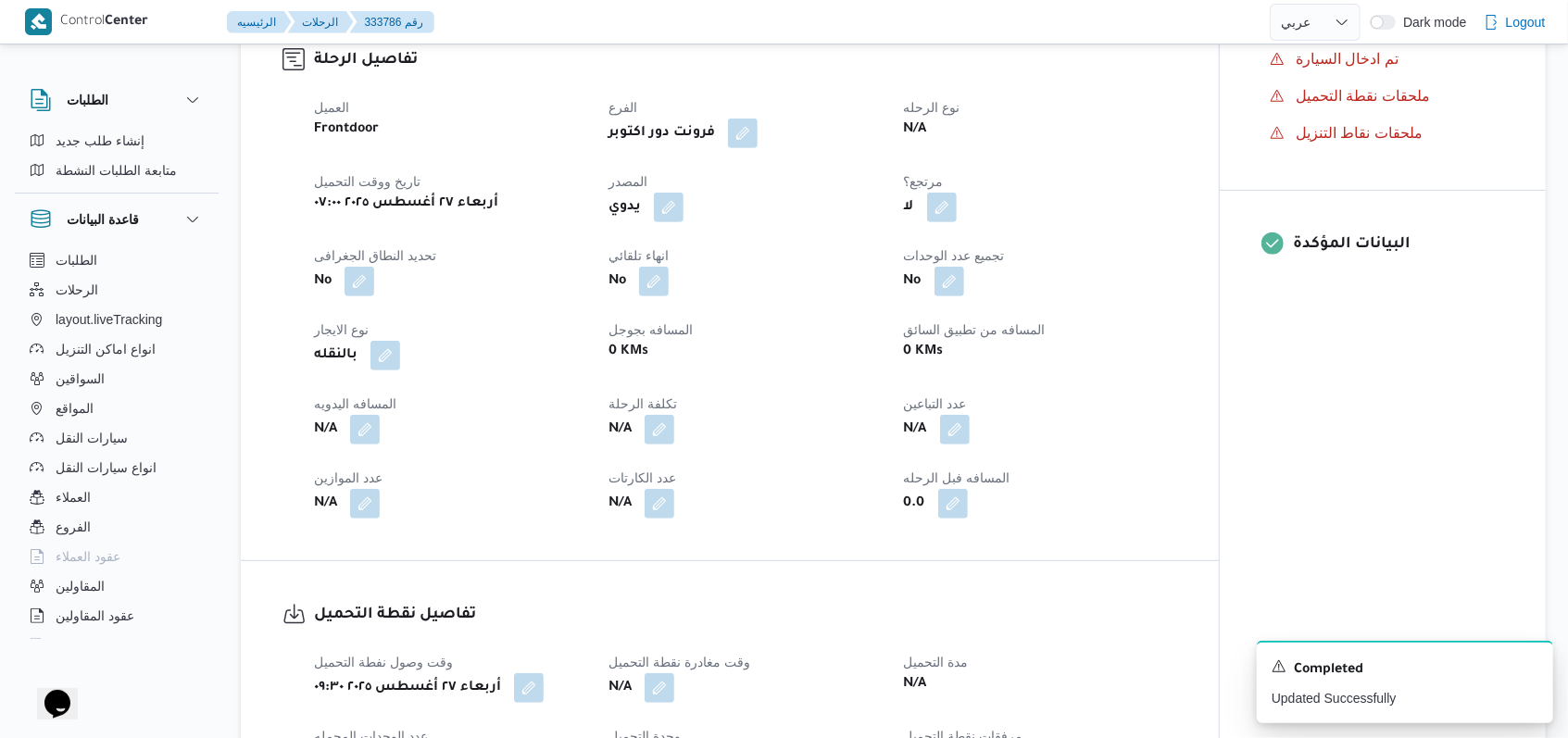
scroll to position [0, 0]
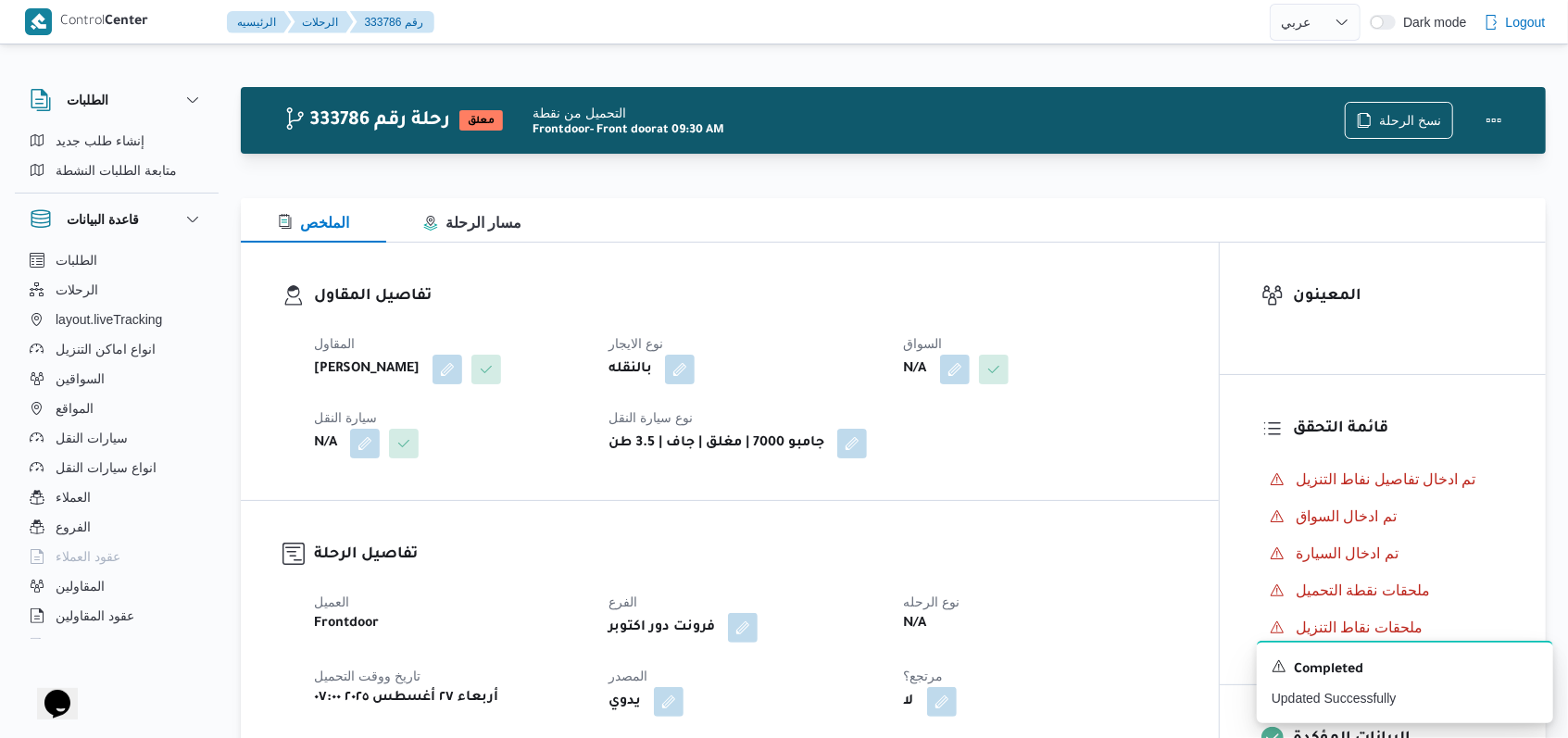
select select "ar"
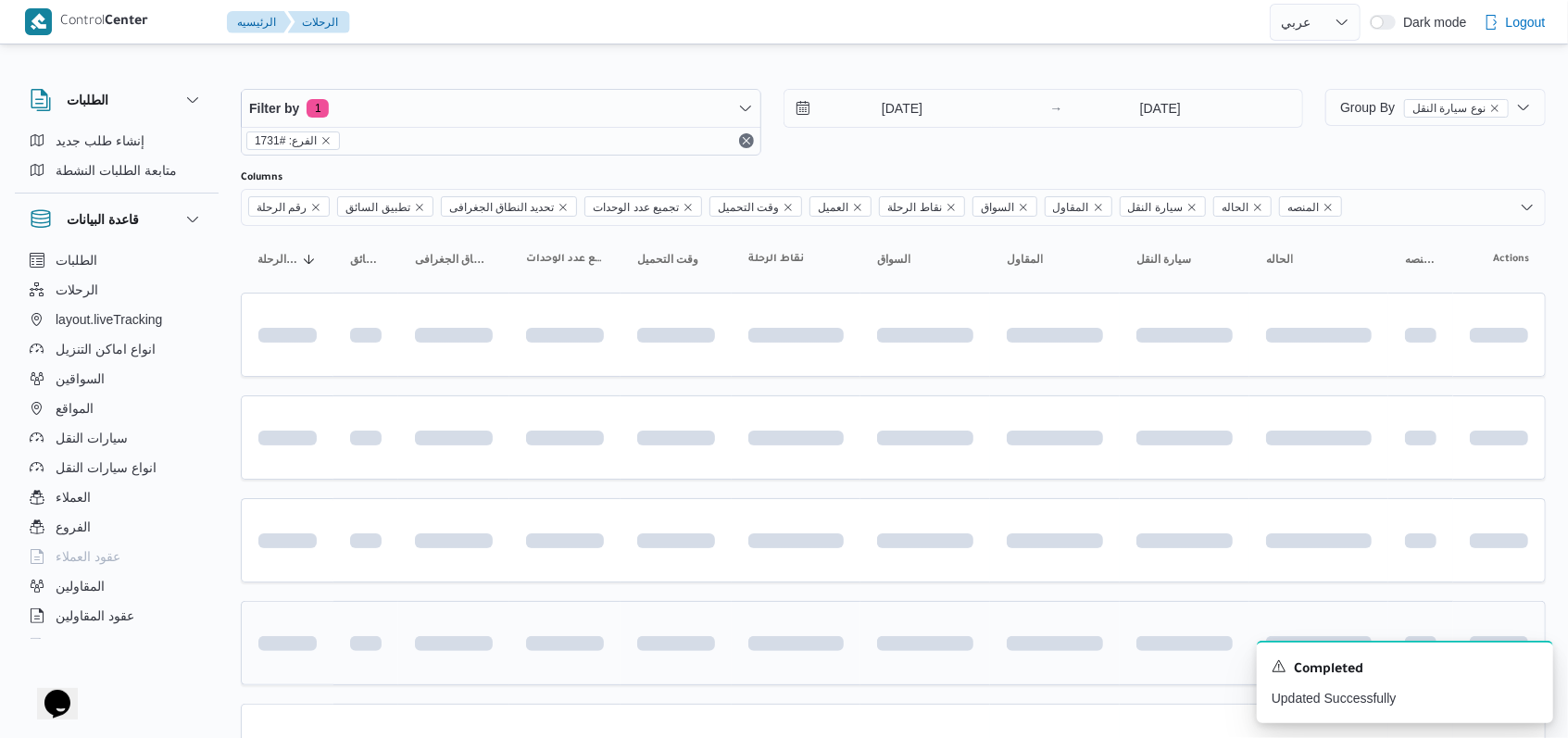
scroll to position [126, 0]
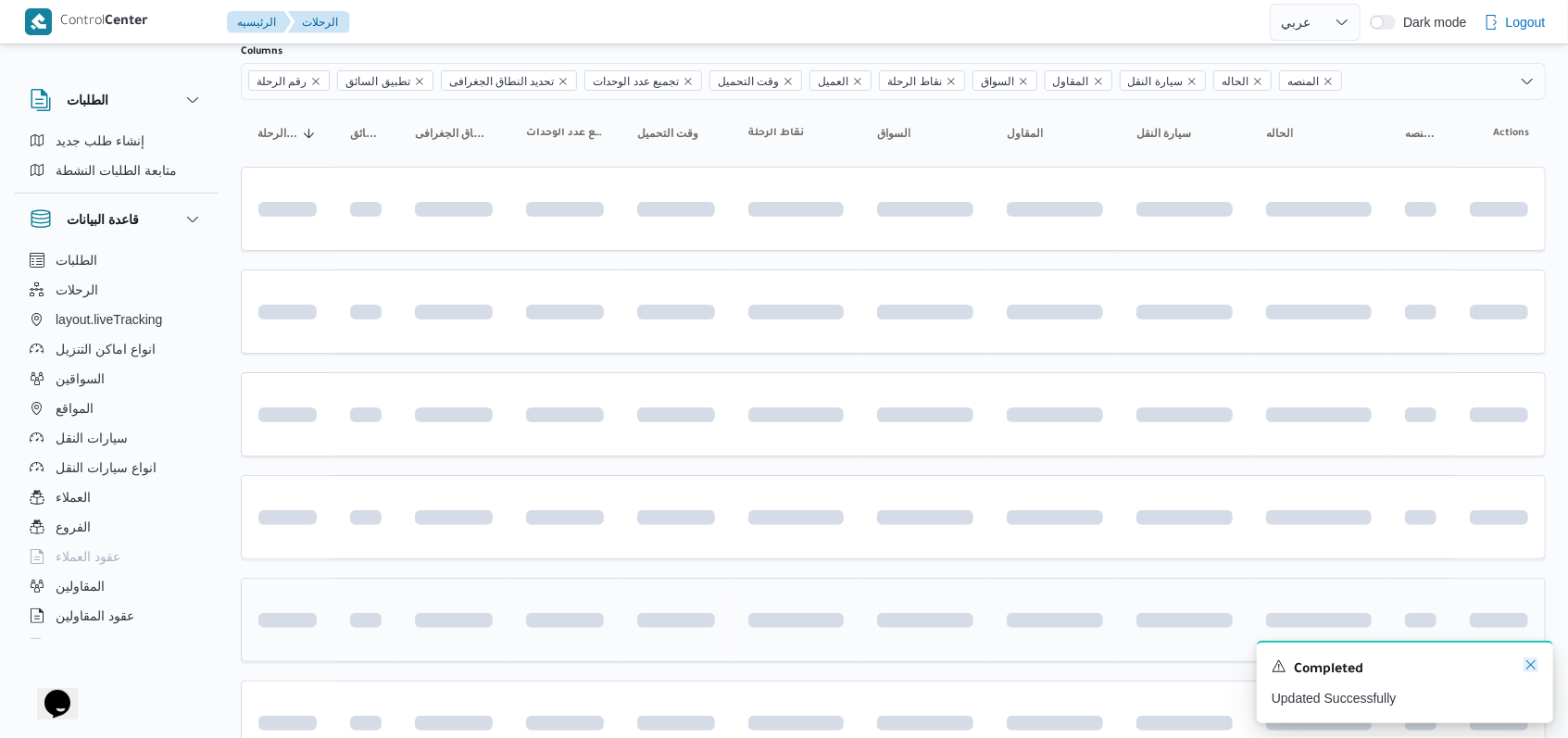
click at [661, 672] on icon "Dismiss toast" at bounding box center [1530, 664] width 15 height 15
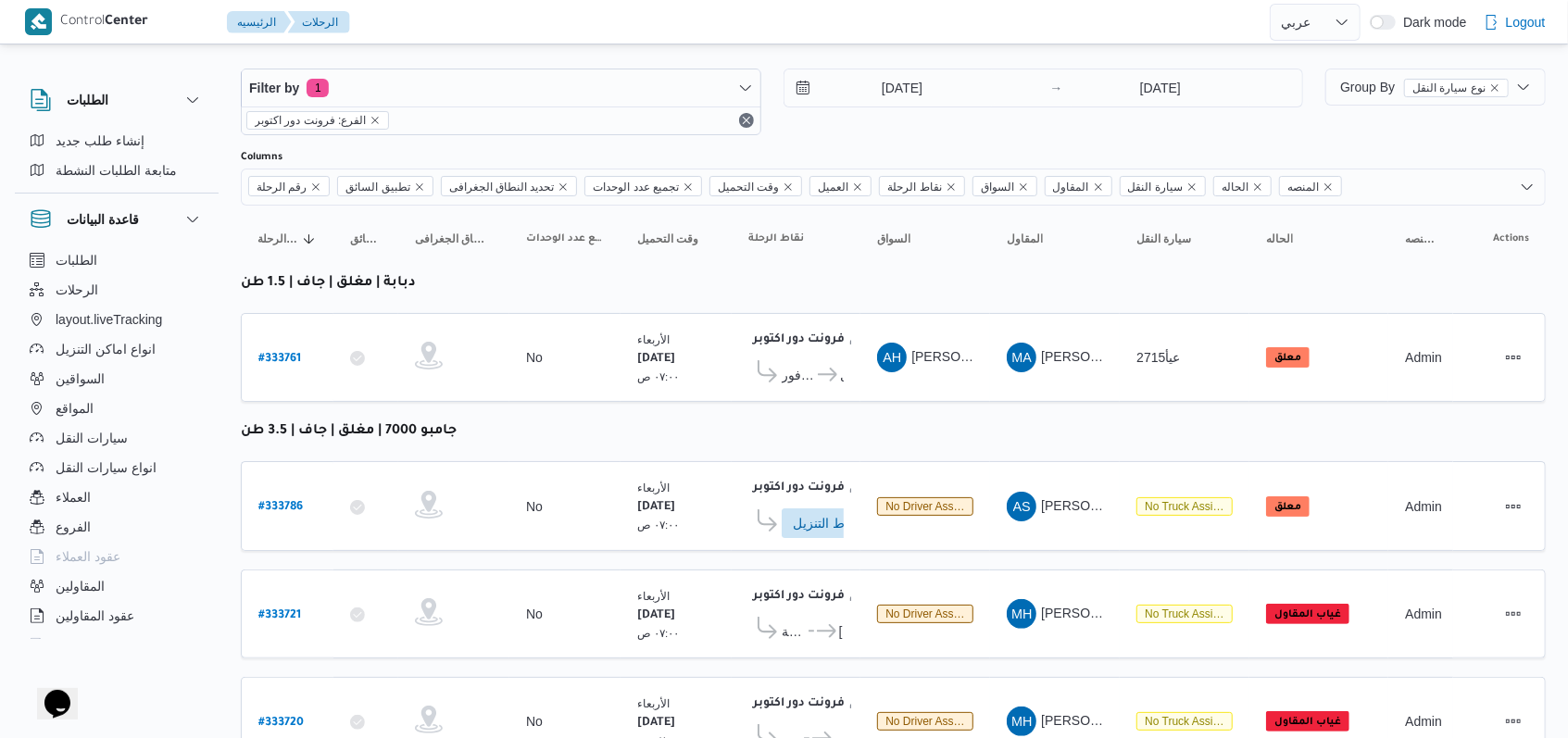
scroll to position [19, 0]
click at [294, 354] on b "# 333761" at bounding box center [280, 360] width 43 height 13
select select "ar"
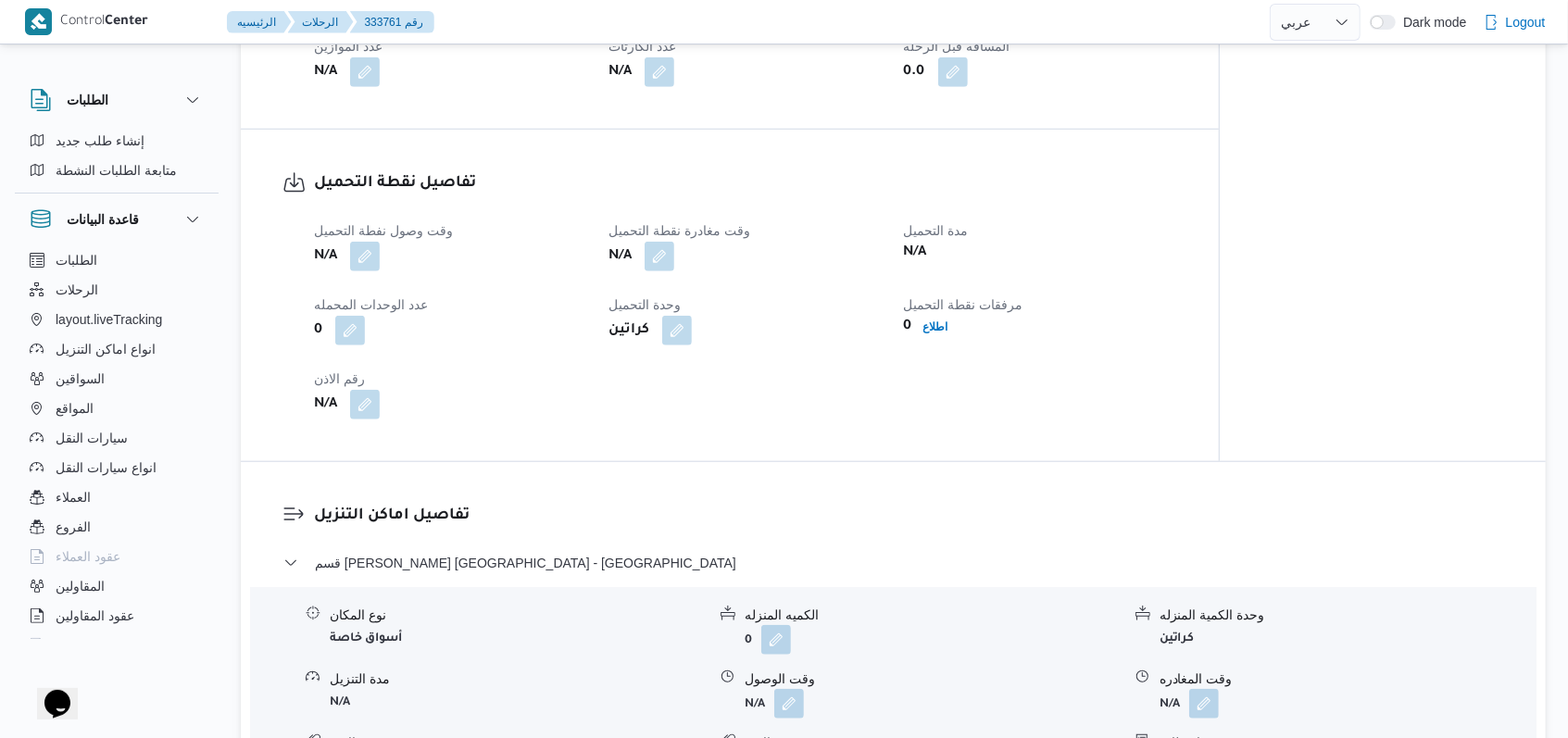
scroll to position [1111, 0]
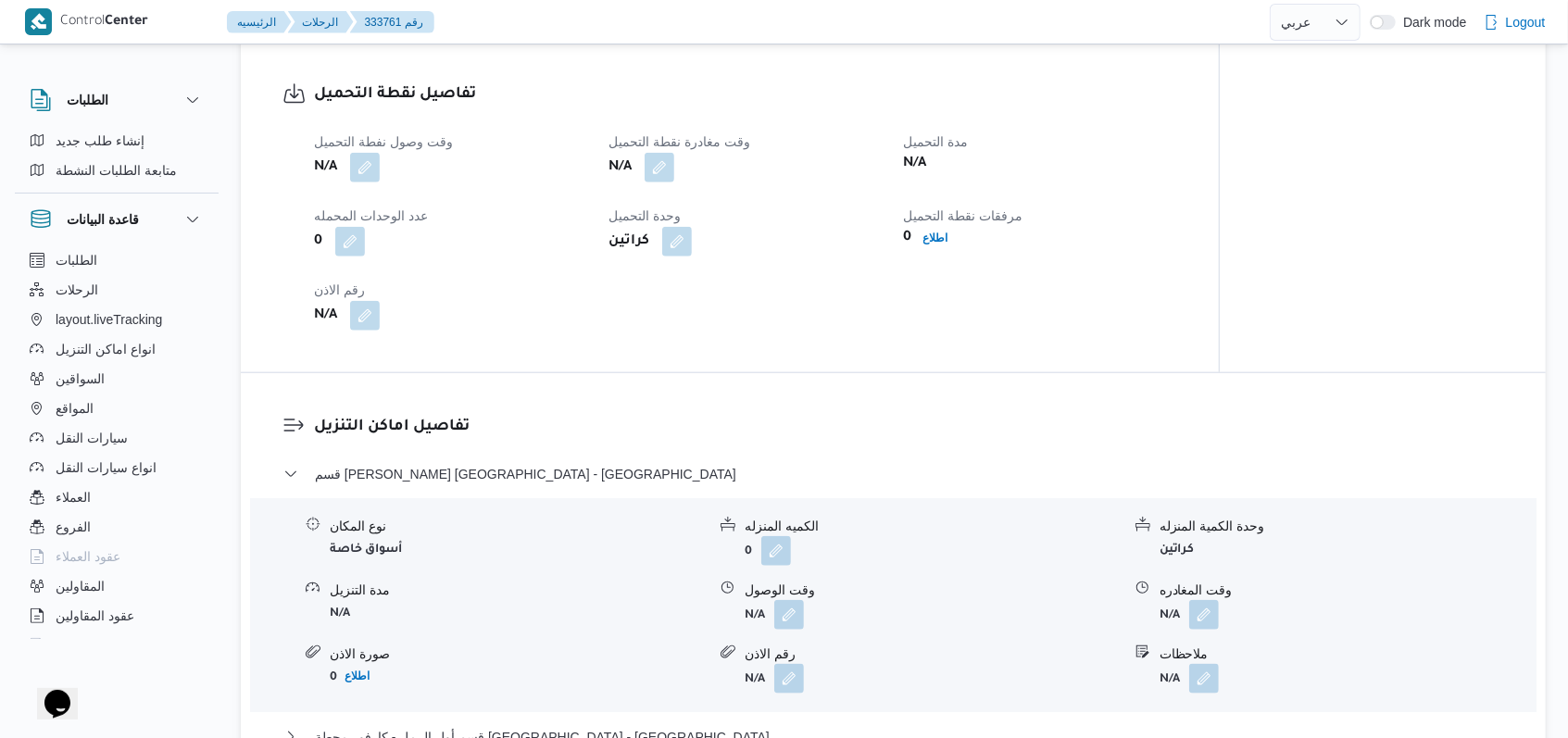
select select "ar"
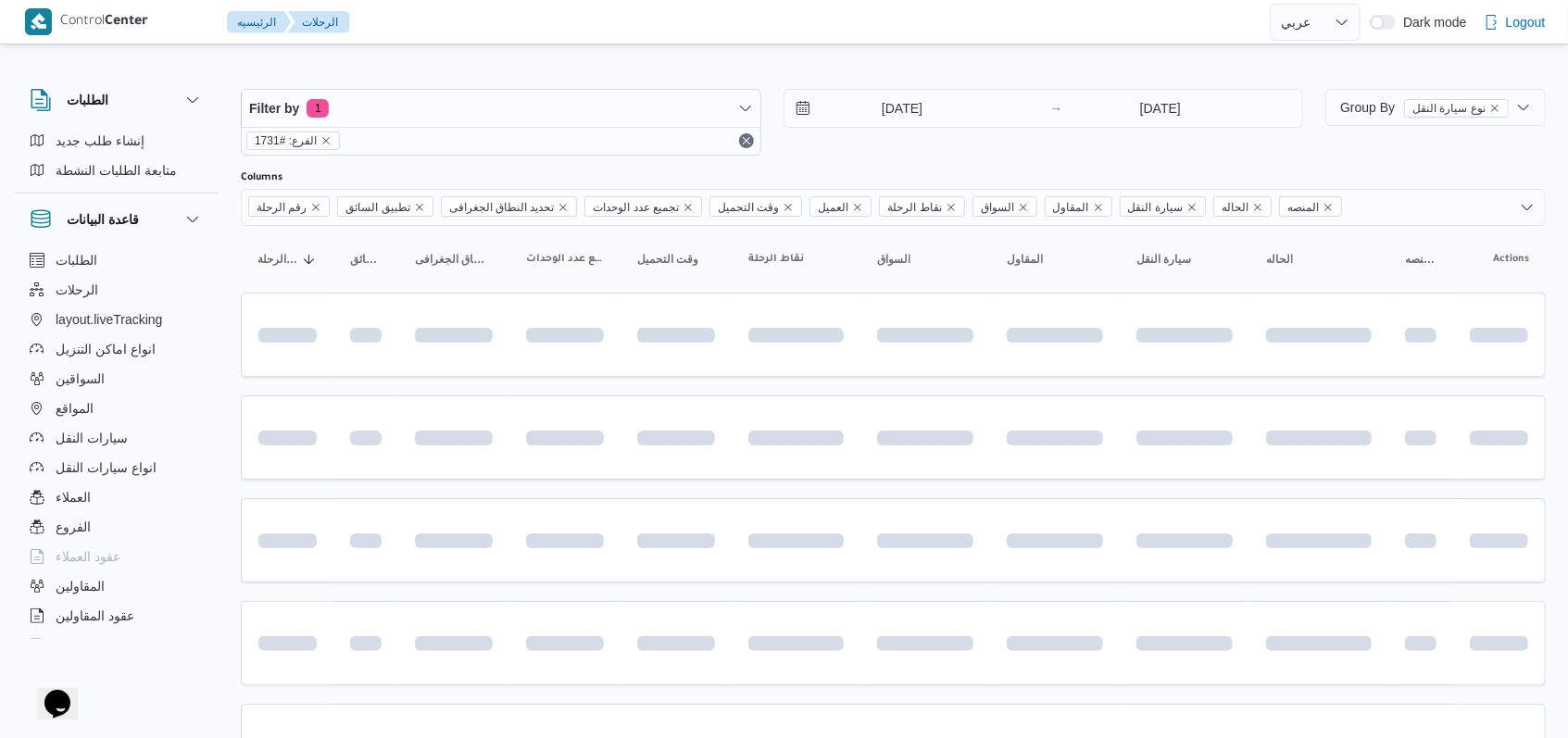
click at [661, 381] on table "رقم الرحلة Click to sort in ascending order تطبيق السائق Click to sort in ascen…" at bounding box center [893, 671] width 1305 height 889
click at [661, 116] on input "27/8/2025" at bounding box center [889, 108] width 211 height 37
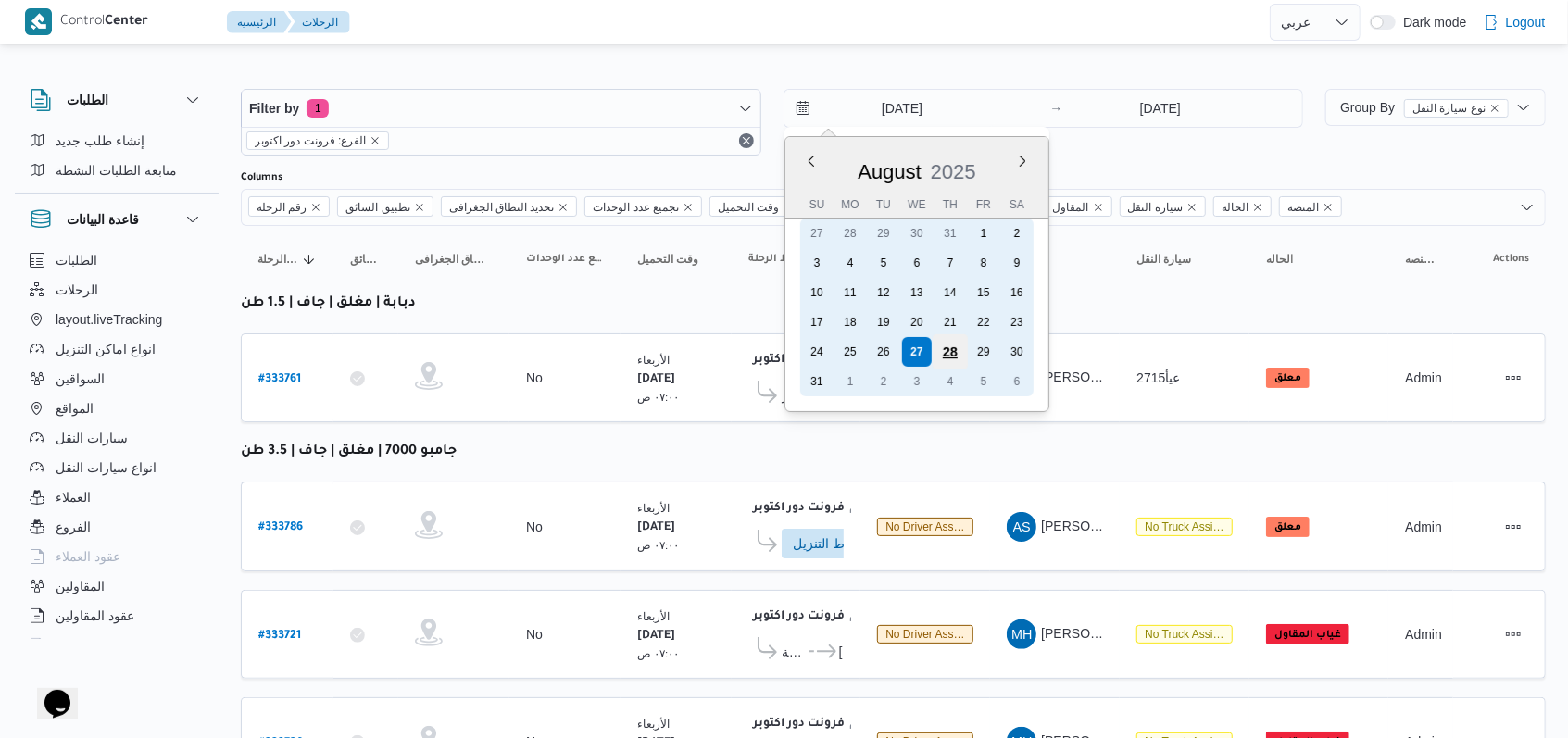
click at [661, 351] on div "28" at bounding box center [949, 352] width 35 height 35
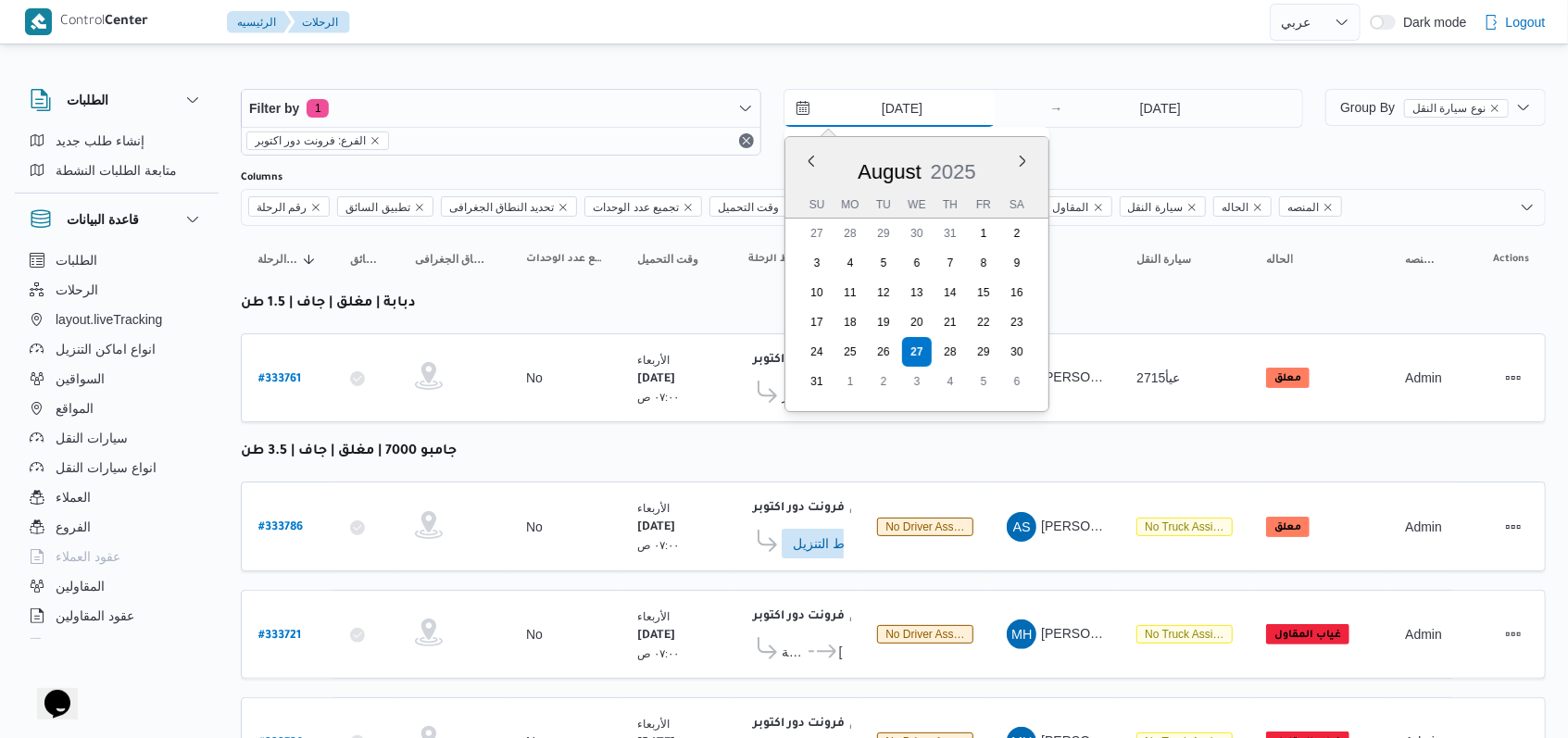
type input "28/8/2025"
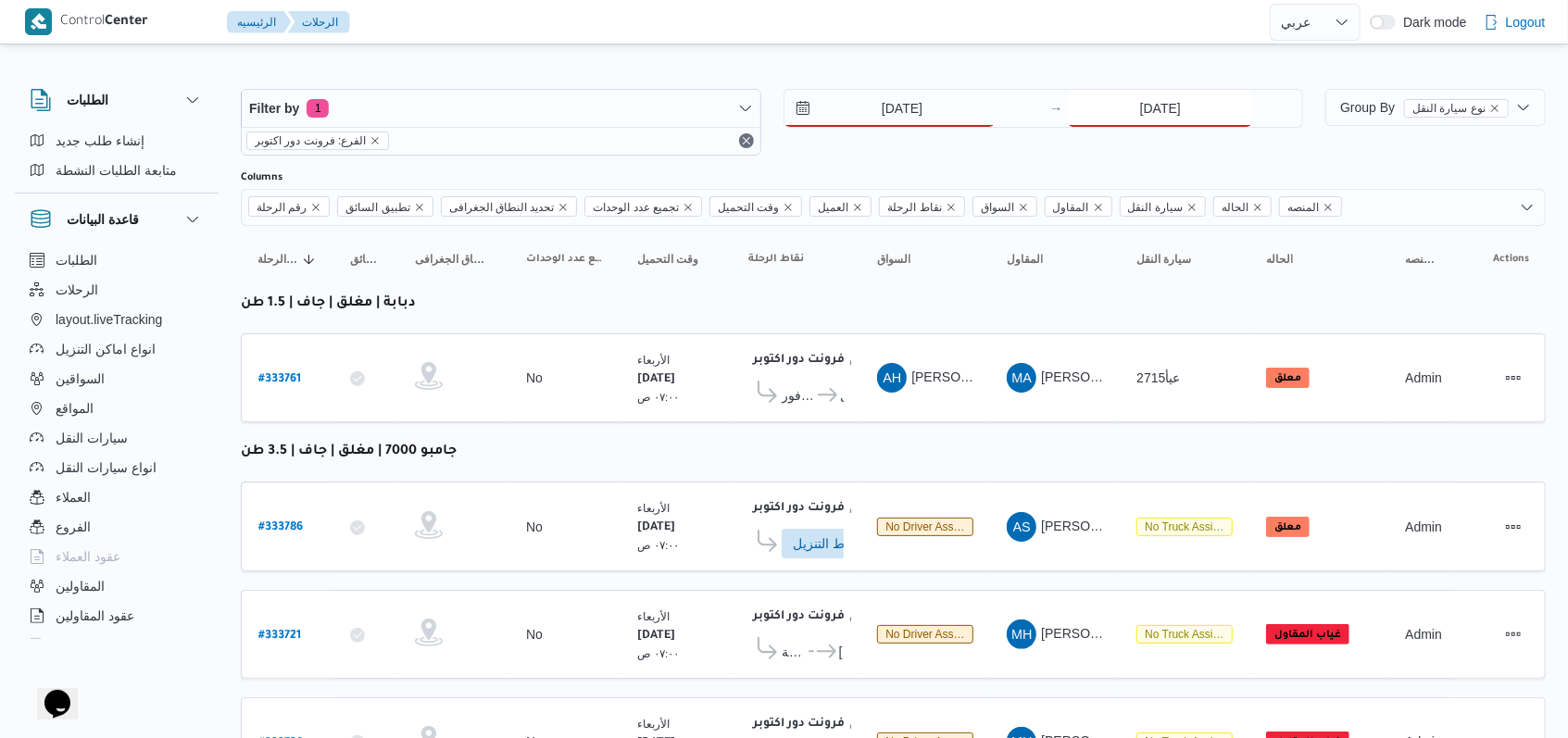
click at [661, 97] on input "27/8/2025" at bounding box center [1159, 108] width 184 height 37
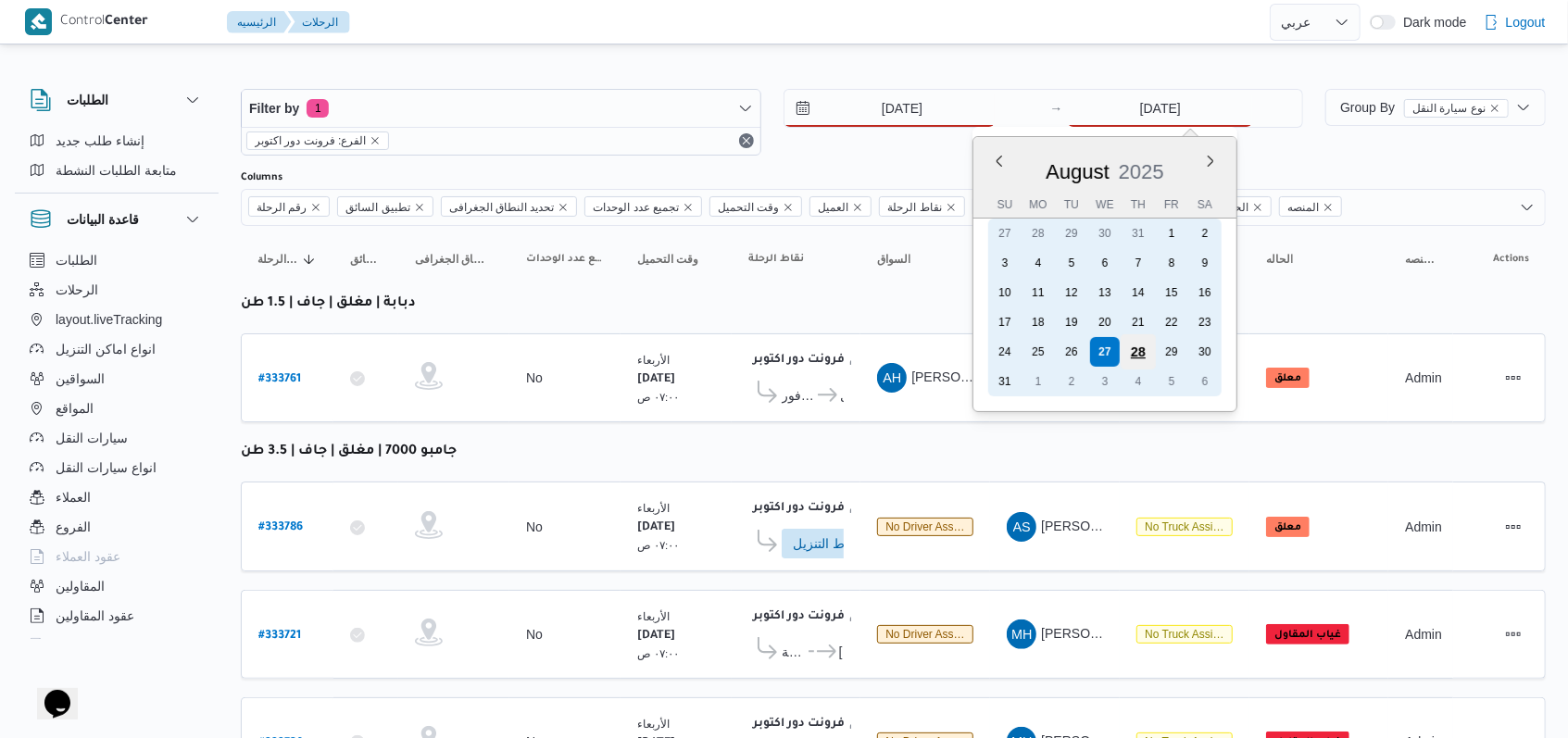
click at [661, 344] on div "28" at bounding box center [1138, 352] width 35 height 35
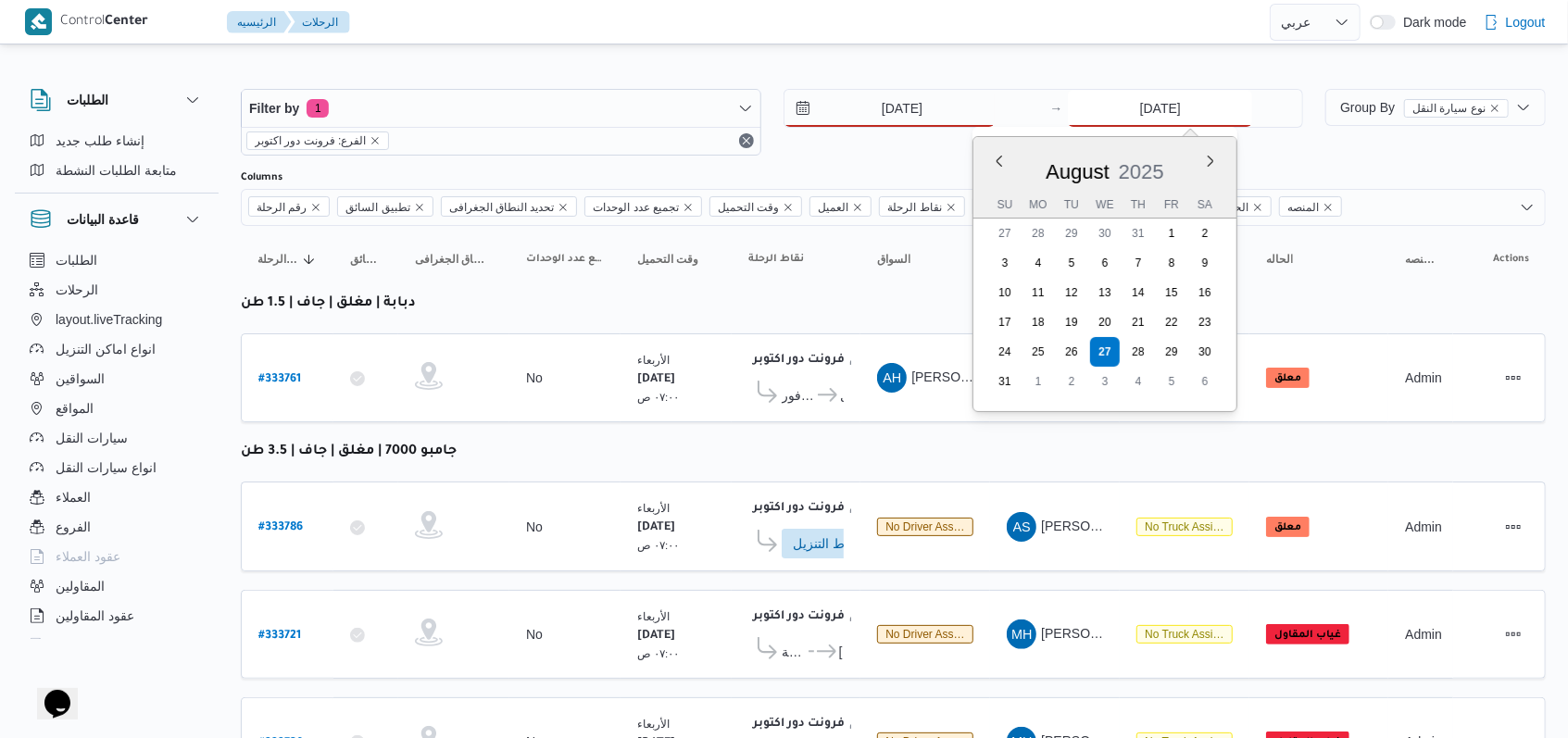
type input "28/8/2025"
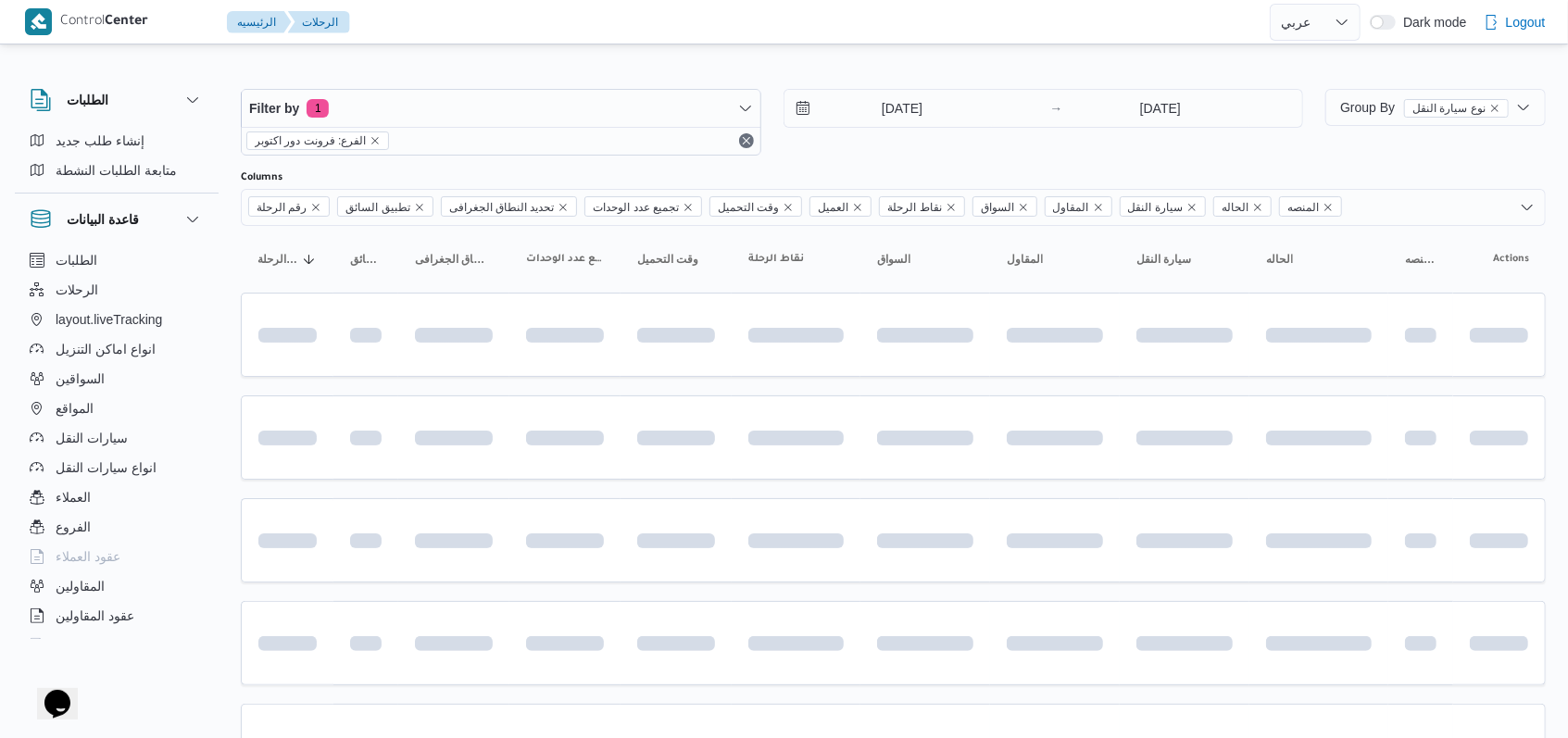
click at [661, 141] on div "28/8/2025 → 28/8/2025" at bounding box center [1043, 122] width 521 height 66
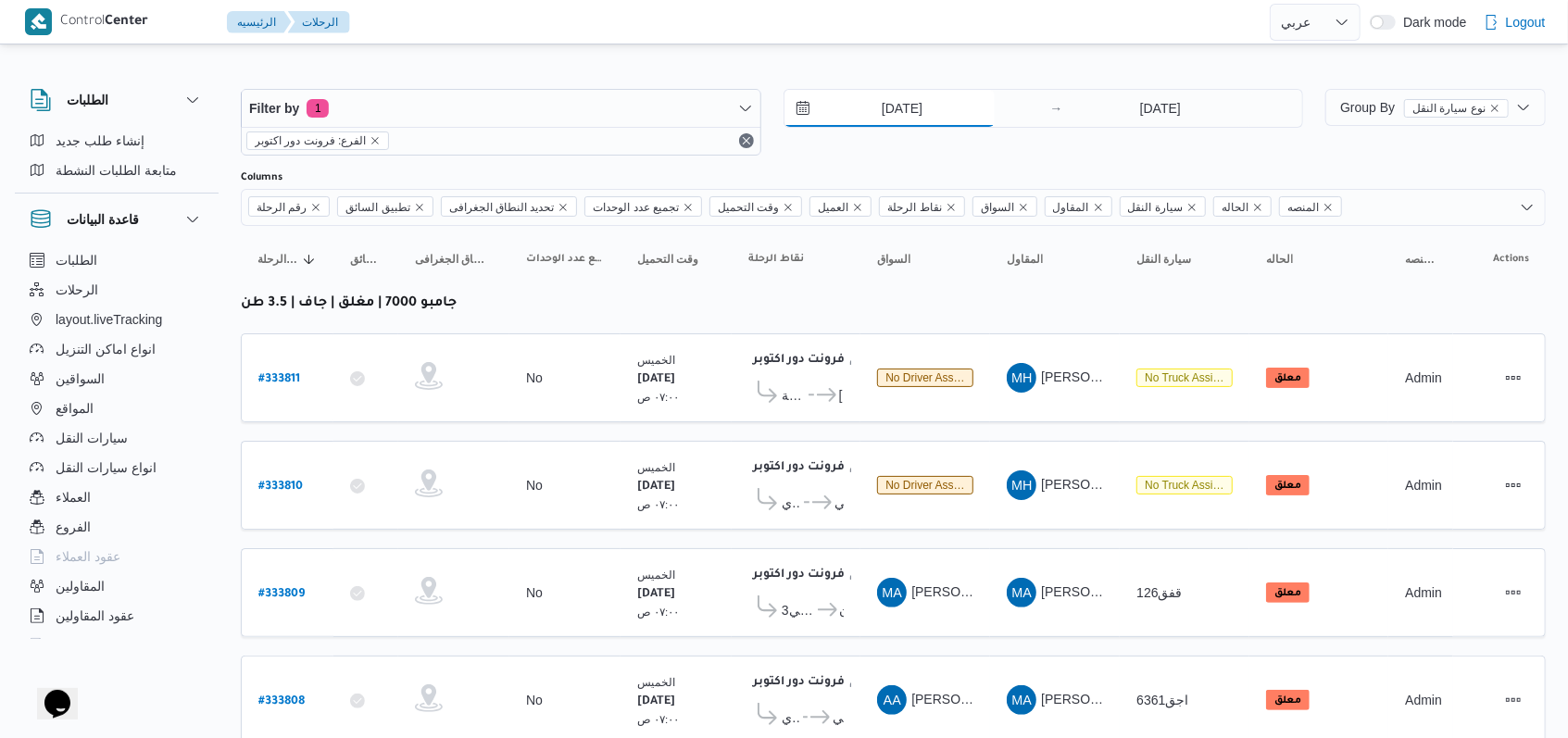
click at [661, 110] on input "28/8/2025" at bounding box center [889, 108] width 211 height 37
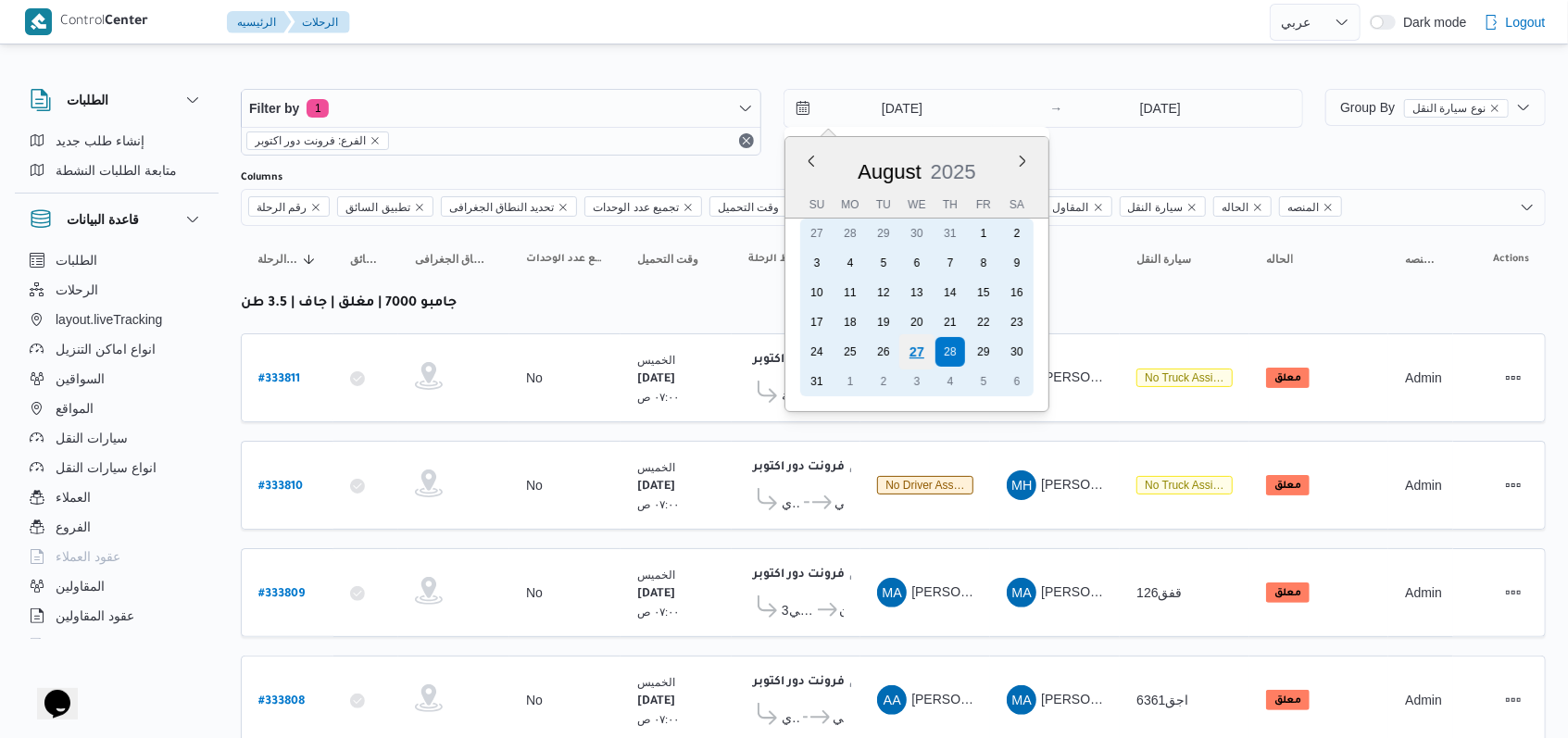
click at [661, 351] on div "27" at bounding box center [916, 352] width 35 height 35
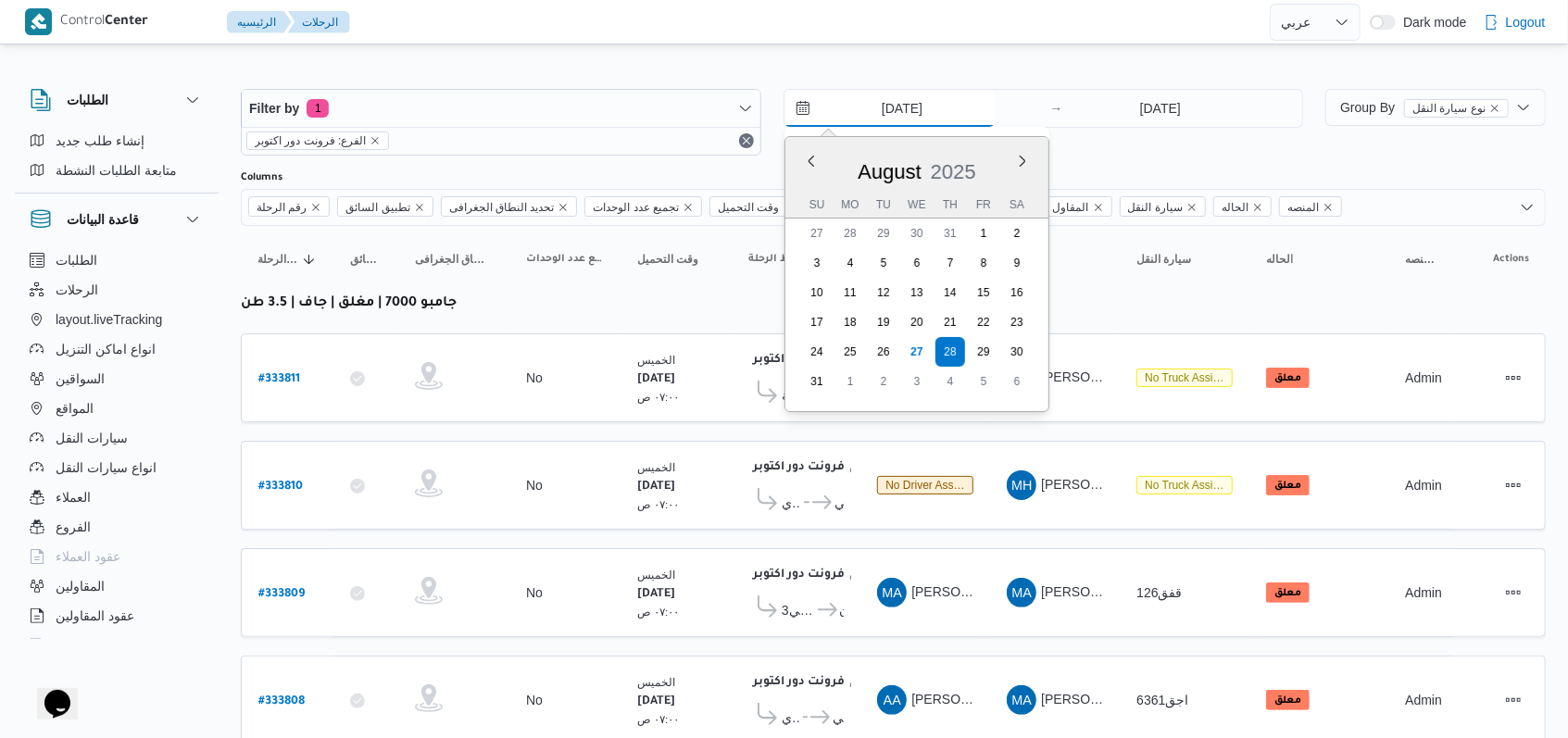
type input "27/8/2025"
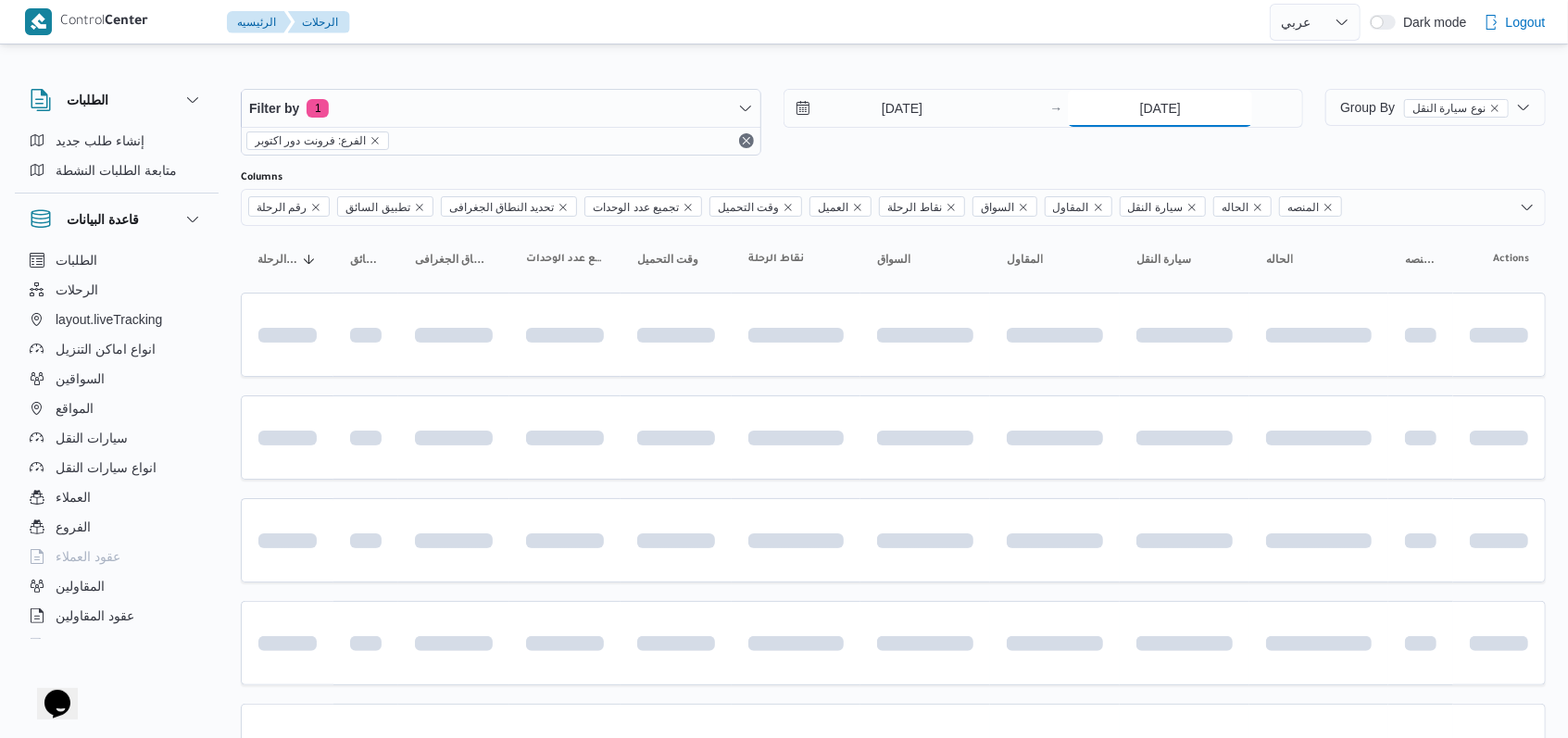
click at [661, 106] on input "28/8/2025" at bounding box center [1159, 108] width 184 height 37
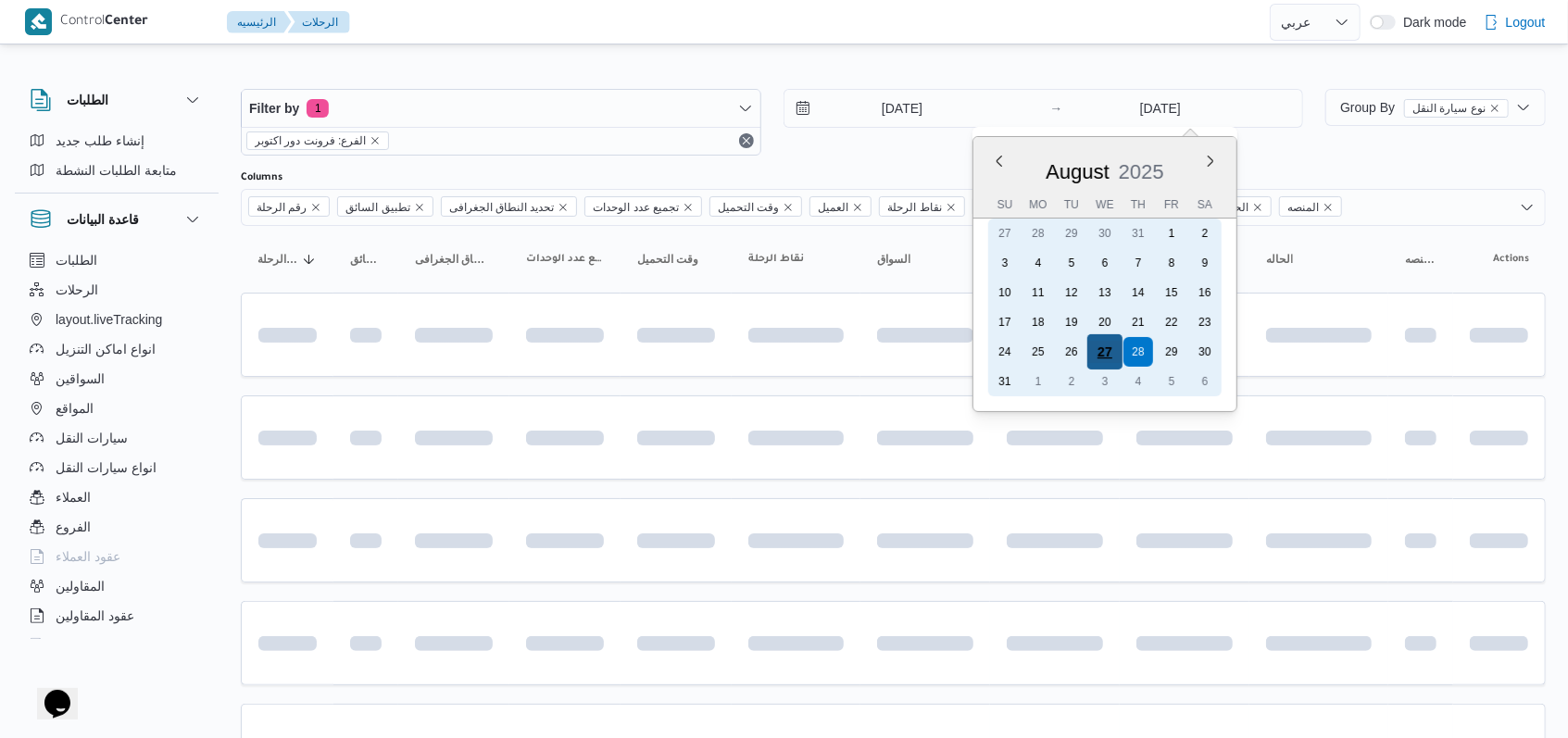
click at [661, 346] on div "27" at bounding box center [1105, 352] width 35 height 35
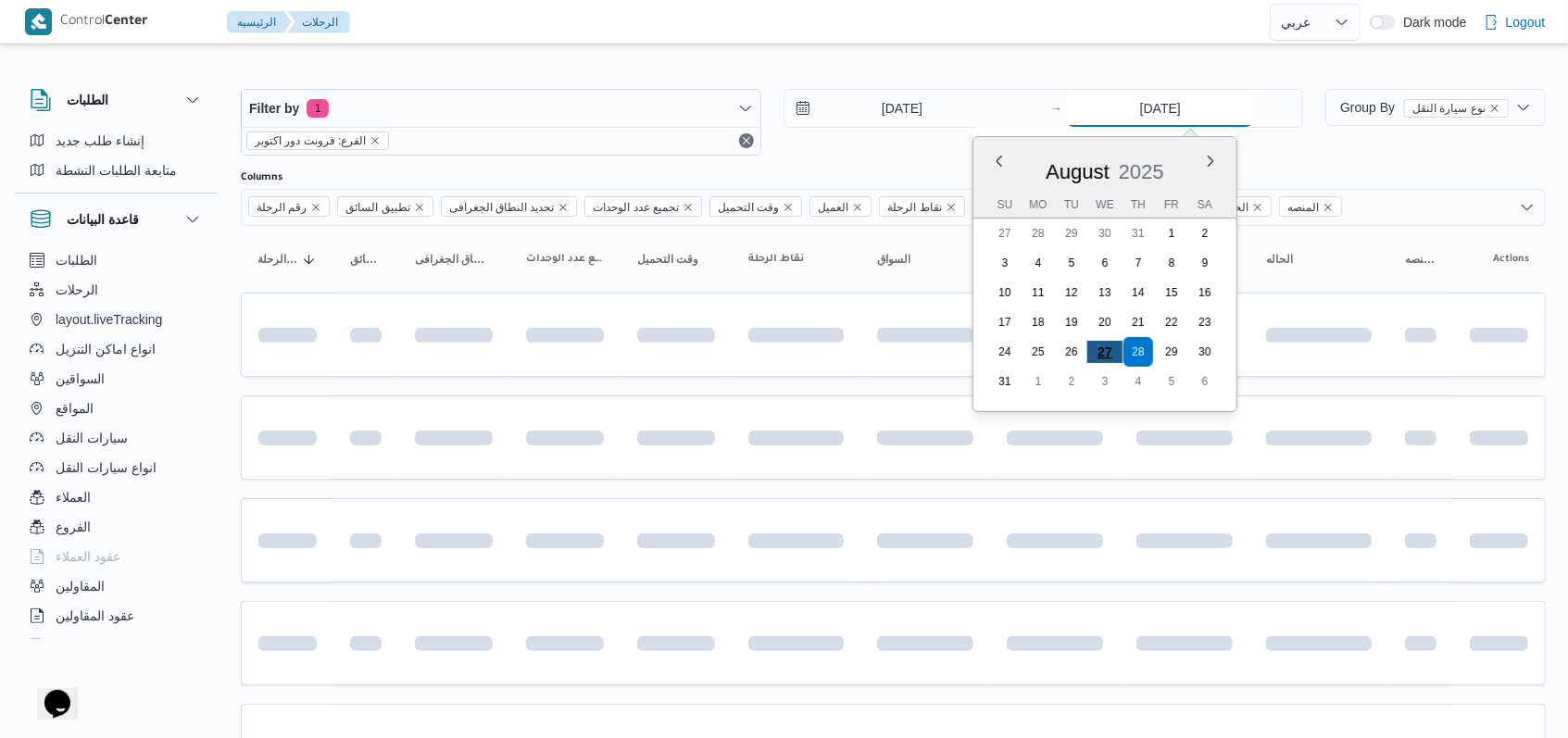
type input "27/8/2025"
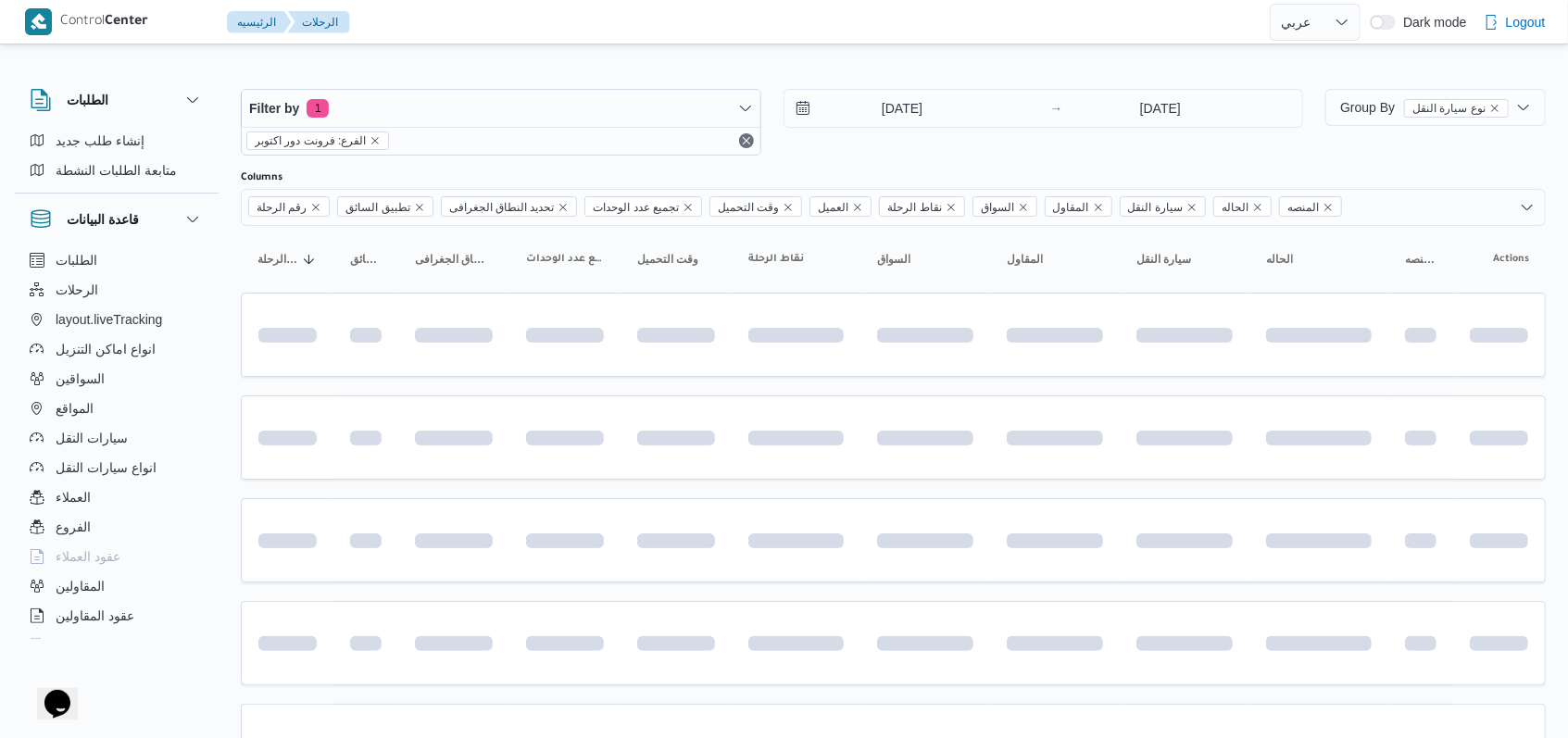
click at [661, 142] on div "27/8/2025 → 27/8/2025" at bounding box center [1043, 122] width 521 height 66
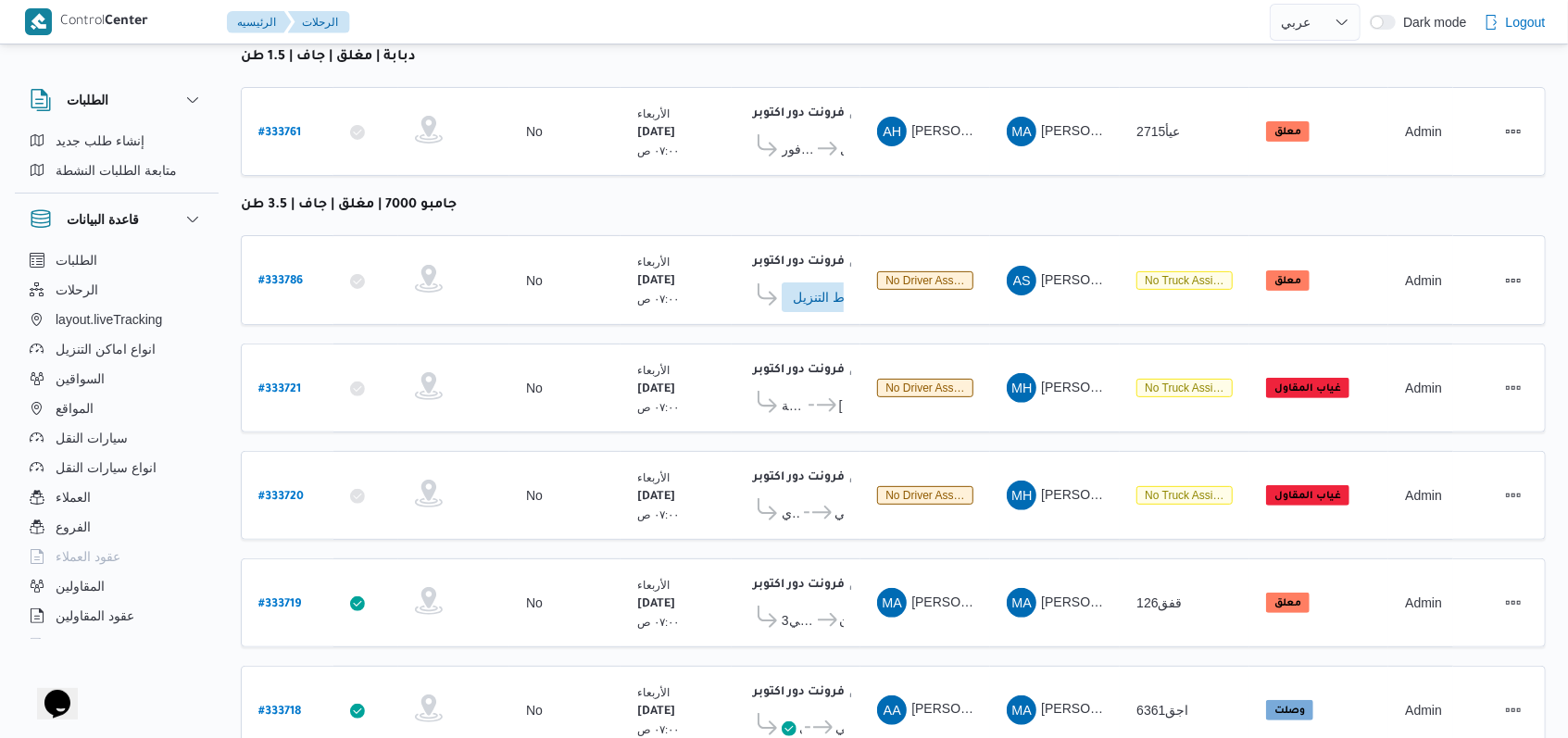
scroll to position [513, 0]
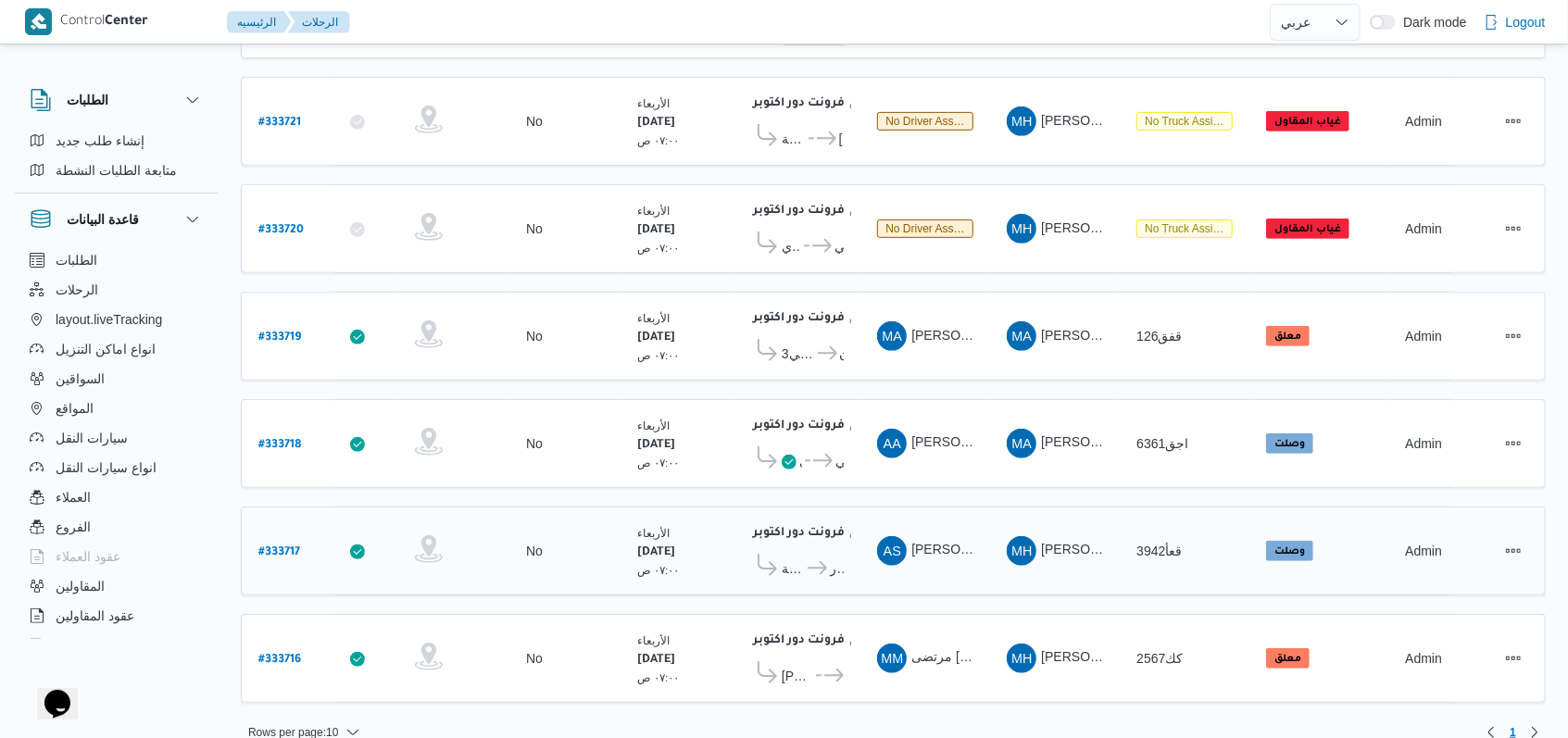
click at [289, 546] on b "# 333717" at bounding box center [279, 552] width 42 height 13
select select "ar"
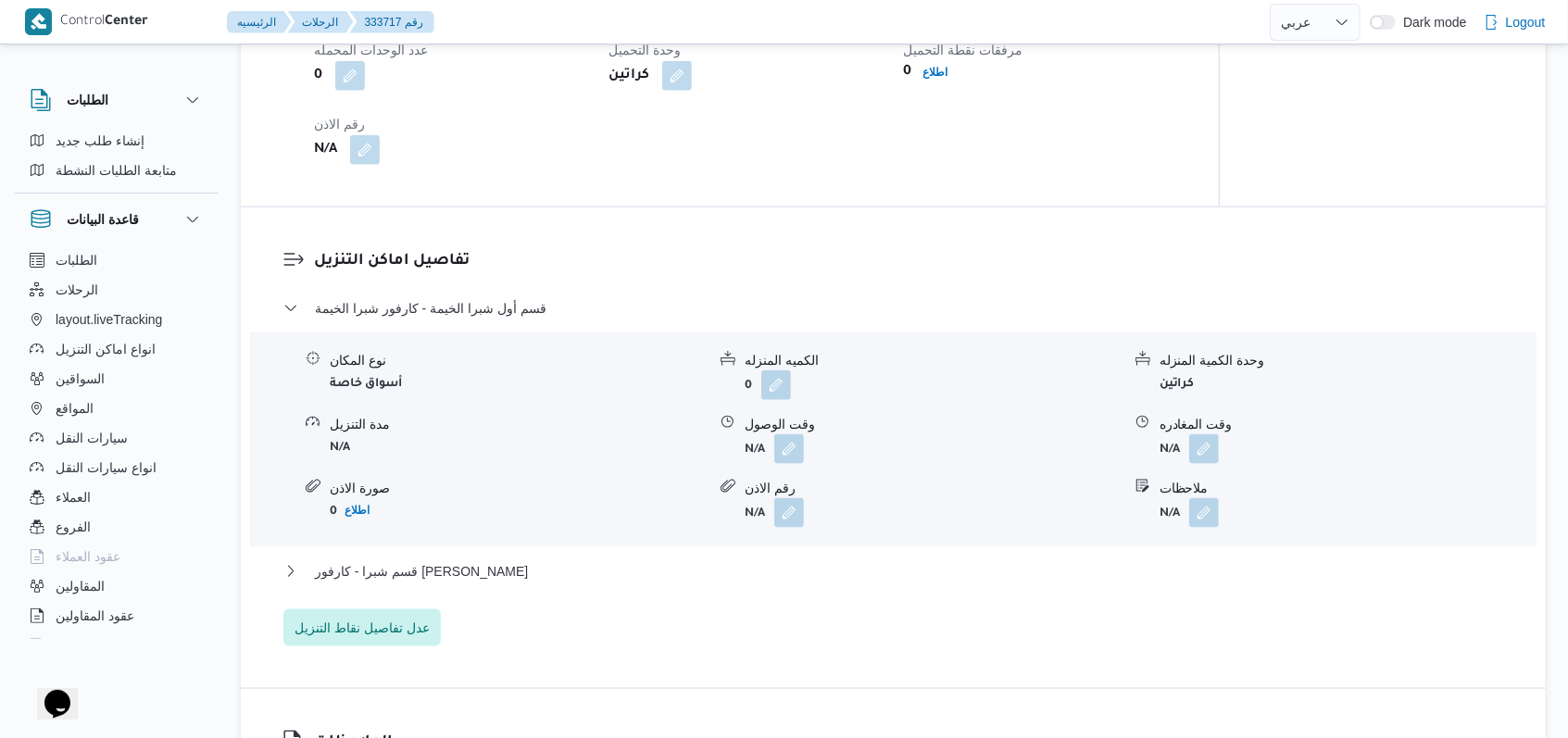
scroll to position [1357, 0]
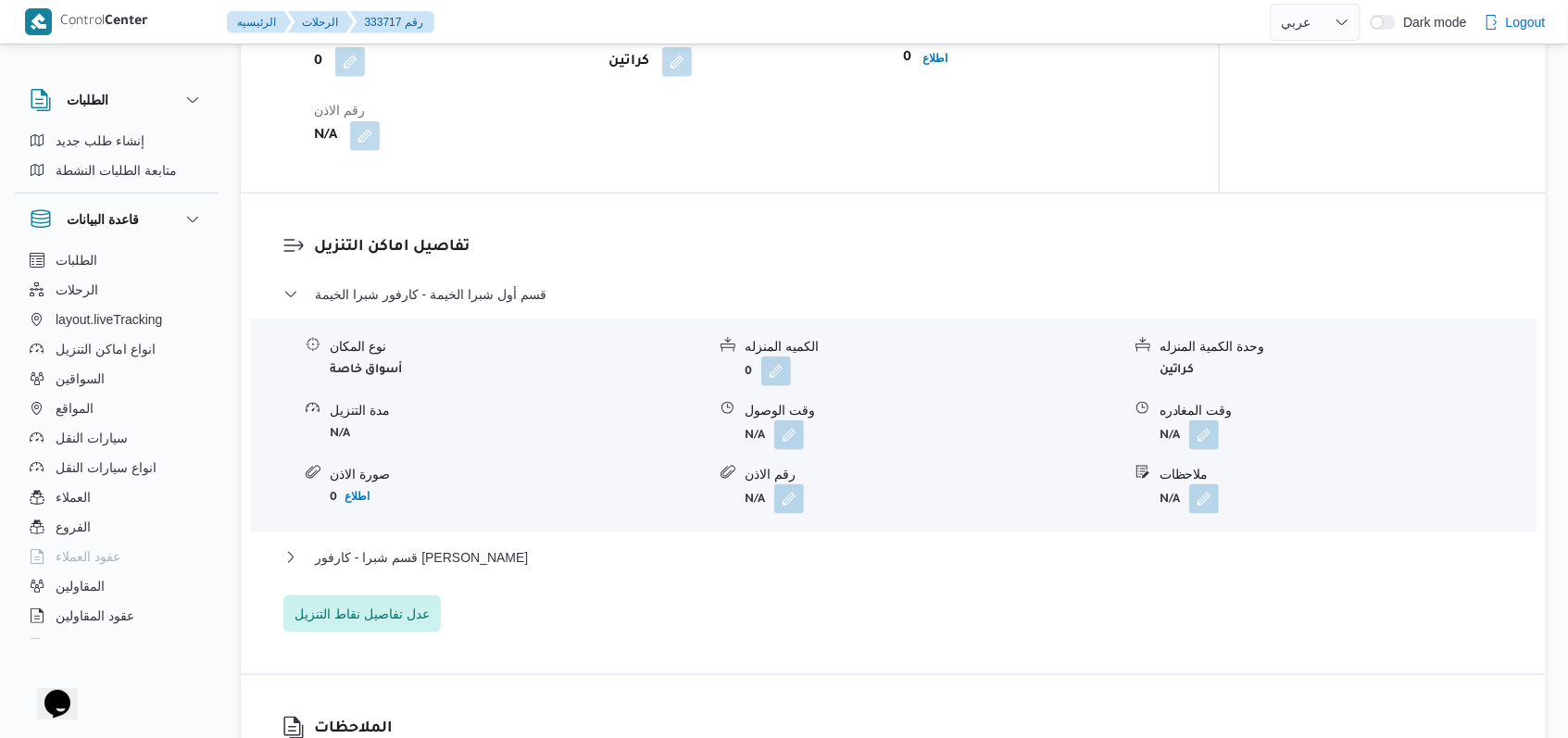
select select "ar"
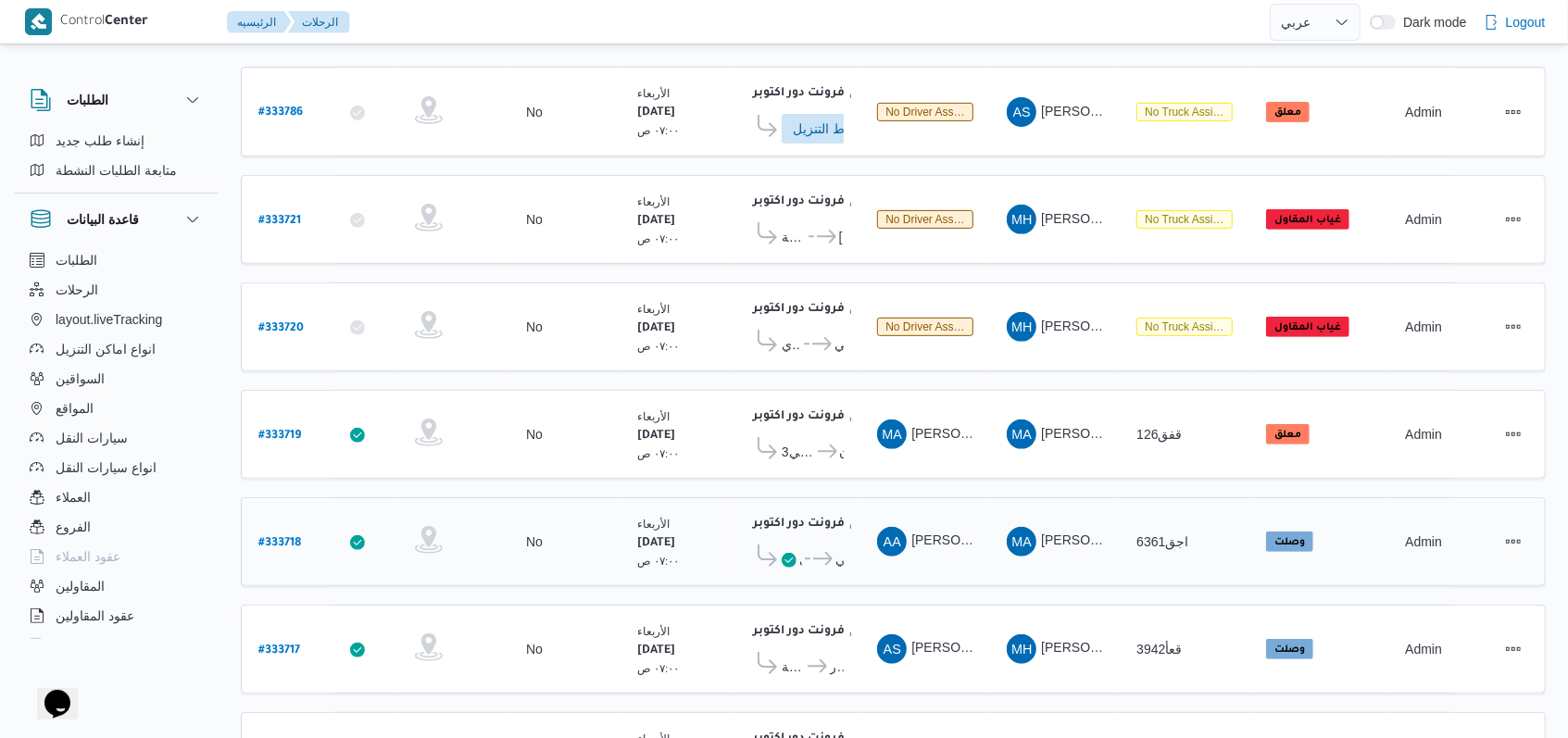
scroll to position [513, 0]
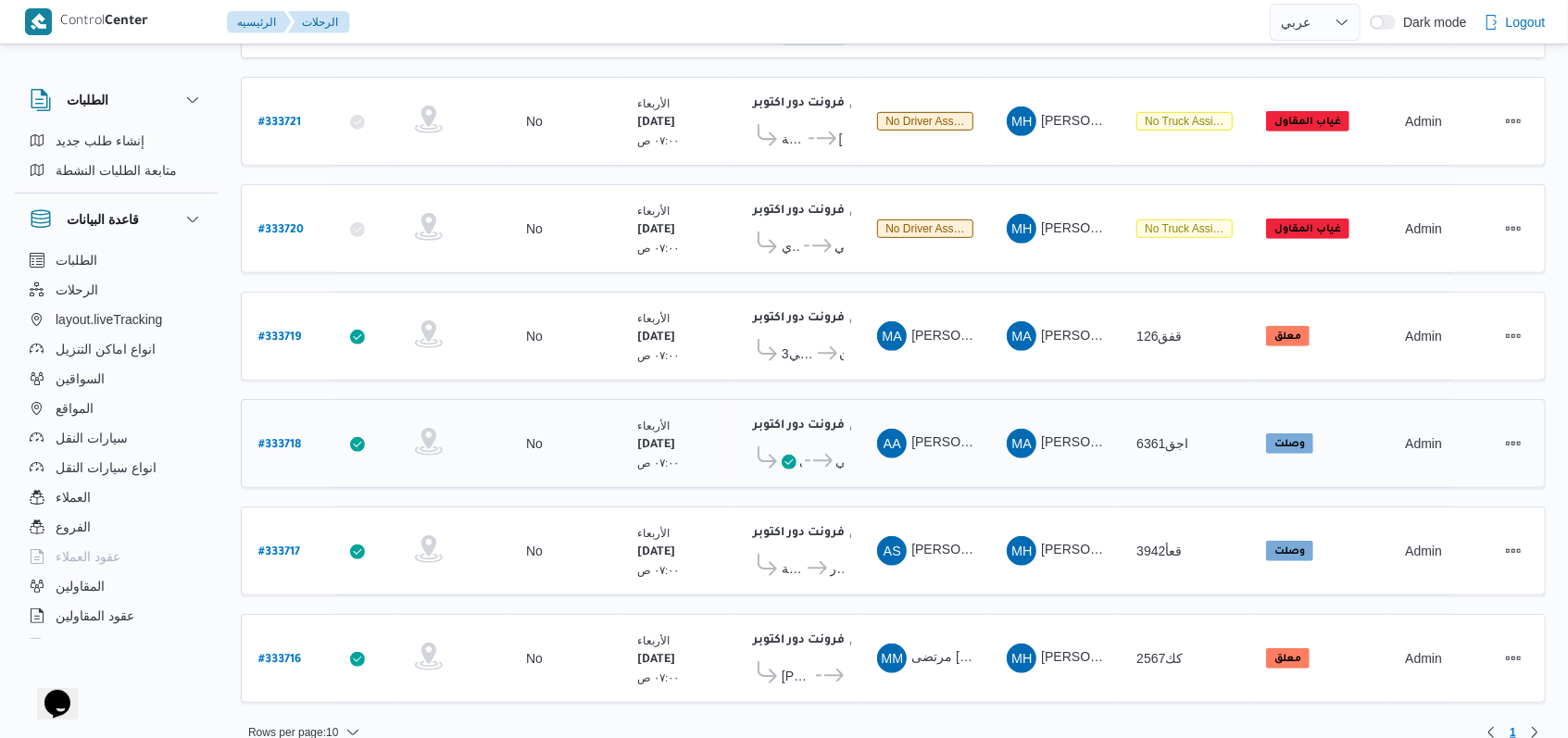
click at [661, 453] on icon at bounding box center [823, 460] width 20 height 14
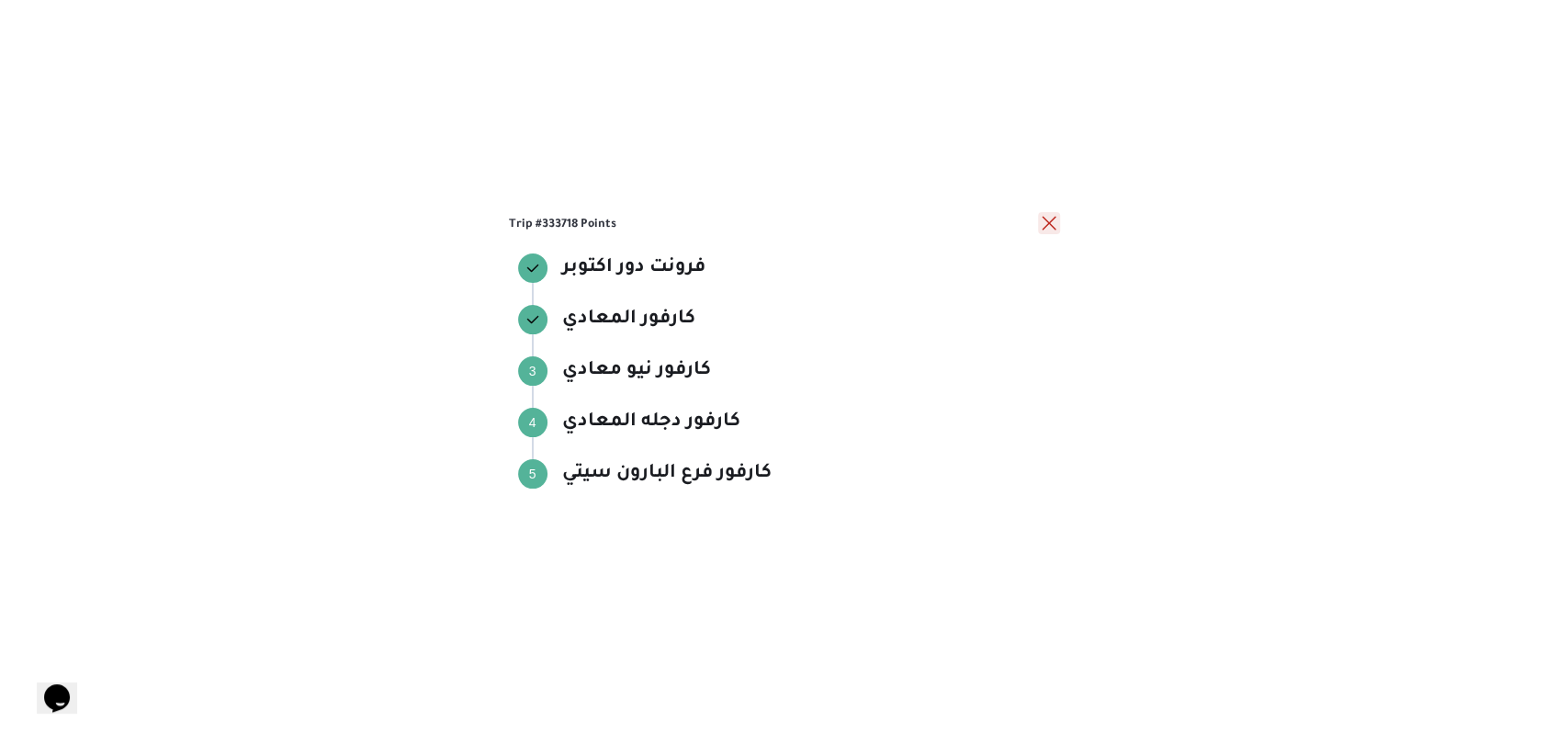
click at [656, 219] on button "close" at bounding box center [1049, 222] width 22 height 22
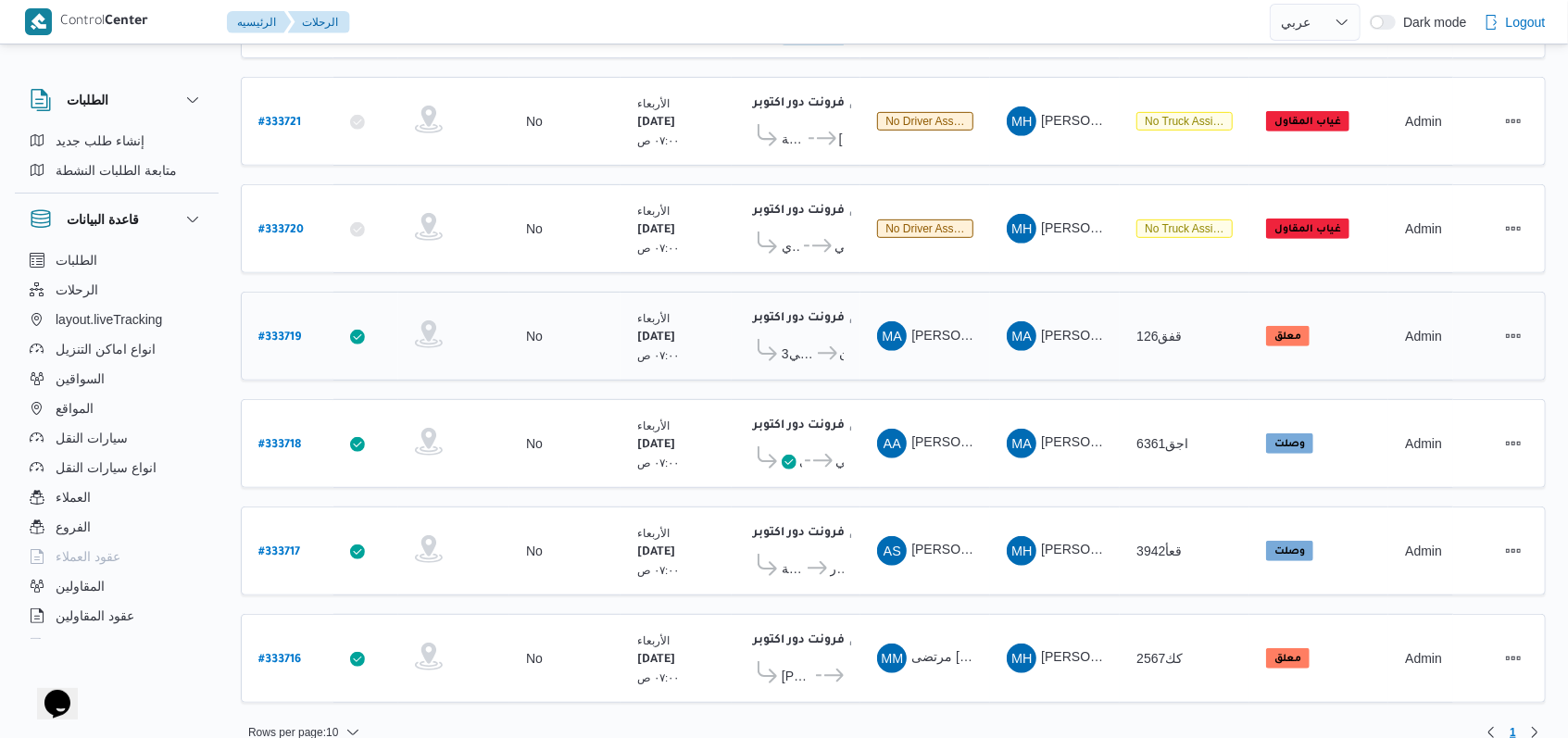
click at [661, 346] on icon at bounding box center [828, 353] width 20 height 14
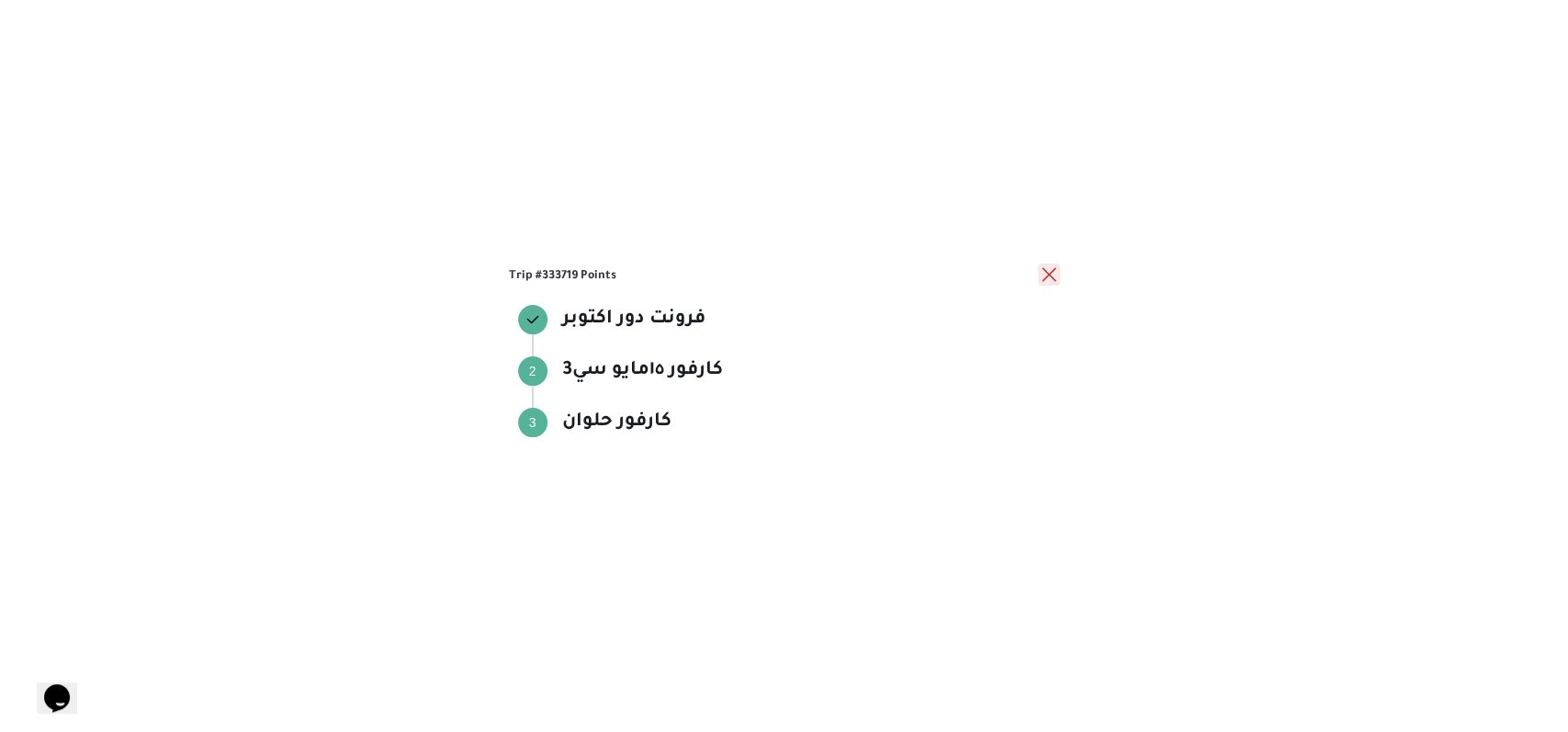
click at [656, 278] on button "close" at bounding box center [1049, 275] width 22 height 22
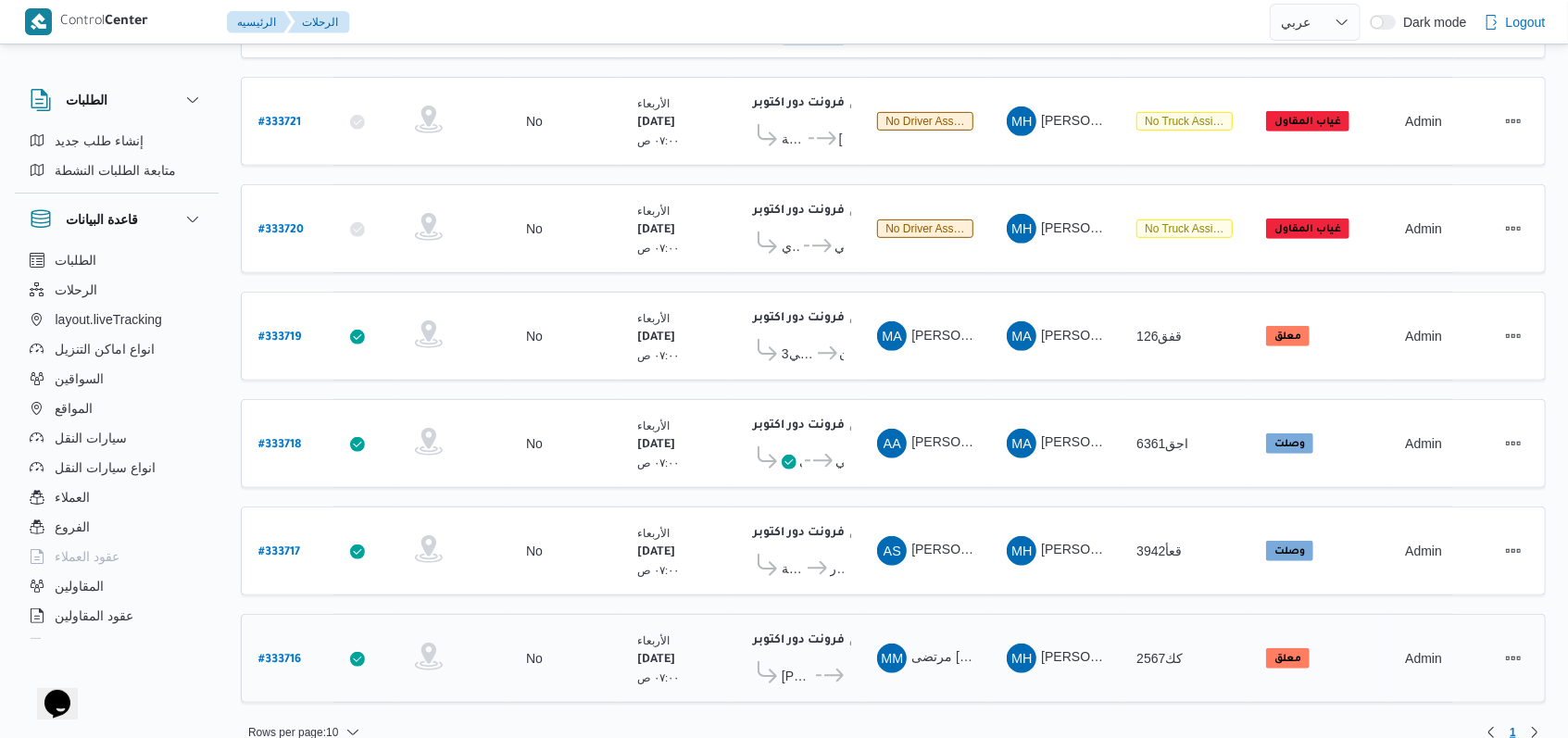
click at [661, 665] on span "كارفور بيراميدز مول" at bounding box center [798, 676] width 31 height 22
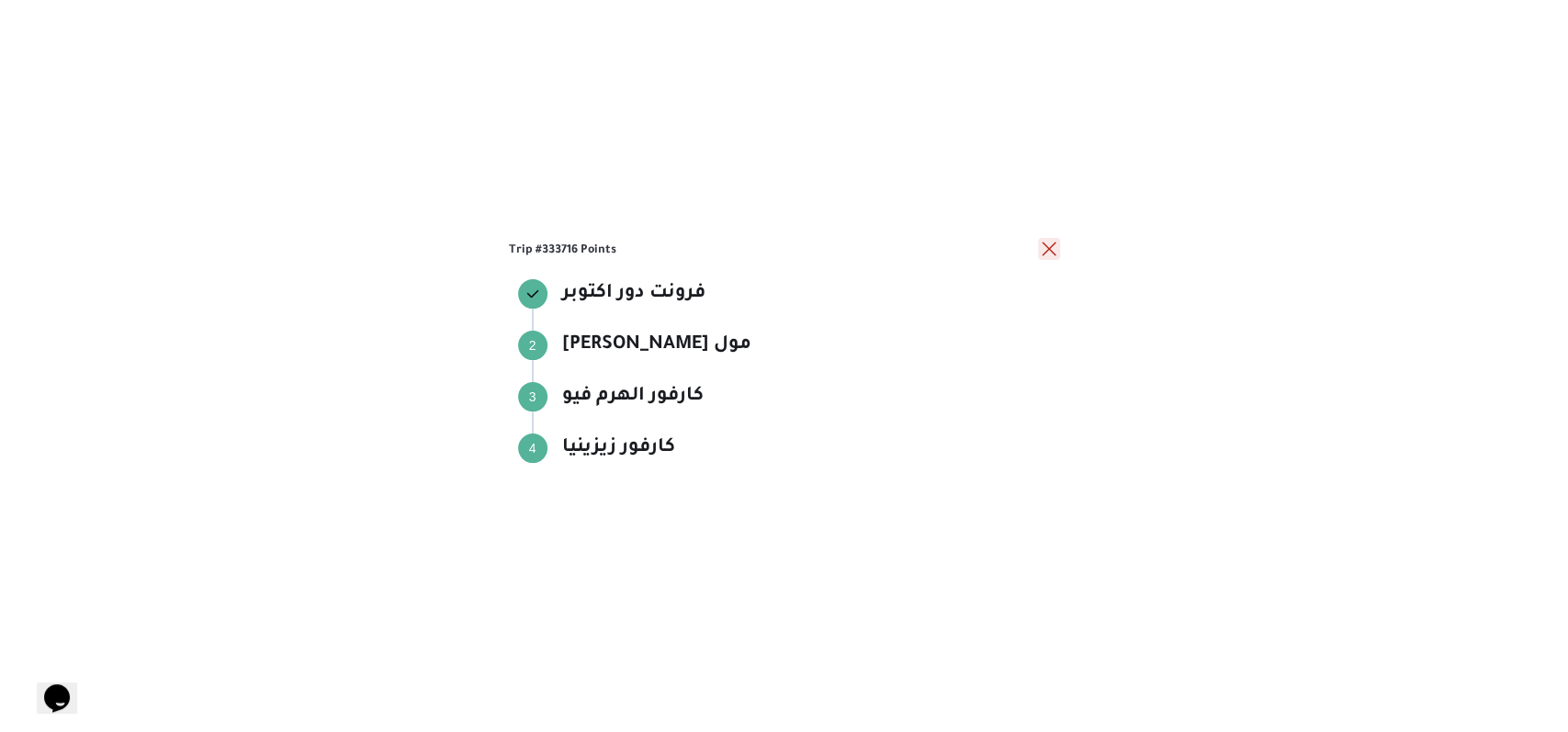
click at [656, 253] on button "close" at bounding box center [1049, 249] width 22 height 22
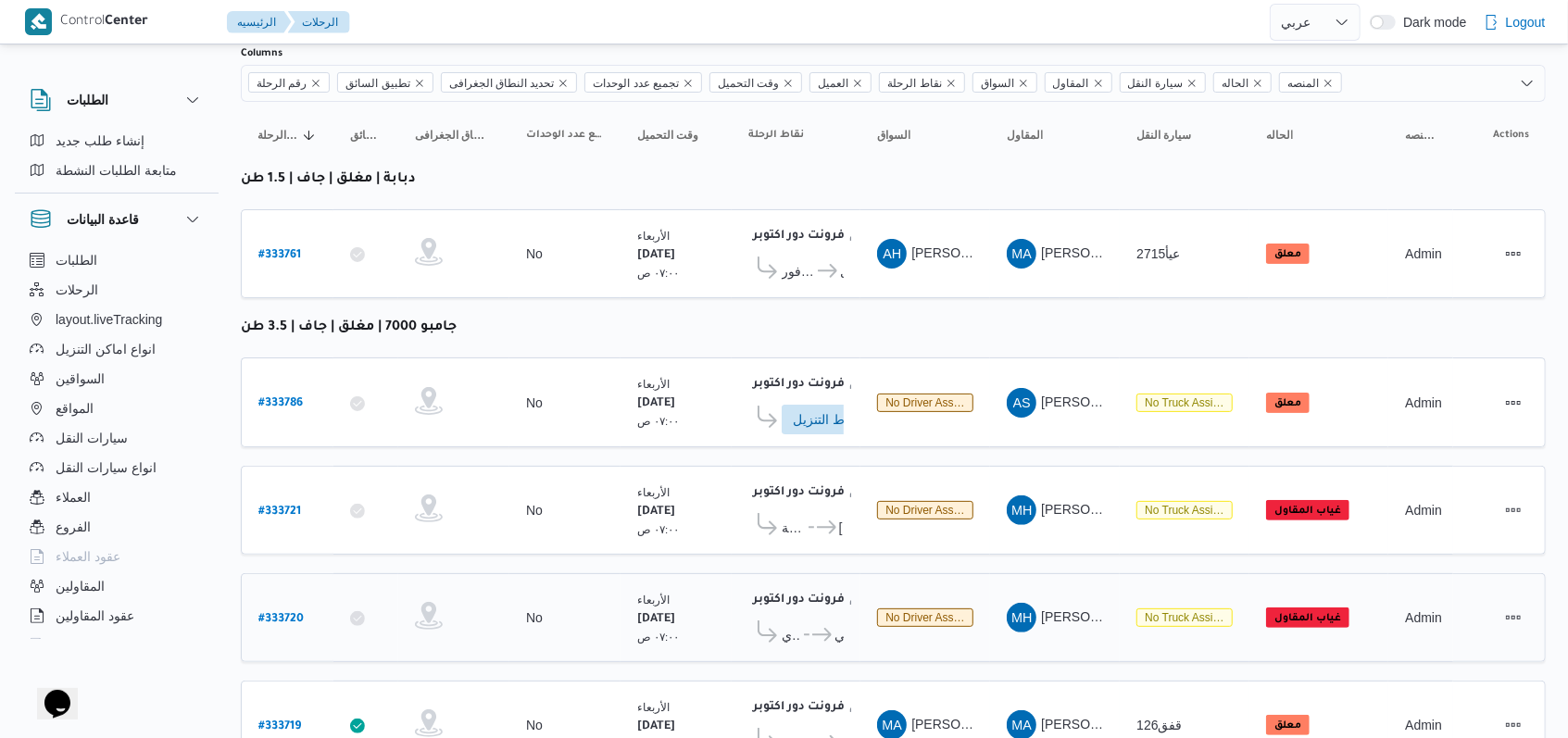
scroll to position [267, 0]
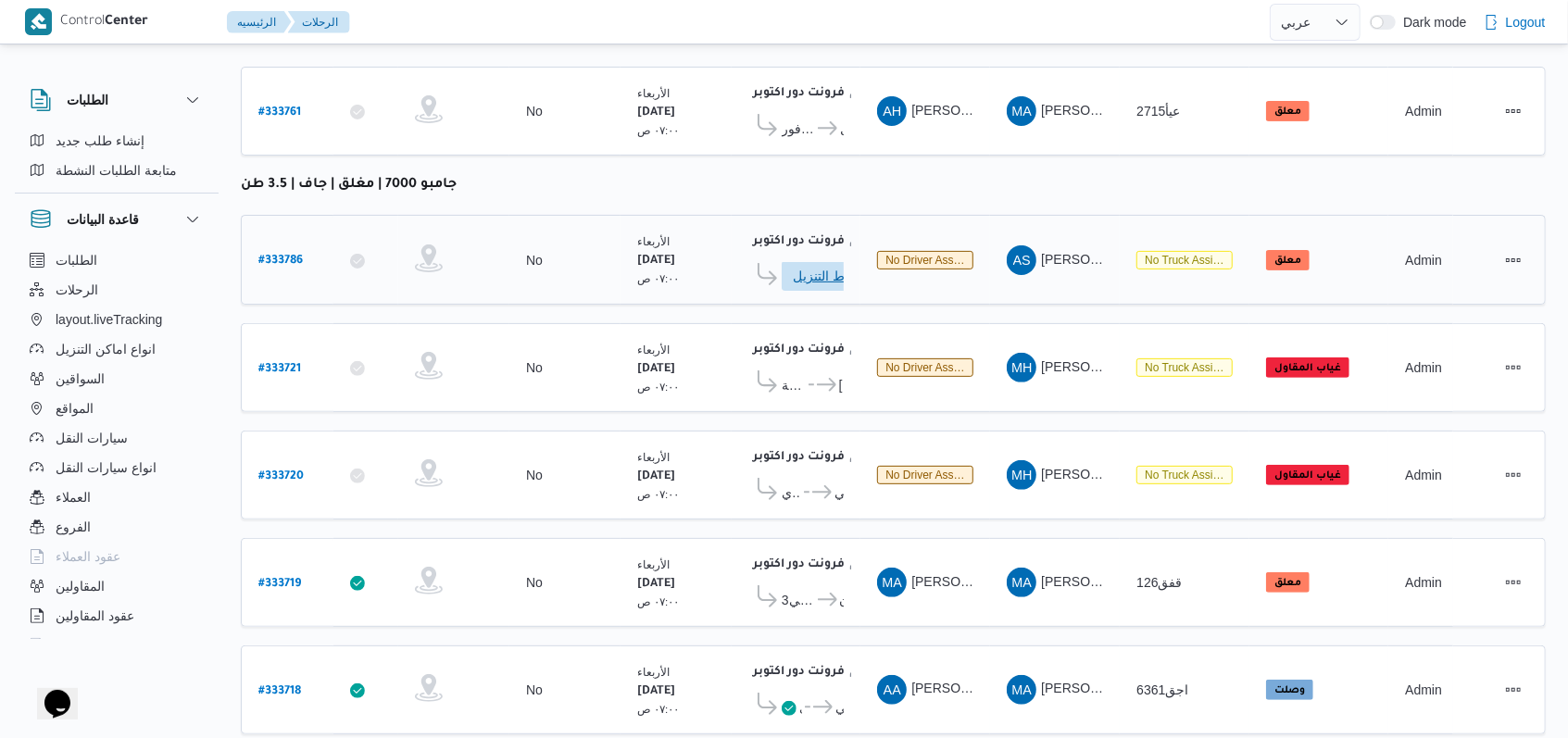
click at [661, 274] on span "ادخل تفاصيل نقاط التنزيل" at bounding box center [834, 276] width 82 height 29
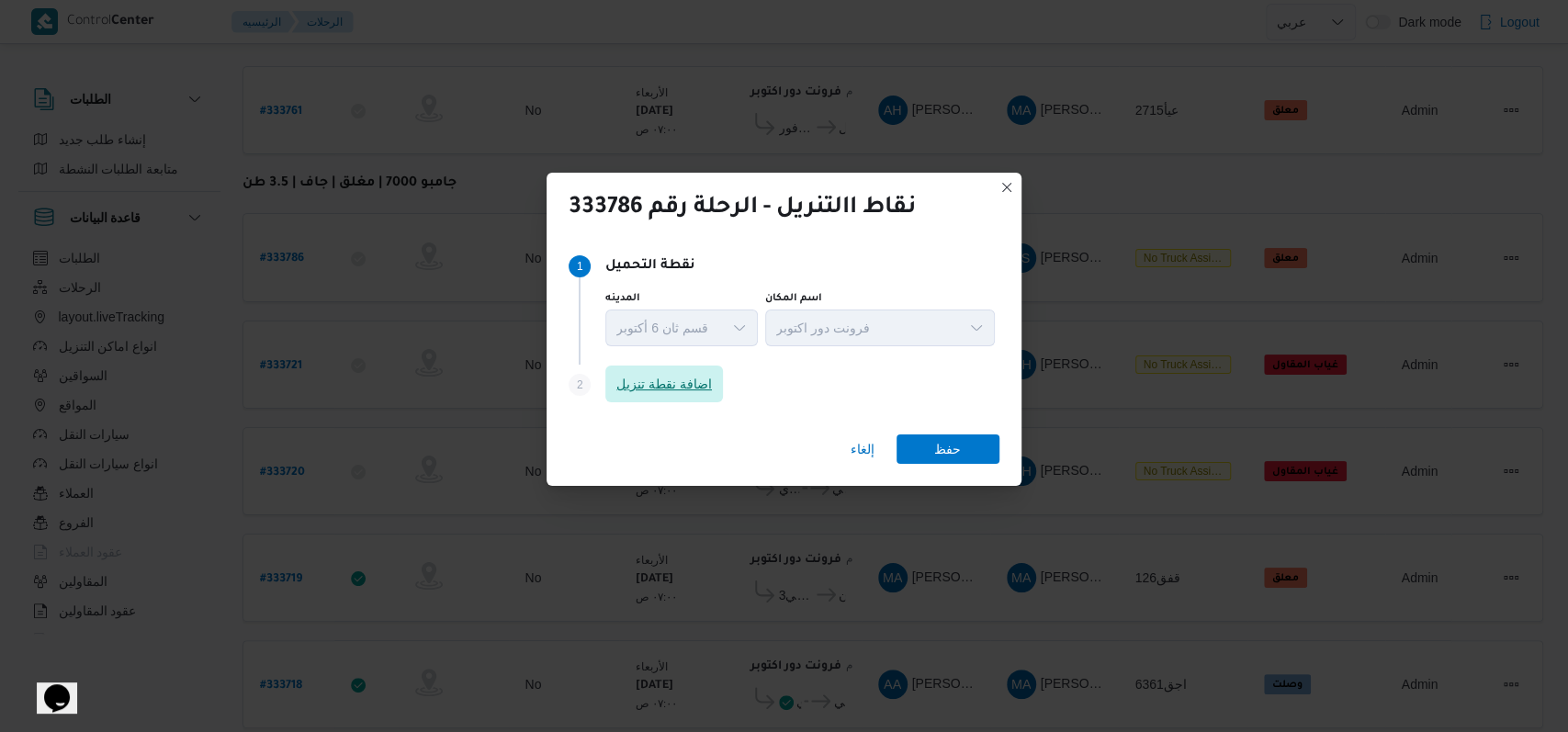
click at [647, 393] on span "اضافة نقطة تنزيل" at bounding box center [664, 384] width 96 height 22
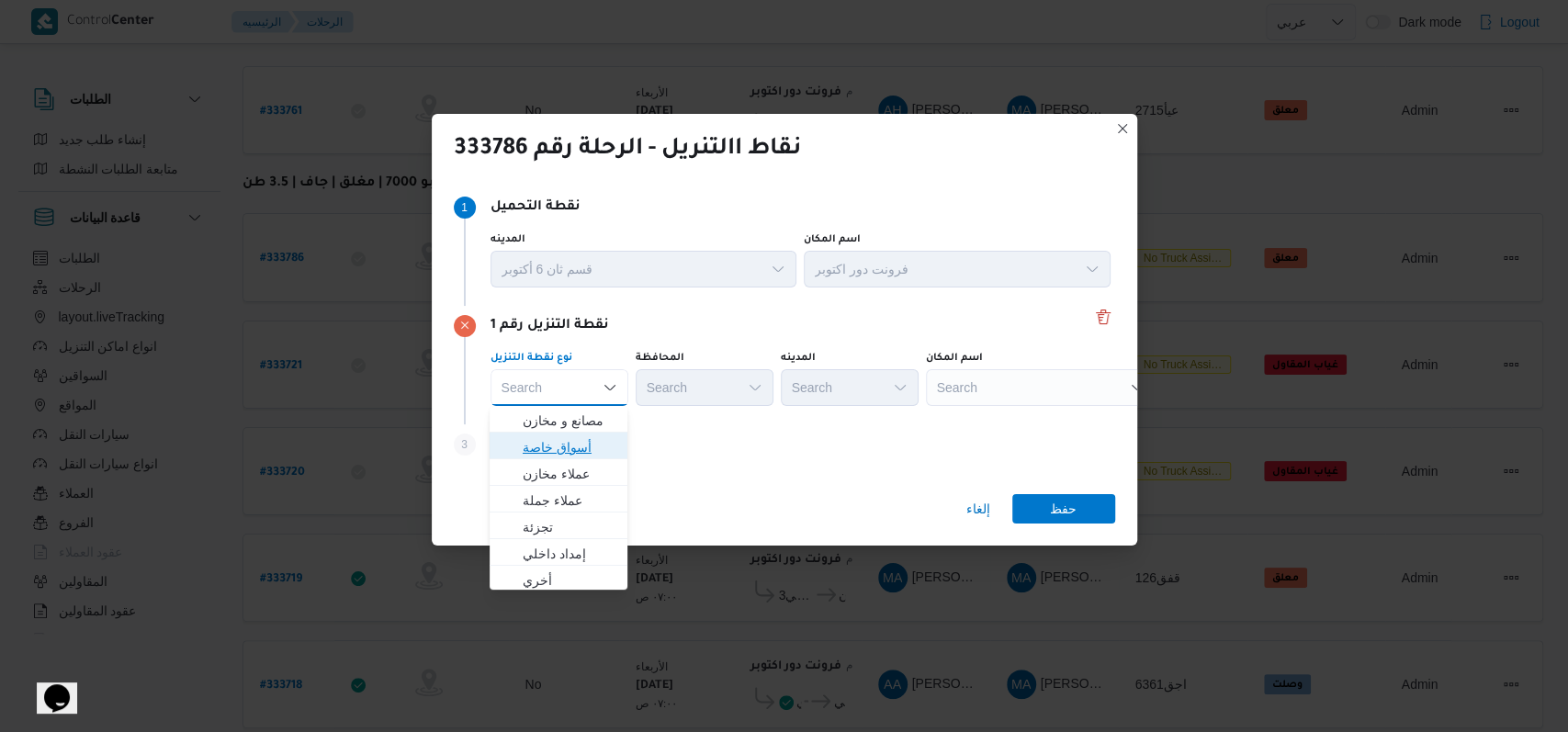
click at [577, 440] on span "أسواق خاصة" at bounding box center [569, 447] width 94 height 22
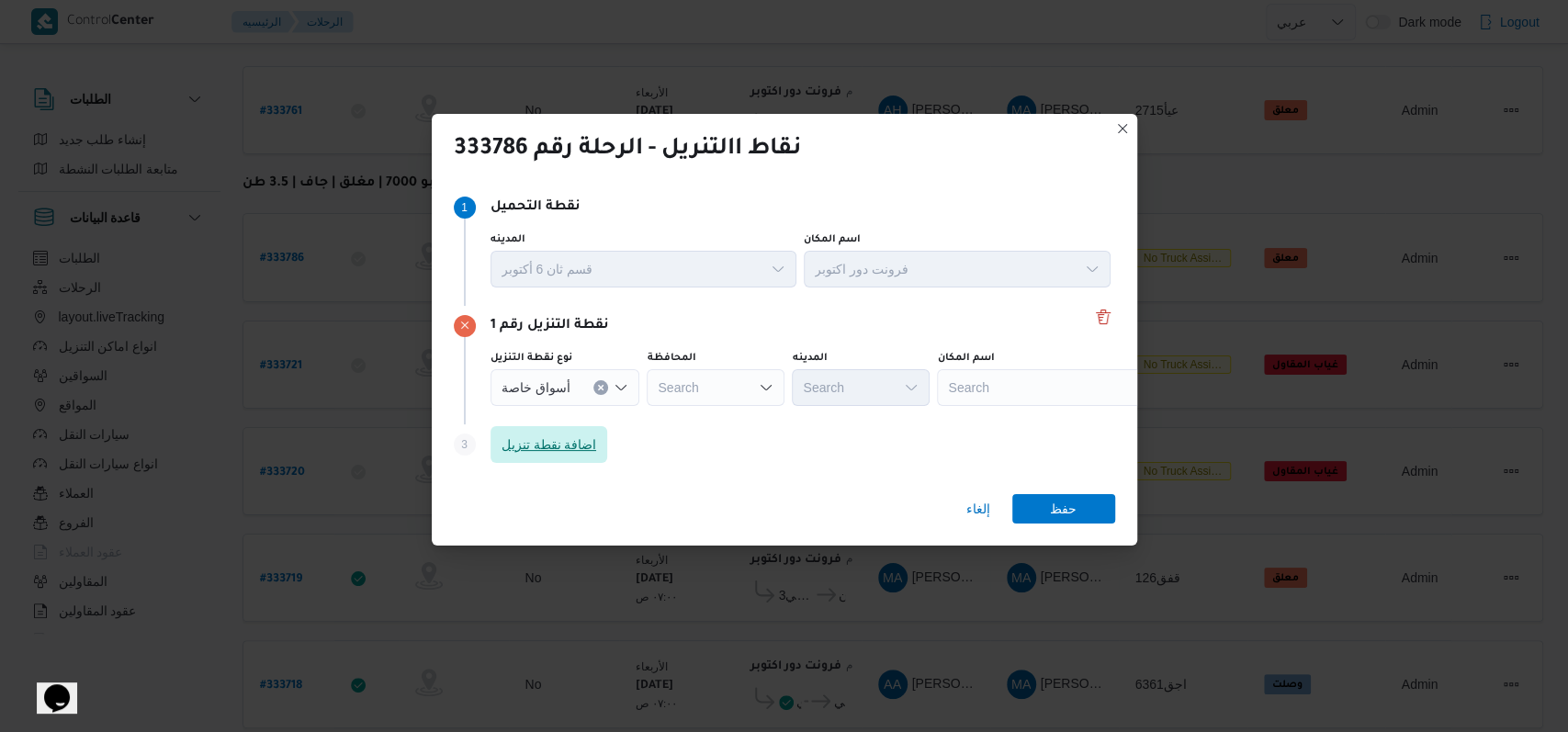
click at [577, 440] on span "اضافة نقطة تنزيل" at bounding box center [549, 444] width 96 height 22
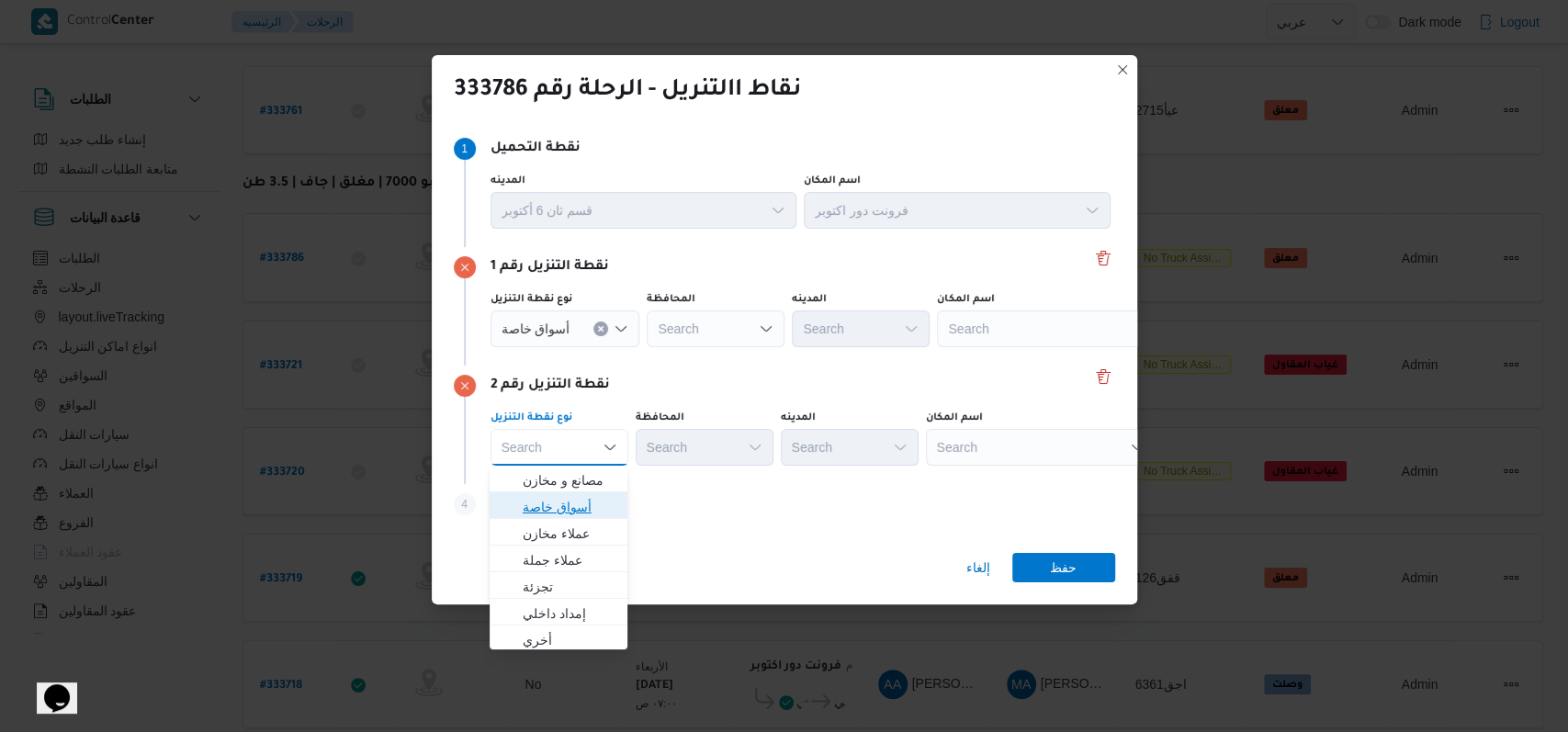
click at [573, 504] on span "أسواق خاصة" at bounding box center [569, 507] width 94 height 22
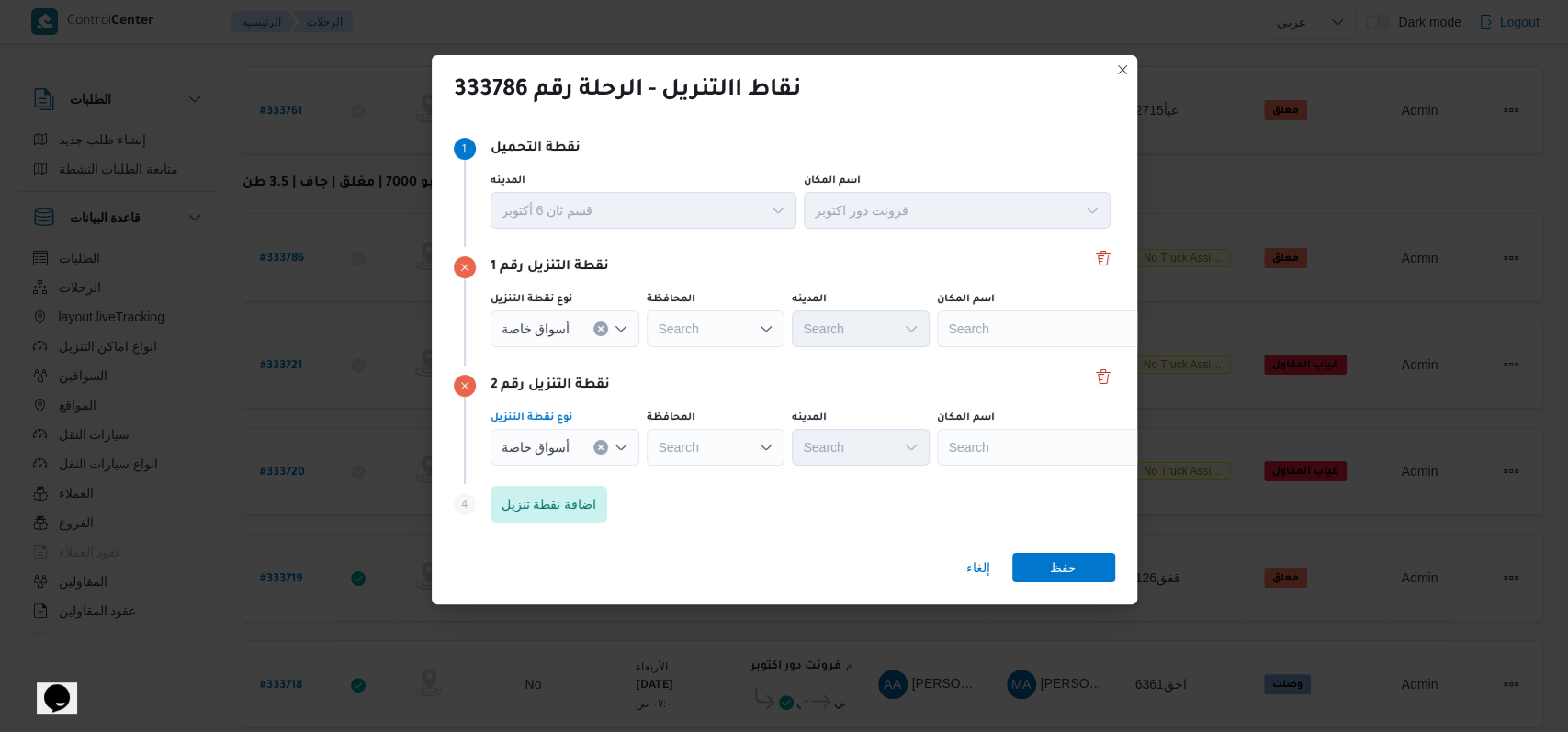
click at [656, 448] on div "Search" at bounding box center [716, 448] width 137 height 37
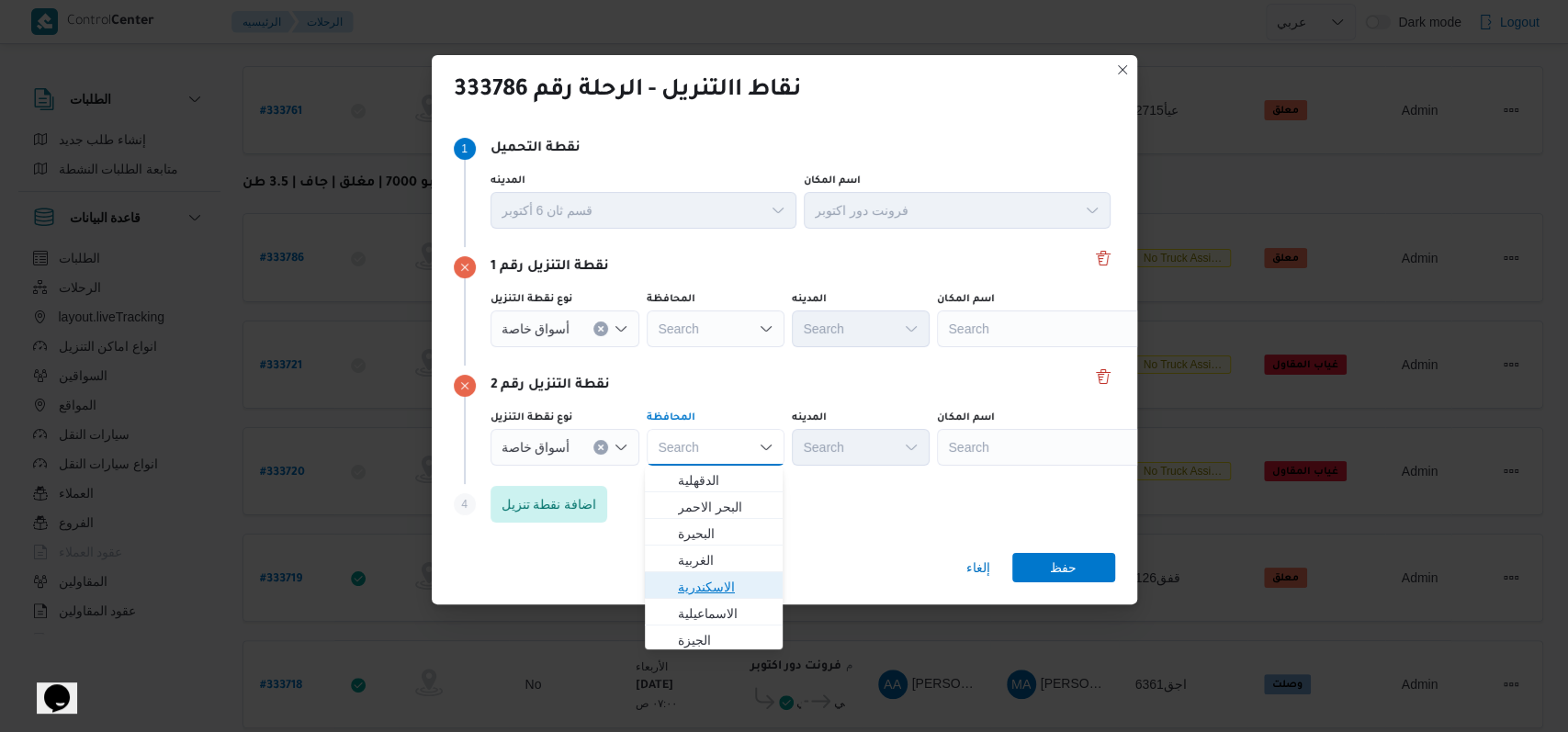
click at [656, 588] on span "الاسكندرية" at bounding box center [725, 586] width 94 height 22
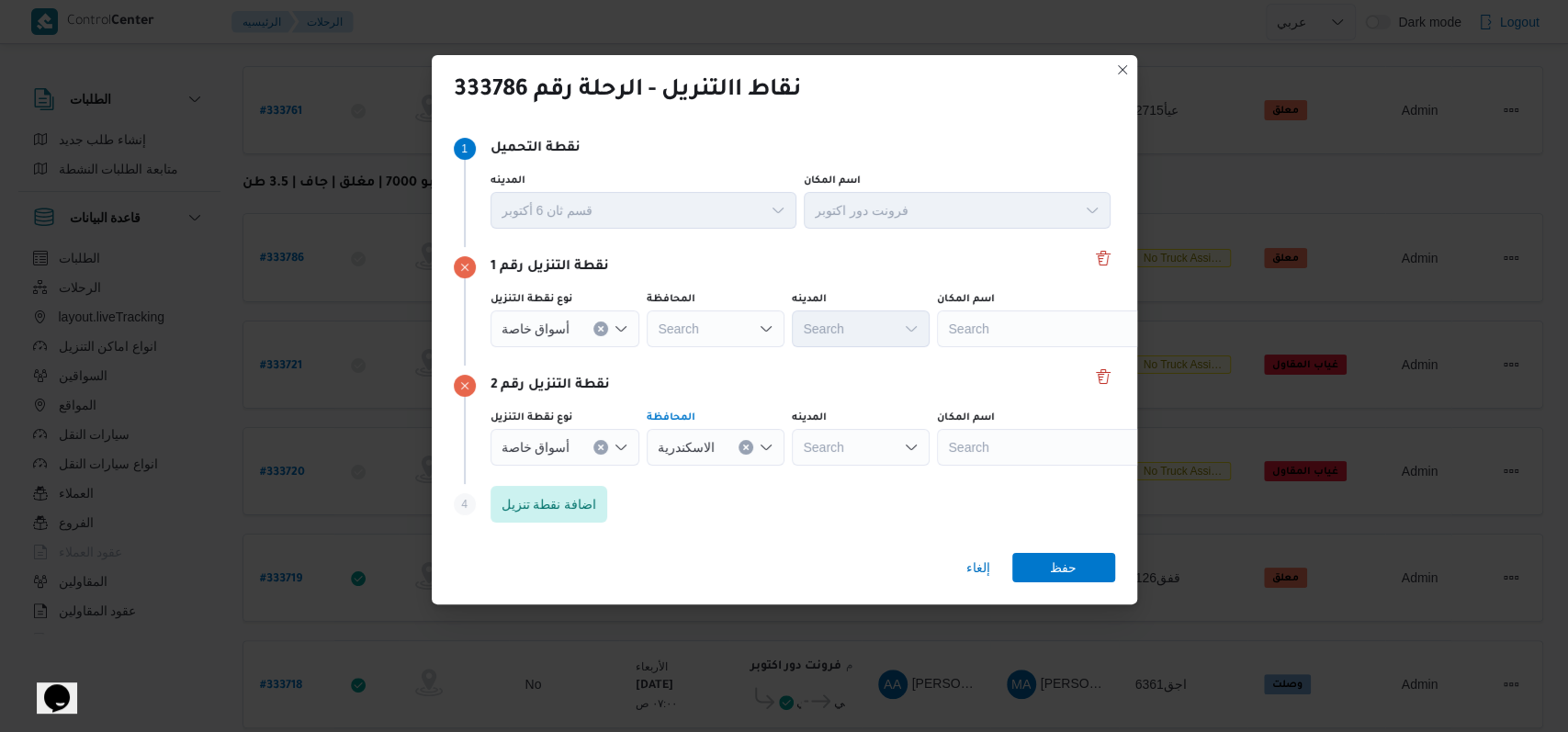
click at [656, 302] on div "المحافظة" at bounding box center [716, 299] width 137 height 15
click at [656, 306] on div "المحافظة" at bounding box center [716, 299] width 137 height 15
click at [656, 316] on div "Search" at bounding box center [716, 329] width 137 height 37
click at [656, 327] on div "Search" at bounding box center [716, 329] width 137 height 37
click at [656, 470] on span "الاسكندرية" at bounding box center [725, 468] width 94 height 22
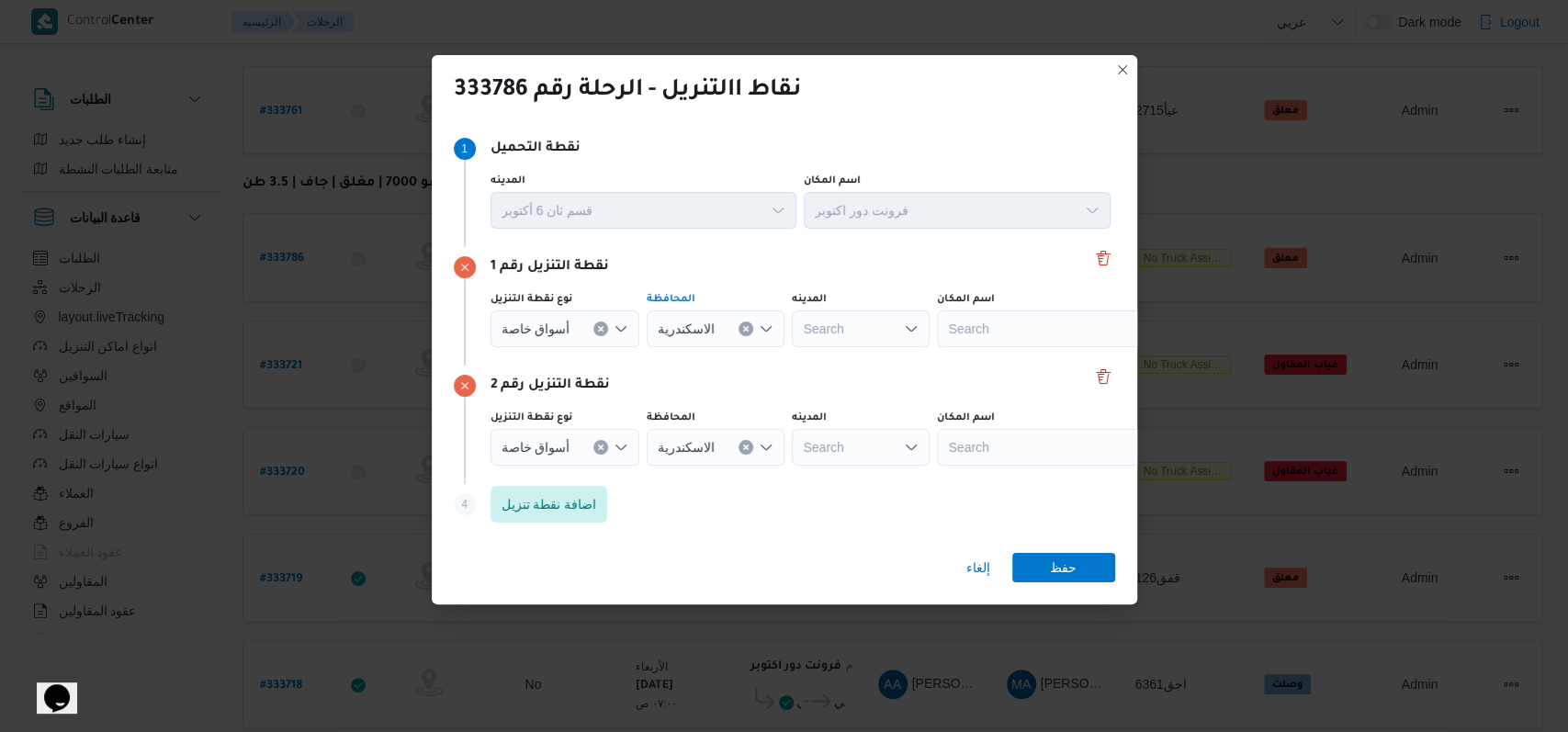
click at [656, 310] on div "Search" at bounding box center [1051, 329] width 229 height 37
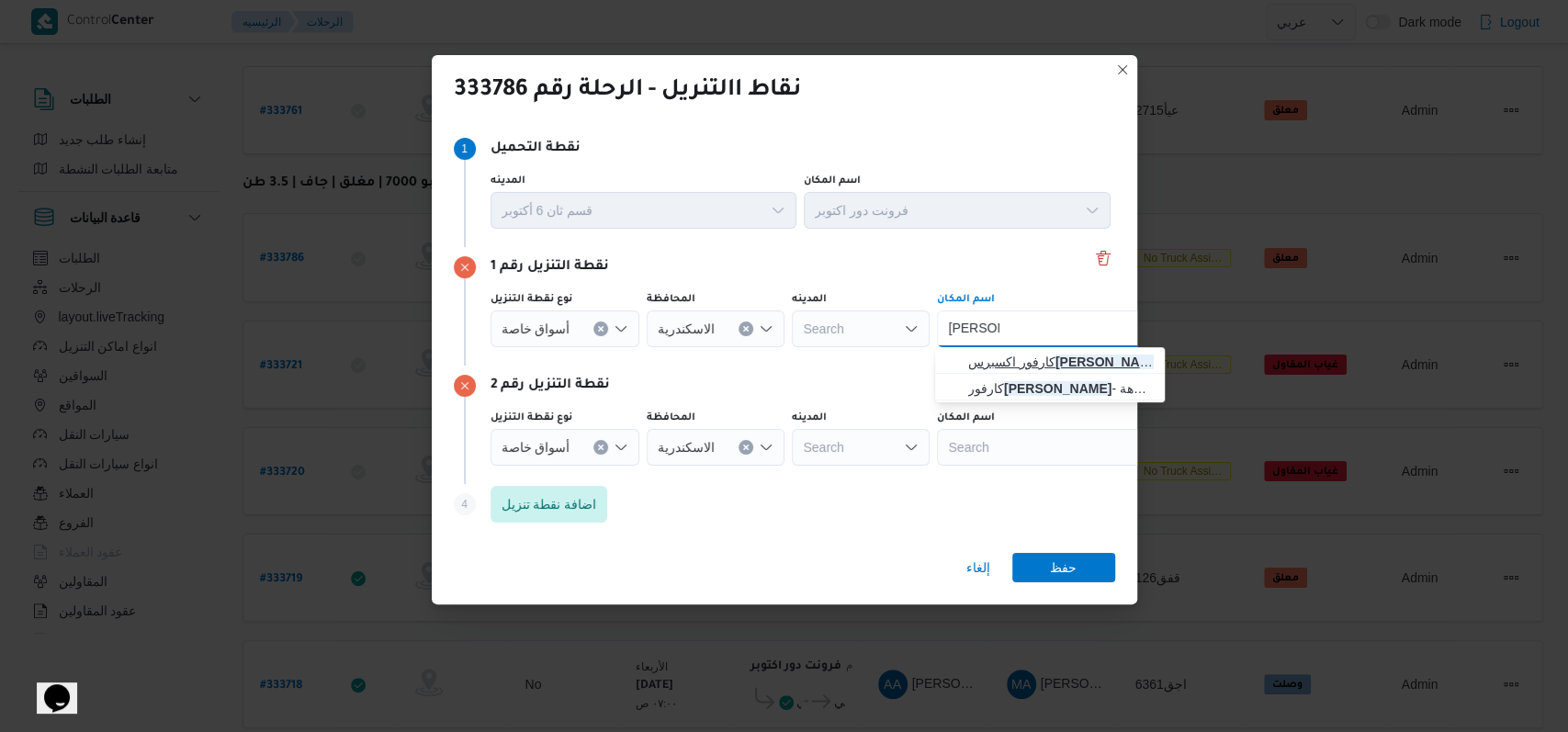
type input "جرين بلازا"
click at [656, 365] on span "كارفور اكسبرس جرين بلازا | 5 البساتين | فلمنج" at bounding box center [1061, 362] width 186 height 22
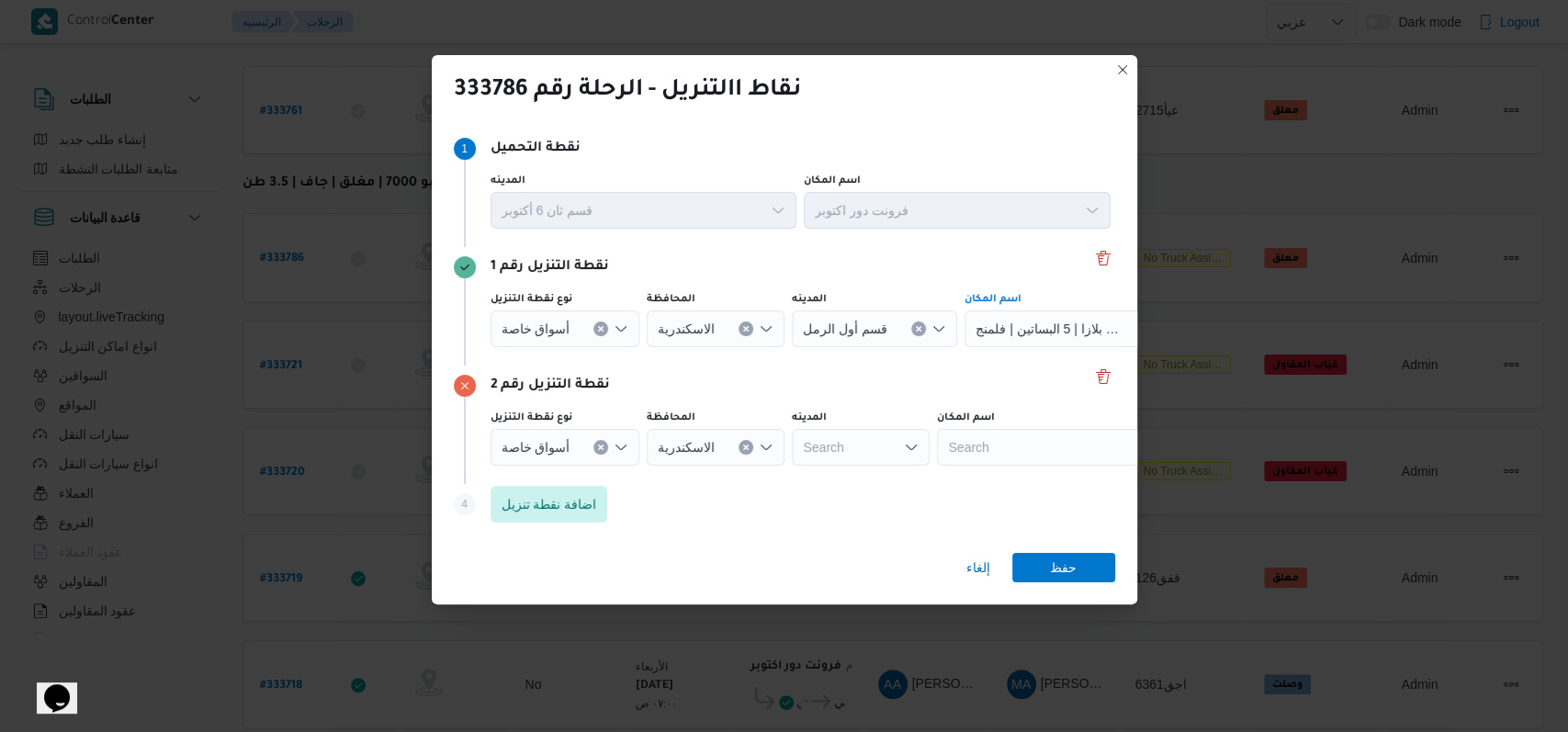
click at [656, 451] on div "Search" at bounding box center [1051, 448] width 229 height 37
type input "رويال بلازا"
click at [656, 493] on div "Step 4 is disabled 4 اضافة نقطة تنزيل" at bounding box center [784, 507] width 662 height 47
click at [656, 483] on div "Step 4 is disabled 4 اضافة نقطة تنزيل" at bounding box center [784, 507] width 662 height 47
click at [656, 446] on div "رويال بلازا رويال بلازا" at bounding box center [1051, 448] width 229 height 37
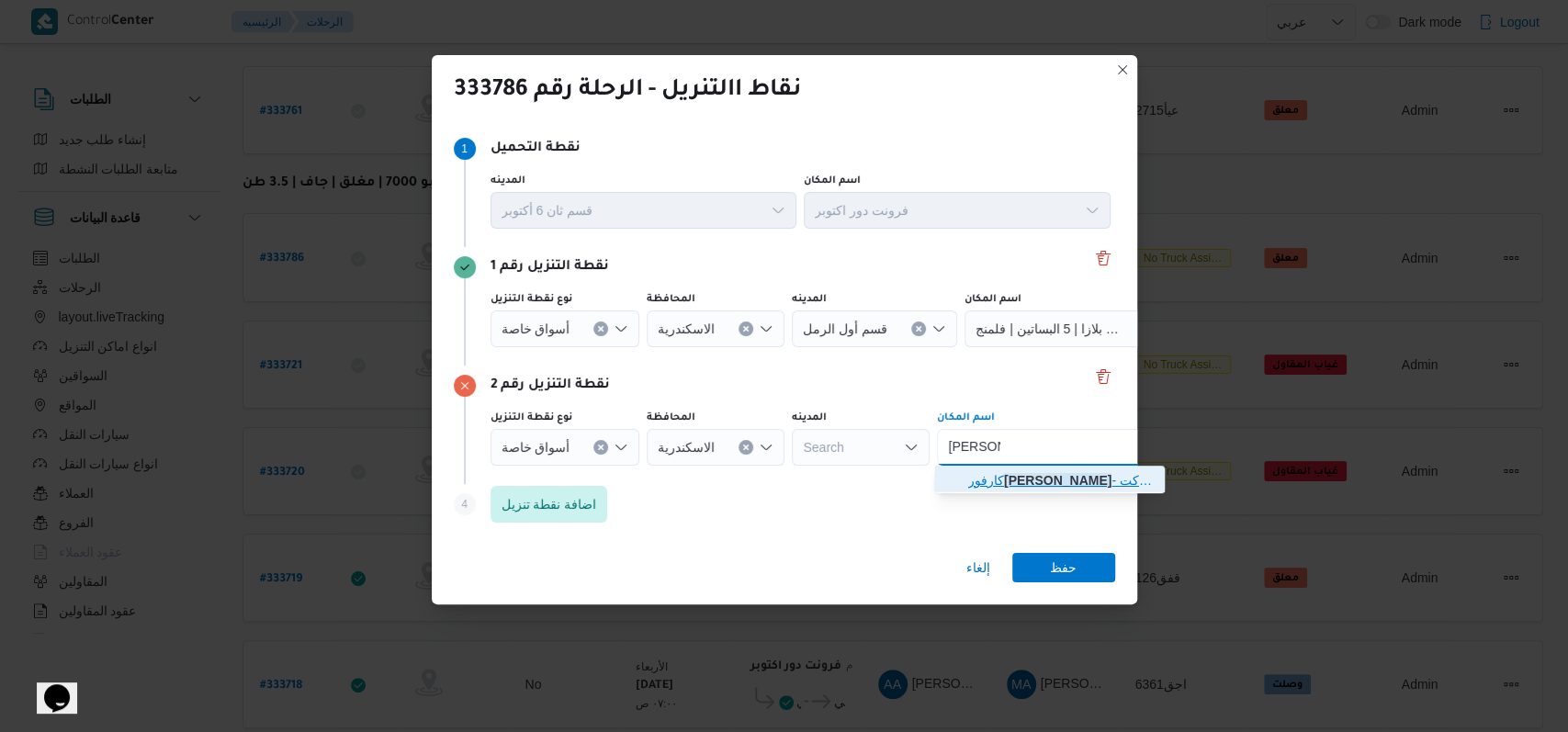
click at [656, 484] on span "كارفور رويال بلازا - الاسكندرية | كارفور ماركت رويال بلازا | العمراوي" at bounding box center [1061, 480] width 186 height 22
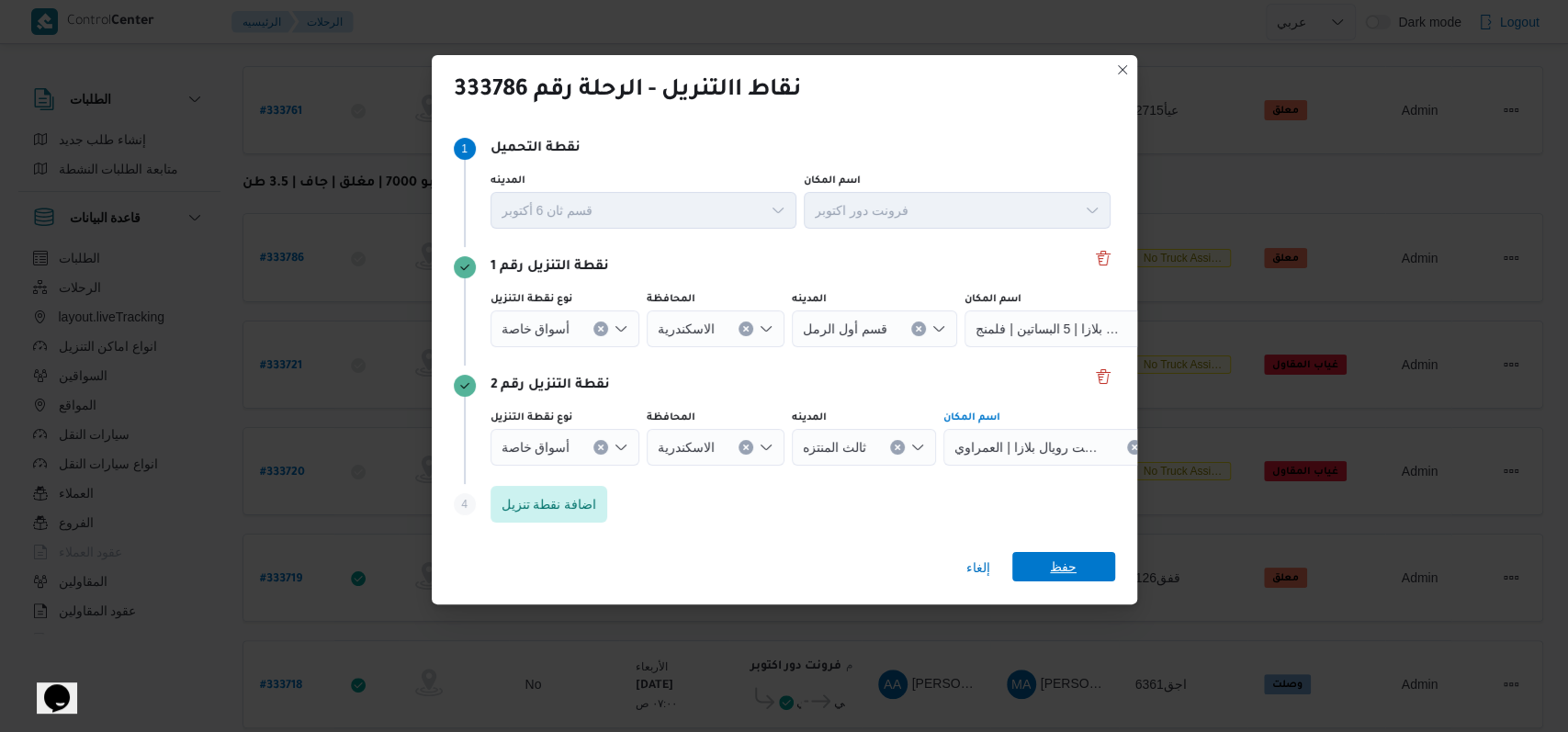
click at [656, 555] on span "حفظ" at bounding box center [1064, 567] width 27 height 29
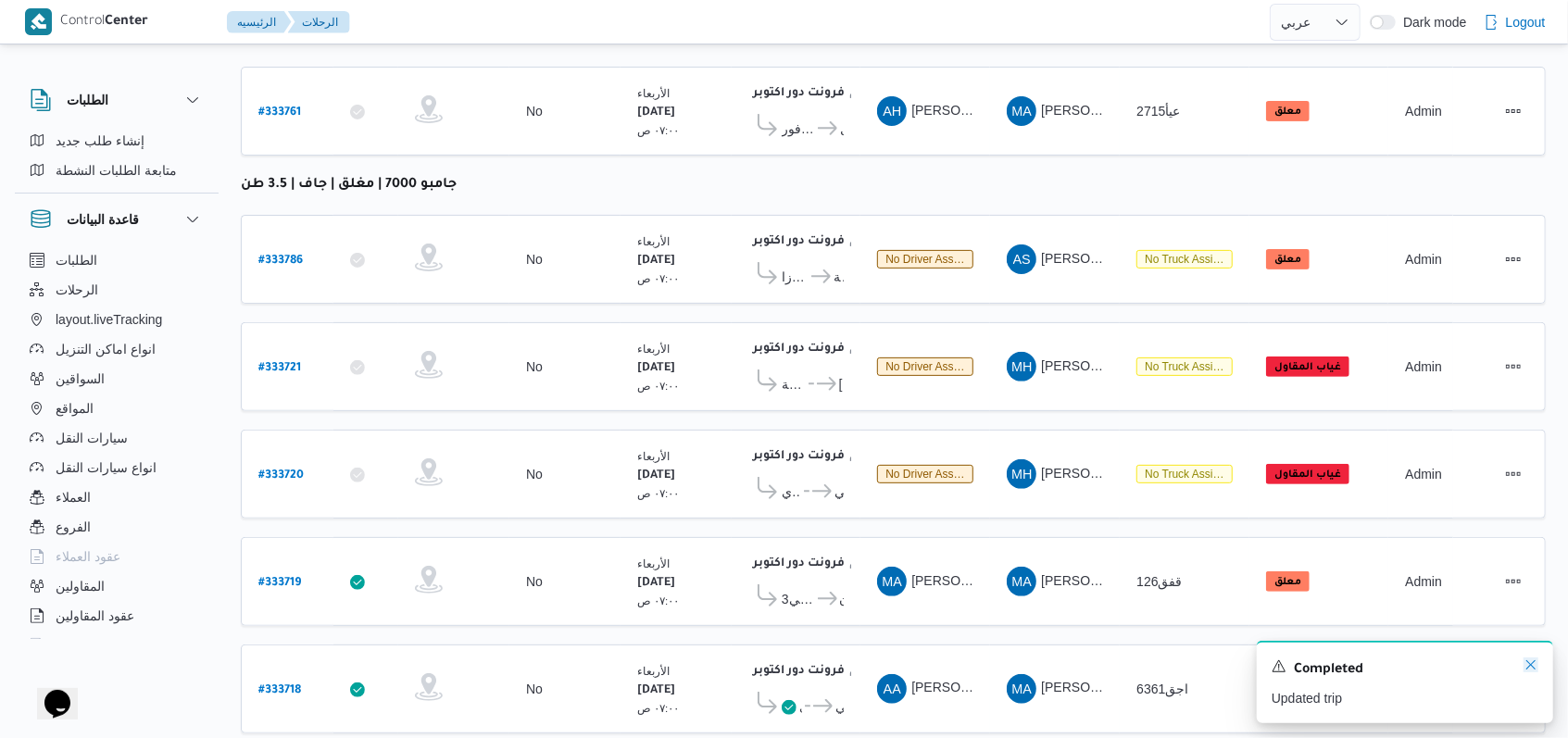
click at [661, 663] on icon "Dismiss toast" at bounding box center [1530, 664] width 15 height 15
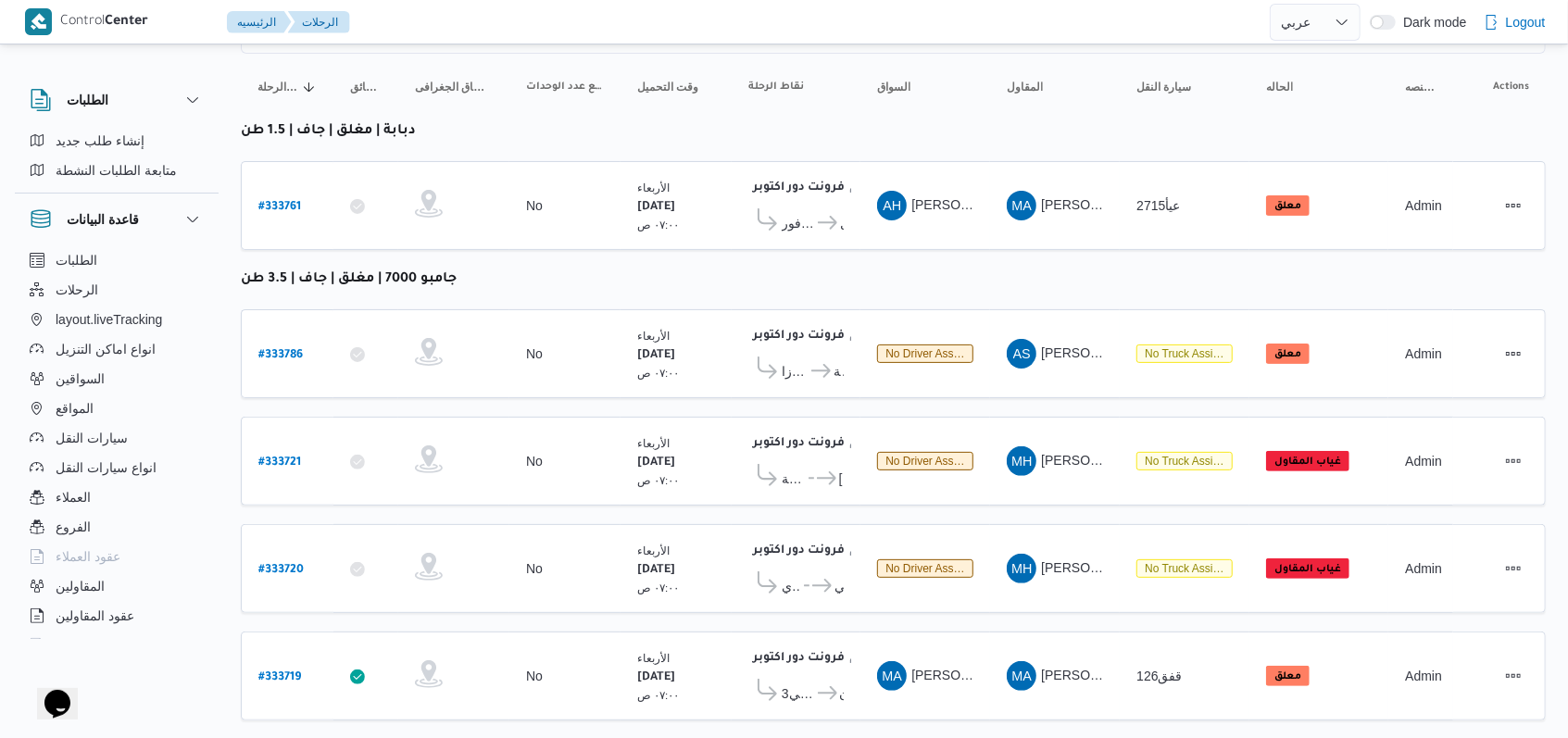
scroll to position [0, 0]
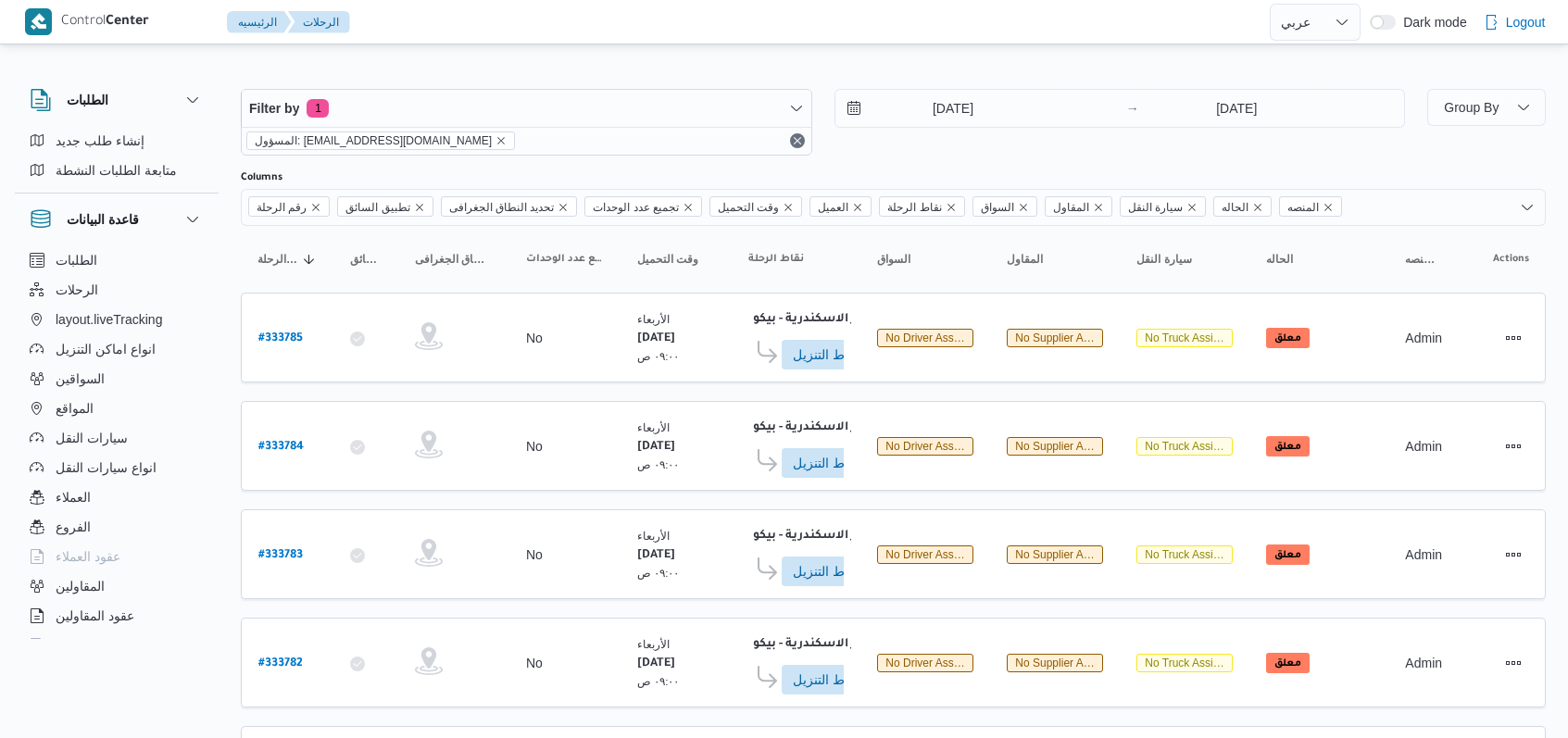
select select "ar"
click at [949, 97] on input "[DATE]" at bounding box center [941, 108] width 211 height 37
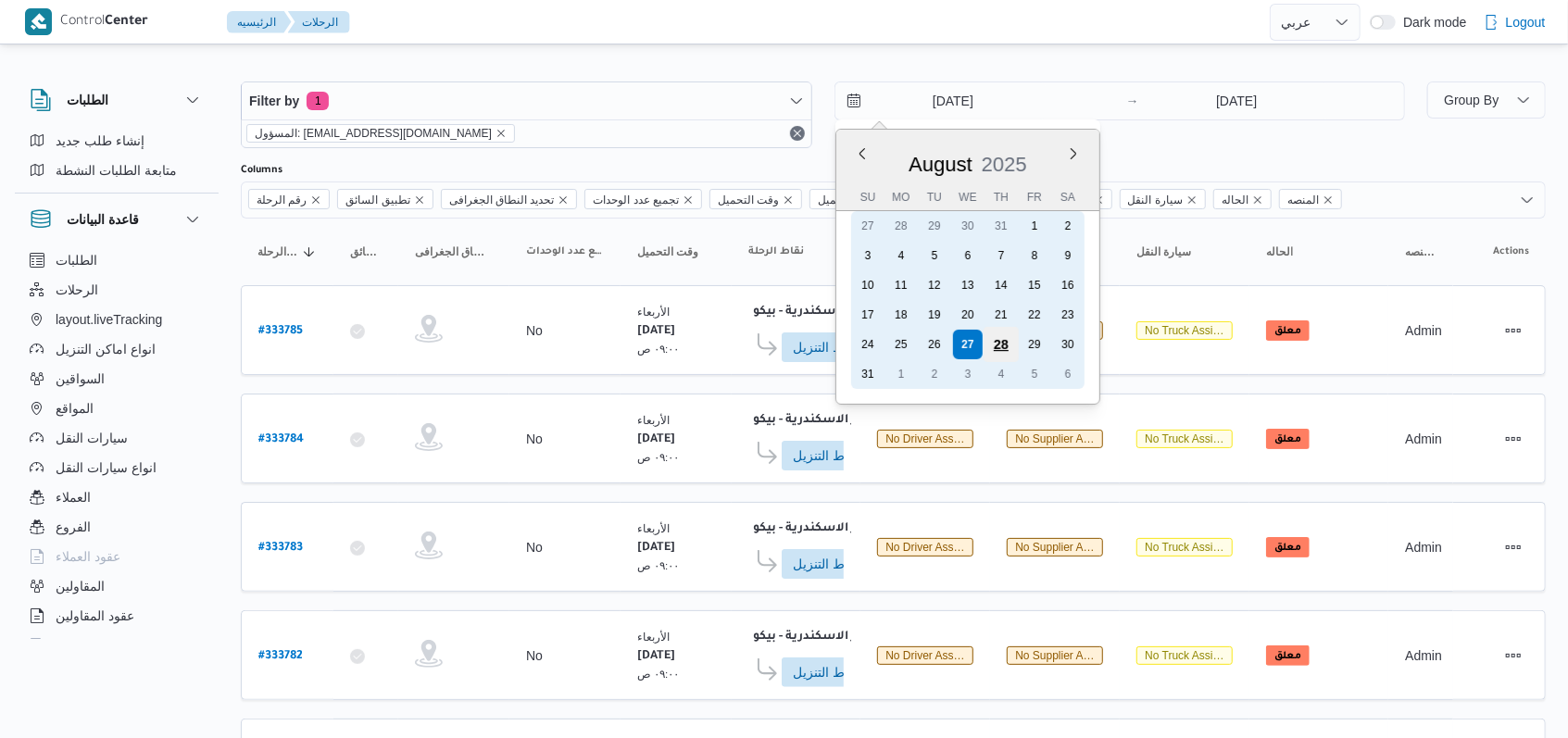
click at [999, 337] on div "28" at bounding box center [1000, 344] width 35 height 35
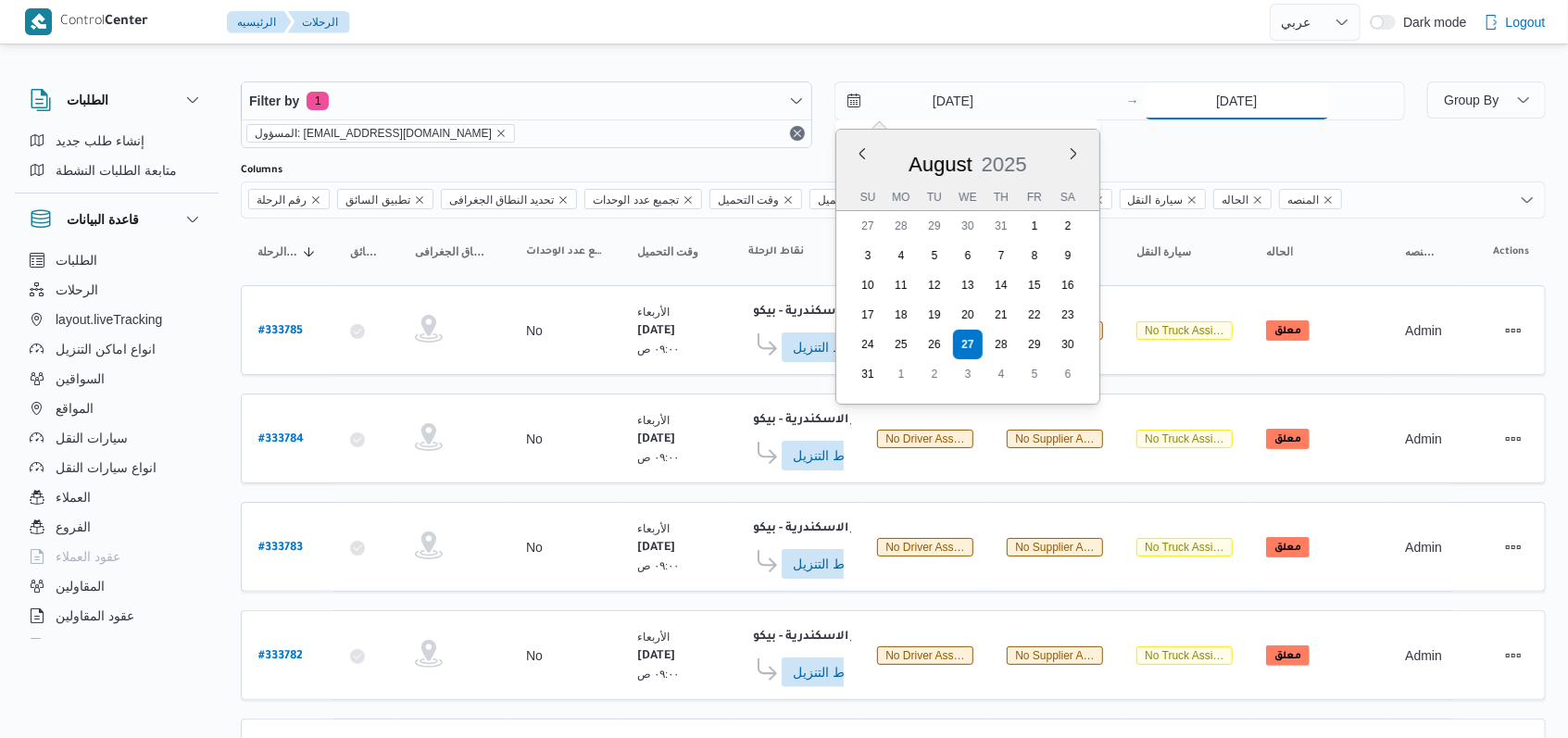
click at [1220, 108] on input "[DATE]" at bounding box center [1236, 101] width 184 height 37
type input "28/8/2025"
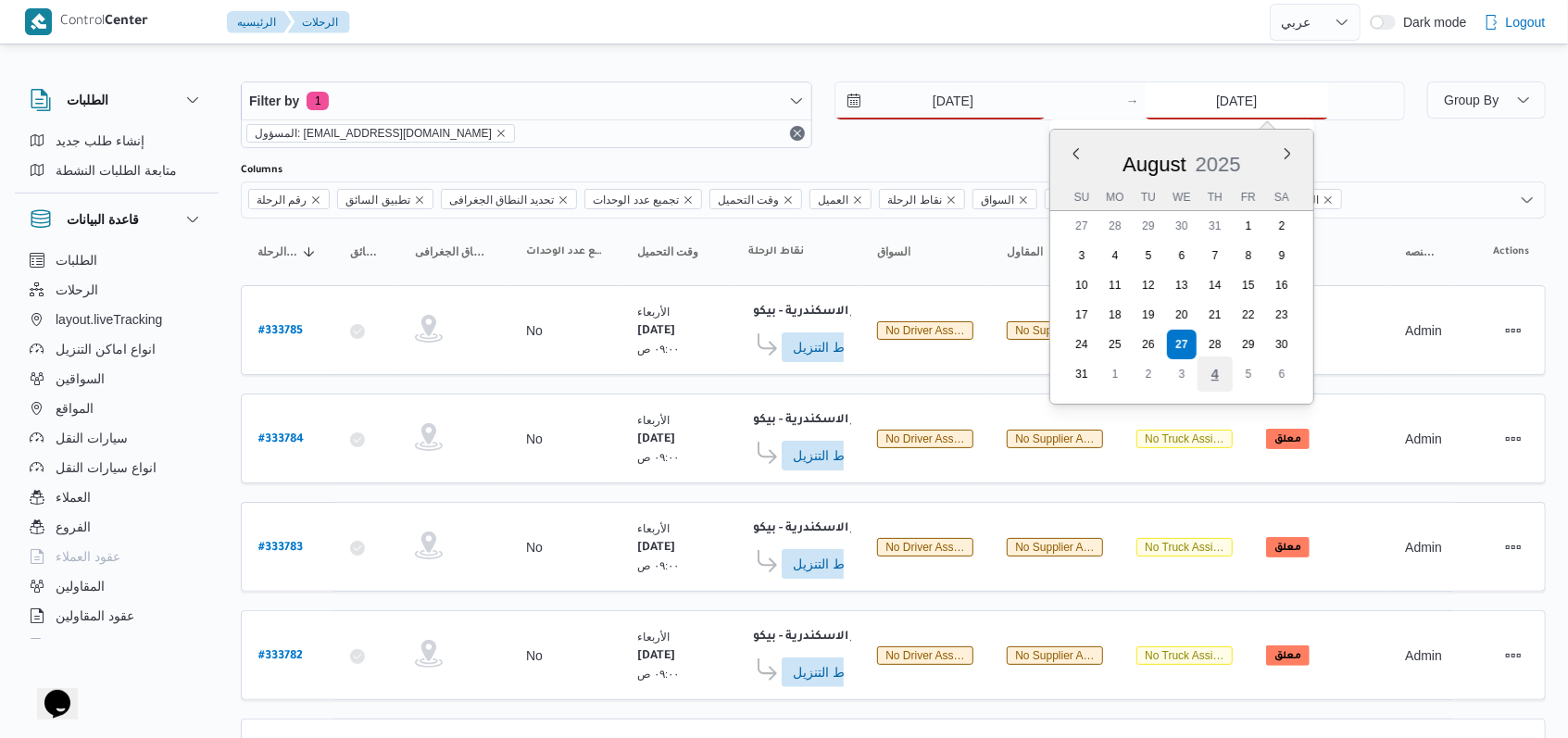
scroll to position [0, 0]
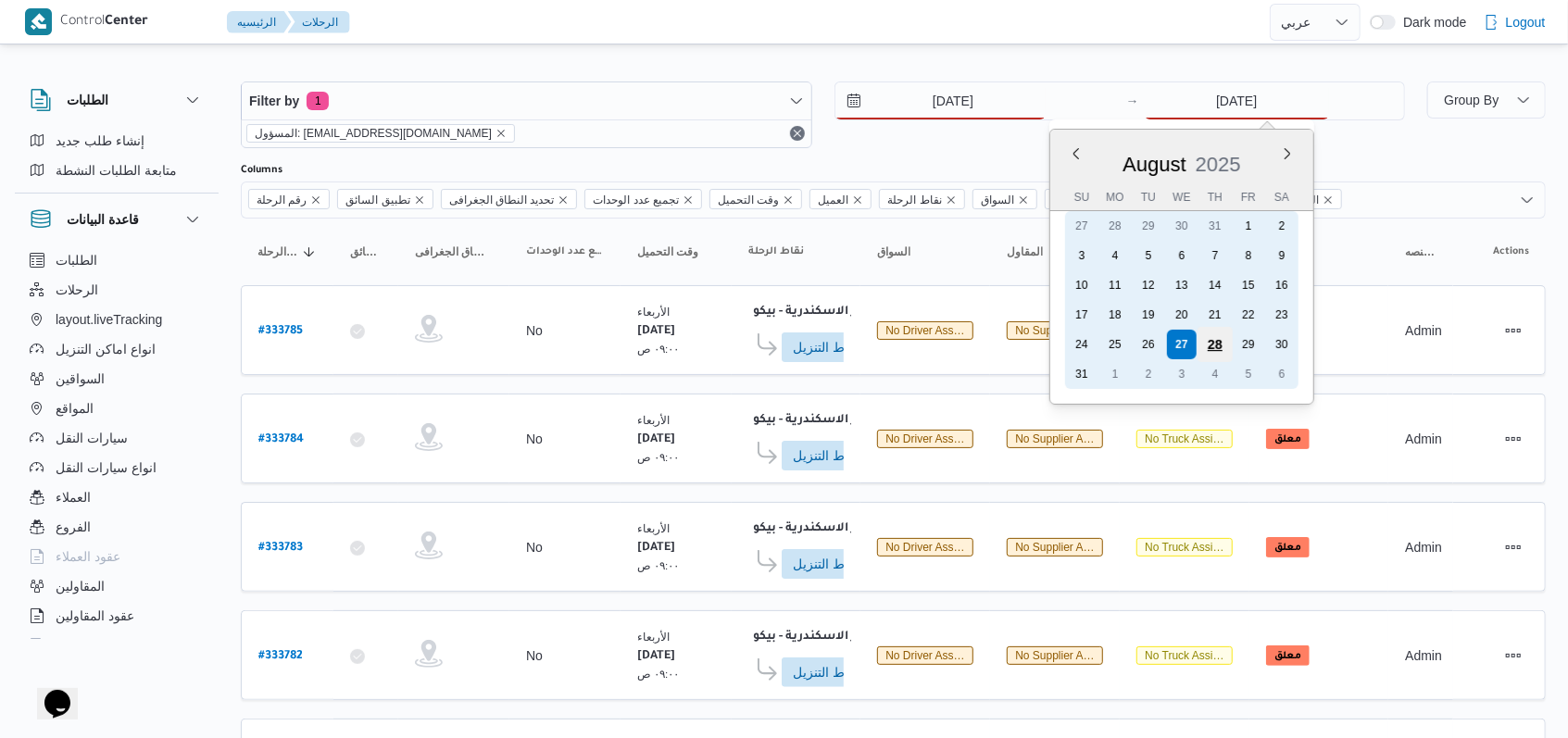
click at [1215, 345] on div "28" at bounding box center [1215, 344] width 35 height 35
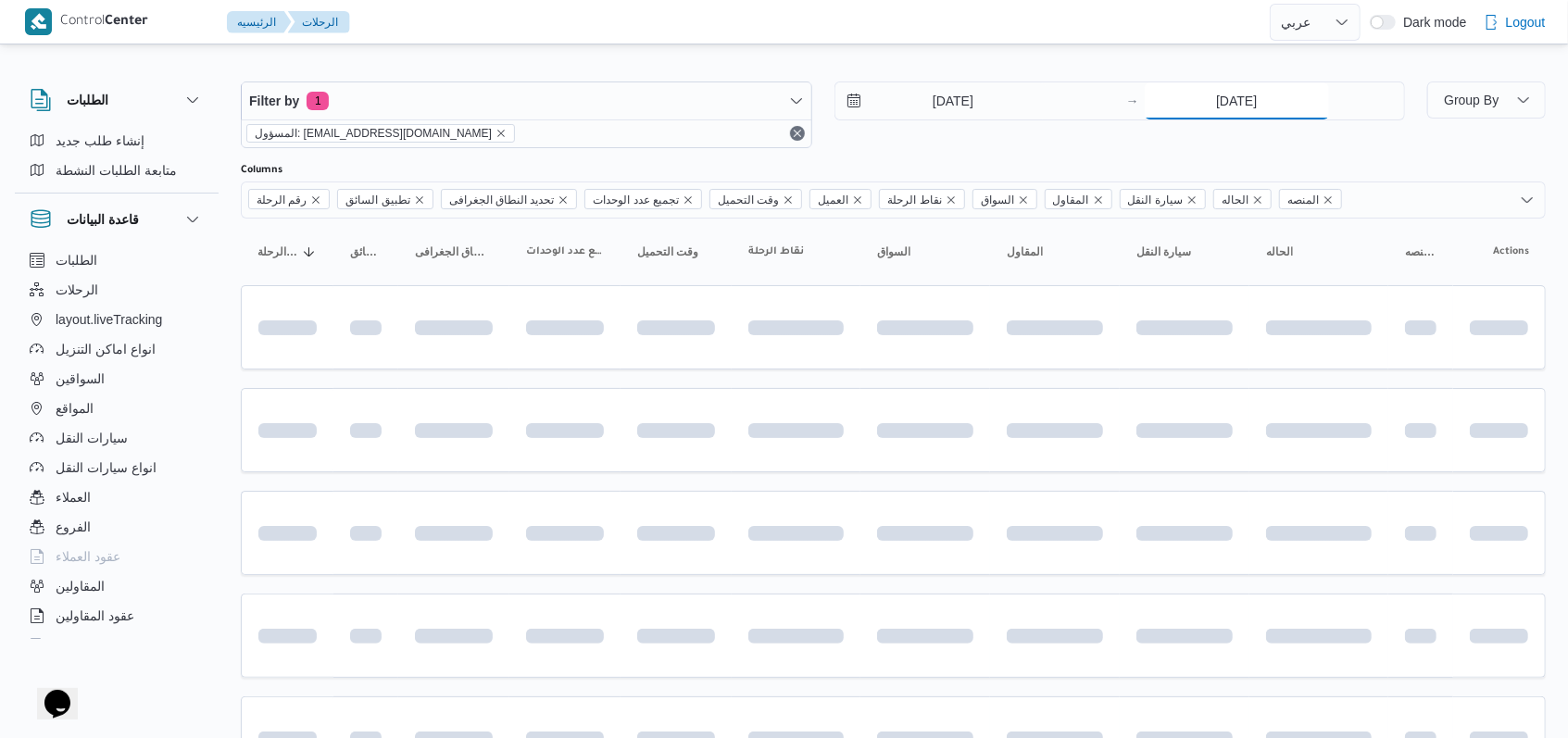
type input "28/8/2025"
click at [960, 136] on div "28/8/2025 → 28/8/2025" at bounding box center [1120, 115] width 571 height 66
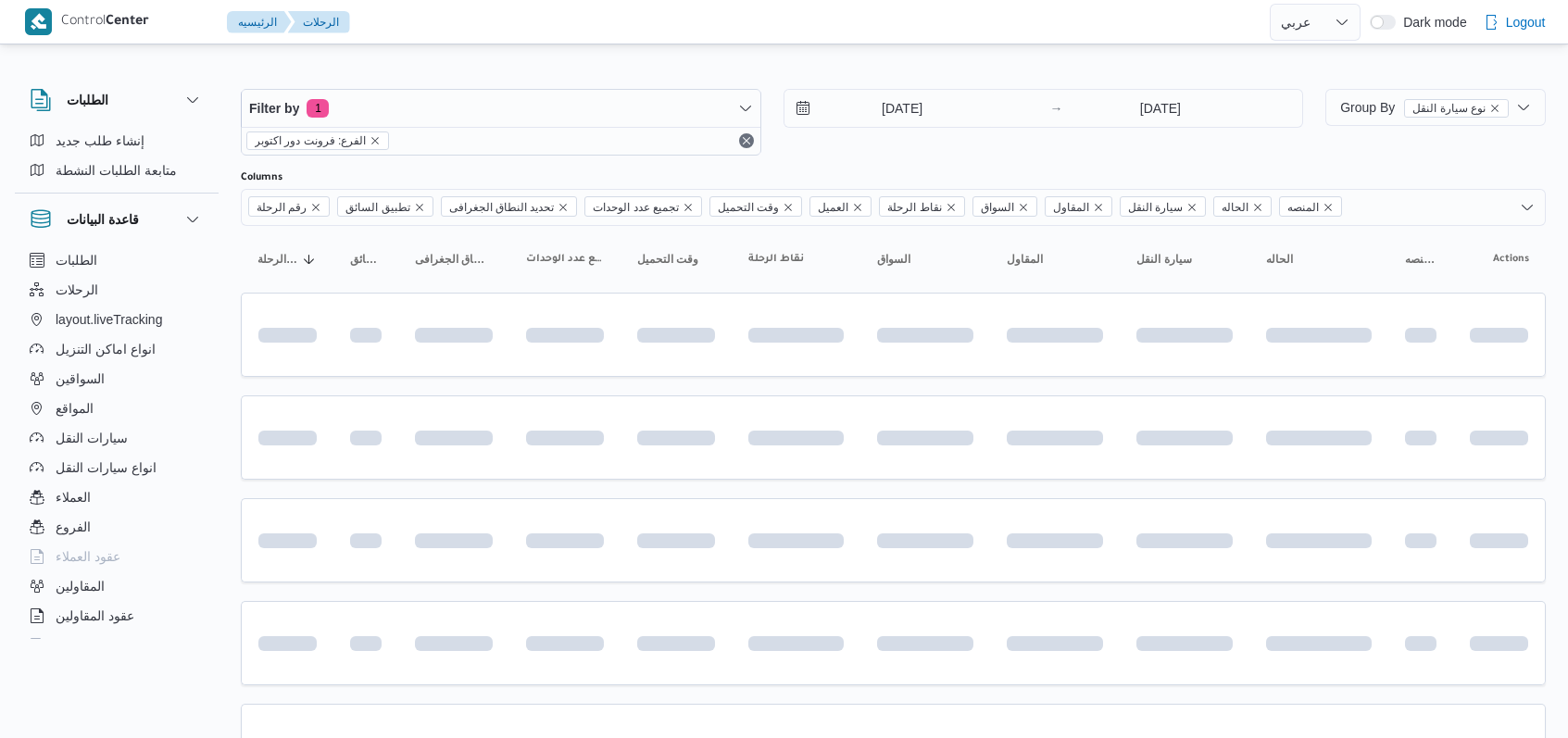
select select "ar"
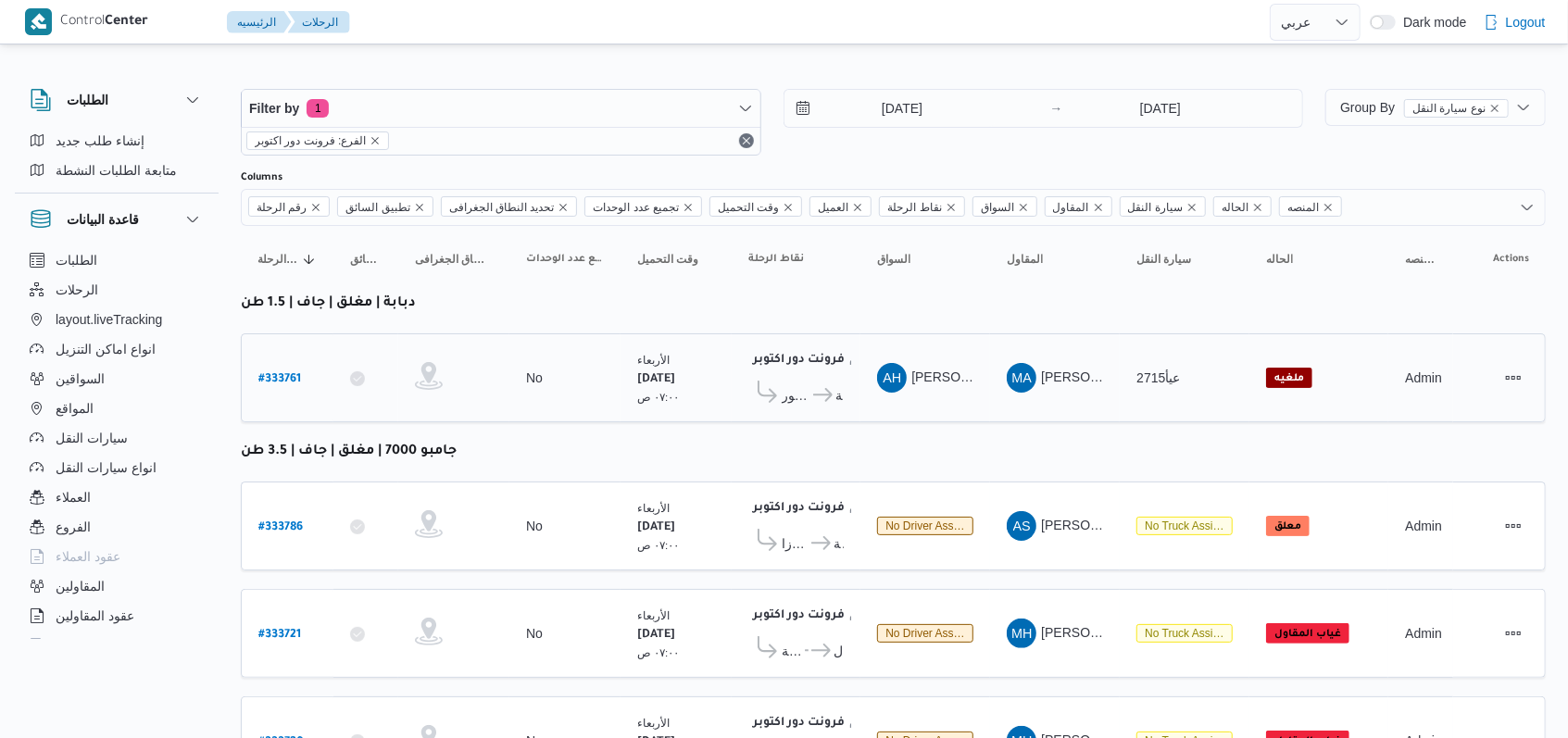
click at [294, 375] on b "# 333761" at bounding box center [280, 379] width 43 height 13
select select "ar"
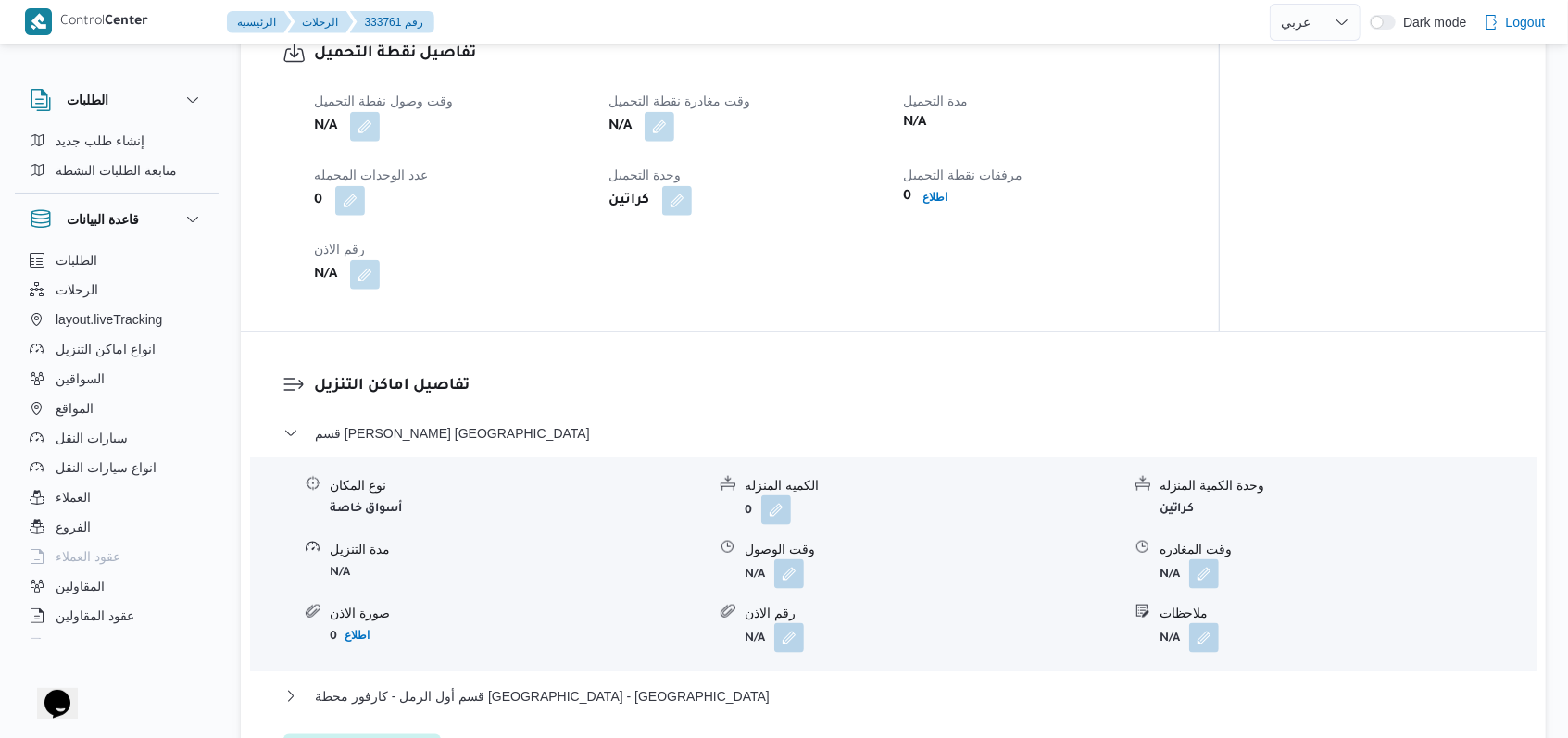
scroll to position [1185, 0]
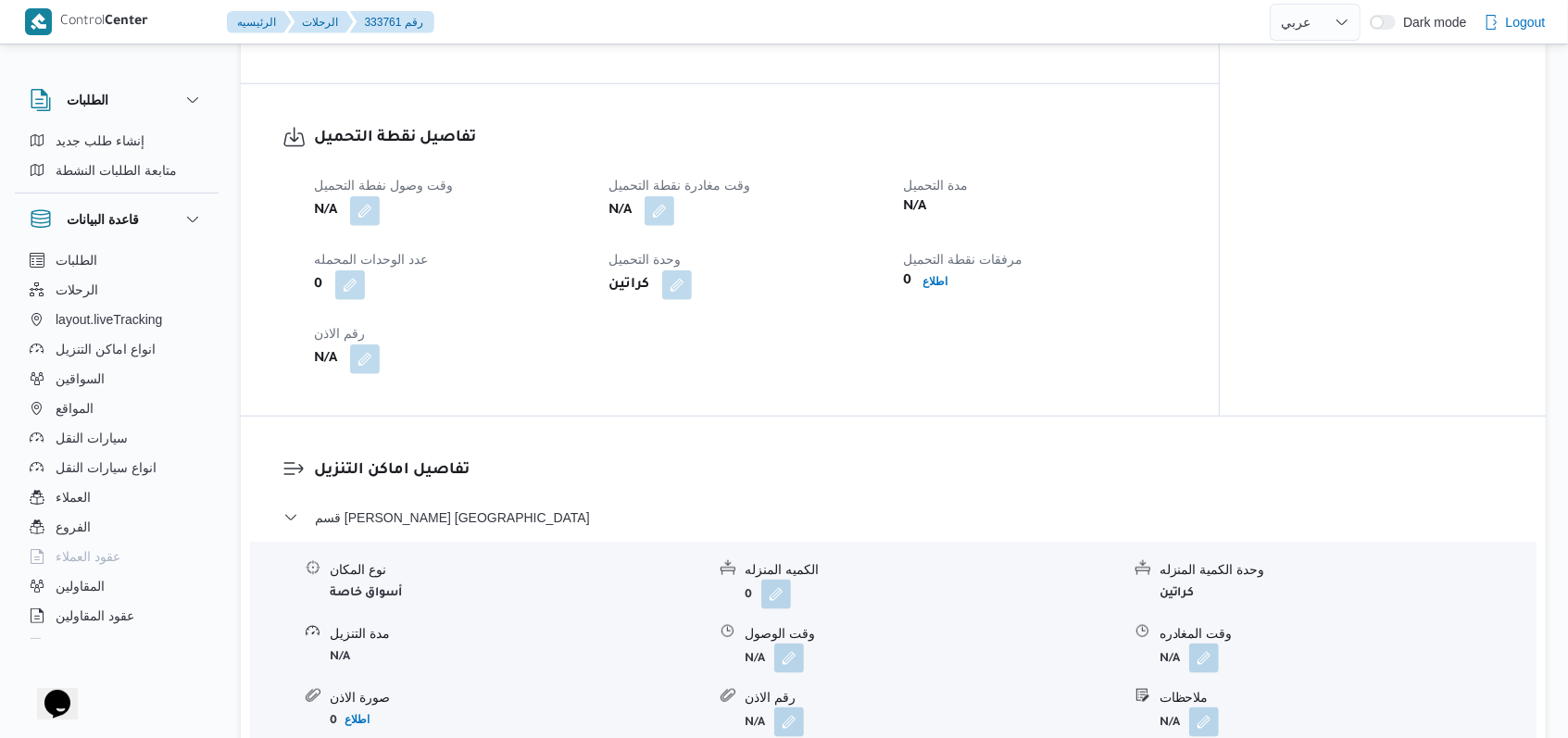
select select "ar"
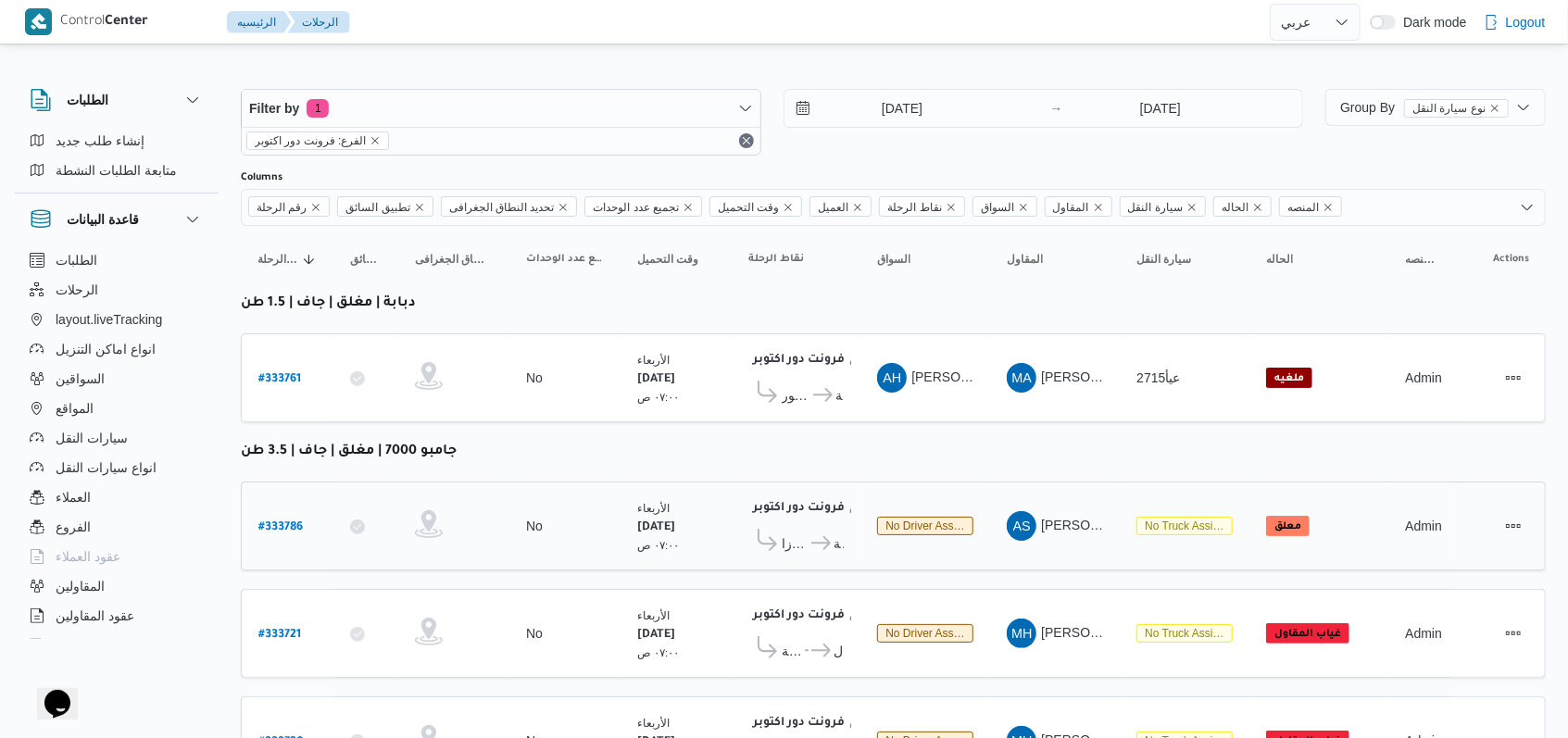
scroll to position [493, 0]
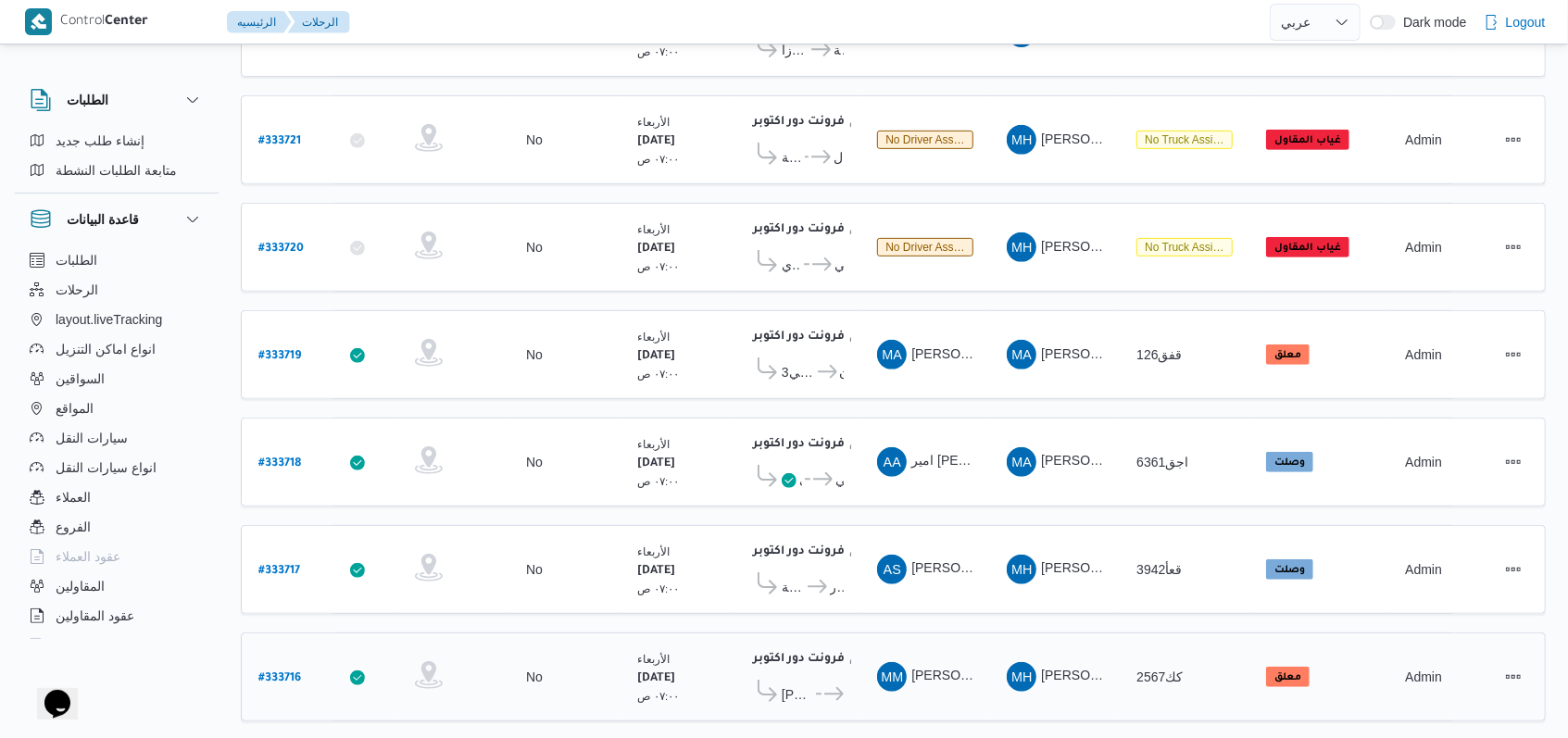
click at [267, 672] on b "# 333716" at bounding box center [280, 678] width 43 height 13
select select "ar"
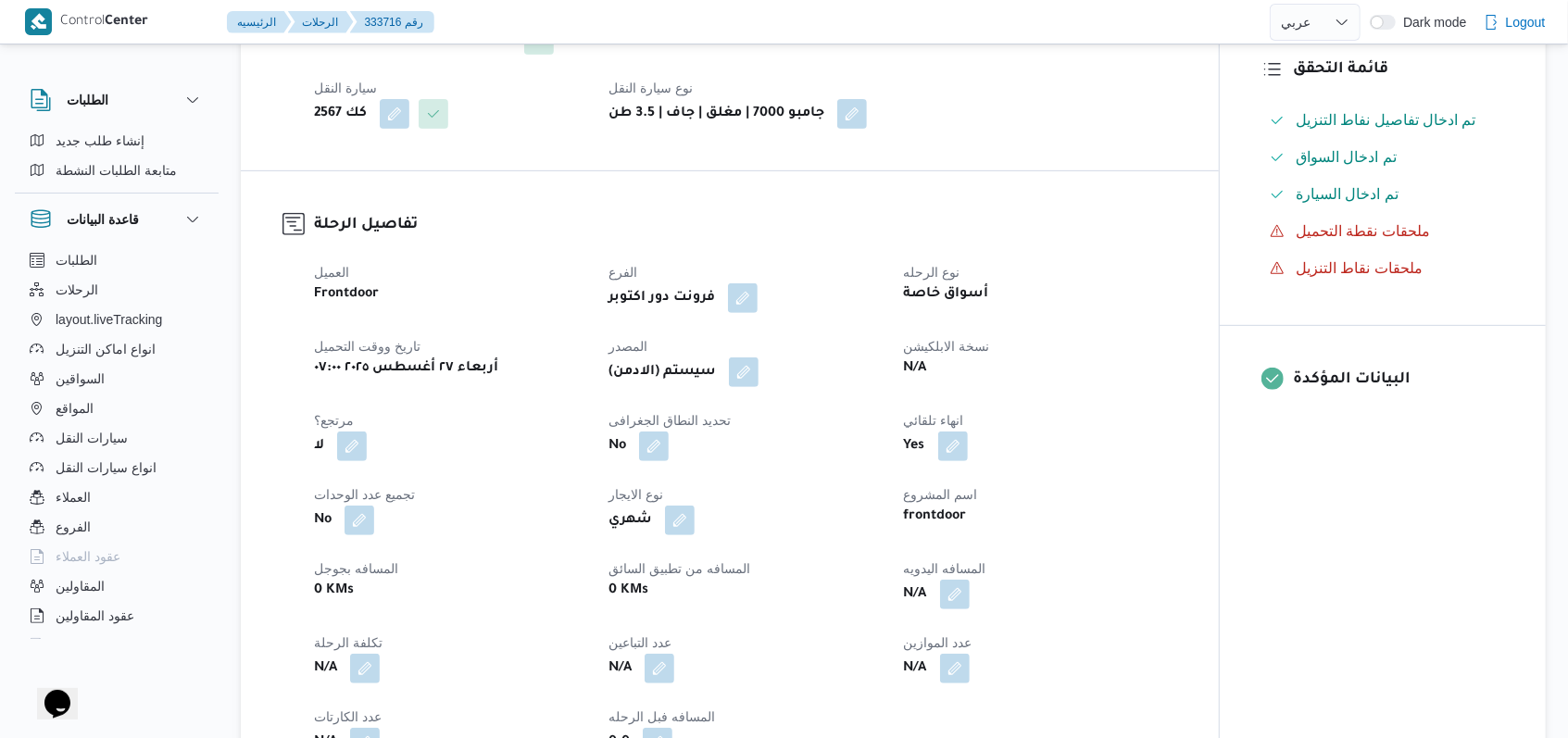
scroll to position [493, 0]
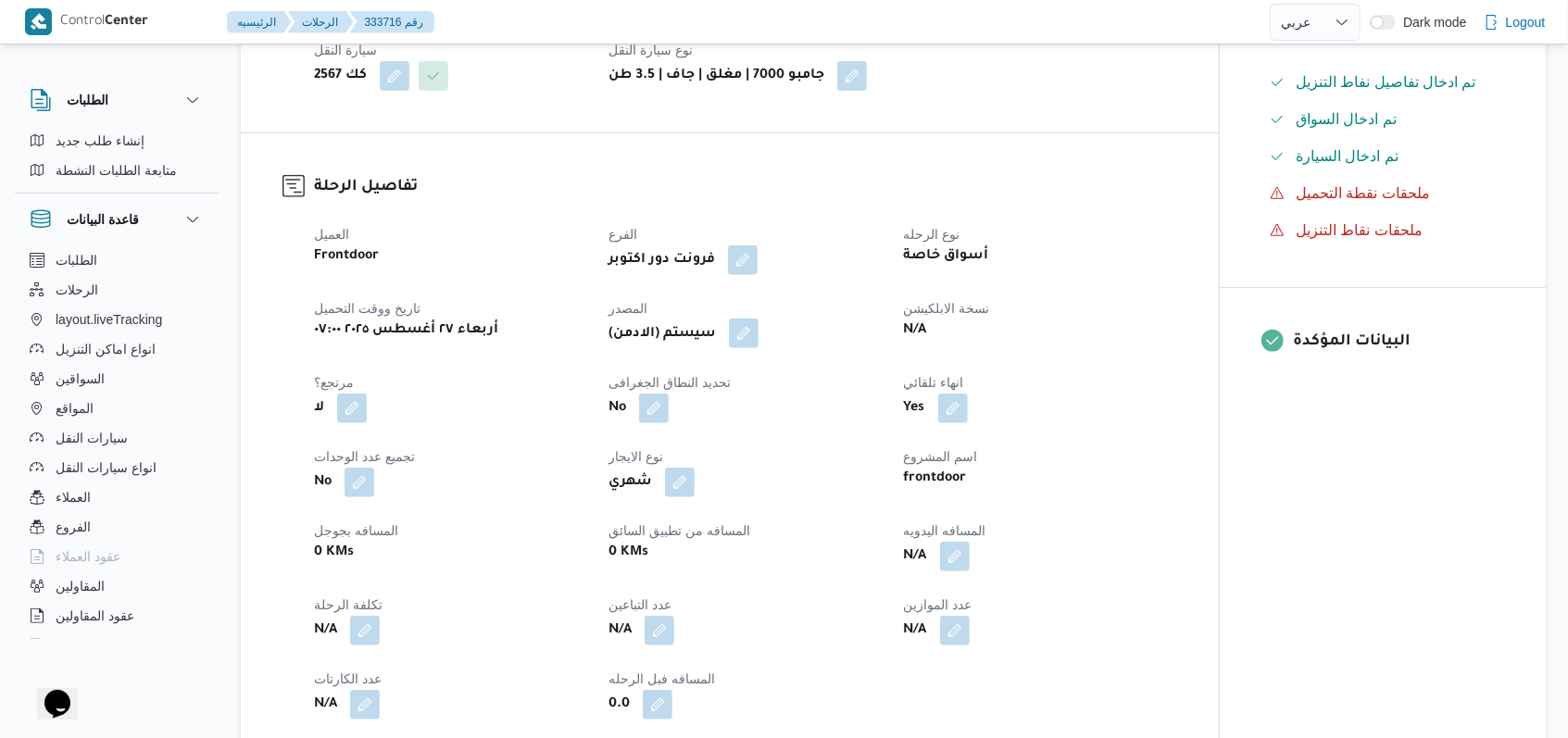
click at [752, 332] on button "button" at bounding box center [743, 333] width 29 height 29
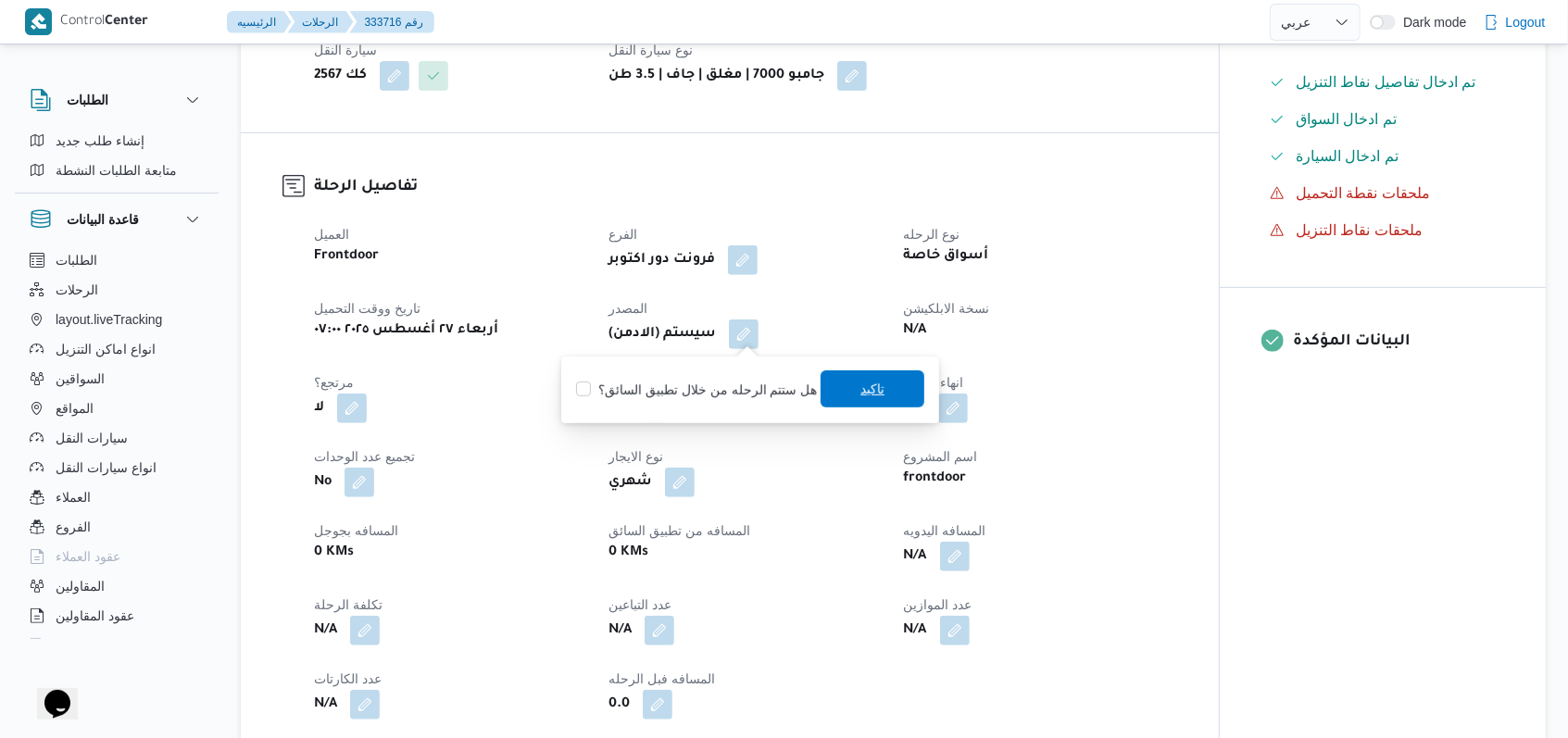
click at [875, 392] on span "تاكيد" at bounding box center [872, 388] width 24 height 22
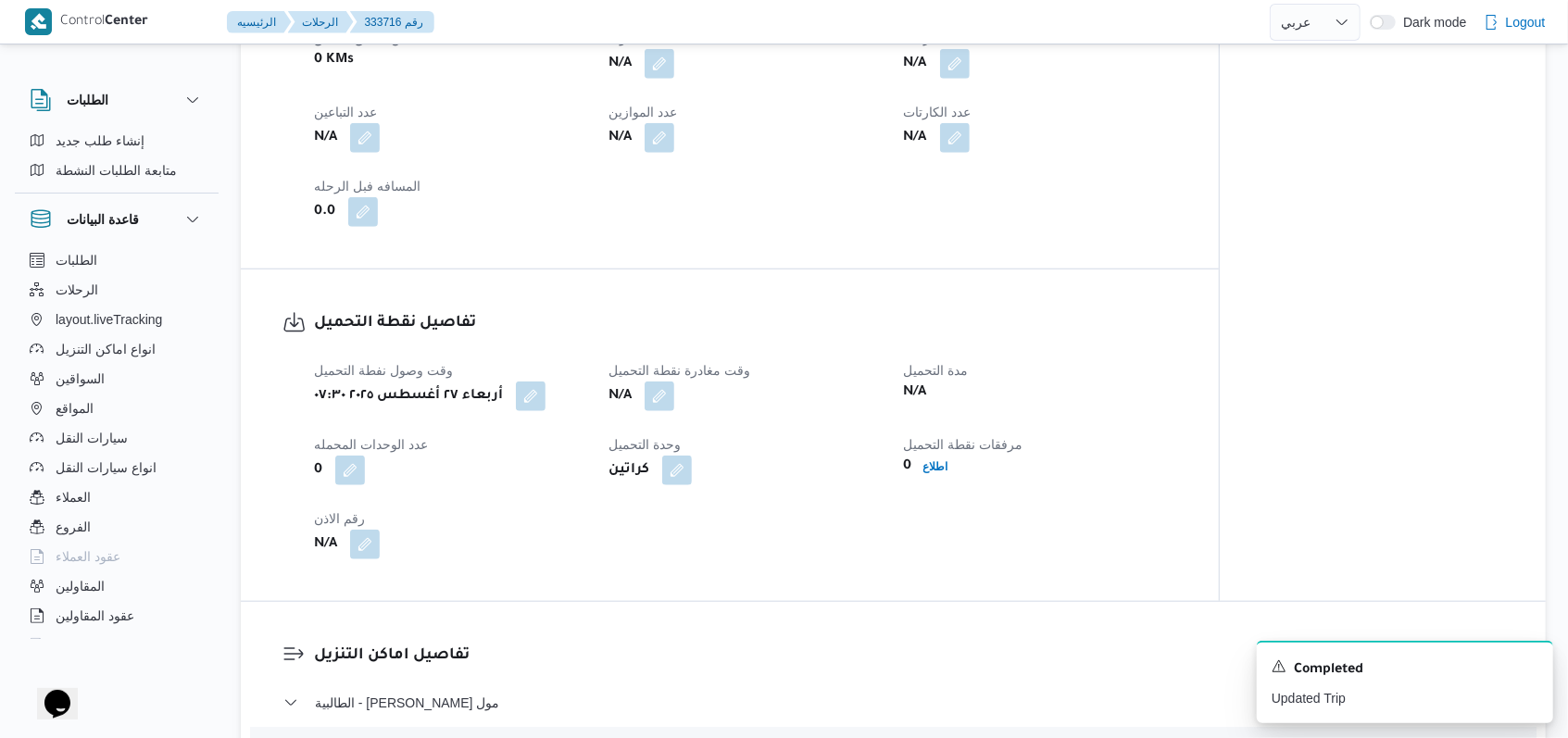
scroll to position [987, 0]
click at [1527, 666] on icon "Dismiss toast" at bounding box center [1530, 664] width 15 height 15
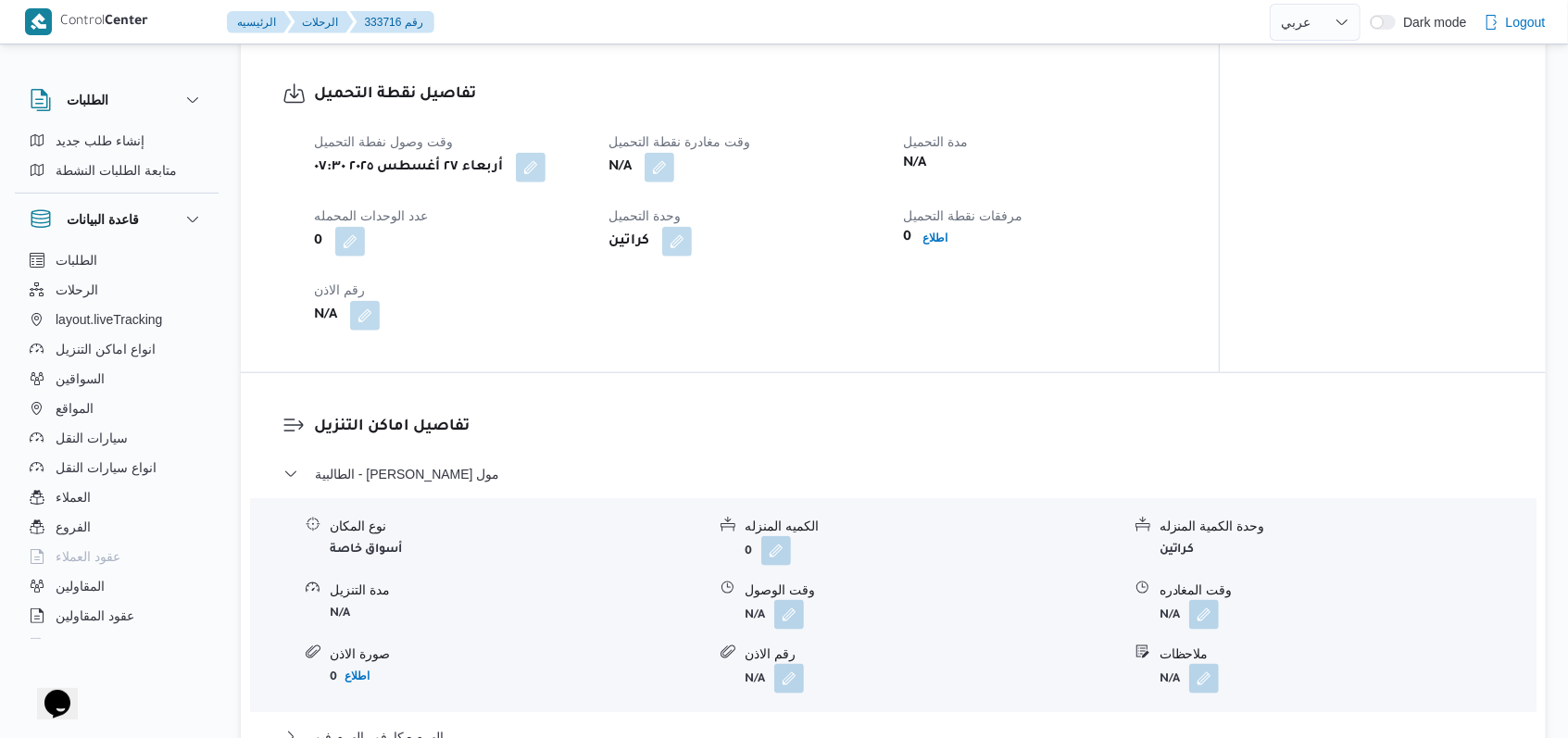
scroll to position [1234, 0]
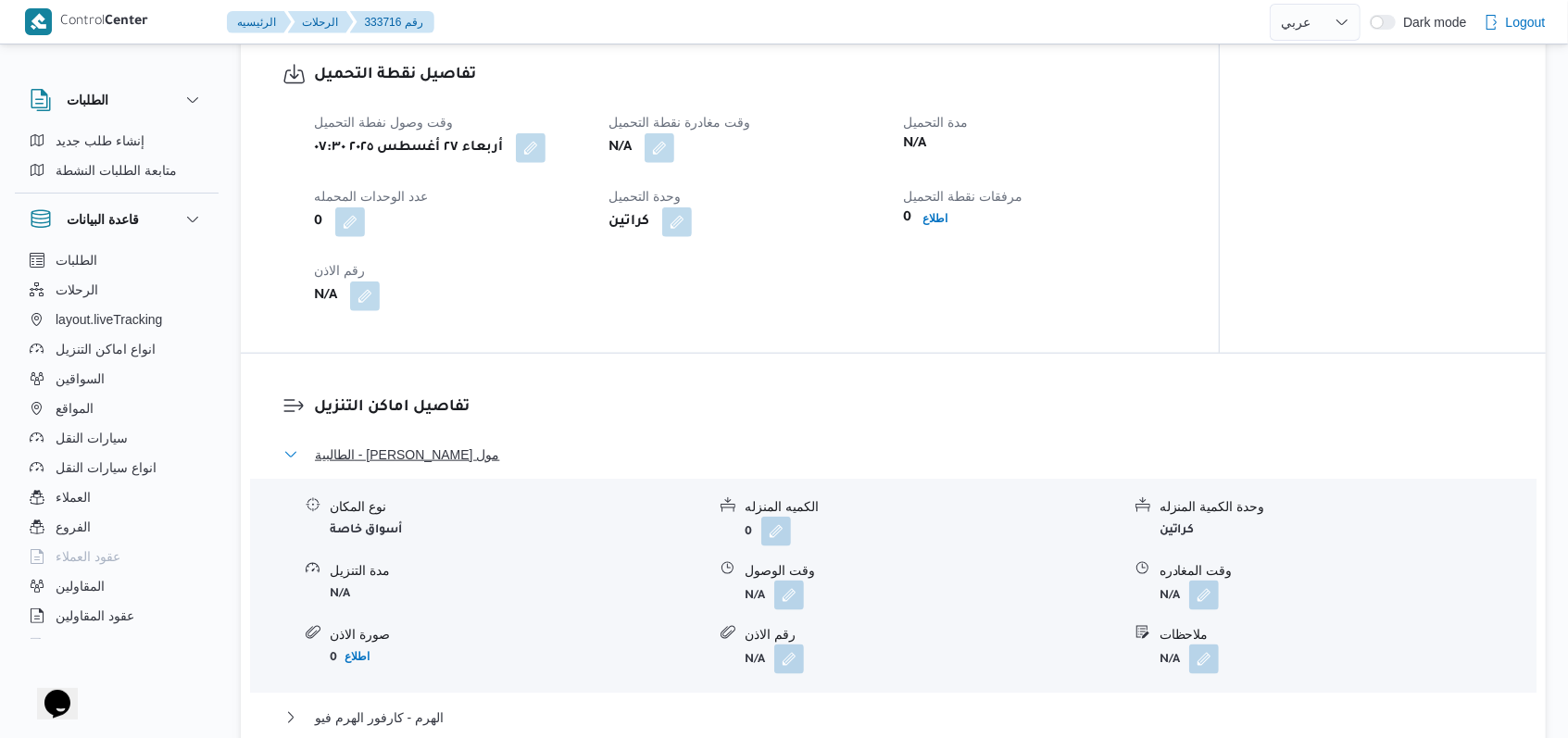
click at [471, 447] on button "الطالبية - [PERSON_NAME] مول" at bounding box center [894, 454] width 1221 height 22
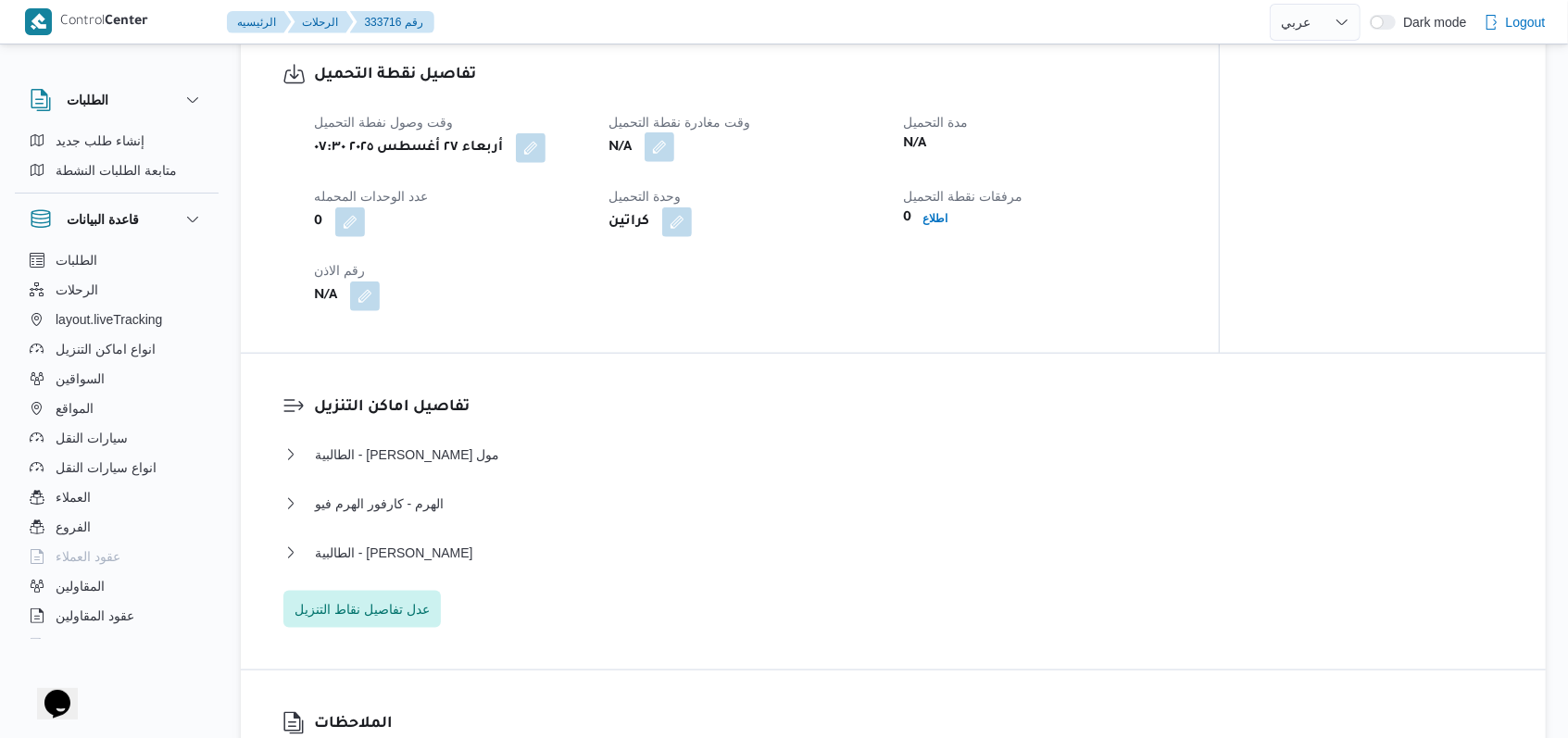
click at [647, 152] on button "button" at bounding box center [659, 147] width 29 height 29
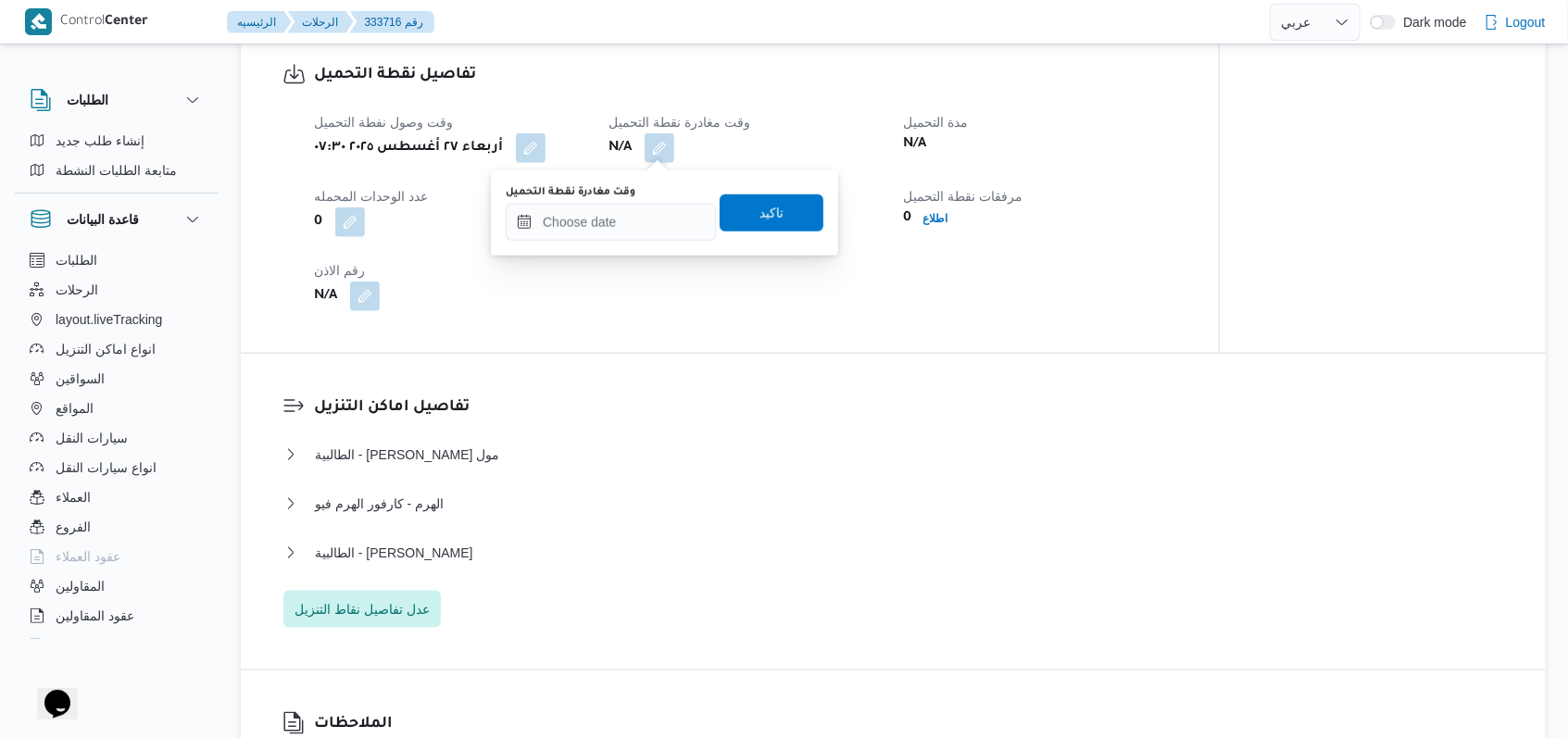
click at [639, 289] on div "وقت وصول نفطة التحميل [DATE] ٠٧:٣٠ وقت مغادرة نقطة التحميل N/A مدة التحميل N/A …" at bounding box center [746, 212] width 885 height 222
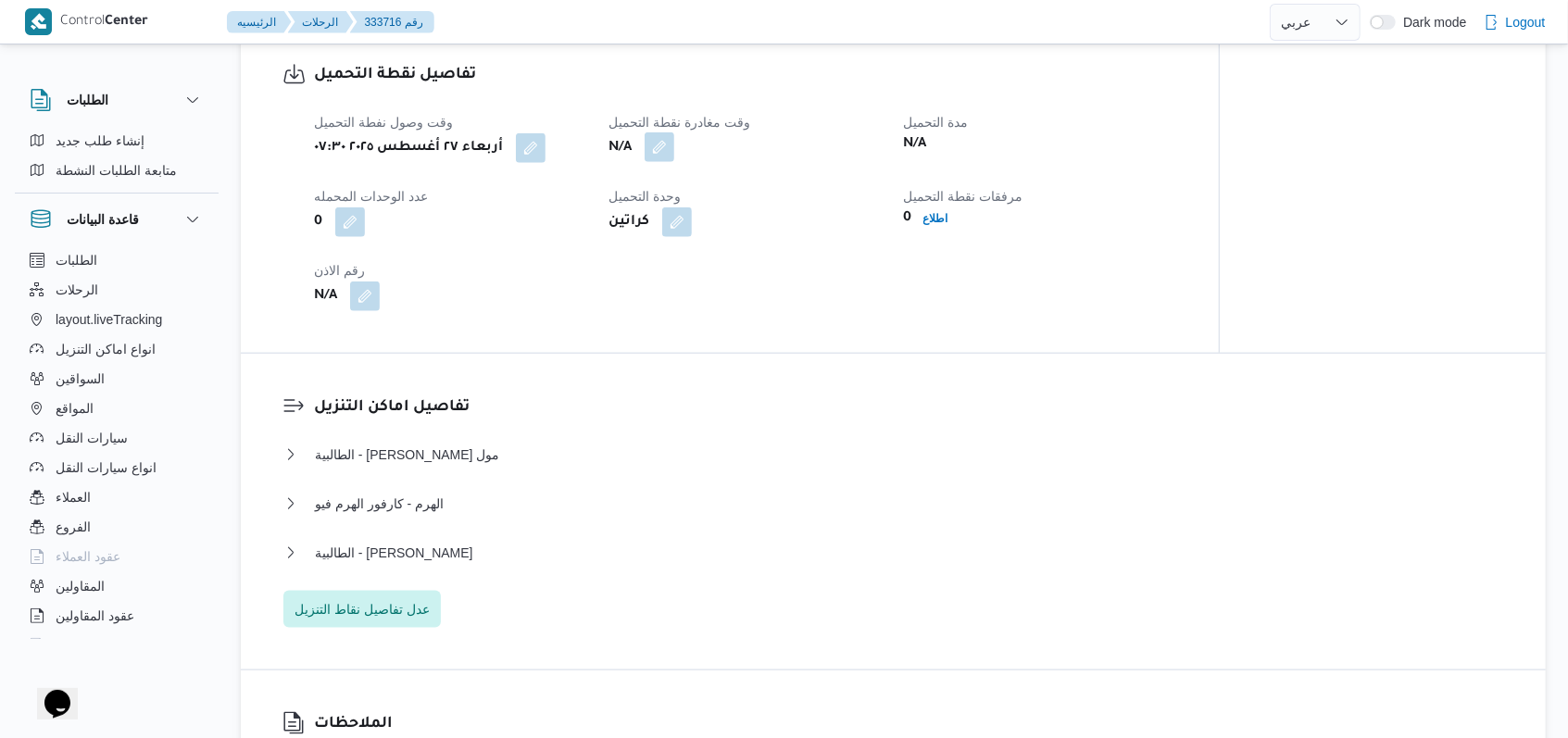
click at [664, 148] on button "button" at bounding box center [659, 147] width 29 height 29
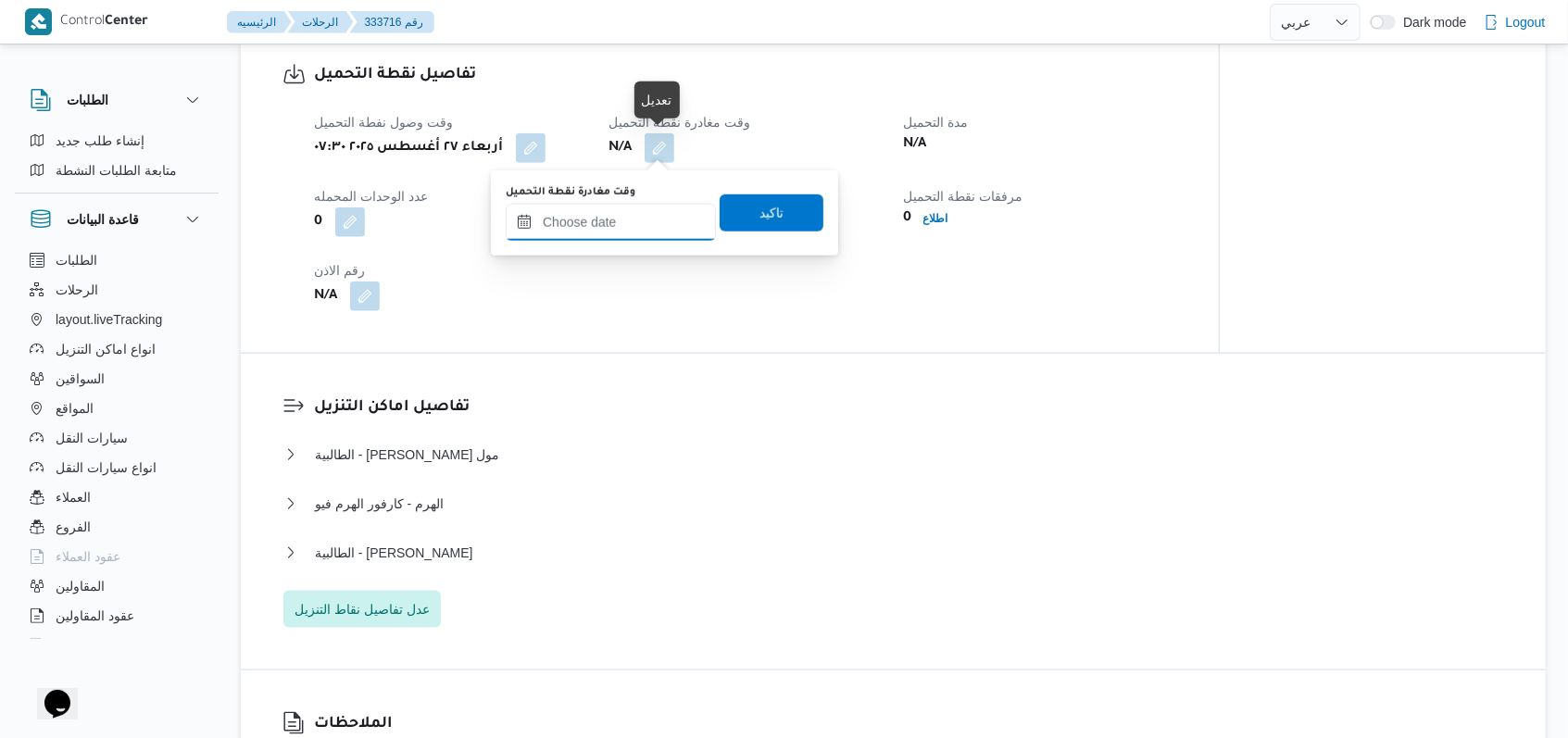
click at [636, 227] on input "وقت مغادرة نقطة التحميل" at bounding box center [611, 222] width 211 height 37
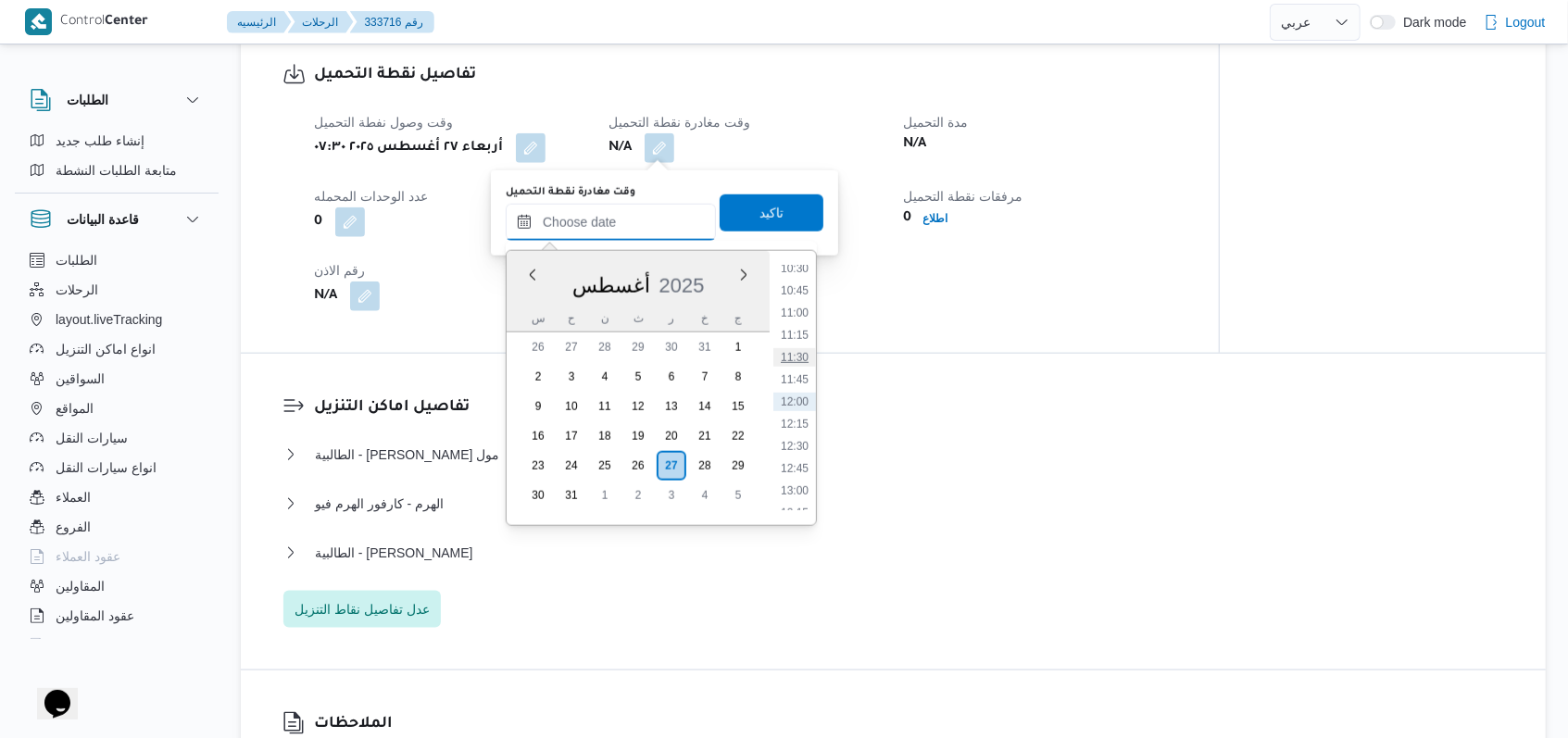
scroll to position [816, 0]
click at [796, 366] on li "10:15" at bounding box center [795, 369] width 43 height 19
type input "[DATE] ١٠:١٥"
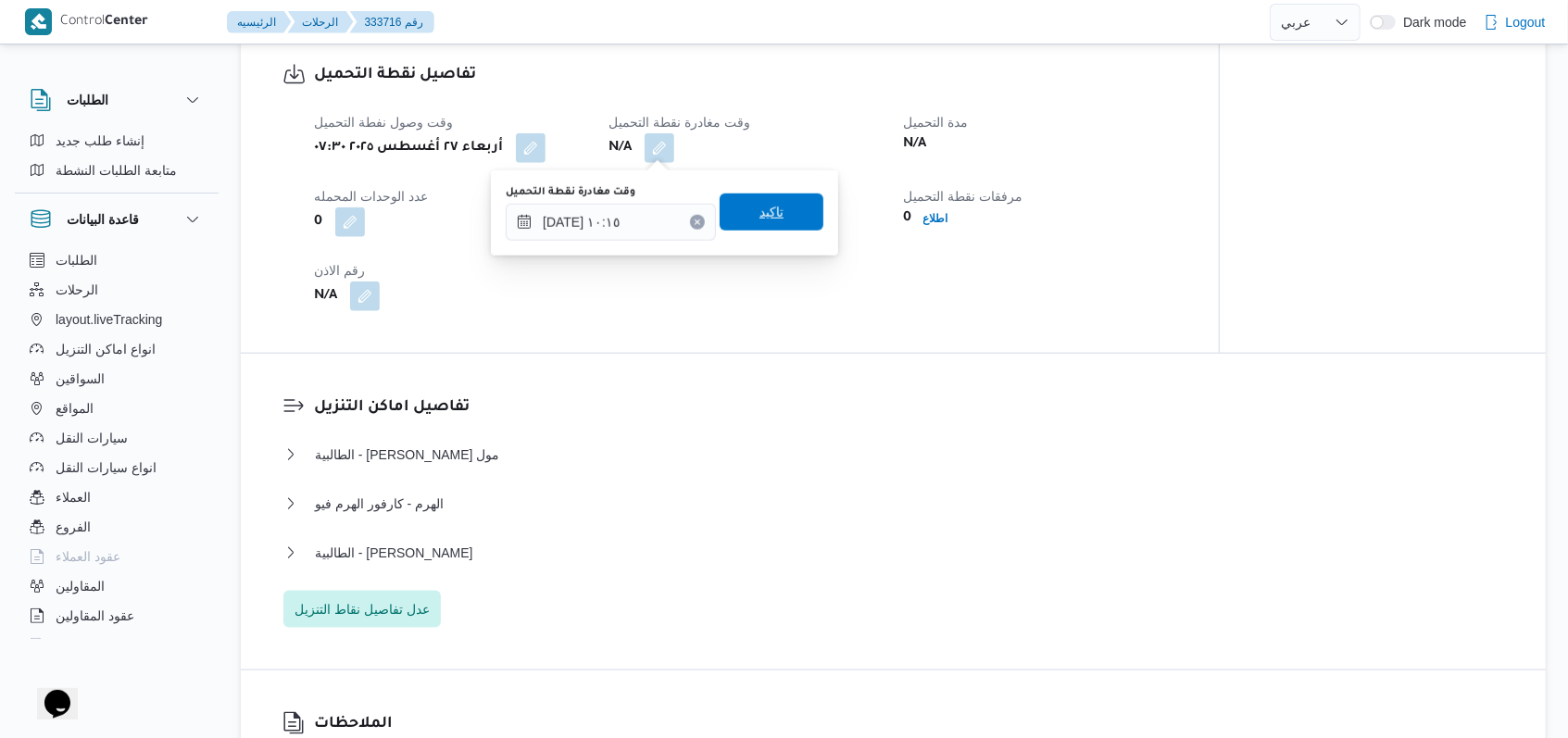
click at [769, 211] on span "تاكيد" at bounding box center [771, 212] width 103 height 37
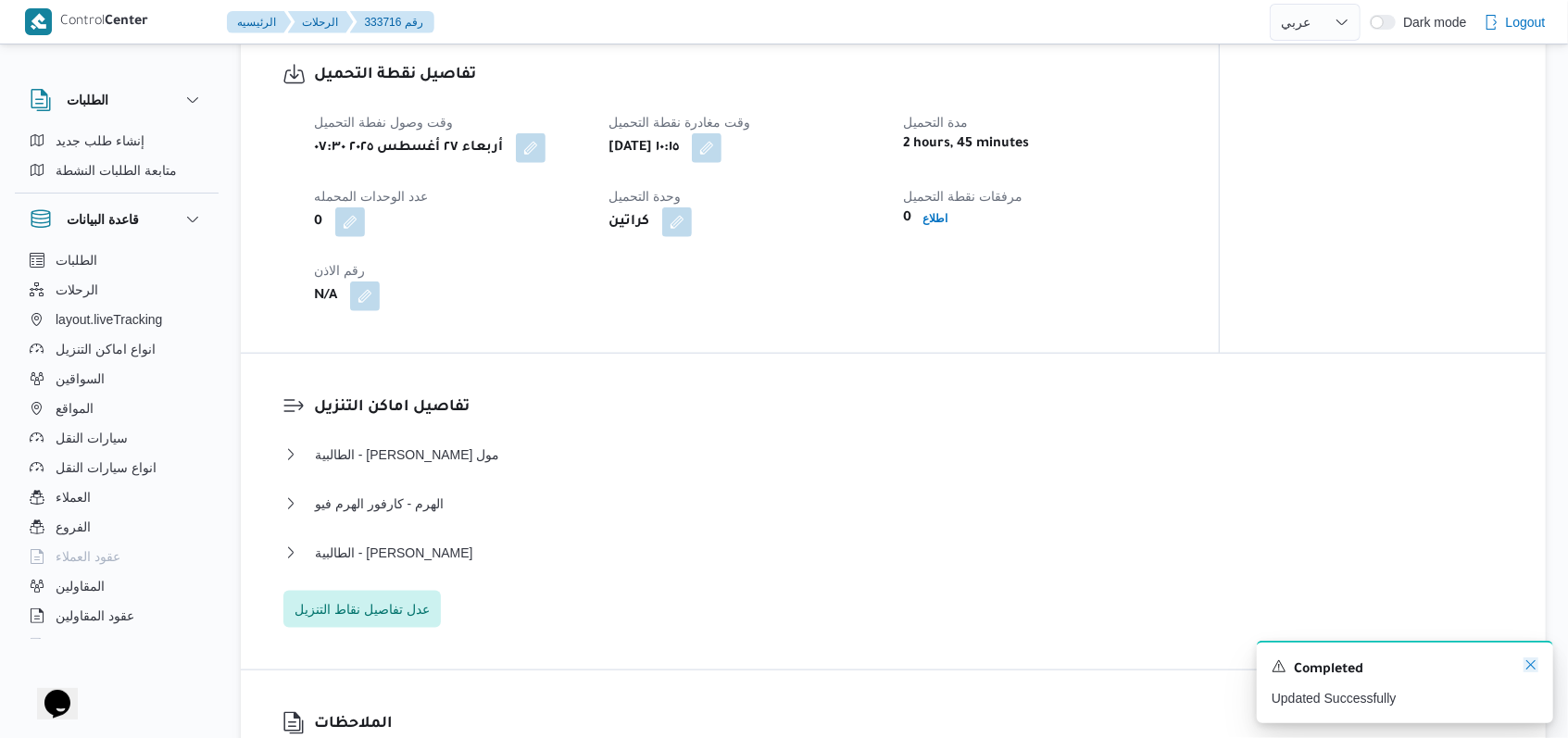
click at [1536, 669] on icon "Dismiss toast" at bounding box center [1530, 664] width 15 height 15
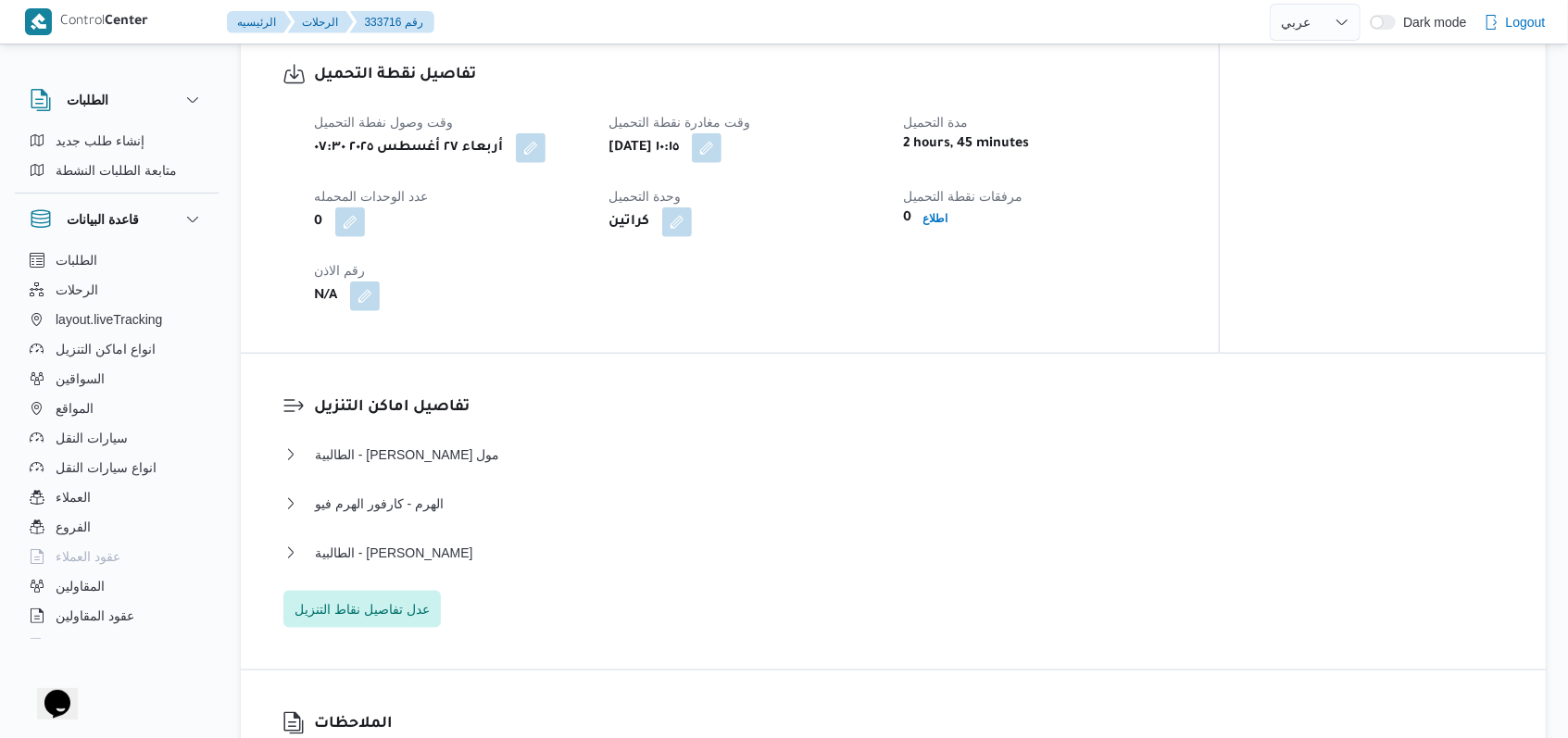
select select "ar"
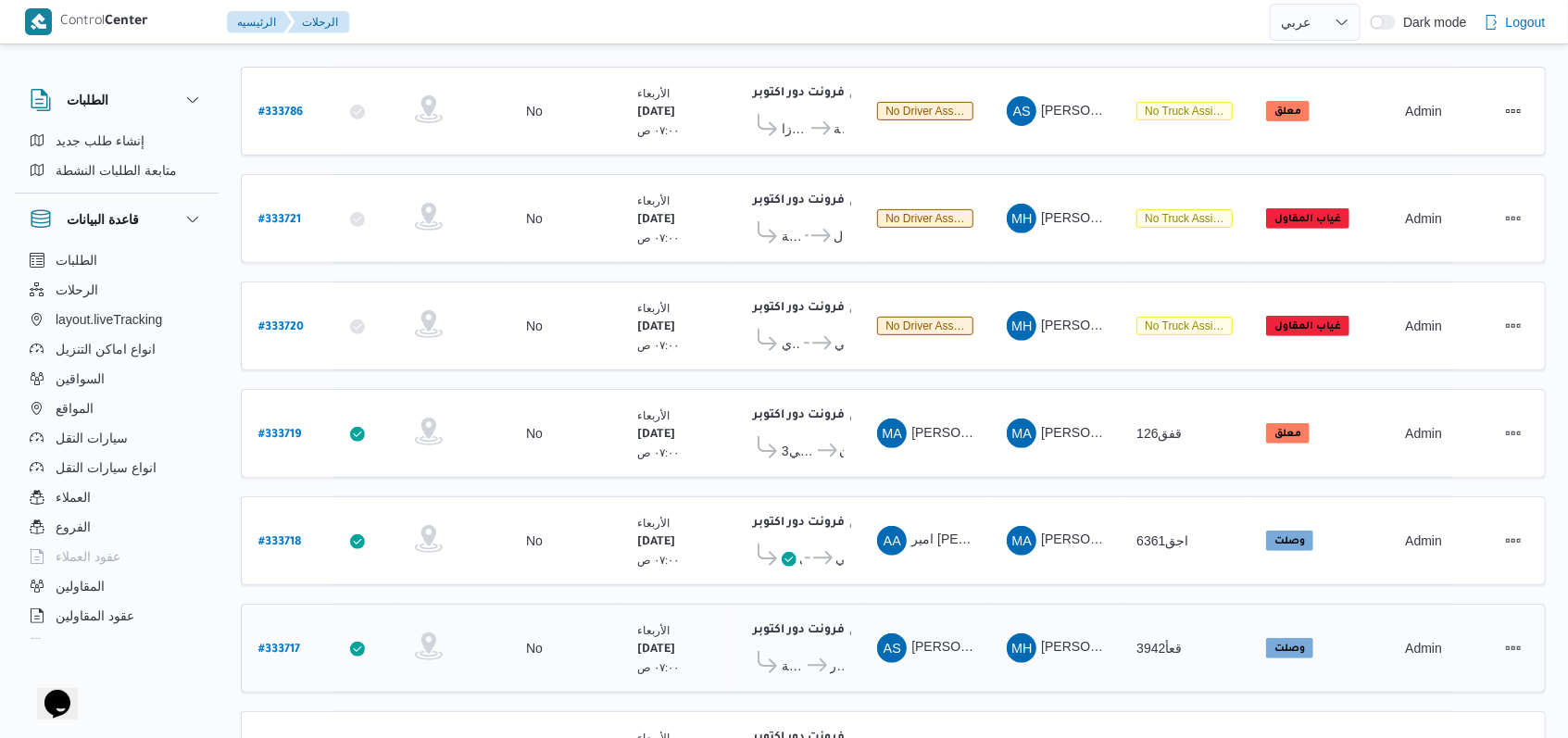
scroll to position [511, 0]
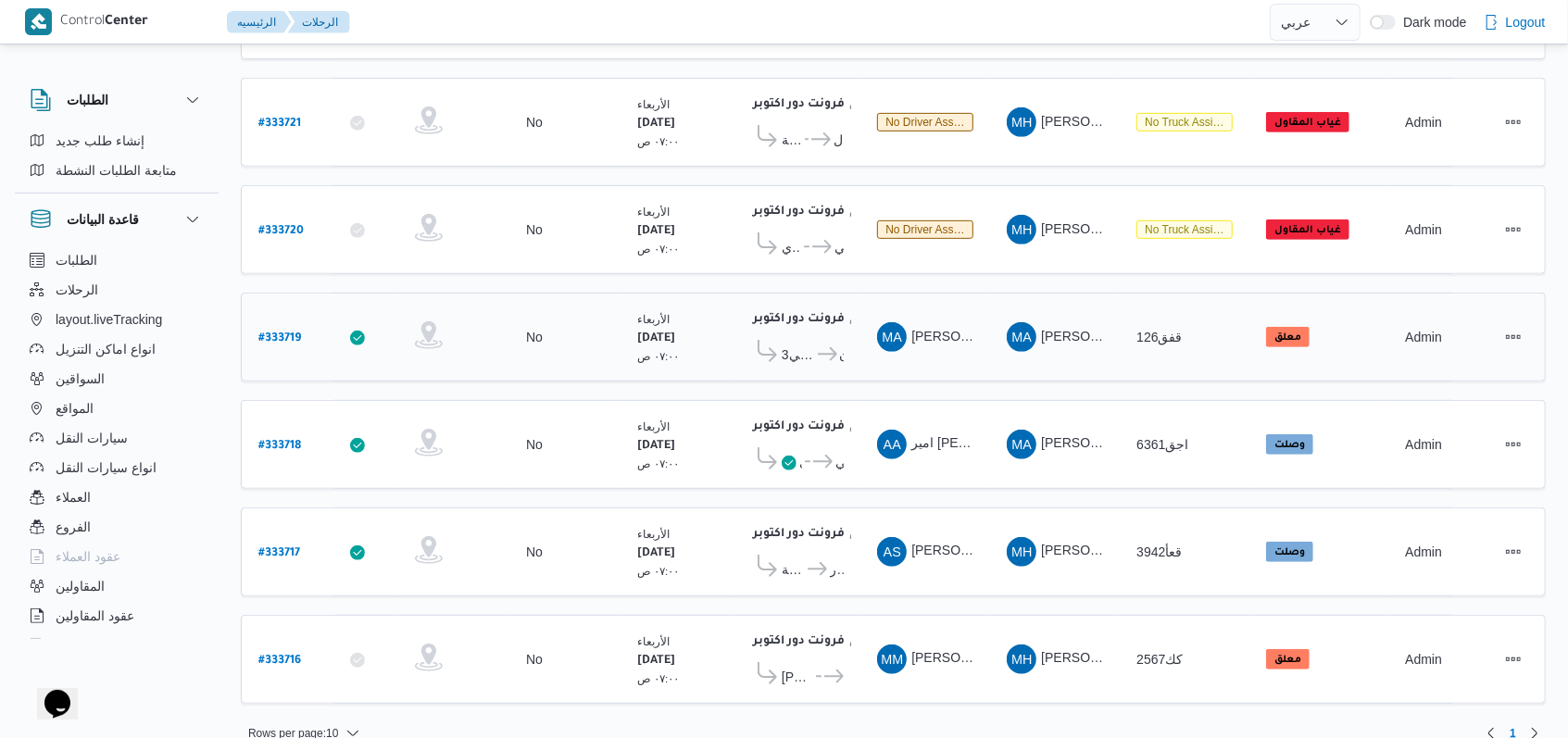
click at [283, 332] on b "# 333719" at bounding box center [280, 338] width 43 height 13
select select "ar"
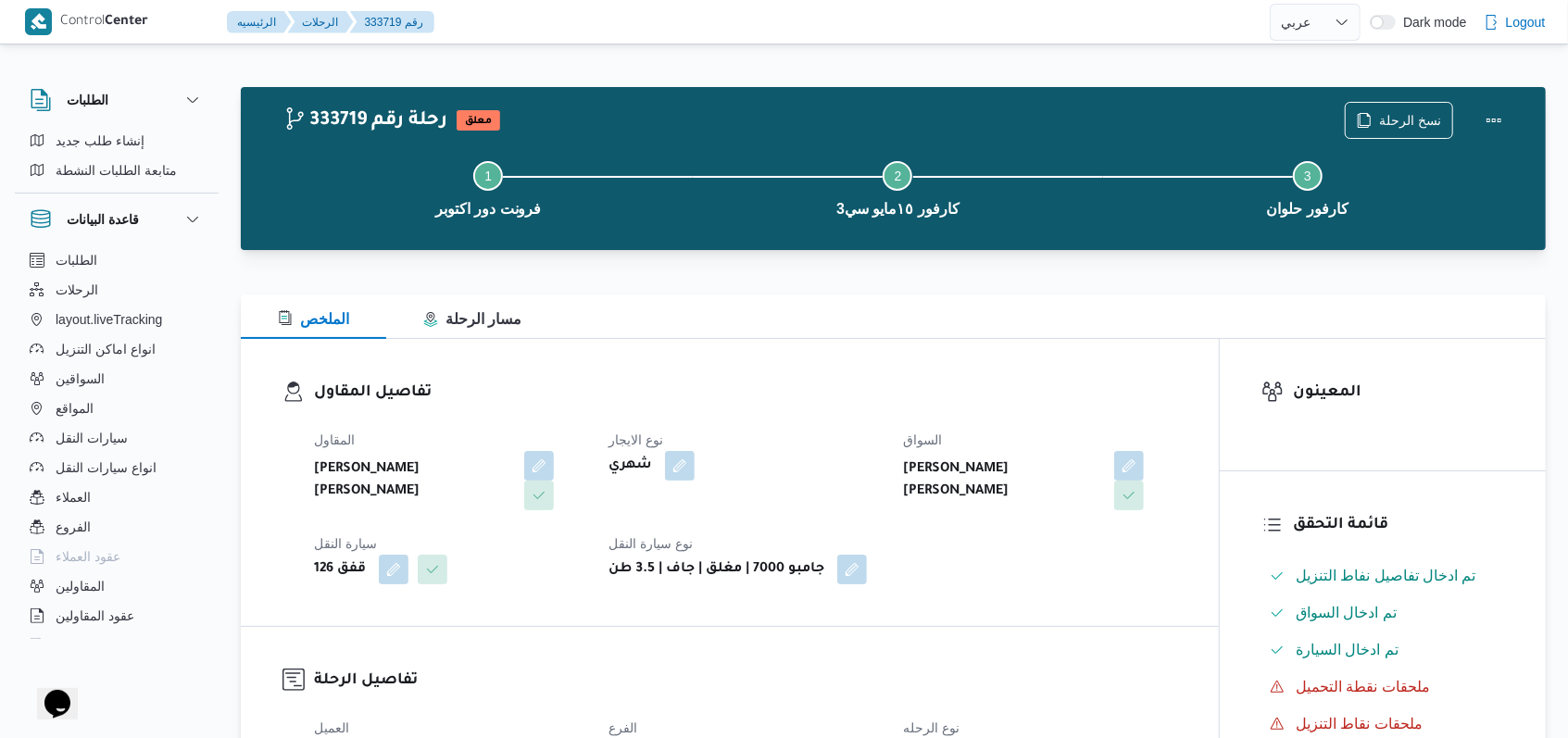
scroll to position [741, 0]
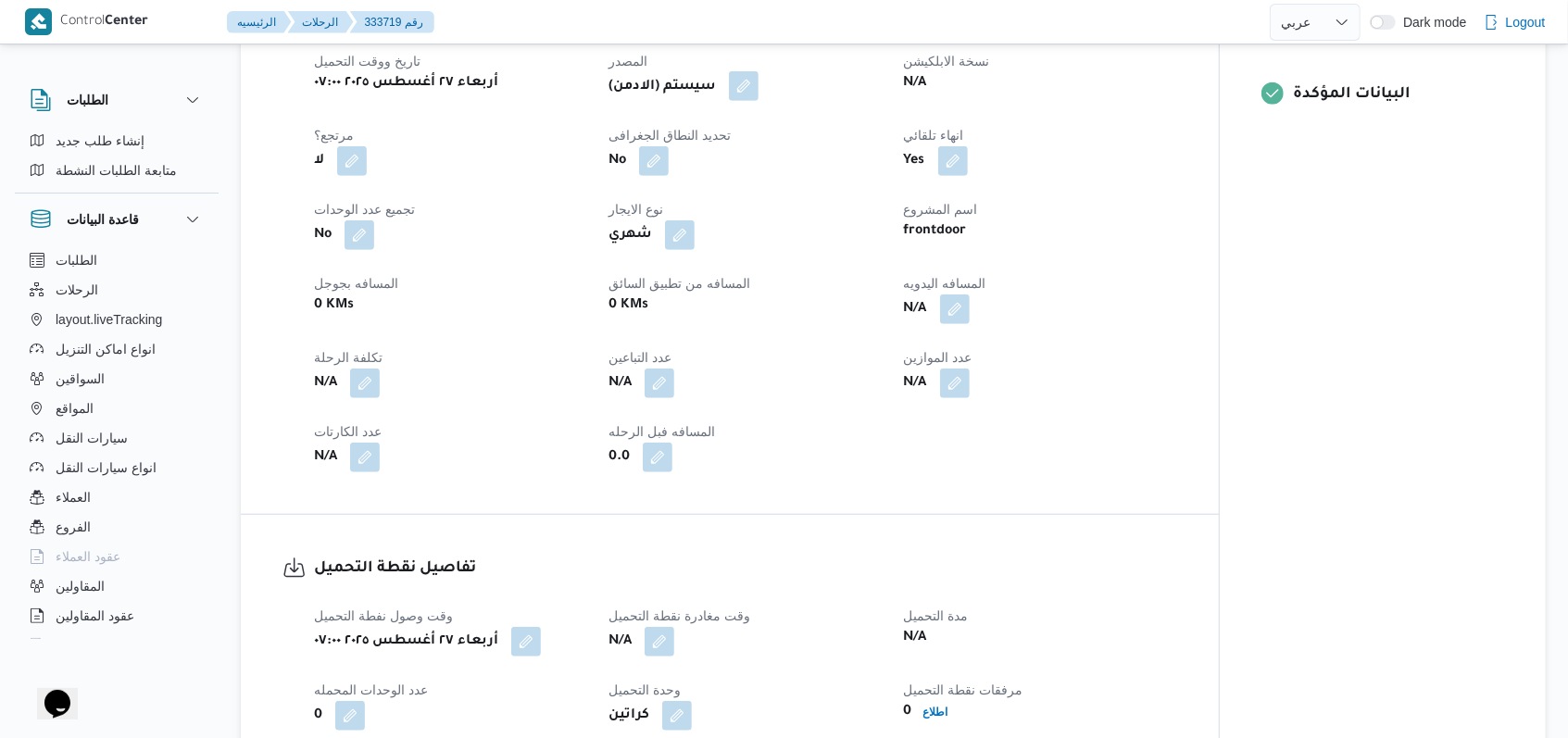
click at [758, 84] on button "button" at bounding box center [743, 86] width 29 height 29
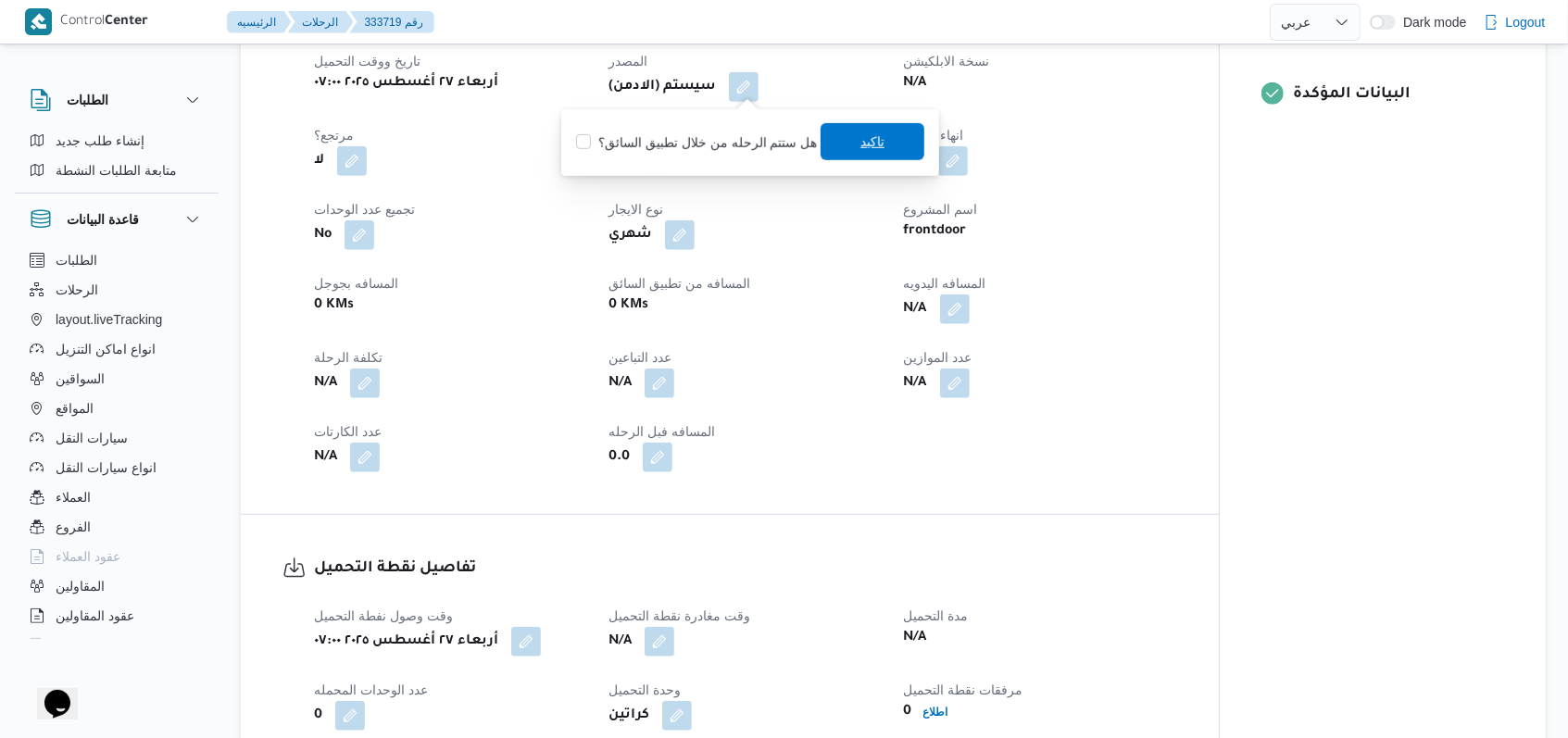
click at [847, 139] on span "تاكيد" at bounding box center [872, 141] width 103 height 37
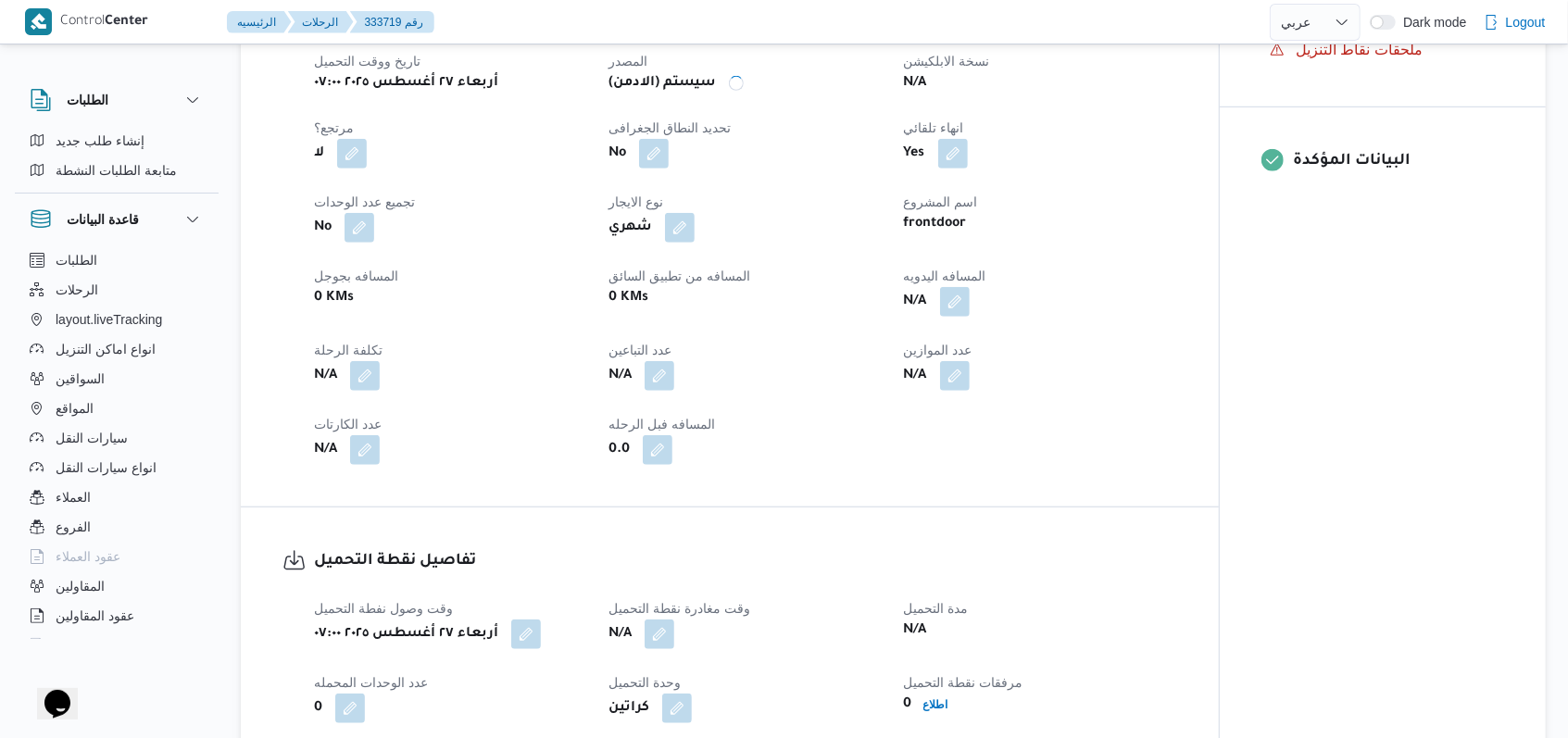
scroll to position [1111, 0]
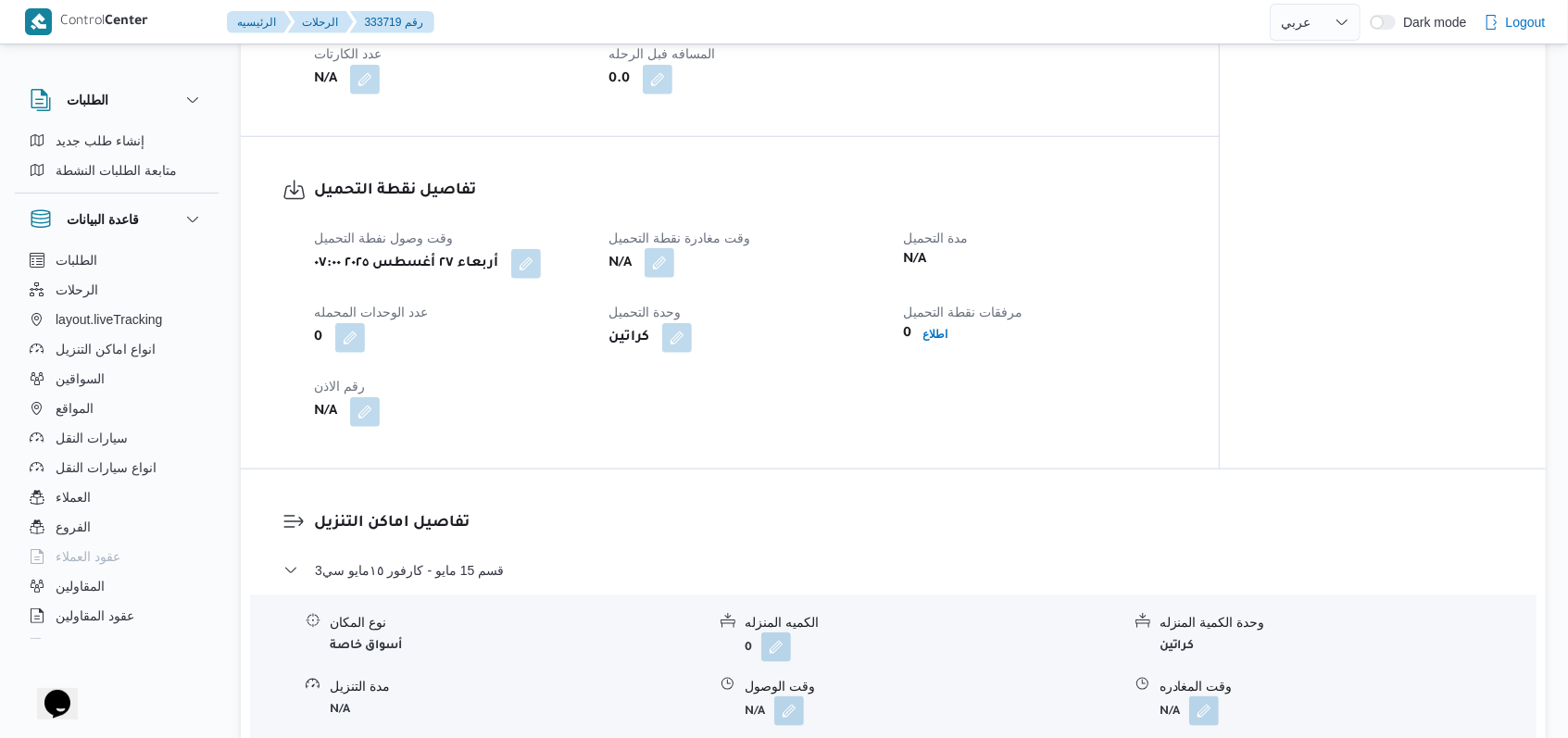
click at [670, 268] on button "button" at bounding box center [659, 263] width 29 height 29
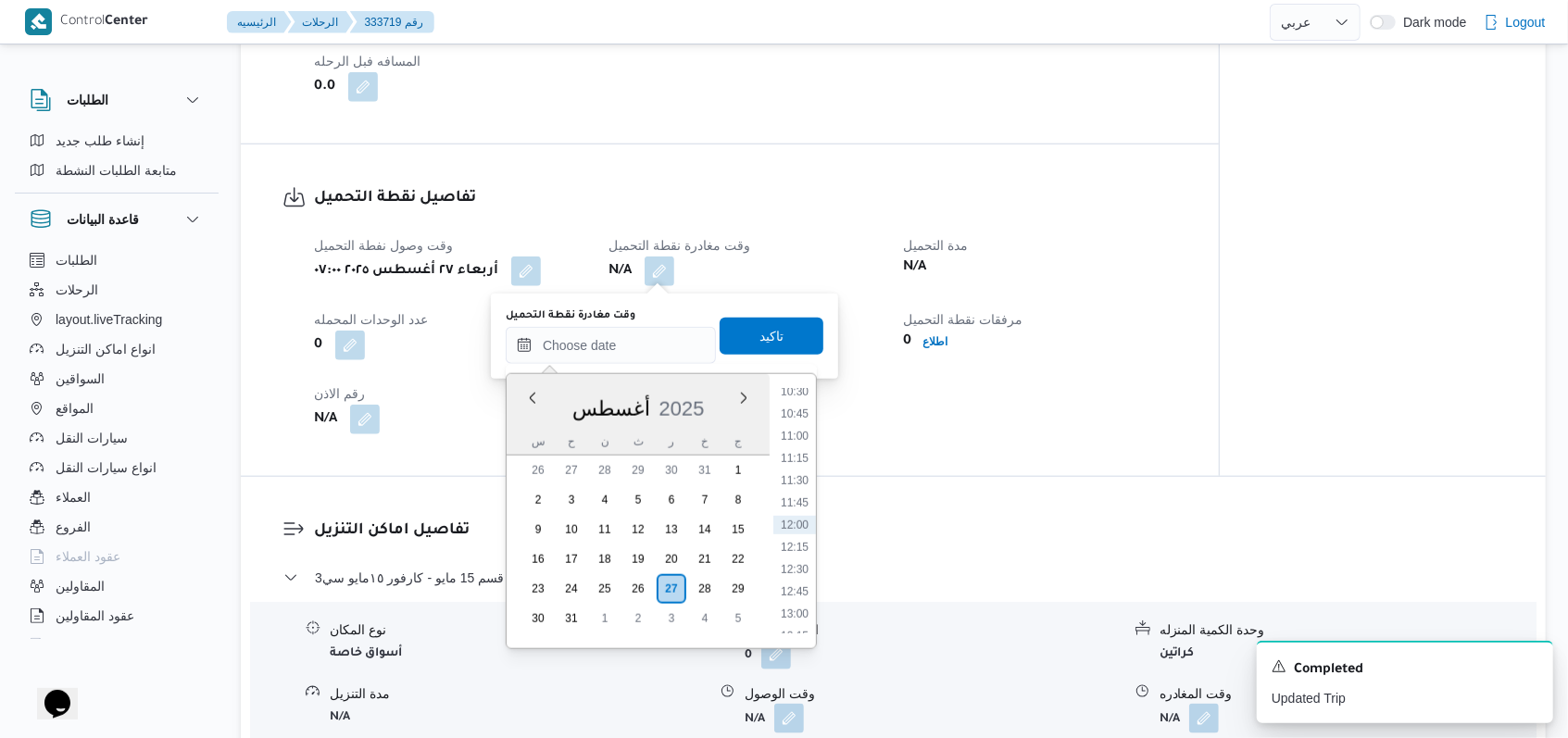
scroll to position [816, 0]
click at [801, 462] on li "10:00" at bounding box center [795, 471] width 43 height 19
type input "٢٧/٠٨/٢٠٢٥ ١٠:٠٠"
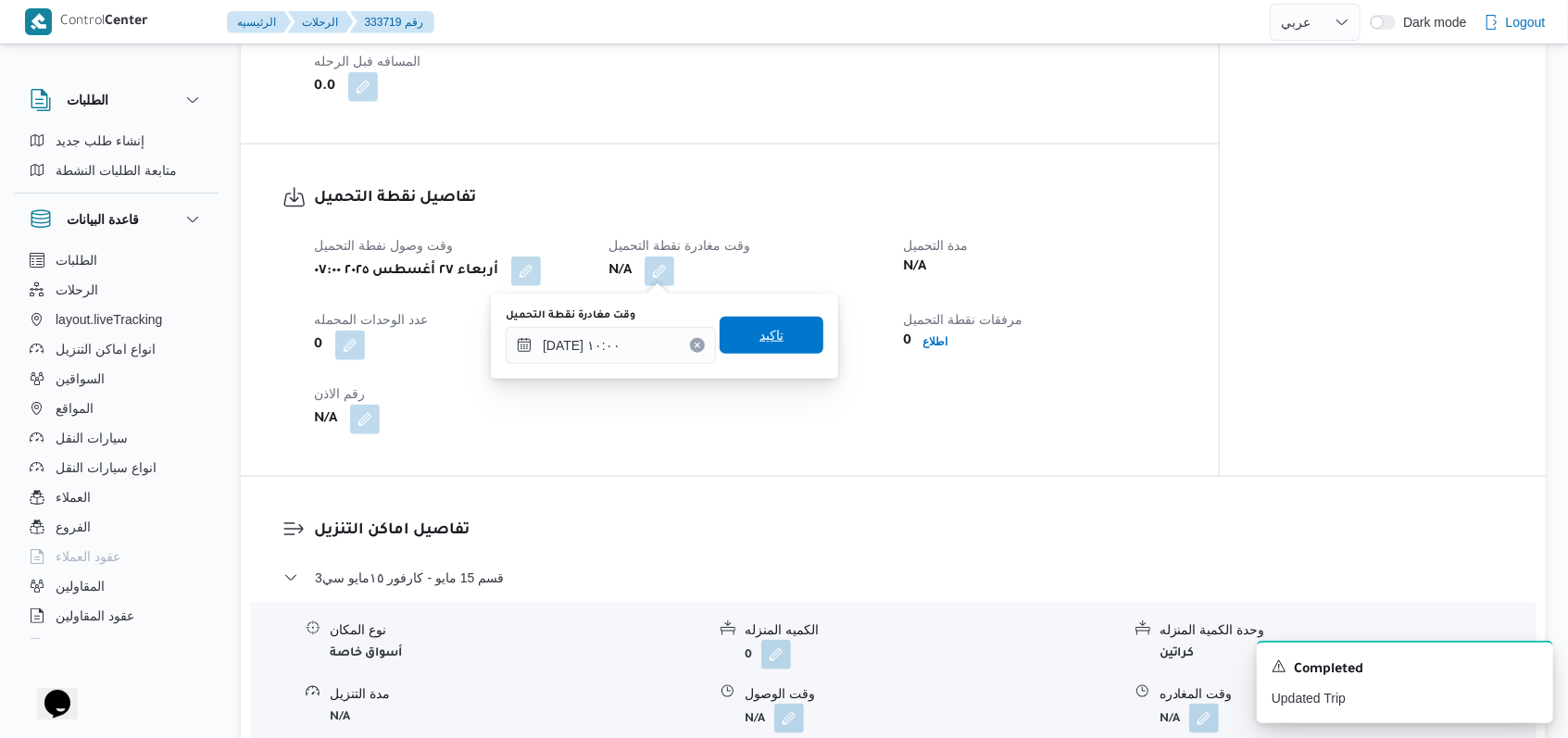
click at [782, 340] on span "تاكيد" at bounding box center [771, 335] width 103 height 37
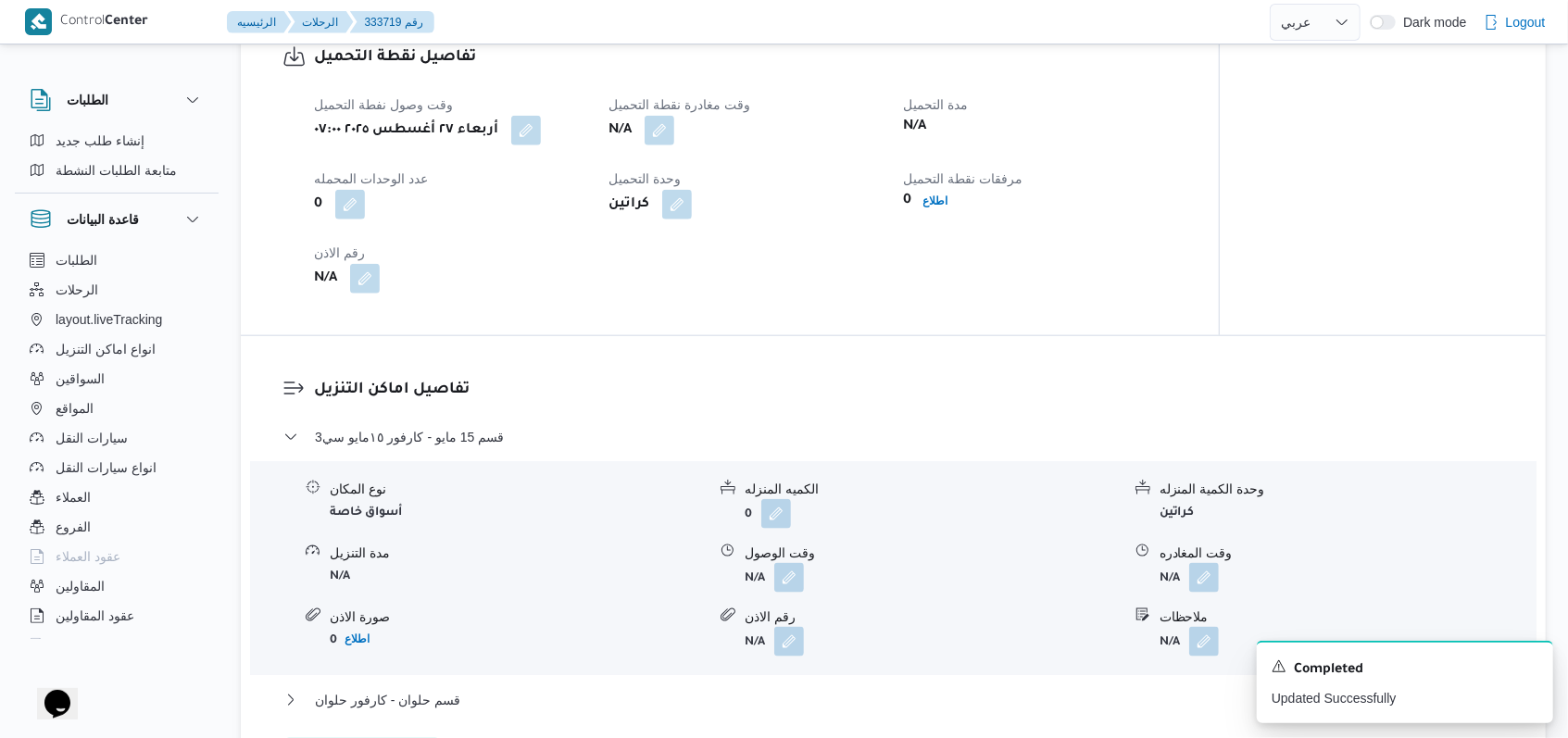
scroll to position [1357, 0]
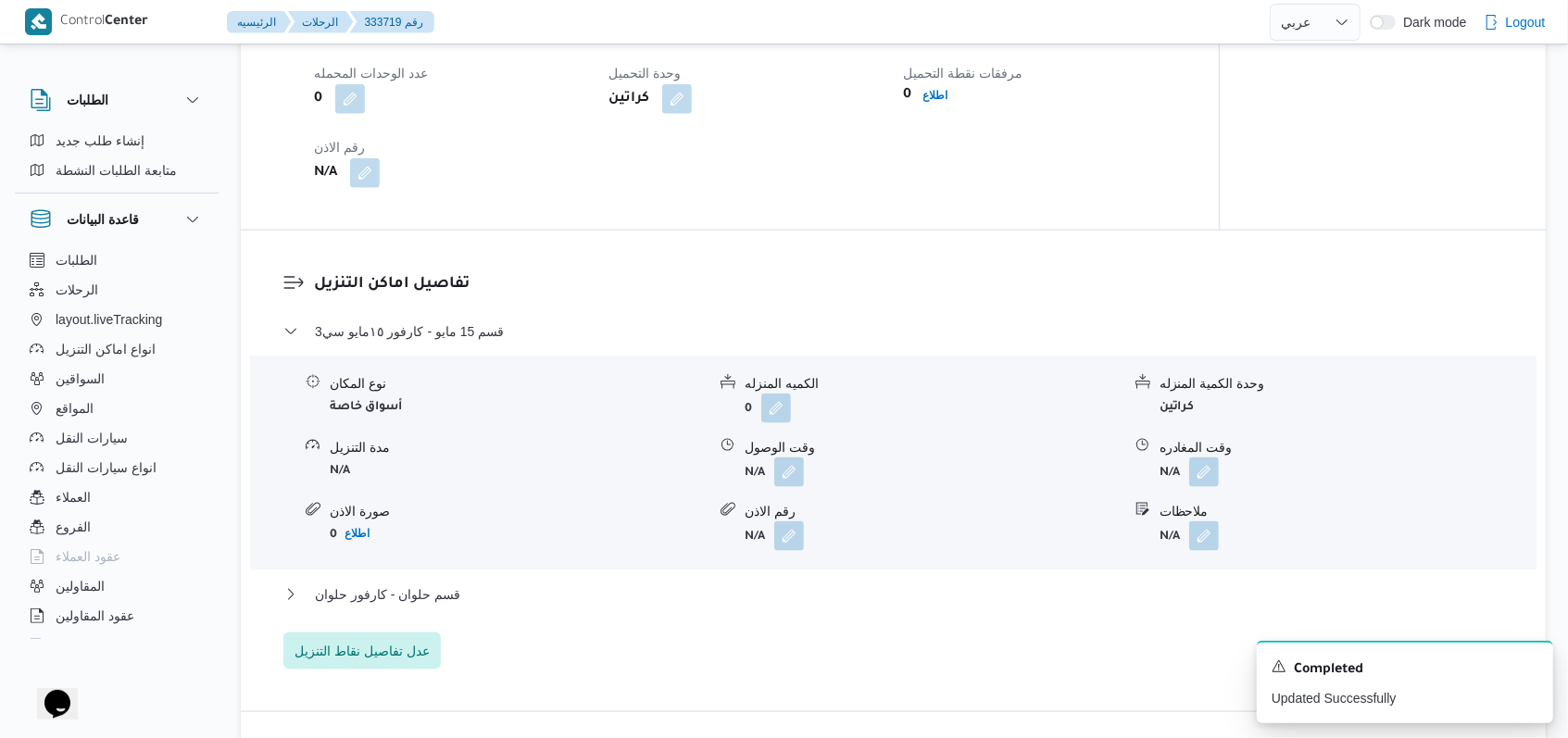
click at [451, 341] on div "قسم 15 مايو - كارفور ١٥مايو سي3" at bounding box center [894, 338] width 1221 height 35
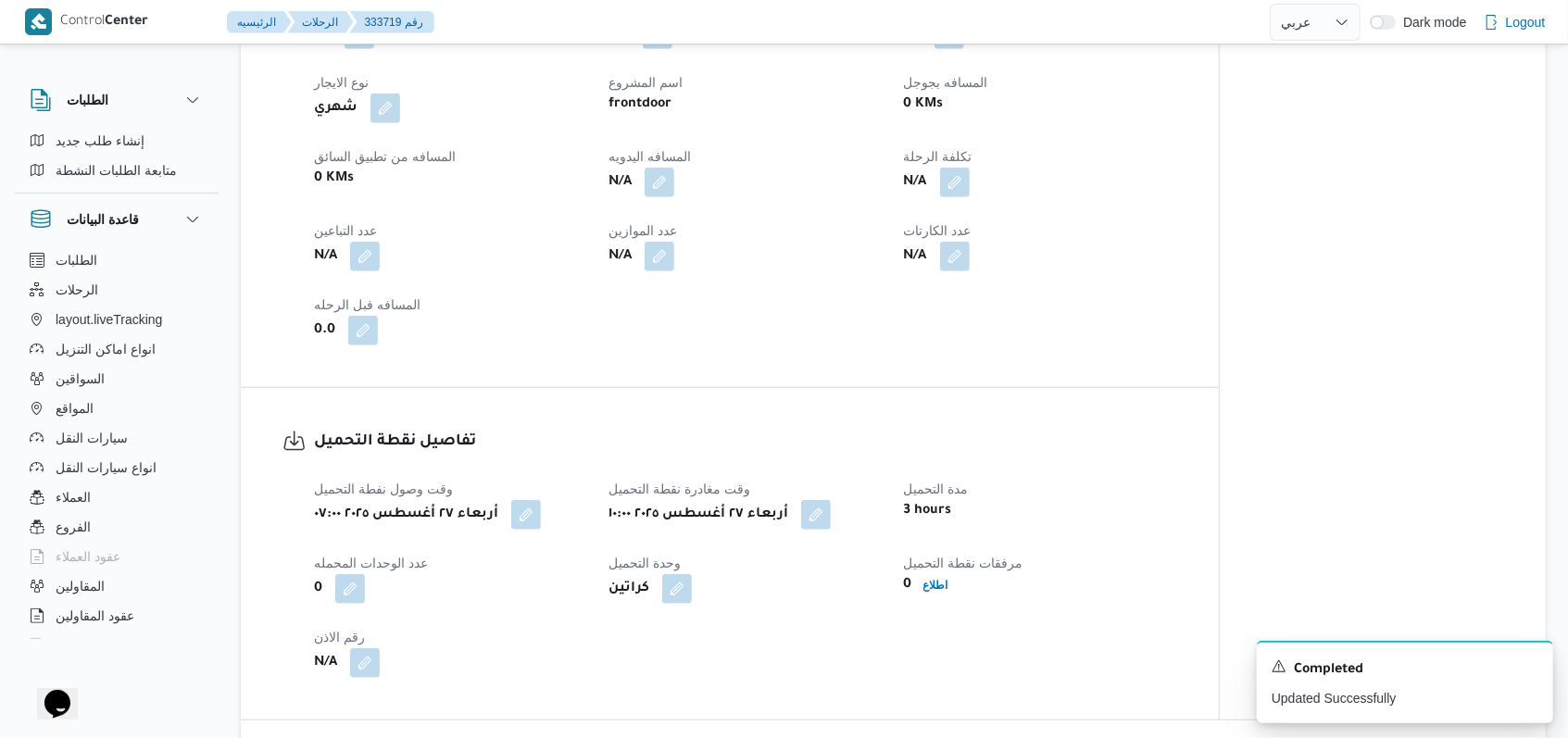
scroll to position [617, 0]
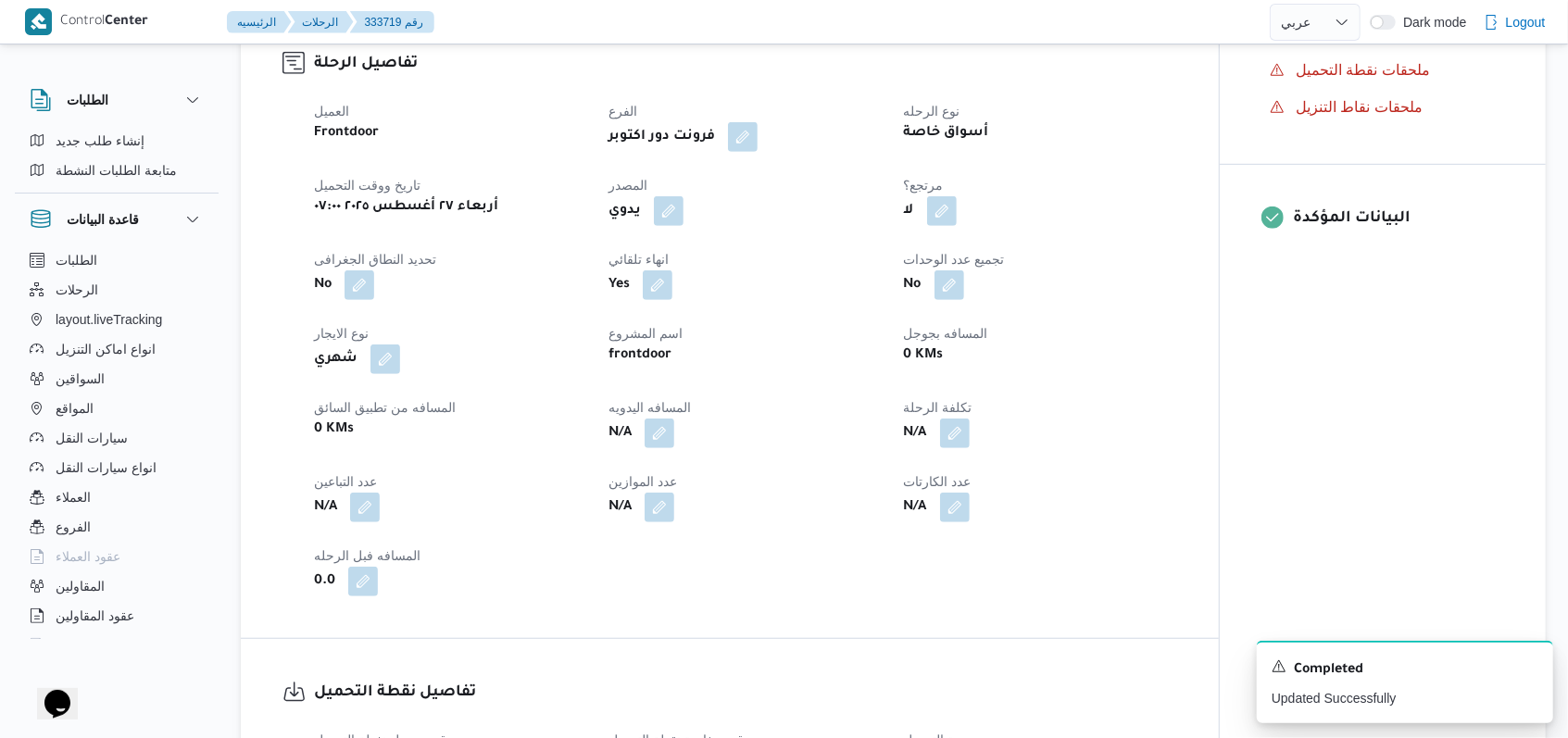
select select "ar"
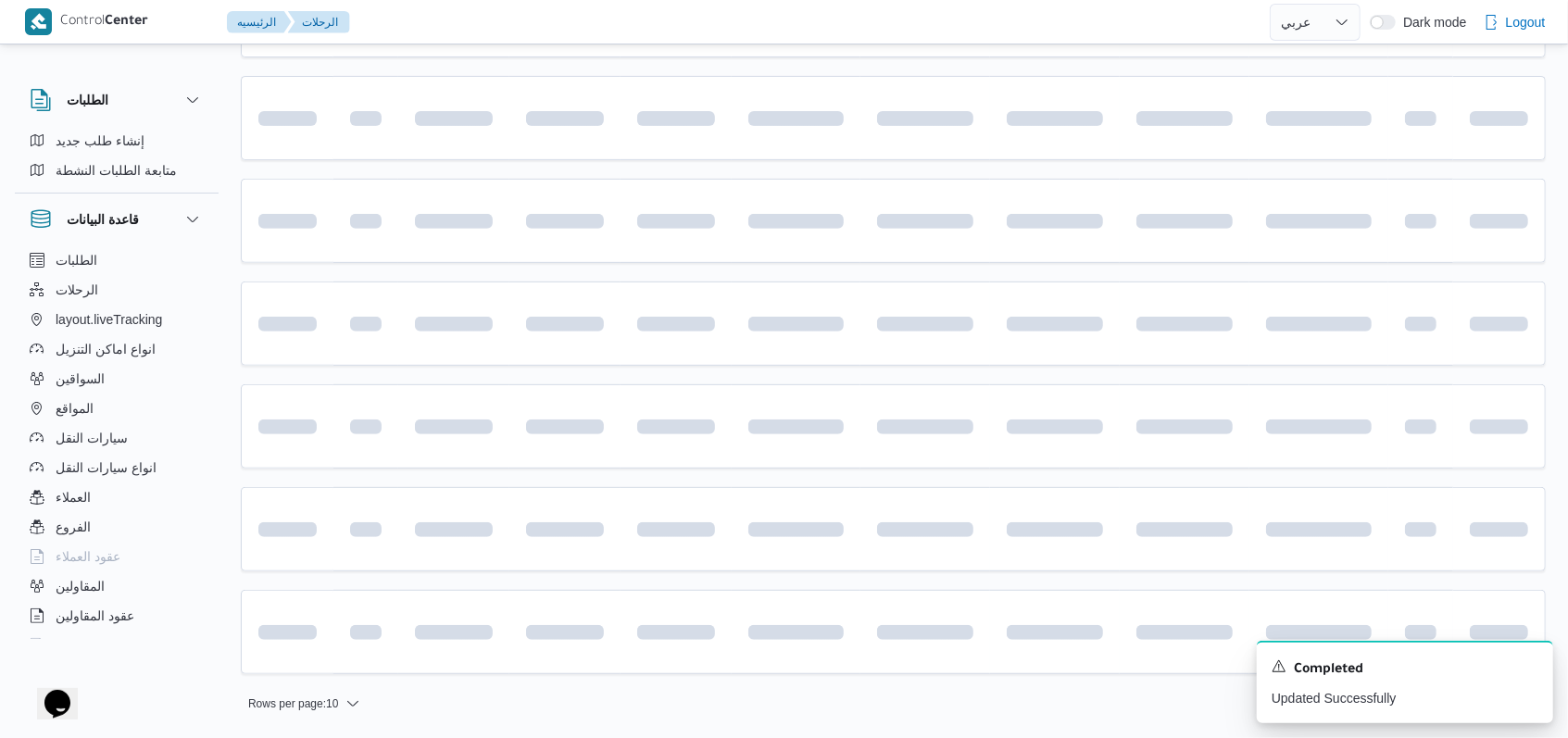
scroll to position [414, 0]
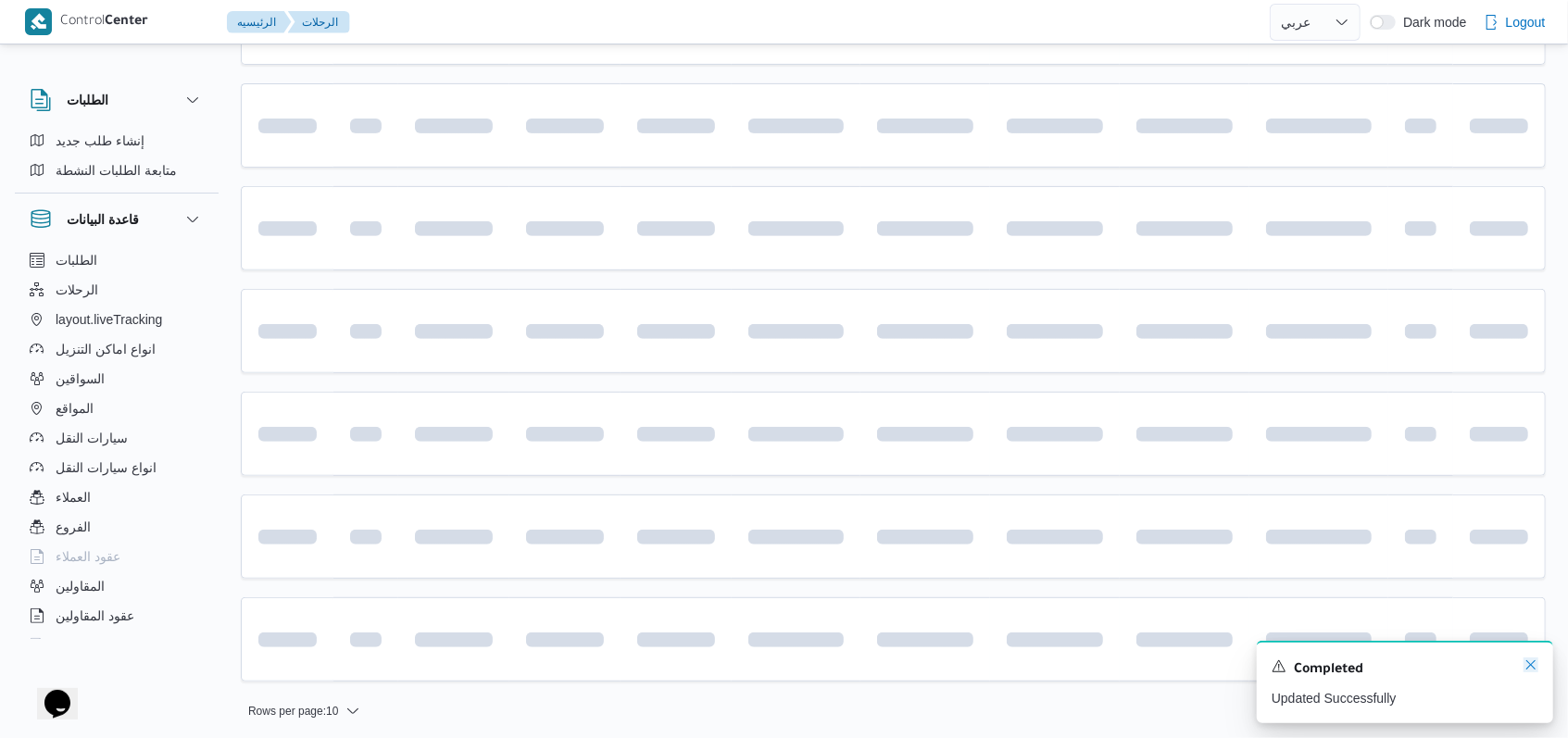
click at [1529, 672] on icon "Dismiss toast" at bounding box center [1530, 664] width 15 height 15
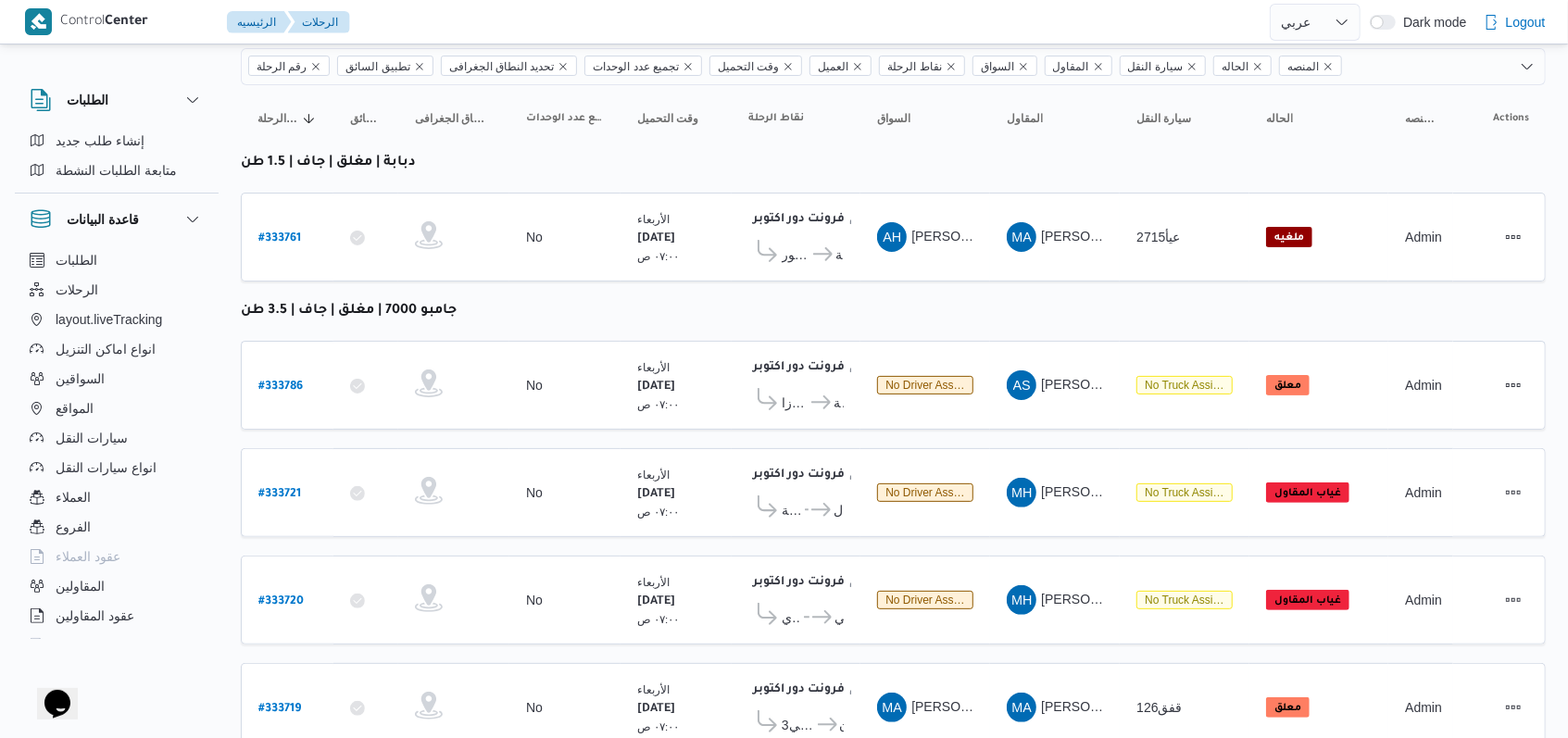
scroll to position [265, 0]
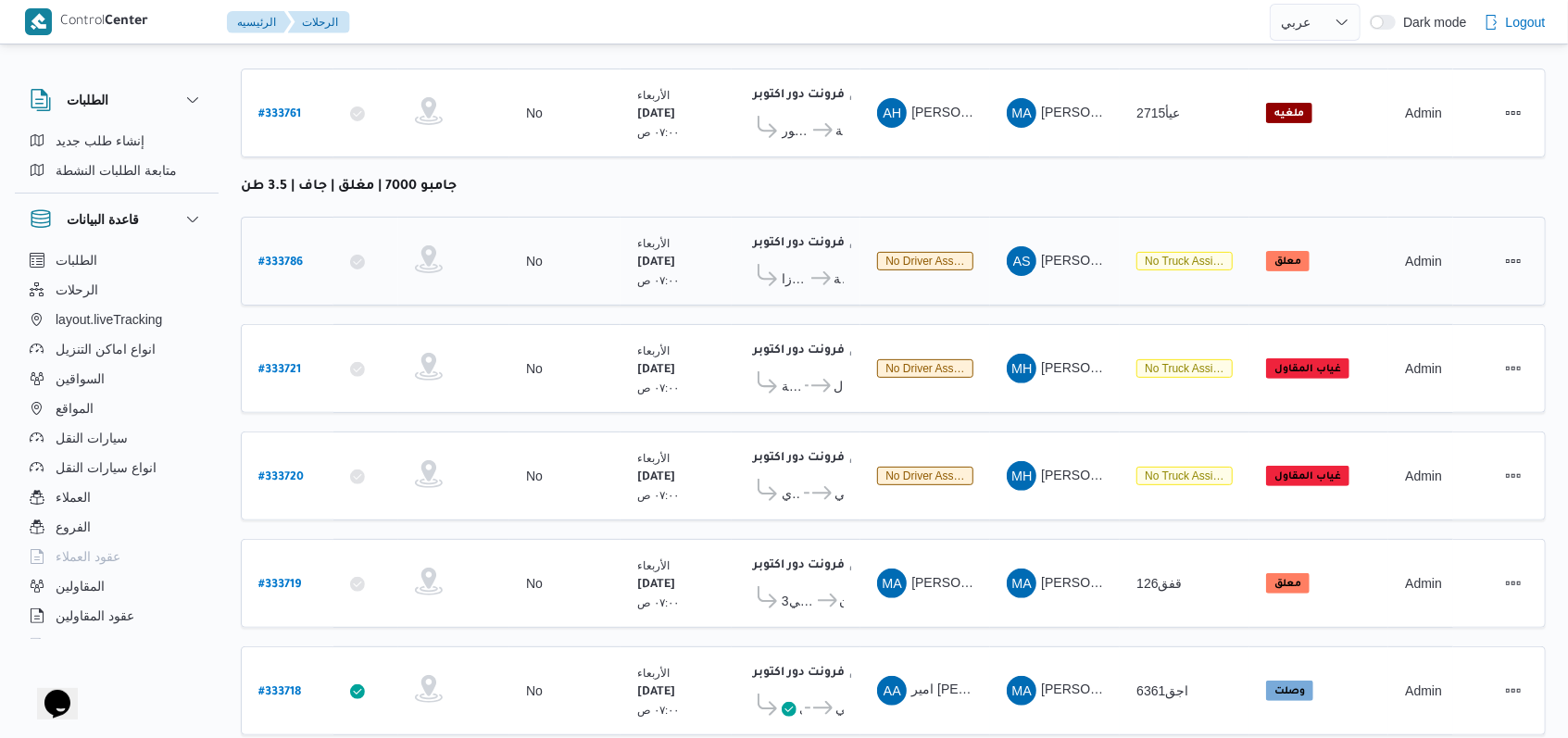
click at [288, 256] on b "# 333786" at bounding box center [281, 262] width 45 height 13
select select "ar"
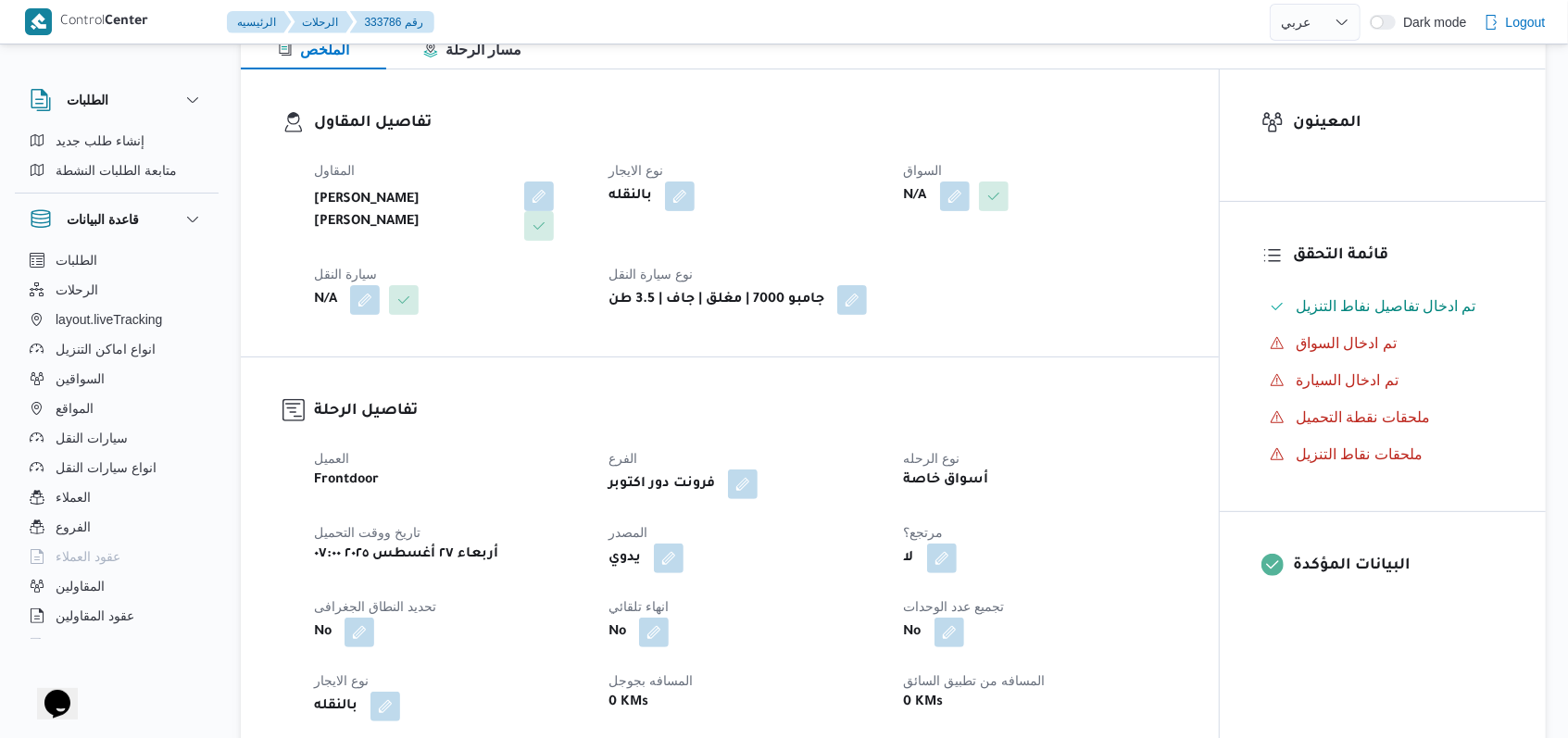
scroll to position [247, 0]
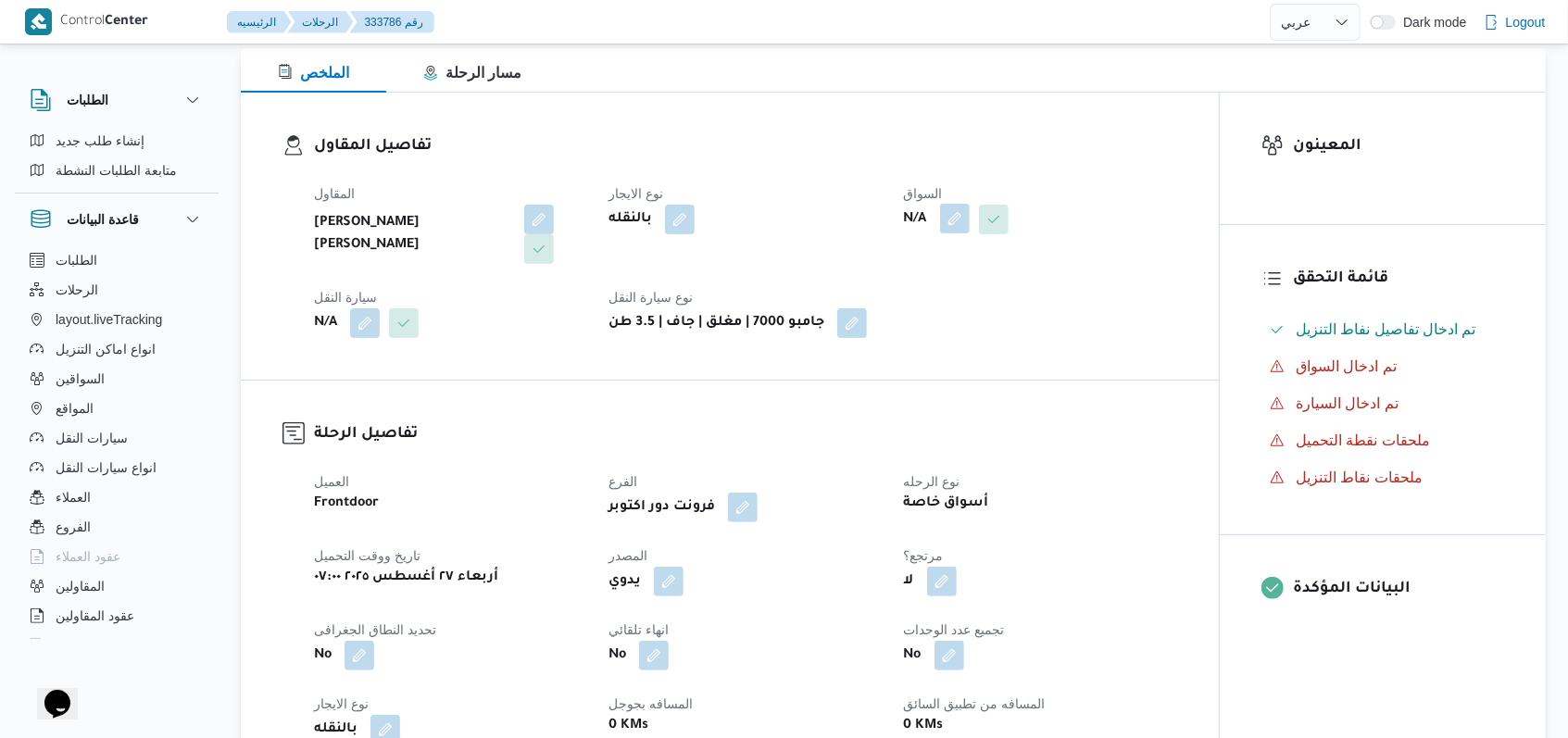
click at [964, 227] on button "button" at bounding box center [955, 218] width 29 height 29
click at [927, 304] on div "Search" at bounding box center [918, 293] width 138 height 37
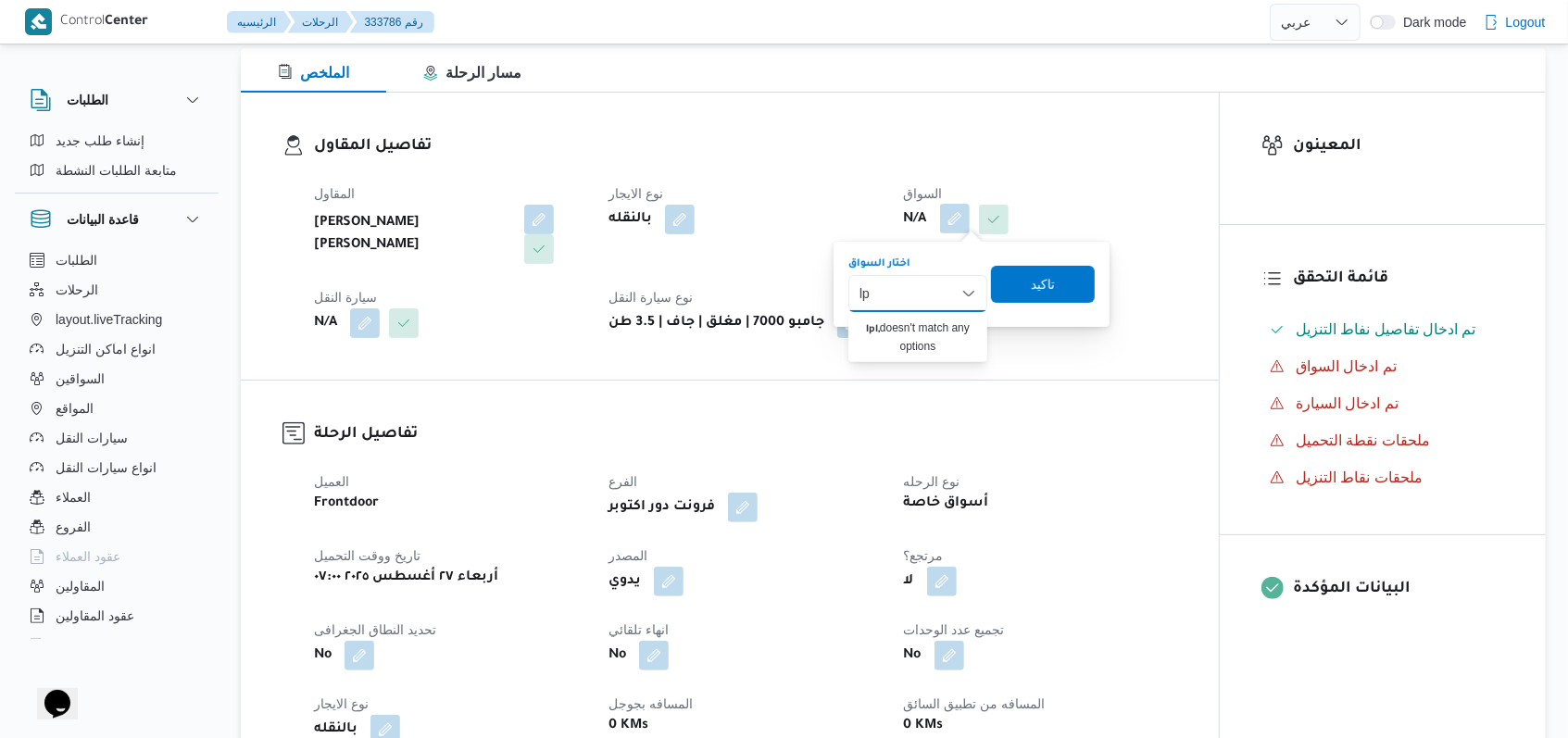
type input "l"
type input "محمود"
click at [1046, 368] on div "تفاصيل المقاول المقاول عليوه سراج الدين عليوه محمد نوع الايجار بالنقله السواق N…" at bounding box center [729, 236] width 978 height 287
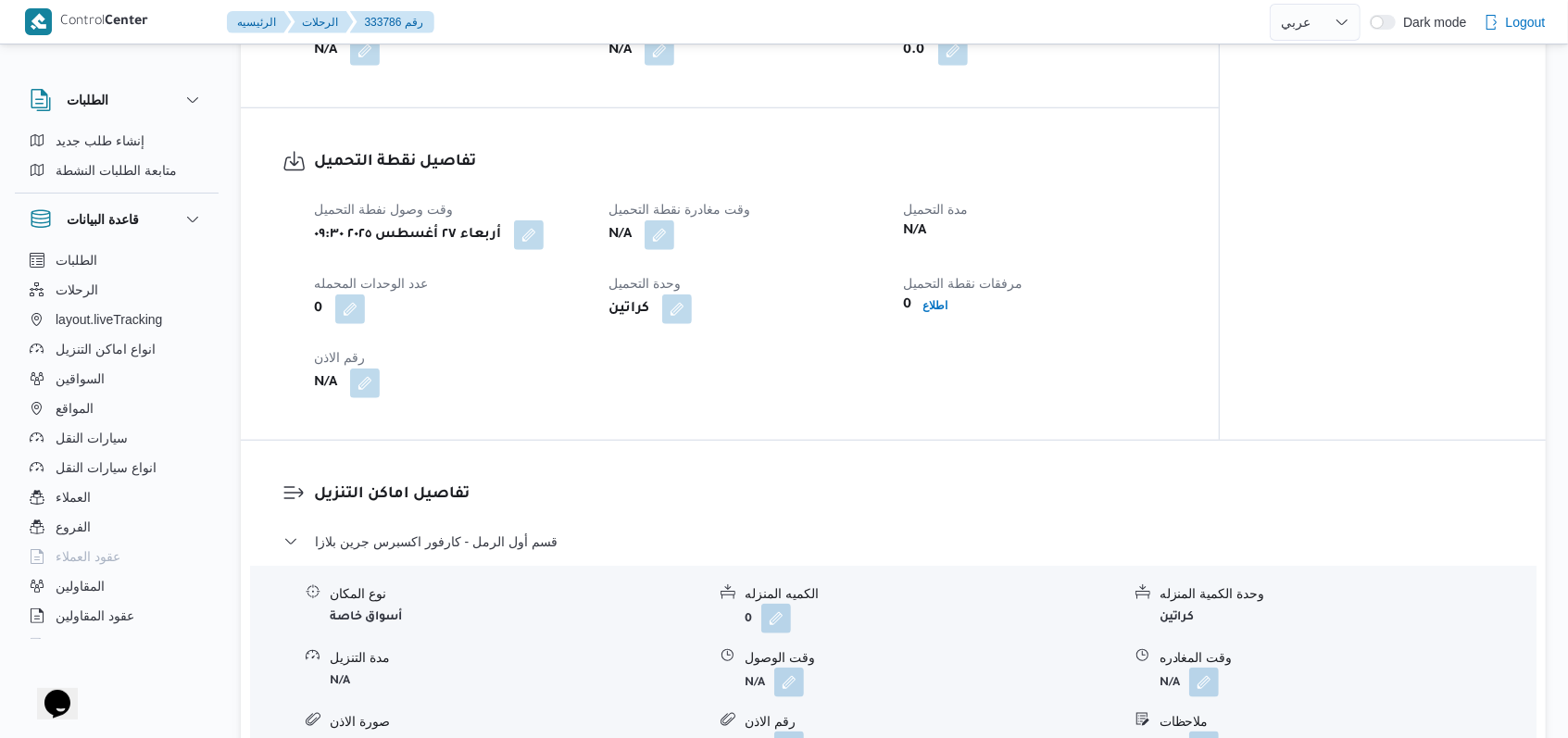
scroll to position [1111, 0]
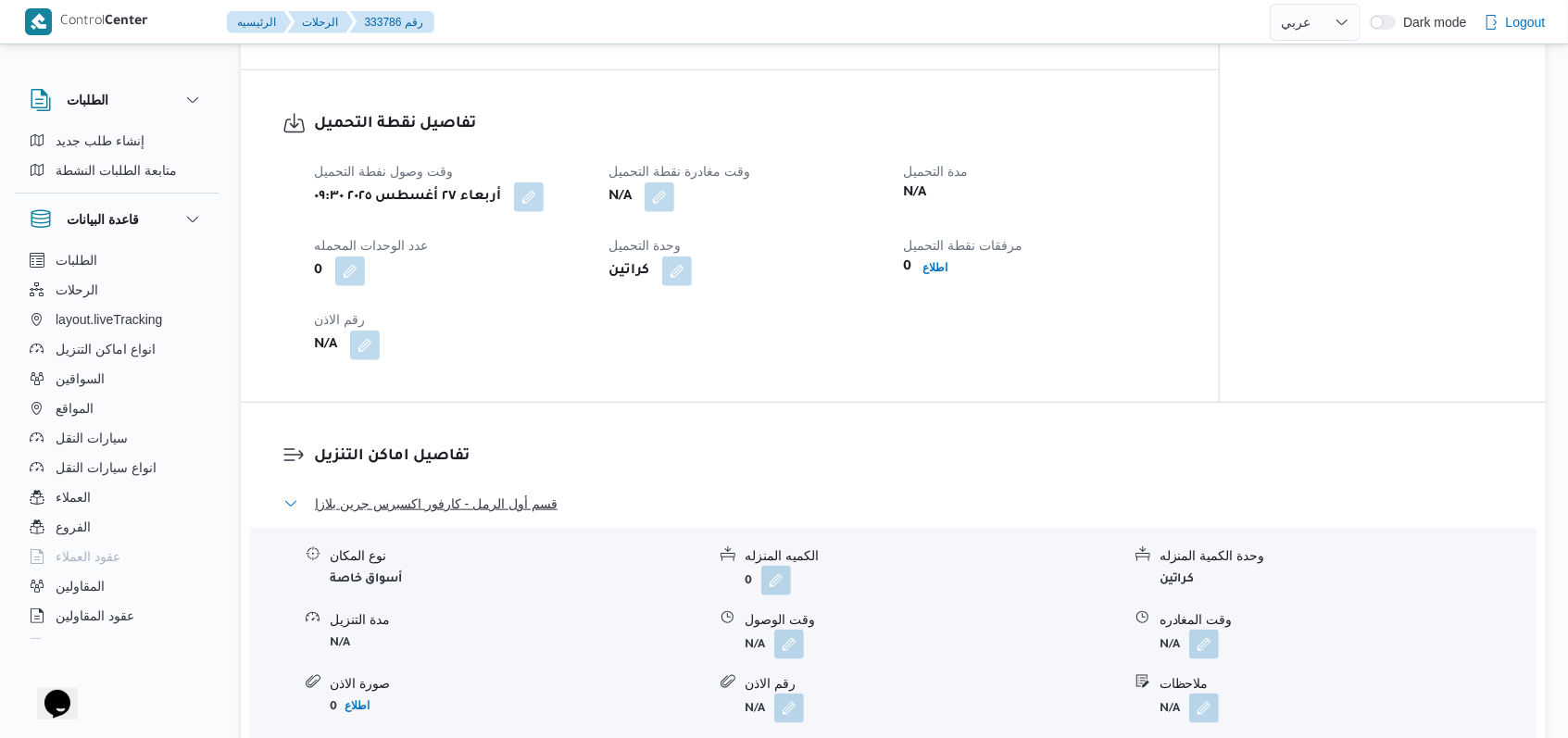
click at [522, 511] on span "قسم أول الرمل - كارفور اكسبرس جرين بلازا" at bounding box center [436, 503] width 243 height 22
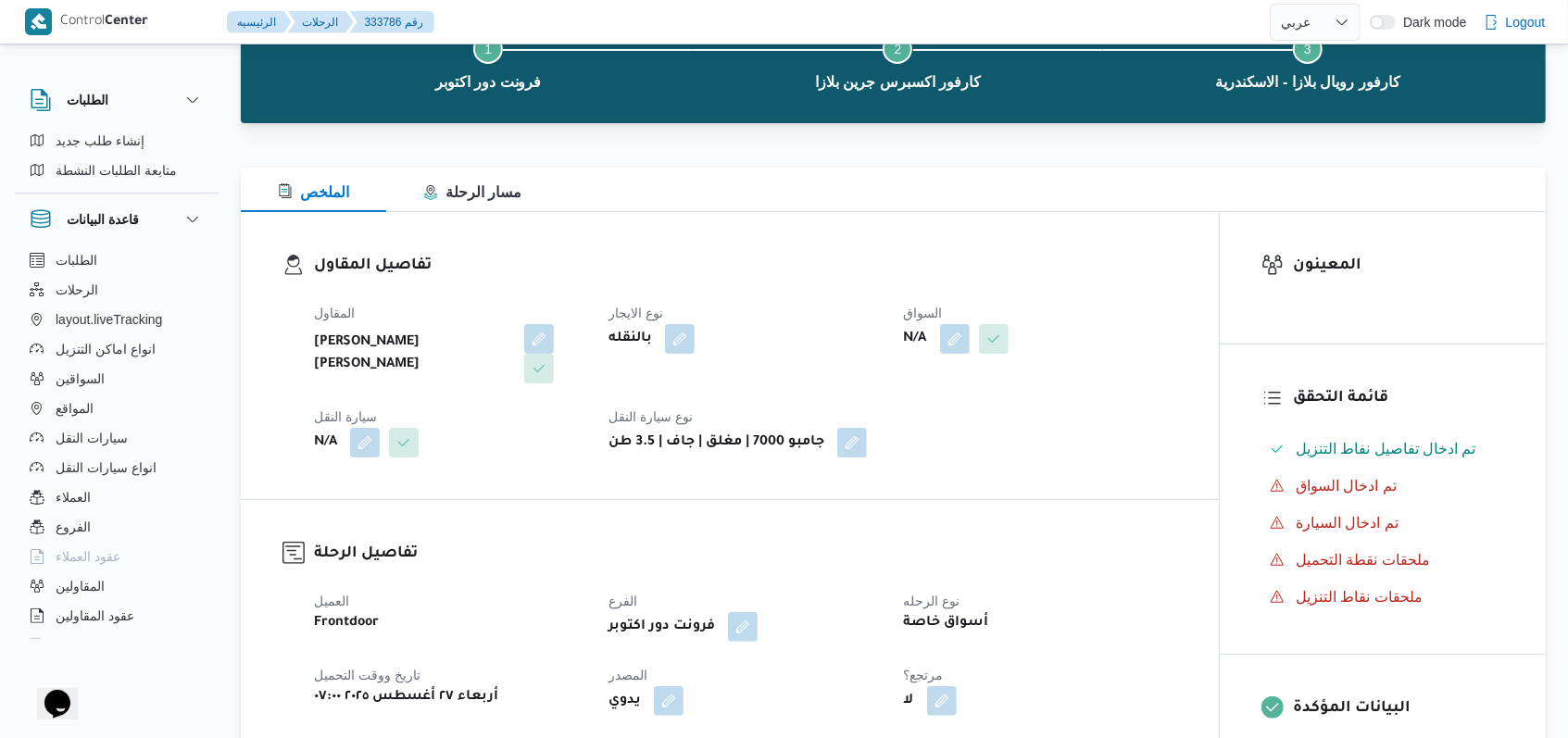
scroll to position [0, 0]
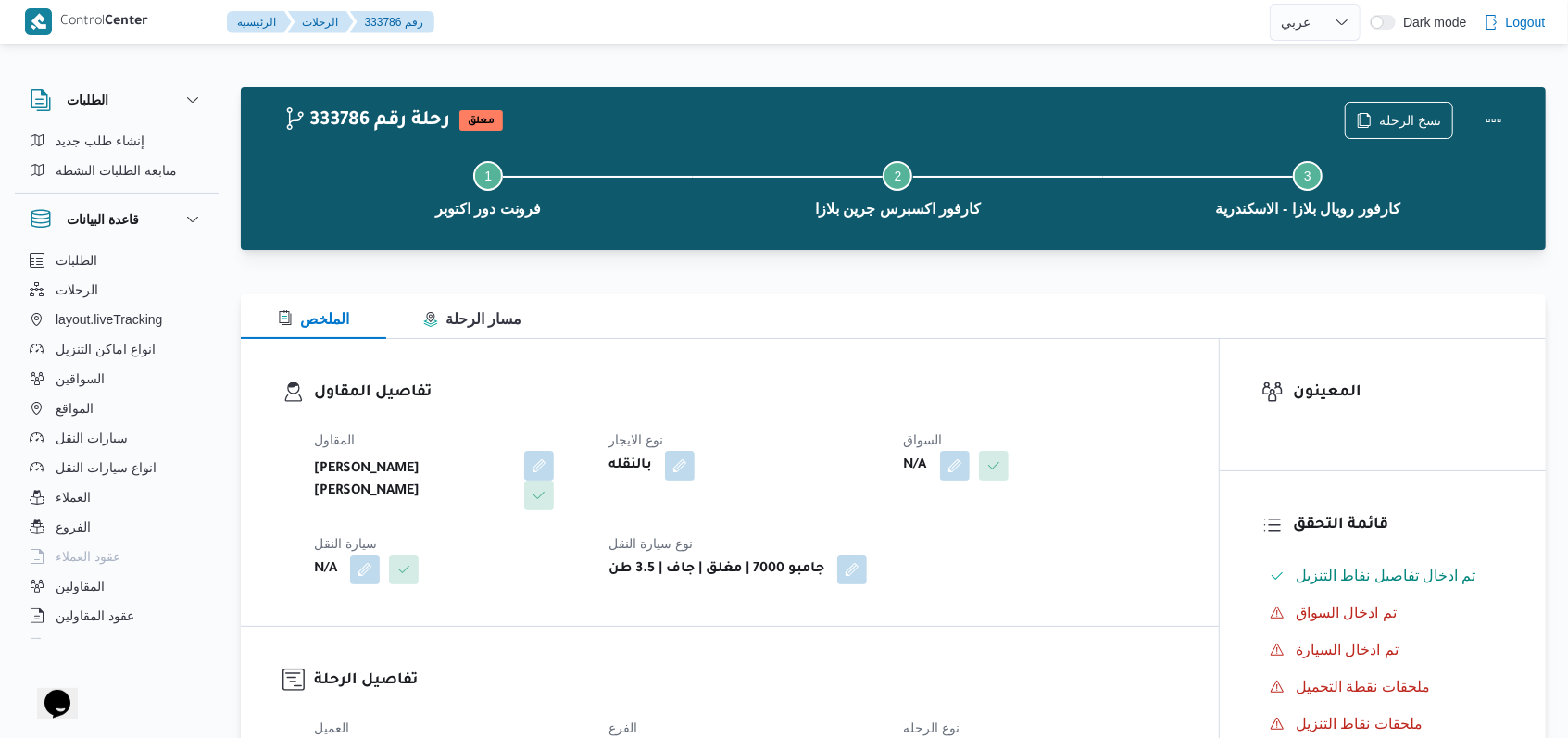
select select "ar"
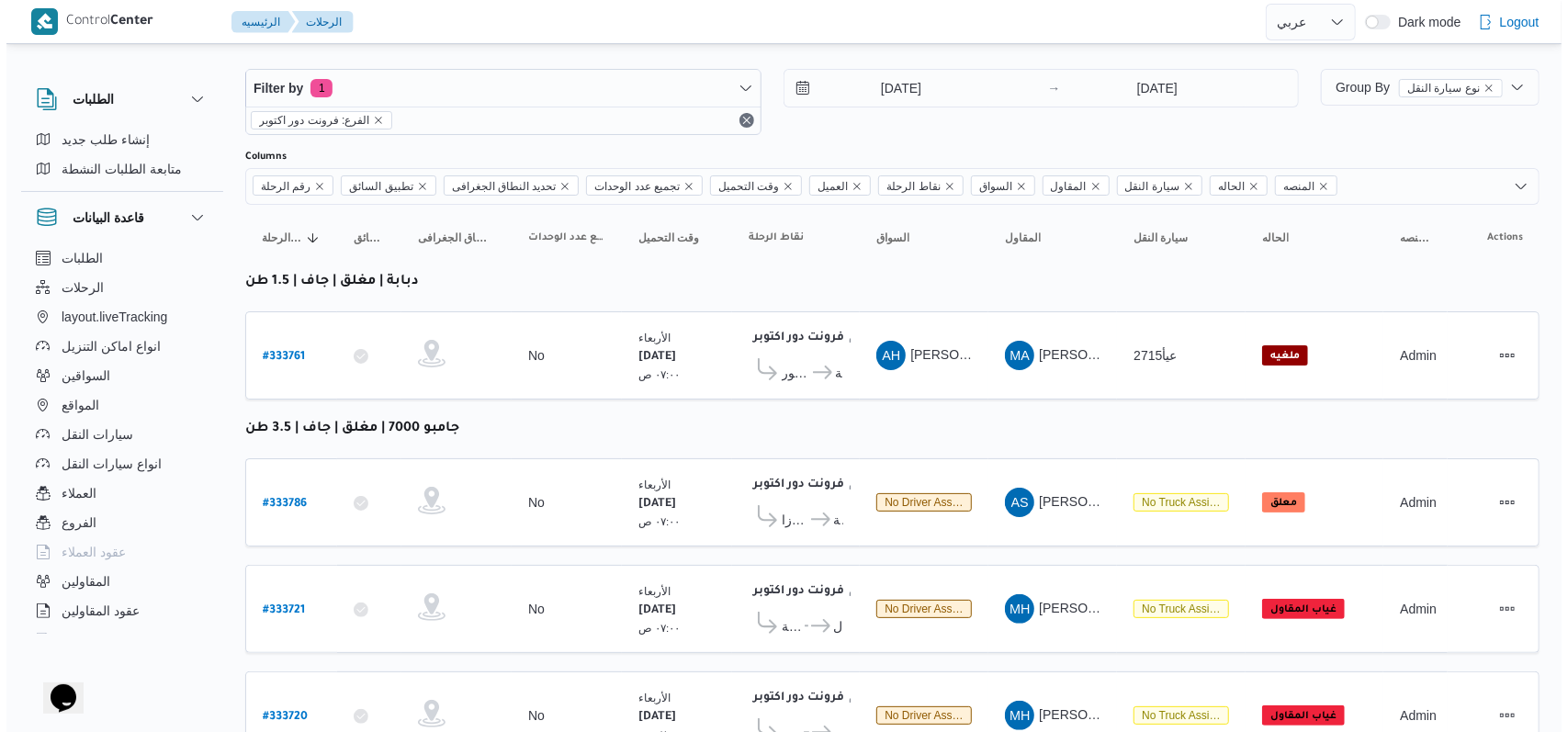
scroll to position [17, 0]
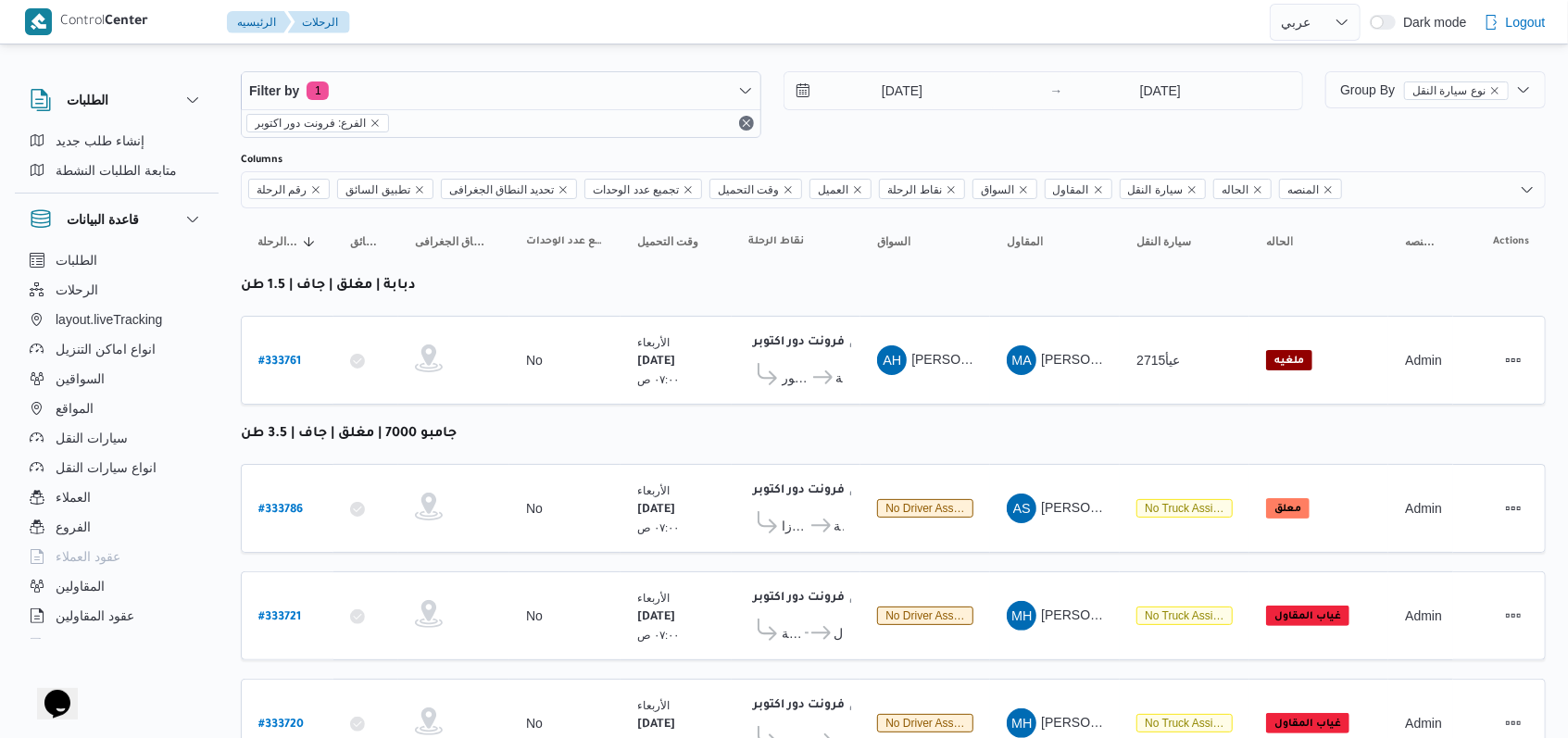
click at [935, 425] on table "رقم الرحلة Click to sort in ascending order تطبيق السائق Click to sort in ascen…" at bounding box center [893, 712] width 1305 height 1007
click at [811, 519] on icon at bounding box center [821, 525] width 20 height 14
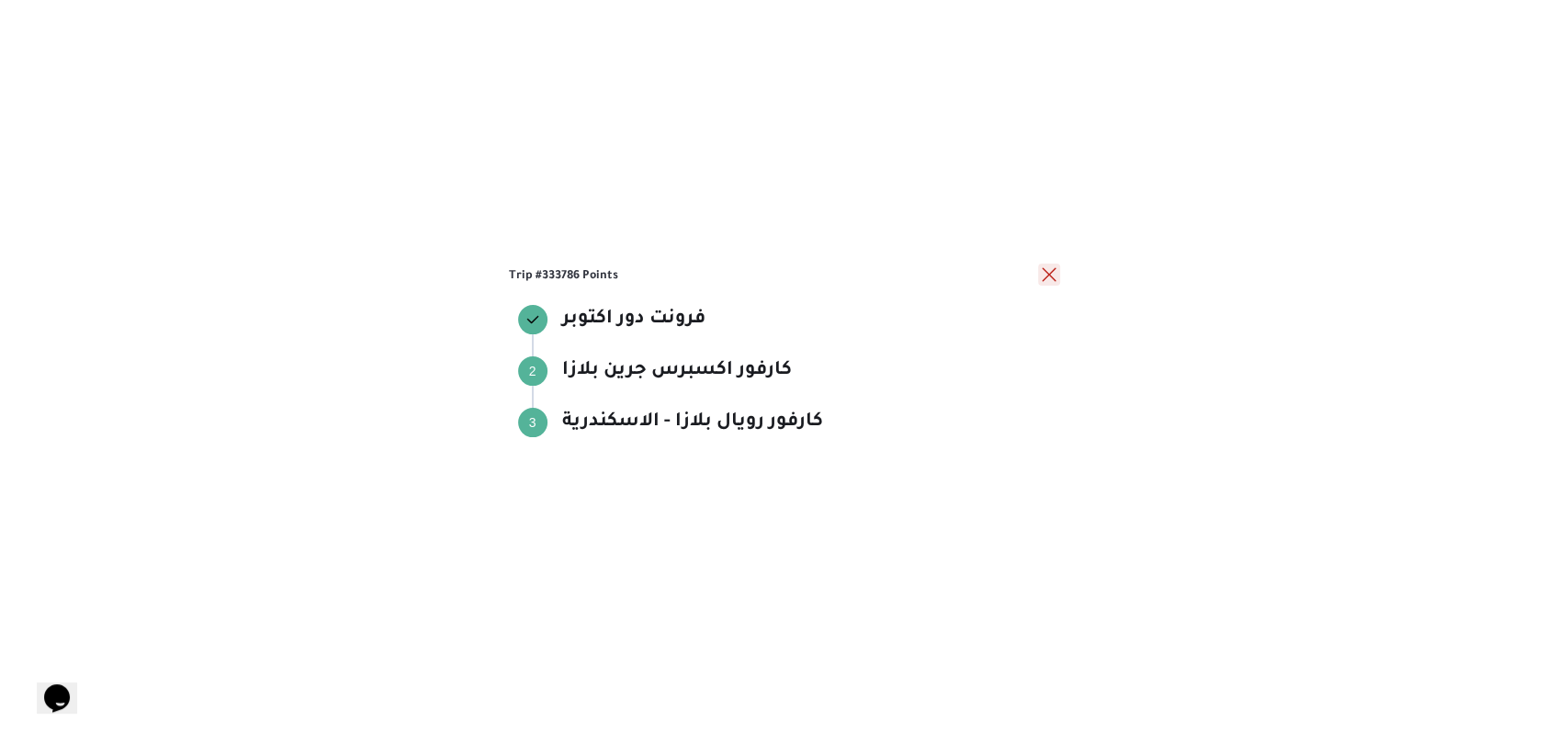
click at [1058, 273] on button "close" at bounding box center [1049, 275] width 22 height 22
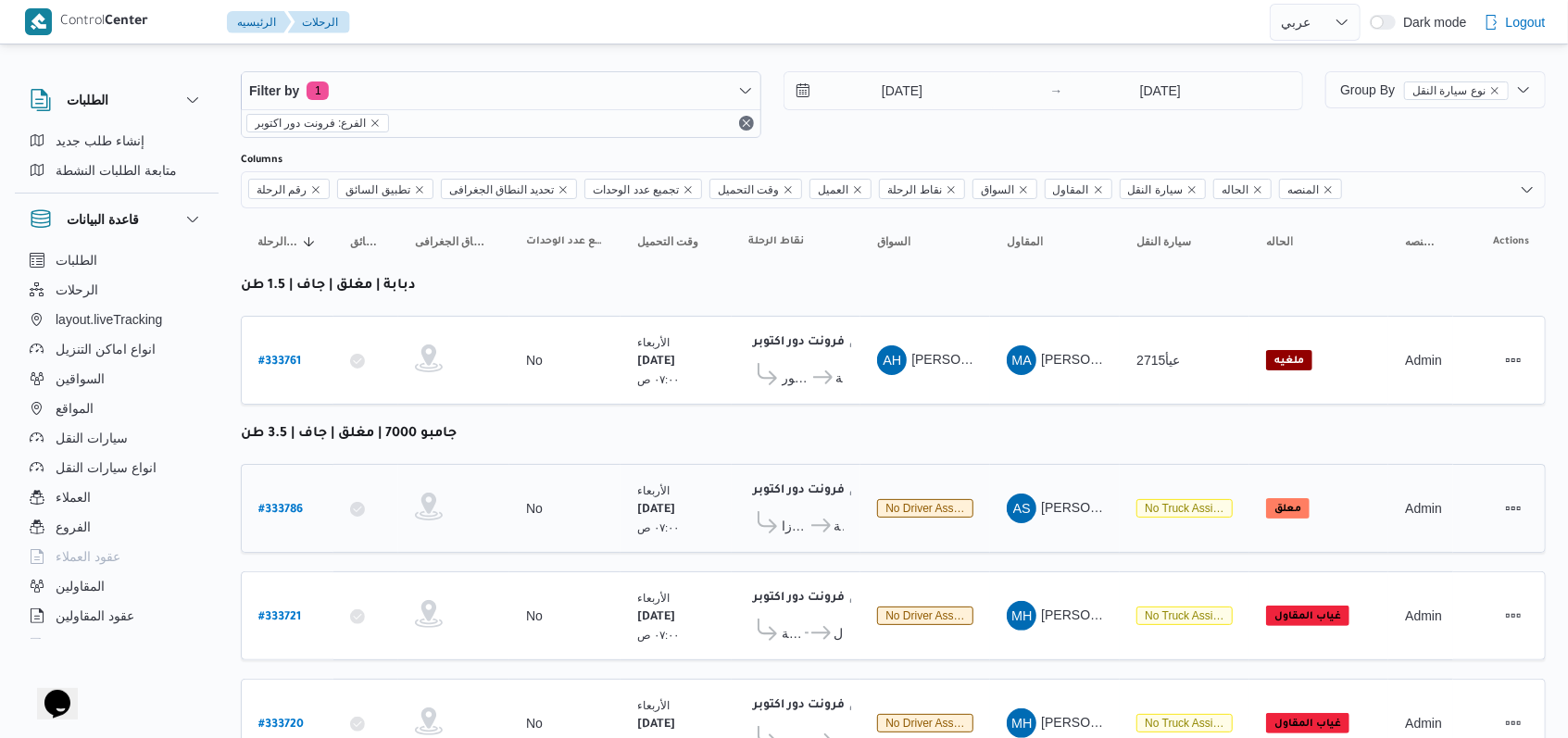
click at [284, 504] on b "# 333786" at bounding box center [281, 510] width 45 height 13
select select "ar"
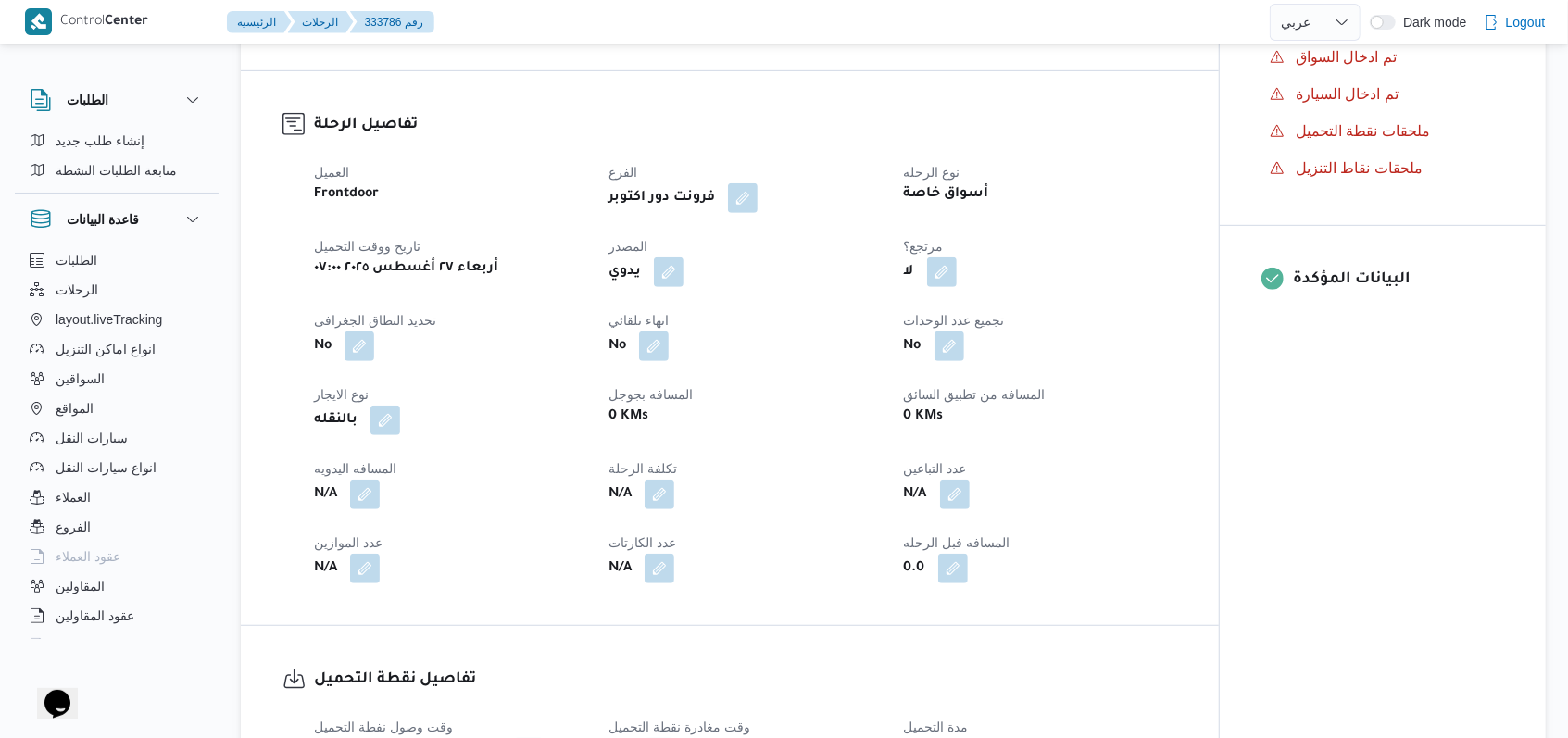
scroll to position [758, 0]
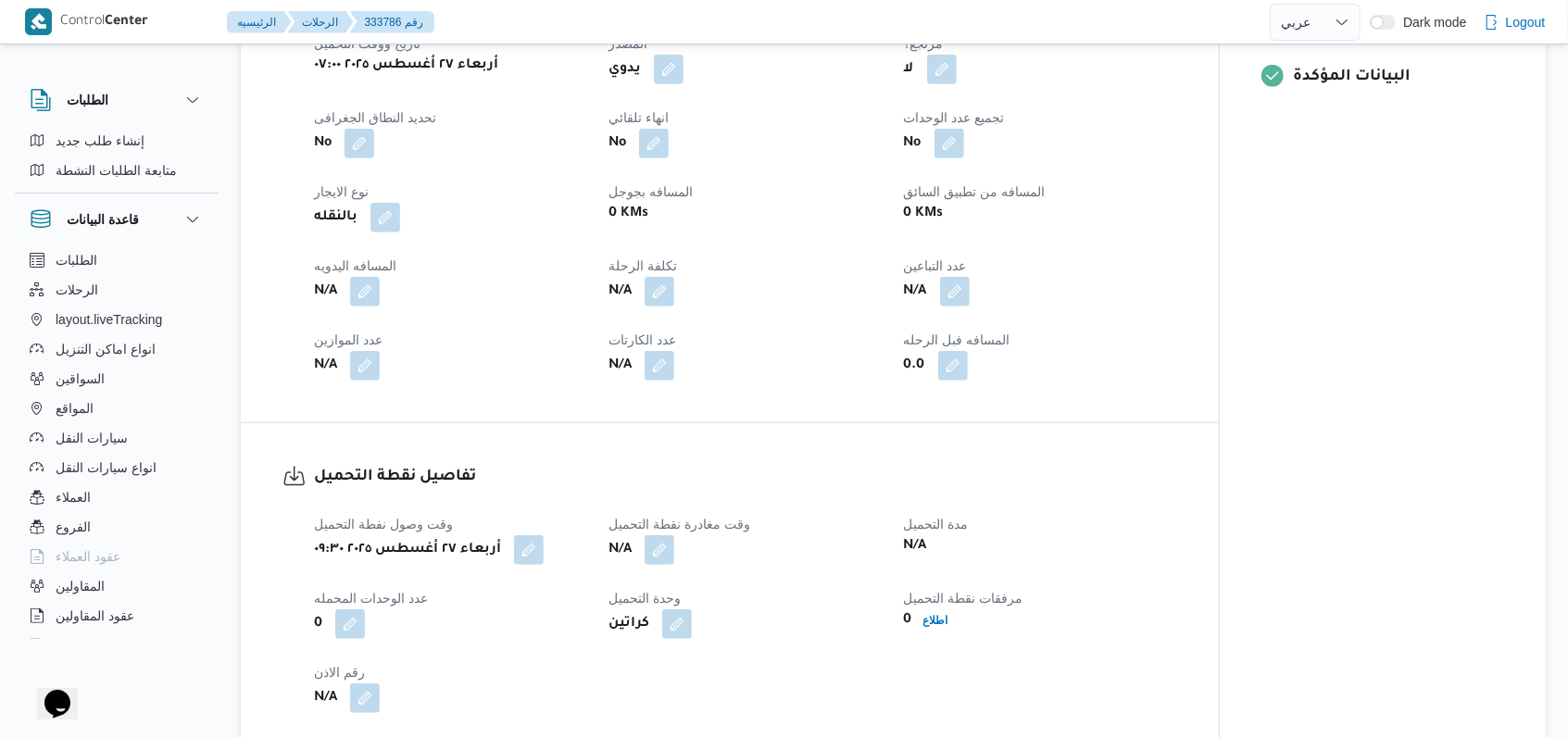
click at [657, 530] on span "وقت مغادرة نقطة التحميل" at bounding box center [679, 524] width 141 height 15
click at [657, 550] on button "button" at bounding box center [659, 549] width 29 height 29
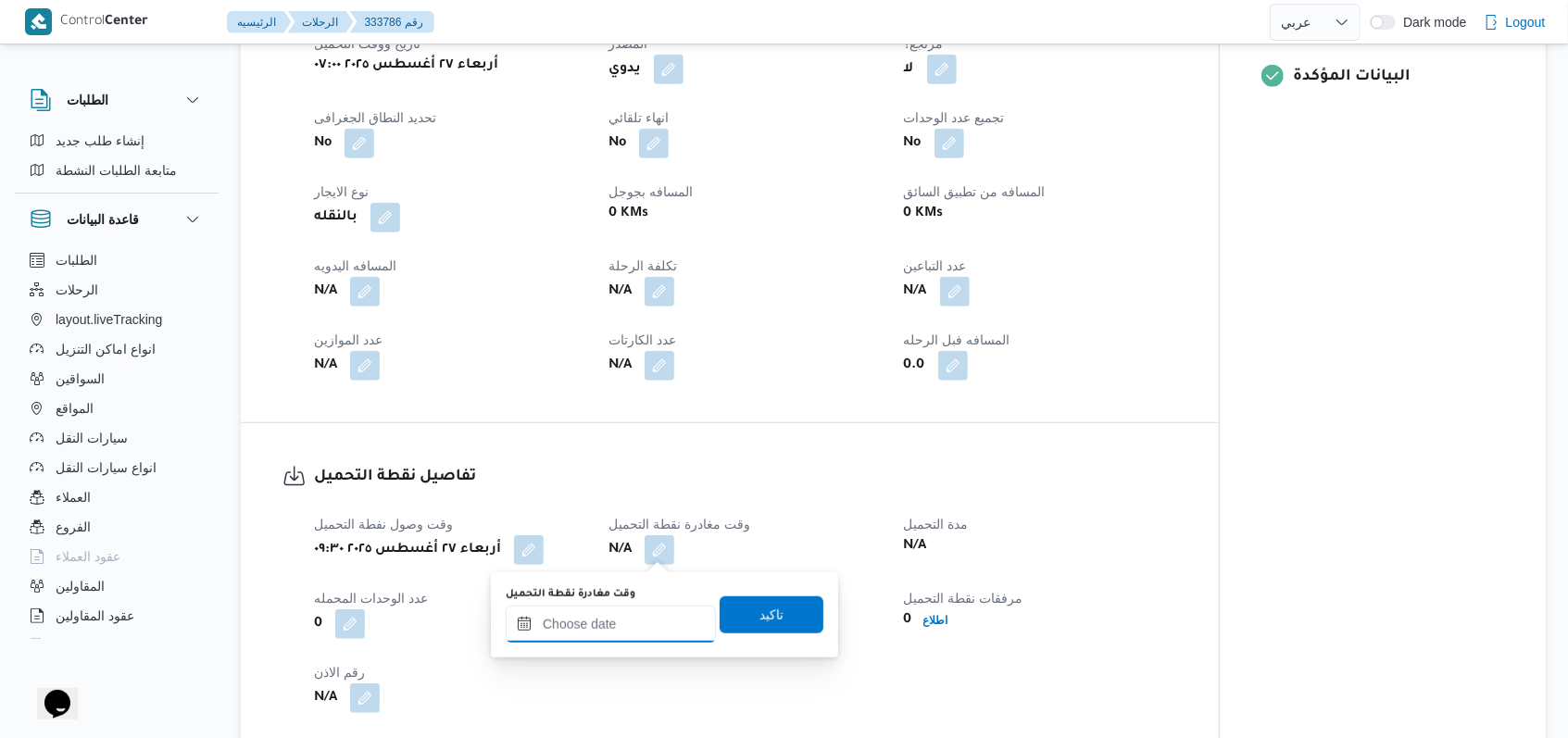
click at [628, 628] on input "وقت مغادرة نقطة التحميل" at bounding box center [611, 624] width 211 height 37
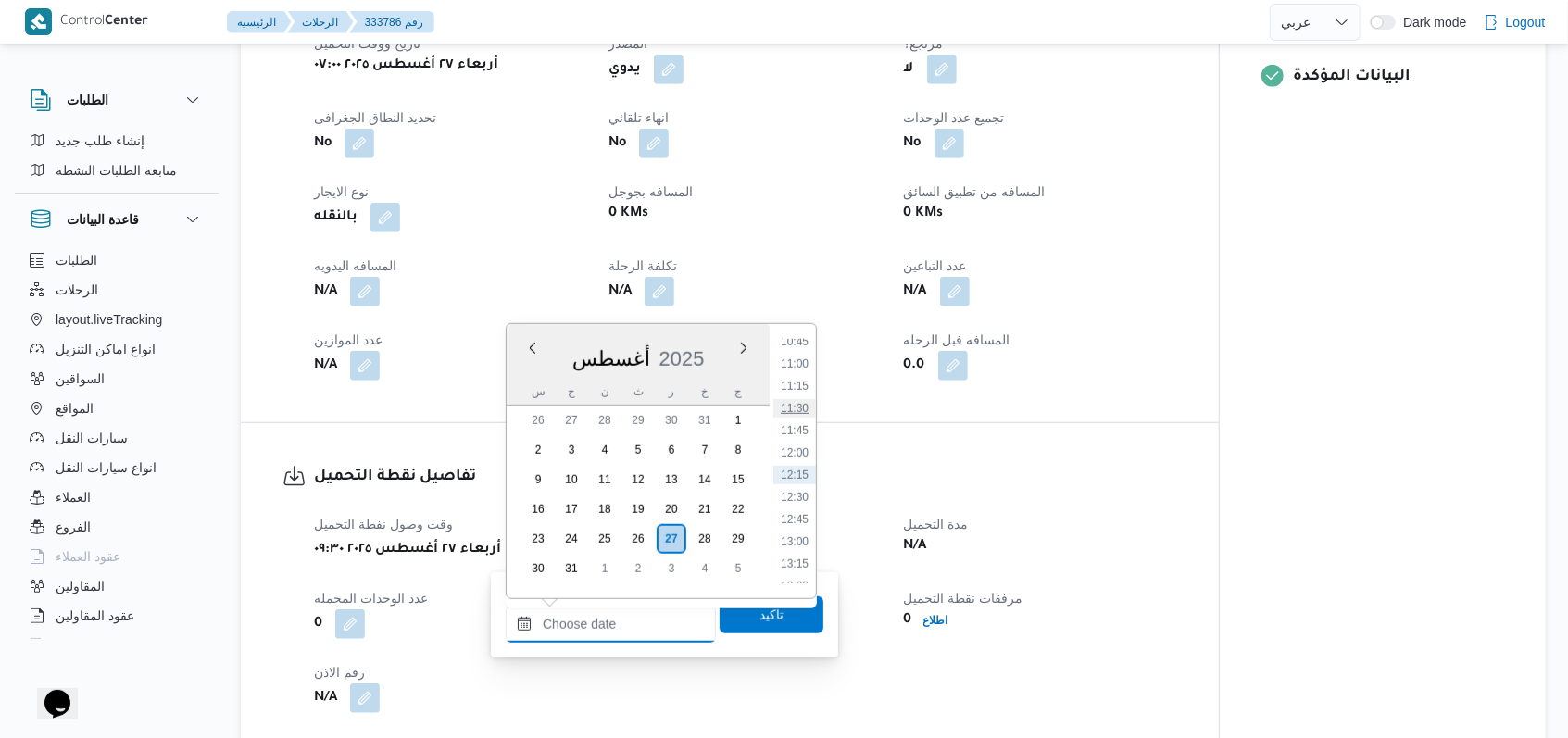
scroll to position [837, 0]
click at [801, 451] on ul "00:00 00:15 00:30 00:45 01:00 01:15 01:30 01:45 02:00 02:15 02:30 02:45 03:00 0…" at bounding box center [795, 461] width 43 height 245
click at [801, 444] on li "10:30" at bounding box center [795, 443] width 43 height 19
type input "٢٧/٠٨/٢٠٢٥ ١٠:٣٠"
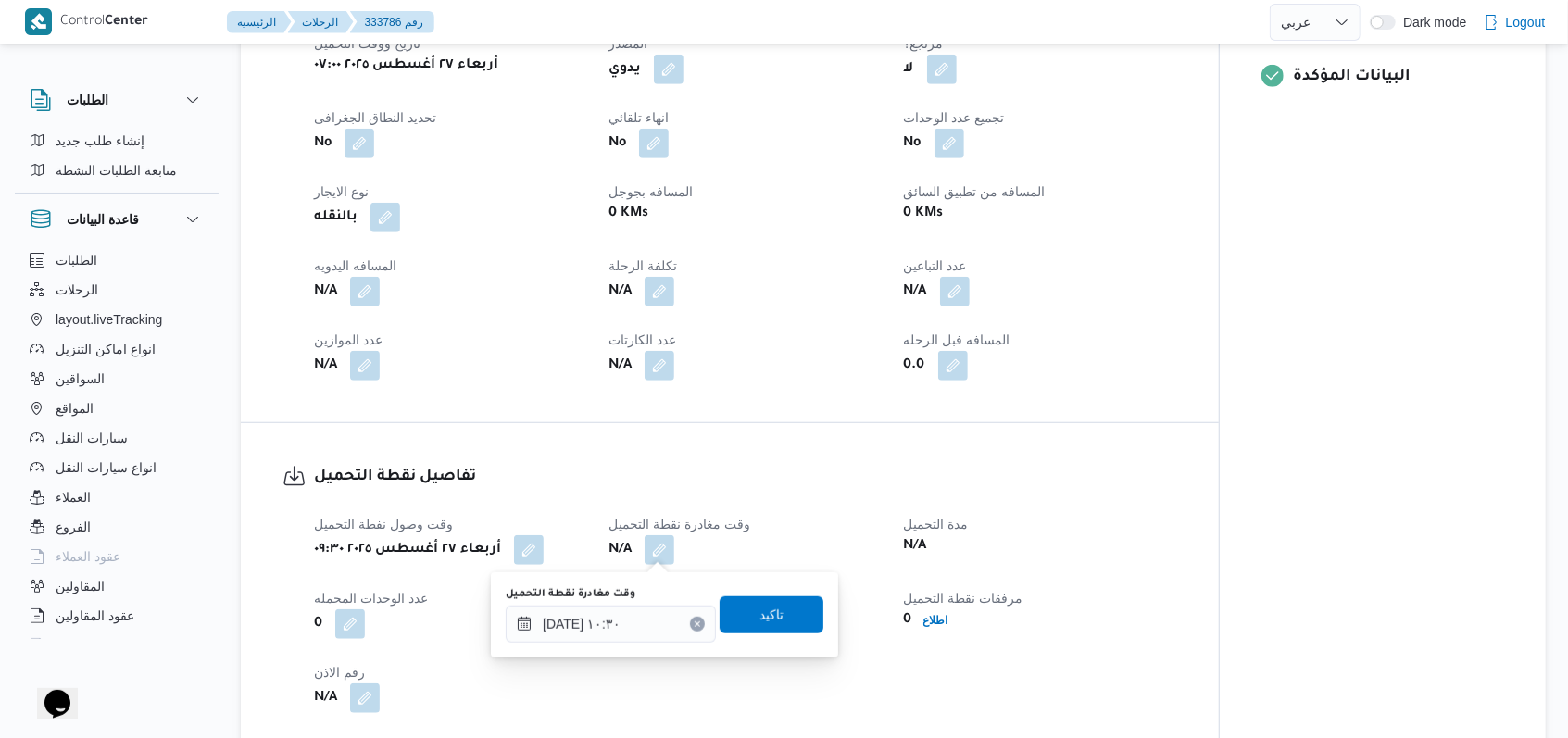
click at [789, 592] on div "وقت مغادرة نقطة التحميل ٢٧/٠٨/٢٠٢٥ ١٠:٣٠ تاكيد" at bounding box center [665, 614] width 322 height 59
click at [770, 632] on span "تاكيد" at bounding box center [771, 614] width 103 height 37
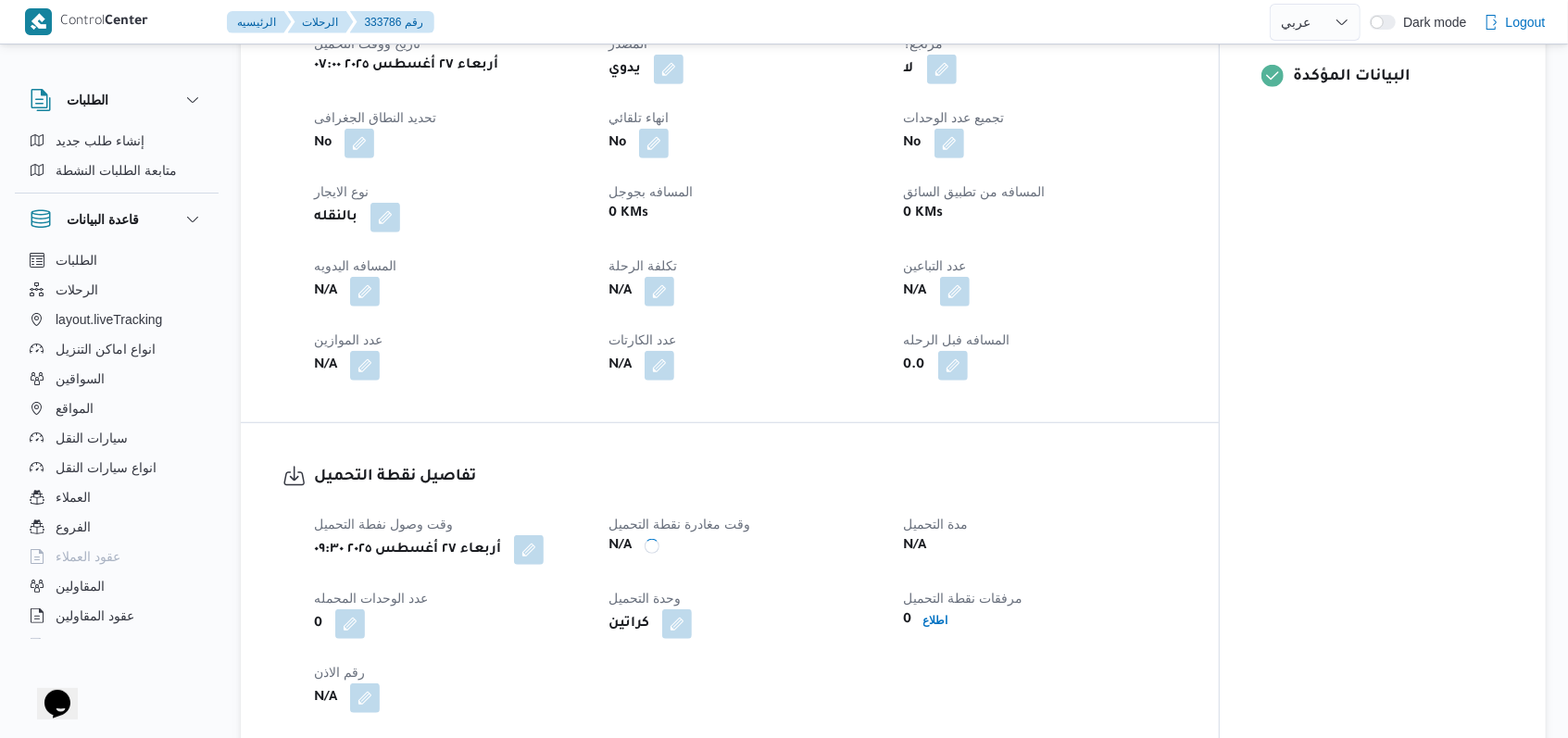
click at [761, 618] on div "كراتين" at bounding box center [744, 624] width 276 height 33
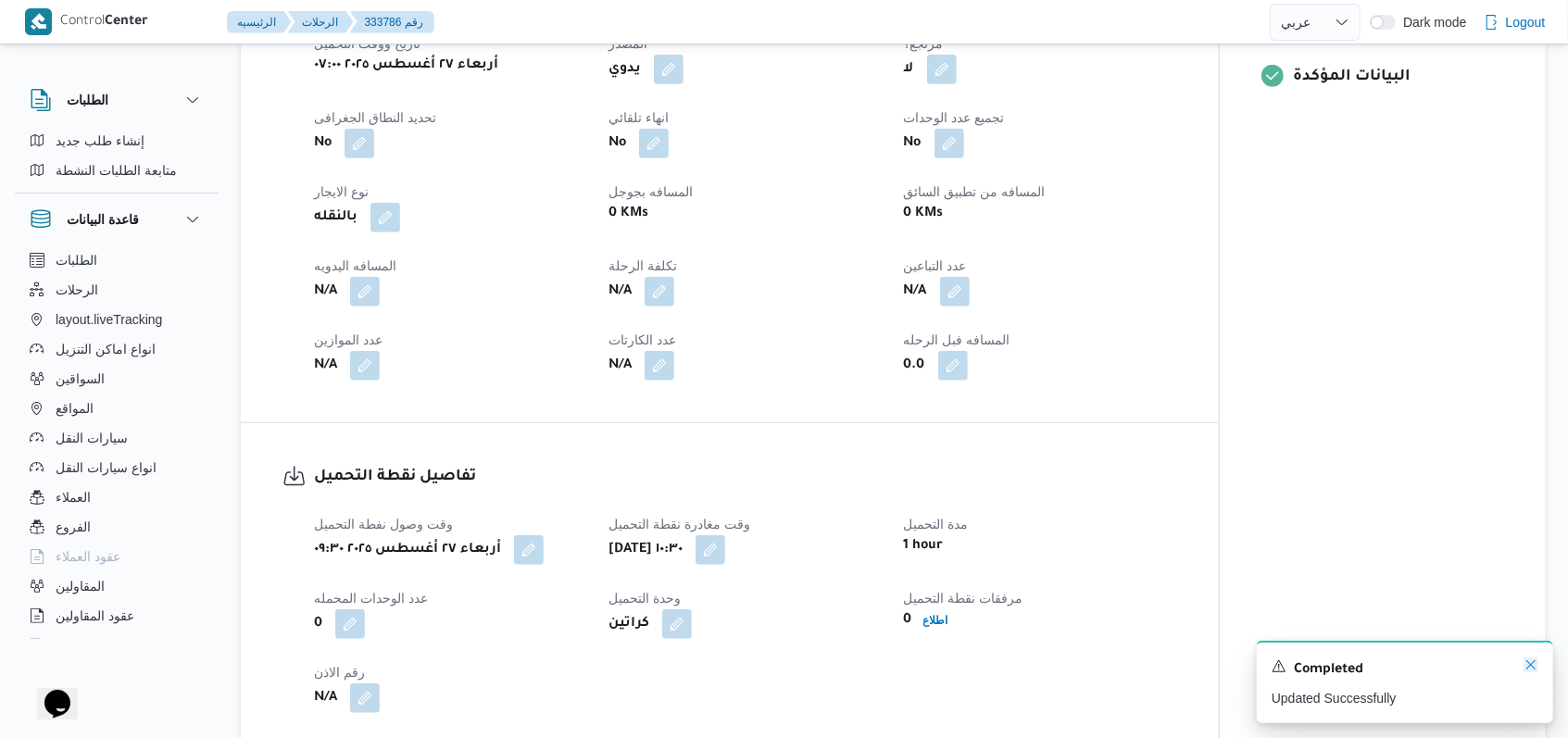
click at [1531, 666] on icon "Dismiss toast" at bounding box center [1530, 664] width 15 height 15
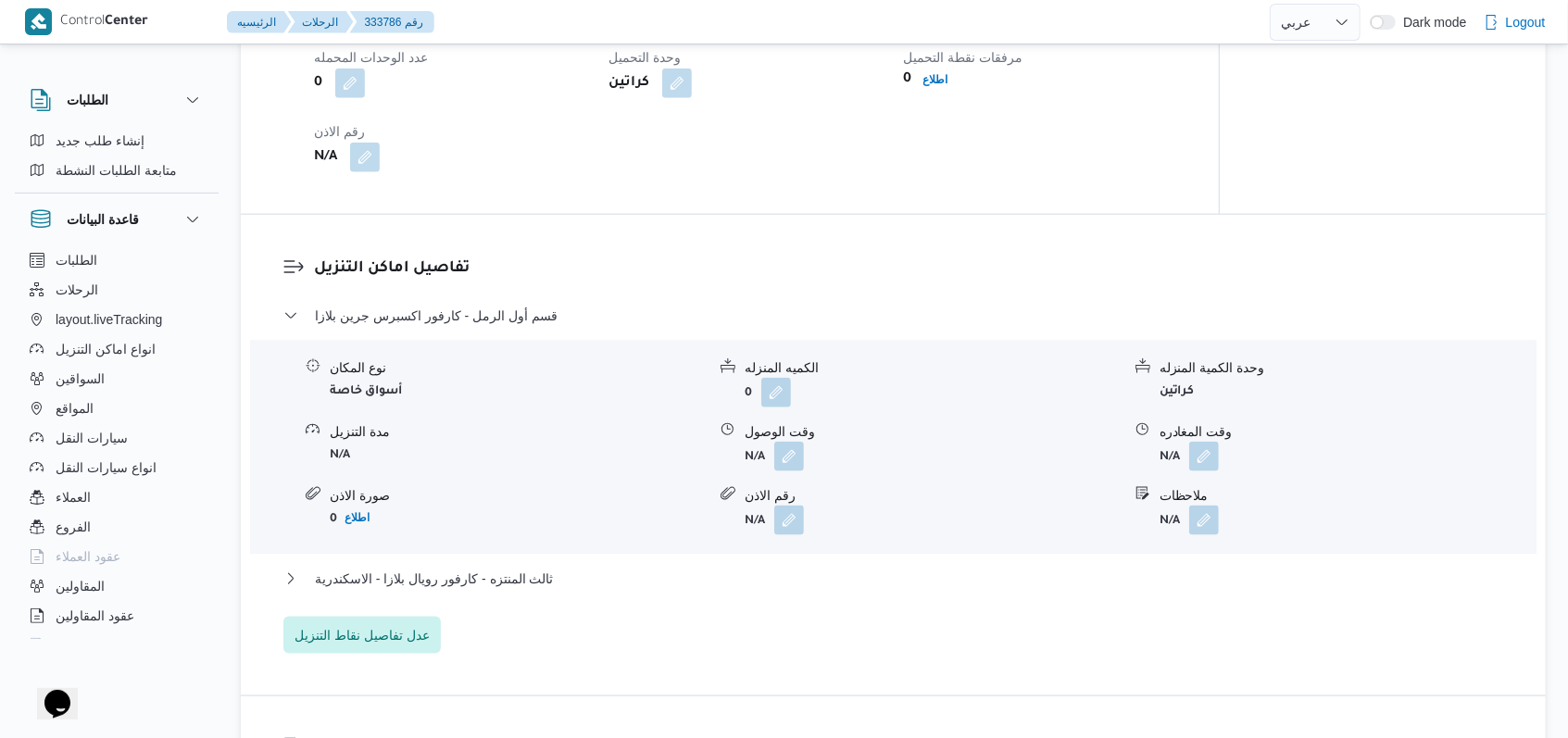
scroll to position [1376, 0]
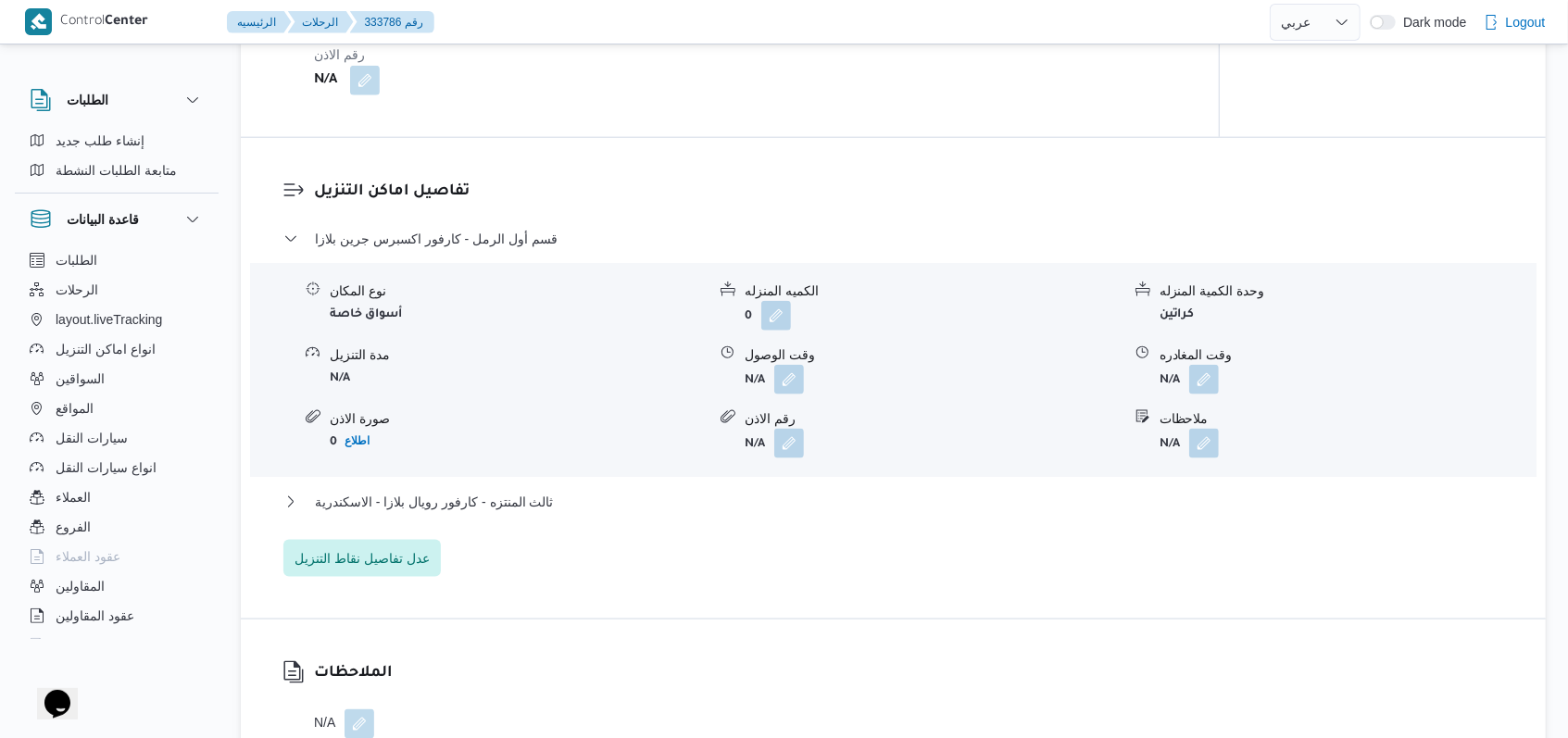
click at [505, 226] on dl "تفاصيل اماكن التنزيل قسم أول الرمل - كارفور اكسبرس جرين بلازا نوع المكان أسواق …" at bounding box center [909, 377] width 1190 height 397
click at [506, 242] on span "قسم أول الرمل - كارفور اكسبرس جرين بلازا" at bounding box center [436, 239] width 243 height 22
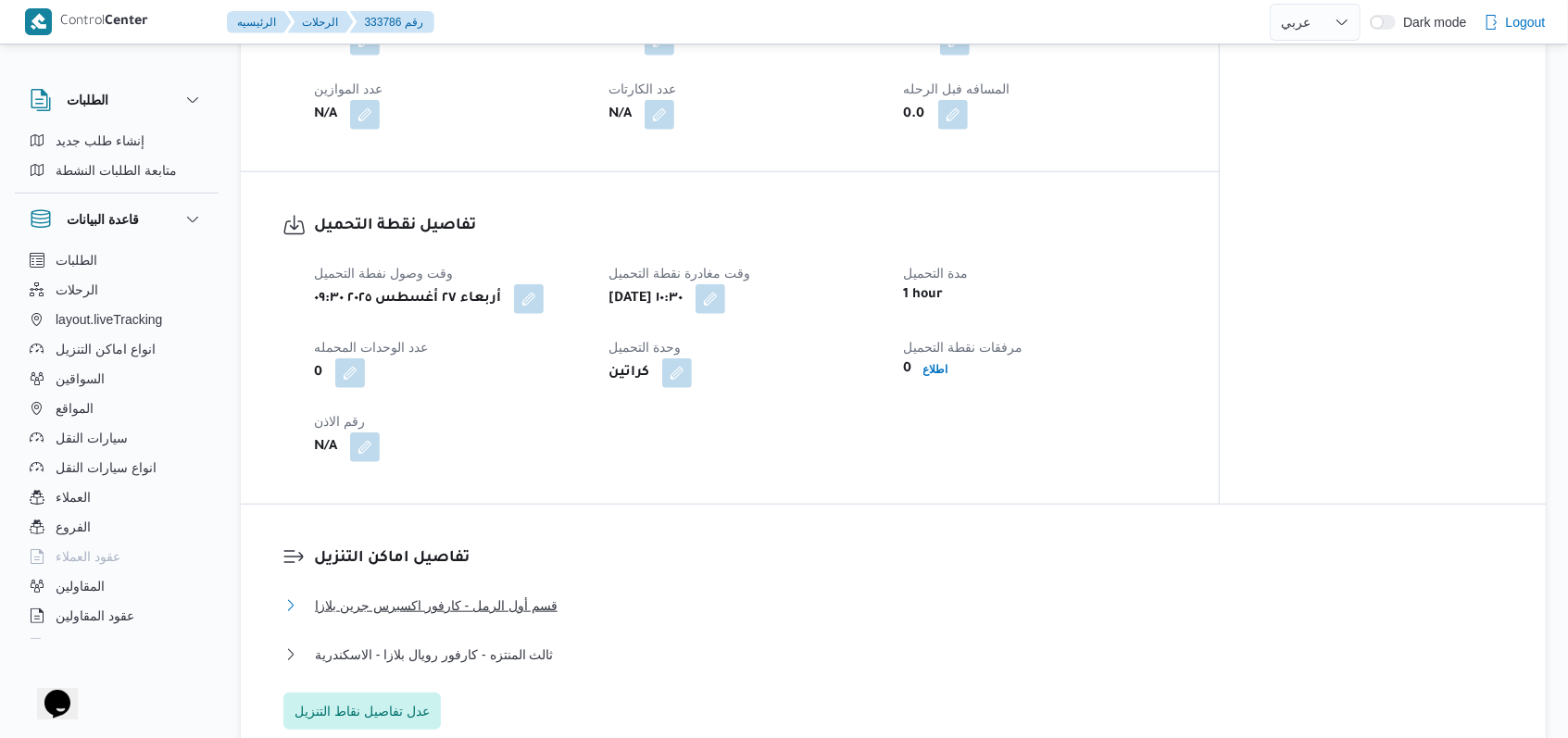
scroll to position [1005, 0]
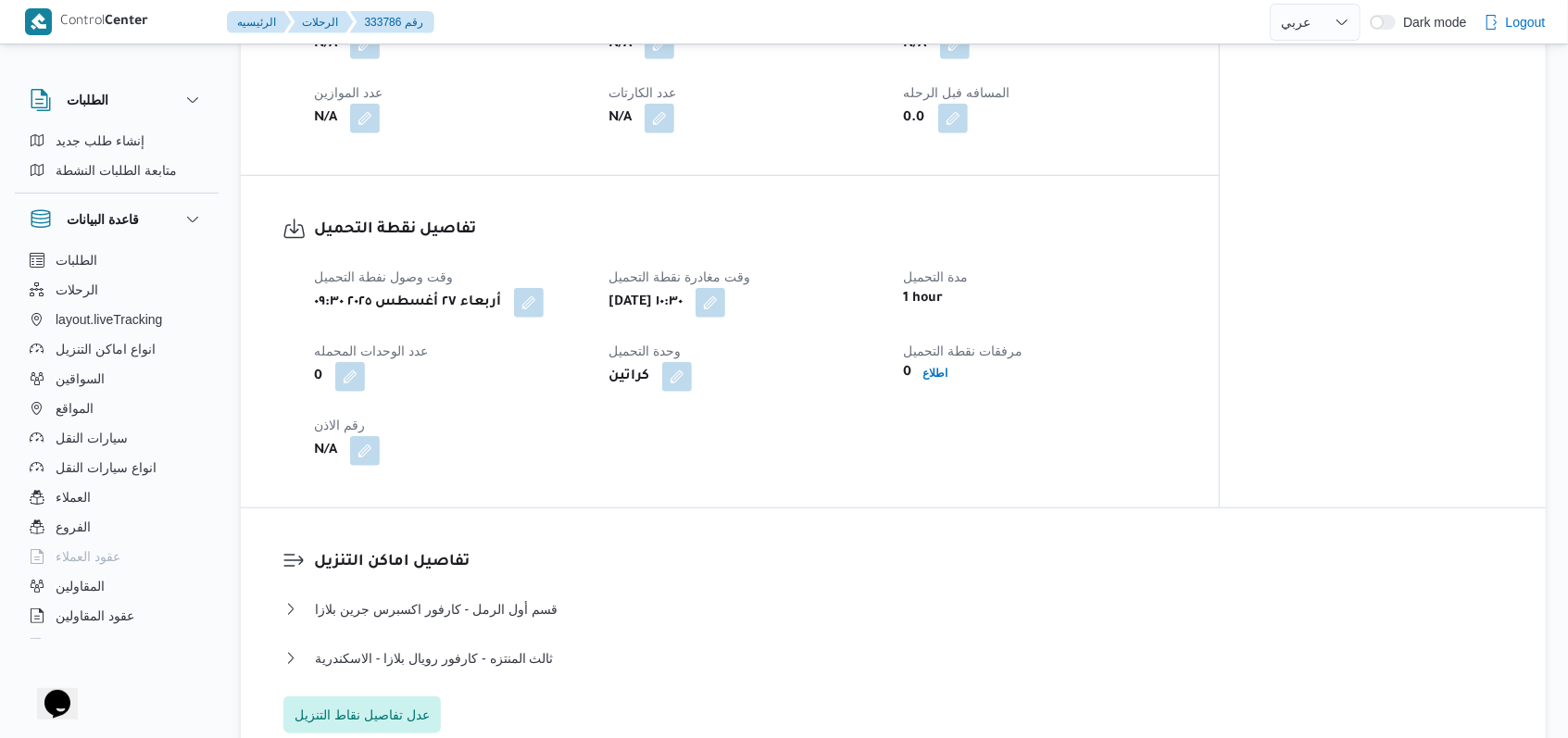
click at [924, 429] on div "وقت وصول نفطة التحميل أربعاء ٢٧ أغسطس ٢٠٢٥ ٠٩:٣٠ وقت مغادرة نقطة التحميل أربعاء…" at bounding box center [746, 366] width 885 height 222
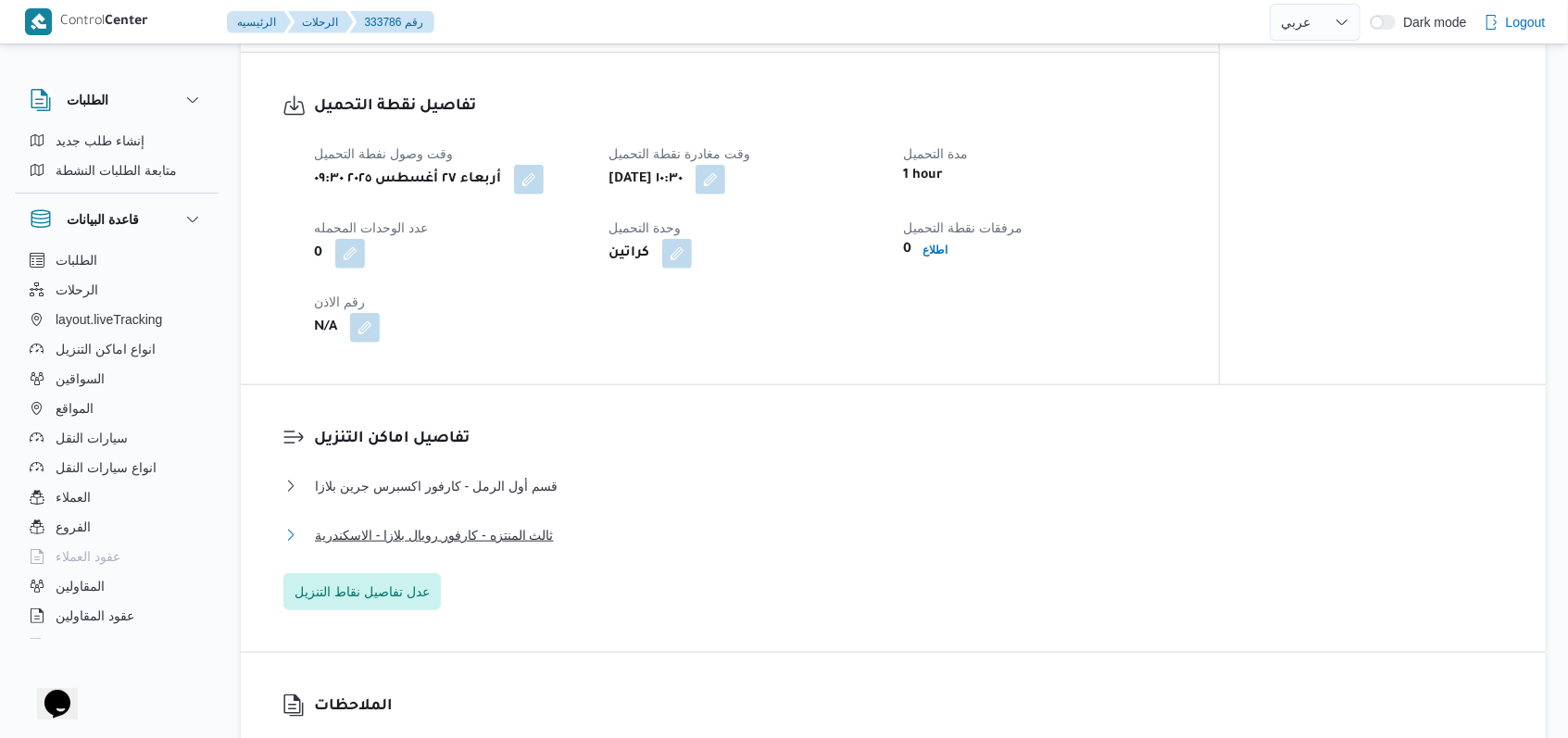
click at [504, 531] on span "ثالث المنتزه - كارفور رويال بلازا - الاسكندرية" at bounding box center [434, 535] width 239 height 22
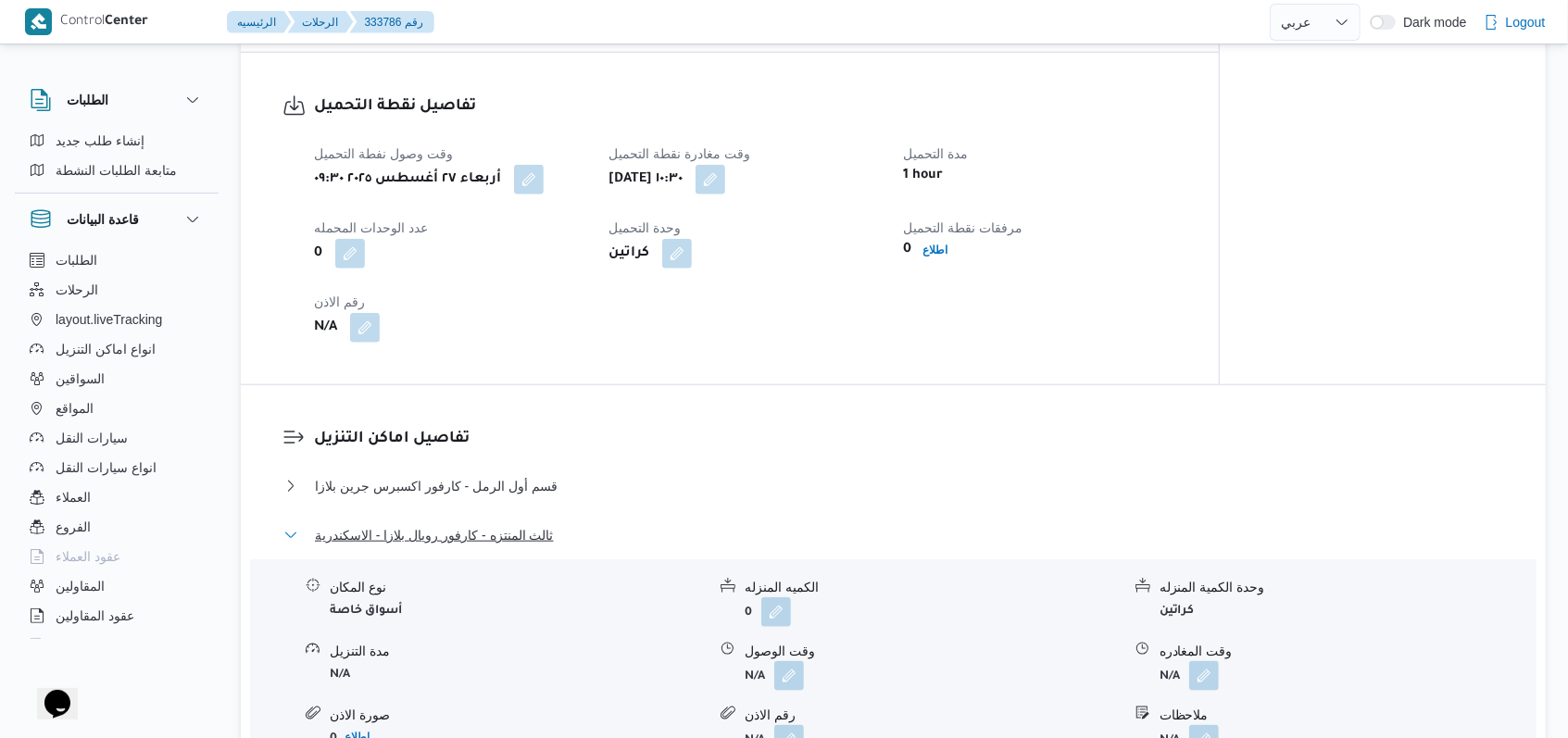
click at [504, 531] on span "ثالث المنتزه - كارفور رويال بلازا - الاسكندرية" at bounding box center [434, 535] width 239 height 22
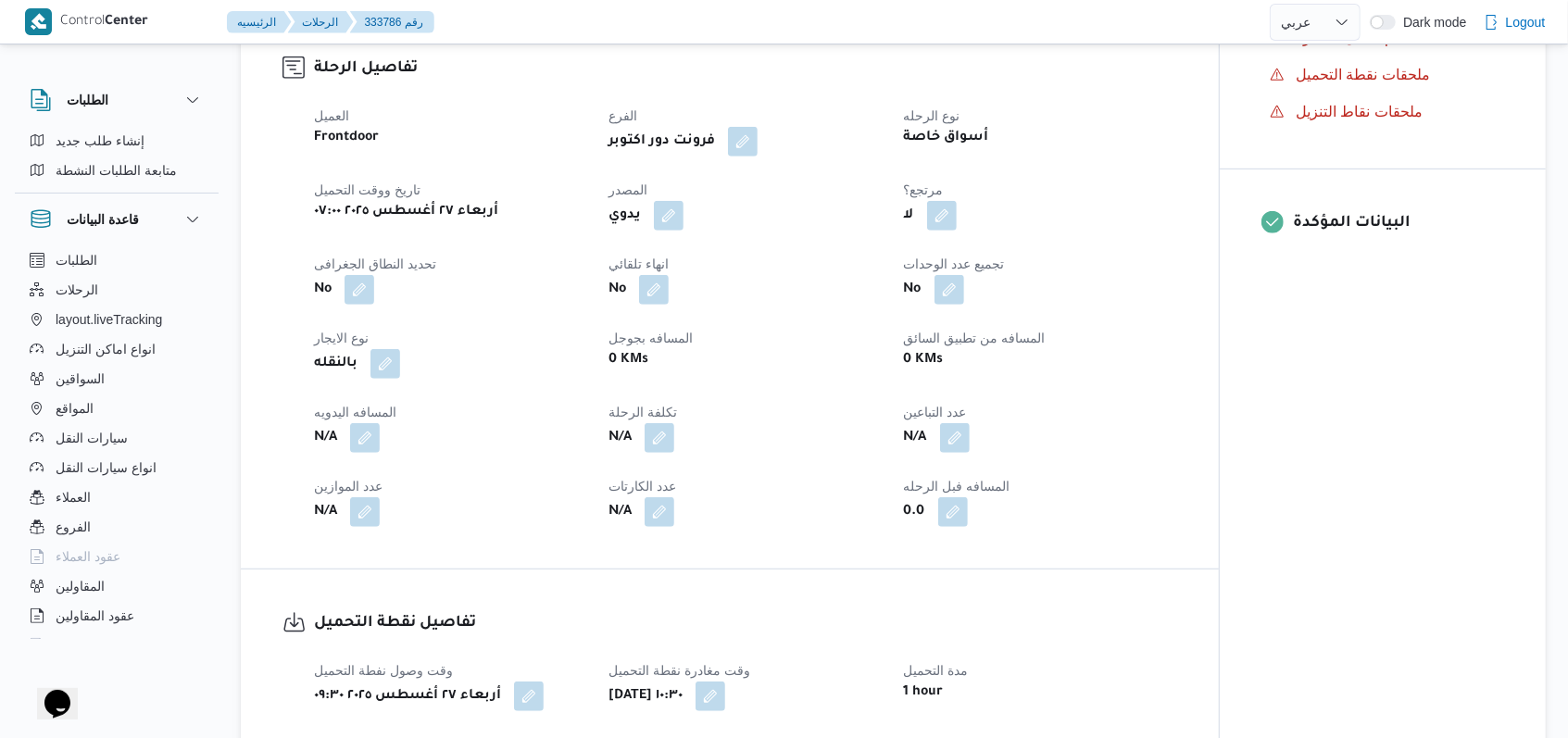
scroll to position [265, 0]
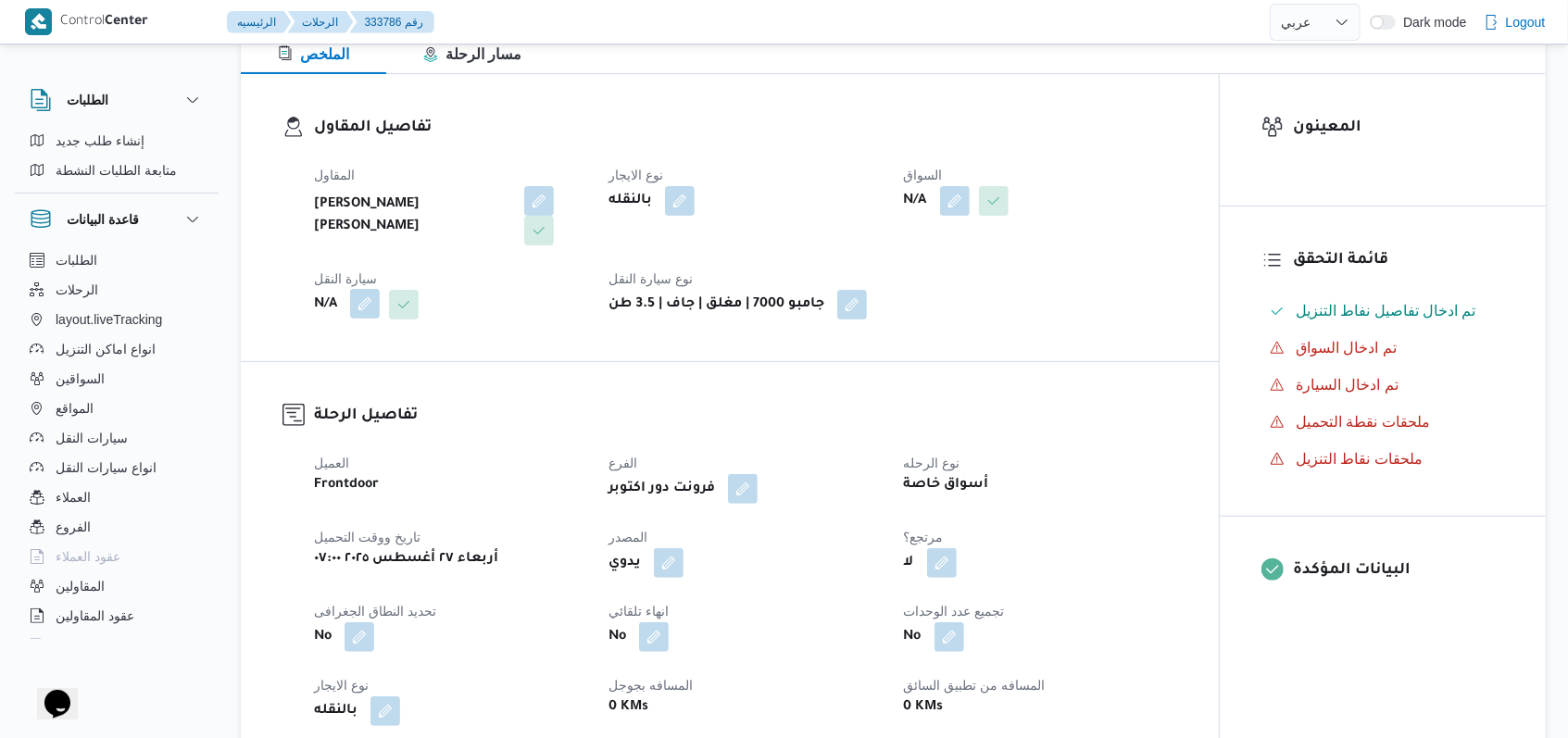
click at [372, 313] on button "button" at bounding box center [365, 303] width 29 height 29
click at [354, 374] on div "Search" at bounding box center [328, 378] width 138 height 37
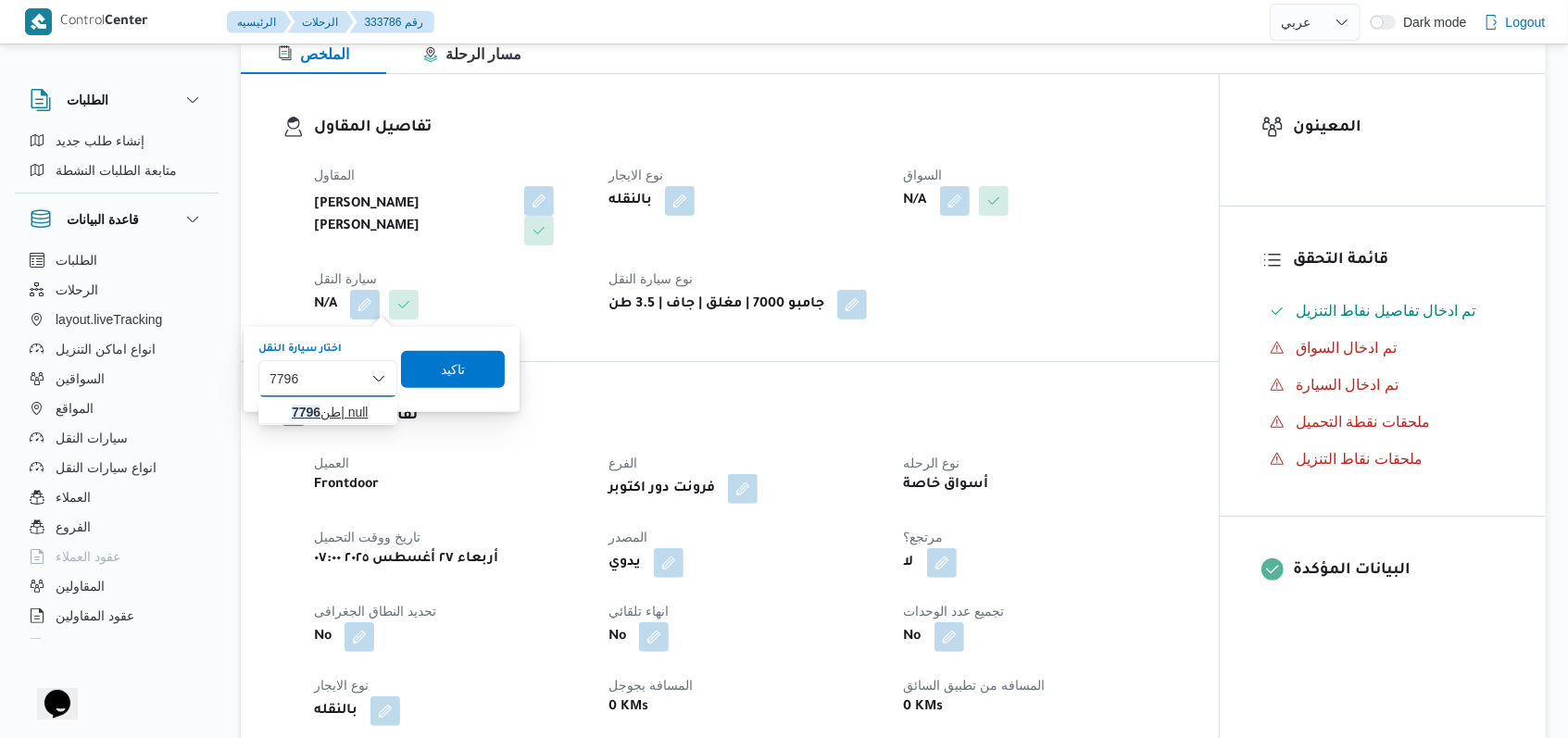
type input "7796"
click at [321, 406] on mark "7796" at bounding box center [305, 411] width 28 height 15
click at [500, 367] on span "تاكيد" at bounding box center [465, 369] width 103 height 37
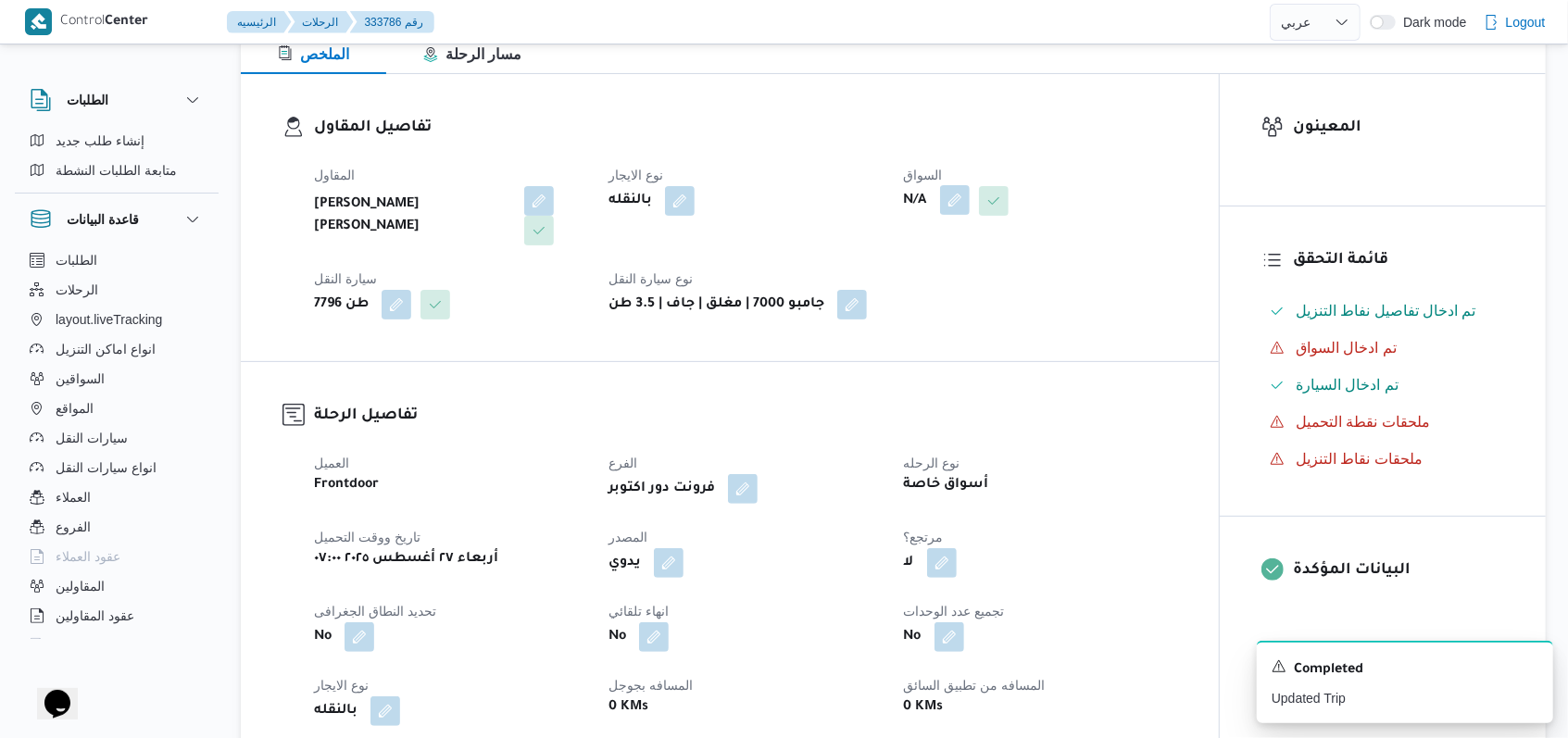
click at [956, 195] on button "button" at bounding box center [955, 200] width 29 height 29
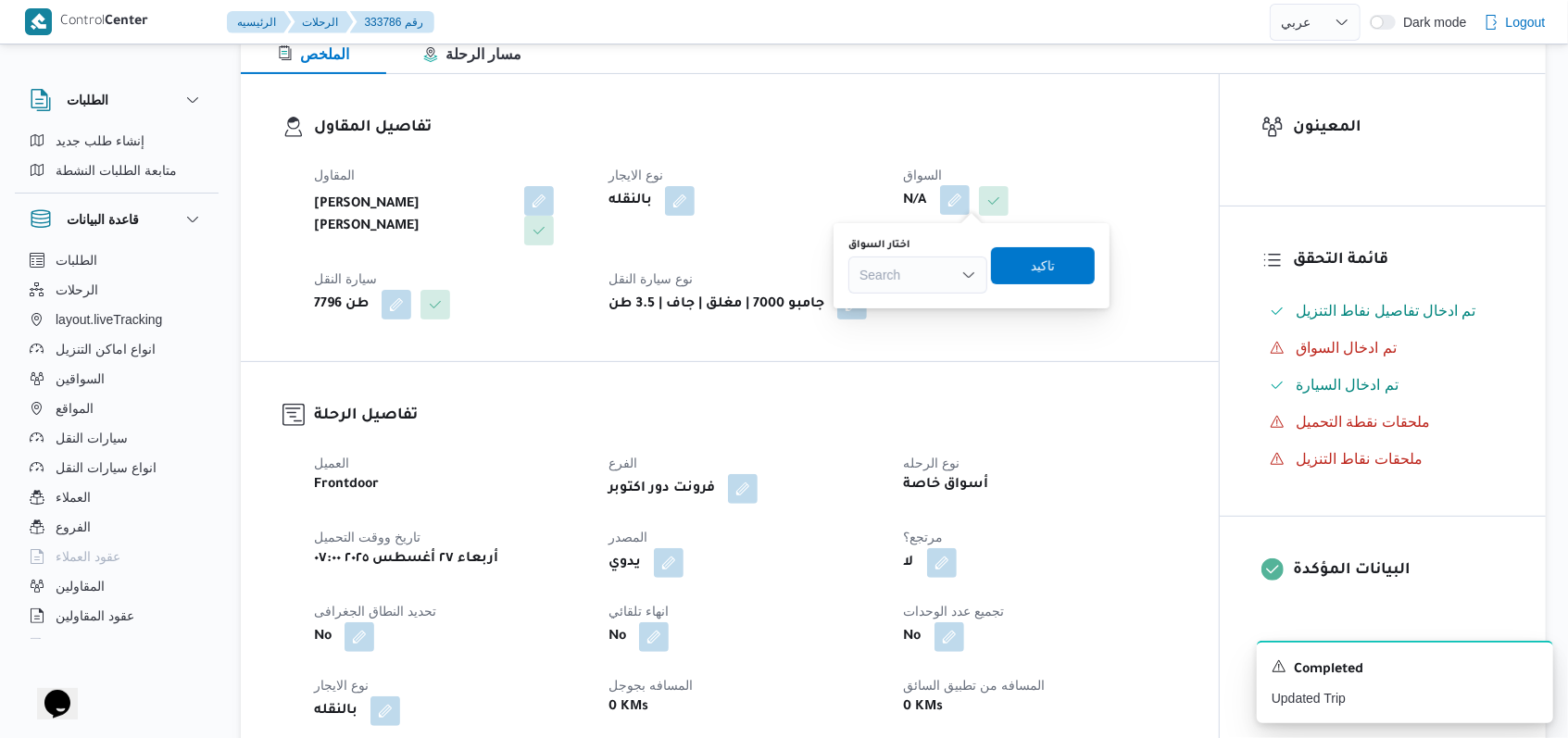
click at [935, 286] on div "Search" at bounding box center [918, 275] width 138 height 37
type input "محمود محمد"
click at [933, 302] on span "محمود محمد اسماعيل موسى مشه" at bounding box center [928, 308] width 101 height 22
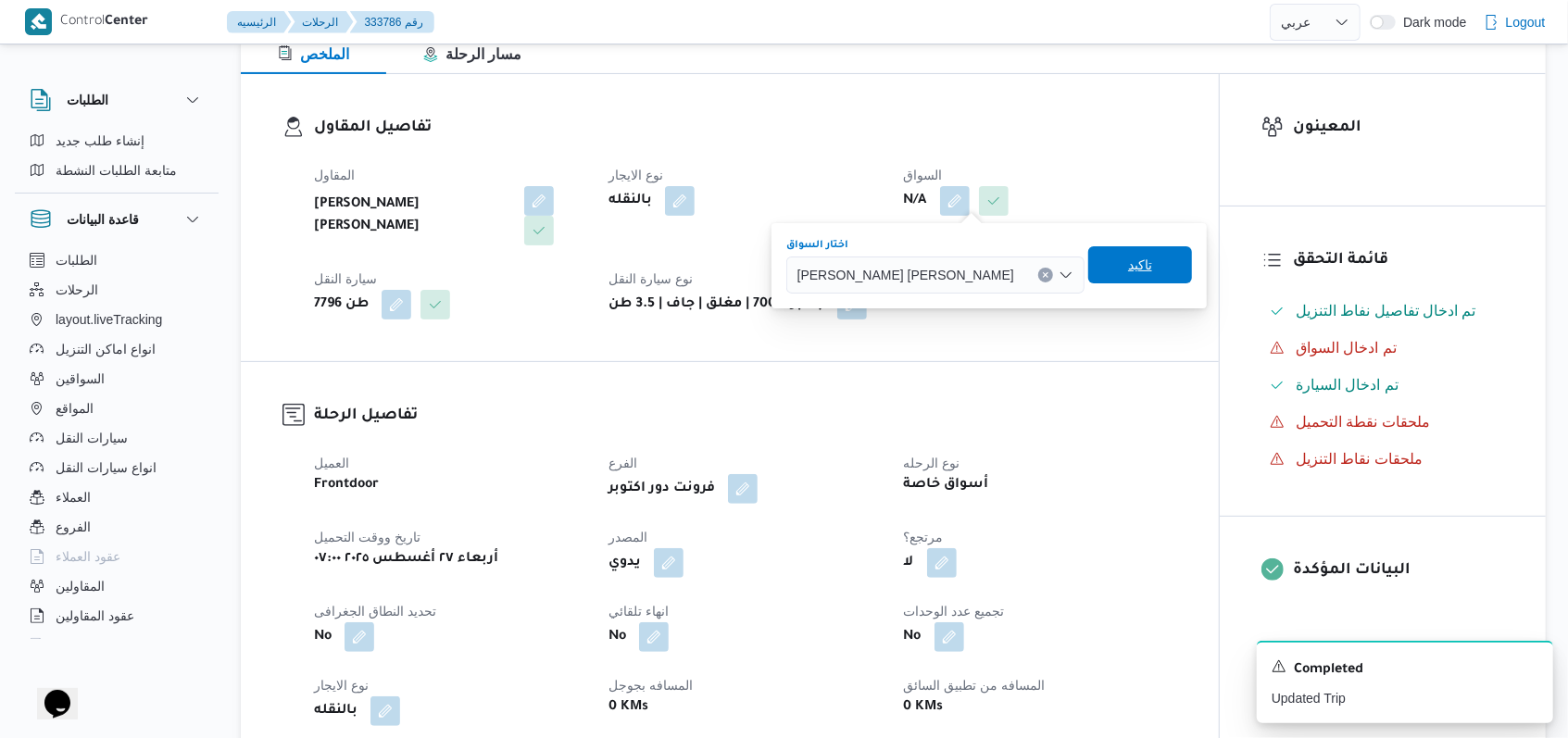
click at [1088, 266] on span "تاكيد" at bounding box center [1140, 265] width 103 height 37
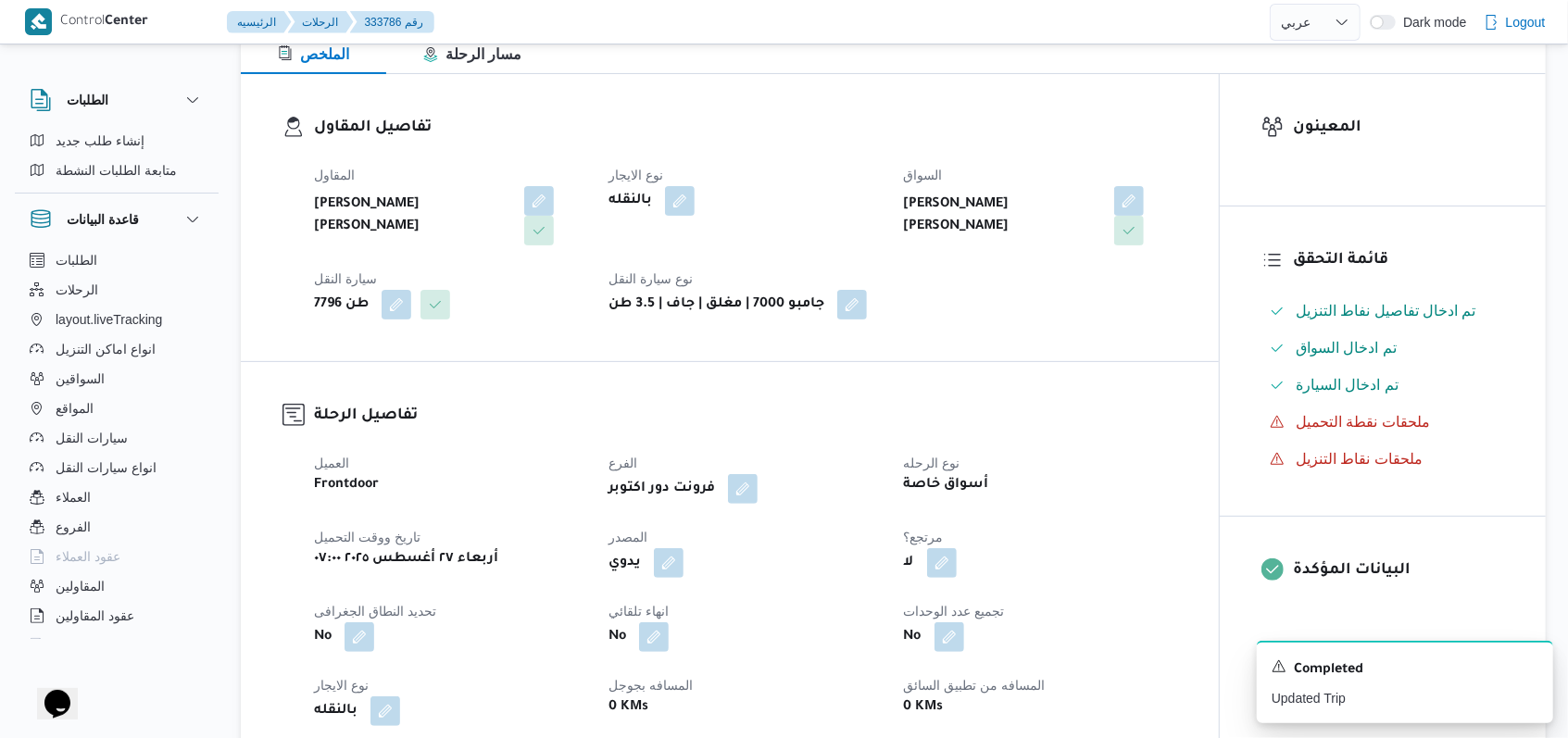
select select "ar"
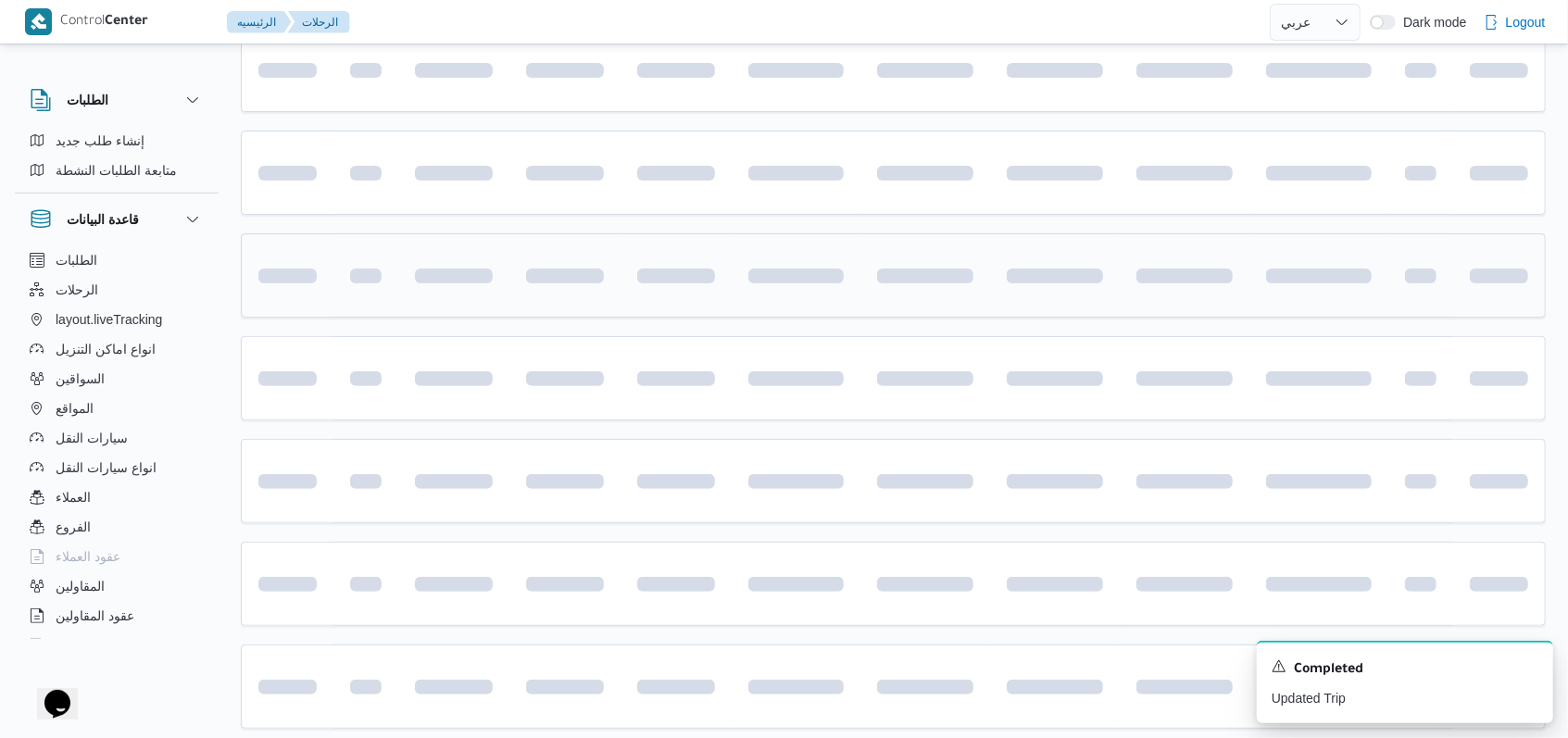
scroll to position [18, 0]
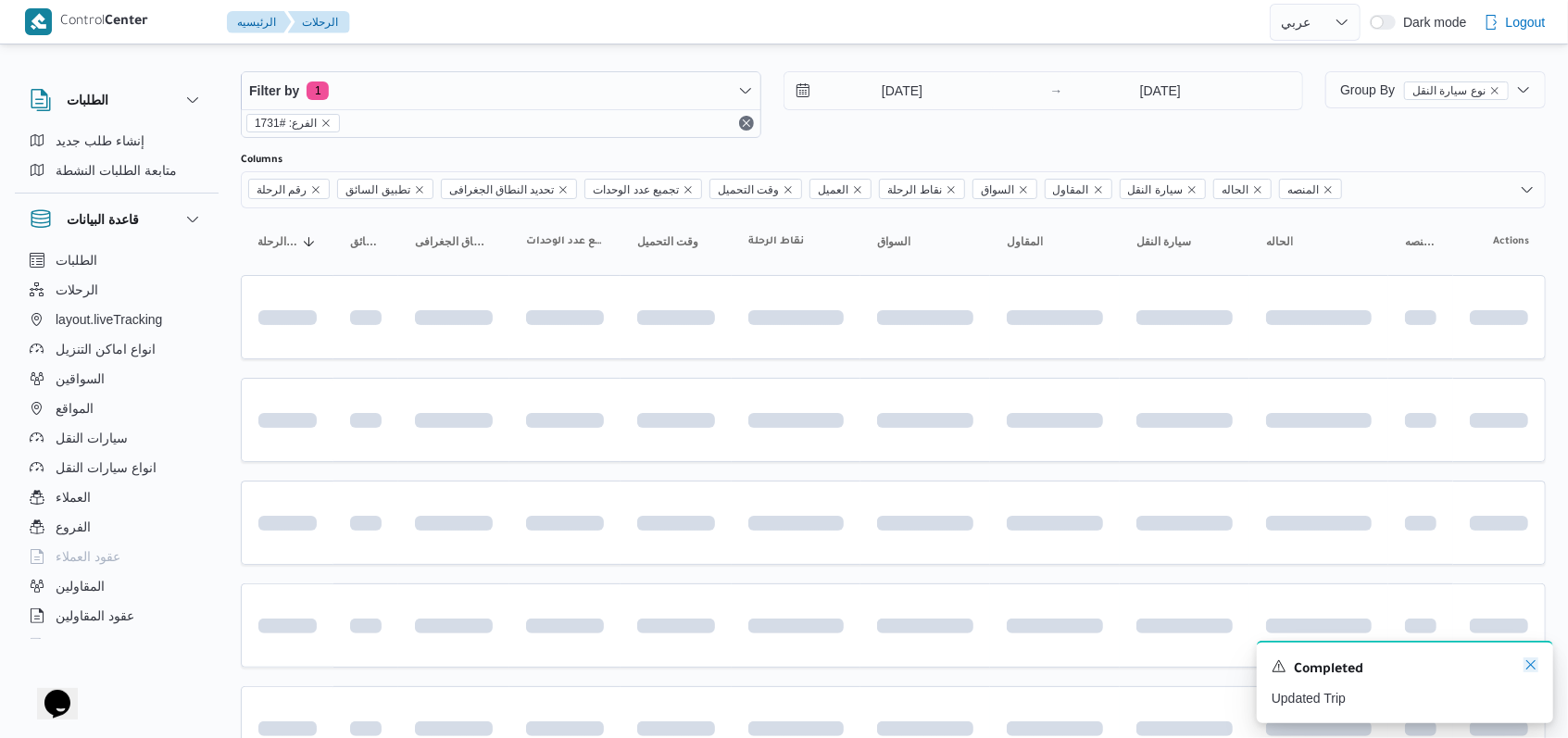
click at [1530, 670] on icon "Dismiss toast" at bounding box center [1530, 664] width 15 height 15
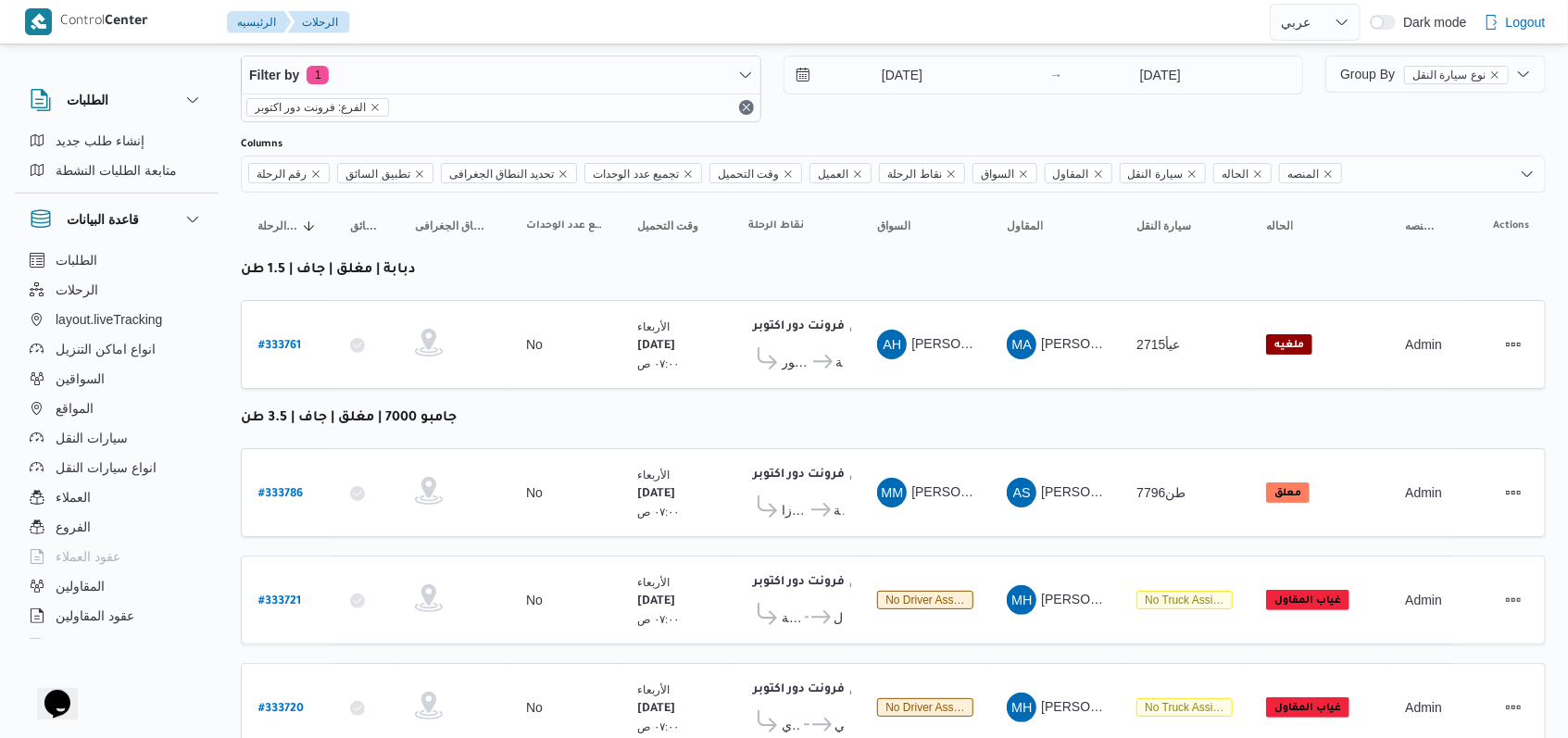
scroll to position [0, 0]
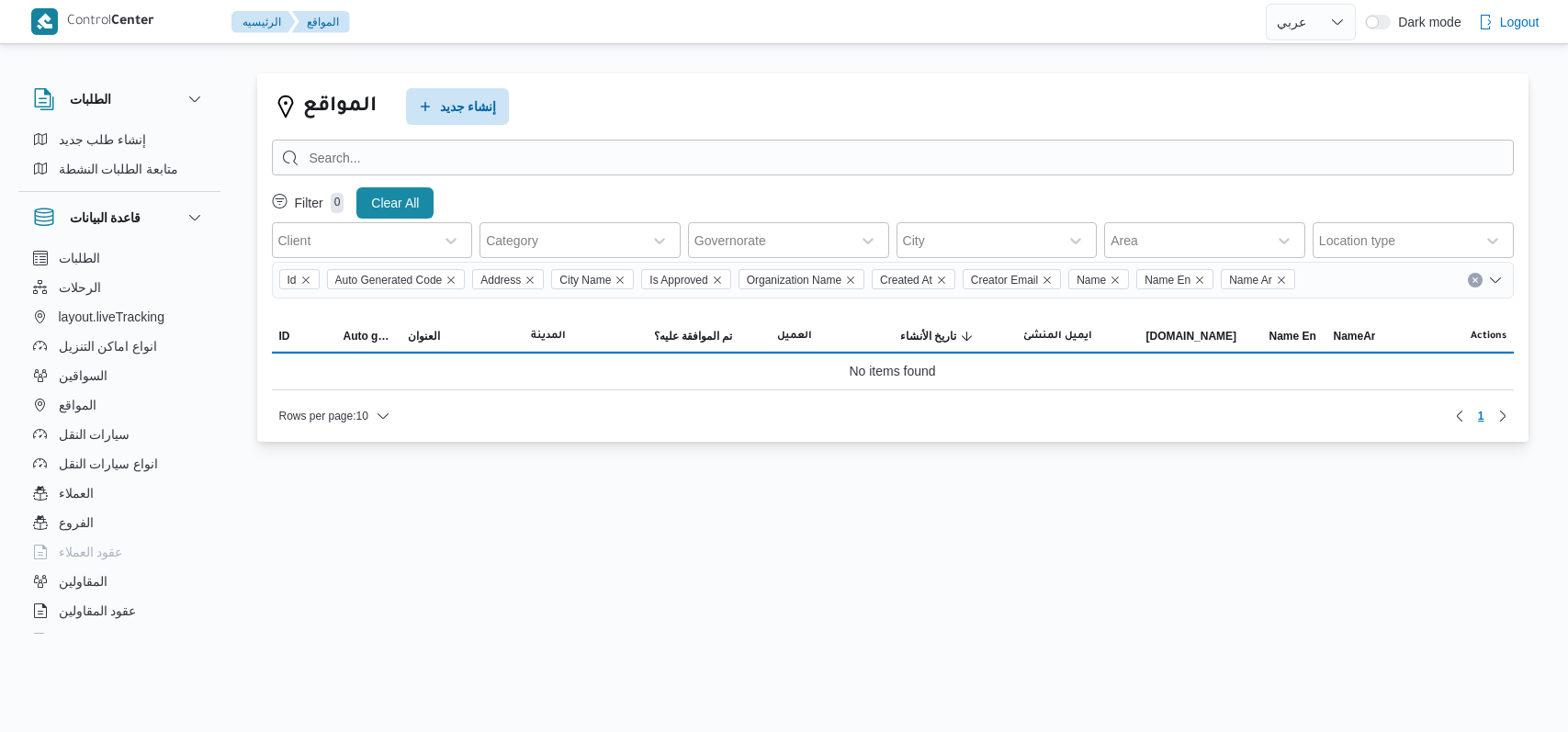
select select "ar"
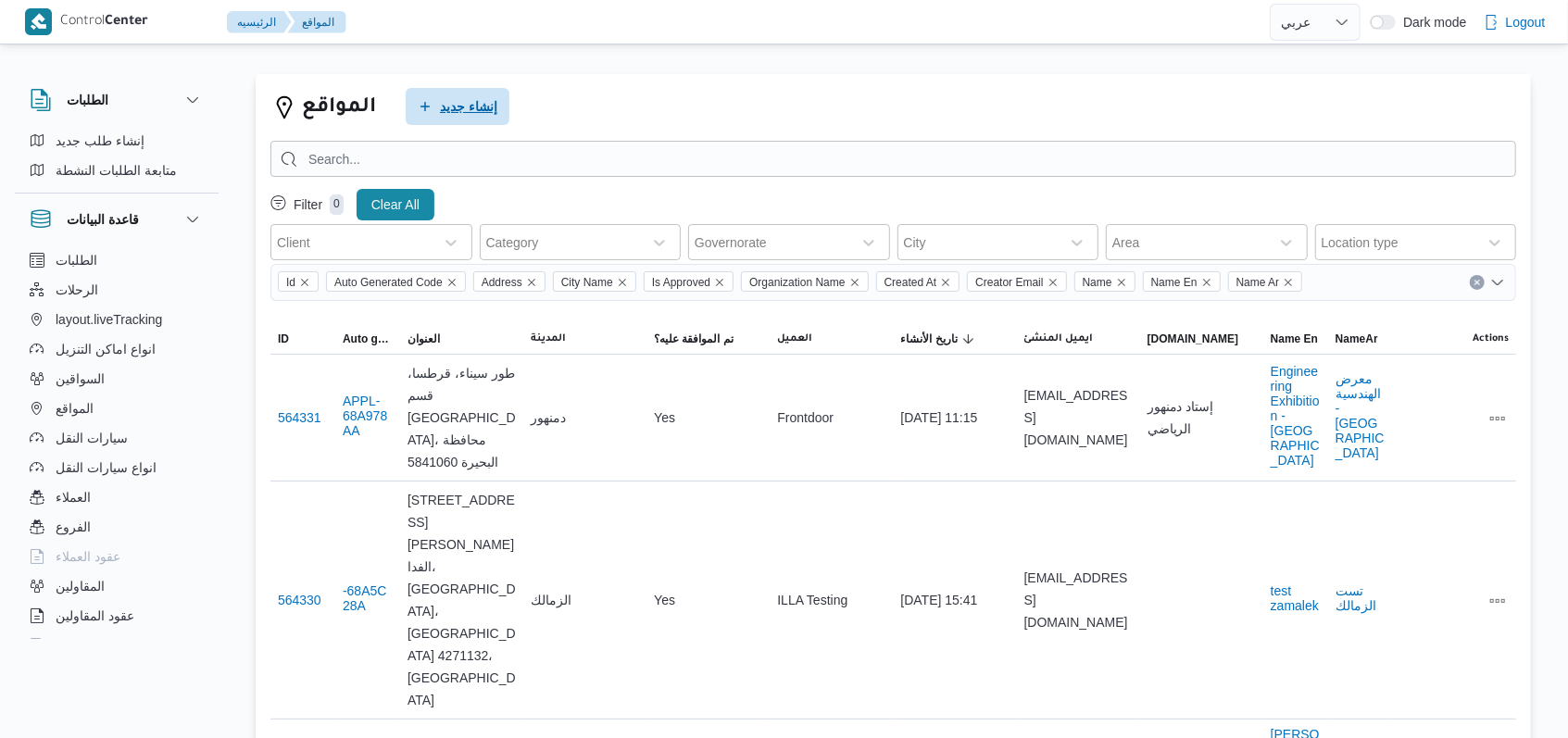
click at [490, 99] on span "إنشاء جديد" at bounding box center [468, 106] width 58 height 22
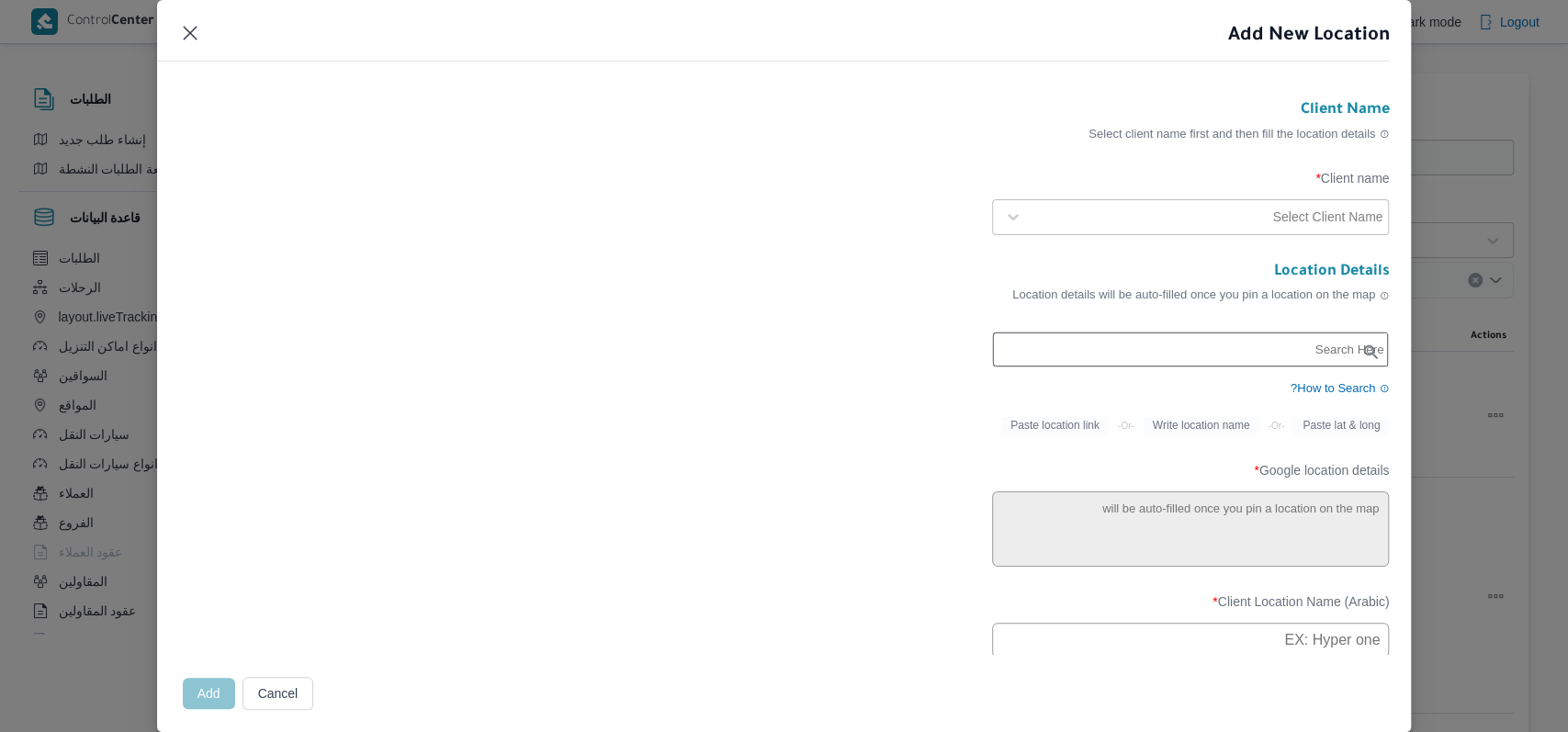
click at [1114, 362] on input "text" at bounding box center [1191, 349] width 396 height 34
click at [187, 30] on button "Closes this modal window" at bounding box center [190, 32] width 22 height 22
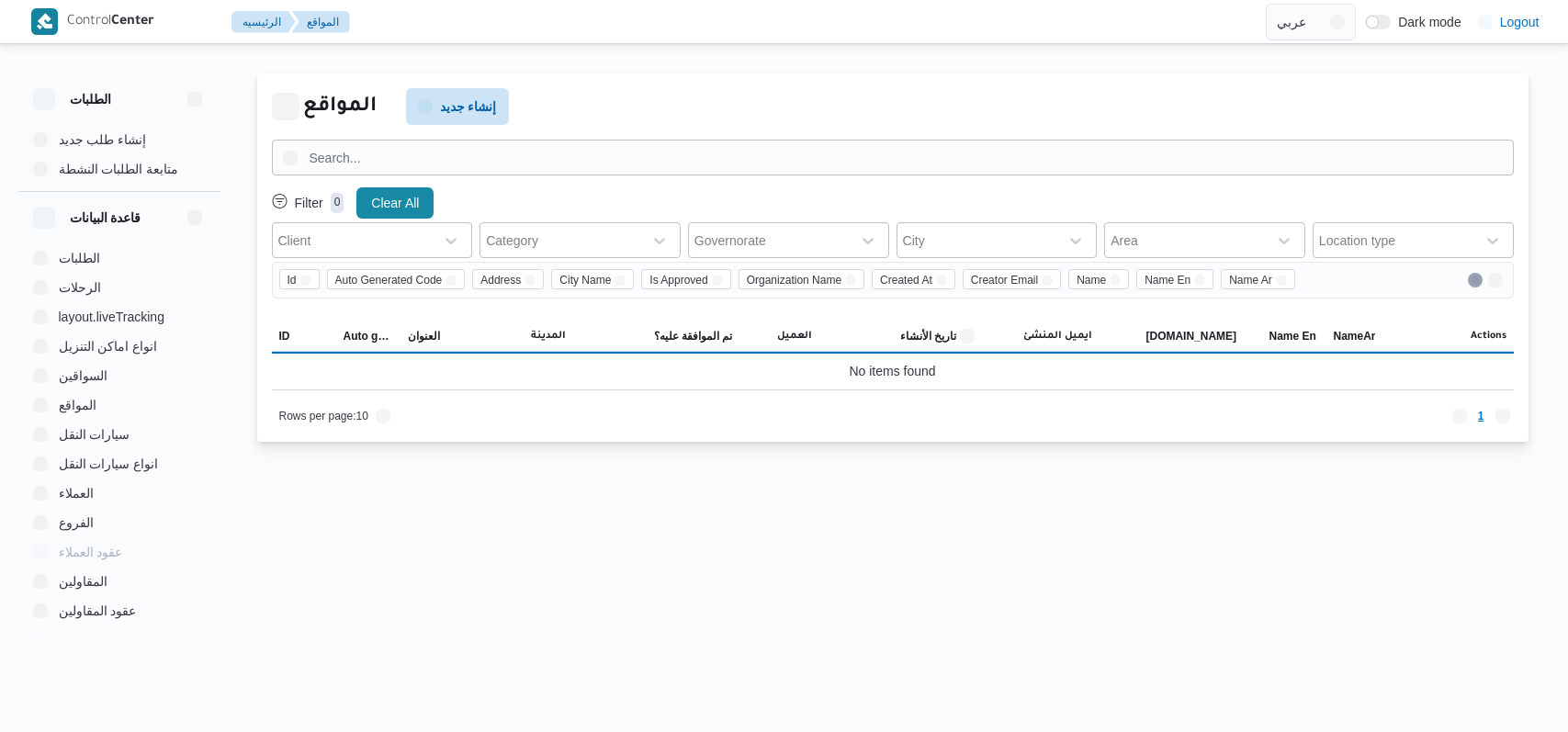
select select "ar"
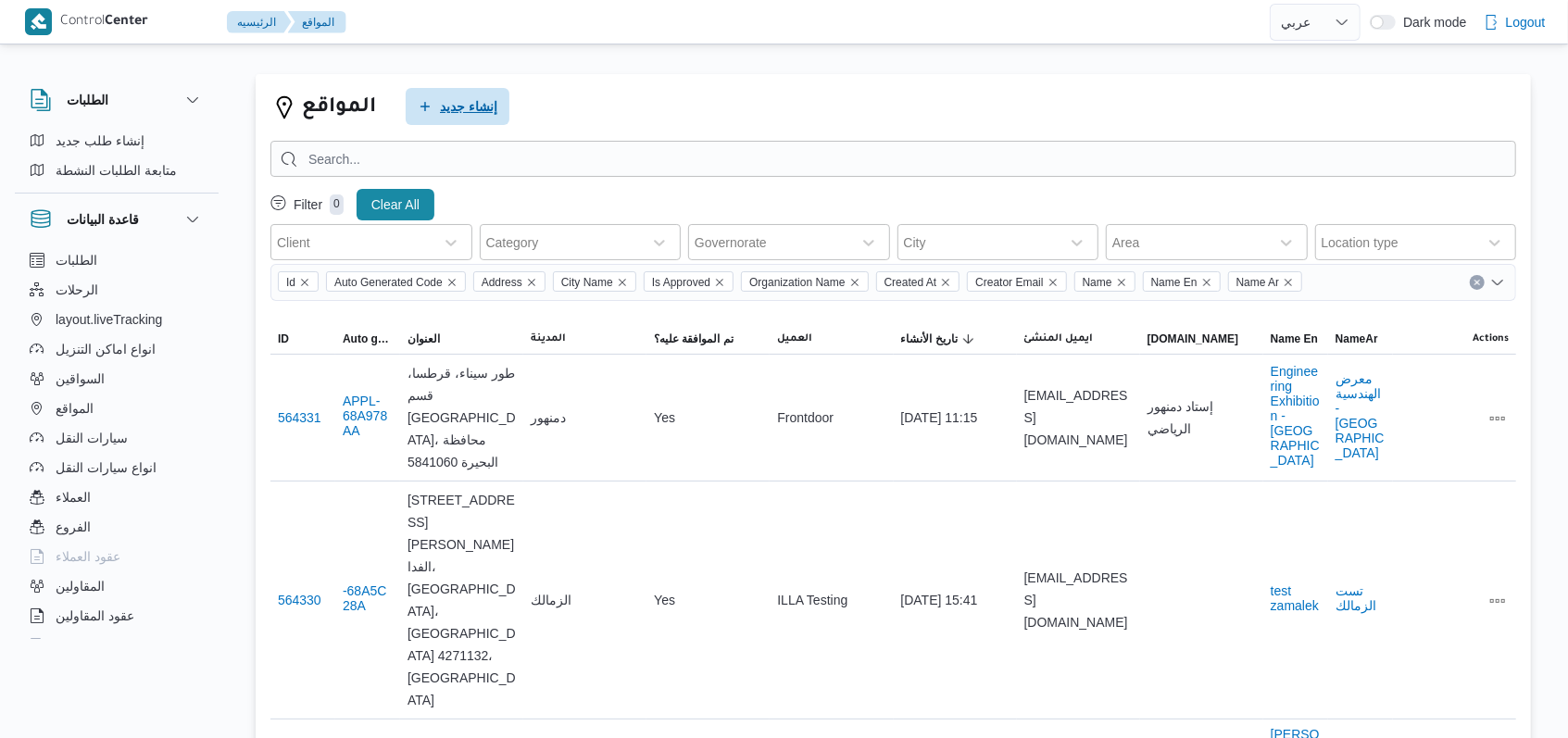
click at [474, 106] on span "إنشاء جديد" at bounding box center [468, 106] width 58 height 22
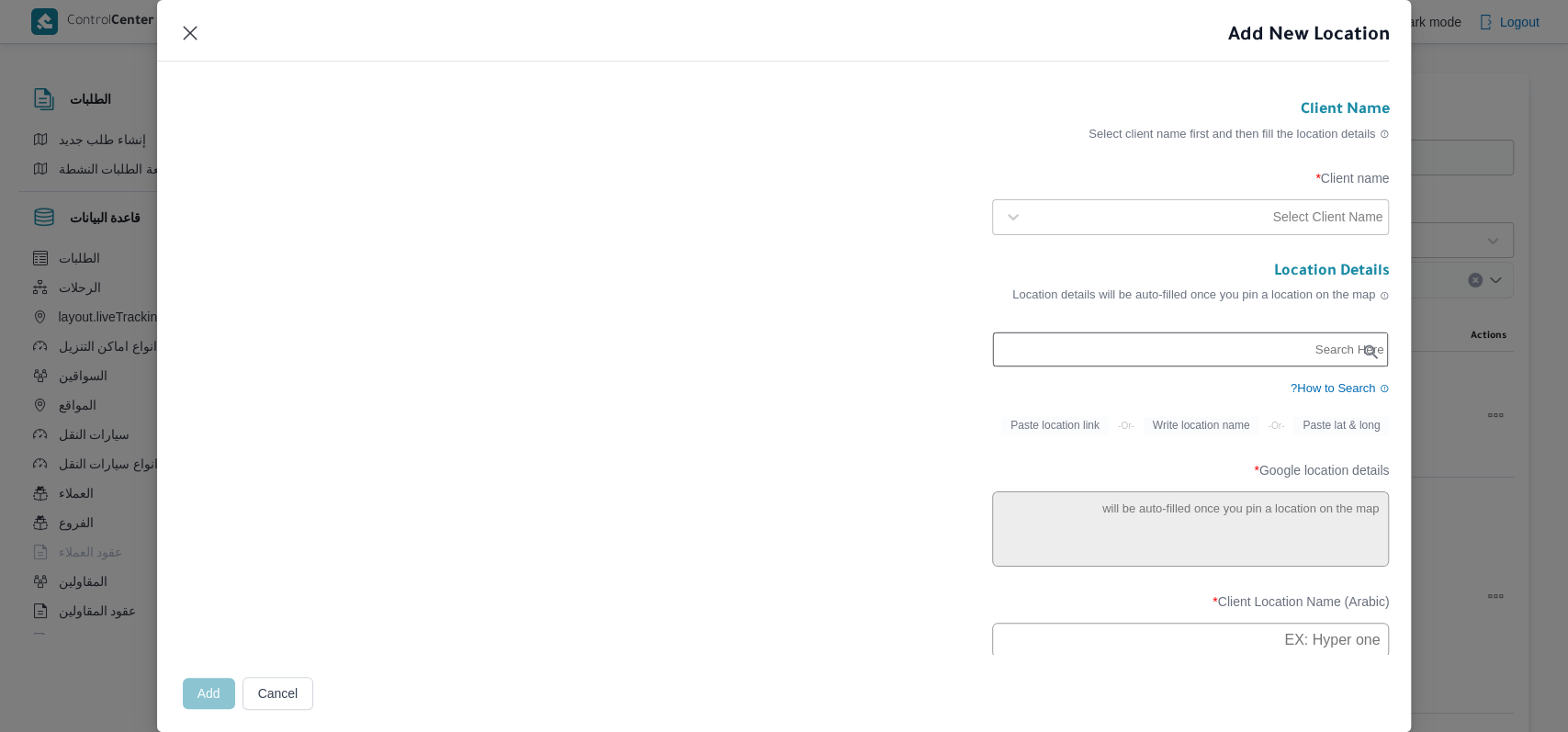
click at [1156, 346] on input "text" at bounding box center [1191, 349] width 396 height 34
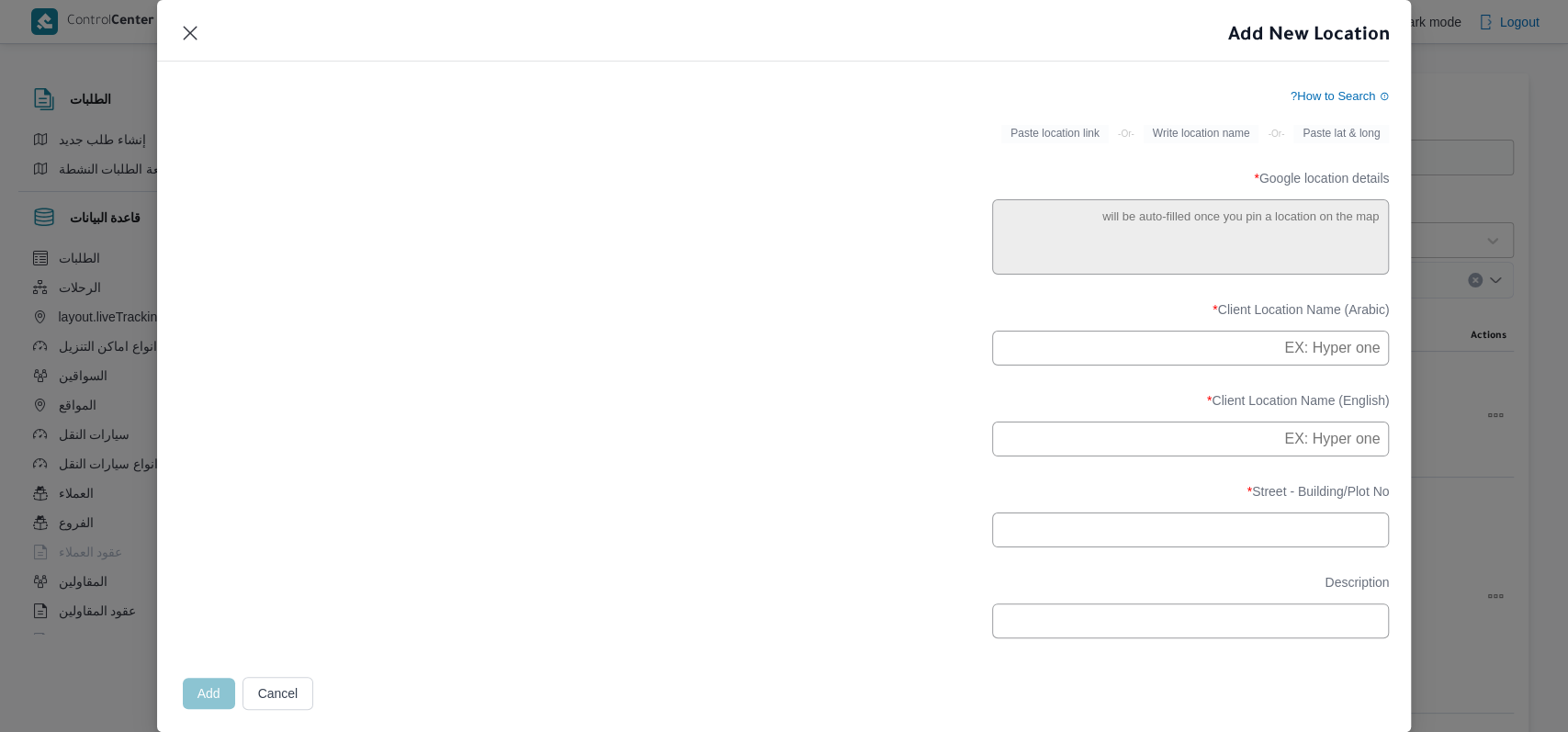
scroll to position [230, 0]
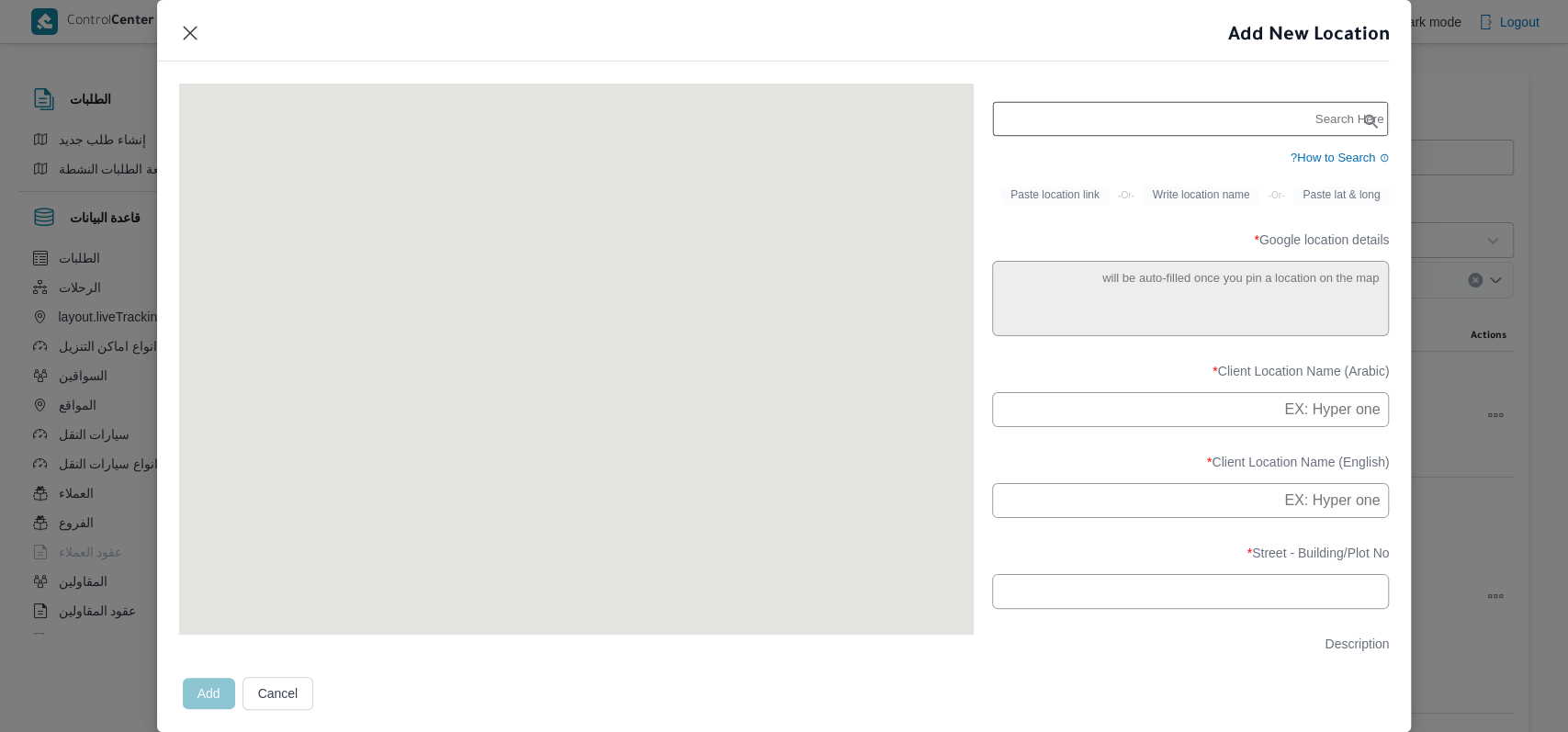
paste input "العيادة البيطرية بالبتانون"
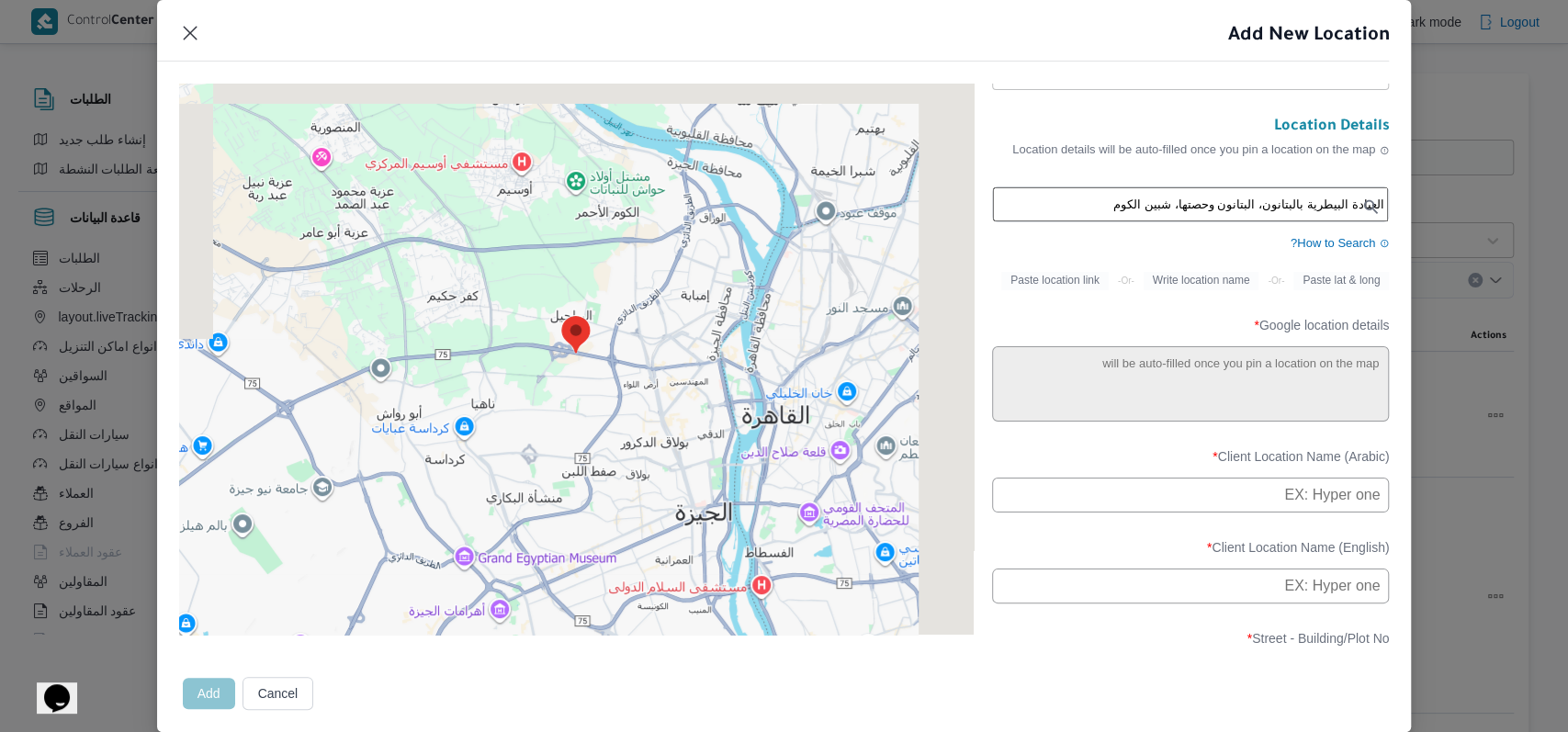
scroll to position [108, 0]
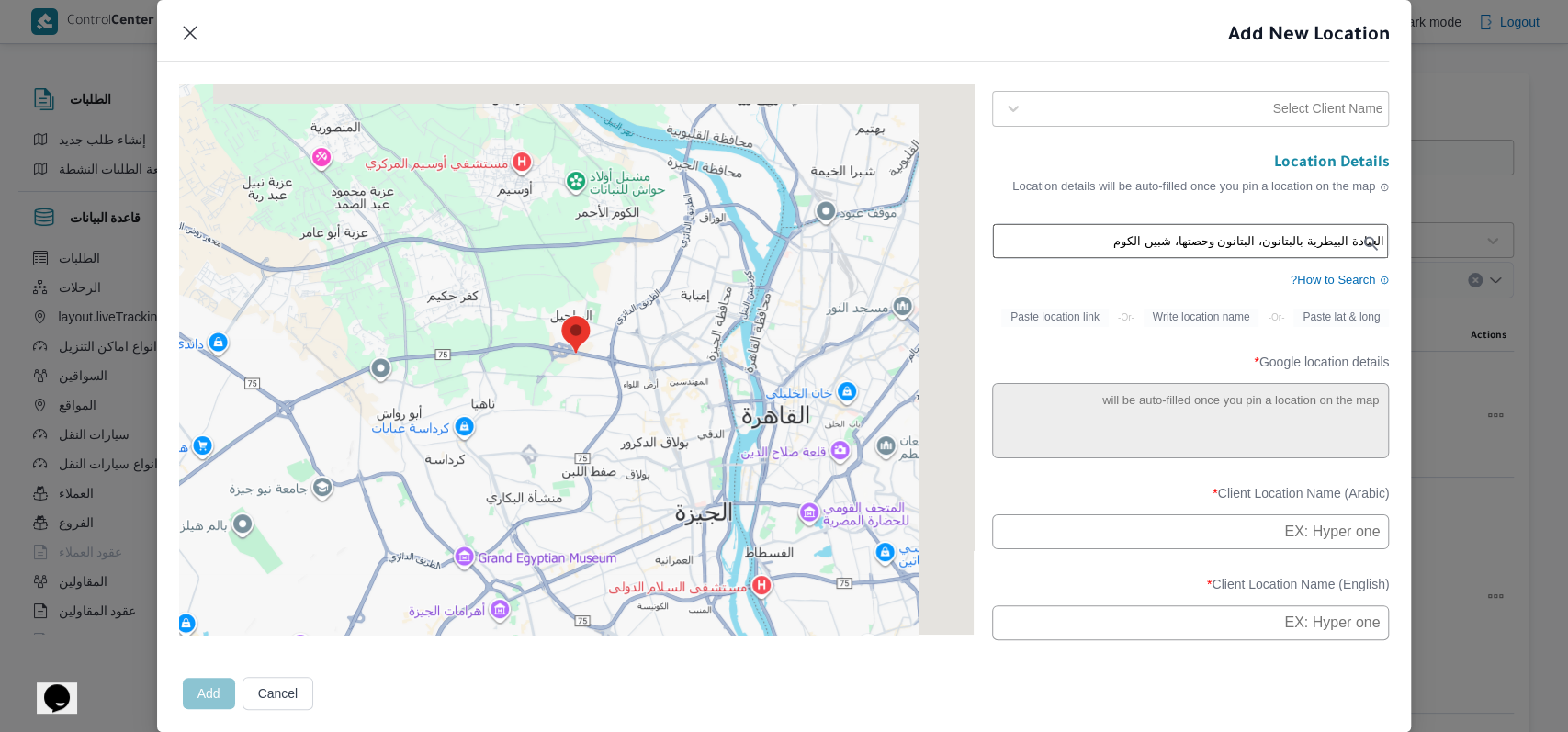
click at [1061, 252] on input "العيادة البيطرية بالبتانون، البتانون وحصتها، شبين الكوم" at bounding box center [1191, 241] width 396 height 34
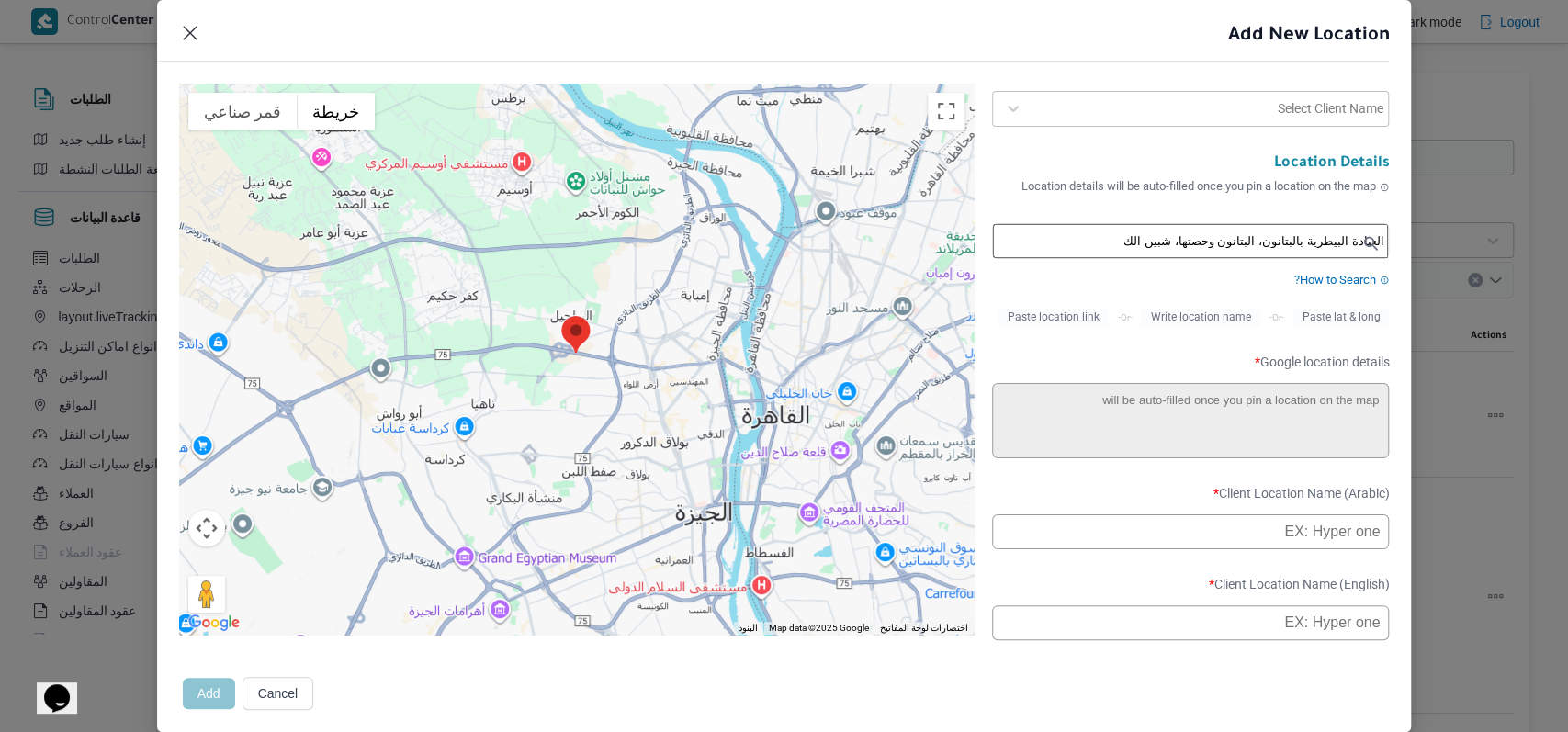
click at [1061, 252] on input "العيادة البيطرية بالبتانون، البتانون وحصتها، شبين الك" at bounding box center [1191, 241] width 396 height 34
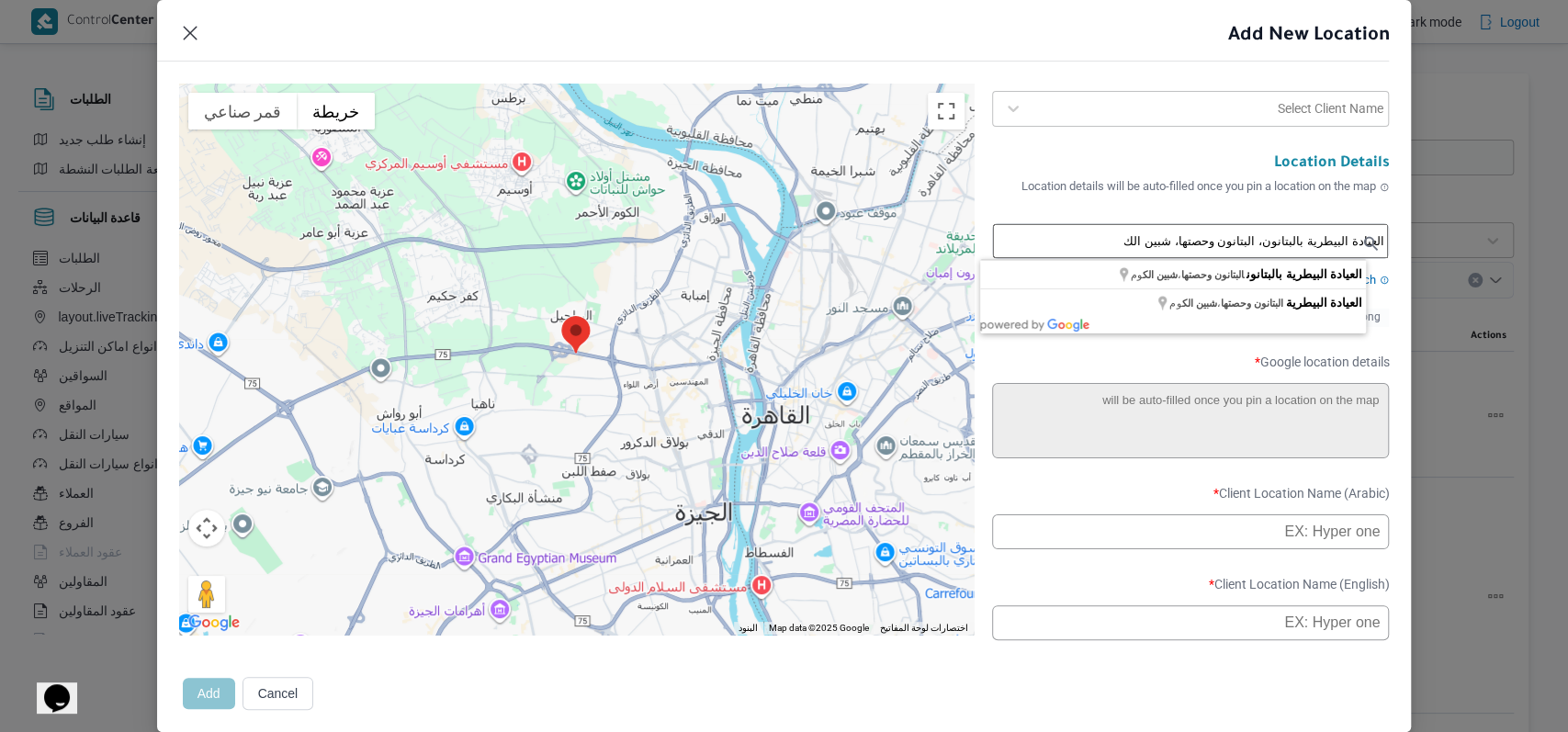
paste input "text"
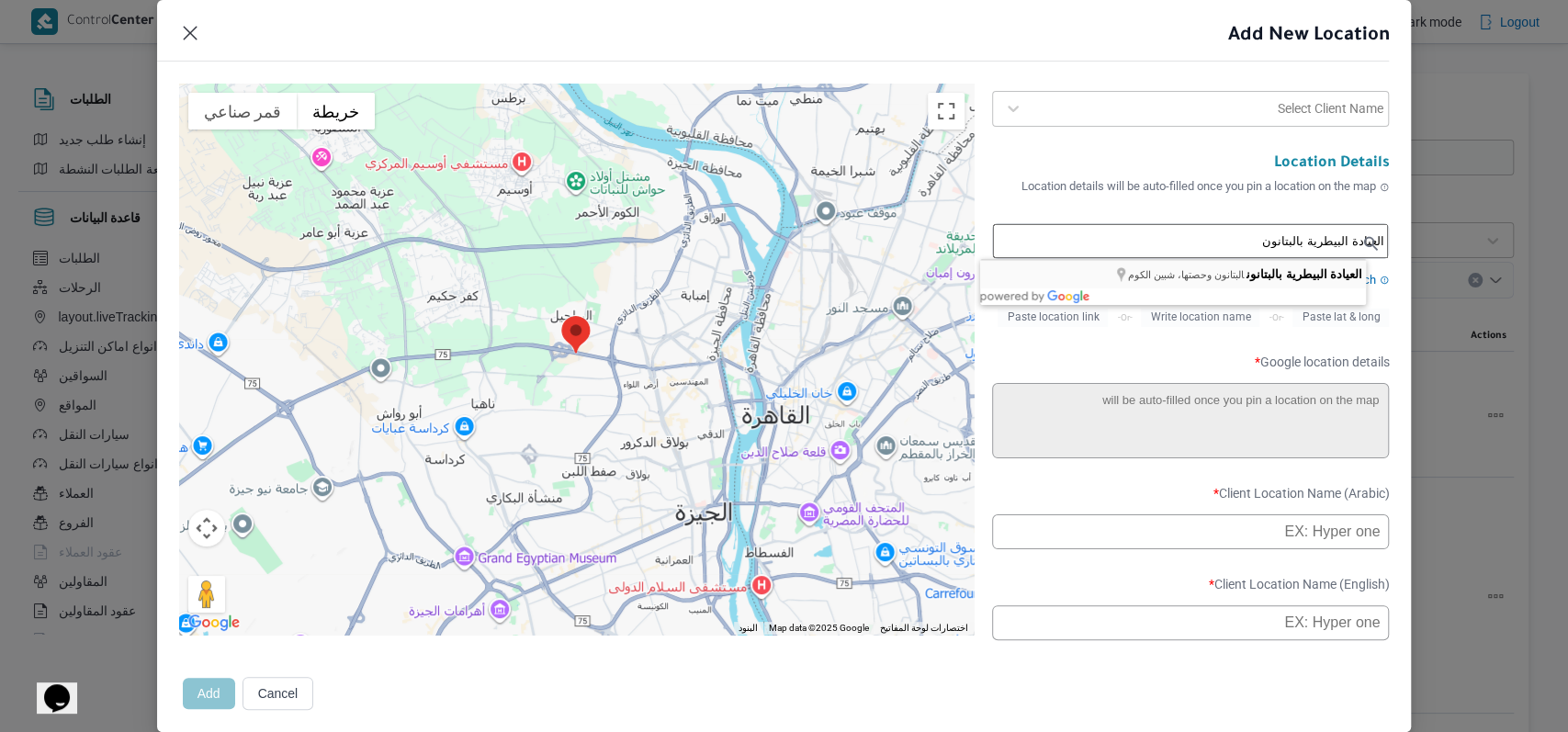
type input "العيادة البيطرية بالبتانون، البتانون وحصتها، شبين الكوم"
type textarea "قرية [GEOGRAPHIC_DATA] الناحية البحرية أمام مزرعة [PERSON_NAME]، JXCP+W9X، البت…"
type input "العيادة البيطرية بالبتانون"
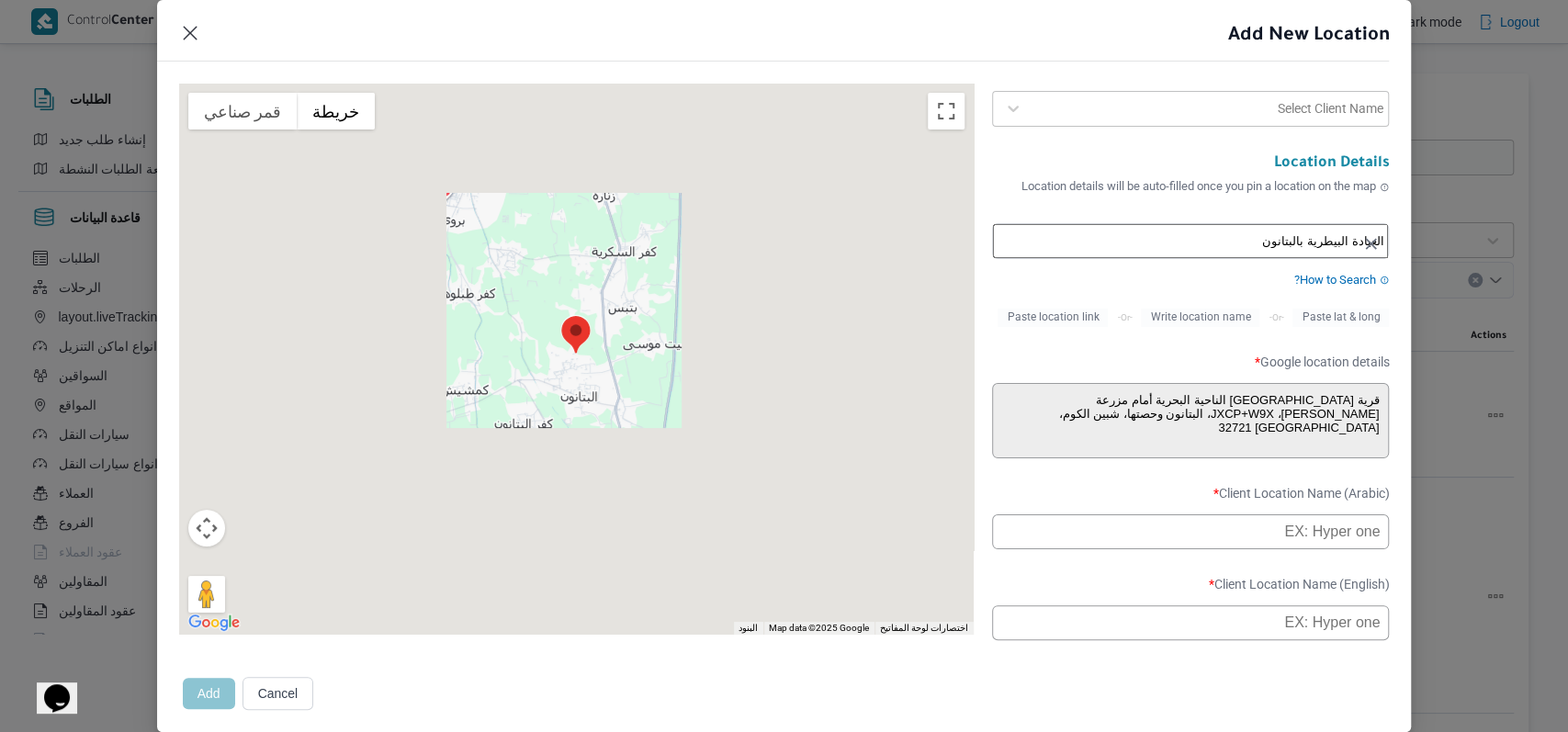
click at [1198, 533] on input "text" at bounding box center [1191, 532] width 398 height 35
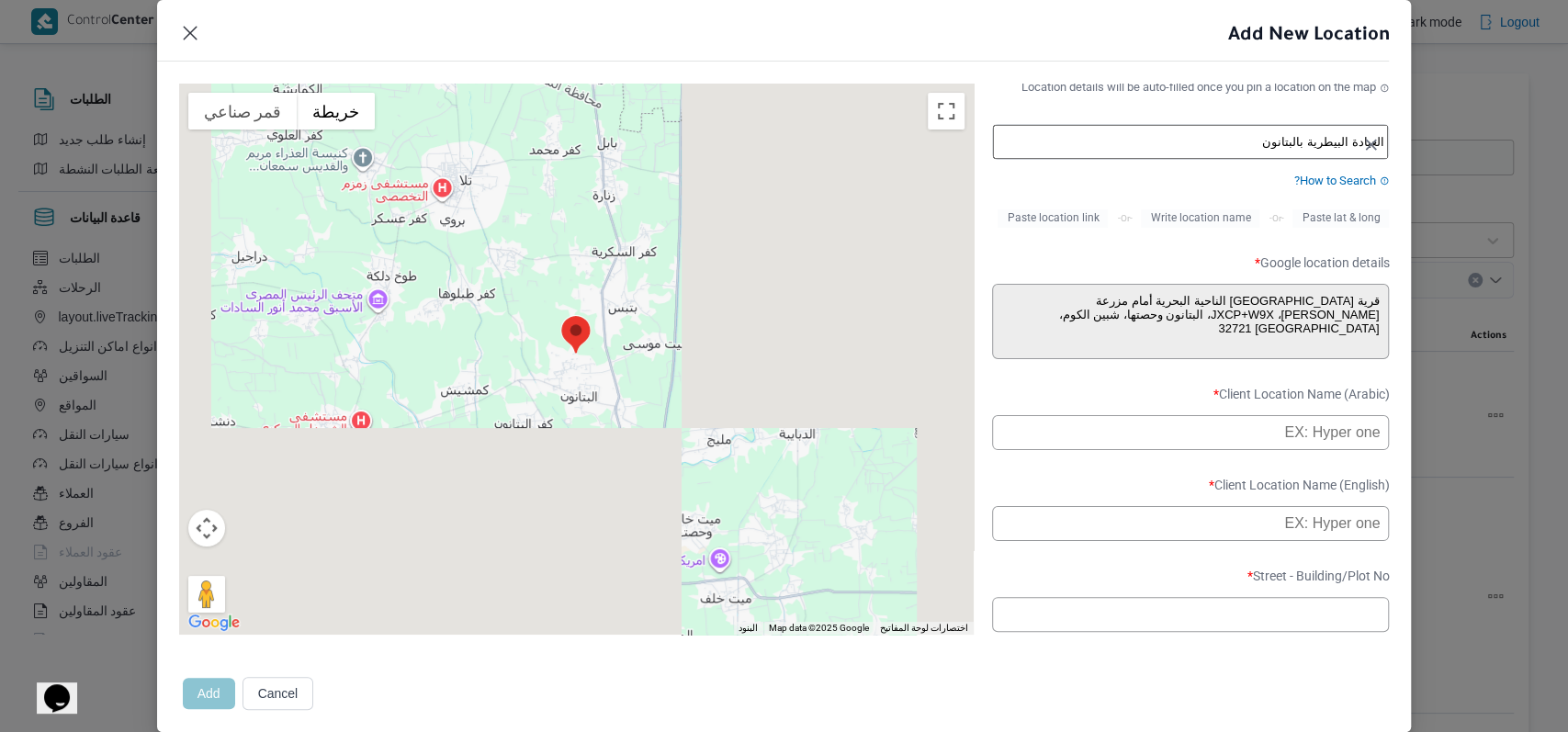
scroll to position [230, 0]
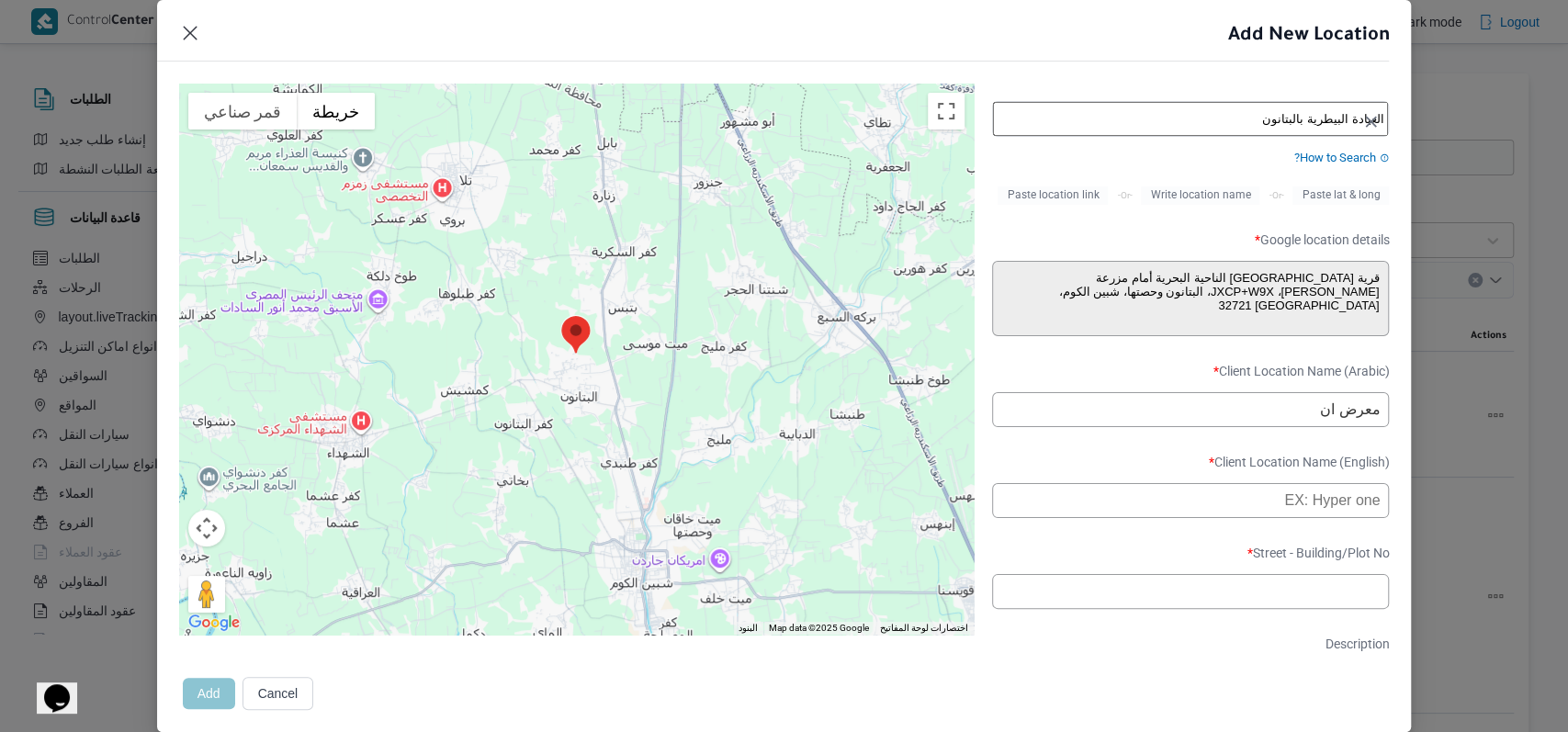
type input "معرض انو"
type input "ا"
click at [1178, 423] on input "معرض انوار المدينة بالبتانون - المنوفية" at bounding box center [1191, 410] width 398 height 35
click at [1166, 427] on input "معرض انوار المدينة بالبتانون - شبين الكوم المنوفية" at bounding box center [1191, 410] width 398 height 35
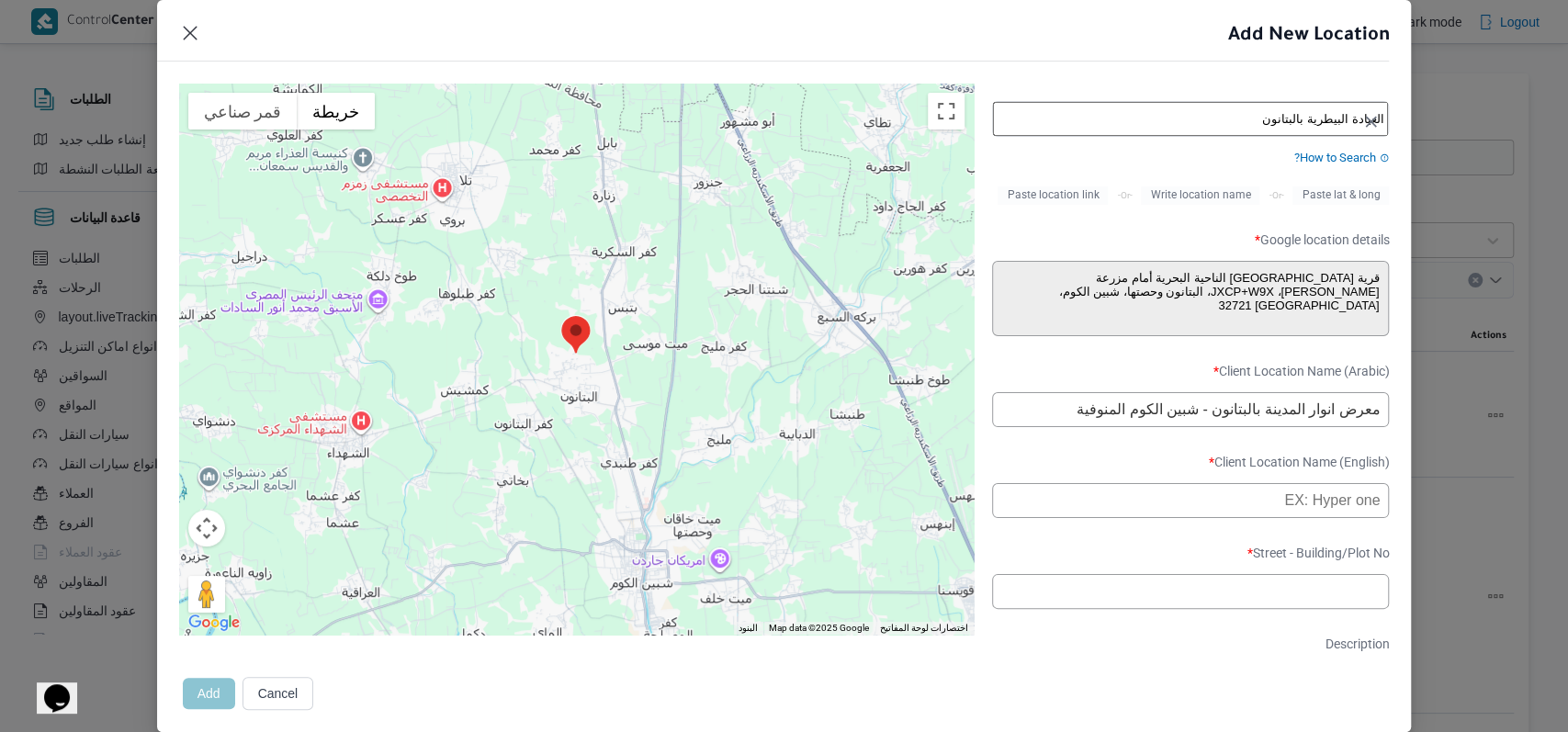
click at [1166, 427] on input "معرض انوار المدينة بالبتانون - شبين الكوم المنوفية" at bounding box center [1191, 410] width 398 height 35
type input "معرض انوار المدينة بالبتانون - شبين الكوم المنوفية"
click at [1071, 504] on input "text" at bounding box center [1191, 501] width 398 height 35
paste input "[PERSON_NAME] Exhibition in [GEOGRAPHIC_DATA] - Shibin El-[GEOGRAPHIC_DATA], [G…"
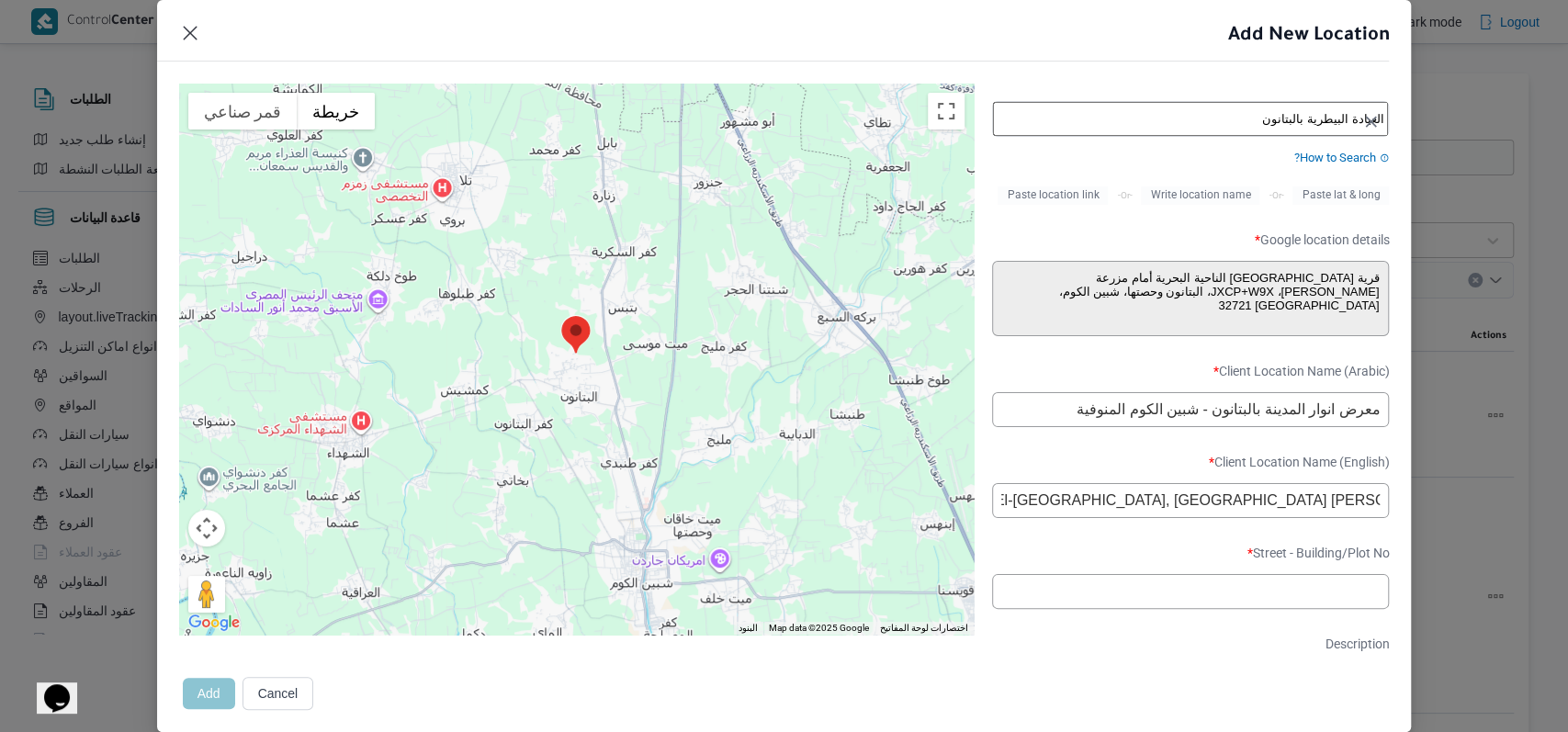
type input "[PERSON_NAME] Exhibition in [GEOGRAPHIC_DATA] - Shibin El-[GEOGRAPHIC_DATA], [G…"
click at [1096, 459] on form "Client Name Select client name first and then fill the location details Client …" at bounding box center [1191, 432] width 398 height 1124
click at [1139, 590] on input "text" at bounding box center [1191, 592] width 398 height 35
paste input "32721"
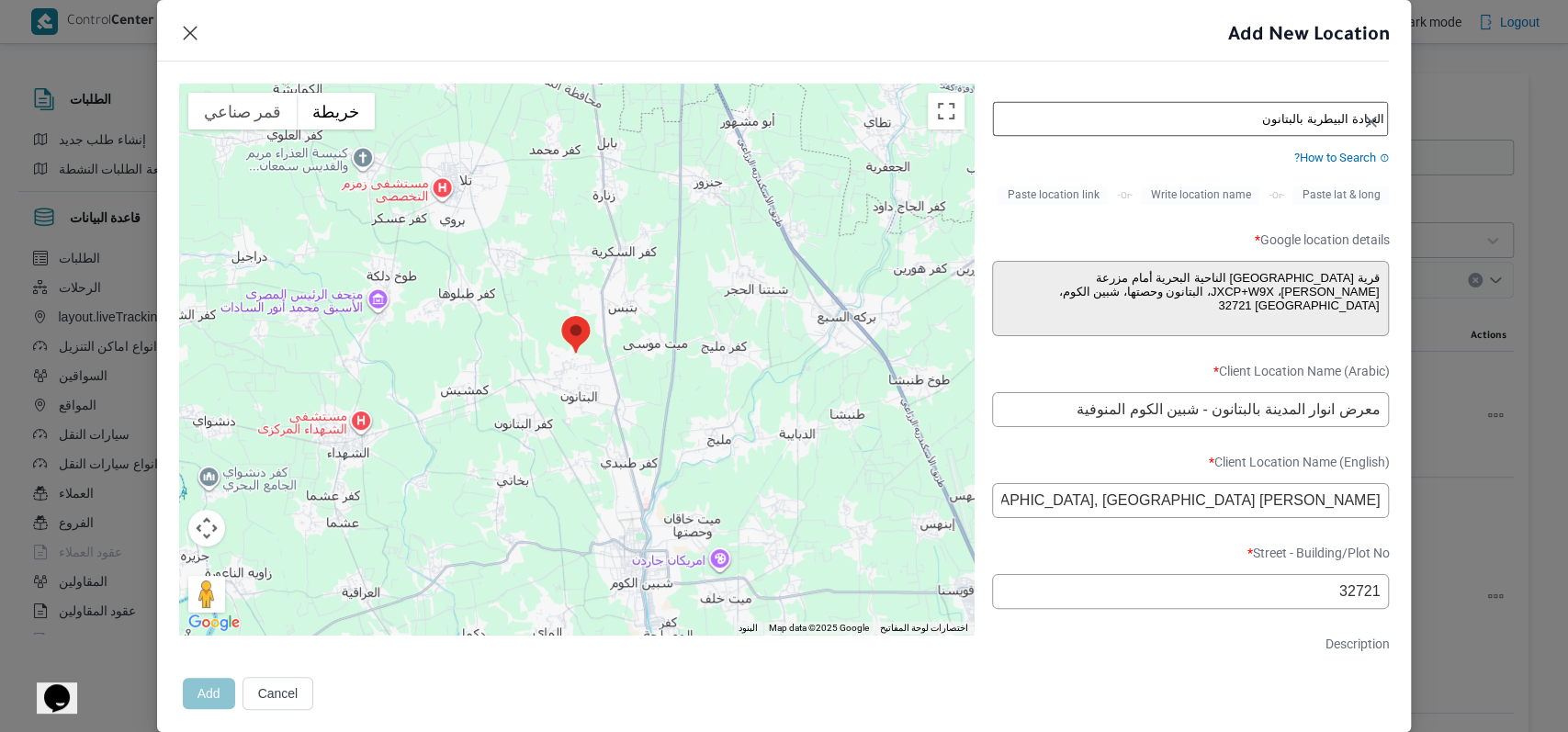
type input "32721"
click at [1140, 574] on label "Street - Building/Plot No *" at bounding box center [1191, 559] width 398 height 28
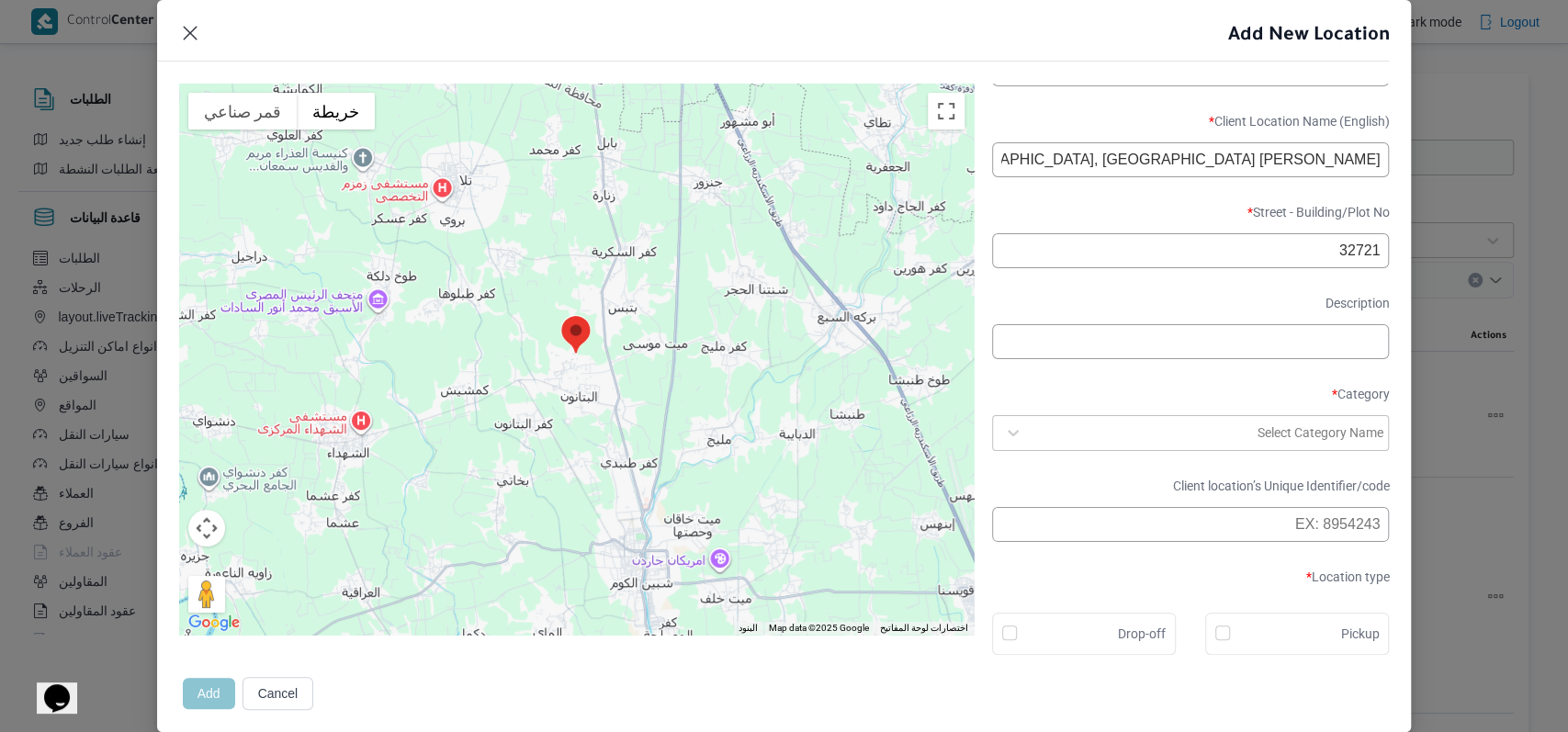
click at [1139, 416] on div "Select Category Name" at bounding box center [1191, 432] width 389 height 33
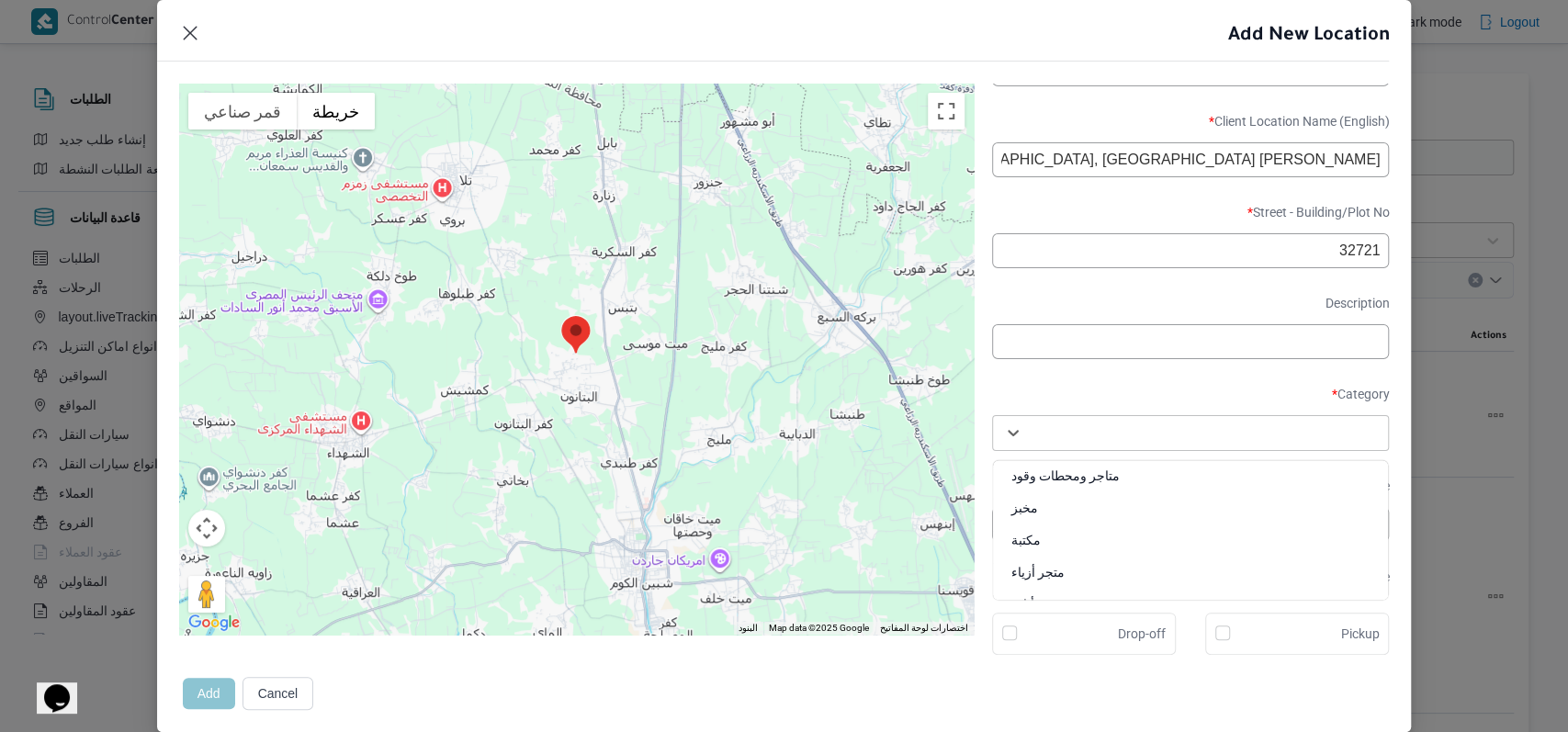
scroll to position [678, 0]
click at [1073, 570] on div "متجر أجهزة" at bounding box center [1191, 574] width 396 height 32
click at [1070, 623] on div "Drop-off" at bounding box center [1083, 633] width 163 height 22
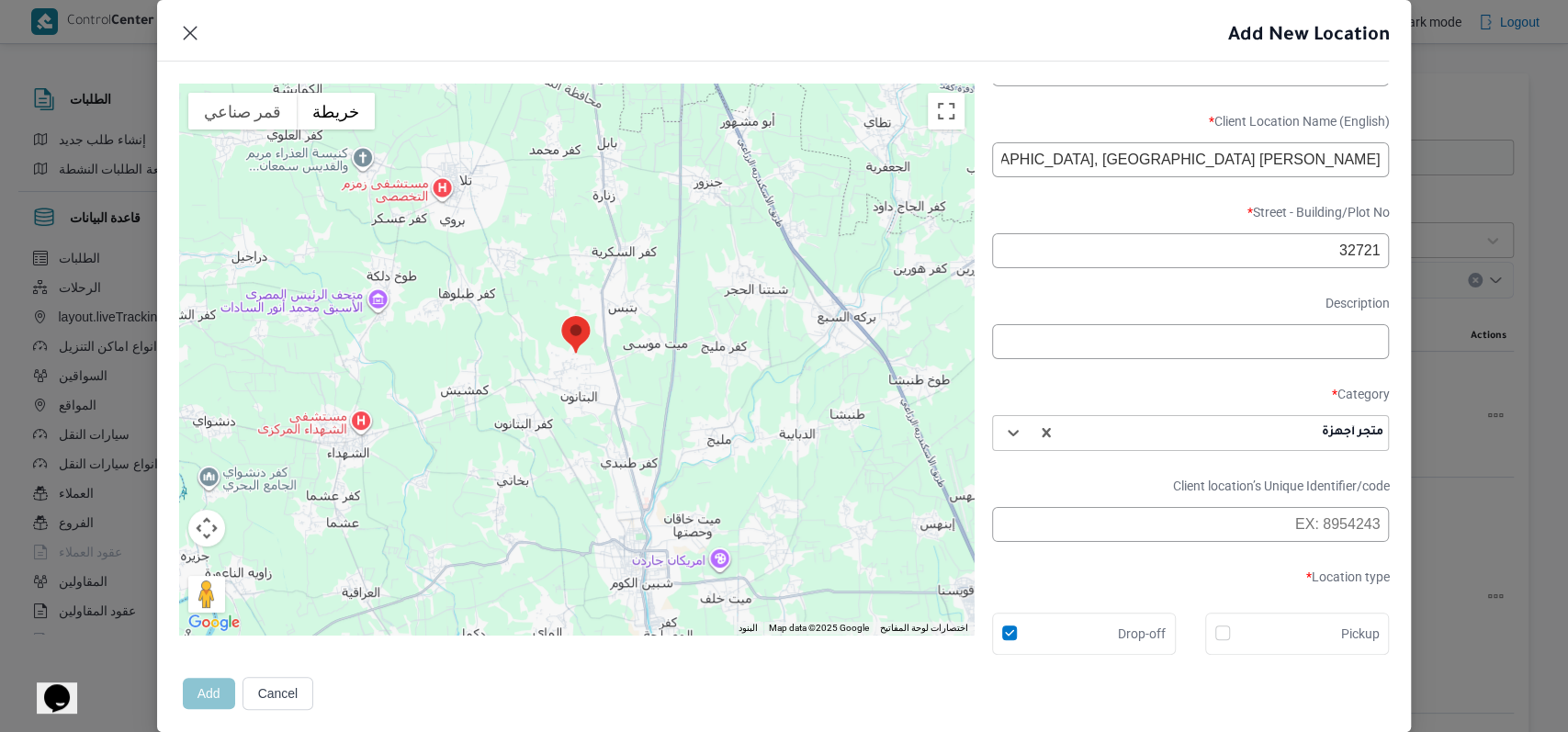
checkbox input "true"
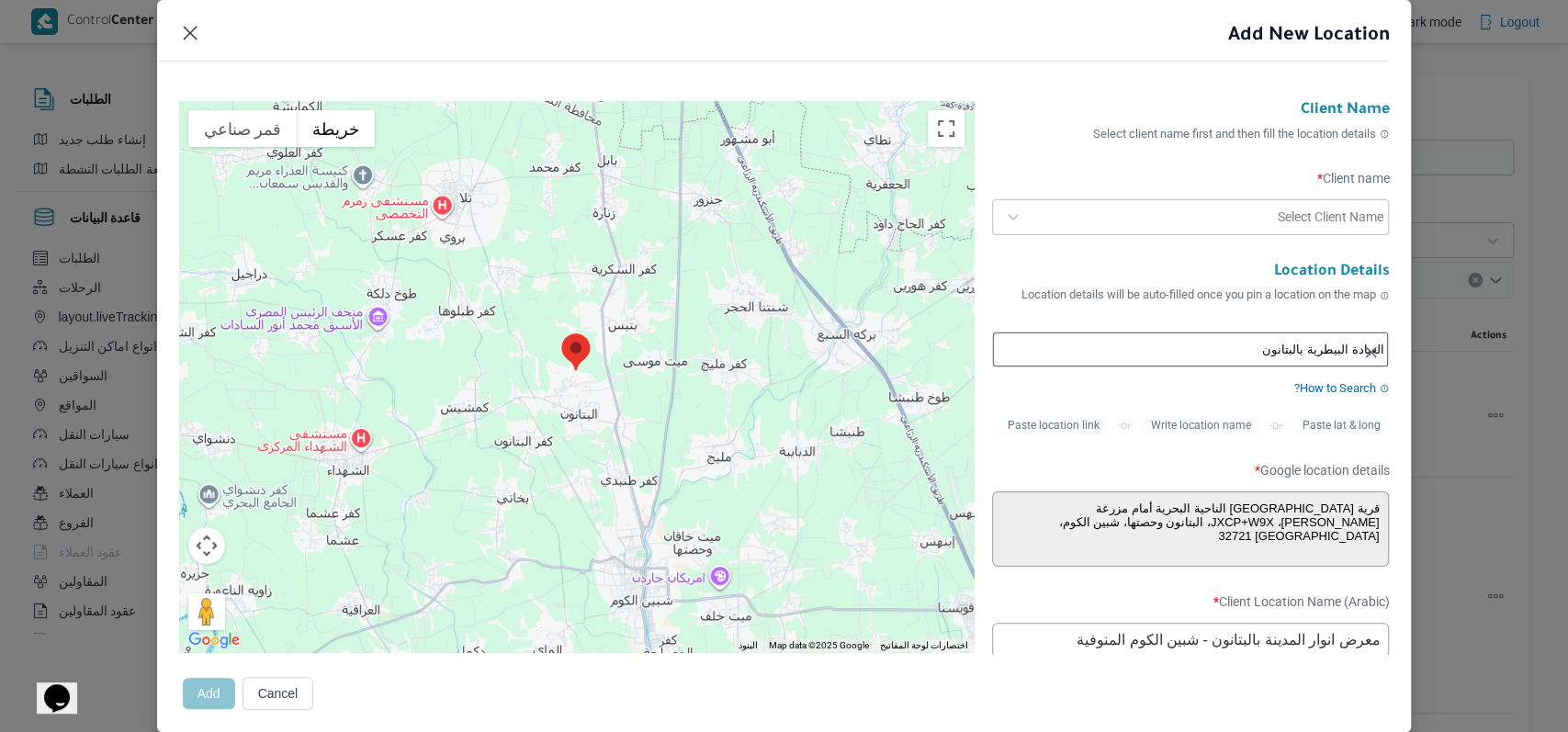
click at [1136, 219] on div at bounding box center [1153, 217] width 243 height 18
type input "fro"
click at [1043, 261] on div "Frontdoor" at bounding box center [1191, 265] width 396 height 32
click at [1018, 142] on div "Client Name Select client name first and then fill the location details" at bounding box center [1191, 128] width 398 height 54
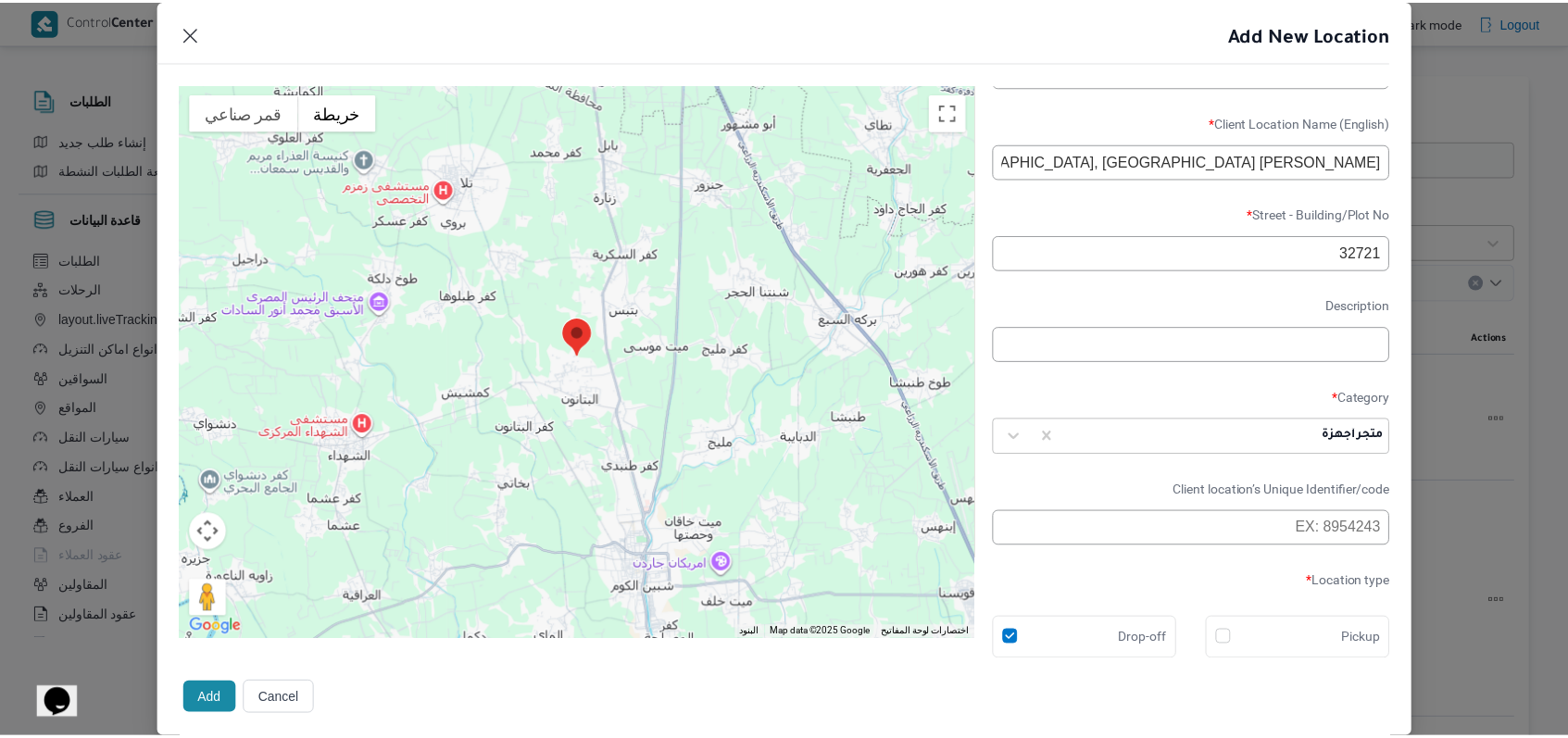
scroll to position [602, 0]
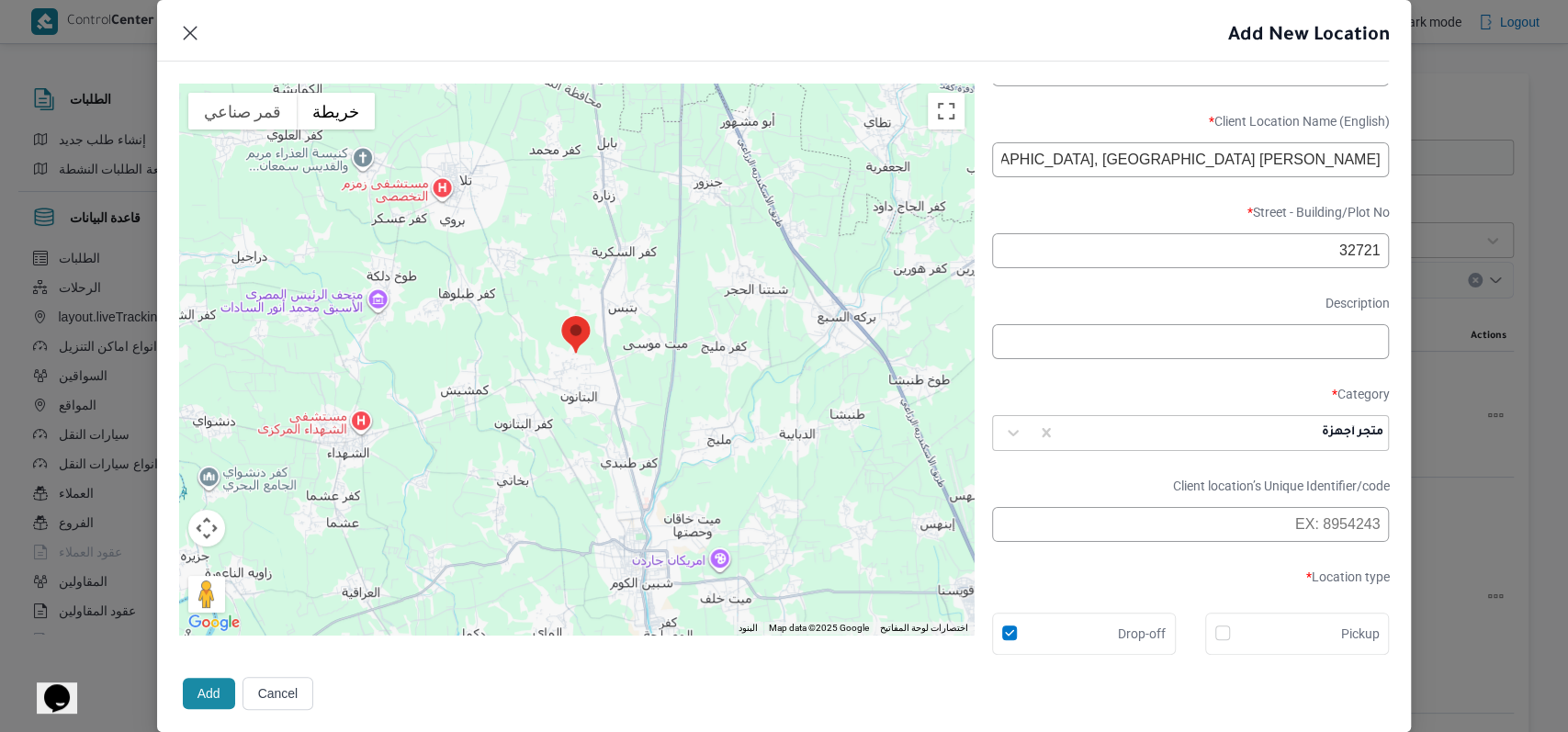
click at [207, 688] on button "Add" at bounding box center [209, 693] width 52 height 31
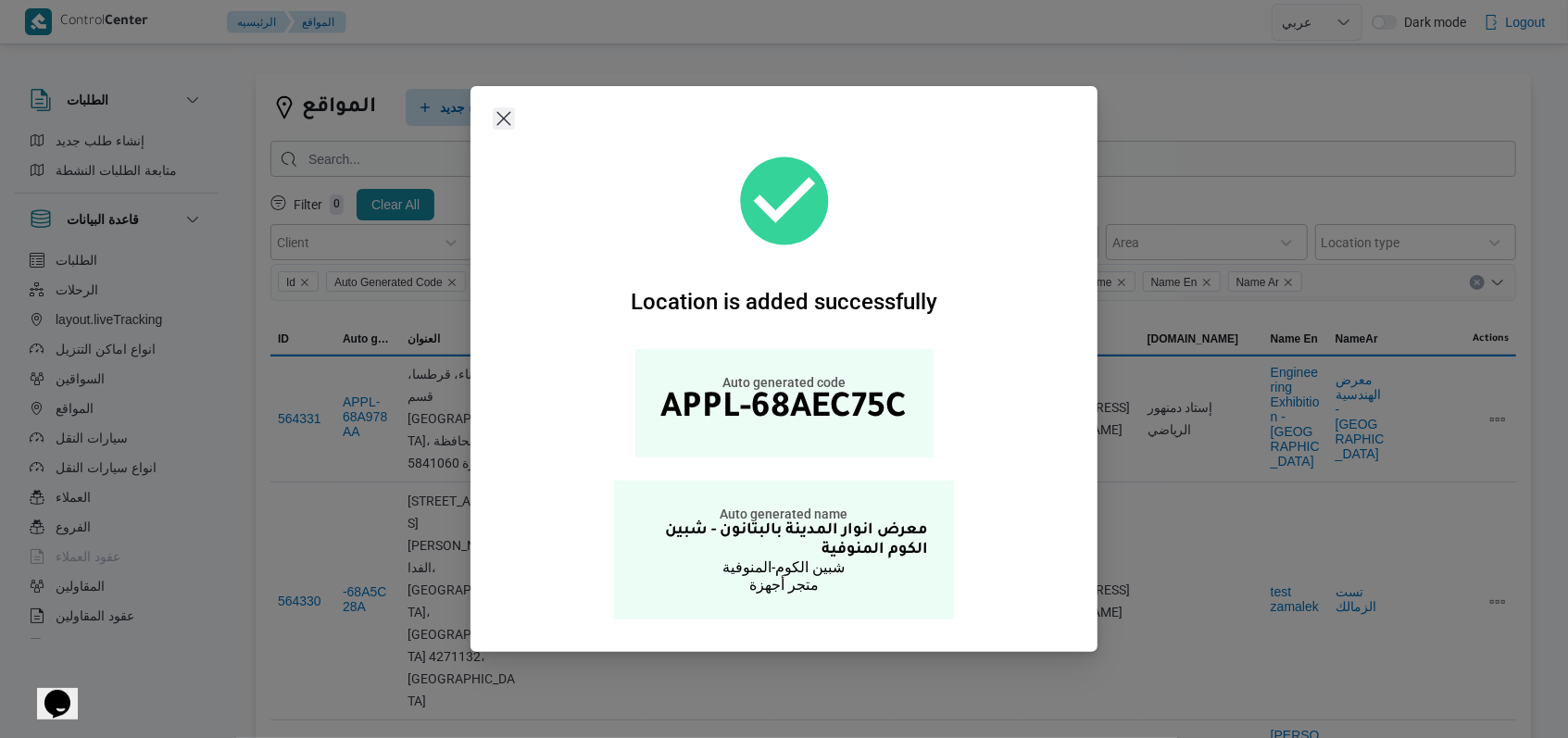
click at [502, 114] on button "Closes this modal window" at bounding box center [503, 118] width 22 height 22
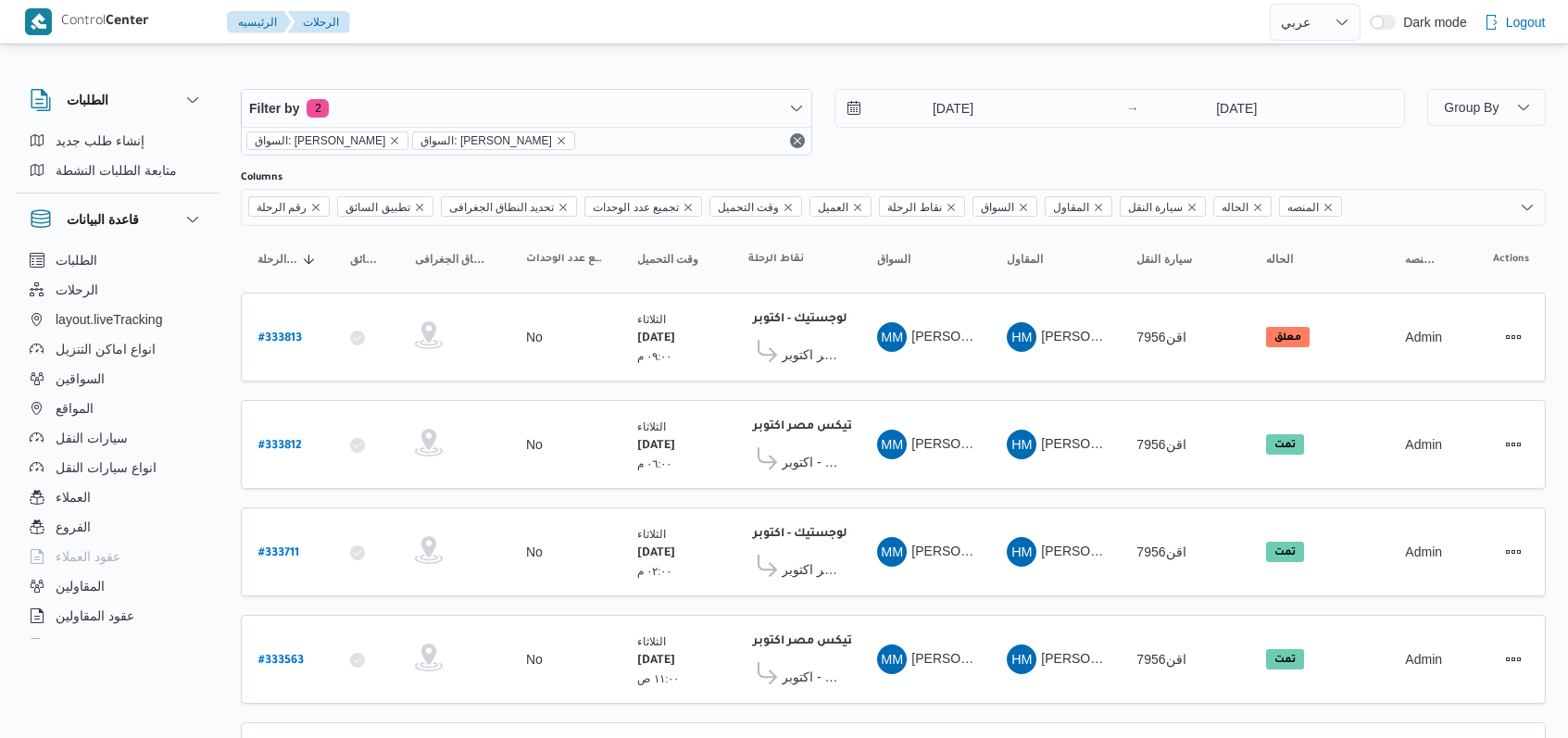
select select "ar"
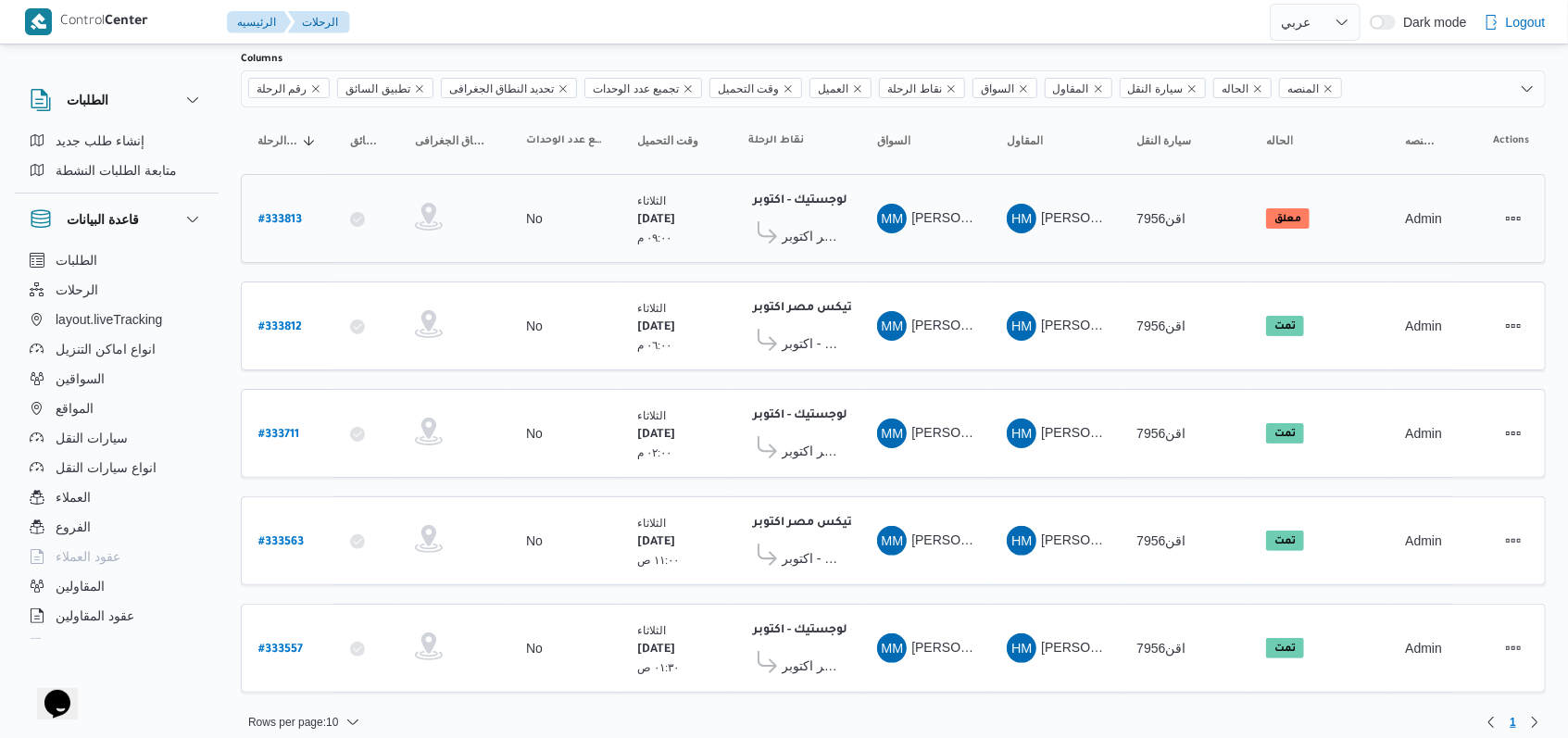
scroll to position [119, 0]
click at [289, 214] on b "# 333813" at bounding box center [280, 219] width 44 height 13
select select "ar"
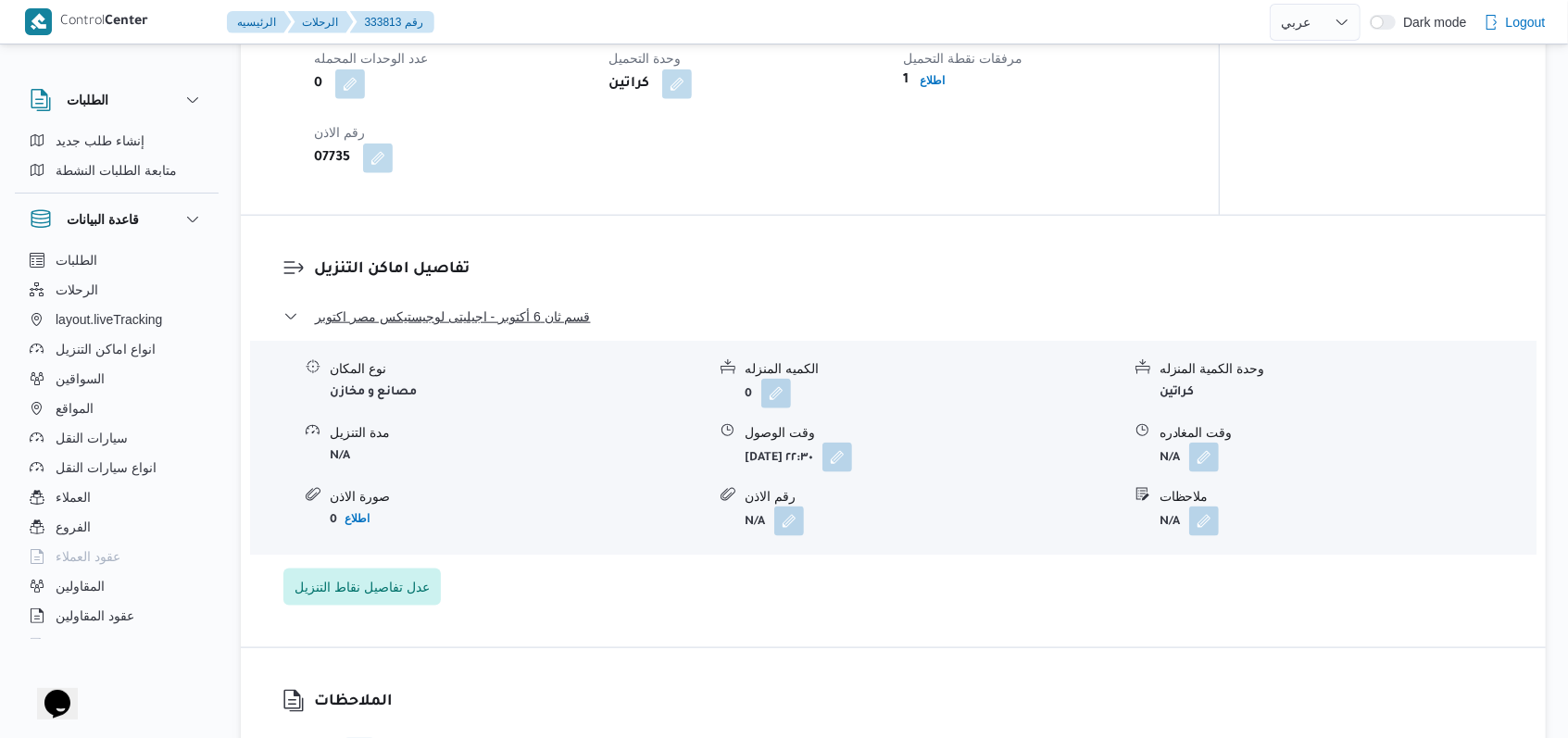
scroll to position [1357, 0]
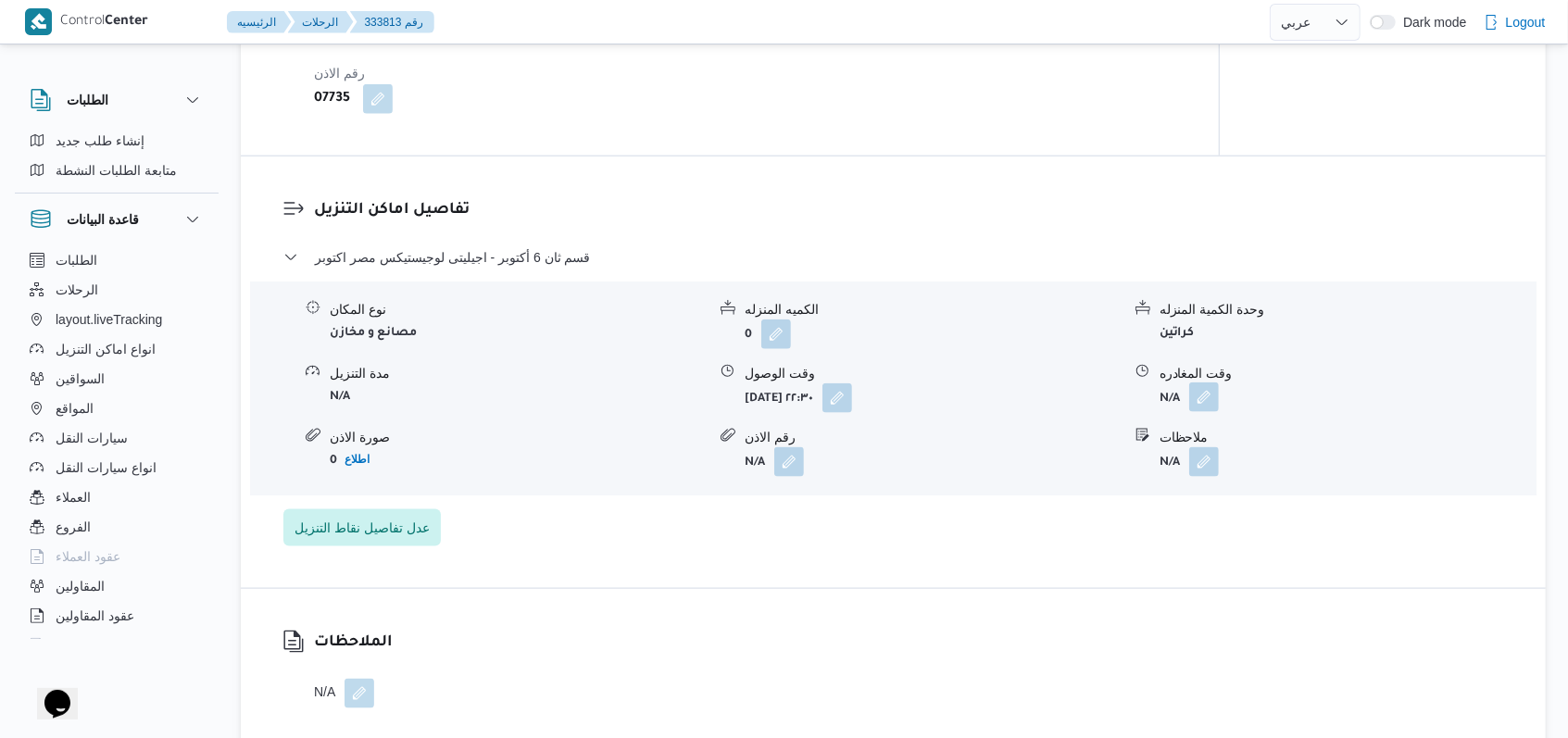
click at [1196, 382] on button "button" at bounding box center [1203, 397] width 29 height 29
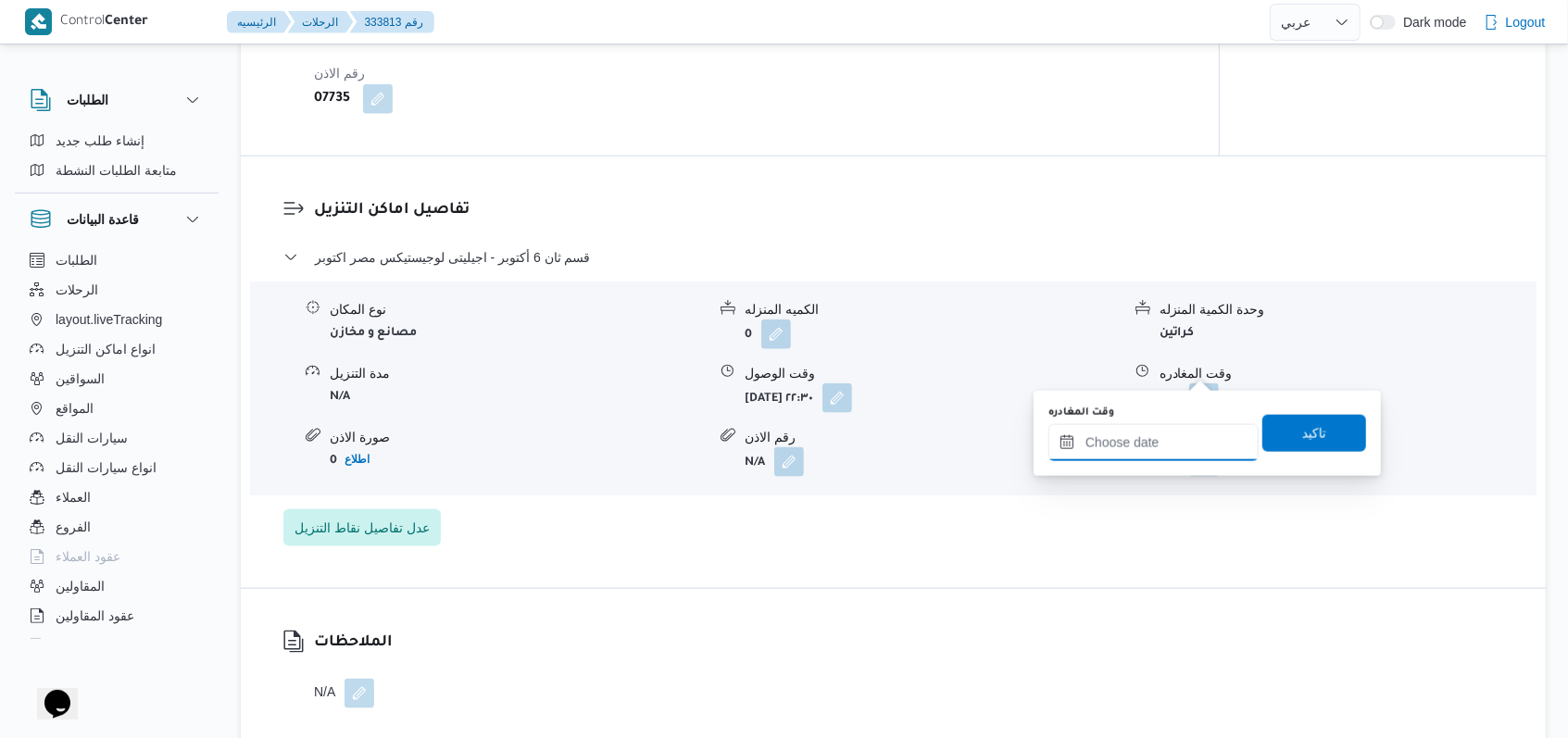
click at [1173, 445] on input "وقت المغادره" at bounding box center [1154, 443] width 211 height 37
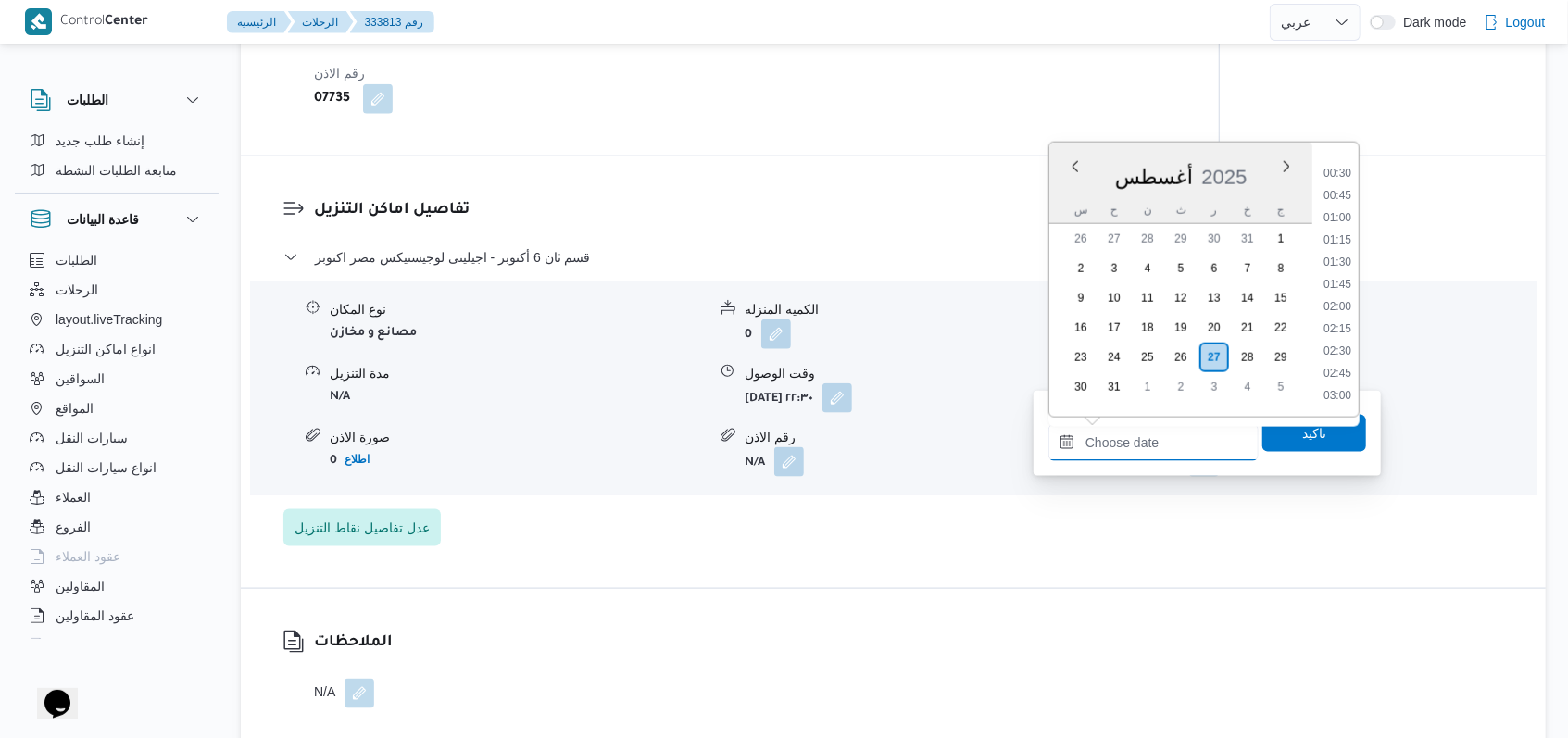
scroll to position [0, 0]
click at [1344, 351] on li "02:00" at bounding box center [1338, 344] width 43 height 19
type input "[DATE] ٠٢:٠٠"
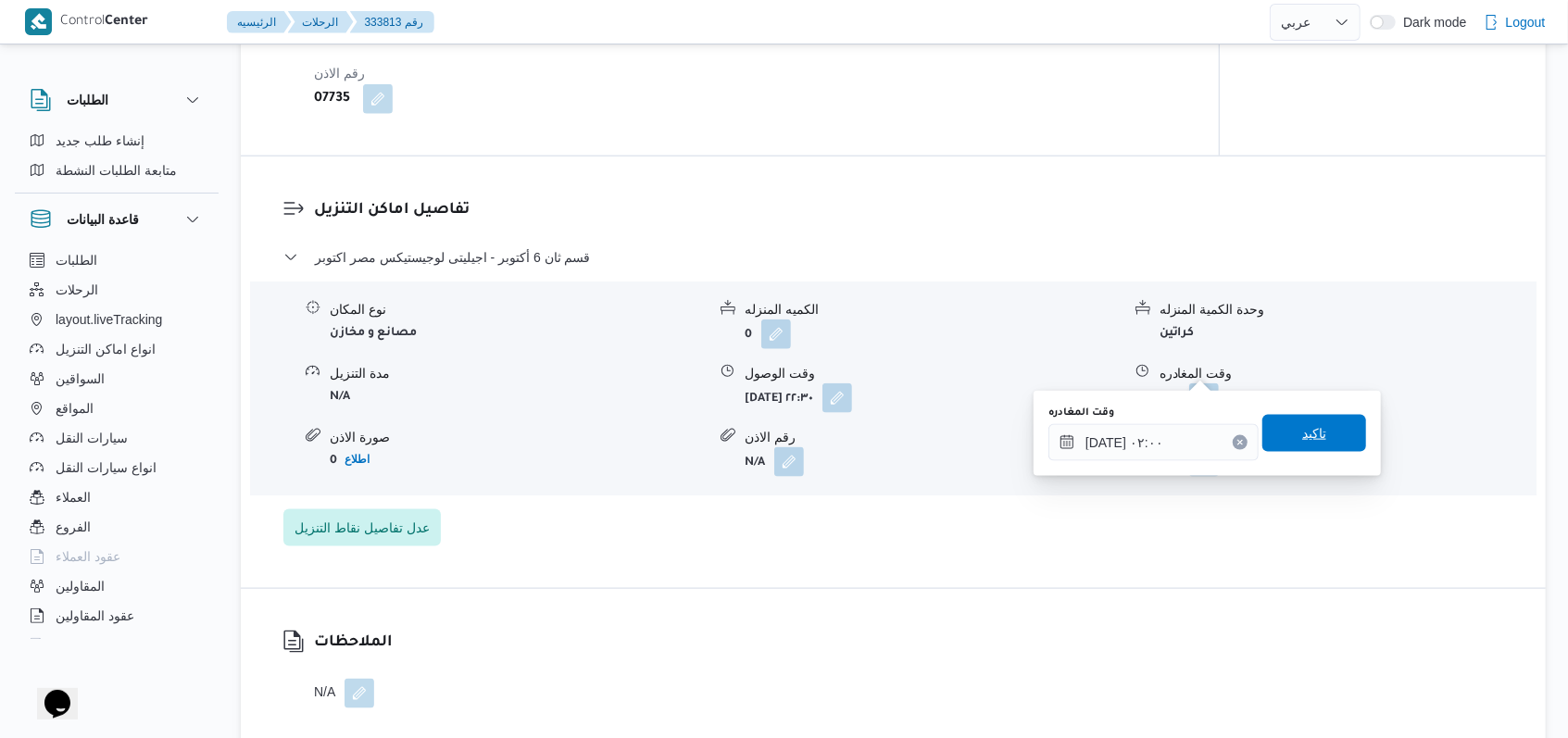
click at [1317, 414] on span "تاكيد" at bounding box center [1313, 433] width 103 height 37
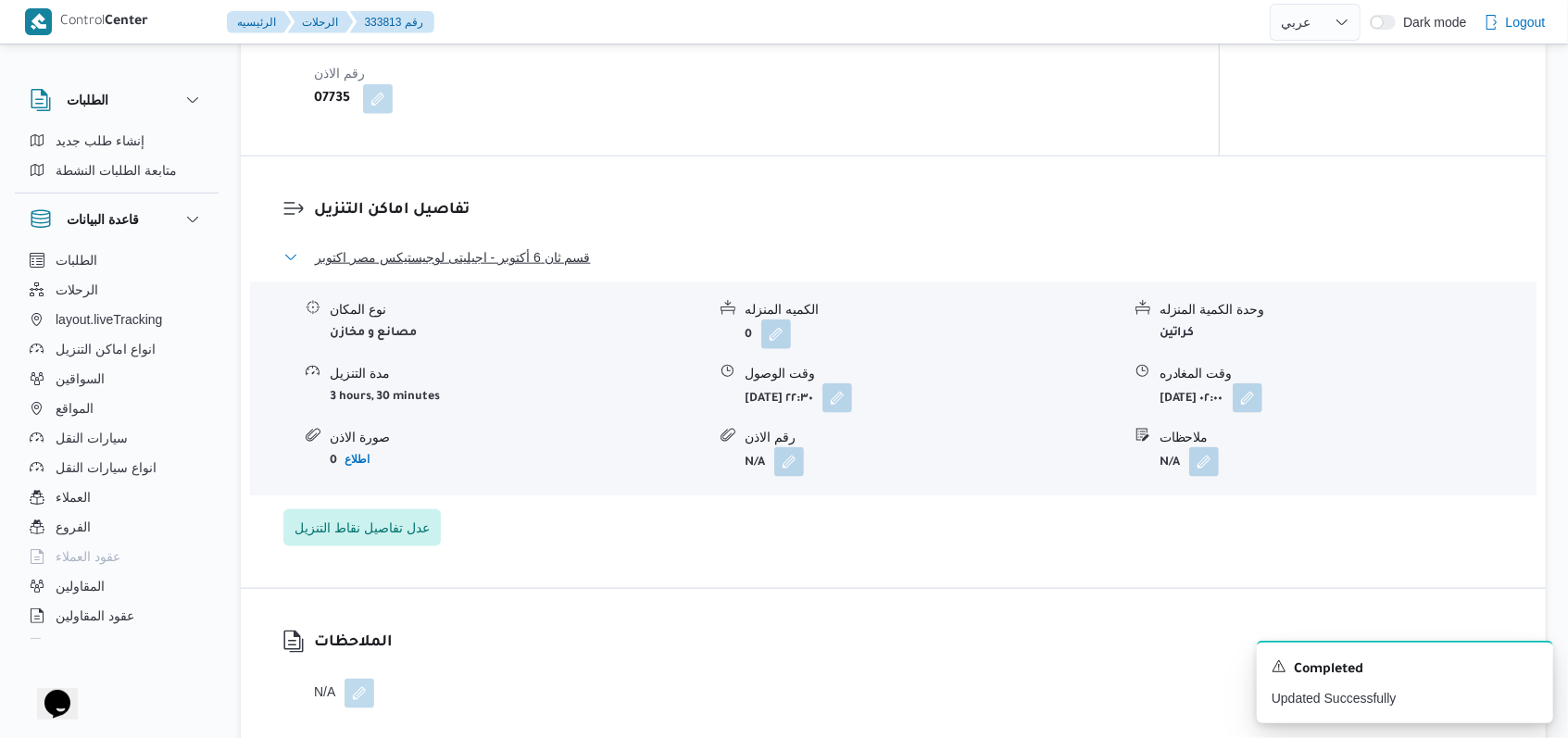
click at [508, 247] on span "قسم ثان 6 أكتوبر - اجيليتى لوجيستيكس مصر اكتوبر" at bounding box center [452, 257] width 276 height 22
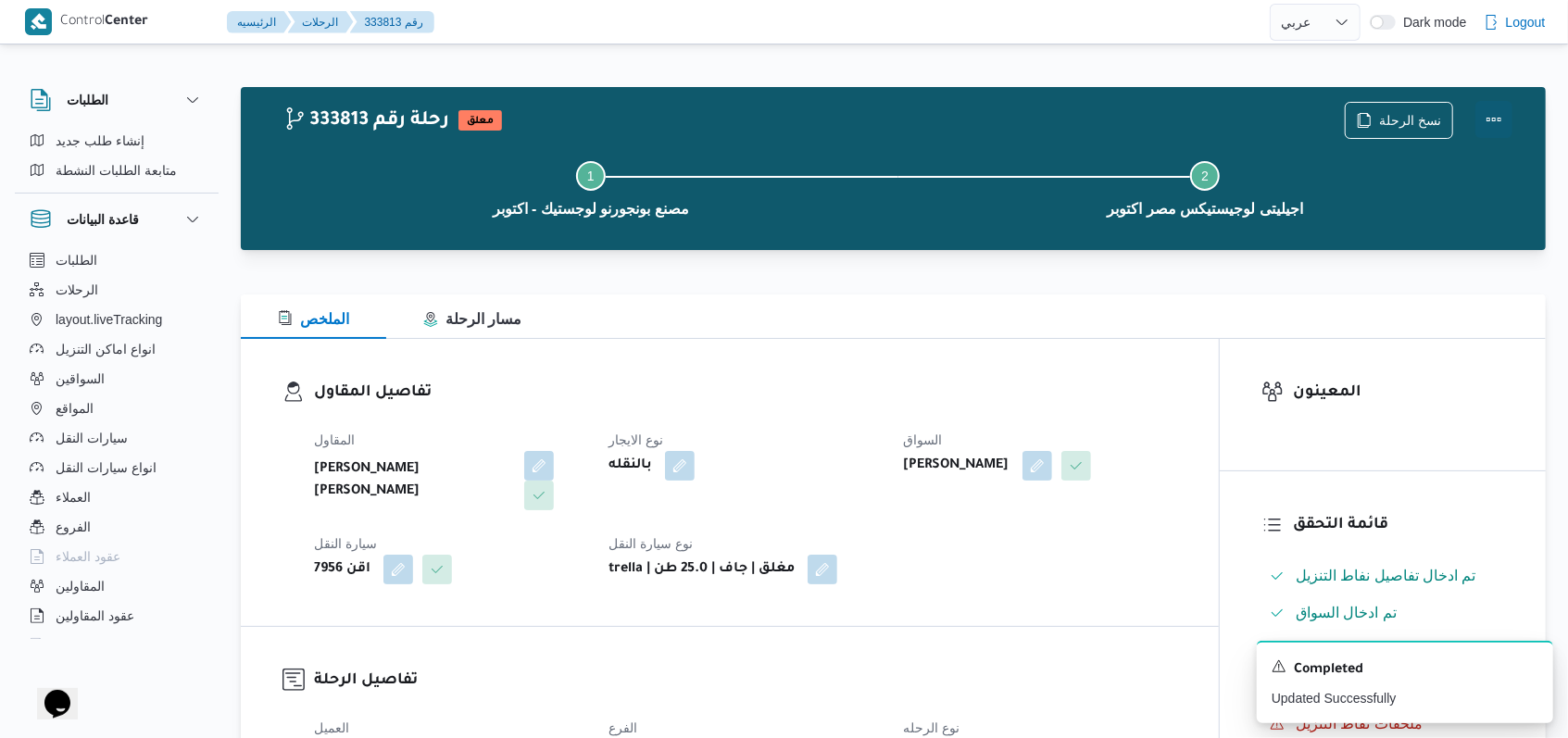
click at [1498, 115] on button "Actions" at bounding box center [1494, 120] width 37 height 37
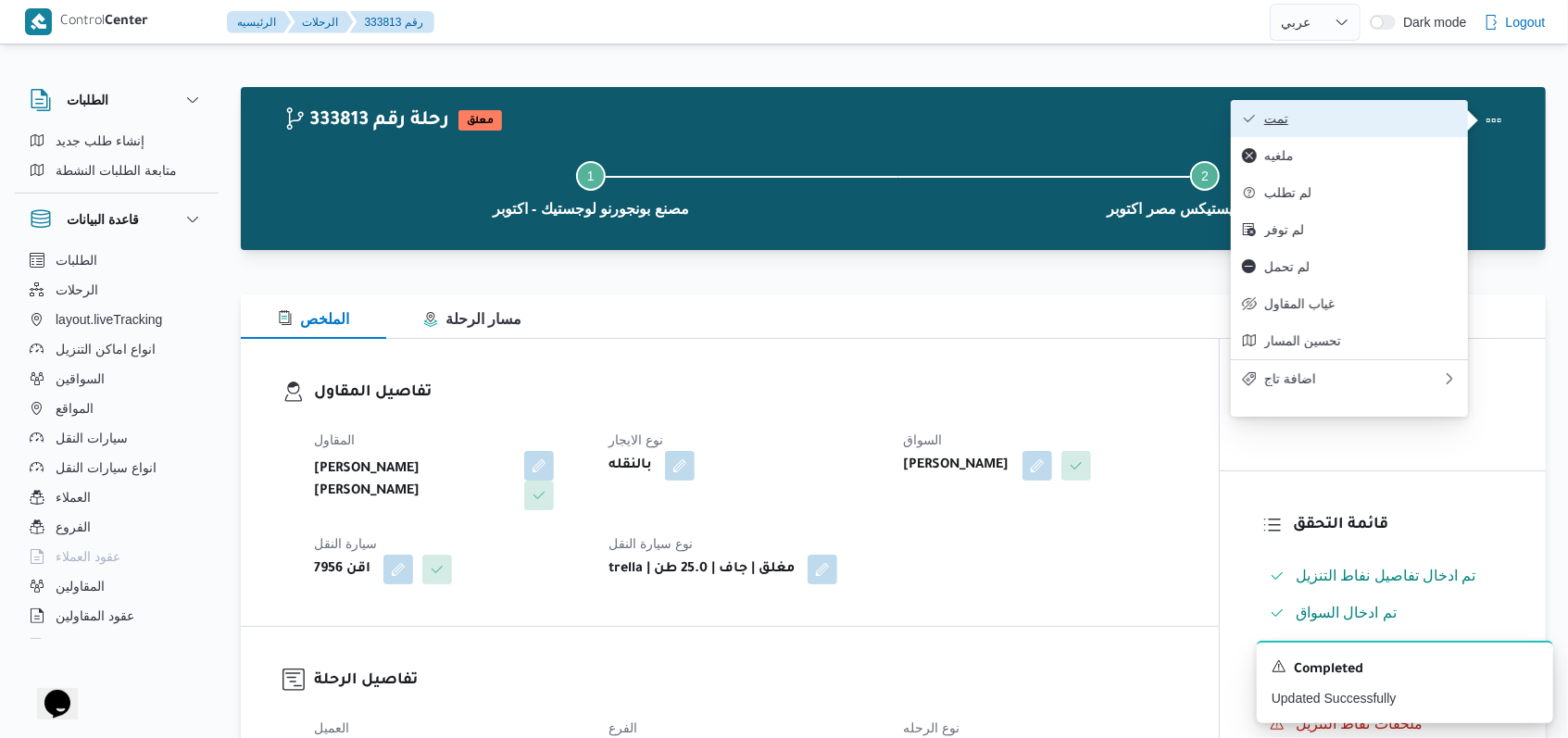
click at [1461, 114] on button "تمت" at bounding box center [1349, 119] width 237 height 37
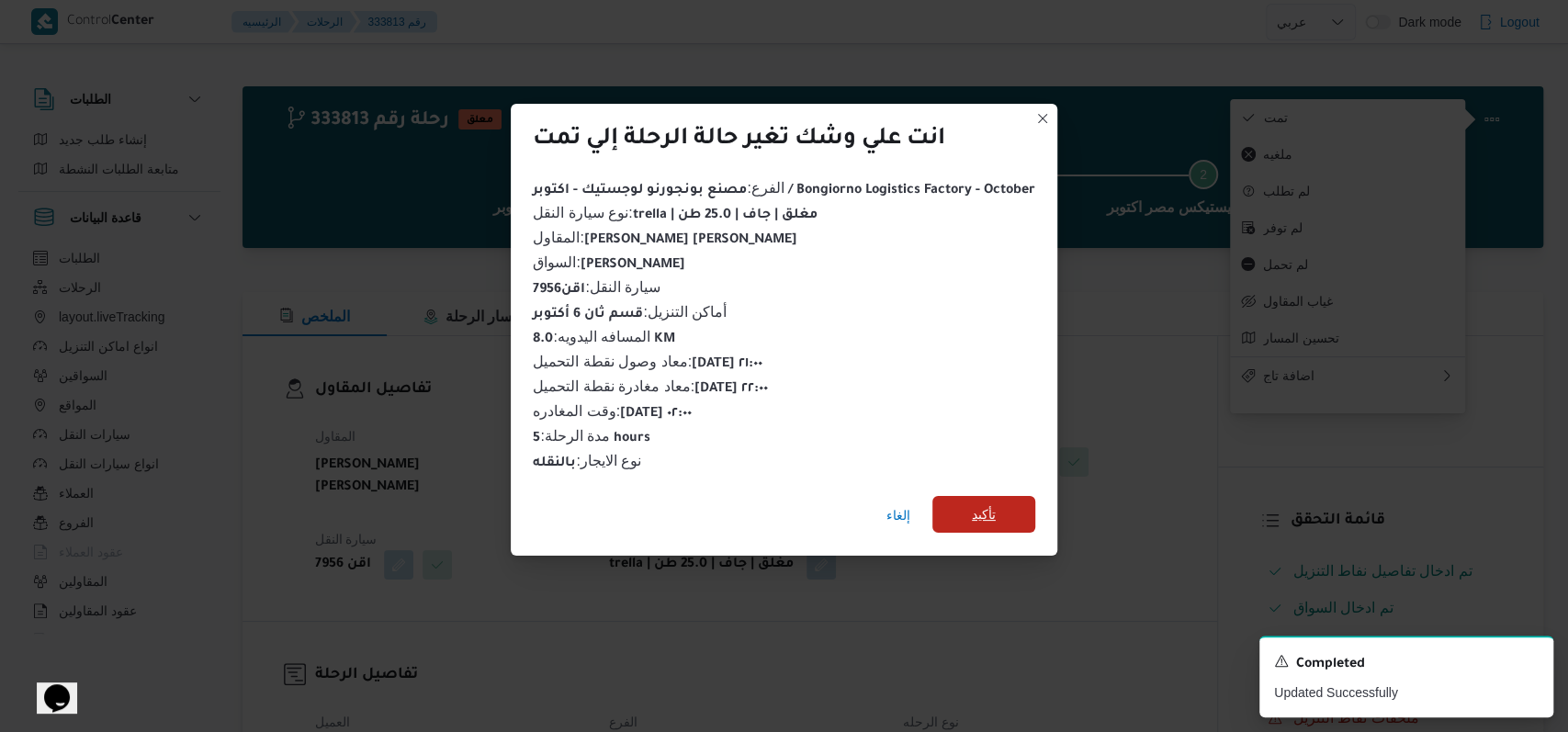
click at [956, 512] on span "تأكيد" at bounding box center [984, 514] width 103 height 37
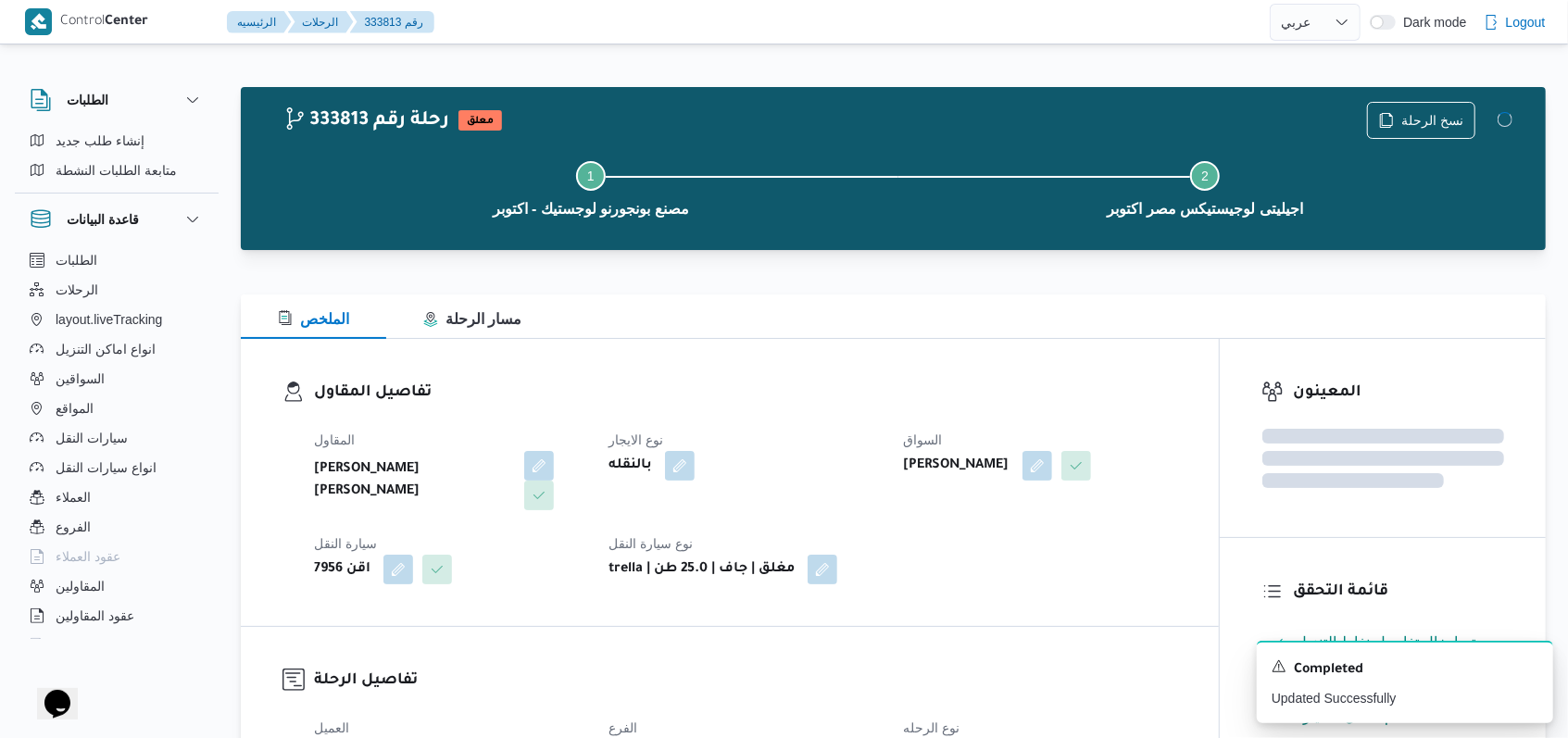
click at [801, 417] on div "المقاول [PERSON_NAME] [PERSON_NAME] بالنقله السواق [PERSON_NAME] سيارة النقل اق…" at bounding box center [746, 506] width 885 height 177
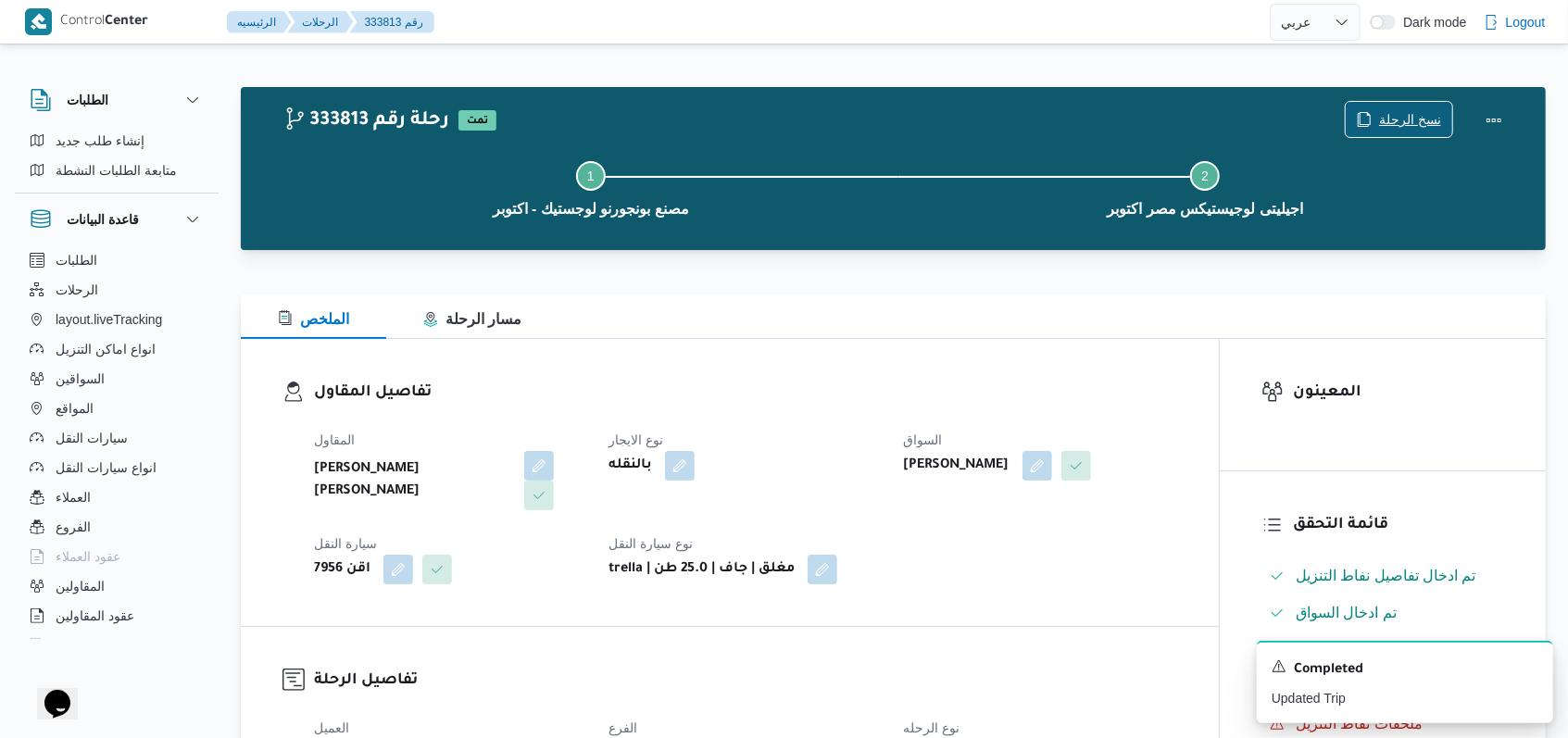
click at [1393, 115] on span "نسخ الرحلة" at bounding box center [1410, 119] width 62 height 22
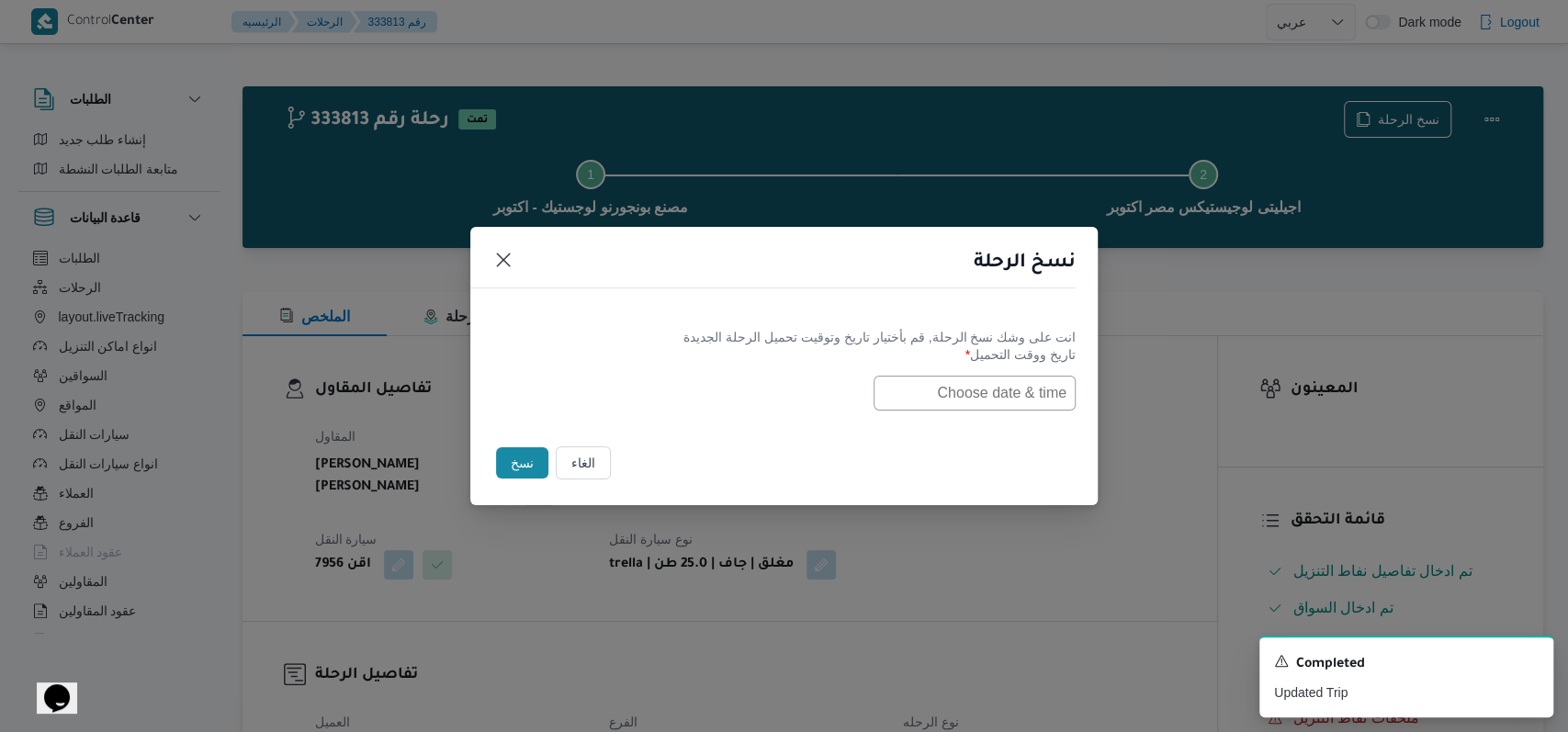
click at [920, 393] on input "text" at bounding box center [974, 393] width 202 height 35
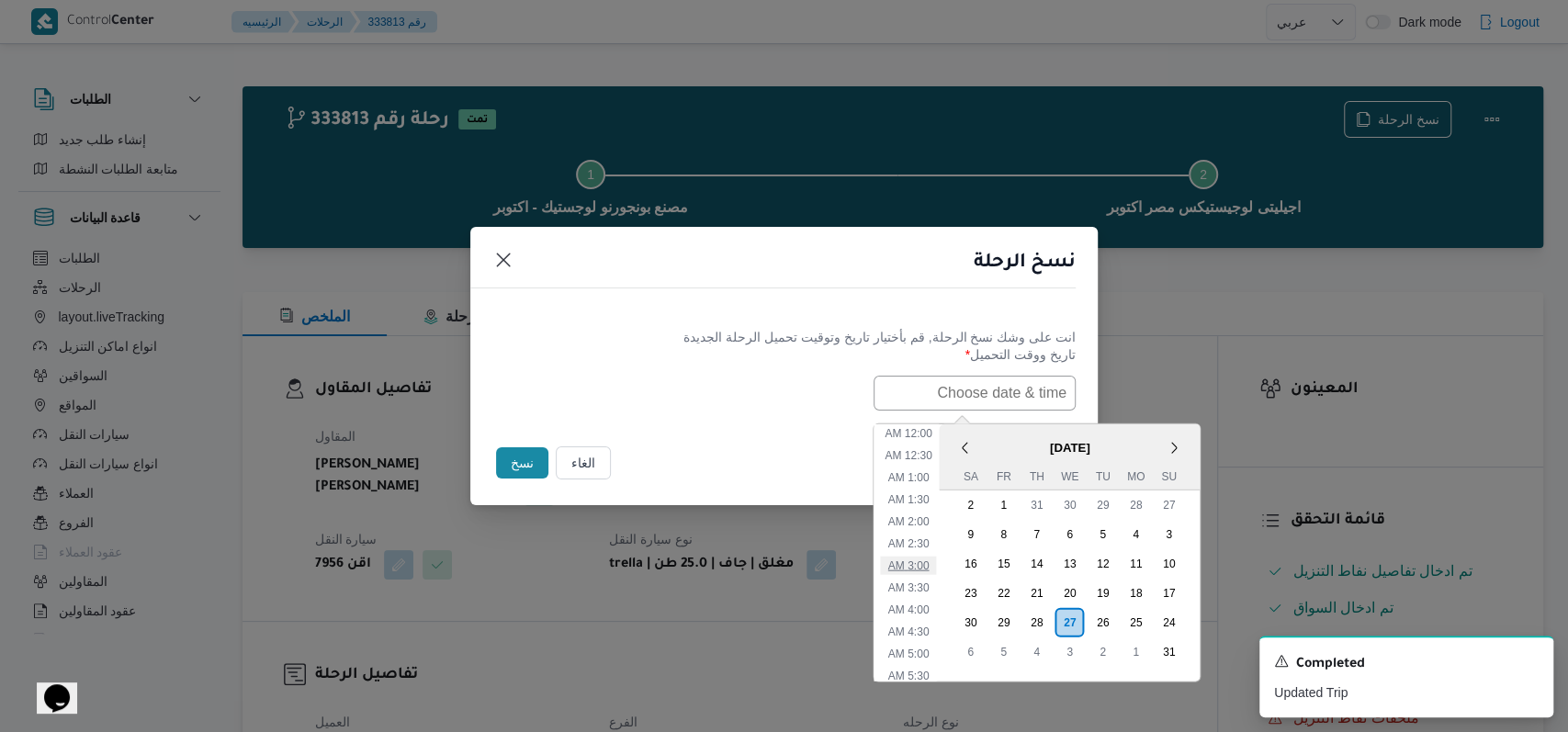
click at [932, 563] on li "3:00 AM" at bounding box center [909, 565] width 56 height 18
type input "[DATE] 3:00AM"
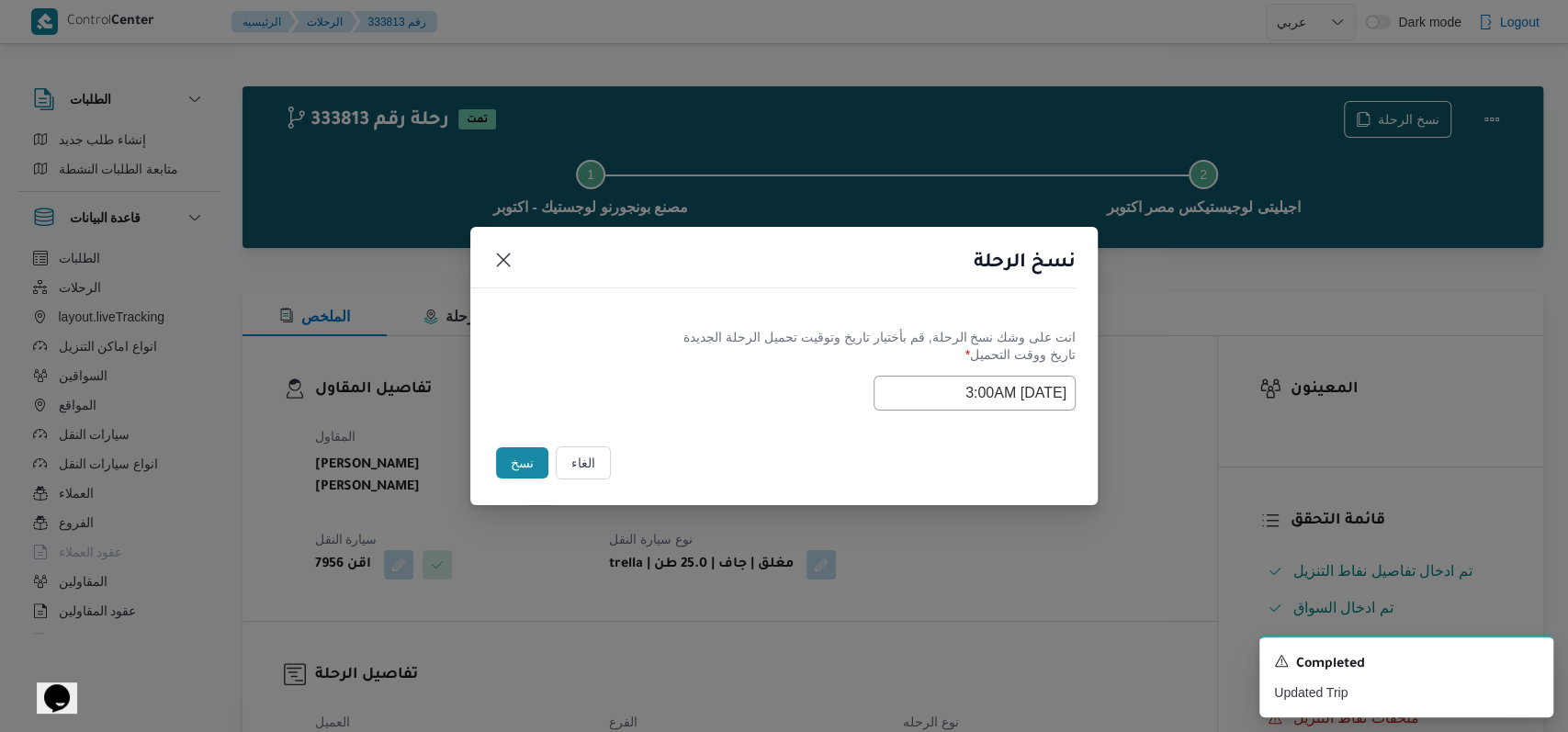
click at [733, 405] on div "Selected date: Wednesday, August 27th, 2025 at 3:00 AM 27/08/2025 3:00AM" at bounding box center [784, 393] width 583 height 35
click at [515, 462] on button "نسخ" at bounding box center [522, 463] width 52 height 31
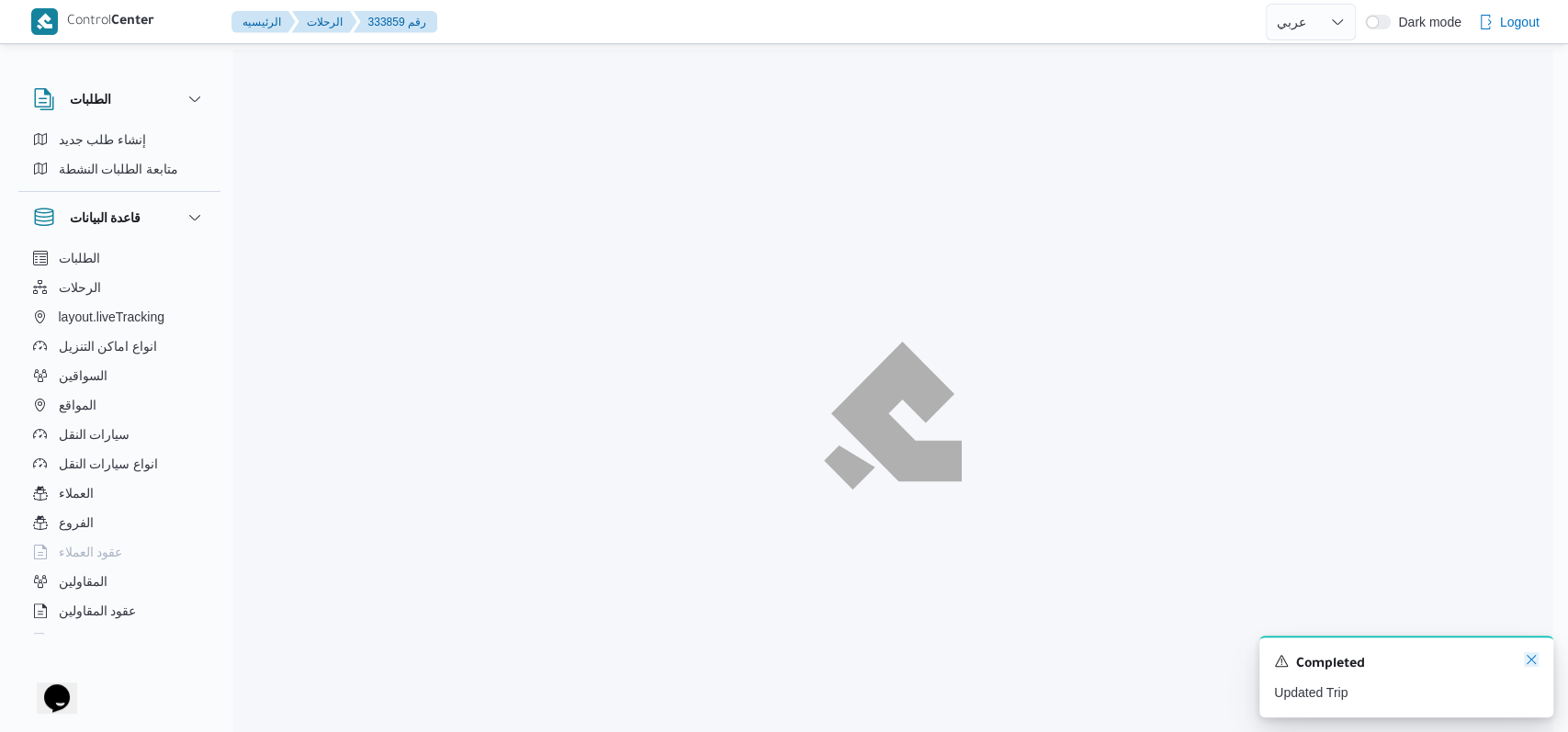
click at [1530, 662] on icon "Dismiss toast" at bounding box center [1531, 659] width 15 height 15
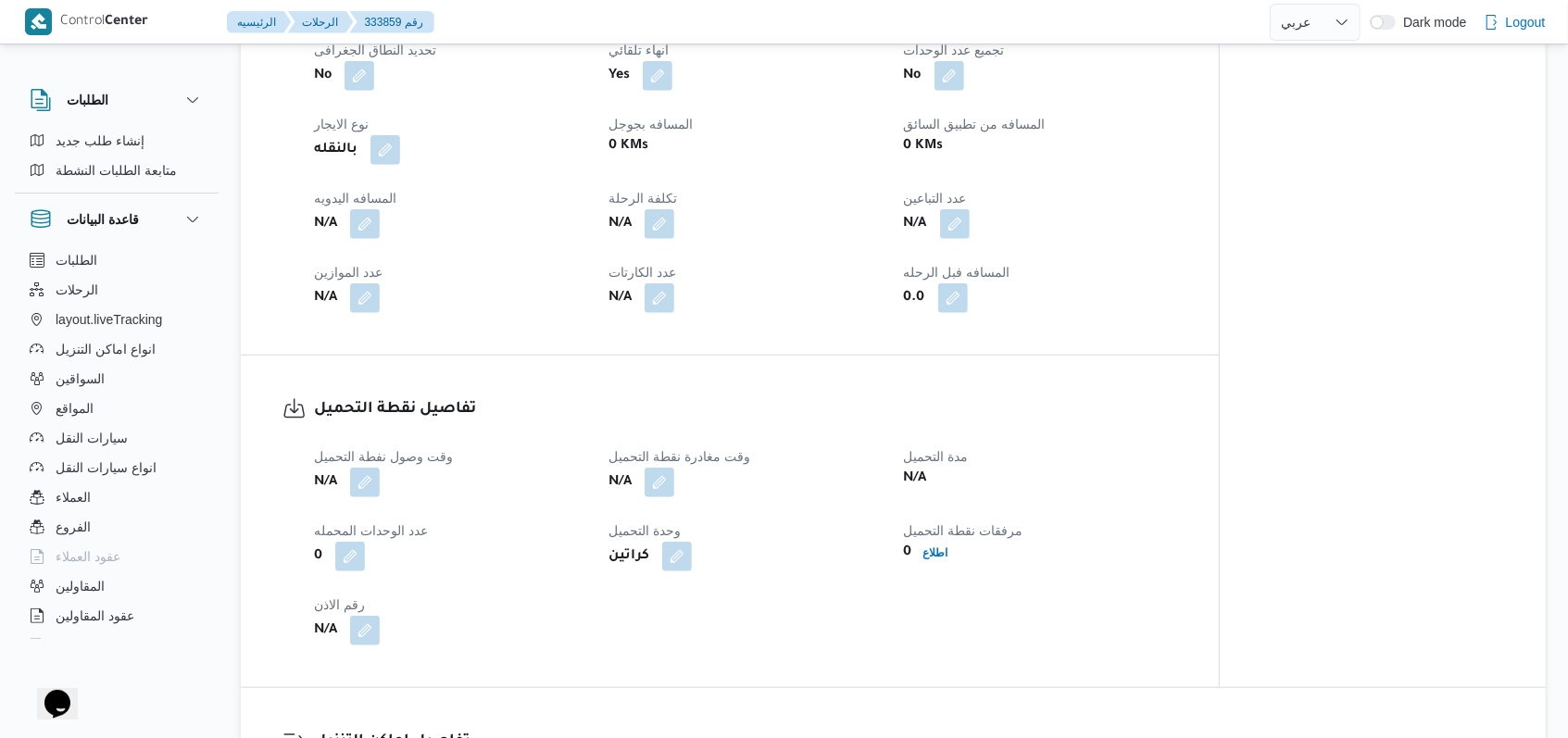
scroll to position [864, 0]
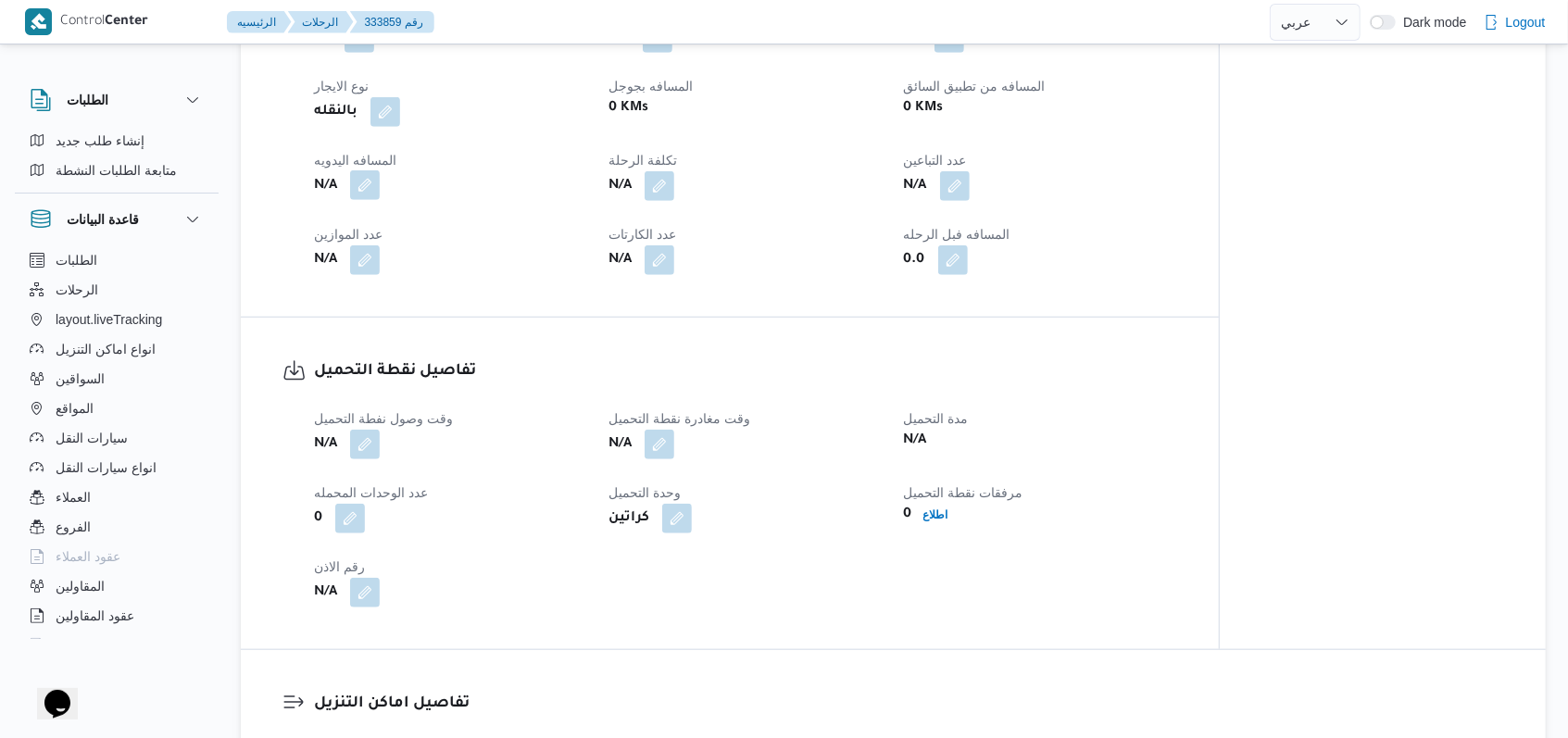
click at [372, 171] on button "button" at bounding box center [365, 185] width 29 height 29
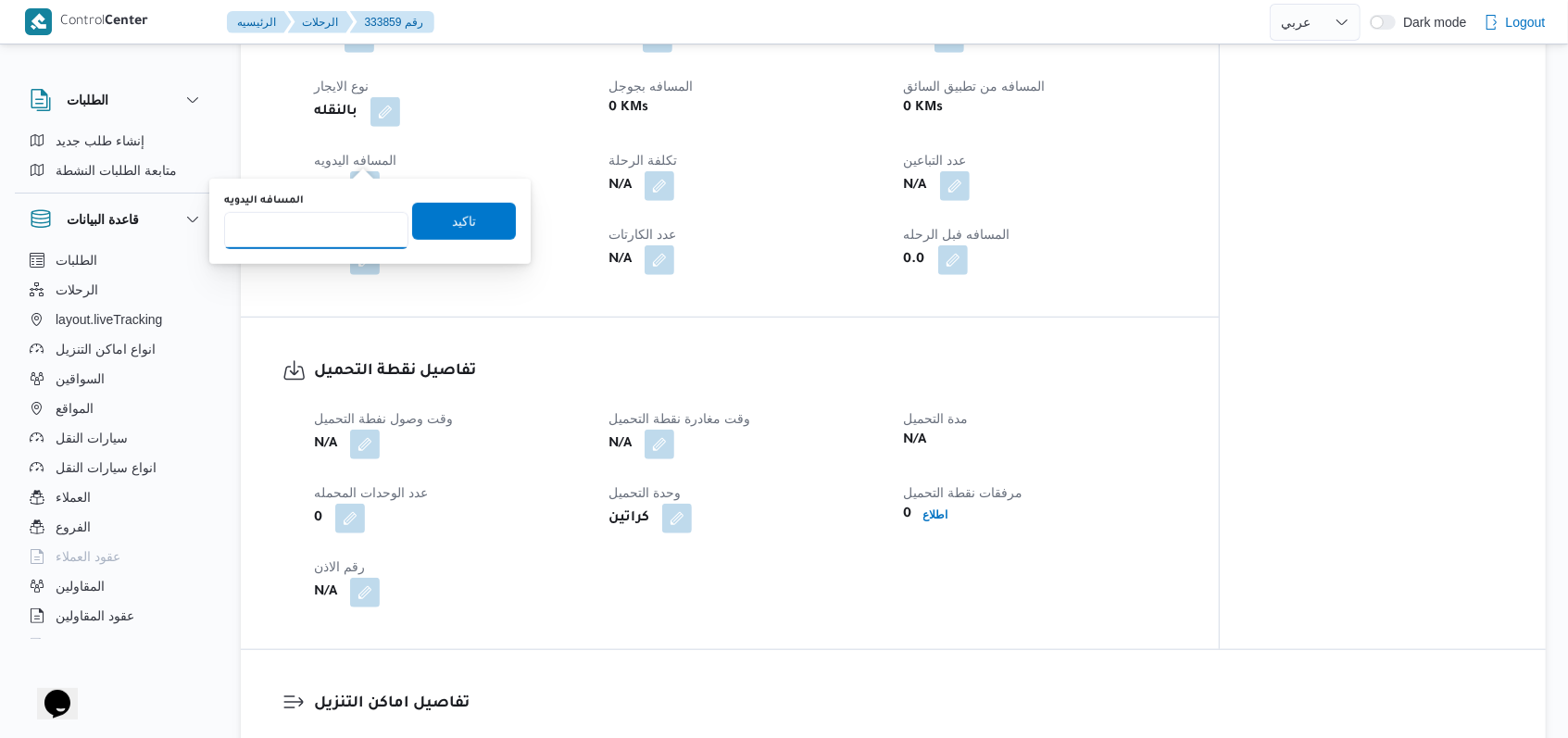
click at [319, 232] on input "المسافه اليدويه" at bounding box center [316, 230] width 184 height 37
type input "8"
click at [480, 196] on div "المسافه اليدويه 8 تاكيد" at bounding box center [370, 221] width 295 height 59
click at [474, 203] on span "تاكيد" at bounding box center [464, 220] width 103 height 37
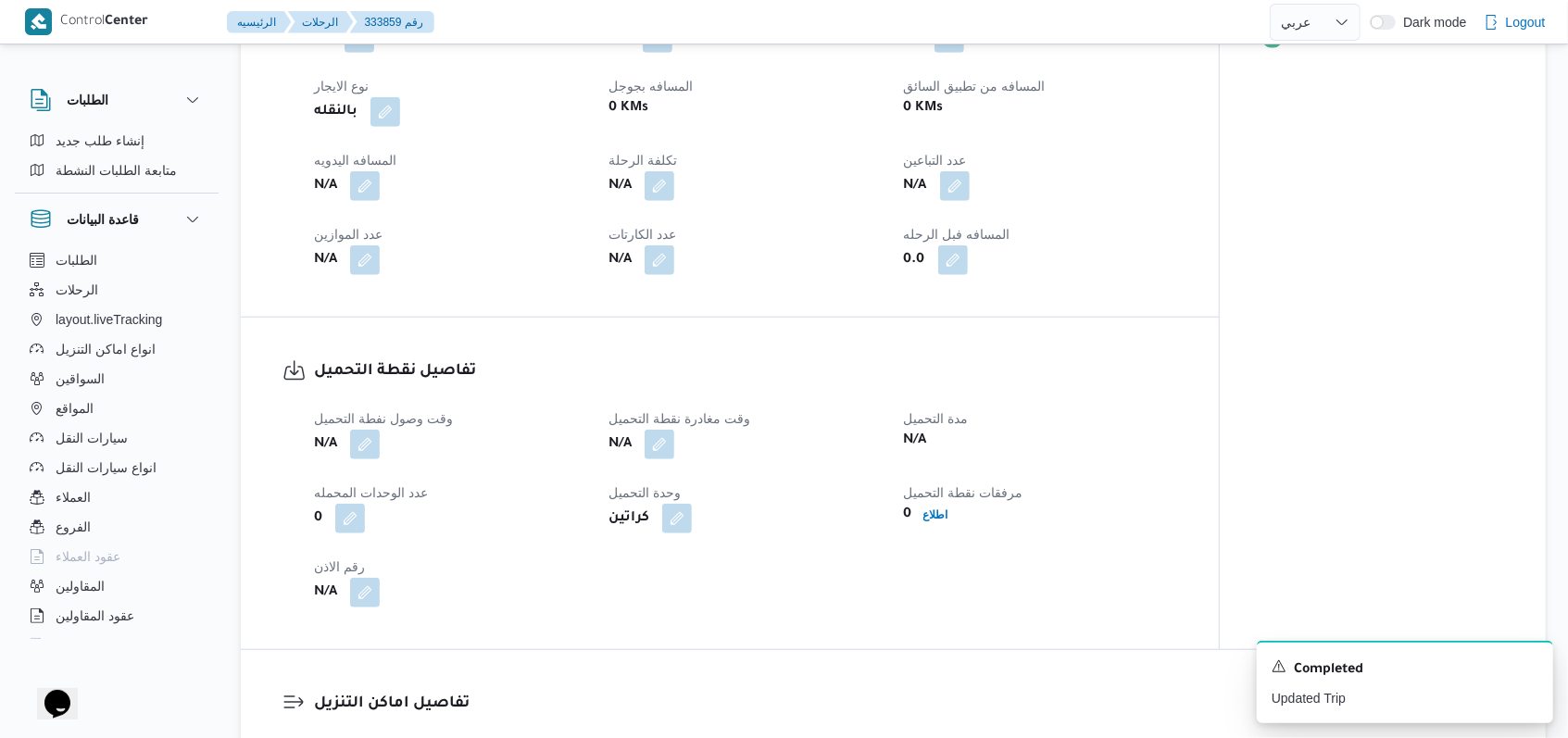
scroll to position [1111, 0]
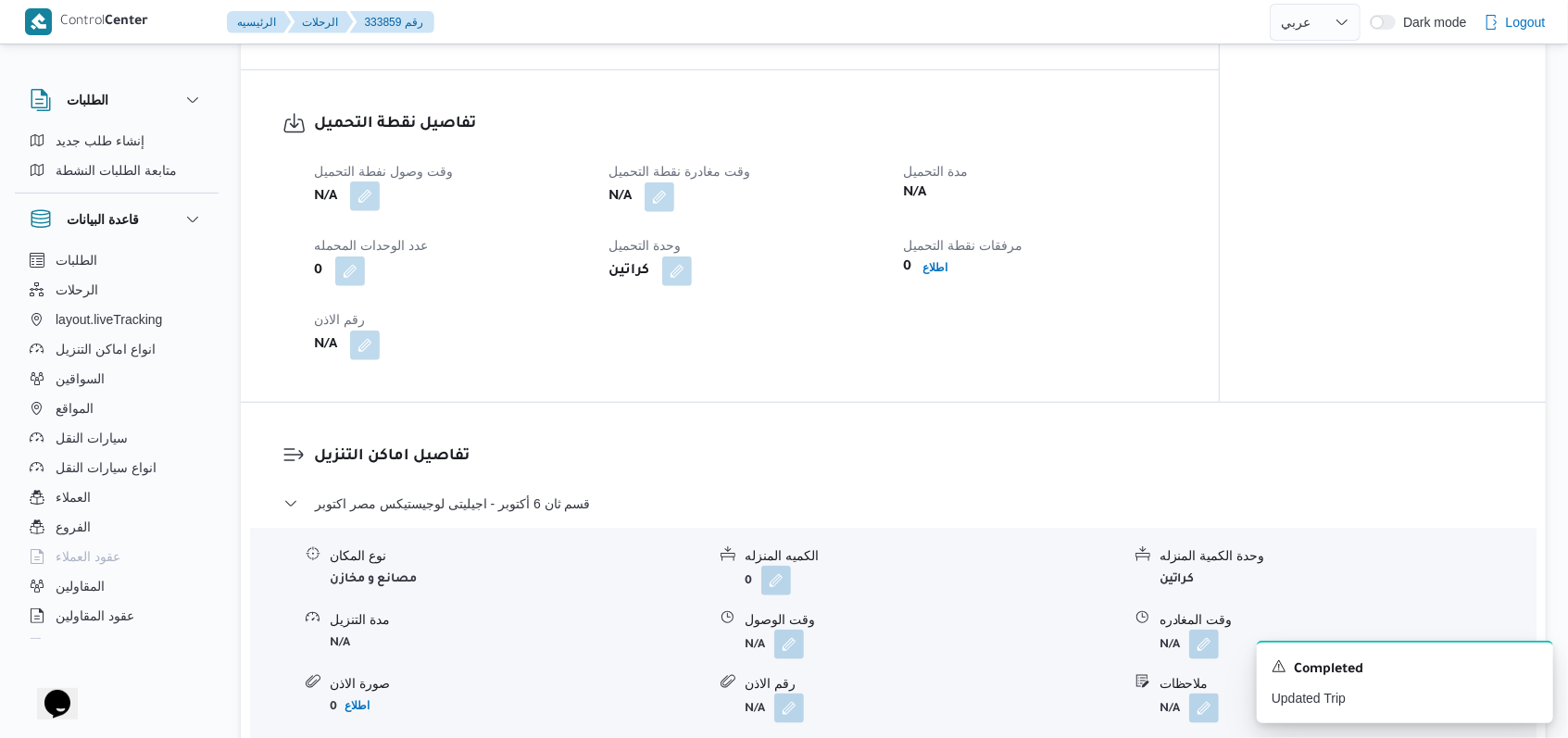
click at [377, 181] on button "button" at bounding box center [365, 196] width 29 height 29
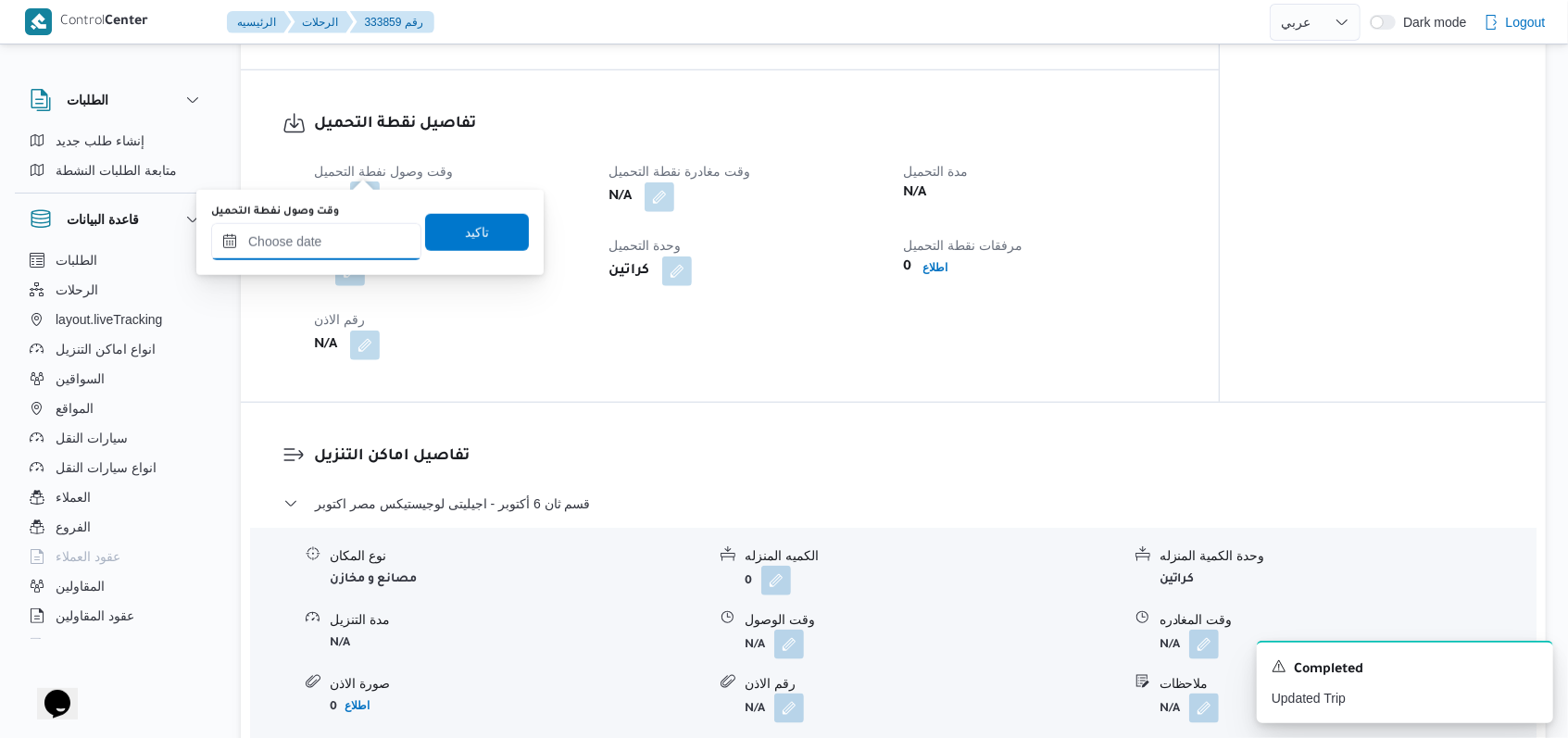
click at [335, 230] on input "وقت وصول نفطة التحميل" at bounding box center [317, 242] width 211 height 37
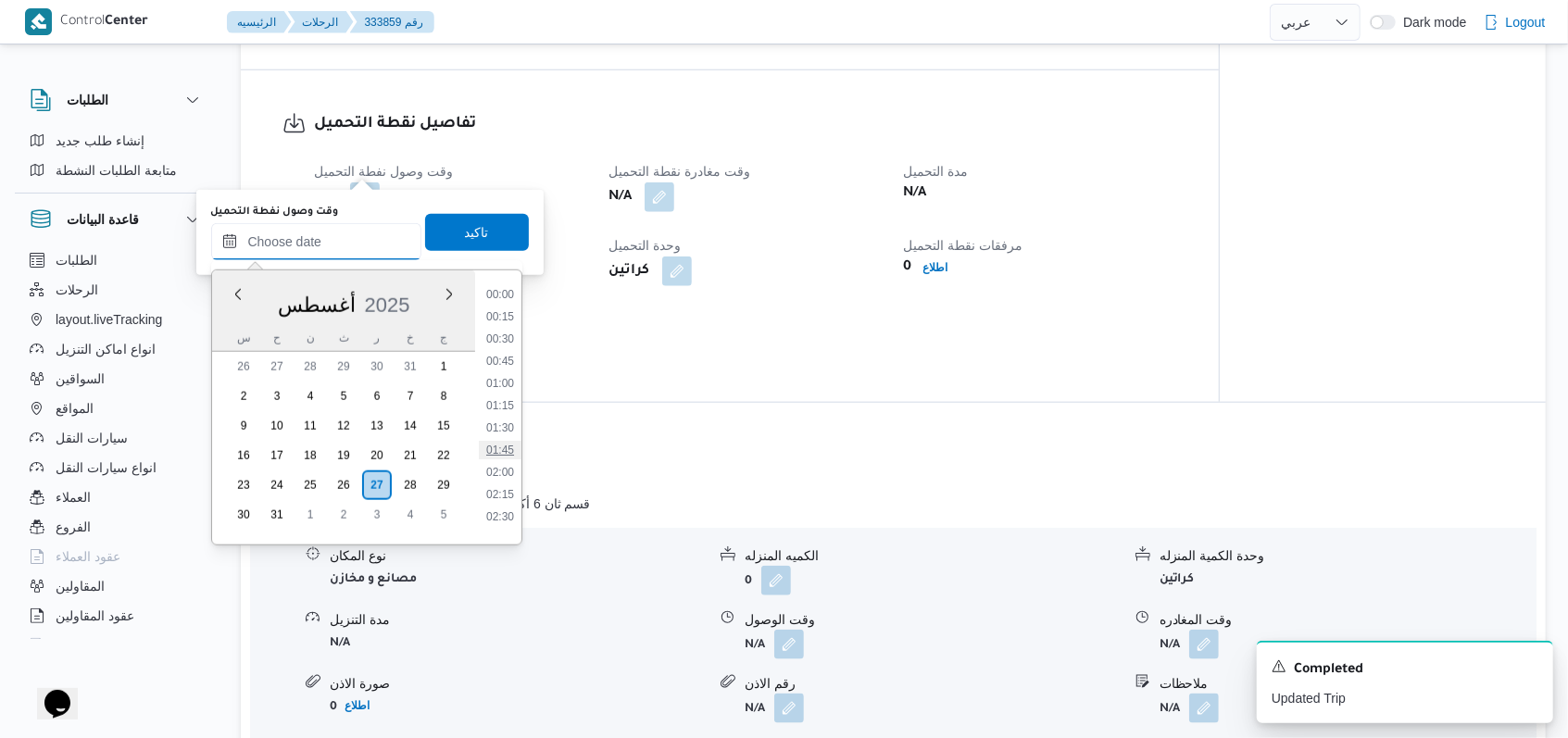
scroll to position [123, 0]
click at [498, 435] on li "03:00" at bounding box center [500, 438] width 43 height 19
type input "٢٧/٠٨/٢٠٢٥ ٠٣:٠٠"
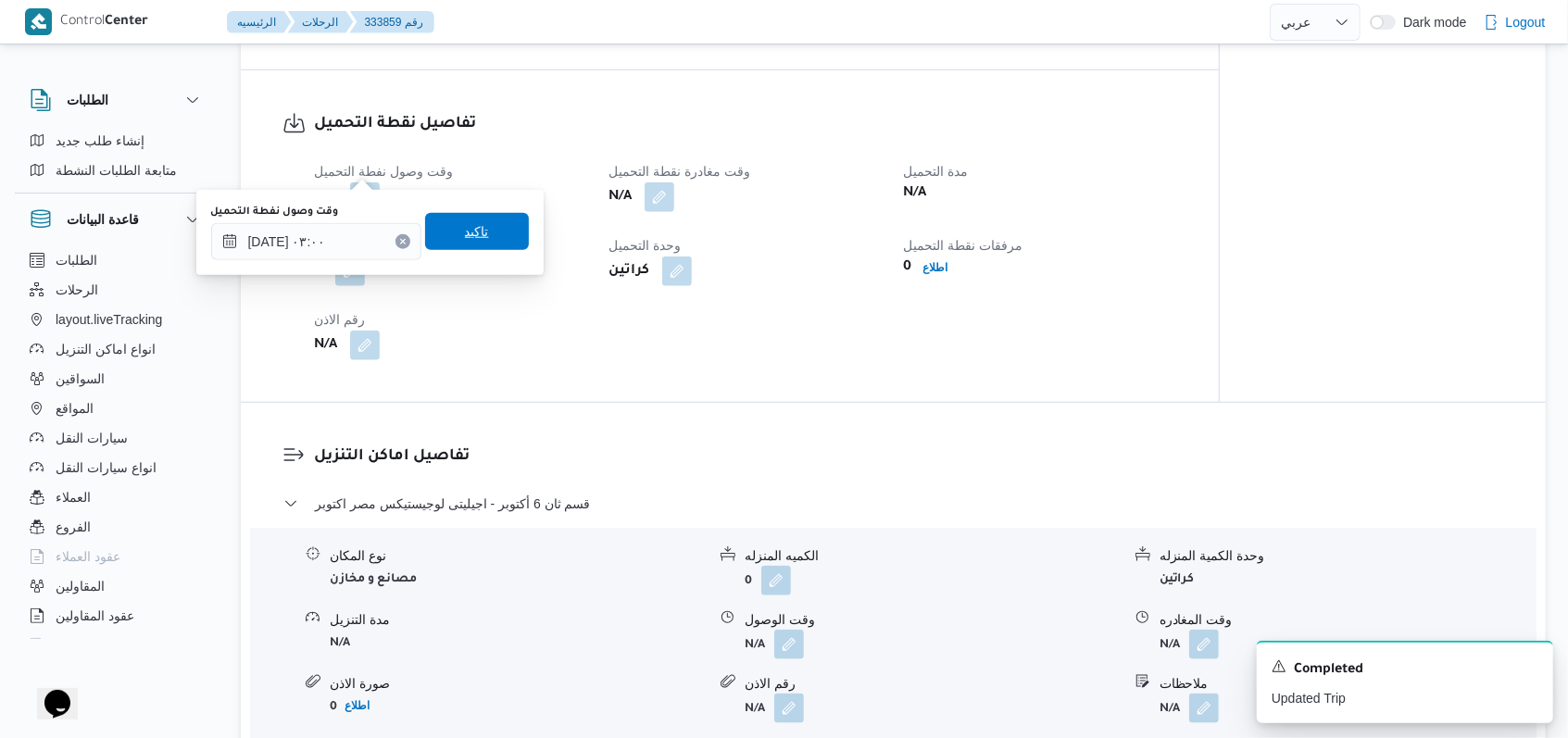
click at [463, 215] on span "تاكيد" at bounding box center [477, 231] width 103 height 37
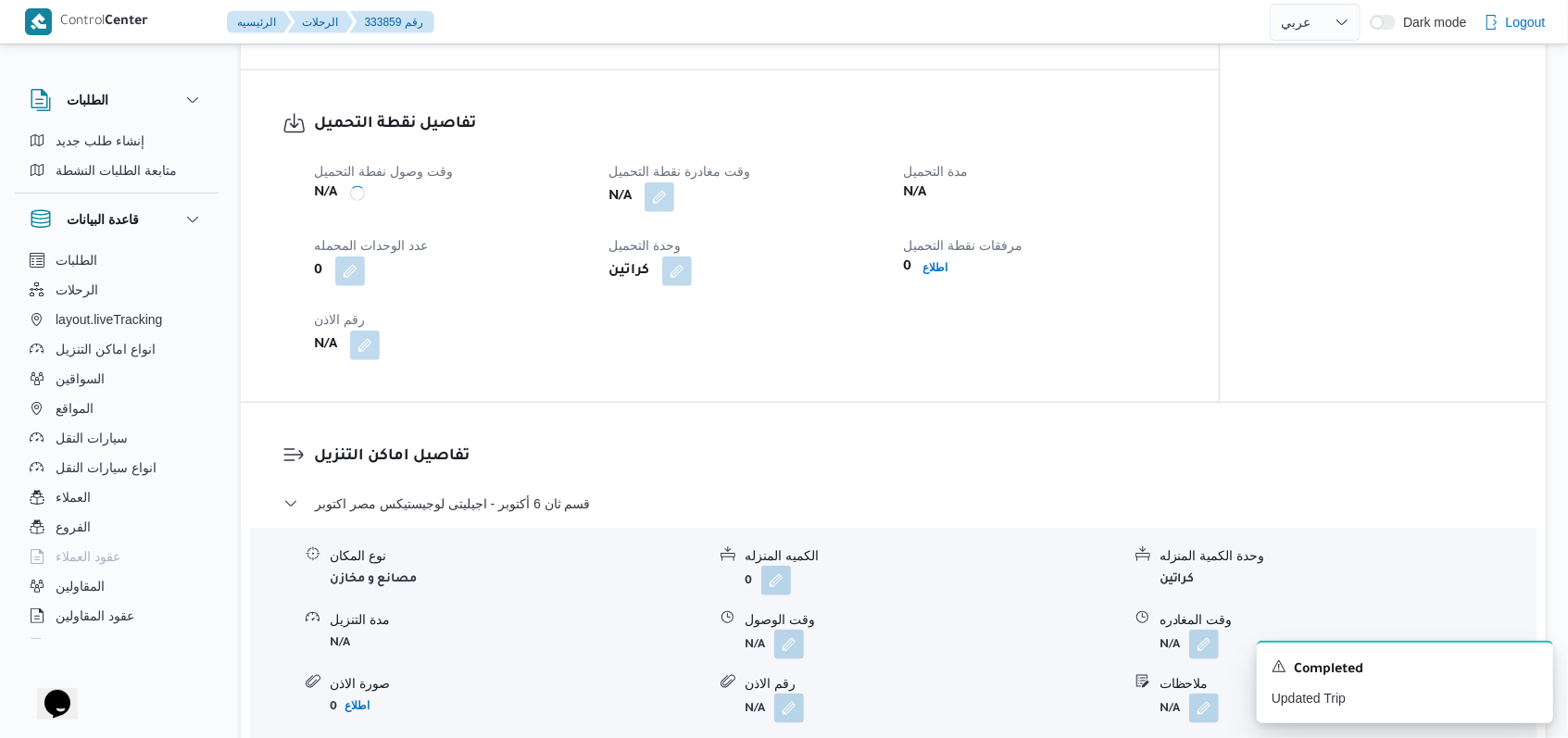
click at [674, 182] on span at bounding box center [654, 197] width 39 height 29
click at [660, 181] on button "button" at bounding box center [659, 196] width 29 height 29
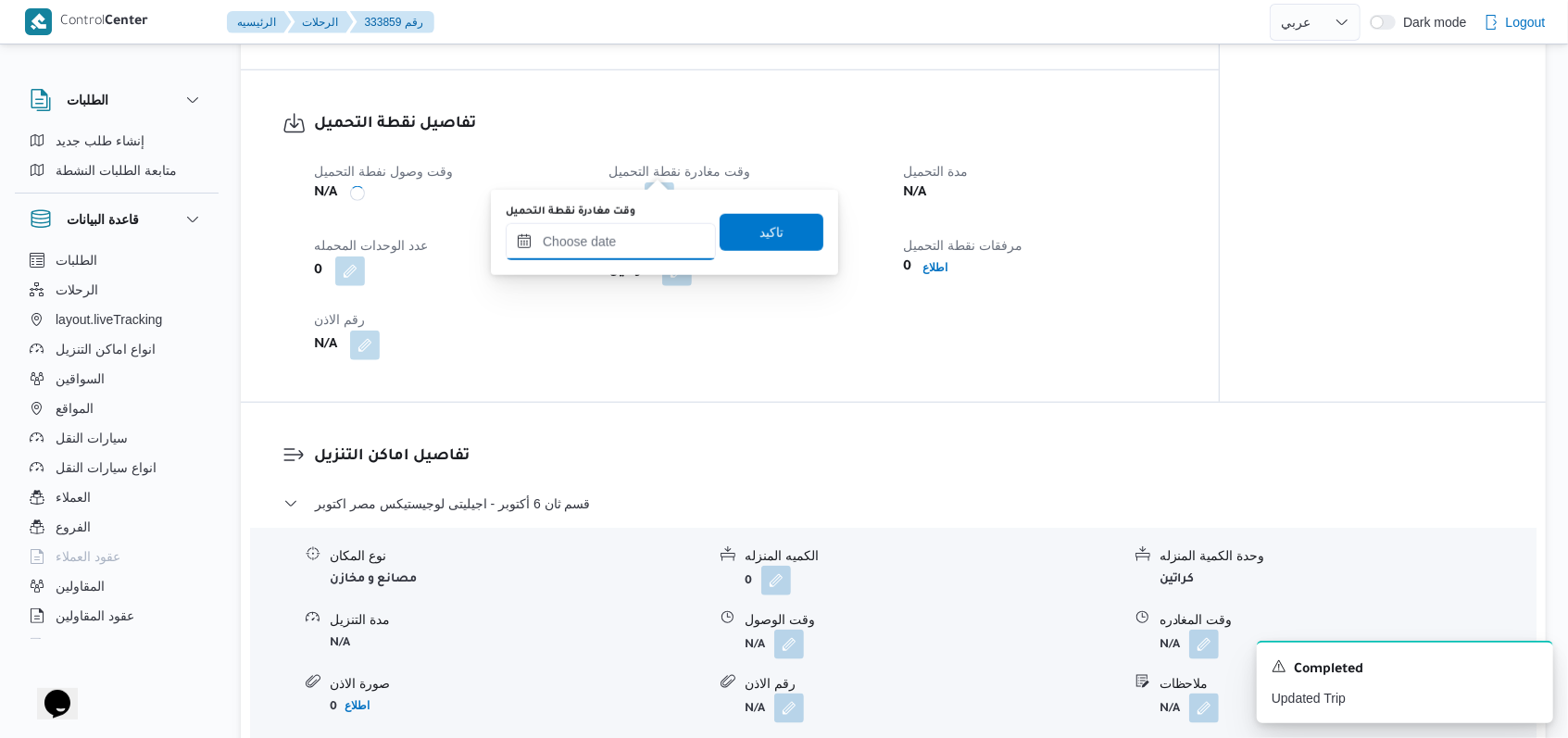
click at [642, 236] on input "وقت مغادرة نقطة التحميل" at bounding box center [611, 242] width 211 height 37
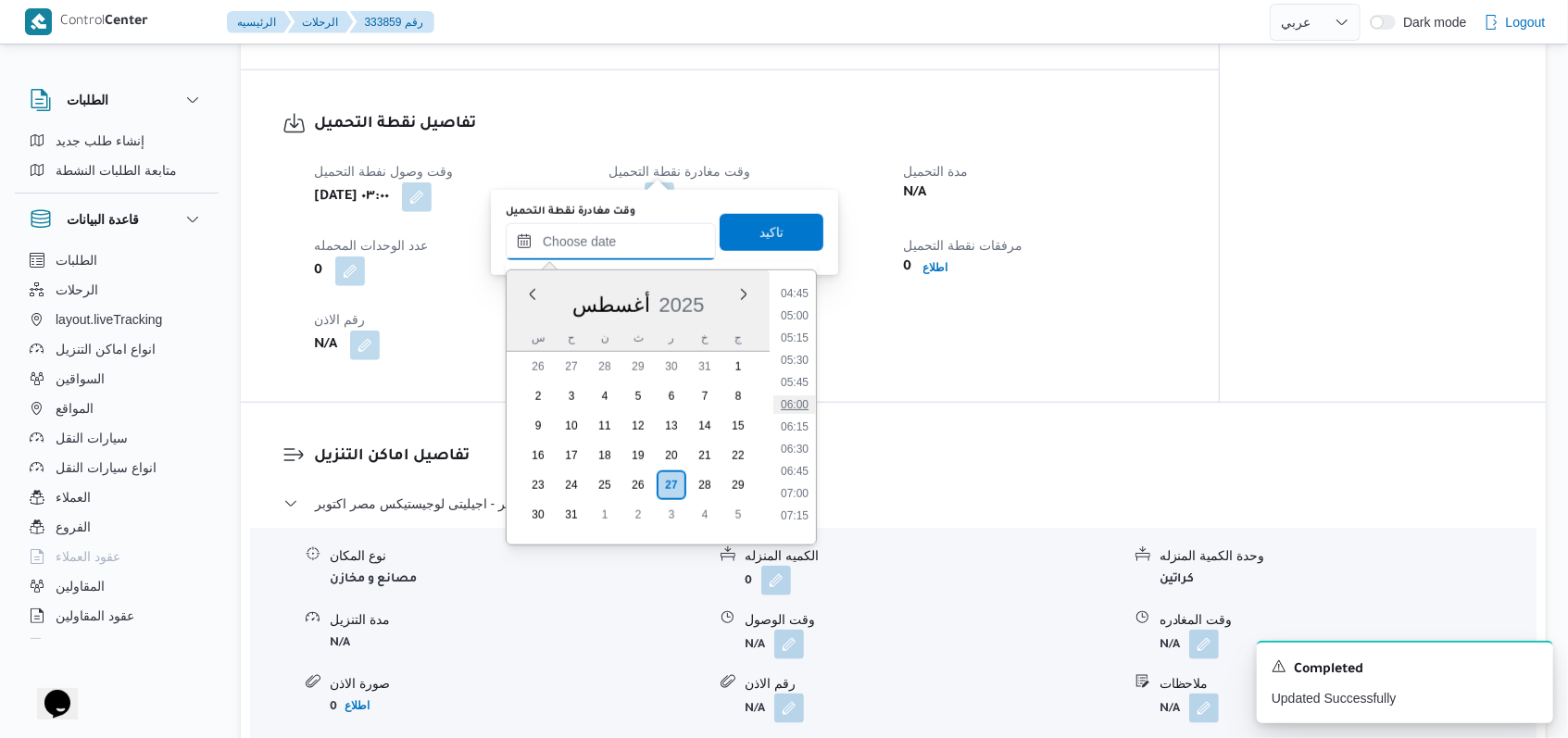
scroll to position [176, 0]
click at [799, 478] on li "04:00" at bounding box center [795, 473] width 43 height 19
type input "٢٧/٠٨/٢٠٢٥ ٠٤:٠٠"
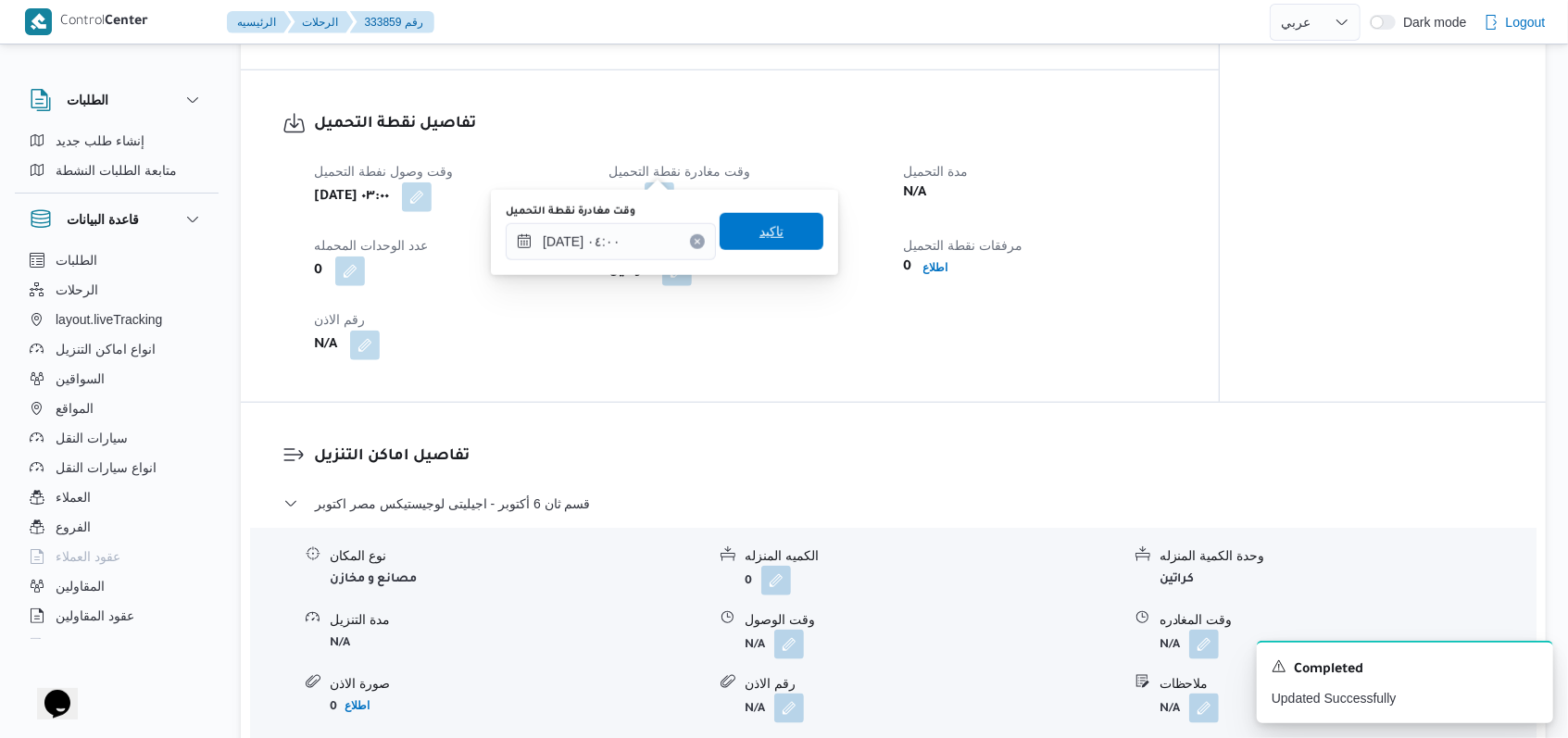
click at [767, 229] on span "تاكيد" at bounding box center [771, 231] width 24 height 22
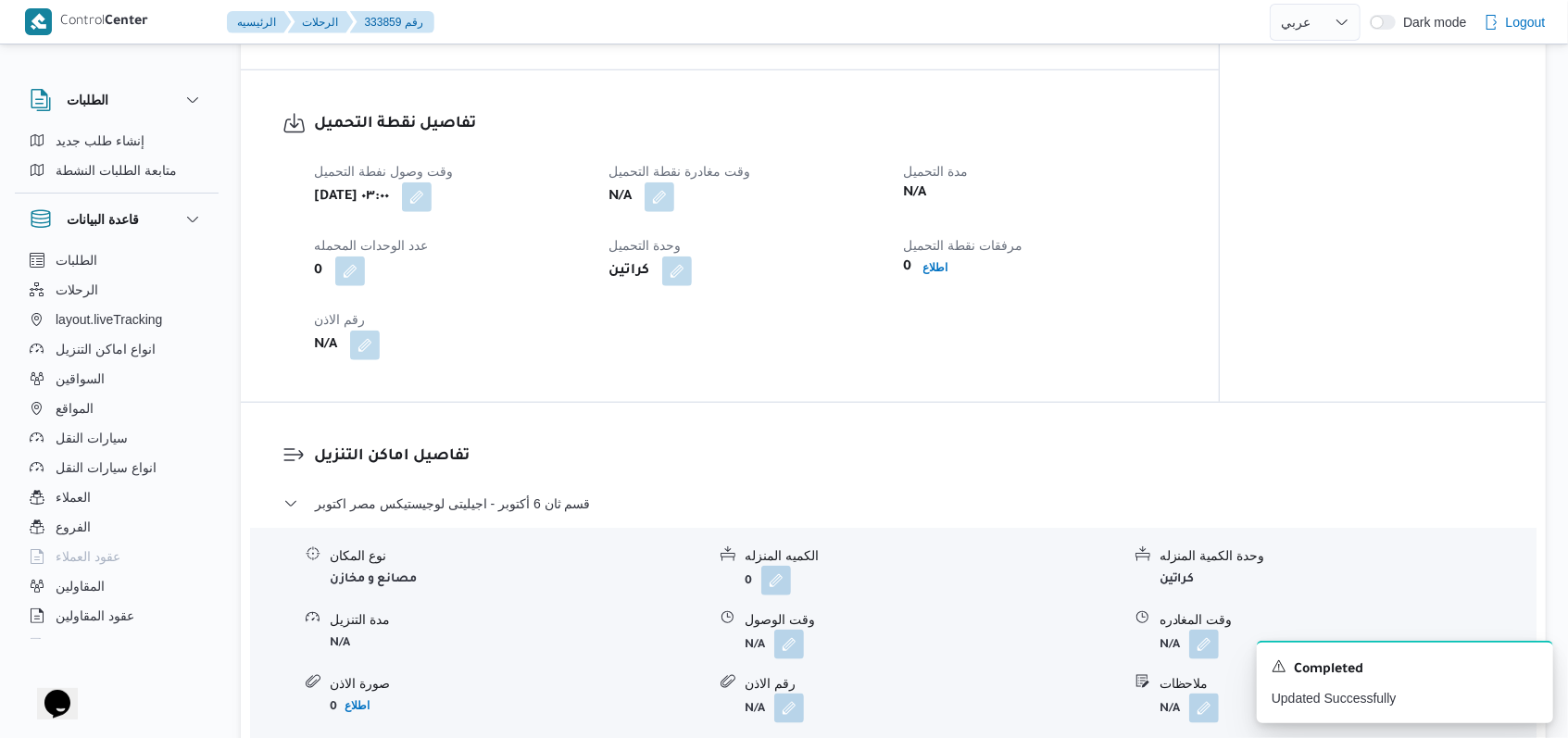
scroll to position [1234, 0]
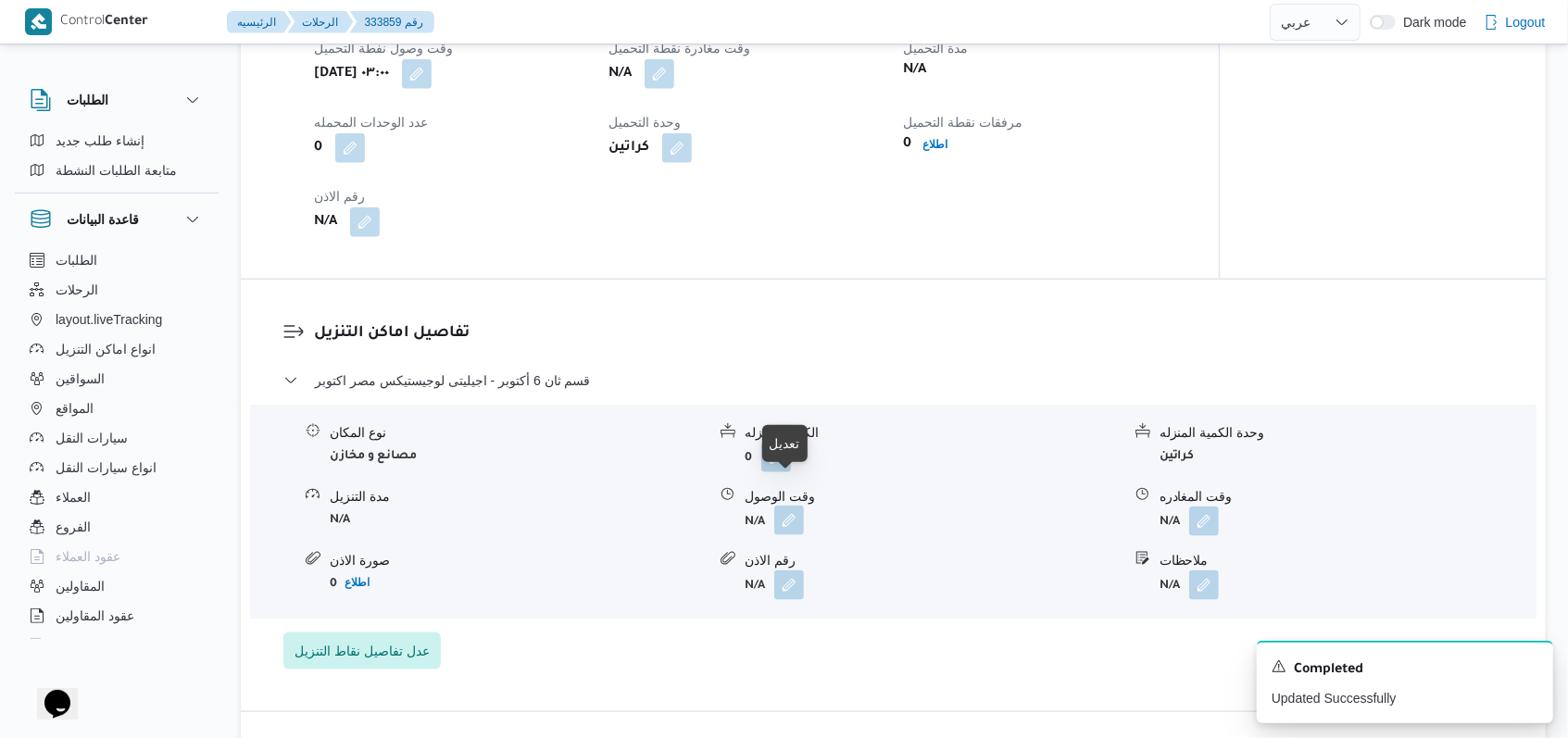
click at [789, 506] on button "button" at bounding box center [789, 521] width 29 height 29
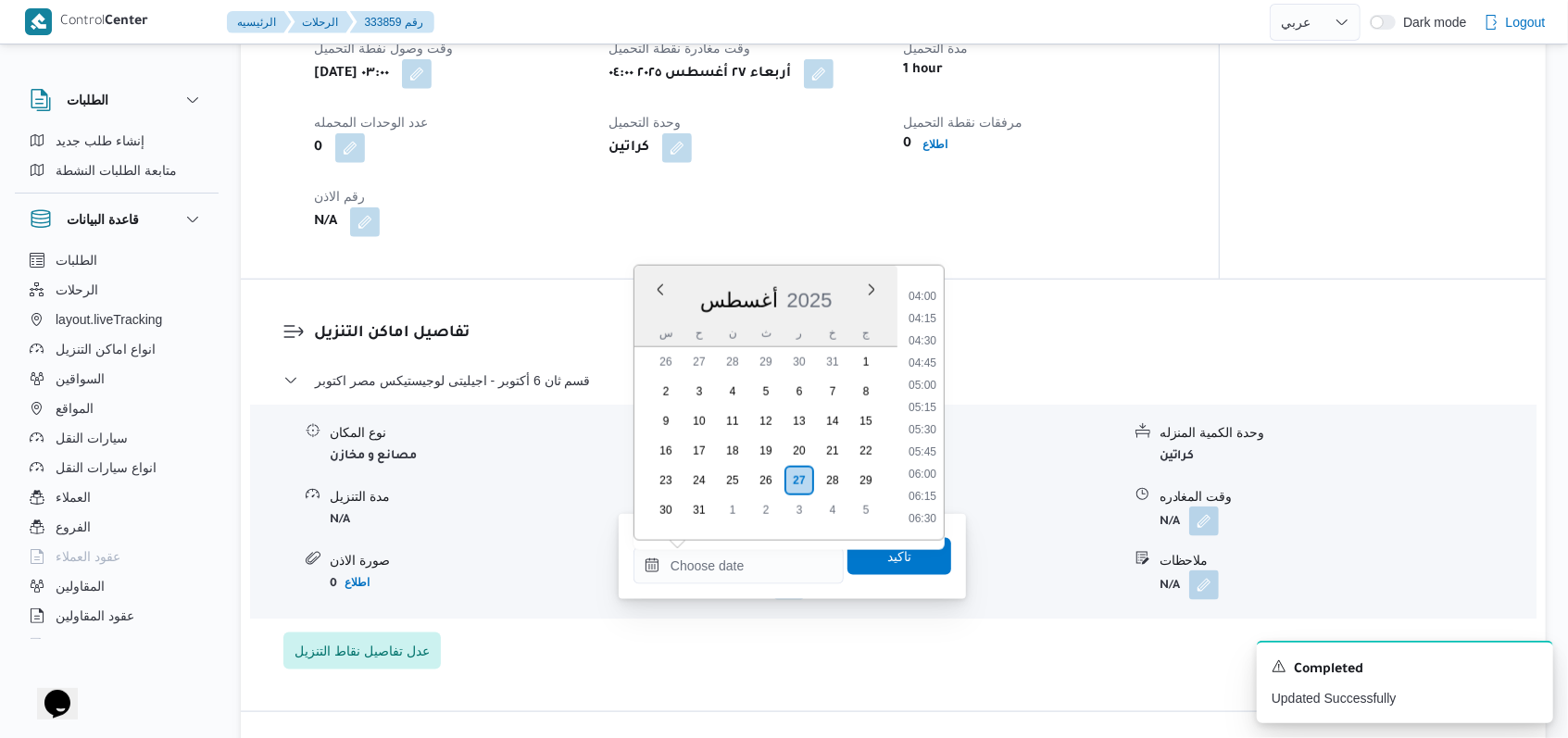
scroll to position [300, 0]
click at [932, 383] on li "04:30" at bounding box center [922, 389] width 43 height 19
type input "٢٧/٠٨/٢٠٢٥ ٠٤:٣٠"
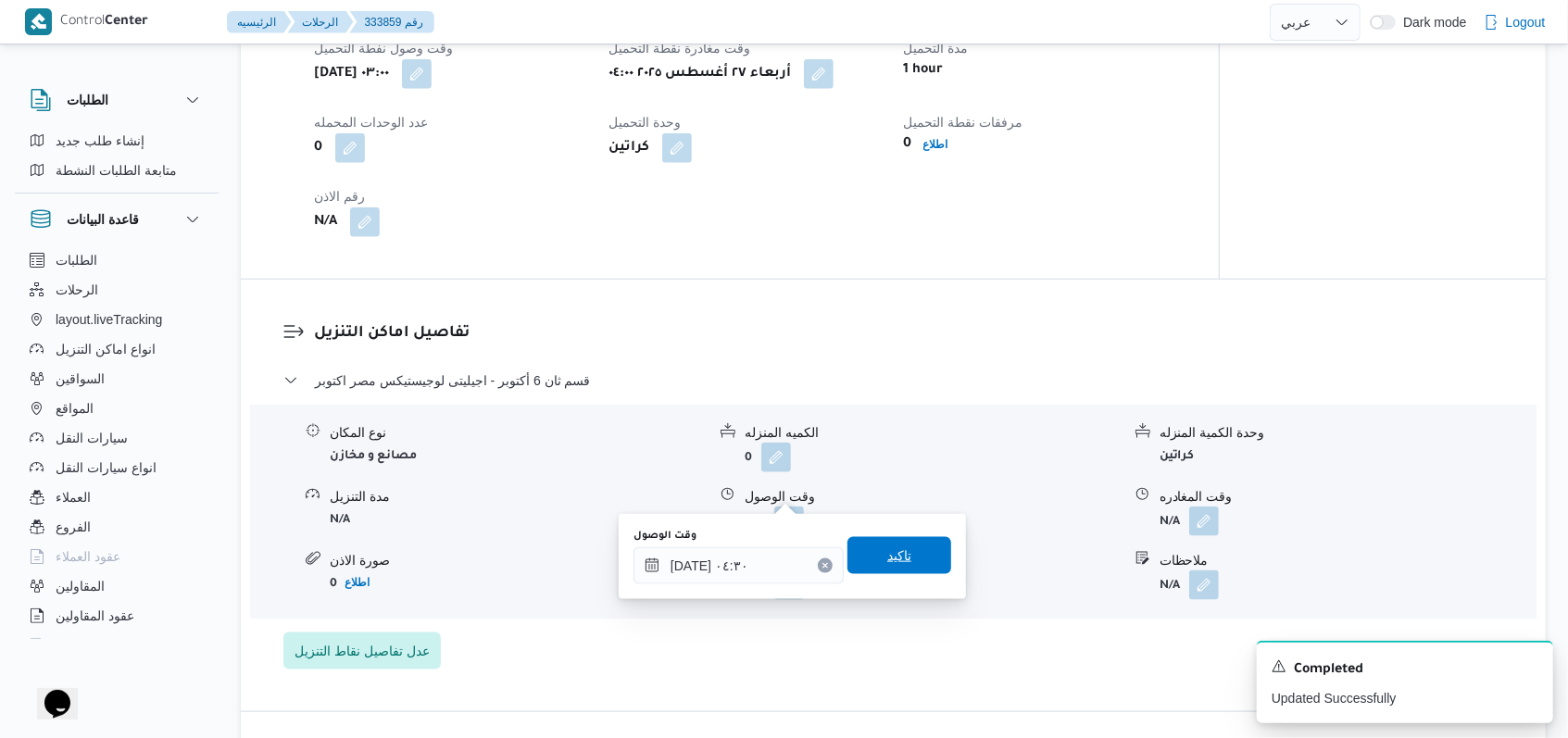
click at [897, 552] on span "تاكيد" at bounding box center [899, 556] width 103 height 37
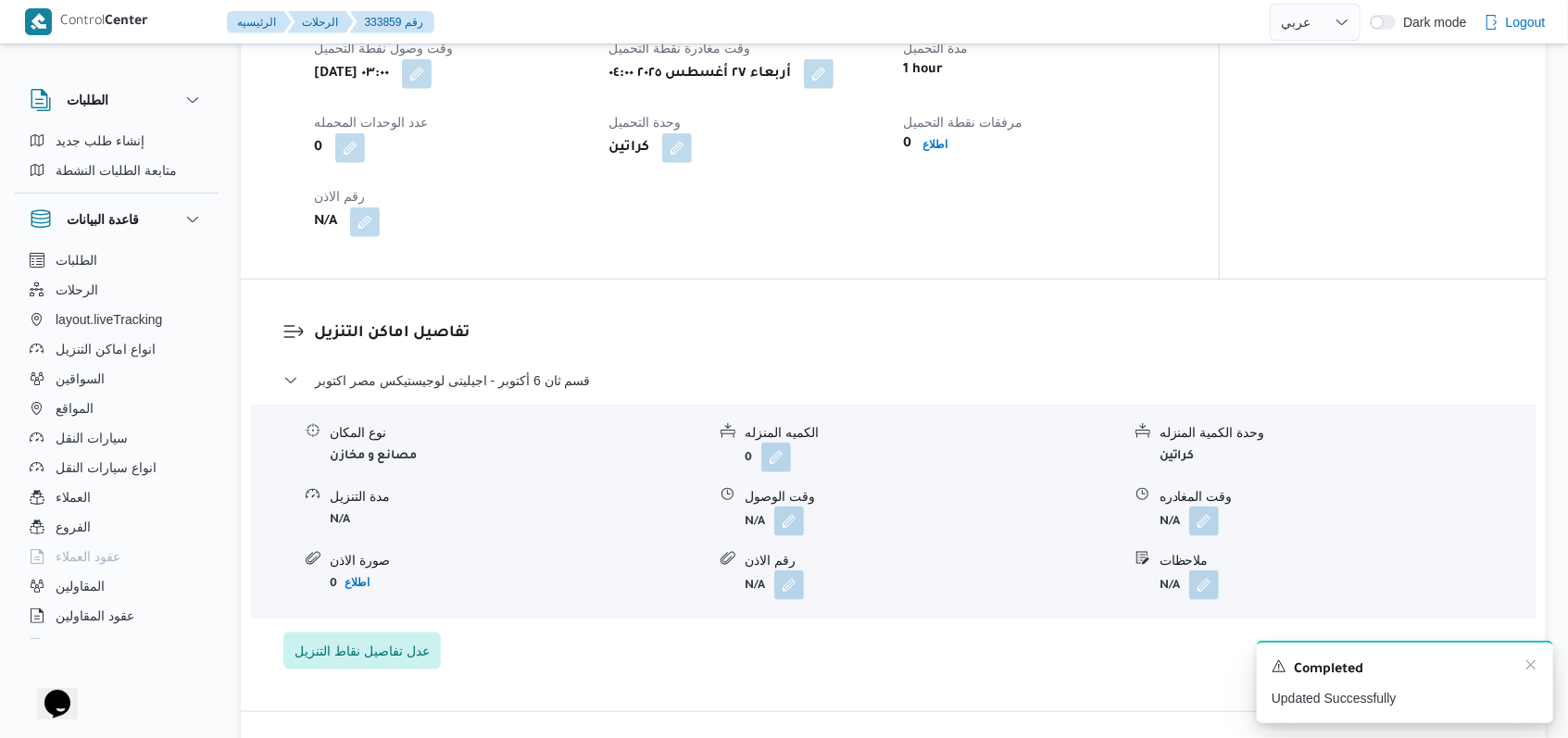
click at [1539, 667] on div "A new notification appears Completed Updated Successfully" at bounding box center [1405, 681] width 296 height 83
click at [1534, 664] on icon "Dismiss toast" at bounding box center [1530, 664] width 15 height 15
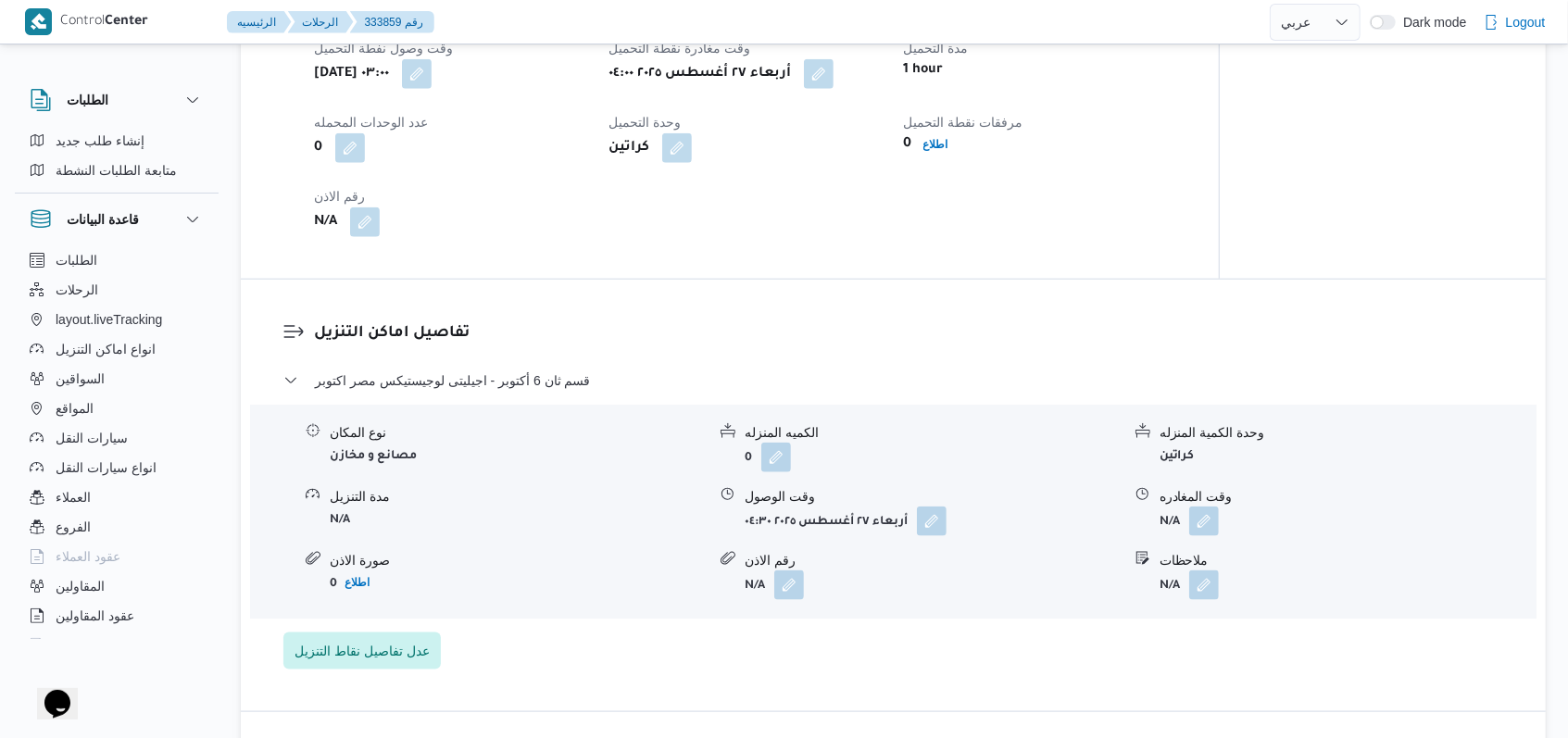
click at [933, 130] on div "مرفقات نقطة التحميل 0 اطلاع" at bounding box center [1039, 136] width 272 height 52
click at [935, 134] on span "اطلاع" at bounding box center [936, 144] width 25 height 22
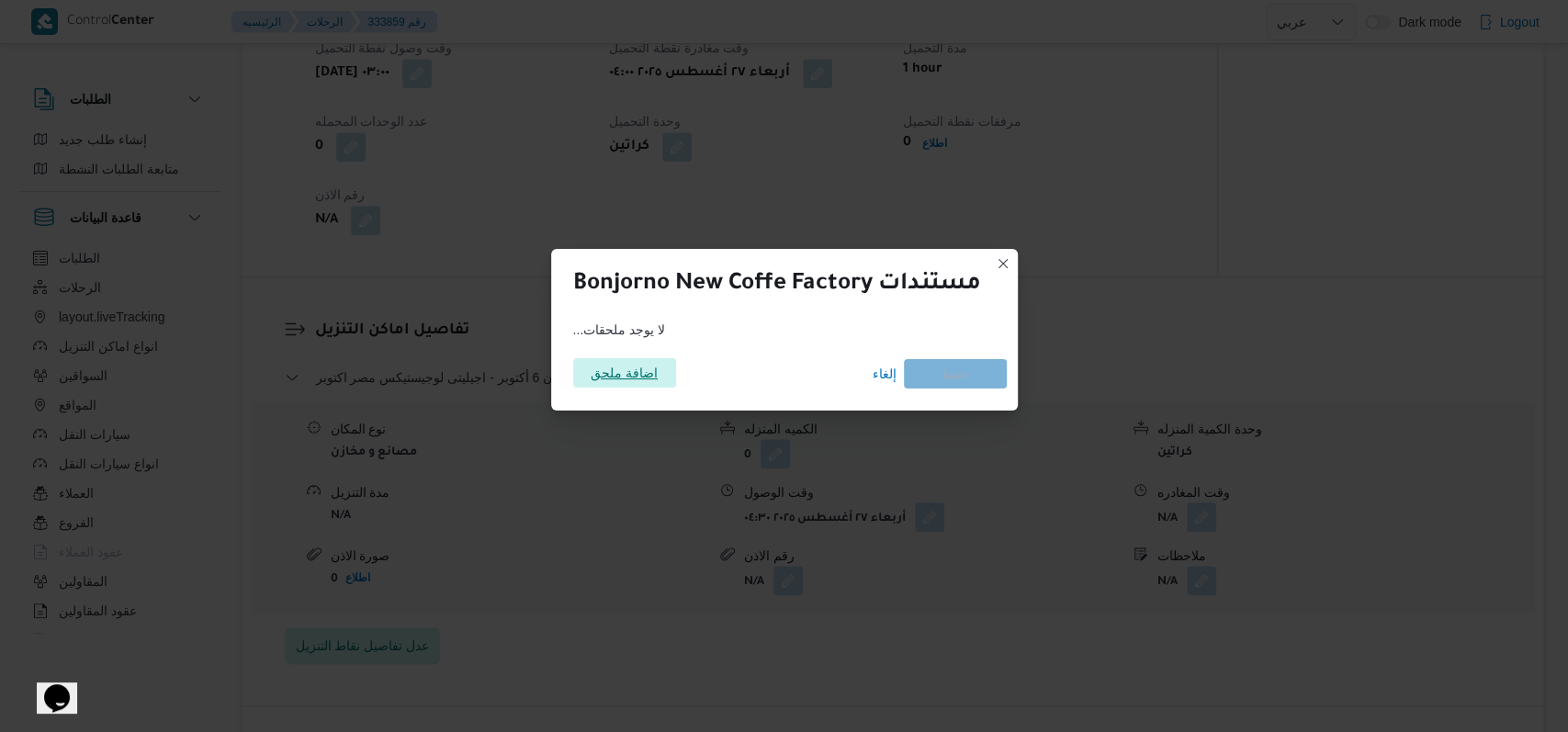
click at [575, 388] on div "اضافة ملحق" at bounding box center [625, 373] width 103 height 29
click at [646, 361] on span "اضافة ملحق" at bounding box center [624, 372] width 67 height 29
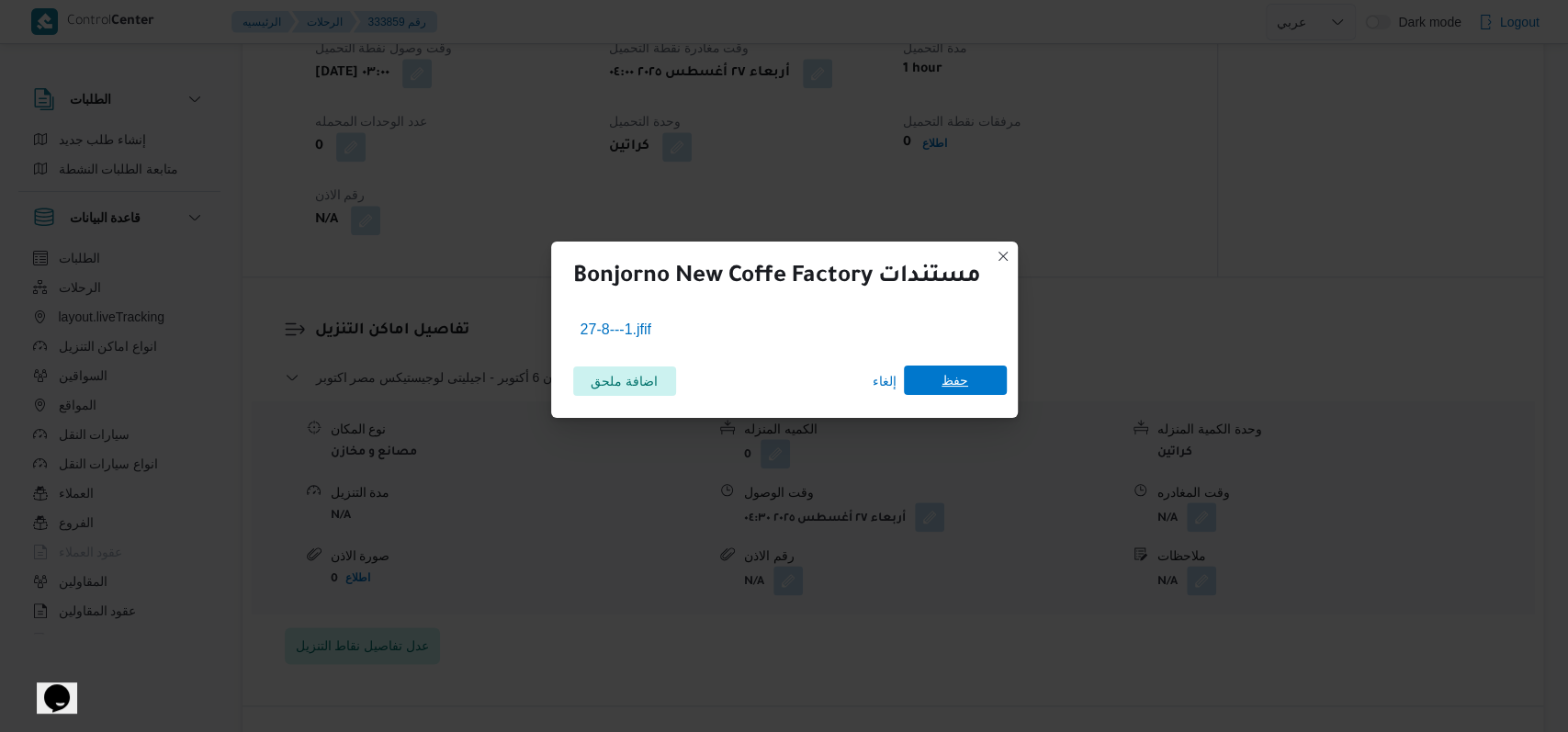
click at [955, 387] on span "حفظ" at bounding box center [955, 380] width 27 height 29
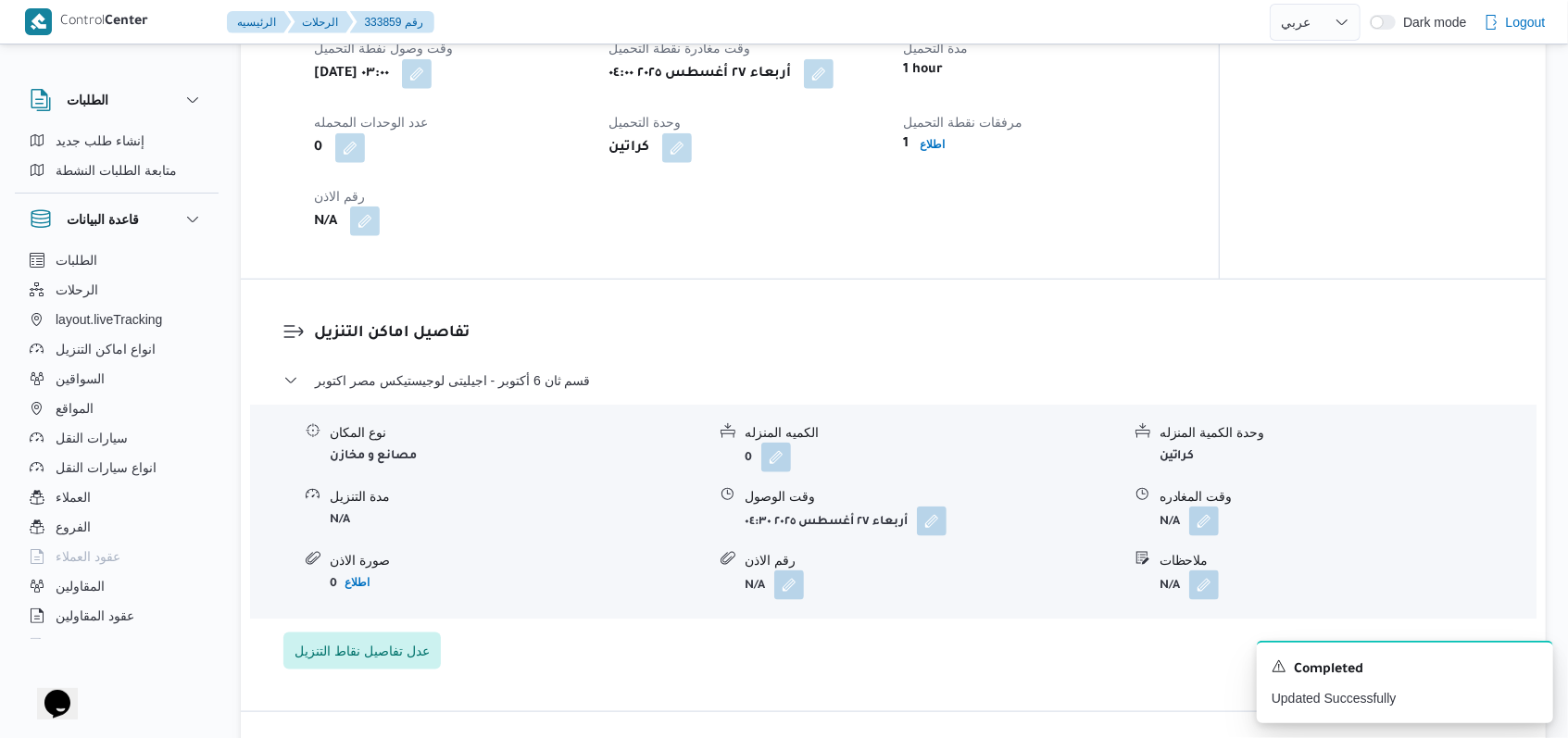
click at [363, 207] on button "button" at bounding box center [365, 221] width 29 height 29
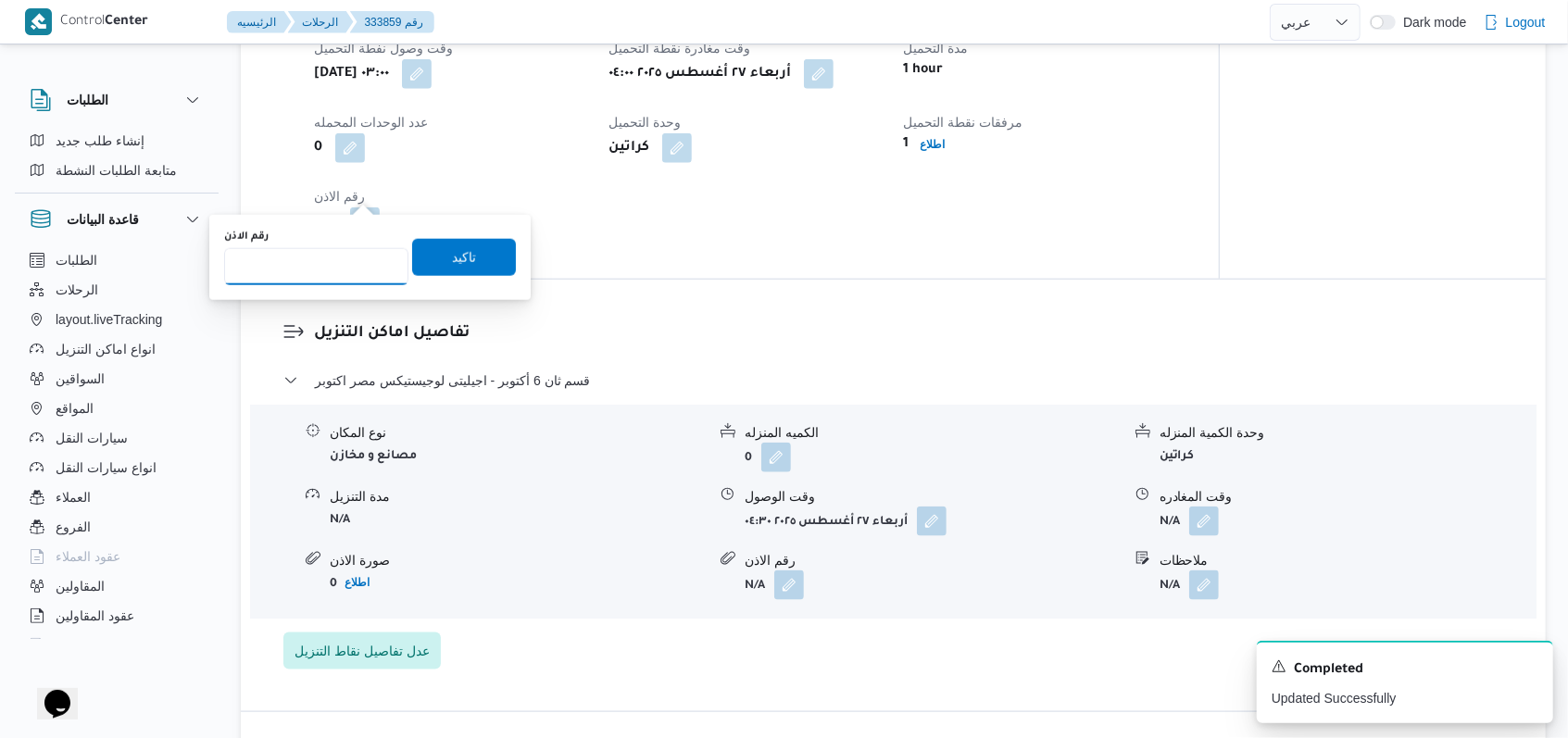
click at [321, 270] on input "رقم الاذن" at bounding box center [316, 267] width 184 height 37
type input "07738"
click at [496, 267] on span "تاكيد" at bounding box center [464, 256] width 103 height 37
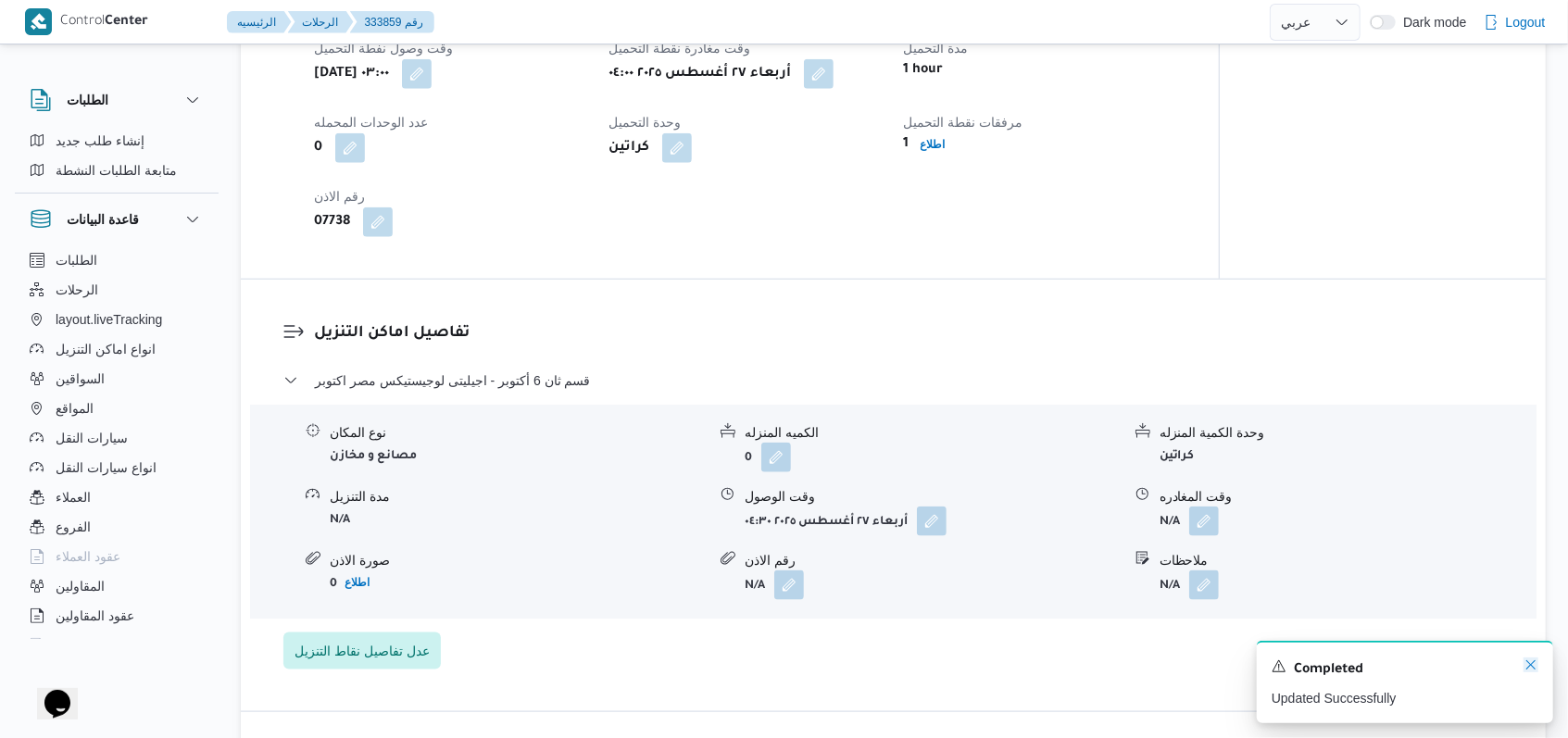
drag, startPoint x: 1526, startPoint y: 666, endPoint x: 1475, endPoint y: 677, distance: 52.2
click at [1527, 665] on icon "Dismiss toast" at bounding box center [1530, 664] width 15 height 15
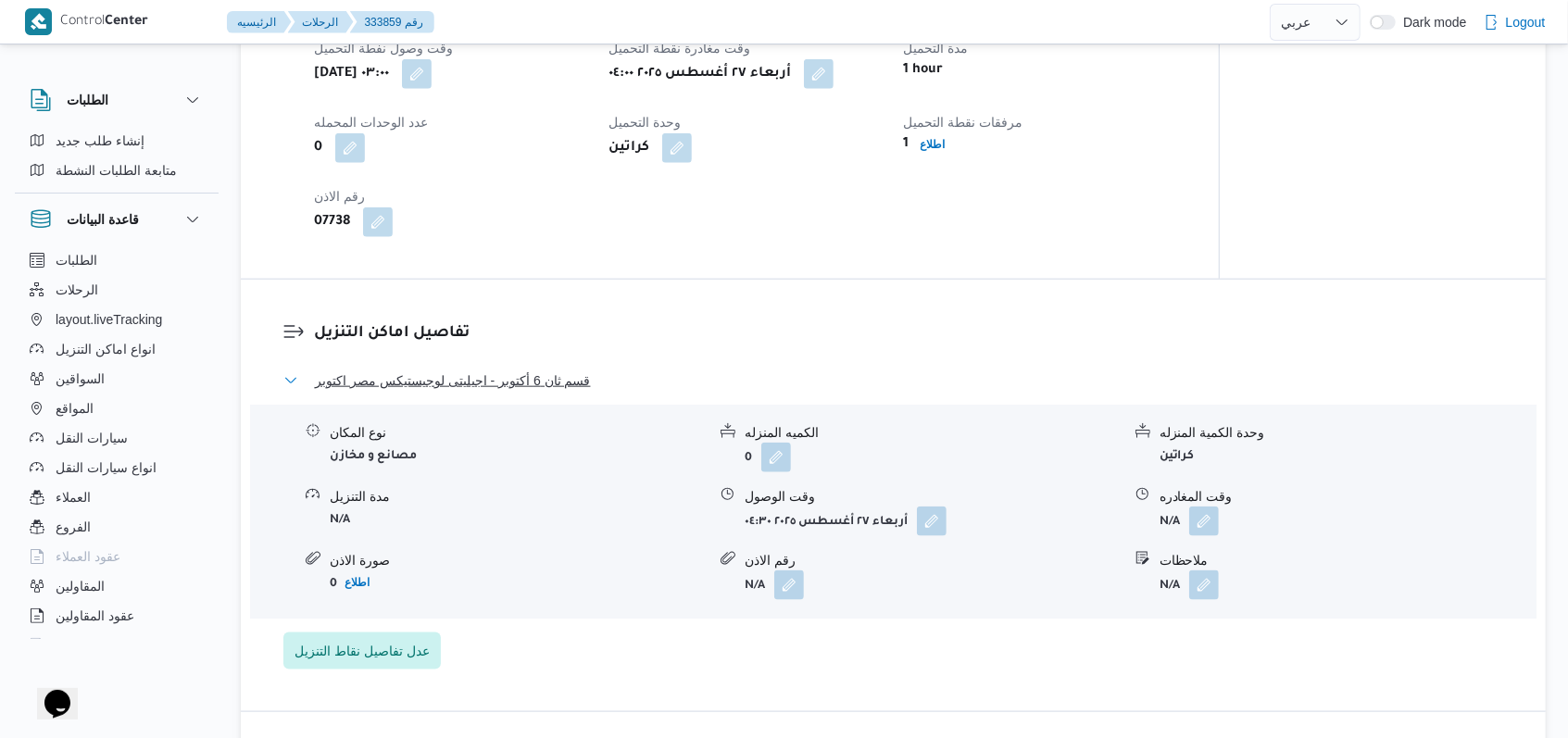
click at [526, 369] on span "قسم ثان 6 أكتوبر - اجيليتى لوجيستيكس مصر اكتوبر" at bounding box center [452, 380] width 276 height 22
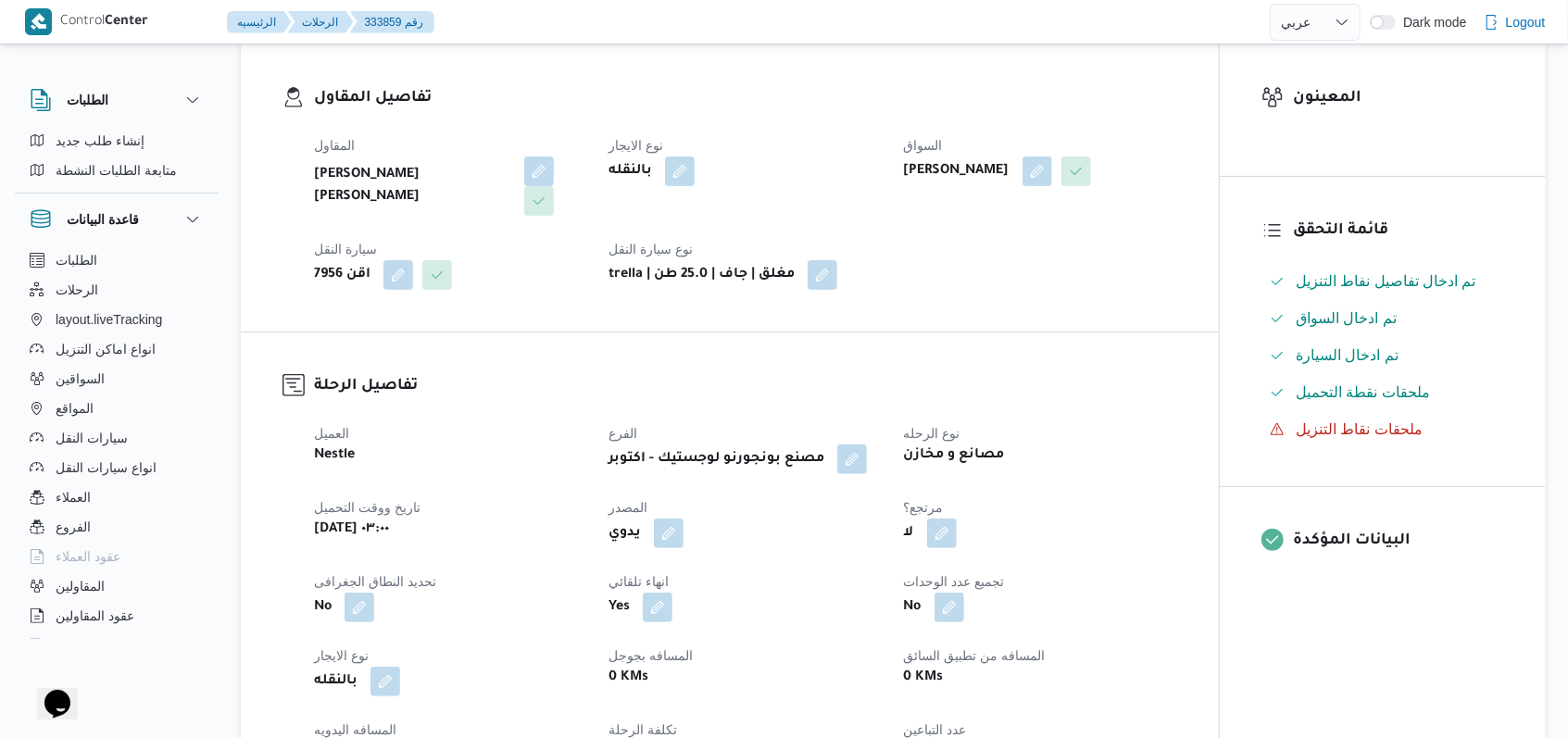
scroll to position [0, 0]
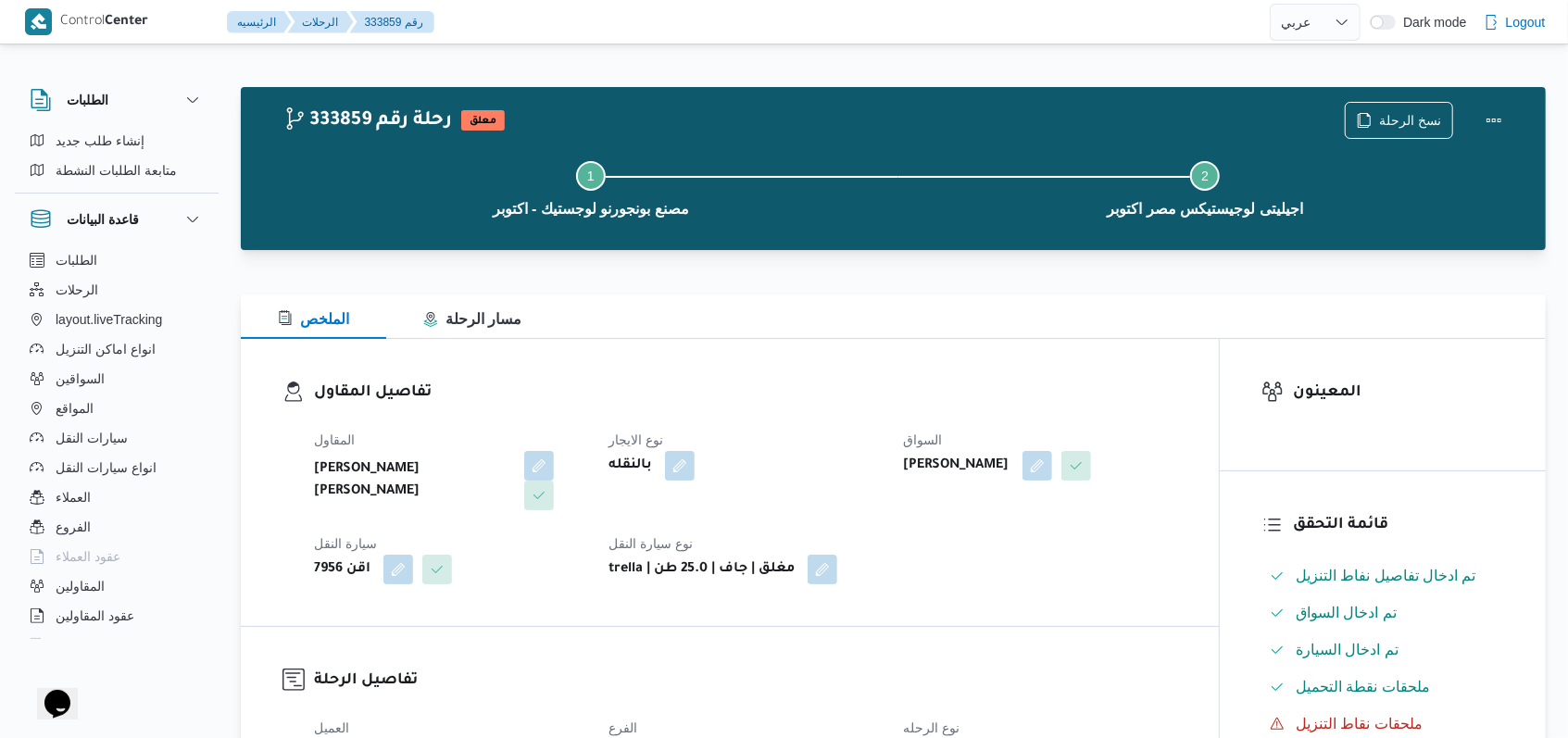
select select "ar"
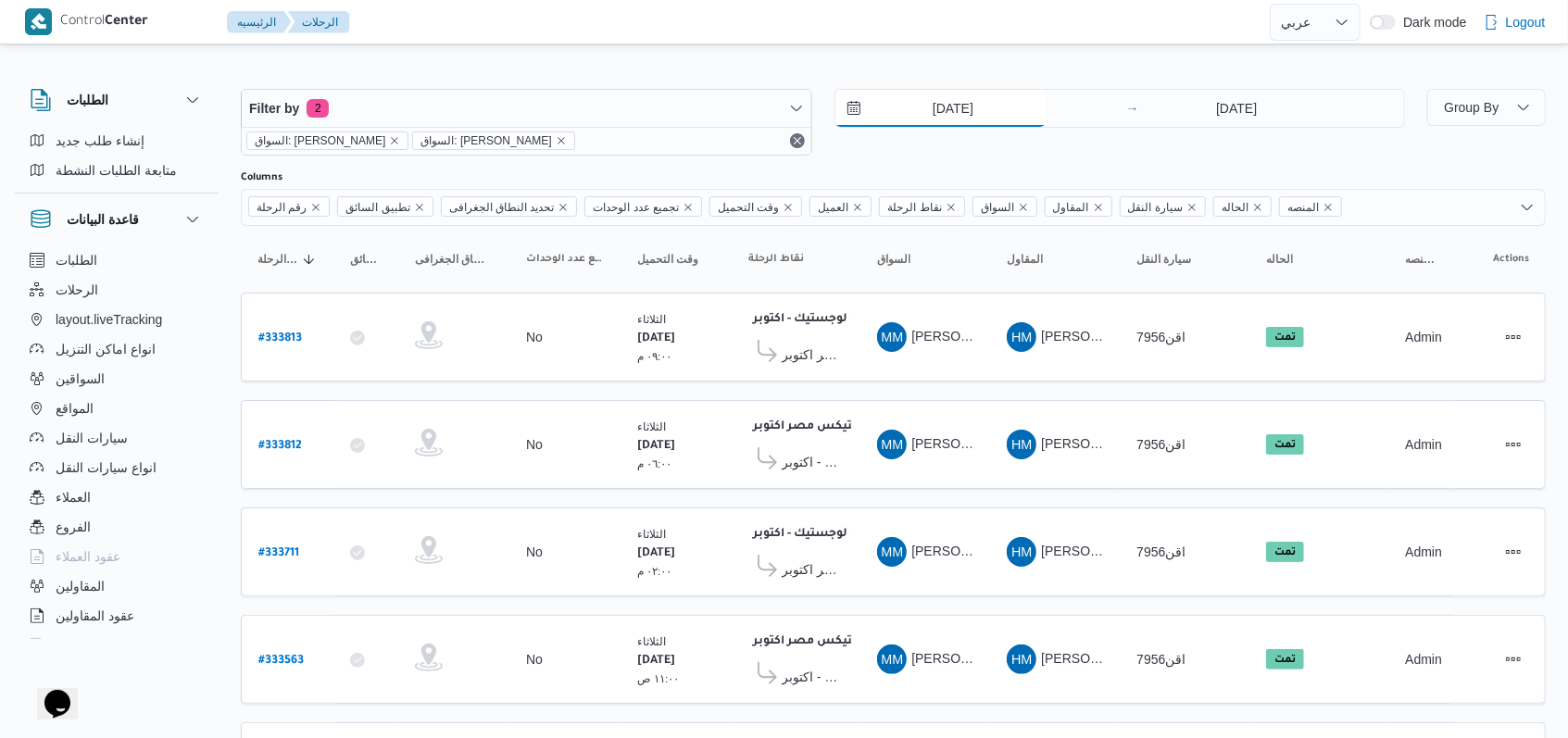
click at [948, 103] on input "26/8/2025" at bounding box center [941, 108] width 211 height 37
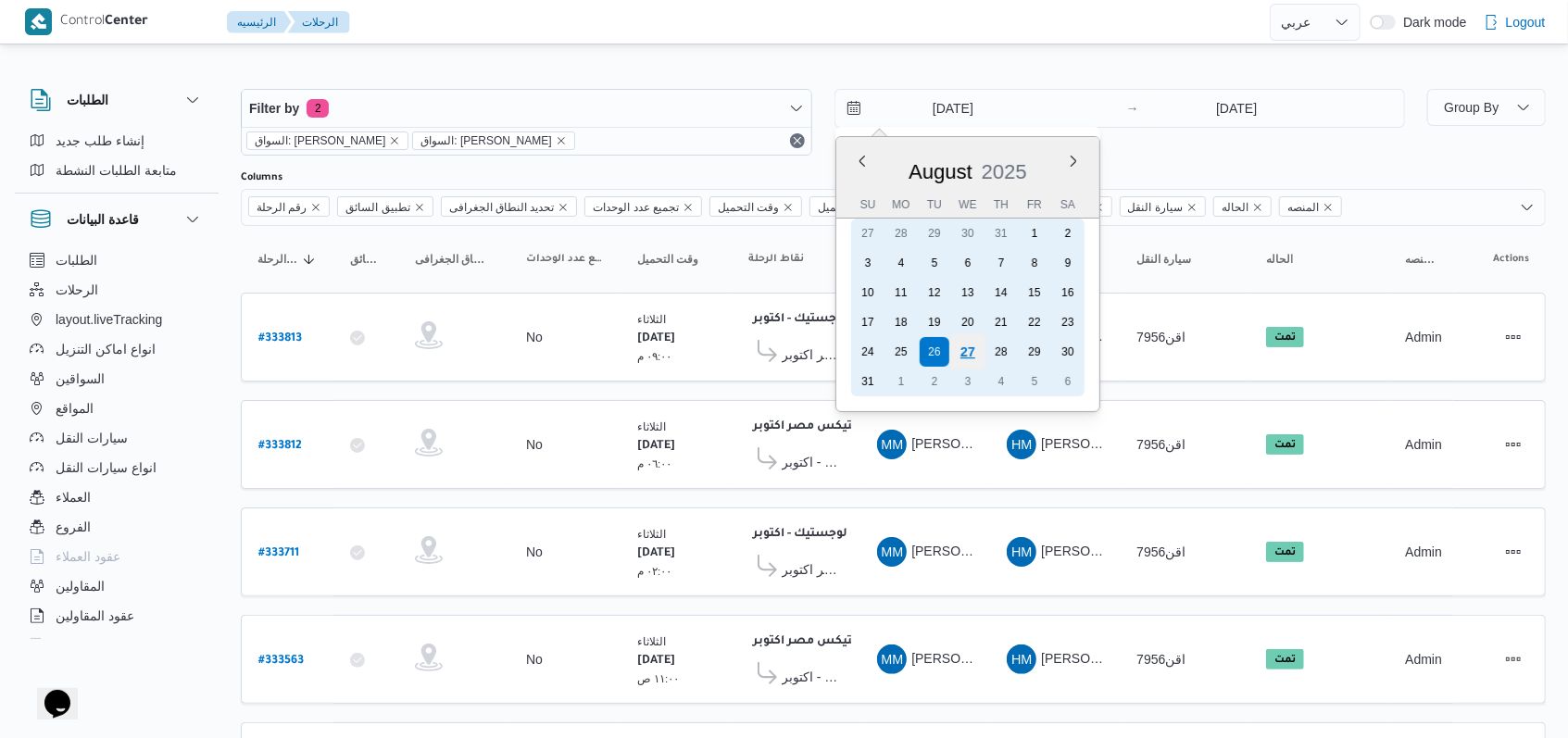
click at [968, 353] on div "27" at bounding box center [966, 352] width 35 height 35
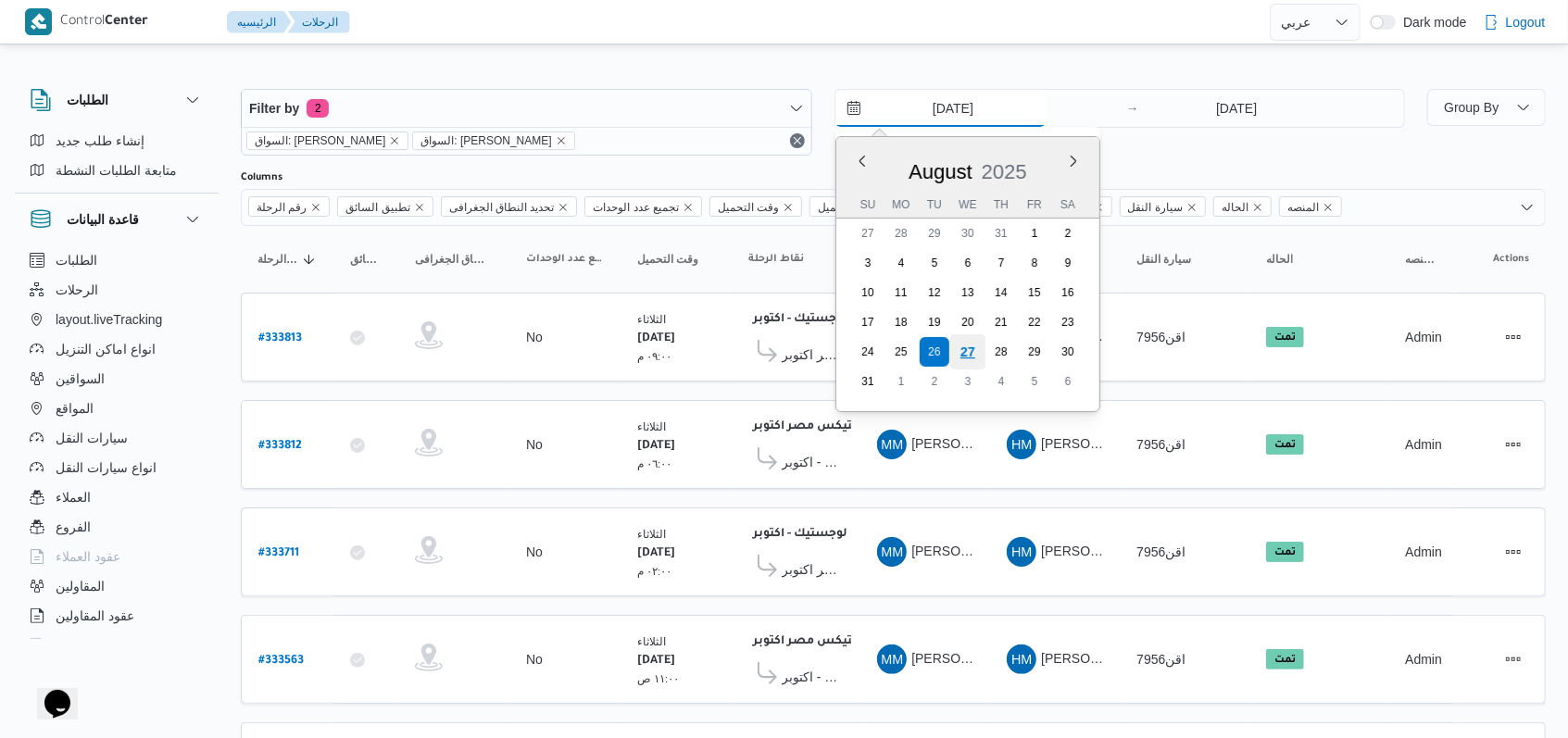
type input "27/8/2025"
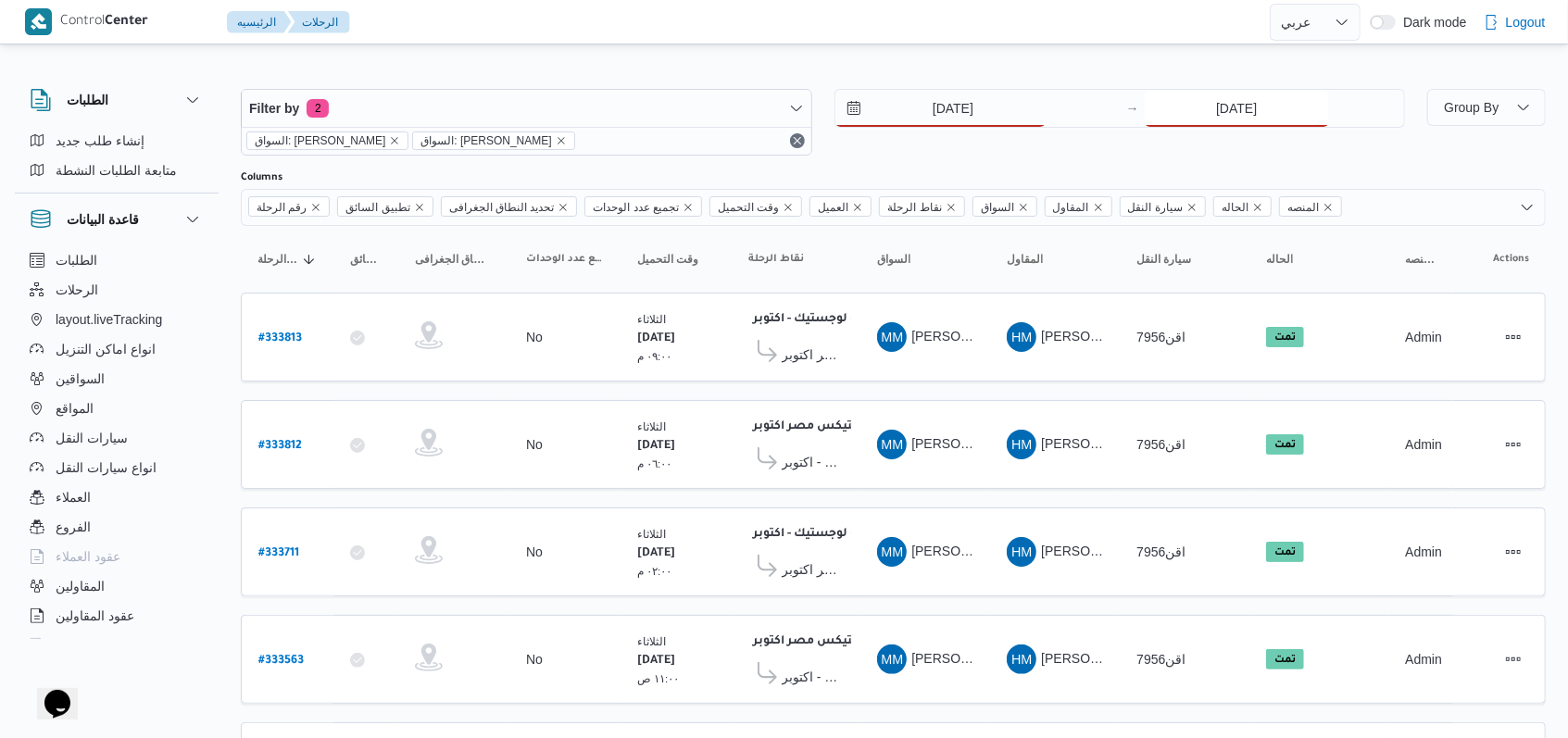
click at [1246, 96] on input "26/8/2025" at bounding box center [1236, 108] width 184 height 37
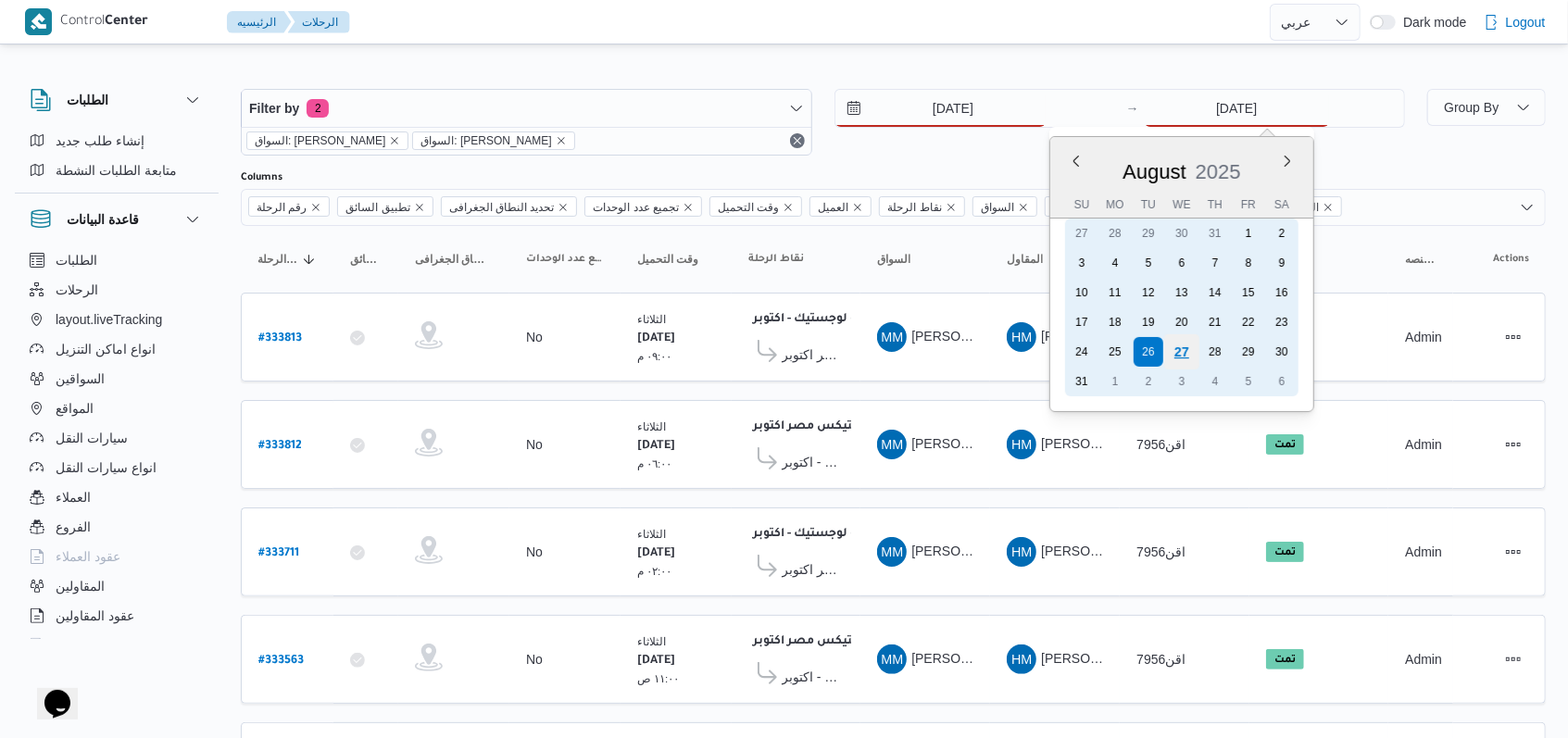
click at [1186, 347] on div "27" at bounding box center [1182, 352] width 35 height 35
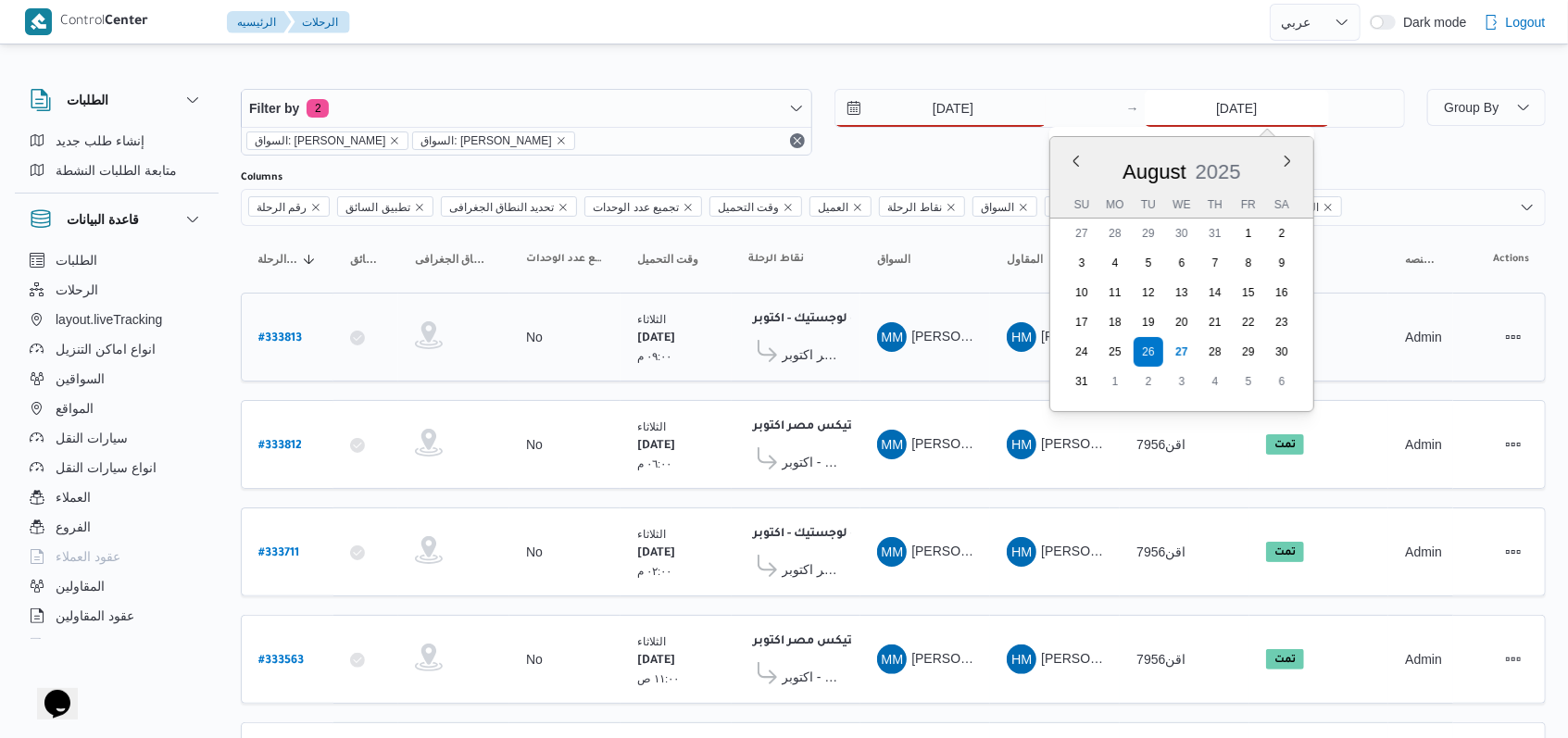
type input "27/8/2025"
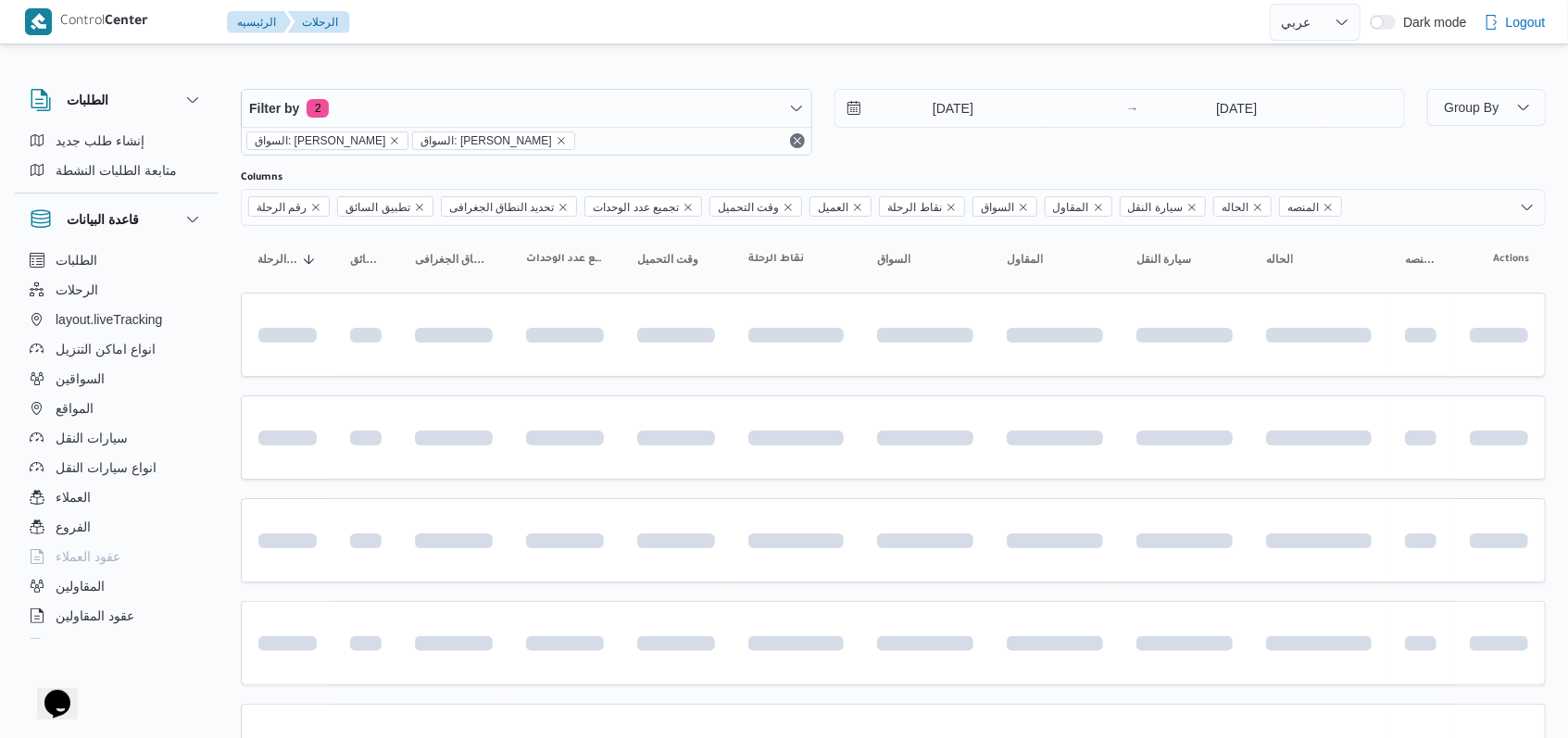
click at [921, 140] on div "27/8/2025 → 27/8/2025" at bounding box center [1120, 122] width 571 height 66
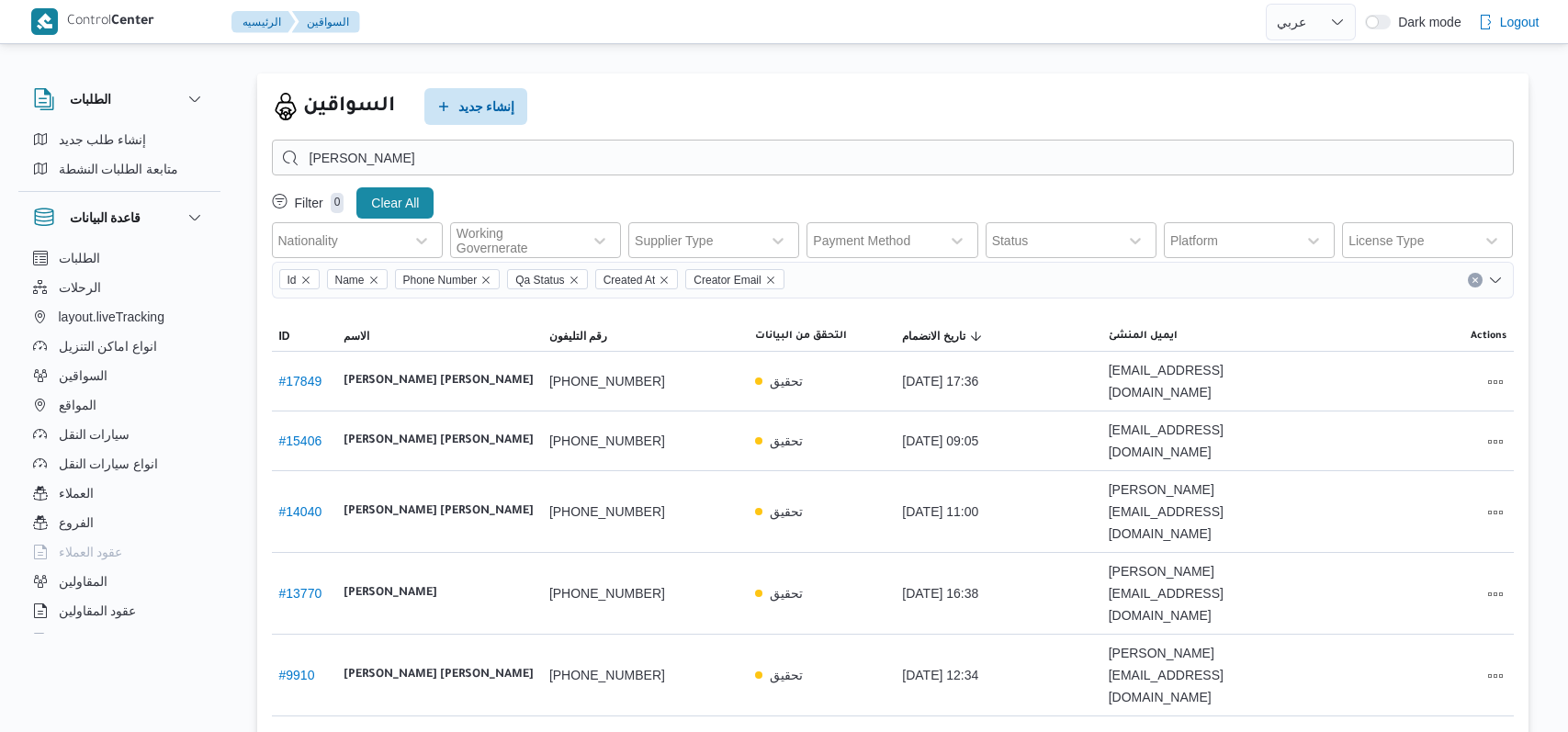
select select "ar"
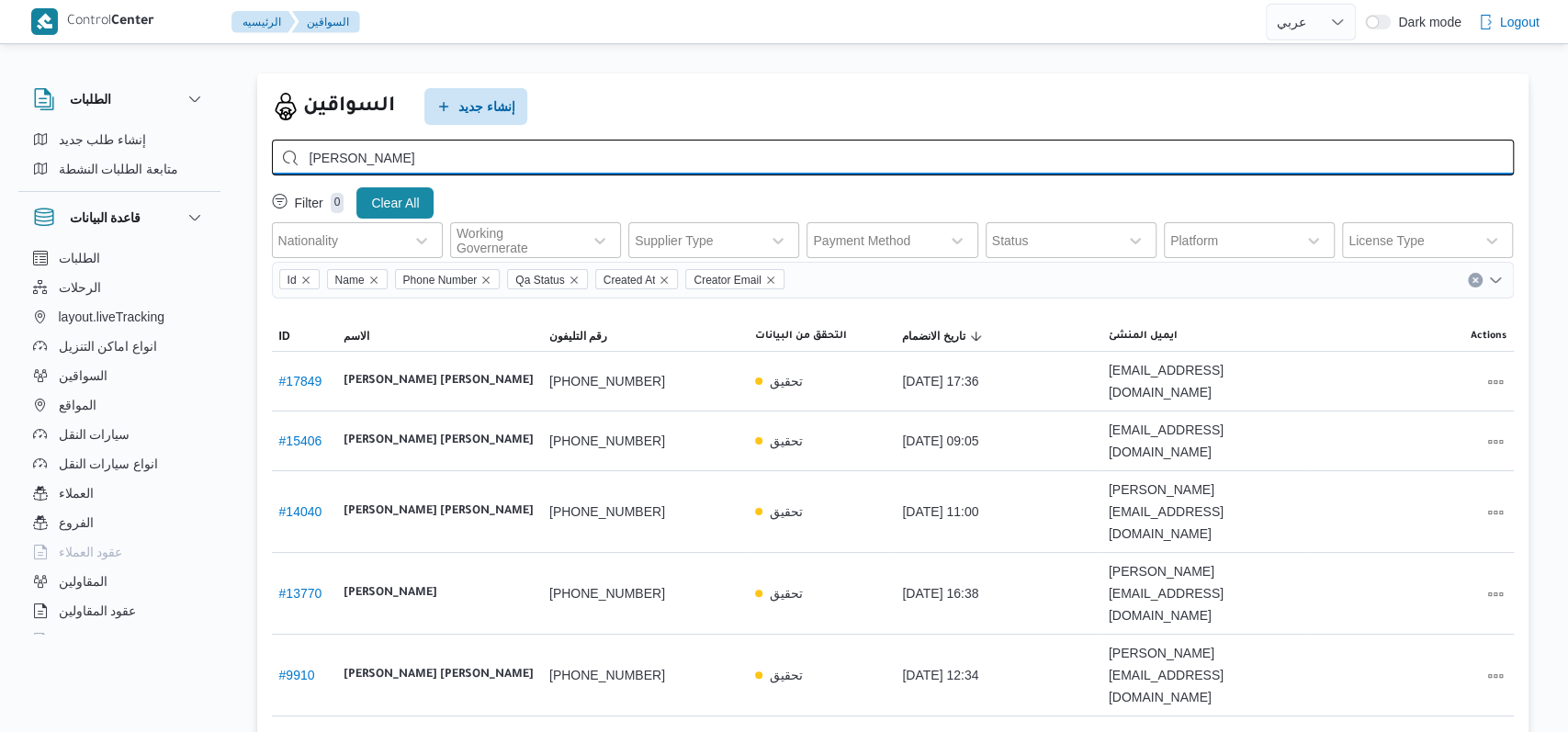
click at [597, 155] on input "[PERSON_NAME]" at bounding box center [893, 157] width 1242 height 36
type input "01208468614"
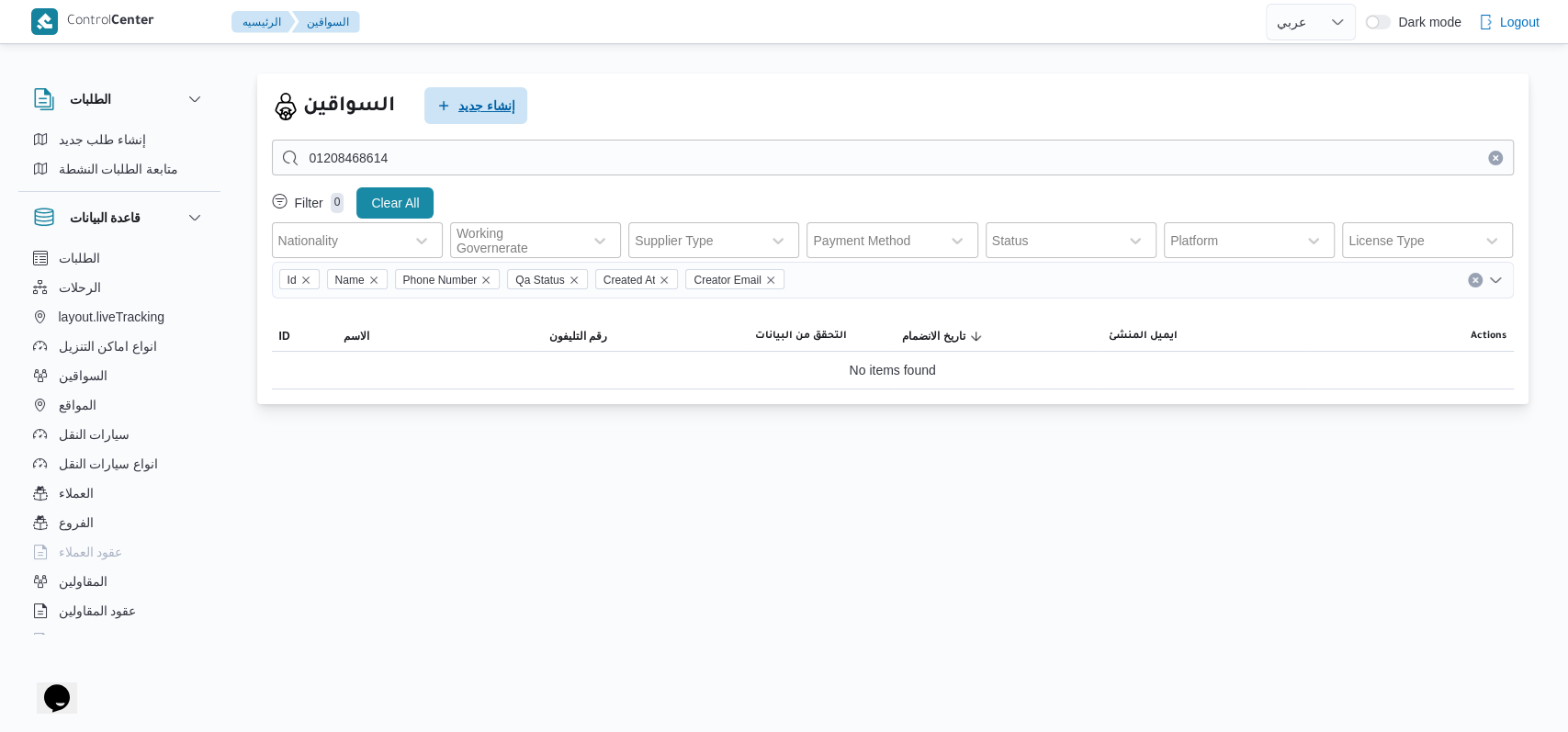
click at [459, 103] on span "إنشاء جديد" at bounding box center [487, 105] width 57 height 22
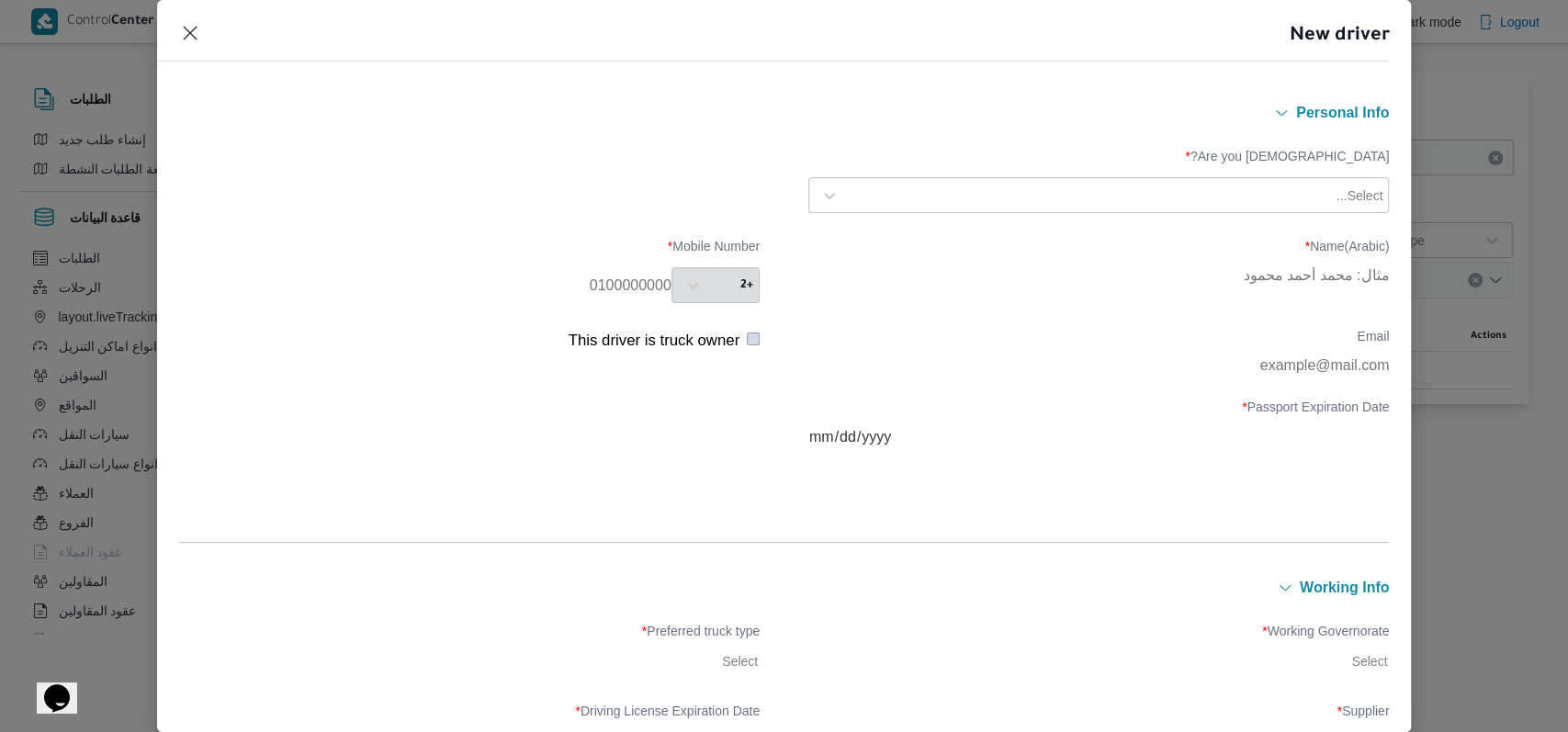
click at [943, 173] on label "Are you [DEMOGRAPHIC_DATA]? *" at bounding box center [1099, 162] width 580 height 28
click at [910, 193] on div at bounding box center [1090, 195] width 485 height 18
click at [887, 235] on div "Egyptian" at bounding box center [1099, 244] width 578 height 32
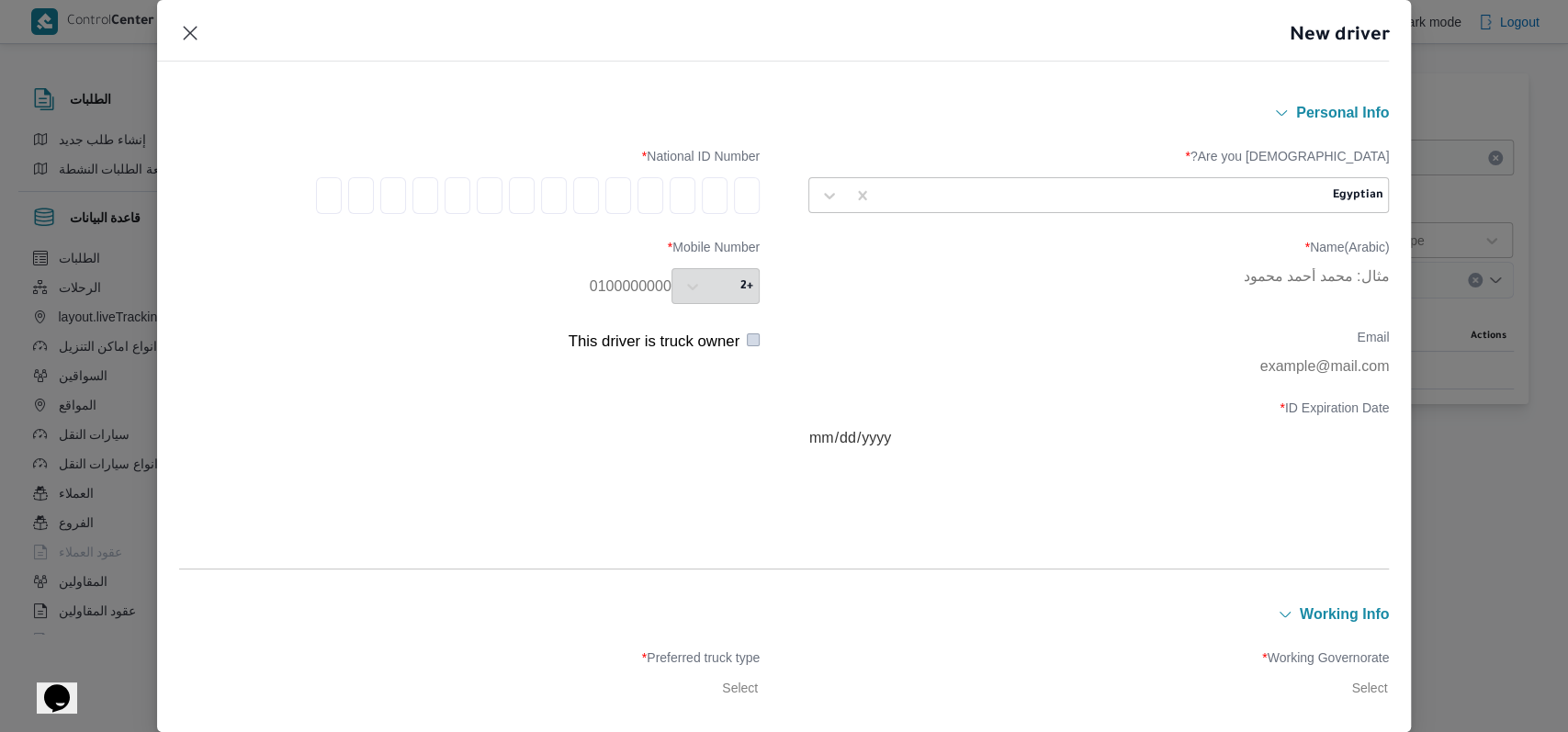
type input "2"
type input "9"
type input "7"
type input "0"
type input "9"
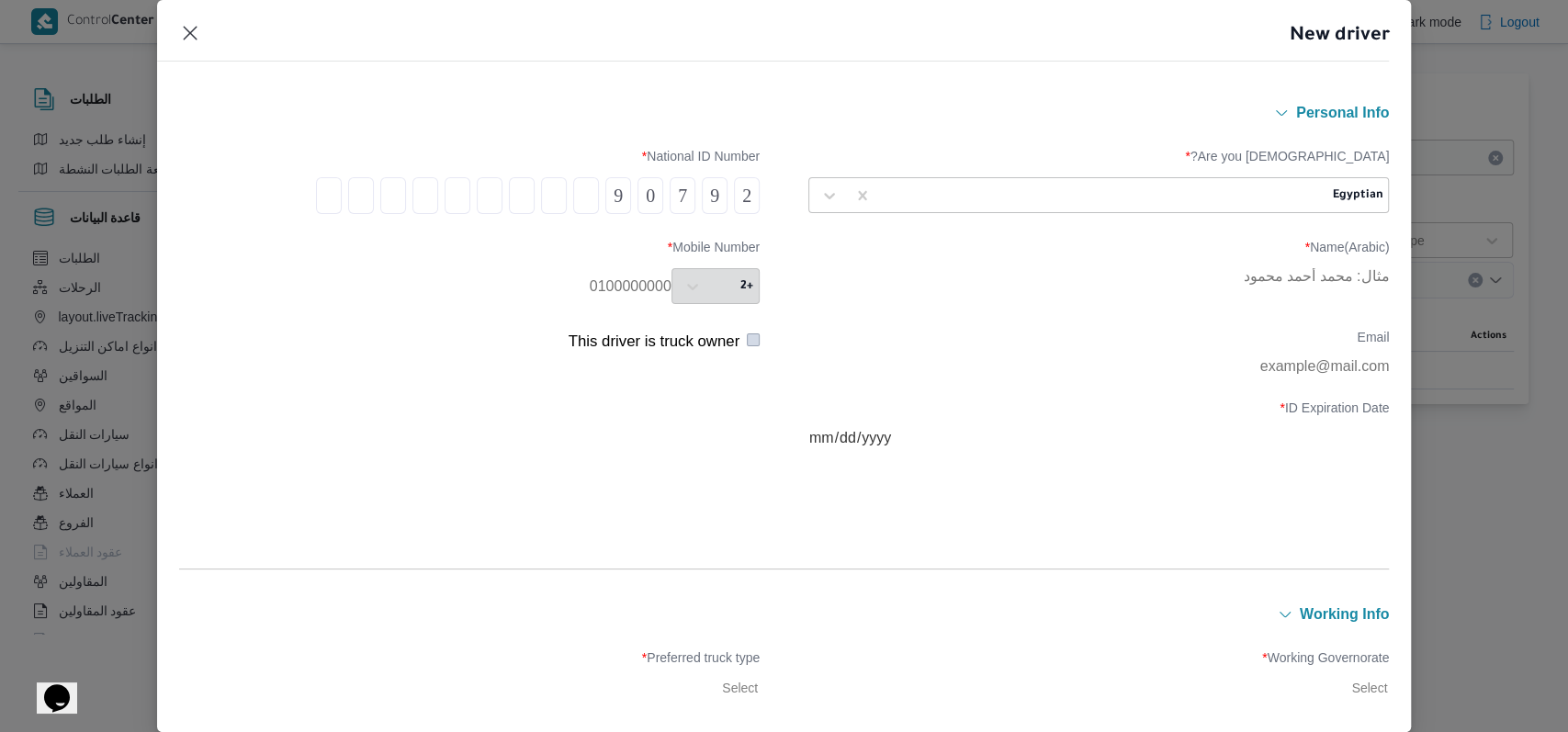
type input "1"
type input "4"
type input "1"
type input "0"
type input "1"
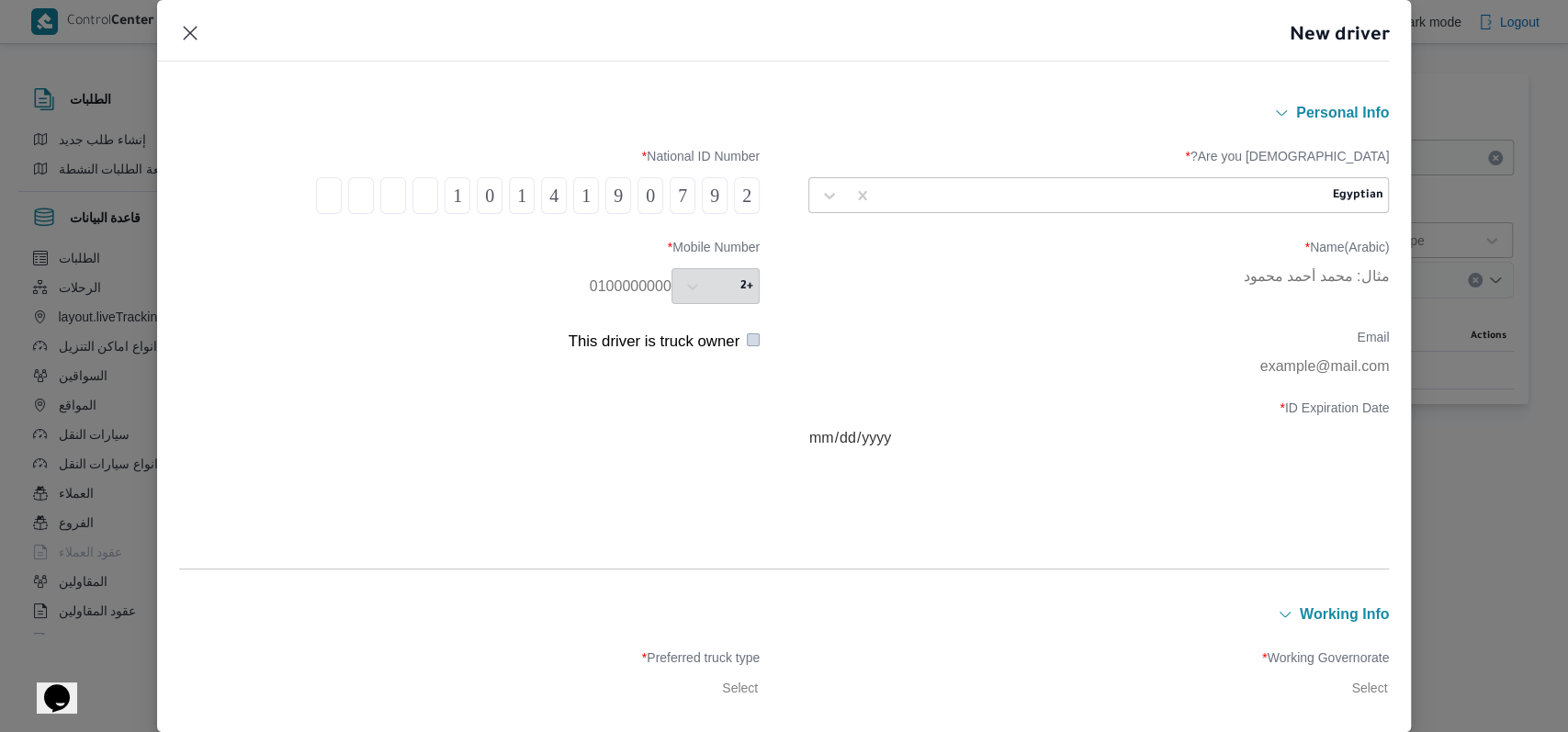
type input "9"
type input "1"
type input "2"
type input "9"
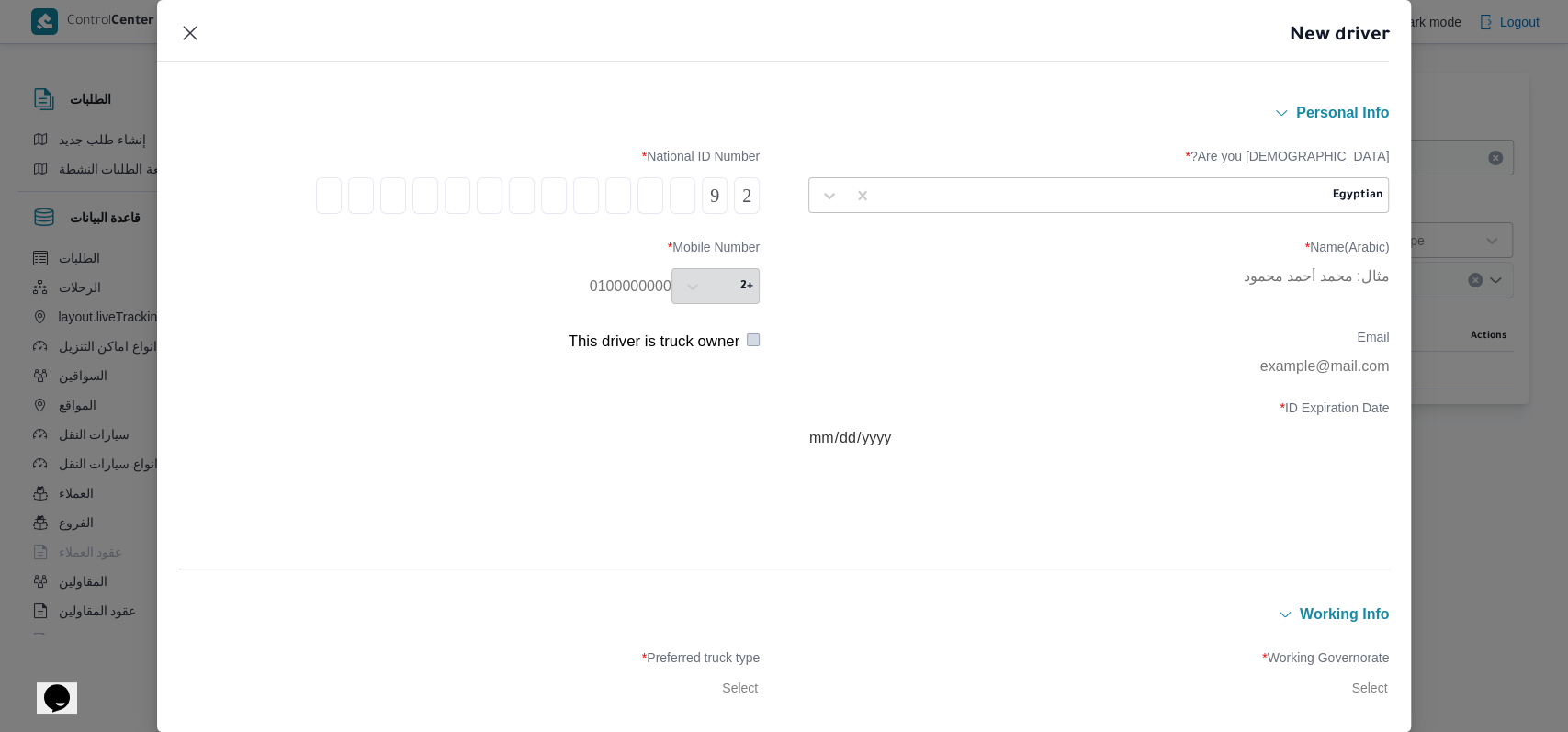
type input "7"
type input "0"
type input "9"
type input "1"
type input "4"
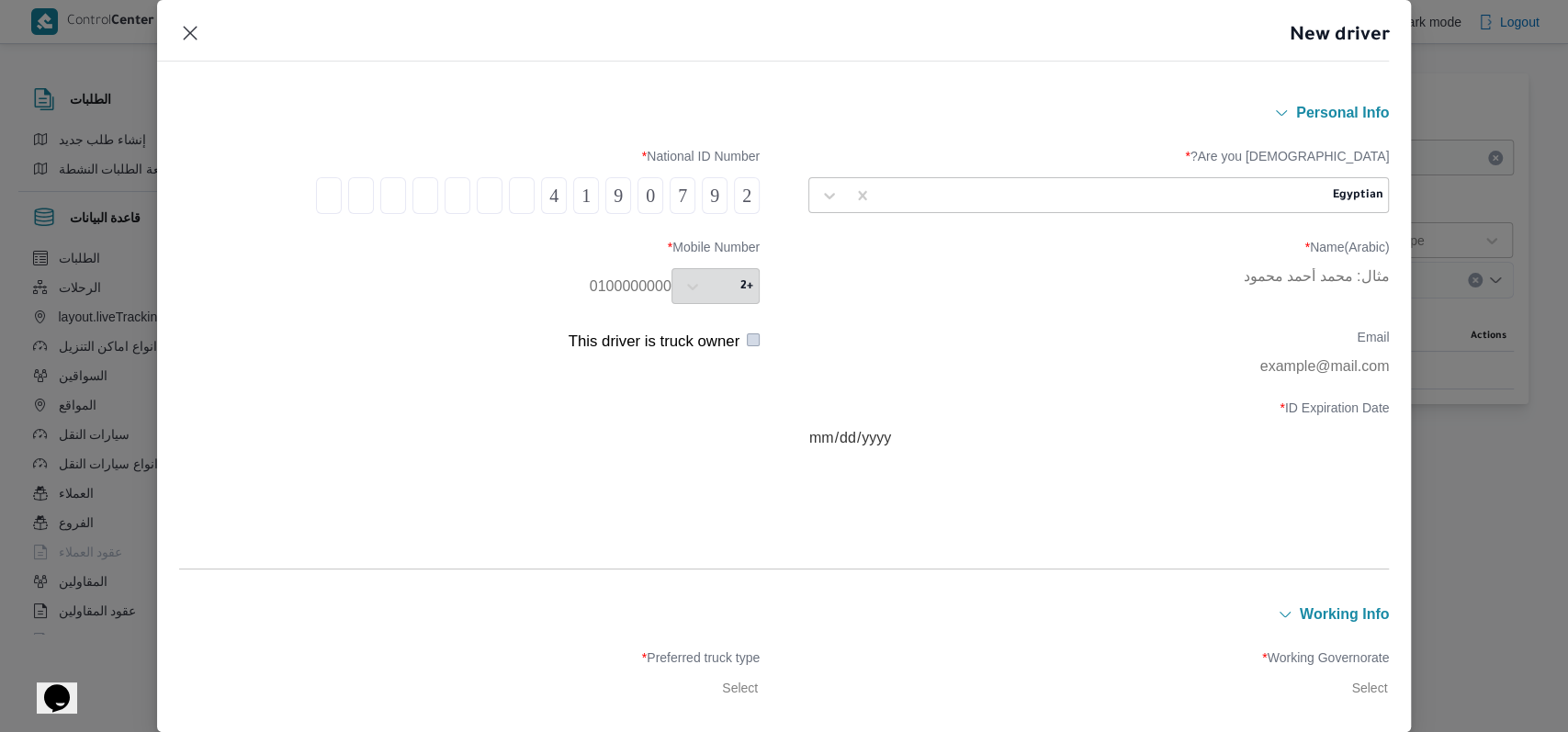
type input "1"
type input "4"
type input "0"
type input "1"
type input "9"
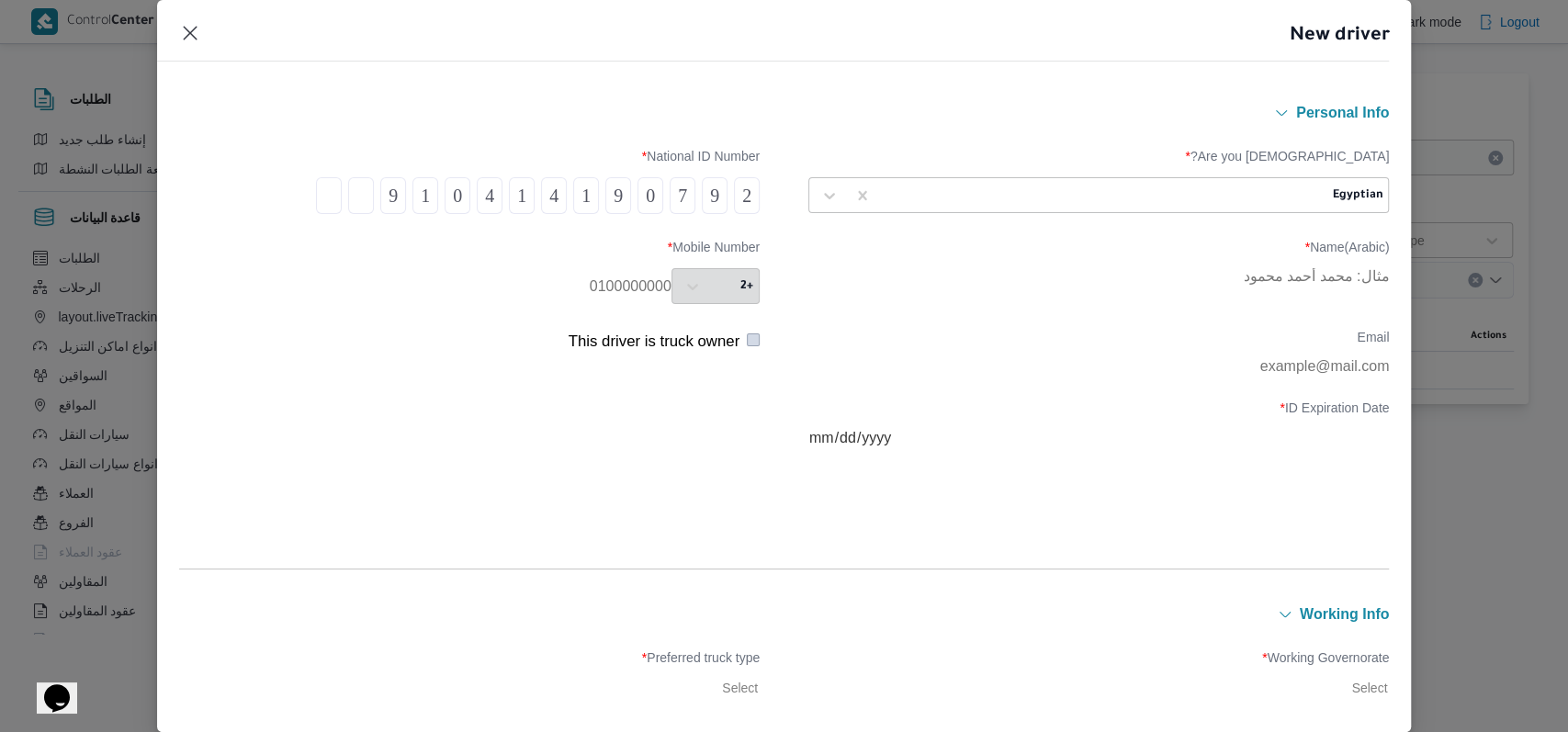
type input "1"
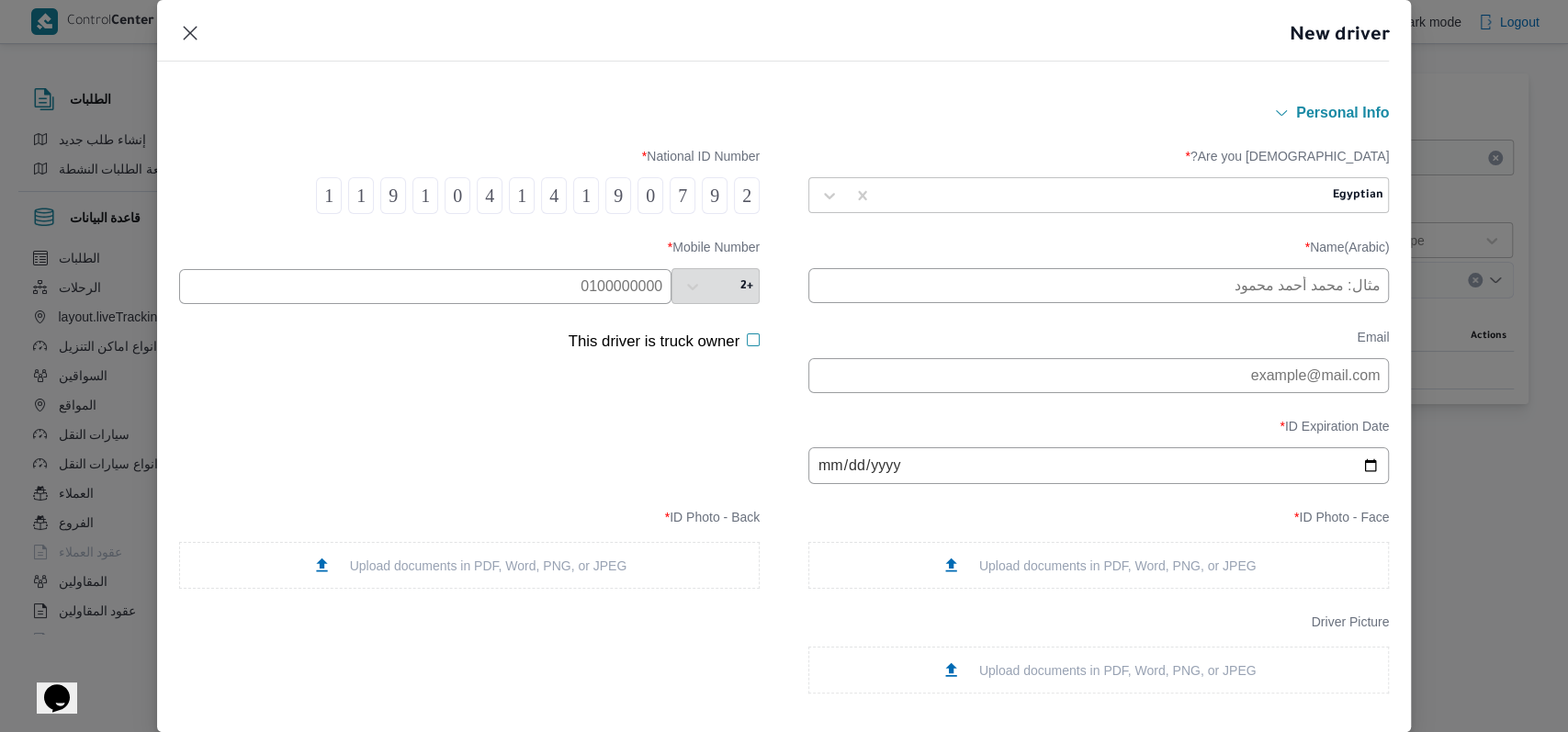
type input "1"
click at [1080, 298] on input "text" at bounding box center [1099, 285] width 580 height 35
type input "[PERSON_NAME] [PERSON_NAME]"
click at [558, 307] on div "Name([PERSON_NAME]) * [PERSON_NAME] [PERSON_NAME] Mobile Number * +2" at bounding box center [784, 271] width 1211 height 82
click at [558, 287] on input "text" at bounding box center [425, 286] width 492 height 35
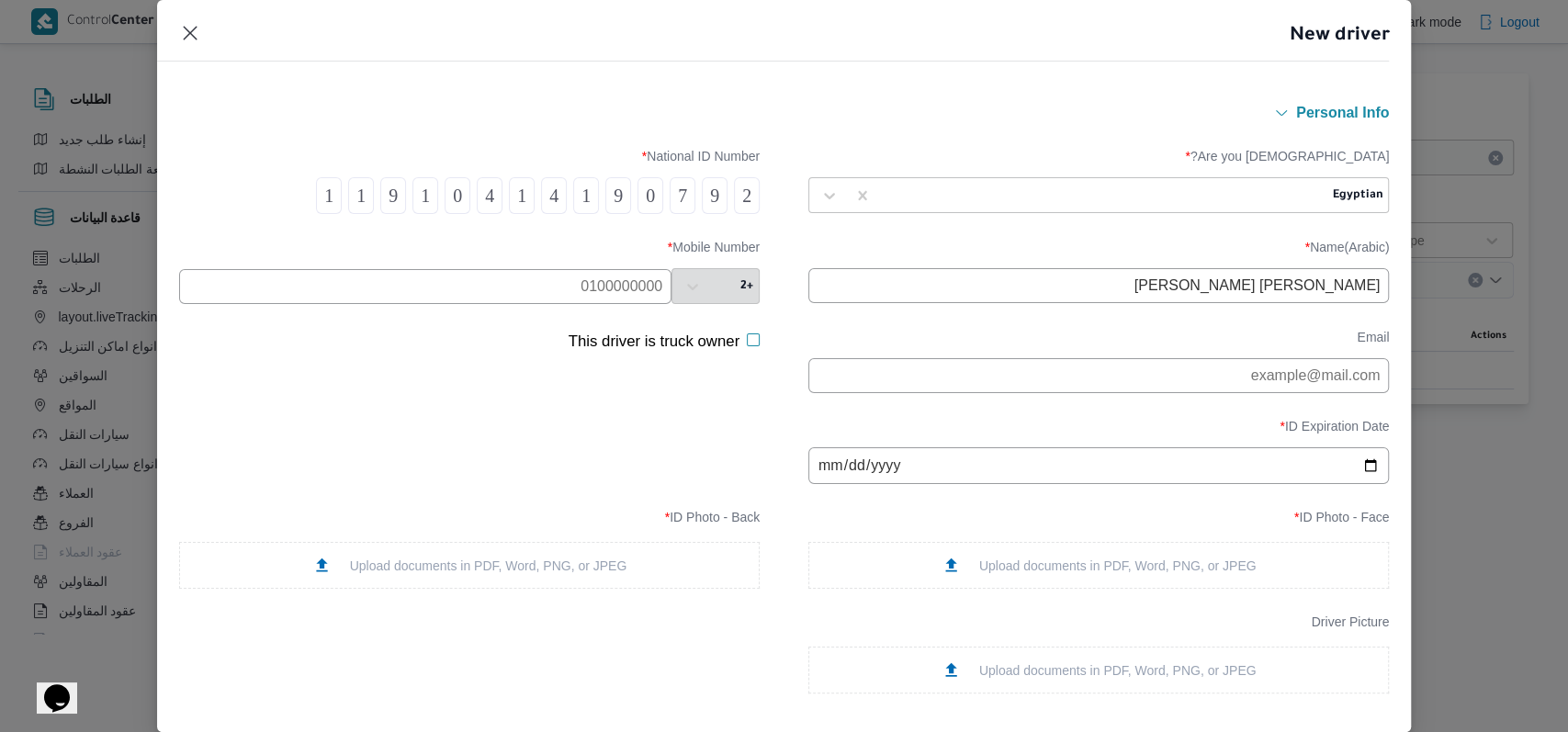
paste input "01208468614"
type input "01208468614"
click at [809, 474] on input "date" at bounding box center [1099, 466] width 580 height 37
type input "2025-06-18"
type input "2026-06-18"
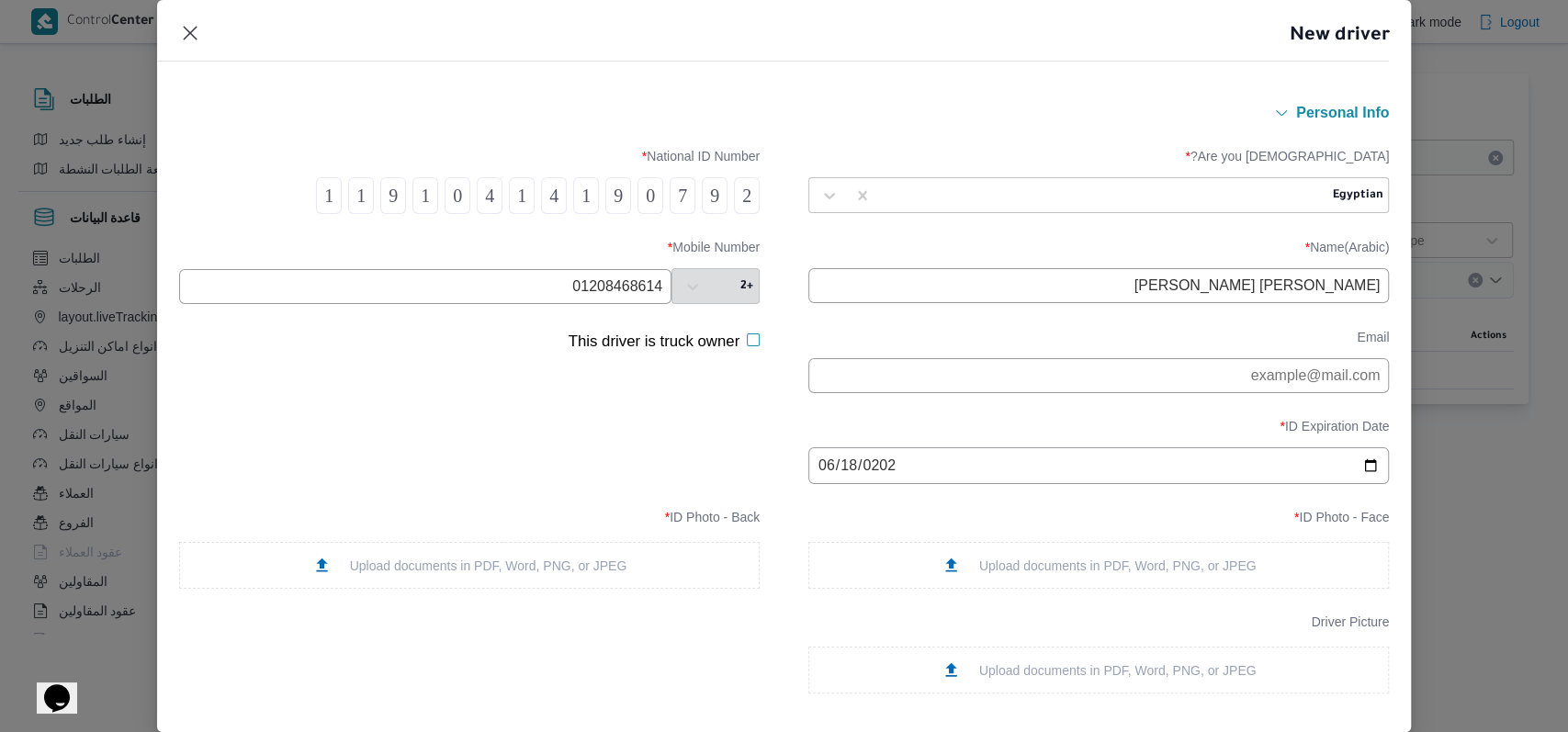
click at [1042, 575] on div "Upload documents in PDF, Word, PNG, or JPEG" at bounding box center [1099, 566] width 315 height 19
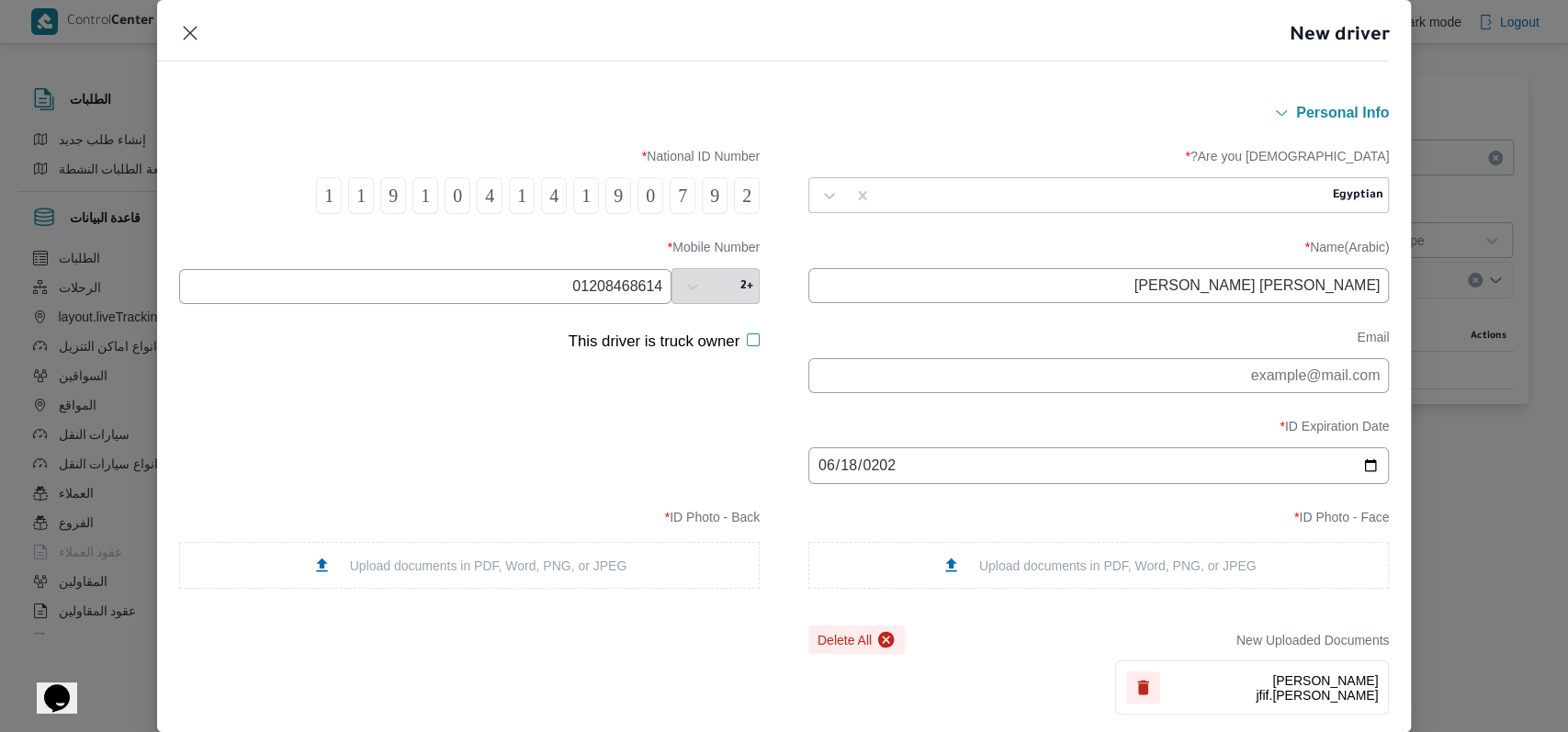
click at [507, 575] on div "Upload documents in PDF, Word, PNG, or JPEG" at bounding box center [470, 566] width 315 height 19
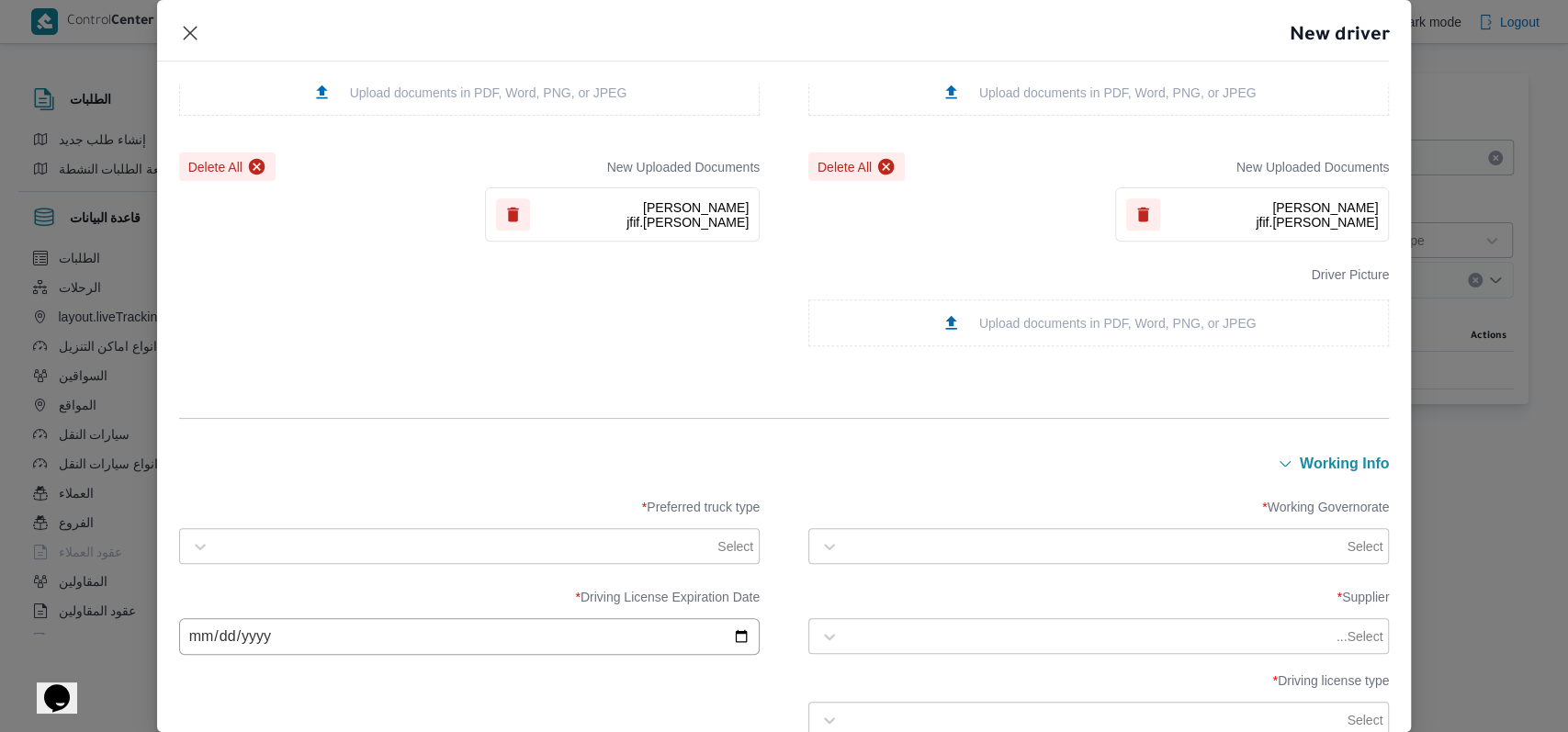
scroll to position [612, 0]
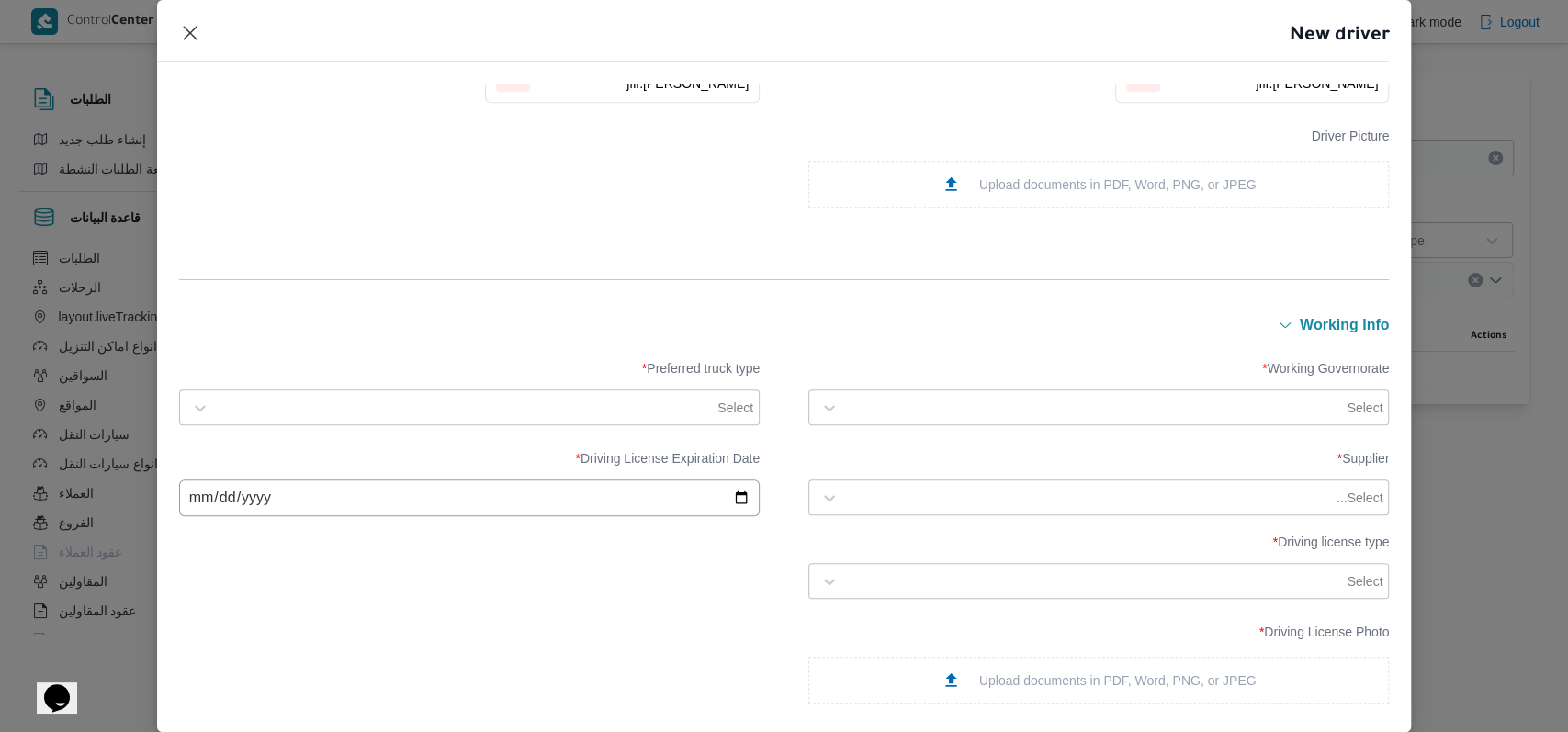
click at [910, 393] on div "Select" at bounding box center [1098, 408] width 572 height 33
click at [901, 511] on div "الجيزة" at bounding box center [1099, 526] width 578 height 32
click at [652, 398] on div at bounding box center [466, 407] width 496 height 18
click at [285, 512] on div "Jumbo" at bounding box center [469, 516] width 542 height 22
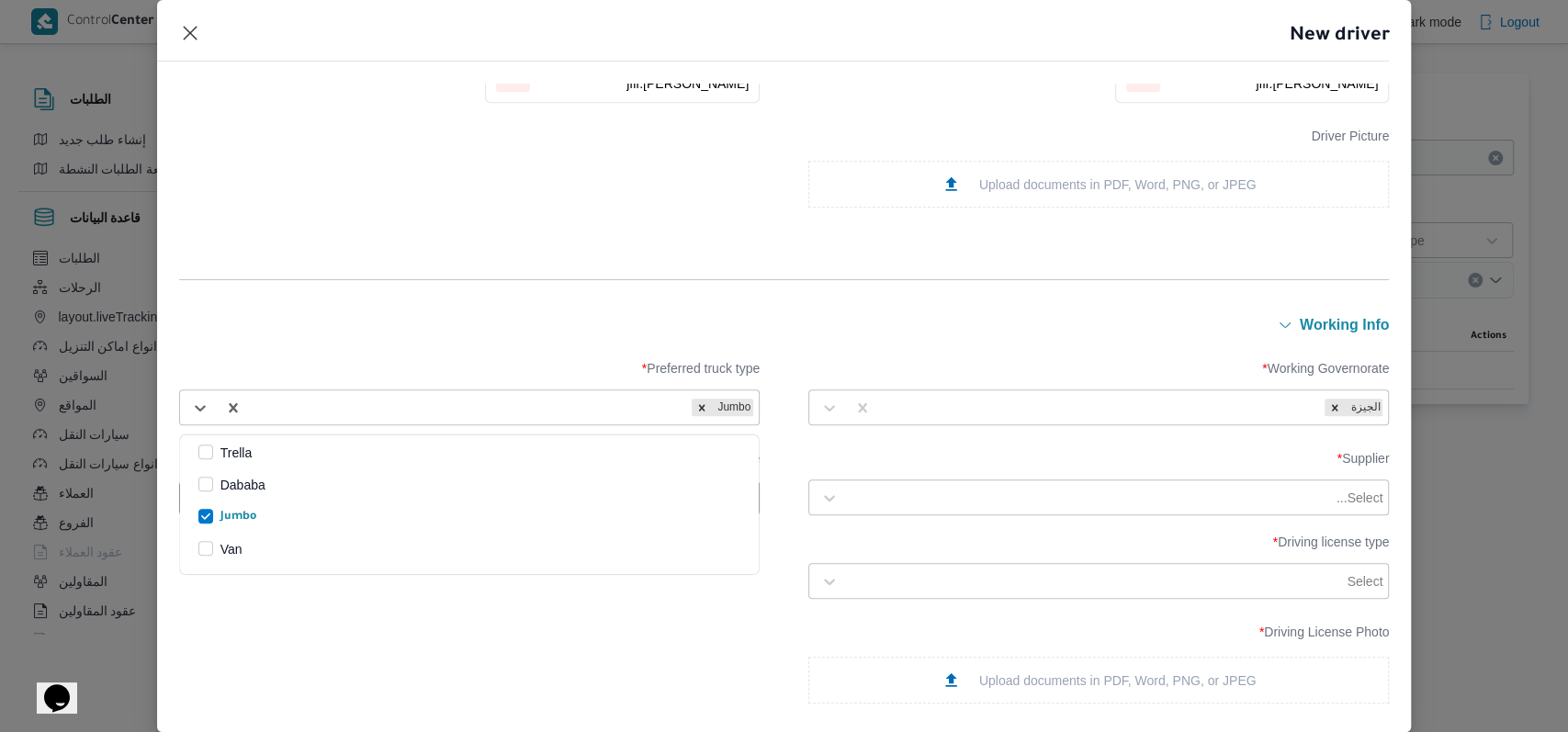
click at [513, 307] on form "Personal Info Are you Egyptian? * Egyptian National ID Number * 2 9 7 0 9 1 4 1…" at bounding box center [784, 405] width 1211 height 1831
click at [207, 497] on input "date" at bounding box center [469, 498] width 580 height 37
type input "2026-06-18"
click at [587, 606] on div "Supplier * Select... Driving License Expiration Date * 2026-06-18 Driving licen…" at bounding box center [784, 525] width 1211 height 166
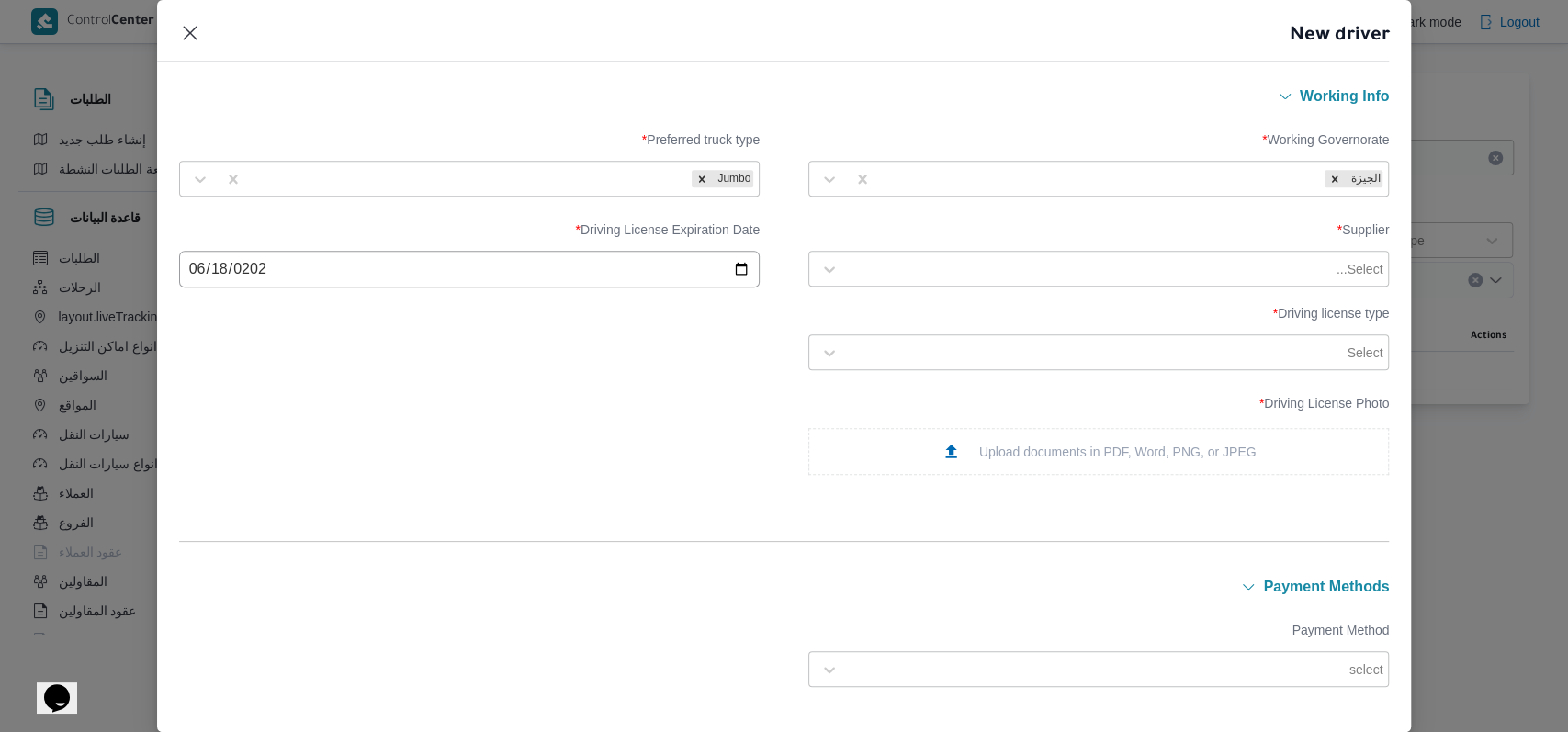
scroll to position [857, 0]
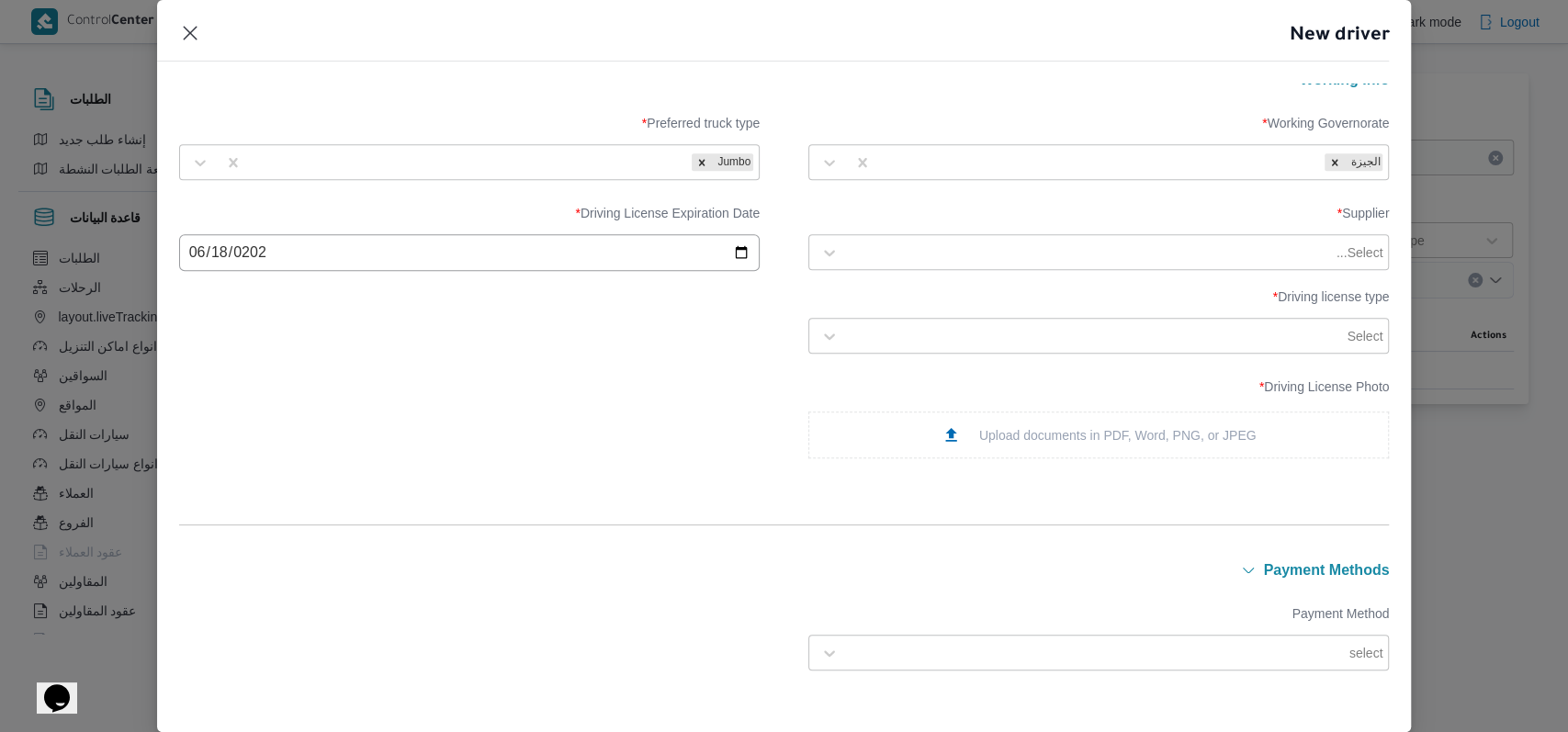
click at [950, 244] on div at bounding box center [1090, 252] width 485 height 18
type input "عليوه"
click at [944, 294] on div "عليوه سراج الدين عليوه محمد" at bounding box center [1099, 300] width 578 height 32
click at [1008, 429] on div "Upload documents in PDF, Word, PNG, or JPEG" at bounding box center [1099, 435] width 315 height 19
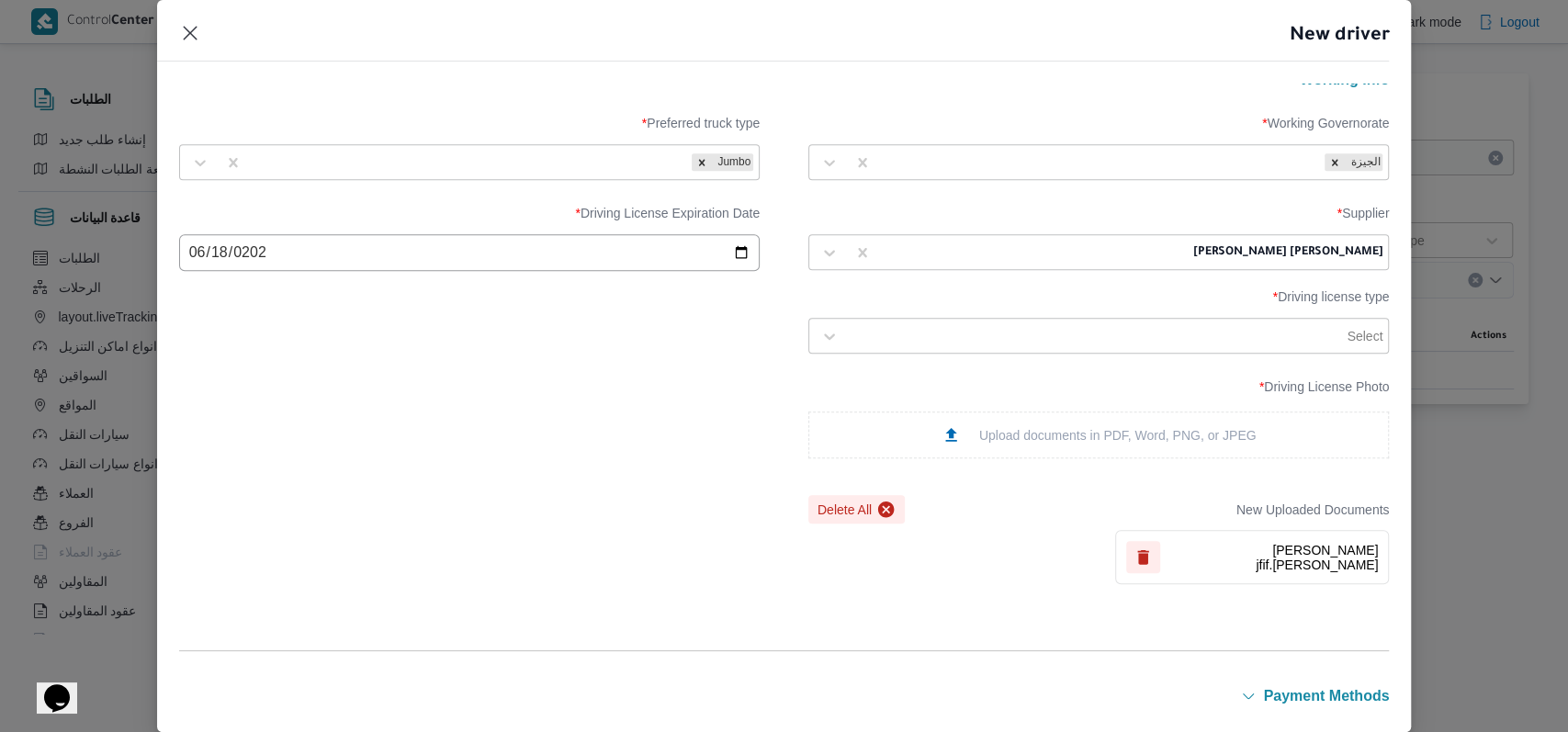
click at [1074, 353] on div "Select" at bounding box center [1098, 336] width 572 height 33
click at [863, 446] on div "ثالثة" at bounding box center [1099, 448] width 578 height 32
click at [569, 380] on div "Driving License Photo * Upload documents in PDF, Word, PNG, or JPEG New Uploade…" at bounding box center [784, 482] width 1211 height 223
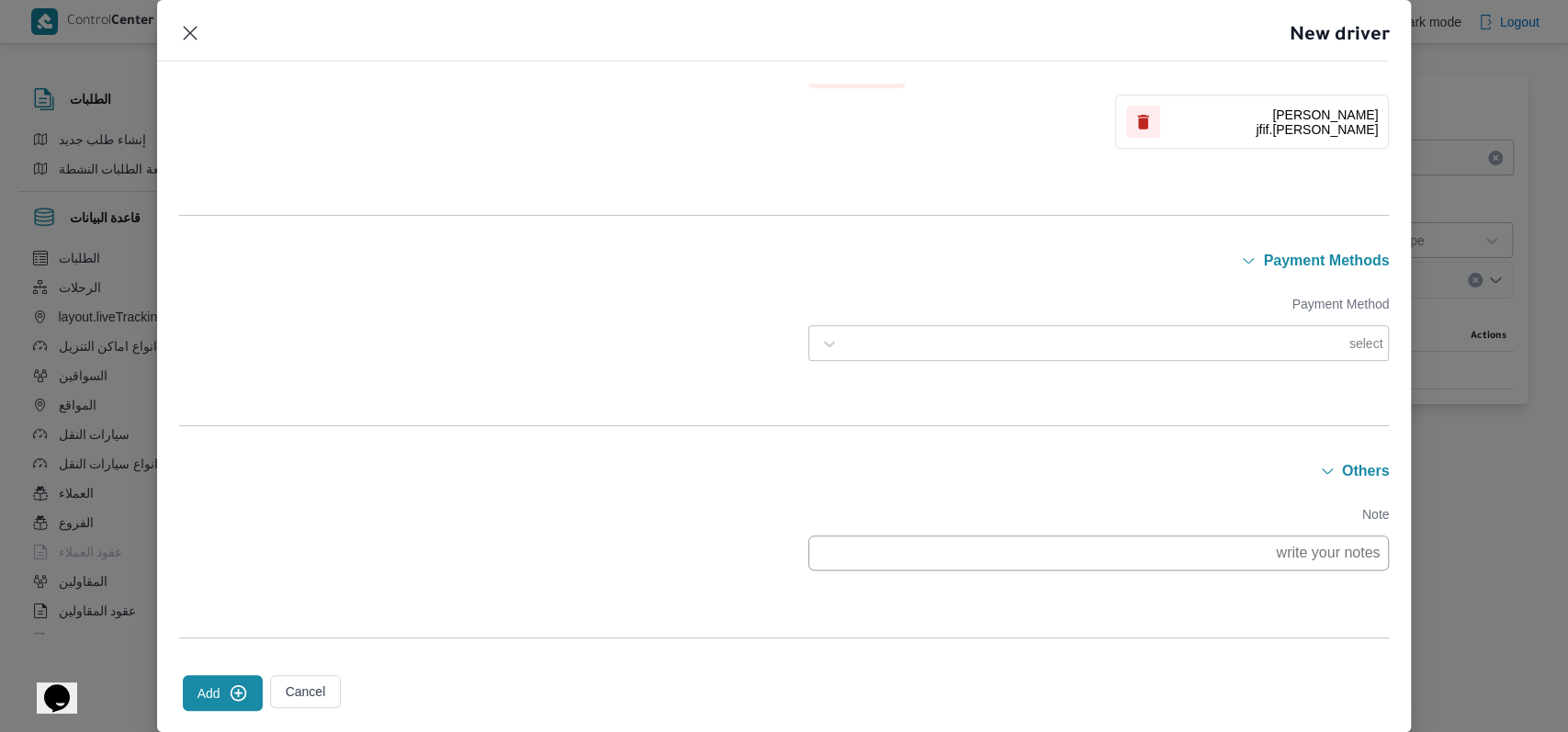
scroll to position [1325, 0]
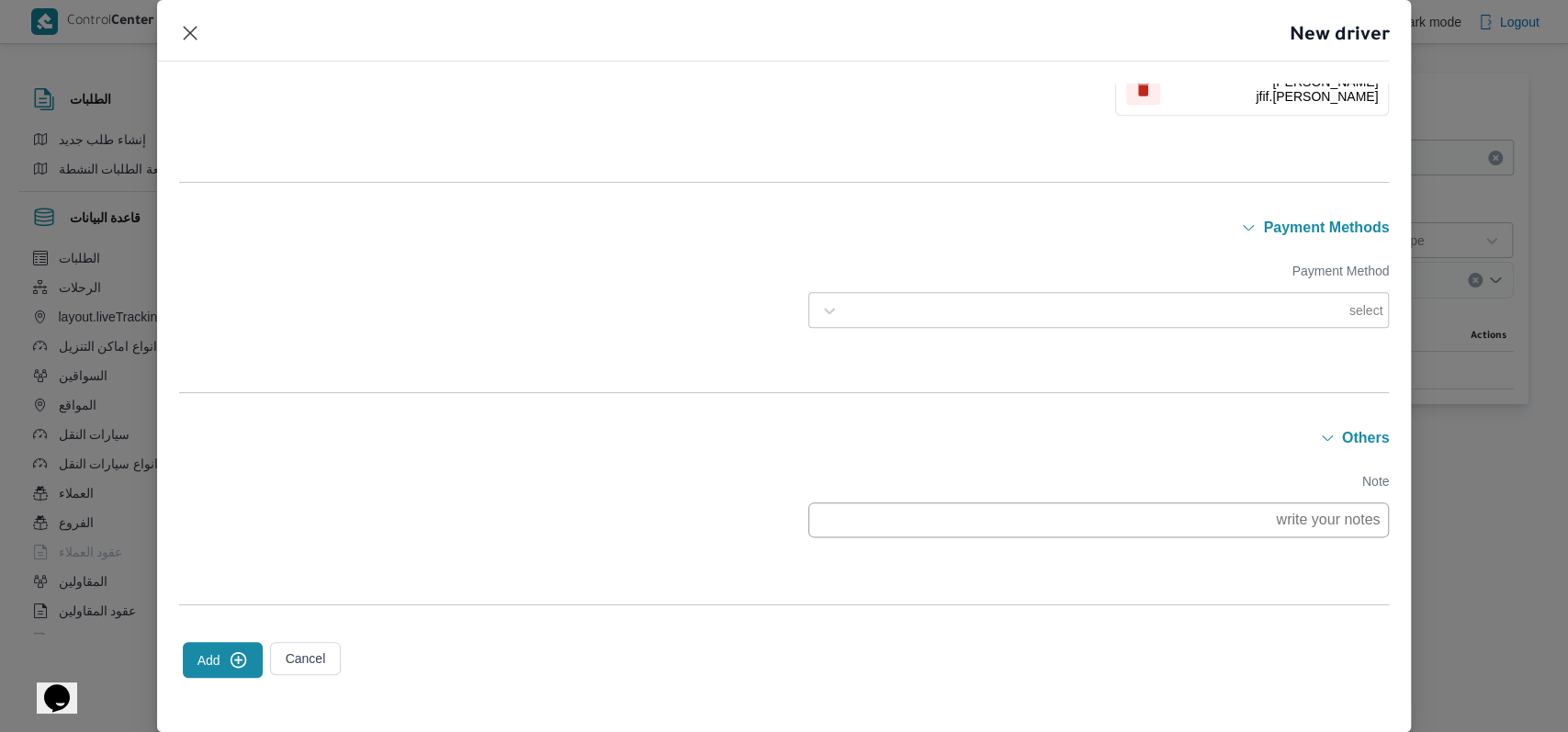
click at [224, 649] on button "Add" at bounding box center [222, 659] width 80 height 36
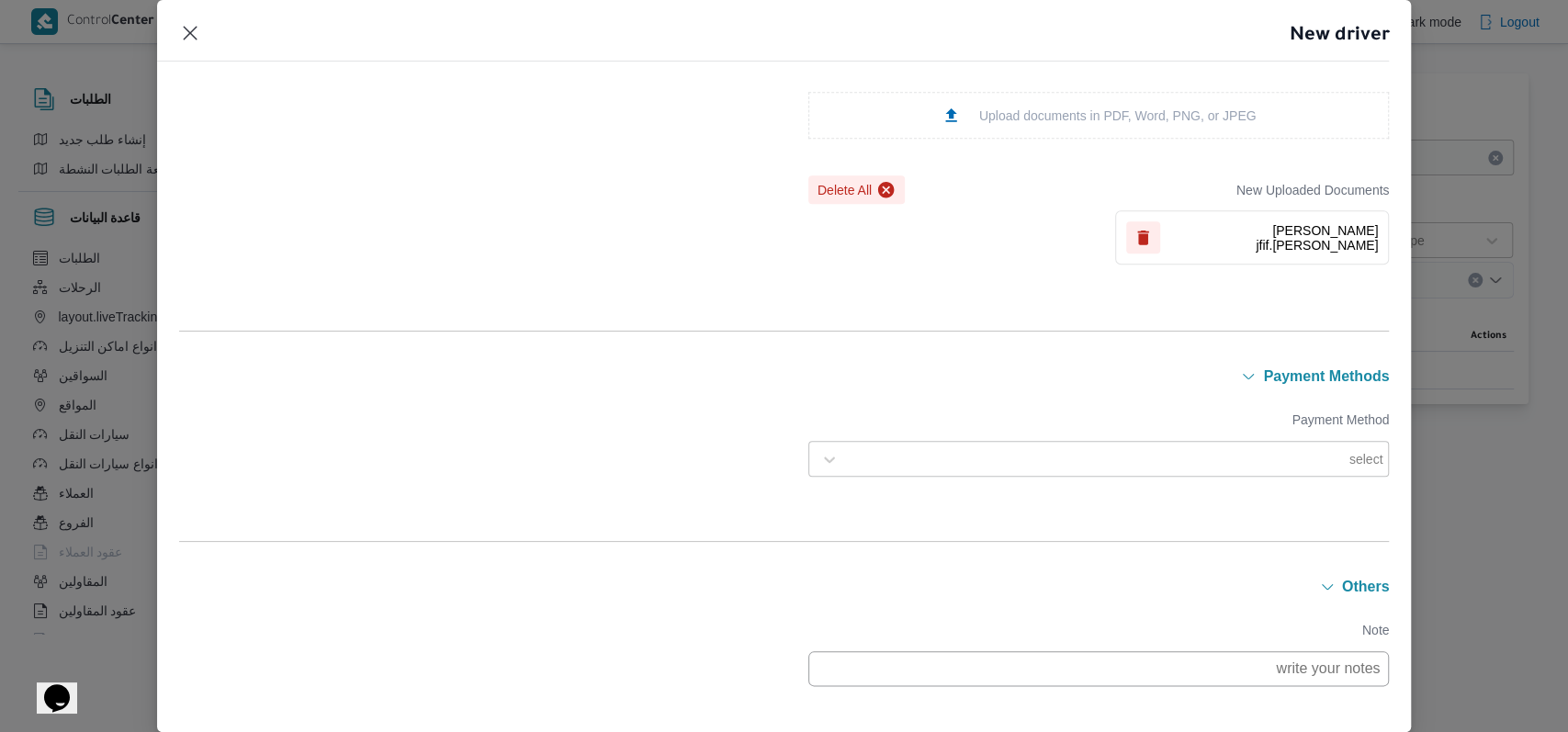
scroll to position [1326, 0]
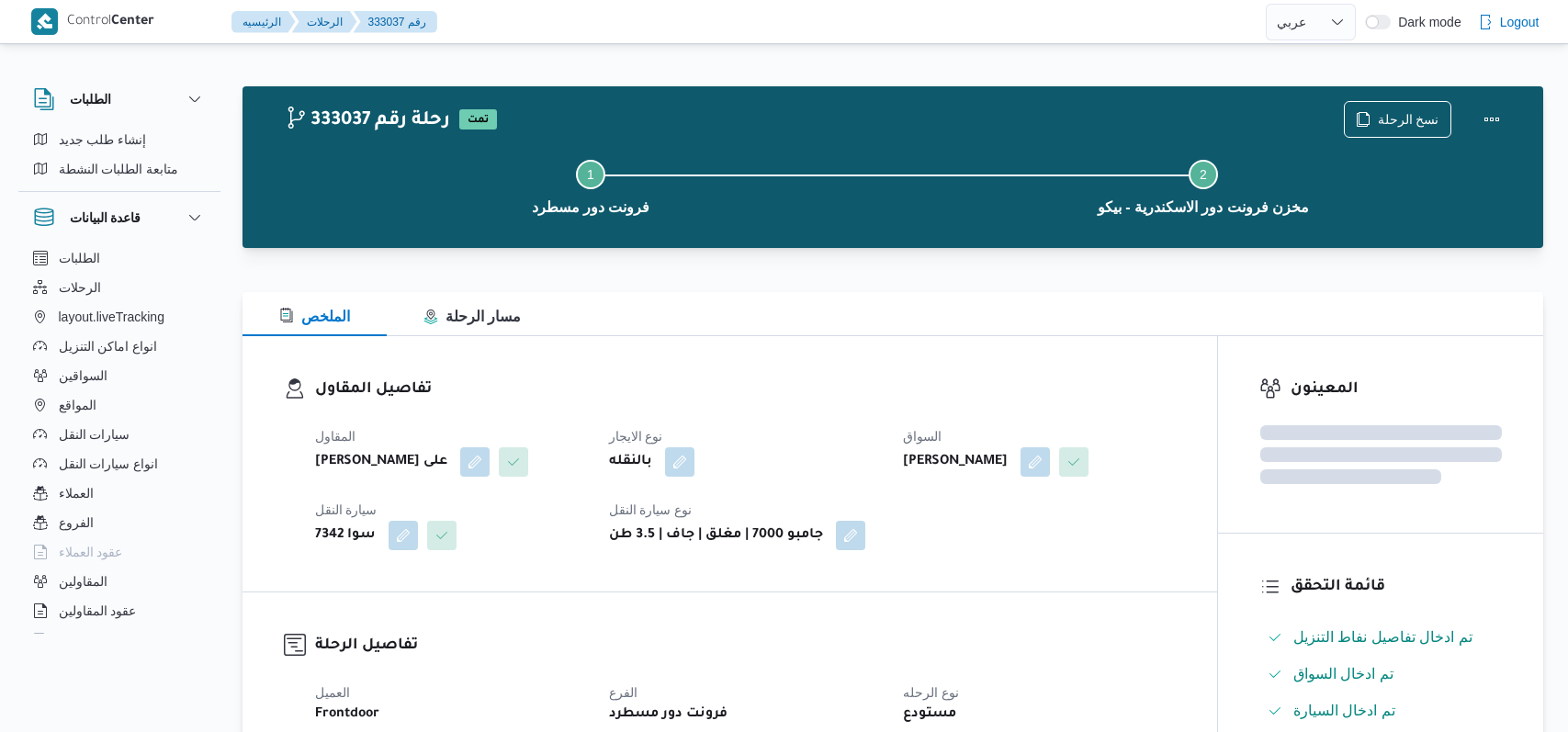
select select "ar"
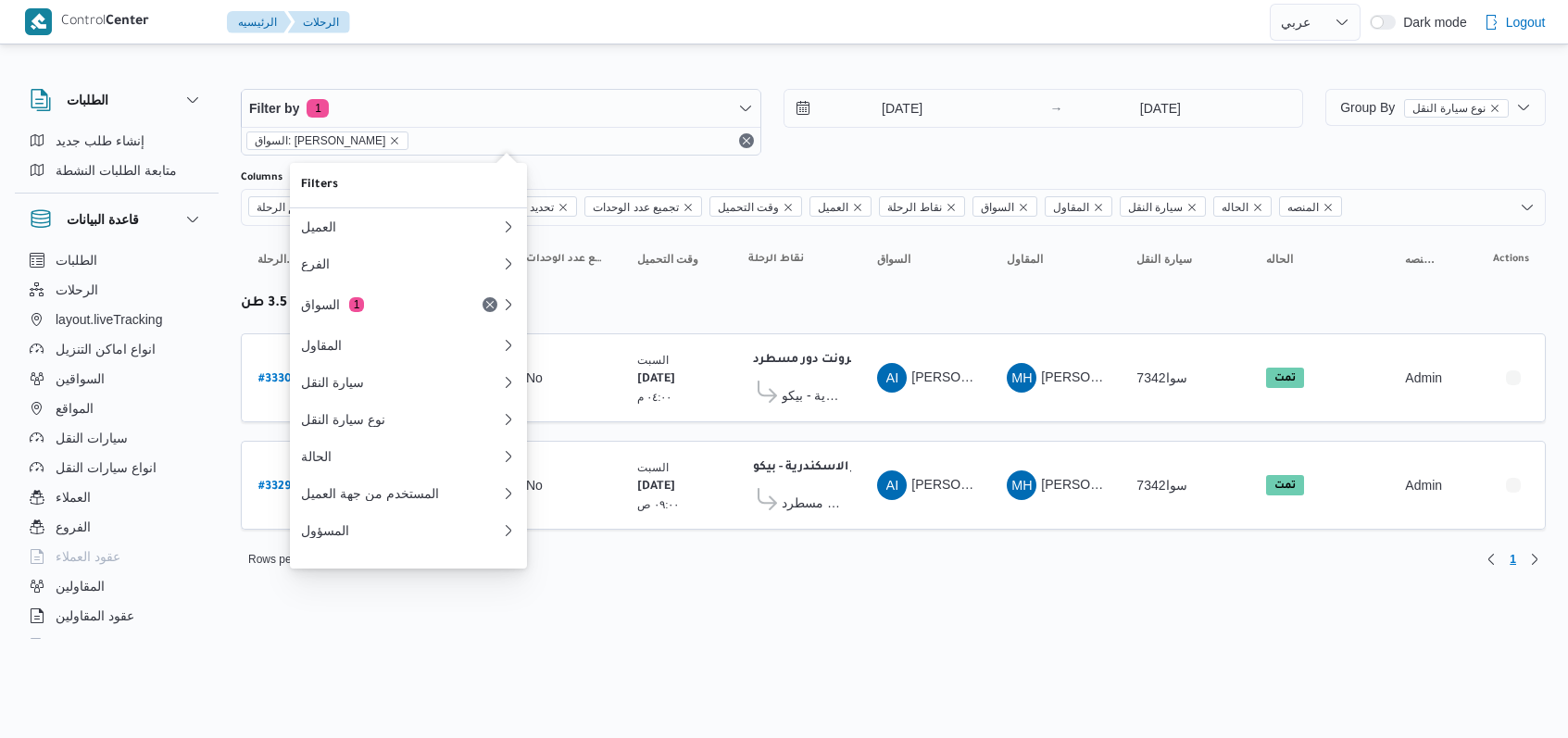
select select "ar"
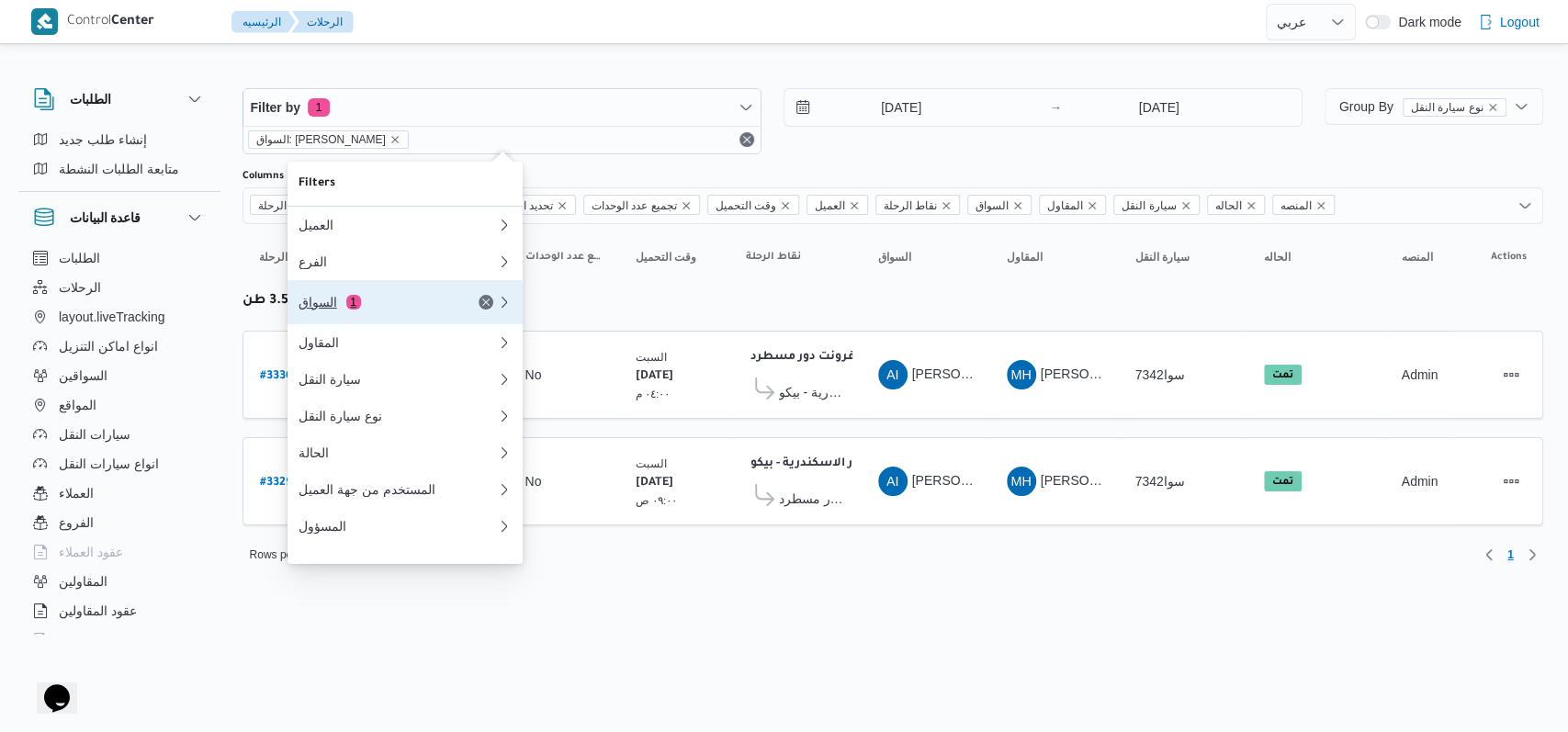
click at [392, 302] on div "السواق 1" at bounding box center [376, 302] width 155 height 15
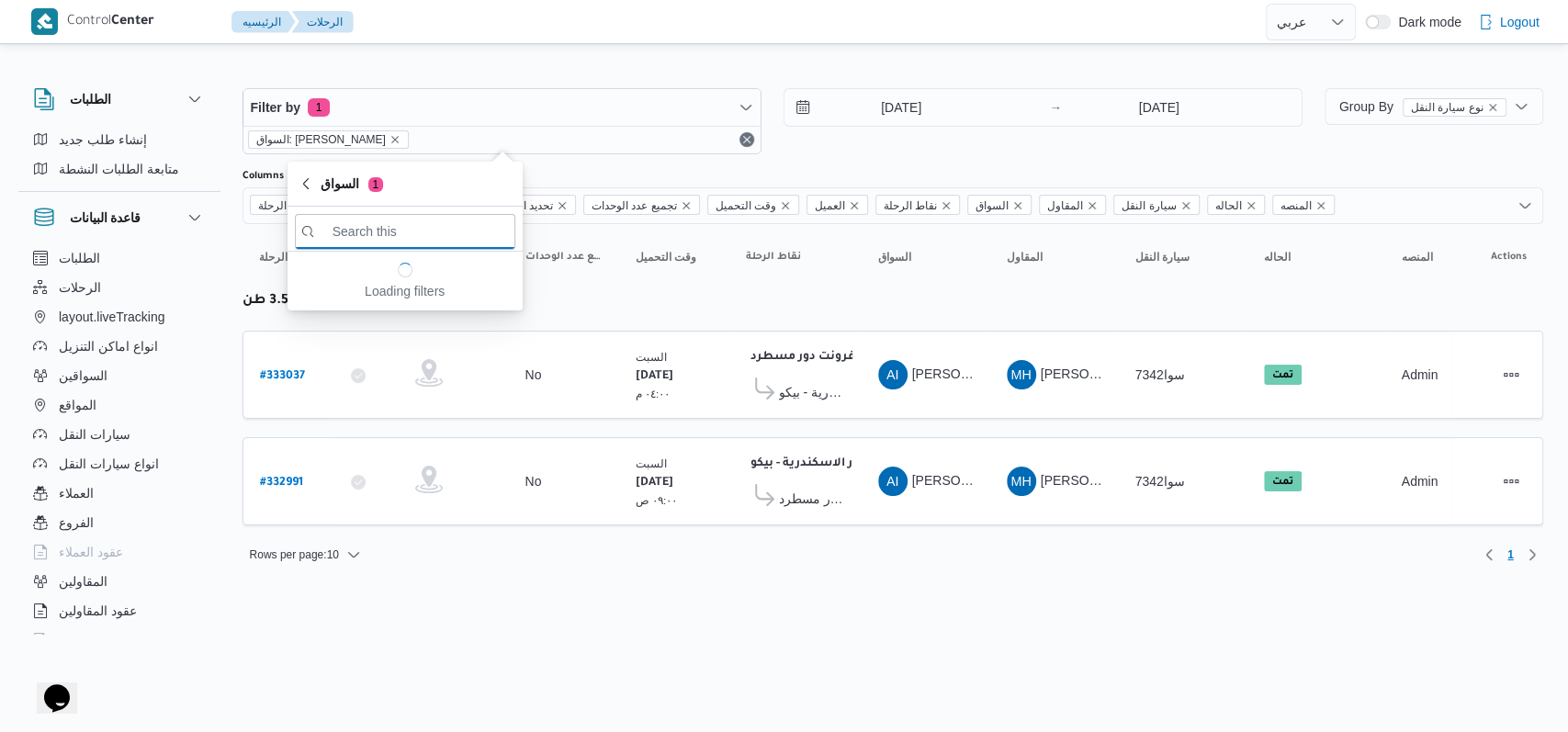
paste input "[PERSON_NAME] [PERSON_NAME]"
type input "[PERSON_NAME] [PERSON_NAME]"
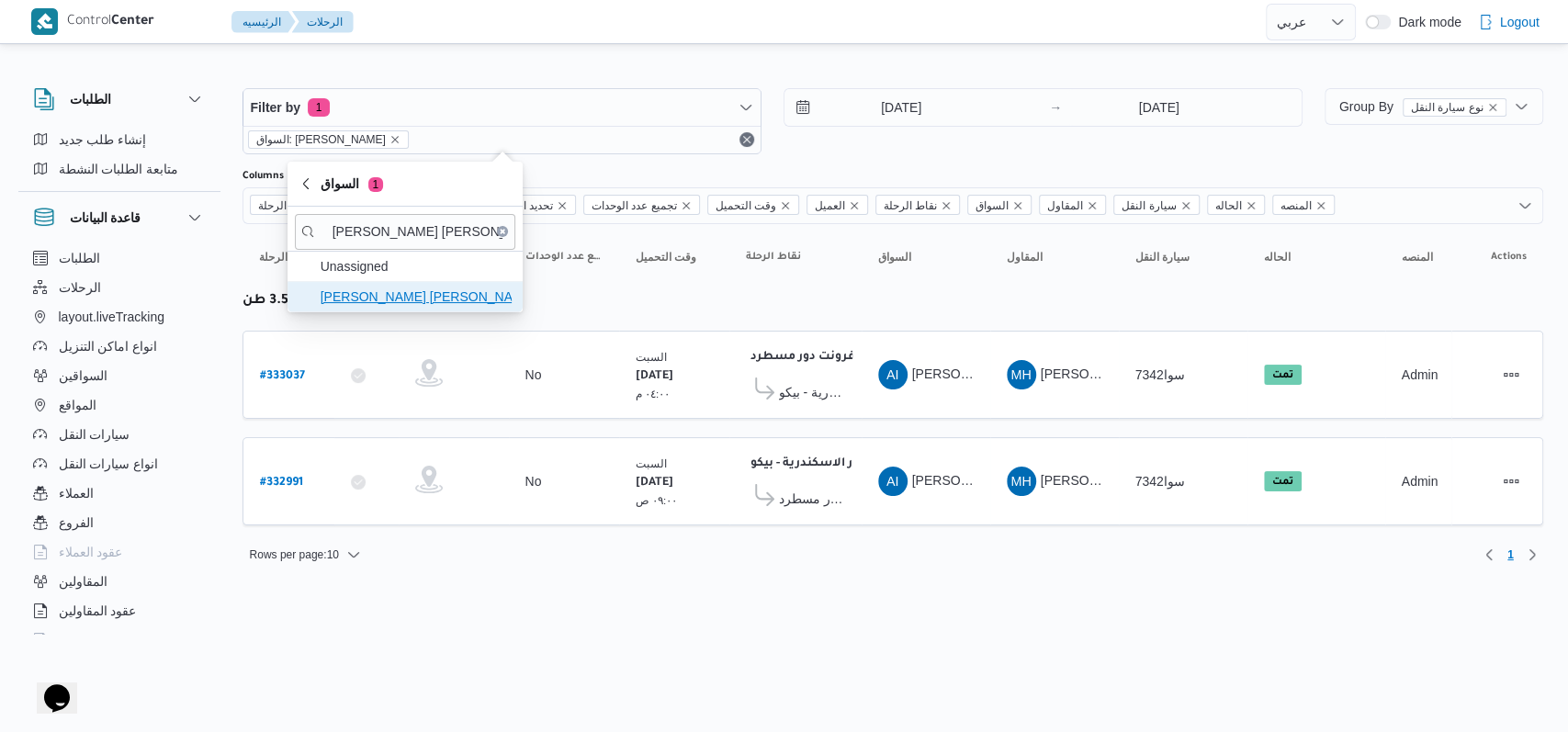
click at [418, 301] on span "[PERSON_NAME] [PERSON_NAME]" at bounding box center [416, 296] width 192 height 22
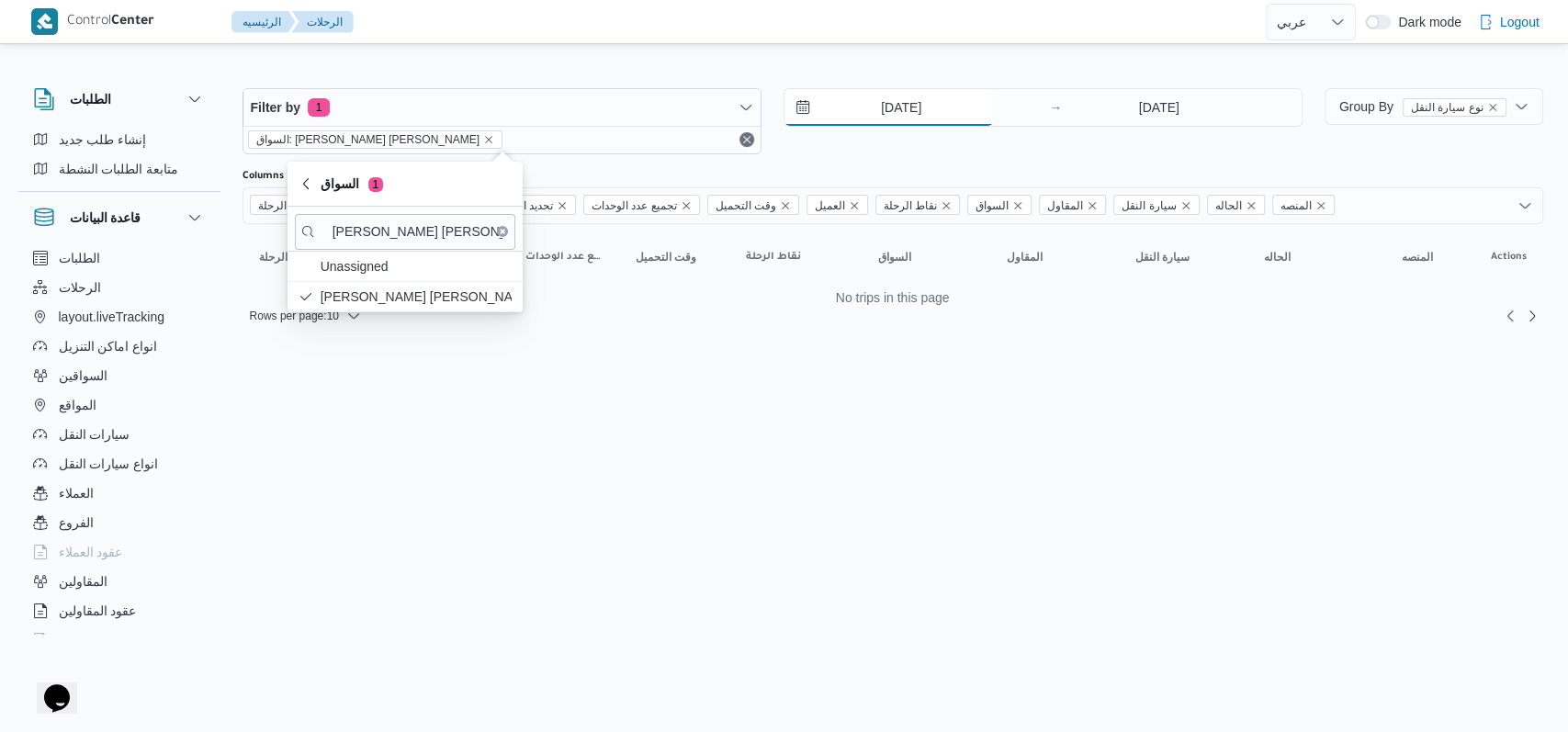
click at [916, 105] on input "[DATE]" at bounding box center [889, 107] width 209 height 37
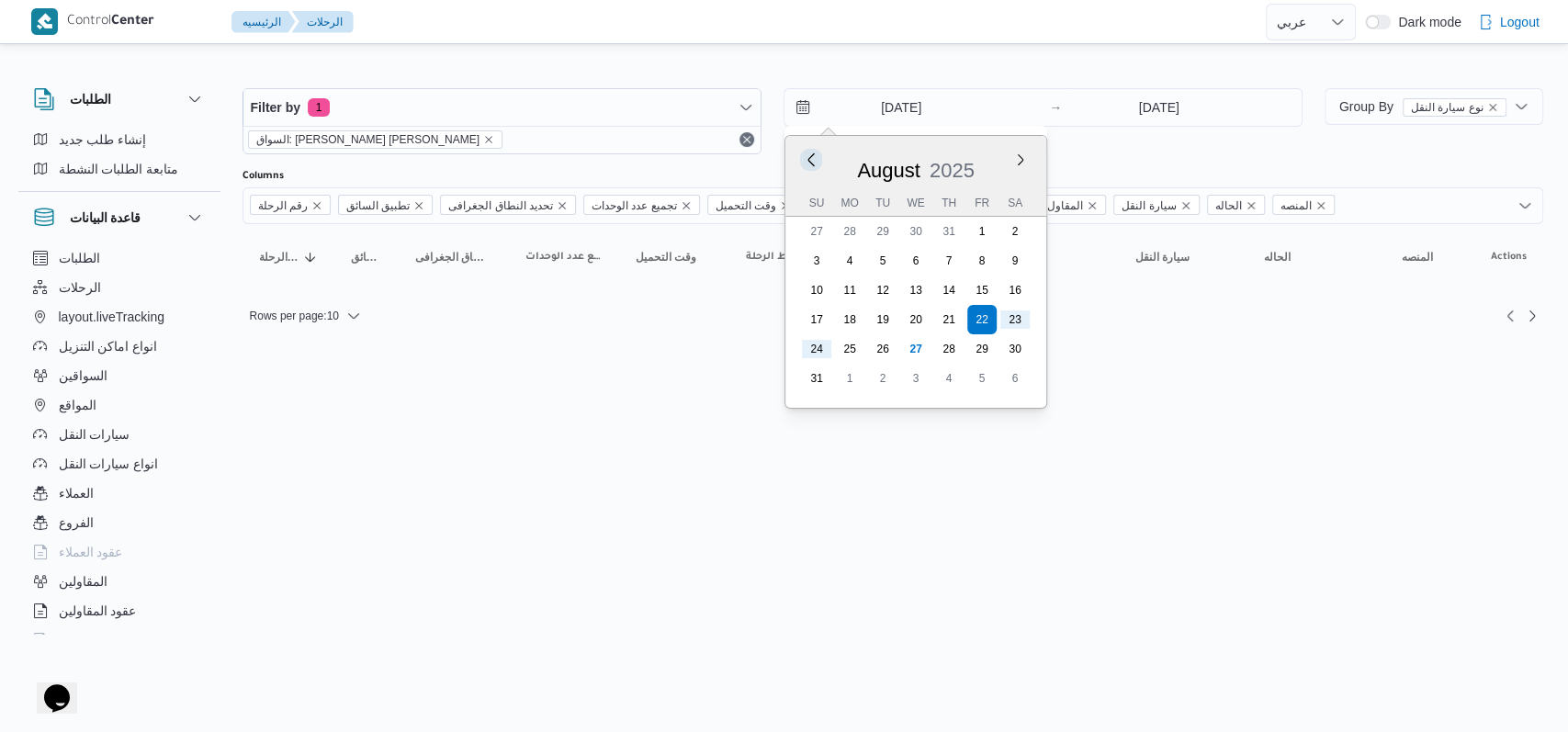
click at [814, 161] on button "Previous Month" at bounding box center [811, 160] width 17 height 17
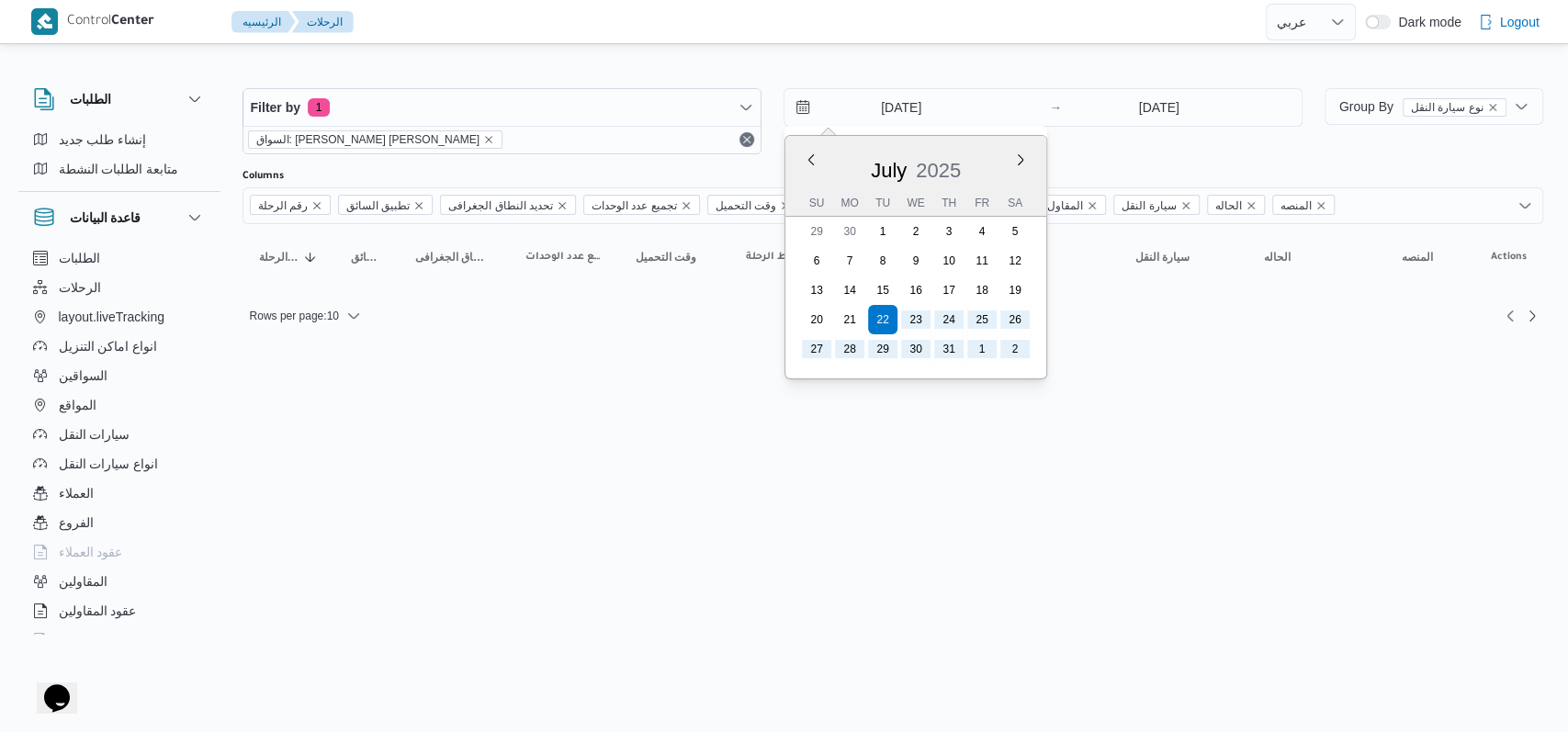
click at [1125, 149] on div "[DATE] Previous Month Next month [DATE] [DATE] Su Mo Tu We Th Fr Sa 29 30 1 2 3…" at bounding box center [1043, 121] width 519 height 66
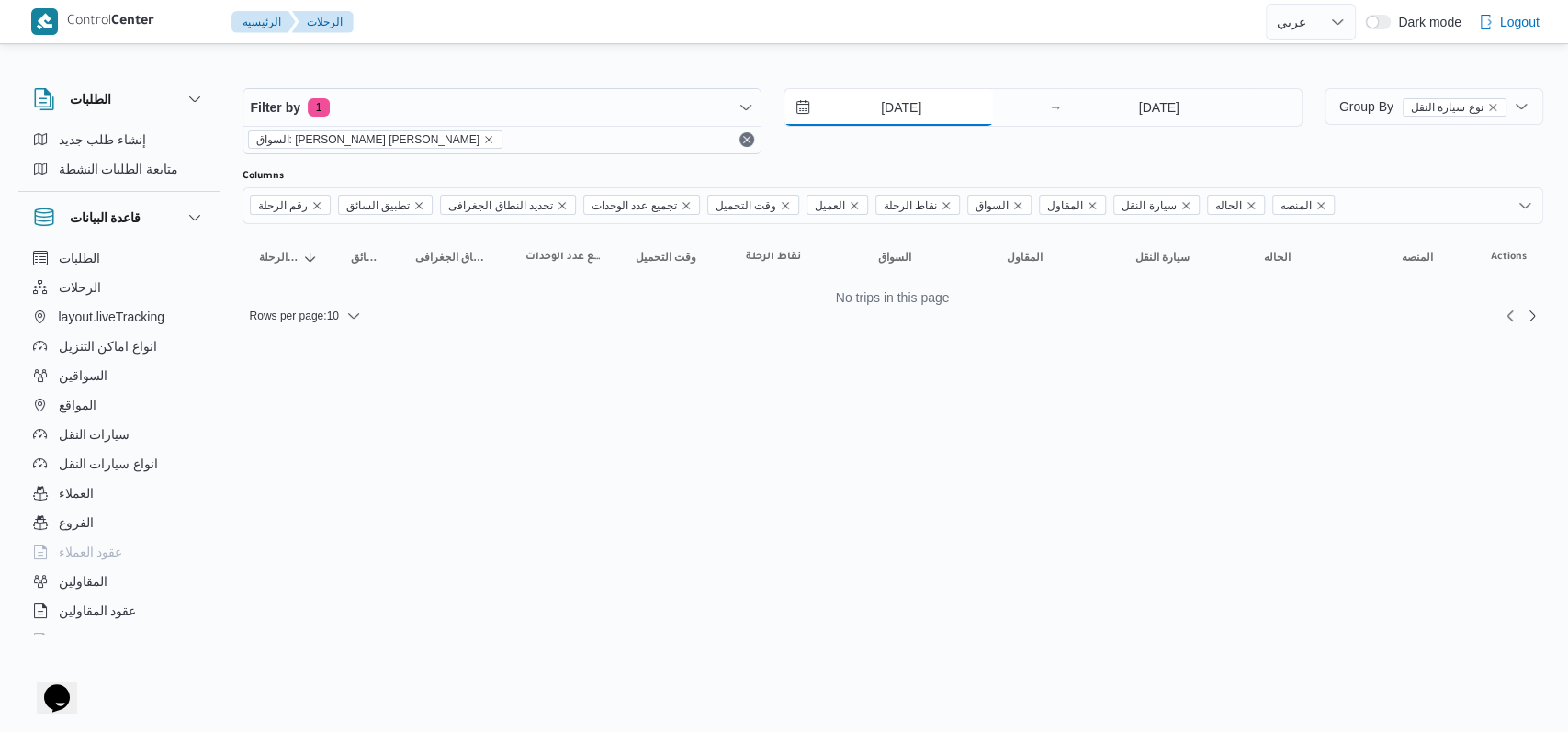
click at [894, 99] on input "[DATE]" at bounding box center [889, 107] width 209 height 37
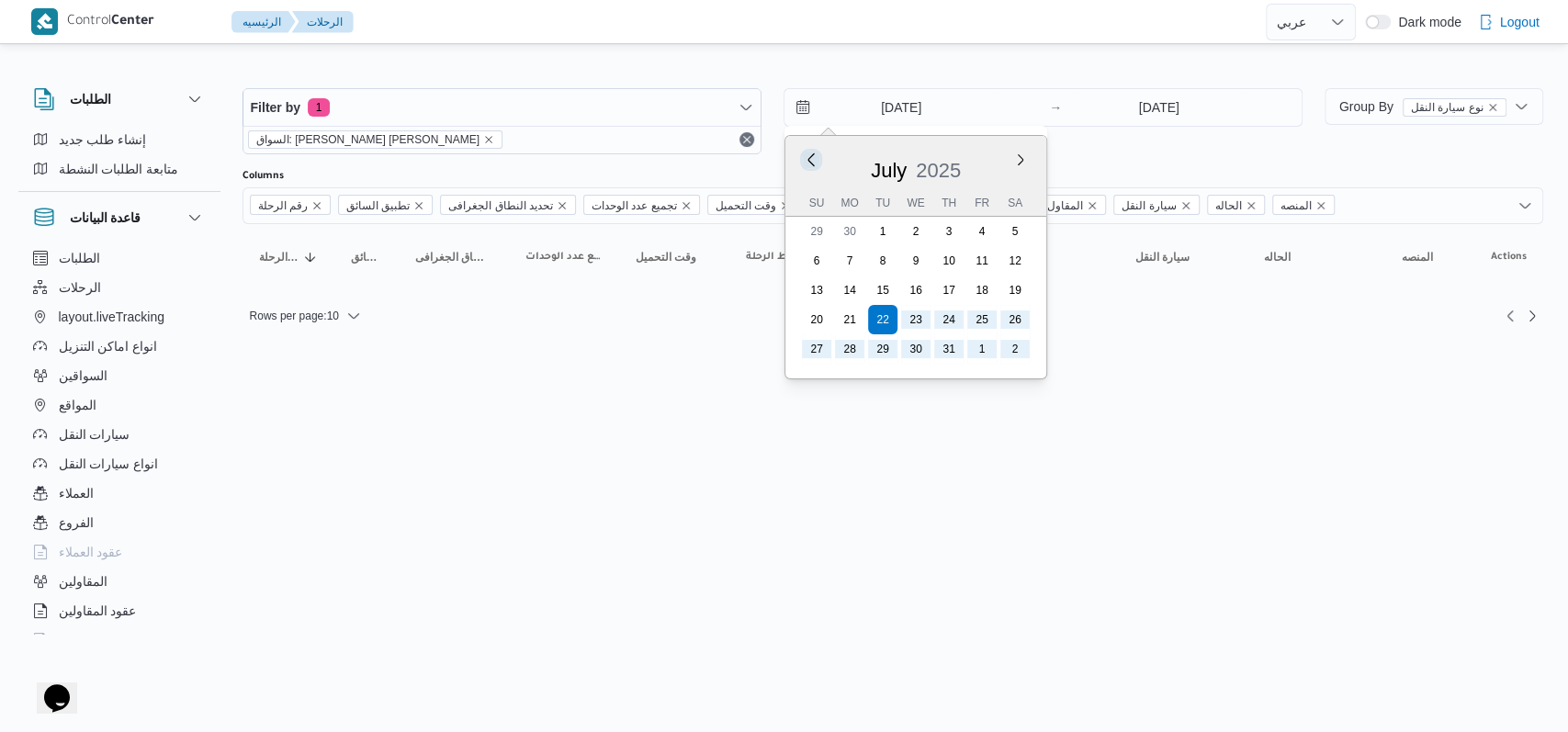
click at [814, 158] on button "Previous Month" at bounding box center [811, 160] width 17 height 17
type input "[DATE]"
click at [1100, 143] on div "[DATE] Previous Month Next month [DATE] [DATE] Su Mo Tu We Th Fr Sa 1 2 3 4 5 6…" at bounding box center [1043, 121] width 519 height 66
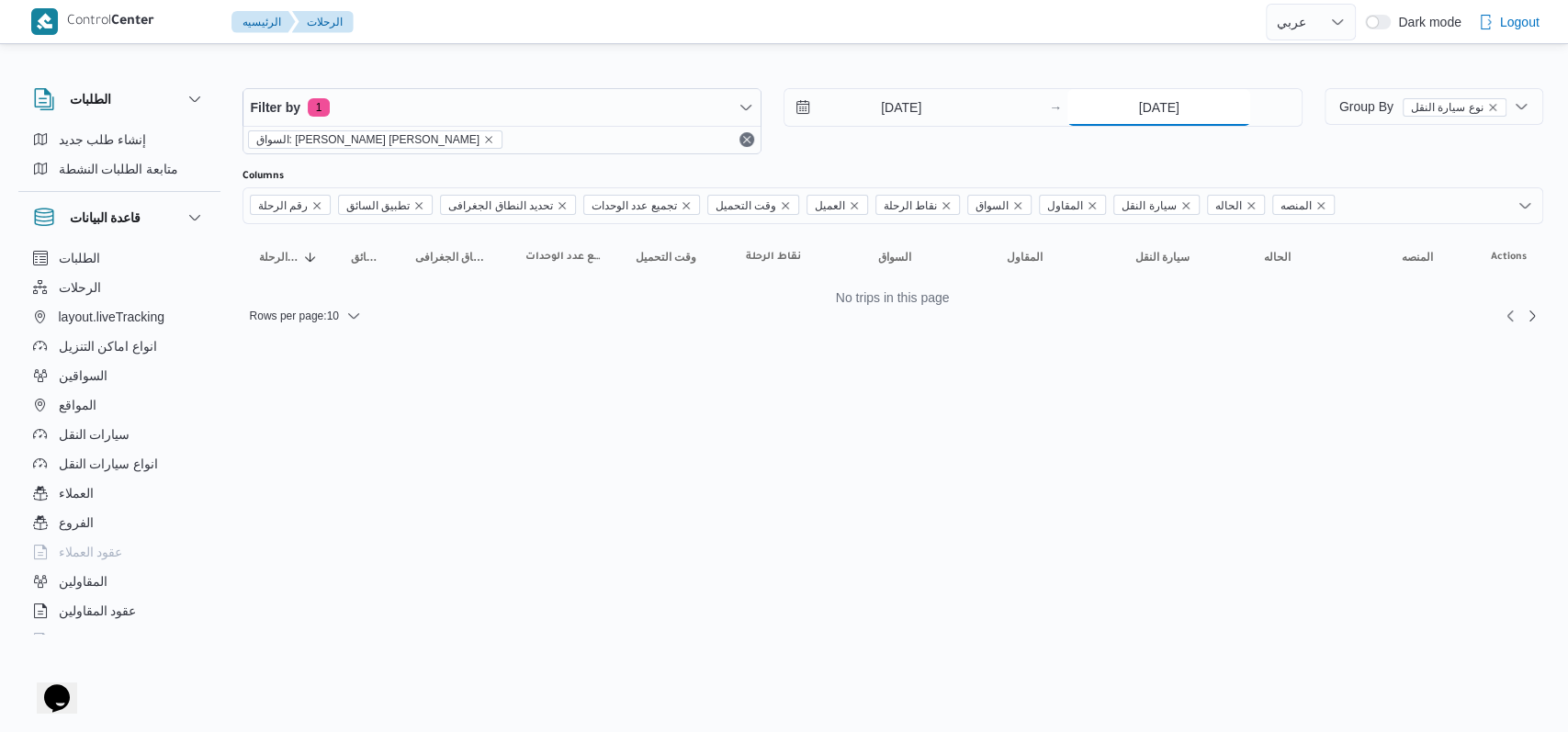
click at [1137, 116] on input "[DATE]" at bounding box center [1159, 107] width 183 height 37
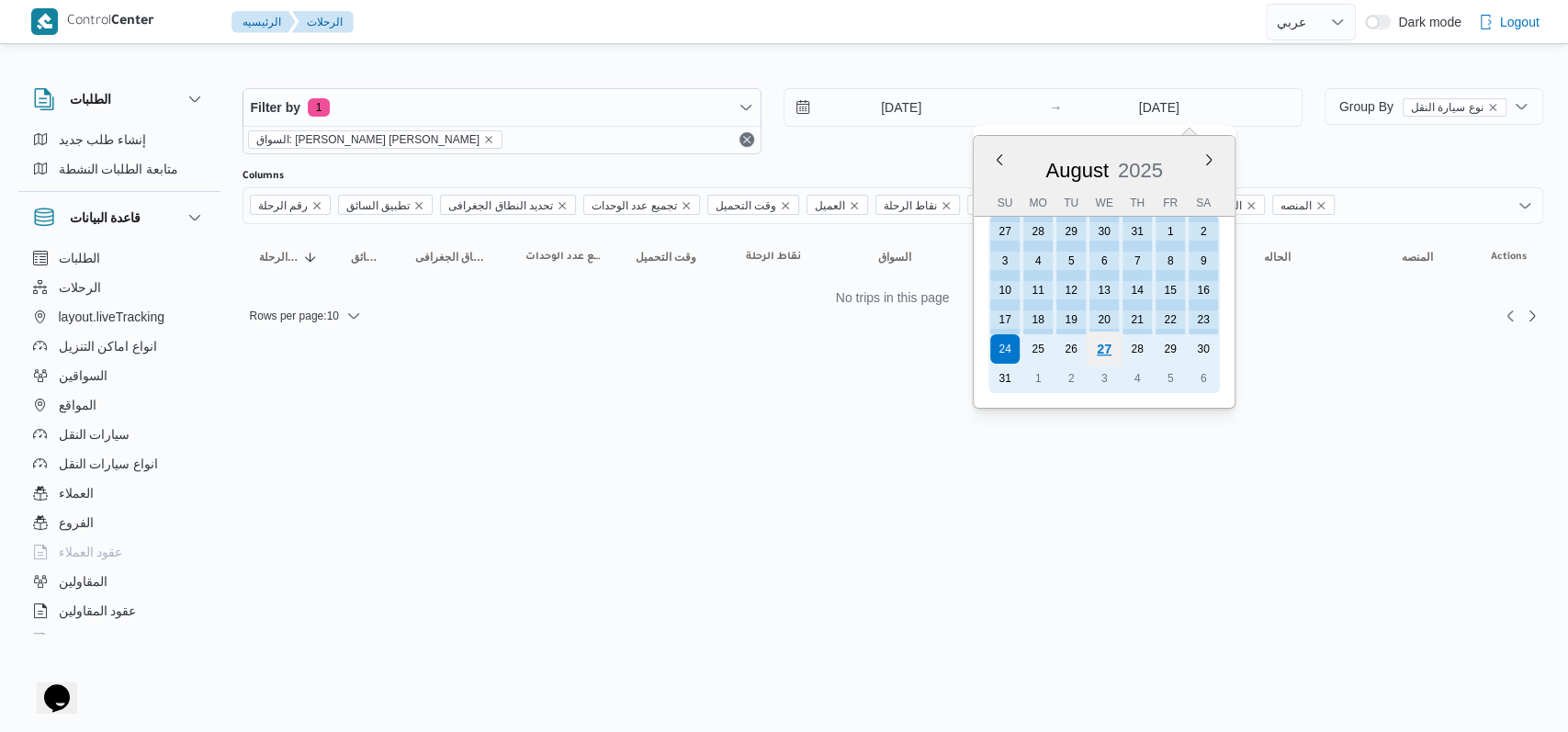
click at [1116, 353] on div "27" at bounding box center [1104, 349] width 35 height 35
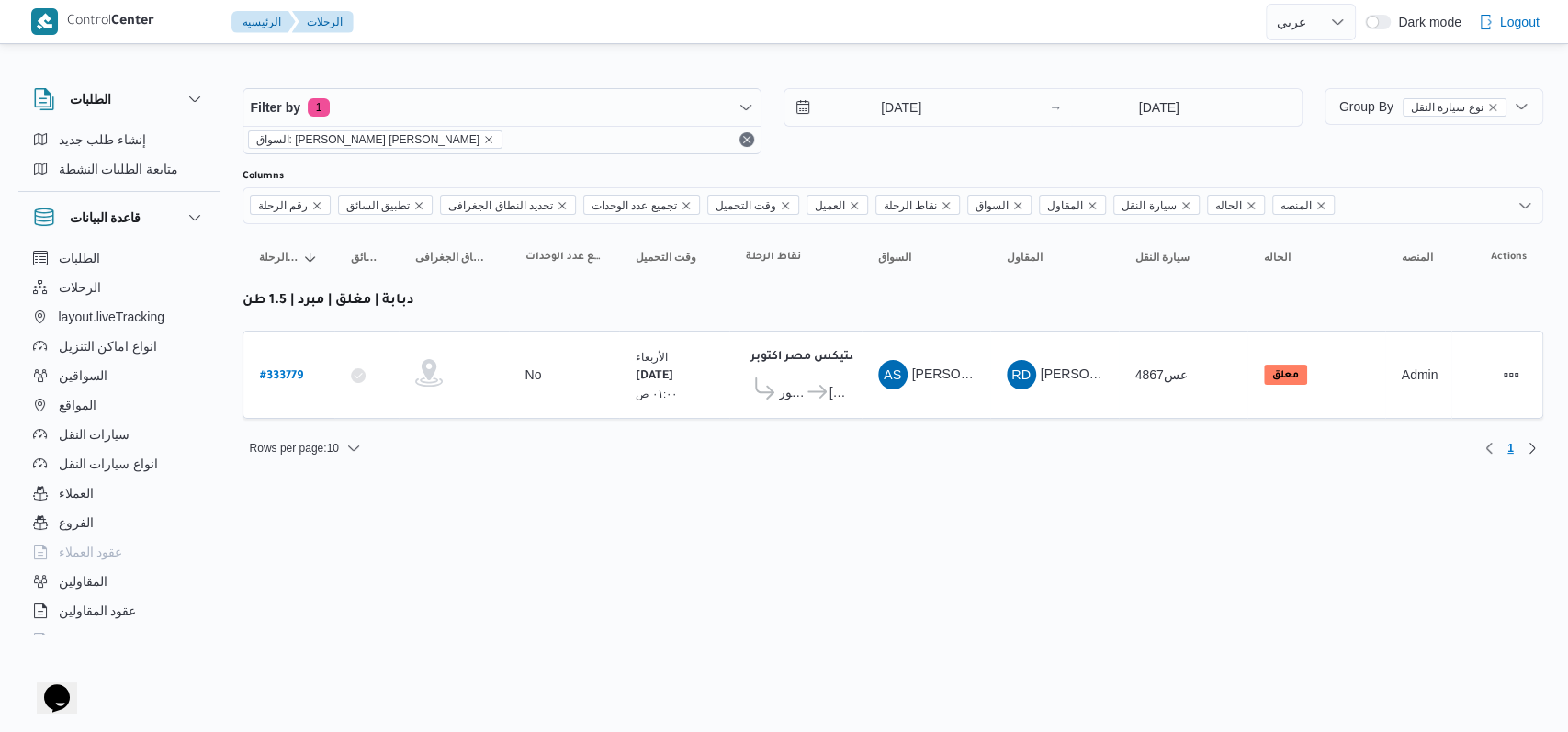
click at [878, 152] on div "[DATE] → [DATE]" at bounding box center [1043, 121] width 519 height 66
click at [1124, 106] on input "[DATE]" at bounding box center [1159, 107] width 183 height 37
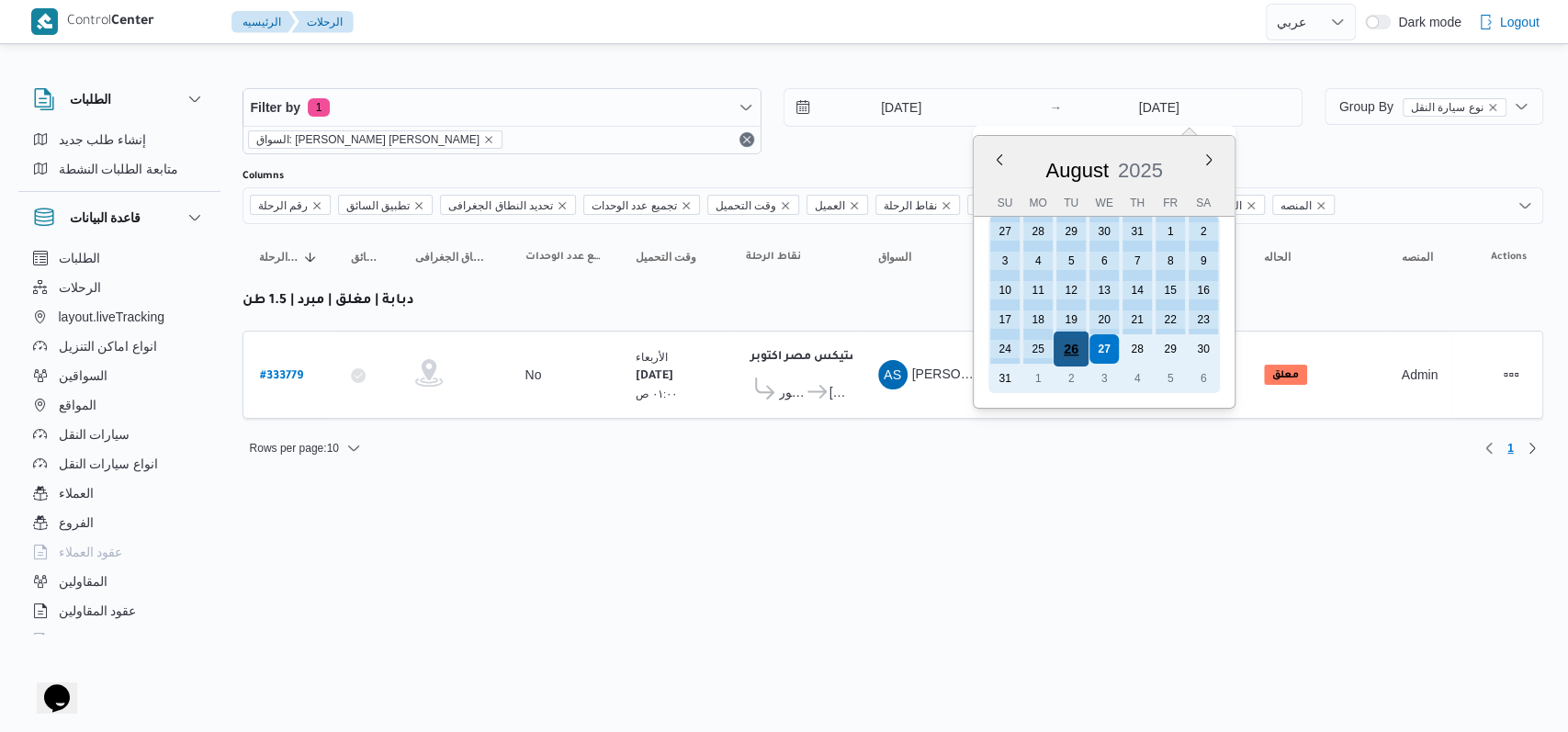
click at [1081, 343] on div "26" at bounding box center [1071, 349] width 35 height 35
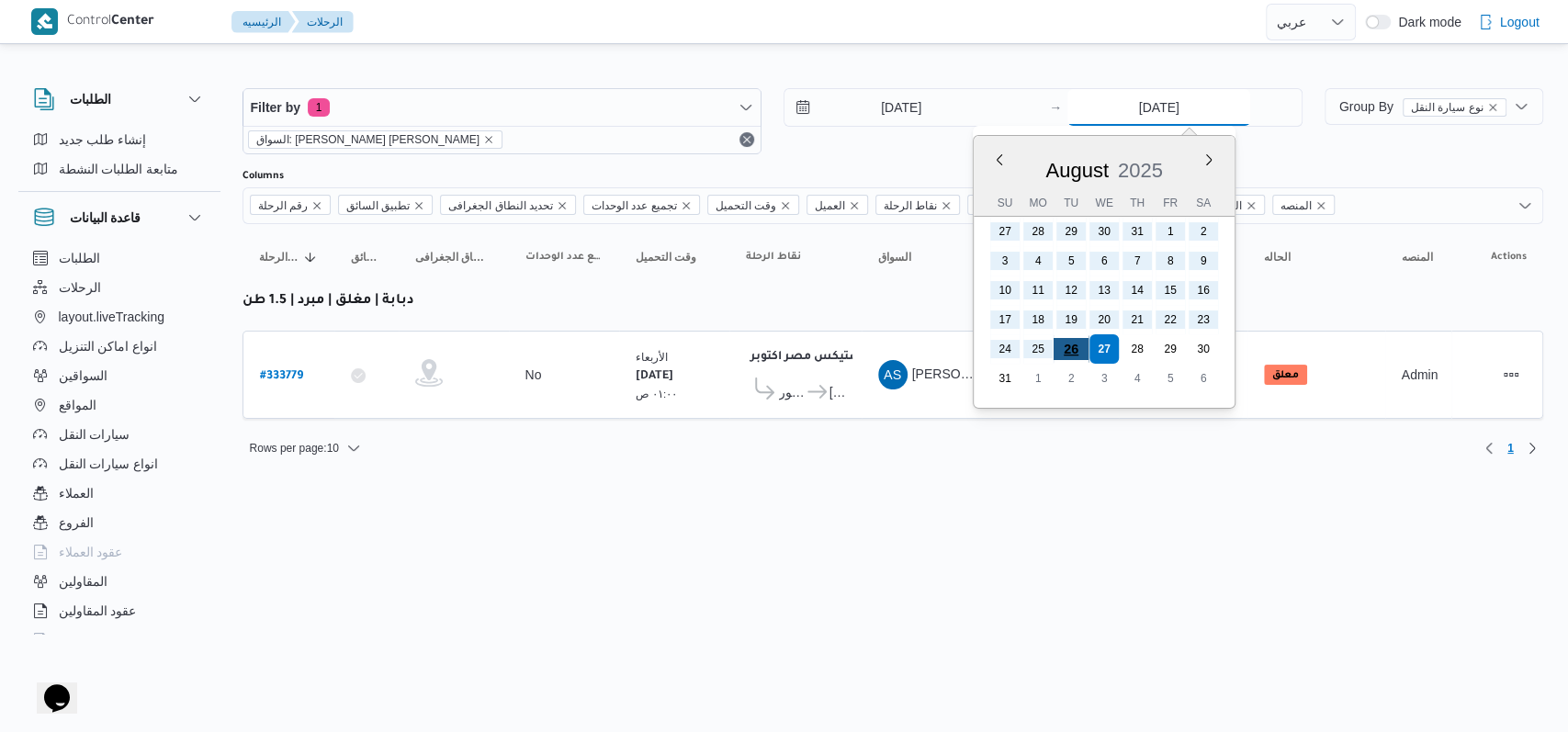
type input "[DATE]"
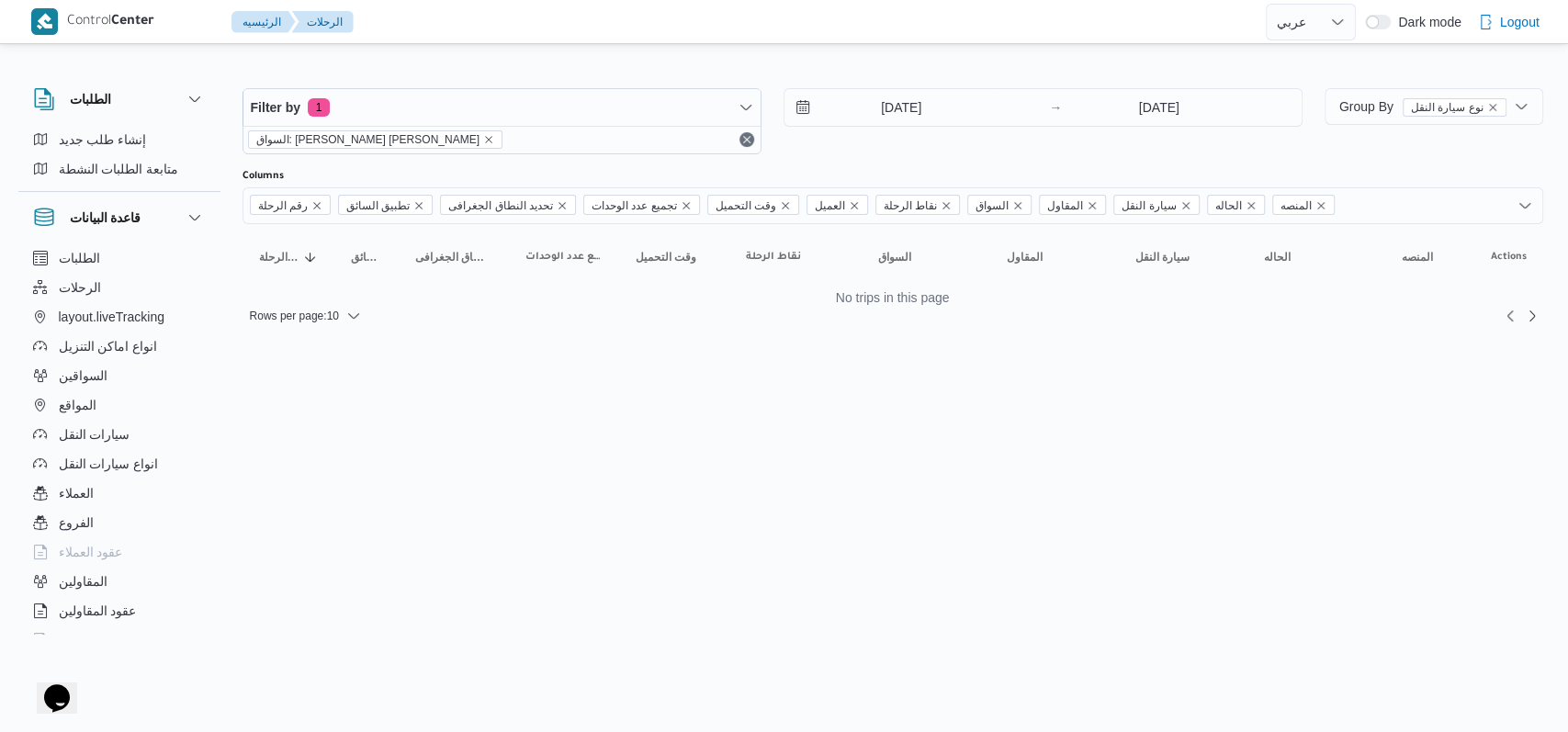
click at [902, 152] on div "[DATE] → [DATE]" at bounding box center [1043, 121] width 519 height 66
click at [904, 107] on input "[DATE]" at bounding box center [889, 107] width 209 height 37
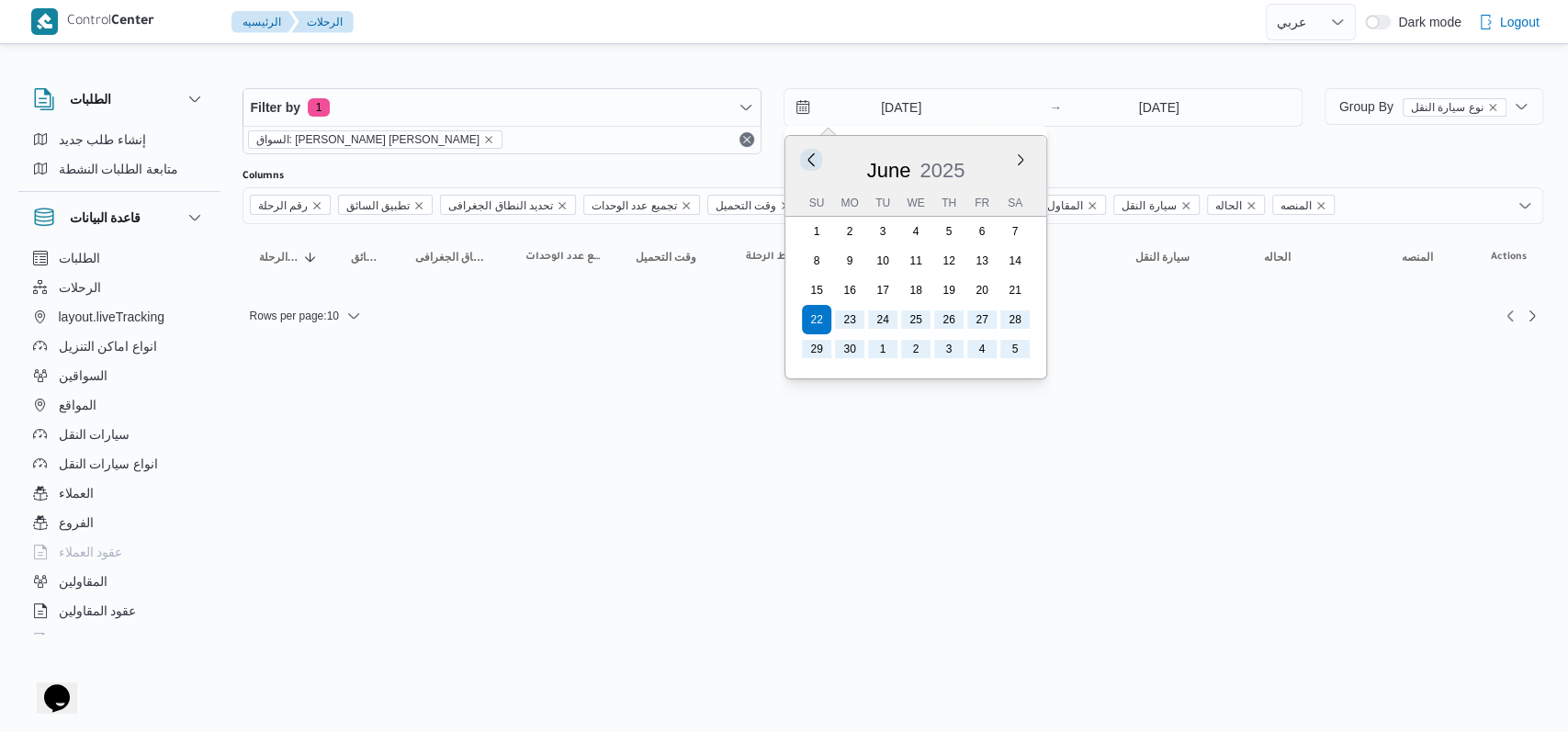
click at [814, 163] on button "Previous Month" at bounding box center [811, 160] width 17 height 17
type input "[DATE]"
click at [1075, 144] on div "[DATE] Previous Month Next month [DATE] [DATE] Su Mo Tu We Th Fr Sa 27 28 29 30…" at bounding box center [1043, 121] width 519 height 66
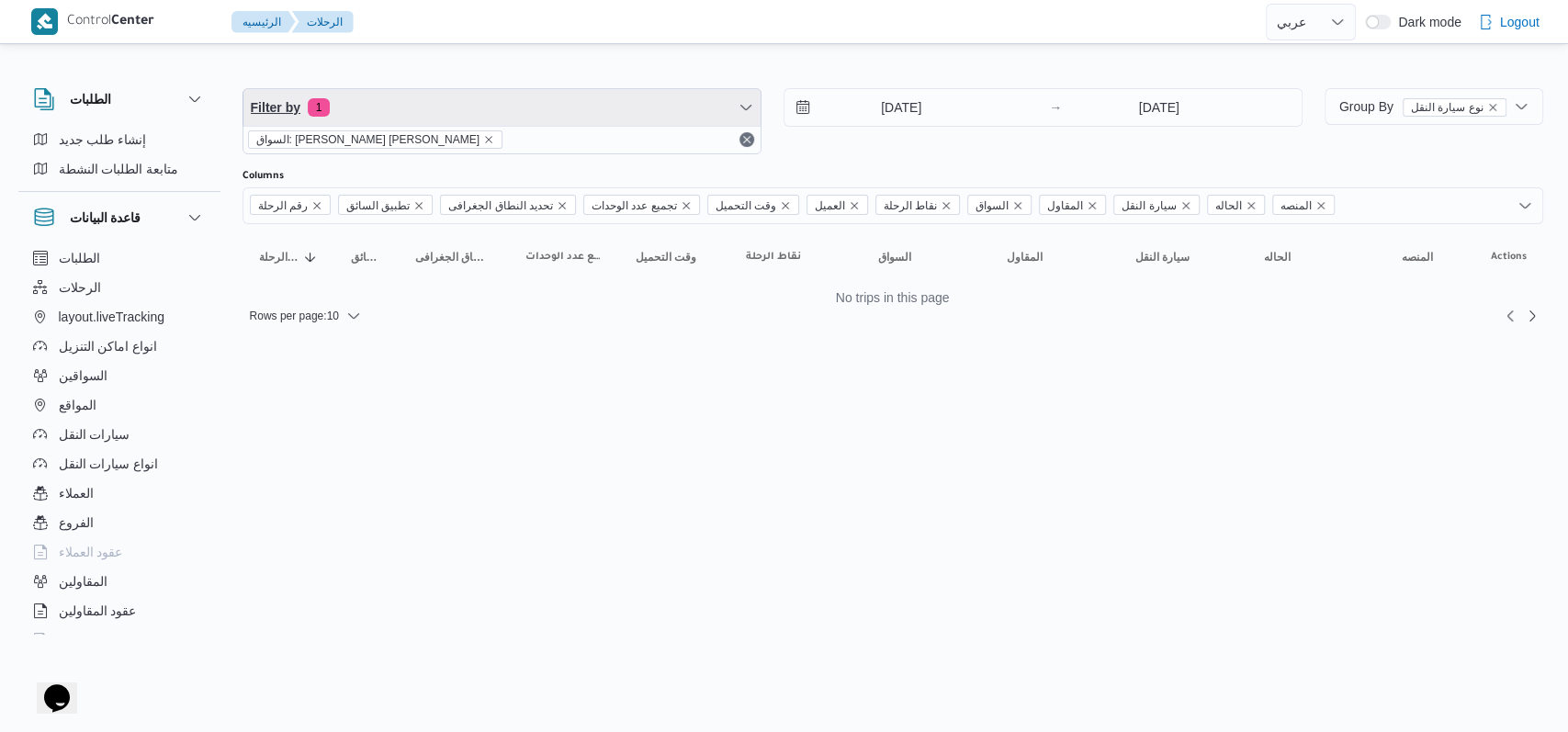
click at [444, 110] on span "Filter by 1" at bounding box center [502, 107] width 518 height 37
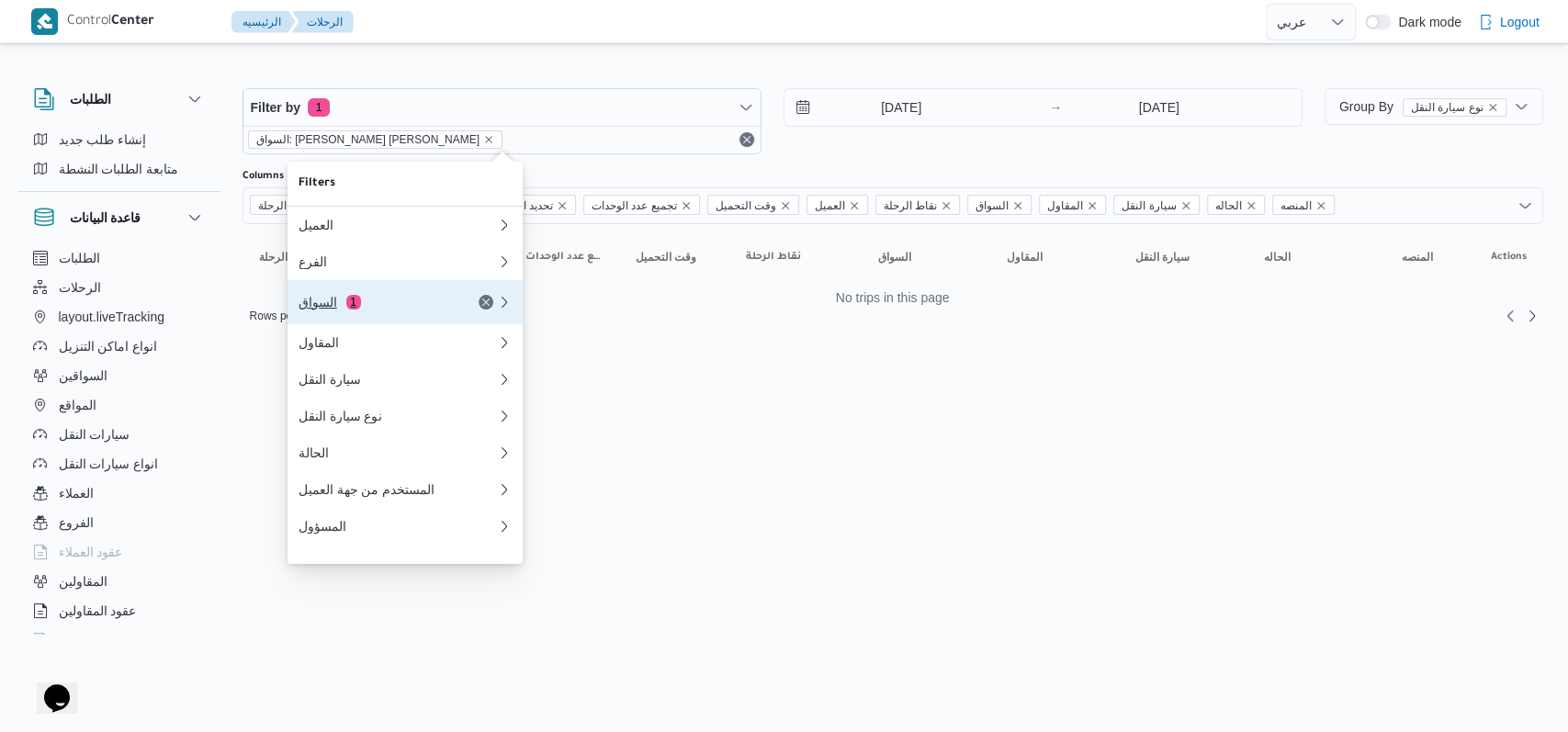
click at [400, 319] on button "السواق 1" at bounding box center [404, 303] width 235 height 44
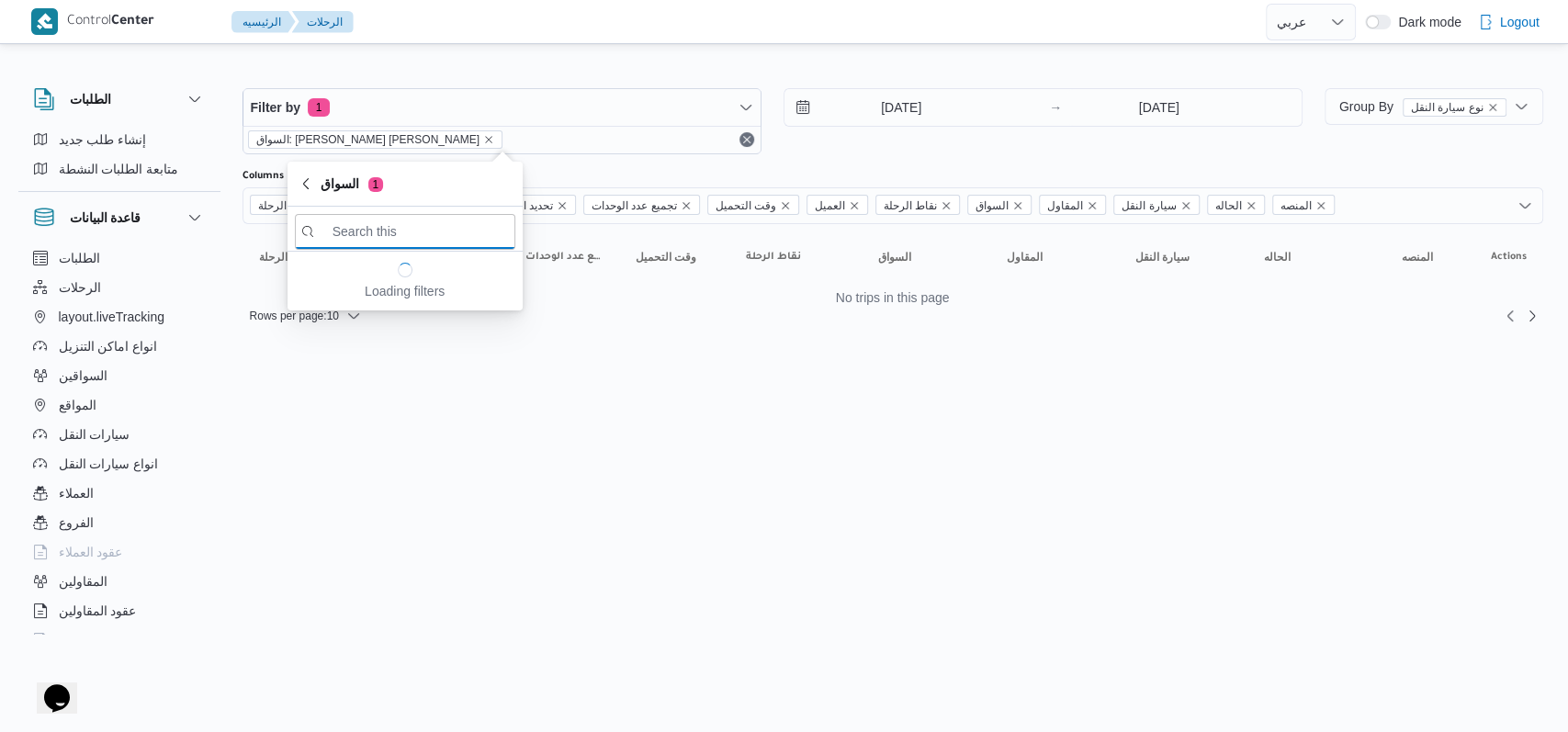
paste input "عبدالرحيم محمد حامد عبداللطيف"
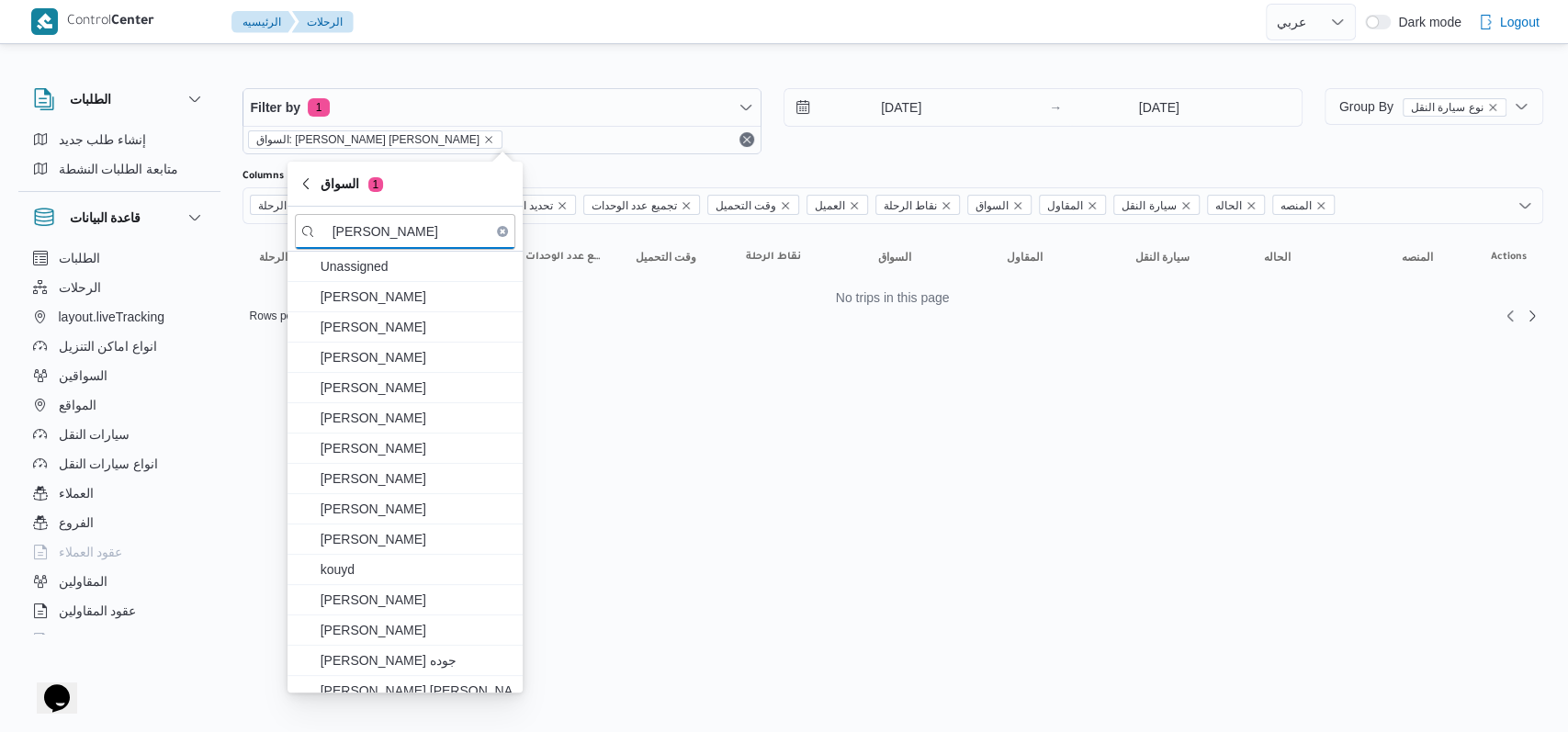
scroll to position [0, 3]
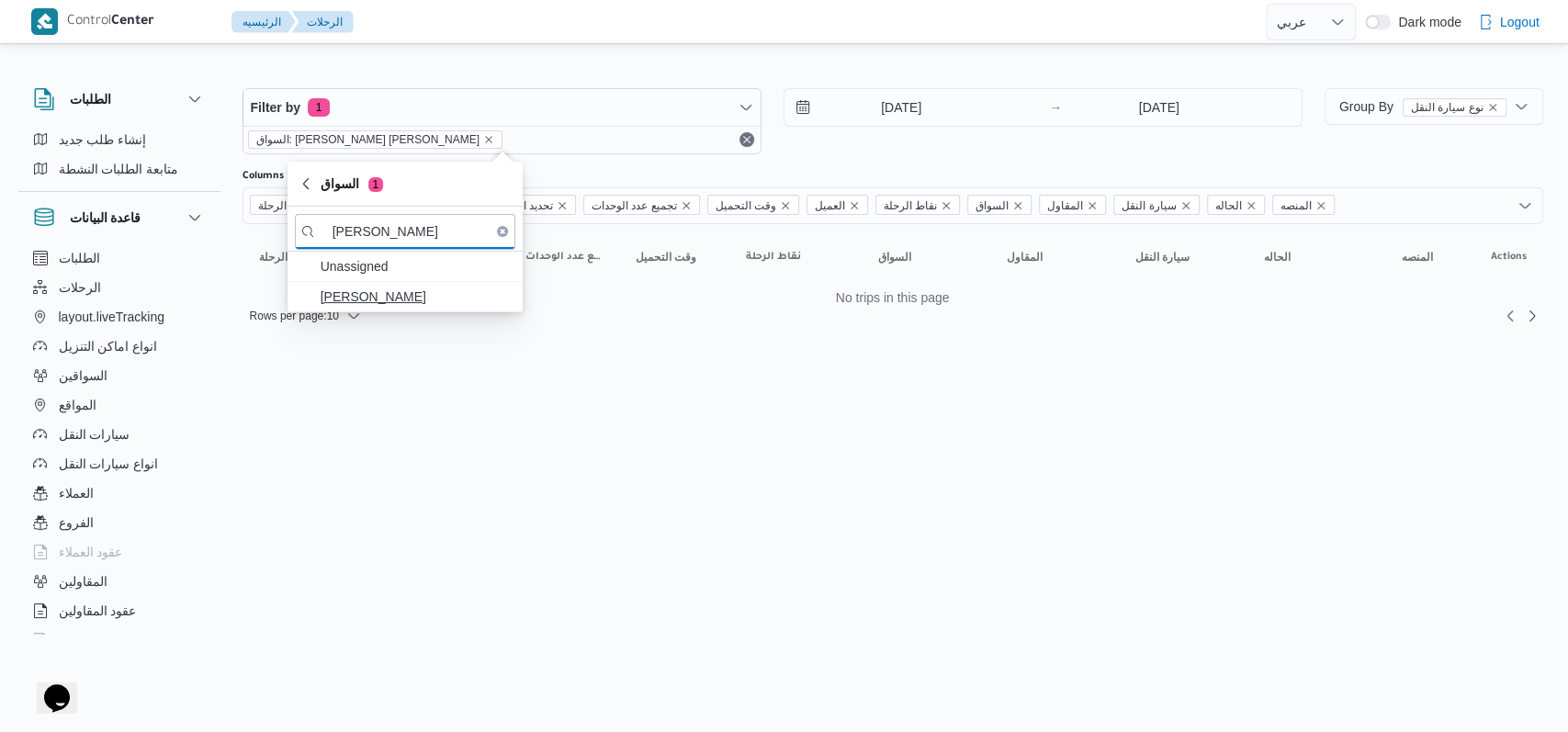
type input "عبدالرحيم محمد حامد عبداللطيف"
click at [421, 302] on span "عبدالرحيم محمد حامد عبداللطيف" at bounding box center [416, 296] width 192 height 22
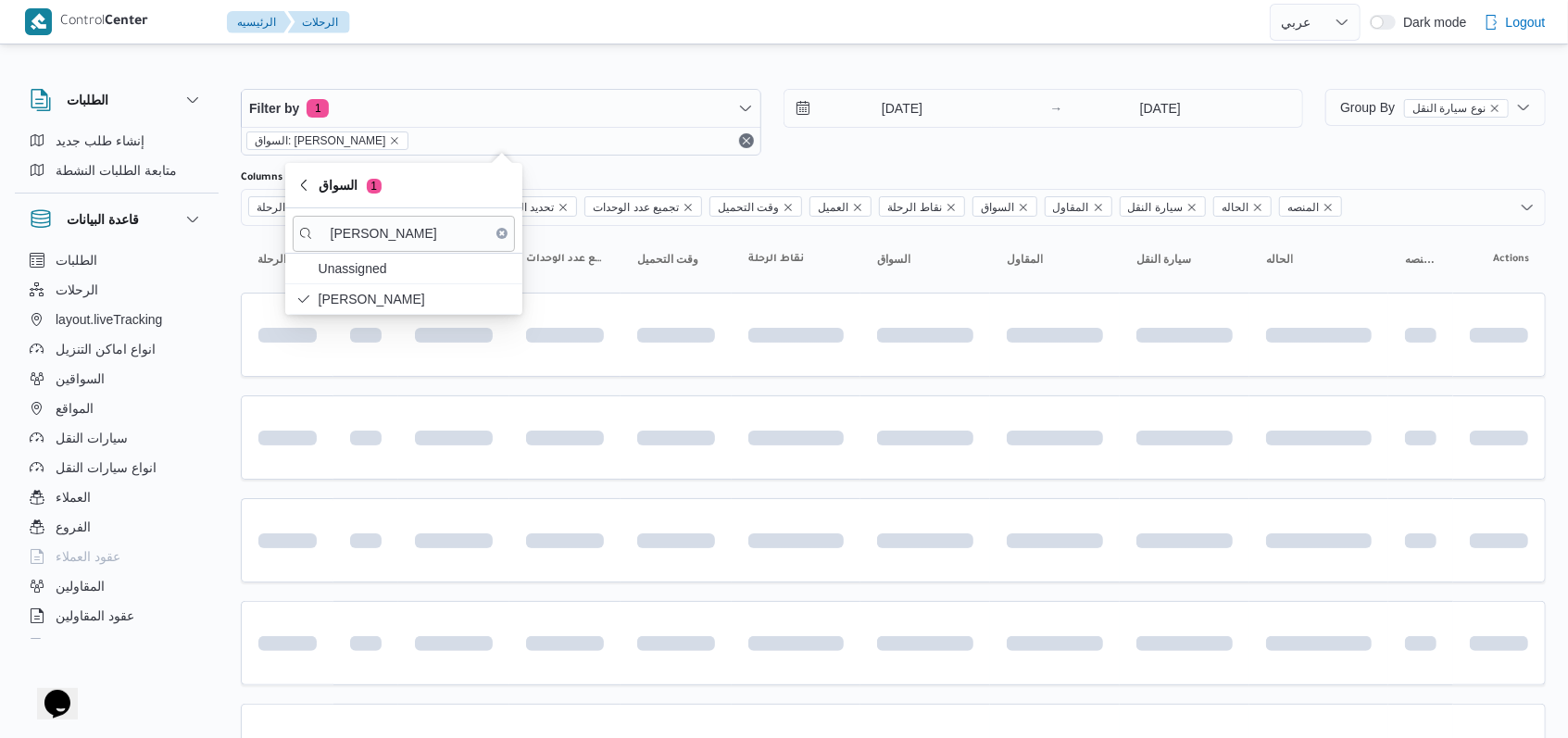
click at [908, 156] on div "Filter by 1 السواق: عبدالرحيم محمد حامد عبداللطيف 22/5/2025 → 26/8/2025" at bounding box center [772, 122] width 1084 height 89
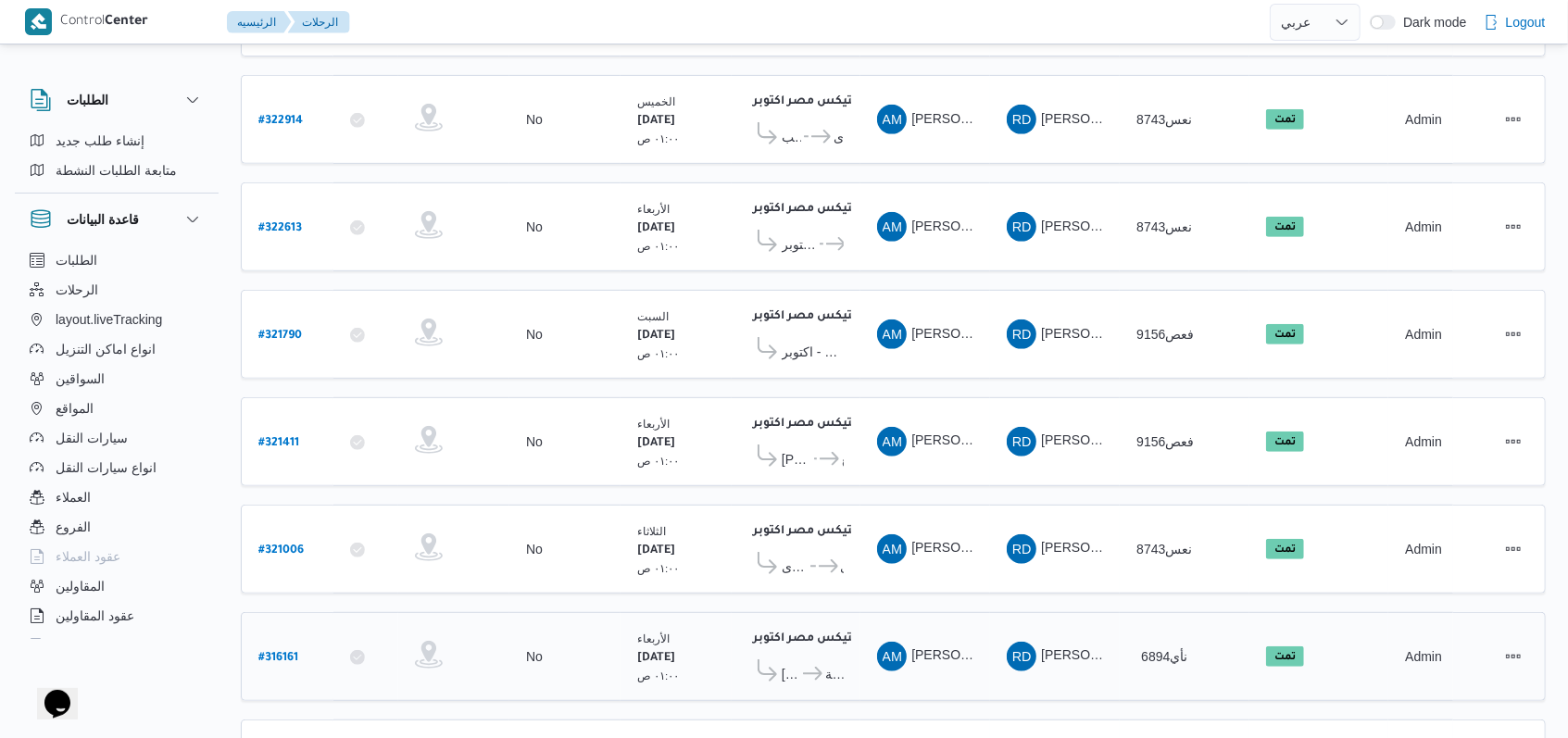
scroll to position [616, 0]
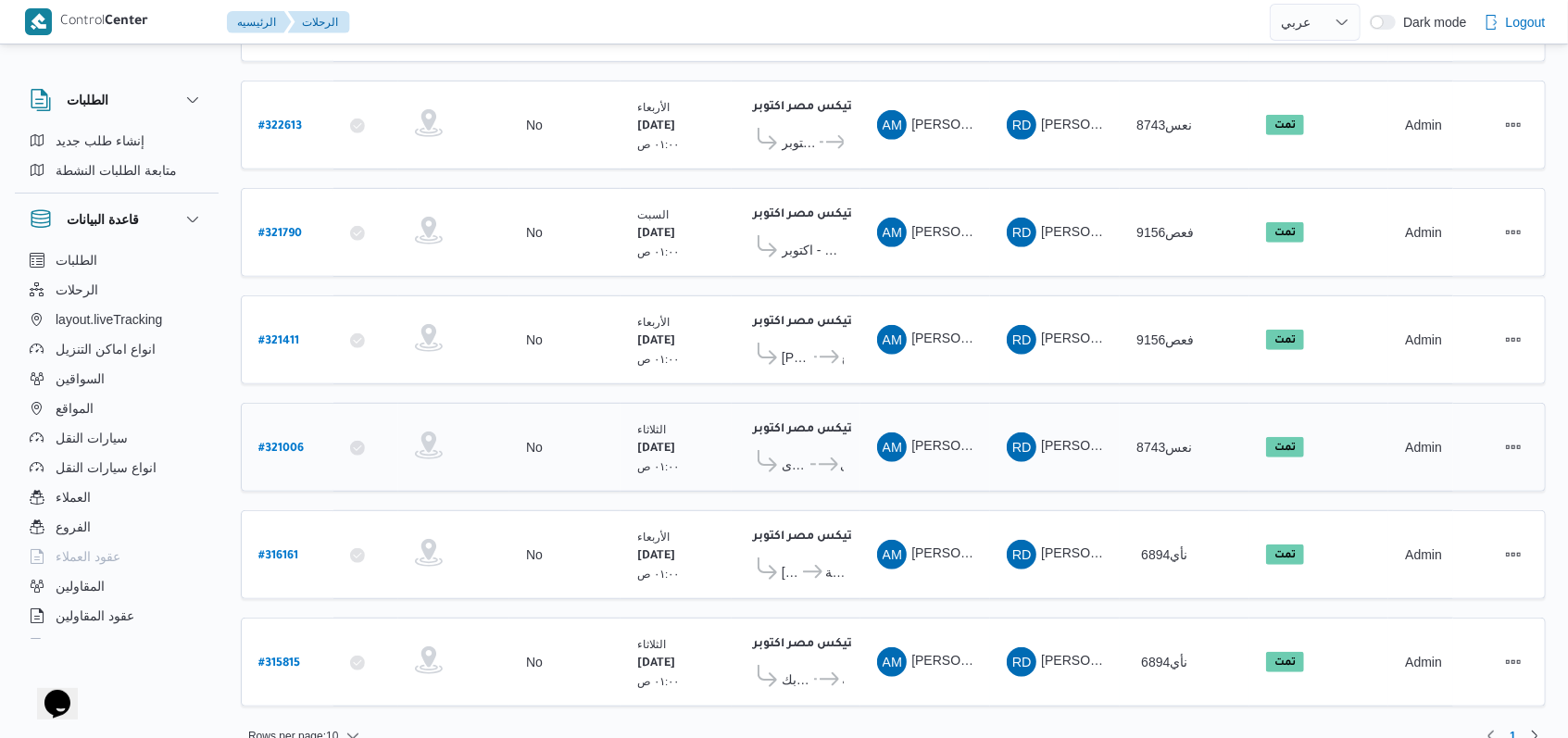
click at [819, 423] on b "اجيليتى لوجيستيكس مصر اكتوبر" at bounding box center [841, 429] width 176 height 13
click at [816, 453] on span "كارفور نيو المعادى" at bounding box center [830, 464] width 28 height 22
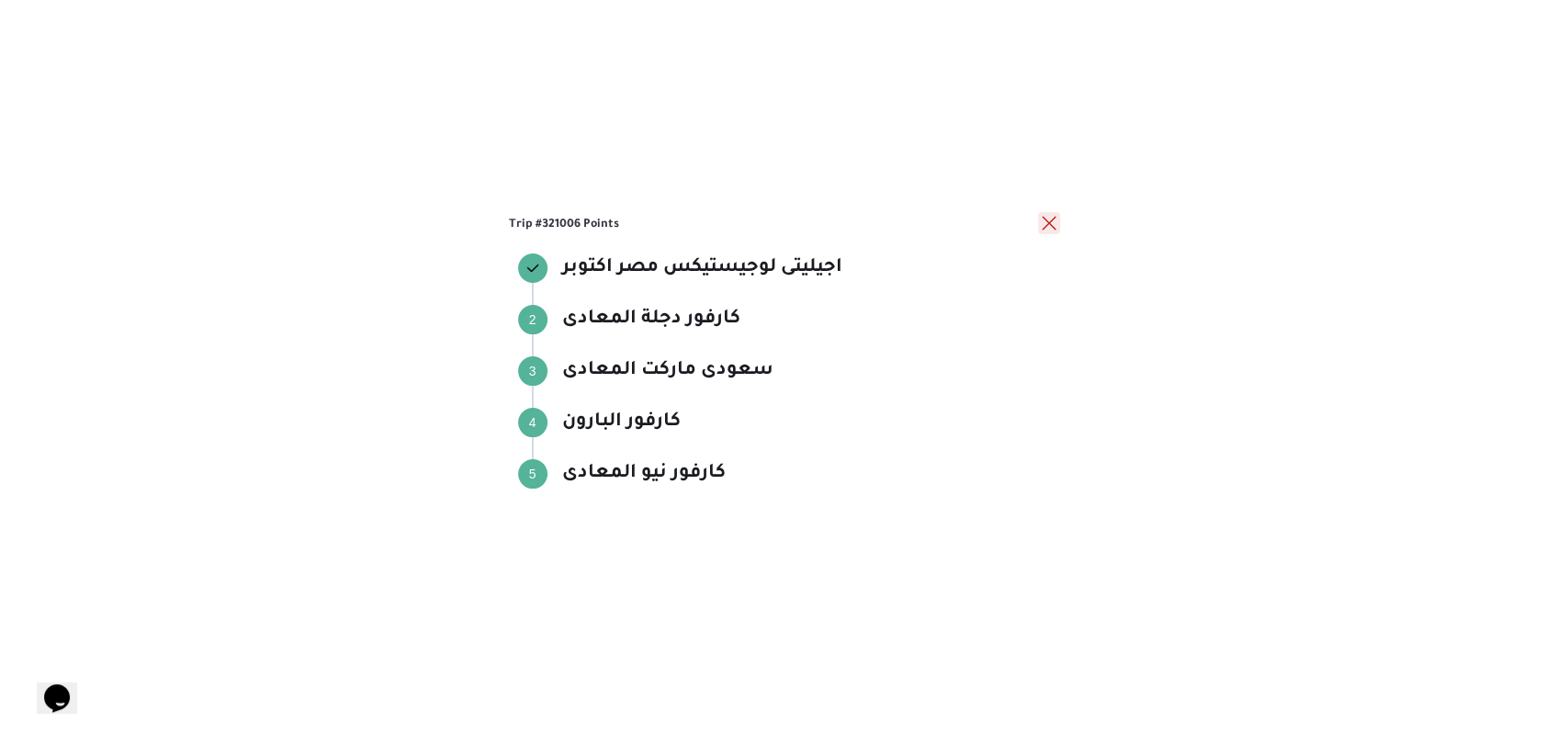
click at [1055, 214] on button "close" at bounding box center [1049, 222] width 22 height 22
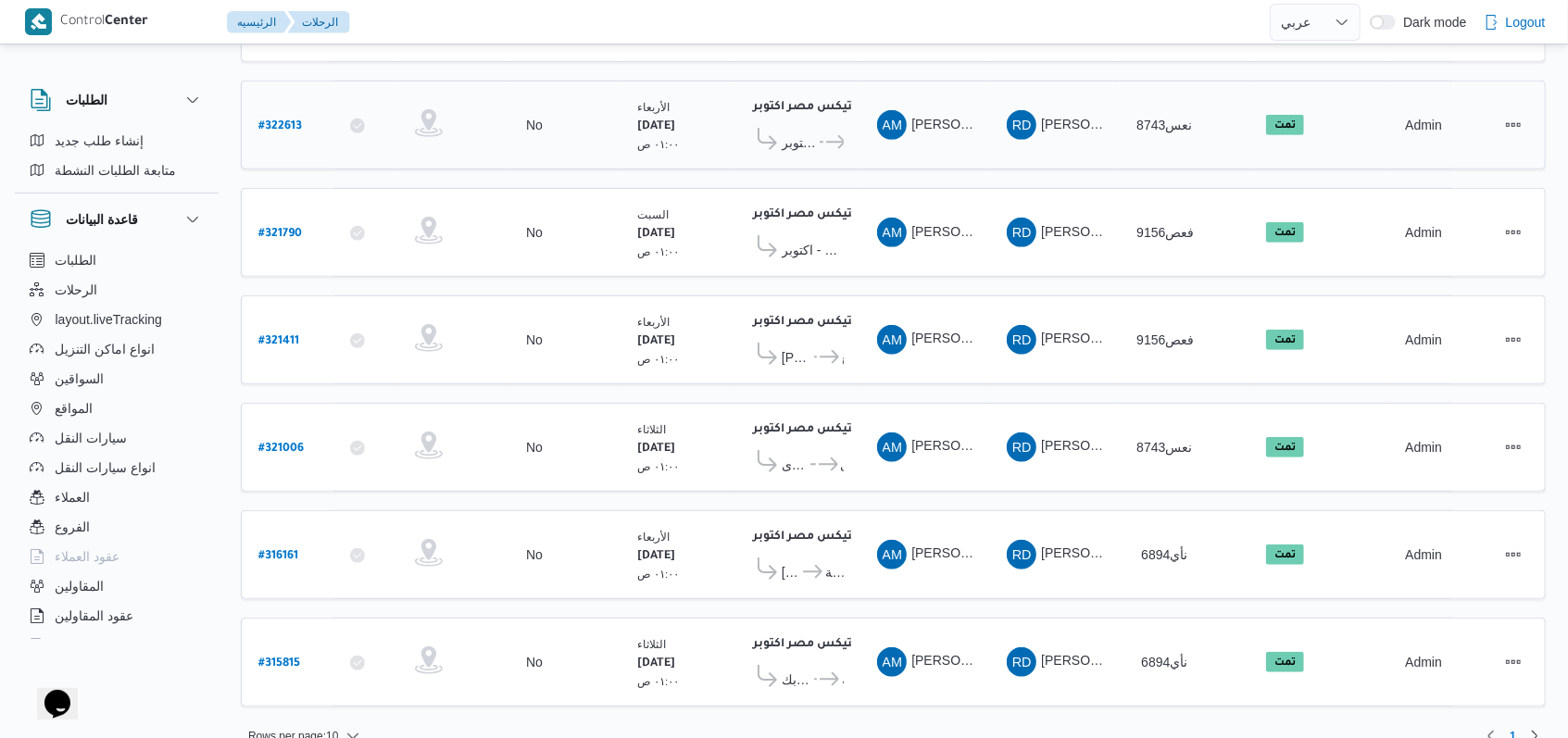
click at [798, 143] on div "اجيليتى لوجيستيكس مصر اكتوبر ٠٤:٢٣ ص بيت الجملة سكوير مول الحصرى - اكتوبر ... س…" at bounding box center [796, 125] width 110 height 78
click at [799, 137] on span "بيت الجملة سكوير مول الحصرى - اكتوبر" at bounding box center [800, 142] width 35 height 22
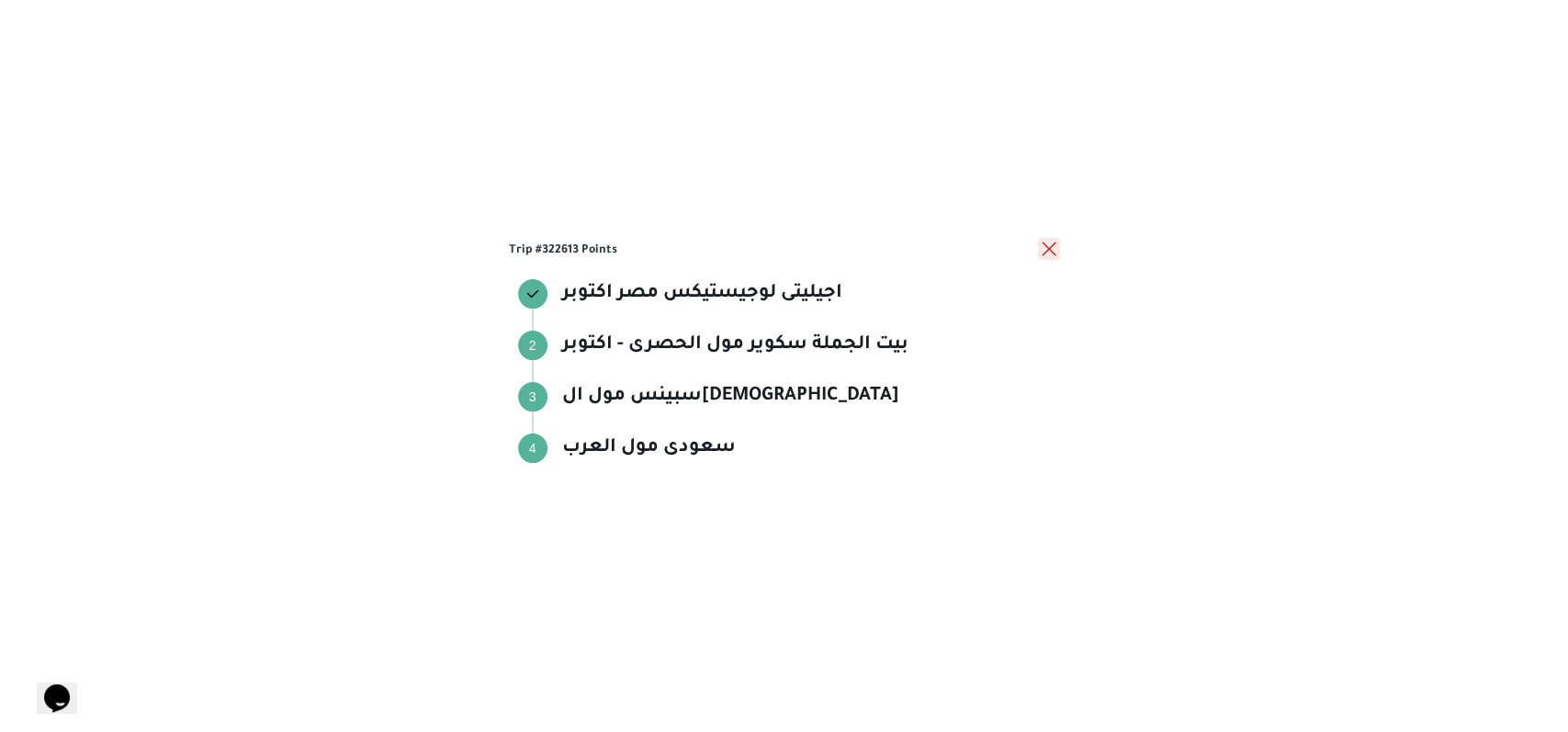
click at [1050, 245] on button "close" at bounding box center [1049, 249] width 22 height 22
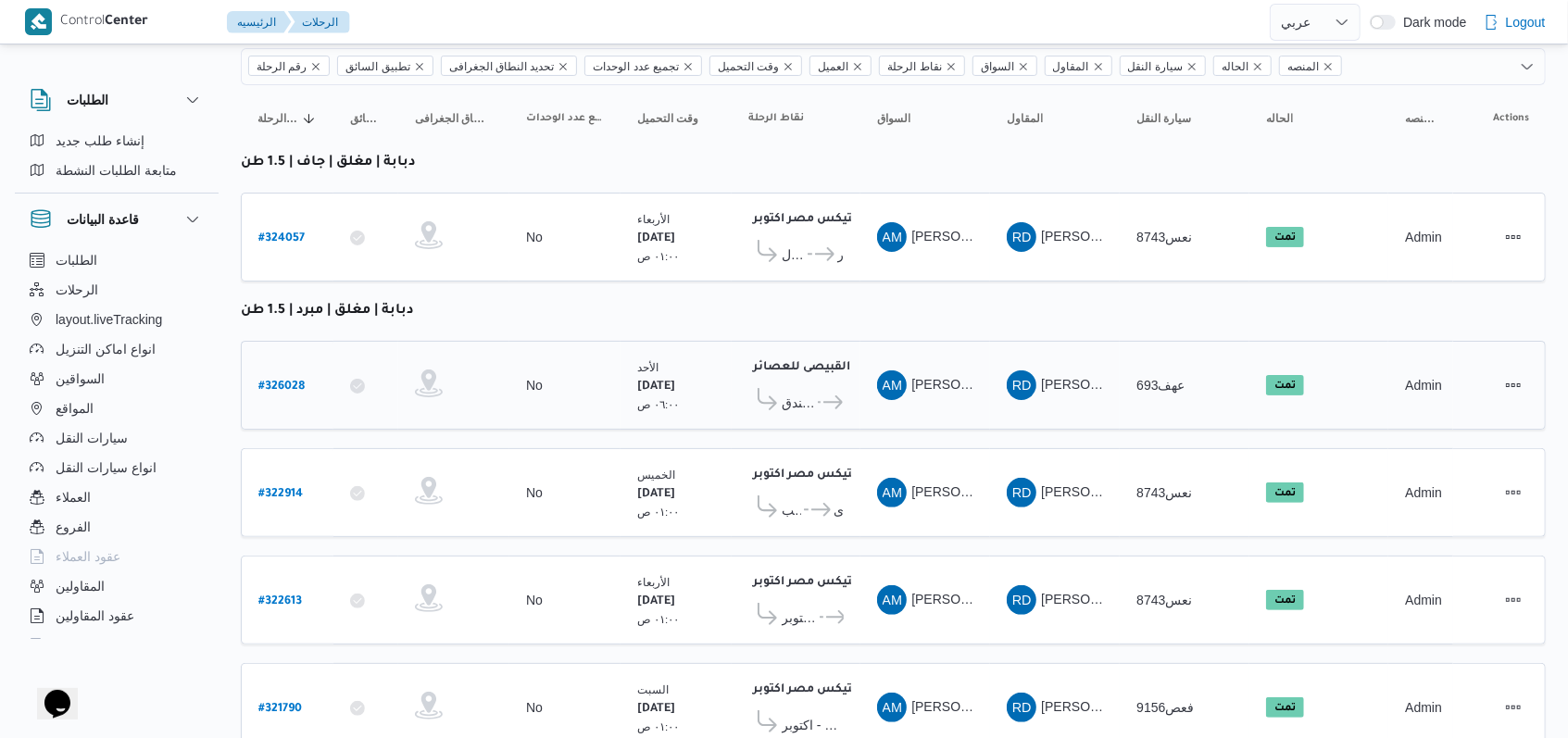
scroll to position [0, 0]
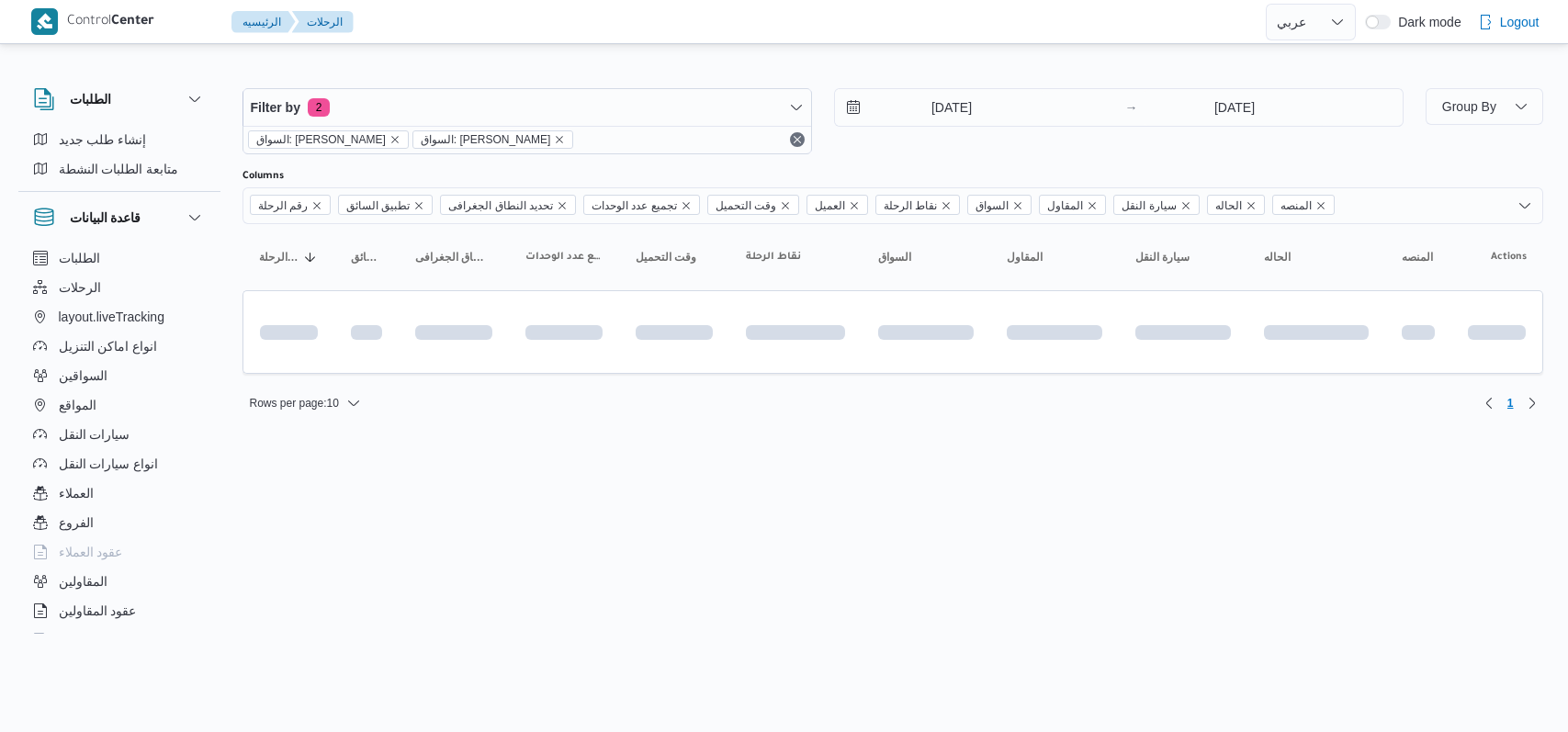
select select "ar"
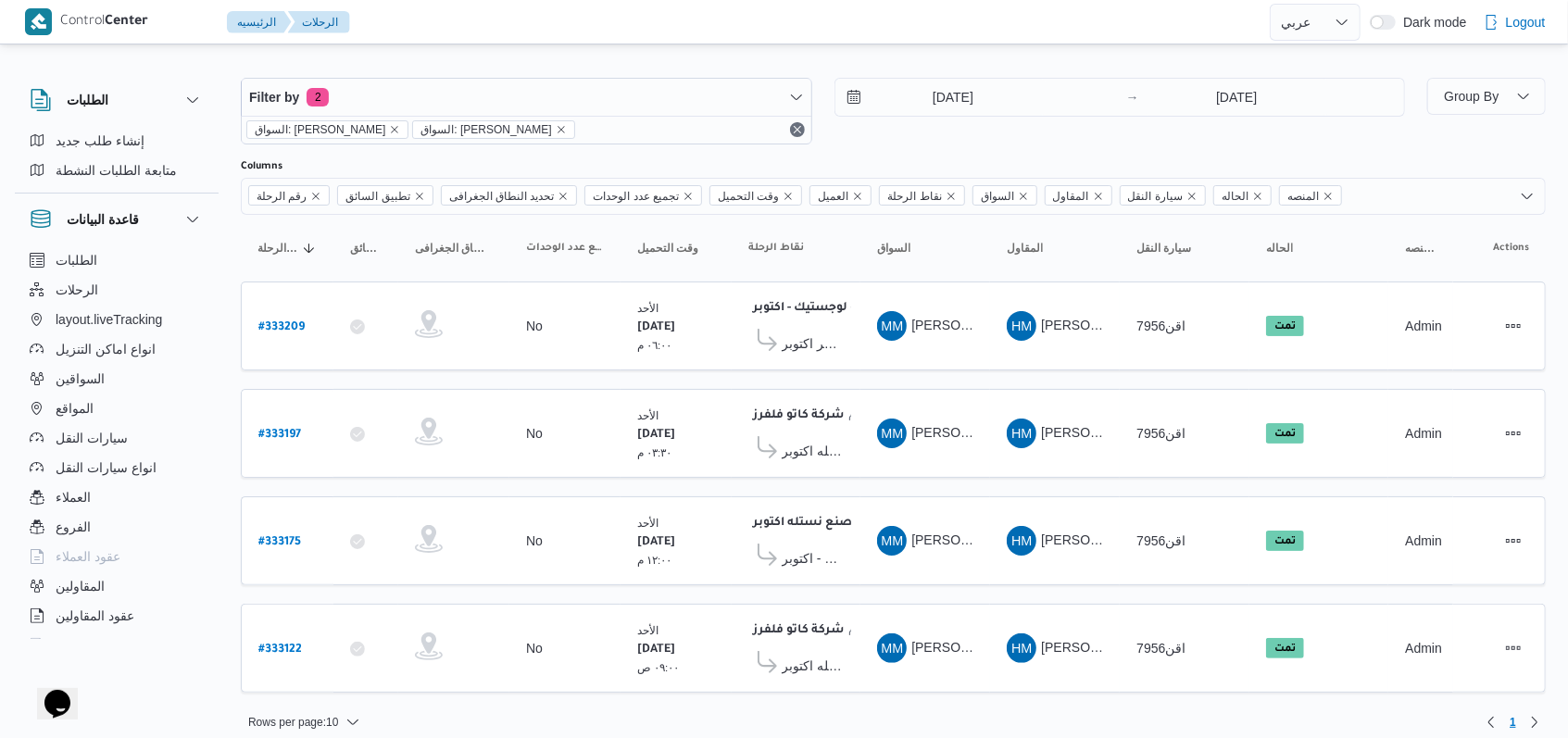
scroll to position [15, 0]
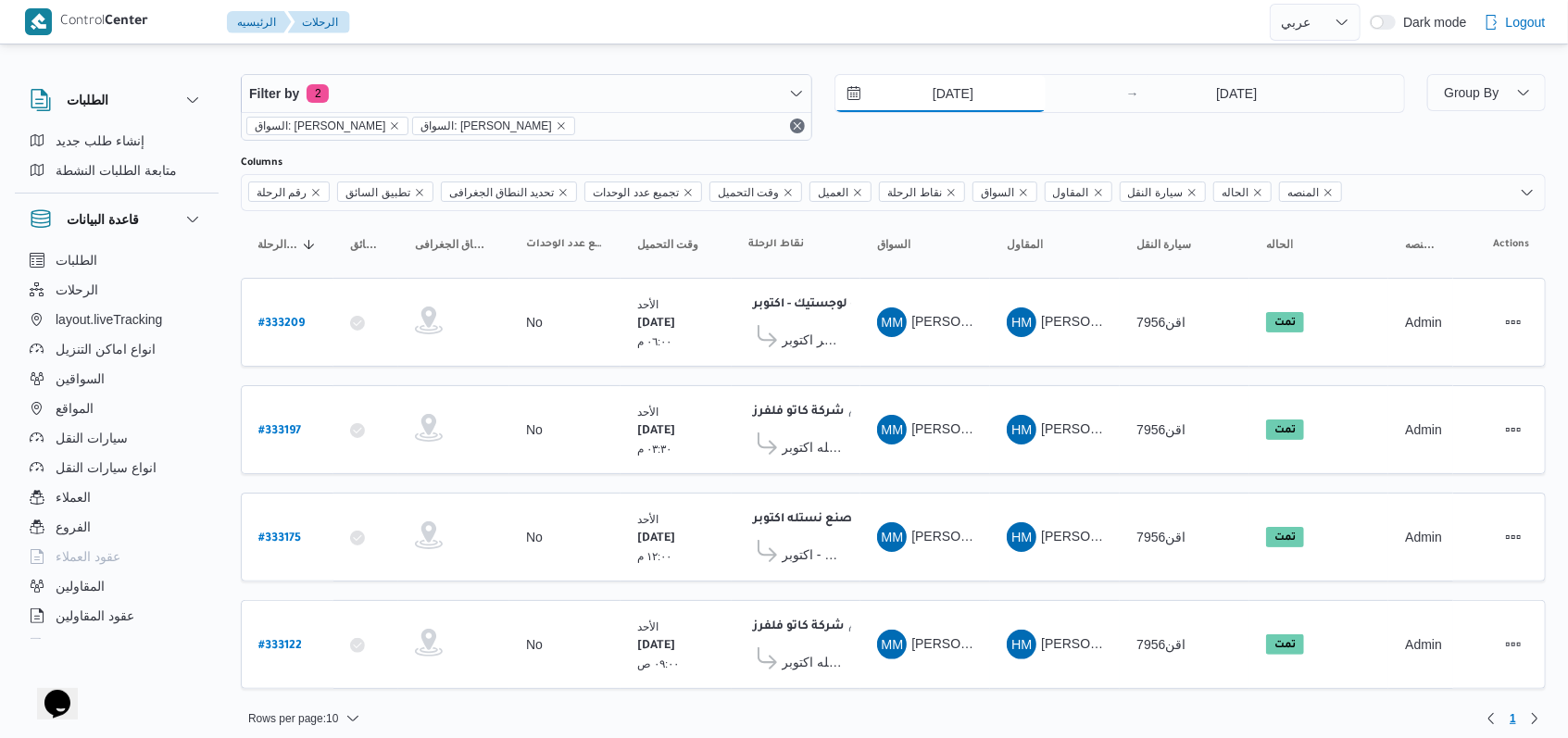
click at [937, 103] on input "[DATE]" at bounding box center [941, 94] width 211 height 37
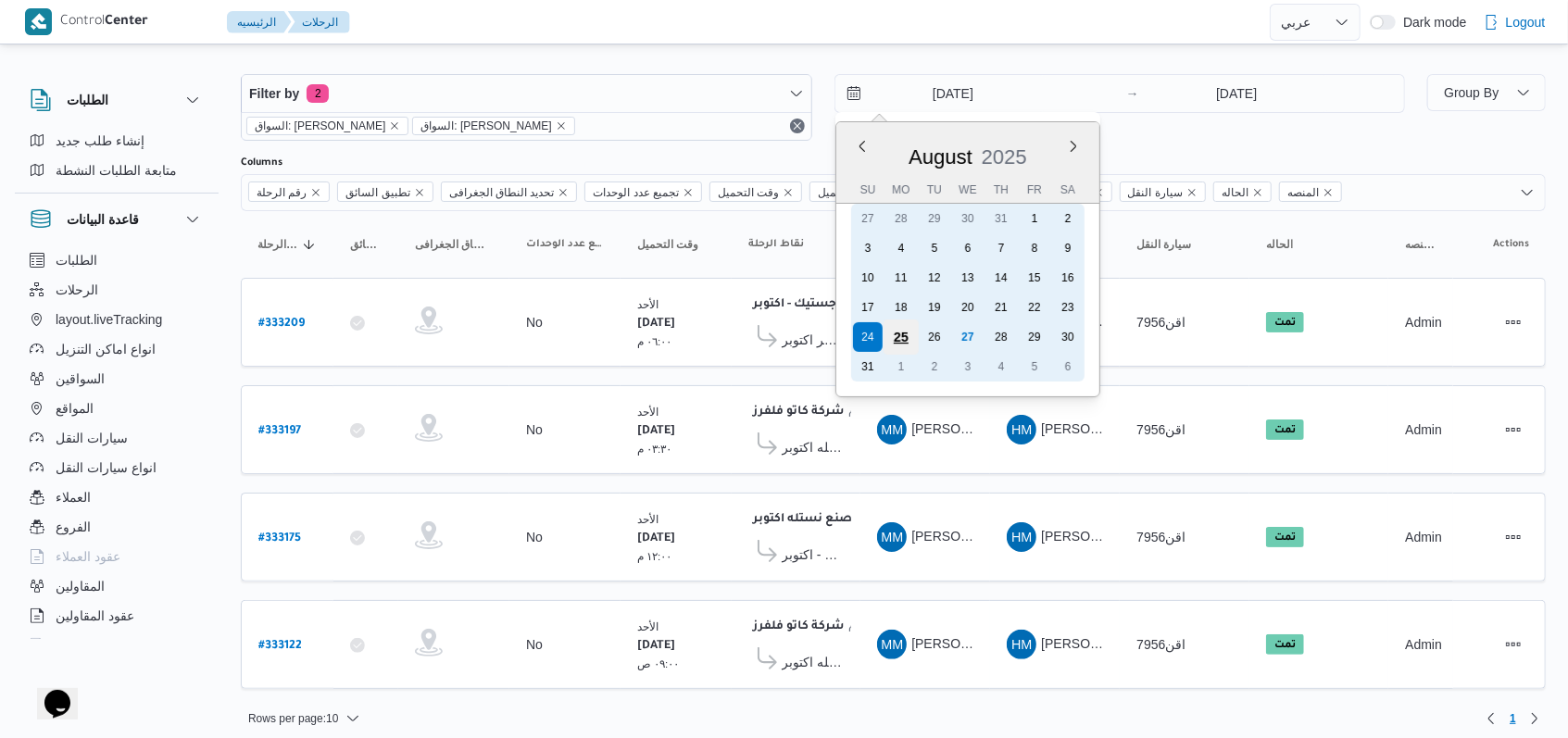
click at [912, 331] on div "25" at bounding box center [900, 337] width 35 height 35
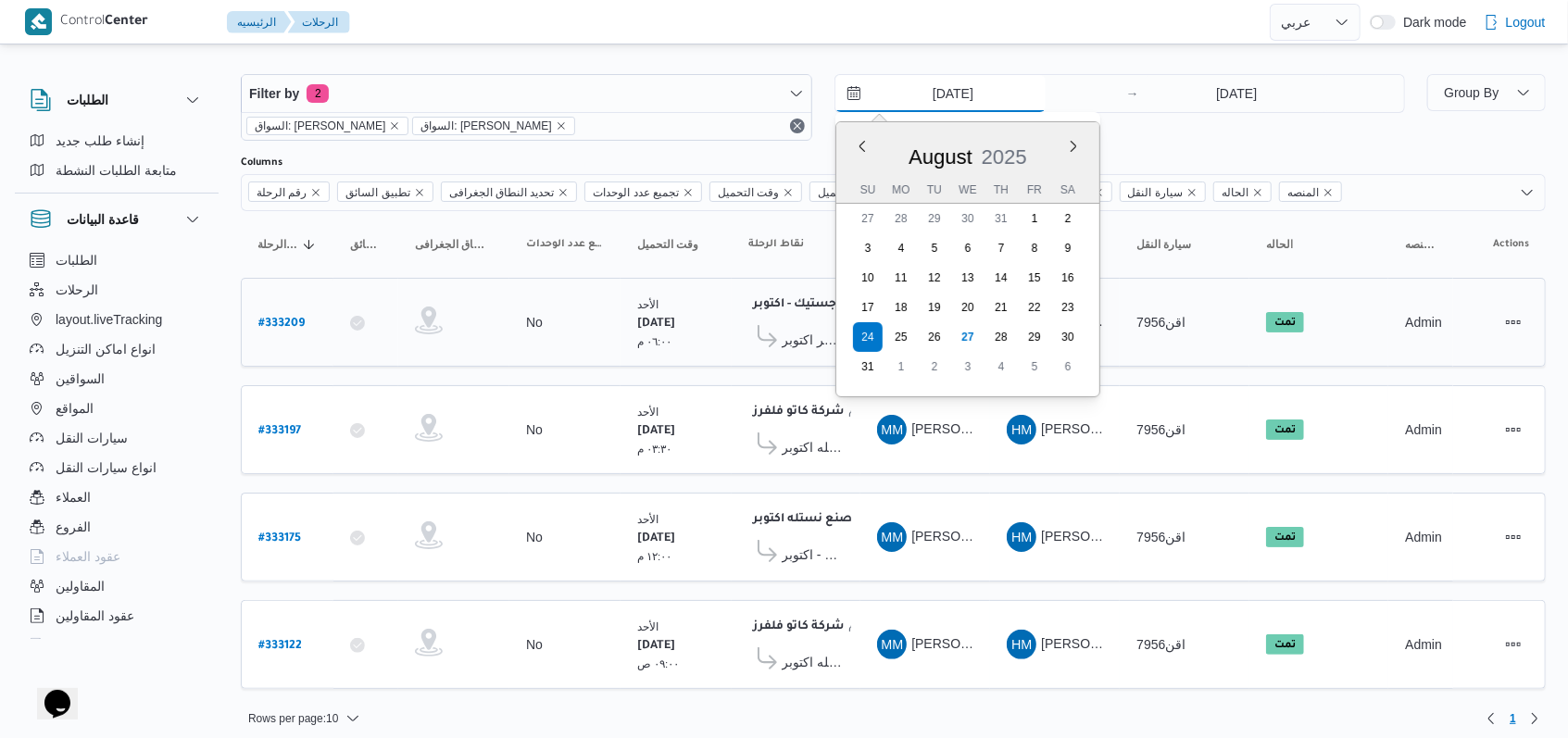
type input "[DATE]"
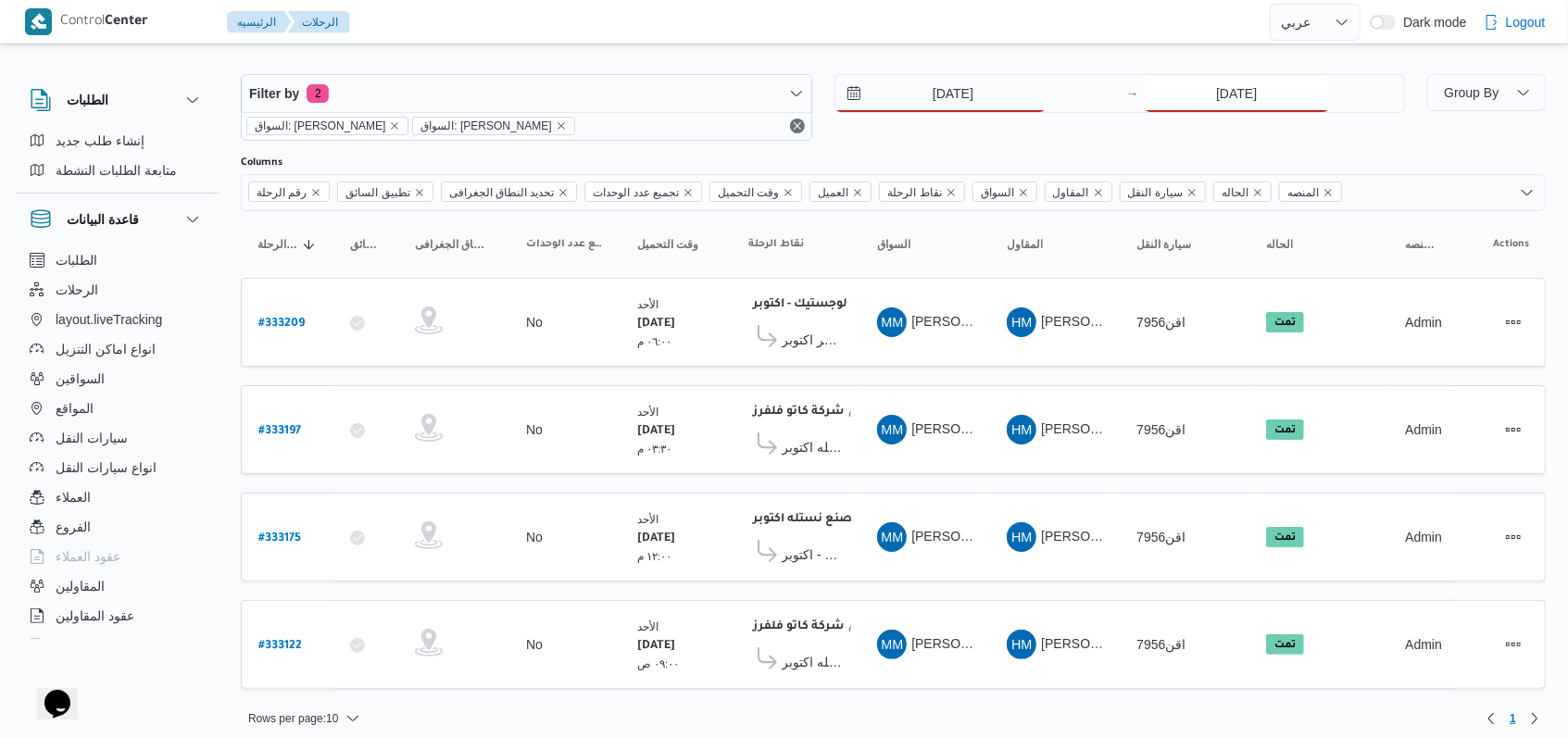
click at [1175, 108] on input "[DATE]" at bounding box center [1236, 94] width 184 height 37
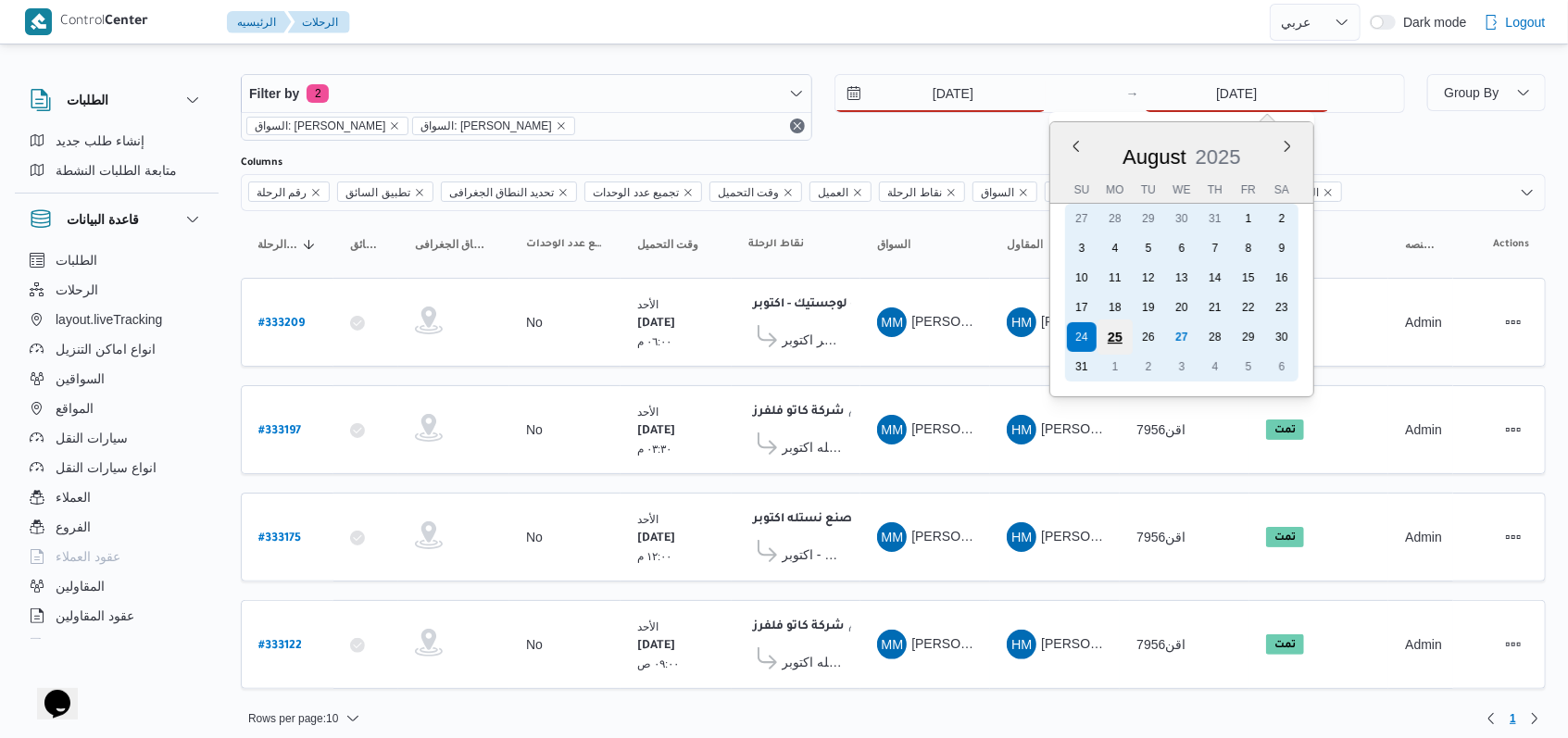
click at [1115, 331] on div "25" at bounding box center [1115, 337] width 35 height 35
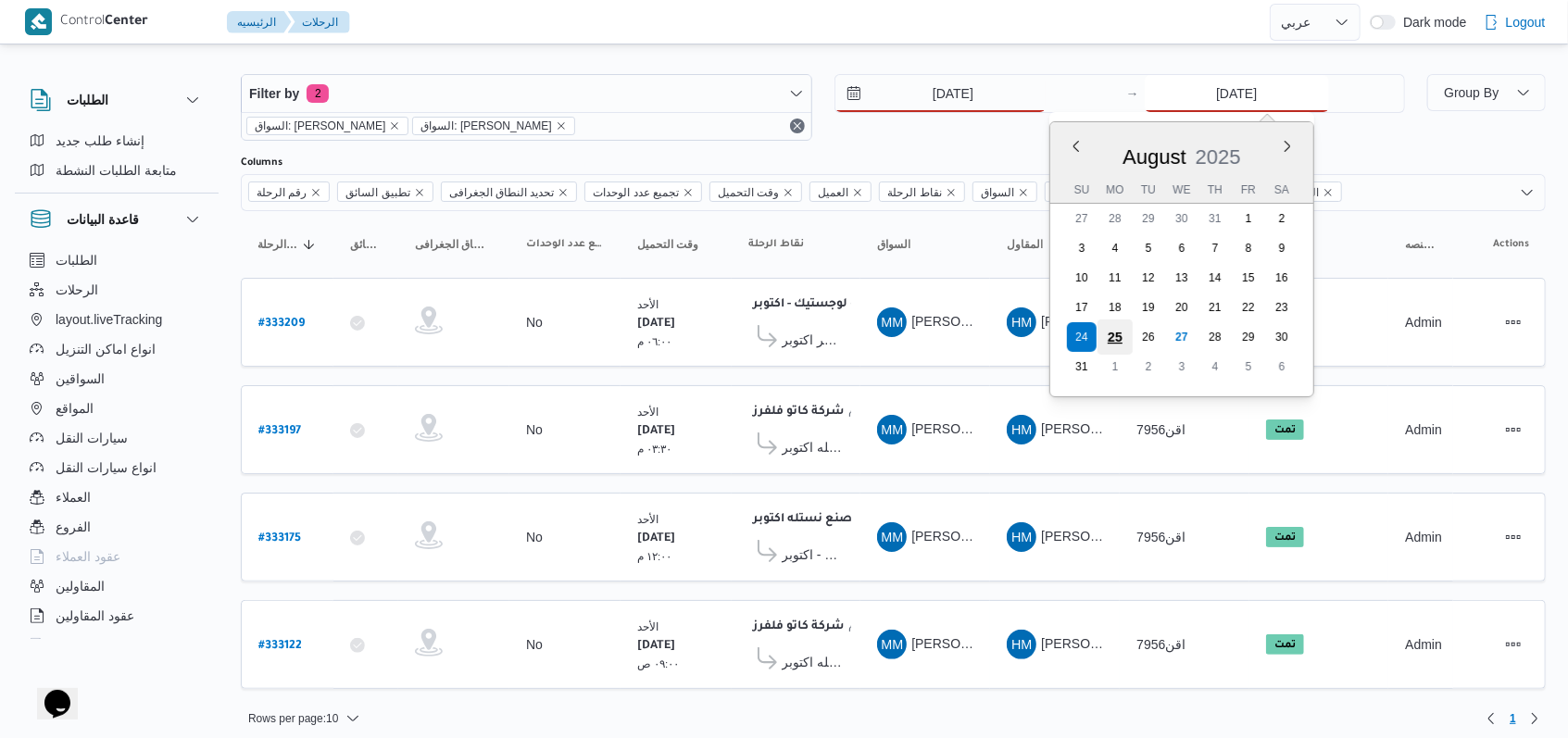
type input "[DATE]"
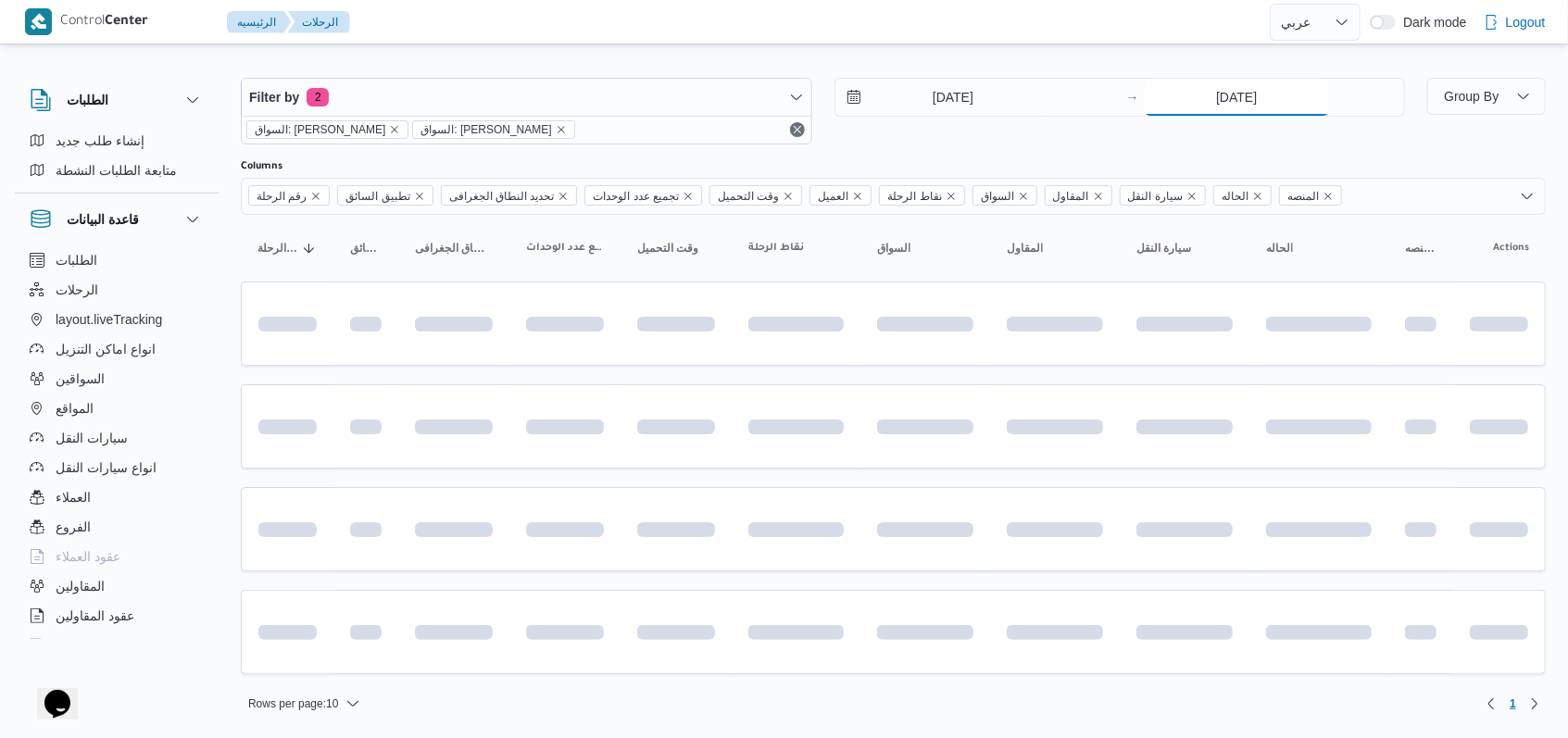
scroll to position [8, 0]
click at [978, 150] on div "Filter by 2 السواق: [PERSON_NAME]: [PERSON_NAME] [DATE] → [DATE]" at bounding box center [823, 114] width 1187 height 89
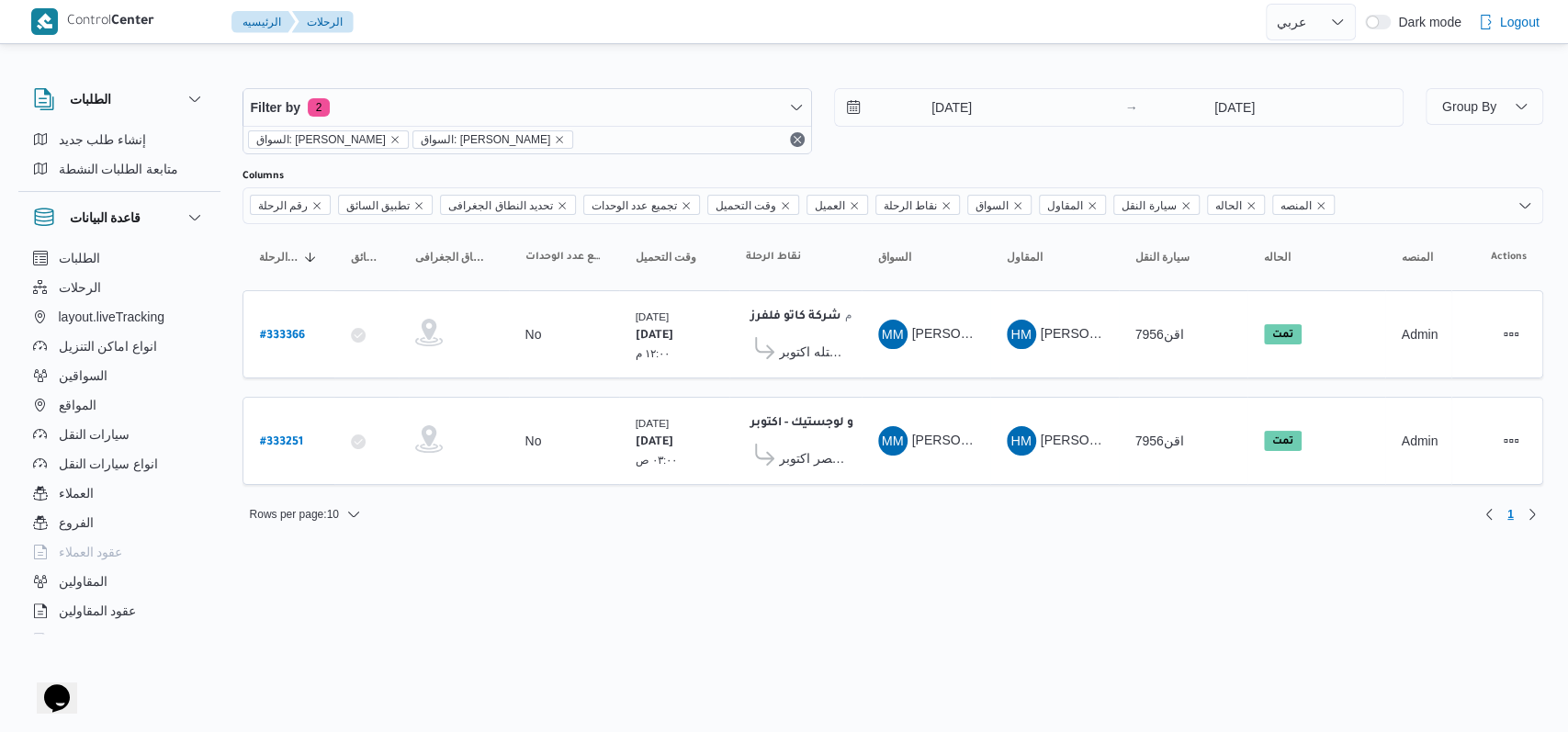
click at [926, 127] on div "[DATE] → [DATE]" at bounding box center [1118, 121] width 570 height 66
click at [933, 116] on input "[DATE]" at bounding box center [939, 107] width 209 height 37
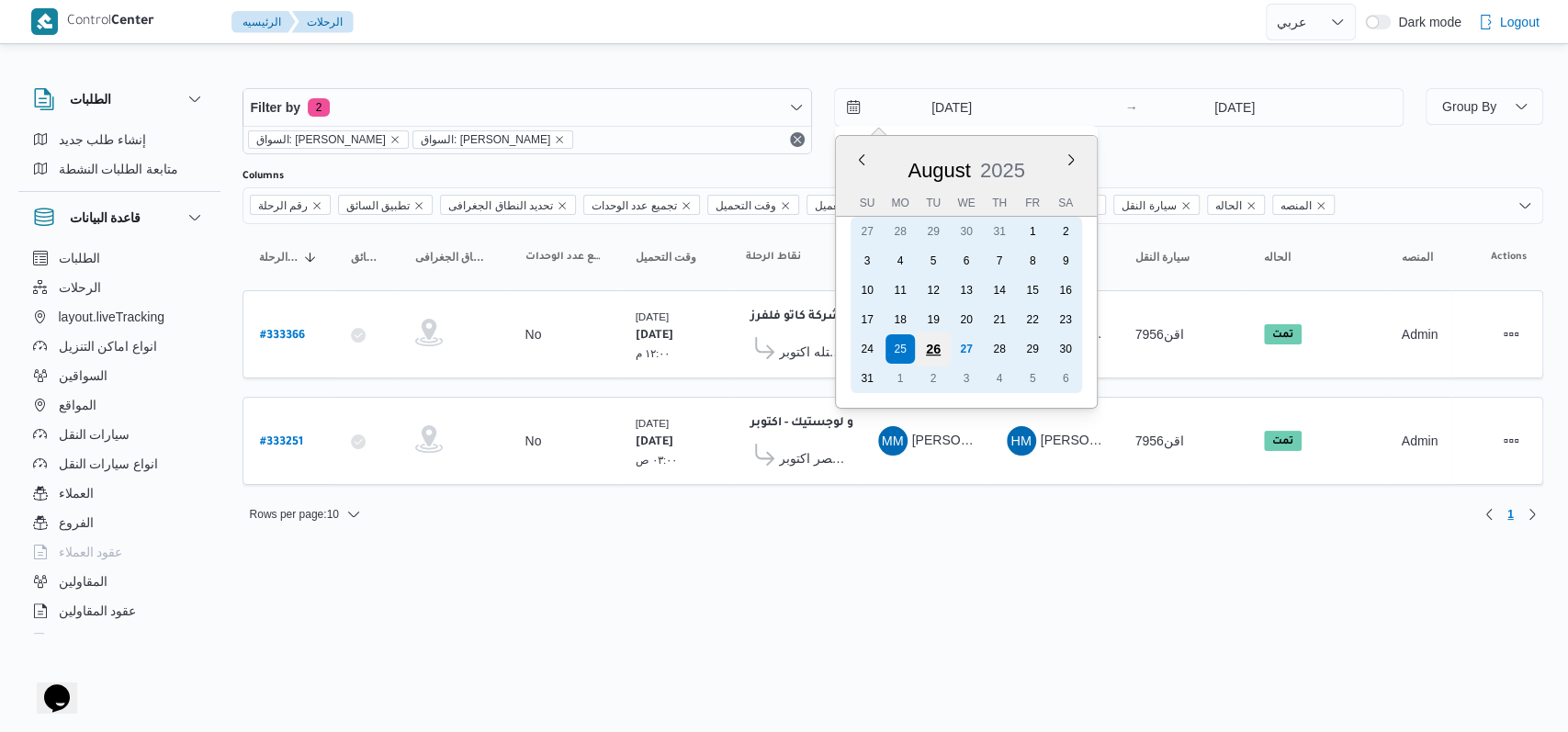
click at [936, 350] on div "26" at bounding box center [932, 349] width 35 height 35
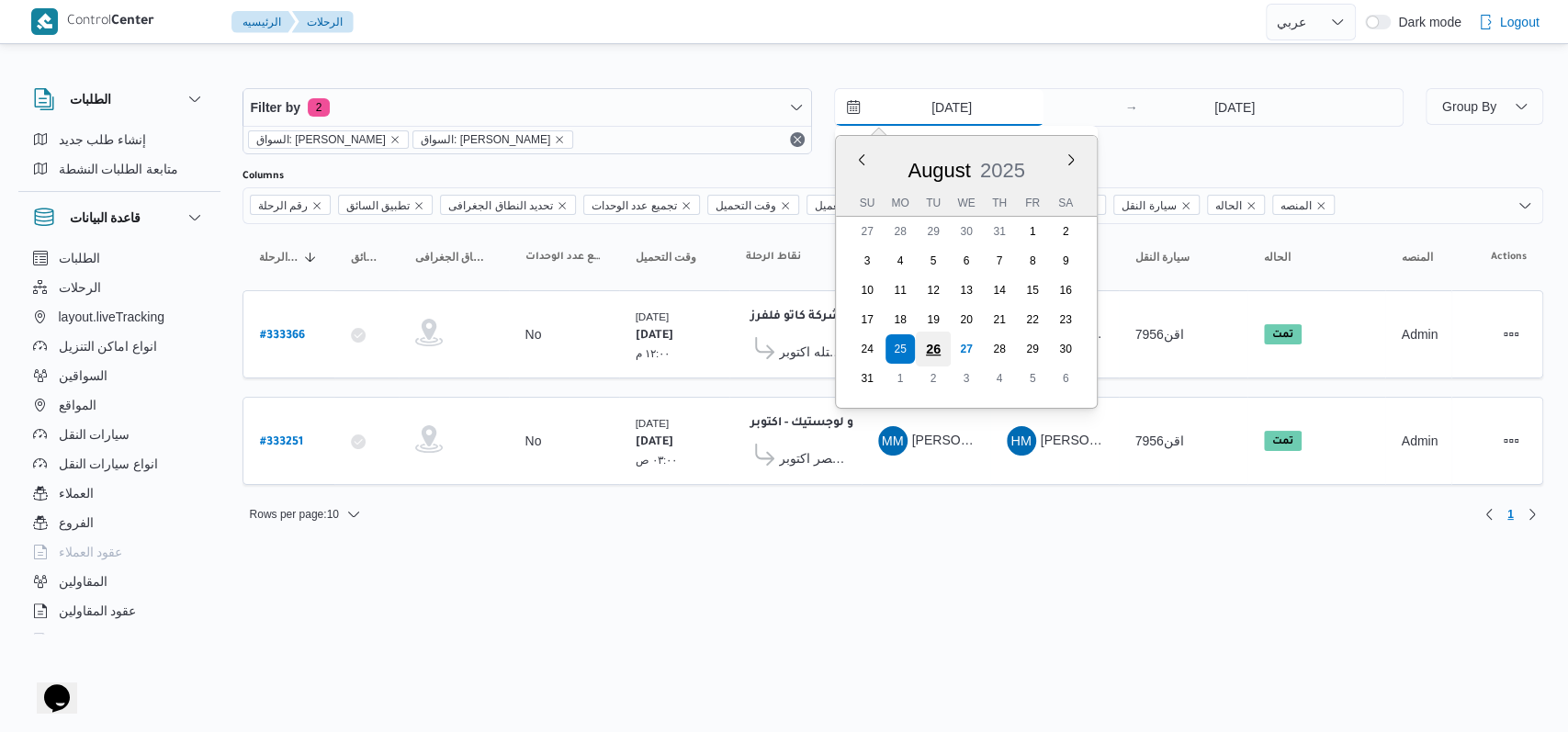
type input "[DATE]"
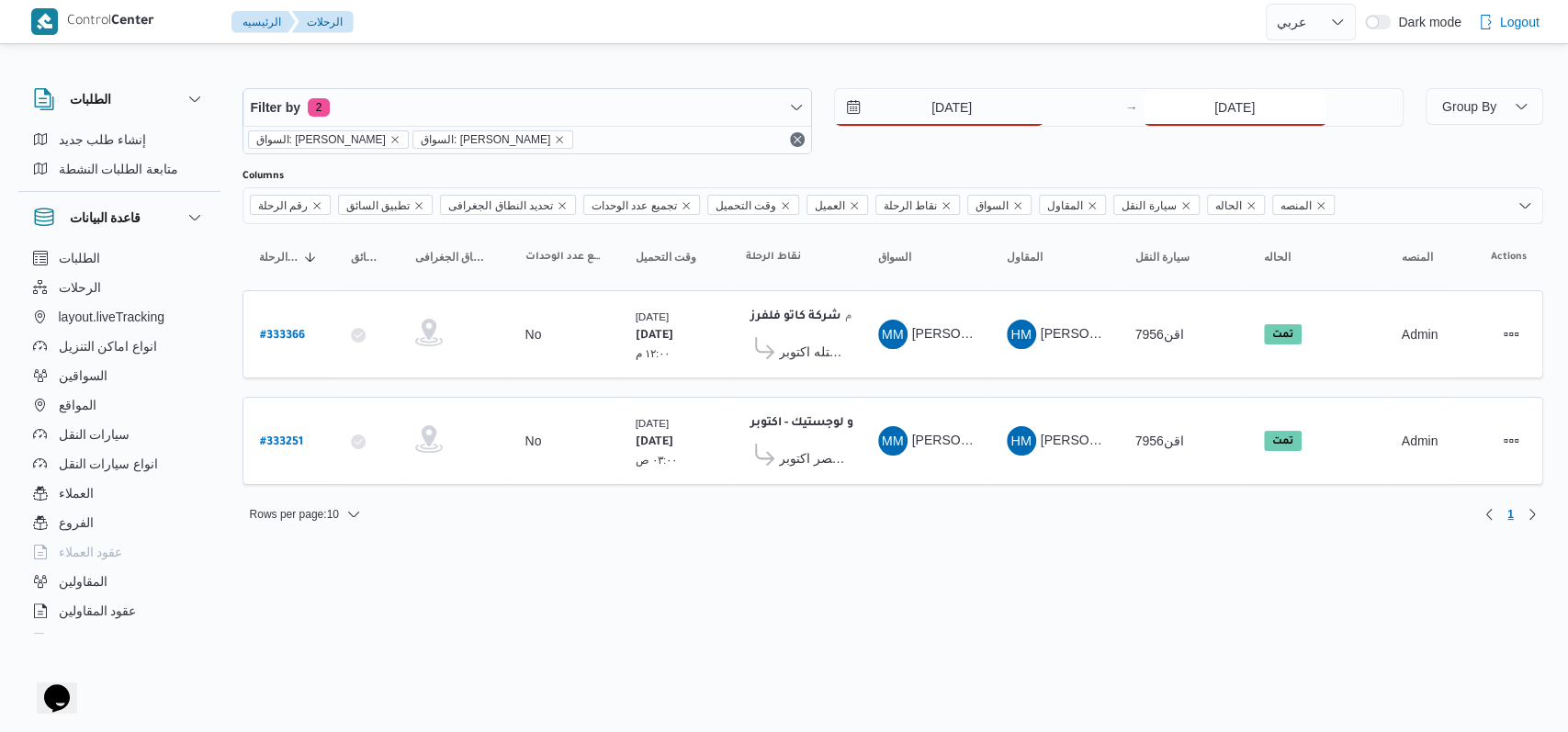
click at [1236, 118] on input "[DATE]" at bounding box center [1234, 107] width 183 height 37
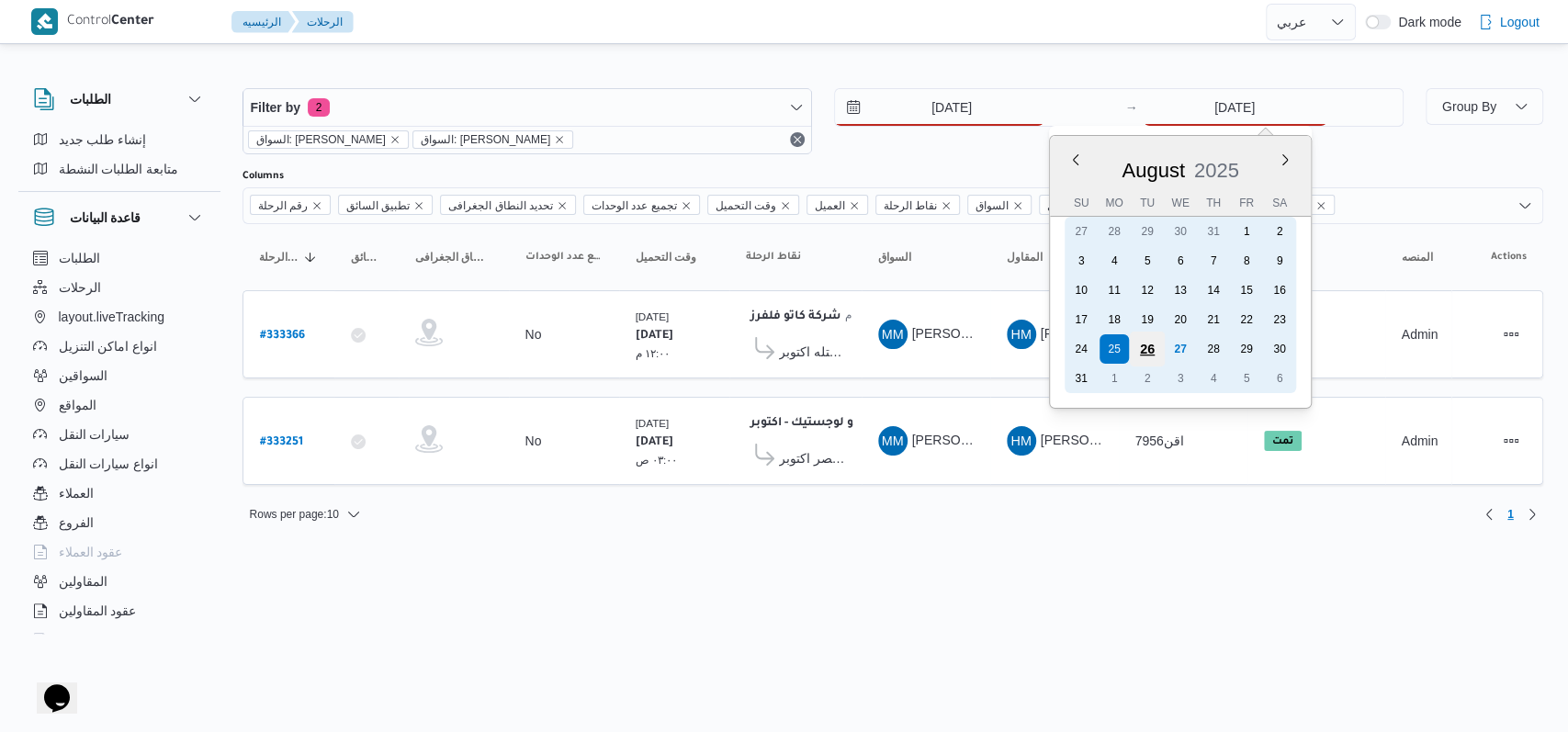
click at [1146, 349] on div "26" at bounding box center [1146, 349] width 35 height 35
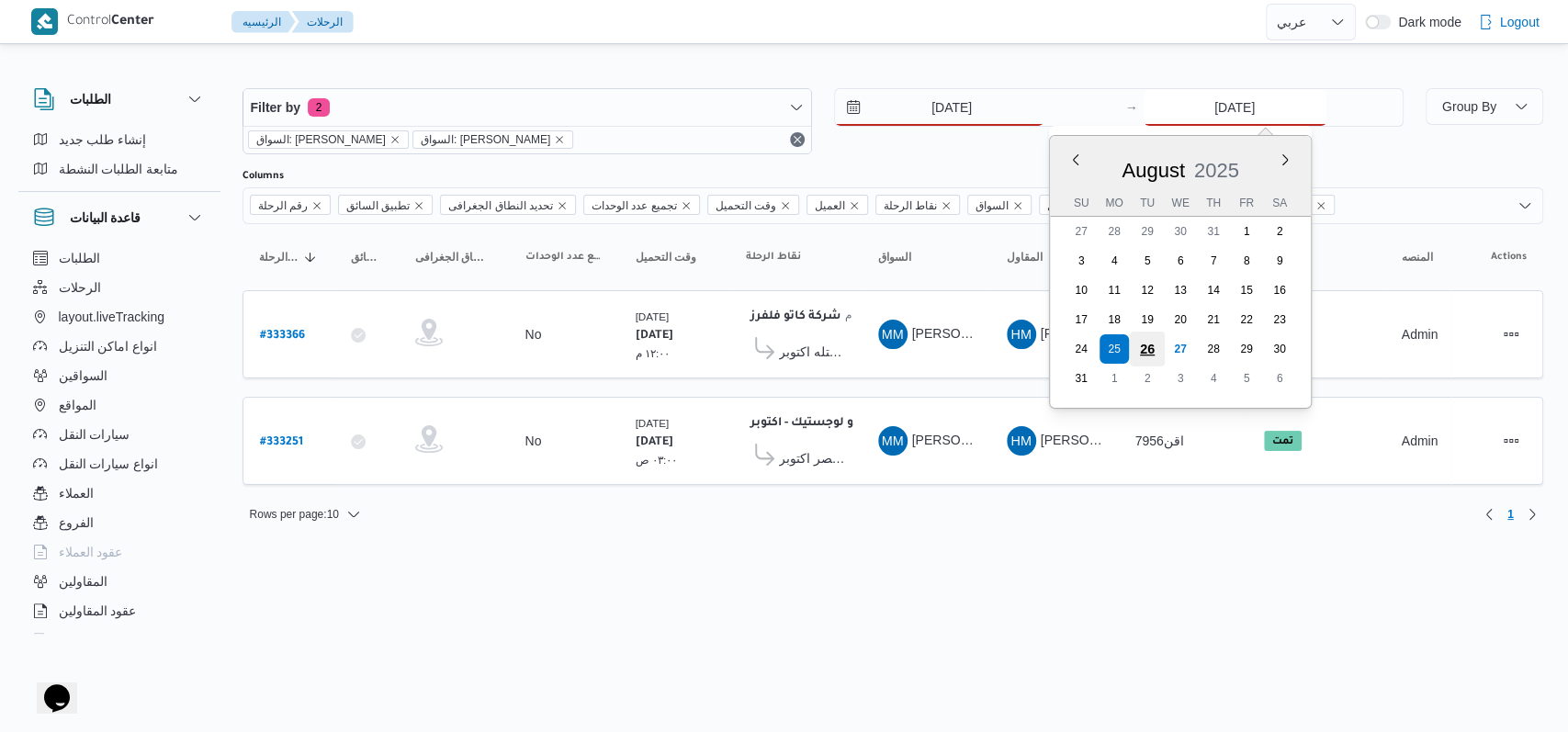
type input "[DATE]"
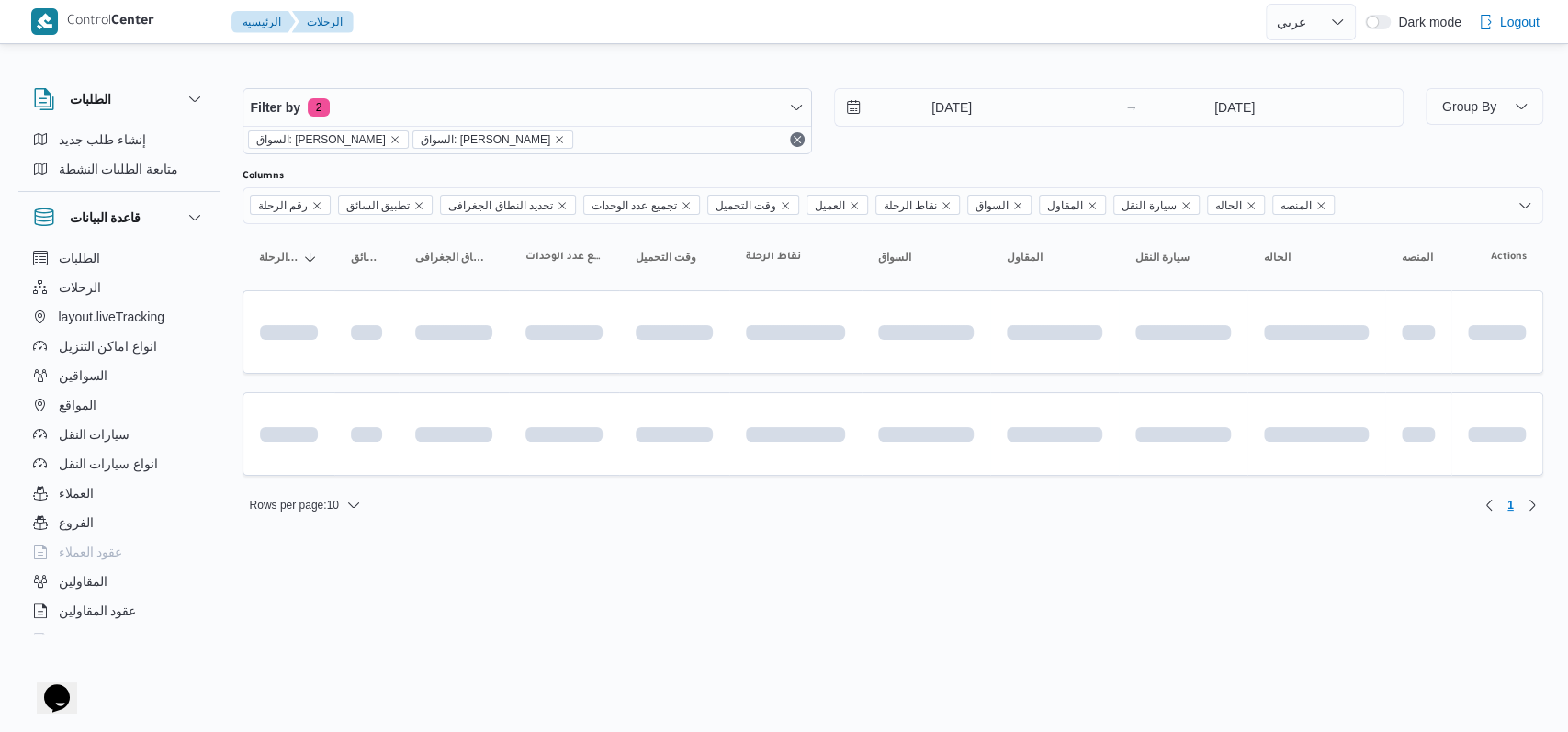
click at [923, 143] on div "[DATE] → [DATE]" at bounding box center [1118, 121] width 570 height 66
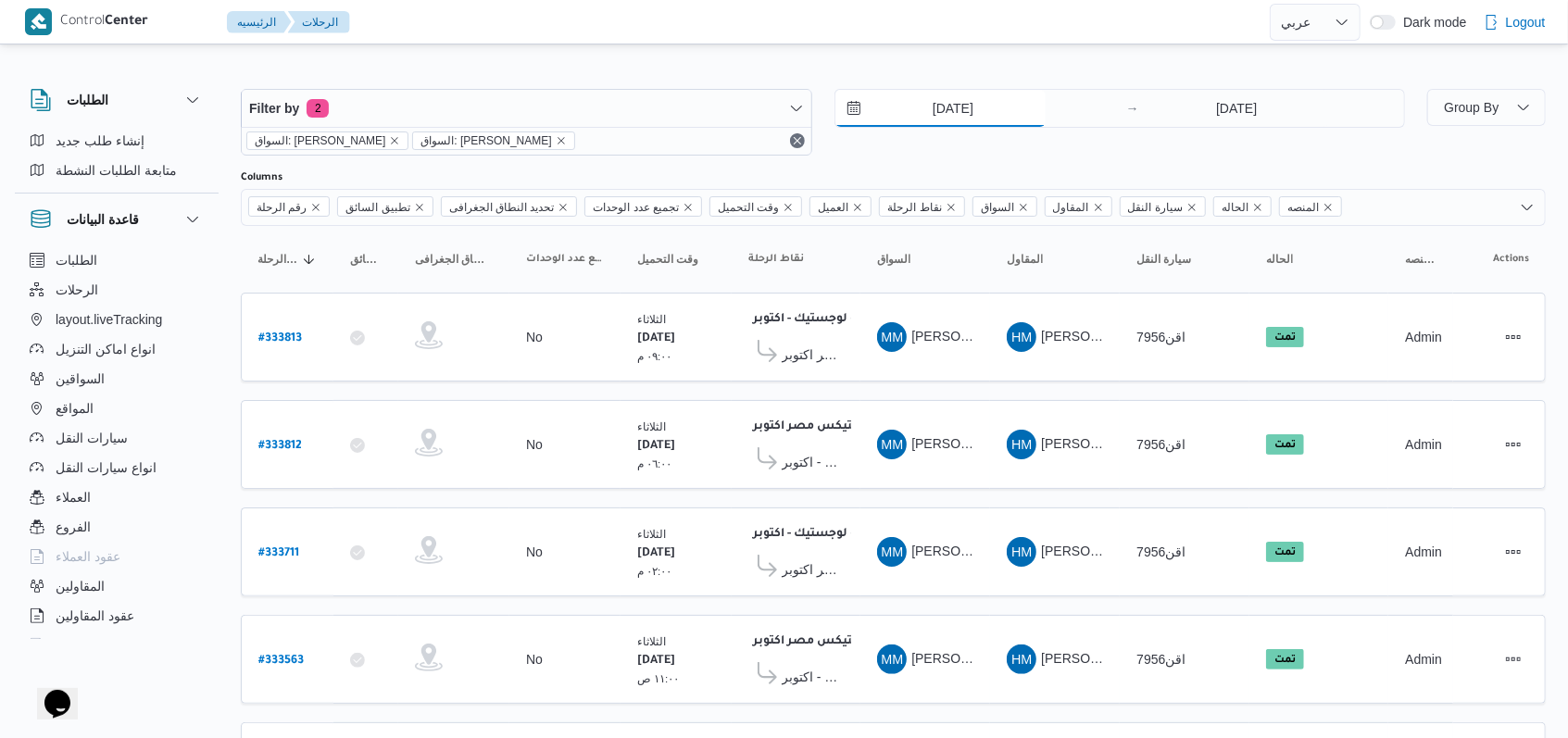
click at [938, 108] on input "26/8/2025" at bounding box center [941, 108] width 211 height 37
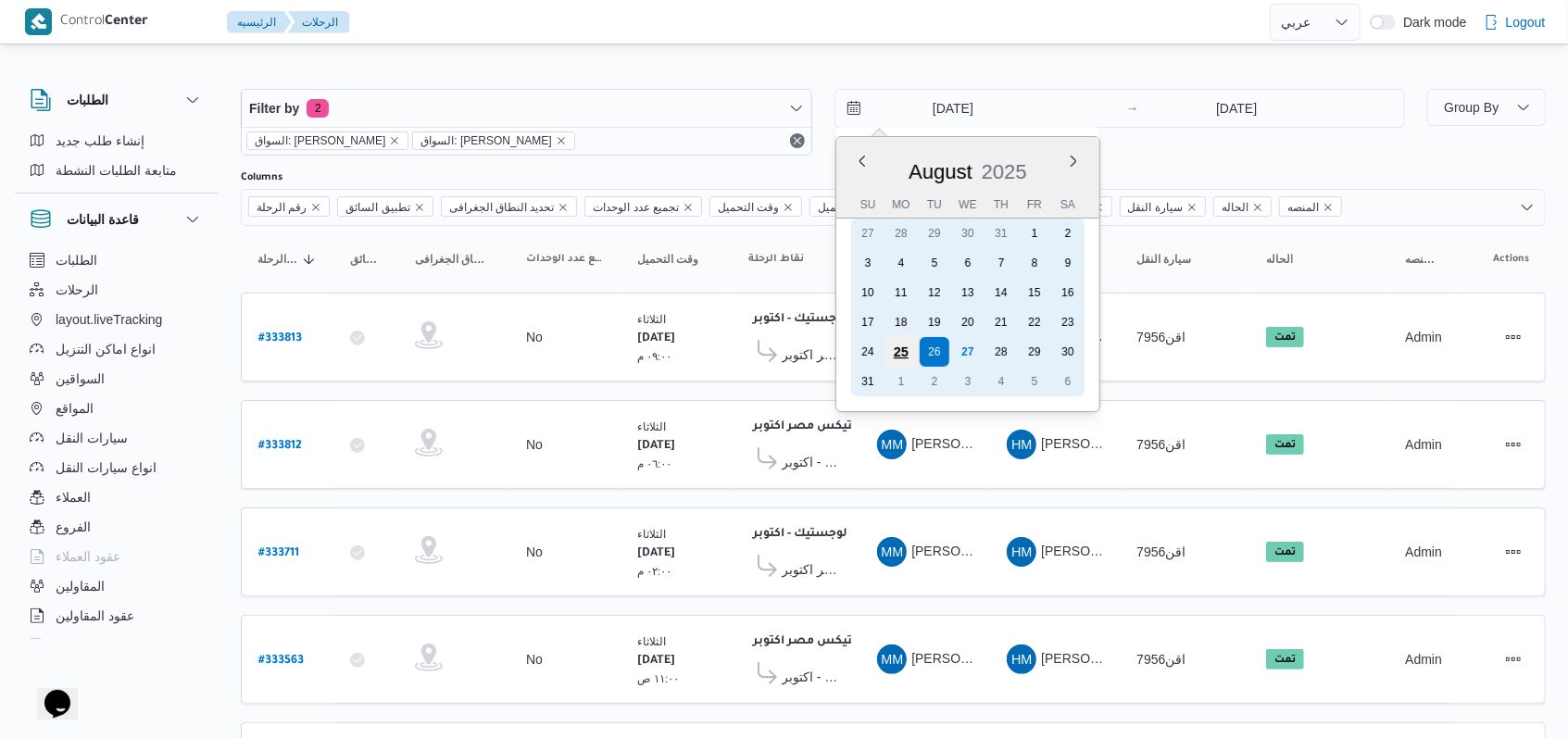
click at [906, 359] on div "25" at bounding box center [900, 352] width 35 height 35
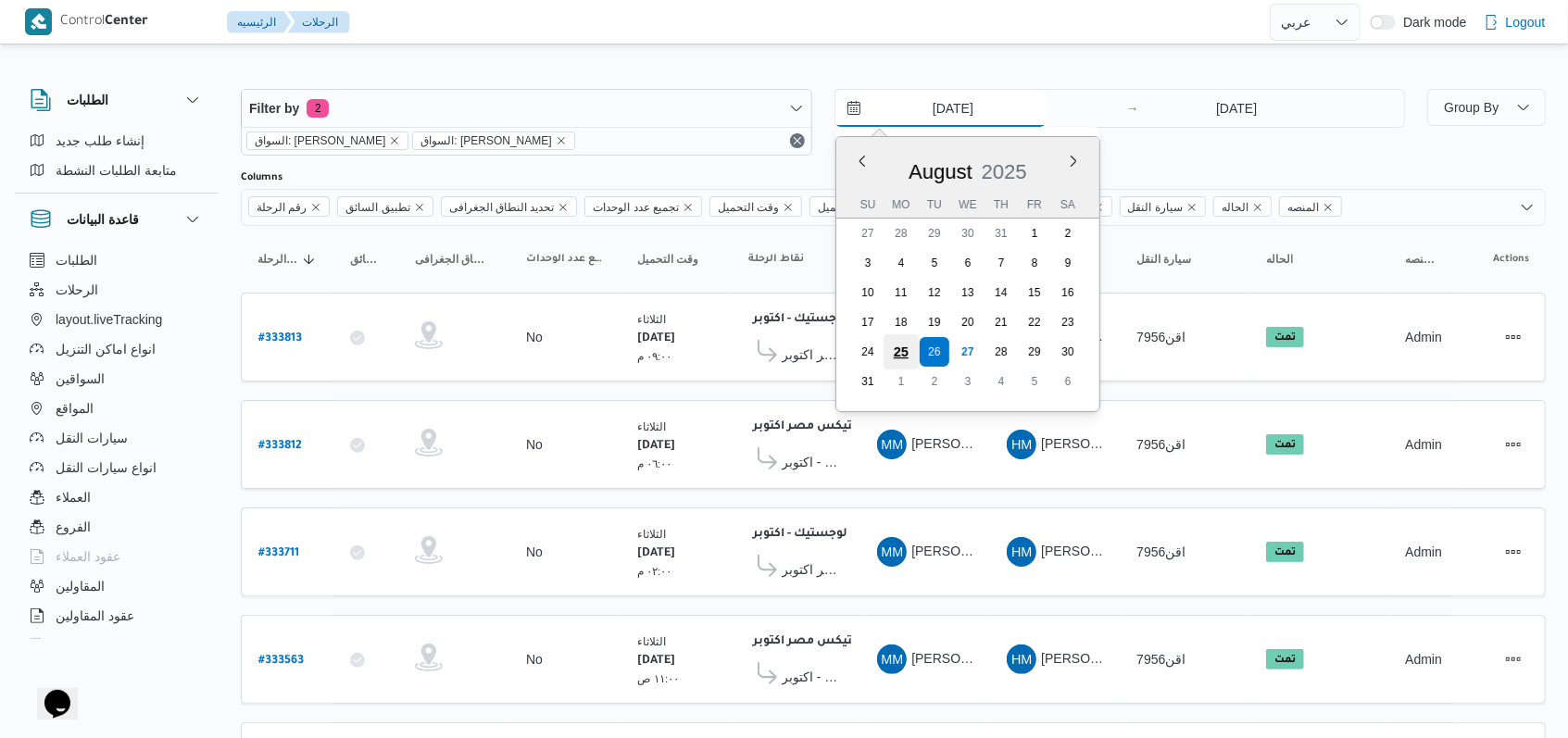
type input "25/8/2025"
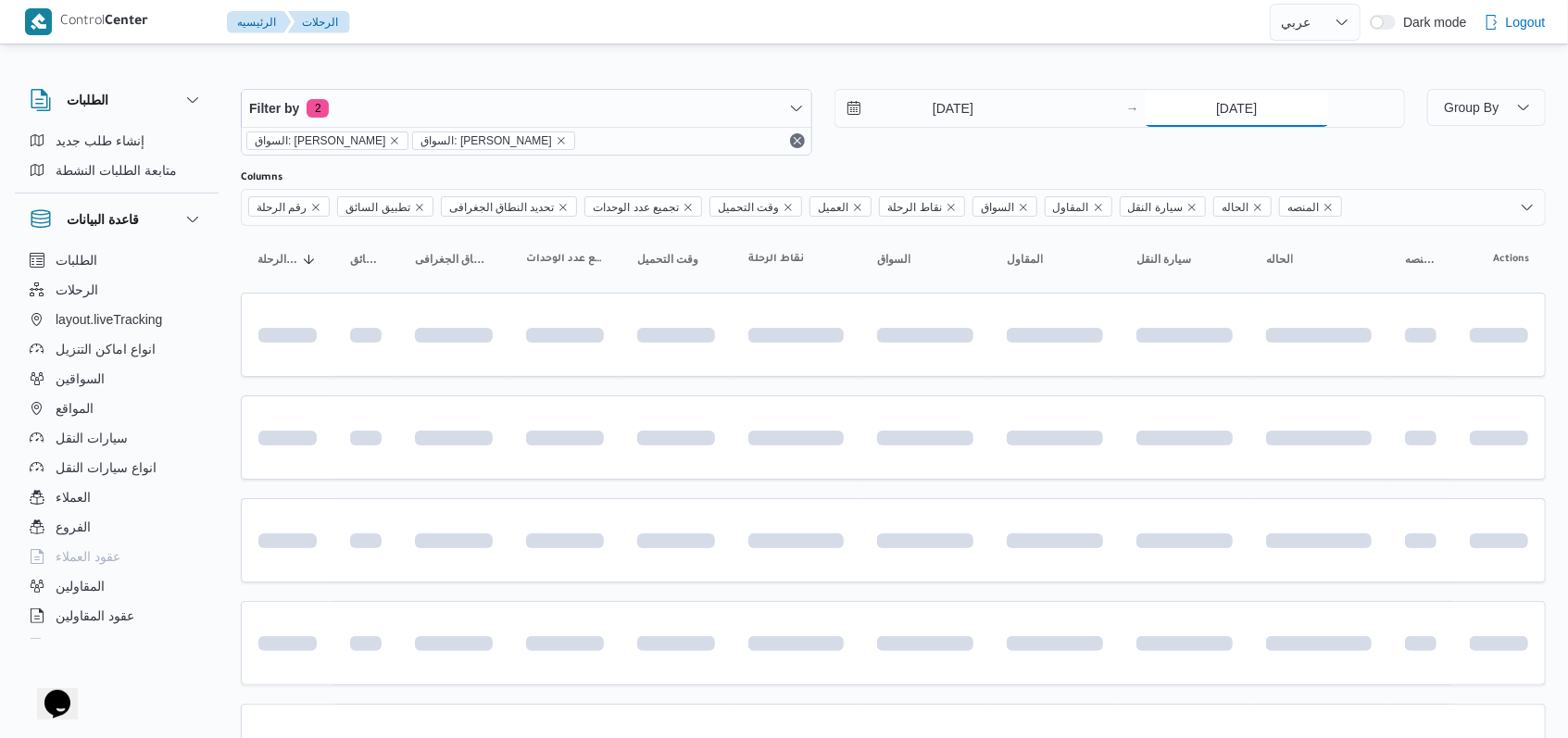
click at [1216, 113] on input "26/8/2025" at bounding box center [1236, 108] width 184 height 37
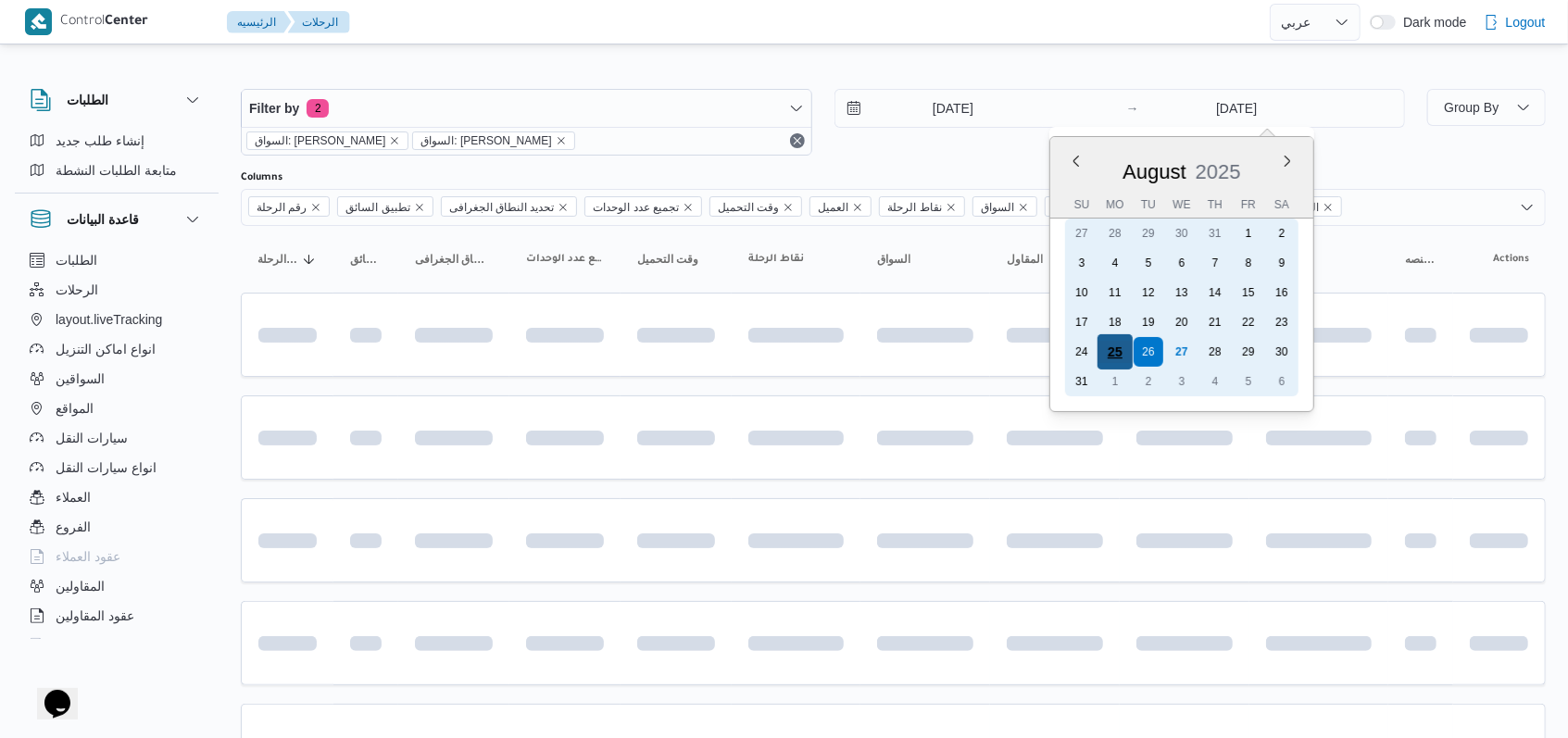
click at [1117, 352] on div "25" at bounding box center [1115, 352] width 35 height 35
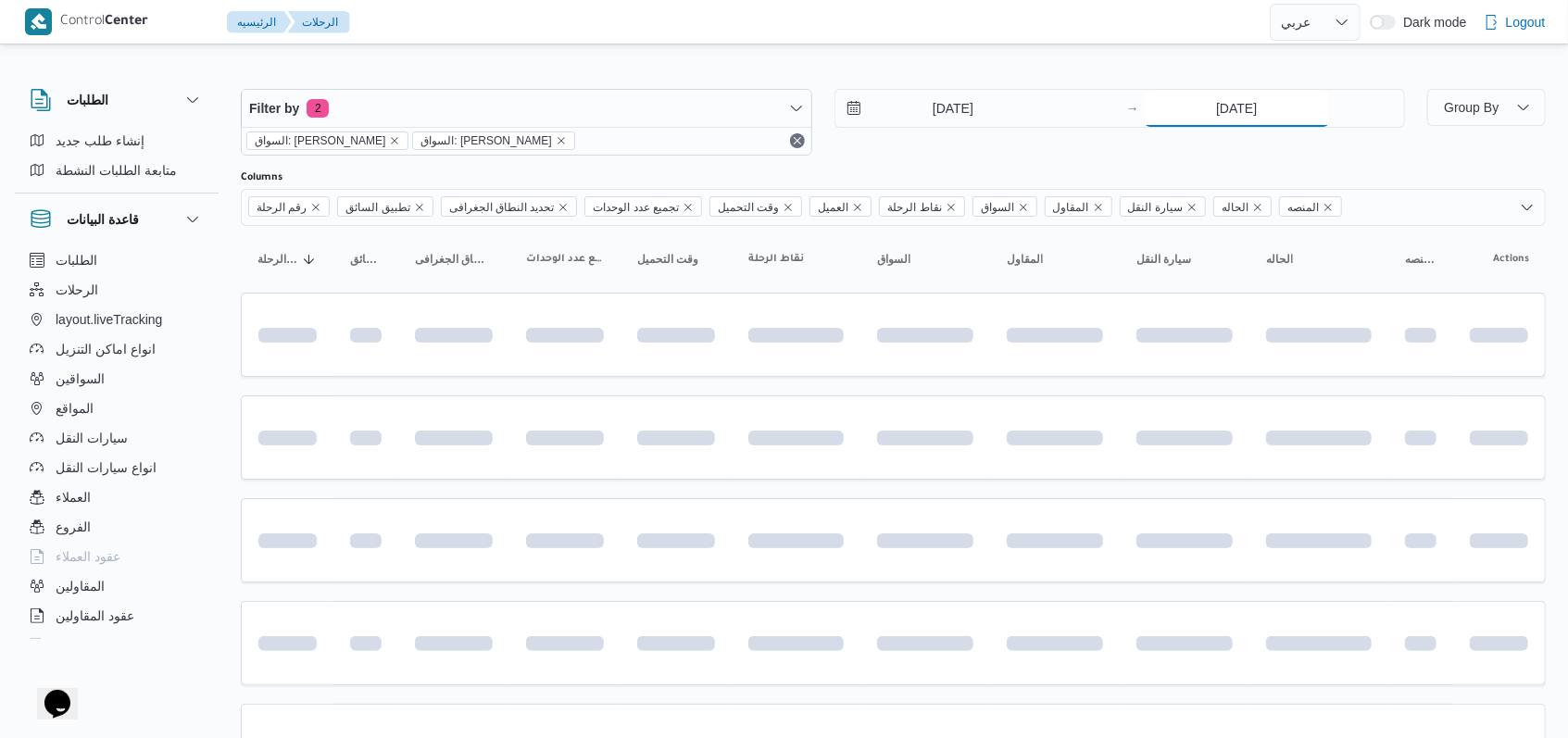
type input "25/8/2025"
click at [956, 131] on div "25/8/2025 → 25/8/2025" at bounding box center [1120, 122] width 571 height 66
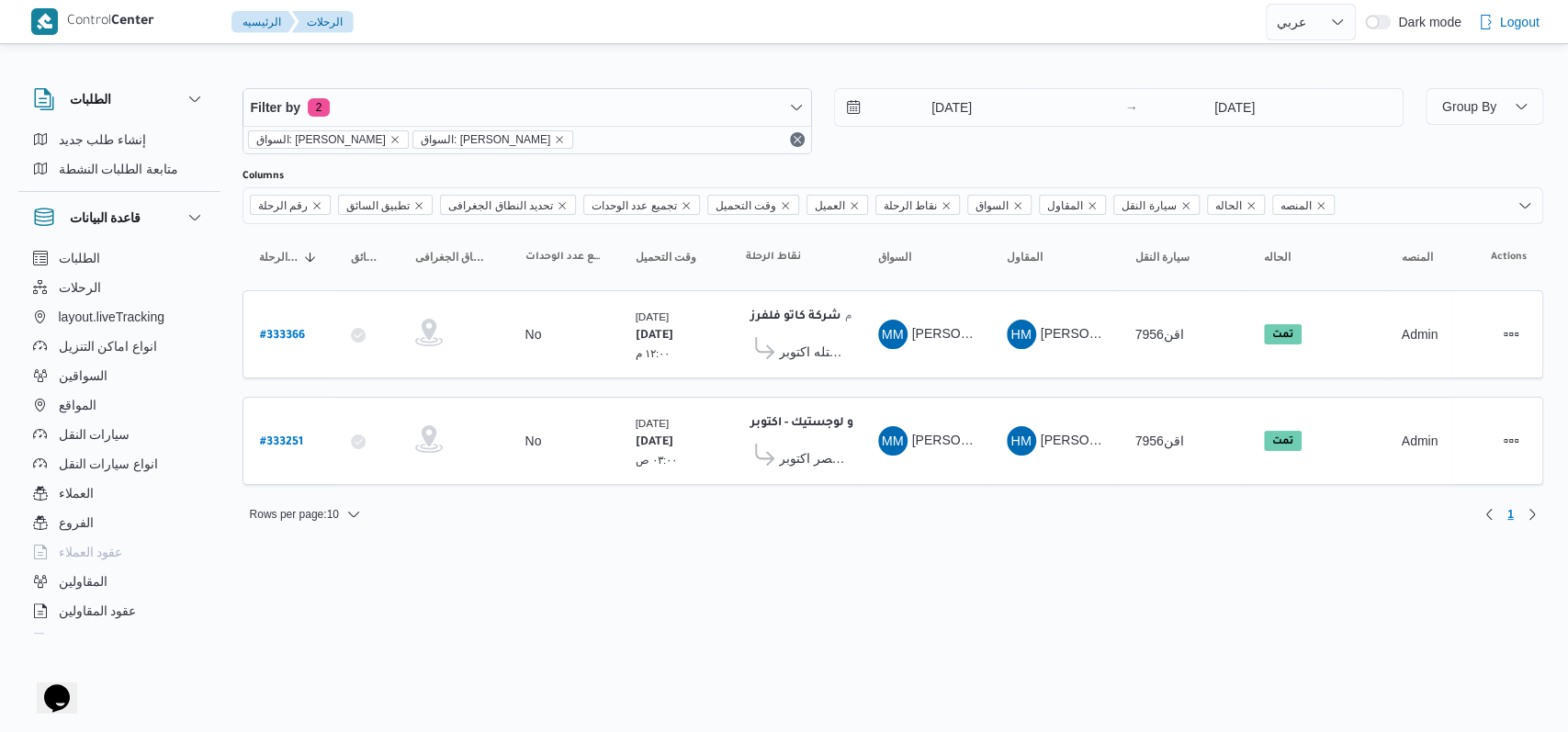
click at [940, 85] on div "Filter by 2 السواق: محمد مروان دياب السواق: محمد مروان دياب 25/8/2025 → 25/8/20…" at bounding box center [822, 121] width 1183 height 88
click at [930, 133] on div "25/8/2025 → 25/8/2025" at bounding box center [1118, 121] width 570 height 66
click at [977, 121] on input "25/8/2025" at bounding box center [939, 107] width 209 height 37
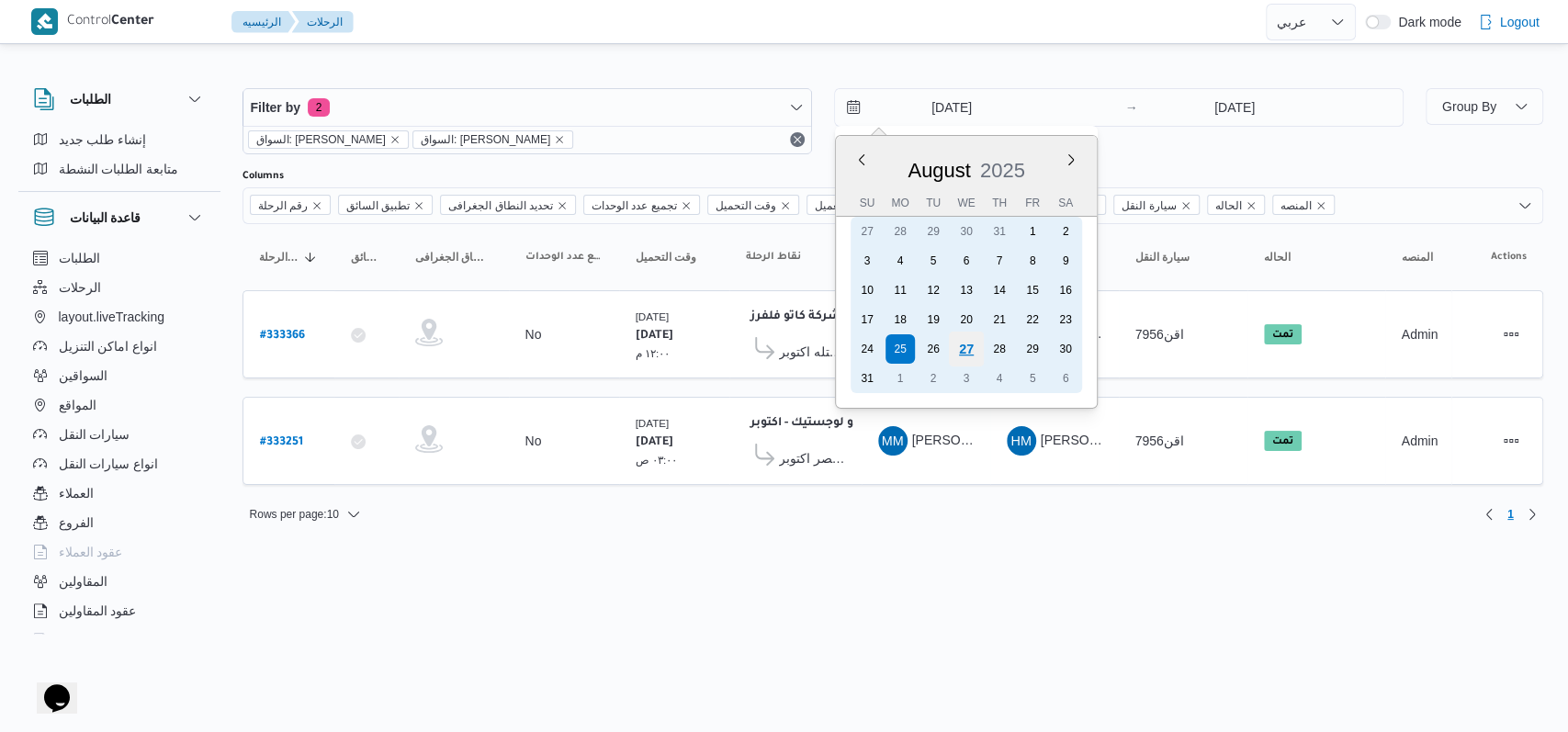
click at [961, 351] on div "27" at bounding box center [965, 349] width 35 height 35
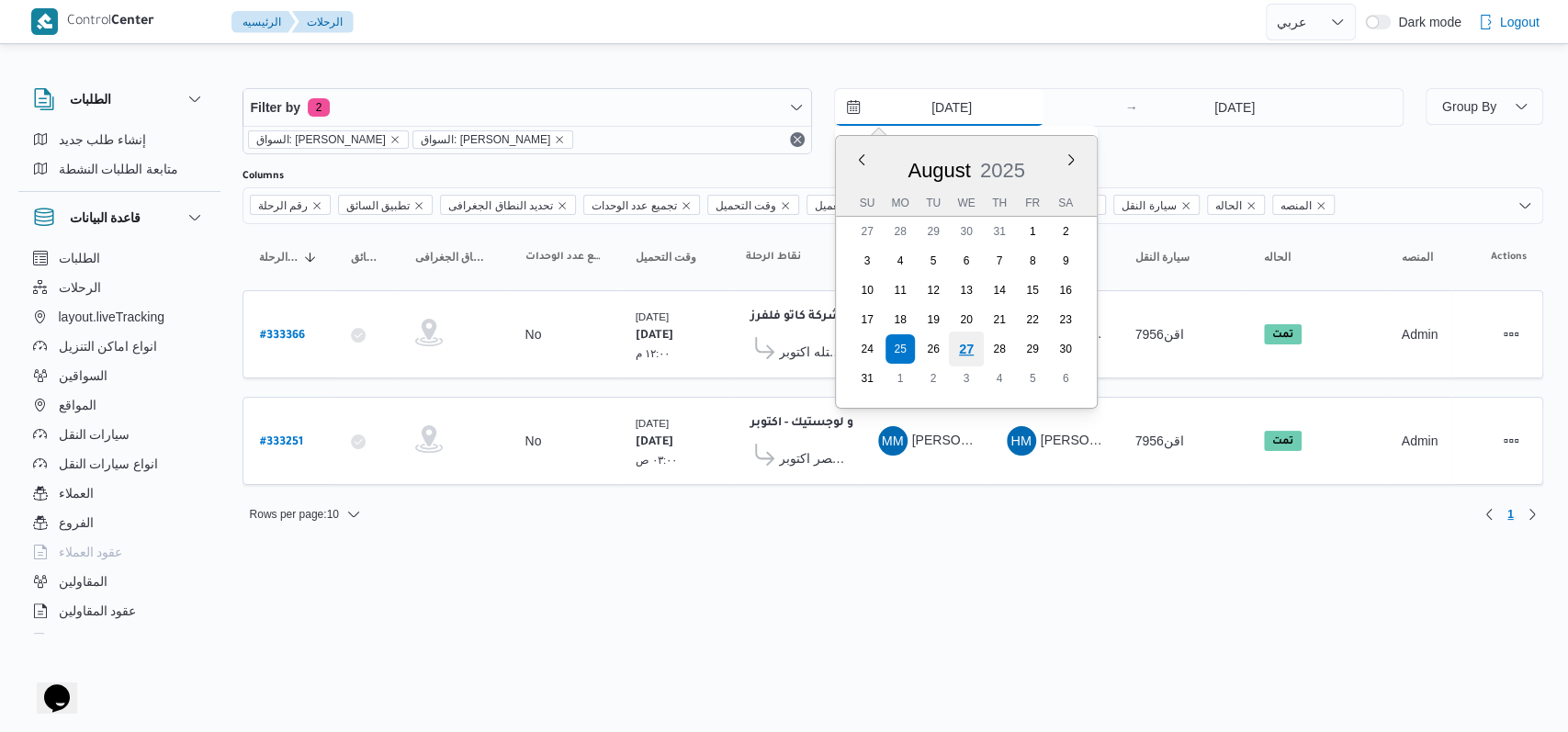
type input "27/8/2025"
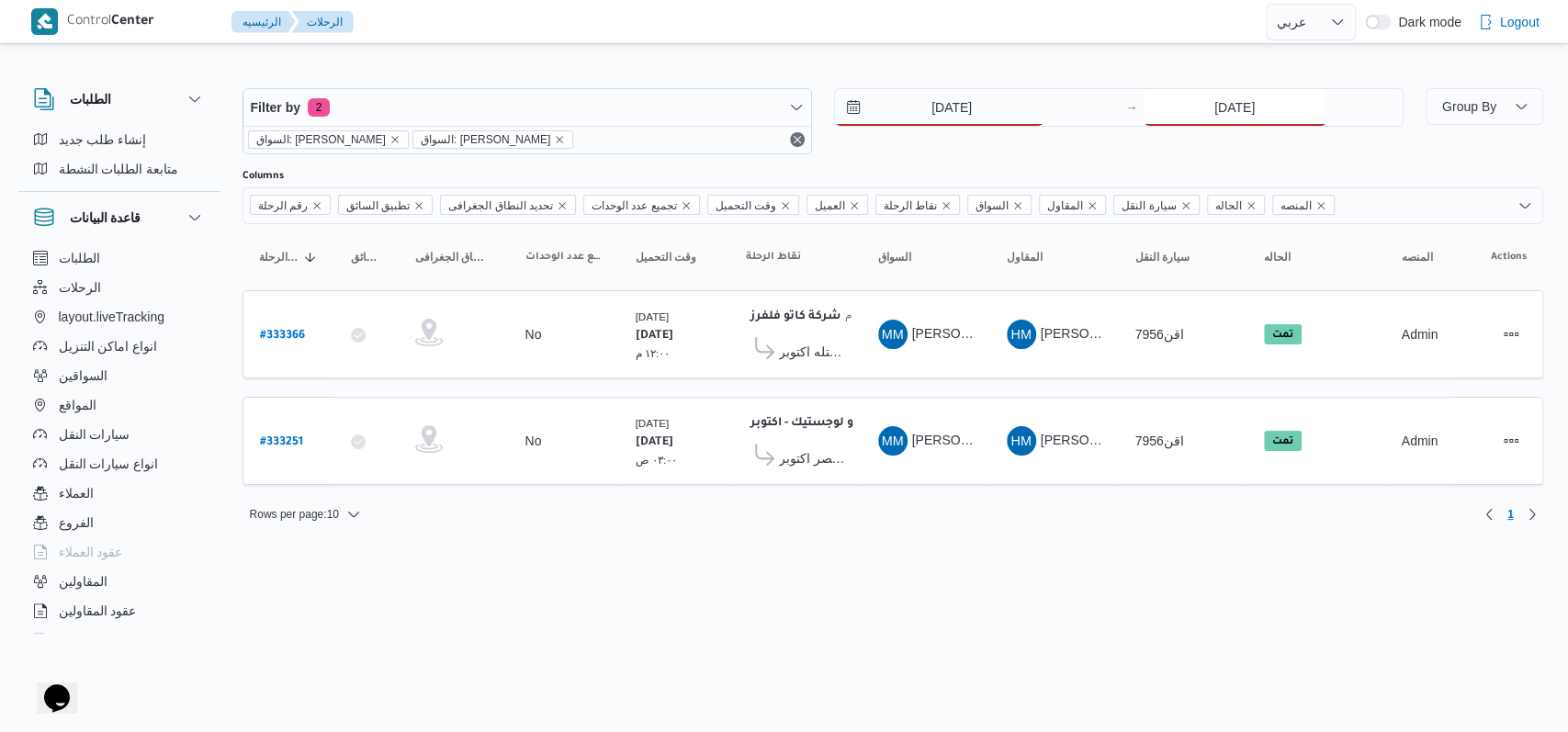
click at [1195, 108] on input "25/8/2025" at bounding box center [1234, 107] width 183 height 37
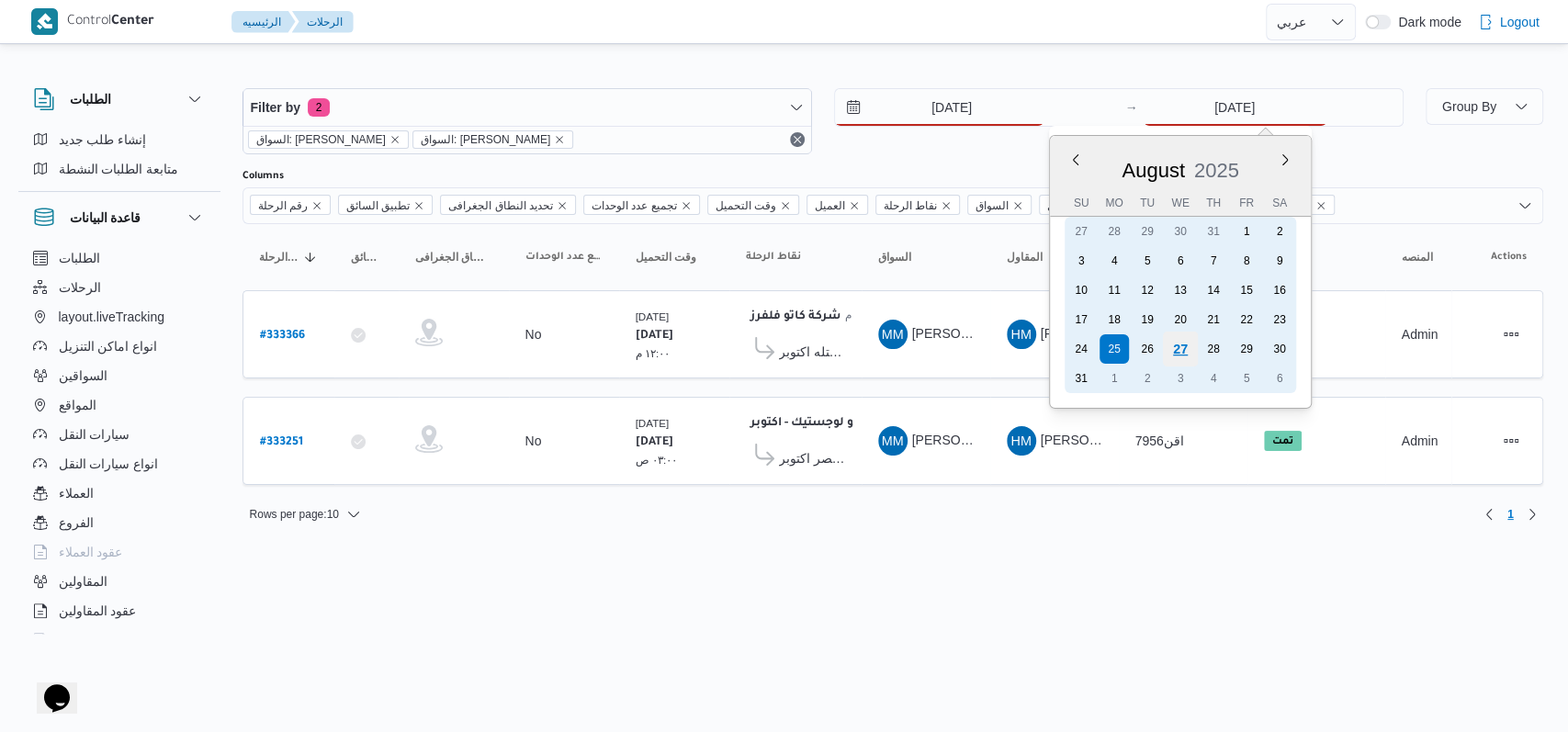
click at [1194, 343] on div "27" at bounding box center [1179, 349] width 35 height 35
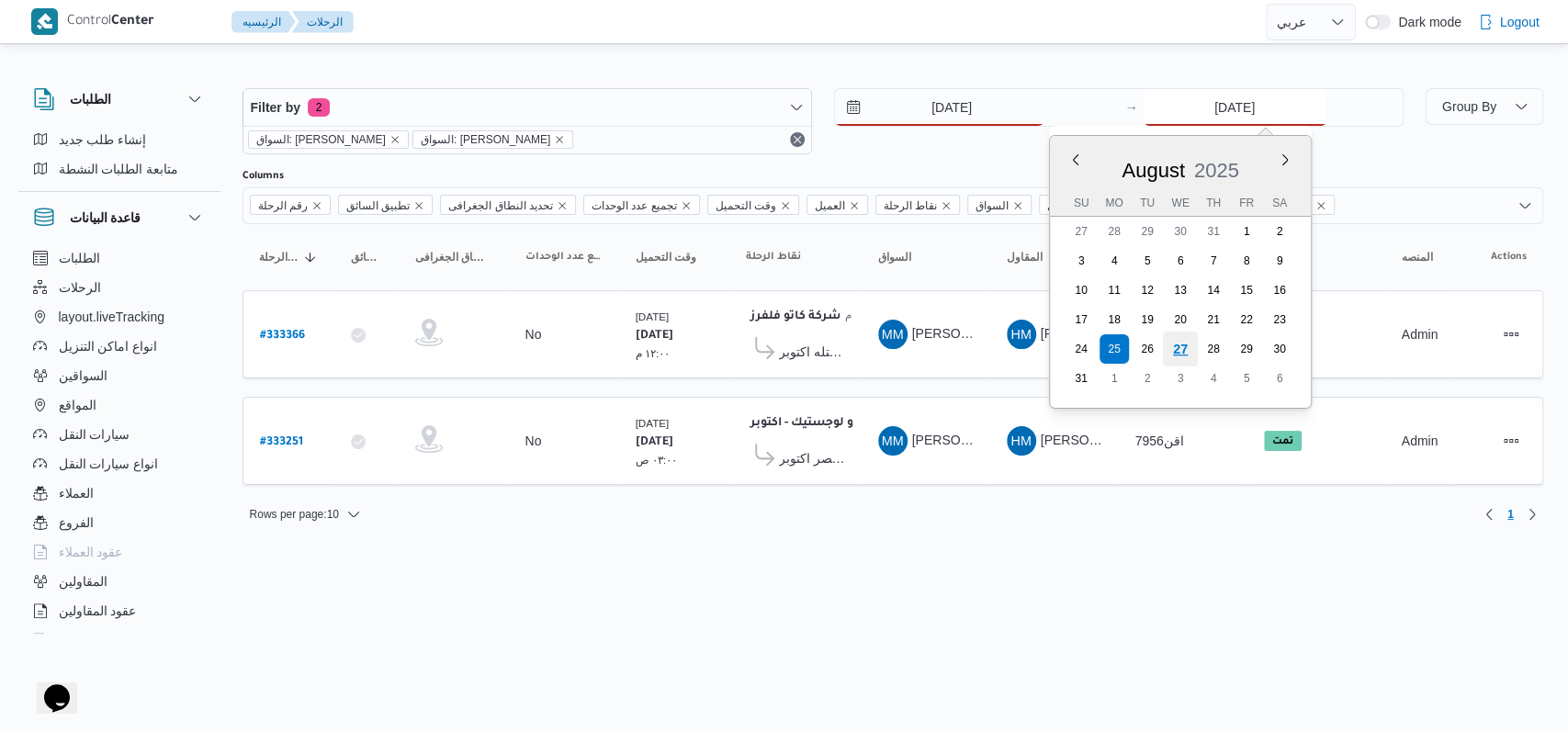
type input "27/8/2025"
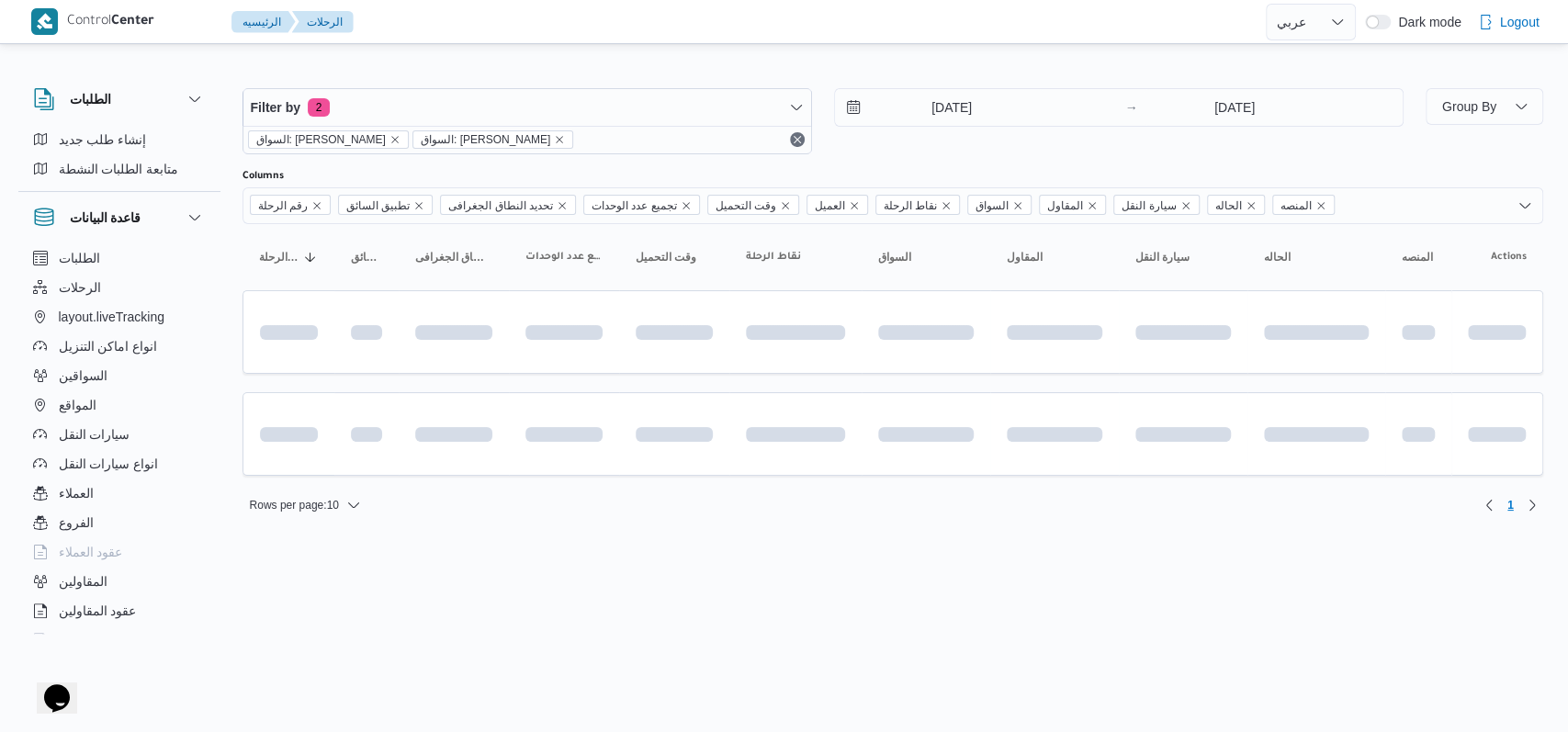
click at [980, 154] on div "Filter by 2 السواق: محمد مروان دياب السواق: محمد مروان دياب 27/8/2025 → 27/8/20…" at bounding box center [822, 121] width 1183 height 88
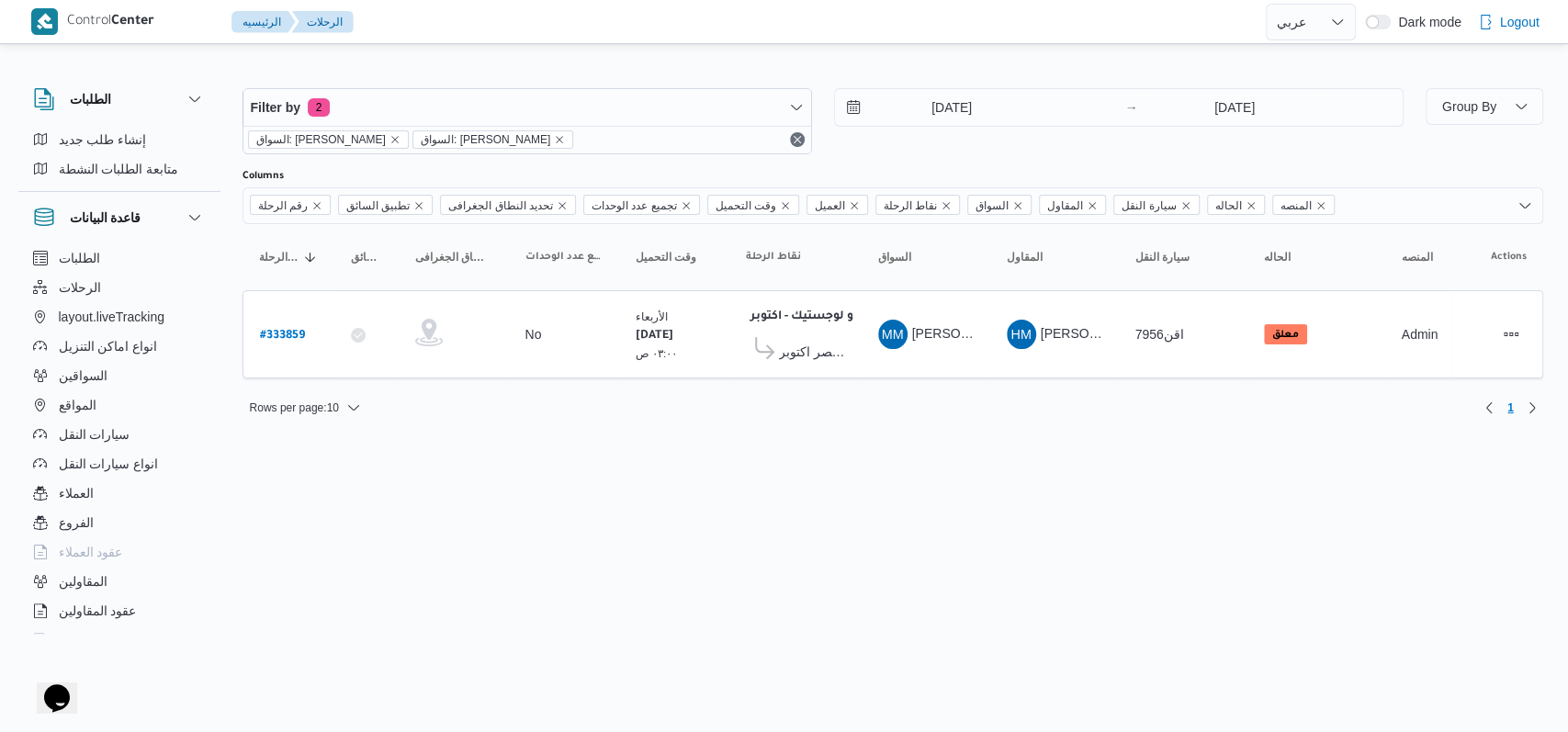
click at [939, 467] on html "Control Center الرئيسيه الرحلات English عربي Dark mode Logout الطلبات إنشاء طلب…" at bounding box center [784, 366] width 1568 height 732
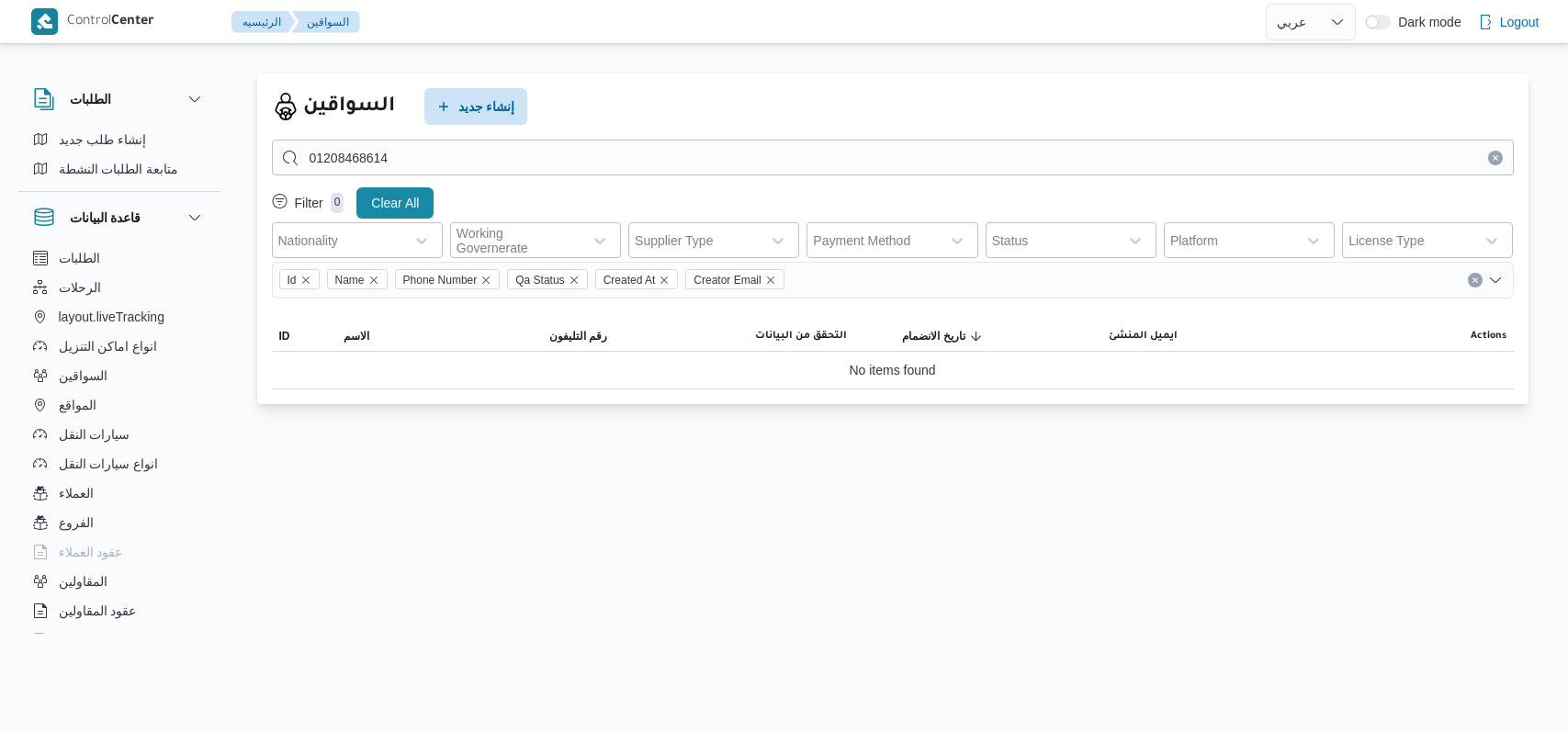
select select "ar"
